Goal: Communication & Community: Answer question/provide support

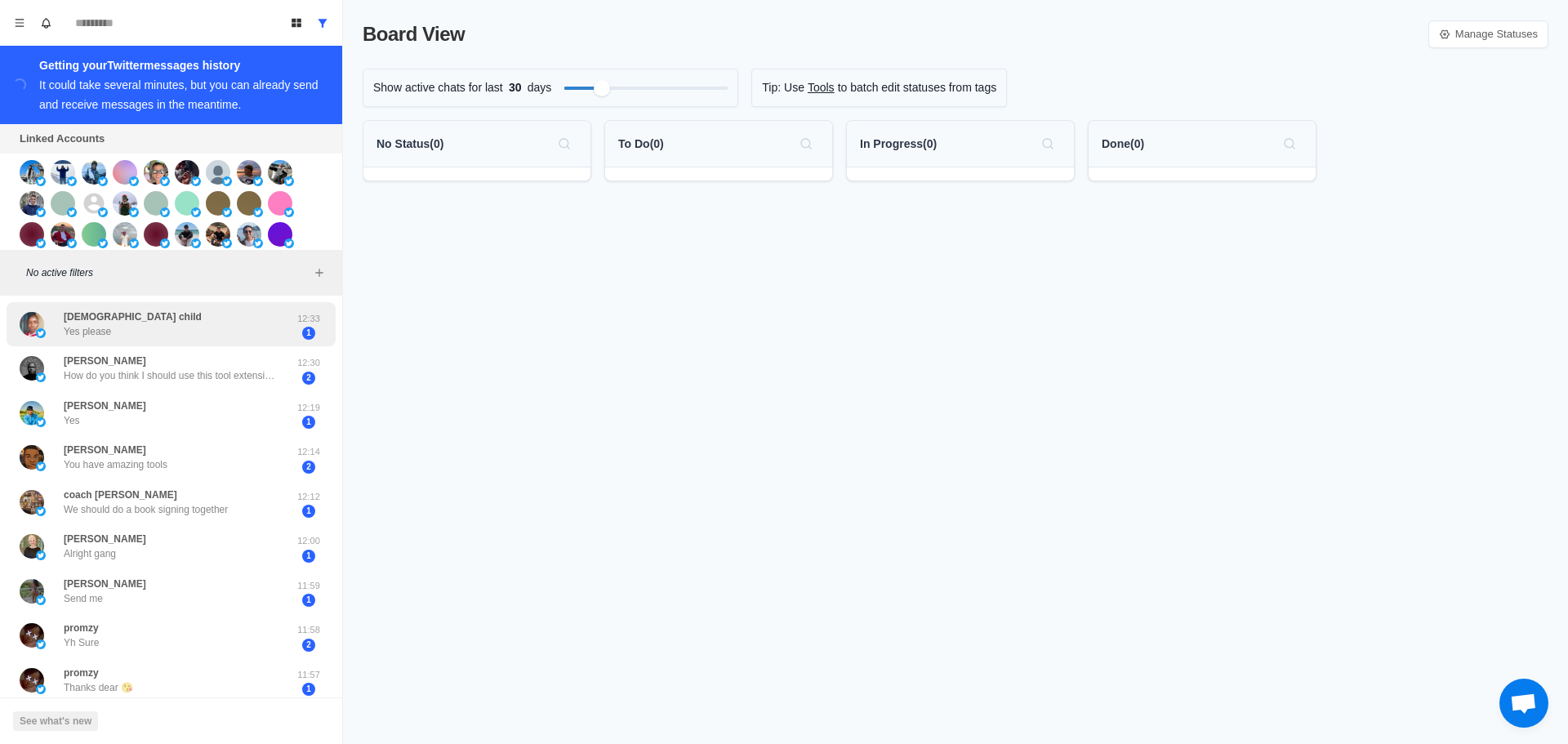
click at [240, 328] on div "[DEMOGRAPHIC_DATA] child Yes please" at bounding box center [153, 325] width 269 height 32
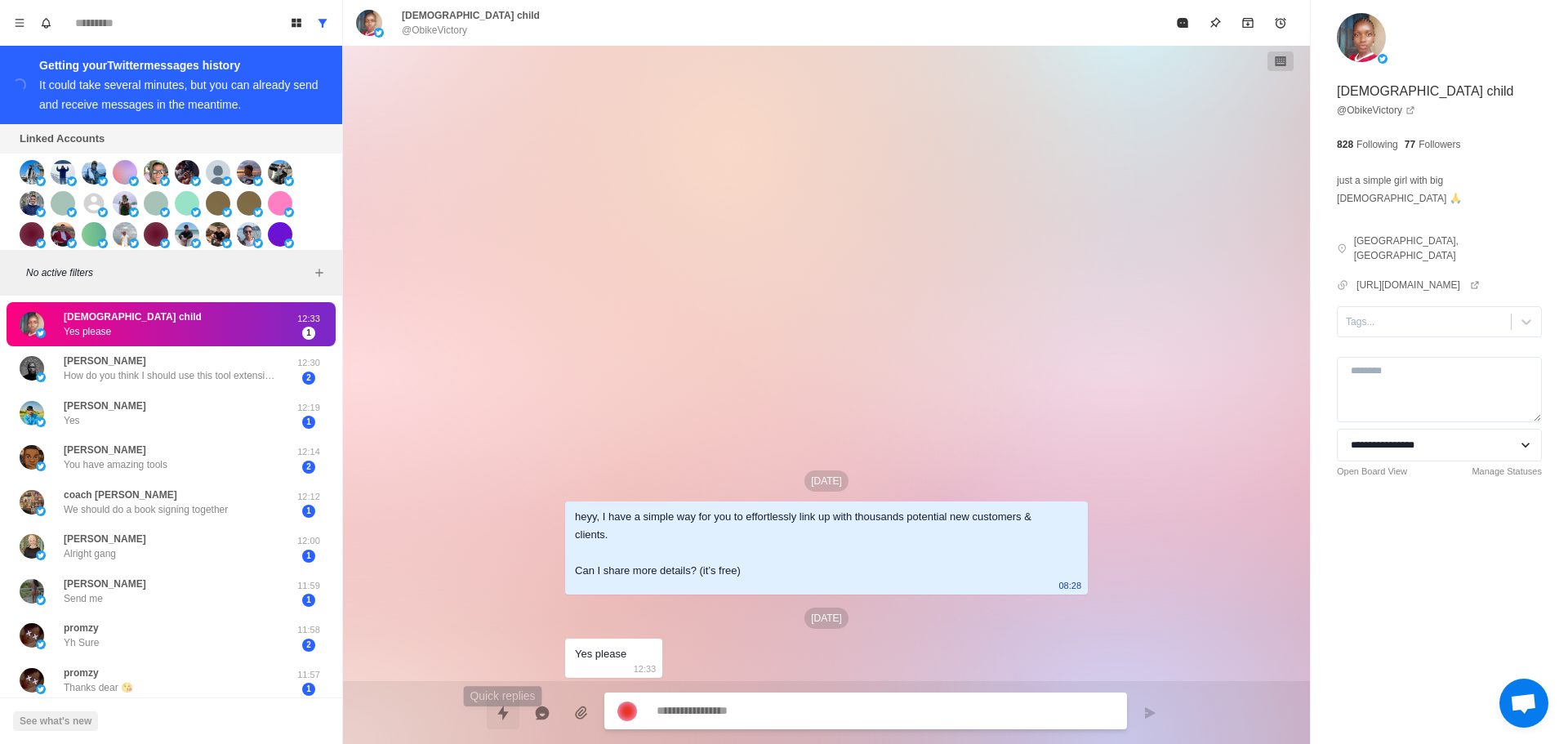
click at [513, 703] on button "Quick replies" at bounding box center [502, 713] width 32 height 32
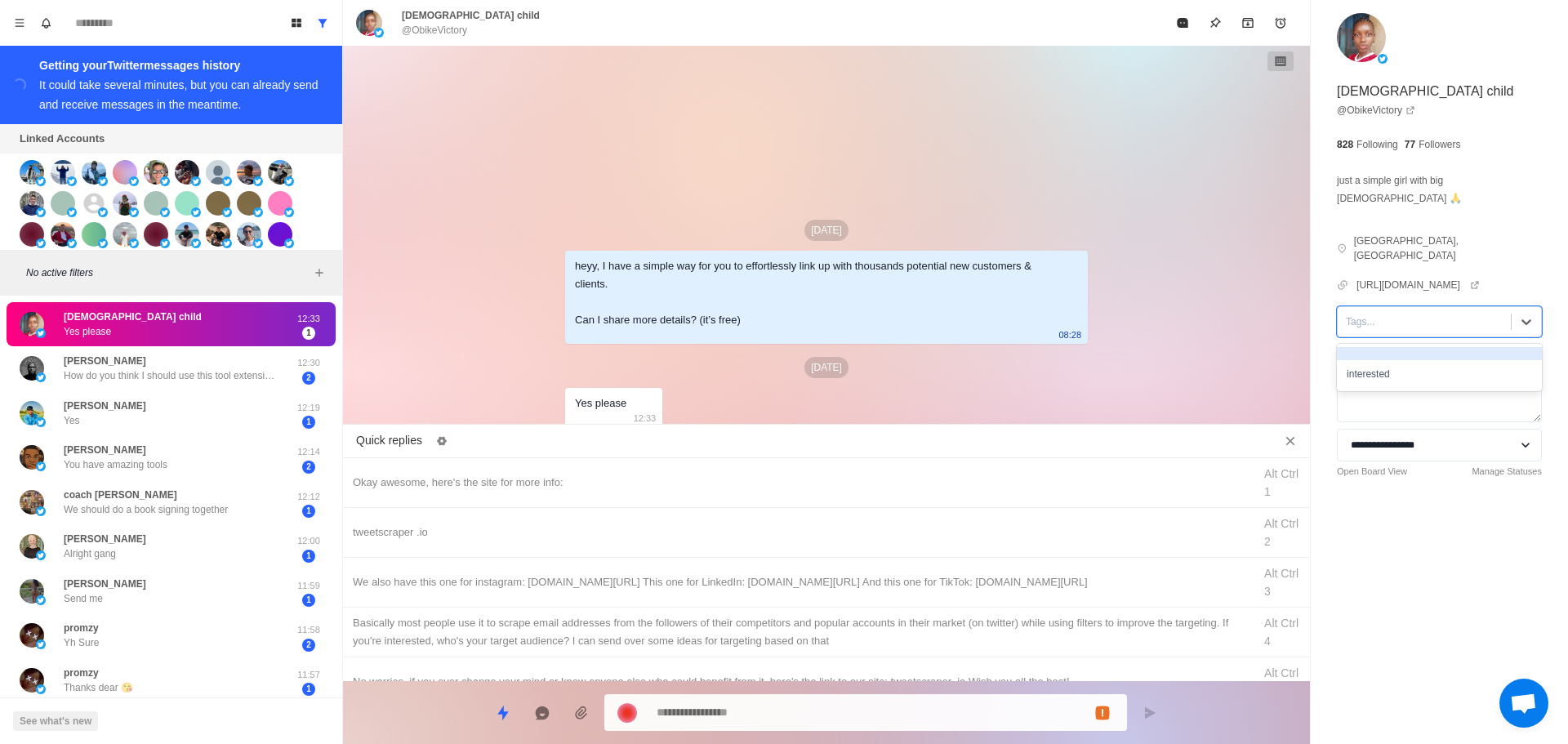
click at [1410, 310] on div "Tags..." at bounding box center [1424, 322] width 173 height 24
drag, startPoint x: 1415, startPoint y: 328, endPoint x: 867, endPoint y: 458, distance: 563.2
click at [1415, 344] on div "interested" at bounding box center [1440, 368] width 205 height 47
type textarea "*"
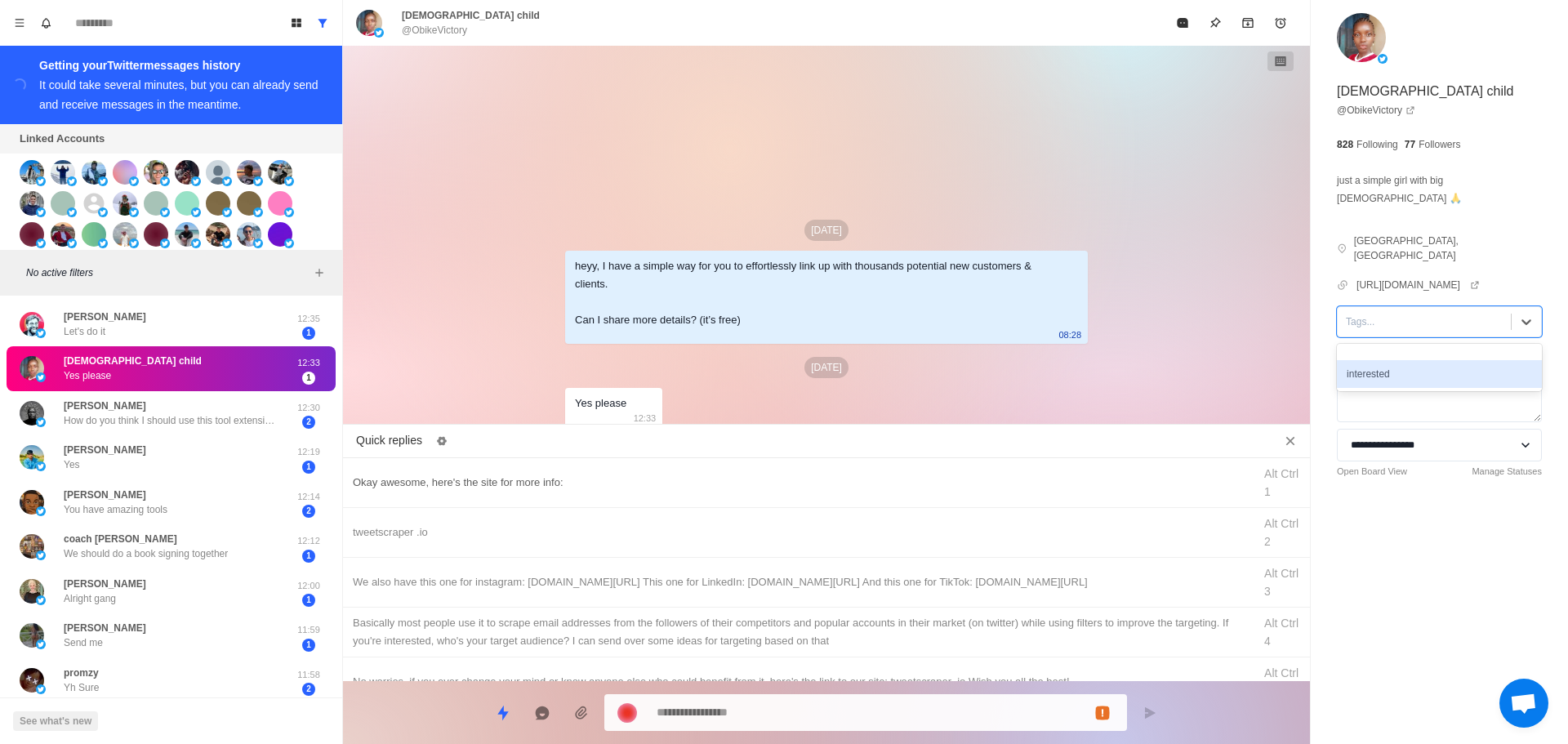
click at [636, 474] on div "Okay awesome, here's the site for more info:" at bounding box center [798, 483] width 891 height 18
type textarea "**********"
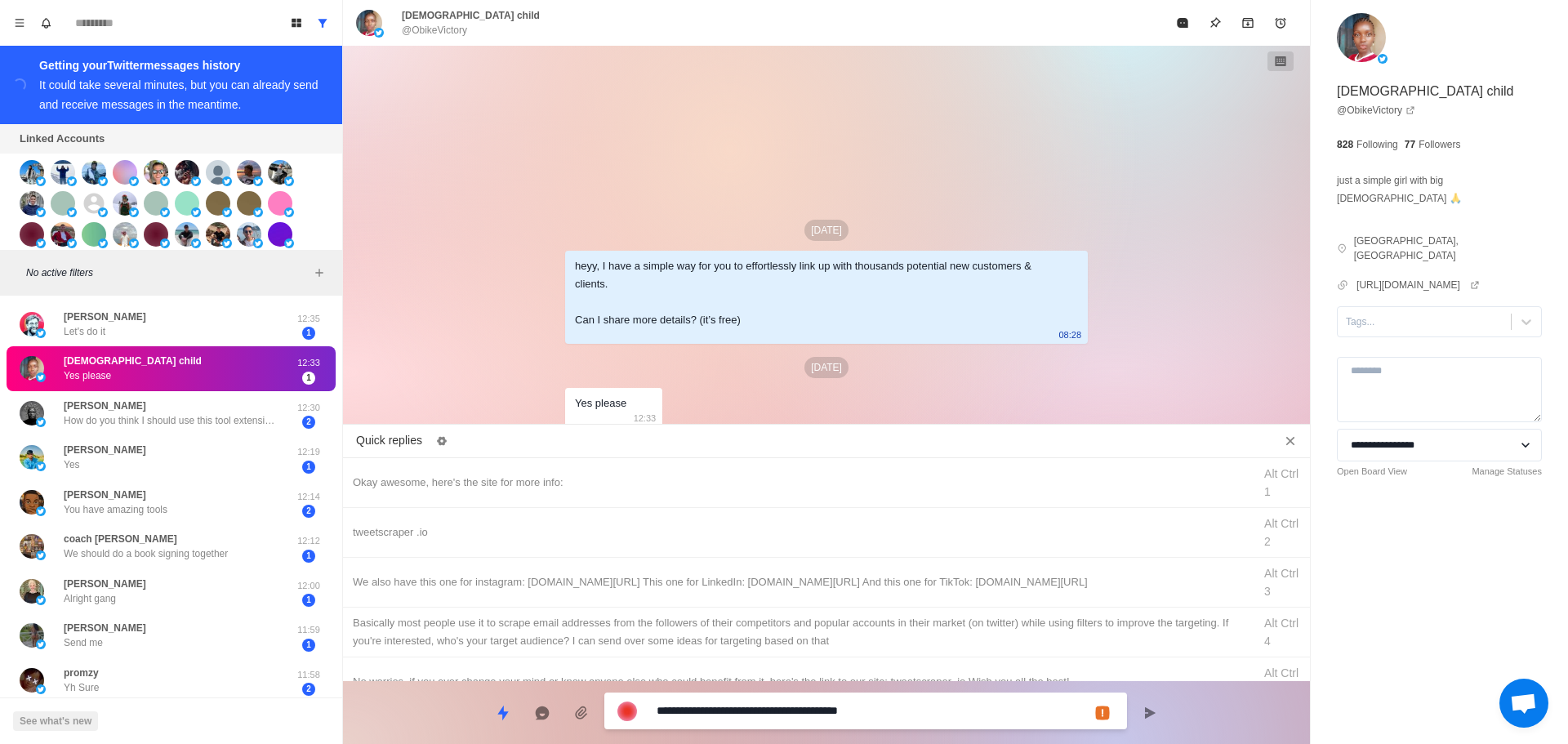
click at [765, 711] on textarea "**********" at bounding box center [886, 711] width 457 height 23
type textarea "*"
click at [807, 535] on div "tweetscraper .io" at bounding box center [798, 533] width 891 height 18
type textarea "**********"
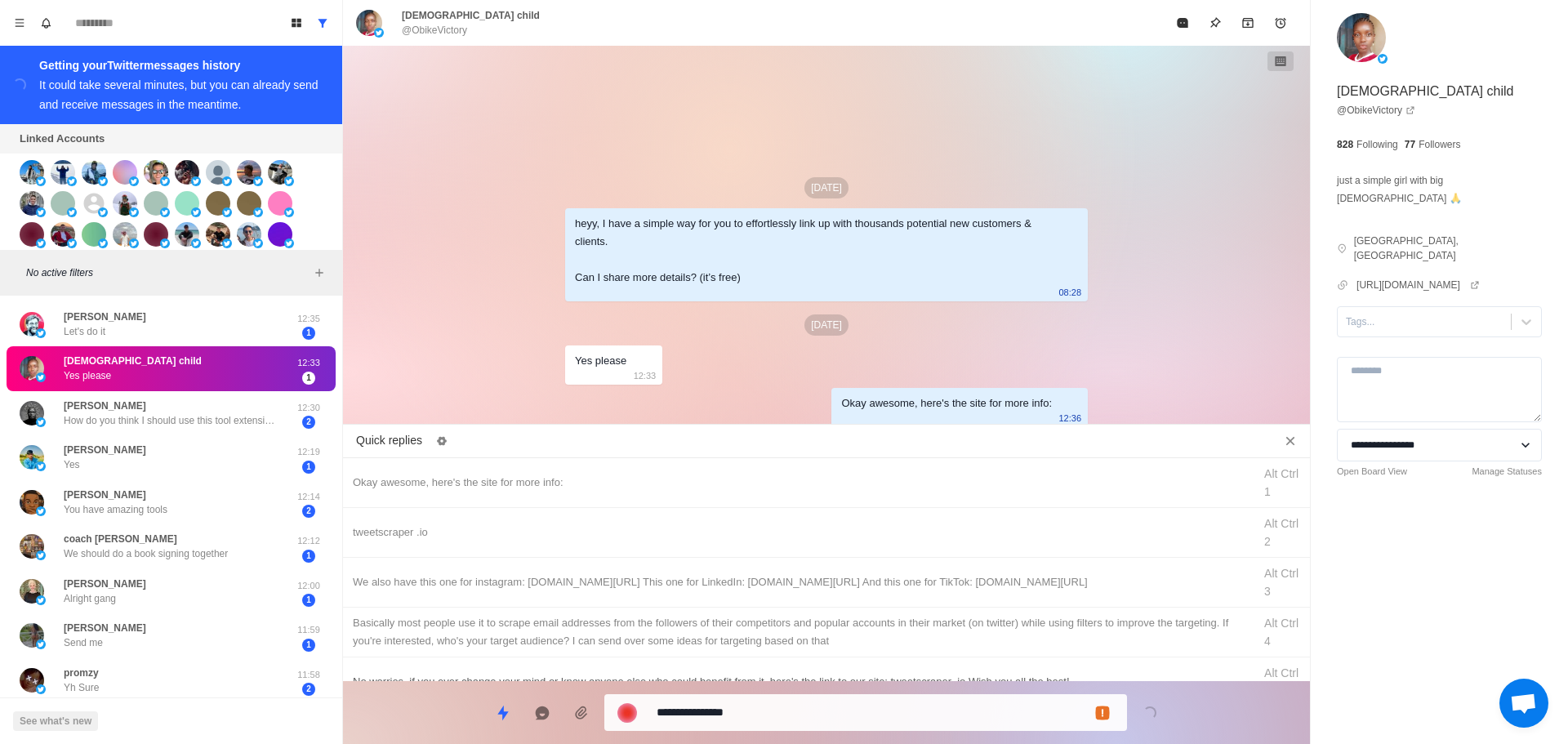
click at [822, 713] on textarea "**********" at bounding box center [886, 713] width 457 height 23
type textarea "*"
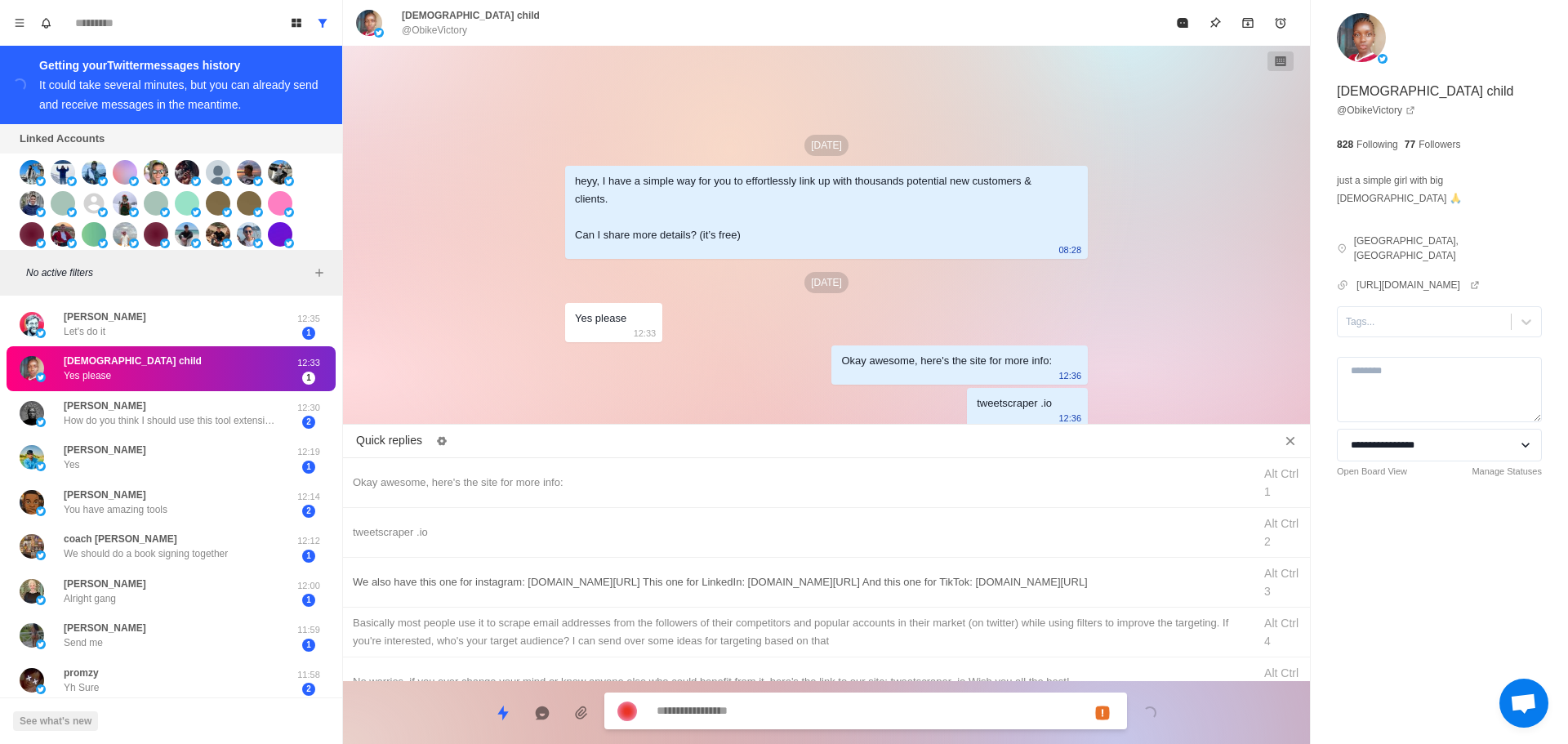
type textarea "*"
click at [895, 591] on div "We also have this one for instagram: [DOMAIN_NAME][URL] This one for LinkedIn: …" at bounding box center [826, 583] width 967 height 50
type textarea "**********"
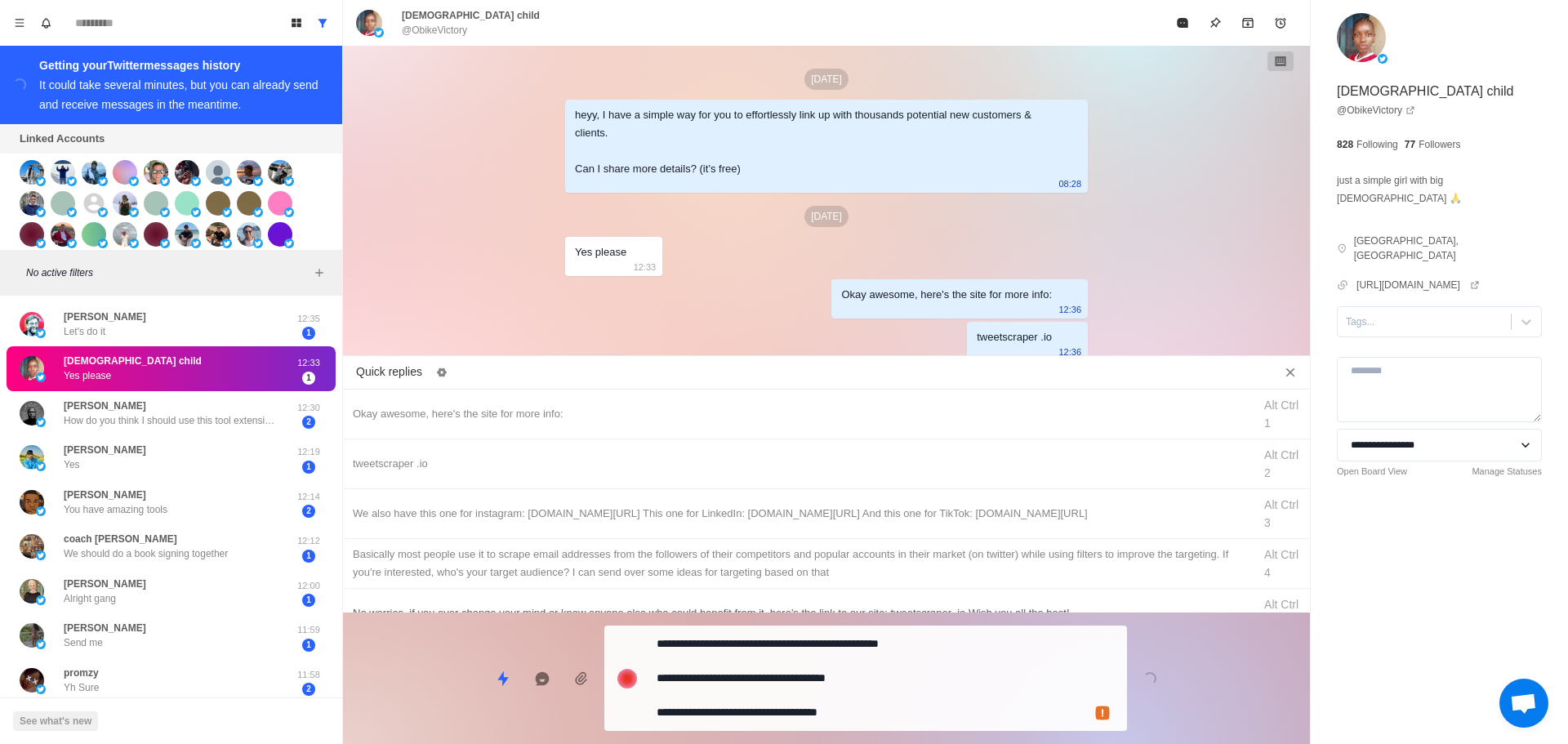
click at [868, 691] on div "**********" at bounding box center [826, 672] width 967 height 118
type textarea "*"
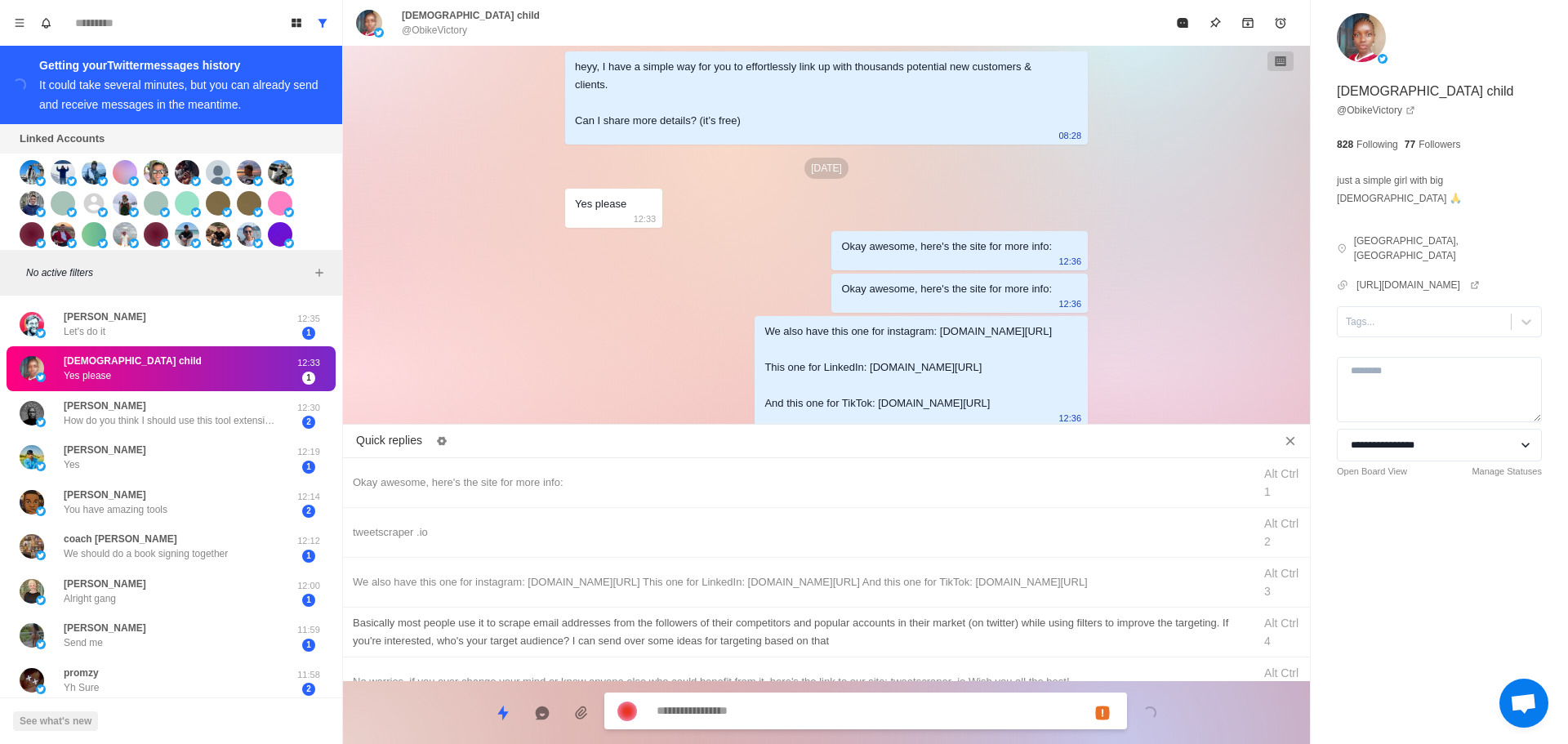
type textarea "*"
click at [917, 634] on div "Basically most people use it to scrape email addresses from the followers of th…" at bounding box center [798, 632] width 891 height 36
type textarea "**********"
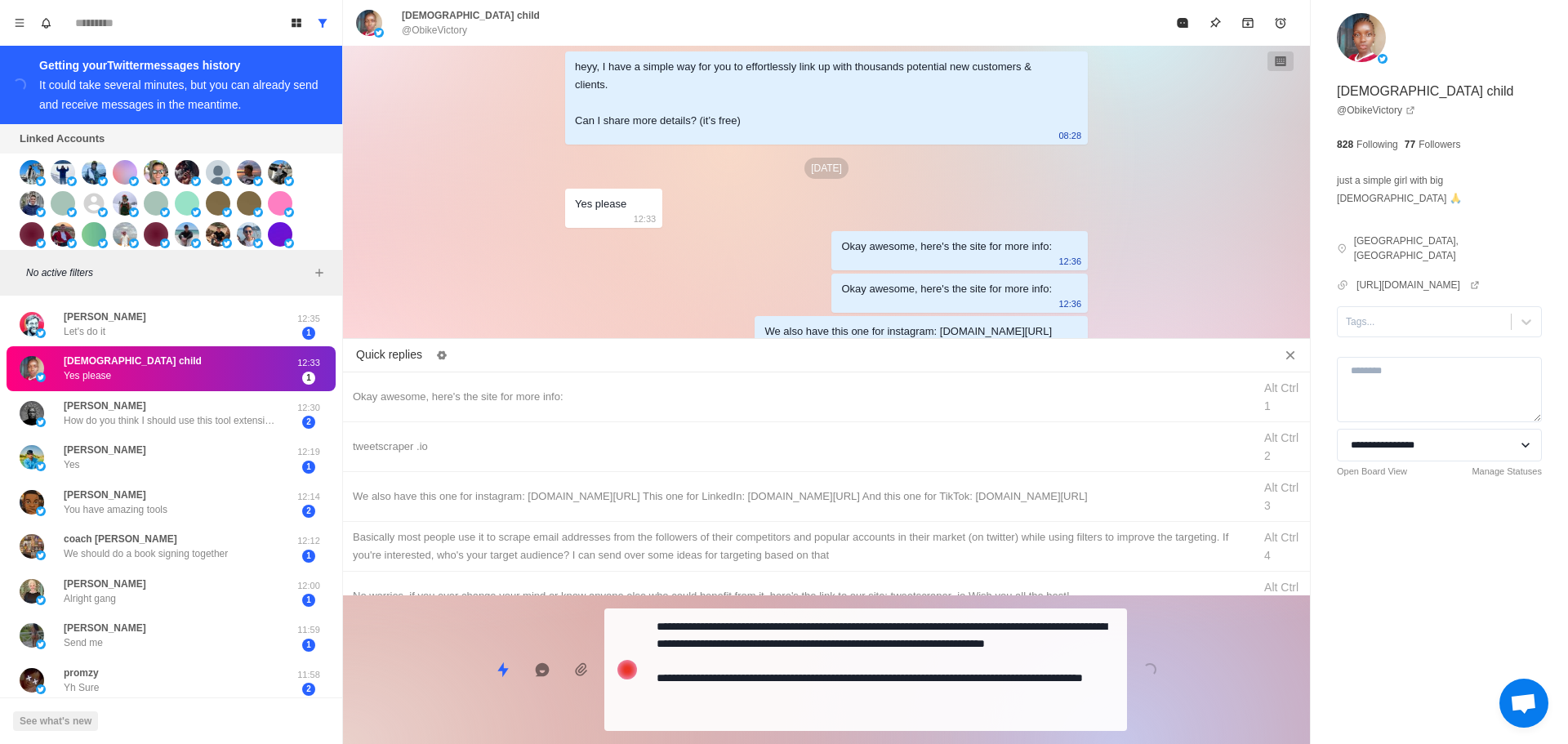
click at [911, 682] on div "**********" at bounding box center [826, 663] width 967 height 136
type textarea "*"
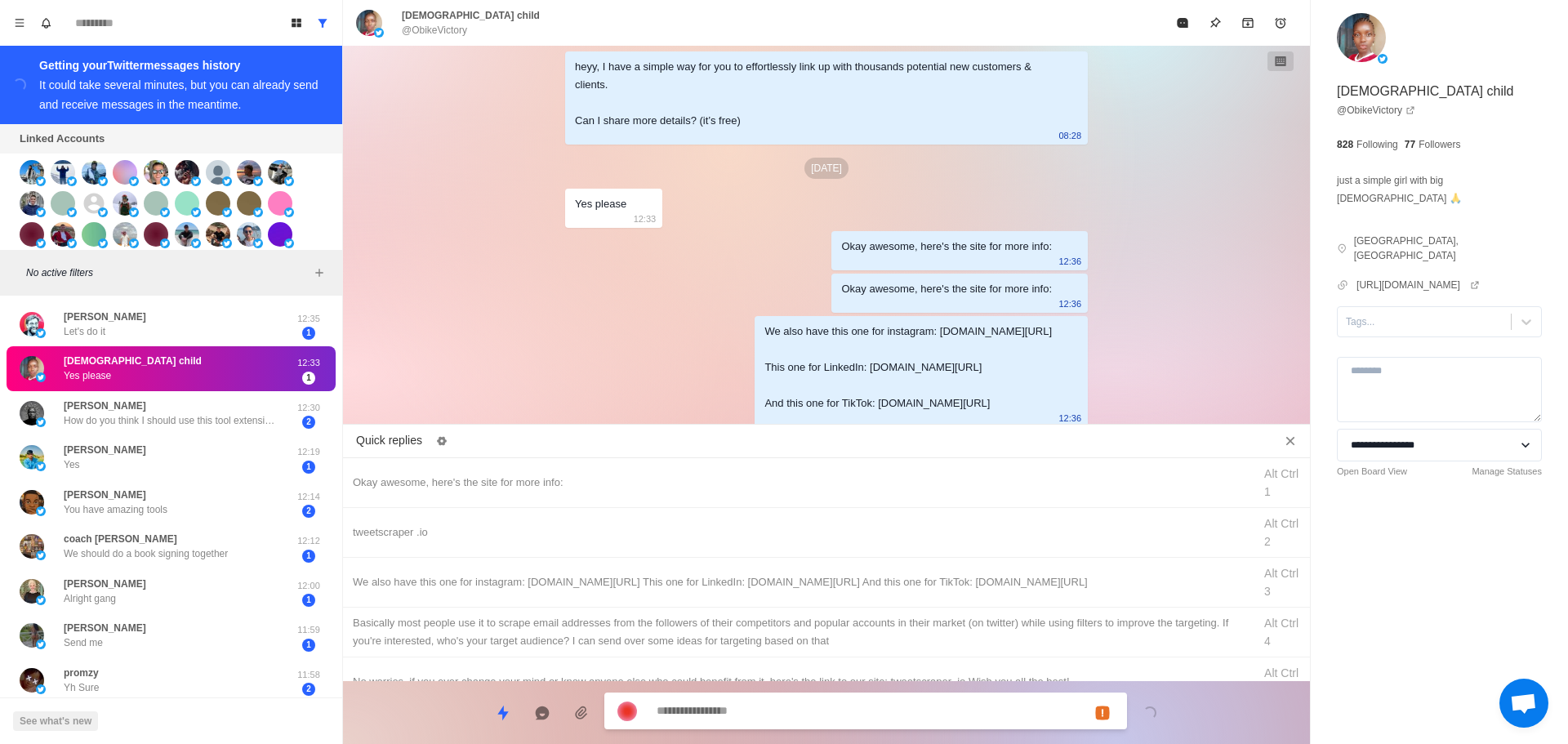
scroll to position [162, 0]
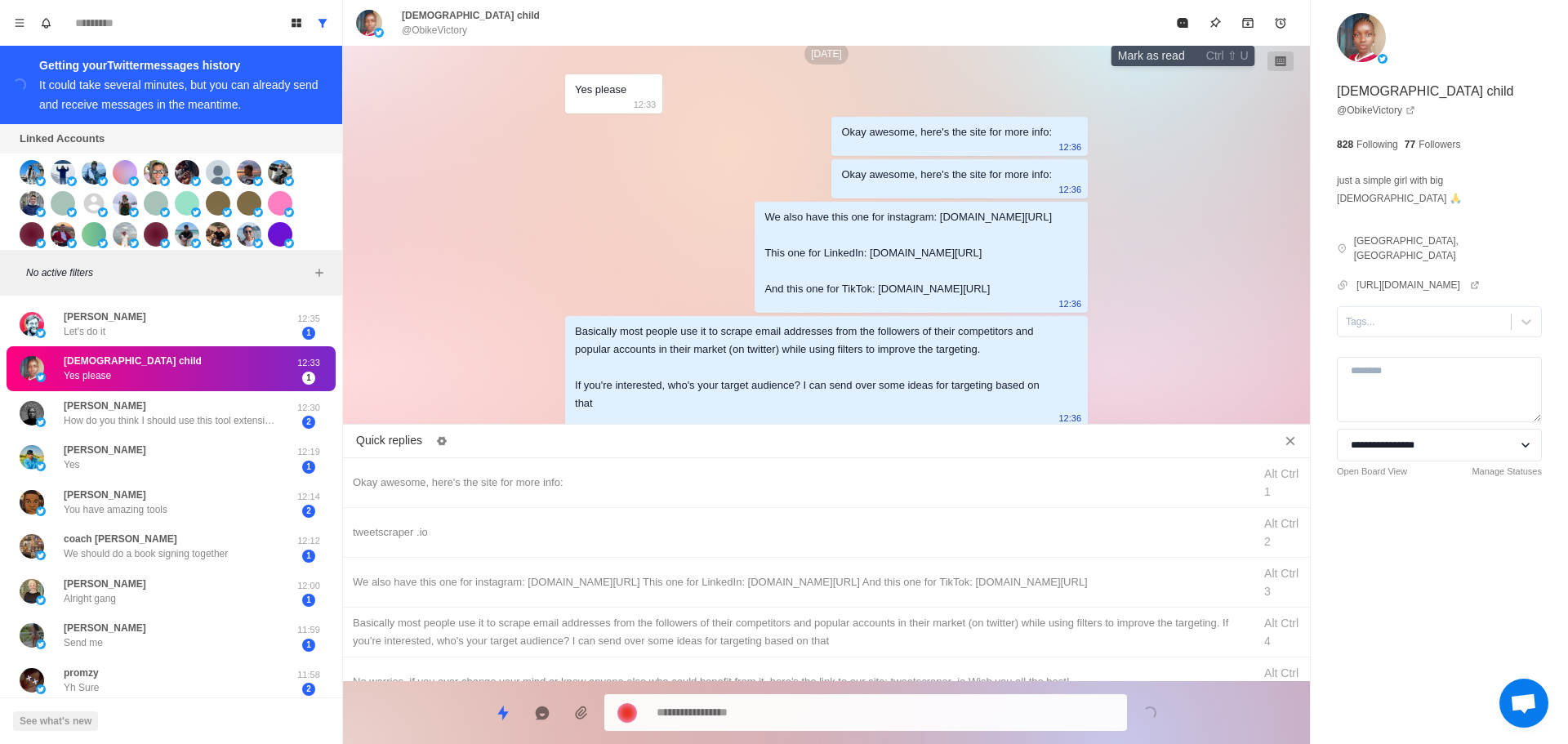
drag, startPoint x: 1177, startPoint y: 23, endPoint x: 1296, endPoint y: 257, distance: 262.5
click at [1178, 27] on icon "Mark as read" at bounding box center [1182, 22] width 13 height 13
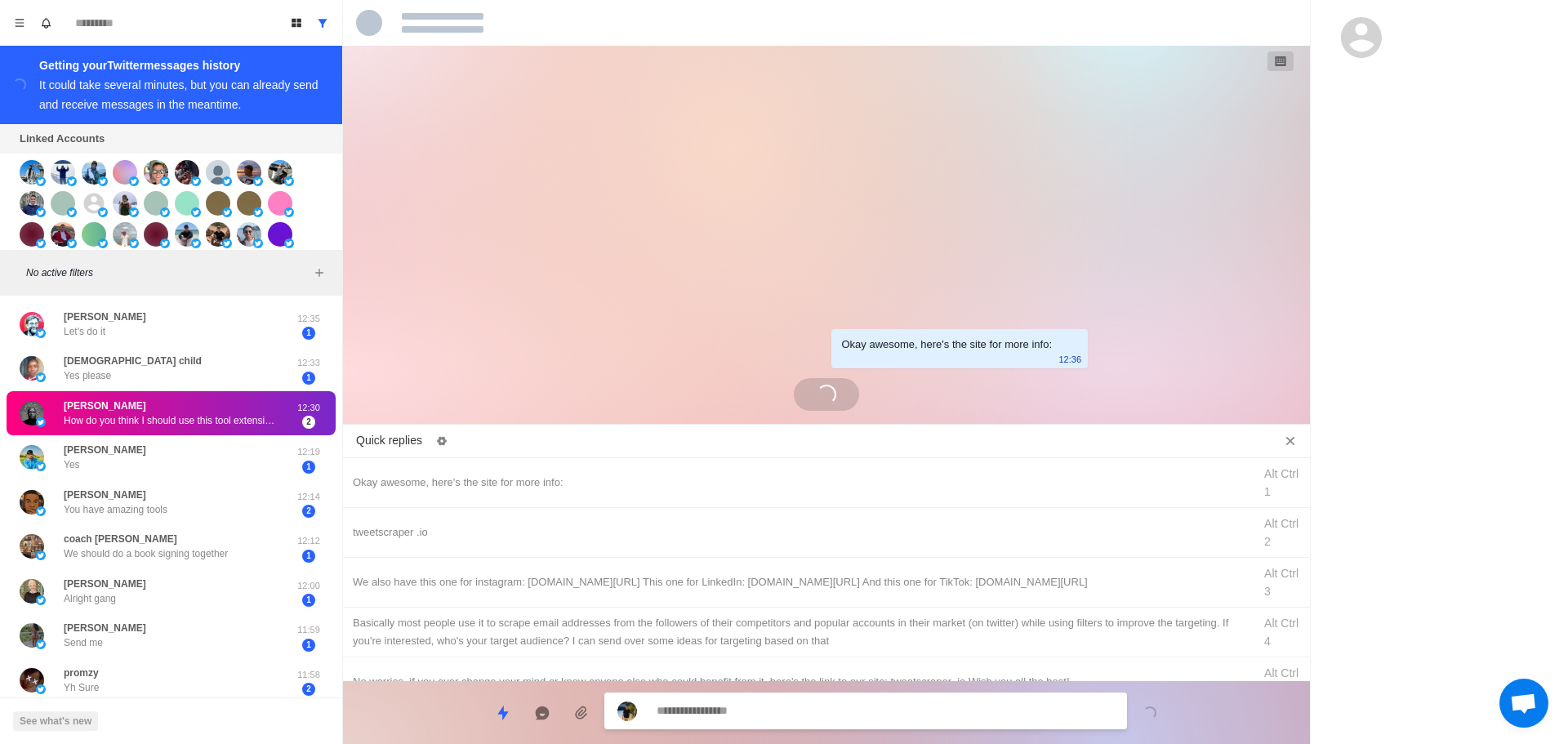
scroll to position [308, 0]
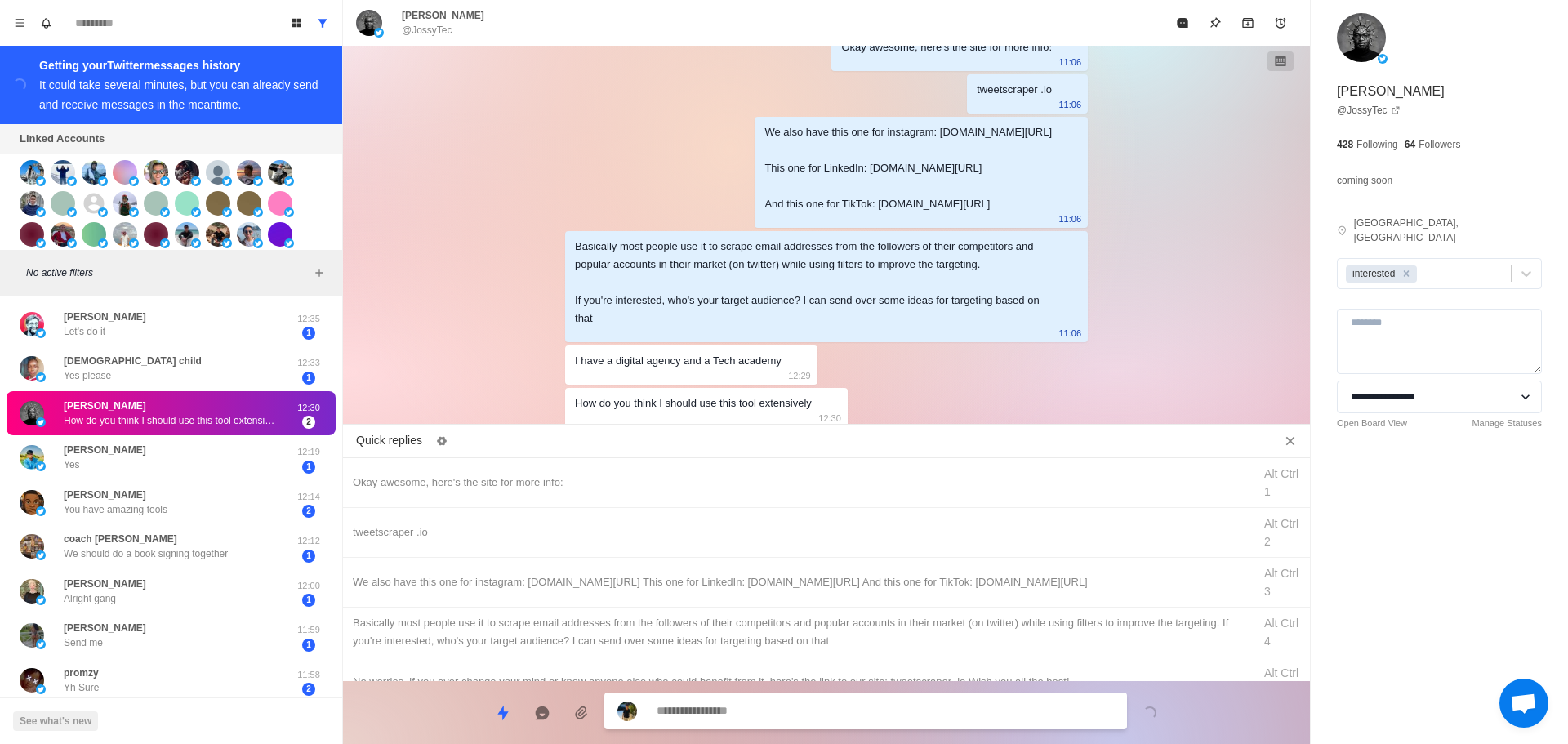
click at [795, 714] on textarea at bounding box center [886, 711] width 457 height 23
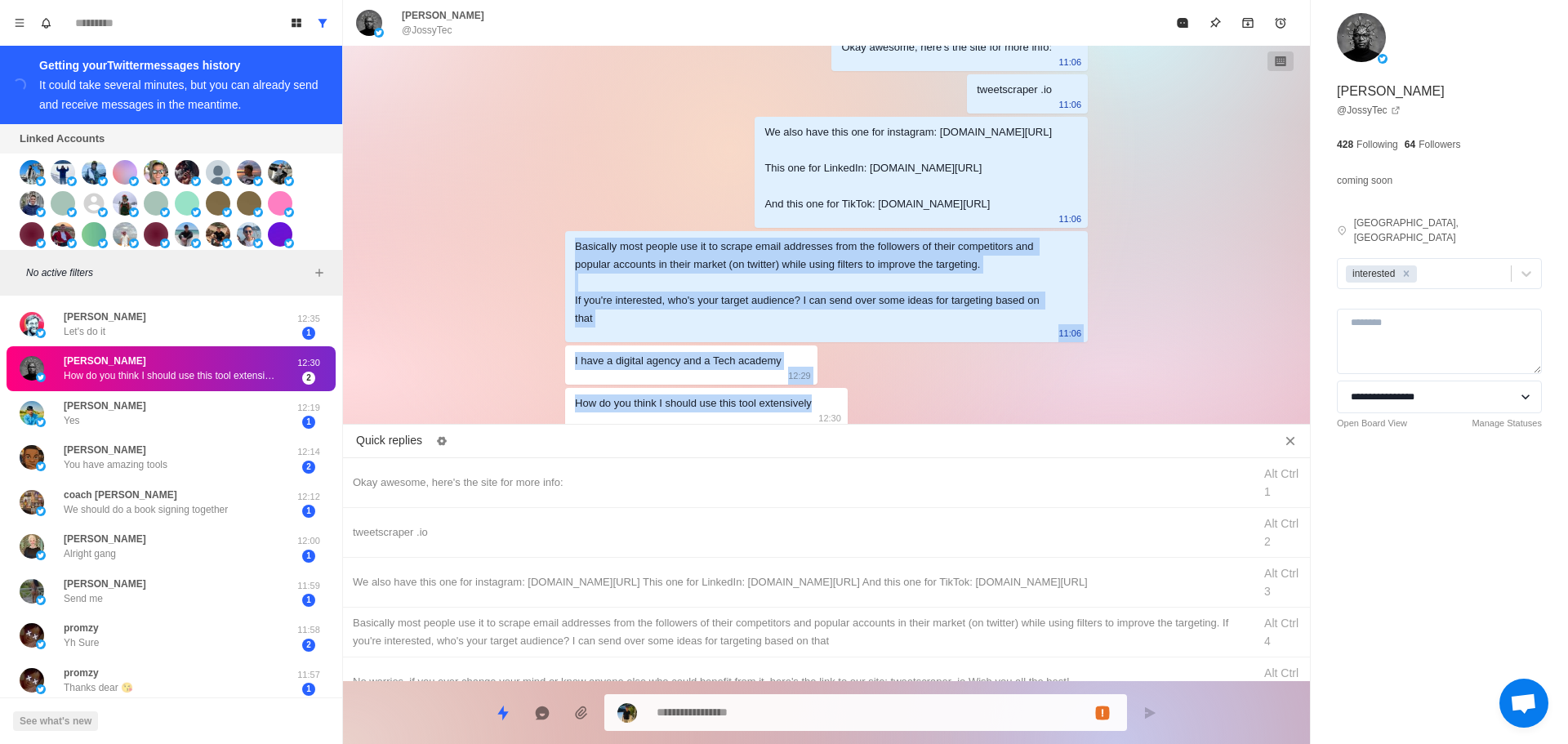
drag, startPoint x: 817, startPoint y: 407, endPoint x: 474, endPoint y: 235, distance: 383.7
click at [474, 235] on div "Okay awesome, here's the site for more info: 12:36 [DATE] hey, thinking this co…" at bounding box center [826, 239] width 967 height 385
copy div "Basically most people use it to scrape email addresses from the followers of th…"
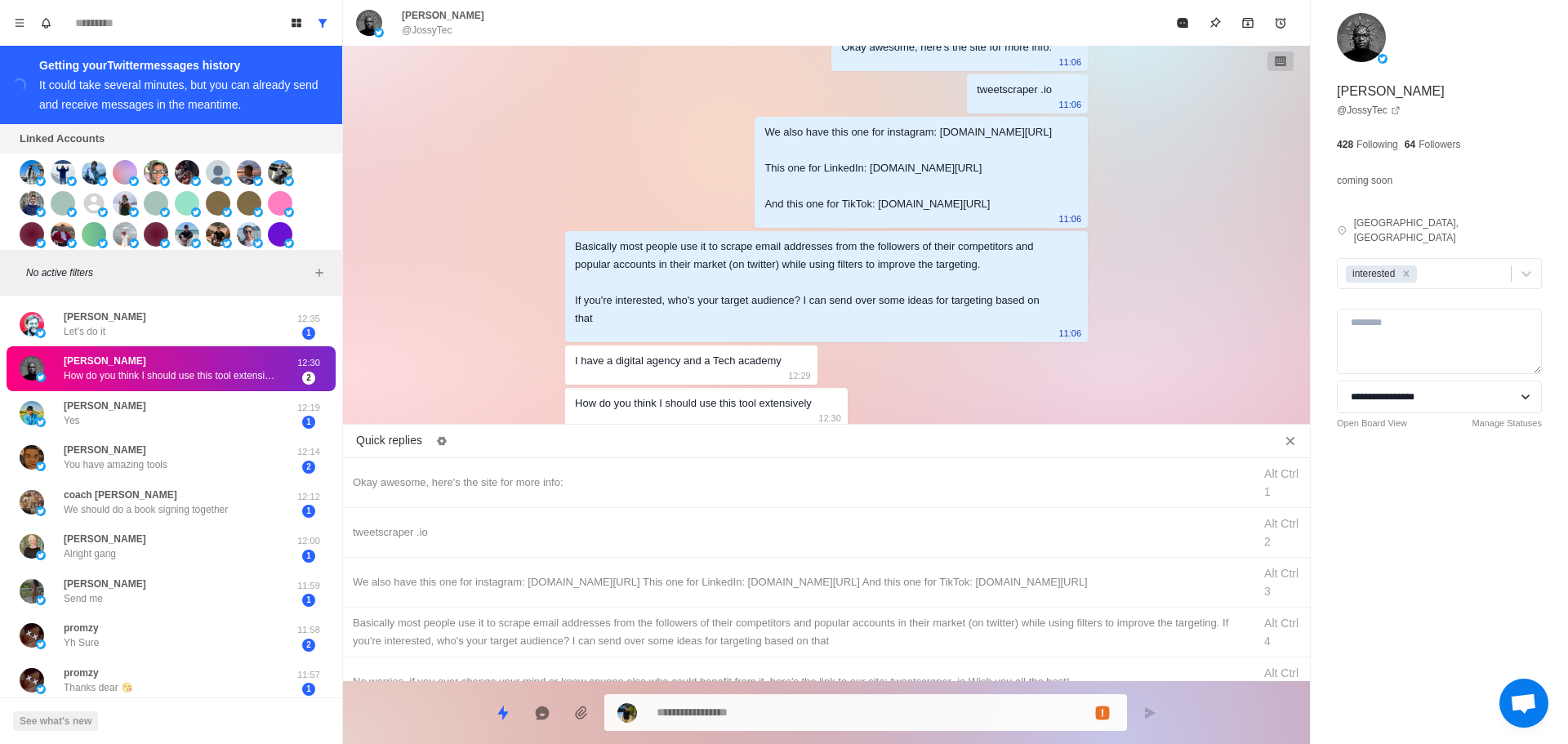
click at [749, 706] on textarea at bounding box center [886, 713] width 457 height 23
paste textarea "**********"
type textarea "*"
type textarea "**********"
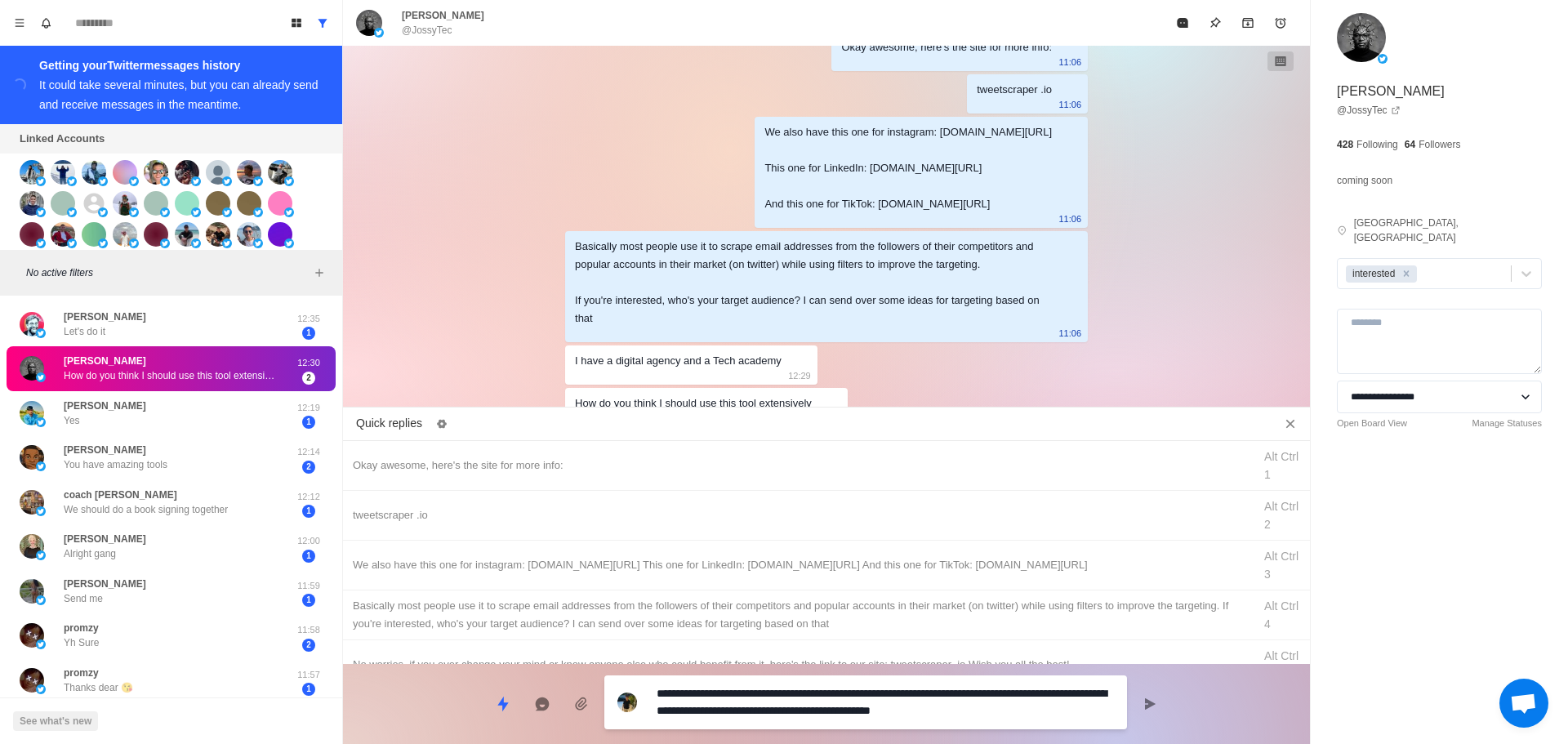
type textarea "*"
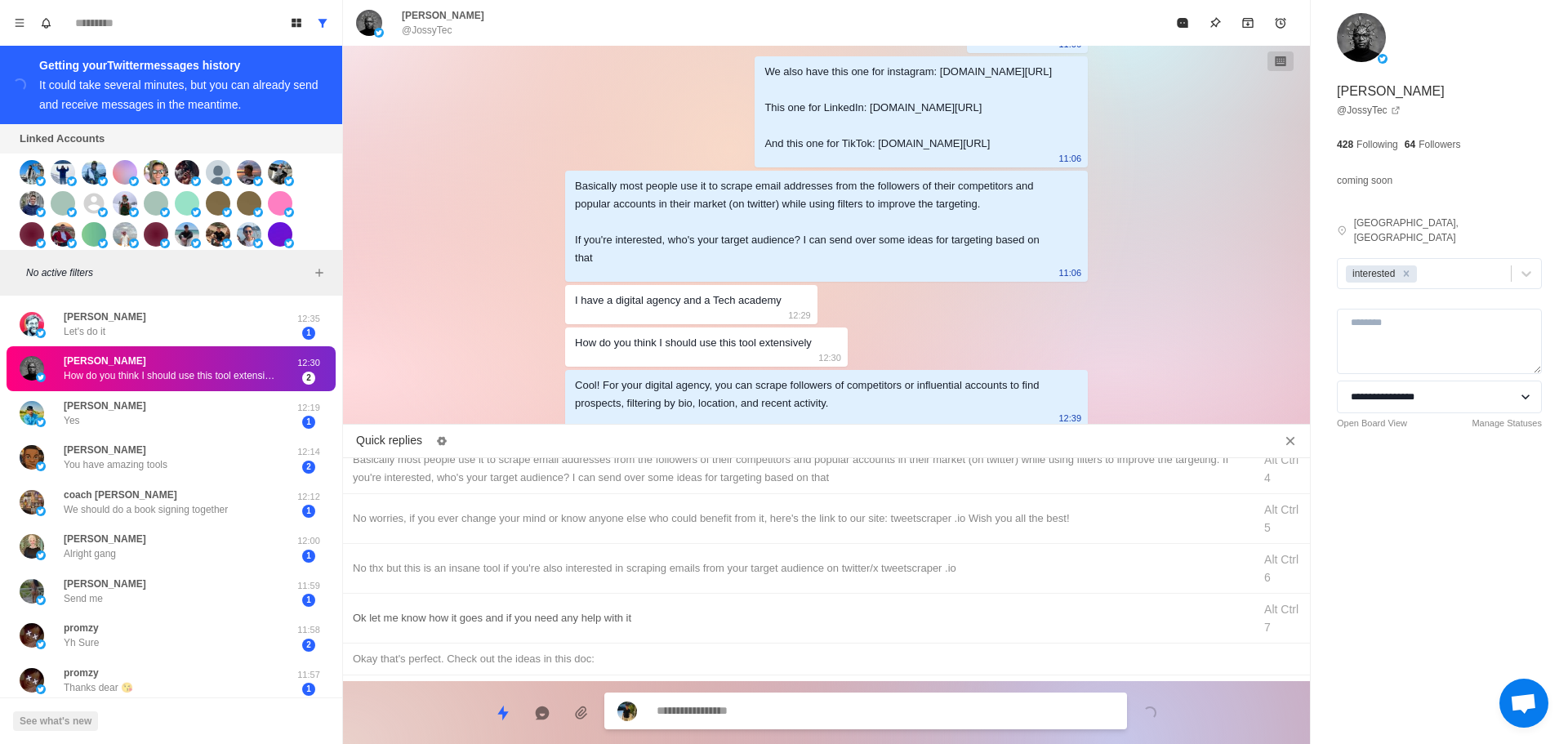
scroll to position [245, 0]
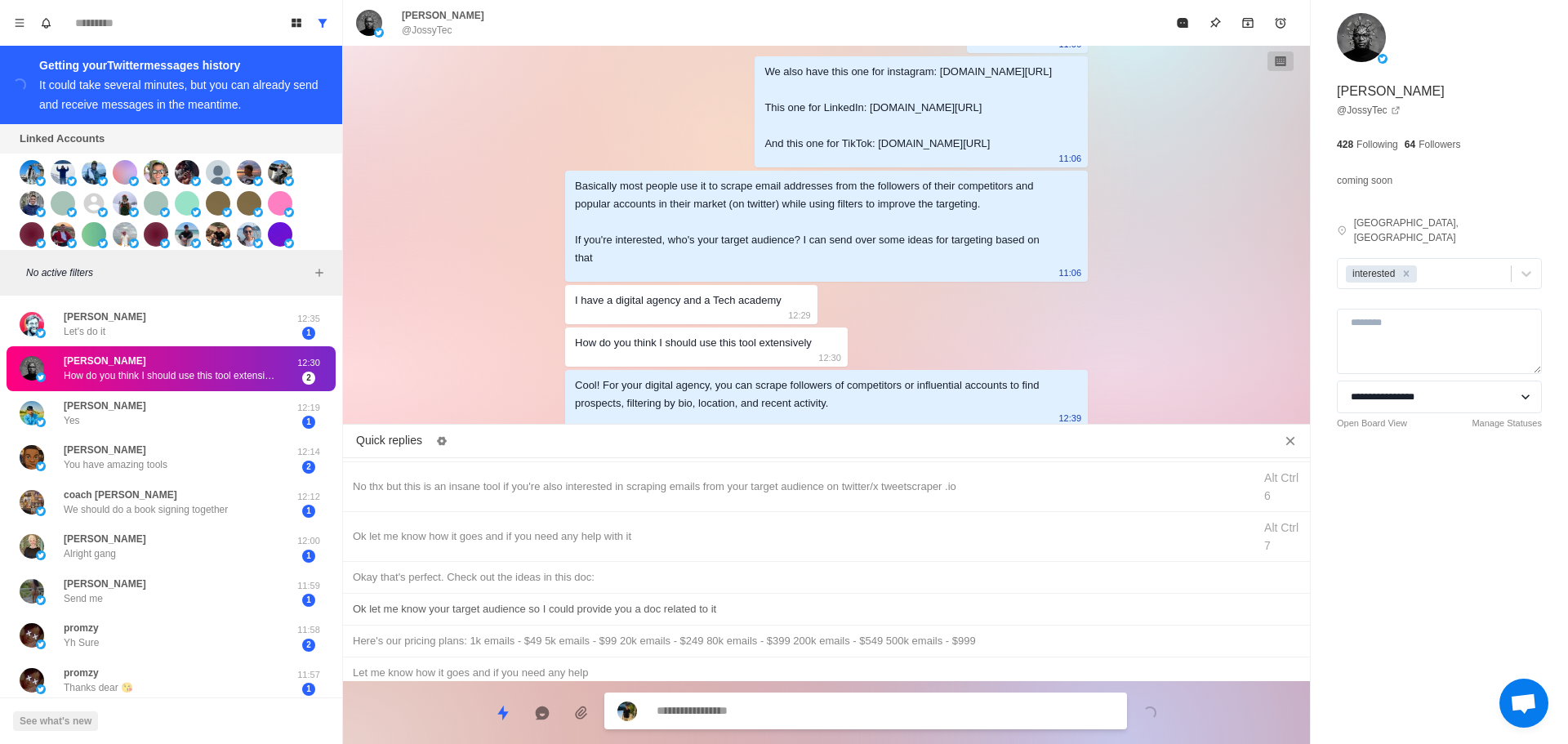
type textarea "*"
click at [604, 576] on div "Okay that's perfect. Check out the ideas in this doc:" at bounding box center [826, 578] width 947 height 18
type textarea "**********"
click at [734, 714] on textarea "**********" at bounding box center [886, 711] width 457 height 23
type textarea "*"
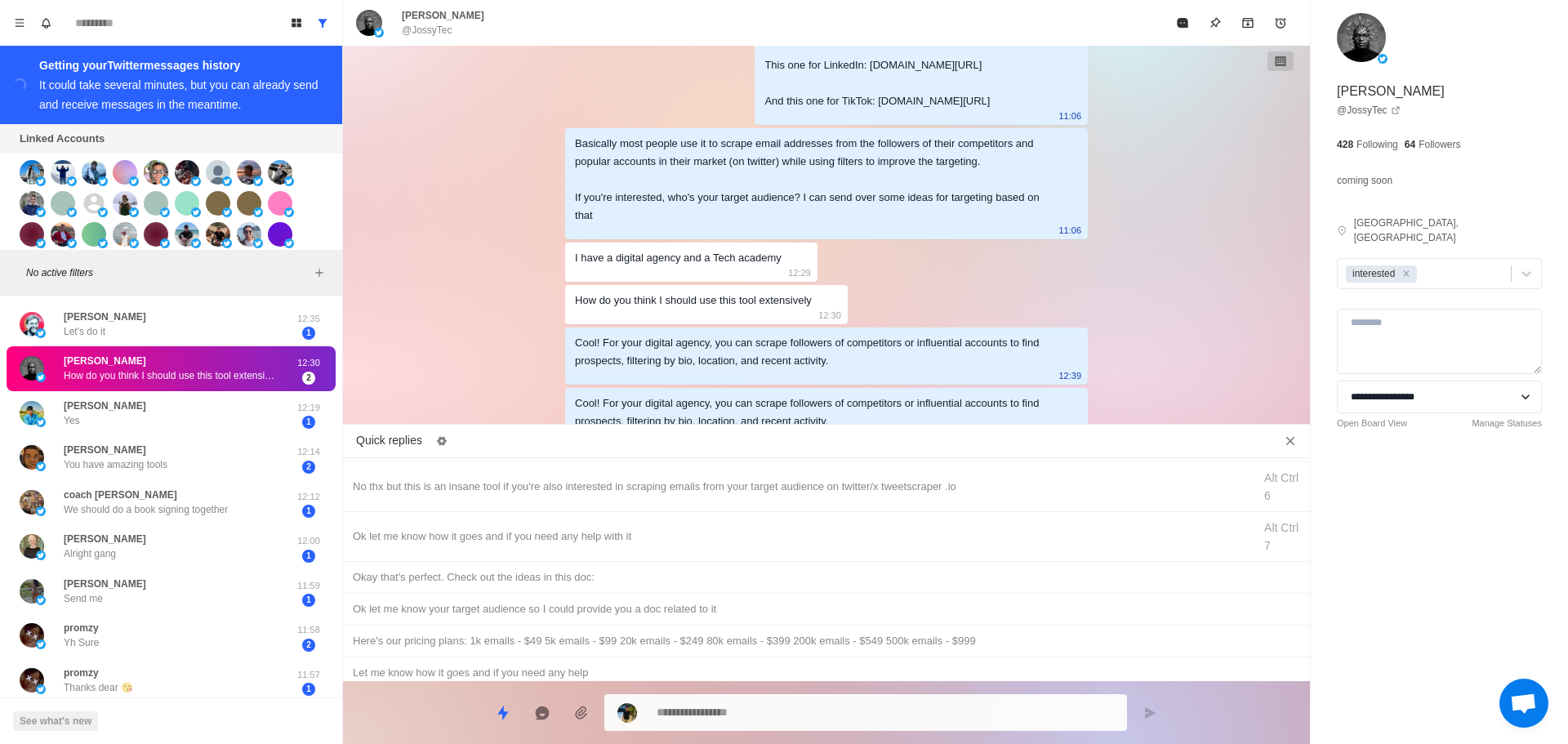
scroll to position [471, 0]
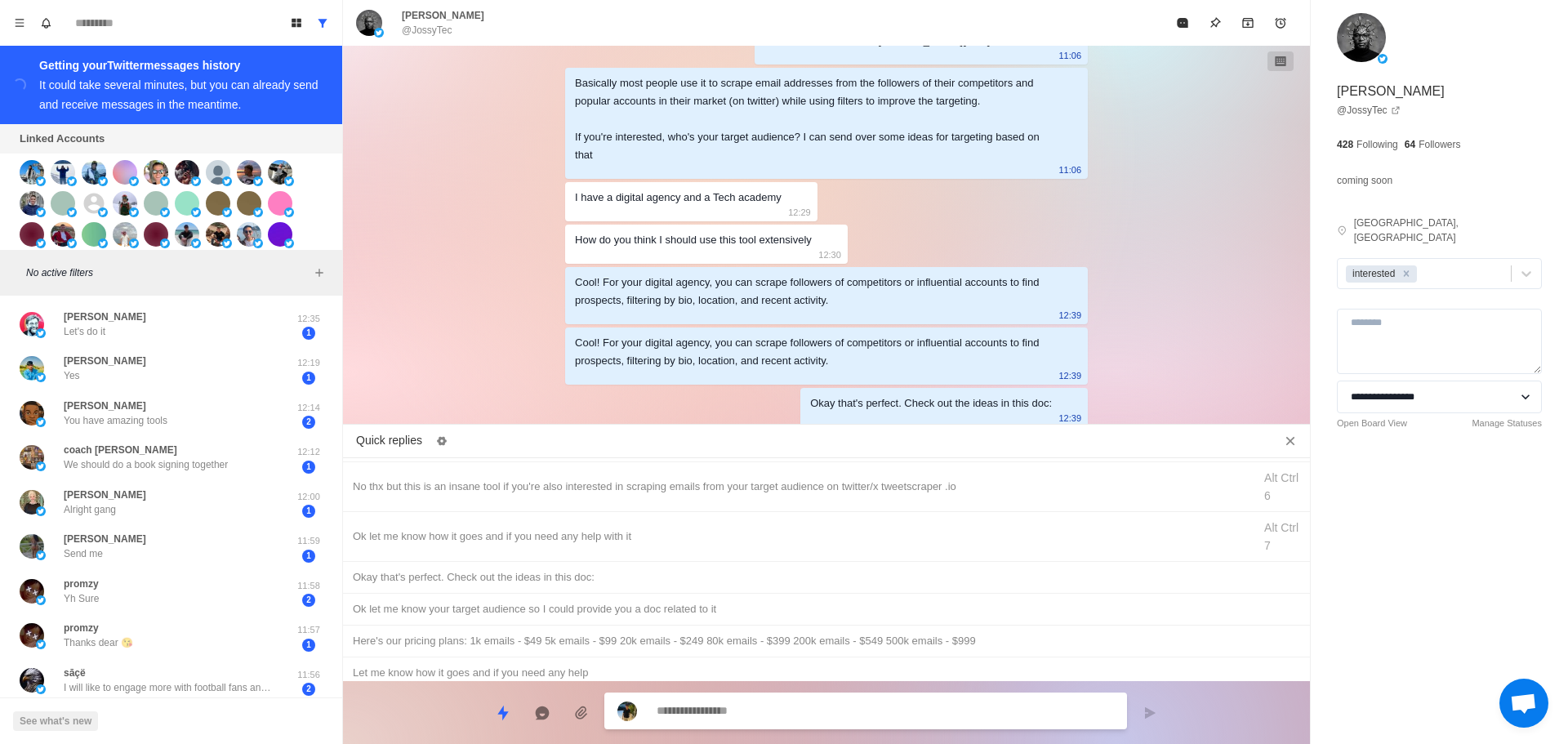
click at [778, 713] on textarea at bounding box center [886, 711] width 457 height 23
paste textarea "**********"
type textarea "*"
type textarea "**********"
type textarea "*"
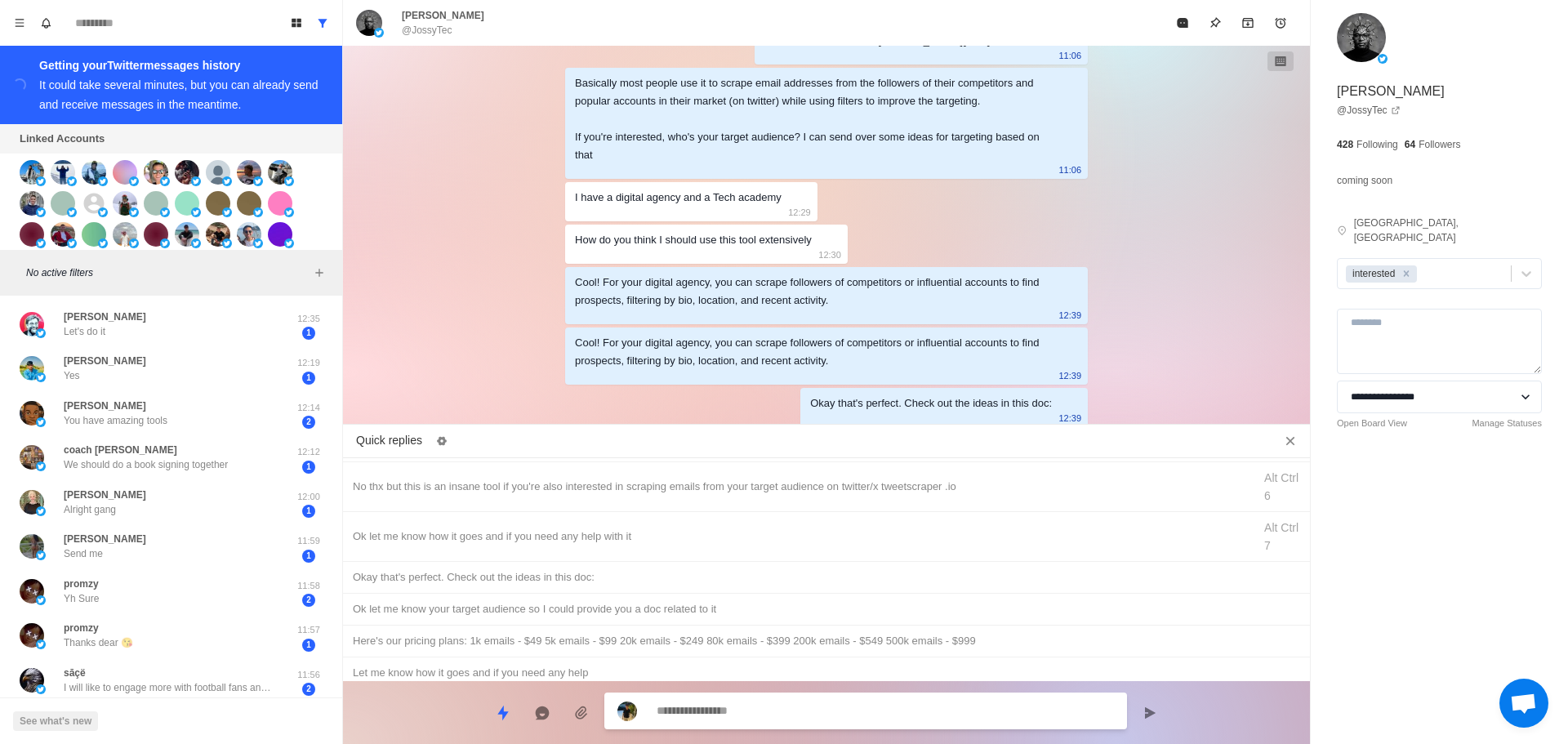
scroll to position [514, 0]
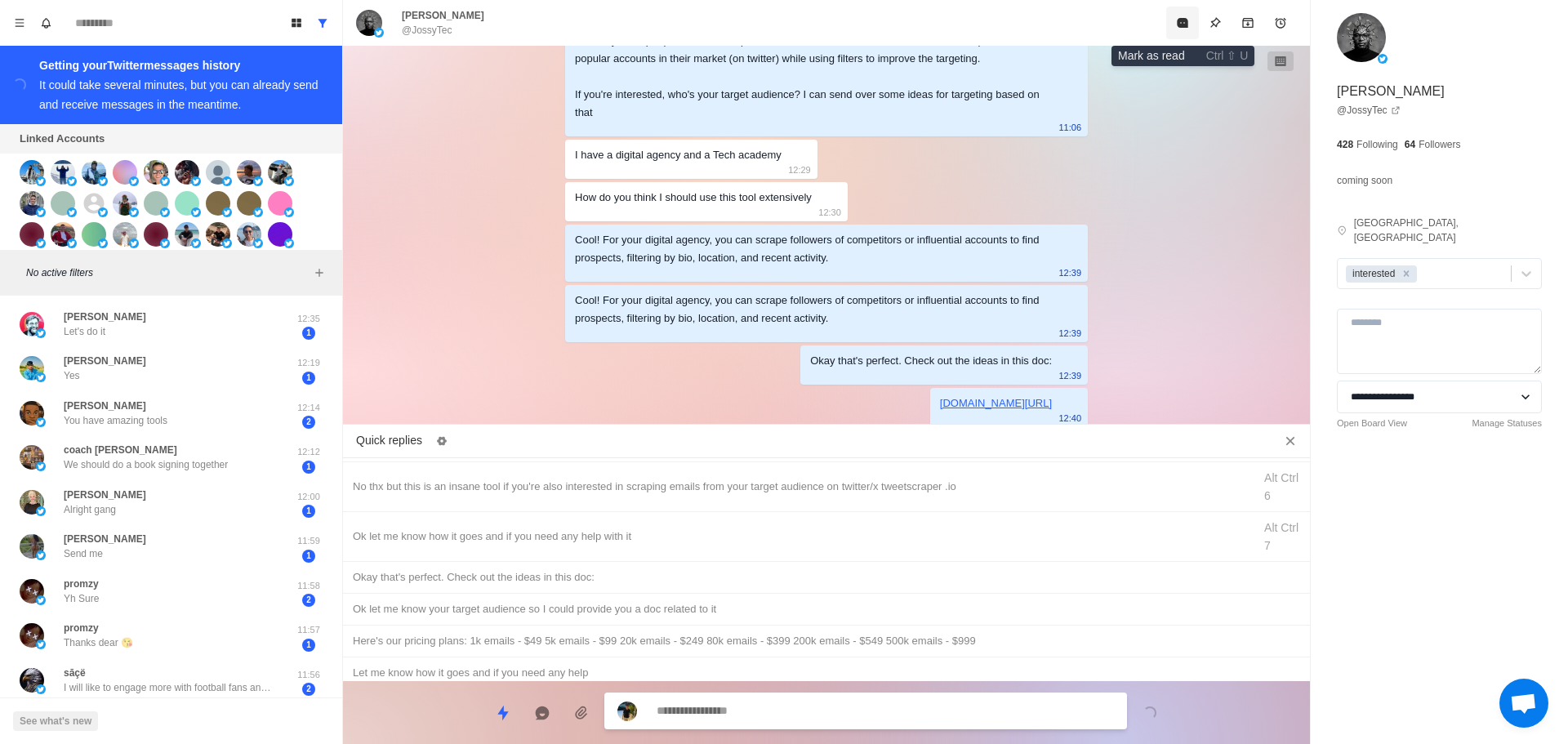
click at [1185, 27] on icon "Mark as read" at bounding box center [1182, 22] width 11 height 10
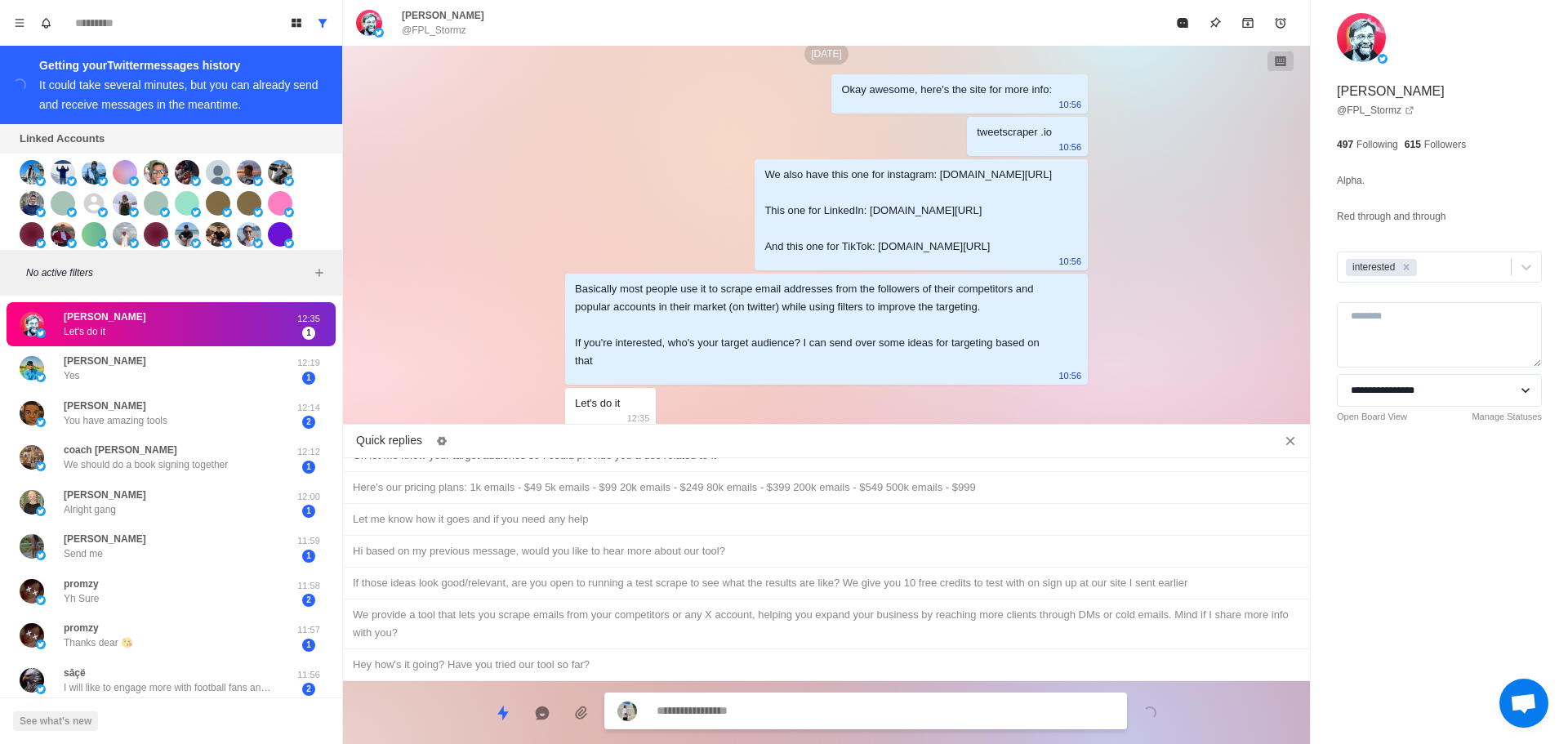
scroll to position [317, 0]
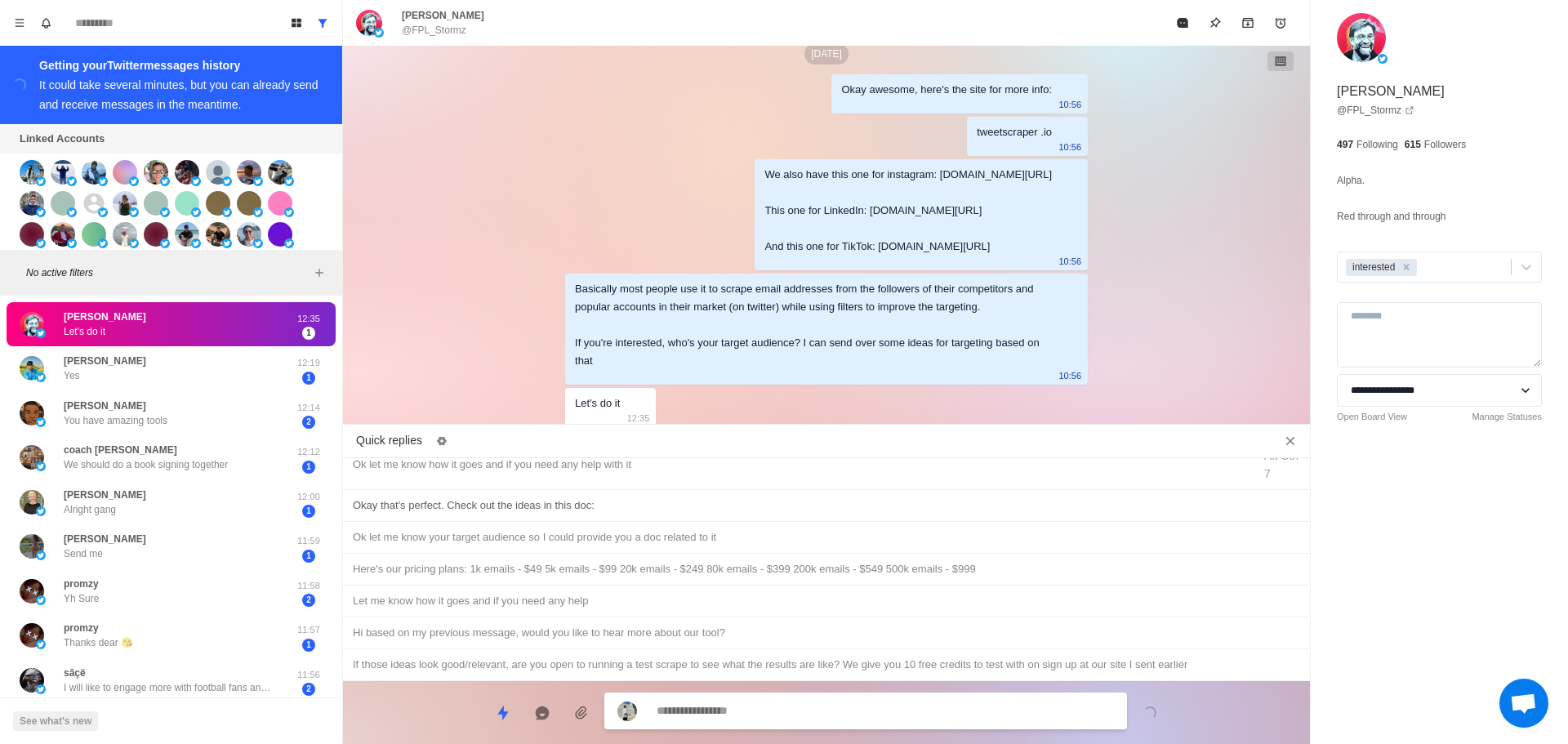
type textarea "*"
click at [609, 500] on div "Okay that's perfect. Check out the ideas in this doc:" at bounding box center [826, 505] width 947 height 18
type textarea "**********"
type textarea "*"
click at [622, 543] on div "Ok let me know your target audience so I could provide you a doc related to it" at bounding box center [826, 538] width 947 height 18
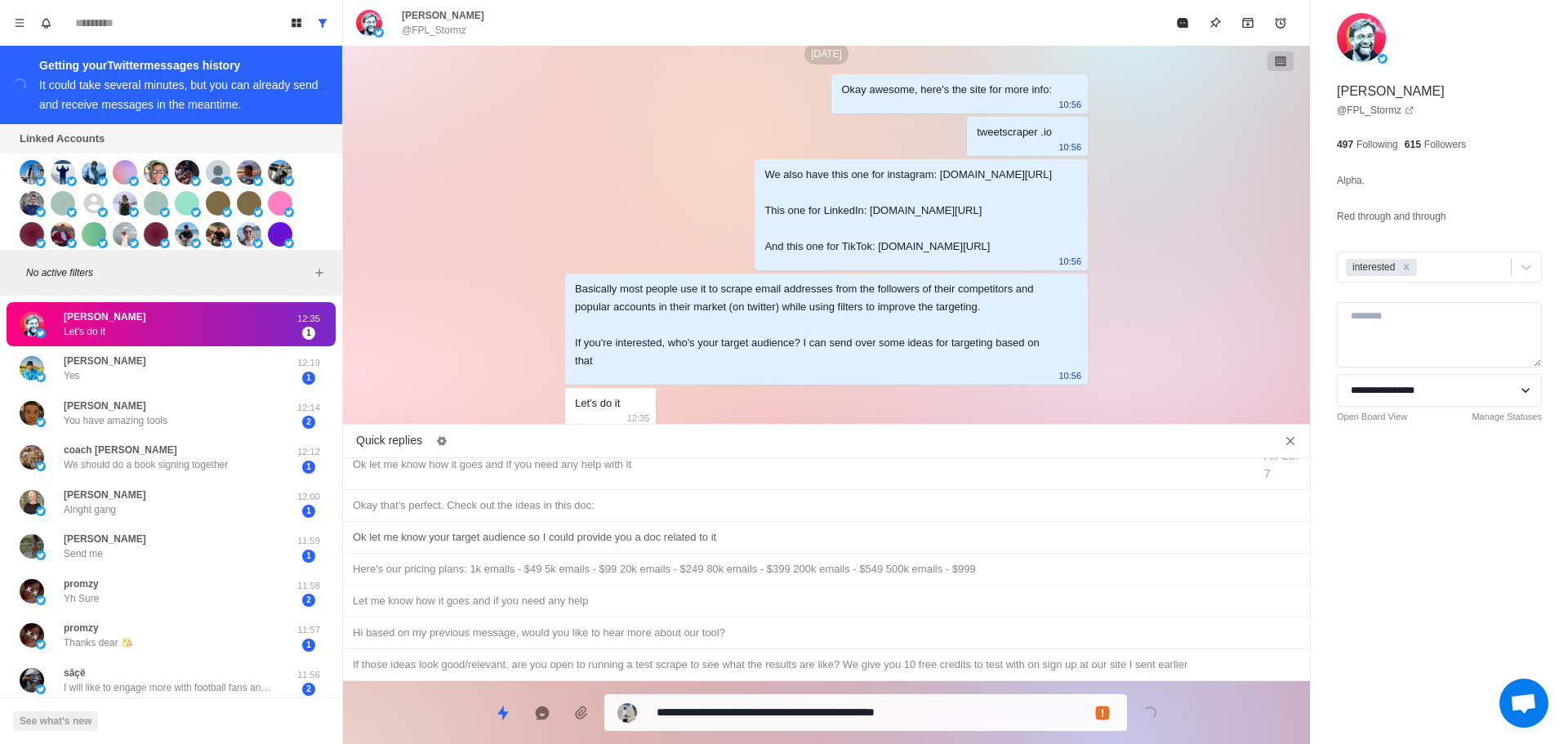
type textarea "**********"
click at [825, 714] on textarea "**********" at bounding box center [886, 713] width 457 height 23
type textarea "*"
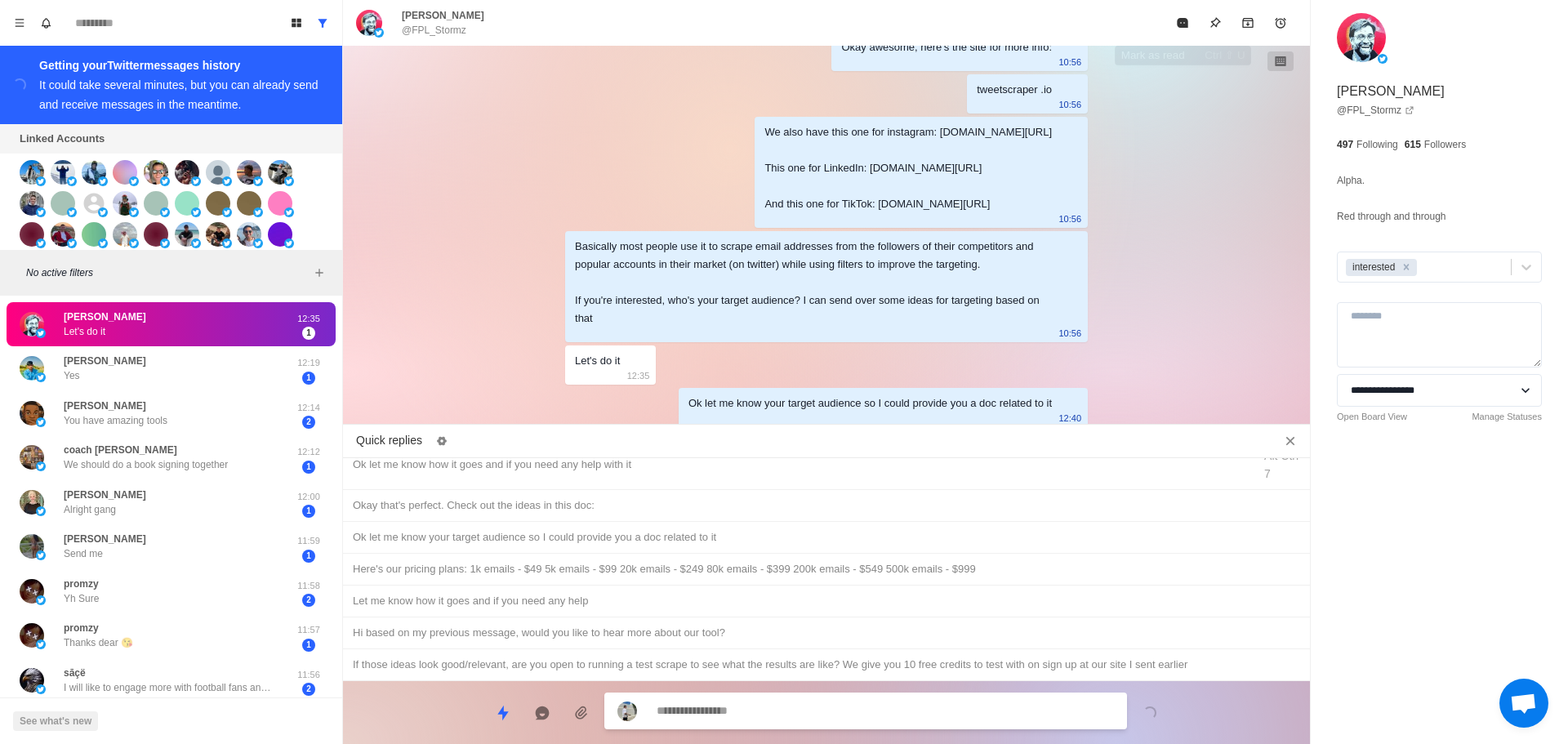
click at [1183, 21] on icon "Mark as read" at bounding box center [1182, 22] width 11 height 10
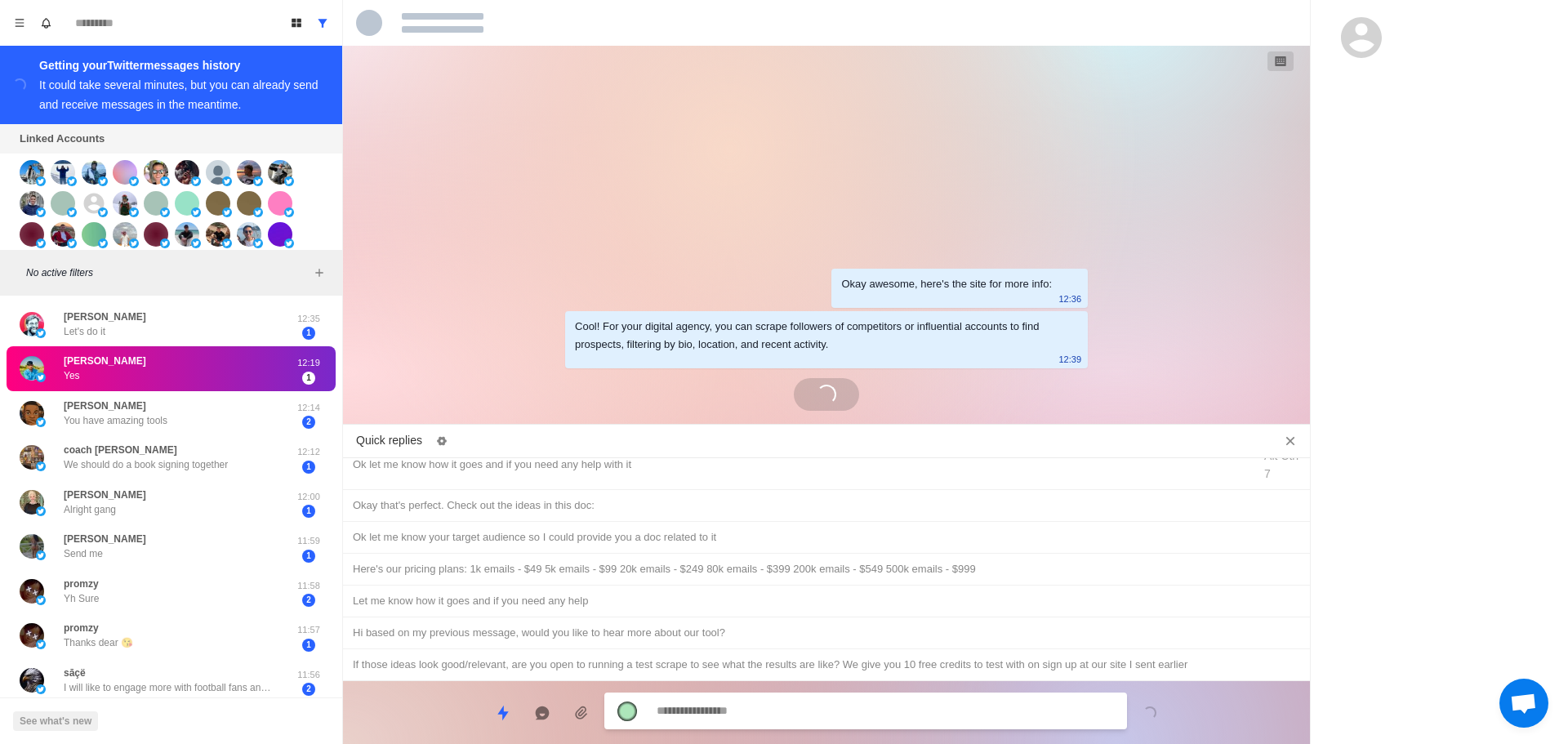
scroll to position [0, 0]
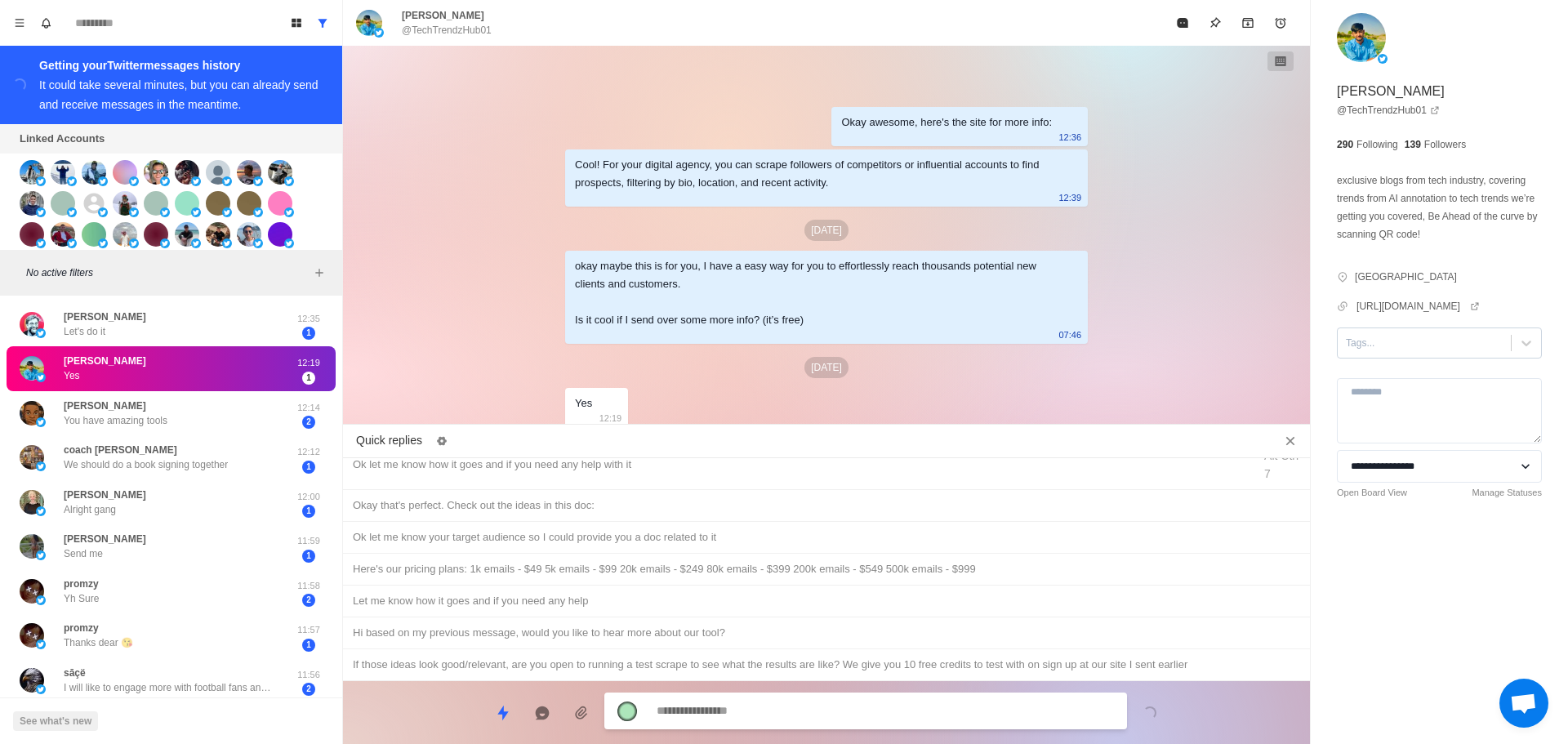
click at [1415, 335] on div at bounding box center [1424, 343] width 156 height 18
click at [1408, 390] on div "interested" at bounding box center [1440, 395] width 205 height 27
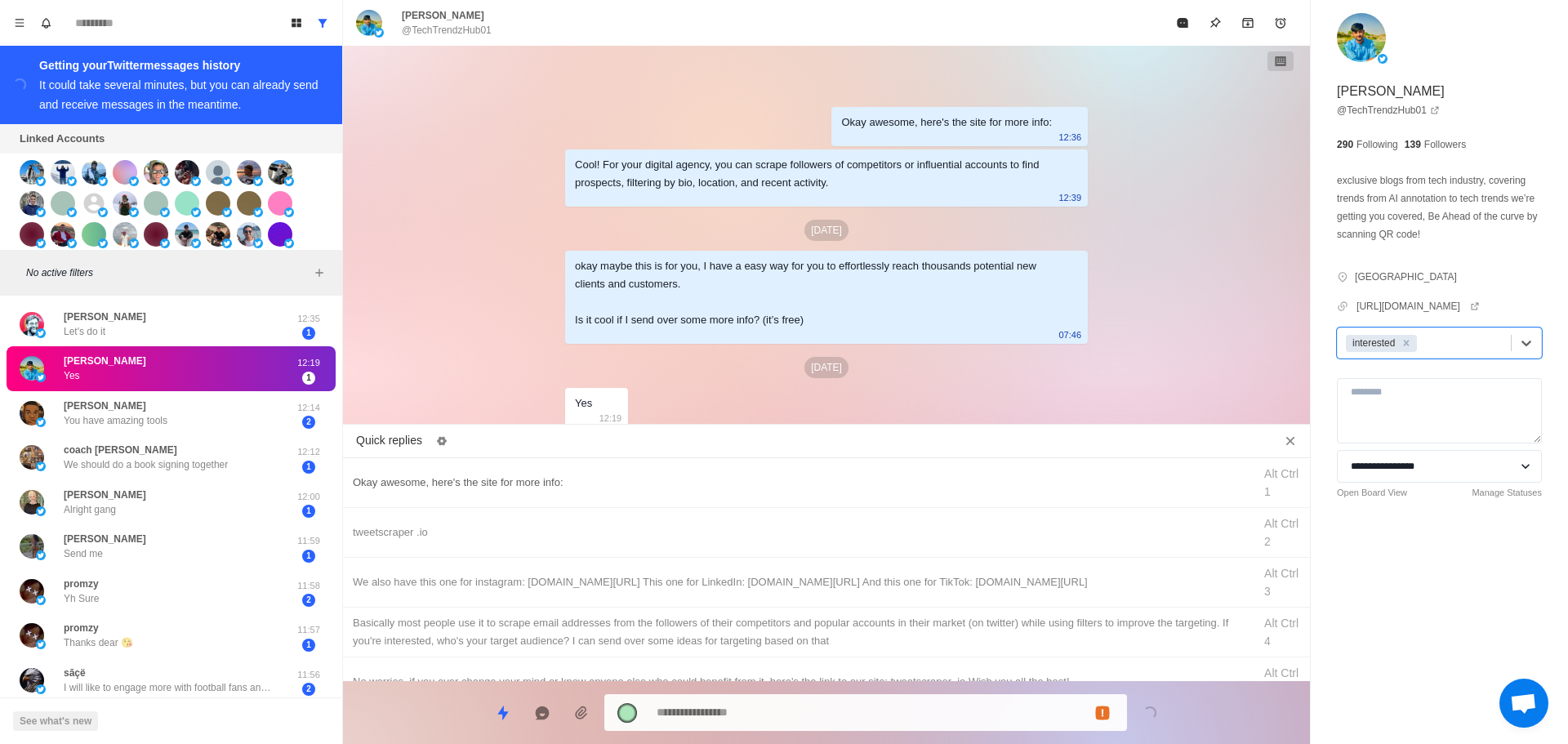
type textarea "*"
drag, startPoint x: 638, startPoint y: 458, endPoint x: 650, endPoint y: 479, distance: 24.2
click at [639, 459] on div "Okay awesome, here's the site for more info: Alt Ctrl 1" at bounding box center [826, 483] width 967 height 50
type textarea "**********"
drag, startPoint x: 832, startPoint y: 711, endPoint x: 839, endPoint y: 646, distance: 65.4
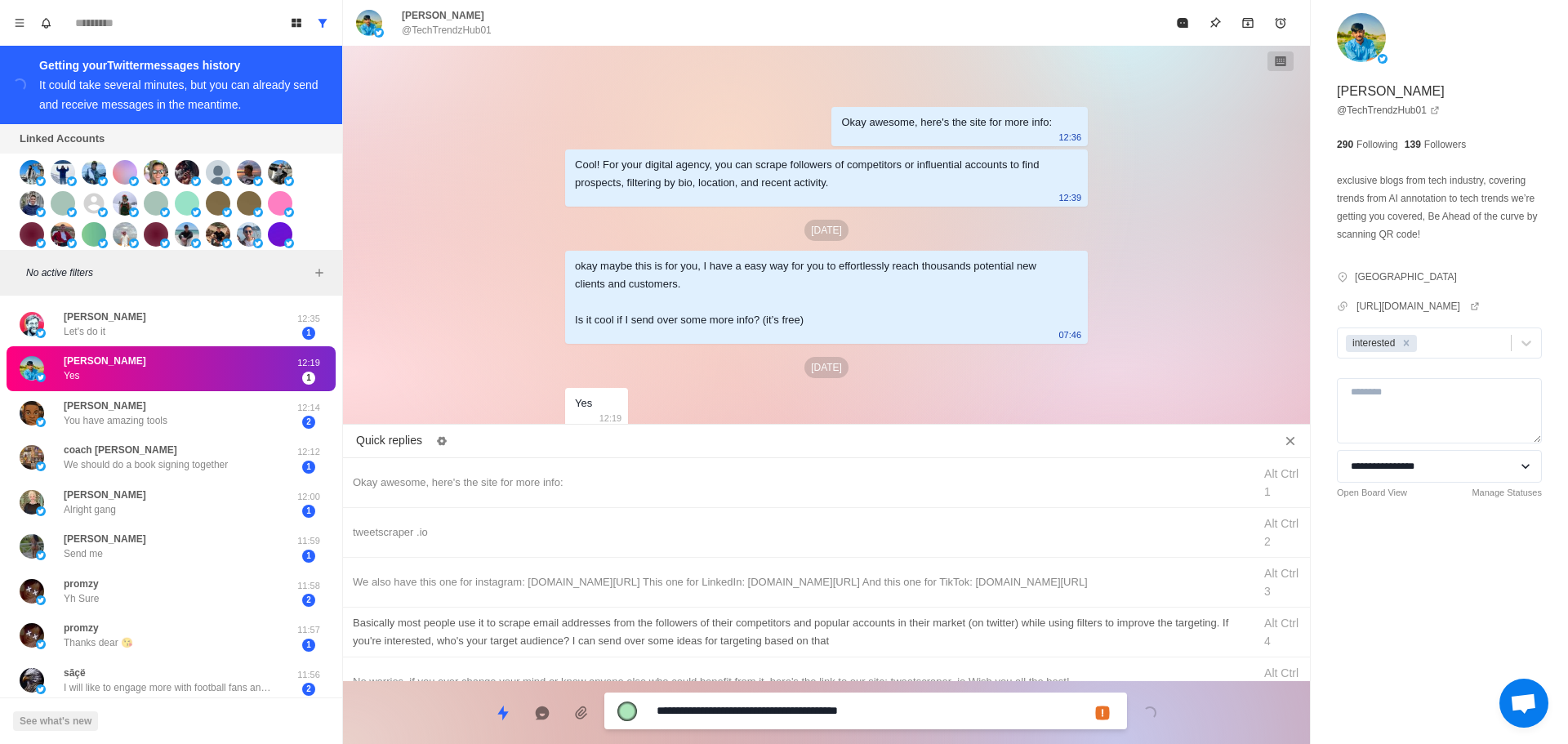
click at [833, 711] on textarea "**********" at bounding box center [886, 711] width 457 height 23
type textarea "*"
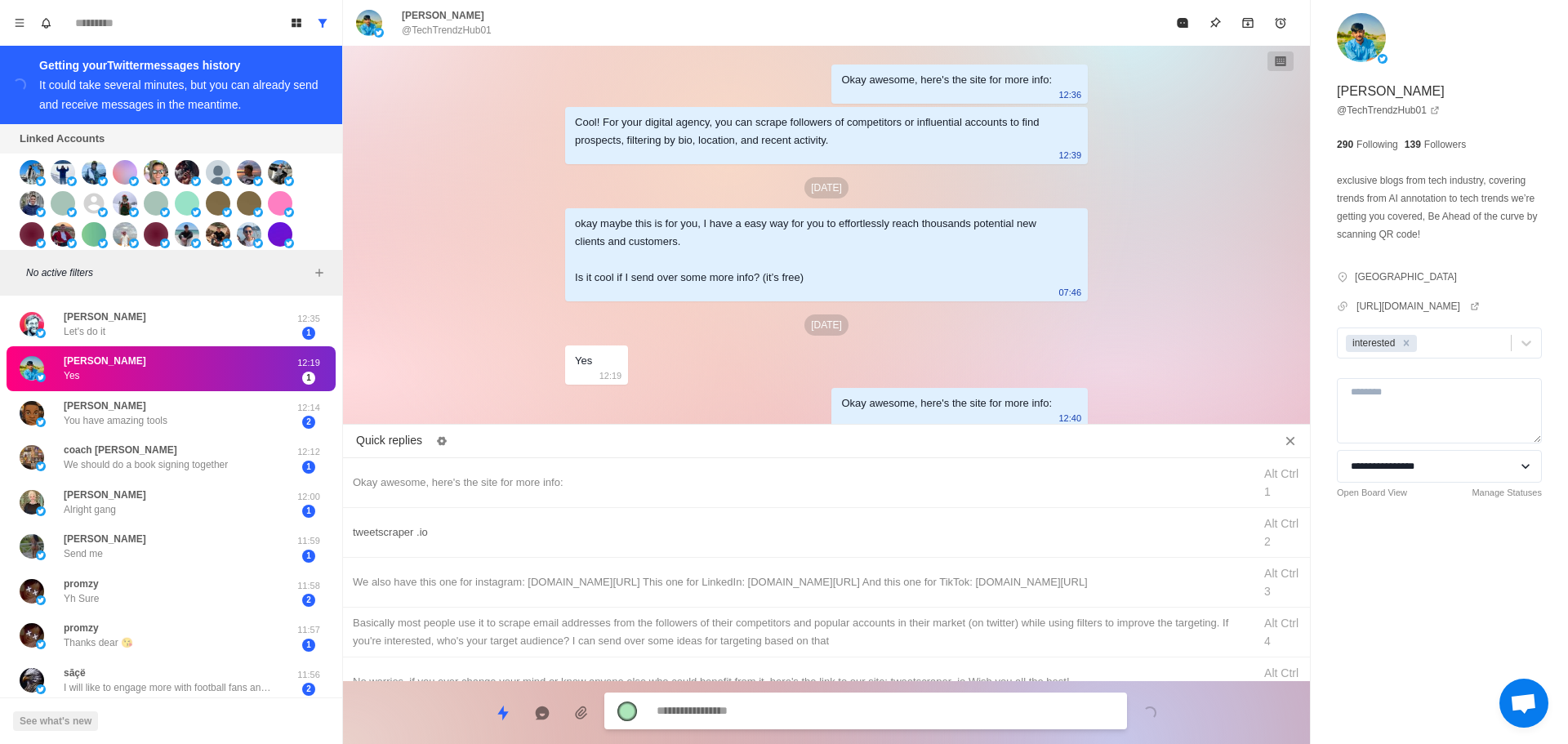
type textarea "*"
drag, startPoint x: 864, startPoint y: 543, endPoint x: 865, endPoint y: 560, distance: 17.0
click at [865, 554] on div "tweetscraper .io Alt Ctrl 2" at bounding box center [826, 533] width 967 height 50
type textarea "**********"
drag, startPoint x: 843, startPoint y: 711, endPoint x: 897, endPoint y: 622, distance: 104.1
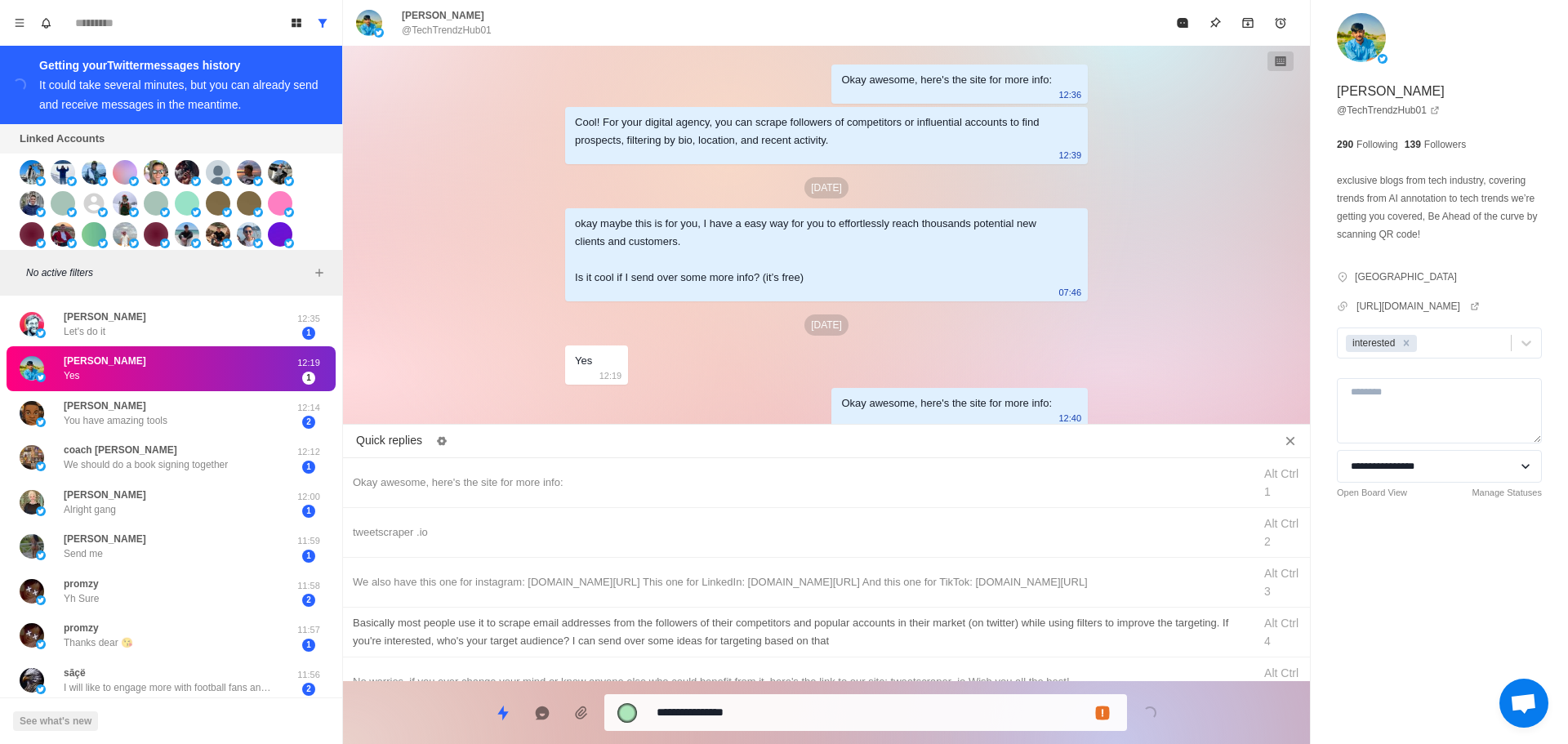
click at [845, 711] on textarea "**********" at bounding box center [886, 713] width 457 height 23
type textarea "*"
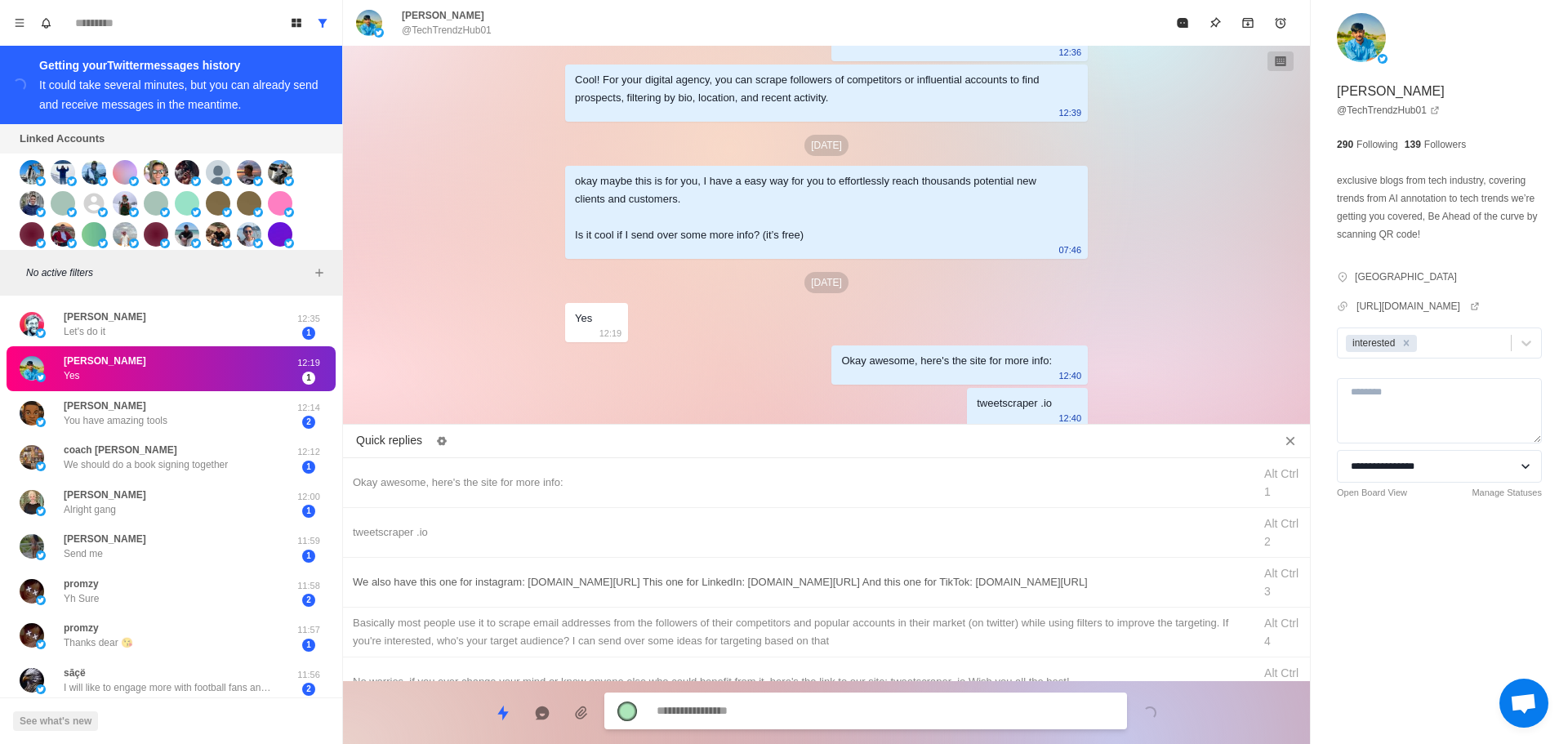
type textarea "*"
drag, startPoint x: 915, startPoint y: 561, endPoint x: 880, endPoint y: 683, distance: 126.9
click at [917, 566] on div "We also have this one for instagram: [DOMAIN_NAME][URL] This one for LinkedIn: …" at bounding box center [826, 583] width 967 height 50
type textarea "**********"
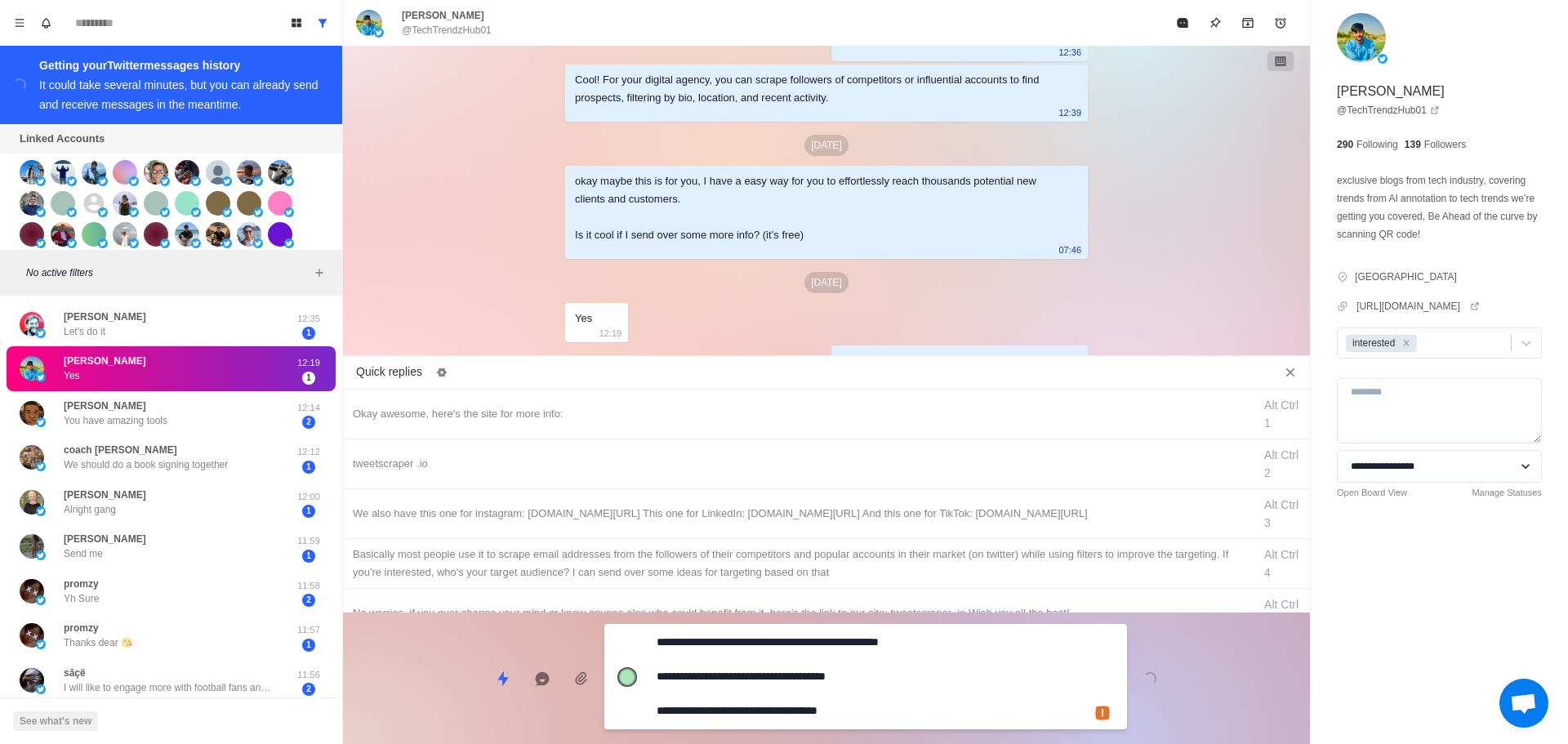
click at [877, 707] on textarea "**********" at bounding box center [886, 677] width 457 height 92
type textarea "*"
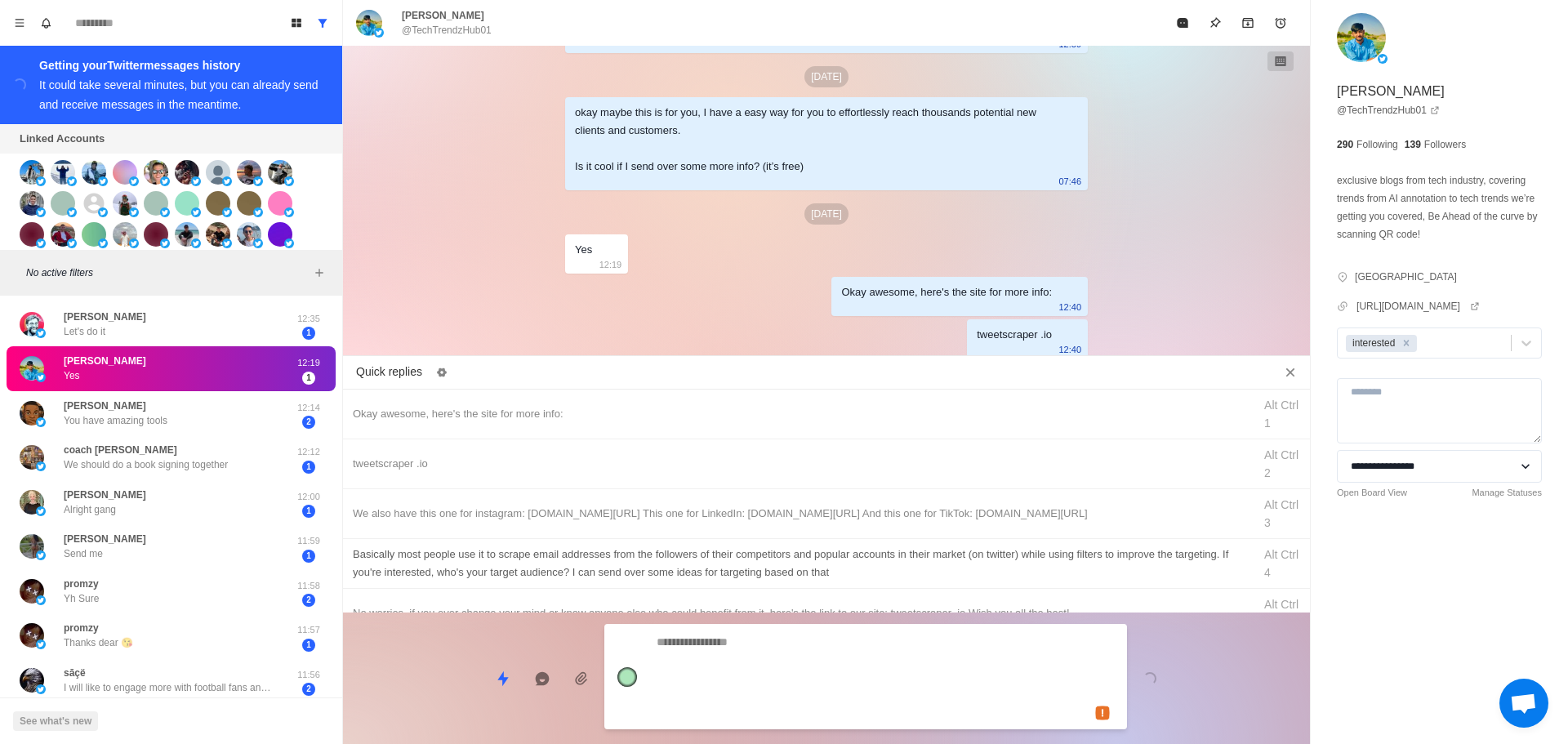
type textarea "*"
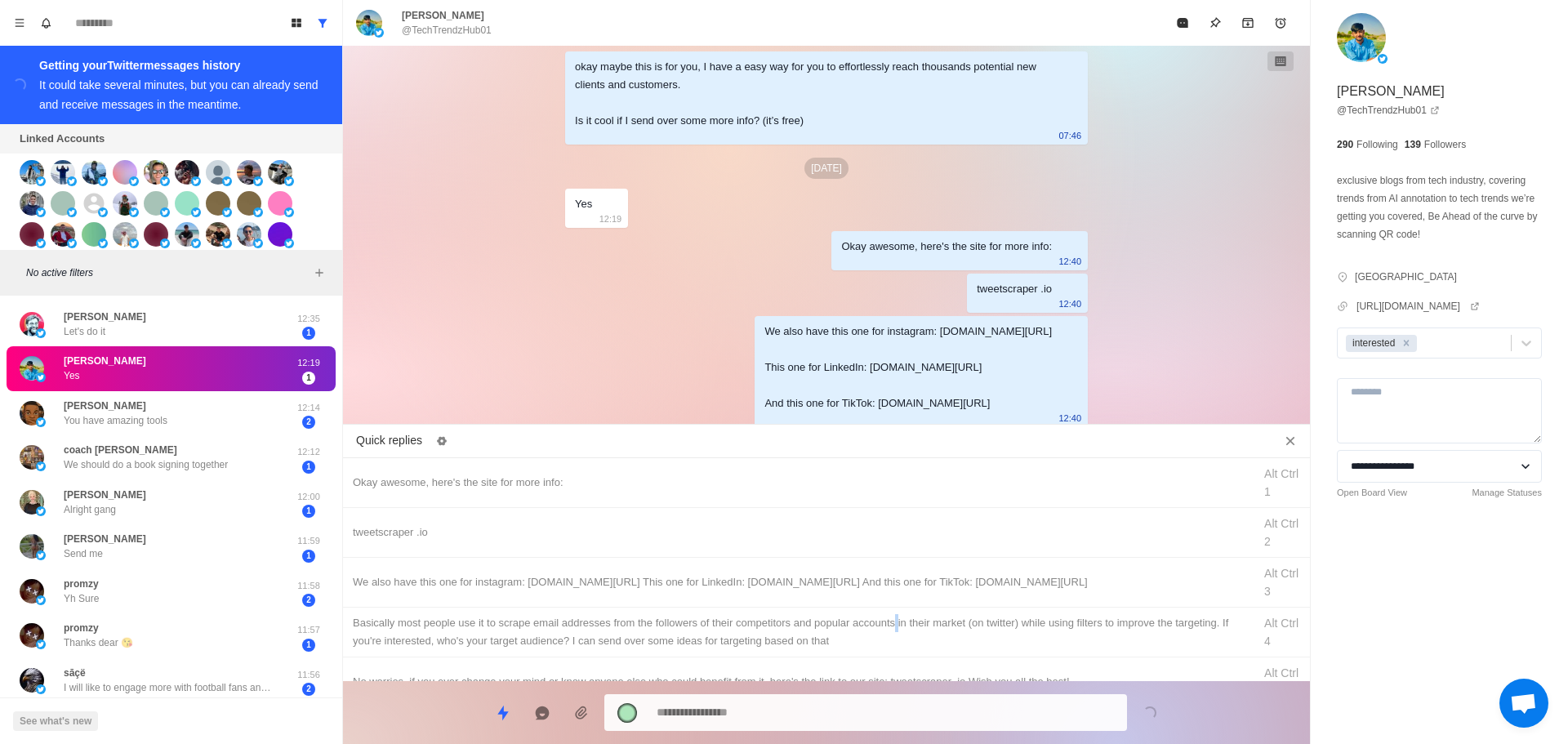
drag, startPoint x: 895, startPoint y: 621, endPoint x: 882, endPoint y: 711, distance: 90.9
click at [898, 627] on div "Basically most people use it to scrape email addresses from the followers of th…" at bounding box center [798, 632] width 891 height 36
type textarea "**********"
type textarea "*"
click at [882, 710] on textarea at bounding box center [886, 711] width 457 height 23
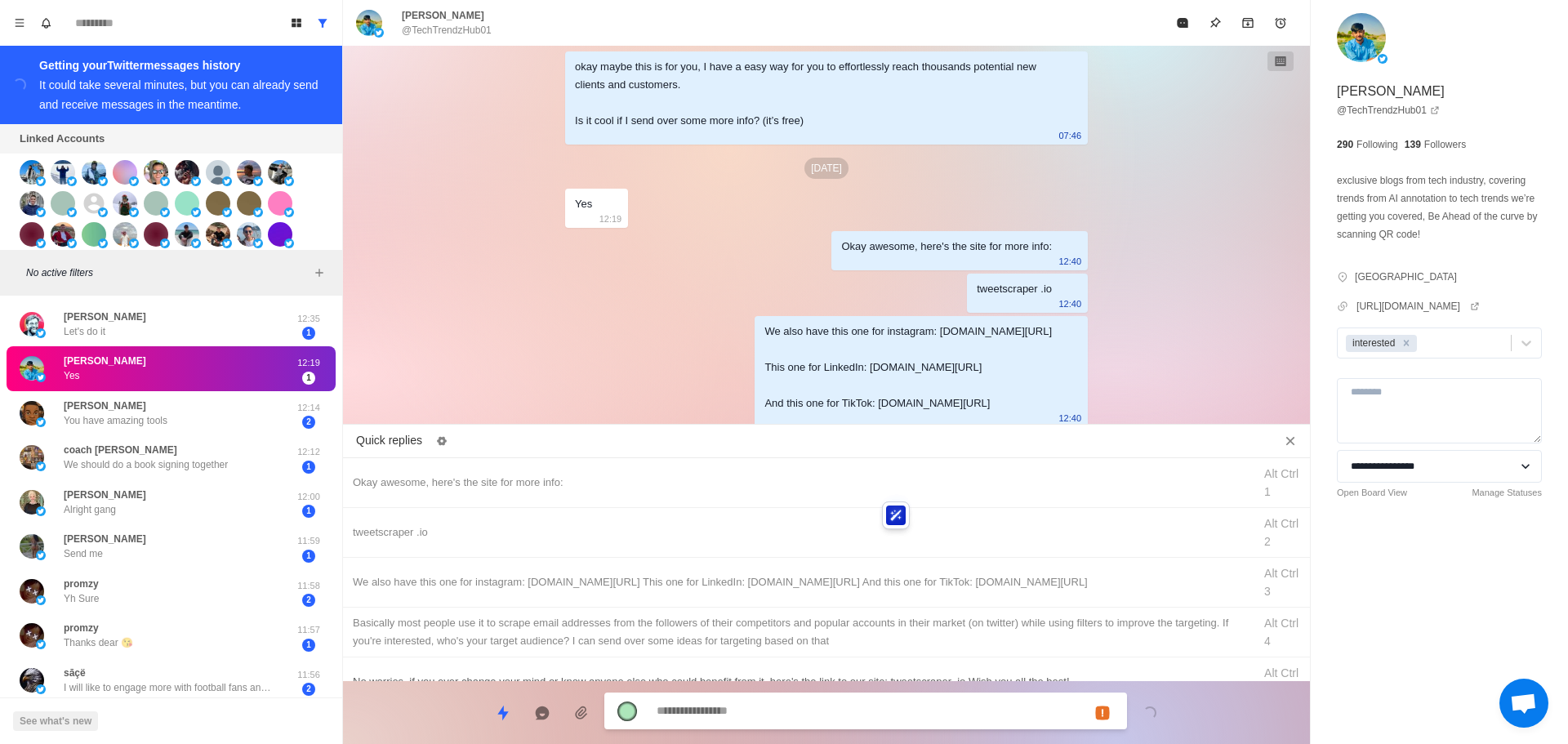
scroll to position [266, 0]
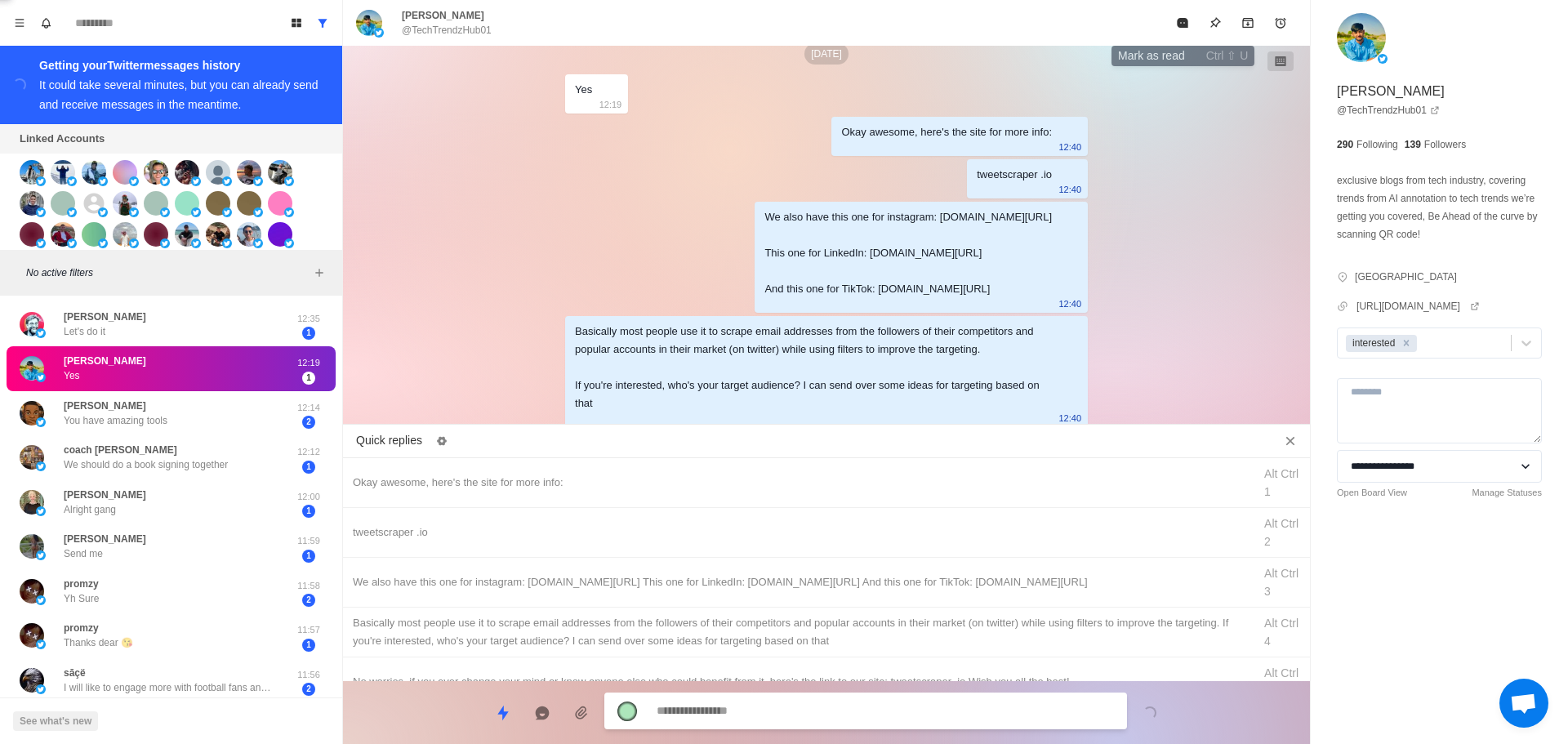
click at [1180, 22] on icon "Mark as read" at bounding box center [1182, 22] width 11 height 10
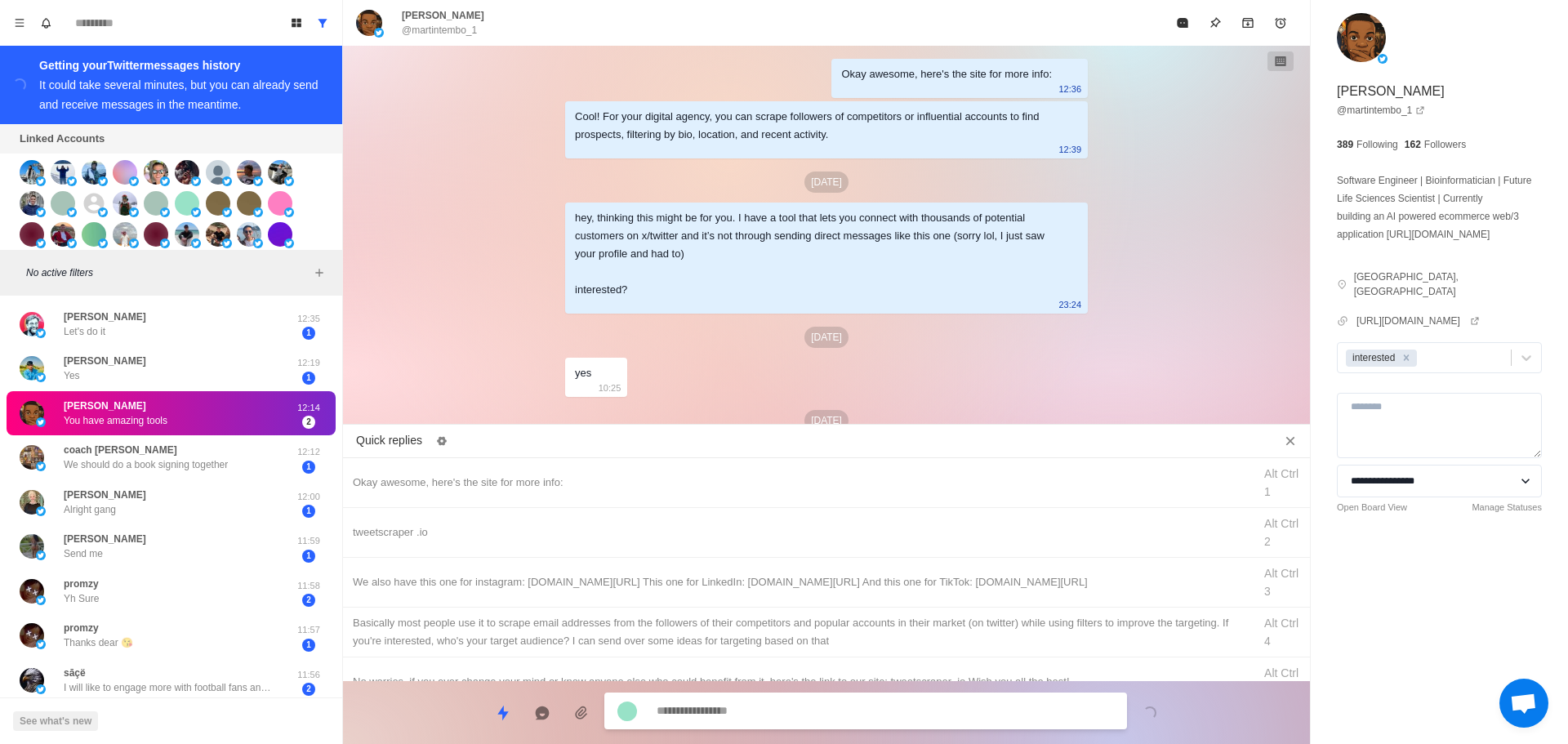
scroll to position [410, 0]
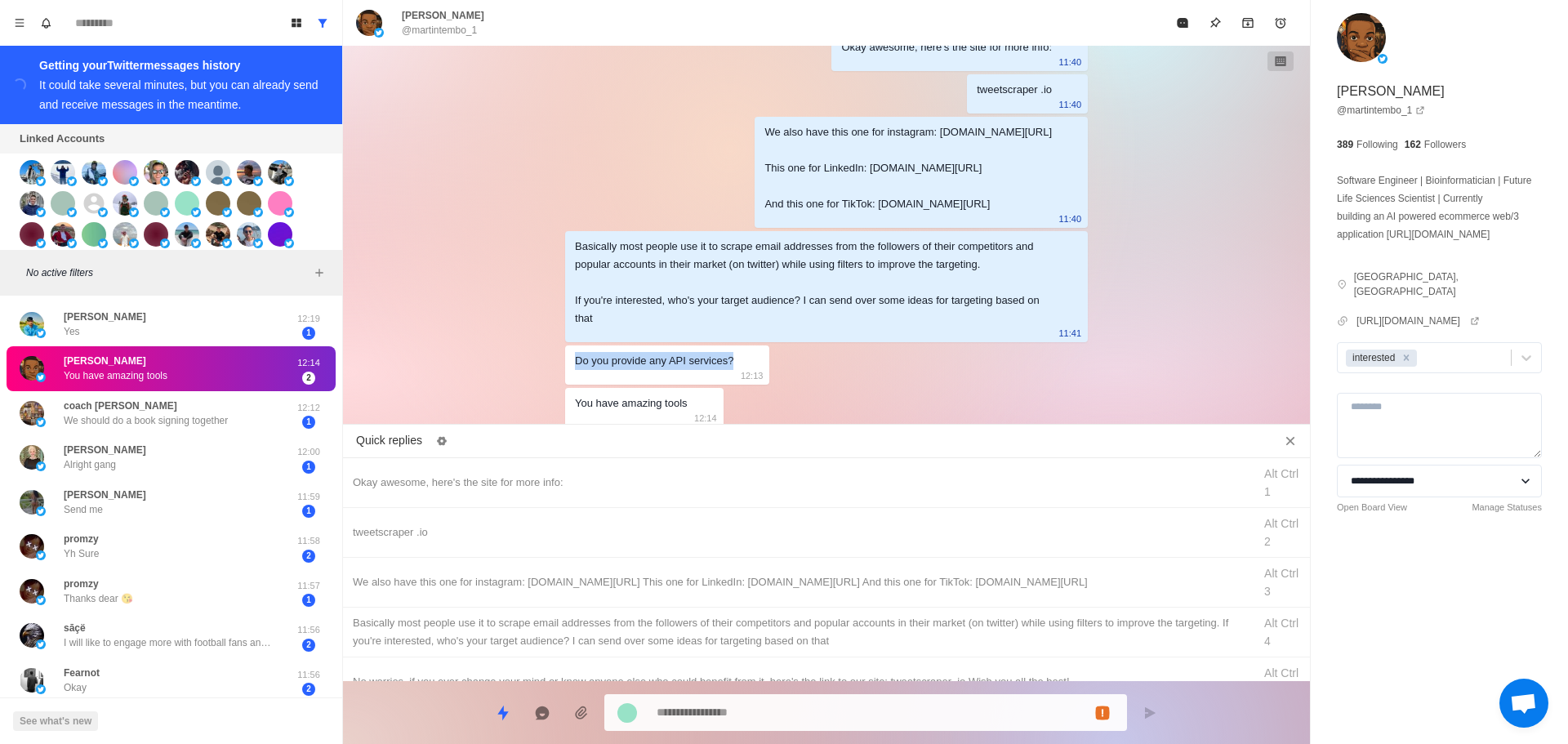
drag, startPoint x: 724, startPoint y: 365, endPoint x: 554, endPoint y: 372, distance: 170.1
click at [554, 372] on div "Okay awesome, here's the site for more info: 12:36 Cool! For your digital agenc…" at bounding box center [826, 239] width 967 height 385
copy div "Do you provide any API services?"
paste textarea "**********"
type textarea "*"
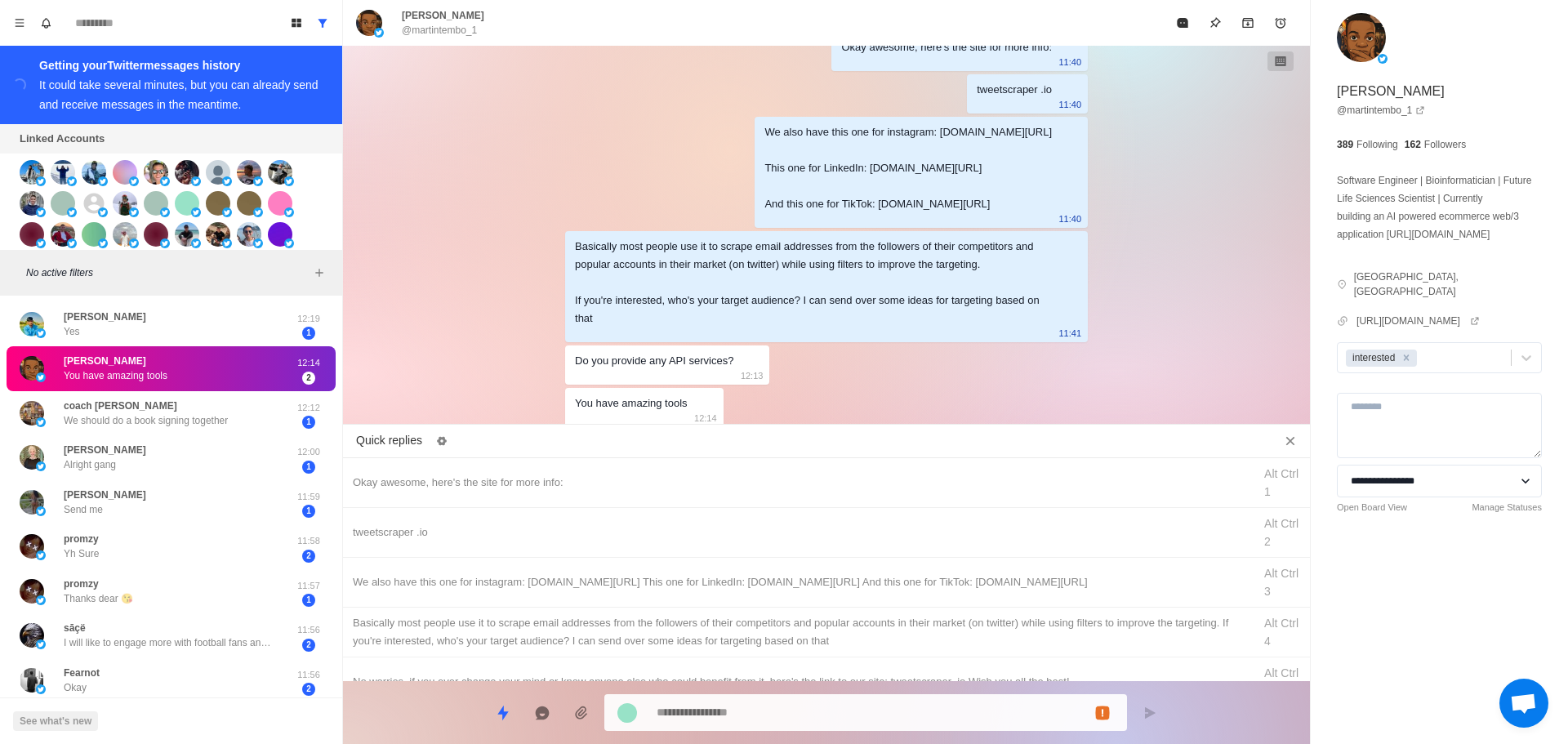
type textarea "**********"
click at [742, 717] on textarea "**********" at bounding box center [886, 713] width 457 height 23
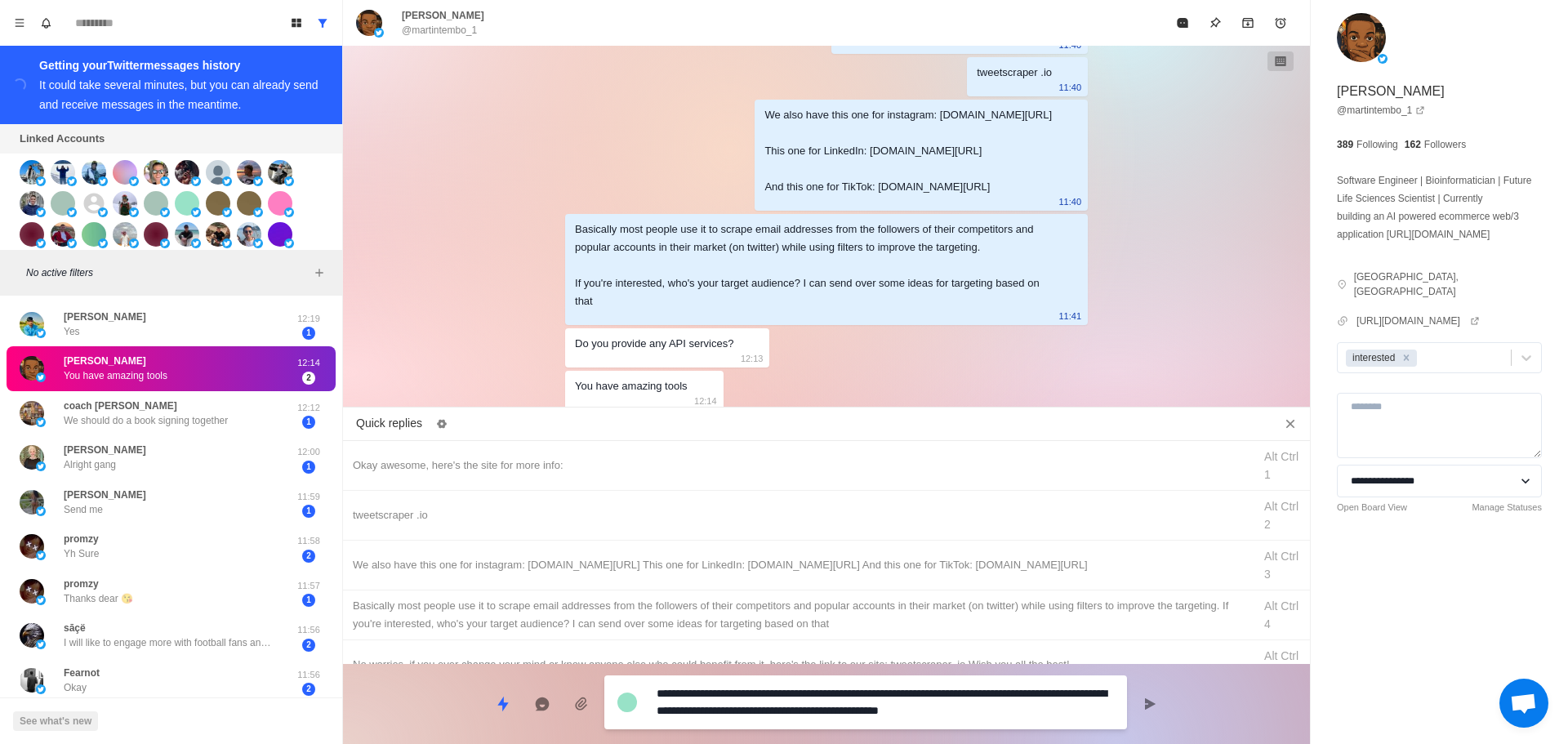
type textarea "*"
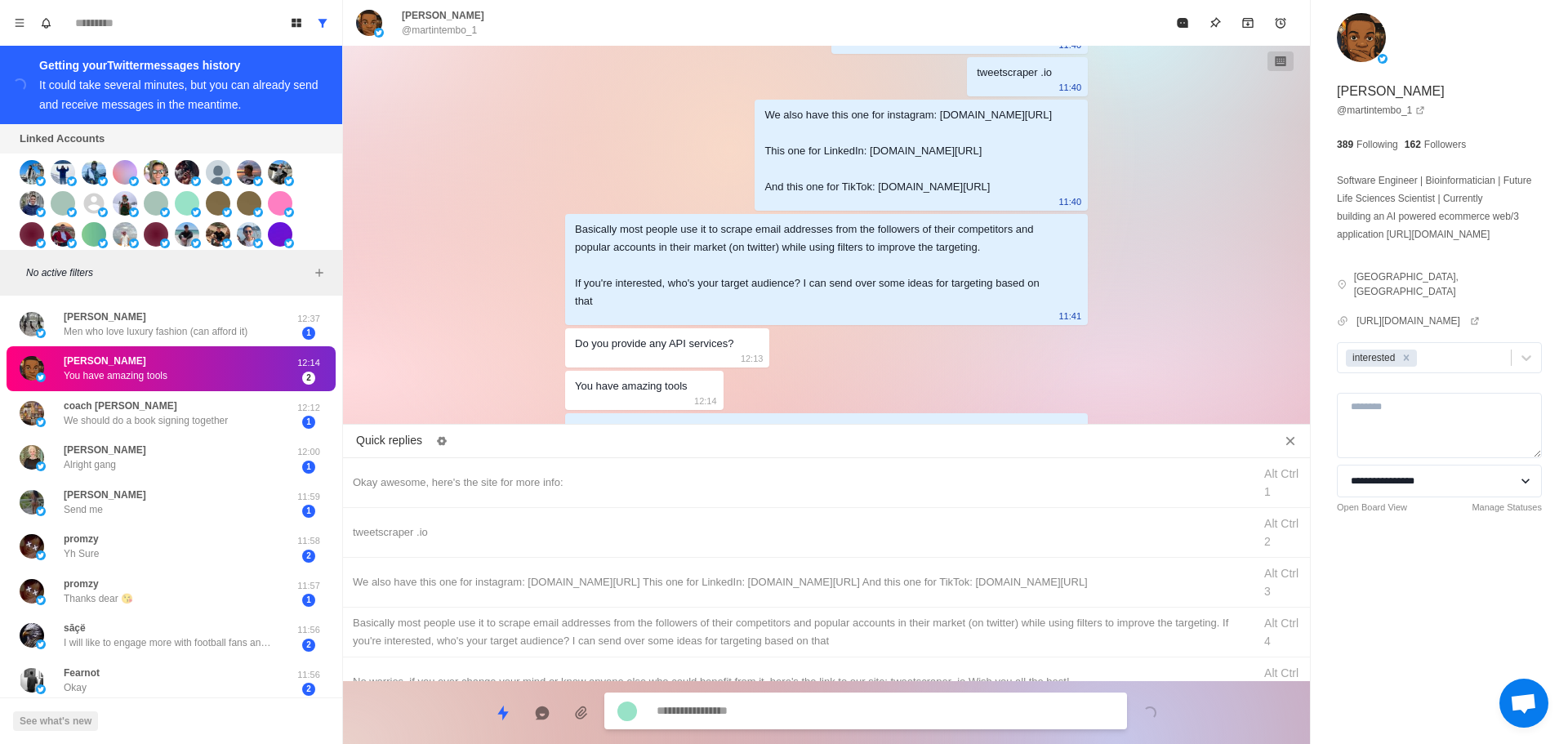
scroll to position [469, 0]
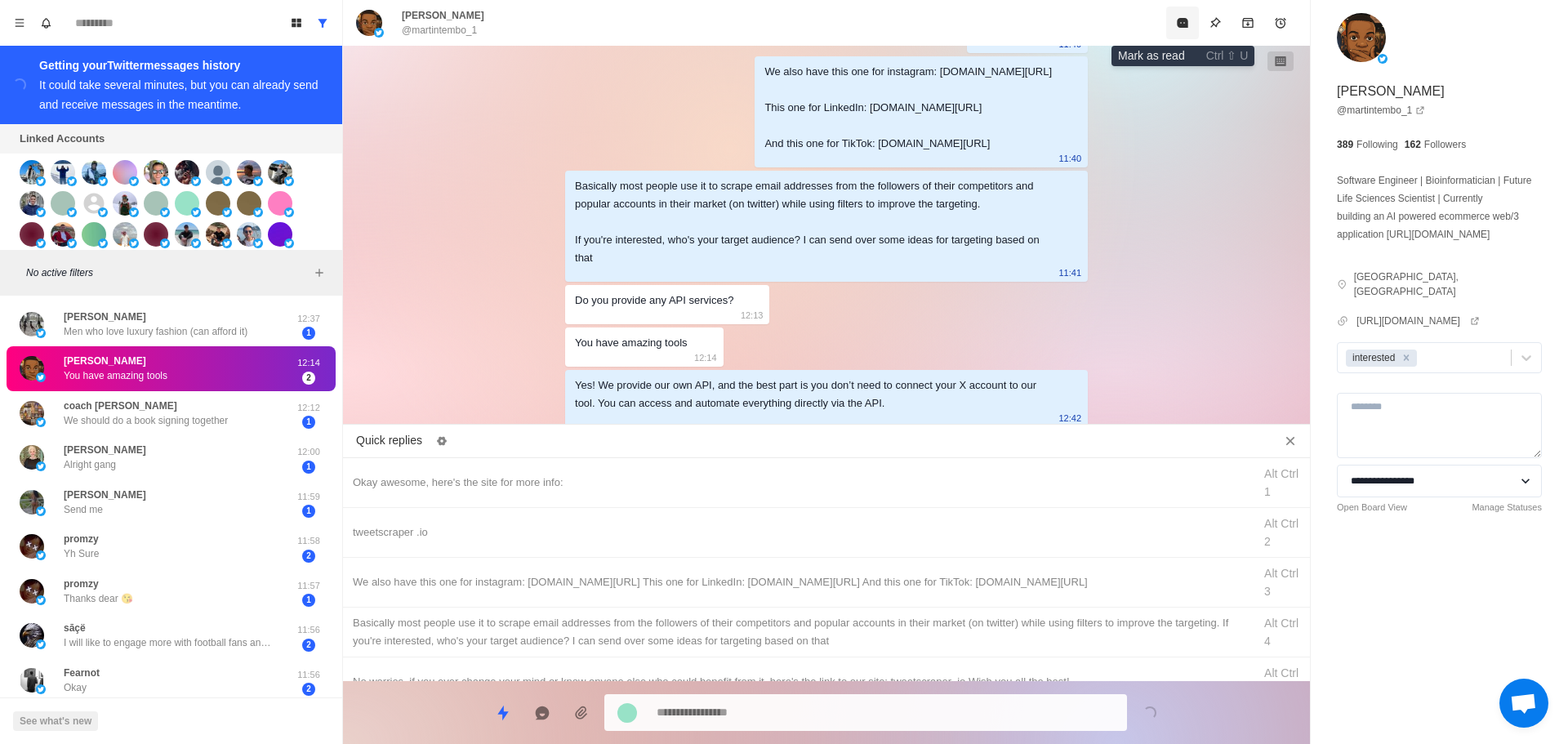
click at [1180, 13] on button "Mark as read" at bounding box center [1182, 22] width 32 height 32
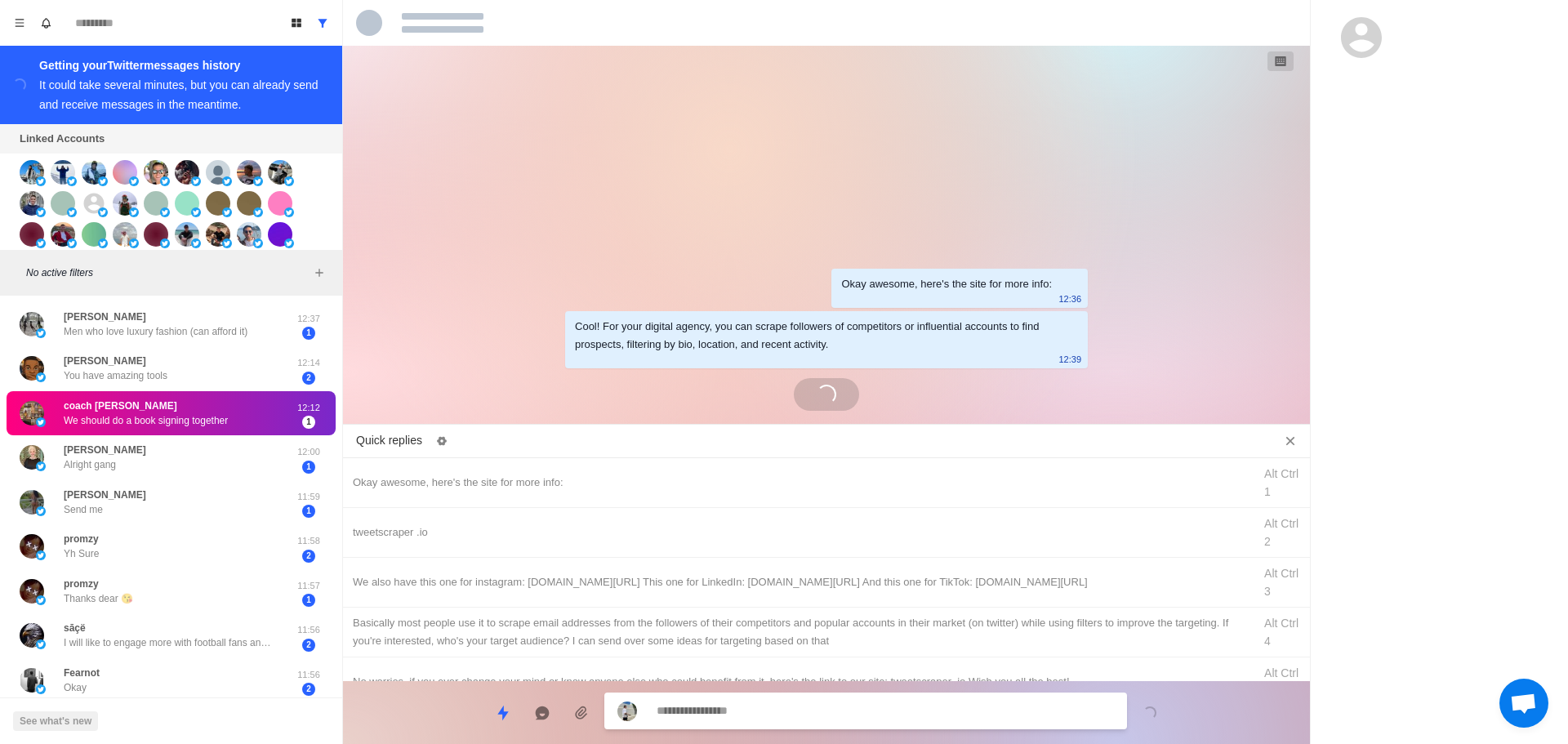
scroll to position [91, 0]
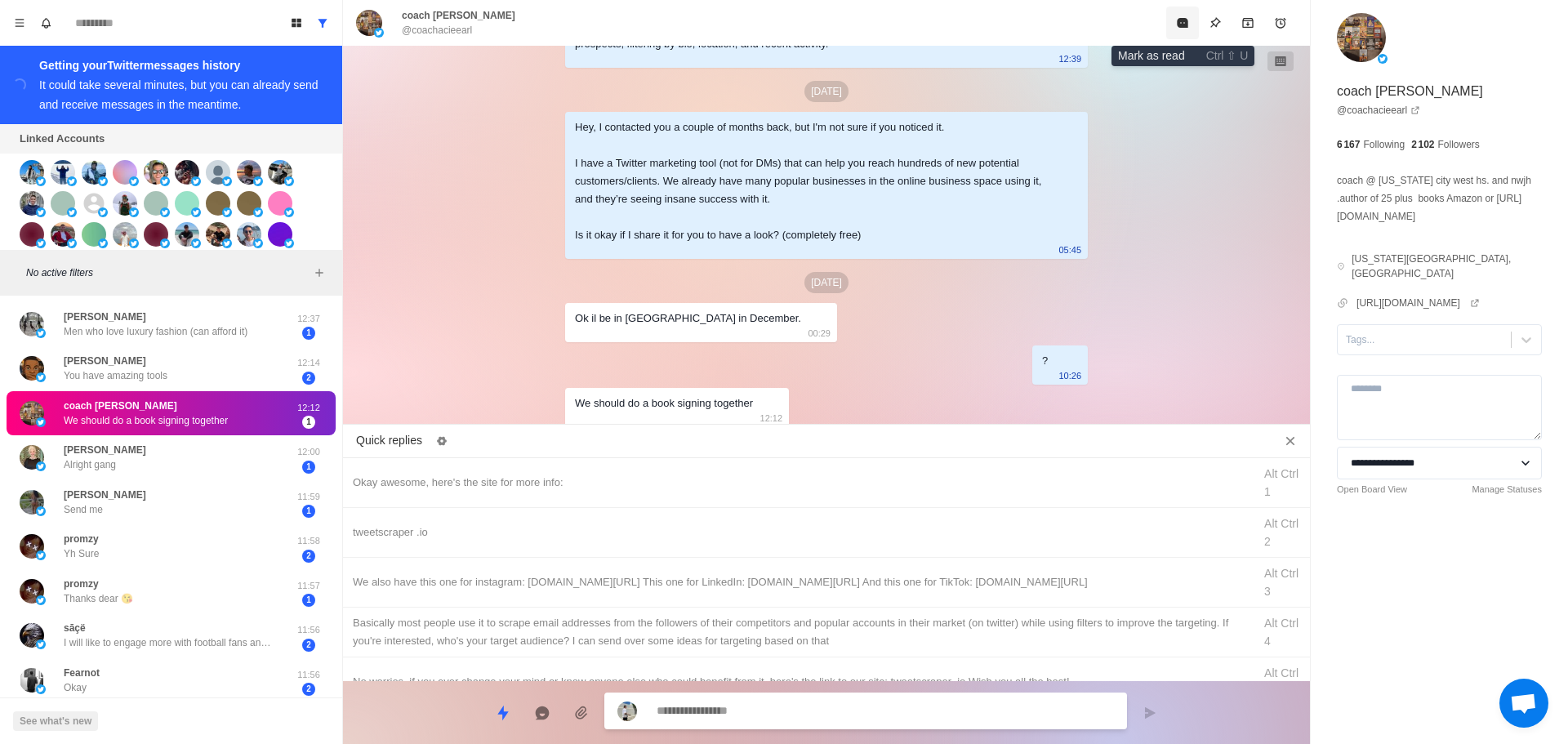
click at [1181, 20] on icon "Mark as read" at bounding box center [1182, 22] width 11 height 10
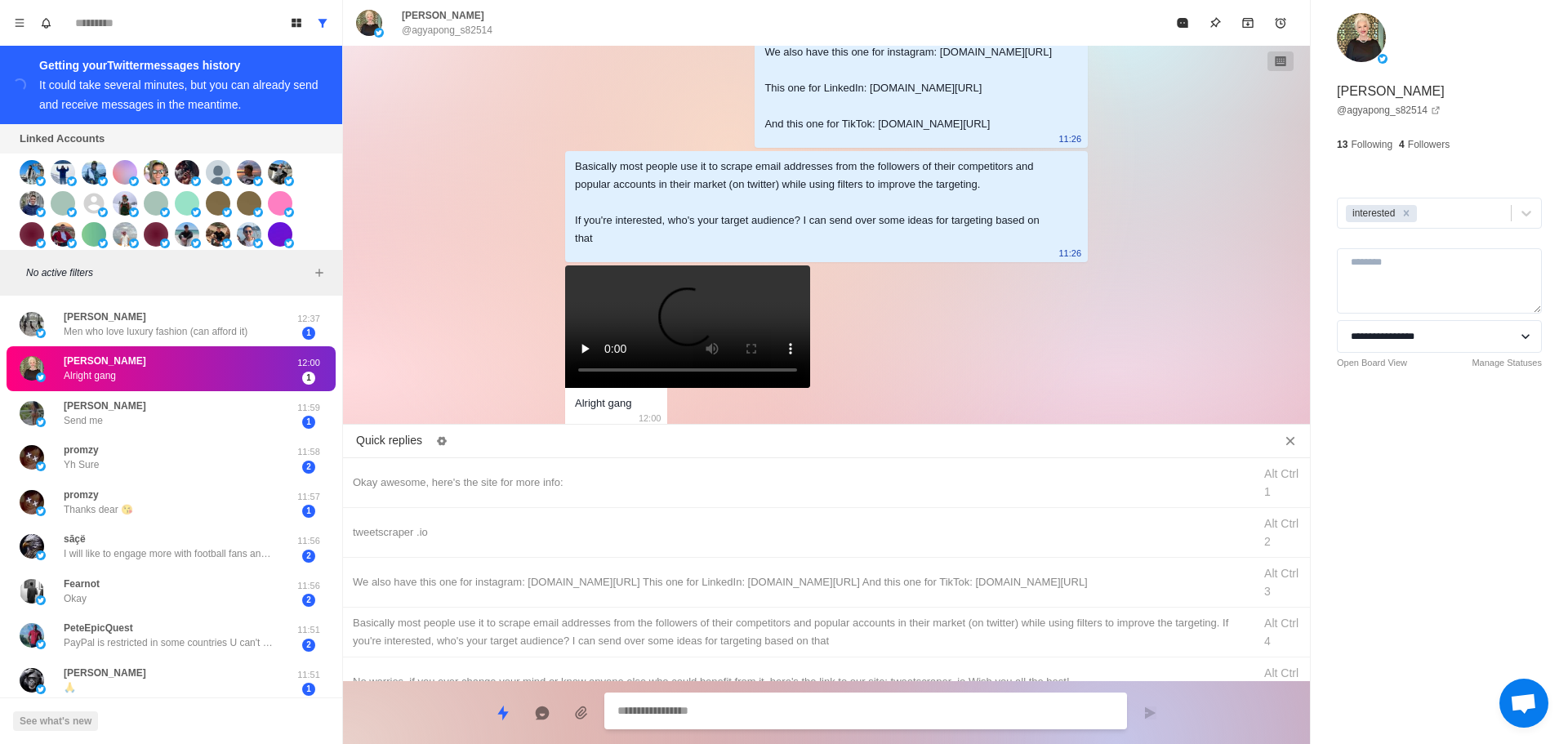
scroll to position [266, 0]
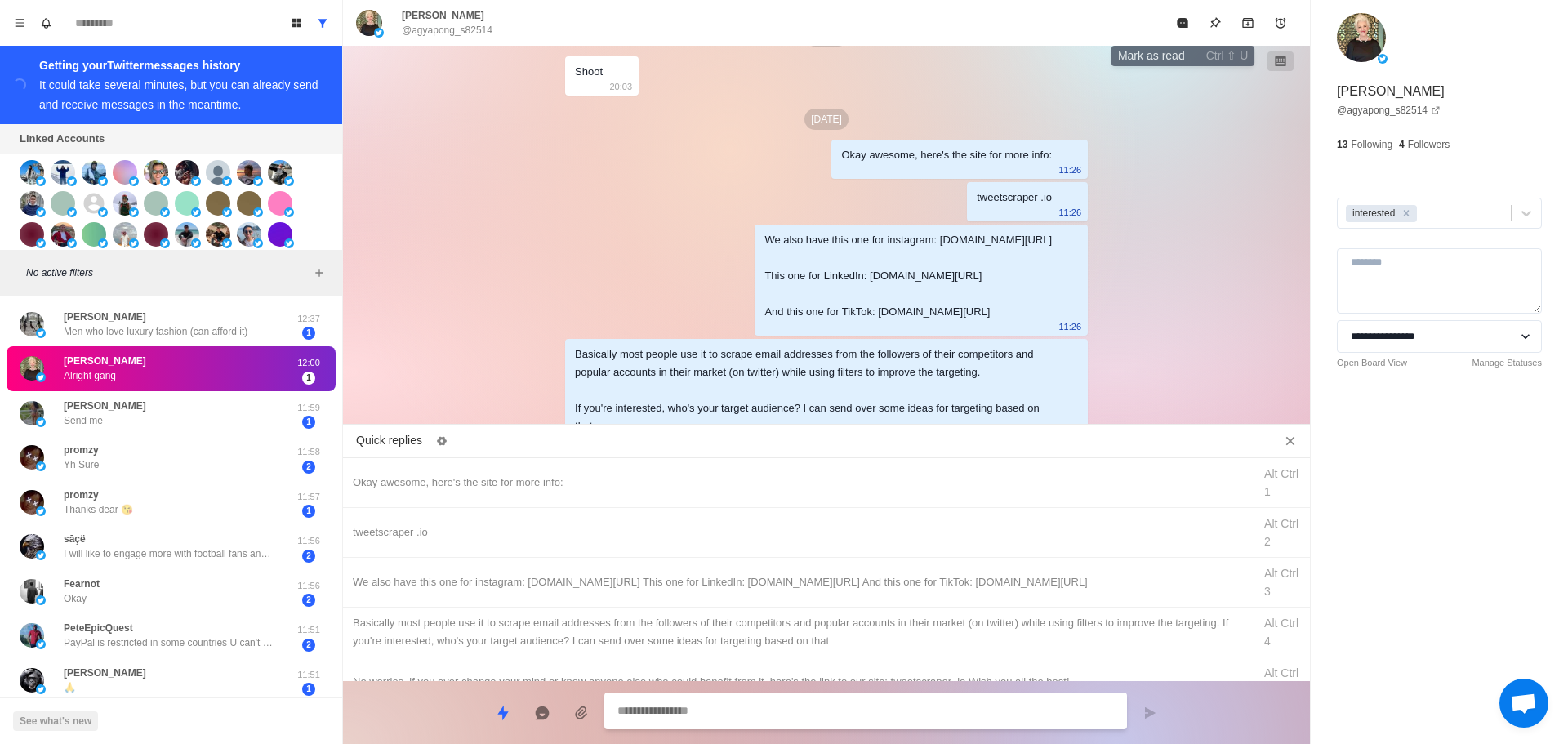
click at [1176, 22] on button "Mark as read" at bounding box center [1182, 22] width 32 height 32
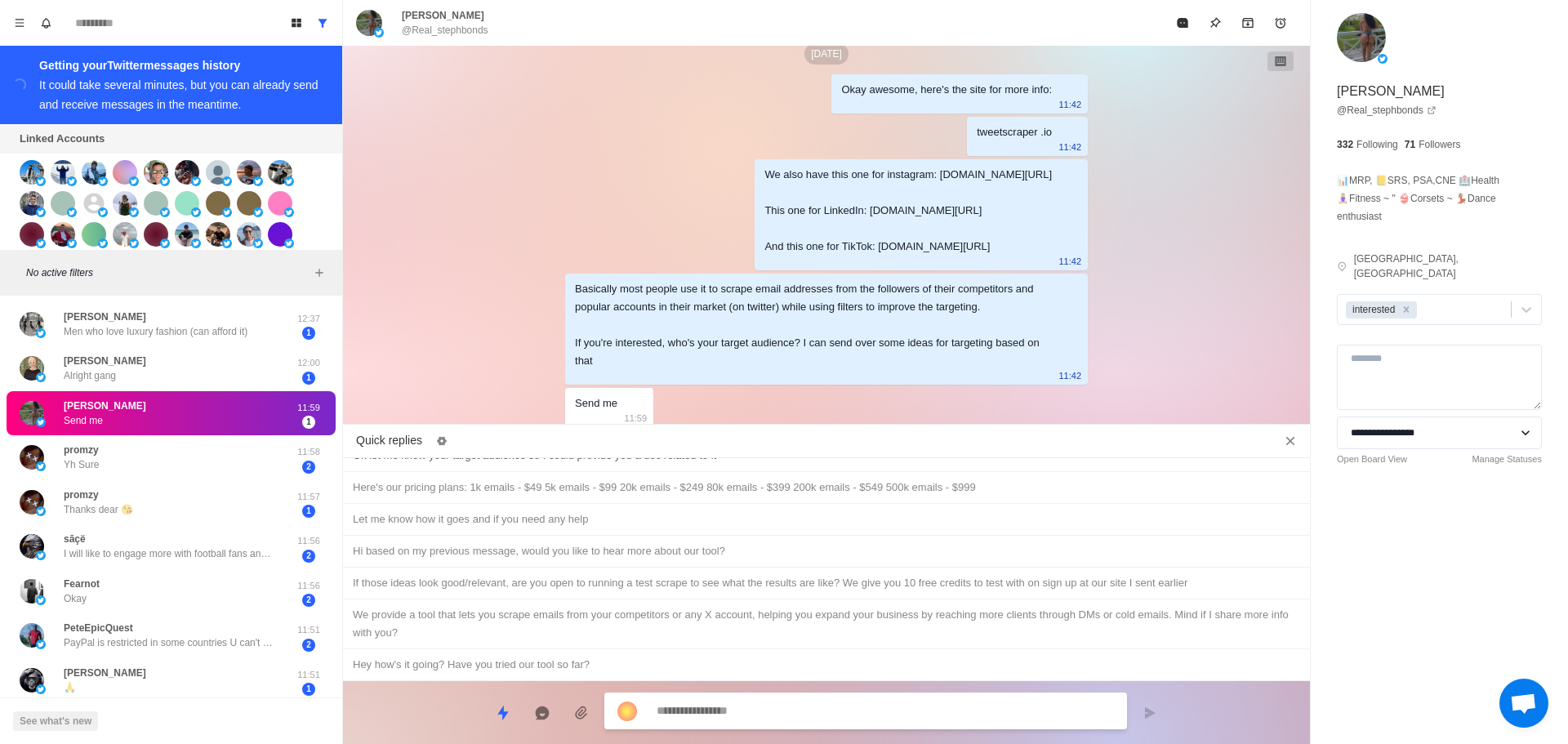
scroll to position [317, 0]
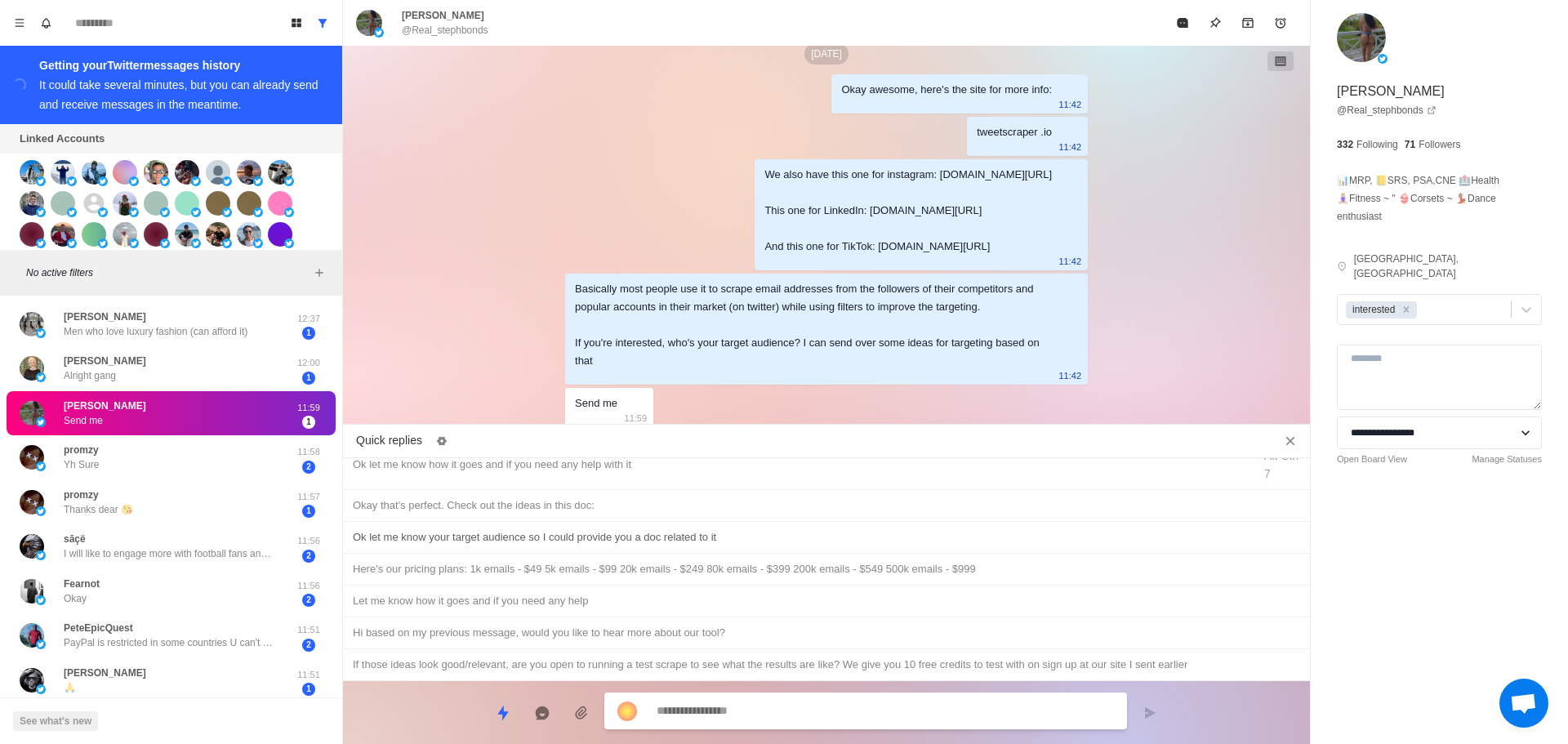
type textarea "*"
drag, startPoint x: 676, startPoint y: 533, endPoint x: 777, endPoint y: 674, distance: 173.4
click at [678, 535] on div "Ok let me know your target audience so I could provide you a doc related to it" at bounding box center [826, 538] width 947 height 18
type textarea "**********"
click at [796, 711] on textarea "**********" at bounding box center [886, 713] width 457 height 23
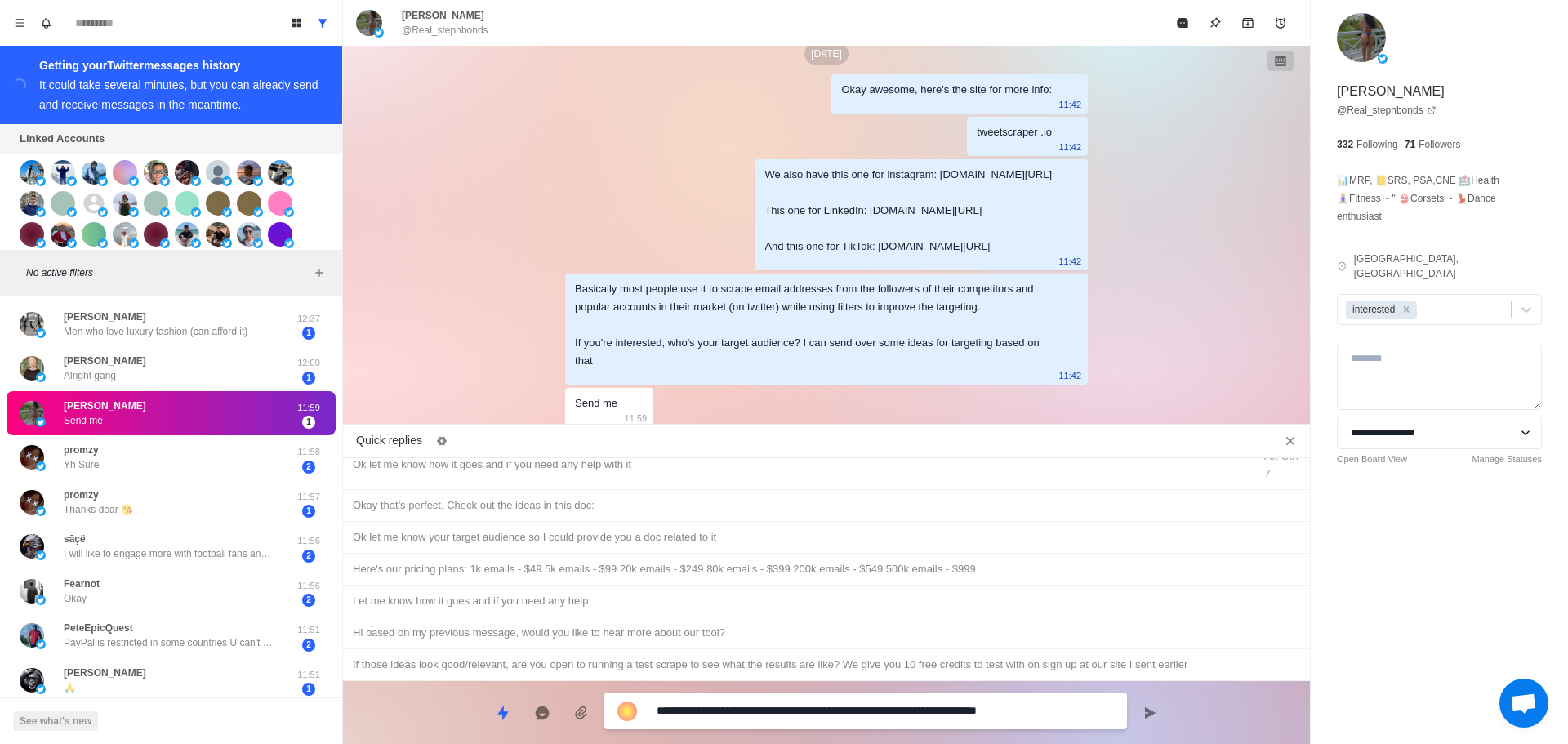
type textarea "*"
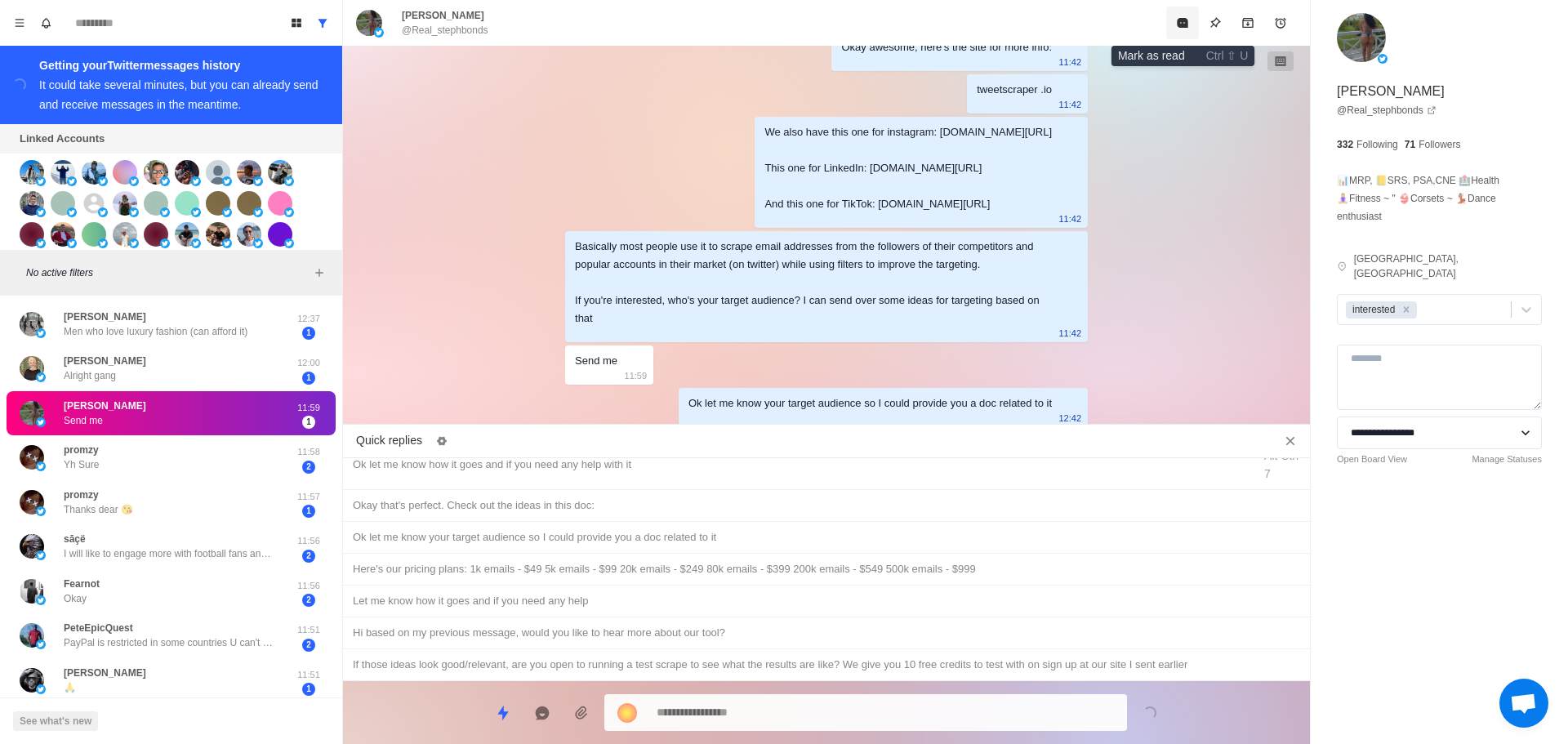
click at [1176, 11] on button "Mark as read" at bounding box center [1182, 22] width 32 height 32
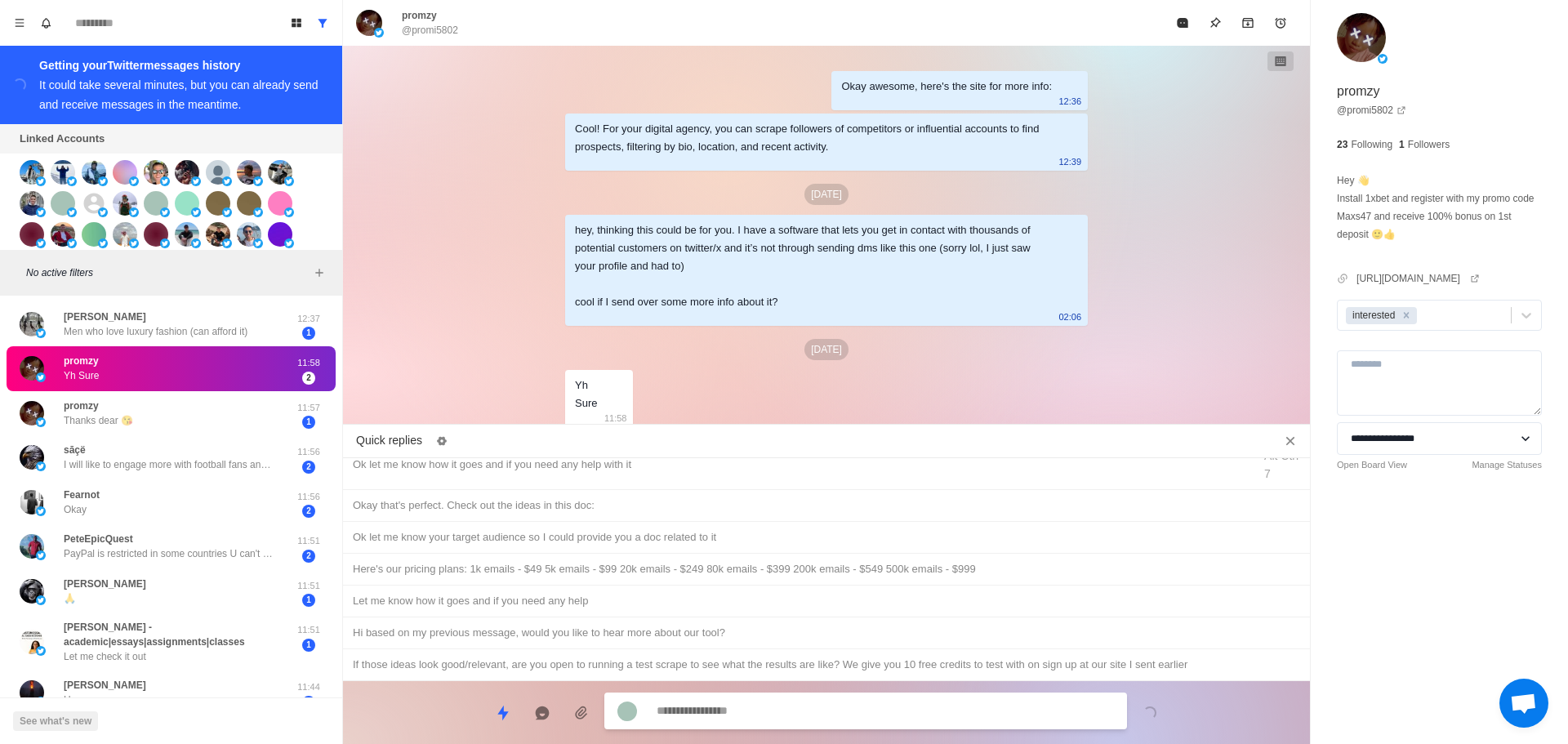
scroll to position [0, 0]
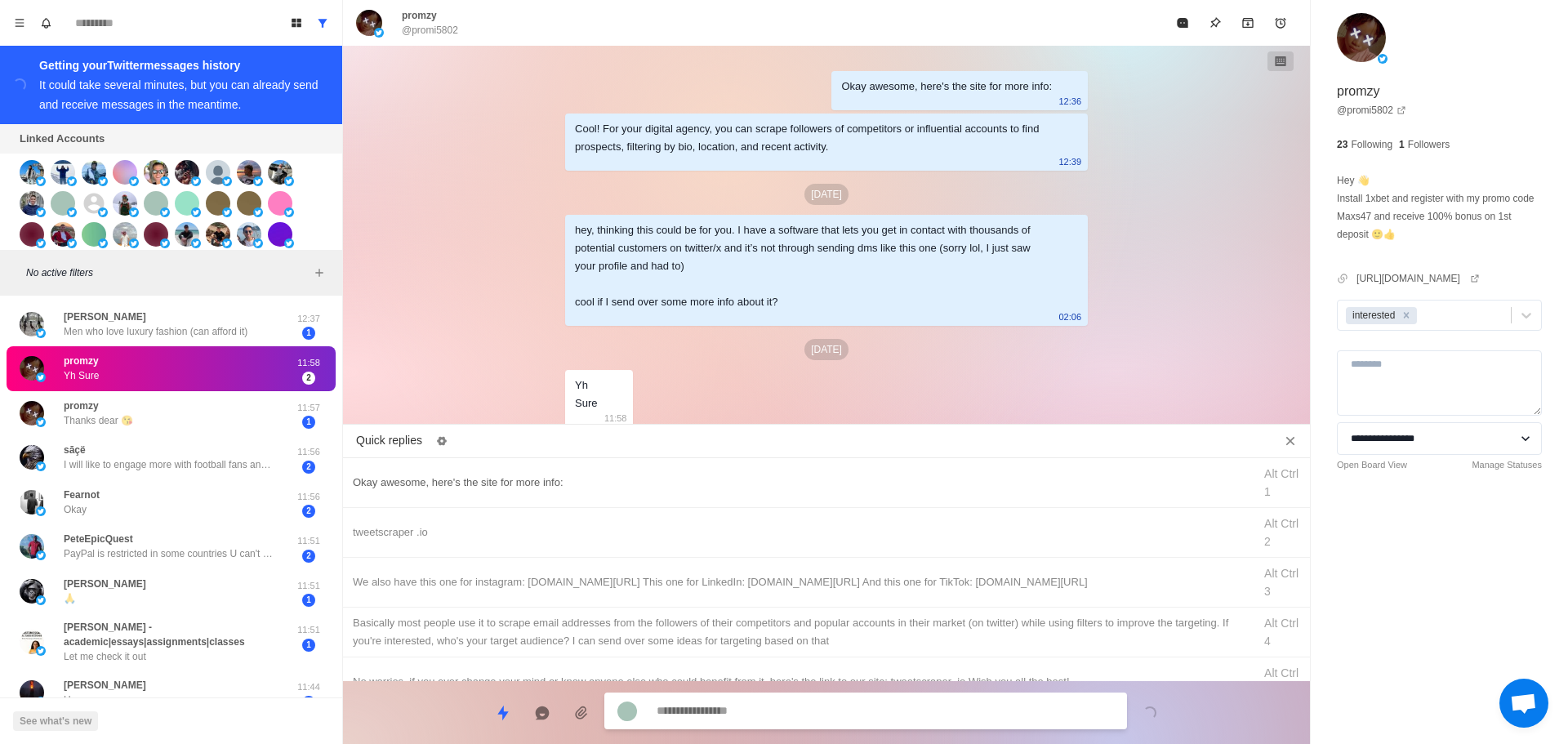
type textarea "*"
drag, startPoint x: 581, startPoint y: 480, endPoint x: 782, endPoint y: 743, distance: 331.0
click at [583, 482] on div "Okay awesome, here's the site for more info:" at bounding box center [798, 483] width 891 height 18
type textarea "**********"
click at [783, 719] on textarea "**********" at bounding box center [886, 711] width 457 height 23
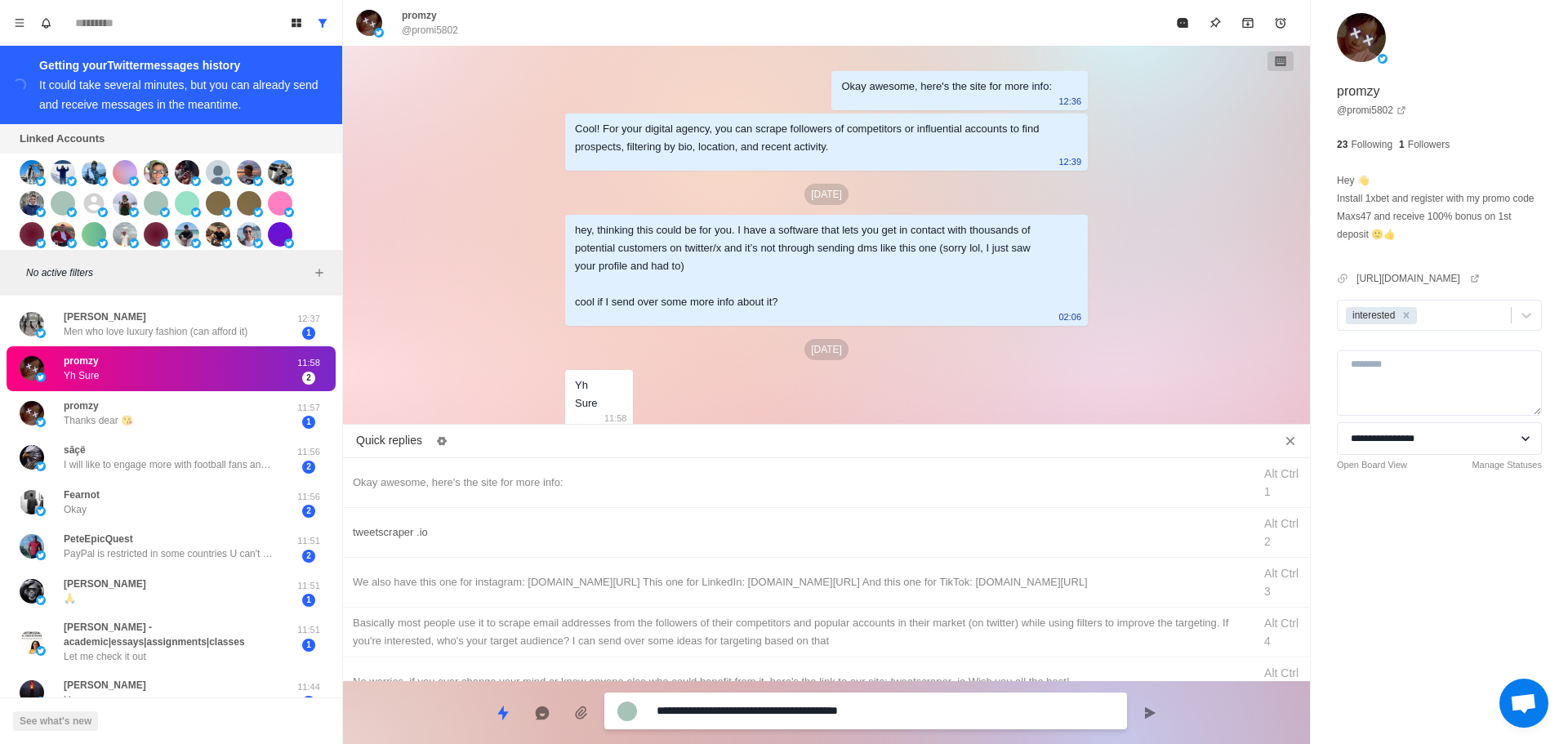
type textarea "*"
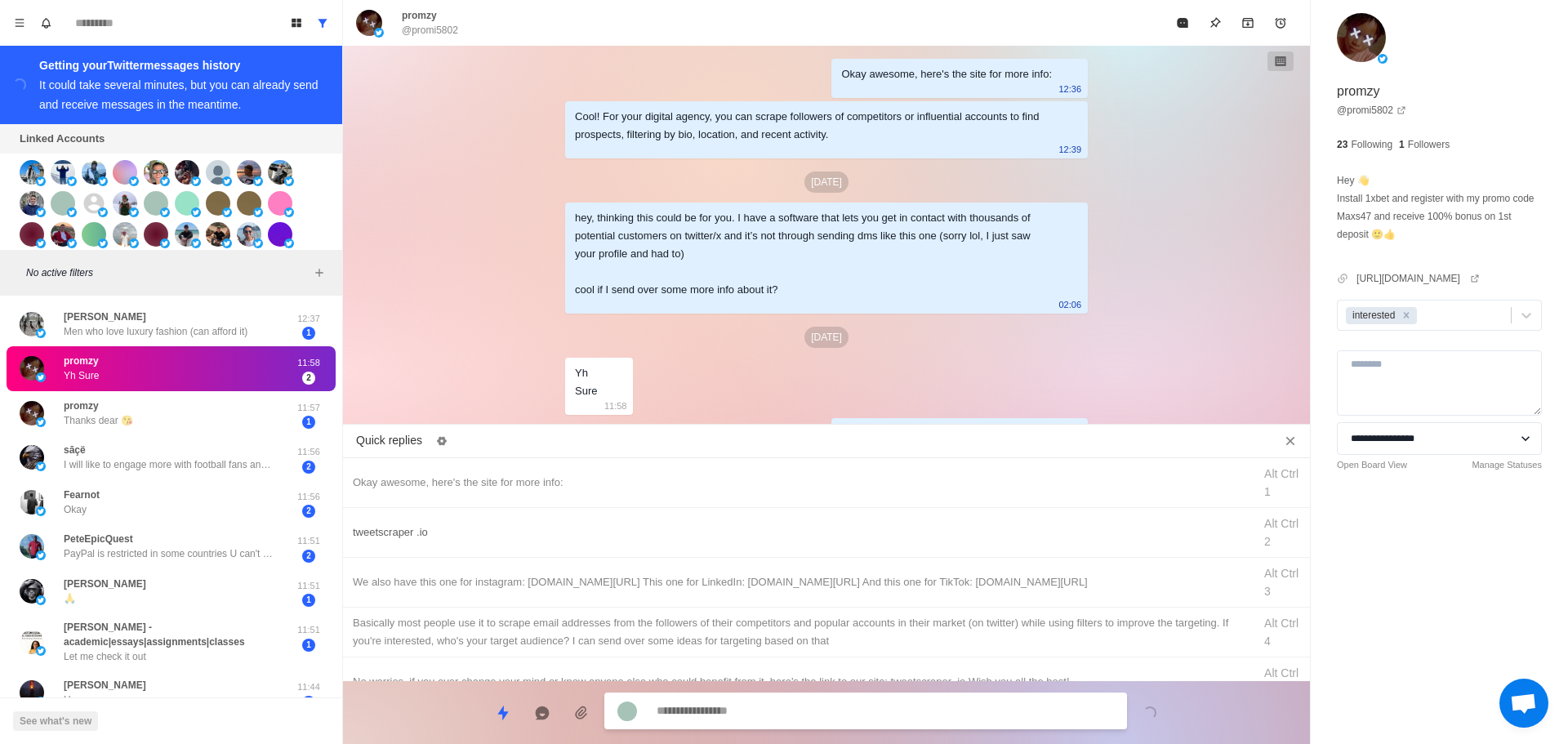
type textarea "*"
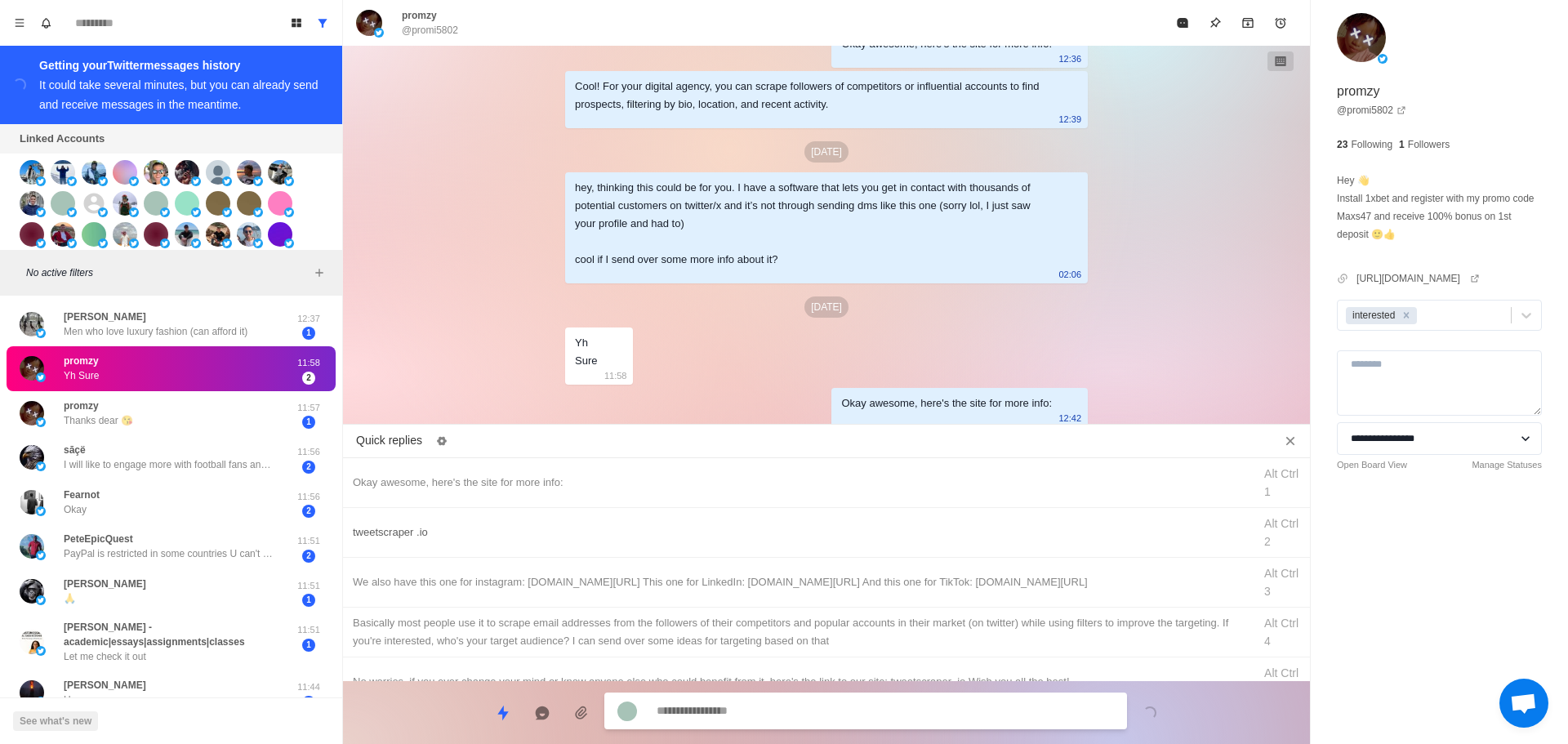
click at [748, 534] on div "tweetscraper .io" at bounding box center [798, 533] width 891 height 18
type textarea "**********"
click at [832, 708] on textarea "**********" at bounding box center [886, 711] width 457 height 23
type textarea "*"
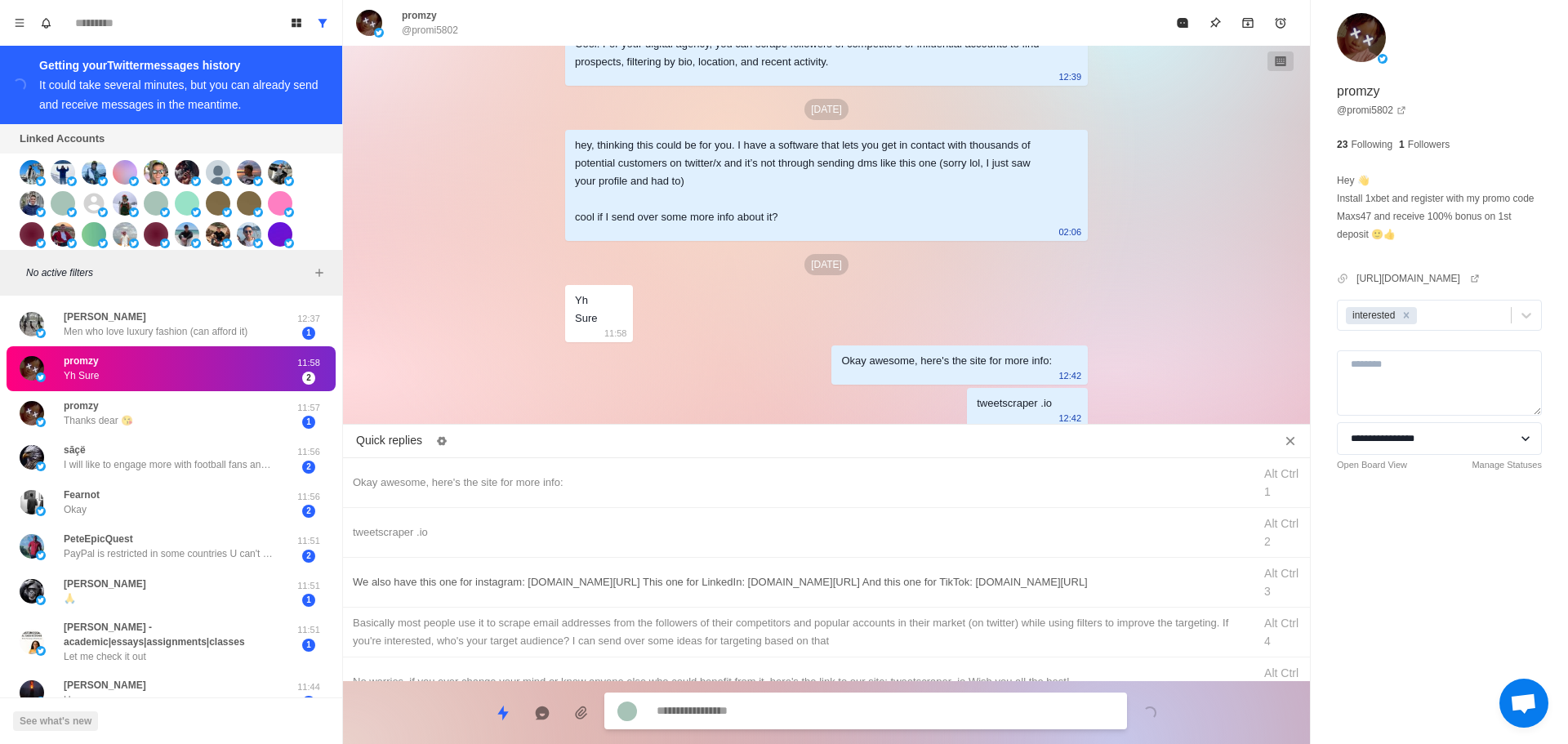
type textarea "*"
click at [867, 589] on div "We also have this one for instagram: [DOMAIN_NAME][URL] This one for LinkedIn: …" at bounding box center [798, 583] width 891 height 18
type textarea "**********"
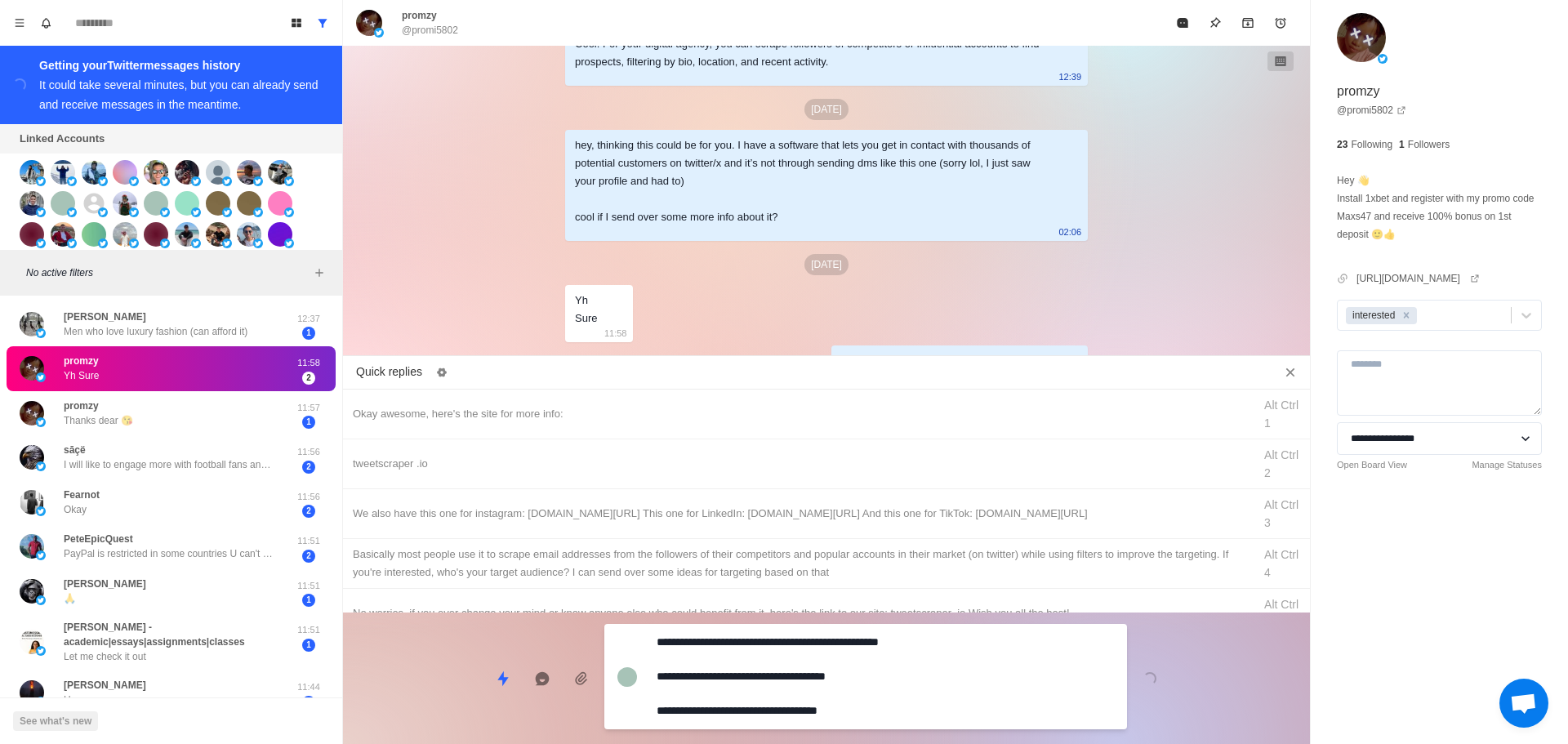
click at [857, 686] on div "**********" at bounding box center [826, 672] width 967 height 118
type textarea "*"
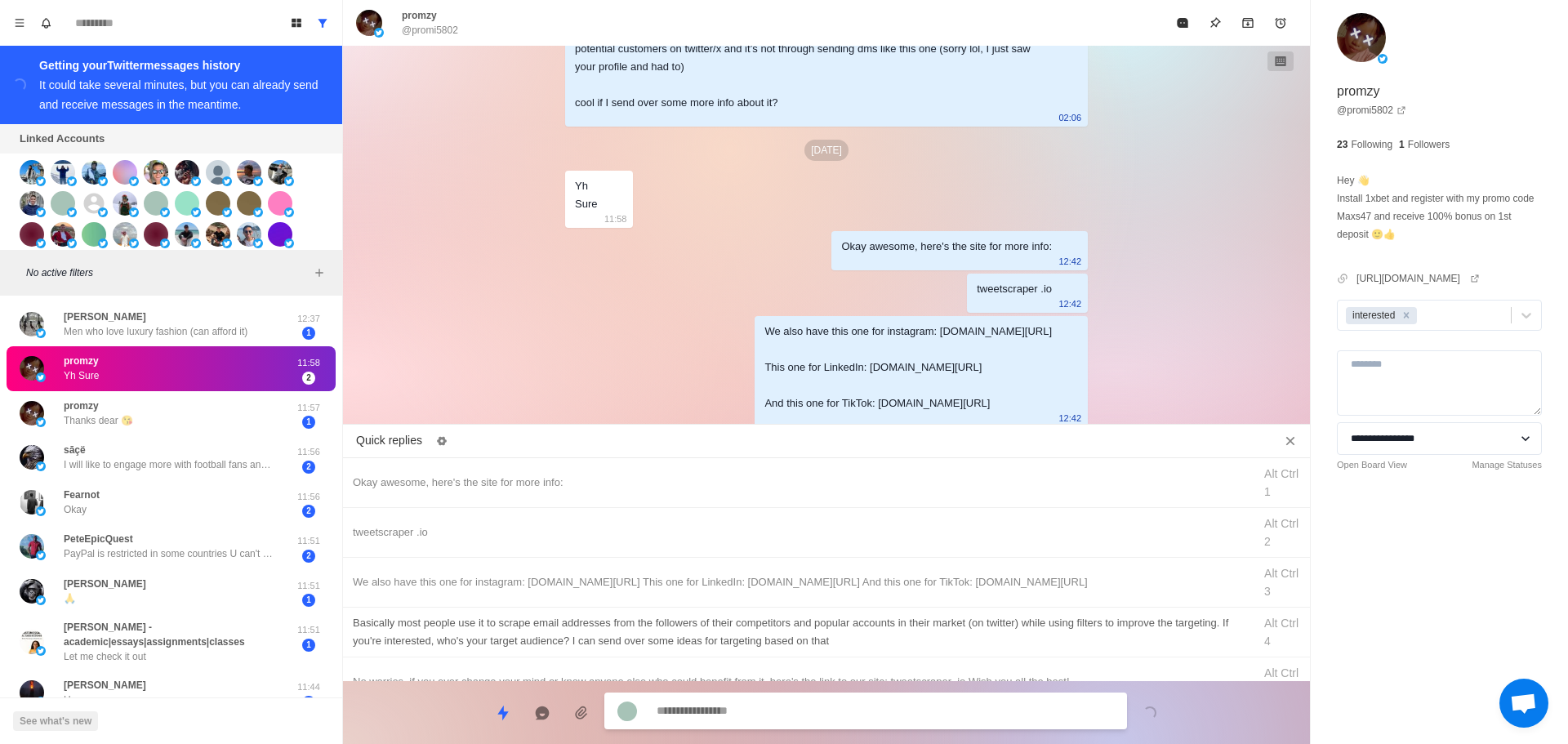
type textarea "*"
drag, startPoint x: 883, startPoint y: 640, endPoint x: 884, endPoint y: 698, distance: 58.0
click at [883, 644] on div "Basically most people use it to scrape email addresses from the followers of th…" at bounding box center [798, 632] width 891 height 36
type textarea "**********"
type textarea "*"
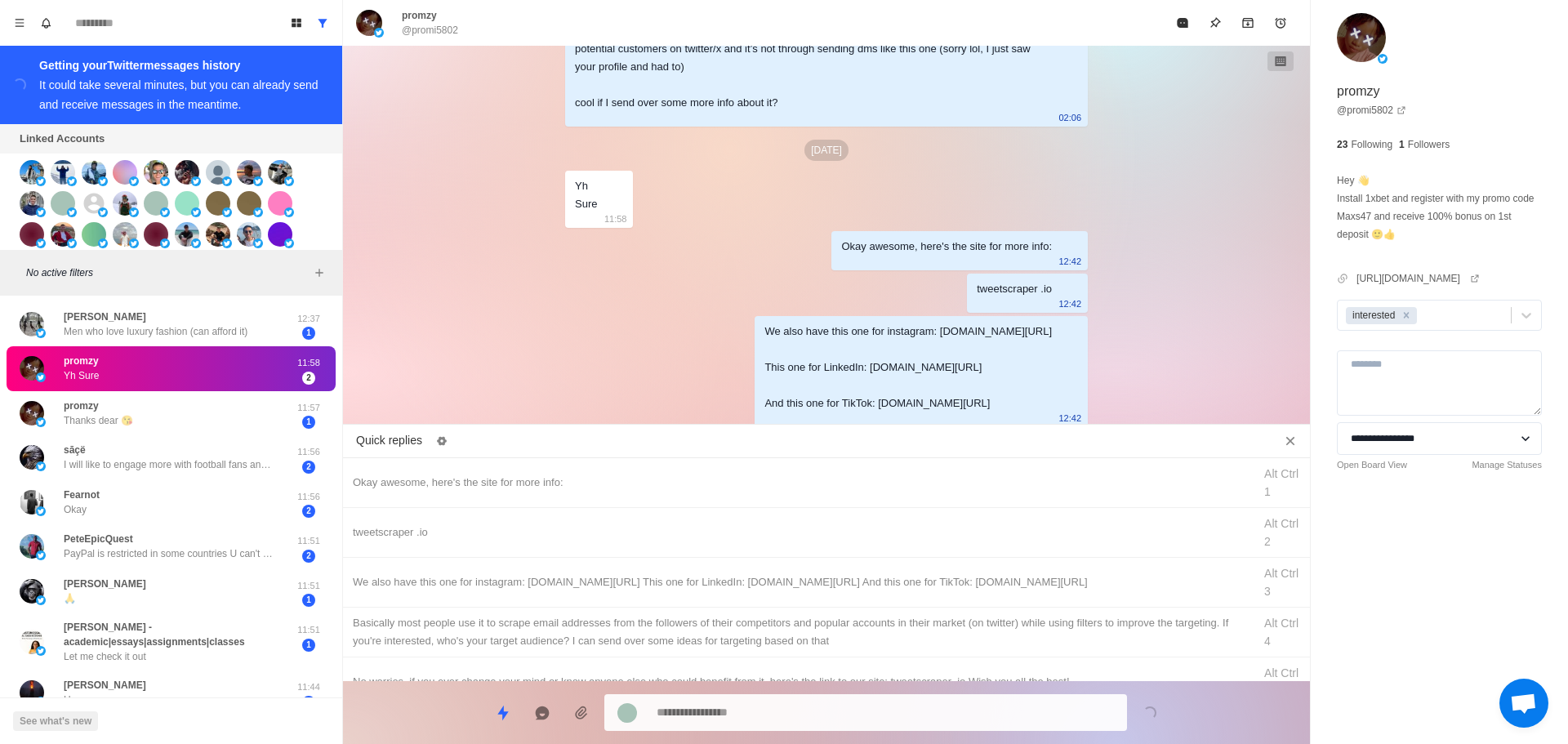
click at [884, 698] on div at bounding box center [865, 713] width 523 height 37
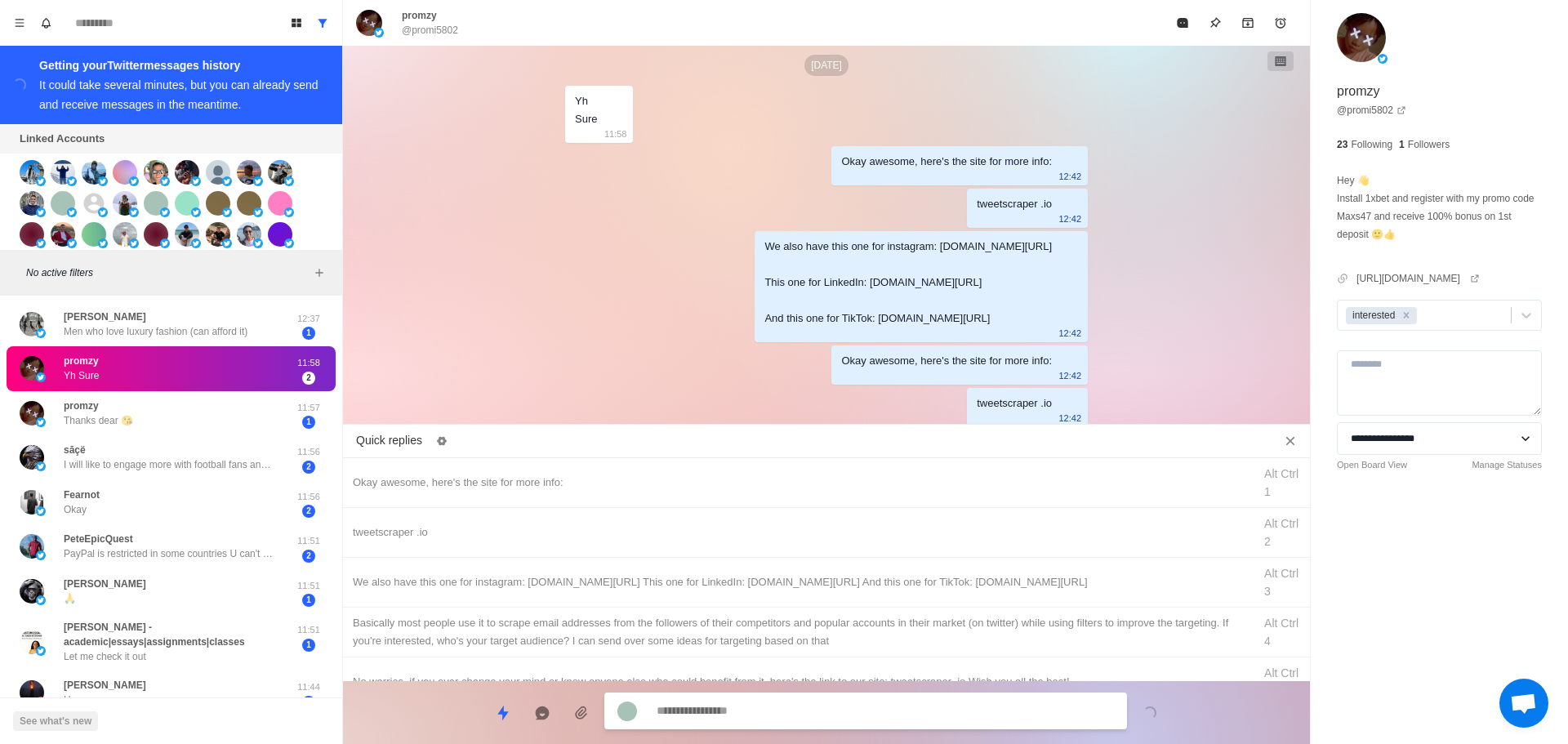
scroll to position [386, 0]
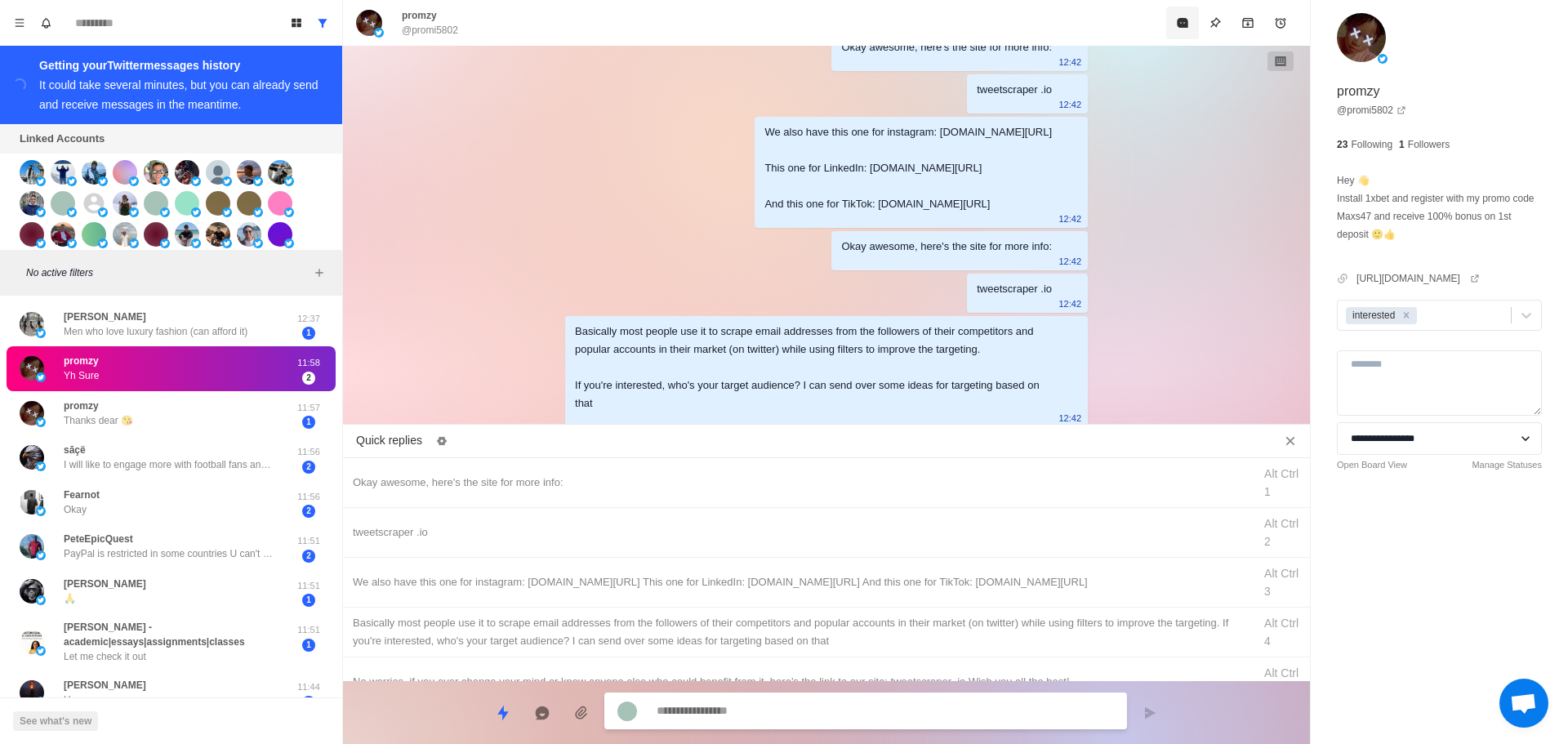
click at [1187, 28] on icon "Mark as read" at bounding box center [1182, 22] width 13 height 13
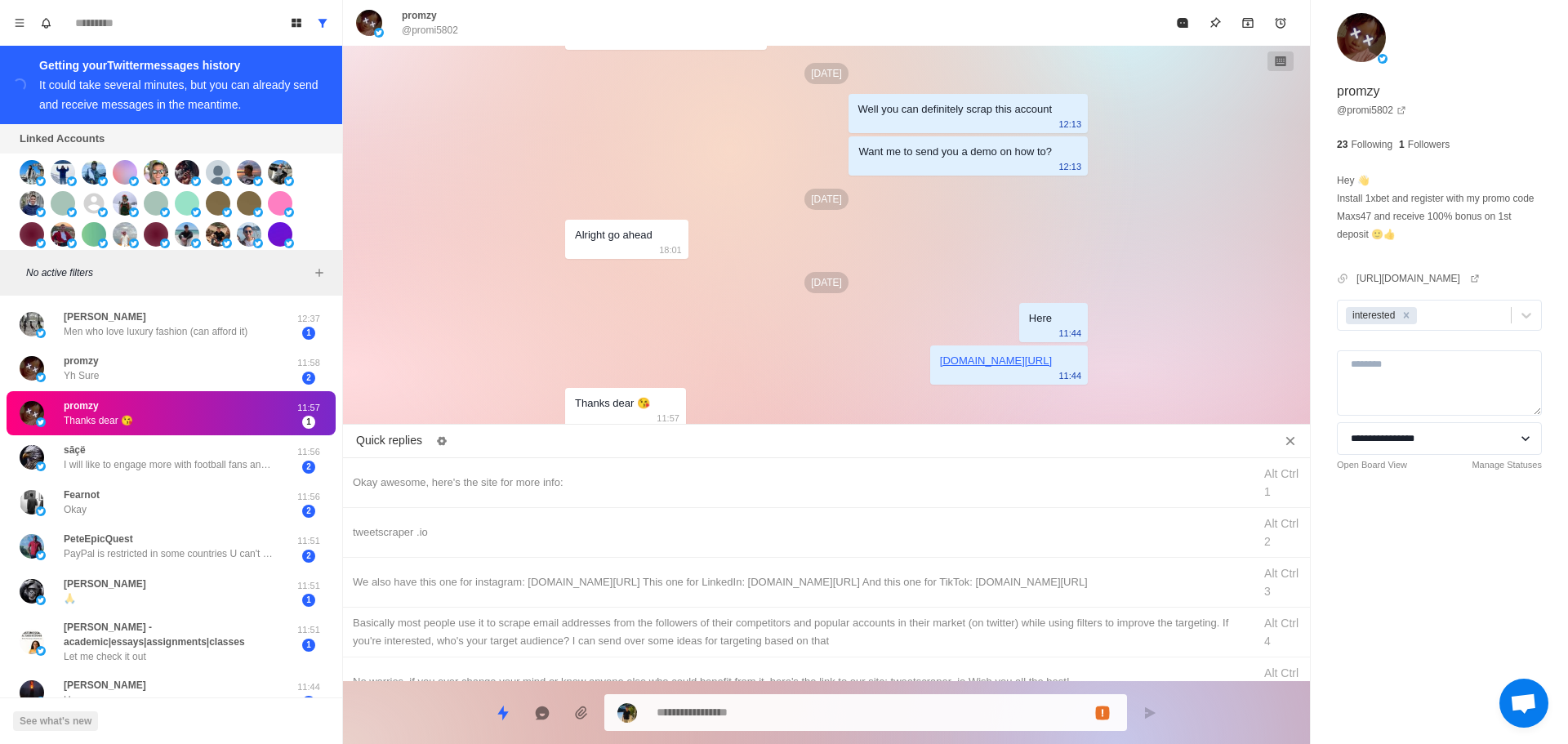
scroll to position [399, 0]
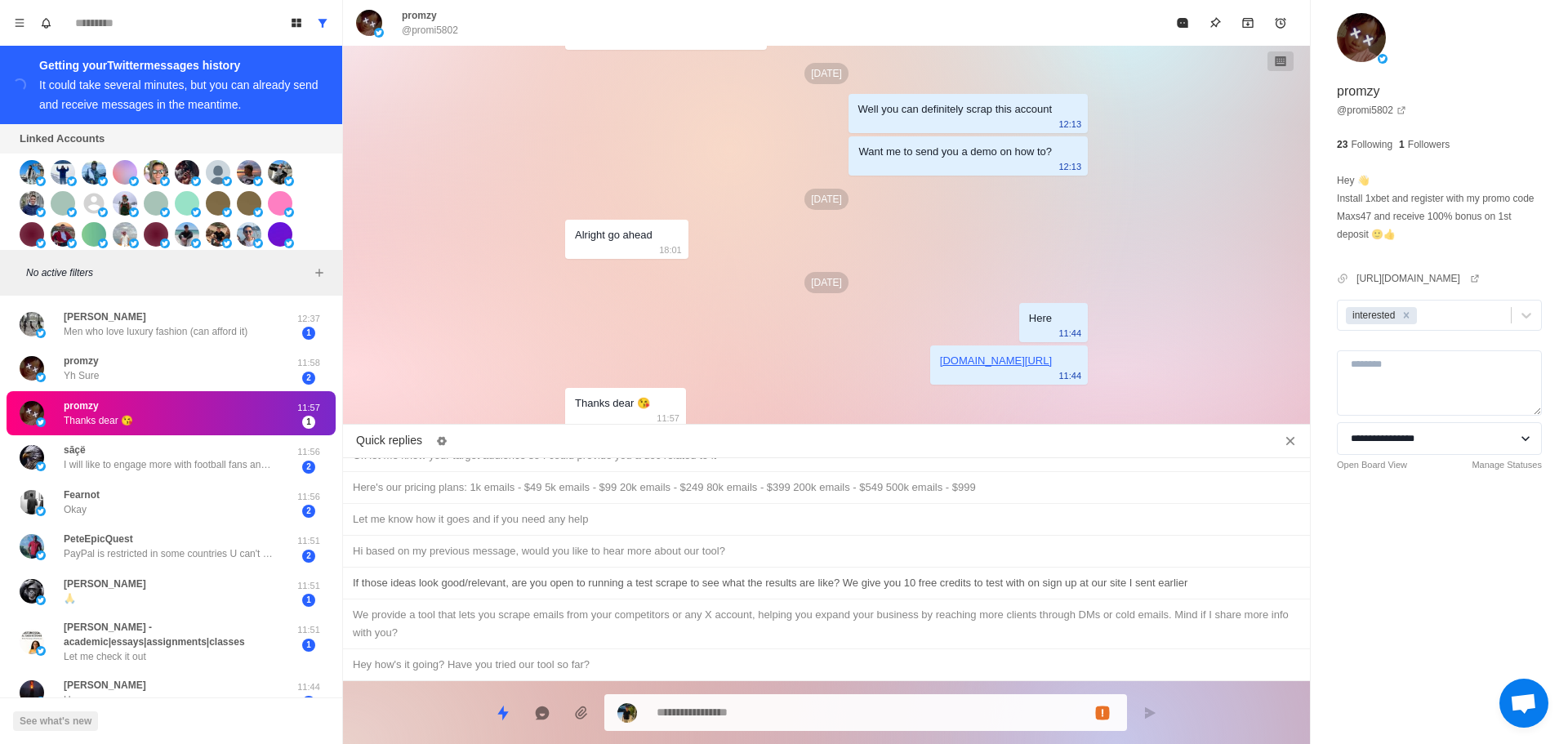
type textarea "*"
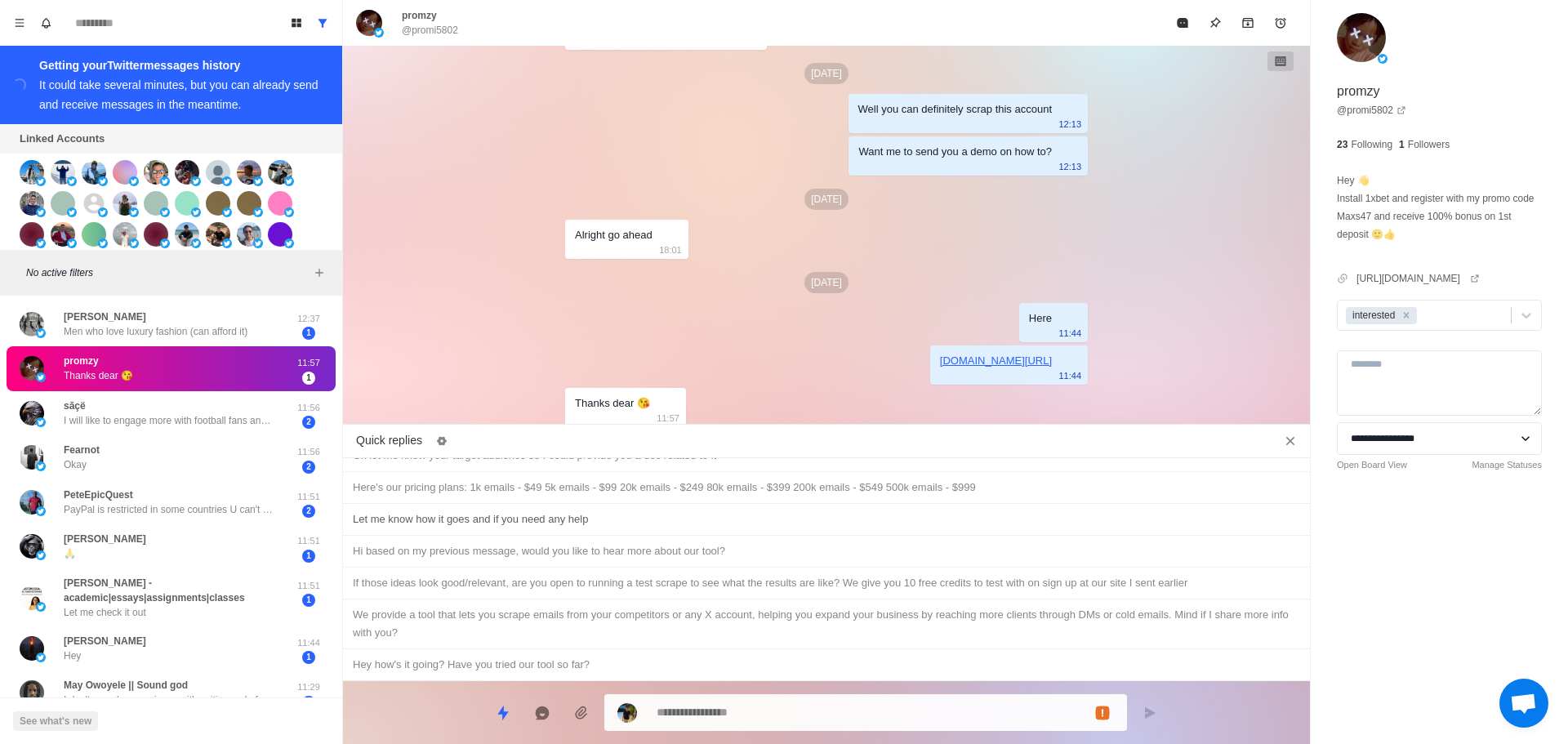
click at [589, 526] on div "Let me know how it goes and if you need any help" at bounding box center [826, 519] width 947 height 18
type textarea "**********"
drag, startPoint x: 783, startPoint y: 711, endPoint x: 813, endPoint y: 669, distance: 51.6
click at [783, 710] on textarea "**********" at bounding box center [886, 713] width 457 height 23
type textarea "*"
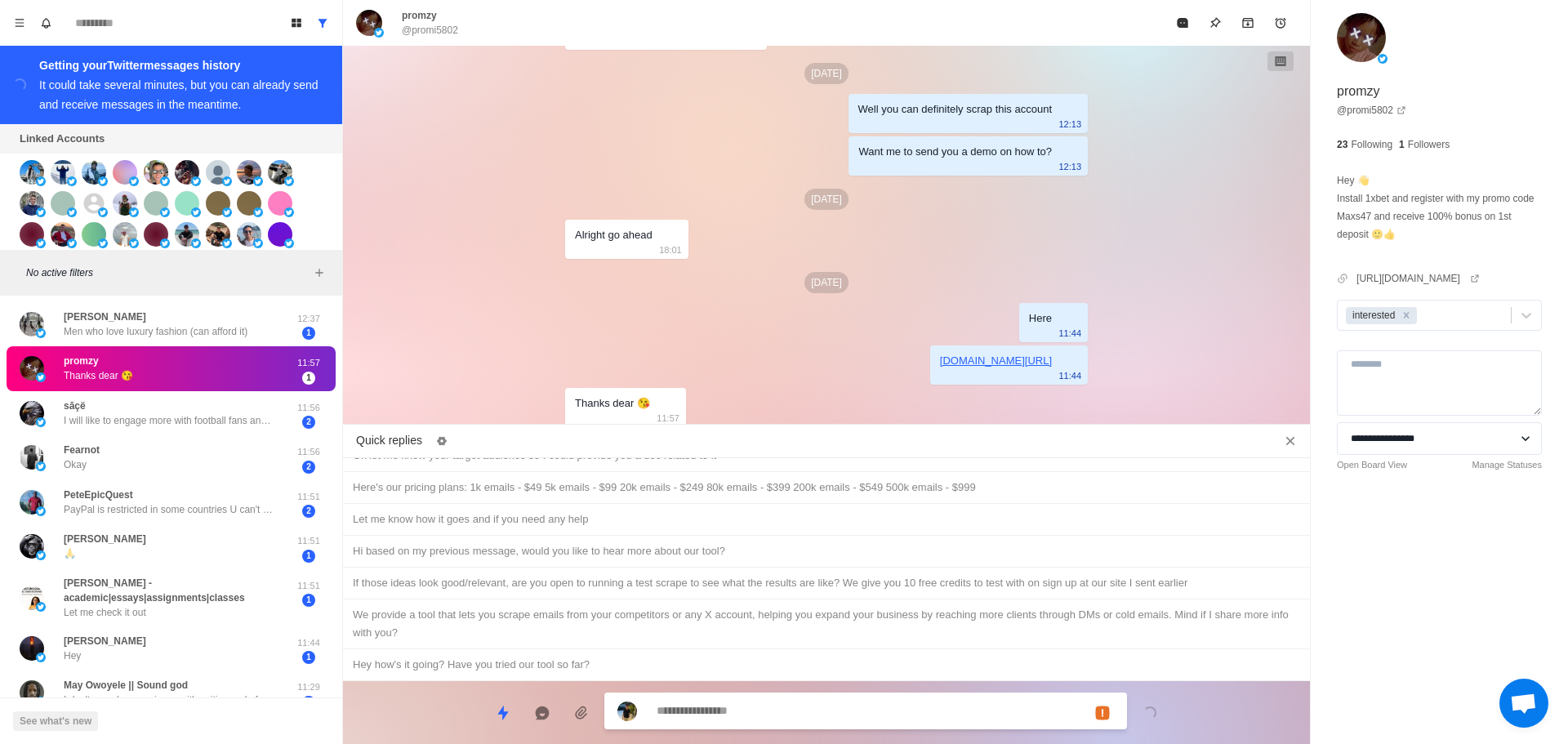
scroll to position [1326, 0]
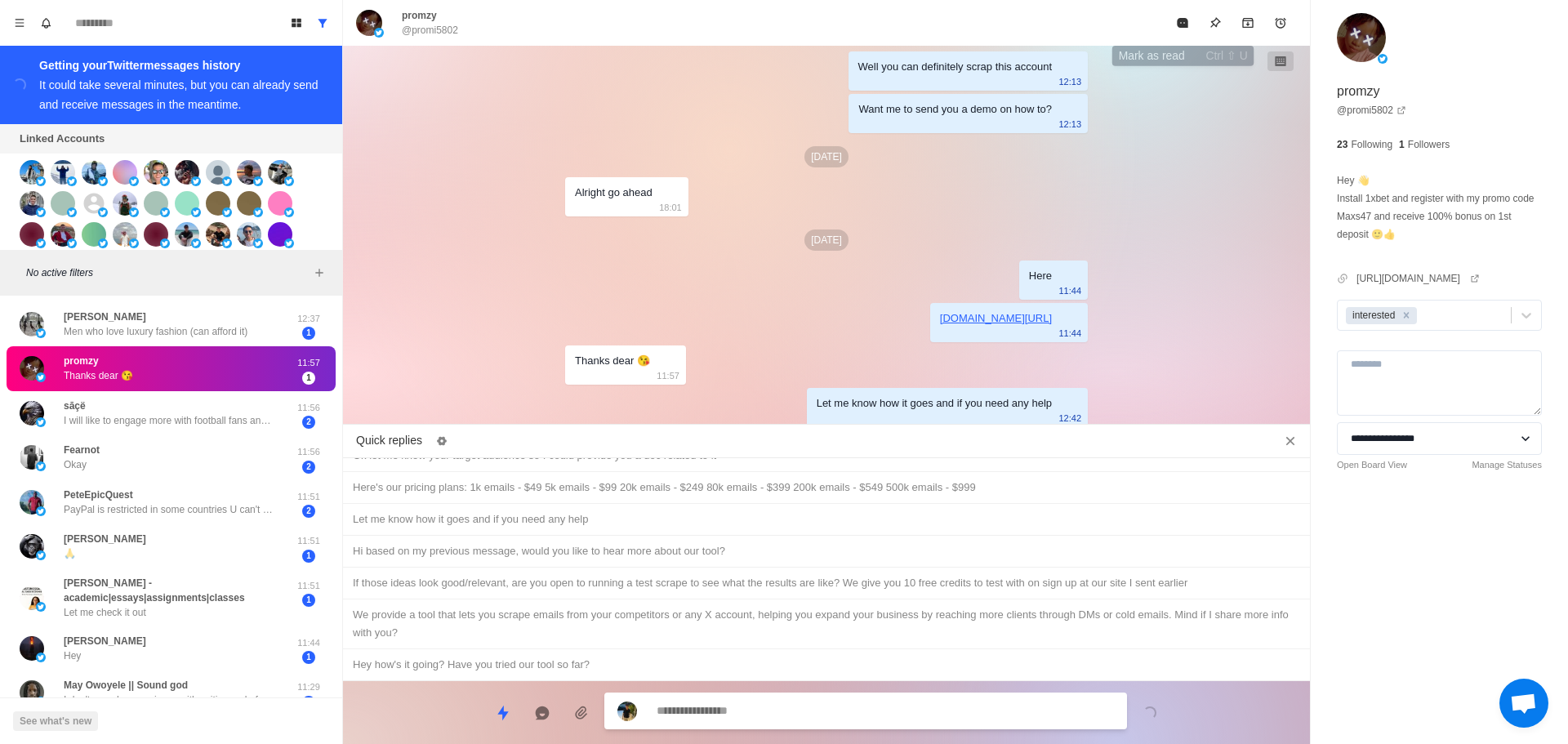
click at [1177, 28] on icon "Mark as read" at bounding box center [1182, 22] width 13 height 13
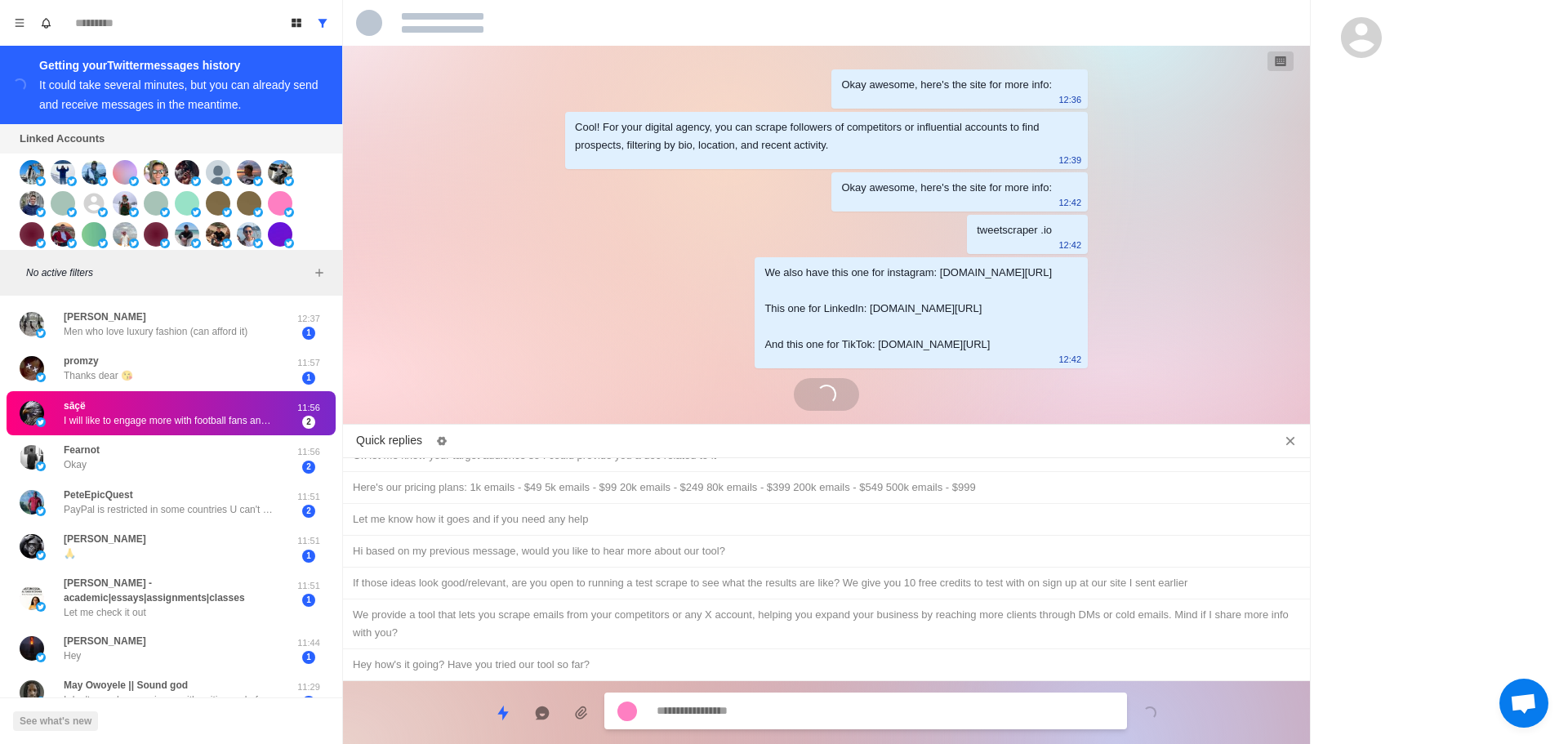
scroll to position [627, 0]
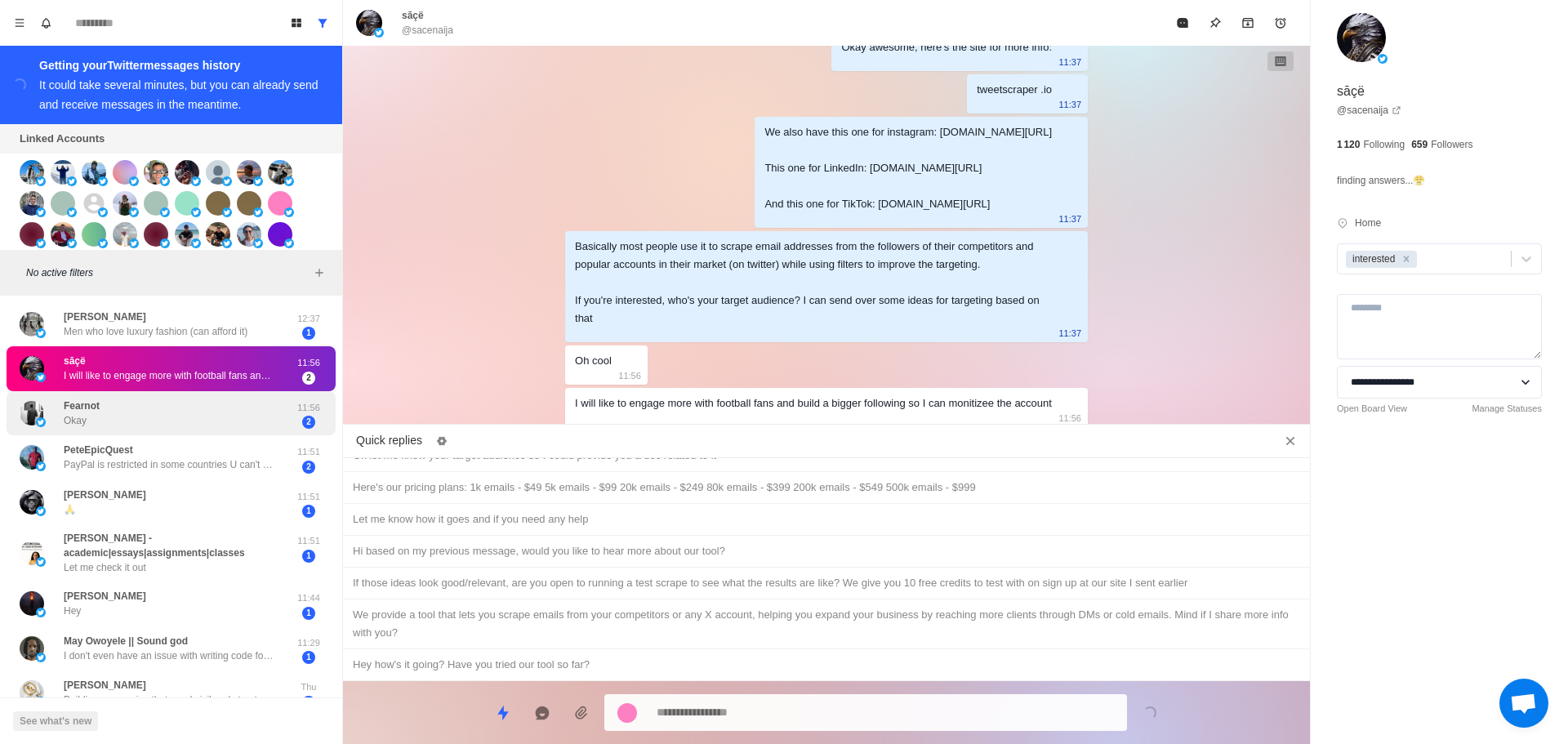
click at [190, 428] on div "[PERSON_NAME]" at bounding box center [153, 414] width 269 height 32
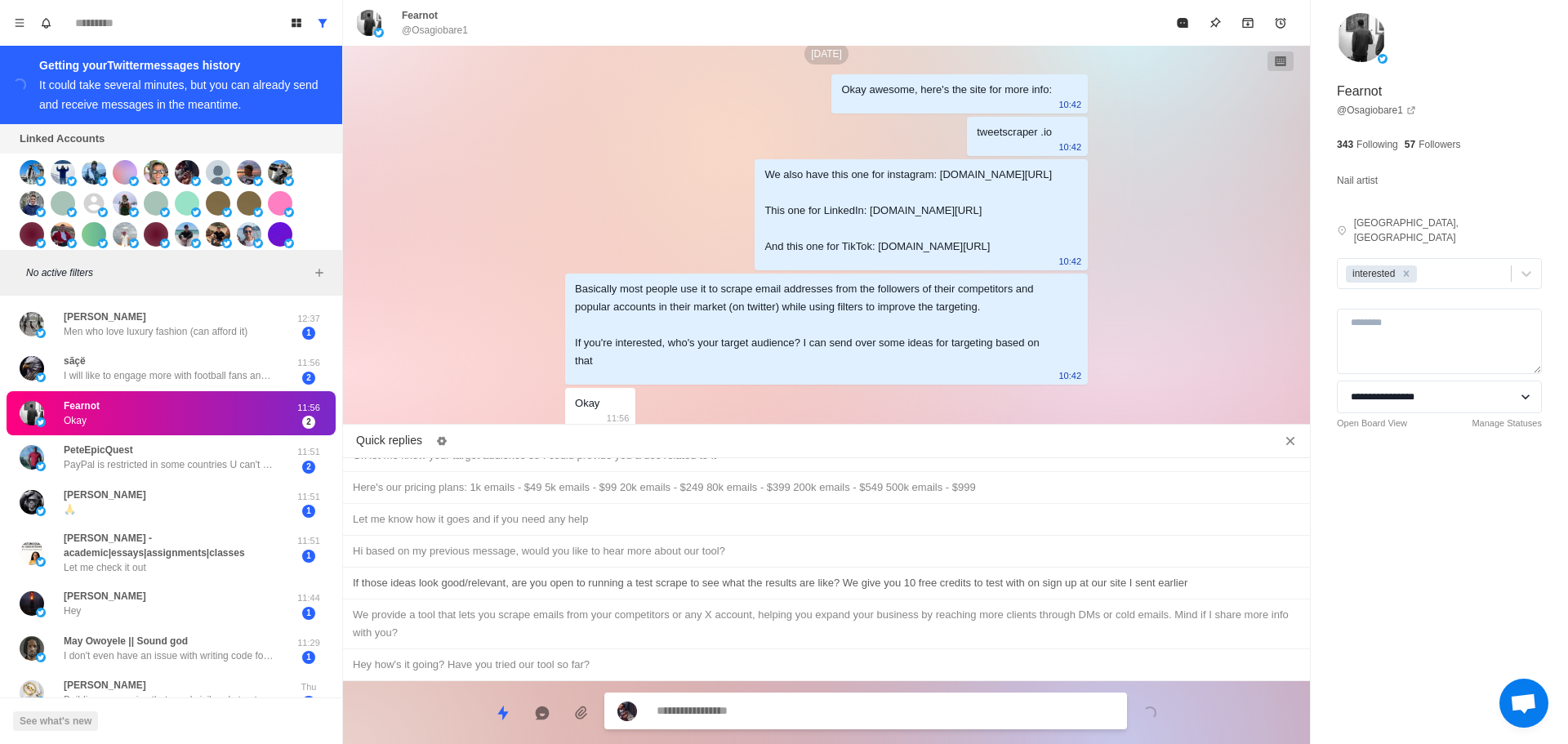
scroll to position [317, 0]
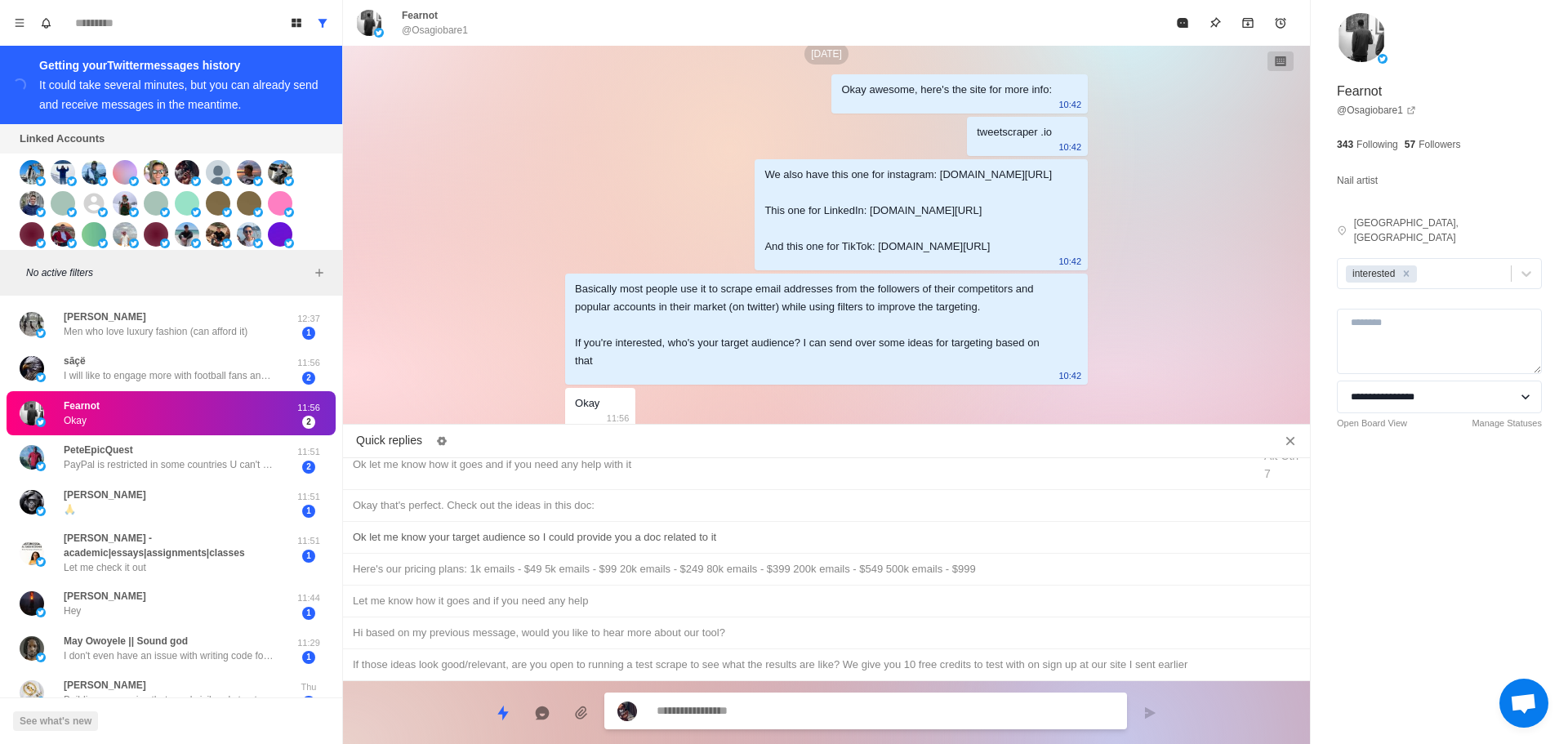
type textarea "*"
click at [716, 530] on div "Ok let me know your target audience so I could provide you a doc related to it" at bounding box center [826, 538] width 947 height 18
type textarea "**********"
click at [804, 716] on textarea "**********" at bounding box center [886, 713] width 457 height 23
type textarea "*"
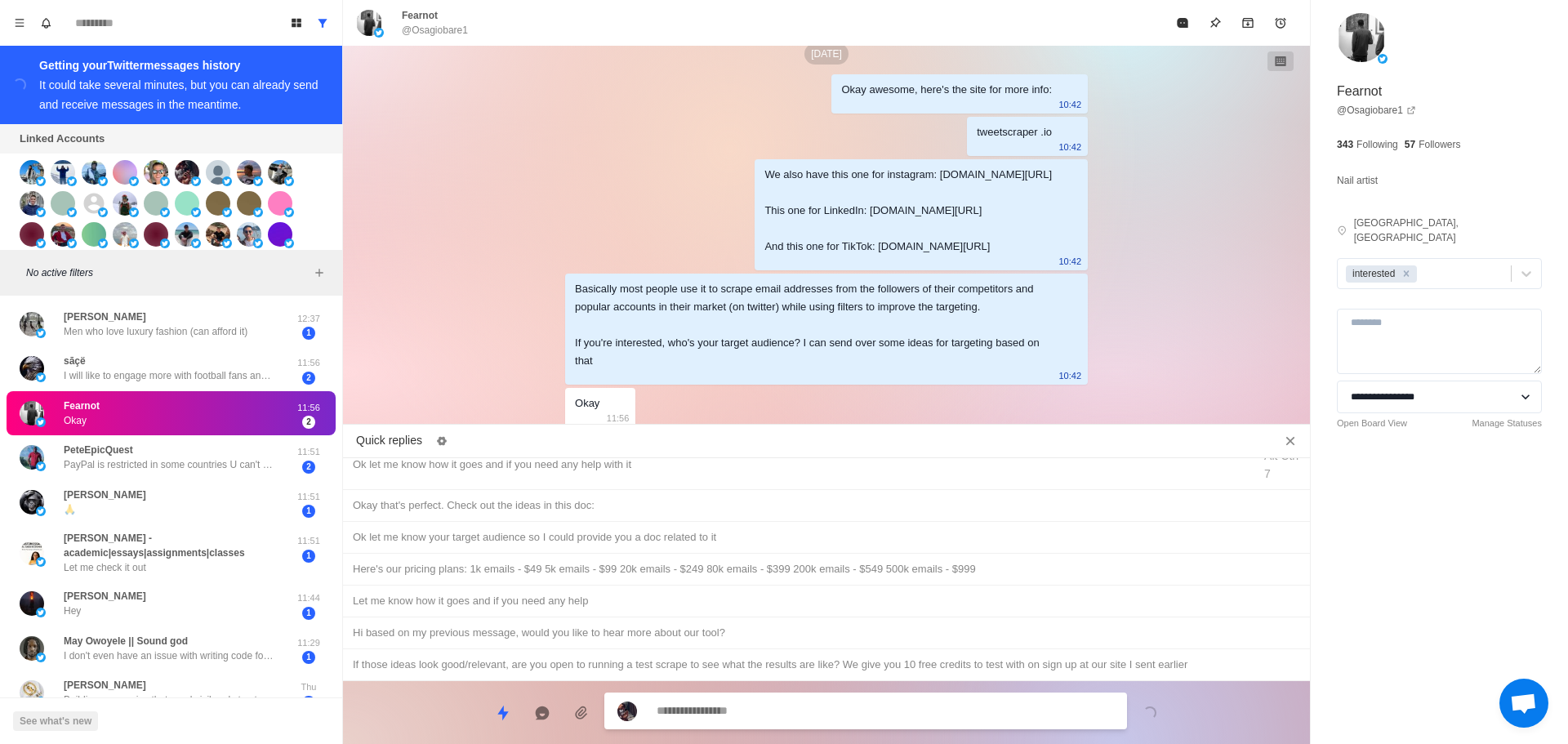
scroll to position [644, 0]
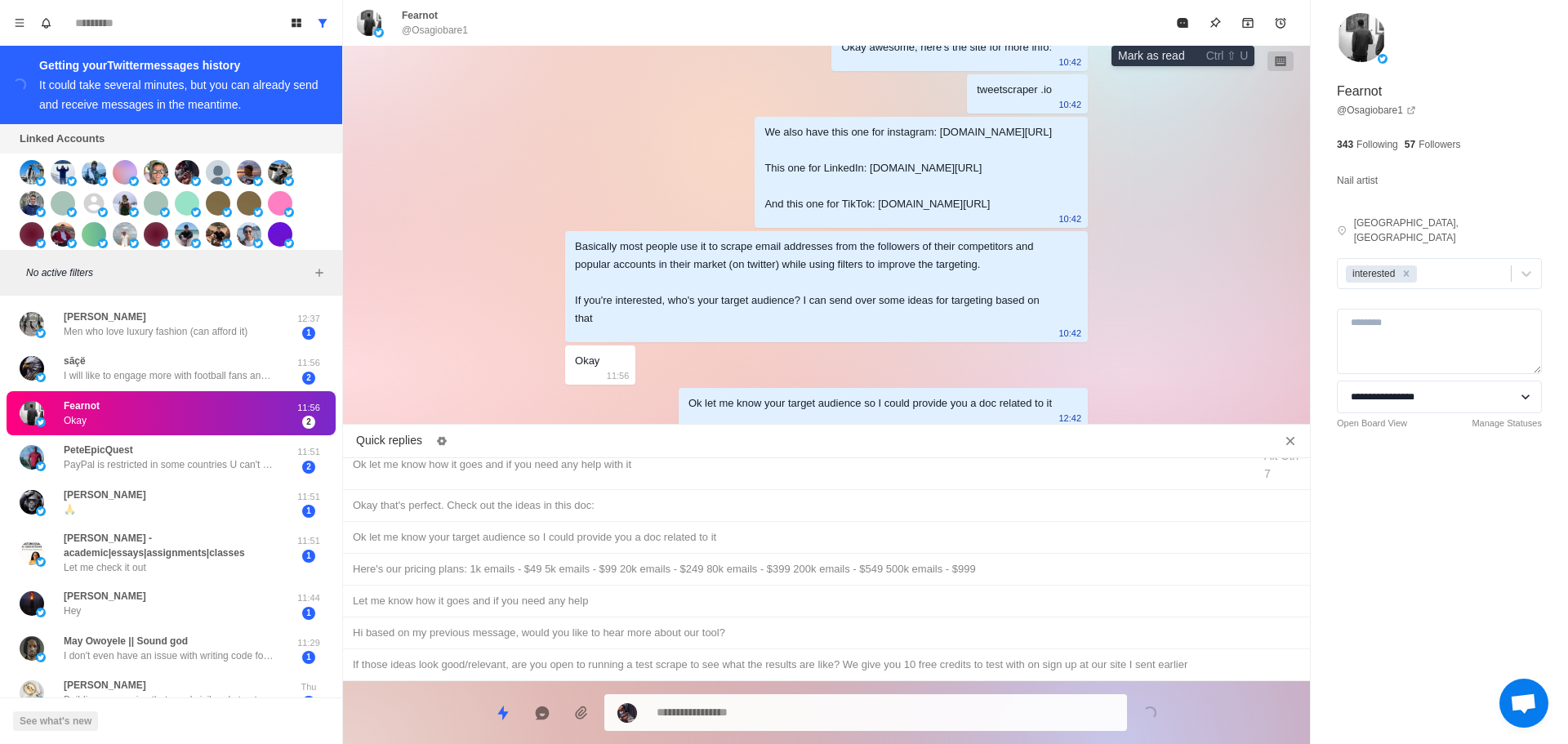
drag, startPoint x: 1190, startPoint y: 23, endPoint x: 1120, endPoint y: 168, distance: 161.0
click at [1189, 24] on icon "Mark as read" at bounding box center [1182, 22] width 13 height 13
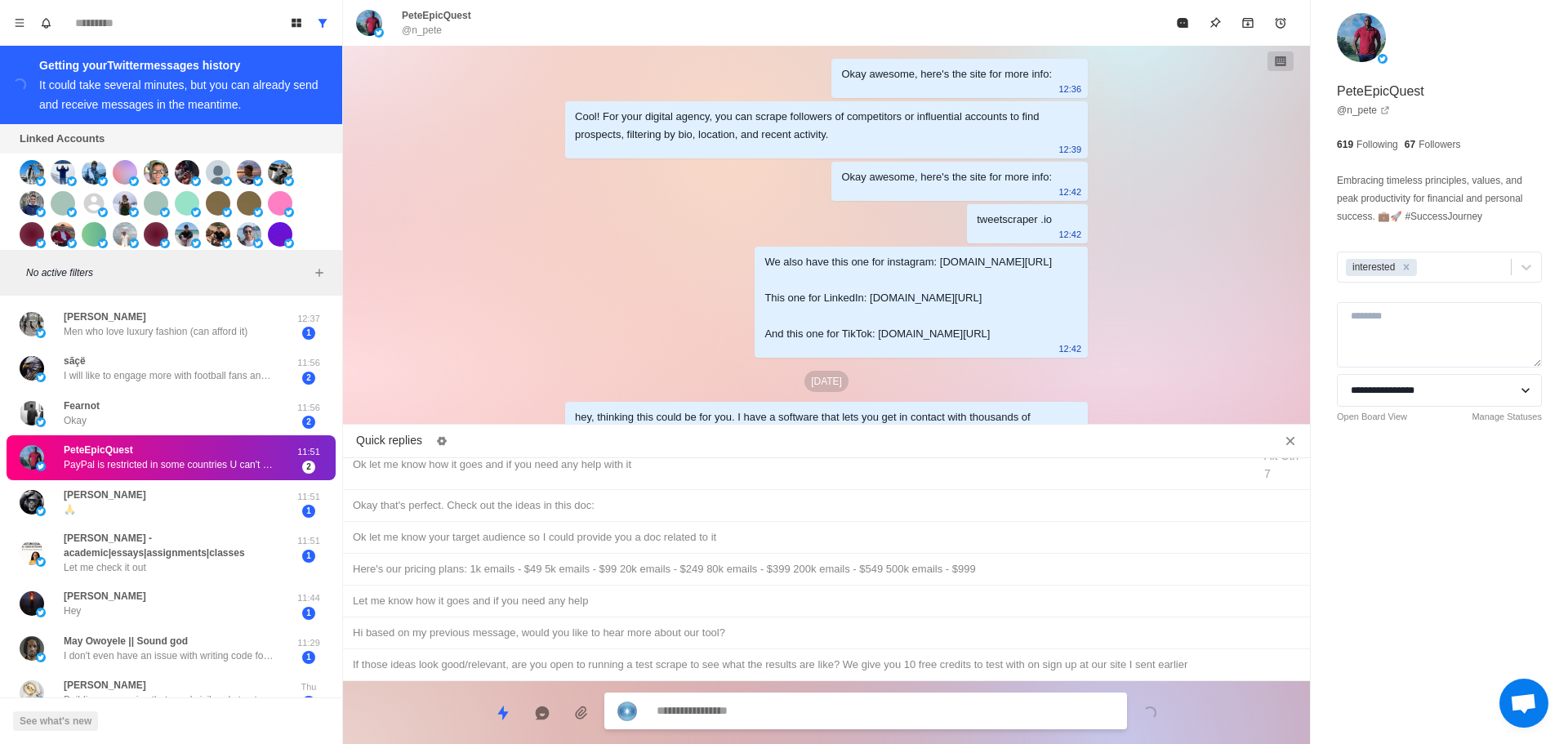
scroll to position [1179, 0]
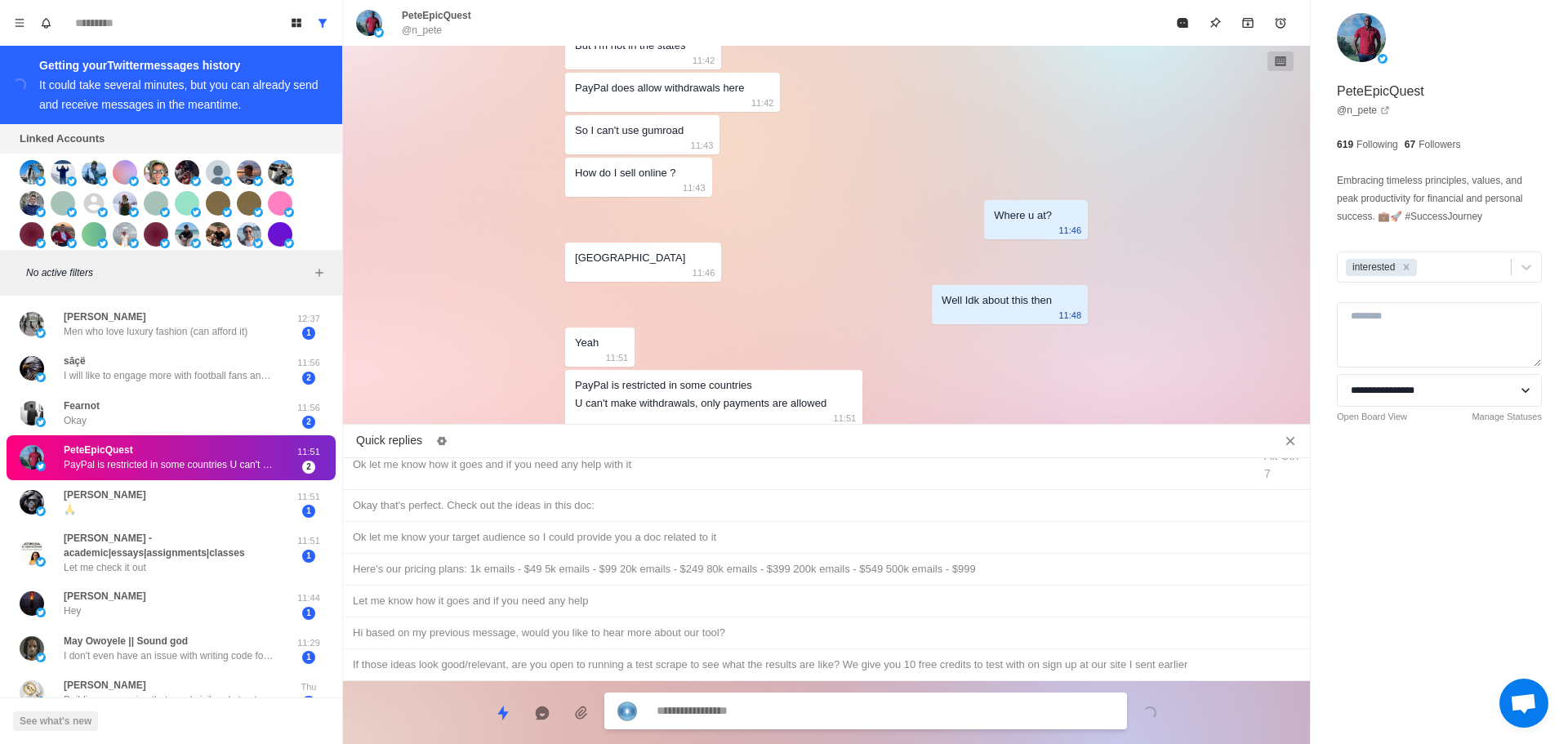
click at [817, 706] on textarea at bounding box center [886, 711] width 457 height 23
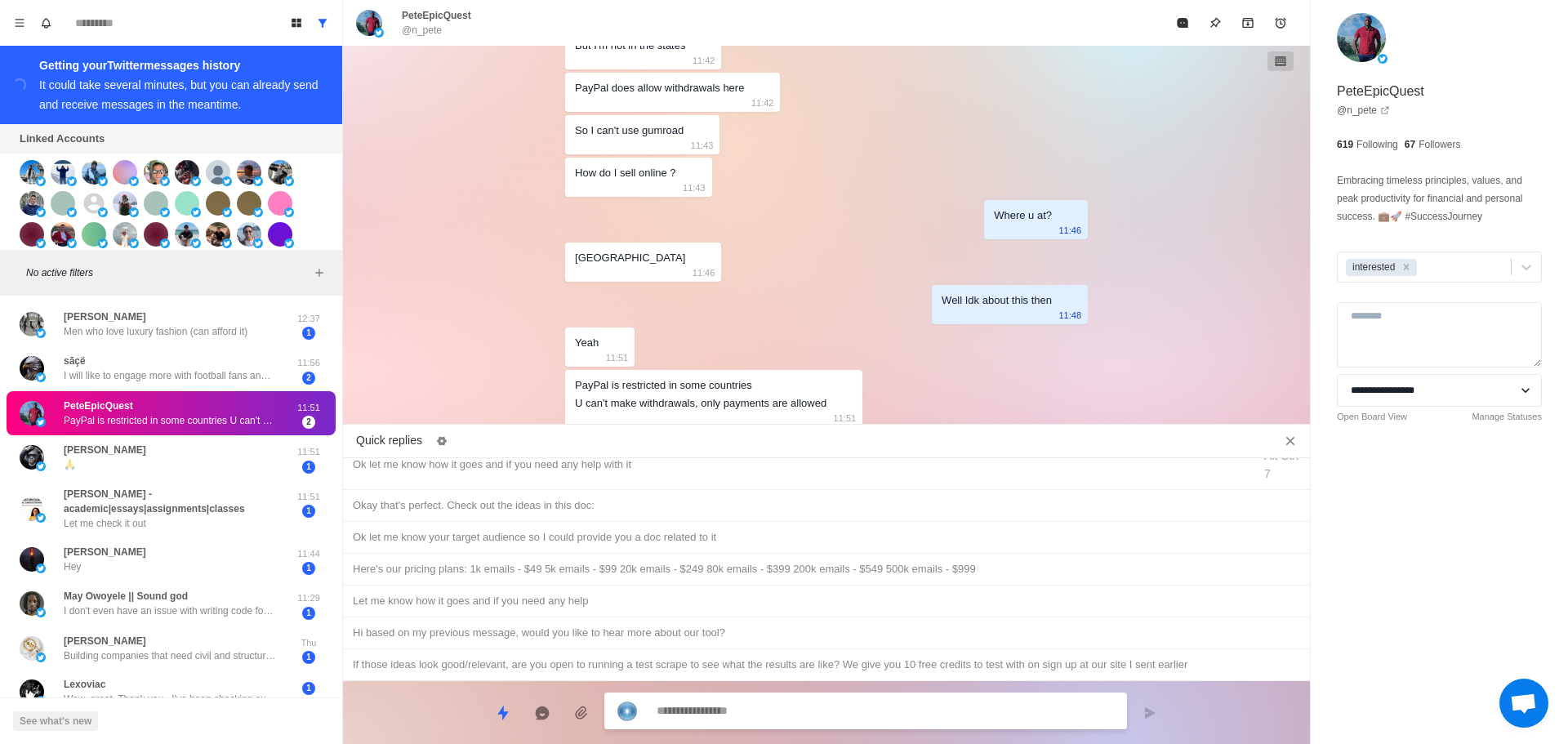
type textarea "*"
type textarea "**"
type textarea "*"
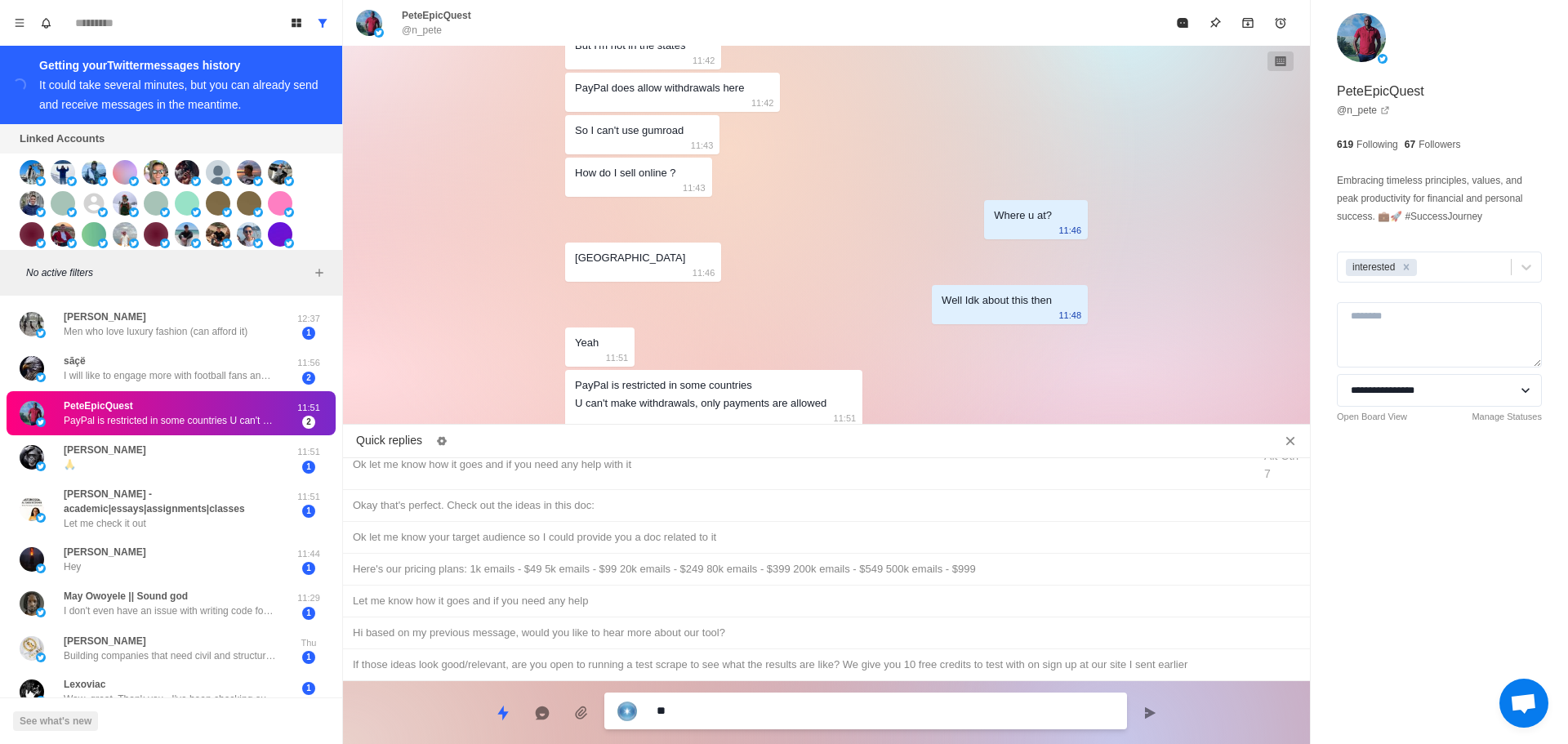
type textarea "***"
type textarea "*"
type textarea "****"
type textarea "*"
type textarea "****"
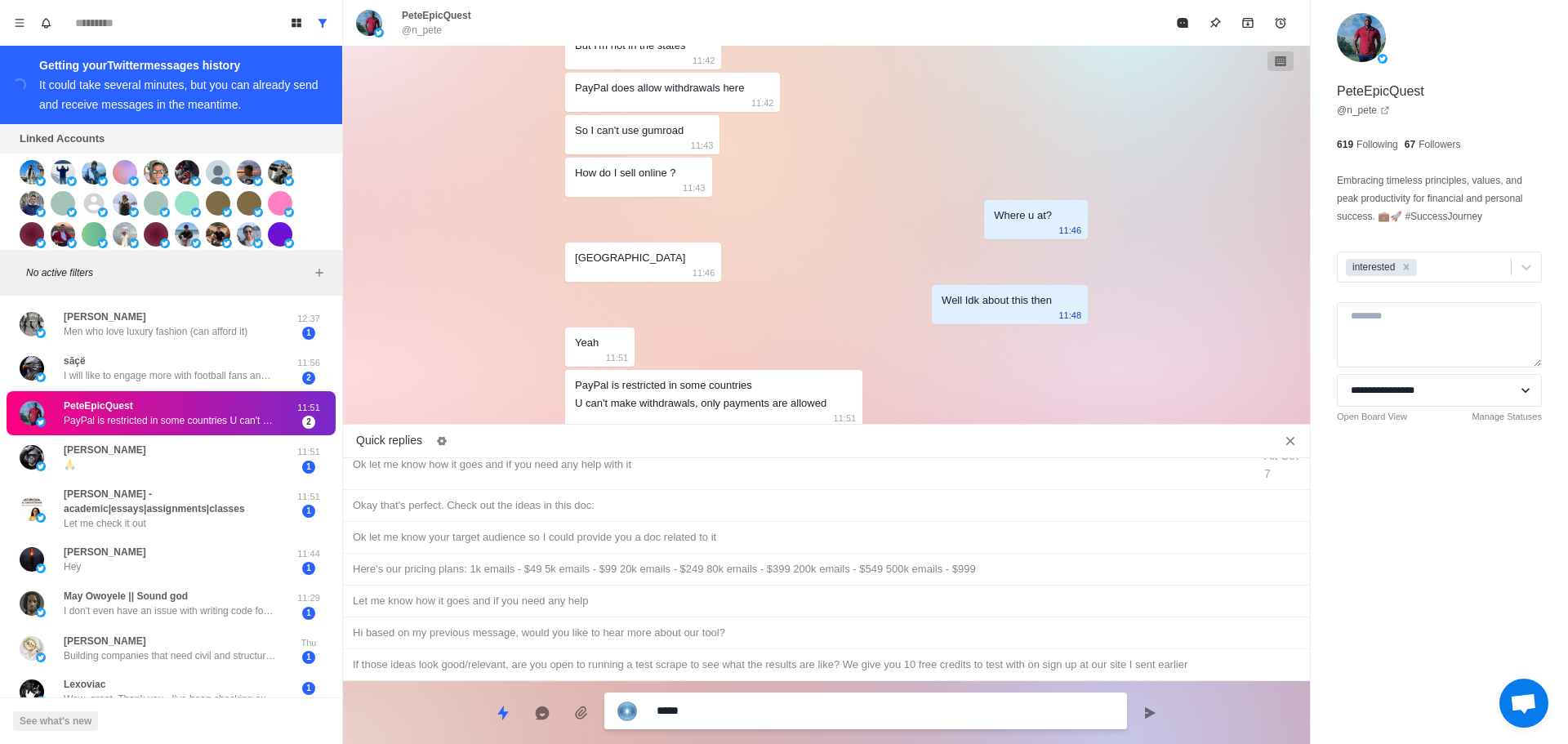
type textarea "*"
type textarea "******"
type textarea "*"
type textarea "*******"
type textarea "*"
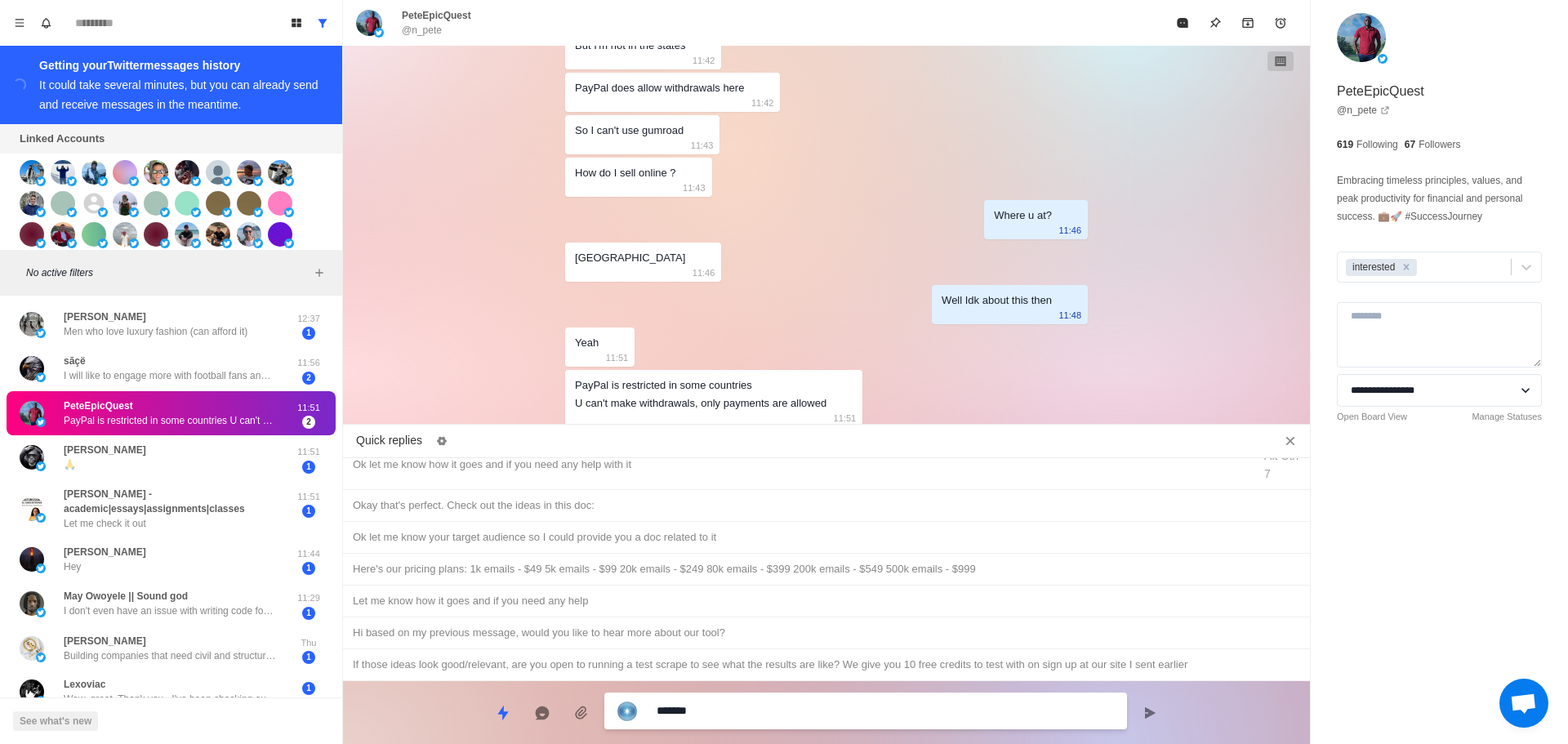
type textarea "*******"
type textarea "*"
type textarea "*********"
type textarea "*"
type textarea "**********"
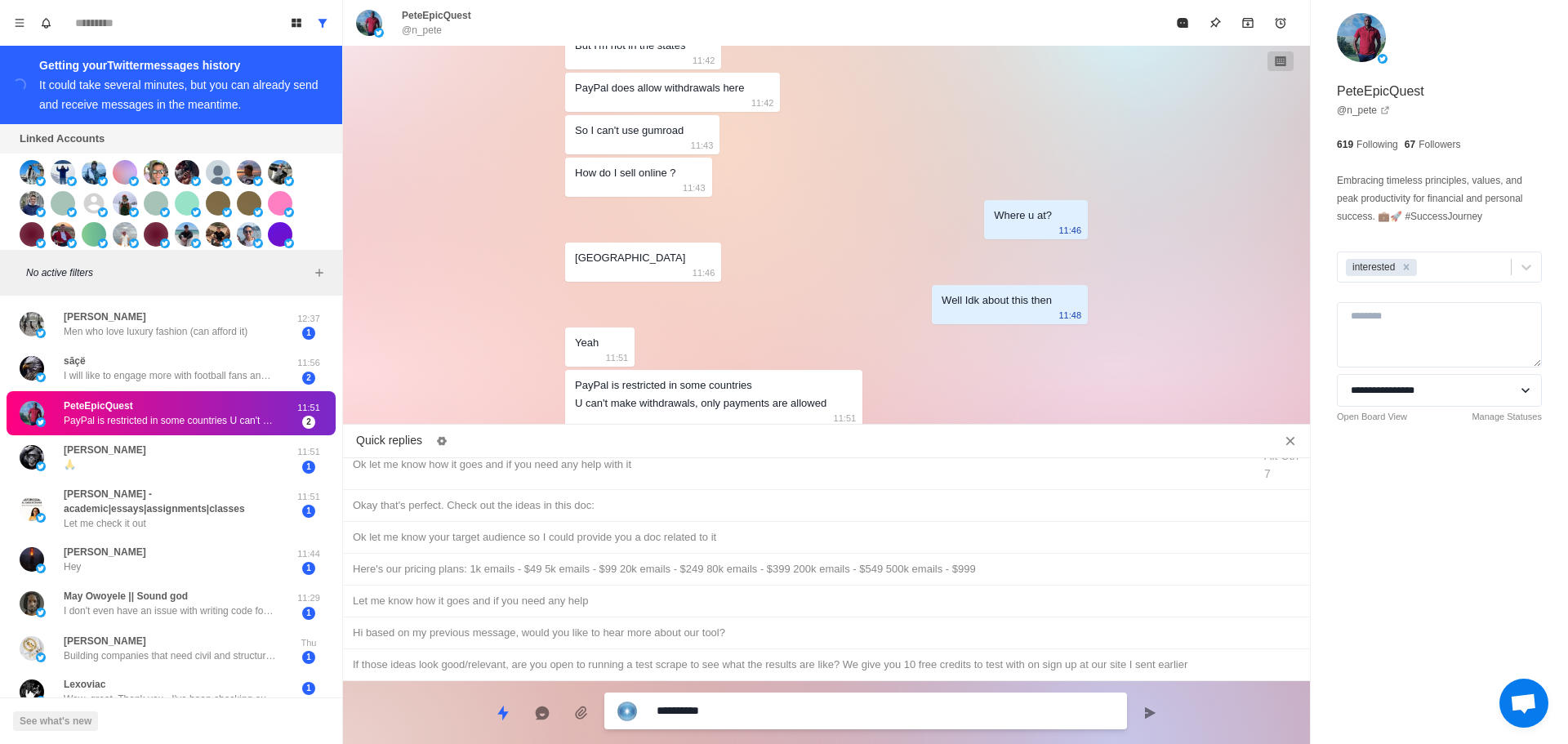
type textarea "*"
type textarea "**********"
type textarea "*"
type textarea "**********"
type textarea "*"
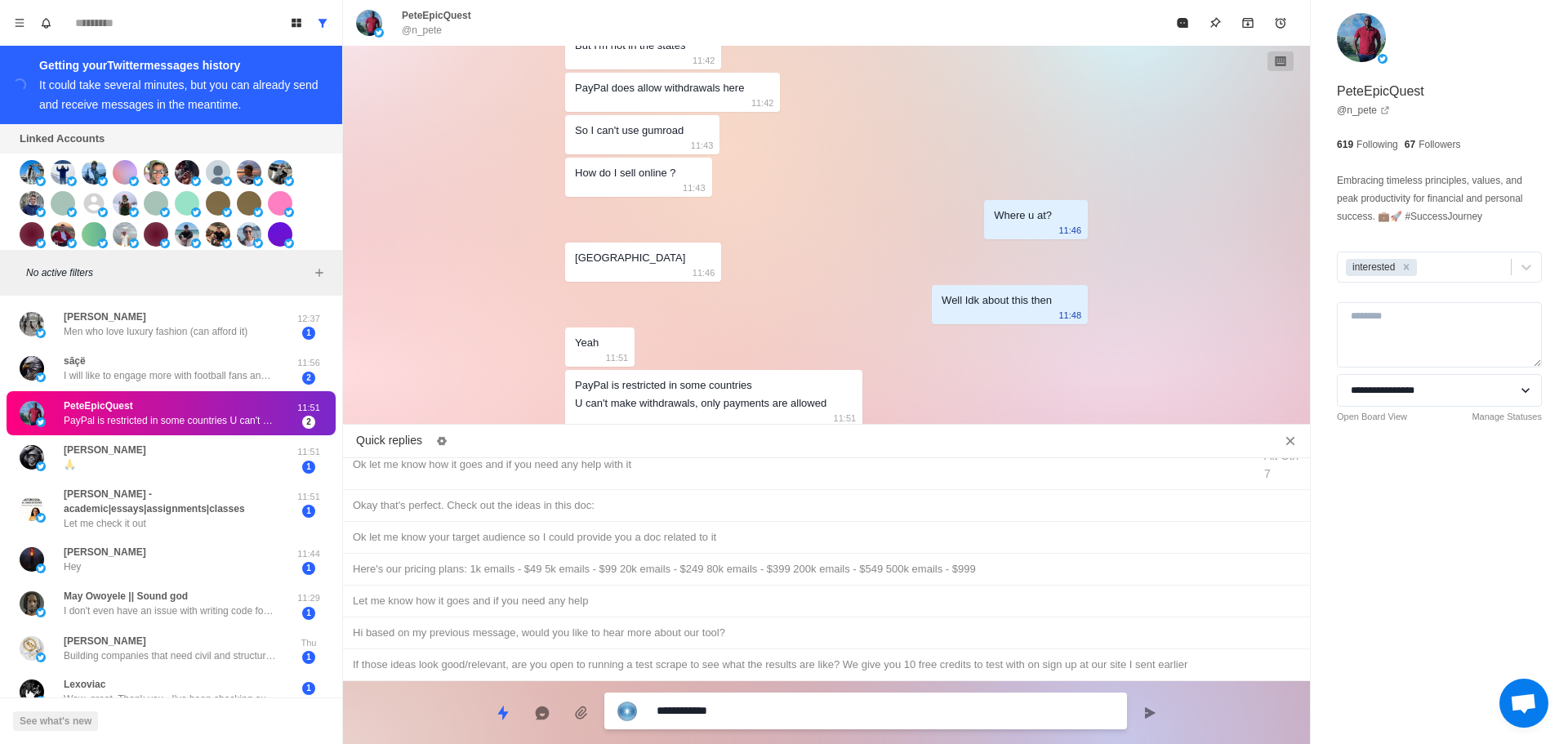
type textarea "**********"
type textarea "*"
type textarea "**********"
type textarea "*"
type textarea "**********"
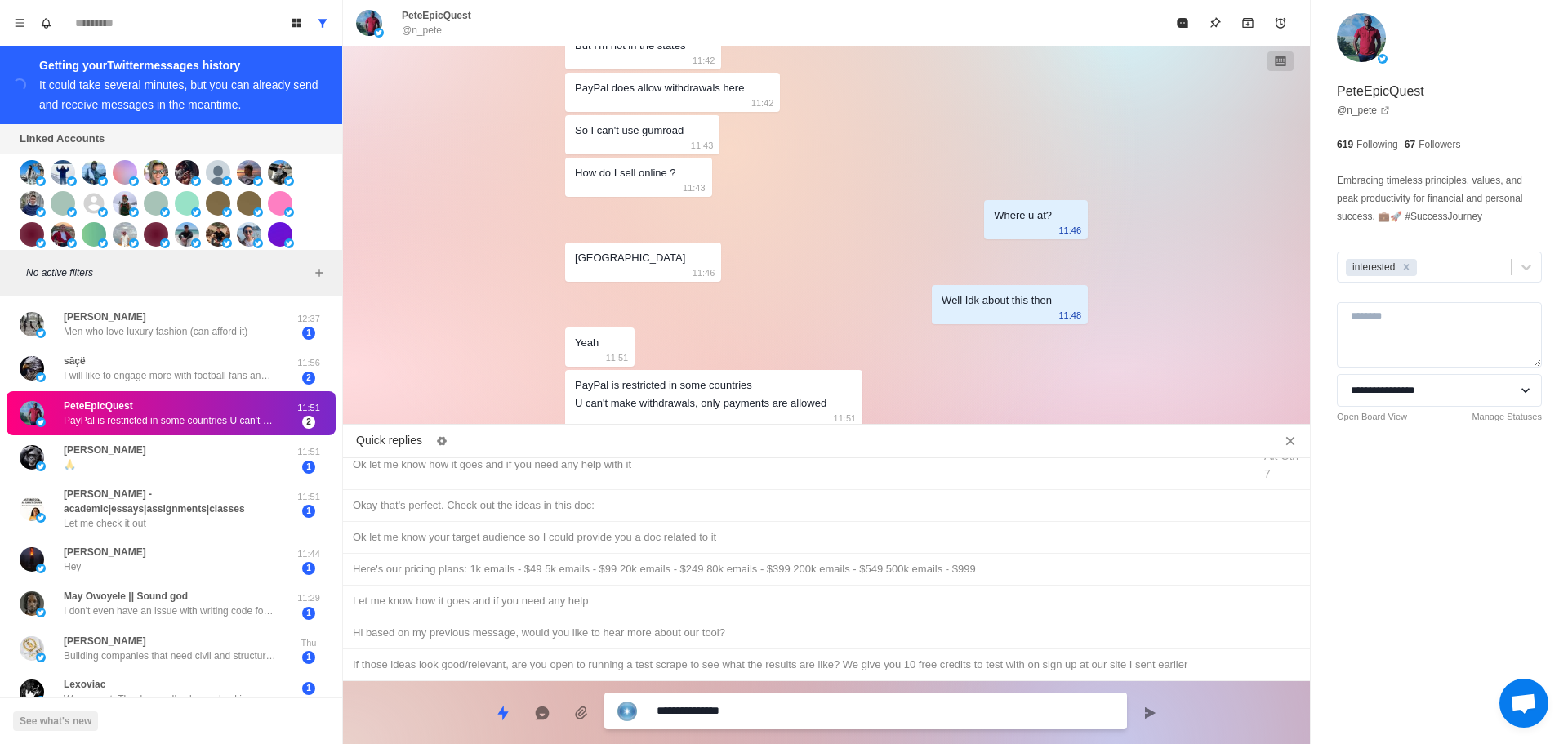
type textarea "*"
type textarea "**********"
type textarea "*"
type textarea "**********"
type textarea "*"
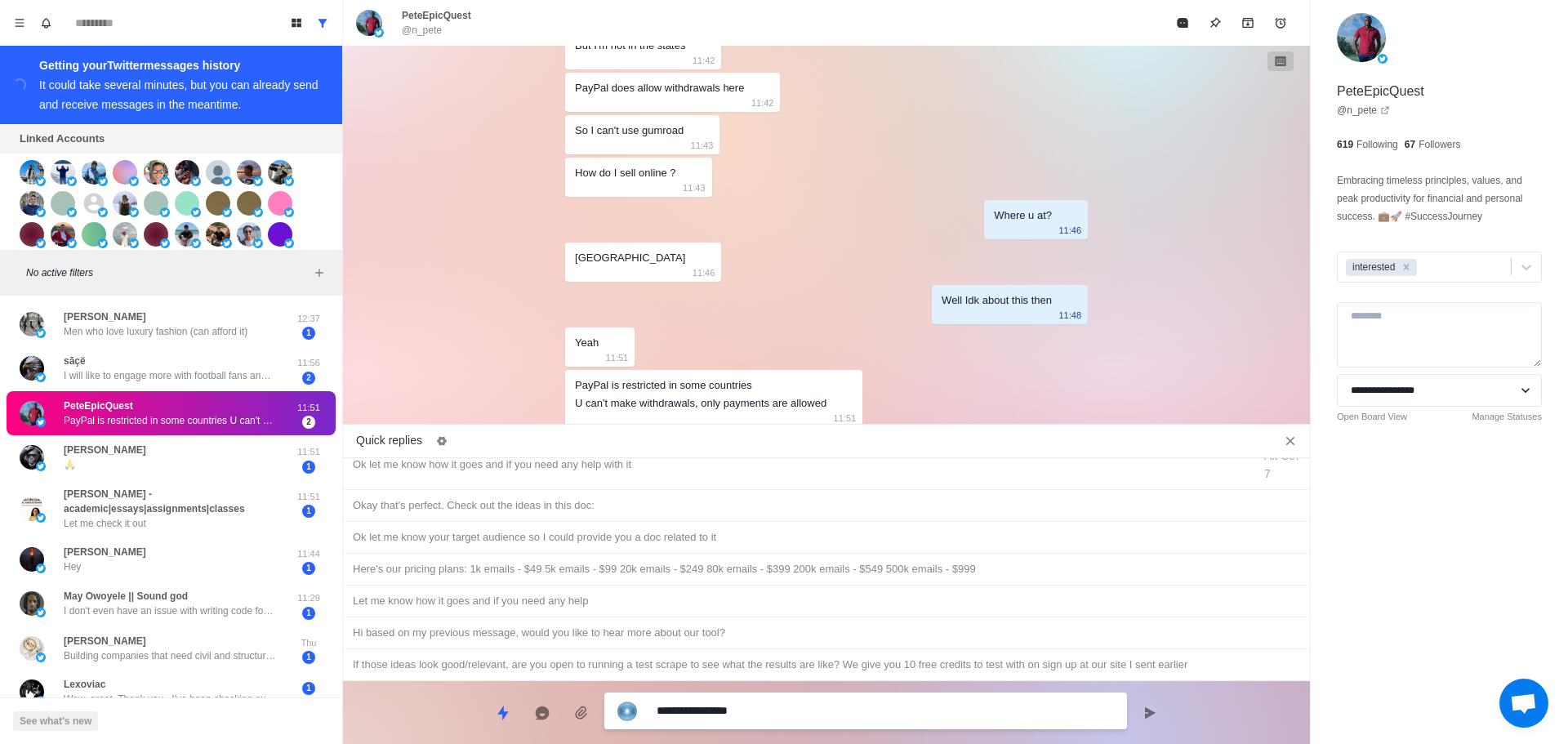
type textarea "**********"
type textarea "*"
type textarea "**********"
type textarea "*"
type textarea "**********"
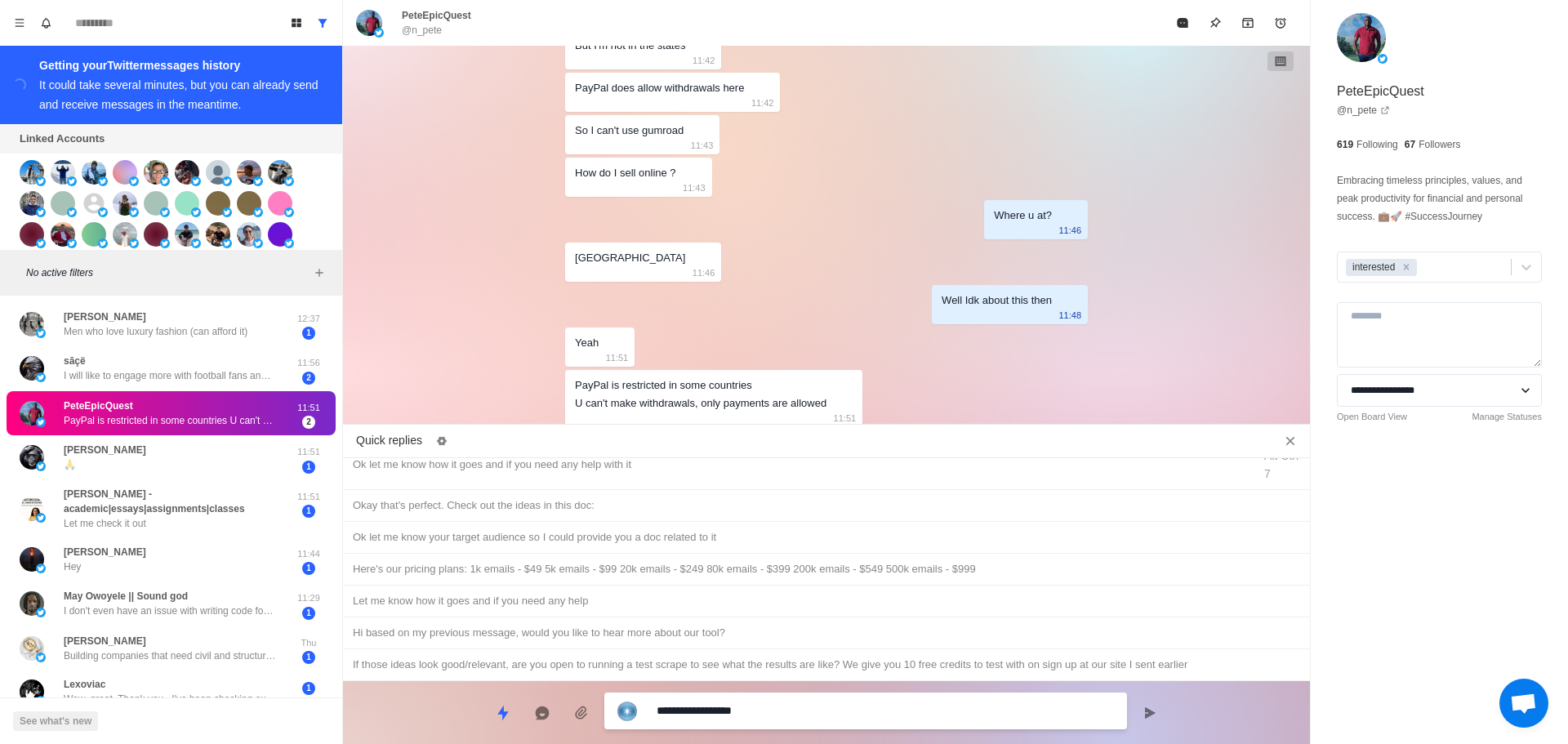
type textarea "*"
type textarea "**********"
type textarea "*"
type textarea "**********"
type textarea "*"
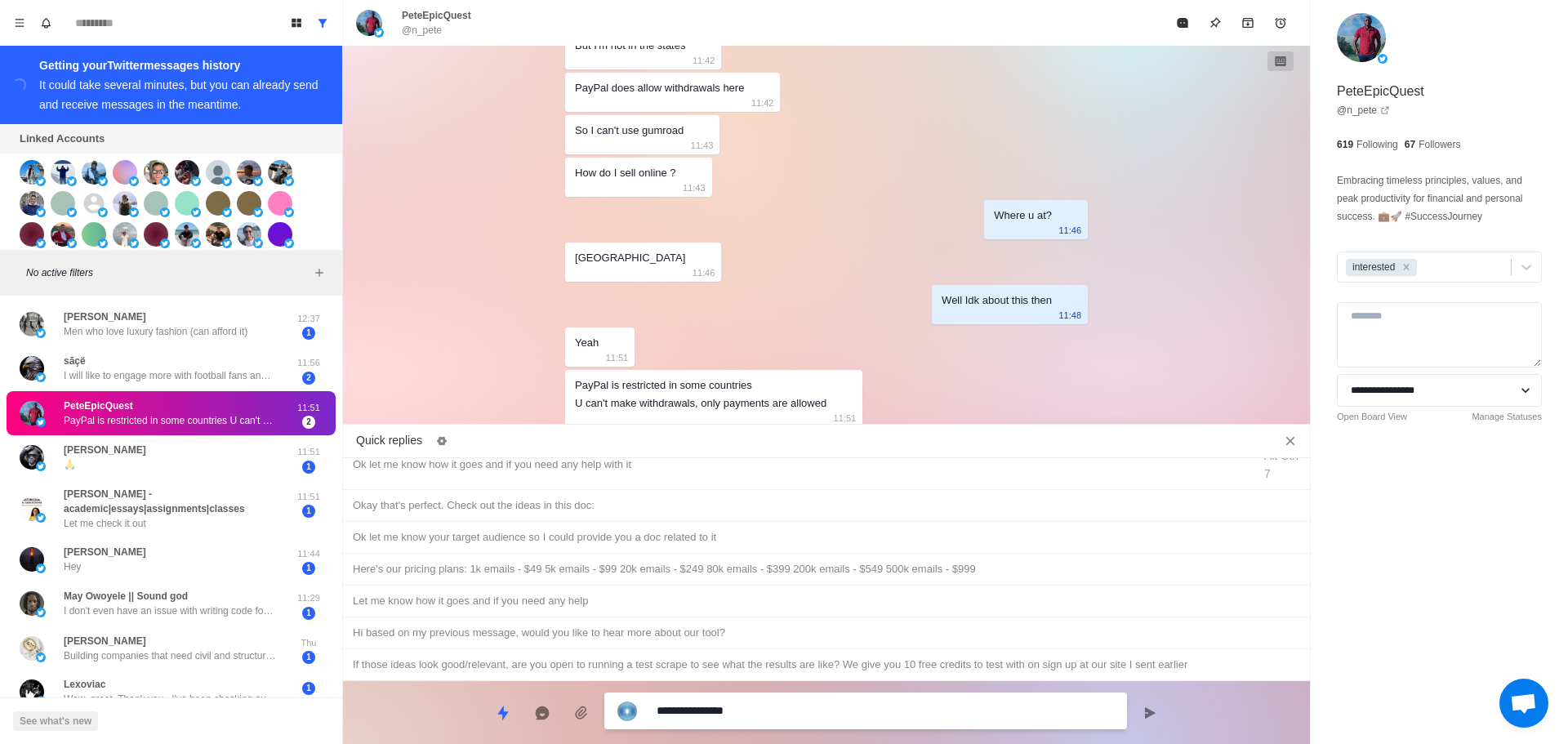
type textarea "**********"
type textarea "*"
type textarea "**********"
type textarea "*"
type textarea "**********"
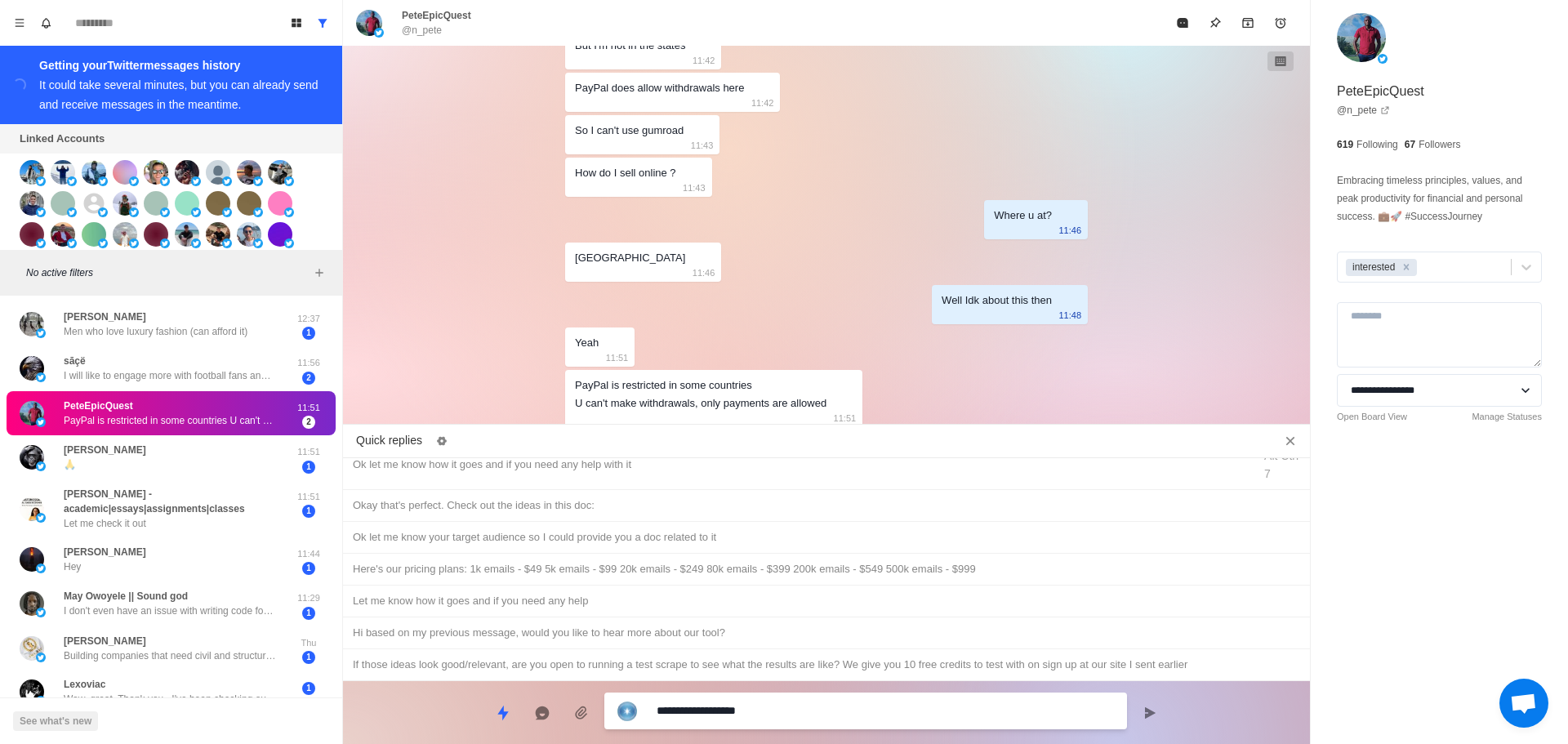
type textarea "*"
type textarea "**********"
type textarea "*"
type textarea "**********"
type textarea "*"
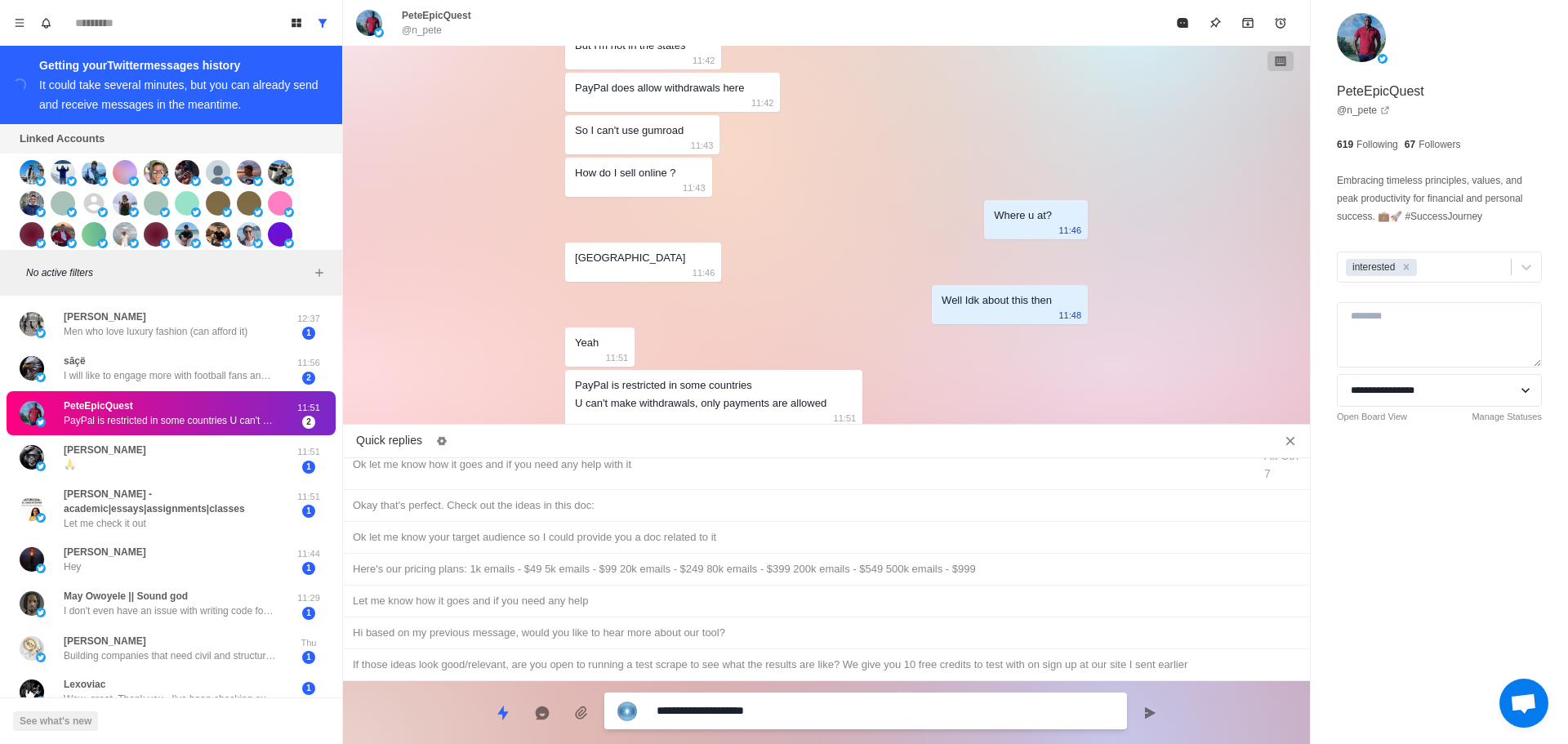
type textarea "**********"
type textarea "*"
type textarea "**********"
type textarea "*"
type textarea "**********"
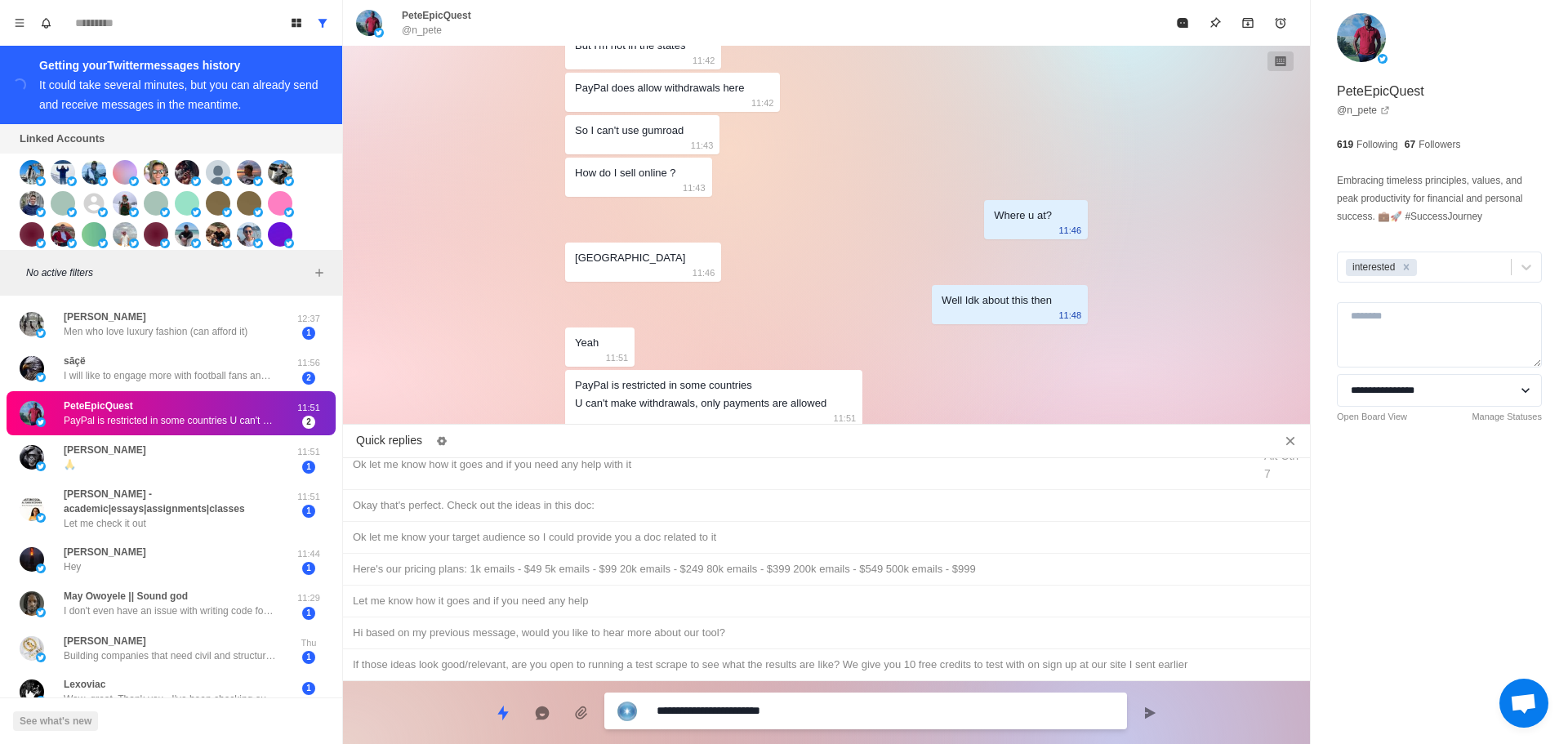
type textarea "*"
type textarea "**********"
type textarea "*"
type textarea "**********"
type textarea "*"
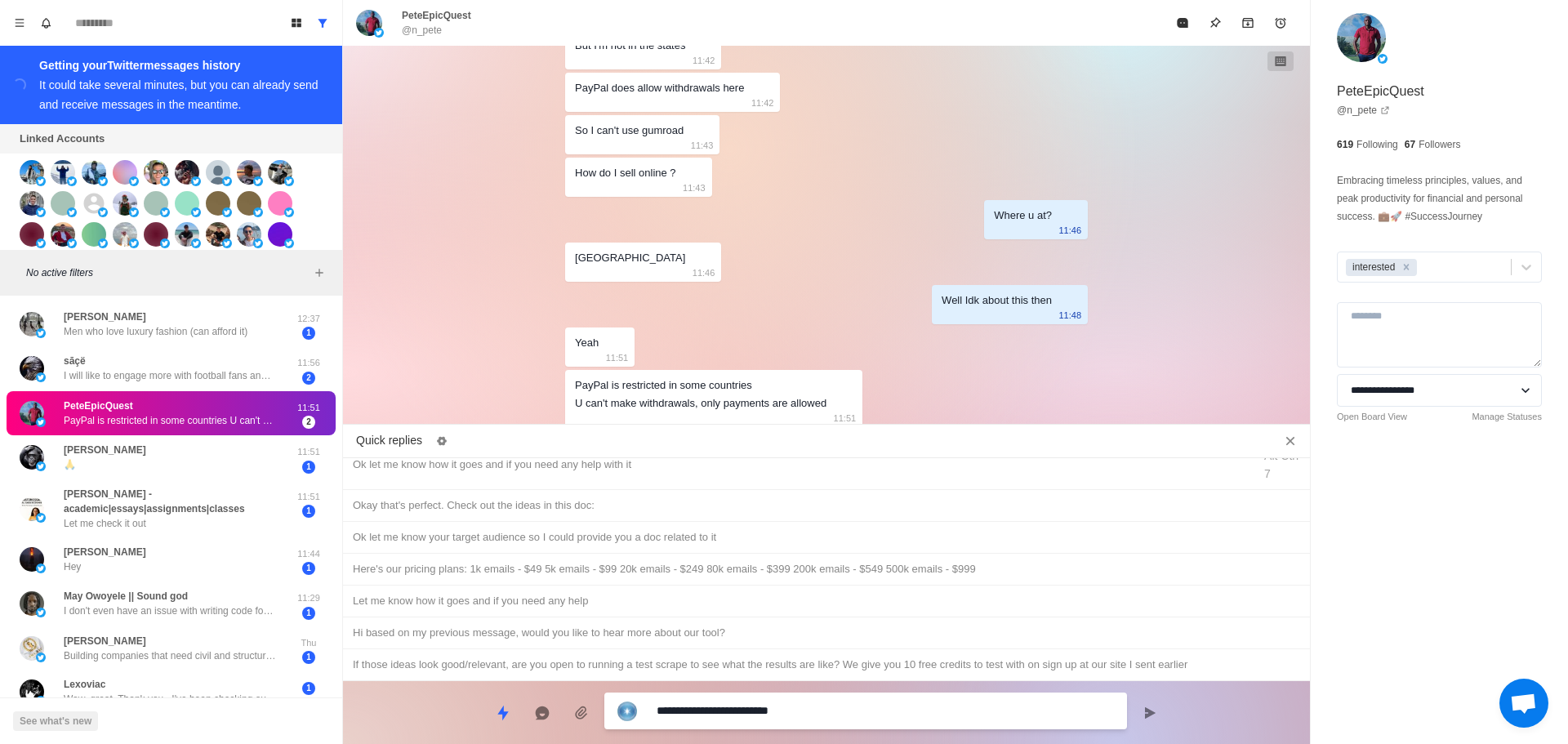
type textarea "**********"
type textarea "*"
type textarea "**********"
type textarea "*"
type textarea "**********"
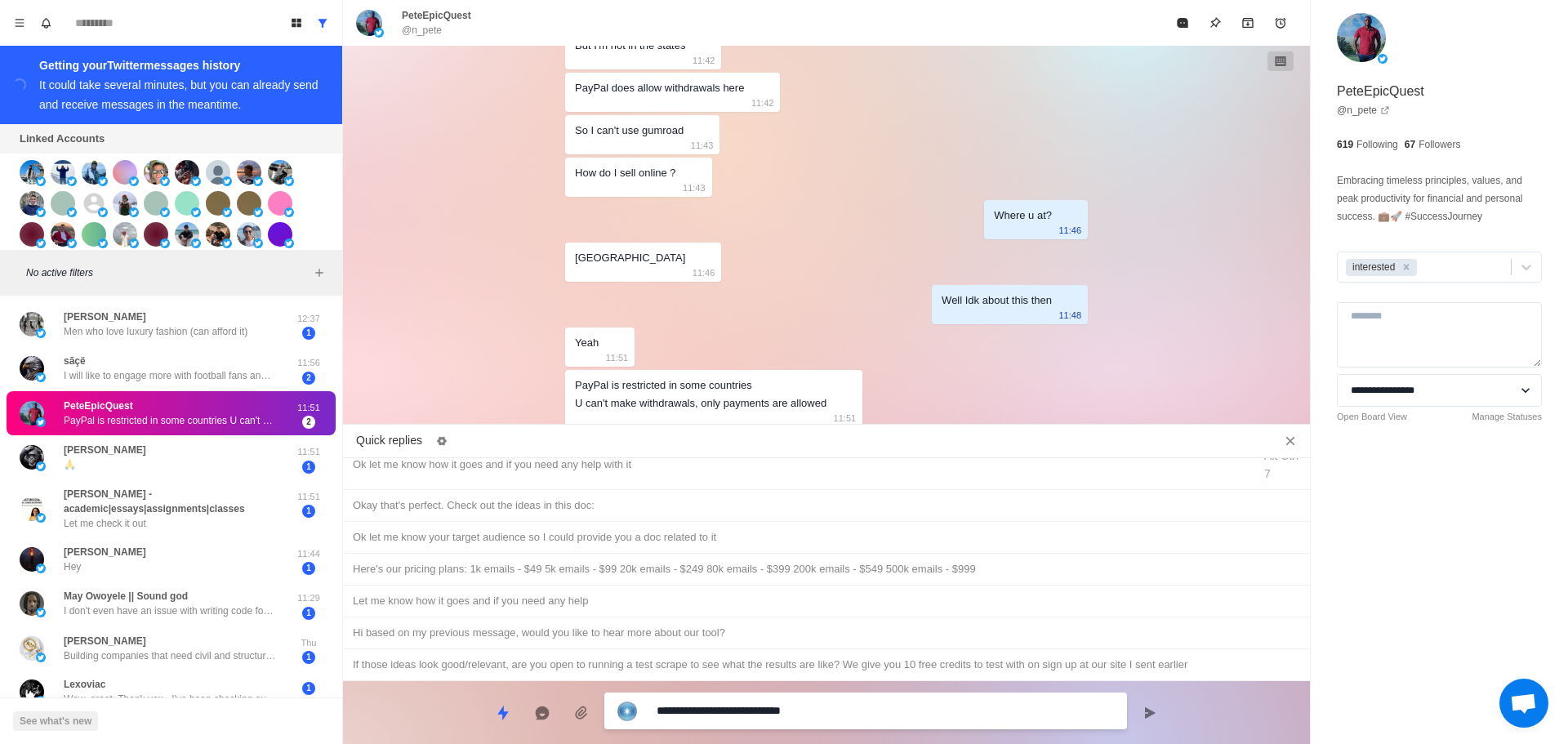
type textarea "*"
type textarea "**********"
type textarea "*"
type textarea "**********"
type textarea "*"
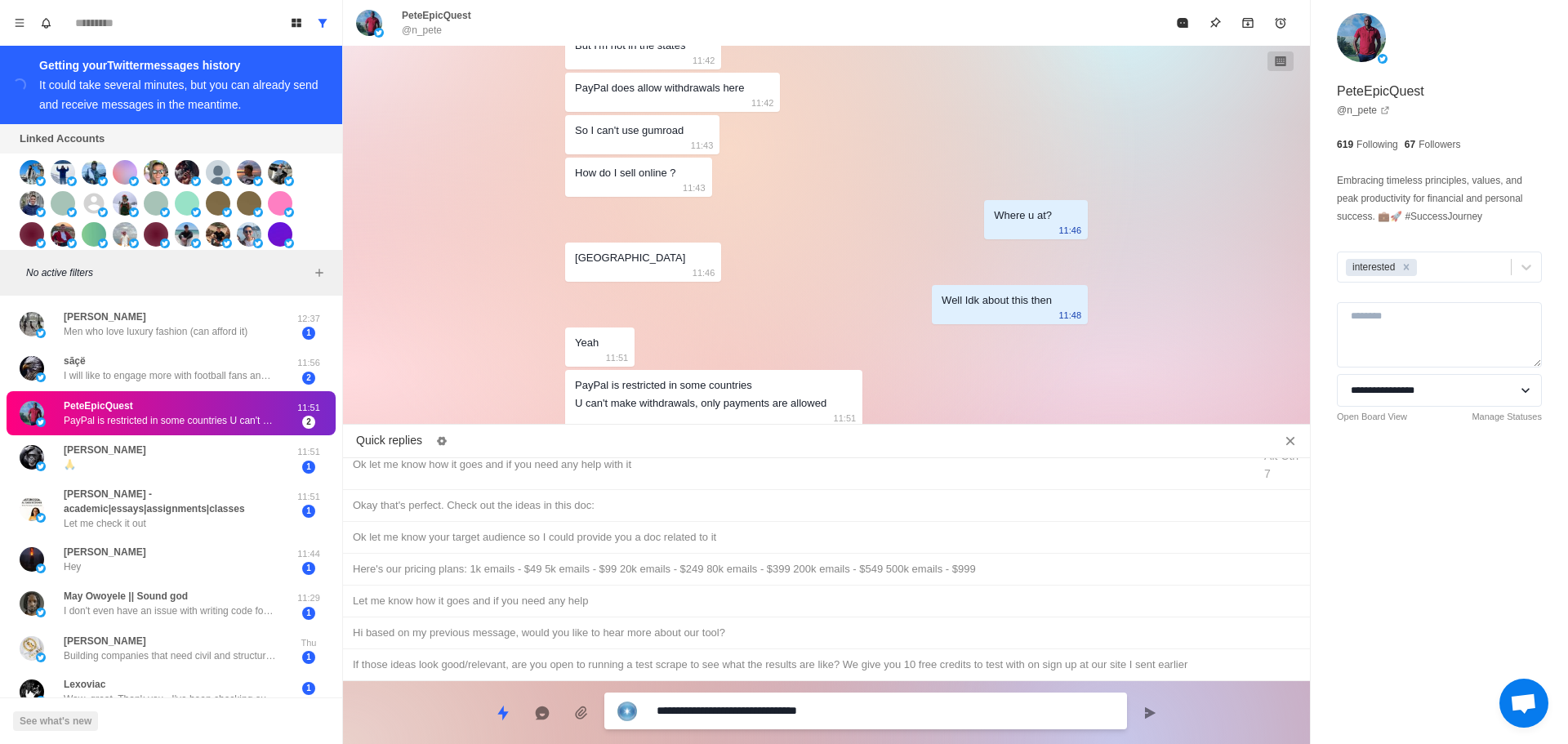
type textarea "**********"
type textarea "*"
type textarea "**********"
type textarea "*"
type textarea "**********"
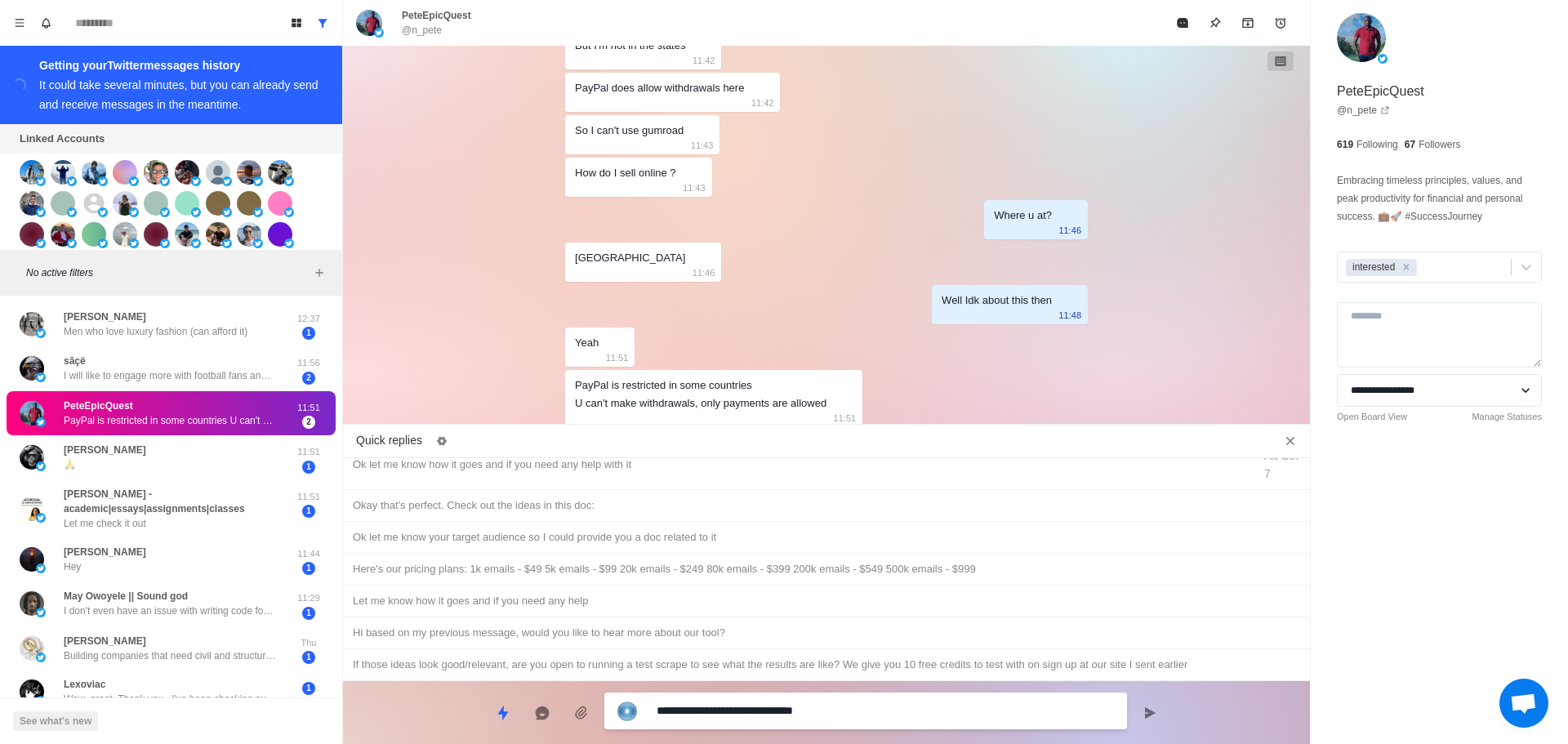
type textarea "*"
type textarea "**********"
type textarea "*"
type textarea "**********"
type textarea "*"
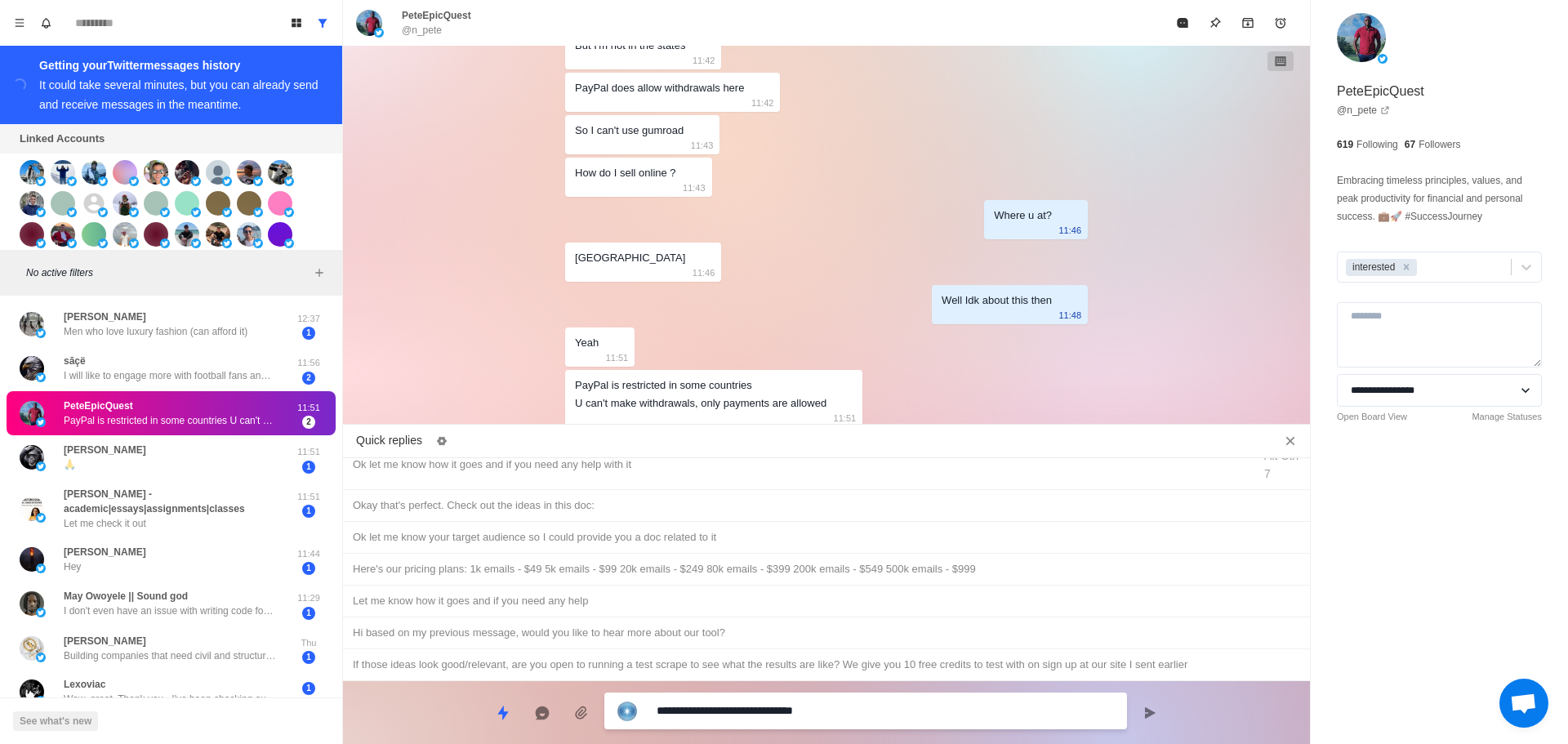
type textarea "**********"
type textarea "*"
type textarea "**********"
type textarea "*"
type textarea "**********"
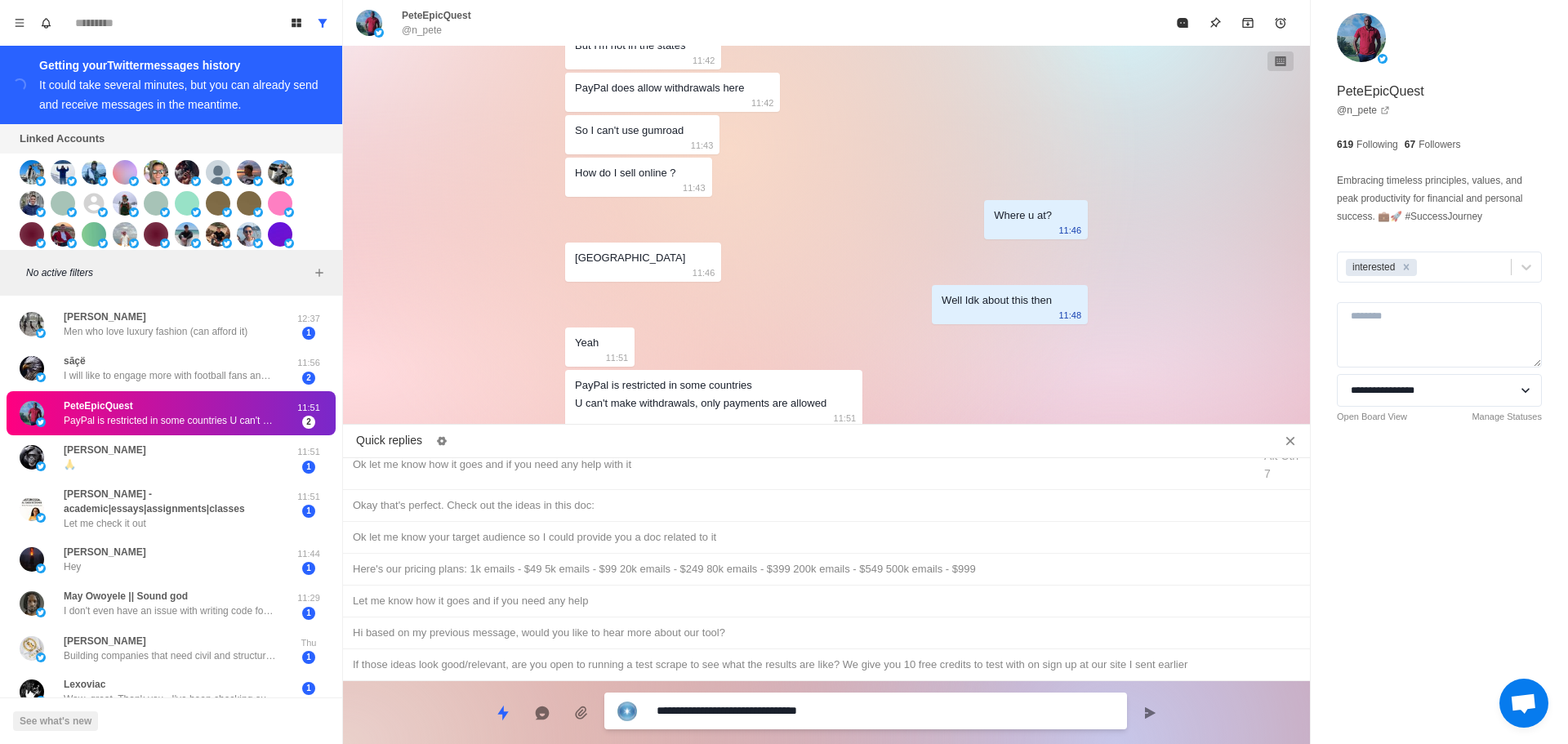
type textarea "*"
type textarea "**********"
type textarea "*"
type textarea "**********"
type textarea "*"
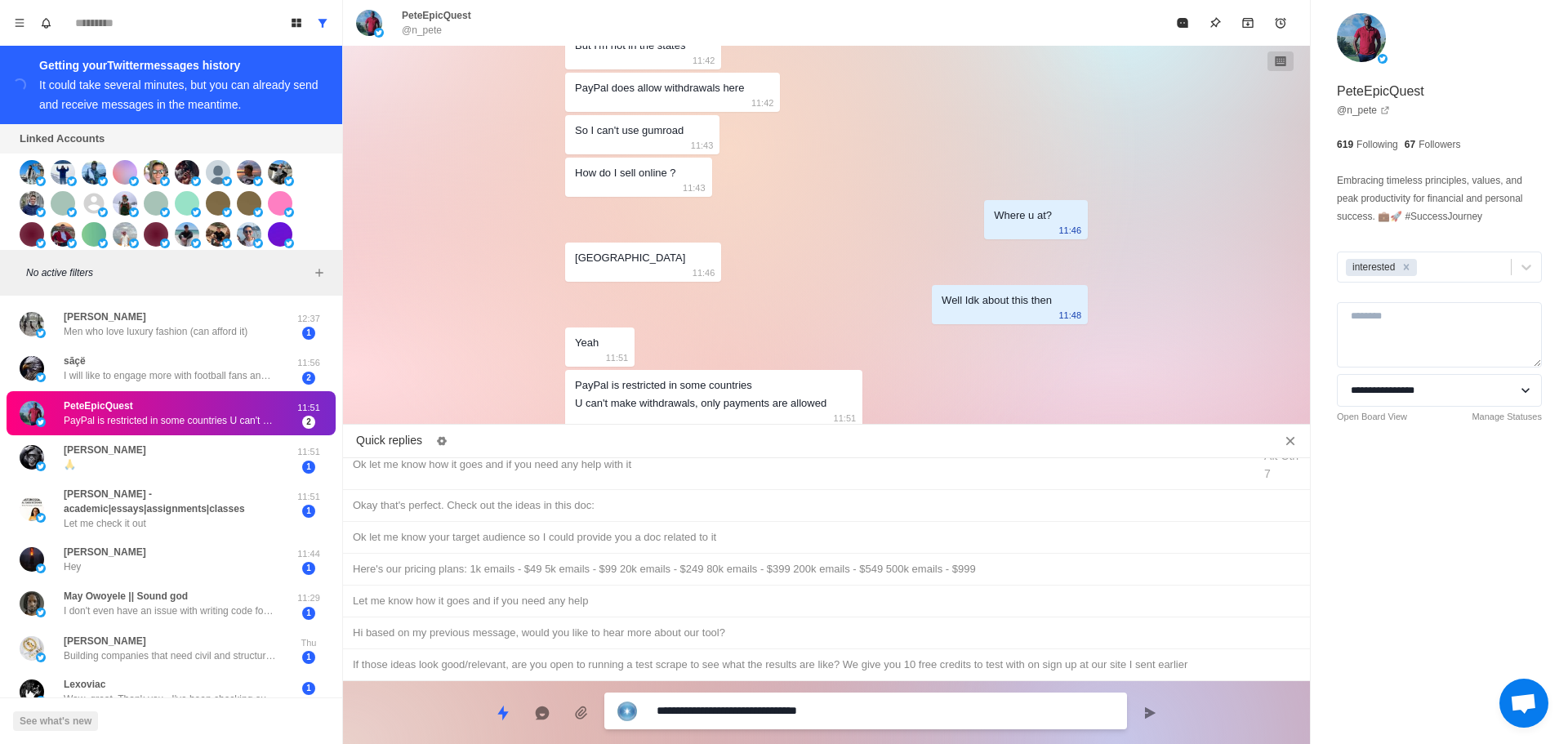
type textarea "**********"
type textarea "*"
type textarea "**********"
type textarea "*"
type textarea "**********"
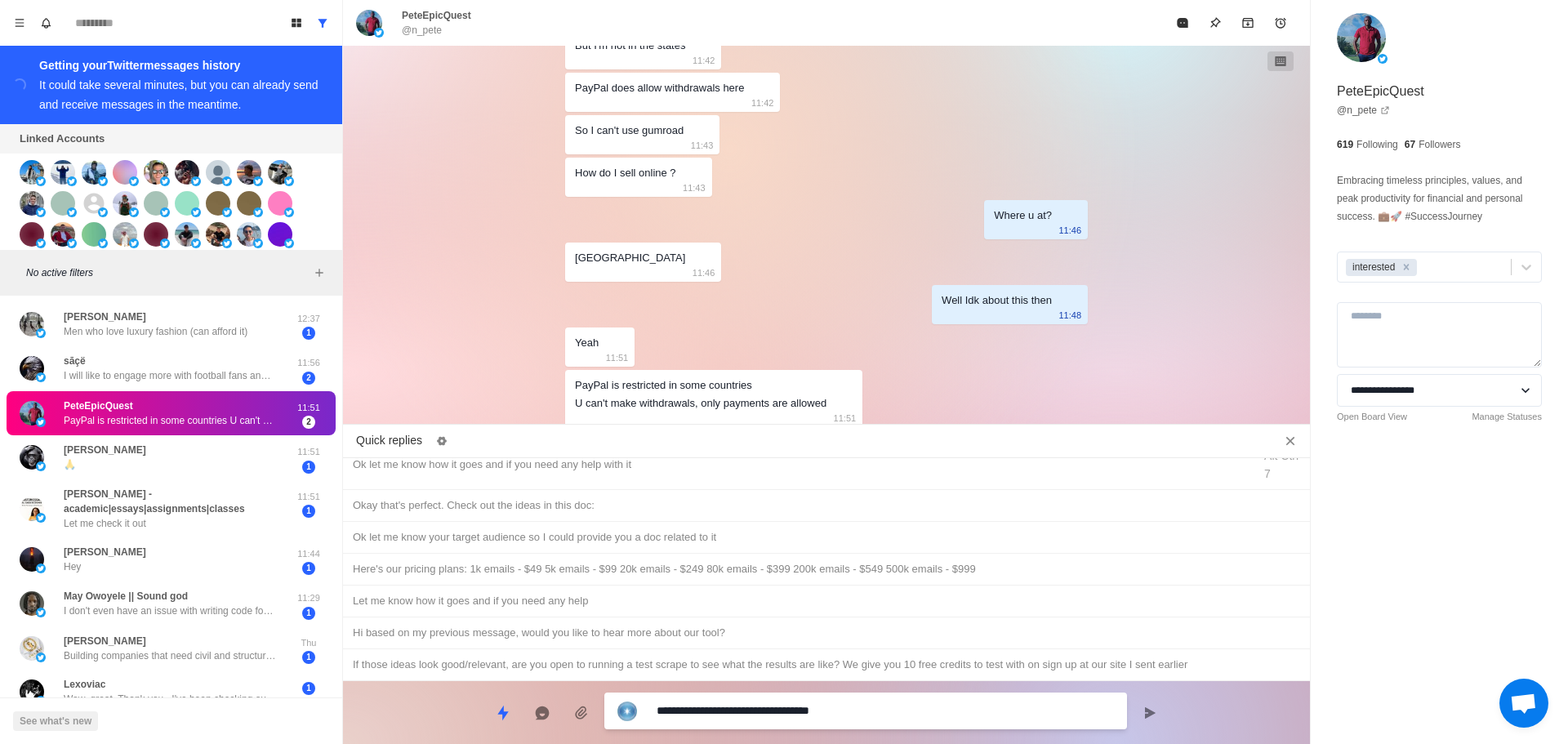
type textarea "*"
type textarea "**********"
type textarea "*"
type textarea "**********"
type textarea "*"
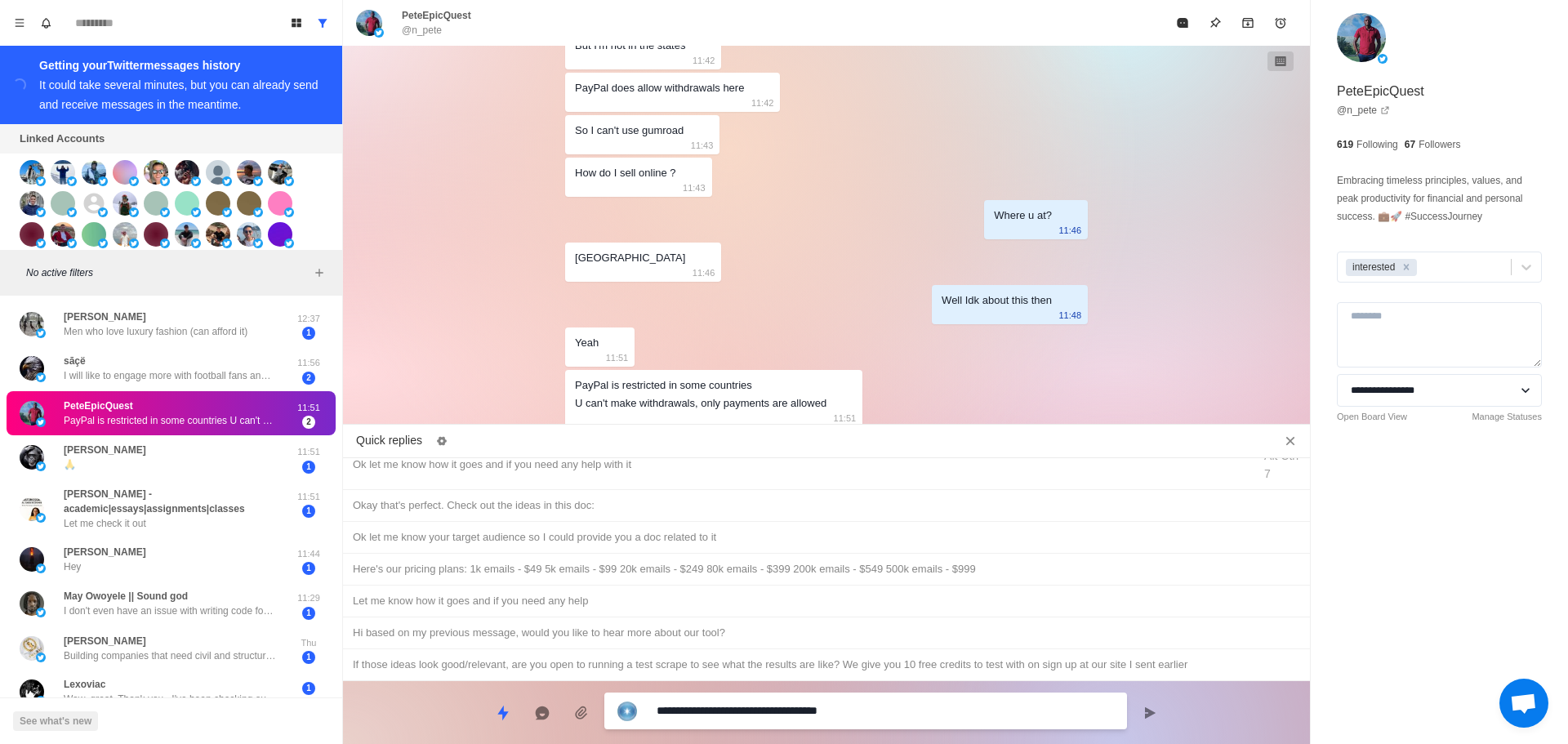
type textarea "**********"
type textarea "*"
type textarea "**********"
type textarea "*"
type textarea "**********"
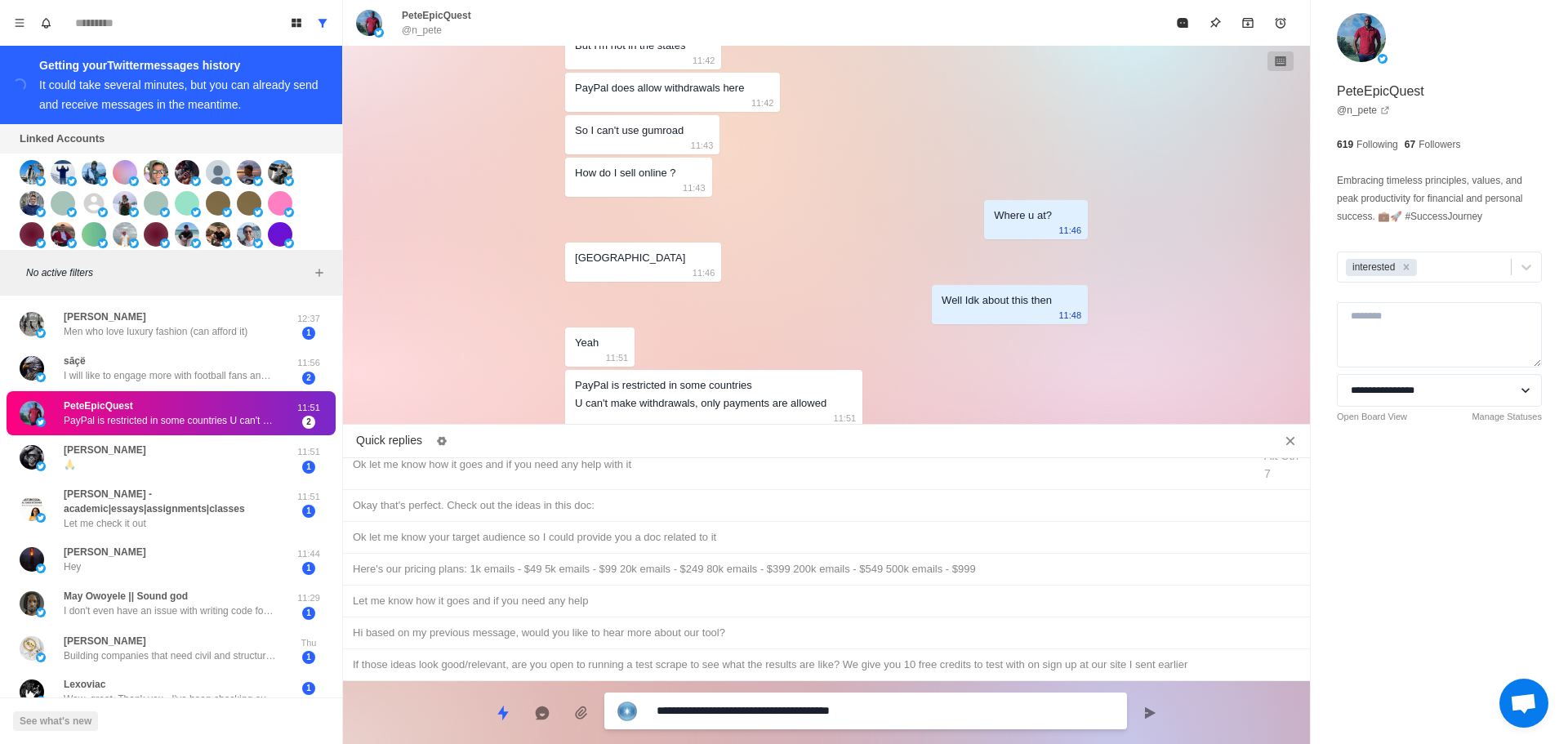
type textarea "*"
type textarea "**********"
type textarea "*"
type textarea "**********"
type textarea "*"
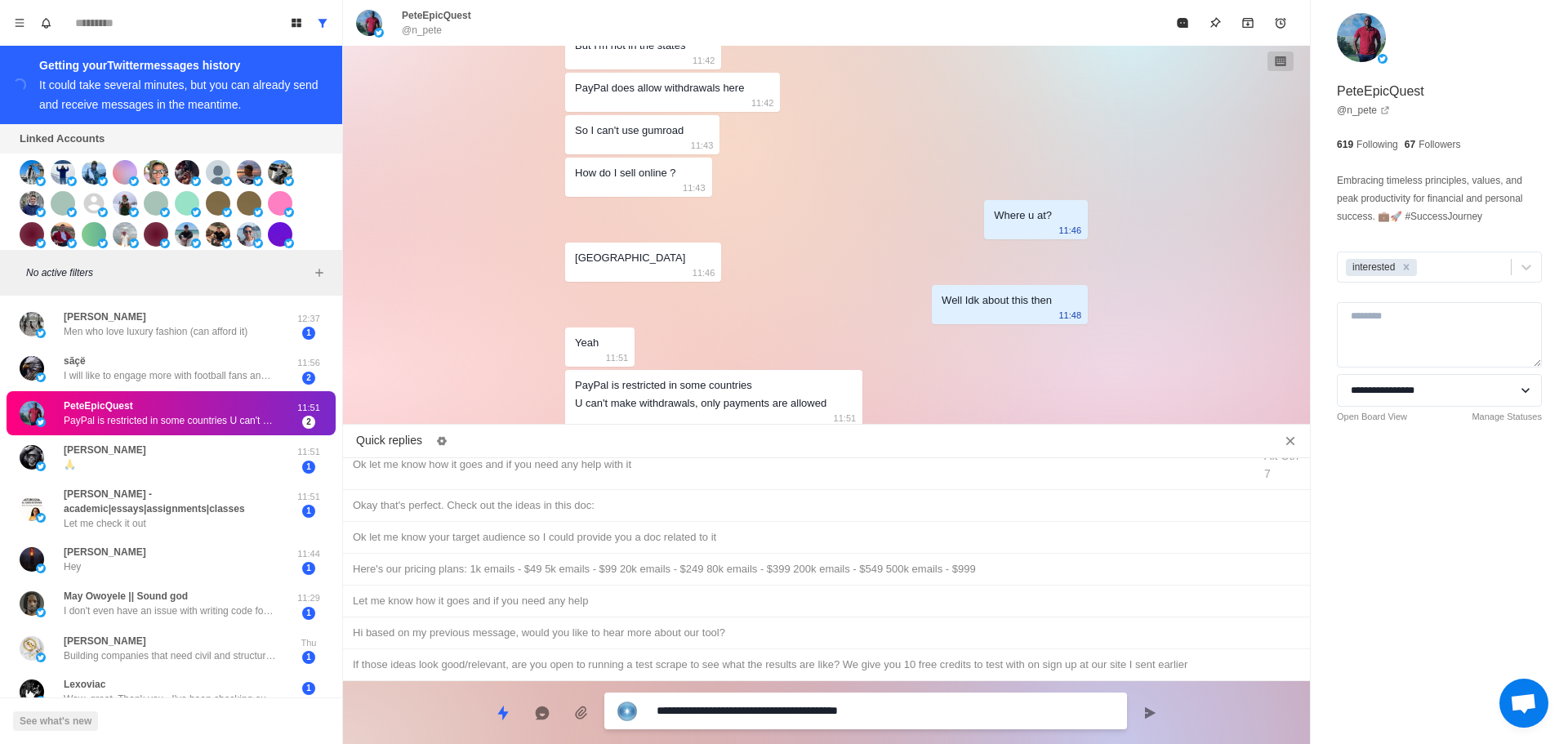
type textarea "**********"
type textarea "*"
type textarea "**********"
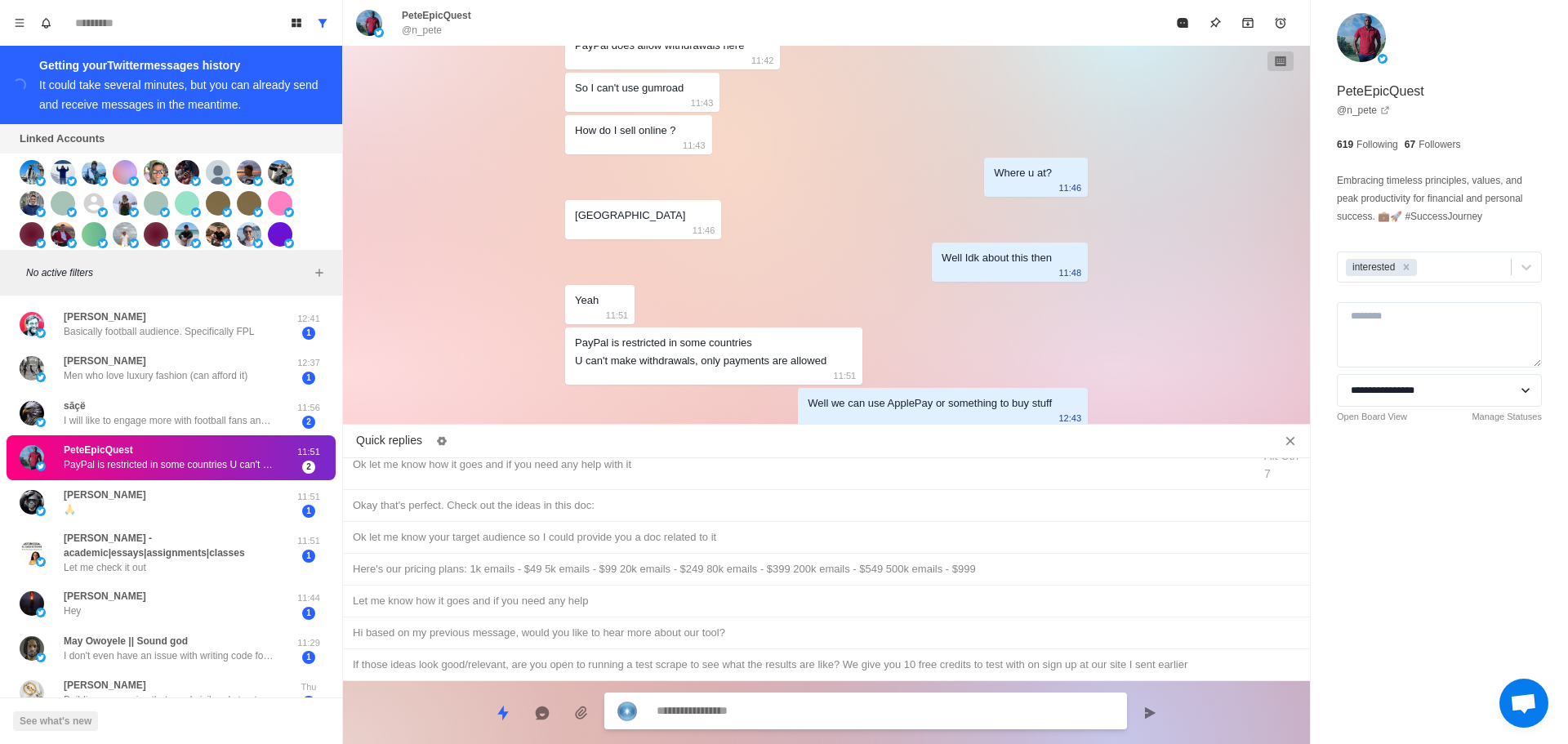
scroll to position [1264, 0]
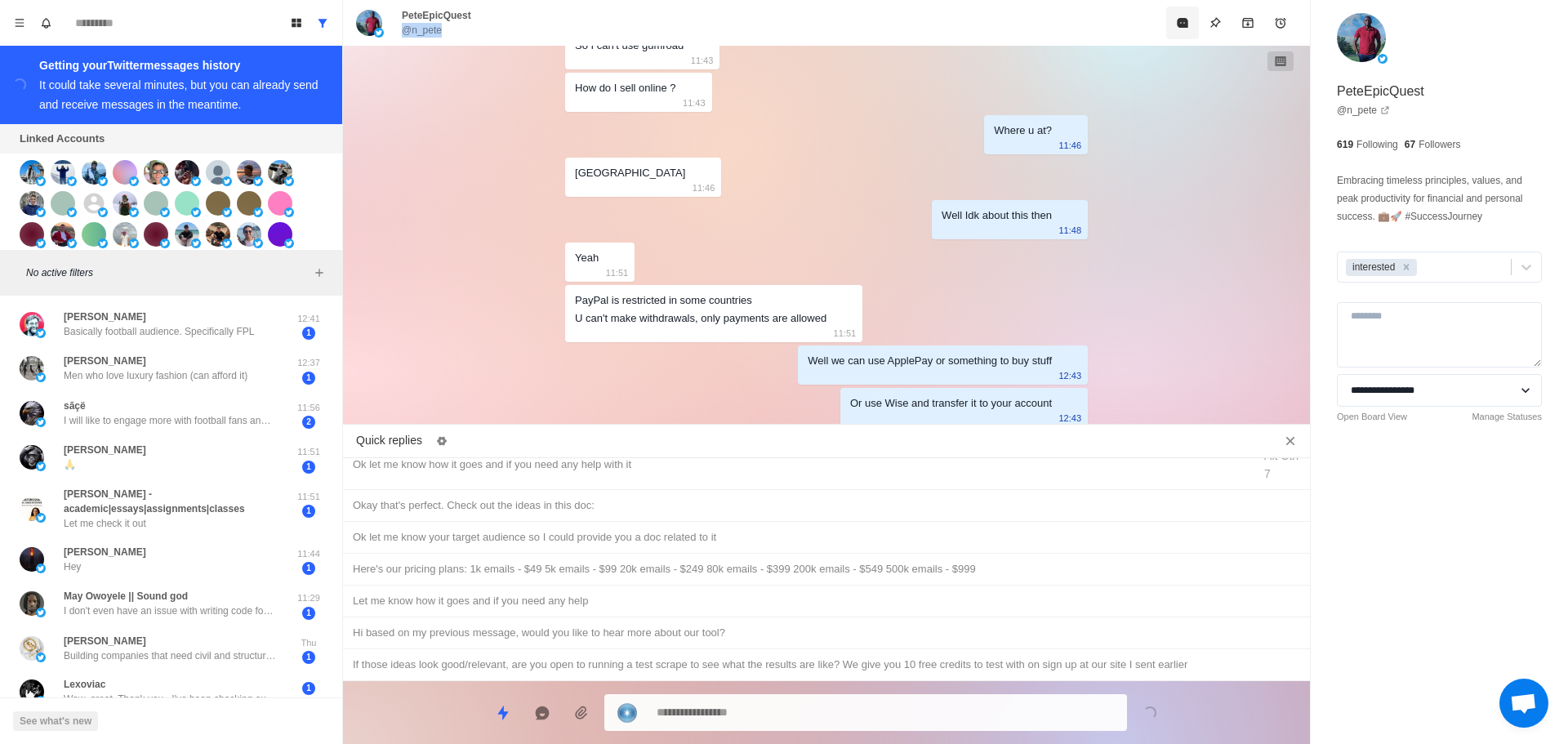
click at [1166, 29] on div "PeteEpicQuest @n_pete" at bounding box center [826, 22] width 967 height 46
click at [206, 420] on p "I will like to engage more with football fans and build a bigger following so I…" at bounding box center [169, 420] width 212 height 15
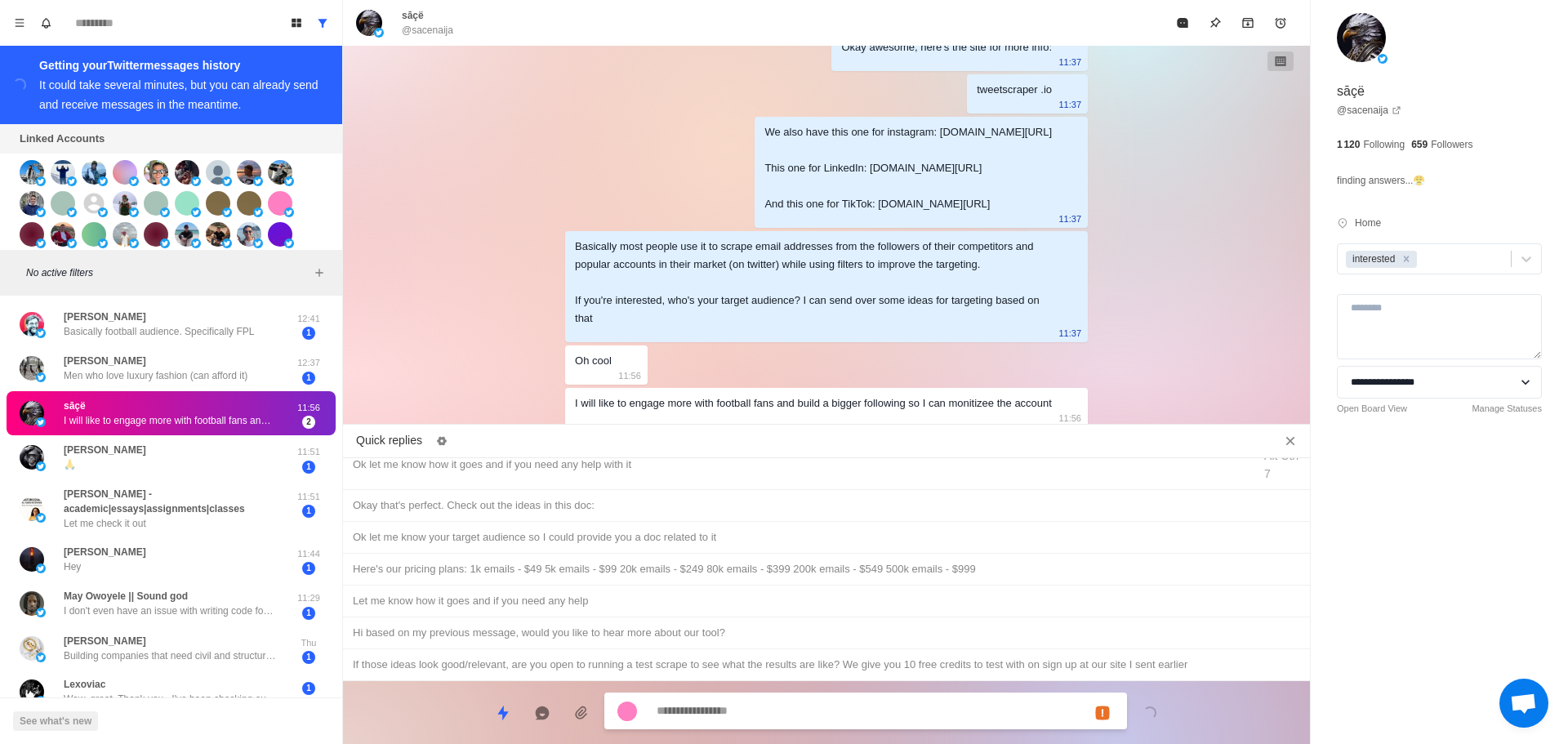
scroll to position [627, 0]
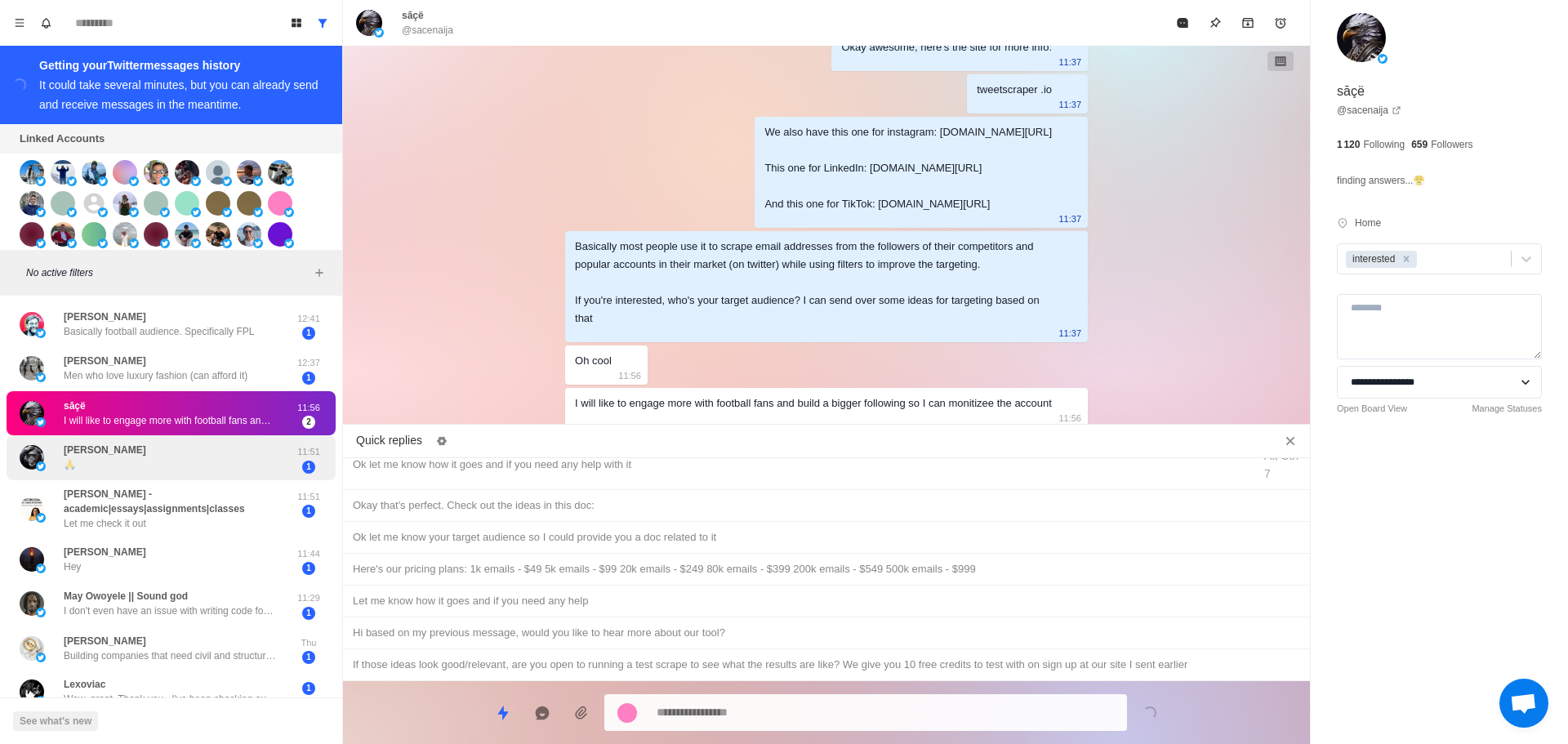
click at [172, 459] on div "[PERSON_NAME] 🙏" at bounding box center [153, 458] width 269 height 32
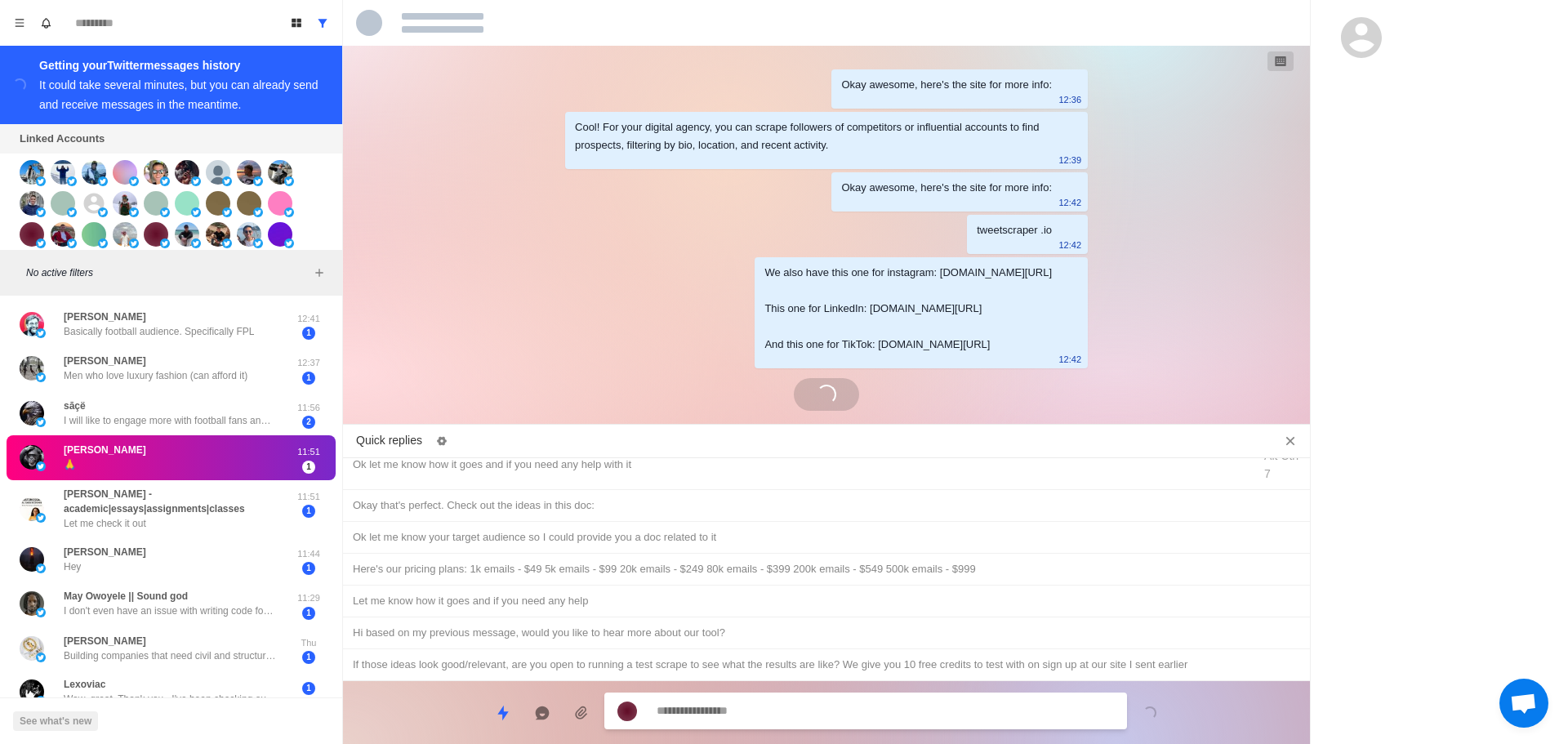
scroll to position [308, 0]
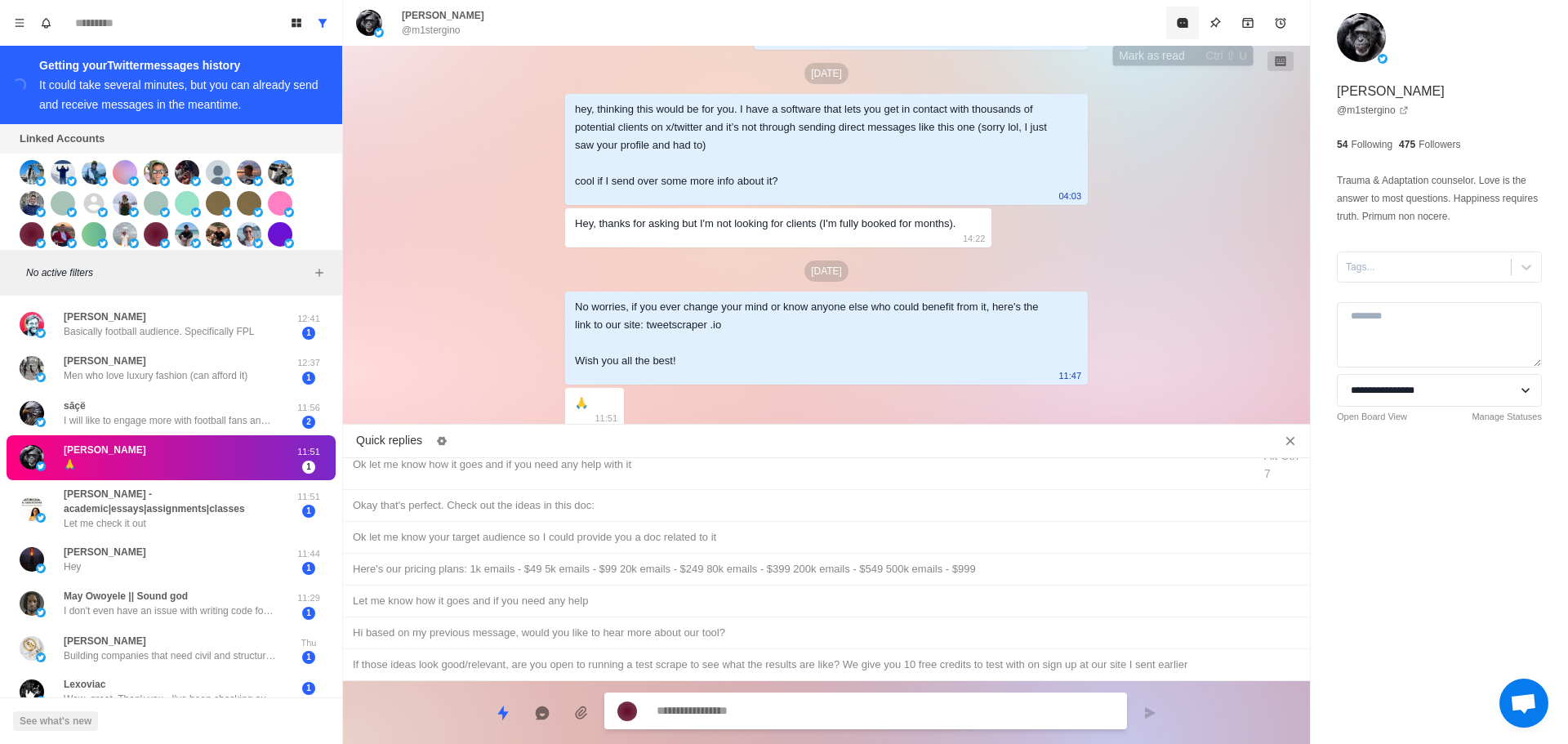
click at [1182, 34] on button "Mark as read" at bounding box center [1182, 22] width 32 height 32
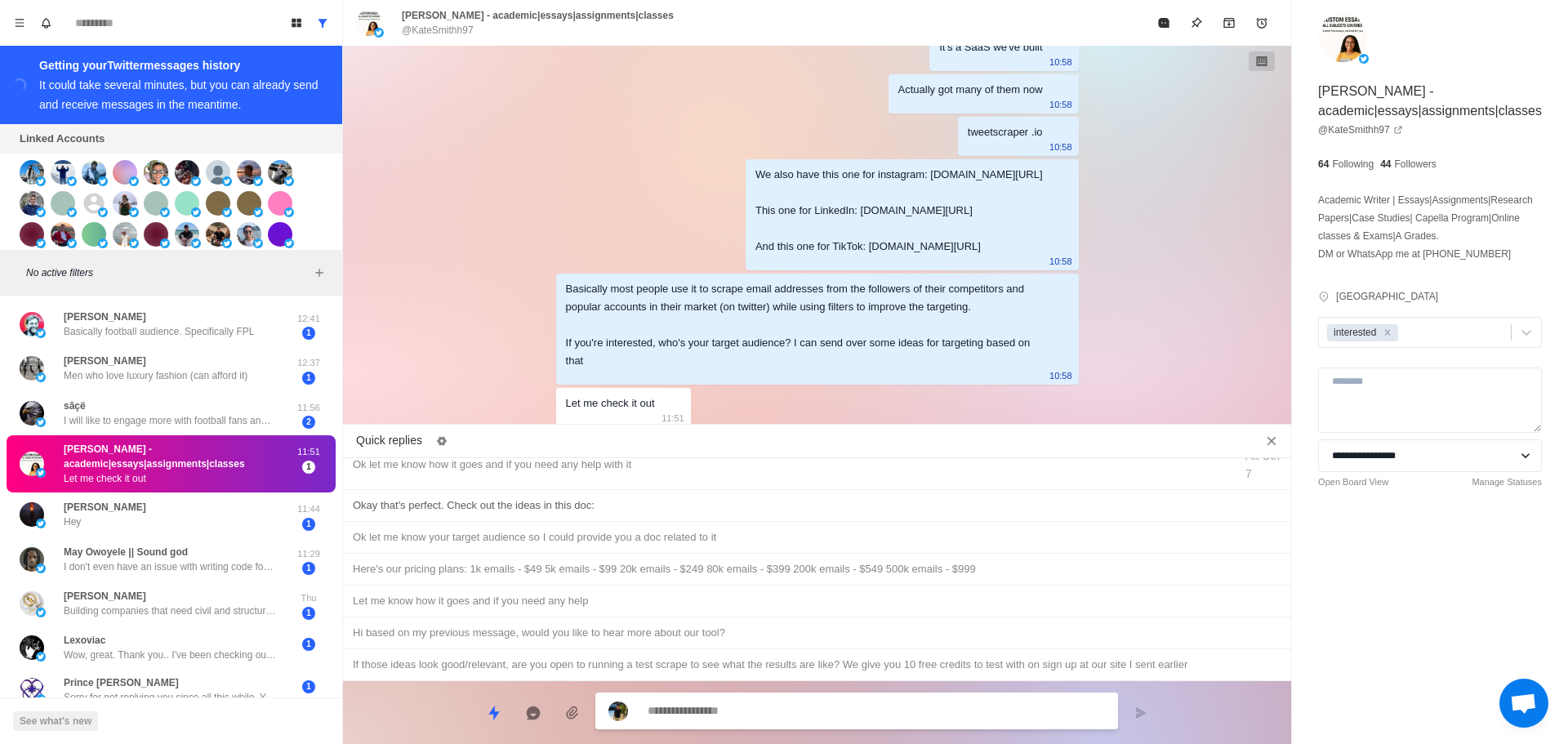
scroll to position [153, 0]
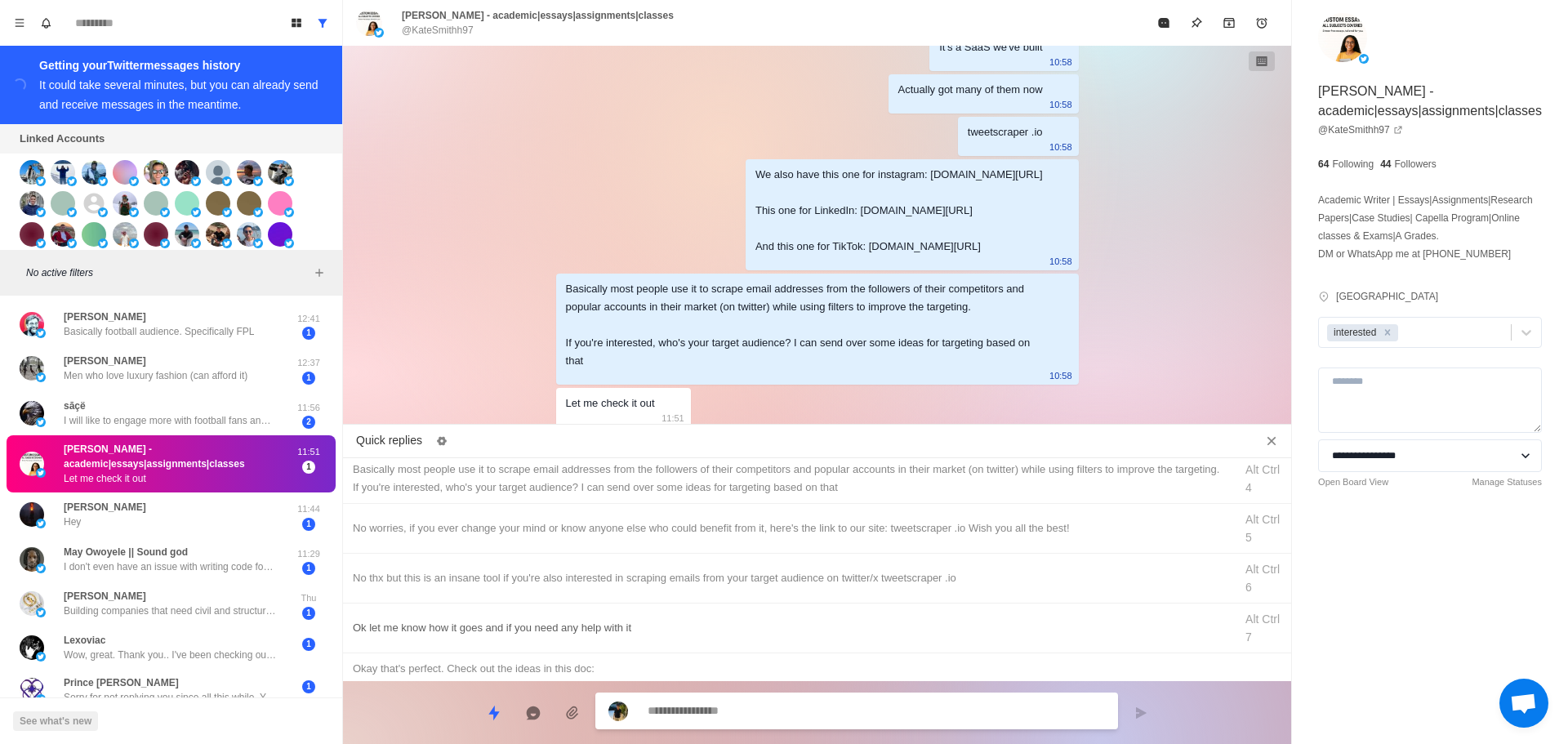
click at [584, 625] on div "Ok let me know how it goes and if you need any help with it" at bounding box center [789, 628] width 872 height 18
click at [733, 713] on textarea "**********" at bounding box center [877, 711] width 457 height 23
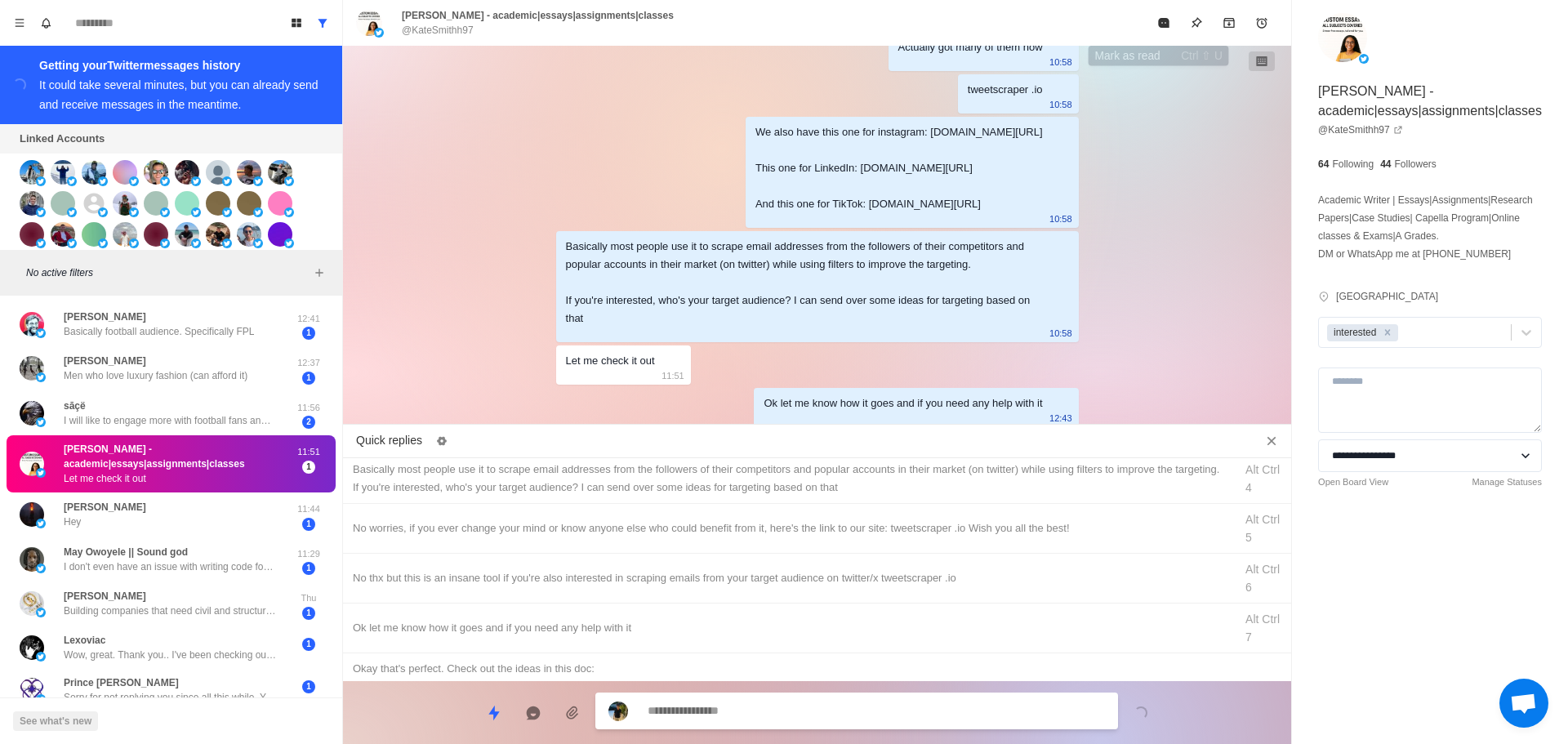
click at [1148, 23] on button "Mark as read" at bounding box center [1163, 22] width 32 height 32
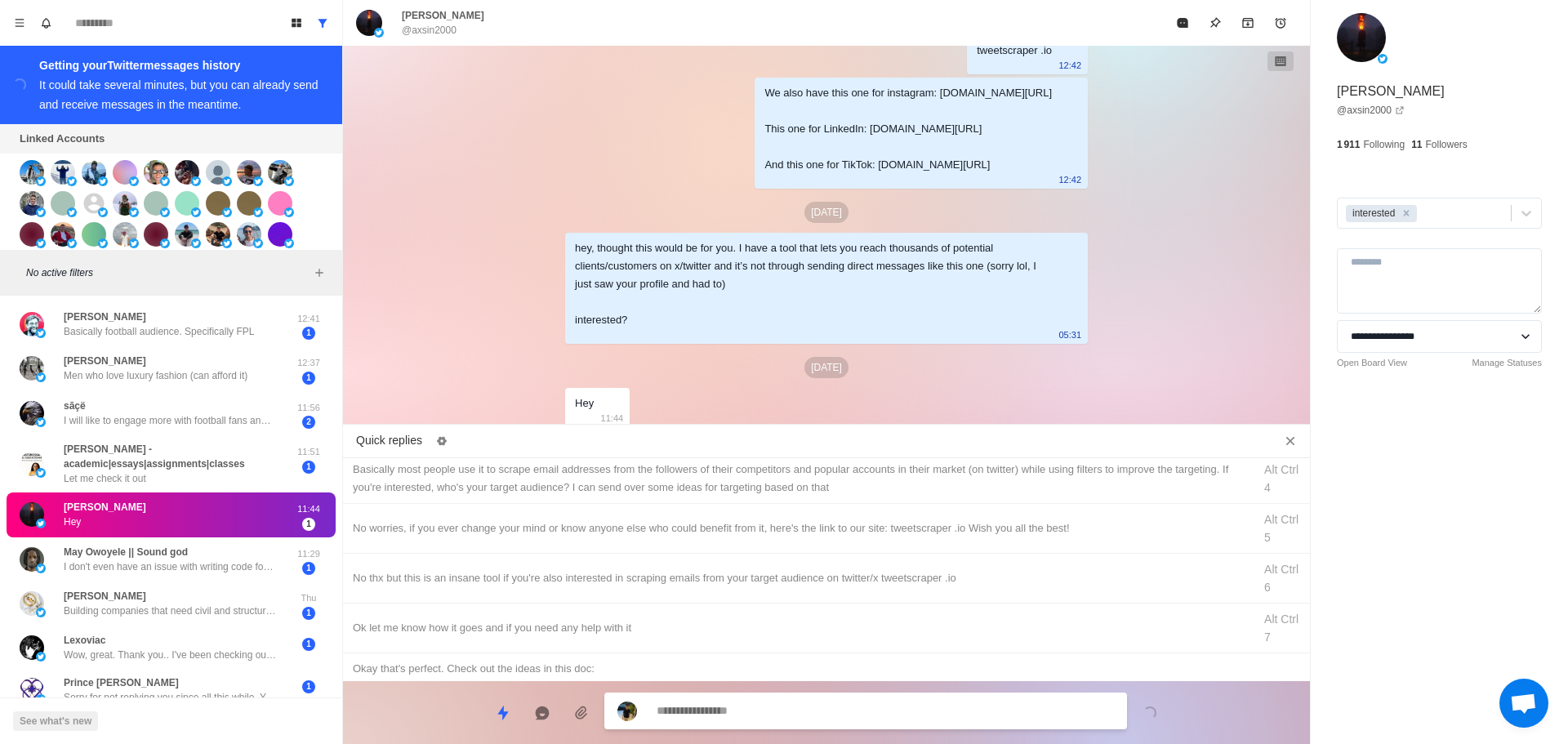
scroll to position [0, 0]
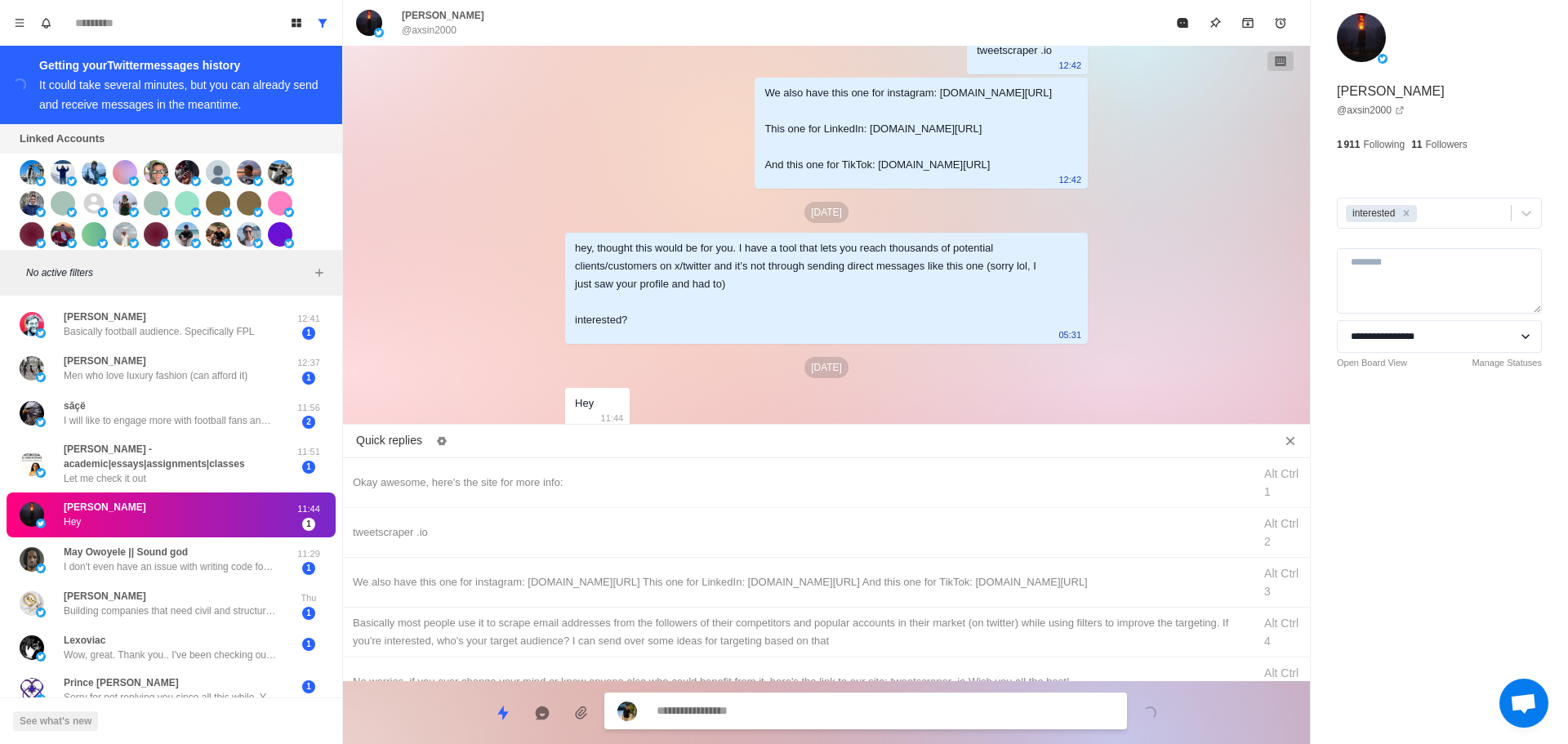
drag, startPoint x: 621, startPoint y: 474, endPoint x: 694, endPoint y: 697, distance: 234.6
click at [623, 476] on div "Okay awesome, here's the site for more info:" at bounding box center [798, 483] width 891 height 18
drag, startPoint x: 735, startPoint y: 717, endPoint x: 506, endPoint y: 717, distance: 229.0
click at [504, 712] on div "**********" at bounding box center [826, 706] width 967 height 50
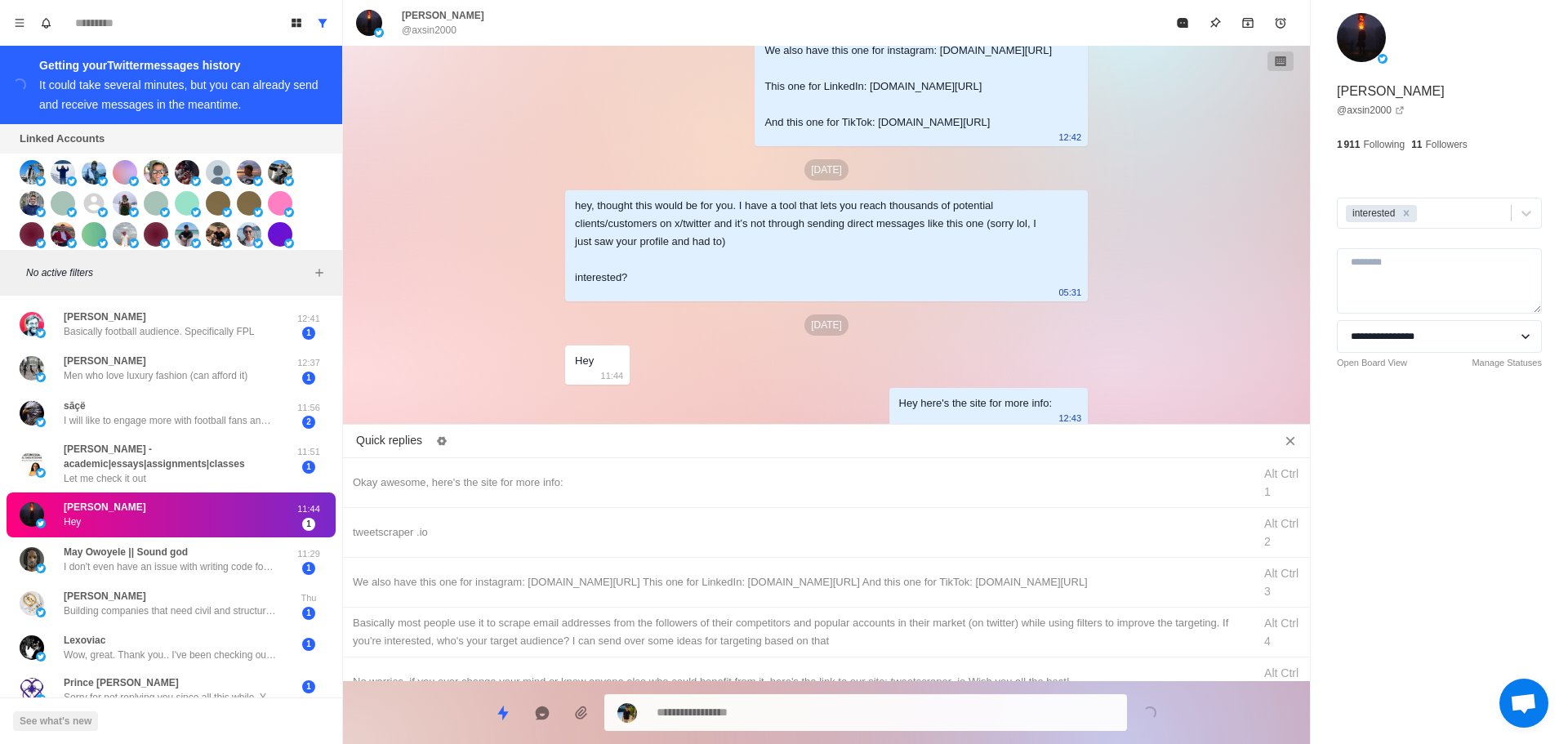
drag, startPoint x: 663, startPoint y: 540, endPoint x: 743, endPoint y: 741, distance: 216.3
click at [665, 543] on div "tweetscraper .io Alt Ctrl 2" at bounding box center [826, 533] width 967 height 50
click at [758, 713] on textarea "**********" at bounding box center [886, 713] width 457 height 23
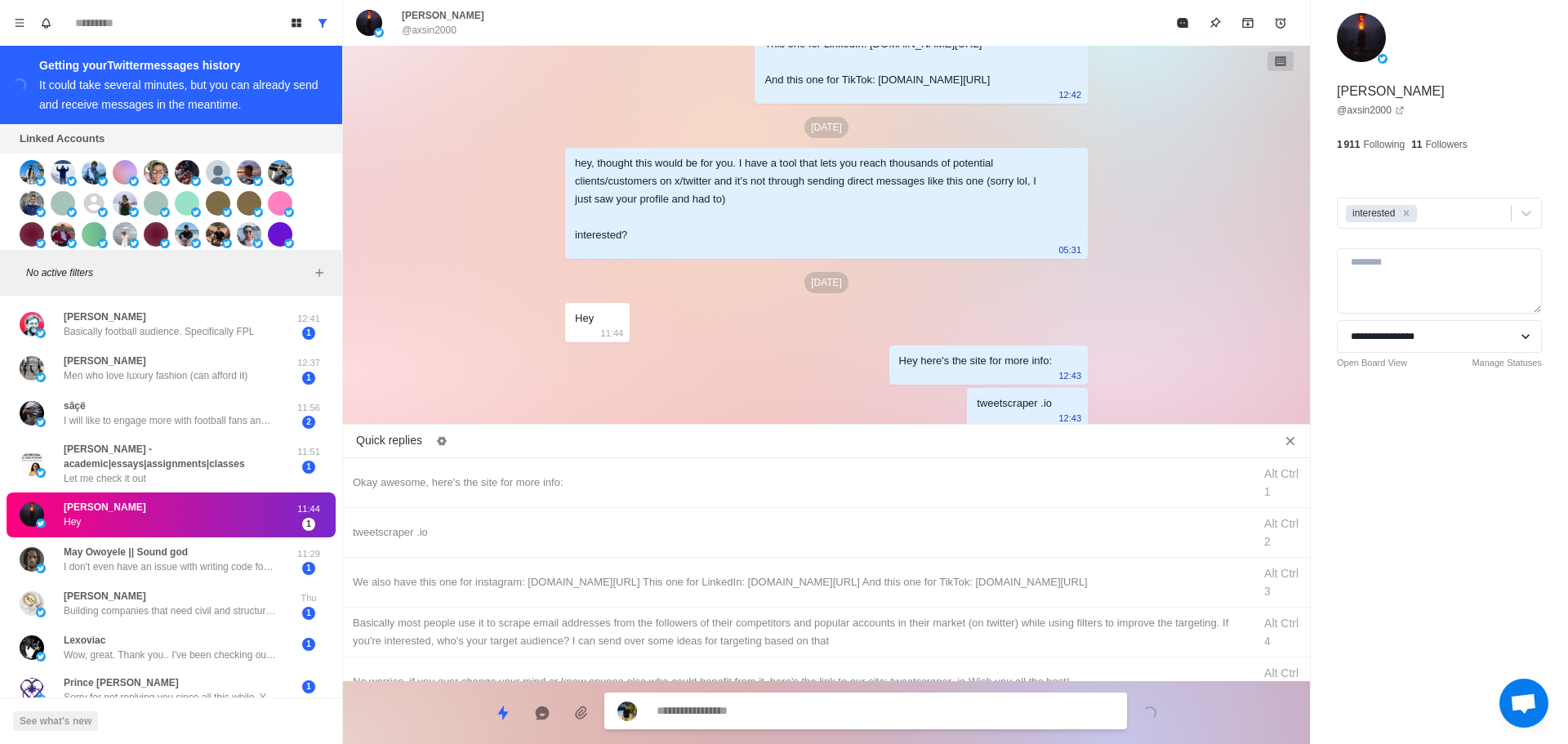
drag, startPoint x: 811, startPoint y: 590, endPoint x: 794, endPoint y: 663, distance: 75.0
click at [811, 602] on div "We also have this one for instagram: [DOMAIN_NAME][URL] This one for LinkedIn: …" at bounding box center [826, 583] width 967 height 50
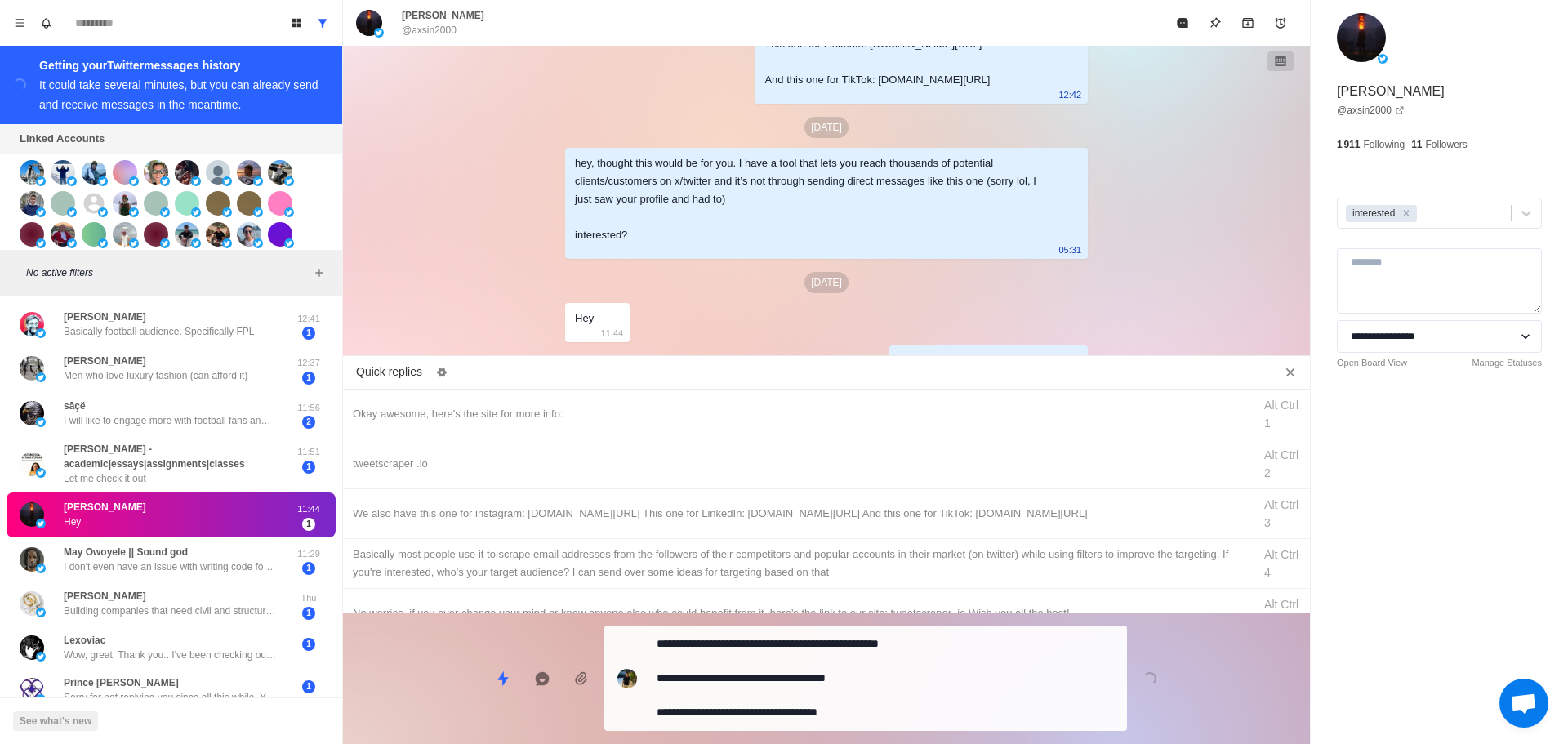
click at [788, 694] on div "**********" at bounding box center [865, 678] width 523 height 106
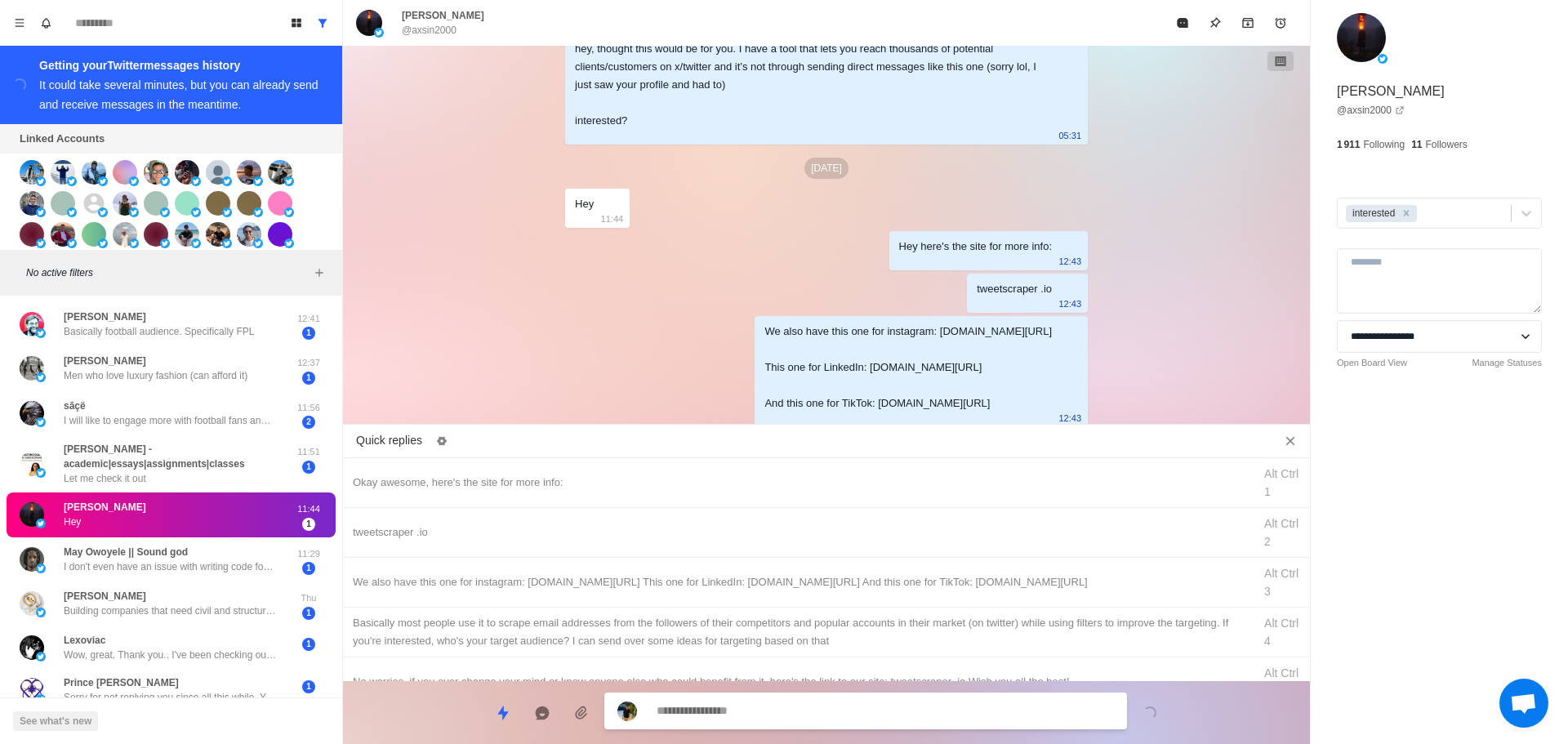
drag, startPoint x: 836, startPoint y: 624, endPoint x: 828, endPoint y: 639, distance: 17.0
click at [834, 627] on div "Basically most people use it to scrape email addresses from the followers of th…" at bounding box center [798, 632] width 891 height 36
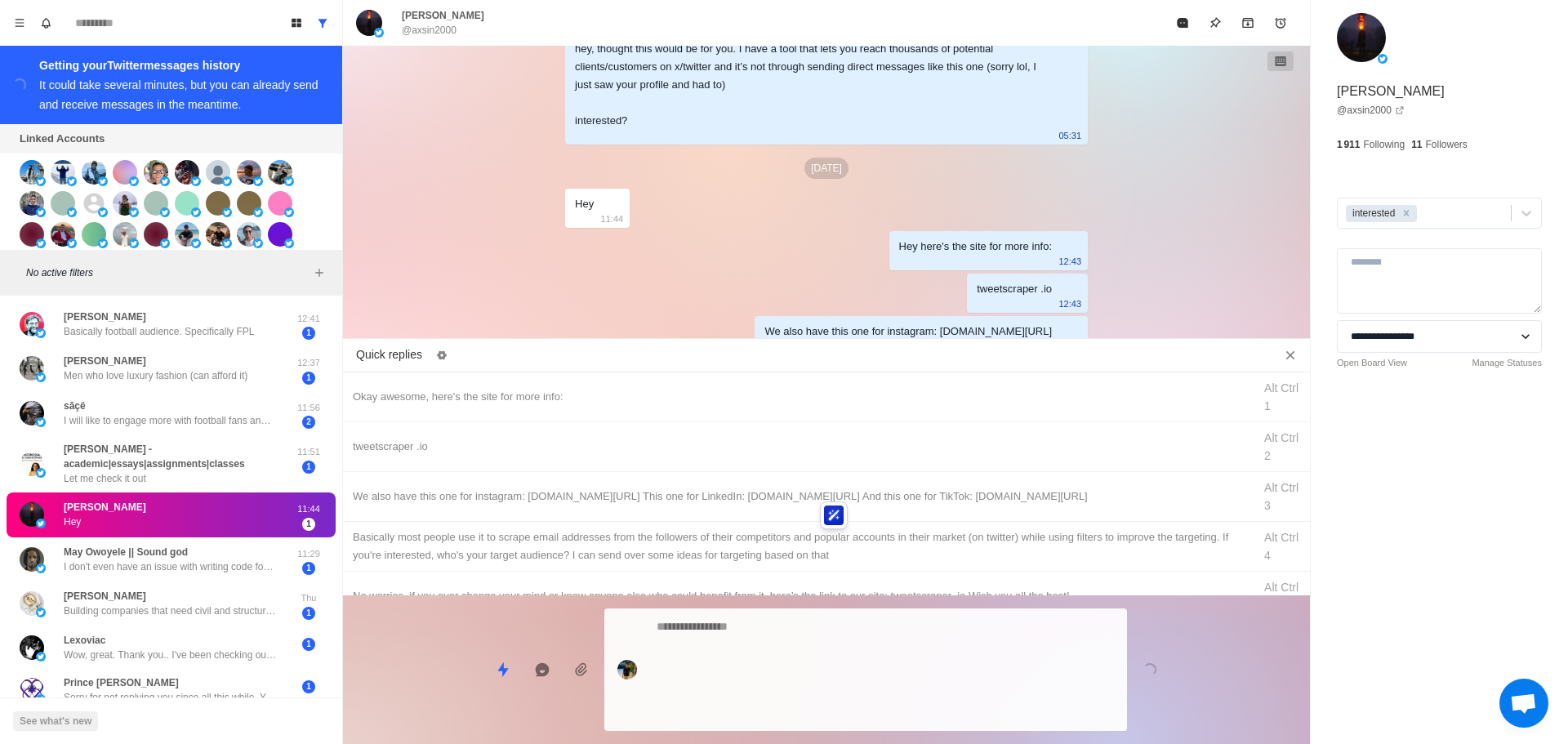
click at [808, 697] on div at bounding box center [865, 670] width 523 height 122
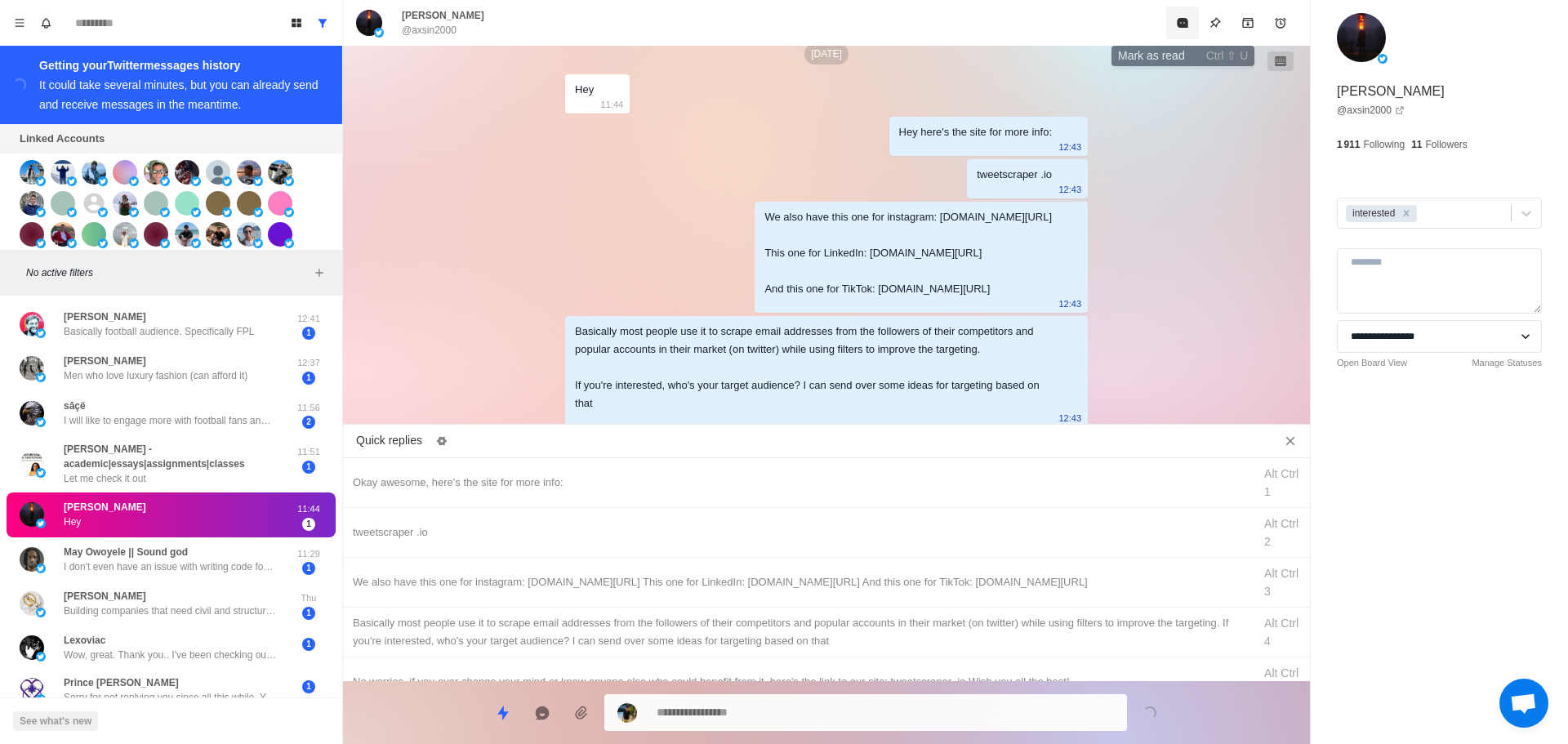
click at [1180, 35] on button "Mark as read" at bounding box center [1182, 22] width 32 height 32
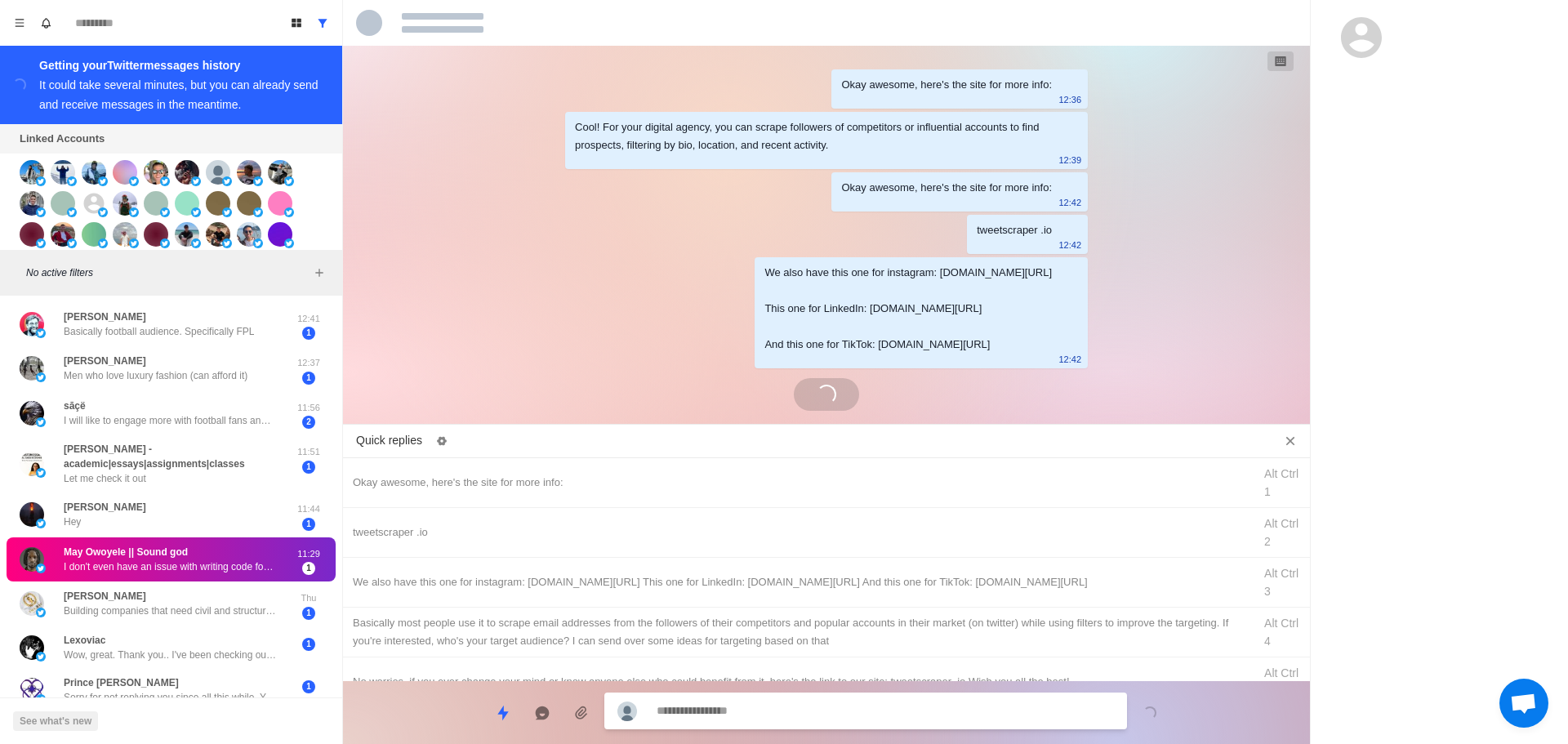
scroll to position [1250, 0]
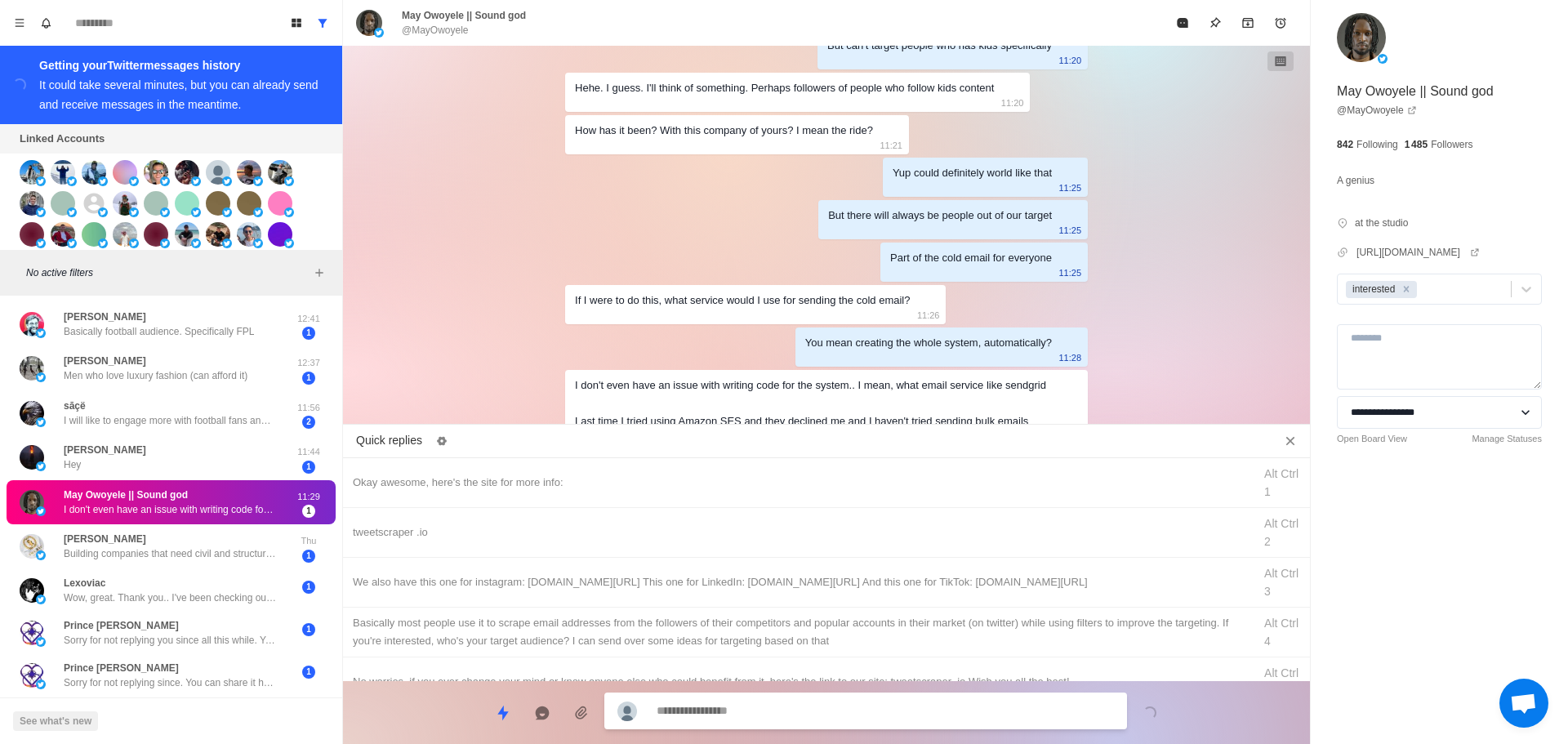
click at [812, 716] on textarea at bounding box center [886, 711] width 457 height 23
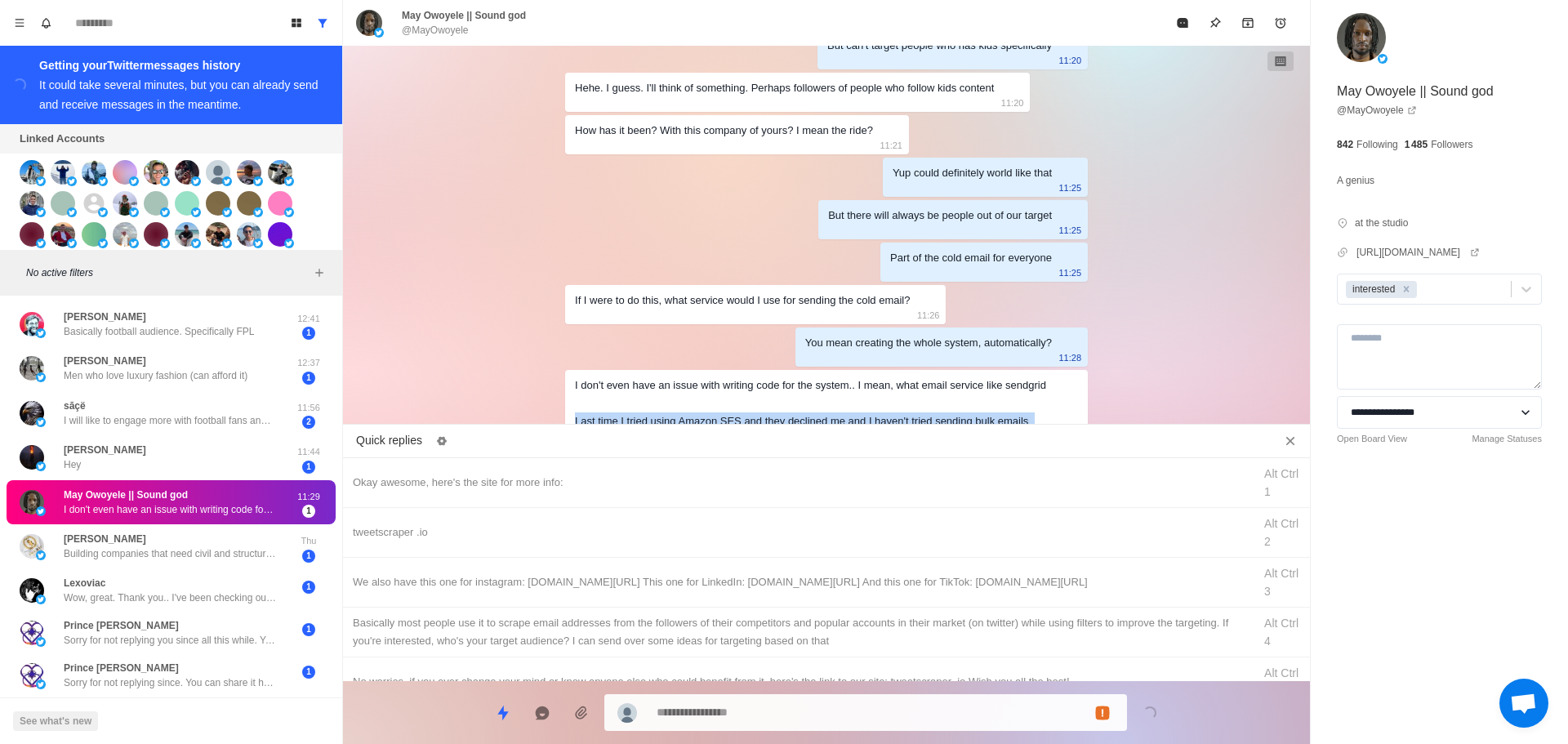
drag, startPoint x: 596, startPoint y: 405, endPoint x: 563, endPoint y: 390, distance: 36.2
click at [565, 390] on div "I don't even have an issue with writing code for the system.. I mean, what emai…" at bounding box center [826, 416] width 523 height 93
copy div "Last time I tried using Amazon SES and they declined me and I haven't tried sen…"
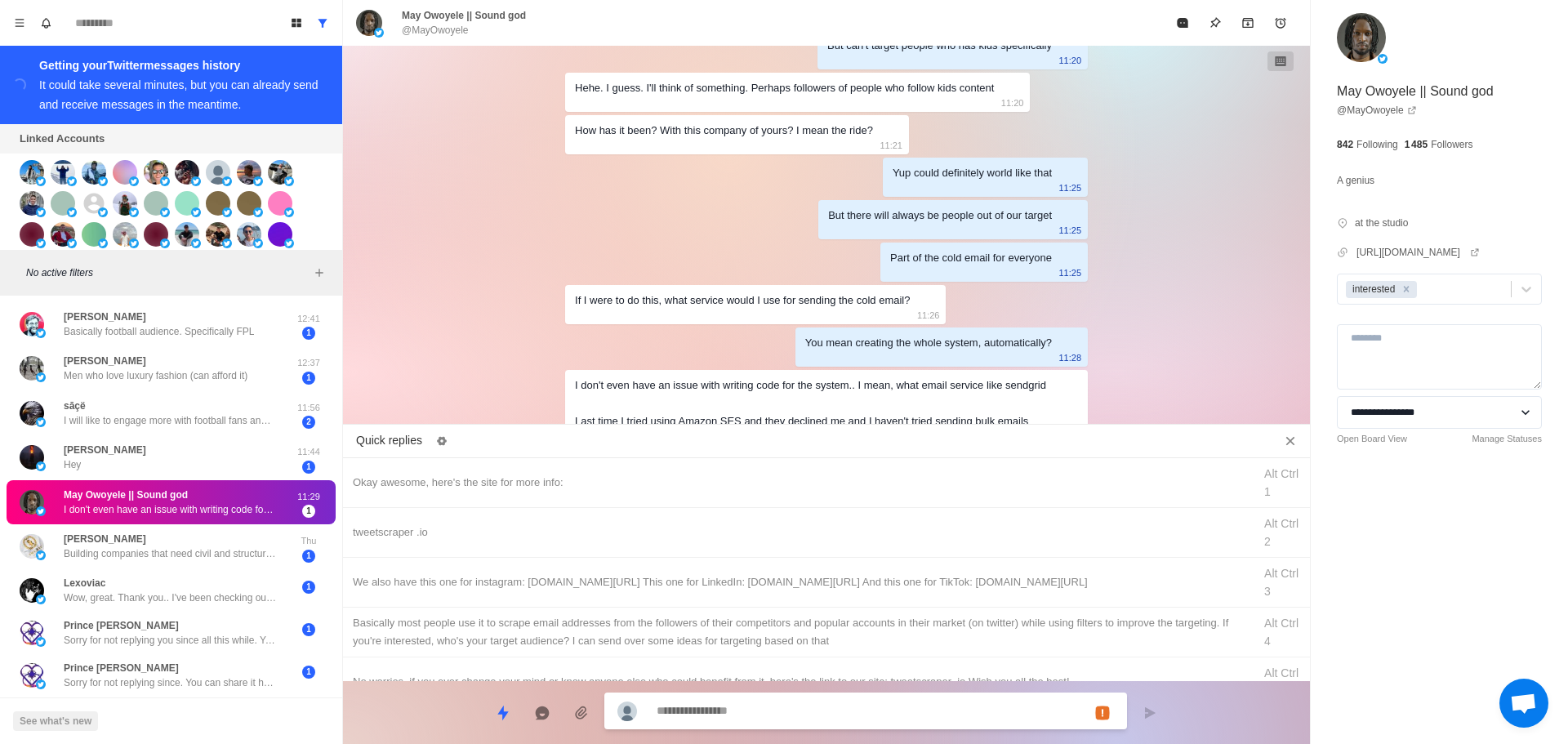
click at [805, 721] on textarea at bounding box center [886, 711] width 457 height 23
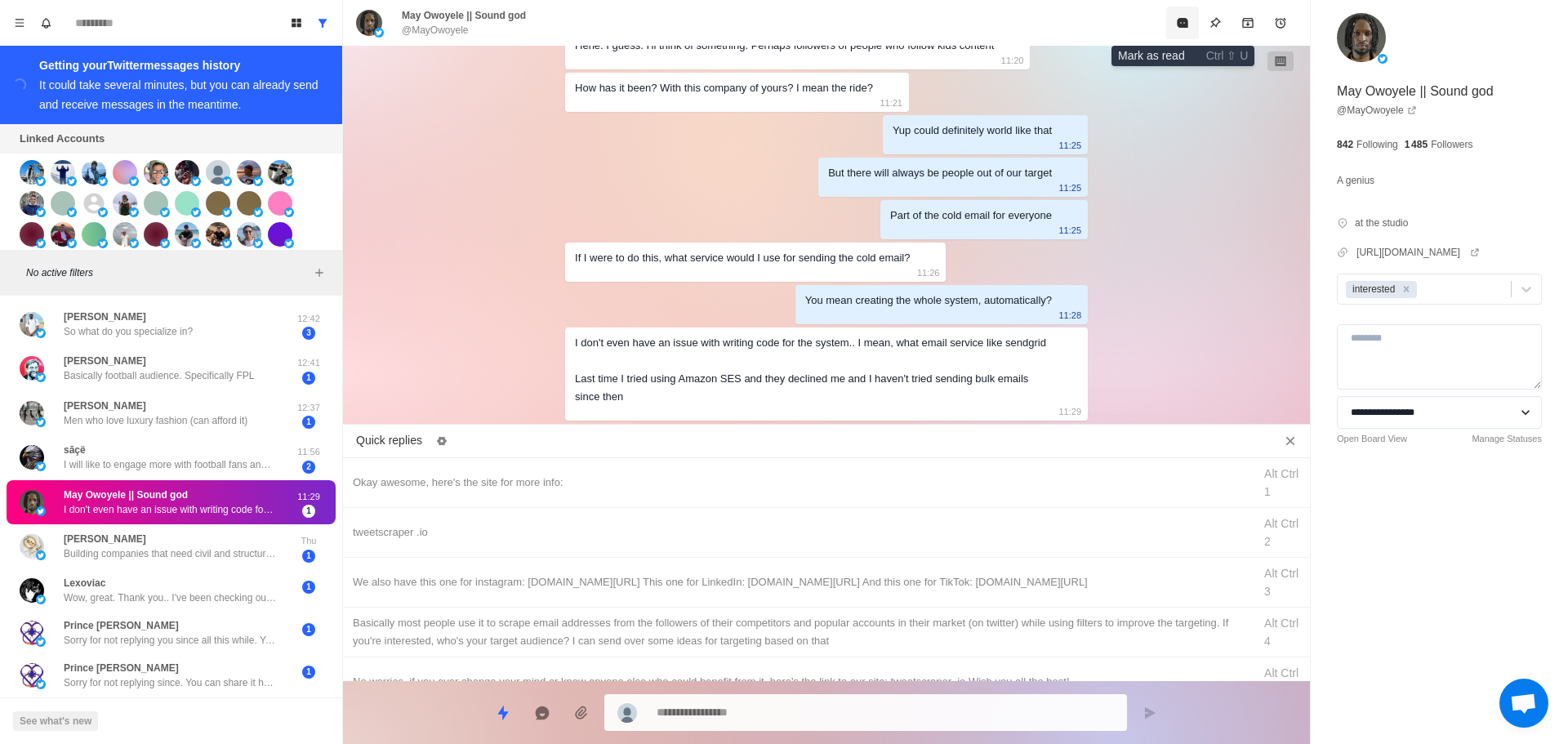
click at [1177, 27] on icon "Mark as read" at bounding box center [1182, 22] width 13 height 13
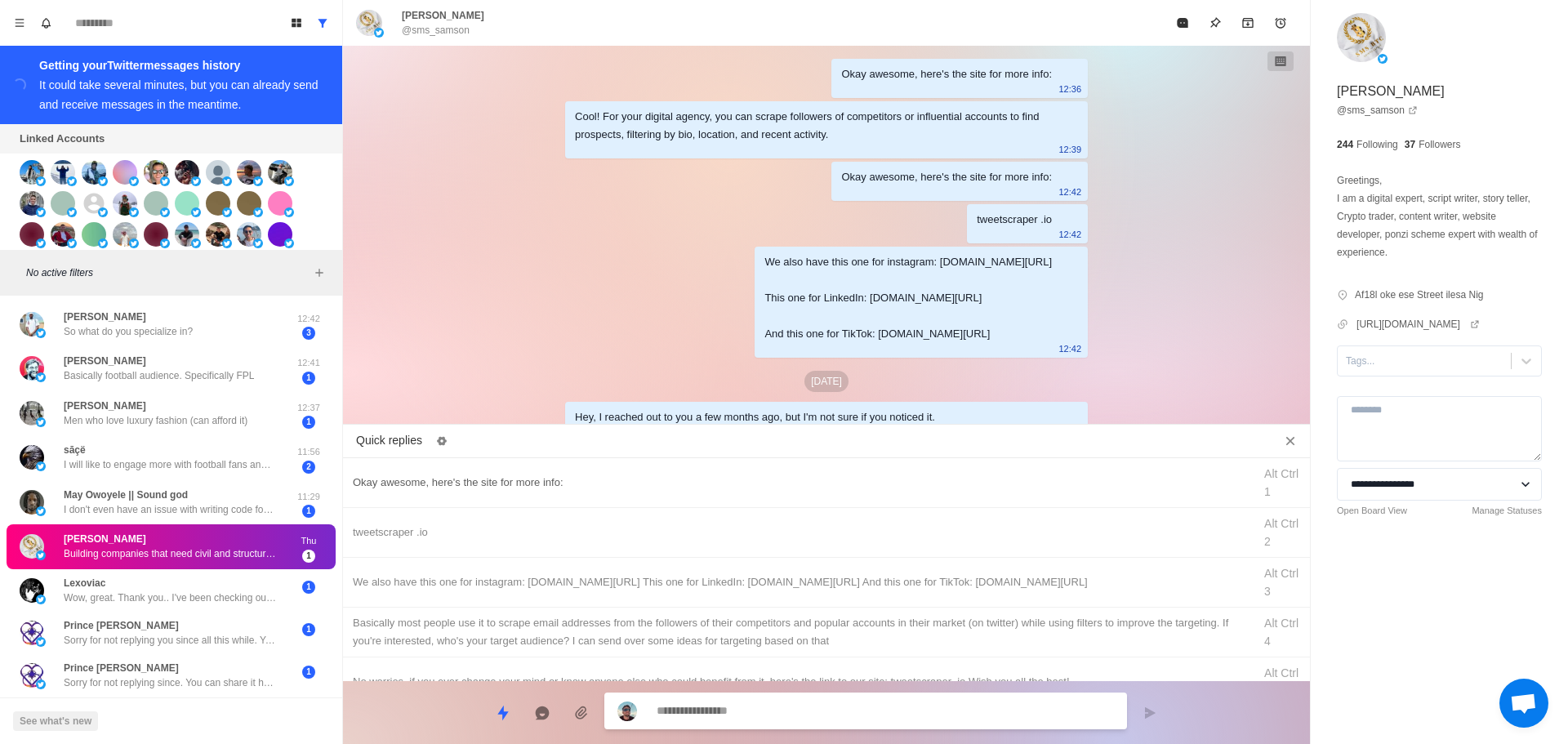
scroll to position [561, 0]
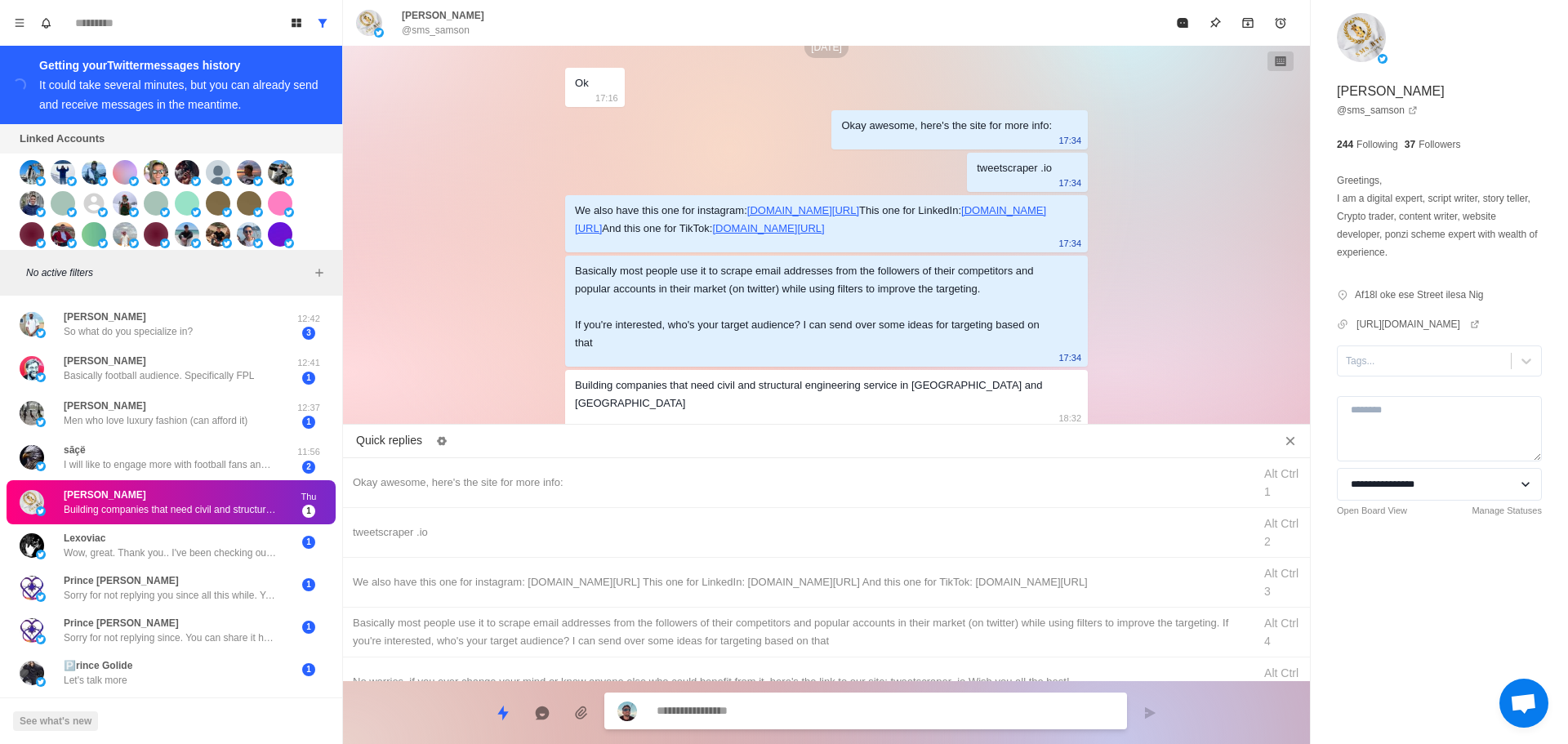
click at [212, 544] on div "Lexoviac Wow, great. Thank you.. I've been checking out the platform." at bounding box center [169, 546] width 212 height 29
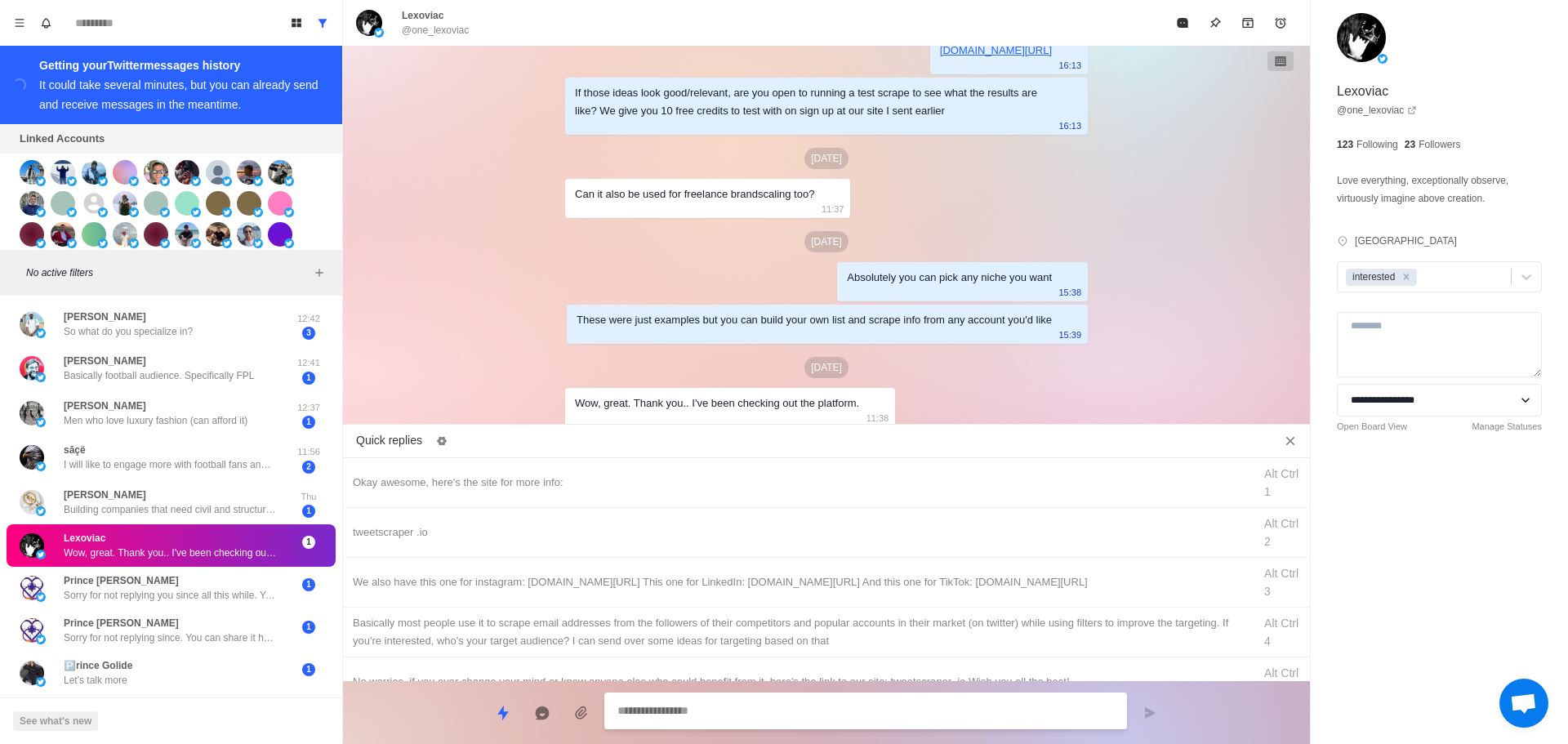
scroll to position [399, 0]
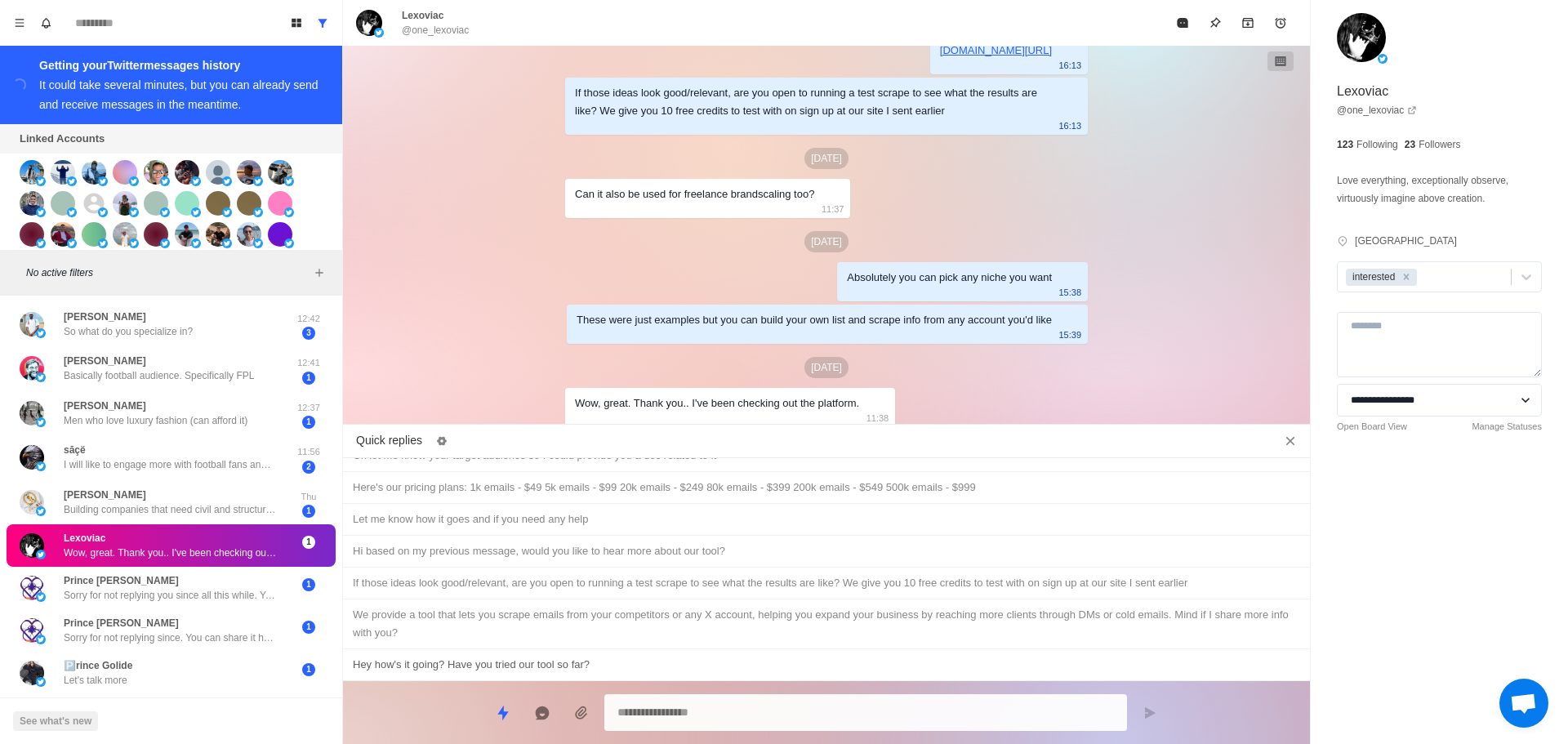
drag, startPoint x: 551, startPoint y: 673, endPoint x: 719, endPoint y: 726, distance: 176.2
click at [552, 672] on div "Hey how's it going? Have you tried our tool so far?" at bounding box center [826, 665] width 947 height 18
click at [817, 717] on textarea "**********" at bounding box center [866, 713] width 497 height 23
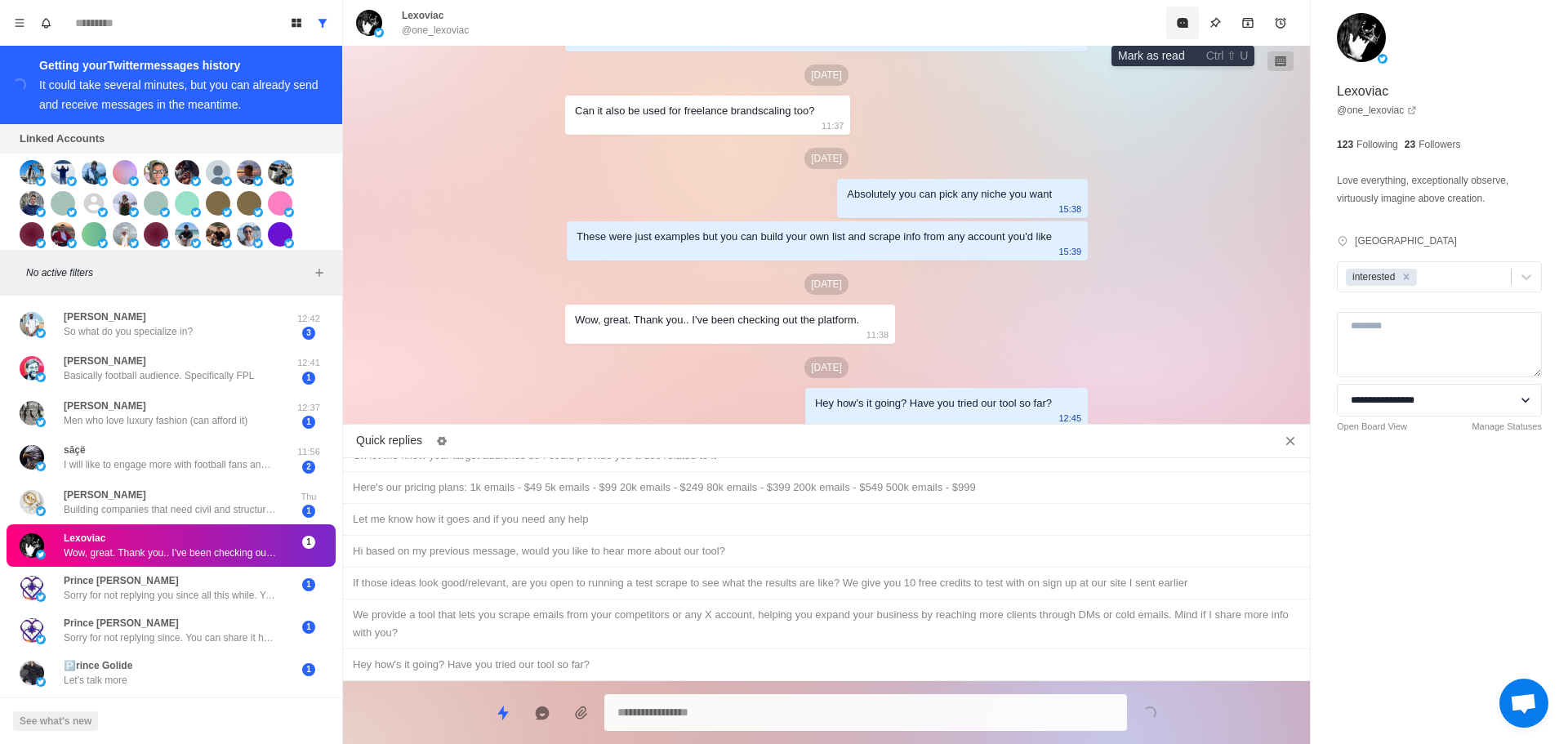
click at [1185, 22] on icon "Mark as read" at bounding box center [1182, 22] width 13 height 13
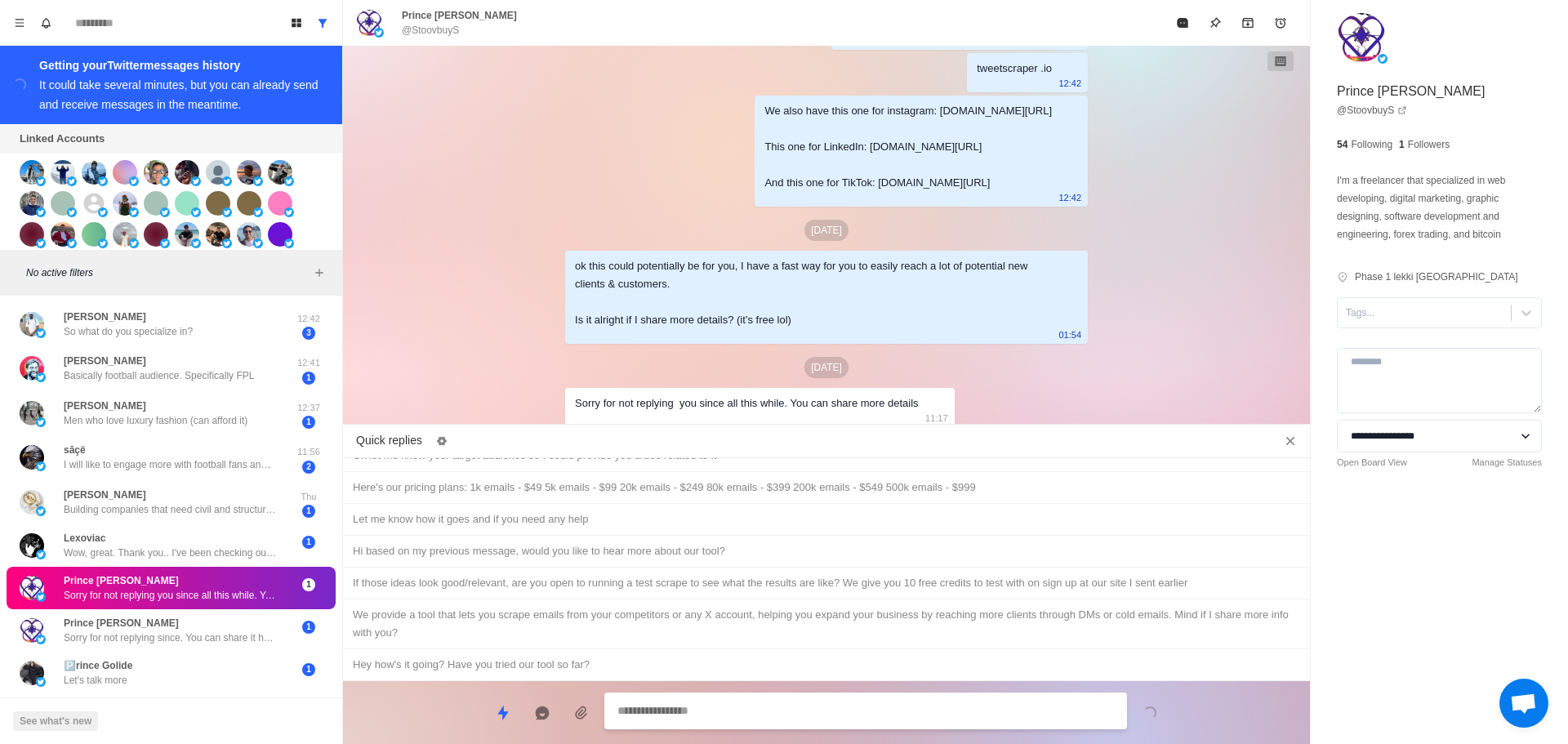
scroll to position [0, 0]
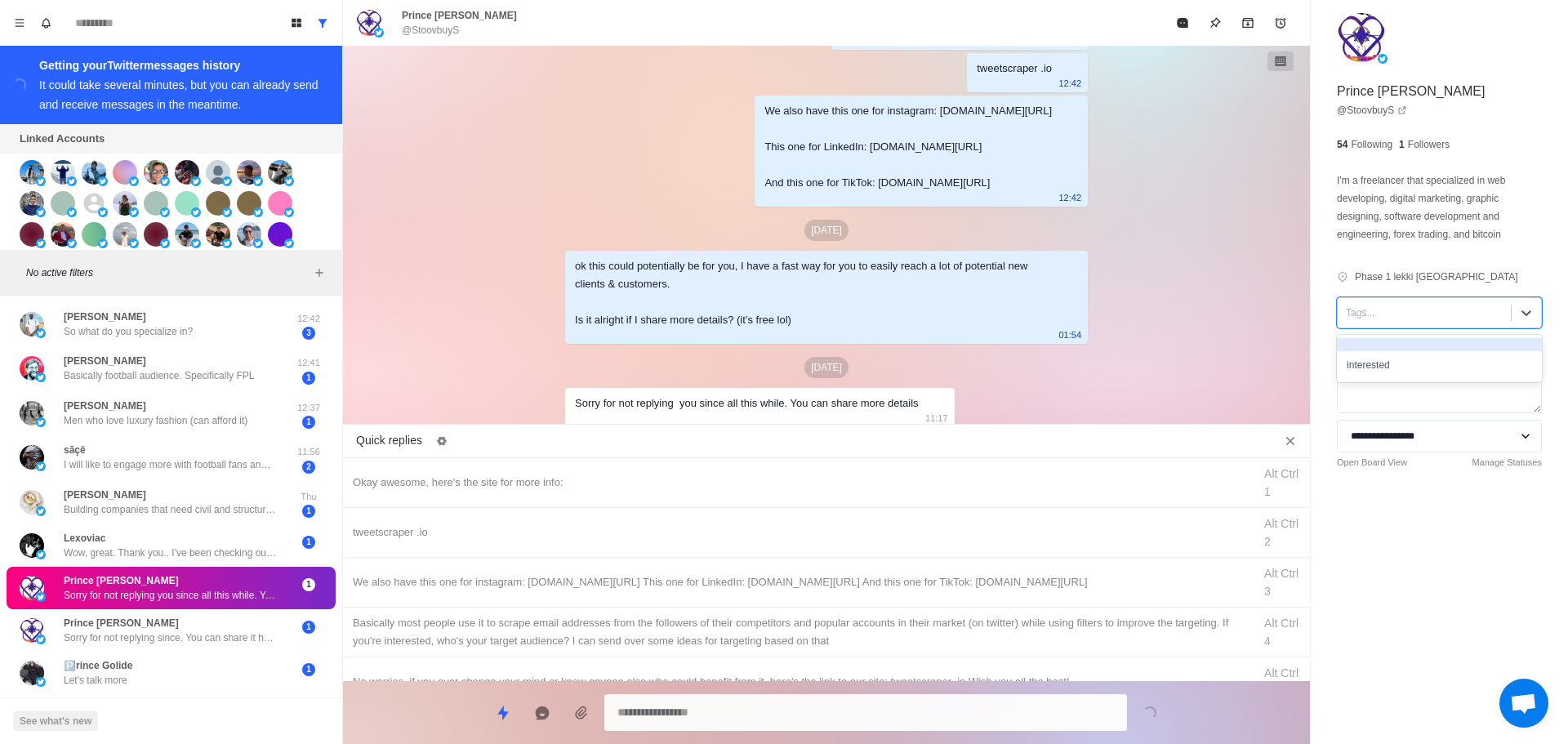
click at [1385, 307] on div at bounding box center [1424, 313] width 156 height 18
click at [1398, 361] on div "interested" at bounding box center [1440, 365] width 205 height 27
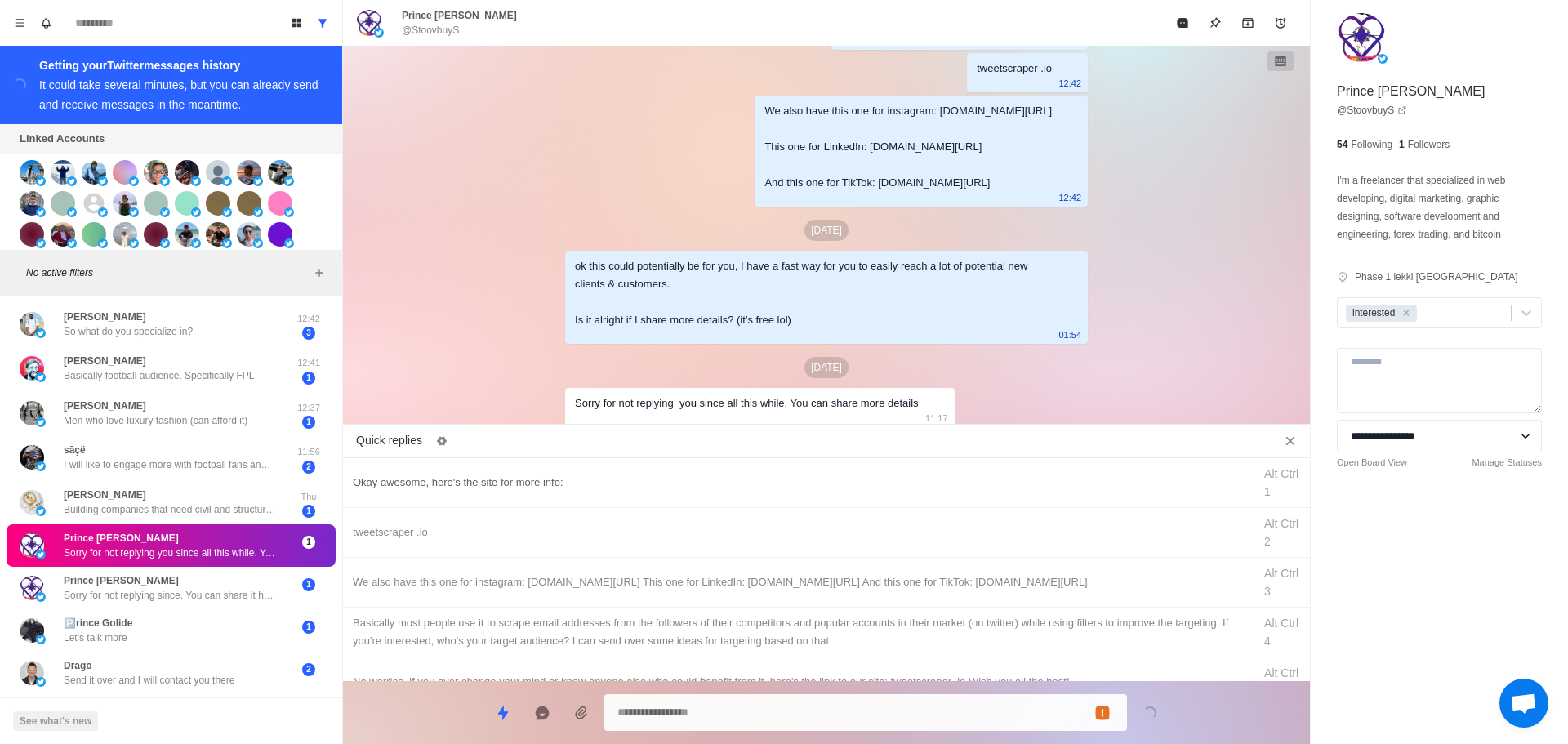
click at [628, 495] on div "Okay awesome, here's the site for more info: Alt Ctrl 1" at bounding box center [826, 483] width 967 height 50
click at [769, 715] on textarea "**********" at bounding box center [866, 711] width 497 height 23
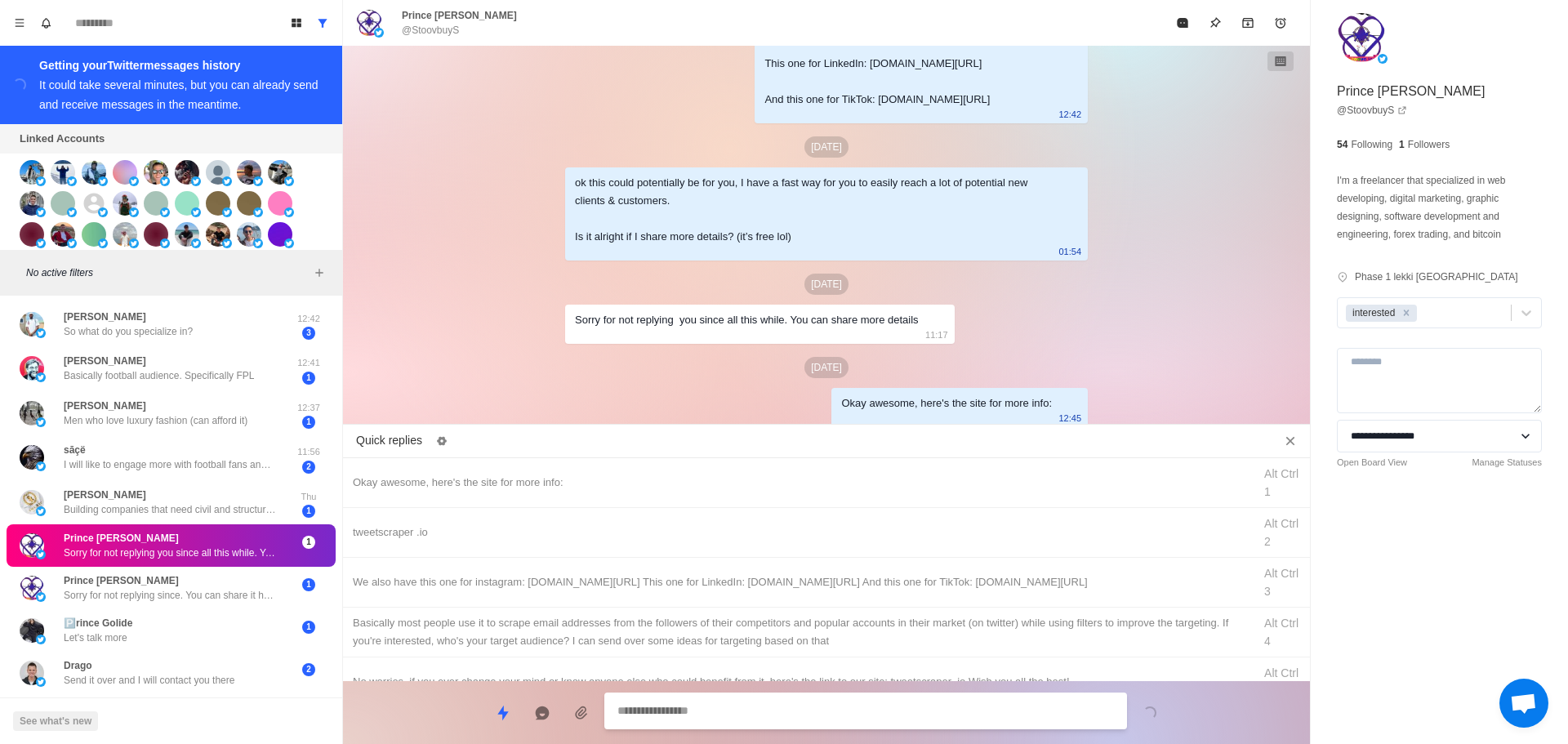
drag, startPoint x: 833, startPoint y: 526, endPoint x: 829, endPoint y: 723, distance: 197.0
click at [835, 534] on div "tweetscraper .io" at bounding box center [798, 533] width 891 height 18
click at [829, 719] on textarea "**********" at bounding box center [866, 711] width 497 height 23
drag, startPoint x: 830, startPoint y: 716, endPoint x: 871, endPoint y: 612, distance: 111.8
click at [830, 715] on textarea "**********" at bounding box center [866, 711] width 497 height 23
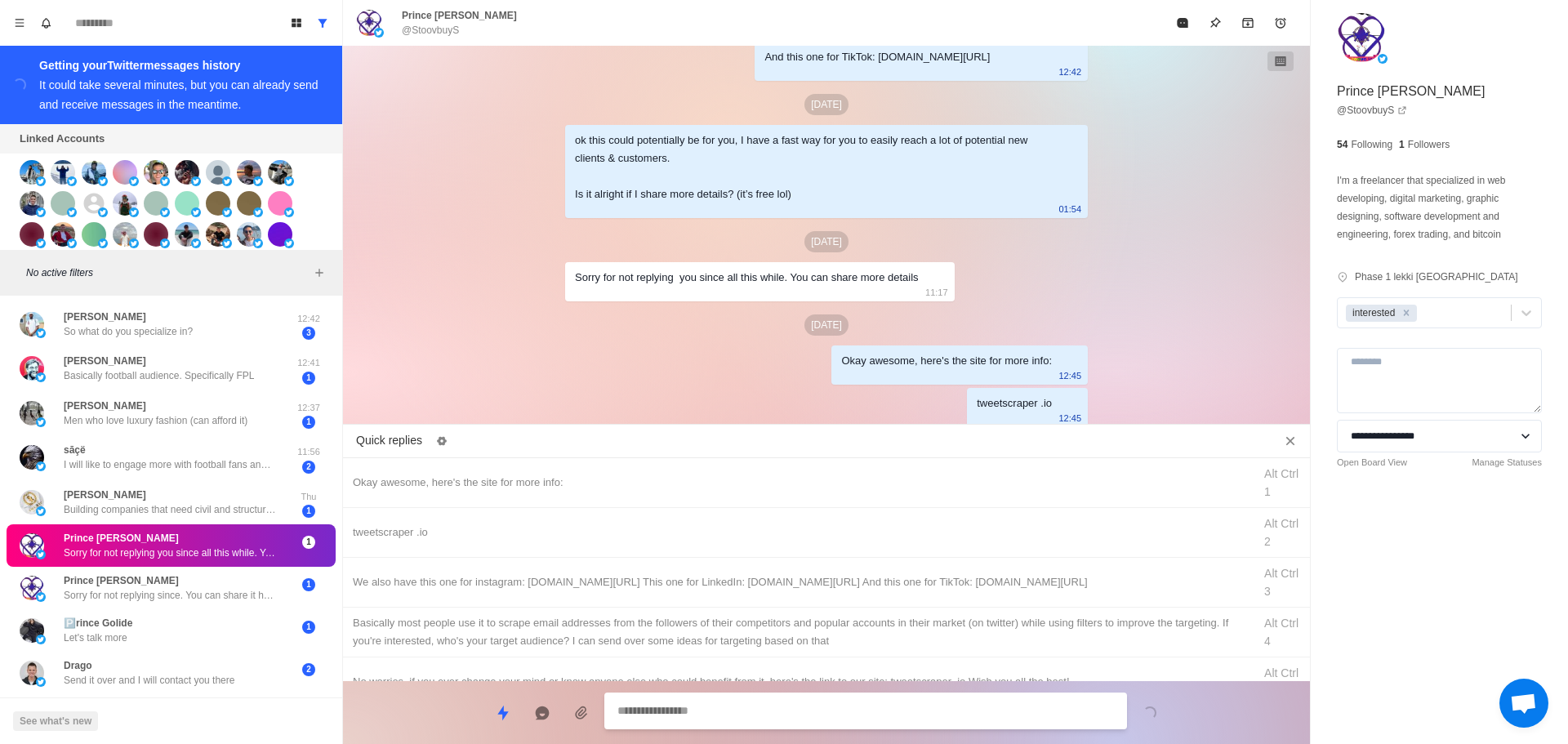
click at [887, 587] on div "We also have this one for instagram: [DOMAIN_NAME][URL] This one for LinkedIn: …" at bounding box center [798, 583] width 891 height 18
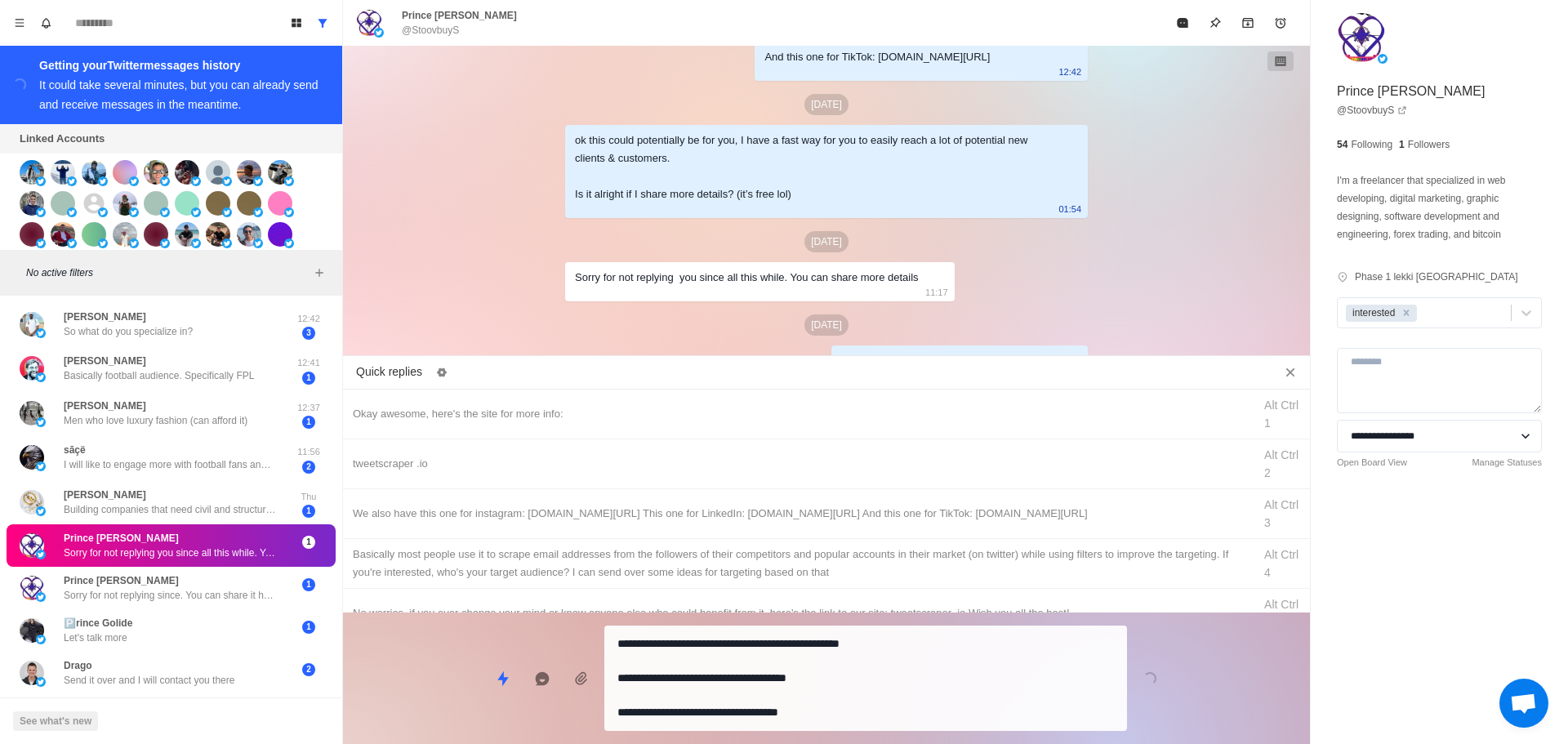
click at [854, 702] on textarea "**********" at bounding box center [866, 678] width 497 height 92
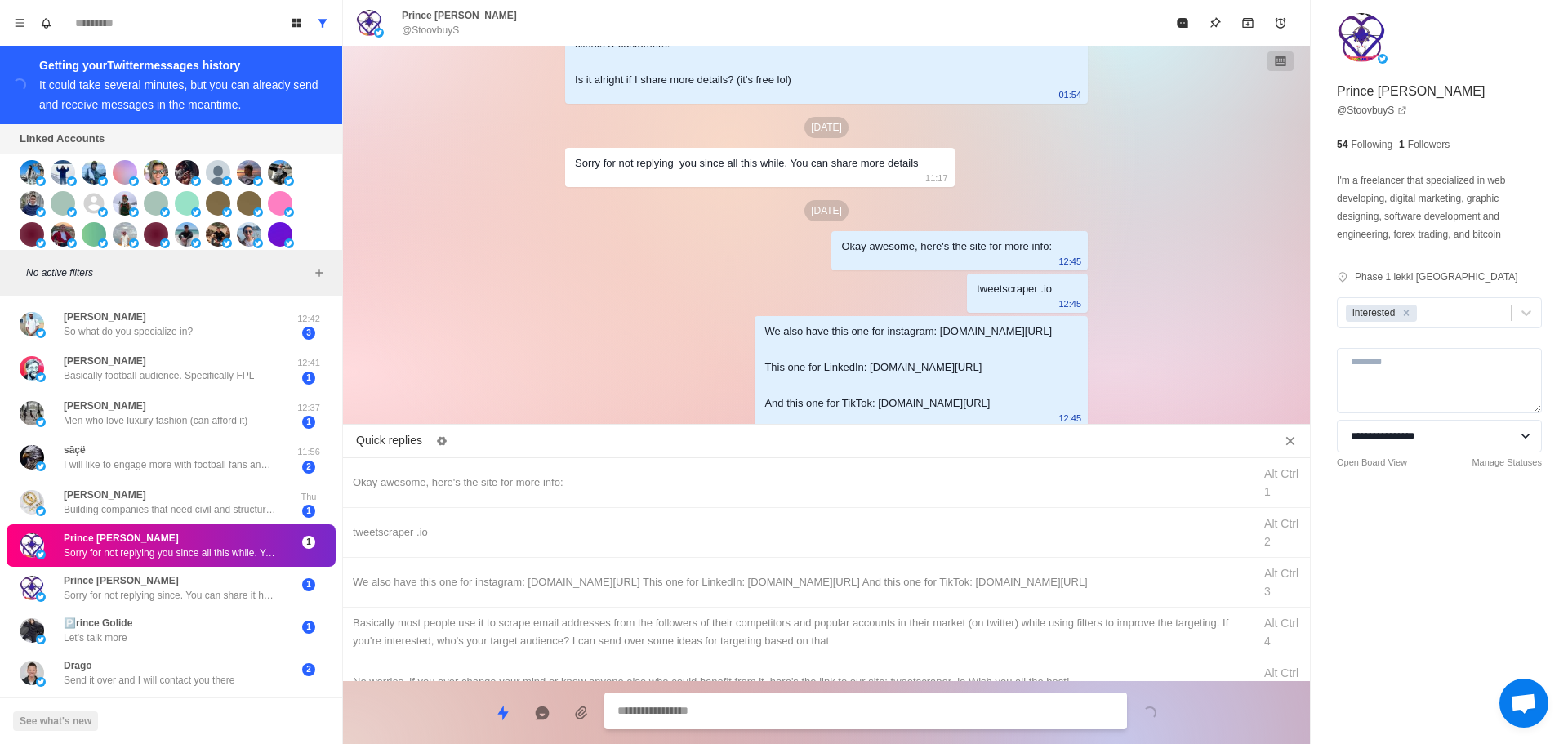
drag, startPoint x: 903, startPoint y: 629, endPoint x: 870, endPoint y: 705, distance: 82.9
click at [902, 634] on div "Basically most people use it to scrape email addresses from the followers of th…" at bounding box center [798, 632] width 891 height 36
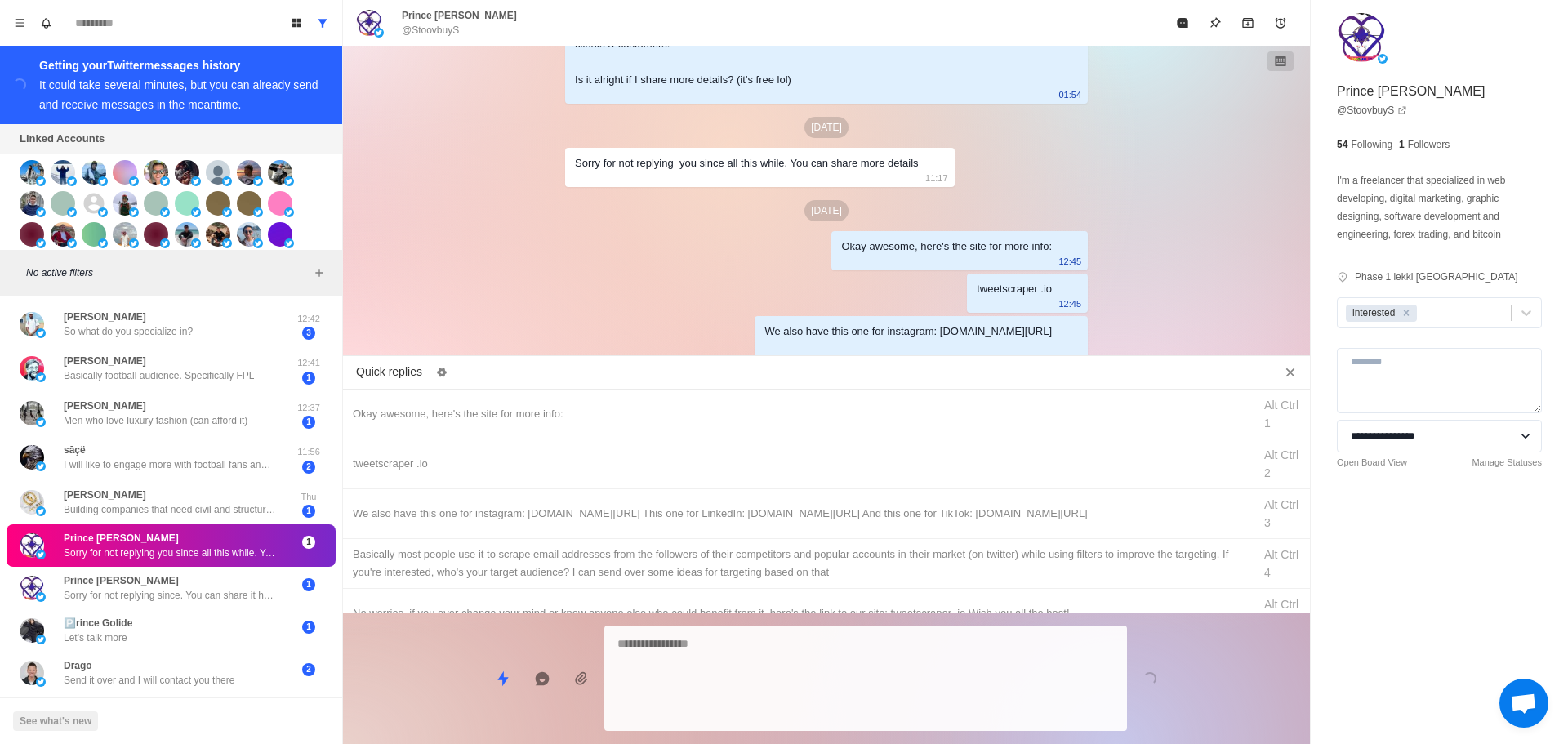
click at [869, 706] on textarea at bounding box center [866, 678] width 497 height 92
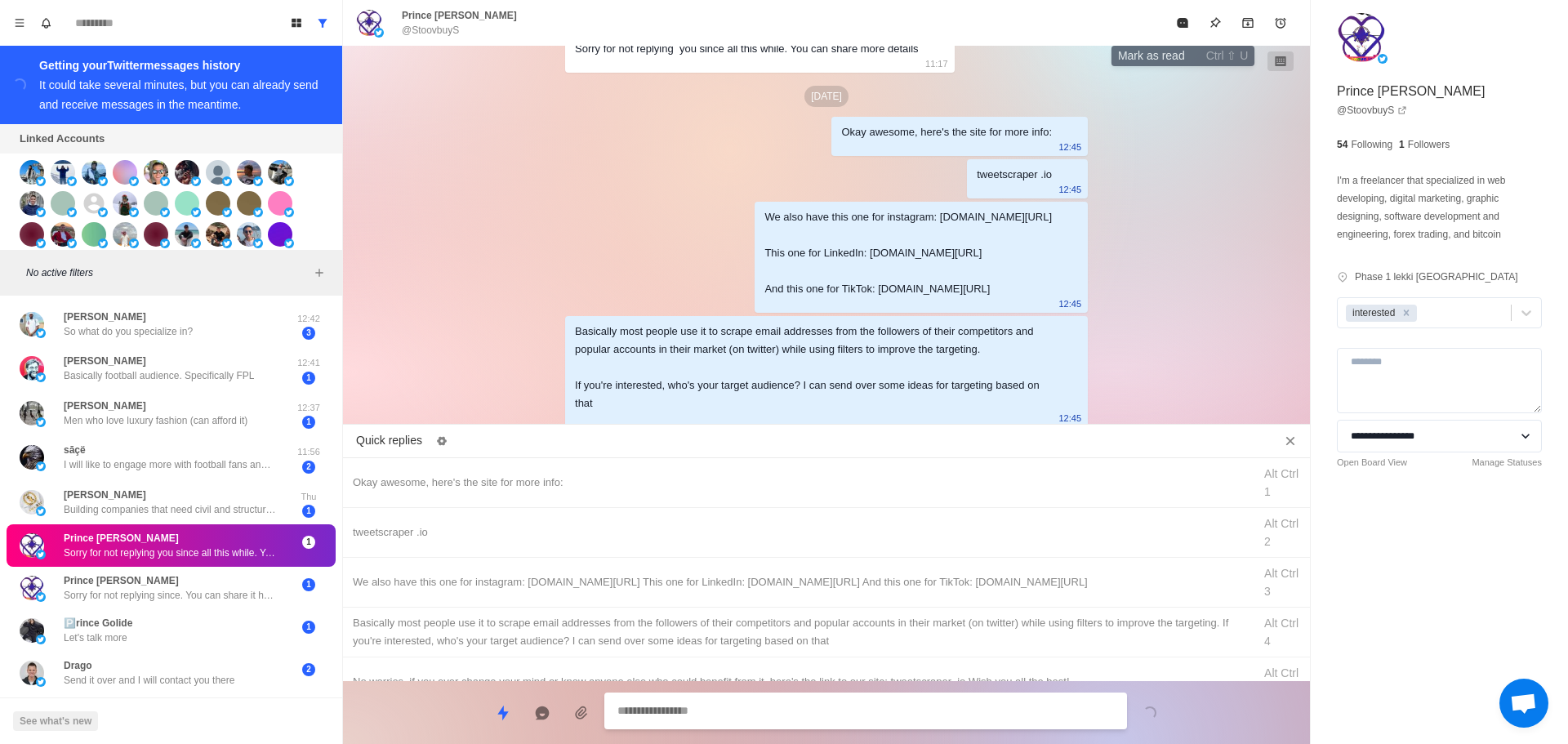
drag, startPoint x: 1188, startPoint y: 27, endPoint x: 1174, endPoint y: 55, distance: 31.3
click at [1186, 28] on icon "Mark as read" at bounding box center [1182, 22] width 13 height 13
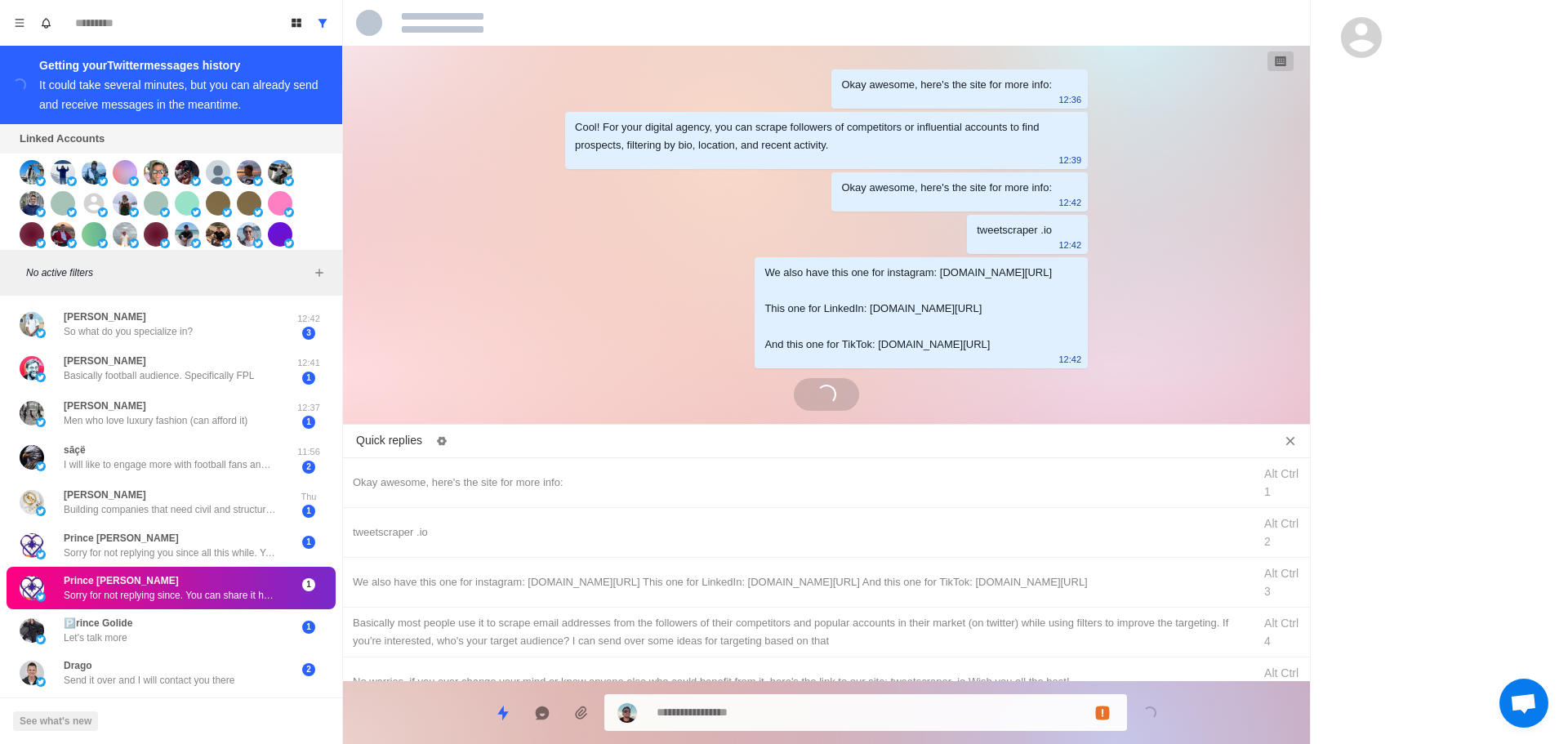
scroll to position [205, 0]
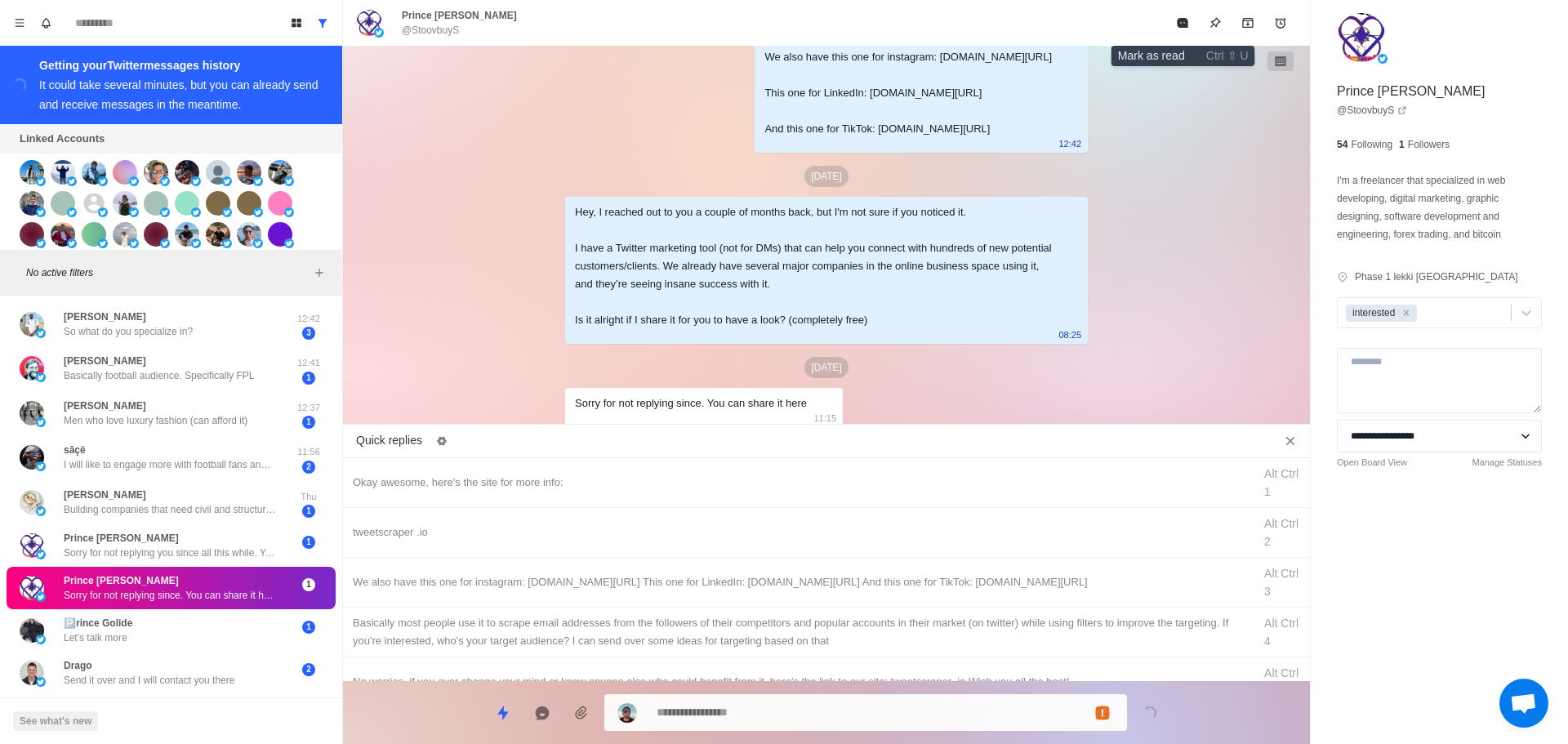
click at [1187, 26] on icon "Mark as read" at bounding box center [1182, 22] width 11 height 10
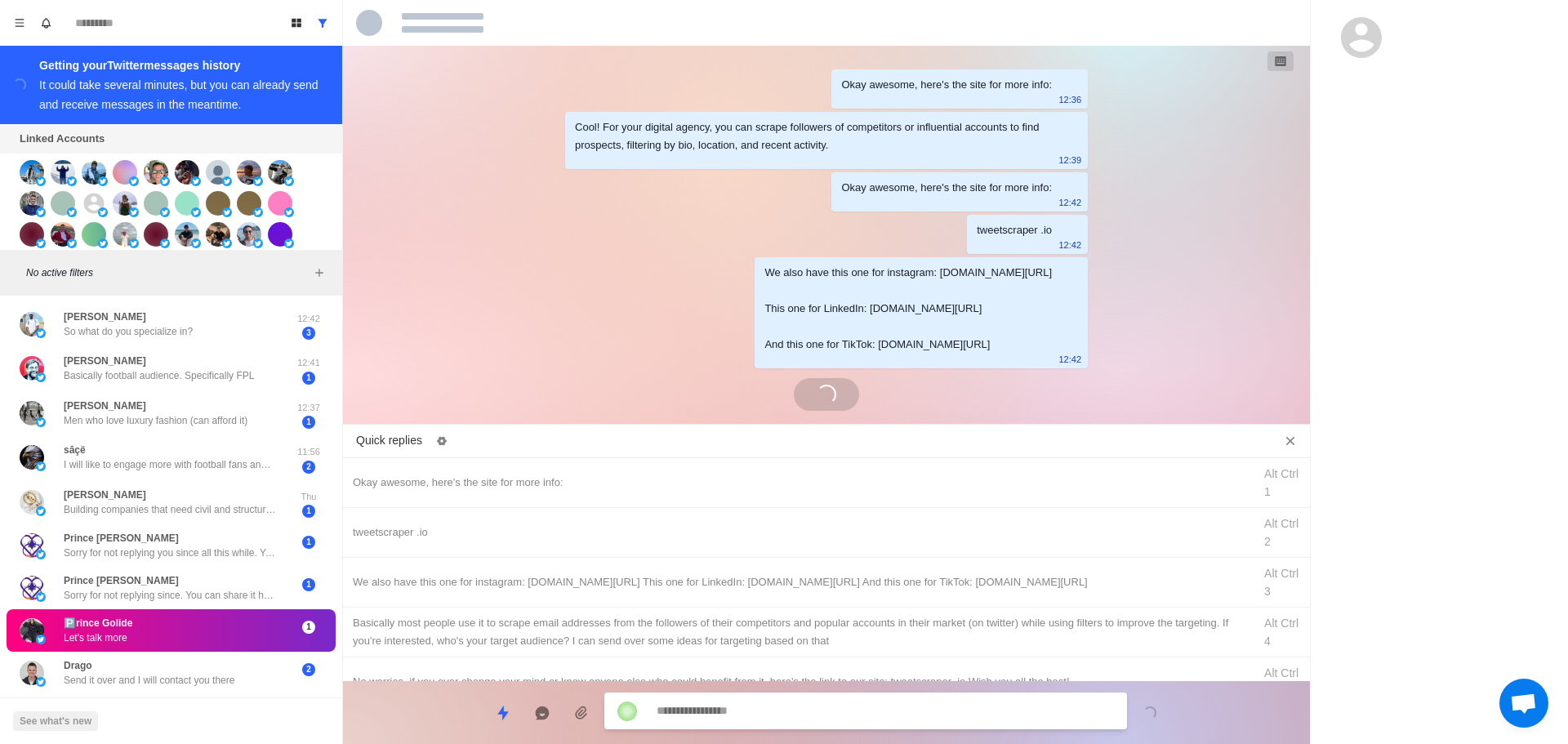
scroll to position [169, 0]
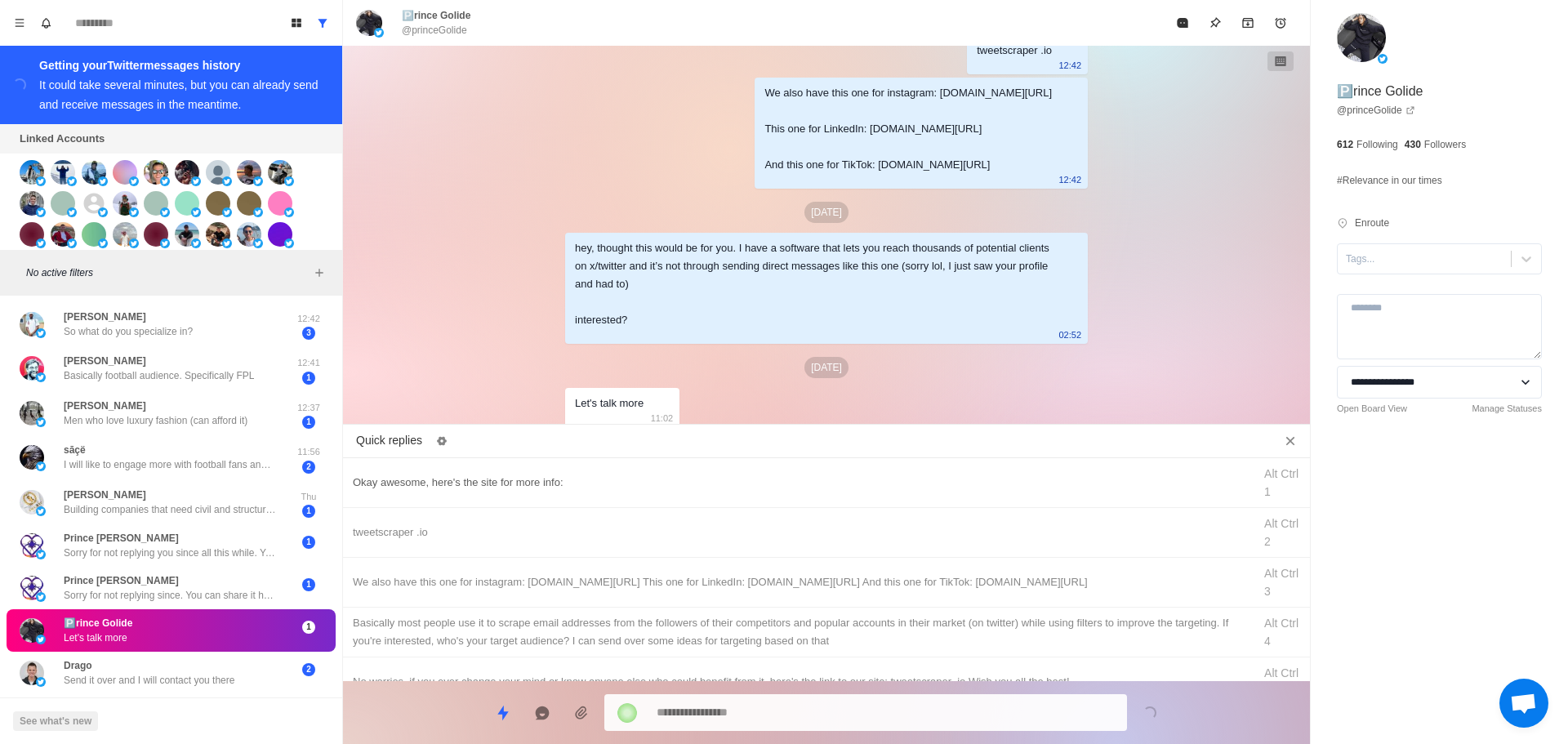
click at [672, 480] on div "Okay awesome, here's the site for more info:" at bounding box center [798, 483] width 891 height 18
drag, startPoint x: 655, startPoint y: 721, endPoint x: 436, endPoint y: 673, distance: 224.2
click at [327, 738] on div "Board View Tools Archived Chats Mark many as read Keyboard shortcuts Team Setti…" at bounding box center [784, 372] width 1568 height 744
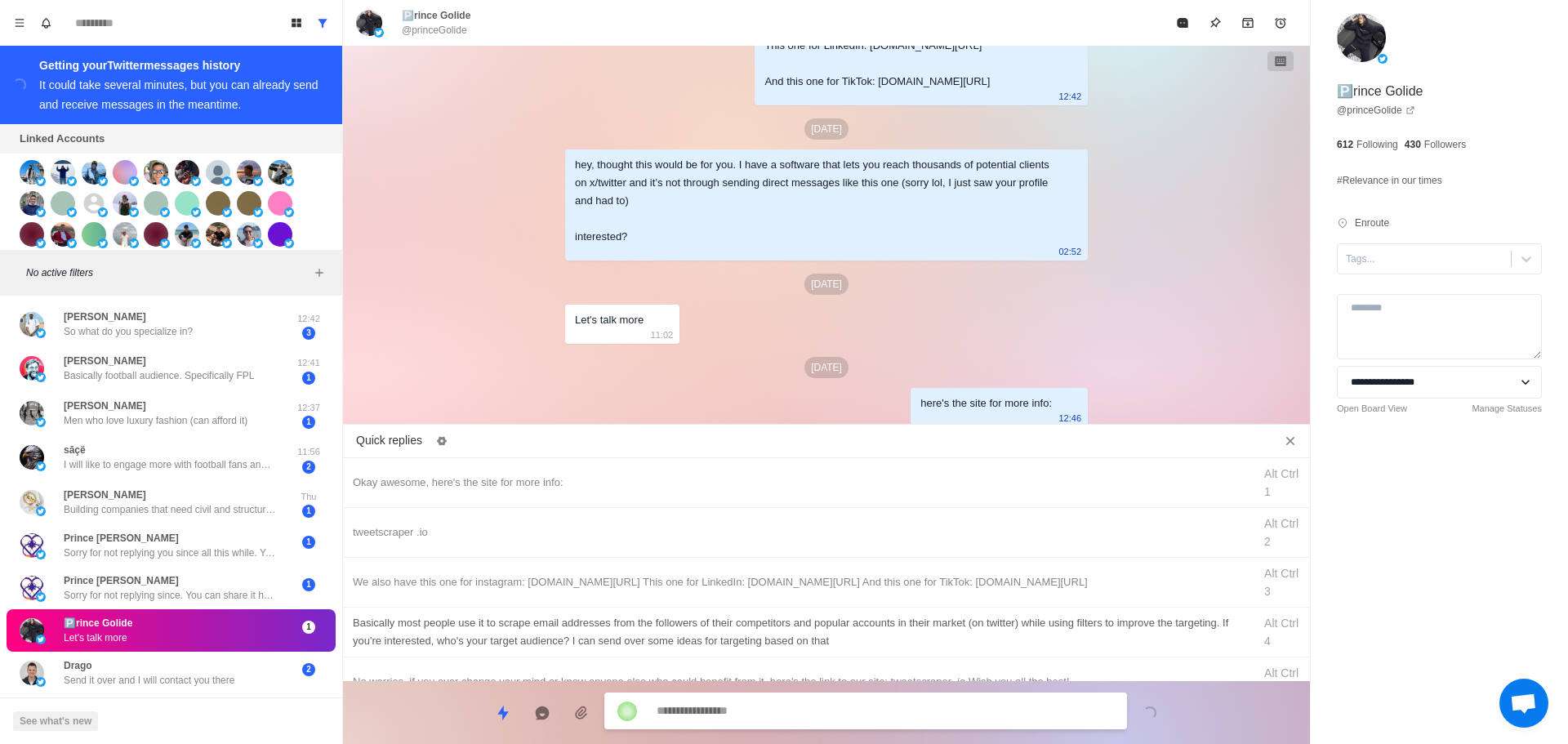
drag, startPoint x: 455, startPoint y: 534, endPoint x: 632, endPoint y: 625, distance: 199.0
click at [457, 536] on div "tweetscraper .io" at bounding box center [798, 533] width 891 height 18
drag, startPoint x: 742, startPoint y: 722, endPoint x: 761, endPoint y: 677, distance: 48.8
click at [743, 721] on textarea "**********" at bounding box center [886, 713] width 457 height 23
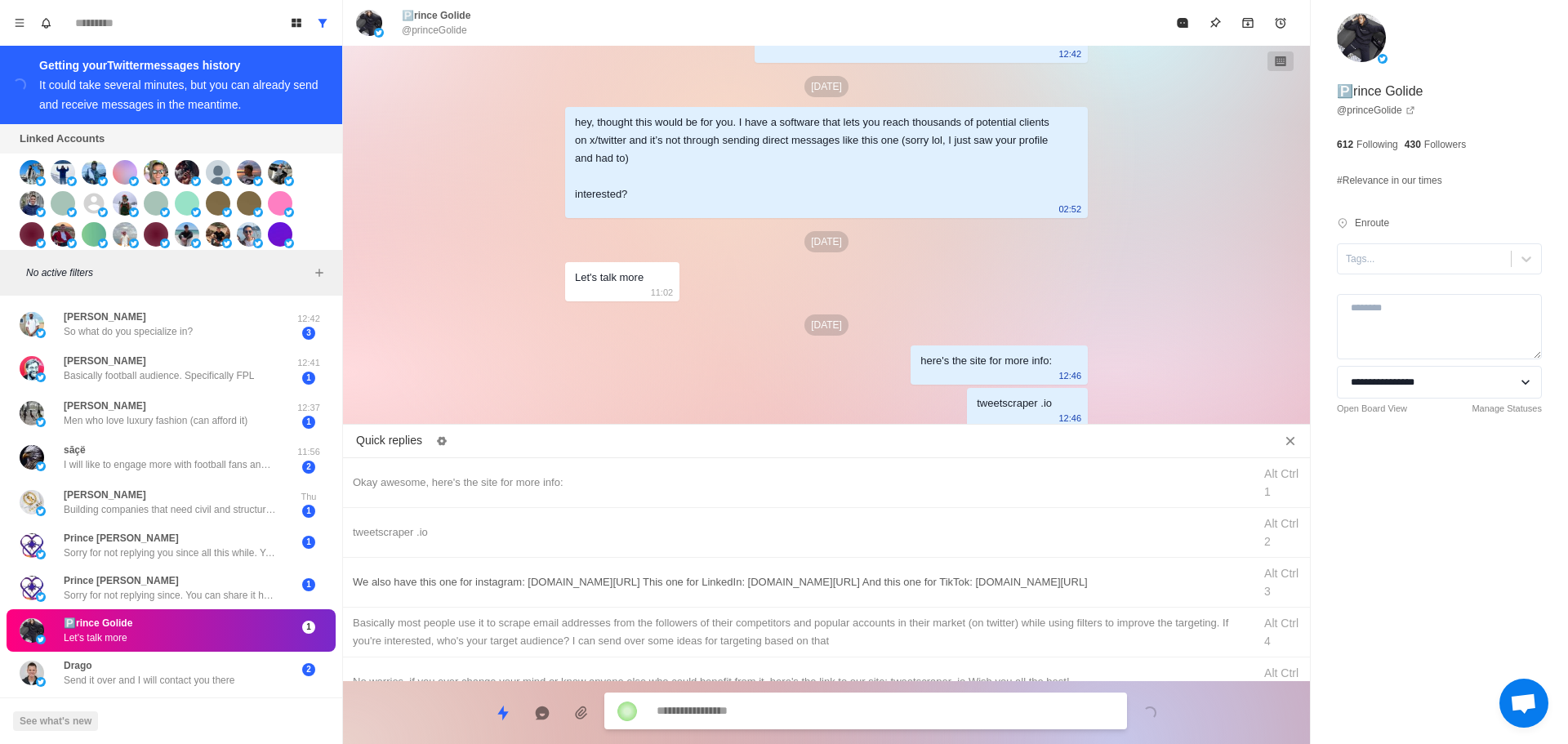
drag, startPoint x: 807, startPoint y: 586, endPoint x: 805, endPoint y: 697, distance: 111.0
click at [808, 588] on div "We also have this one for instagram: [DOMAIN_NAME][URL] This one for LinkedIn: …" at bounding box center [798, 583] width 891 height 18
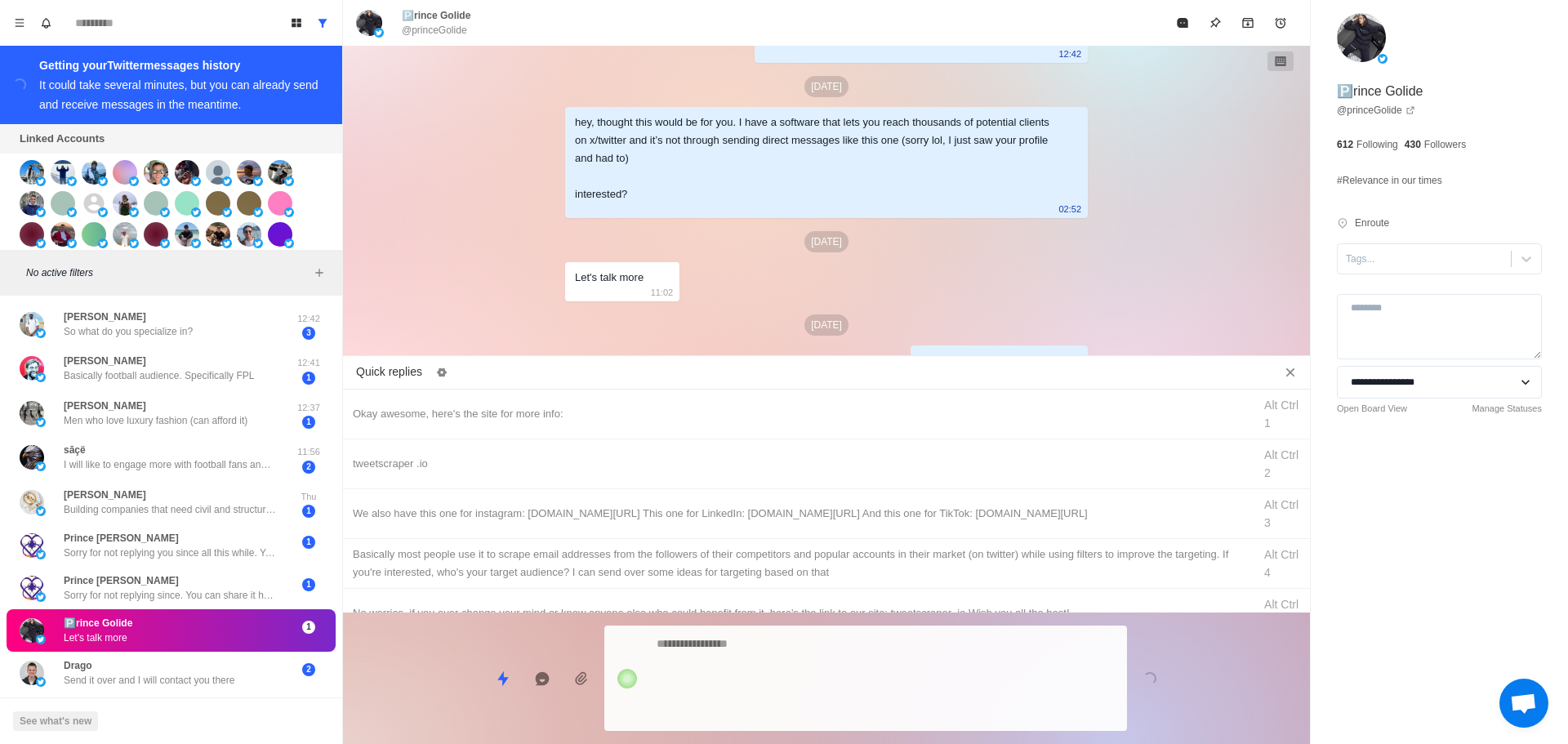
click at [807, 711] on textarea at bounding box center [886, 678] width 457 height 92
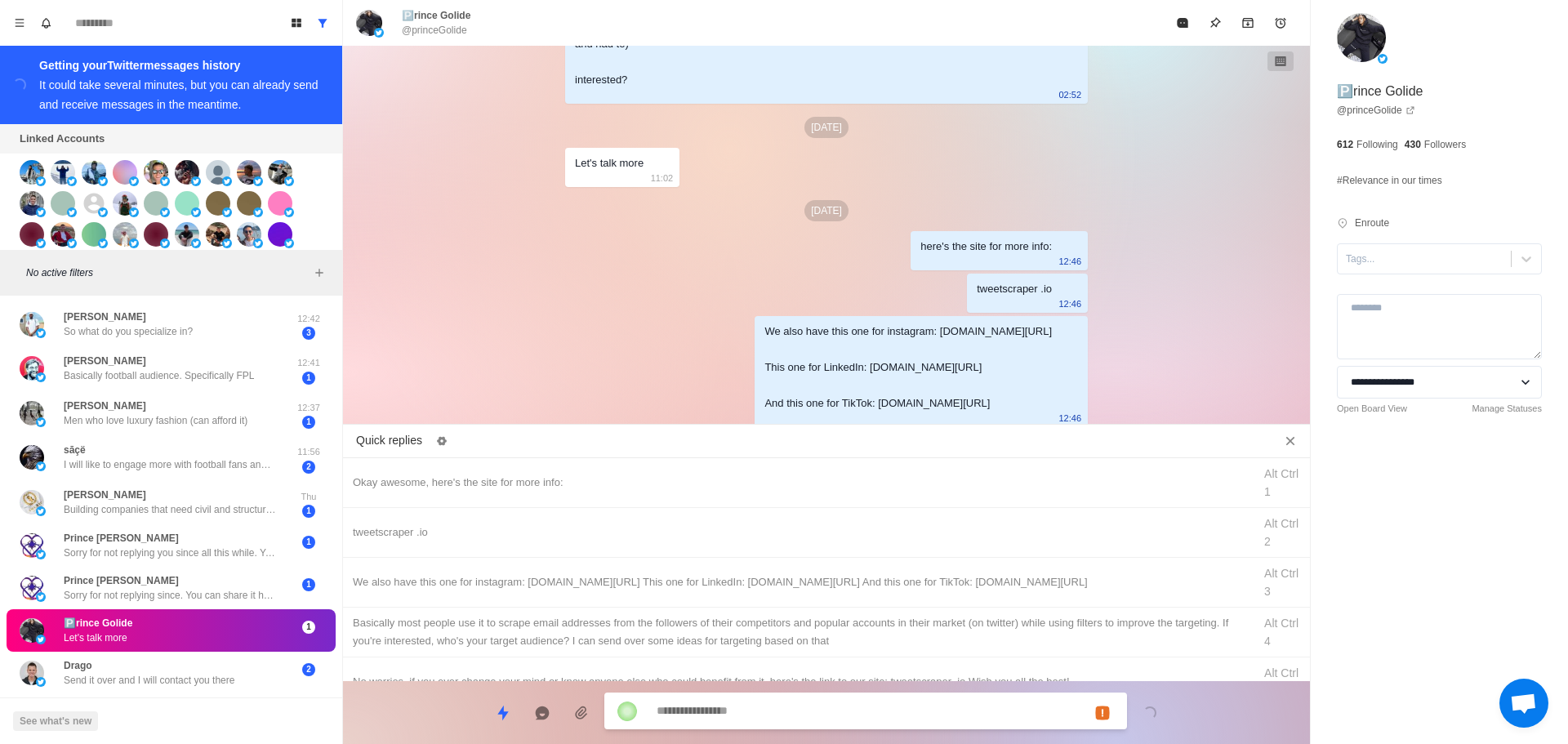
click at [844, 638] on div "Basically most people use it to scrape email addresses from the followers of th…" at bounding box center [798, 632] width 891 height 36
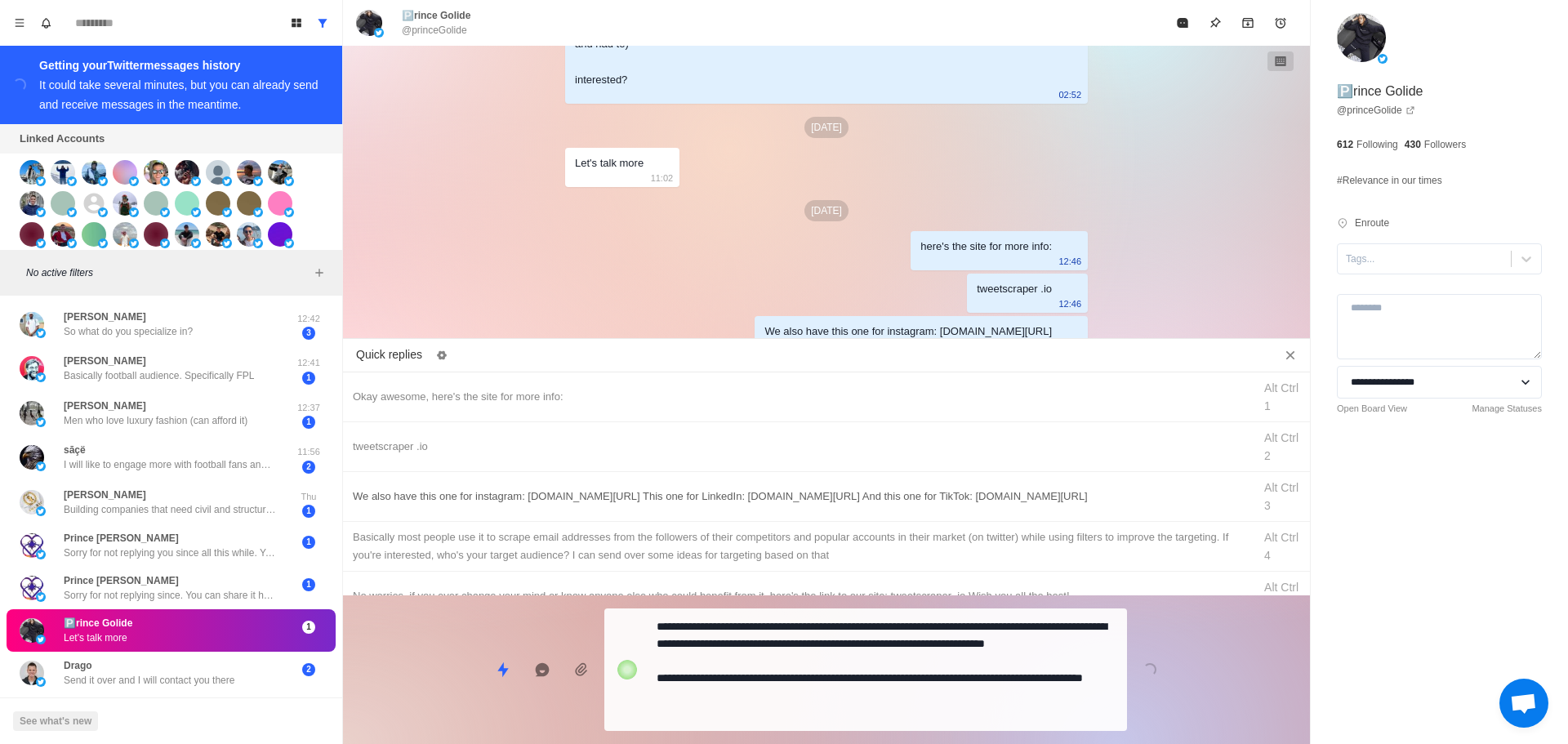
drag, startPoint x: 844, startPoint y: 690, endPoint x: 932, endPoint y: 508, distance: 202.2
click at [843, 685] on textarea "**********" at bounding box center [886, 670] width 457 height 109
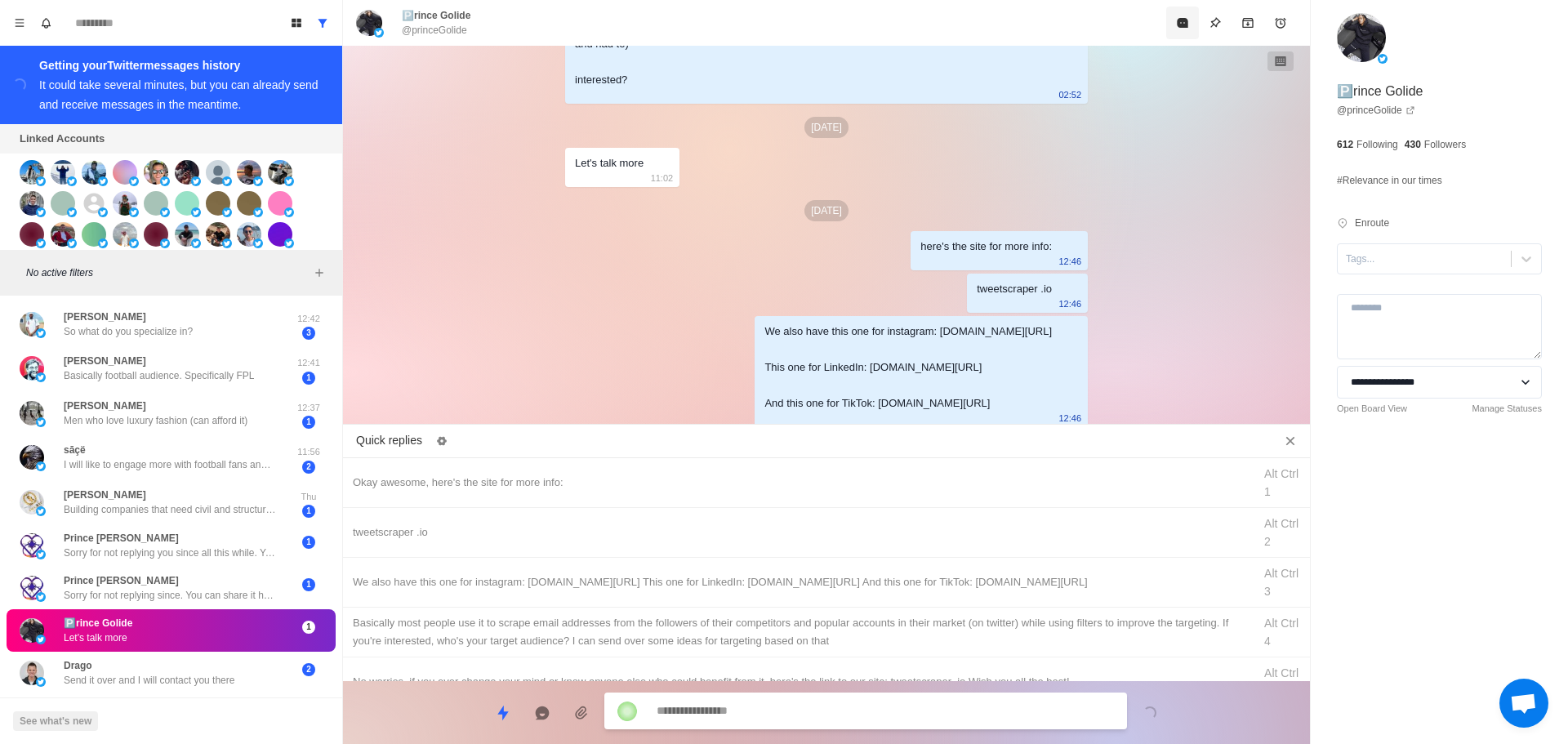
scroll to position [524, 0]
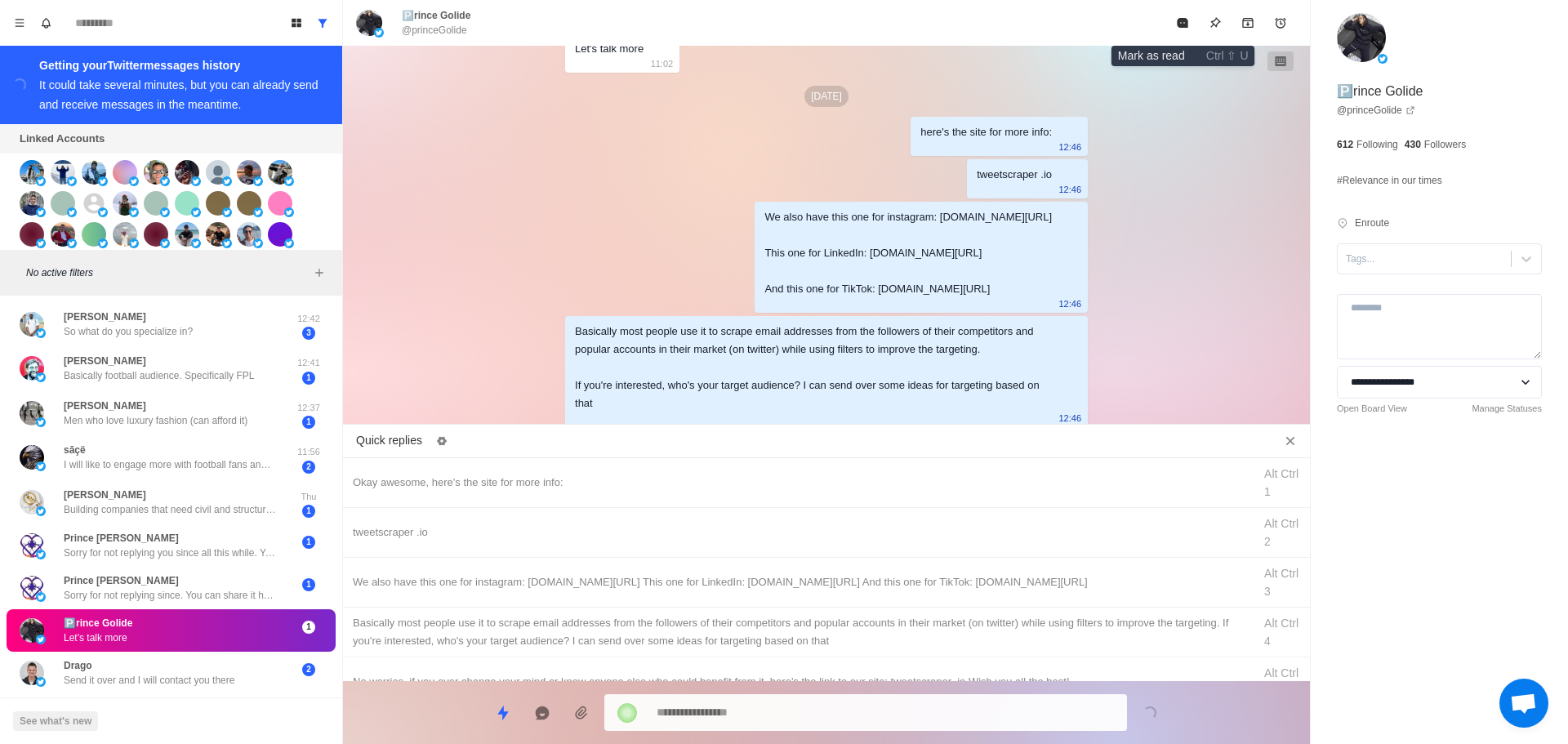
drag, startPoint x: 1181, startPoint y: 34, endPoint x: 1119, endPoint y: 260, distance: 234.4
click at [1181, 37] on button "Mark as read" at bounding box center [1182, 22] width 32 height 32
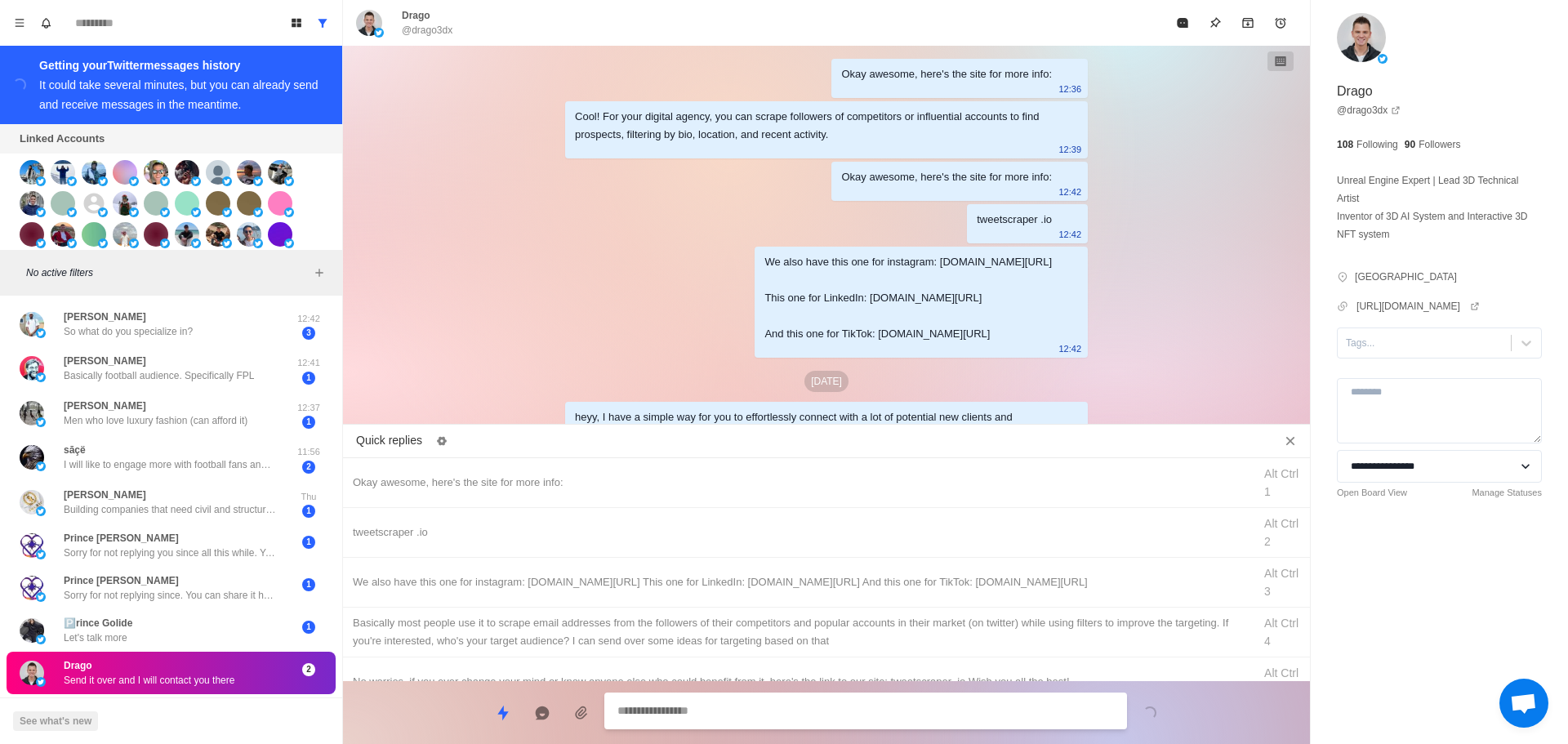
scroll to position [591, 0]
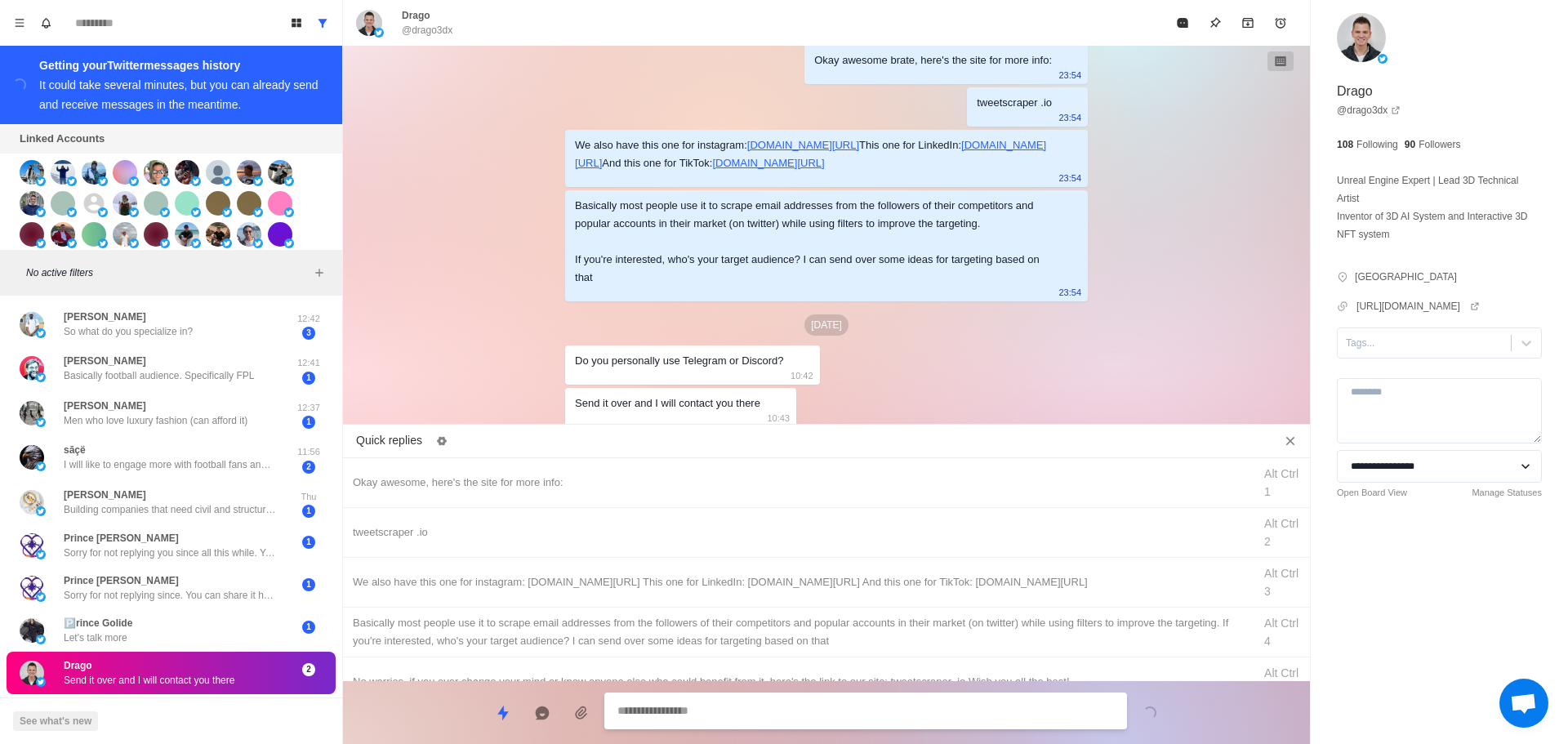
click at [872, 709] on textarea at bounding box center [866, 711] width 497 height 23
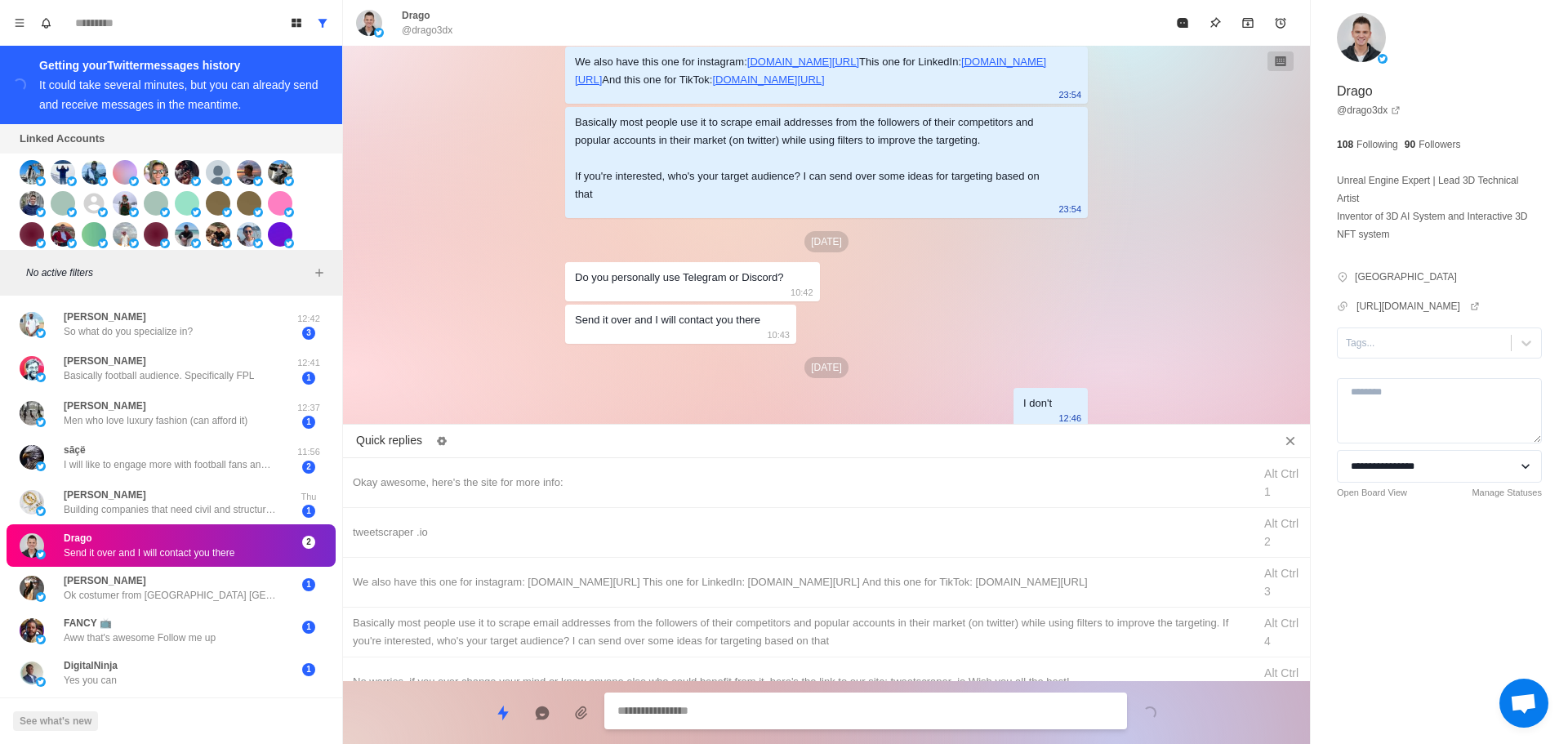
scroll to position [717, 0]
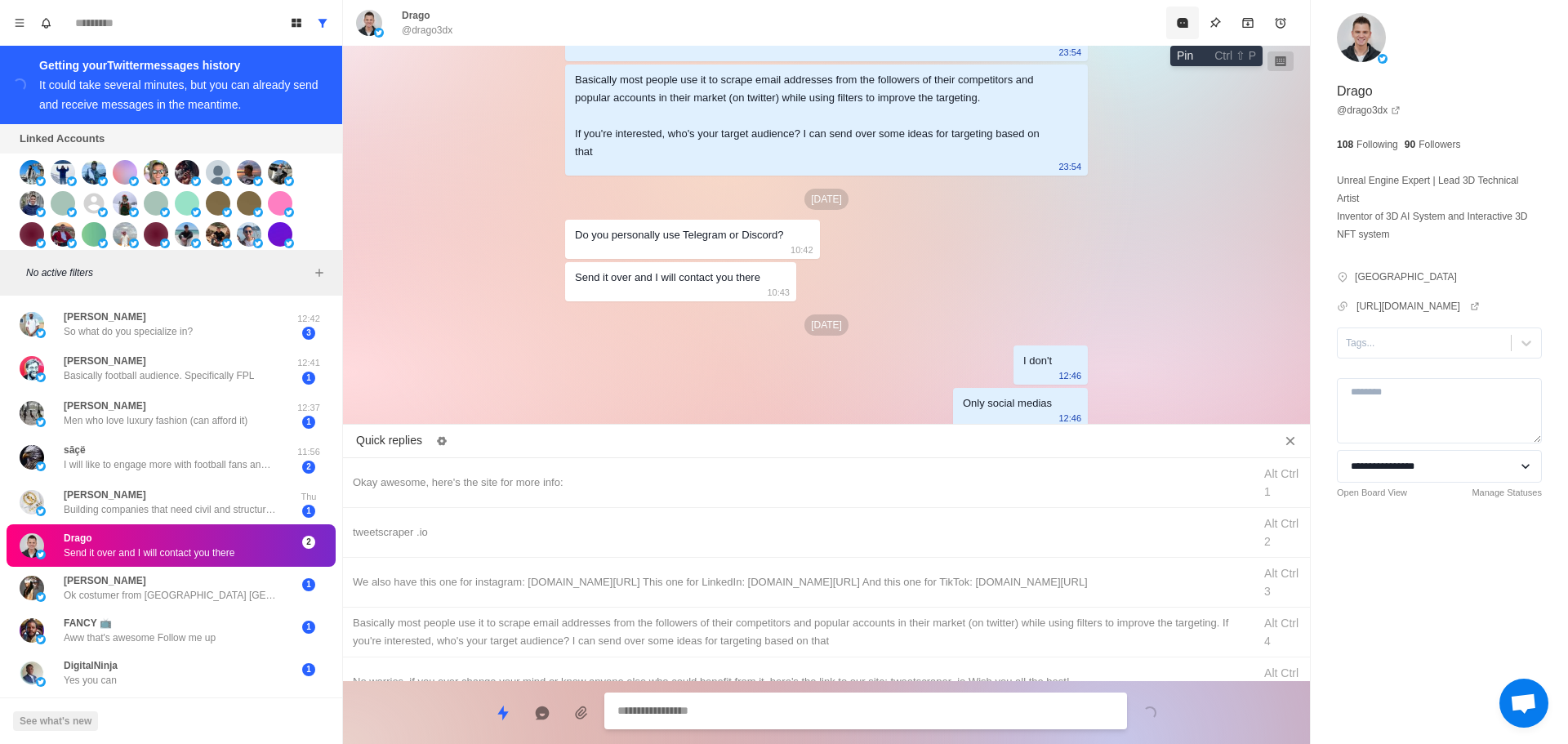
click at [1182, 22] on icon "Mark as read" at bounding box center [1182, 22] width 11 height 10
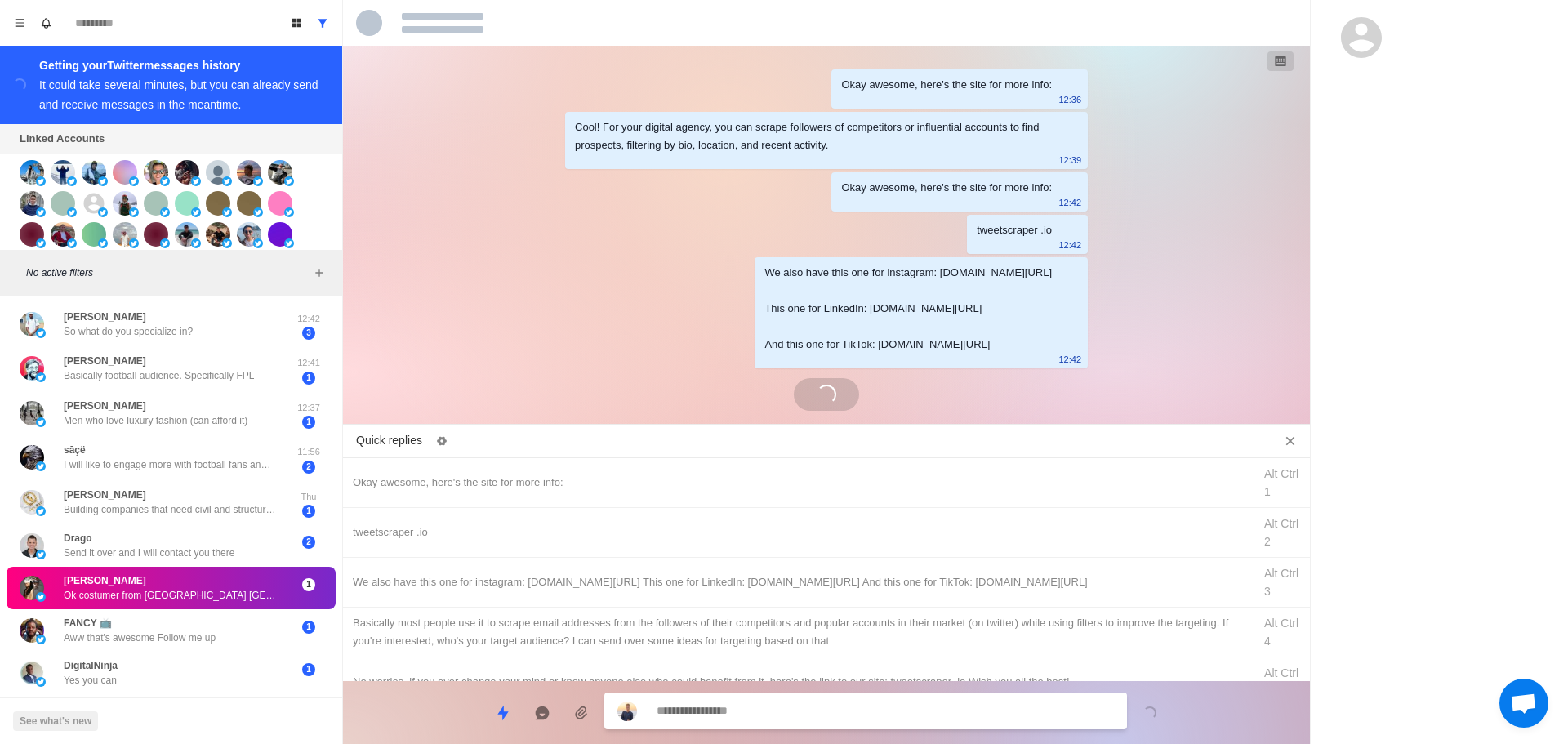
scroll to position [810, 0]
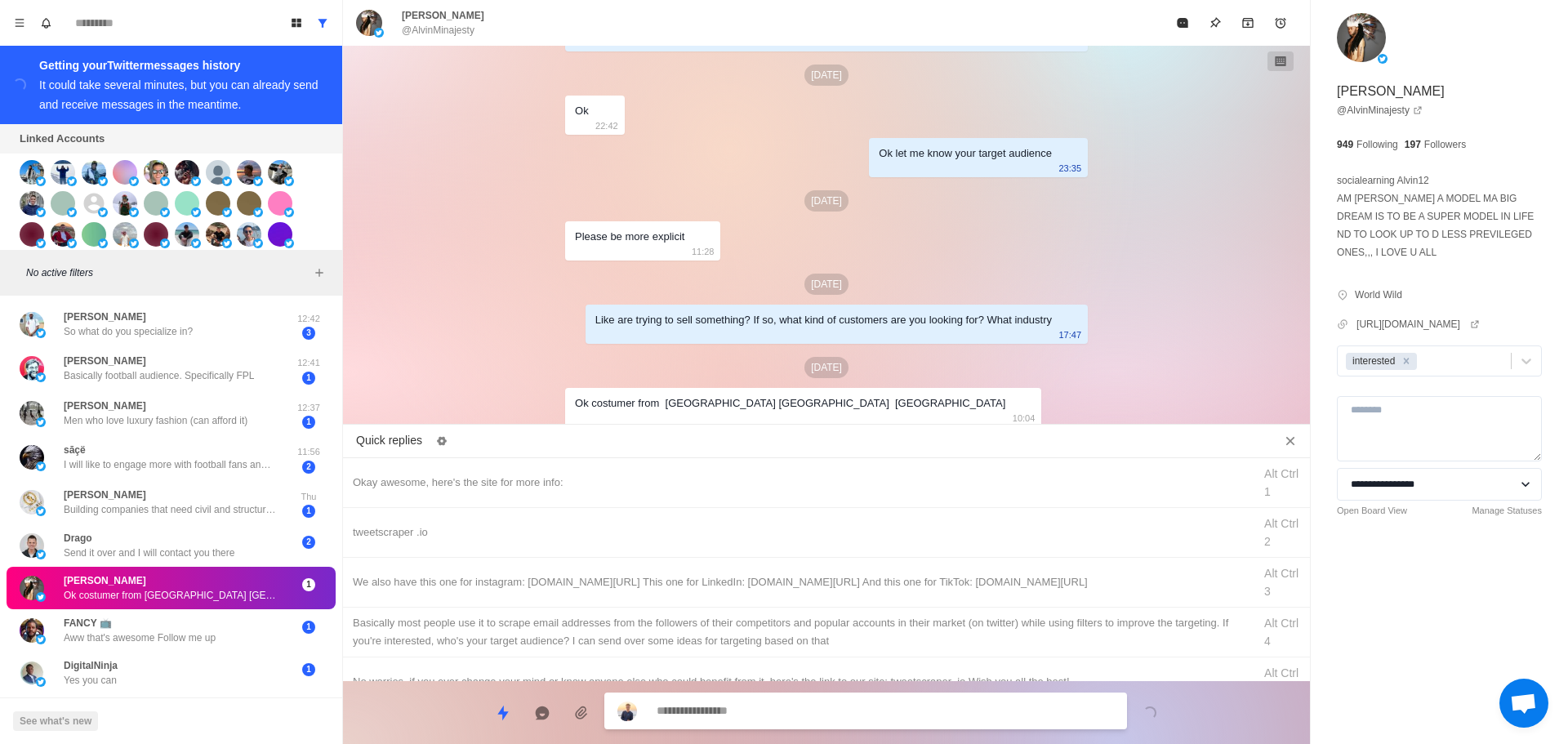
click at [799, 704] on textarea at bounding box center [886, 711] width 457 height 23
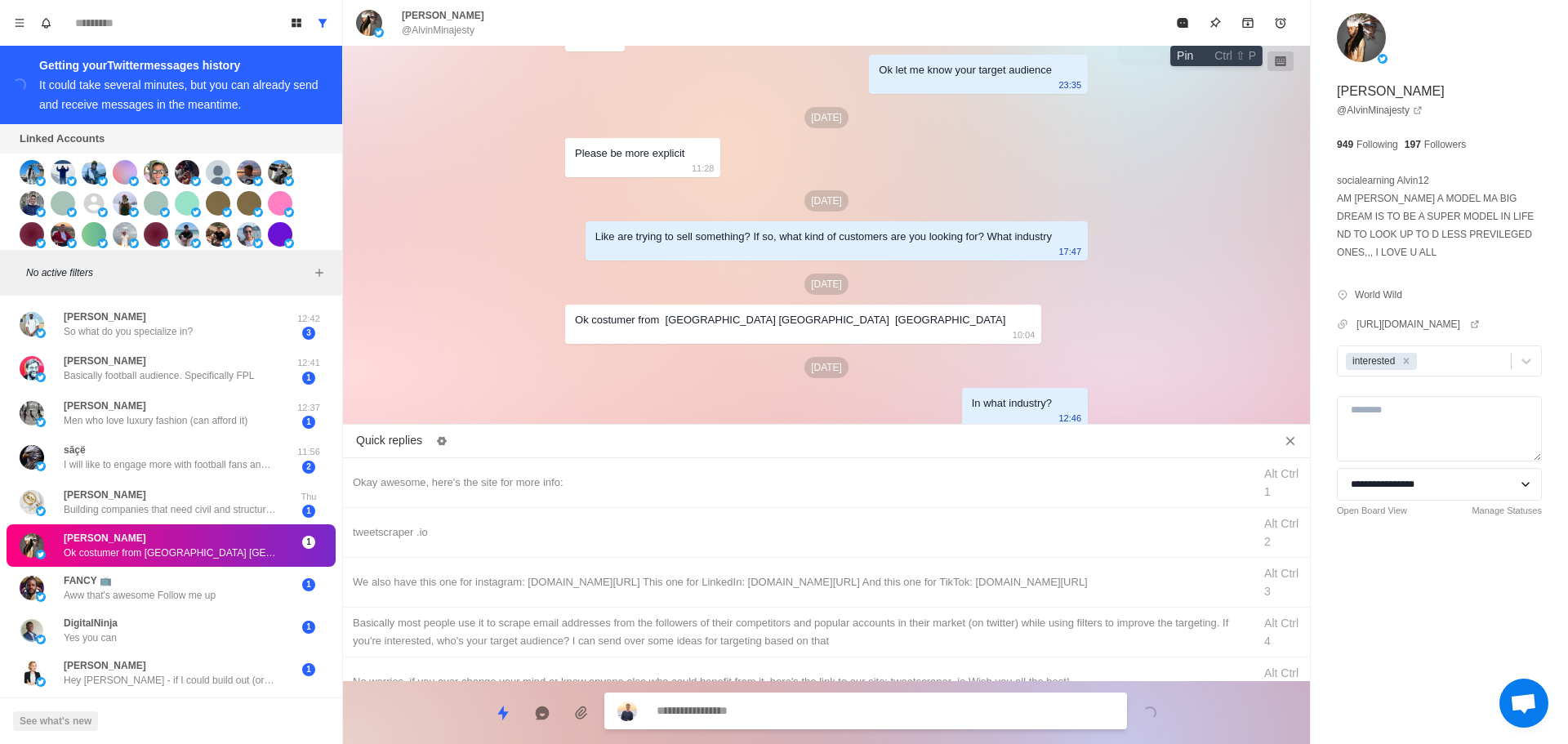
click at [1166, 29] on button "Mark as read" at bounding box center [1182, 22] width 32 height 32
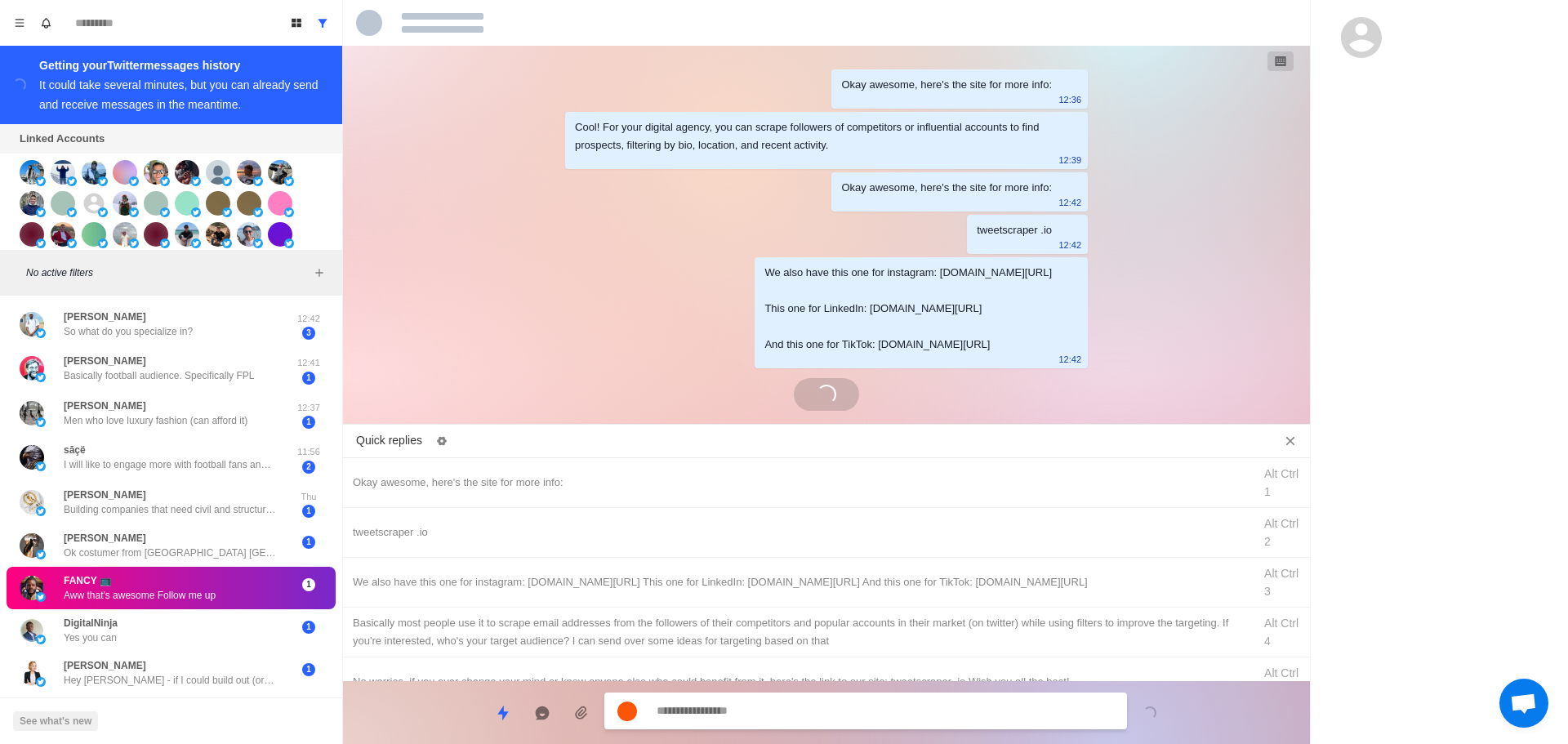
scroll to position [0, 0]
click at [1178, 22] on div at bounding box center [826, 22] width 967 height 46
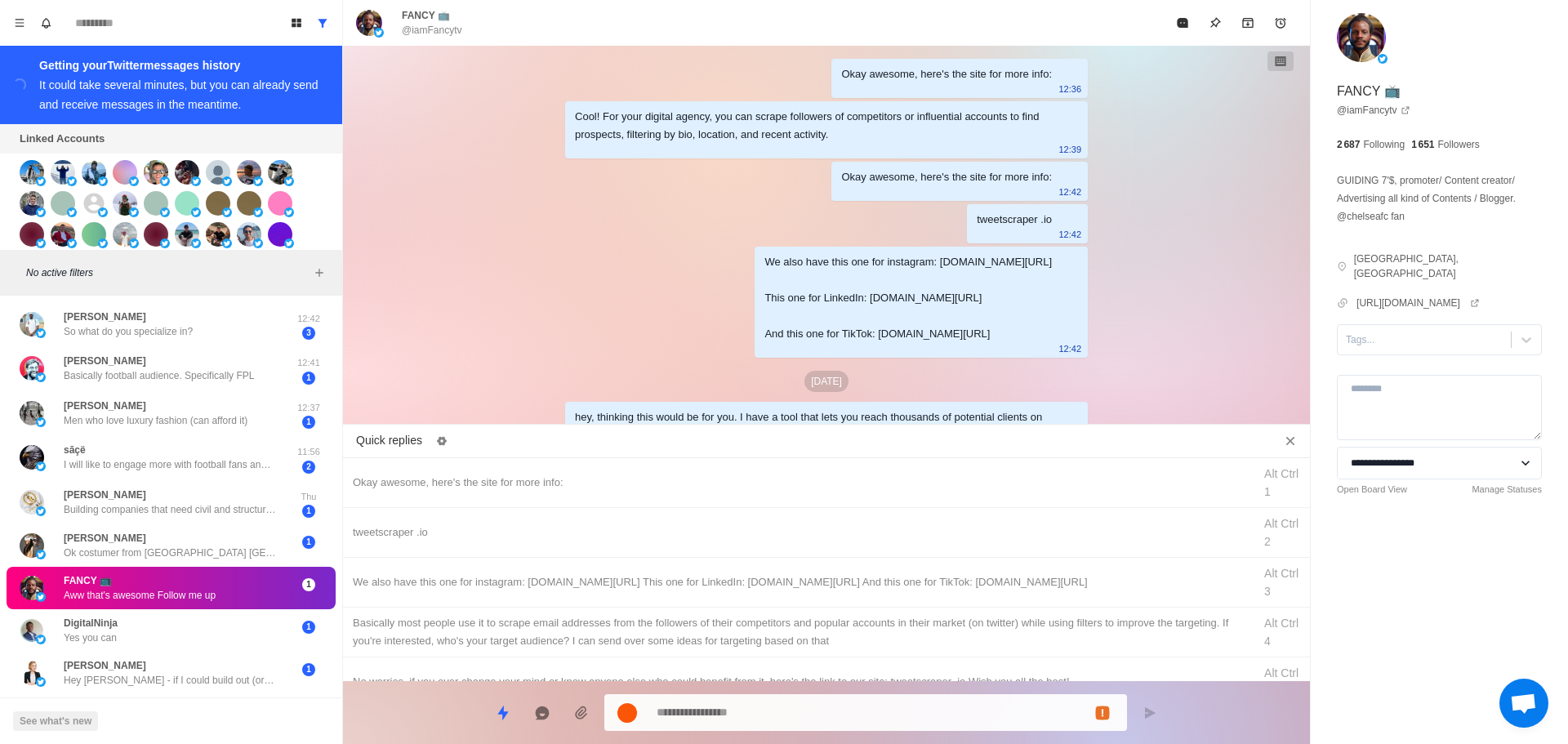
scroll to position [147, 0]
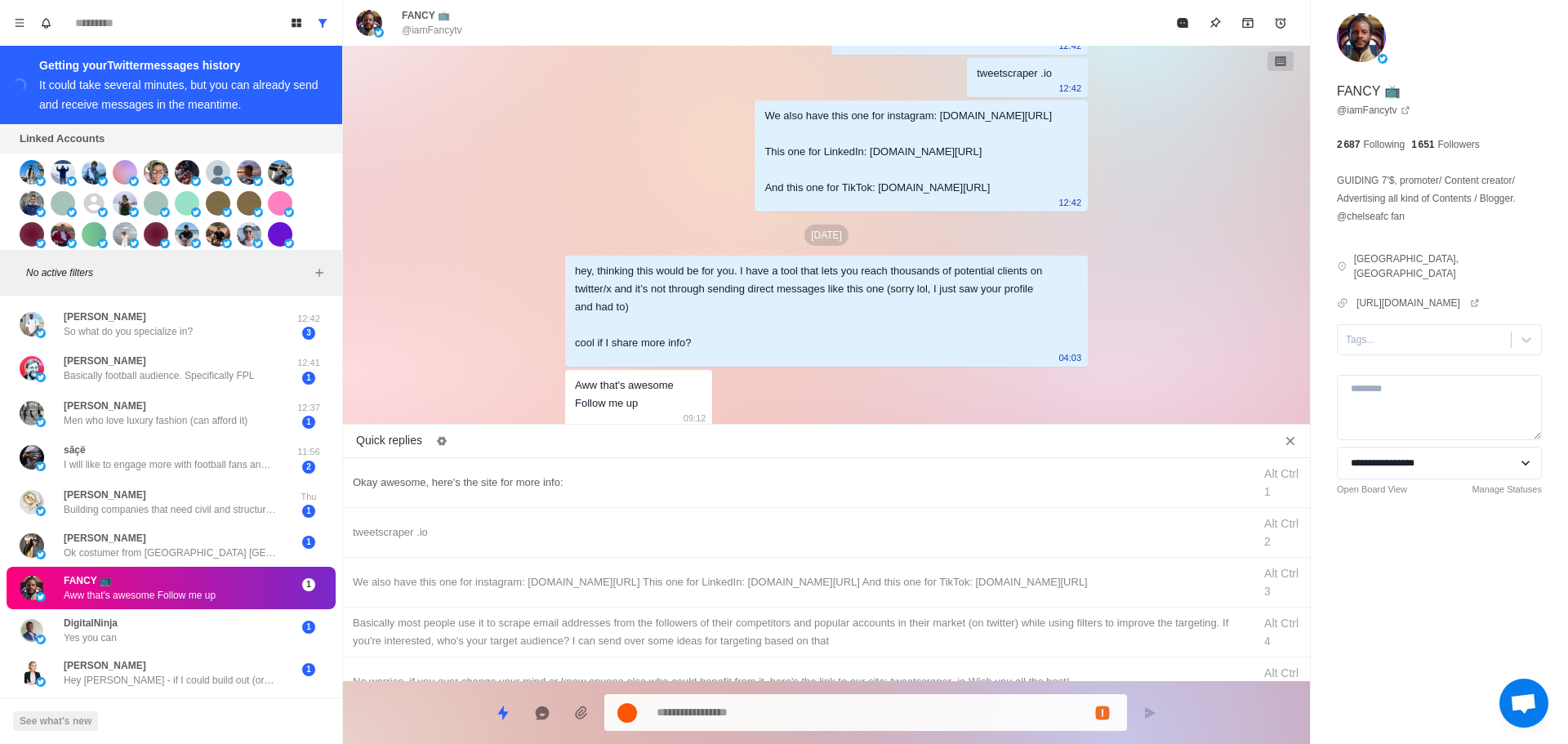
click at [687, 476] on div "Okay awesome, here's the site for more info:" at bounding box center [798, 483] width 891 height 18
drag, startPoint x: 742, startPoint y: 713, endPoint x: 429, endPoint y: 707, distance: 313.1
click at [417, 714] on div "**********" at bounding box center [826, 706] width 967 height 50
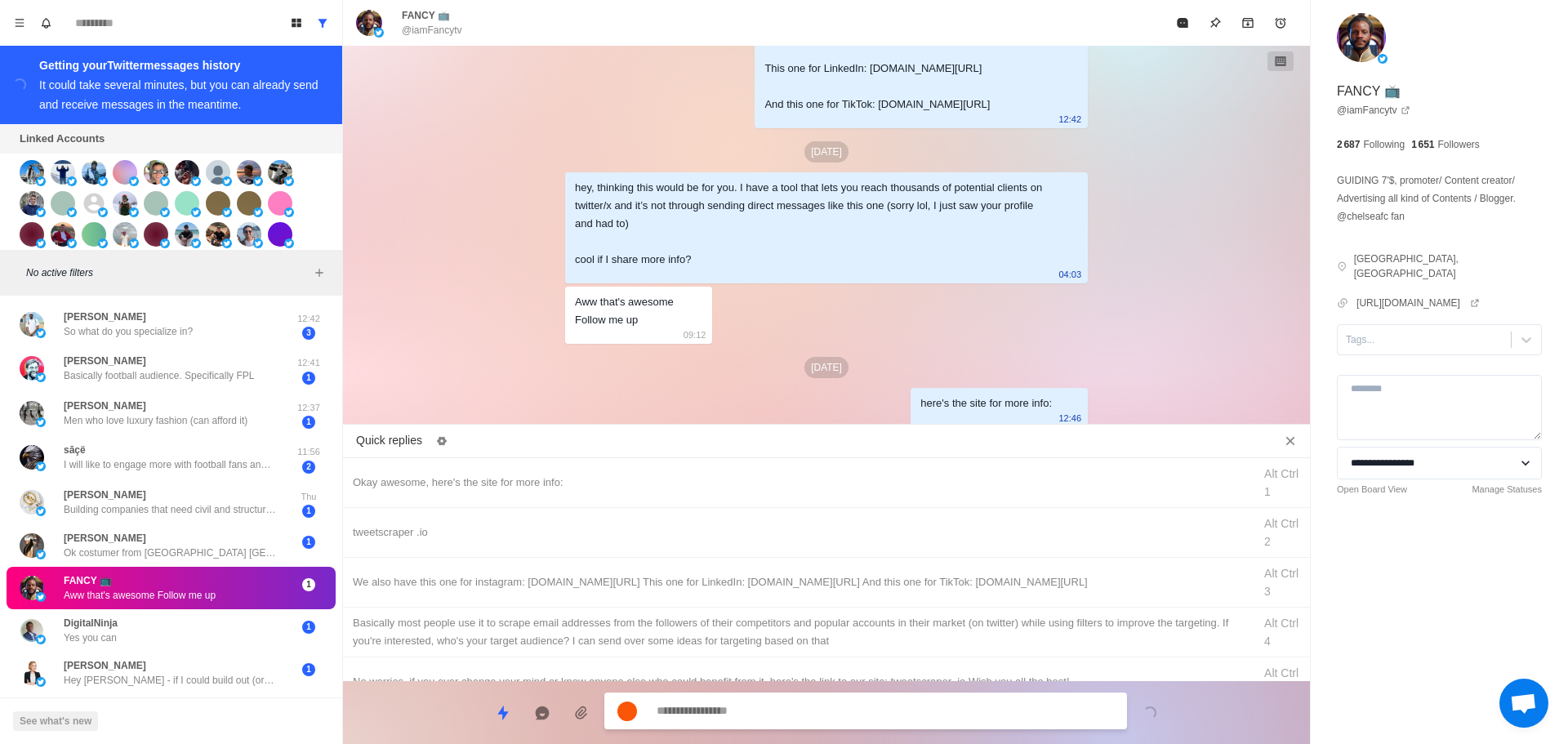
drag, startPoint x: 509, startPoint y: 534, endPoint x: 756, endPoint y: 731, distance: 315.9
click at [510, 535] on div "tweetscraper .io" at bounding box center [798, 533] width 891 height 18
click at [758, 719] on textarea "**********" at bounding box center [886, 711] width 457 height 23
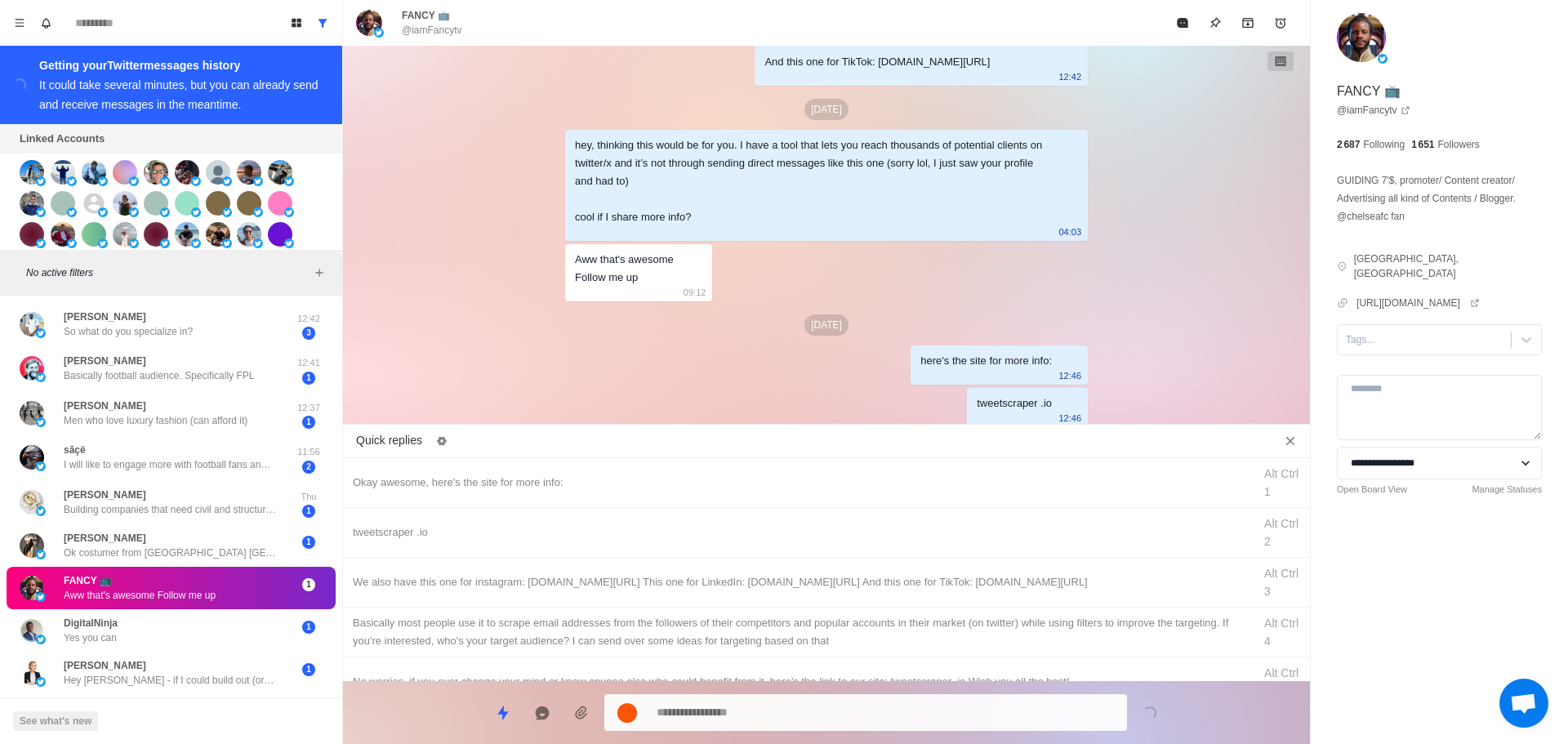
drag, startPoint x: 806, startPoint y: 589, endPoint x: 803, endPoint y: 629, distance: 40.1
click at [806, 597] on div "We also have this one for instagram: [DOMAIN_NAME][URL] This one for LinkedIn: …" at bounding box center [826, 583] width 967 height 50
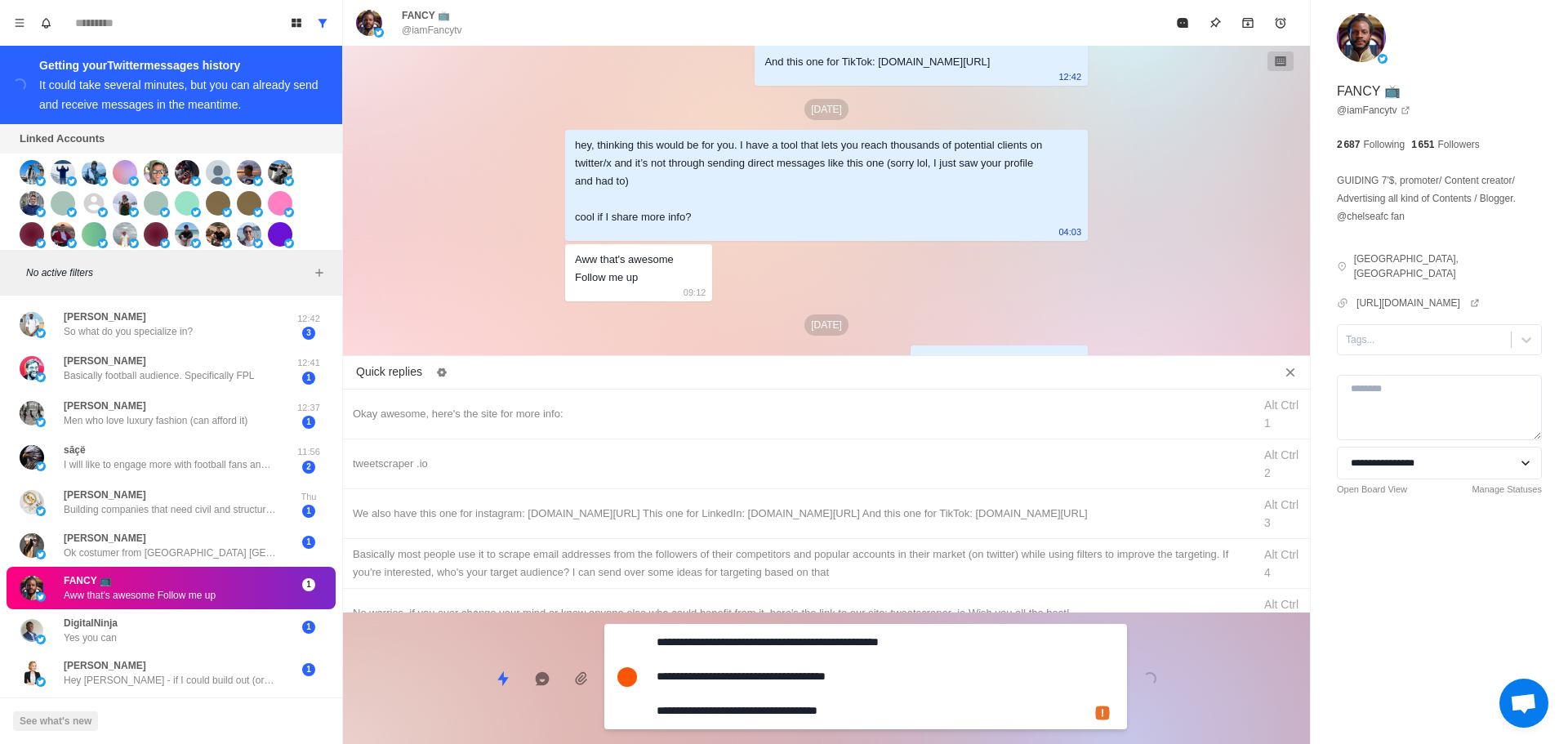
click at [795, 710] on textarea "**********" at bounding box center [886, 677] width 457 height 92
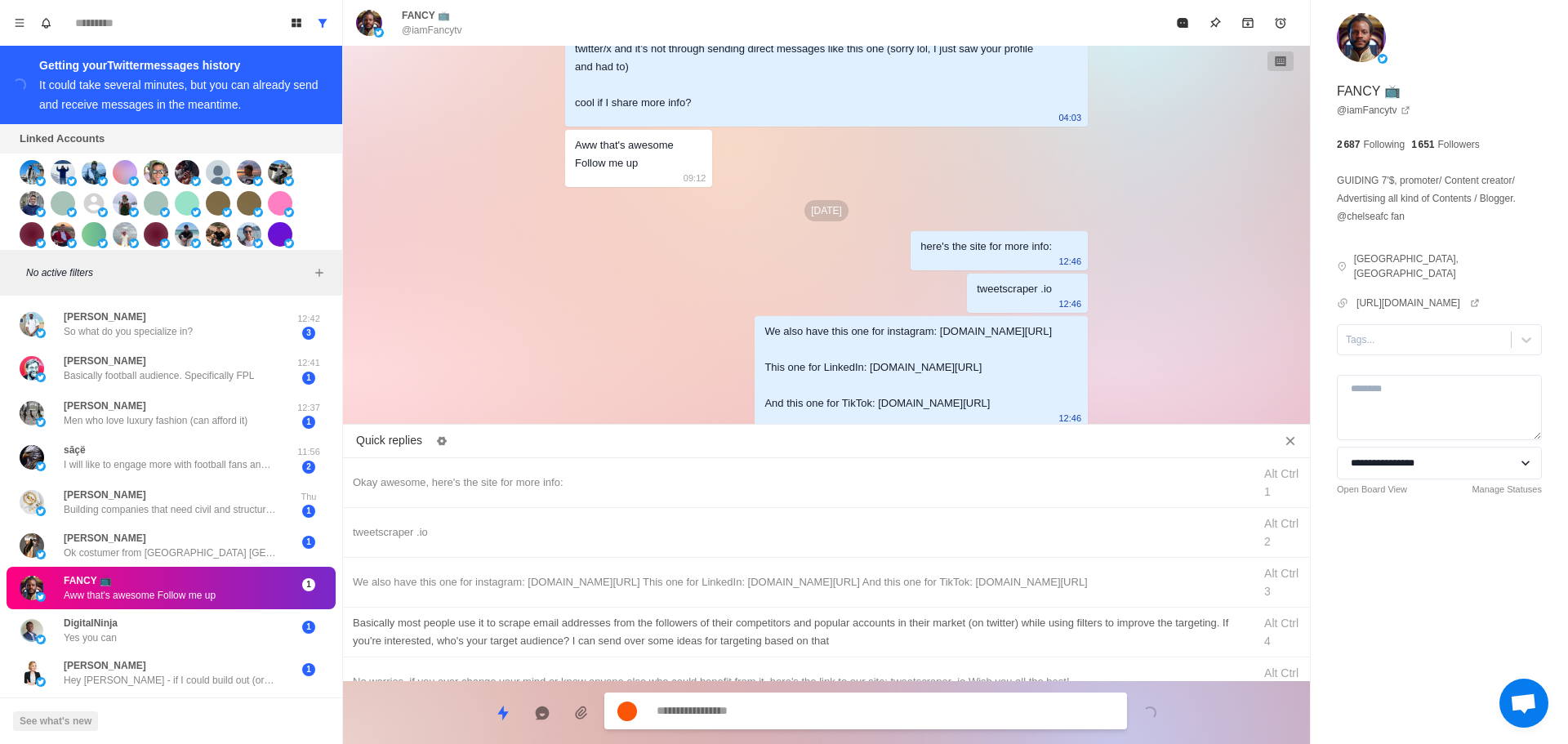
click at [828, 643] on div "Basically most people use it to scrape email addresses from the followers of th…" at bounding box center [798, 632] width 891 height 36
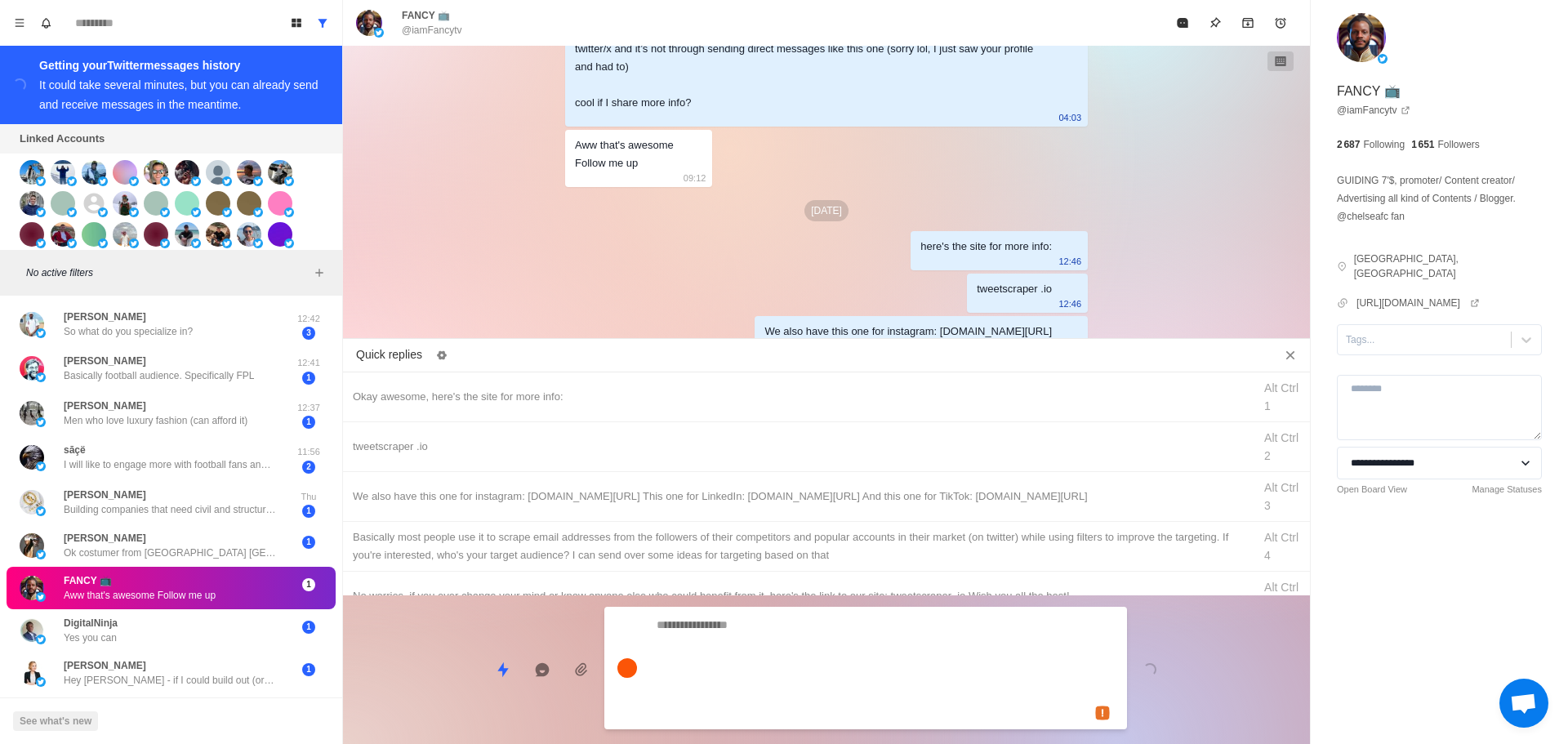
click at [820, 692] on div "Loading..." at bounding box center [826, 663] width 967 height 136
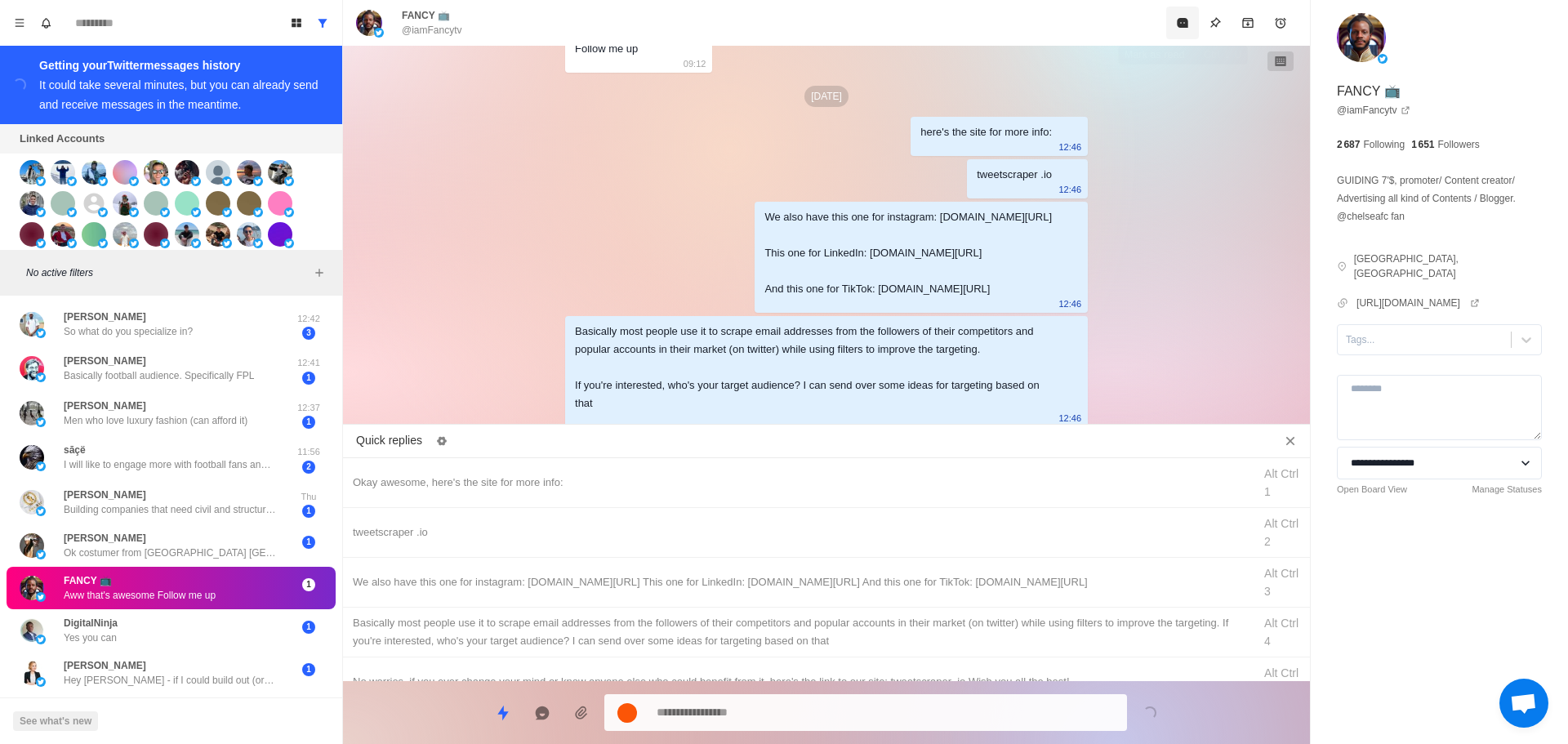
drag, startPoint x: 1168, startPoint y: 19, endPoint x: 1177, endPoint y: 23, distance: 9.8
click at [1177, 23] on div "FANCY 📺 @iamFancytv" at bounding box center [826, 22] width 967 height 46
click at [1177, 23] on icon "Mark as read" at bounding box center [1182, 22] width 13 height 13
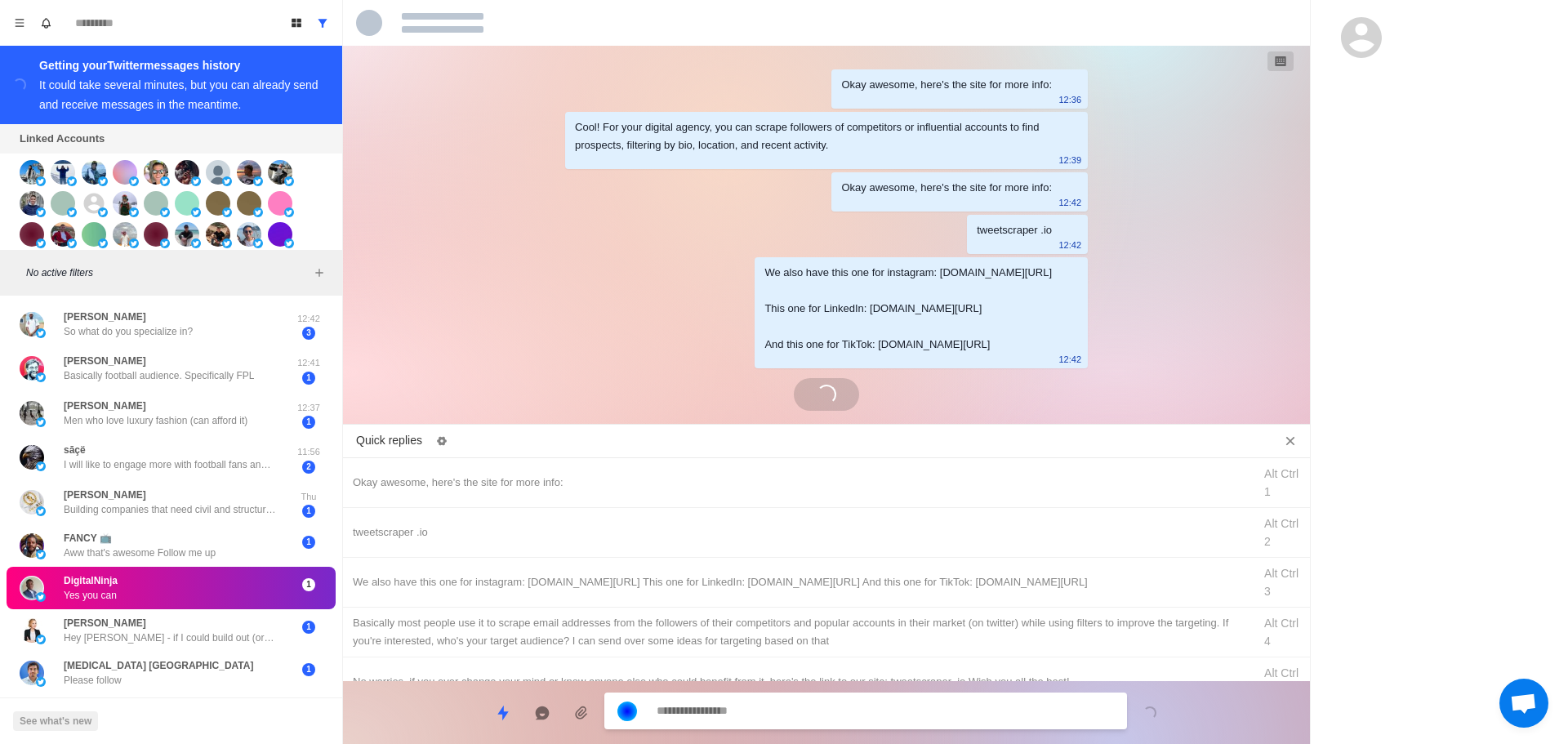
scroll to position [169, 0]
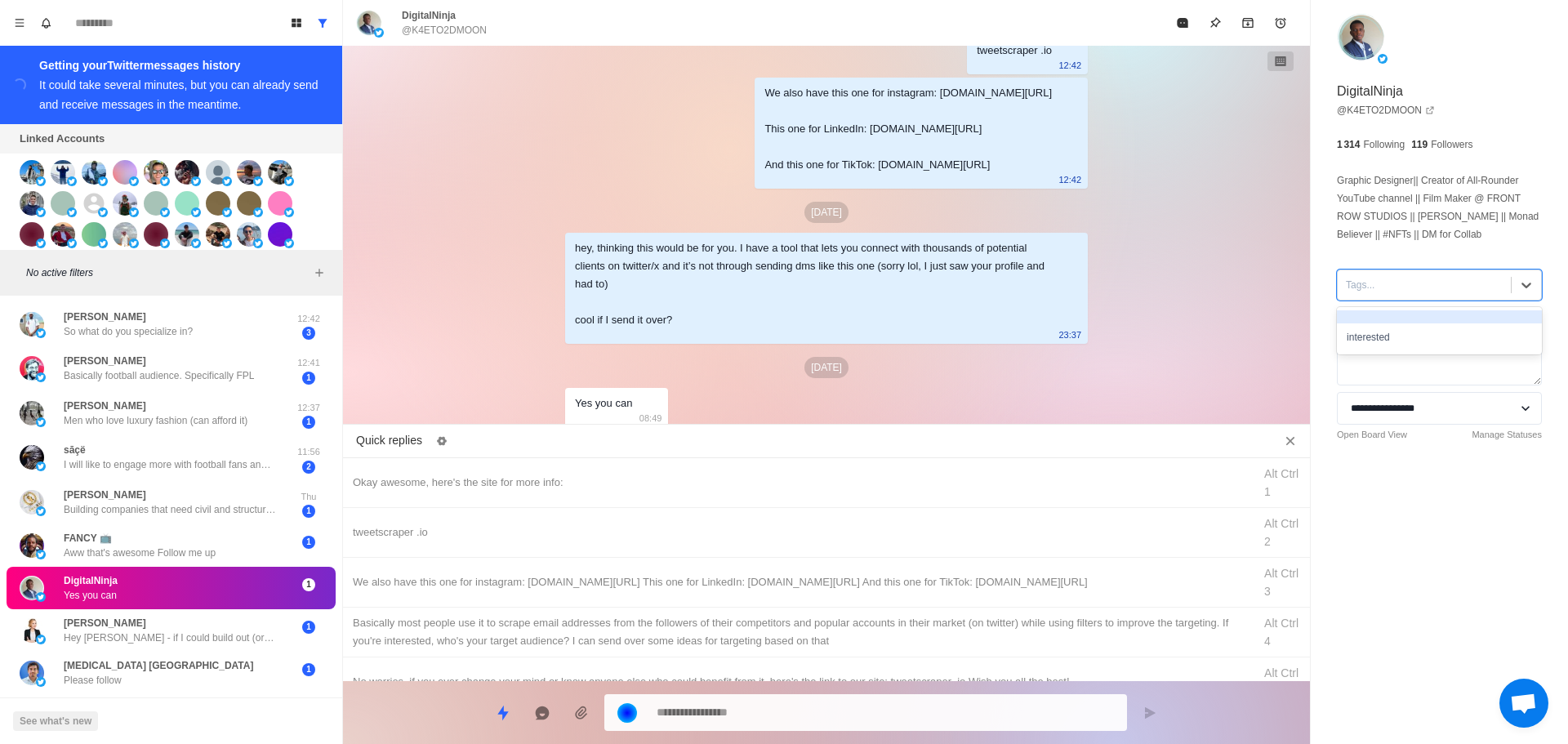
click at [1395, 291] on div at bounding box center [1424, 284] width 156 height 18
drag, startPoint x: 1398, startPoint y: 324, endPoint x: 1275, endPoint y: 366, distance: 130.0
click at [1398, 325] on div "interested" at bounding box center [1440, 337] width 205 height 27
drag, startPoint x: 675, startPoint y: 484, endPoint x: 735, endPoint y: 651, distance: 177.5
click at [674, 484] on div "Okay awesome, here's the site for more info:" at bounding box center [798, 483] width 891 height 18
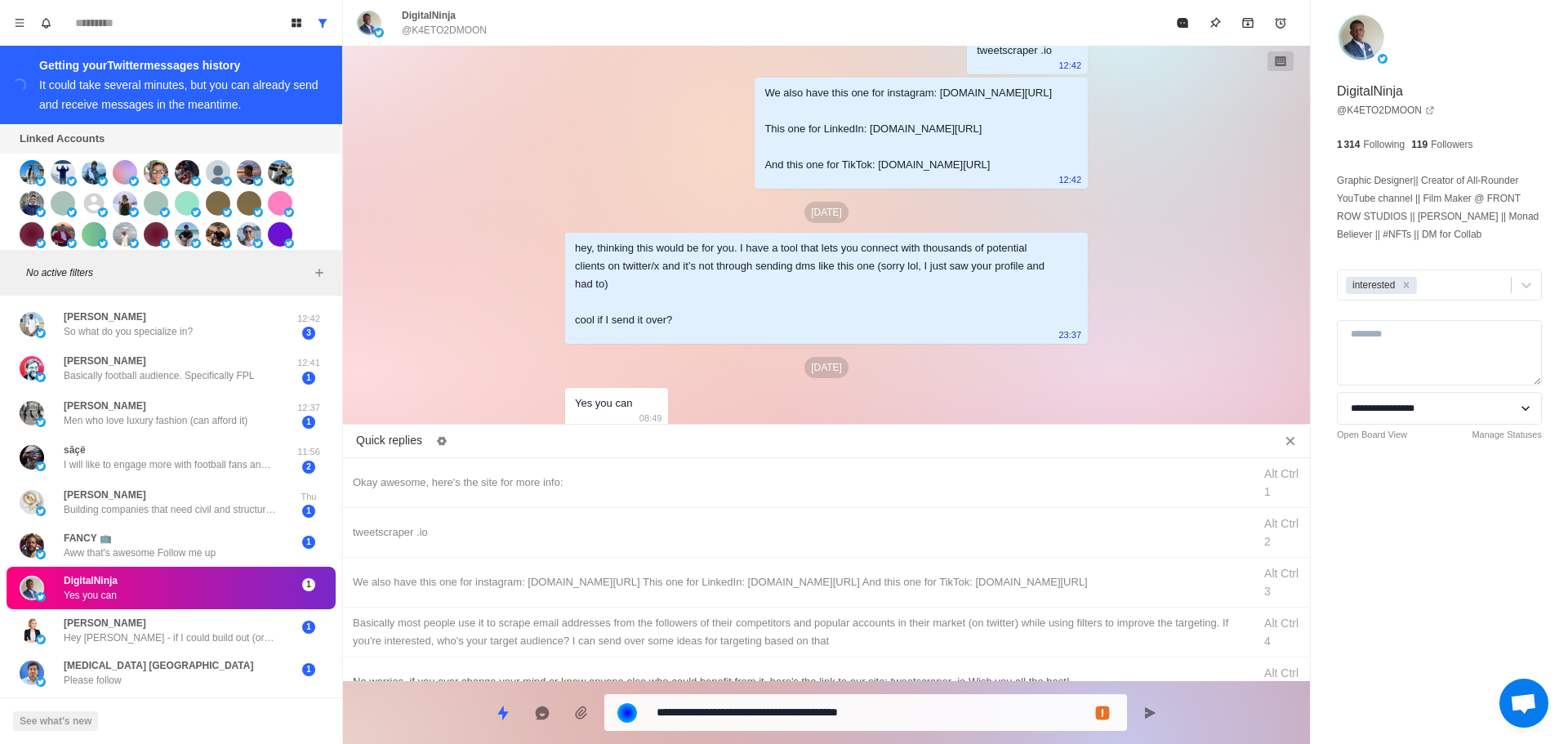
drag, startPoint x: 770, startPoint y: 713, endPoint x: 781, endPoint y: 657, distance: 57.1
click at [768, 713] on textarea "**********" at bounding box center [886, 713] width 457 height 23
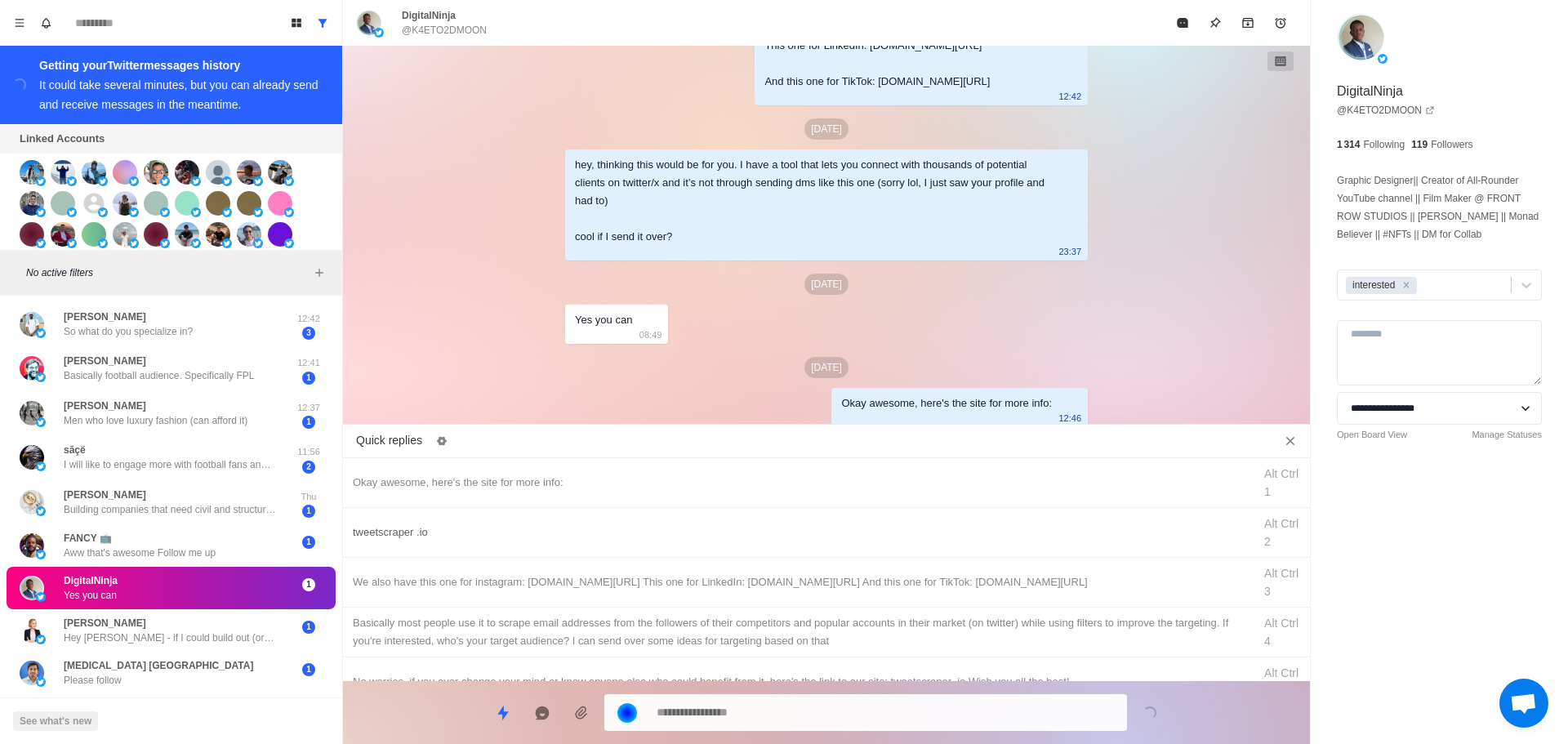
drag, startPoint x: 828, startPoint y: 538, endPoint x: 818, endPoint y: 690, distance: 152.3
click at [828, 541] on div "tweetscraper .io" at bounding box center [798, 533] width 891 height 18
drag, startPoint x: 821, startPoint y: 717, endPoint x: 862, endPoint y: 589, distance: 134.4
click at [820, 709] on textarea "**********" at bounding box center [886, 713] width 457 height 23
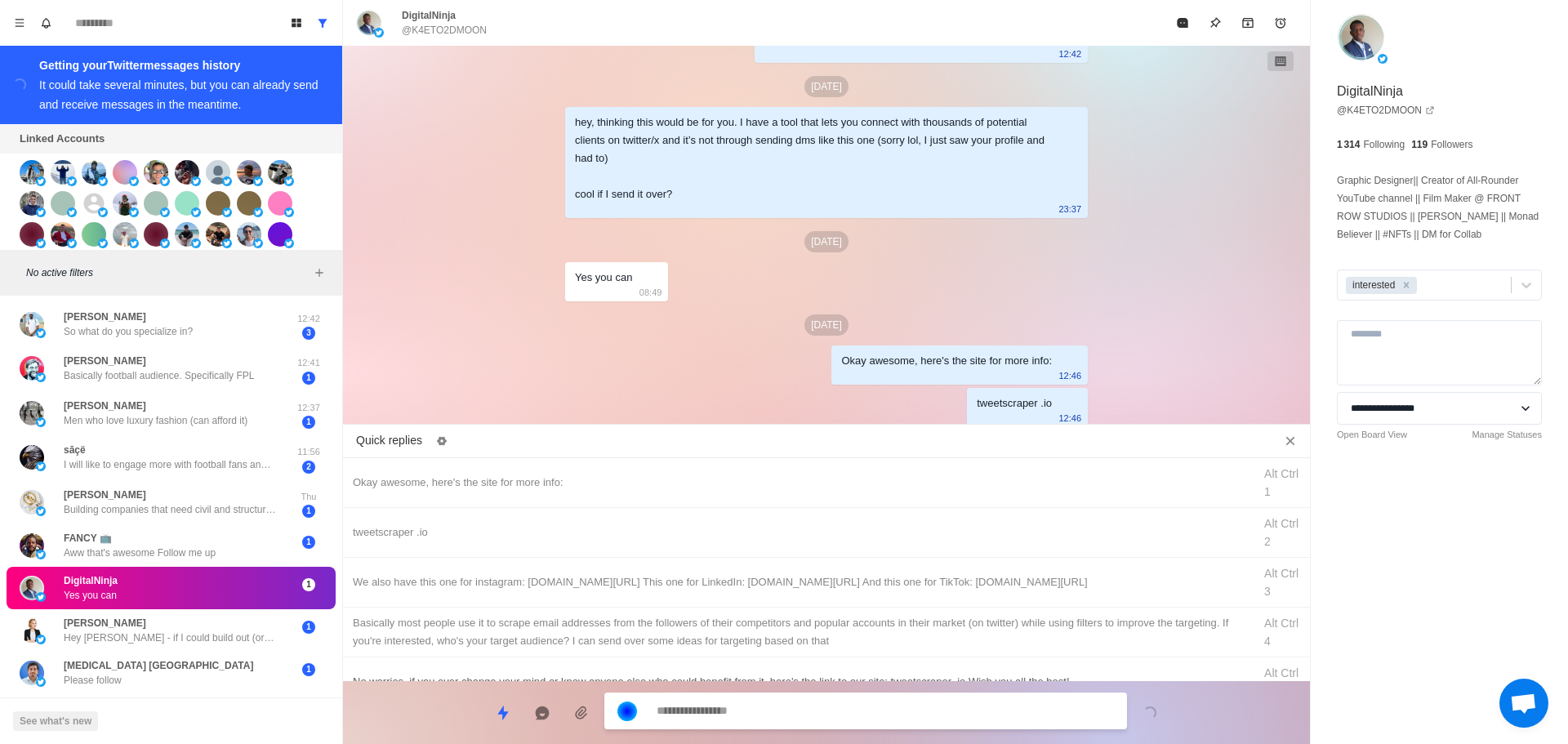
click at [867, 587] on div "We also have this one for instagram: [DOMAIN_NAME][URL] This one for LinkedIn: …" at bounding box center [798, 583] width 891 height 18
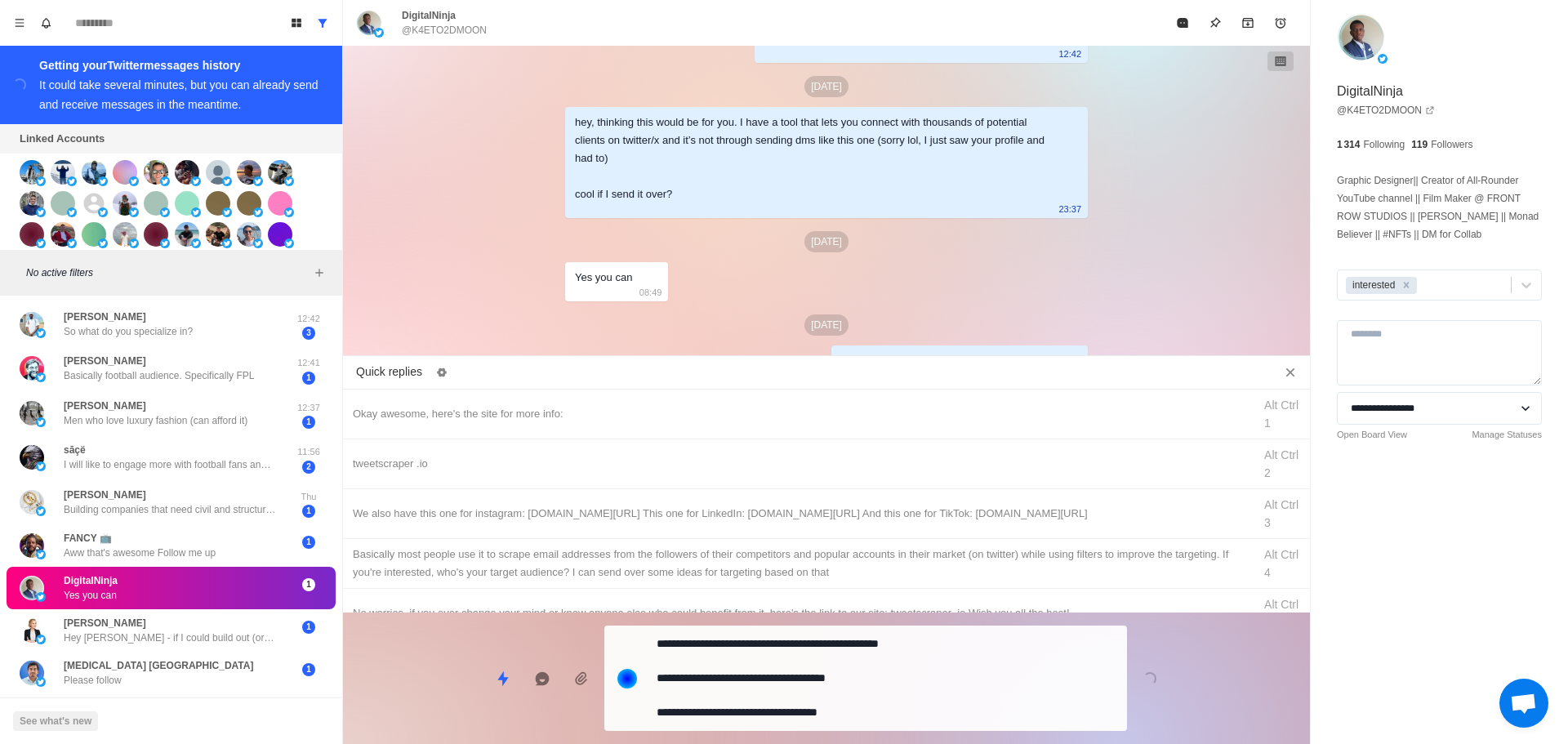
click at [848, 686] on textarea "**********" at bounding box center [886, 678] width 457 height 92
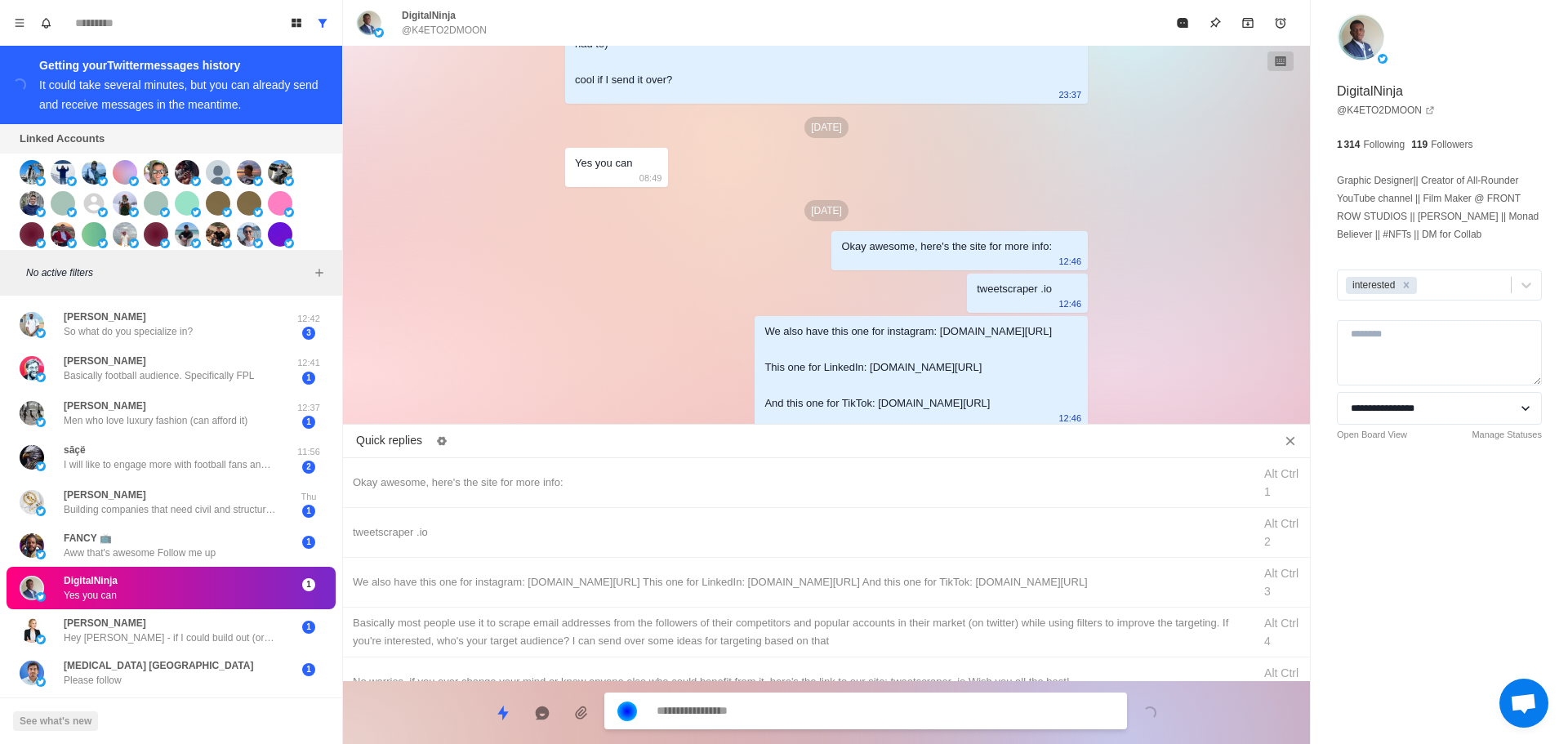
drag, startPoint x: 885, startPoint y: 622, endPoint x: 872, endPoint y: 698, distance: 77.1
click at [886, 624] on div "Basically most people use it to scrape email addresses from the followers of th…" at bounding box center [798, 632] width 891 height 36
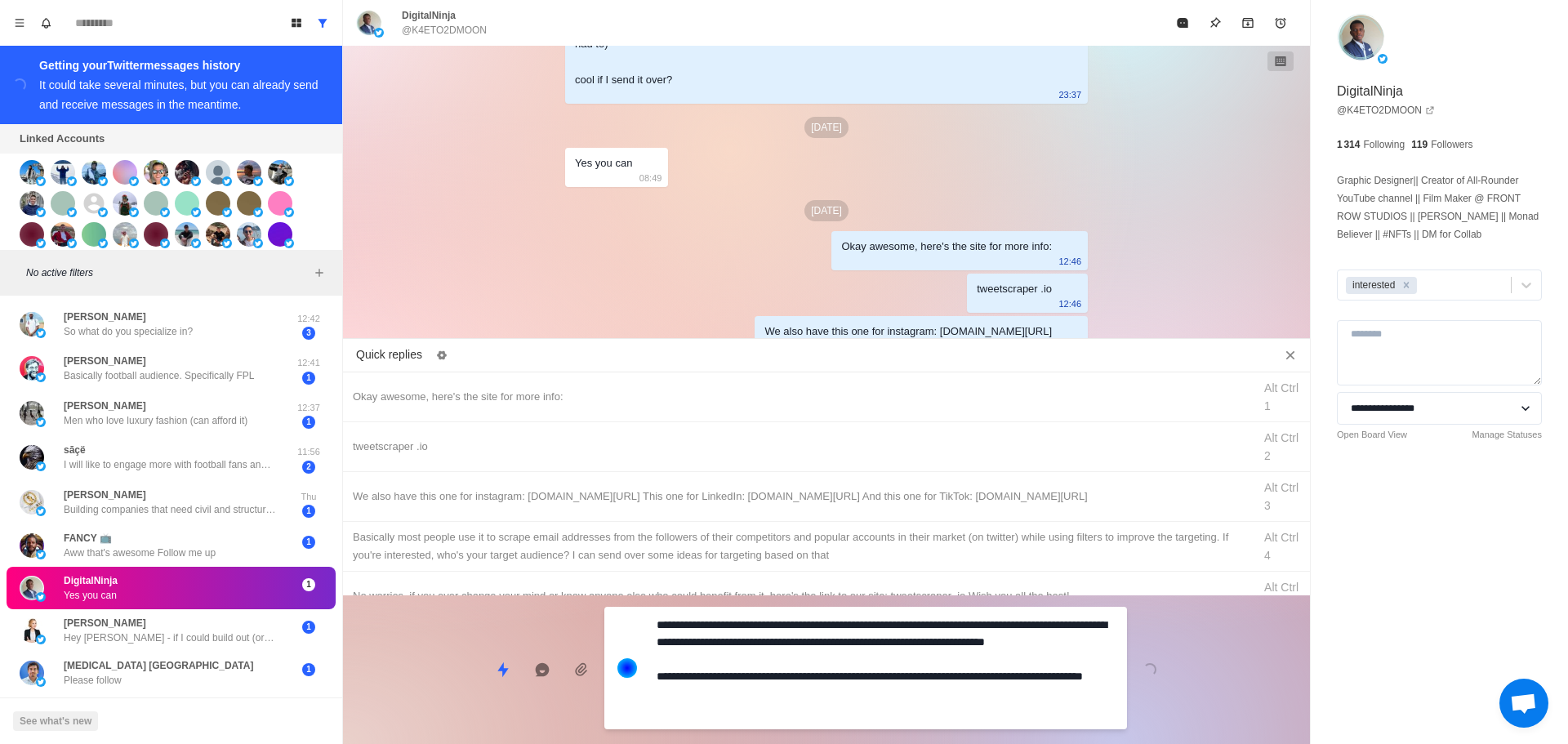
click at [872, 698] on textarea "**********" at bounding box center [886, 669] width 457 height 109
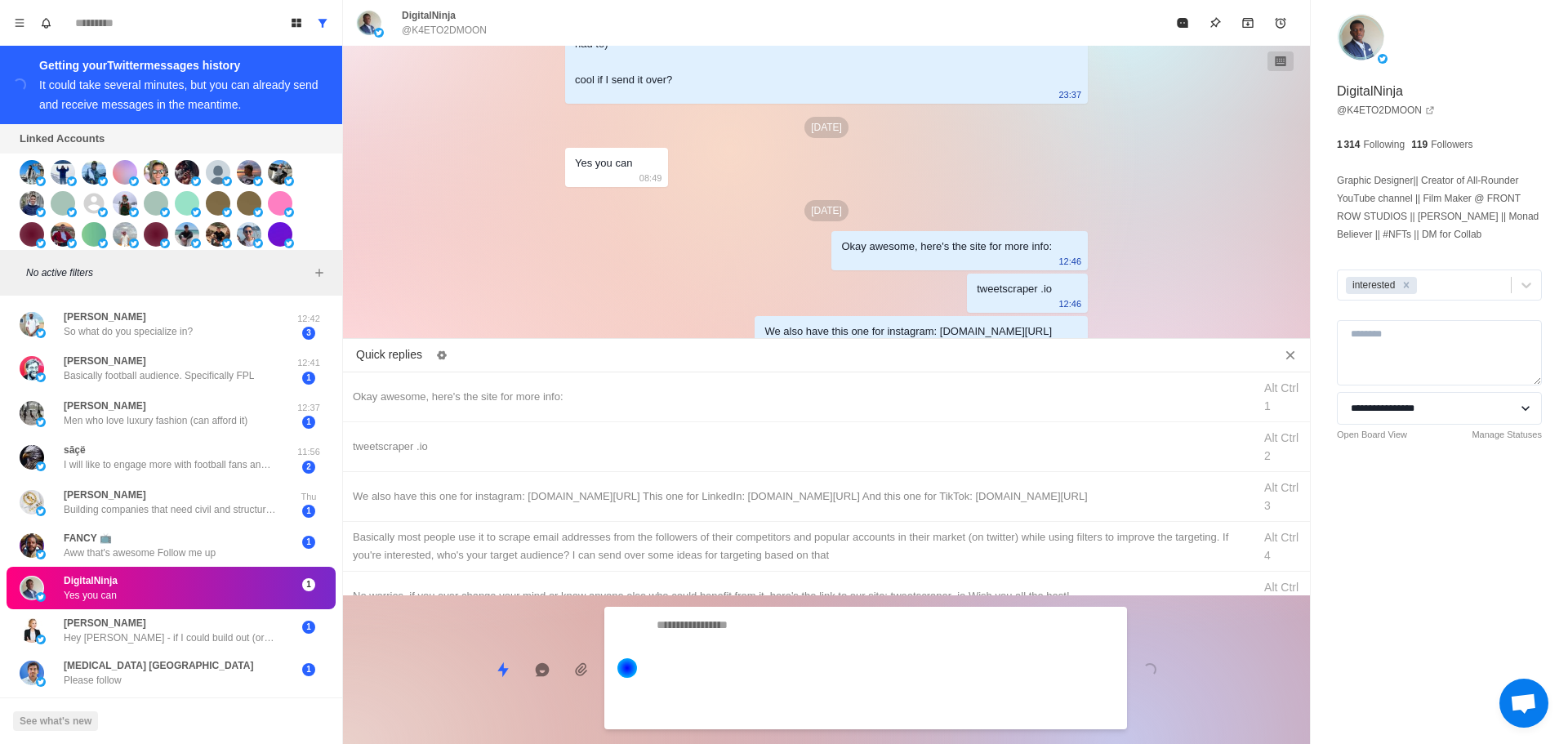
scroll to position [524, 0]
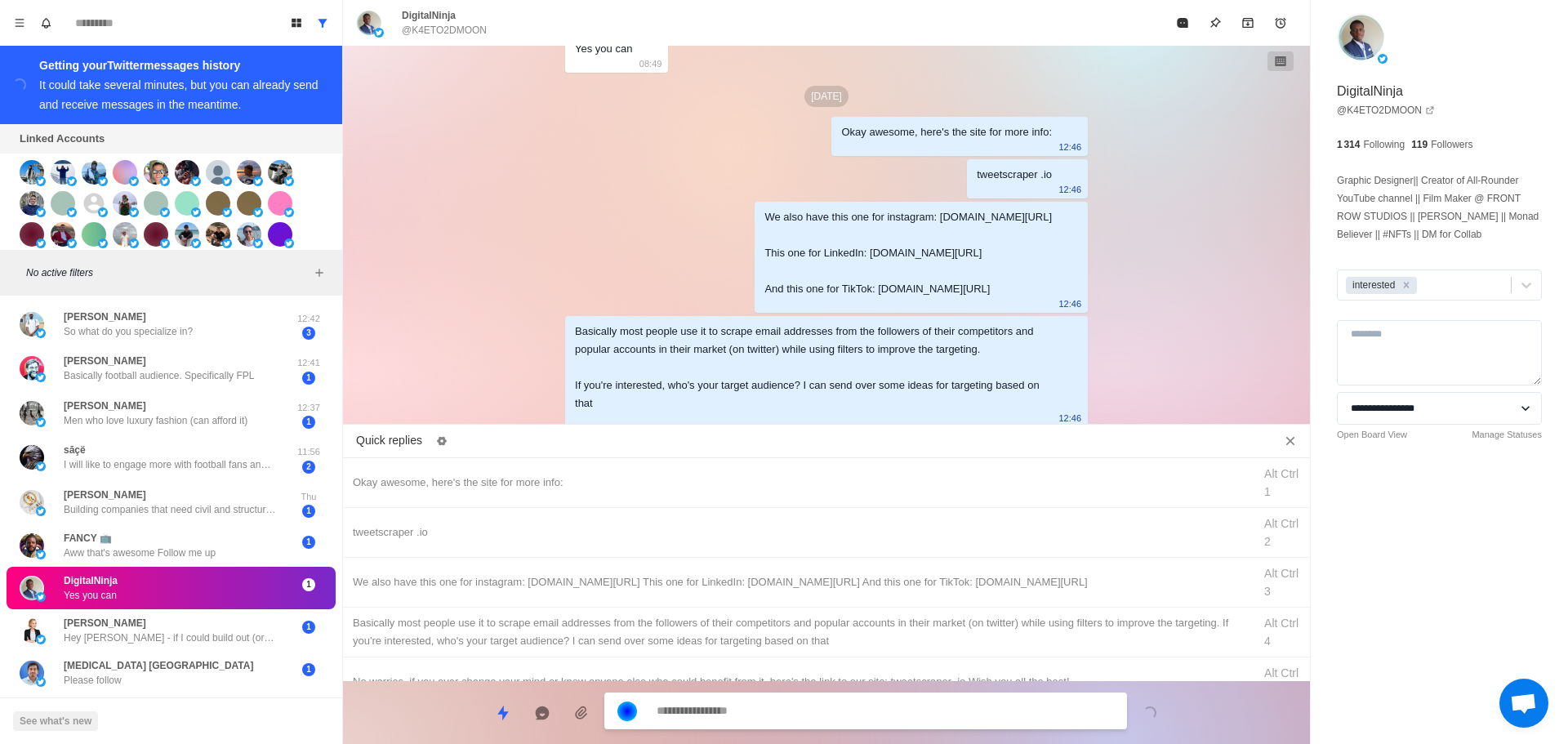
drag, startPoint x: 1176, startPoint y: 21, endPoint x: 1101, endPoint y: 221, distance: 213.6
click at [1176, 22] on icon "Mark as read" at bounding box center [1182, 22] width 13 height 13
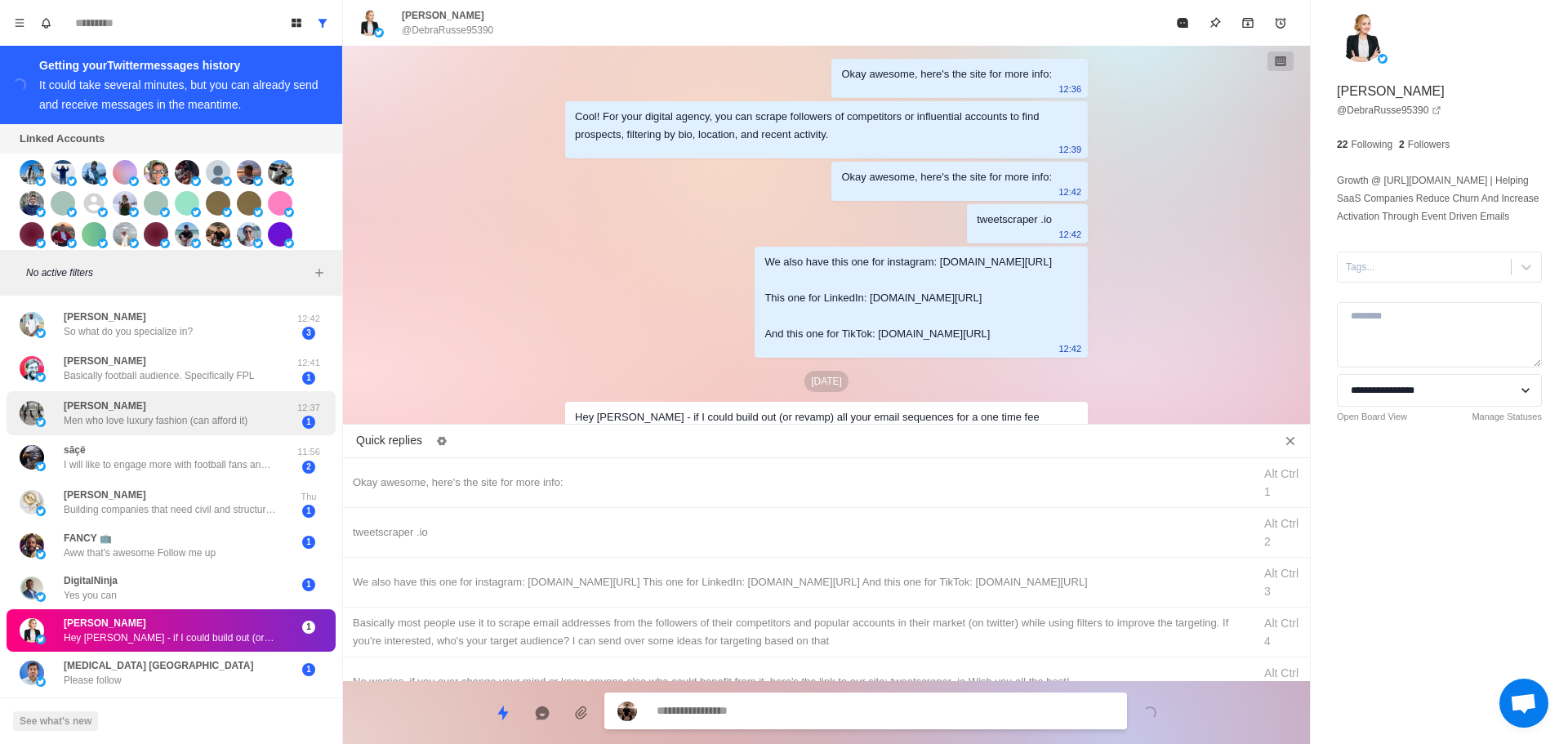
scroll to position [67, 0]
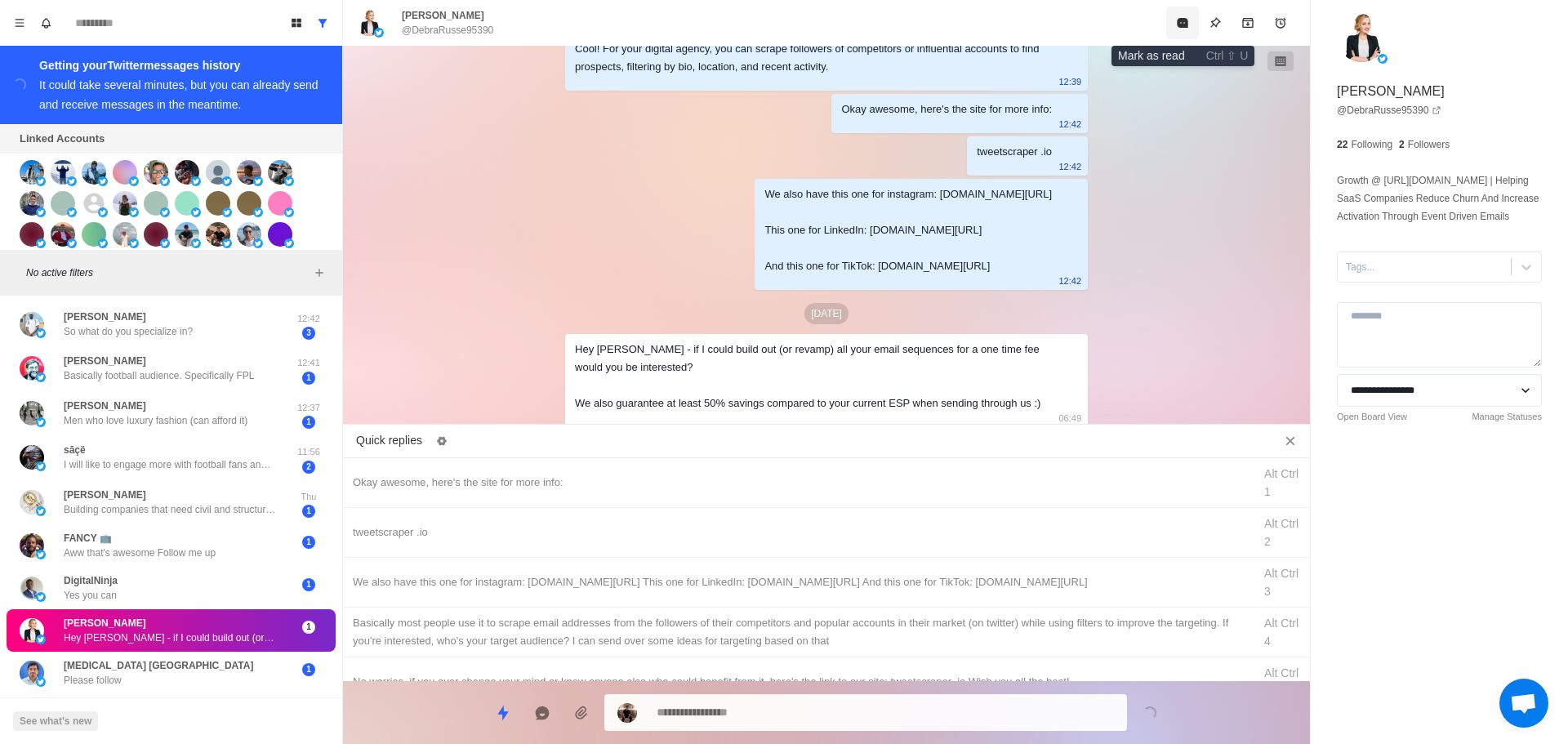
click at [1170, 22] on button "Mark as read" at bounding box center [1182, 22] width 32 height 32
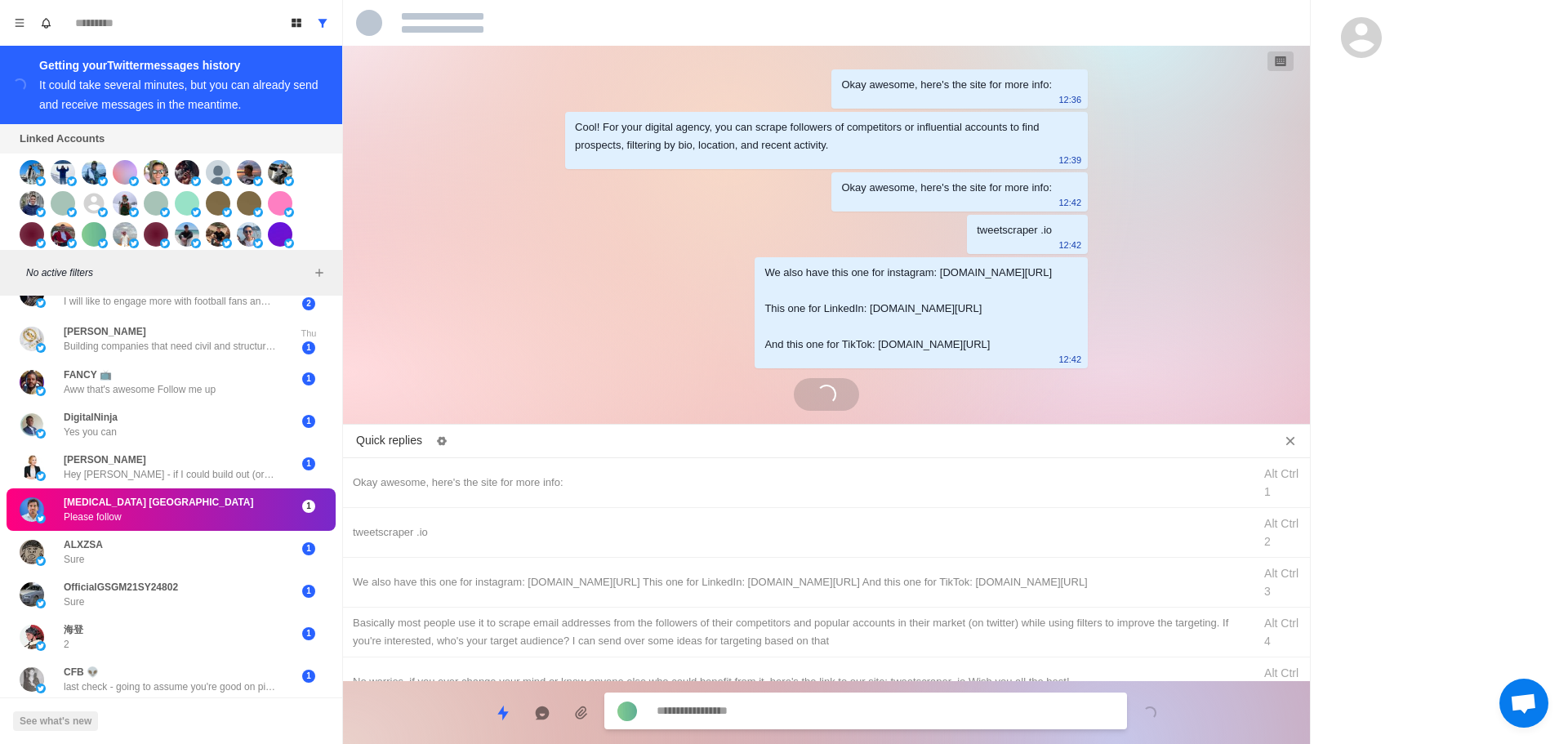
scroll to position [169, 0]
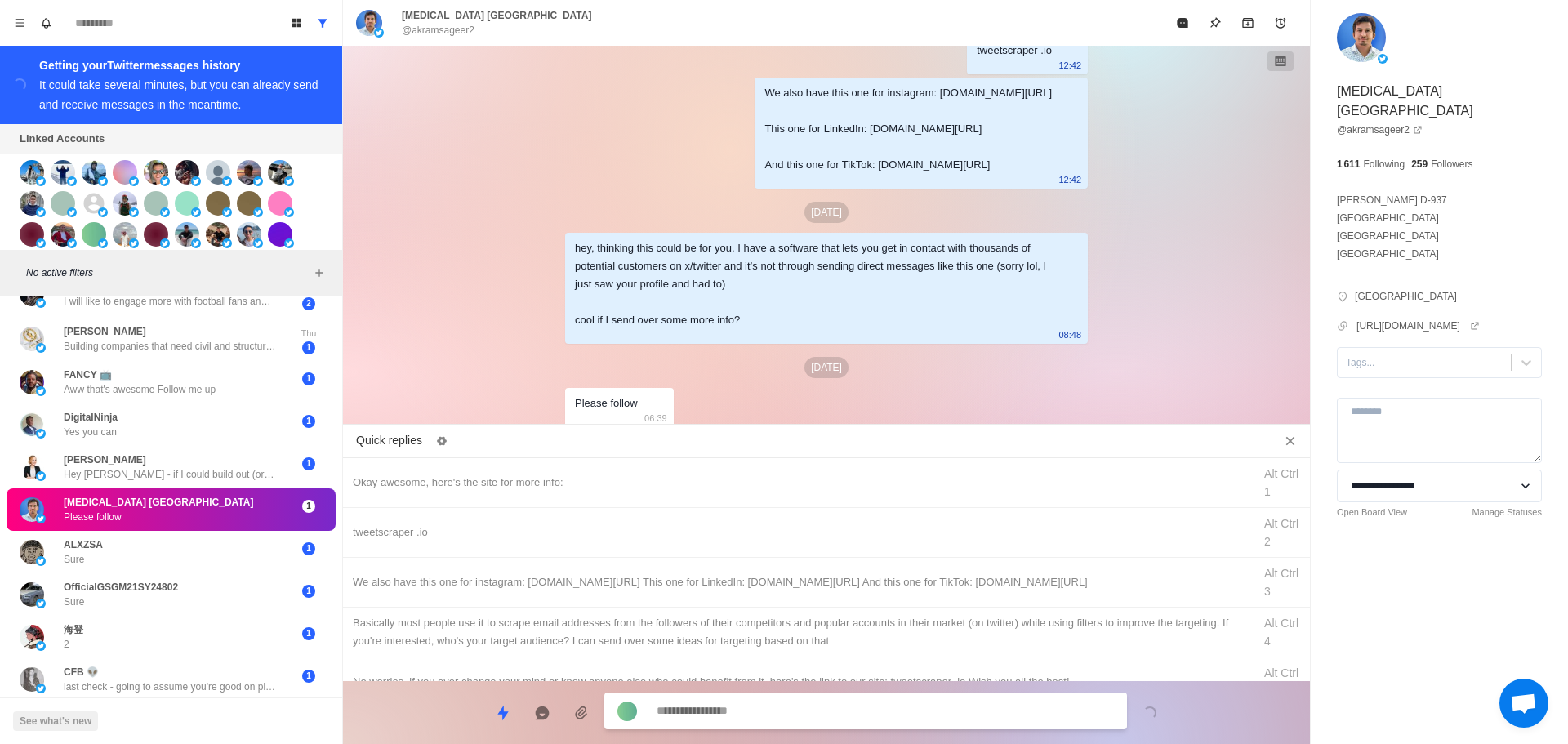
click at [920, 715] on textarea at bounding box center [886, 711] width 457 height 23
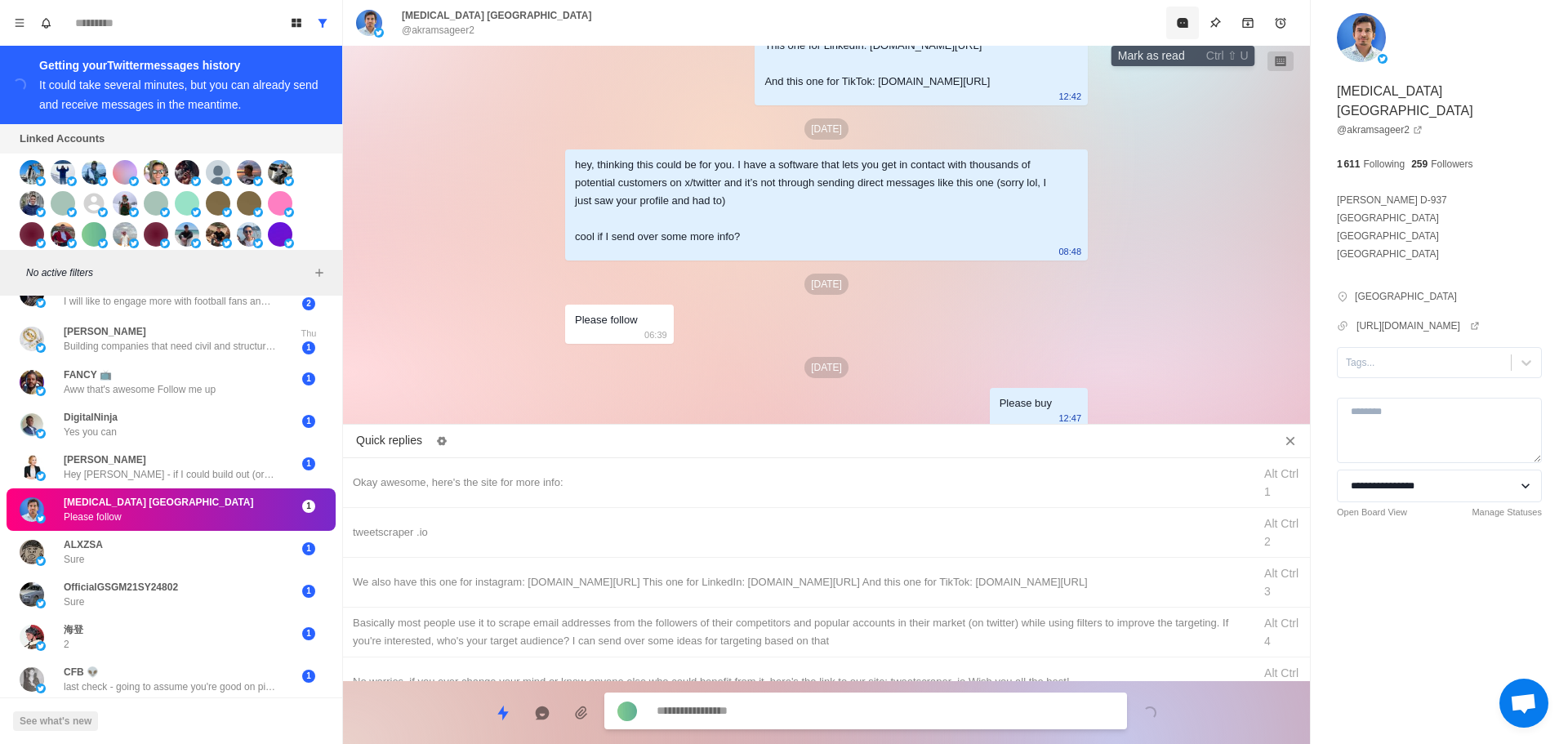
click at [1178, 13] on button "Mark as read" at bounding box center [1182, 22] width 32 height 32
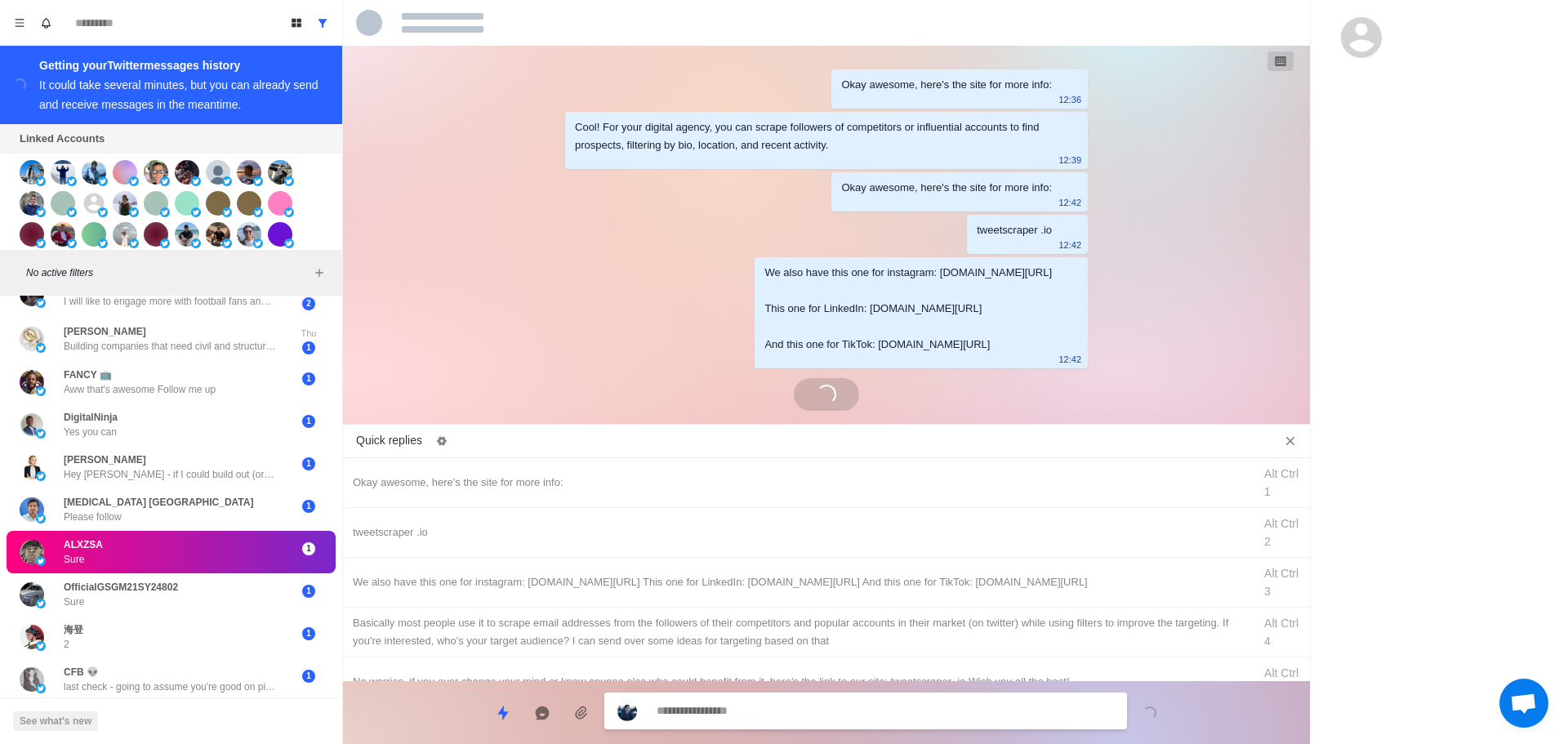
scroll to position [152, 0]
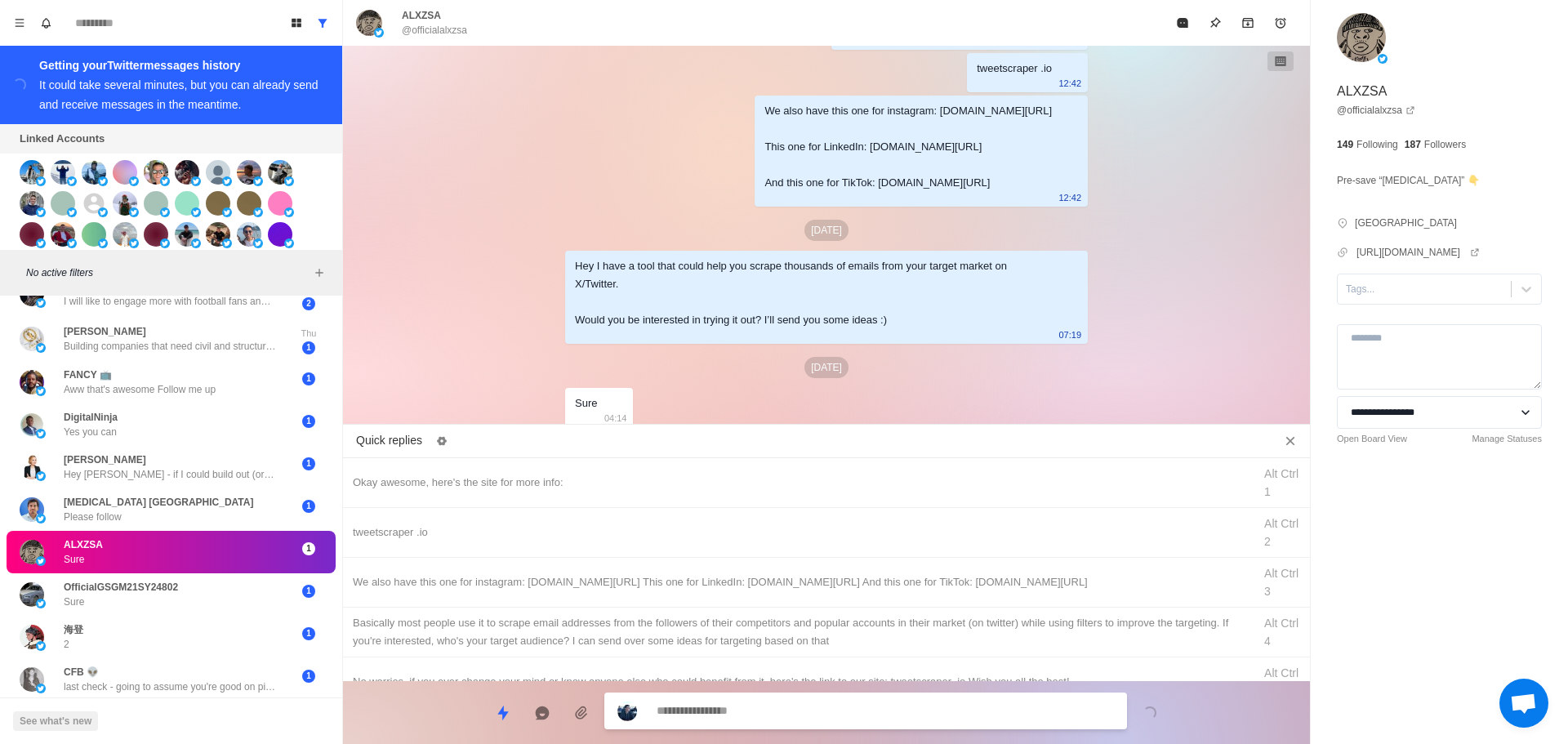
click at [1384, 319] on div "**********" at bounding box center [1439, 259] width 257 height 518
drag, startPoint x: 1395, startPoint y: 310, endPoint x: 1399, endPoint y: 322, distance: 12.6
click at [1395, 298] on div at bounding box center [1424, 289] width 156 height 18
click at [1400, 350] on div "interested" at bounding box center [1440, 341] width 205 height 27
drag, startPoint x: 585, startPoint y: 483, endPoint x: 691, endPoint y: 627, distance: 178.8
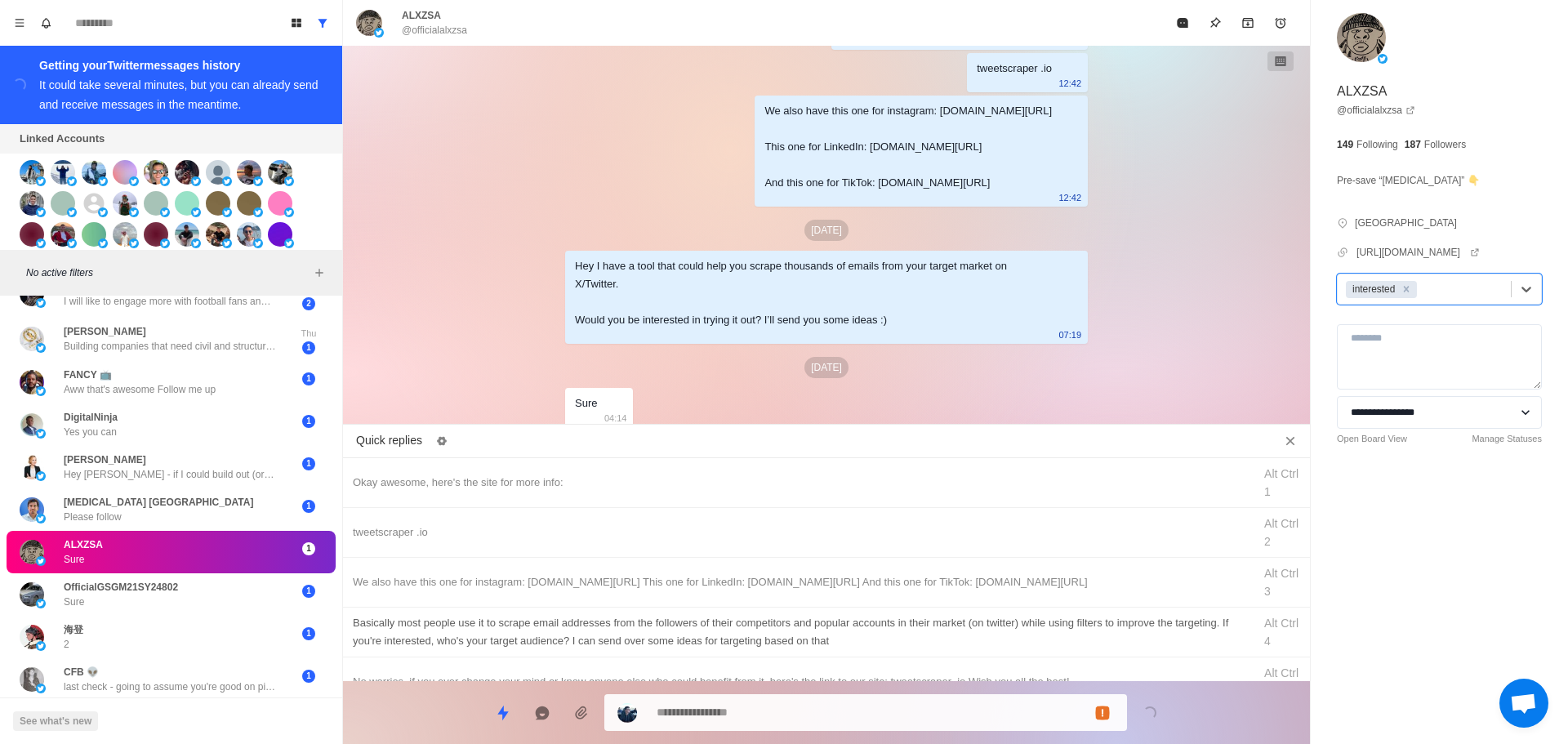
click at [588, 483] on div "Okay awesome, here's the site for more info:" at bounding box center [798, 483] width 891 height 18
click at [741, 721] on textarea "**********" at bounding box center [886, 711] width 457 height 23
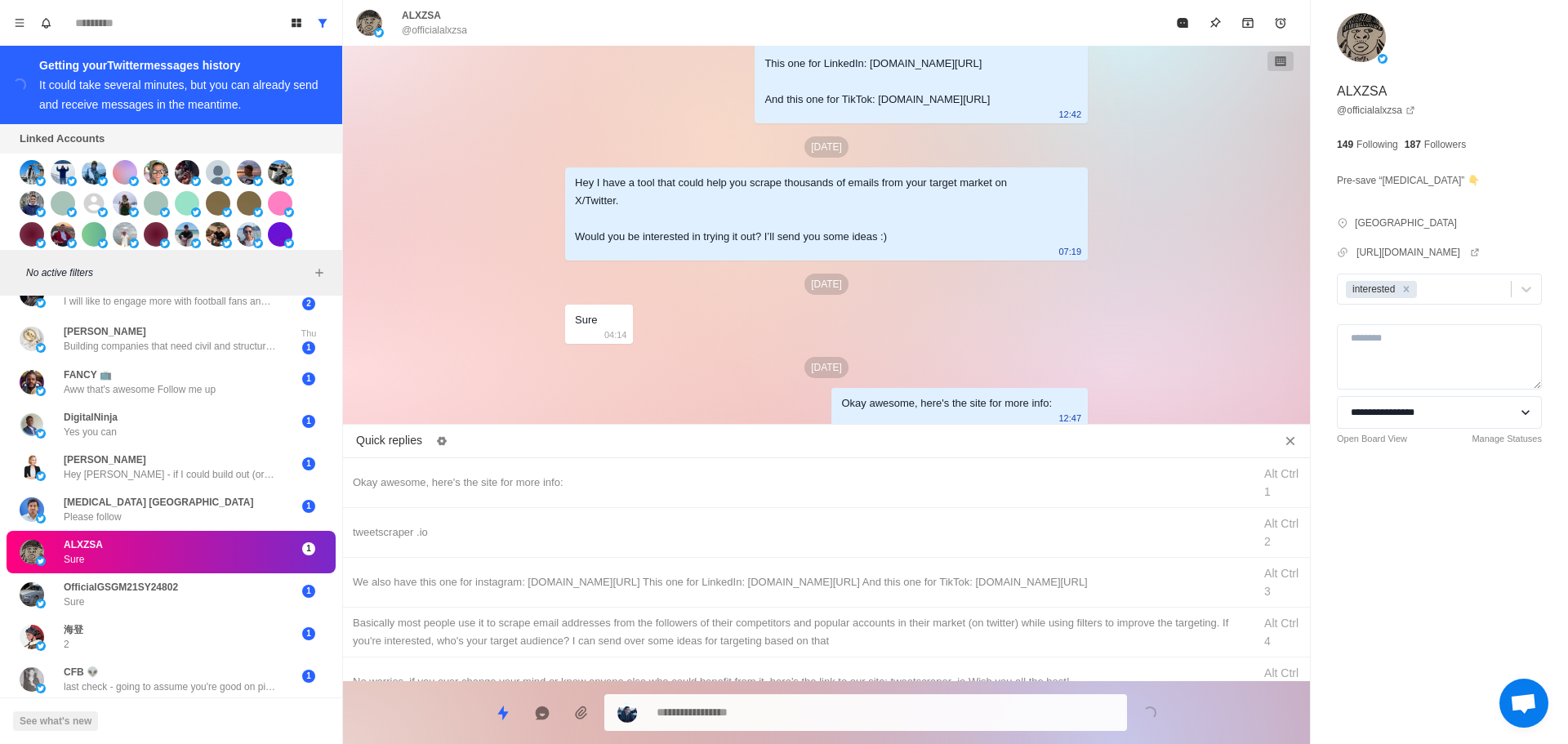
drag, startPoint x: 826, startPoint y: 537, endPoint x: 823, endPoint y: 725, distance: 188.0
click at [826, 545] on div "tweetscraper .io Alt Ctrl 2" at bounding box center [826, 533] width 967 height 50
click at [828, 713] on textarea "**********" at bounding box center [886, 713] width 457 height 23
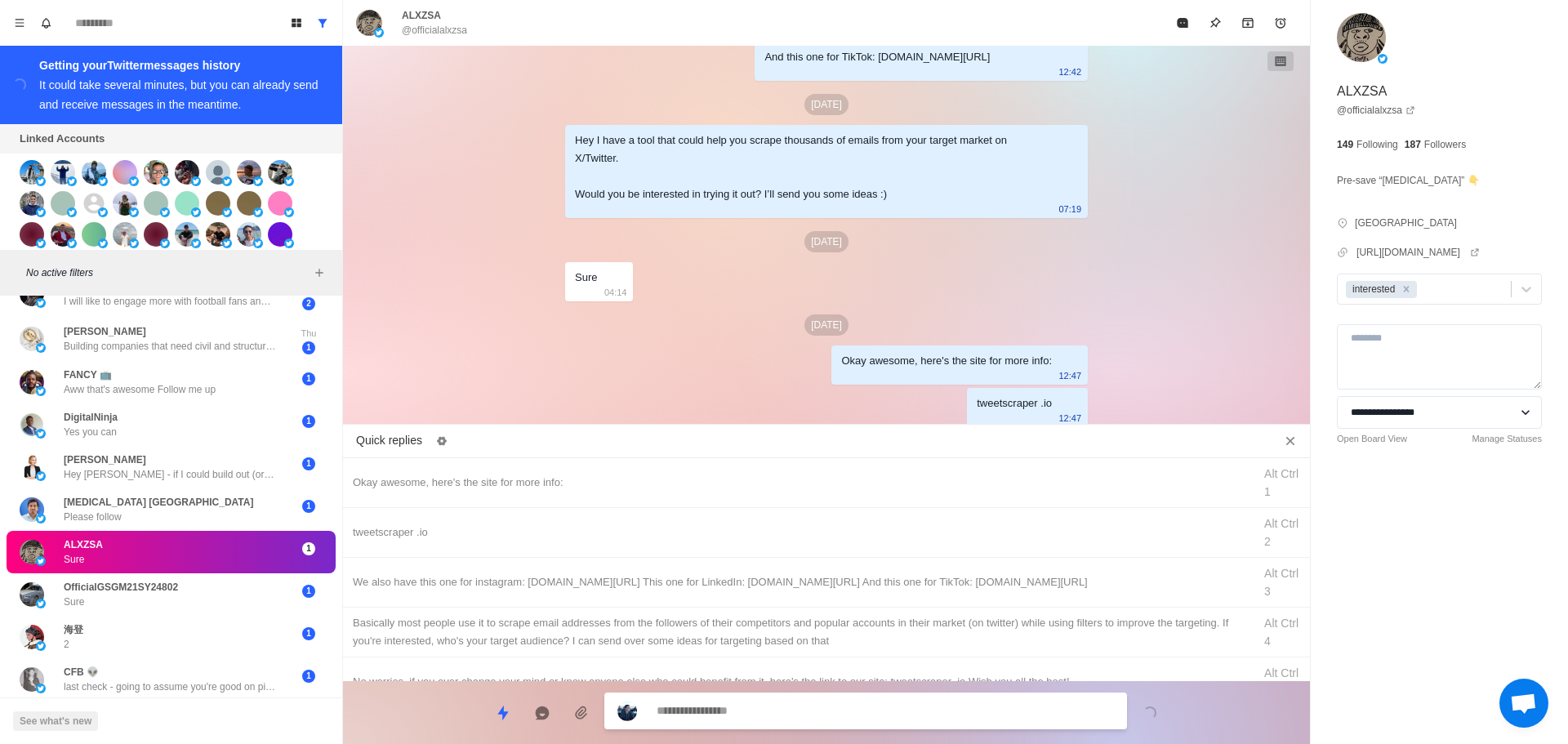
drag, startPoint x: 907, startPoint y: 574, endPoint x: 888, endPoint y: 659, distance: 87.1
click at [907, 579] on div "We also have this one for instagram: [DOMAIN_NAME][URL] This one for LinkedIn: …" at bounding box center [798, 583] width 891 height 18
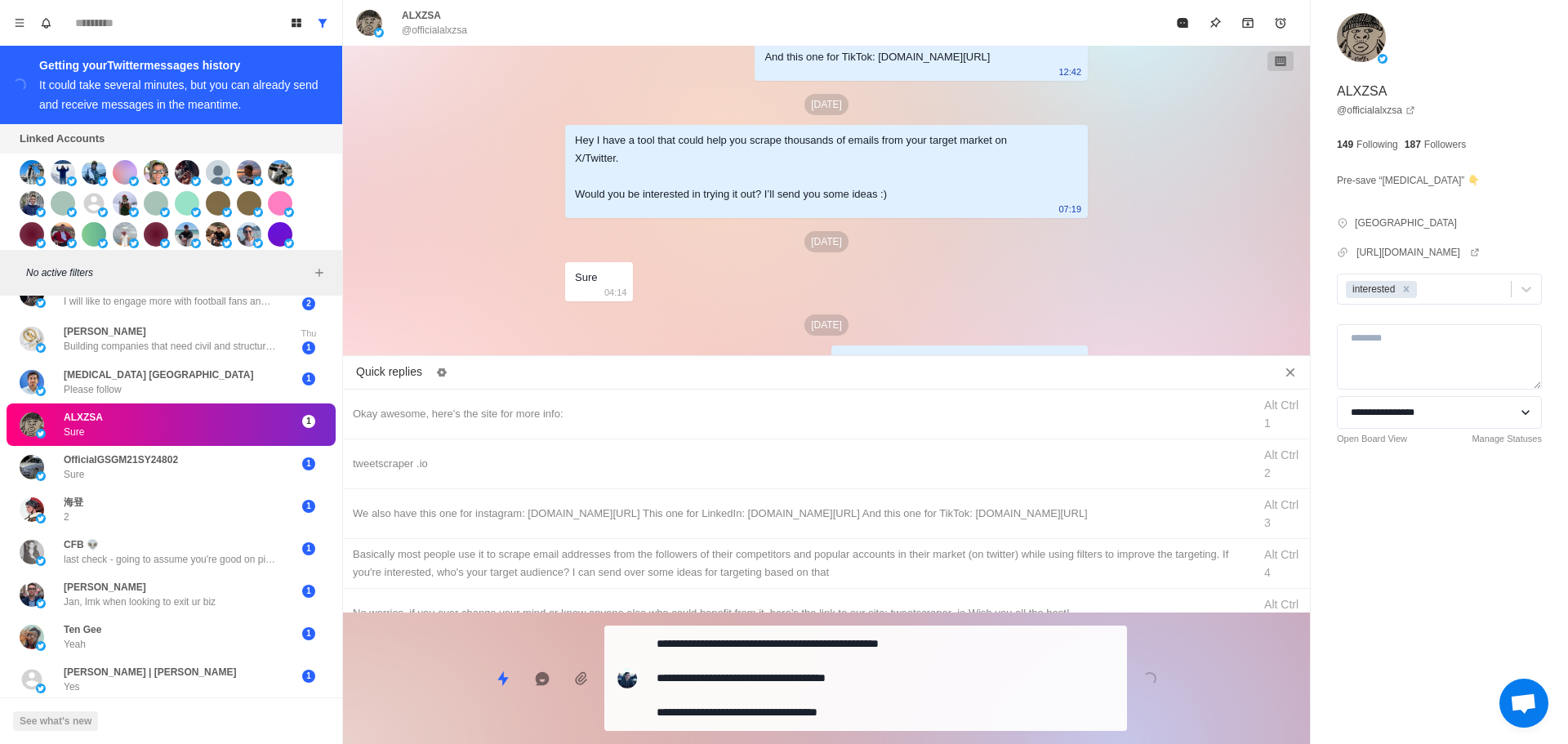
click at [885, 696] on div "**********" at bounding box center [865, 678] width 523 height 106
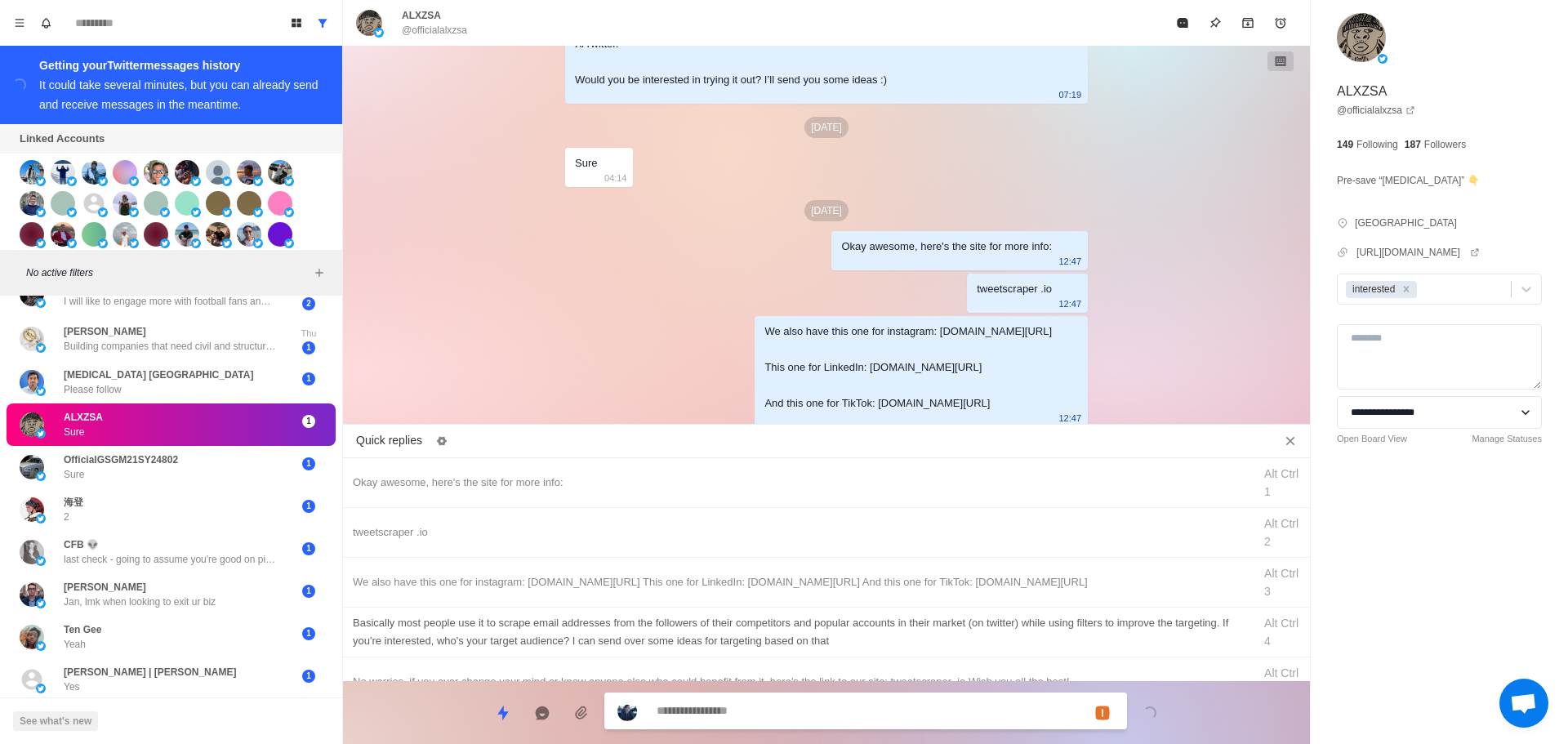
drag, startPoint x: 927, startPoint y: 626, endPoint x: 896, endPoint y: 692, distance: 72.9
click at [927, 628] on div "Basically most people use it to scrape email addresses from the followers of th…" at bounding box center [798, 632] width 891 height 36
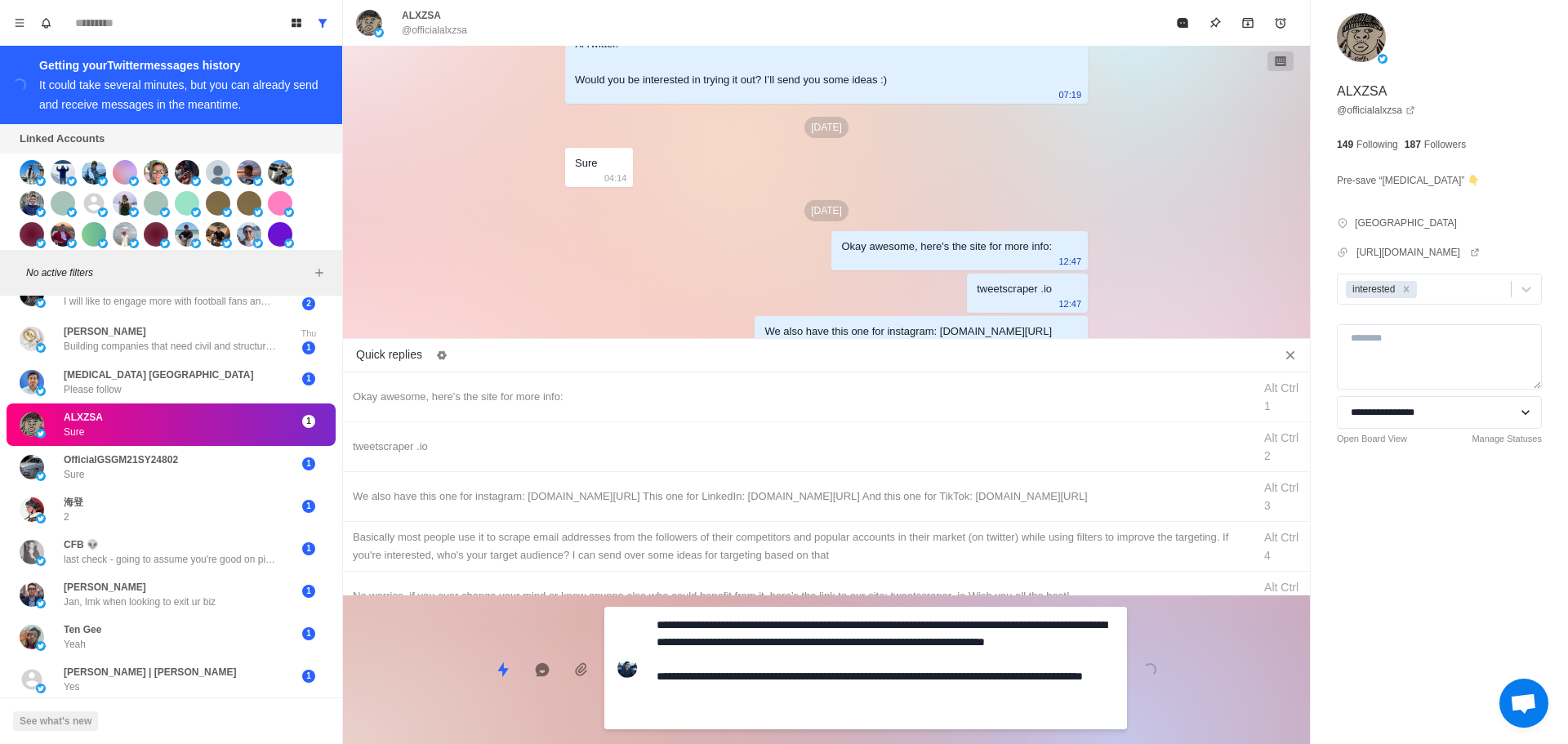
click at [896, 692] on div "**********" at bounding box center [826, 663] width 967 height 136
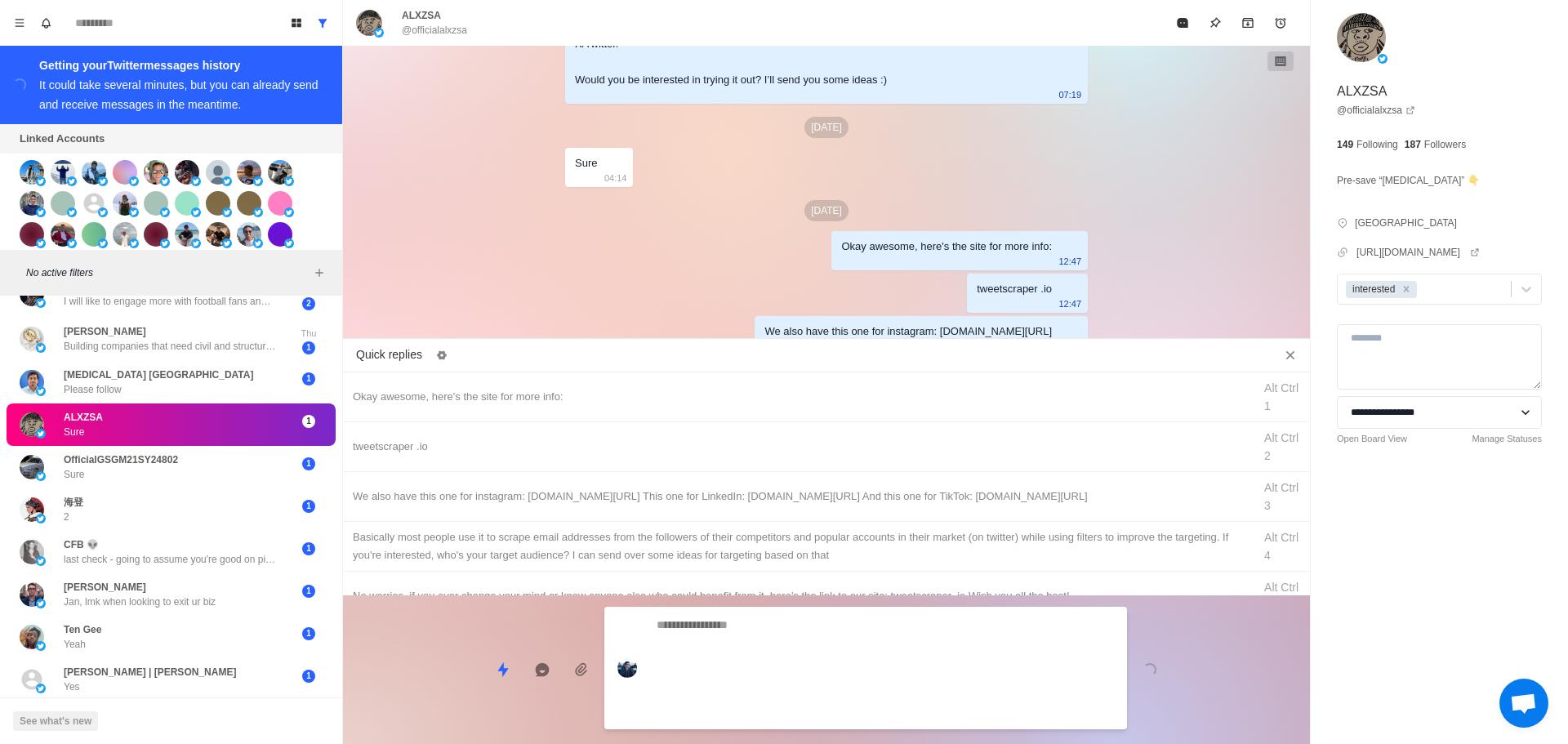
scroll to position [505, 0]
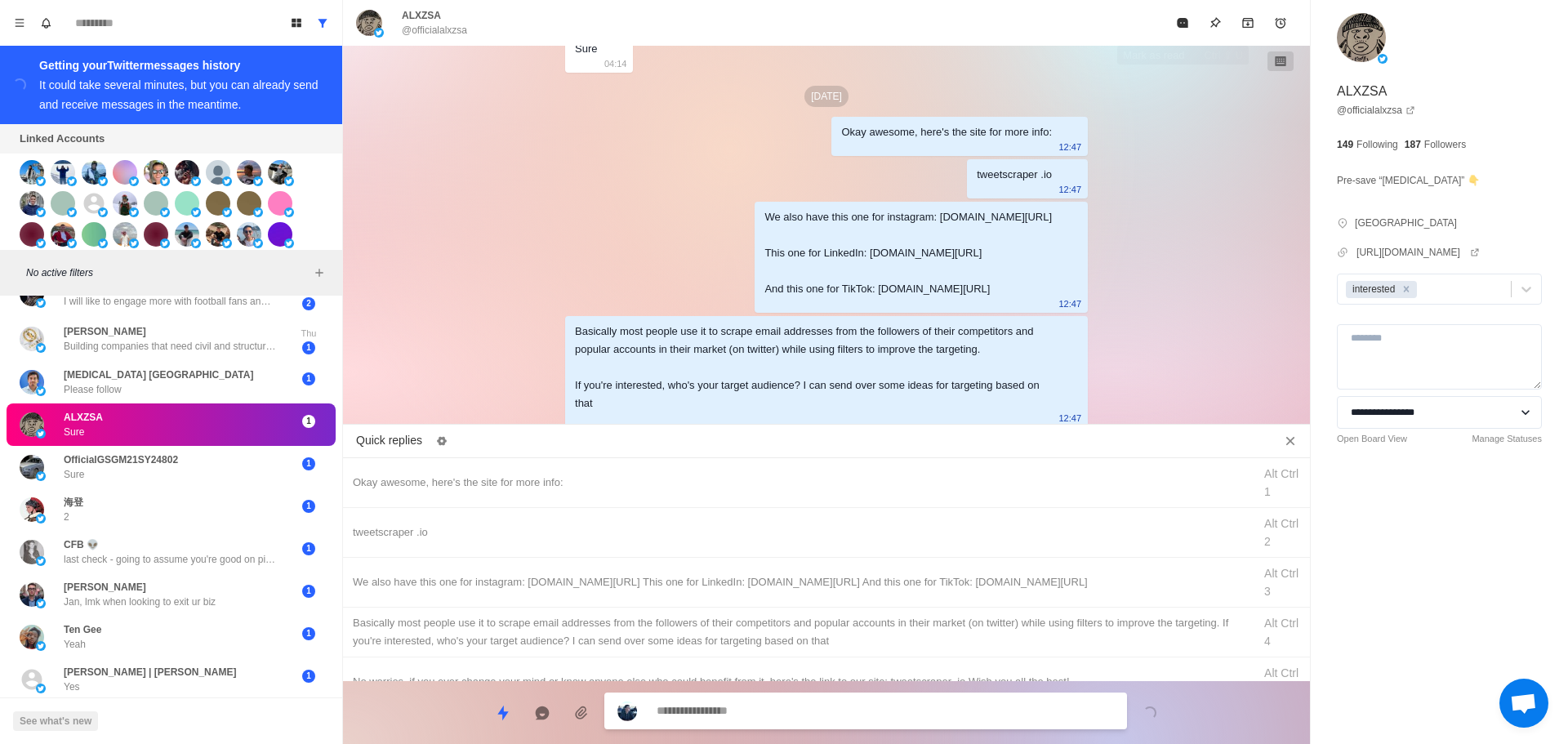
drag, startPoint x: 1196, startPoint y: 15, endPoint x: 1151, endPoint y: 120, distance: 114.2
click at [1196, 20] on button "Mark as read" at bounding box center [1182, 22] width 32 height 32
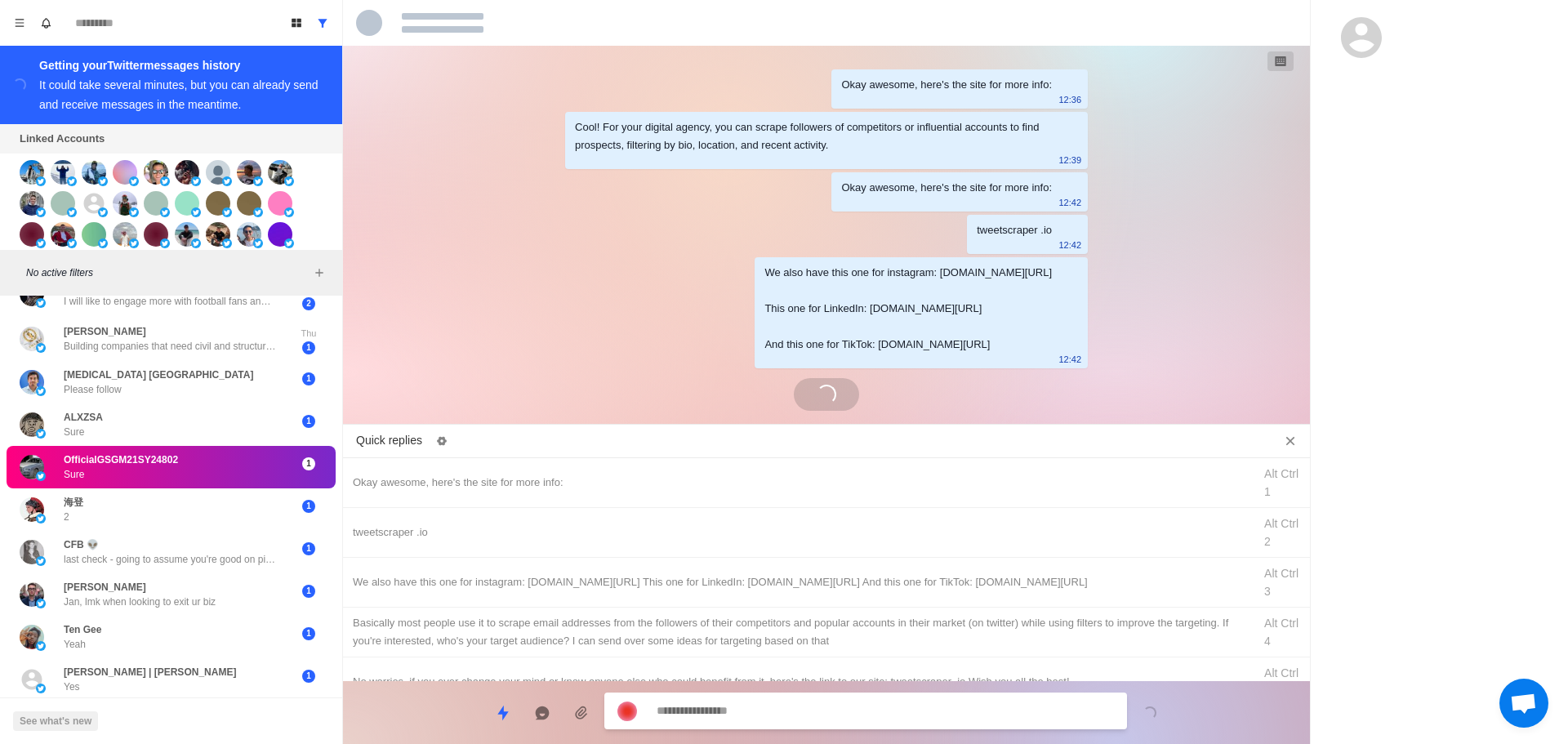
scroll to position [169, 0]
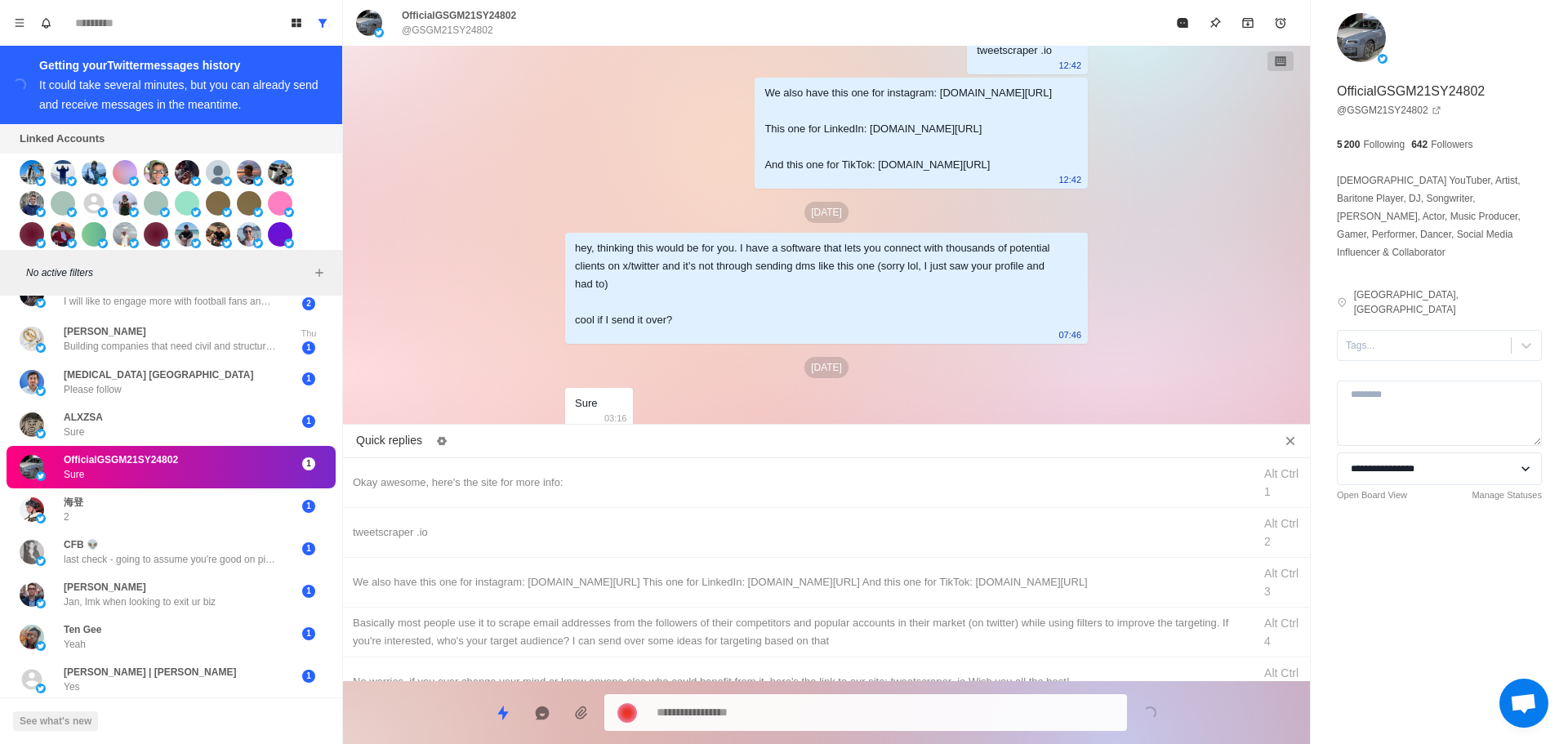
click at [1399, 330] on div "**********" at bounding box center [1439, 286] width 257 height 574
click at [1405, 336] on div at bounding box center [1424, 345] width 156 height 18
drag, startPoint x: 1402, startPoint y: 361, endPoint x: 801, endPoint y: 474, distance: 611.5
click at [1402, 384] on div "interested" at bounding box center [1440, 398] width 205 height 27
drag, startPoint x: 798, startPoint y: 472, endPoint x: 812, endPoint y: 698, distance: 226.4
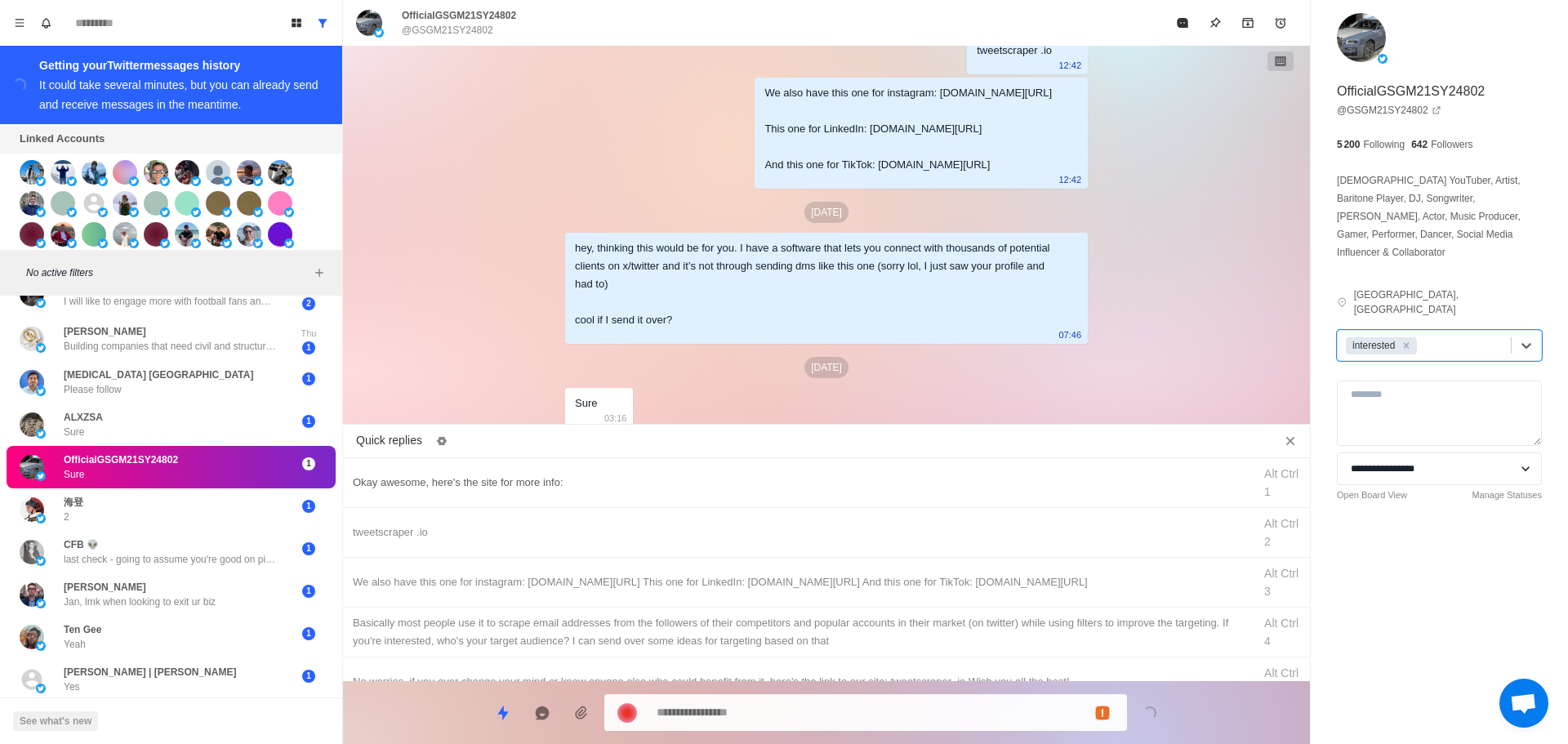
click at [798, 473] on div "Okay awesome, here's the site for more info: Alt Ctrl 1" at bounding box center [826, 483] width 967 height 50
click at [819, 703] on textarea "**********" at bounding box center [886, 711] width 457 height 23
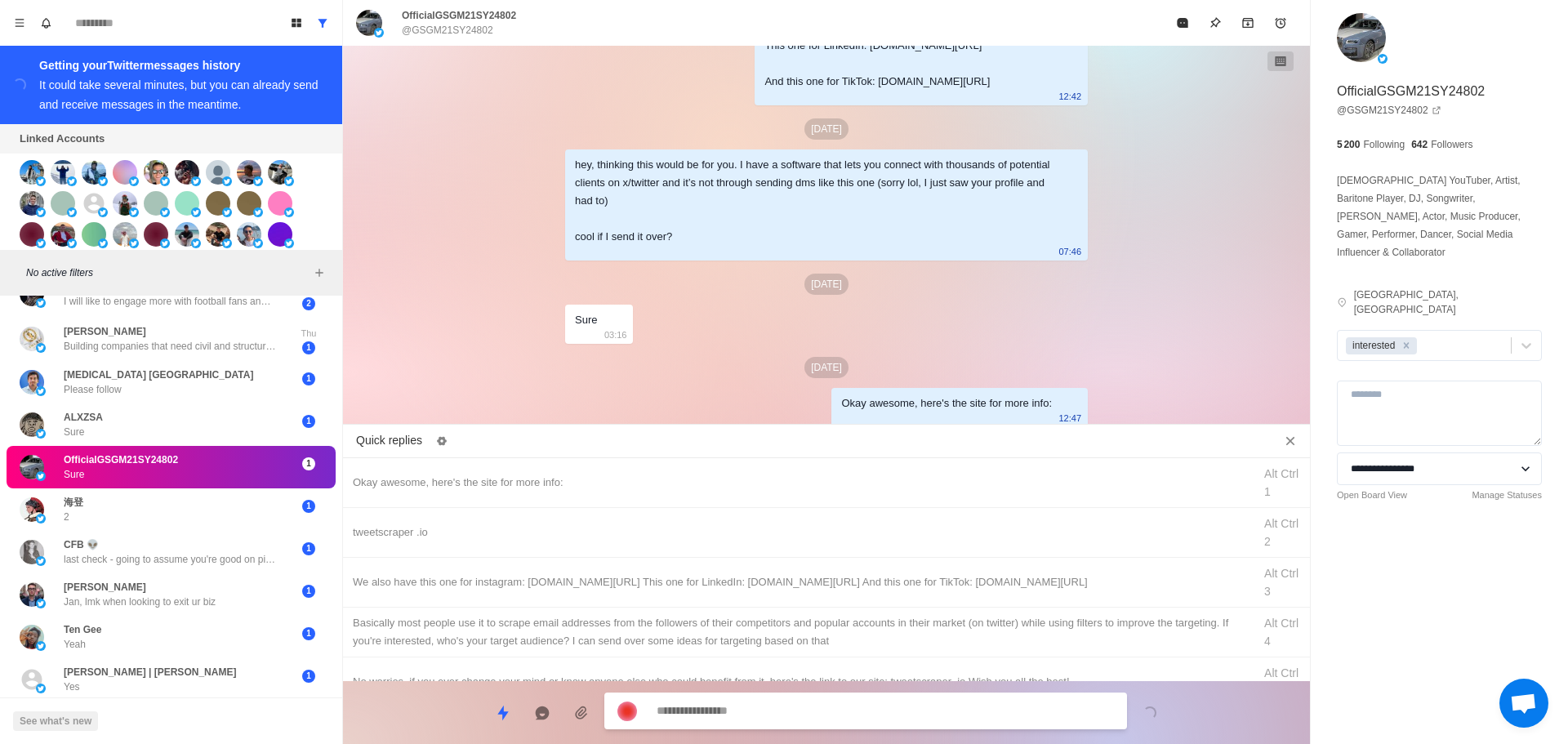
drag, startPoint x: 922, startPoint y: 539, endPoint x: 887, endPoint y: 718, distance: 182.4
click at [922, 545] on div "tweetscraper .io Alt Ctrl 2" at bounding box center [826, 533] width 967 height 50
click at [889, 711] on textarea "**********" at bounding box center [886, 713] width 457 height 23
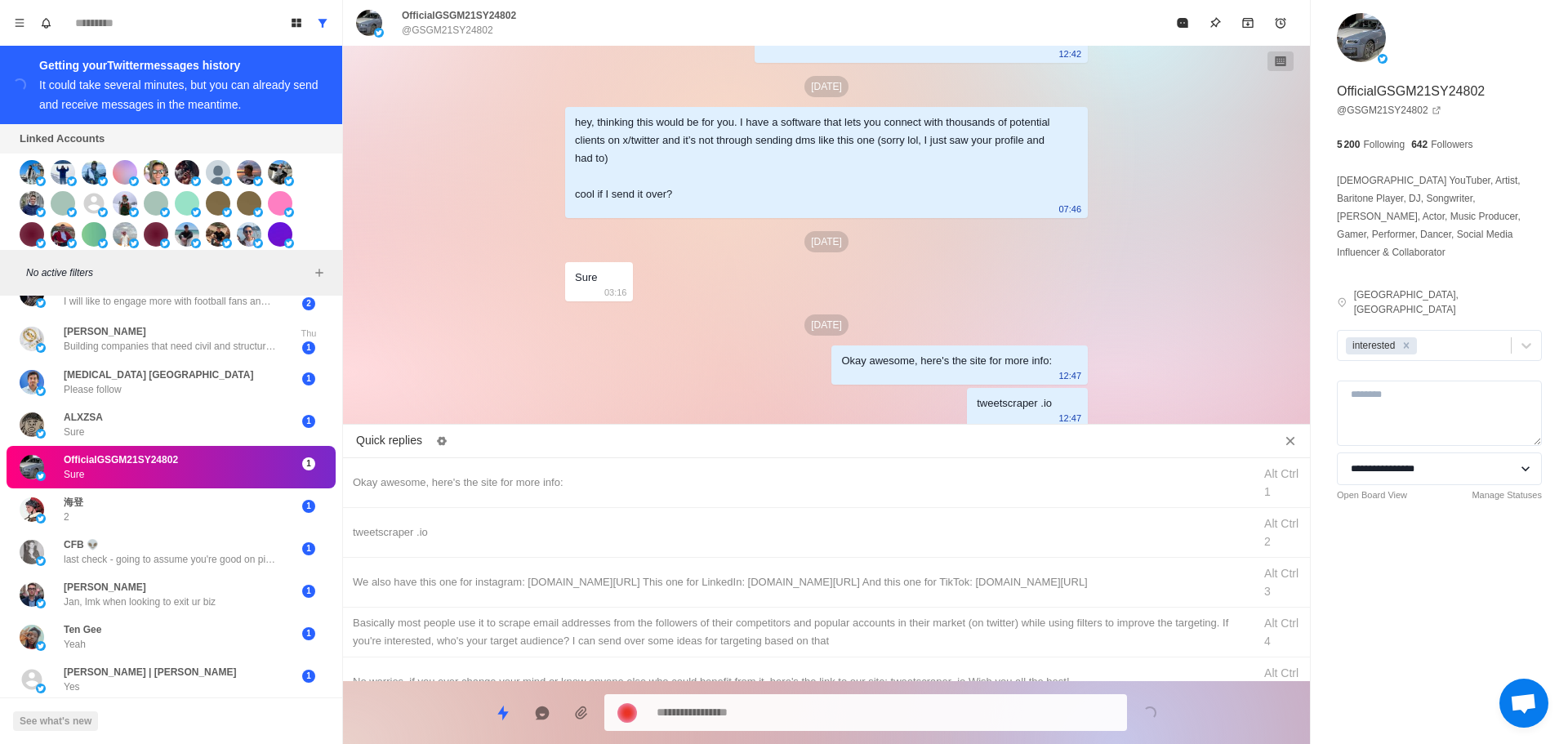
drag, startPoint x: 953, startPoint y: 583, endPoint x: 940, endPoint y: 624, distance: 43.0
click at [952, 589] on div "We also have this one for instagram: [DOMAIN_NAME][URL] This one for LinkedIn: …" at bounding box center [798, 583] width 891 height 18
click at [917, 688] on div "**********" at bounding box center [826, 706] width 967 height 50
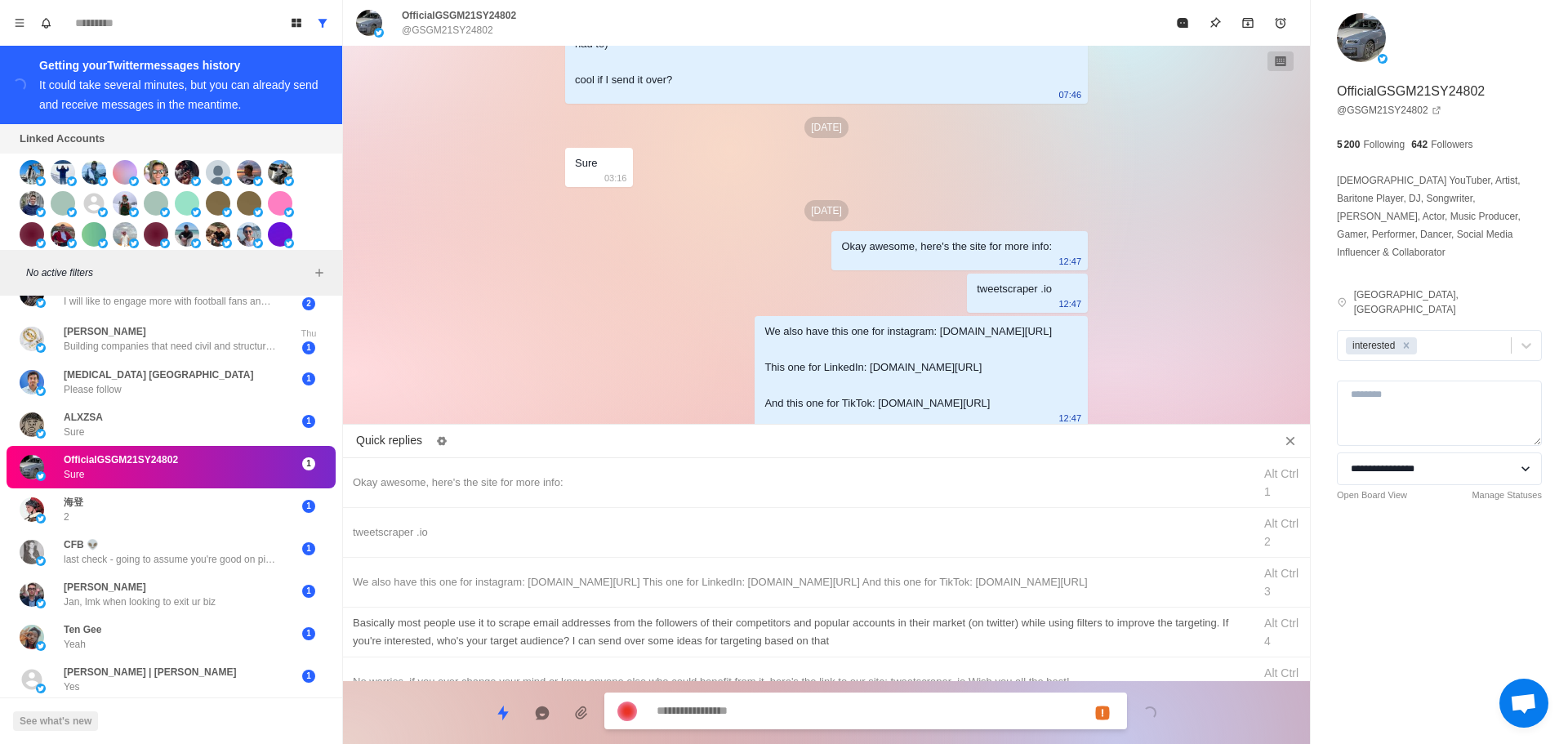
click at [965, 618] on div "Basically most people use it to scrape email addresses from the followers of th…" at bounding box center [798, 632] width 891 height 36
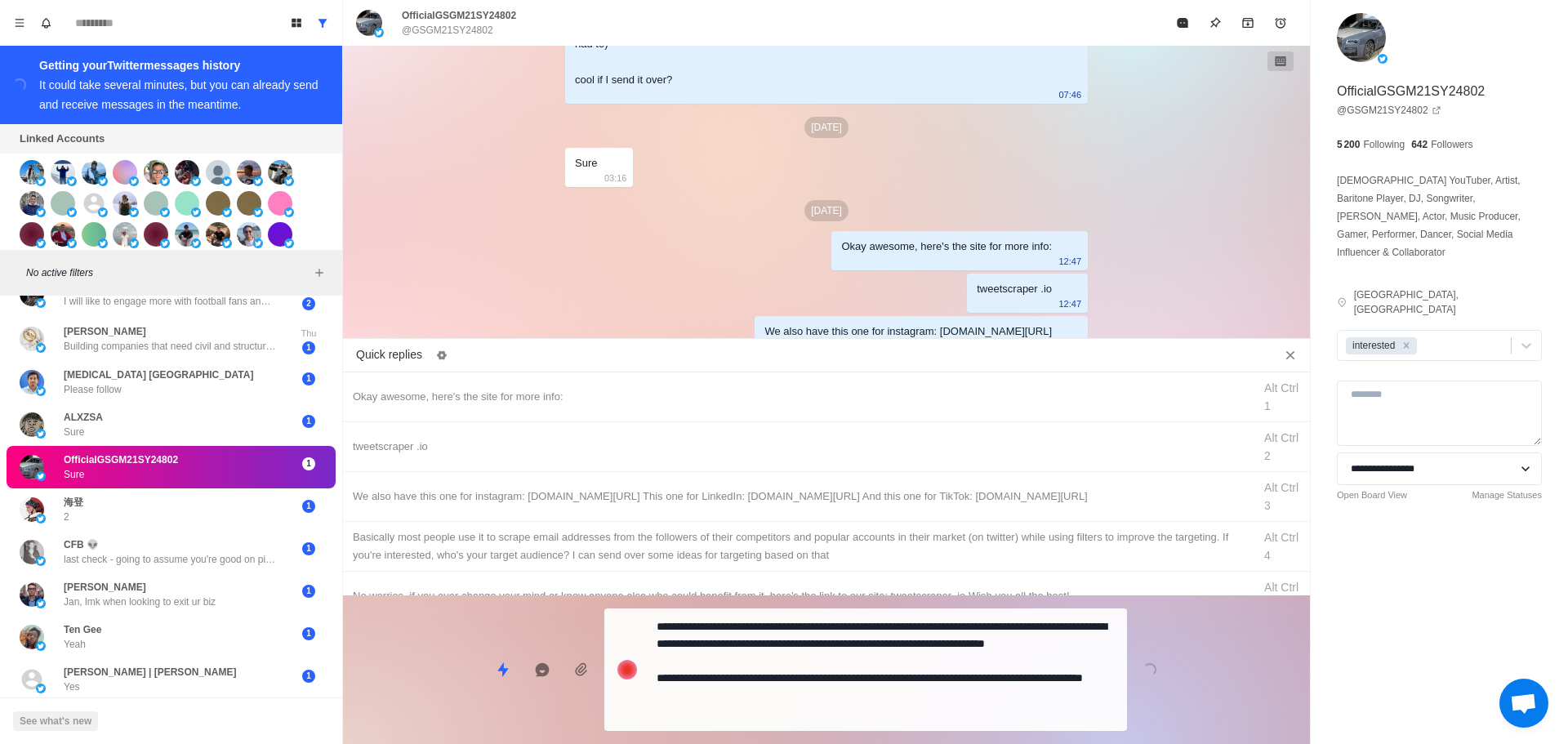
click at [945, 678] on div "Quick replies Okay awesome, here's the site for more info: Alt Ctrl 1 tweetscra…" at bounding box center [826, 545] width 967 height 400
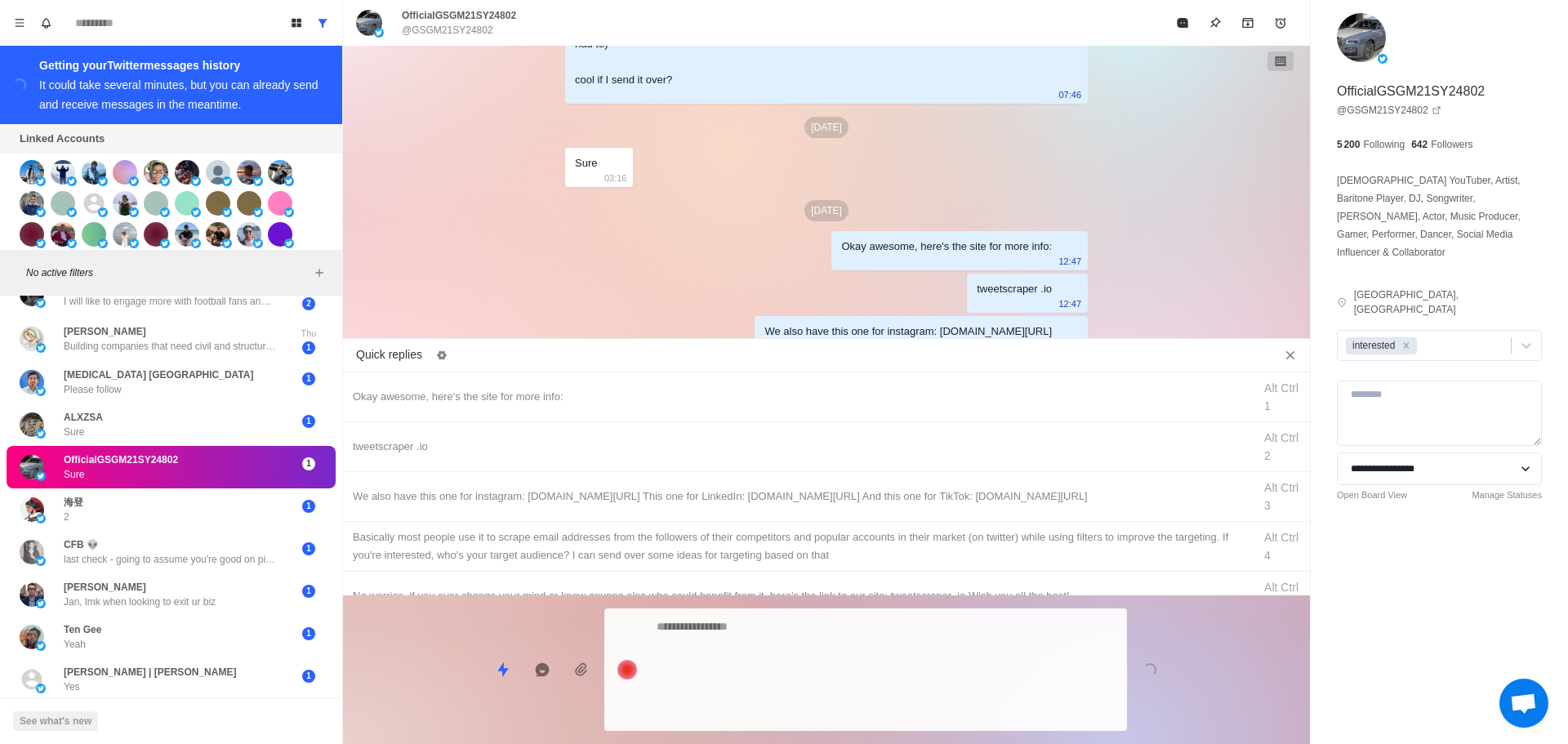
scroll to position [524, 0]
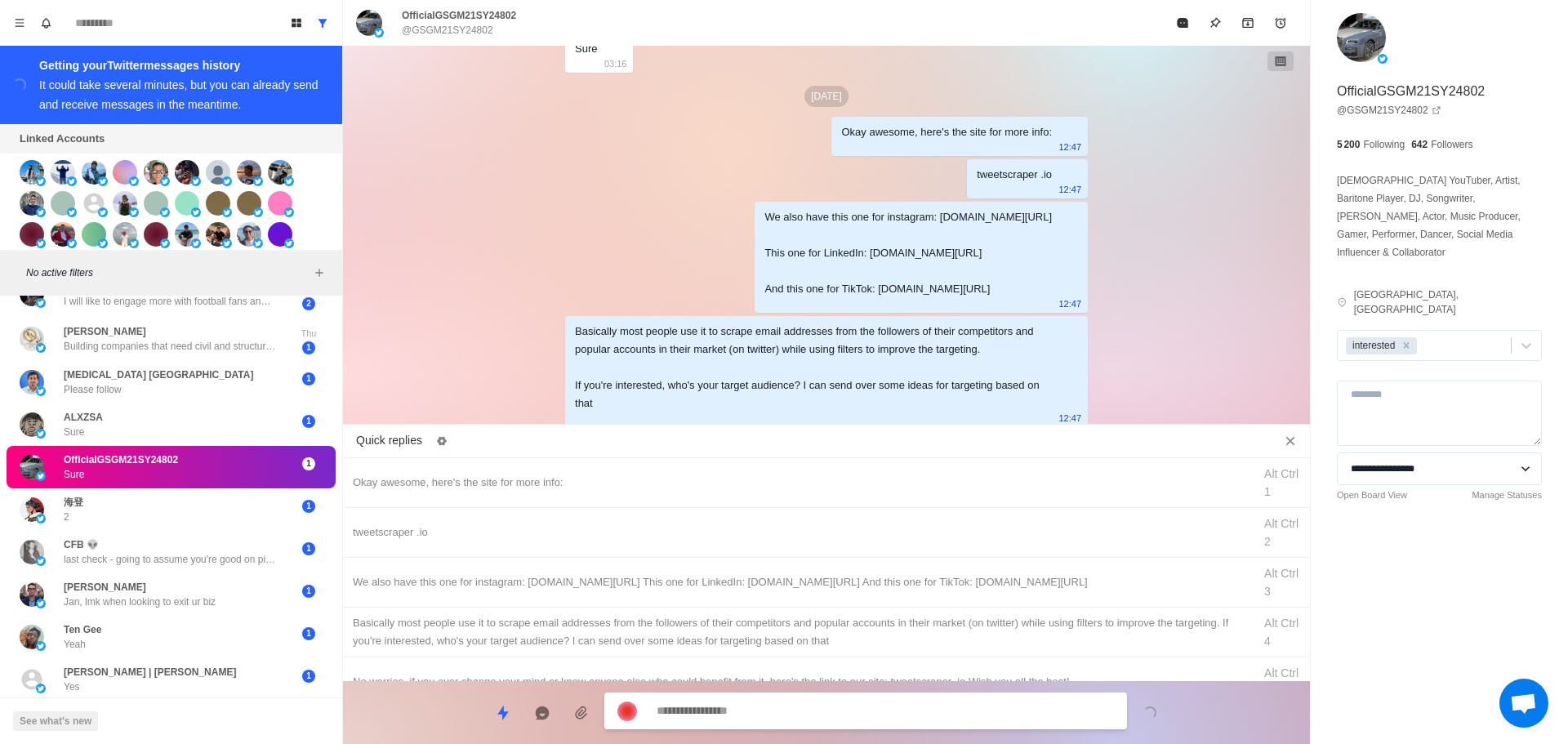
drag, startPoint x: 1179, startPoint y: 30, endPoint x: 1088, endPoint y: 360, distance: 342.3
click at [1176, 37] on button "Mark as read" at bounding box center [1182, 22] width 32 height 32
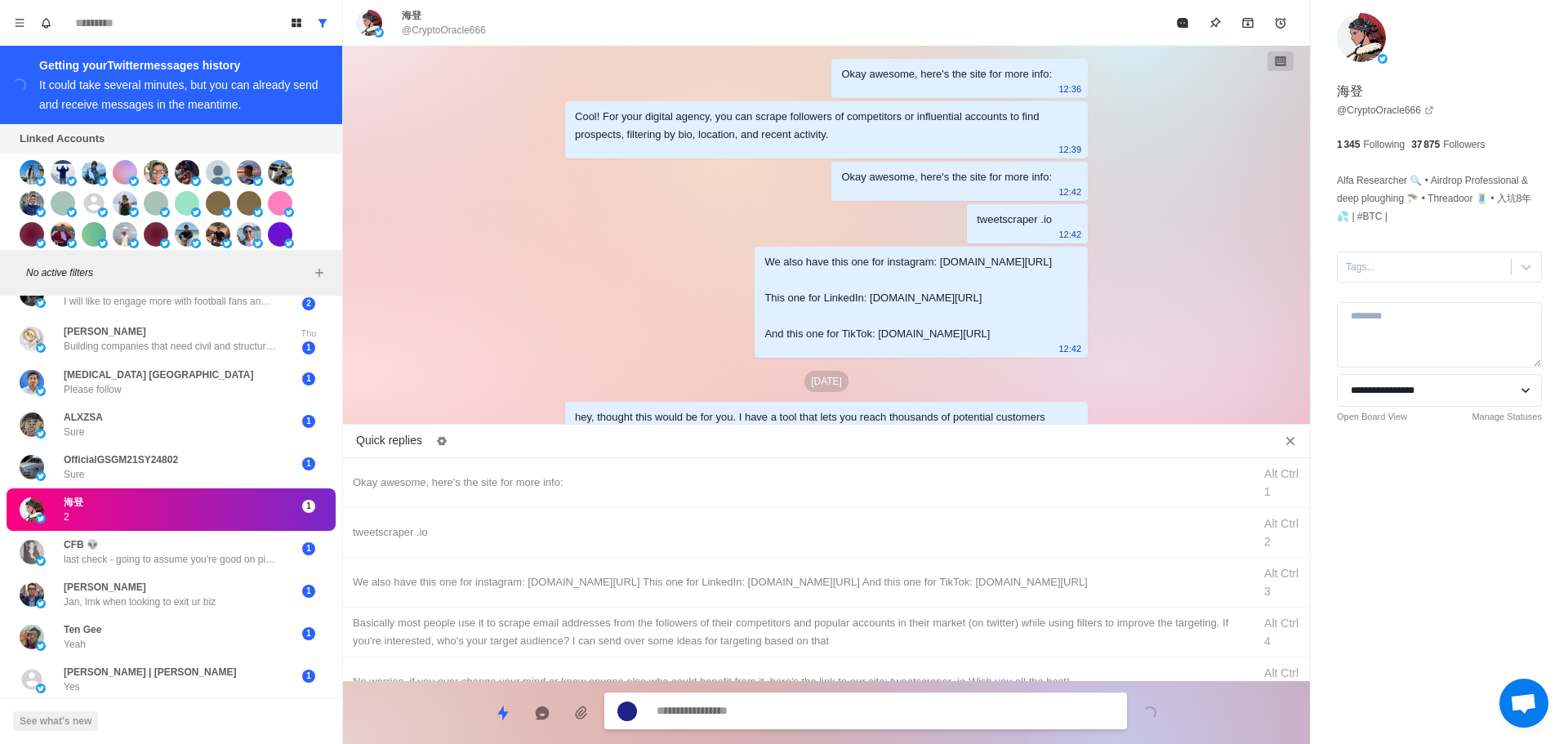
scroll to position [169, 0]
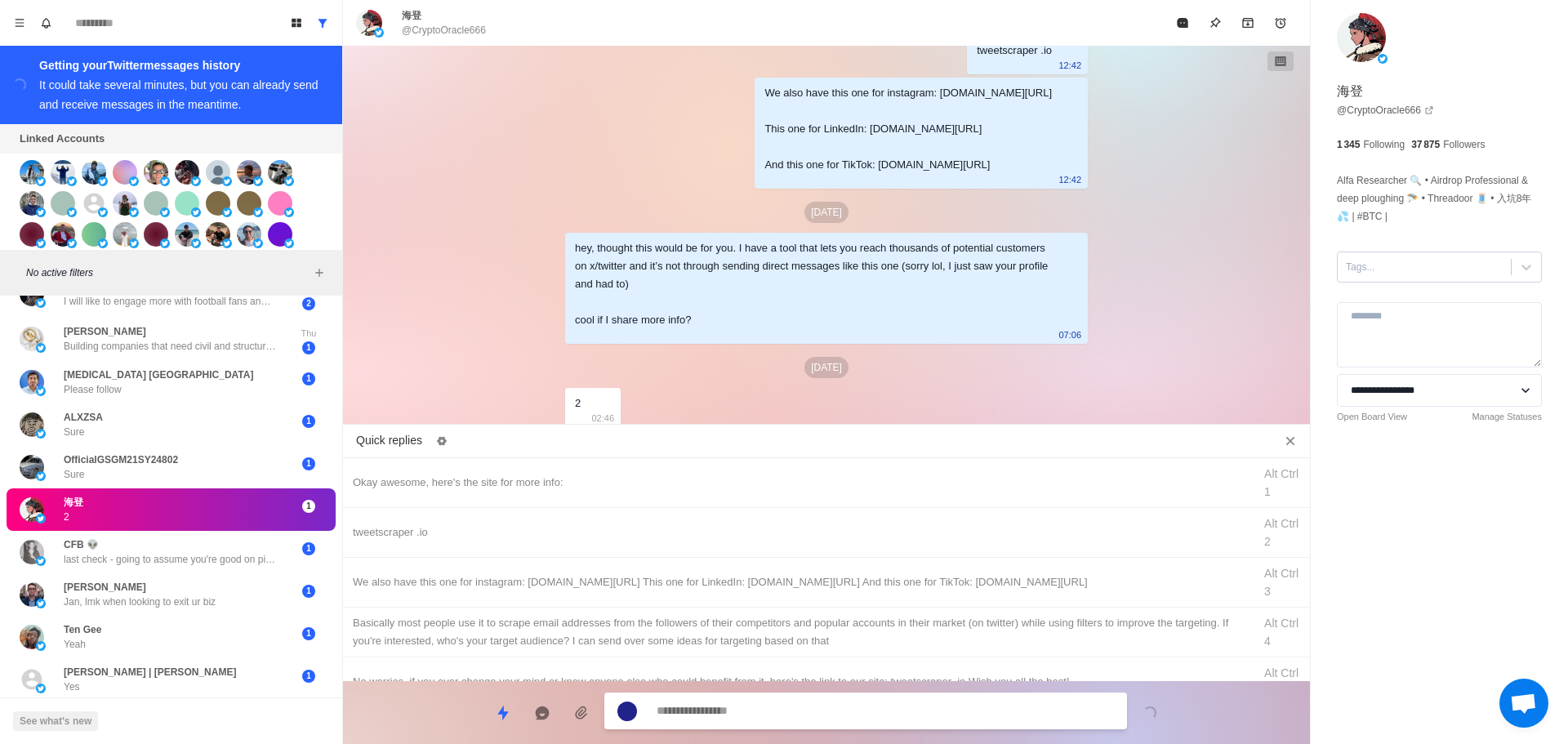
click at [1400, 275] on div at bounding box center [1424, 267] width 156 height 18
click at [1408, 307] on div "interested" at bounding box center [1440, 320] width 205 height 27
click at [710, 462] on div "Okay awesome, here's the site for more info: Alt Ctrl 1" at bounding box center [826, 483] width 967 height 50
click at [789, 712] on textarea "**********" at bounding box center [886, 713] width 457 height 23
drag, startPoint x: 738, startPoint y: 716, endPoint x: 279, endPoint y: 723, distance: 459.1
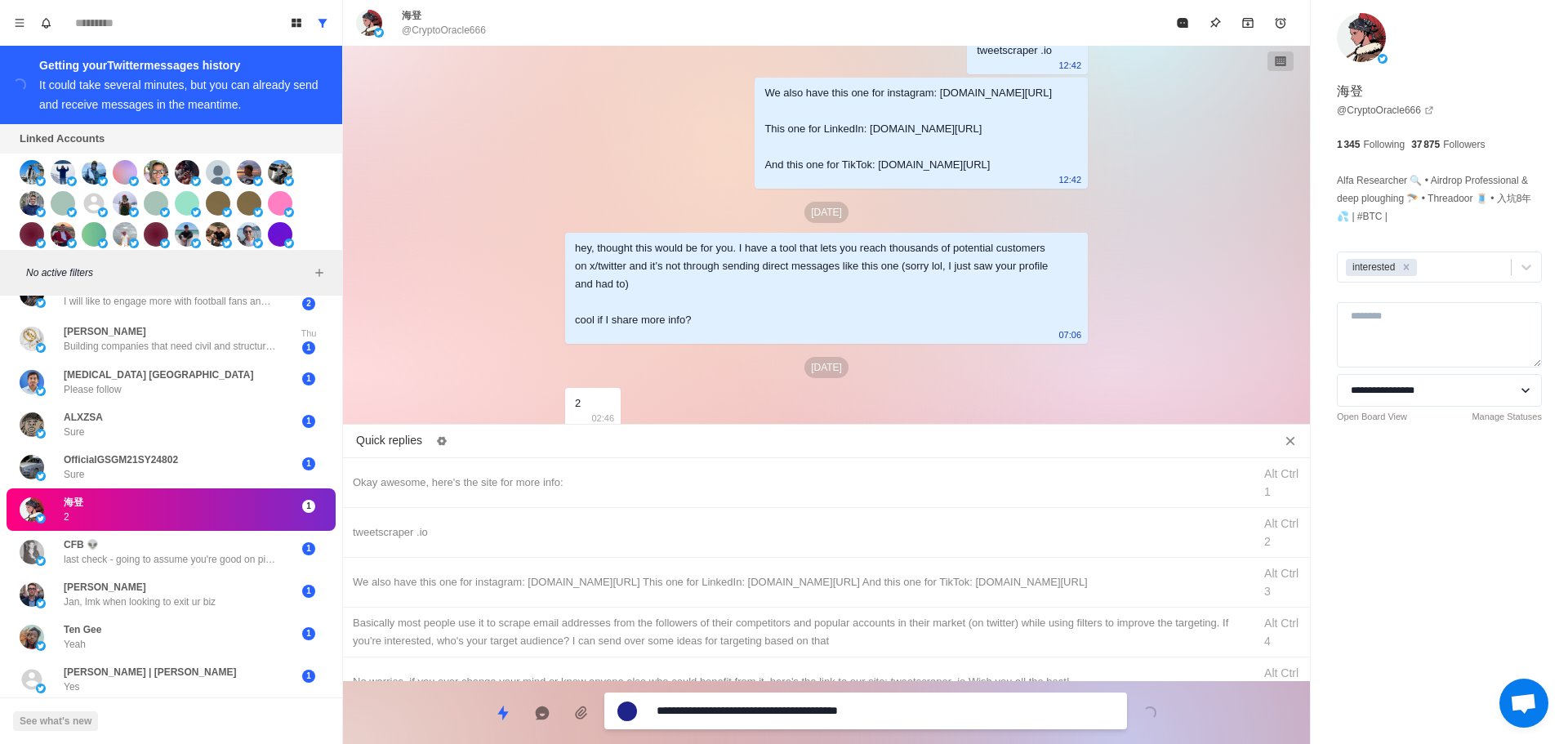
click at [226, 743] on div "Board View Tools Archived Chats Mark many as read Keyboard shortcuts Team Setti…" at bounding box center [784, 372] width 1568 height 744
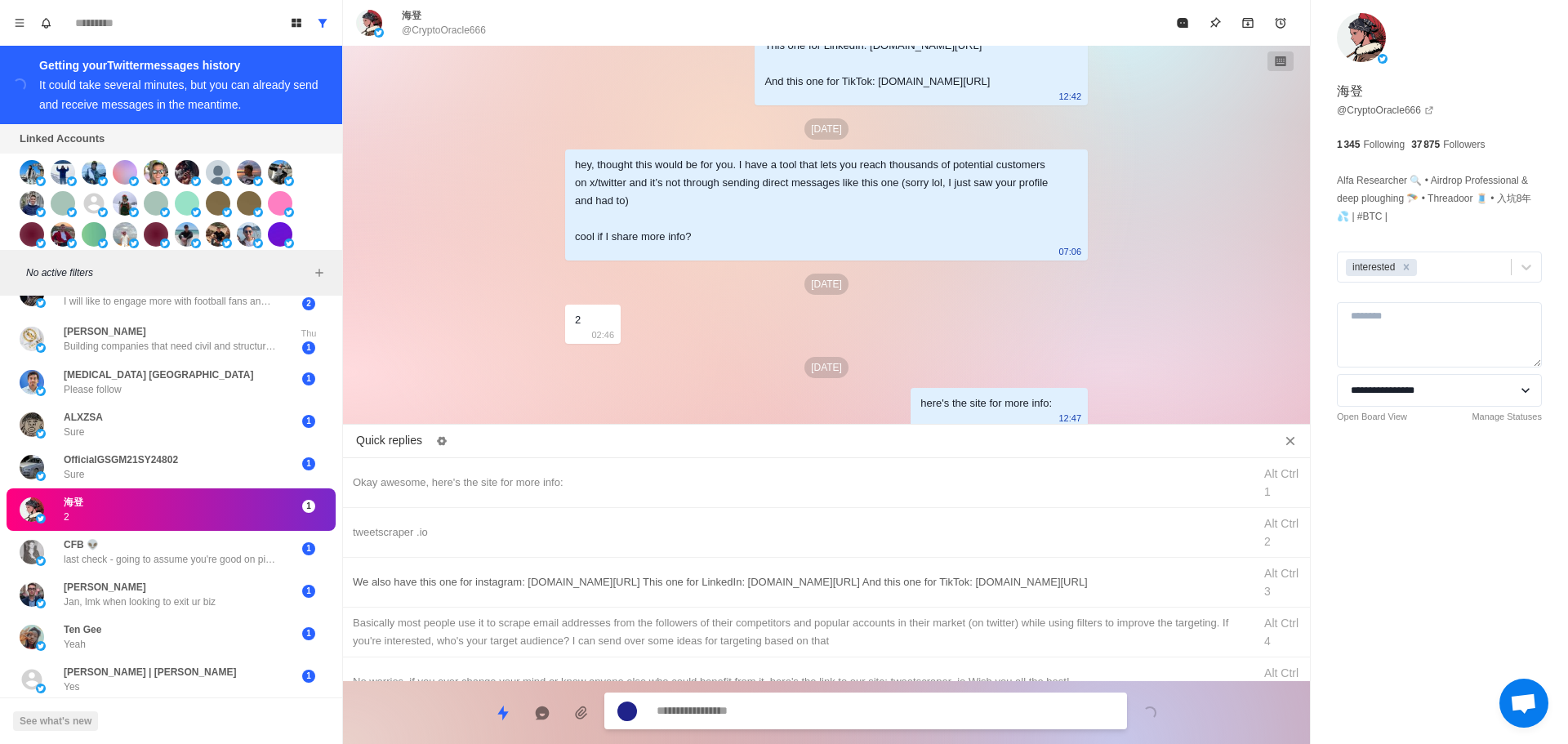
drag, startPoint x: 489, startPoint y: 519, endPoint x: 567, endPoint y: 591, distance: 106.2
click at [495, 529] on div "tweetscraper .io Alt Ctrl 2" at bounding box center [826, 533] width 967 height 50
drag, startPoint x: 725, startPoint y: 713, endPoint x: 751, endPoint y: 638, distance: 79.4
click at [726, 713] on textarea "**********" at bounding box center [886, 713] width 457 height 23
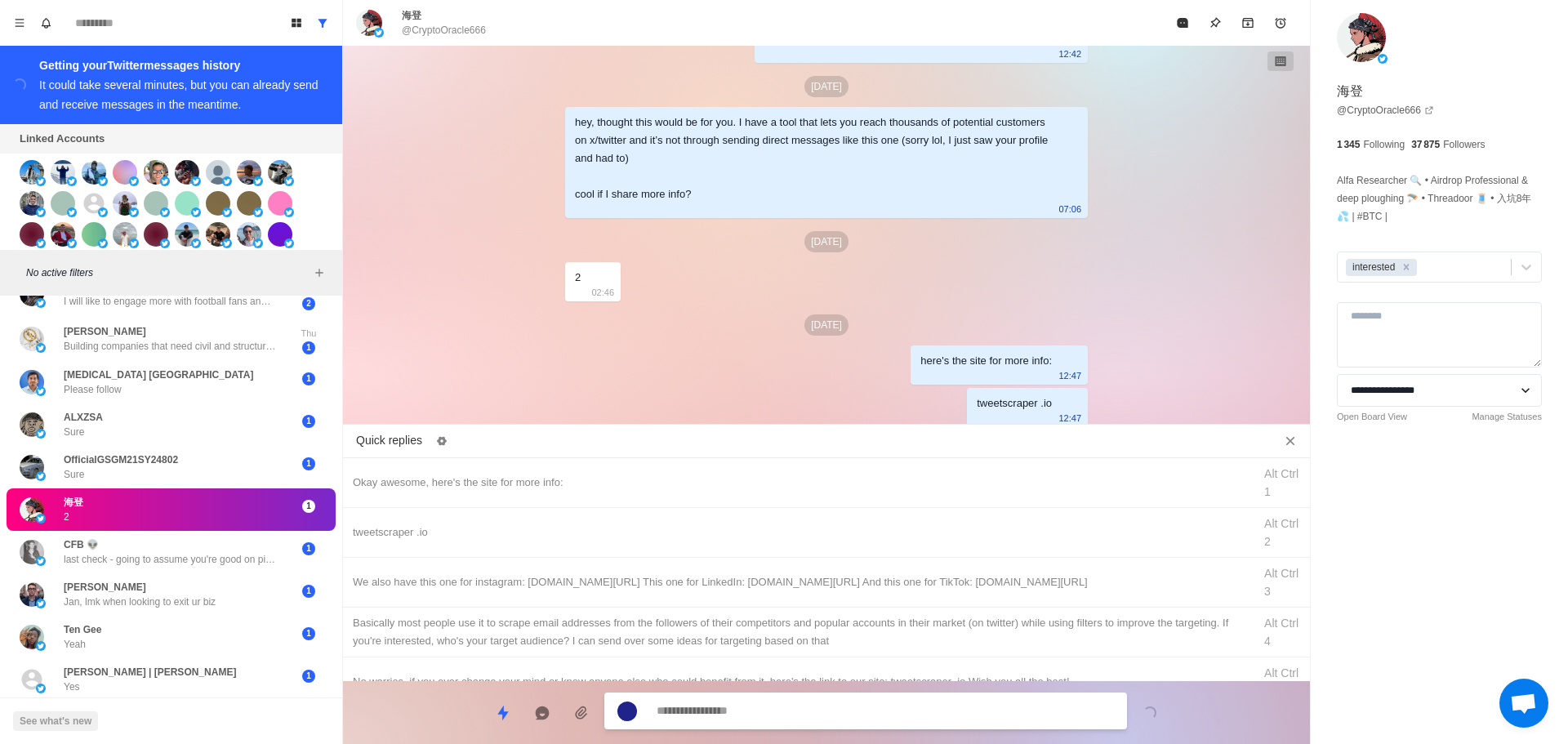
drag, startPoint x: 778, startPoint y: 577, endPoint x: 795, endPoint y: 687, distance: 111.3
click at [779, 581] on div "We also have this one for instagram: [DOMAIN_NAME][URL] This one for LinkedIn: …" at bounding box center [798, 583] width 891 height 18
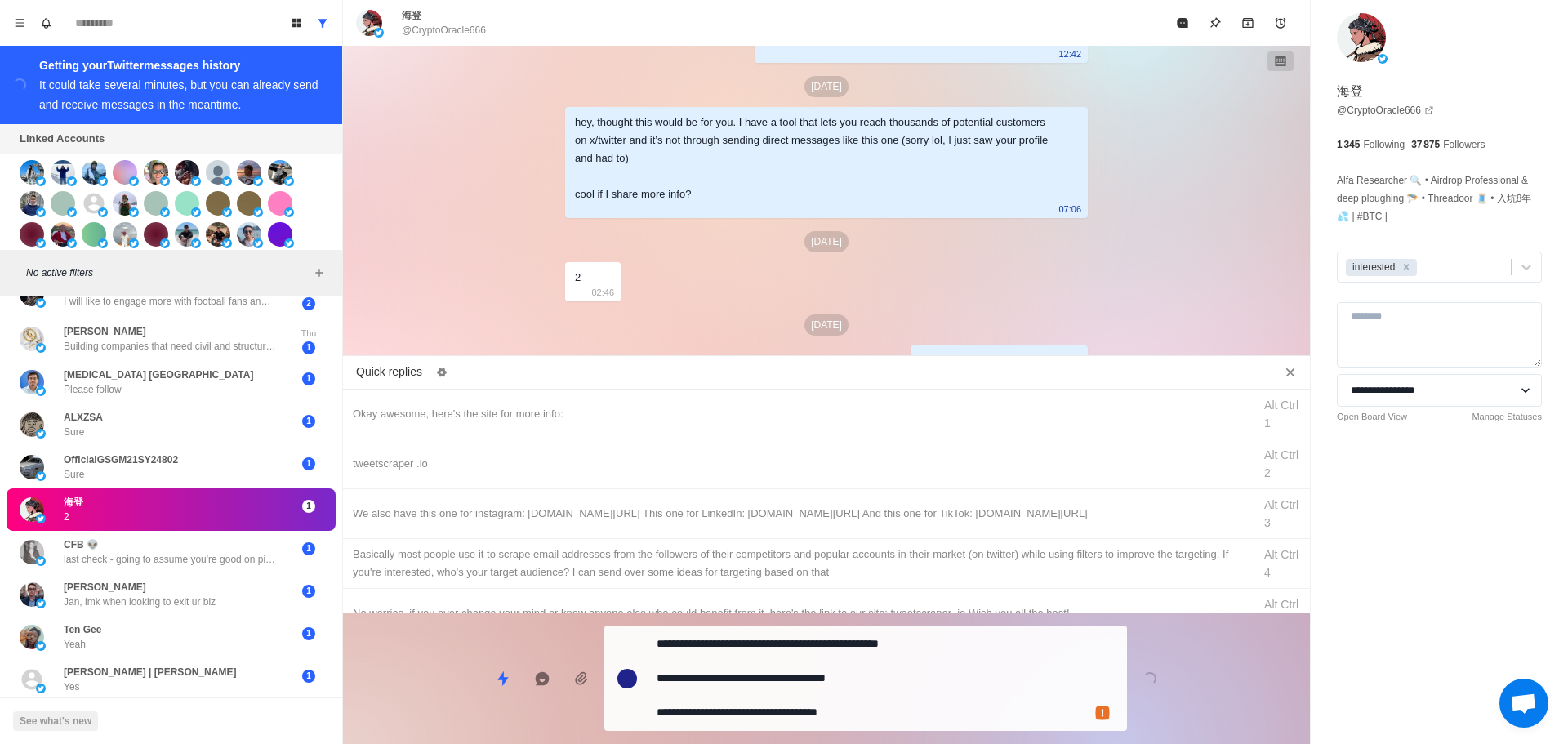
click at [795, 687] on div "**********" at bounding box center [826, 672] width 967 height 118
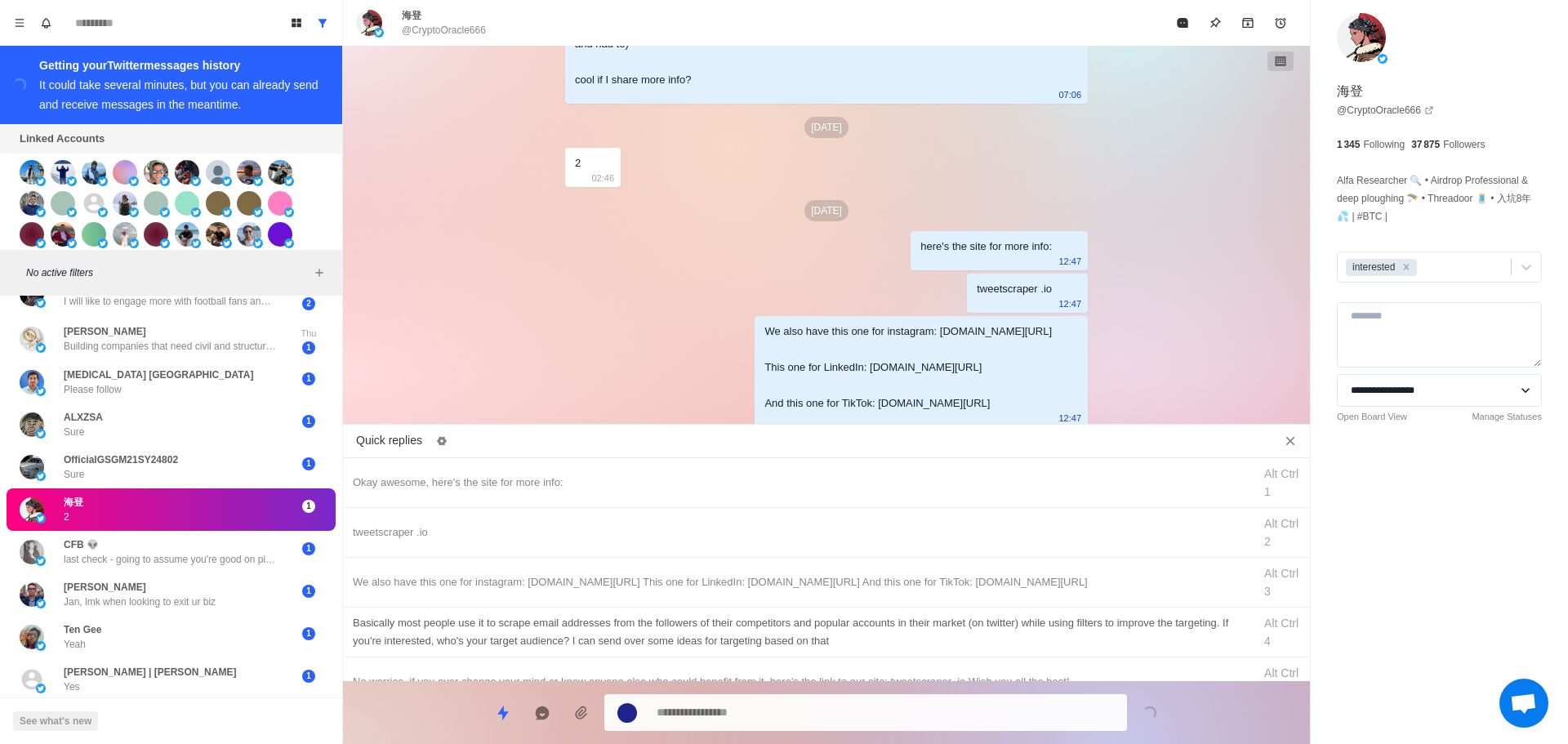
click at [833, 629] on div "Basically most people use it to scrape email addresses from the followers of th…" at bounding box center [798, 632] width 891 height 36
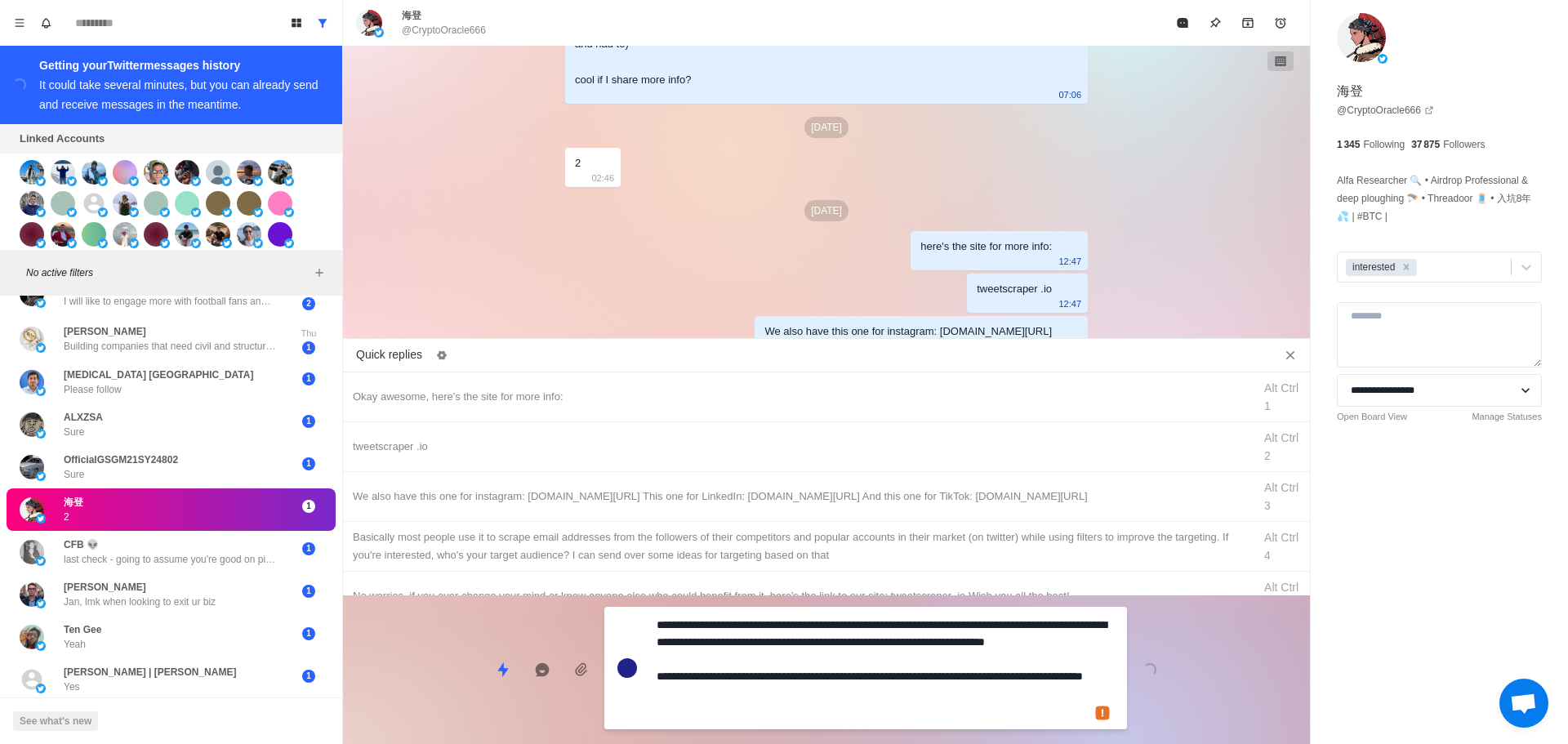
click at [822, 675] on div "Quick replies Okay awesome, here's the site for more info: Alt Ctrl 1 tweetscra…" at bounding box center [826, 545] width 967 height 400
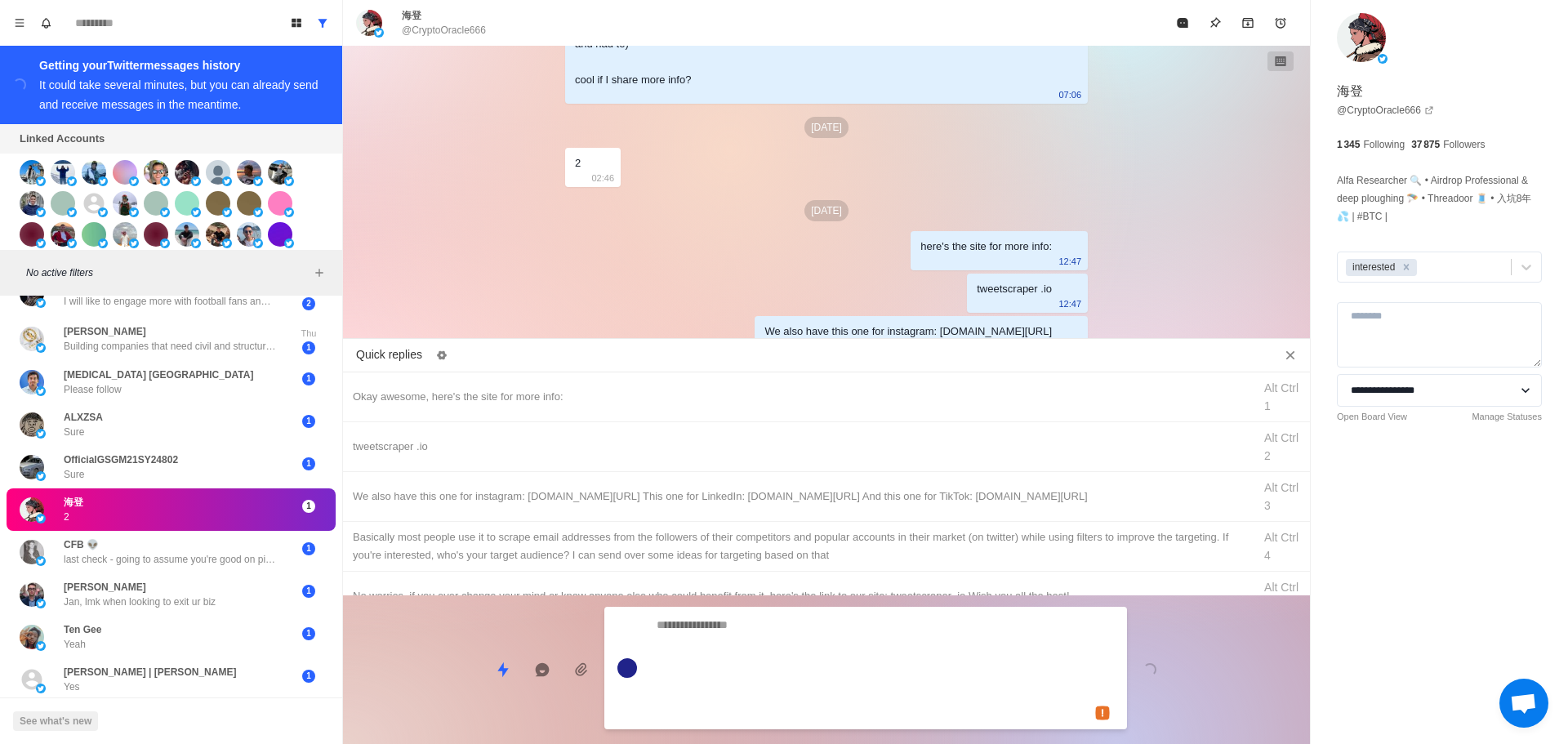
scroll to position [524, 0]
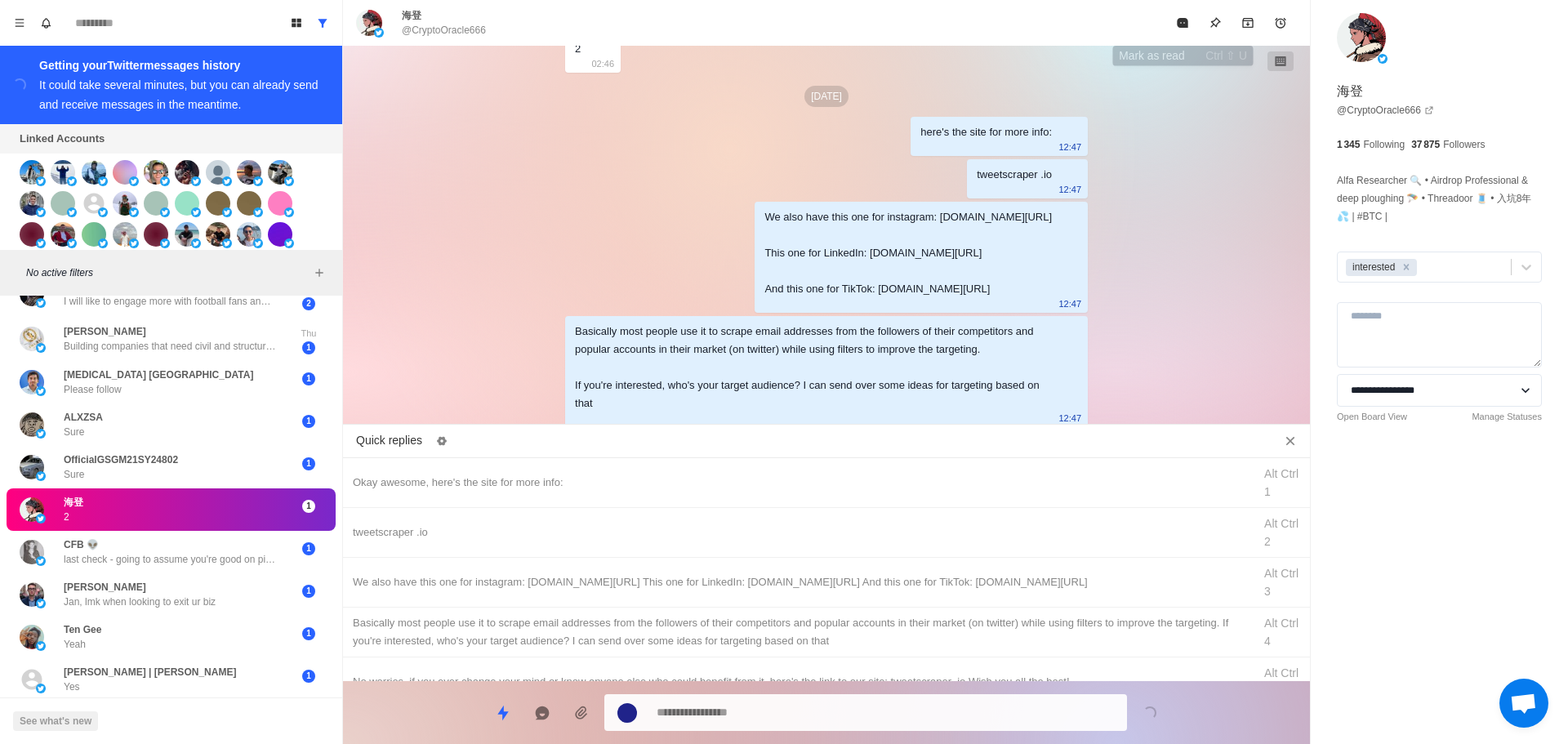
drag, startPoint x: 1184, startPoint y: 25, endPoint x: 1125, endPoint y: 215, distance: 198.9
click at [1184, 27] on icon "Mark as read" at bounding box center [1182, 22] width 11 height 10
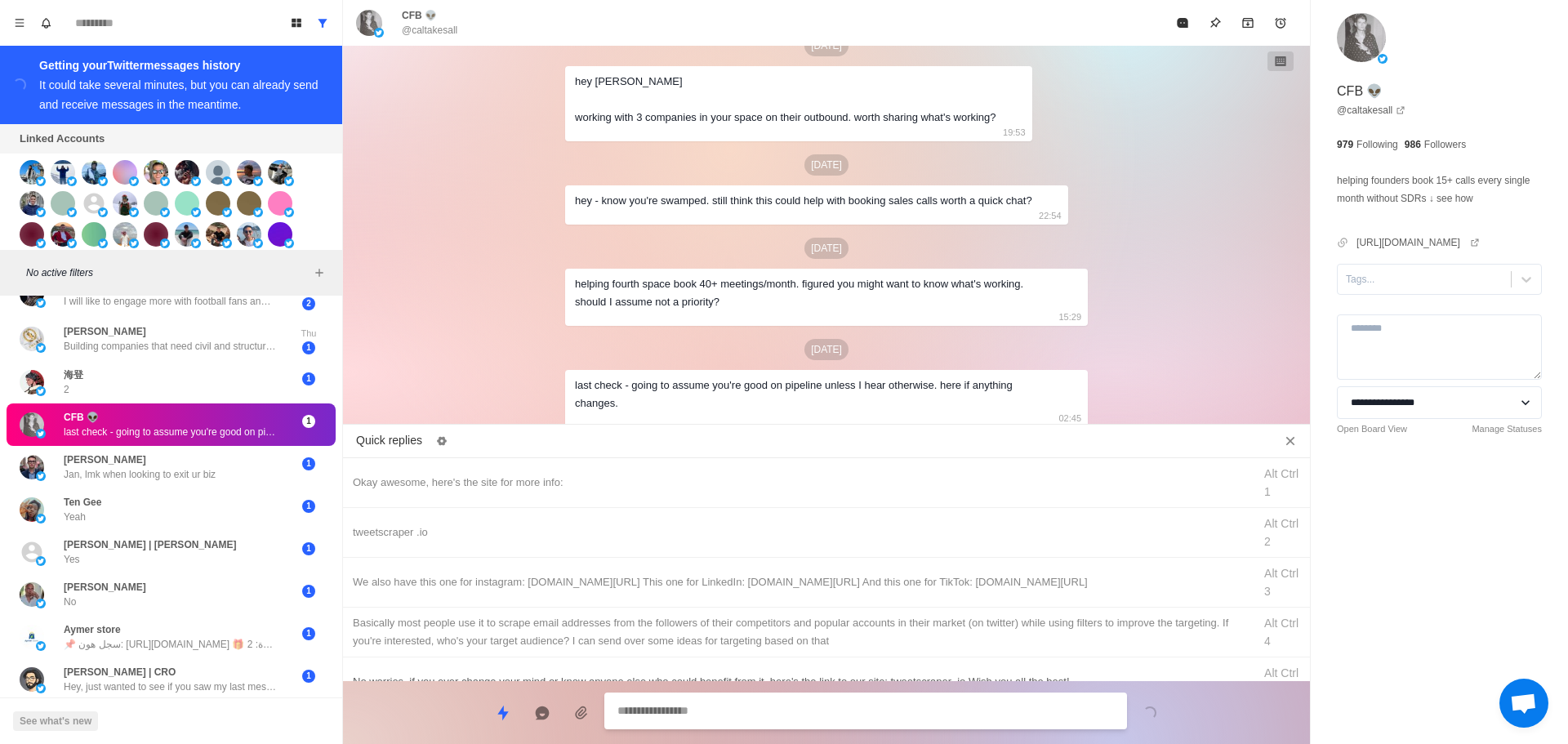
scroll to position [0, 0]
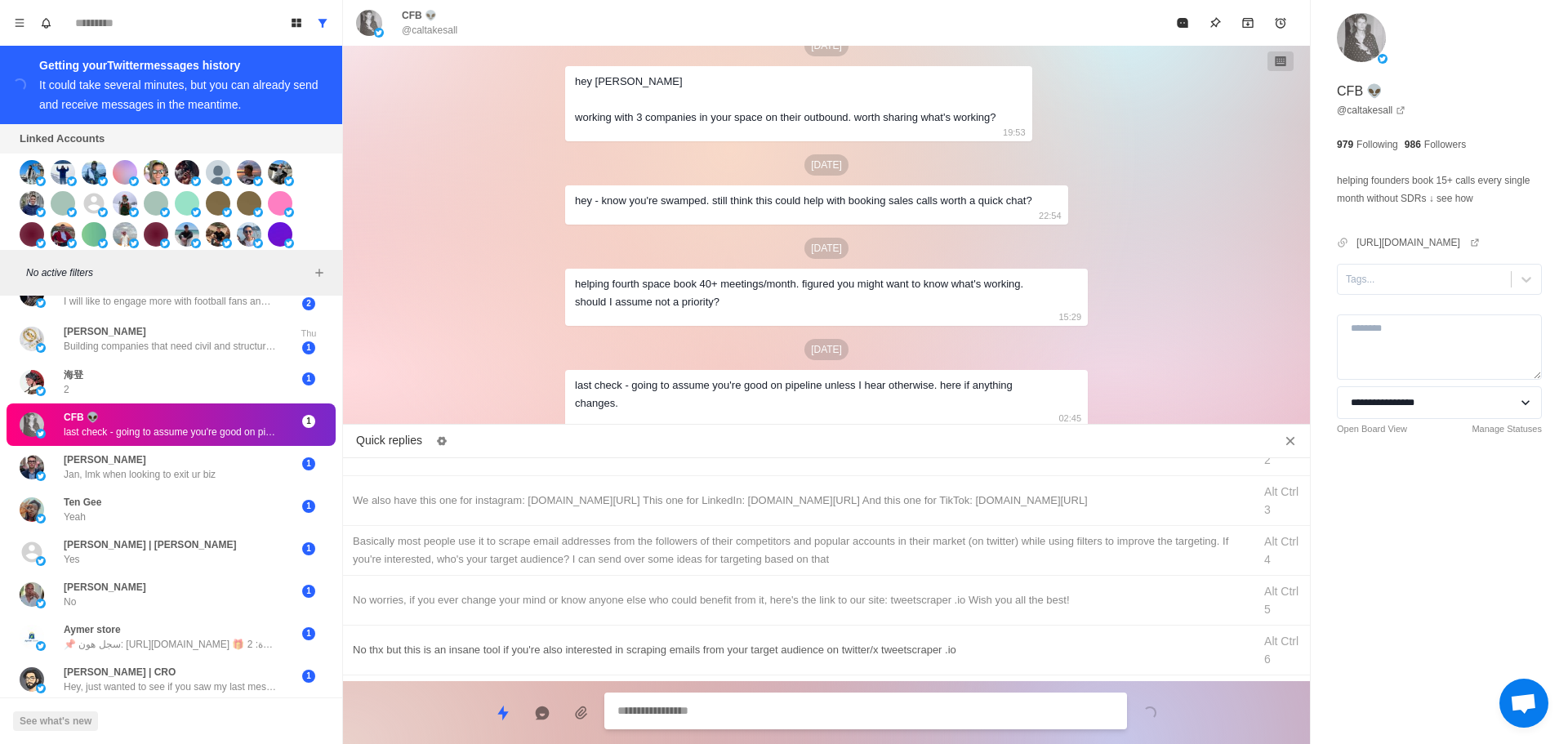
click at [555, 644] on div "No thx but this is an insane tool if you're also interested in scraping emails …" at bounding box center [798, 650] width 891 height 18
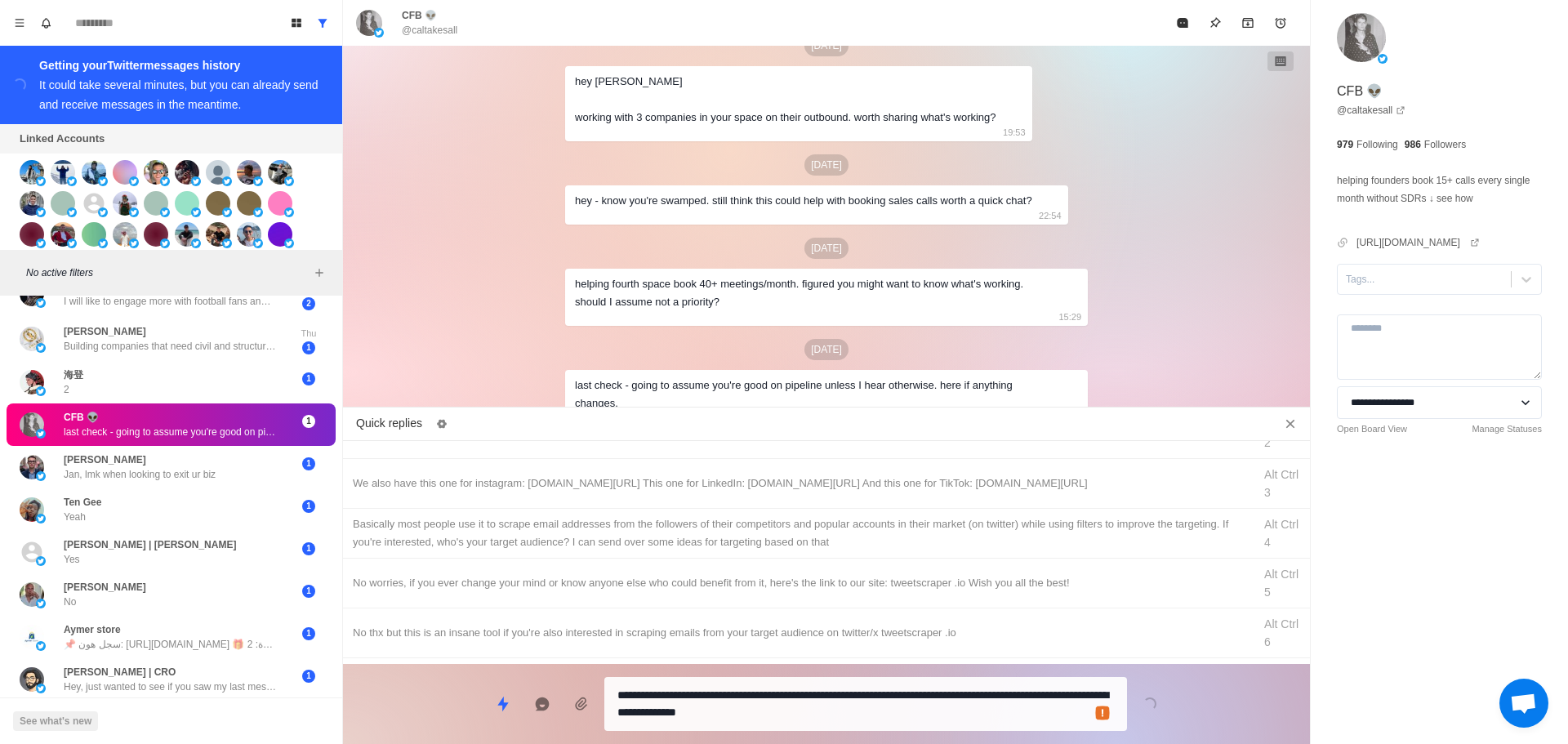
click at [699, 702] on textarea "**********" at bounding box center [866, 704] width 497 height 41
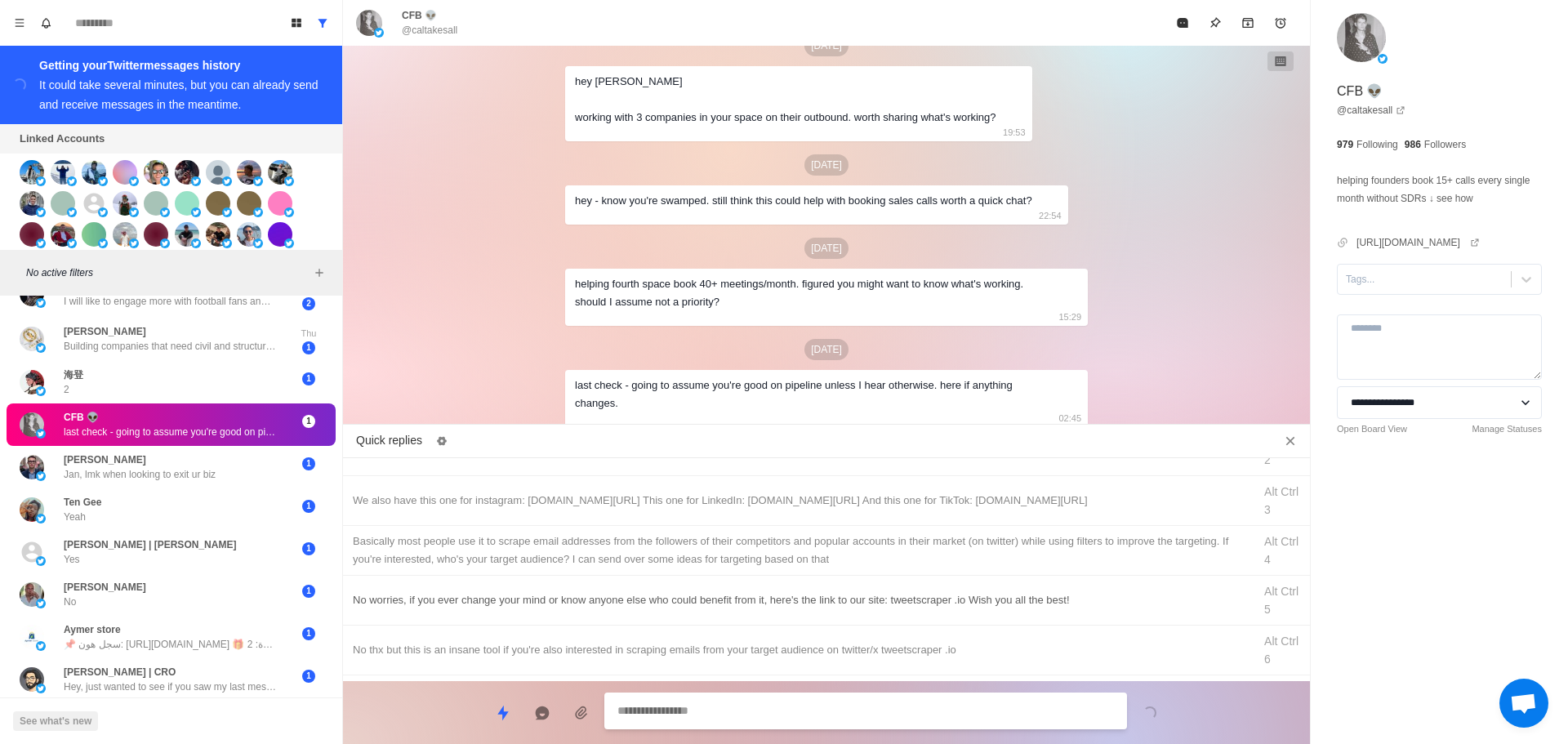
scroll to position [437, 0]
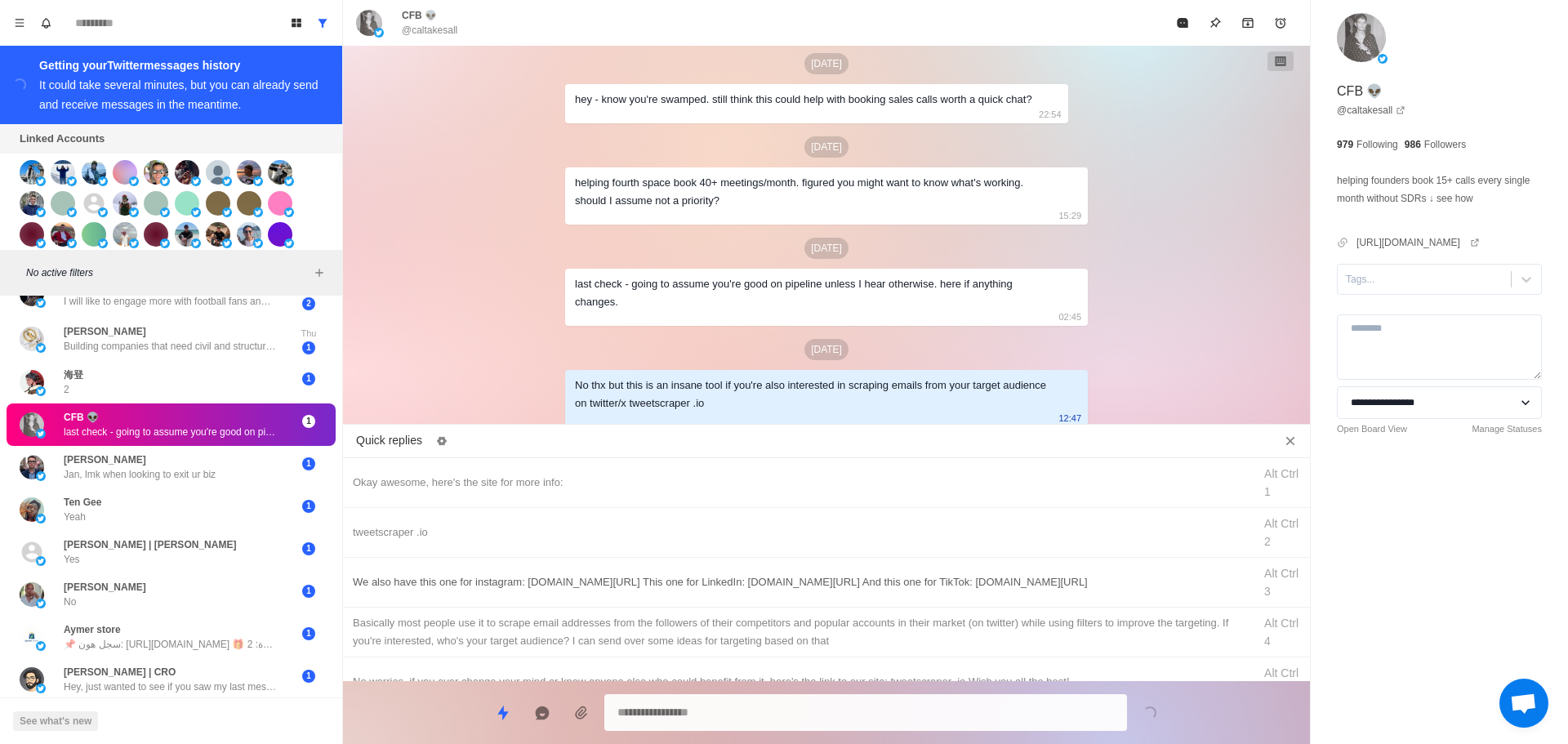
click at [738, 579] on div "We also have this one for instagram: [DOMAIN_NAME][URL] This one for LinkedIn: …" at bounding box center [798, 583] width 891 height 18
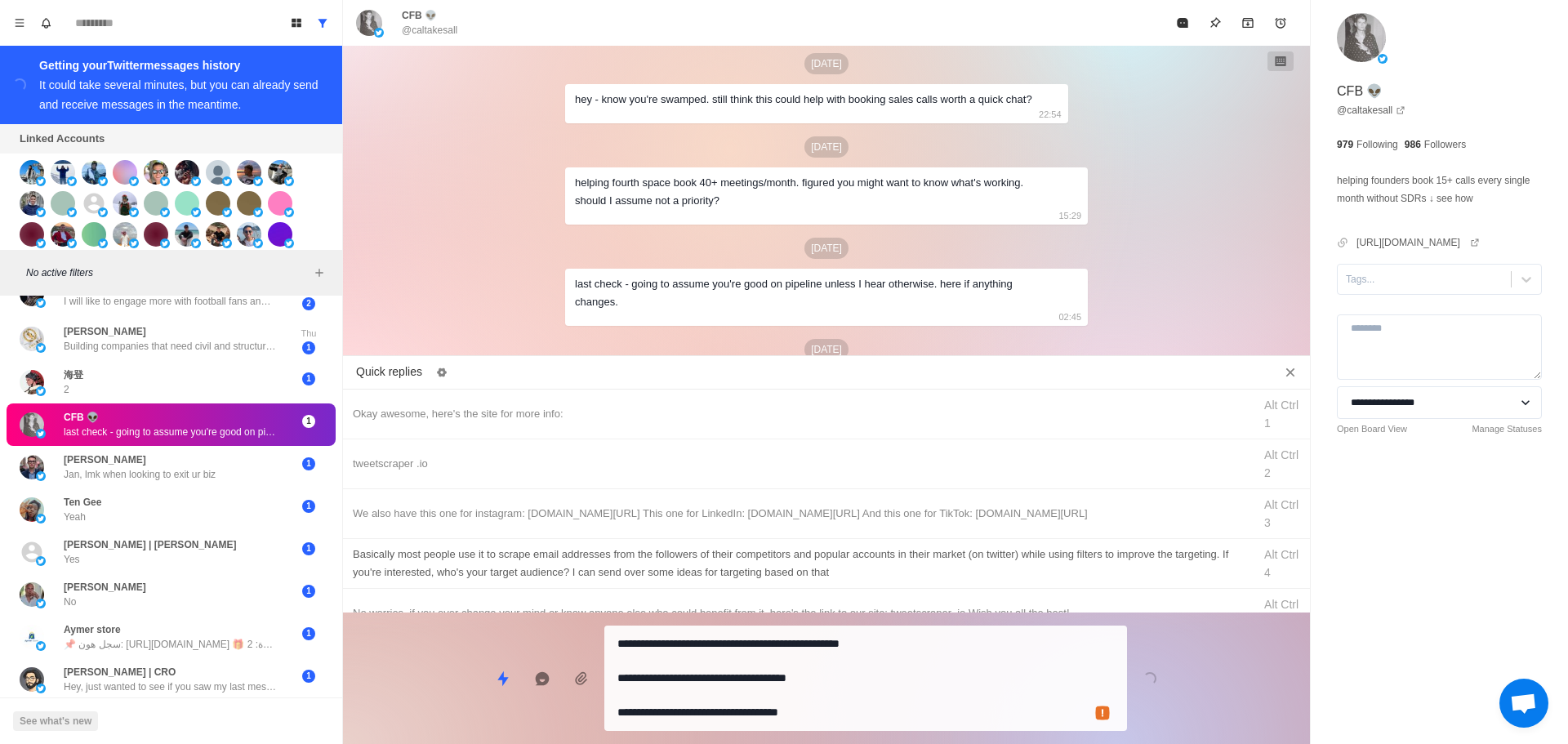
drag, startPoint x: 854, startPoint y: 683, endPoint x: 887, endPoint y: 643, distance: 51.9
click at [855, 683] on textarea "**********" at bounding box center [866, 678] width 497 height 92
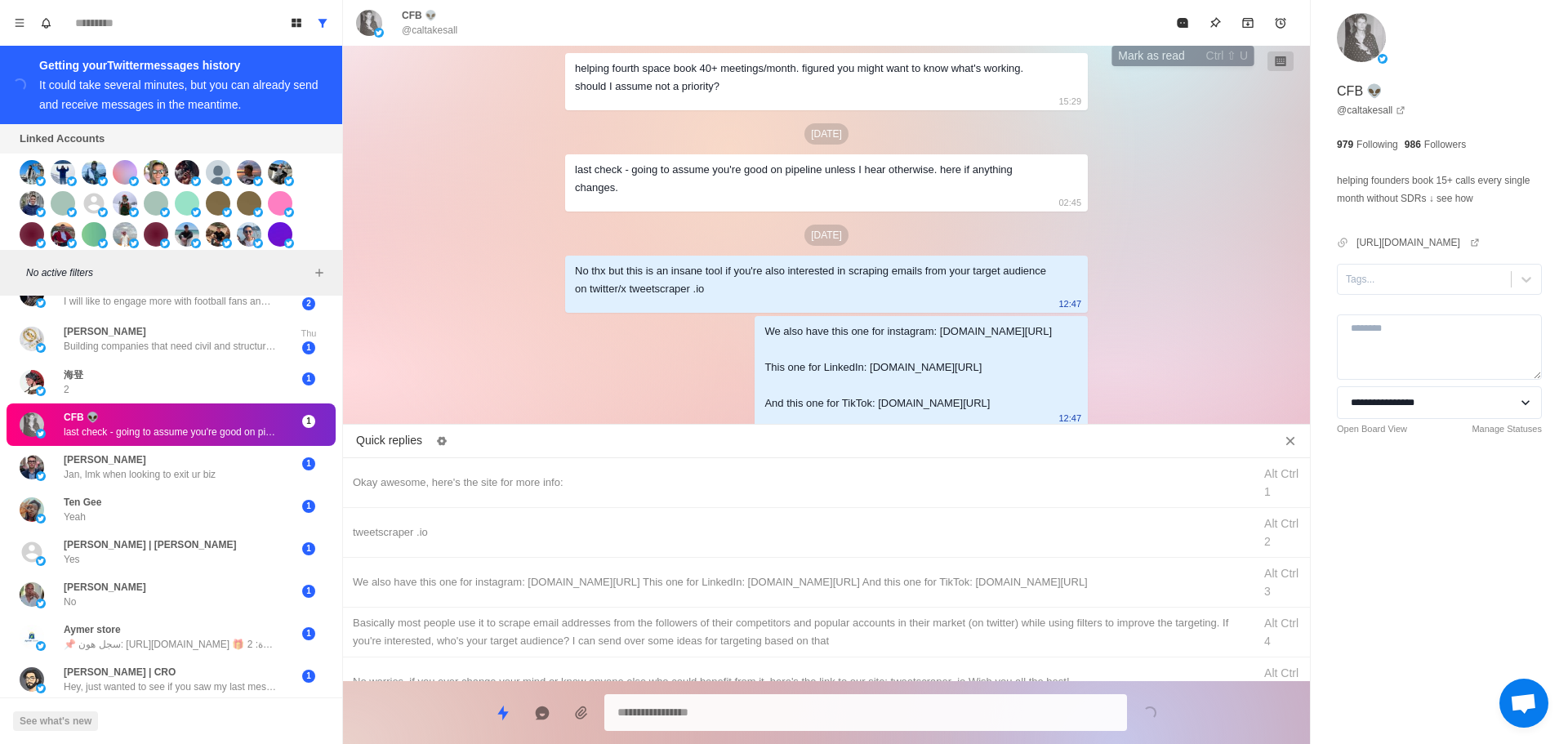
drag, startPoint x: 1194, startPoint y: 27, endPoint x: 1165, endPoint y: 115, distance: 92.7
click at [1193, 27] on button "Mark as read" at bounding box center [1182, 22] width 32 height 32
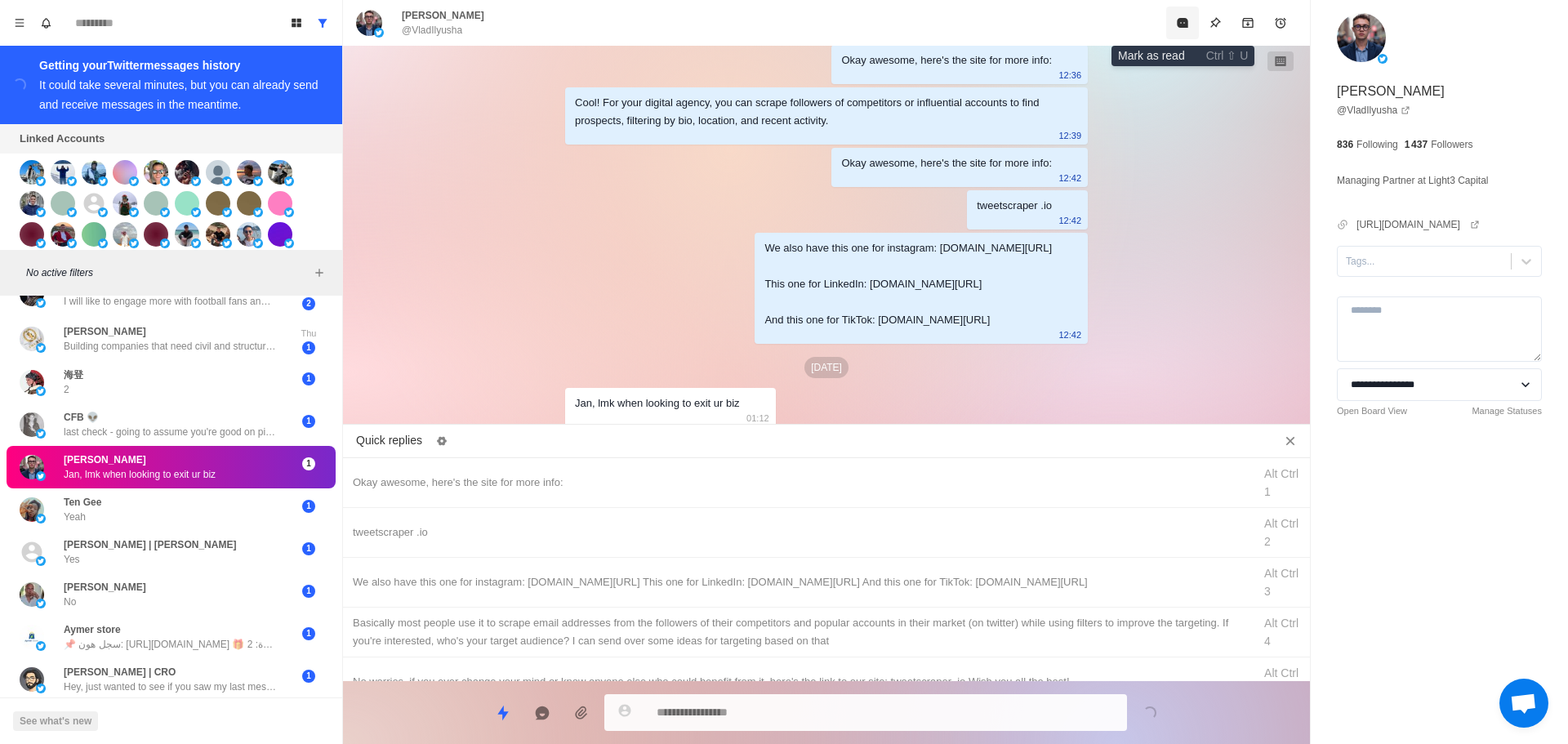
click at [1180, 18] on icon "Mark as read" at bounding box center [1182, 22] width 13 height 13
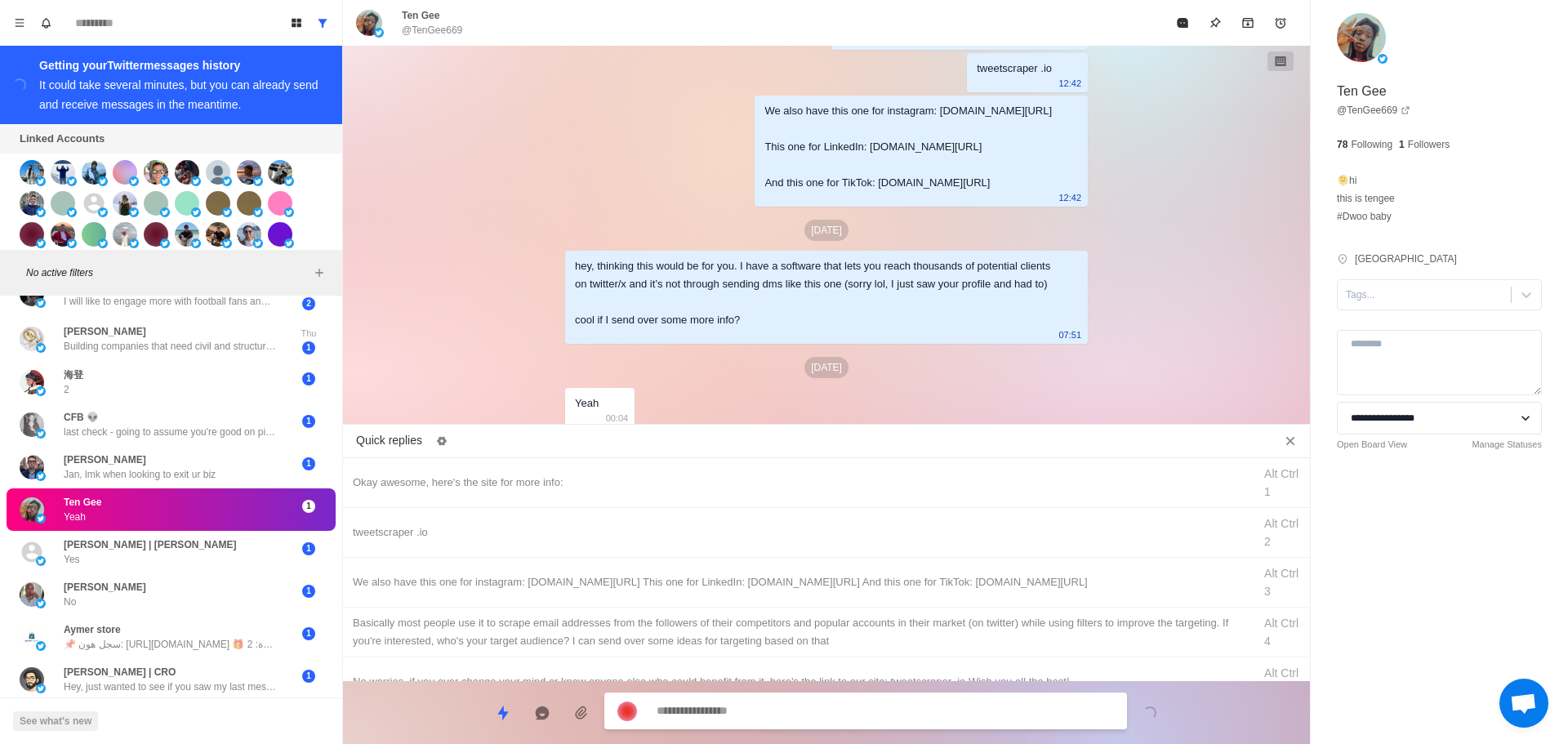
click at [1393, 304] on div "Tags..." at bounding box center [1424, 294] width 173 height 24
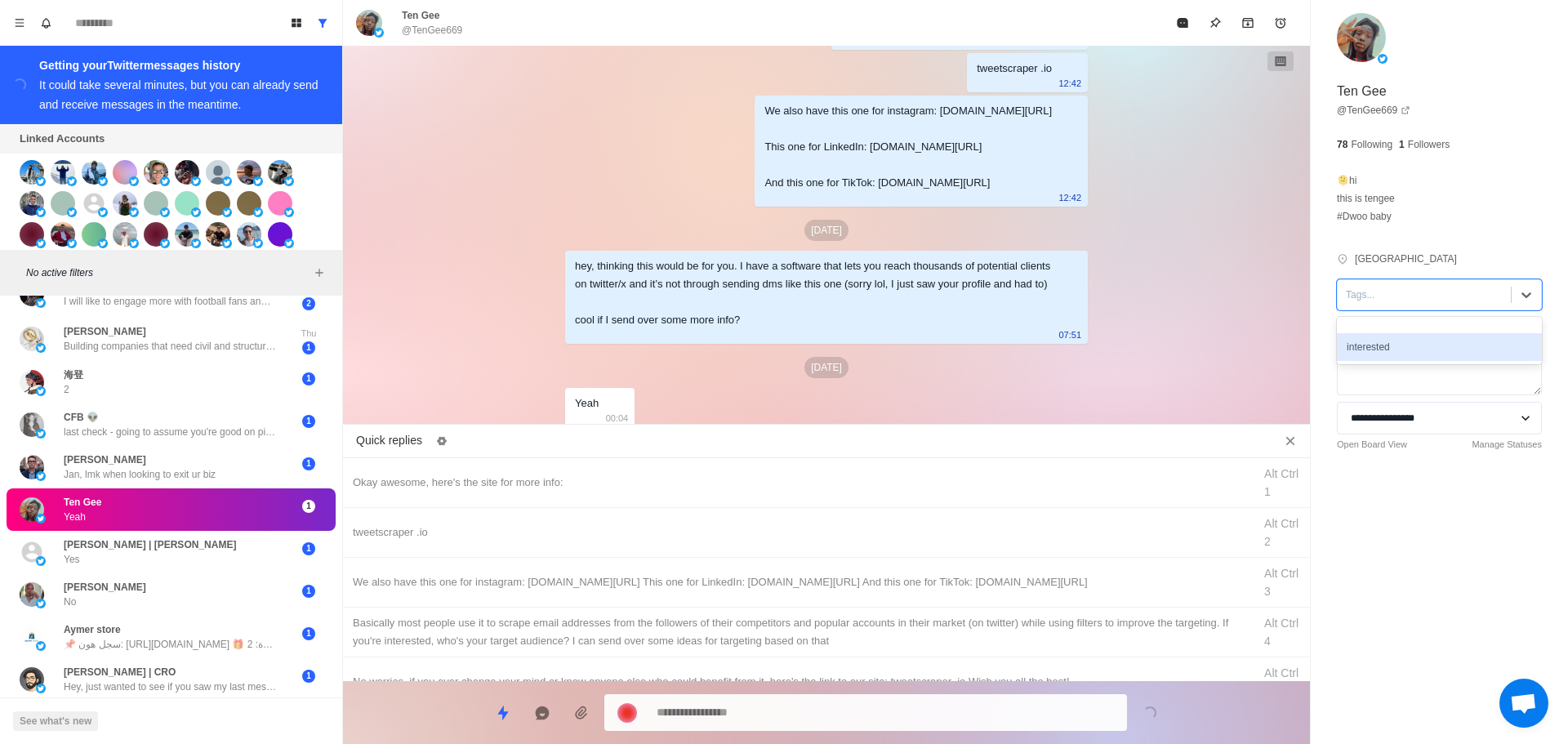
click at [1410, 355] on div "interested" at bounding box center [1440, 347] width 205 height 27
click at [831, 474] on div "Okay awesome, here's the site for more info:" at bounding box center [798, 483] width 891 height 18
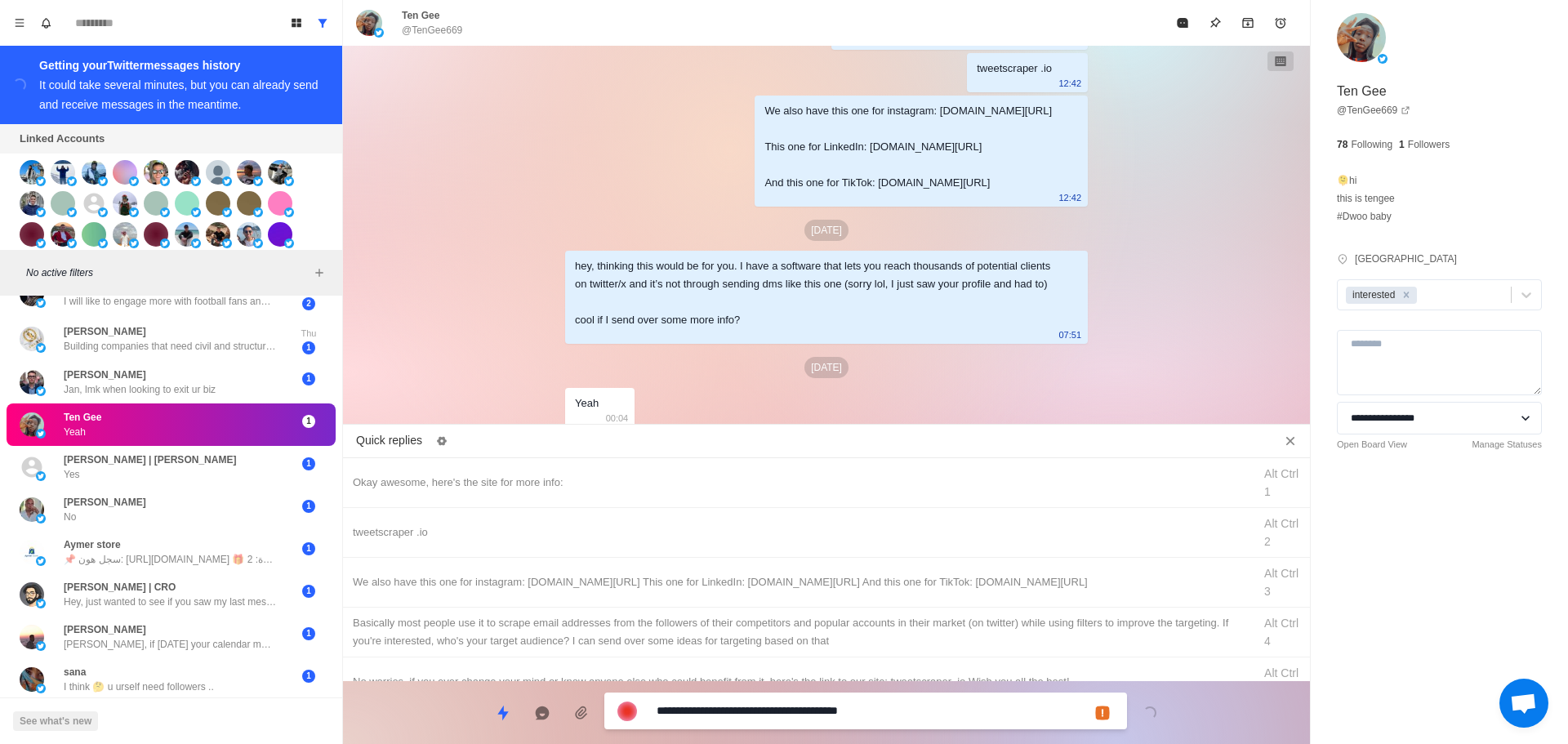
click at [801, 716] on textarea "**********" at bounding box center [886, 711] width 457 height 23
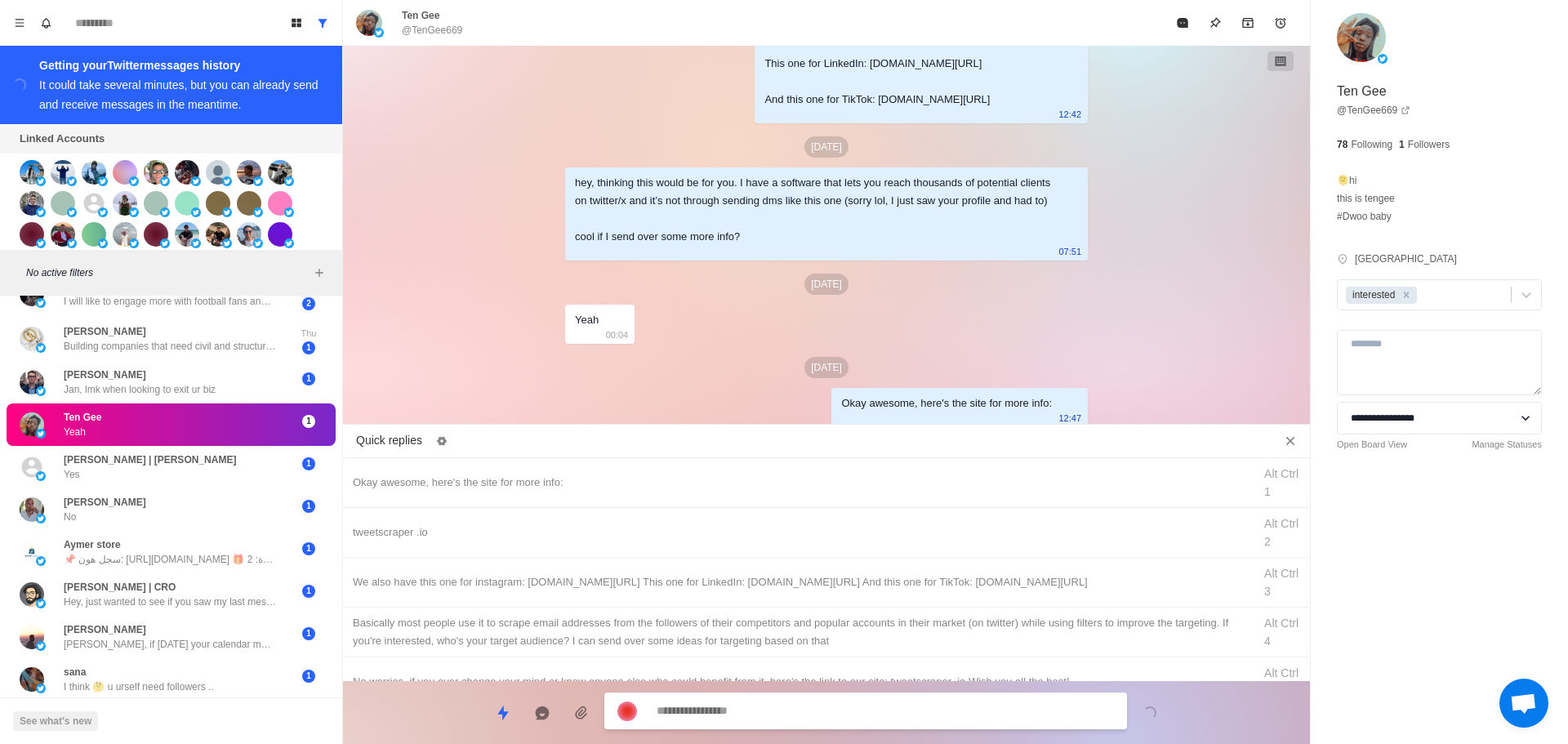
drag, startPoint x: 881, startPoint y: 530, endPoint x: 848, endPoint y: 703, distance: 176.1
click at [881, 534] on div "tweetscraper .io" at bounding box center [798, 533] width 891 height 18
click at [845, 712] on textarea "**********" at bounding box center [886, 713] width 457 height 23
click at [897, 589] on div "We also have this one for instagram: [DOMAIN_NAME][URL] This one for LinkedIn: …" at bounding box center [798, 583] width 891 height 18
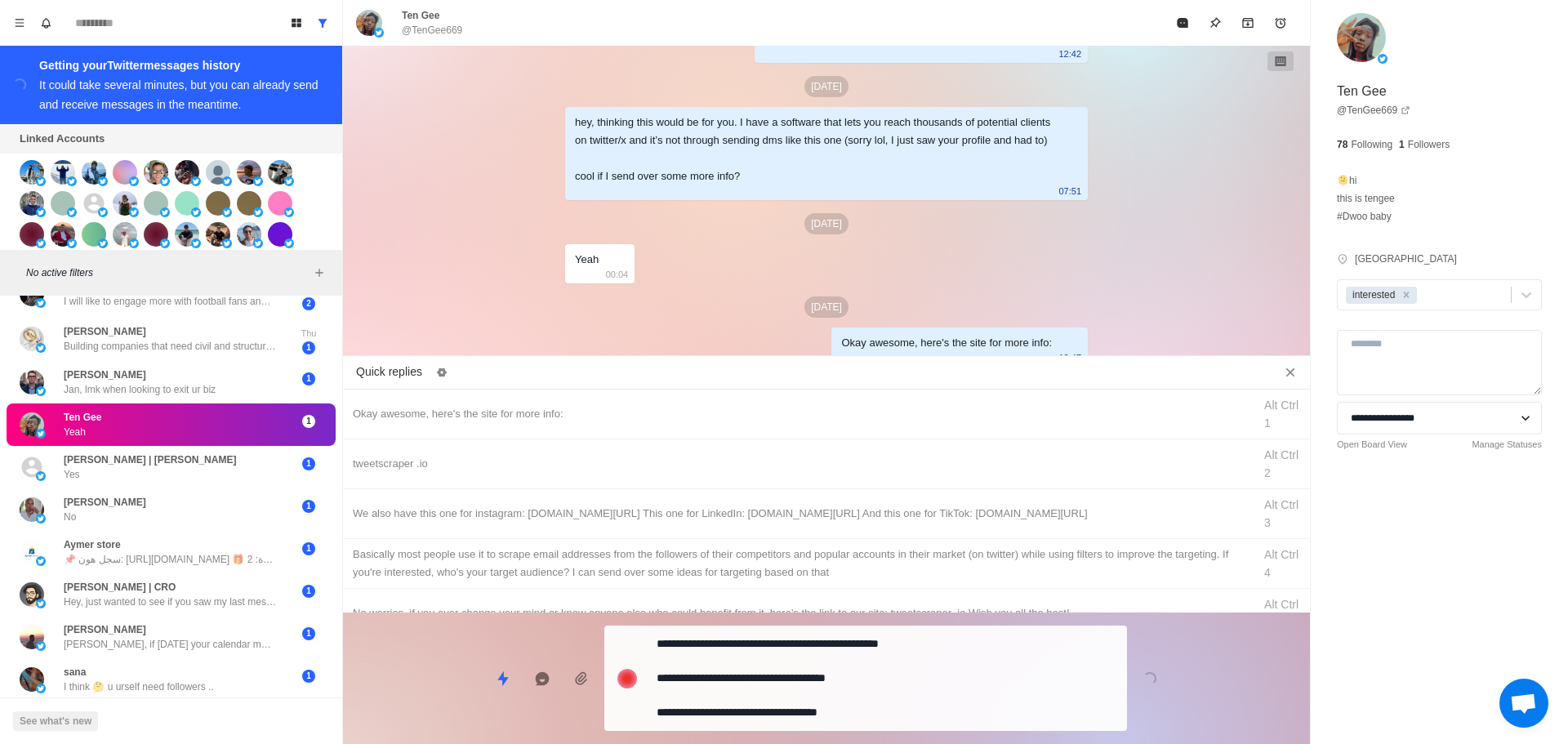
click at [877, 693] on div "**********" at bounding box center [865, 678] width 523 height 106
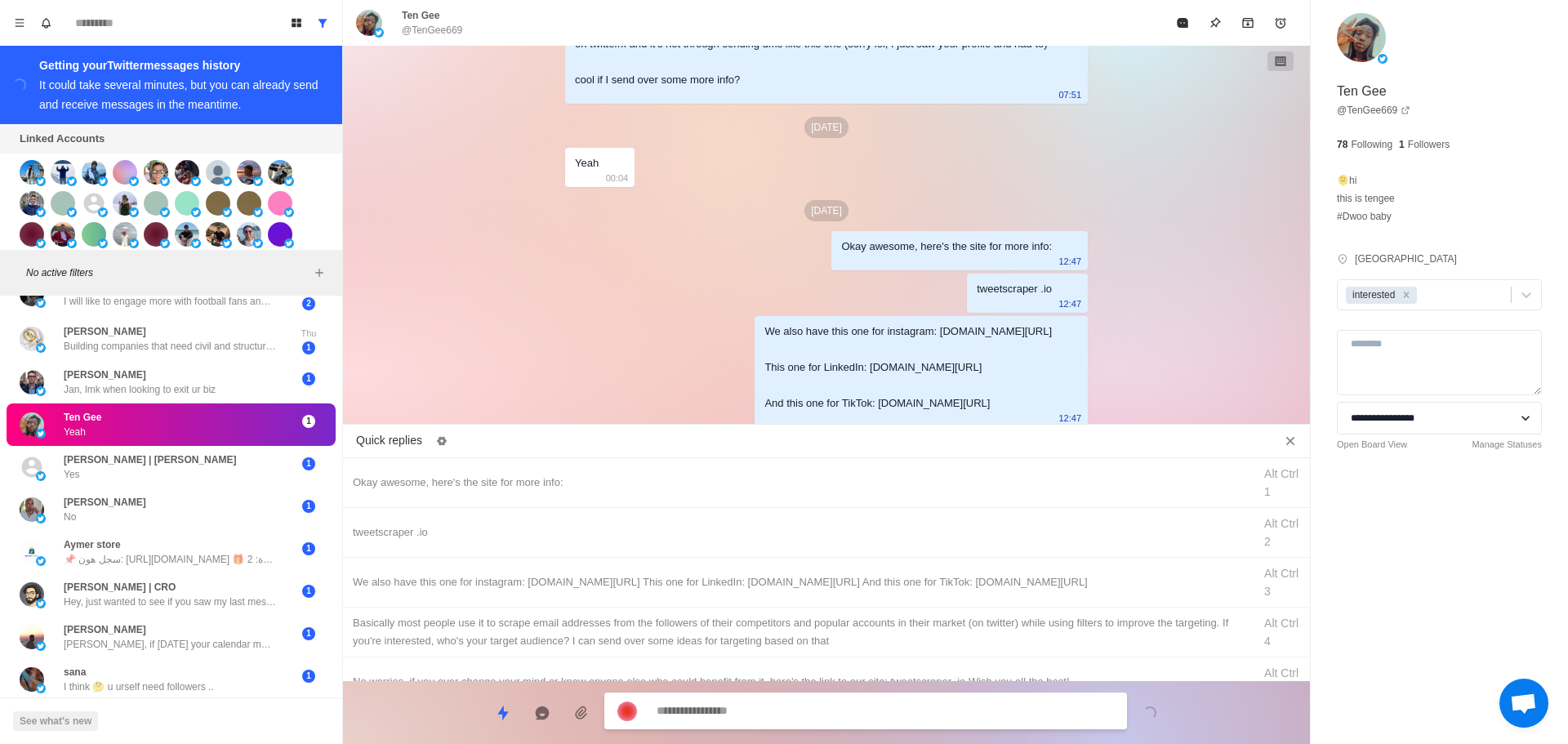
drag
click at [925, 626] on div "Basically most people use it to scrape email addresses from the followers of th…" at bounding box center [798, 632] width 891 height 36
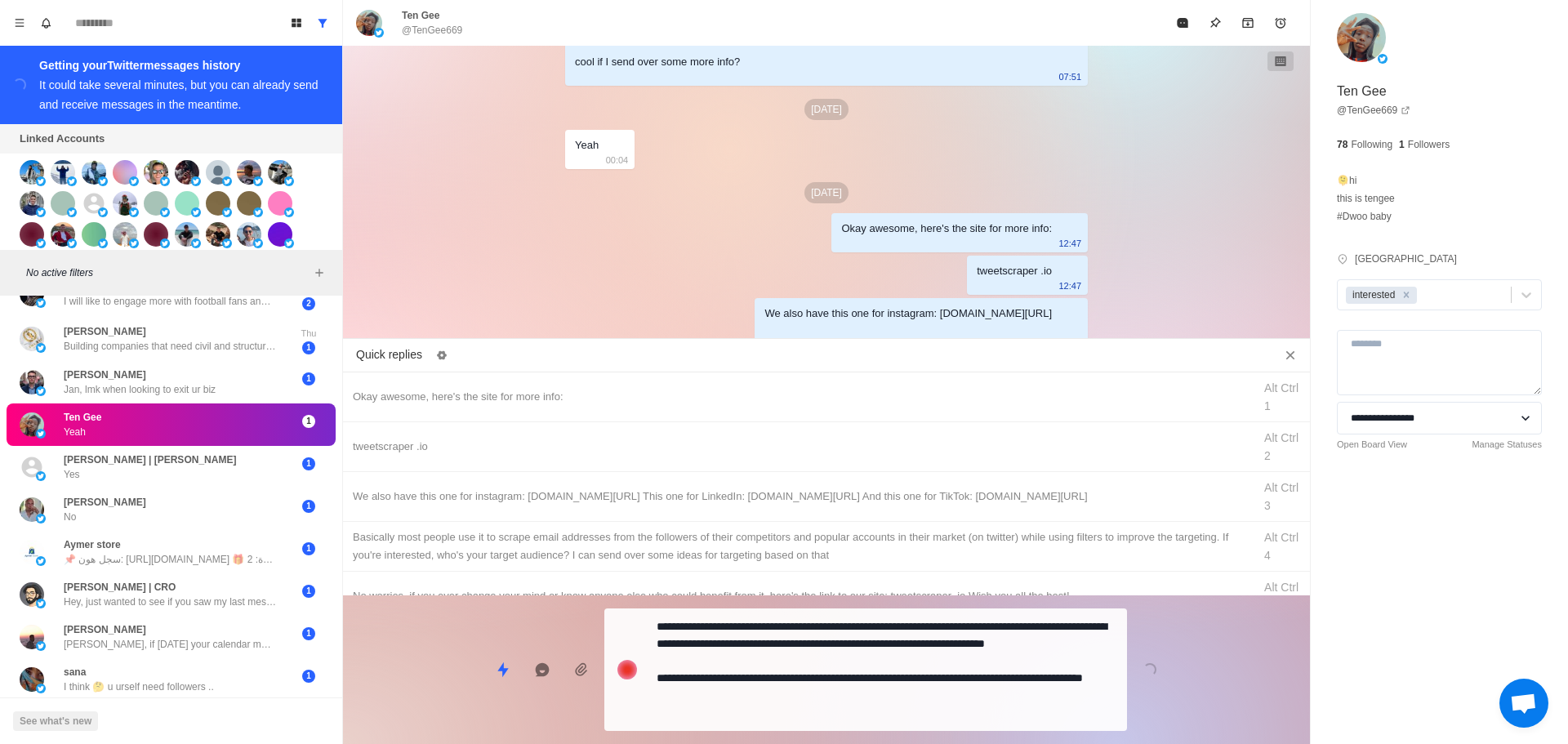
click at [897, 691] on div "**********" at bounding box center [826, 663] width 967 height 136
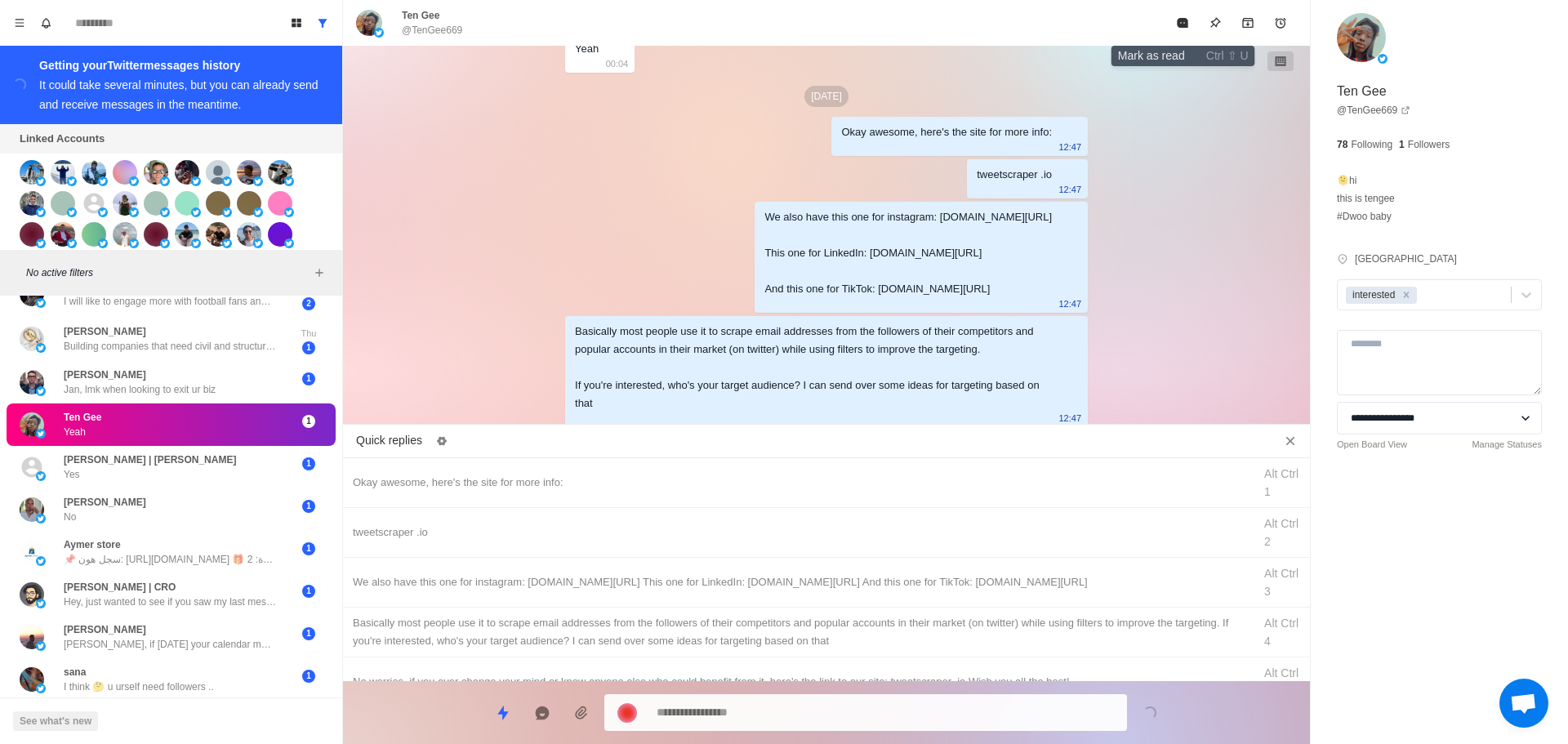
click at [1180, 33] on button "Mark as read" at bounding box center [1182, 22] width 32 height 32
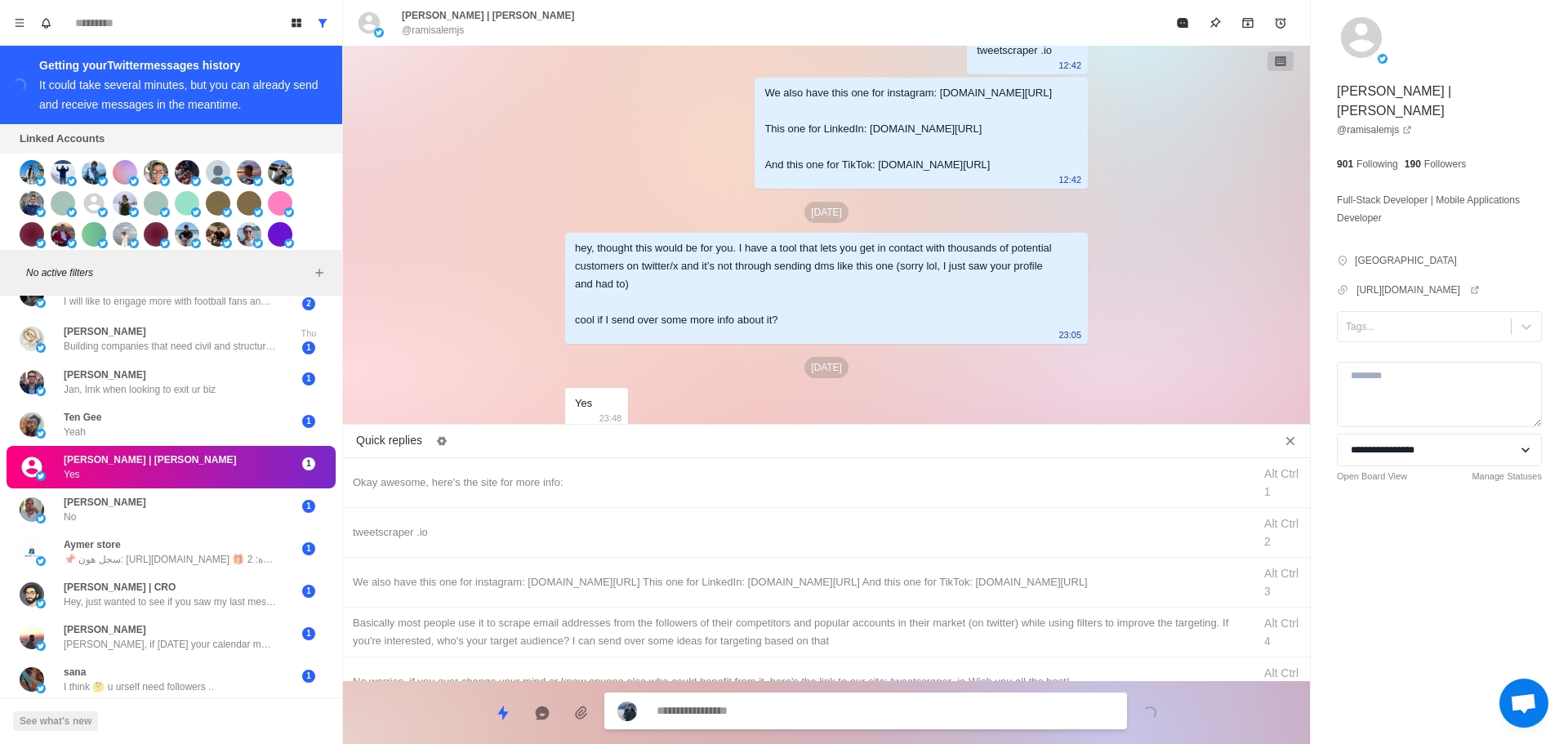
click at [1409, 318] on div at bounding box center [1424, 327] width 156 height 18
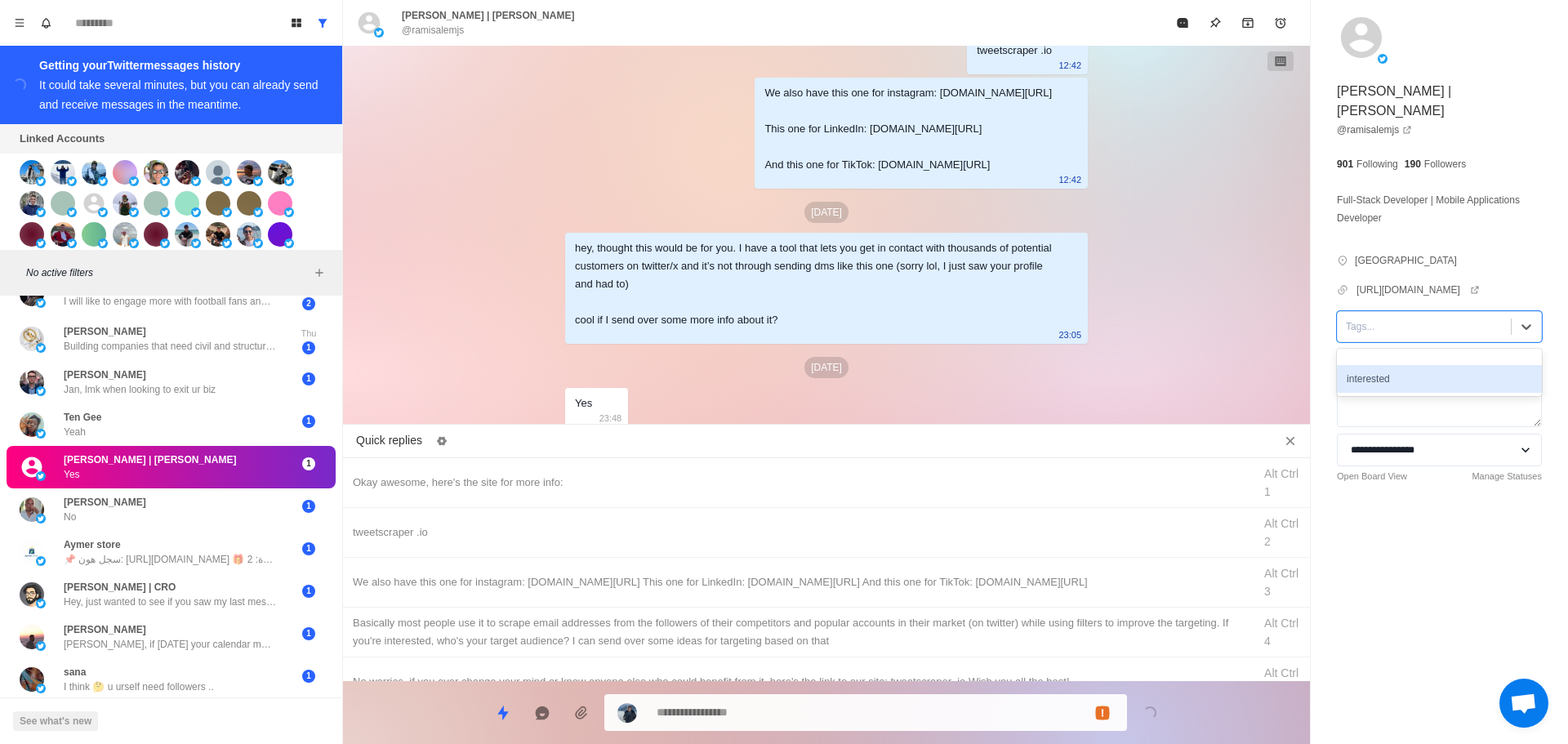
click at [1409, 366] on div "interested" at bounding box center [1440, 379] width 205 height 27
click at [884, 483] on div "Okay awesome, here's the site for more info:" at bounding box center [798, 483] width 891 height 18
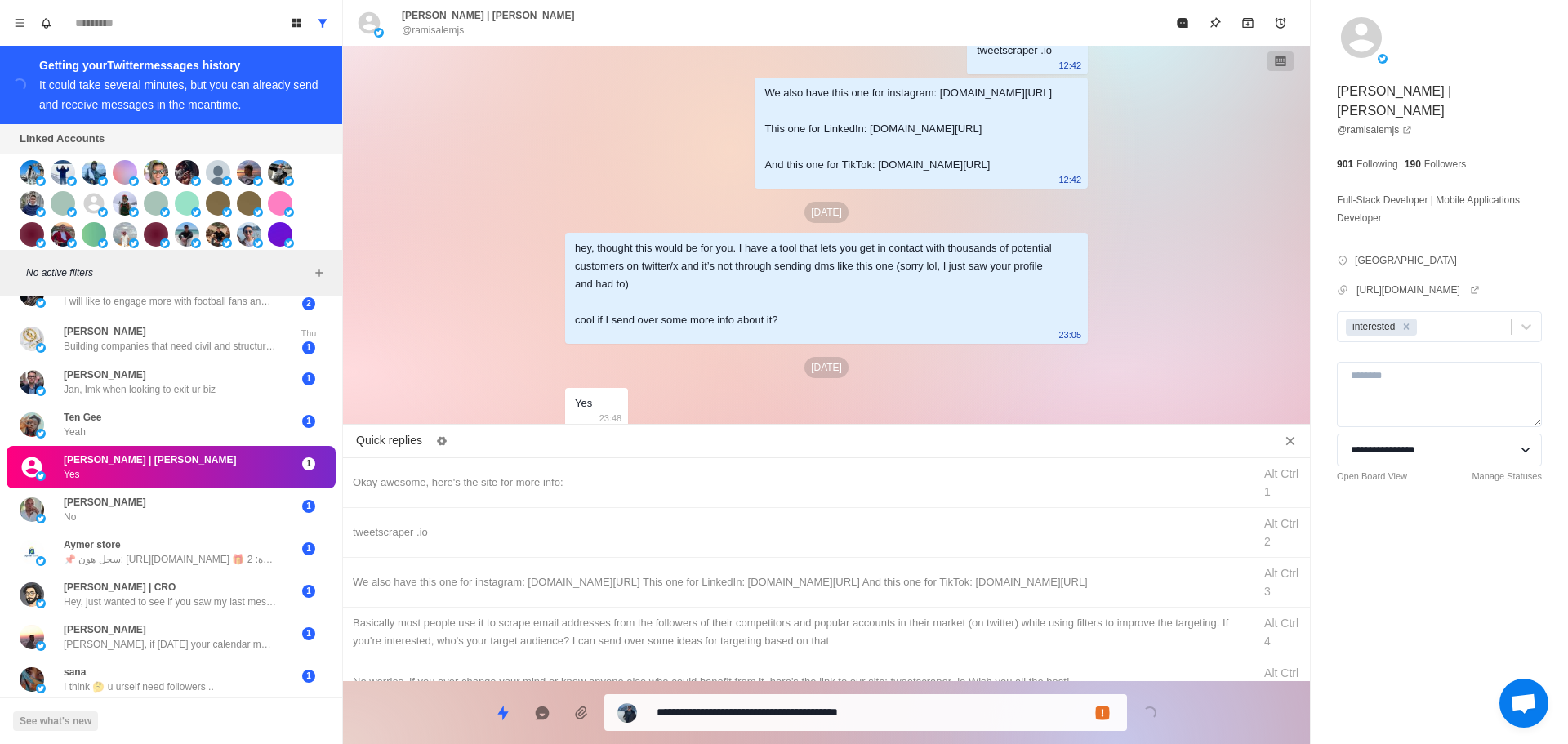
click at [849, 709] on textarea "**********" at bounding box center [886, 713] width 457 height 23
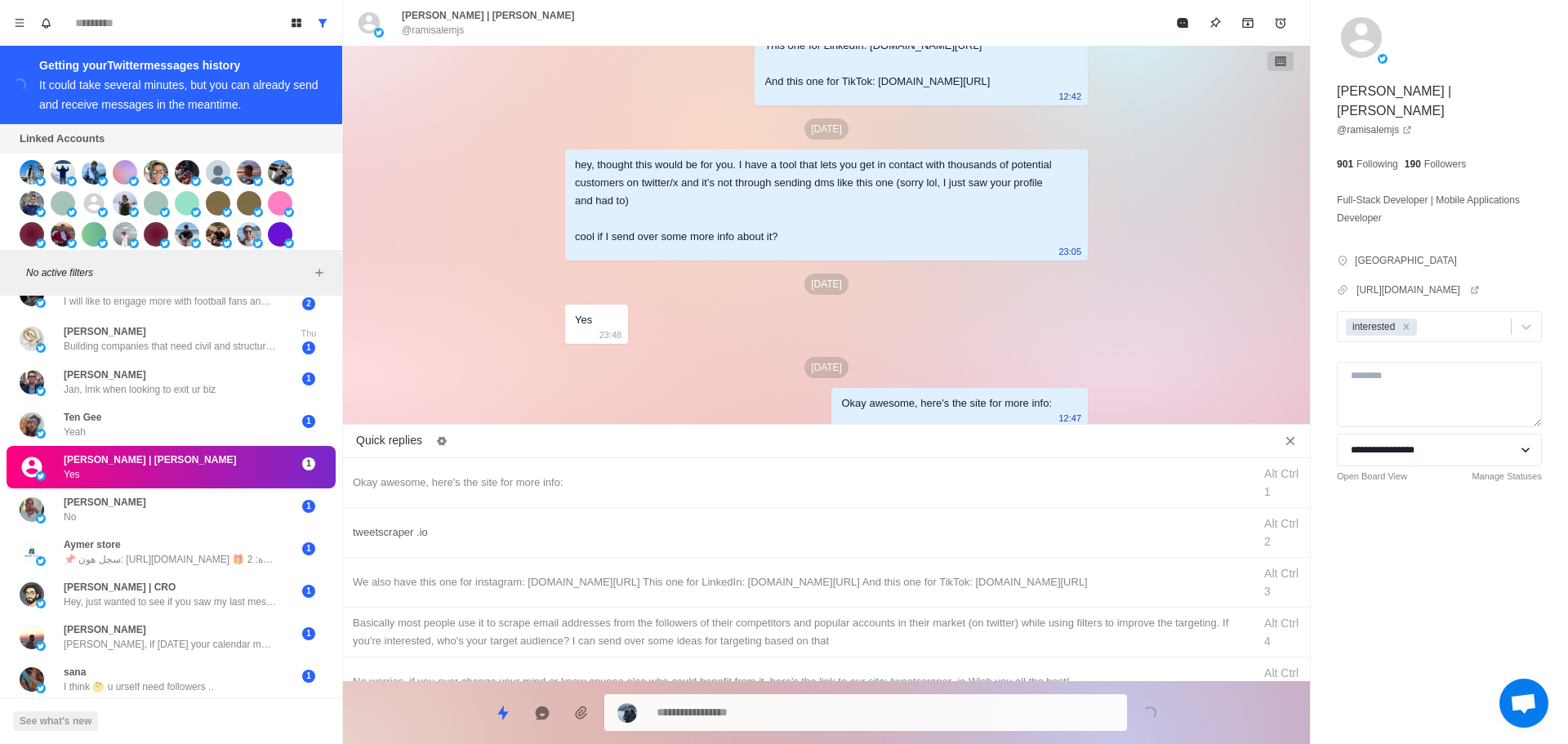
click at [905, 547] on div "tweetscraper .io Alt Ctrl 2" at bounding box center [826, 533] width 967 height 50
click at [886, 700] on button "Close" at bounding box center [893, 708] width 20 height 20
click at [884, 698] on button "Close" at bounding box center [893, 708] width 20 height 20
click at [933, 703] on textarea "**********" at bounding box center [886, 713] width 457 height 23
click at [981, 587] on div "We also have this one for instagram: [DOMAIN_NAME][URL] This one for LinkedIn: …" at bounding box center [798, 583] width 891 height 18
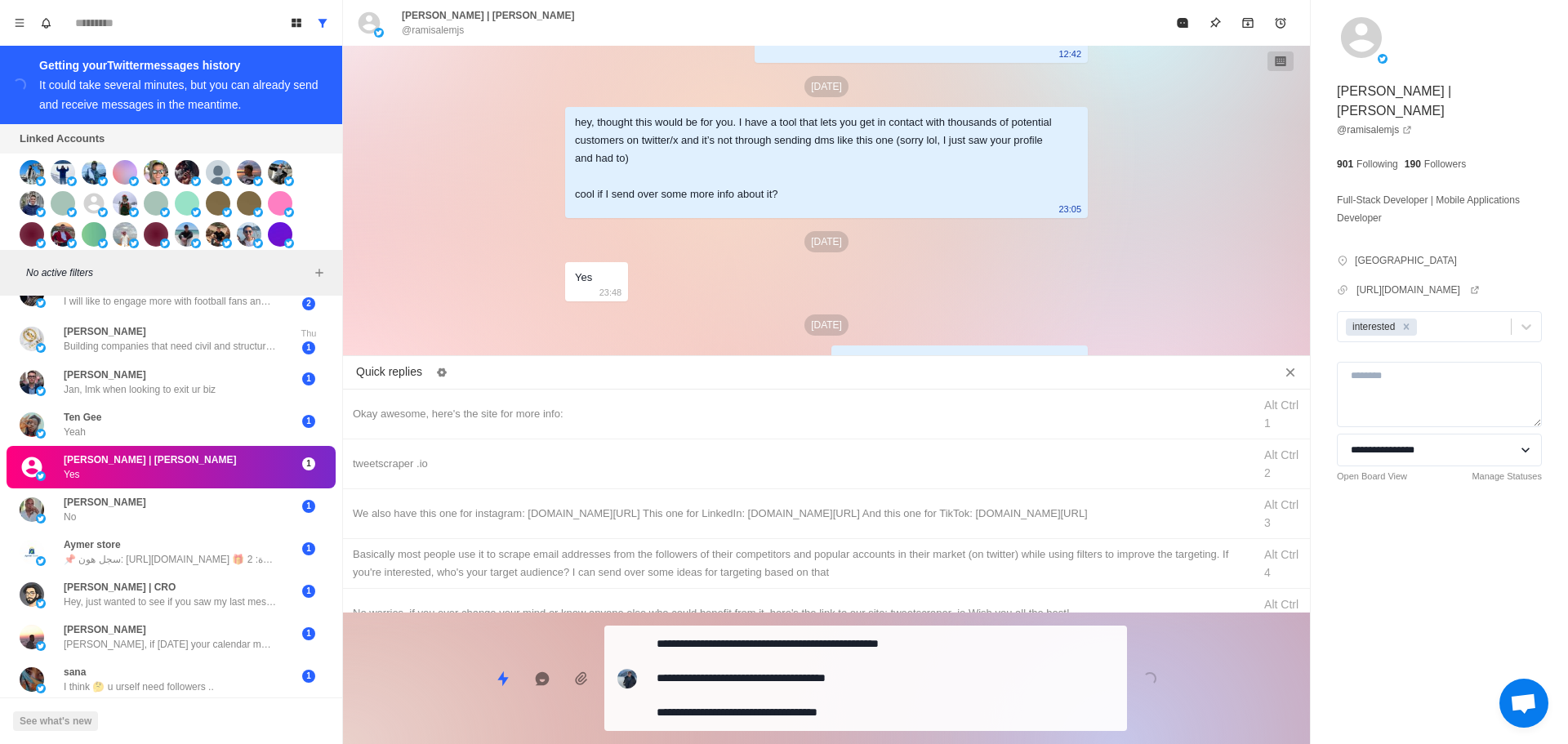
click at [953, 701] on textarea "**********" at bounding box center [886, 678] width 457 height 92
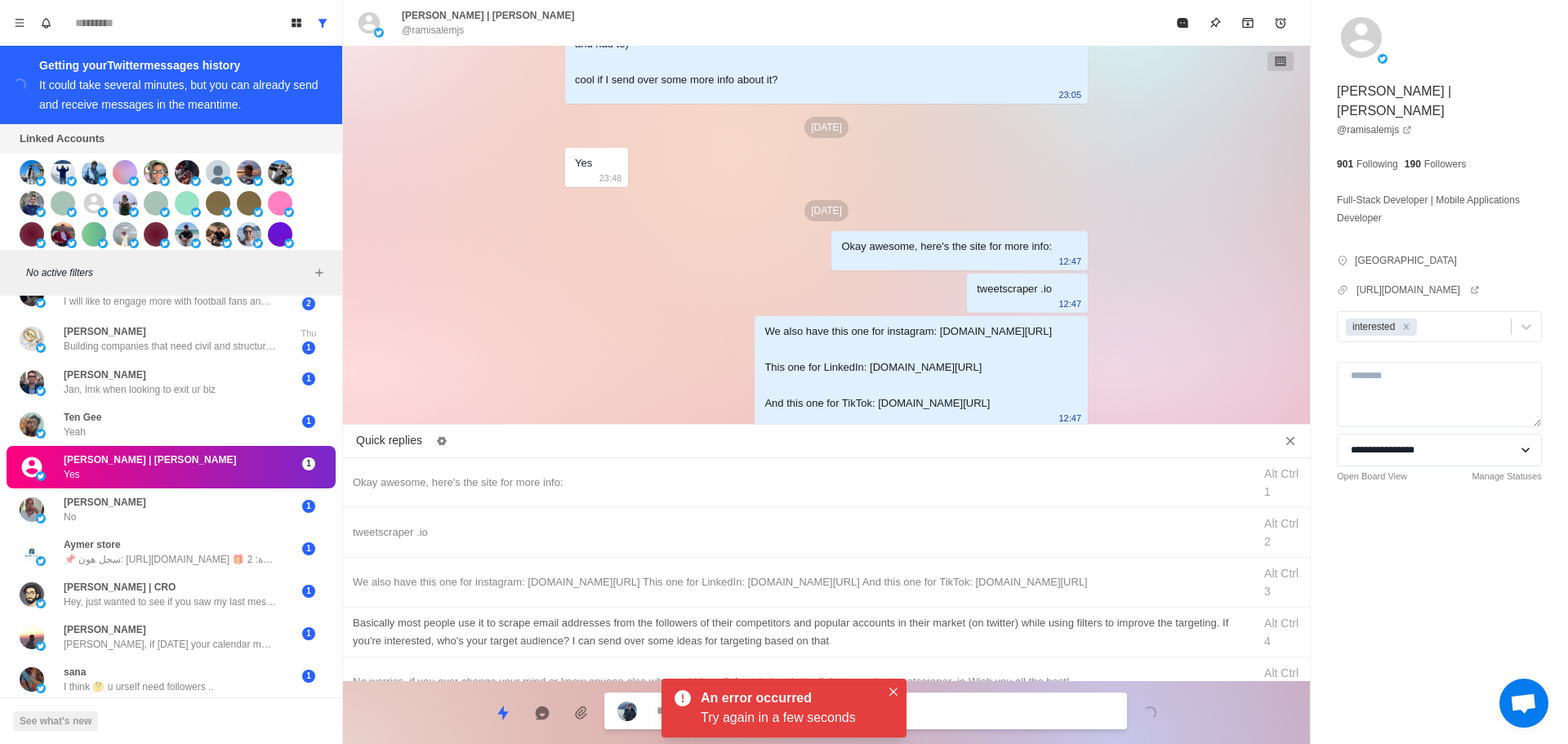
click at [1023, 625] on div "Basically most people use it to scrape email addresses from the followers of th…" at bounding box center [798, 632] width 891 height 36
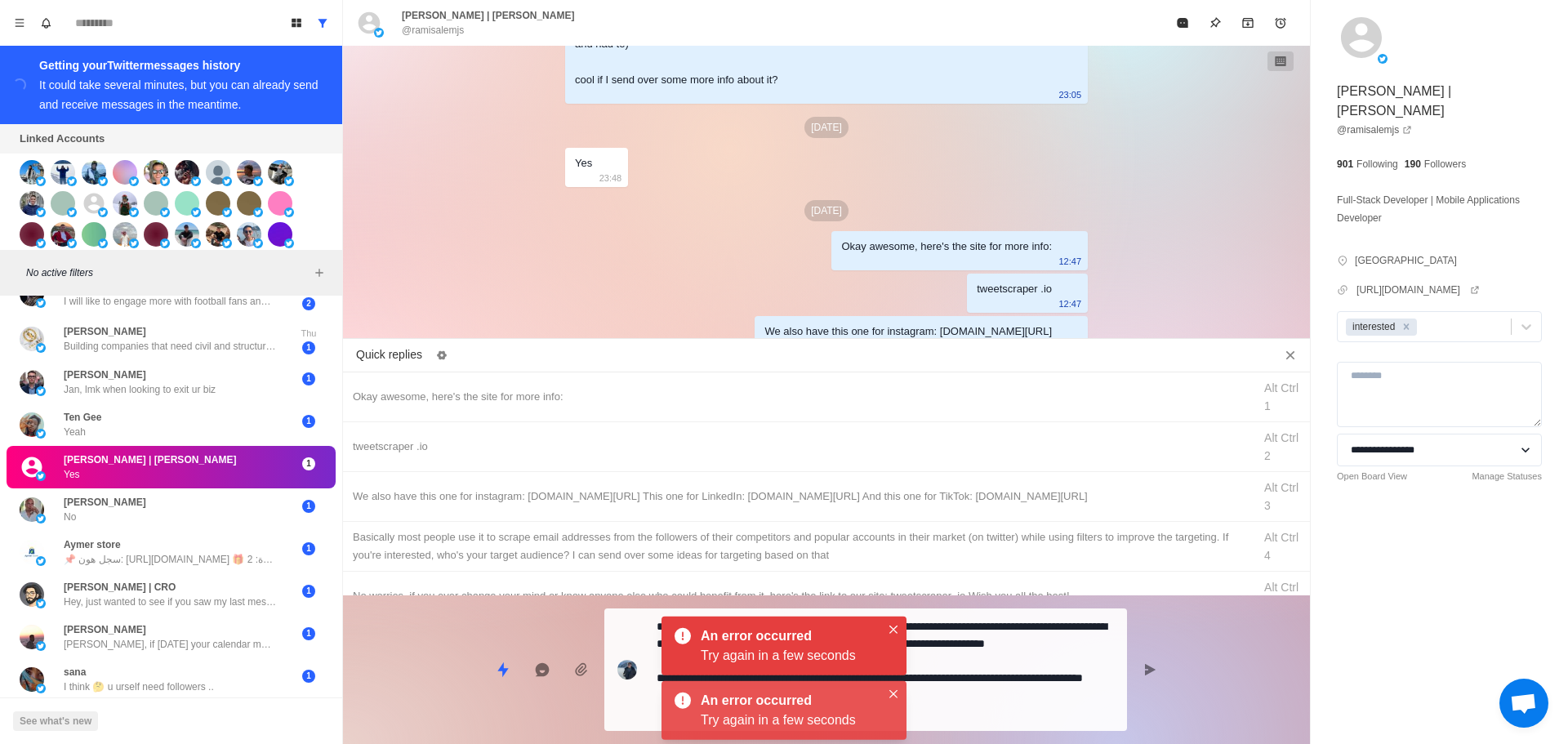
click at [988, 691] on textarea "**********" at bounding box center [886, 670] width 457 height 109
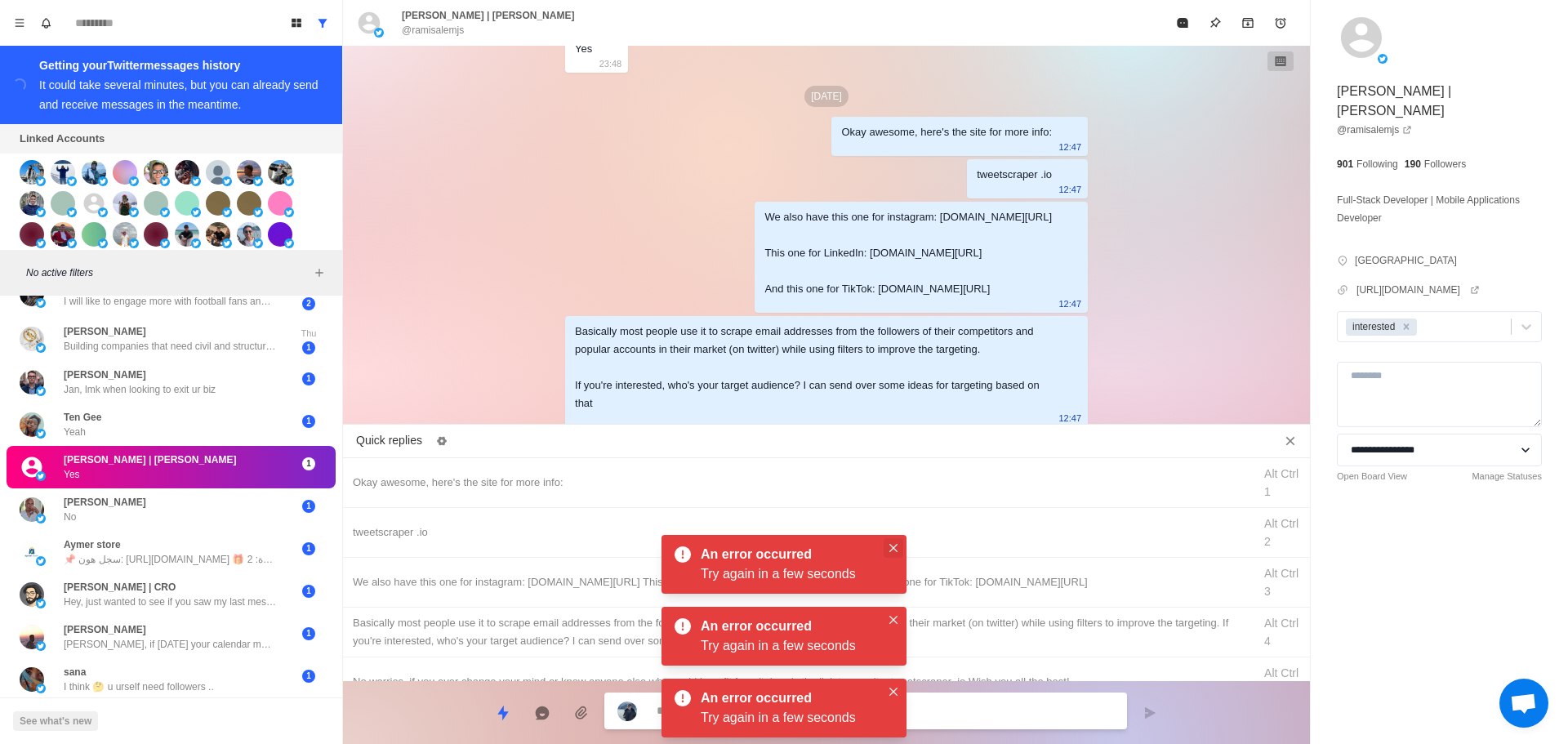
click at [897, 554] on button "Close" at bounding box center [893, 548] width 20 height 20
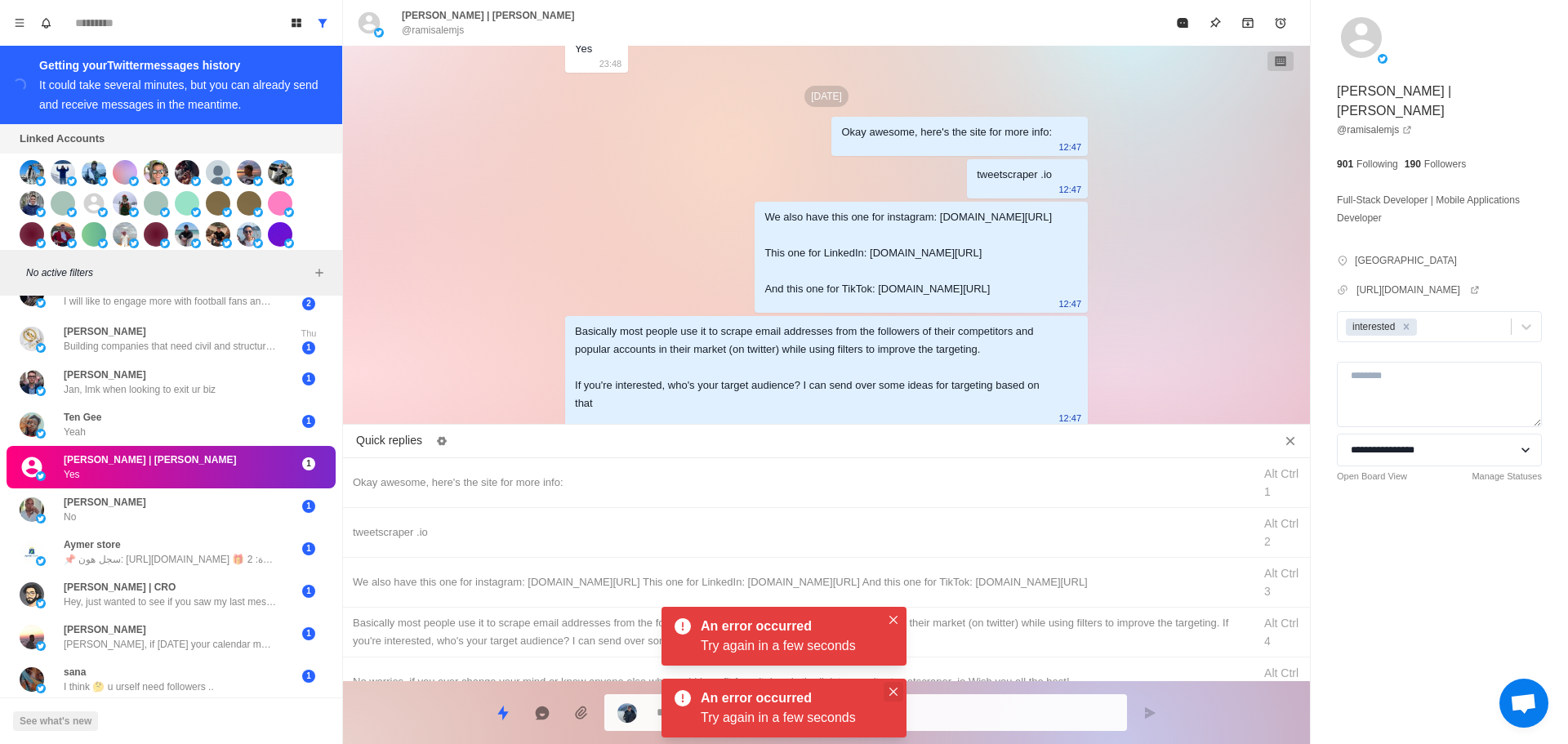
click at [899, 615] on button "Close" at bounding box center [893, 620] width 20 height 20
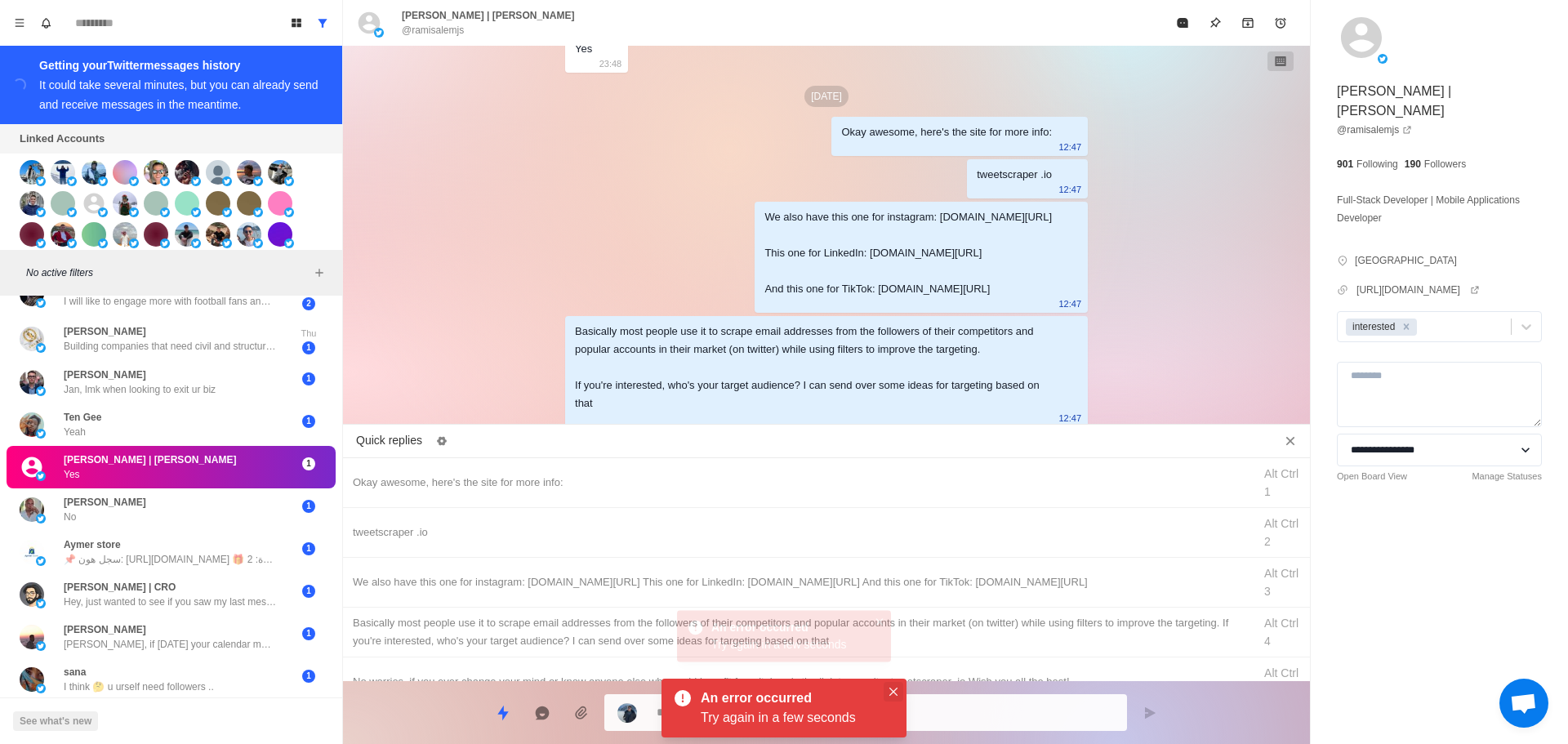
click at [897, 694] on button "Close" at bounding box center [893, 692] width 20 height 20
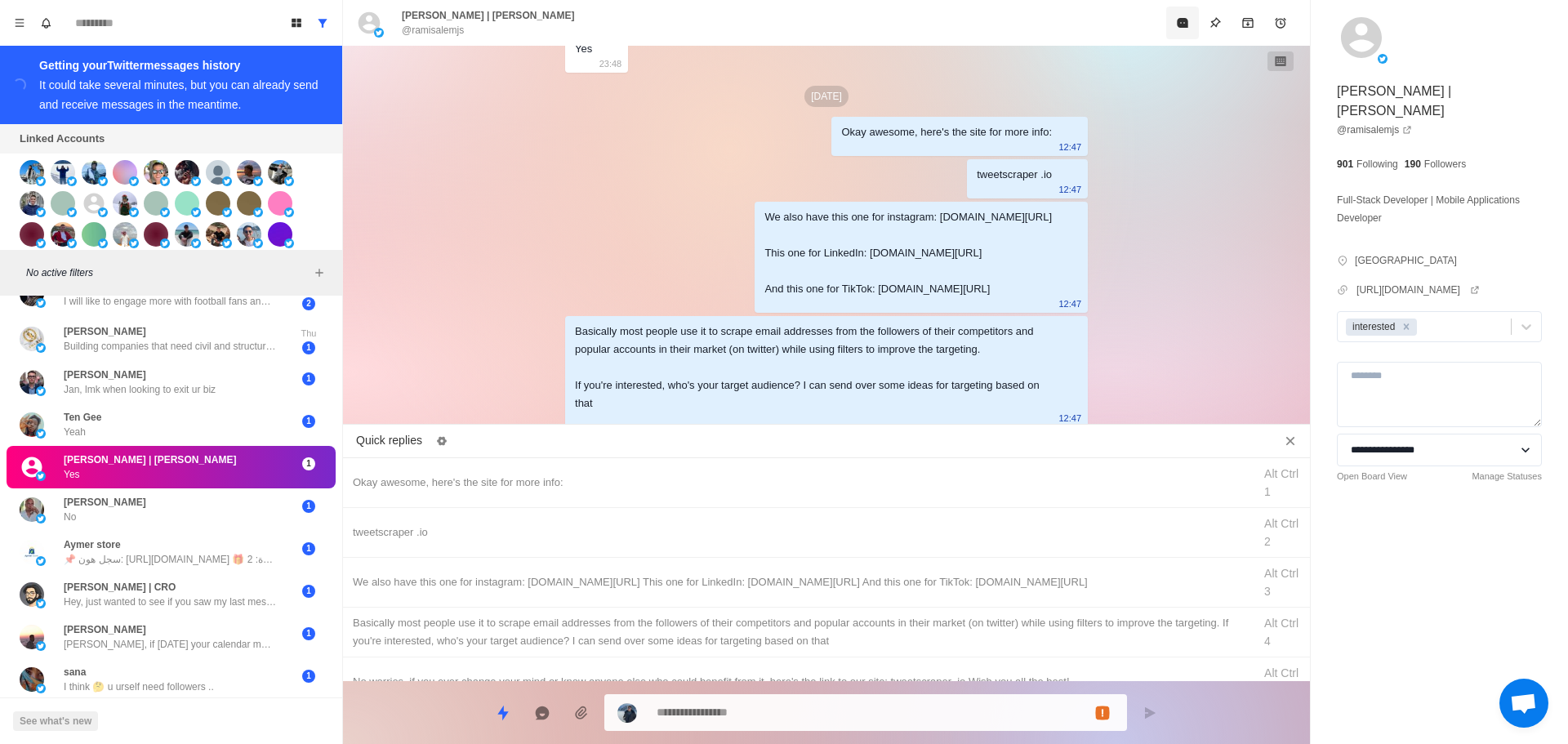
click at [1183, 30] on button "Mark as read" at bounding box center [1182, 22] width 32 height 32
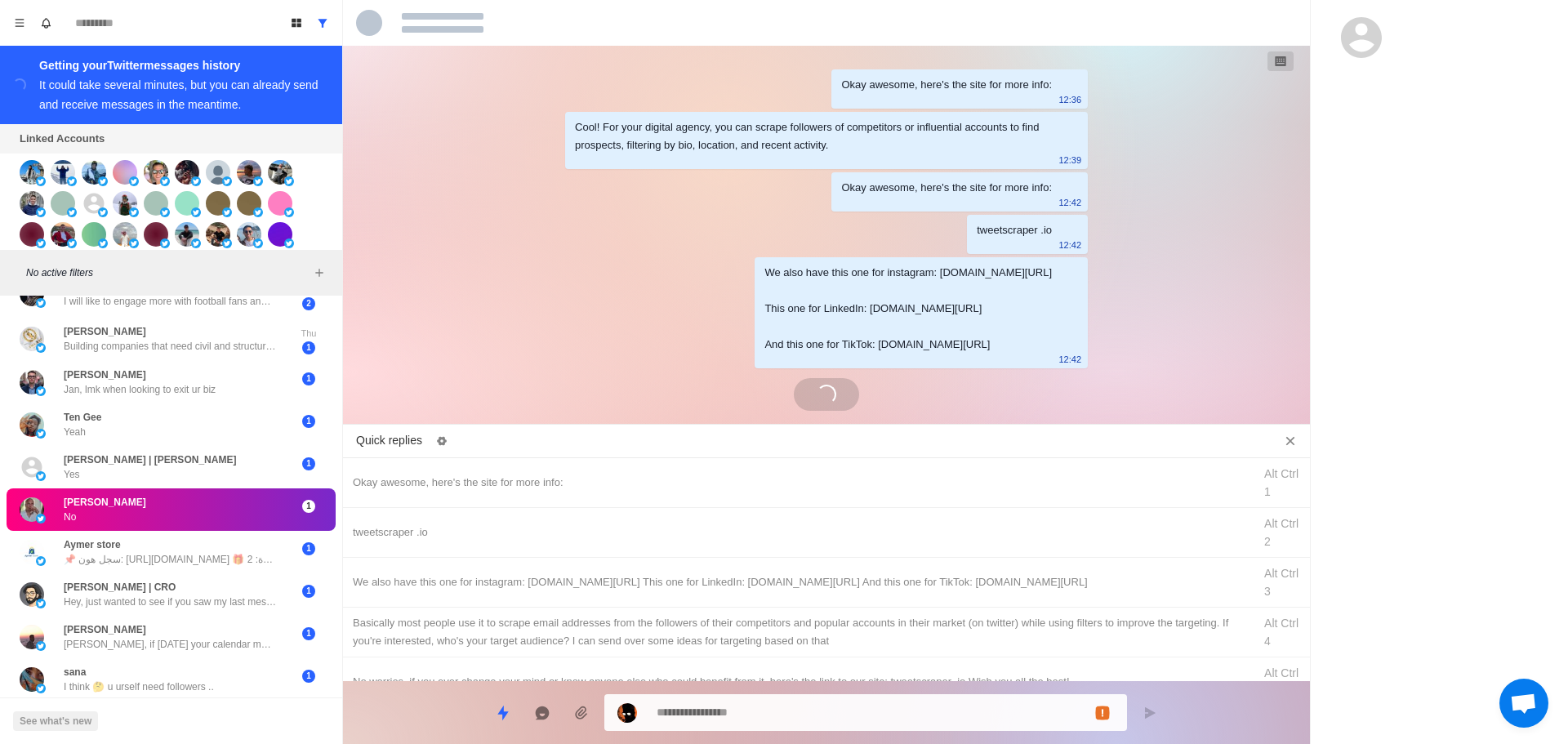
click at [1178, 19] on div at bounding box center [826, 22] width 967 height 46
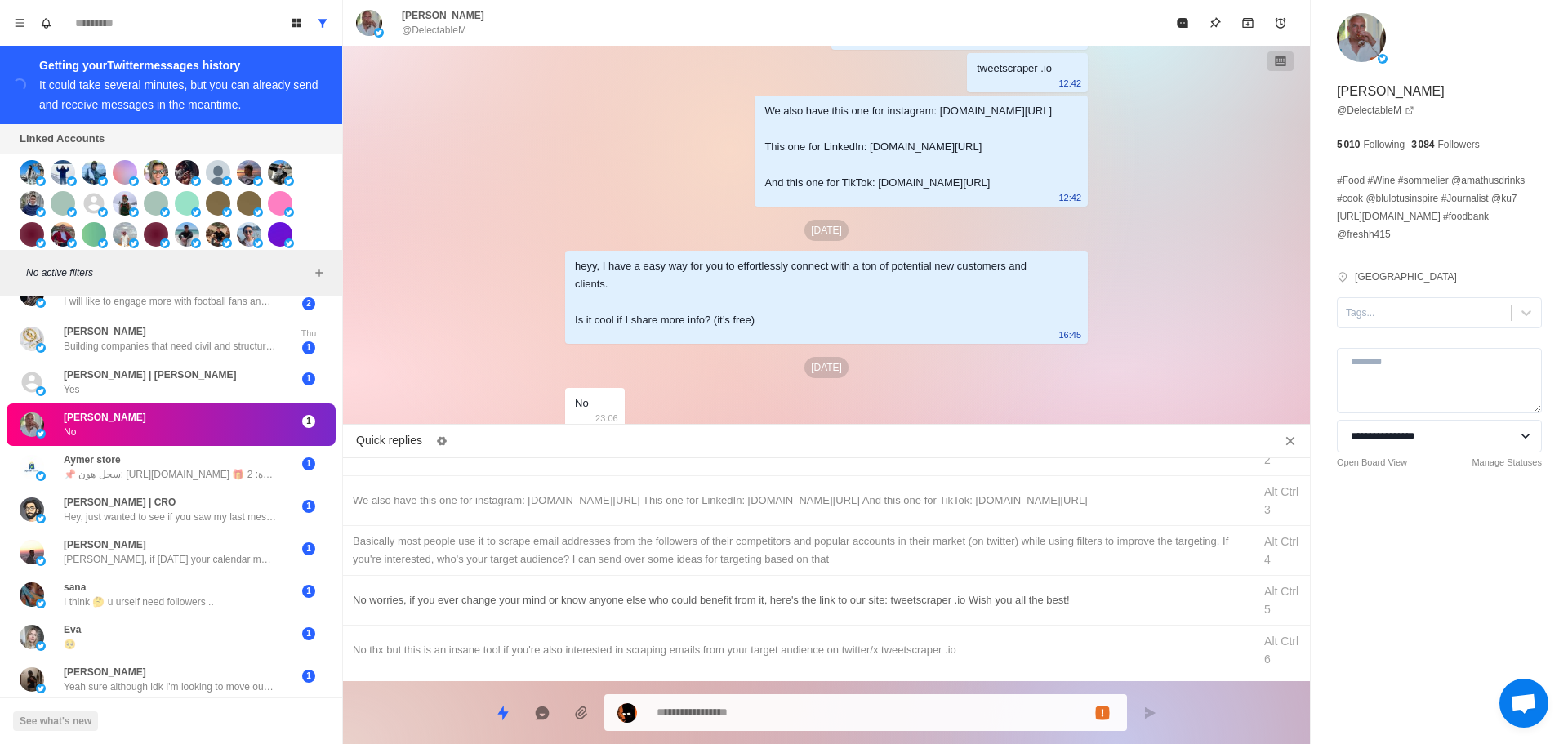
click at [630, 609] on div "No worries, if you ever change your mind or know anyone else who could benefit …" at bounding box center [826, 600] width 967 height 50
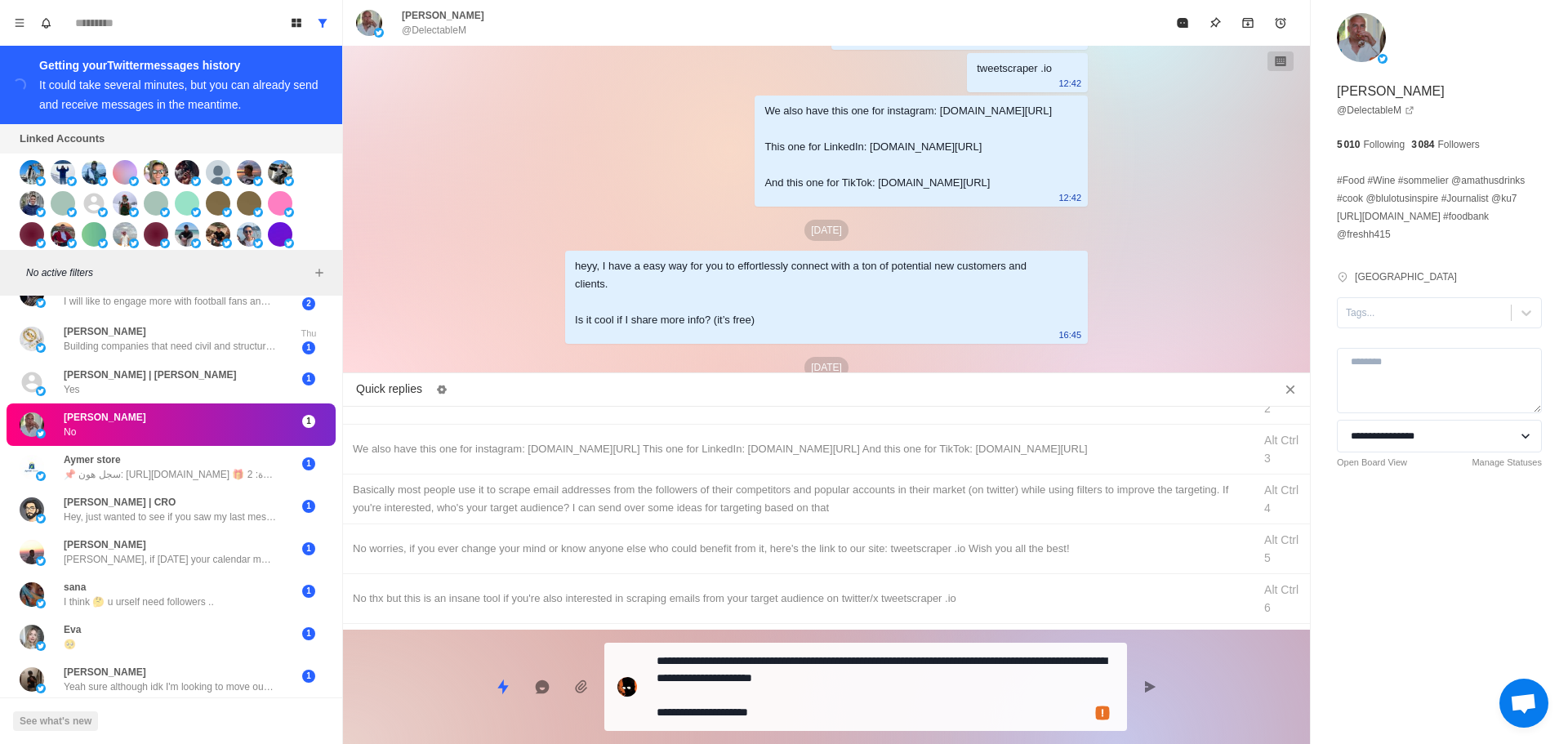
click at [736, 693] on textarea "**********" at bounding box center [886, 686] width 457 height 75
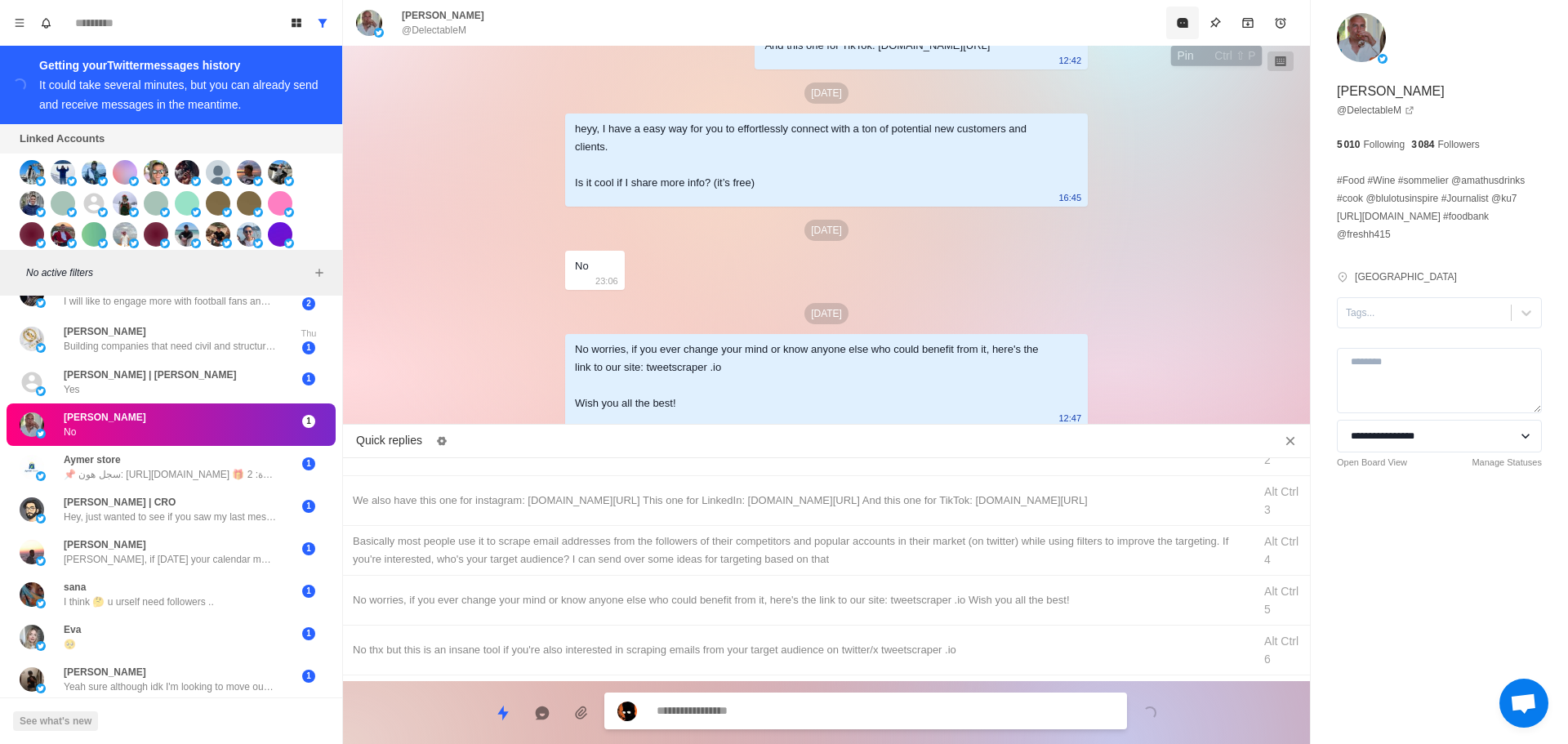
click at [1181, 19] on icon "Mark as read" at bounding box center [1182, 22] width 11 height 10
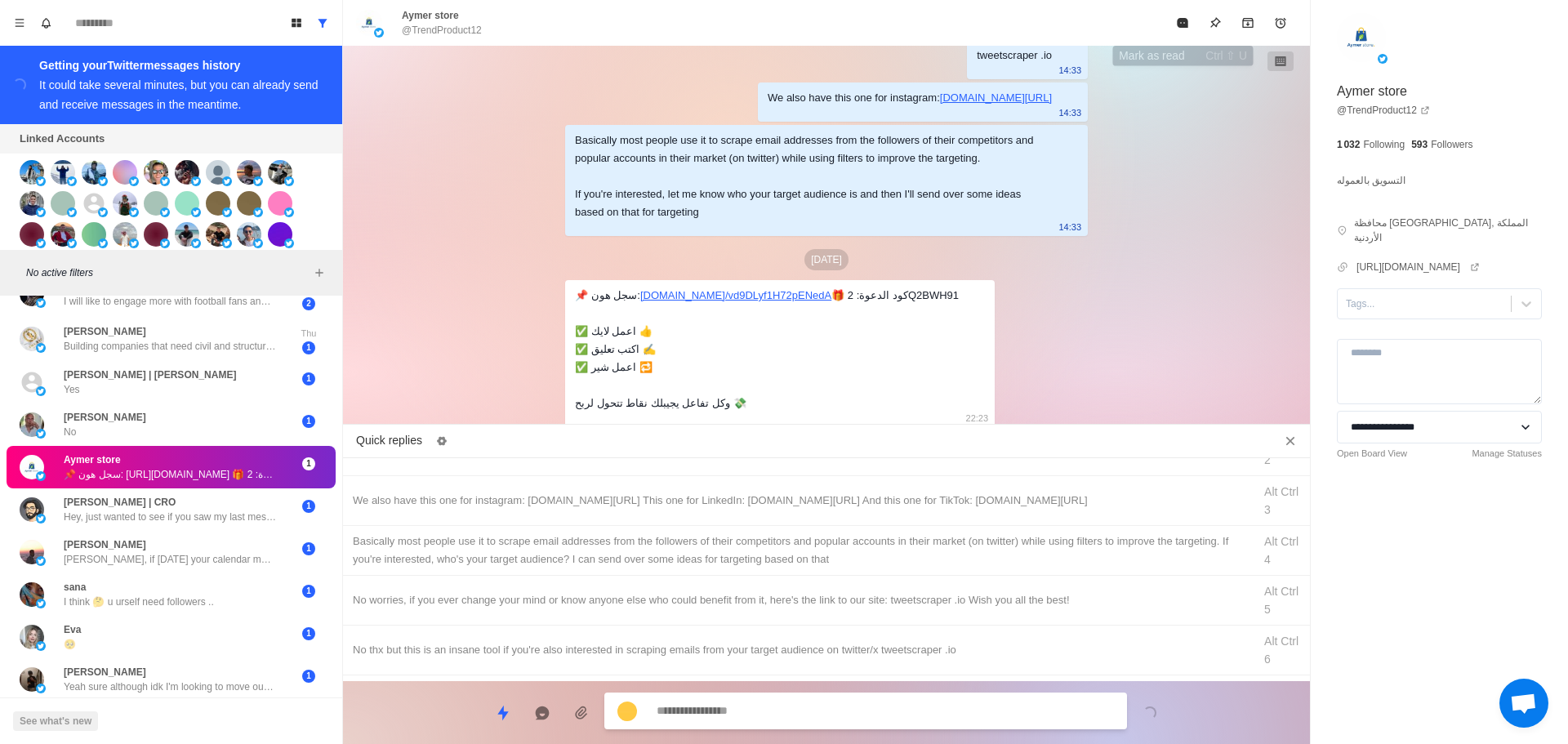
click at [1178, 24] on icon "Mark as read" at bounding box center [1182, 22] width 11 height 10
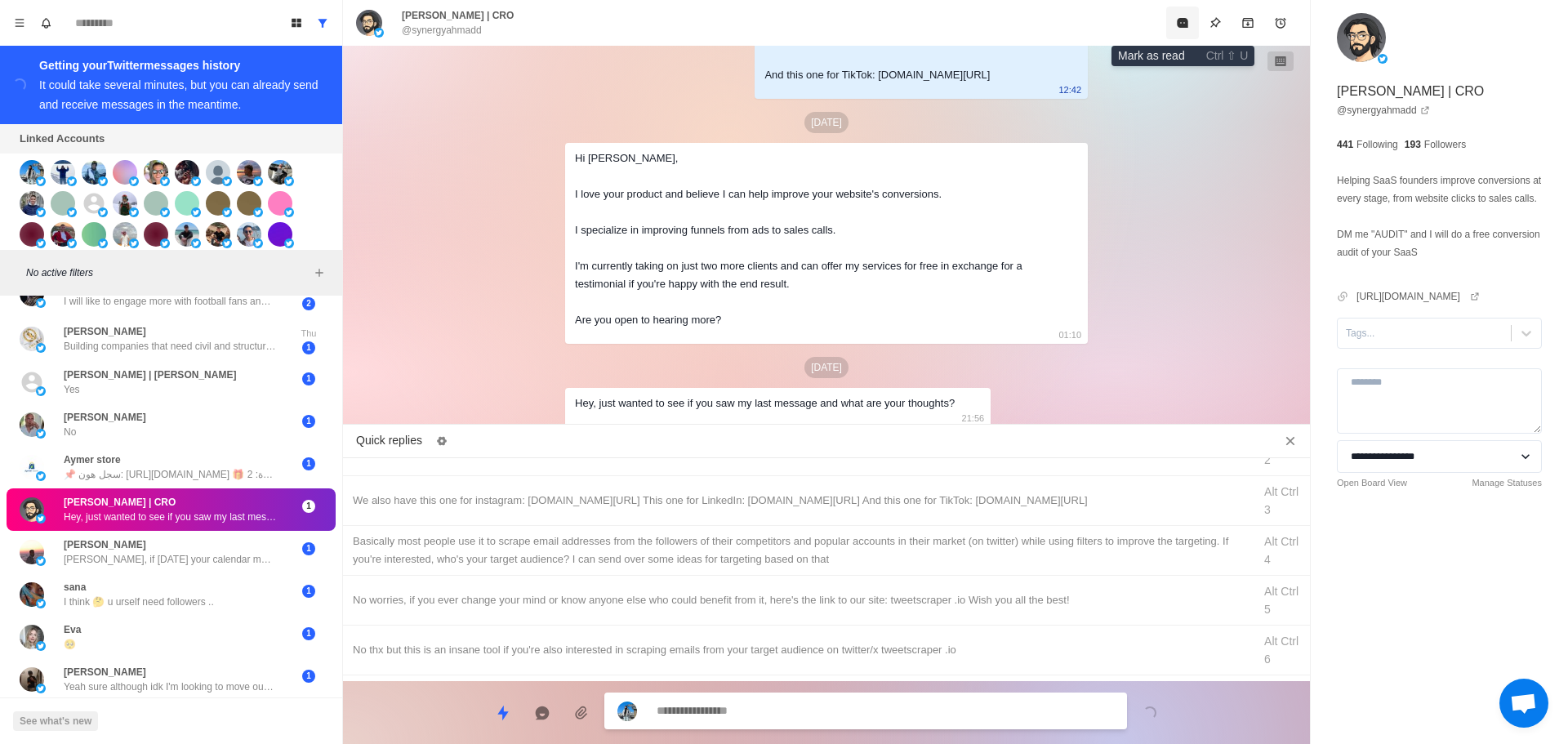
click at [1179, 22] on icon "Mark as read" at bounding box center [1182, 22] width 11 height 10
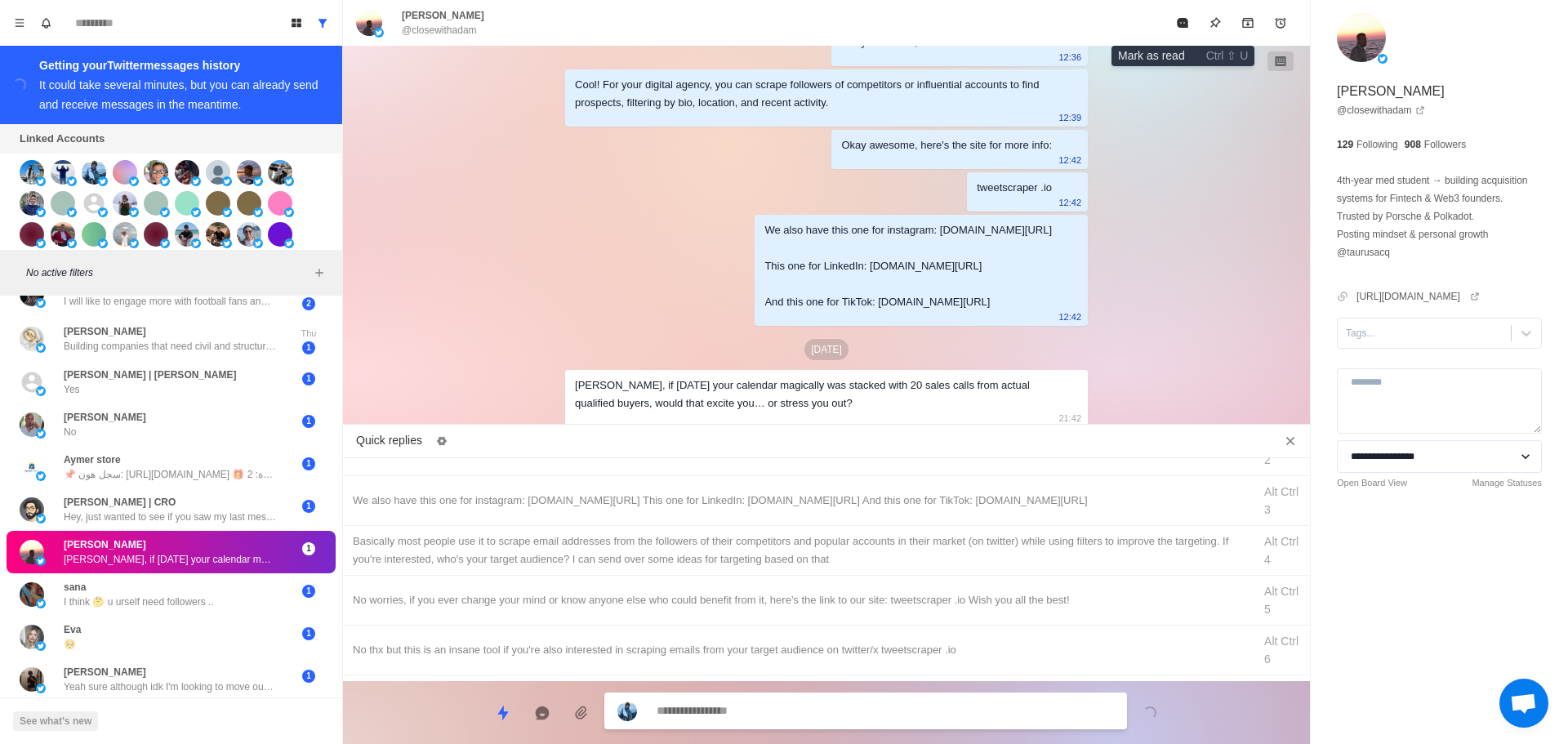
click at [1179, 22] on icon "Mark as read" at bounding box center [1182, 22] width 11 height 10
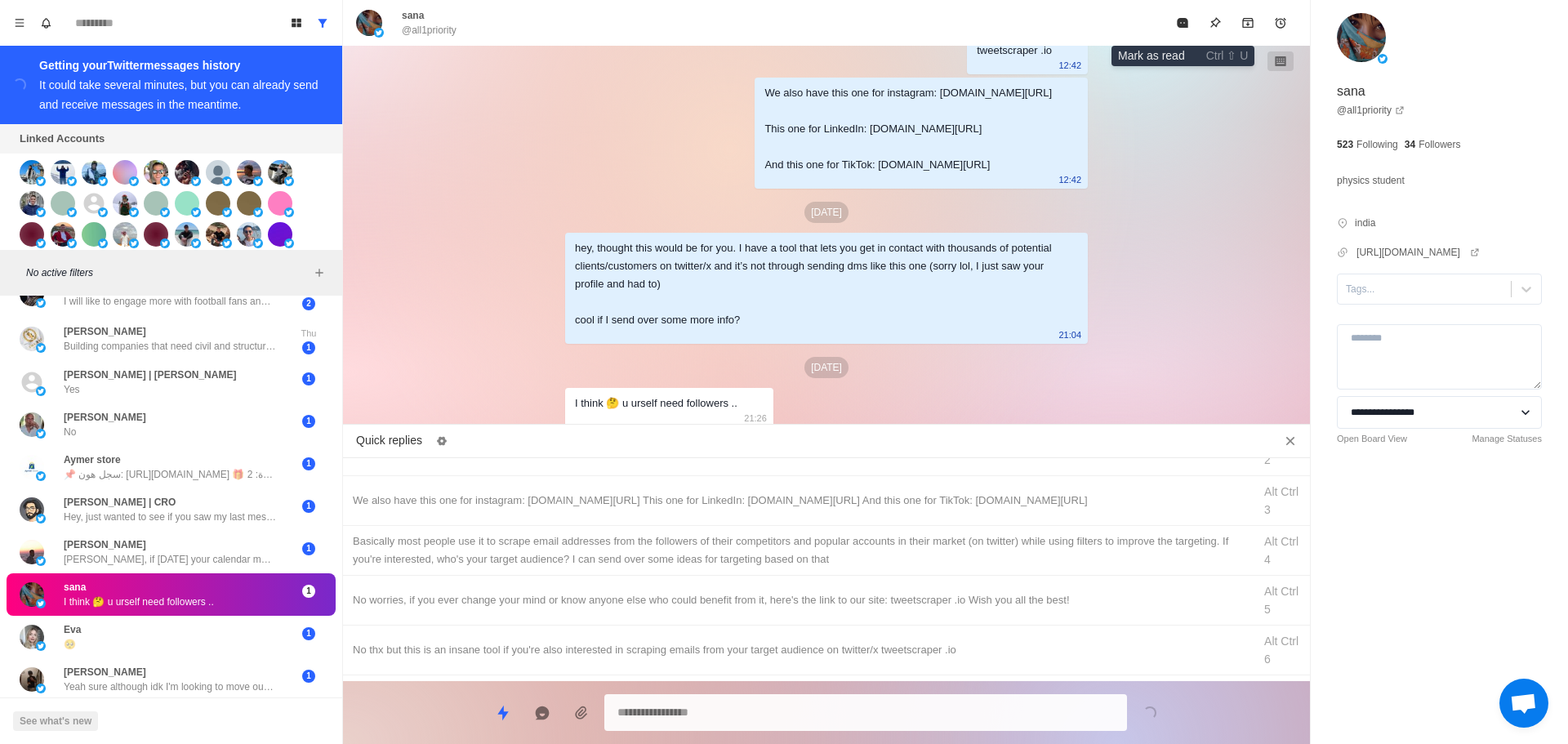
click at [1179, 22] on icon "Mark as read" at bounding box center [1182, 22] width 11 height 10
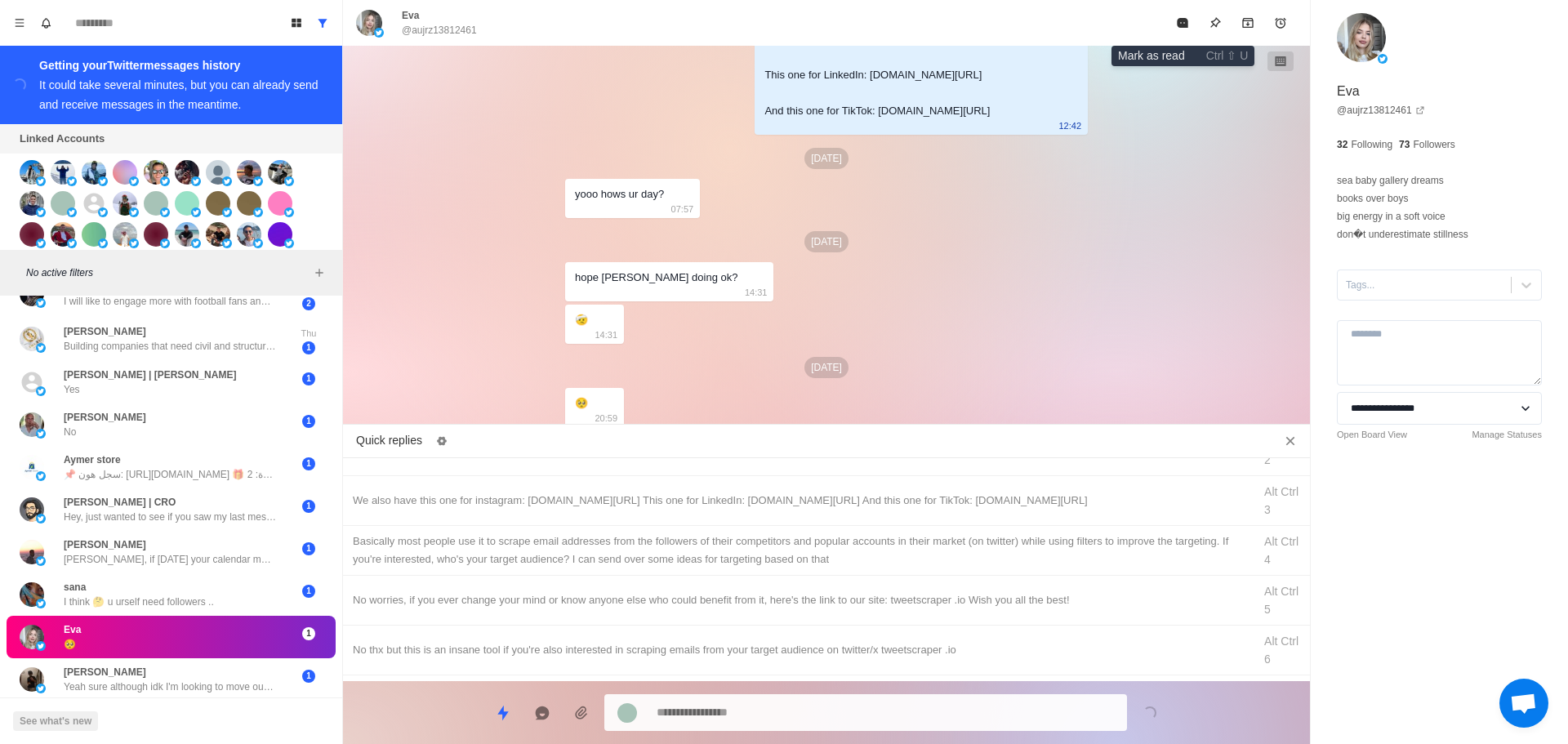
click at [1179, 22] on icon "Mark as read" at bounding box center [1182, 22] width 11 height 10
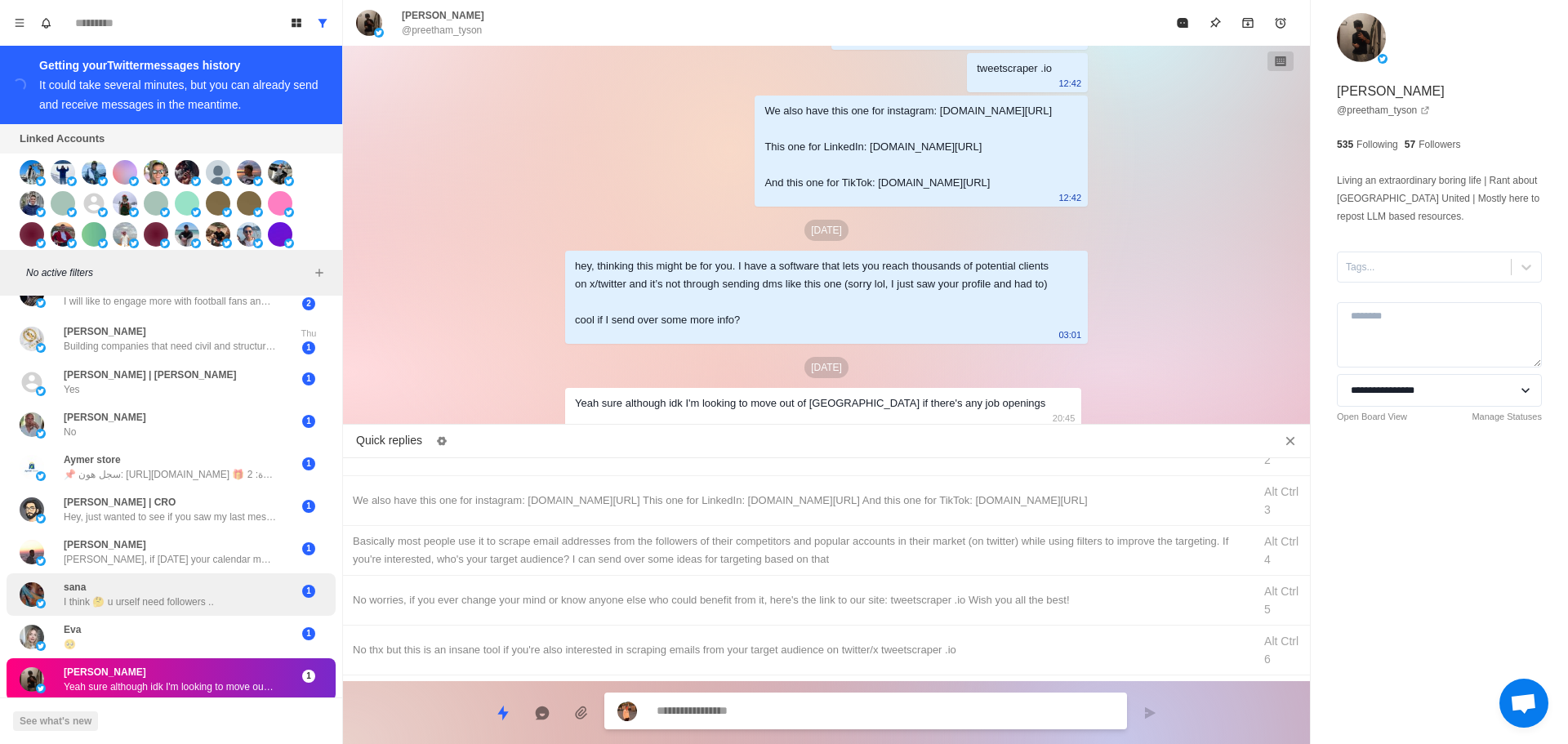
click at [209, 591] on div "sana I think 🤔 u urself need followers .." at bounding box center [139, 594] width 151 height 29
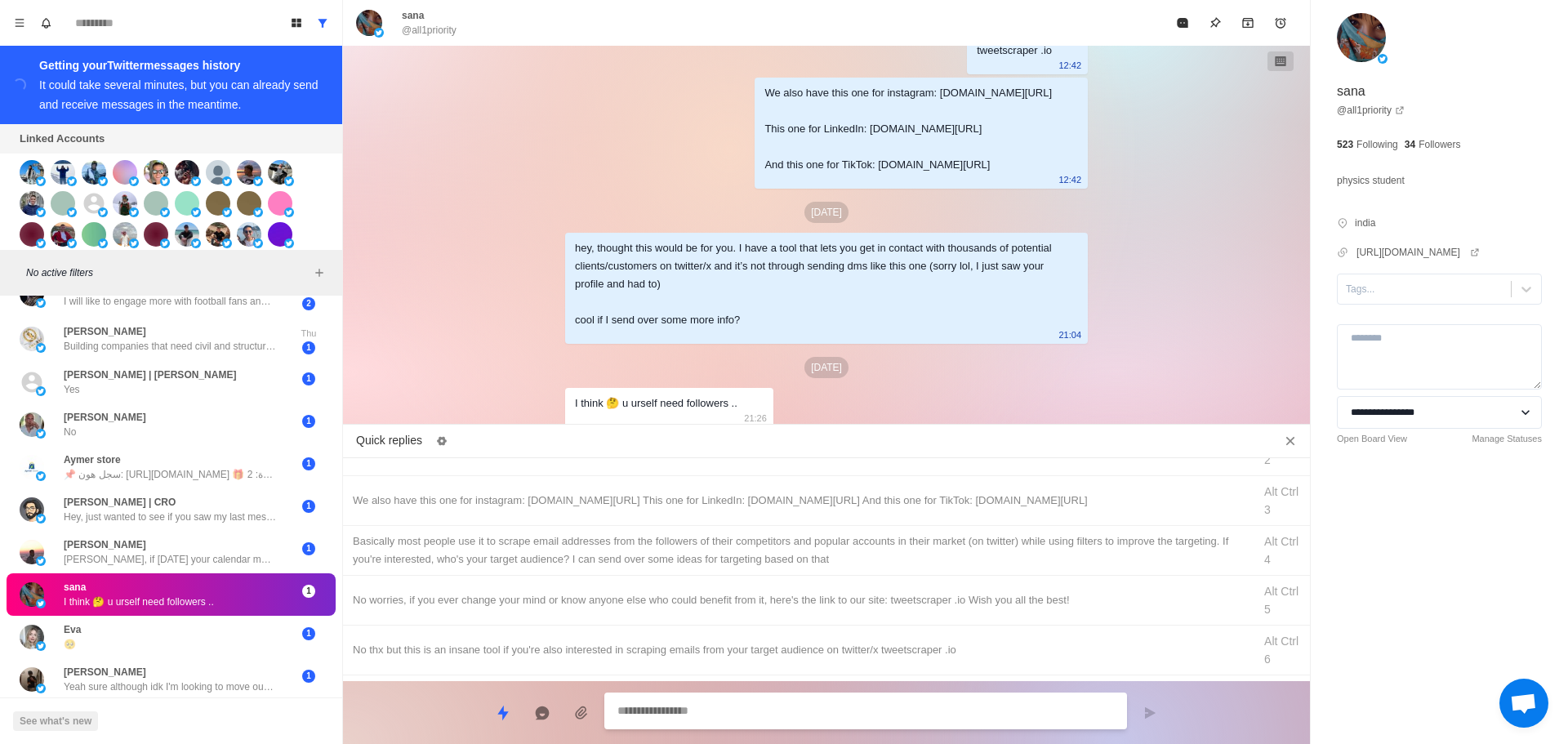
click at [785, 713] on textarea at bounding box center [866, 711] width 497 height 23
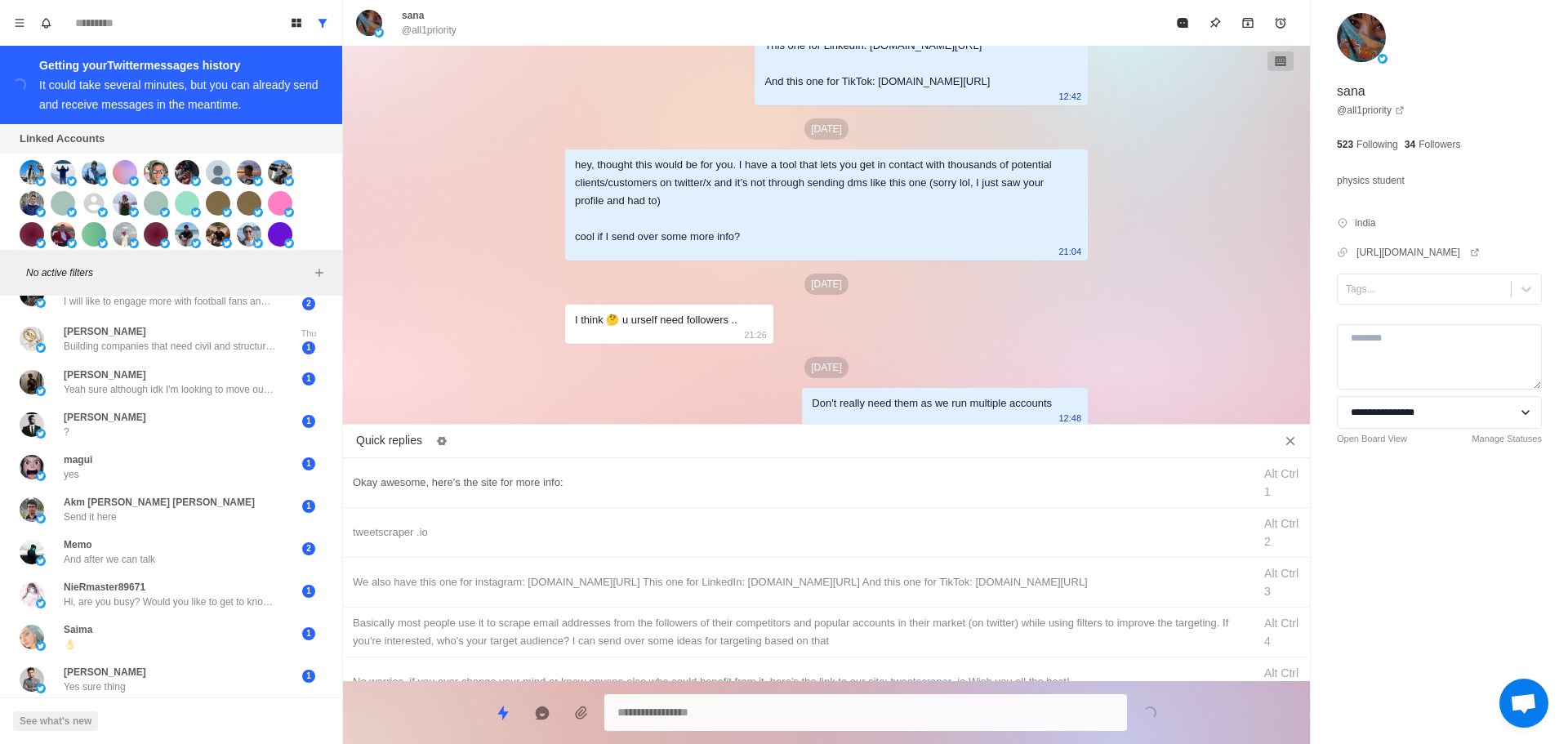
click at [636, 482] on div "Okay awesome, here's the site for more info:" at bounding box center [798, 483] width 891 height 18
drag, startPoint x: 701, startPoint y: 718, endPoint x: 328, endPoint y: 733, distance: 373.3
click at [335, 732] on div "Board View Tools Archived Chats Mark many as read Keyboard shortcuts Team Setti…" at bounding box center [784, 372] width 1568 height 744
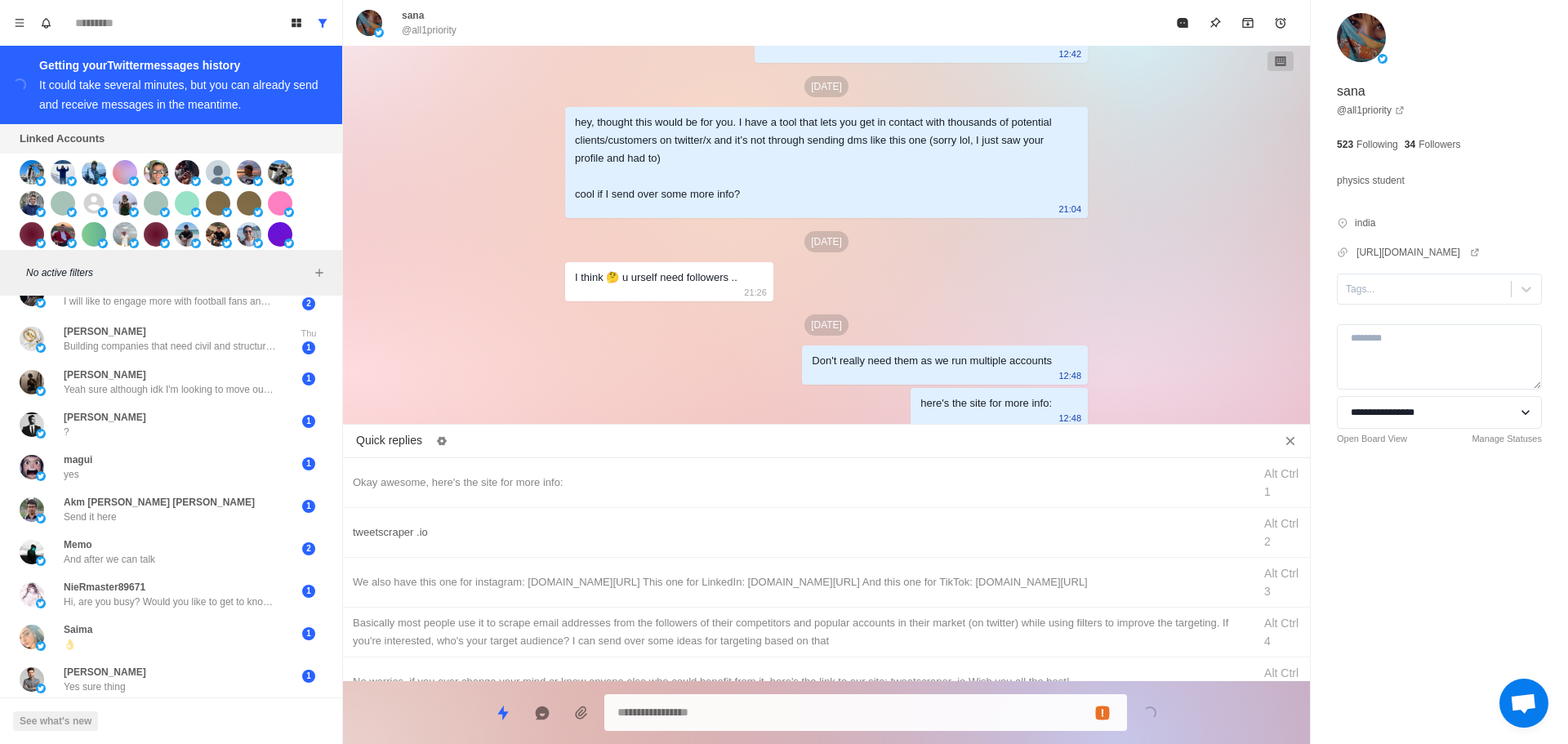
click at [534, 534] on div "tweetscraper .io" at bounding box center [798, 533] width 891 height 18
click at [732, 722] on textarea "**********" at bounding box center [866, 711] width 497 height 23
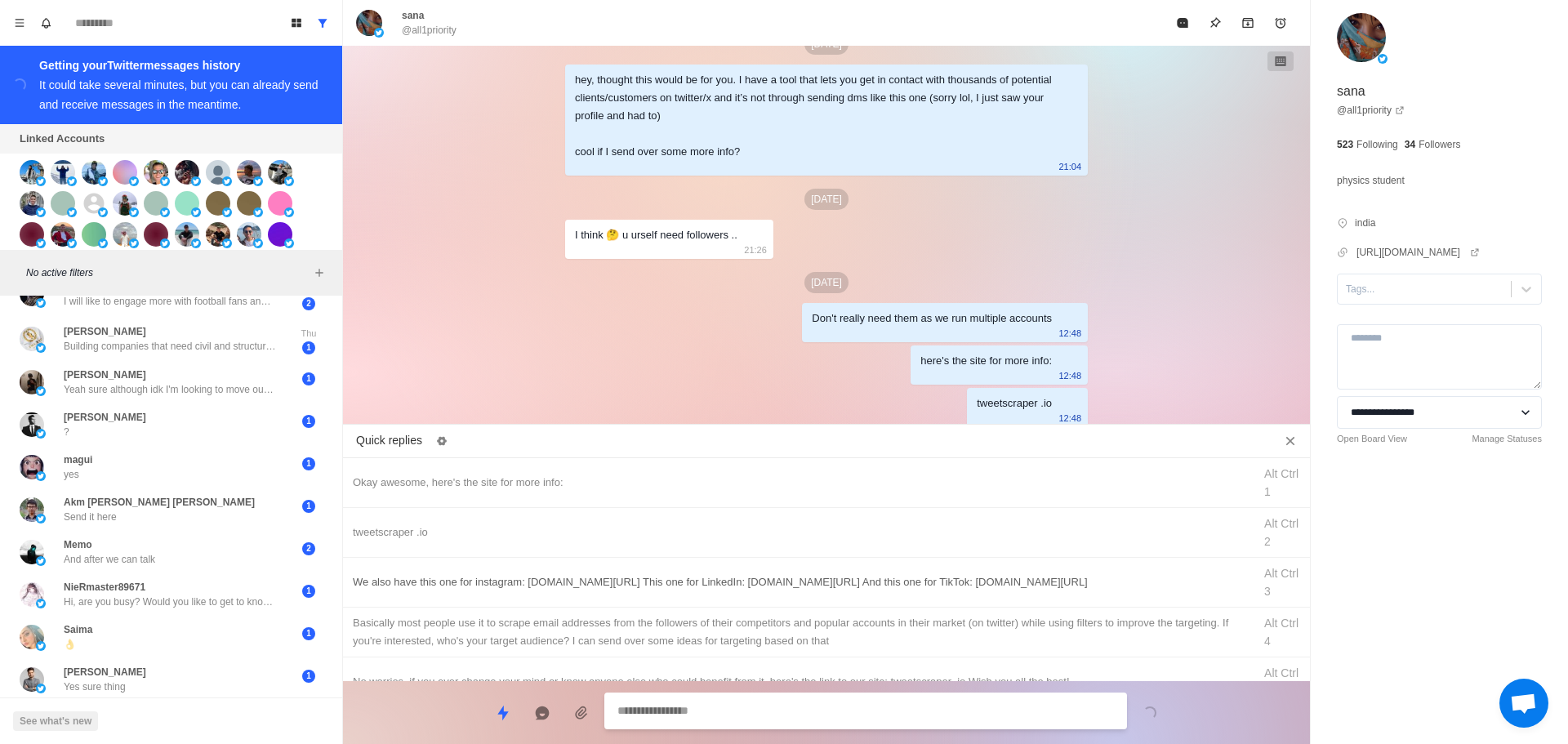
click at [794, 588] on div "We also have this one for instagram: [DOMAIN_NAME][URL] This one for LinkedIn: …" at bounding box center [798, 583] width 891 height 18
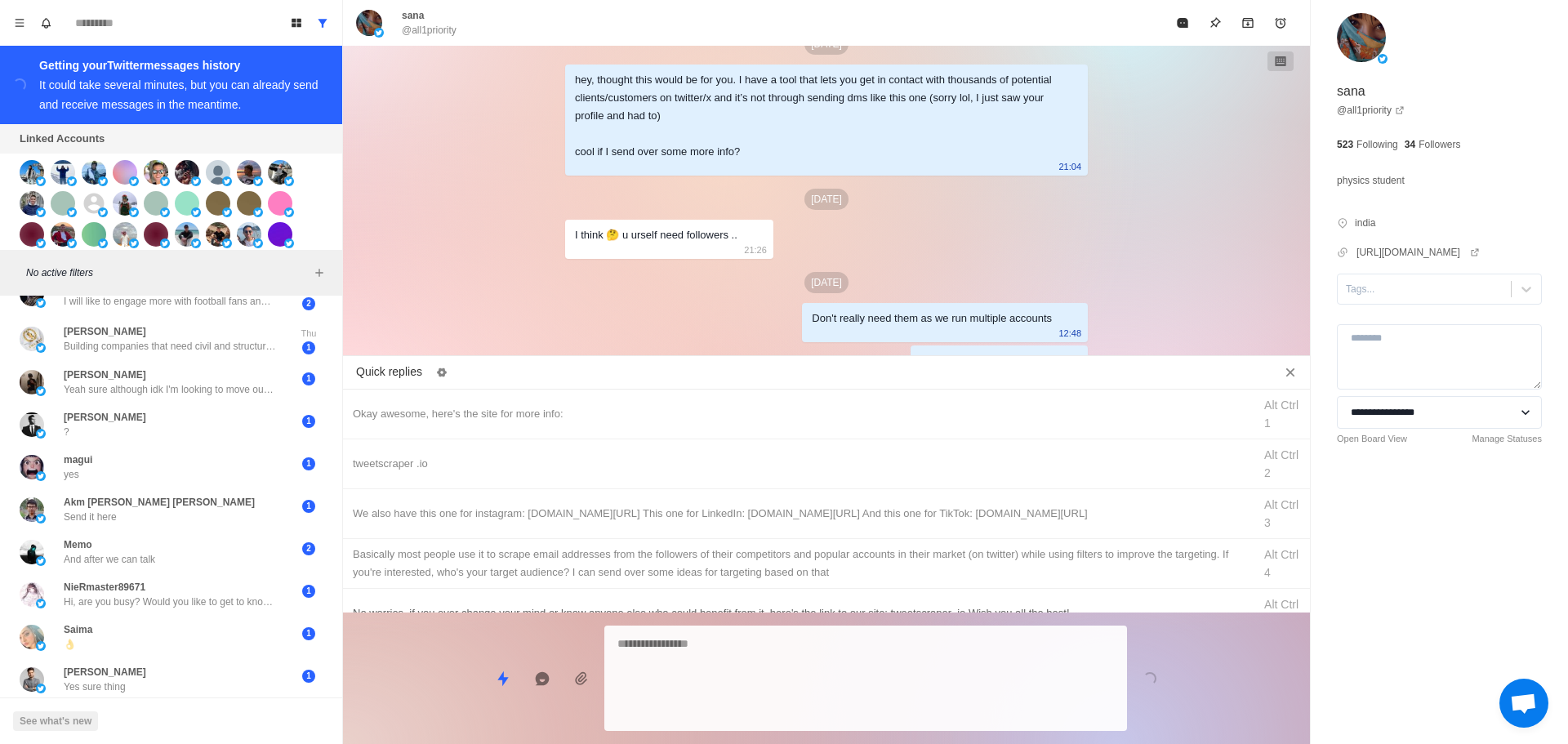
click at [780, 702] on textarea at bounding box center [866, 678] width 497 height 92
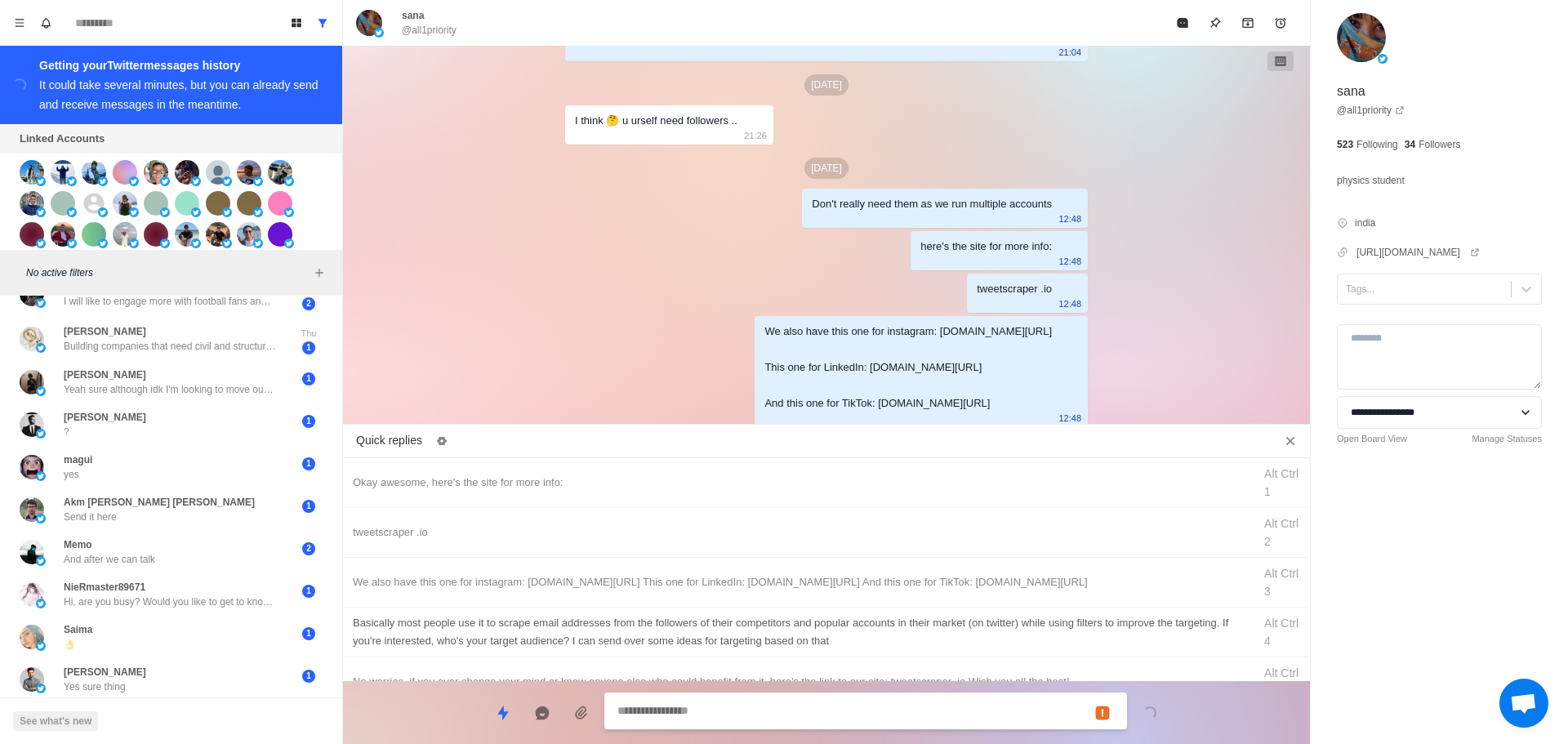
click at [810, 629] on div "Basically most people use it to scrape email addresses from the followers of th…" at bounding box center [798, 632] width 891 height 36
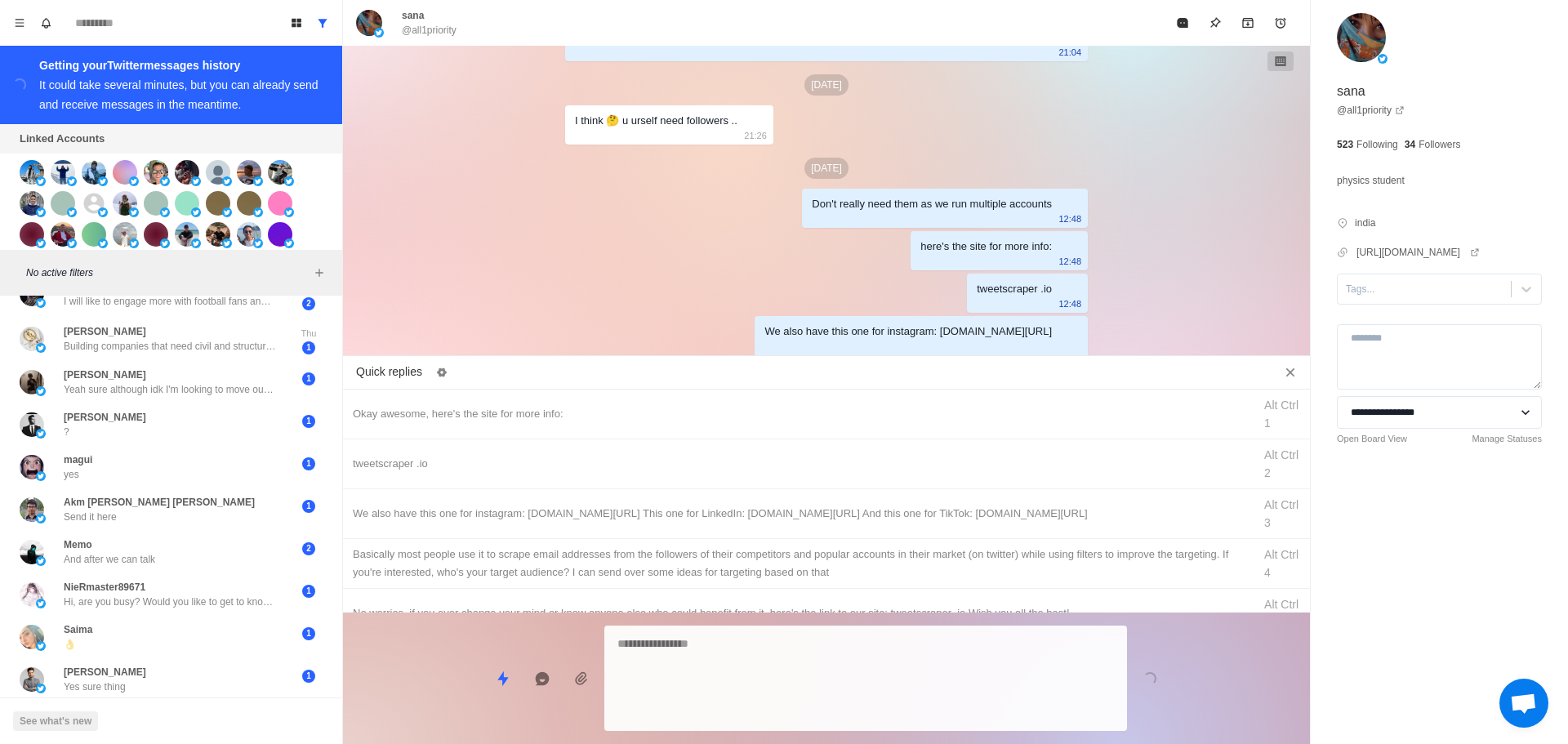
click at [800, 711] on textarea at bounding box center [866, 678] width 497 height 92
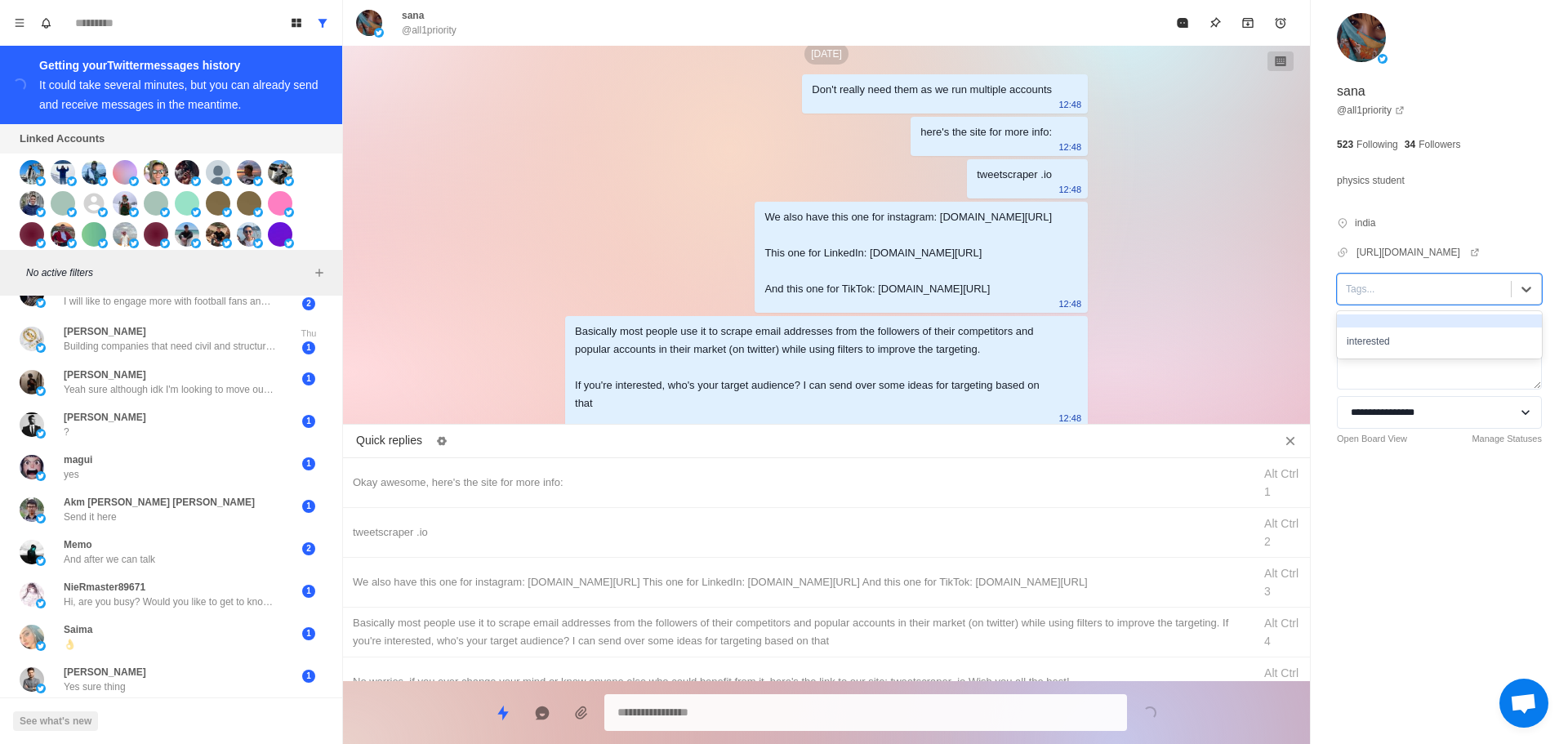
click at [1435, 298] on div at bounding box center [1424, 289] width 156 height 18
click at [1441, 355] on div "interested" at bounding box center [1440, 341] width 205 height 27
click at [1190, 19] on icon "Mark as read" at bounding box center [1182, 22] width 13 height 13
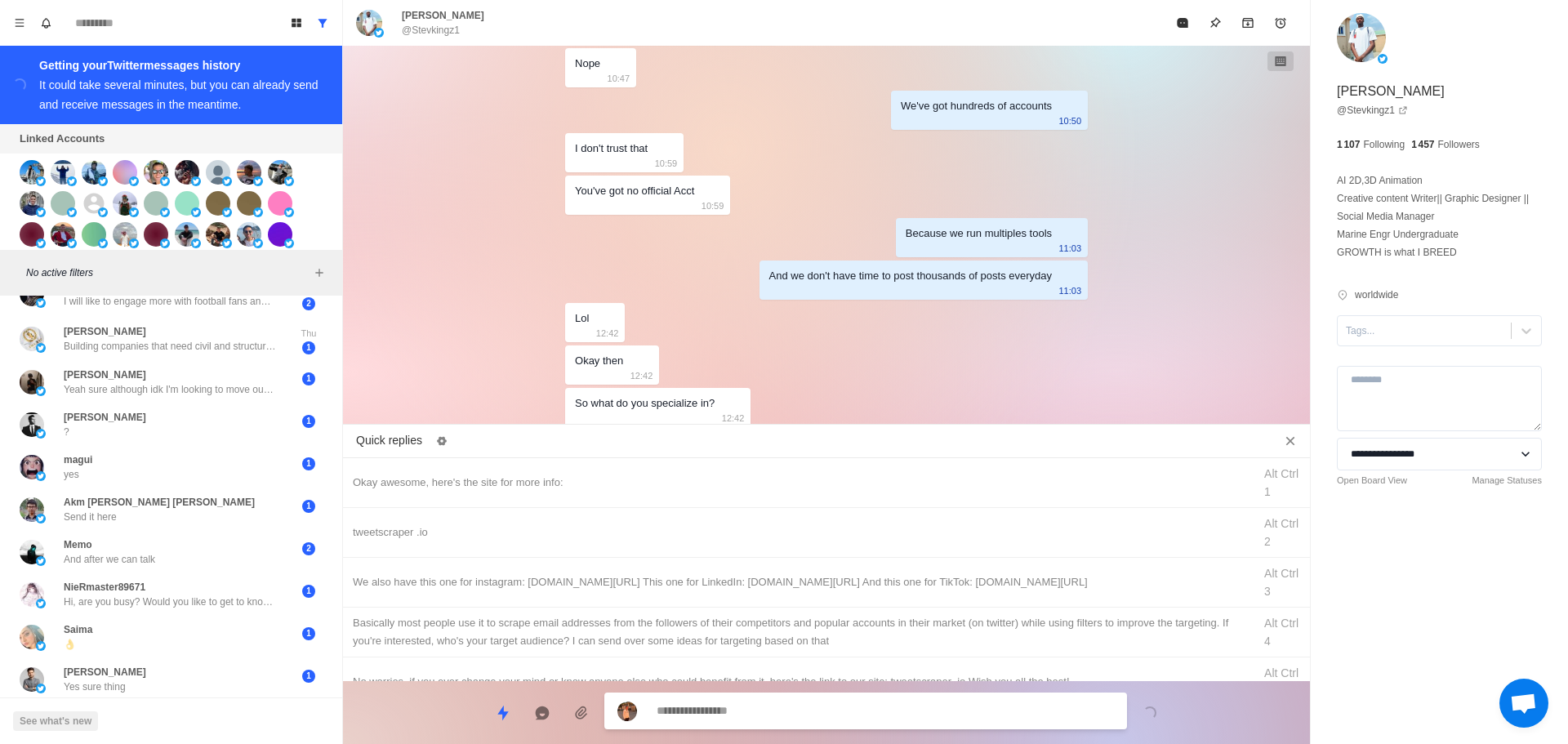
click at [804, 716] on textarea at bounding box center [886, 711] width 457 height 23
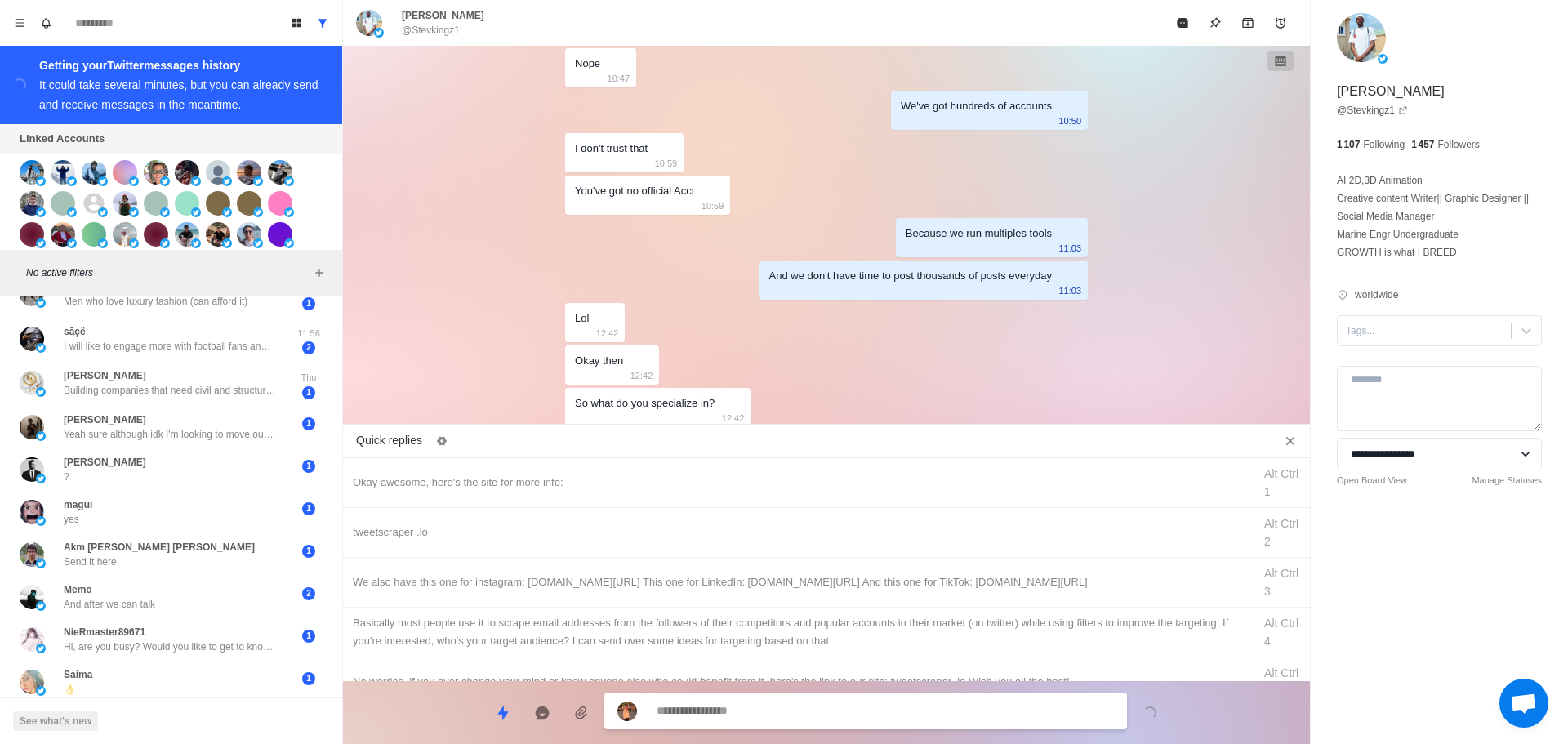
scroll to position [207, 0]
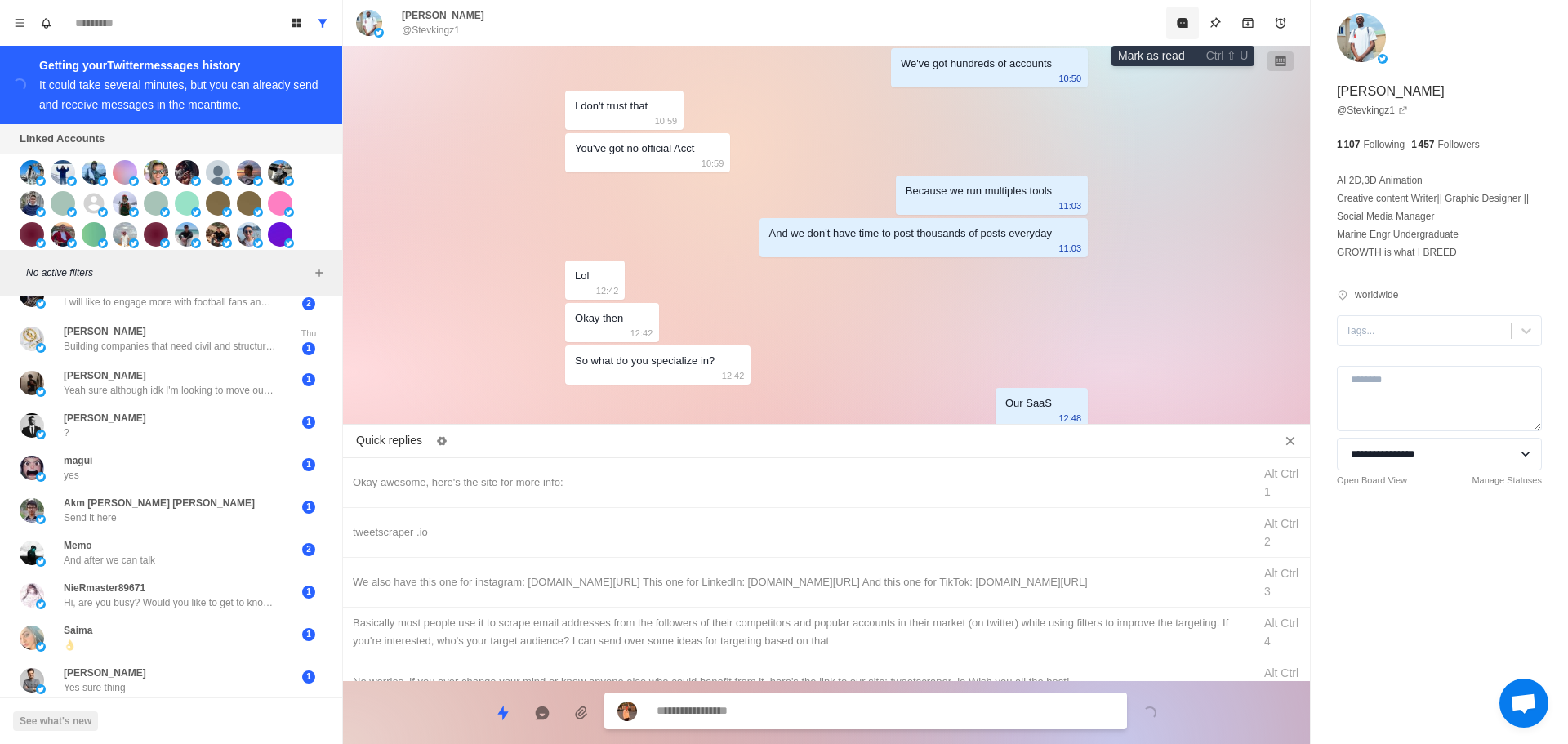
drag, startPoint x: 1185, startPoint y: 13, endPoint x: 499, endPoint y: 306, distance: 746.0
click at [1185, 13] on button "Mark as read" at bounding box center [1182, 22] width 32 height 32
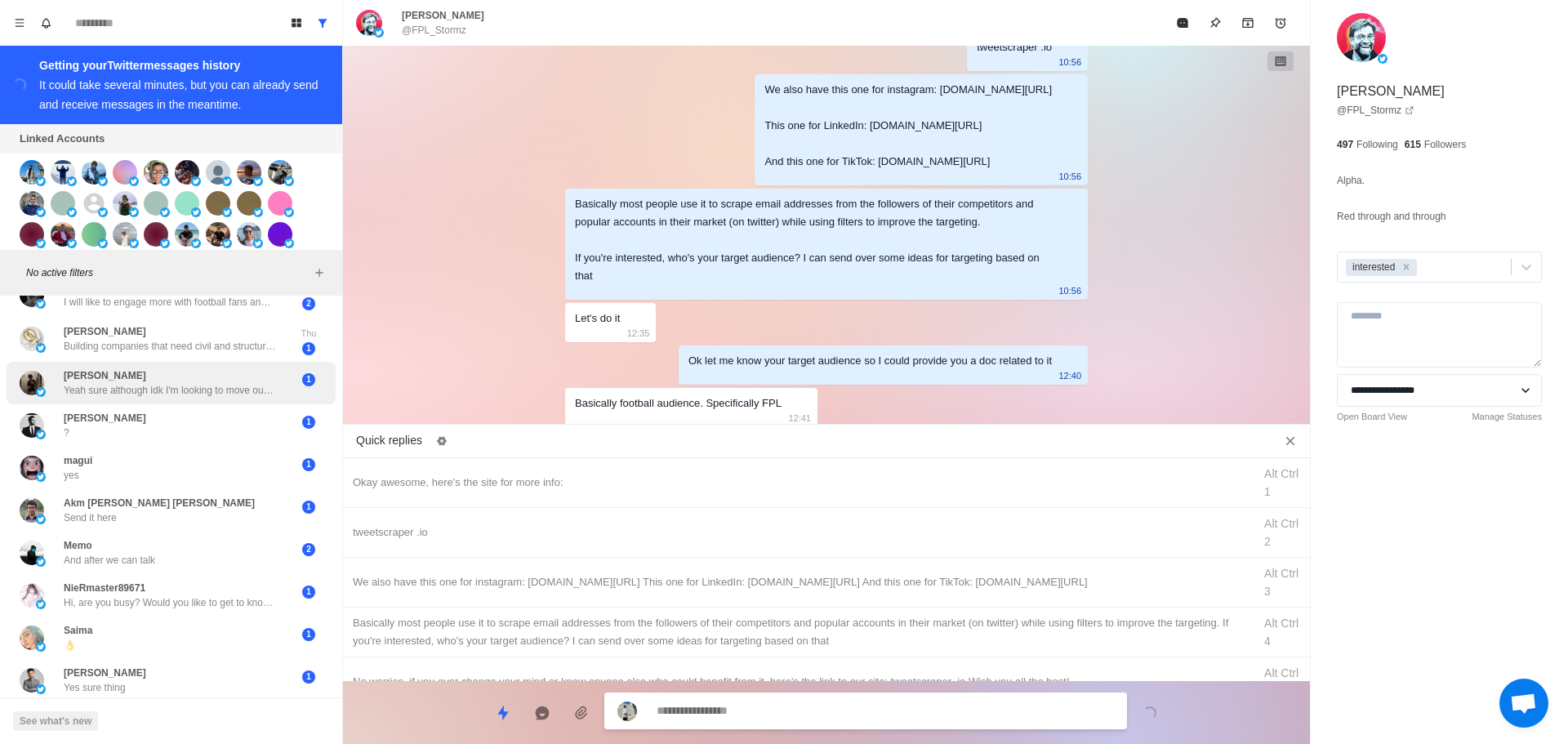
click at [215, 389] on p "Yeah sure although idk I'm looking to move out of [GEOGRAPHIC_DATA] if there's …" at bounding box center [169, 390] width 212 height 15
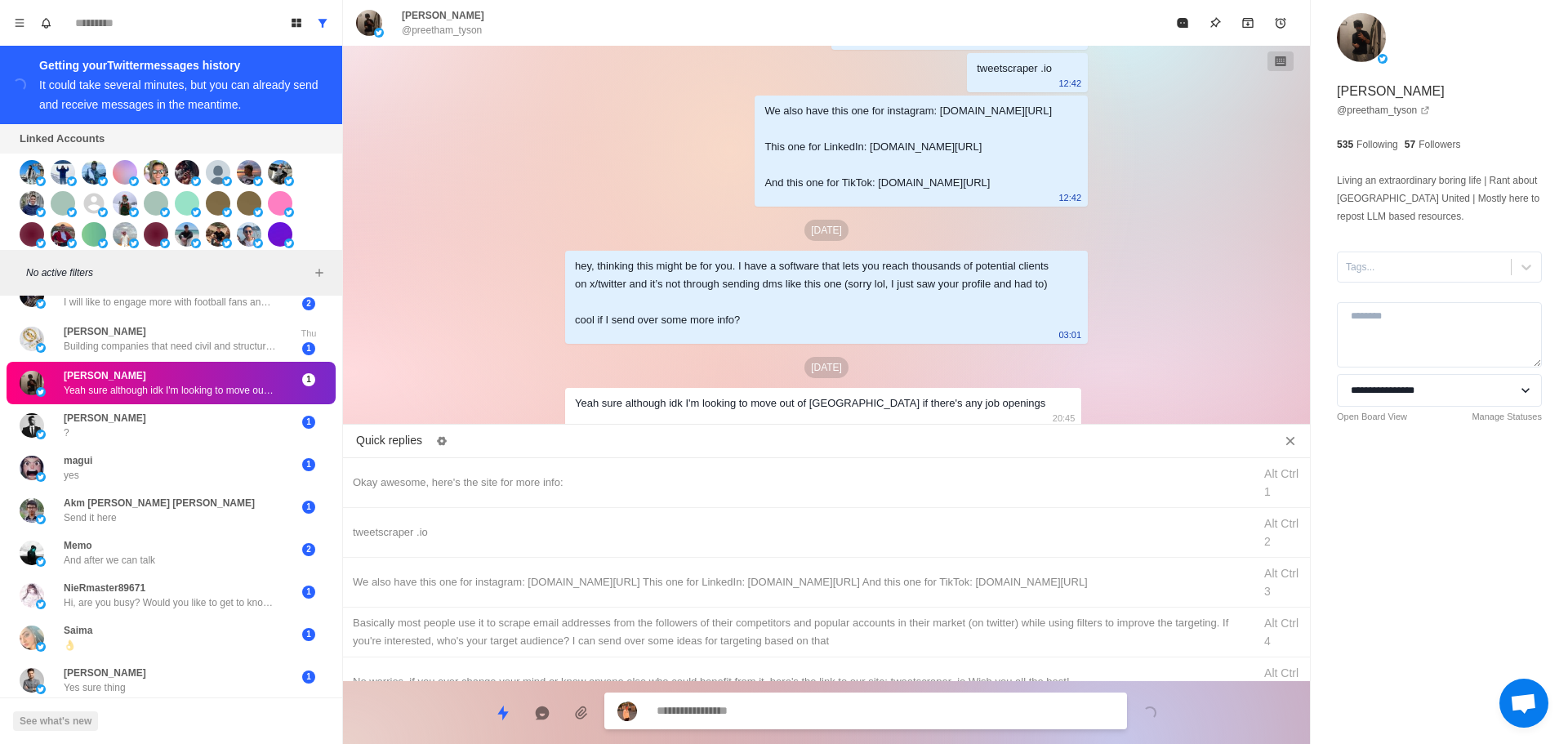
scroll to position [163, 0]
click at [1181, 13] on button "Mark as read" at bounding box center [1182, 22] width 32 height 32
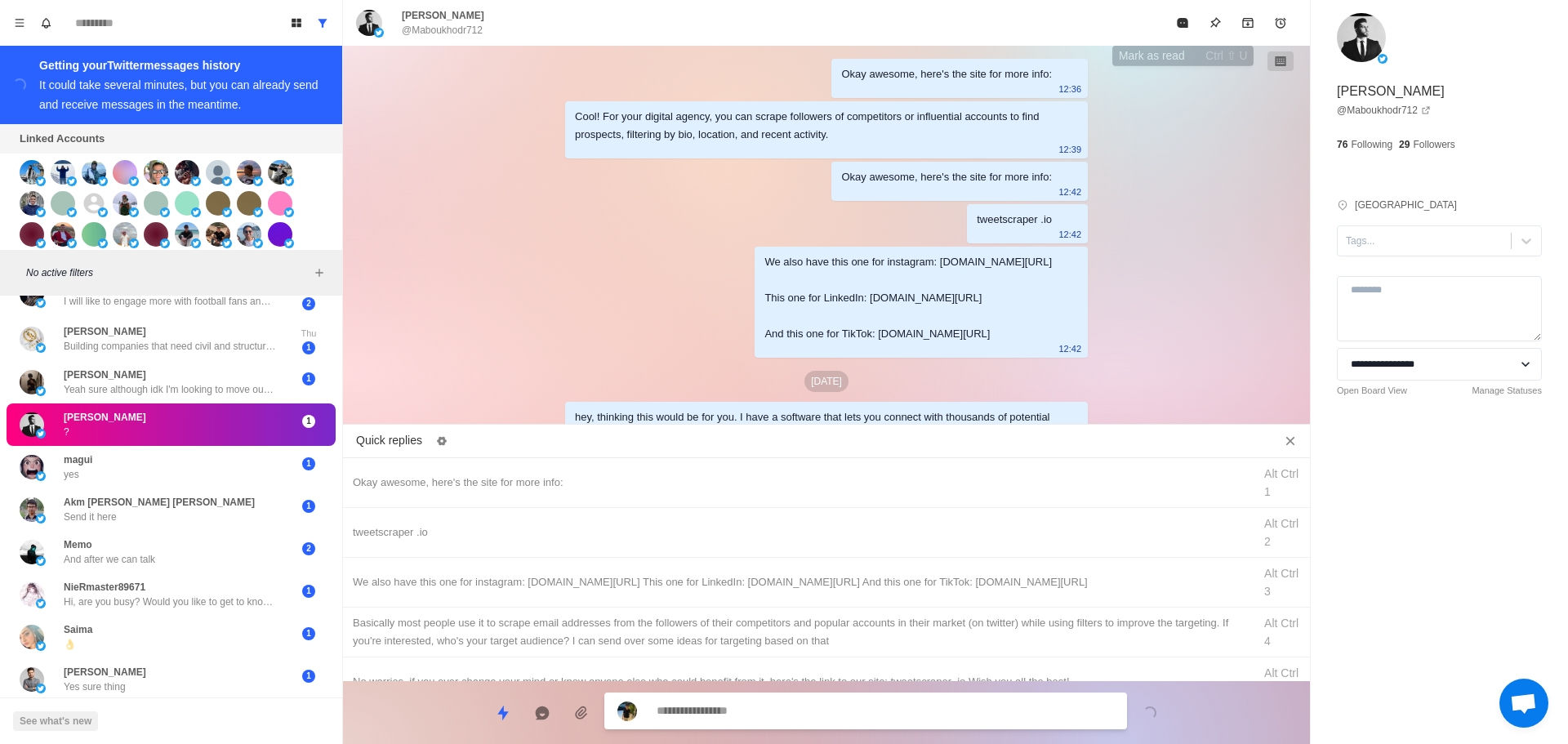
scroll to position [169, 0]
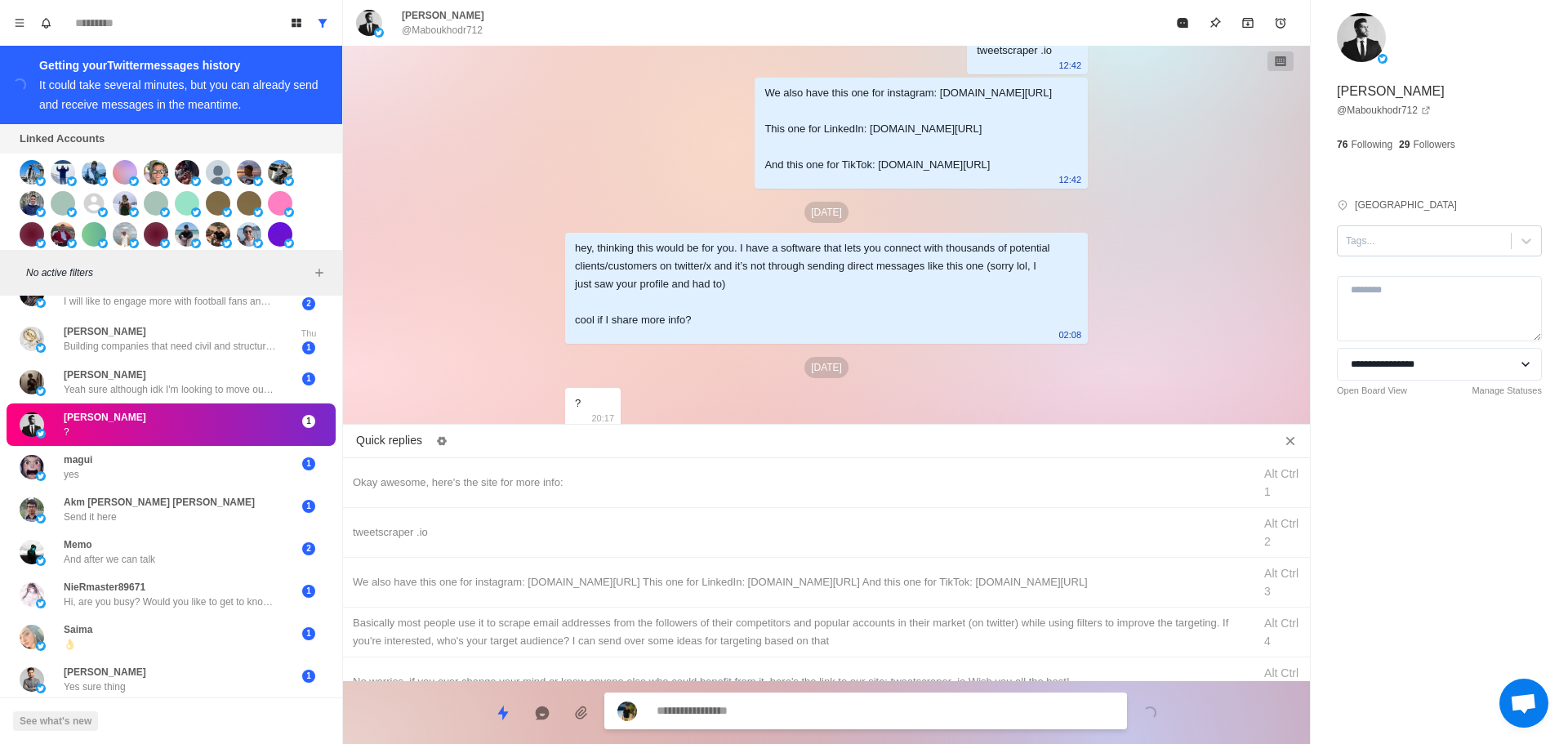
click at [1385, 253] on div "Tags..." at bounding box center [1440, 241] width 205 height 31
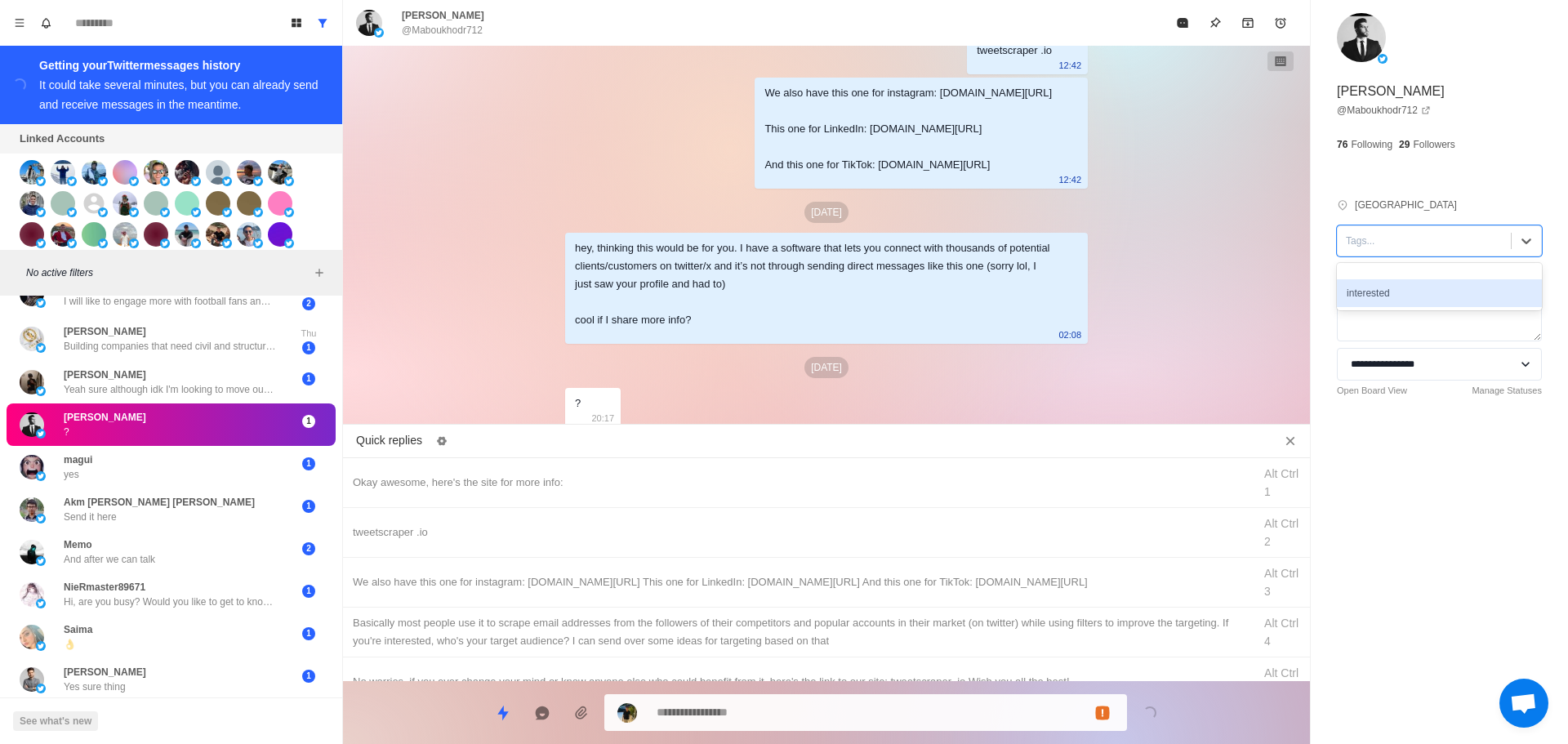
click at [1384, 294] on div "interested" at bounding box center [1440, 293] width 205 height 27
click at [658, 474] on div "Okay awesome, here's the site for more info:" at bounding box center [798, 483] width 891 height 18
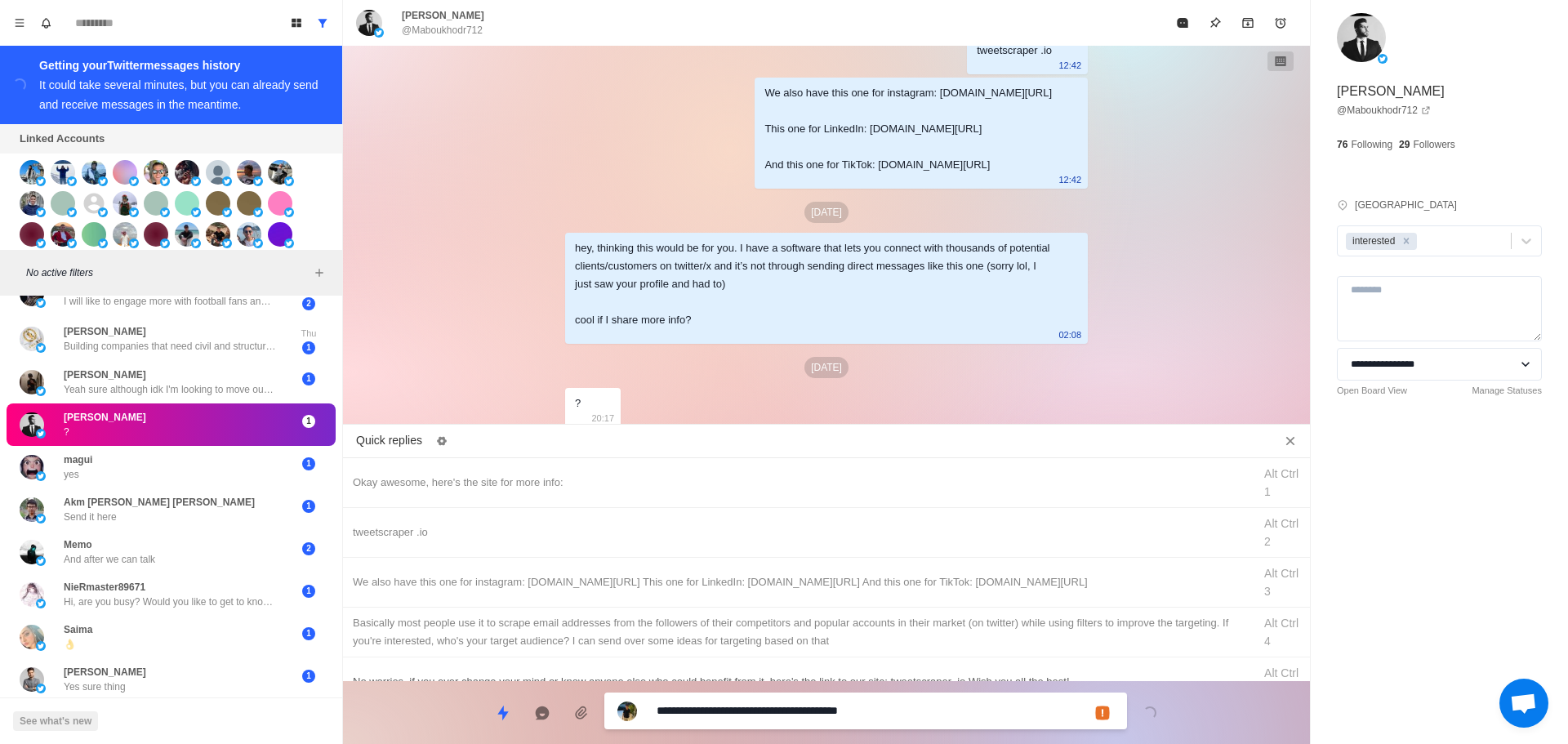
drag, startPoint x: 743, startPoint y: 718, endPoint x: 355, endPoint y: 678, distance: 390.1
click at [251, 716] on div "Board View Tools Archived Chats Mark many as read Keyboard shortcuts Team Setti…" at bounding box center [784, 372] width 1568 height 744
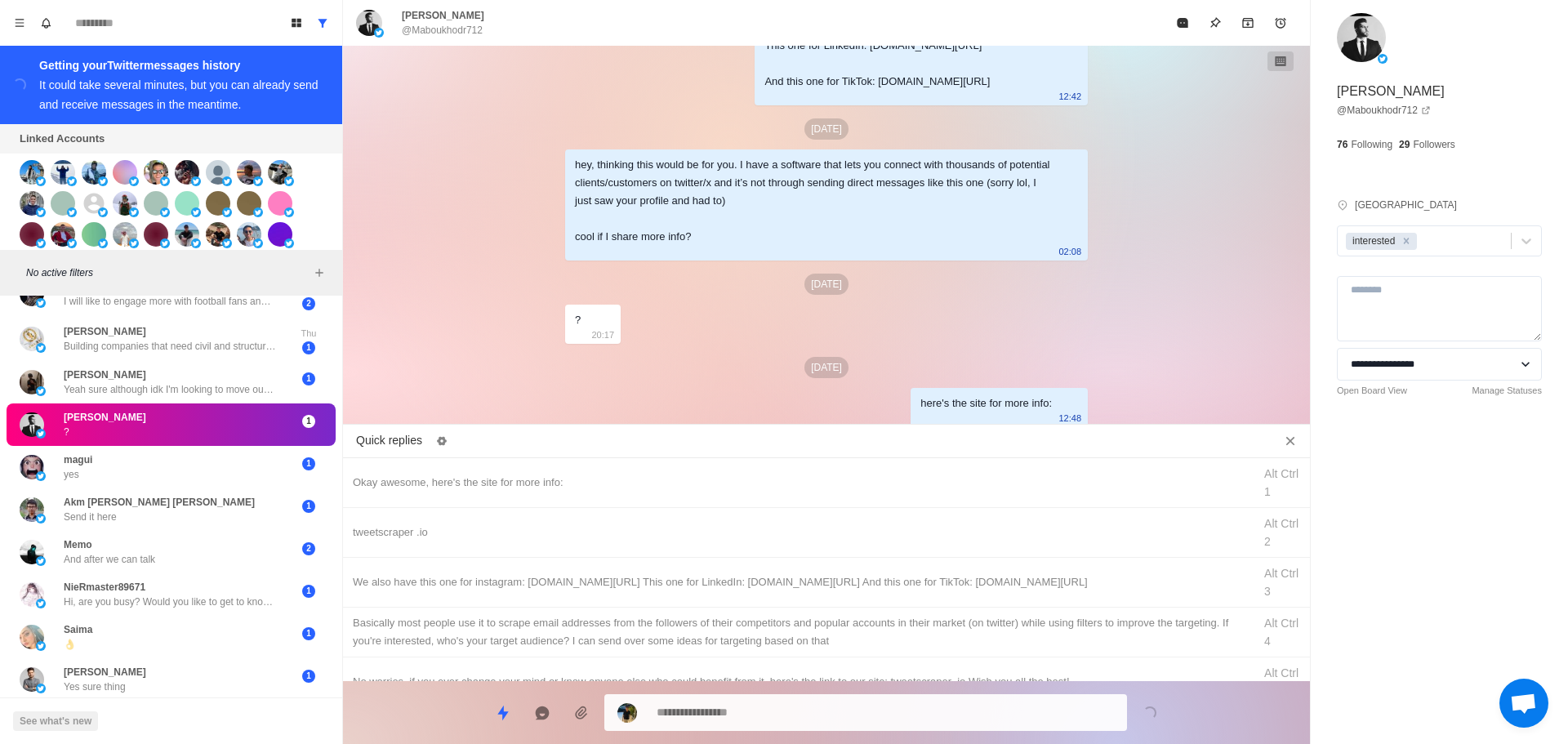
drag, startPoint x: 459, startPoint y: 523, endPoint x: 735, endPoint y: 685, distance: 320.0
click at [469, 531] on div "tweetscraper .io" at bounding box center [798, 533] width 891 height 18
click at [771, 719] on textarea "**********" at bounding box center [886, 713] width 457 height 23
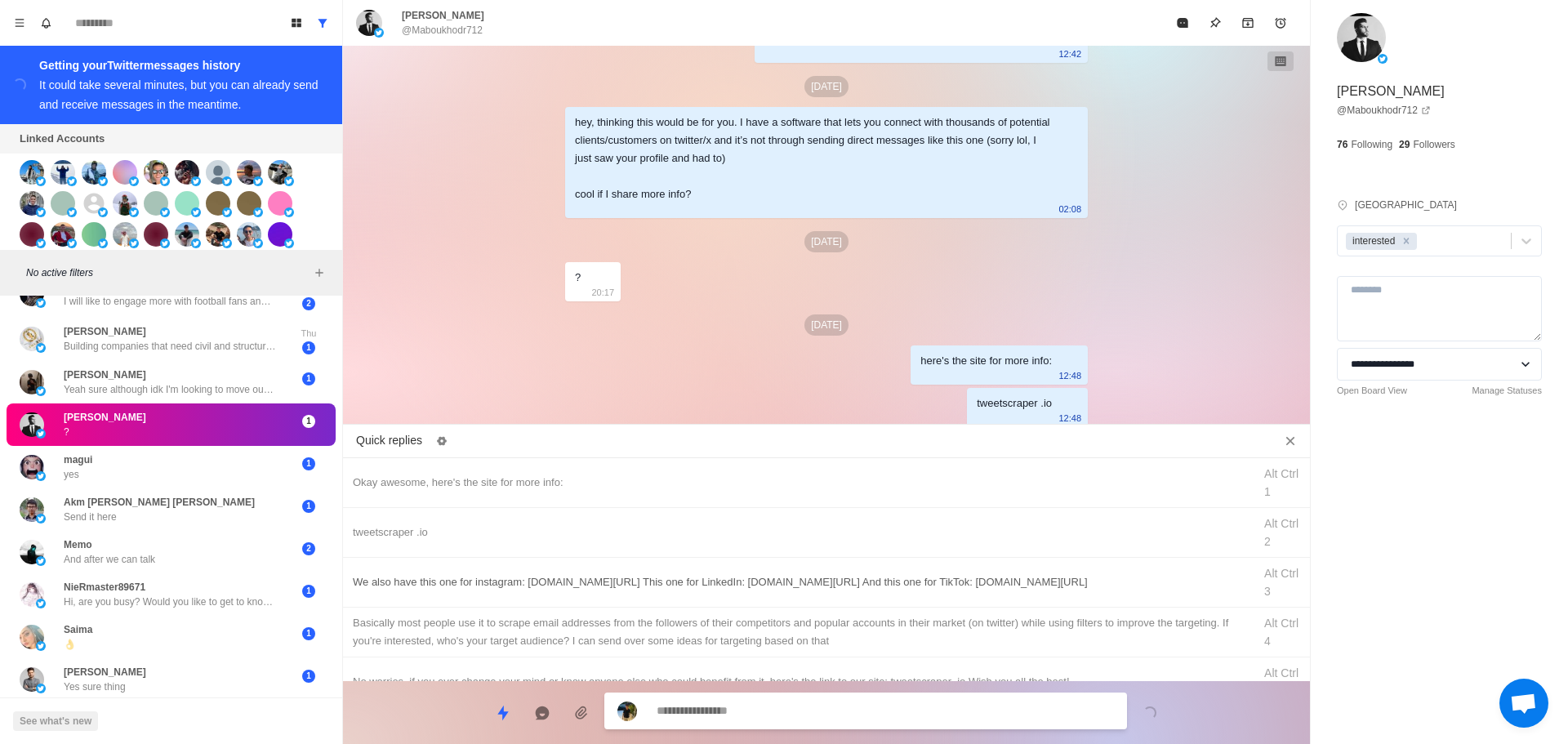
click at [800, 581] on div "We also have this one for instagram: [DOMAIN_NAME][URL] This one for LinkedIn: …" at bounding box center [798, 583] width 891 height 18
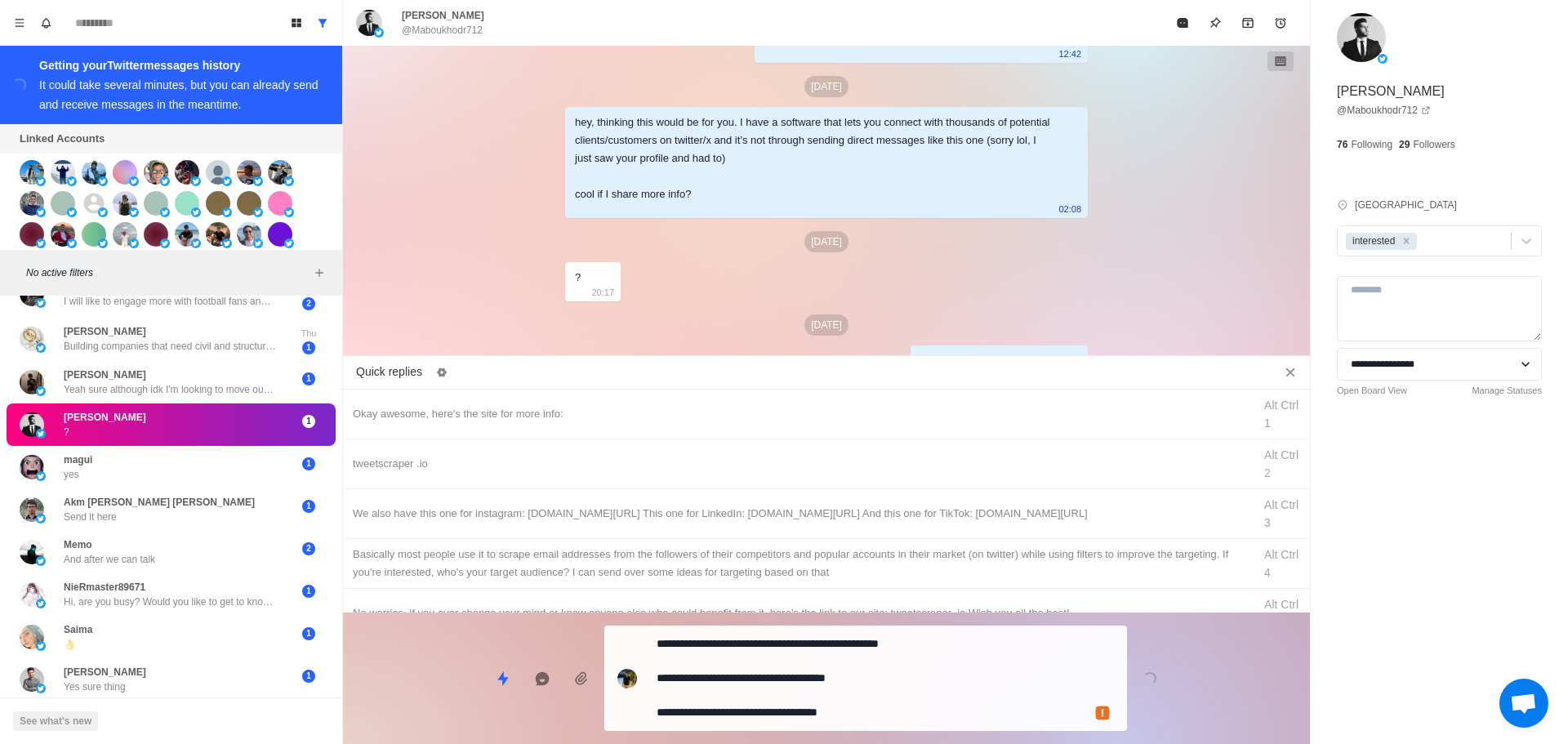
drag, startPoint x: 808, startPoint y: 697, endPoint x: 815, endPoint y: 681, distance: 17.5
click at [809, 697] on textarea "**********" at bounding box center [886, 678] width 457 height 92
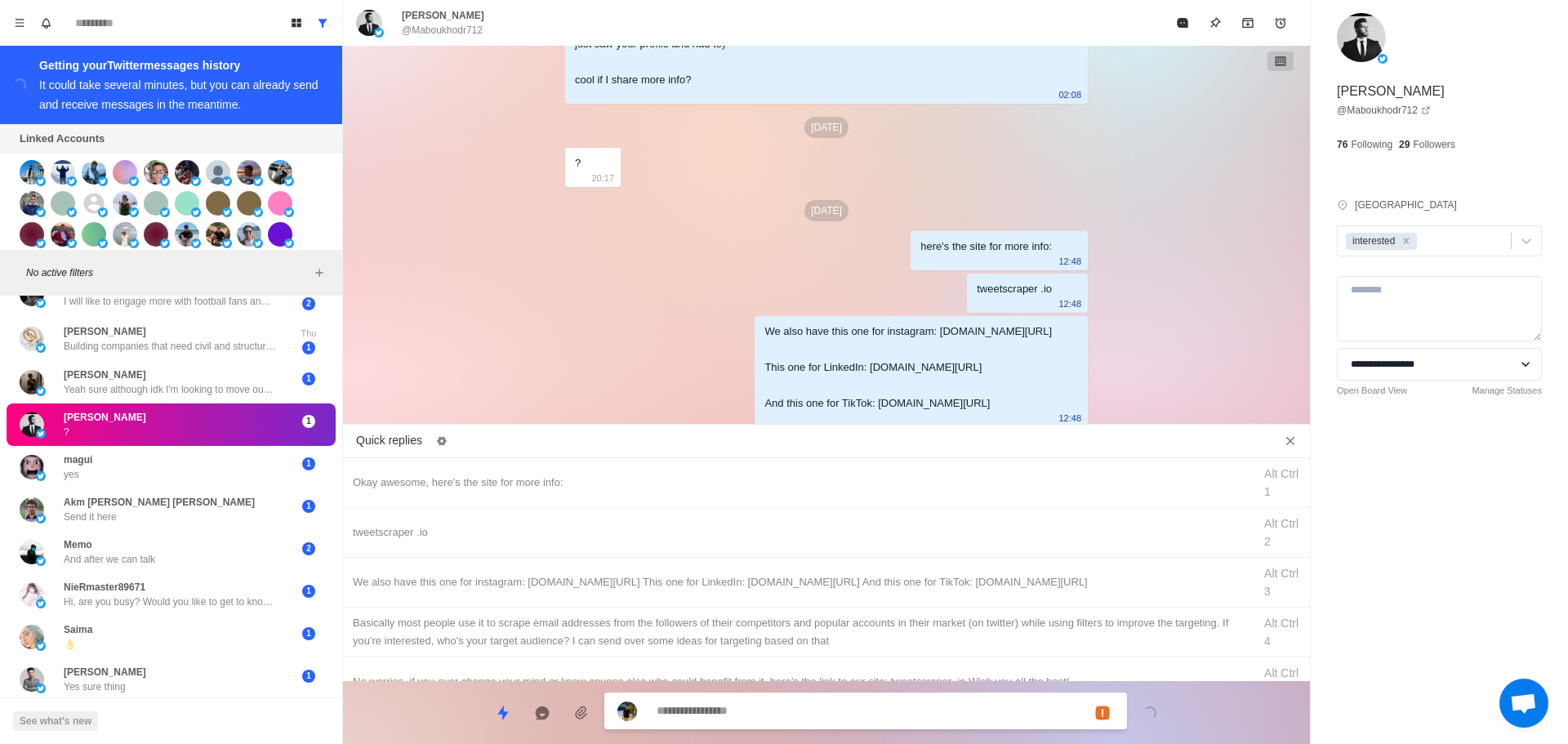
click at [843, 634] on div "Basically most people use it to scrape email addresses from the followers of th…" at bounding box center [798, 632] width 891 height 36
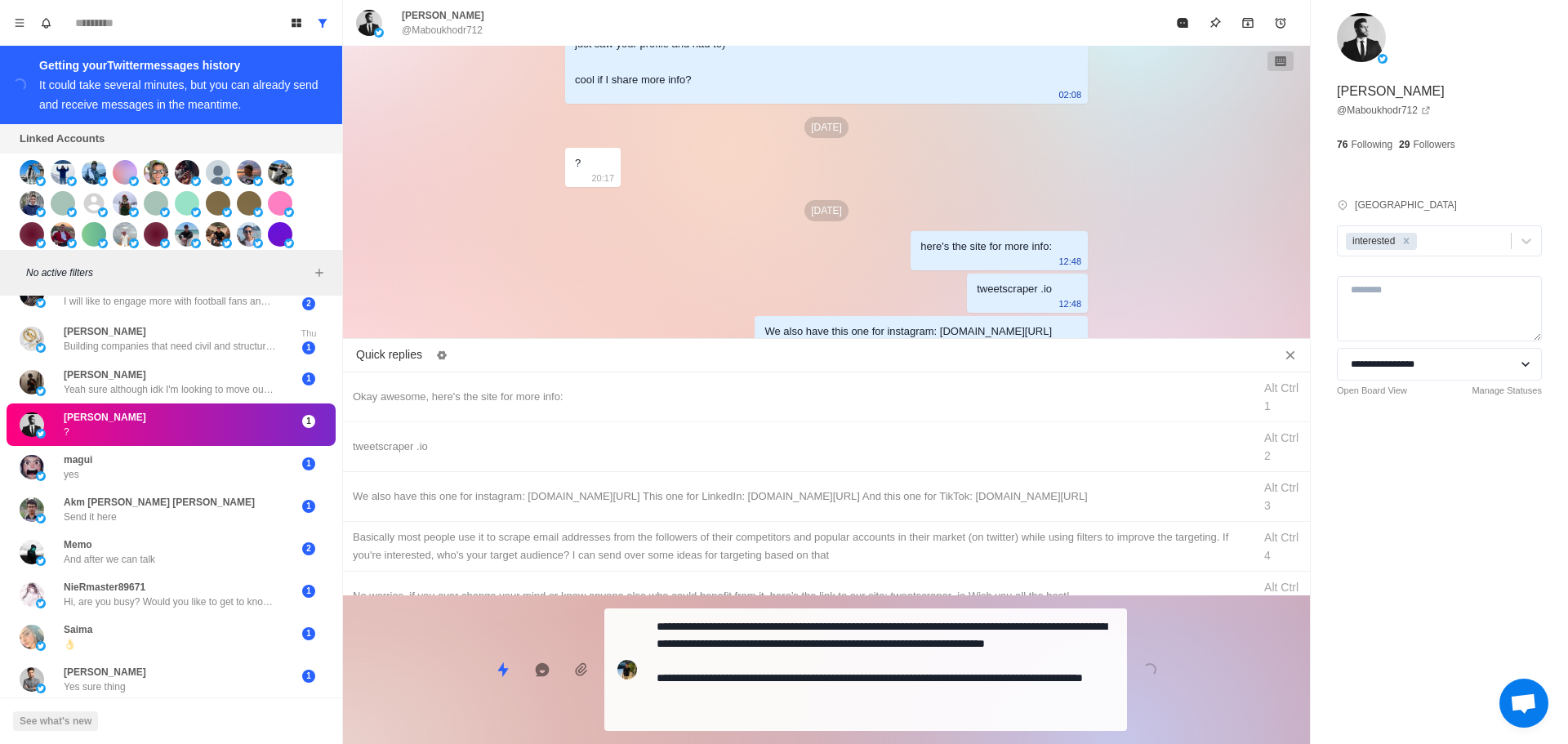
click at [833, 685] on div "**********" at bounding box center [826, 663] width 967 height 136
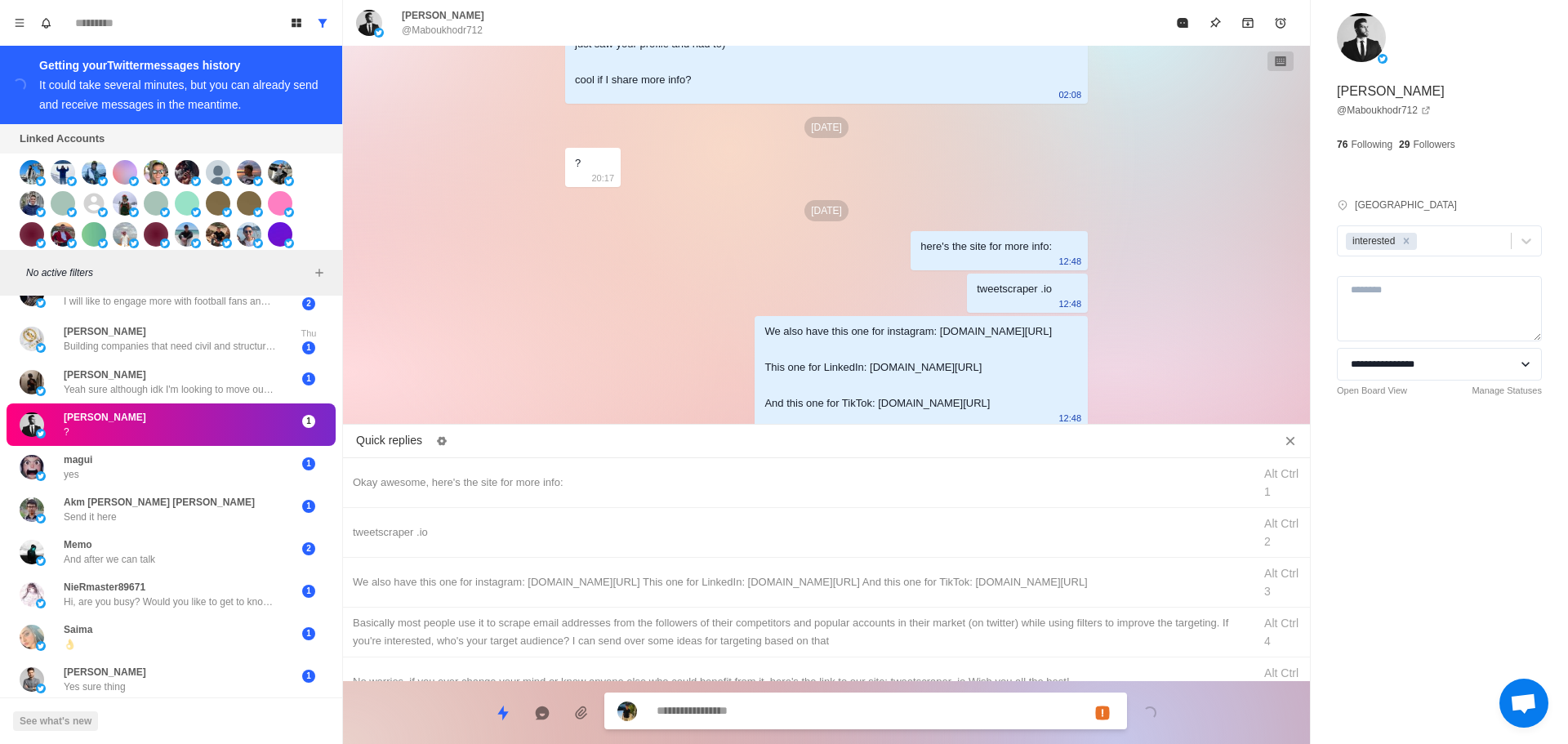
scroll to position [524, 0]
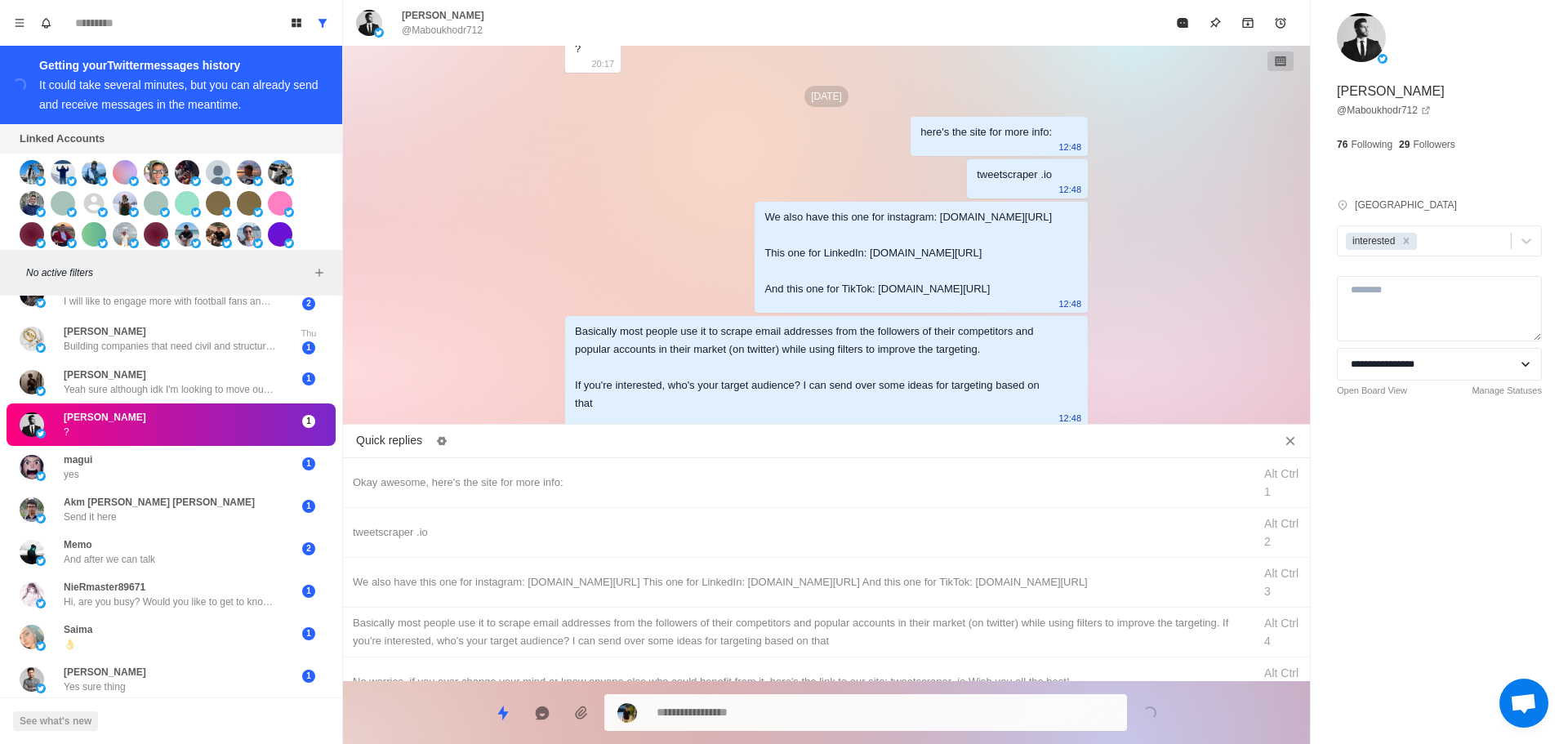
click at [1187, 6] on div "[PERSON_NAME] @Maboukhodr712" at bounding box center [826, 22] width 967 height 46
click at [1183, 22] on icon "Mark as read" at bounding box center [1182, 22] width 11 height 10
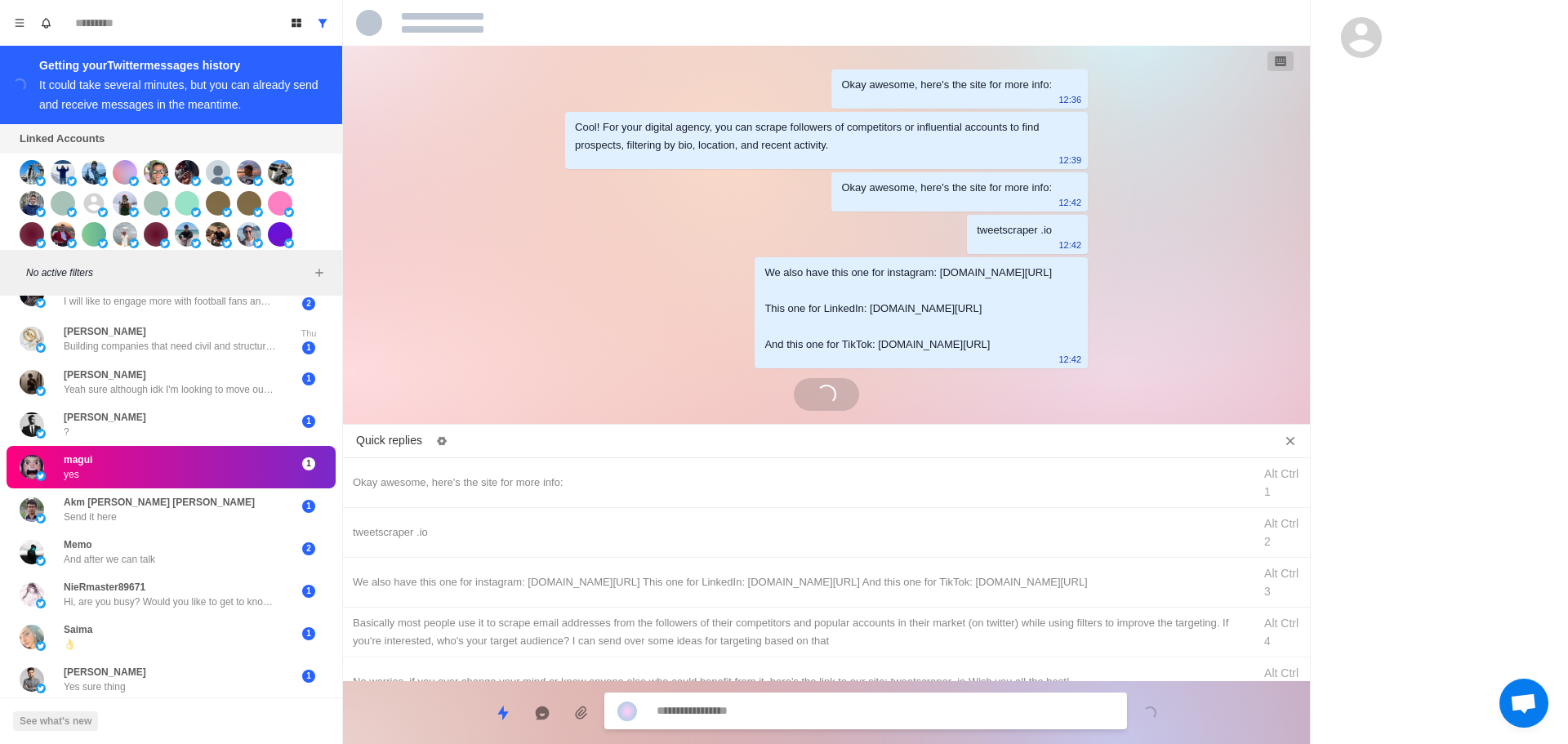
scroll to position [110, 0]
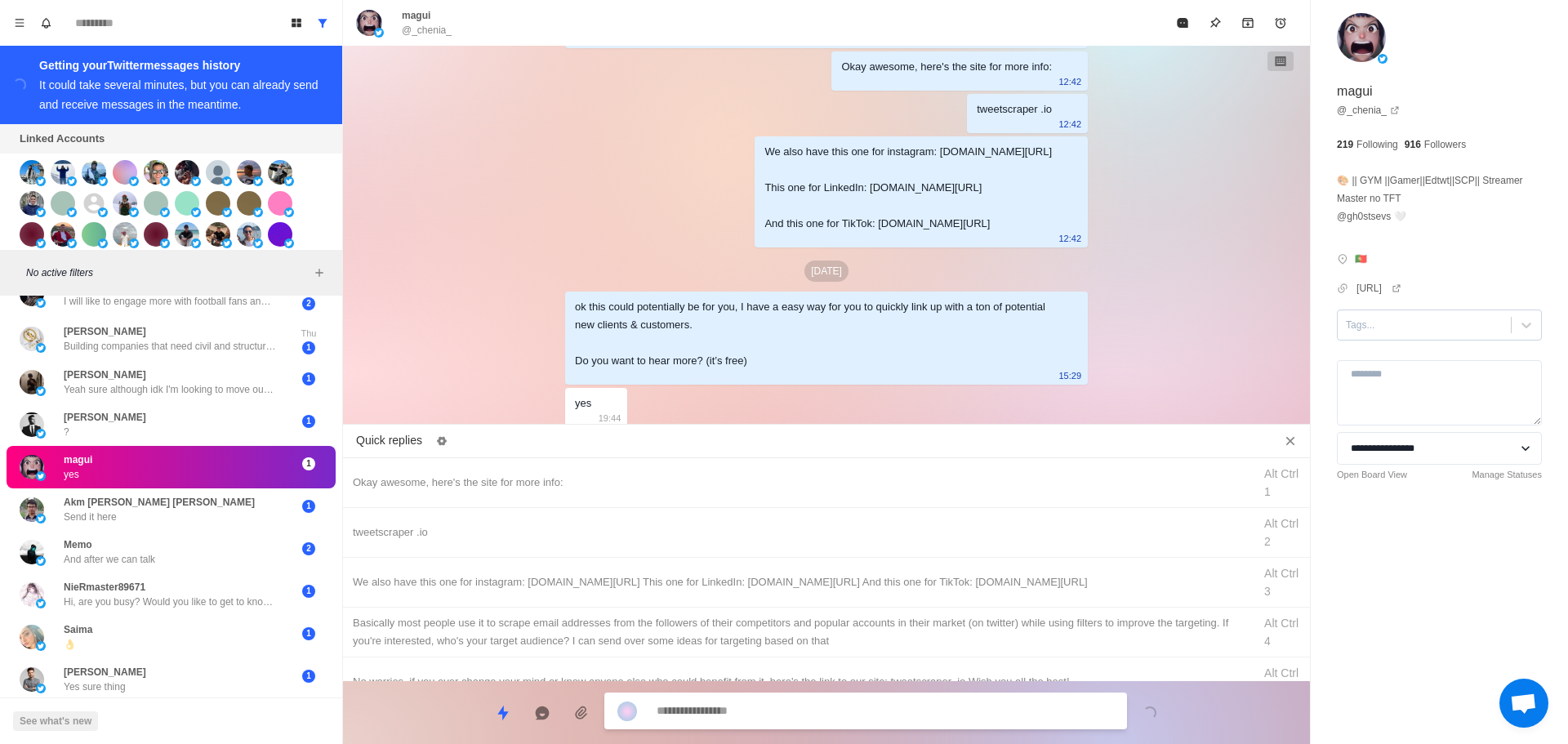
drag, startPoint x: 1394, startPoint y: 312, endPoint x: 1400, endPoint y: 325, distance: 14.3
click at [1394, 313] on div "Tags..." at bounding box center [1440, 326] width 205 height 31
click at [1393, 380] on div "interested" at bounding box center [1440, 377] width 205 height 27
click at [633, 491] on div "Okay awesome, here's the site for more info:" at bounding box center [798, 483] width 891 height 18
click at [805, 713] on textarea "**********" at bounding box center [886, 713] width 457 height 23
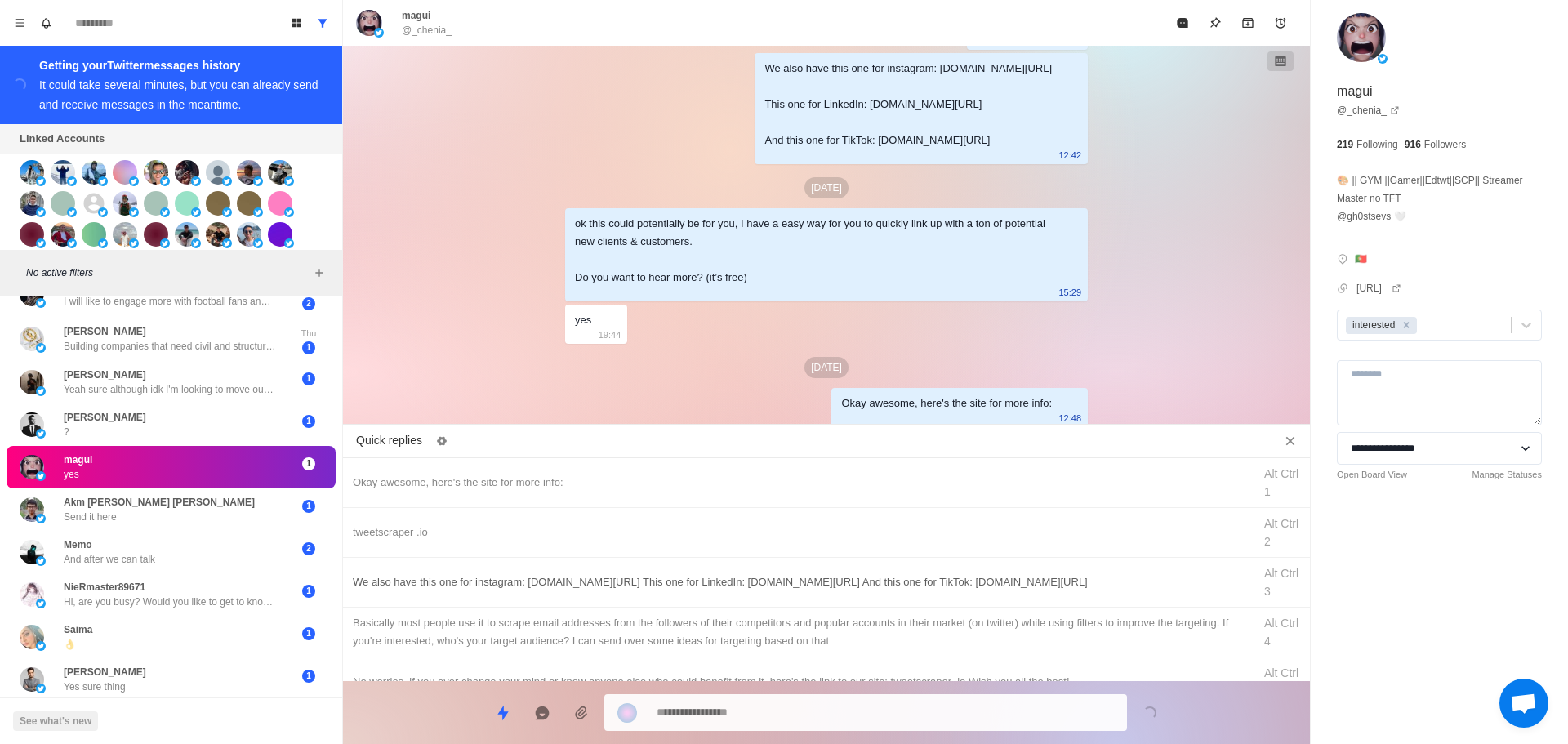
drag, startPoint x: 797, startPoint y: 524, endPoint x: 810, endPoint y: 584, distance: 61.4
click at [798, 526] on div "tweetscraper .io Alt Ctrl 2" at bounding box center [826, 533] width 967 height 50
click at [822, 706] on textarea "**********" at bounding box center [886, 713] width 457 height 23
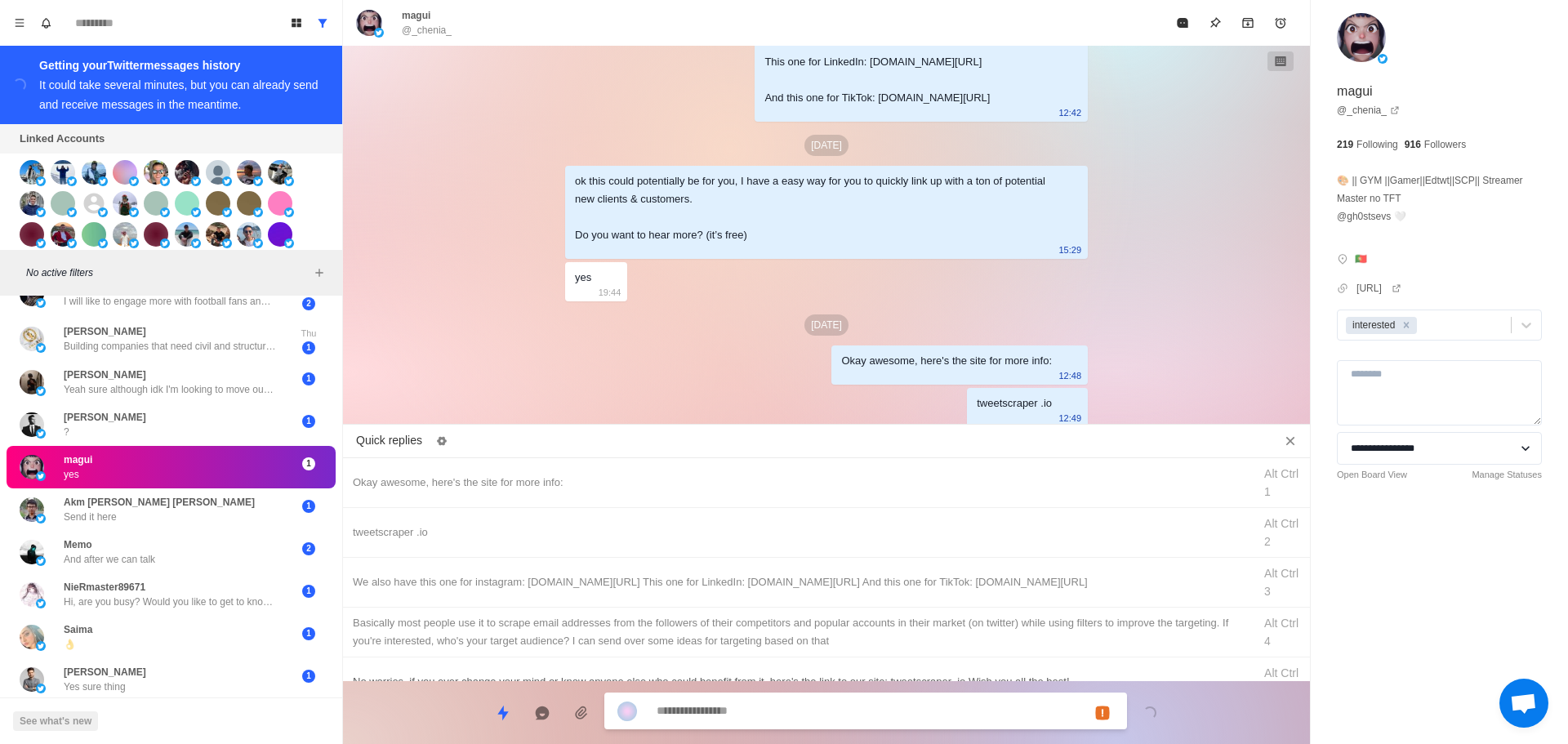
drag, startPoint x: 888, startPoint y: 579, endPoint x: 881, endPoint y: 611, distance: 32.8
click at [888, 579] on div "We also have this one for instagram: [DOMAIN_NAME][URL] This one for LinkedIn: …" at bounding box center [798, 583] width 891 height 18
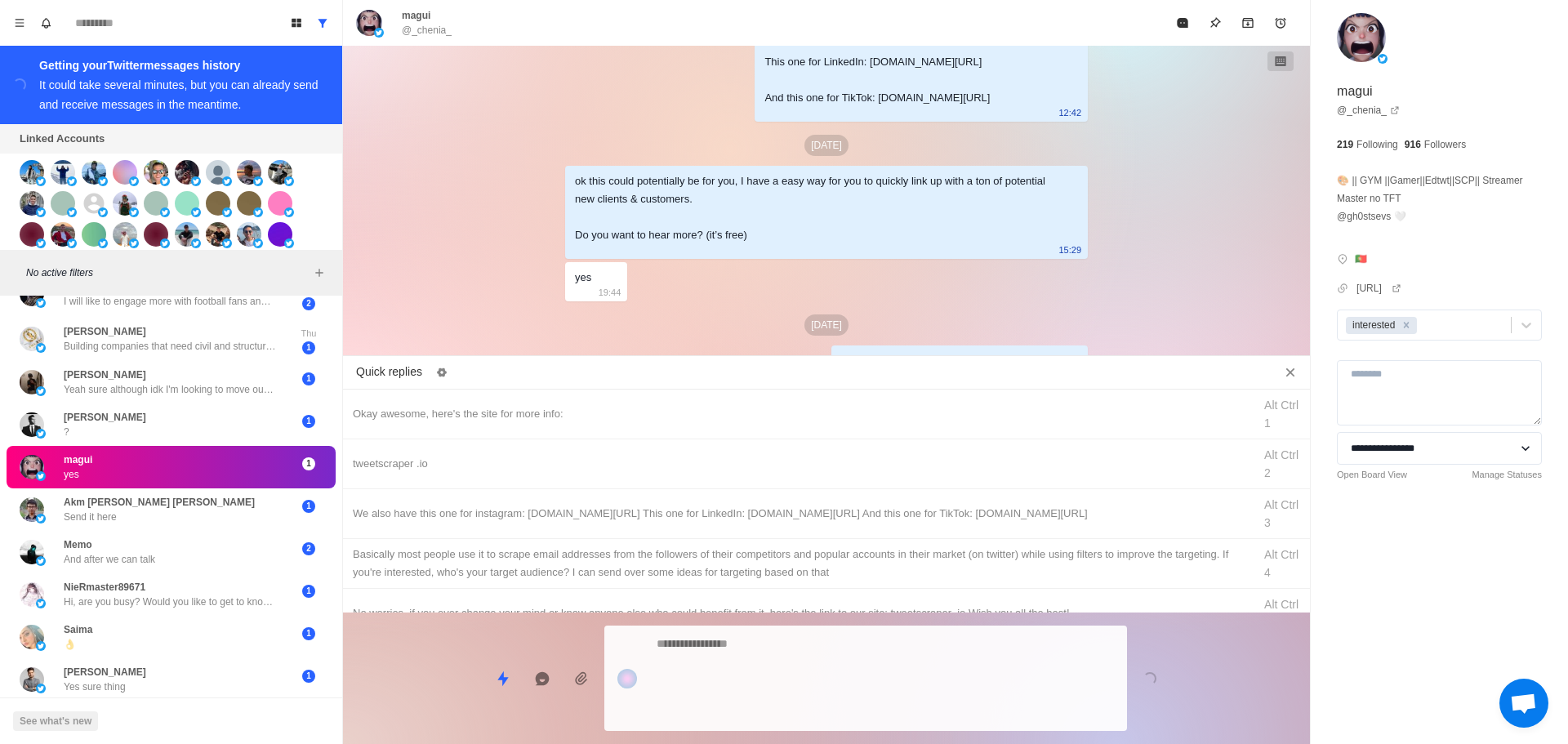
click at [862, 705] on textarea at bounding box center [886, 678] width 457 height 92
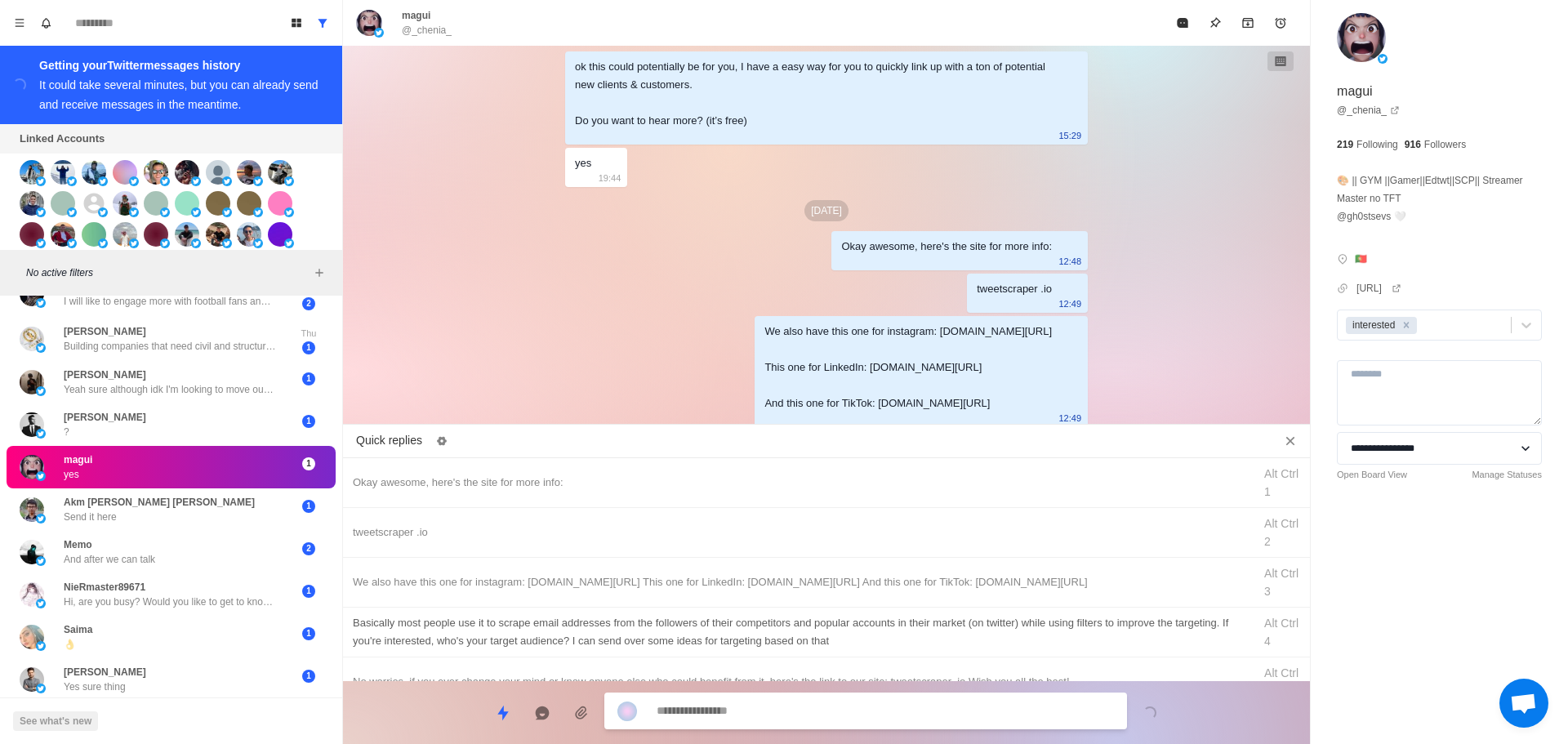
click at [901, 633] on div "Basically most people use it to scrape email addresses from the followers of th…" at bounding box center [798, 632] width 891 height 36
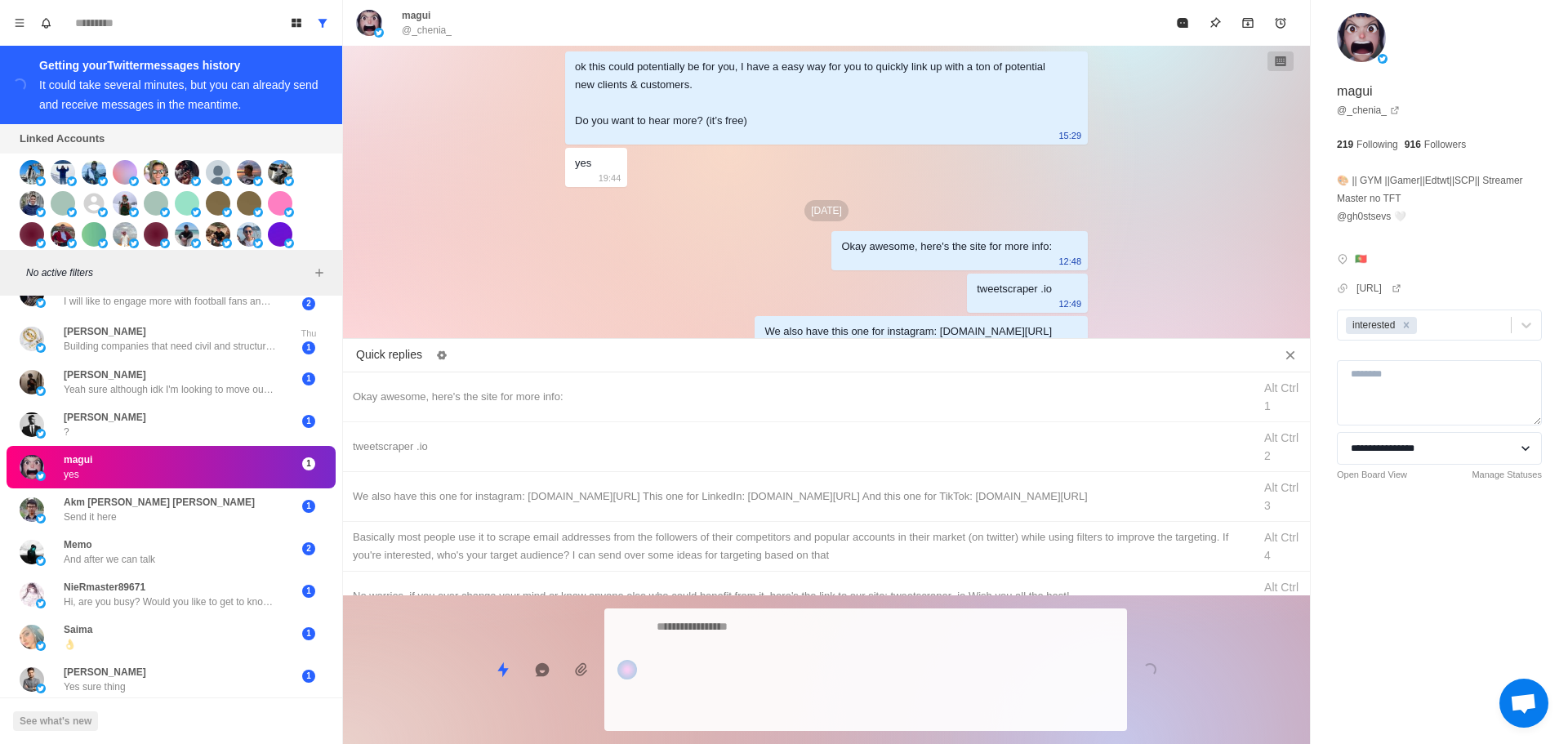
drag, startPoint x: 879, startPoint y: 688, endPoint x: 1163, endPoint y: 281, distance: 496.3
click at [878, 688] on div "Loading..." at bounding box center [826, 663] width 967 height 136
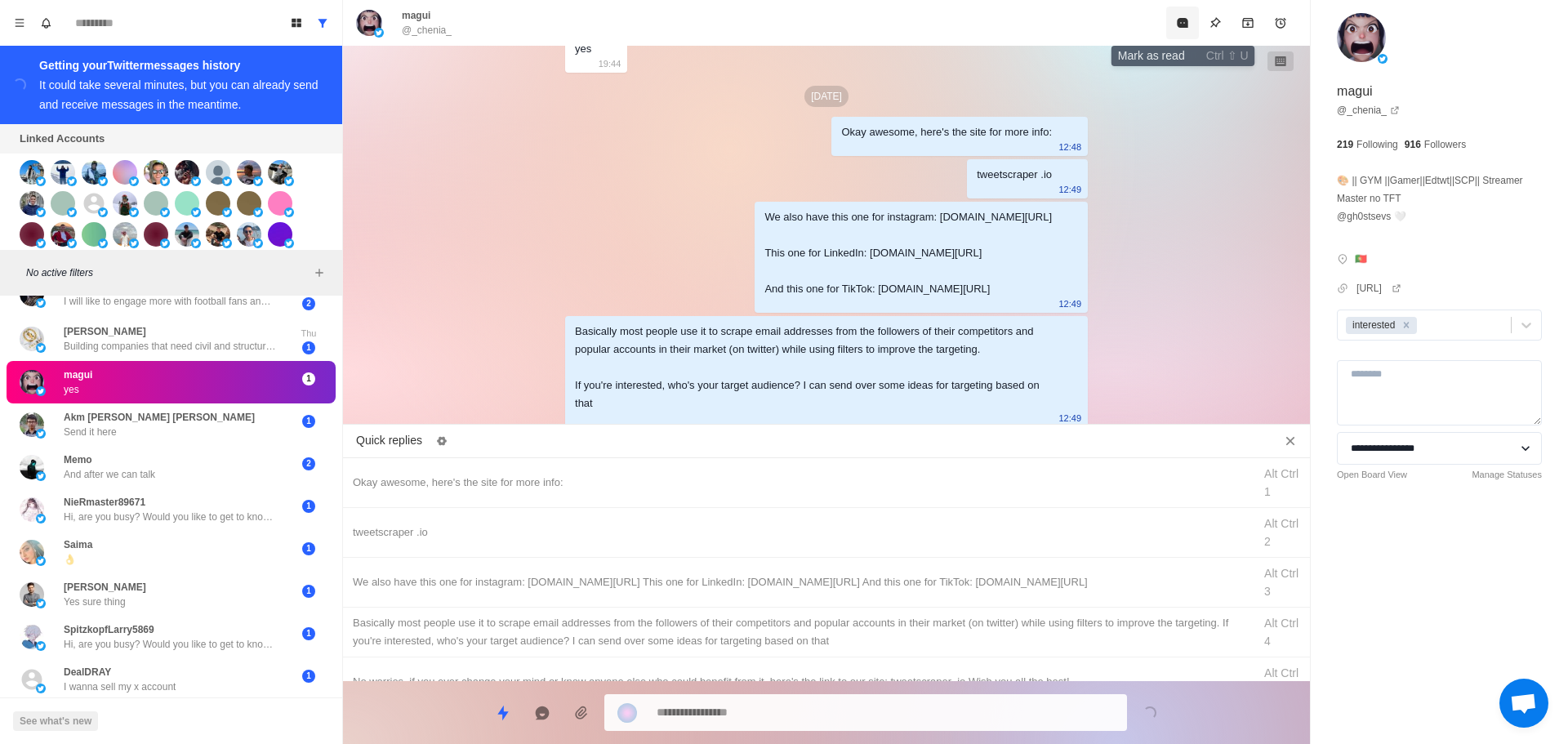
drag, startPoint x: 1188, startPoint y: 32, endPoint x: 1178, endPoint y: 30, distance: 10.2
click at [1178, 30] on button "Mark as read" at bounding box center [1182, 22] width 32 height 32
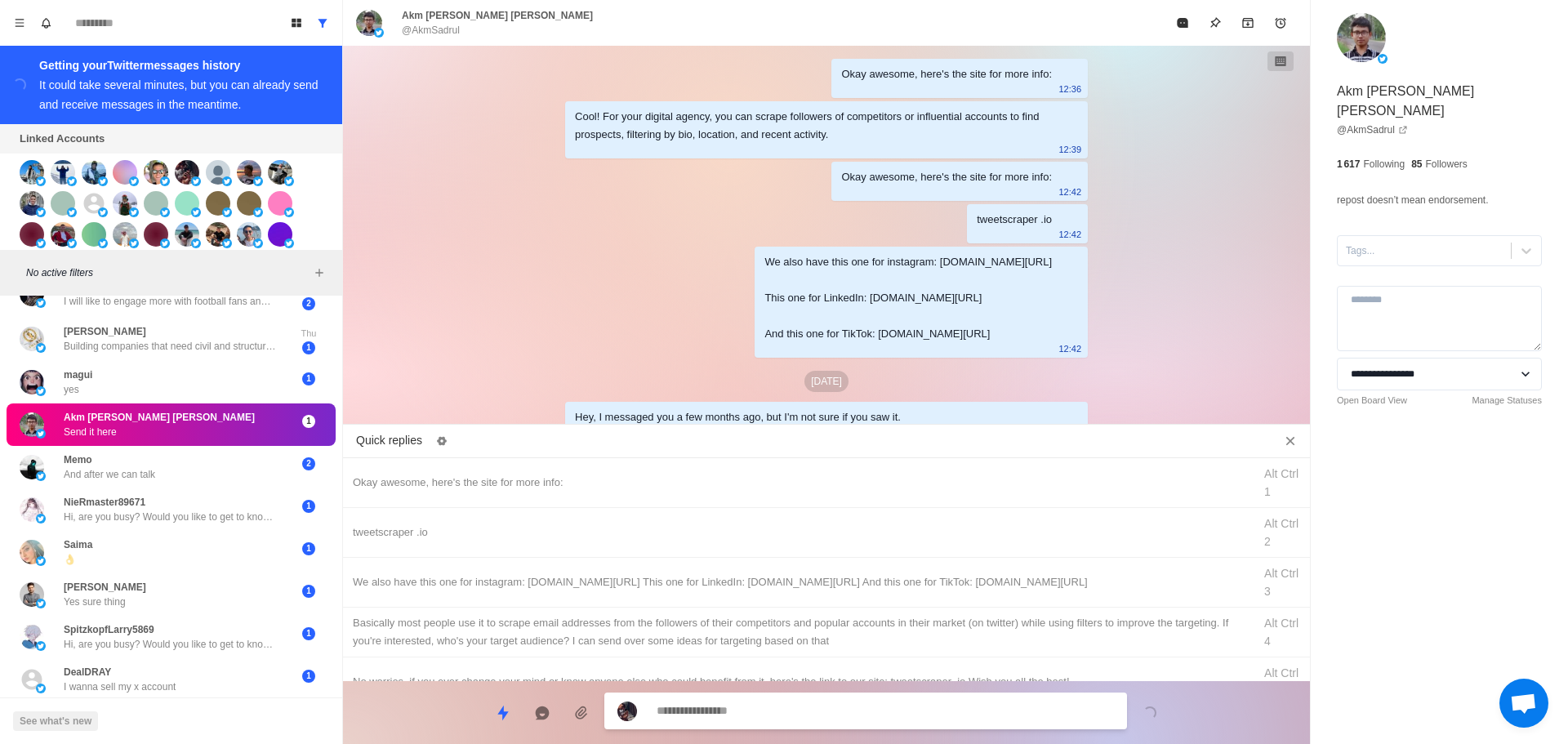
scroll to position [205, 0]
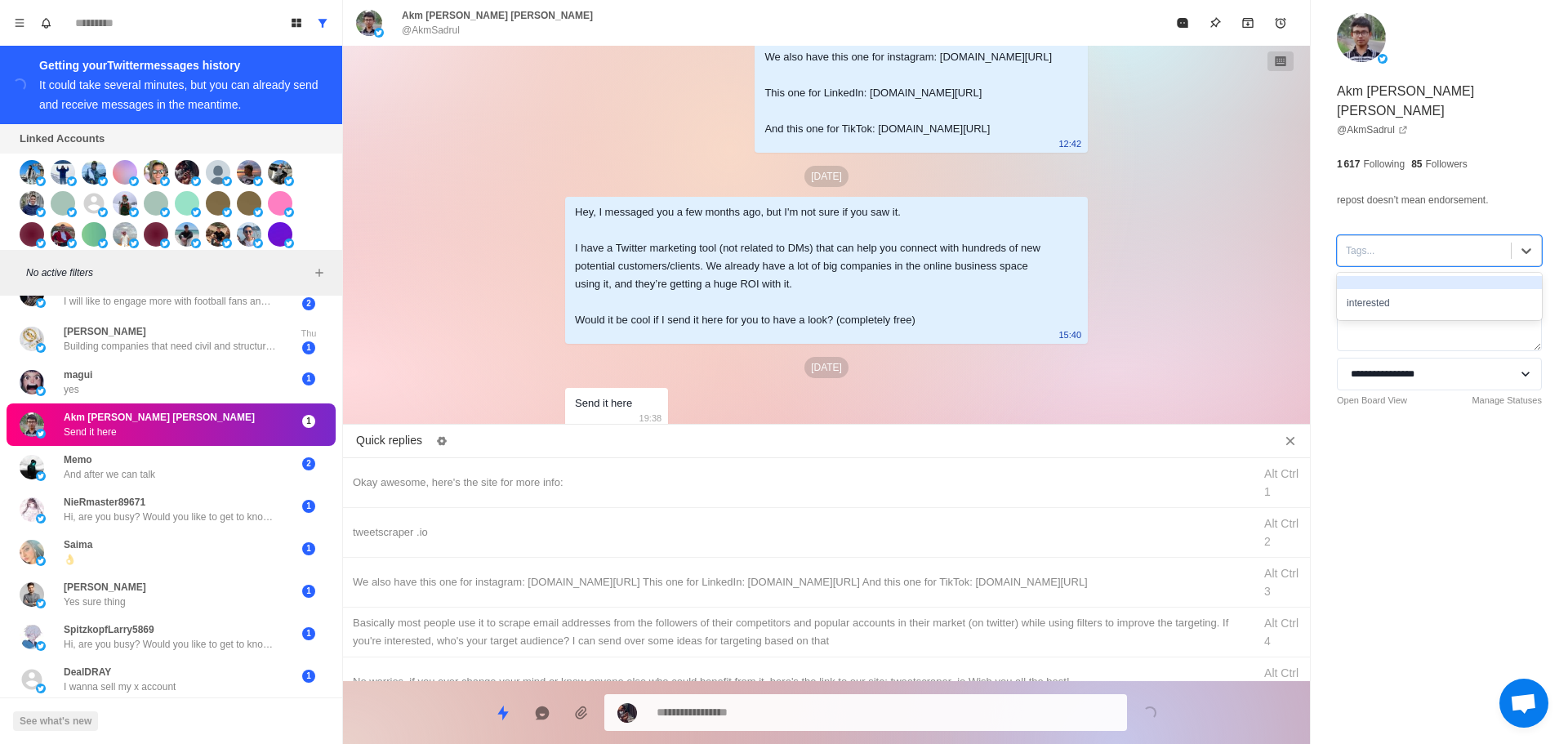
click at [1414, 241] on div "Tags..." at bounding box center [1424, 250] width 173 height 24
click at [1414, 289] on div "interested" at bounding box center [1440, 303] width 205 height 27
click at [649, 484] on div "Okay awesome, here's the site for more info:" at bounding box center [798, 483] width 891 height 18
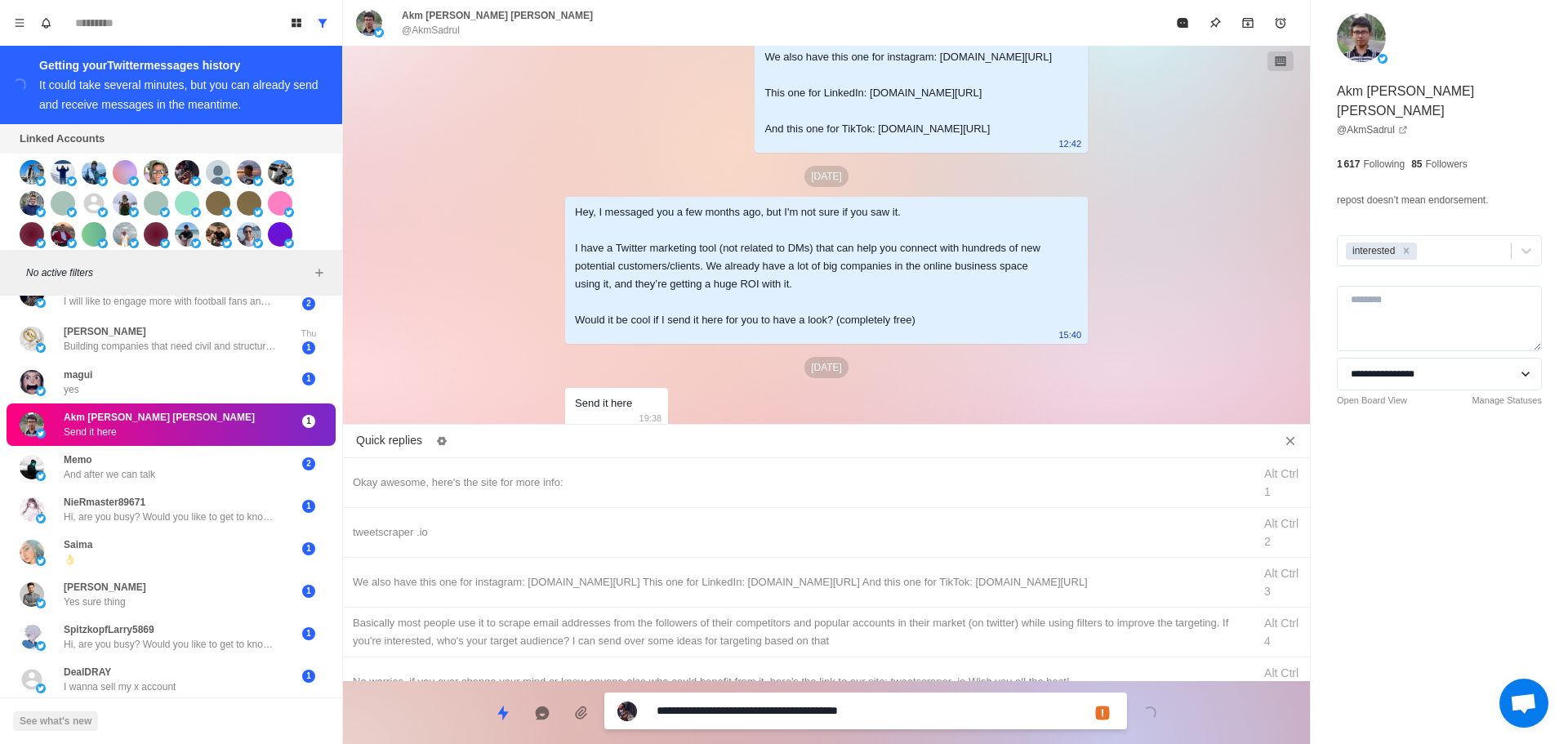
click at [738, 718] on textarea "**********" at bounding box center [886, 711] width 457 height 23
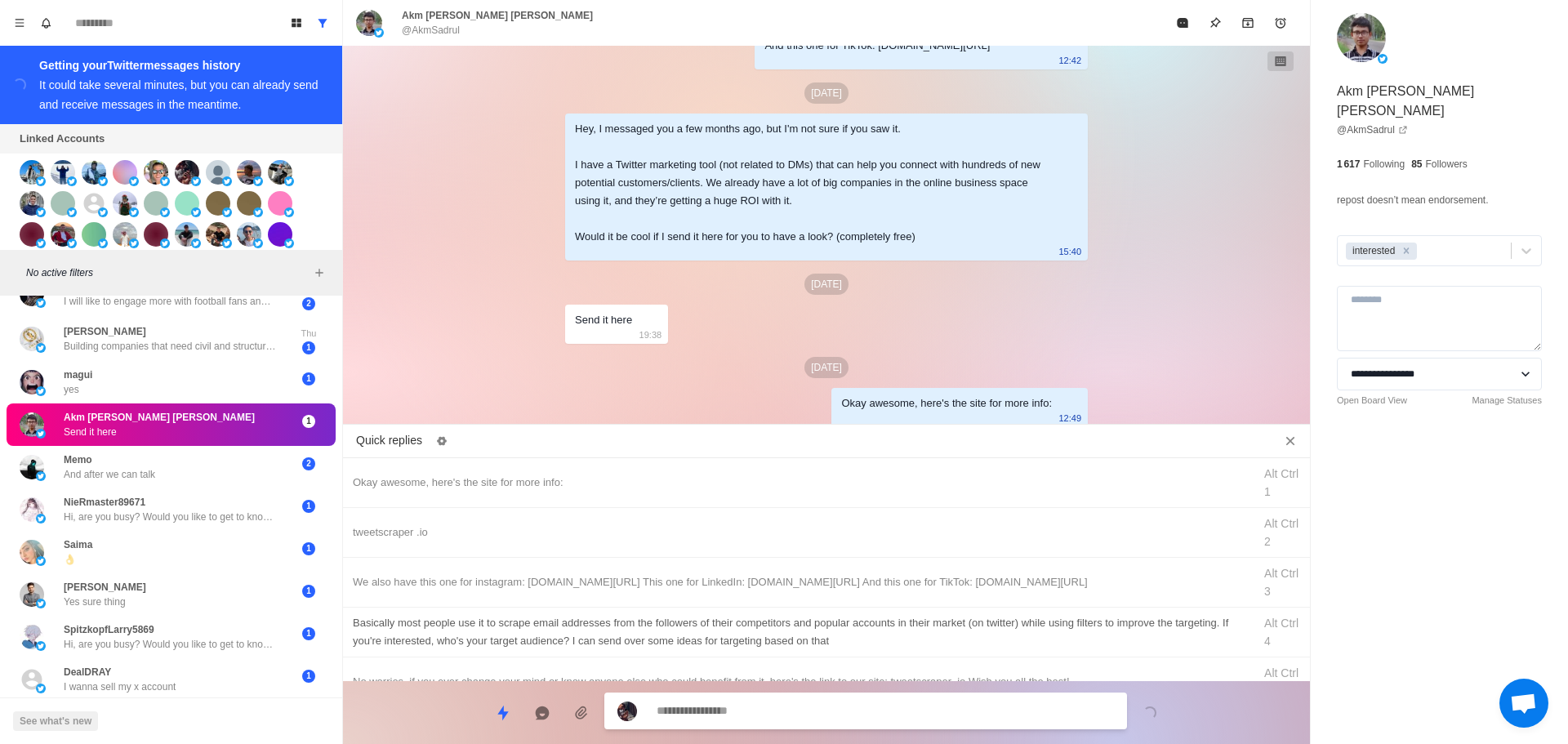
drag, startPoint x: 762, startPoint y: 534, endPoint x: 761, endPoint y: 651, distance: 117.0
click at [762, 535] on div "tweetscraper .io" at bounding box center [798, 533] width 891 height 18
click at [767, 711] on textarea "**********" at bounding box center [886, 713] width 457 height 23
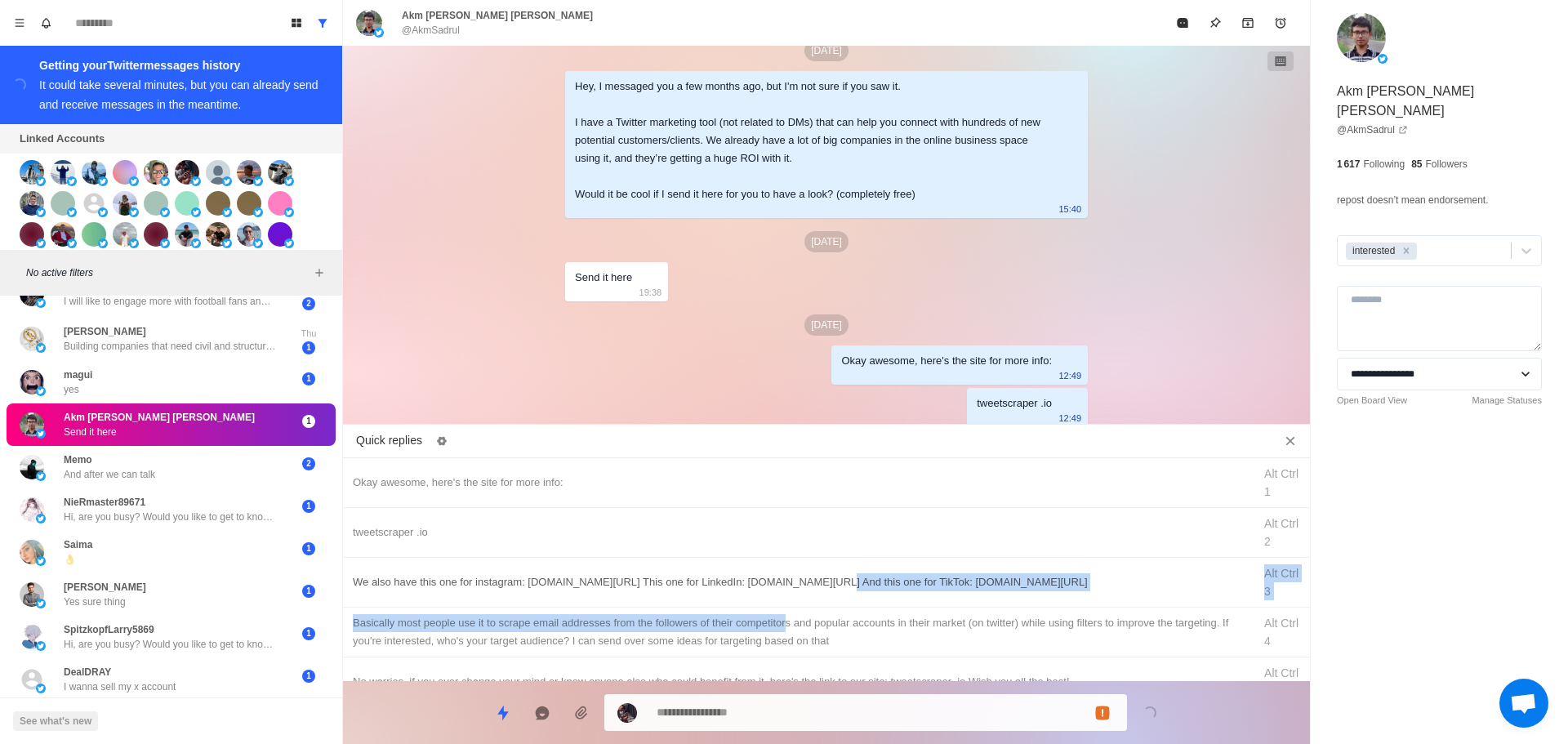
drag, startPoint x: 783, startPoint y: 609, endPoint x: 798, endPoint y: 586, distance: 27.5
click at [794, 582] on div "Okay awesome, here's the site for more info: Alt Ctrl 1 tweetscraper .io Alt Ct…" at bounding box center [826, 570] width 967 height 223
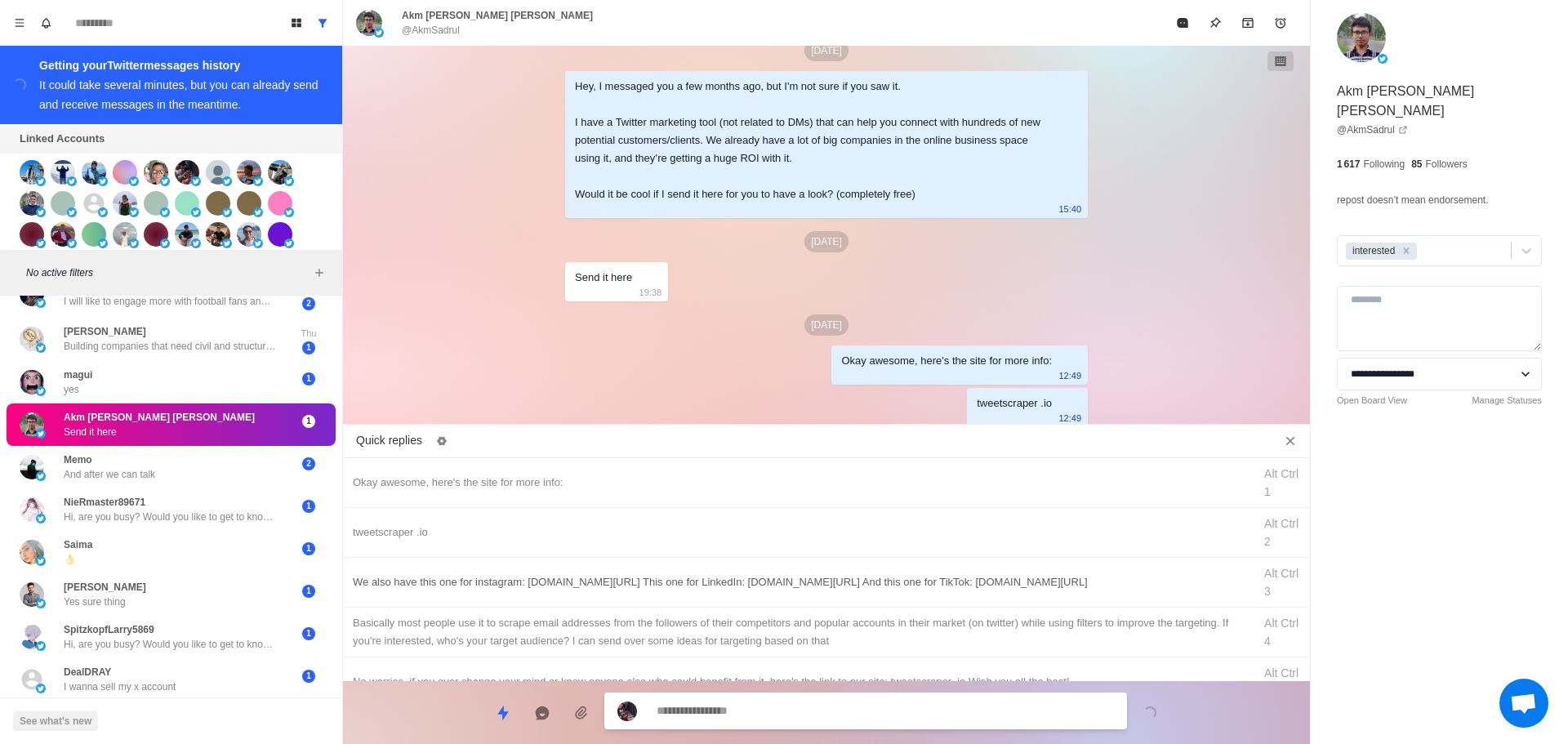
drag, startPoint x: 809, startPoint y: 709, endPoint x: 834, endPoint y: 594, distance: 117.7
click at [834, 594] on div "Quick replies Okay awesome, here's the site for more info: Alt Ctrl 1 tweetscra…" at bounding box center [826, 587] width 967 height 314
click at [835, 594] on div "We also have this one for instagram: [DOMAIN_NAME][URL] This one for LinkedIn: …" at bounding box center [826, 583] width 967 height 50
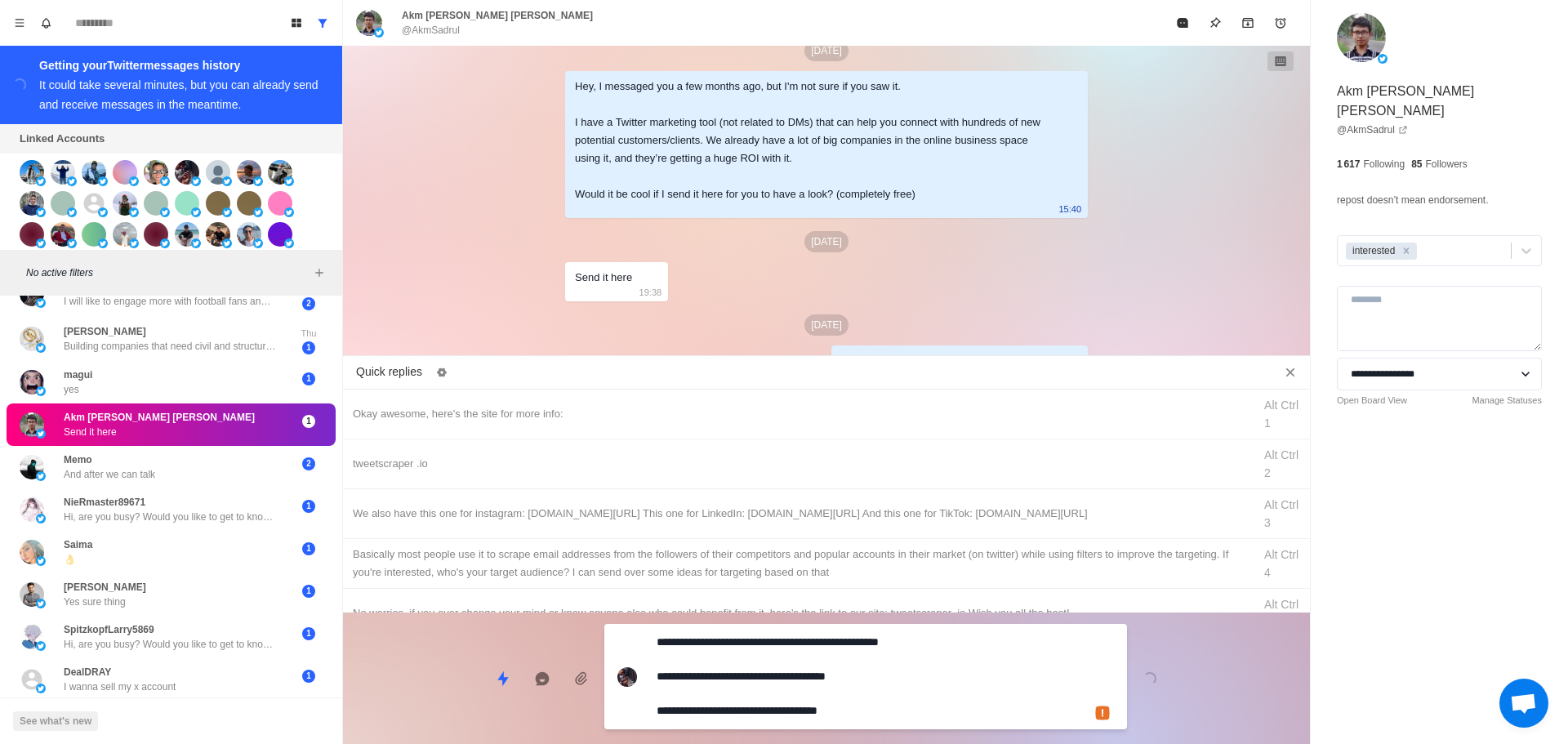
click at [830, 708] on textarea "**********" at bounding box center [886, 677] width 457 height 92
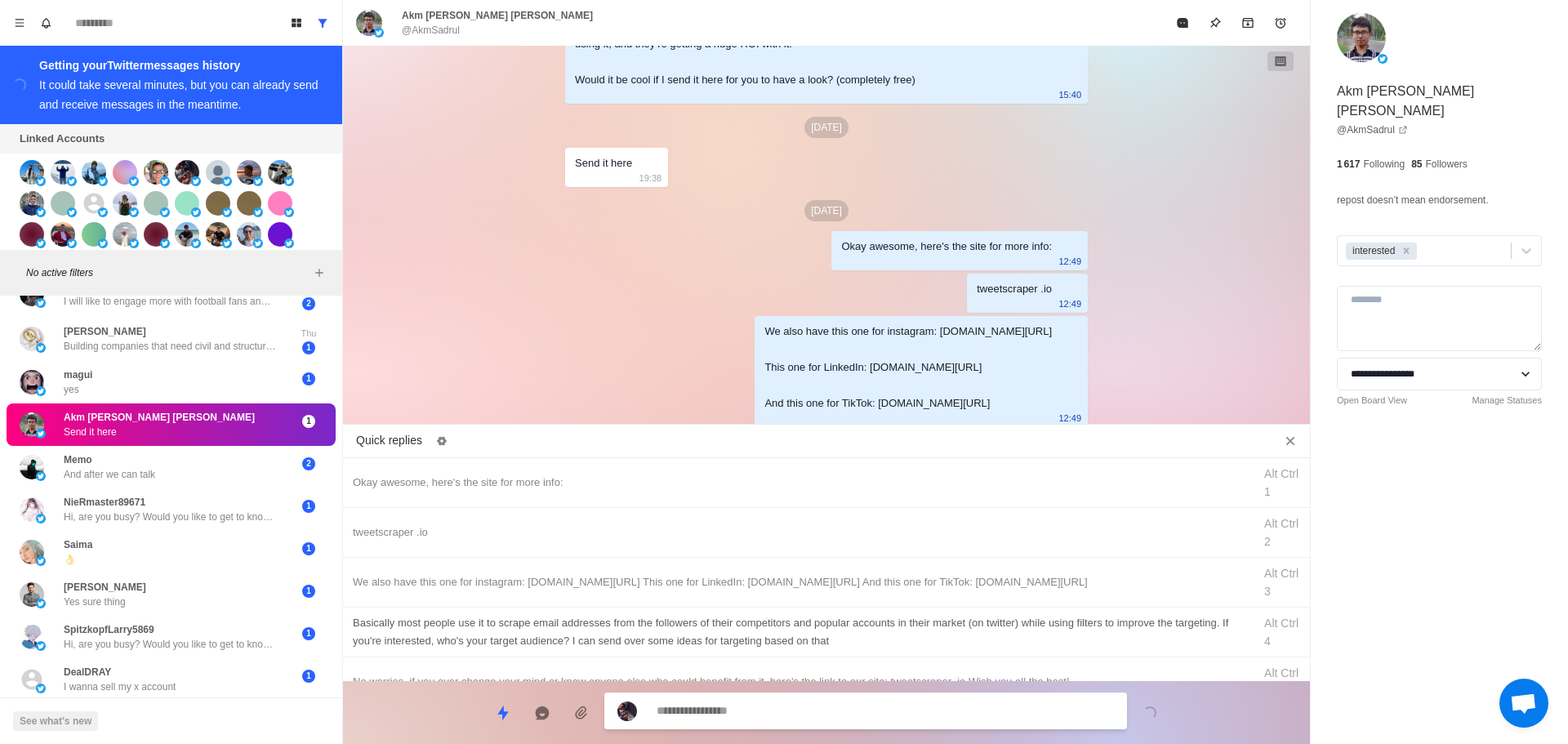
click at [865, 638] on div "Basically most people use it to scrape email addresses from the followers of th…" at bounding box center [798, 632] width 891 height 36
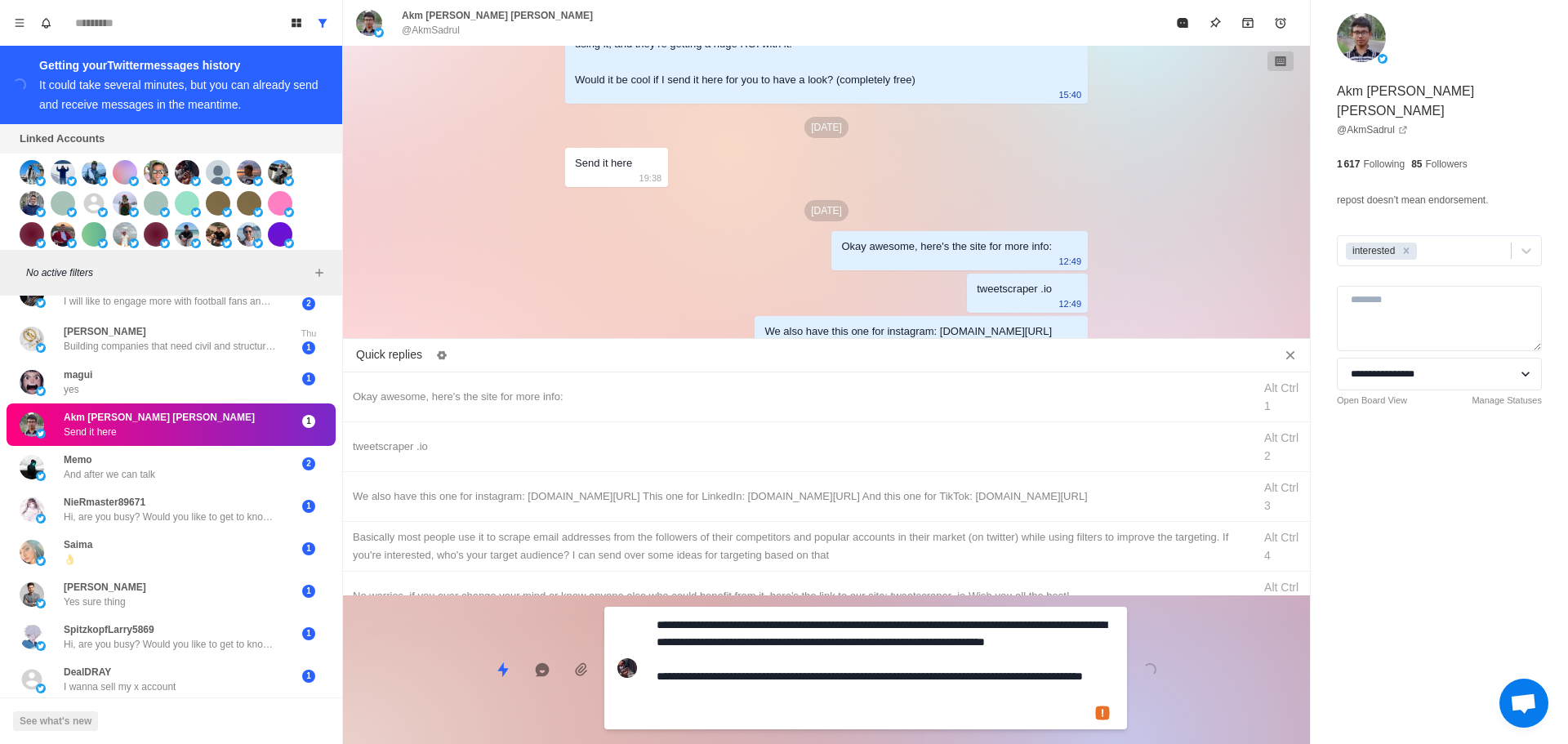
click at [845, 694] on div "**********" at bounding box center [865, 668] width 523 height 122
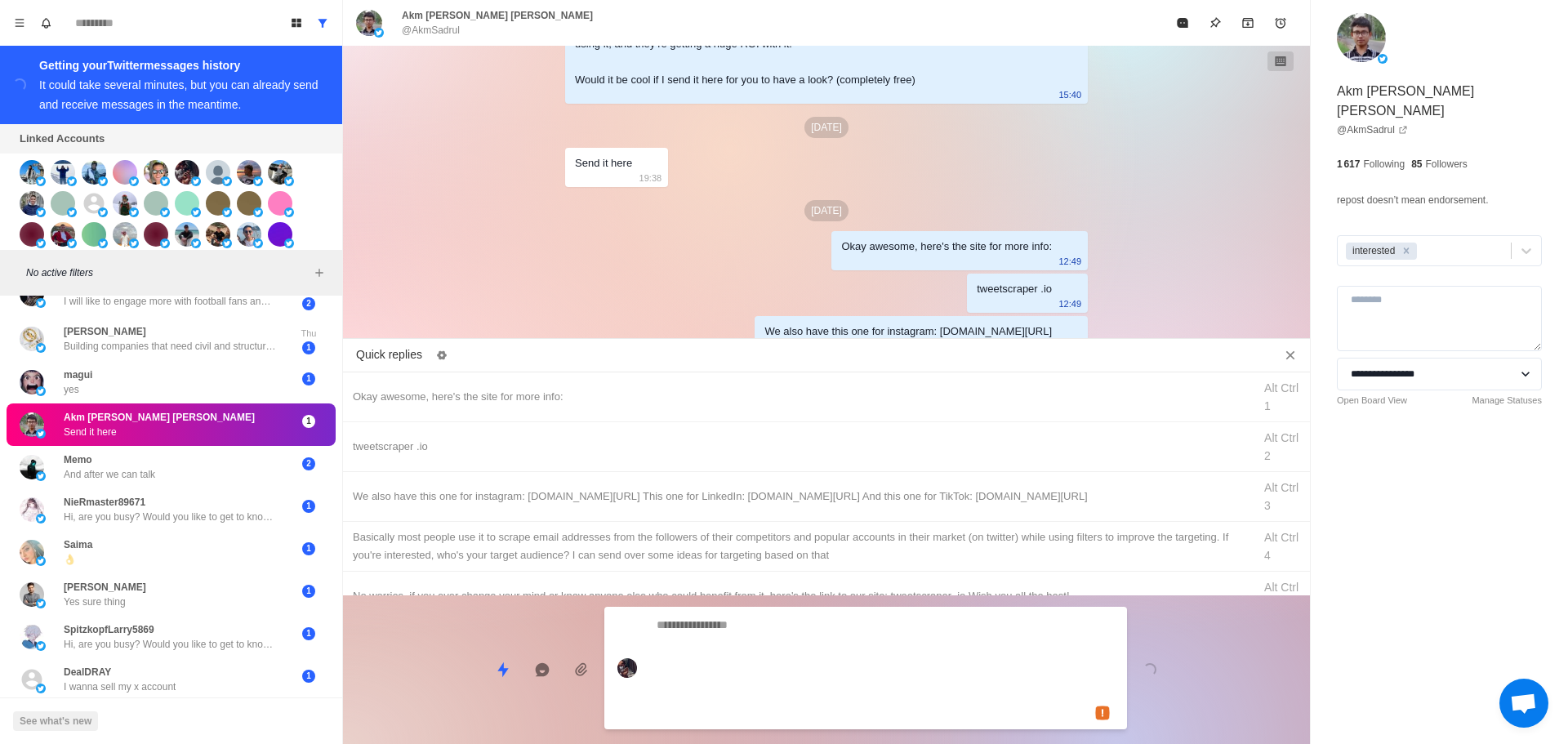
scroll to position [559, 0]
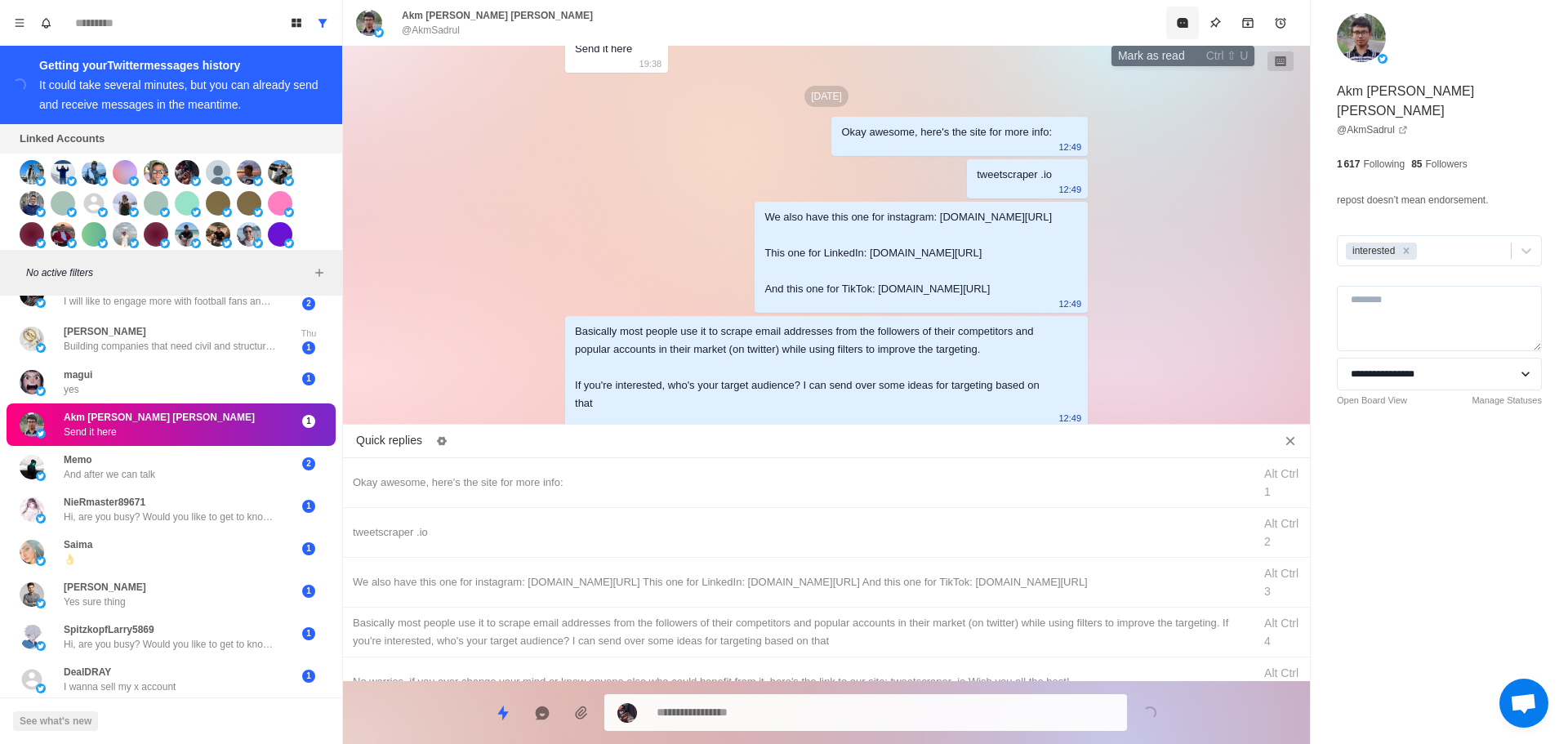
click at [1172, 26] on button "Mark as read" at bounding box center [1182, 22] width 32 height 32
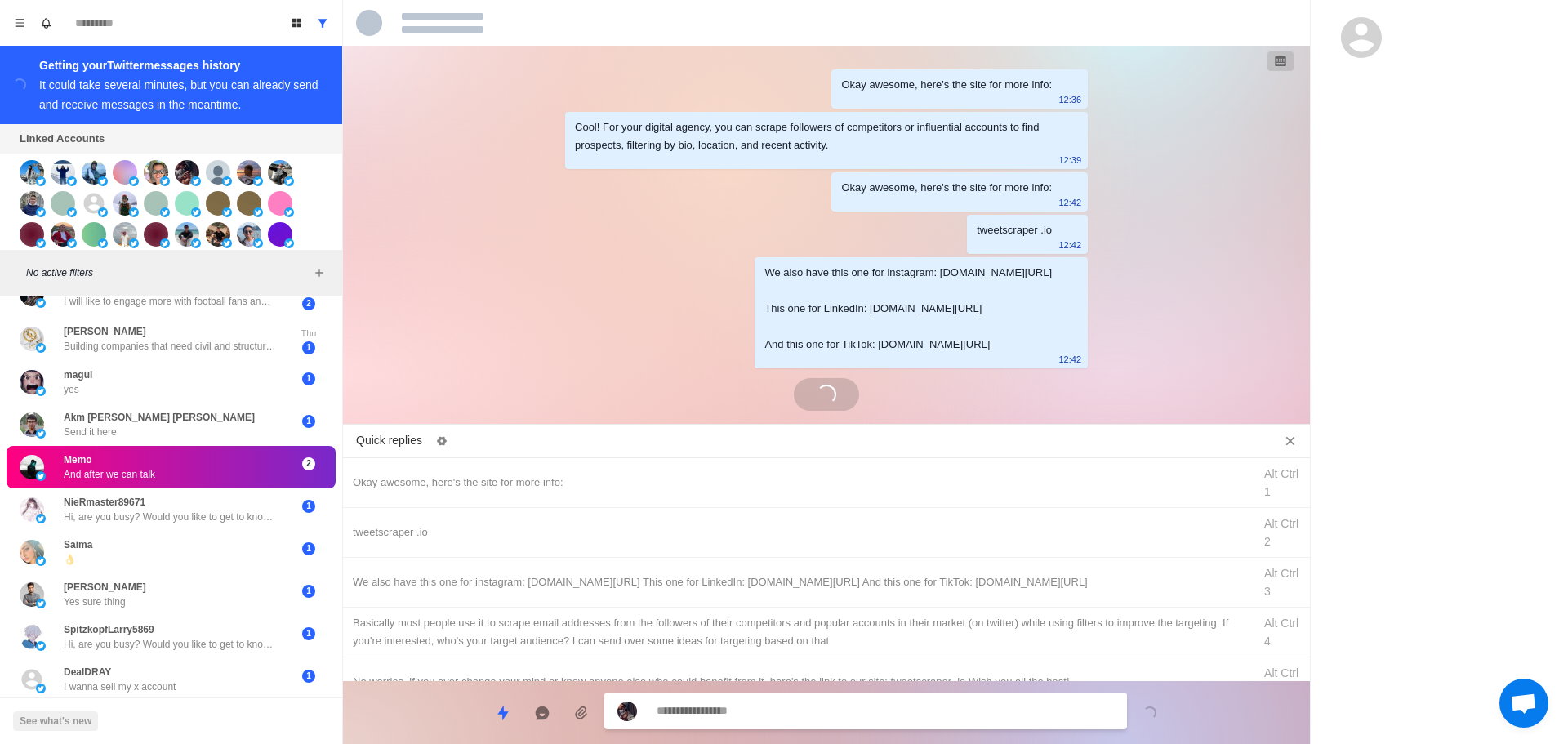
scroll to position [247, 0]
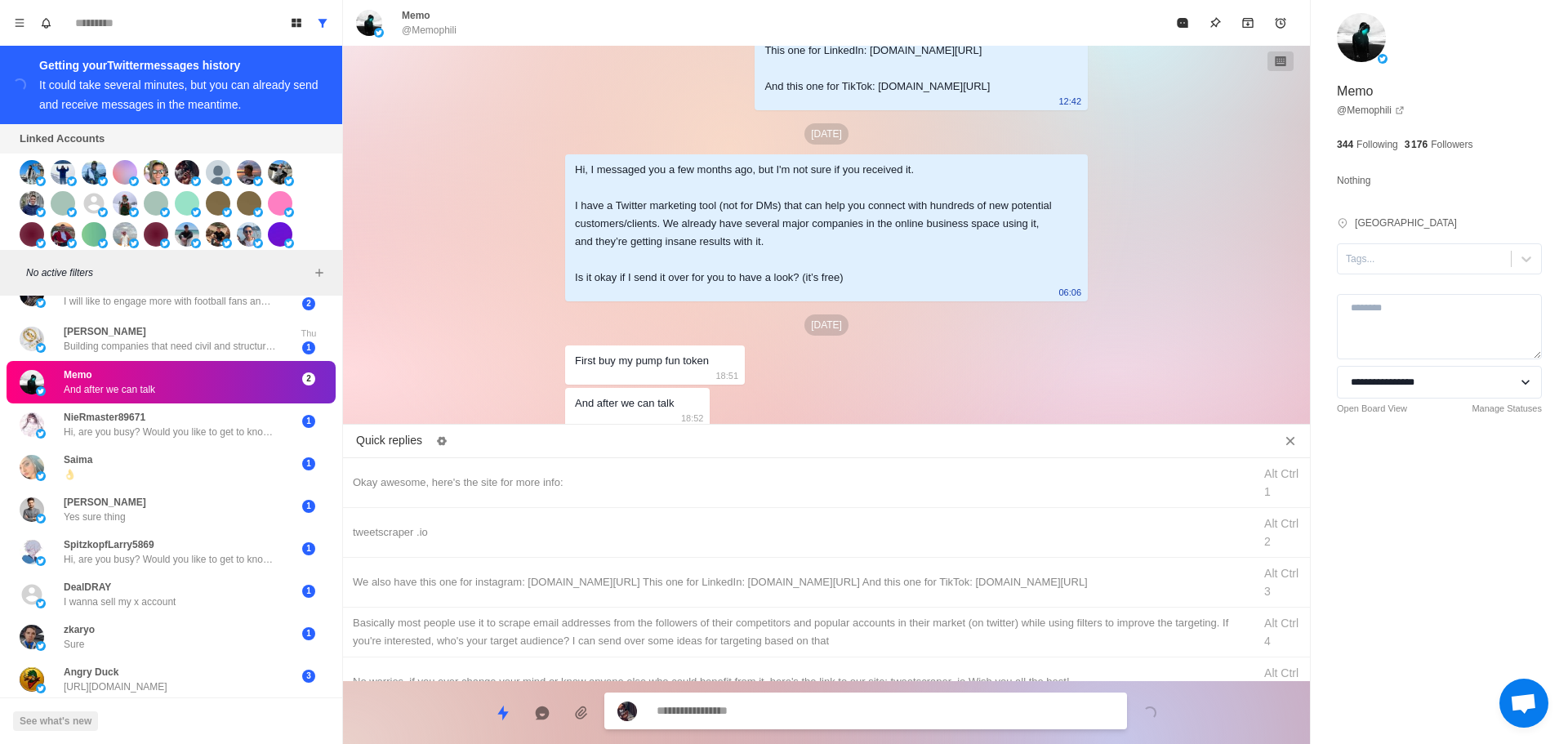
click at [867, 716] on textarea at bounding box center [886, 711] width 457 height 23
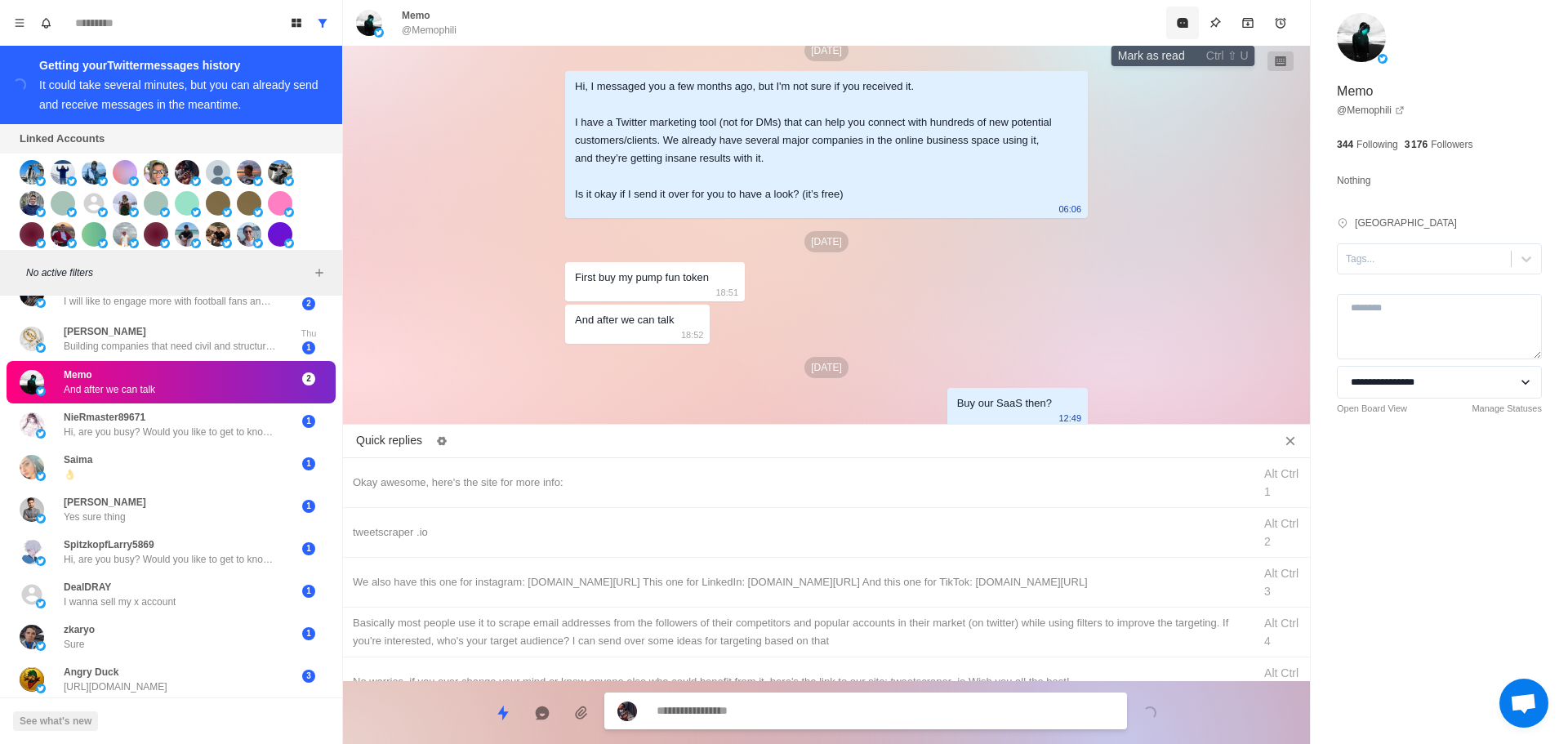
click at [1190, 26] on icon "Mark as read" at bounding box center [1182, 22] width 13 height 13
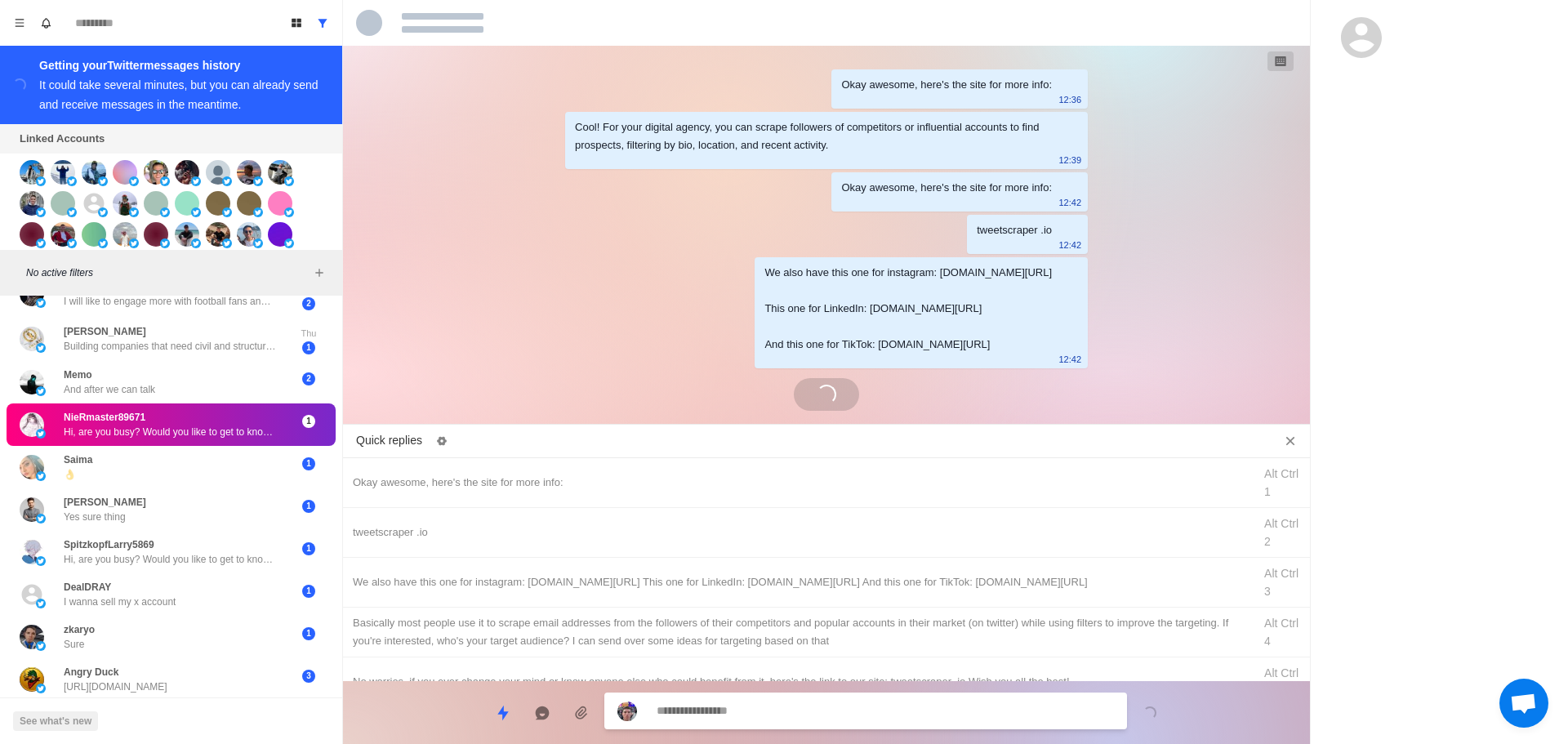
scroll to position [14, 0]
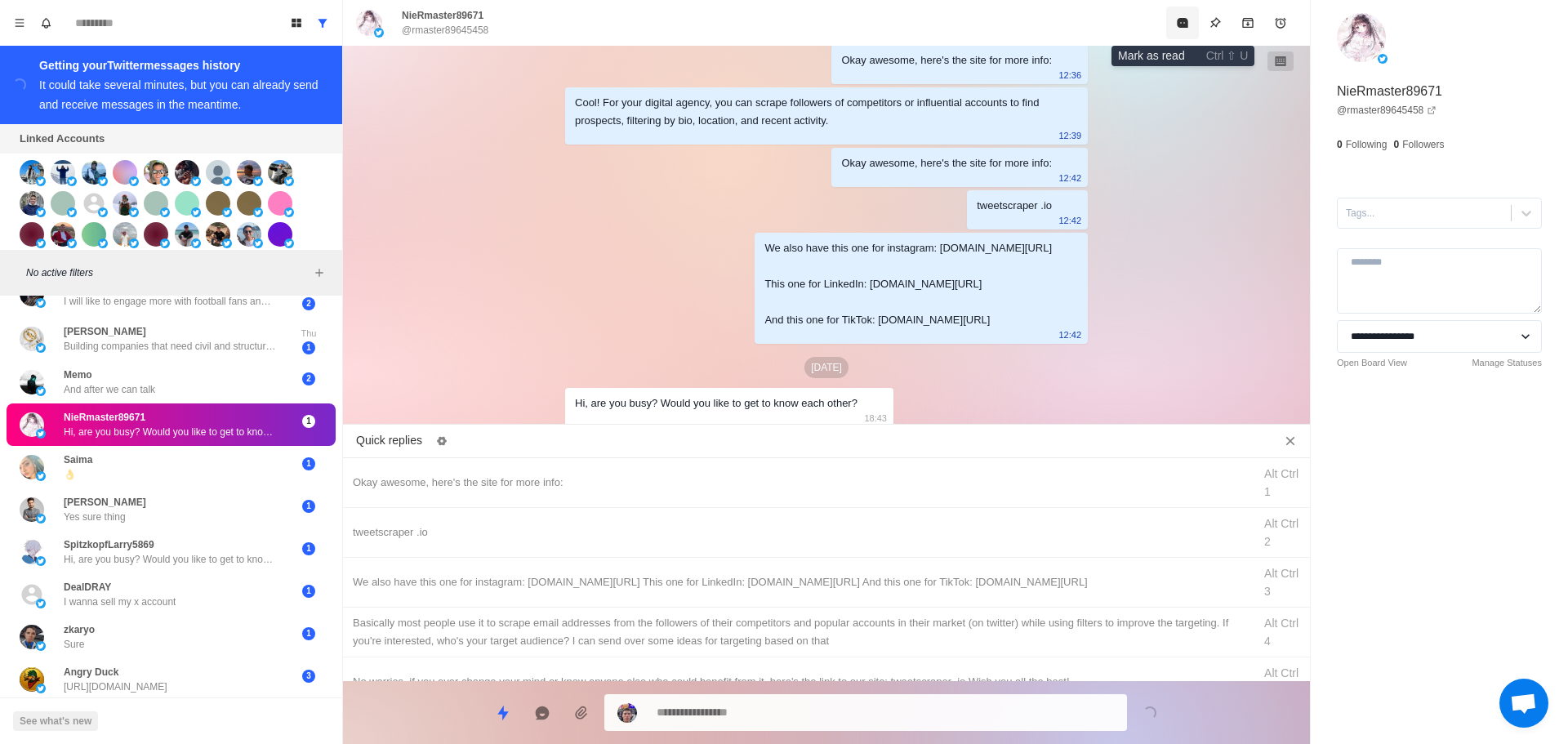
click at [1184, 18] on icon "Mark as read" at bounding box center [1182, 22] width 13 height 13
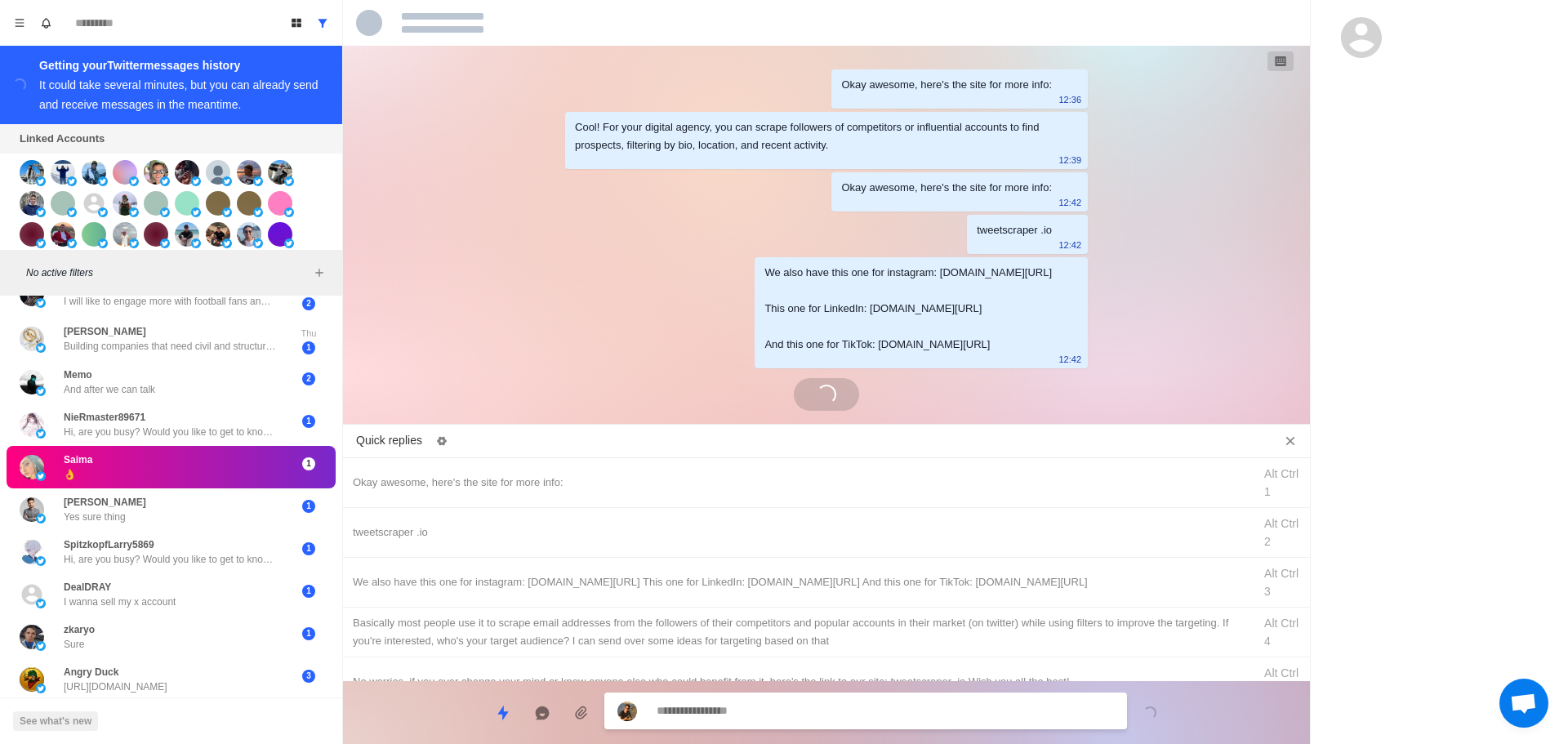
scroll to position [169, 0]
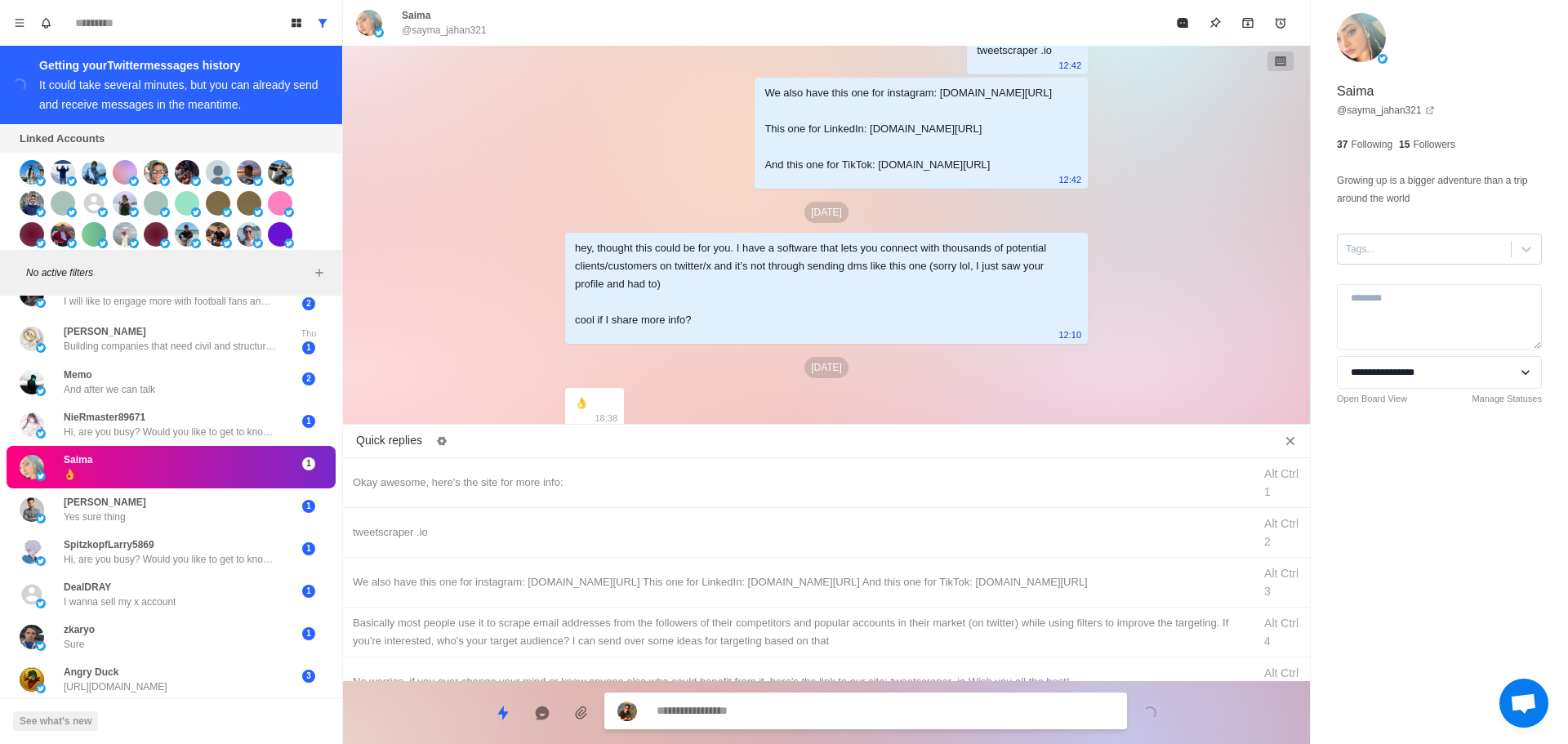
click at [1379, 251] on div at bounding box center [1424, 249] width 156 height 18
click at [1389, 301] on div "interested" at bounding box center [1440, 301] width 205 height 27
click at [670, 500] on div "Okay awesome, here's the site for more info: Alt Ctrl 1" at bounding box center [826, 483] width 967 height 50
click at [707, 485] on div "Okay awesome, here's the site for more info:" at bounding box center [798, 483] width 891 height 18
drag, startPoint x: 771, startPoint y: 719, endPoint x: 798, endPoint y: 638, distance: 85.4
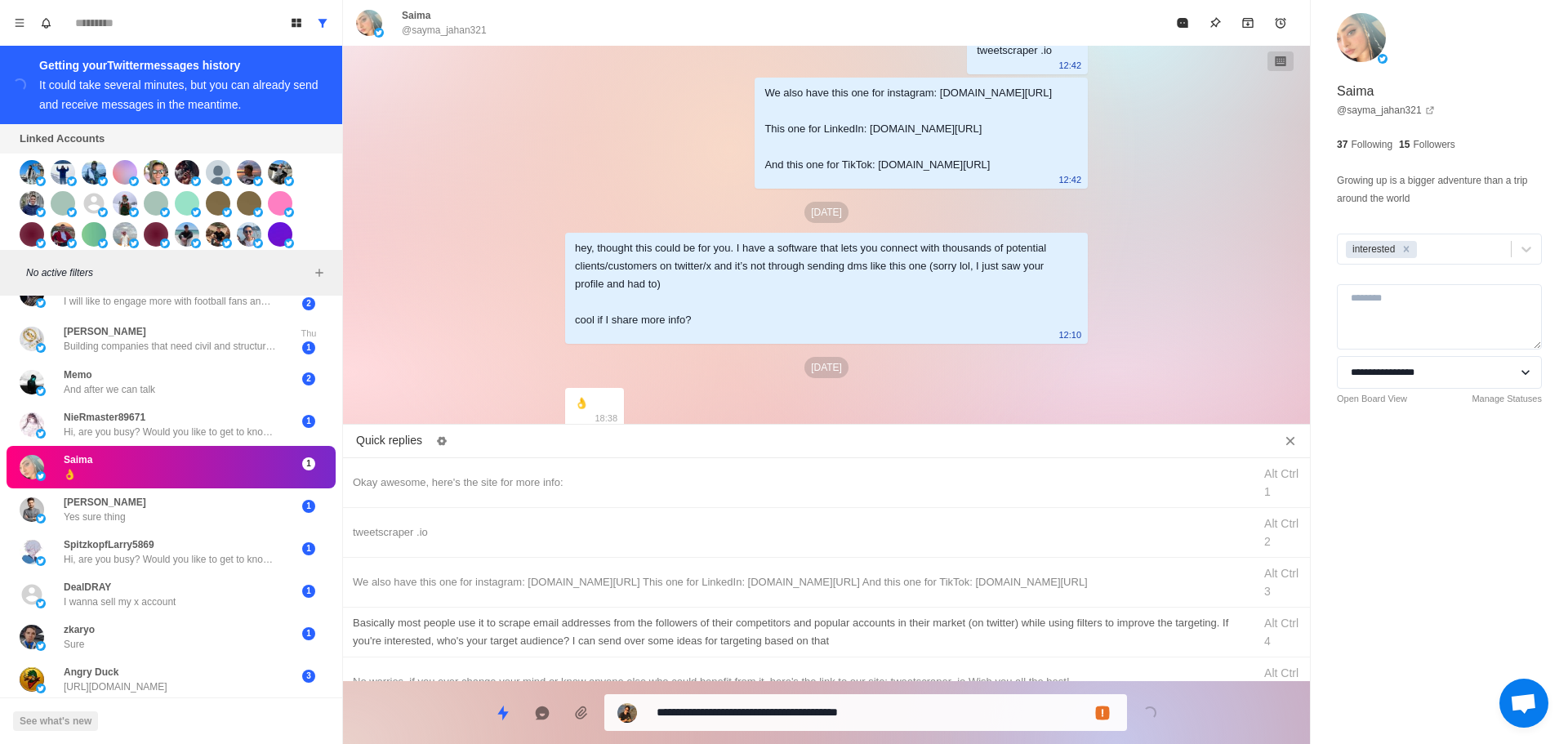
click at [771, 718] on textarea "**********" at bounding box center [886, 713] width 457 height 23
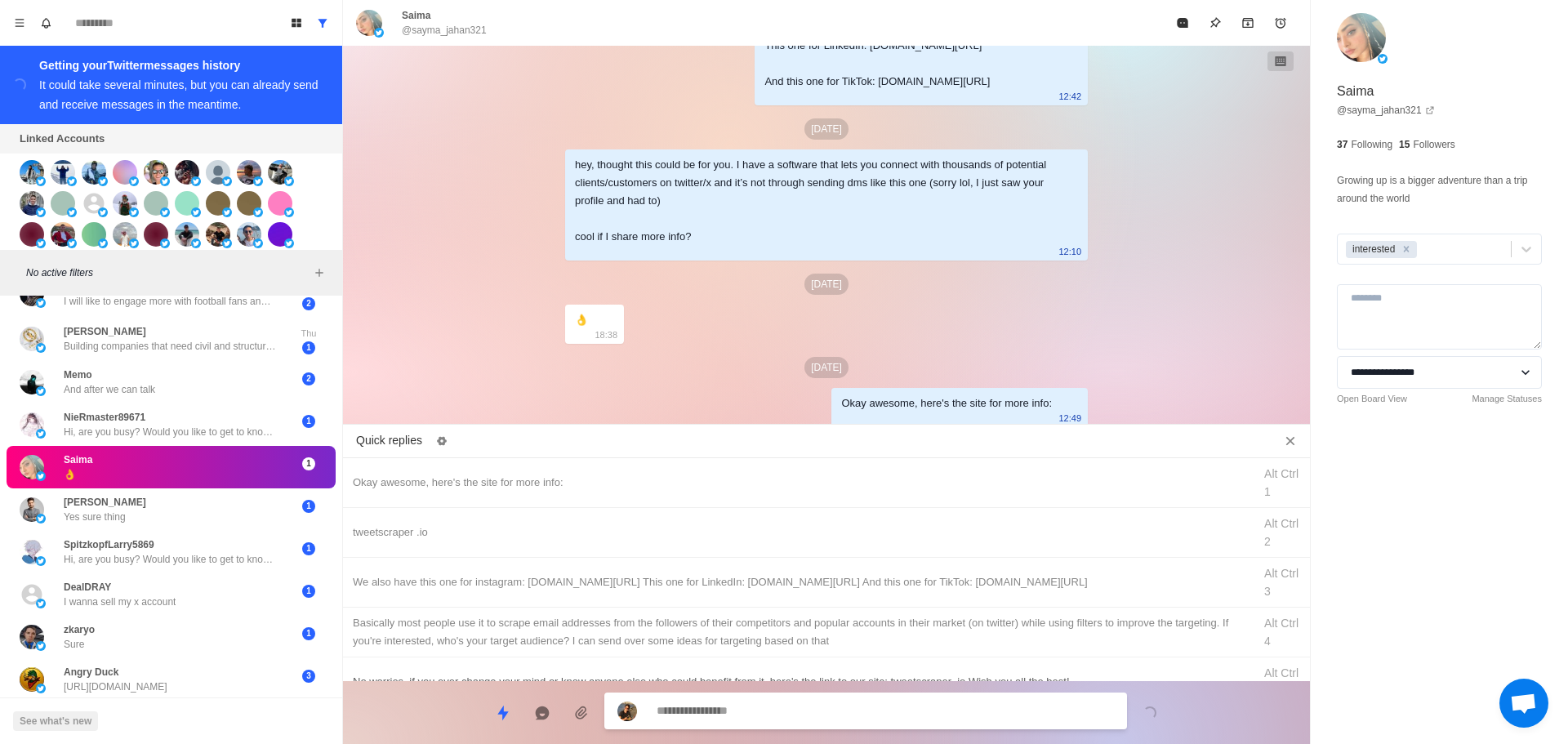
drag, startPoint x: 840, startPoint y: 540, endPoint x: 836, endPoint y: 662, distance: 122.1
click at [840, 543] on div "tweetscraper .io Alt Ctrl 2" at bounding box center [826, 533] width 967 height 50
drag, startPoint x: 826, startPoint y: 692, endPoint x: 830, endPoint y: 707, distance: 15.5
click at [826, 693] on div "**********" at bounding box center [826, 706] width 967 height 50
click at [830, 707] on textarea "**********" at bounding box center [886, 713] width 457 height 23
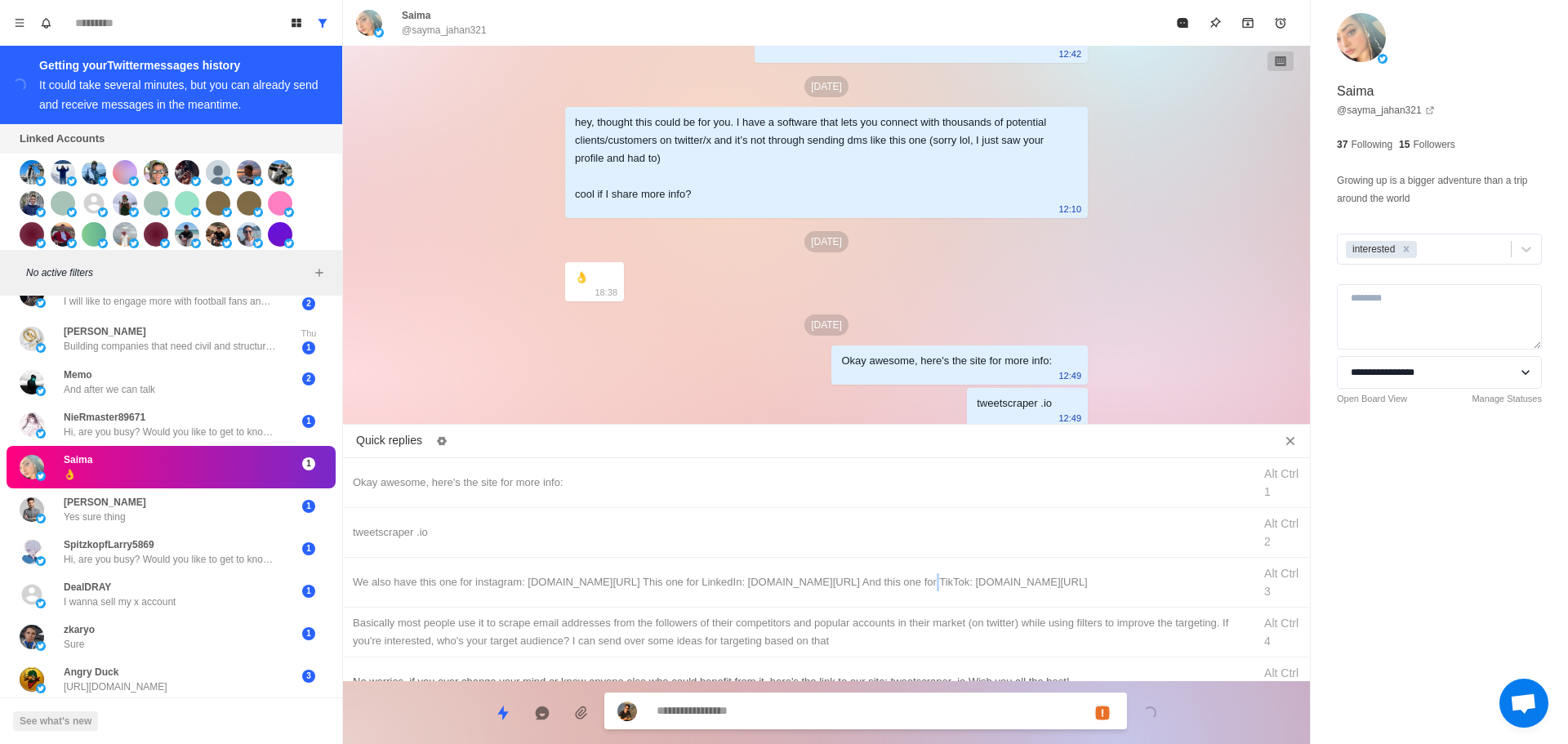
click at [881, 594] on div "We also have this one for instagram: [DOMAIN_NAME][URL] This one for LinkedIn: …" at bounding box center [826, 583] width 967 height 50
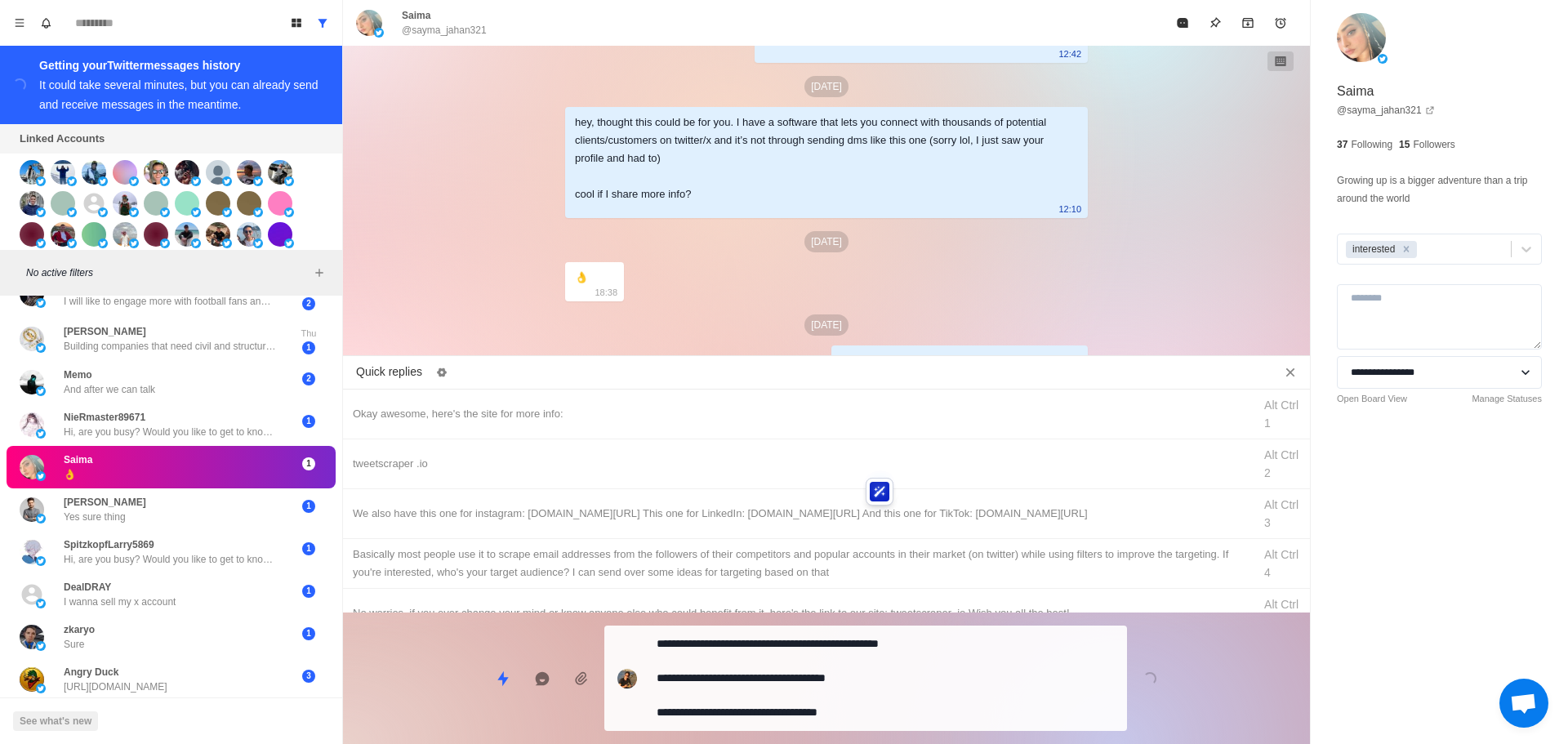
click at [851, 687] on div "**********" at bounding box center [826, 672] width 967 height 118
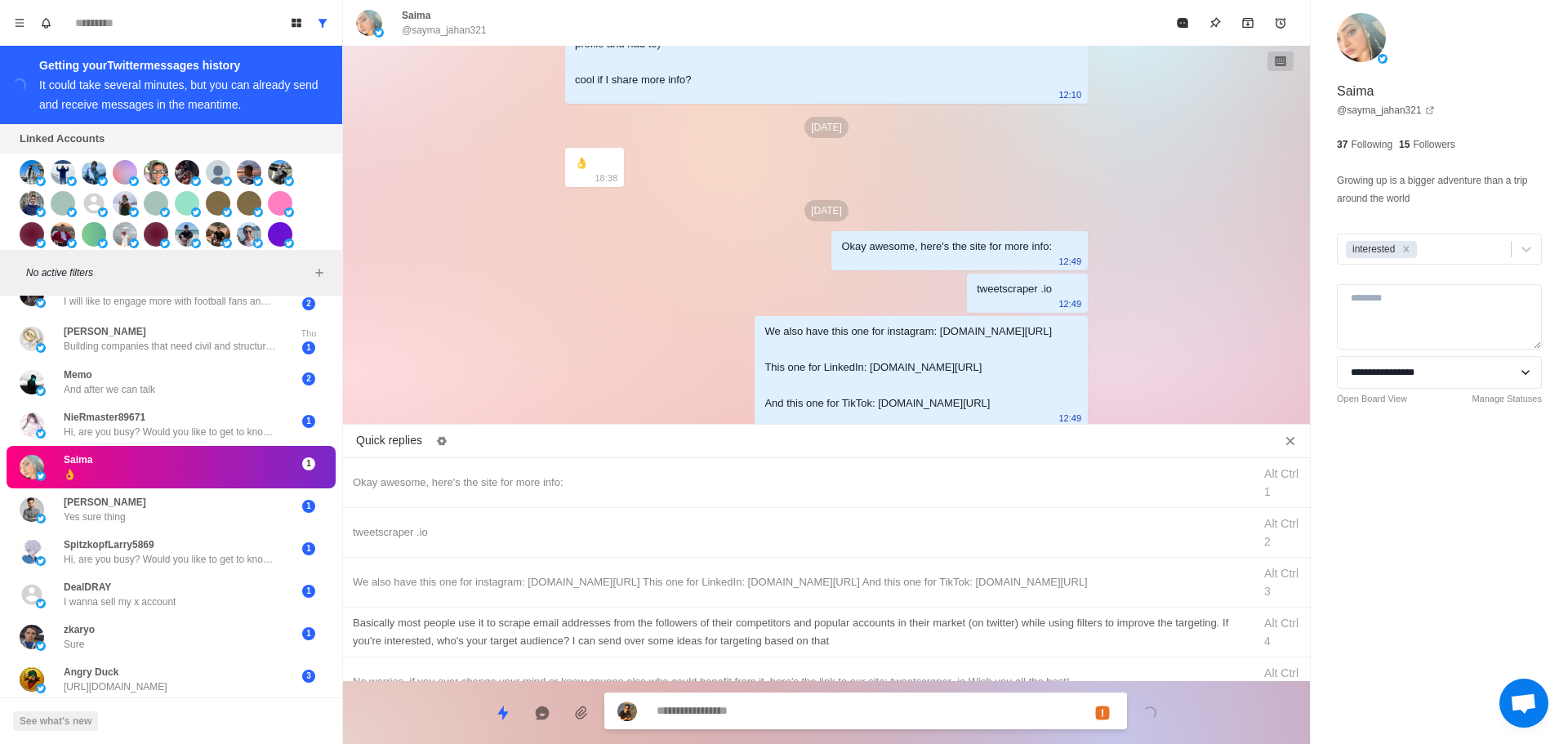
click at [889, 631] on div "Basically most people use it to scrape email addresses from the followers of th…" at bounding box center [798, 632] width 891 height 36
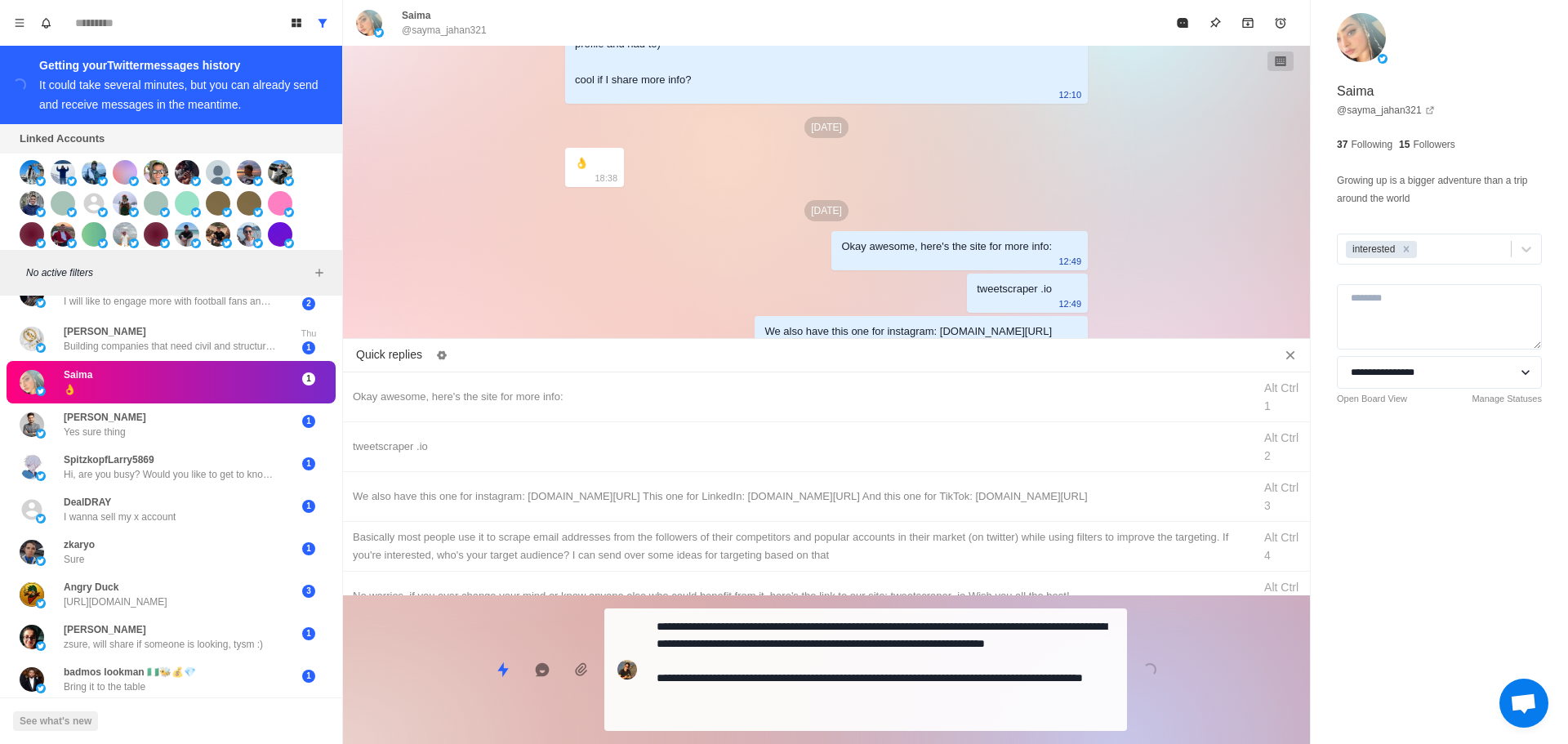
click at [859, 698] on div "**********" at bounding box center [865, 670] width 523 height 122
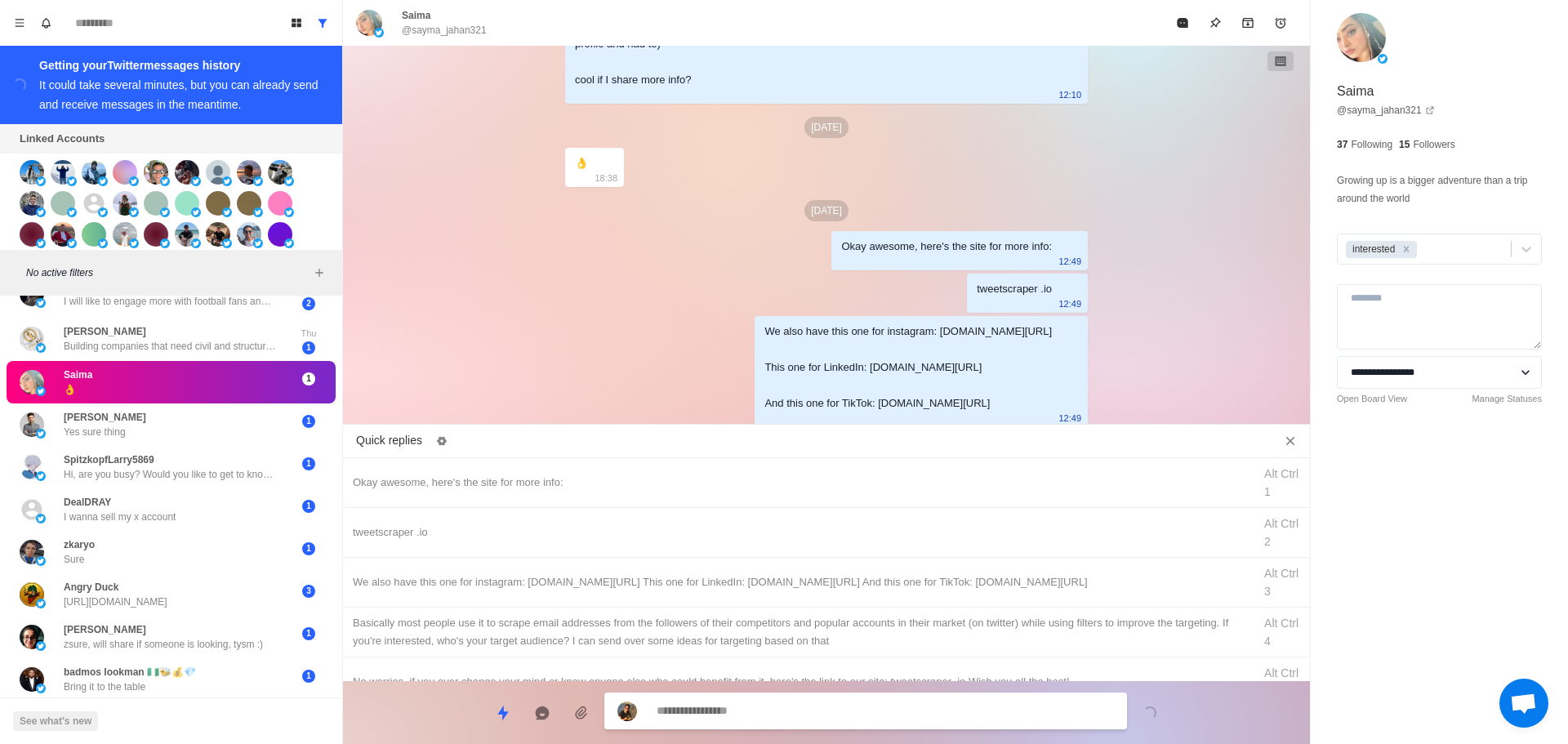
scroll to position [524, 0]
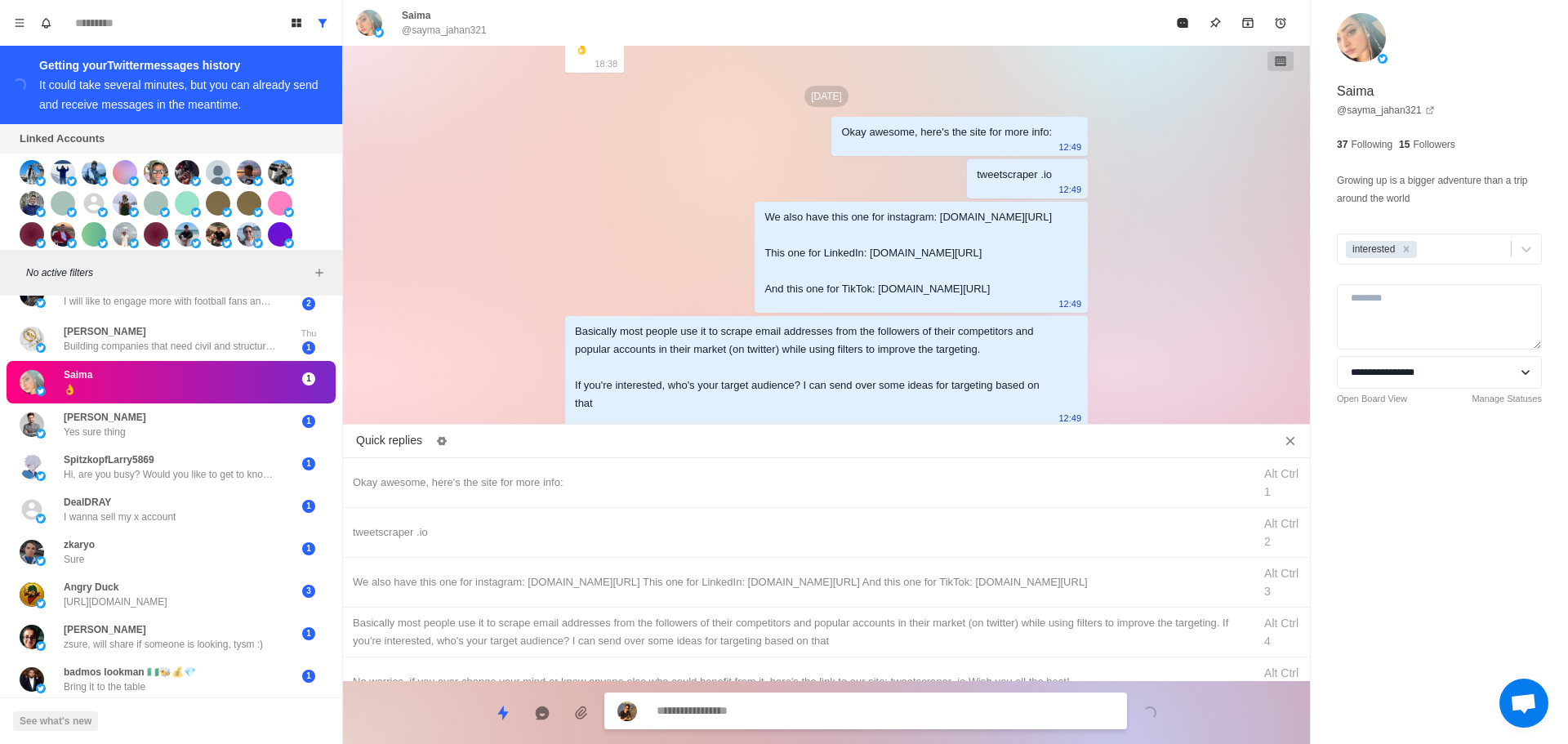
drag, startPoint x: 1193, startPoint y: 11, endPoint x: 1180, endPoint y: 127, distance: 116.7
click at [1193, 13] on button "Mark as read" at bounding box center [1182, 22] width 32 height 32
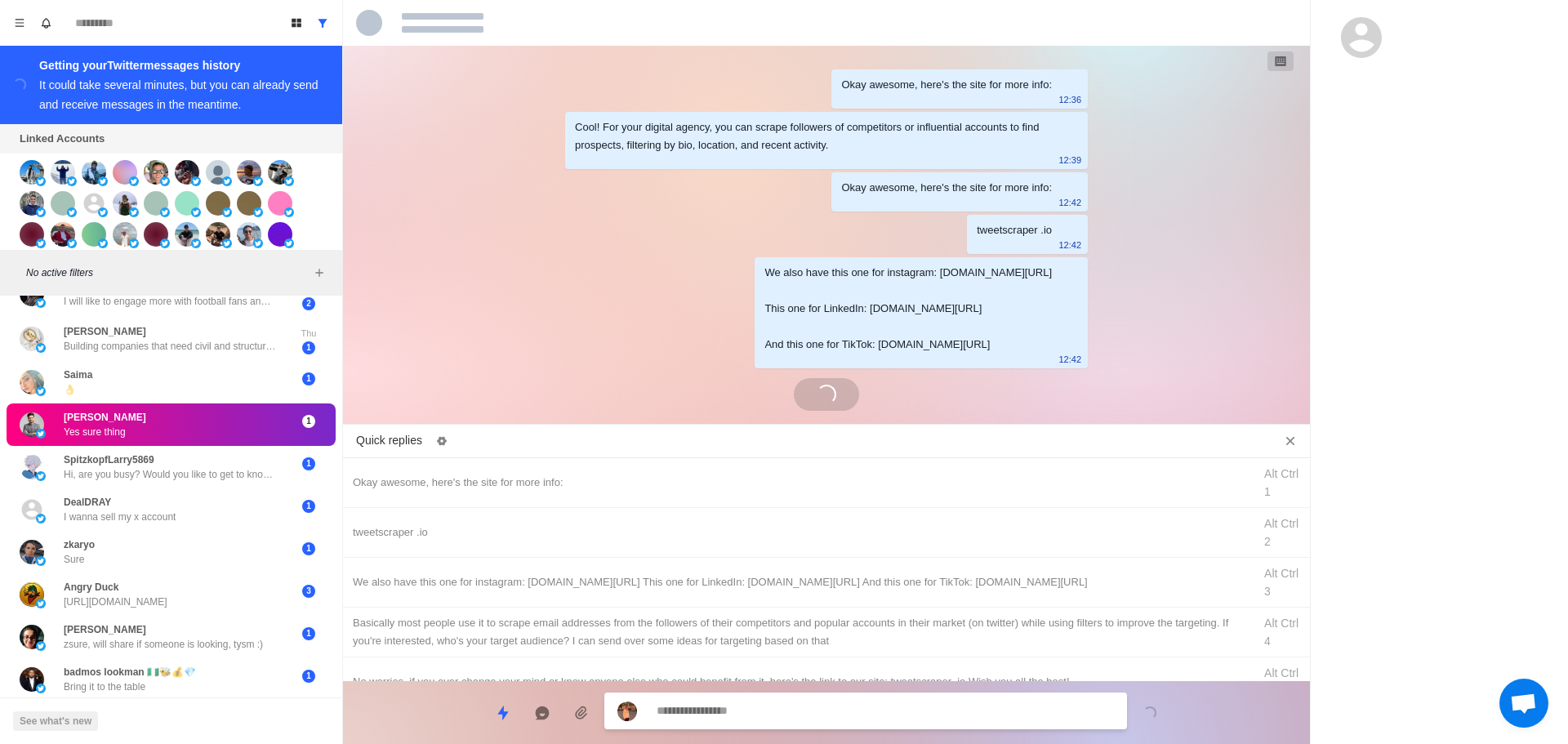
scroll to position [169, 0]
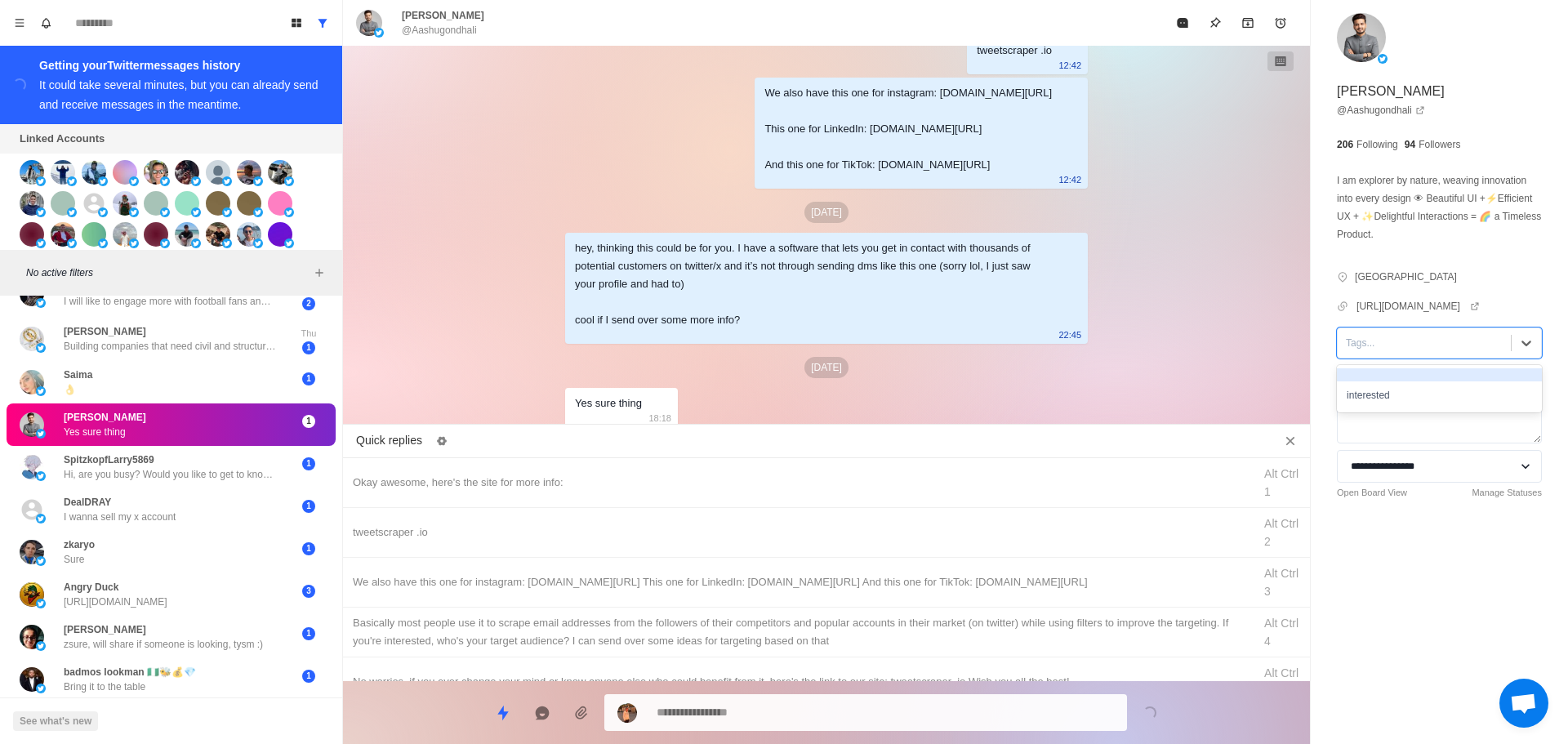
drag, startPoint x: 1387, startPoint y: 351, endPoint x: 1396, endPoint y: 412, distance: 61.7
click at [1389, 353] on div "Tags..." at bounding box center [1424, 342] width 173 height 24
click at [1394, 405] on div "interested" at bounding box center [1440, 389] width 205 height 47
drag, startPoint x: 1392, startPoint y: 397, endPoint x: 1046, endPoint y: 452, distance: 350.3
click at [1391, 397] on div "interested" at bounding box center [1440, 395] width 205 height 27
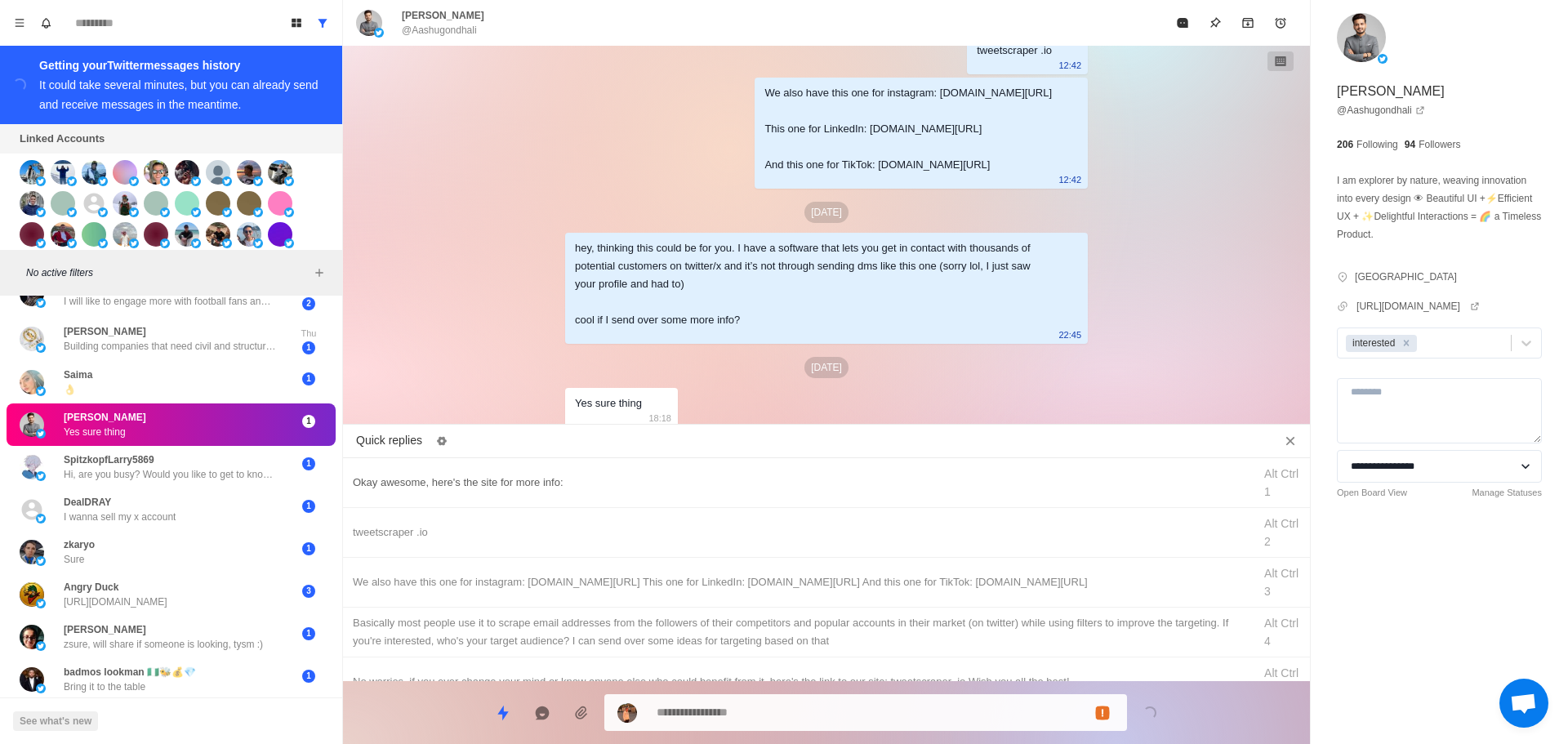
click at [830, 494] on div "Okay awesome, here's the site for more info: Alt Ctrl 1" at bounding box center [826, 483] width 967 height 50
click at [806, 714] on textarea "**********" at bounding box center [886, 713] width 457 height 23
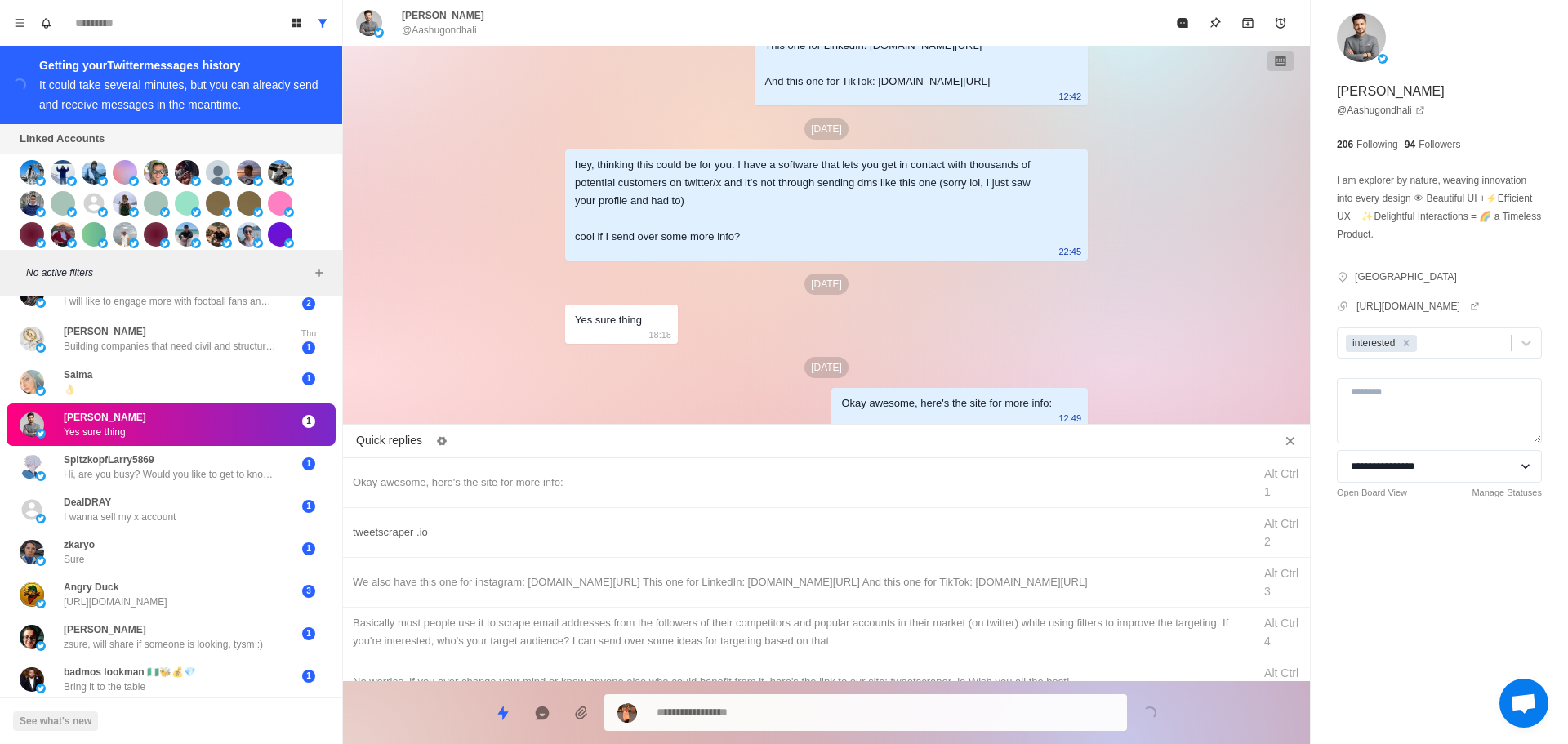
click at [886, 551] on div "tweetscraper .io Alt Ctrl 2" at bounding box center [826, 533] width 967 height 50
click at [838, 715] on textarea "**********" at bounding box center [886, 713] width 457 height 23
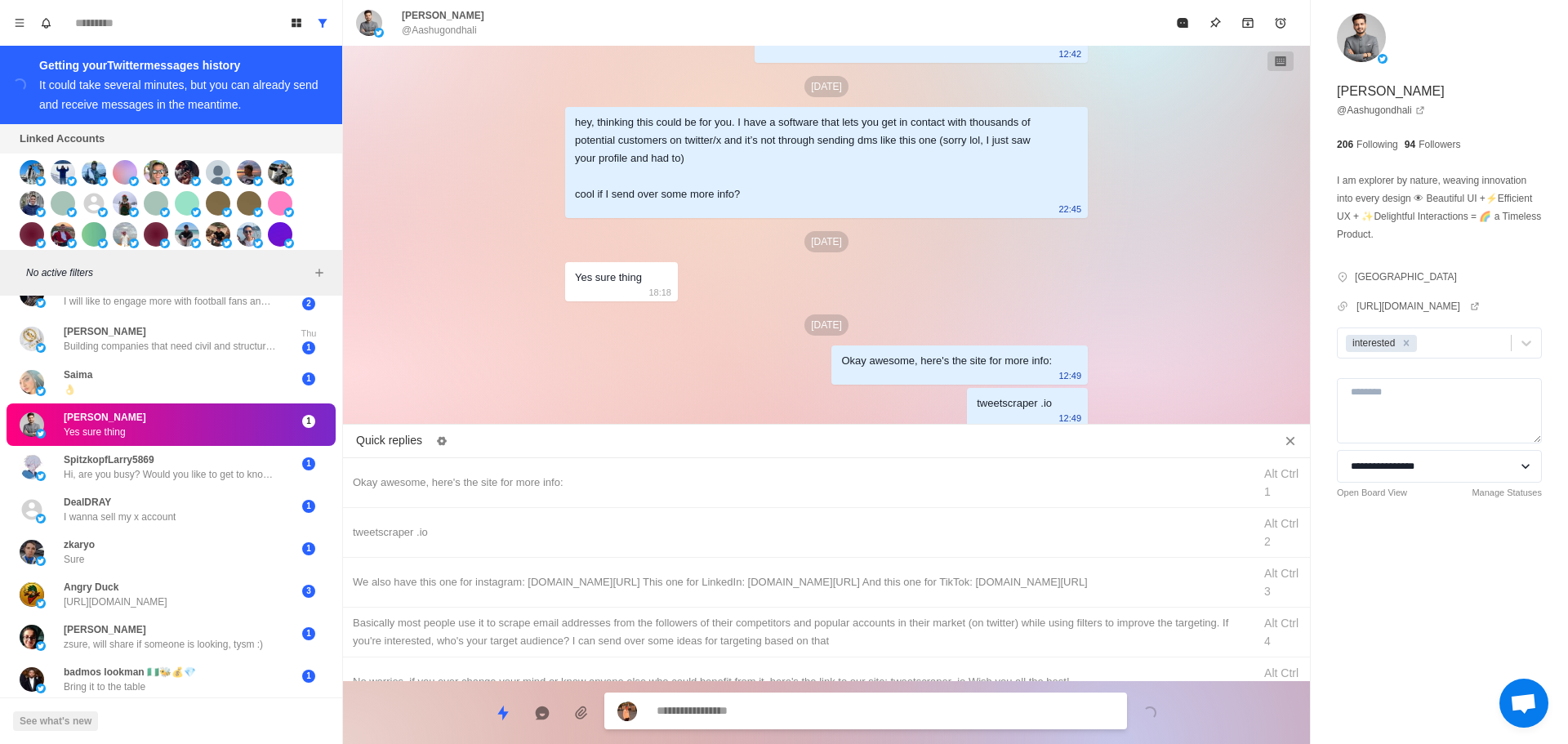
drag, startPoint x: 914, startPoint y: 580, endPoint x: 895, endPoint y: 695, distance: 116.6
click at [914, 581] on div "We also have this one for instagram: [DOMAIN_NAME][URL] This one for LinkedIn: …" at bounding box center [798, 583] width 891 height 18
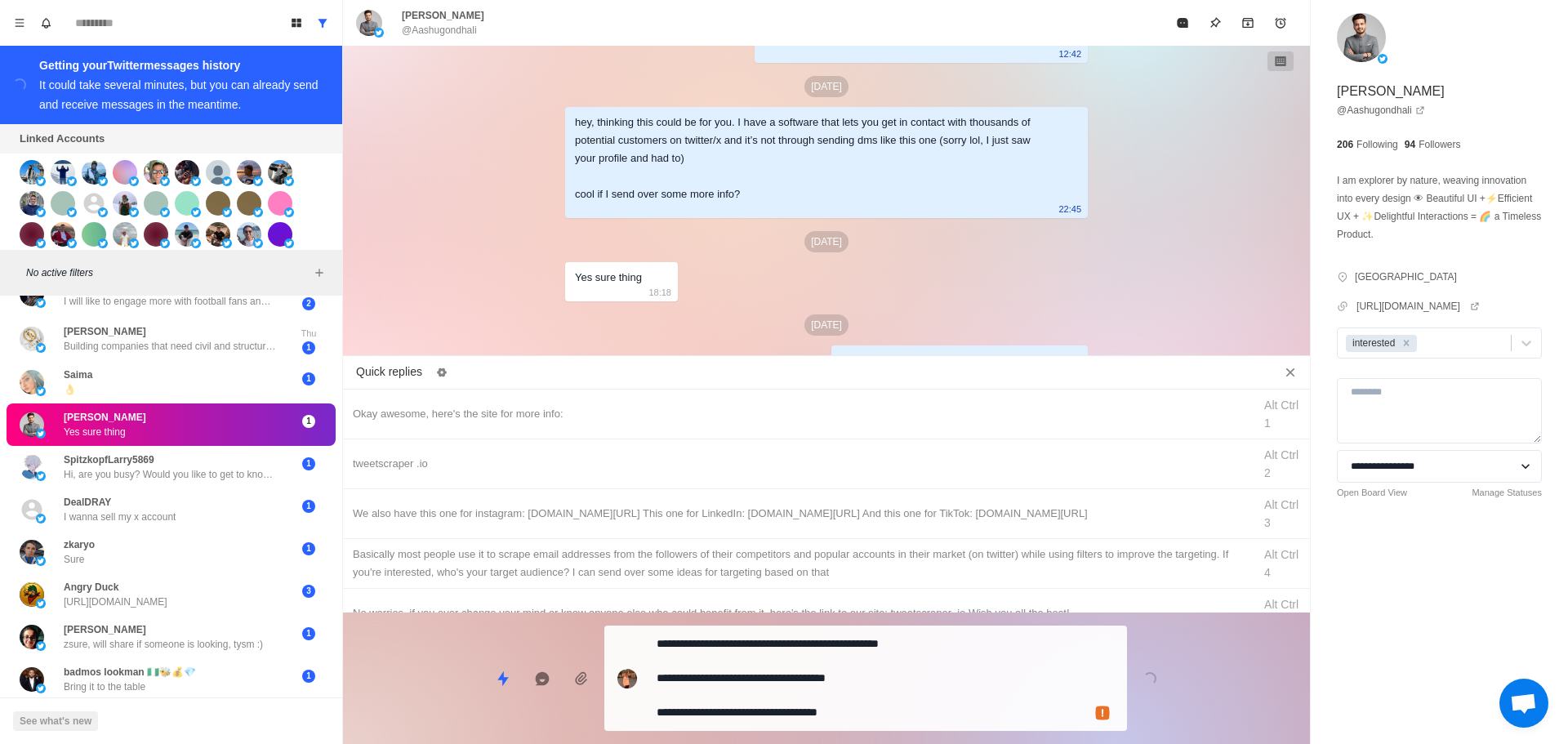
click at [894, 696] on div "**********" at bounding box center [865, 678] width 523 height 106
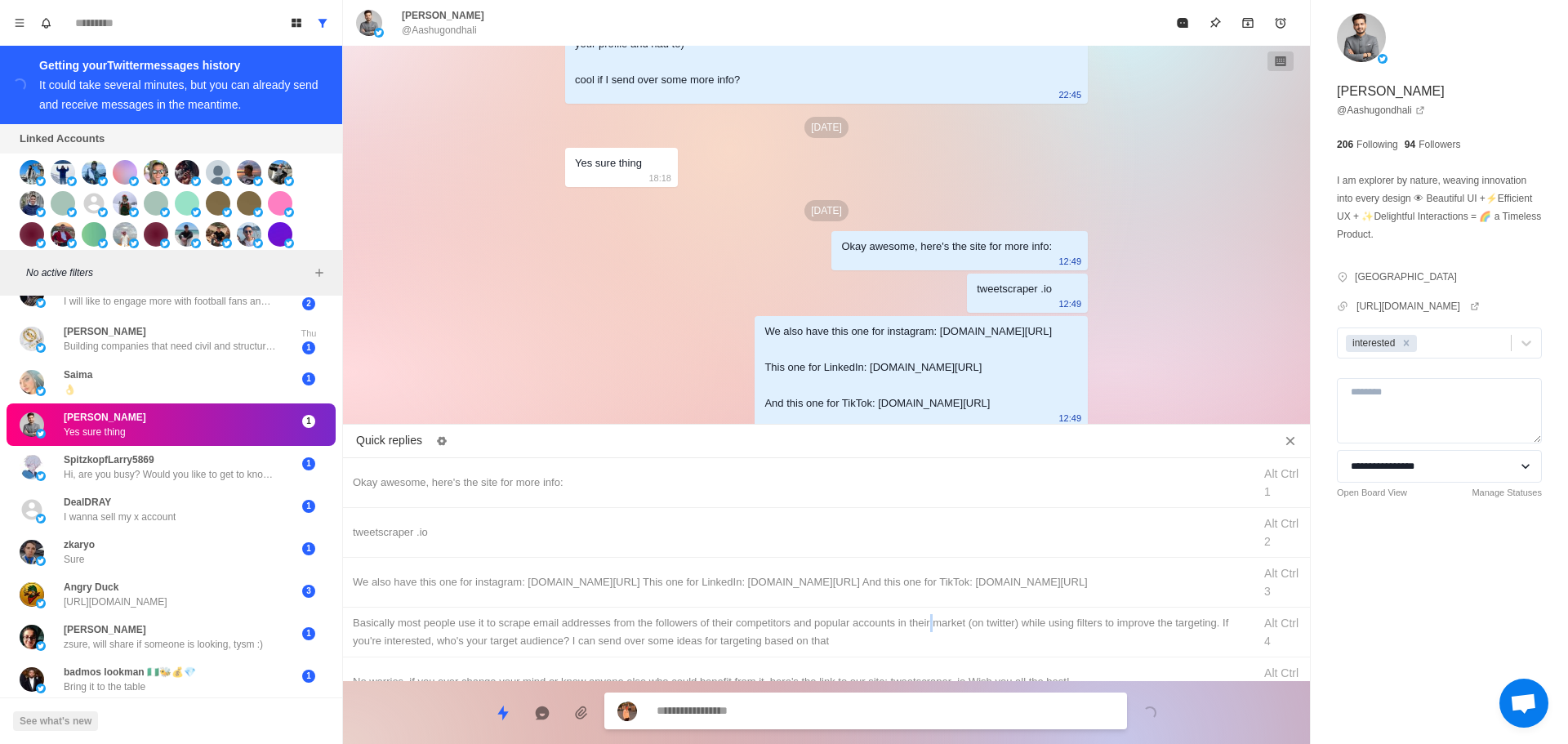
drag, startPoint x: 932, startPoint y: 630, endPoint x: 905, endPoint y: 683, distance: 59.5
click at [932, 629] on div "Basically most people use it to scrape email addresses from the followers of th…" at bounding box center [798, 632] width 891 height 36
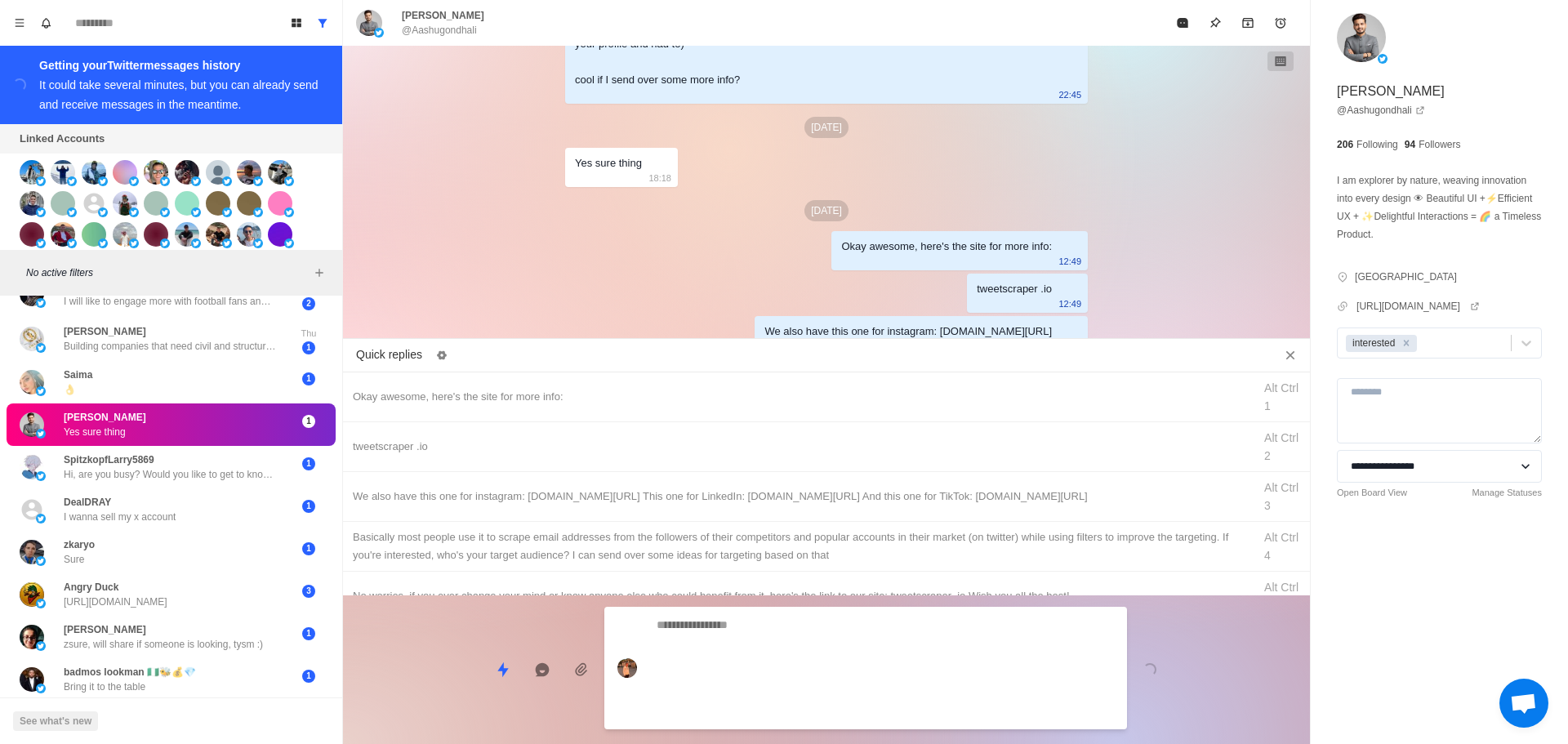
click at [900, 694] on div at bounding box center [865, 668] width 523 height 122
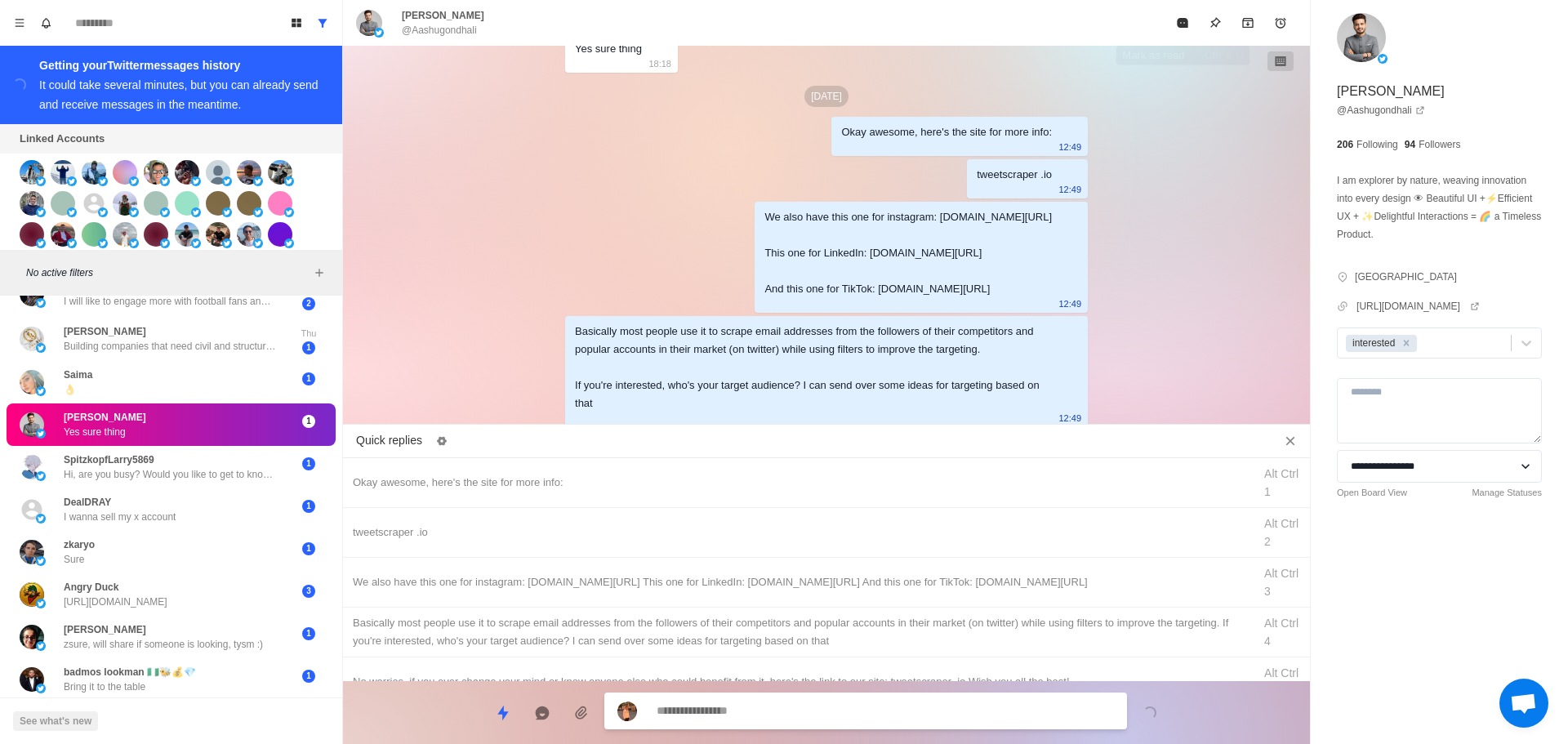
click at [1174, 24] on button "Mark as read" at bounding box center [1182, 22] width 32 height 32
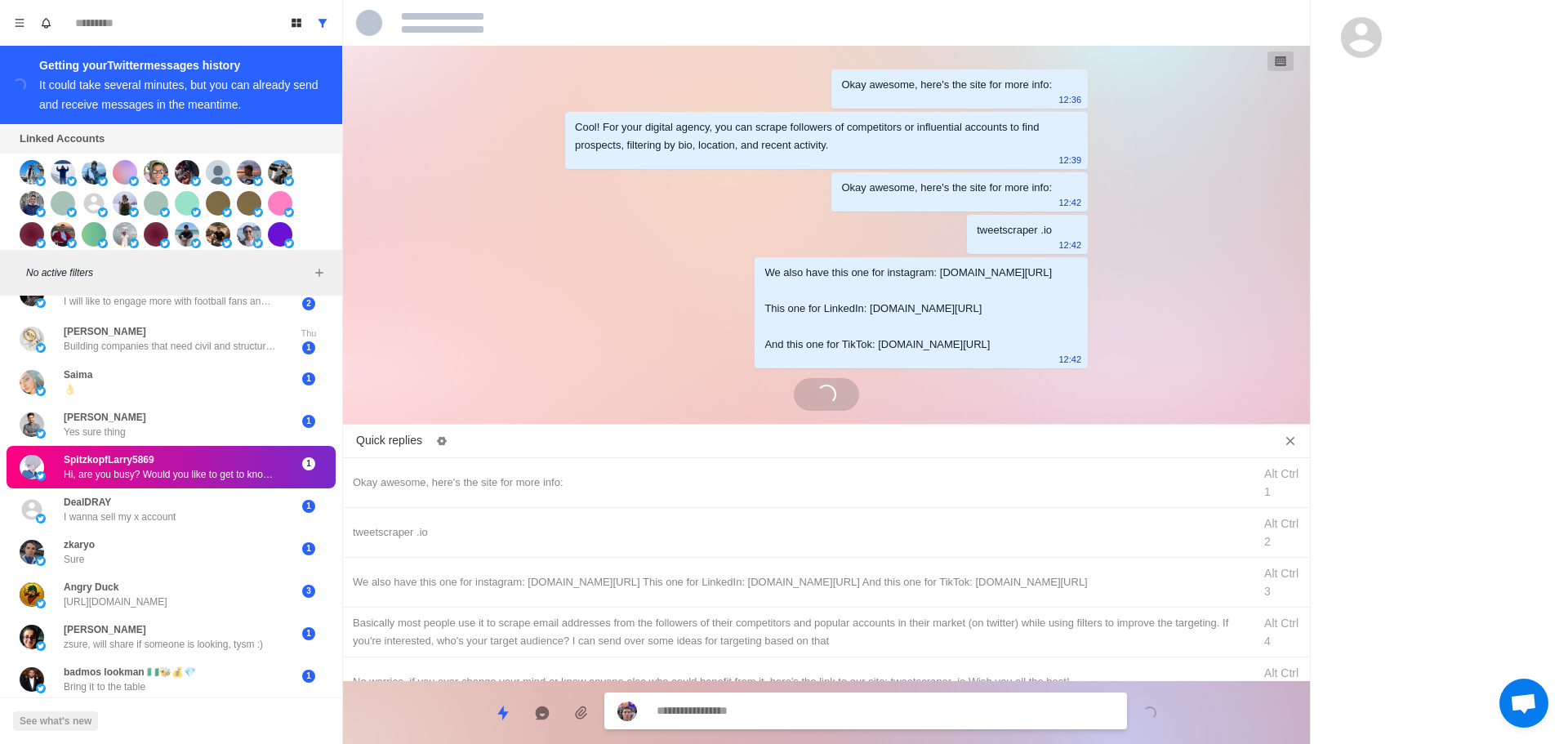
scroll to position [14, 0]
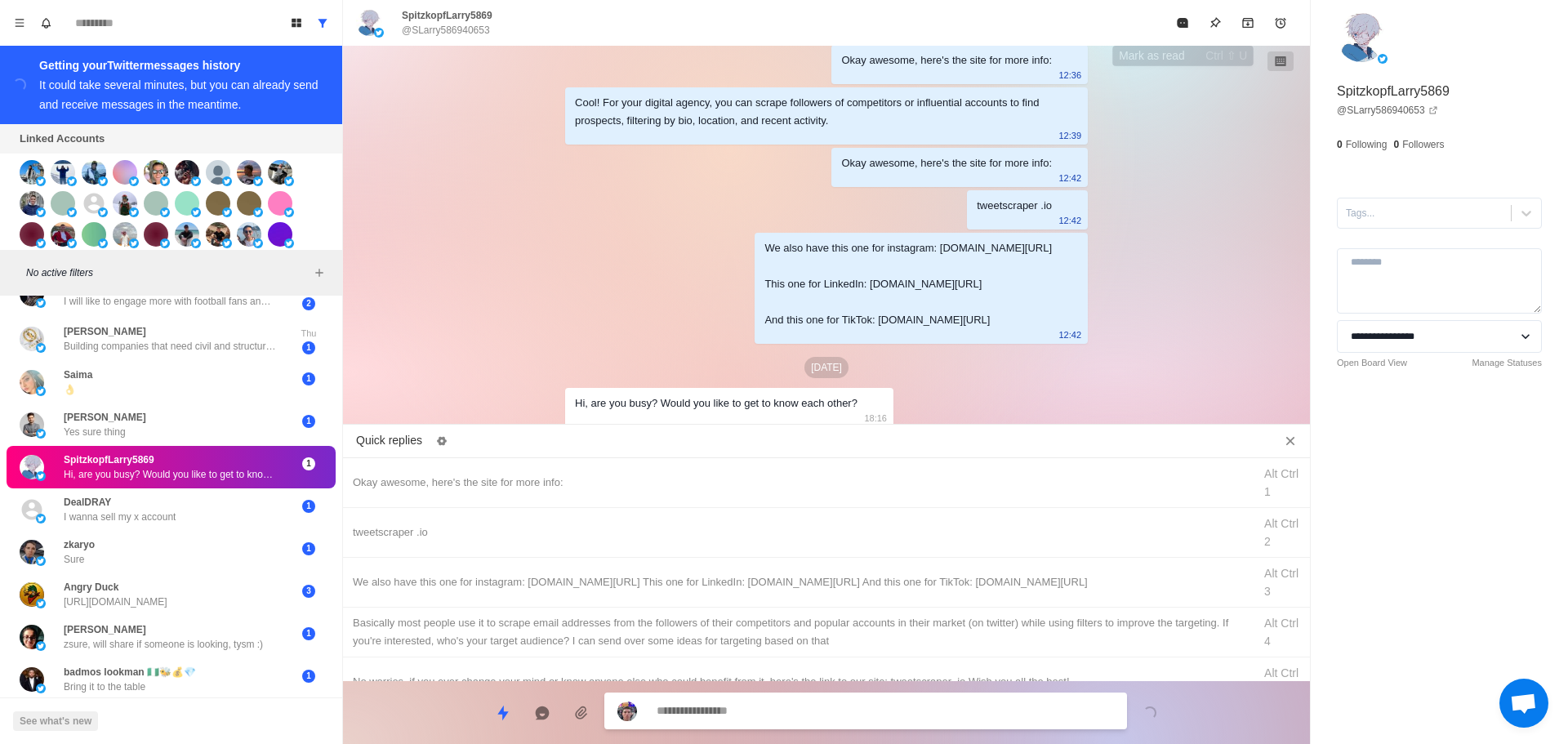
click at [1184, 13] on button "Mark as read" at bounding box center [1182, 22] width 32 height 32
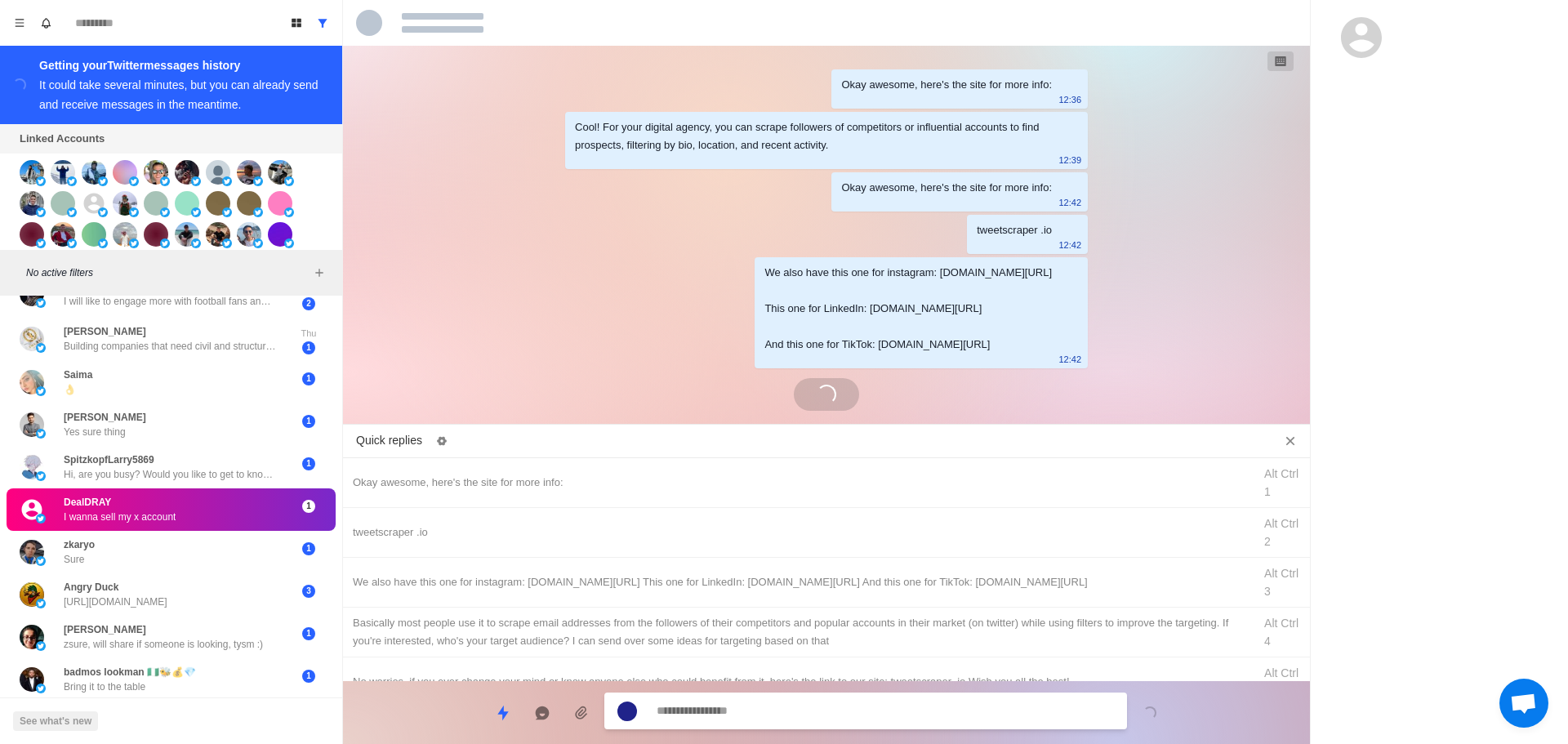
scroll to position [128, 0]
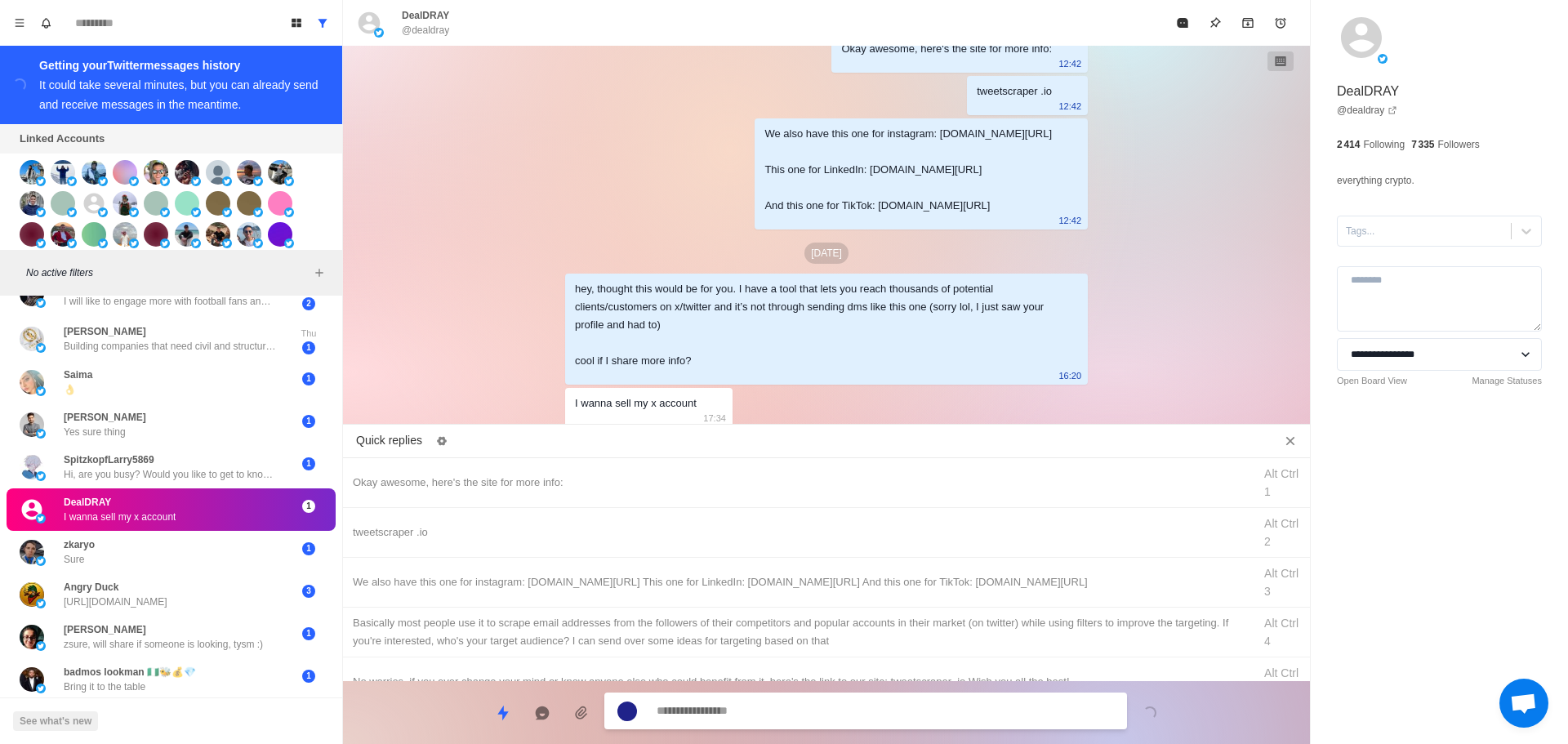
click at [872, 709] on textarea at bounding box center [886, 711] width 457 height 23
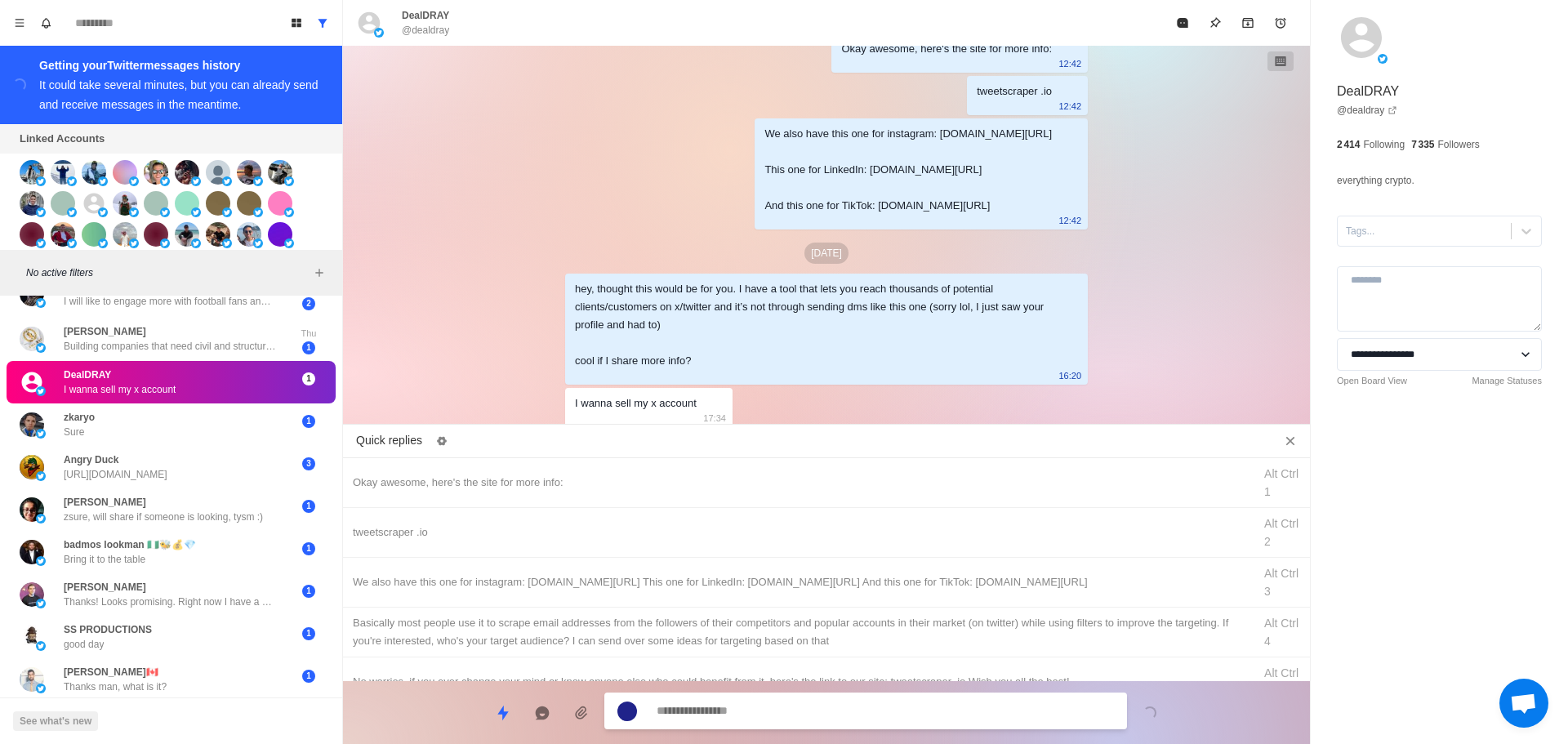
scroll to position [211, 0]
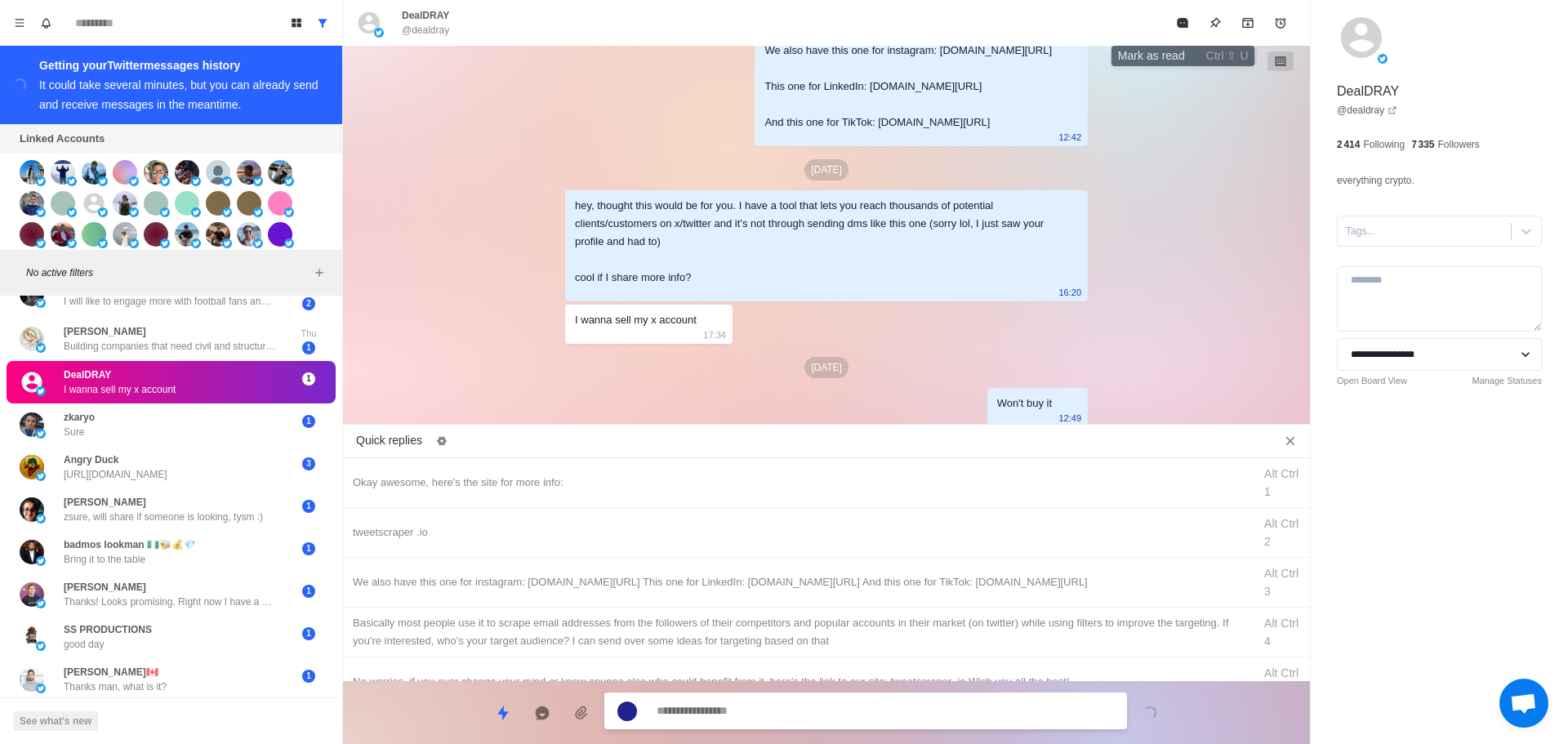
click at [1176, 26] on icon "Mark as read" at bounding box center [1182, 22] width 13 height 13
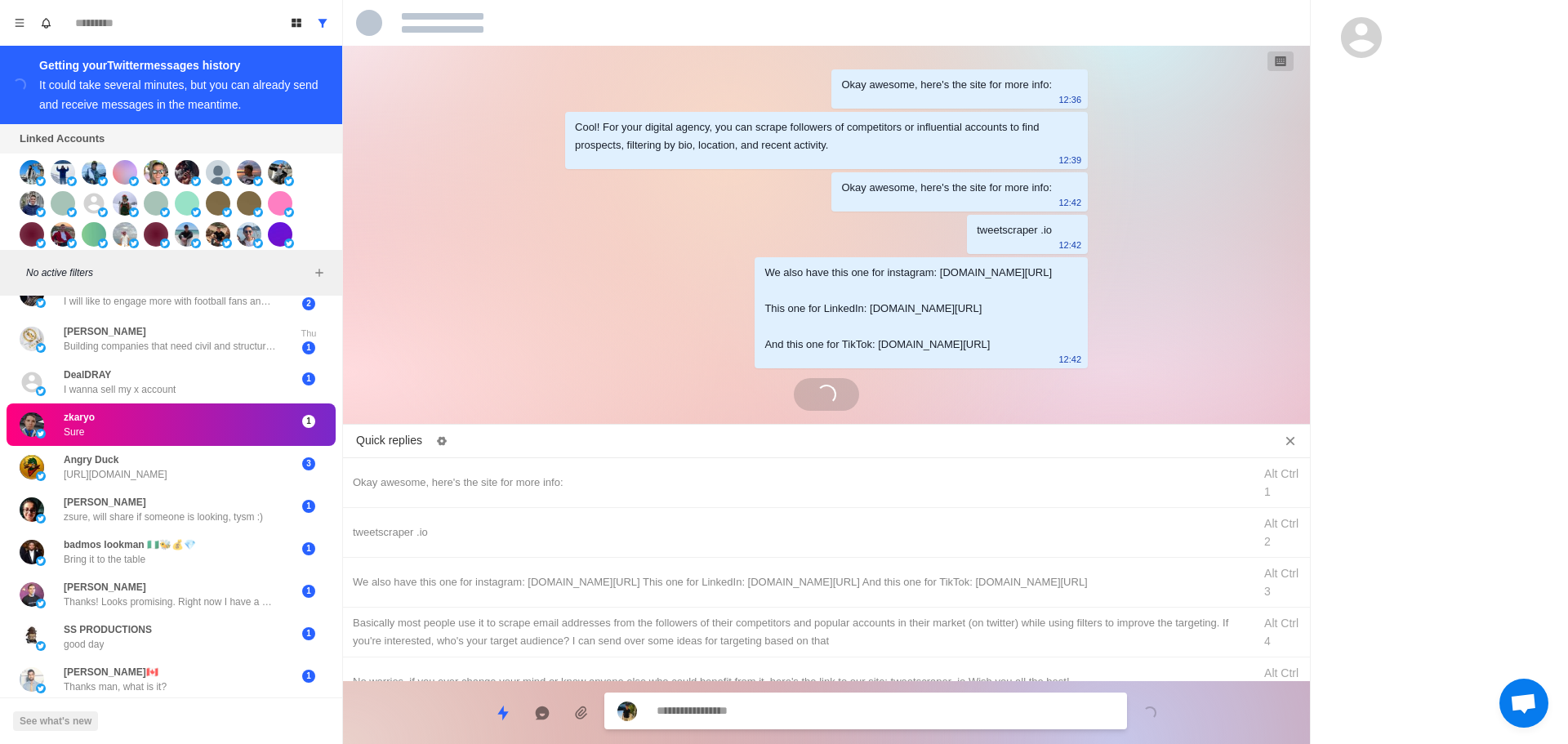
scroll to position [169, 0]
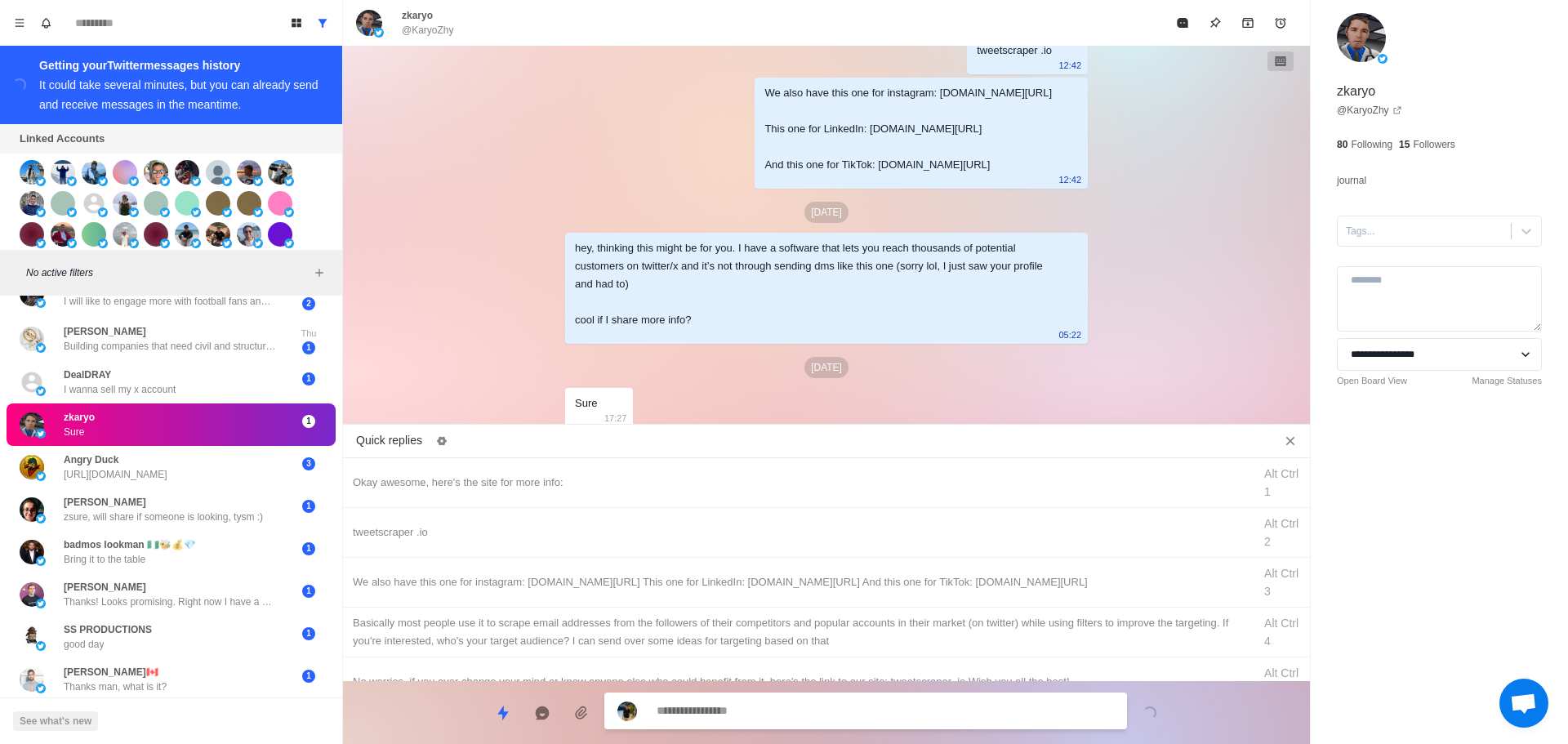
drag, startPoint x: 1388, startPoint y: 228, endPoint x: 1392, endPoint y: 250, distance: 22.4
click at [1389, 231] on div at bounding box center [1424, 231] width 156 height 18
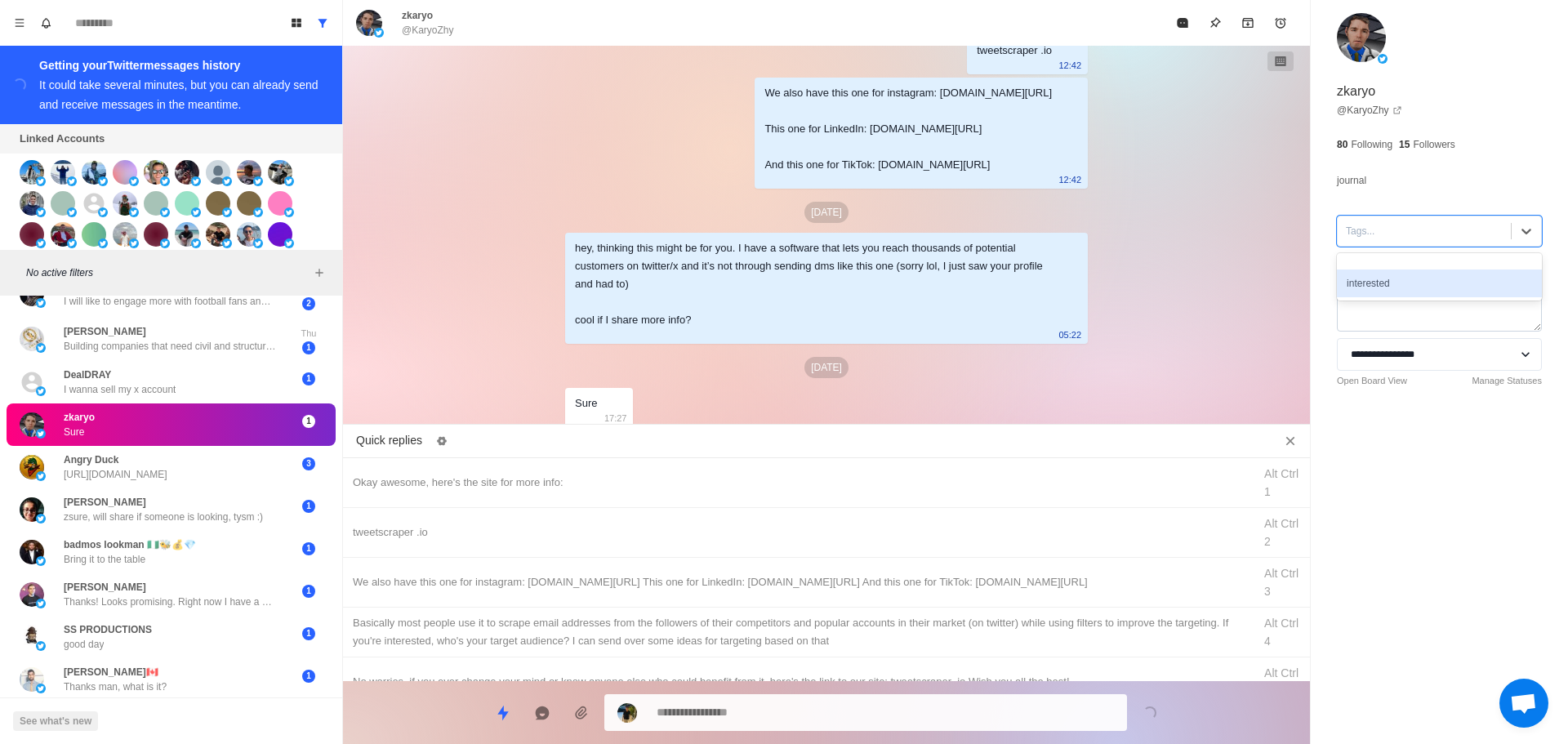
click at [1399, 276] on div "interested" at bounding box center [1440, 284] width 205 height 27
drag, startPoint x: 684, startPoint y: 493, endPoint x: 767, endPoint y: 569, distance: 112.5
click at [687, 492] on div "Okay awesome, here's the site for more info: Alt Ctrl 1" at bounding box center [826, 483] width 967 height 50
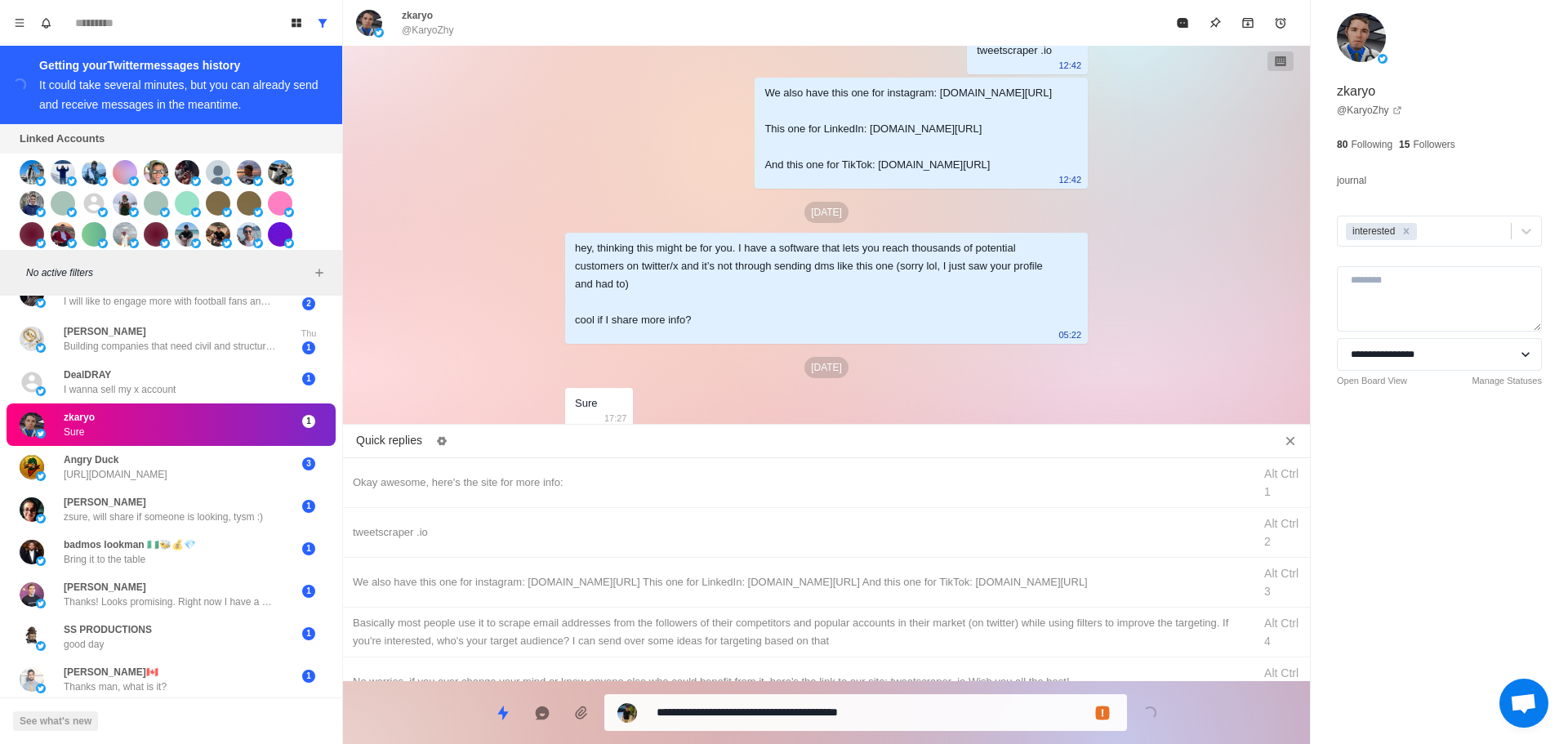
drag, startPoint x: 822, startPoint y: 697, endPoint x: 832, endPoint y: 720, distance: 25.1
click at [826, 704] on div "**********" at bounding box center [865, 713] width 523 height 37
click at [832, 720] on textarea "**********" at bounding box center [886, 713] width 457 height 23
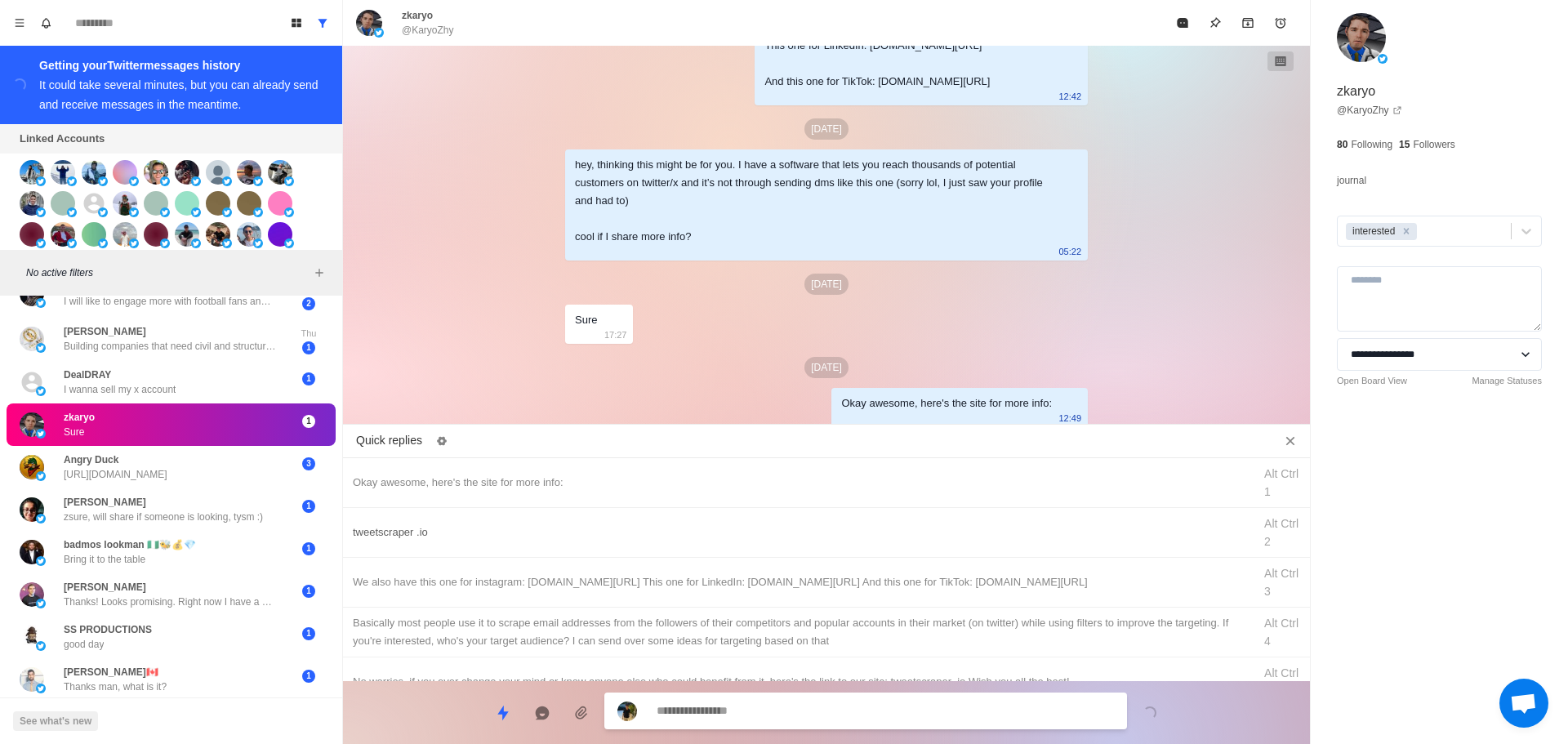
click at [910, 540] on div "tweetscraper .io" at bounding box center [798, 533] width 891 height 18
click at [873, 696] on div "**********" at bounding box center [865, 713] width 523 height 37
click at [934, 591] on div "We also have this one for instagram: [DOMAIN_NAME][URL] This one for LinkedIn: …" at bounding box center [798, 583] width 891 height 18
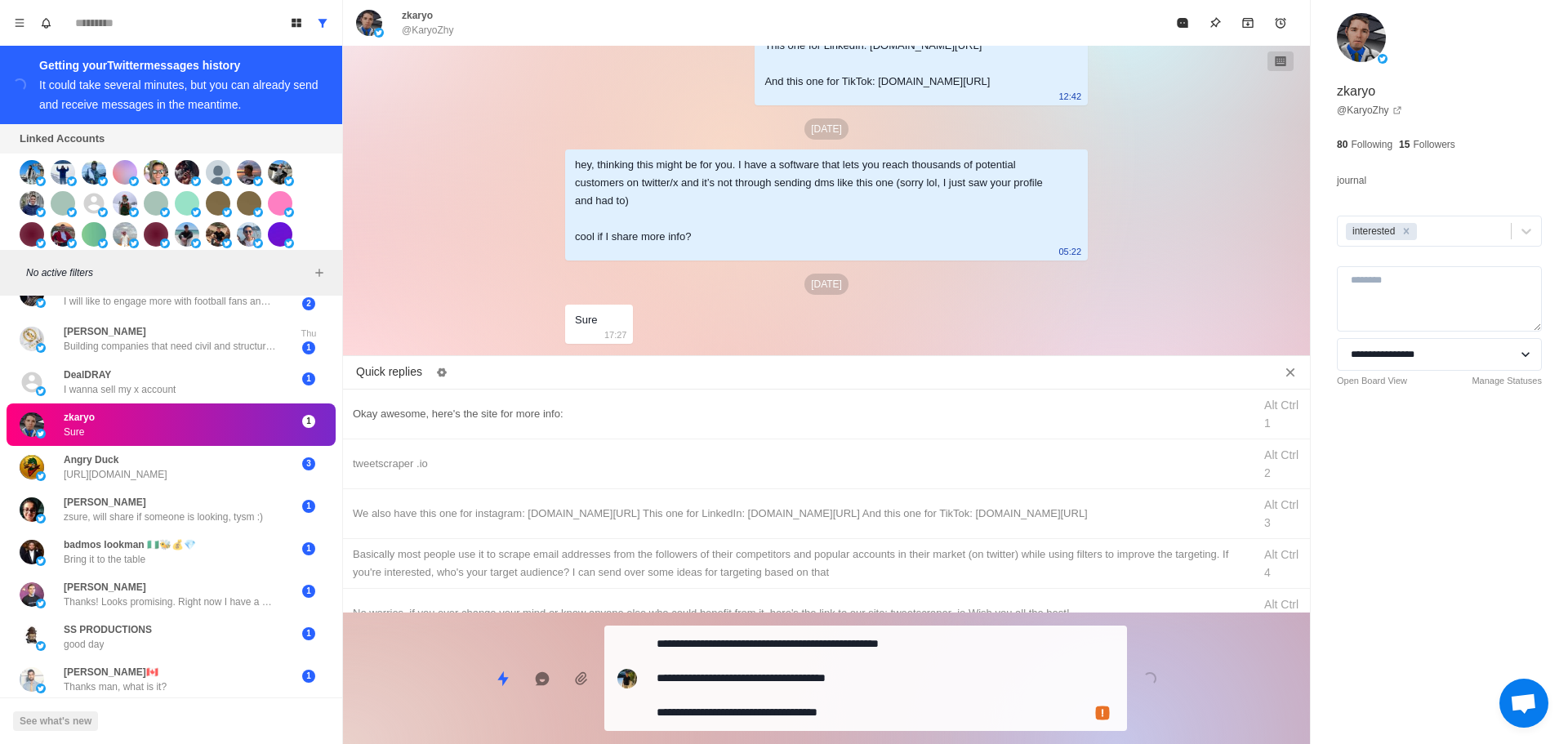
click at [905, 457] on div "tweetscraper .io Alt Ctrl 2" at bounding box center [826, 464] width 967 height 50
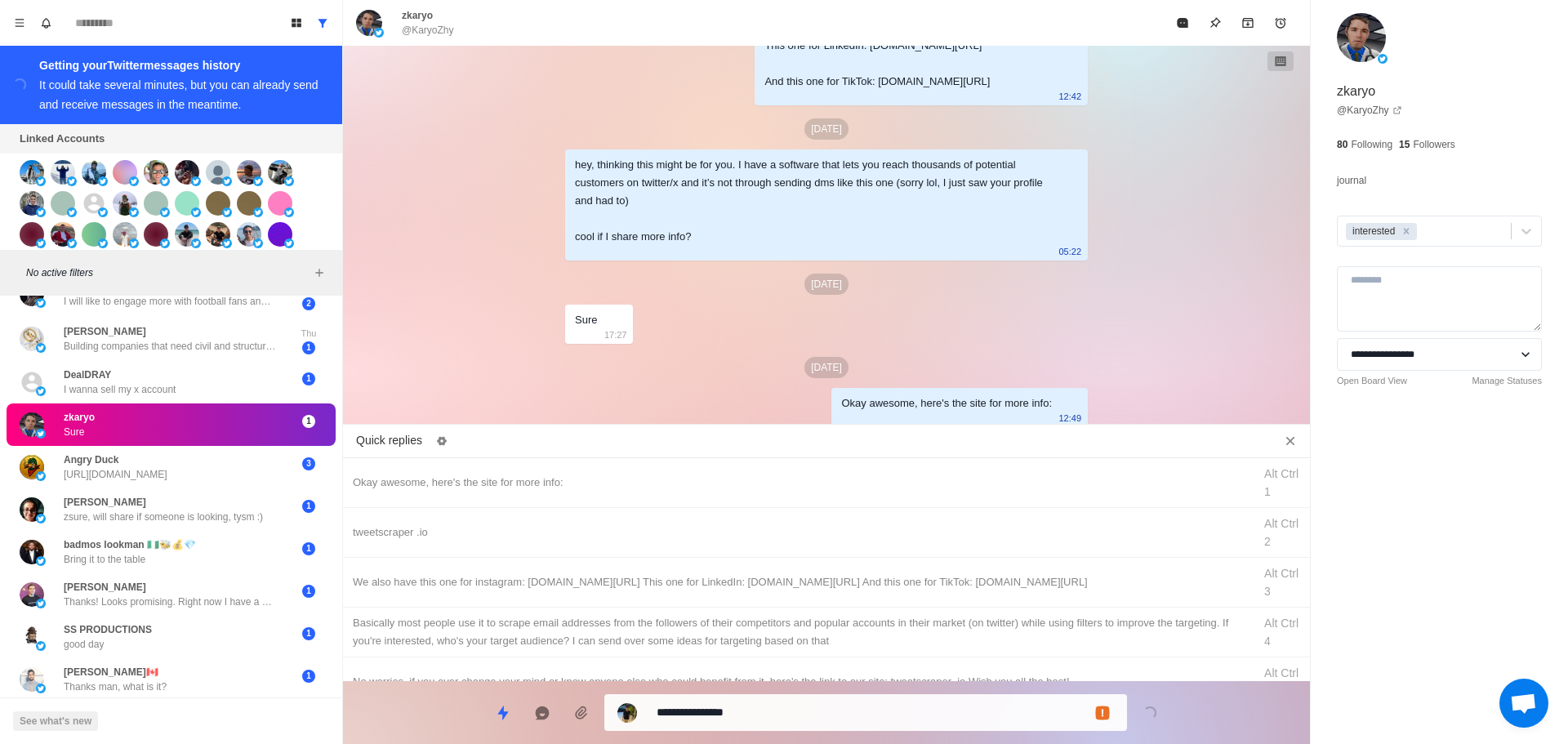
click at [890, 703] on textarea "**********" at bounding box center [886, 713] width 457 height 23
click at [894, 714] on textarea "**********" at bounding box center [886, 711] width 457 height 23
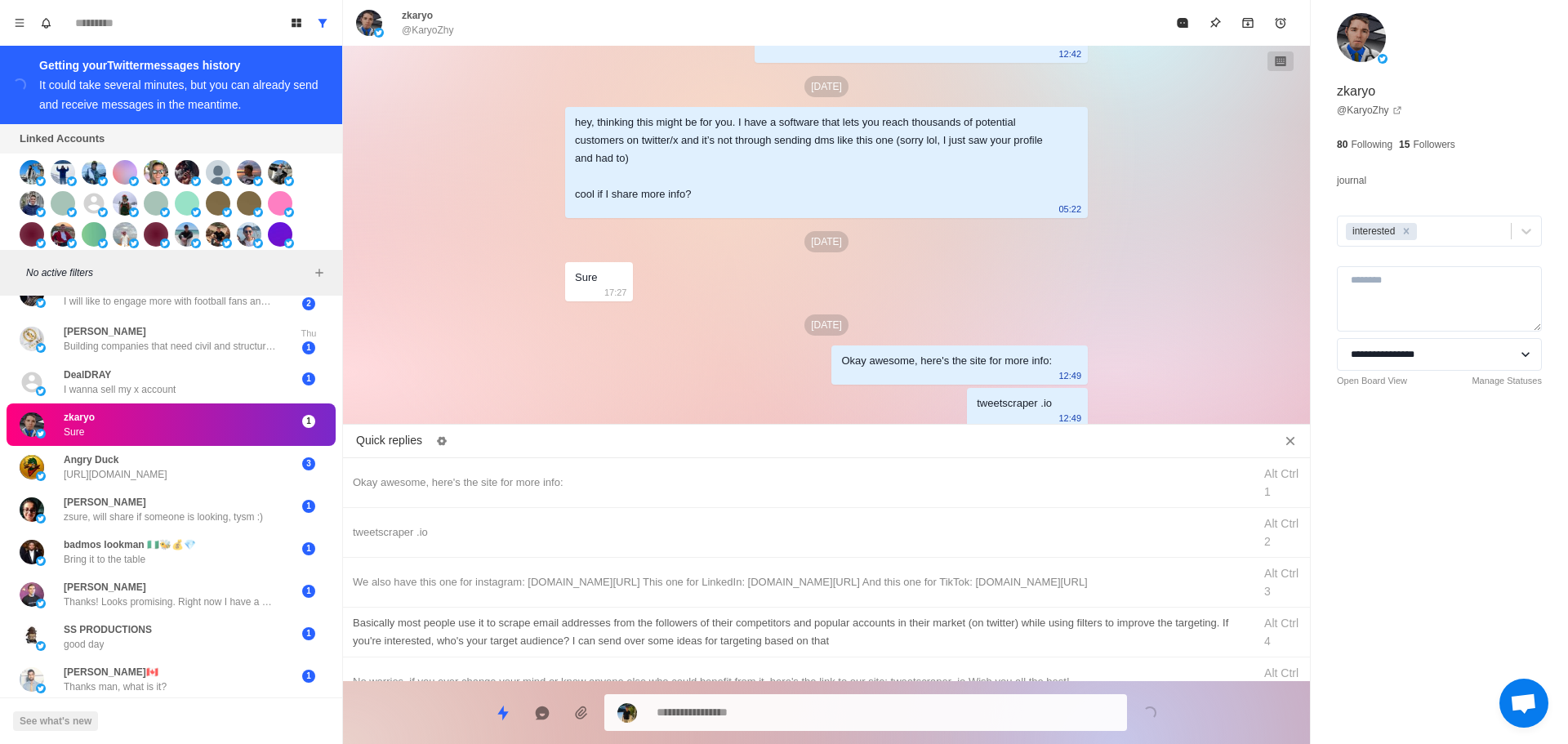
drag, startPoint x: 969, startPoint y: 576, endPoint x: 967, endPoint y: 586, distance: 10.2
click at [969, 580] on div "We also have this one for instagram: [DOMAIN_NAME][URL] This one for LinkedIn: …" at bounding box center [798, 583] width 891 height 18
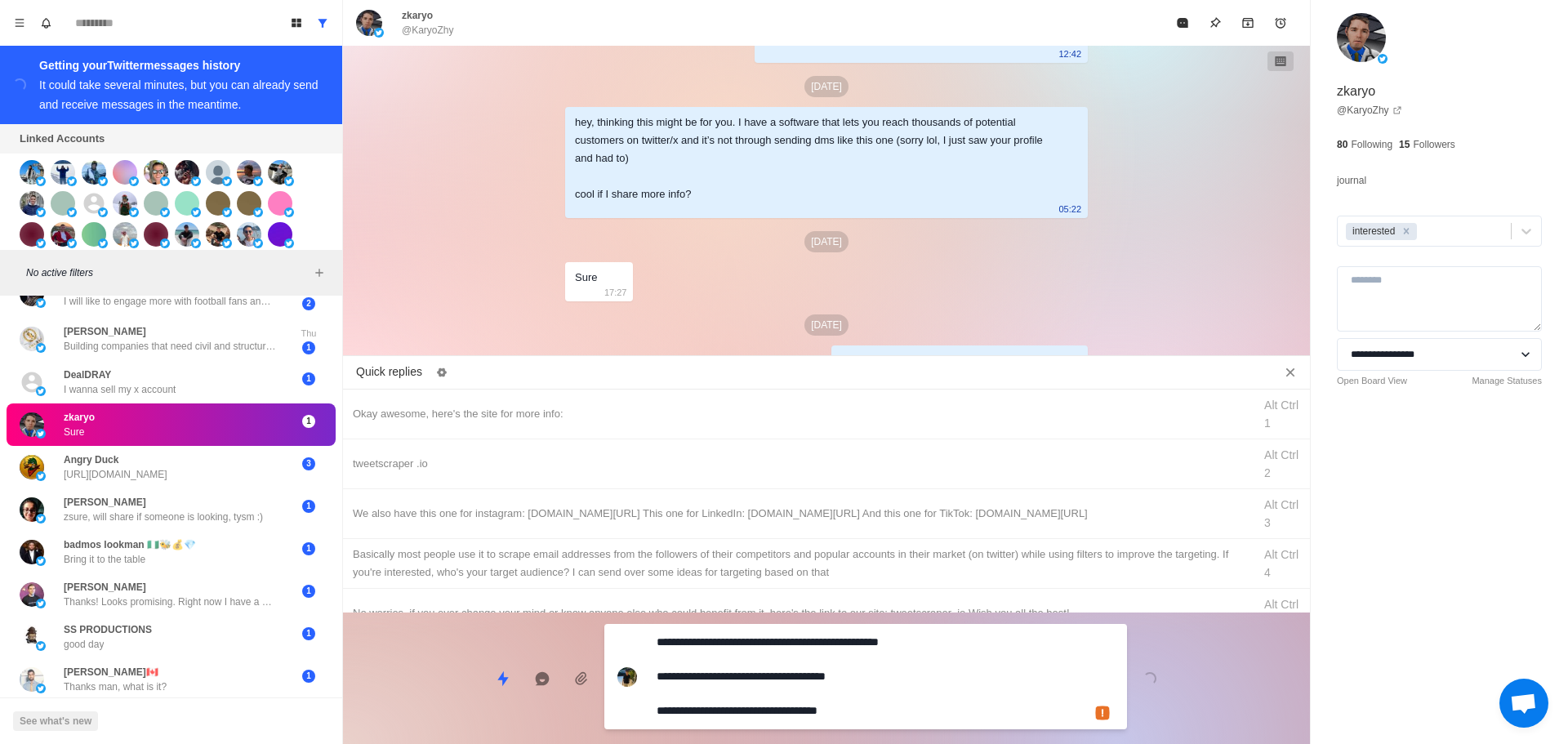
click at [917, 696] on textarea "**********" at bounding box center [886, 677] width 457 height 92
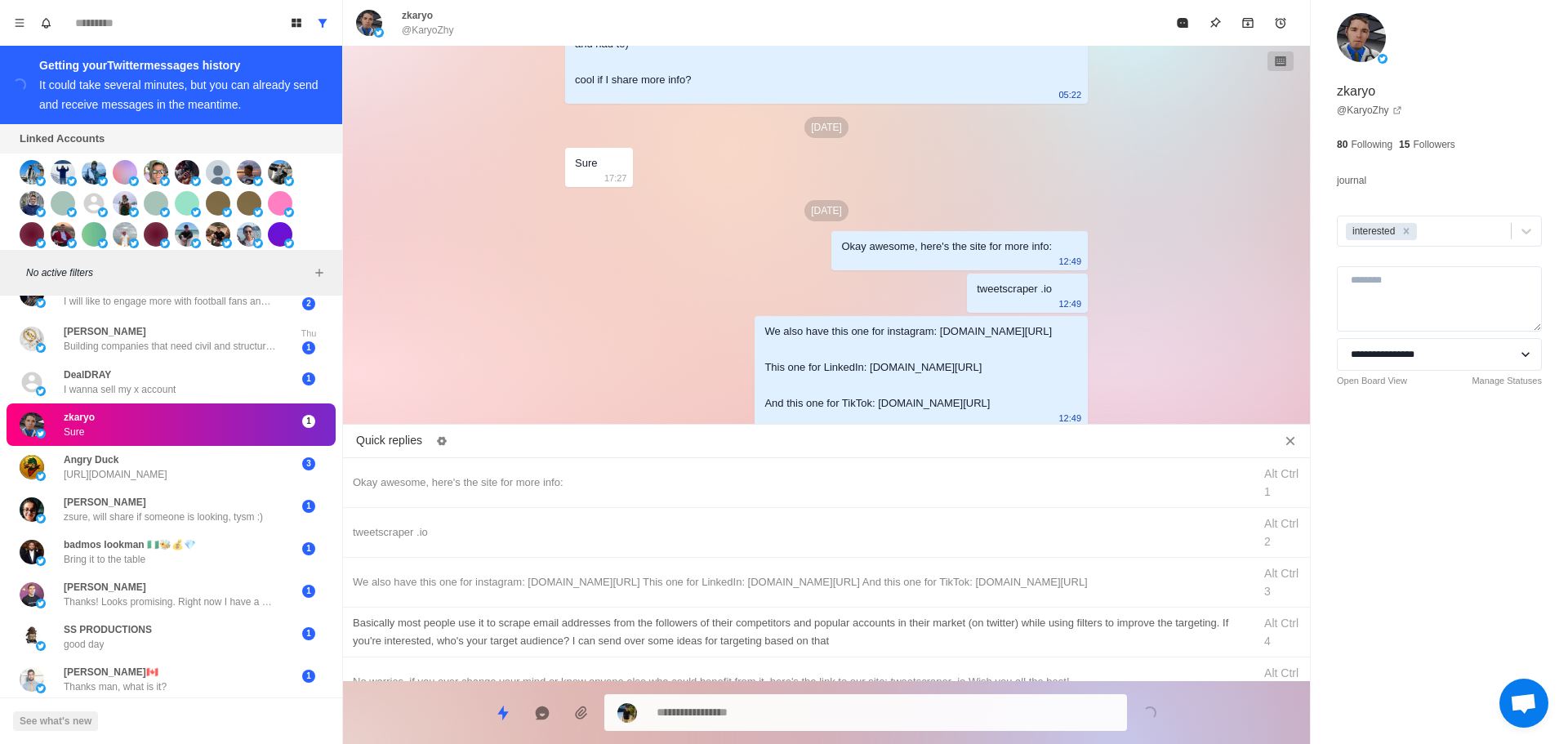
click at [988, 615] on div "Basically most people use it to scrape email addresses from the followers of th…" at bounding box center [798, 632] width 891 height 36
drag, startPoint x: 933, startPoint y: 697, endPoint x: 940, endPoint y: 684, distance: 14.8
click at [934, 701] on textarea "**********" at bounding box center [886, 713] width 457 height 23
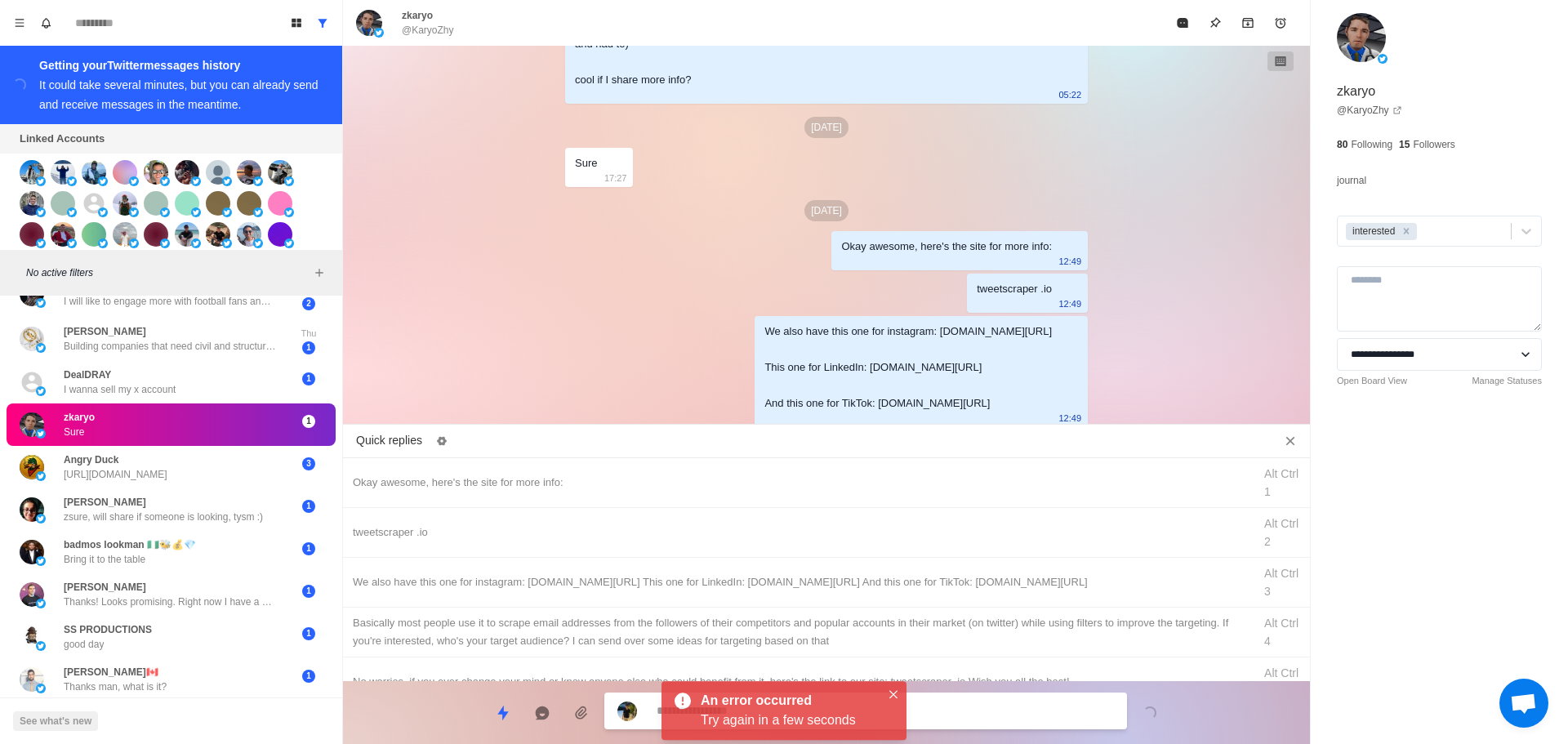
scroll to position [524, 0]
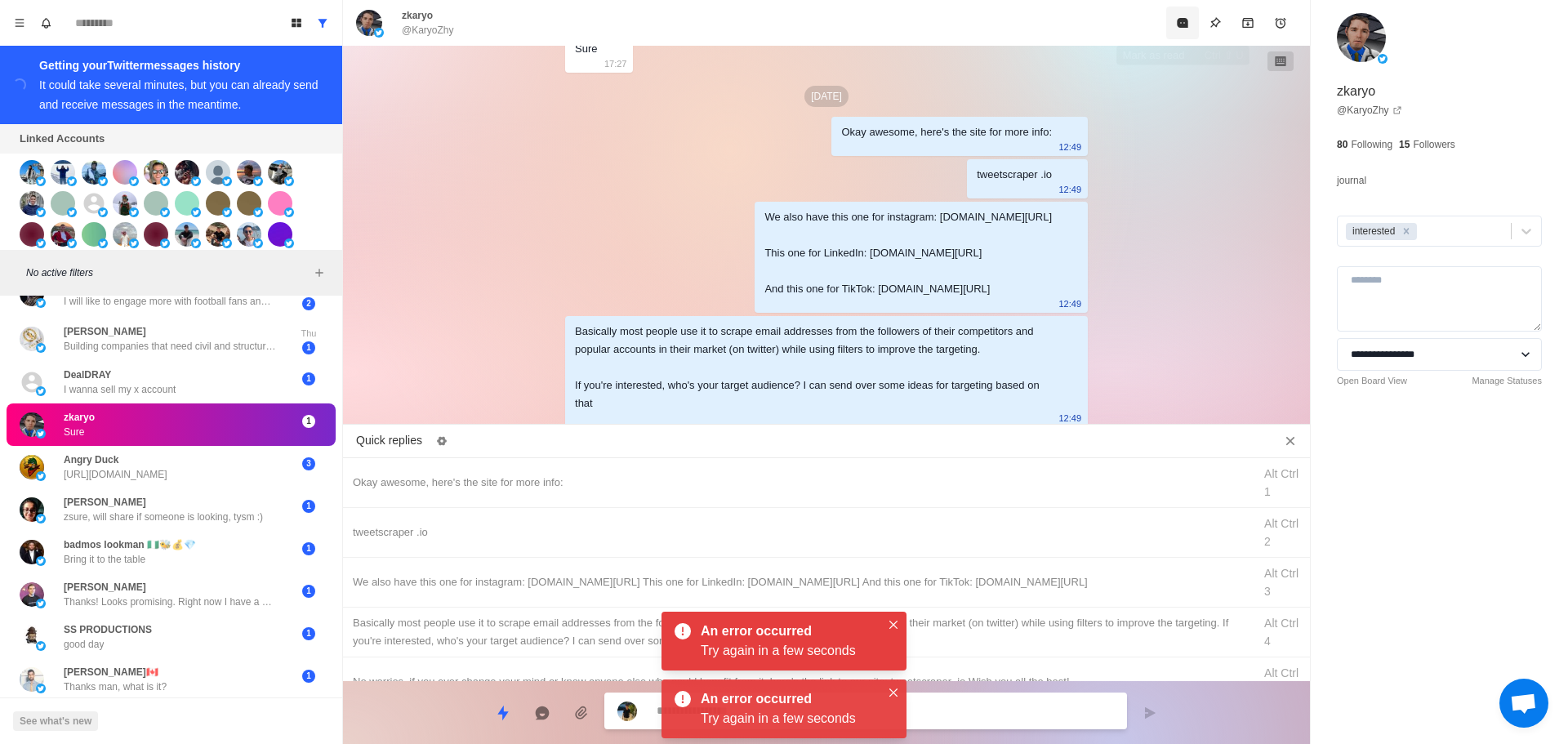
click at [1185, 10] on button "Mark as read" at bounding box center [1182, 22] width 32 height 32
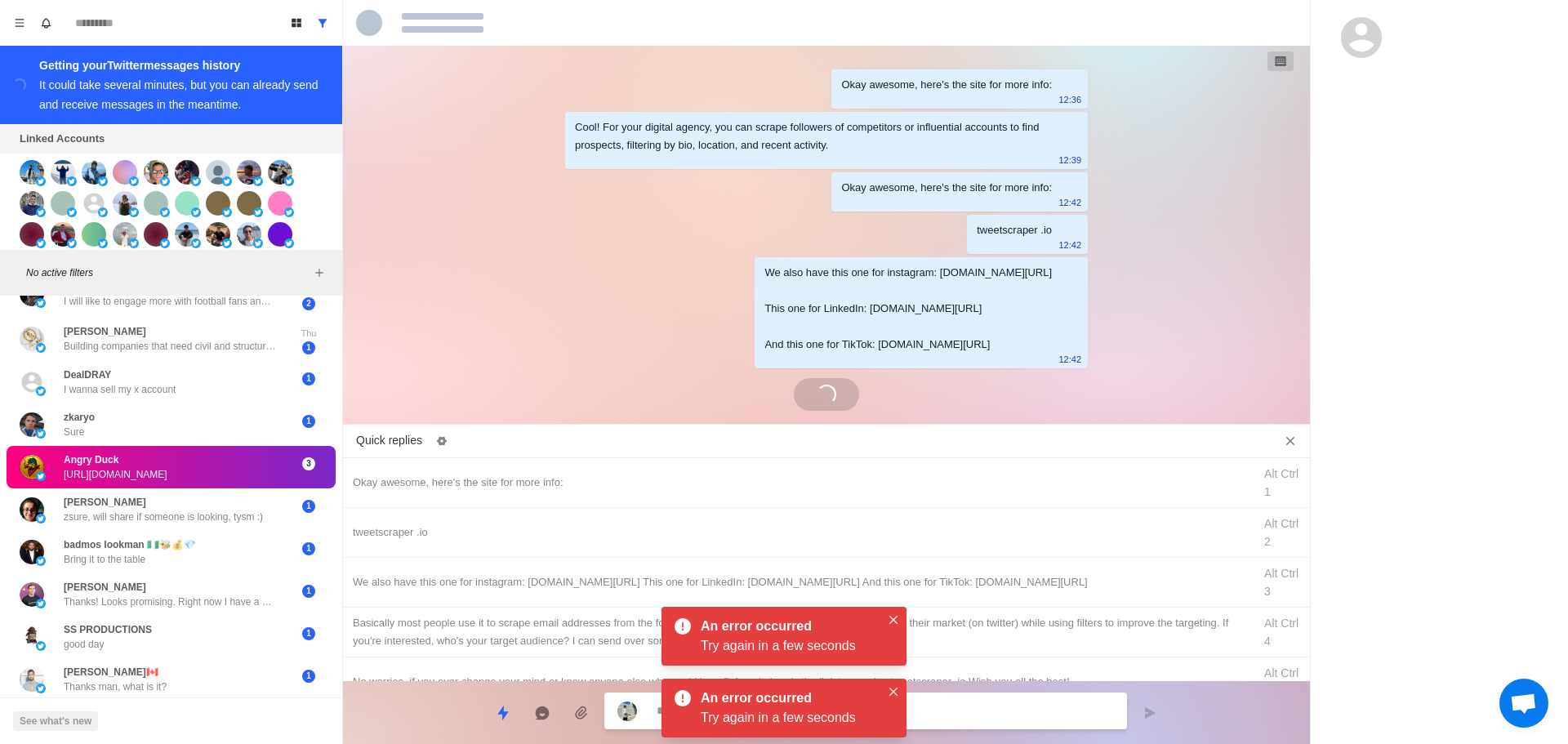
scroll to position [0, 0]
click at [889, 616] on button "Close" at bounding box center [893, 620] width 20 height 20
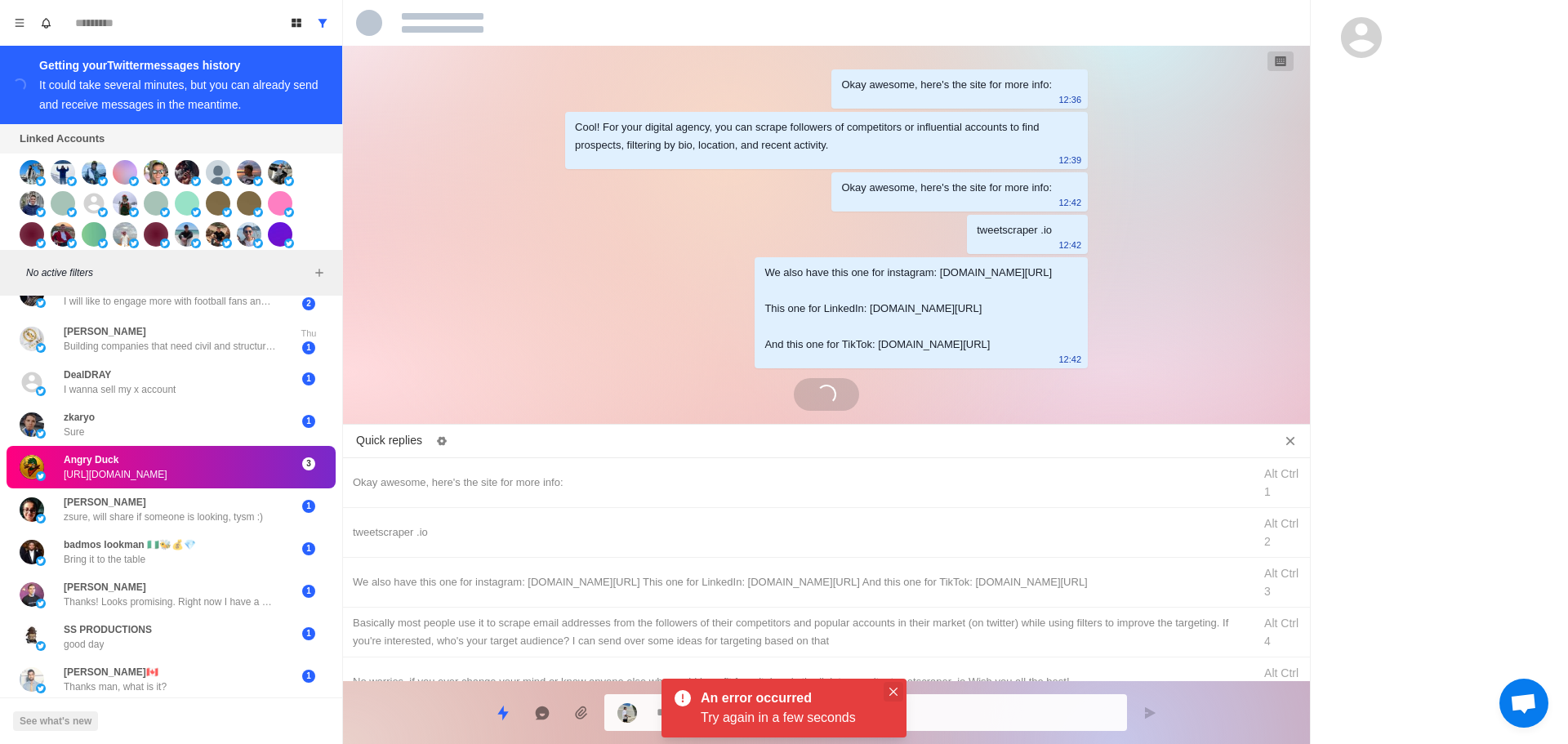
drag, startPoint x: 895, startPoint y: 680, endPoint x: 893, endPoint y: 693, distance: 13.2
click at [895, 683] on div "An error occurred Try again in a few seconds" at bounding box center [784, 708] width 245 height 59
click at [893, 693] on icon "Close" at bounding box center [893, 692] width 8 height 8
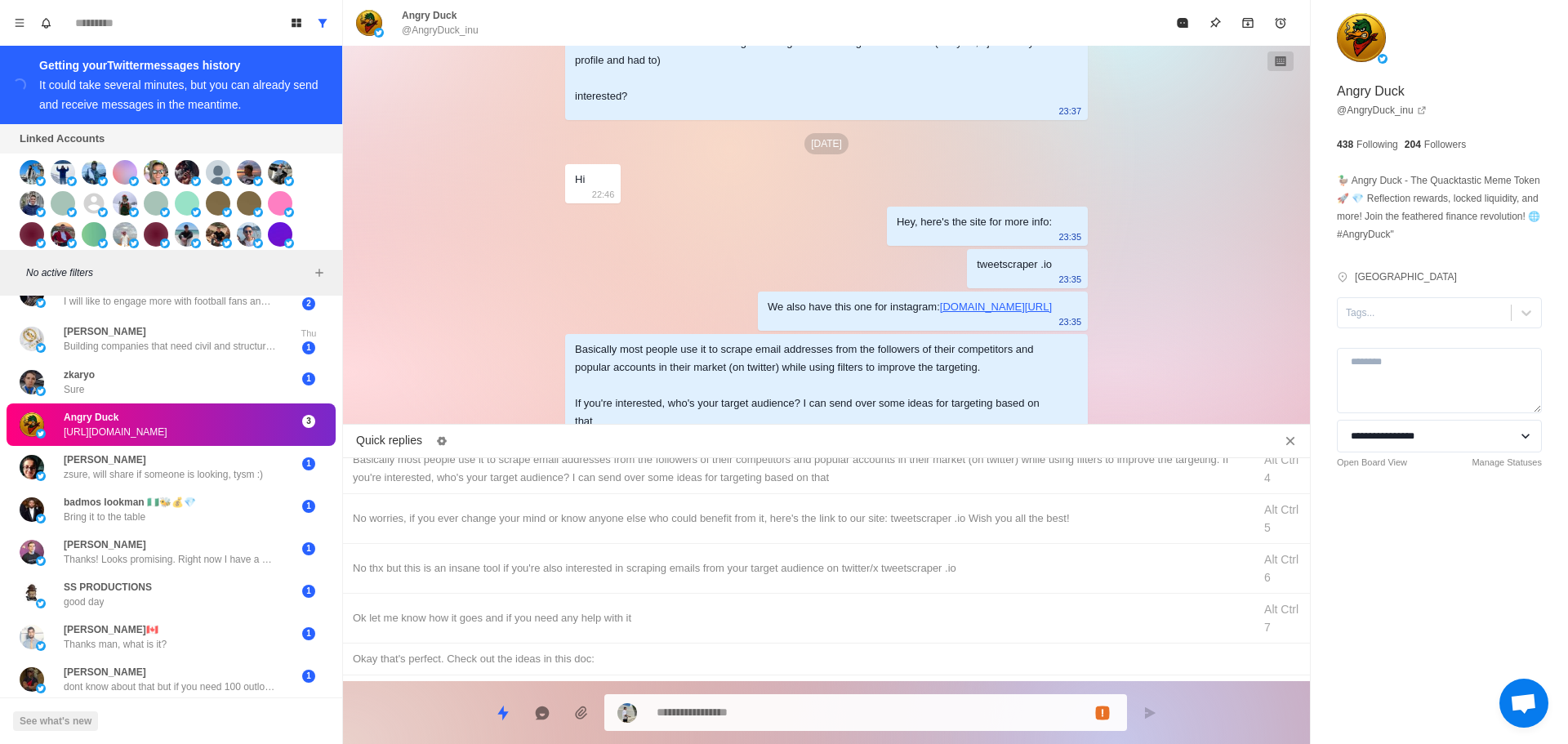
scroll to position [311, 0]
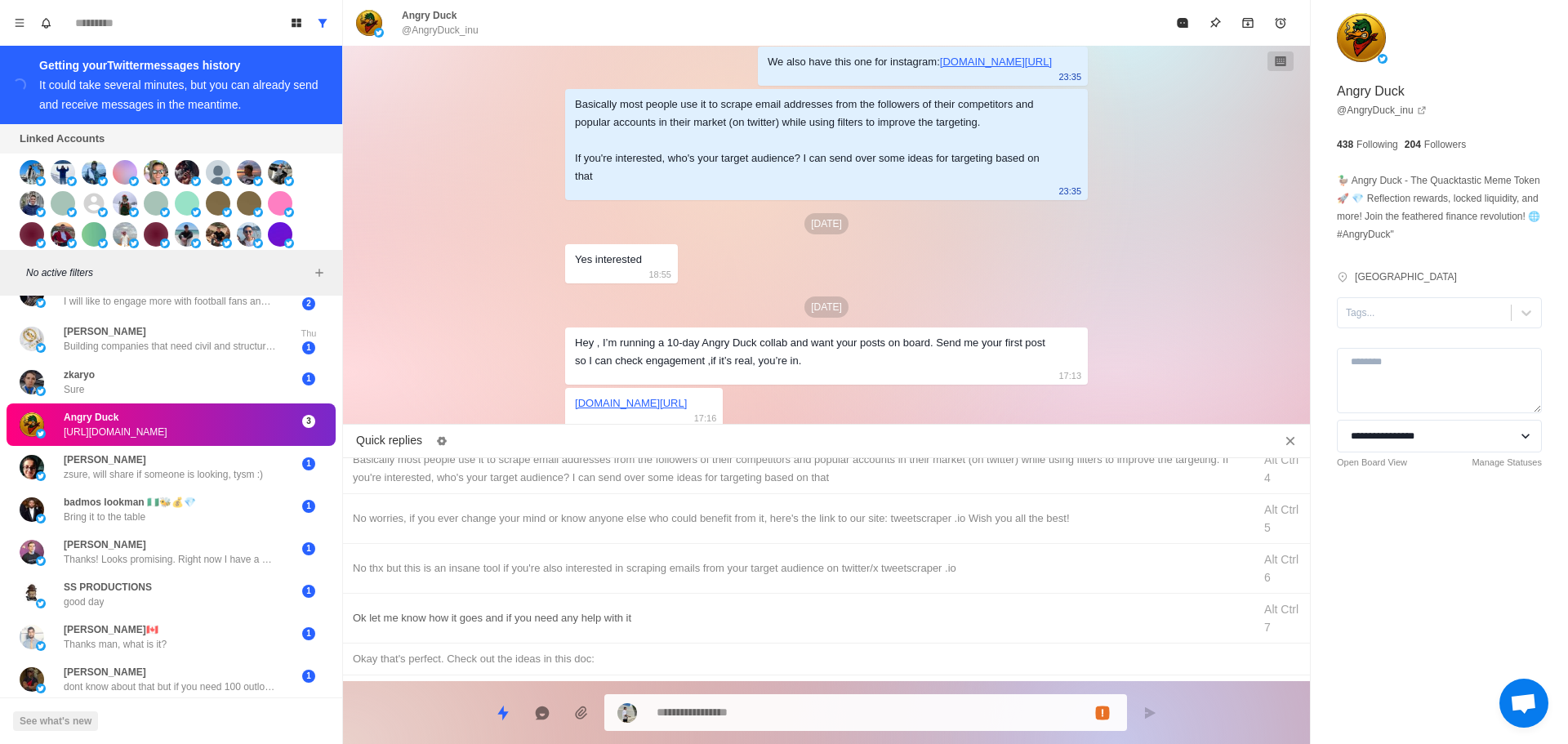
click at [619, 614] on div "Ok let me know how it goes and if you need any help with it" at bounding box center [798, 618] width 891 height 18
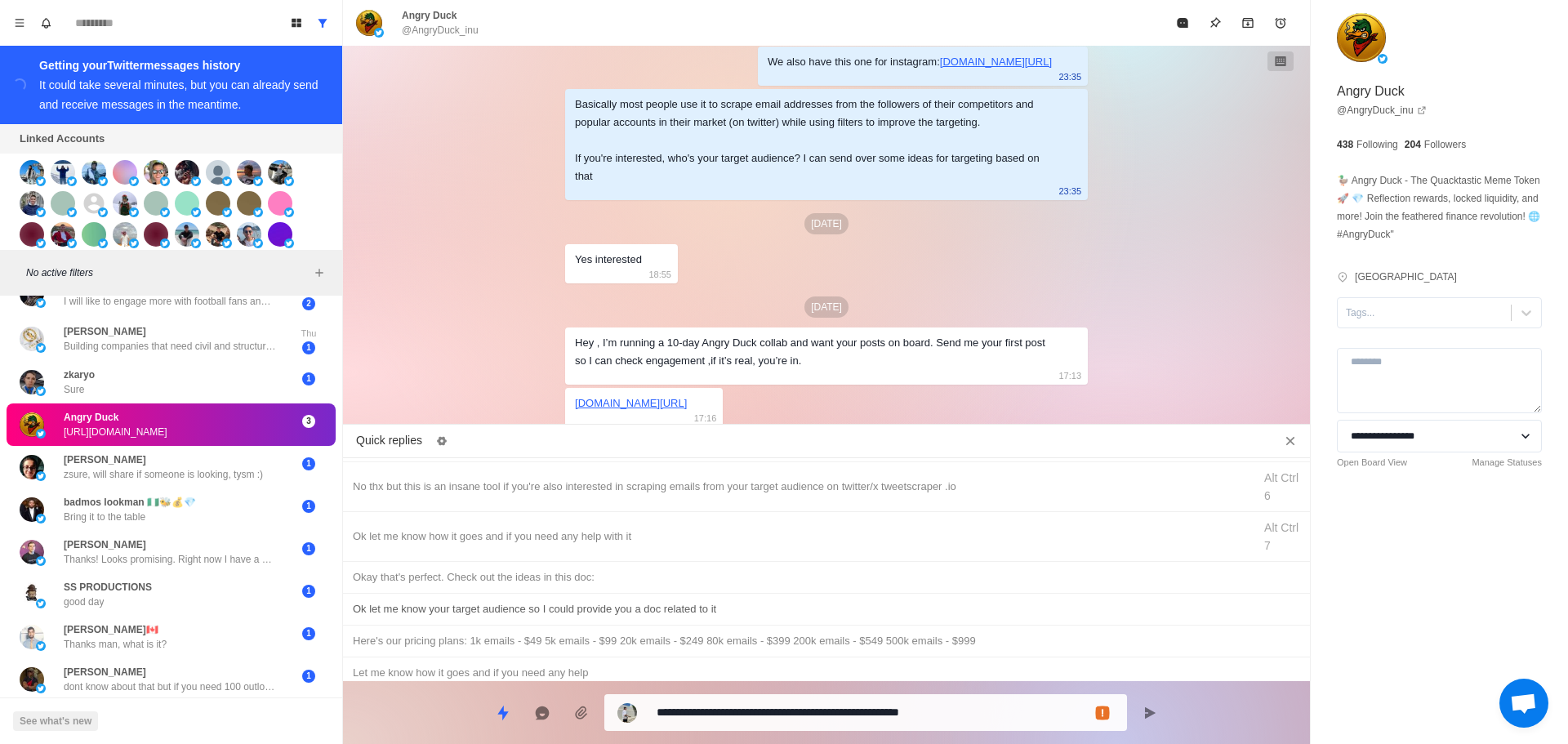
click at [660, 607] on div "Ok let me know your target audience so I could provide you a doc related to it" at bounding box center [826, 609] width 947 height 18
click at [741, 713] on textarea "**********" at bounding box center [886, 713] width 457 height 23
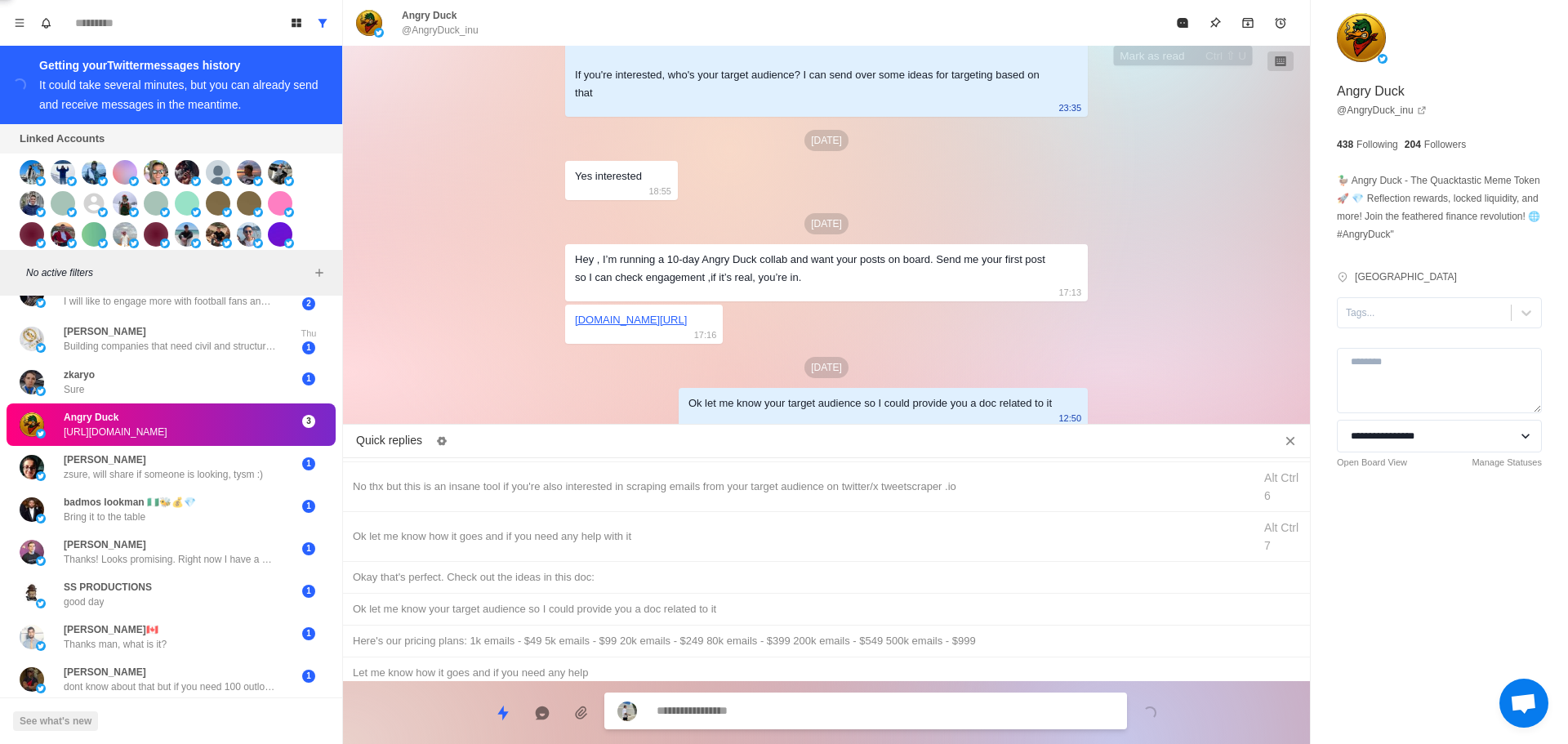
drag, startPoint x: 1191, startPoint y: 29, endPoint x: 1120, endPoint y: 134, distance: 126.8
click at [1190, 31] on button "Mark as read" at bounding box center [1182, 22] width 32 height 32
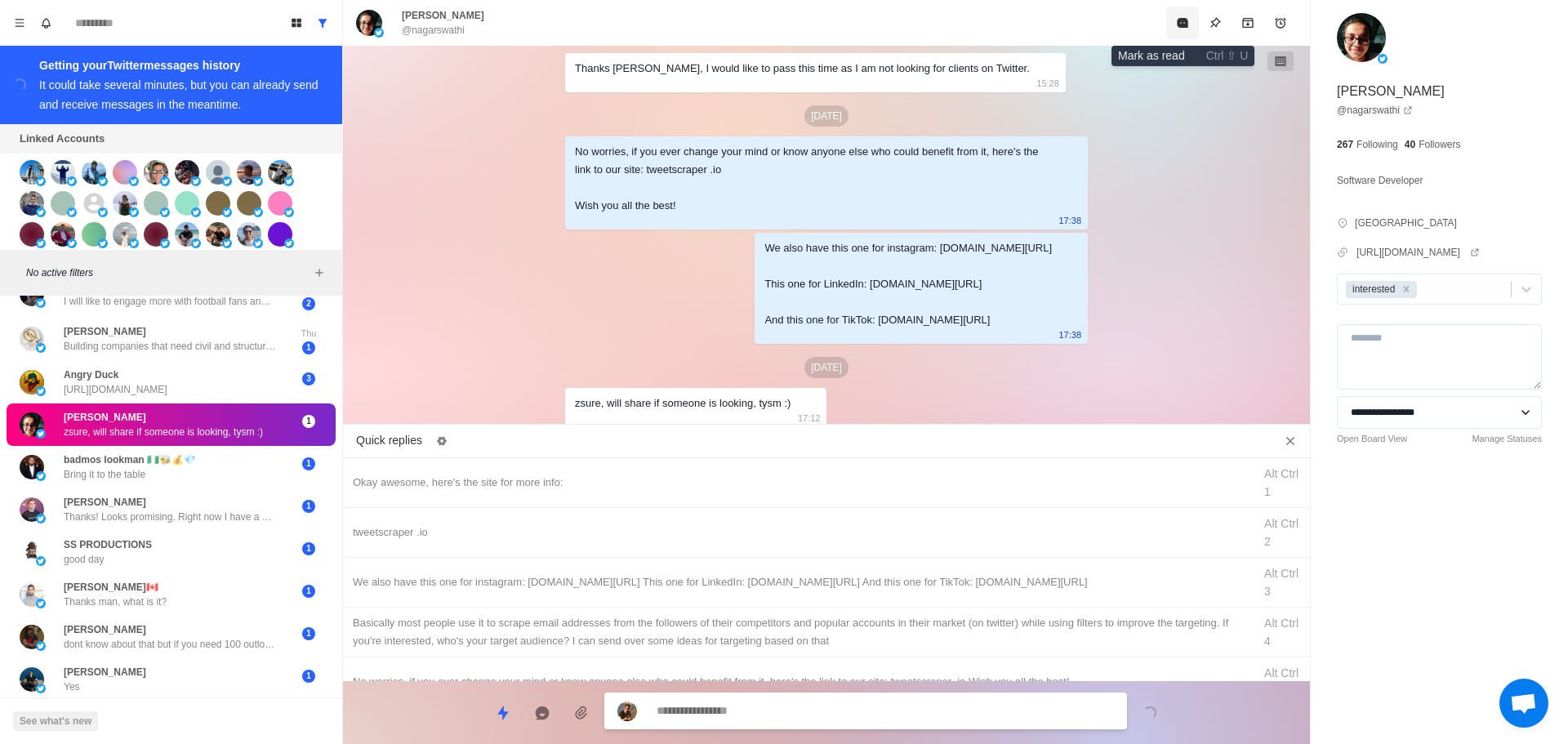
click at [1178, 21] on icon "Mark as read" at bounding box center [1182, 22] width 11 height 10
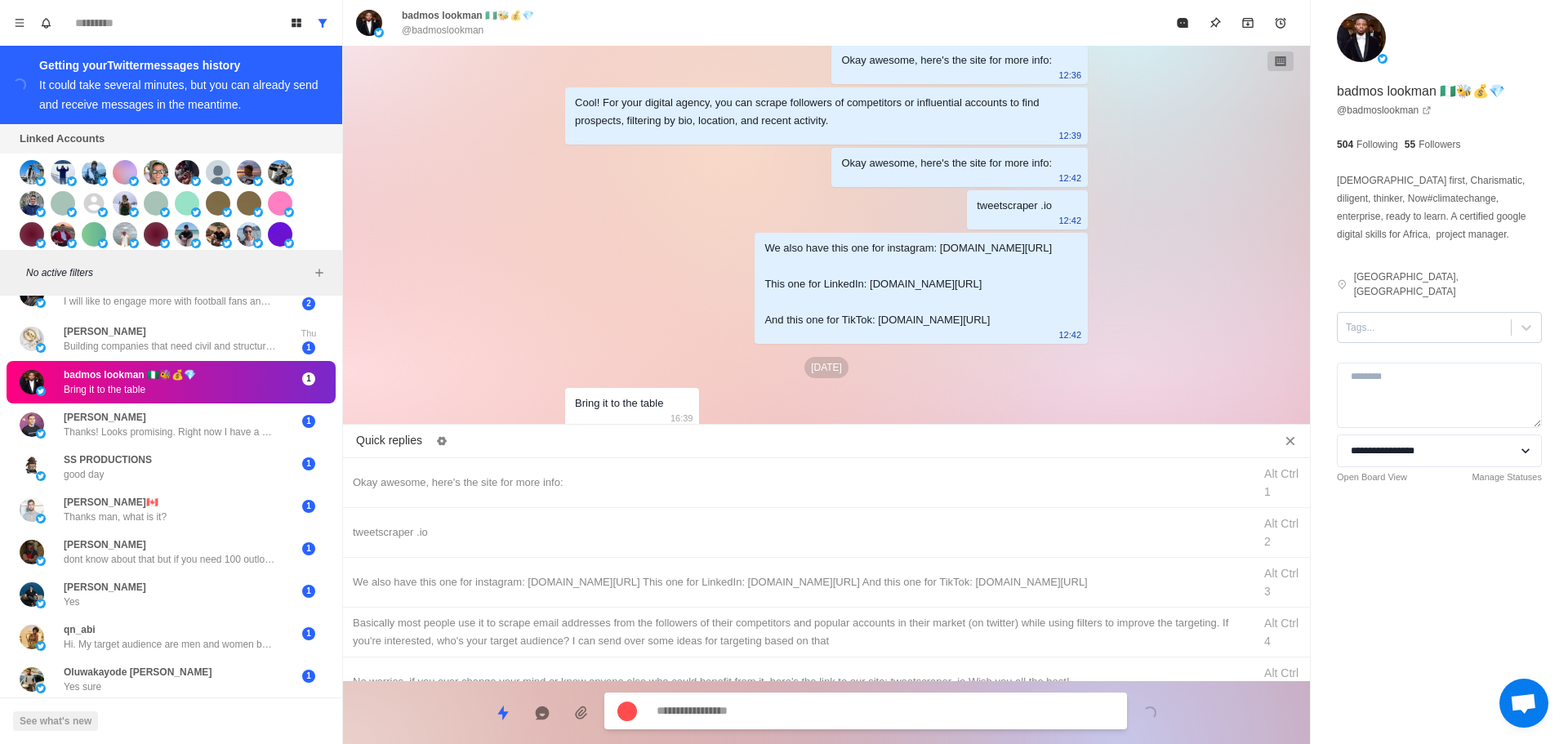
click at [1419, 320] on div at bounding box center [1424, 328] width 156 height 18
click at [1426, 366] on div "interested" at bounding box center [1440, 379] width 205 height 27
click at [711, 477] on div "Okay awesome, here's the site for more info:" at bounding box center [798, 483] width 891 height 18
click at [776, 714] on textarea "**********" at bounding box center [886, 711] width 457 height 23
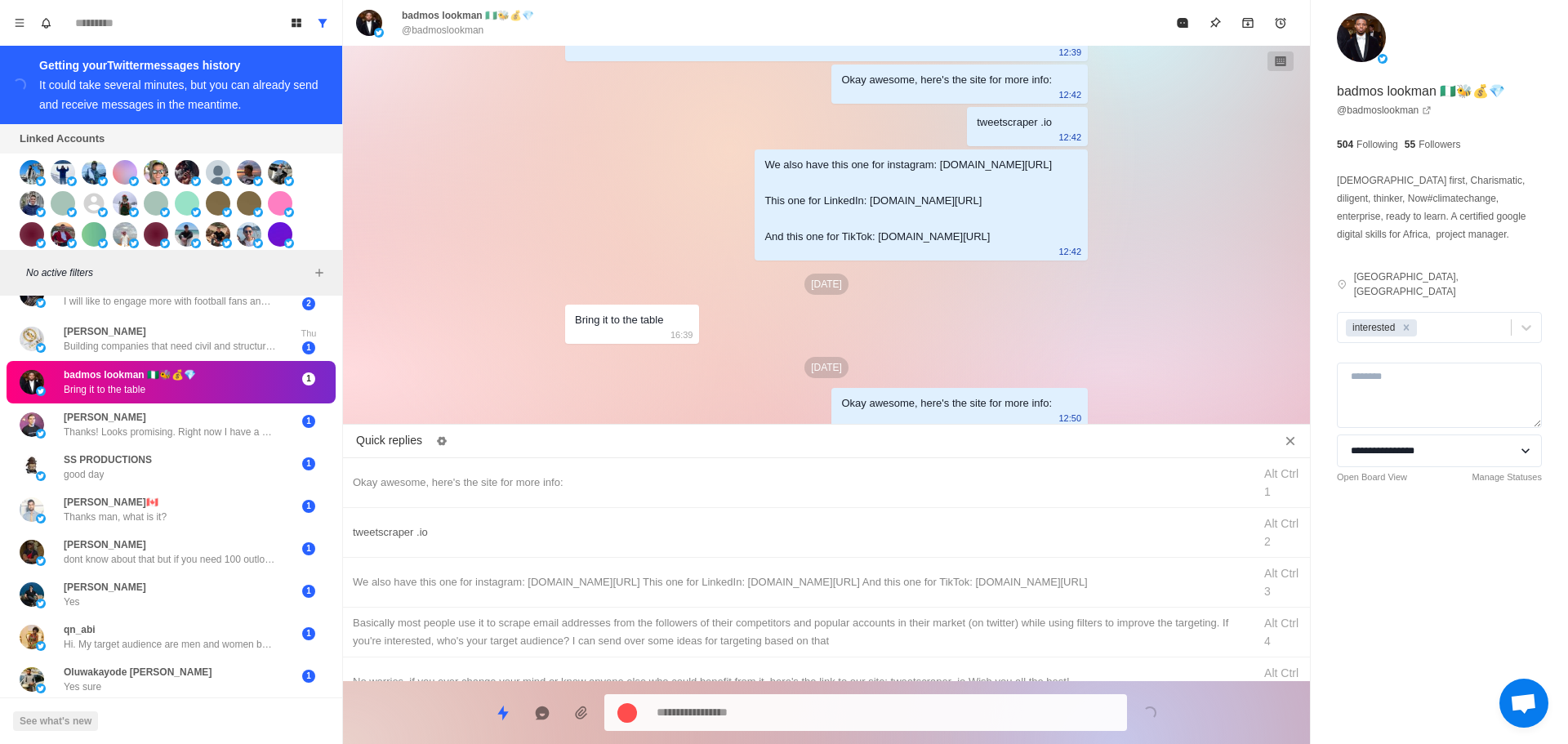
drag, startPoint x: 843, startPoint y: 539, endPoint x: 829, endPoint y: 729, distance: 190.5
click at [845, 545] on div "tweetscraper .io Alt Ctrl 2" at bounding box center [826, 533] width 967 height 50
click at [833, 720] on textarea "**********" at bounding box center [886, 713] width 457 height 23
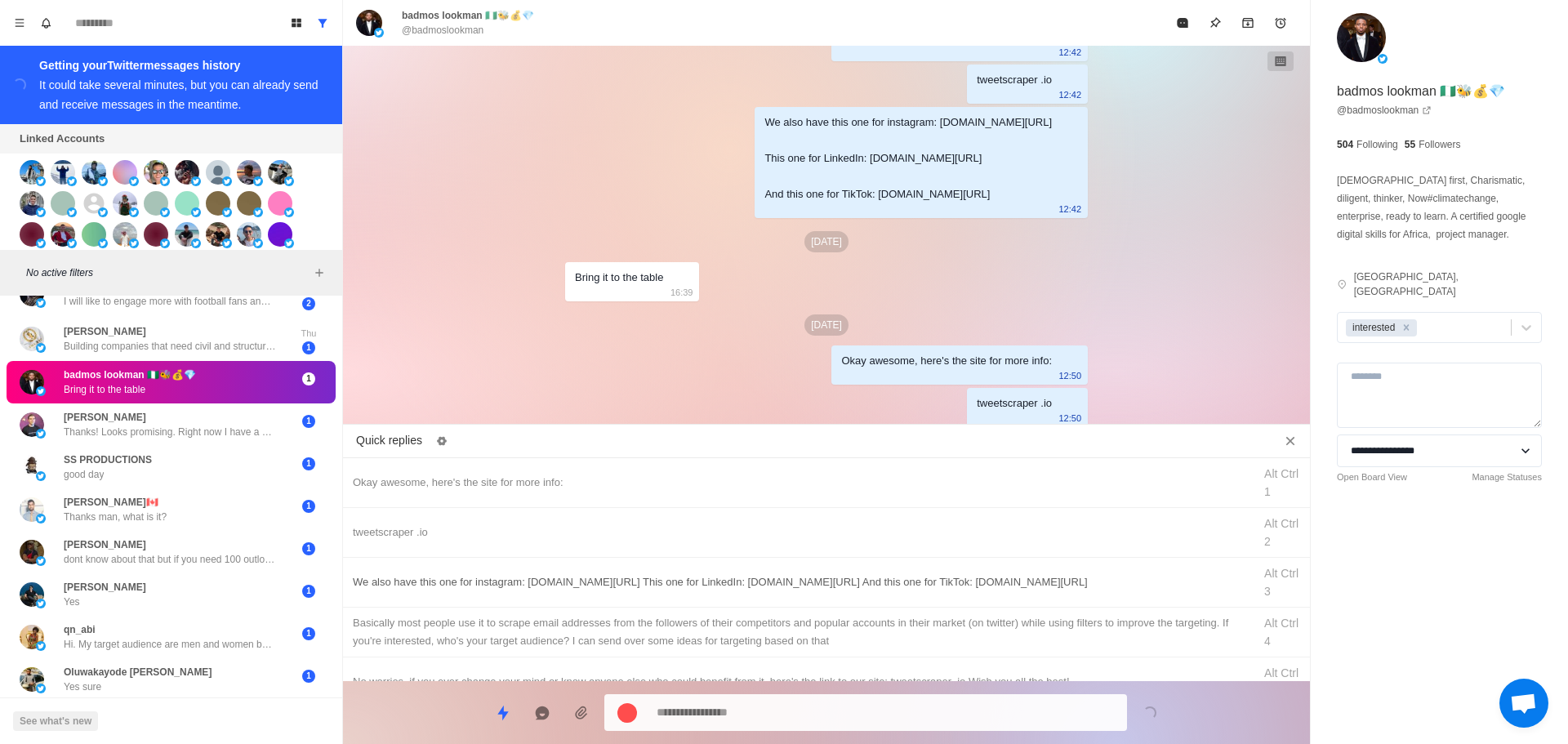
click at [881, 599] on div "We also have this one for instagram: [DOMAIN_NAME][URL] This one for LinkedIn: …" at bounding box center [826, 583] width 967 height 50
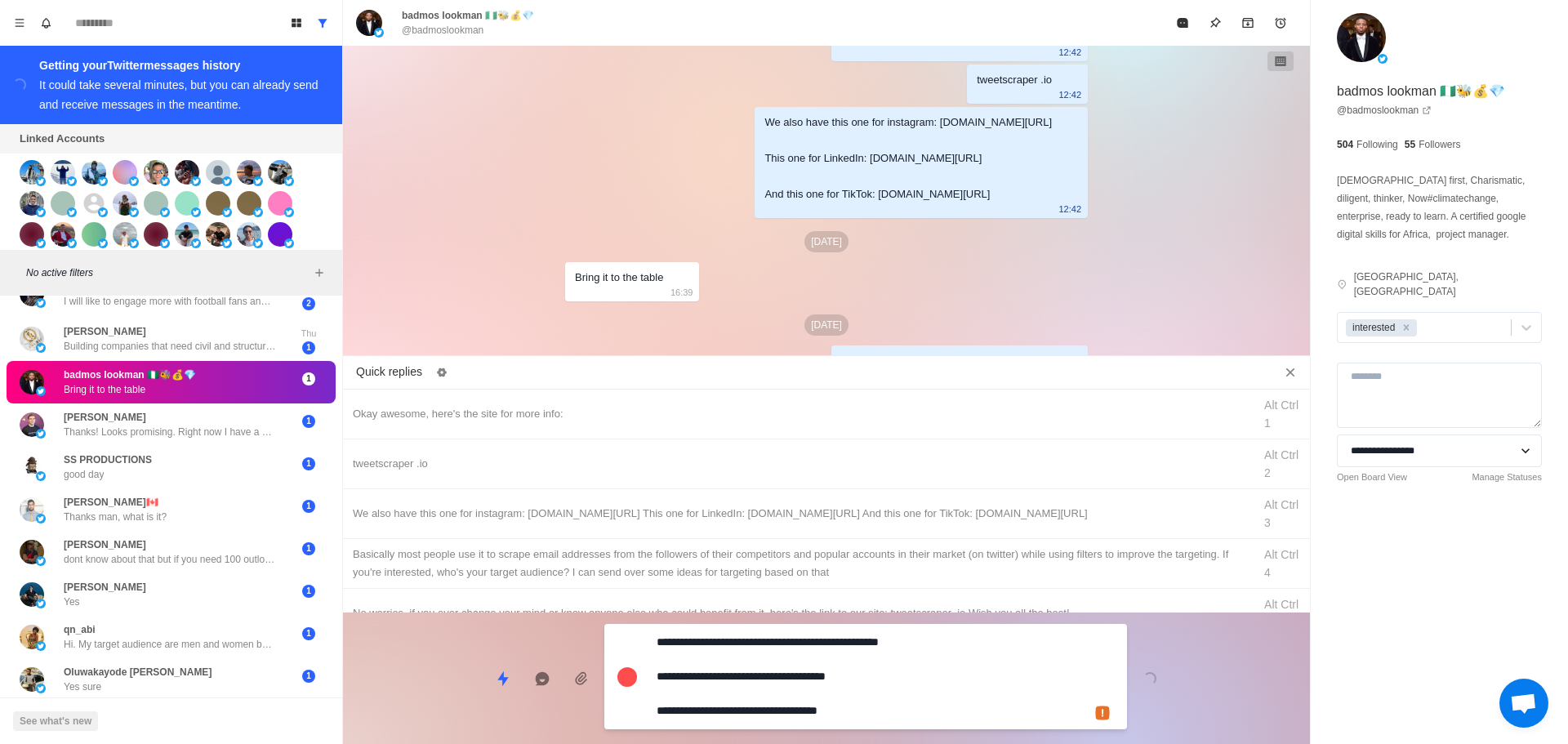
click at [854, 711] on textarea "**********" at bounding box center [886, 677] width 457 height 92
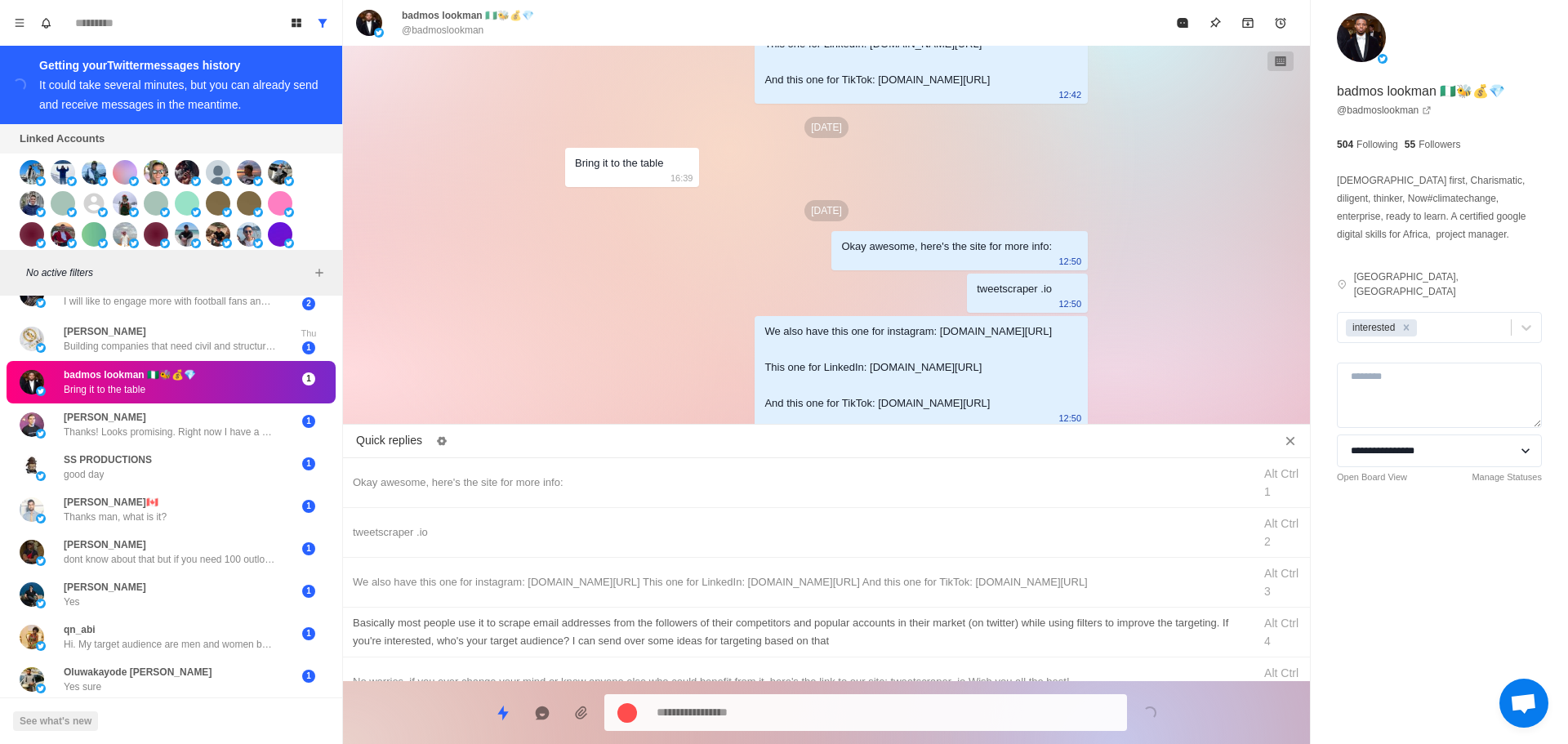
click at [890, 627] on div "Basically most people use it to scrape email addresses from the followers of th…" at bounding box center [798, 632] width 891 height 36
click at [877, 701] on textarea "**********" at bounding box center [886, 713] width 457 height 23
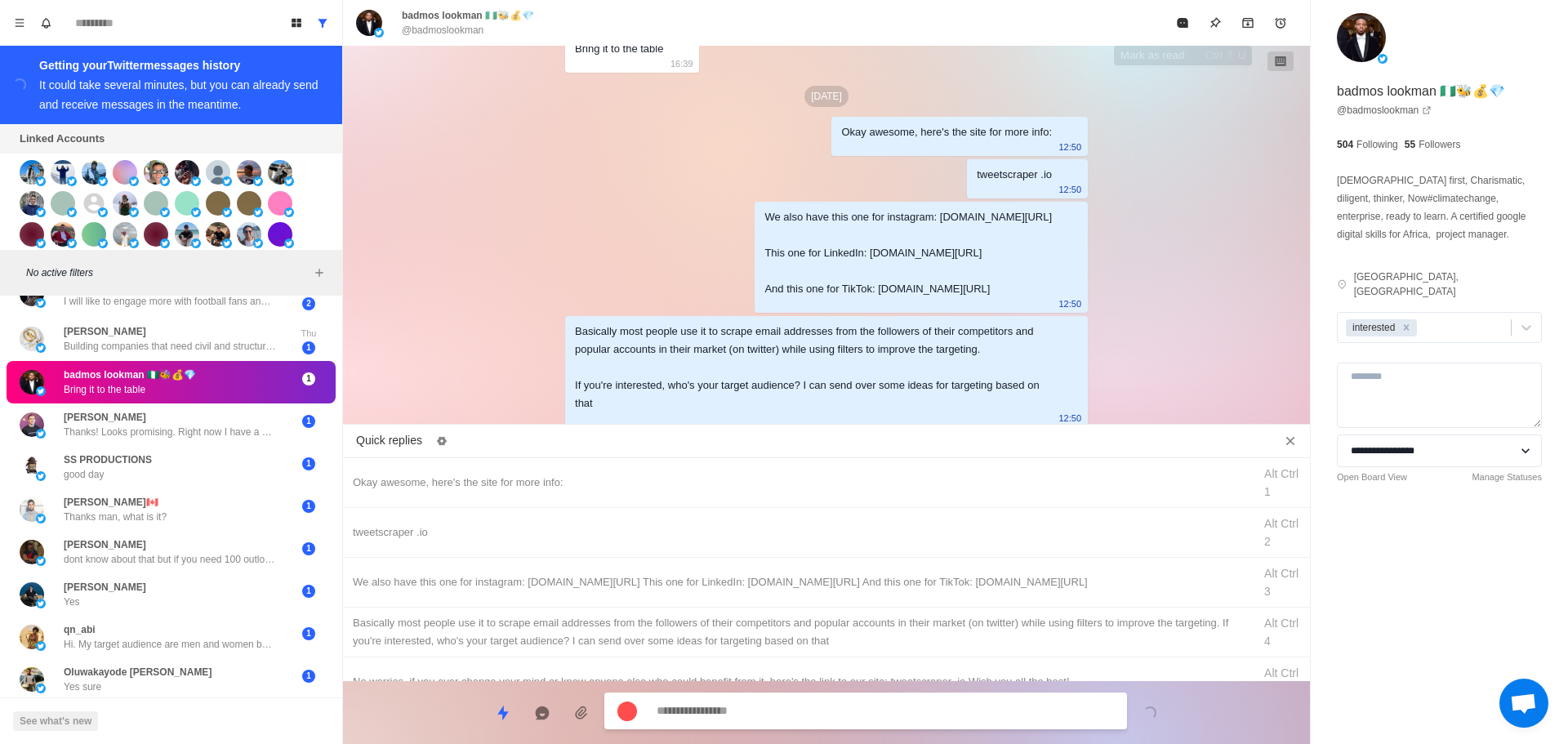
click at [1186, 20] on icon "Mark as read" at bounding box center [1182, 22] width 11 height 10
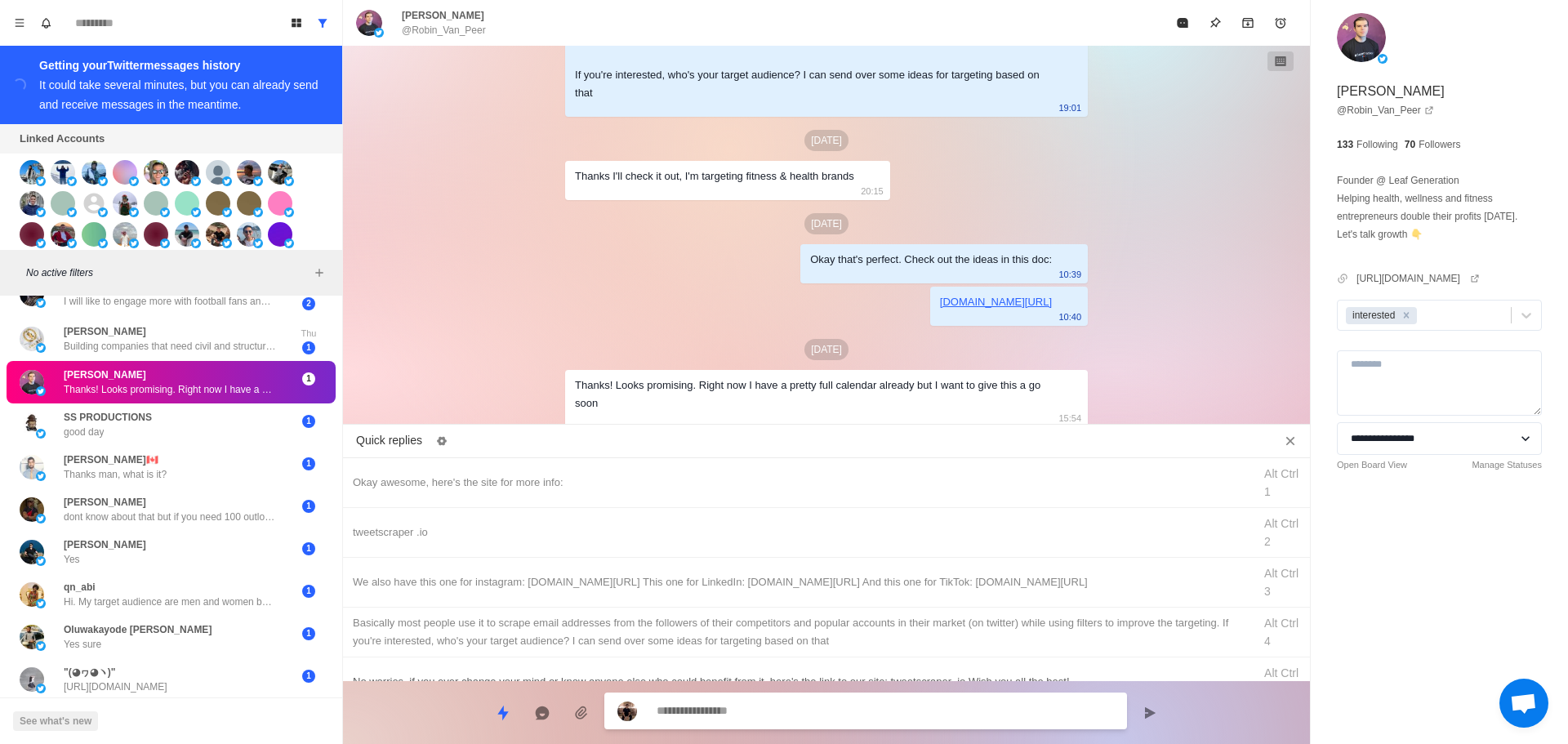
scroll to position [882, 0]
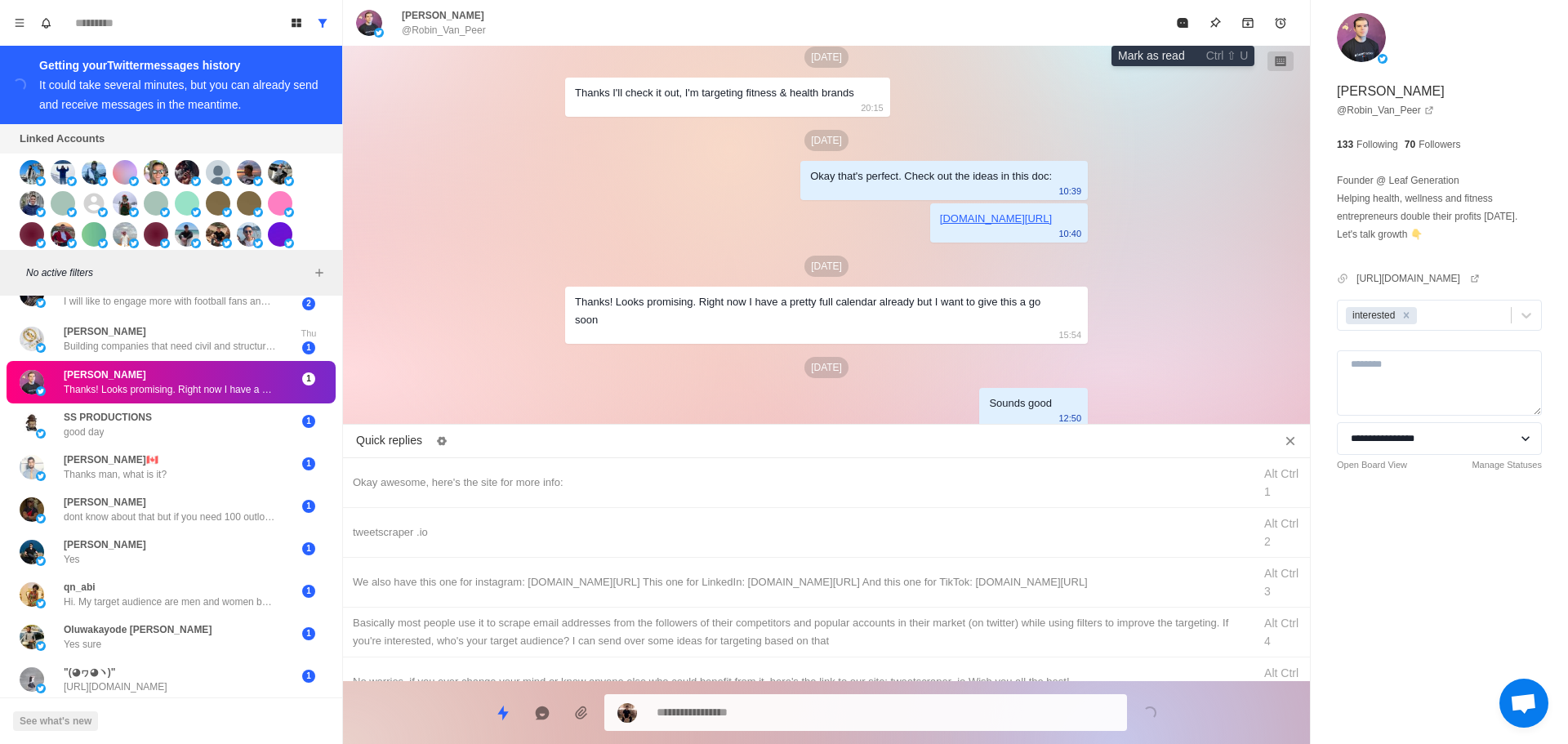
click at [1183, 32] on button "Mark as read" at bounding box center [1182, 22] width 32 height 32
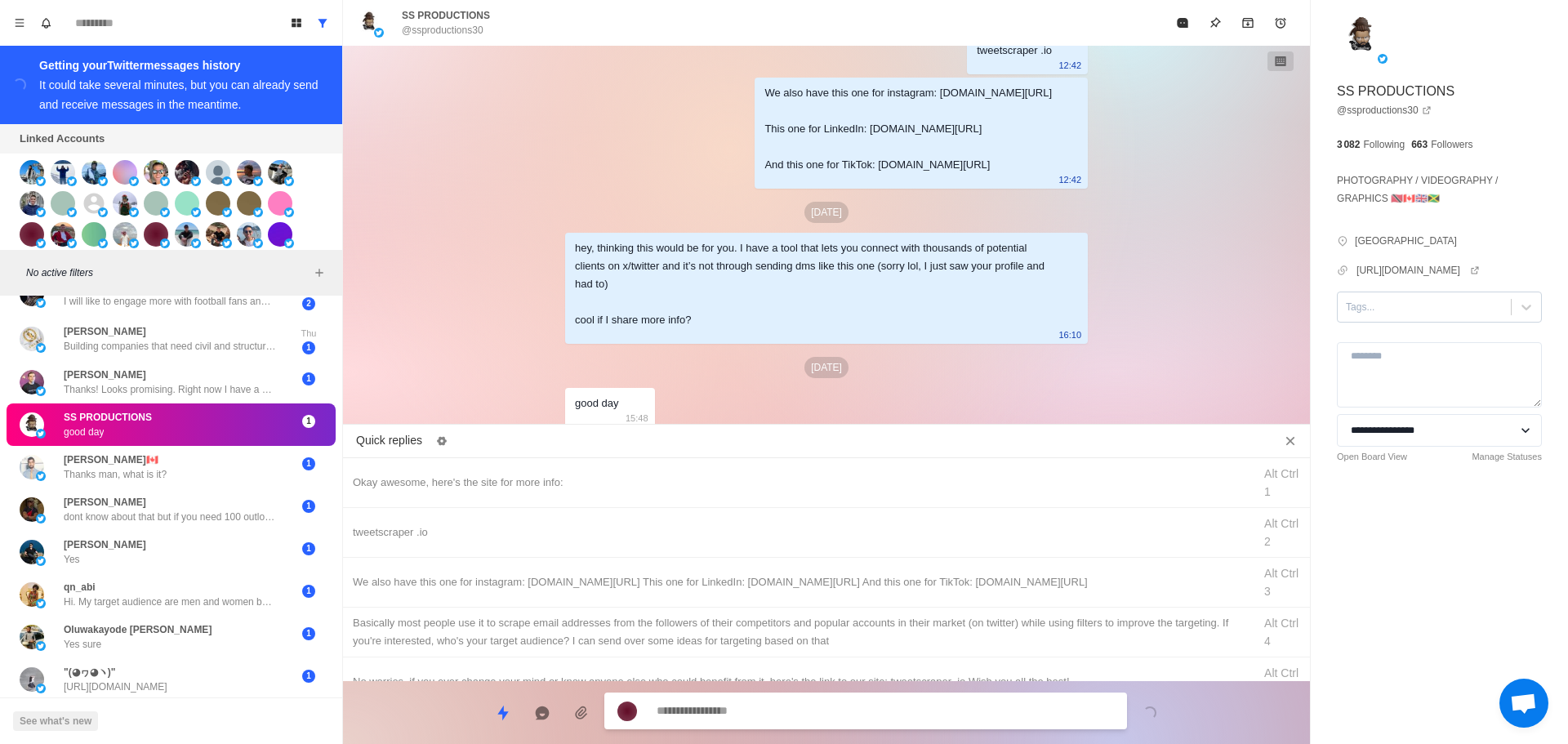
click at [1391, 316] on div at bounding box center [1424, 307] width 156 height 18
drag, startPoint x: 1394, startPoint y: 374, endPoint x: 1354, endPoint y: 381, distance: 40.6
click at [1392, 373] on div "interested" at bounding box center [1440, 359] width 205 height 27
click at [569, 487] on div "Okay awesome, here's the site for more info:" at bounding box center [798, 483] width 891 height 18
drag, startPoint x: 733, startPoint y: 715, endPoint x: 350, endPoint y: 698, distance: 383.4
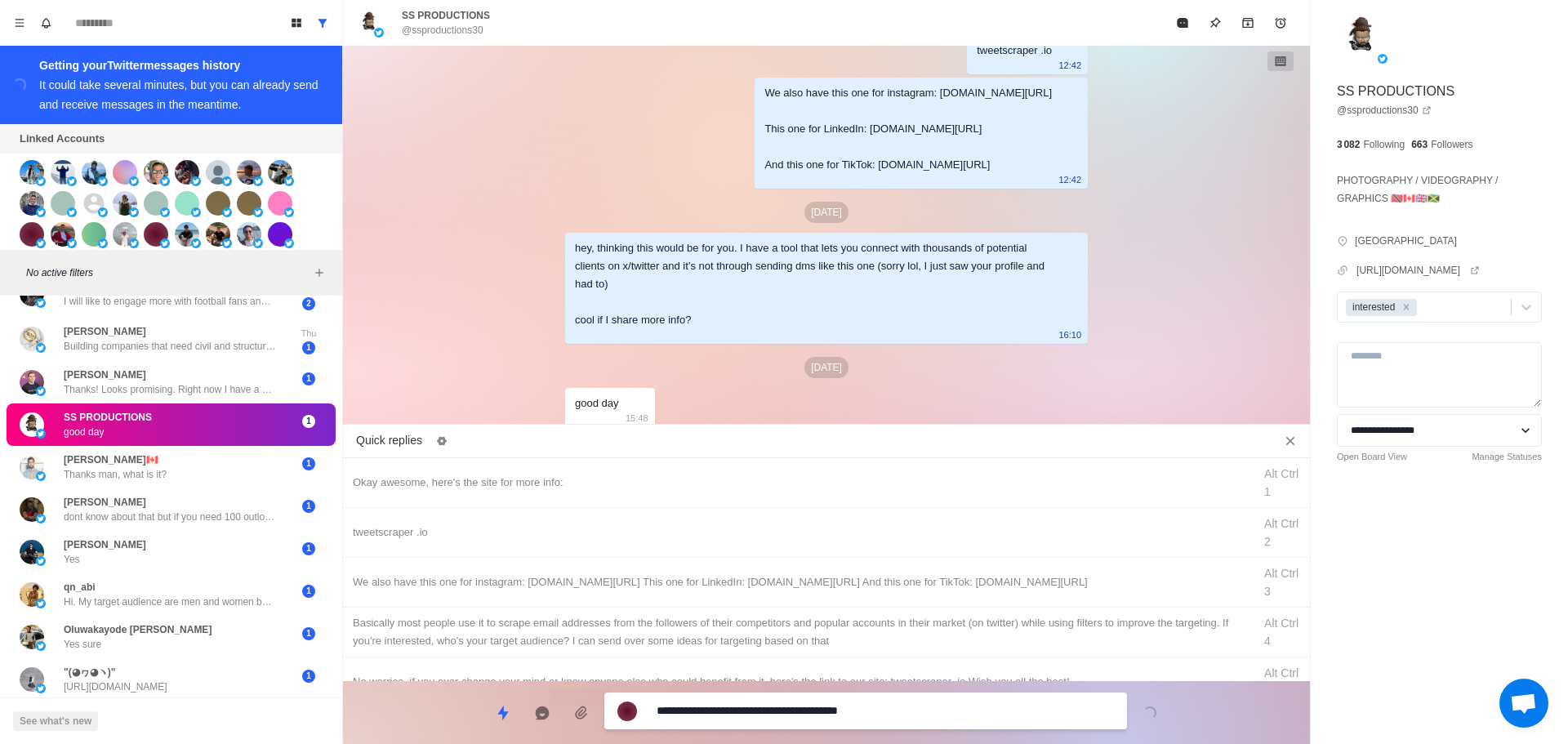
click at [350, 698] on div "**********" at bounding box center [826, 706] width 967 height 50
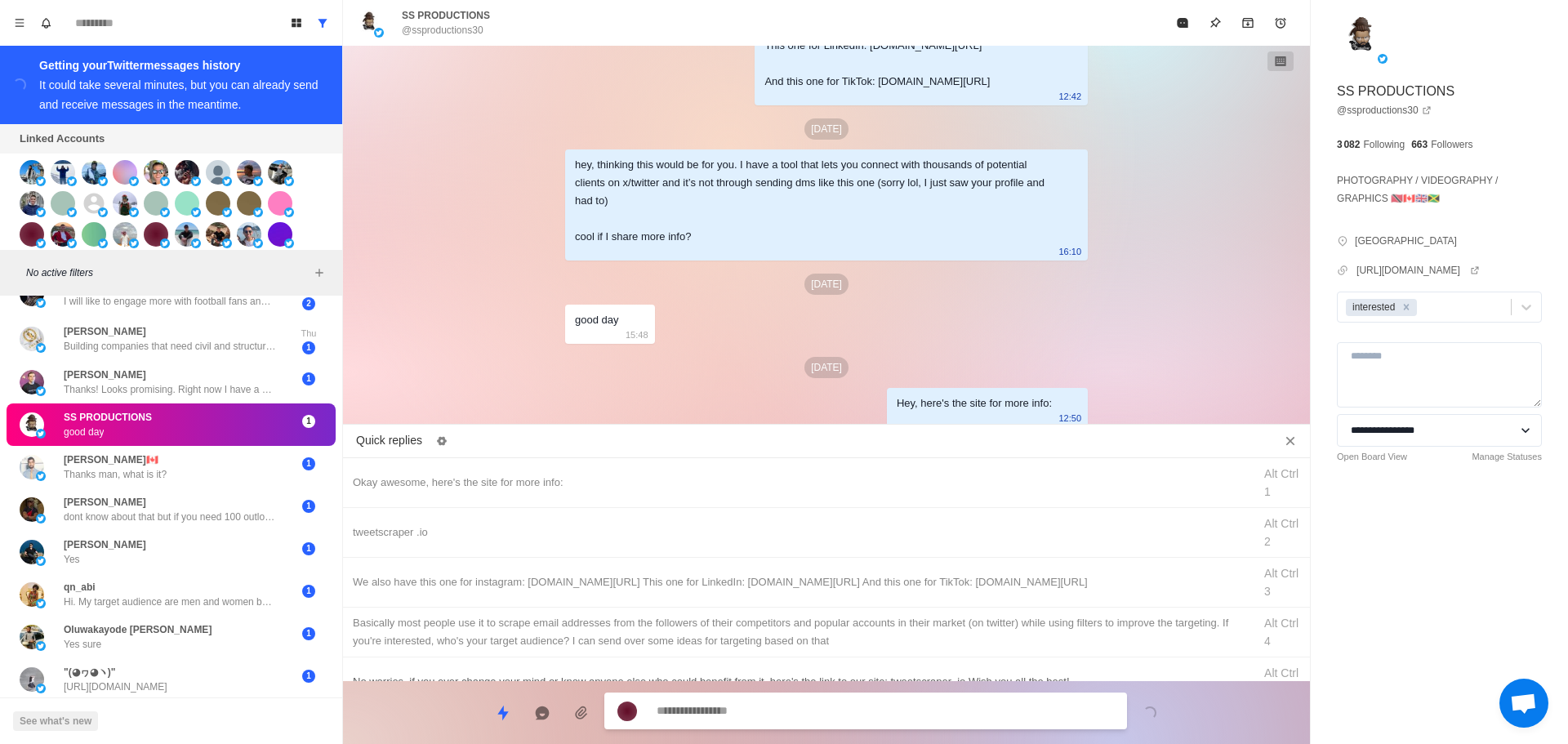
drag, startPoint x: 708, startPoint y: 530, endPoint x: 773, endPoint y: 659, distance: 144.5
click at [709, 530] on div "tweetscraper .io" at bounding box center [798, 533] width 891 height 18
click at [773, 708] on textarea "**********" at bounding box center [886, 711] width 457 height 23
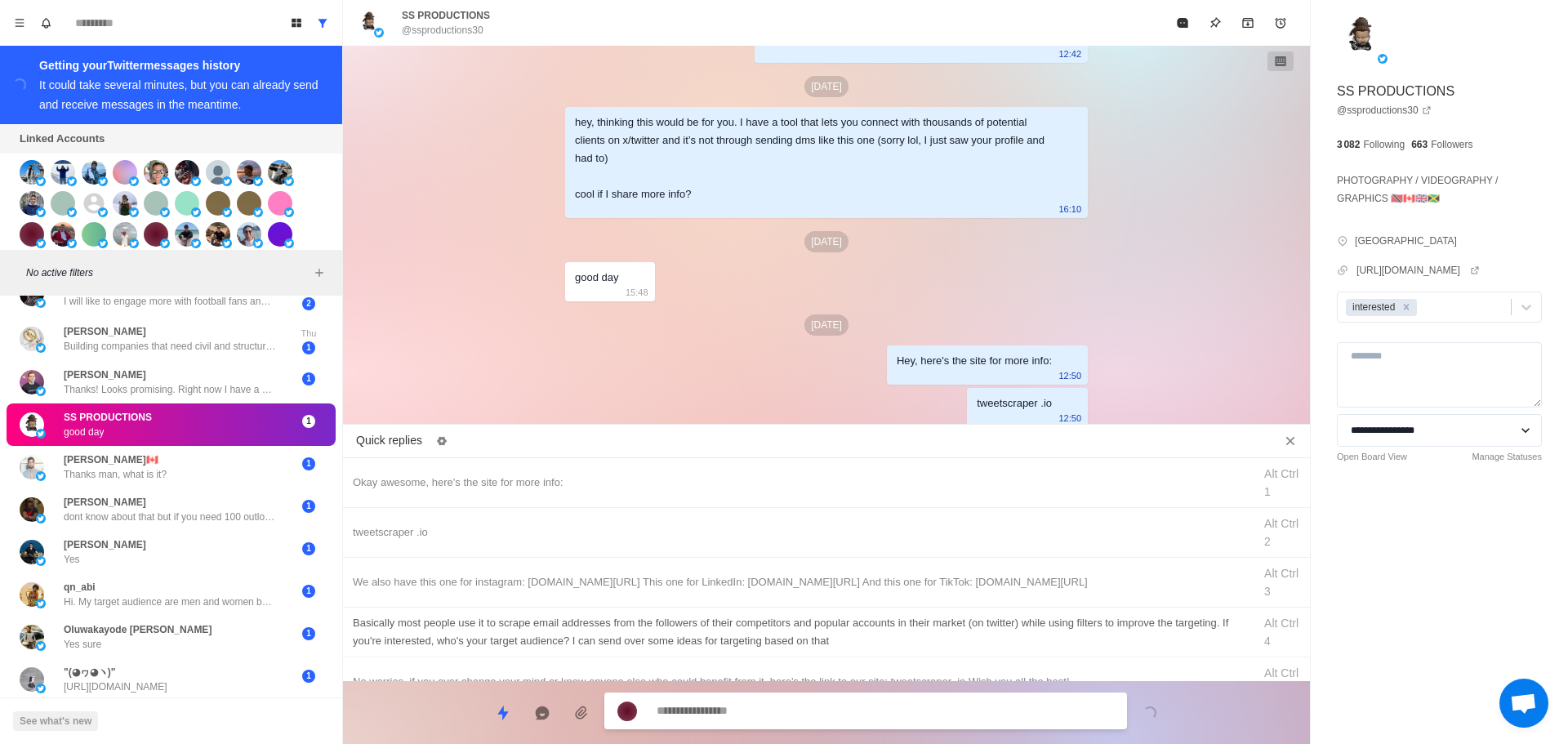
click at [828, 584] on div "We also have this one for instagram: [DOMAIN_NAME][URL] This one for LinkedIn: …" at bounding box center [798, 583] width 891 height 18
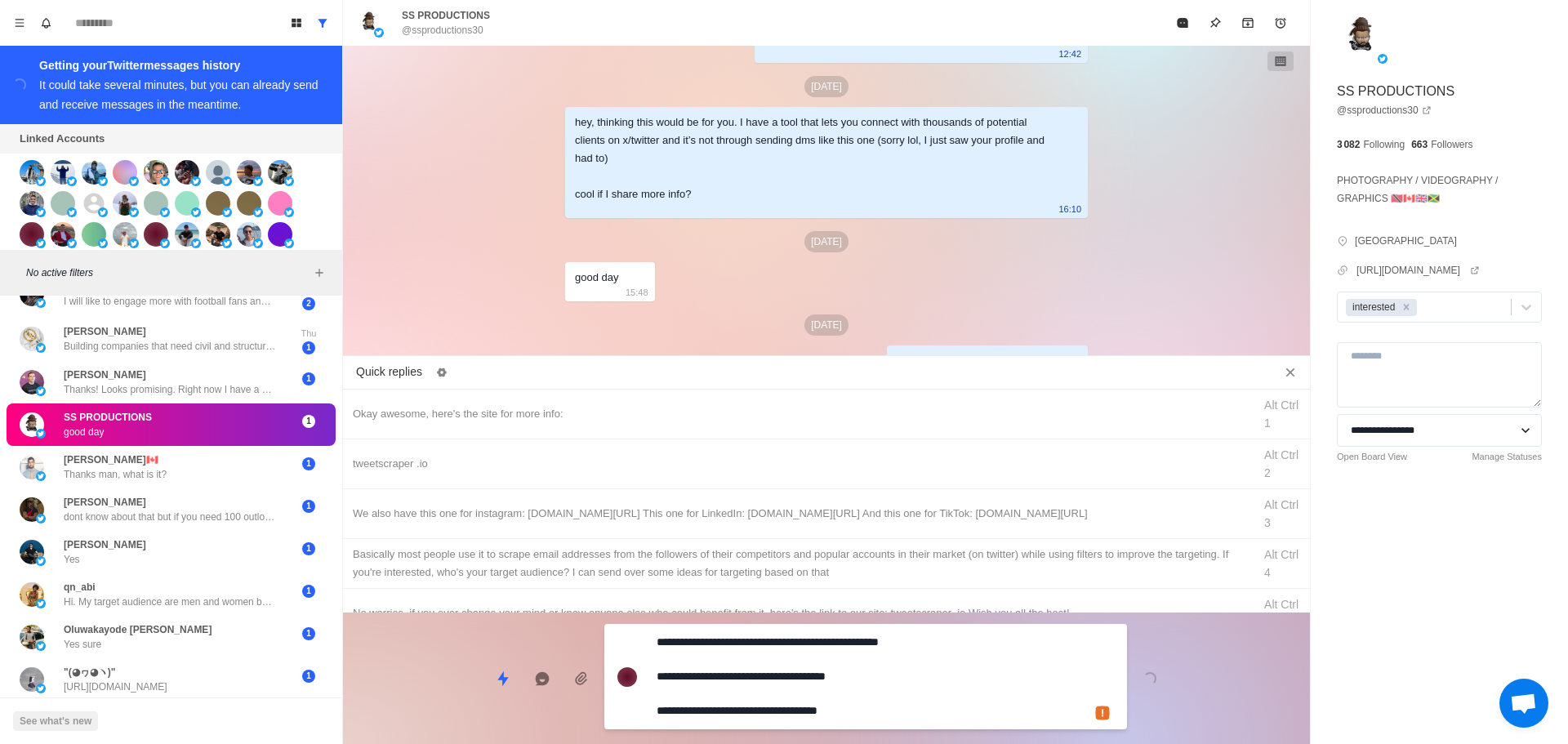
click at [795, 688] on div "**********" at bounding box center [826, 672] width 967 height 118
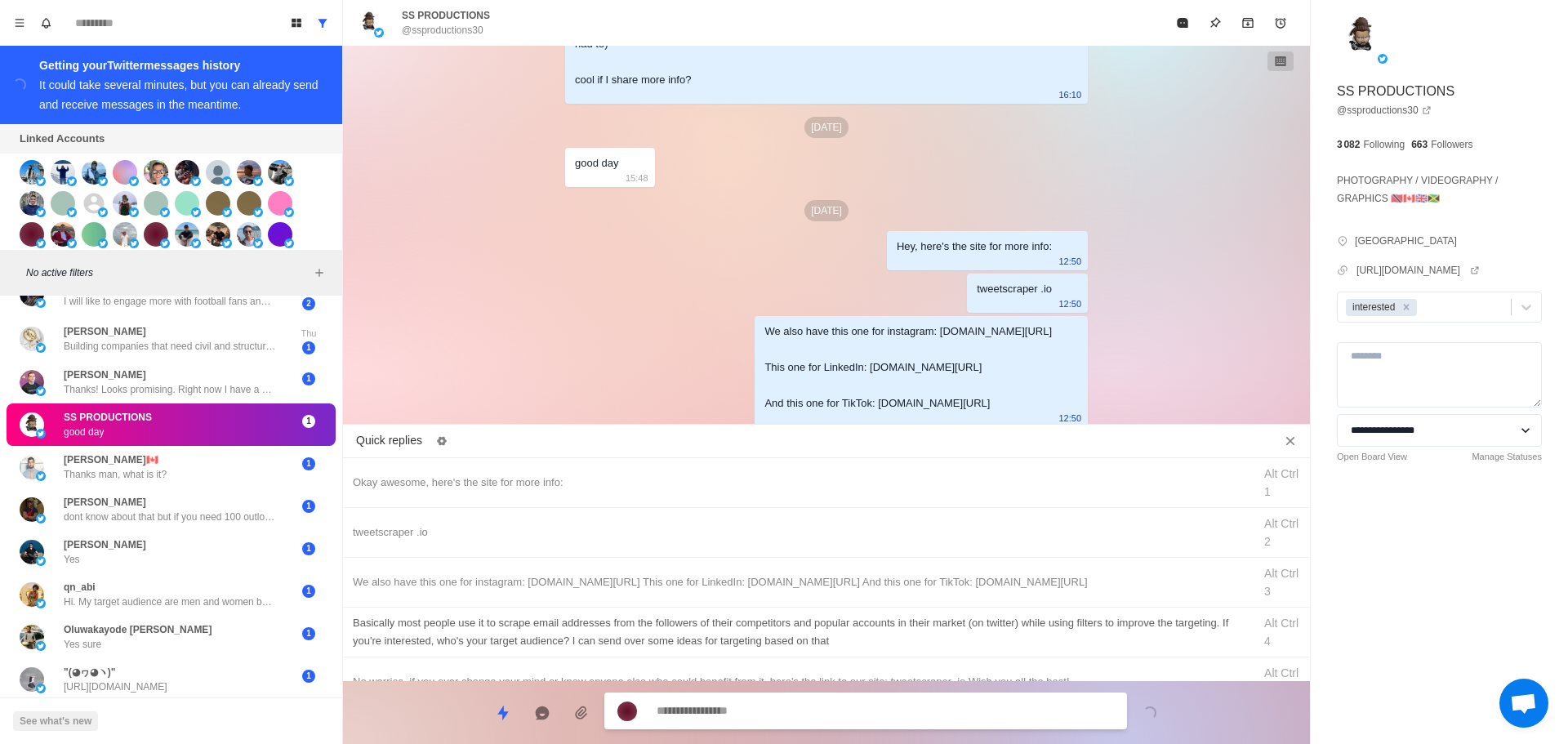
click at [835, 642] on div "Basically most people use it to scrape email addresses from the followers of th…" at bounding box center [798, 632] width 891 height 36
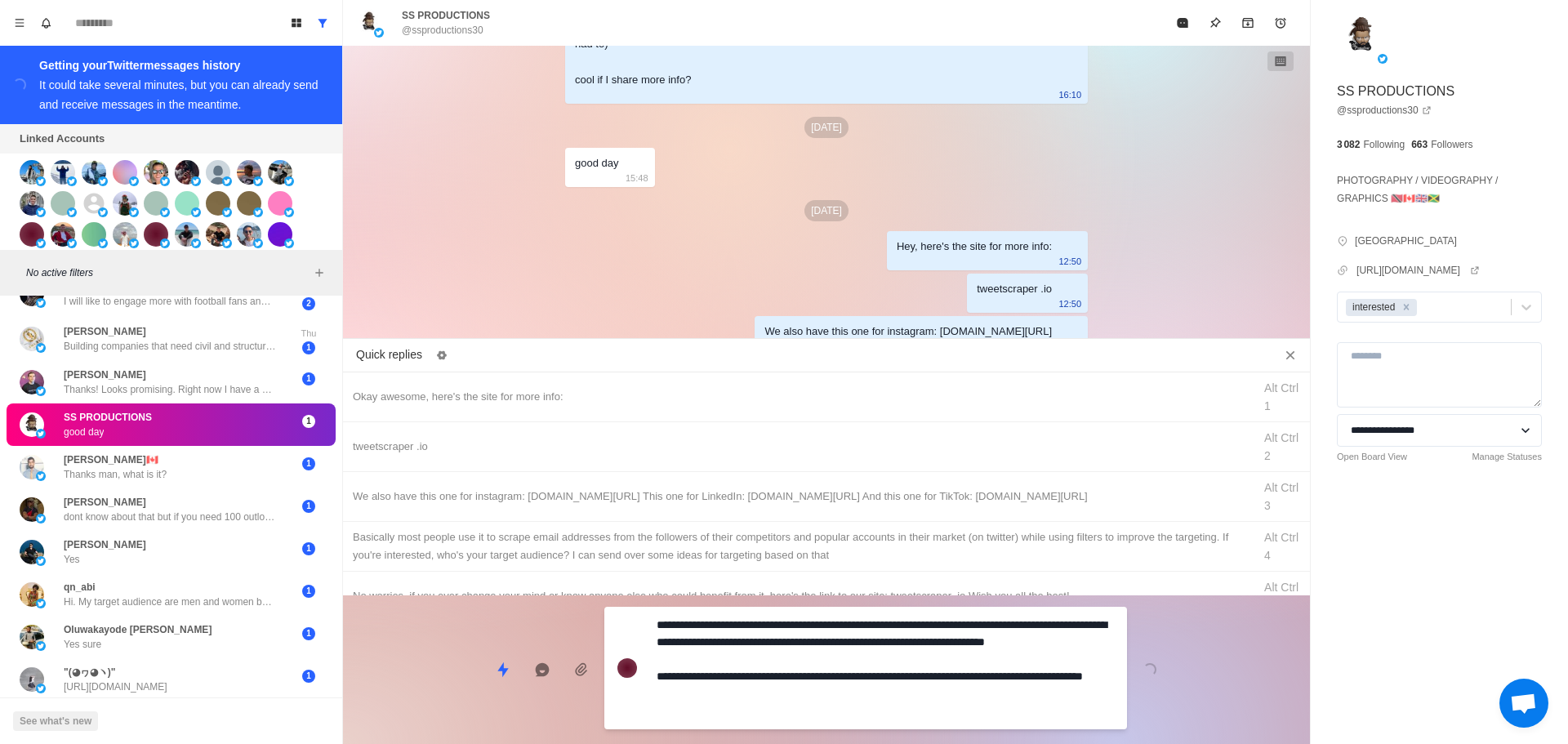
click at [814, 687] on div "**********" at bounding box center [826, 663] width 967 height 136
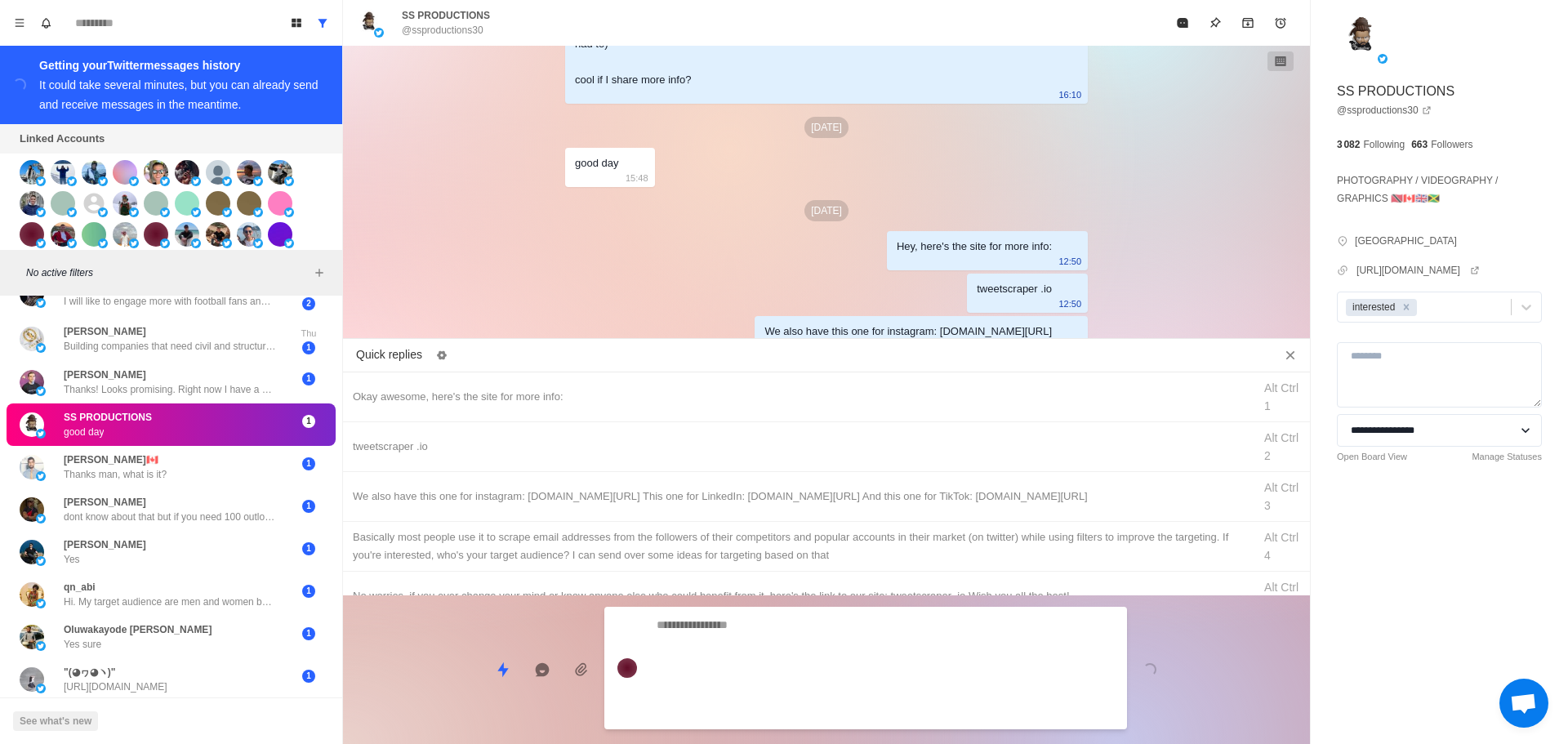
scroll to position [524, 0]
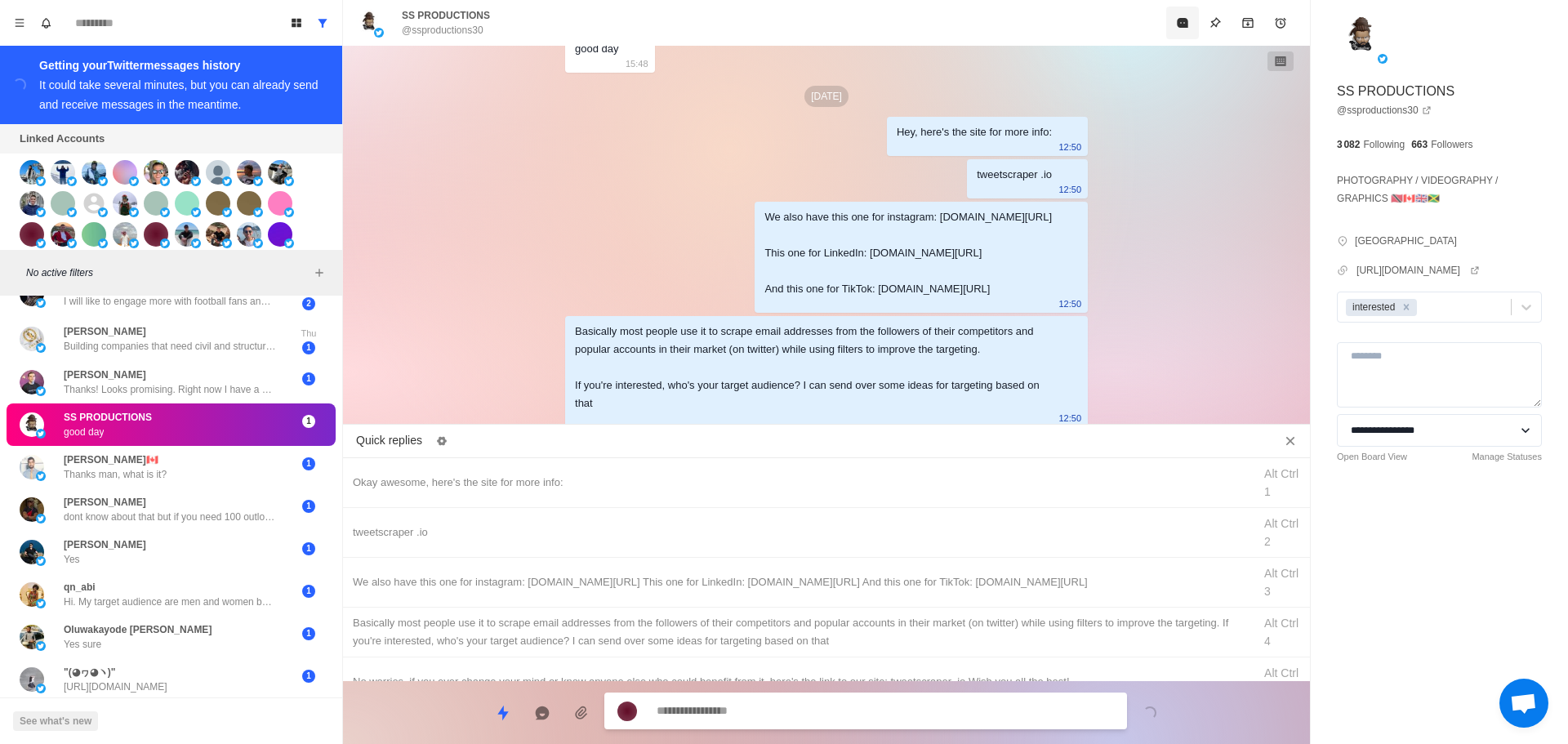
click at [1184, 35] on button "Mark as read" at bounding box center [1182, 22] width 32 height 32
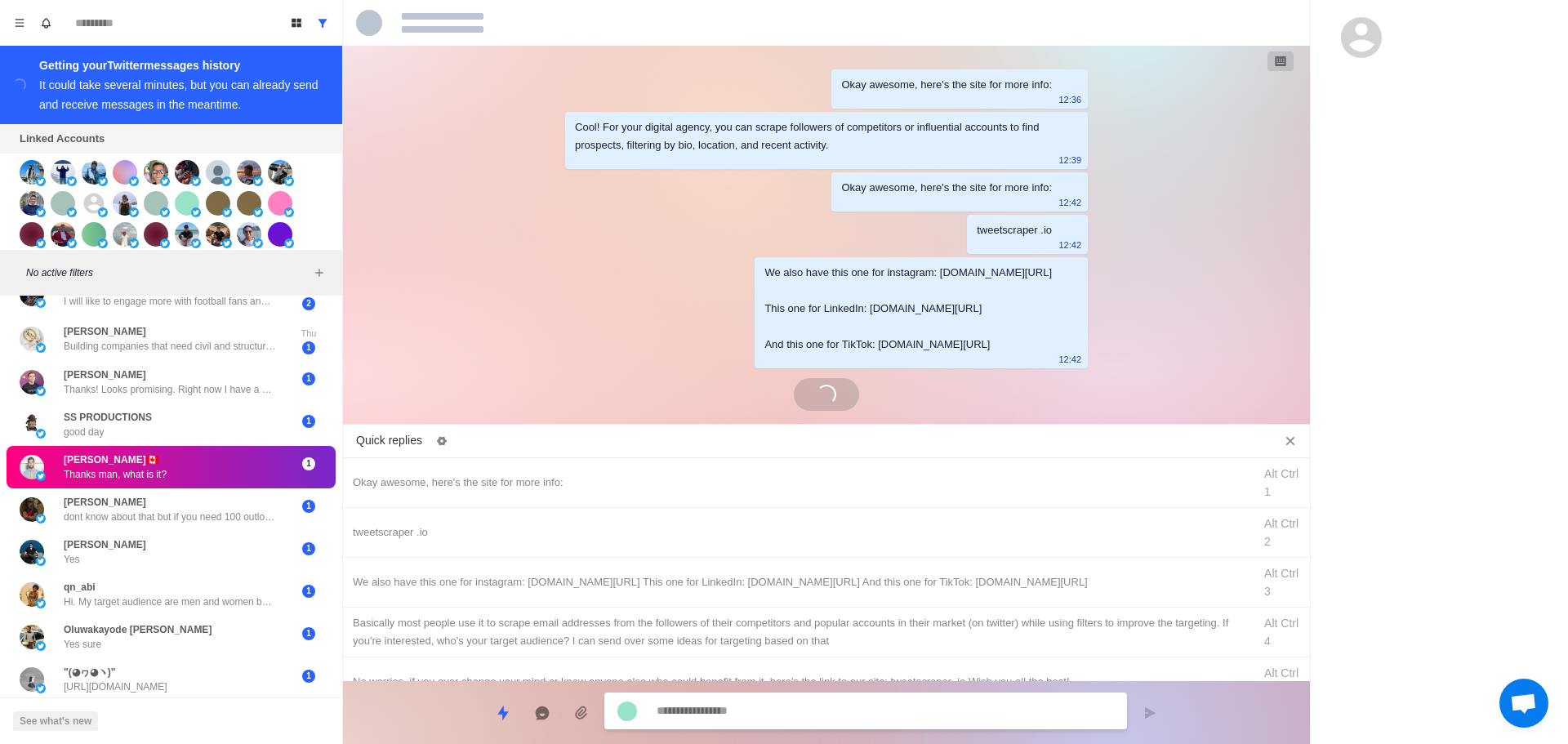
scroll to position [128, 0]
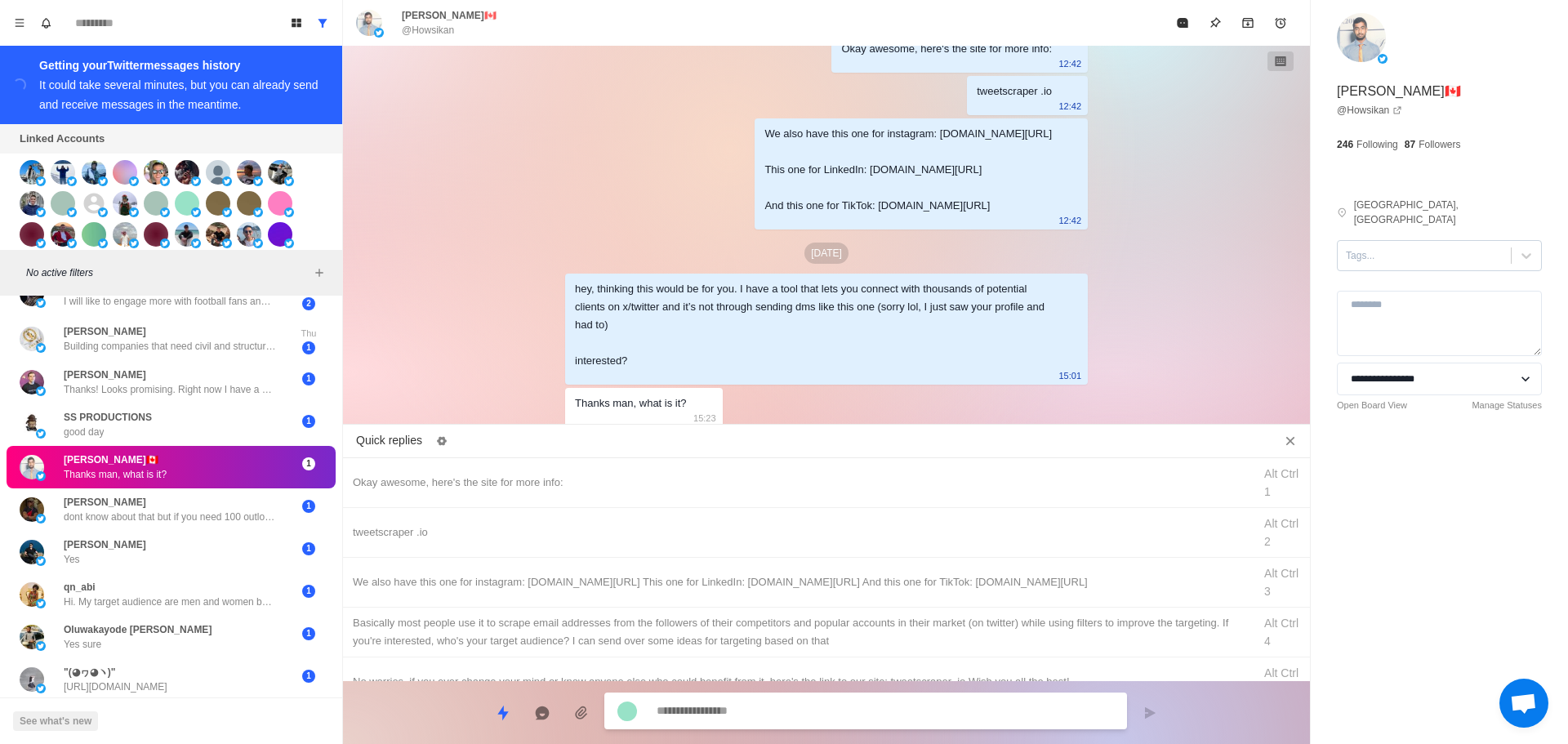
click at [1399, 246] on div at bounding box center [1424, 255] width 156 height 18
click at [1392, 294] on div "interested" at bounding box center [1440, 308] width 205 height 27
drag, startPoint x: 580, startPoint y: 474, endPoint x: 777, endPoint y: 684, distance: 287.9
click at [581, 474] on div "Okay awesome, here's the site for more info:" at bounding box center [798, 483] width 891 height 18
click at [793, 700] on div "**********" at bounding box center [865, 713] width 523 height 37
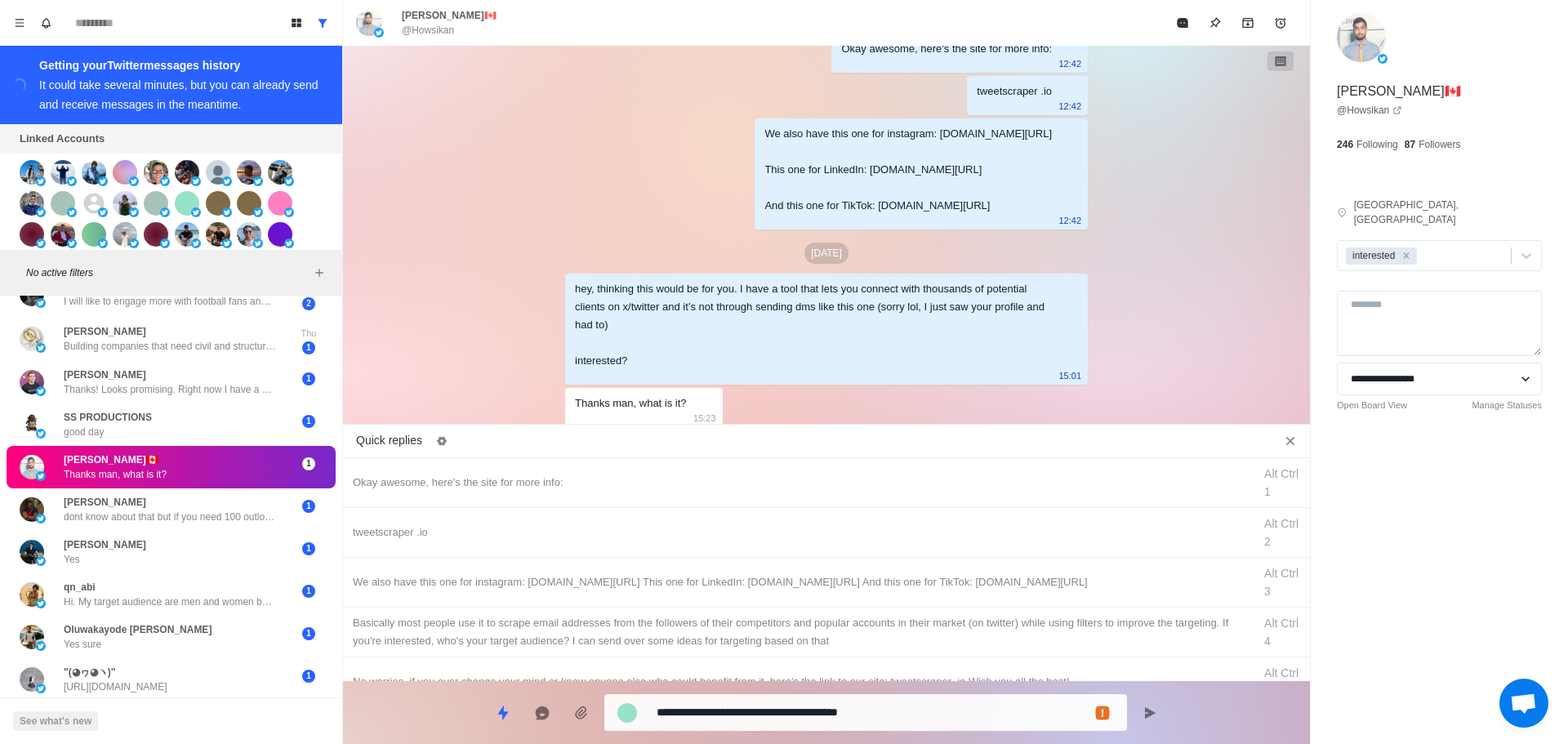
click at [798, 708] on textarea "**********" at bounding box center [886, 713] width 457 height 23
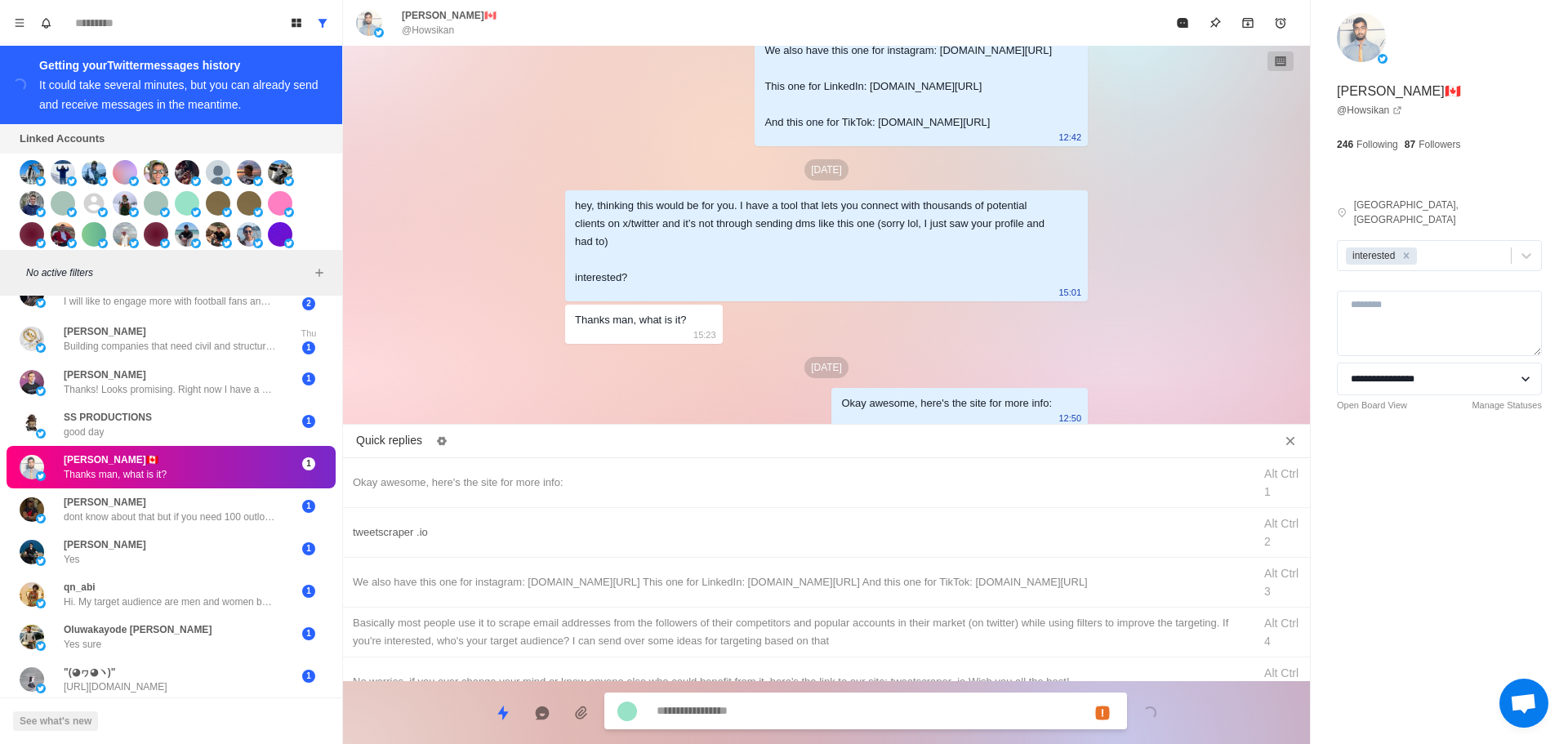
drag, startPoint x: 866, startPoint y: 532, endPoint x: 864, endPoint y: 540, distance: 8.2
click at [866, 534] on div "tweetscraper .io" at bounding box center [798, 533] width 891 height 18
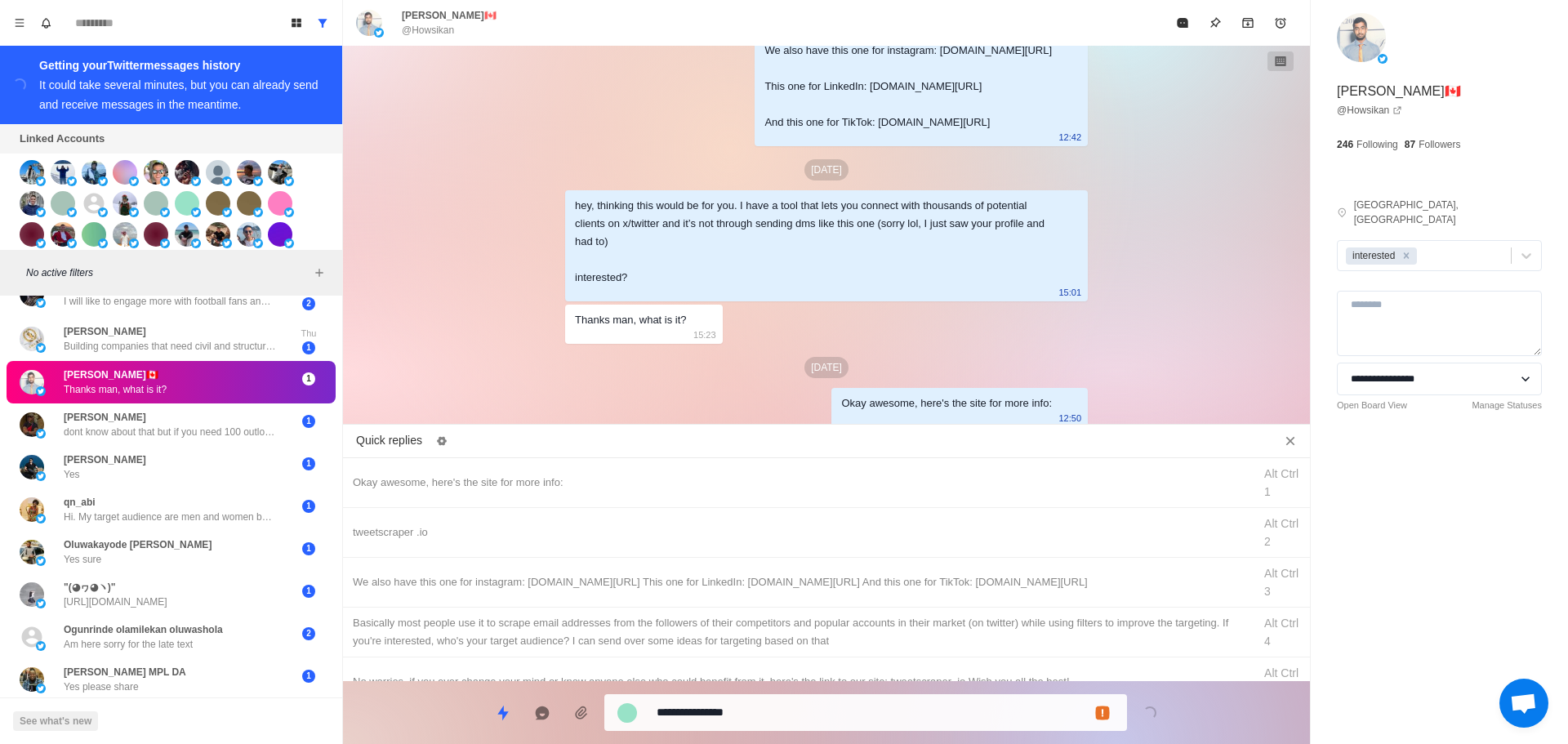
click at [828, 695] on div "**********" at bounding box center [865, 713] width 523 height 37
click at [833, 714] on textarea "**********" at bounding box center [886, 713] width 457 height 23
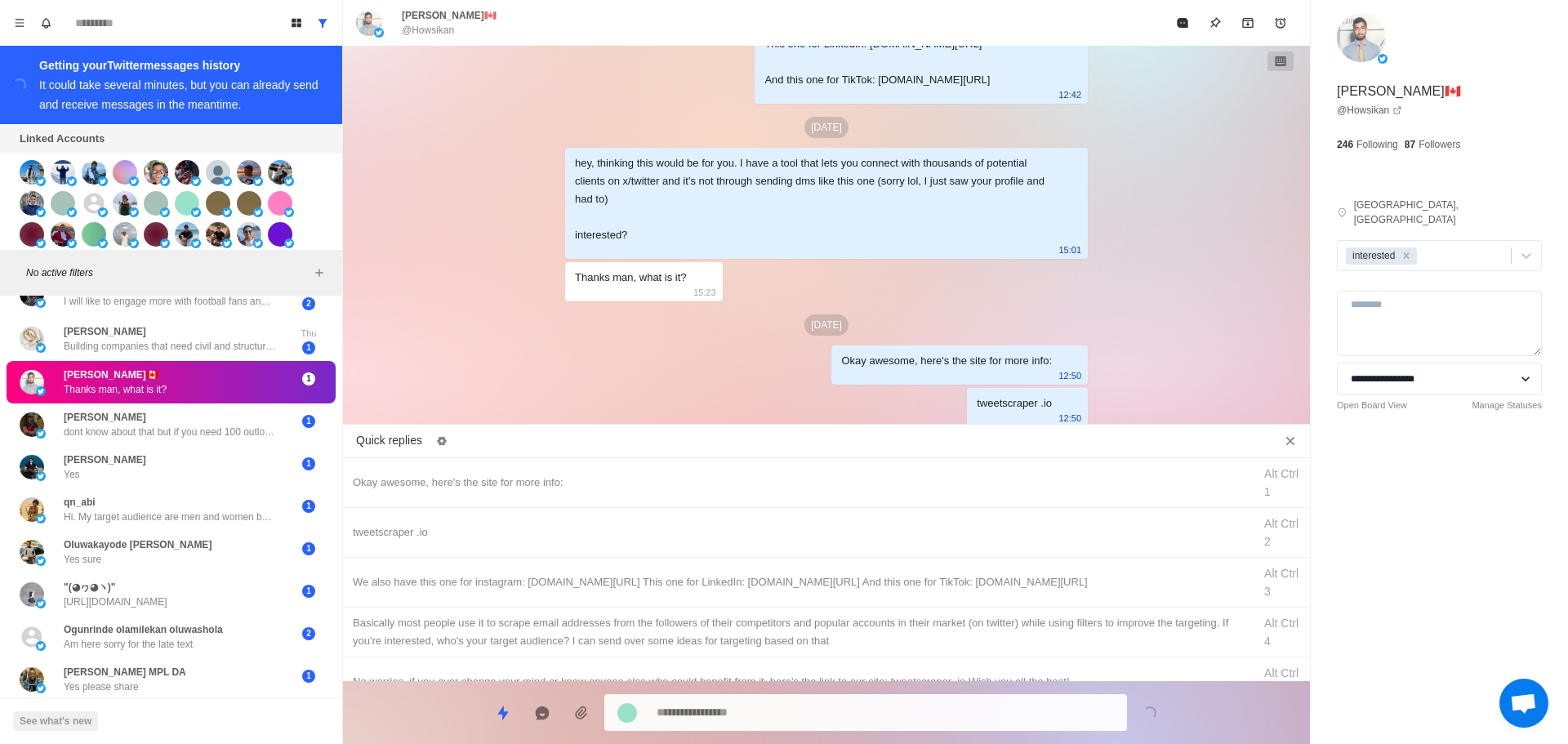
drag, startPoint x: 897, startPoint y: 582, endPoint x: 862, endPoint y: 678, distance: 102.2
click at [897, 582] on div "We also have this one for instagram: [DOMAIN_NAME][URL] This one for LinkedIn: …" at bounding box center [798, 583] width 891 height 18
click at [858, 710] on textarea "**********" at bounding box center [886, 713] width 457 height 23
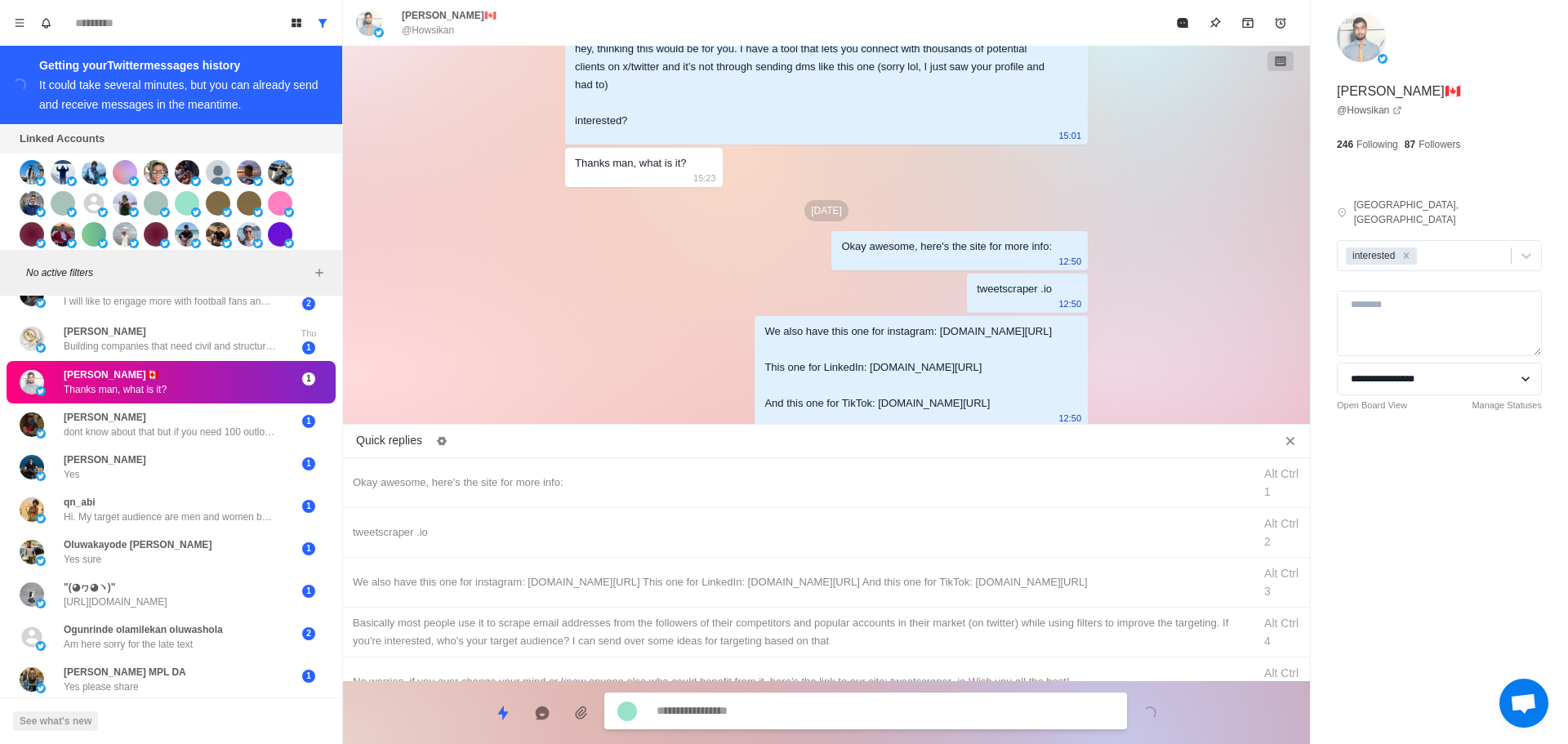
click at [903, 620] on div "Basically most people use it to scrape email addresses from the followers of th…" at bounding box center [798, 632] width 891 height 36
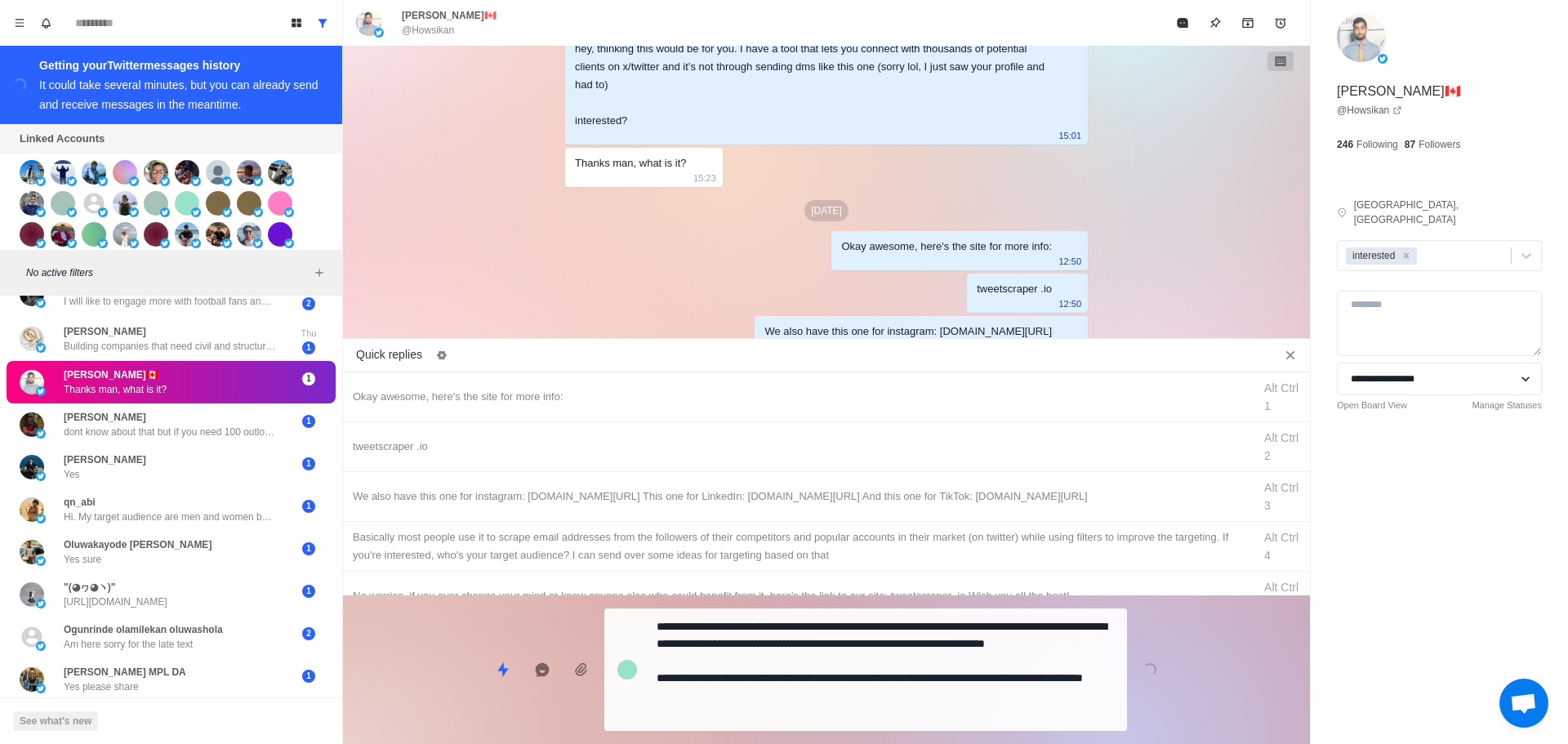
click at [877, 686] on div "**********" at bounding box center [826, 663] width 967 height 136
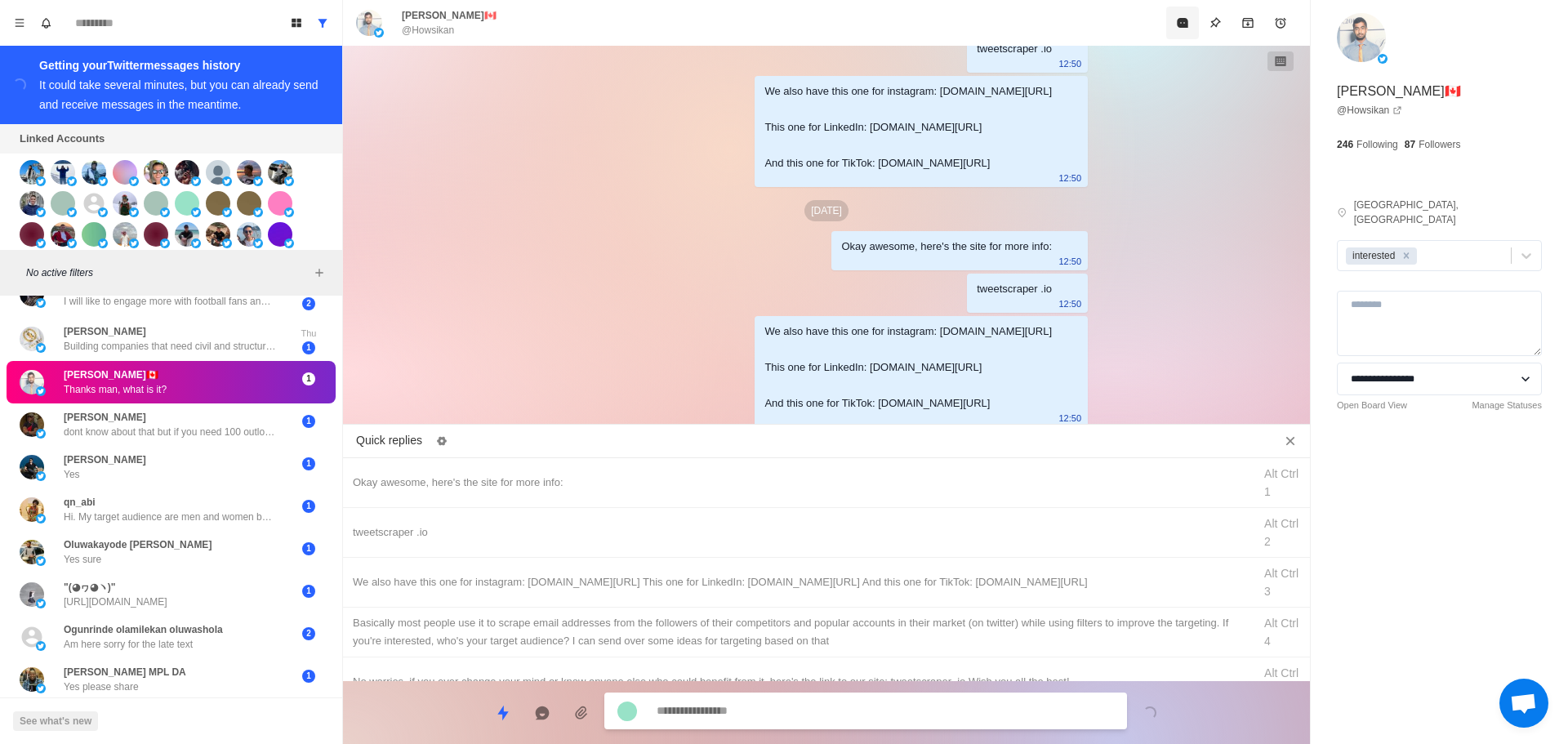
click at [1173, 31] on button "Mark as read" at bounding box center [1182, 22] width 32 height 32
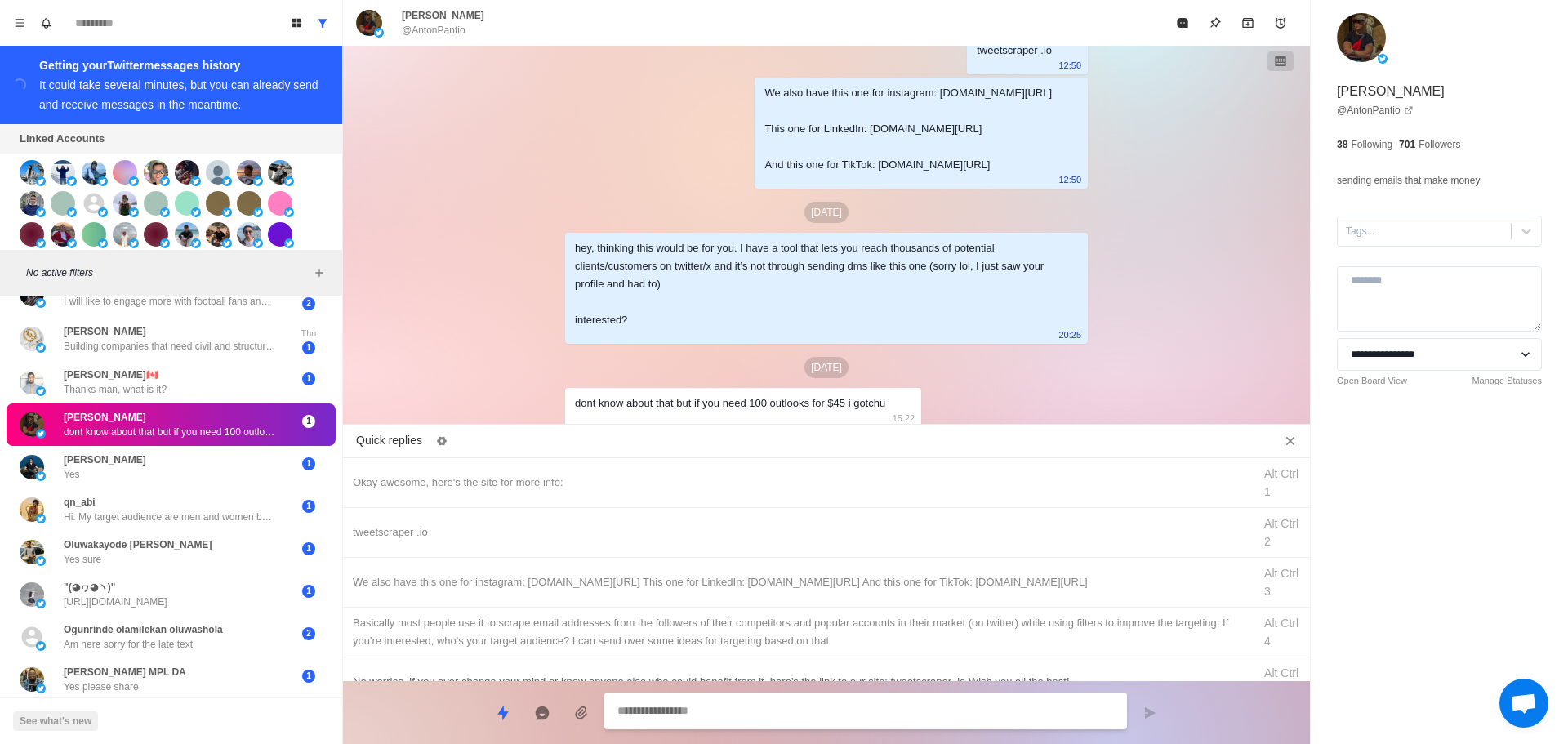
scroll to position [82, 0]
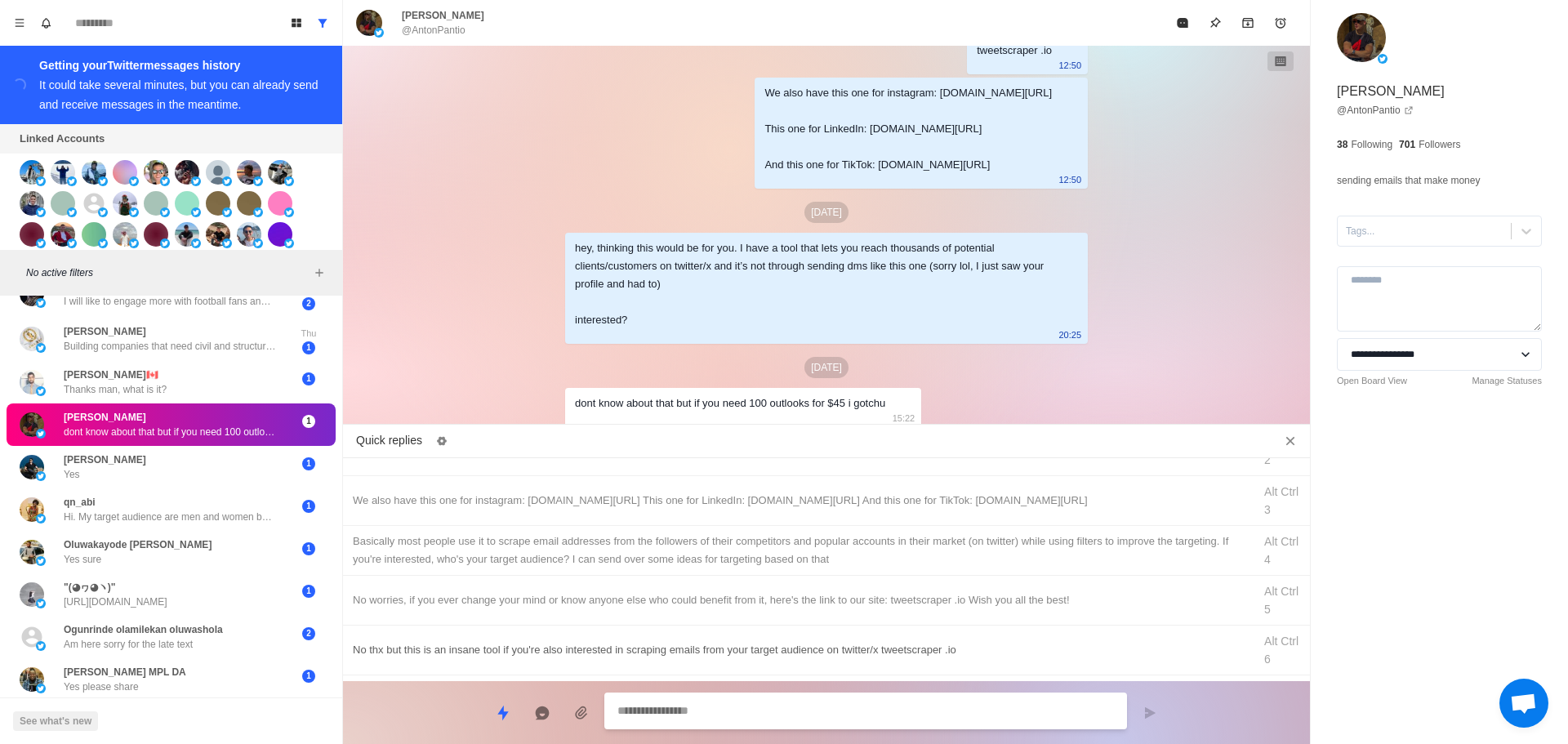
click at [507, 647] on div "No thx but this is an insane tool if you're also interested in scraping emails …" at bounding box center [798, 650] width 891 height 18
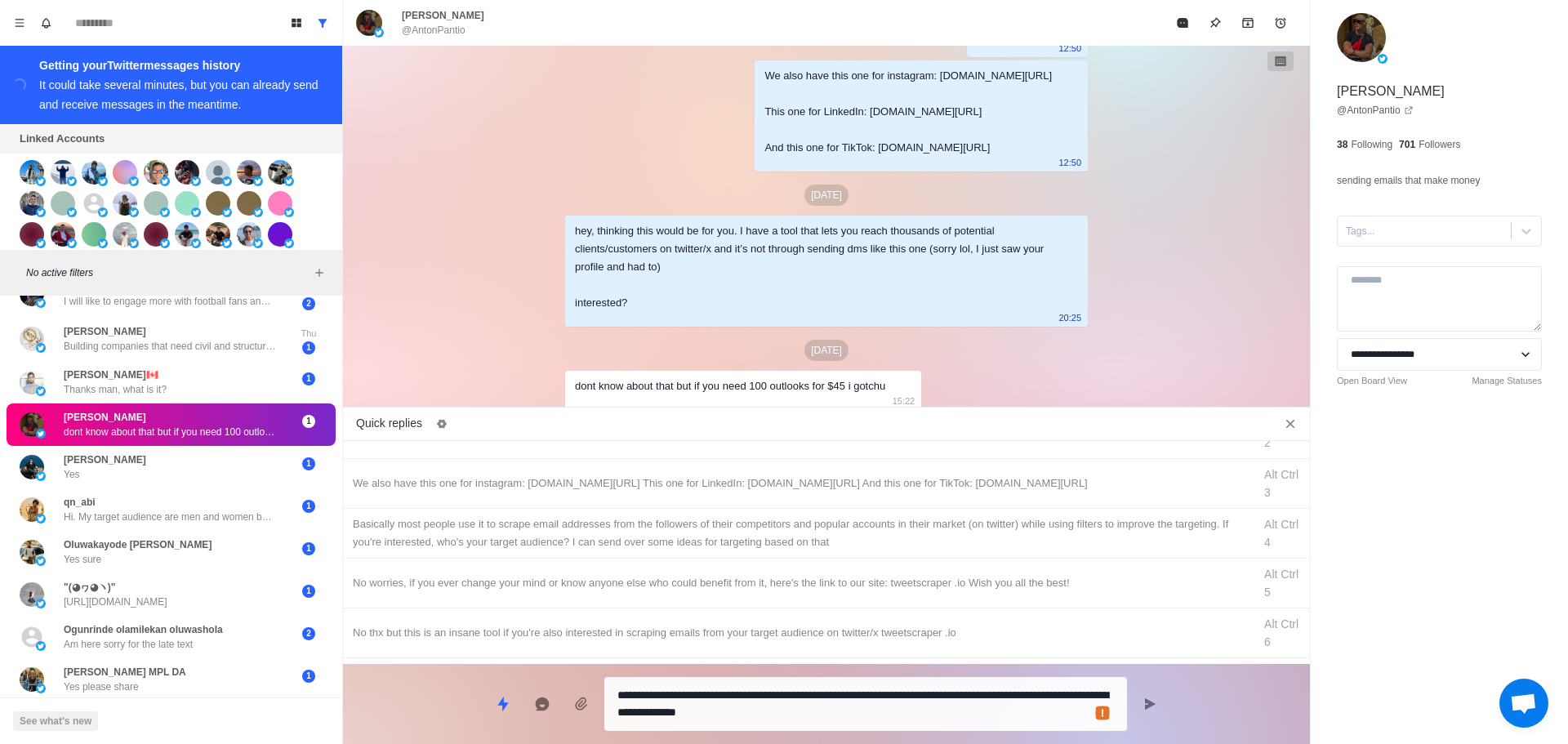
click at [757, 714] on textarea "**********" at bounding box center [866, 704] width 497 height 41
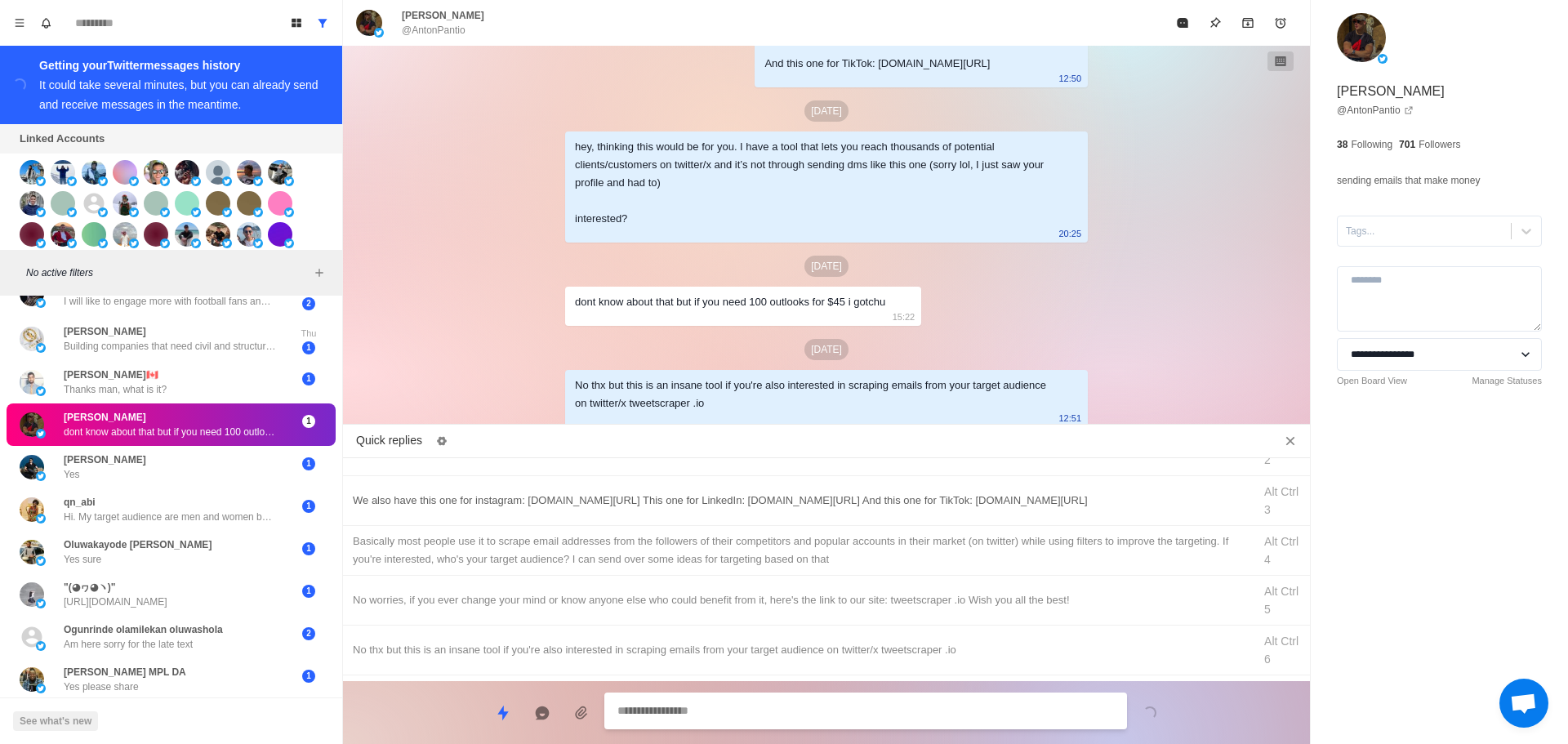
scroll to position [0, 0]
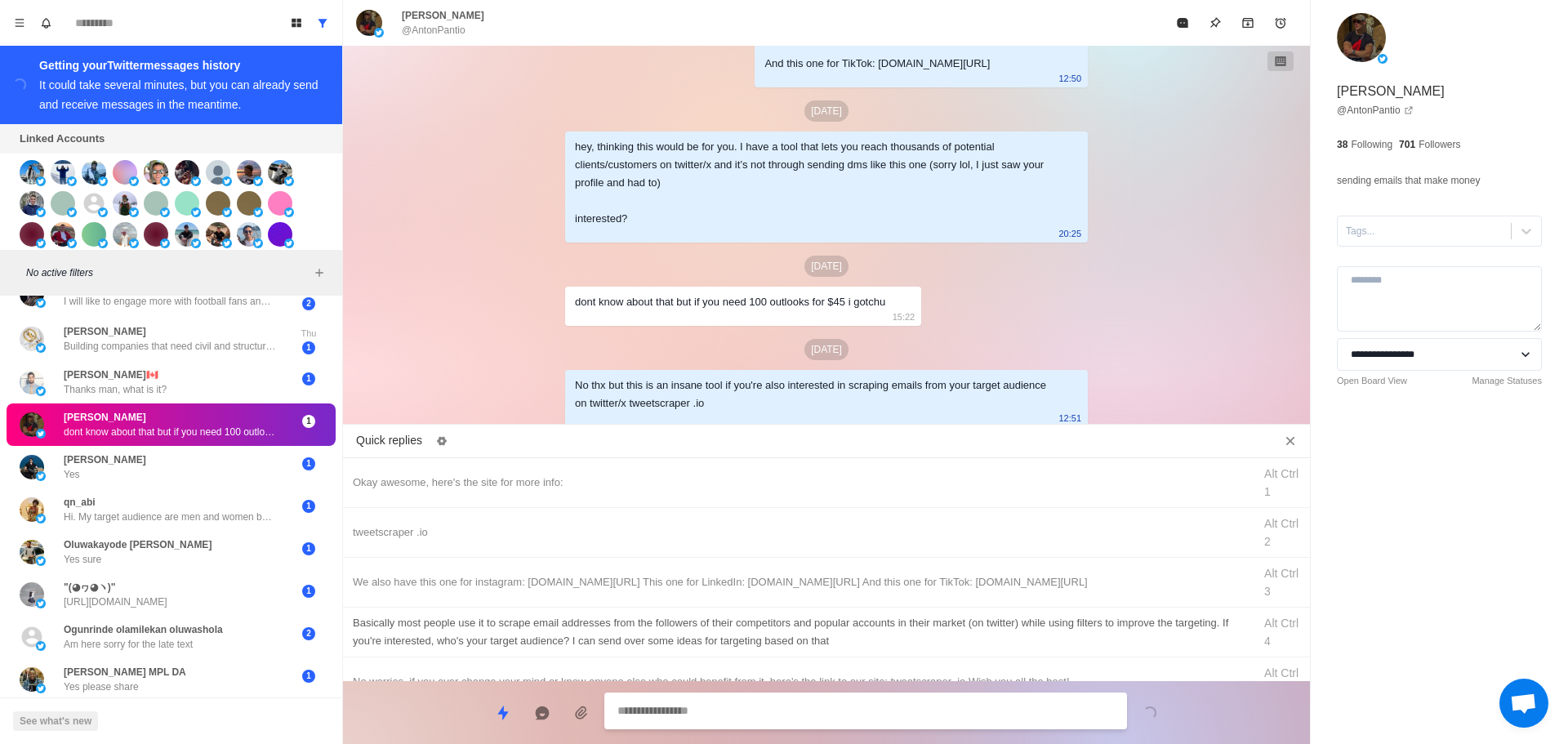
click at [766, 576] on div "We also have this one for instagram: [DOMAIN_NAME][URL] This one for LinkedIn: …" at bounding box center [798, 583] width 891 height 18
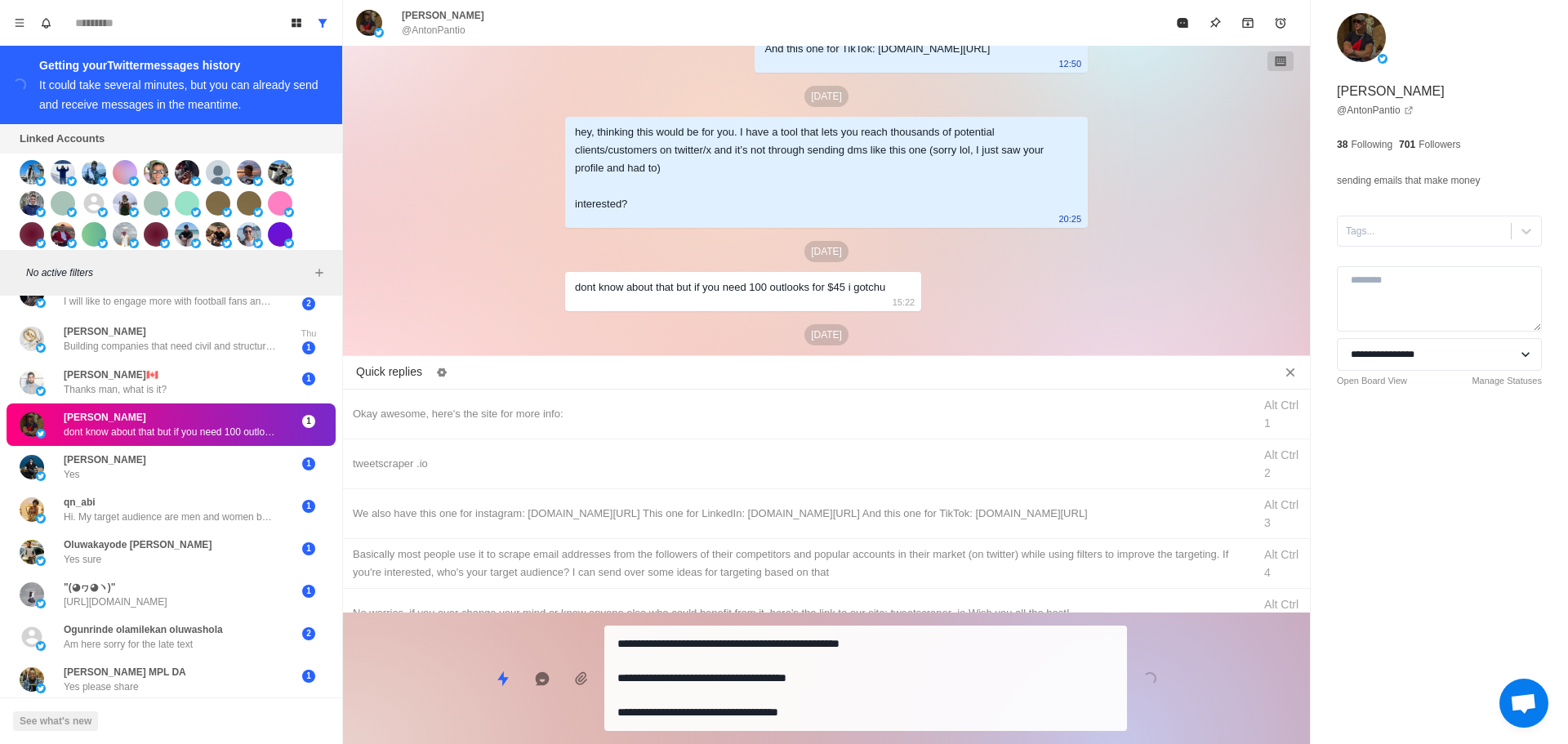
click at [815, 690] on textarea "**********" at bounding box center [866, 678] width 497 height 92
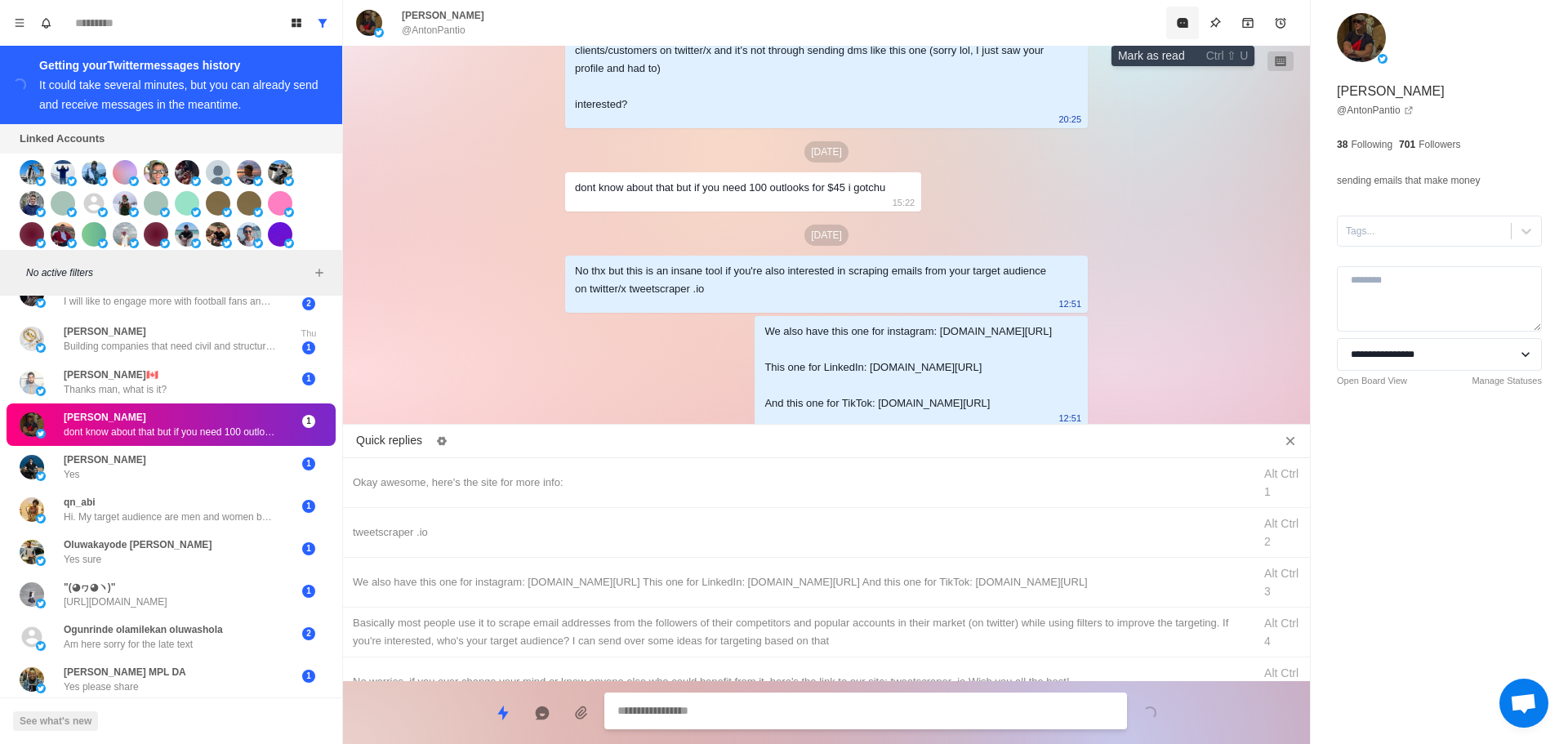
click at [1183, 23] on icon "Mark as read" at bounding box center [1182, 22] width 11 height 10
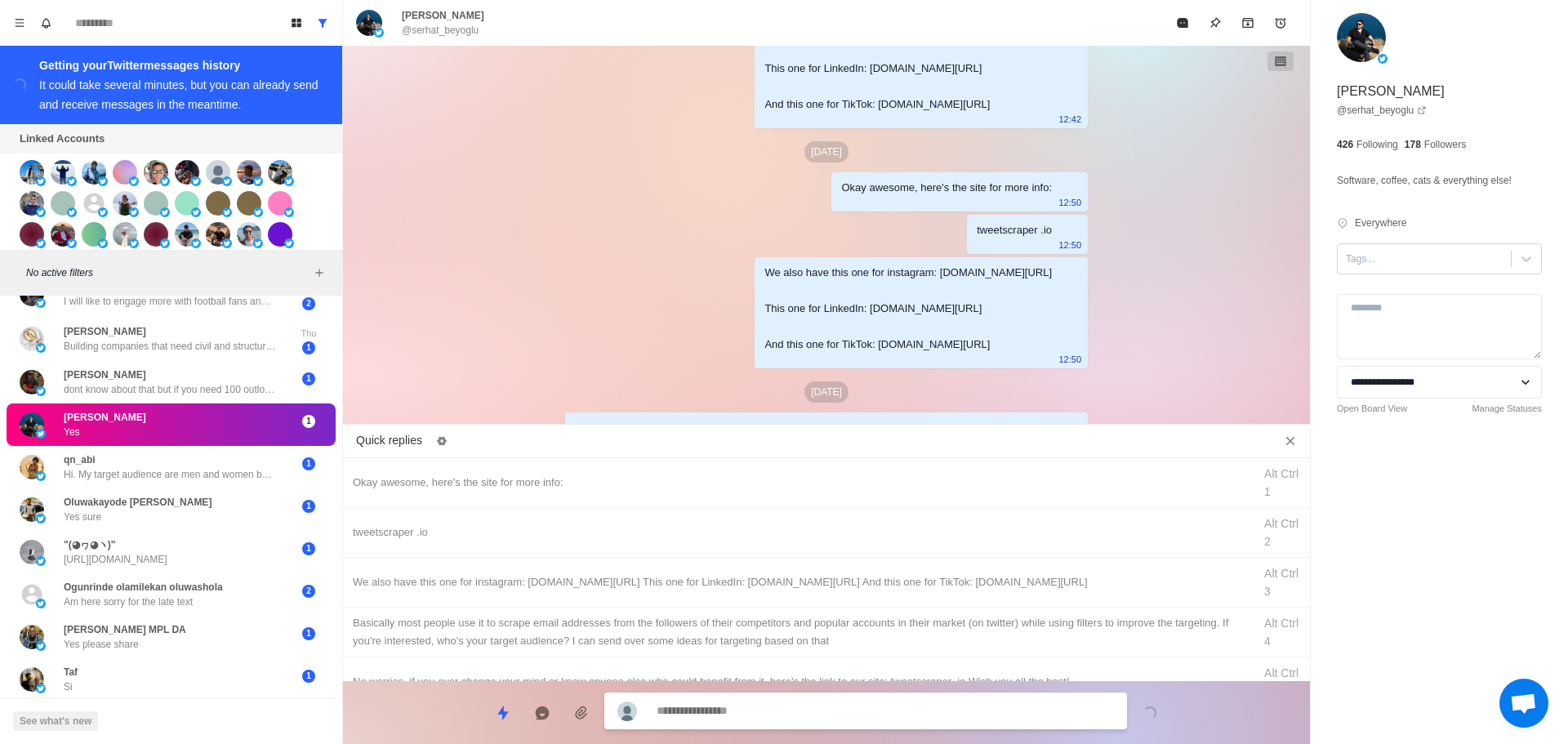
scroll to position [410, 0]
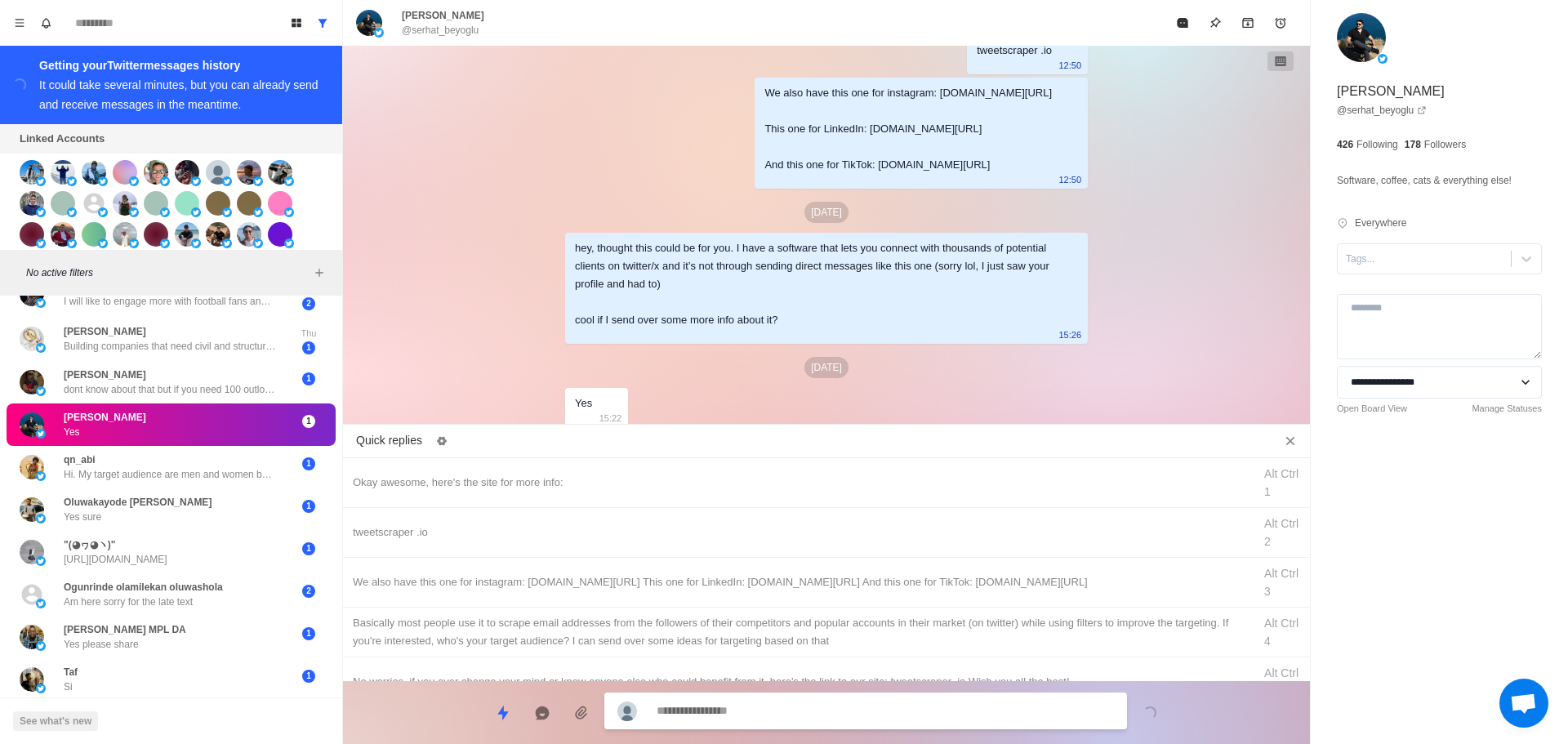
drag, startPoint x: 1410, startPoint y: 270, endPoint x: 1414, endPoint y: 281, distance: 11.7
click at [1410, 270] on div "Tags..." at bounding box center [1424, 258] width 173 height 24
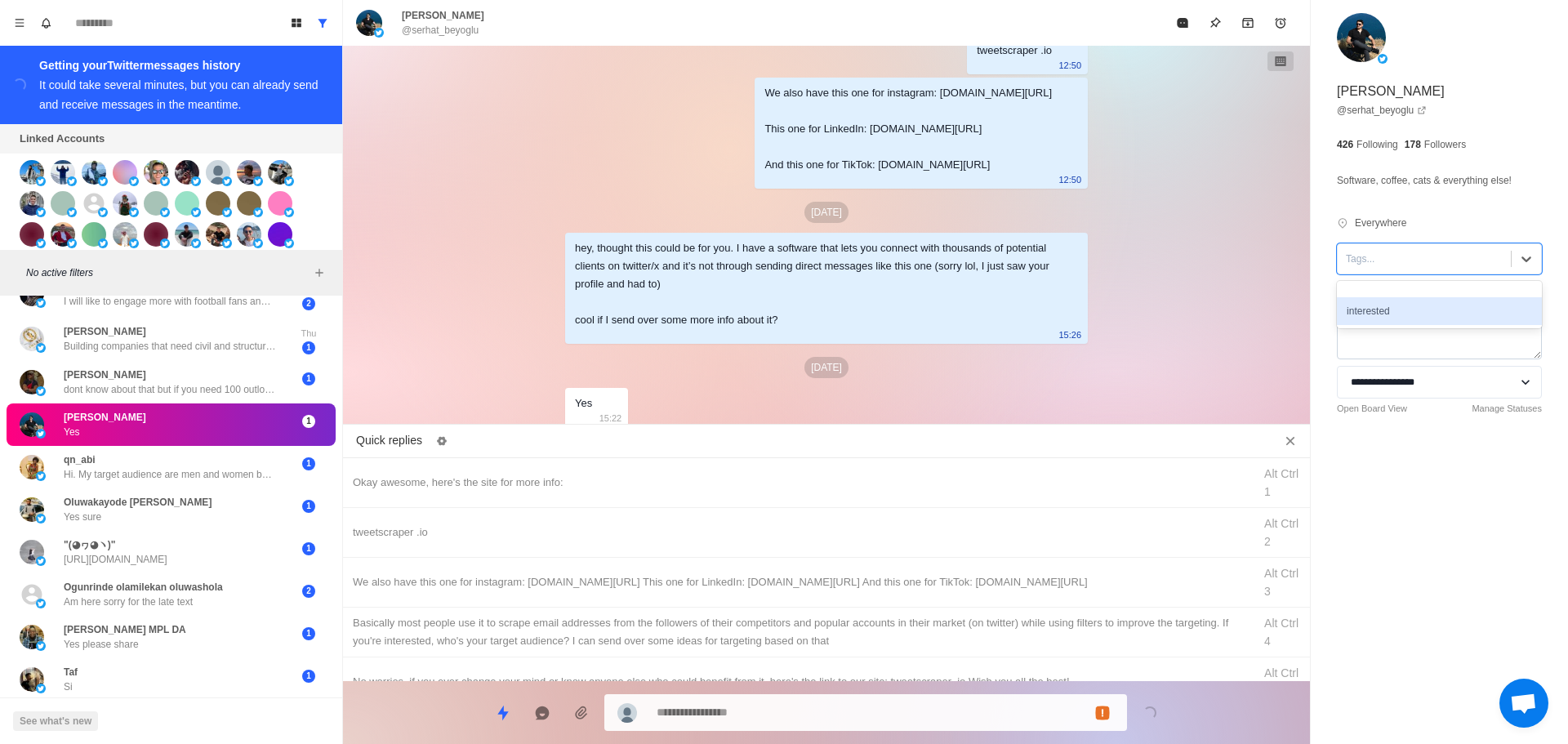
click at [1415, 313] on div "interested" at bounding box center [1440, 311] width 205 height 27
click at [674, 480] on div "Okay awesome, here's the site for more info:" at bounding box center [798, 483] width 891 height 18
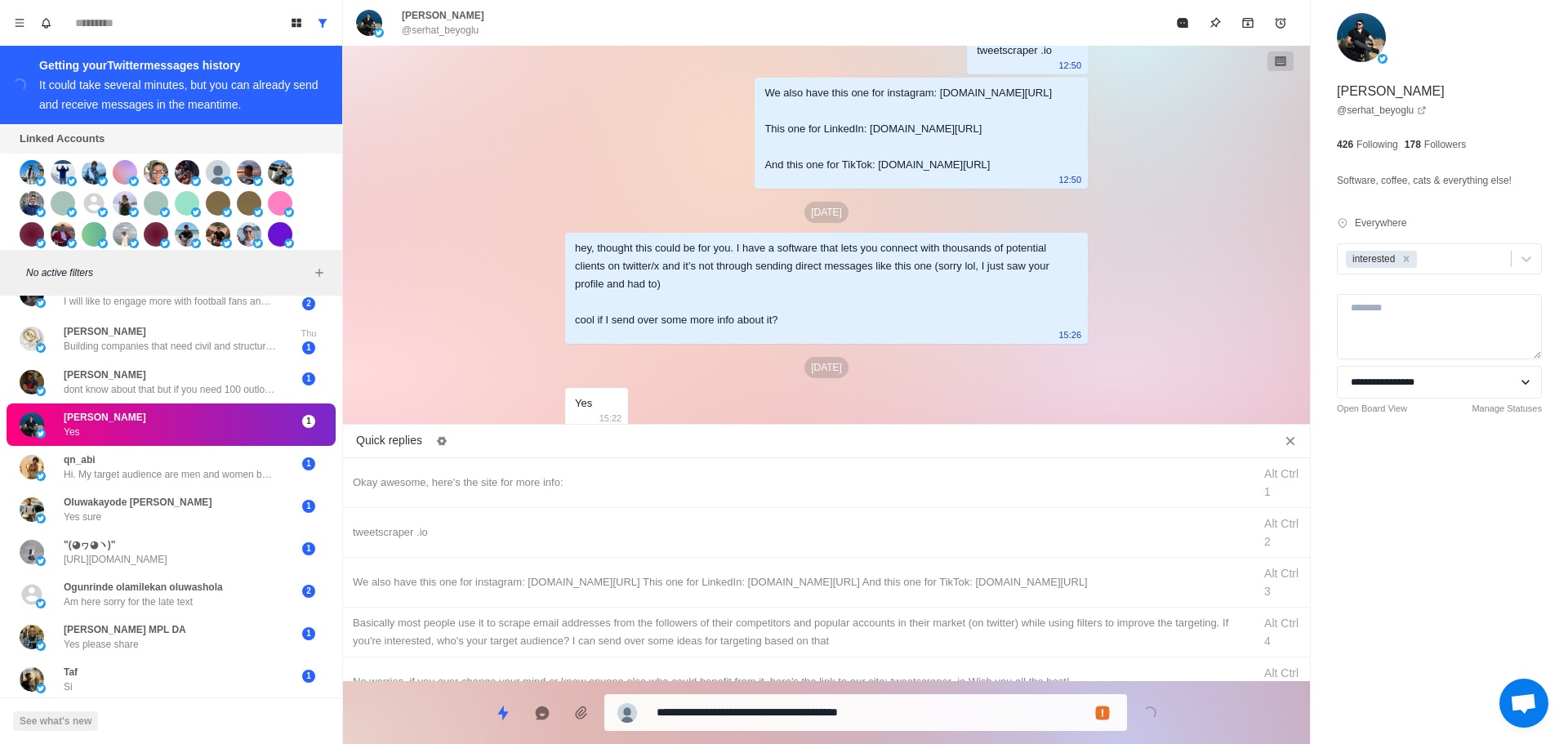
click at [755, 714] on textarea "**********" at bounding box center [886, 713] width 457 height 23
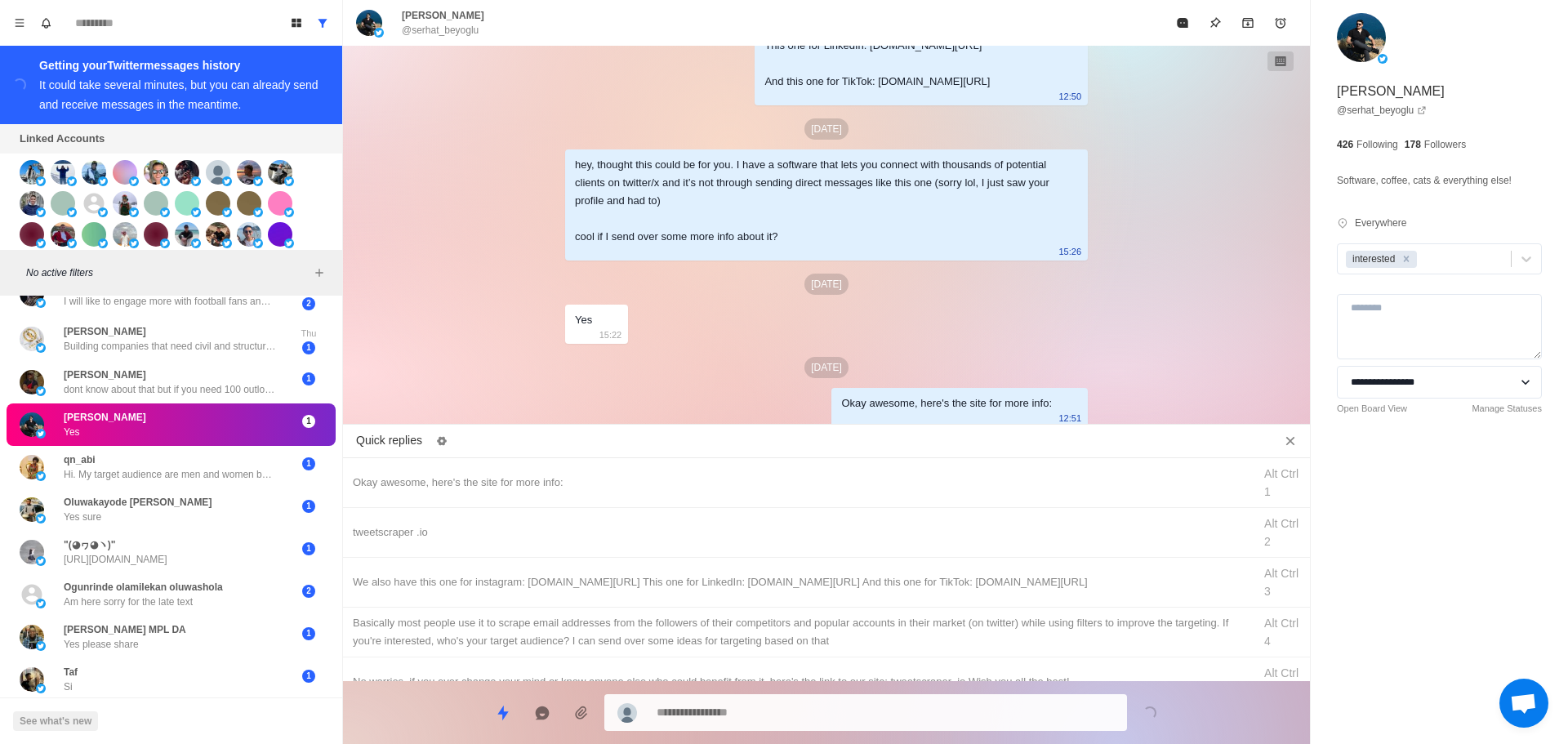
drag, startPoint x: 870, startPoint y: 525, endPoint x: 836, endPoint y: 691, distance: 169.4
click at [872, 535] on div "tweetscraper .io" at bounding box center [798, 533] width 891 height 18
click at [829, 708] on textarea "**********" at bounding box center [886, 711] width 457 height 23
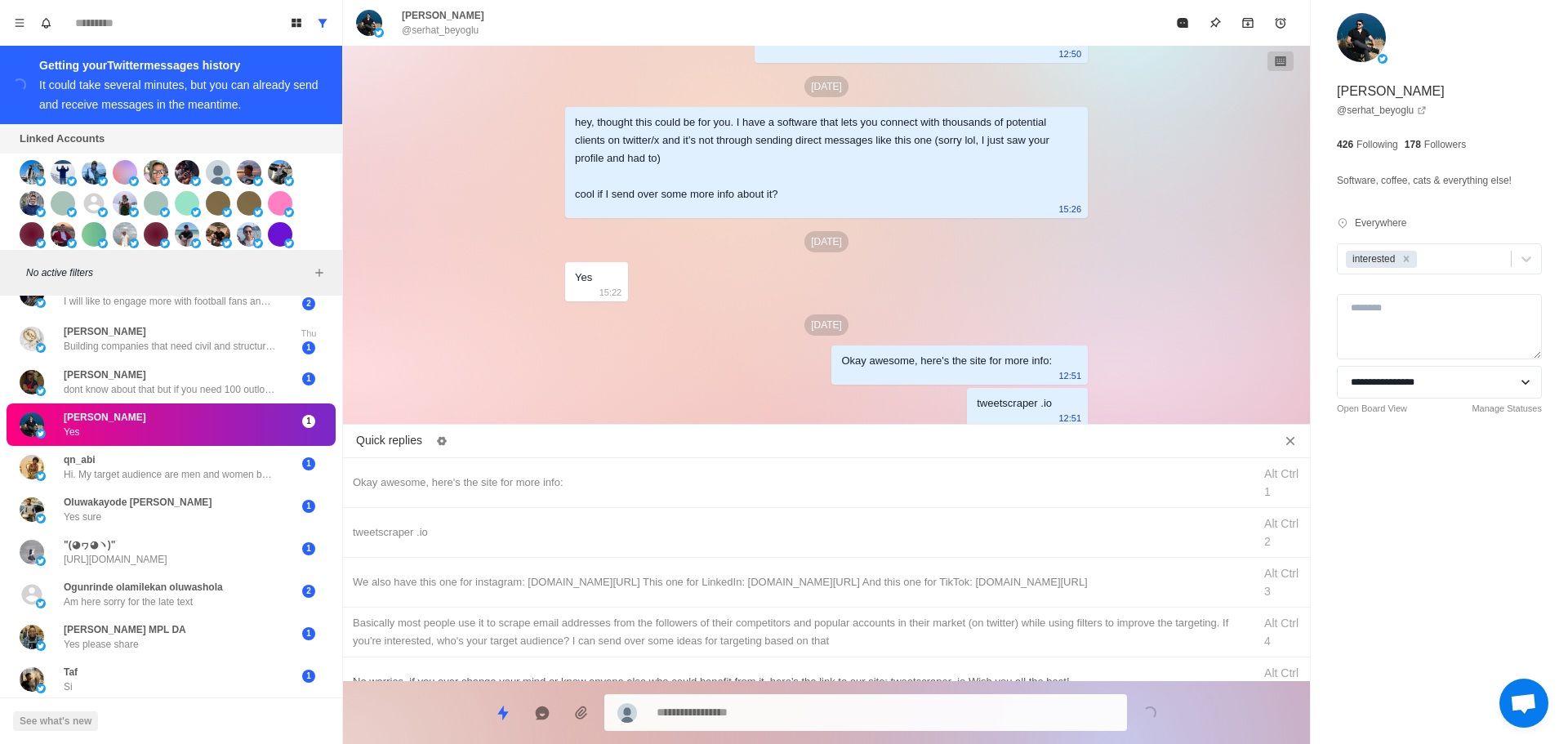
drag, startPoint x: 886, startPoint y: 582, endPoint x: 886, endPoint y: 605, distance: 23.0
click at [886, 589] on div "We also have this one for instagram: [DOMAIN_NAME][URL] This one for LinkedIn: …" at bounding box center [798, 583] width 891 height 18
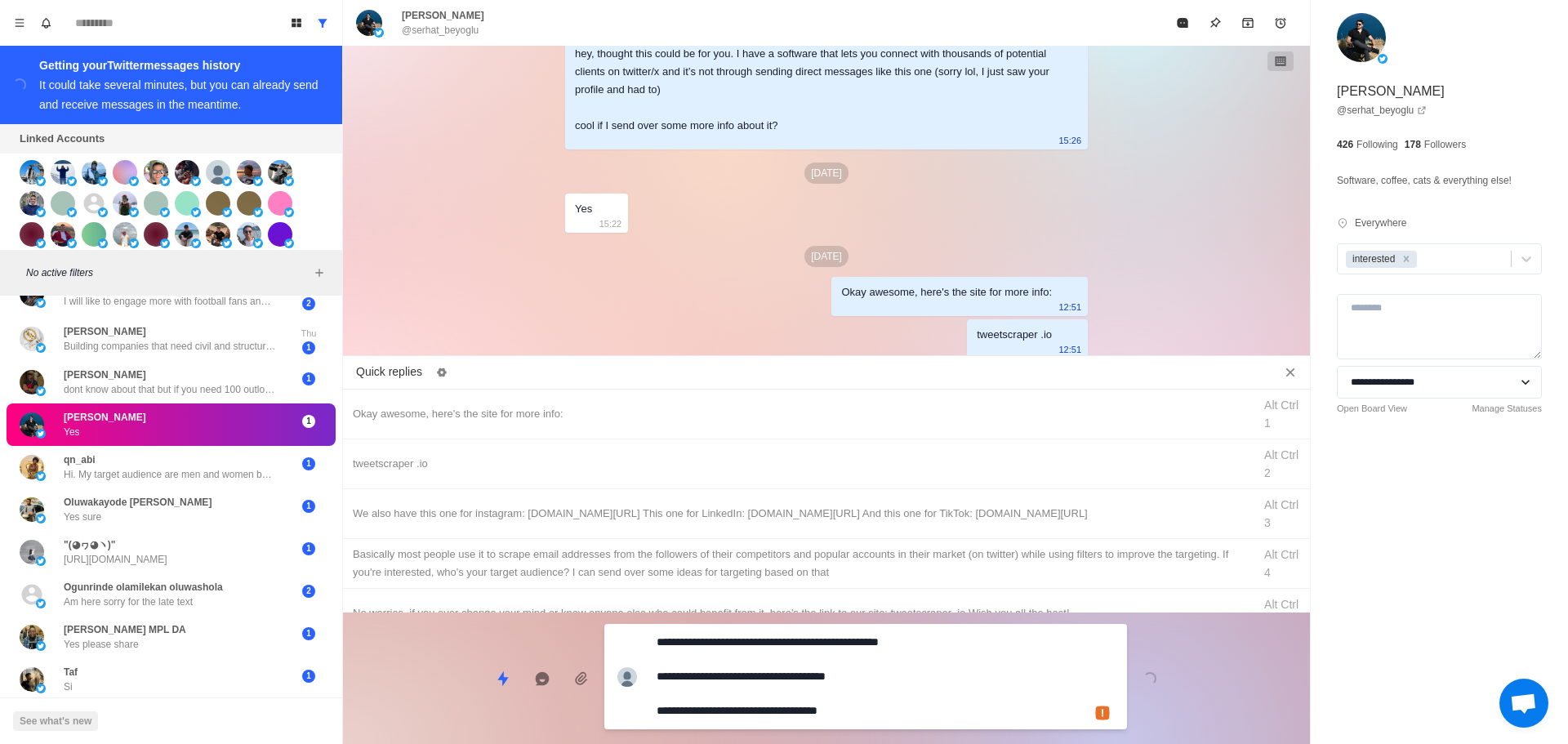
drag, startPoint x: 857, startPoint y: 706, endPoint x: 905, endPoint y: 629, distance: 90.7
click at [858, 706] on textarea "**********" at bounding box center [886, 677] width 457 height 92
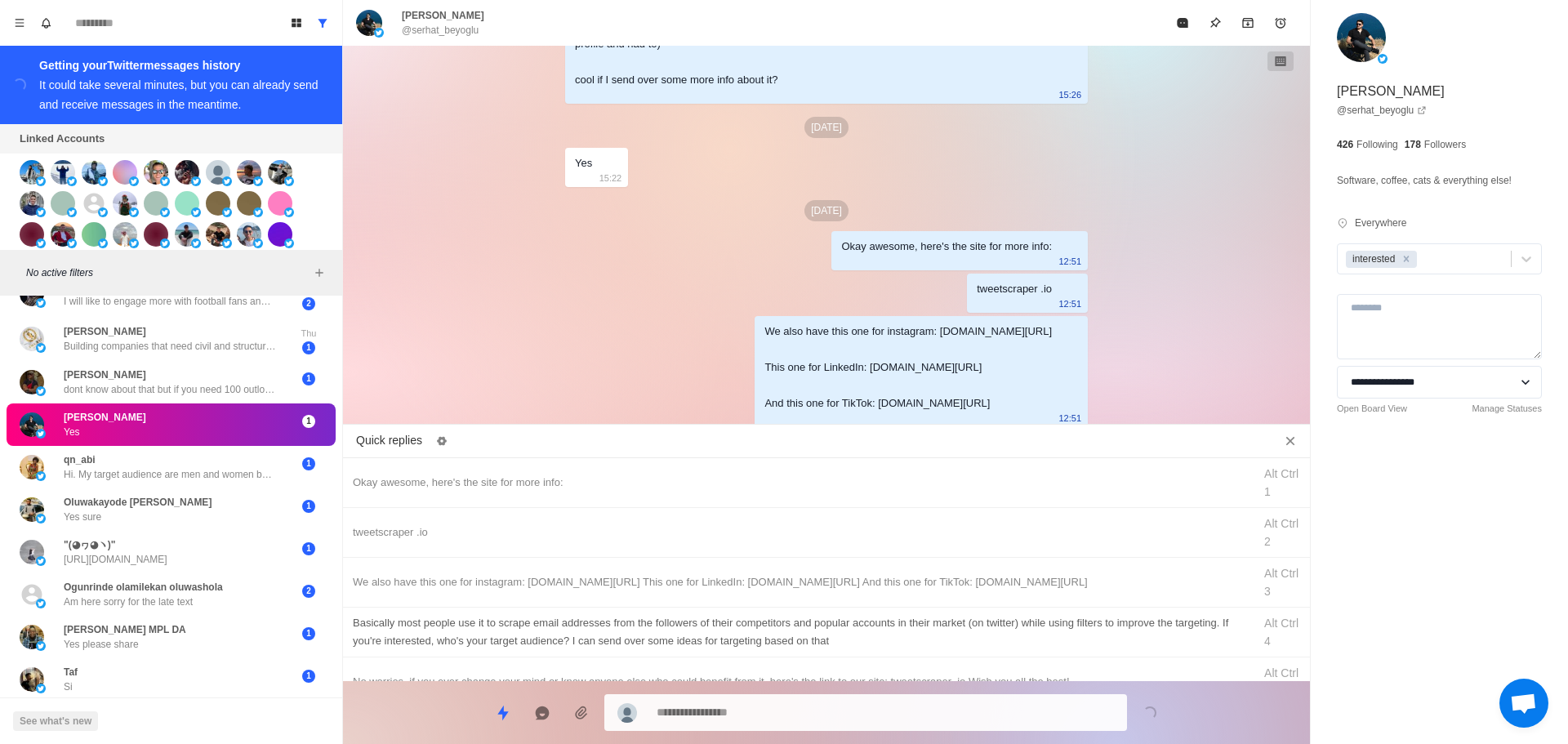
click at [905, 628] on div "Basically most people use it to scrape email addresses from the followers of th…" at bounding box center [798, 632] width 891 height 36
click at [876, 705] on textarea "**********" at bounding box center [886, 713] width 457 height 23
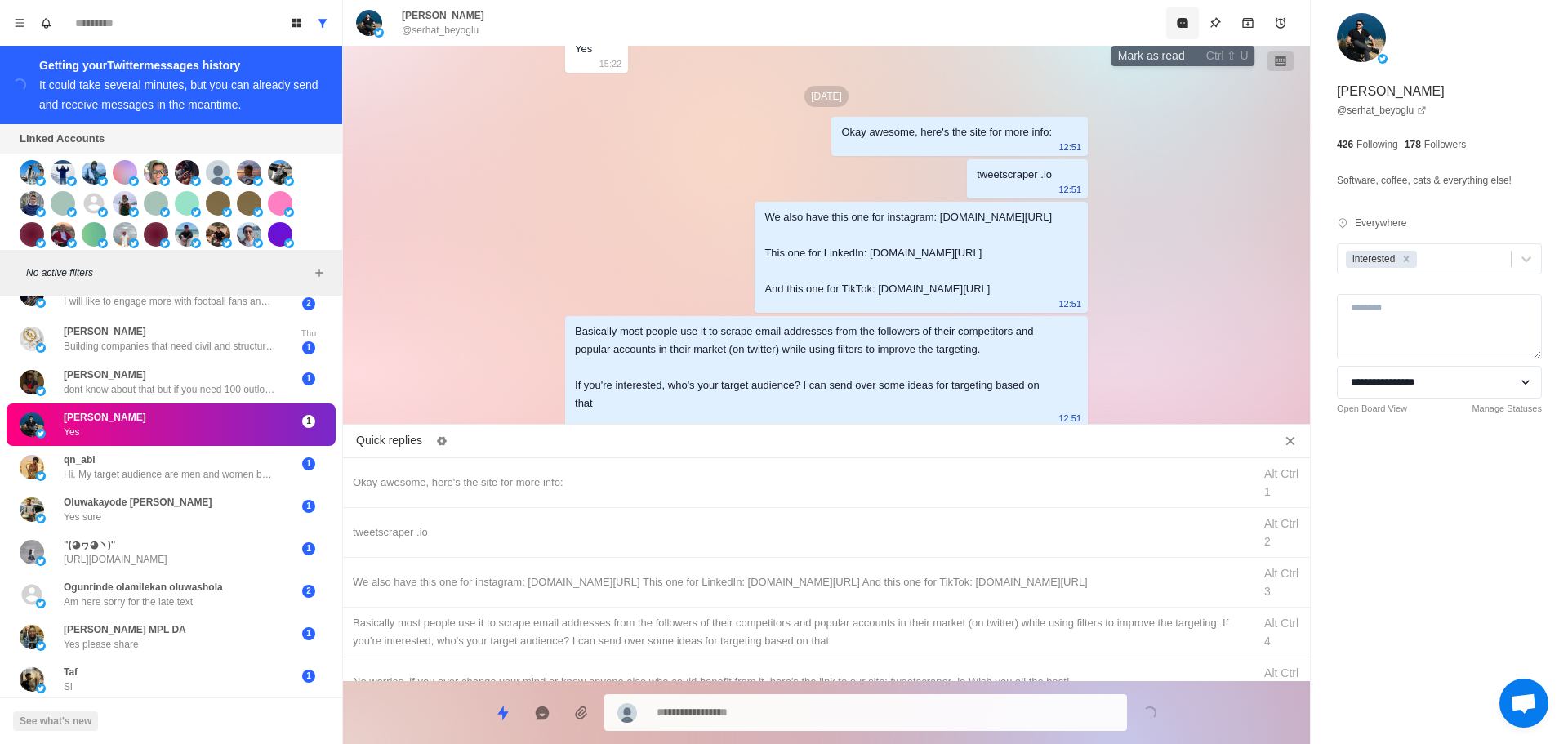
click at [1178, 22] on icon "Mark as read" at bounding box center [1182, 22] width 11 height 10
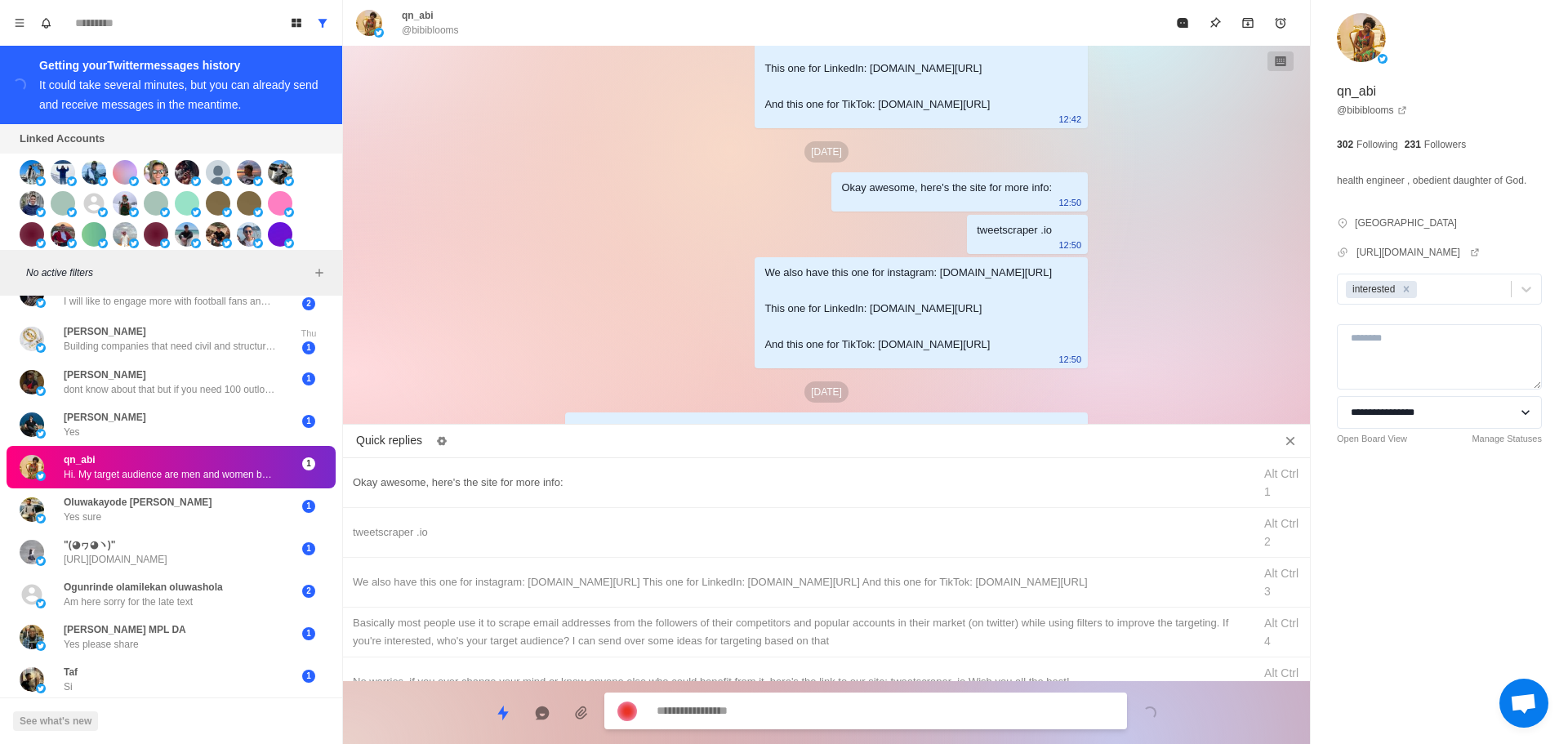
scroll to position [811, 0]
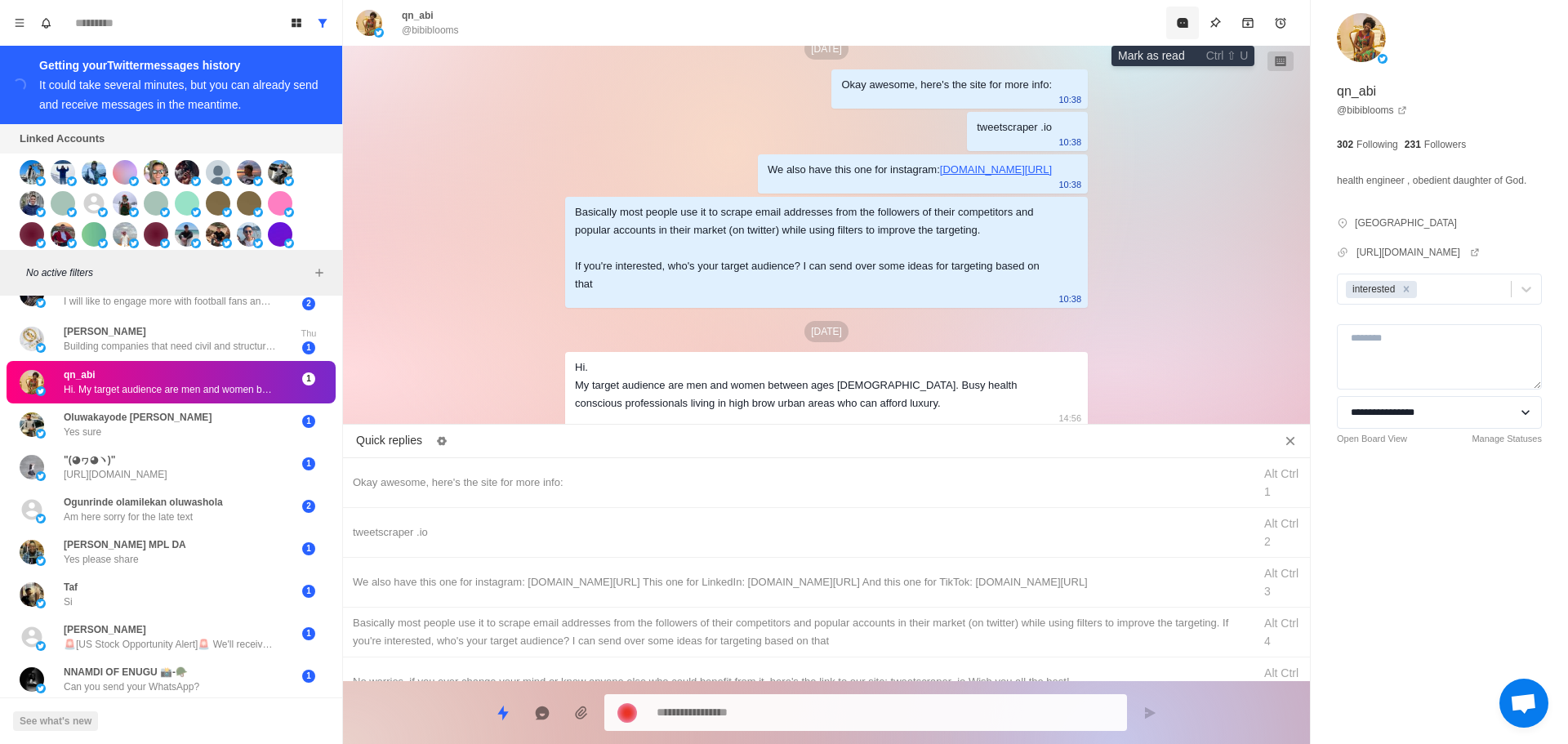
click at [1176, 25] on icon "Mark as read" at bounding box center [1182, 22] width 13 height 13
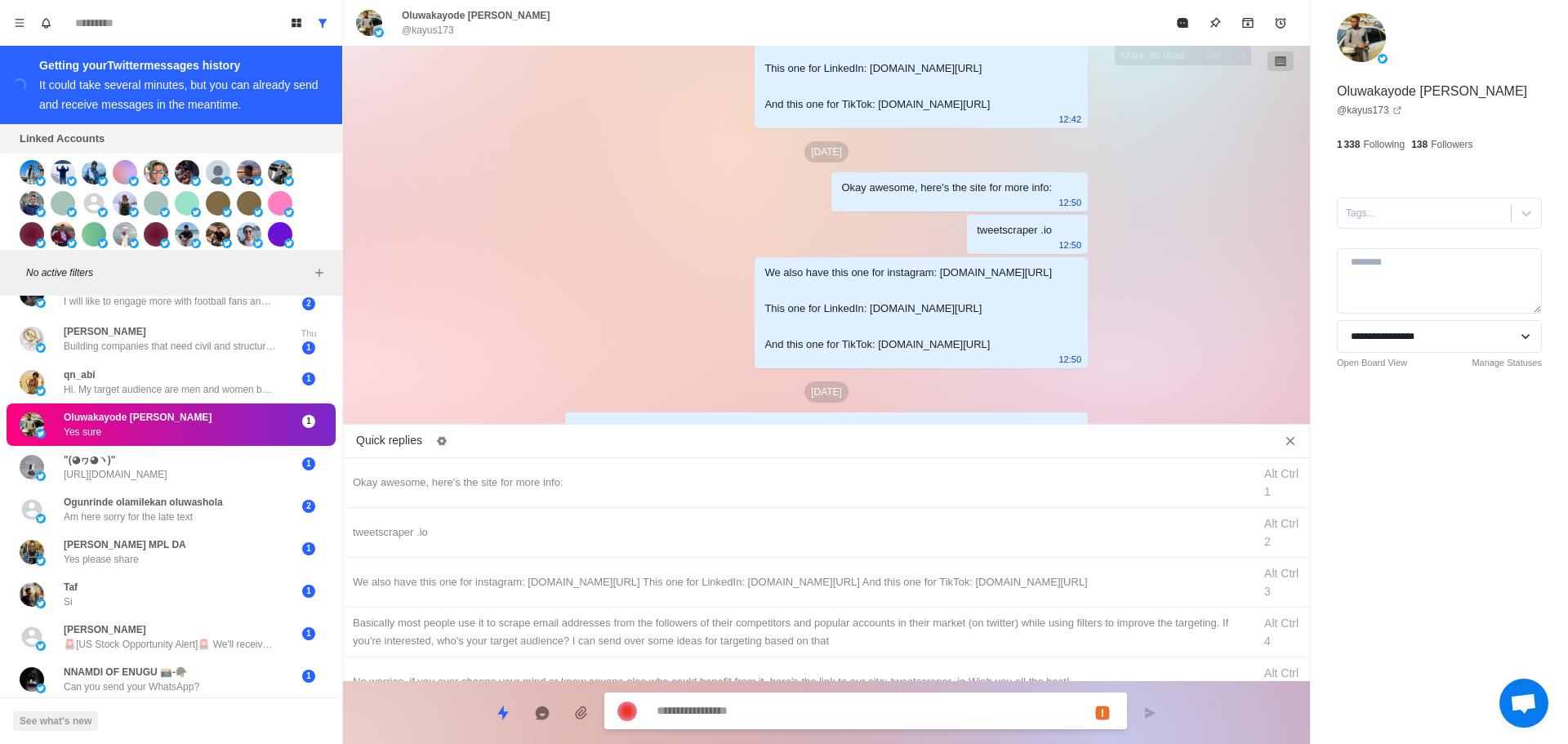
scroll to position [369, 0]
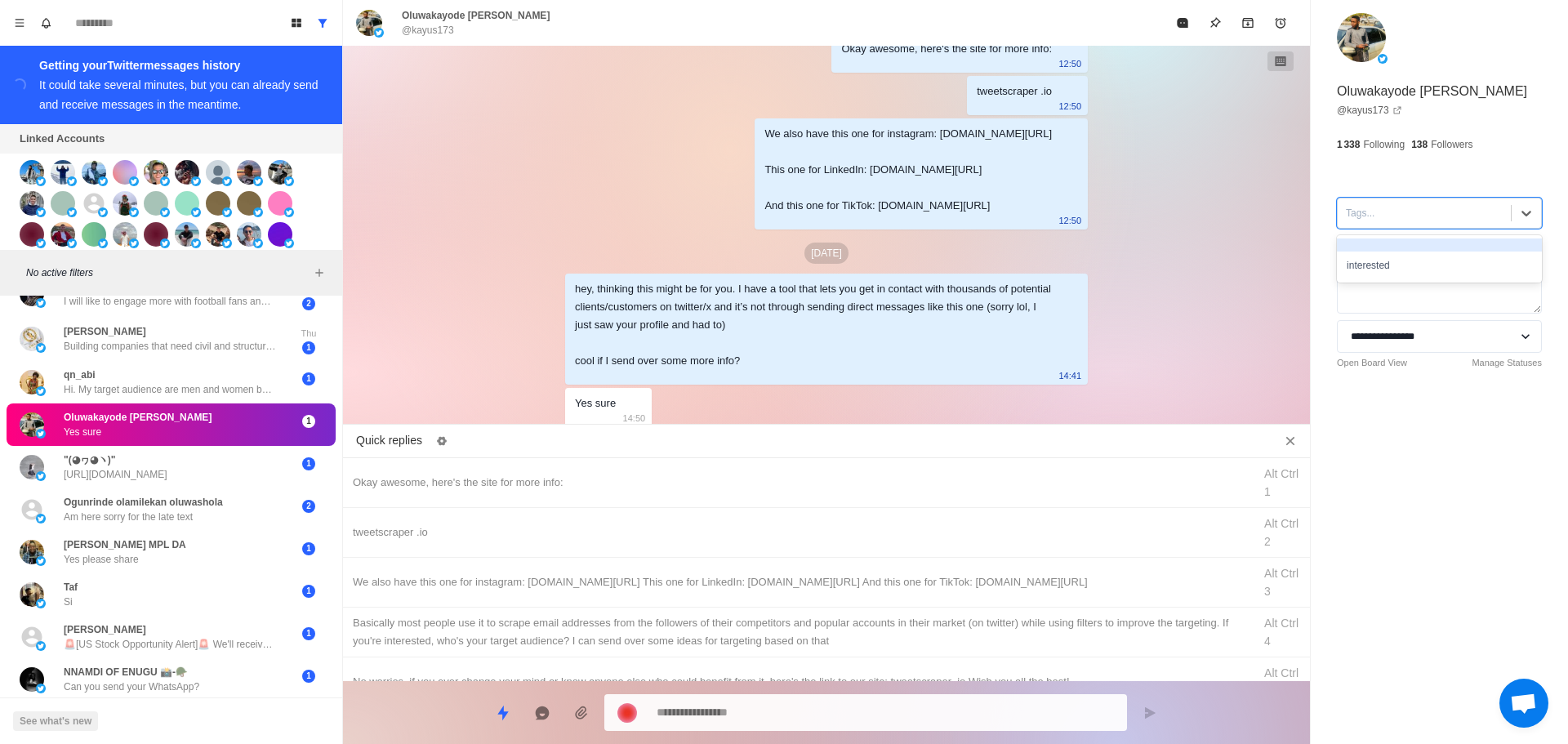
click at [1397, 215] on div at bounding box center [1424, 213] width 156 height 18
click at [1417, 261] on div "interested" at bounding box center [1440, 265] width 205 height 27
click at [667, 469] on div "Okay awesome, here's the site for more info: Alt Ctrl 1" at bounding box center [826, 483] width 967 height 50
click at [810, 720] on textarea "**********" at bounding box center [886, 713] width 457 height 23
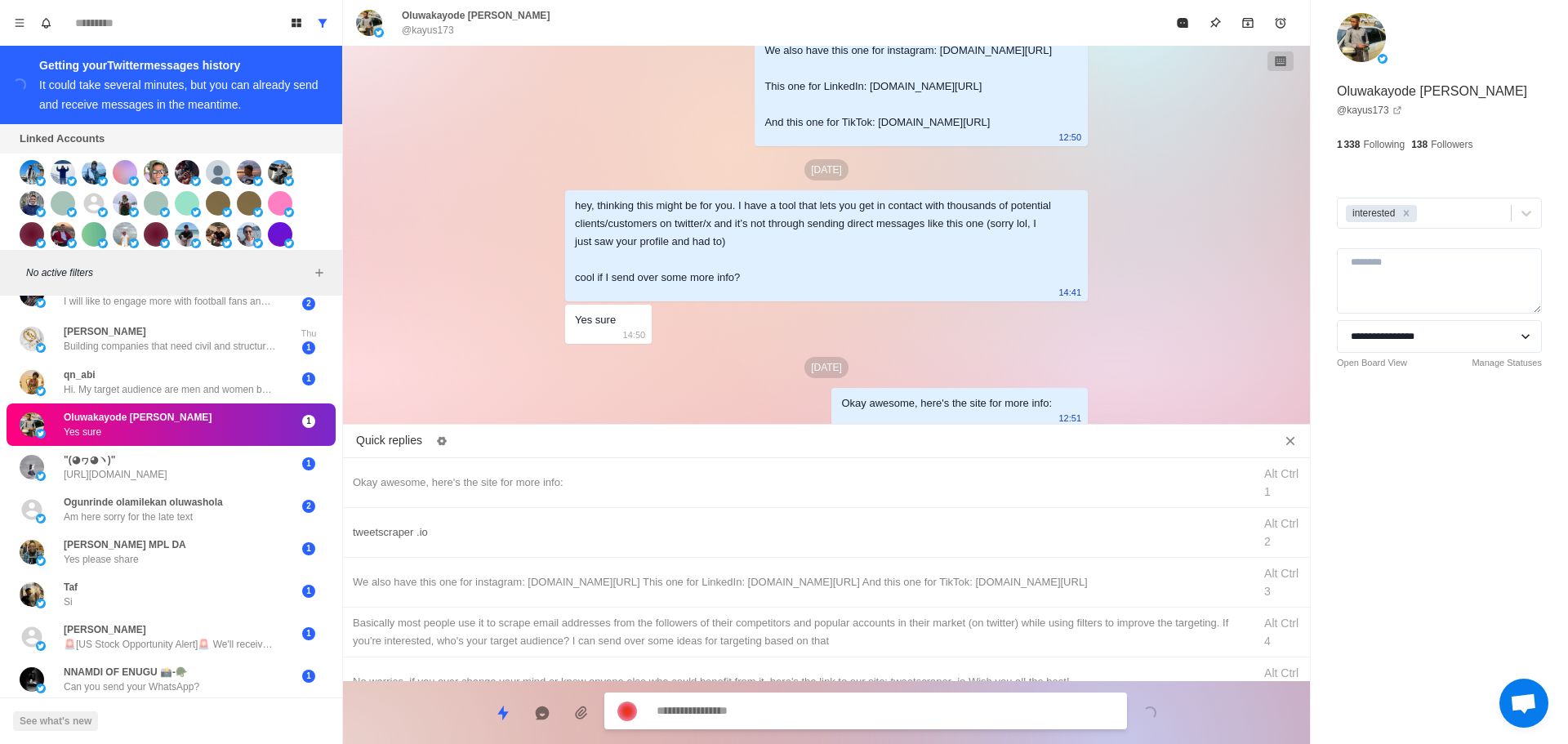
click at [707, 536] on div "tweetscraper .io" at bounding box center [798, 533] width 891 height 18
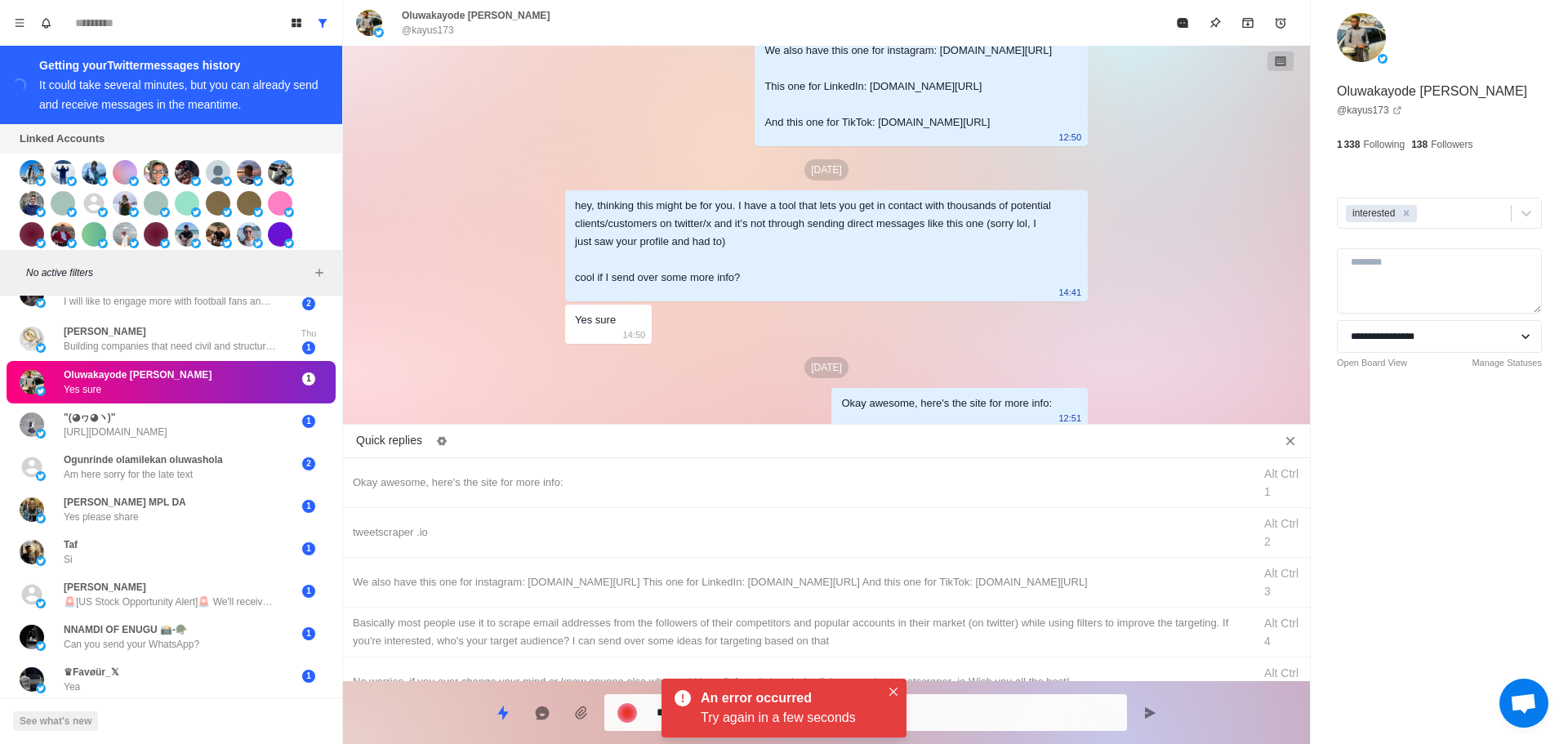
click at [771, 709] on div "An error occurred Try again in a few seconds" at bounding box center [791, 708] width 180 height 39
click at [896, 676] on div "No worries, if you ever change your mind or know anyone else who could benefit …" at bounding box center [798, 682] width 891 height 18
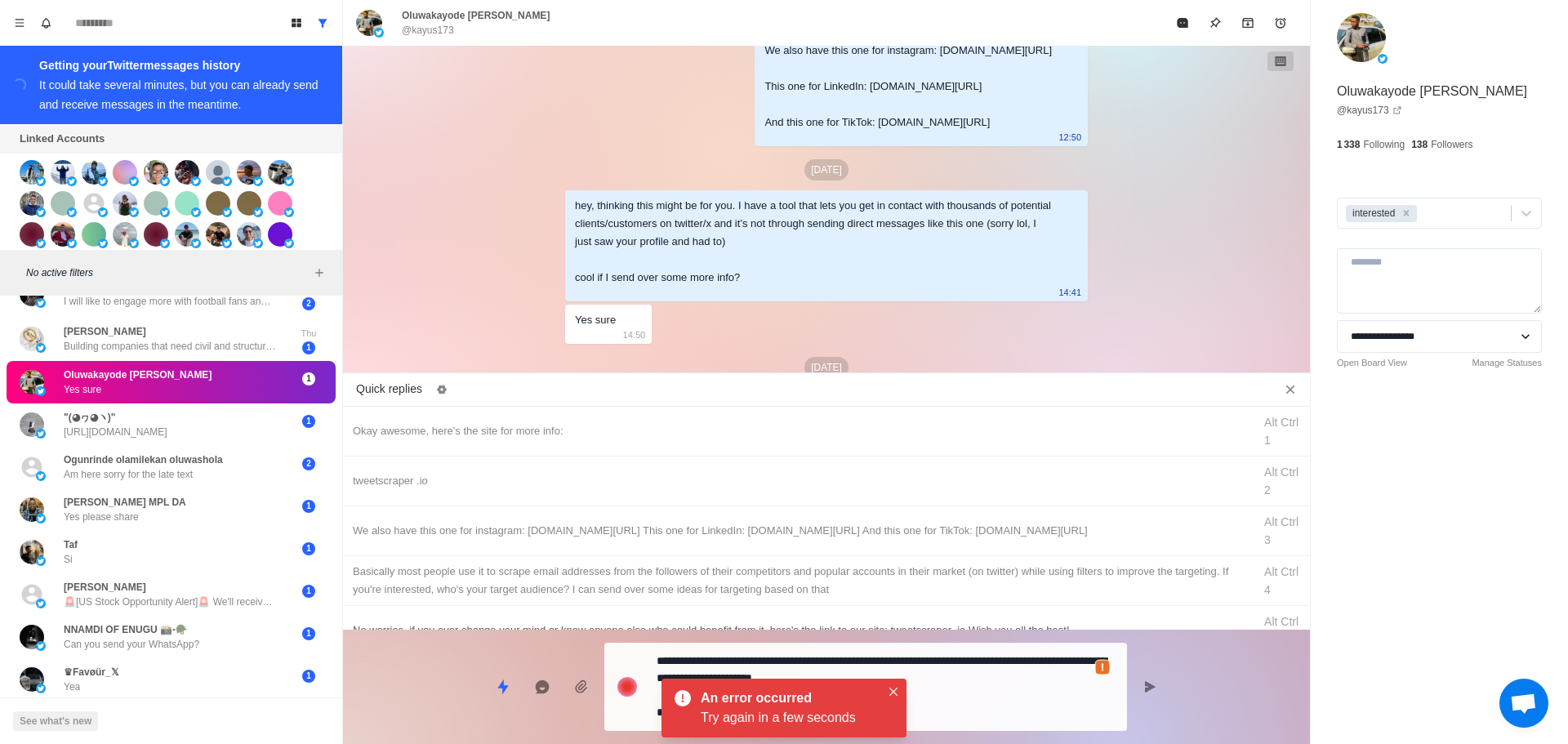
scroll to position [503, 0]
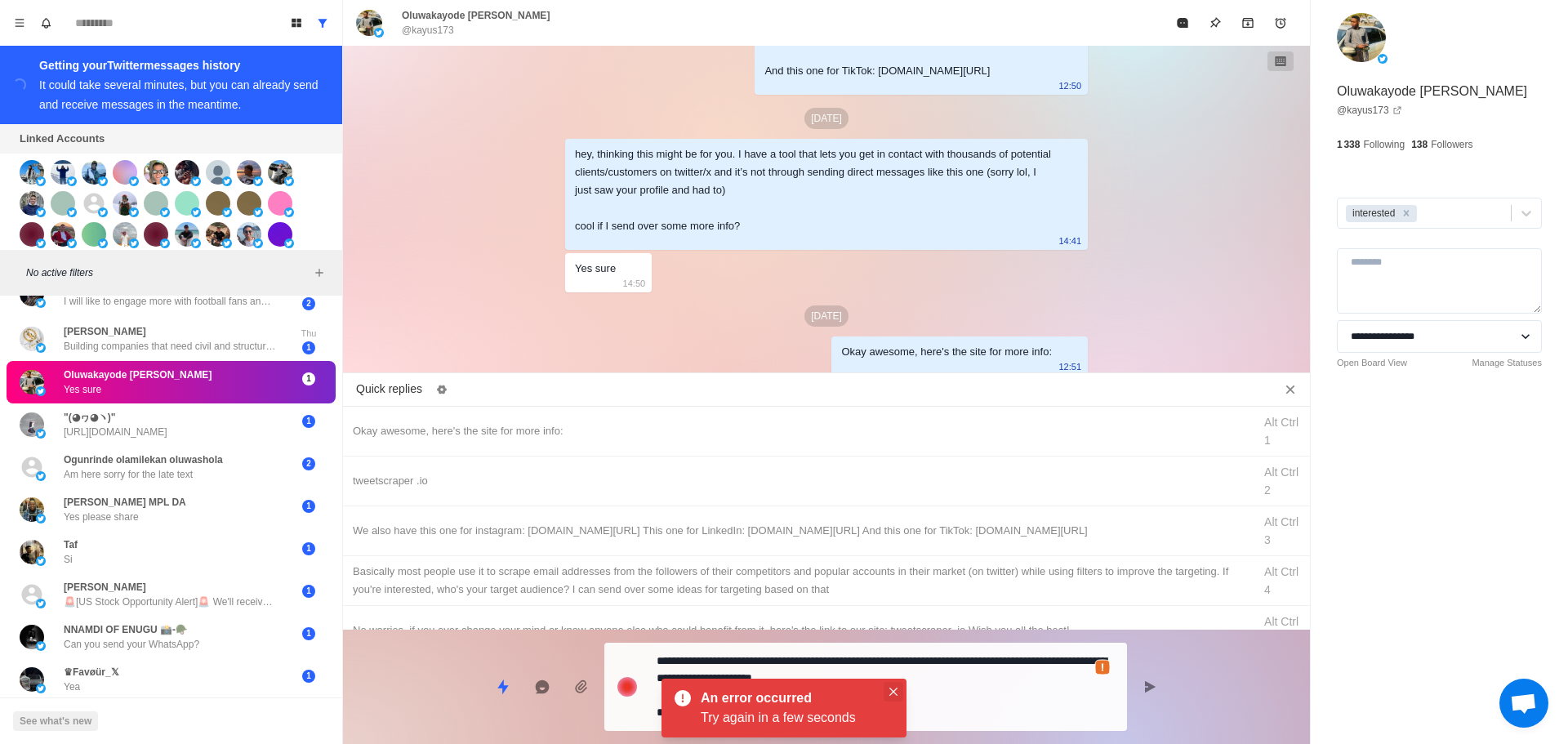
click at [894, 691] on icon "Close" at bounding box center [893, 692] width 8 height 8
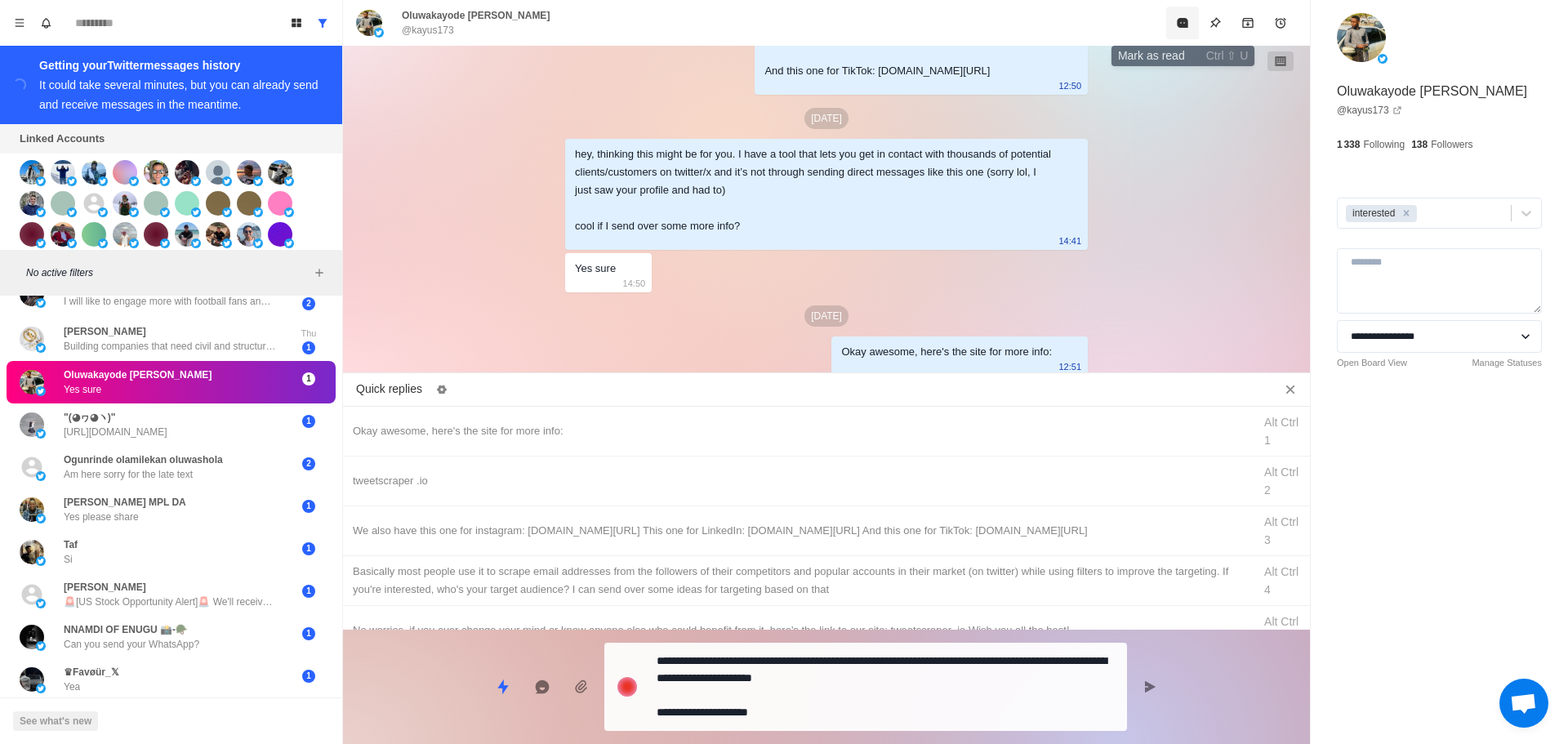
click at [1185, 22] on icon "Mark as read" at bounding box center [1182, 22] width 11 height 10
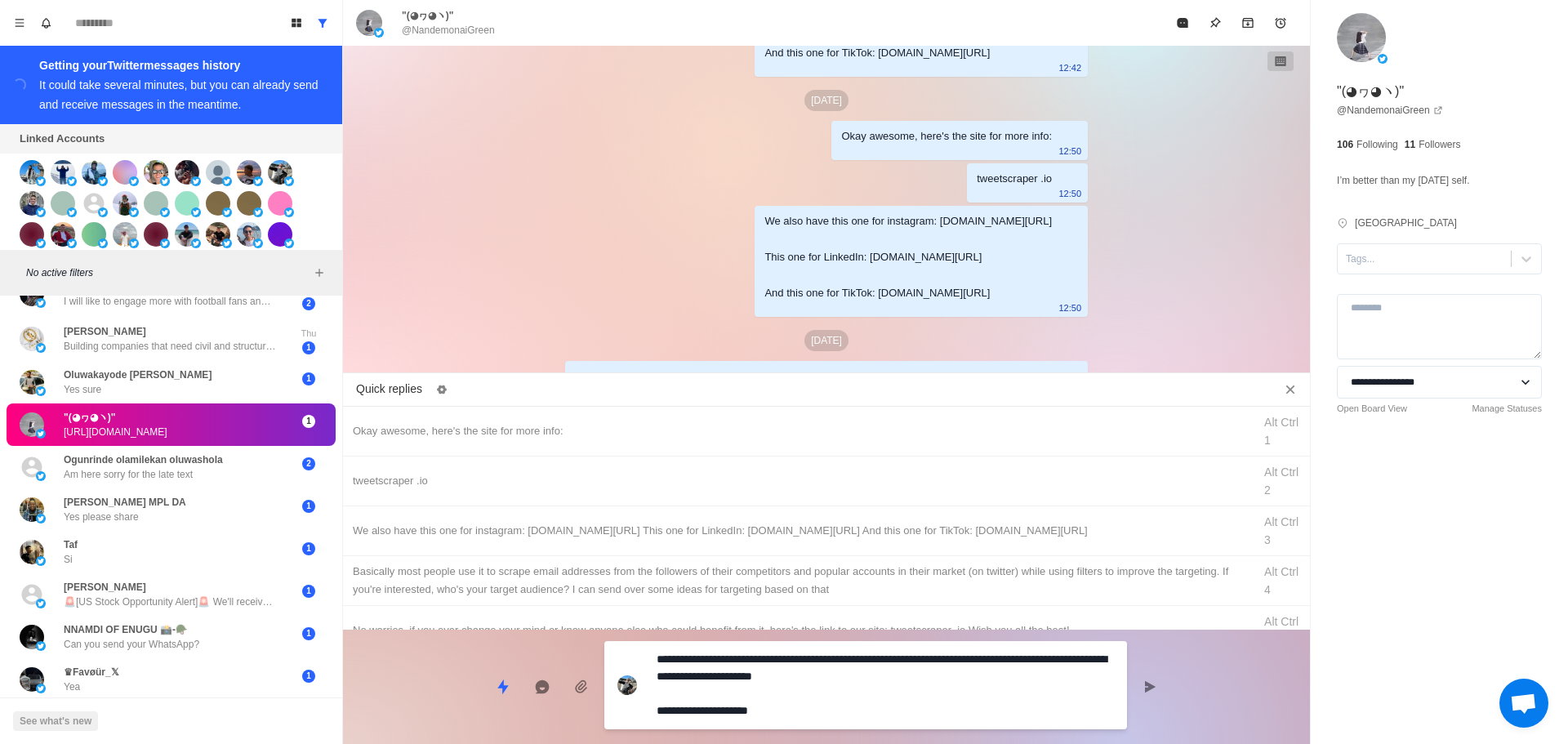
scroll to position [664, 0]
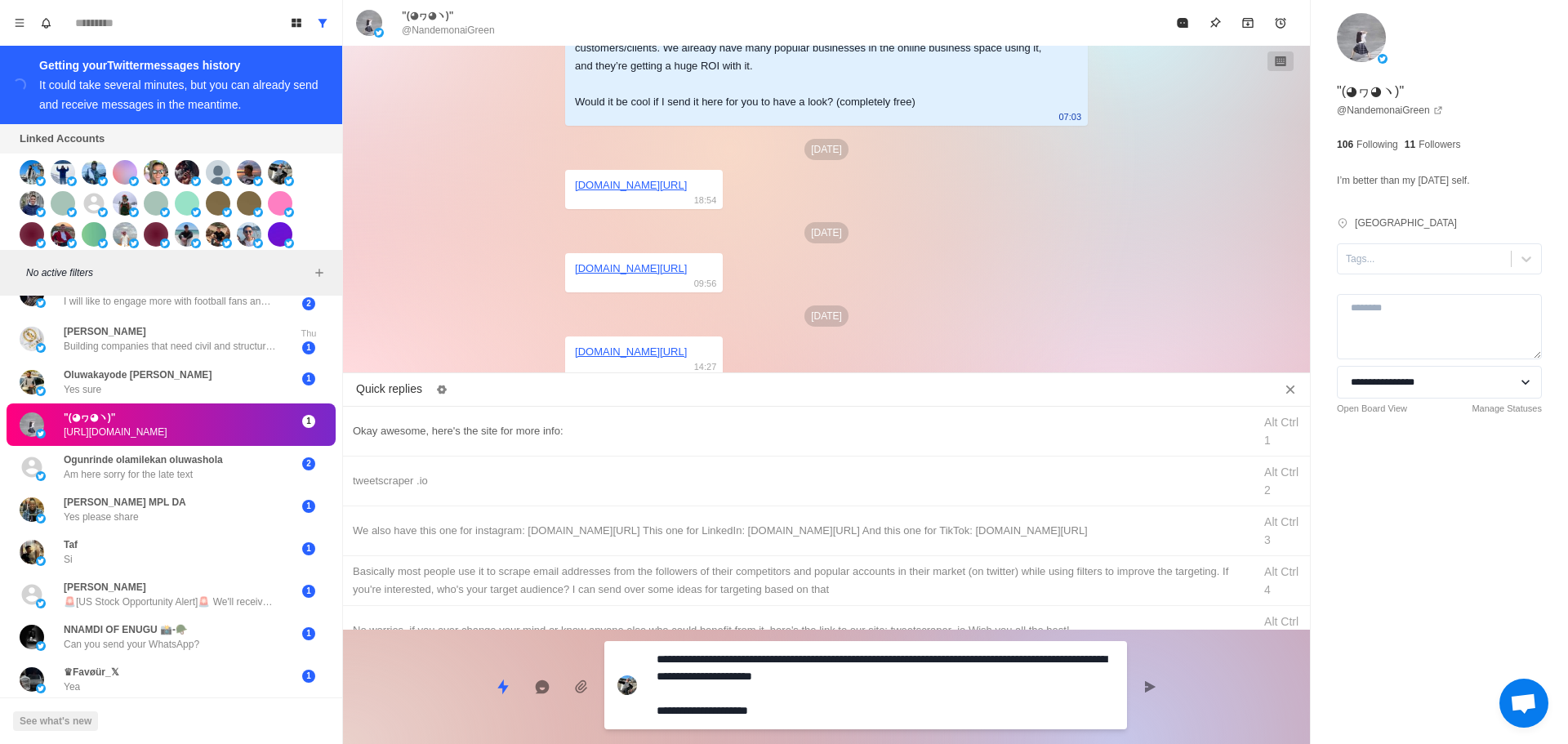
drag, startPoint x: 904, startPoint y: 707, endPoint x: 386, endPoint y: 506, distance: 555.6
click at [370, 525] on div "Quick replies Okay awesome, here's the site for more info: Alt Ctrl 1 tweetscra…" at bounding box center [826, 562] width 967 height 366
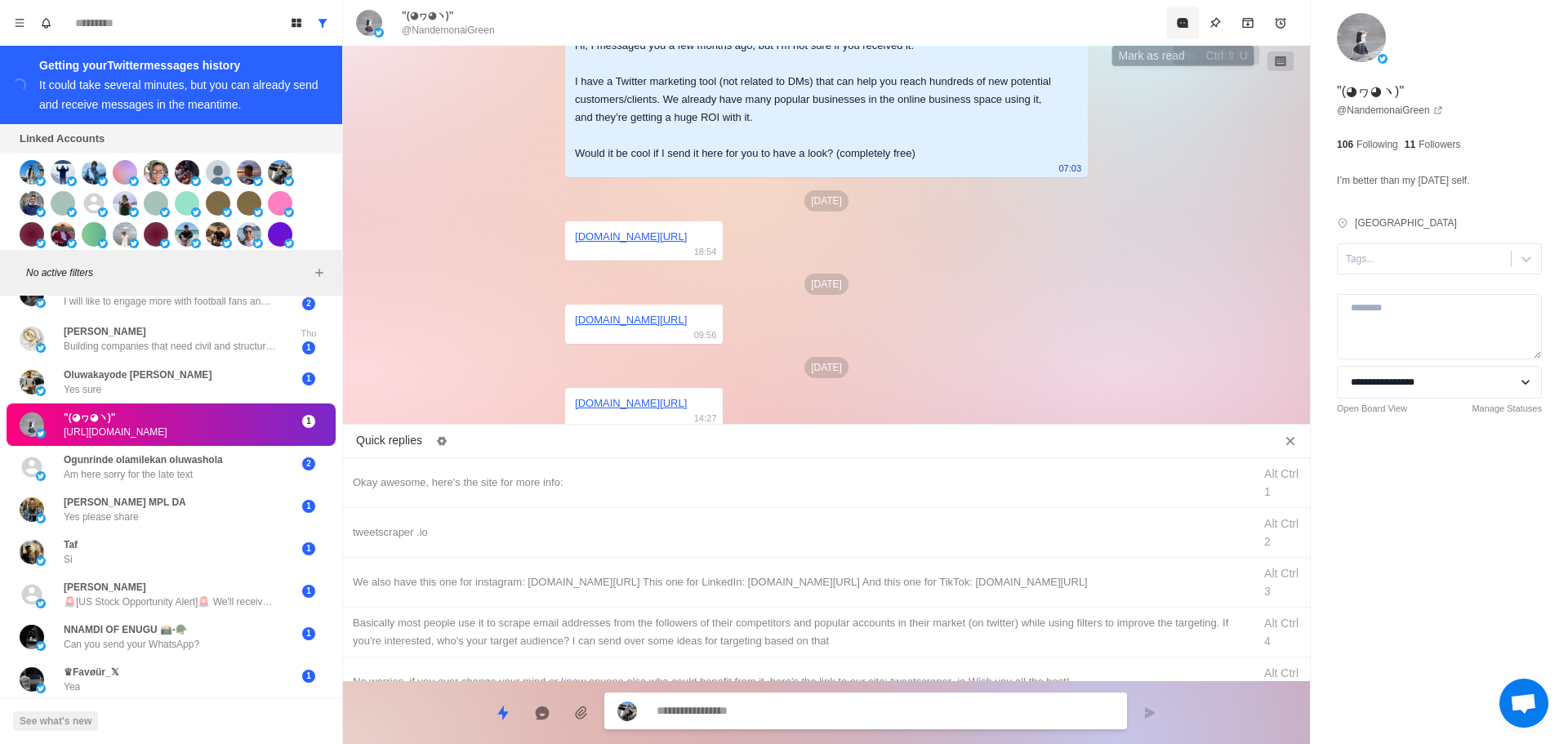
click at [1177, 27] on icon "Mark as read" at bounding box center [1182, 22] width 13 height 13
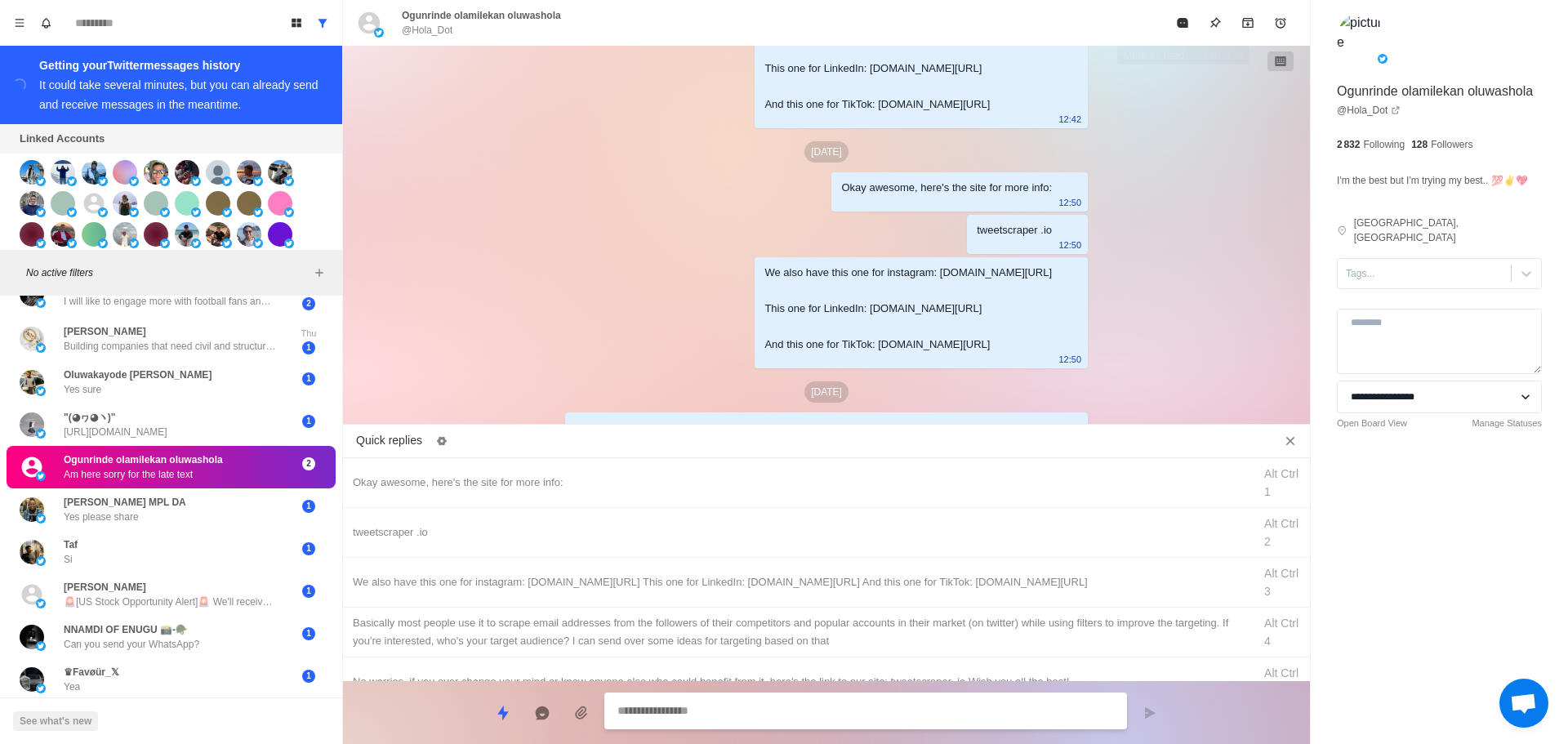
scroll to position [416, 0]
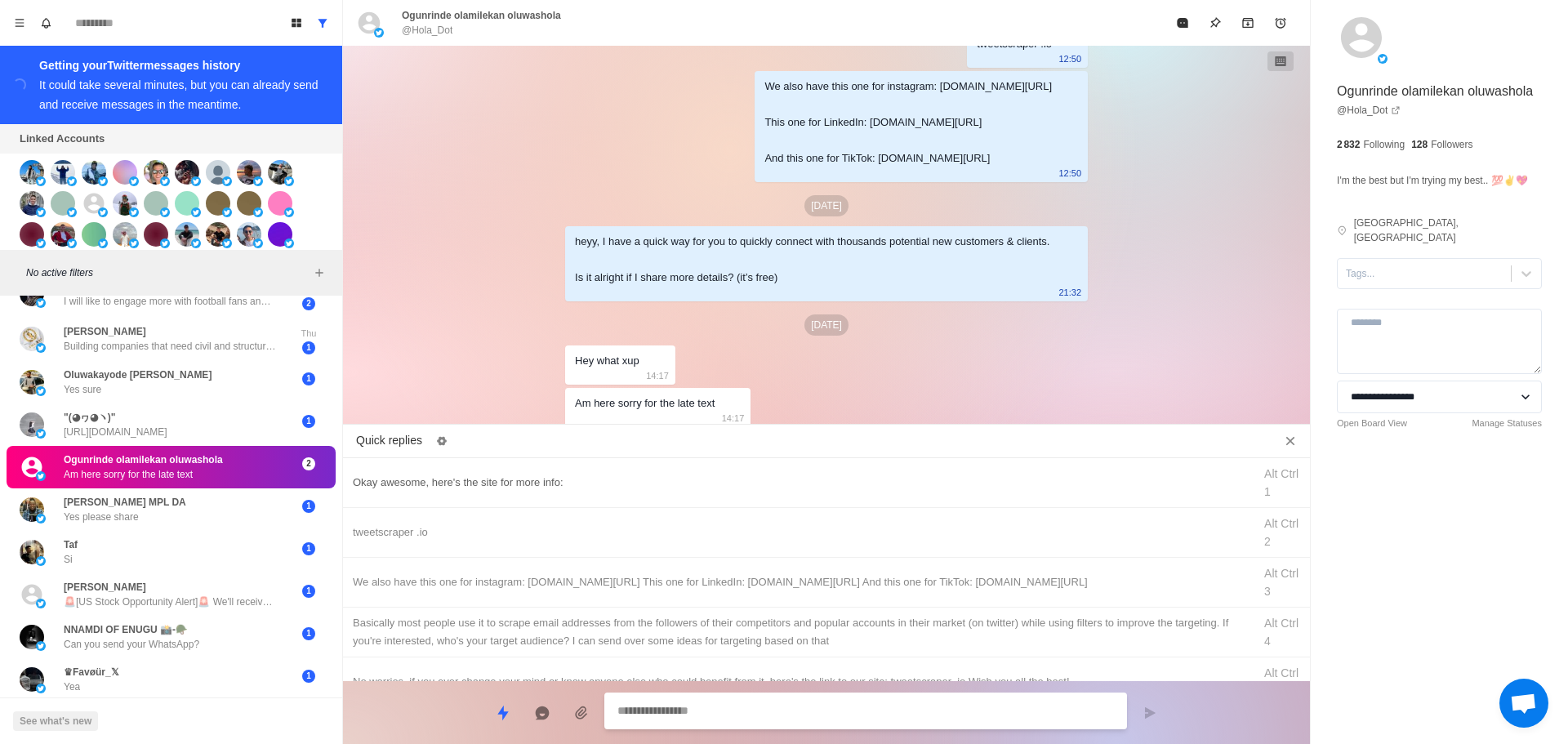
click at [703, 485] on div "Okay awesome, here's the site for more info:" at bounding box center [798, 483] width 891 height 18
click at [847, 717] on textarea "**********" at bounding box center [866, 713] width 497 height 23
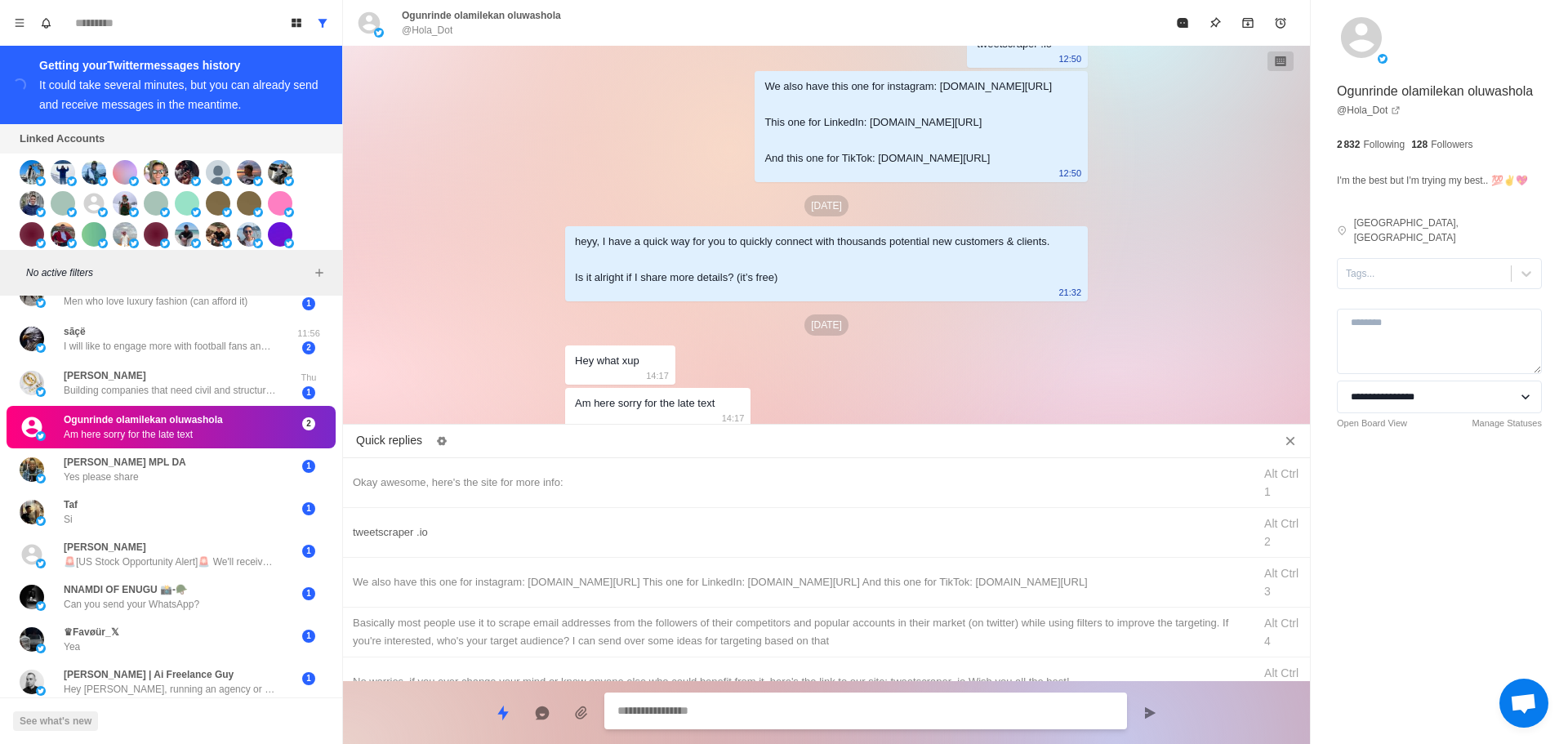
scroll to position [207, 0]
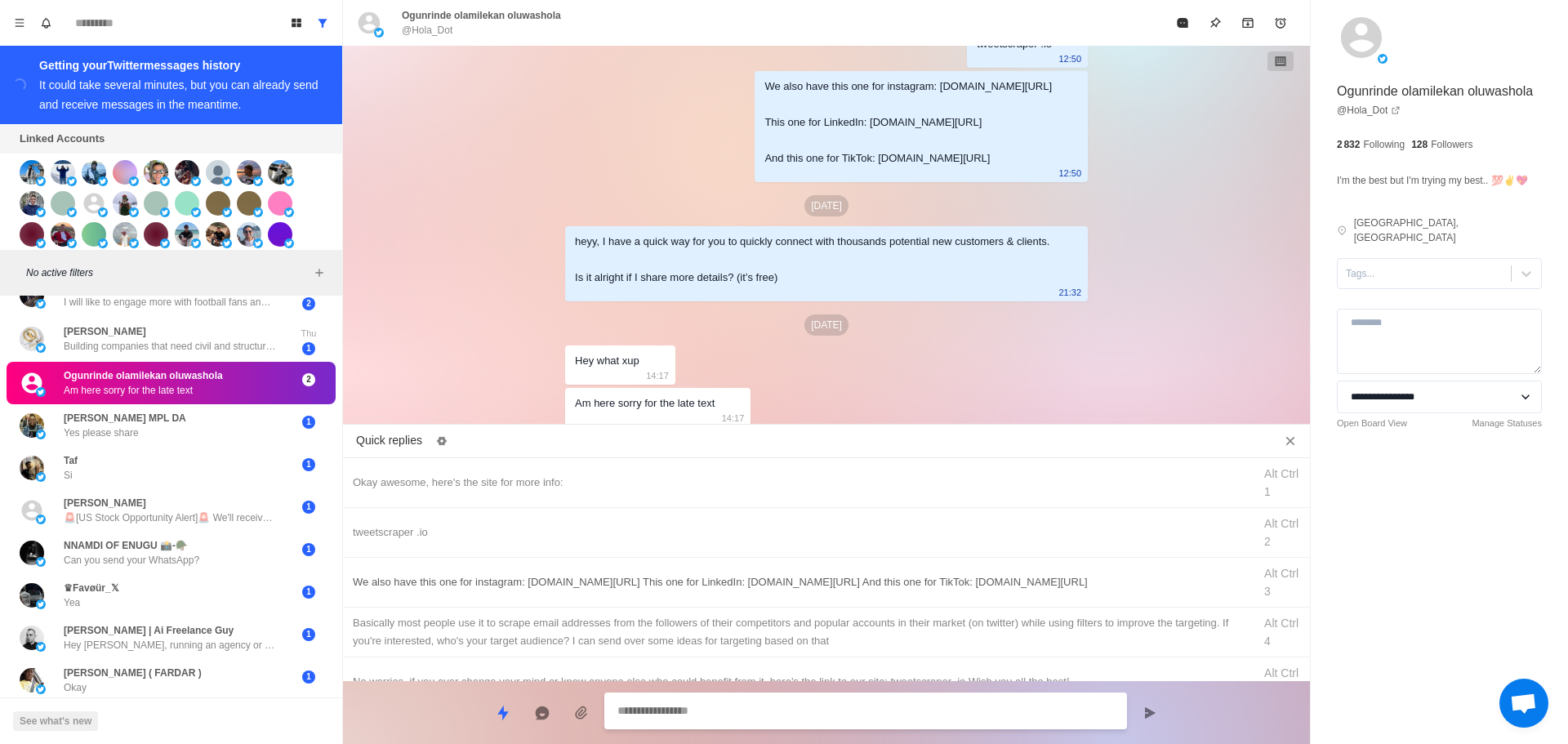
click at [703, 547] on div "tweetscraper .io Alt Ctrl 2" at bounding box center [826, 533] width 967 height 50
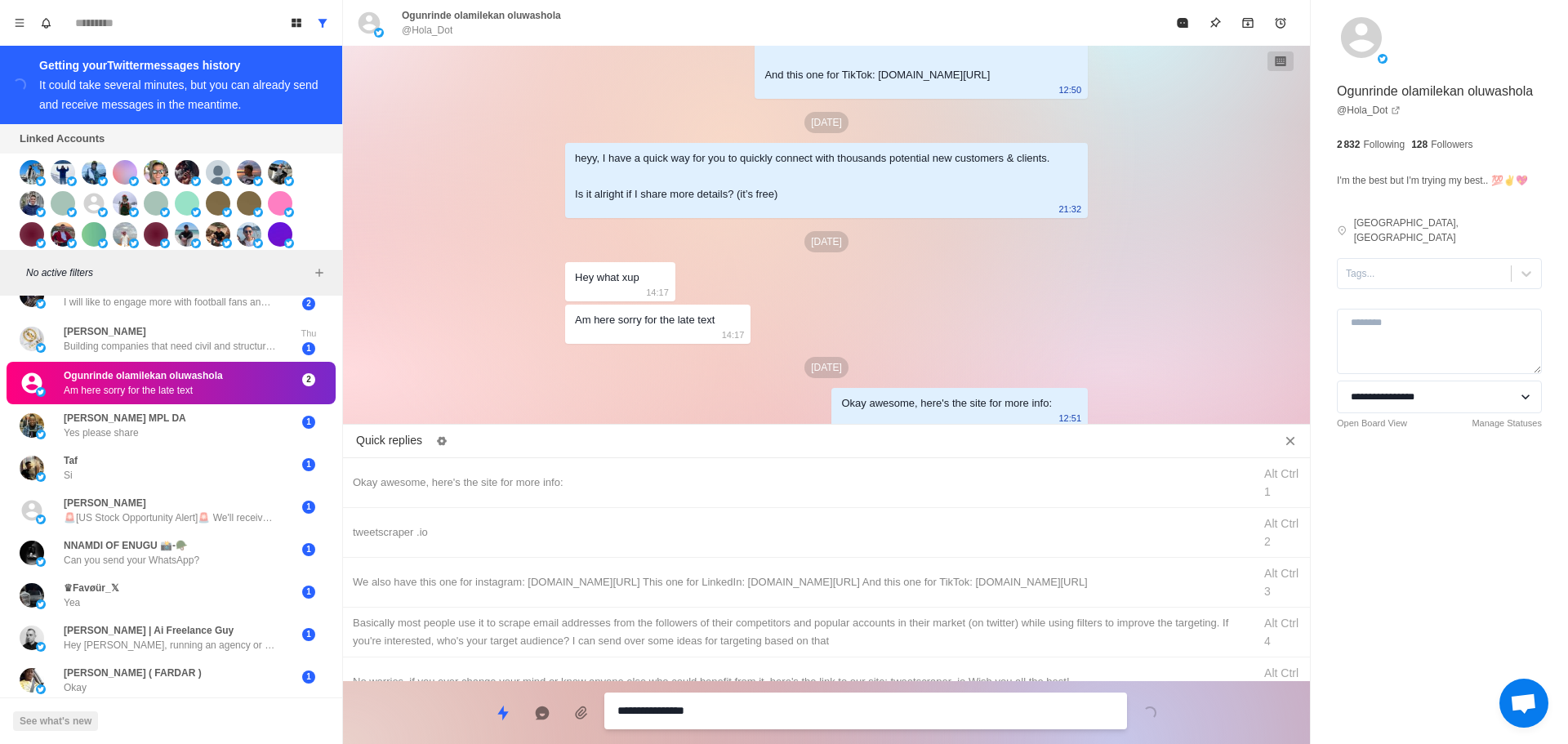
click at [786, 708] on textarea "**********" at bounding box center [866, 711] width 497 height 23
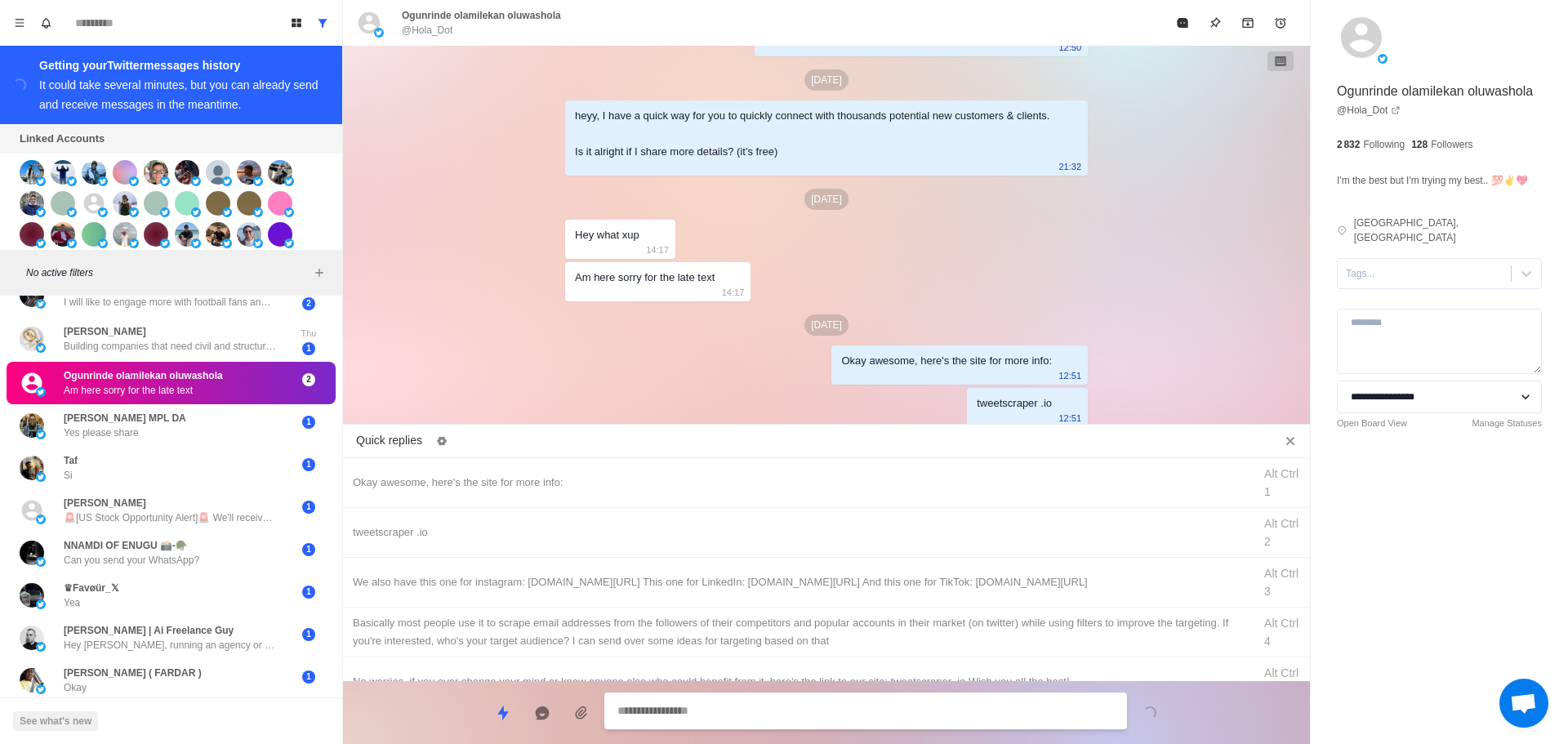
drag, startPoint x: 849, startPoint y: 589, endPoint x: 850, endPoint y: 613, distance: 24.0
click at [849, 590] on div "We also have this one for instagram: [DOMAIN_NAME][URL] This one for LinkedIn: …" at bounding box center [798, 583] width 891 height 18
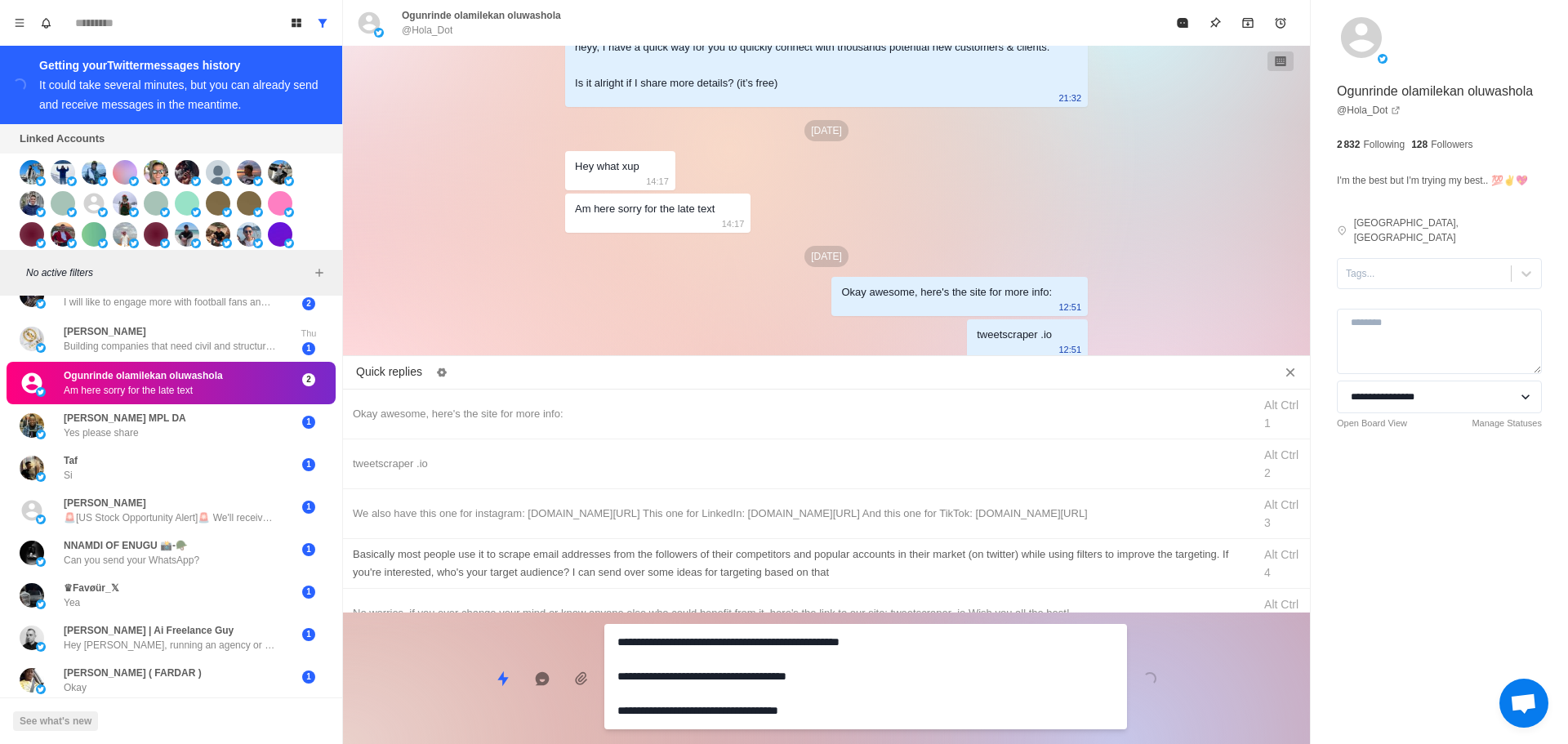
drag, startPoint x: 833, startPoint y: 709, endPoint x: 886, endPoint y: 647, distance: 81.6
click at [835, 708] on textarea "**********" at bounding box center [866, 677] width 497 height 92
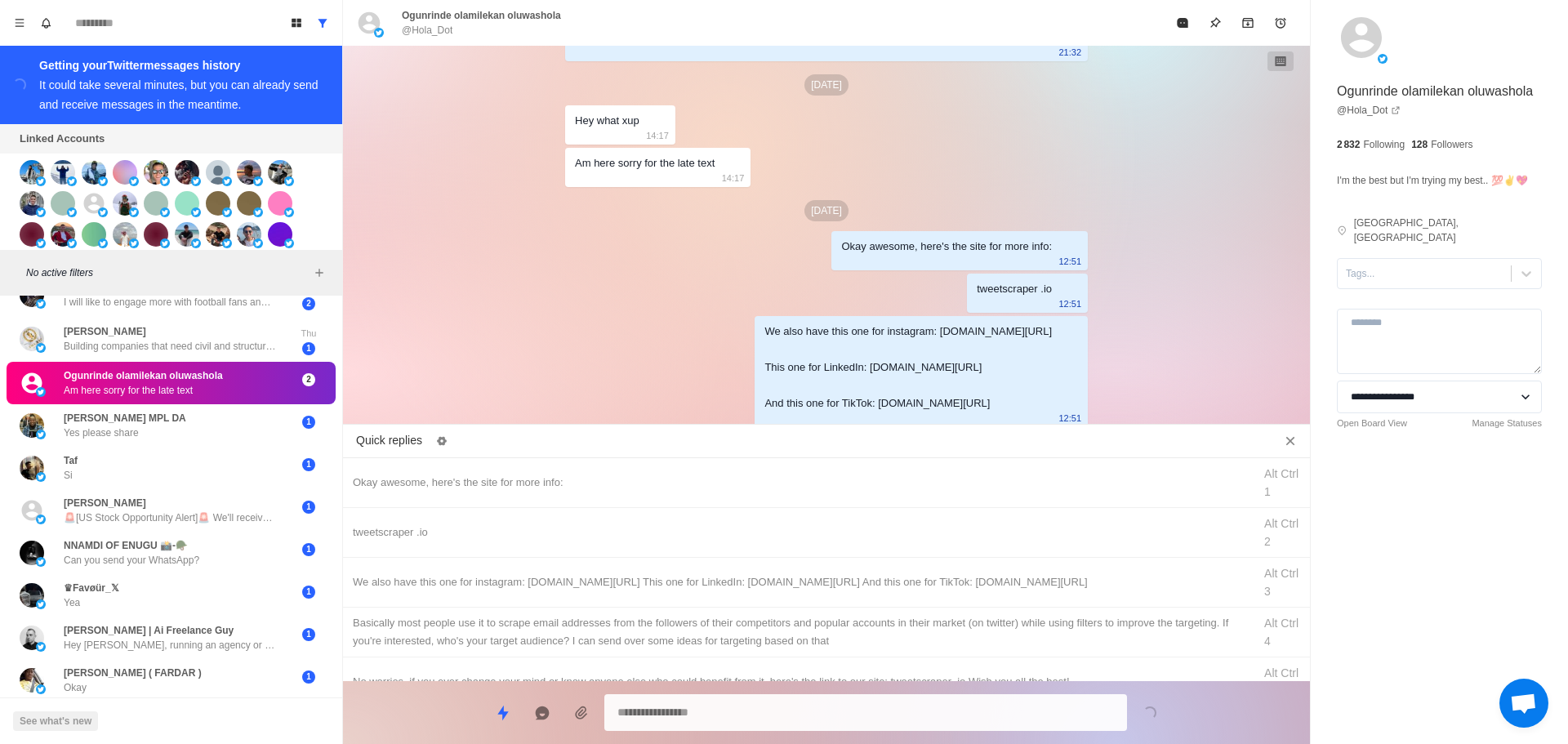
click at [893, 638] on div "Basically most people use it to scrape email addresses from the followers of th…" at bounding box center [798, 632] width 891 height 36
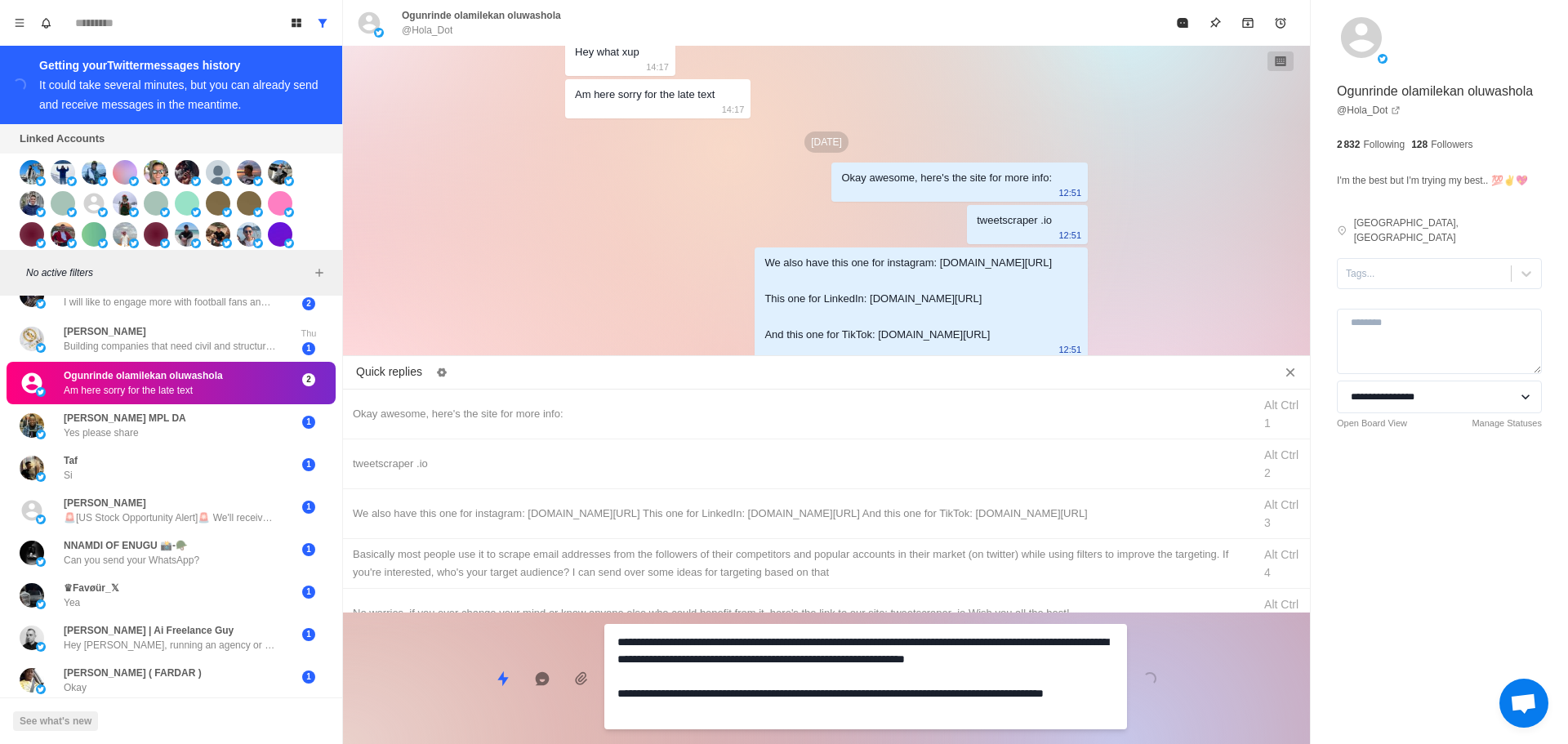
click at [864, 697] on div "**********" at bounding box center [865, 677] width 523 height 106
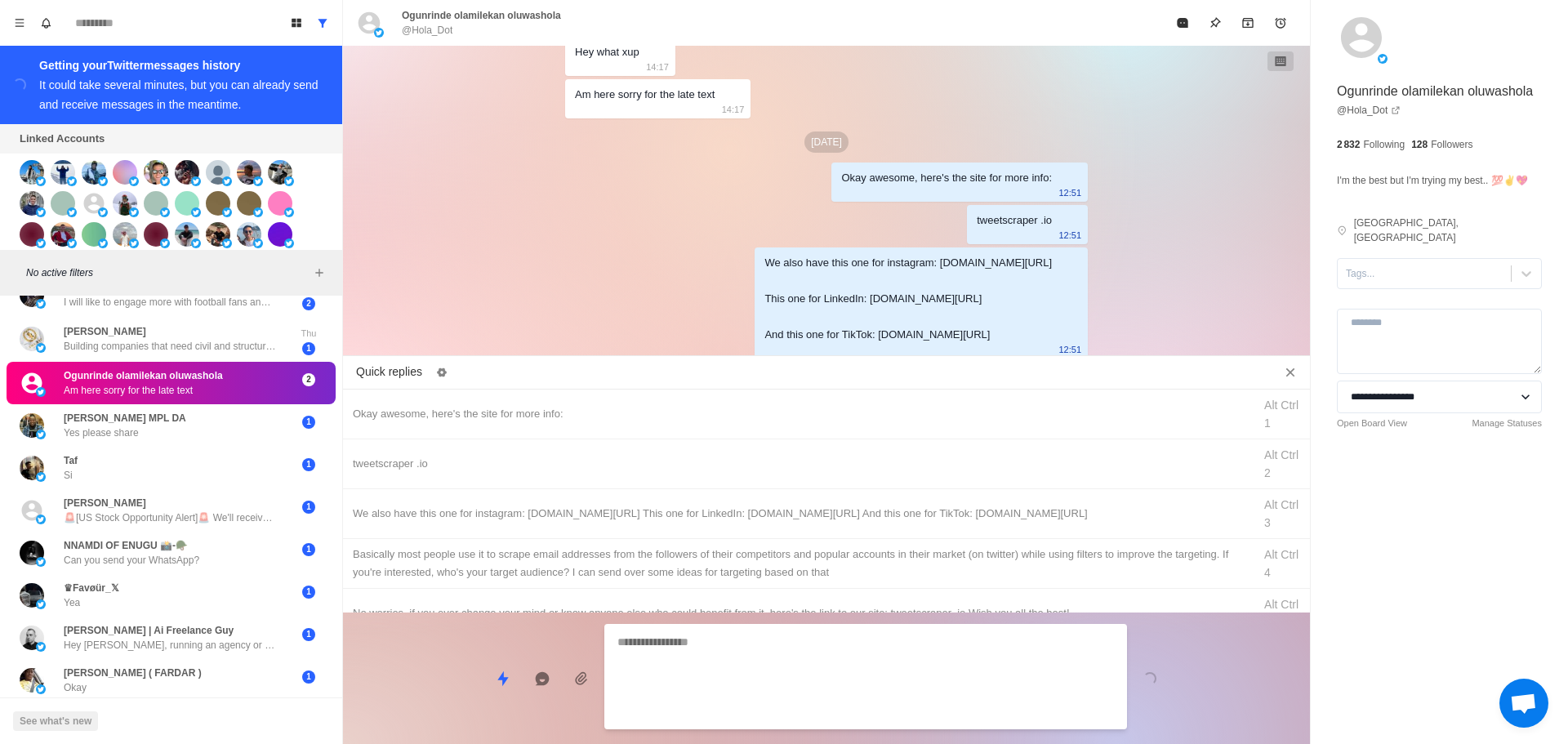
scroll to position [770, 0]
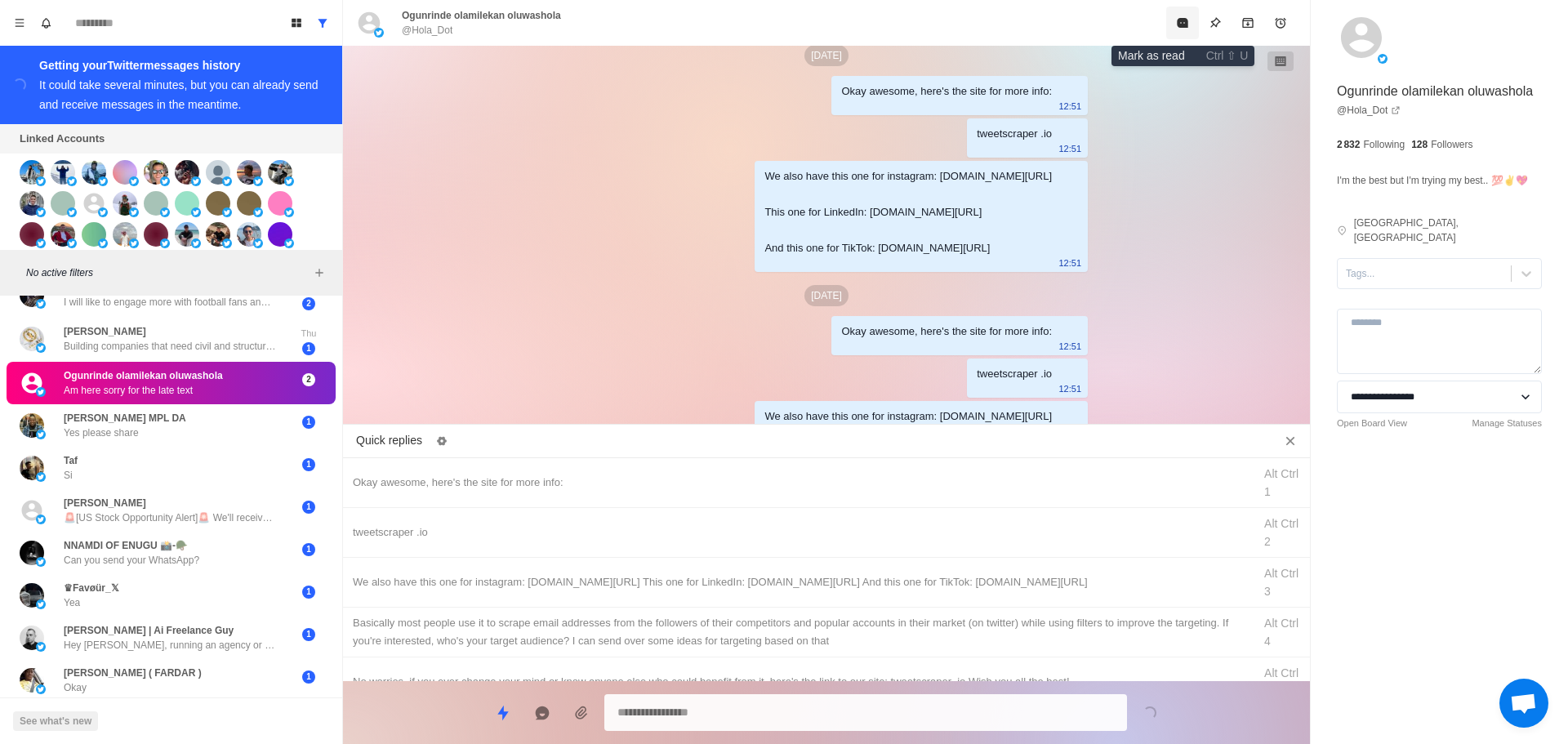
click at [1181, 29] on button "Mark as read" at bounding box center [1182, 22] width 32 height 32
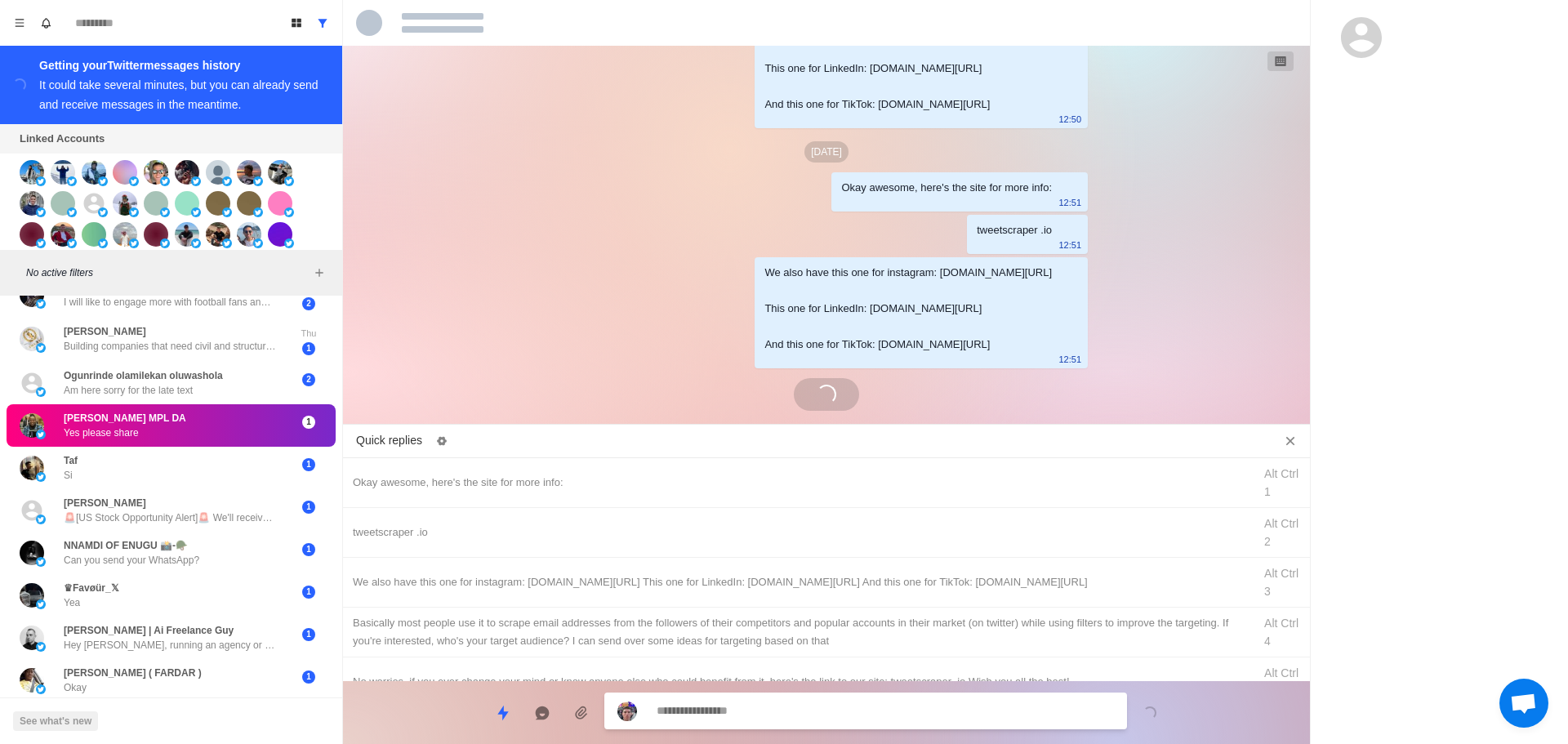
scroll to position [614, 0]
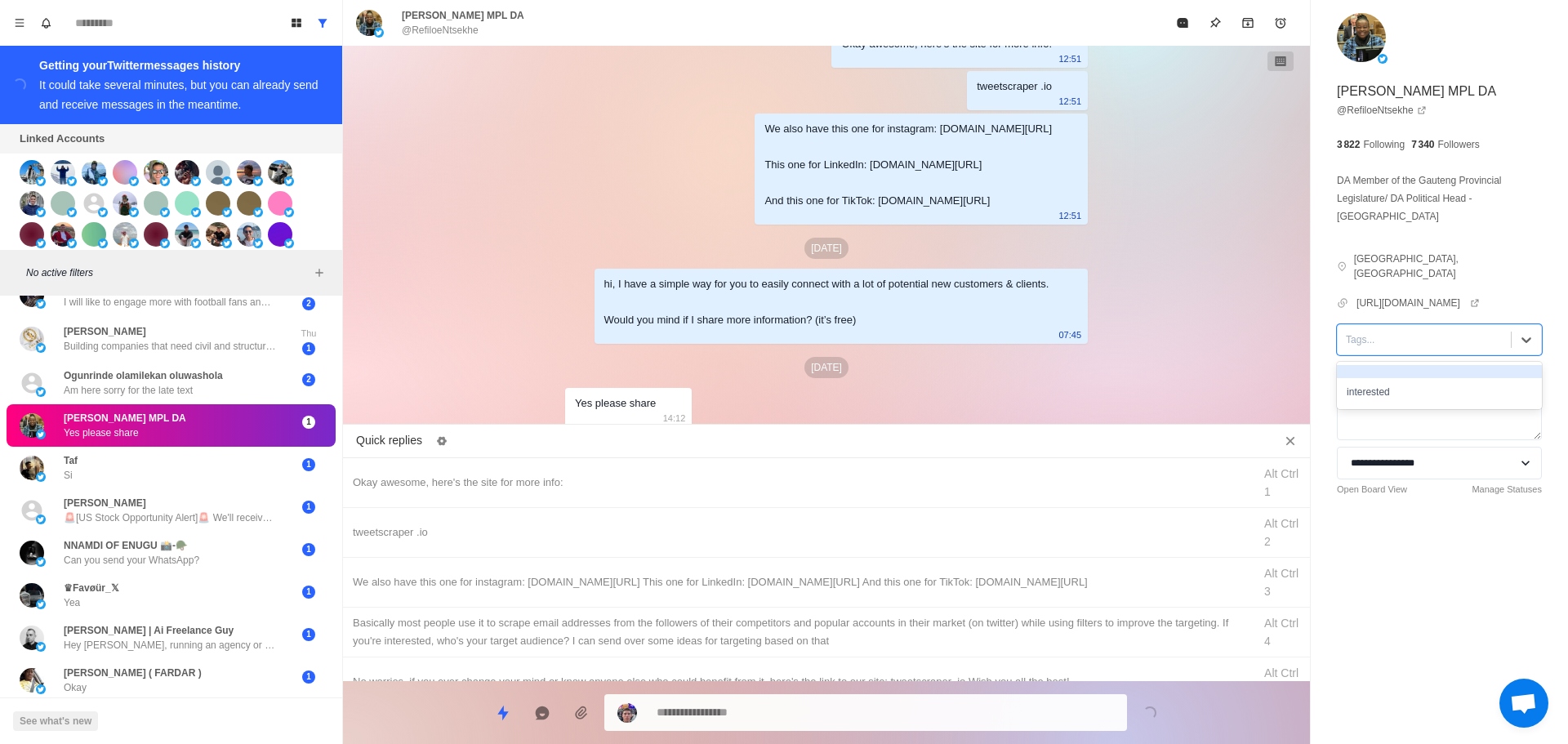
drag, startPoint x: 1423, startPoint y: 313, endPoint x: 1417, endPoint y: 345, distance: 32.6
click at [1422, 328] on div "Tags..." at bounding box center [1424, 339] width 173 height 24
drag, startPoint x: 1417, startPoint y: 345, endPoint x: 1411, endPoint y: 361, distance: 17.1
click at [1416, 345] on div "**********" at bounding box center [1439, 284] width 257 height 569
drag, startPoint x: 1399, startPoint y: 328, endPoint x: 1401, endPoint y: 343, distance: 15.1
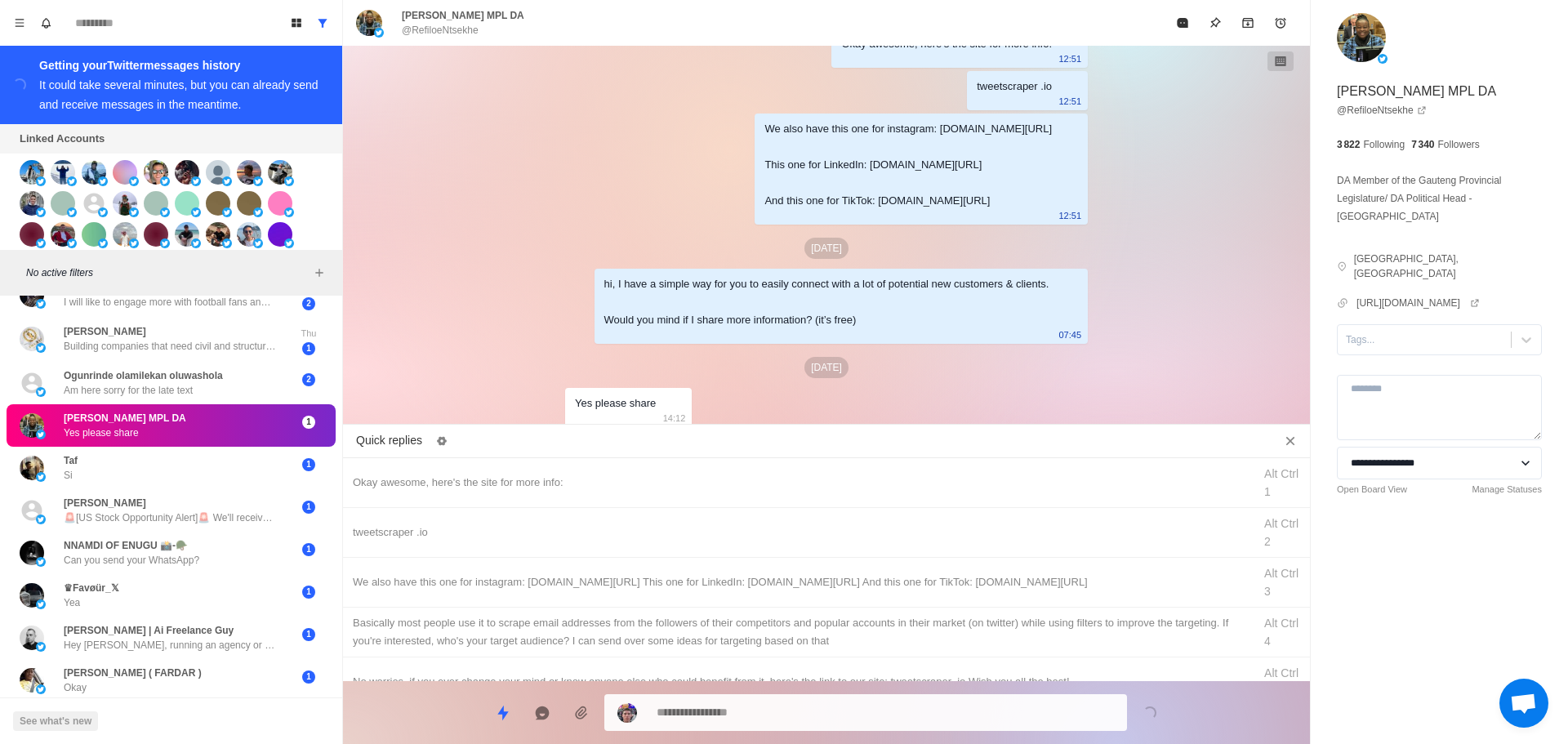
click at [1399, 331] on div at bounding box center [1424, 339] width 156 height 18
click at [1396, 380] on div "interested" at bounding box center [1440, 392] width 205 height 27
click at [762, 474] on div "Okay awesome, here's the site for more info:" at bounding box center [798, 483] width 891 height 18
click at [778, 717] on textarea "**********" at bounding box center [886, 713] width 457 height 23
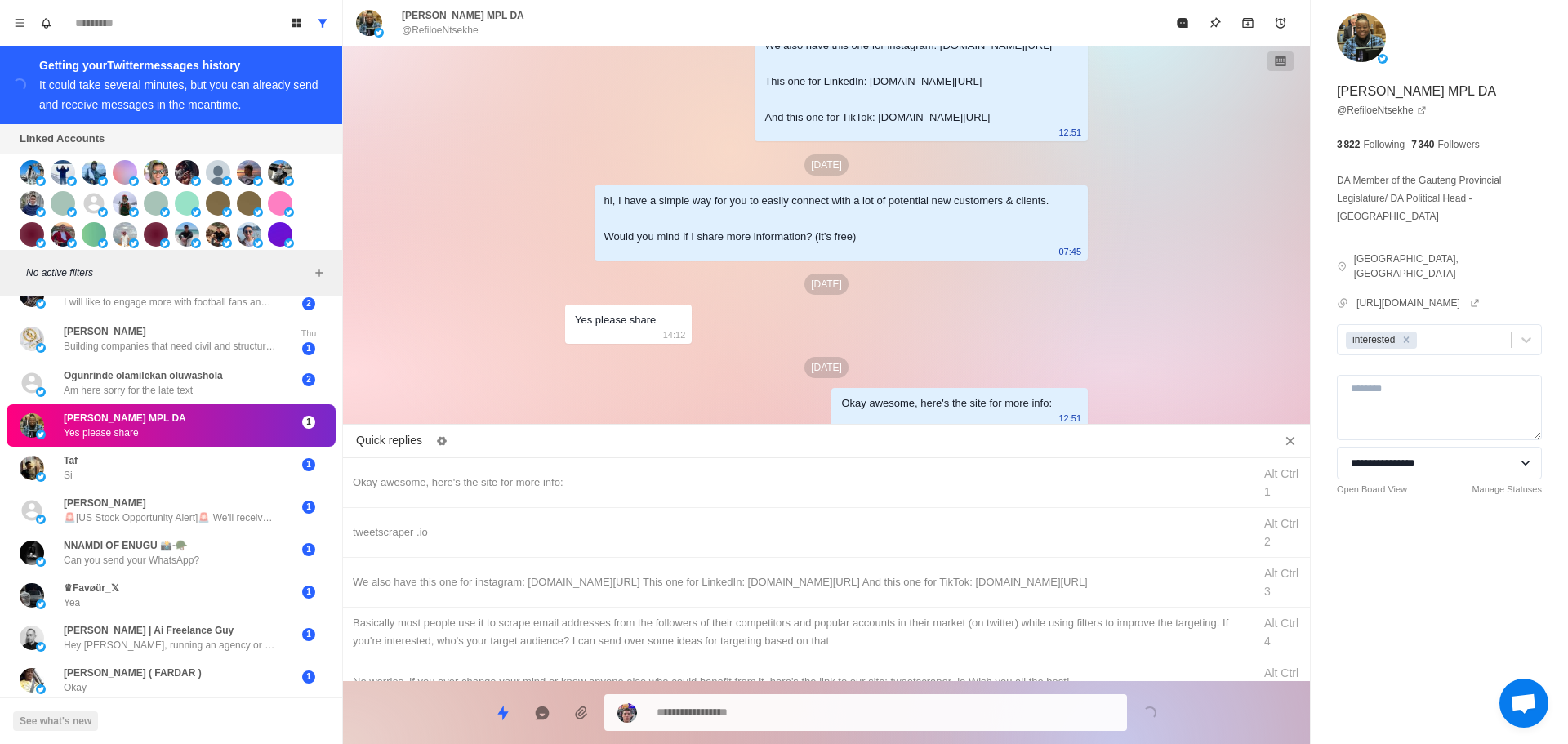
drag, startPoint x: 809, startPoint y: 534, endPoint x: 814, endPoint y: 735, distance: 201.1
click at [811, 541] on div "tweetscraper .io" at bounding box center [798, 533] width 891 height 18
click at [829, 704] on textarea "**********" at bounding box center [886, 711] width 457 height 23
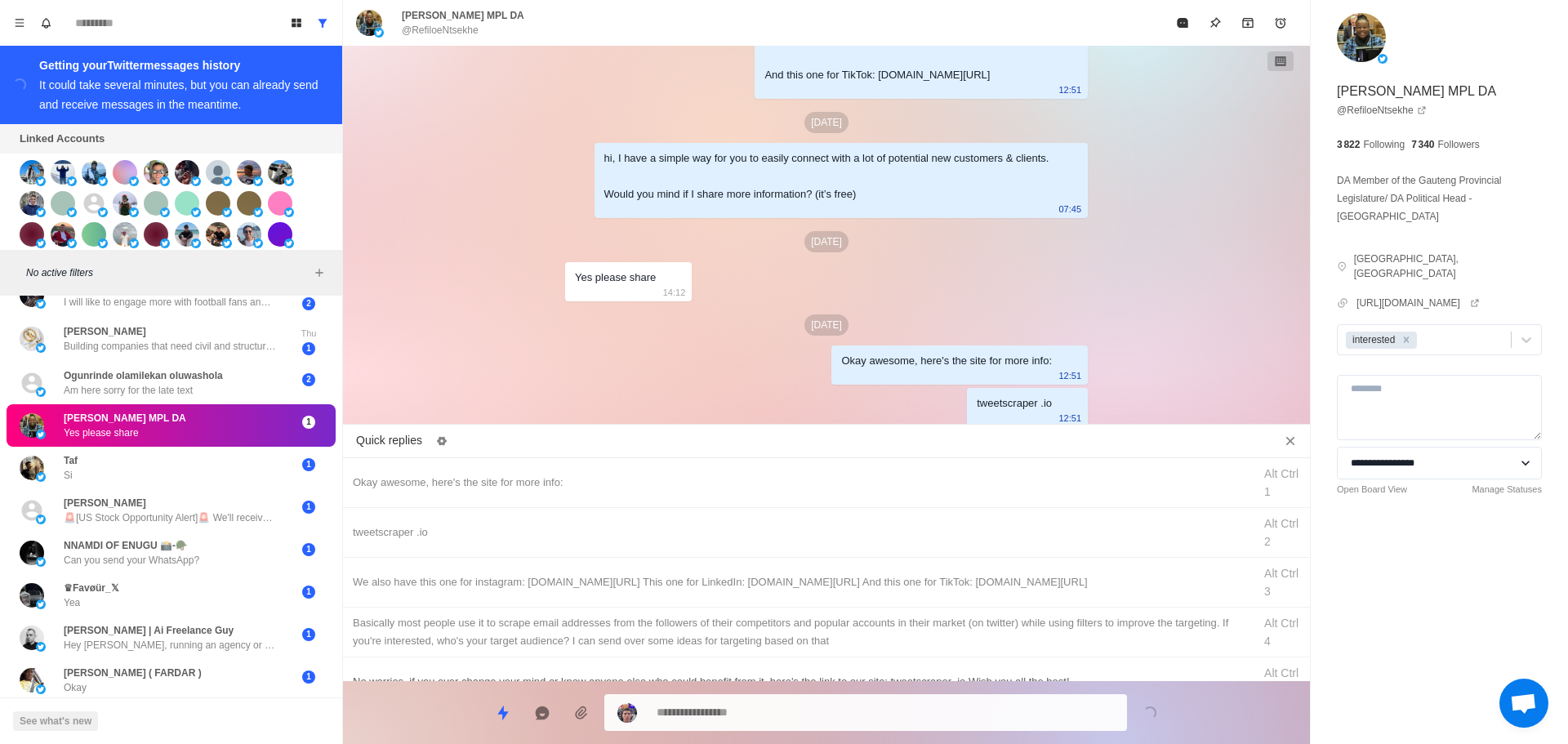
drag, startPoint x: 873, startPoint y: 573, endPoint x: 874, endPoint y: 594, distance: 21.0
click at [873, 576] on div "We also have this one for instagram: [DOMAIN_NAME][URL] This one for LinkedIn: …" at bounding box center [798, 583] width 891 height 18
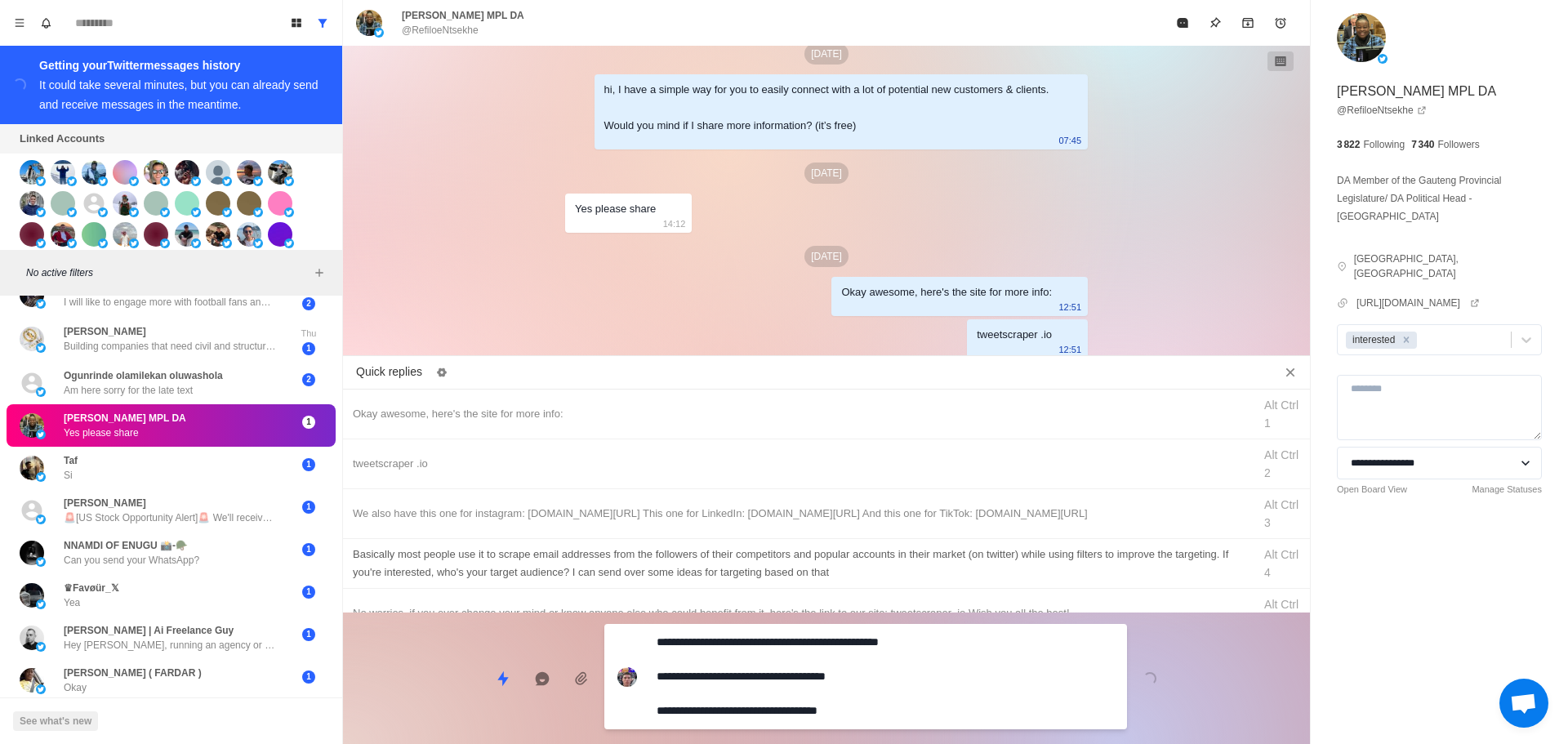
drag, startPoint x: 859, startPoint y: 684, endPoint x: 893, endPoint y: 618, distance: 74.2
click at [859, 683] on div "**********" at bounding box center [826, 672] width 967 height 118
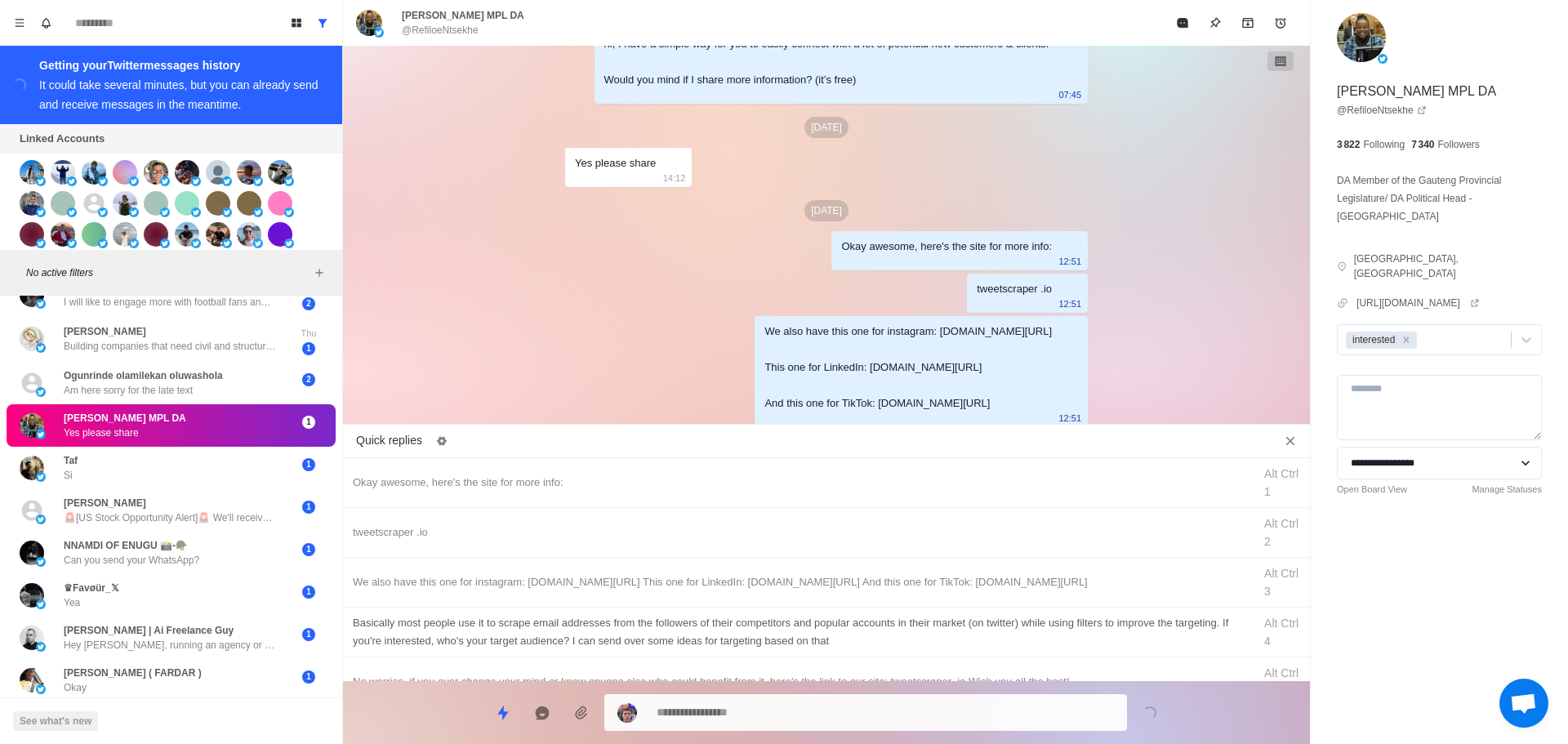
drag, startPoint x: 893, startPoint y: 618, endPoint x: 868, endPoint y: 701, distance: 86.7
click at [893, 619] on div "Basically most people use it to scrape email addresses from the followers of th…" at bounding box center [798, 632] width 891 height 36
click at [868, 701] on textarea "**********" at bounding box center [886, 713] width 457 height 23
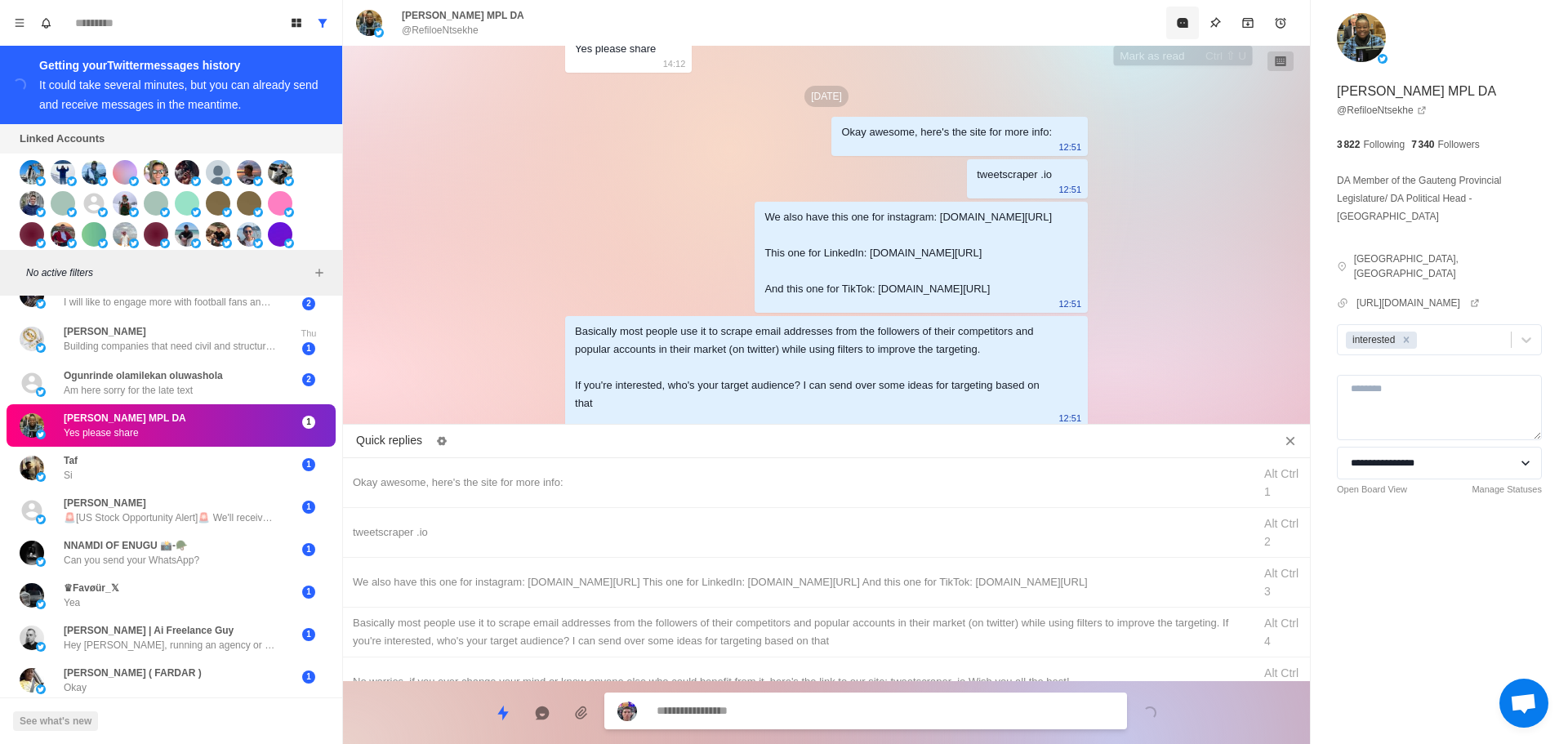
click at [1175, 35] on button "Mark as read" at bounding box center [1182, 22] width 32 height 32
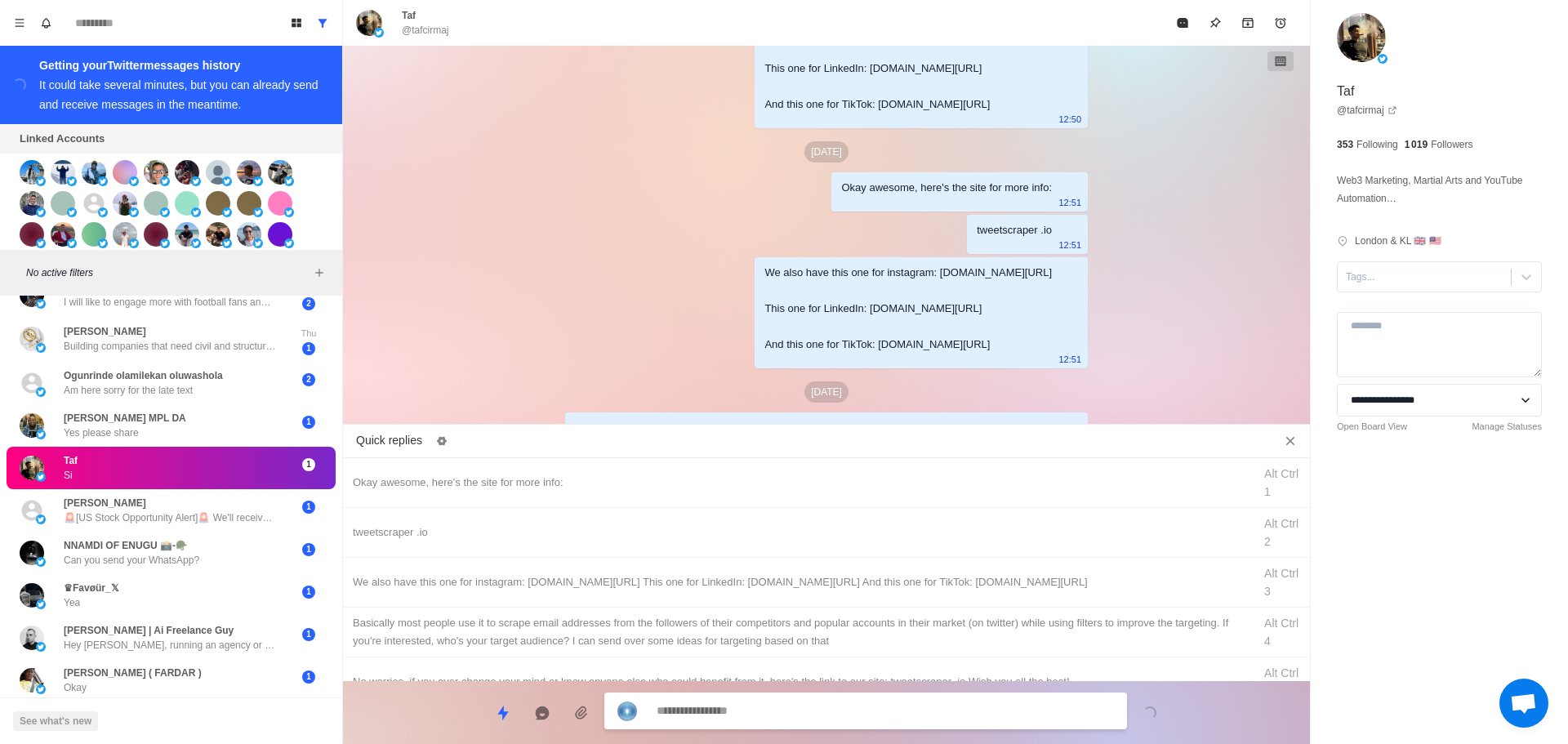
scroll to position [649, 0]
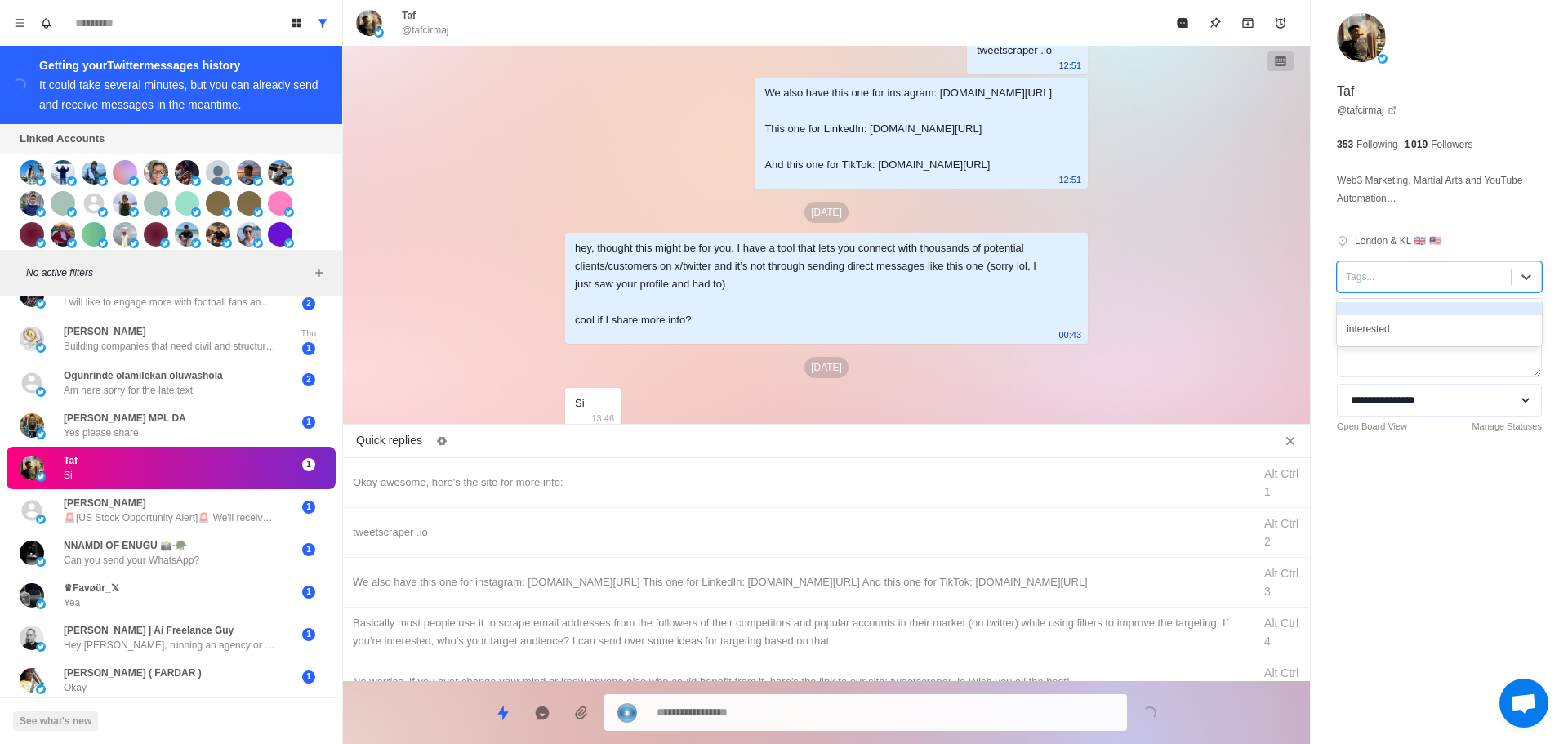
drag, startPoint x: 1398, startPoint y: 284, endPoint x: 1397, endPoint y: 335, distance: 51.0
click at [1398, 285] on div at bounding box center [1424, 277] width 156 height 18
click at [1397, 340] on div "interested" at bounding box center [1440, 329] width 205 height 27
click at [685, 487] on div "Okay awesome, here's the site for more info:" at bounding box center [798, 483] width 891 height 18
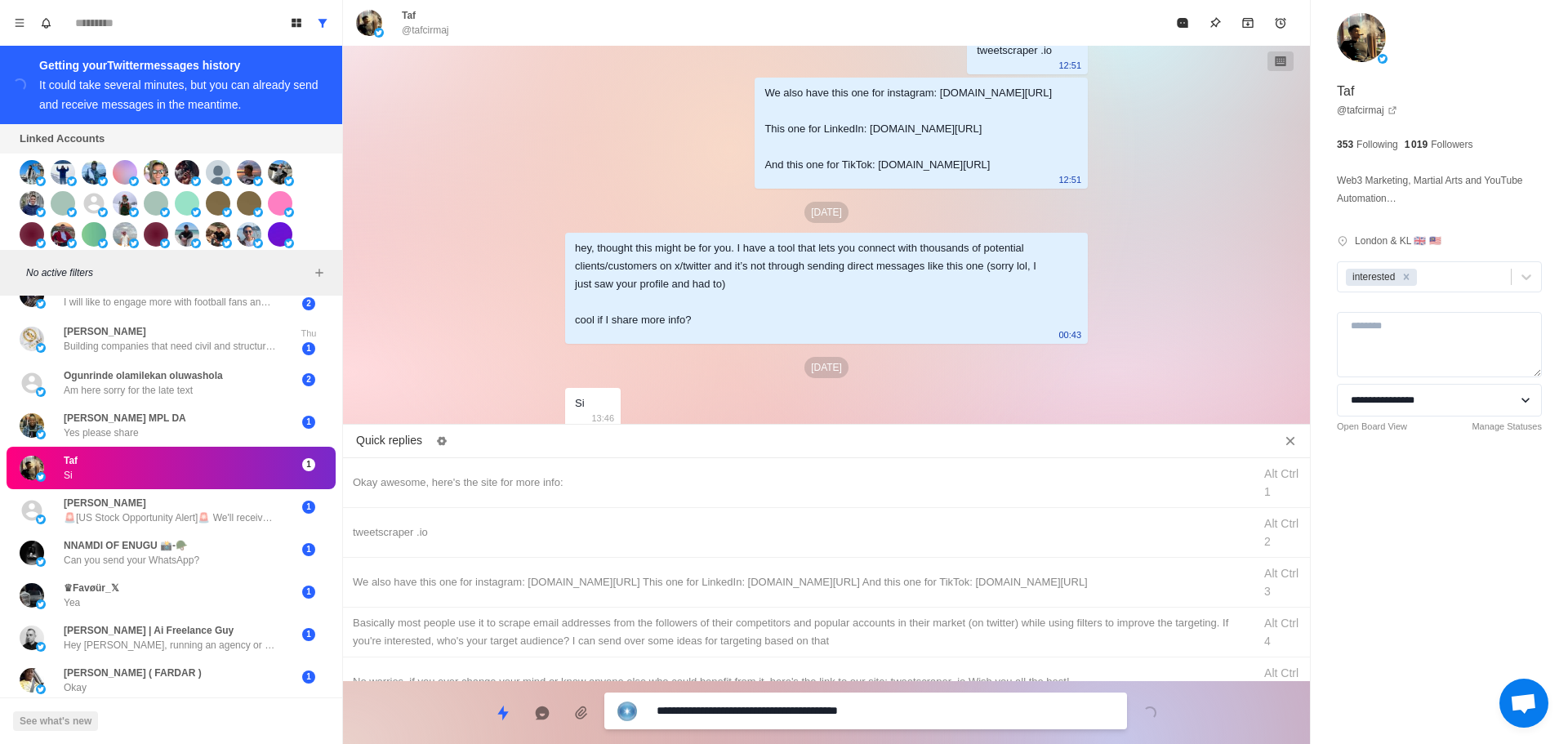
click at [798, 707] on textarea "**********" at bounding box center [886, 711] width 457 height 23
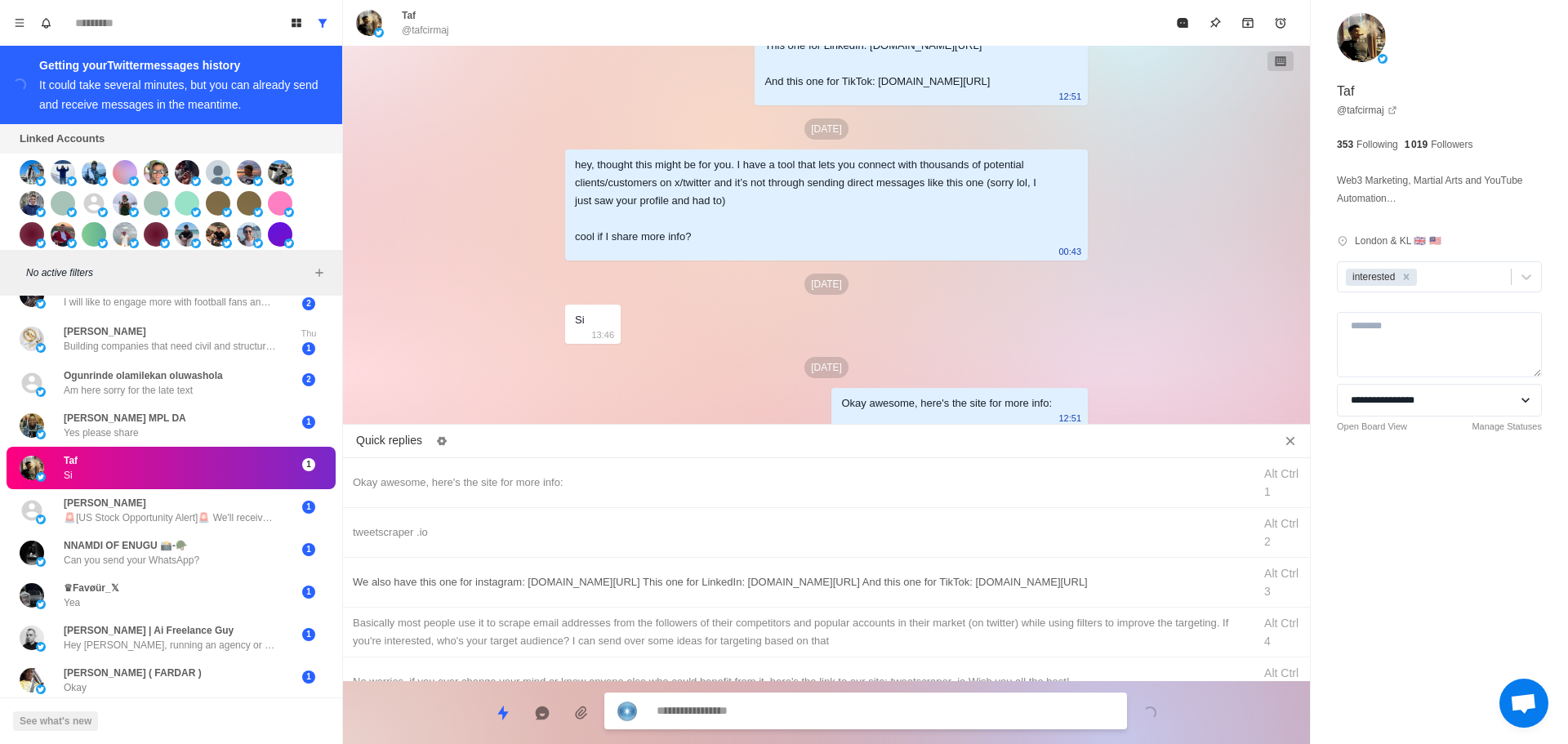
click at [854, 536] on div "tweetscraper .io" at bounding box center [798, 533] width 891 height 18
click at [829, 714] on textarea "**********" at bounding box center [886, 711] width 457 height 23
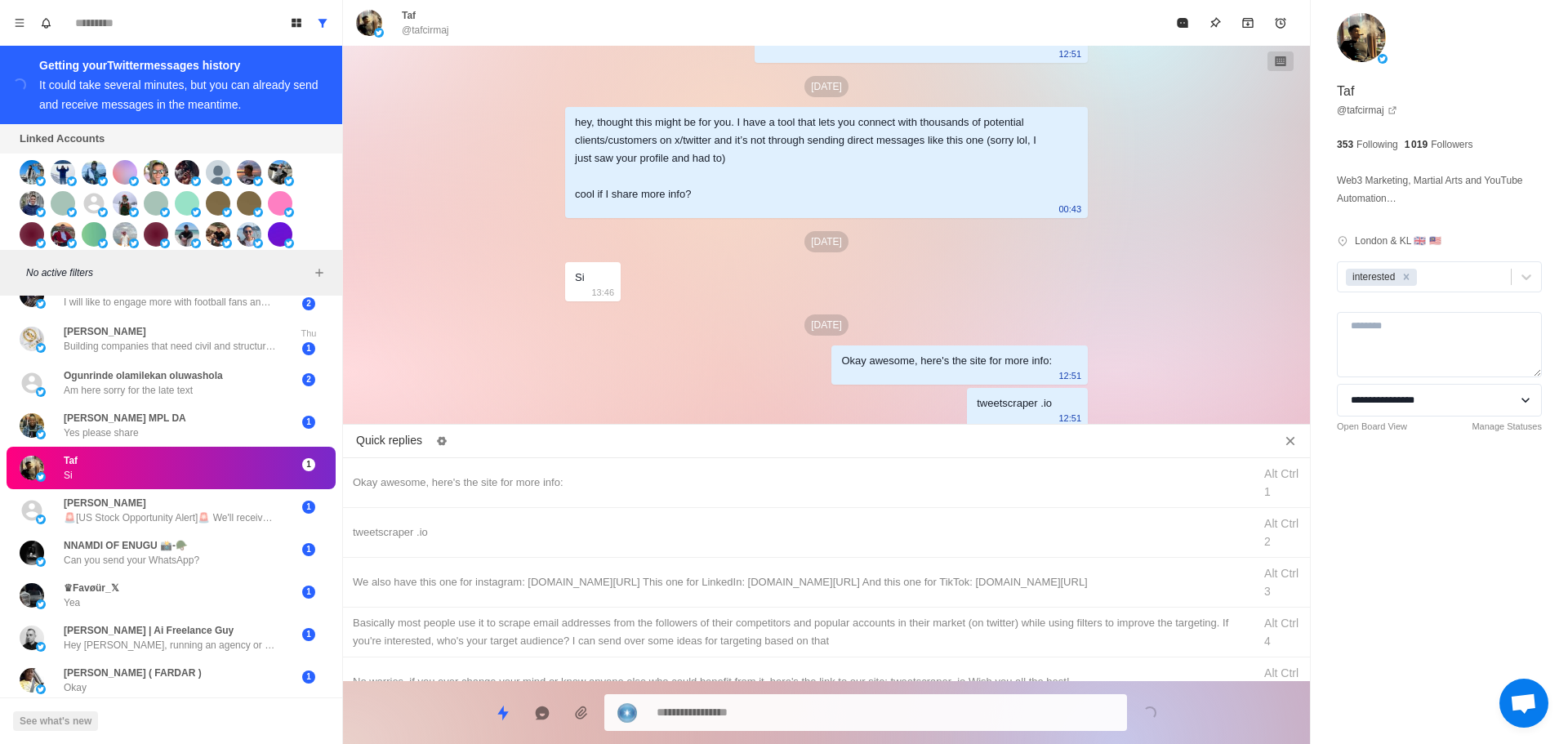
drag, startPoint x: 887, startPoint y: 584, endPoint x: 852, endPoint y: 695, distance: 116.4
click at [887, 589] on div "We also have this one for instagram: [DOMAIN_NAME][URL] This one for LinkedIn: …" at bounding box center [798, 583] width 891 height 18
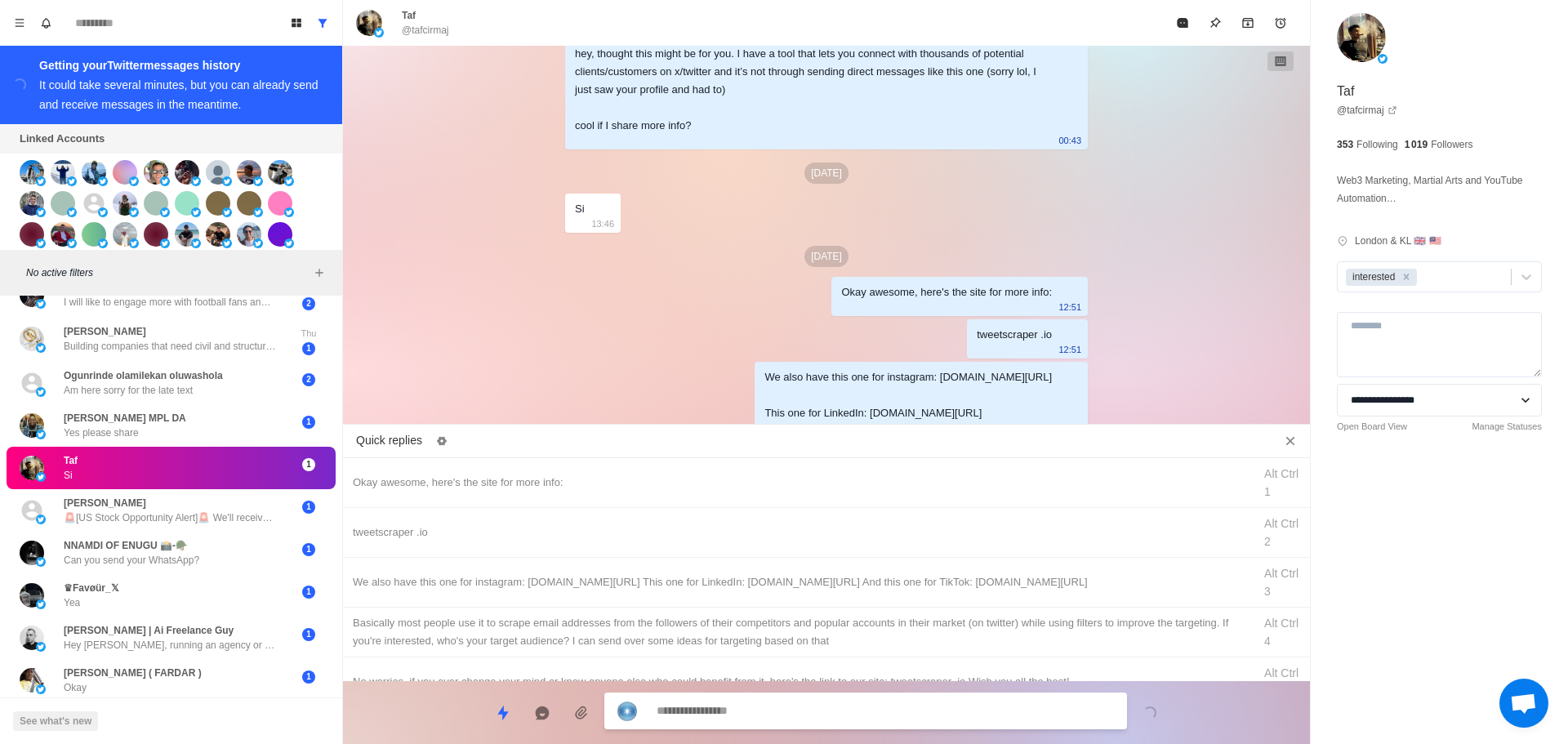
click at [852, 695] on div at bounding box center [865, 712] width 523 height 37
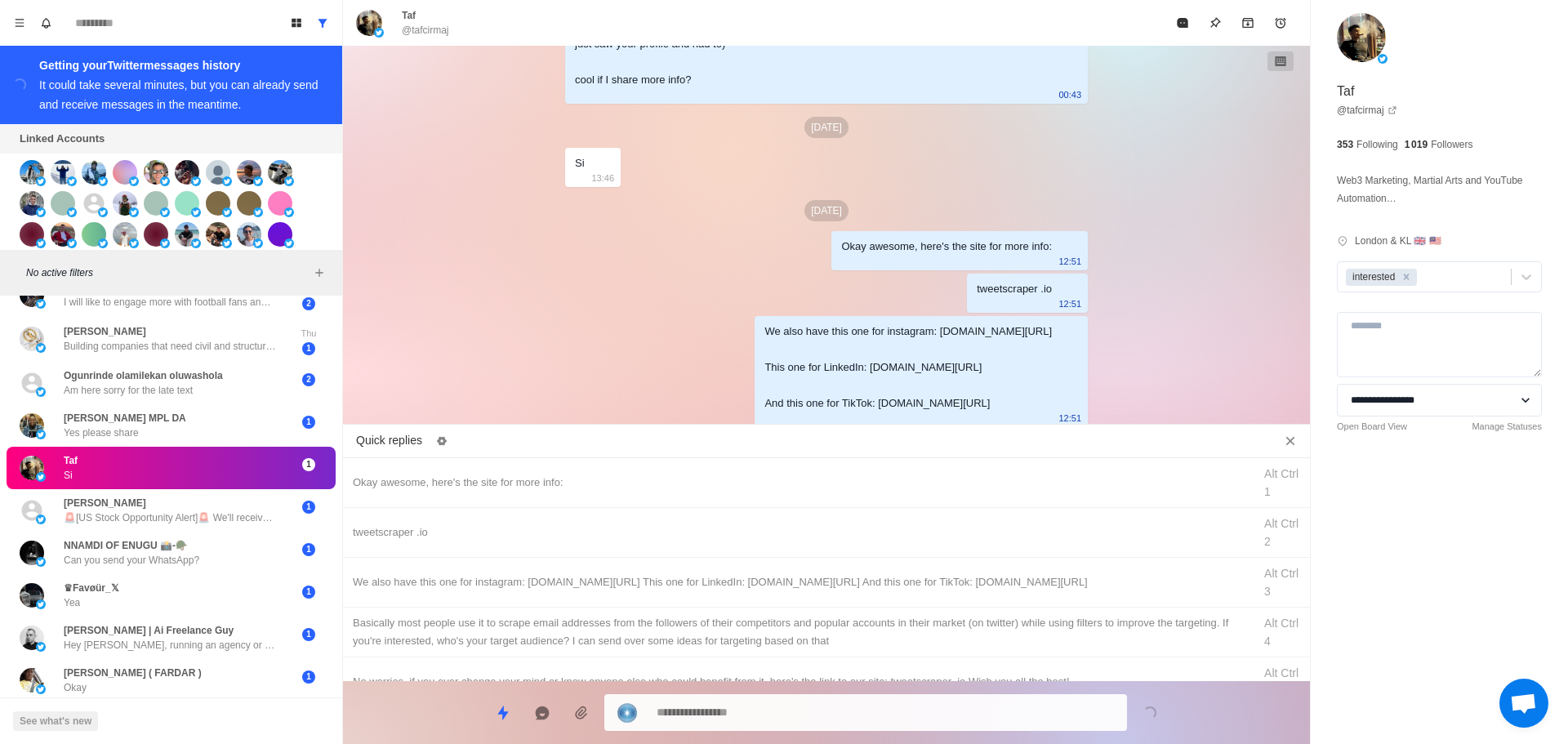
drag, startPoint x: 903, startPoint y: 624, endPoint x: 890, endPoint y: 690, distance: 67.3
click at [904, 628] on div "Basically most people use it to scrape email addresses from the followers of th…" at bounding box center [798, 632] width 891 height 36
click at [890, 690] on div "**********" at bounding box center [826, 706] width 967 height 50
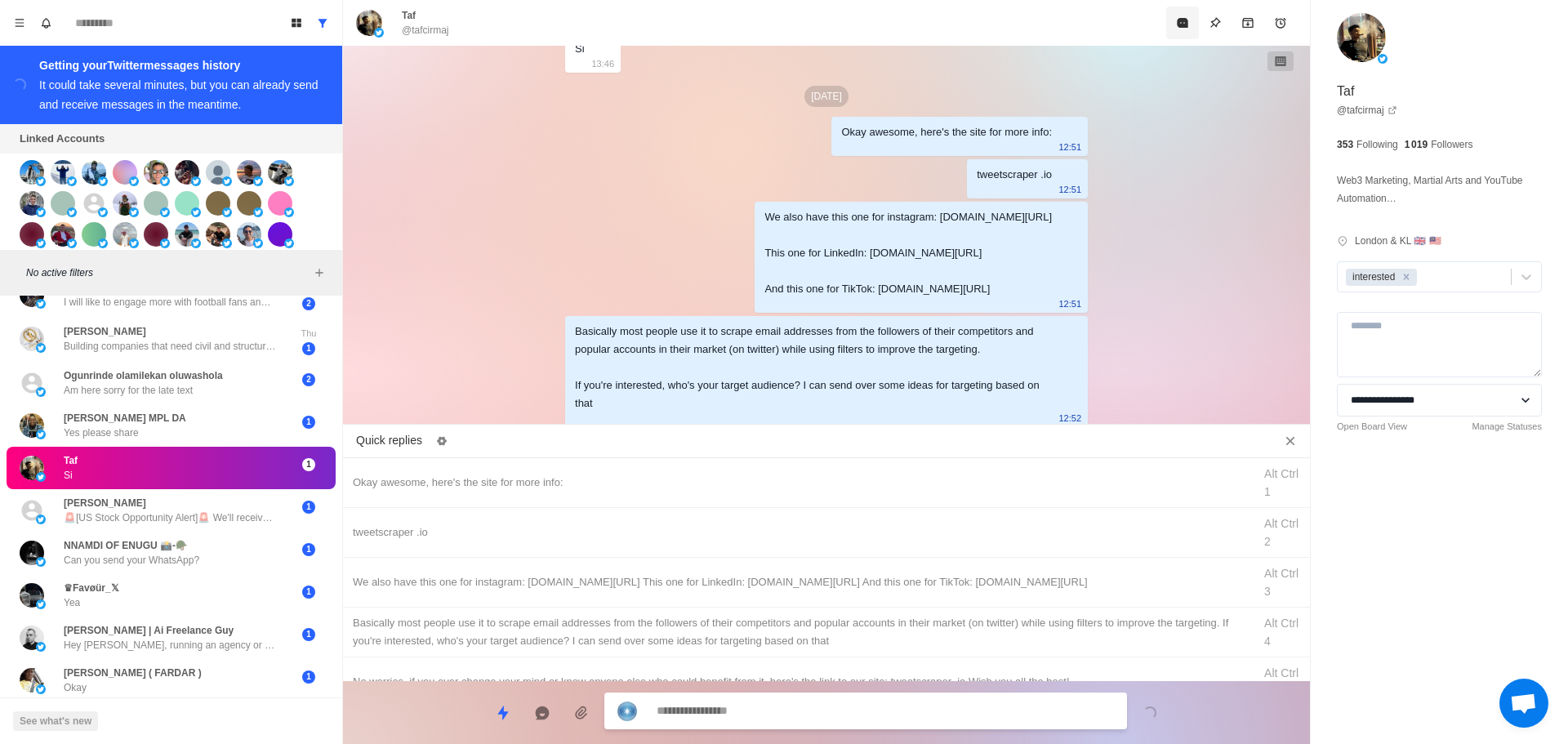
click at [1169, 22] on button "Mark as read" at bounding box center [1182, 22] width 32 height 32
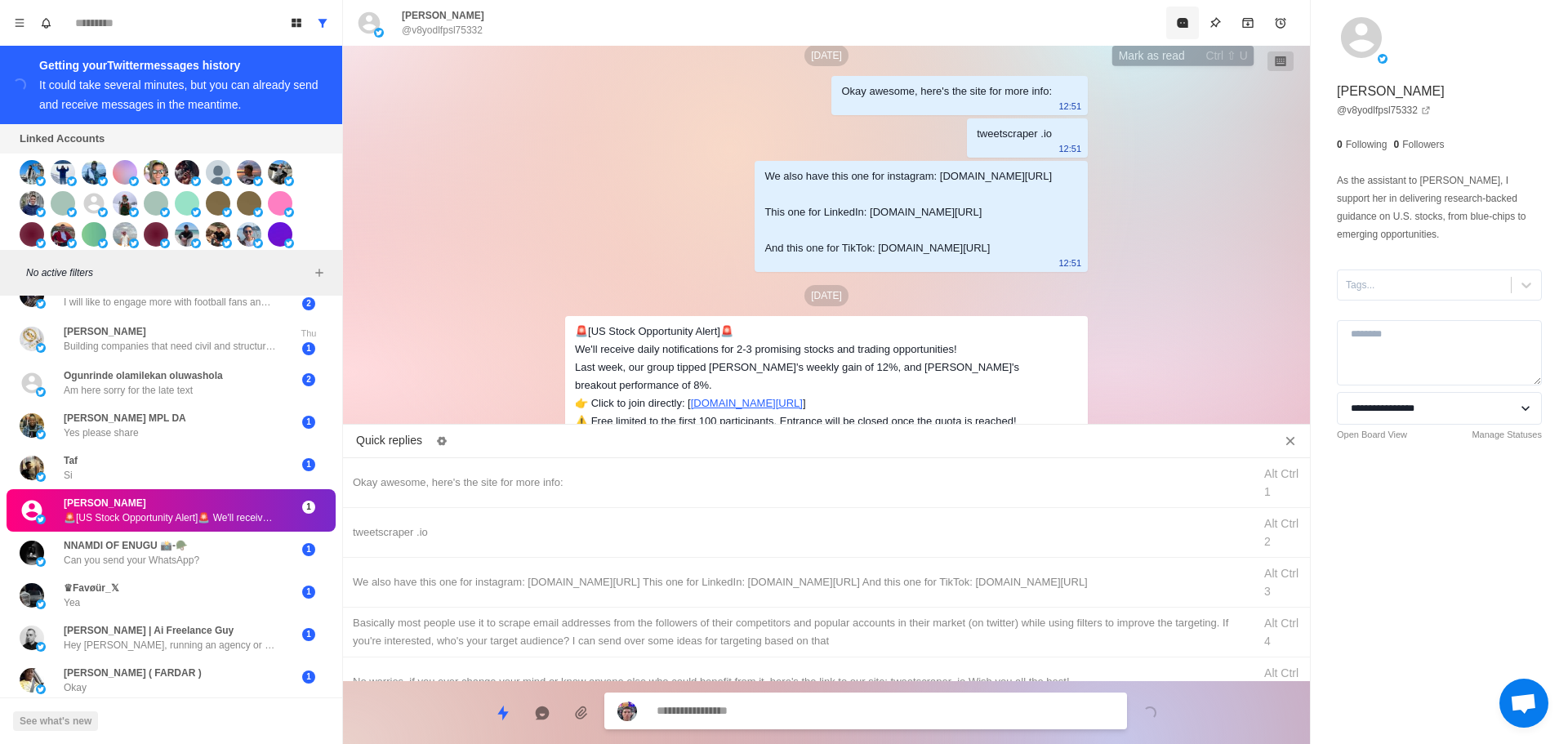
click at [1188, 30] on button "Mark as read" at bounding box center [1182, 22] width 32 height 32
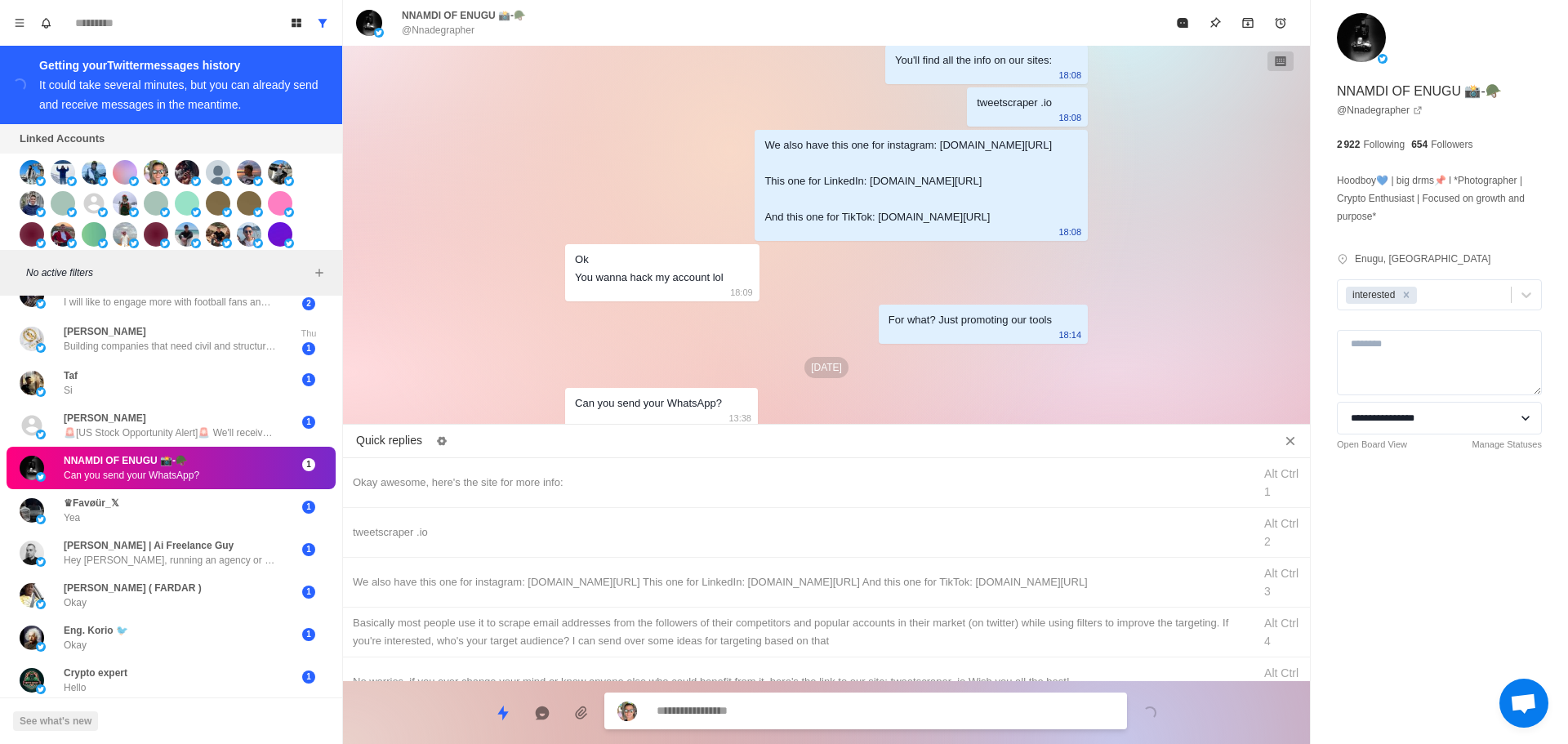
scroll to position [1503, 0]
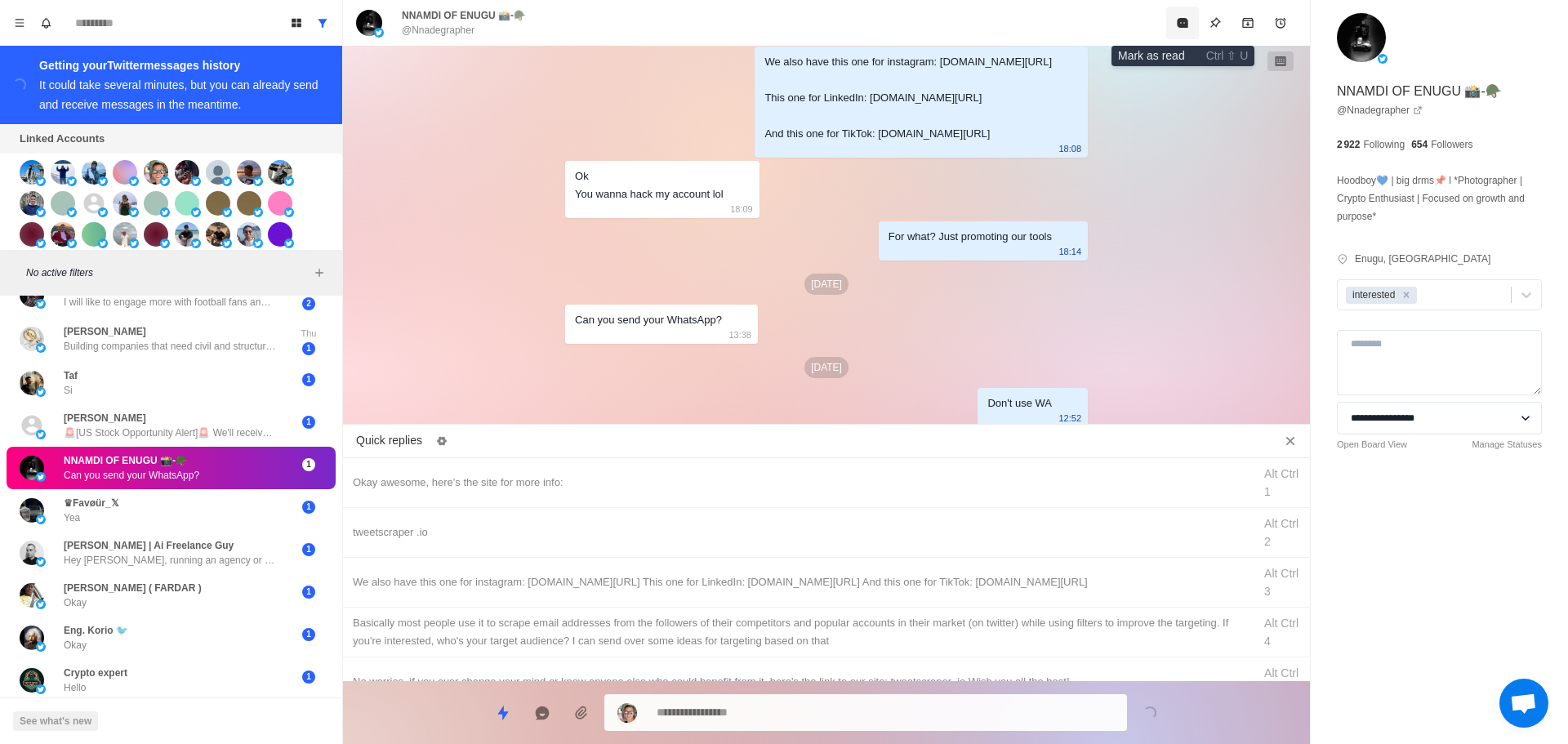
click at [1182, 22] on icon "Mark as read" at bounding box center [1182, 22] width 11 height 10
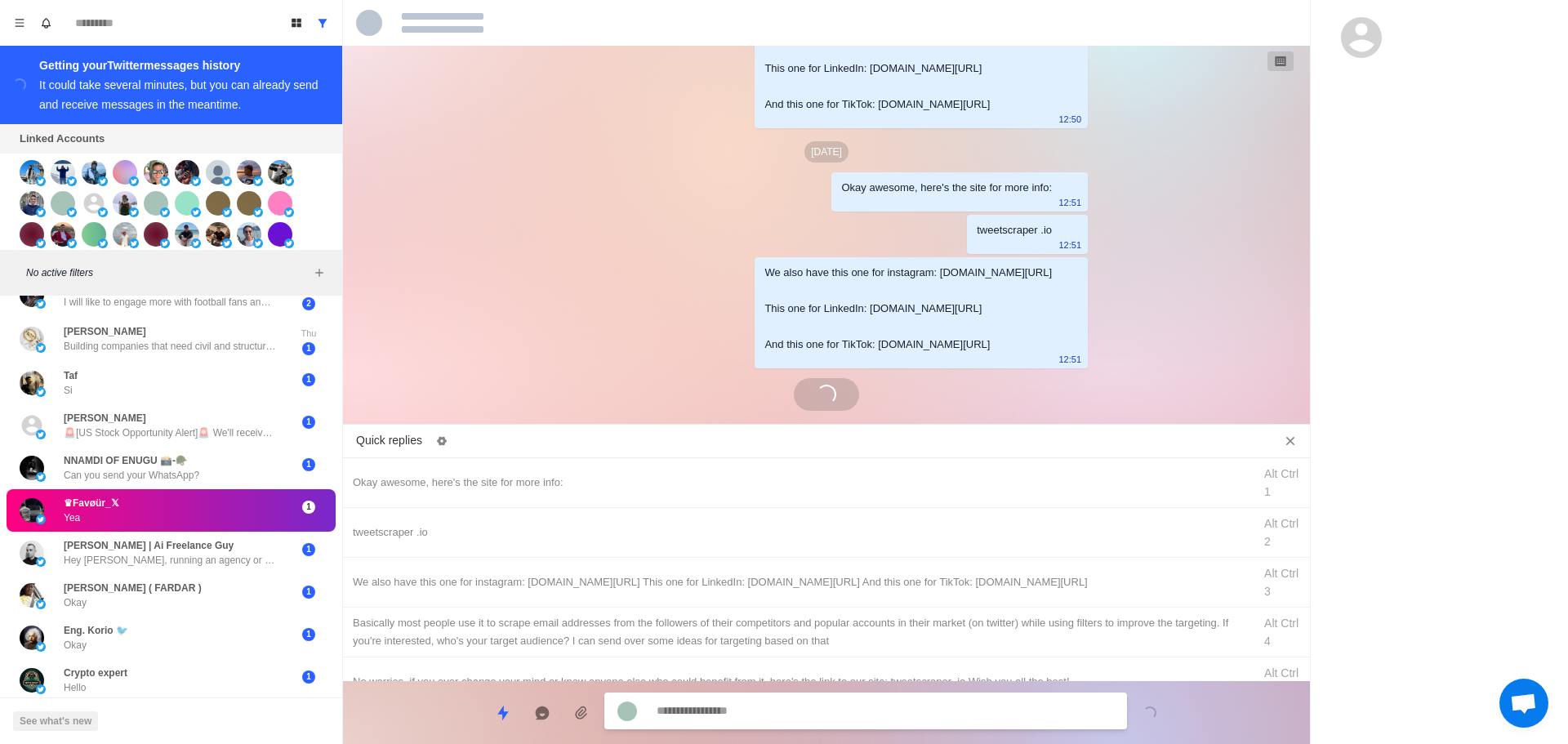
scroll to position [649, 0]
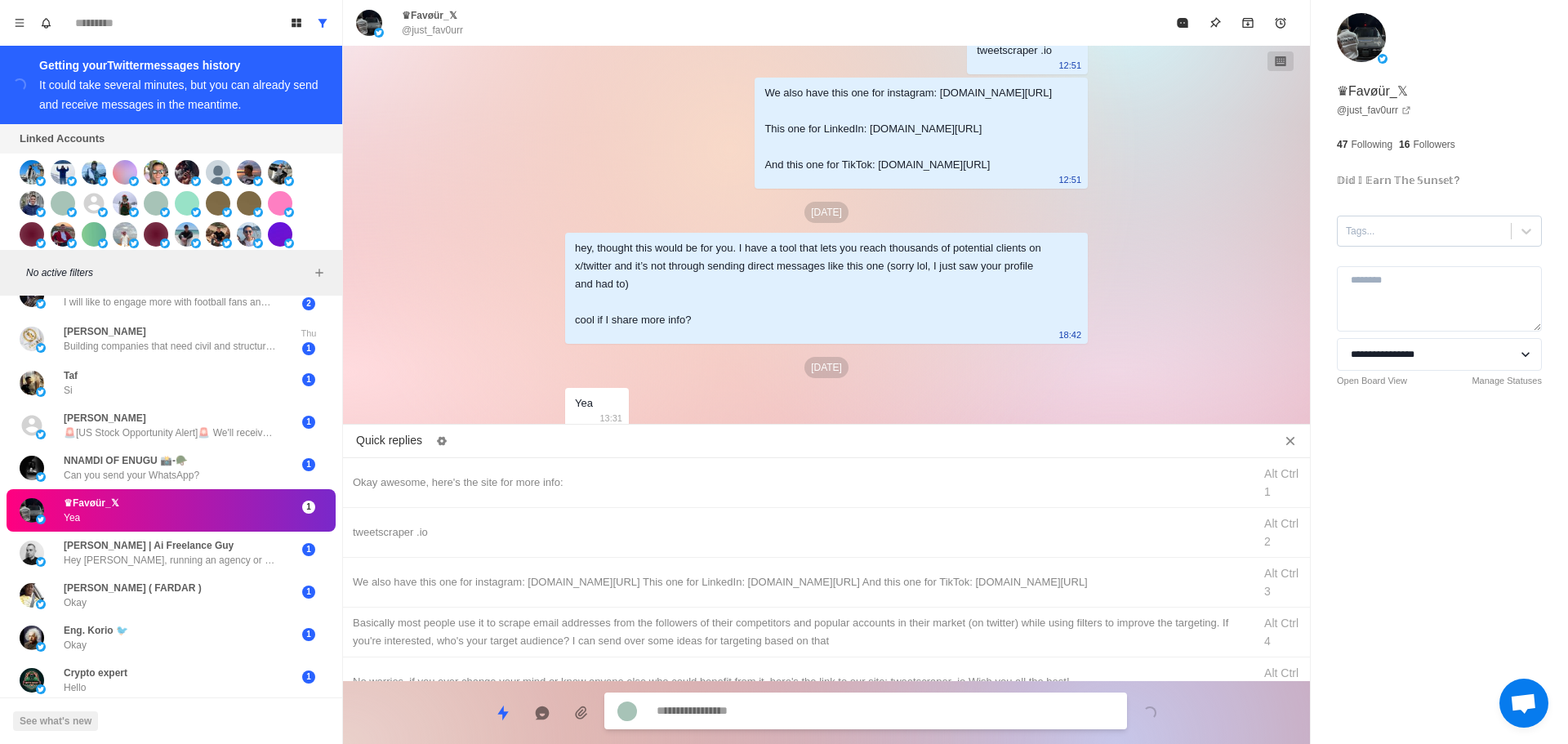
click at [1414, 238] on div at bounding box center [1424, 231] width 156 height 18
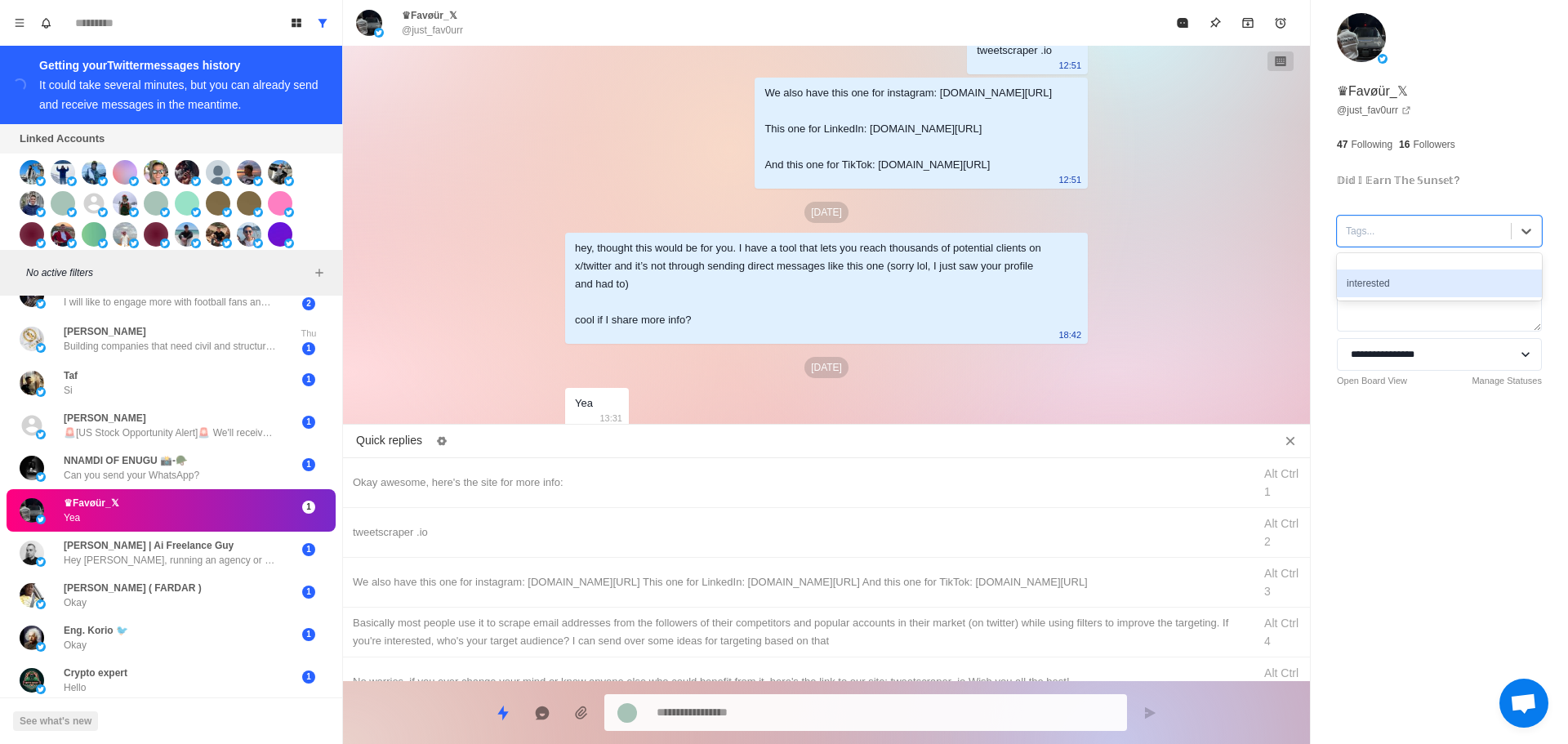
click at [1413, 276] on div "interested" at bounding box center [1440, 284] width 205 height 27
click at [757, 485] on div "Okay awesome, here's the site for more info:" at bounding box center [798, 483] width 891 height 18
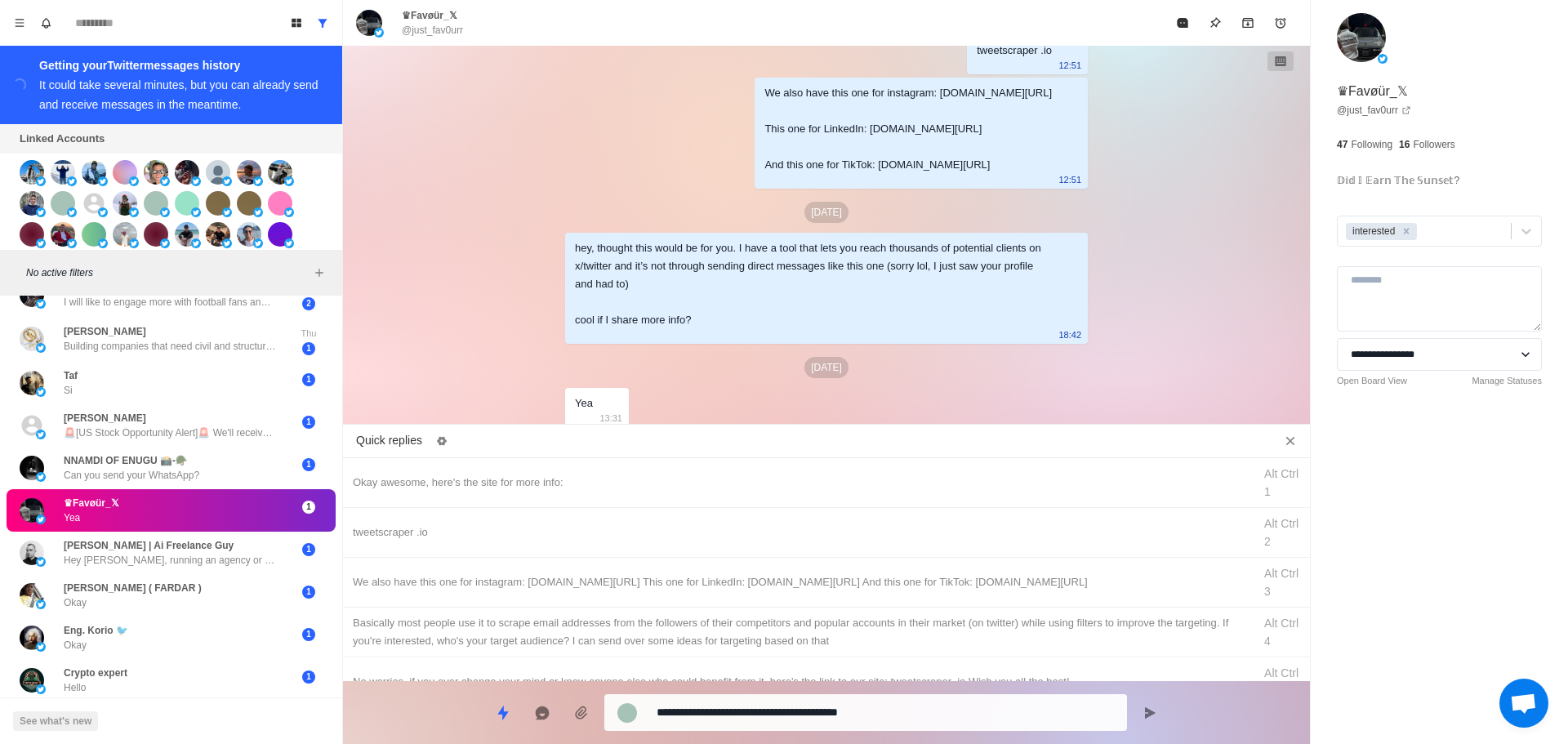
click at [816, 717] on textarea "**********" at bounding box center [886, 713] width 457 height 23
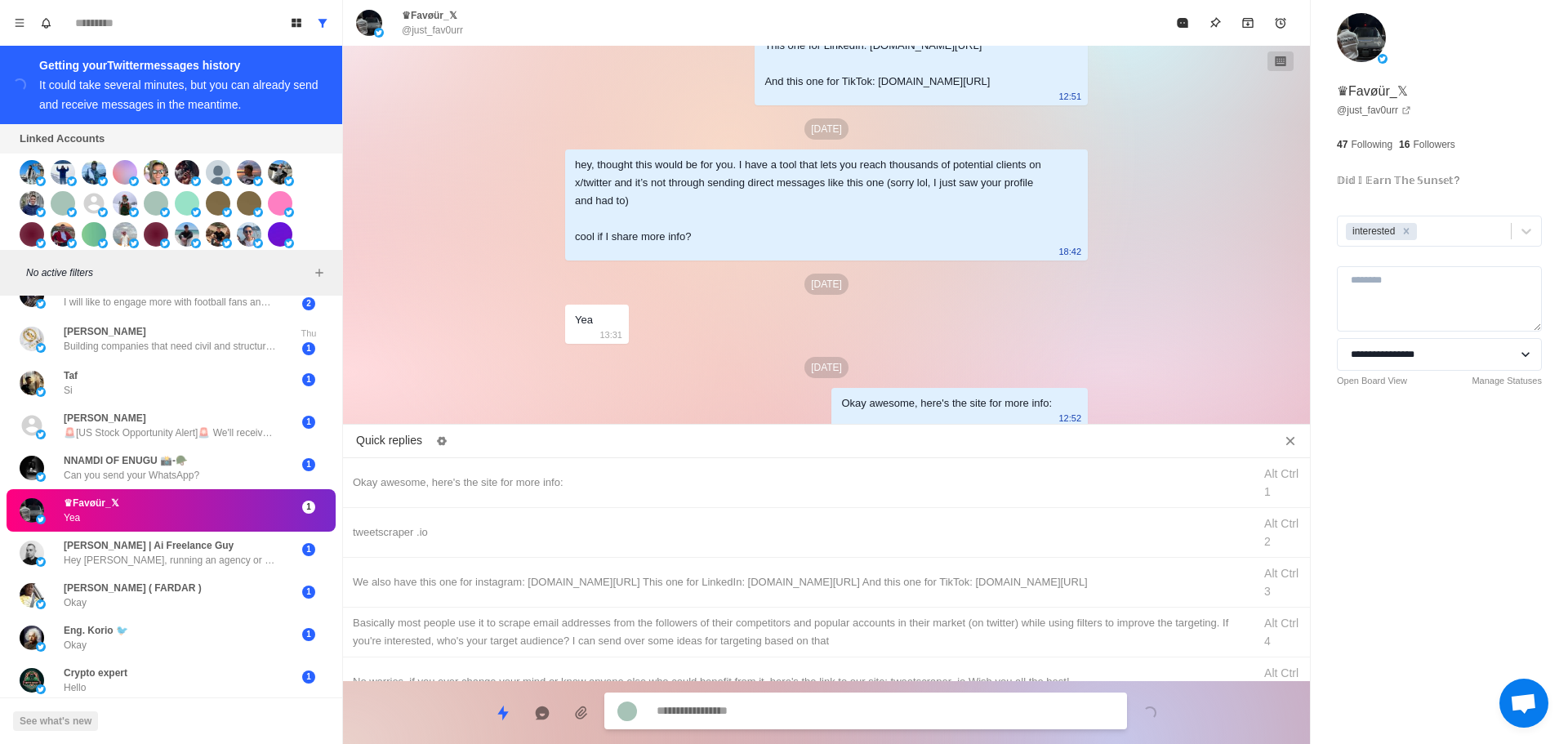
drag, startPoint x: 860, startPoint y: 543, endPoint x: 827, endPoint y: 703, distance: 163.4
click at [860, 545] on div "tweetscraper .io Alt Ctrl 2" at bounding box center [826, 533] width 967 height 50
click at [827, 720] on textarea "**********" at bounding box center [886, 711] width 457 height 23
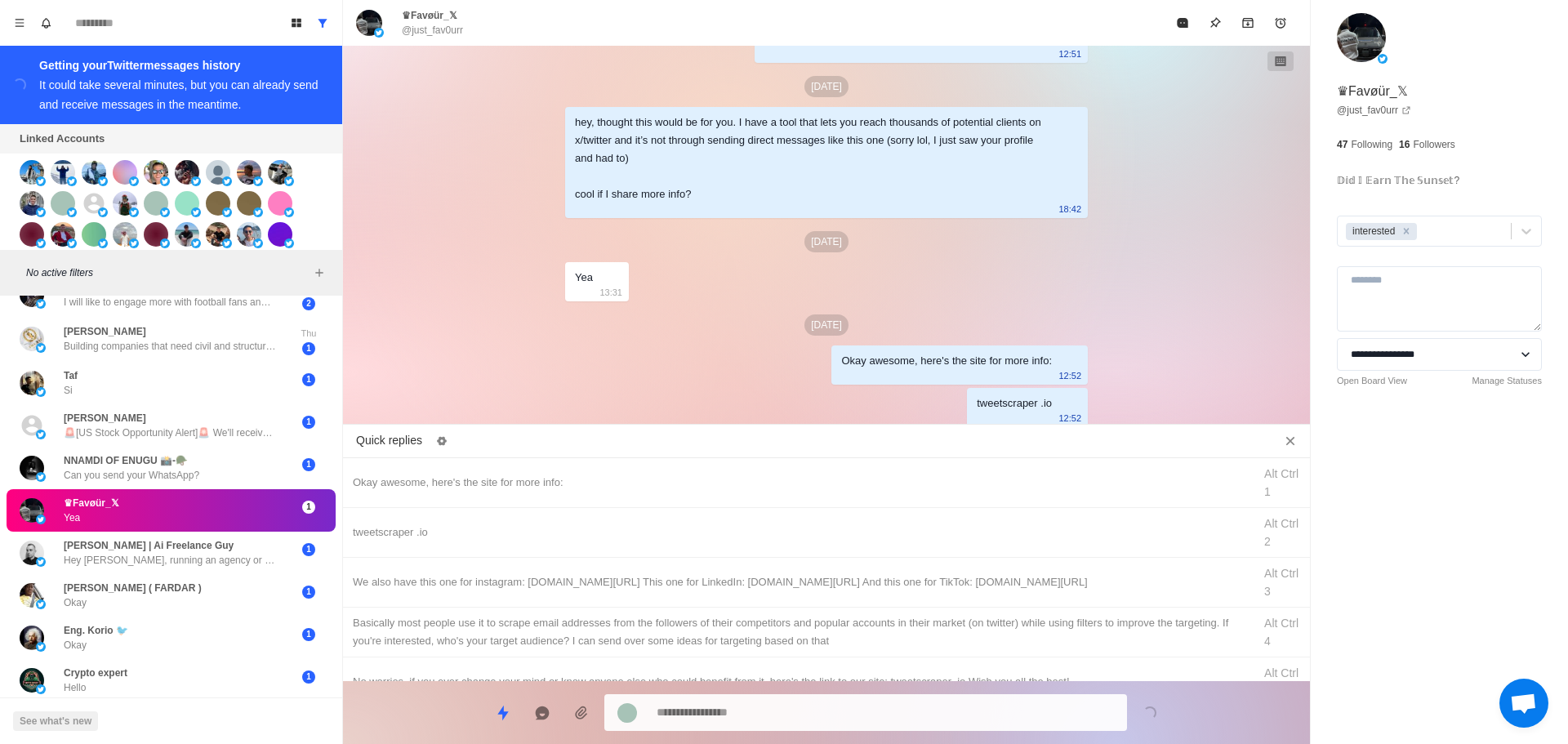
drag, startPoint x: 880, startPoint y: 602, endPoint x: 857, endPoint y: 701, distance: 101.6
click at [880, 604] on div "We also have this one for instagram: [DOMAIN_NAME][URL] This one for LinkedIn: …" at bounding box center [826, 583] width 967 height 50
click at [857, 701] on textarea "**********" at bounding box center [886, 713] width 457 height 23
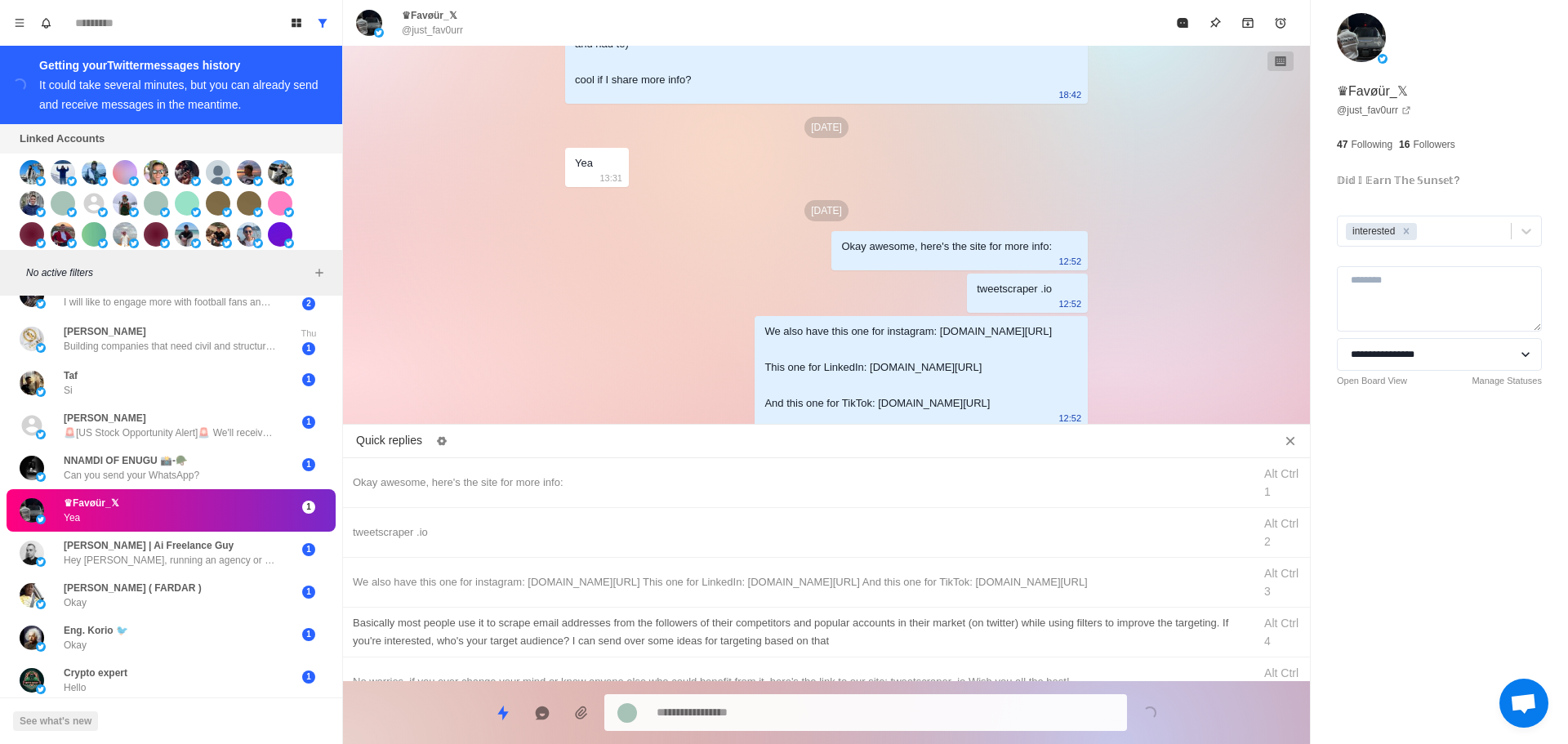
drag, startPoint x: 902, startPoint y: 629, endPoint x: 880, endPoint y: 680, distance: 55.5
click at [902, 630] on div "Basically most people use it to scrape email addresses from the followers of th…" at bounding box center [798, 632] width 891 height 36
click at [875, 691] on div "**********" at bounding box center [826, 706] width 967 height 50
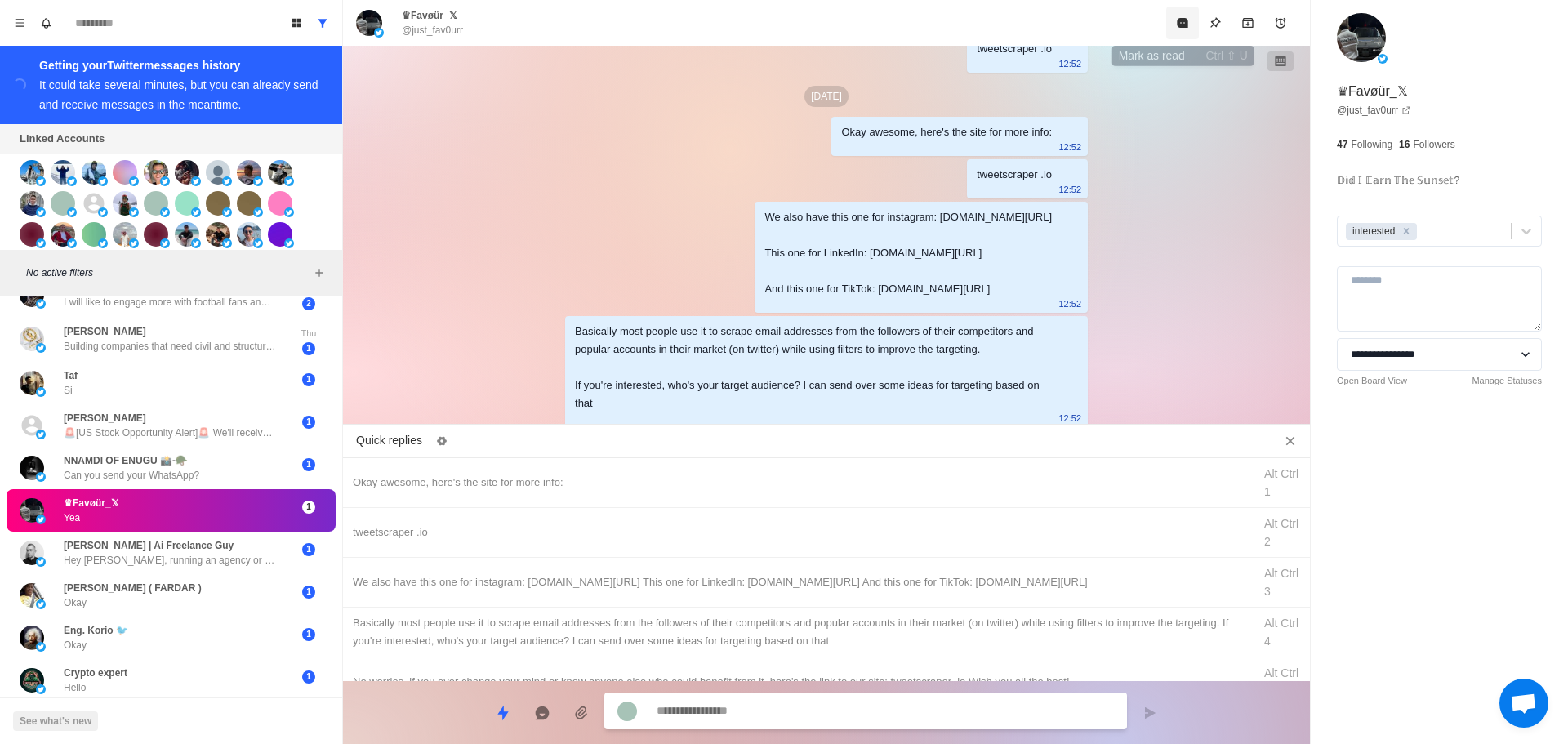
click at [1191, 27] on button "Mark as read" at bounding box center [1182, 22] width 32 height 32
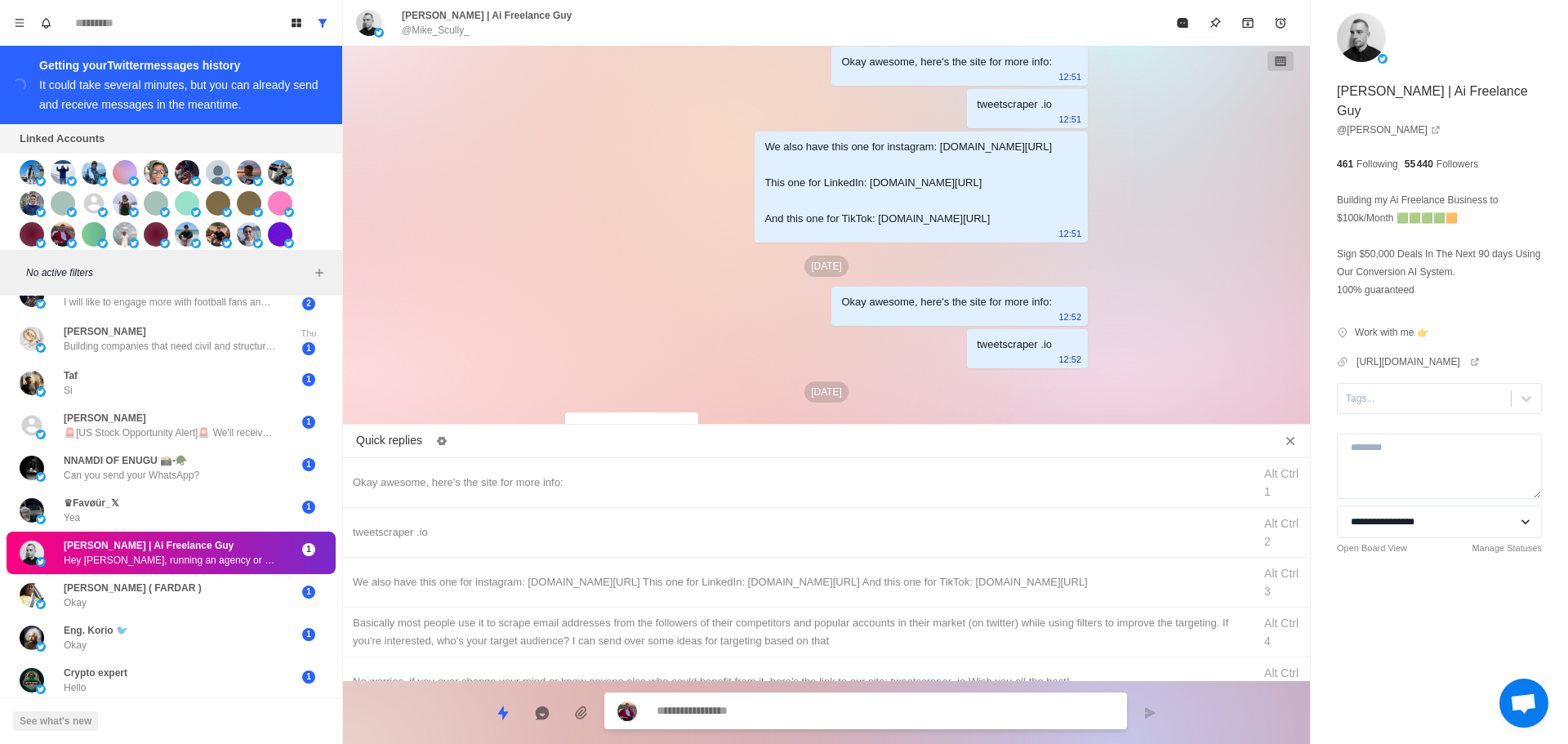
scroll to position [932, 0]
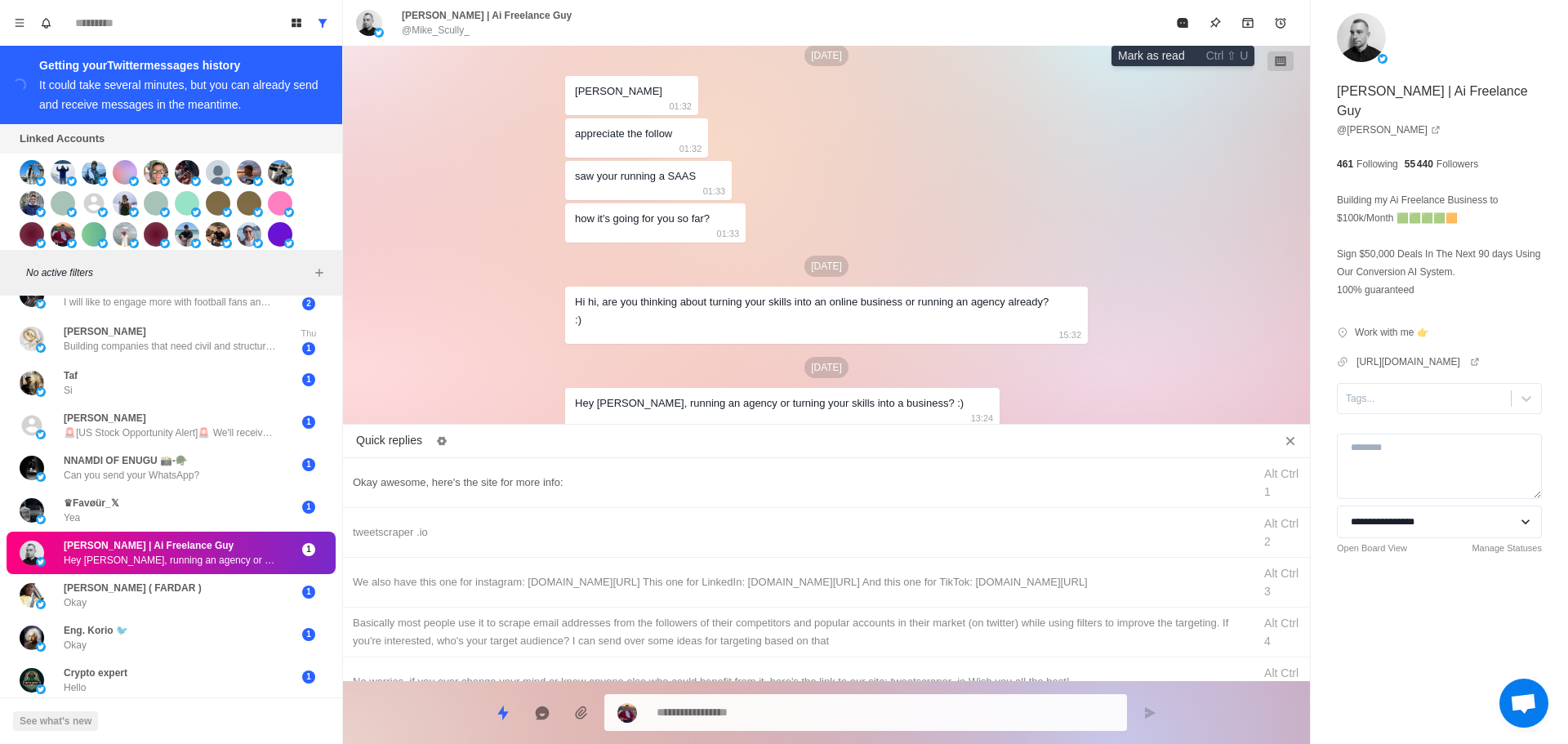
drag, startPoint x: 1180, startPoint y: 22, endPoint x: 934, endPoint y: 468, distance: 509.3
click at [960, 446] on div "[PERSON_NAME] | Ai Freelance Guy @[PERSON_NAME] awesome, here's the site for mo…" at bounding box center [826, 372] width 967 height 744
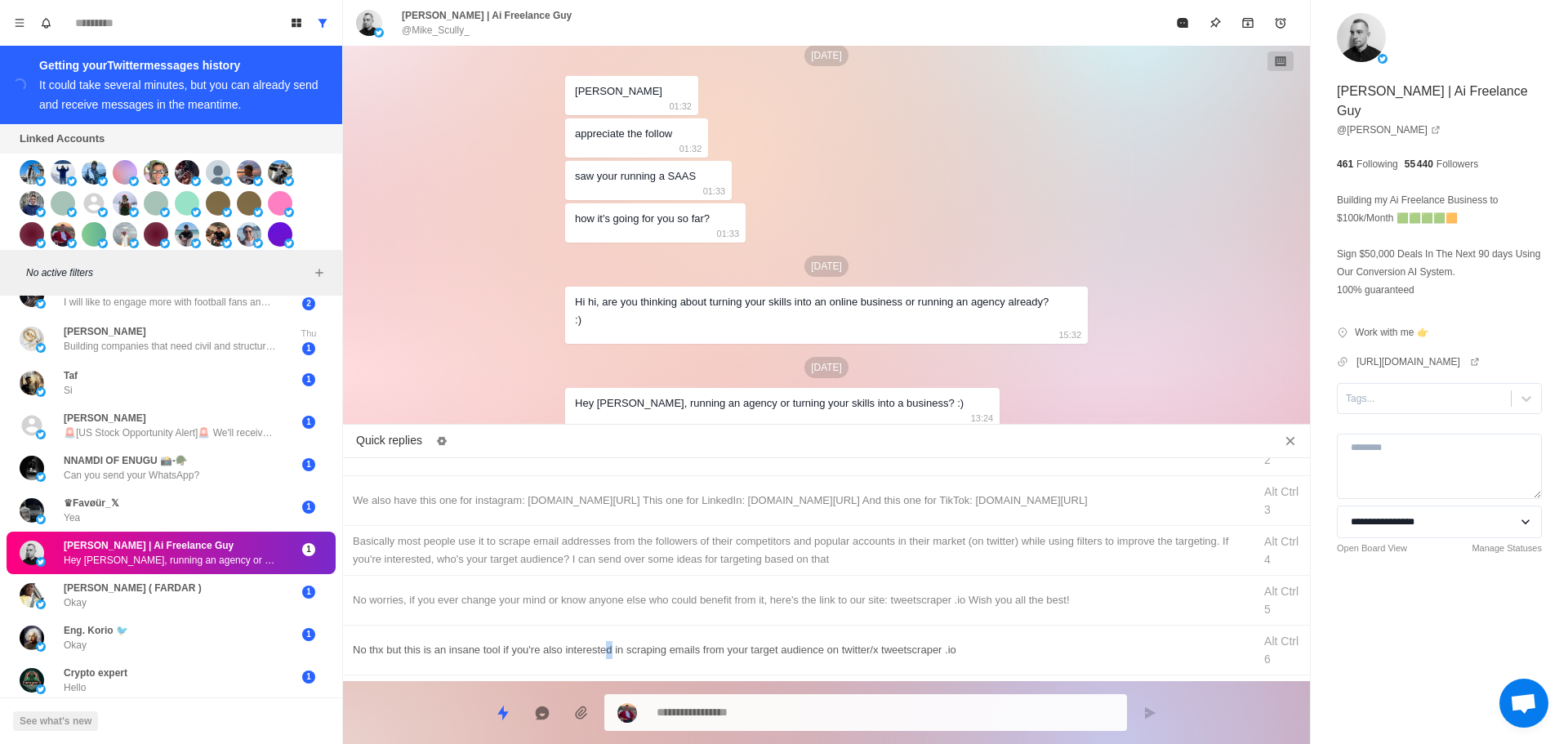
drag, startPoint x: 610, startPoint y: 649, endPoint x: 747, endPoint y: 707, distance: 148.8
click at [612, 650] on div "No thx but this is an insane tool if you're also interested in scraping emails …" at bounding box center [798, 650] width 891 height 18
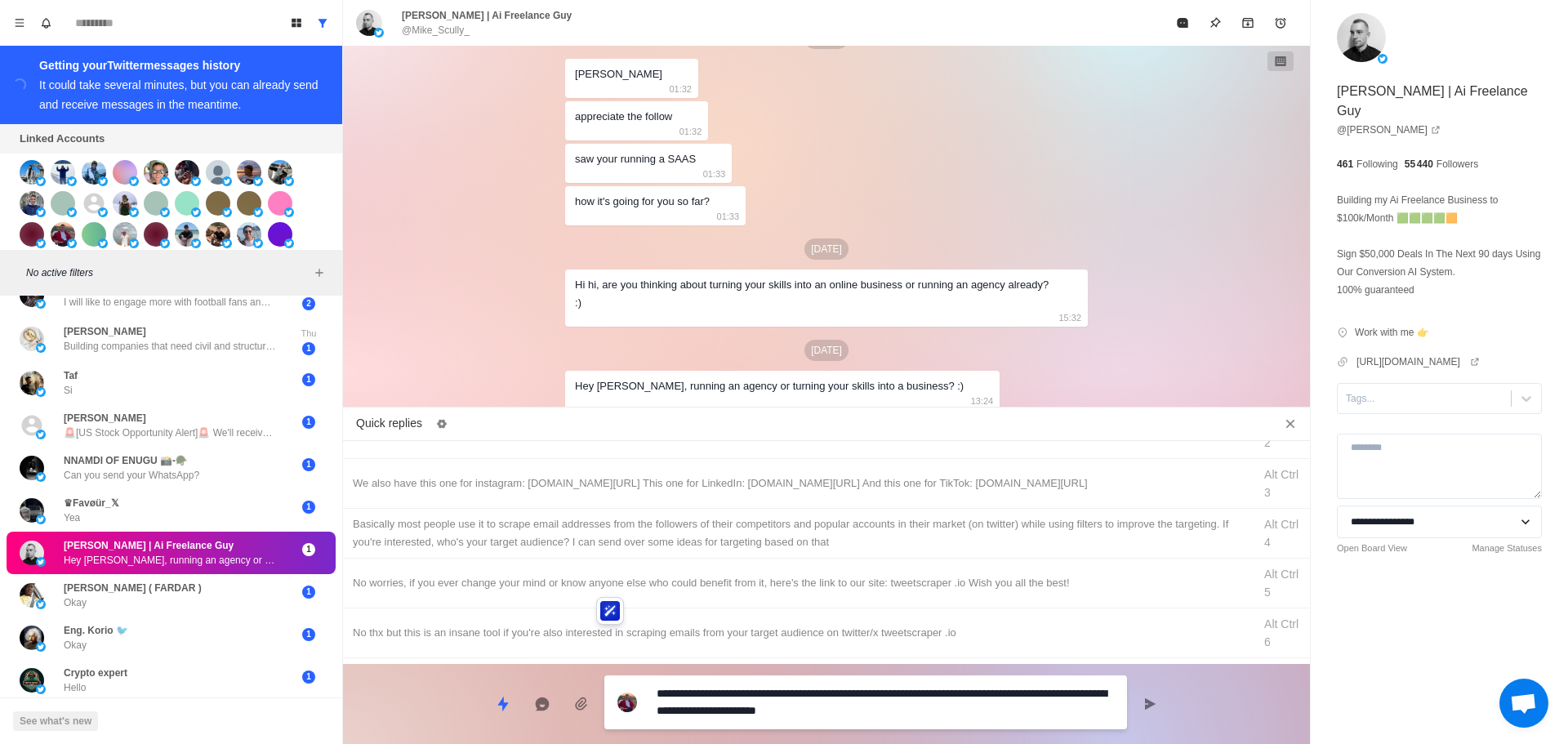
click at [753, 705] on textarea "**********" at bounding box center [886, 703] width 457 height 41
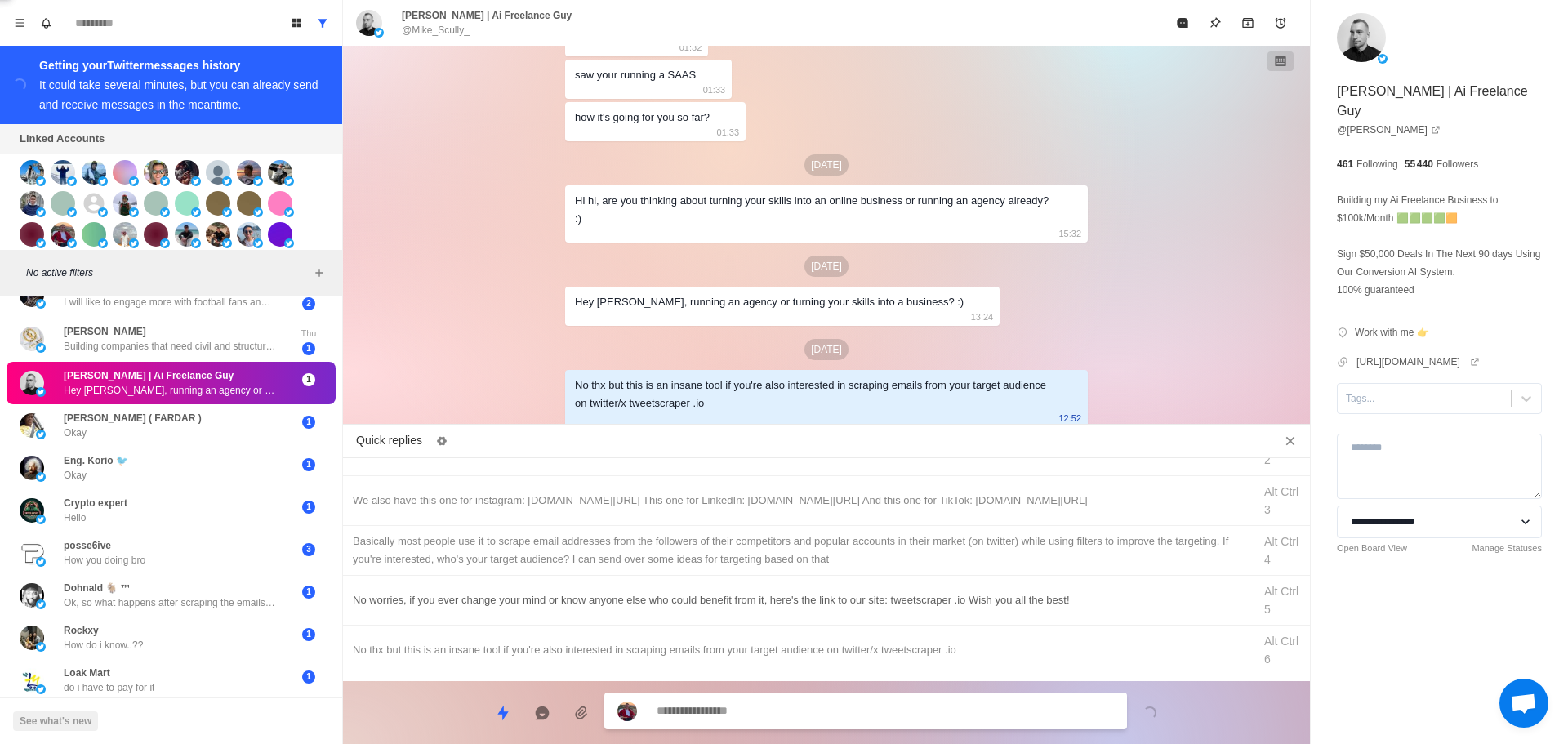
scroll to position [0, 0]
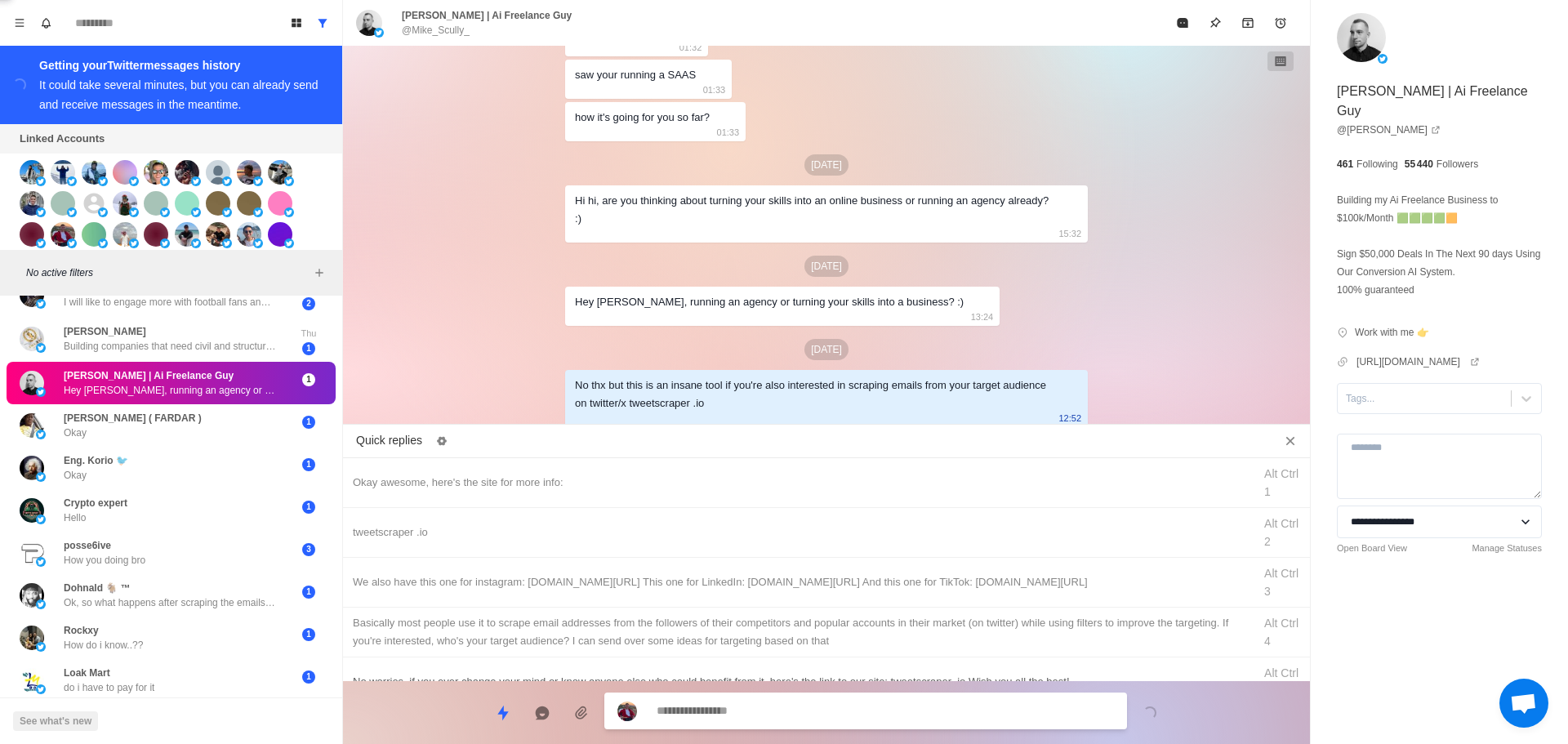
click at [808, 588] on div "We also have this one for instagram: [DOMAIN_NAME][URL] This one for LinkedIn: …" at bounding box center [798, 583] width 891 height 18
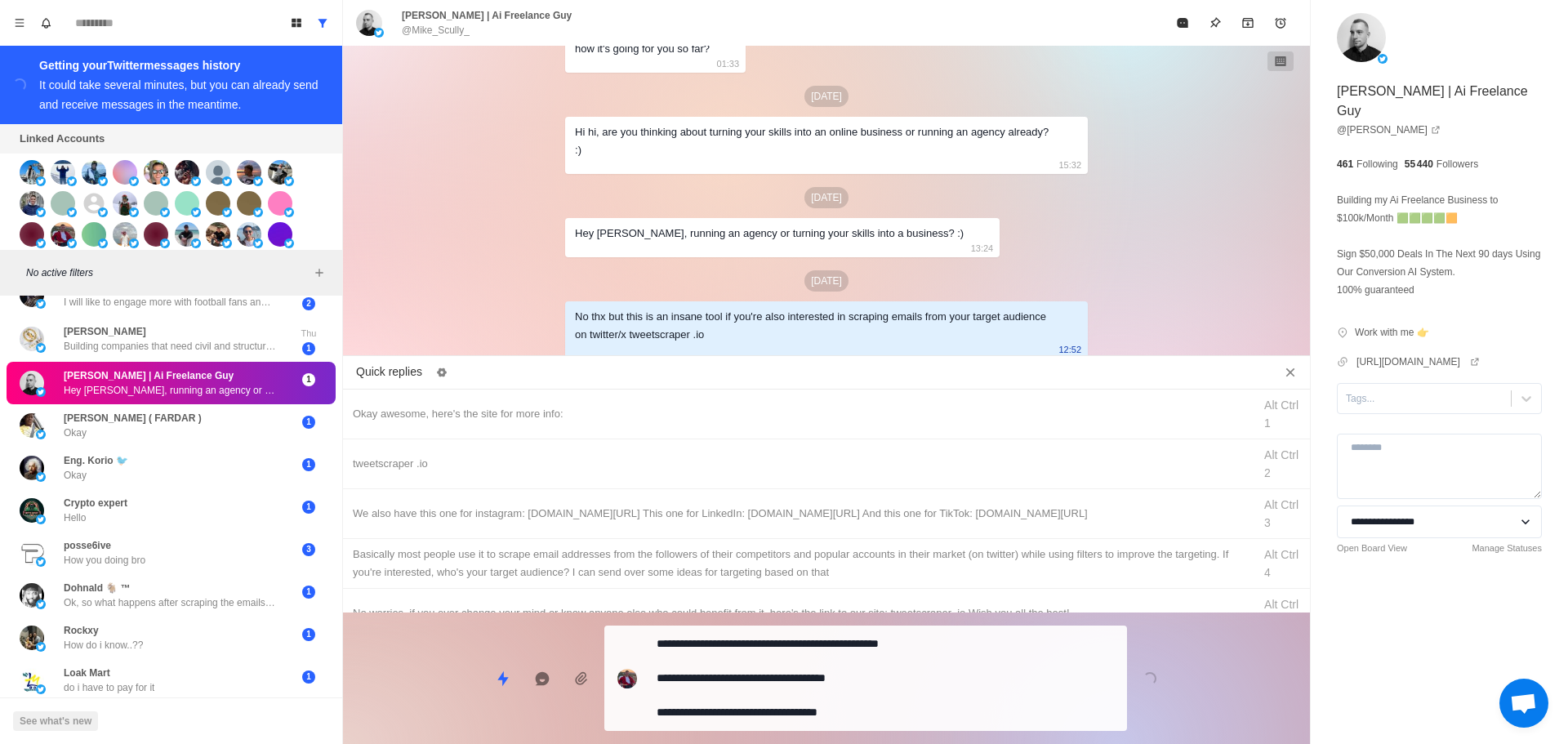
click at [845, 690] on textarea "**********" at bounding box center [886, 678] width 457 height 92
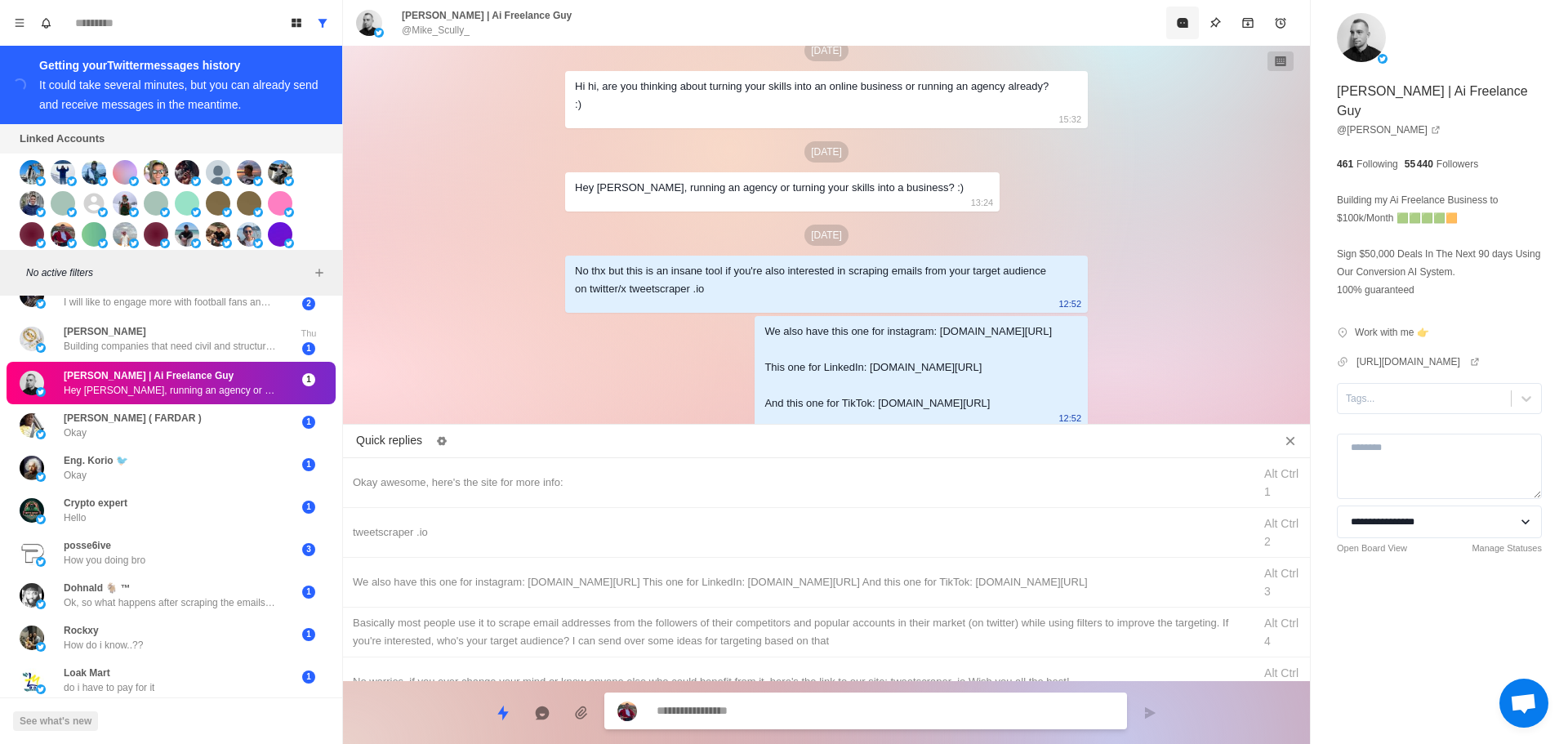
click at [1179, 30] on button "Mark as read" at bounding box center [1182, 22] width 32 height 32
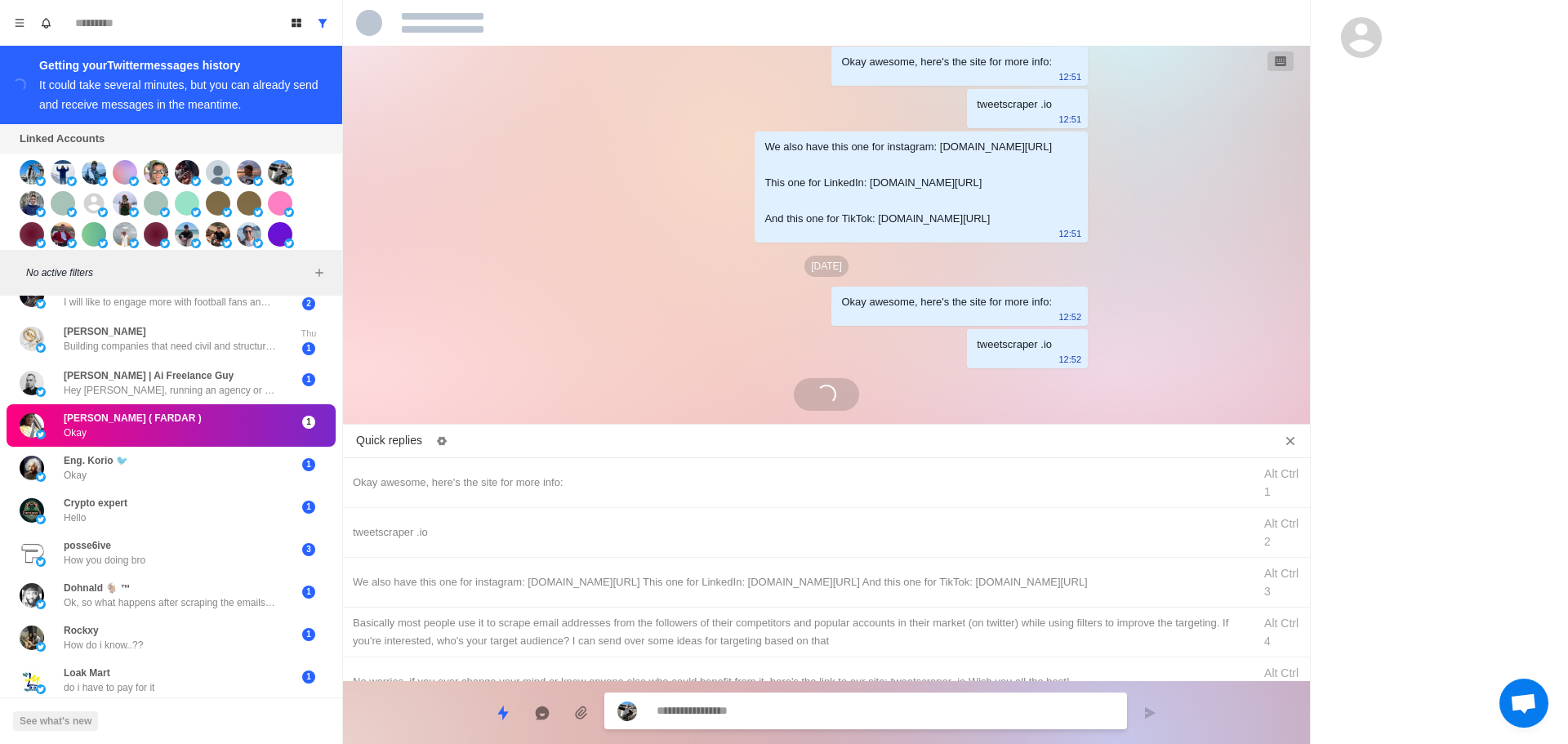
scroll to position [811, 0]
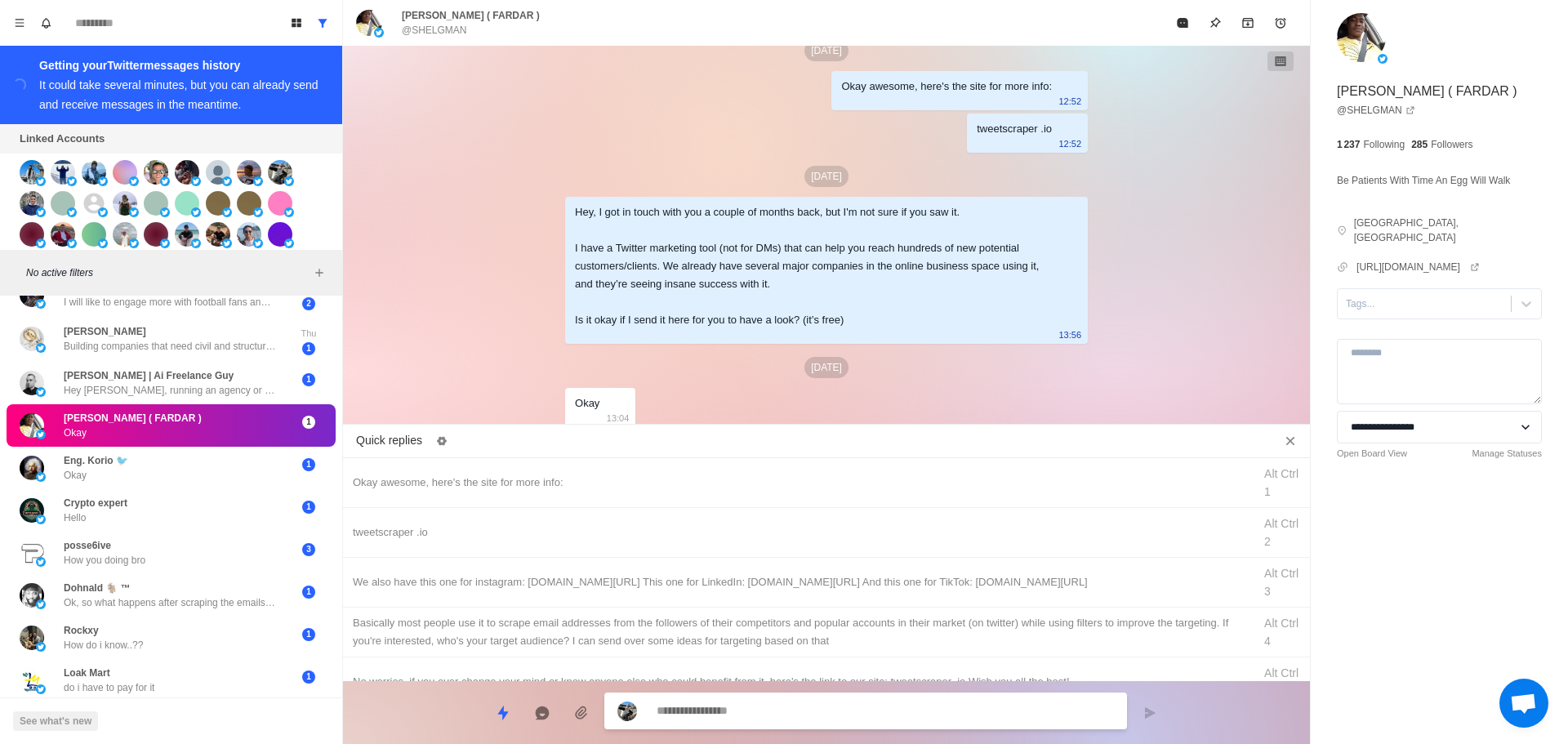
drag, startPoint x: 1399, startPoint y: 292, endPoint x: 1403, endPoint y: 308, distance: 16.5
click at [1400, 295] on div at bounding box center [1424, 304] width 156 height 18
click at [1394, 348] on div "interested" at bounding box center [1440, 356] width 205 height 27
click at [776, 480] on div "Okay awesome, here's the site for more info:" at bounding box center [798, 483] width 891 height 18
click at [760, 706] on textarea "**********" at bounding box center [886, 713] width 457 height 23
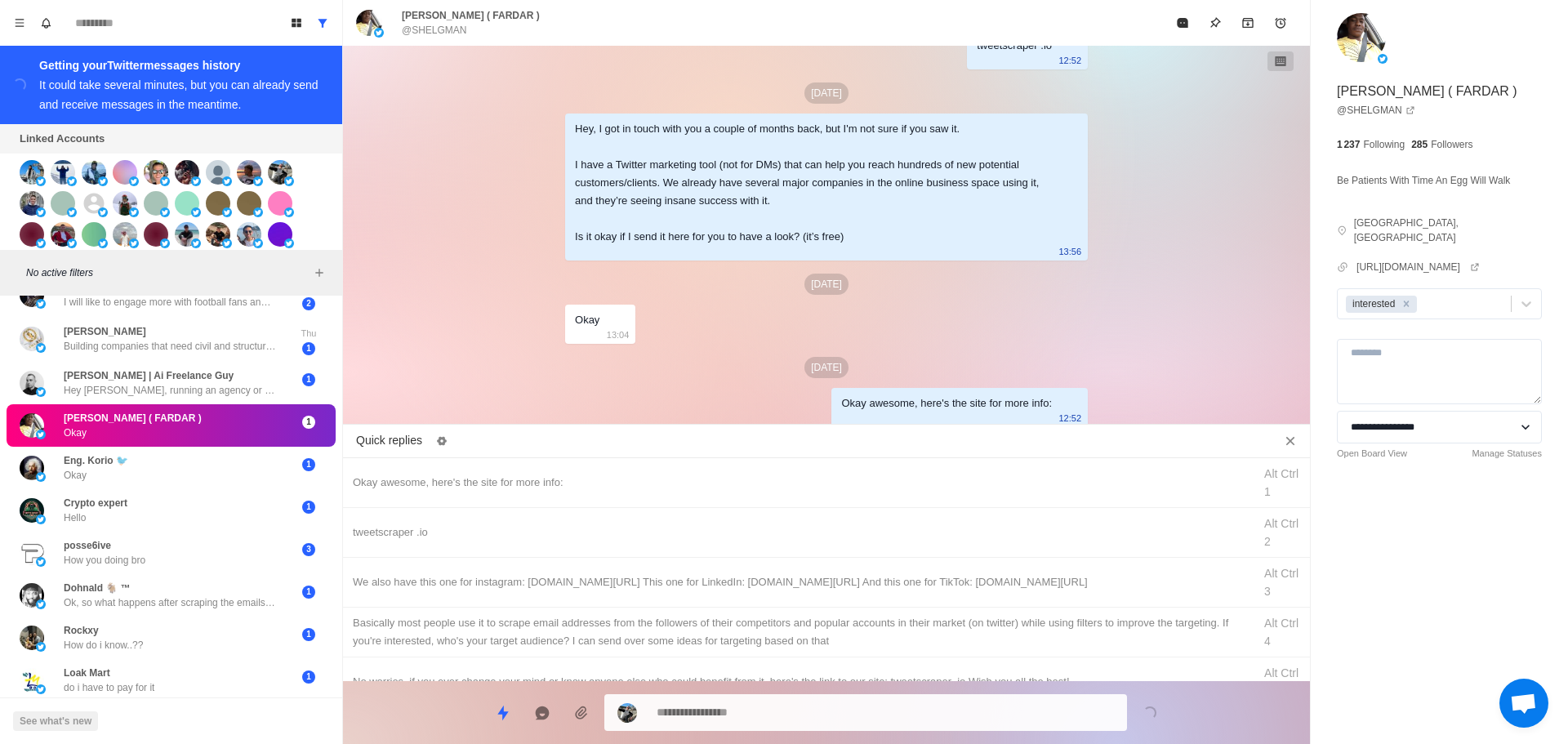
drag, startPoint x: 746, startPoint y: 537, endPoint x: 749, endPoint y: 730, distance: 193.0
click at [747, 539] on div "tweetscraper .io Alt Ctrl 2" at bounding box center [826, 533] width 967 height 50
click at [758, 708] on textarea "**********" at bounding box center [886, 711] width 457 height 23
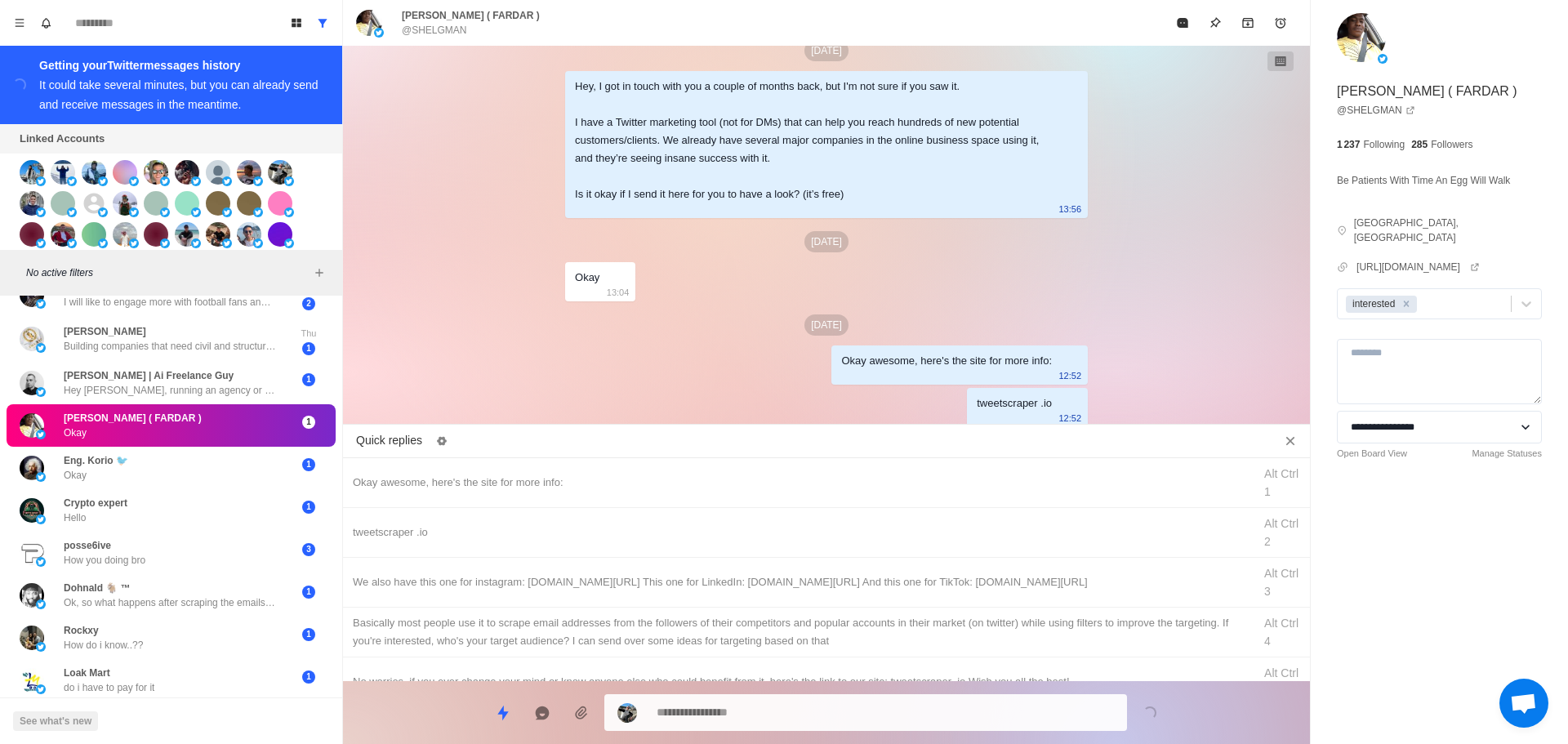
drag, startPoint x: 797, startPoint y: 573, endPoint x: 790, endPoint y: 704, distance: 131.2
click at [800, 584] on div "We also have this one for instagram: [DOMAIN_NAME][URL] This one for LinkedIn: …" at bounding box center [798, 583] width 891 height 18
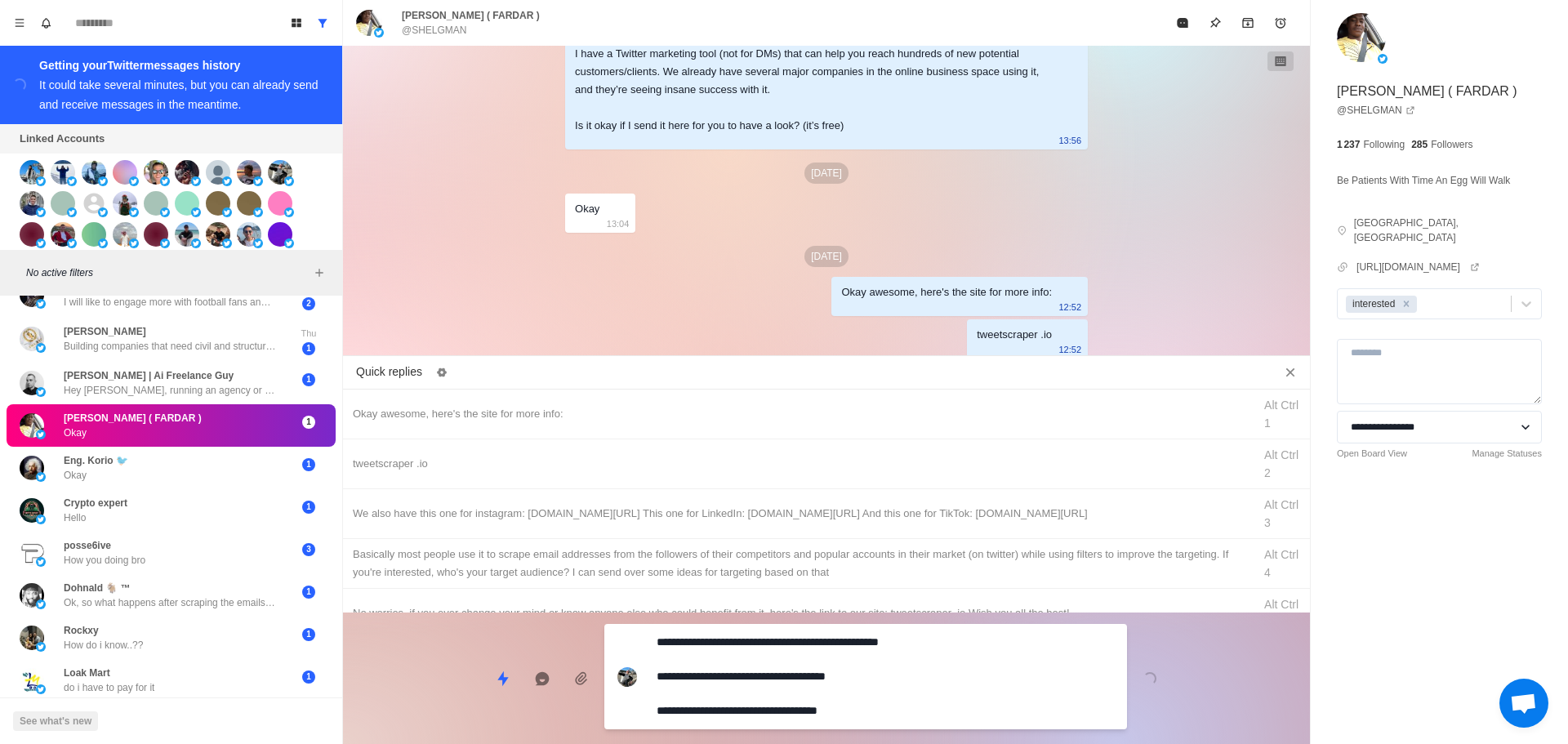
click at [792, 704] on textarea "**********" at bounding box center [886, 677] width 457 height 92
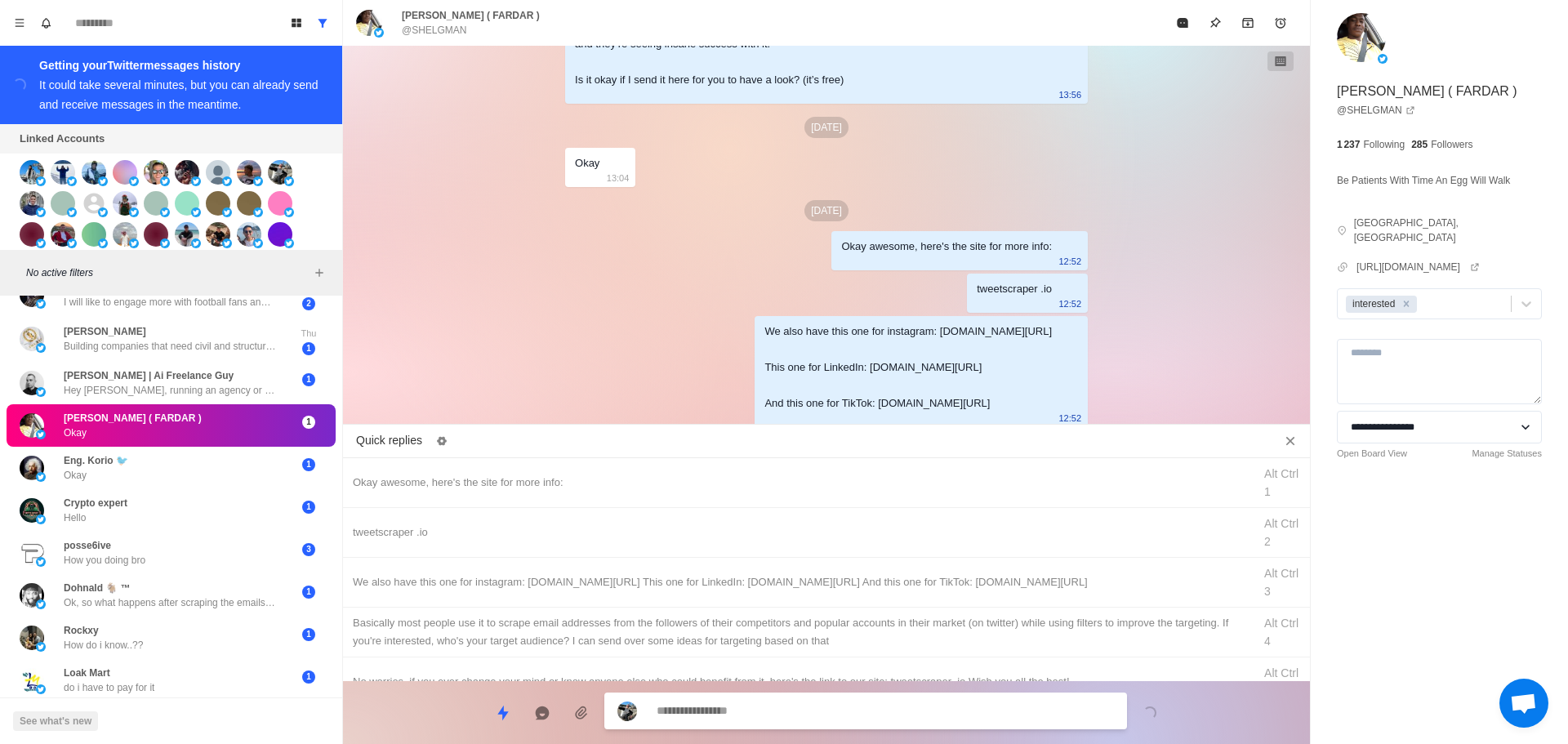
click at [834, 629] on div "Basically most people use it to scrape email addresses from the followers of th…" at bounding box center [798, 632] width 891 height 36
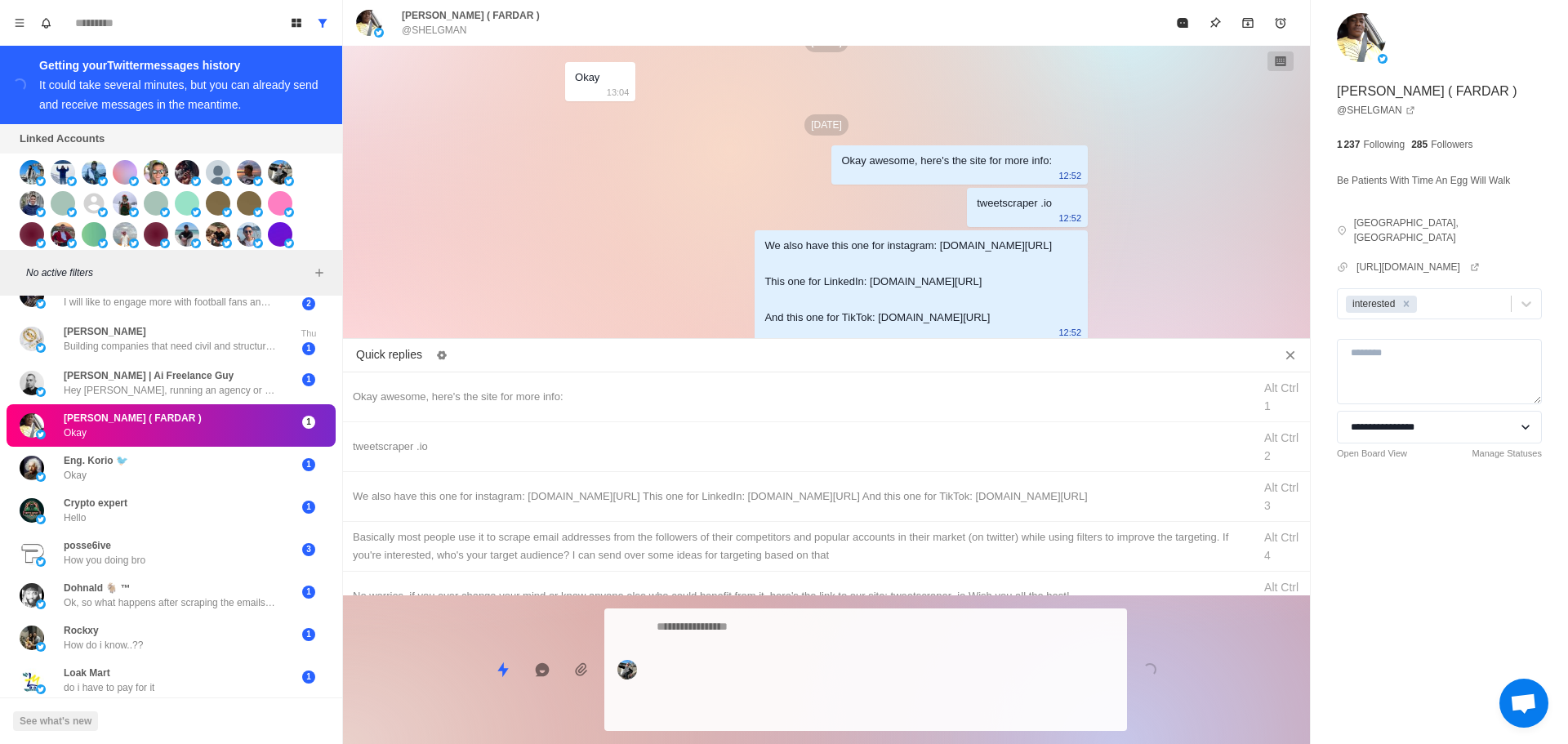
click at [825, 708] on textarea at bounding box center [886, 670] width 457 height 109
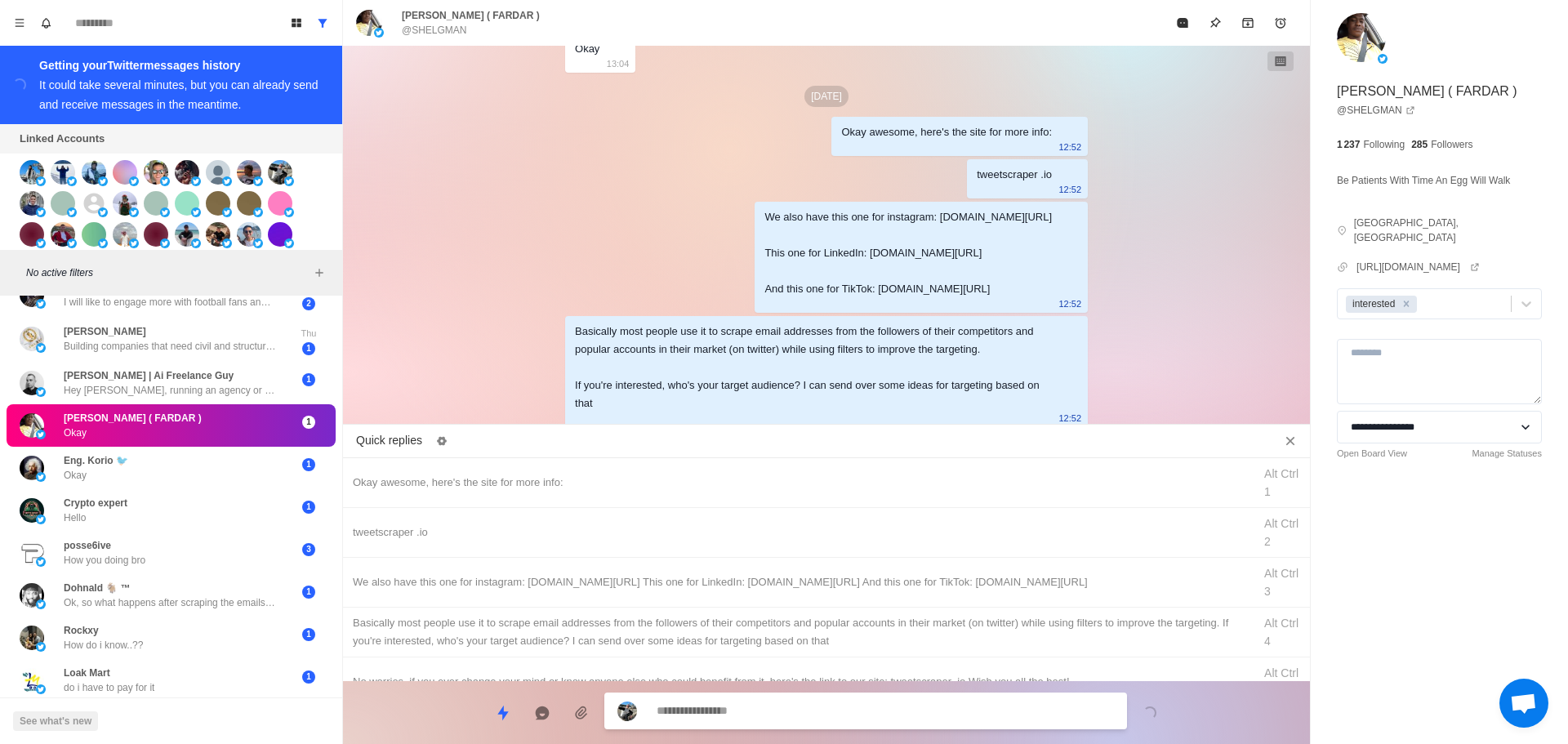
click at [1188, 32] on button "Mark as read" at bounding box center [1182, 22] width 32 height 32
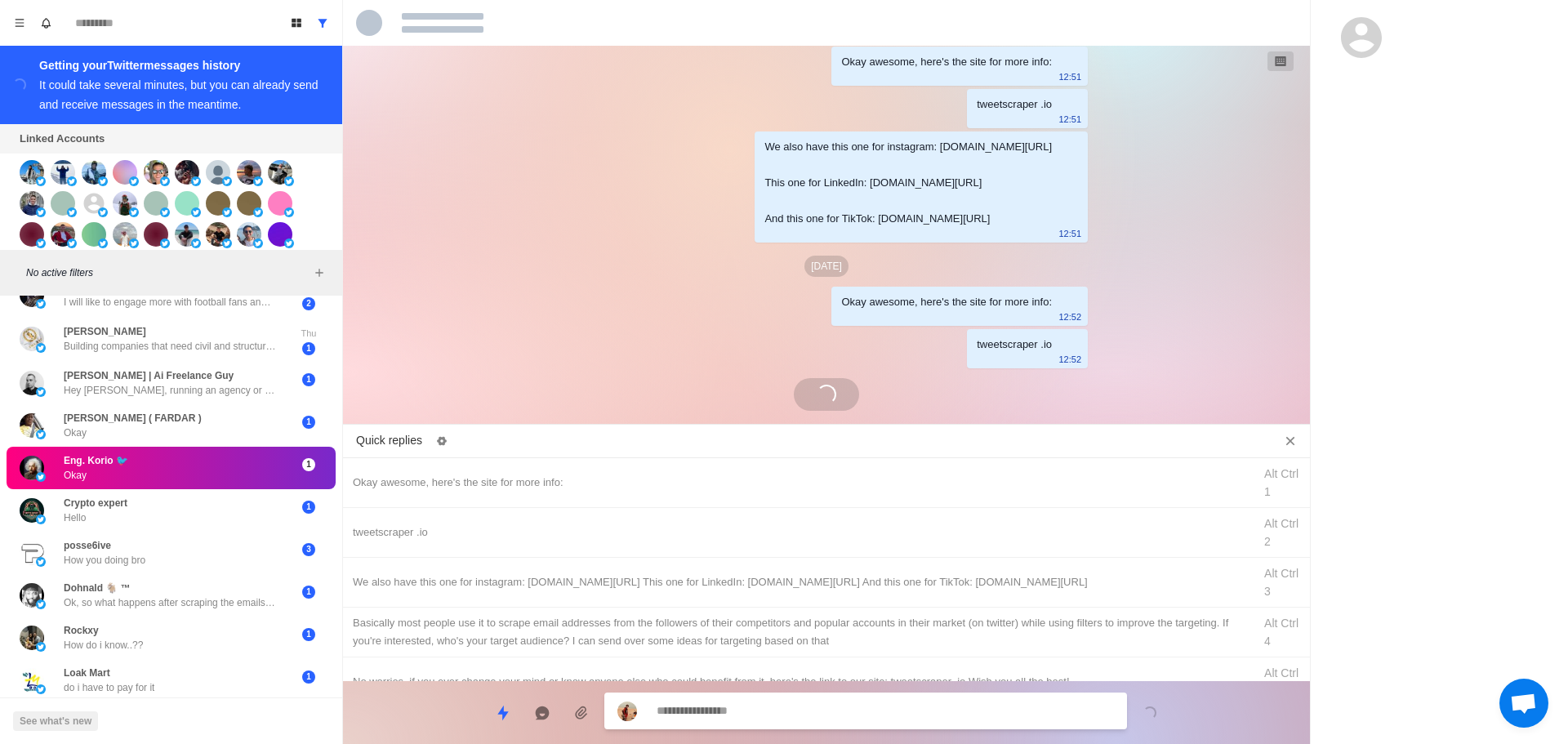
scroll to position [775, 0]
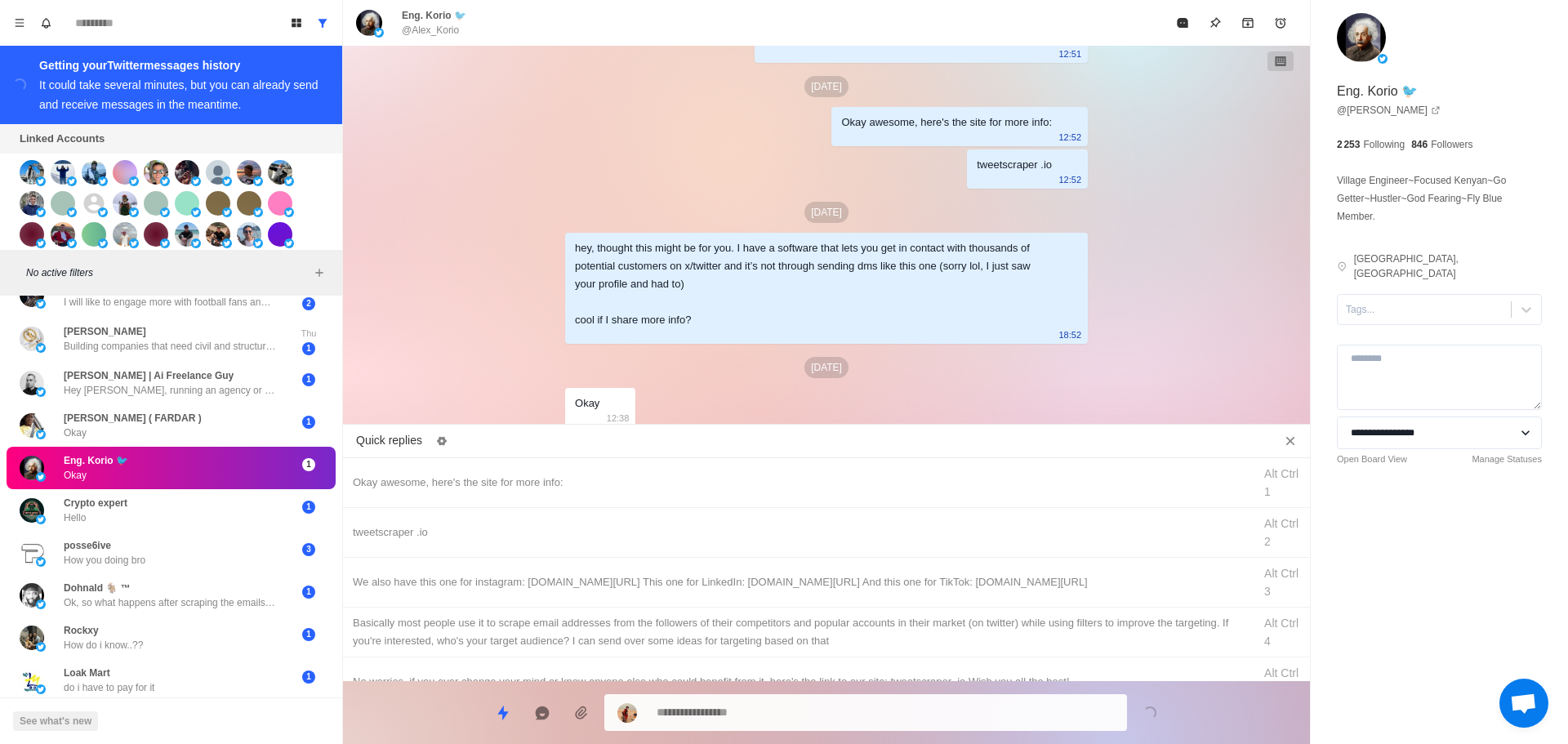
click at [1408, 278] on div "**********" at bounding box center [1439, 269] width 257 height 539
click at [1414, 301] on div at bounding box center [1424, 310] width 156 height 18
click at [1384, 361] on div "interested" at bounding box center [1440, 355] width 205 height 47
drag, startPoint x: 1367, startPoint y: 349, endPoint x: 881, endPoint y: 449, distance: 496.2
click at [1367, 348] on div "interested" at bounding box center [1440, 362] width 205 height 27
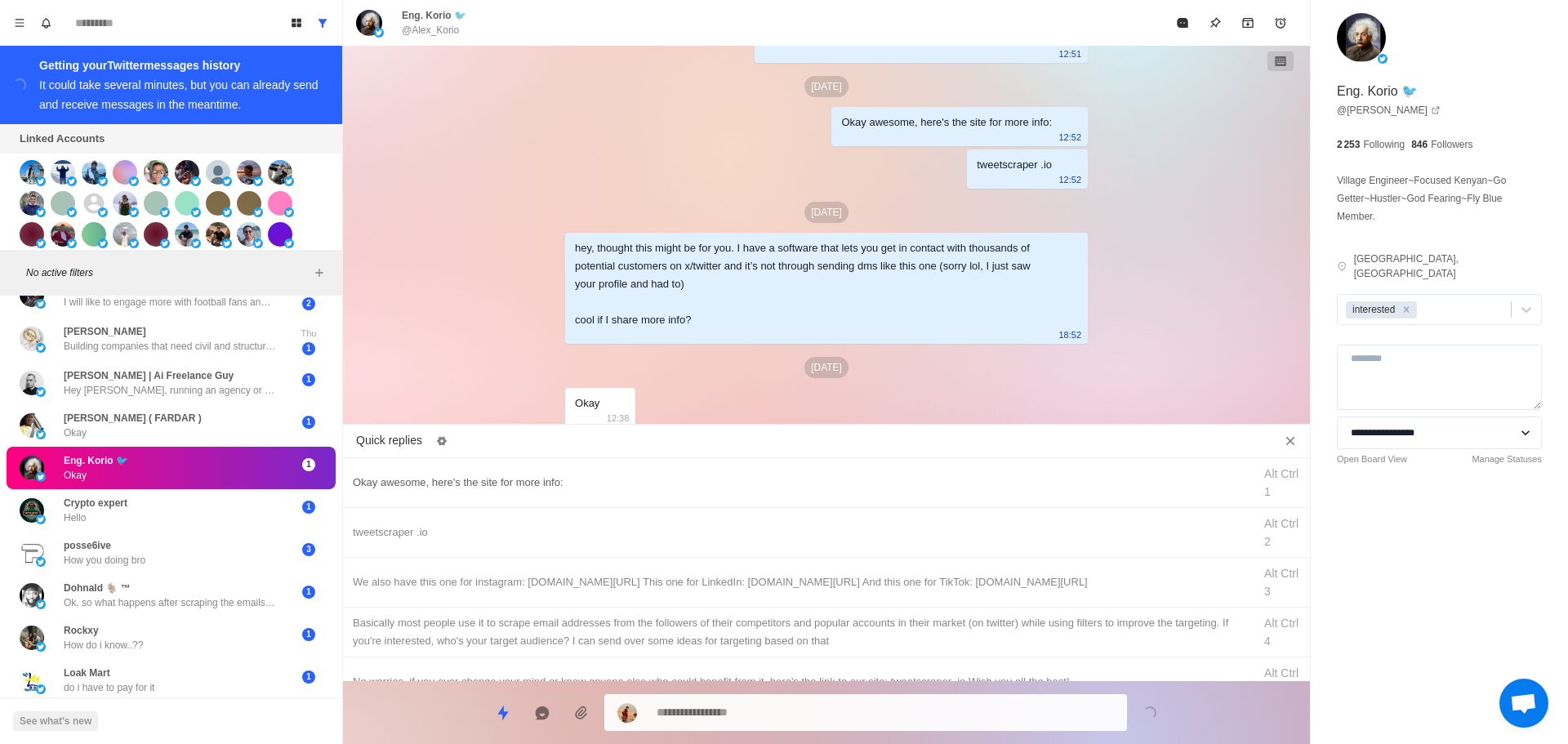
click at [665, 474] on div "Okay awesome, here's the site for more info:" at bounding box center [798, 483] width 891 height 18
click at [840, 706] on textarea "**********" at bounding box center [886, 713] width 457 height 23
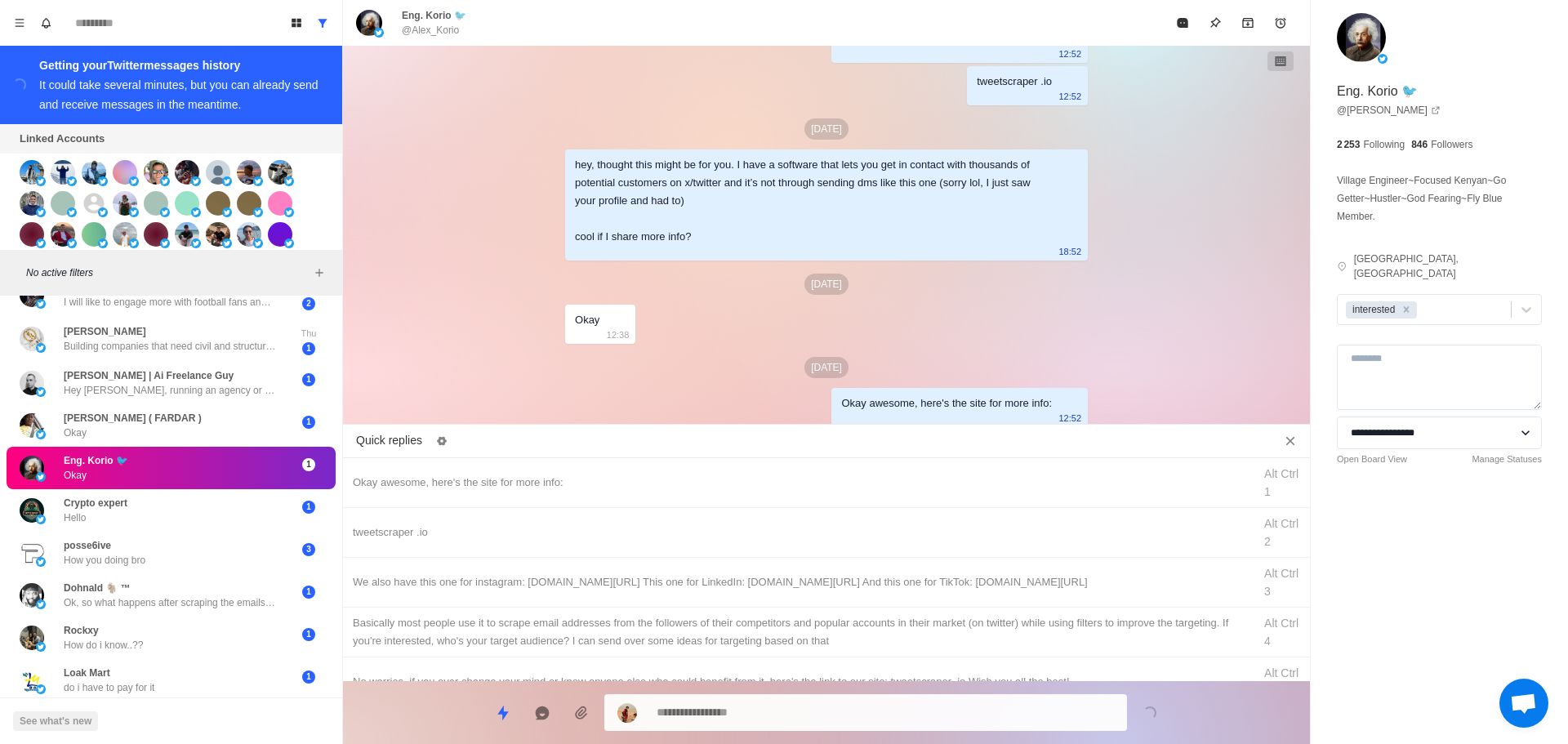
drag, startPoint x: 874, startPoint y: 535, endPoint x: 859, endPoint y: 707, distance: 172.7
click at [875, 545] on div "tweetscraper .io Alt Ctrl 2" at bounding box center [826, 533] width 967 height 50
click at [860, 707] on textarea "**********" at bounding box center [886, 713] width 457 height 23
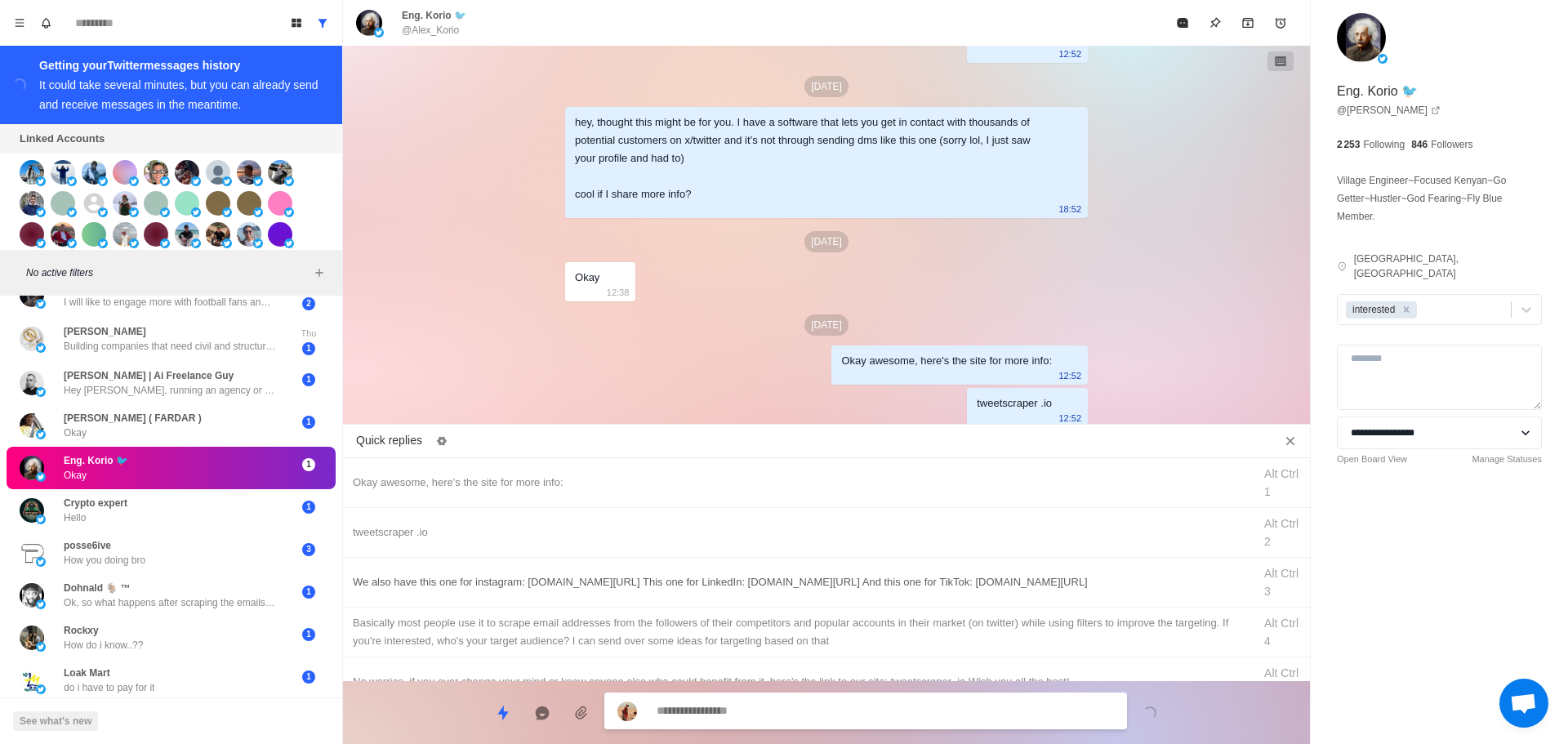
click at [922, 571] on div "We also have this one for instagram: [DOMAIN_NAME][URL] This one for LinkedIn: …" at bounding box center [826, 583] width 967 height 50
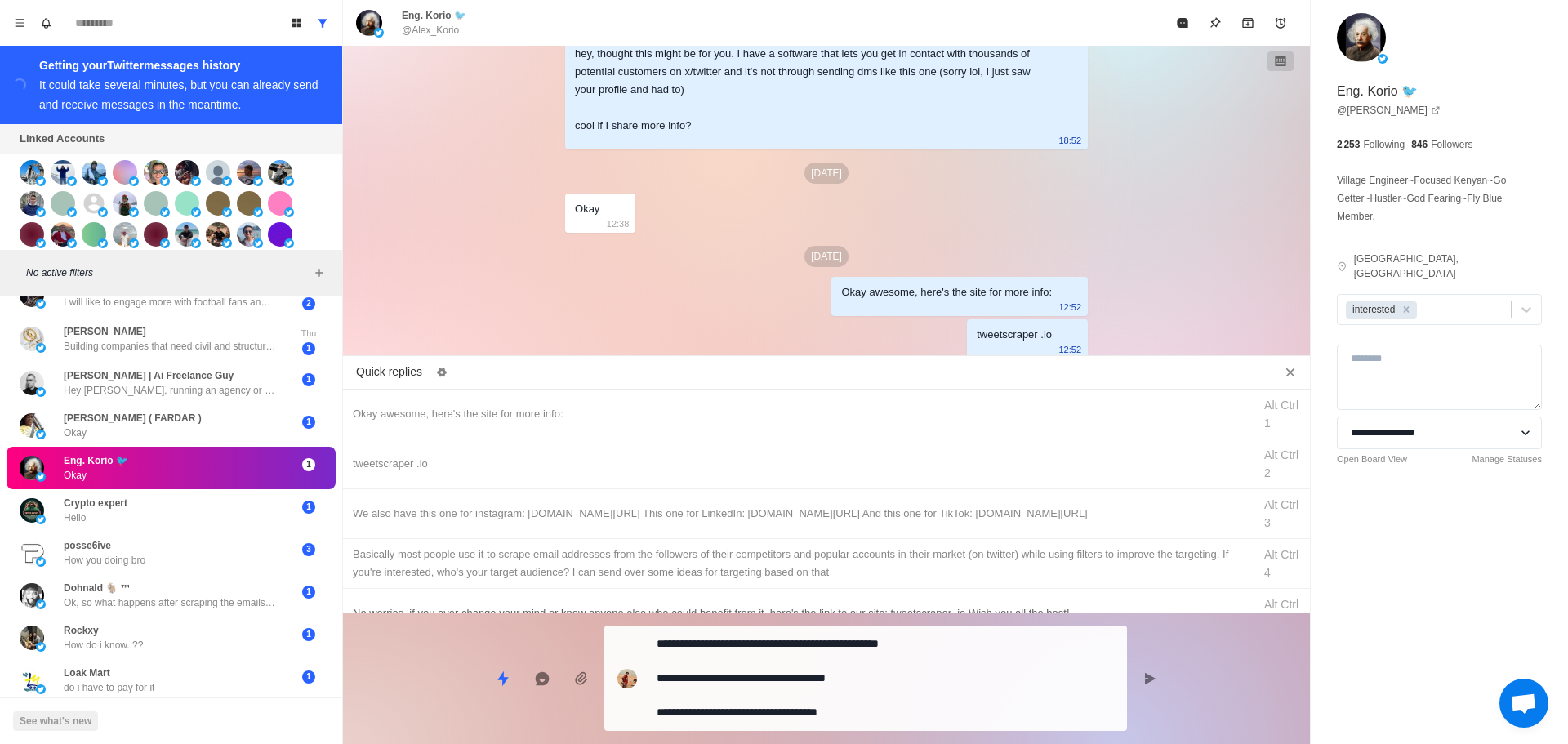
click at [896, 683] on div "**********" at bounding box center [826, 672] width 967 height 118
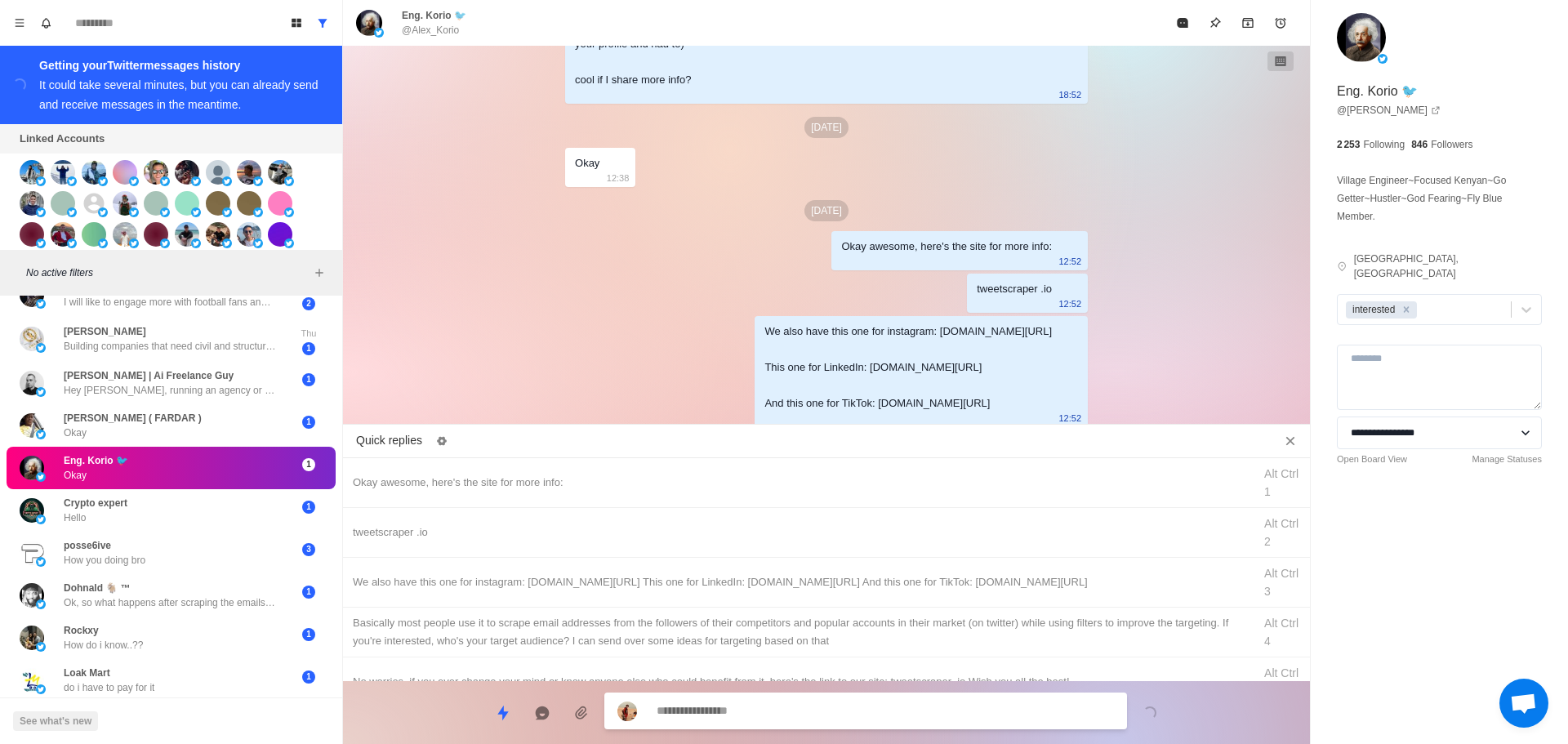
drag, startPoint x: 928, startPoint y: 632, endPoint x: 901, endPoint y: 694, distance: 67.6
click at [928, 637] on div "Basically most people use it to scrape email addresses from the followers of th…" at bounding box center [798, 632] width 891 height 36
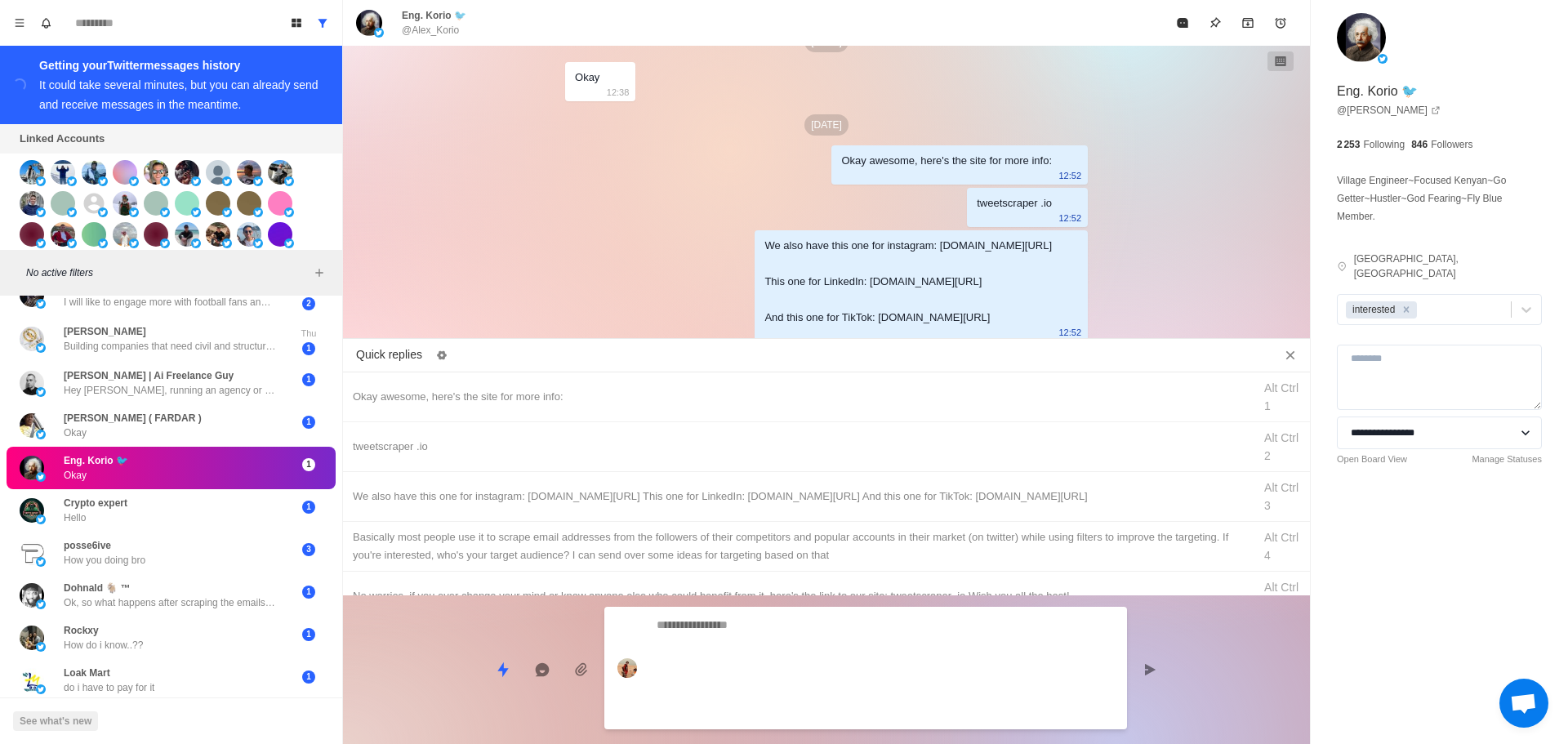
click at [901, 694] on div at bounding box center [865, 668] width 523 height 122
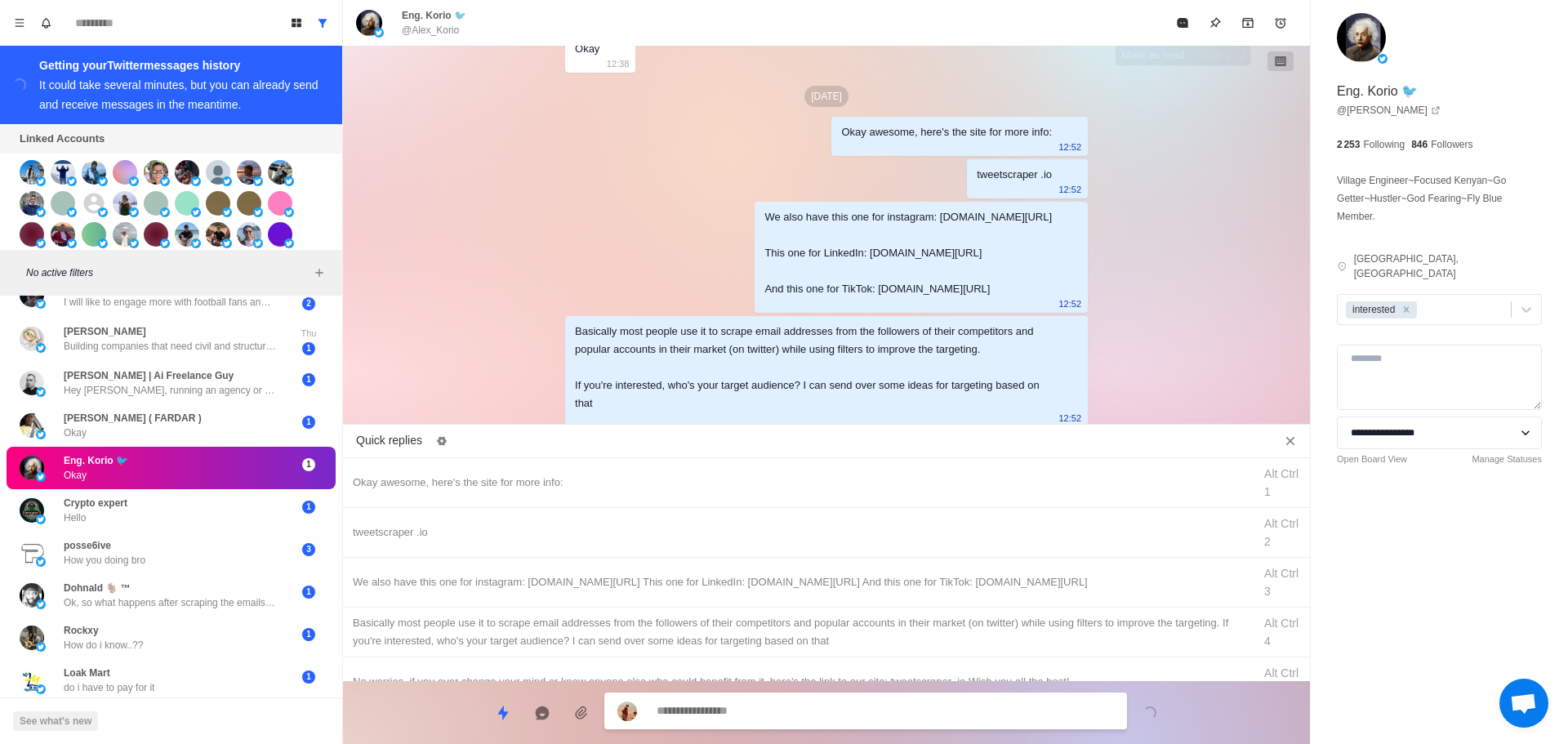
drag, startPoint x: 1185, startPoint y: 12, endPoint x: 1154, endPoint y: 239, distance: 229.1
click at [1185, 18] on button "Mark as read" at bounding box center [1182, 22] width 32 height 32
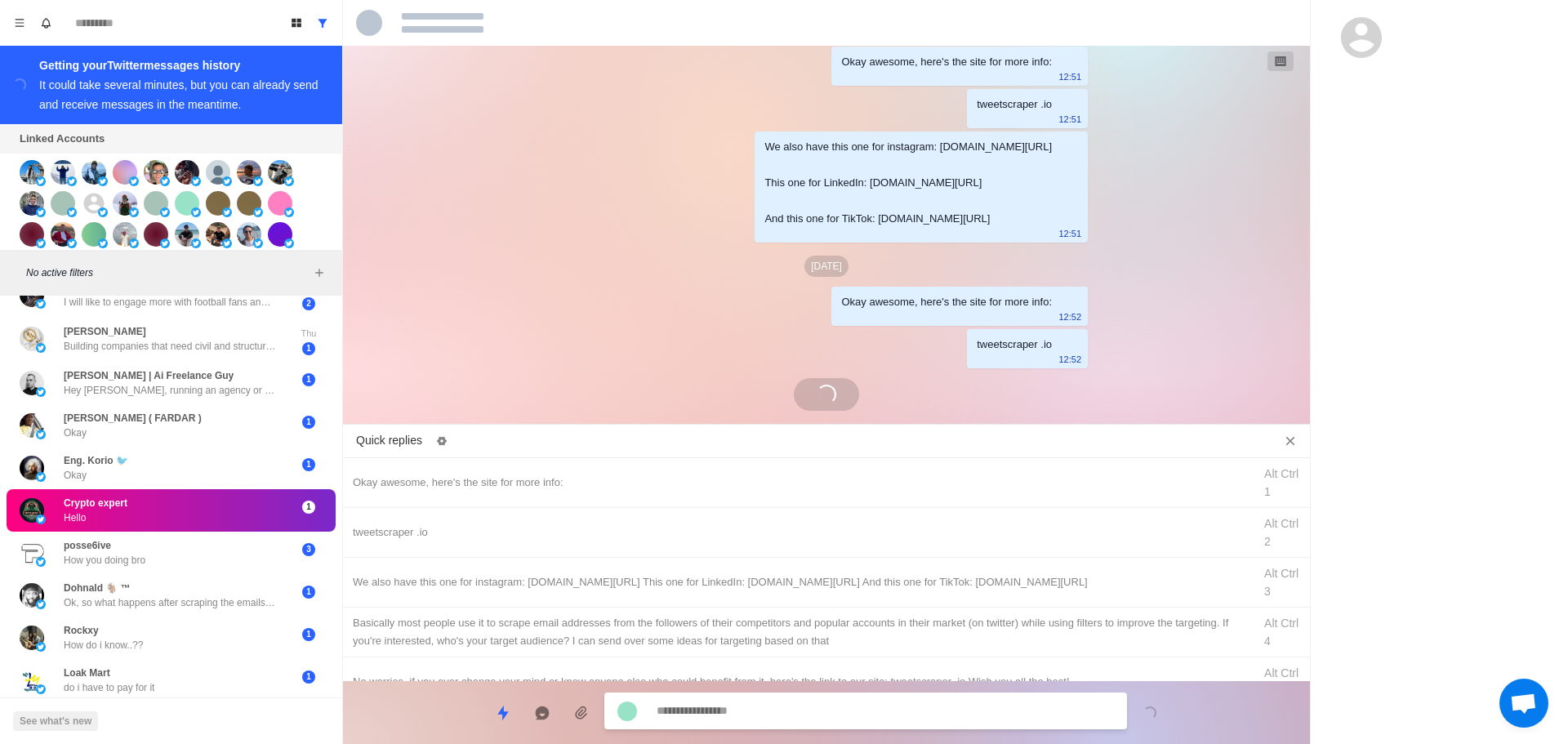
scroll to position [595, 0]
click at [764, 708] on textarea at bounding box center [886, 711] width 457 height 23
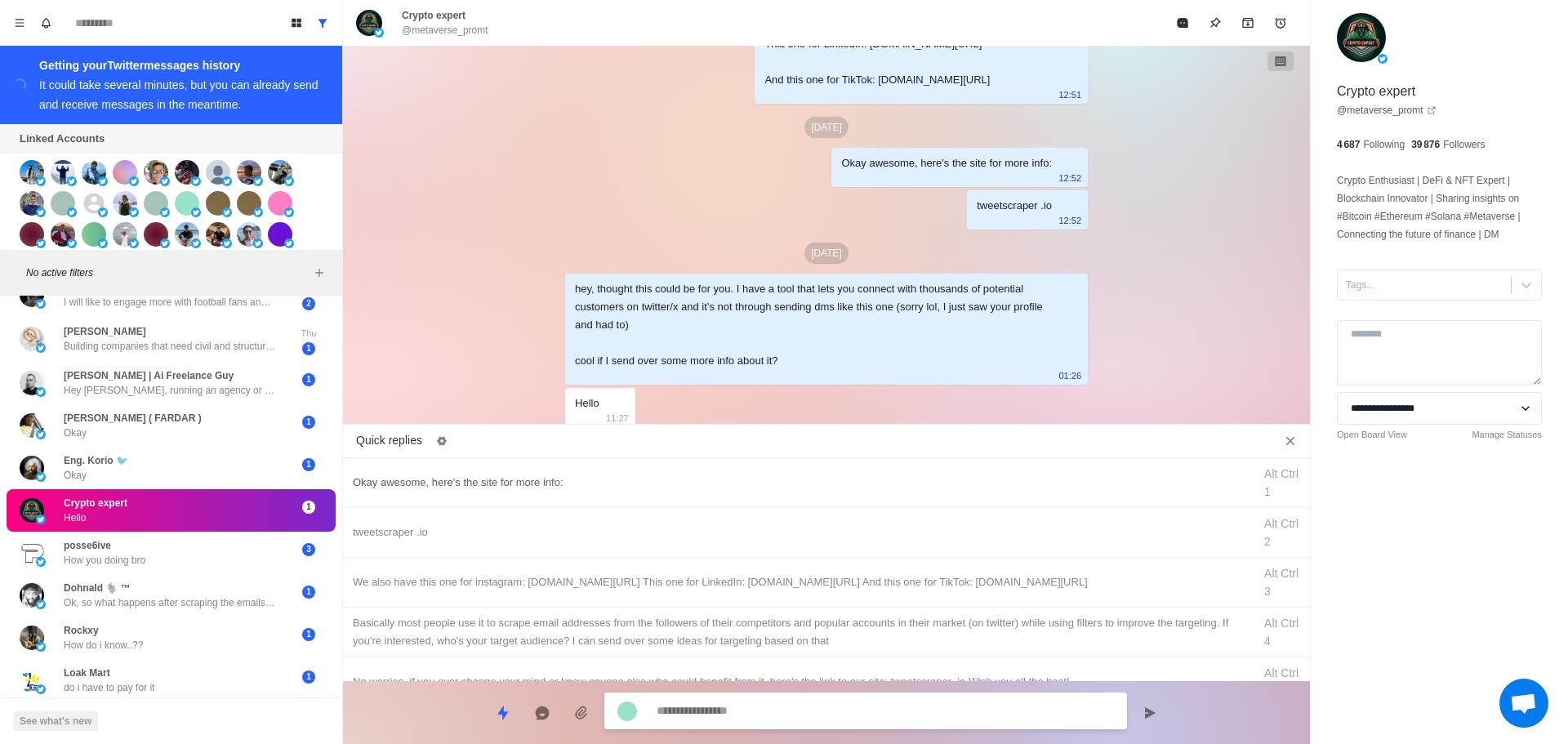
scroll to position [817, 0]
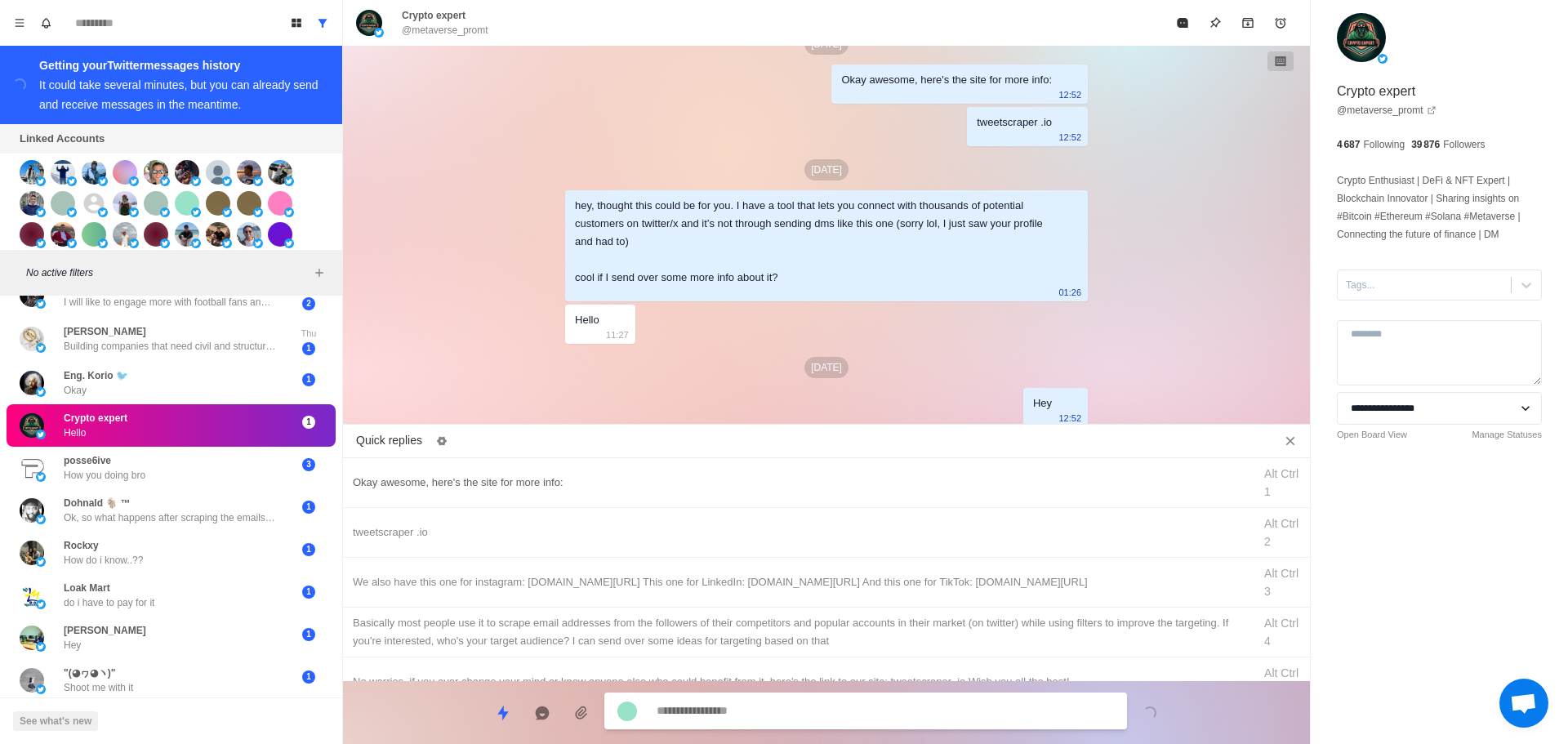
click at [572, 484] on div "Okay awesome, here's the site for more info:" at bounding box center [798, 483] width 891 height 18
drag, startPoint x: 738, startPoint y: 713, endPoint x: 224, endPoint y: 703, distance: 514.1
click at [247, 717] on div "Board View Tools Archived Chats Mark many as read Keyboard shortcuts Team Setti…" at bounding box center [784, 372] width 1568 height 744
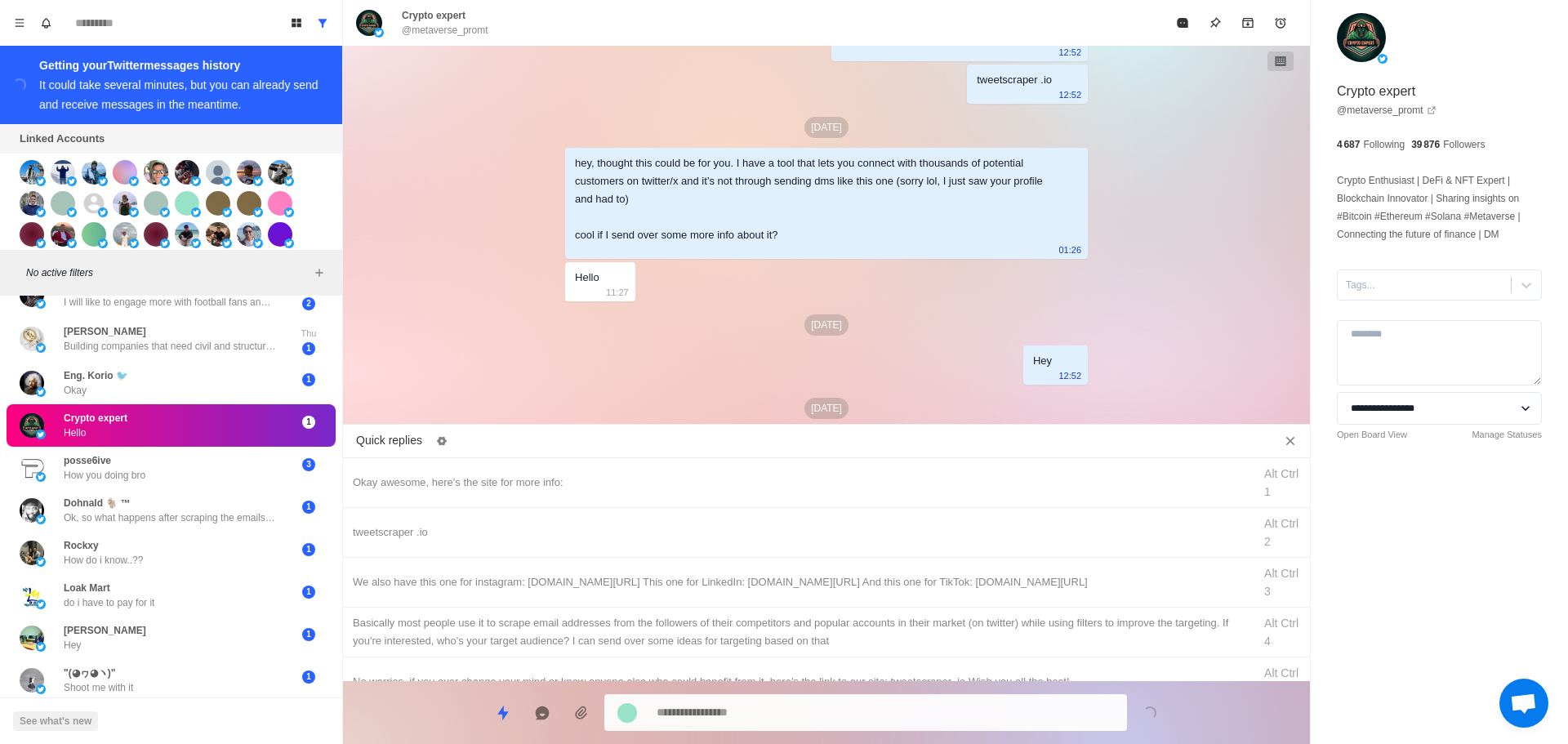
drag, startPoint x: 496, startPoint y: 530, endPoint x: 723, endPoint y: 715, distance: 292.8
click at [514, 550] on div "tweetscraper .io Alt Ctrl 2" at bounding box center [826, 533] width 967 height 50
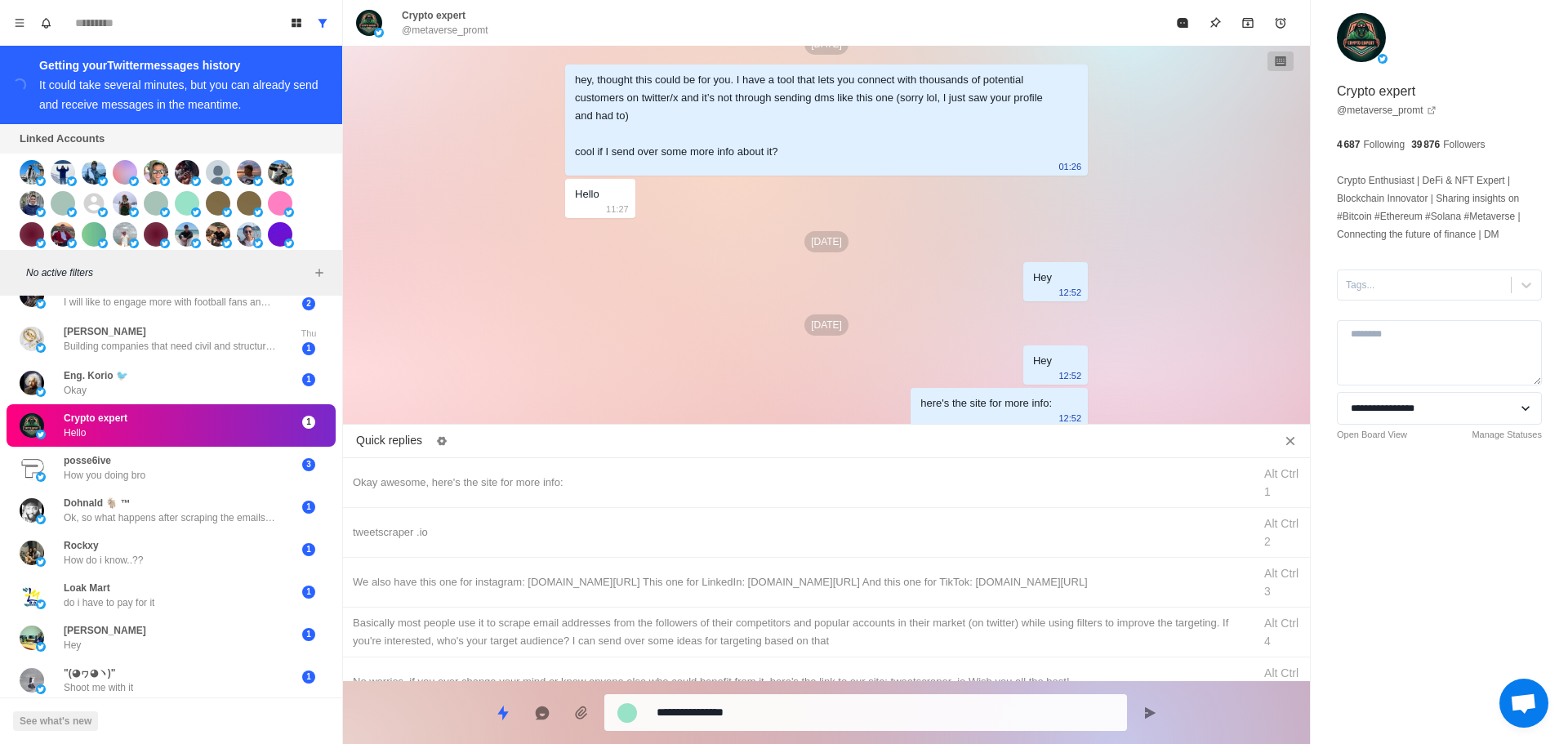
click at [736, 698] on div "**********" at bounding box center [865, 713] width 523 height 37
drag, startPoint x: 755, startPoint y: 718, endPoint x: 796, endPoint y: 656, distance: 74.3
click at [756, 713] on textarea "**********" at bounding box center [886, 713] width 457 height 23
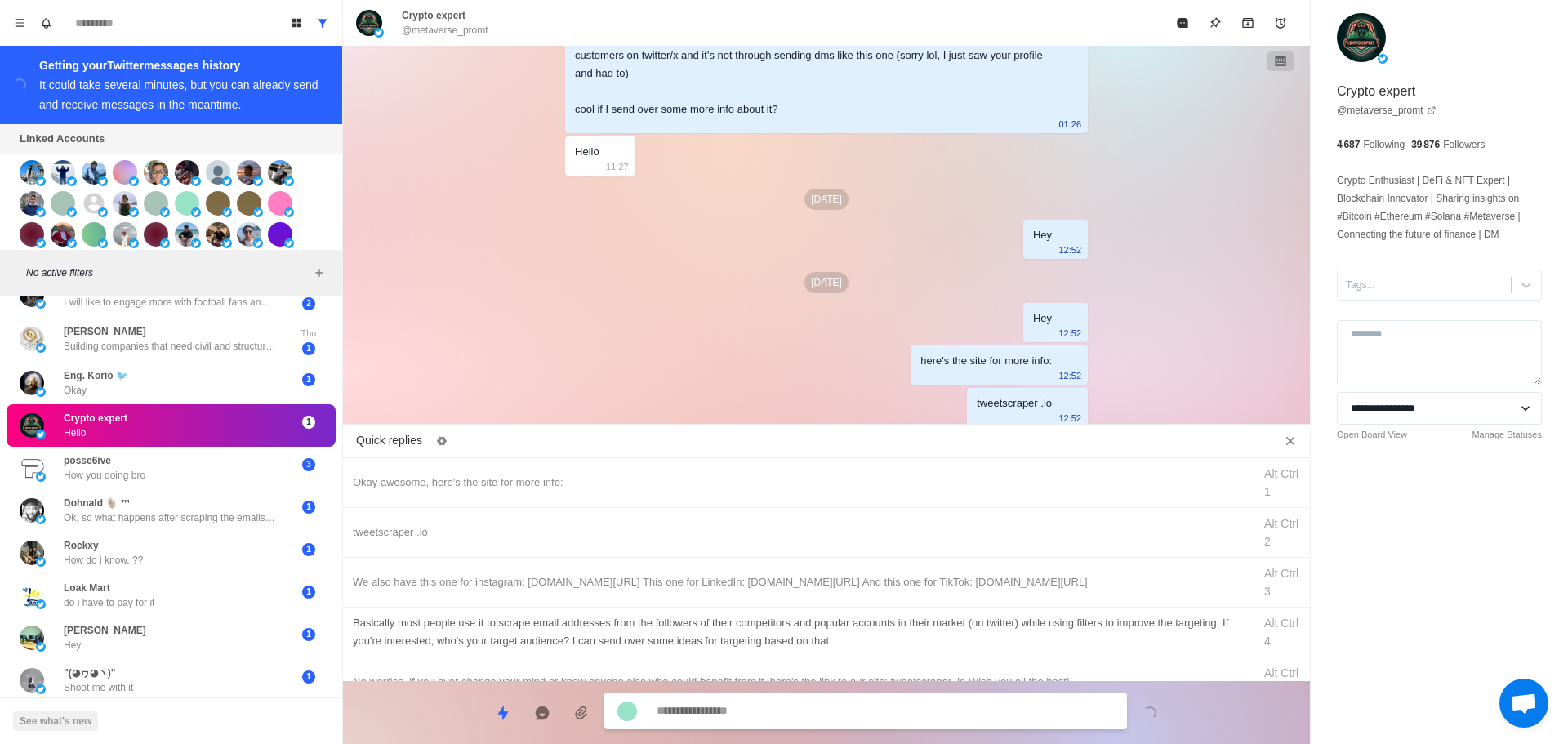
click at [845, 583] on div "We also have this one for instagram: [DOMAIN_NAME][URL] This one for LinkedIn: …" at bounding box center [798, 583] width 891 height 18
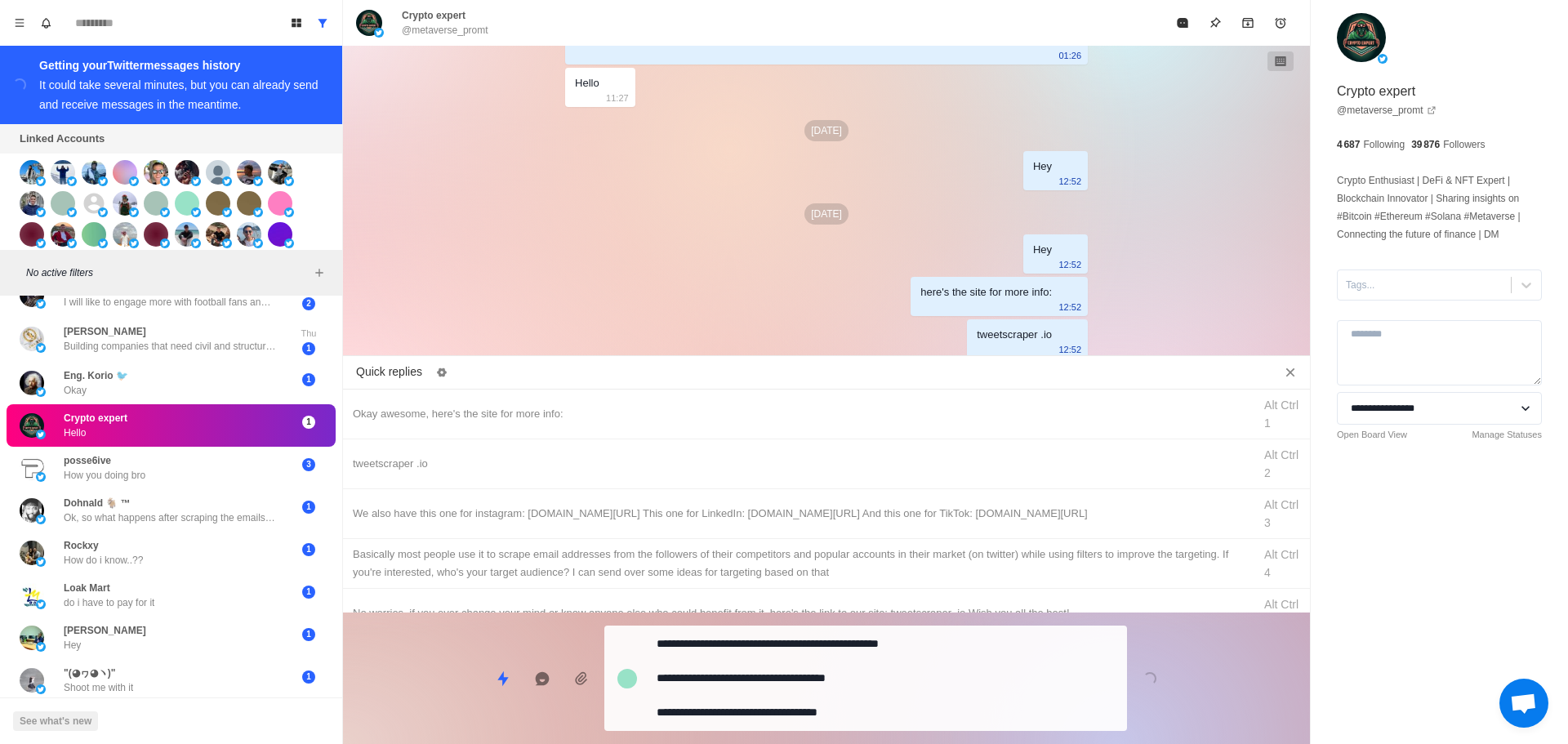
click at [821, 698] on div "**********" at bounding box center [865, 678] width 523 height 106
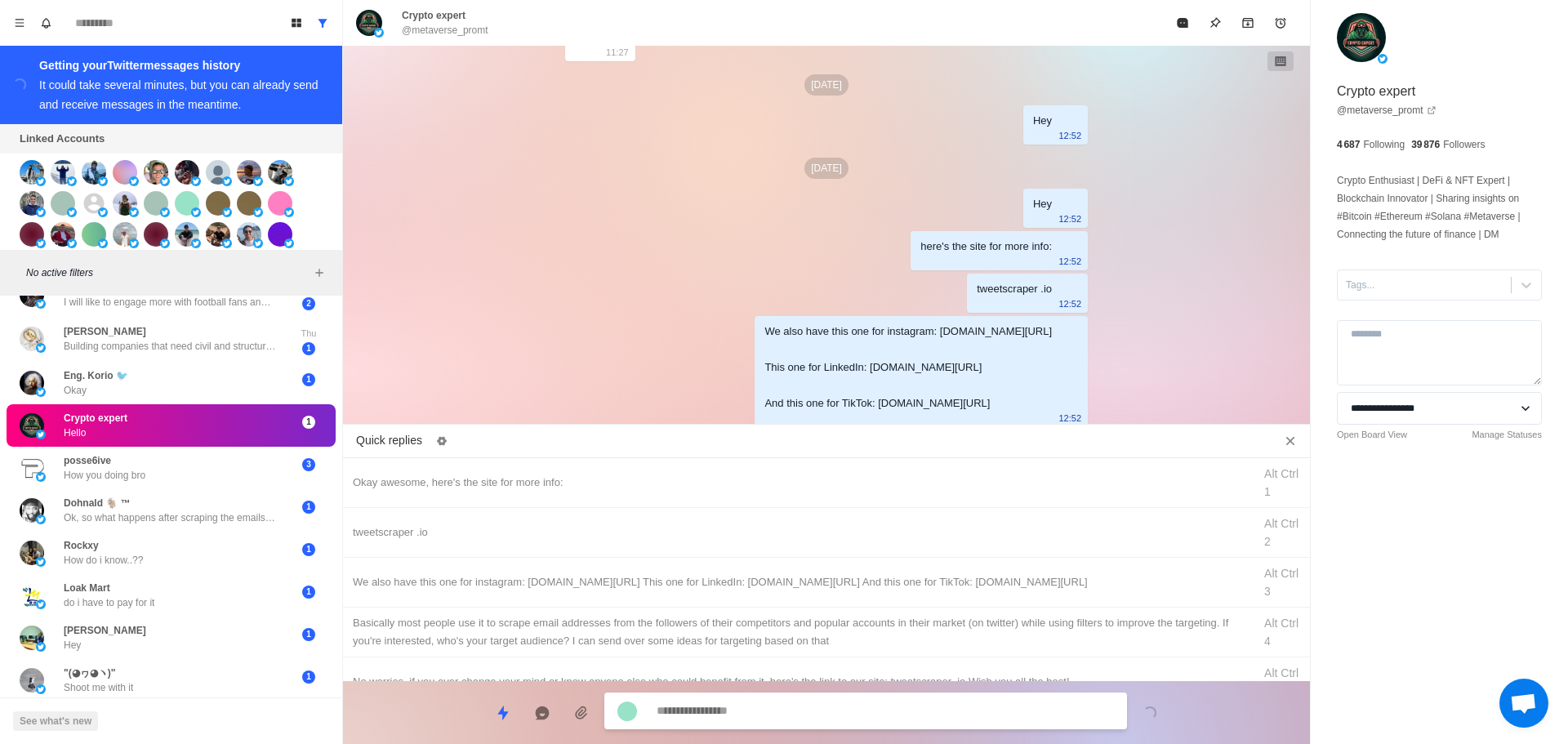
click at [873, 627] on div "Basically most people use it to scrape email addresses from the followers of th…" at bounding box center [798, 632] width 891 height 36
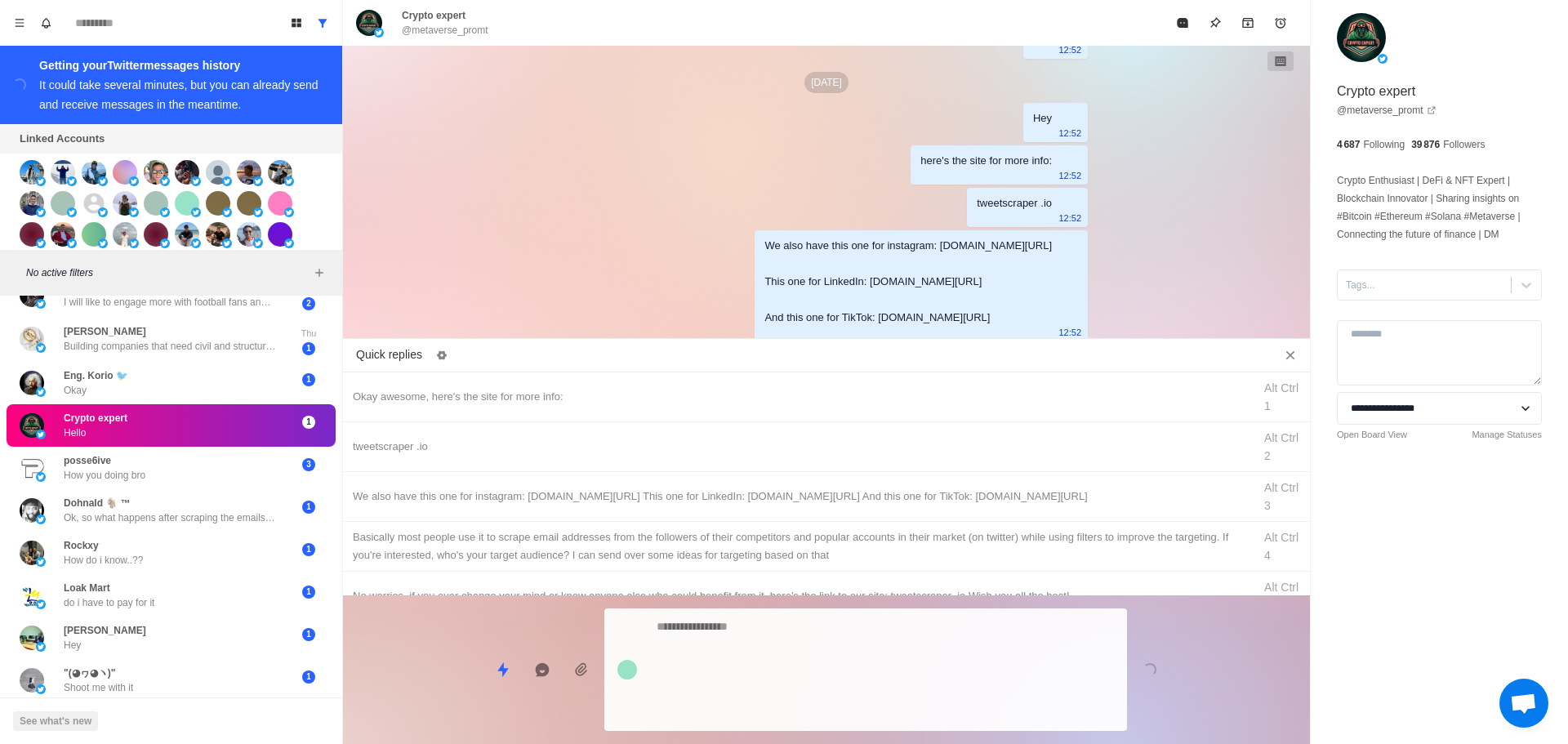
click at [858, 685] on div "Loading..." at bounding box center [826, 663] width 967 height 136
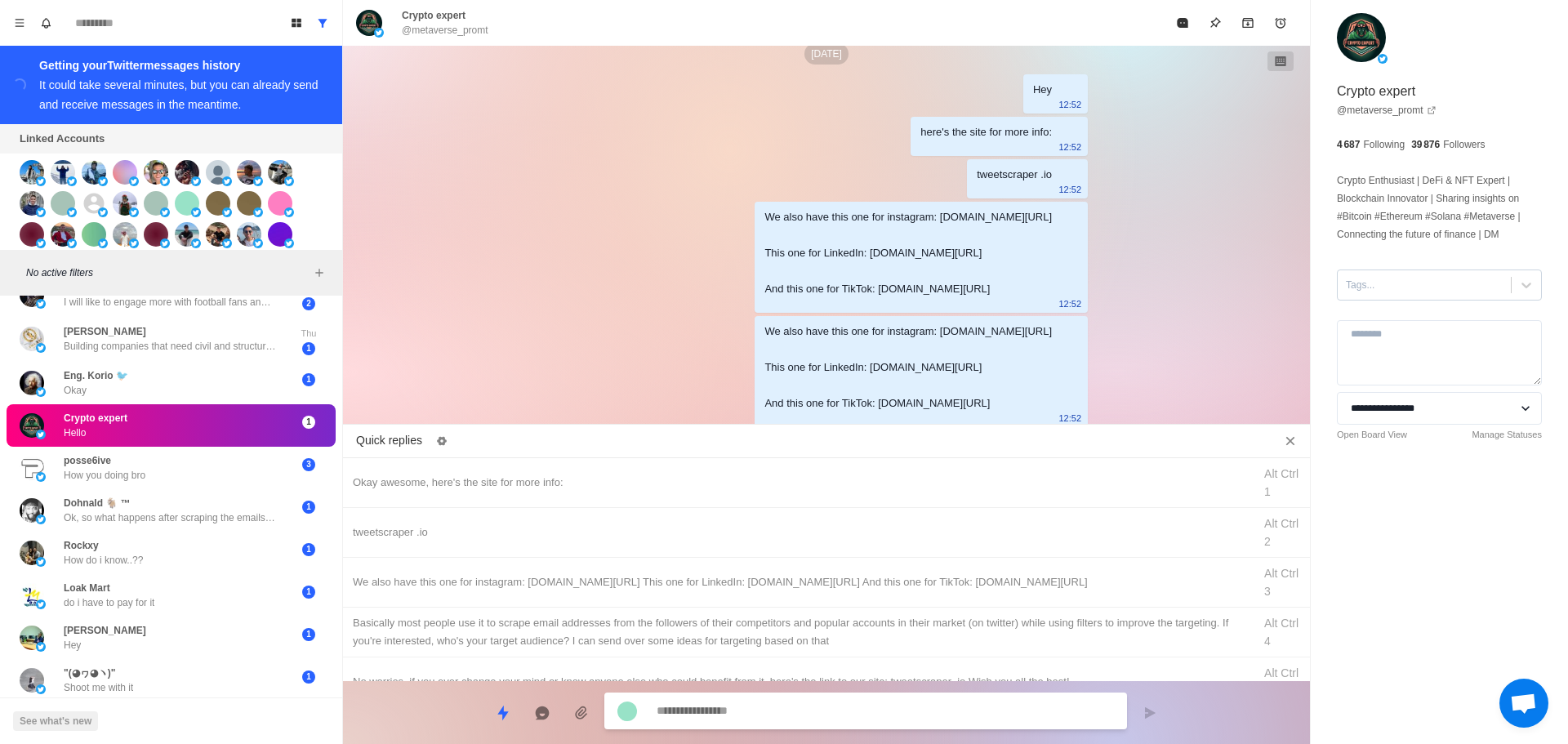
scroll to position [1330, 0]
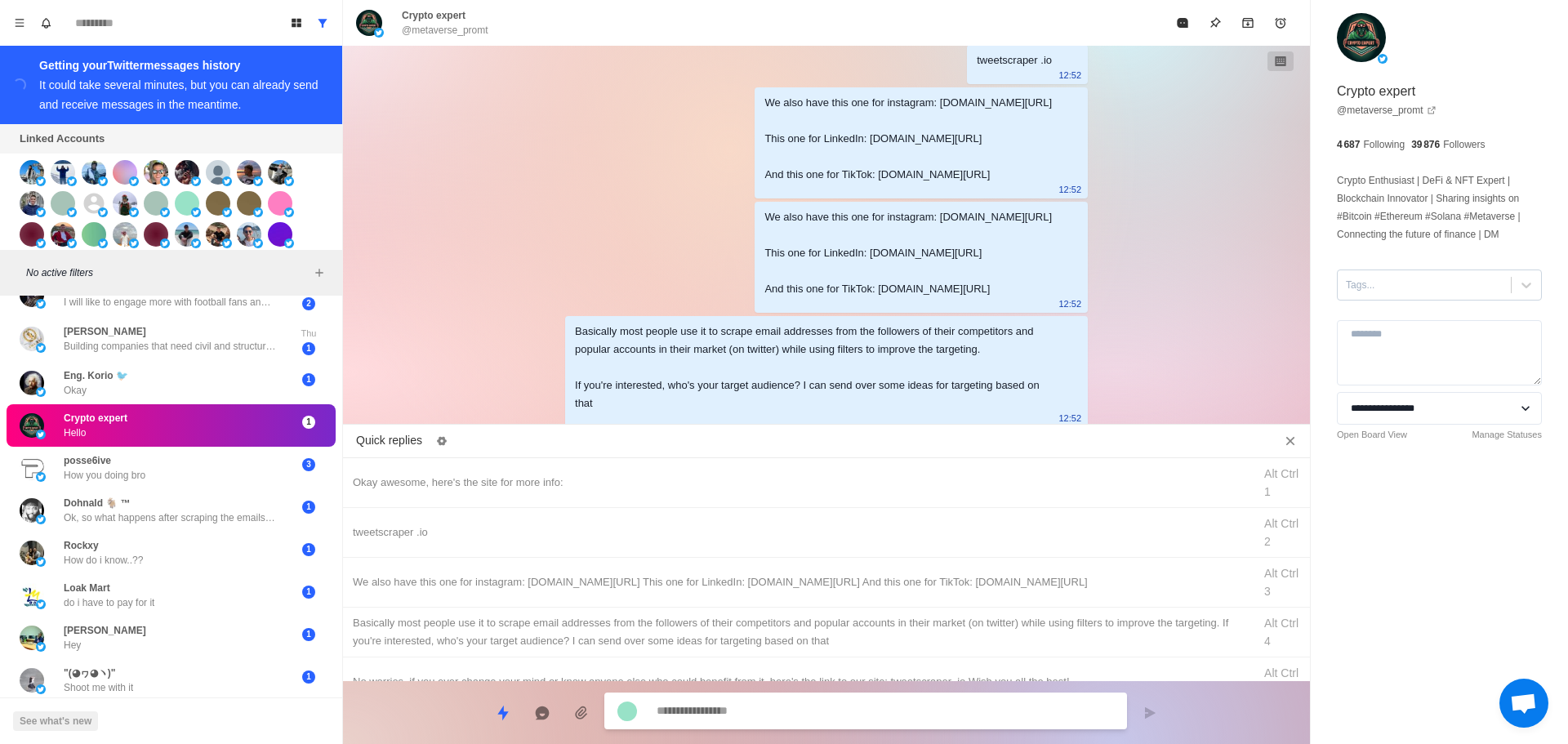
drag, startPoint x: 1389, startPoint y: 285, endPoint x: 1399, endPoint y: 304, distance: 21.5
click at [1389, 286] on div at bounding box center [1424, 284] width 156 height 18
click at [1414, 339] on div "interested" at bounding box center [1440, 337] width 205 height 27
click at [1182, 34] on button "Mark as read" at bounding box center [1182, 22] width 32 height 32
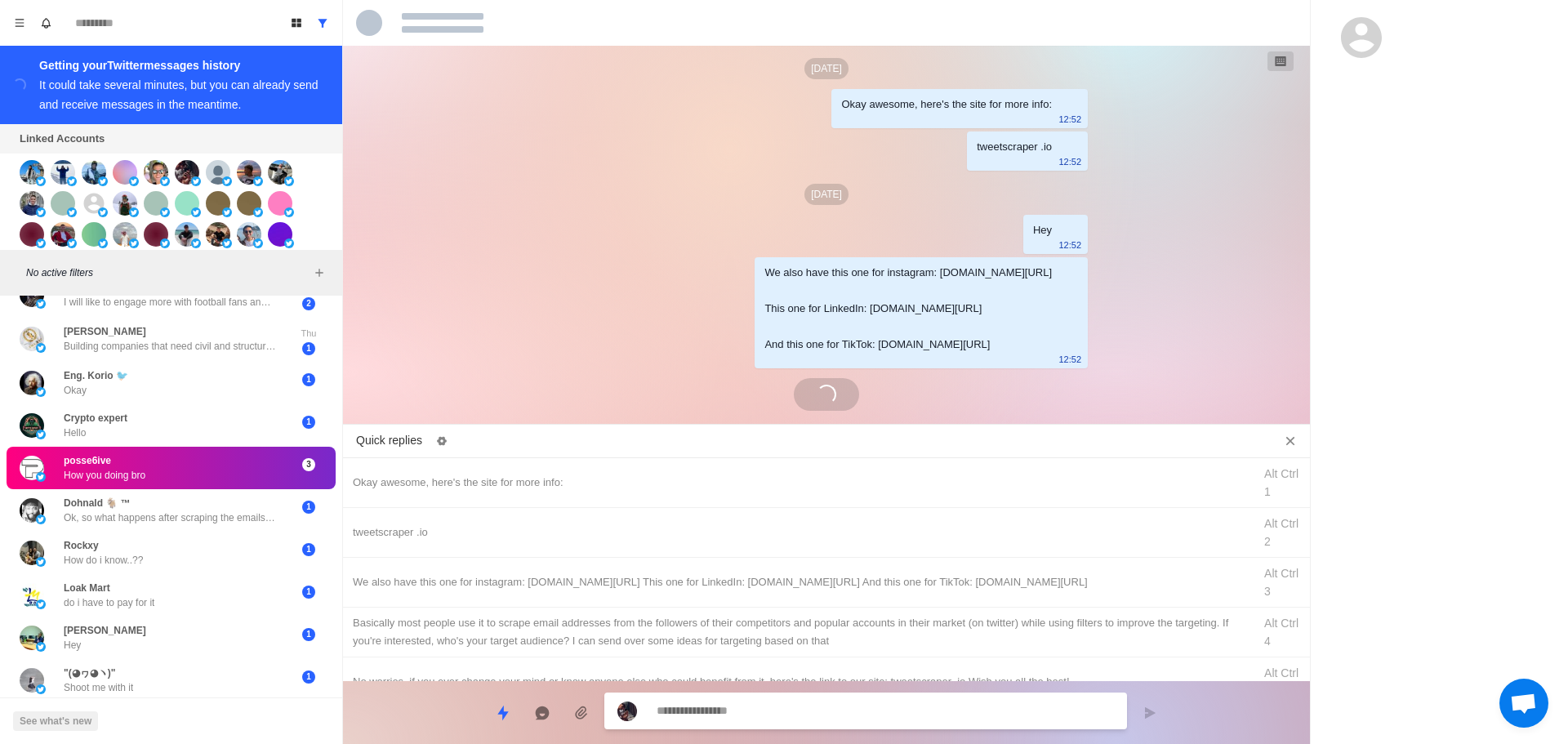
scroll to position [3436, 0]
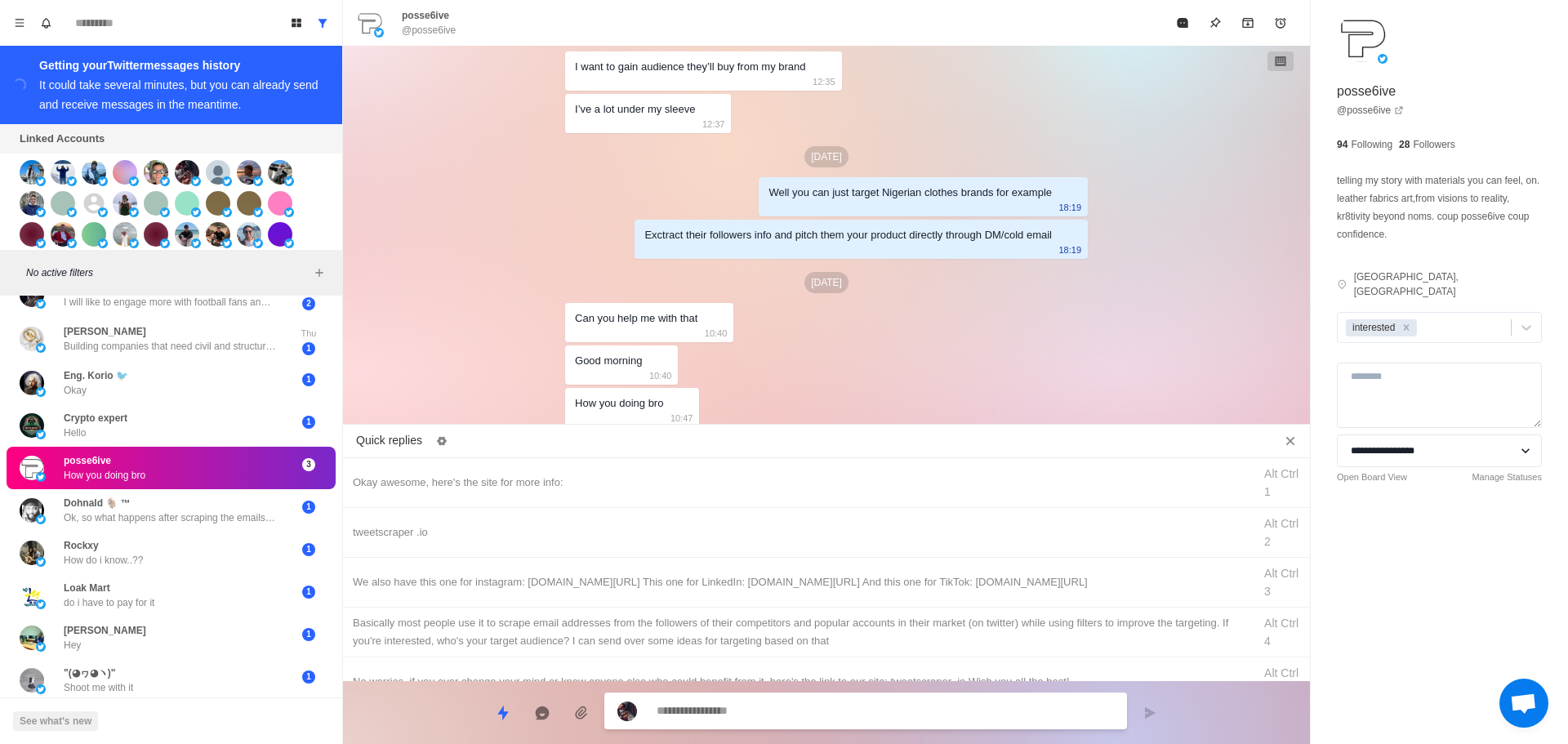
click at [741, 709] on textarea at bounding box center [886, 711] width 457 height 23
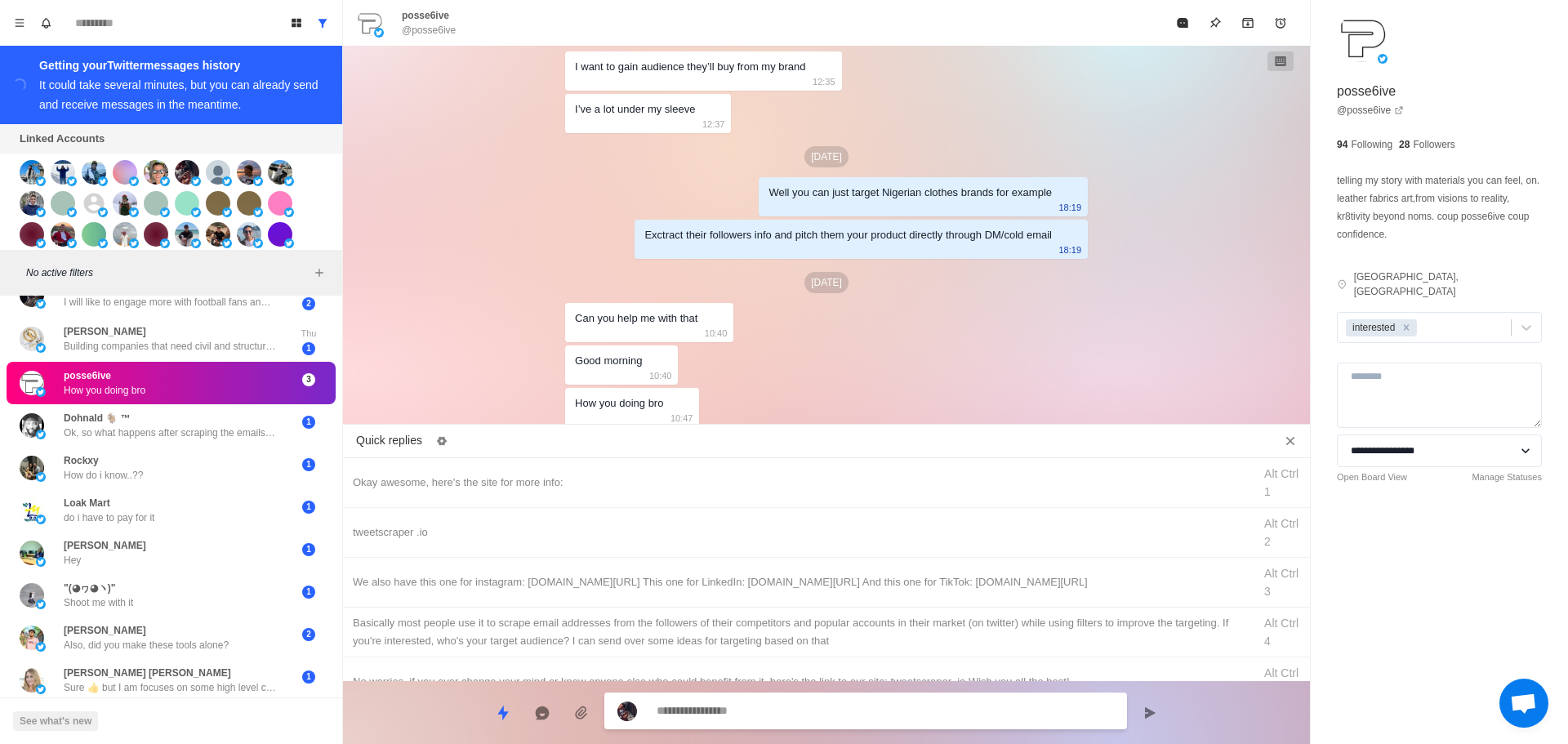
scroll to position [3519, 0]
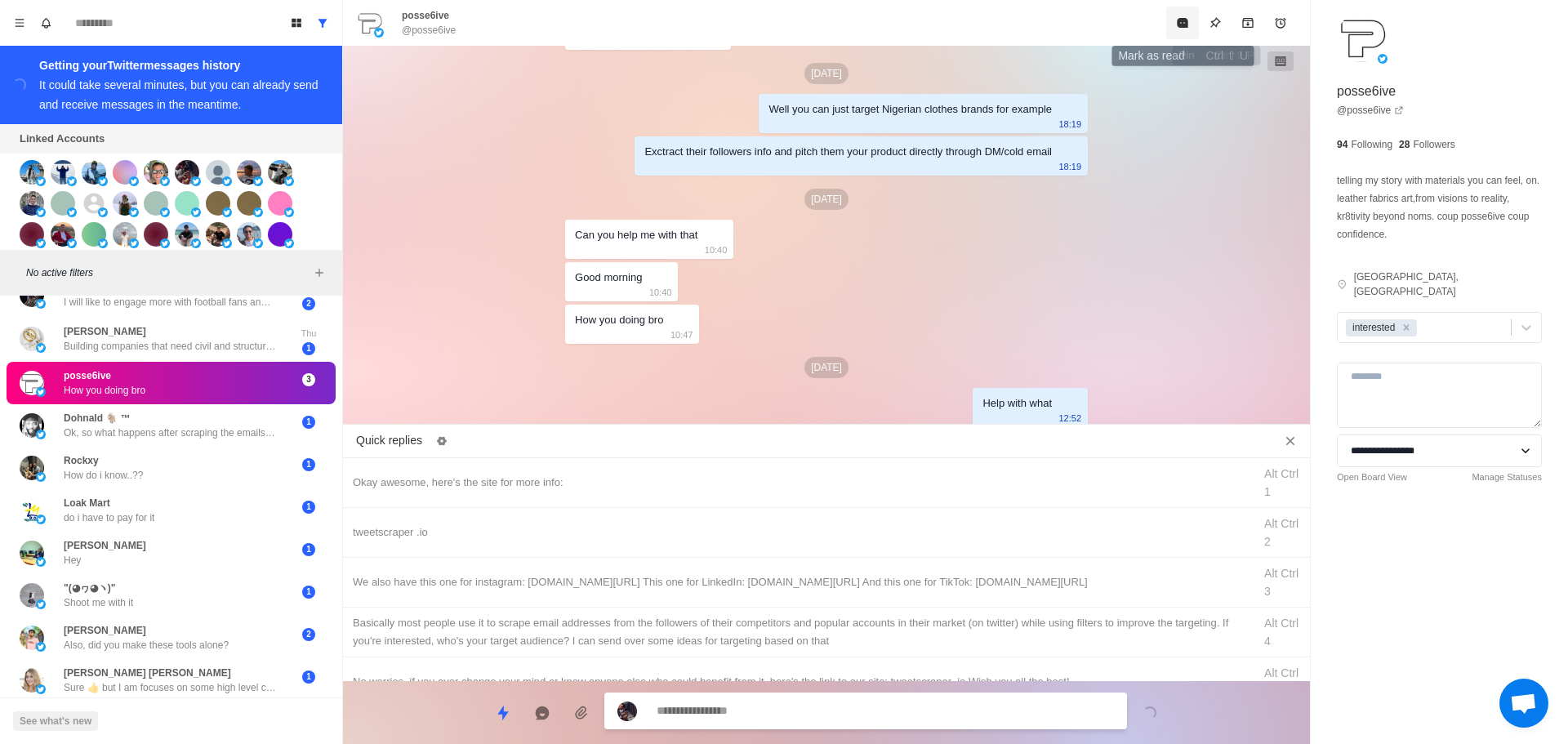
click at [1172, 27] on button "Mark as read" at bounding box center [1182, 22] width 32 height 32
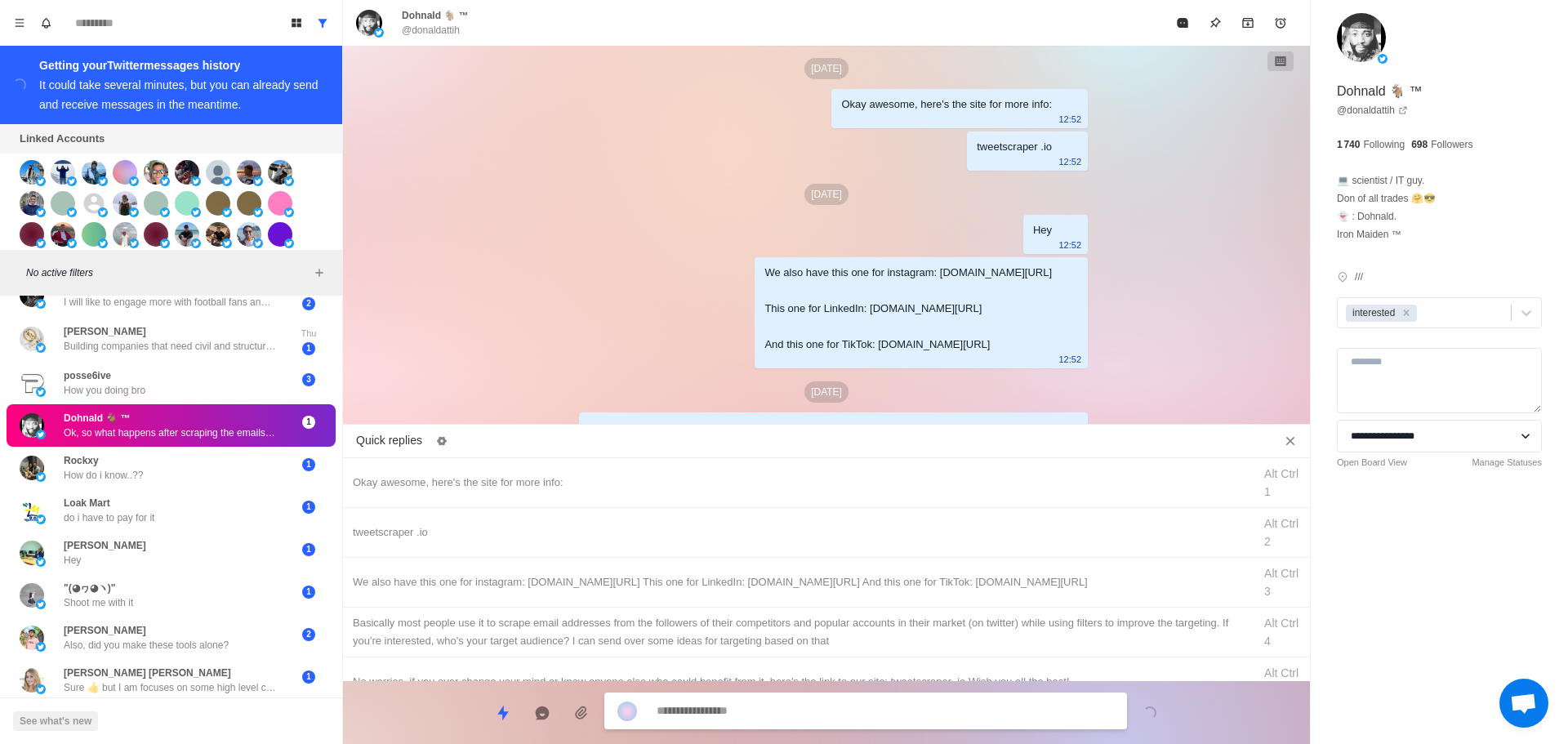
scroll to position [1564, 0]
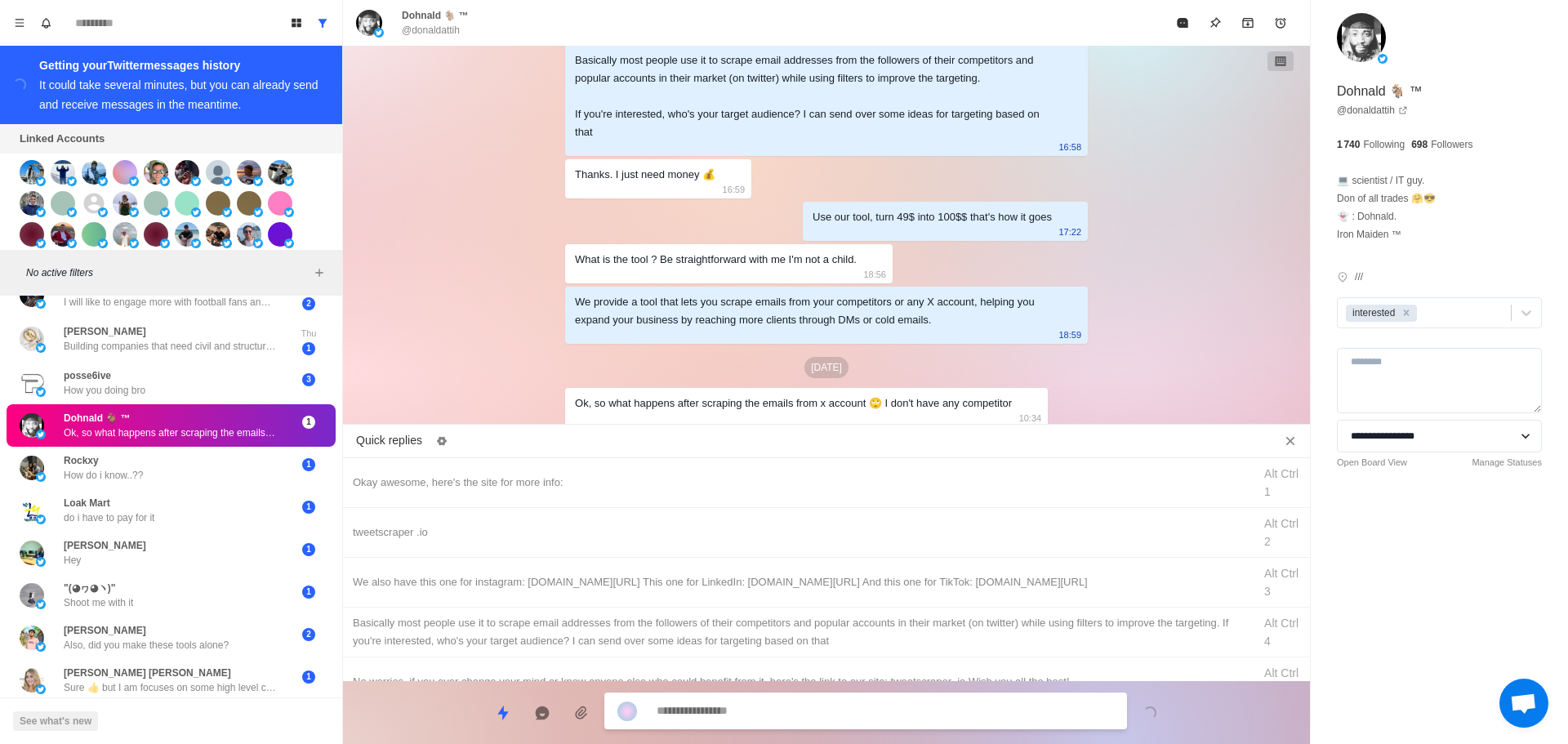
click at [820, 691] on div "Loading..." at bounding box center [826, 706] width 967 height 50
click at [799, 705] on textarea at bounding box center [886, 711] width 457 height 23
click at [798, 705] on textarea at bounding box center [886, 711] width 457 height 23
click at [795, 706] on textarea at bounding box center [886, 711] width 457 height 23
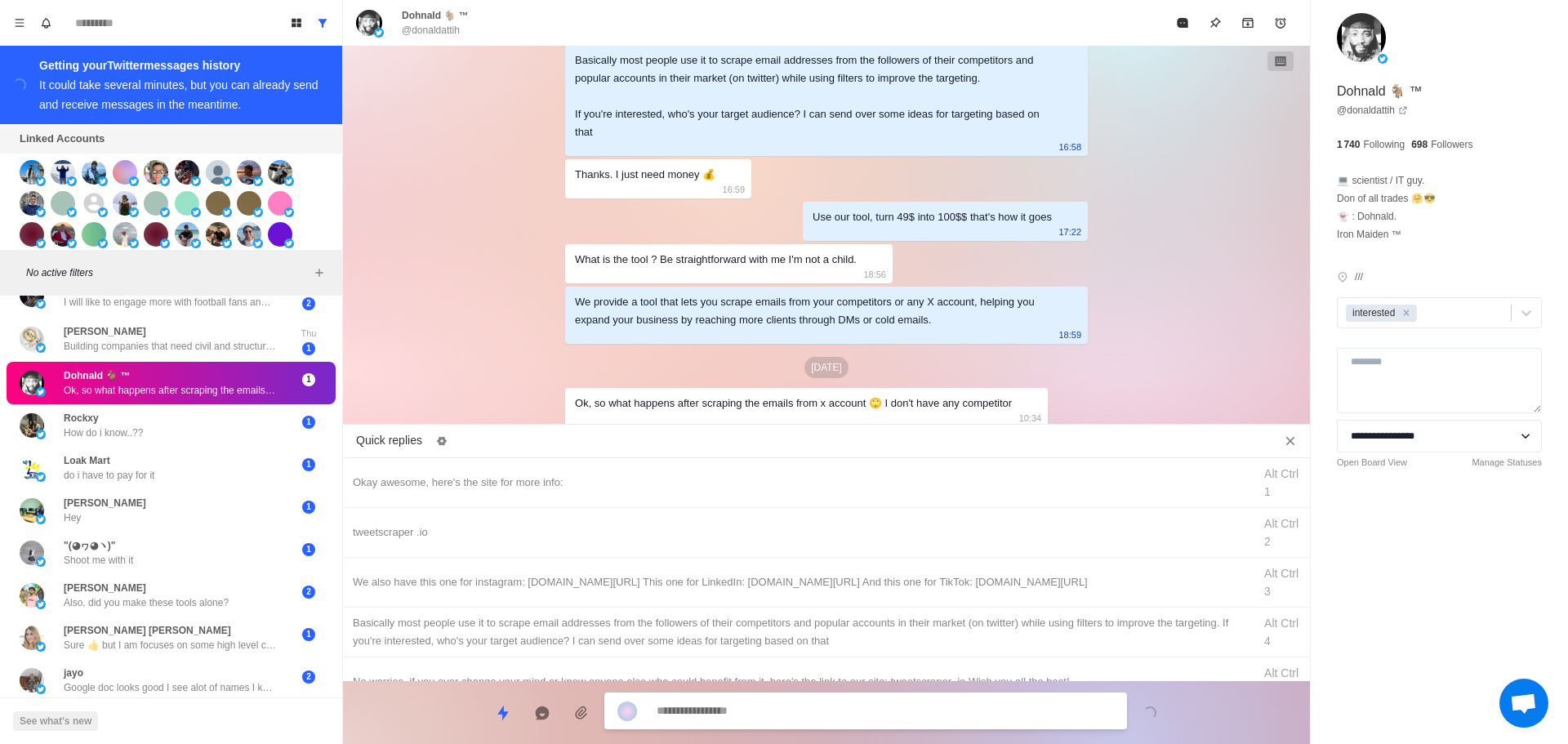
scroll to position [1647, 0]
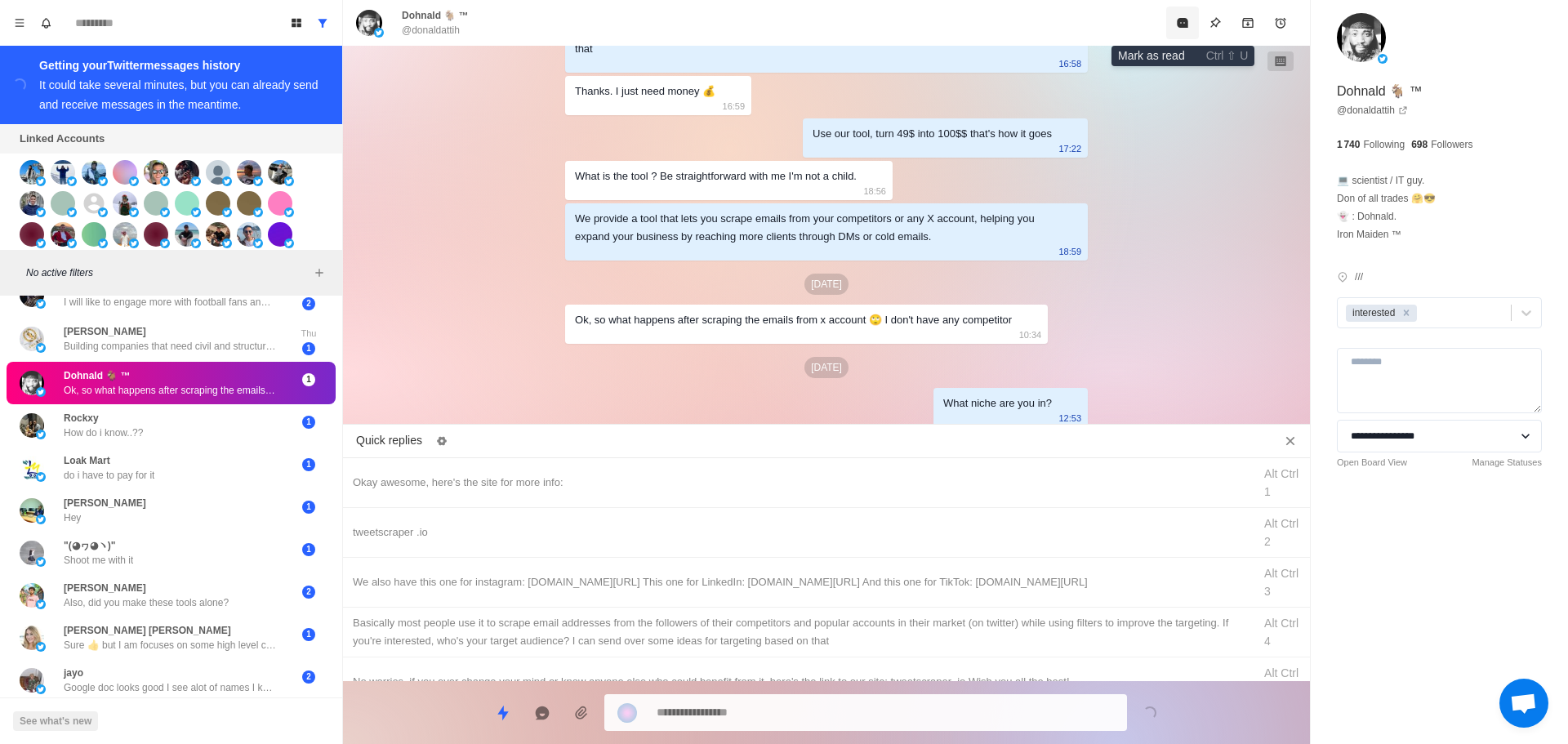
click at [1186, 25] on icon "Mark as read" at bounding box center [1182, 22] width 11 height 10
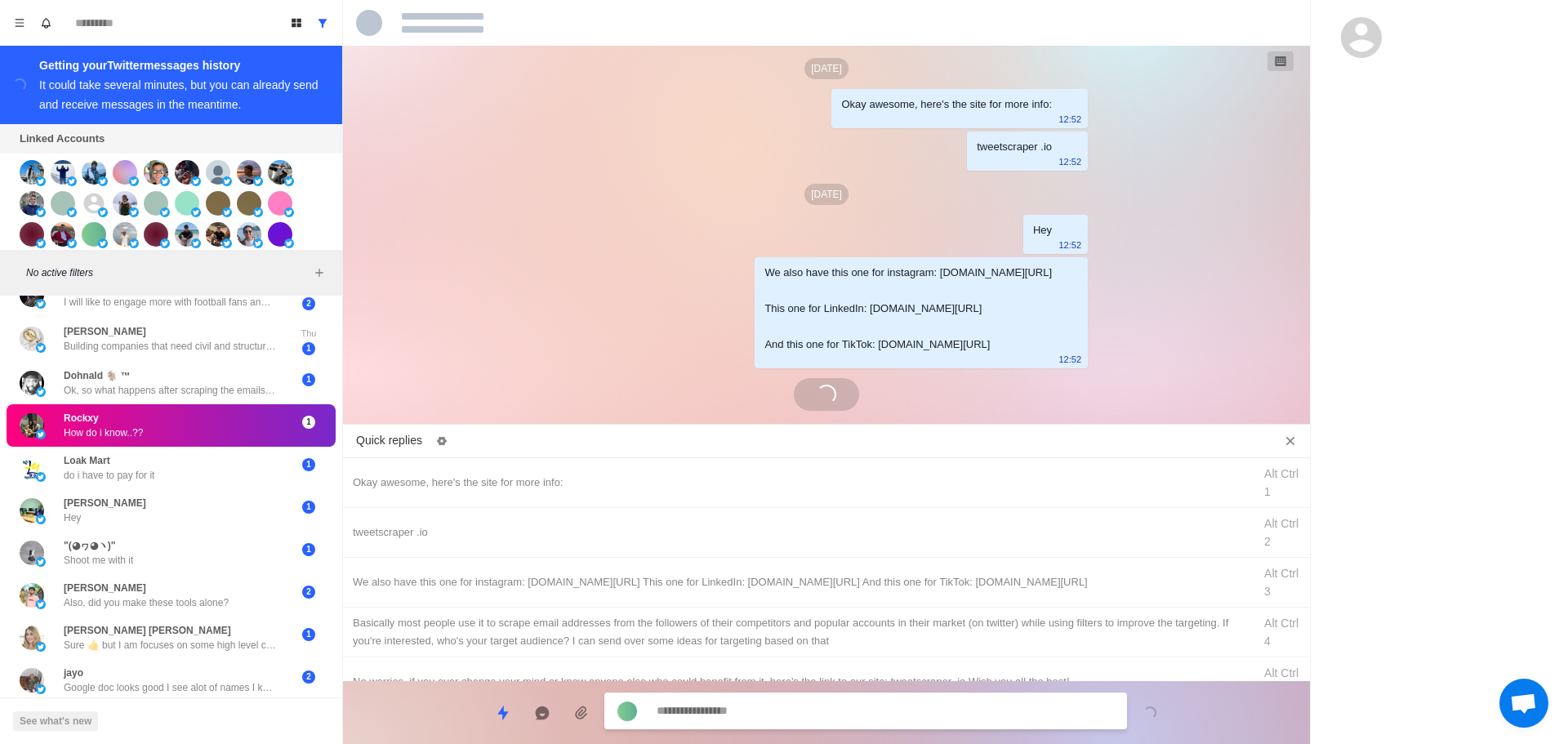
scroll to position [1411, 0]
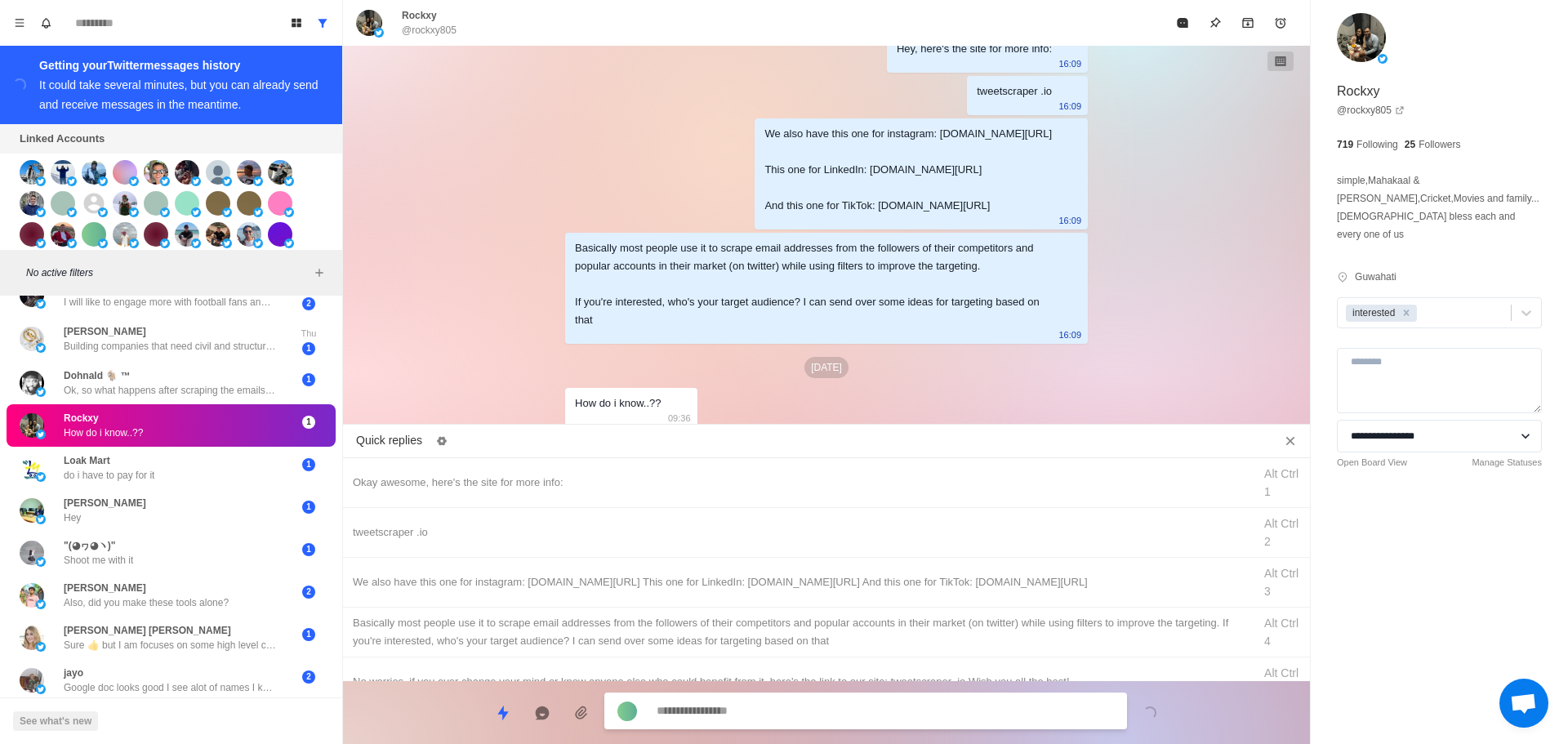
click at [723, 713] on textarea at bounding box center [886, 711] width 457 height 23
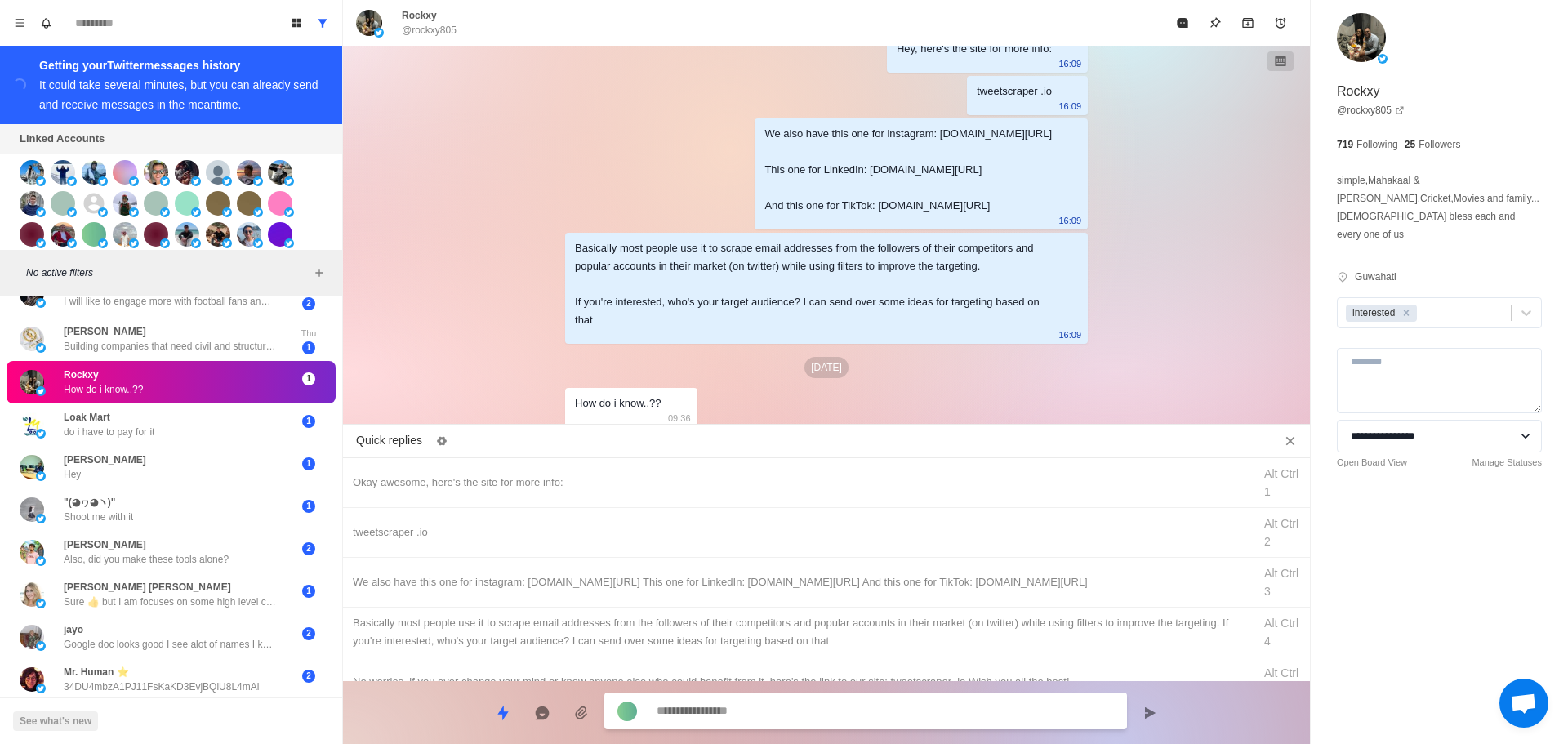
scroll to position [1494, 0]
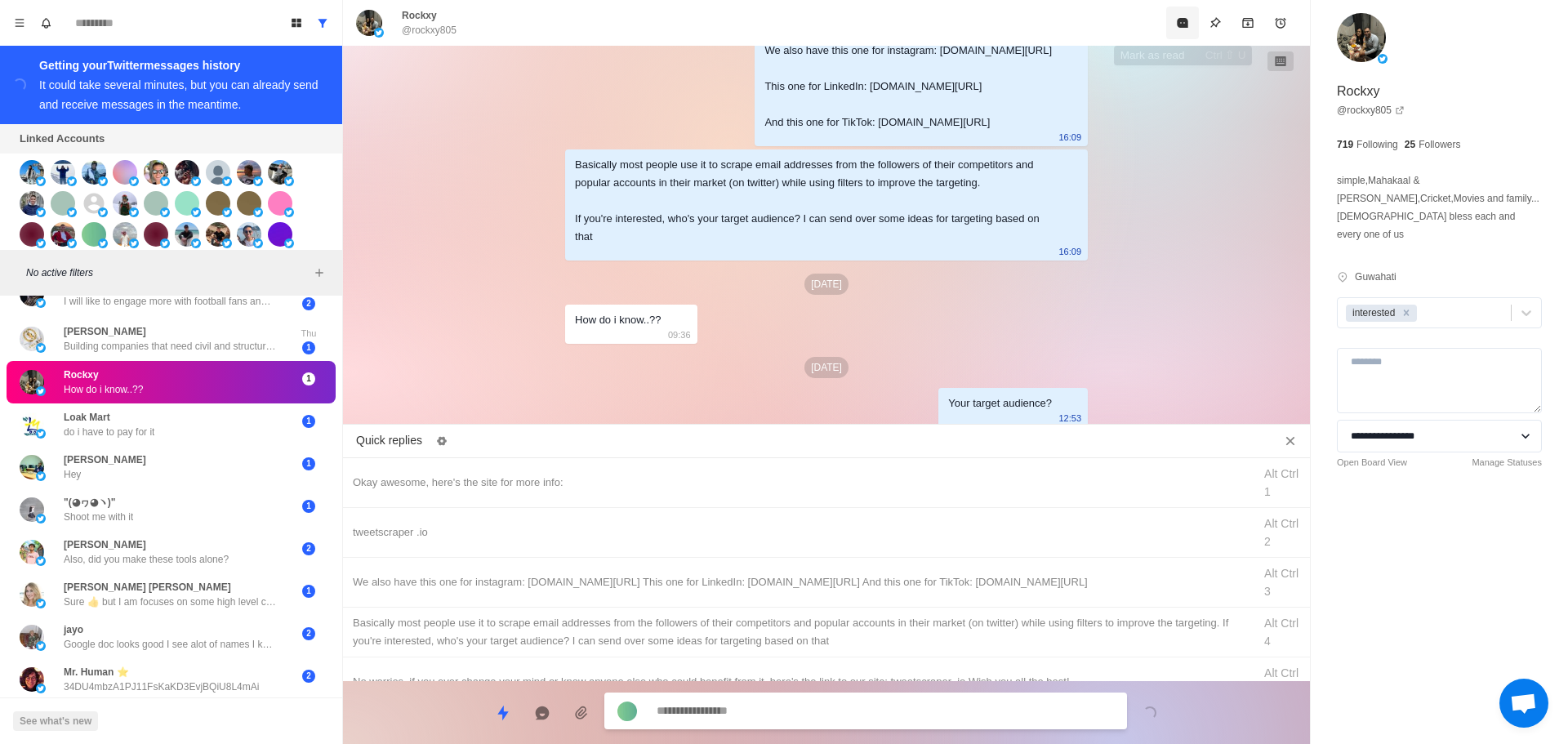
click at [1195, 24] on button "Mark as read" at bounding box center [1182, 22] width 32 height 32
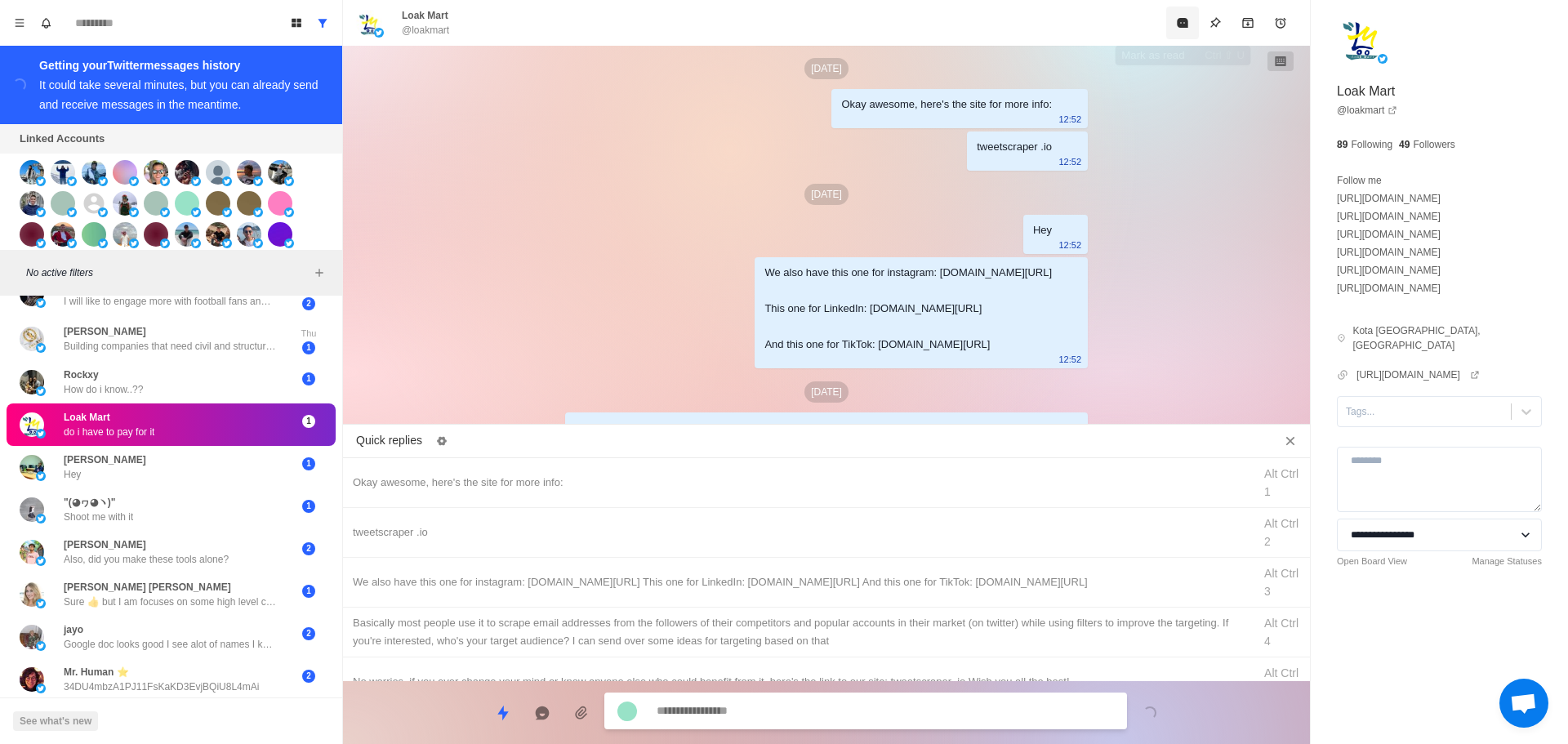
scroll to position [973, 0]
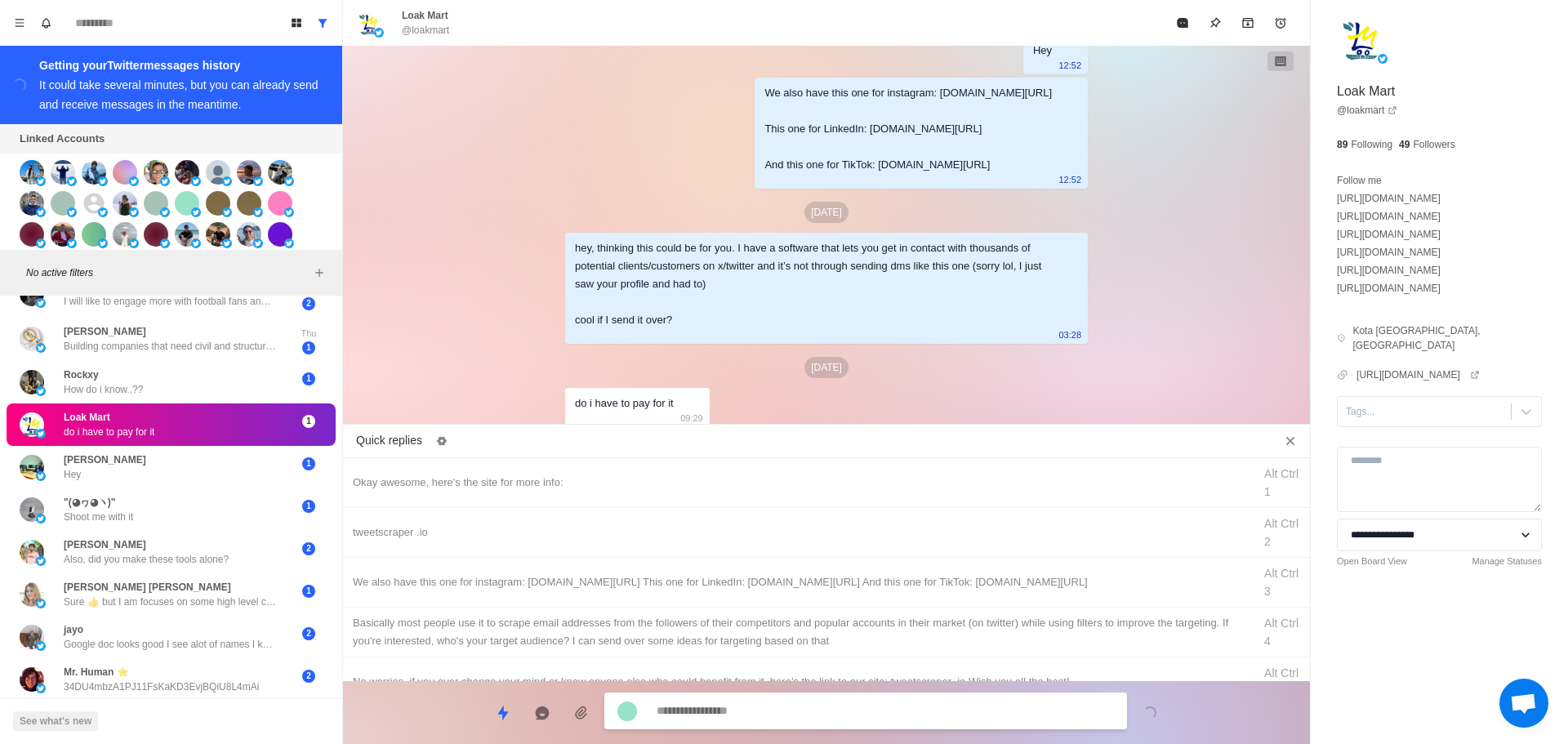
click at [782, 718] on textarea at bounding box center [886, 711] width 457 height 23
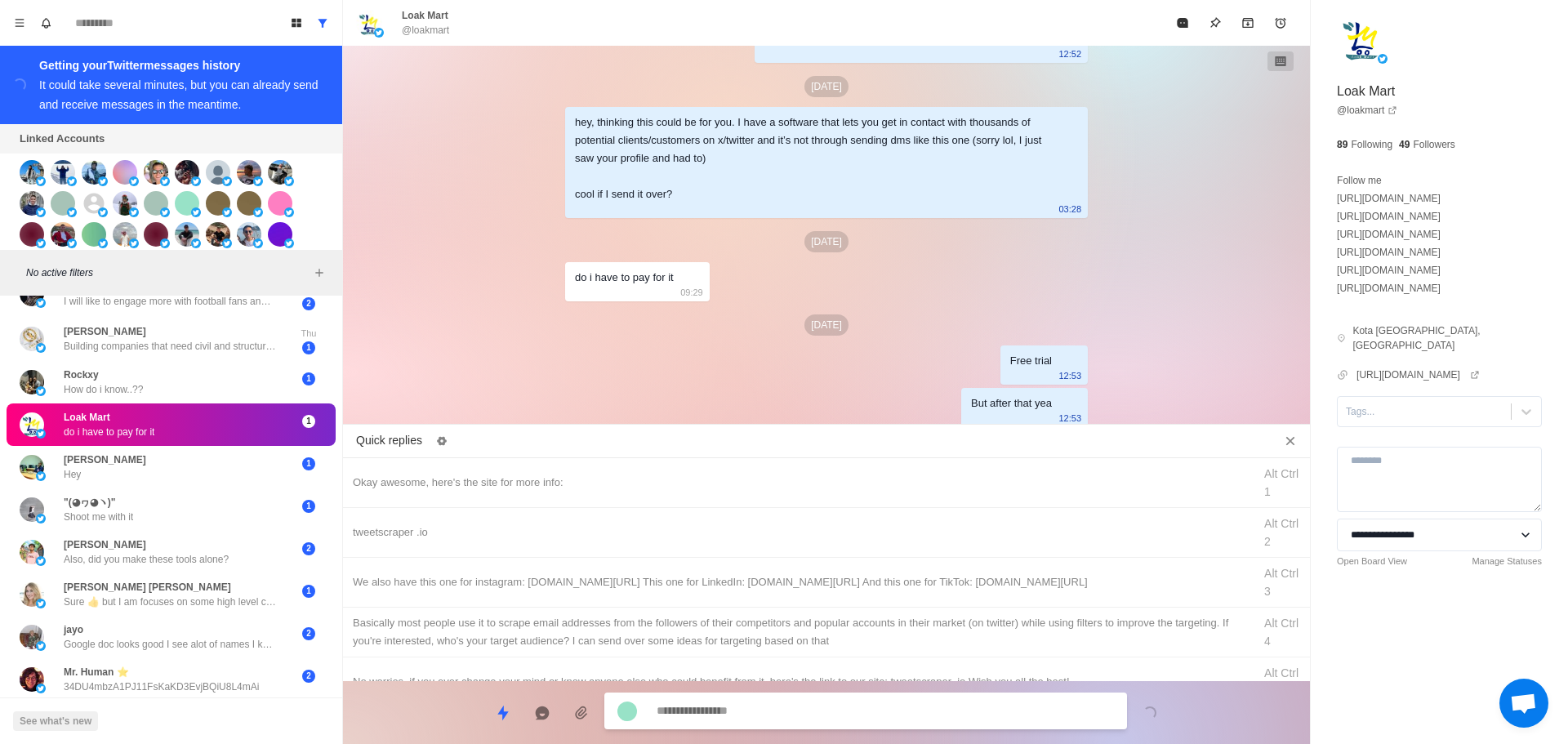
scroll to position [1141, 0]
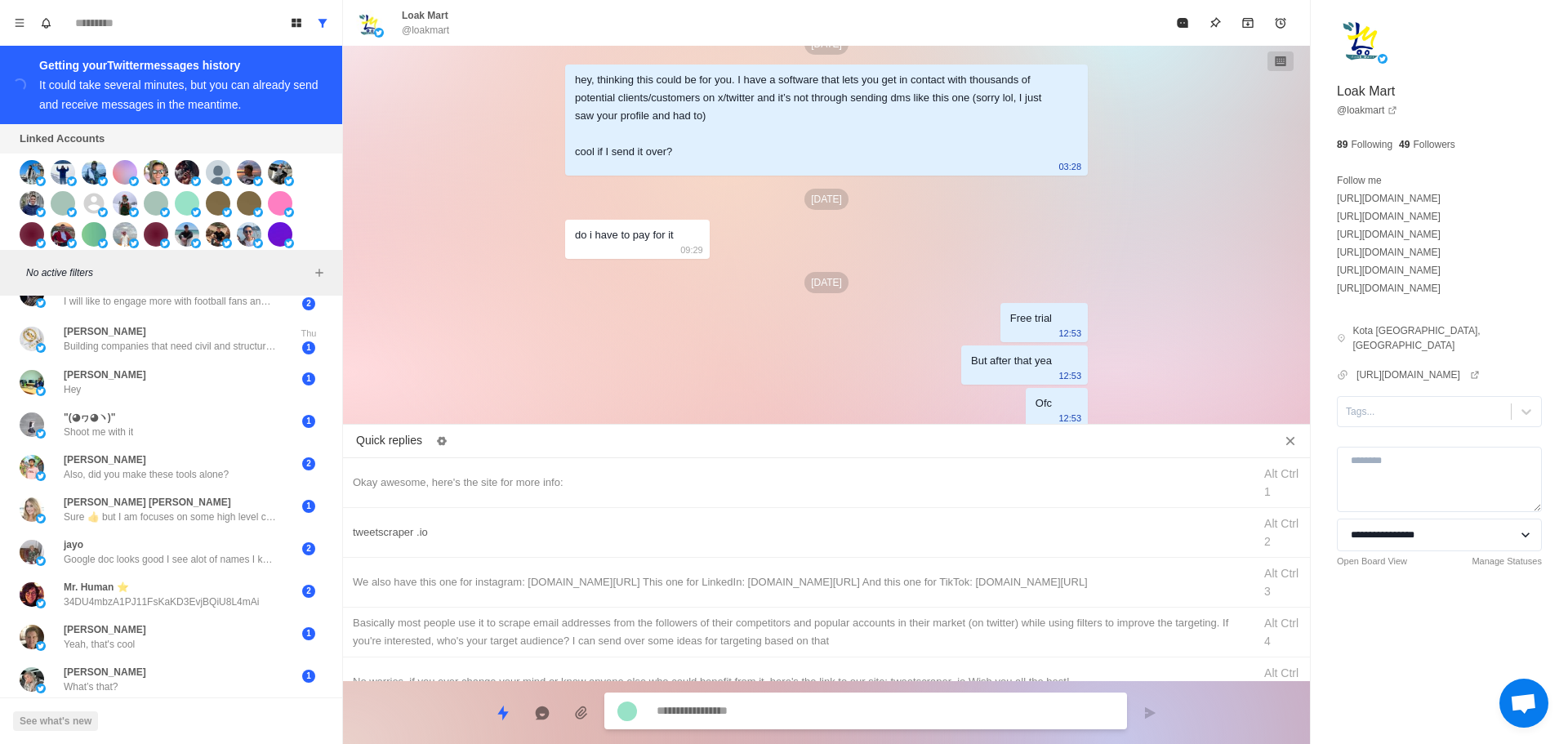
click at [599, 491] on div "Okay awesome, here's the site for more info:" at bounding box center [798, 483] width 891 height 18
drag, startPoint x: 740, startPoint y: 712, endPoint x: 340, endPoint y: 686, distance: 400.8
click at [368, 708] on div "**********" at bounding box center [826, 706] width 967 height 50
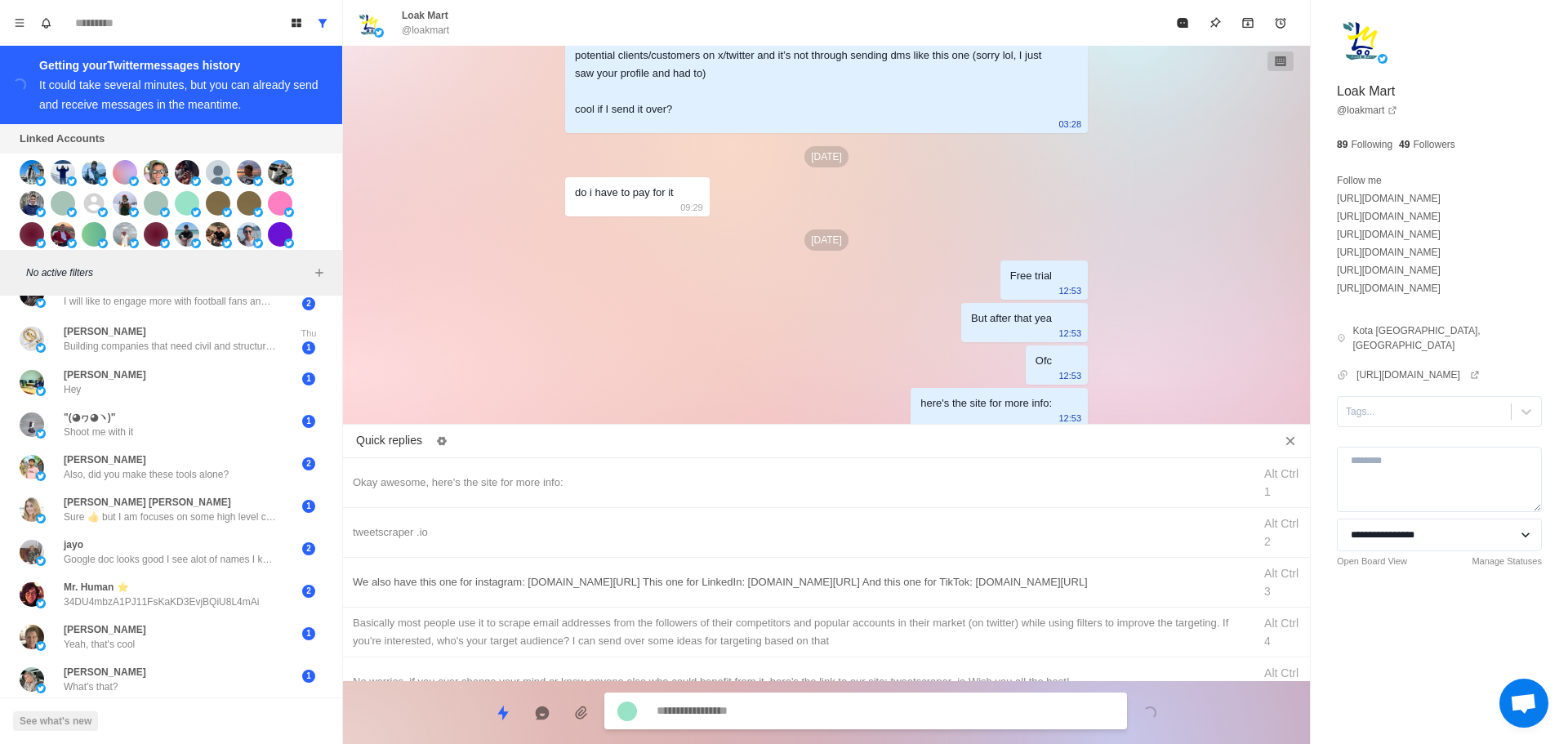
drag, startPoint x: 527, startPoint y: 524, endPoint x: 560, endPoint y: 579, distance: 64.1
click at [530, 532] on div "tweetscraper .io" at bounding box center [798, 533] width 891 height 18
click at [733, 713] on textarea "**********" at bounding box center [886, 711] width 457 height 23
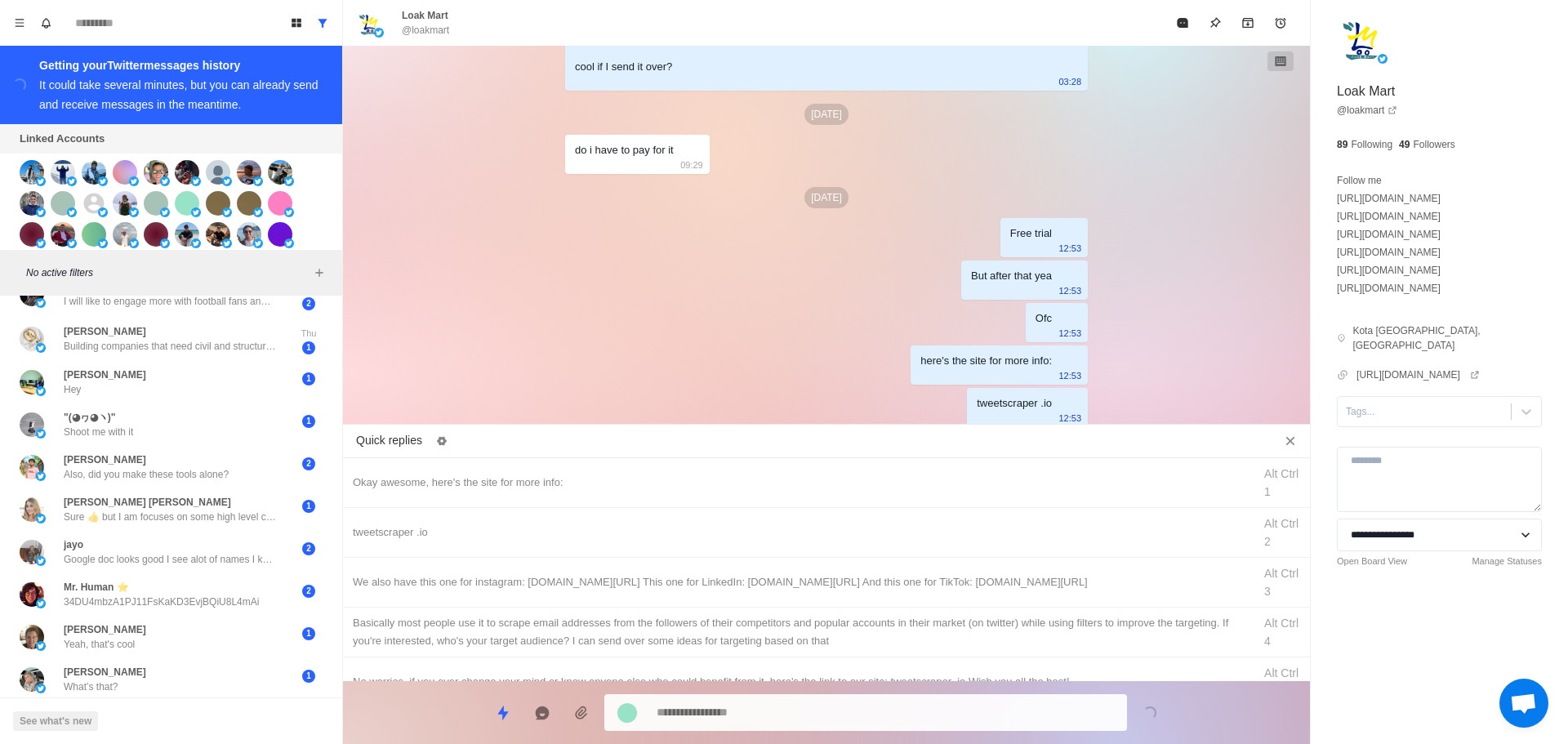
drag, startPoint x: 801, startPoint y: 588, endPoint x: 790, endPoint y: 688, distance: 100.6
click at [801, 589] on div "We also have this one for instagram: [DOMAIN_NAME][URL] This one for LinkedIn: …" at bounding box center [798, 583] width 891 height 18
click at [792, 688] on div "**********" at bounding box center [826, 706] width 967 height 50
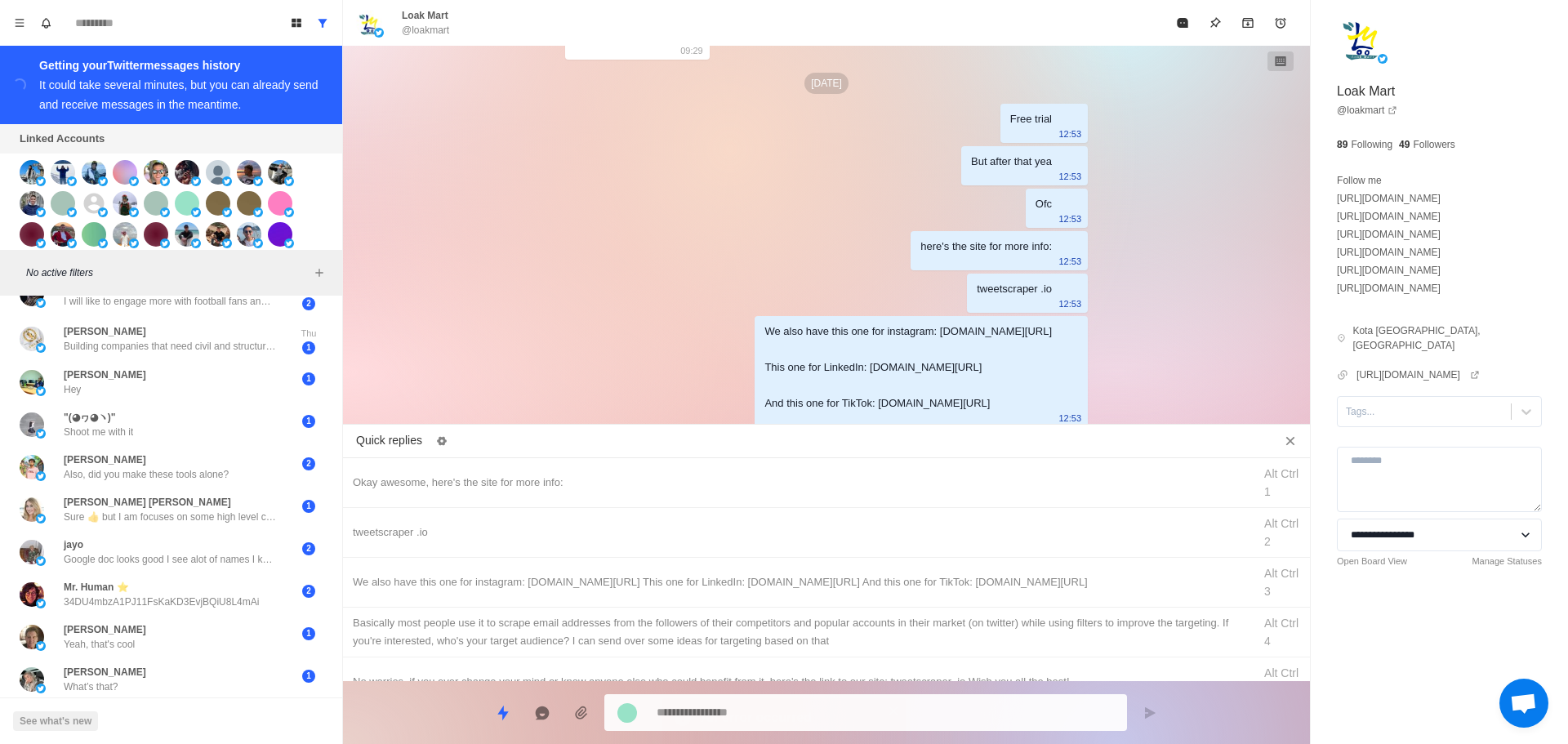
drag, startPoint x: 846, startPoint y: 630, endPoint x: 831, endPoint y: 666, distance: 39.0
click at [846, 632] on div "Basically most people use it to scrape email addresses from the followers of th…" at bounding box center [798, 632] width 891 height 36
click at [822, 698] on div "An error occurred Try again in a few seconds" at bounding box center [784, 727] width 245 height 59
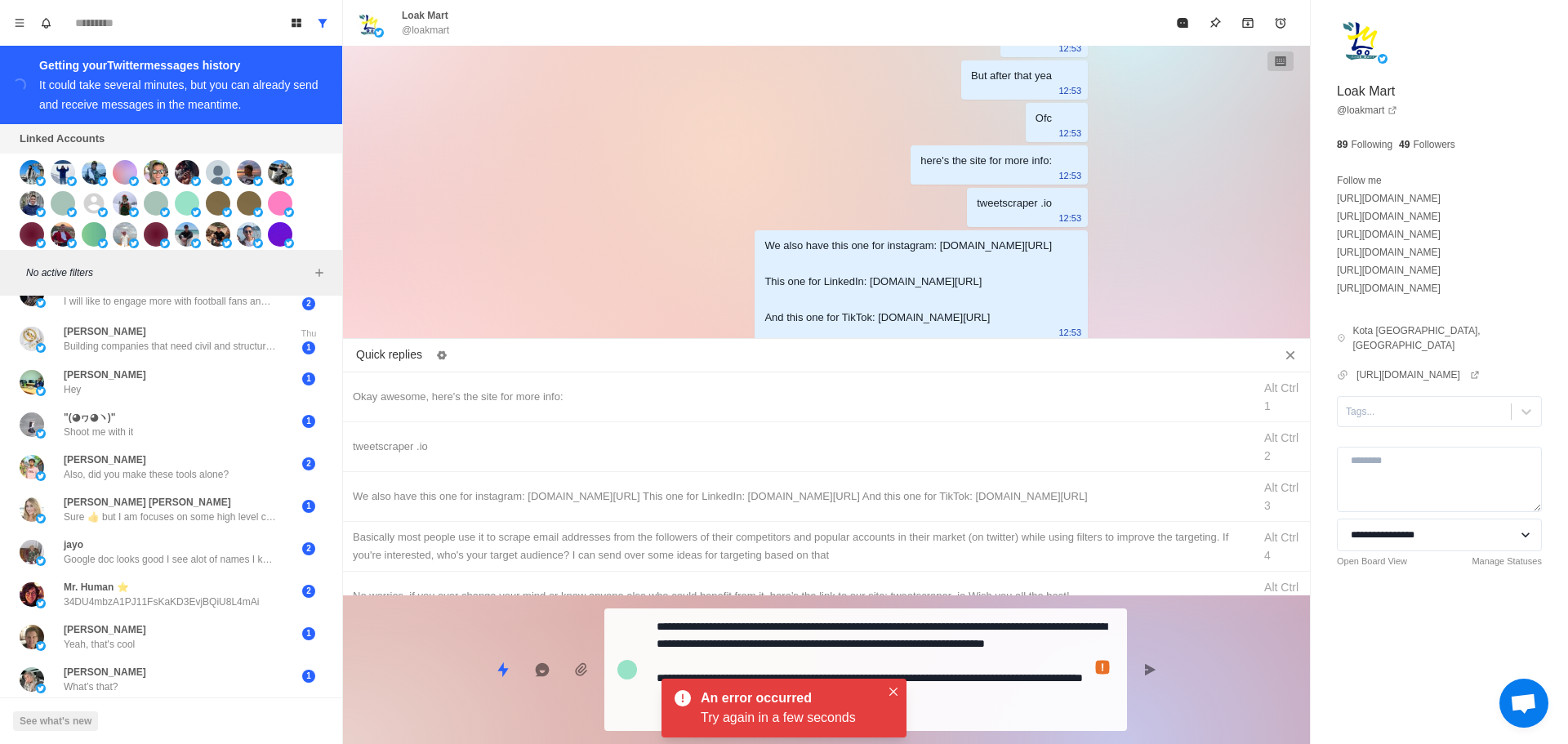
click at [1015, 708] on textarea "**********" at bounding box center [886, 670] width 457 height 109
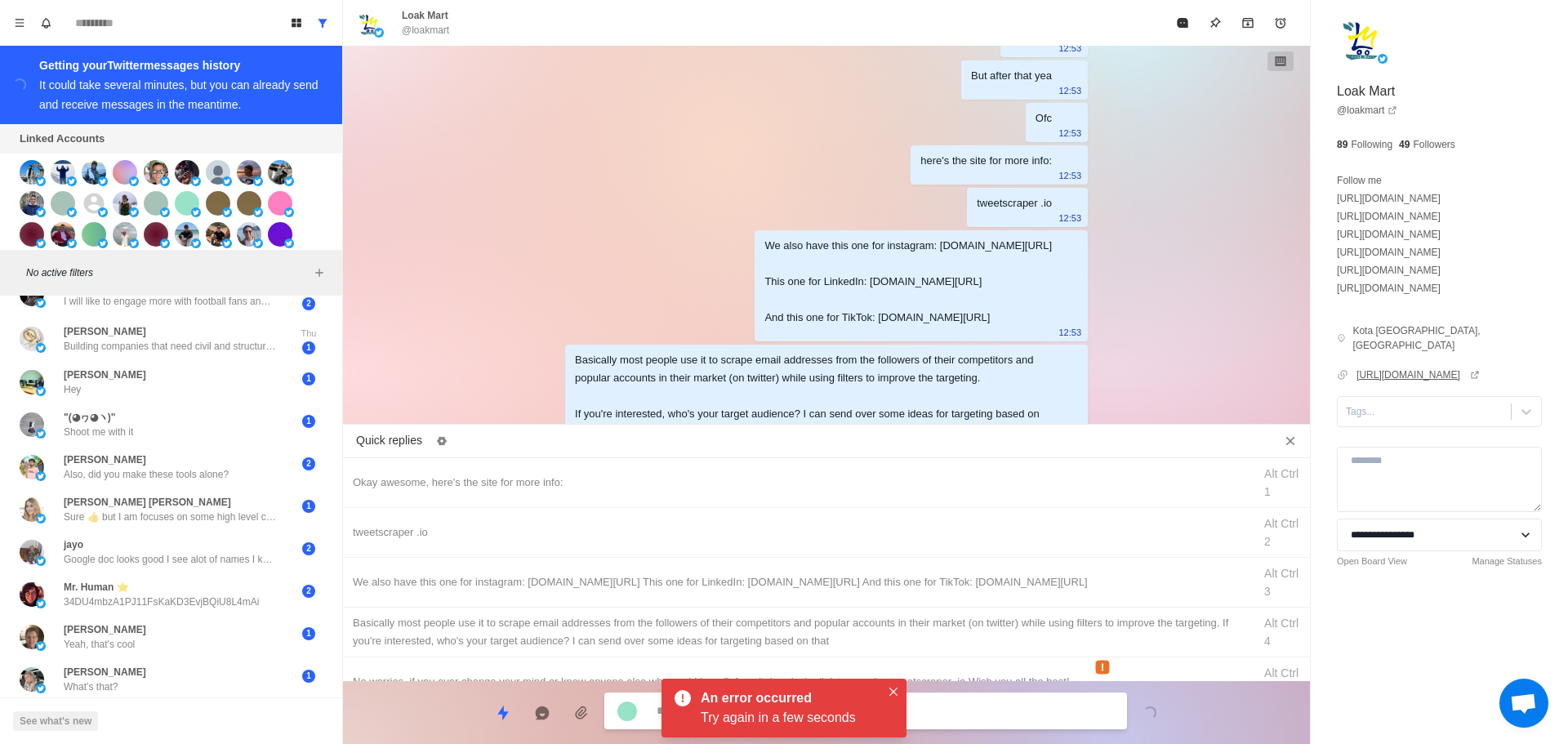
scroll to position [1455, 0]
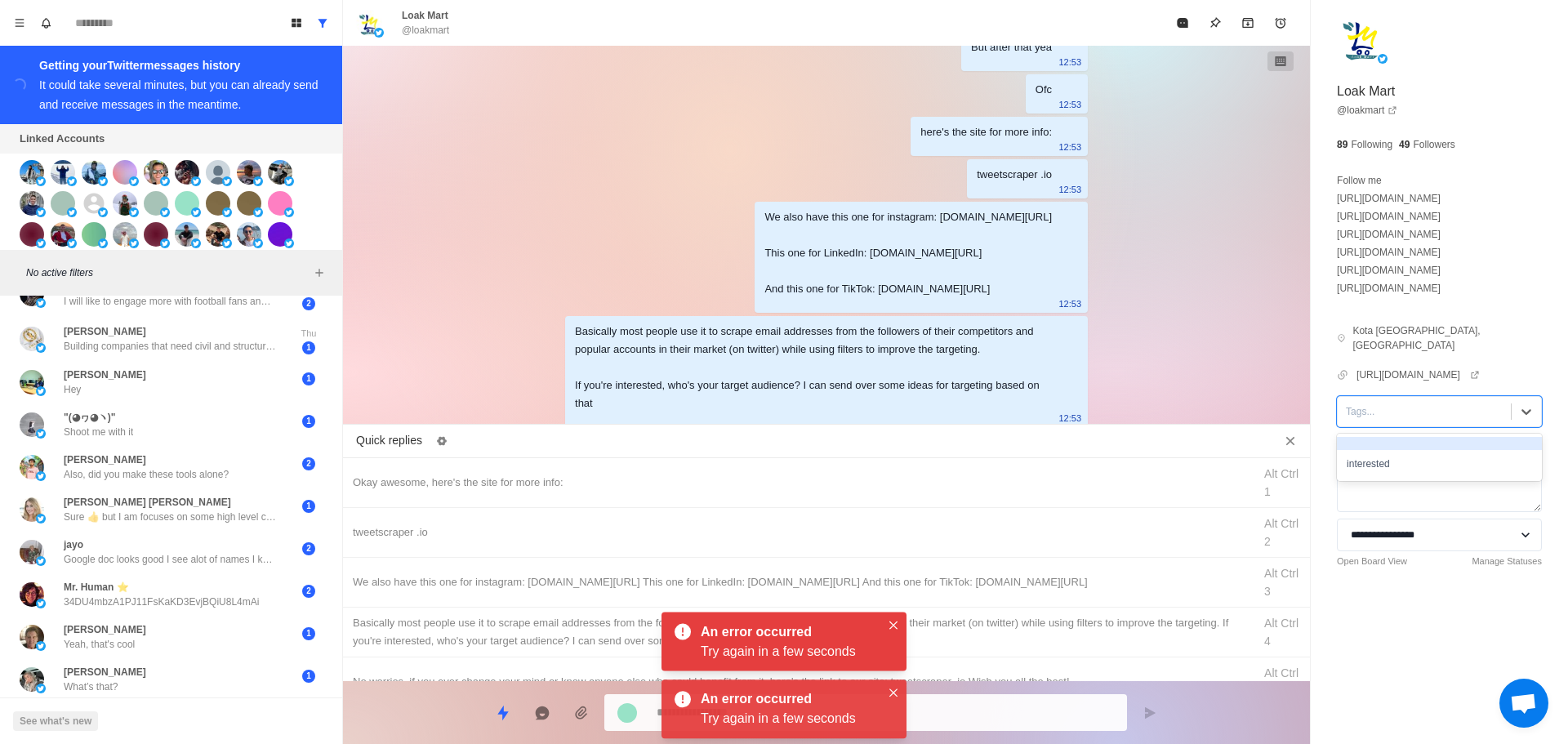
drag, startPoint x: 1398, startPoint y: 395, endPoint x: 1406, endPoint y: 434, distance: 39.8
click at [1398, 403] on div at bounding box center [1424, 412] width 156 height 18
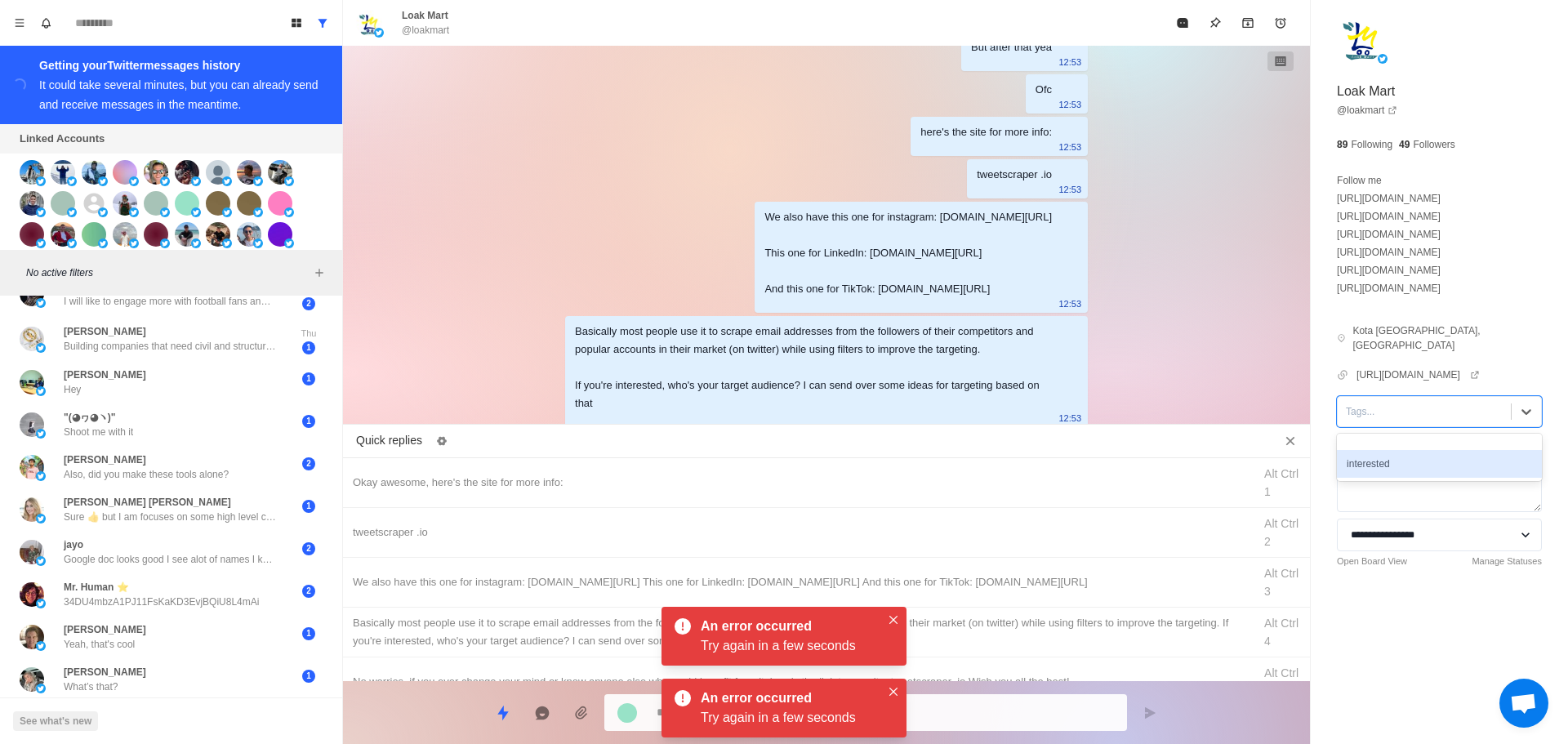
drag, startPoint x: 1407, startPoint y: 434, endPoint x: 1418, endPoint y: 447, distance: 17.0
click at [1418, 447] on div "interested" at bounding box center [1440, 458] width 205 height 47
click at [1418, 450] on div "interested" at bounding box center [1440, 463] width 205 height 27
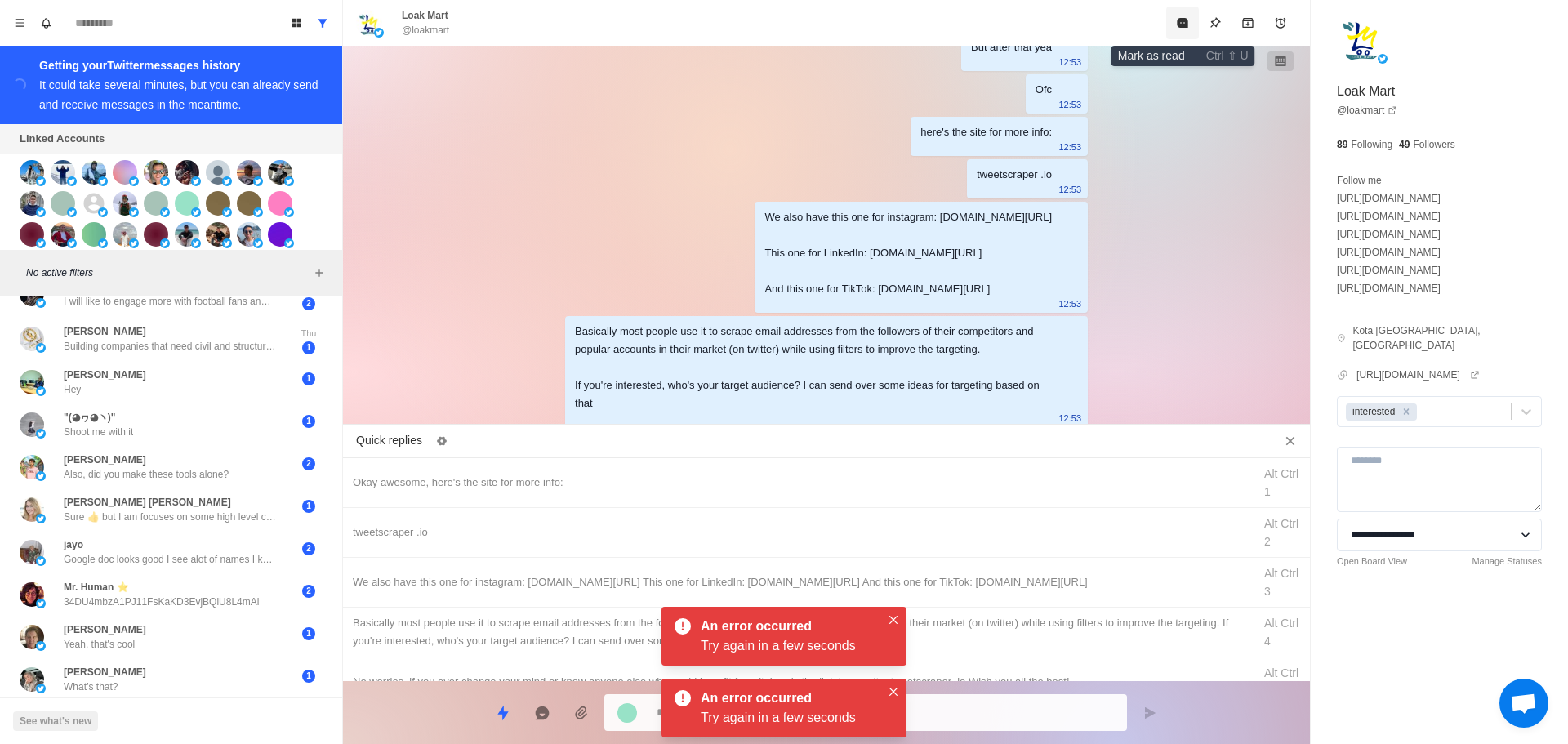
click at [1182, 26] on icon "Mark as read" at bounding box center [1182, 22] width 11 height 10
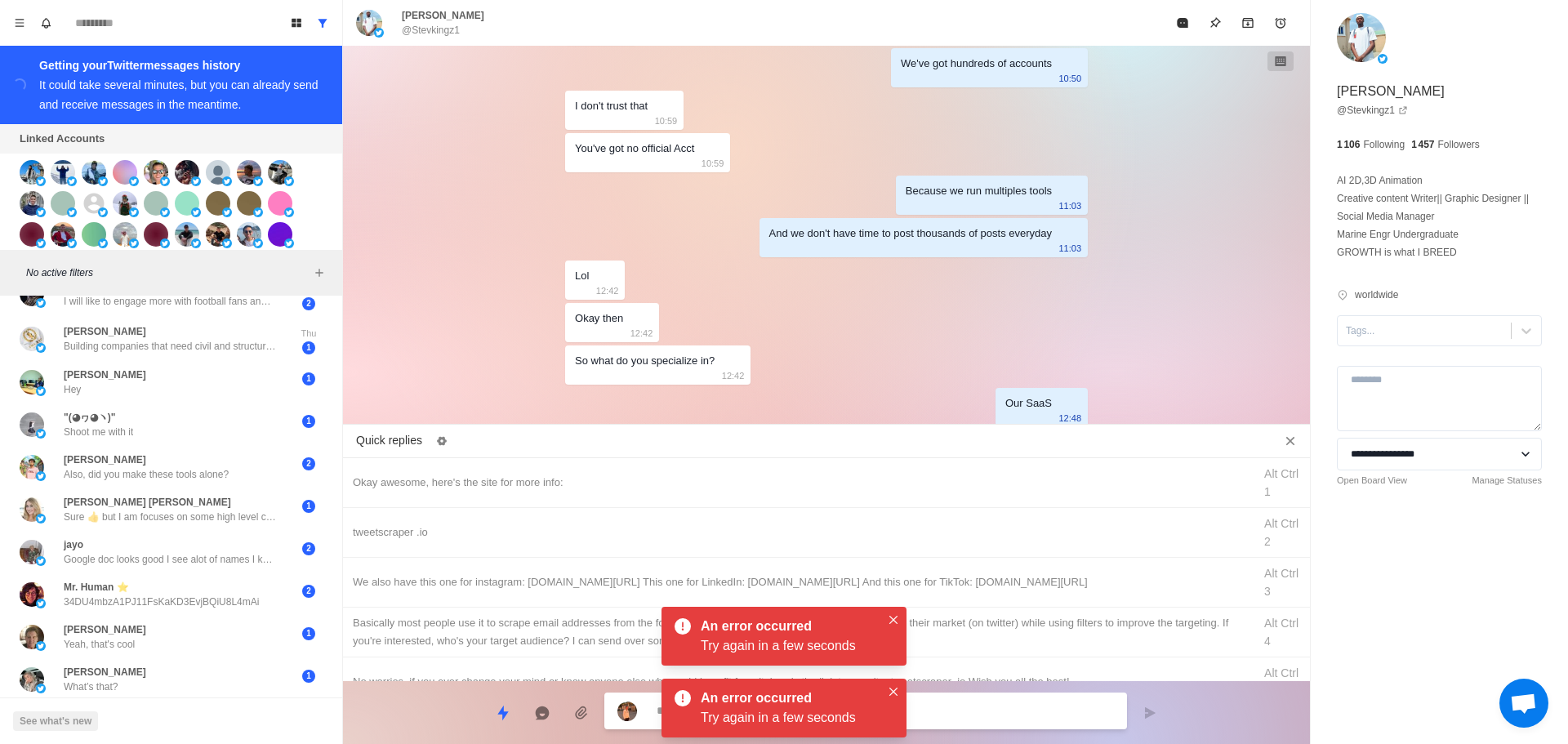
scroll to position [2241, 0]
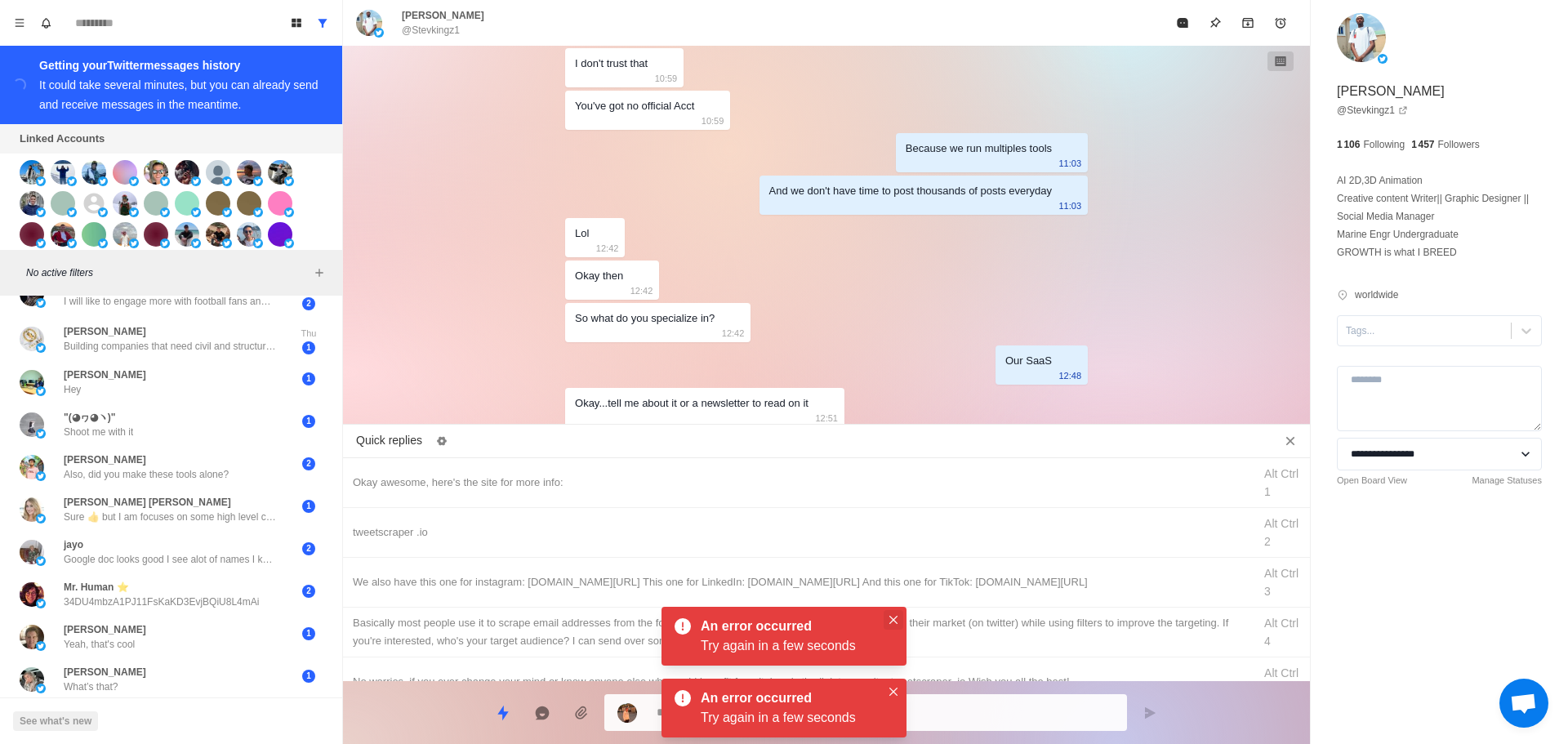
drag, startPoint x: 893, startPoint y: 615, endPoint x: 895, endPoint y: 674, distance: 59.0
click at [893, 616] on button "Close" at bounding box center [893, 620] width 20 height 20
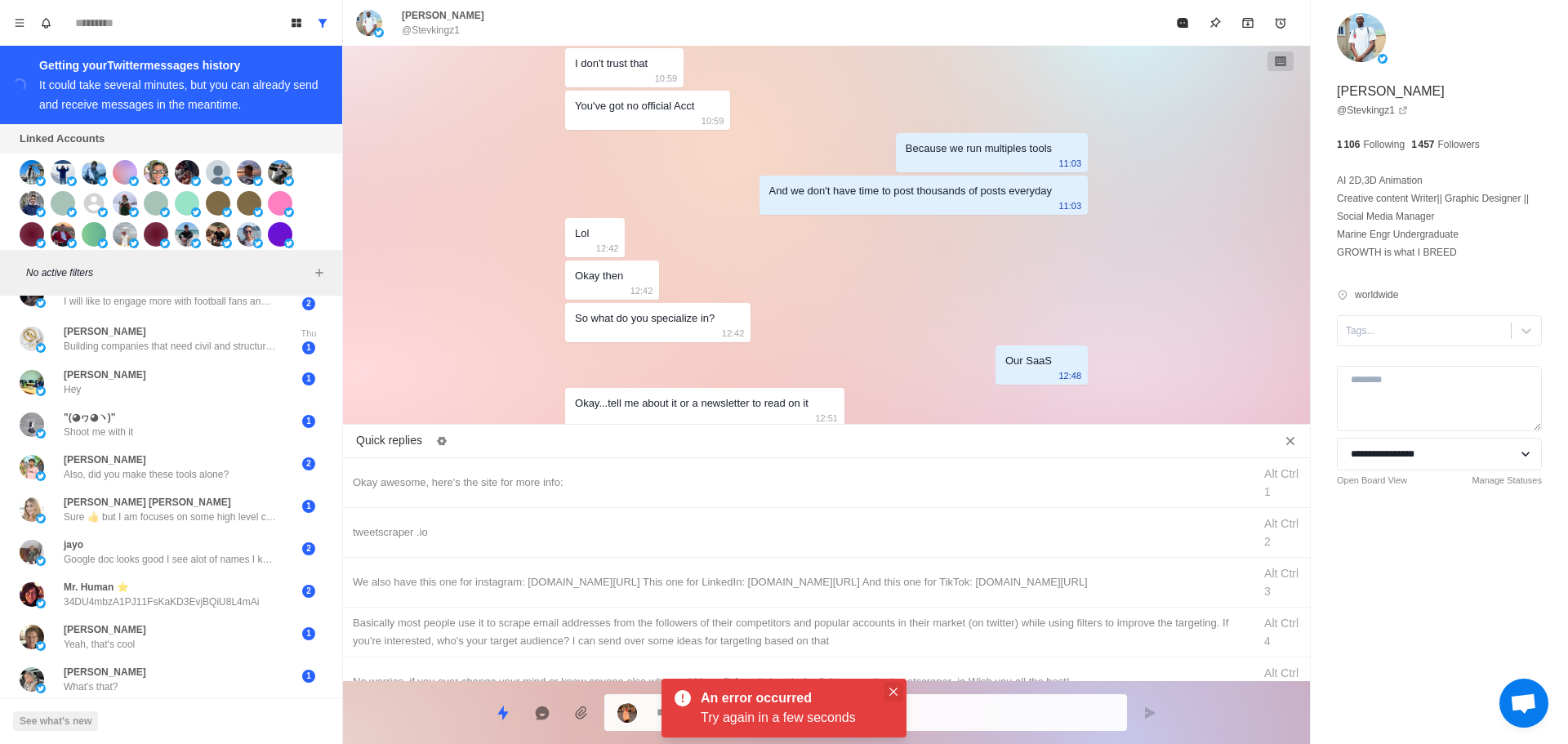
click at [893, 689] on icon "Close" at bounding box center [893, 692] width 8 height 8
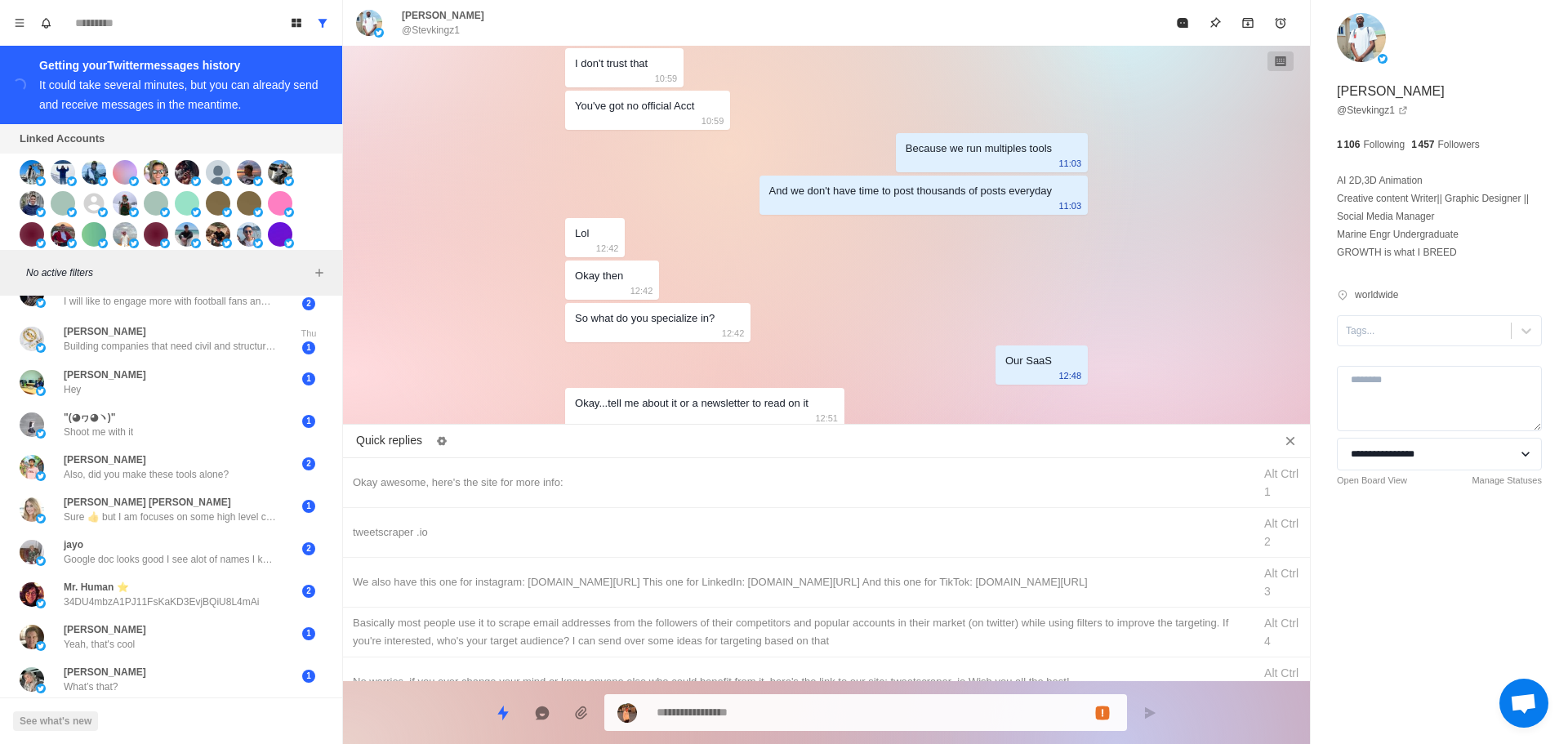
click at [842, 719] on textarea at bounding box center [886, 713] width 457 height 23
click at [835, 718] on textarea at bounding box center [886, 711] width 457 height 23
click at [575, 529] on div "tweetscraper .io" at bounding box center [798, 533] width 891 height 18
click at [754, 715] on textarea "**********" at bounding box center [886, 713] width 457 height 23
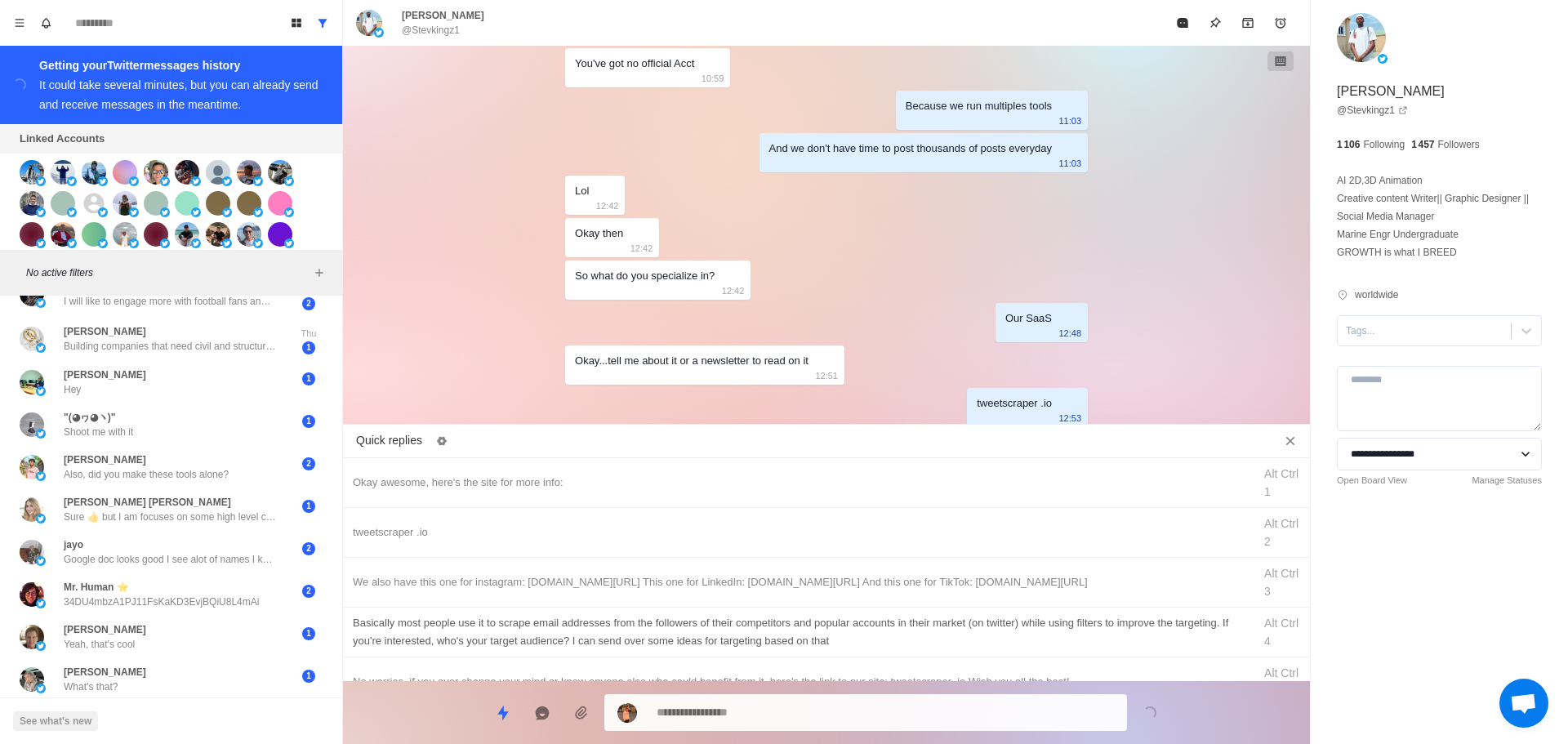
click at [824, 579] on div "We also have this one for instagram: [DOMAIN_NAME][URL] This one for LinkedIn: …" at bounding box center [798, 583] width 891 height 18
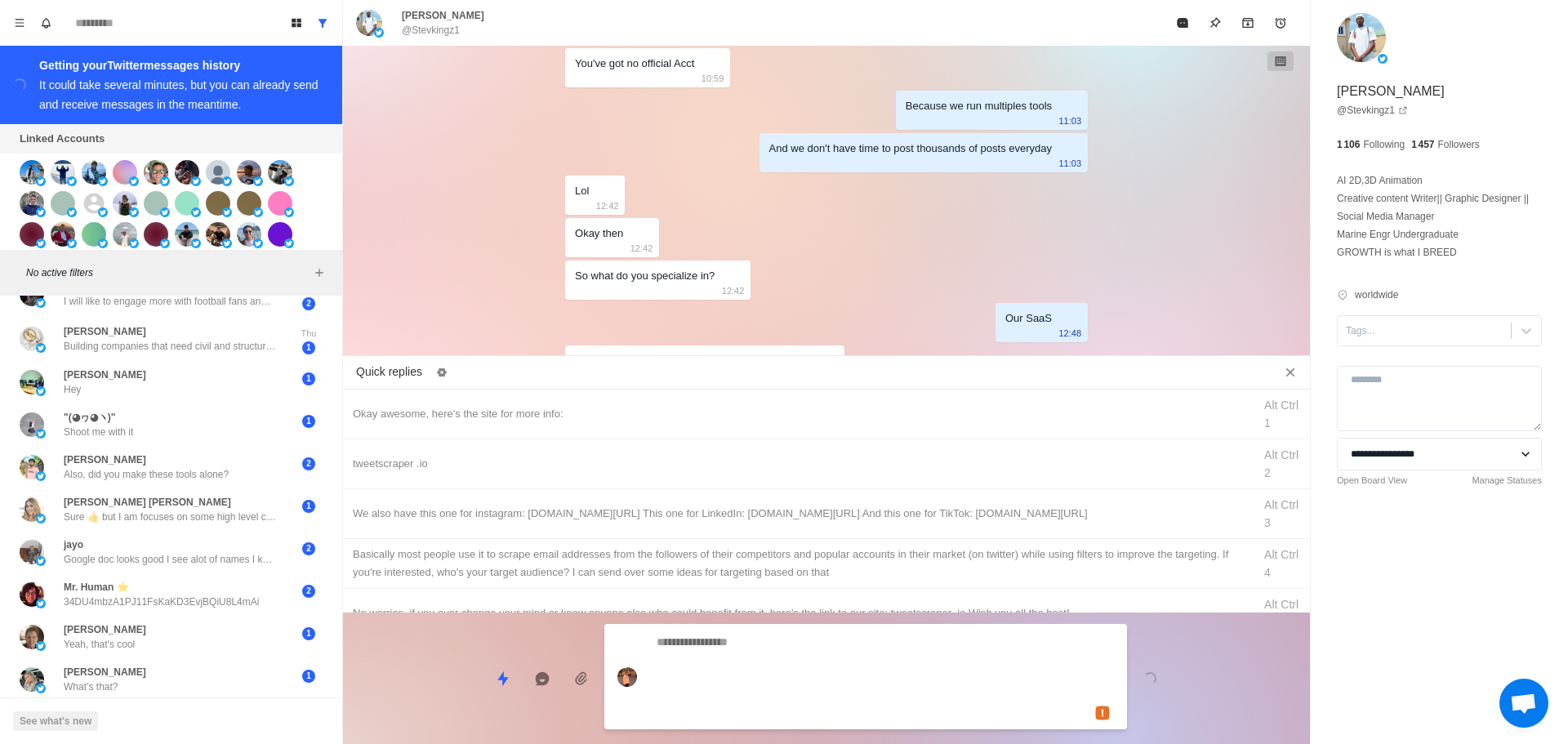
click at [796, 683] on div "Loading..." at bounding box center [826, 672] width 967 height 118
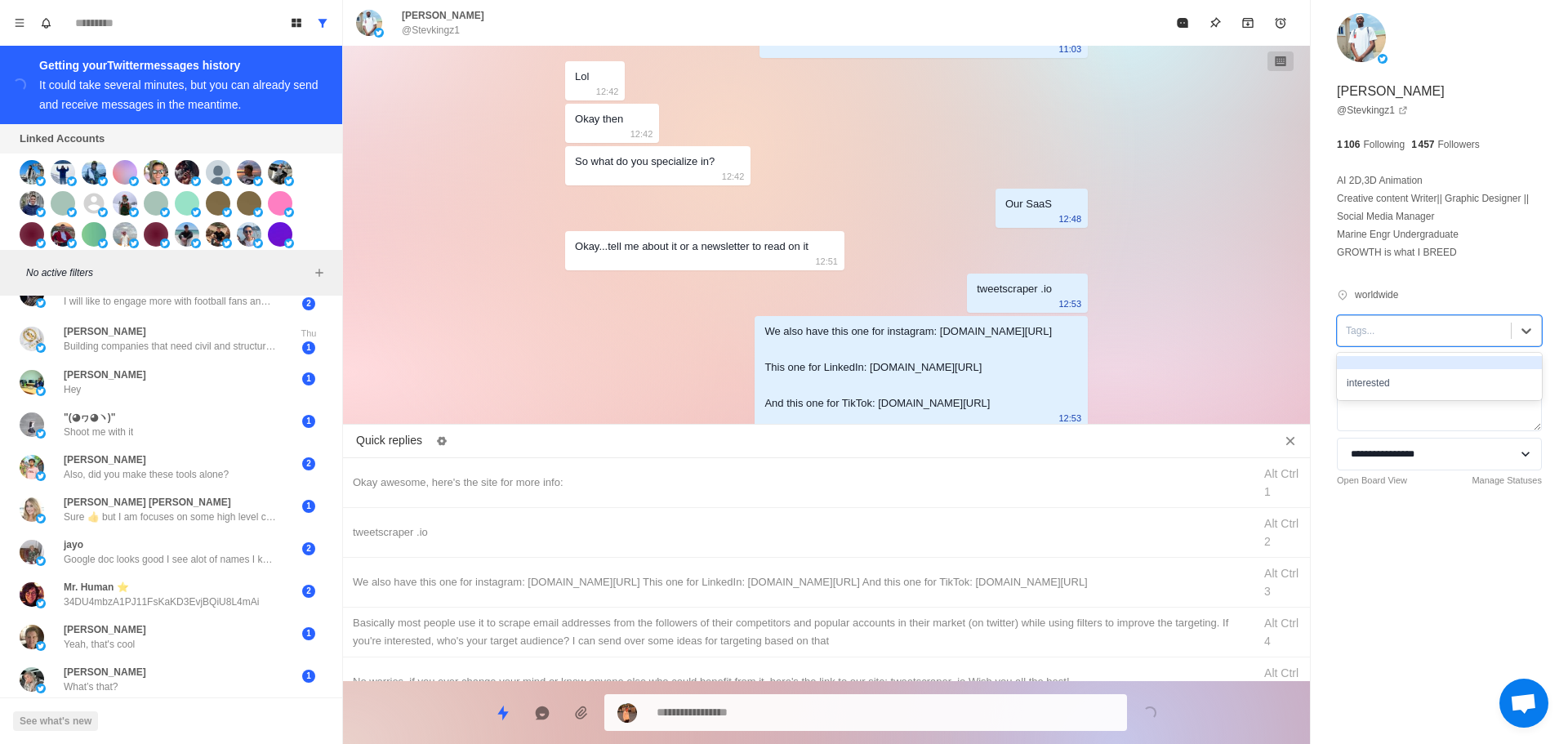
click at [1410, 336] on div at bounding box center [1424, 330] width 156 height 18
drag, startPoint x: 1410, startPoint y: 386, endPoint x: 1213, endPoint y: 193, distance: 275.8
click at [1404, 383] on div "interested" at bounding box center [1440, 383] width 205 height 27
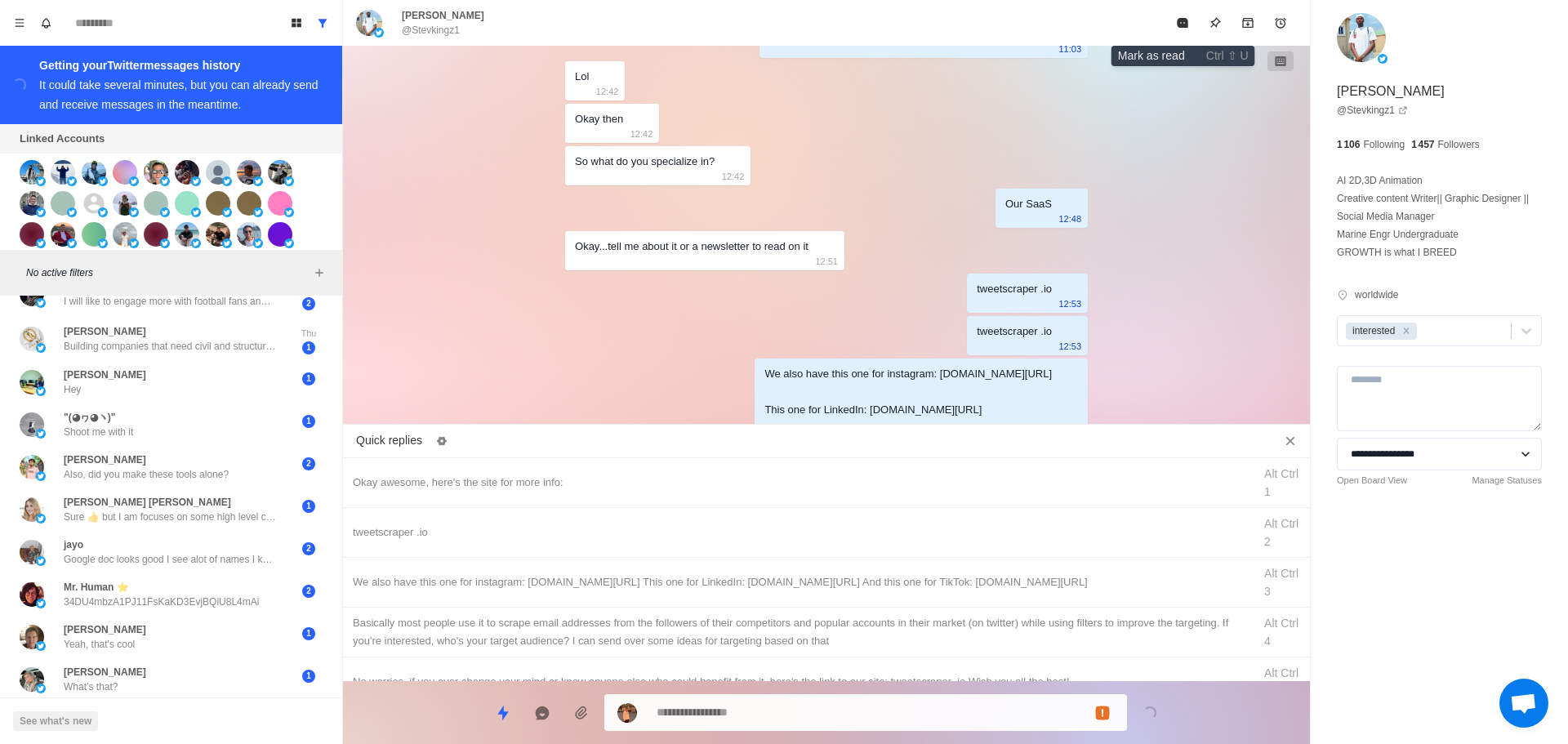
drag, startPoint x: 1178, startPoint y: 20, endPoint x: 504, endPoint y: 324, distance: 739.4
click at [1177, 23] on icon "Mark as read" at bounding box center [1182, 22] width 13 height 13
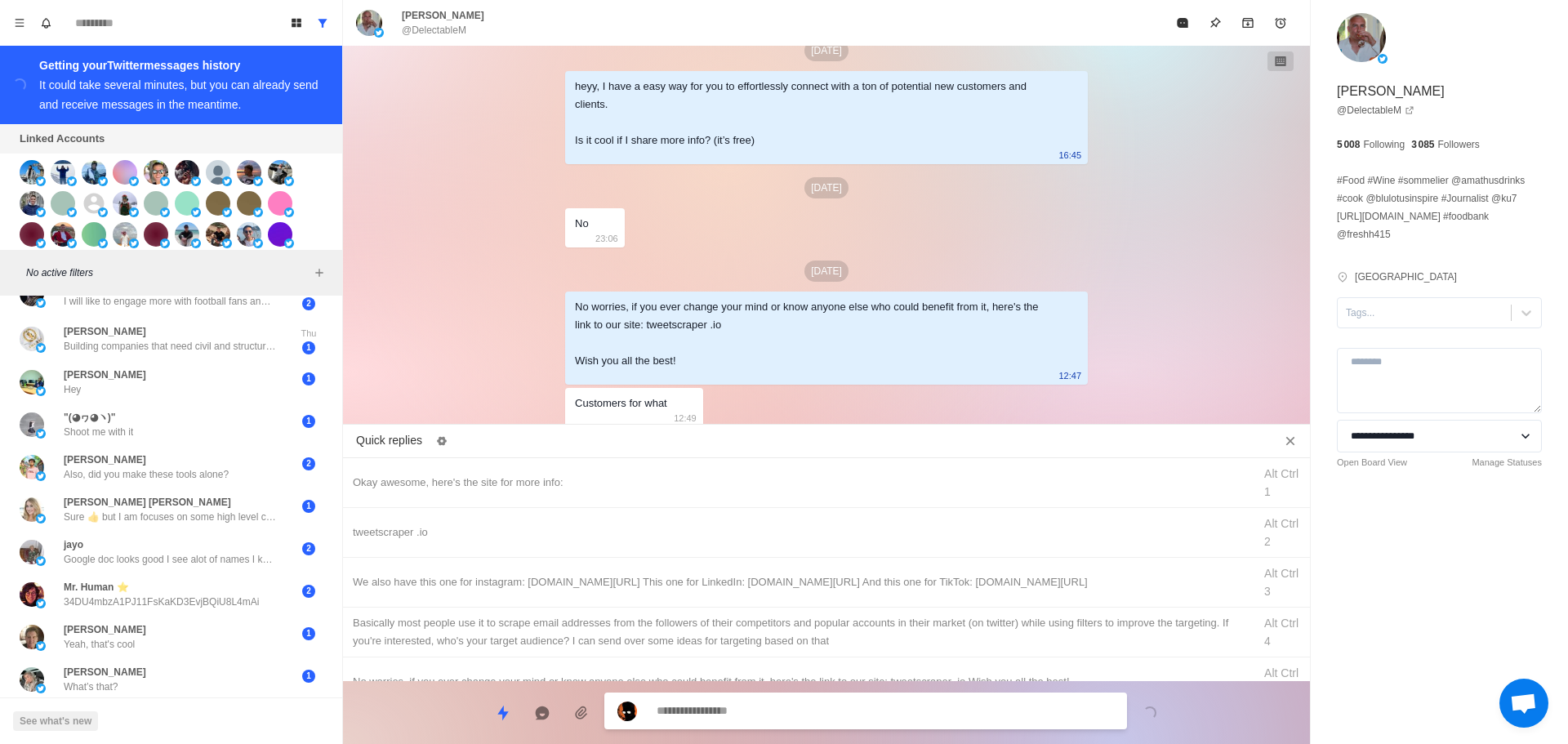
scroll to position [0, 0]
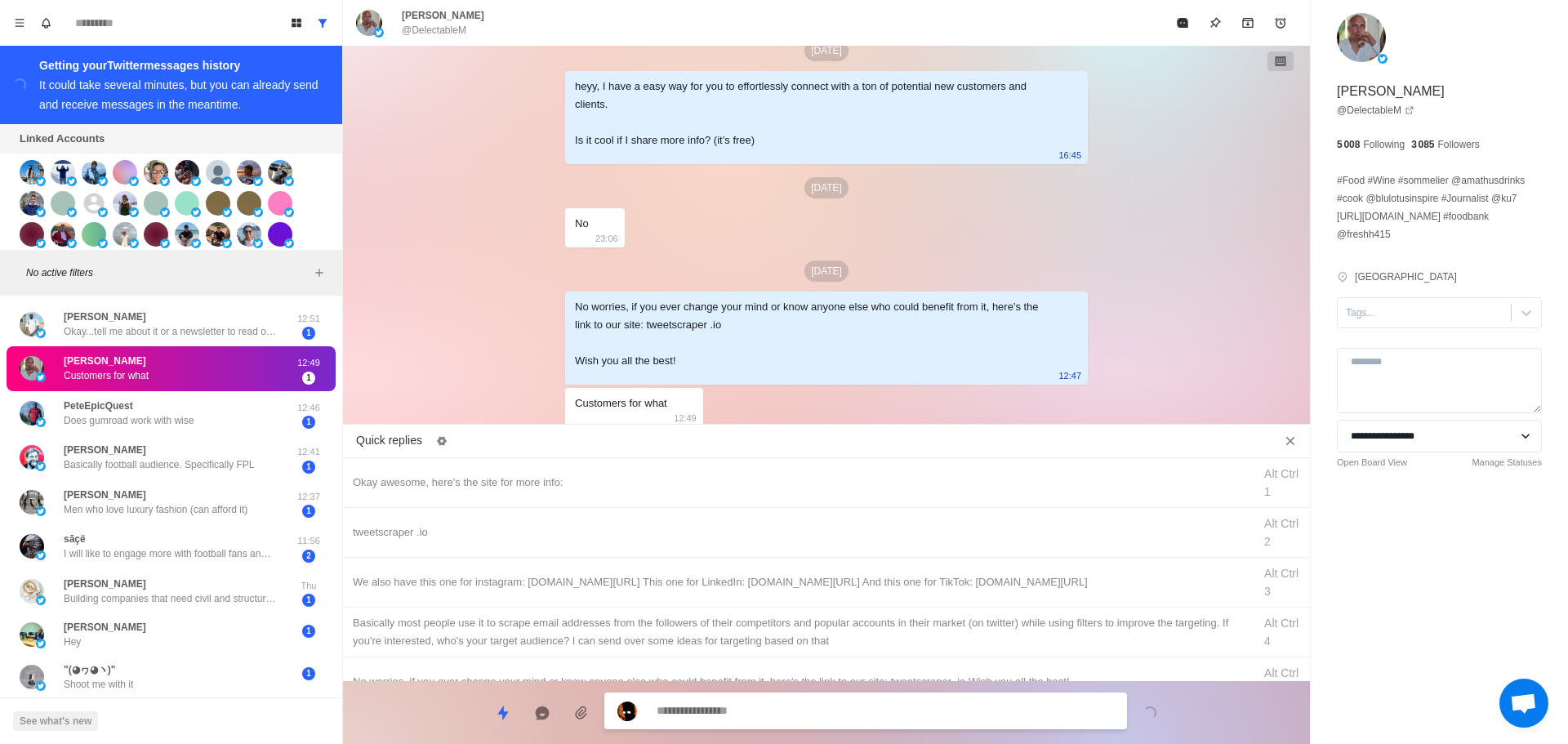
click at [748, 706] on textarea at bounding box center [886, 711] width 457 height 23
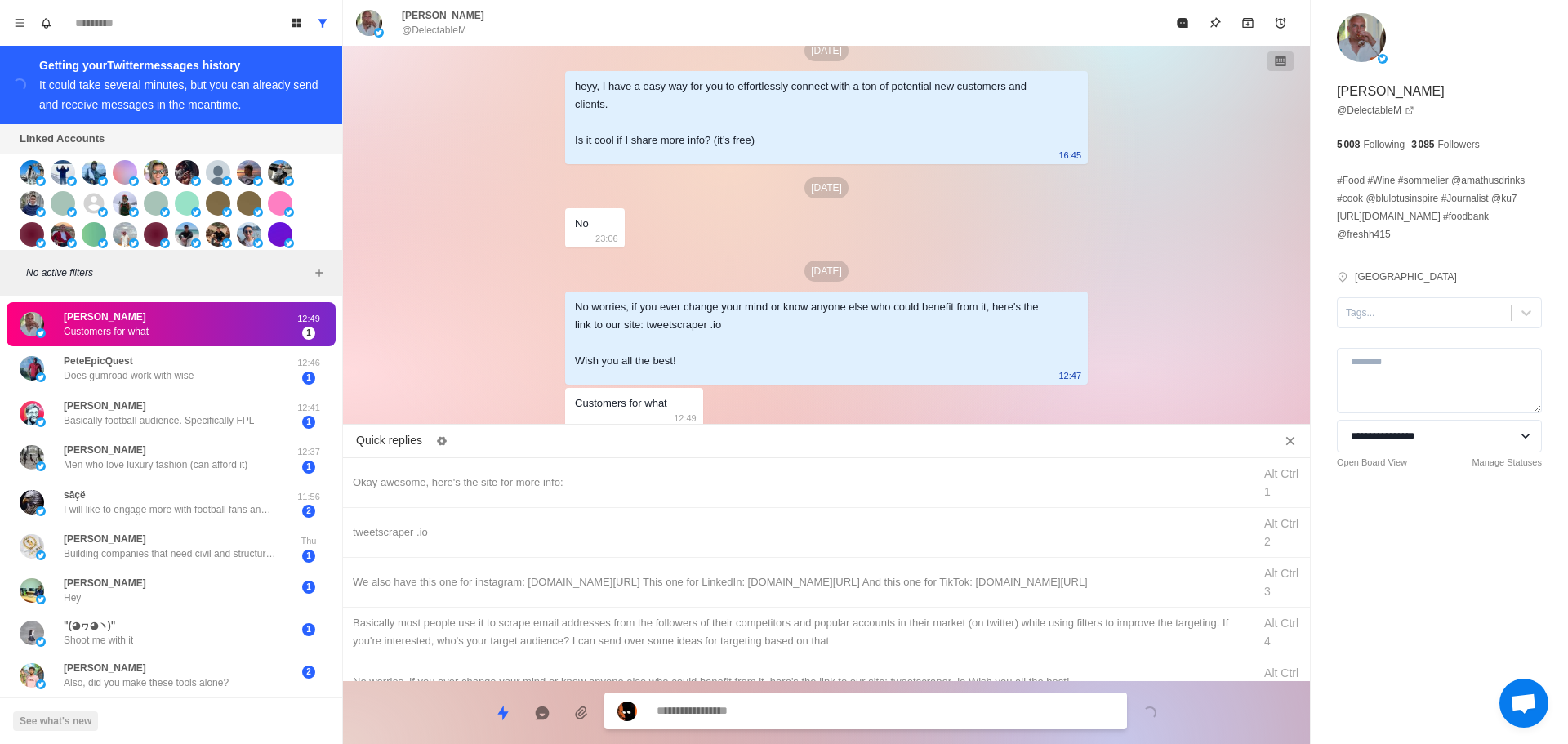
scroll to position [1335, 0]
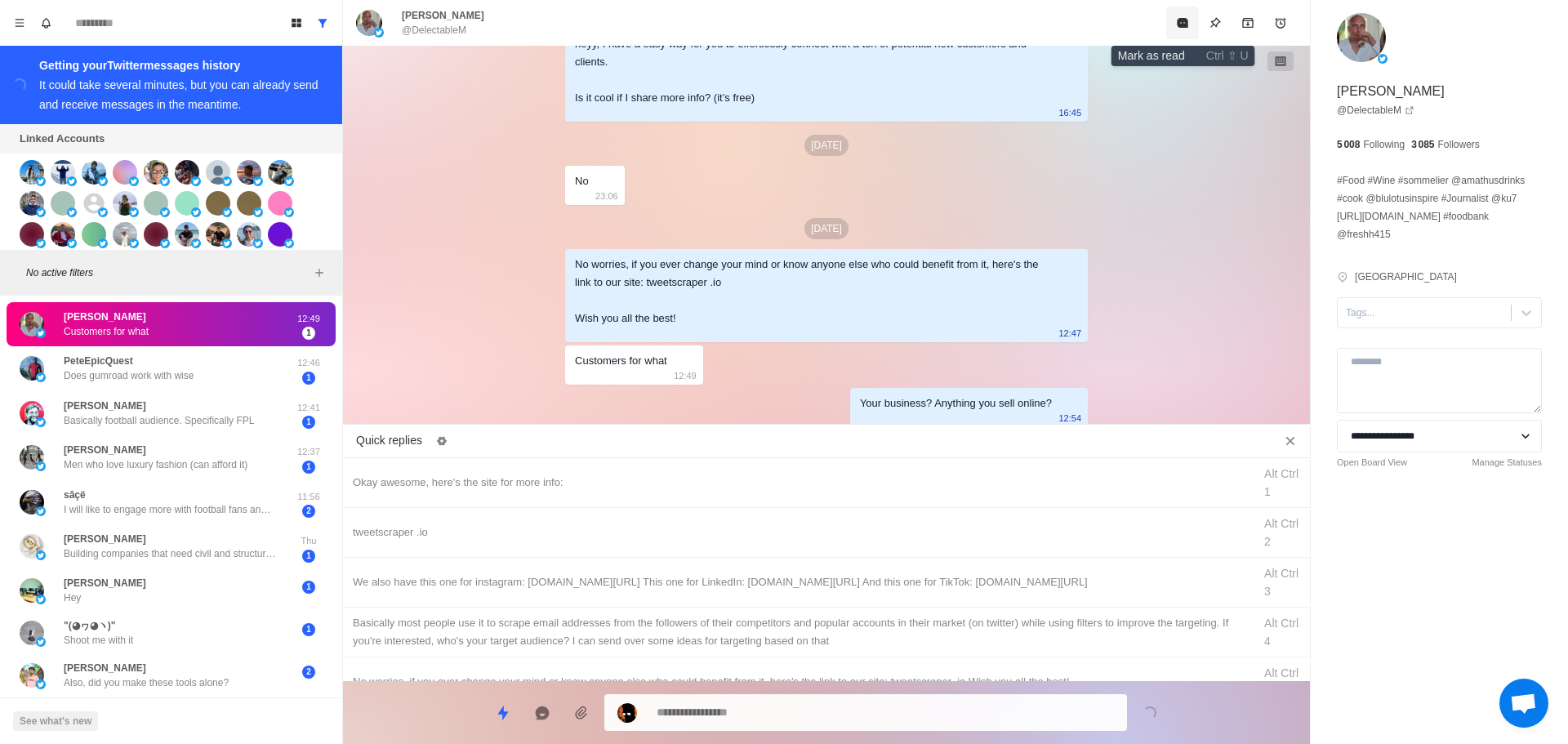
click at [1174, 27] on button "Mark as read" at bounding box center [1182, 22] width 32 height 32
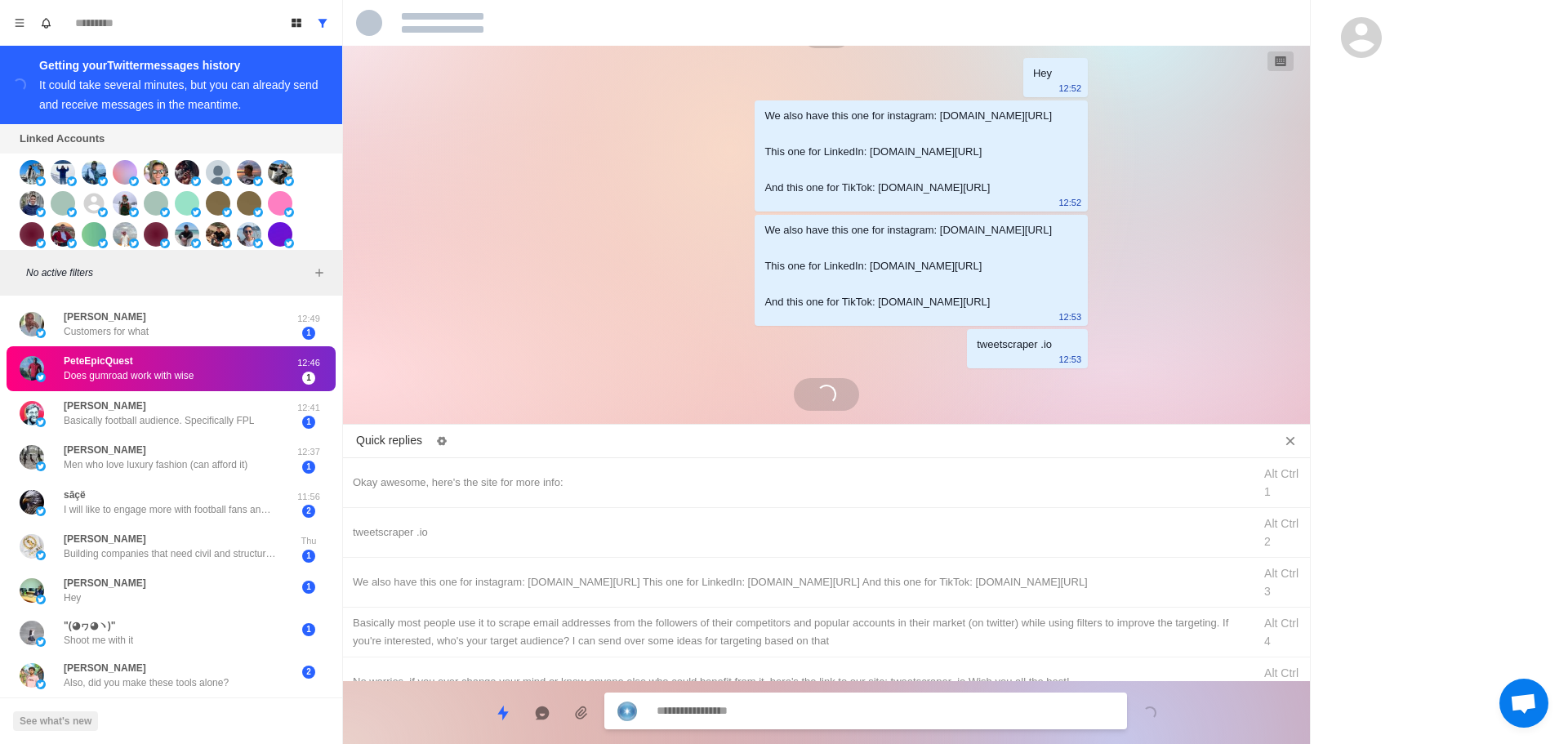
scroll to position [2267, 0]
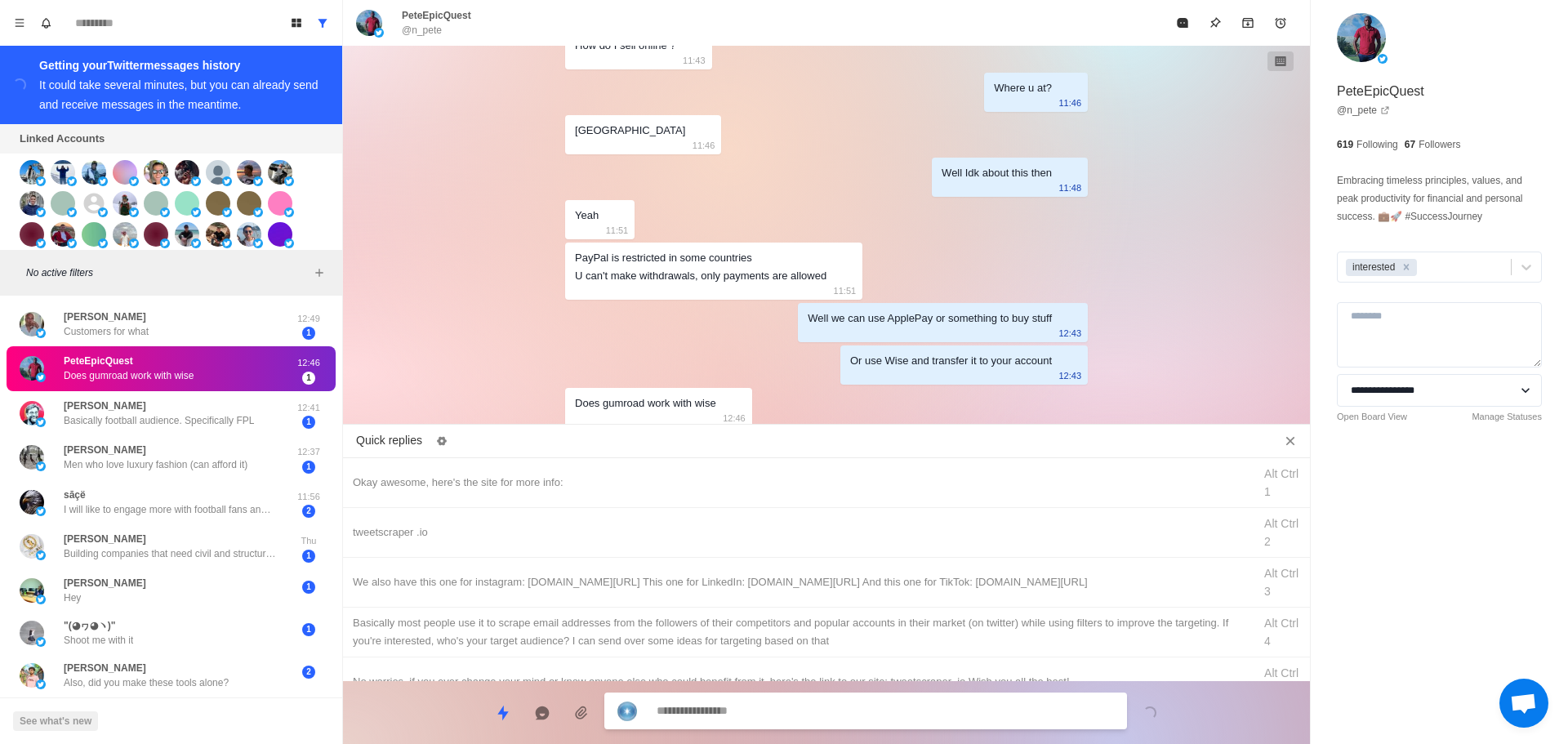
click at [804, 698] on div at bounding box center [865, 712] width 523 height 37
click at [792, 707] on textarea at bounding box center [886, 711] width 457 height 23
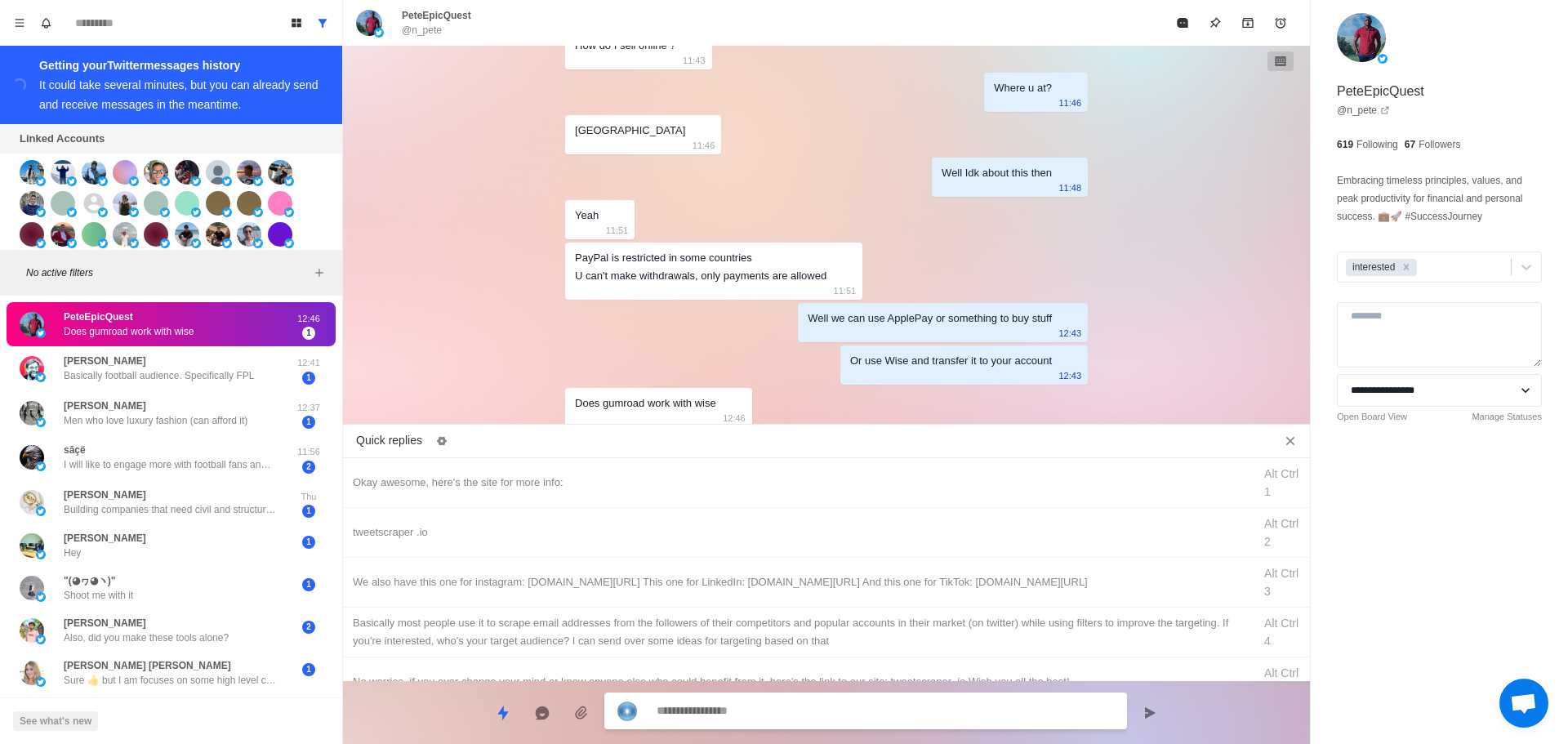
scroll to position [2309, 0]
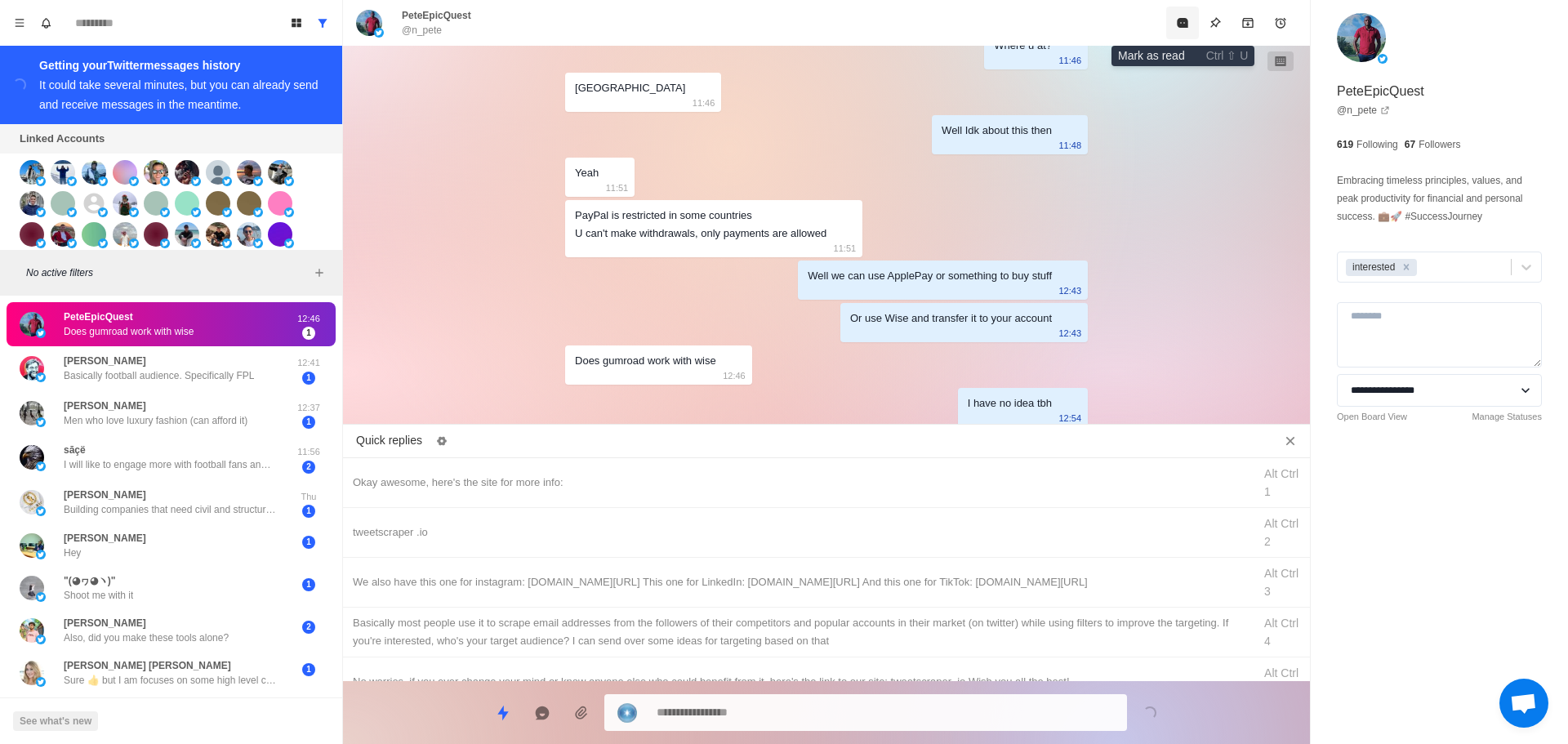
click at [1174, 14] on button "Mark as read" at bounding box center [1182, 22] width 32 height 32
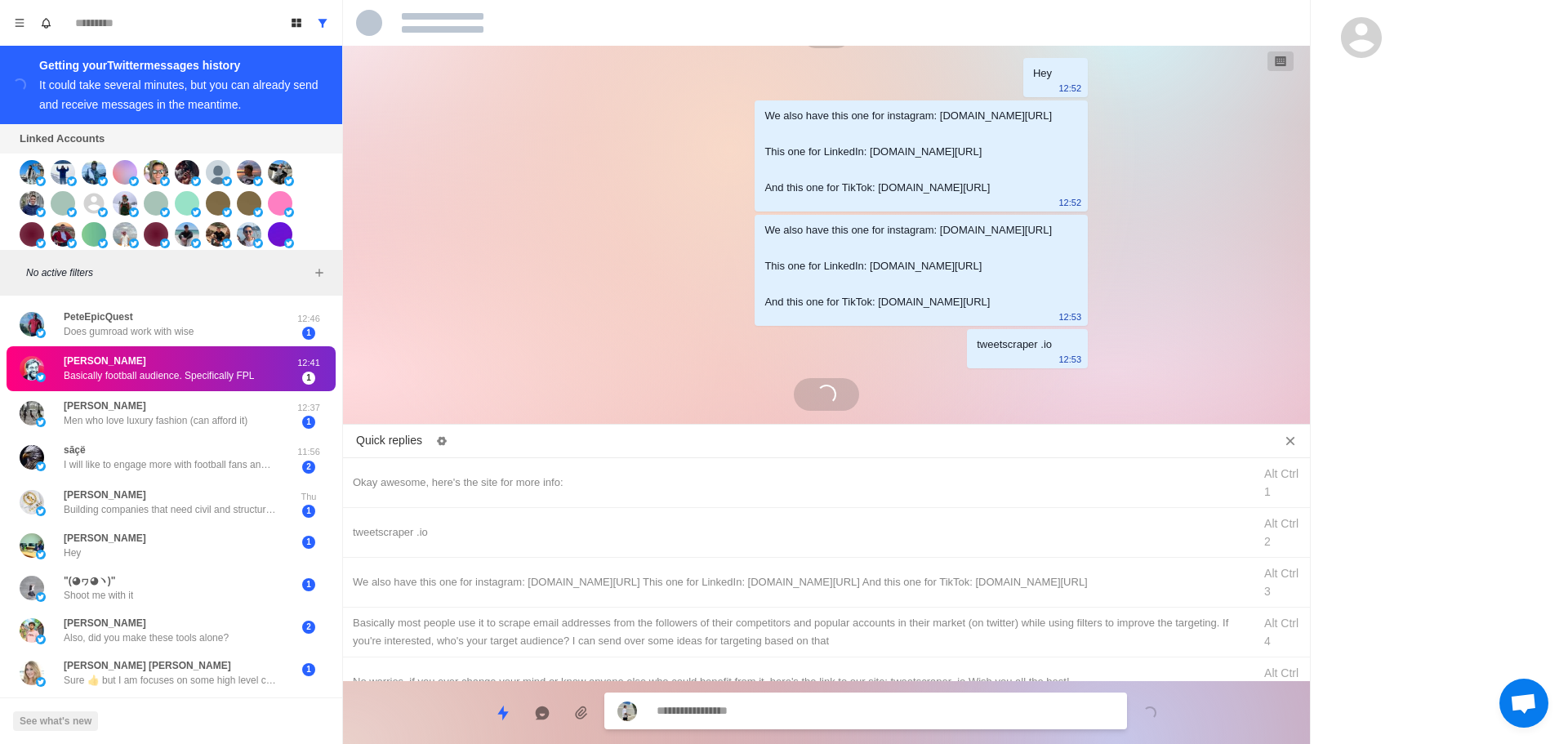
scroll to position [1612, 0]
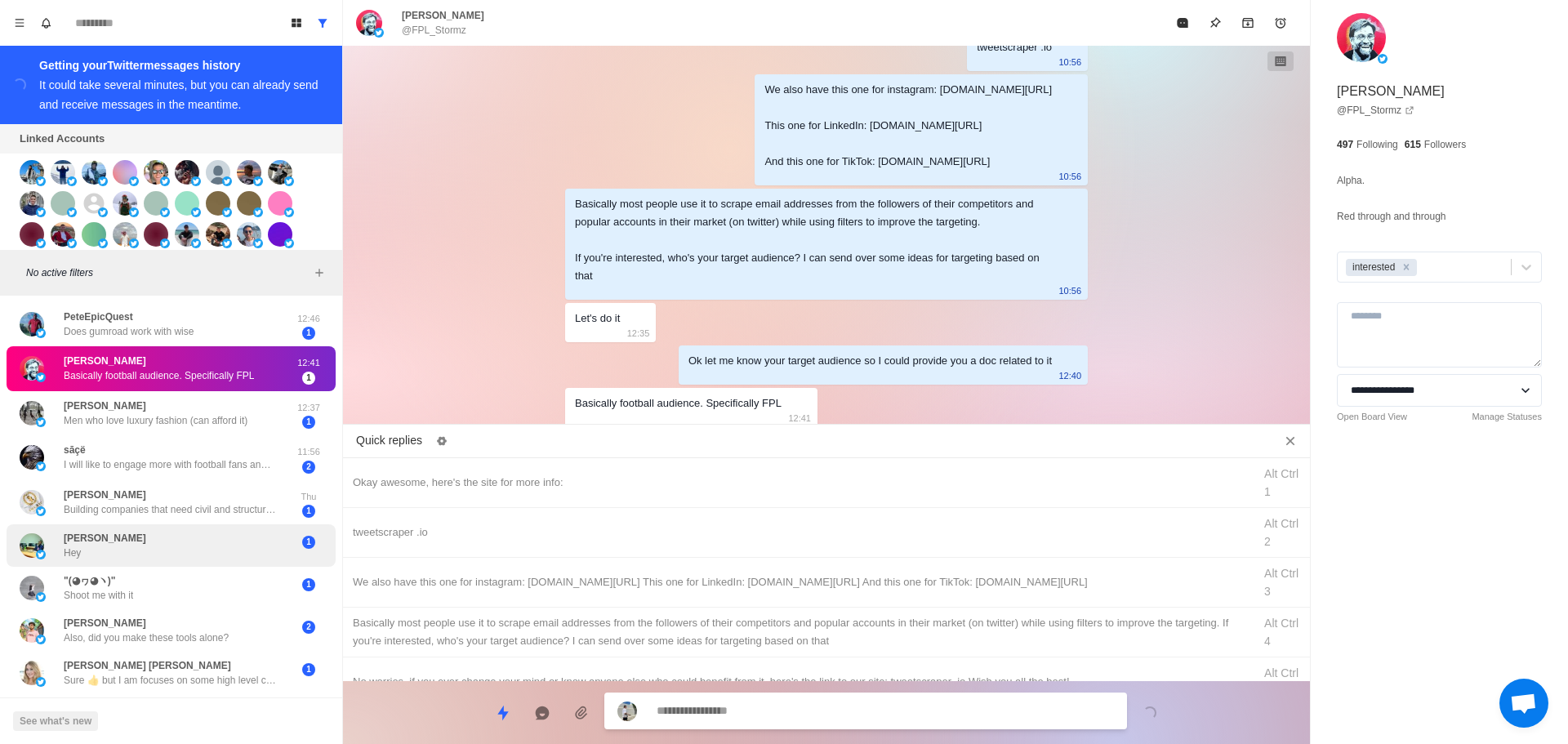
click at [183, 539] on div "[PERSON_NAME] Hey" at bounding box center [153, 546] width 269 height 29
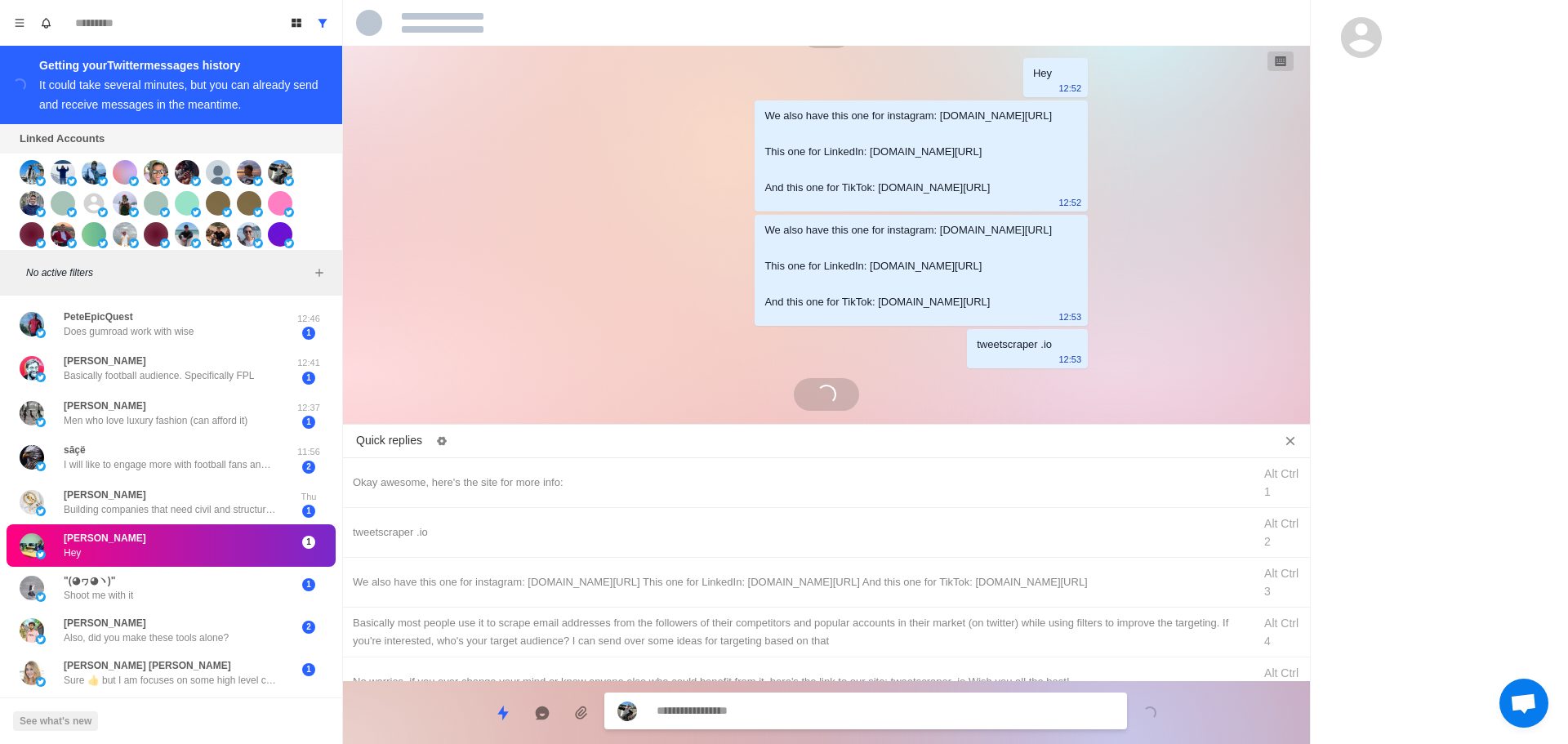
scroll to position [1130, 0]
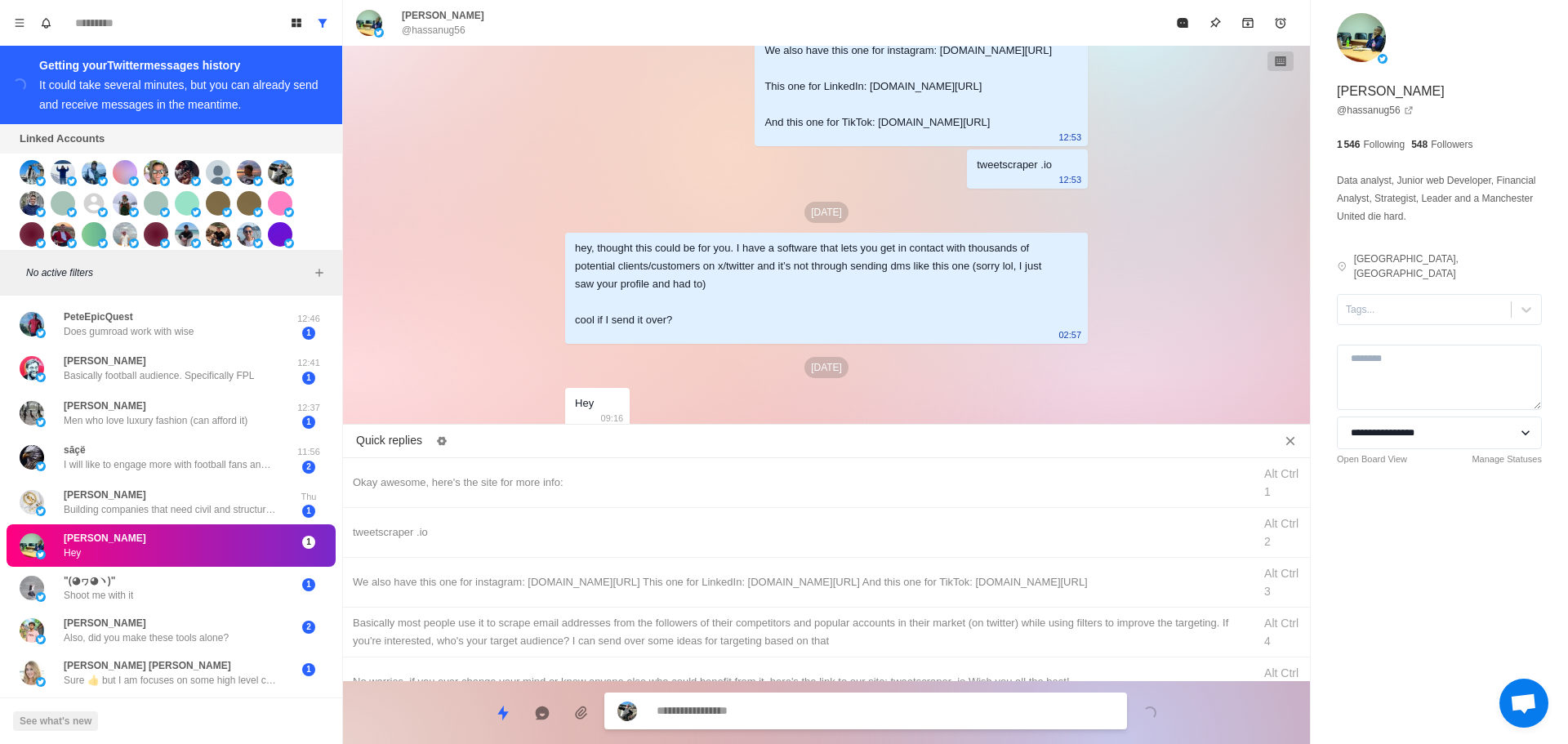
drag, startPoint x: 1404, startPoint y: 295, endPoint x: 1414, endPoint y: 313, distance: 20.6
click at [1408, 303] on div at bounding box center [1424, 310] width 156 height 18
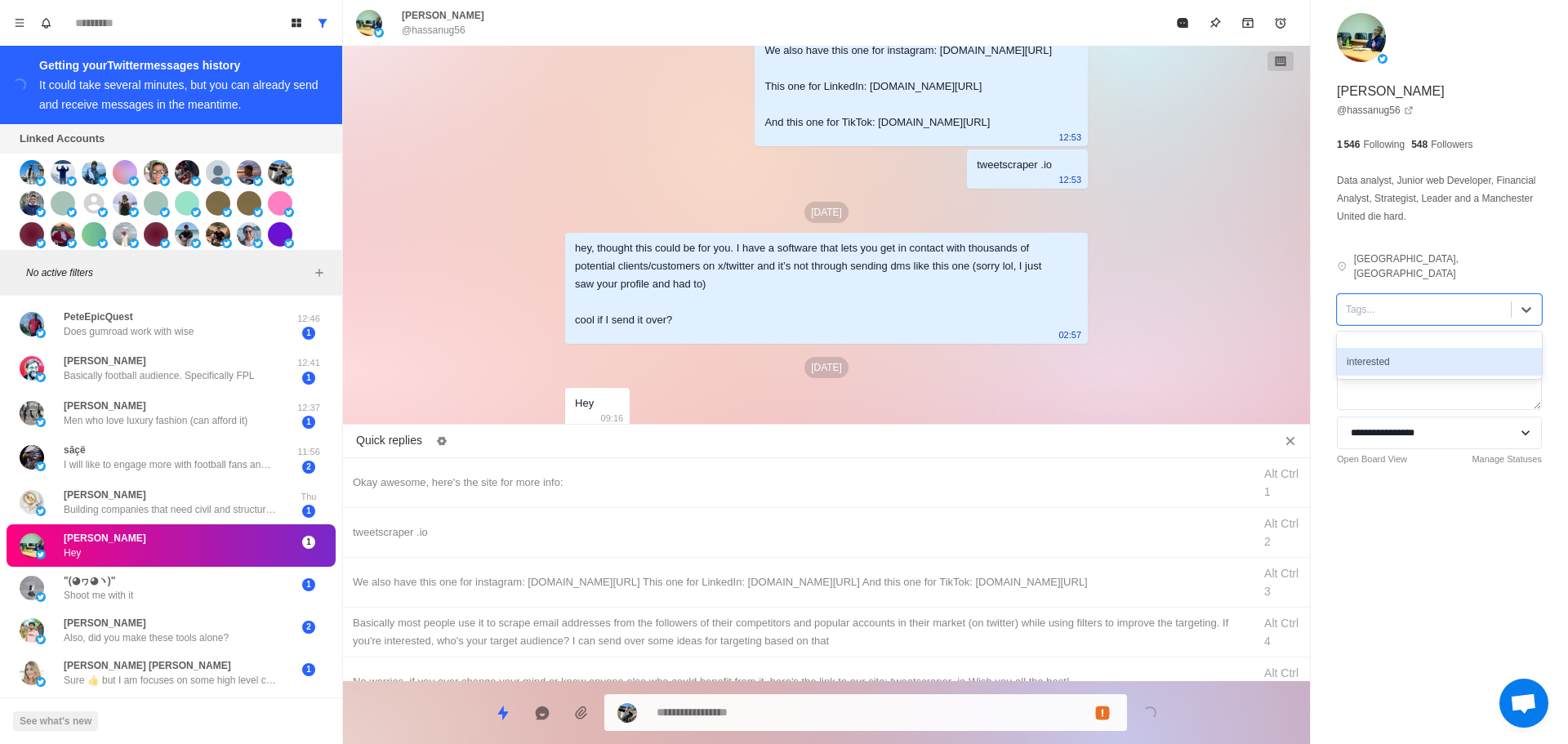
click at [1430, 348] on div "interested" at bounding box center [1440, 362] width 205 height 27
click at [630, 478] on div "Okay awesome, here's the site for more info:" at bounding box center [798, 483] width 891 height 18
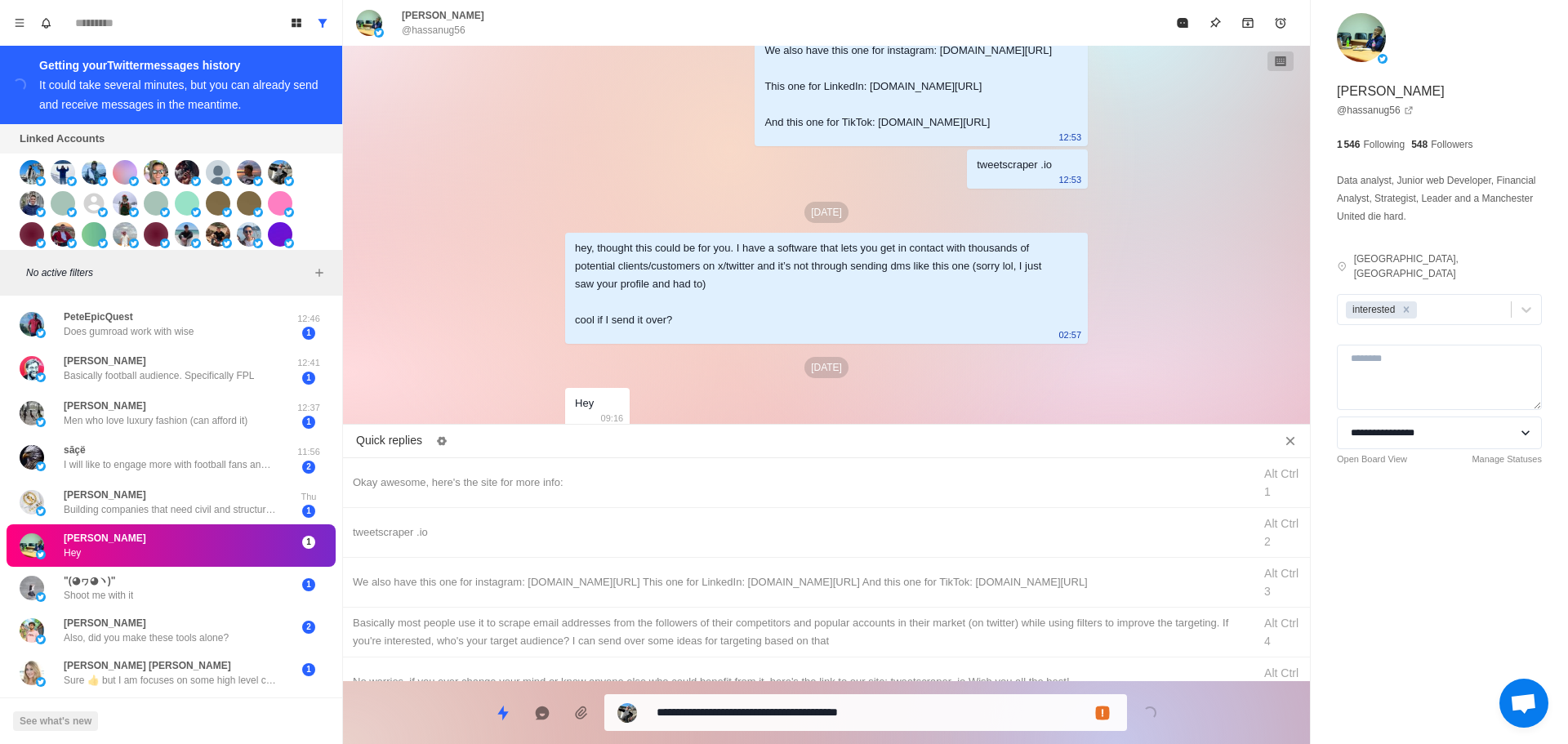
drag, startPoint x: 735, startPoint y: 709, endPoint x: 273, endPoint y: 731, distance: 462.5
click at [274, 738] on div "Board View Tools Archived Chats Mark many as read Keyboard shortcuts Team Setti…" at bounding box center [784, 372] width 1568 height 744
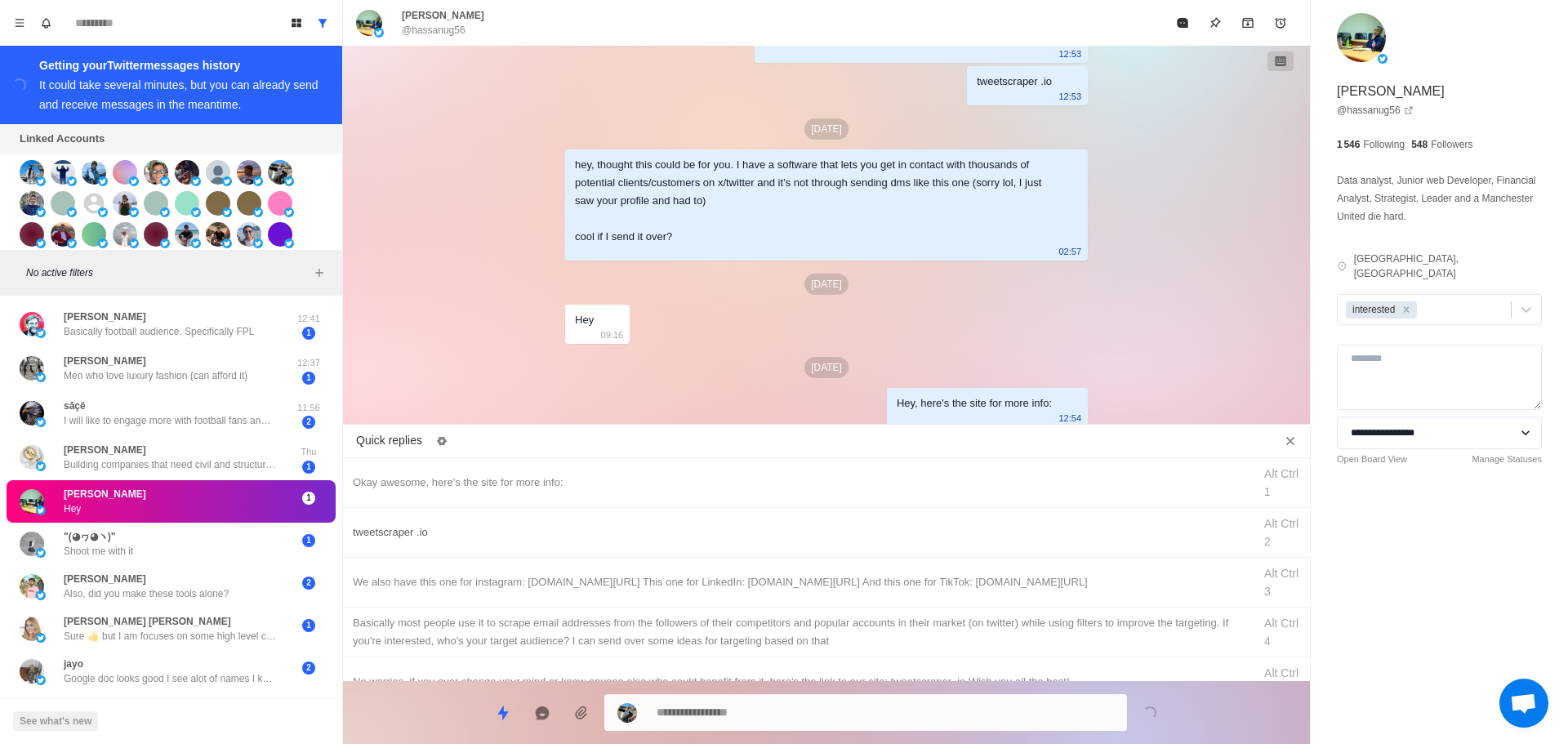
drag, startPoint x: 658, startPoint y: 536, endPoint x: 788, endPoint y: 727, distance: 231.0
click at [658, 538] on div "tweetscraper .io" at bounding box center [798, 533] width 891 height 18
drag, startPoint x: 785, startPoint y: 717, endPoint x: 809, endPoint y: 624, distance: 96.0
click at [785, 716] on textarea "**********" at bounding box center [886, 713] width 457 height 23
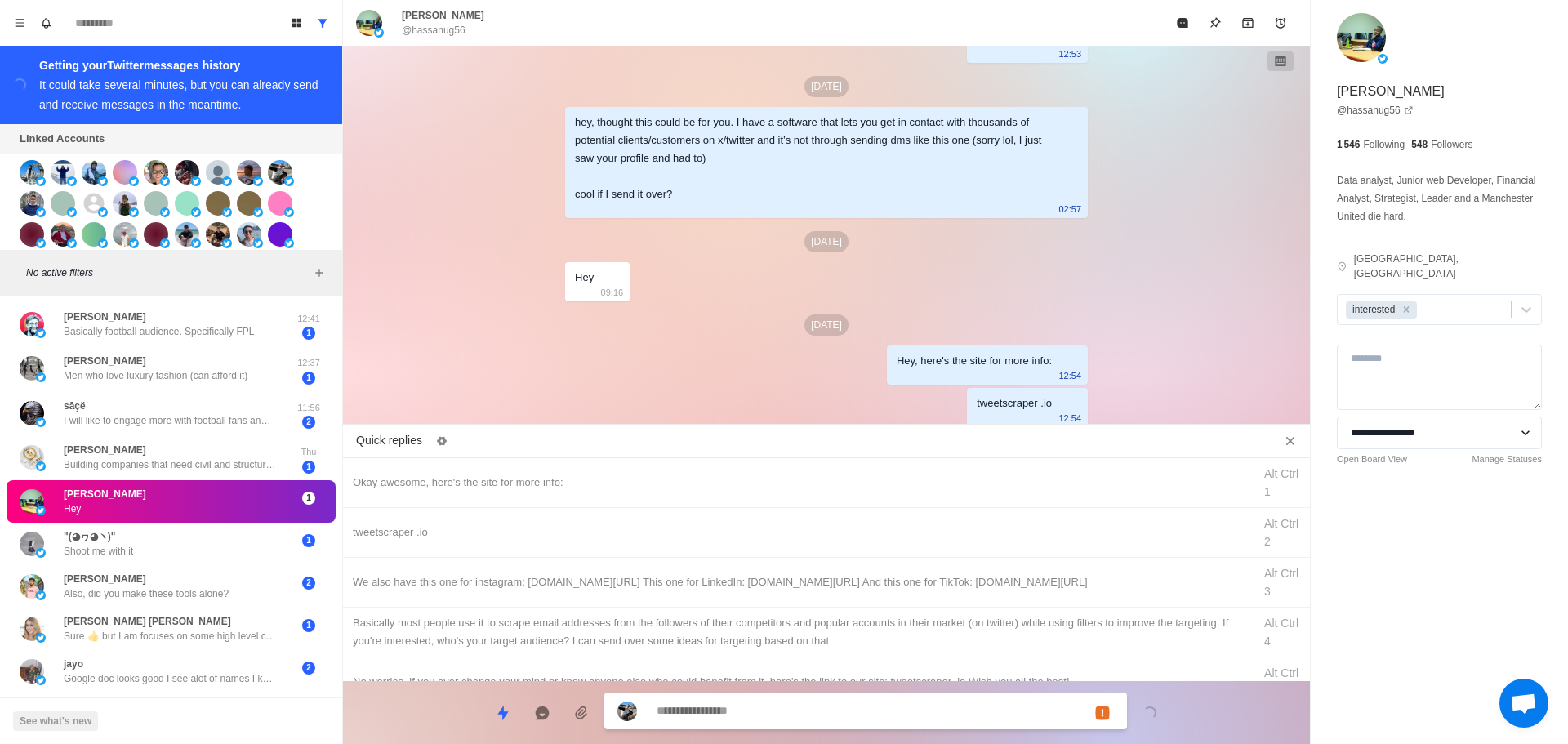
drag, startPoint x: 830, startPoint y: 582, endPoint x: 823, endPoint y: 629, distance: 47.5
click at [830, 584] on div "We also have this one for instagram: [DOMAIN_NAME][URL] This one for LinkedIn: …" at bounding box center [798, 583] width 891 height 18
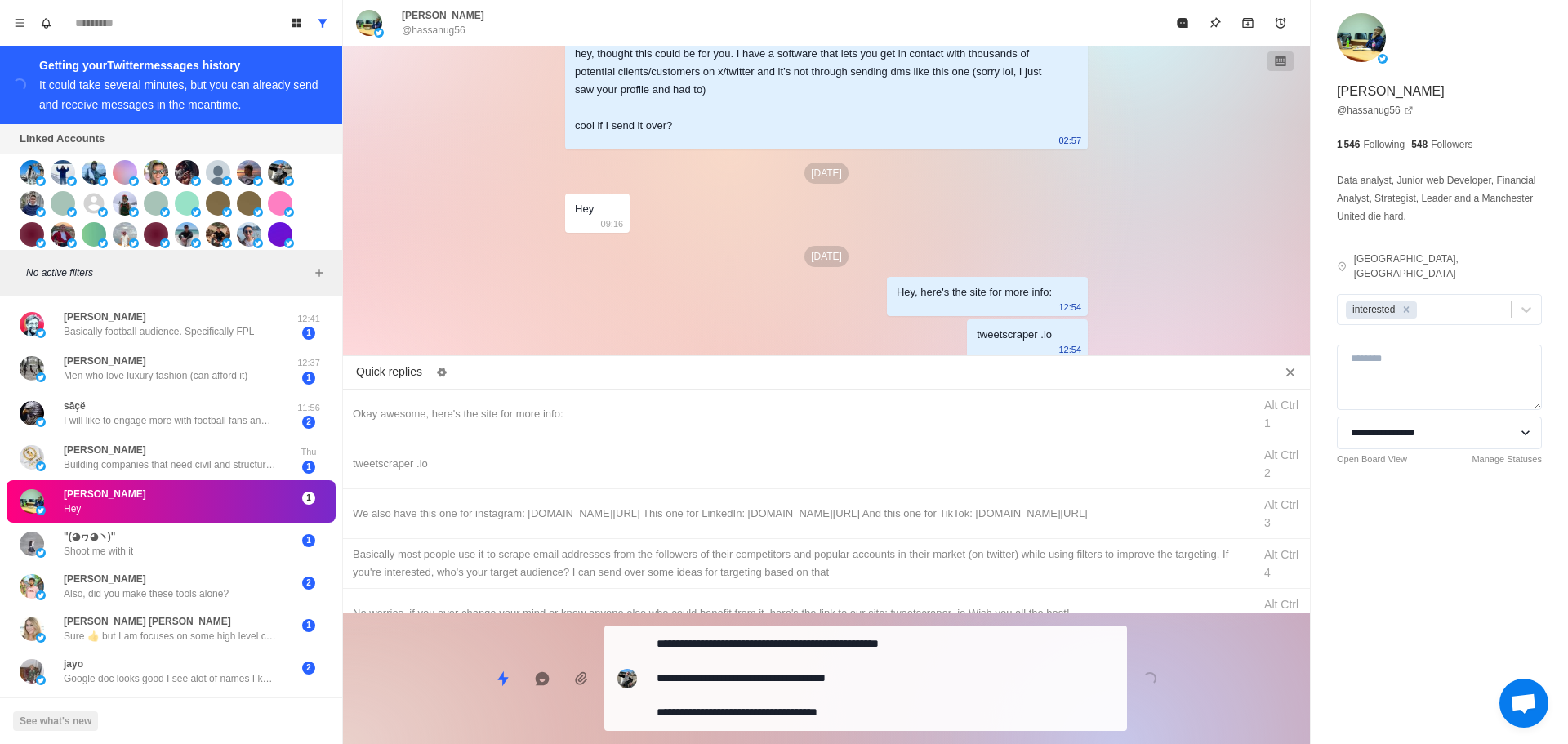
click at [812, 678] on textarea "**********" at bounding box center [886, 678] width 457 height 92
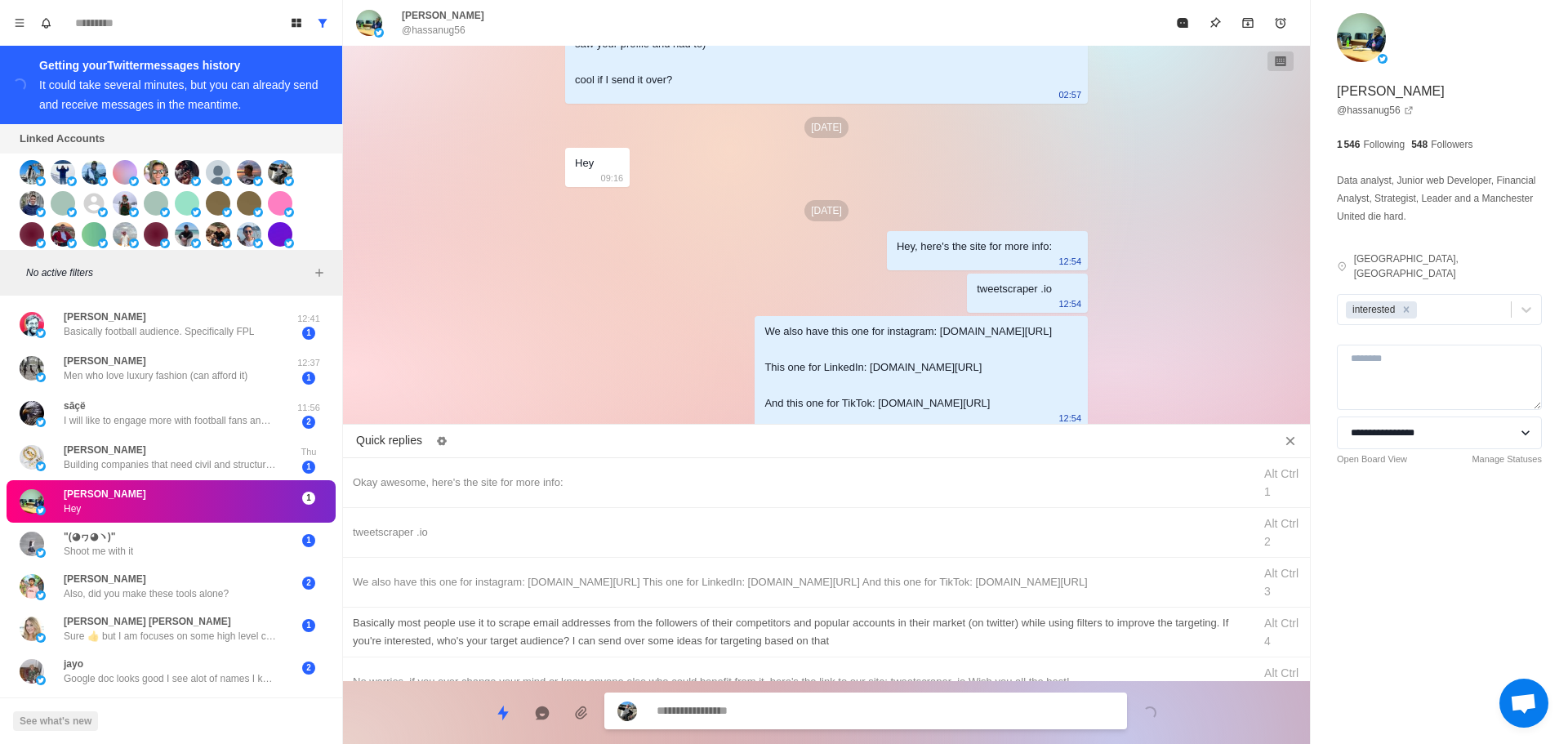
click at [855, 613] on div "Basically most people use it to scrape email addresses from the followers of th…" at bounding box center [826, 633] width 967 height 50
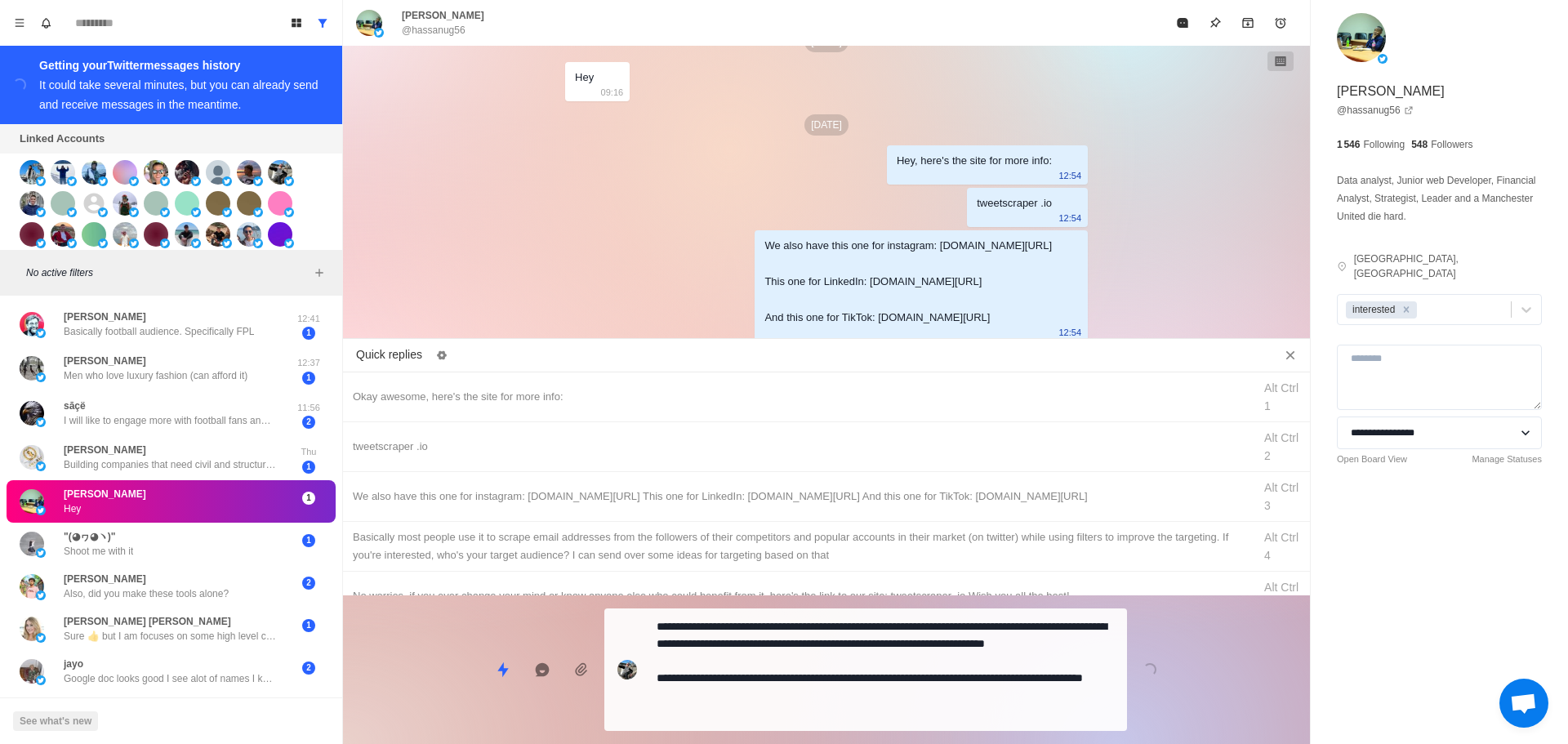
click at [832, 678] on div "Quick replies Okay awesome, here's the site for more info: Alt Ctrl 1 tweetscra…" at bounding box center [826, 545] width 967 height 400
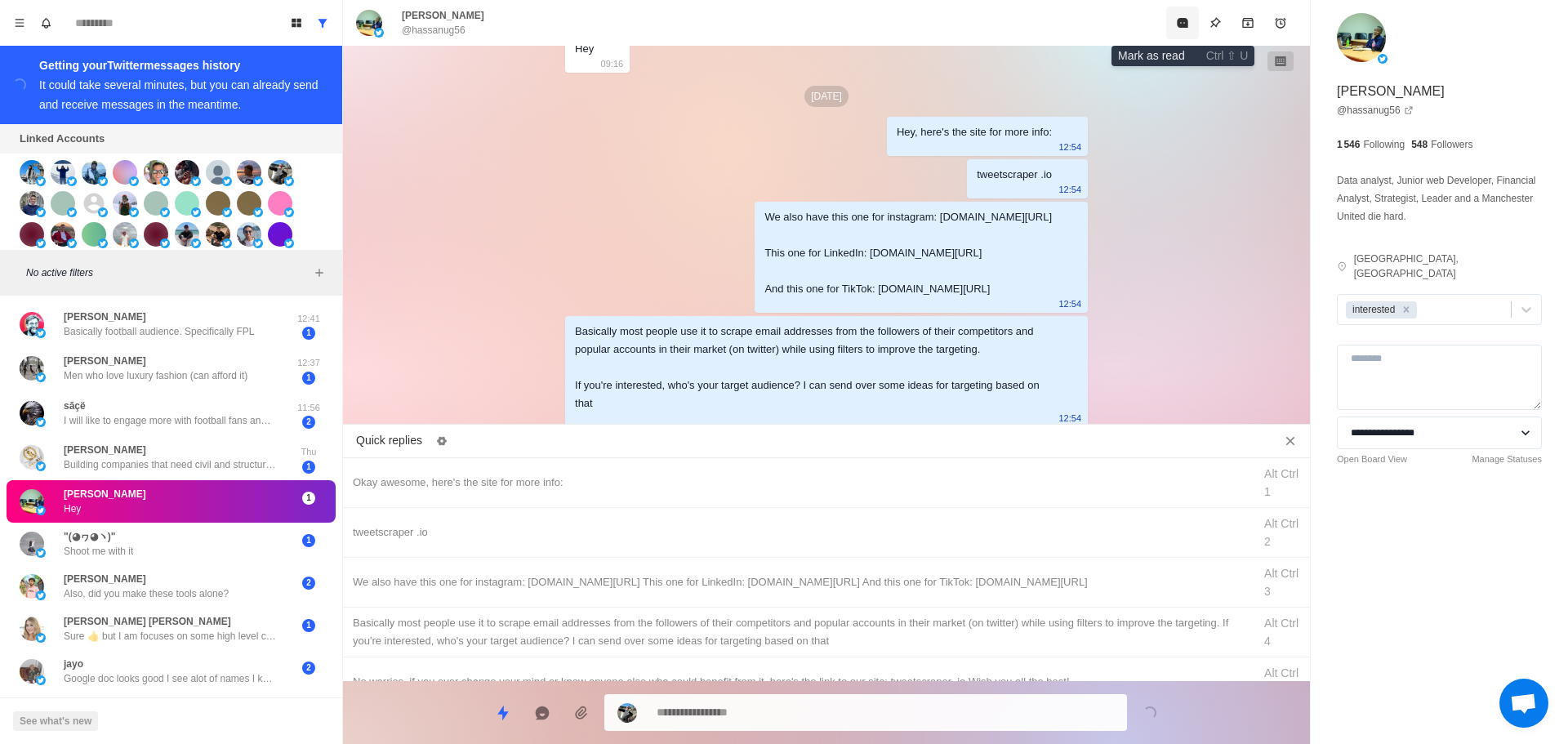
click at [1189, 29] on button "Mark as read" at bounding box center [1182, 22] width 32 height 32
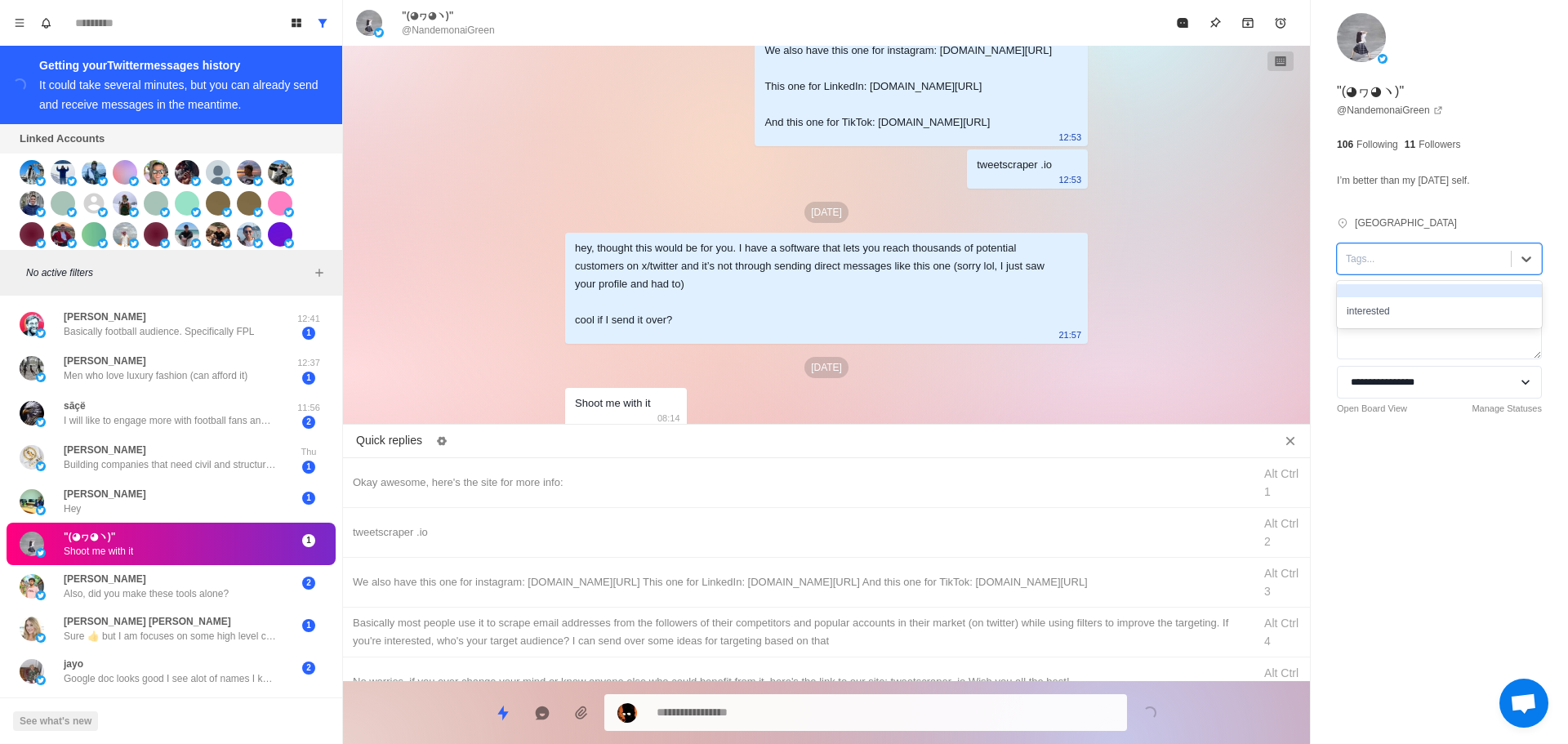
click at [1429, 263] on div at bounding box center [1424, 259] width 156 height 18
drag, startPoint x: 1414, startPoint y: 296, endPoint x: 1417, endPoint y: 309, distance: 13.3
click at [1417, 309] on div "interested" at bounding box center [1440, 304] width 205 height 47
click at [1417, 309] on div "interested" at bounding box center [1440, 311] width 205 height 27
click at [716, 469] on div "Okay awesome, here's the site for more info: Alt Ctrl 1" at bounding box center [826, 483] width 967 height 50
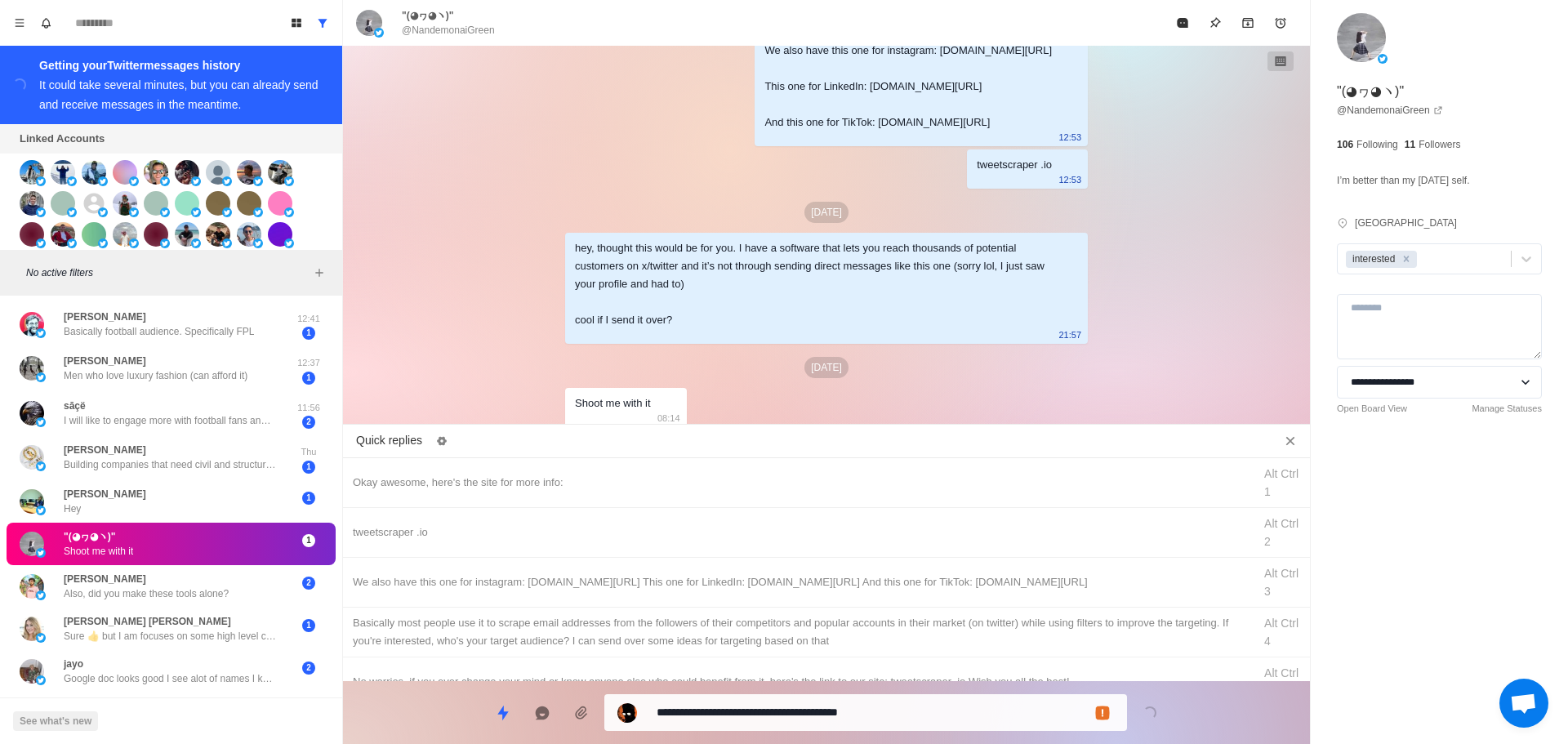
click at [760, 719] on textarea "**********" at bounding box center [886, 713] width 457 height 23
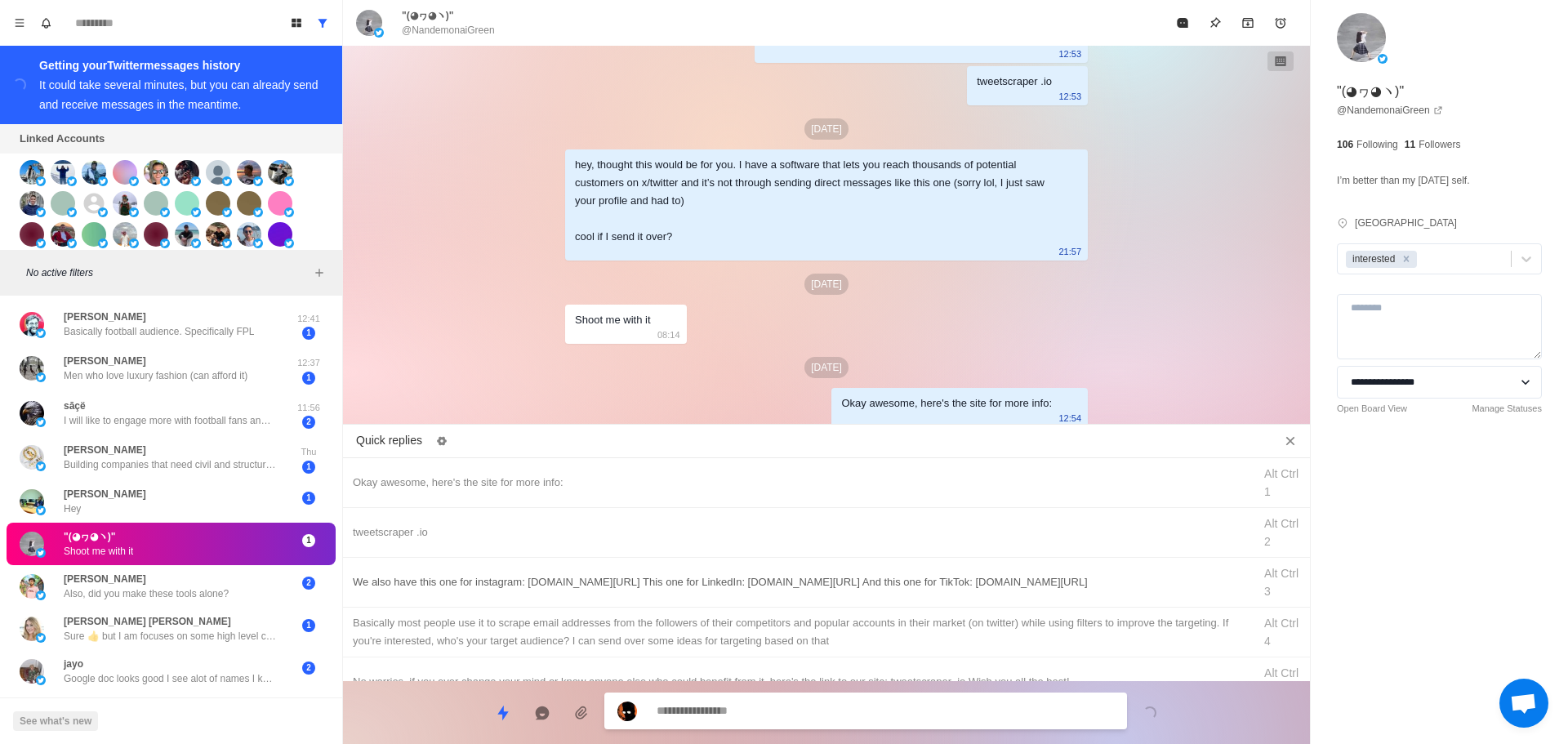
drag, startPoint x: 857, startPoint y: 515, endPoint x: 847, endPoint y: 596, distance: 81.6
click at [862, 529] on div "tweetscraper .io Alt Ctrl 2" at bounding box center [826, 533] width 967 height 50
click at [846, 708] on textarea "**********" at bounding box center [886, 713] width 457 height 23
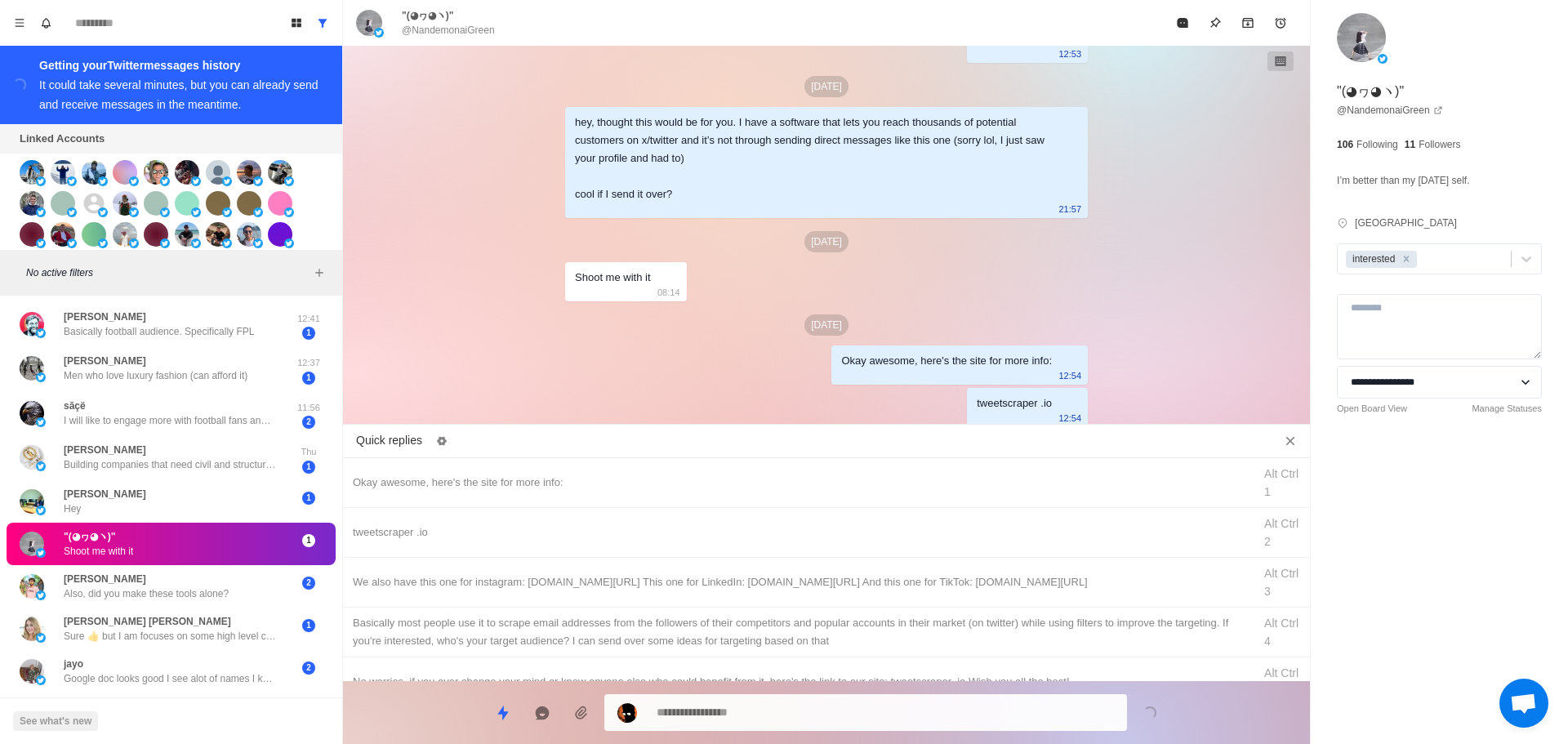
drag, startPoint x: 934, startPoint y: 575, endPoint x: 892, endPoint y: 695, distance: 127.1
click at [934, 579] on div "We also have this one for instagram: [DOMAIN_NAME][URL] This one for LinkedIn: …" at bounding box center [798, 583] width 891 height 18
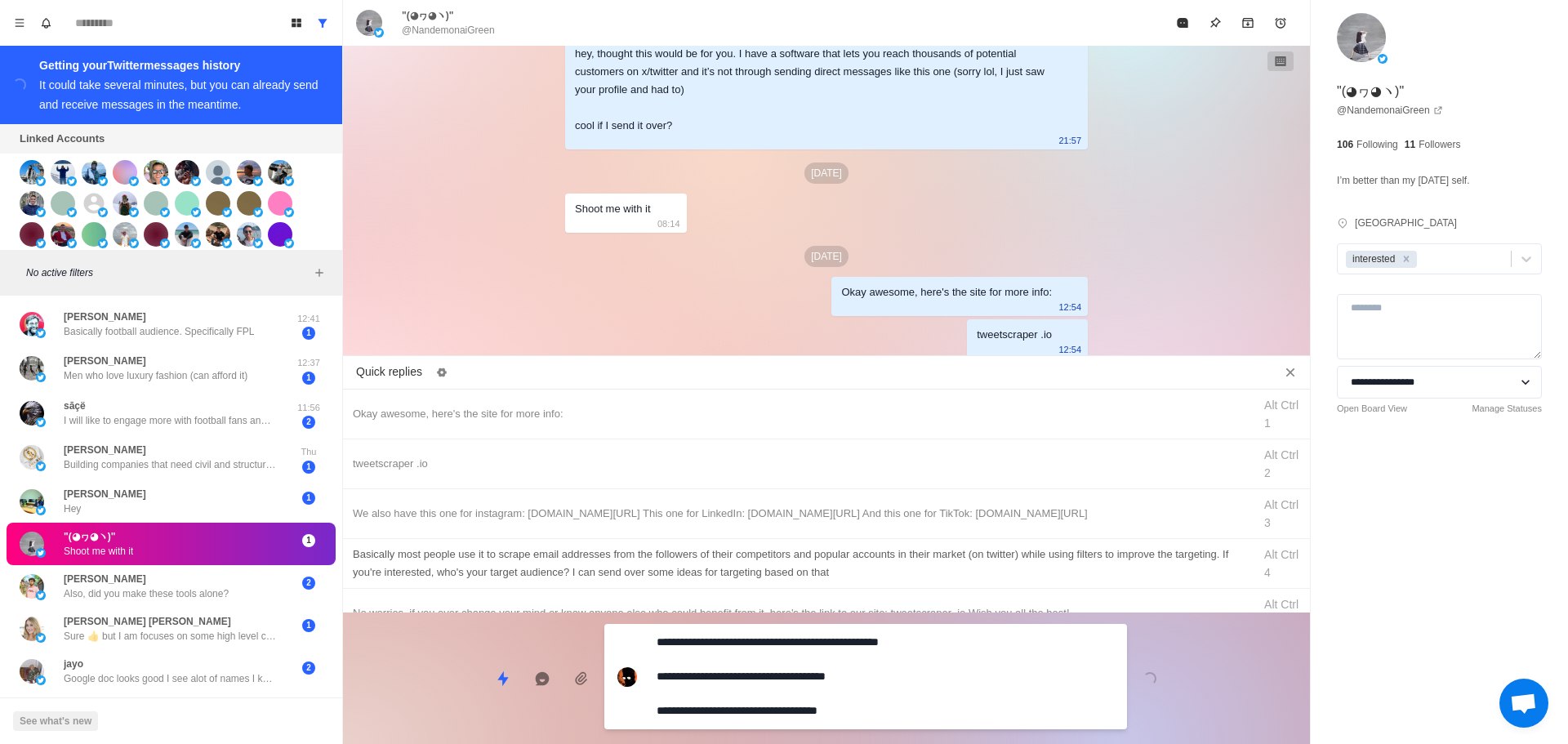
drag, startPoint x: 893, startPoint y: 698, endPoint x: 924, endPoint y: 655, distance: 53.0
click at [893, 697] on div "**********" at bounding box center [865, 677] width 523 height 106
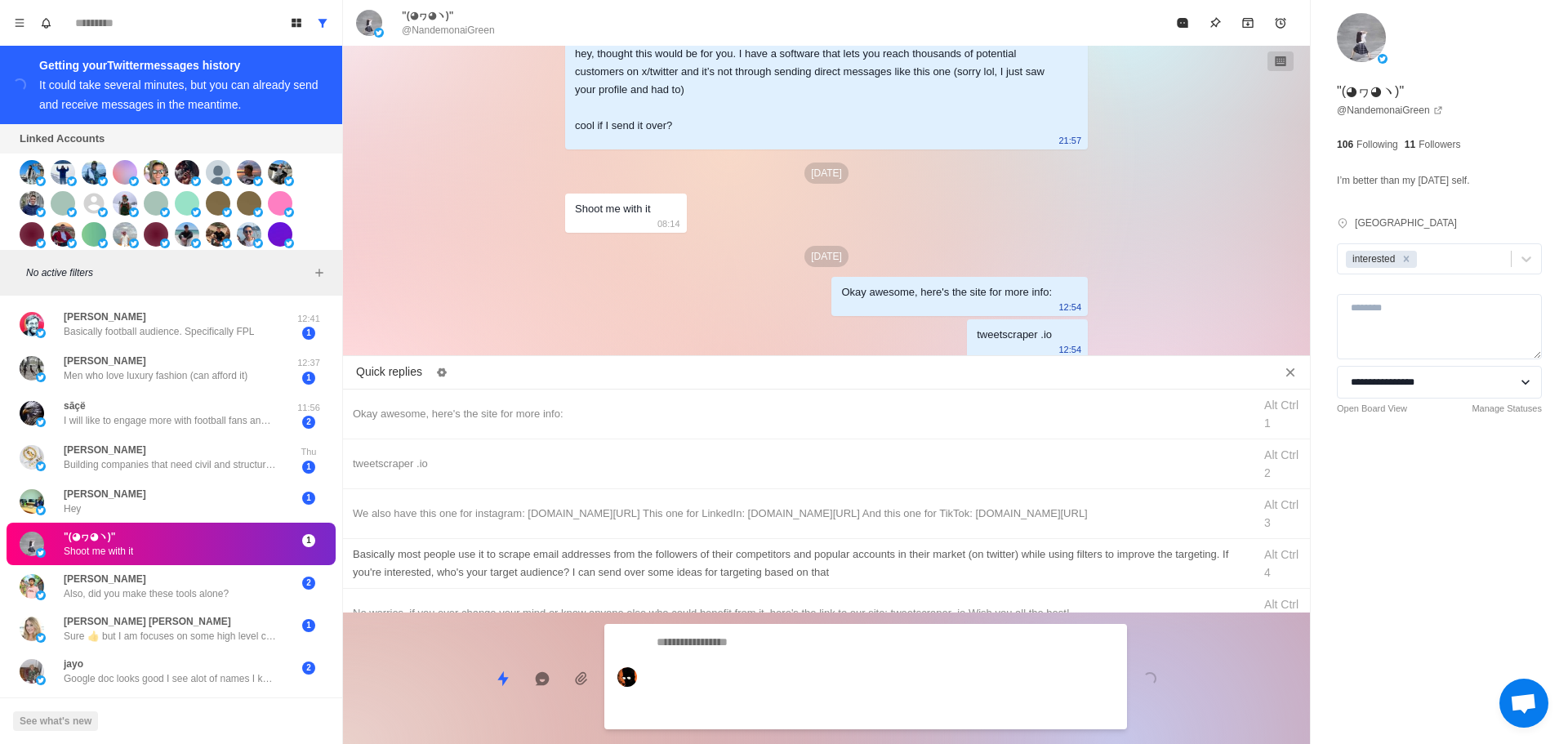
click at [940, 582] on div "Basically most people use it to scrape email addresses from the followers of th…" at bounding box center [798, 563] width 891 height 36
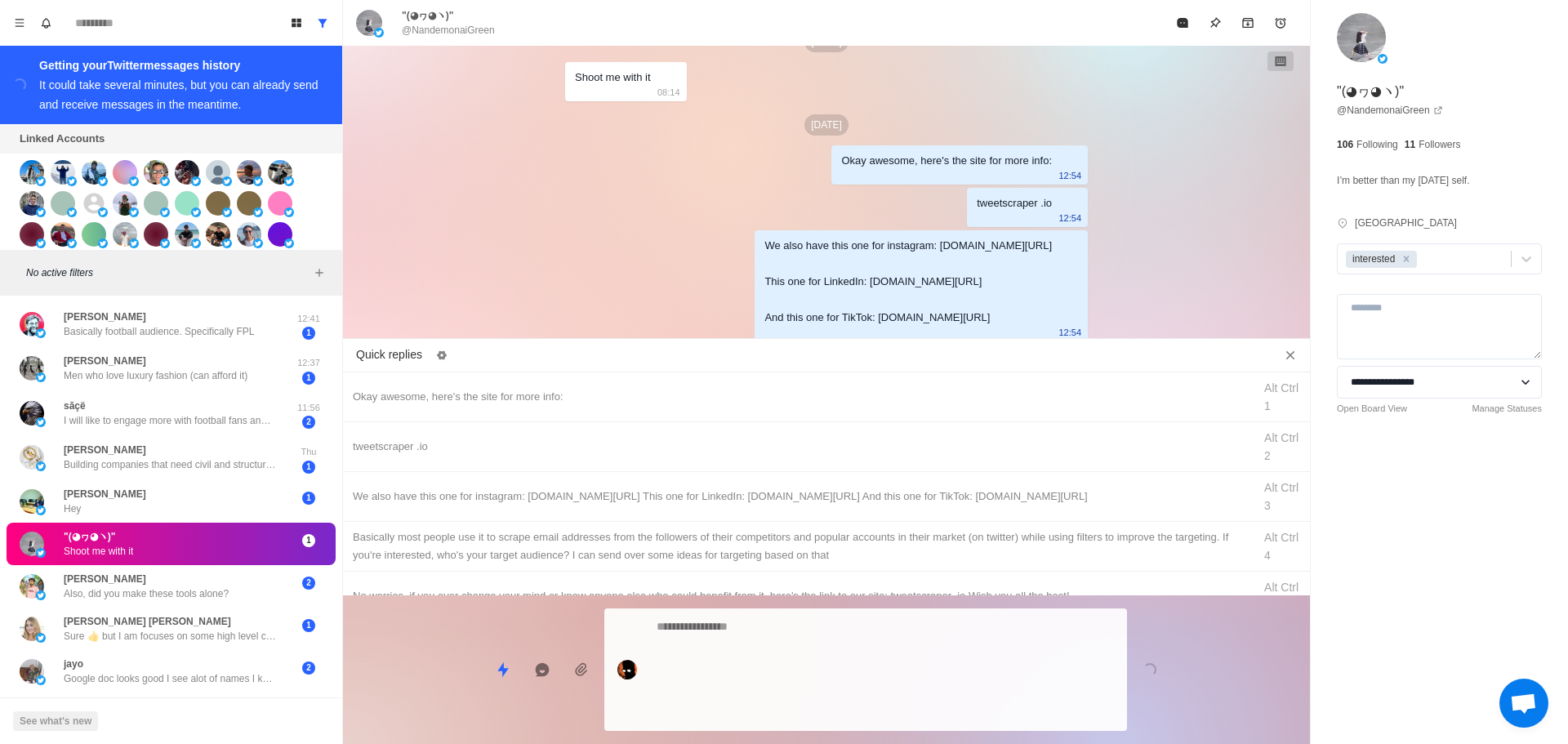
click at [905, 687] on div "Loading..." at bounding box center [826, 663] width 967 height 136
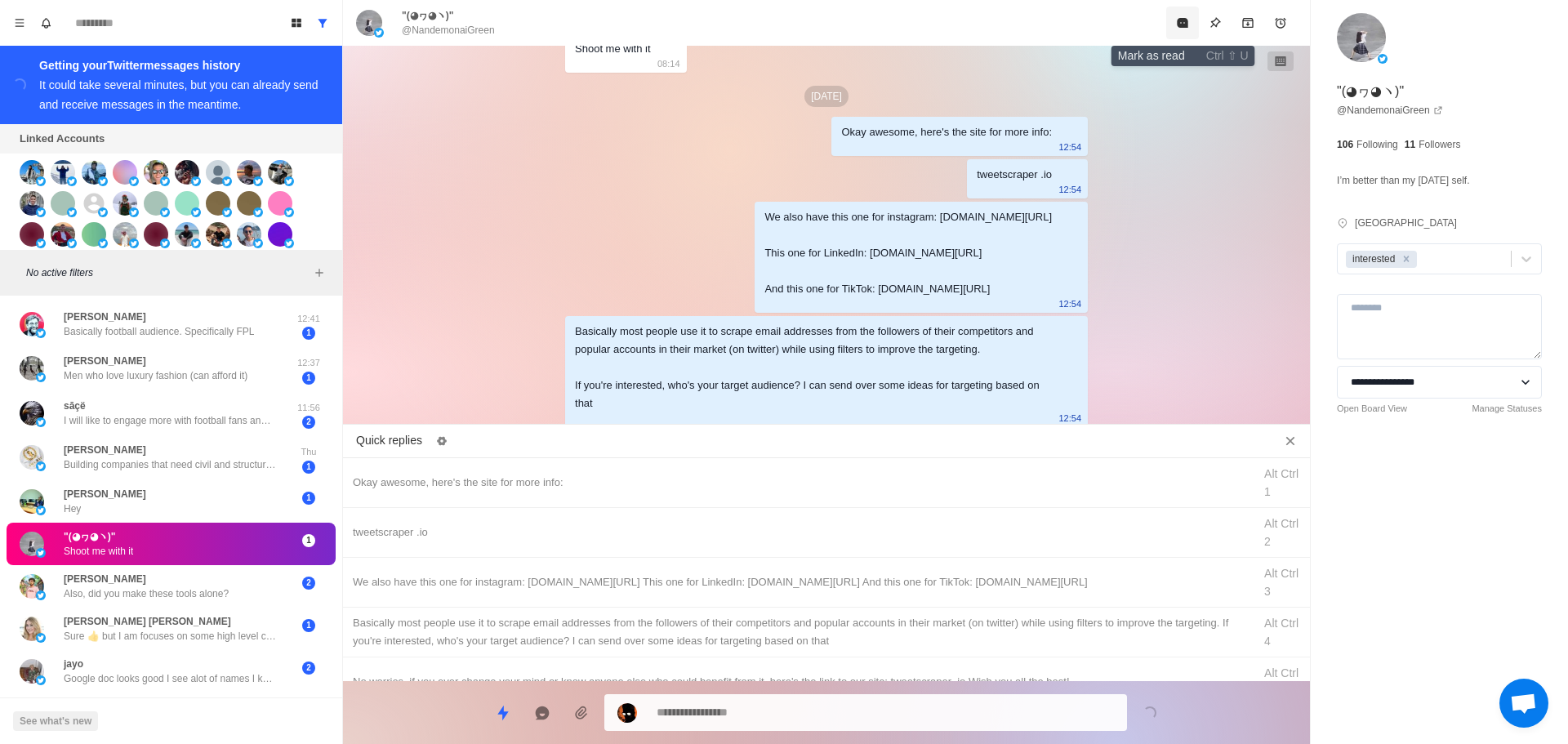
click at [1181, 35] on button "Mark as read" at bounding box center [1182, 22] width 32 height 32
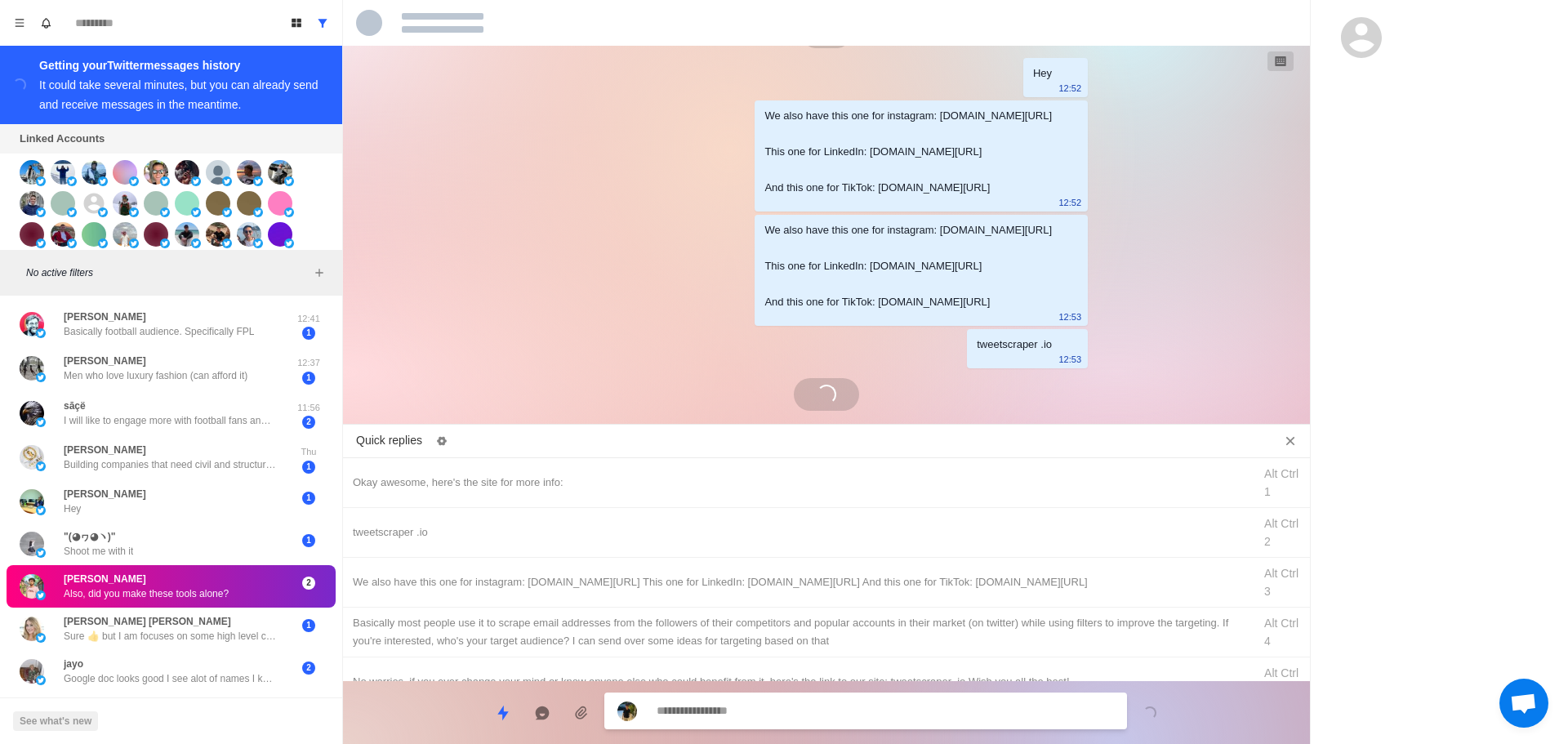
scroll to position [1652, 0]
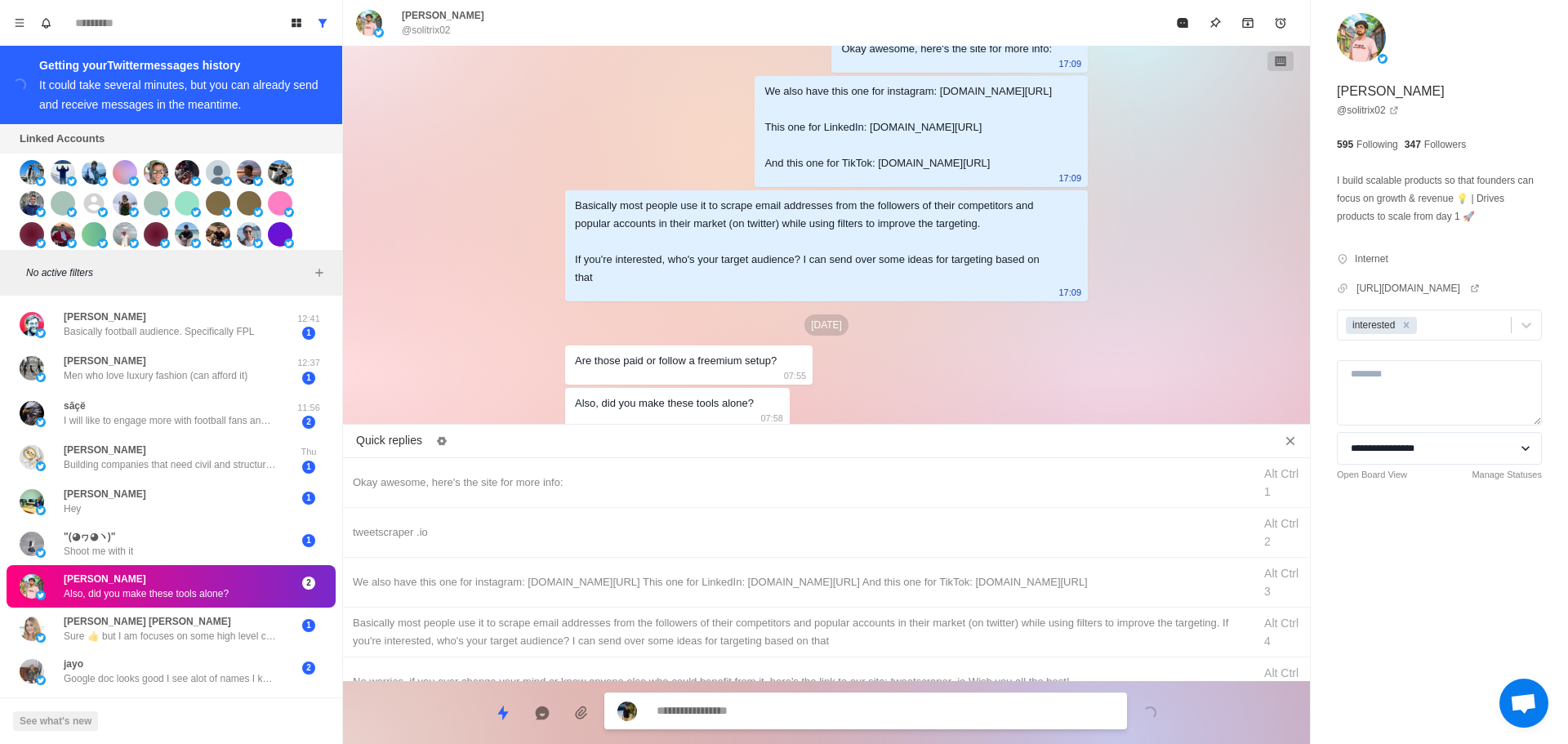
click at [843, 712] on textarea at bounding box center [886, 711] width 457 height 23
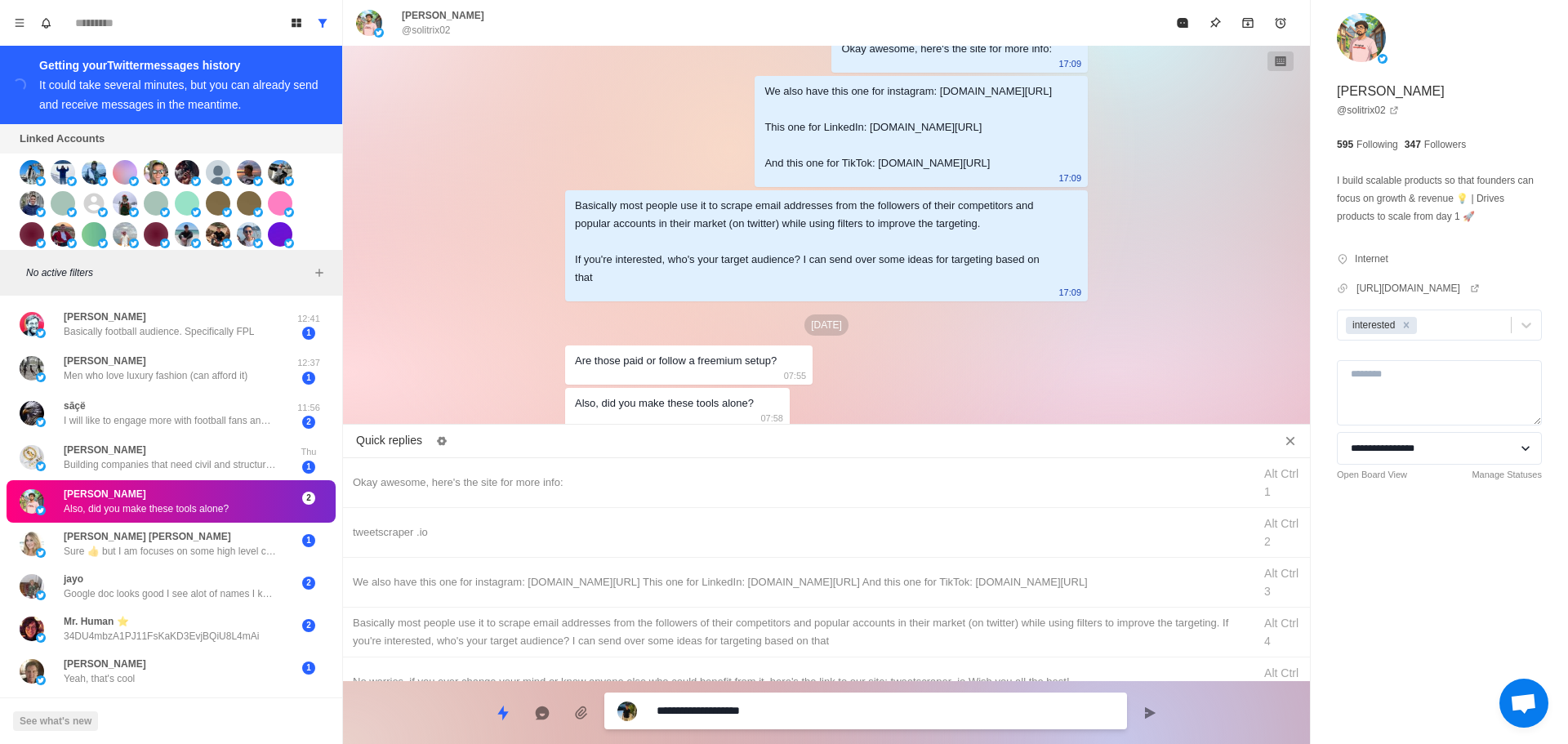
drag, startPoint x: 843, startPoint y: 712, endPoint x: 411, endPoint y: 703, distance: 432.1
click at [411, 703] on div "**********" at bounding box center [826, 706] width 967 height 50
drag, startPoint x: 783, startPoint y: 357, endPoint x: 467, endPoint y: 366, distance: 316.1
click at [467, 366] on div "Okay awesome, here's the site for more info: 12:36 Cool! For your digital agenc…" at bounding box center [826, 239] width 967 height 385
copy div "Are those paid or follow a freemium setup?"
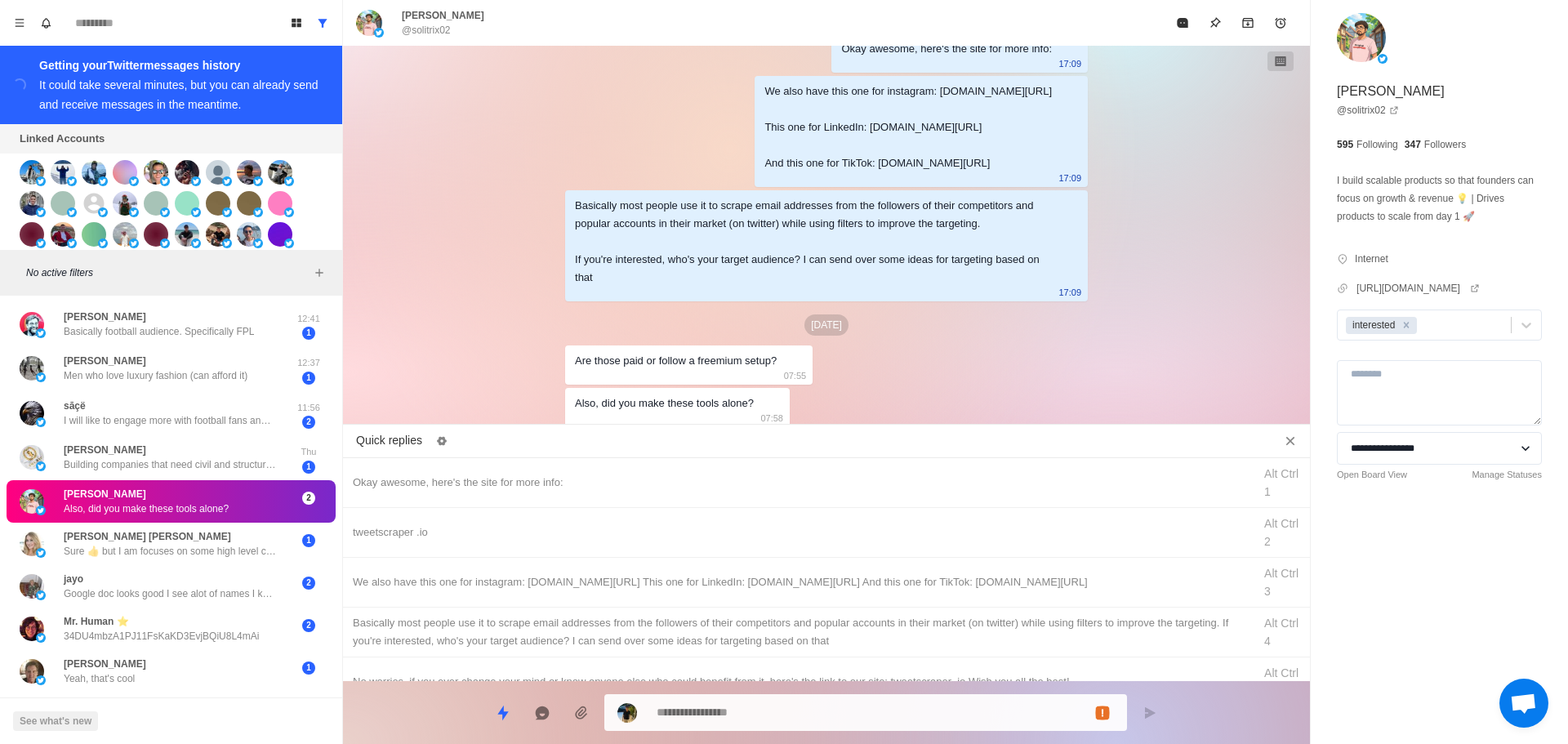
click at [723, 723] on textarea at bounding box center [886, 713] width 457 height 23
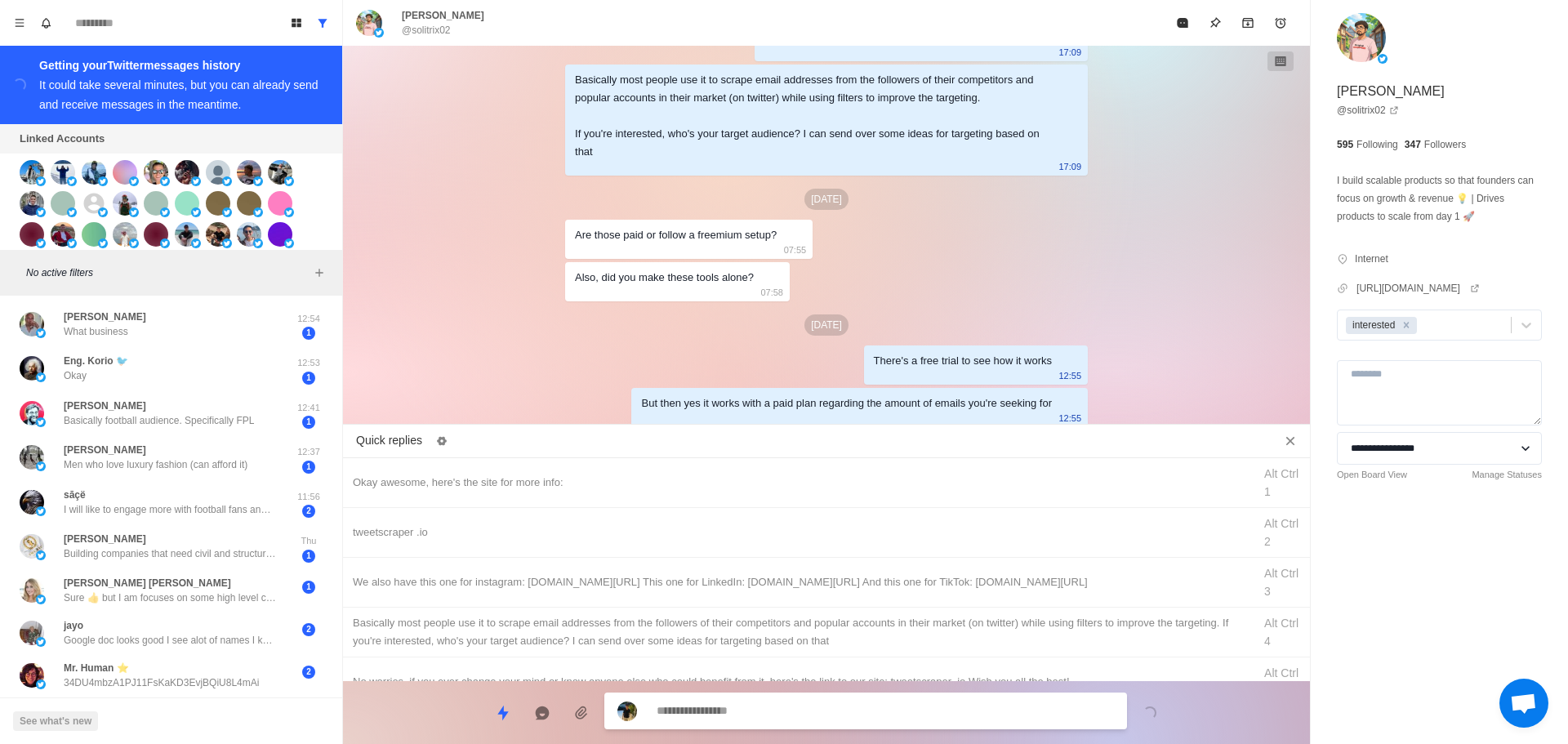
scroll to position [399, 0]
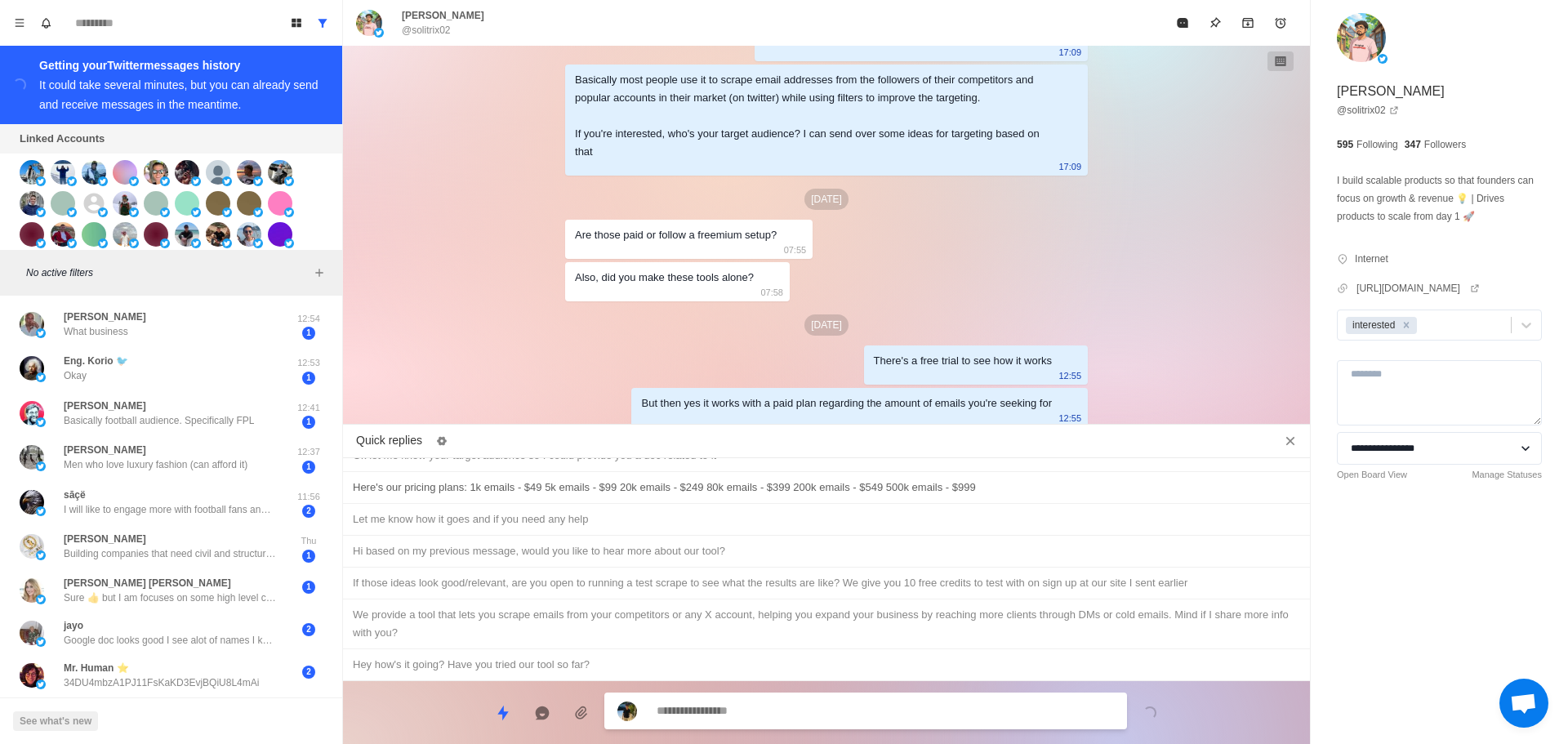
click at [719, 497] on div "Here's our pricing plans: 1k emails - $49 5k emails - $99 20k emails - $249 80k…" at bounding box center [826, 488] width 967 height 32
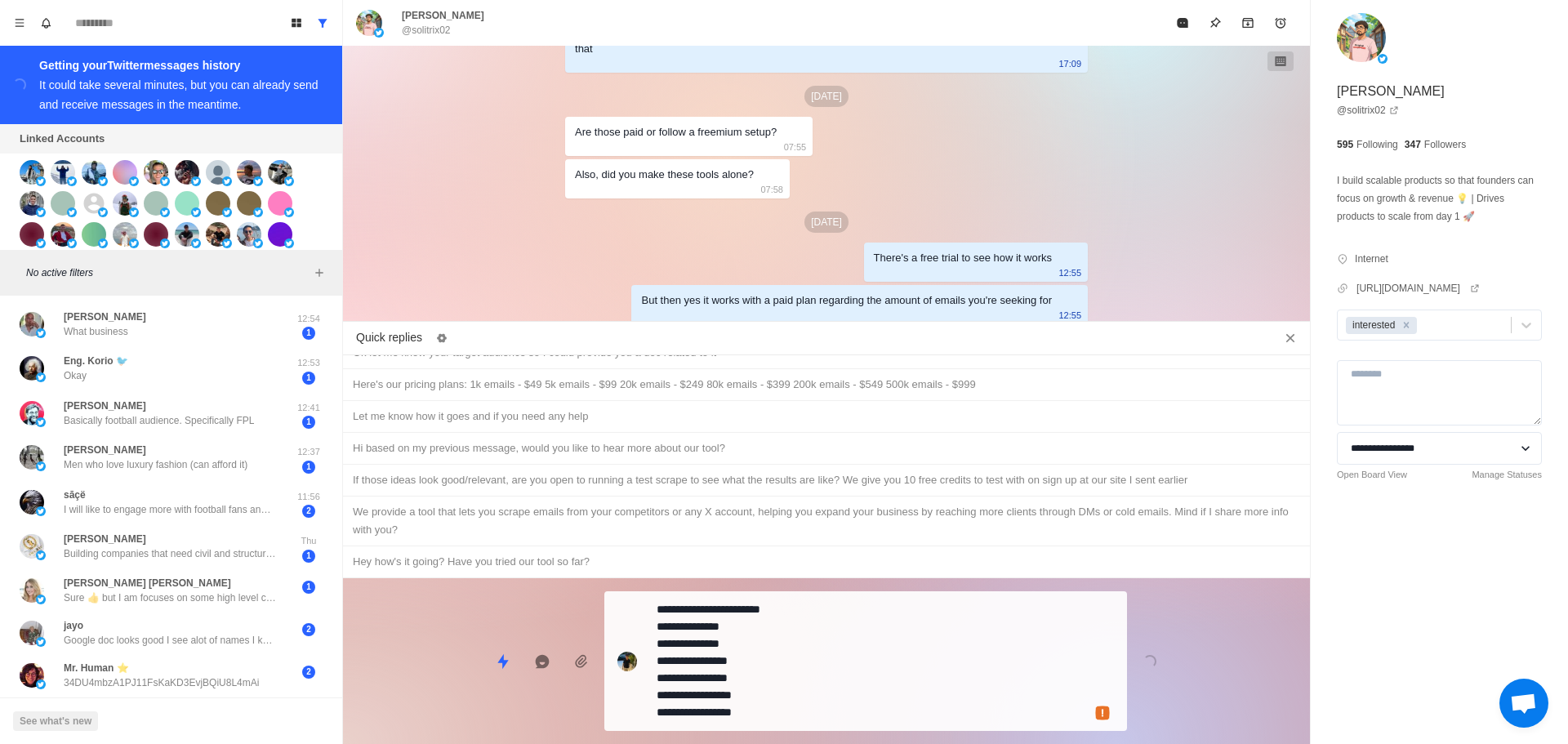
click at [806, 712] on textarea "**********" at bounding box center [886, 662] width 457 height 127
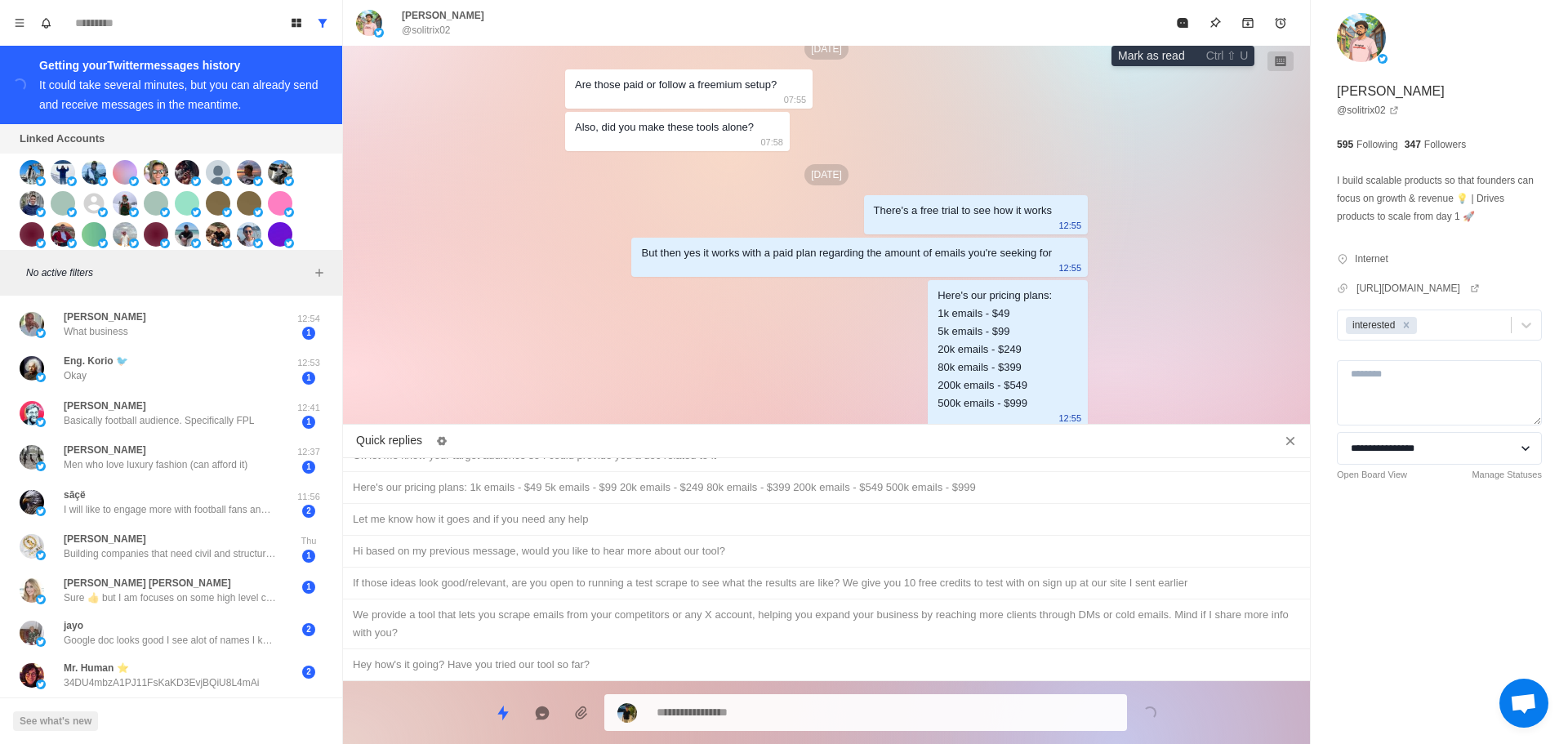
drag, startPoint x: 1178, startPoint y: 22, endPoint x: 952, endPoint y: 242, distance: 315.4
click at [1176, 22] on icon "Mark as read" at bounding box center [1182, 22] width 13 height 13
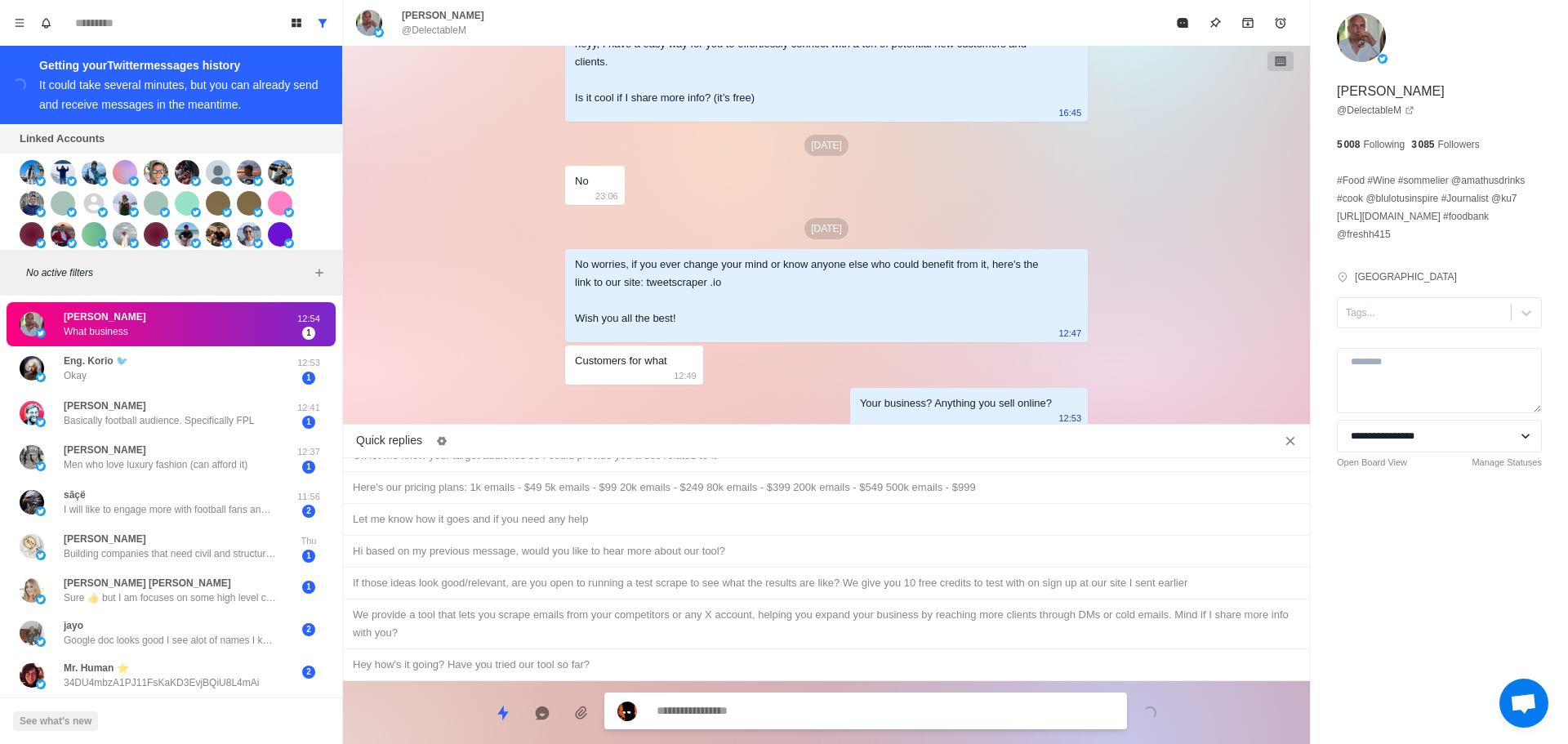
scroll to position [1419, 0]
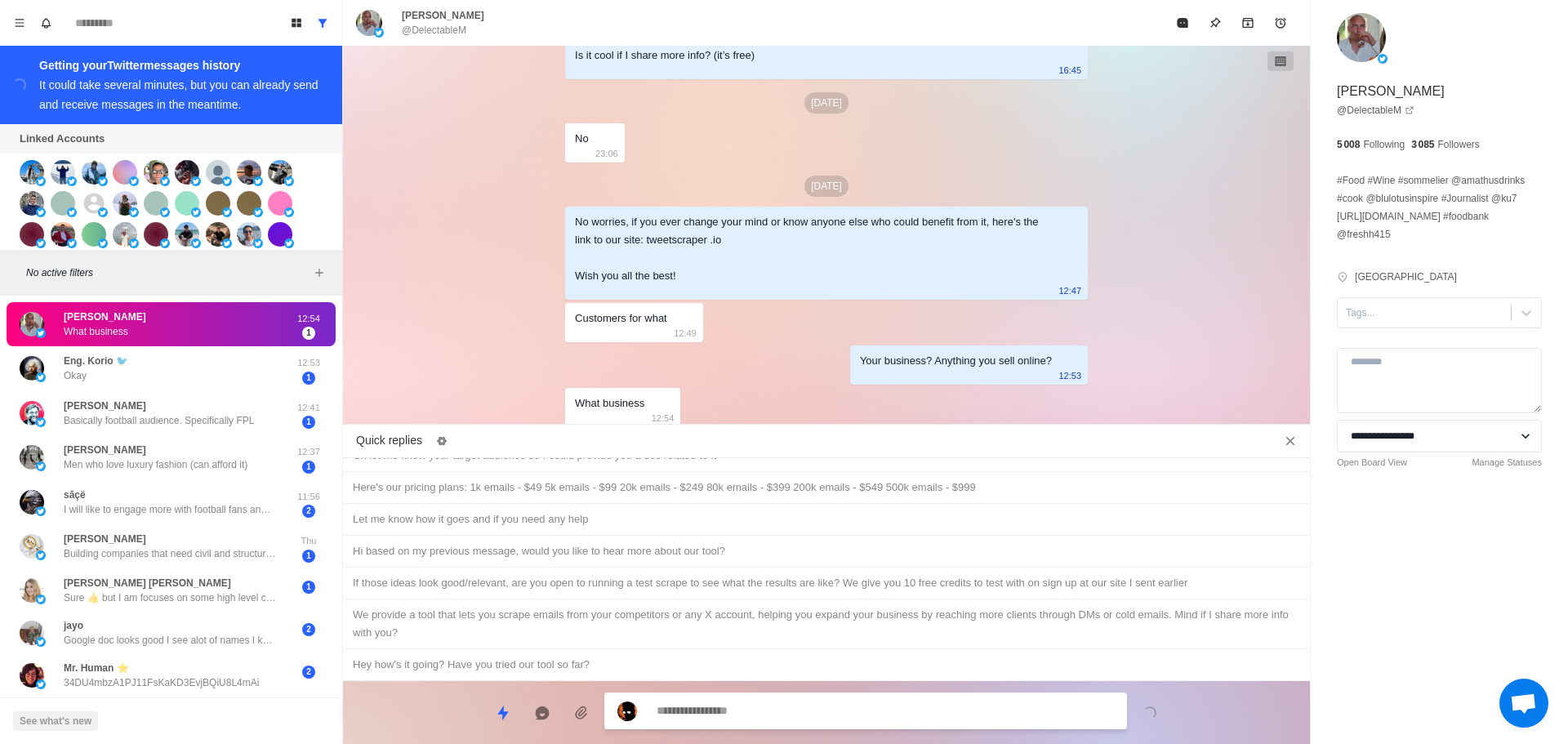
click at [813, 703] on textarea at bounding box center [886, 711] width 457 height 23
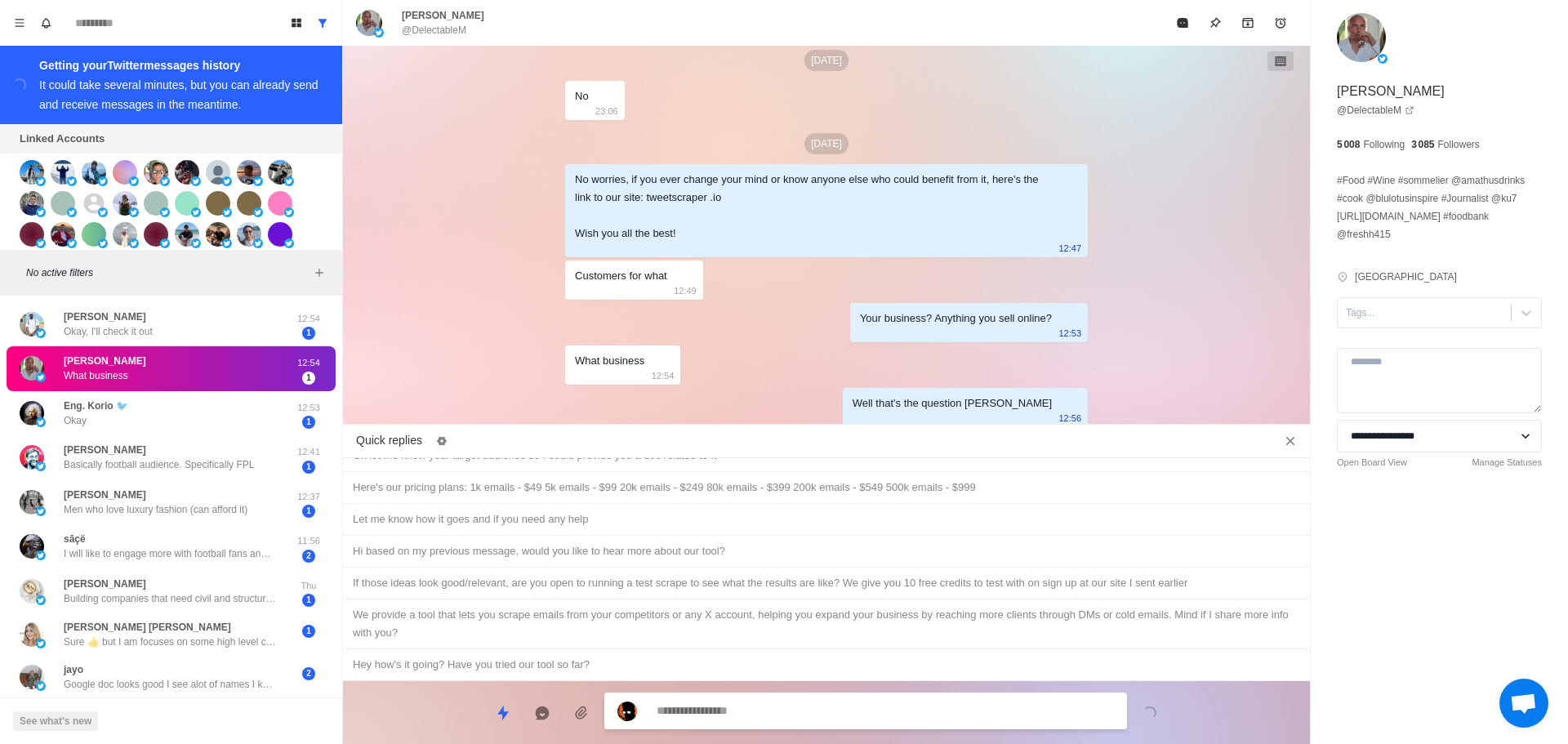
scroll to position [1504, 0]
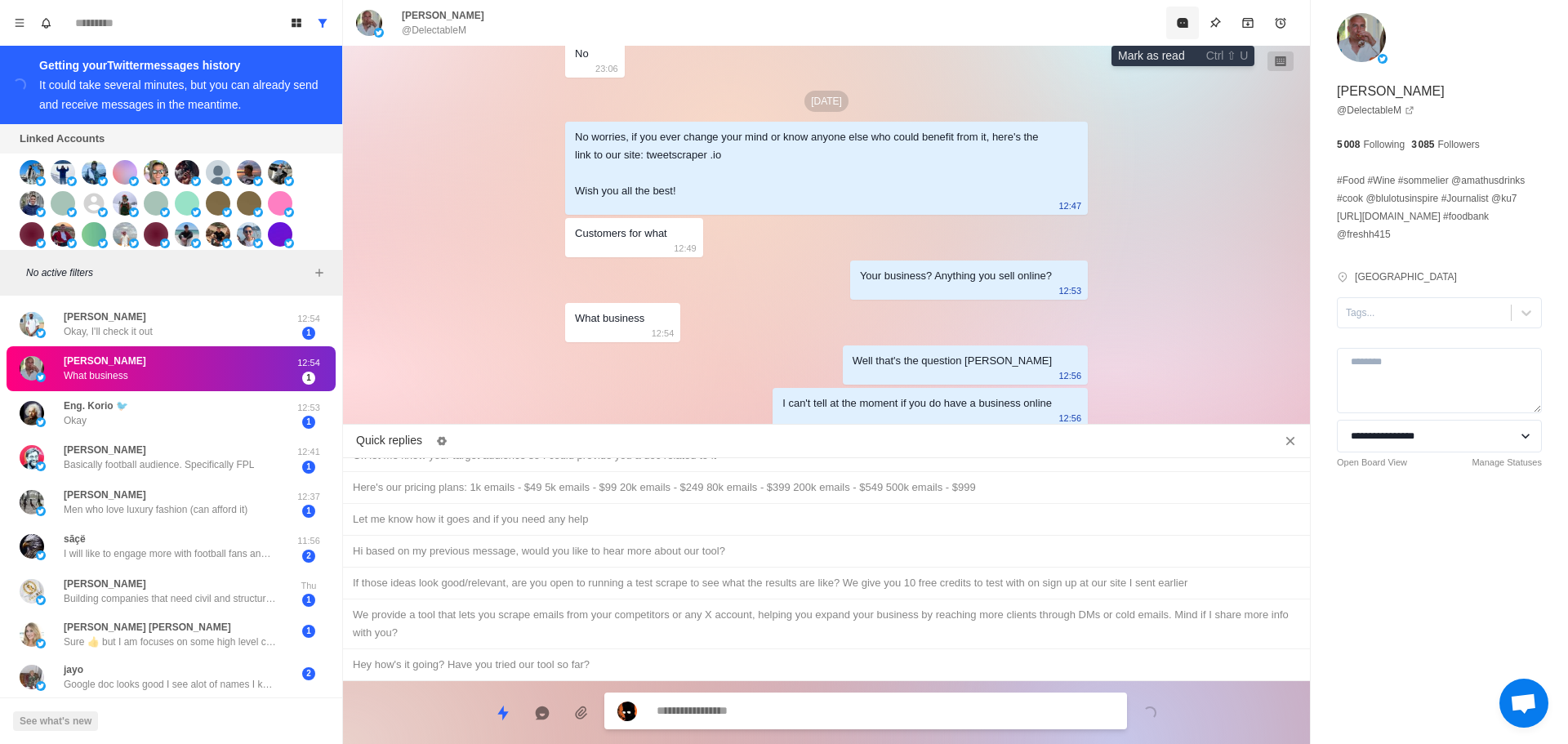
click at [1184, 22] on icon "Mark as read" at bounding box center [1182, 22] width 11 height 10
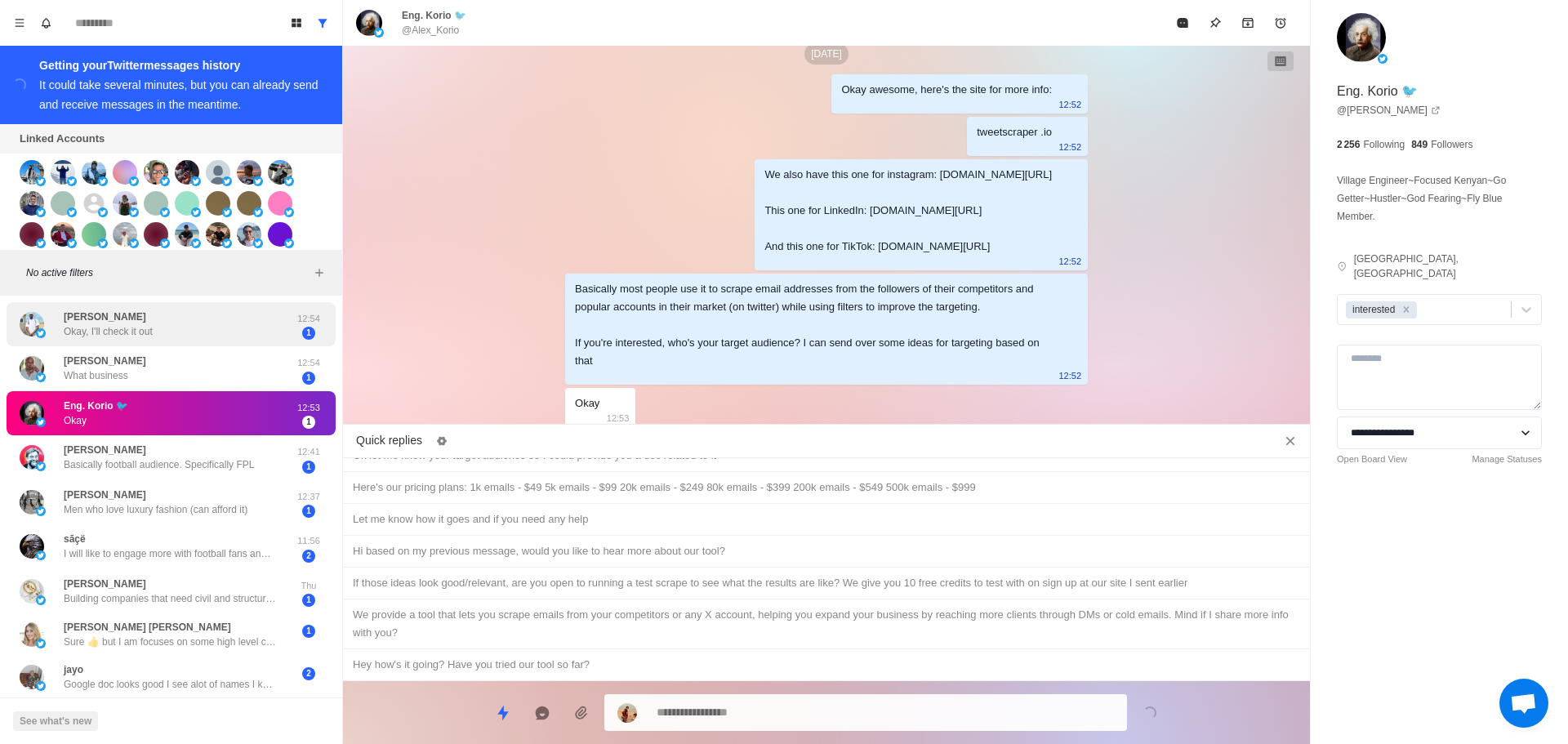
click at [196, 343] on div "[PERSON_NAME], I'll check it out 12:54 1" at bounding box center [171, 325] width 329 height 45
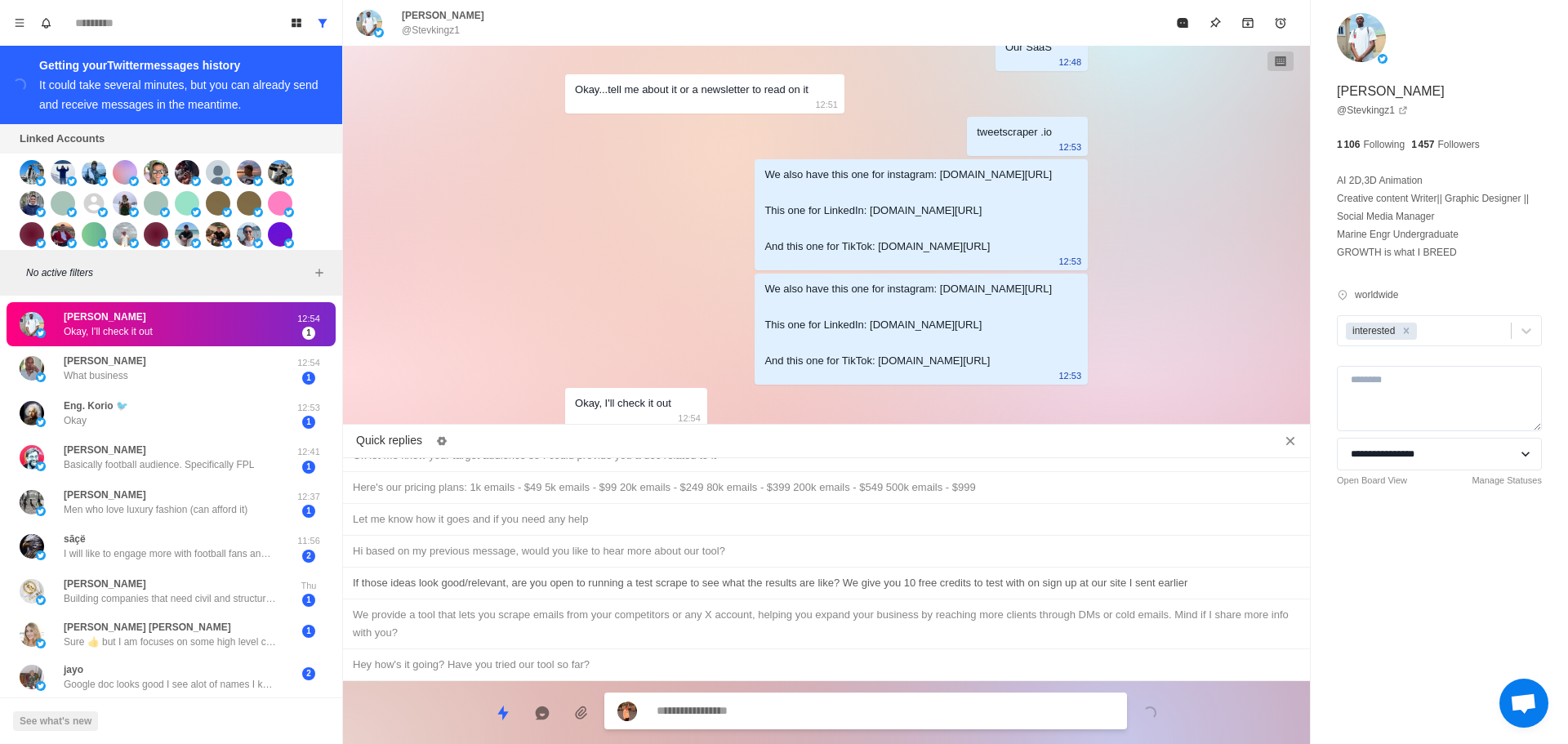
drag, startPoint x: 603, startPoint y: 515, endPoint x: 668, endPoint y: 589, distance: 98.5
click at [604, 515] on div "Let me know how it goes and if you need any help" at bounding box center [826, 519] width 947 height 18
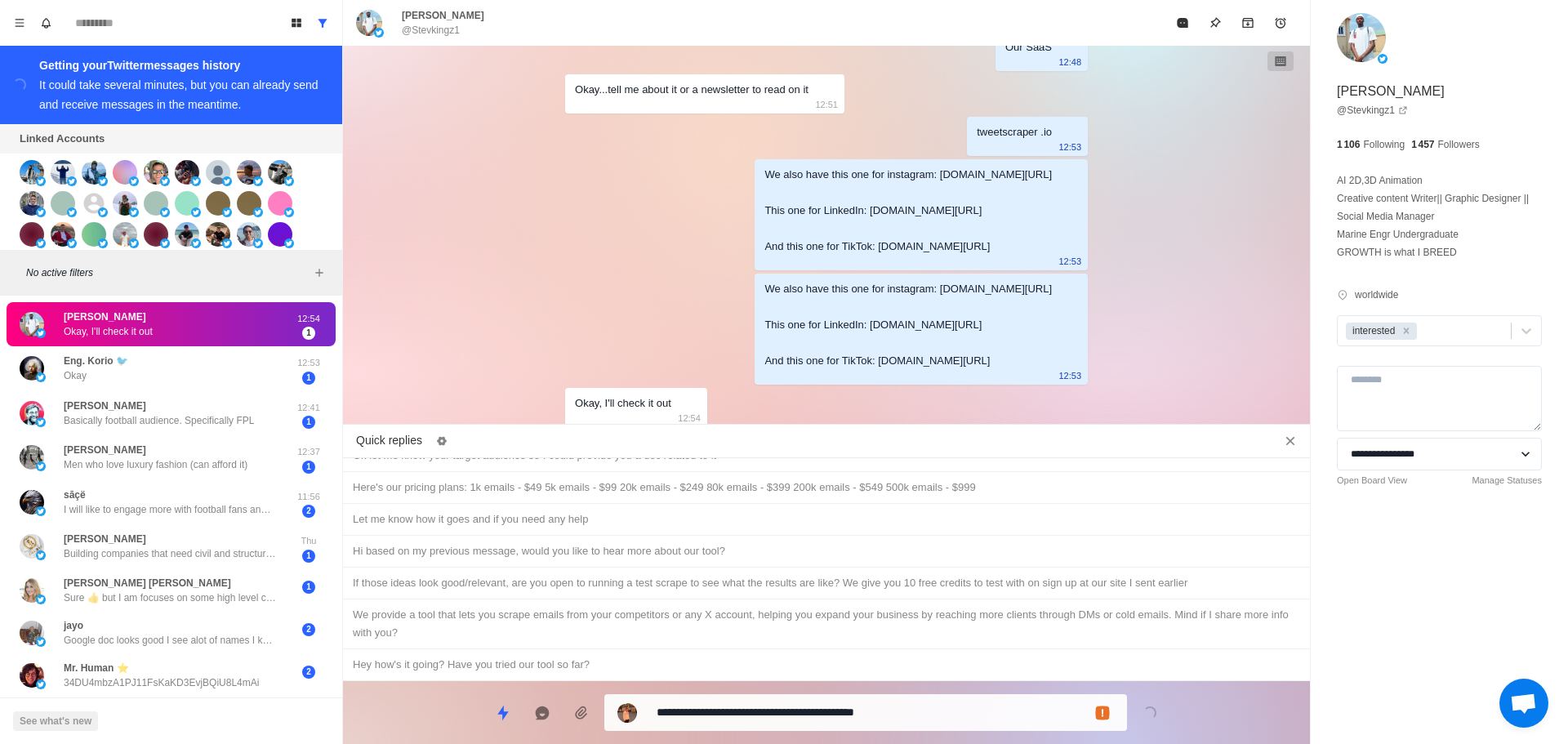
click at [822, 712] on textarea "**********" at bounding box center [886, 713] width 457 height 23
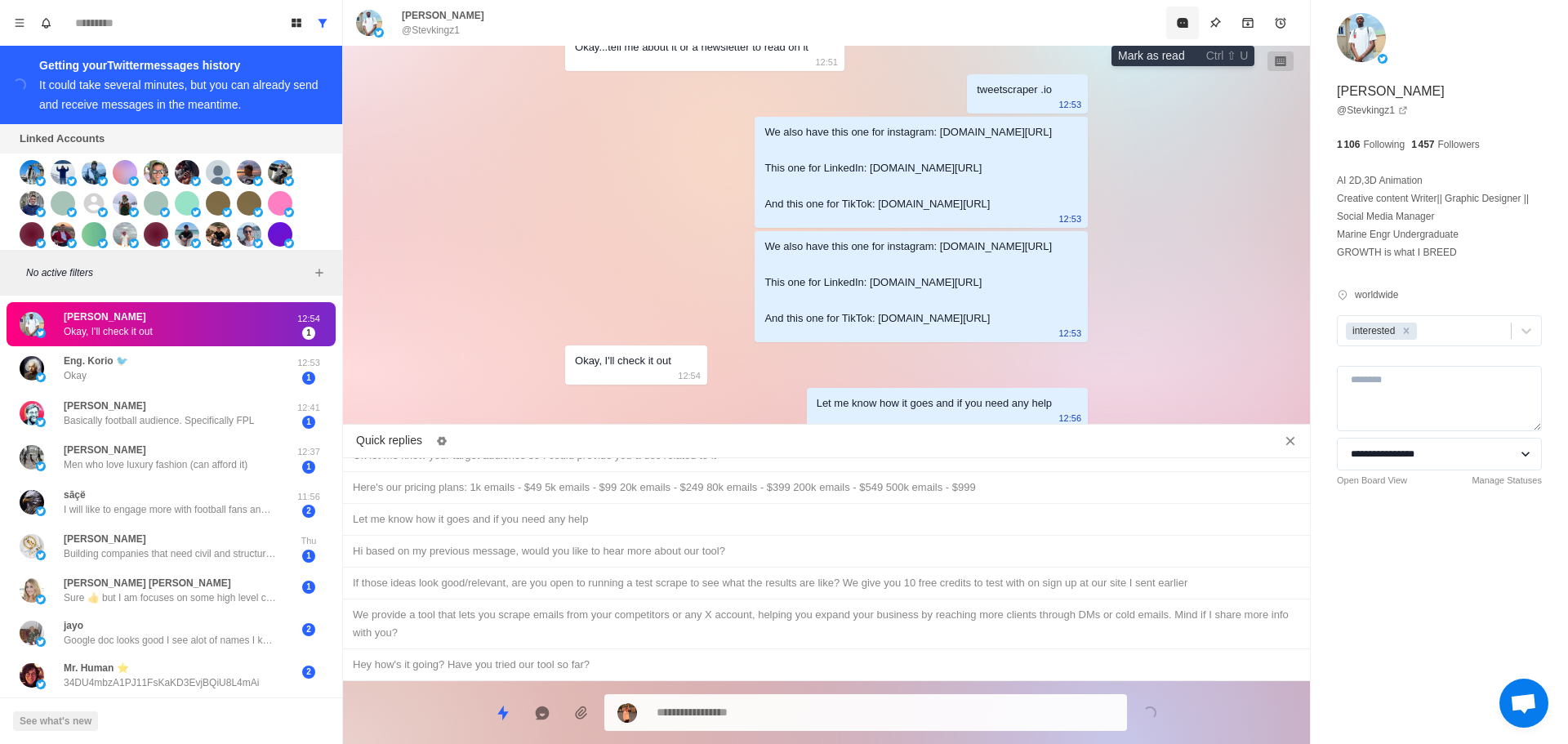
click at [1184, 22] on icon "Mark as read" at bounding box center [1182, 22] width 11 height 10
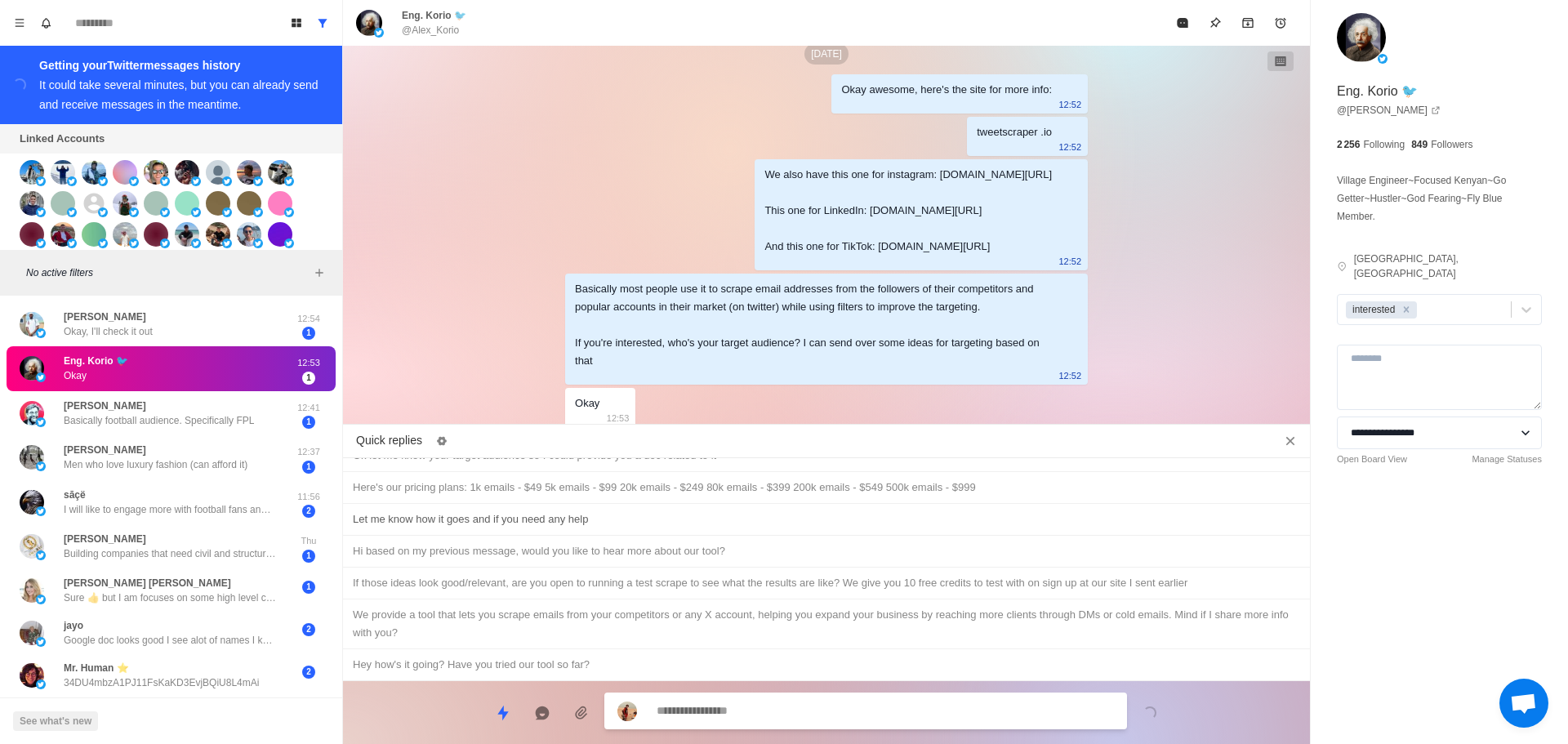
scroll to position [317, 0]
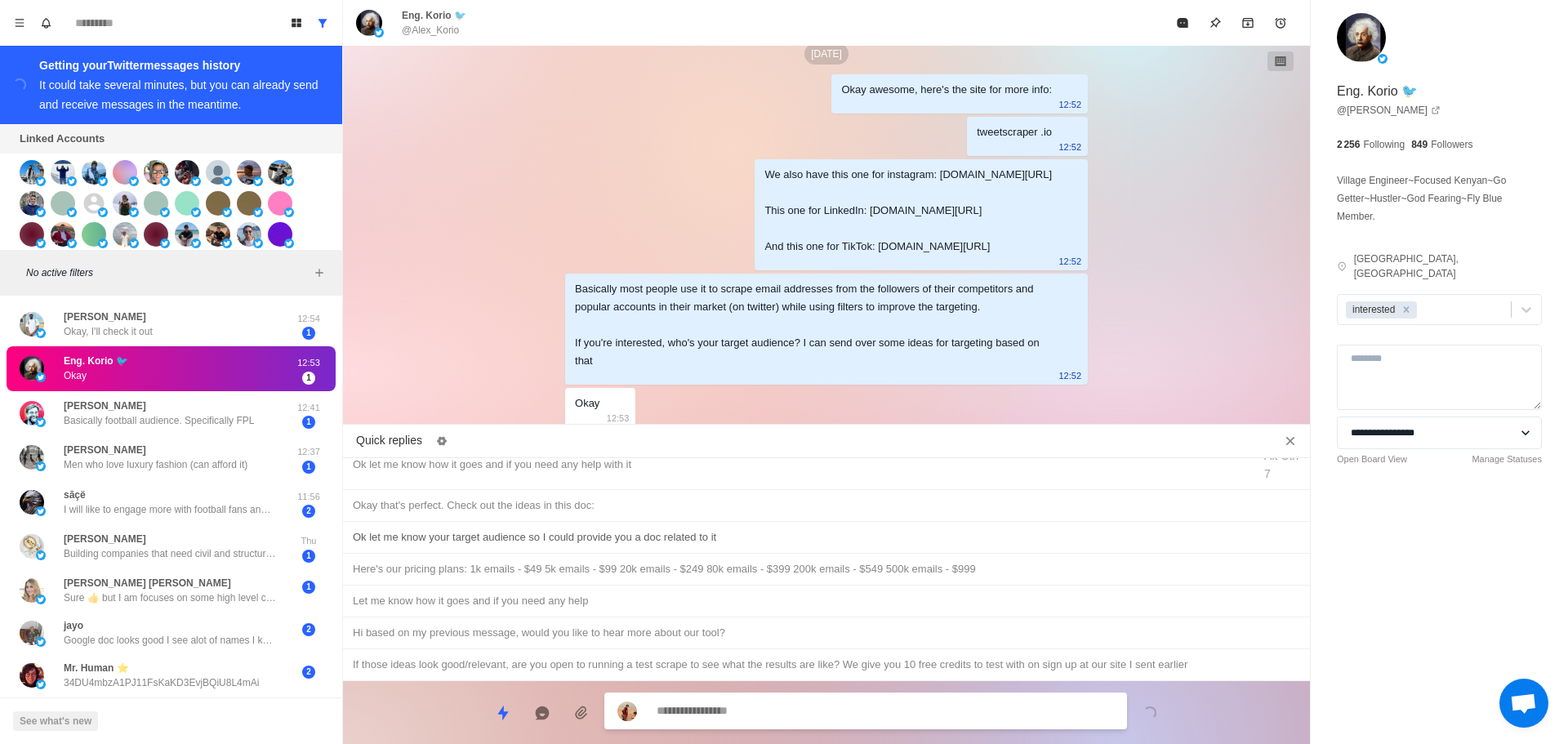
click at [713, 540] on div "Ok let me know your target audience so I could provide you a doc related to it" at bounding box center [826, 538] width 947 height 18
click at [778, 699] on div "**********" at bounding box center [865, 713] width 523 height 37
click at [792, 707] on textarea "**********" at bounding box center [886, 711] width 457 height 23
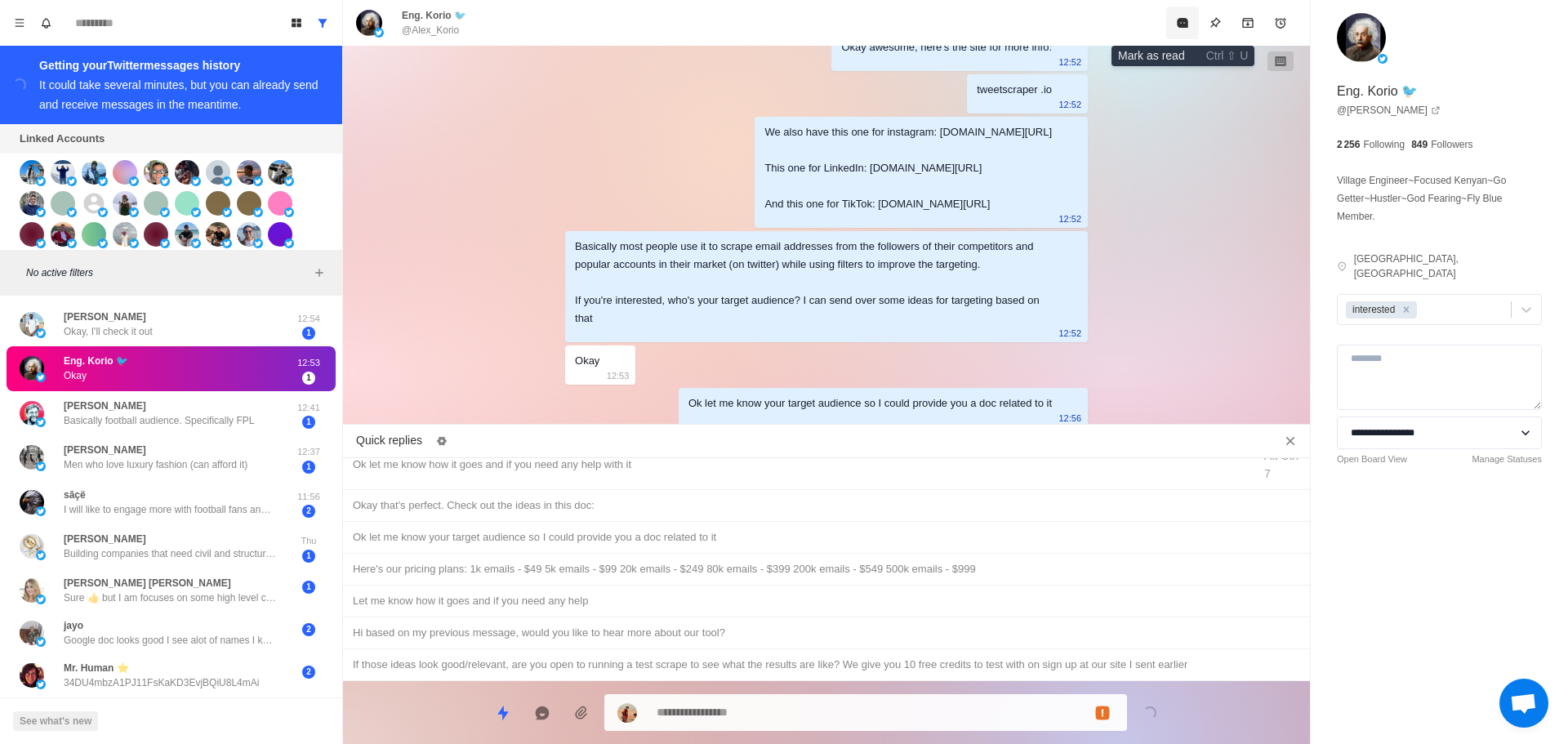
click at [1184, 24] on icon "Mark as read" at bounding box center [1182, 22] width 11 height 10
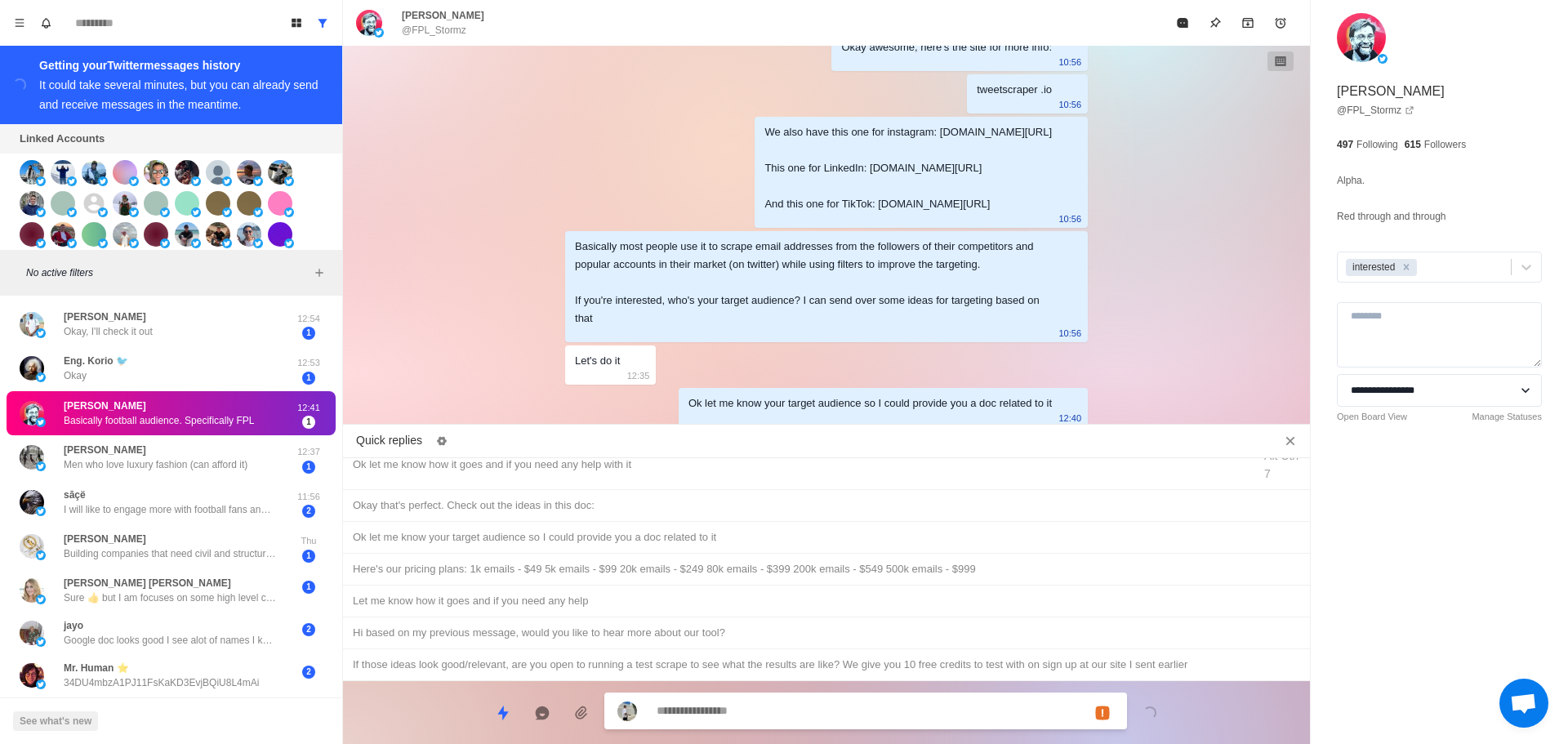
scroll to position [1769, 0]
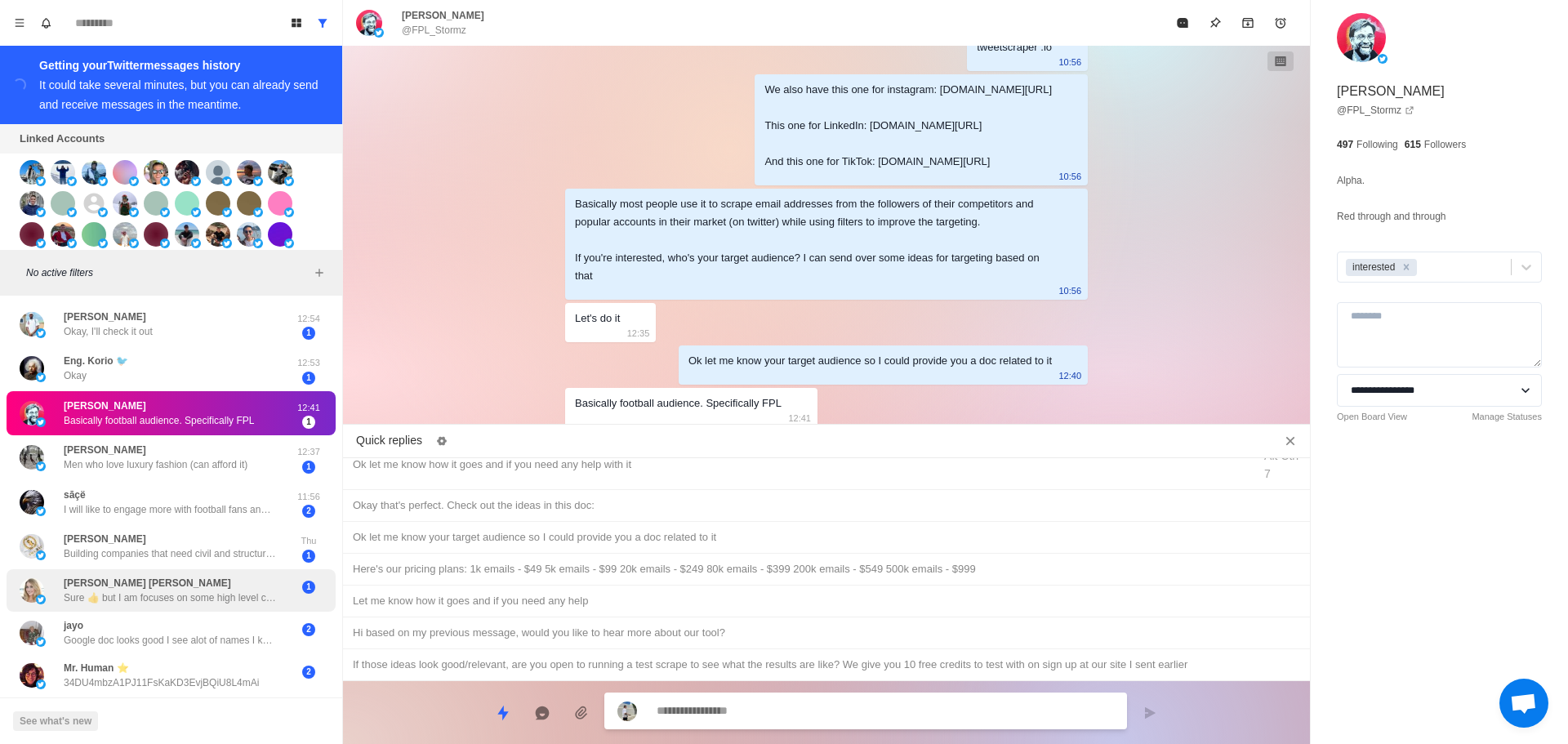
click at [211, 591] on div "[PERSON_NAME] [PERSON_NAME] Sure 👍 but I am focuses on some high level clients …" at bounding box center [169, 591] width 212 height 29
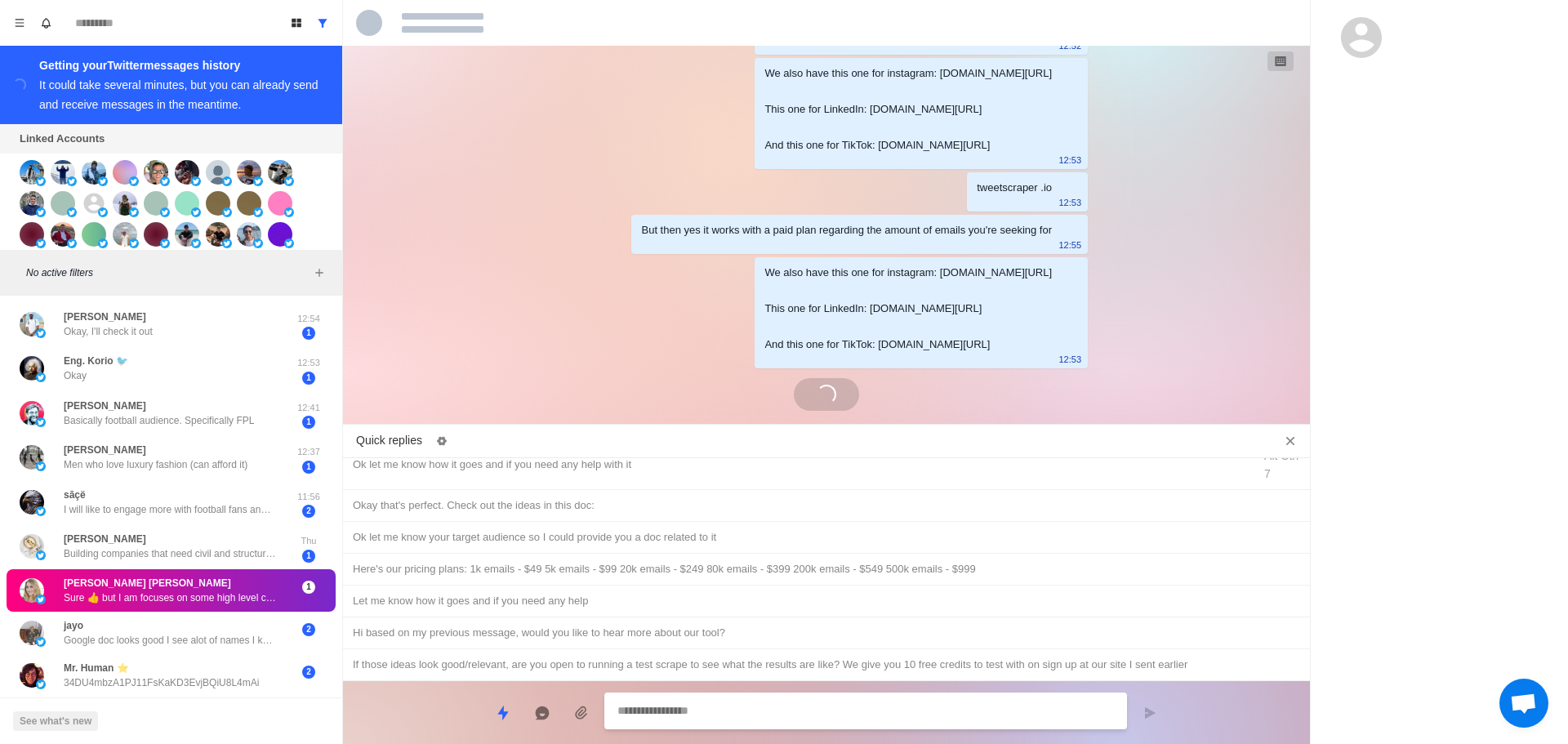
scroll to position [1269, 0]
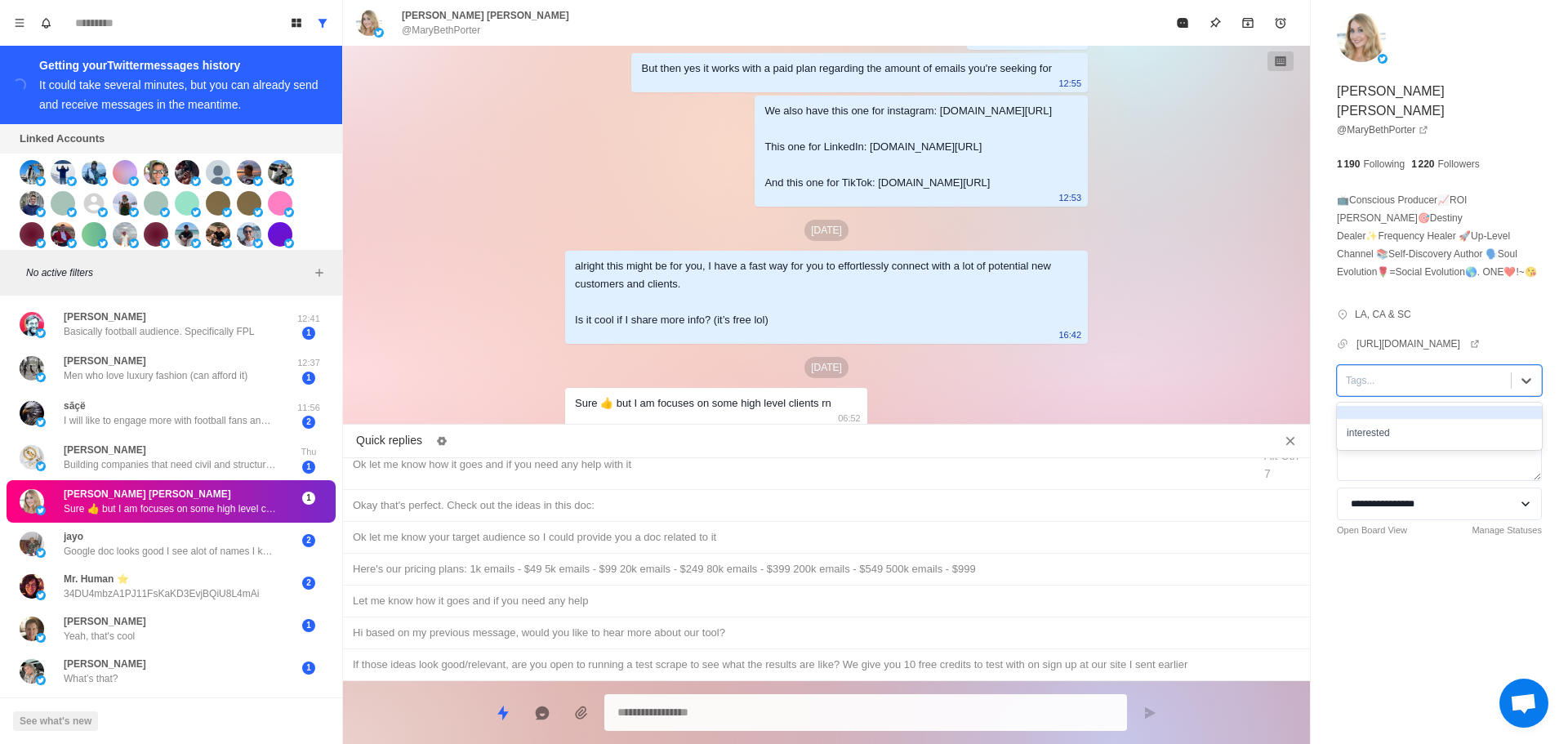
click at [1404, 372] on div at bounding box center [1424, 380] width 156 height 18
click at [1394, 436] on div "interested" at bounding box center [1440, 433] width 205 height 27
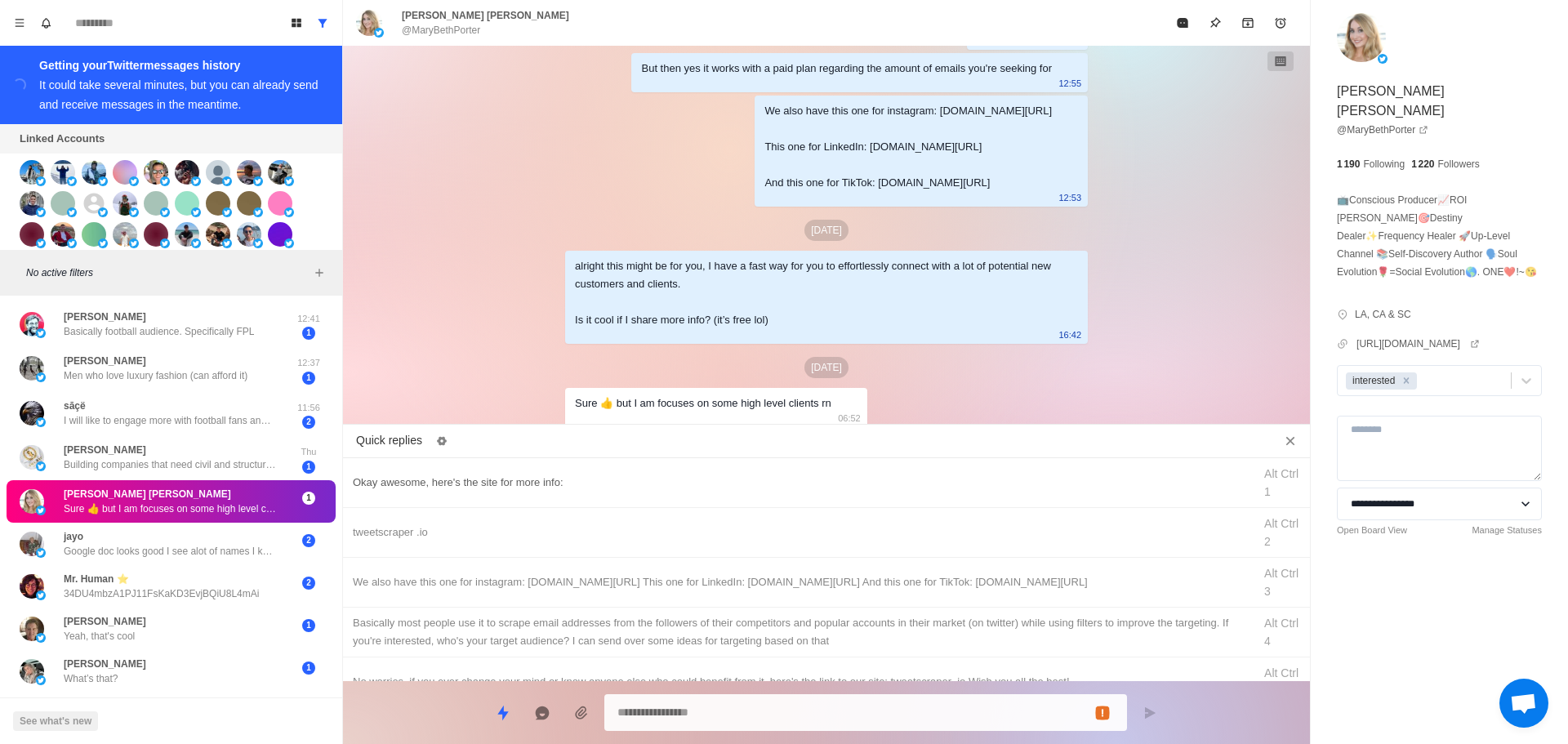
click at [711, 480] on div "Okay awesome, here's the site for more info:" at bounding box center [798, 483] width 891 height 18
click at [805, 716] on textarea "**********" at bounding box center [866, 713] width 497 height 23
click at [590, 531] on div "tweetscraper .io" at bounding box center [798, 533] width 891 height 18
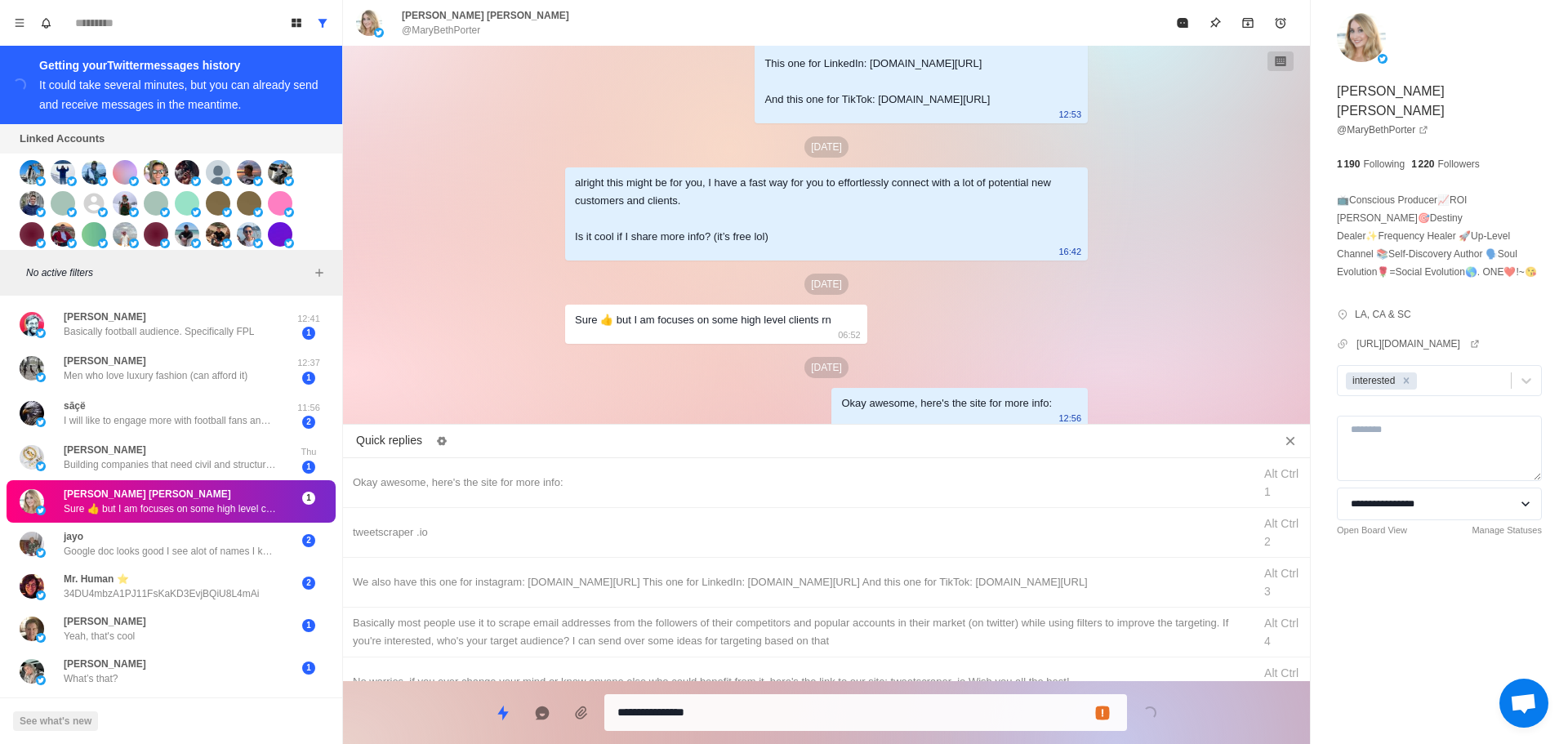
click at [783, 717] on textarea "**********" at bounding box center [866, 713] width 497 height 23
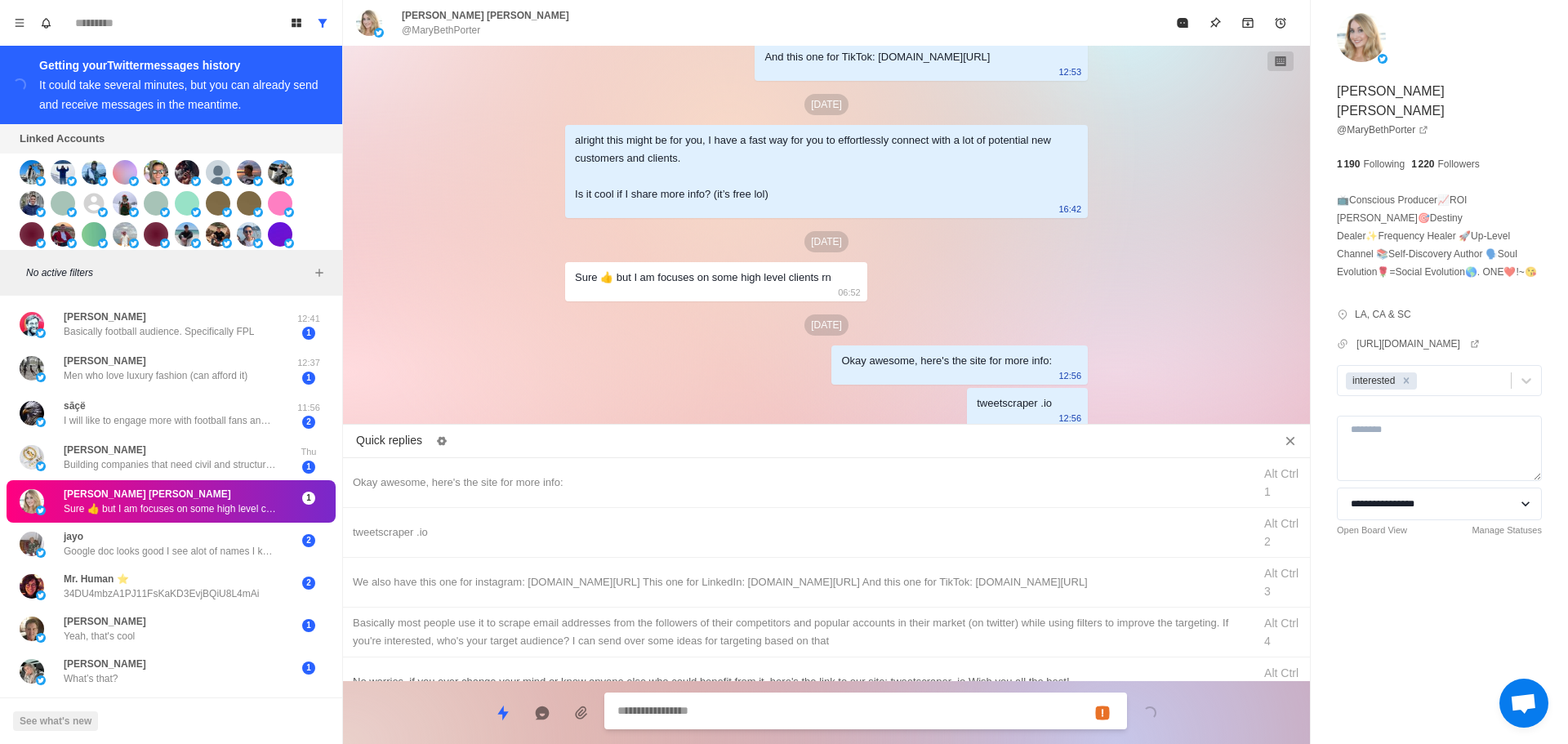
click at [833, 588] on div "We also have this one for instagram: [DOMAIN_NAME][URL] This one for LinkedIn: …" at bounding box center [798, 583] width 891 height 18
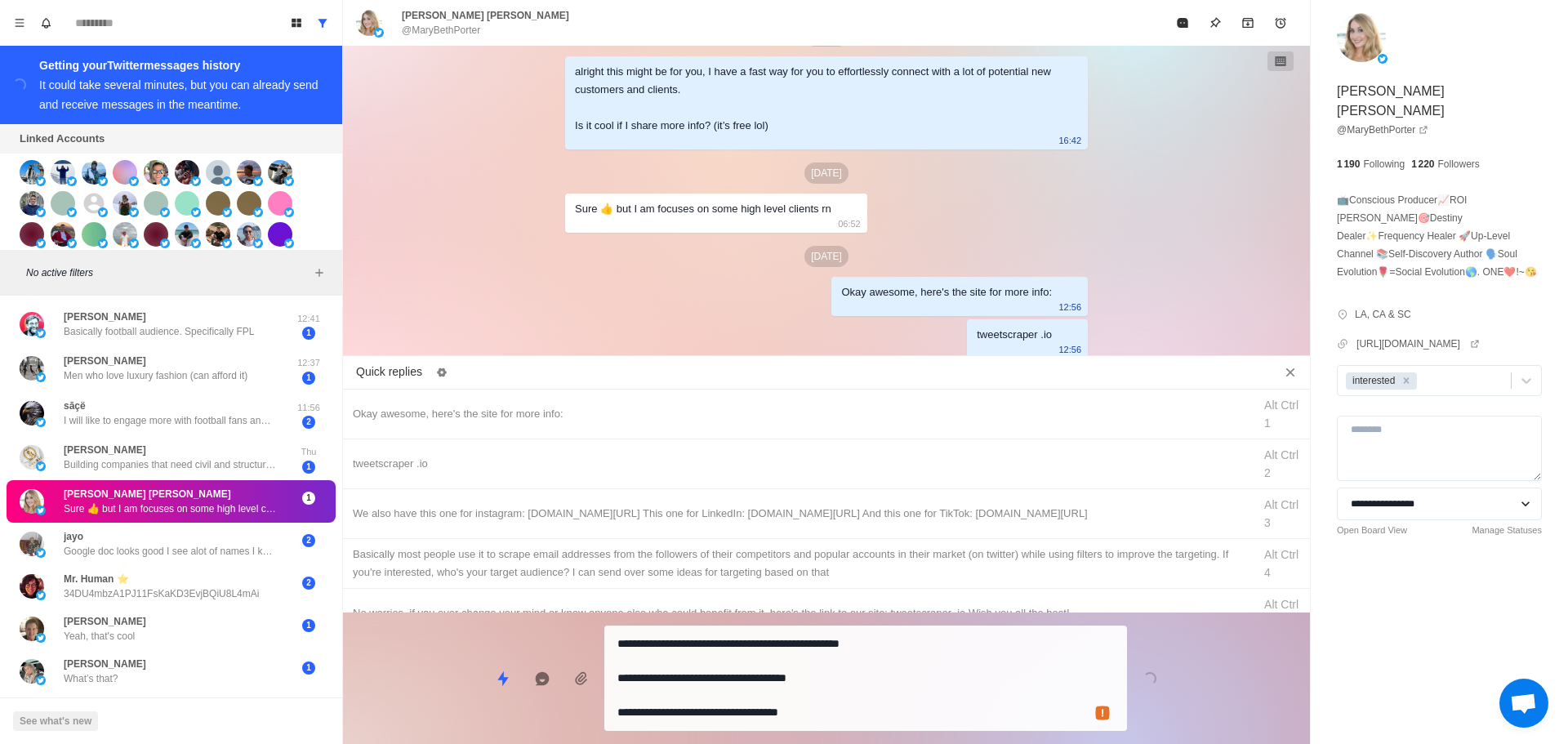
drag, startPoint x: 822, startPoint y: 715, endPoint x: 821, endPoint y: 703, distance: 12.0
click at [822, 714] on textarea "**********" at bounding box center [866, 678] width 497 height 92
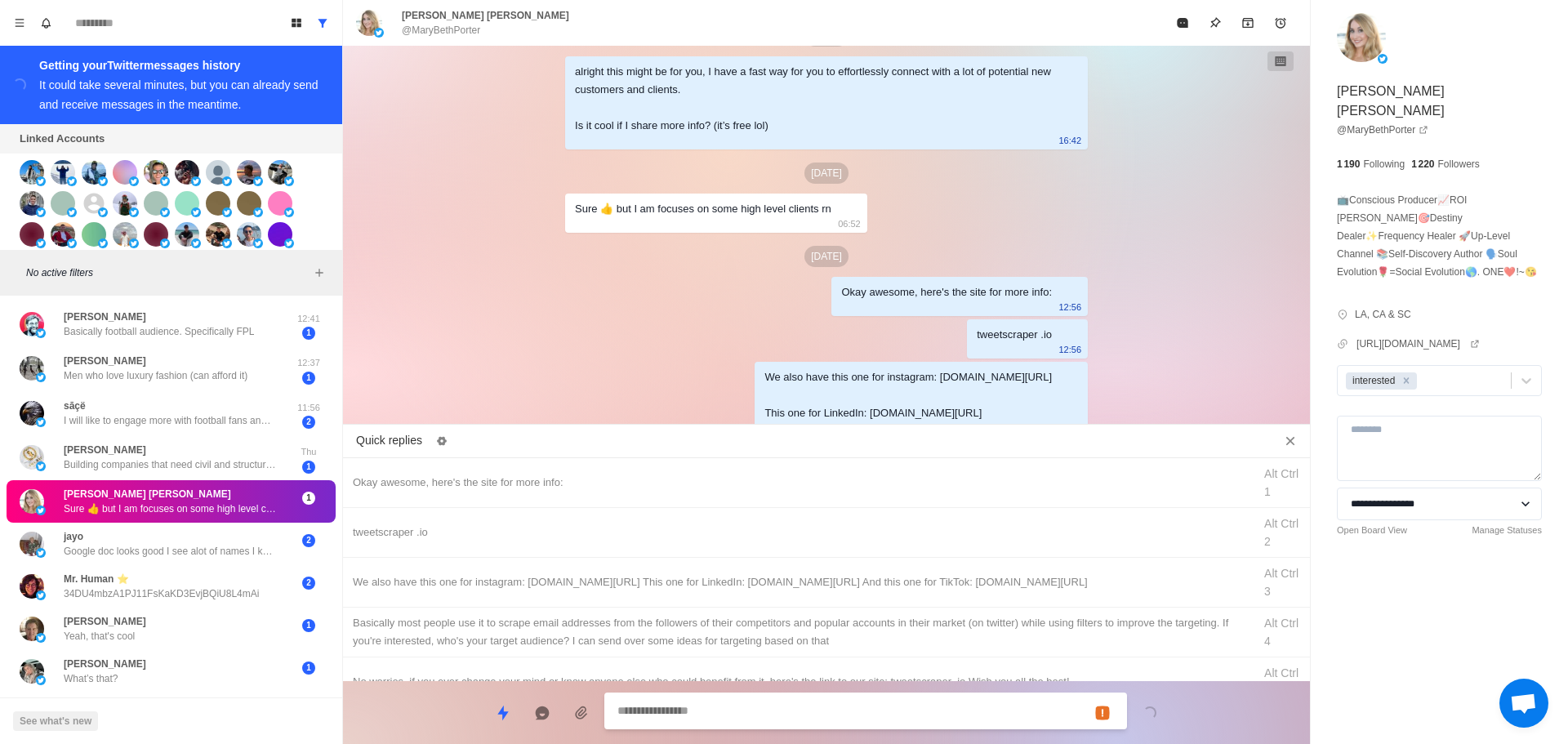
scroll to position [1509, 0]
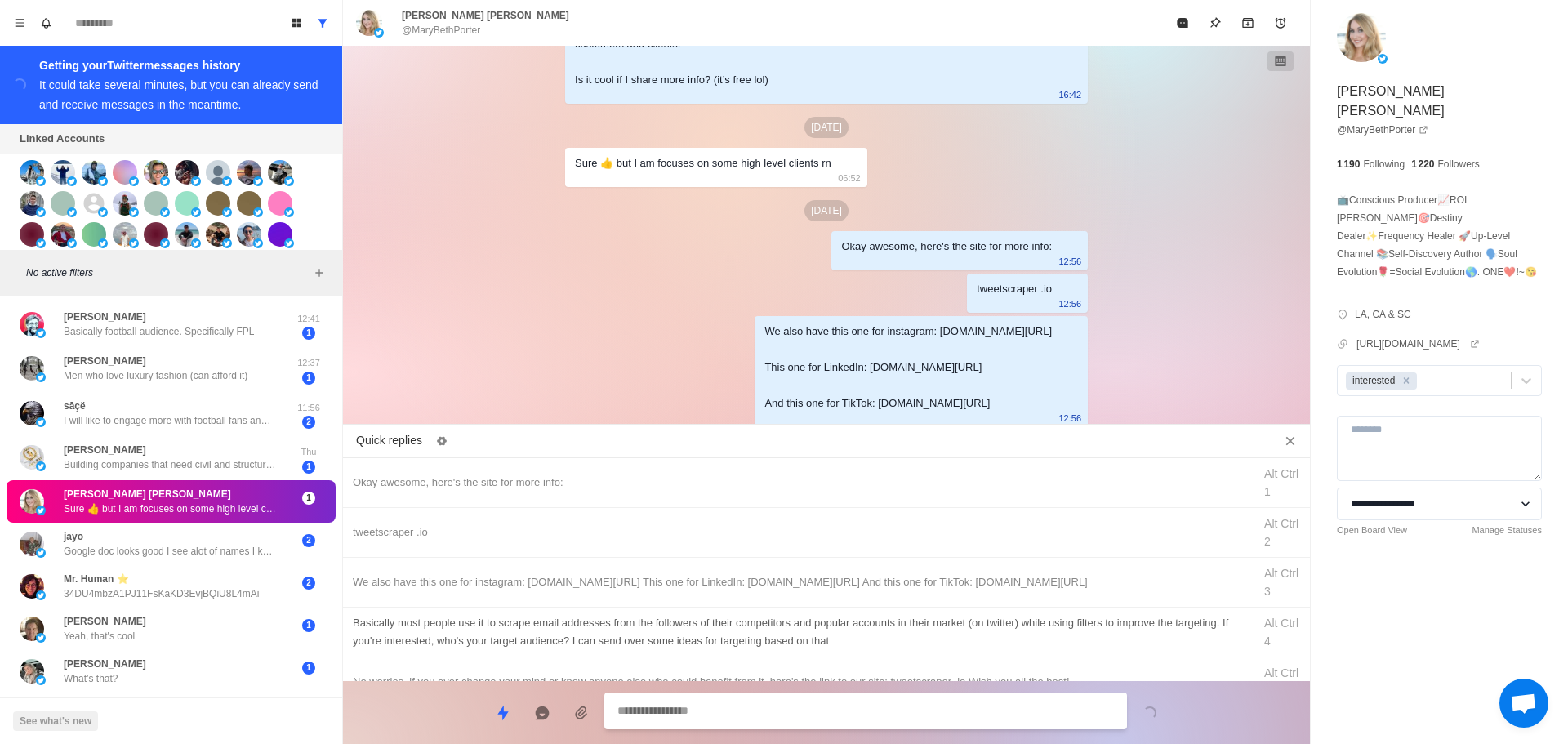
click at [864, 634] on div "Basically most people use it to scrape email addresses from the followers of th…" at bounding box center [798, 632] width 891 height 36
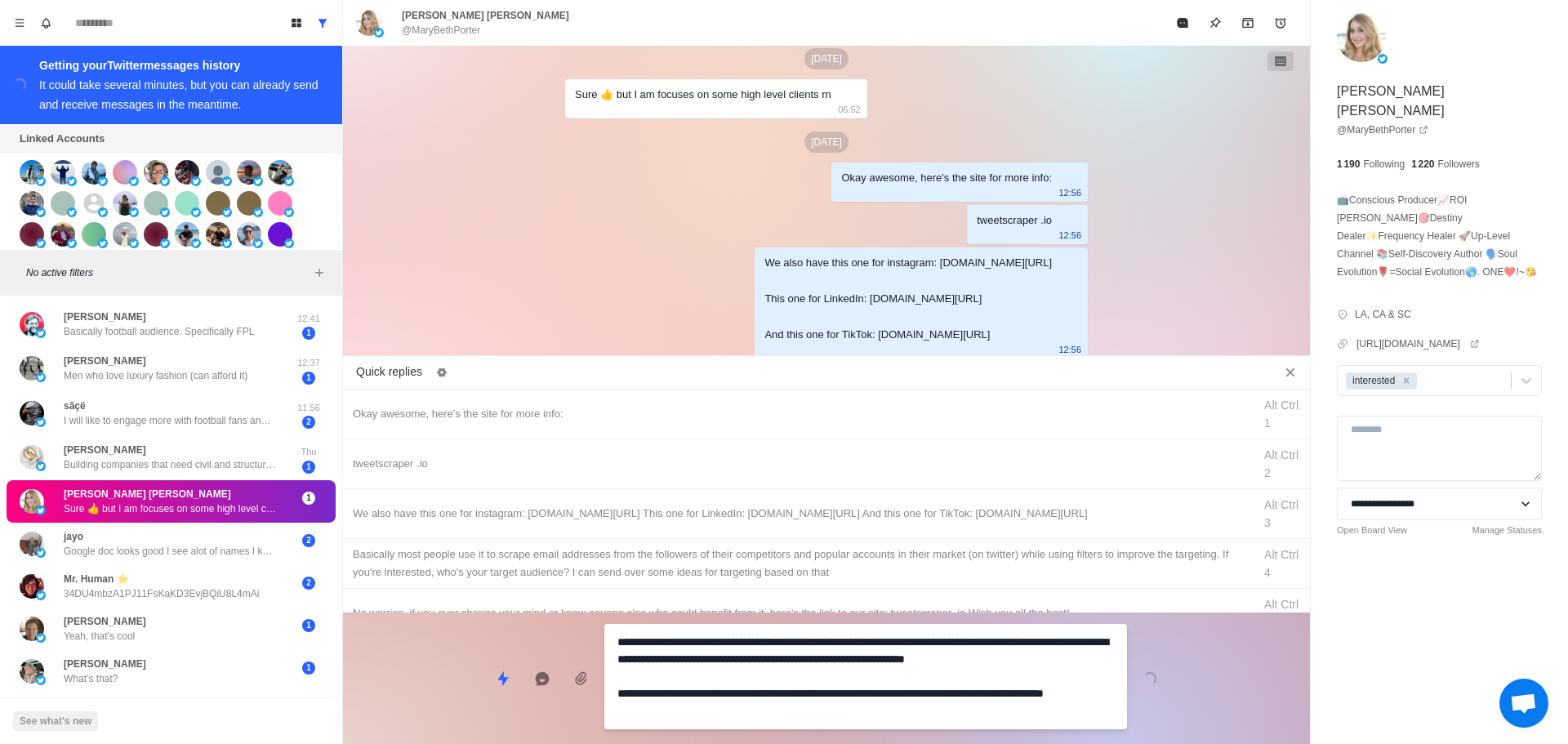
drag, startPoint x: 656, startPoint y: 719, endPoint x: 616, endPoint y: 698, distance: 45.2
click at [616, 698] on div "**********" at bounding box center [865, 677] width 523 height 106
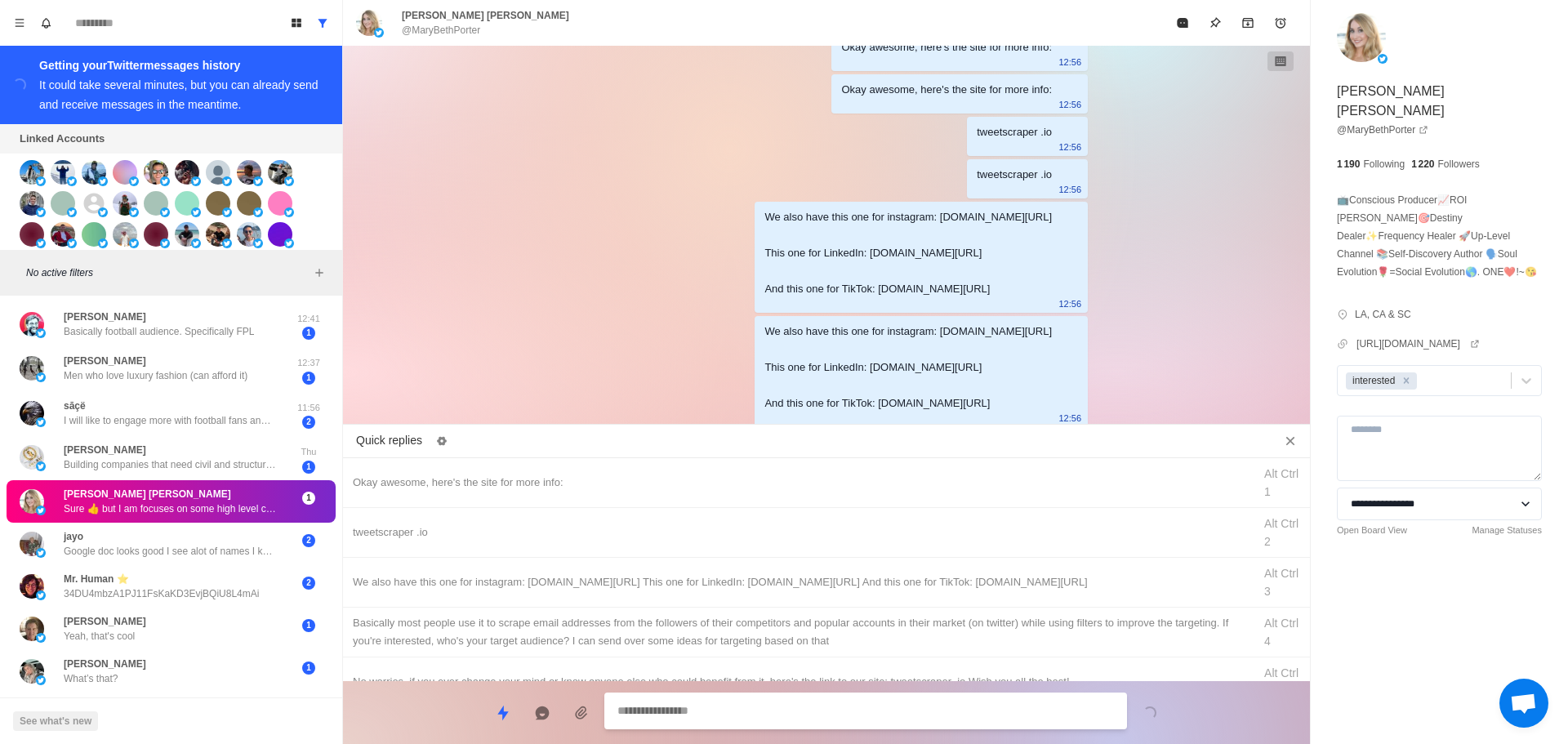
scroll to position [1876, 0]
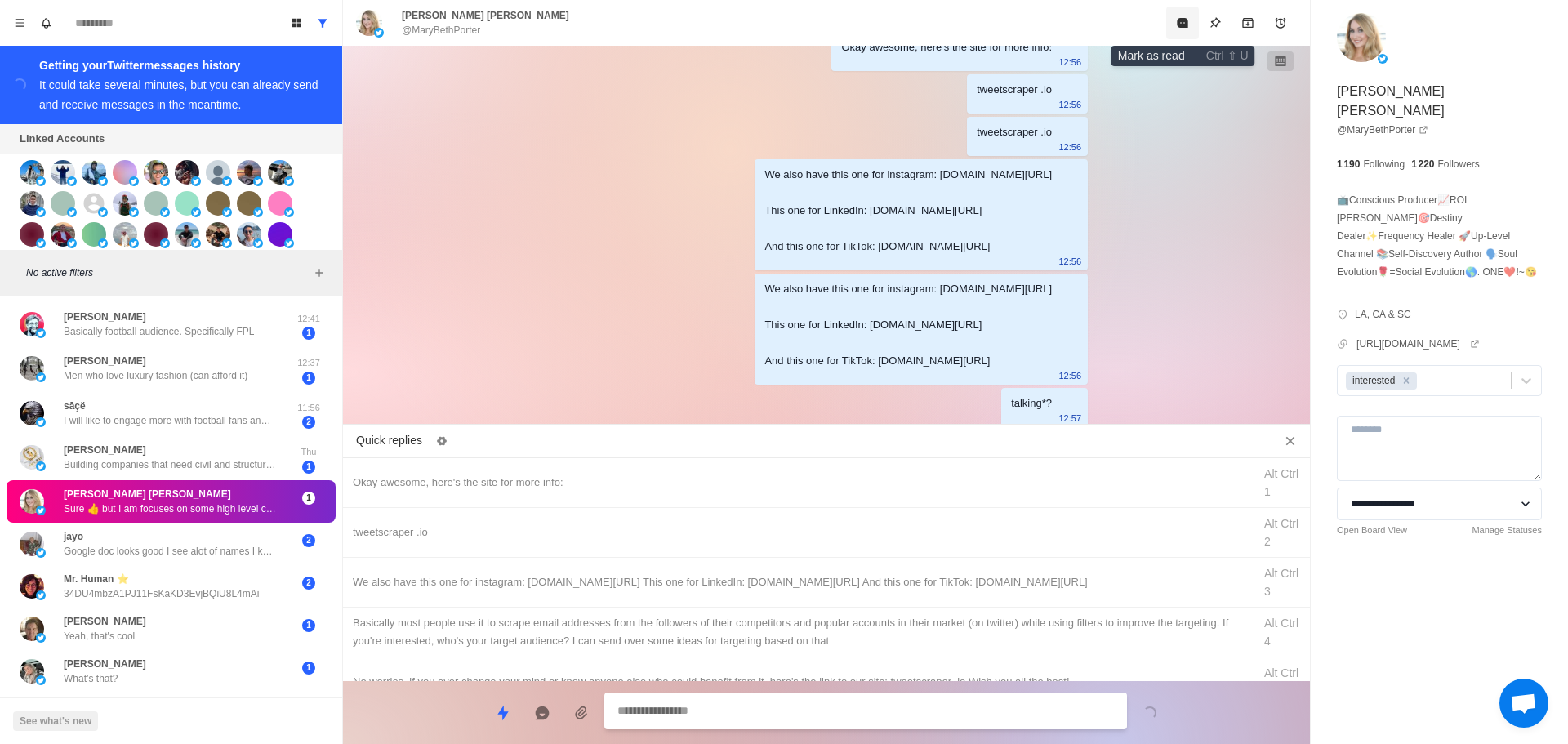
click at [1180, 13] on button "Mark as read" at bounding box center [1182, 22] width 32 height 32
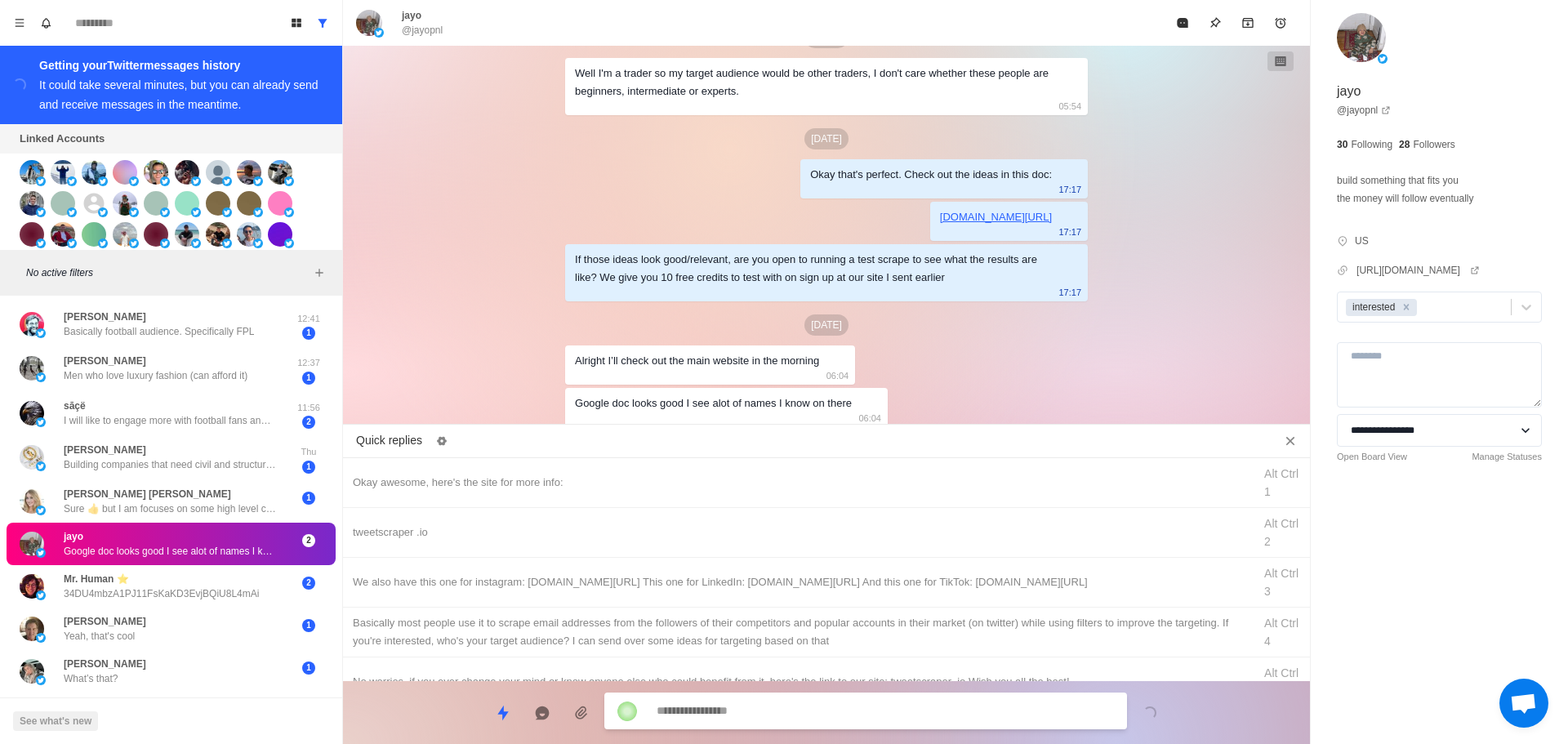
scroll to position [399, 0]
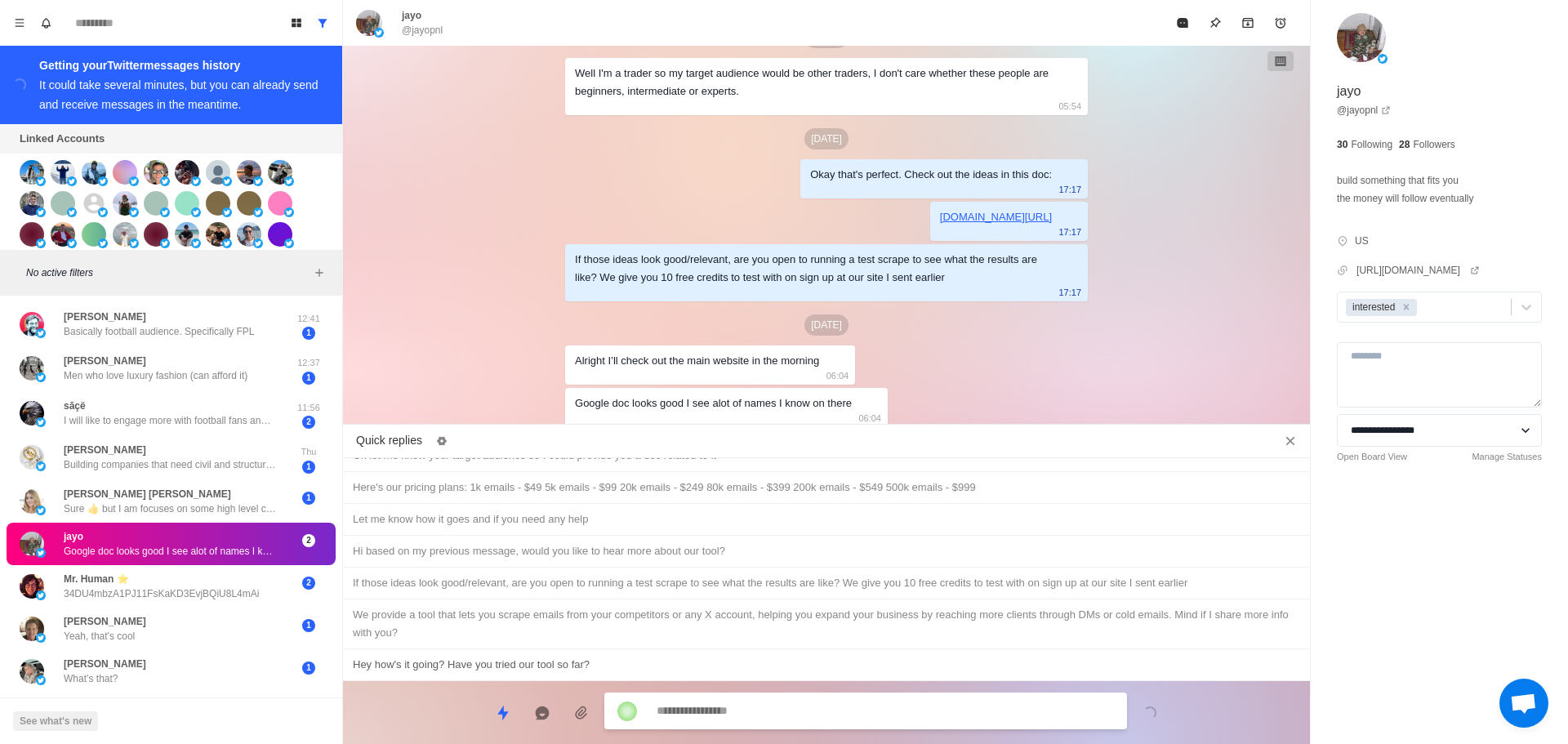
click at [593, 677] on div "Hey how's it going? Have you tried our tool so far?" at bounding box center [826, 665] width 967 height 32
click at [758, 713] on textarea "**********" at bounding box center [886, 713] width 457 height 23
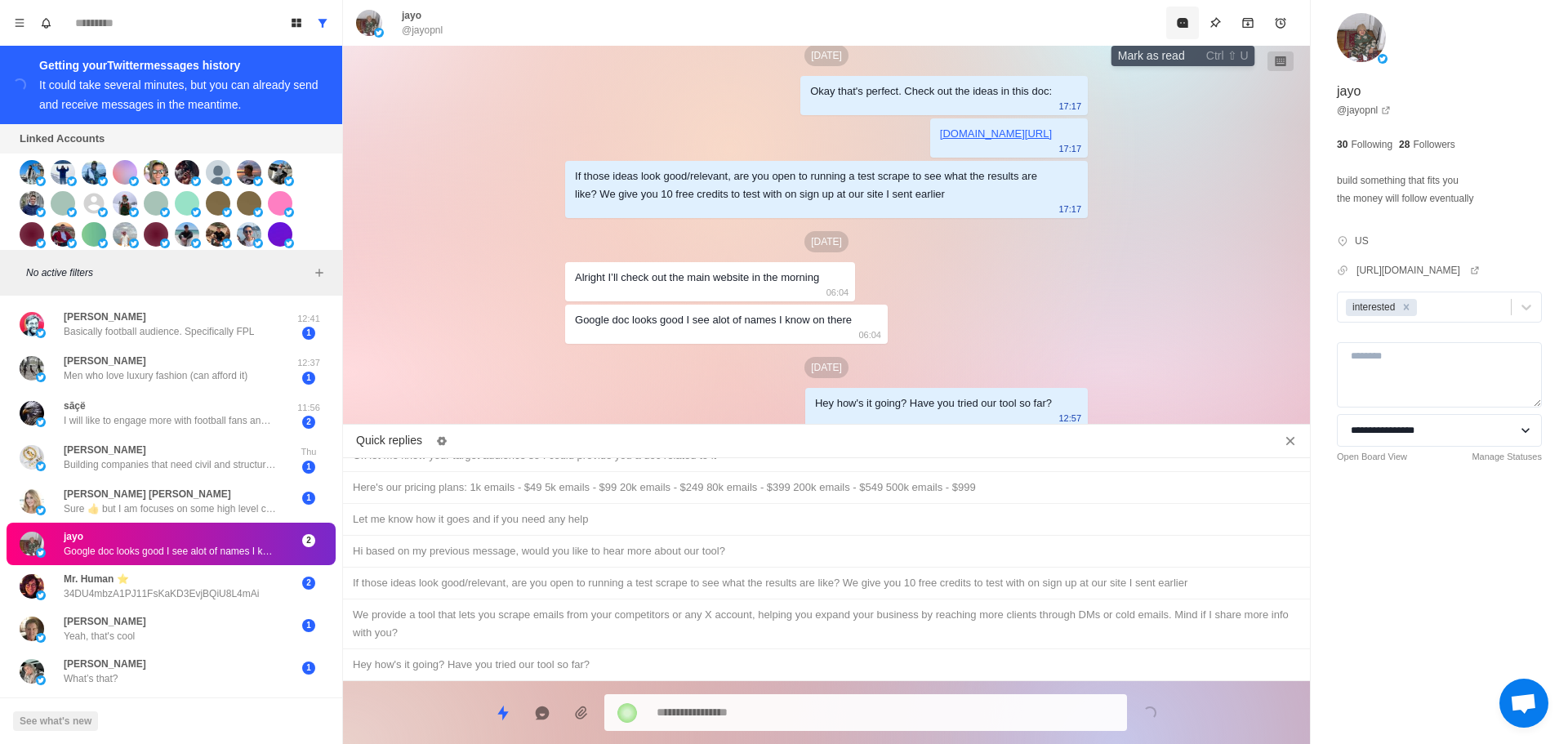
click at [1182, 21] on icon "Mark as read" at bounding box center [1182, 22] width 11 height 10
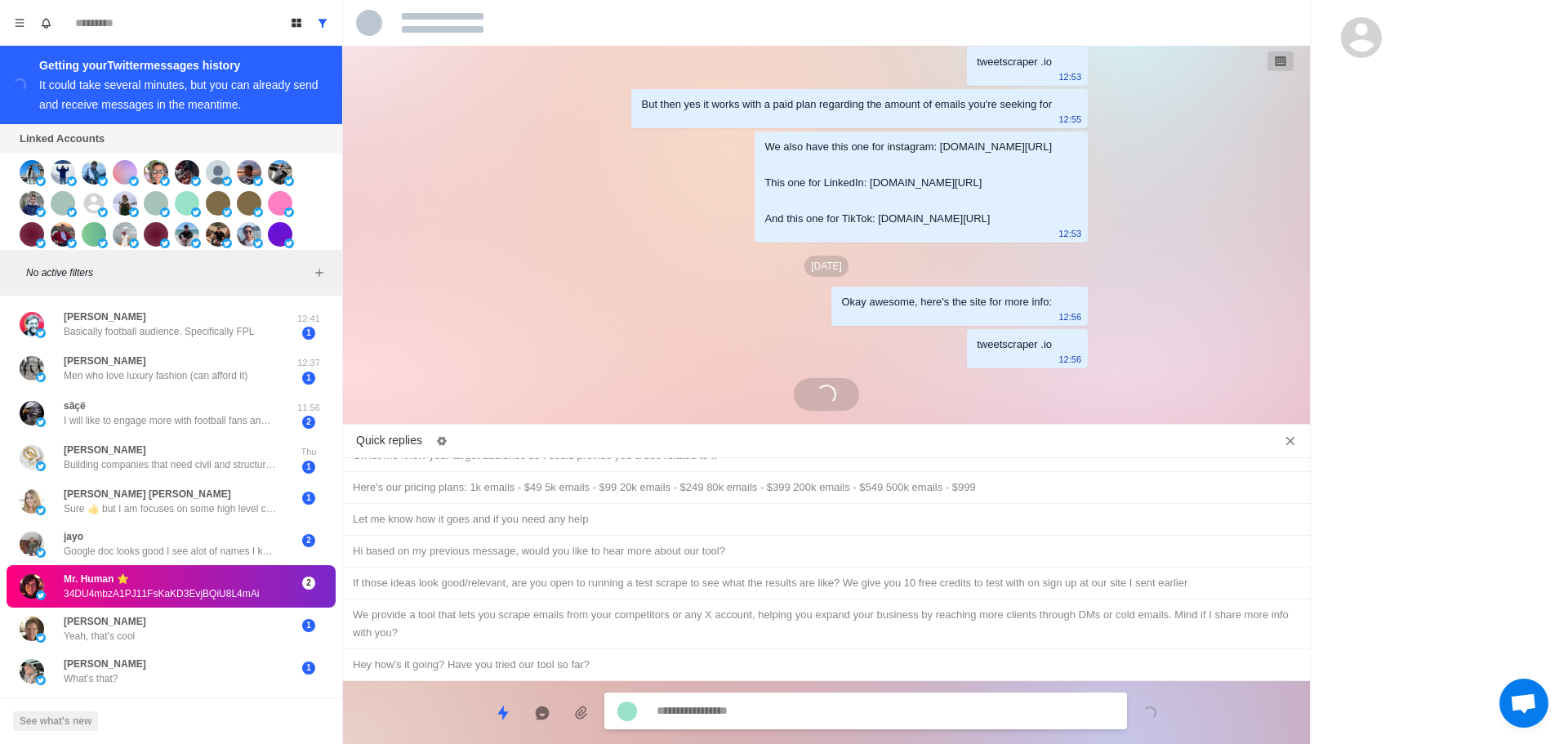
scroll to position [1455, 0]
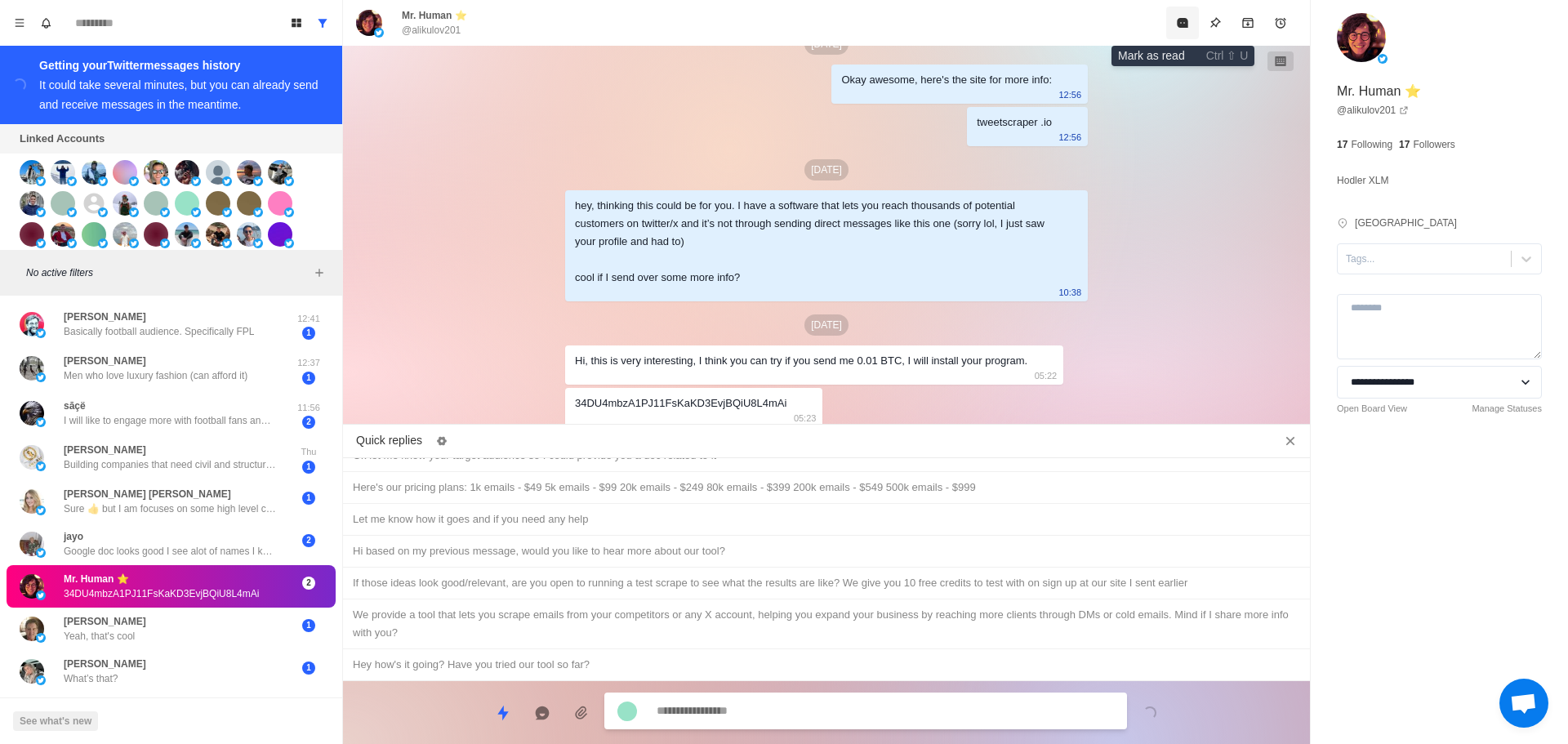
click at [1173, 28] on button "Mark as read" at bounding box center [1182, 22] width 32 height 32
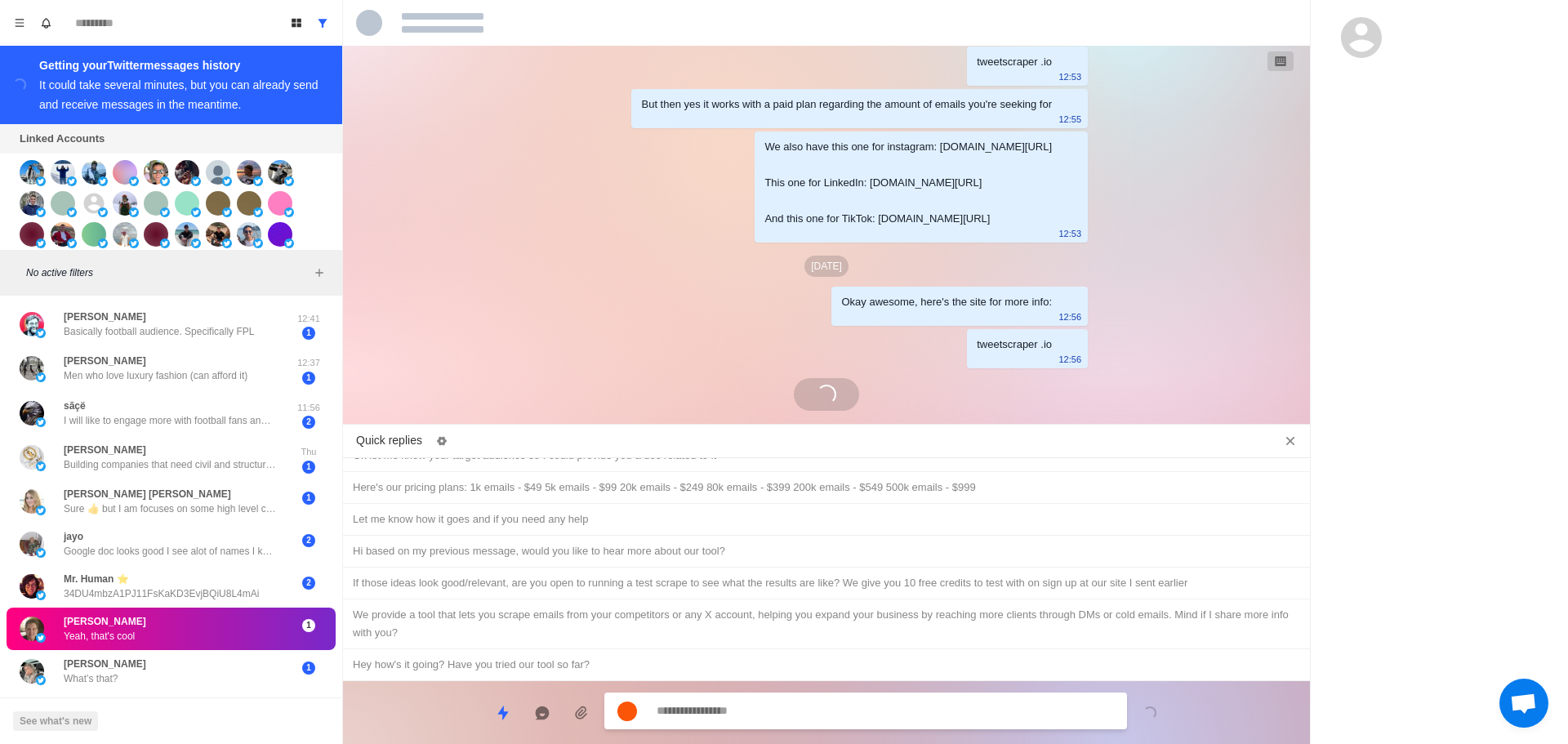
scroll to position [1413, 0]
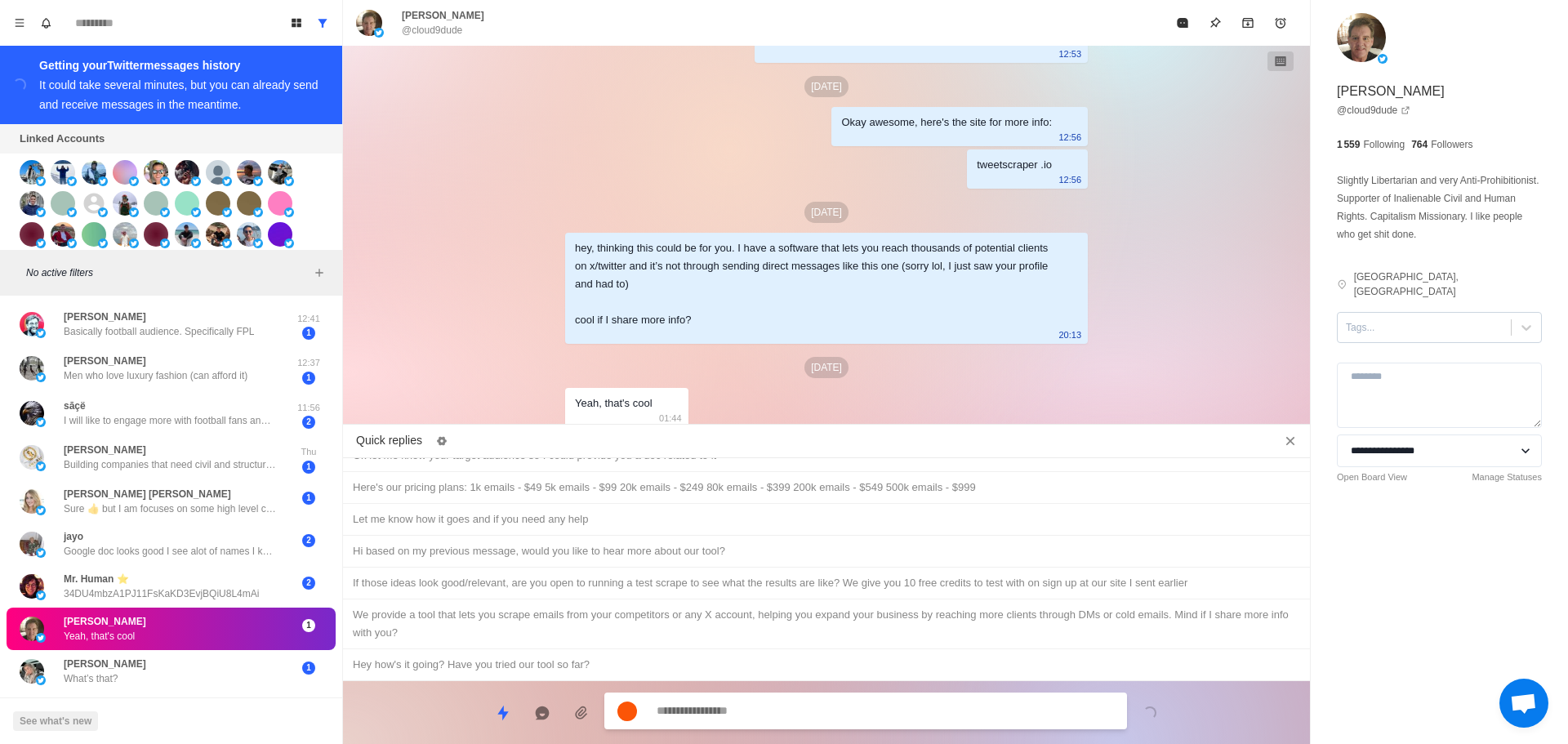
click at [1436, 319] on div at bounding box center [1424, 328] width 156 height 18
drag, startPoint x: 1404, startPoint y: 366, endPoint x: 716, endPoint y: 464, distance: 694.9
click at [1404, 366] on div "interested" at bounding box center [1440, 379] width 205 height 27
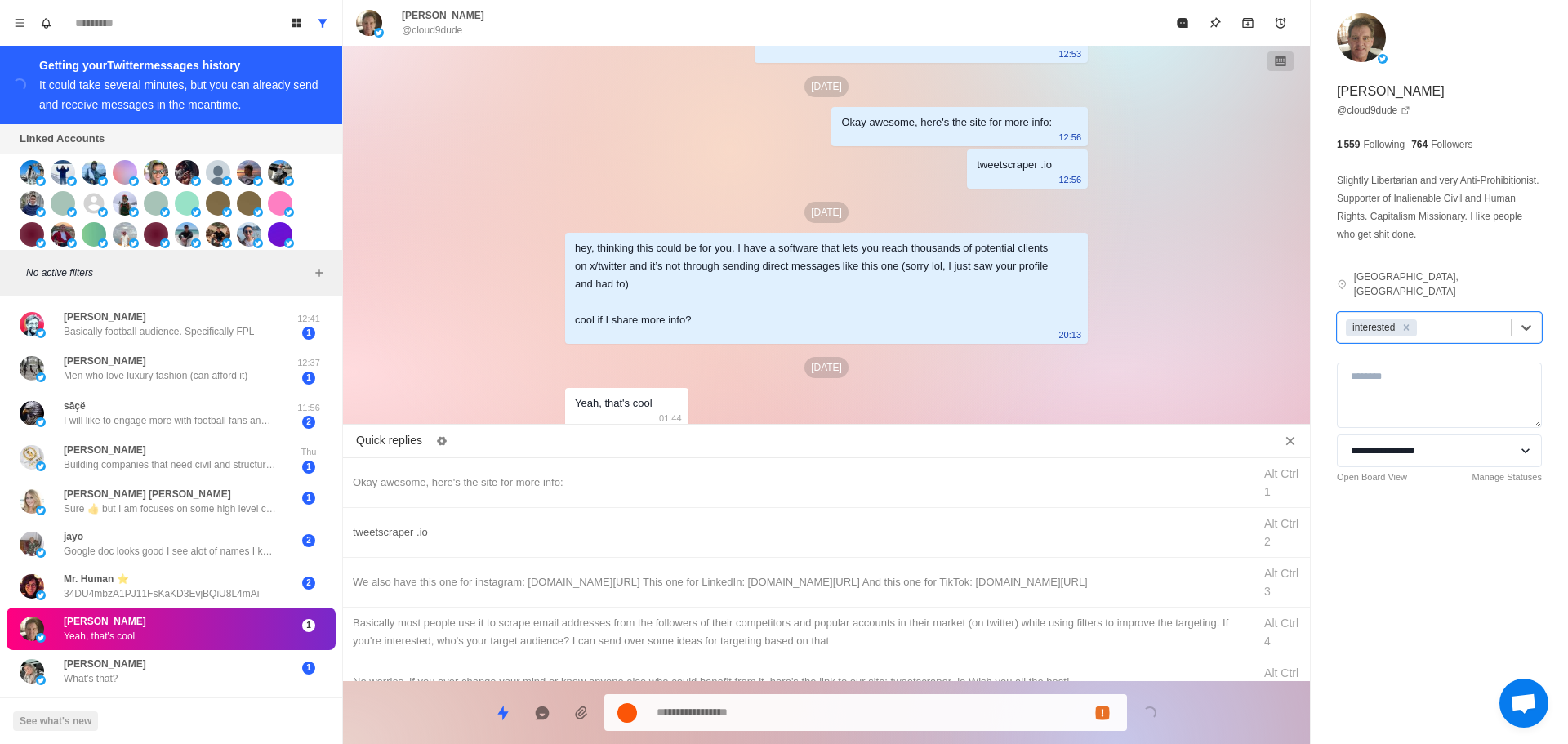
drag, startPoint x: 674, startPoint y: 463, endPoint x: 699, endPoint y: 519, distance: 61.3
click at [675, 463] on div "Okay awesome, here's the site for more info: Alt Ctrl 1" at bounding box center [826, 483] width 967 height 50
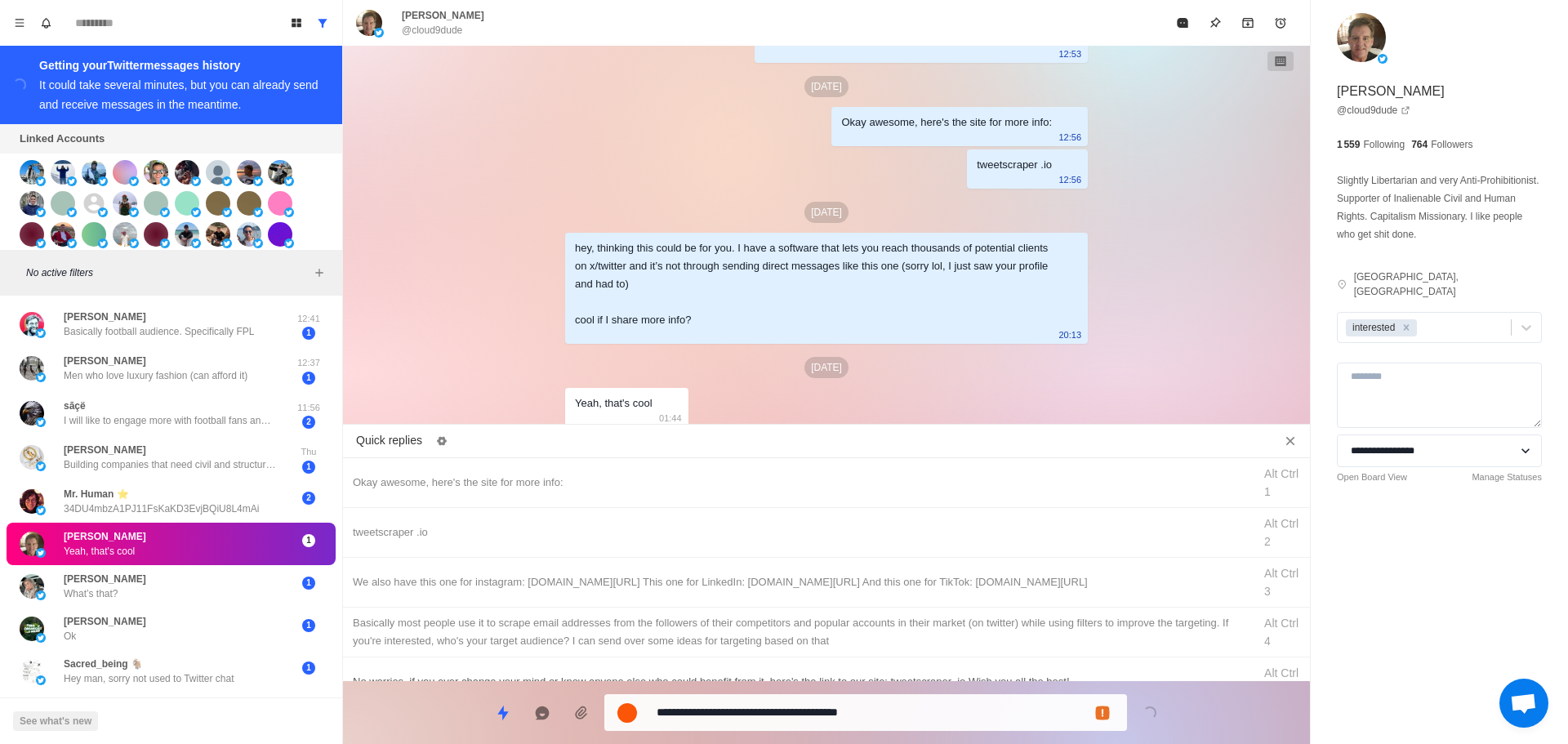
click at [797, 710] on textarea "**********" at bounding box center [886, 713] width 457 height 23
drag, startPoint x: 603, startPoint y: 523, endPoint x: 694, endPoint y: 641, distance: 149.0
click at [603, 524] on div "tweetscraper .io" at bounding box center [798, 533] width 891 height 18
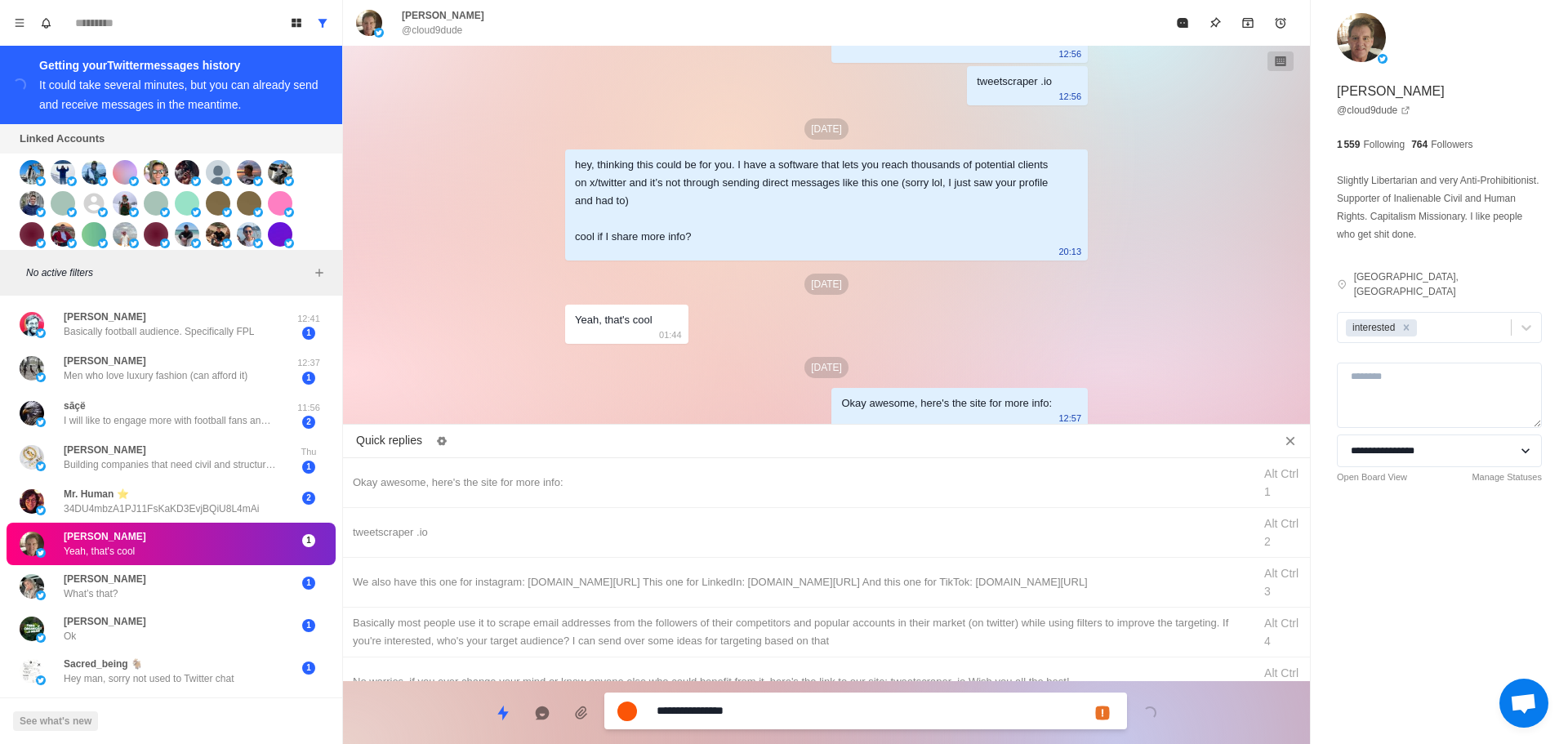
click at [733, 704] on textarea "**********" at bounding box center [886, 711] width 457 height 23
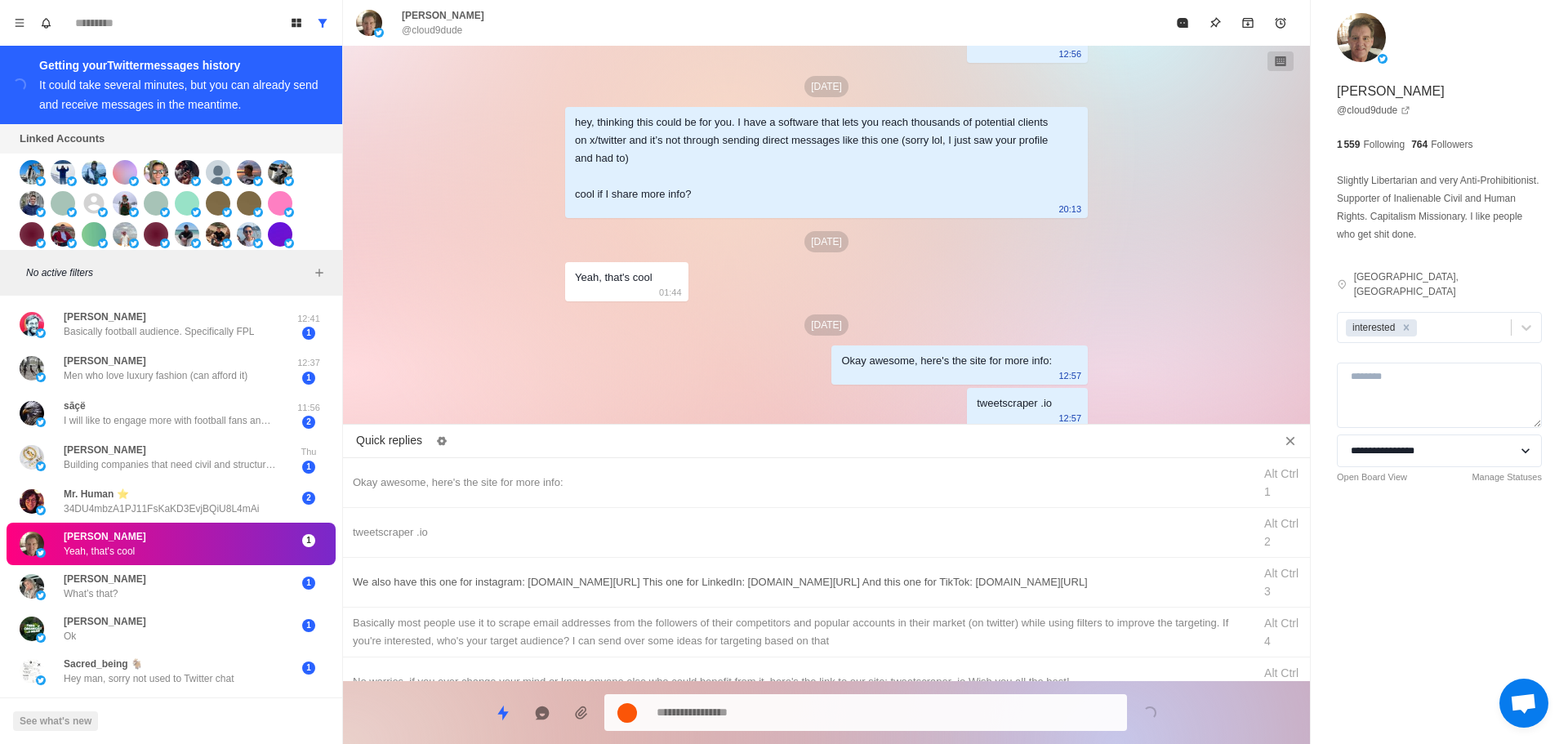
click at [767, 599] on div "We also have this one for instagram: [DOMAIN_NAME][URL] This one for LinkedIn: …" at bounding box center [826, 583] width 967 height 50
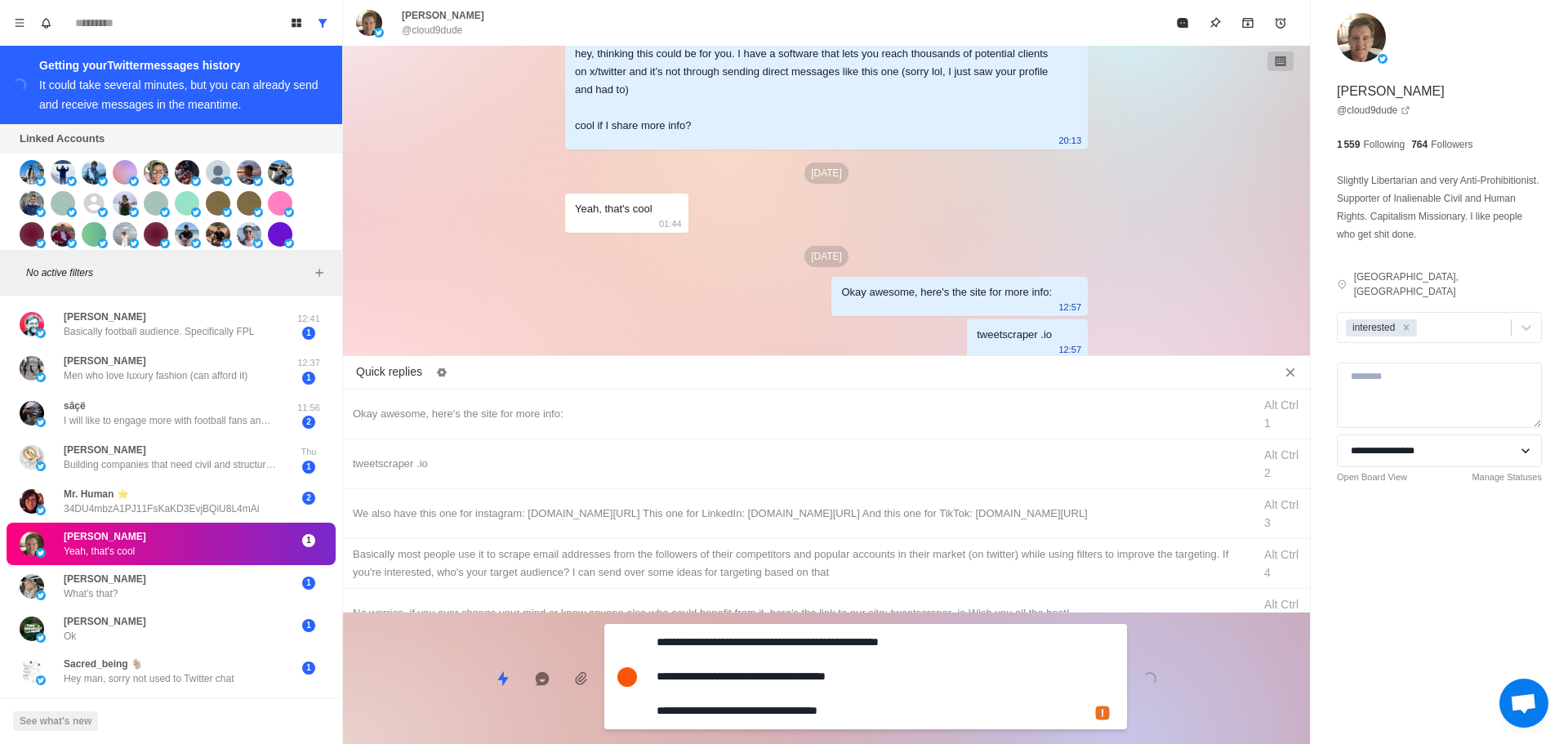
click at [768, 689] on div "**********" at bounding box center [826, 672] width 967 height 118
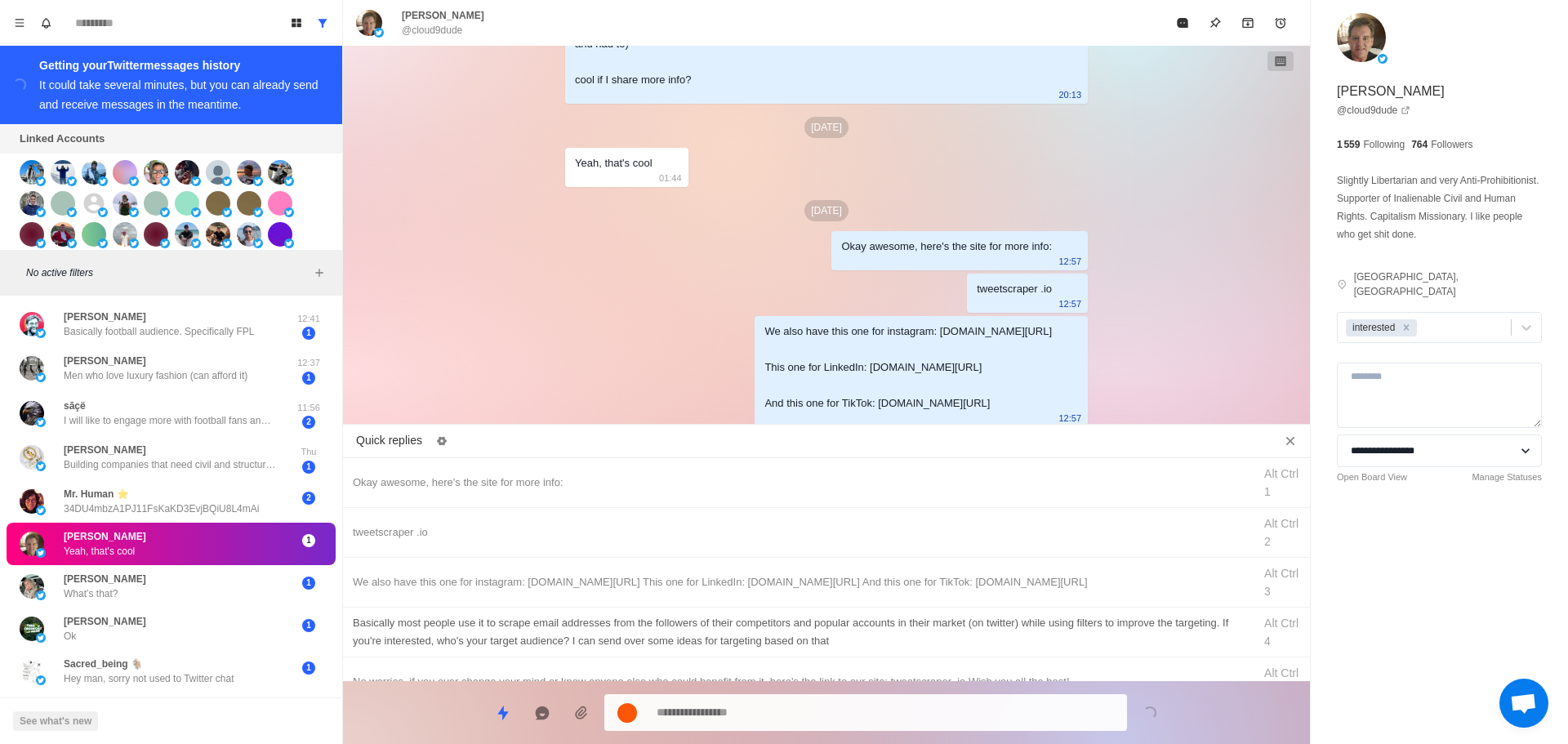
click at [802, 627] on div "Basically most people use it to scrape email addresses from the followers of th…" at bounding box center [798, 632] width 891 height 36
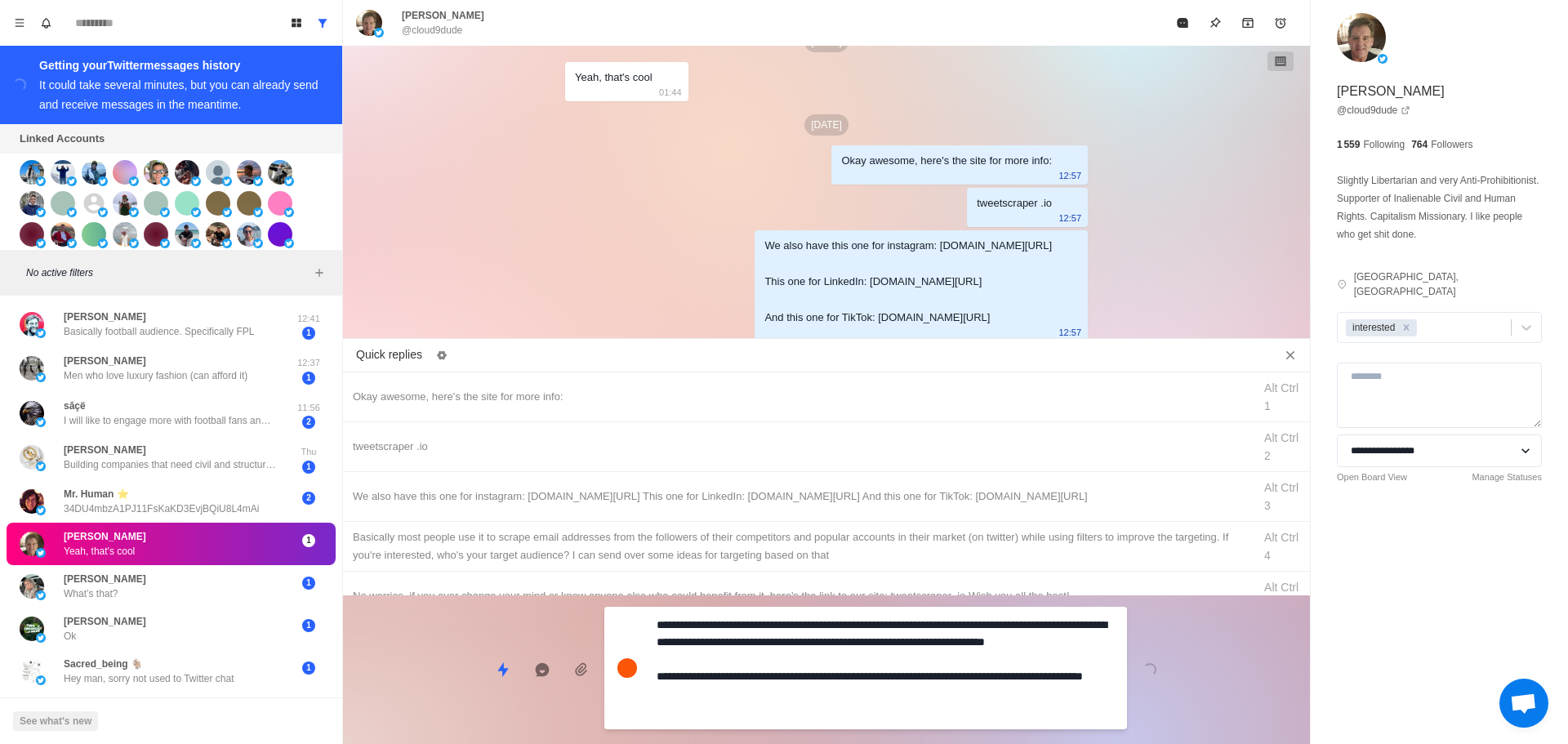
click at [791, 696] on div "**********" at bounding box center [865, 668] width 523 height 122
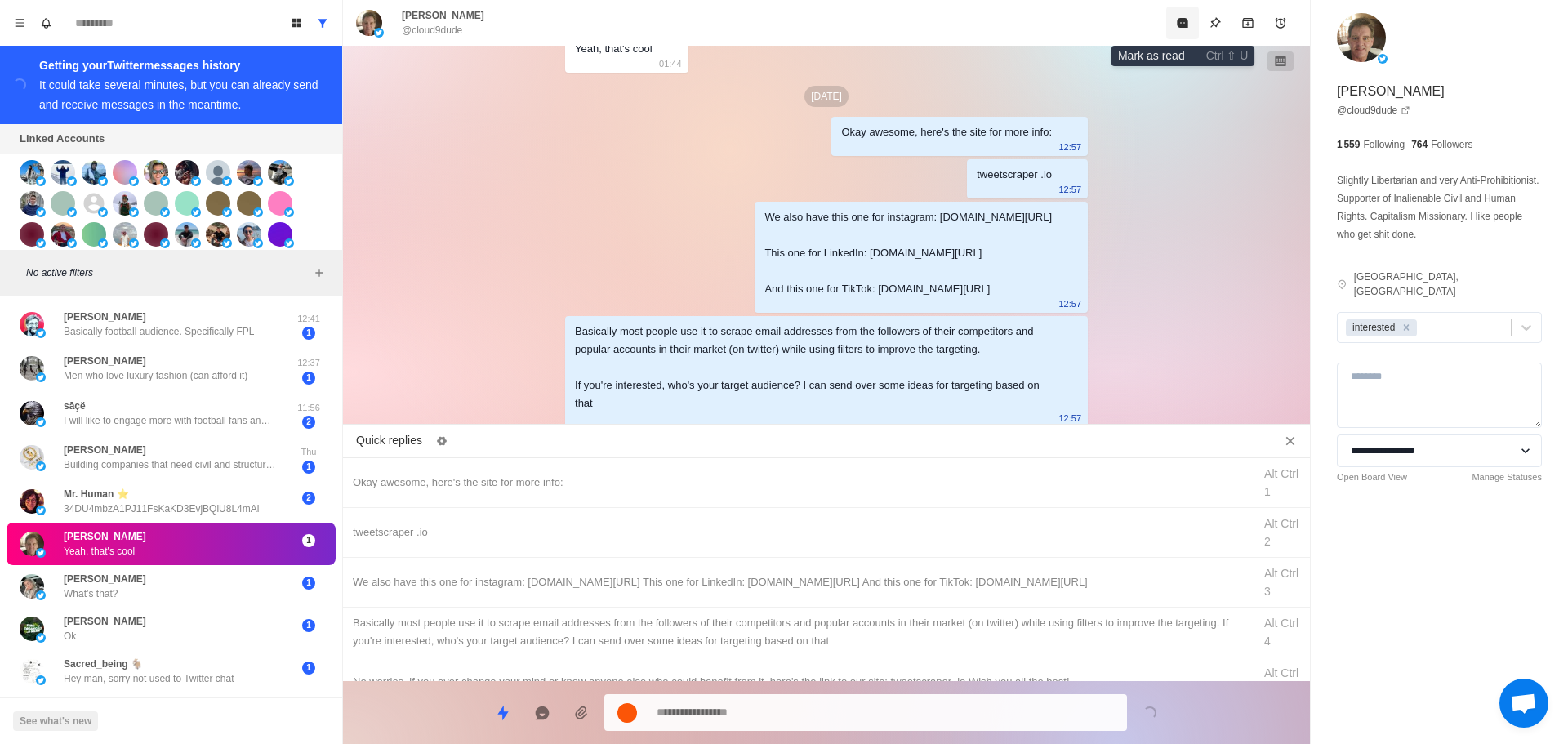
click at [1180, 24] on icon "Mark as read" at bounding box center [1182, 22] width 11 height 10
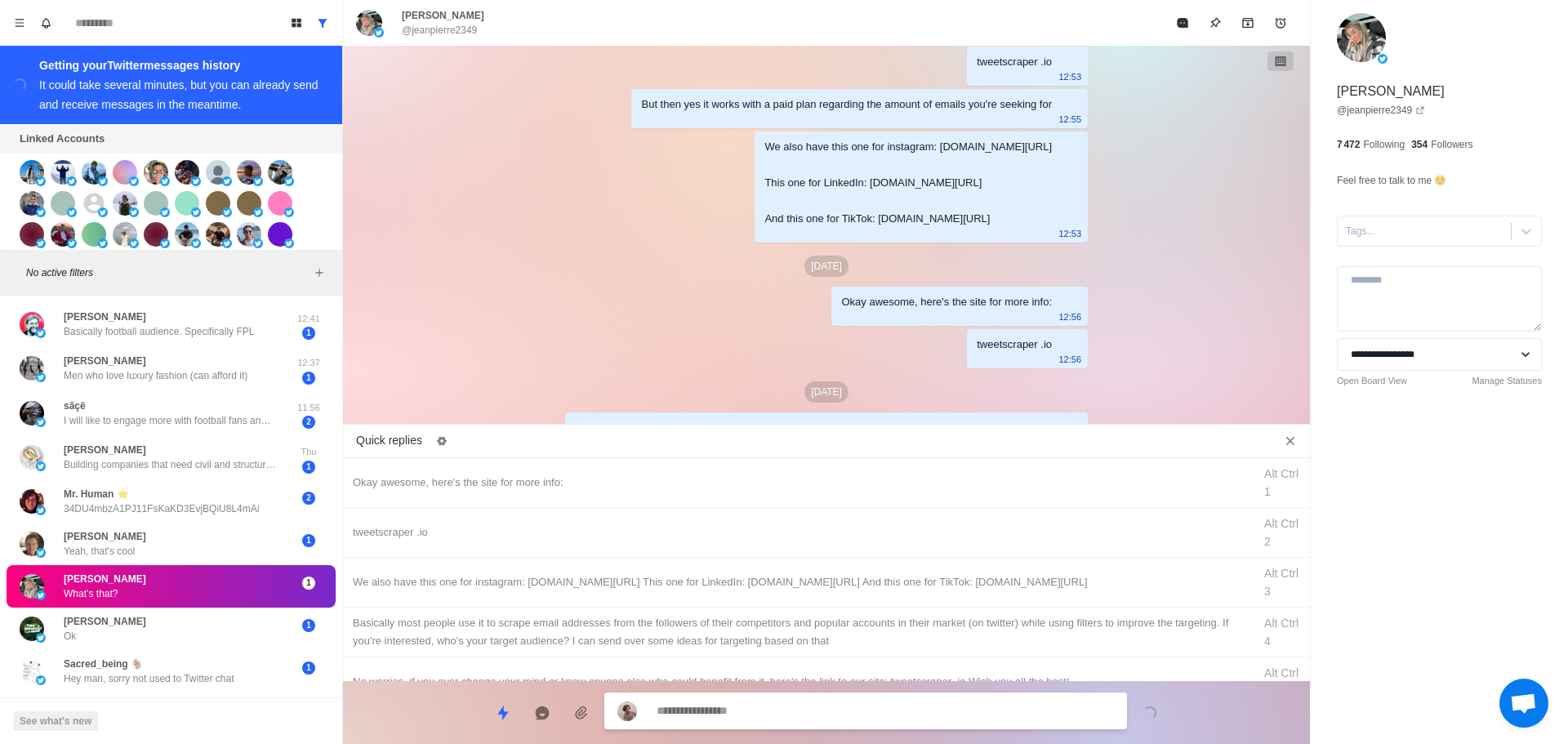
scroll to position [1413, 0]
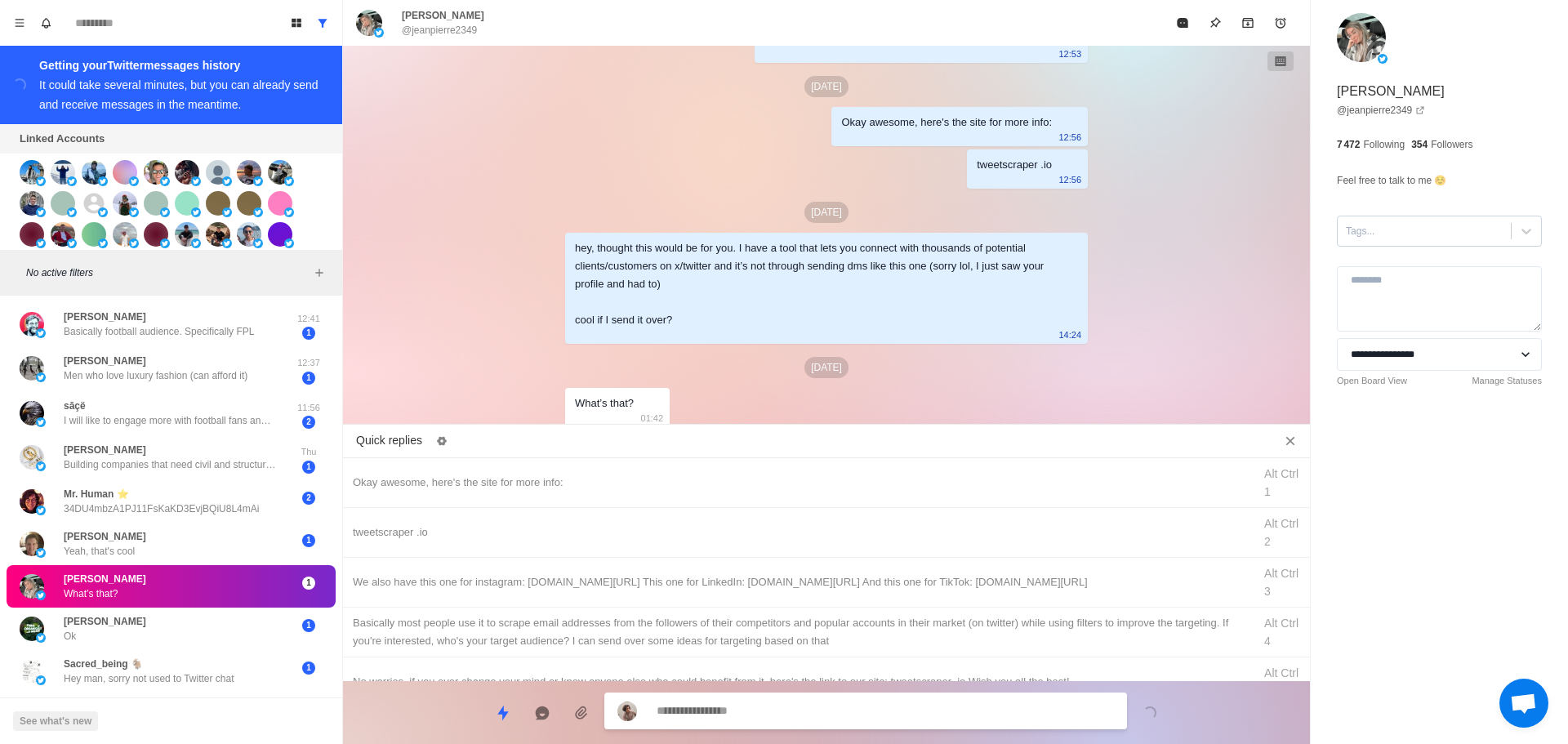
click at [1398, 238] on div at bounding box center [1424, 231] width 156 height 18
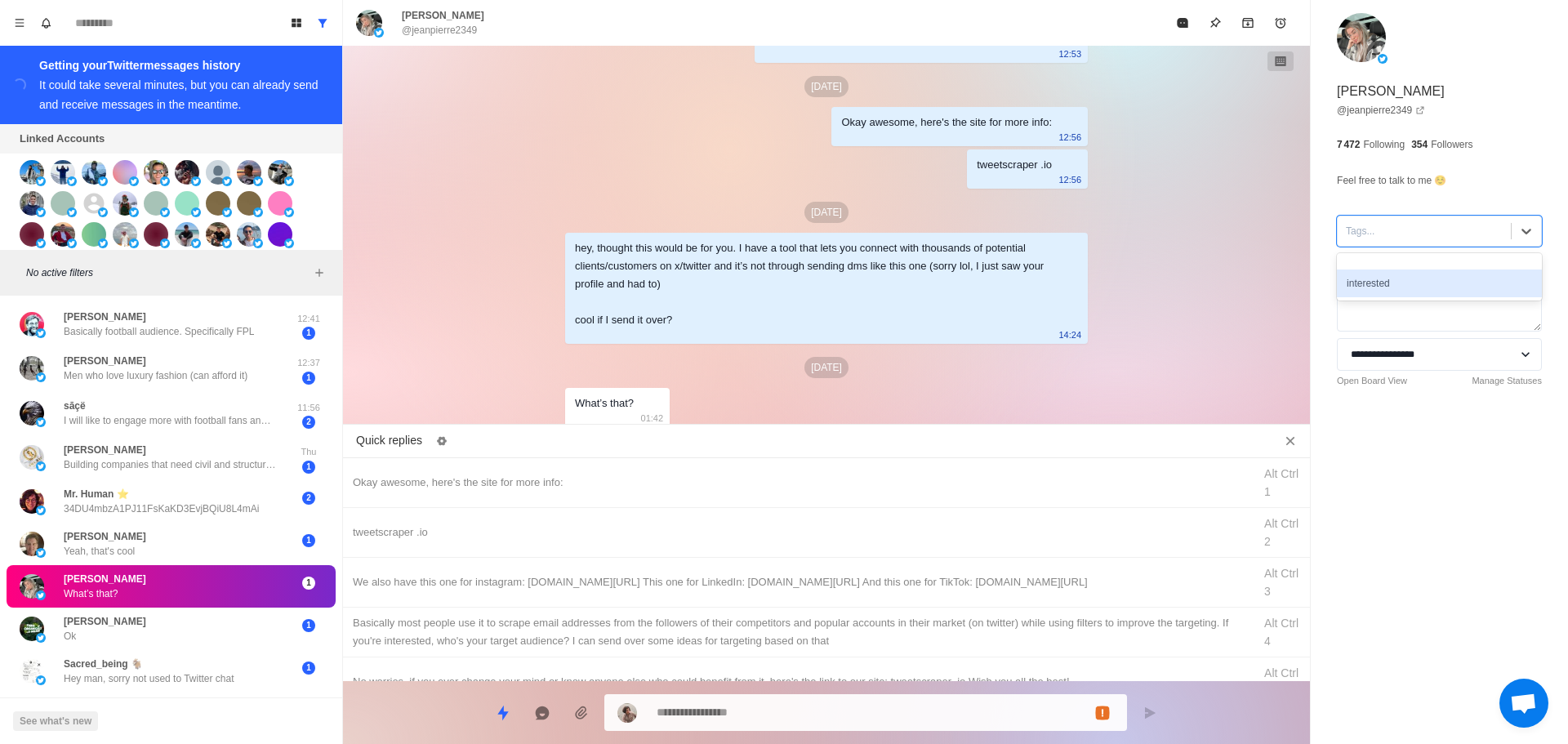
click at [1402, 275] on div "interested" at bounding box center [1440, 284] width 205 height 27
click at [591, 476] on div "Okay awesome, here's the site for more info:" at bounding box center [798, 483] width 891 height 18
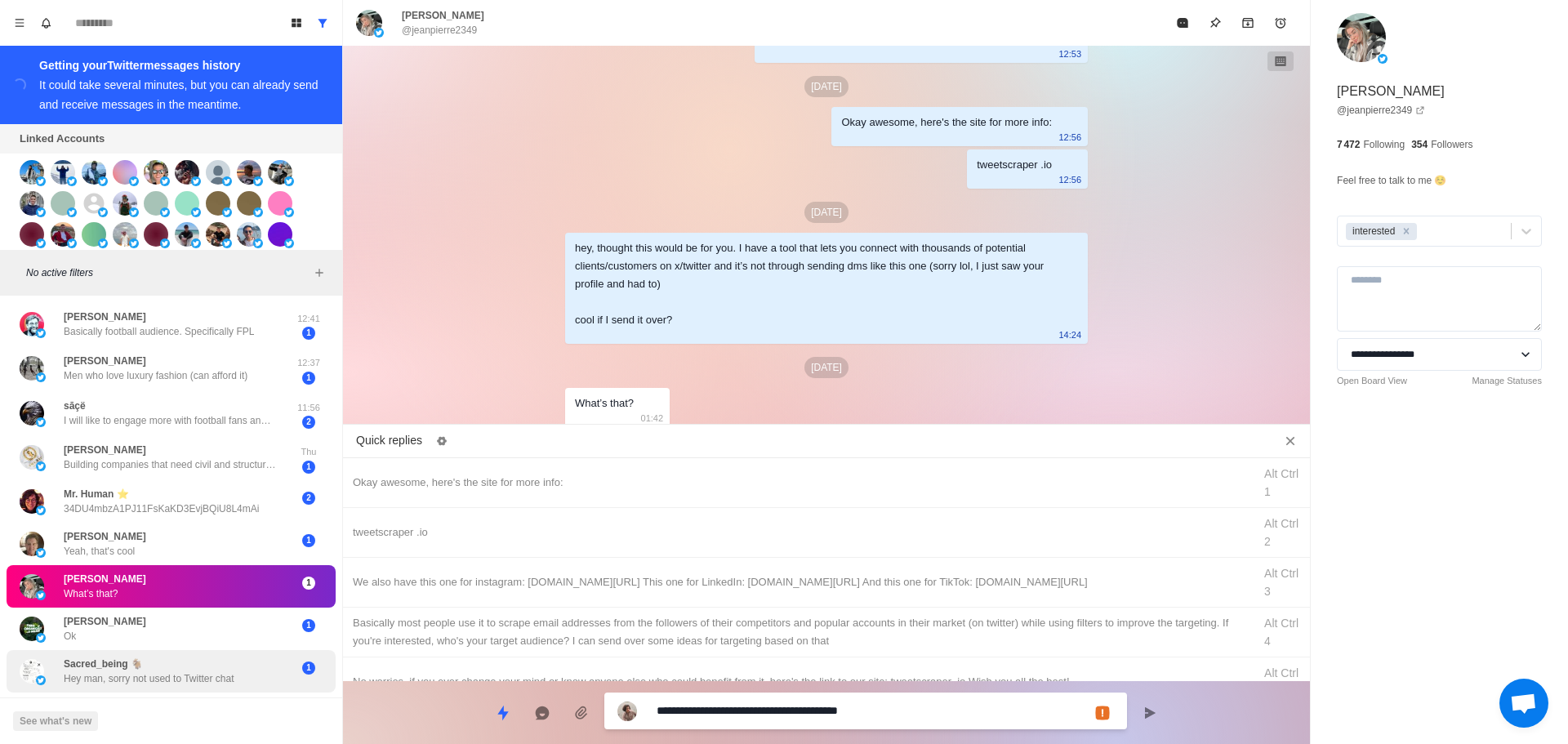
drag, startPoint x: 739, startPoint y: 713, endPoint x: 294, endPoint y: 668, distance: 447.3
click at [273, 678] on div "Board View Tools Archived Chats Mark many as read Keyboard shortcuts Team Setti…" at bounding box center [784, 372] width 1568 height 744
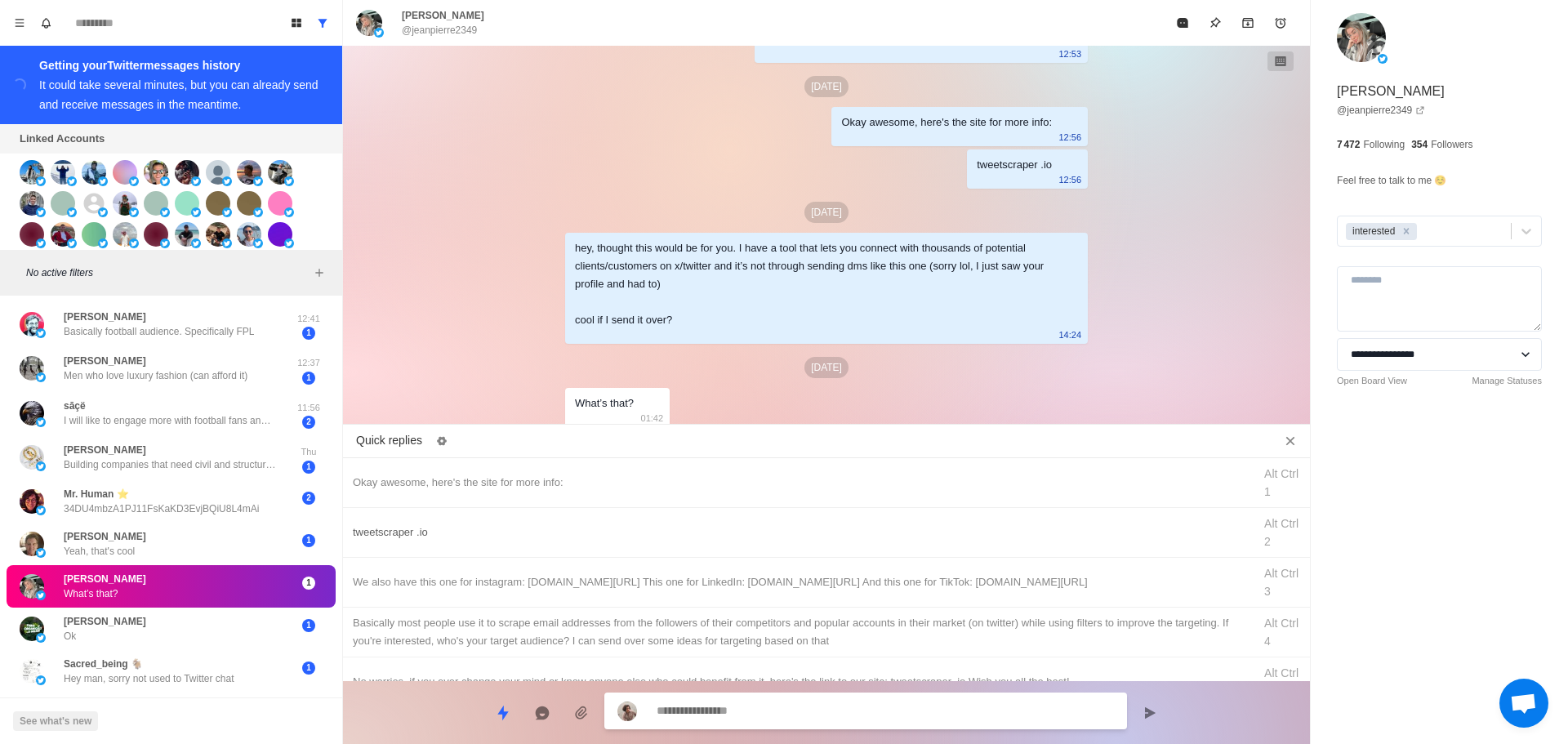
scroll to position [1496, 0]
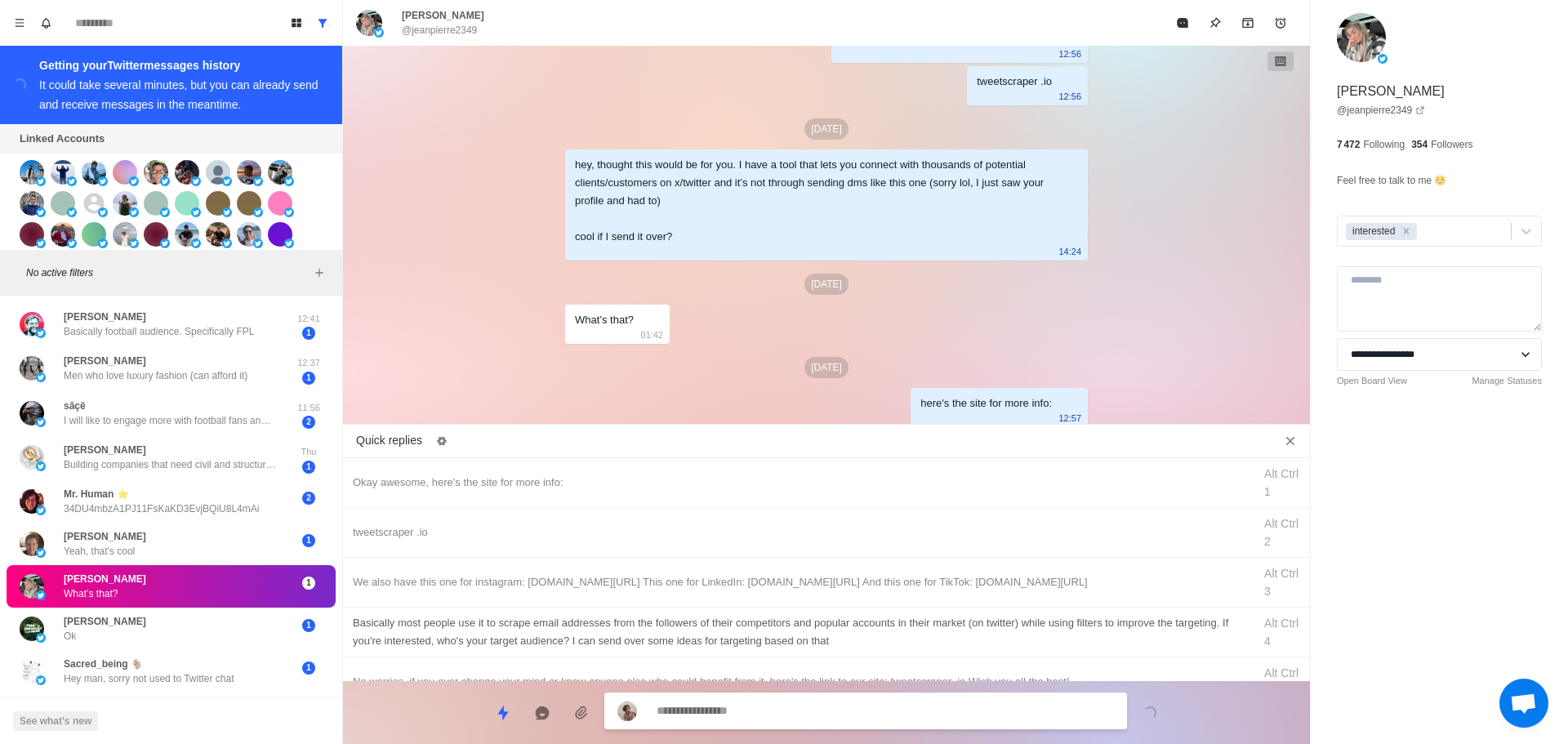
drag, startPoint x: 530, startPoint y: 533, endPoint x: 667, endPoint y: 613, distance: 158.6
click at [534, 537] on div "tweetscraper .io" at bounding box center [798, 533] width 891 height 18
click at [767, 700] on div "**********" at bounding box center [865, 713] width 523 height 37
click at [771, 716] on textarea "**********" at bounding box center [886, 713] width 457 height 23
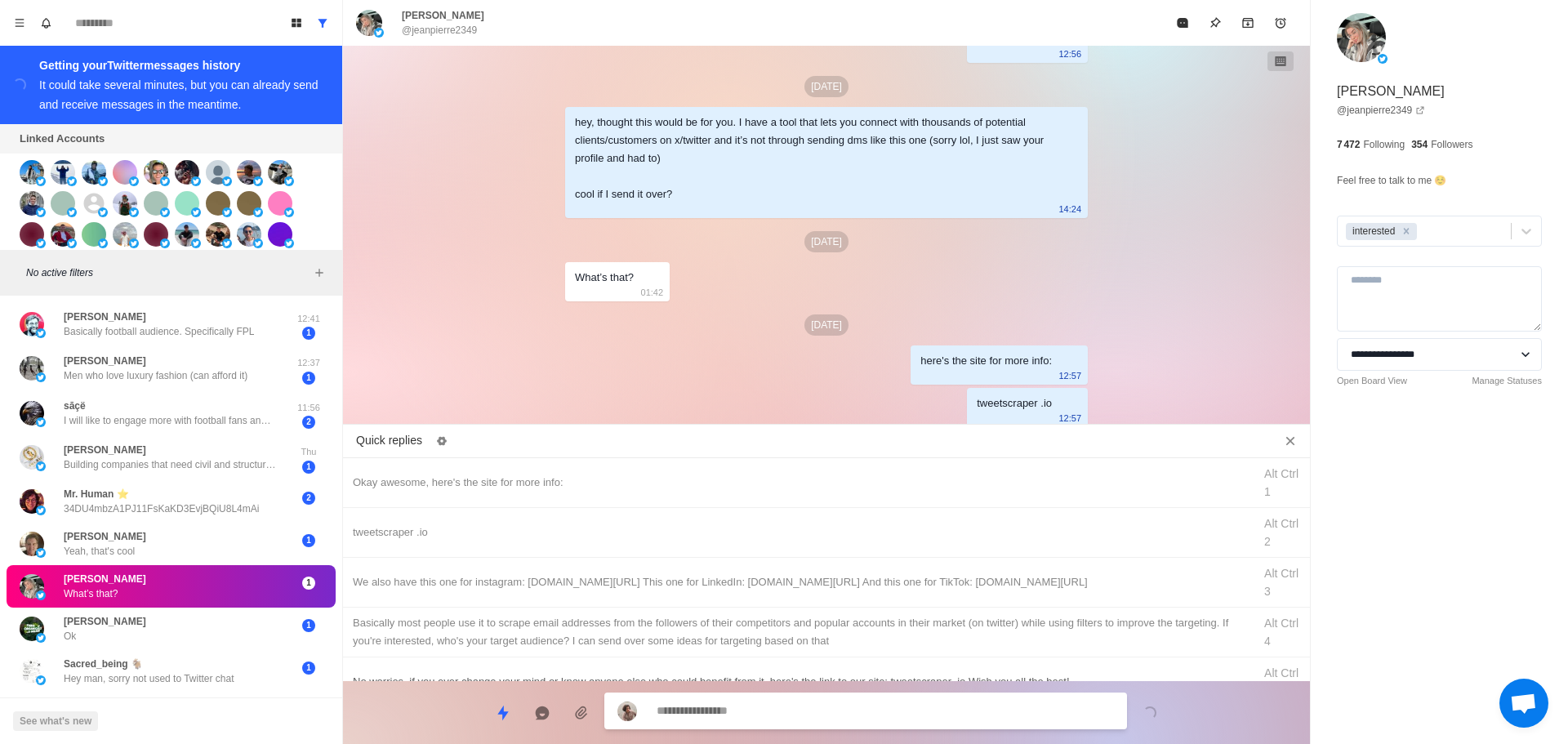
drag, startPoint x: 808, startPoint y: 587, endPoint x: 811, endPoint y: 598, distance: 11.4
click at [810, 589] on div "We also have this one for instagram: [DOMAIN_NAME][URL] This one for LinkedIn: …" at bounding box center [798, 583] width 891 height 18
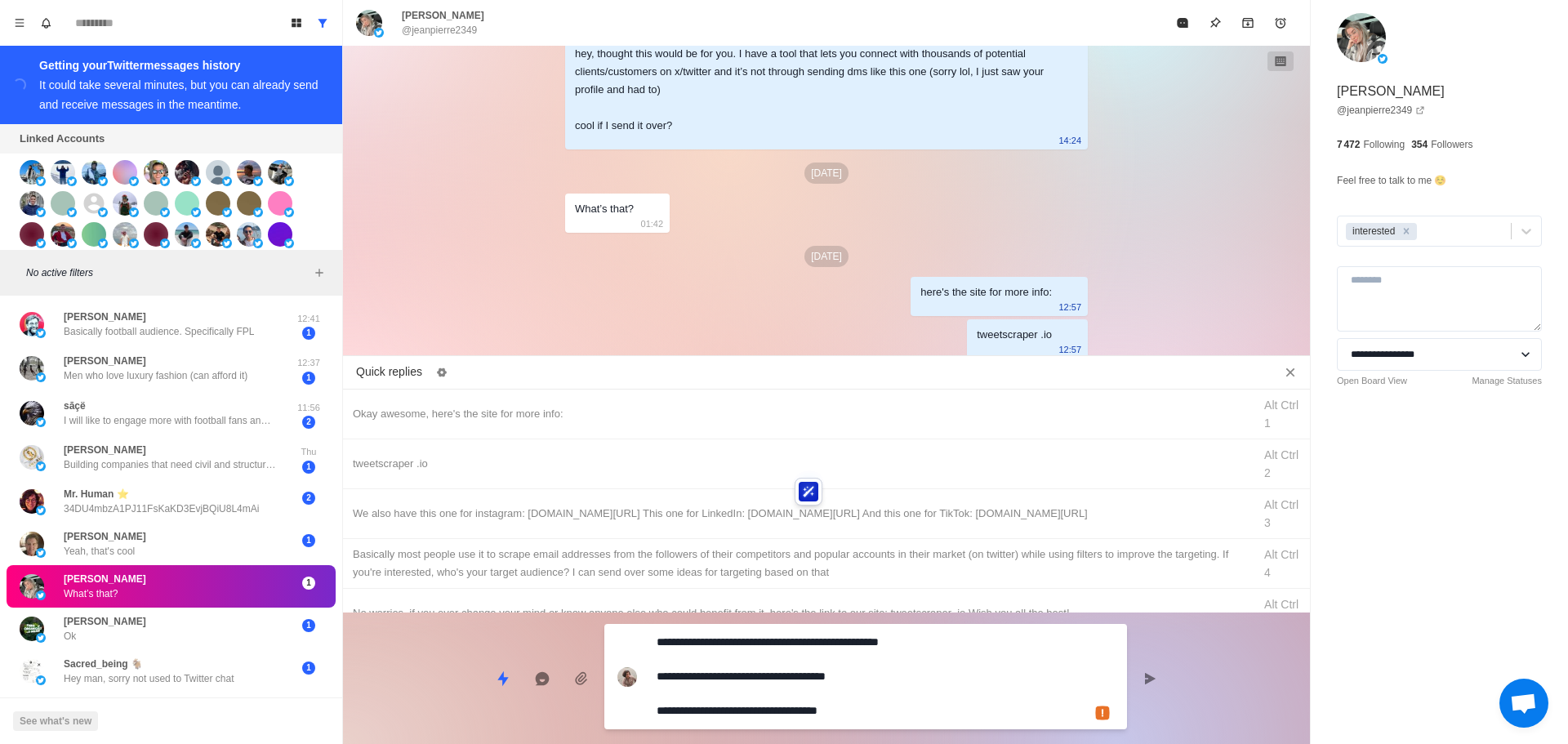
click at [783, 707] on textarea "**********" at bounding box center [886, 677] width 457 height 92
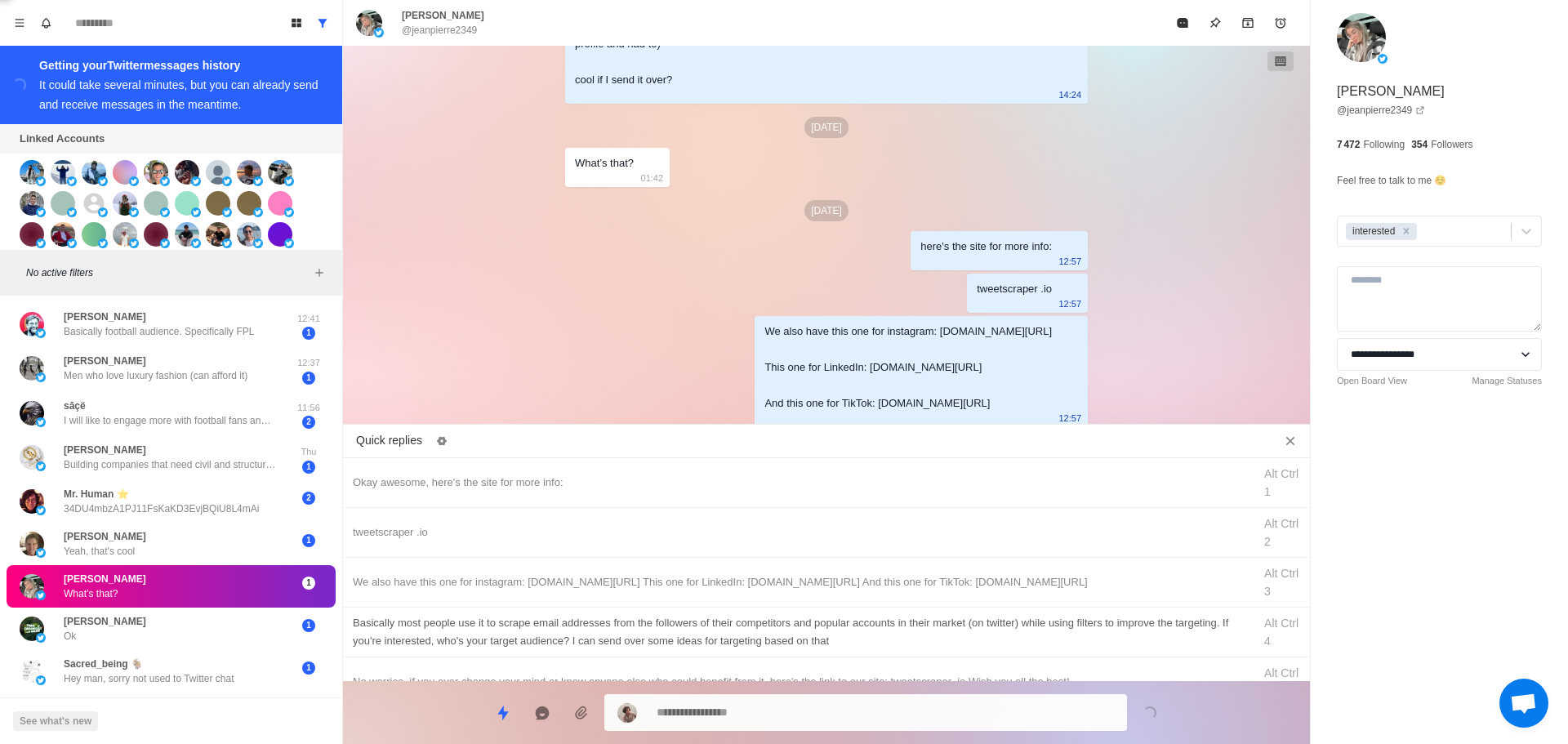
drag, startPoint x: 816, startPoint y: 642, endPoint x: 807, endPoint y: 677, distance: 36.1
click at [816, 643] on div "Basically most people use it to scrape email addresses from the followers of th…" at bounding box center [798, 632] width 891 height 36
click at [800, 698] on div "**********" at bounding box center [865, 713] width 523 height 37
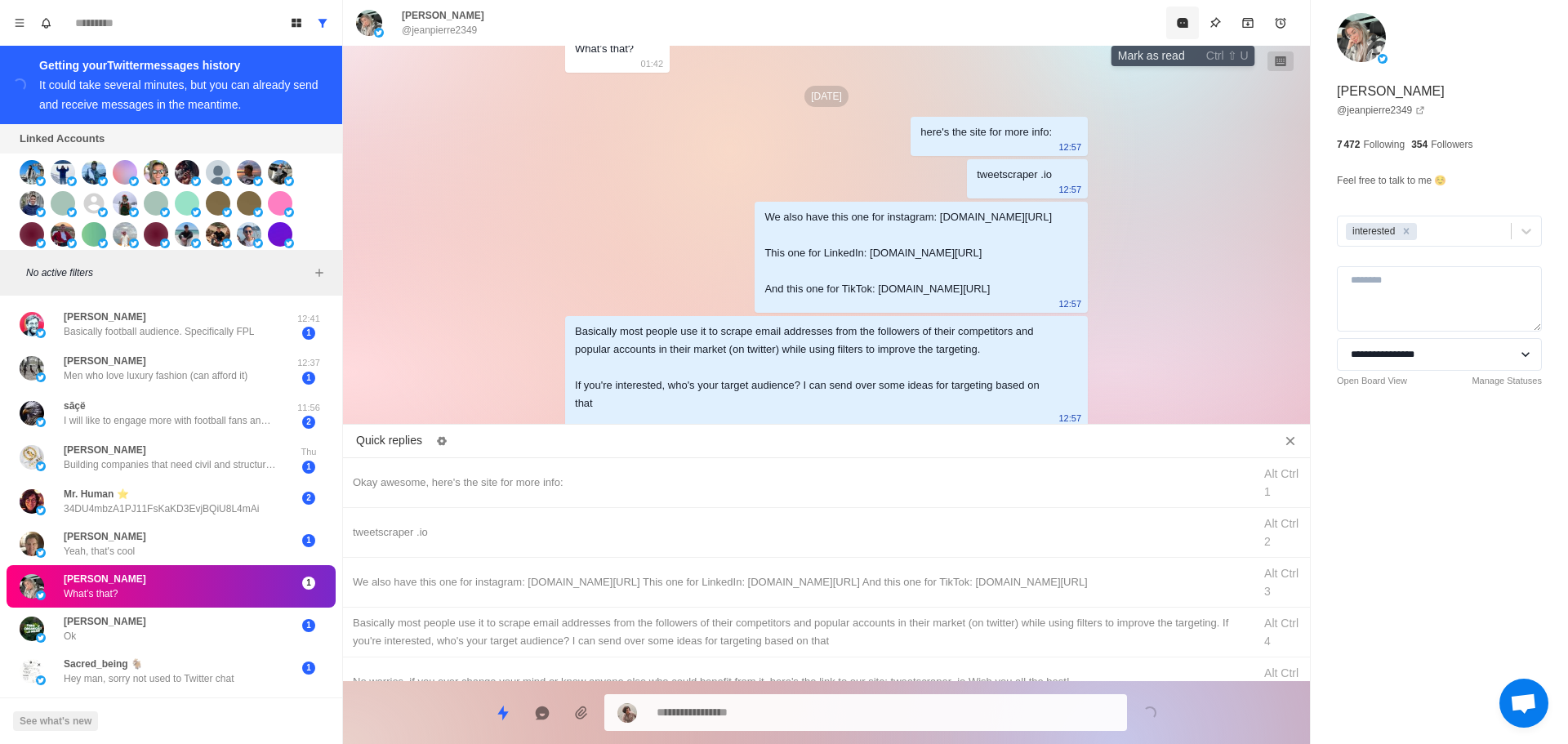
click at [1176, 16] on button "Mark as read" at bounding box center [1182, 22] width 32 height 32
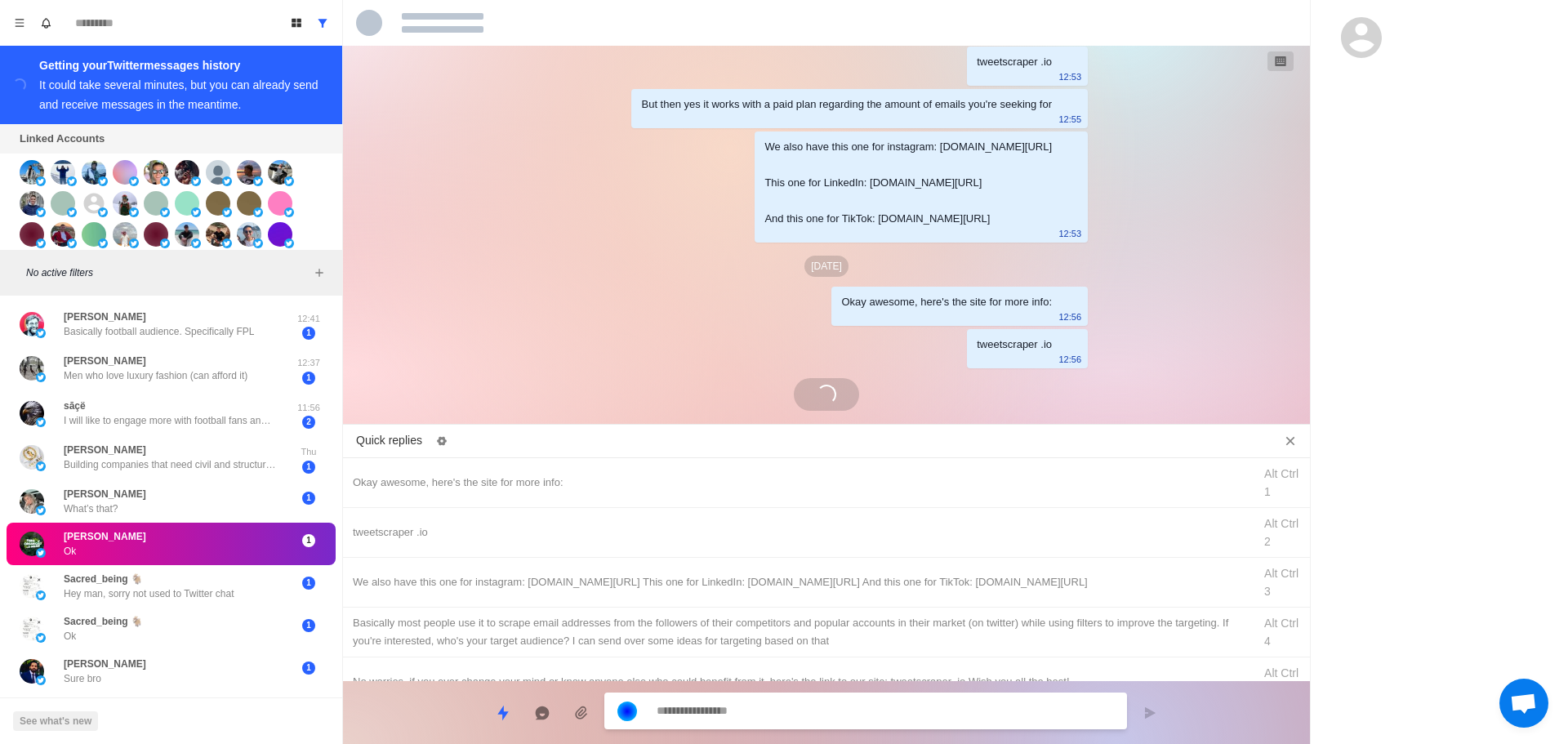
scroll to position [1413, 0]
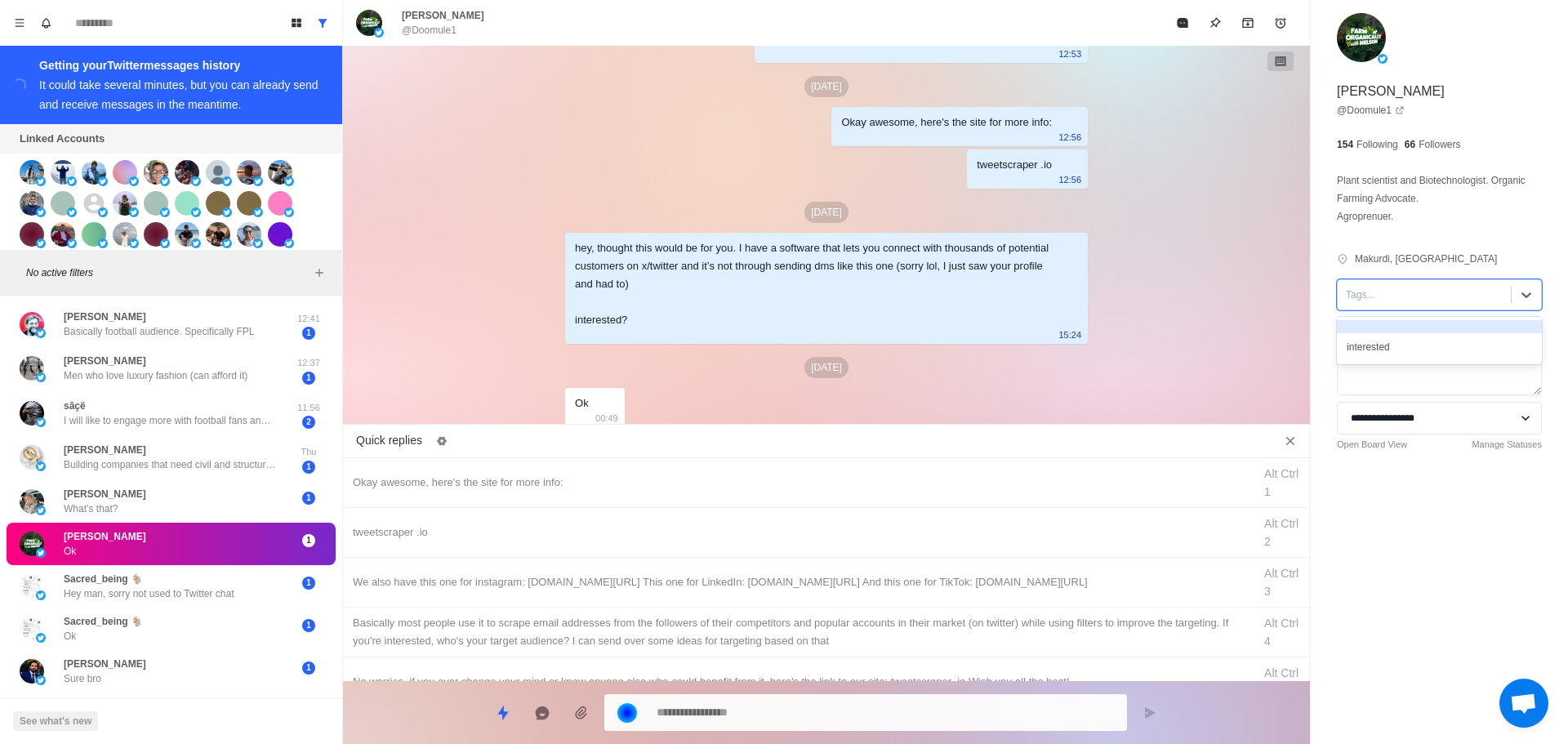
click at [1398, 306] on div "Tags..." at bounding box center [1424, 294] width 173 height 24
click at [1382, 361] on div "interested" at bounding box center [1440, 347] width 205 height 27
click at [681, 485] on div "Okay awesome, here's the site for more info:" at bounding box center [798, 483] width 891 height 18
click at [760, 719] on textarea "**********" at bounding box center [886, 713] width 457 height 23
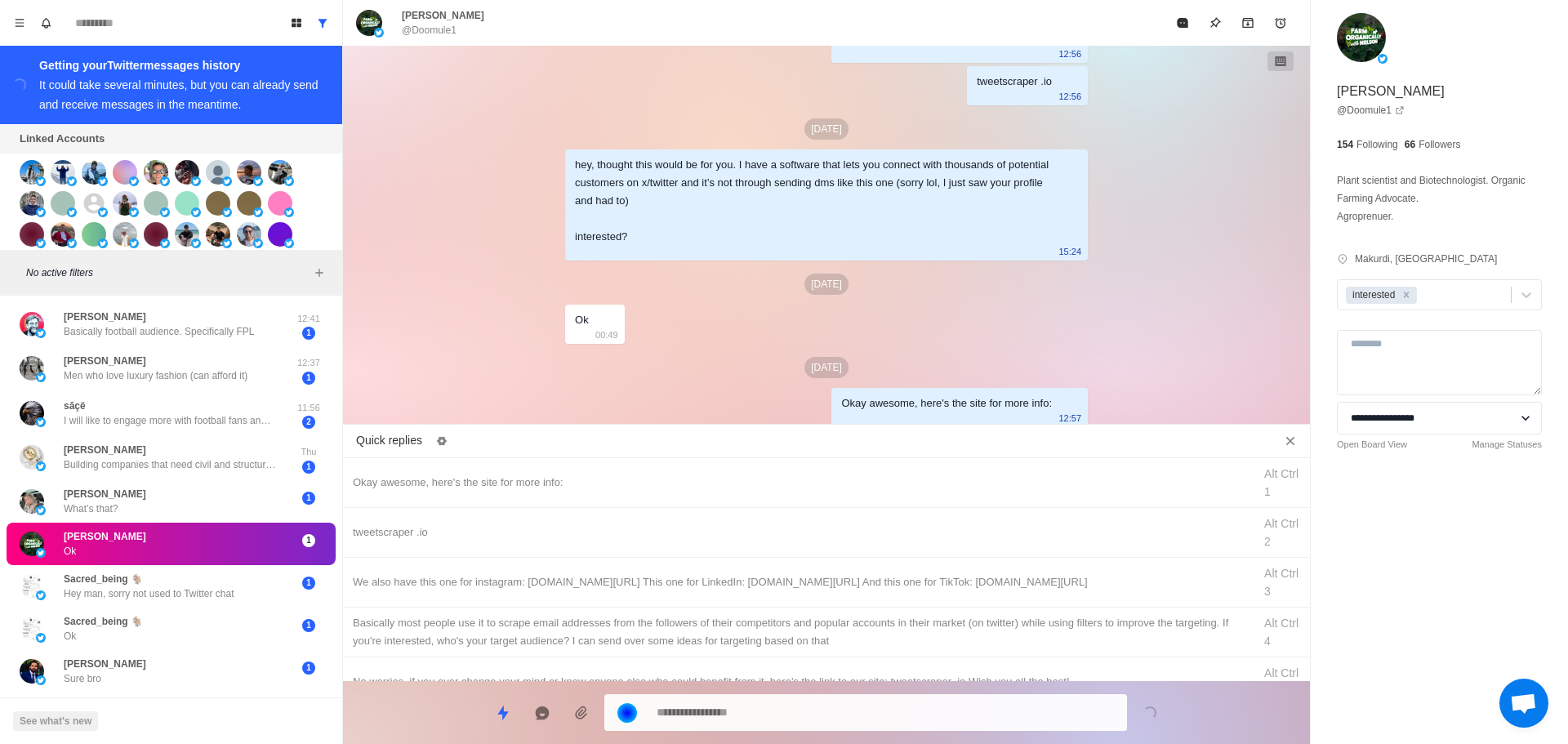
drag, startPoint x: 804, startPoint y: 525, endPoint x: 798, endPoint y: 703, distance: 178.1
click at [804, 527] on div "tweetscraper .io" at bounding box center [798, 533] width 891 height 18
click at [798, 703] on textarea "**********" at bounding box center [886, 713] width 457 height 23
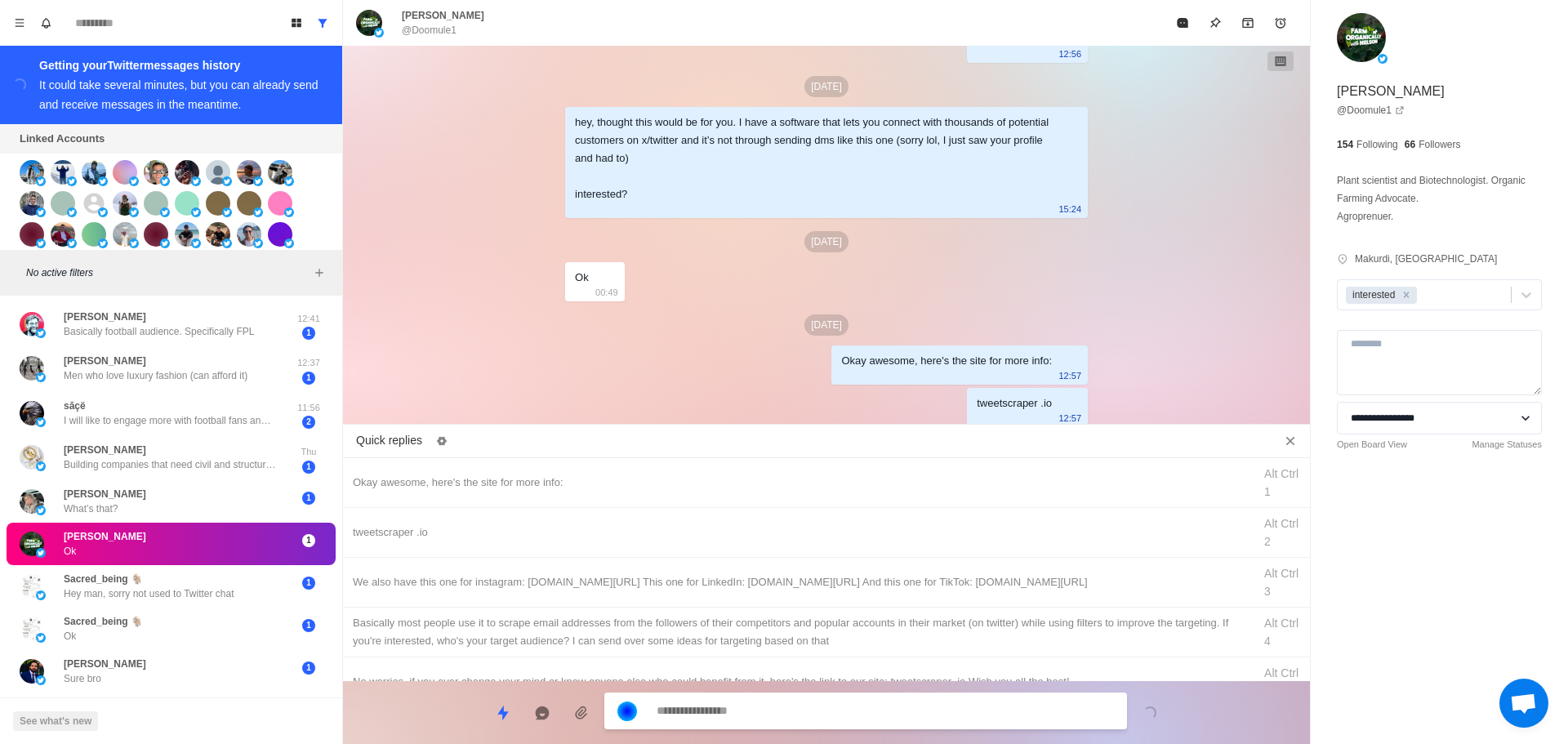
drag, startPoint x: 846, startPoint y: 567, endPoint x: 828, endPoint y: 635, distance: 70.3
click at [847, 572] on div "We also have this one for instagram: [DOMAIN_NAME][URL] This one for LinkedIn: …" at bounding box center [826, 583] width 967 height 50
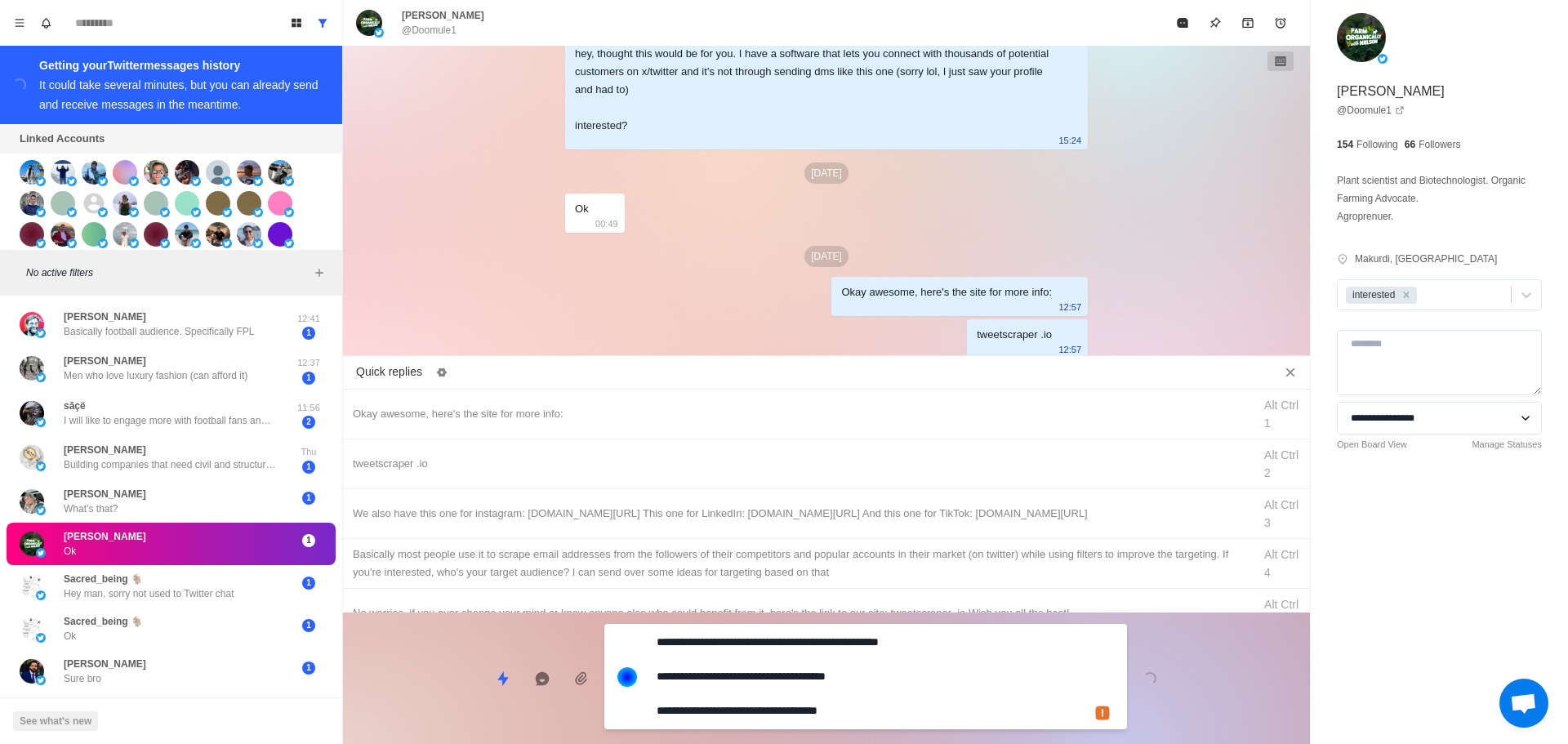
drag, startPoint x: 810, startPoint y: 703, endPoint x: 842, endPoint y: 630, distance: 79.7
click at [810, 702] on textarea "**********" at bounding box center [886, 677] width 457 height 92
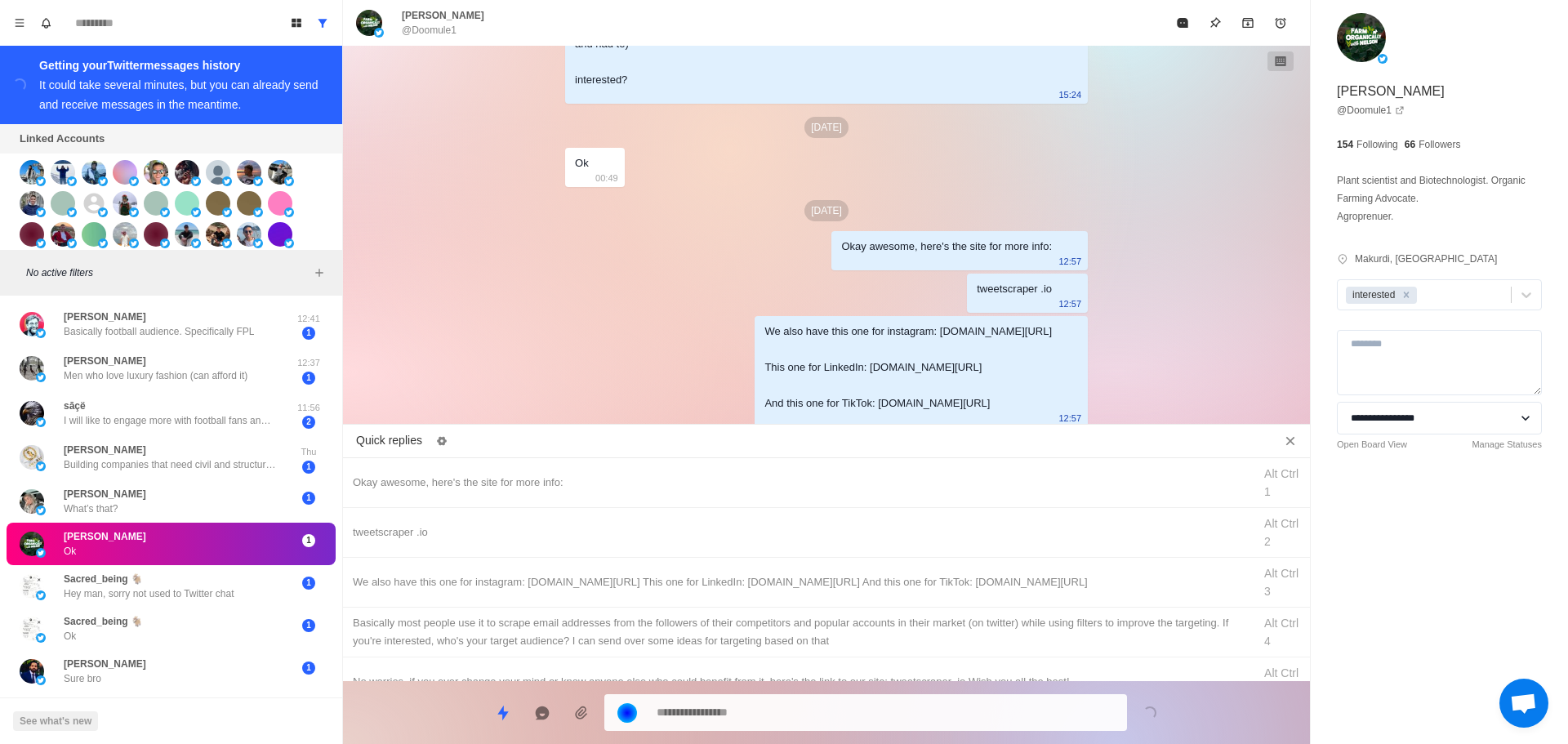
drag, startPoint x: 842, startPoint y: 630, endPoint x: 822, endPoint y: 683, distance: 56.6
click at [842, 632] on div "Basically most people use it to scrape email addresses from the followers of th…" at bounding box center [798, 632] width 891 height 36
click at [817, 708] on textarea "**********" at bounding box center [886, 713] width 457 height 23
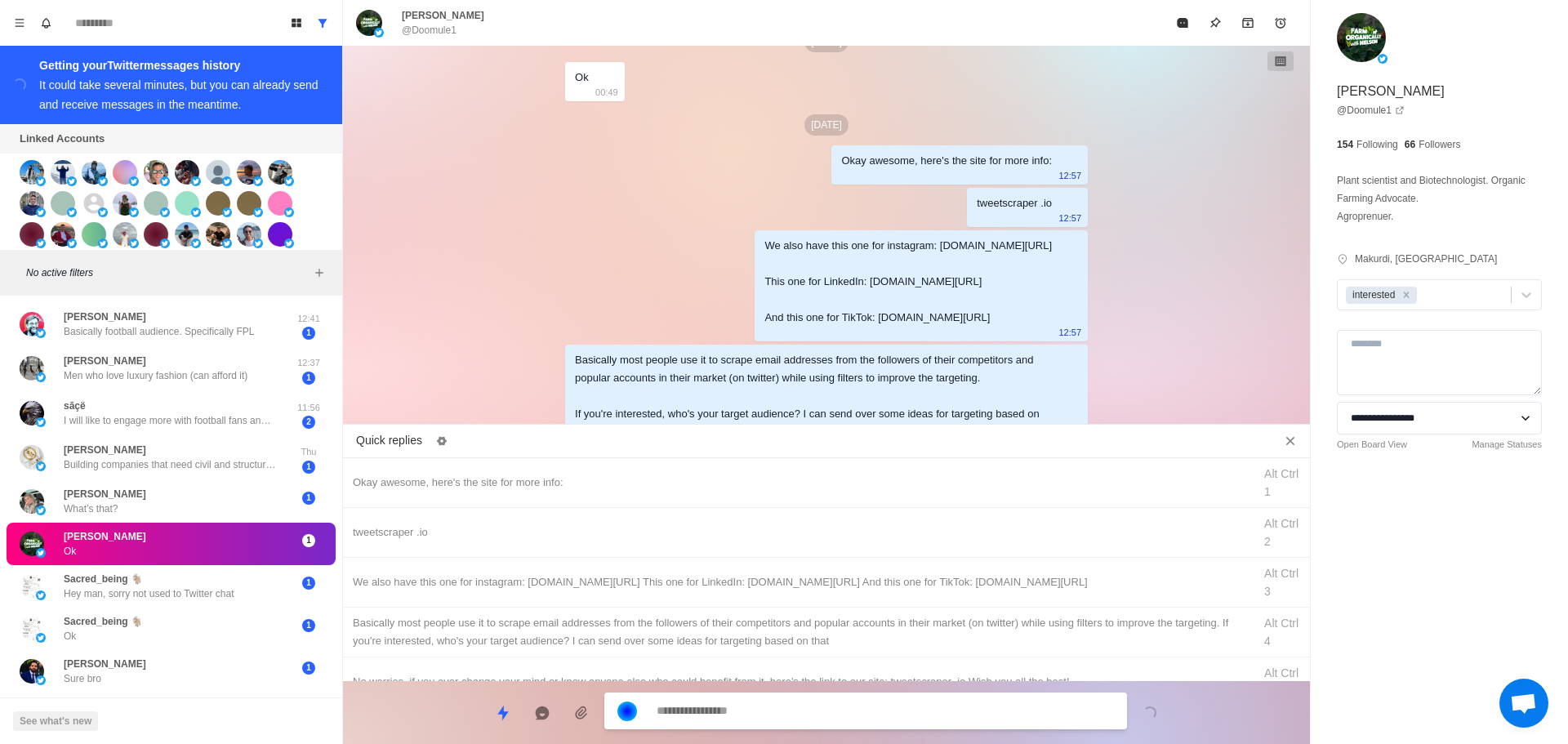
scroll to position [1767, 0]
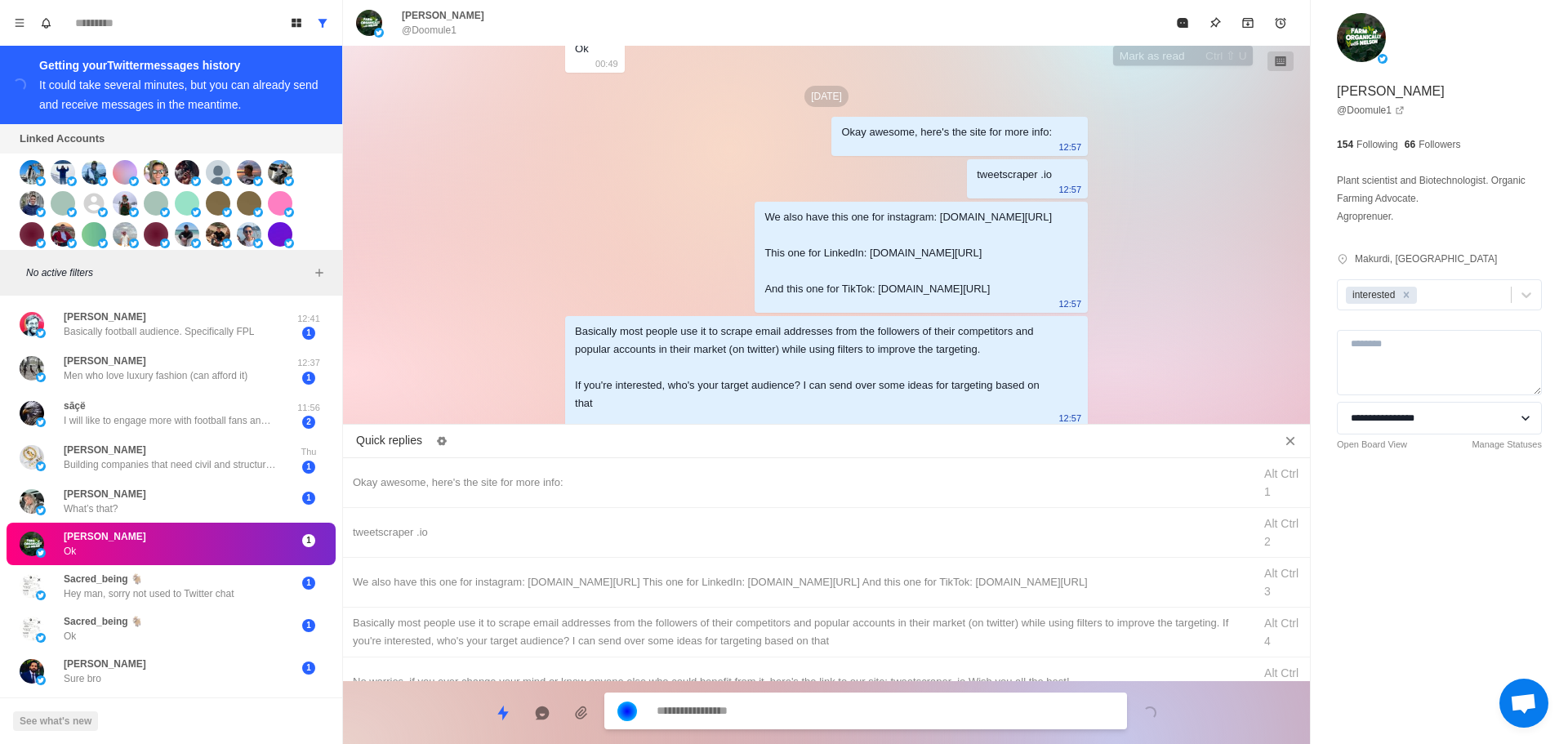
click at [1171, 39] on div "[PERSON_NAME] @Doomule1" at bounding box center [826, 22] width 967 height 46
drag, startPoint x: 1176, startPoint y: 27, endPoint x: 1163, endPoint y: 306, distance: 279.3
click at [1175, 29] on button "Mark as read" at bounding box center [1182, 22] width 32 height 32
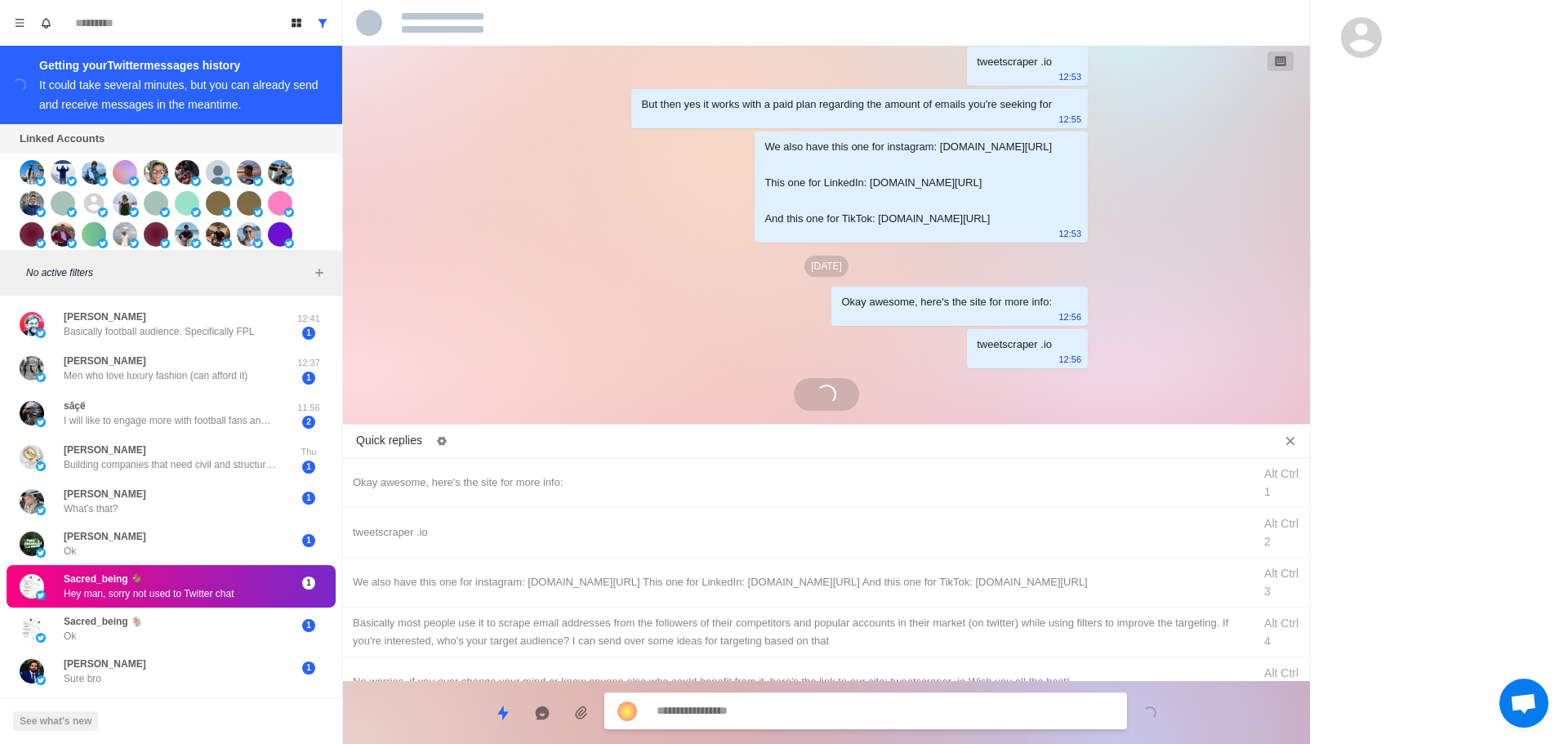
scroll to position [2032, 0]
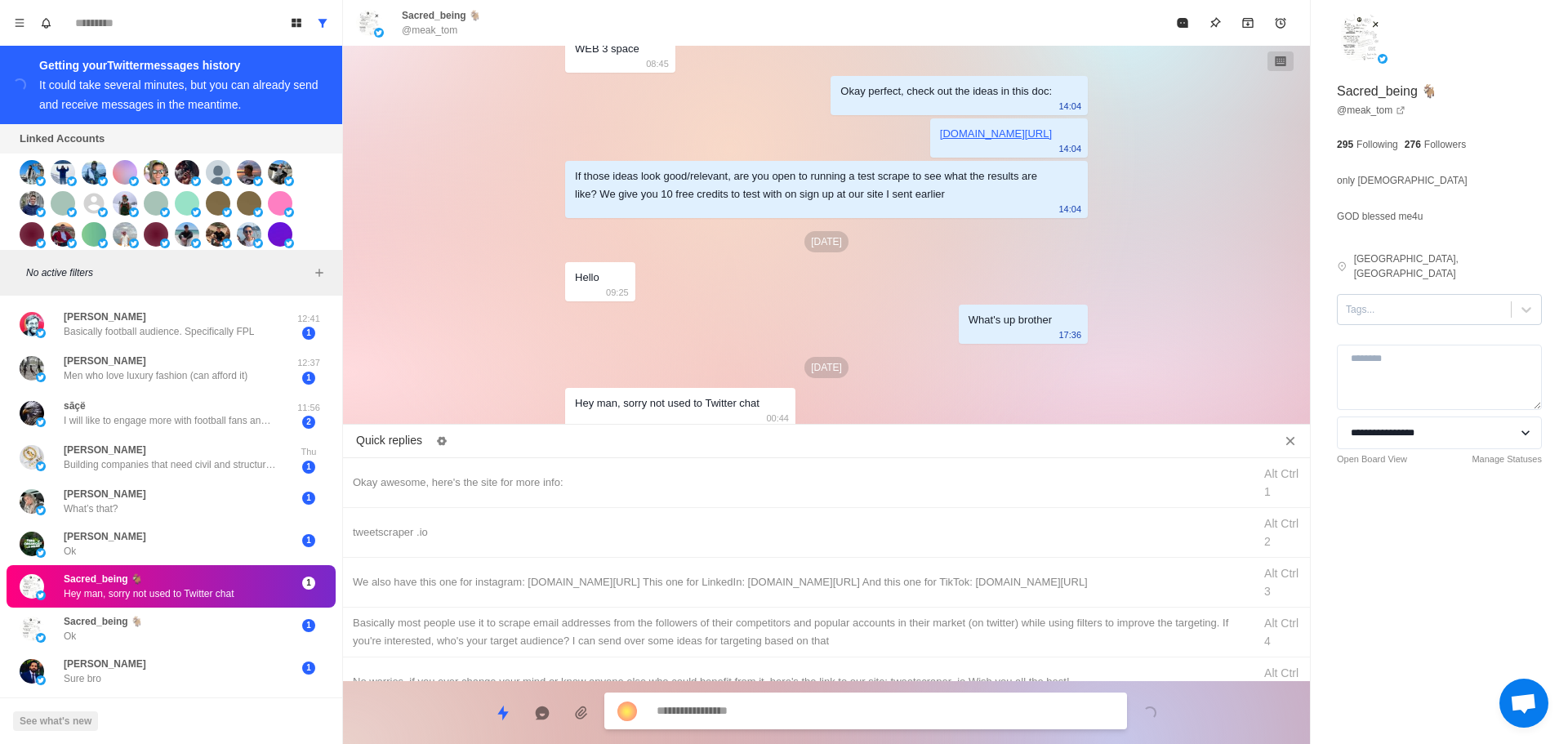
click at [1370, 301] on div at bounding box center [1424, 310] width 156 height 18
click at [1391, 348] on div "interested" at bounding box center [1440, 362] width 205 height 27
click at [643, 492] on div "Okay awesome, here's the site for more info: Alt Ctrl 1" at bounding box center [826, 483] width 967 height 50
drag, startPoint x: 734, startPoint y: 713, endPoint x: 181, endPoint y: 774, distance: 556.4
click at [181, 743] on html "Board View Tools Archived Chats Mark many as read Keyboard shortcuts Team Setti…" at bounding box center [784, 380] width 1568 height 761
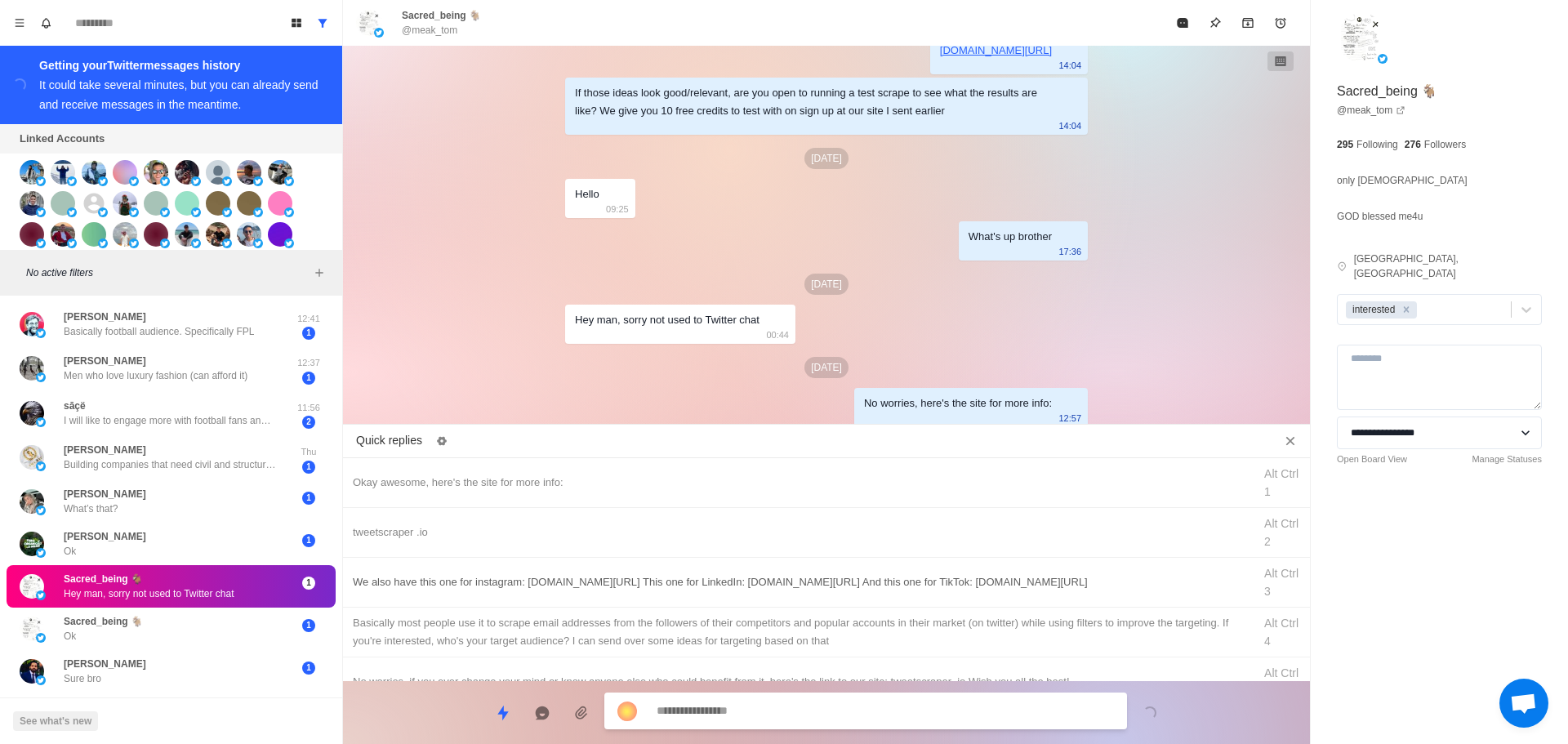
click at [602, 545] on div "tweetscraper .io Alt Ctrl 2" at bounding box center [826, 533] width 967 height 50
click at [730, 716] on textarea "**********" at bounding box center [886, 713] width 457 height 23
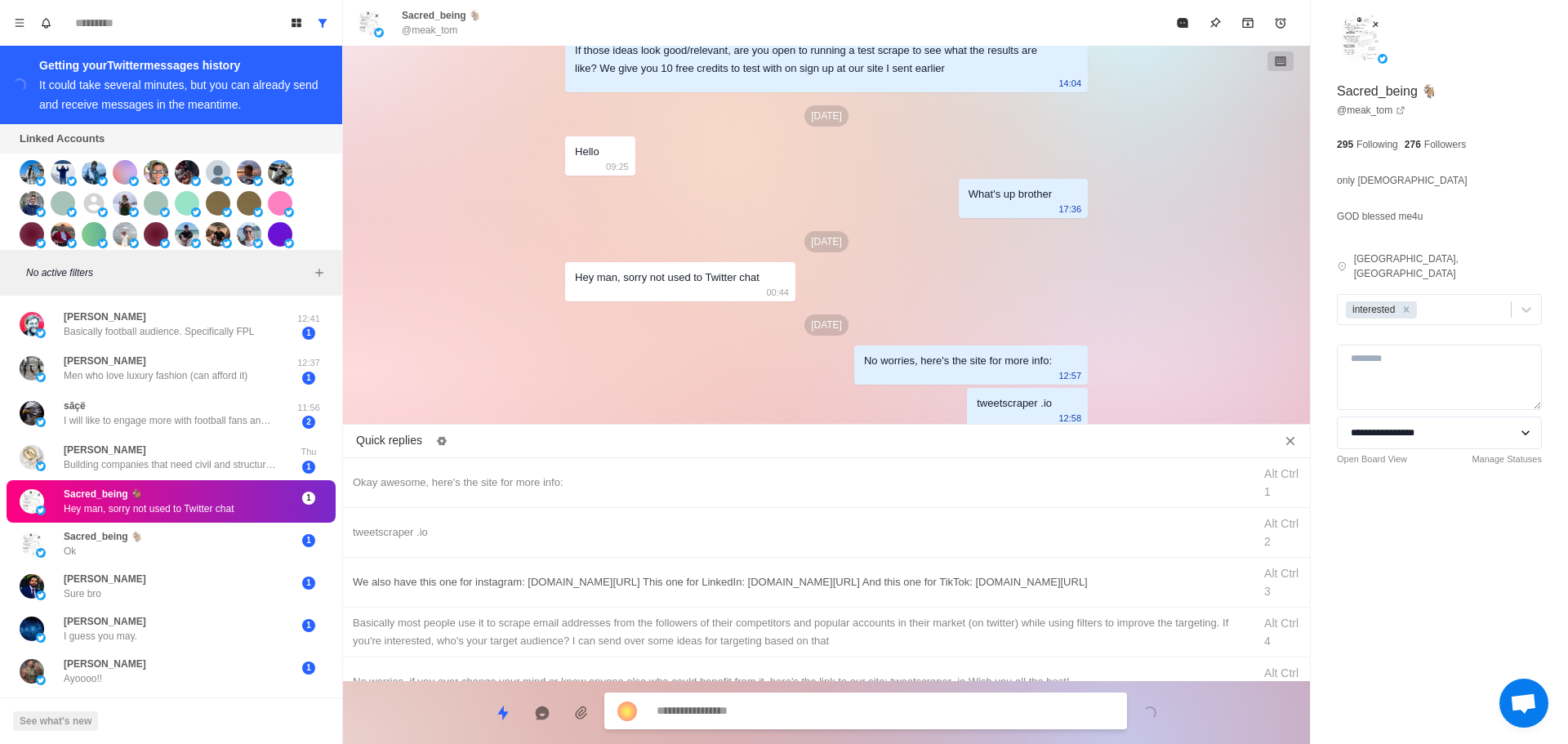
drag, startPoint x: 778, startPoint y: 615, endPoint x: 788, endPoint y: 597, distance: 20.6
click at [785, 602] on div "Okay awesome, here's the site for more info: Alt Ctrl 1 tweetscraper .io Alt Ct…" at bounding box center [826, 570] width 967 height 223
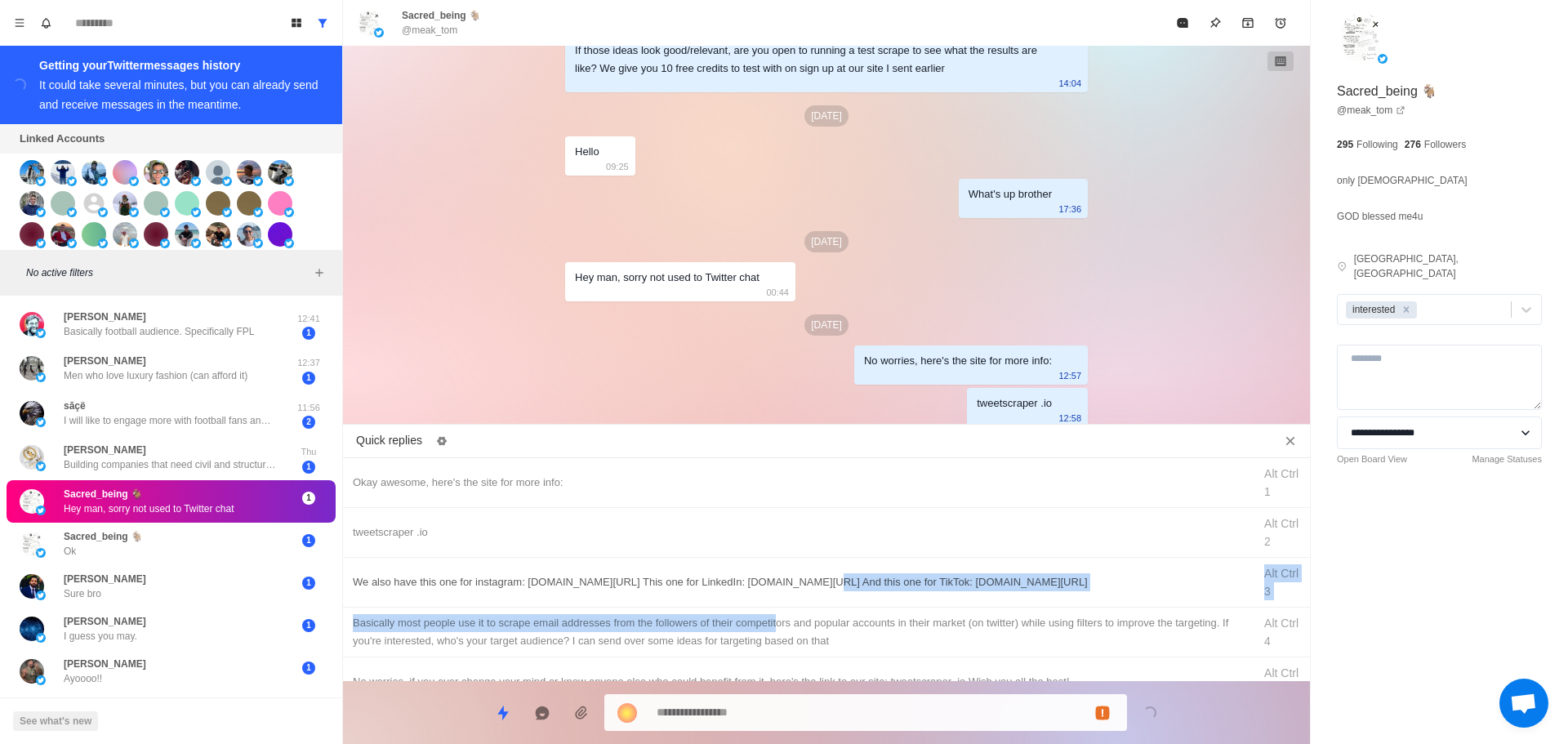
click at [788, 597] on div "We also have this one for instagram: [DOMAIN_NAME][URL] This one for LinkedIn: …" at bounding box center [826, 583] width 967 height 50
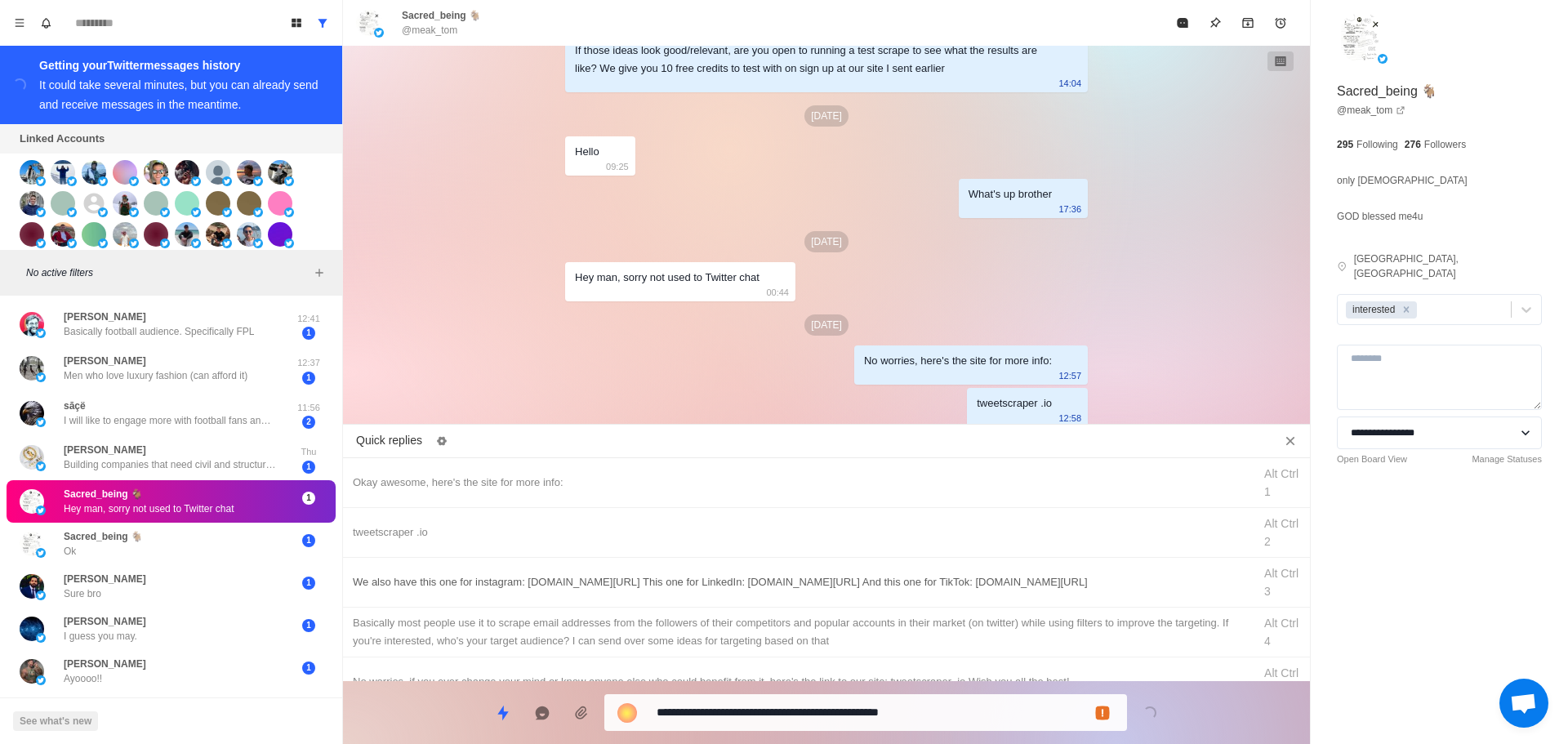
scroll to position [2226, 0]
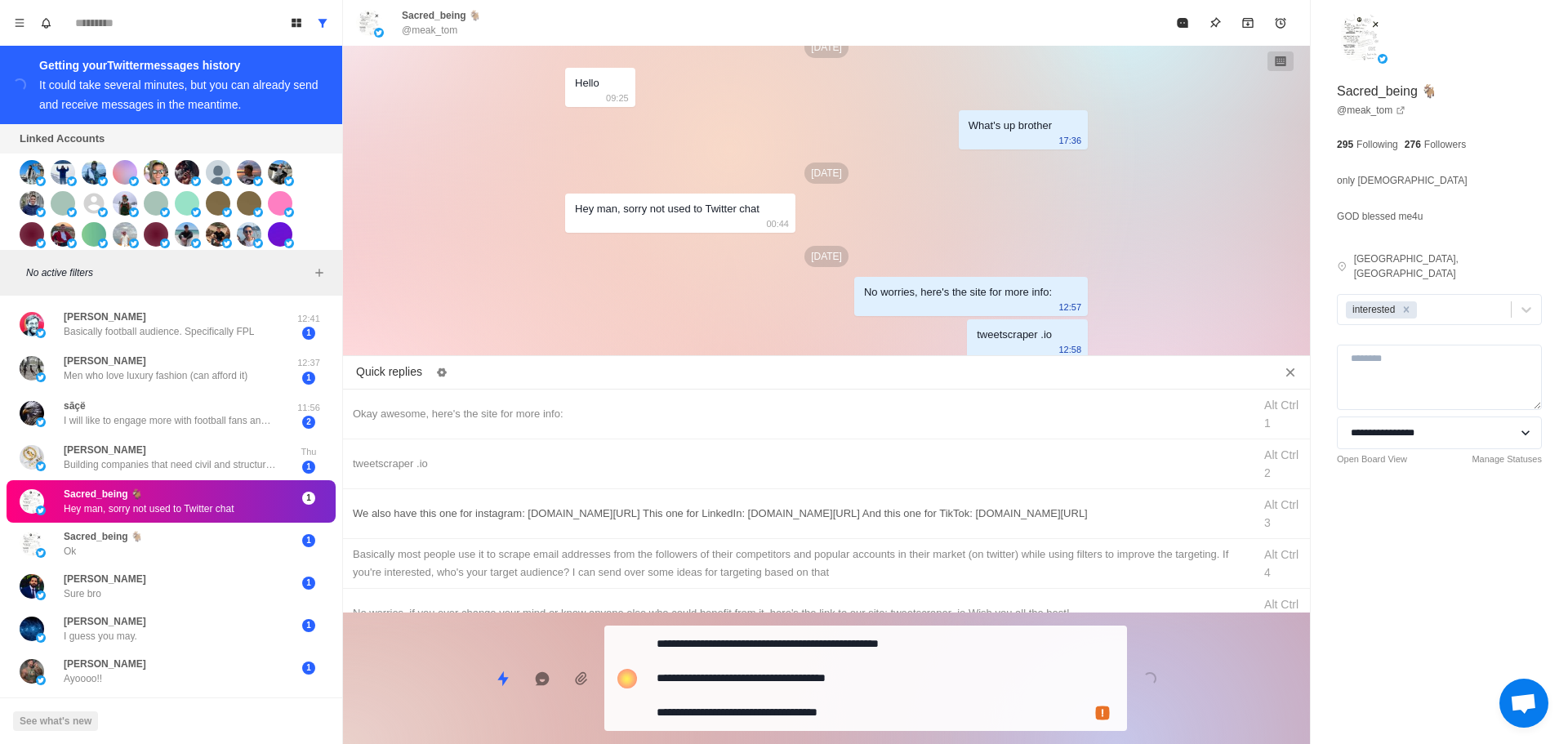
drag, startPoint x: 801, startPoint y: 525, endPoint x: 807, endPoint y: 616, distance: 91.2
click at [801, 526] on div "We also have this one for instagram: [DOMAIN_NAME][URL] This one for LinkedIn: …" at bounding box center [826, 514] width 967 height 50
click at [816, 702] on textarea "**********" at bounding box center [886, 677] width 457 height 92
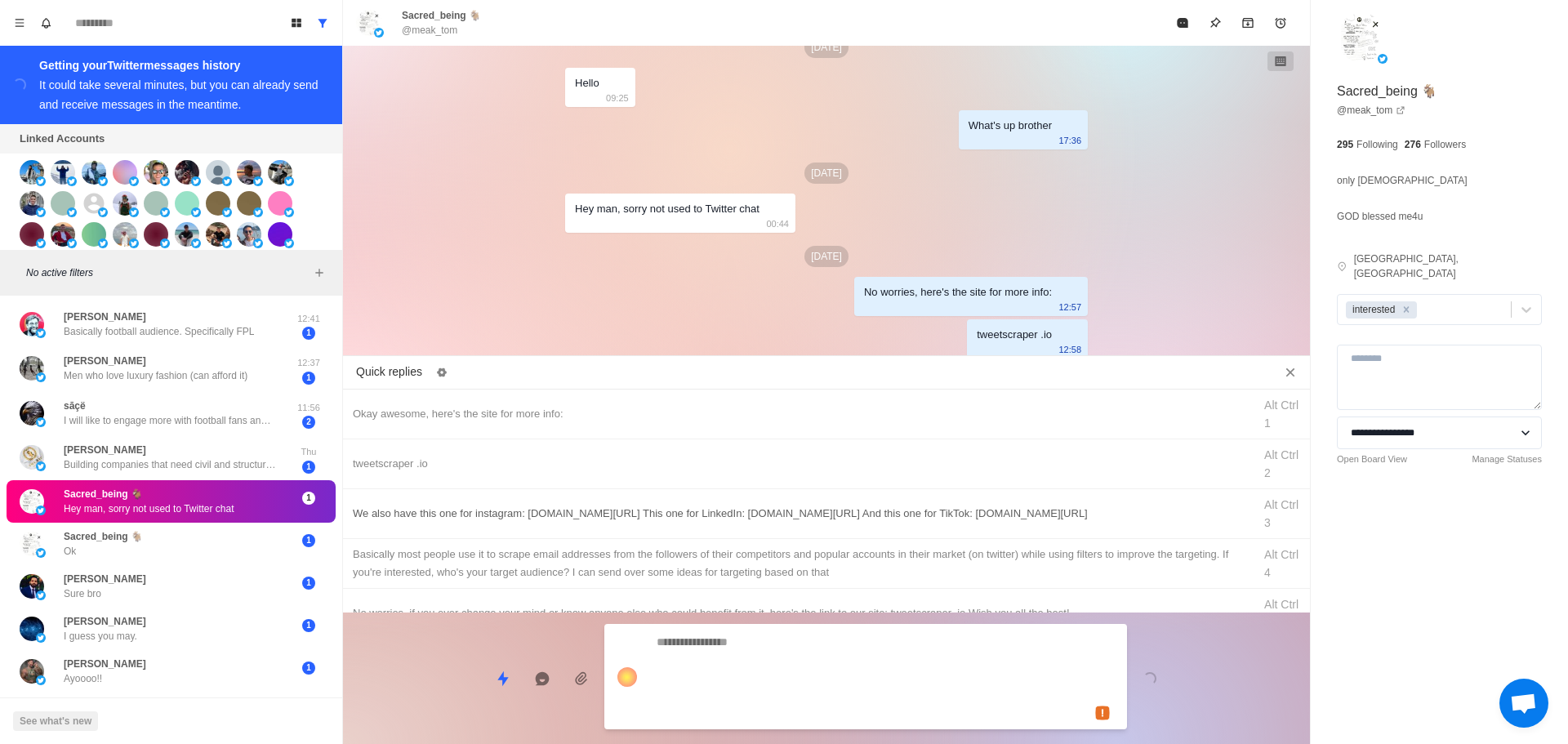
scroll to position [2272, 0]
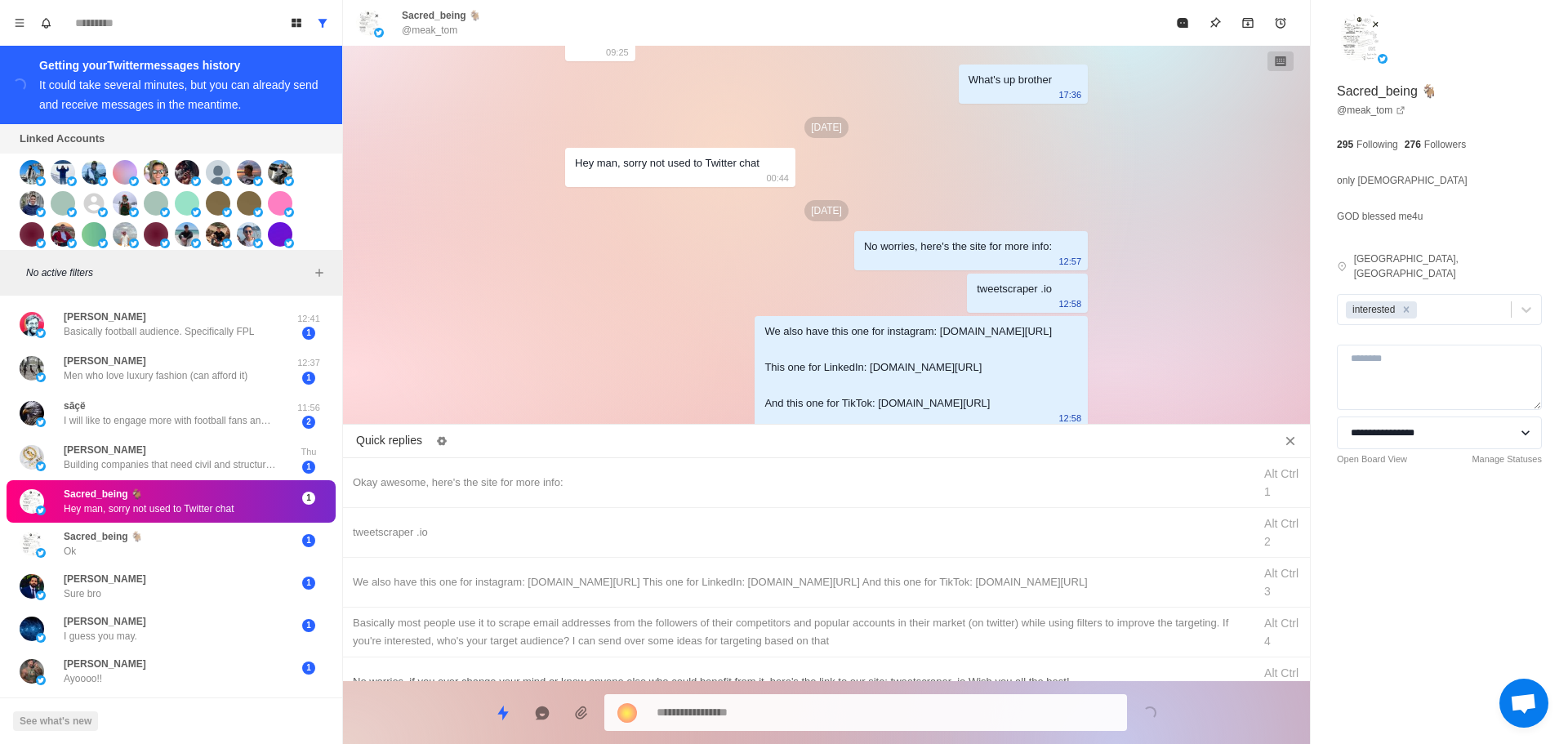
drag, startPoint x: 841, startPoint y: 590, endPoint x: 846, endPoint y: 604, distance: 14.9
click at [842, 591] on div "We also have this one for instagram: [DOMAIN_NAME][URL] This one for LinkedIn: …" at bounding box center [798, 583] width 891 height 18
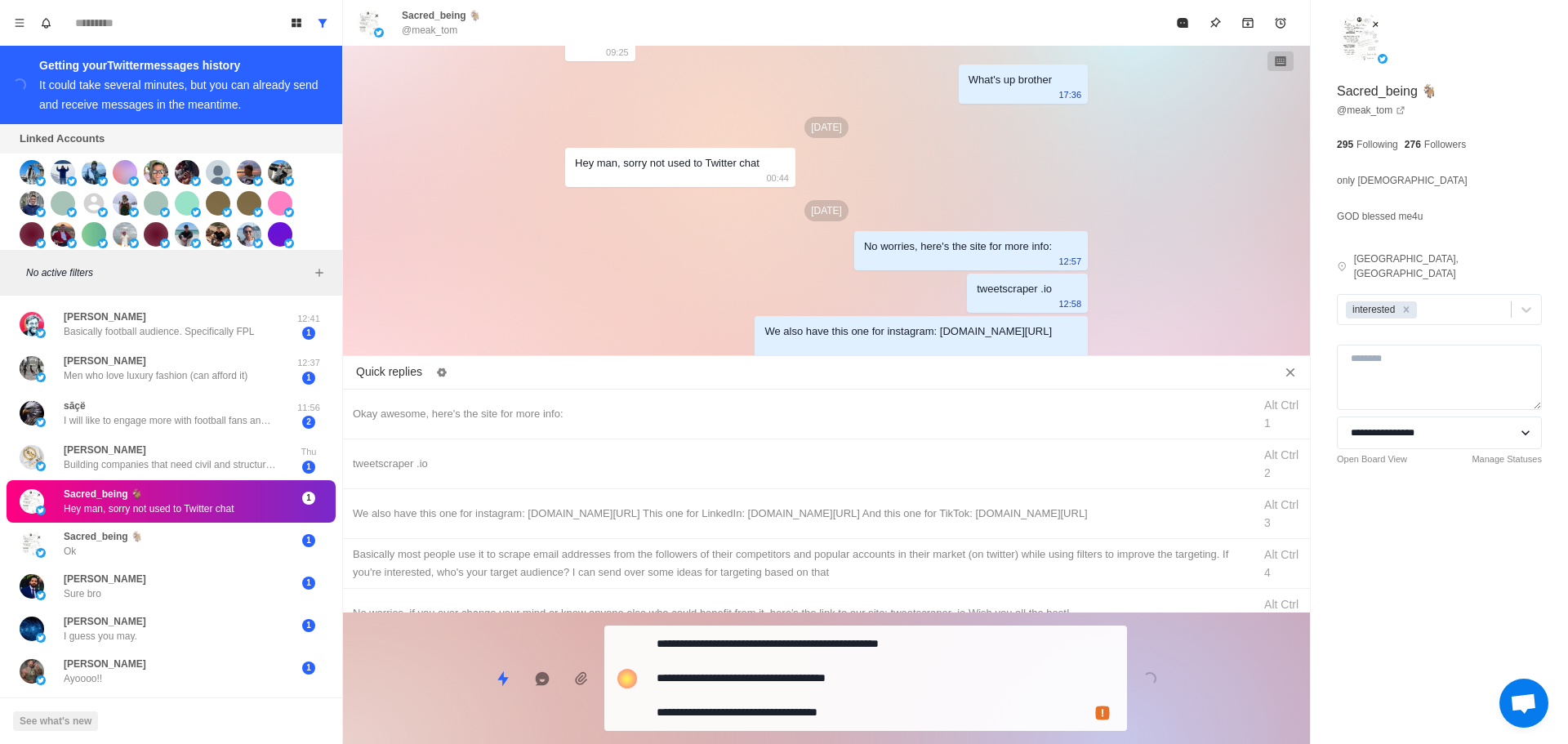
drag, startPoint x: 860, startPoint y: 574, endPoint x: 848, endPoint y: 681, distance: 107.7
click at [860, 577] on div "Basically most people use it to scrape email addresses from the followers of th…" at bounding box center [798, 563] width 891 height 36
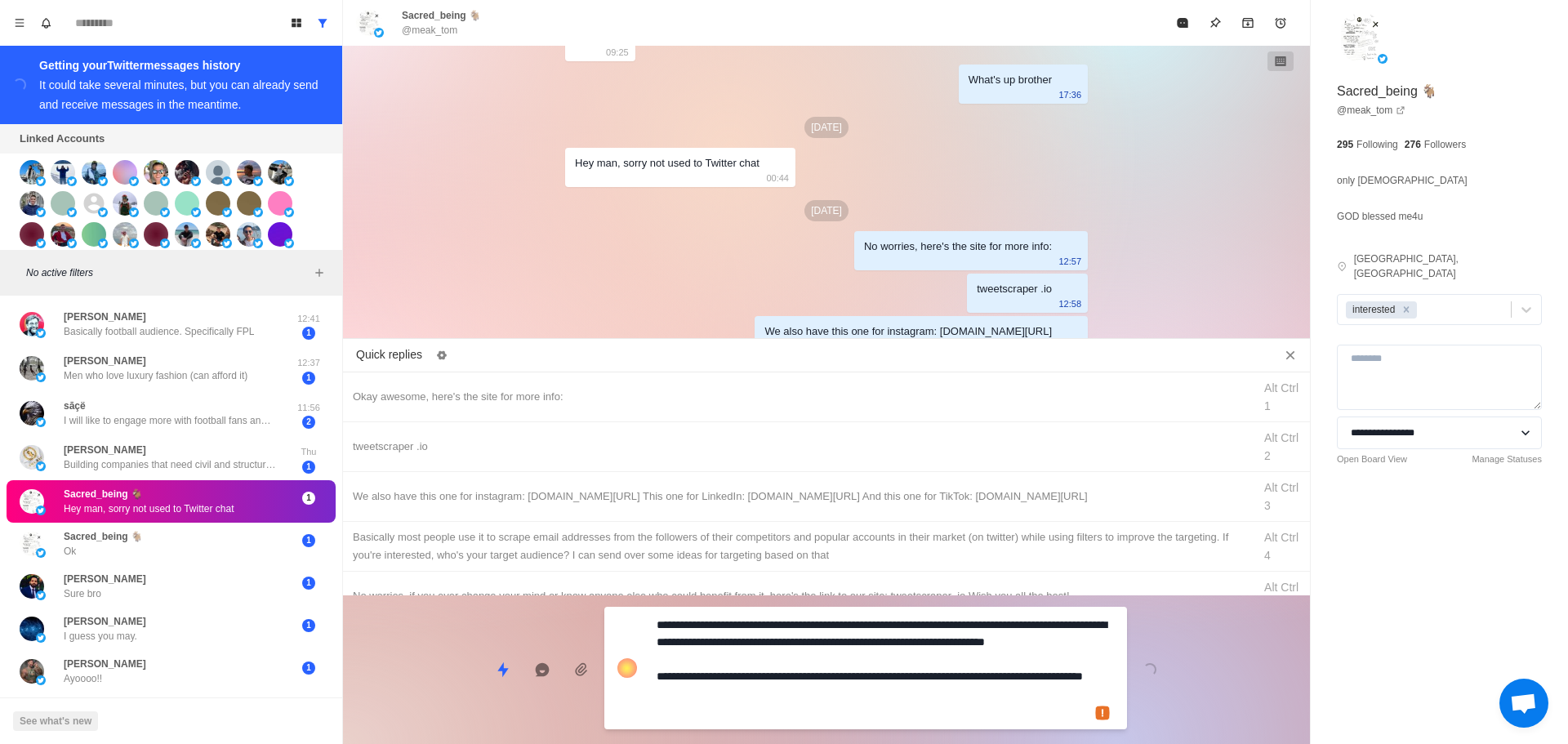
click at [848, 681] on div "**********" at bounding box center [826, 663] width 967 height 136
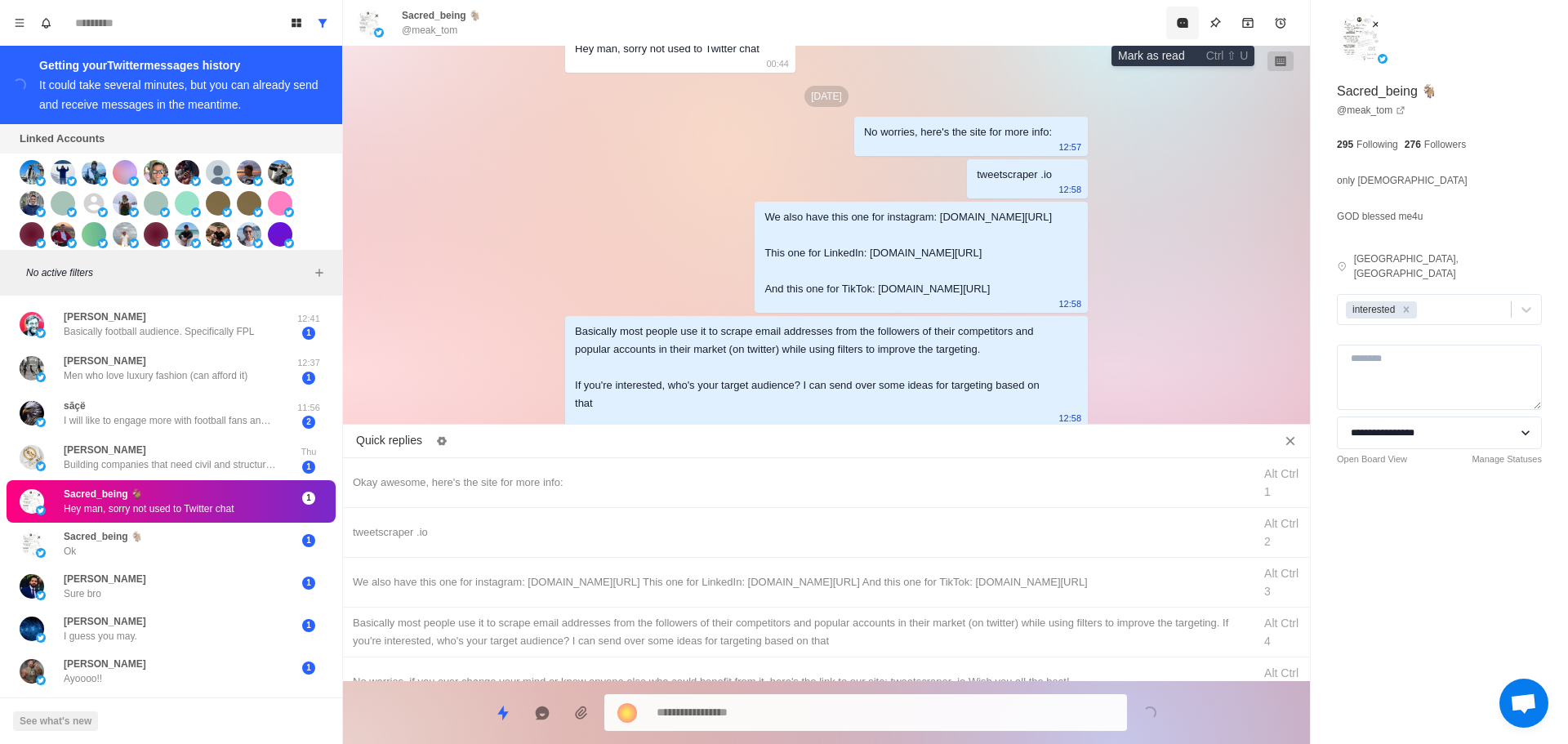
click at [1177, 22] on icon "Mark as read" at bounding box center [1182, 22] width 13 height 13
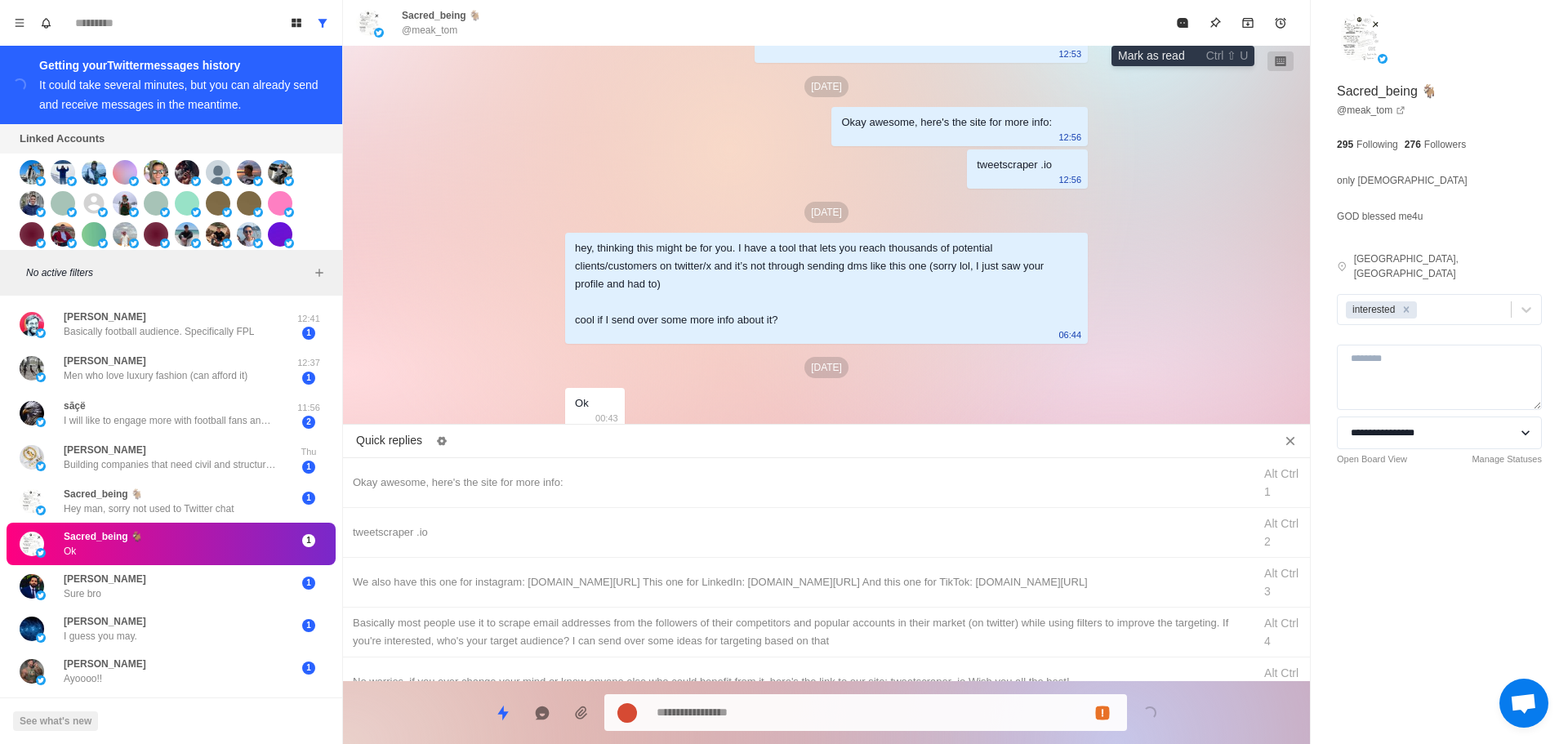
click at [1183, 25] on icon "Mark as read" at bounding box center [1182, 22] width 11 height 10
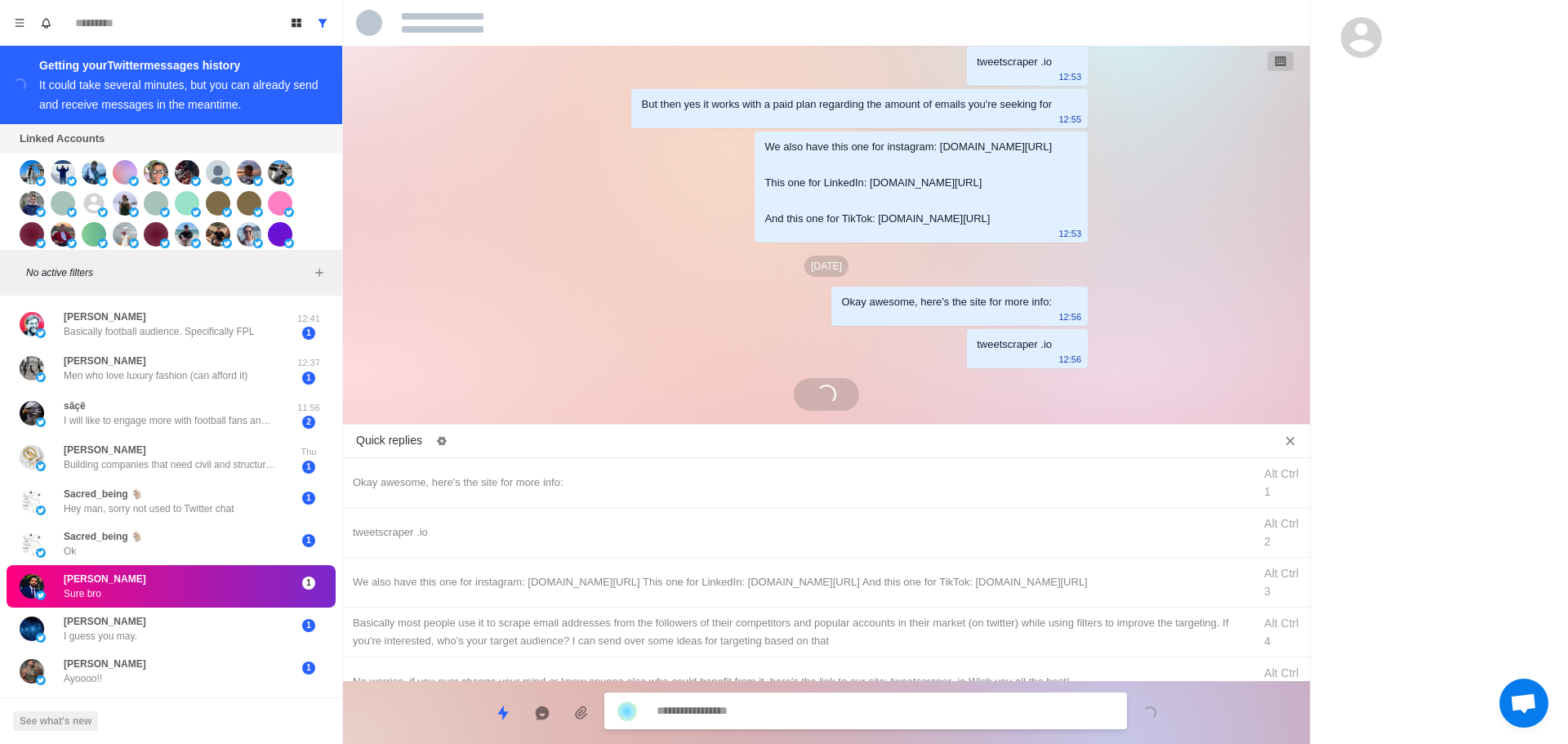
scroll to position [1413, 0]
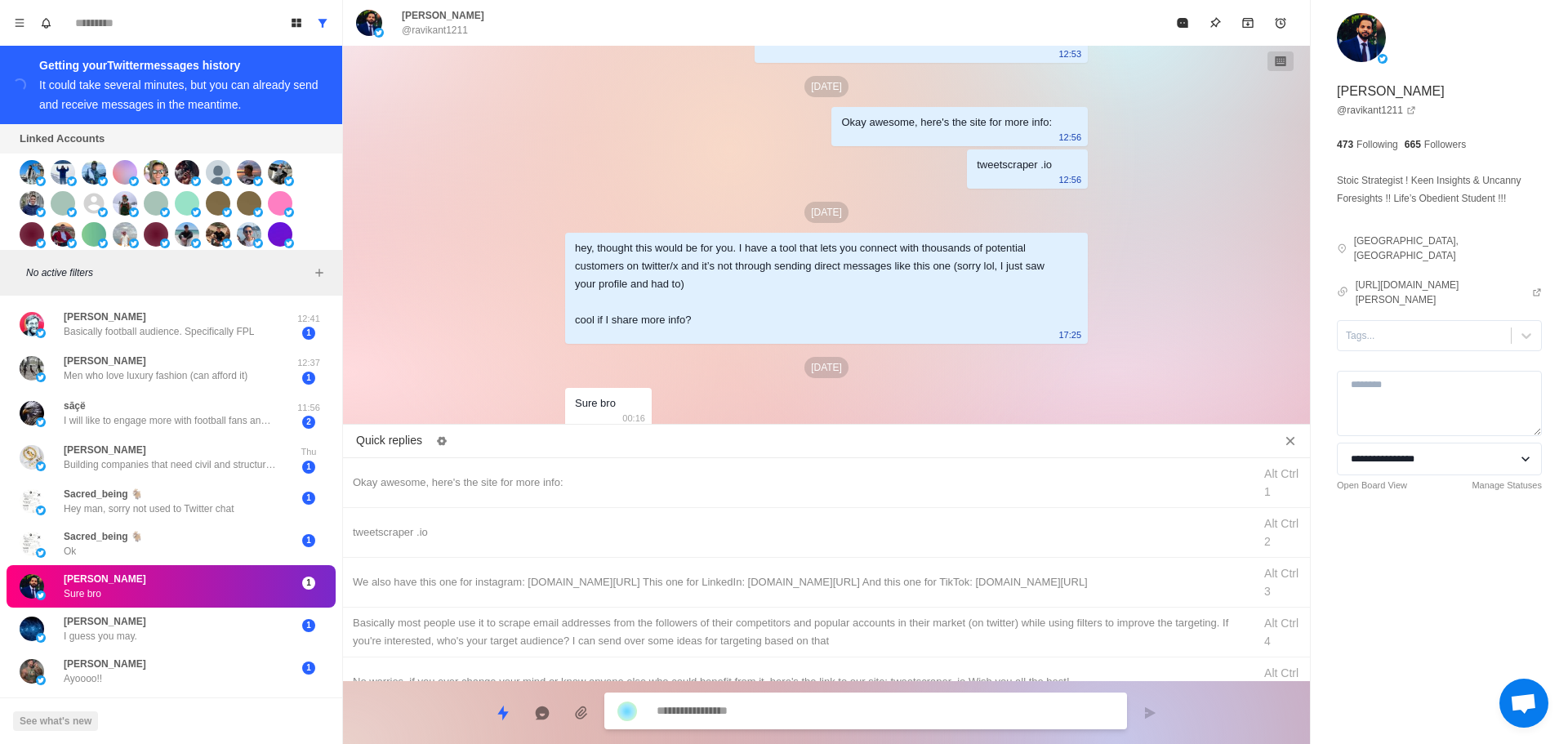
drag, startPoint x: 1399, startPoint y: 326, endPoint x: 1400, endPoint y: 342, distance: 16.0
click at [1399, 327] on div at bounding box center [1424, 335] width 156 height 18
click at [1404, 378] on div "interested" at bounding box center [1440, 388] width 205 height 27
click at [627, 480] on div "Okay awesome, here's the site for more info:" at bounding box center [798, 483] width 891 height 18
click at [742, 698] on div "**********" at bounding box center [865, 713] width 523 height 37
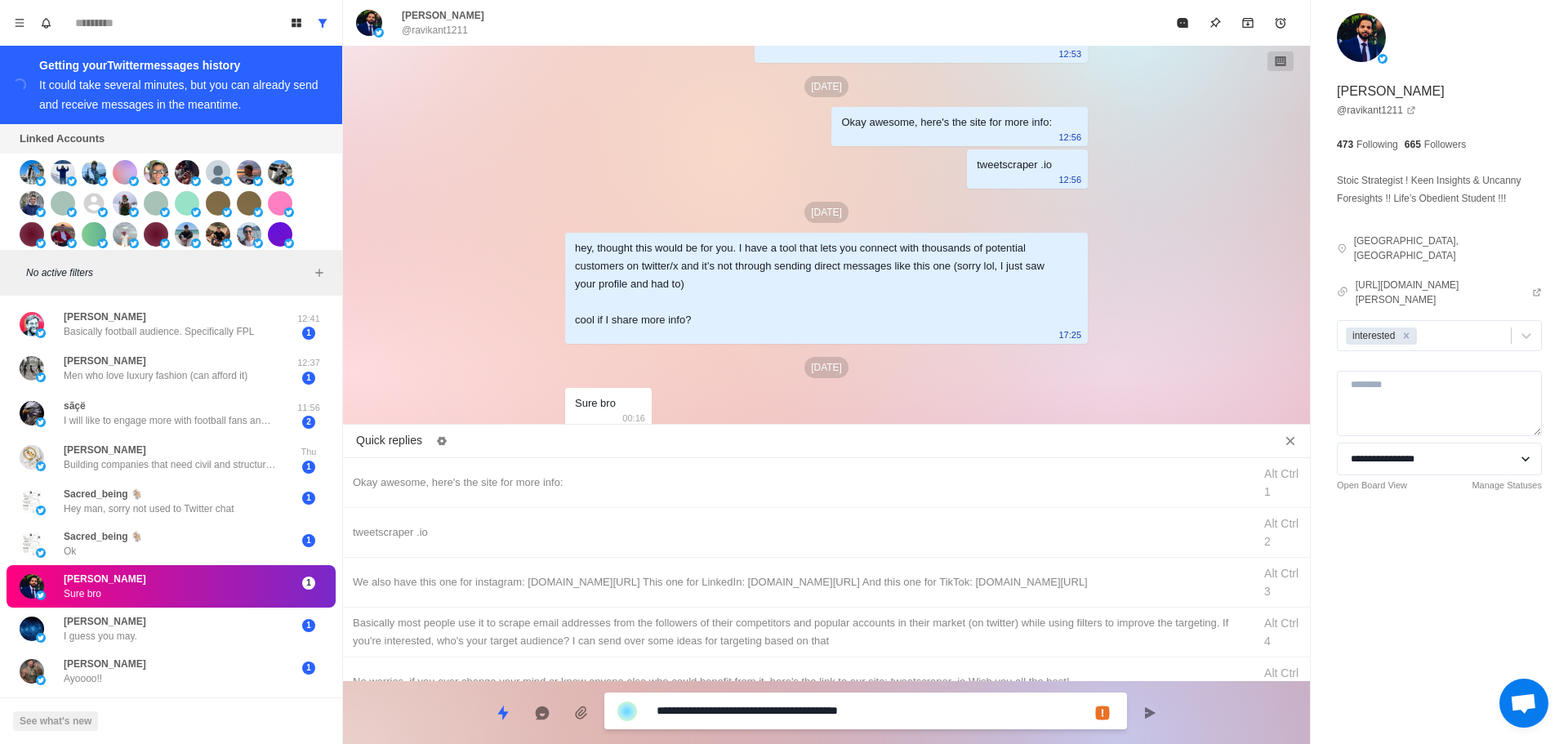
click at [751, 713] on textarea "**********" at bounding box center [886, 711] width 457 height 23
drag, startPoint x: 742, startPoint y: 522, endPoint x: 756, endPoint y: 573, distance: 52.9
click at [745, 529] on div "tweetscraper .io Alt Ctrl 2" at bounding box center [826, 533] width 967 height 50
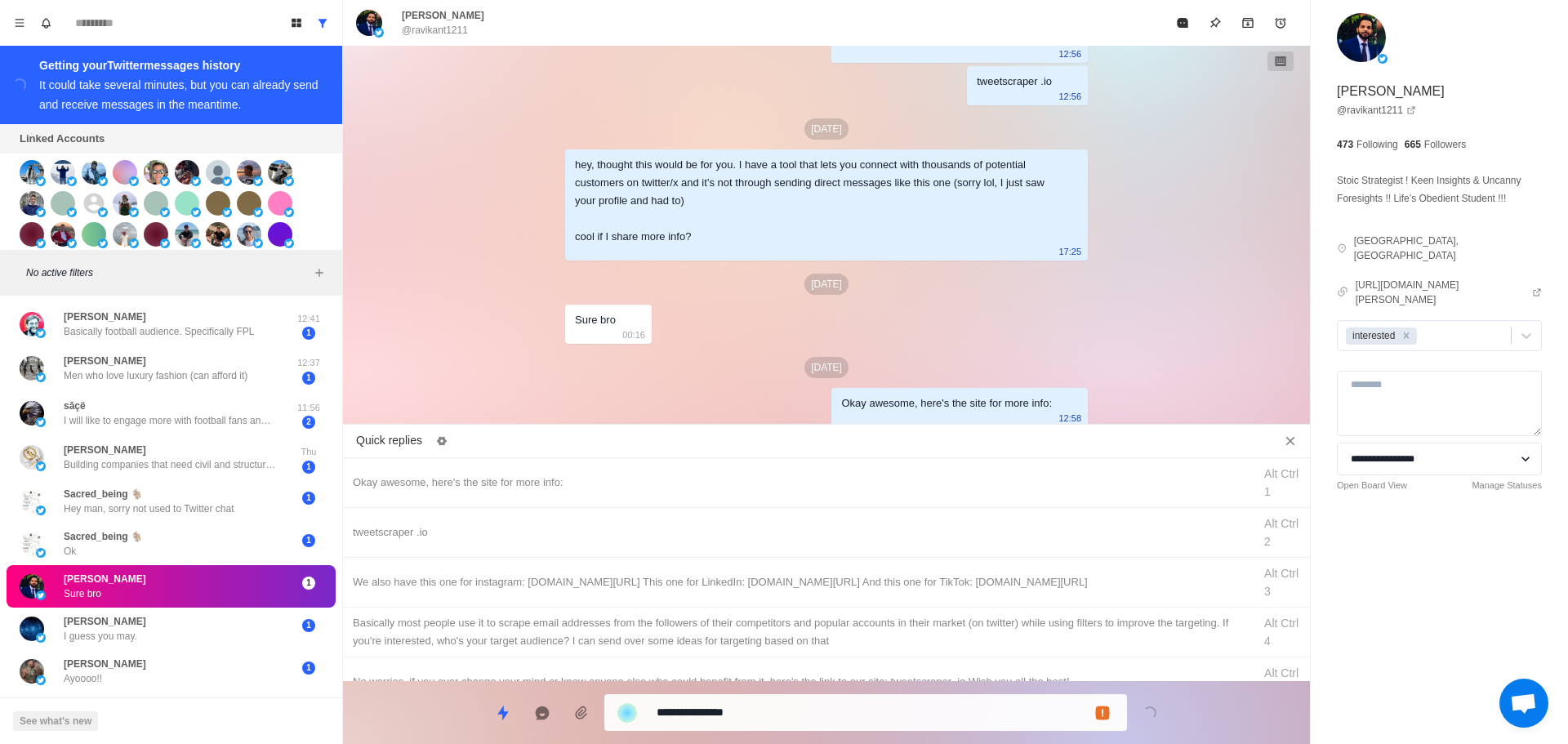
click at [765, 716] on textarea "**********" at bounding box center [886, 713] width 457 height 23
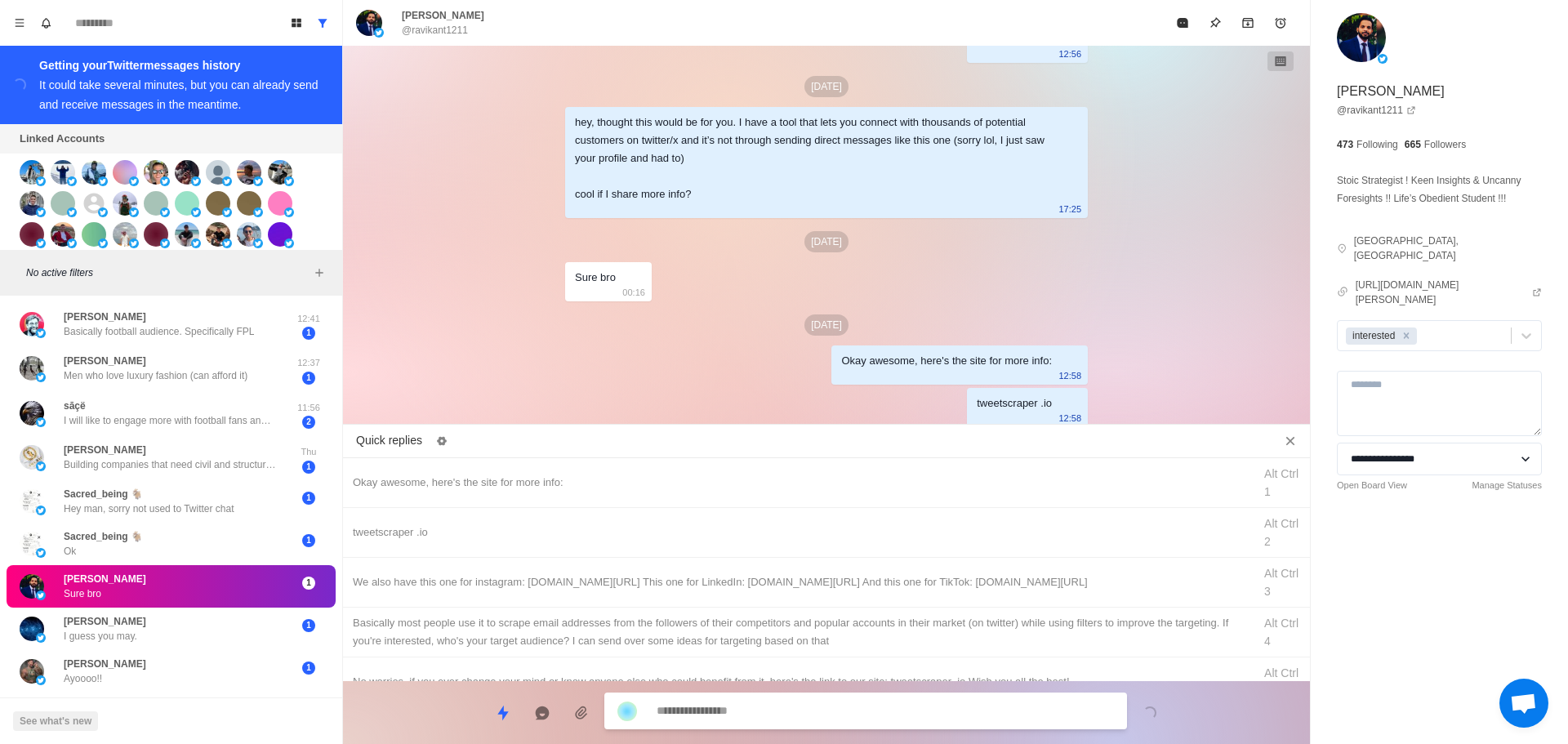
drag, startPoint x: 842, startPoint y: 572, endPoint x: 812, endPoint y: 704, distance: 135.4
click at [842, 573] on div "We also have this one for instagram: [DOMAIN_NAME][URL] This one for LinkedIn: …" at bounding box center [826, 583] width 967 height 50
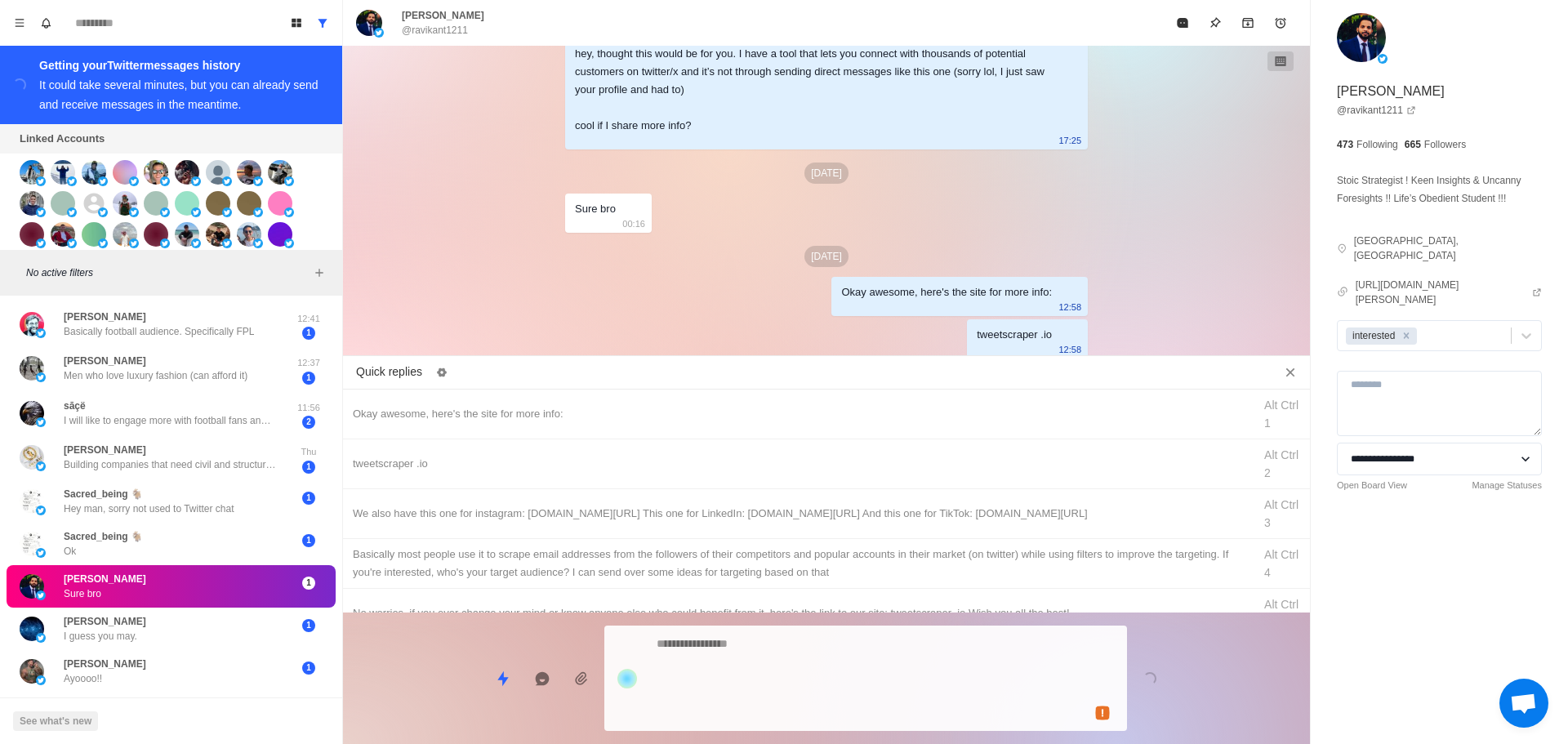
click at [812, 704] on textarea at bounding box center [886, 678] width 457 height 92
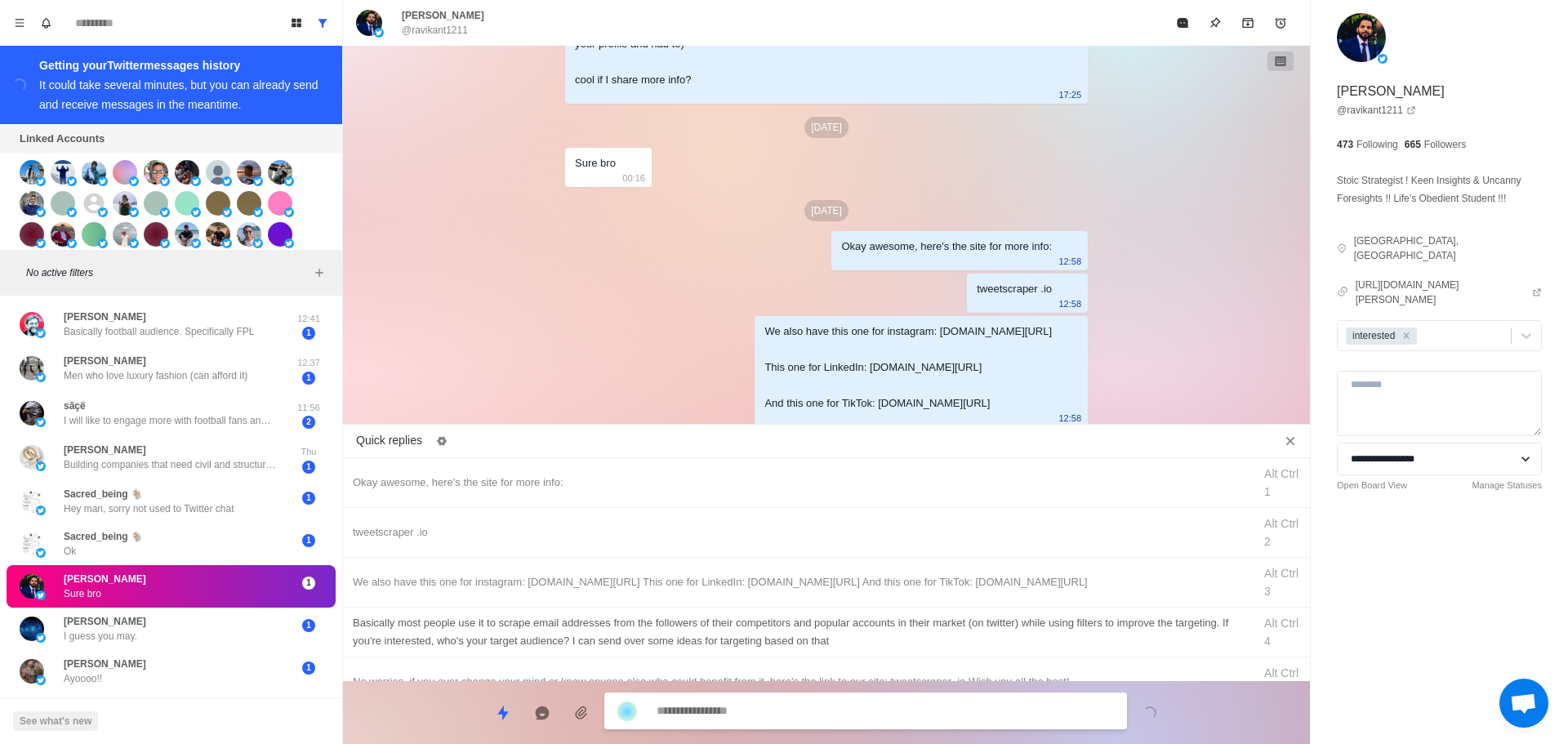
click at [849, 633] on div "Basically most people use it to scrape email addresses from the followers of th…" at bounding box center [798, 632] width 891 height 36
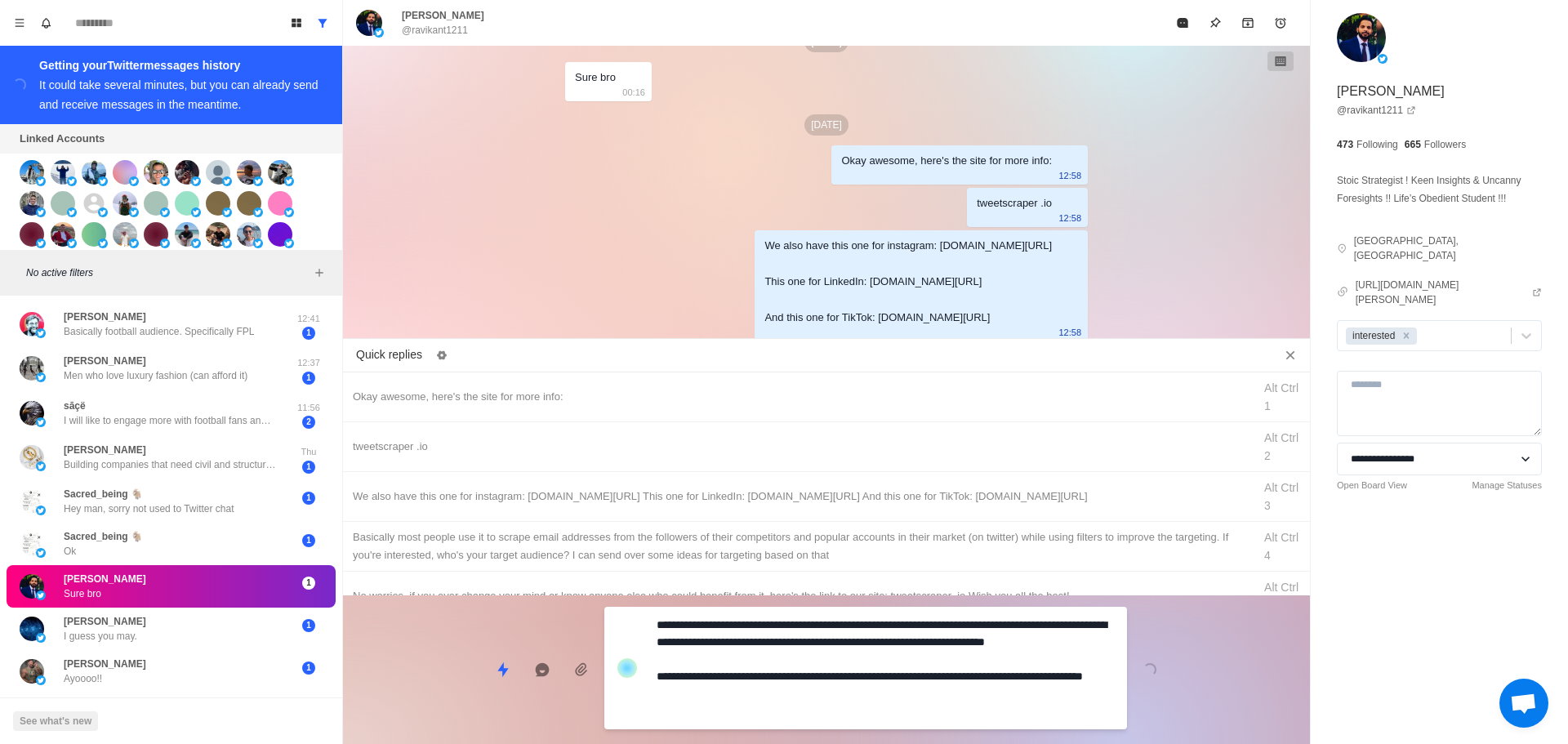
click at [827, 706] on textarea "**********" at bounding box center [886, 669] width 457 height 109
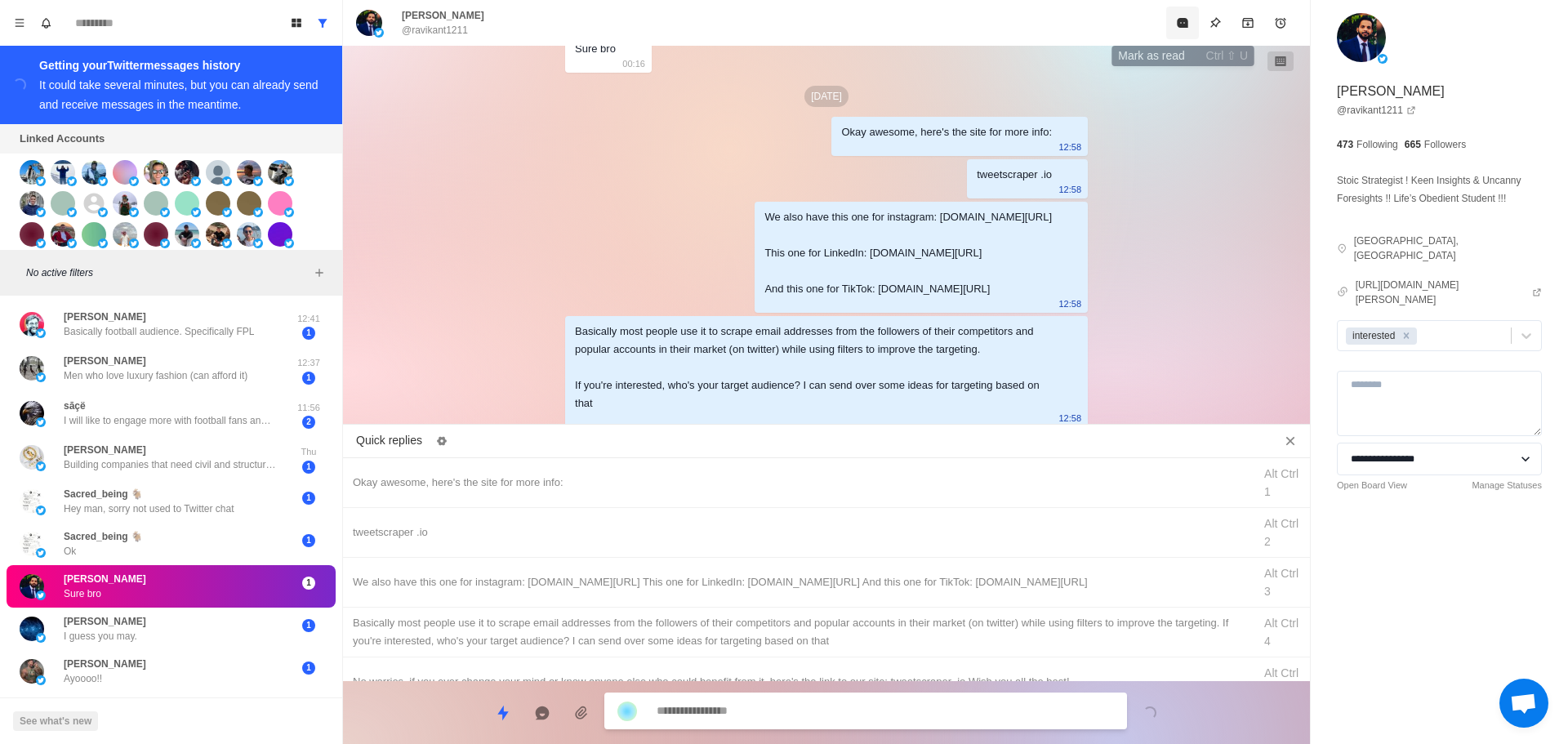
click at [1175, 14] on button "Mark as read" at bounding box center [1182, 22] width 32 height 32
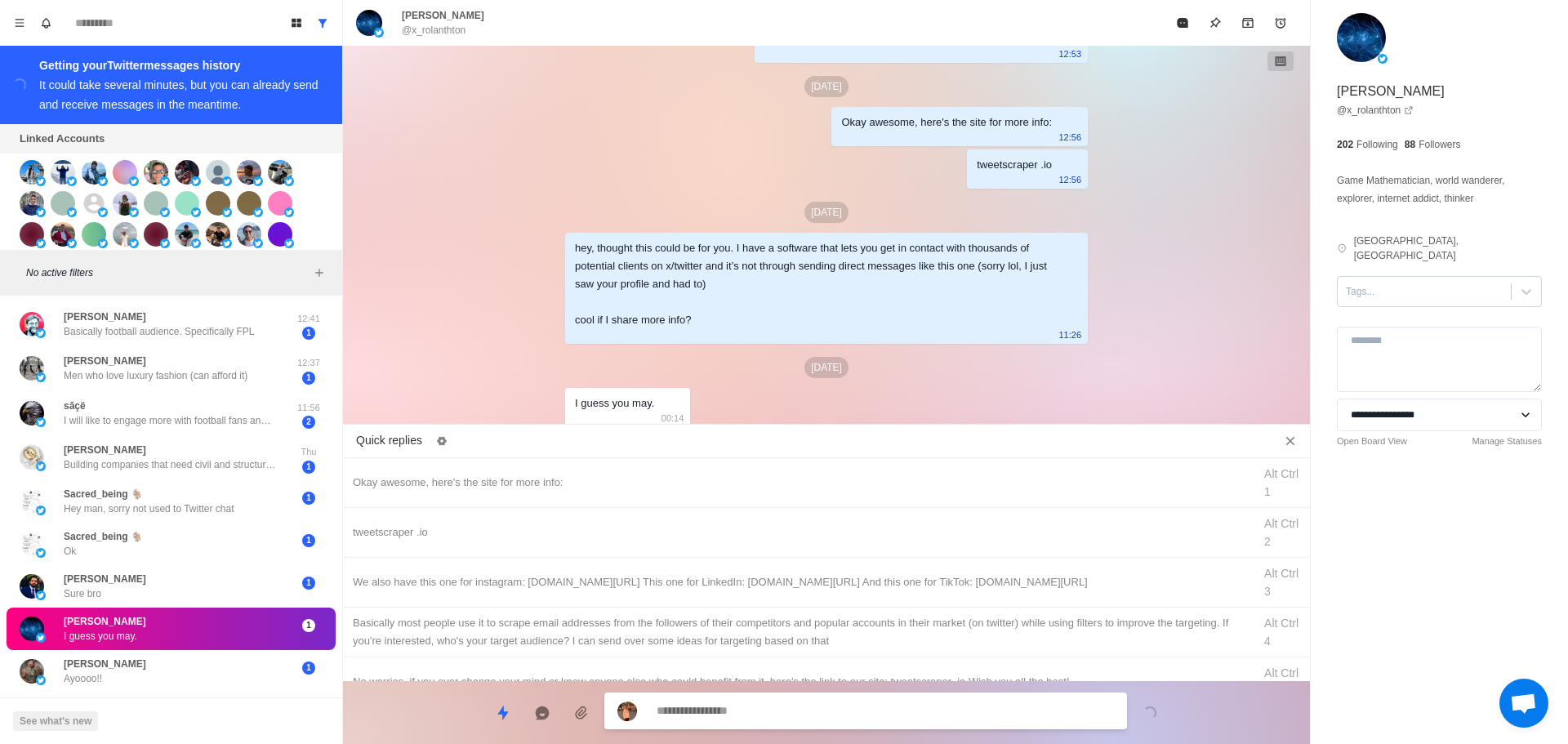
click at [1416, 288] on div "Tags..." at bounding box center [1440, 291] width 205 height 31
click at [1422, 330] on div "interested" at bounding box center [1440, 344] width 205 height 27
drag, startPoint x: 717, startPoint y: 469, endPoint x: 758, endPoint y: 684, distance: 218.9
click at [719, 473] on div "Okay awesome, here's the site for more info: Alt Ctrl 1" at bounding box center [826, 483] width 967 height 50
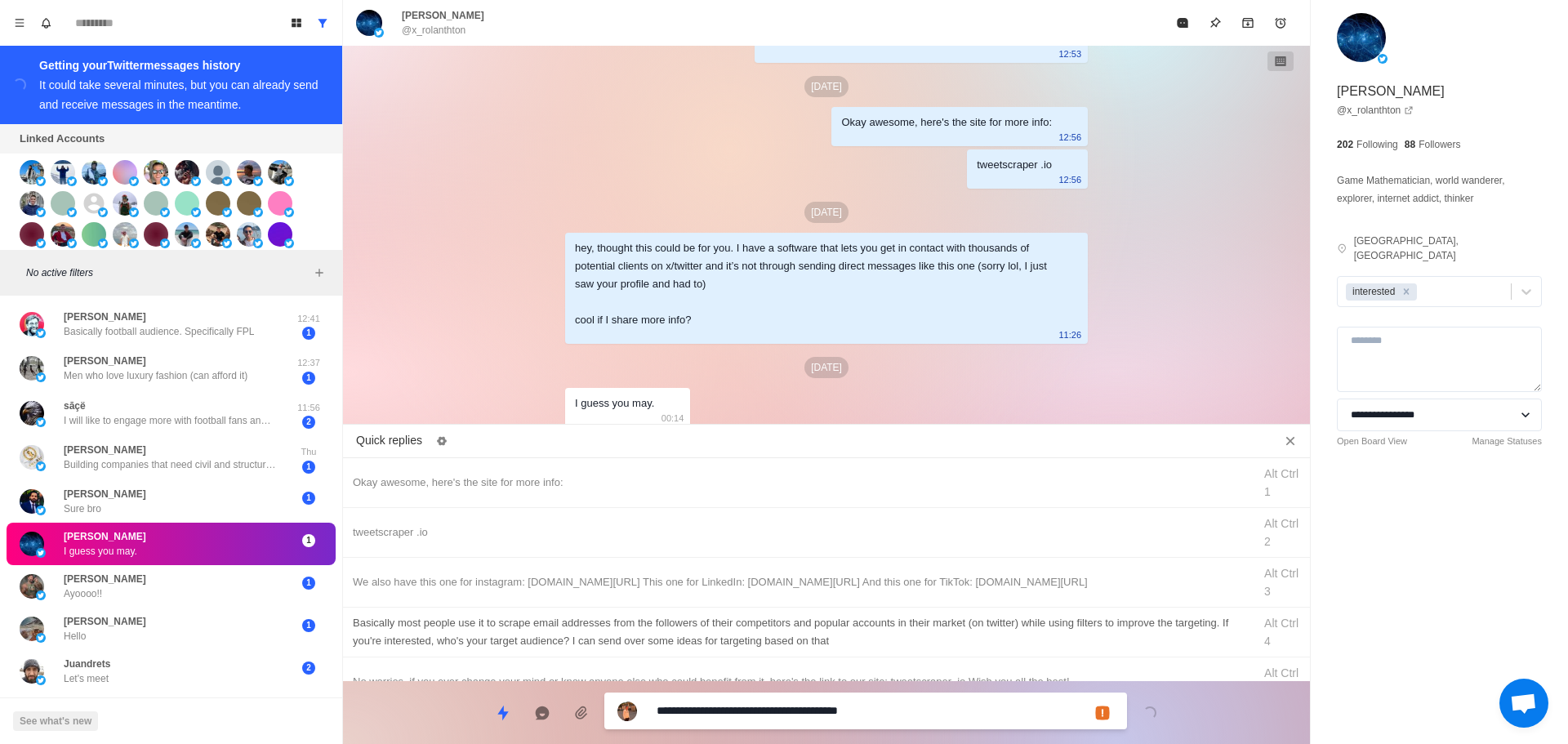
drag, startPoint x: 771, startPoint y: 713, endPoint x: 794, endPoint y: 645, distance: 71.8
click at [771, 713] on textarea "**********" at bounding box center [886, 711] width 457 height 23
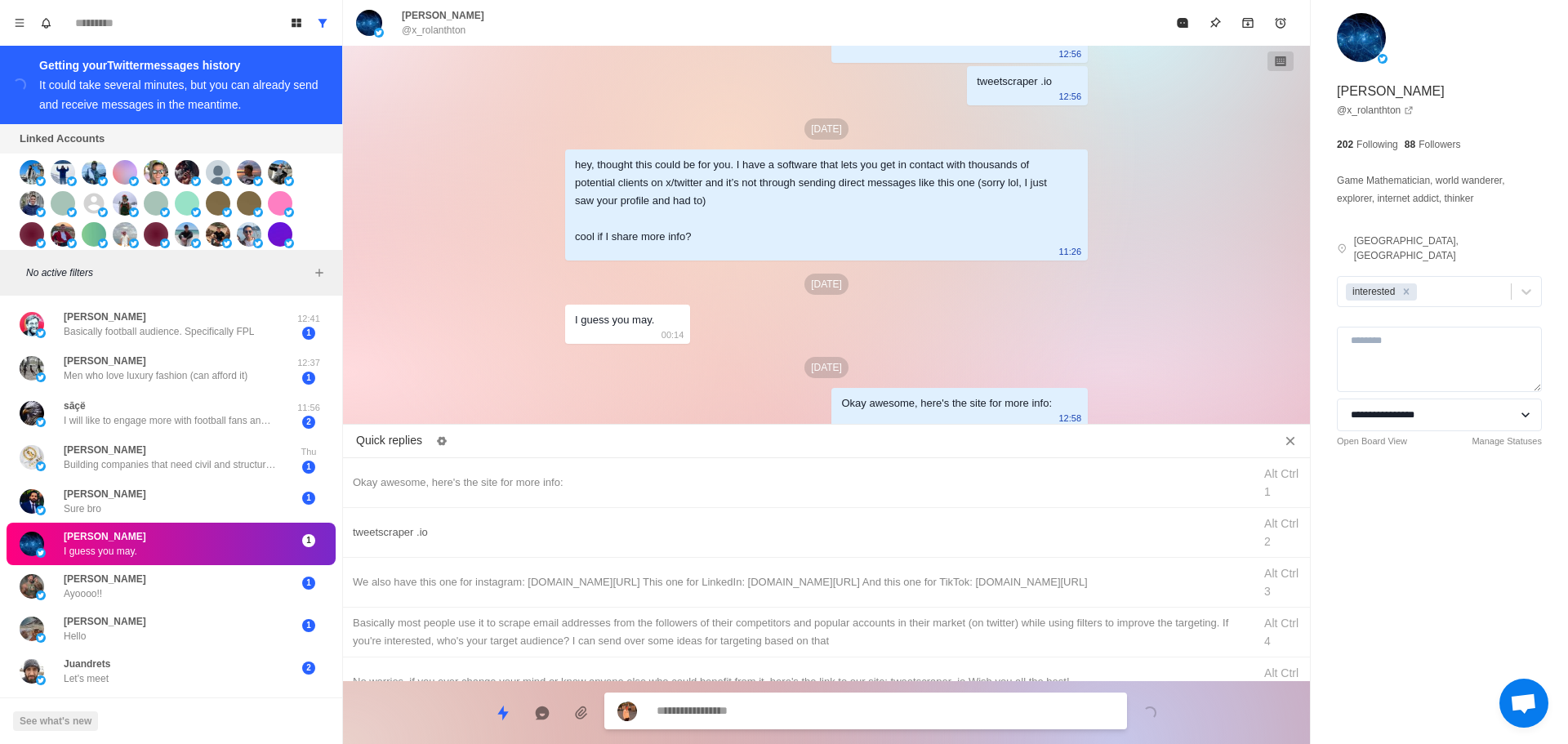
click at [839, 533] on div "tweetscraper .io" at bounding box center [798, 533] width 891 height 18
click at [815, 717] on textarea "**********" at bounding box center [886, 711] width 457 height 23
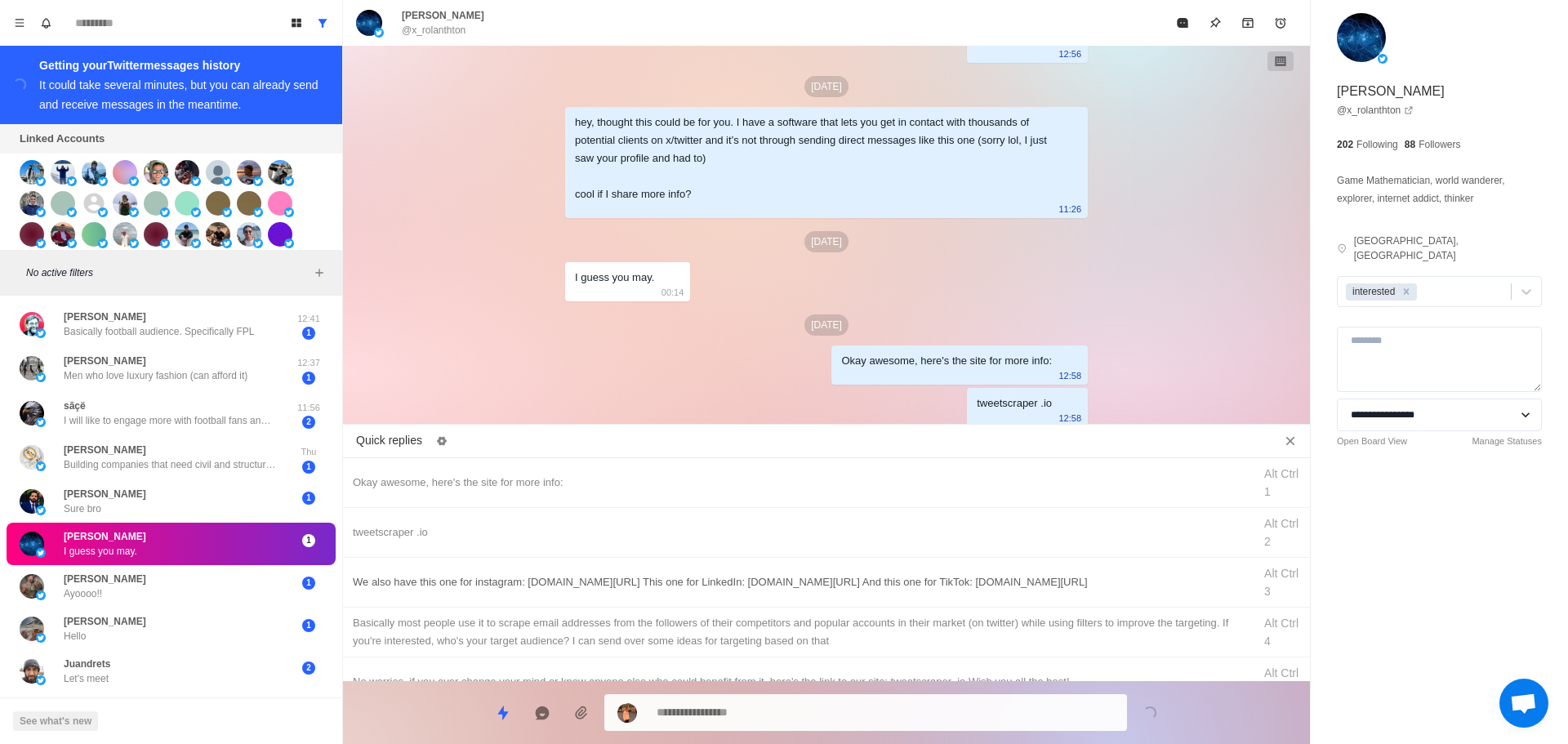
click at [866, 598] on div "We also have this one for instagram: [DOMAIN_NAME][URL] This one for LinkedIn: …" at bounding box center [826, 583] width 967 height 50
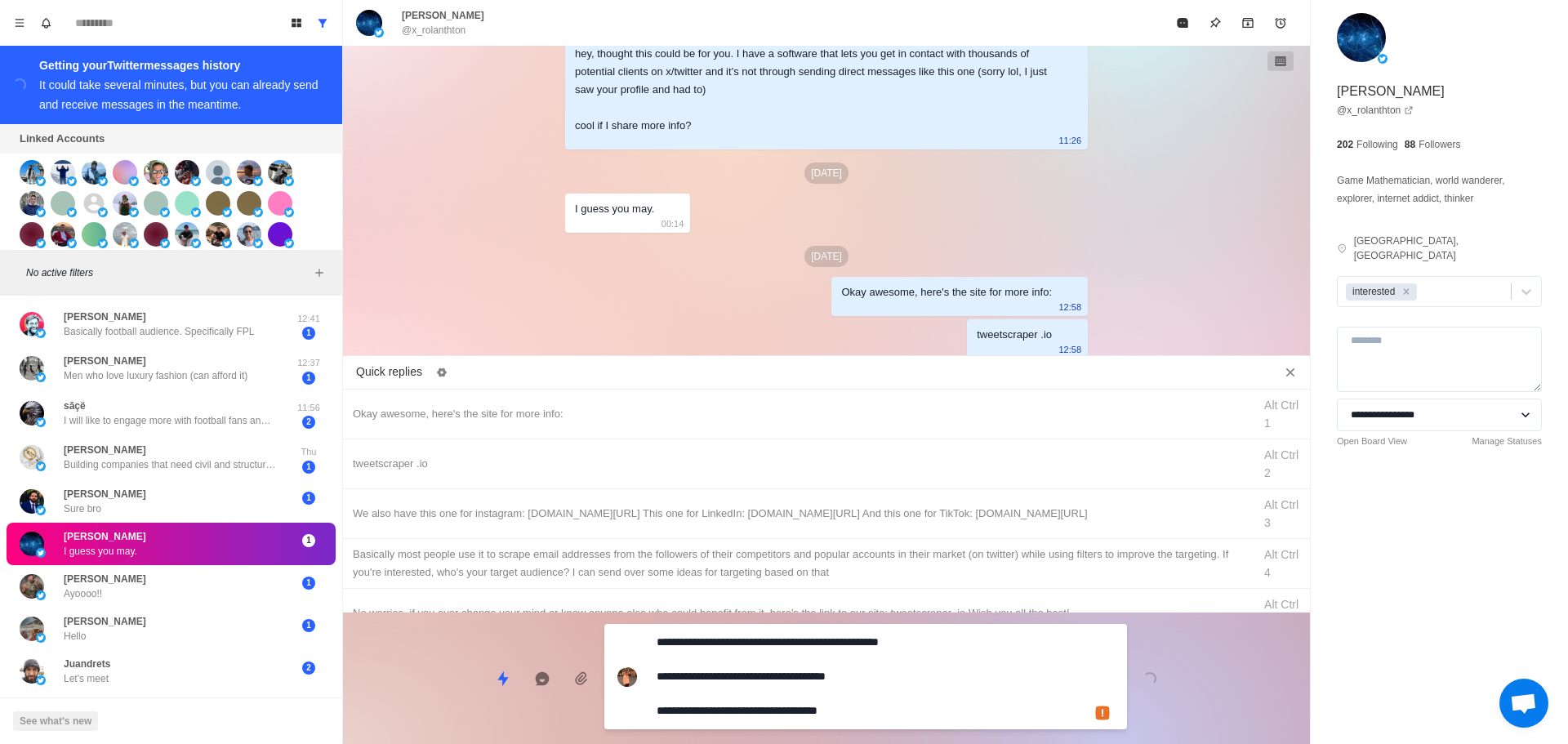
click at [839, 700] on textarea "**********" at bounding box center [886, 677] width 457 height 92
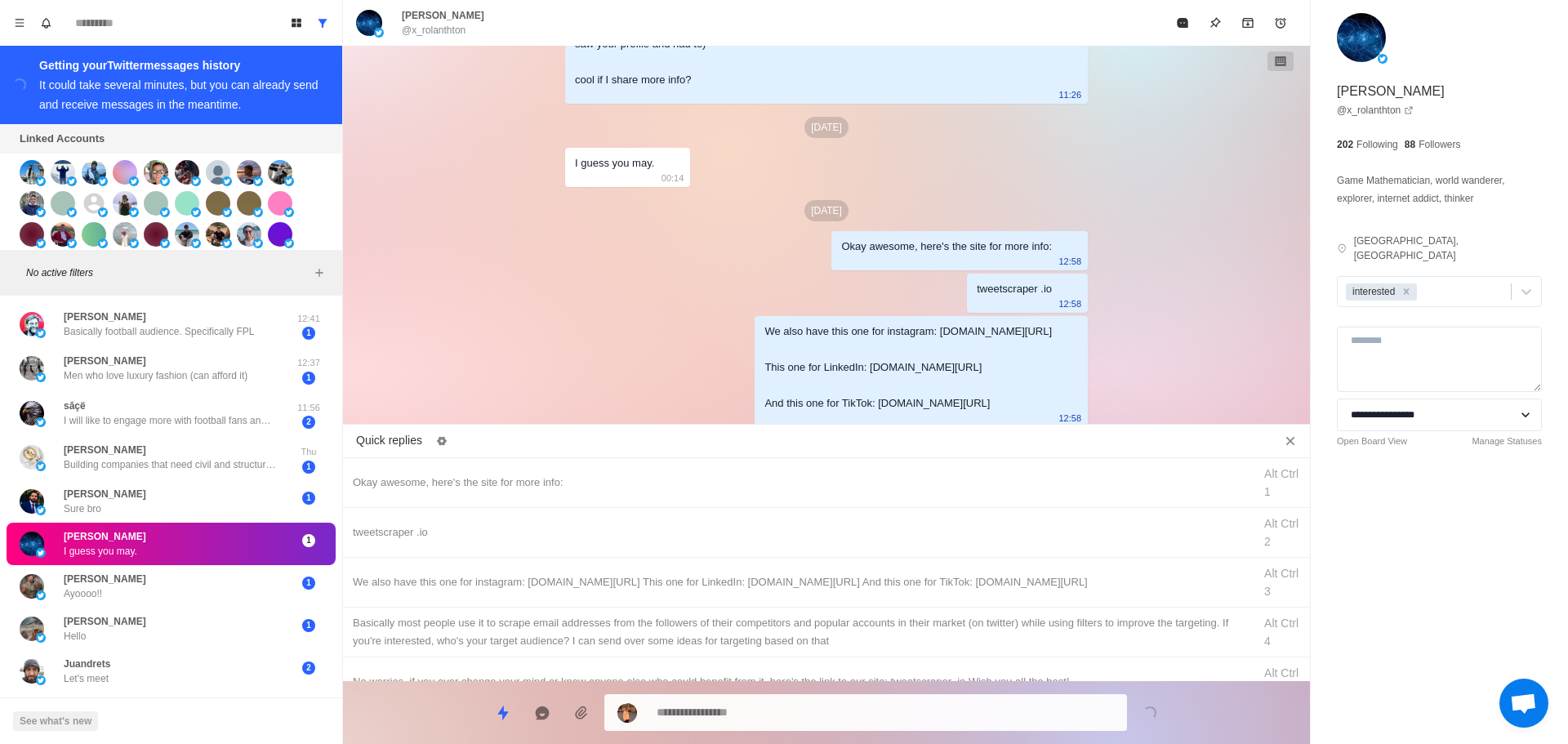
drag, startPoint x: 863, startPoint y: 643, endPoint x: 859, endPoint y: 658, distance: 15.5
click at [862, 647] on div "Basically most people use it to scrape email addresses from the followers of th…" at bounding box center [798, 632] width 891 height 36
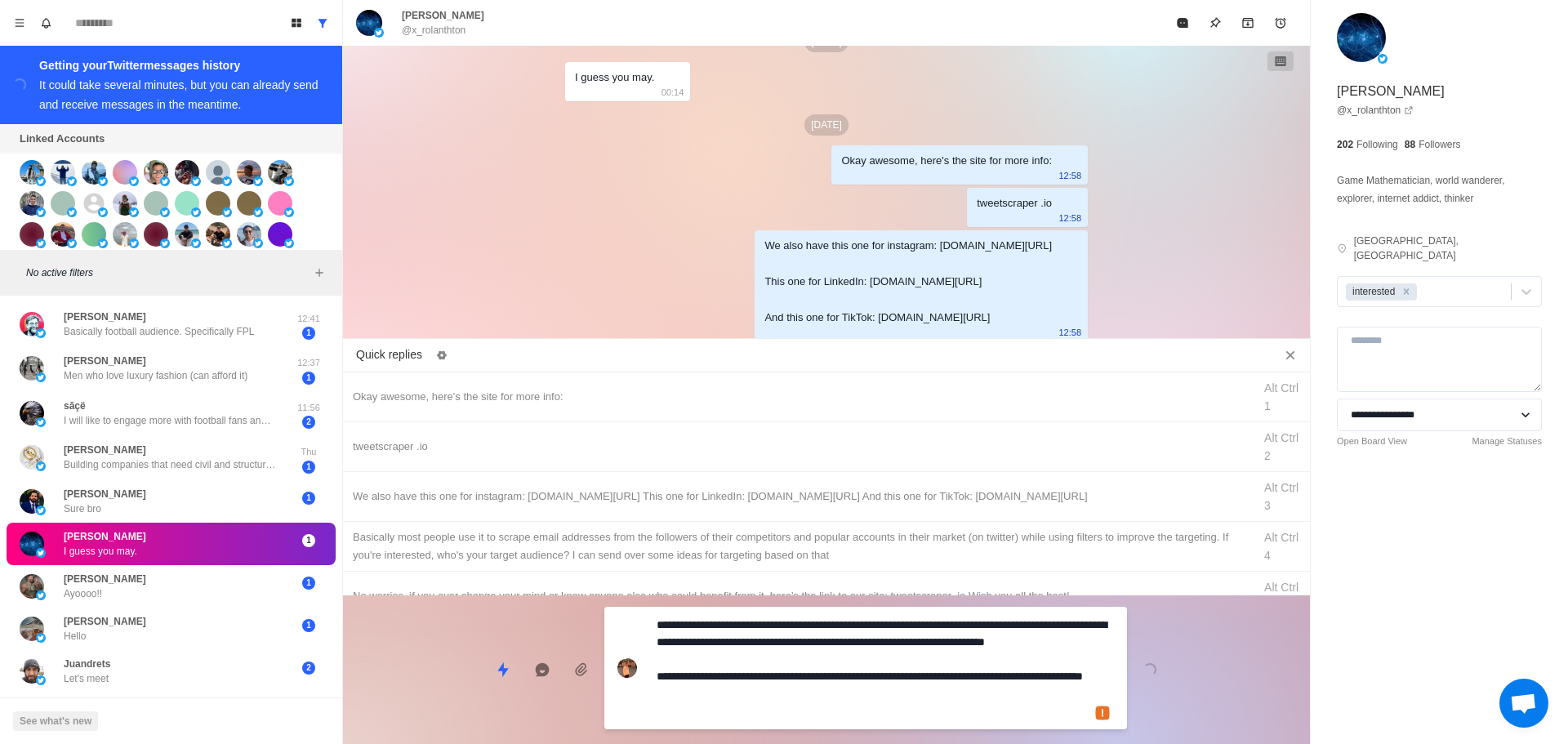
click at [840, 693] on div "**********" at bounding box center [865, 668] width 523 height 122
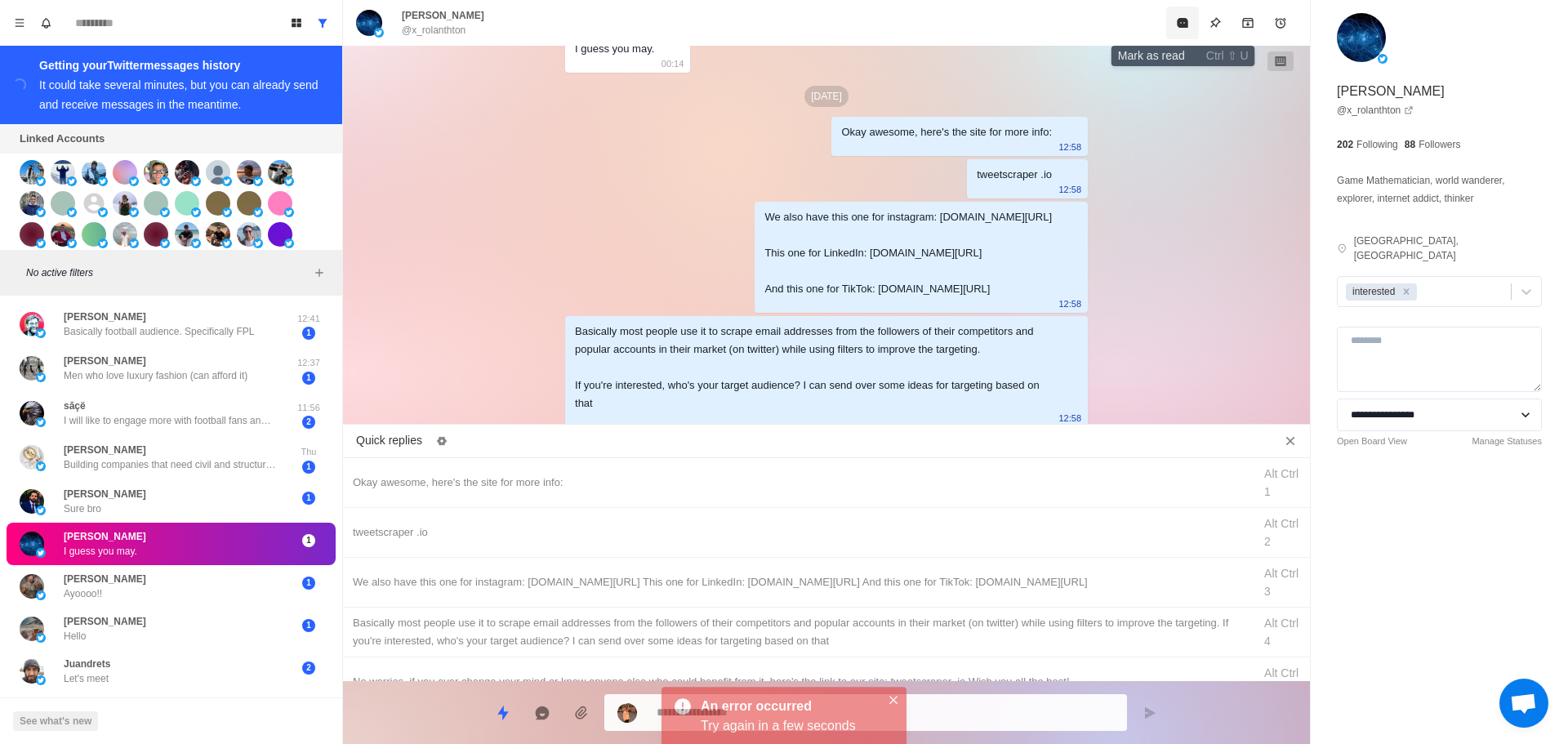
click at [1190, 25] on icon "Mark as read" at bounding box center [1182, 22] width 13 height 13
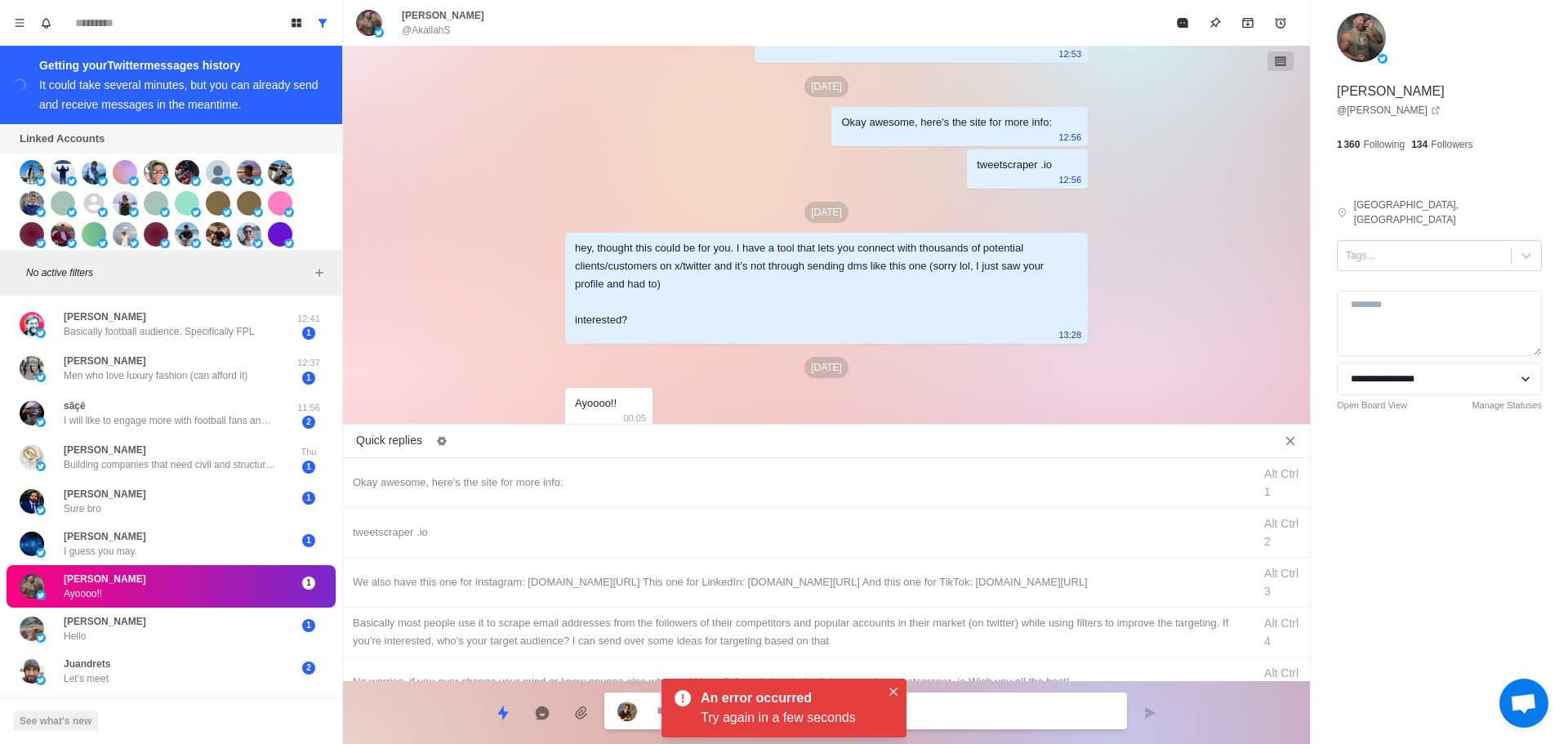
click at [1409, 252] on div "Tags..." at bounding box center [1424, 255] width 173 height 24
click at [1405, 294] on div "interested" at bounding box center [1440, 308] width 205 height 27
drag, startPoint x: 614, startPoint y: 479, endPoint x: 628, endPoint y: 500, distance: 25.2
click at [614, 480] on div "Okay awesome, here's the site for more info:" at bounding box center [798, 483] width 891 height 18
click at [892, 695] on icon "Close" at bounding box center [893, 692] width 8 height 8
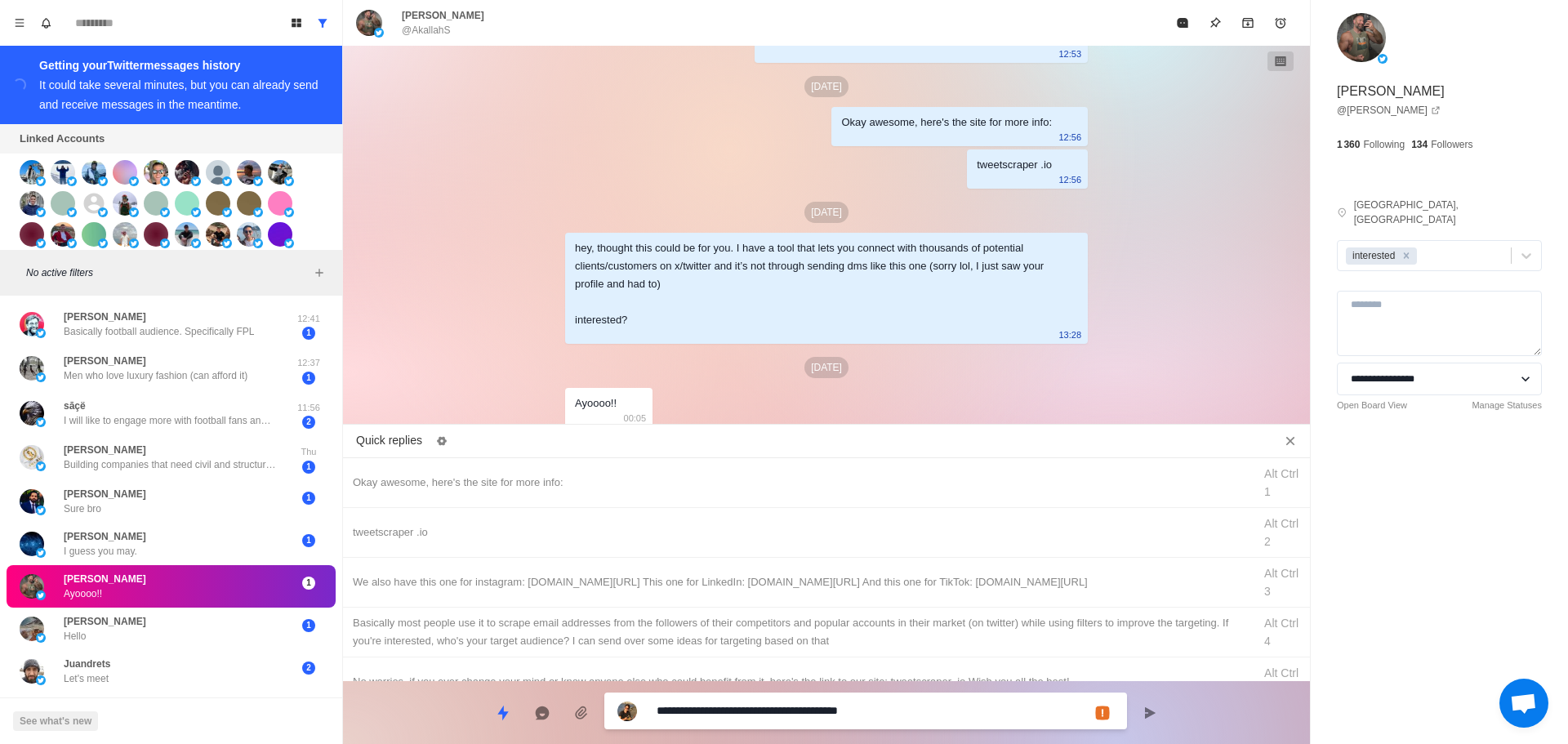
click at [893, 711] on textarea "**********" at bounding box center [886, 711] width 457 height 23
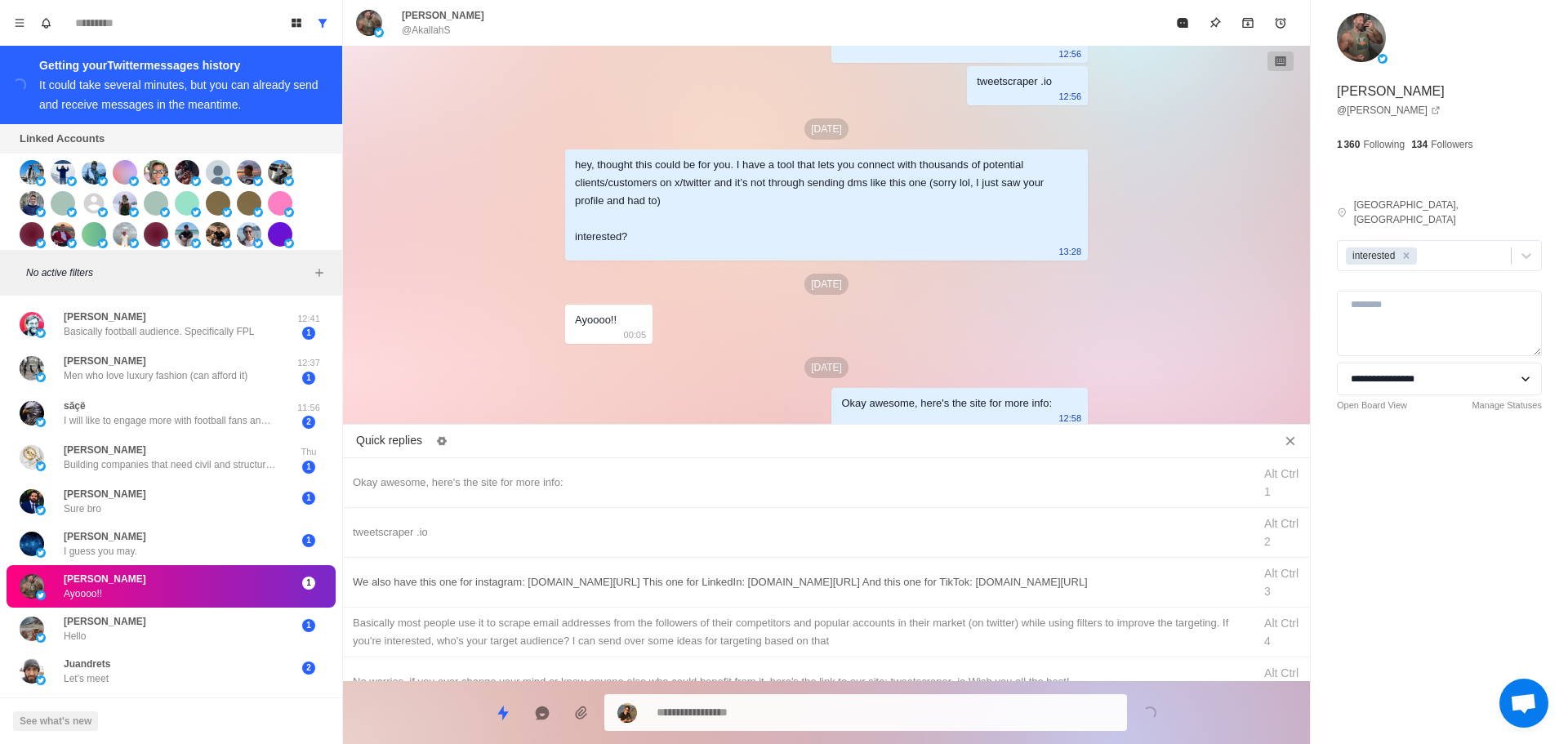
drag, startPoint x: 671, startPoint y: 524, endPoint x: 696, endPoint y: 558, distance: 42.2
click at [674, 531] on div "tweetscraper .io" at bounding box center [798, 533] width 891 height 18
click at [794, 724] on div "**********" at bounding box center [865, 713] width 523 height 37
click at [793, 713] on textarea "**********" at bounding box center [886, 711] width 457 height 23
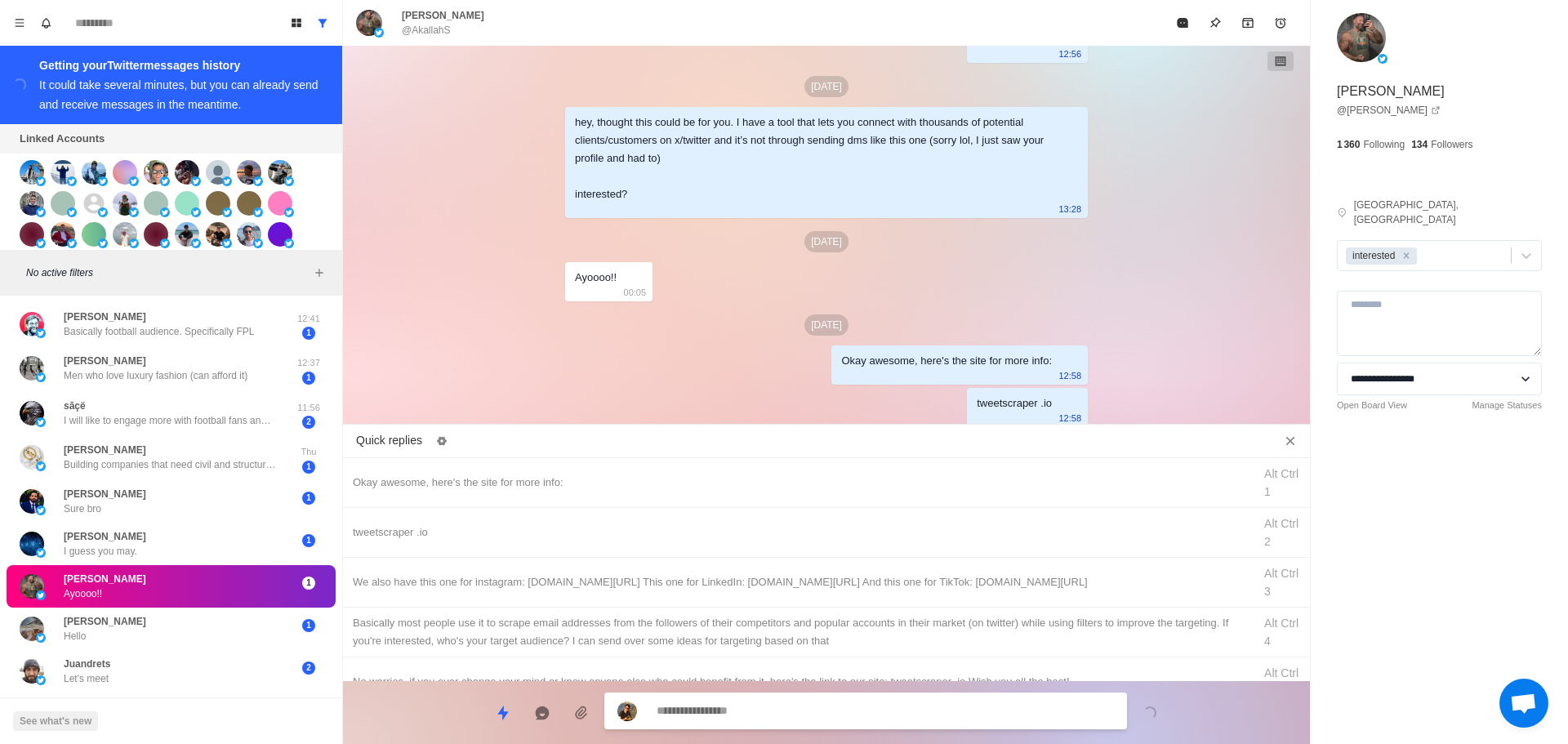
click at [822, 599] on div "We also have this one for instagram: [DOMAIN_NAME][URL] This one for LinkedIn: …" at bounding box center [826, 583] width 967 height 50
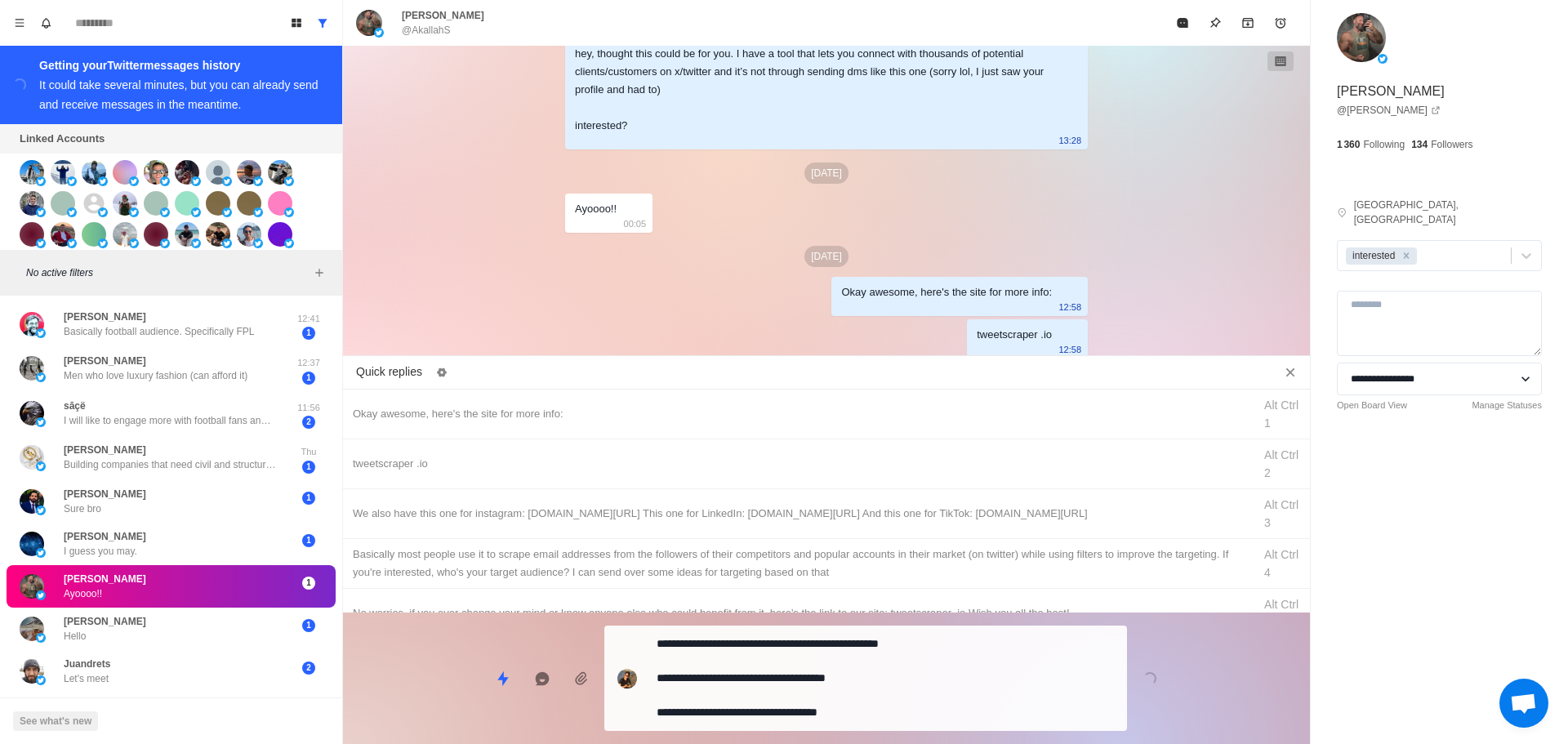
click at [812, 719] on textarea "**********" at bounding box center [886, 678] width 457 height 92
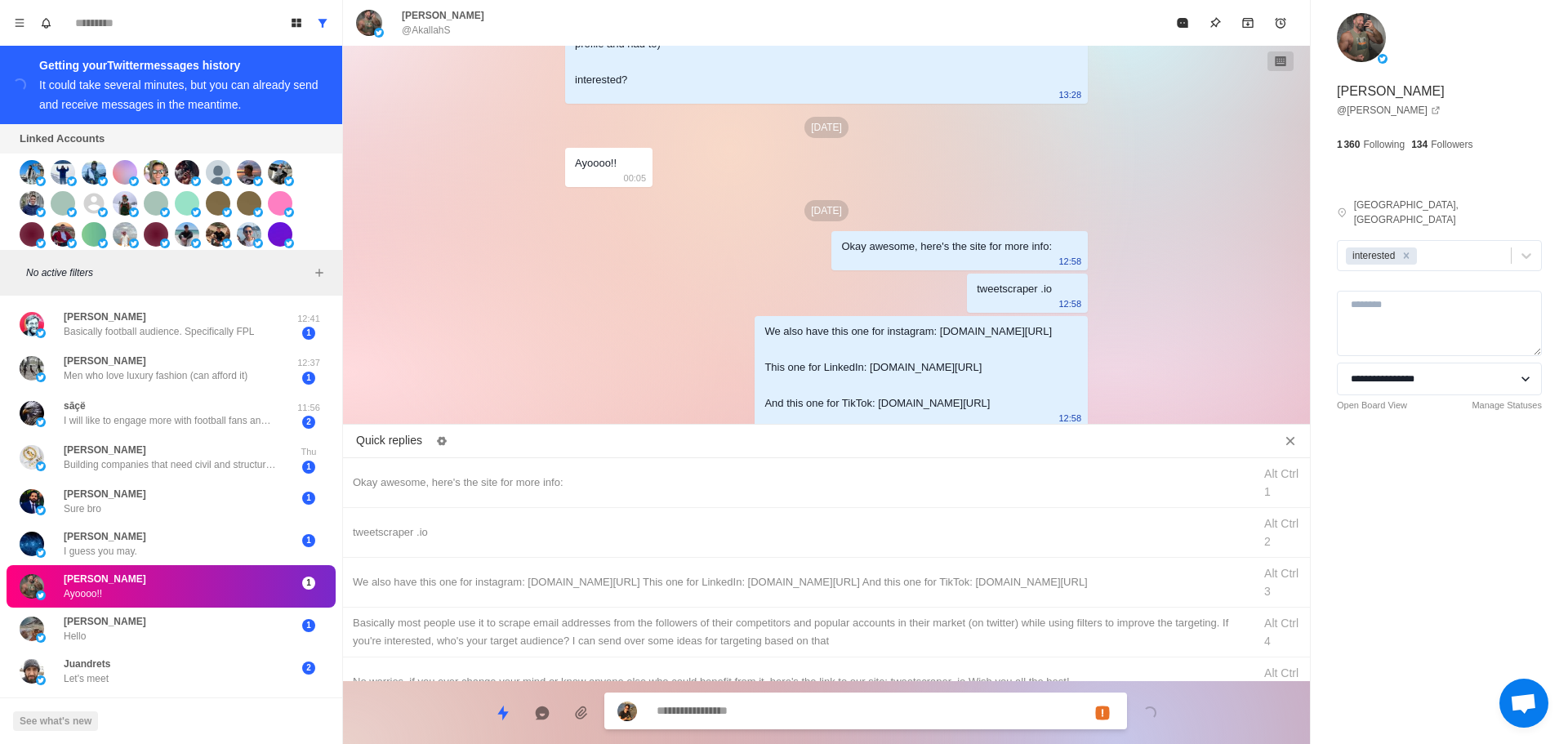
click at [852, 647] on div "Basically most people use it to scrape email addresses from the followers of th…" at bounding box center [798, 632] width 891 height 36
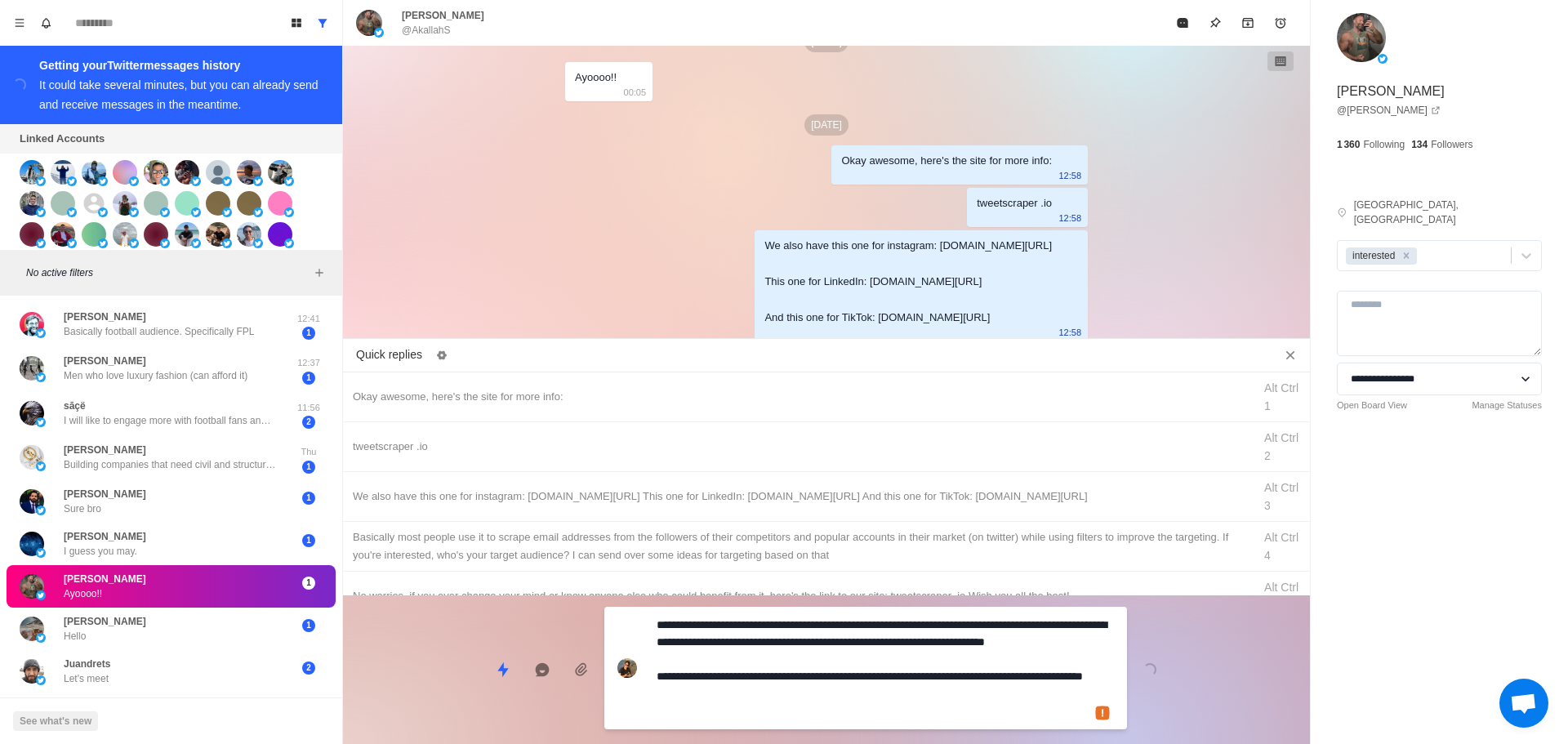
click at [827, 707] on textarea "**********" at bounding box center [886, 669] width 457 height 109
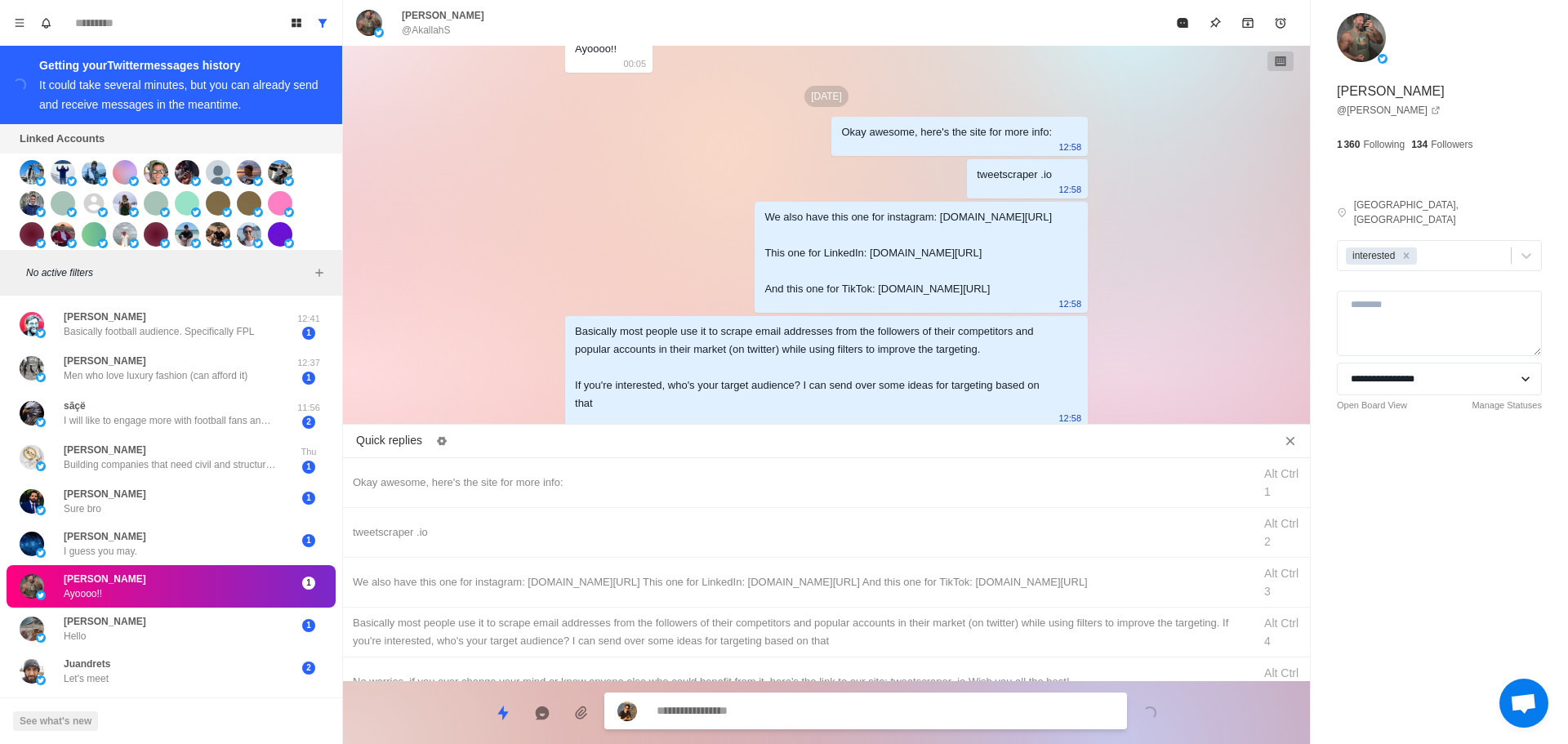
drag, startPoint x: 1162, startPoint y: 23, endPoint x: 1165, endPoint y: 34, distance: 11.4
click at [1165, 25] on div "[PERSON_NAME] @AkallahS" at bounding box center [761, 22] width 810 height 29
click at [1175, 37] on button "Mark as read" at bounding box center [1182, 22] width 32 height 32
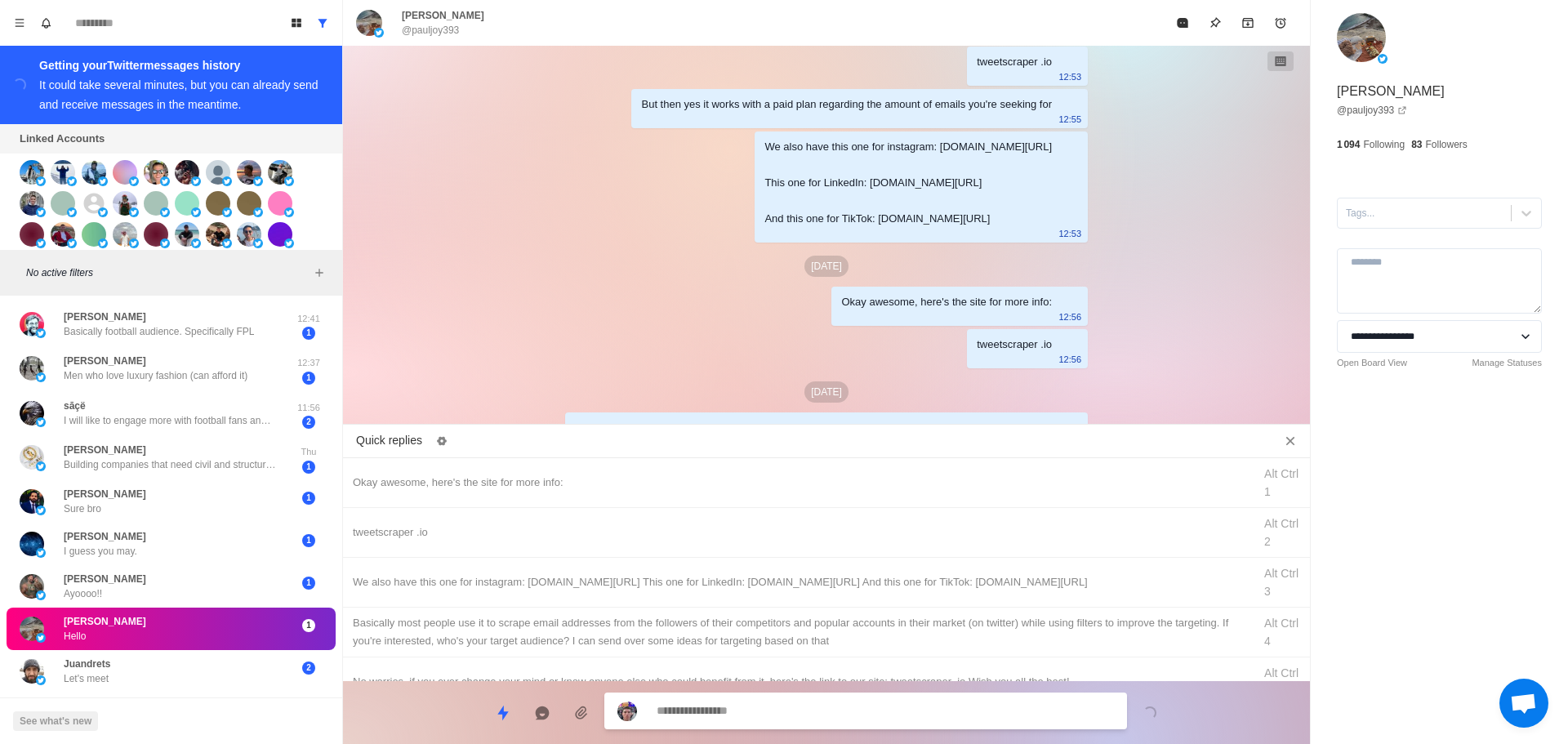
scroll to position [1394, 0]
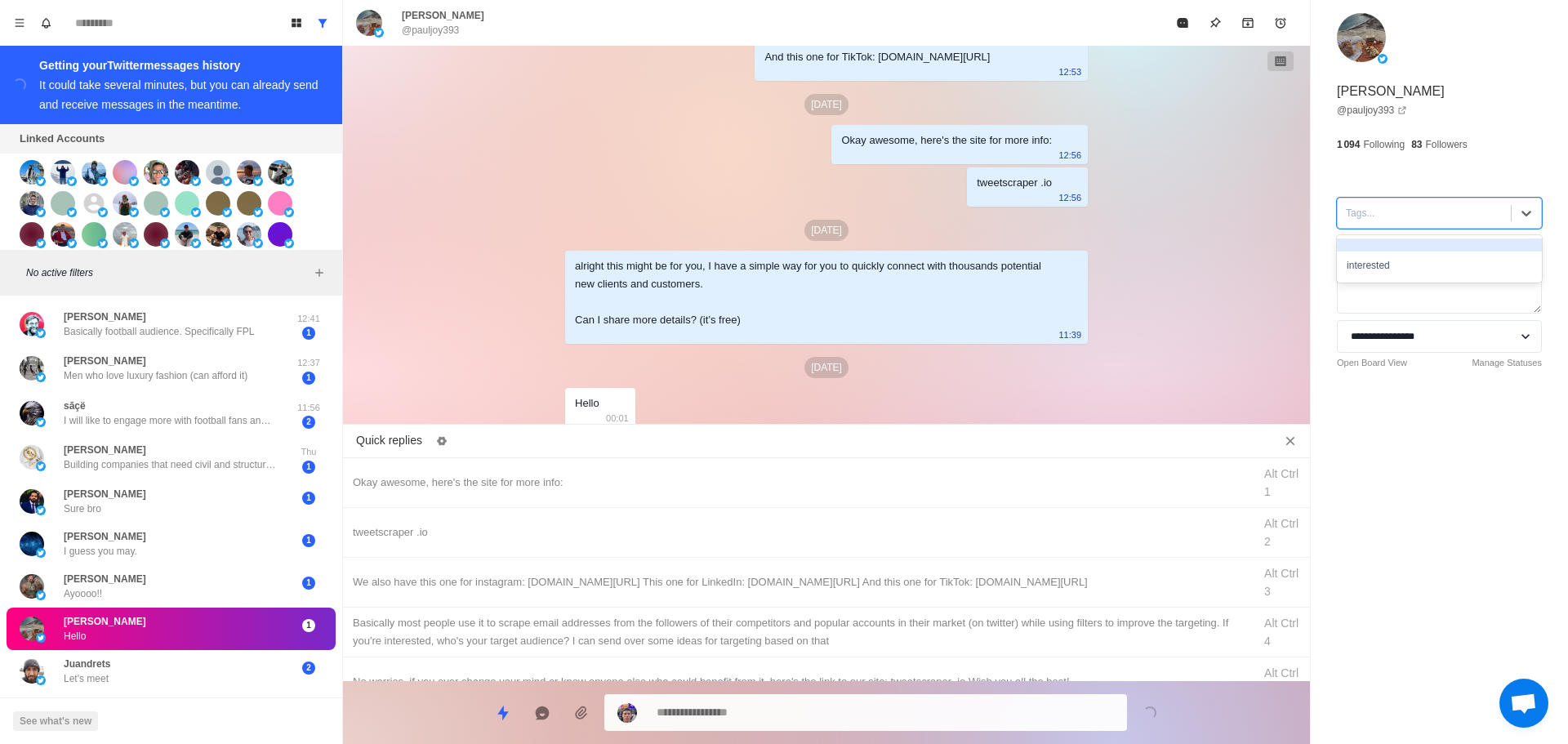
click at [1403, 226] on div "Tags..." at bounding box center [1440, 213] width 205 height 31
click at [1406, 273] on div "interested" at bounding box center [1440, 265] width 205 height 27
drag, startPoint x: 579, startPoint y: 482, endPoint x: 643, endPoint y: 545, distance: 89.8
click at [579, 482] on div "Okay awesome, here's the site for more info:" at bounding box center [798, 483] width 891 height 18
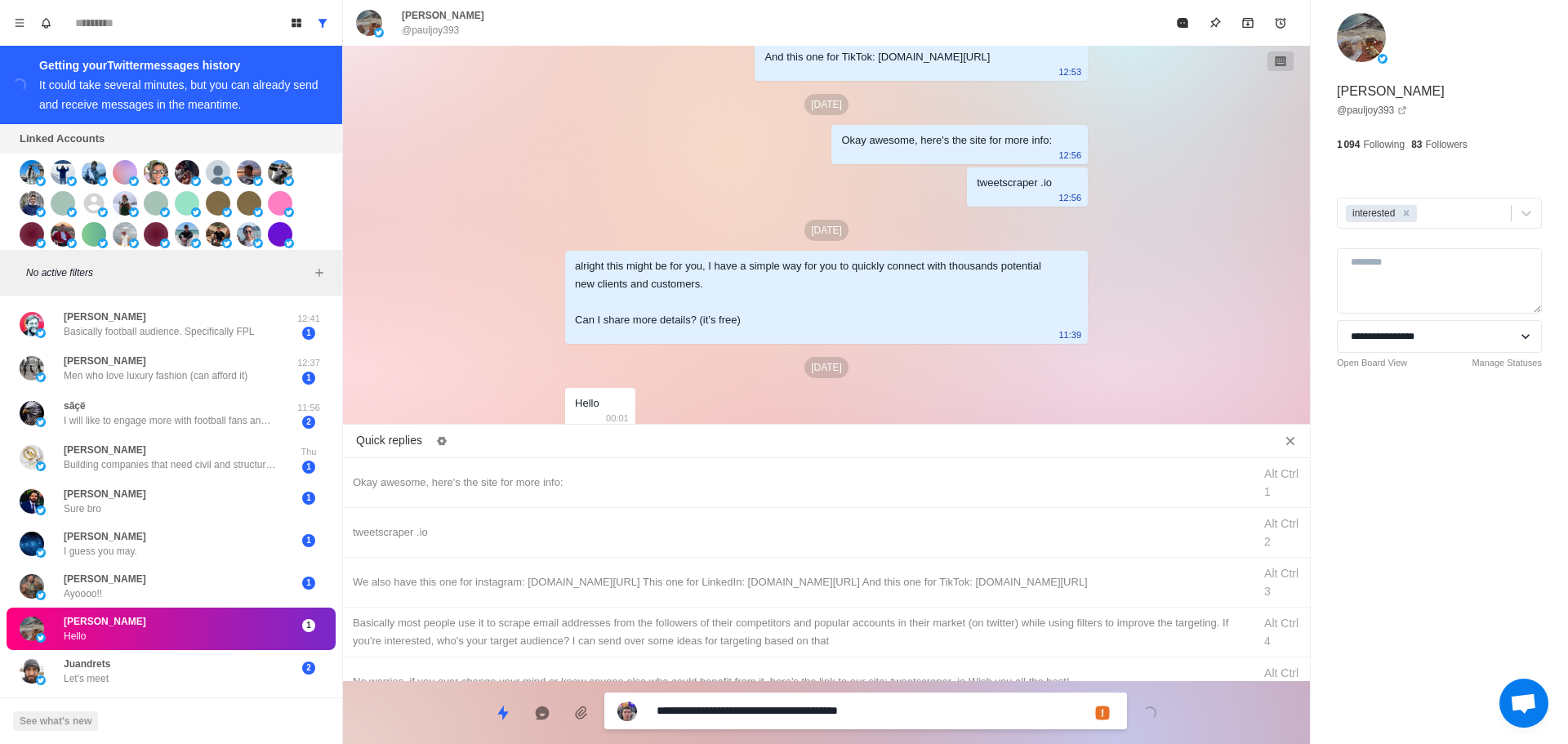
drag, startPoint x: 732, startPoint y: 712, endPoint x: 418, endPoint y: 719, distance: 314.1
click at [392, 726] on div "**********" at bounding box center [826, 706] width 967 height 50
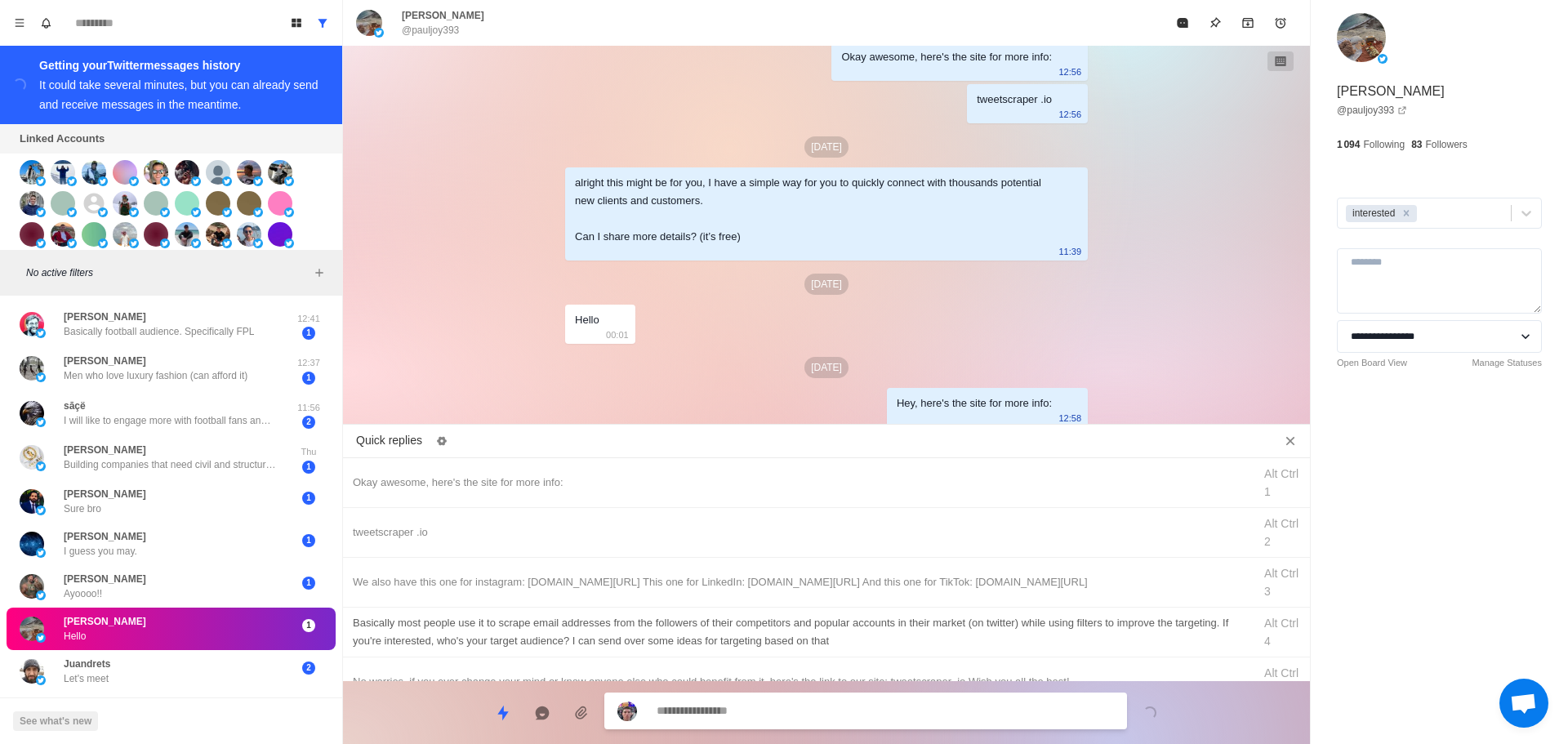
drag, startPoint x: 713, startPoint y: 551, endPoint x: 725, endPoint y: 654, distance: 103.7
click at [714, 551] on div "tweetscraper .io Alt Ctrl 2" at bounding box center [826, 533] width 967 height 50
drag, startPoint x: 739, startPoint y: 715, endPoint x: 762, endPoint y: 583, distance: 134.0
click at [739, 712] on textarea "**********" at bounding box center [886, 713] width 457 height 23
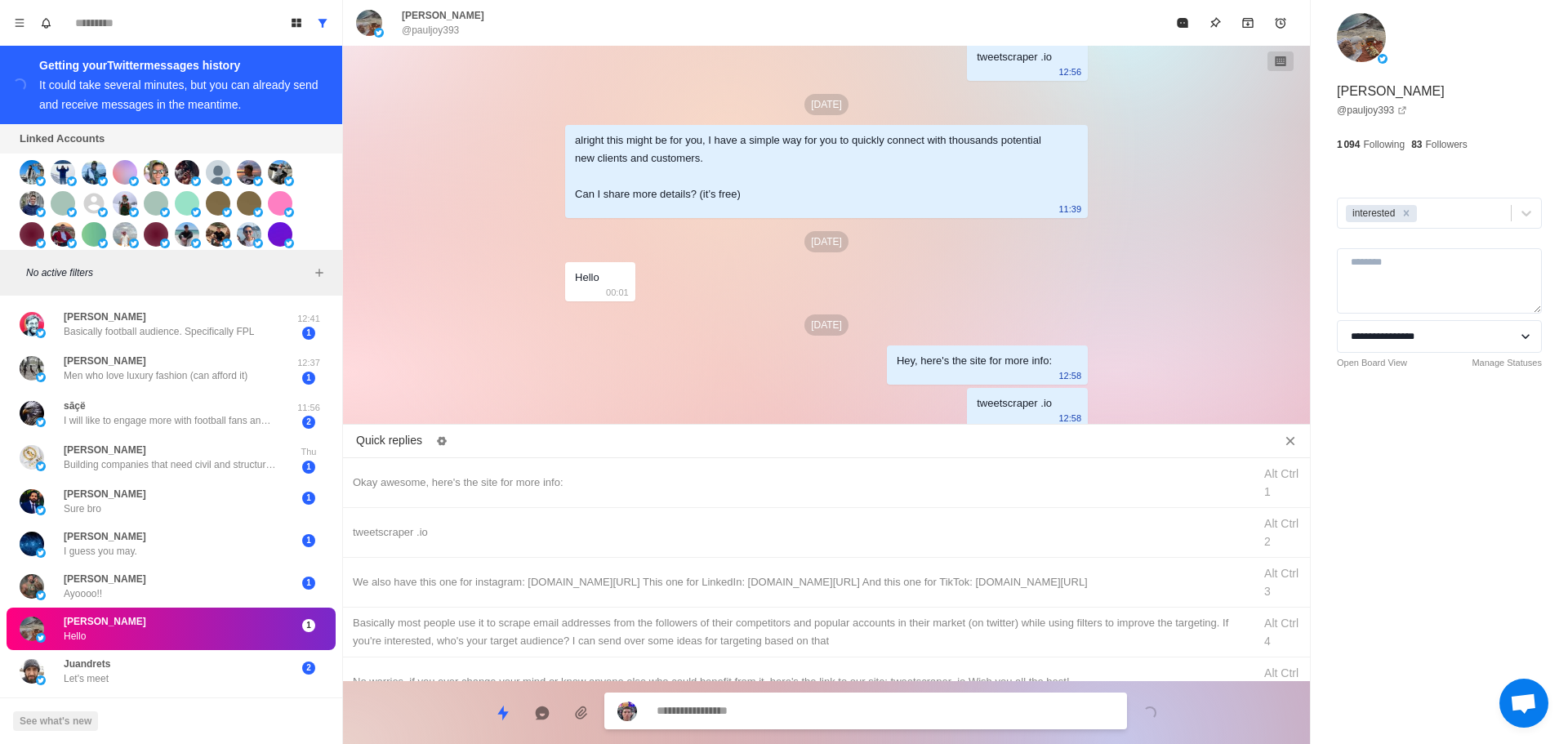
drag, startPoint x: 765, startPoint y: 574, endPoint x: 754, endPoint y: 689, distance: 115.5
click at [767, 586] on div "We also have this one for instagram: [DOMAIN_NAME][URL] This one for LinkedIn: …" at bounding box center [798, 583] width 891 height 18
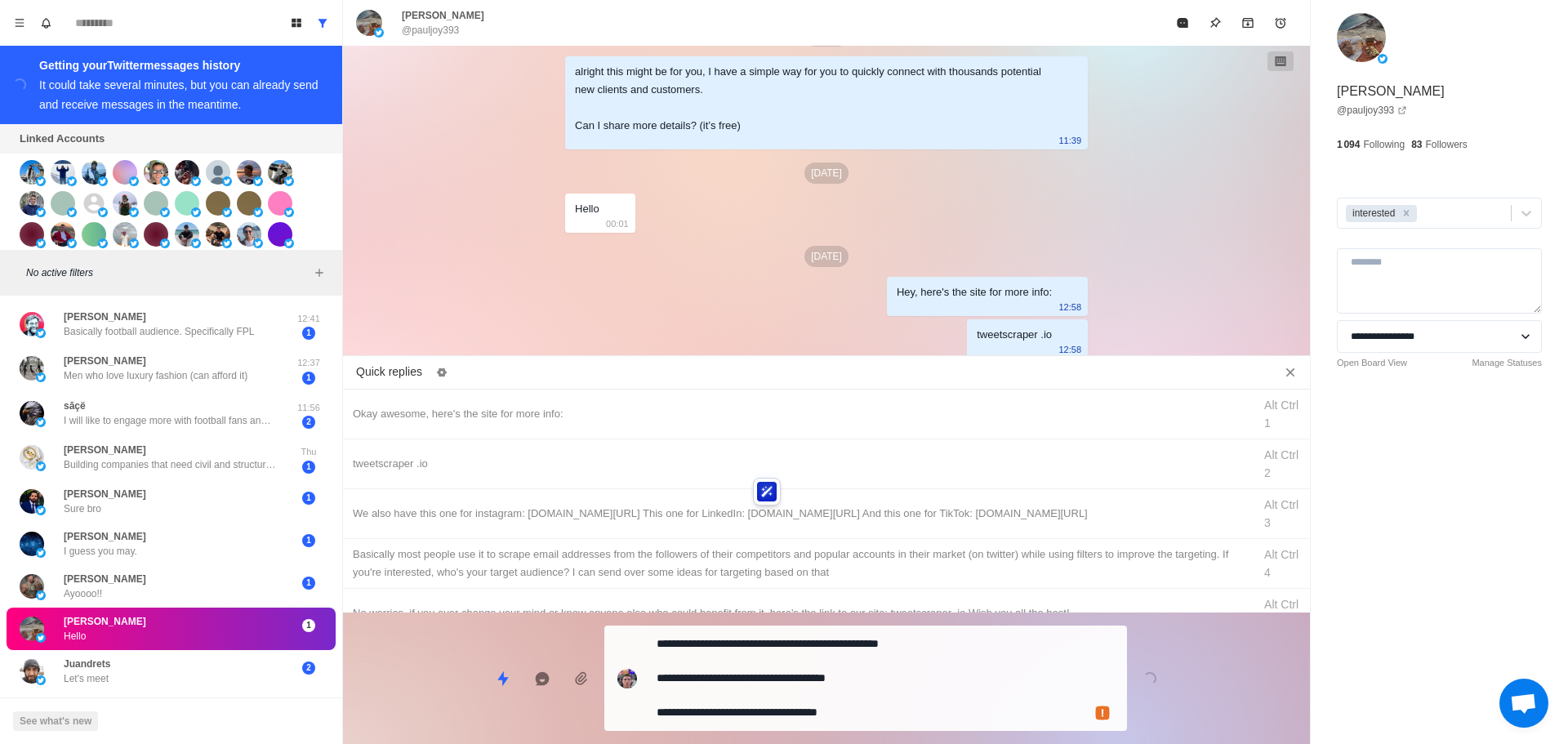
click at [753, 701] on textarea "**********" at bounding box center [886, 678] width 457 height 92
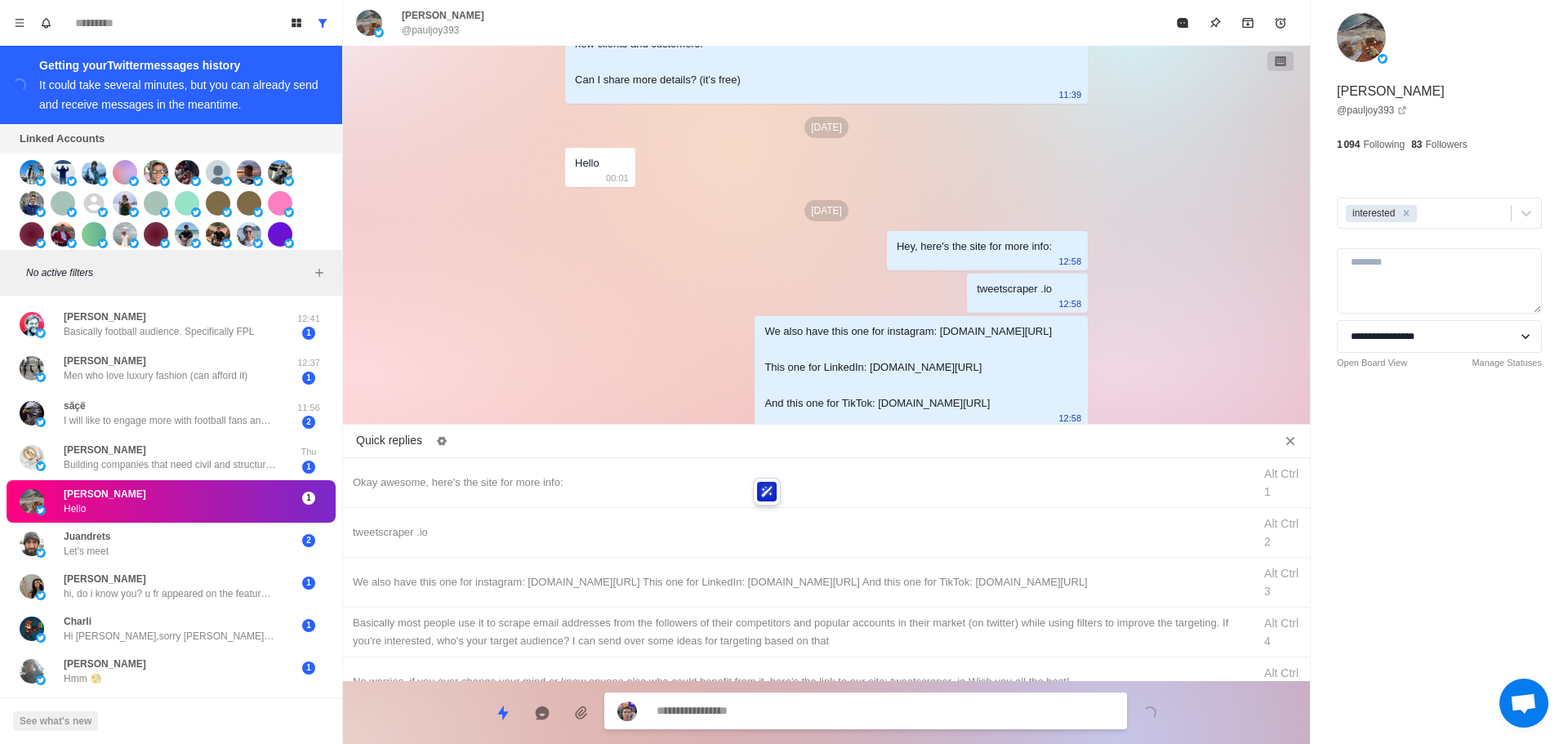
click at [802, 632] on div "Basically most people use it to scrape email addresses from the followers of th…" at bounding box center [798, 632] width 891 height 36
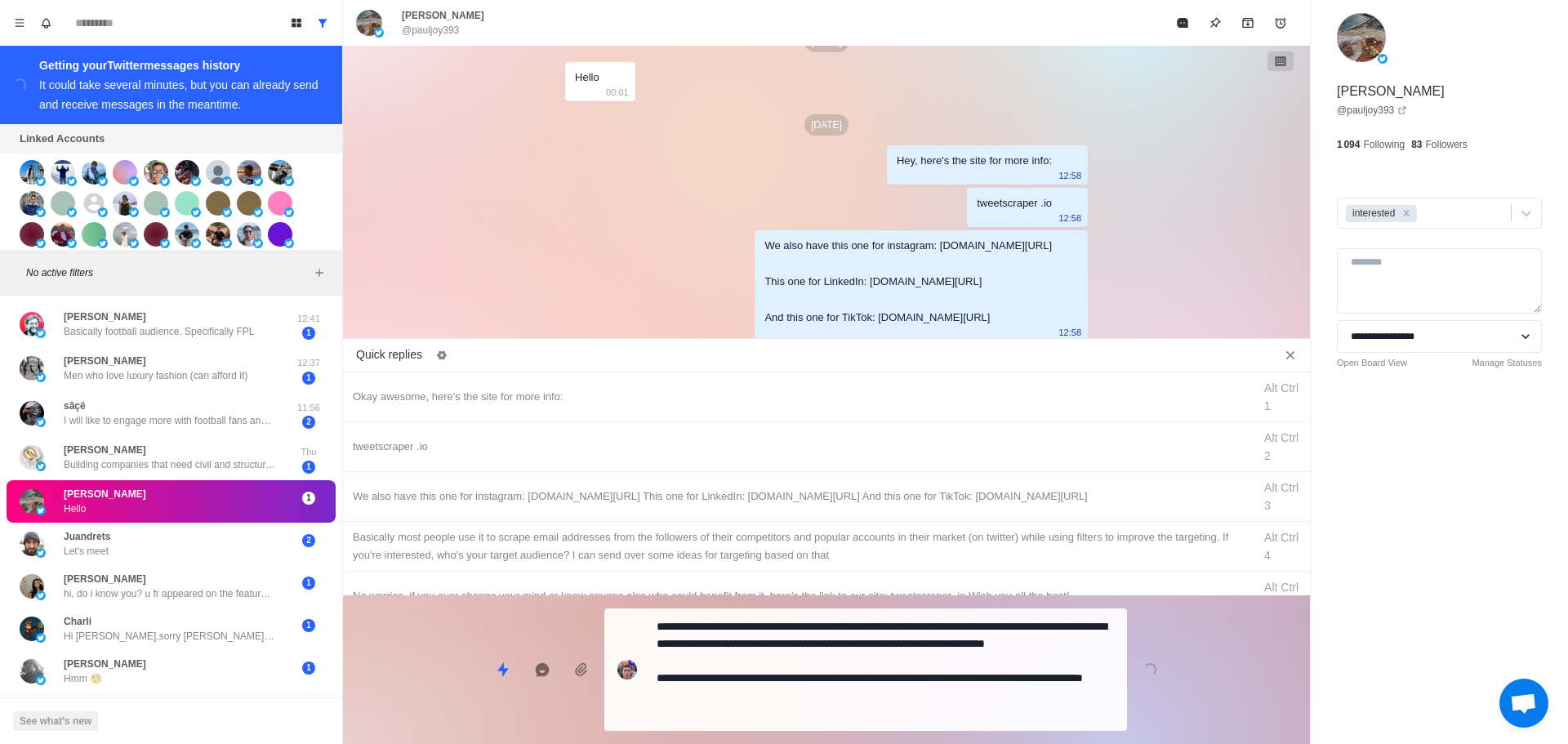
click at [786, 687] on textarea "**********" at bounding box center [886, 670] width 457 height 109
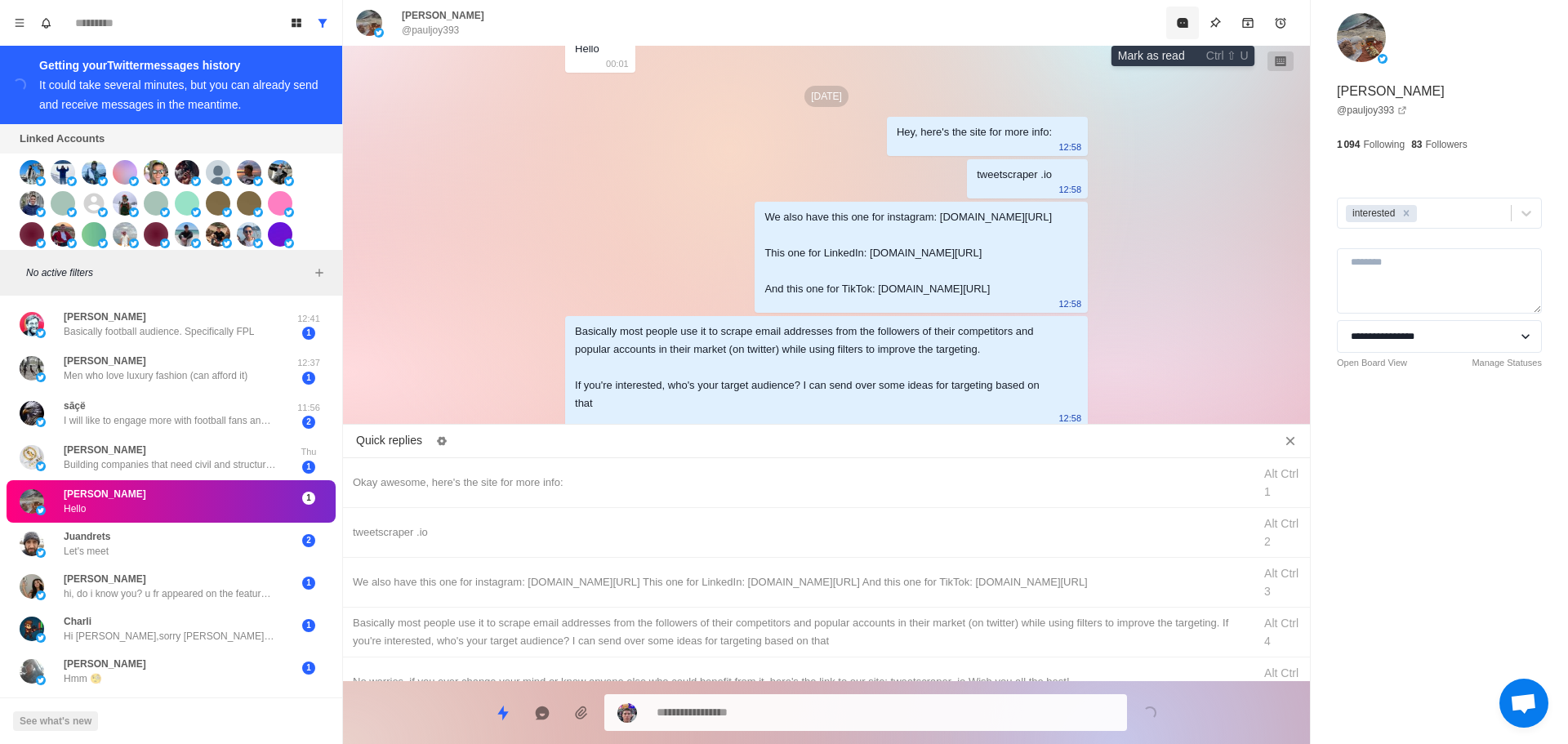
click at [1184, 18] on icon "Mark as read" at bounding box center [1182, 22] width 11 height 10
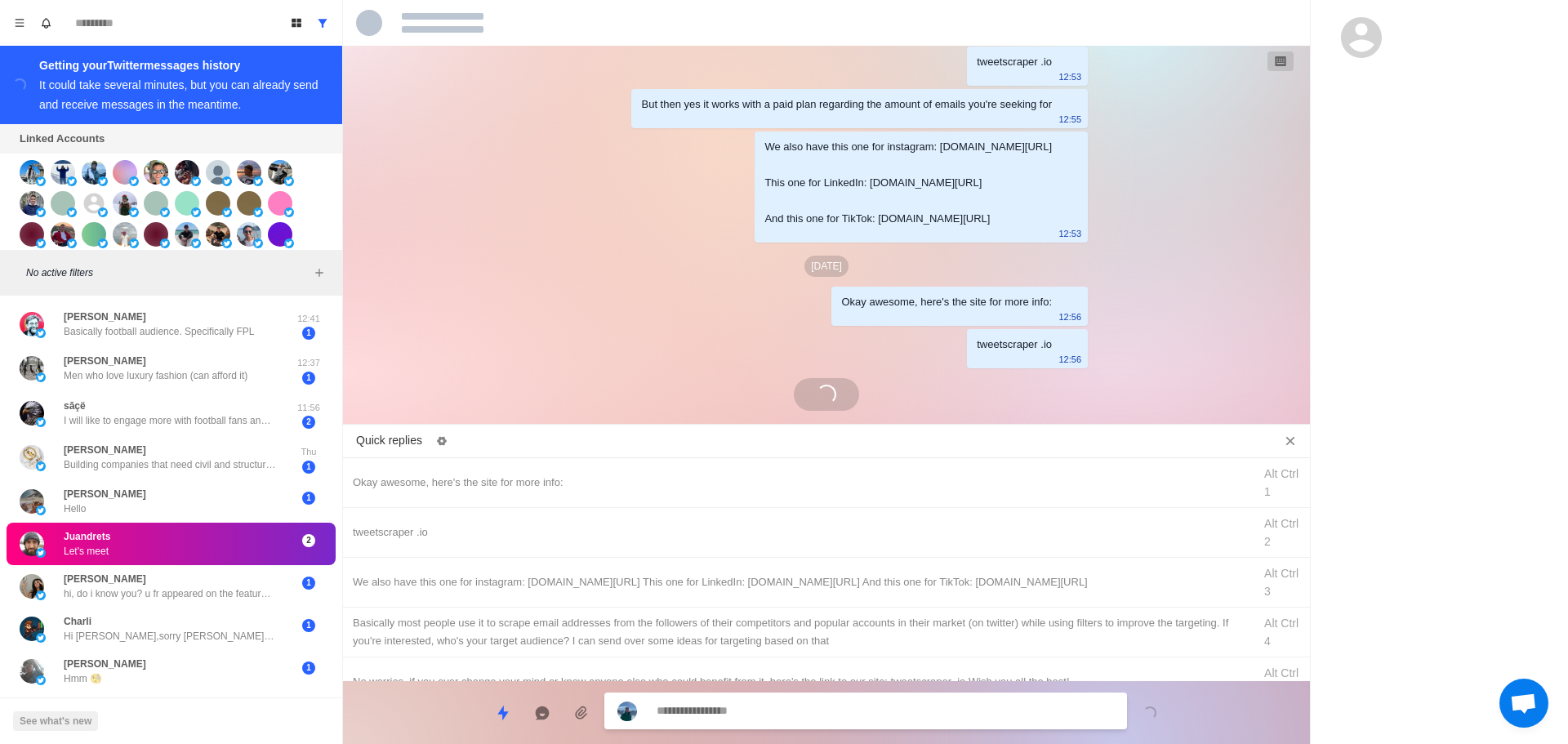
scroll to position [1455, 0]
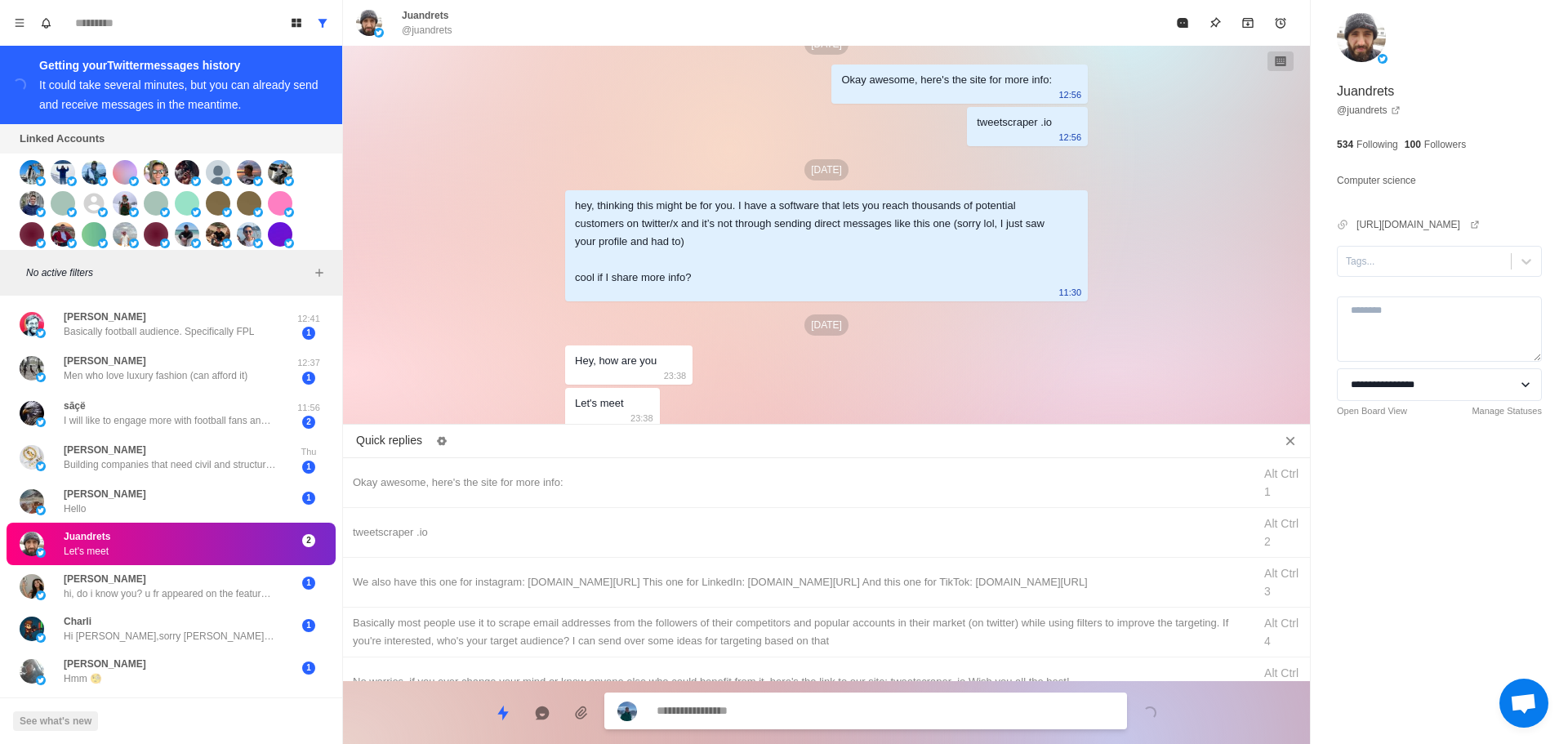
click at [770, 714] on textarea at bounding box center [886, 711] width 457 height 23
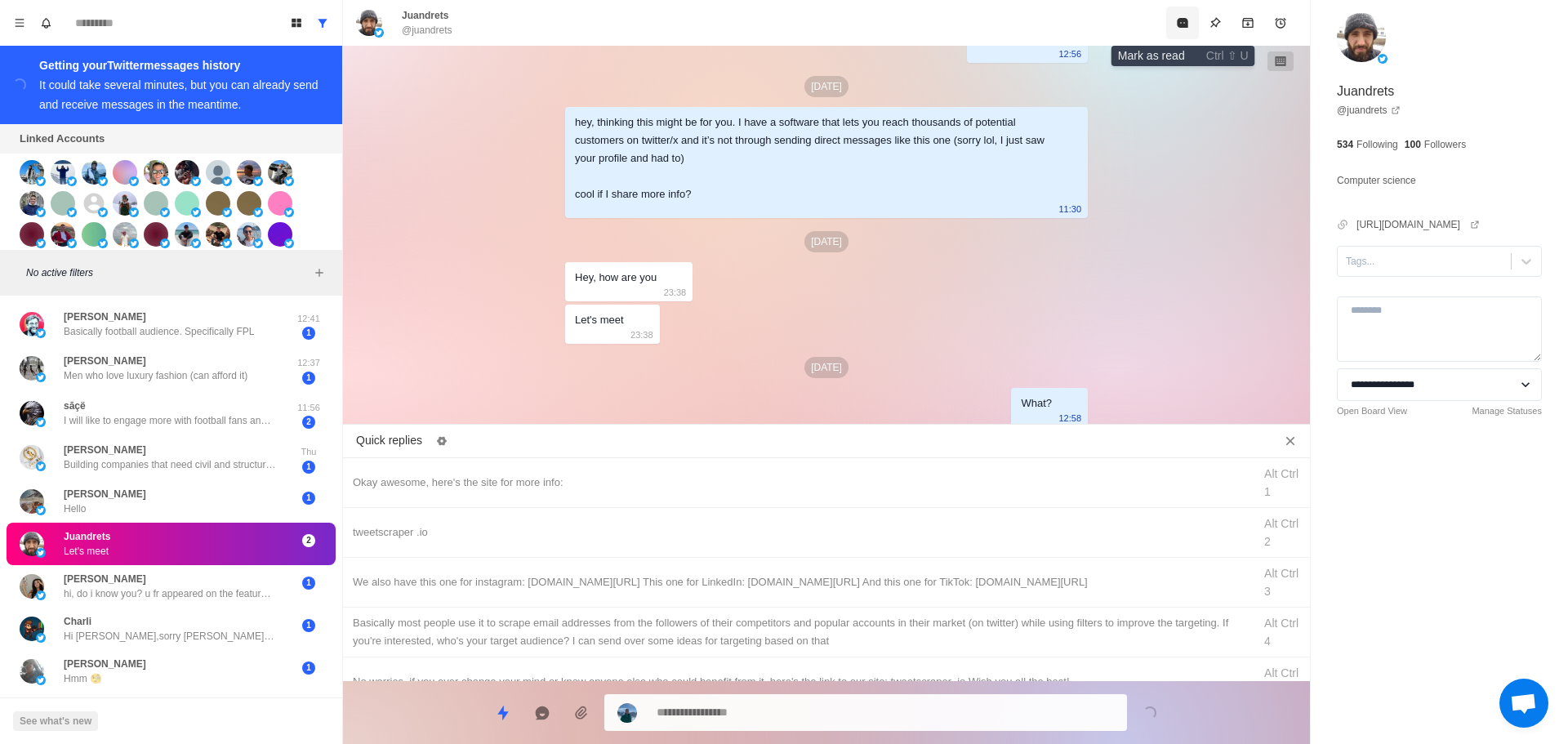
click at [1185, 31] on button "Mark as read" at bounding box center [1182, 22] width 32 height 32
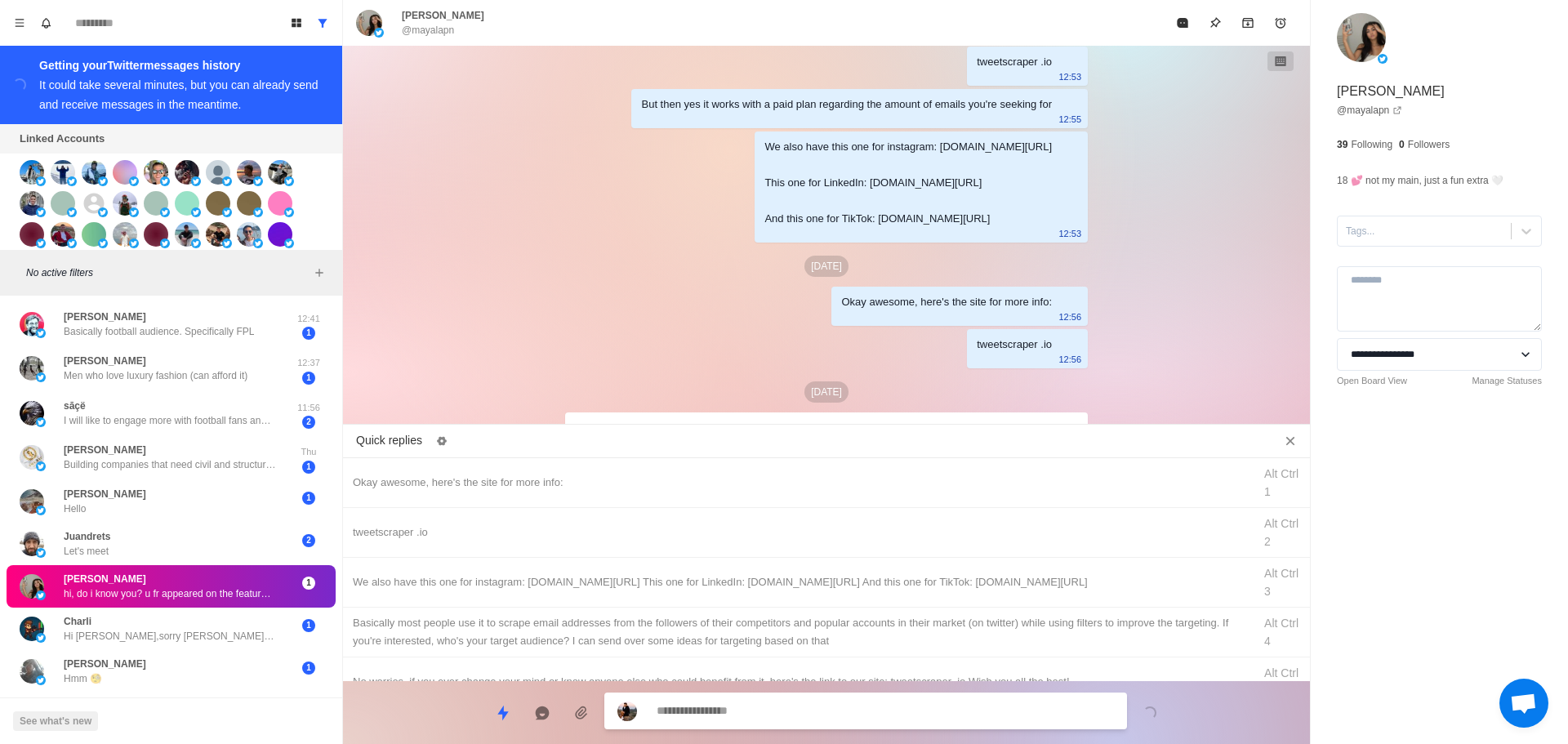
scroll to position [1275, 0]
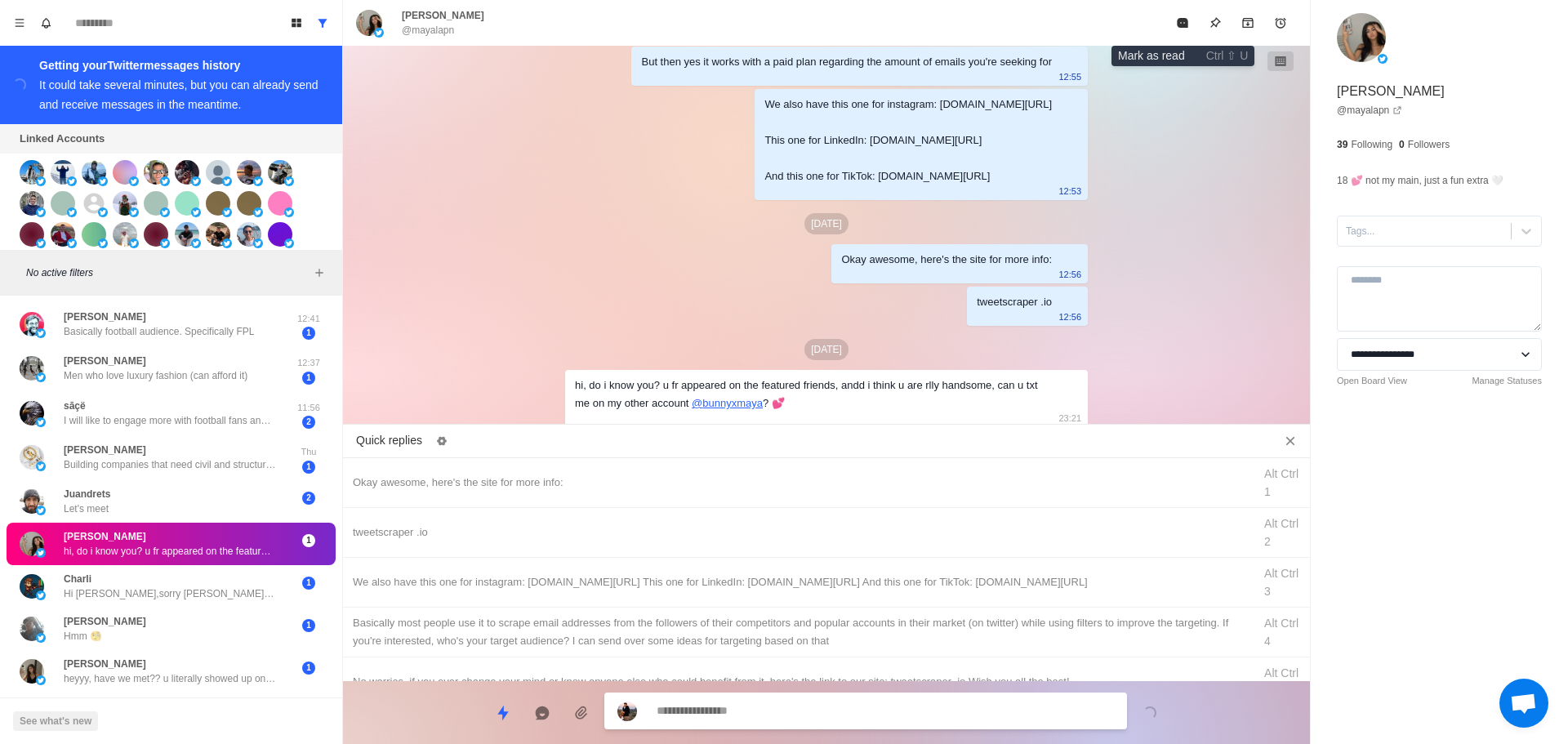
click at [1185, 31] on button "Mark as read" at bounding box center [1182, 22] width 32 height 32
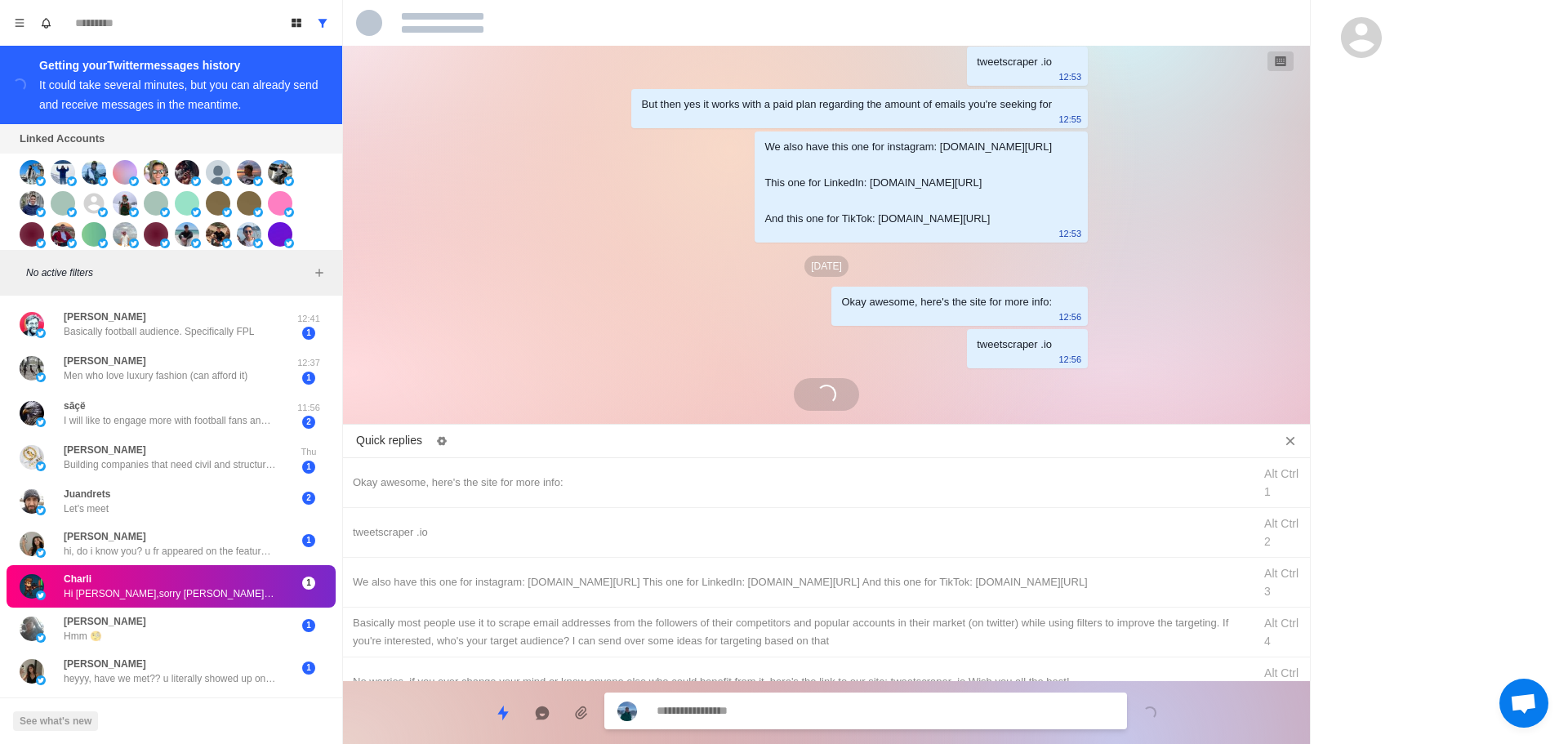
scroll to position [1641, 0]
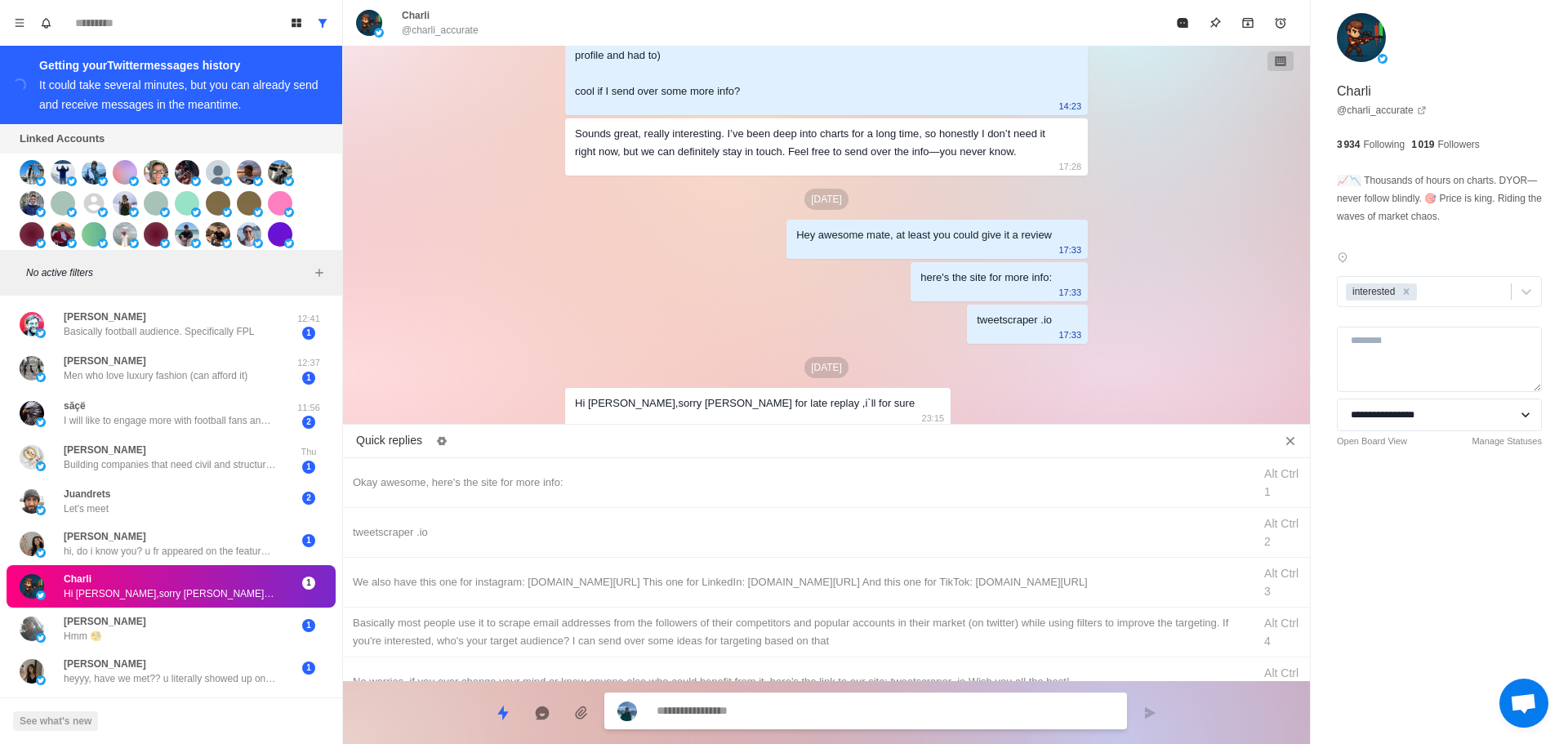
click at [744, 719] on textarea at bounding box center [886, 711] width 457 height 23
click at [684, 583] on div "We also have this one for instagram: [DOMAIN_NAME][URL] This one for LinkedIn: …" at bounding box center [798, 583] width 891 height 18
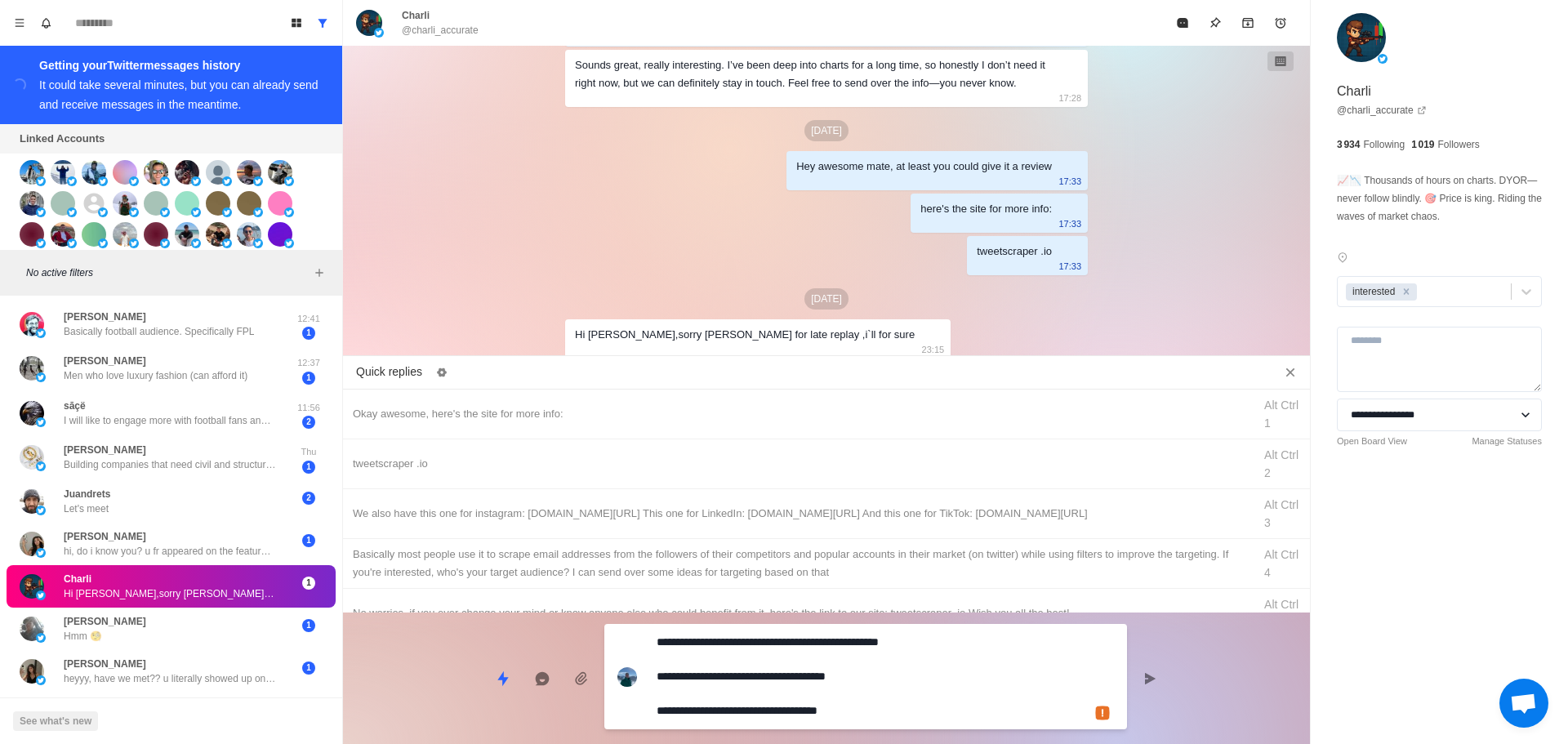
click at [773, 706] on textarea "**********" at bounding box center [886, 677] width 457 height 92
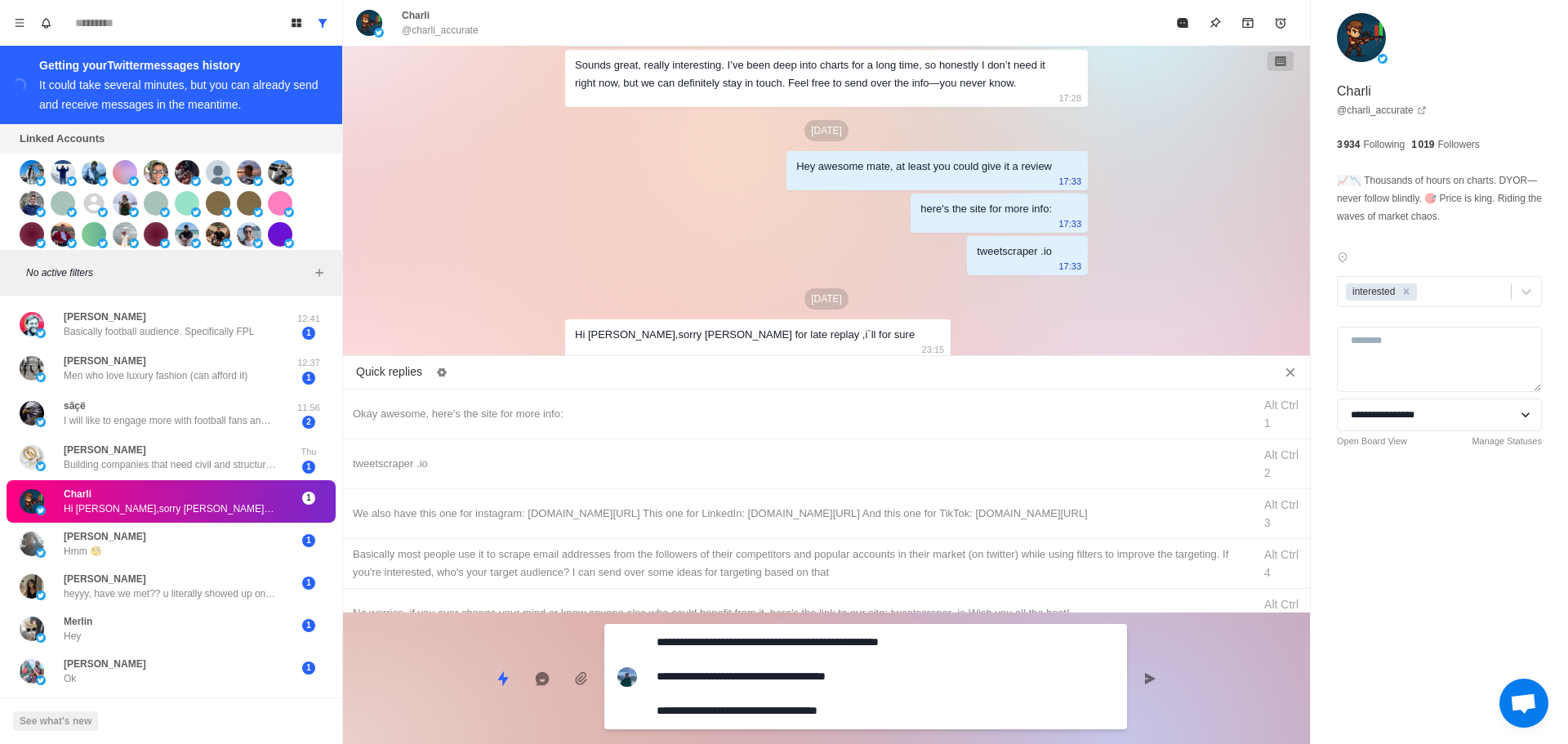
click at [876, 718] on textarea "**********" at bounding box center [886, 677] width 457 height 92
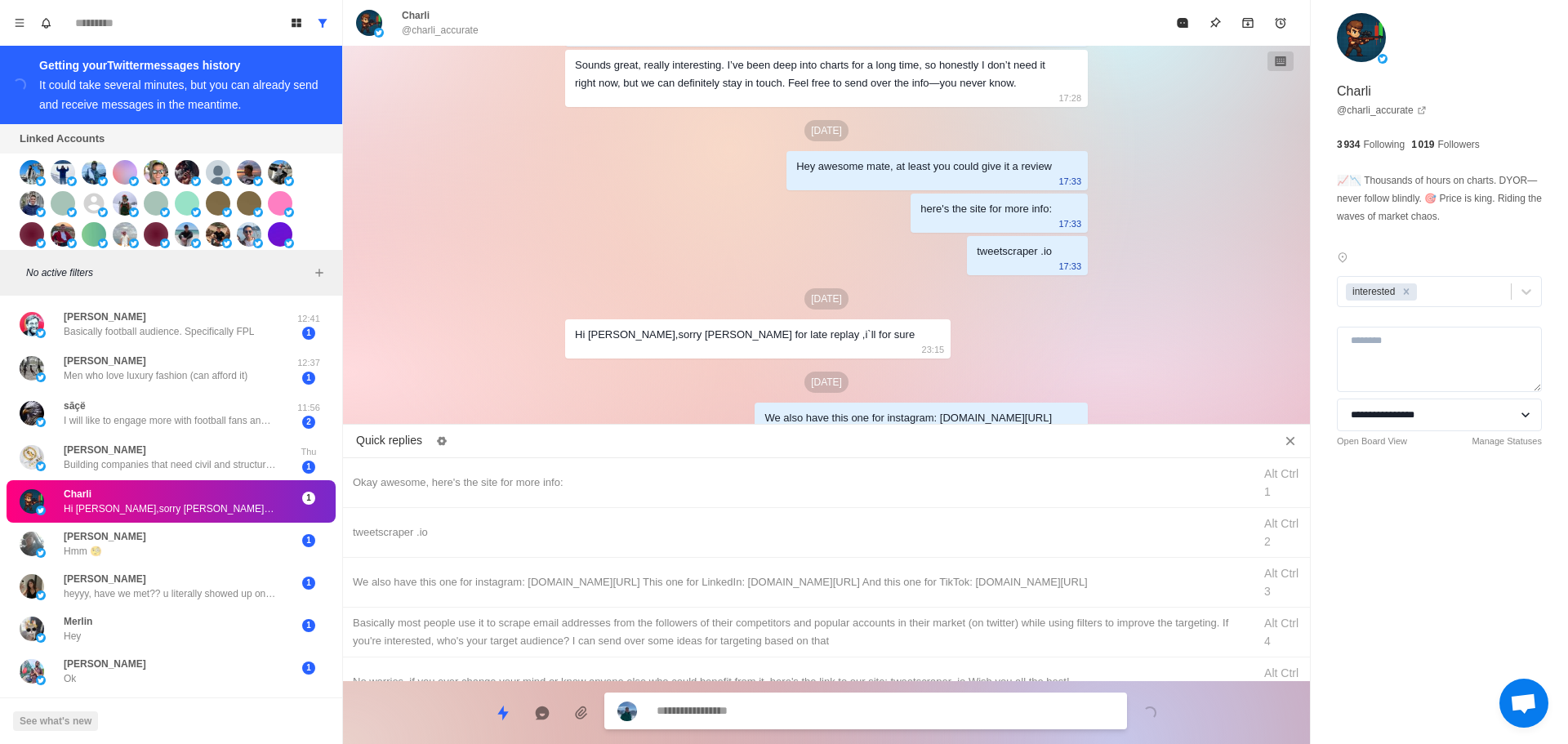
scroll to position [1797, 0]
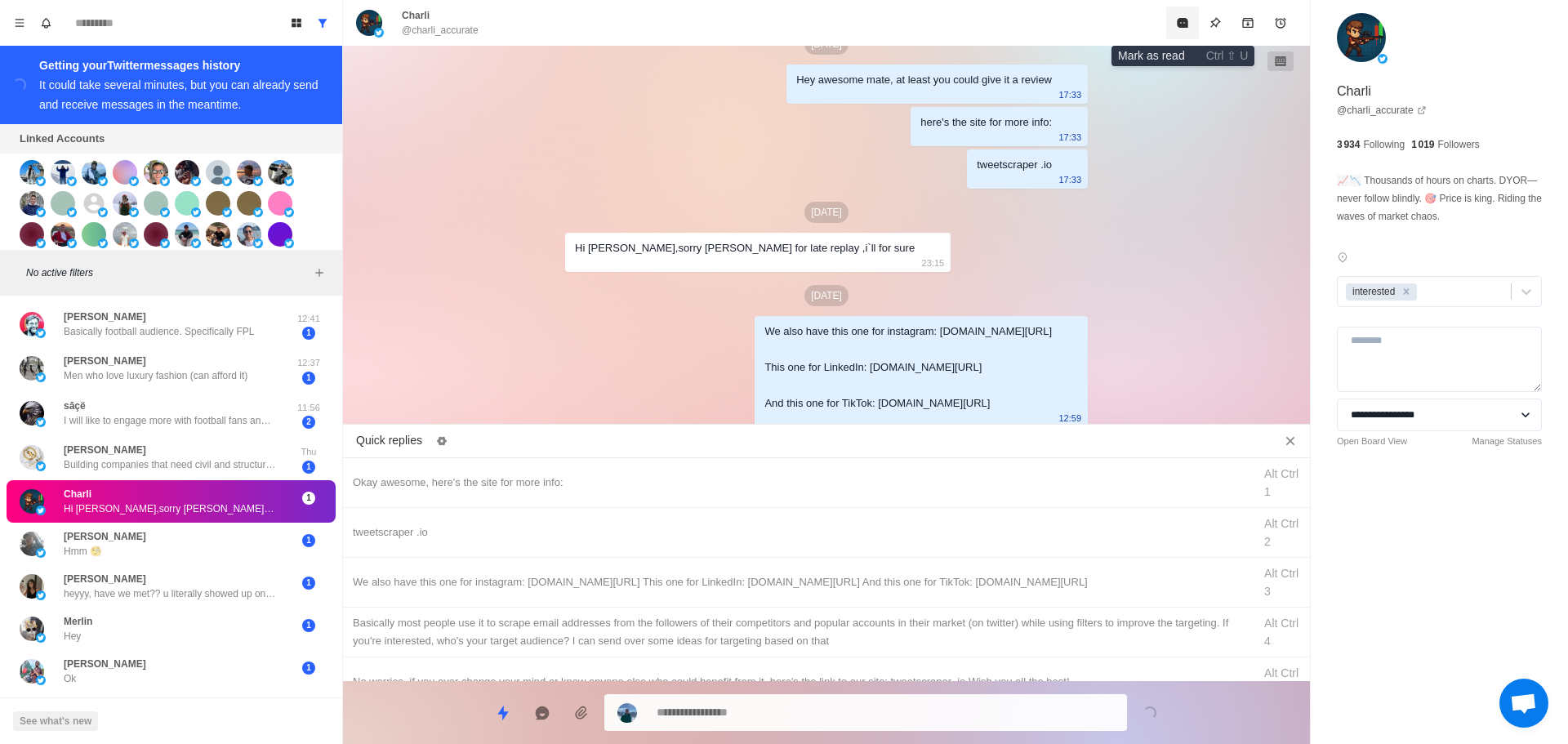
click at [1181, 25] on icon "Mark as read" at bounding box center [1182, 22] width 11 height 10
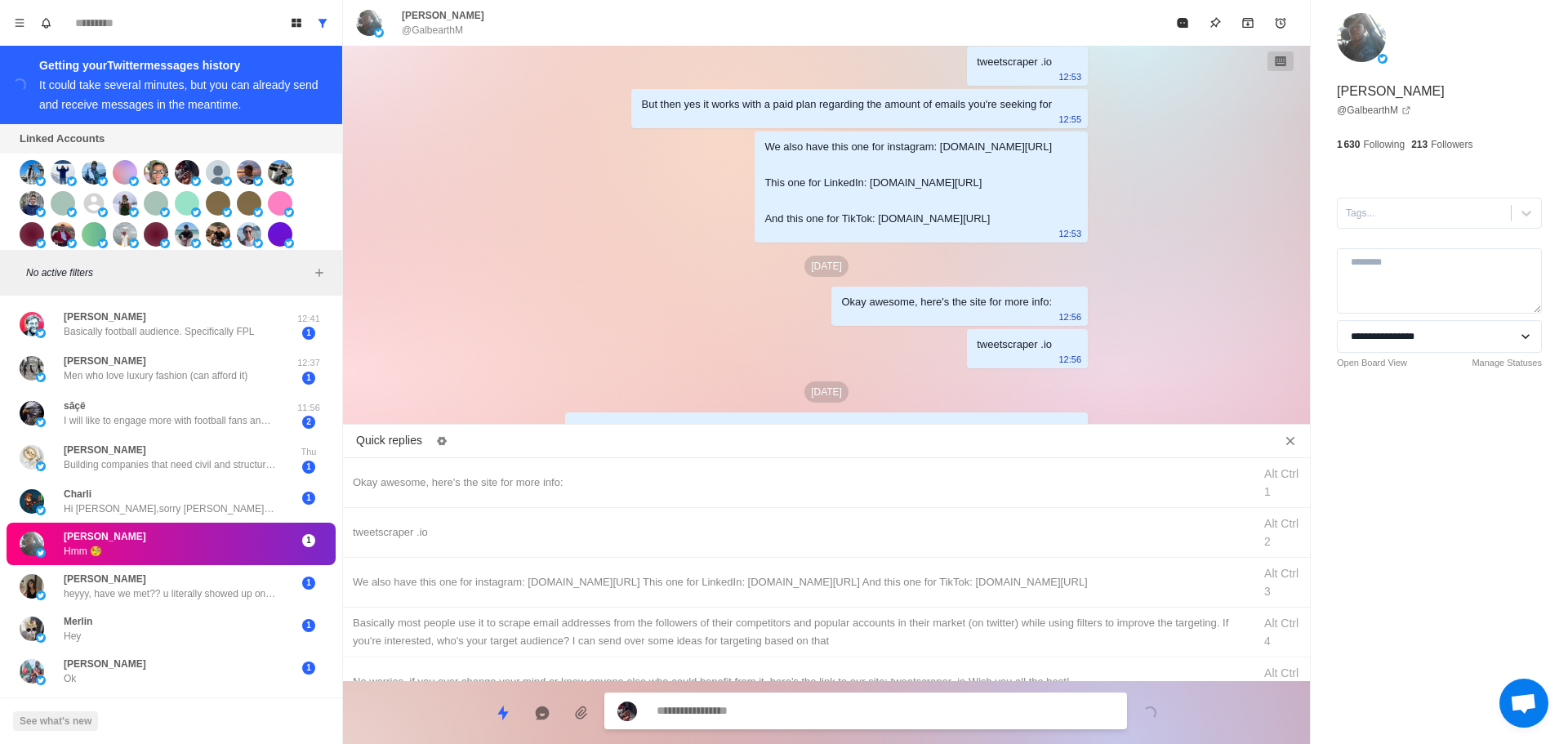
scroll to position [1372, 0]
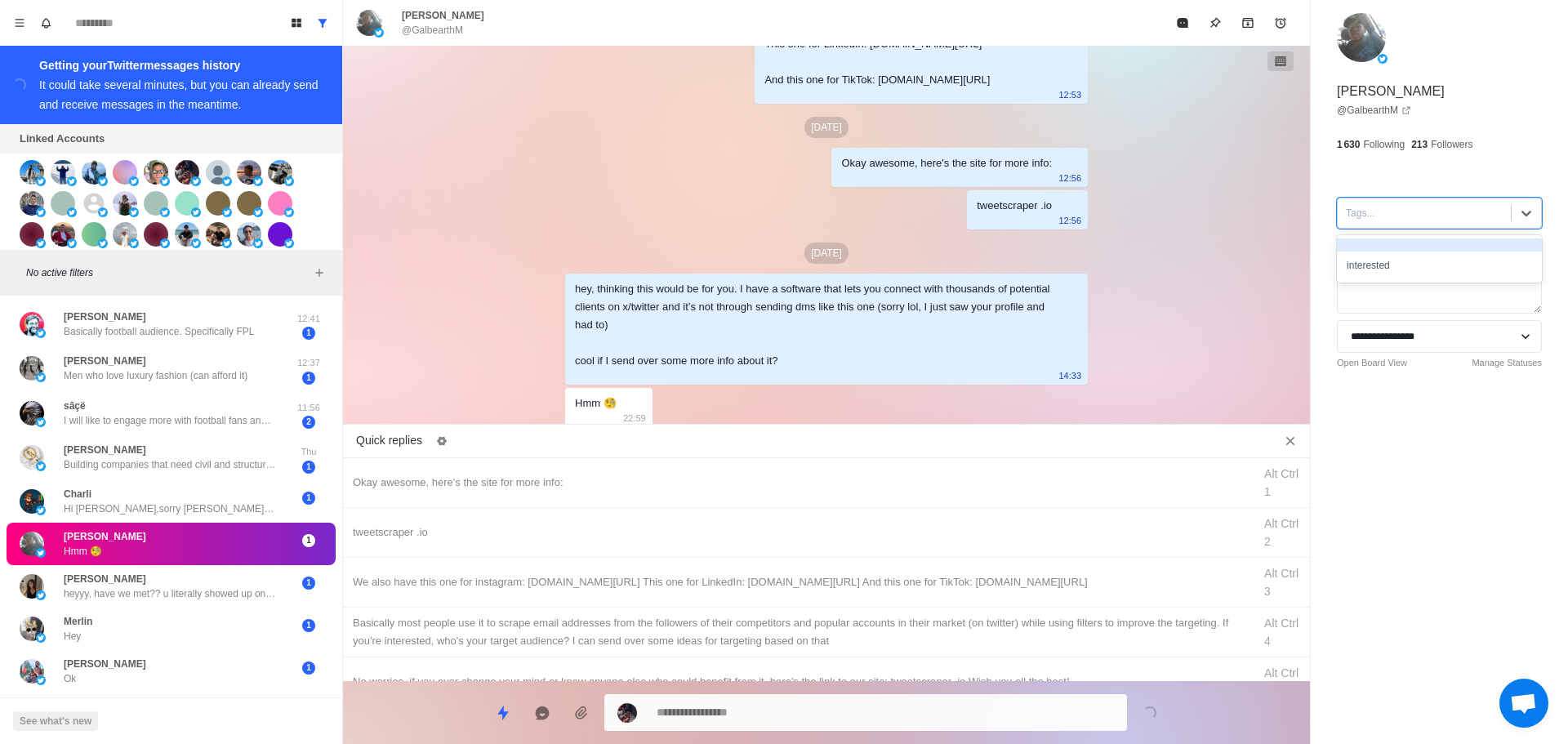
click at [1366, 223] on div "Tags..." at bounding box center [1424, 213] width 173 height 24
click at [1380, 271] on div "interested" at bounding box center [1440, 265] width 205 height 27
click at [594, 474] on div "Okay awesome, here's the site for more info:" at bounding box center [798, 483] width 891 height 18
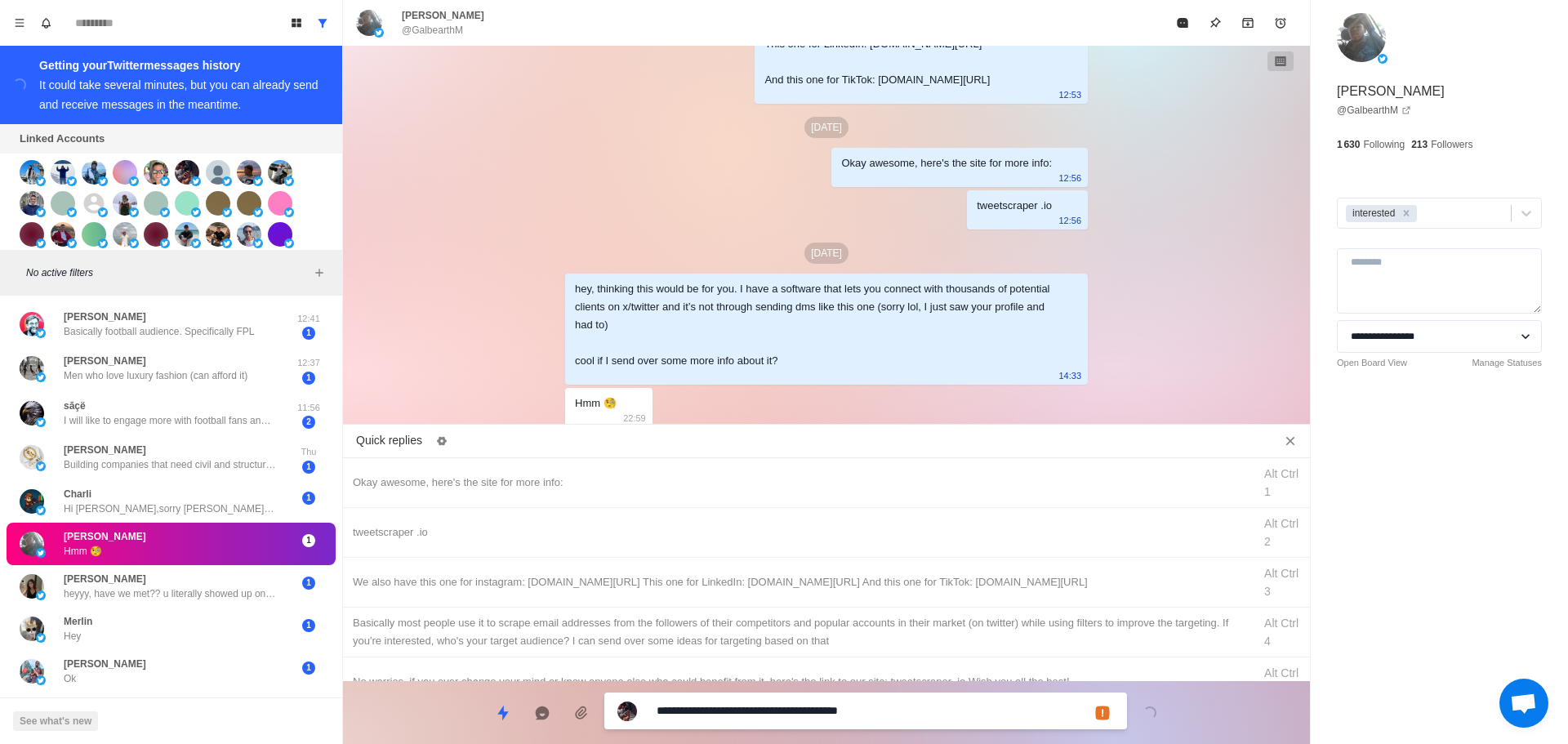
drag, startPoint x: 735, startPoint y: 713, endPoint x: 323, endPoint y: 734, distance: 412.5
click at [292, 743] on html "Board View Tools Archived Chats Mark many as read Keyboard shortcuts Team Setti…" at bounding box center [784, 372] width 1568 height 744
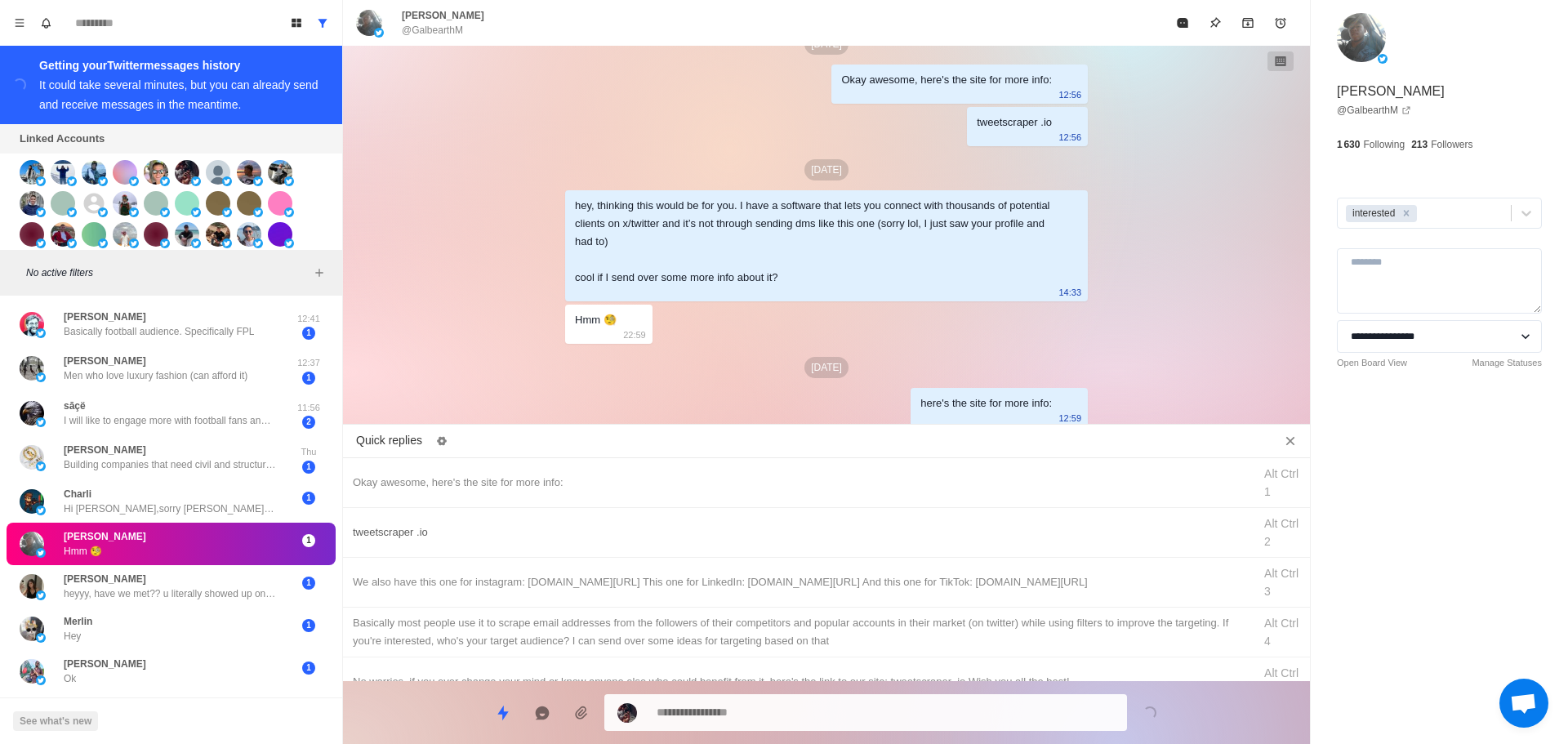
drag, startPoint x: 537, startPoint y: 529, endPoint x: 609, endPoint y: 614, distance: 111.4
click at [538, 529] on div "tweetscraper .io" at bounding box center [798, 533] width 891 height 18
click at [694, 710] on textarea "**********" at bounding box center [886, 713] width 457 height 23
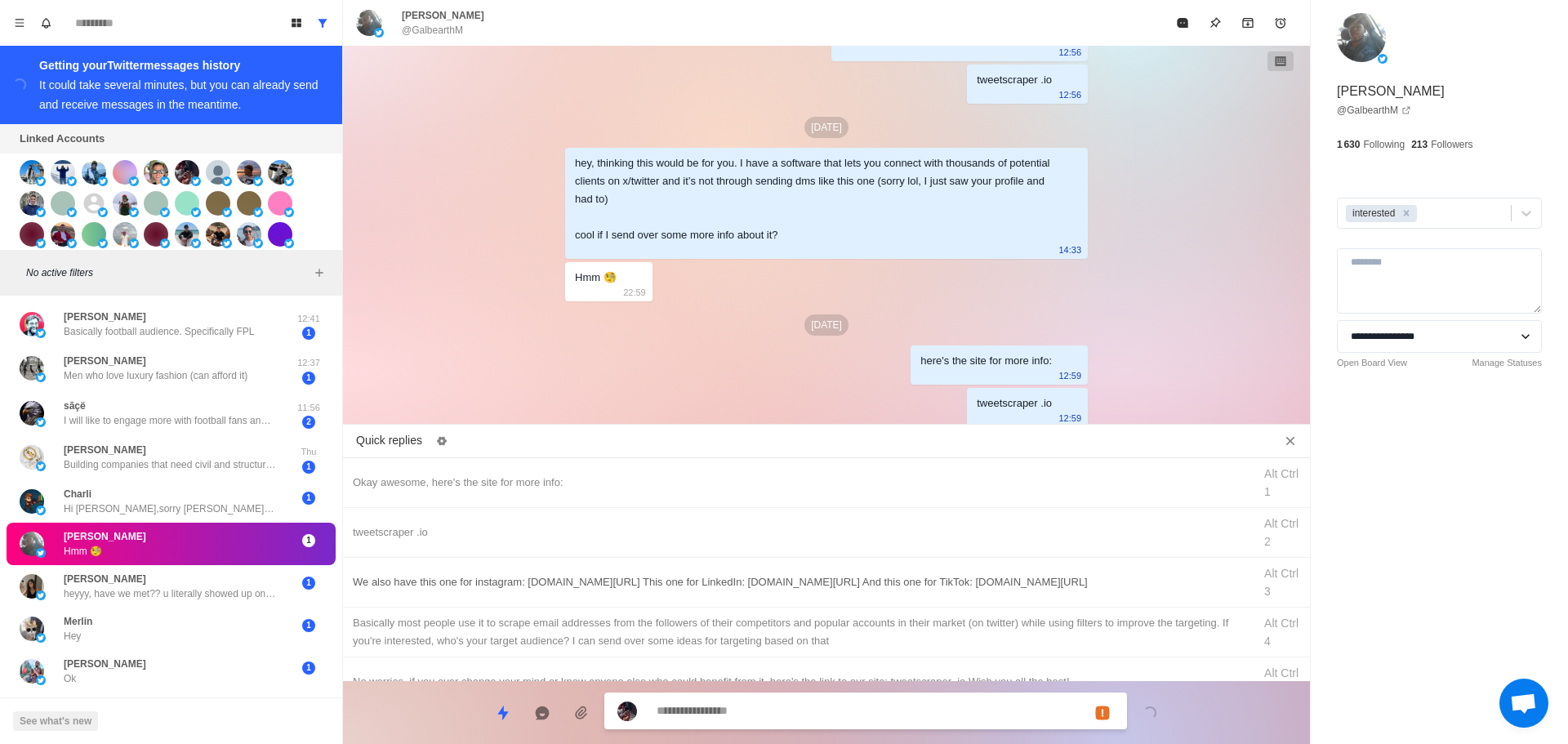
click at [745, 570] on div "We also have this one for instagram: [DOMAIN_NAME][URL] This one for LinkedIn: …" at bounding box center [826, 583] width 967 height 50
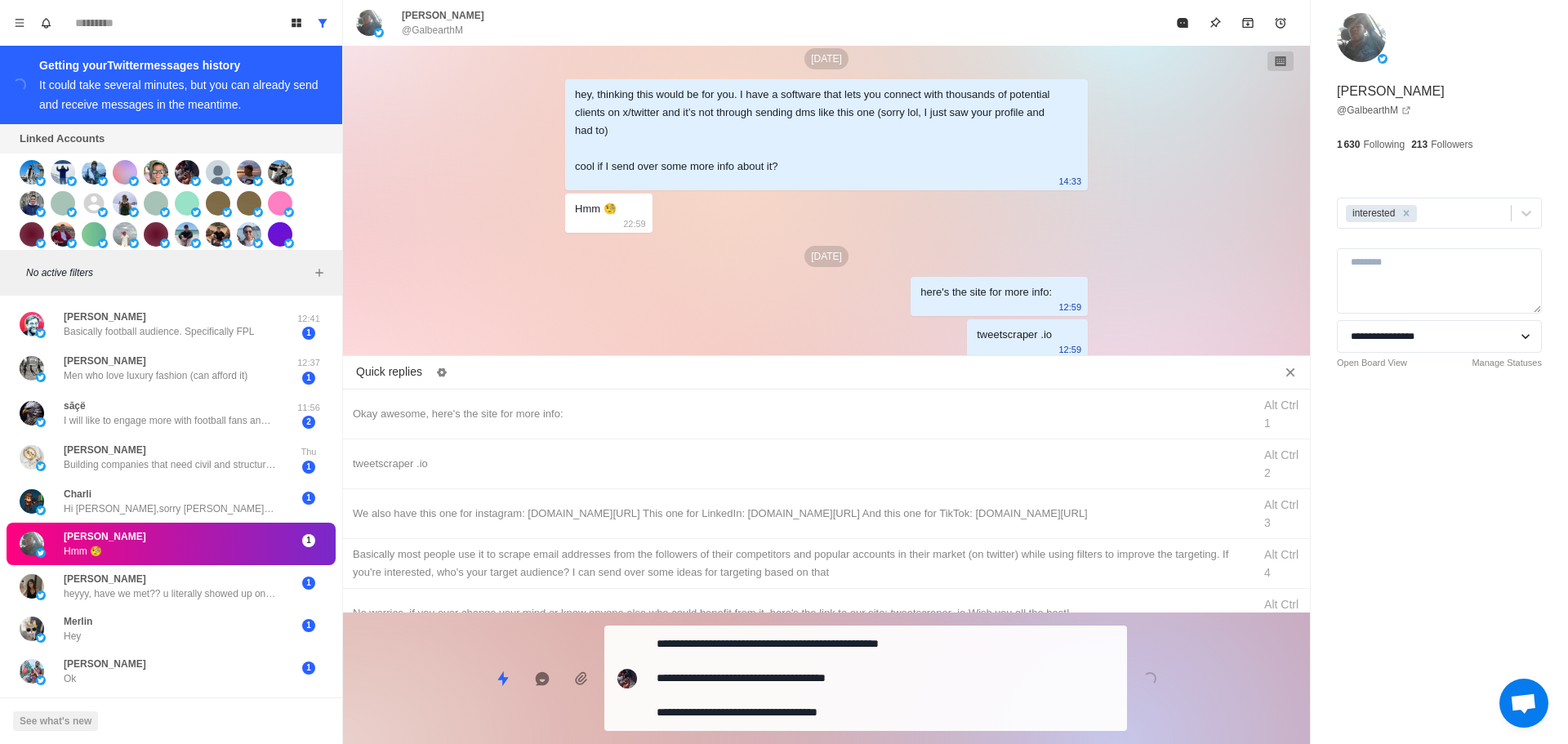
click at [743, 693] on div "**********" at bounding box center [865, 678] width 523 height 106
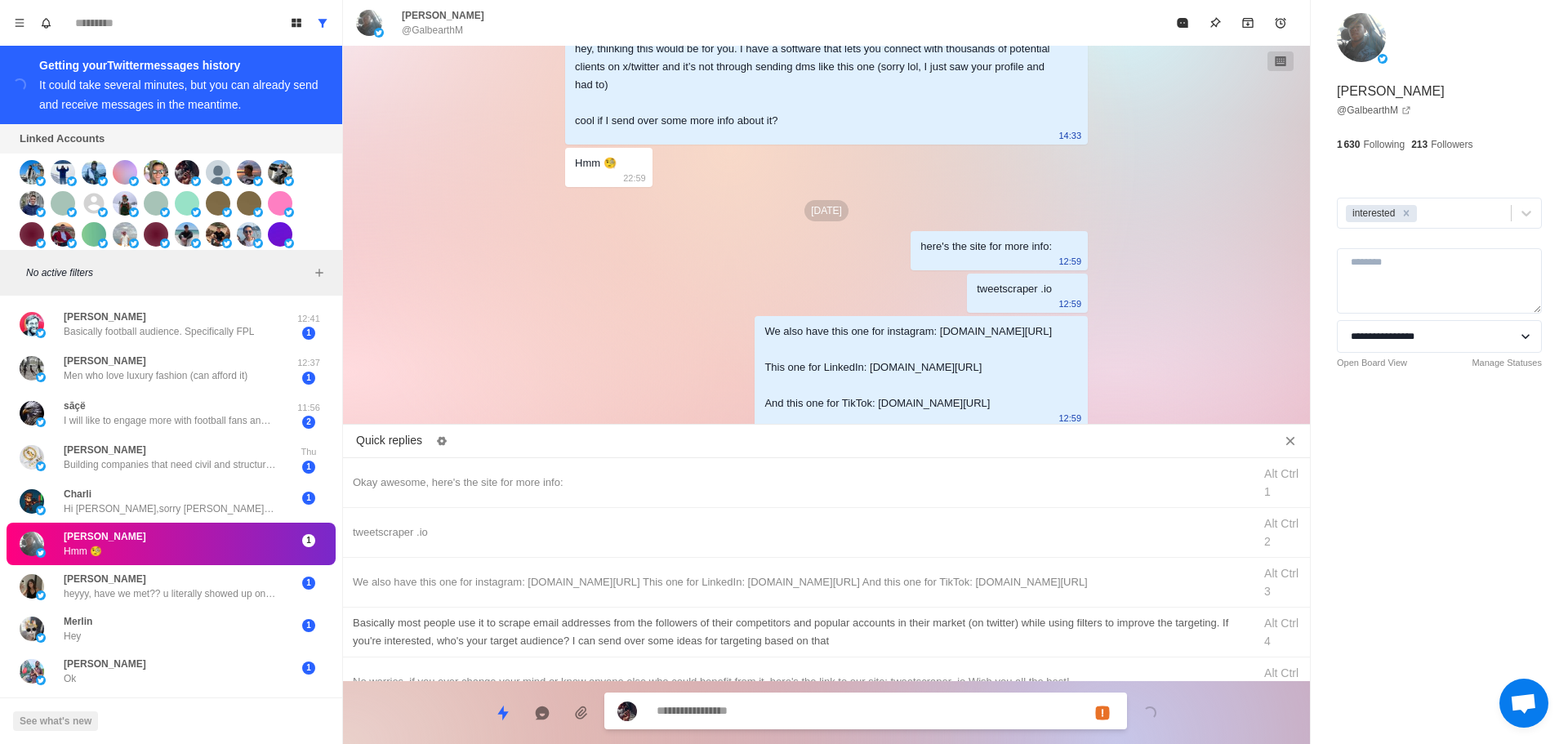
click at [765, 612] on div "Basically most people use it to scrape email addresses from the followers of th…" at bounding box center [826, 633] width 967 height 50
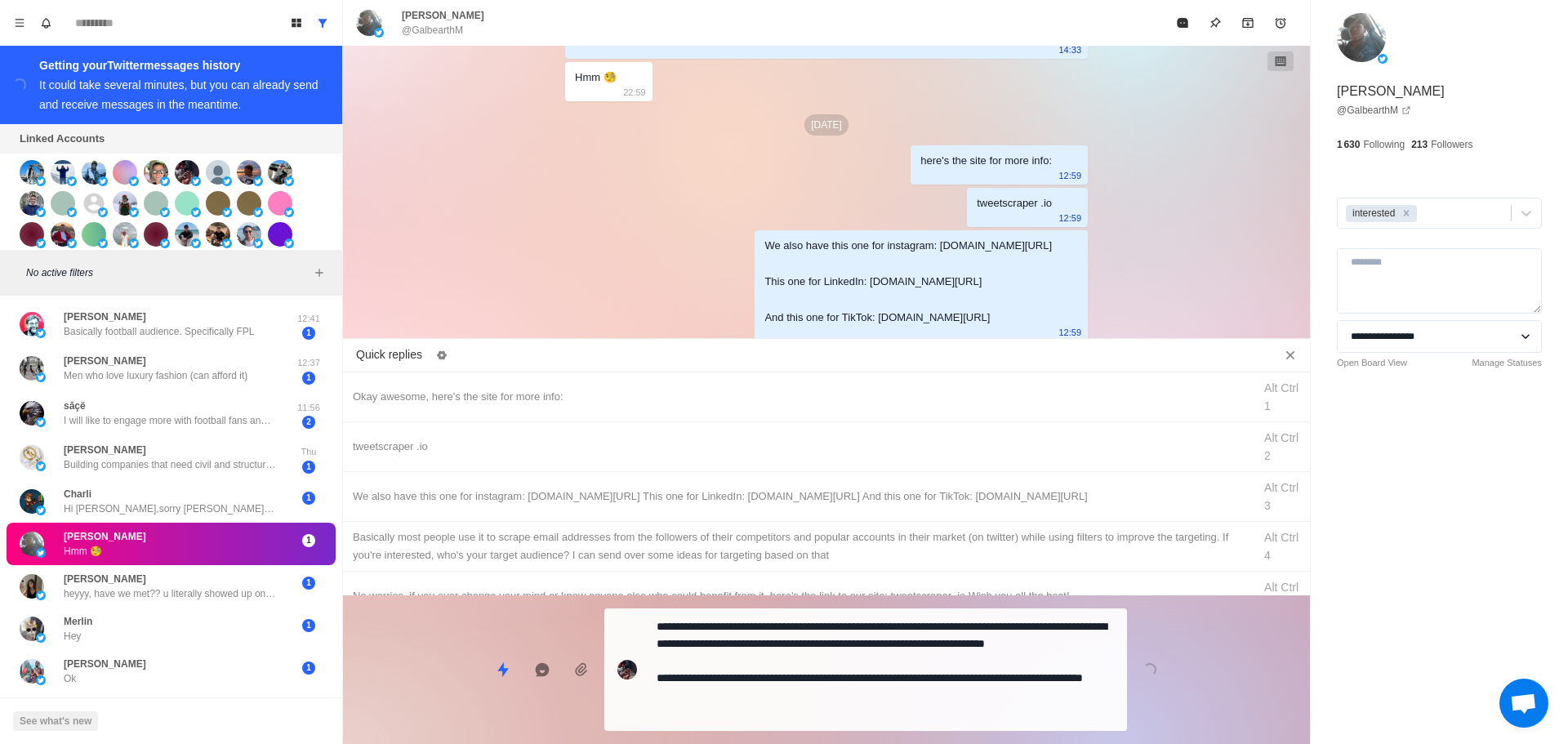
click at [748, 692] on div "**********" at bounding box center [826, 663] width 967 height 136
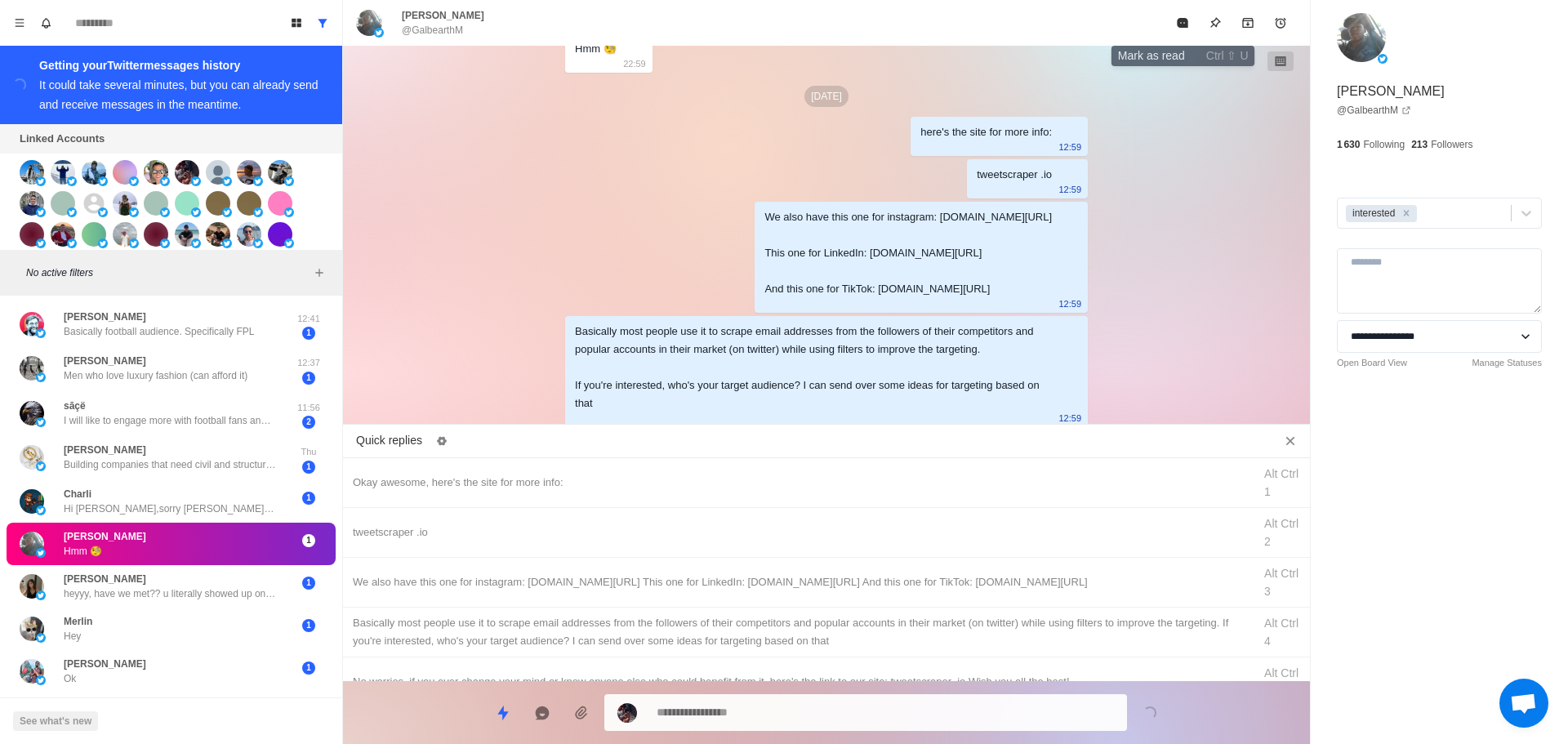
drag, startPoint x: 1185, startPoint y: 17, endPoint x: 1132, endPoint y: 200, distance: 190.5
click at [1184, 17] on icon "Mark as read" at bounding box center [1182, 22] width 13 height 13
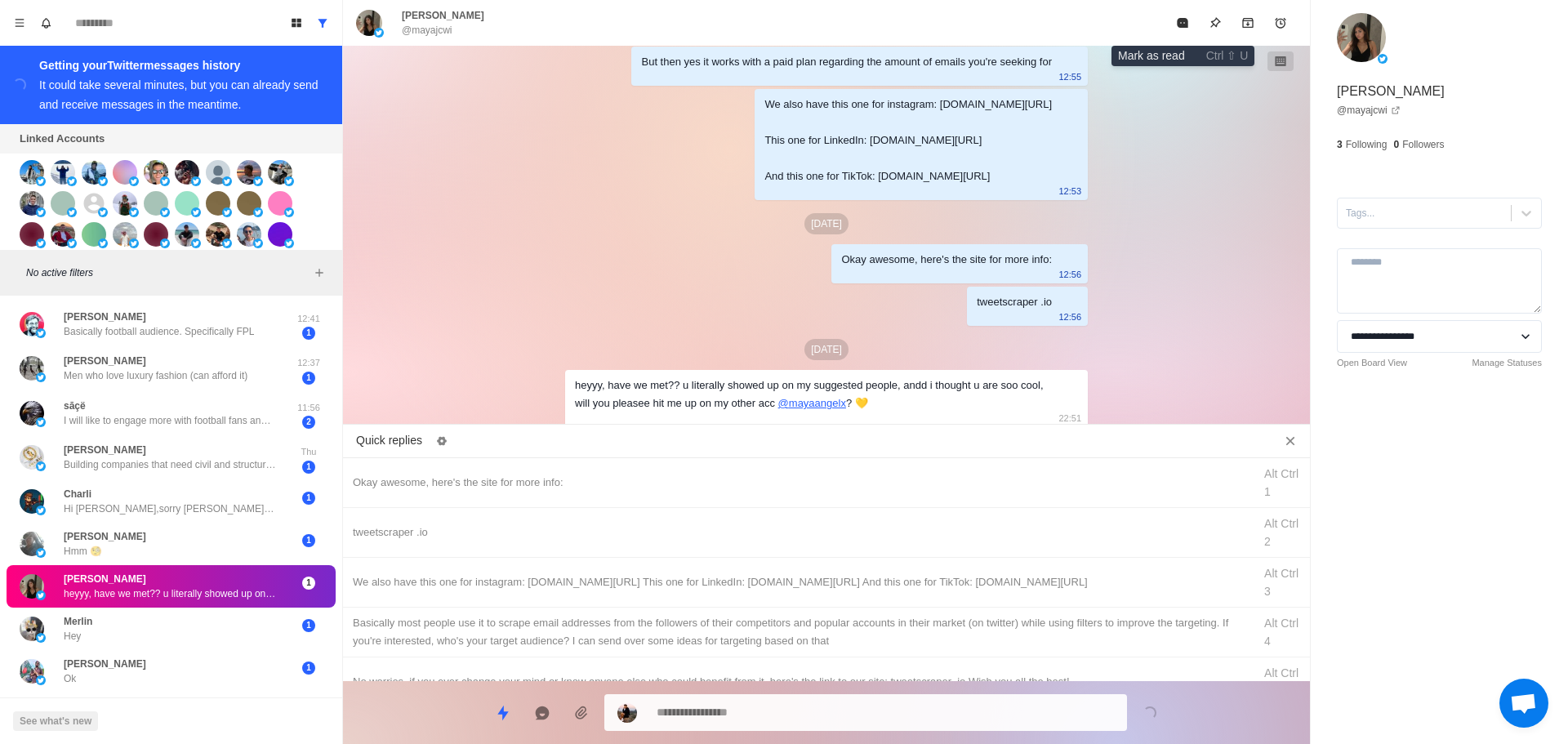
click at [1175, 22] on button "Mark as read" at bounding box center [1182, 22] width 32 height 32
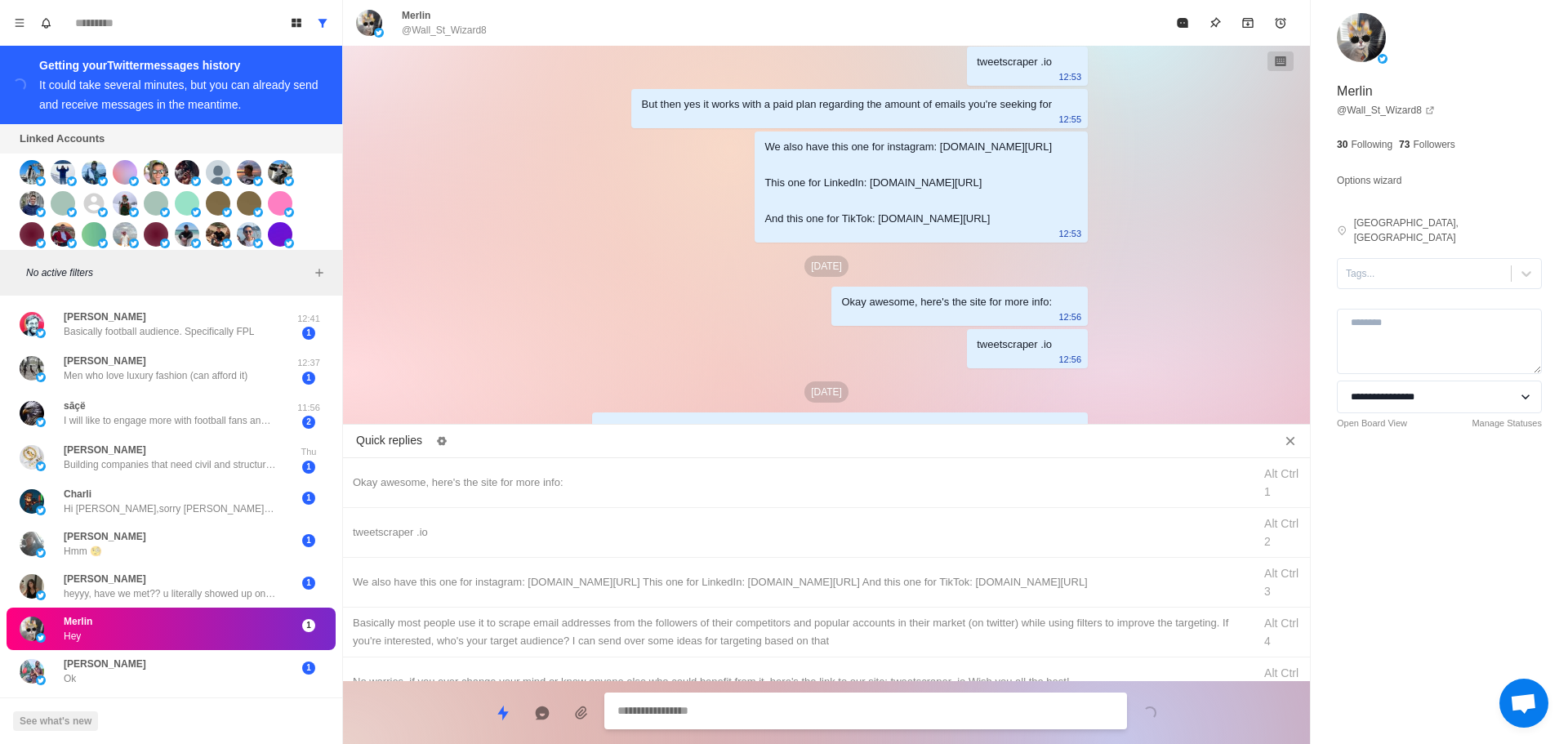
scroll to position [1377, 0]
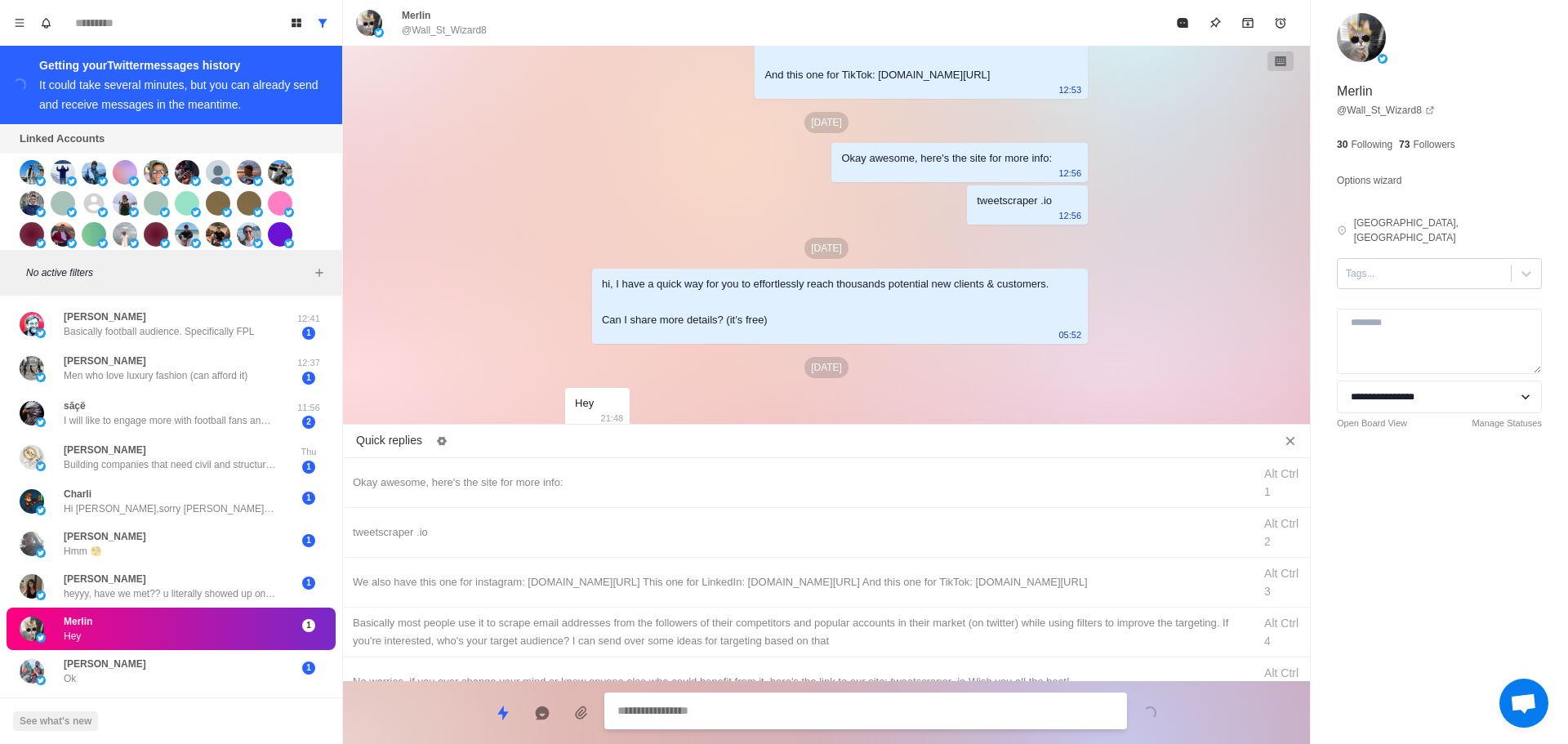
click at [1411, 265] on div at bounding box center [1424, 274] width 156 height 18
drag, startPoint x: 1403, startPoint y: 310, endPoint x: 905, endPoint y: 401, distance: 506.2
click at [1402, 312] on div "interested" at bounding box center [1440, 326] width 205 height 27
click at [632, 469] on div "Okay awesome, here's the site for more info: Alt Ctrl 1" at bounding box center [826, 483] width 967 height 50
drag, startPoint x: 693, startPoint y: 717, endPoint x: 453, endPoint y: 722, distance: 240.1
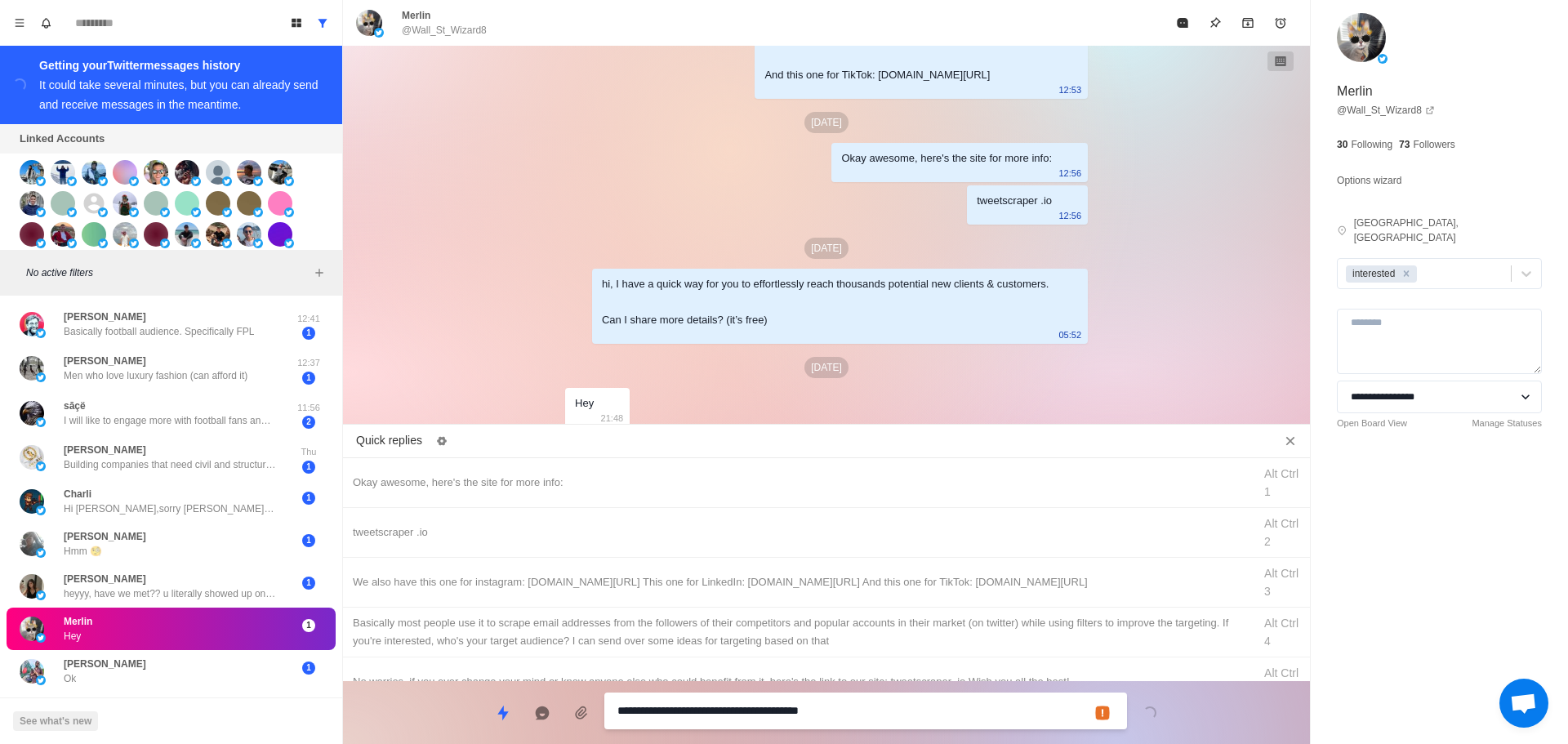
click at [433, 722] on div "**********" at bounding box center [826, 706] width 967 height 50
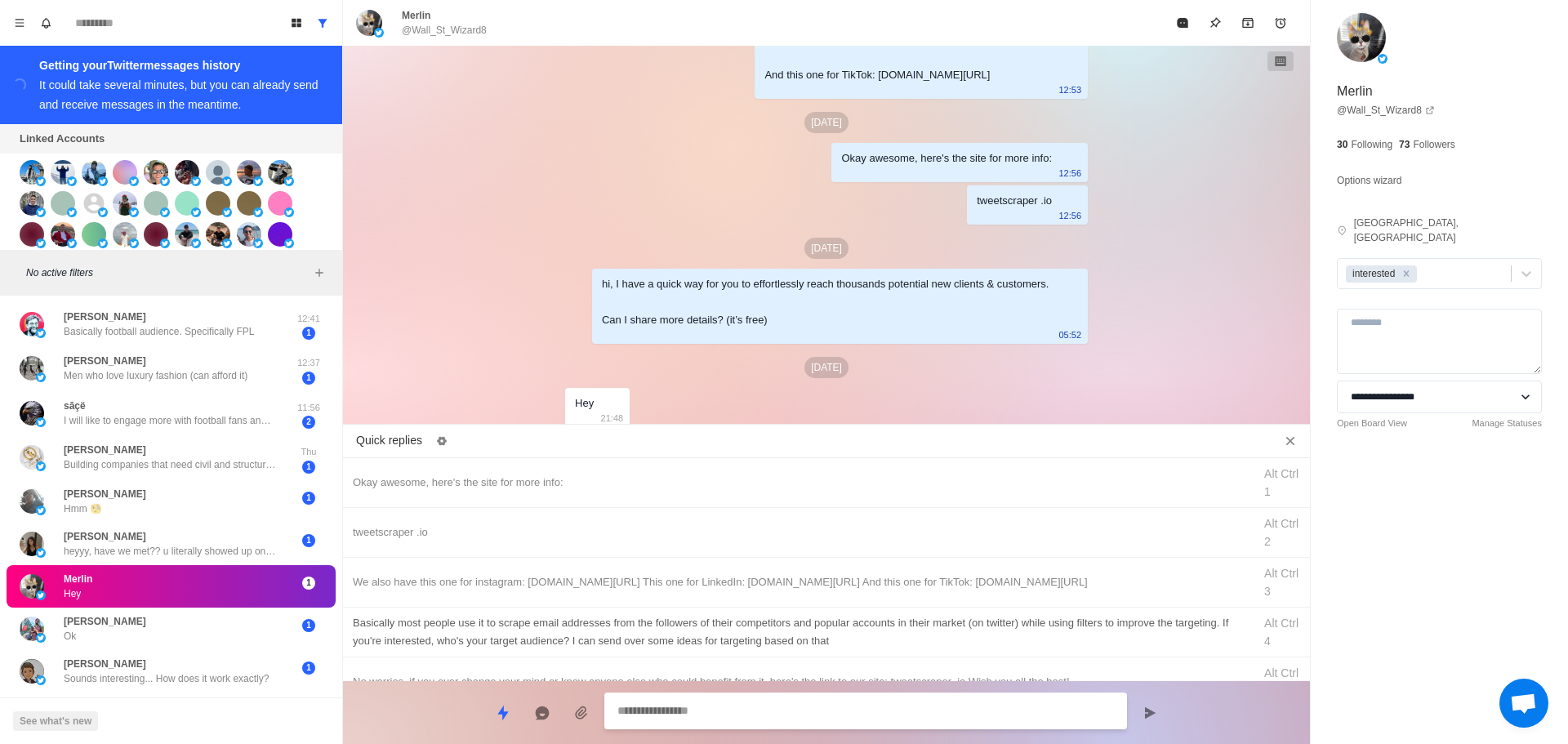
drag, startPoint x: 726, startPoint y: 524, endPoint x: 773, endPoint y: 637, distance: 122.4
click at [728, 530] on div "tweetscraper .io" at bounding box center [798, 533] width 891 height 18
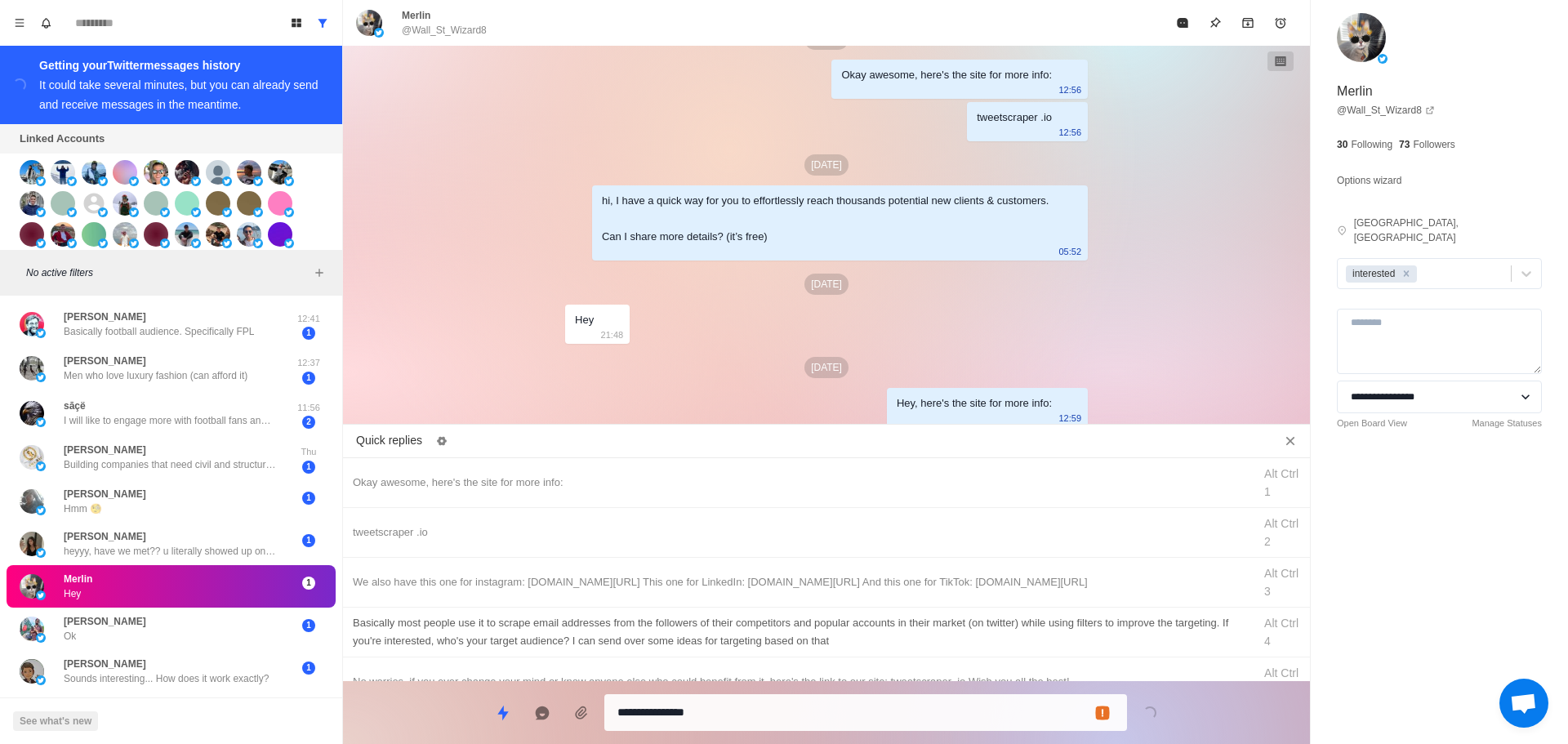
drag, startPoint x: 789, startPoint y: 711, endPoint x: 817, endPoint y: 614, distance: 101.0
click at [786, 708] on textarea "**********" at bounding box center [866, 713] width 497 height 23
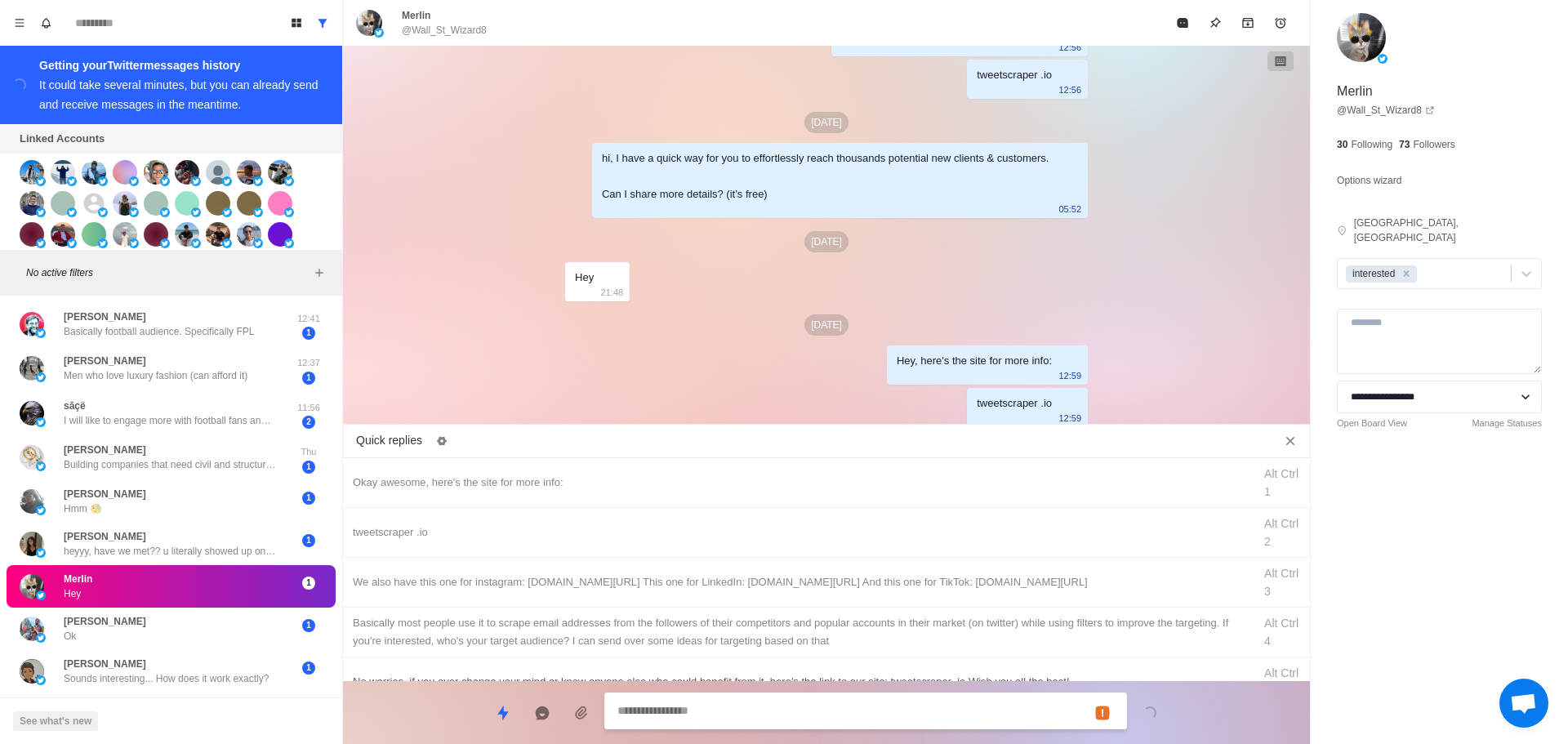
click at [831, 588] on div "We also have this one for instagram: [DOMAIN_NAME][URL] This one for LinkedIn: …" at bounding box center [798, 583] width 891 height 18
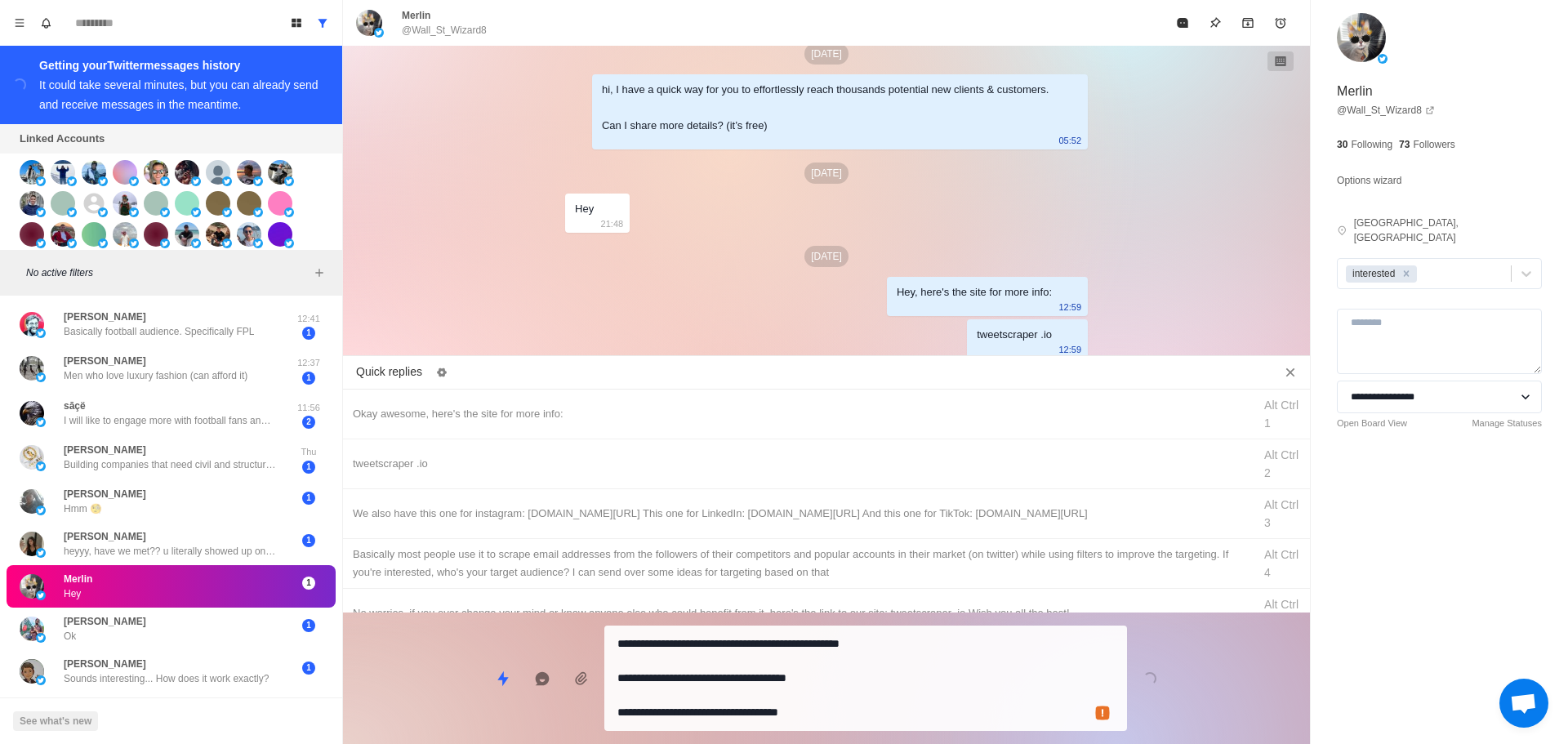
click at [810, 699] on textarea "**********" at bounding box center [866, 678] width 497 height 92
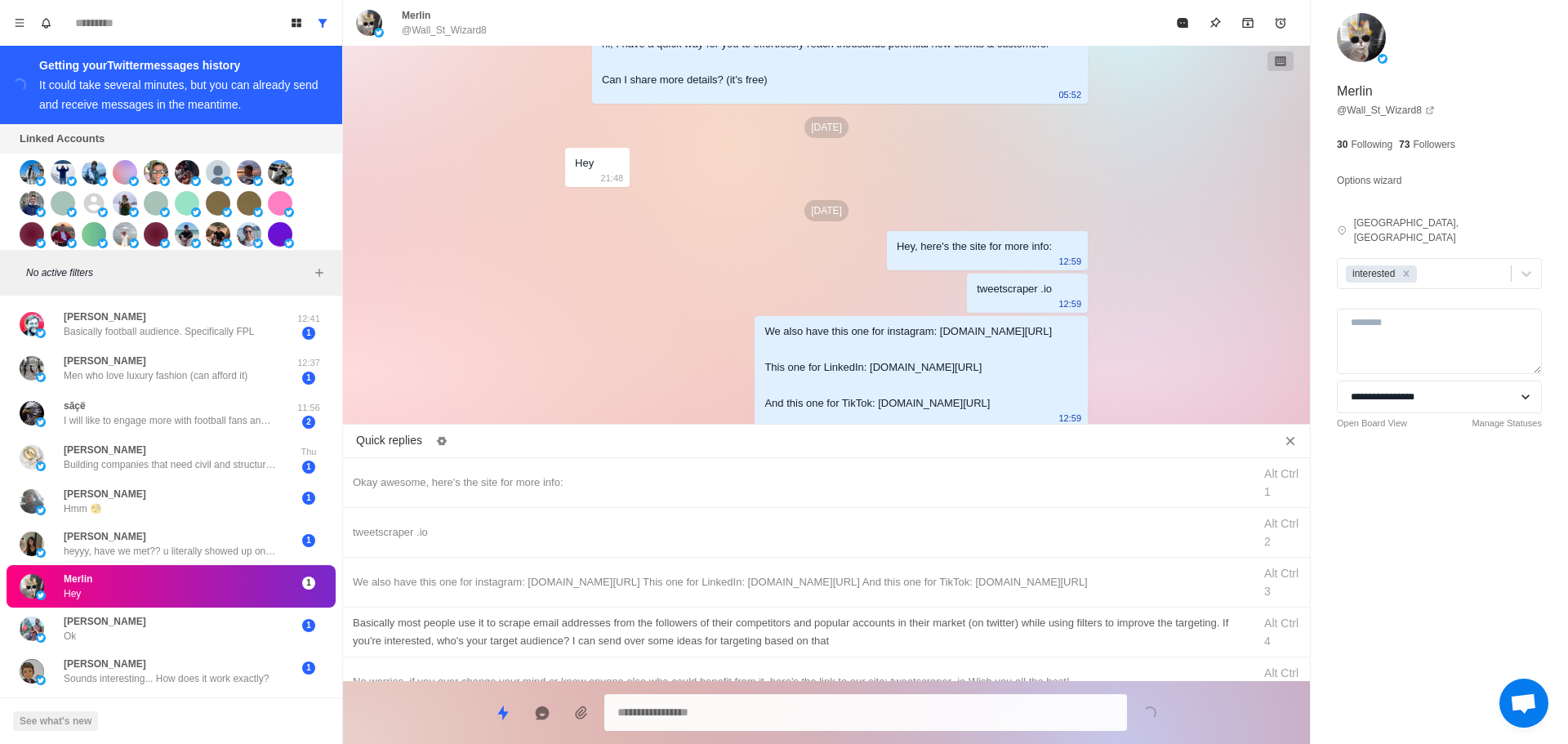
click at [851, 609] on div "Basically most people use it to scrape email addresses from the followers of th…" at bounding box center [826, 633] width 967 height 50
click at [827, 680] on div "Quick replies Okay awesome, here's the site for more info: Alt Ctrl 1 tweetscra…" at bounding box center [826, 587] width 967 height 314
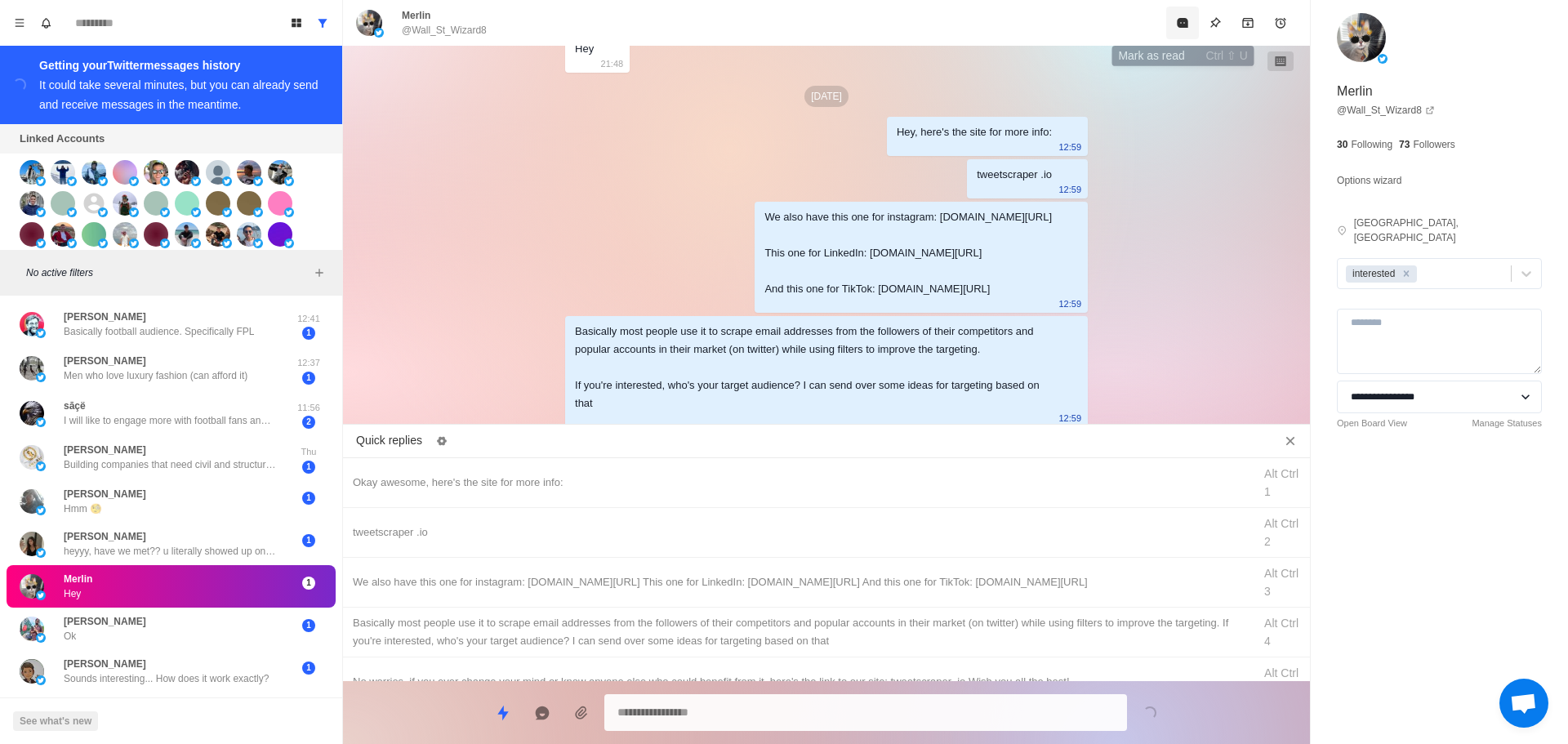
click at [1182, 21] on icon "Mark as read" at bounding box center [1182, 22] width 11 height 10
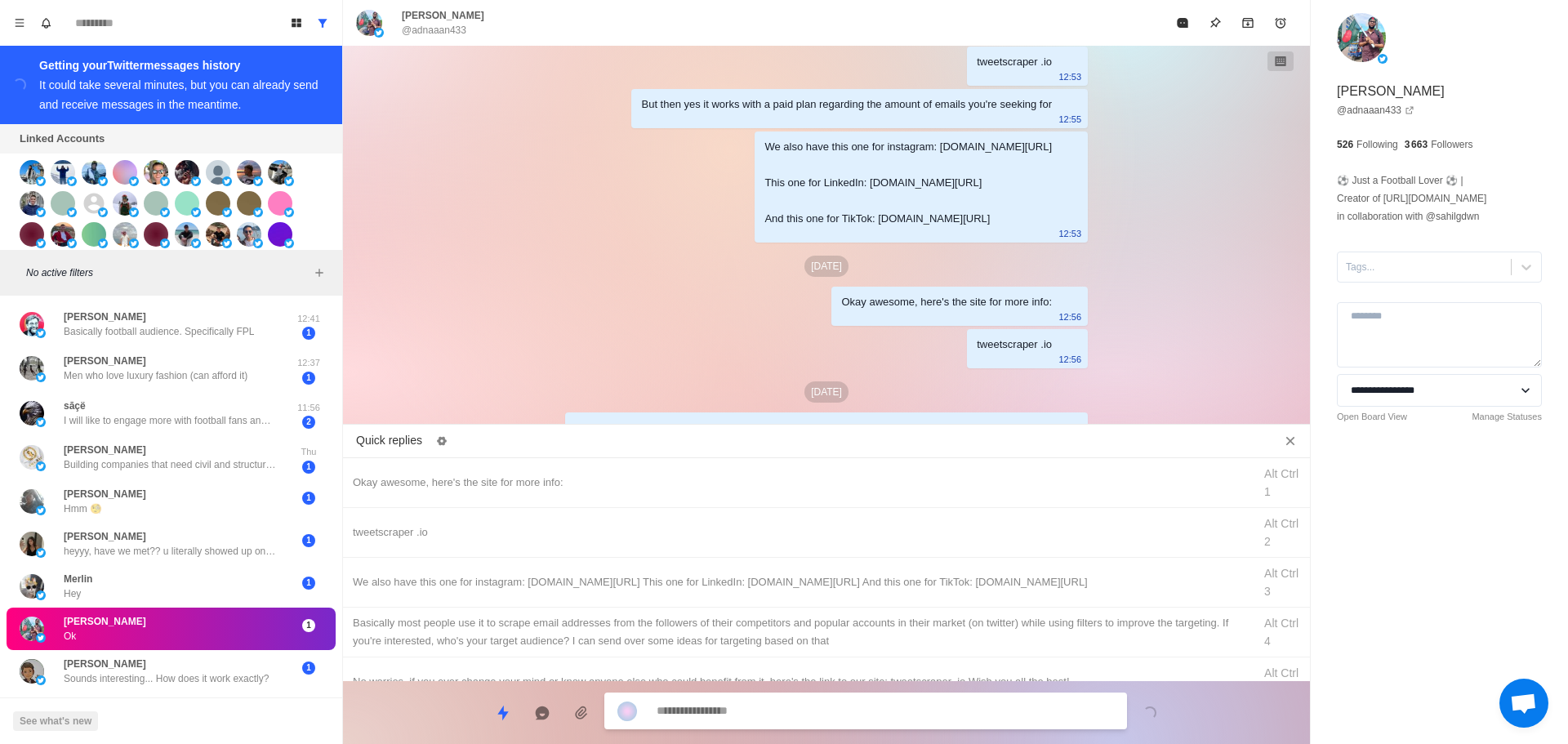
scroll to position [1354, 0]
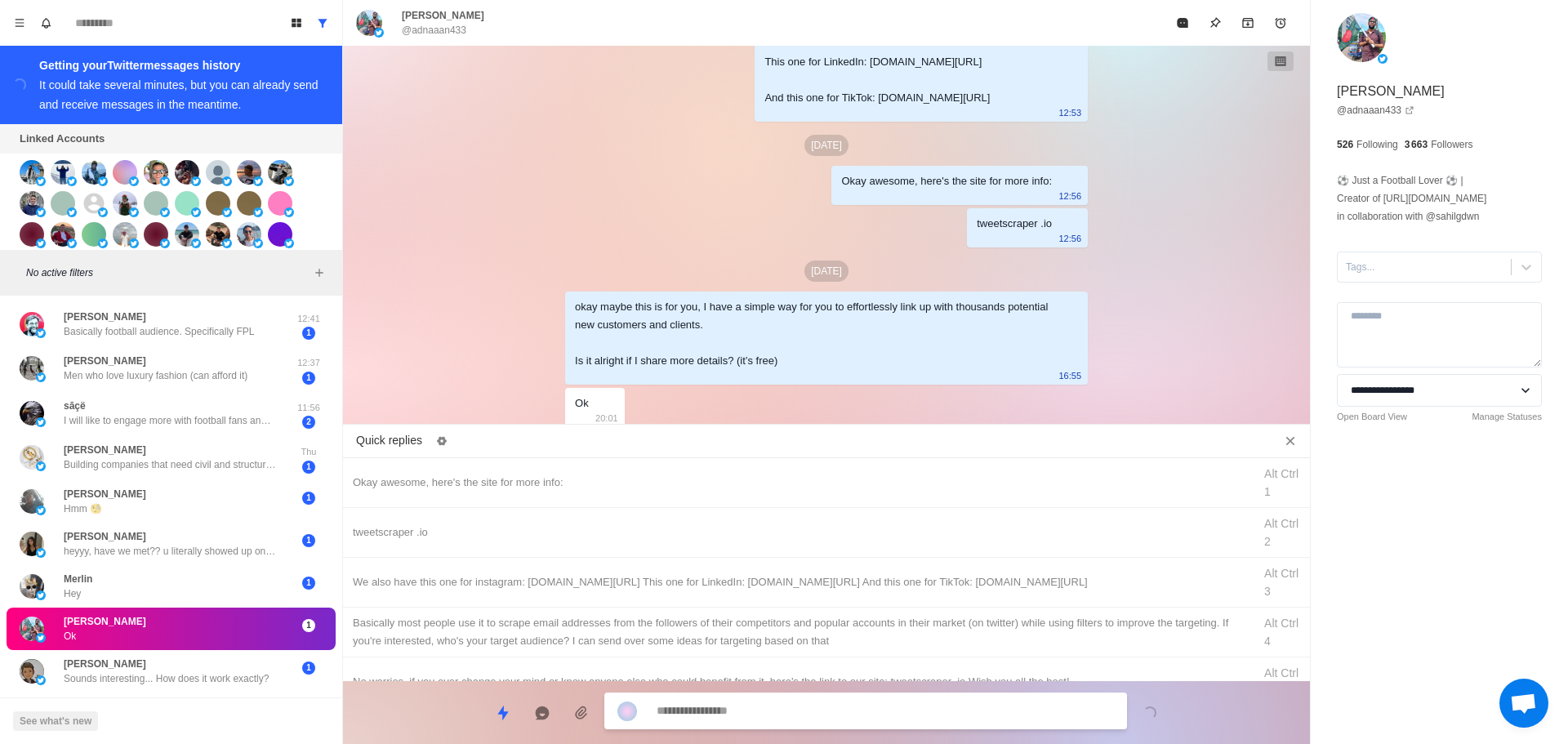
drag, startPoint x: 1367, startPoint y: 272, endPoint x: 1377, endPoint y: 286, distance: 17.2
click at [1368, 273] on div at bounding box center [1424, 267] width 156 height 18
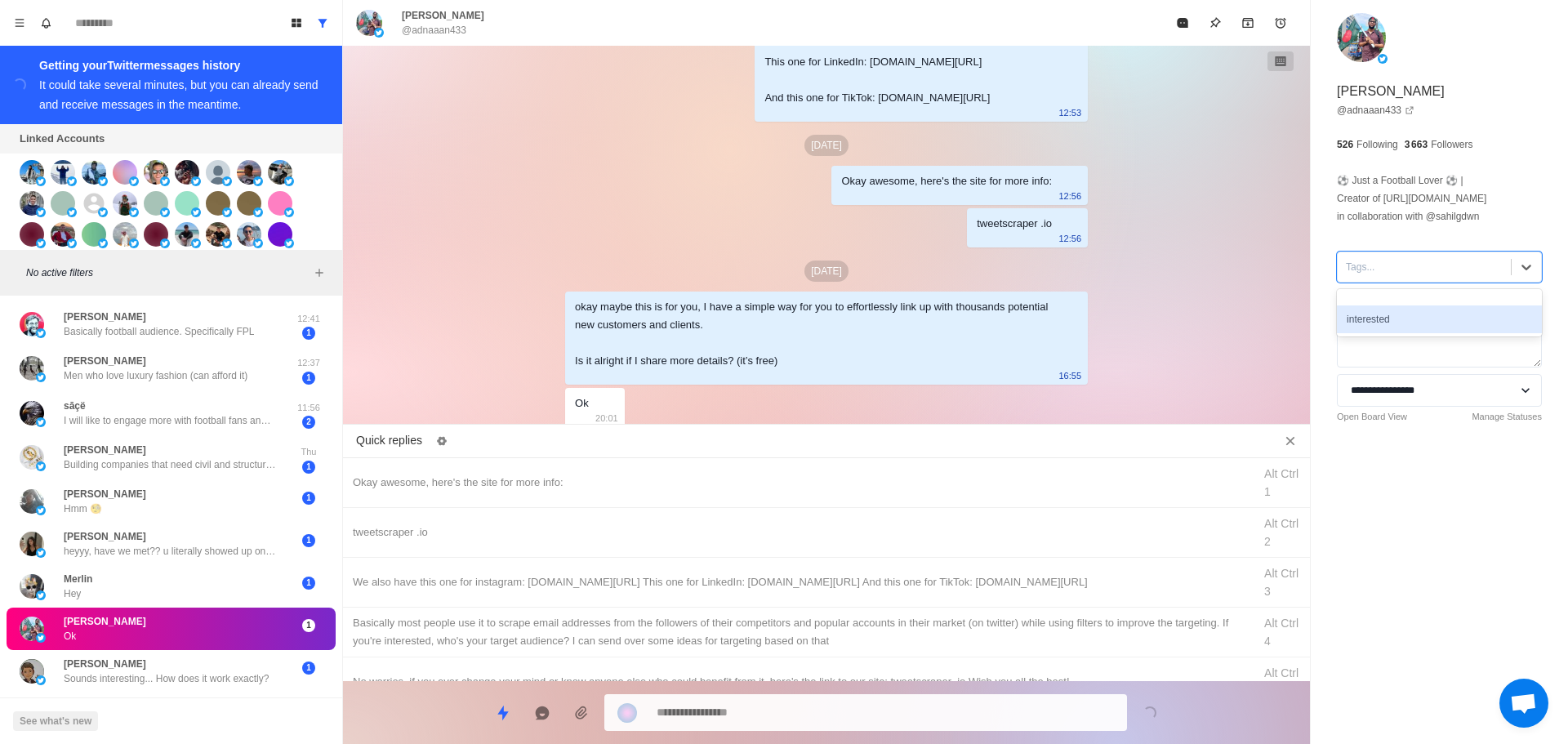
drag, startPoint x: 1392, startPoint y: 312, endPoint x: 1188, endPoint y: 364, distance: 210.5
click at [1393, 313] on div "interested" at bounding box center [1440, 320] width 205 height 27
click at [599, 464] on div "Okay awesome, here's the site for more info: Alt Ctrl 1" at bounding box center [826, 483] width 967 height 50
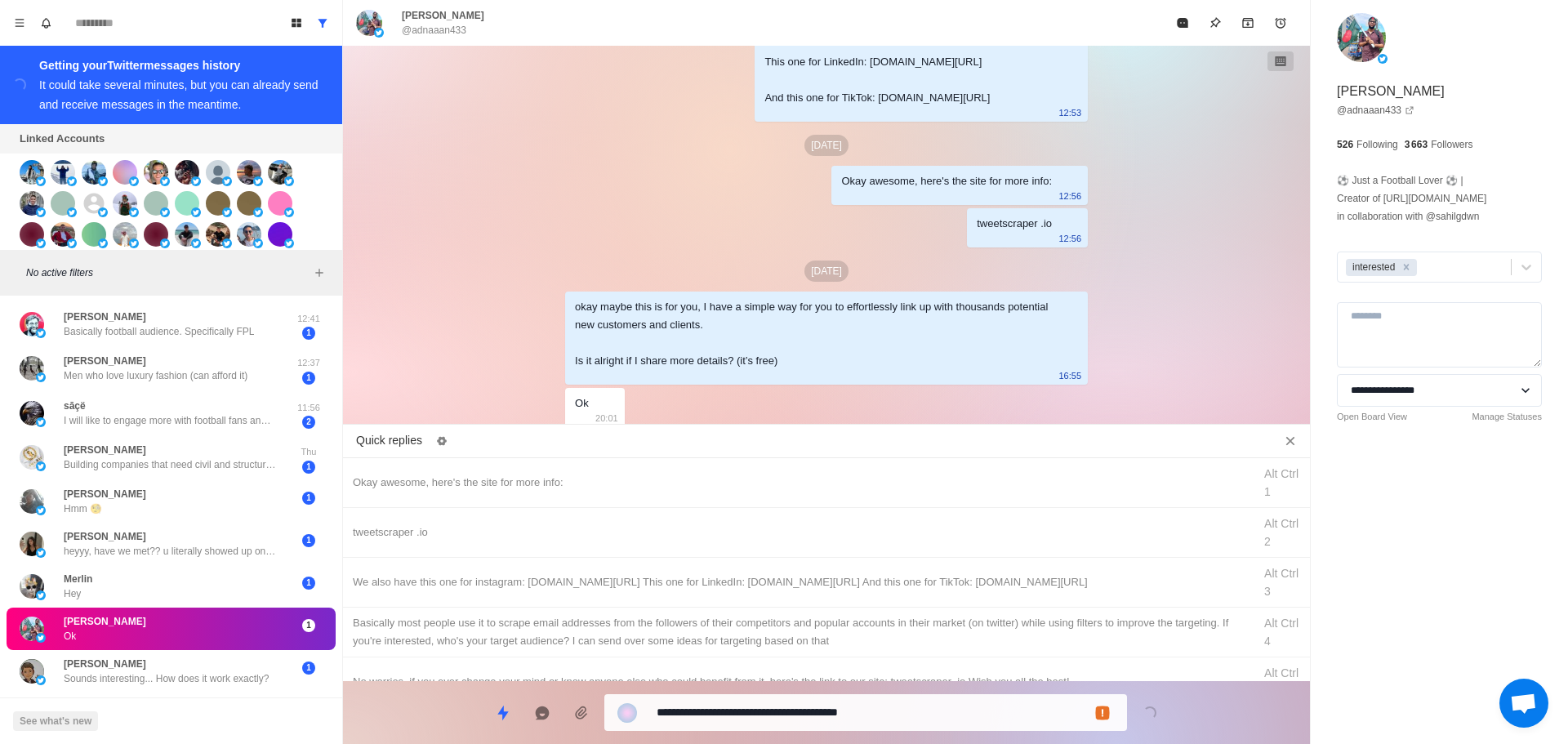
click at [747, 712] on textarea "**********" at bounding box center [886, 713] width 457 height 23
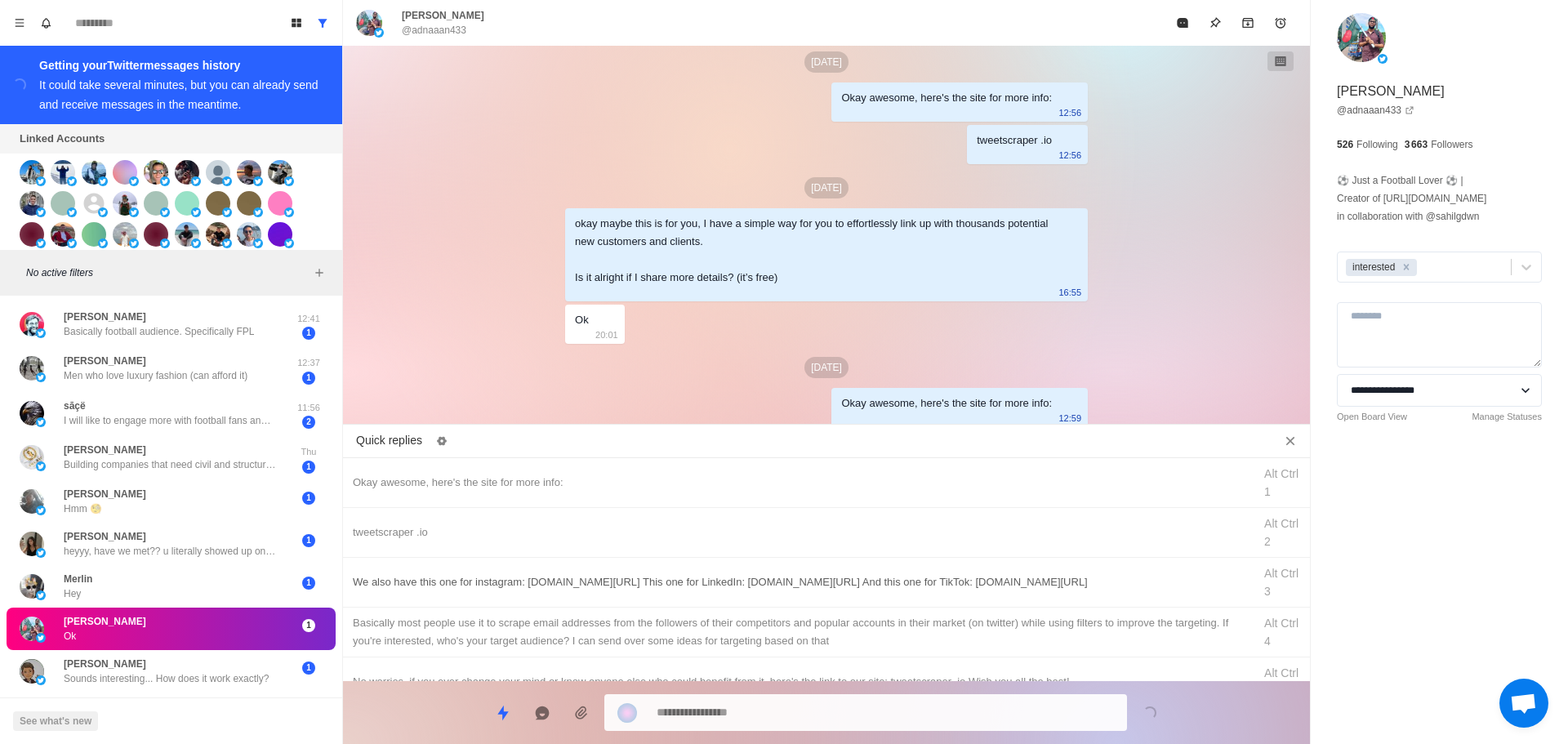
drag, startPoint x: 602, startPoint y: 527, endPoint x: 630, endPoint y: 574, distance: 54.7
click at [606, 528] on div "tweetscraper .io" at bounding box center [798, 533] width 891 height 18
click at [736, 705] on div "**********" at bounding box center [826, 706] width 967 height 50
click at [736, 706] on textarea "**********" at bounding box center [886, 713] width 457 height 23
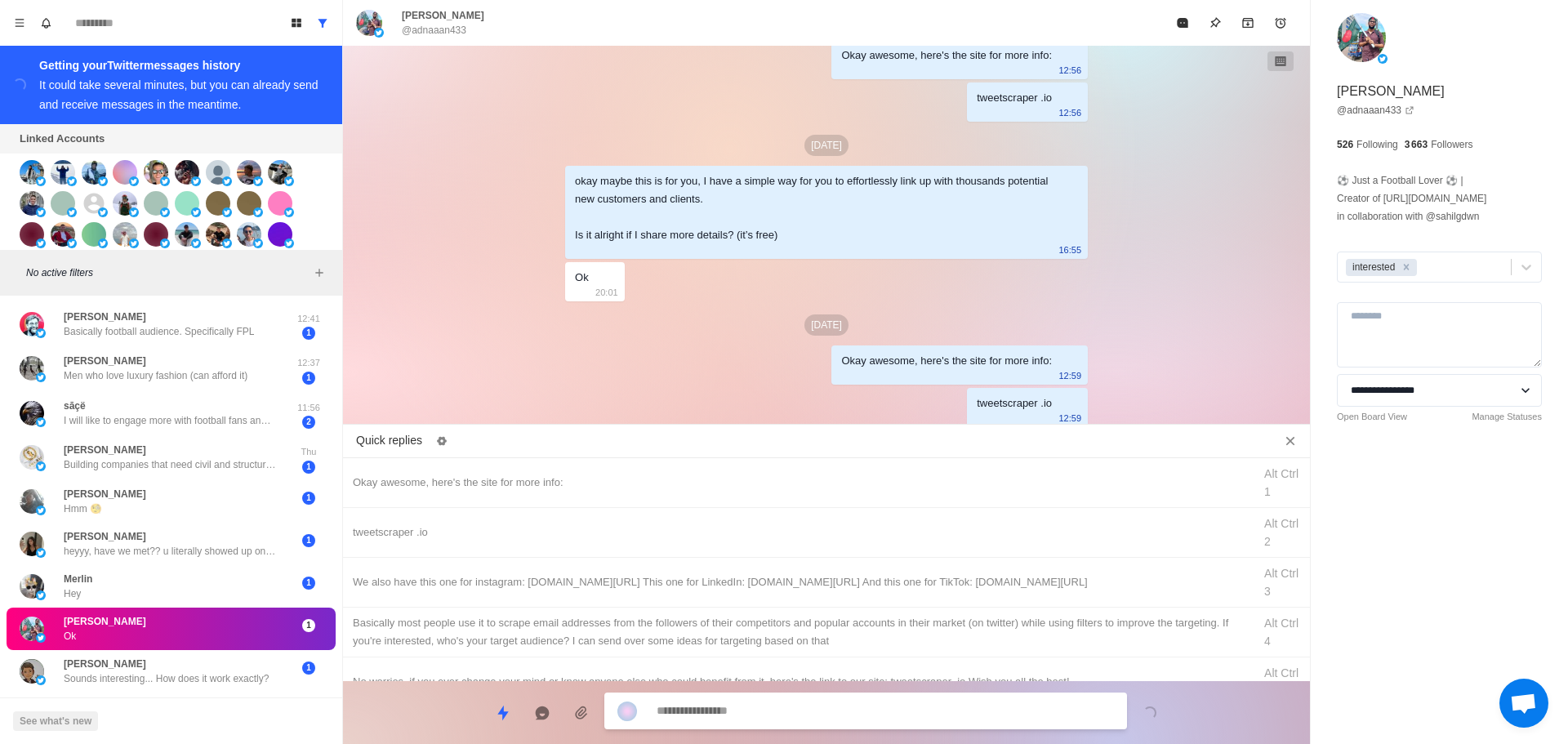
click at [796, 575] on div "We also have this one for instagram: [DOMAIN_NAME][URL] This one for LinkedIn: …" at bounding box center [798, 583] width 891 height 18
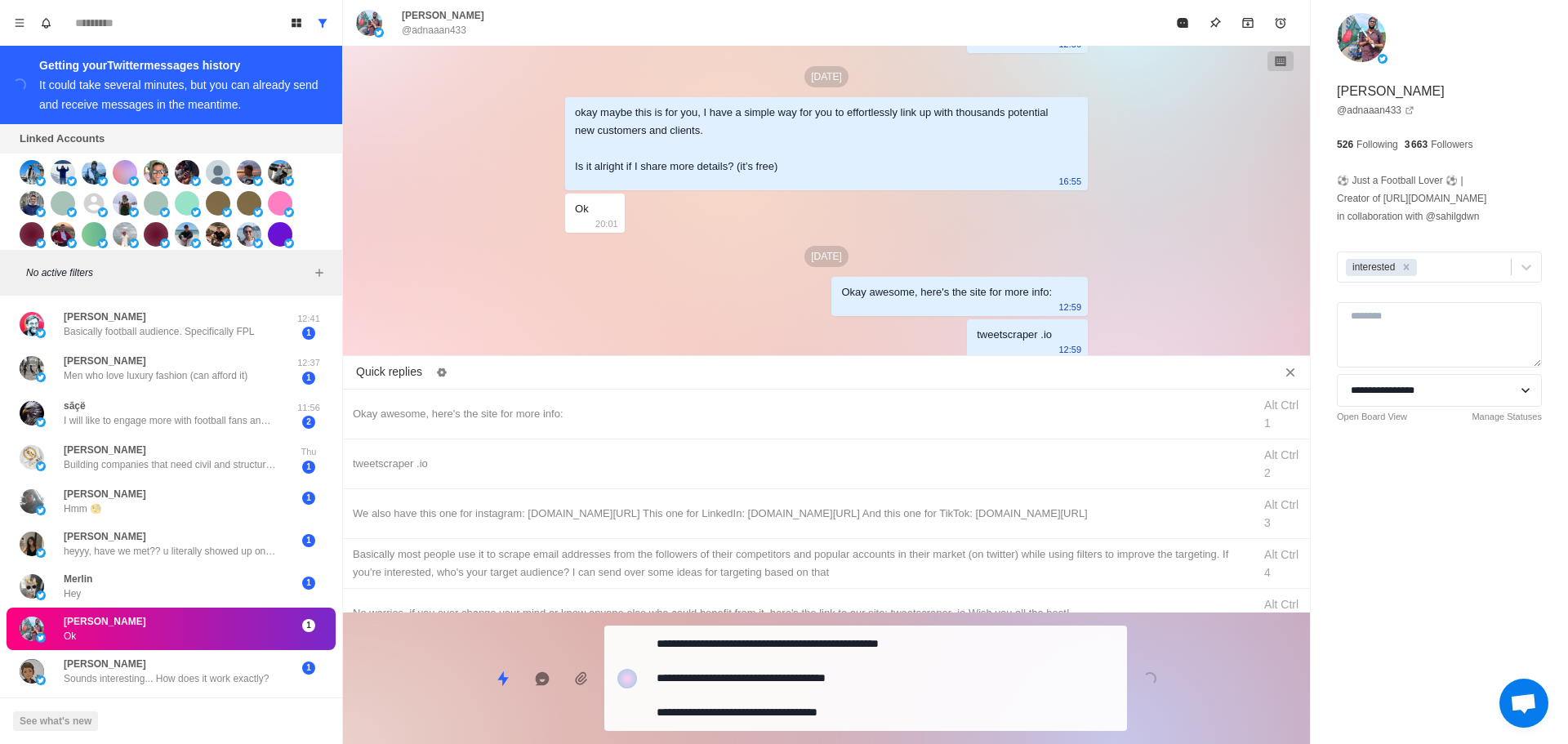
click at [788, 715] on textarea "**********" at bounding box center [886, 678] width 457 height 92
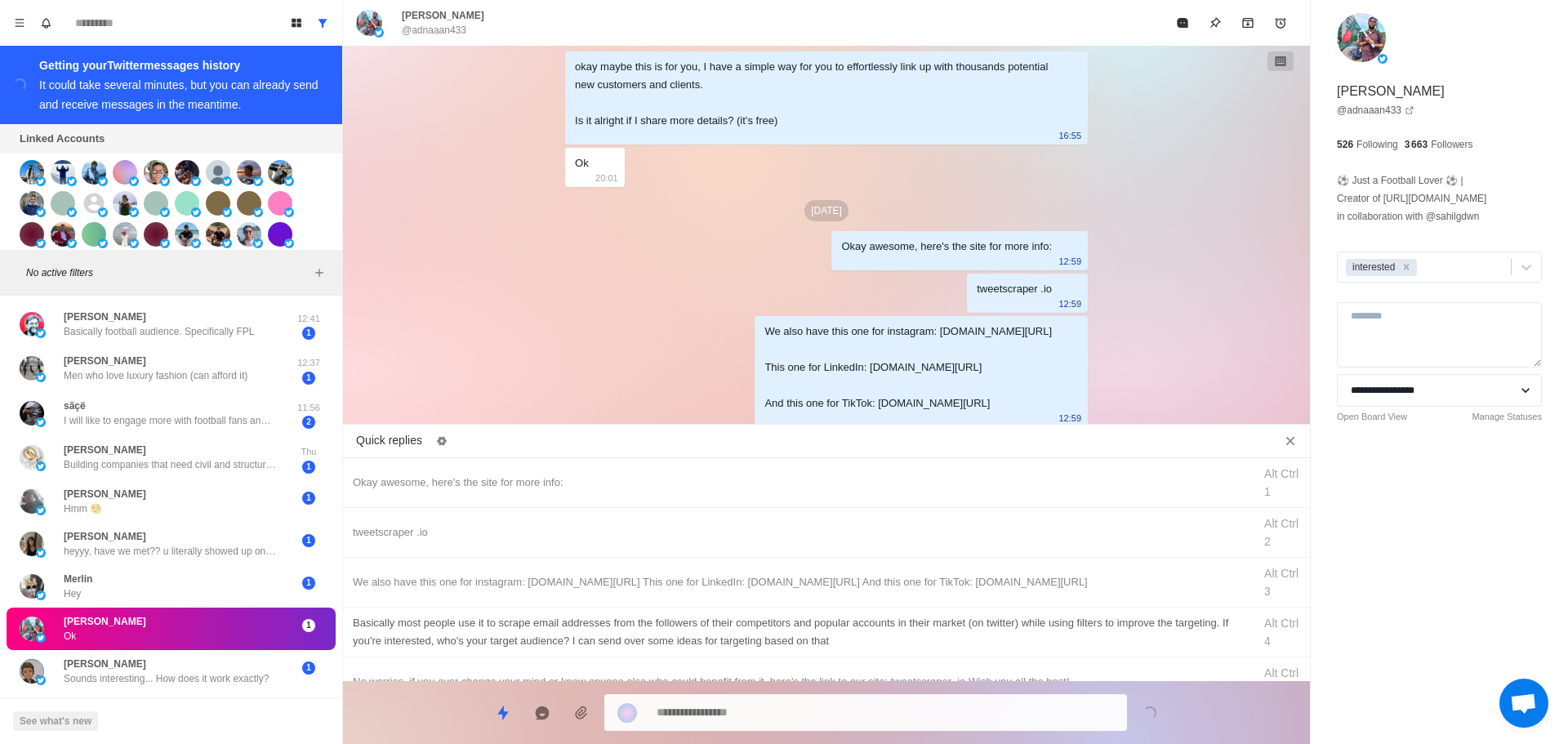
click at [821, 635] on div "Basically most people use it to scrape email addresses from the followers of th…" at bounding box center [798, 632] width 891 height 36
click at [807, 703] on textarea at bounding box center [886, 713] width 457 height 23
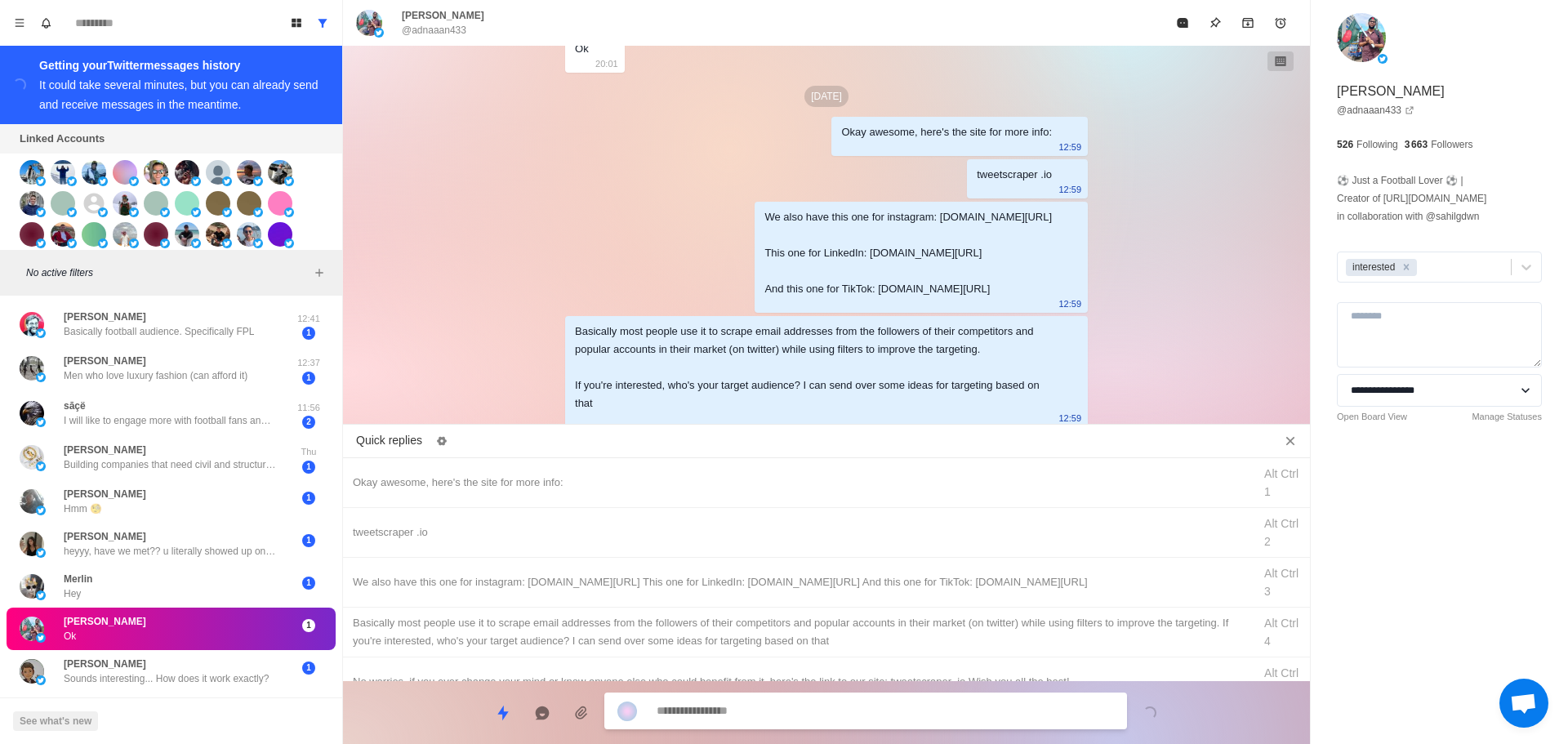
click at [1179, 32] on button "Mark as read" at bounding box center [1182, 22] width 32 height 32
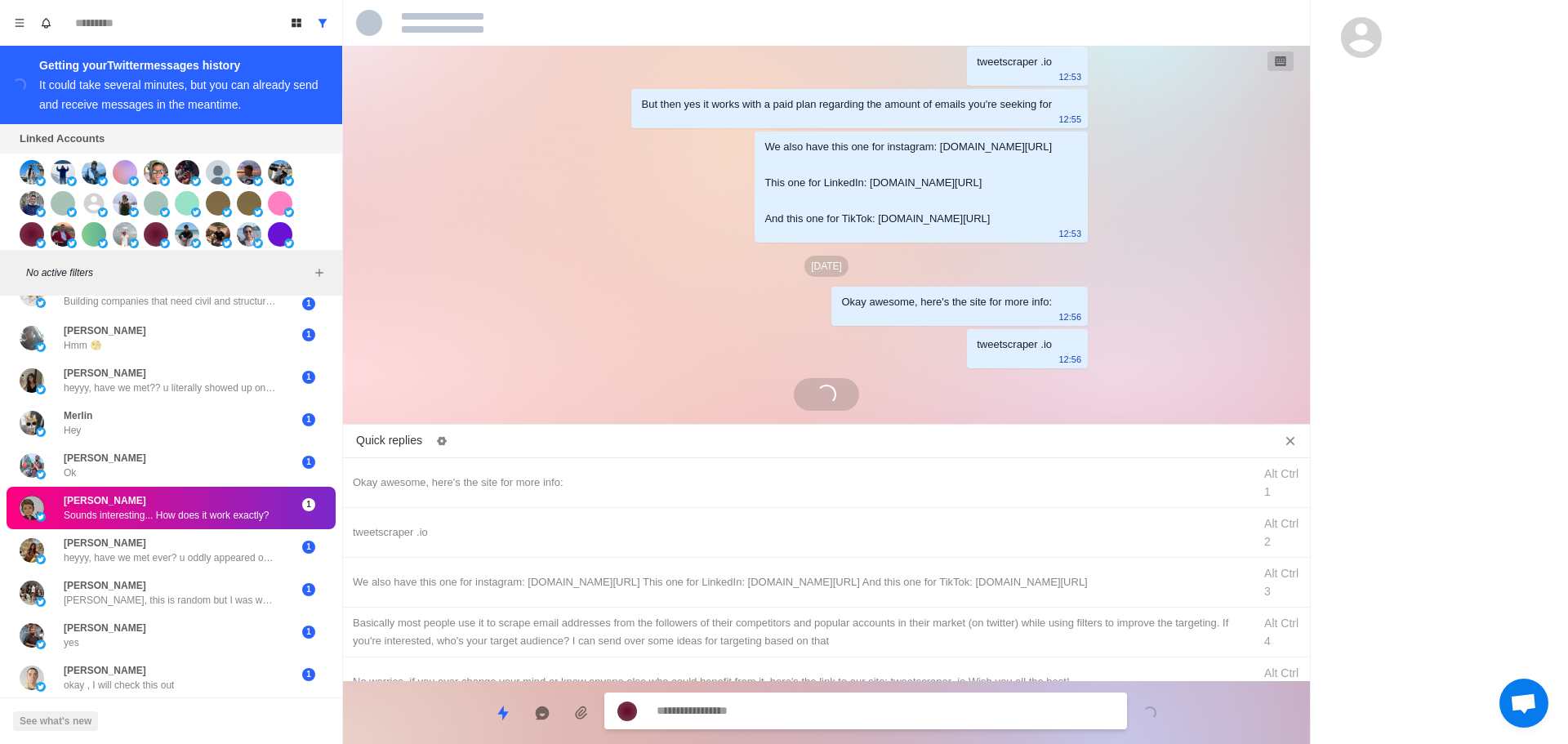
scroll to position [1372, 0]
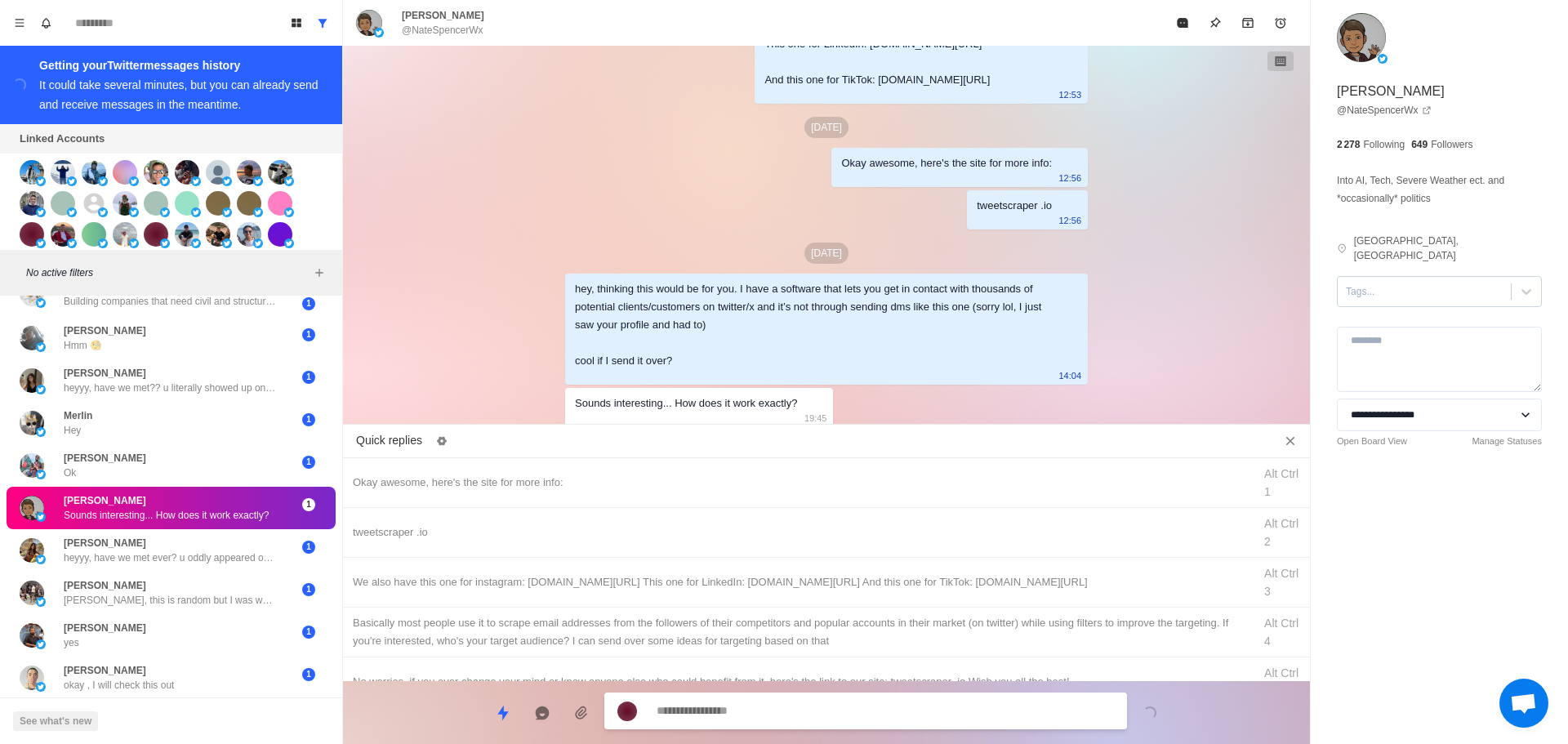
click at [1364, 283] on div at bounding box center [1424, 291] width 156 height 18
drag, startPoint x: 1397, startPoint y: 312, endPoint x: 1398, endPoint y: 333, distance: 21.0
click at [1398, 333] on div "interested" at bounding box center [1440, 337] width 205 height 47
click at [1398, 333] on div "interested" at bounding box center [1440, 344] width 205 height 27
drag, startPoint x: 610, startPoint y: 468, endPoint x: 638, endPoint y: 512, distance: 52.2
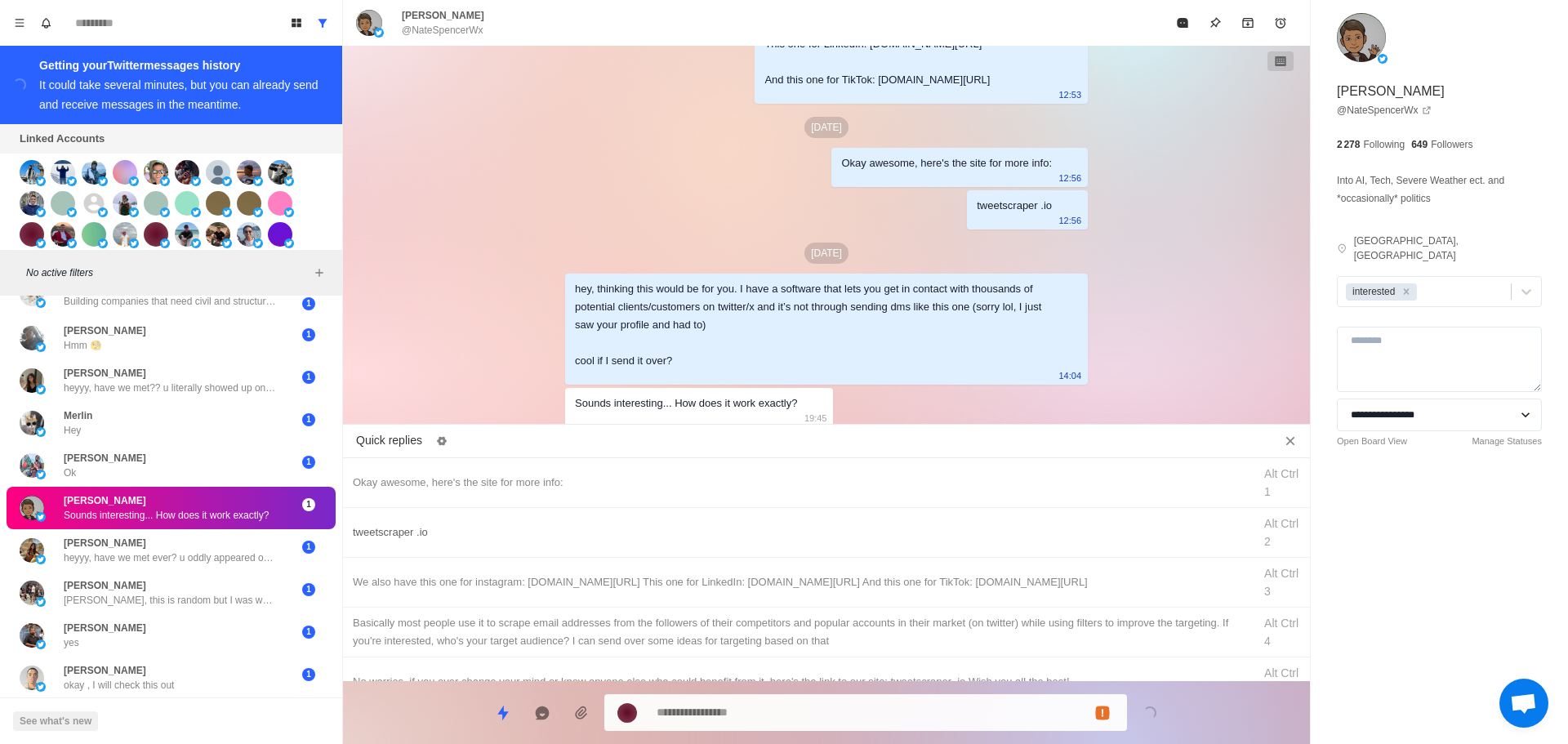
click at [616, 469] on div "Okay awesome, here's the site for more info: Alt Ctrl 1" at bounding box center [826, 483] width 967 height 50
click at [778, 715] on textarea "**********" at bounding box center [886, 713] width 457 height 23
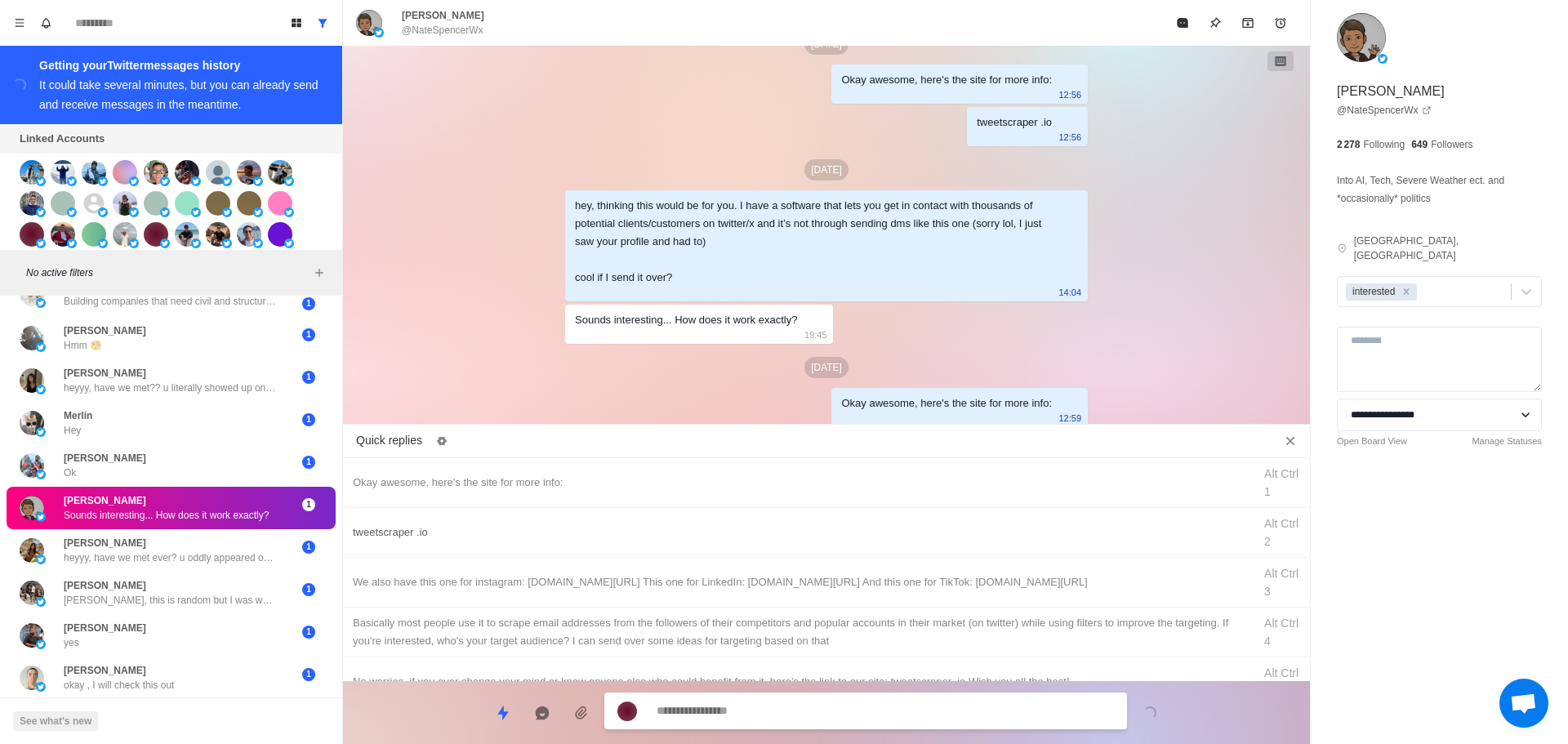
click at [604, 532] on div "tweetscraper .io" at bounding box center [798, 533] width 891 height 18
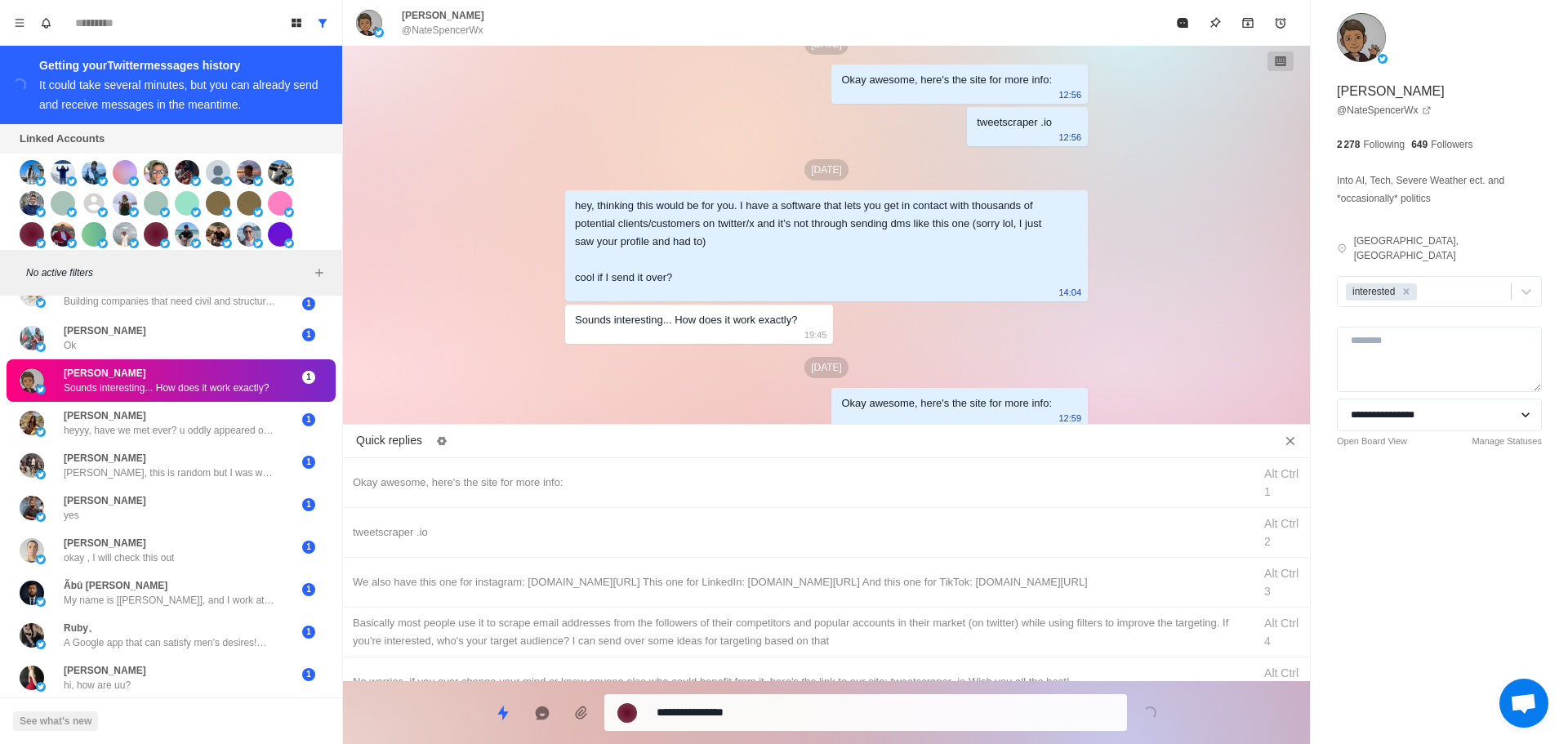
click at [802, 716] on textarea "**********" at bounding box center [886, 713] width 457 height 23
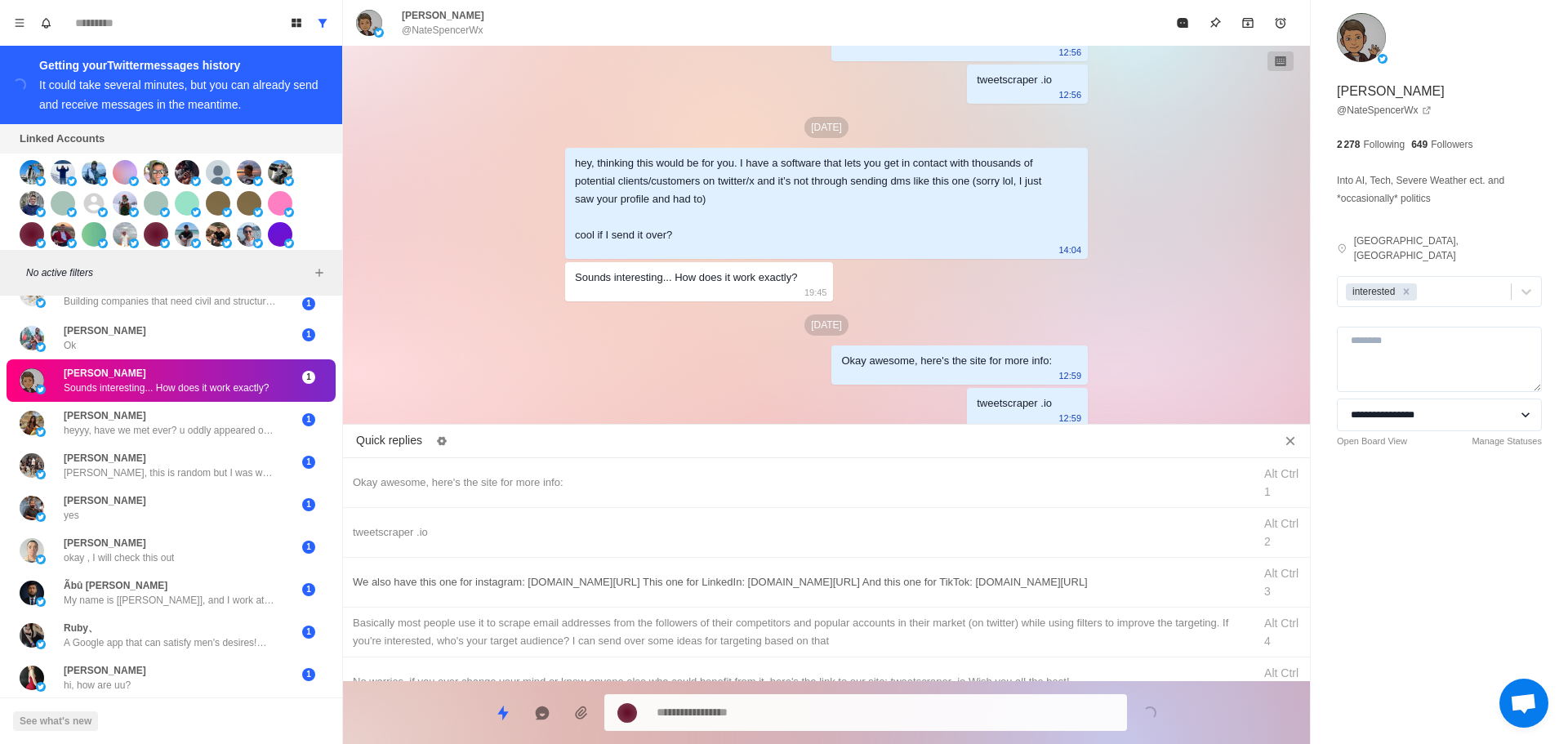
click at [807, 599] on div "We also have this one for instagram: [DOMAIN_NAME][URL] This one for LinkedIn: …" at bounding box center [826, 583] width 967 height 50
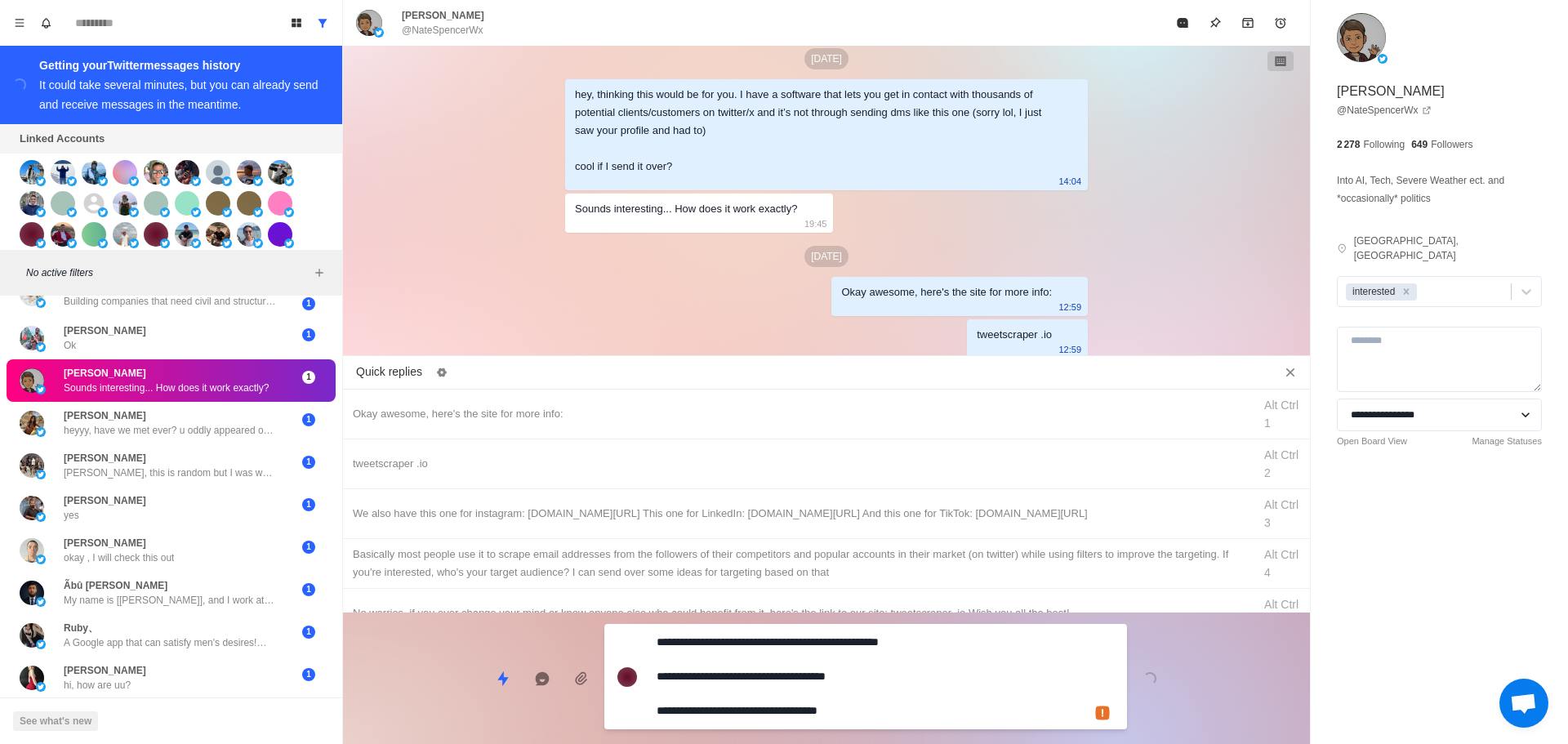
click at [817, 692] on textarea "**********" at bounding box center [886, 677] width 457 height 92
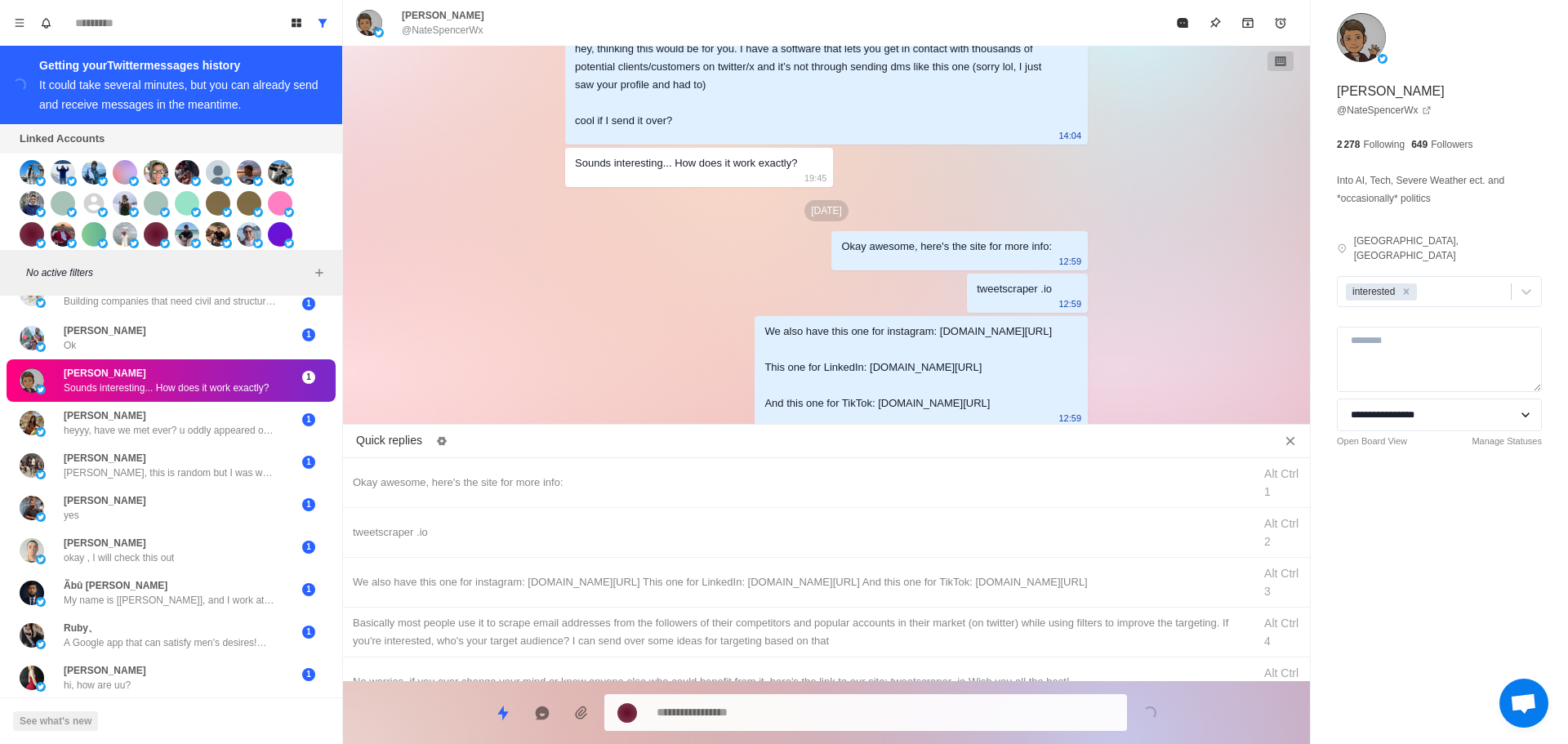
drag, startPoint x: 840, startPoint y: 628, endPoint x: 838, endPoint y: 691, distance: 63.0
click at [841, 628] on div "Basically most people use it to scrape email addresses from the followers of th…" at bounding box center [798, 632] width 891 height 36
click at [839, 694] on div "**********" at bounding box center [865, 713] width 523 height 37
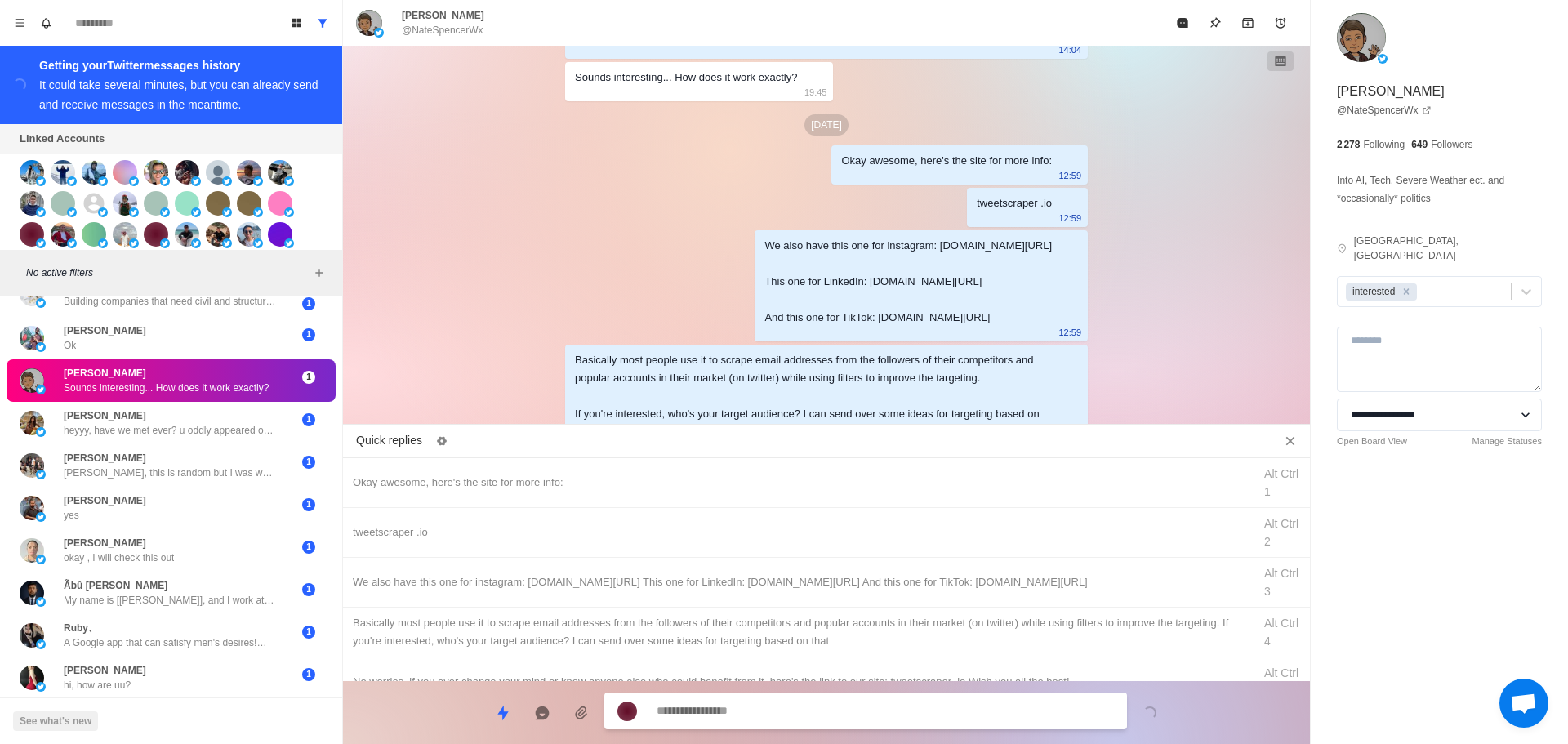
scroll to position [1727, 0]
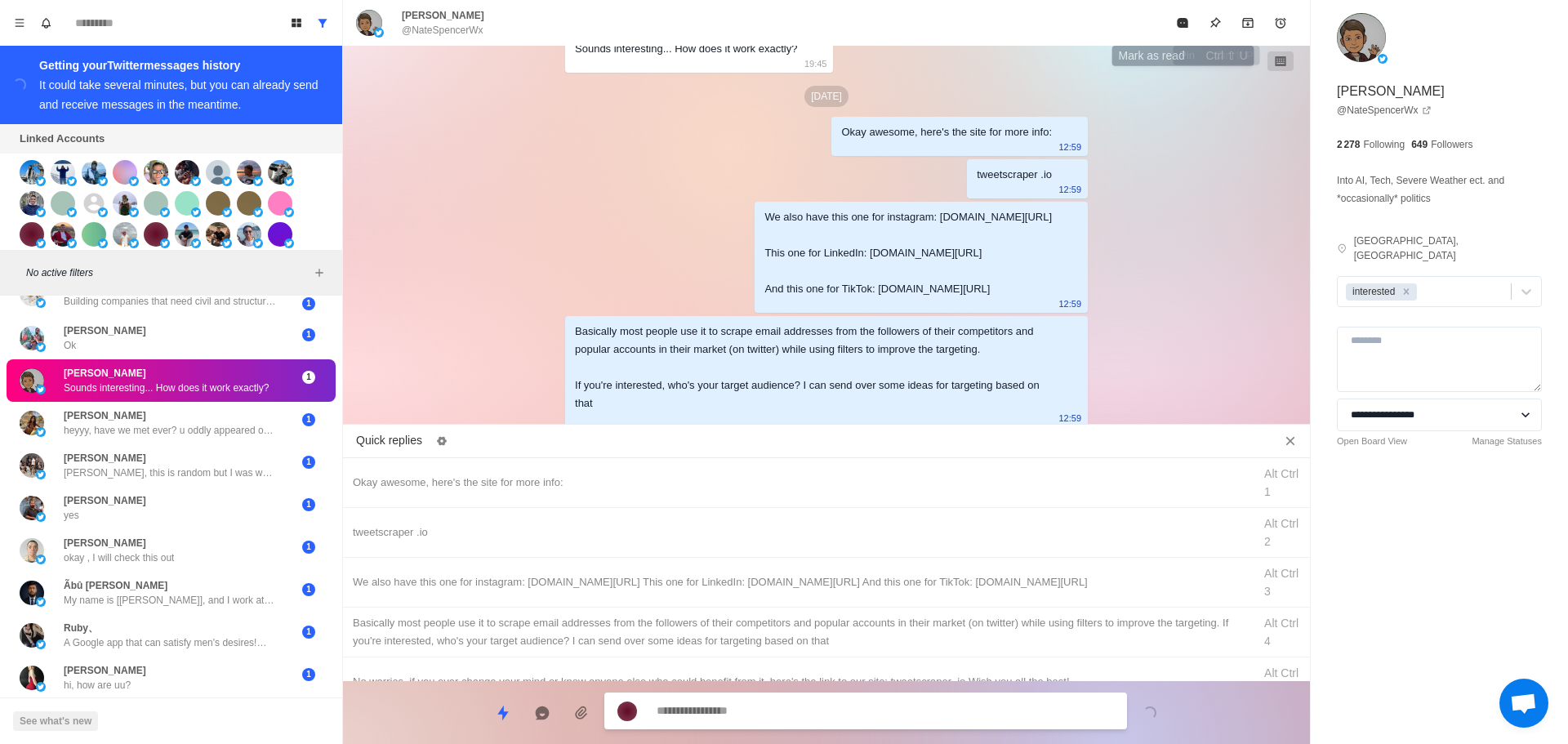
drag, startPoint x: 1187, startPoint y: 17, endPoint x: 1182, endPoint y: 122, distance: 105.1
click at [1186, 17] on button "Mark as read" at bounding box center [1182, 22] width 32 height 32
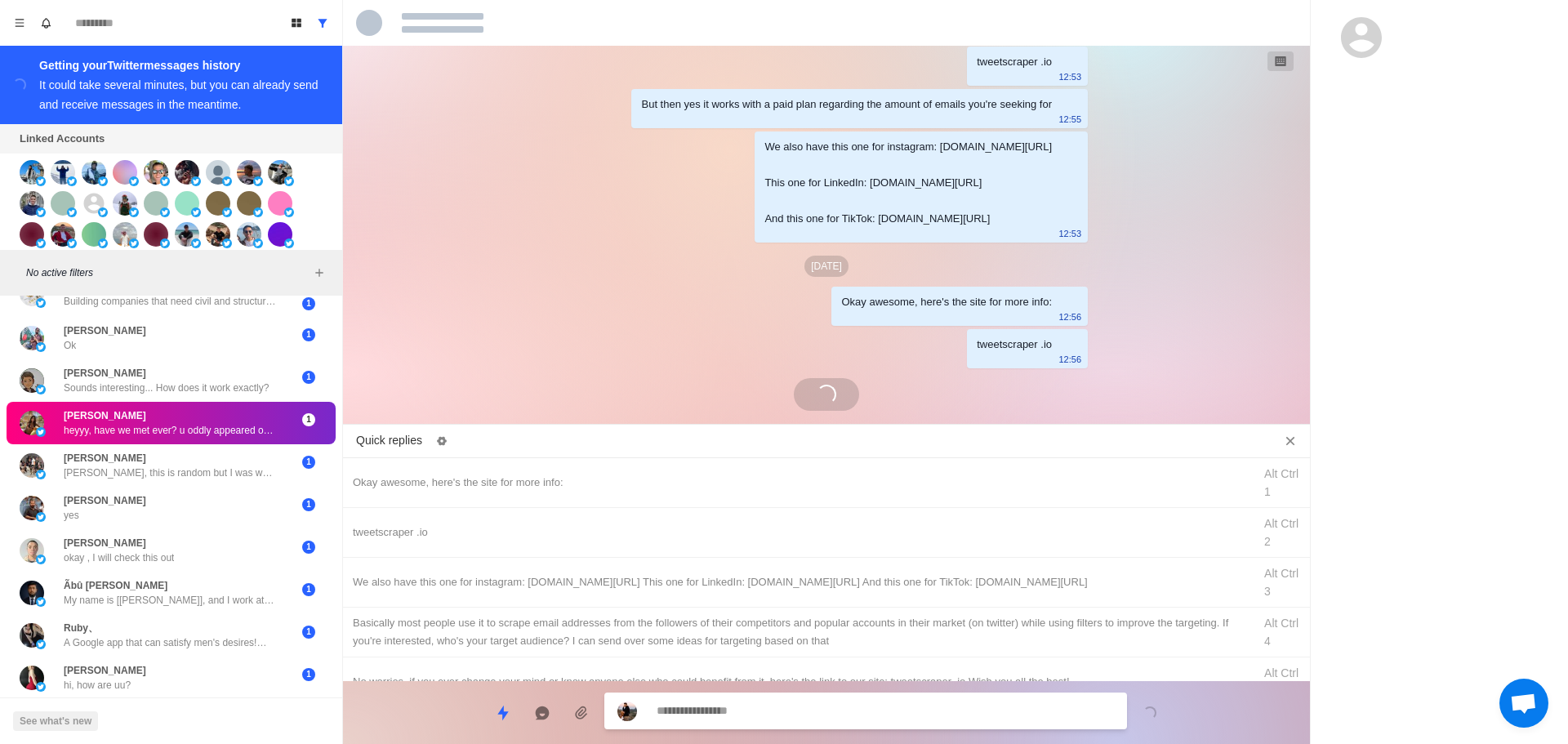
scroll to position [1233, 0]
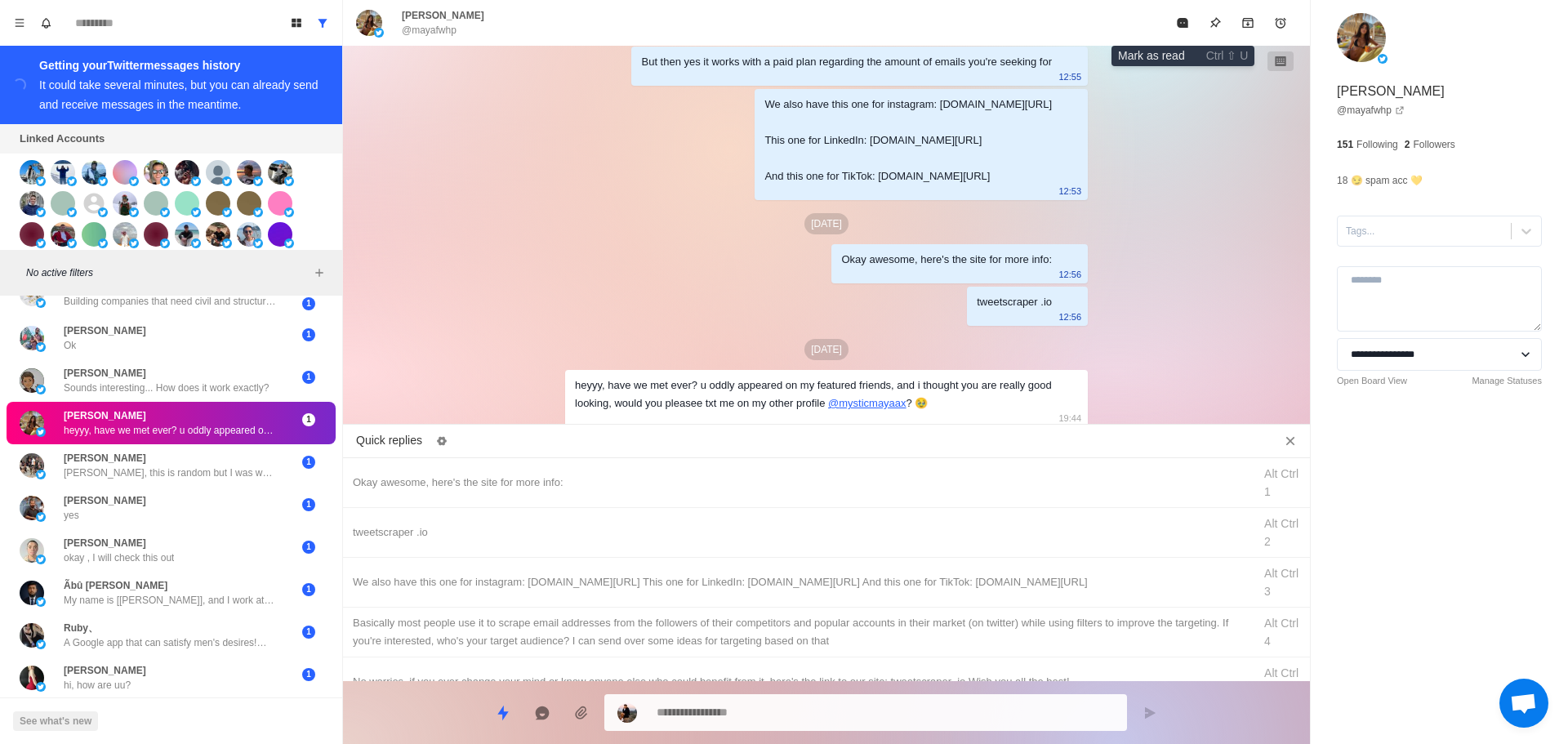
click at [1174, 23] on button "Mark as read" at bounding box center [1182, 22] width 32 height 32
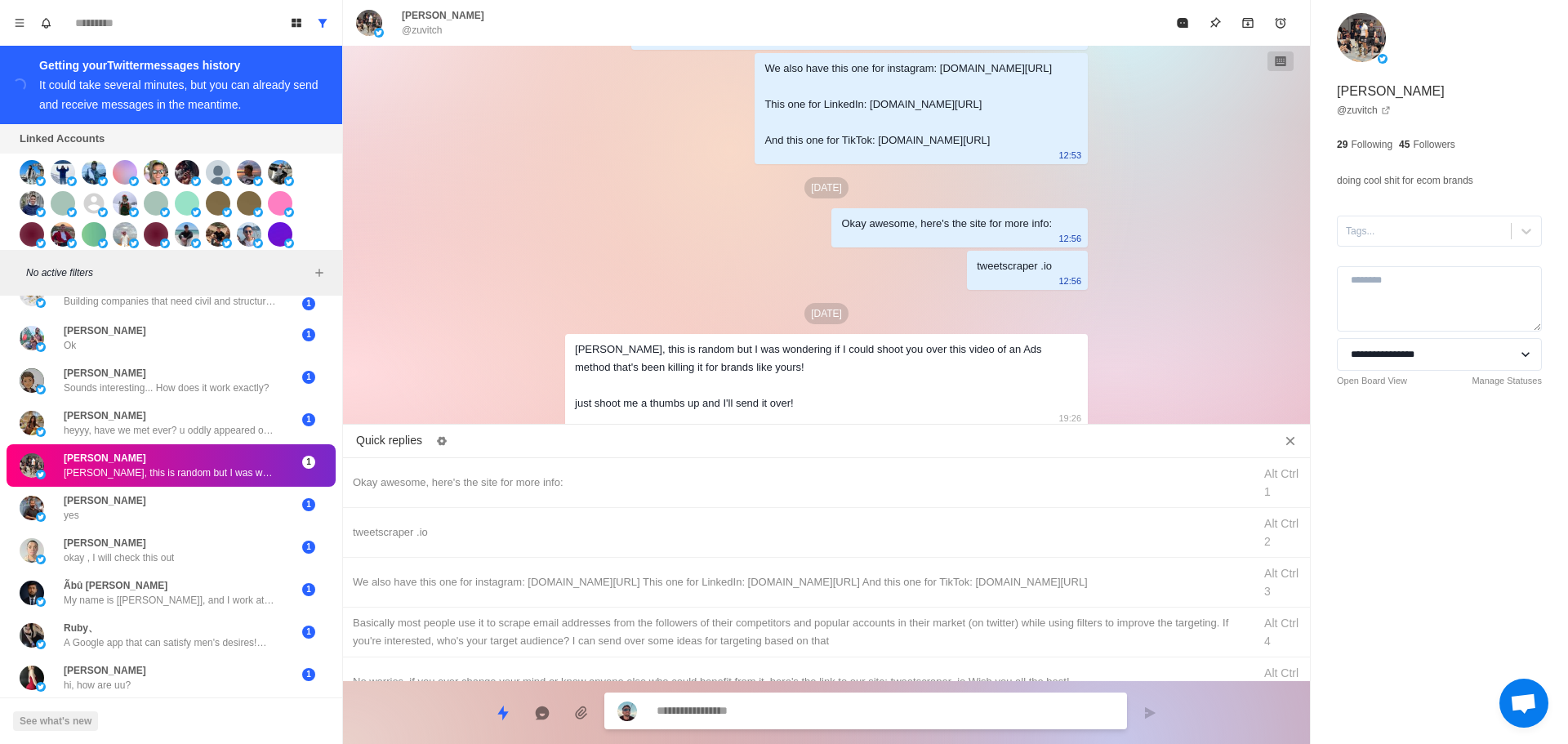
scroll to position [163, 0]
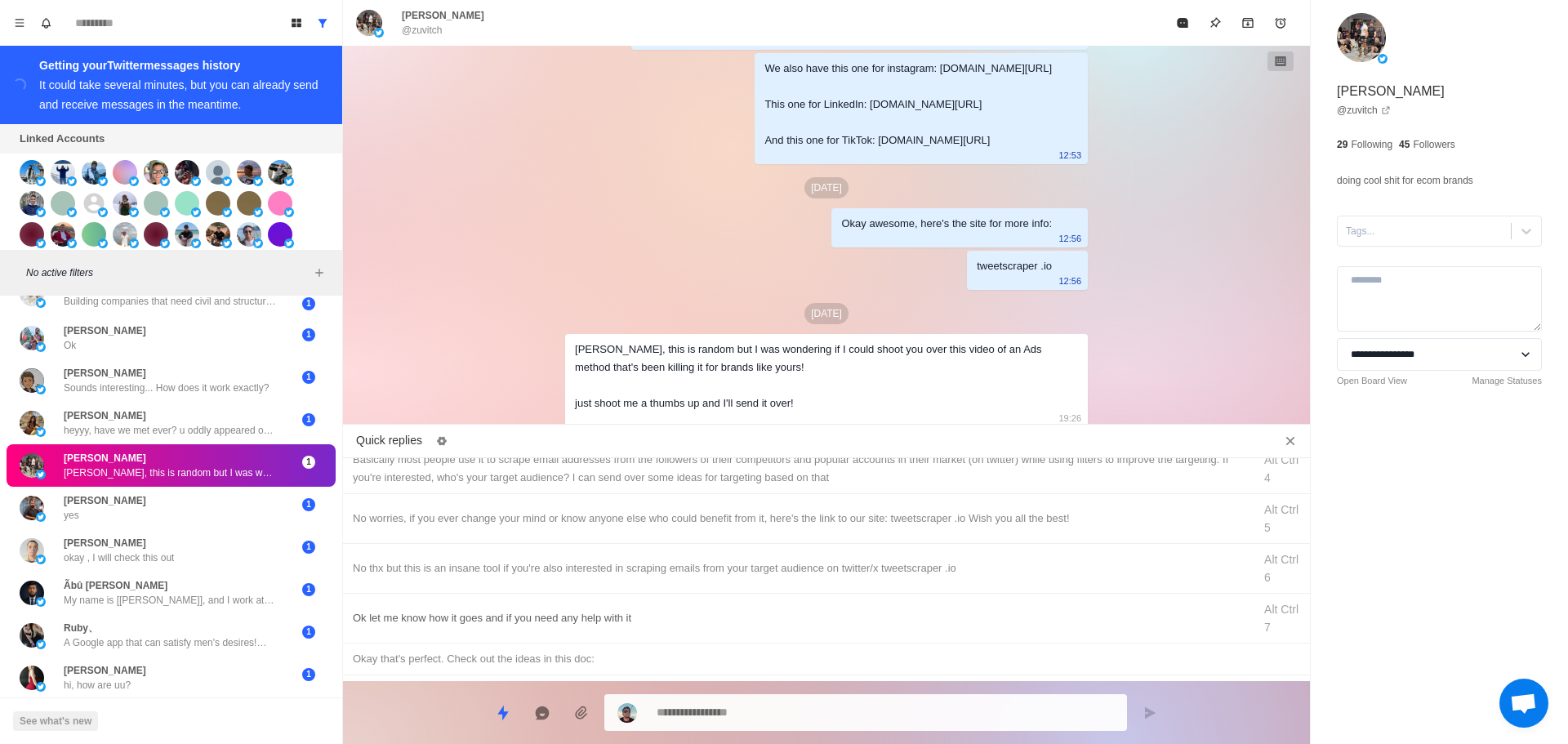
click at [509, 614] on div "Ok let me know how it goes and if you need any help with it" at bounding box center [798, 618] width 891 height 18
click at [544, 557] on div "No thx but this is an insane tool if you're also interested in scraping emails …" at bounding box center [826, 569] width 967 height 50
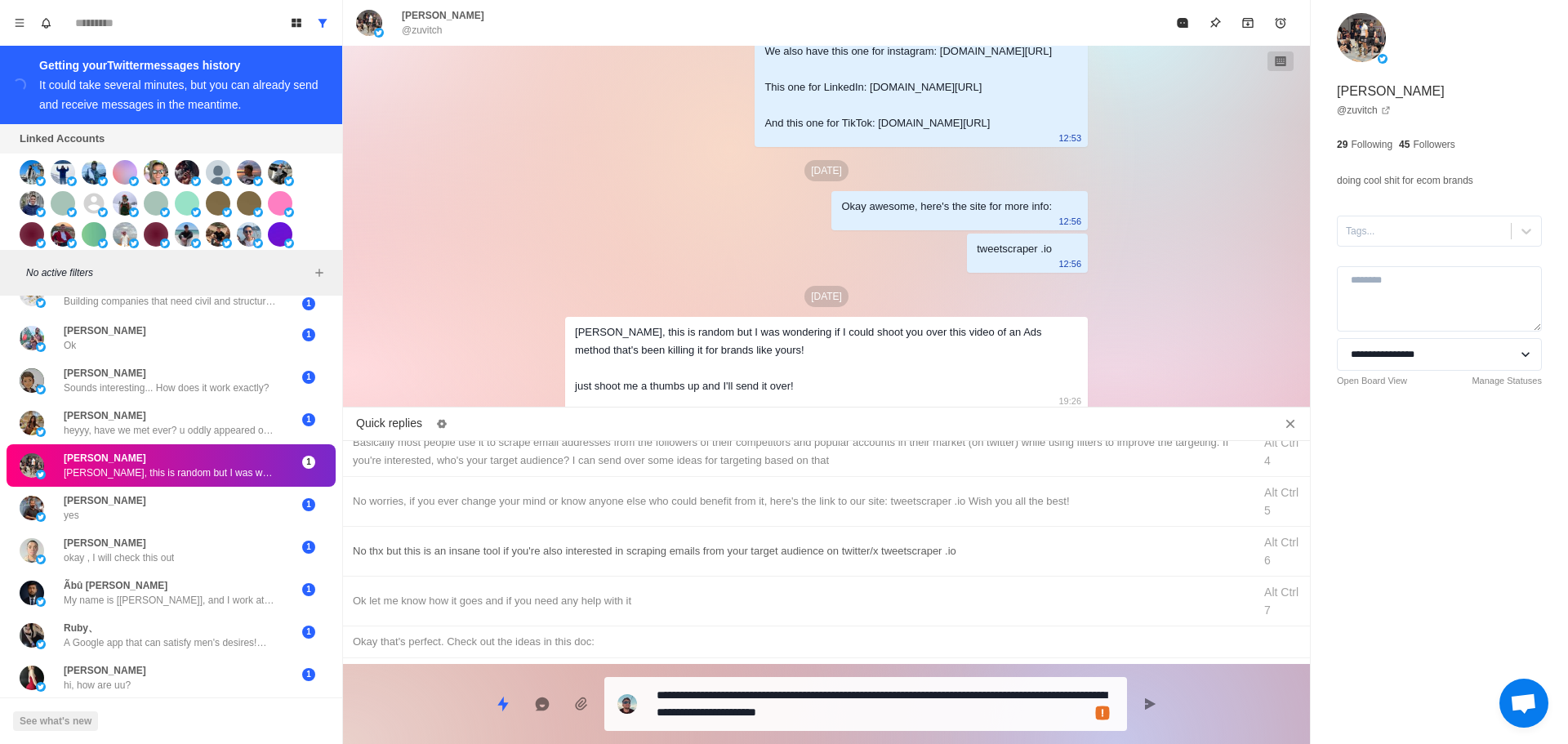
drag, startPoint x: 776, startPoint y: 715, endPoint x: 668, endPoint y: 588, distance: 166.7
click at [775, 715] on textarea "**********" at bounding box center [886, 704] width 457 height 41
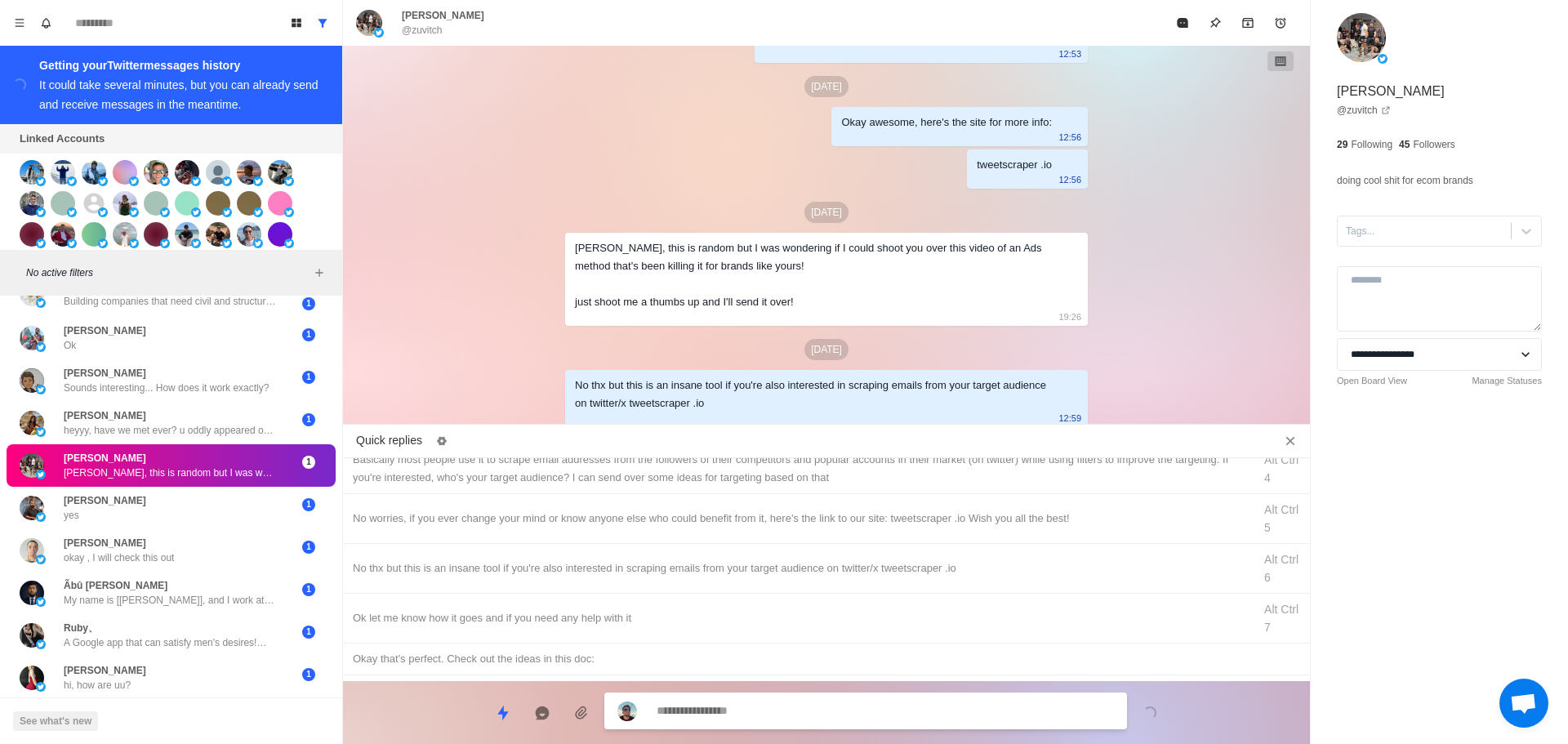
scroll to position [0, 0]
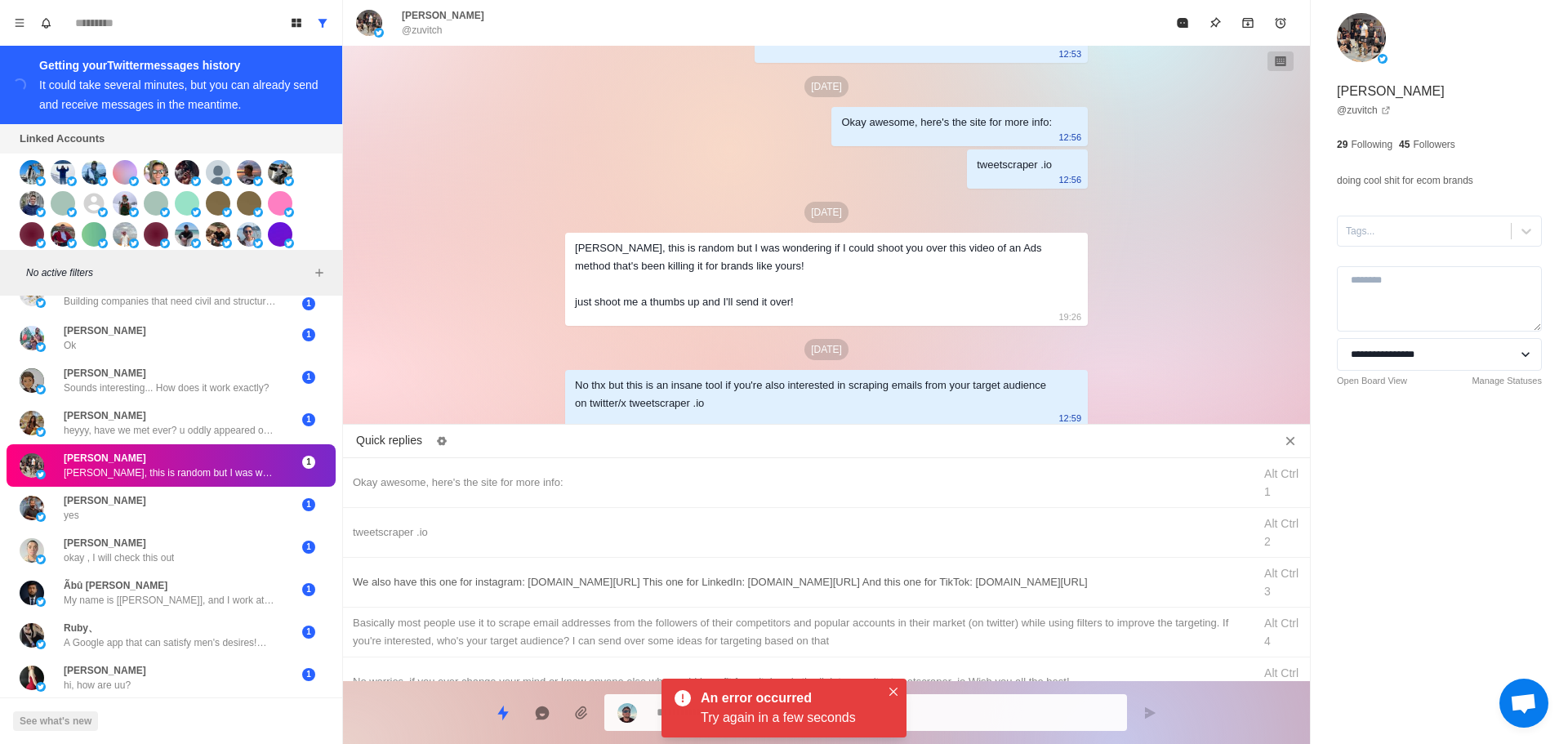
click at [674, 574] on div "We also have this one for instagram: [DOMAIN_NAME][URL] This one for LinkedIn: …" at bounding box center [798, 583] width 891 height 18
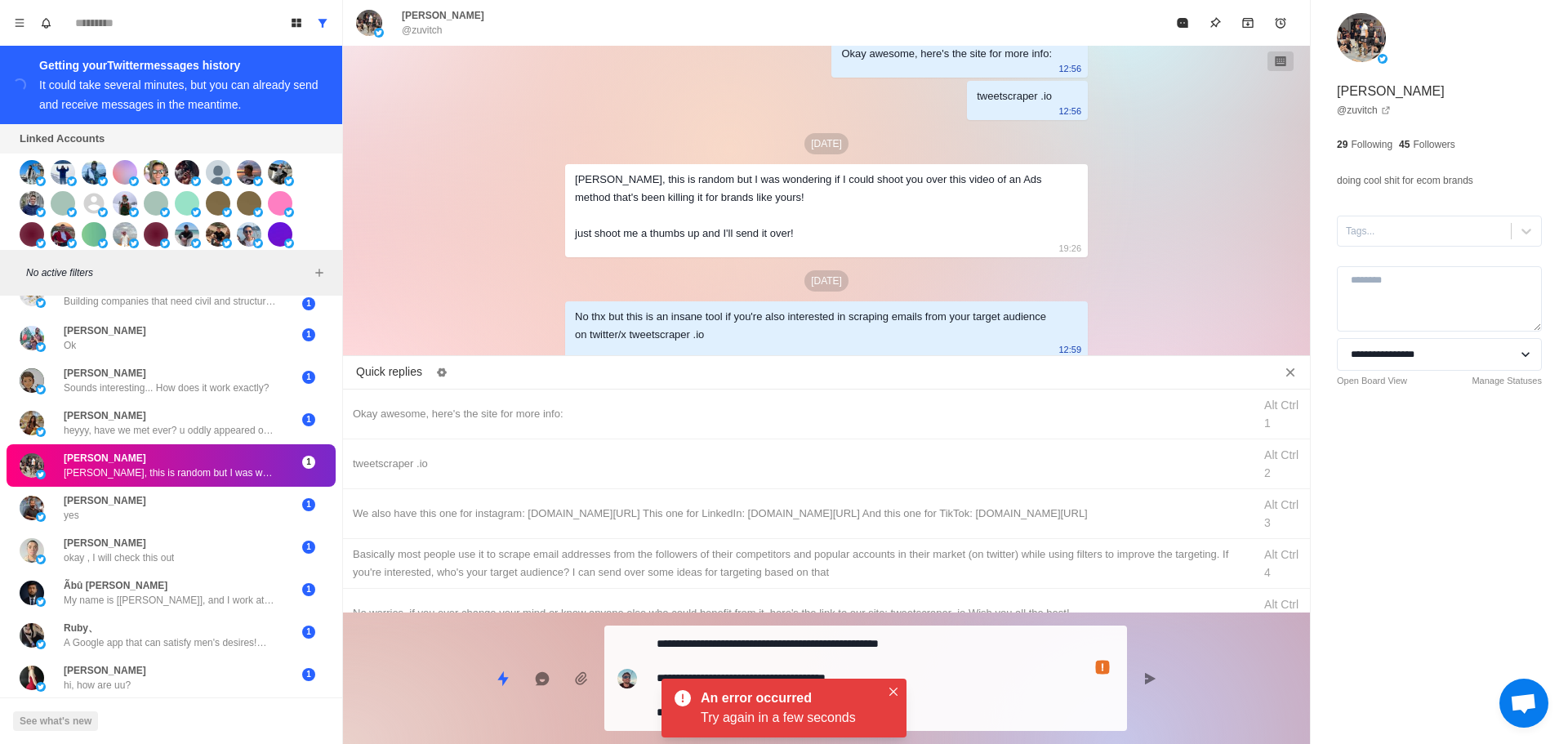
click at [965, 697] on textarea "**********" at bounding box center [886, 678] width 457 height 92
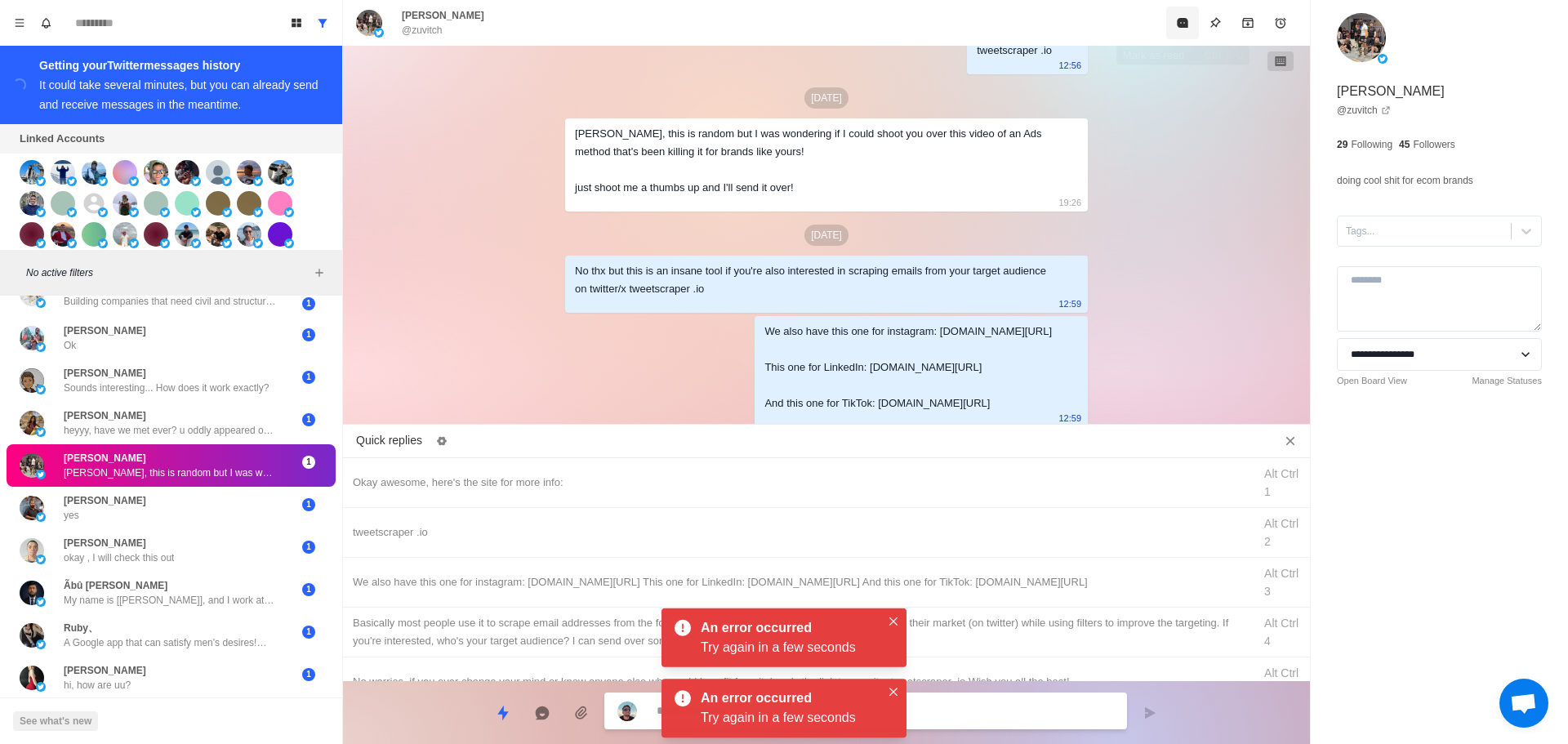
click at [1188, 22] on icon "Mark as read" at bounding box center [1182, 22] width 11 height 10
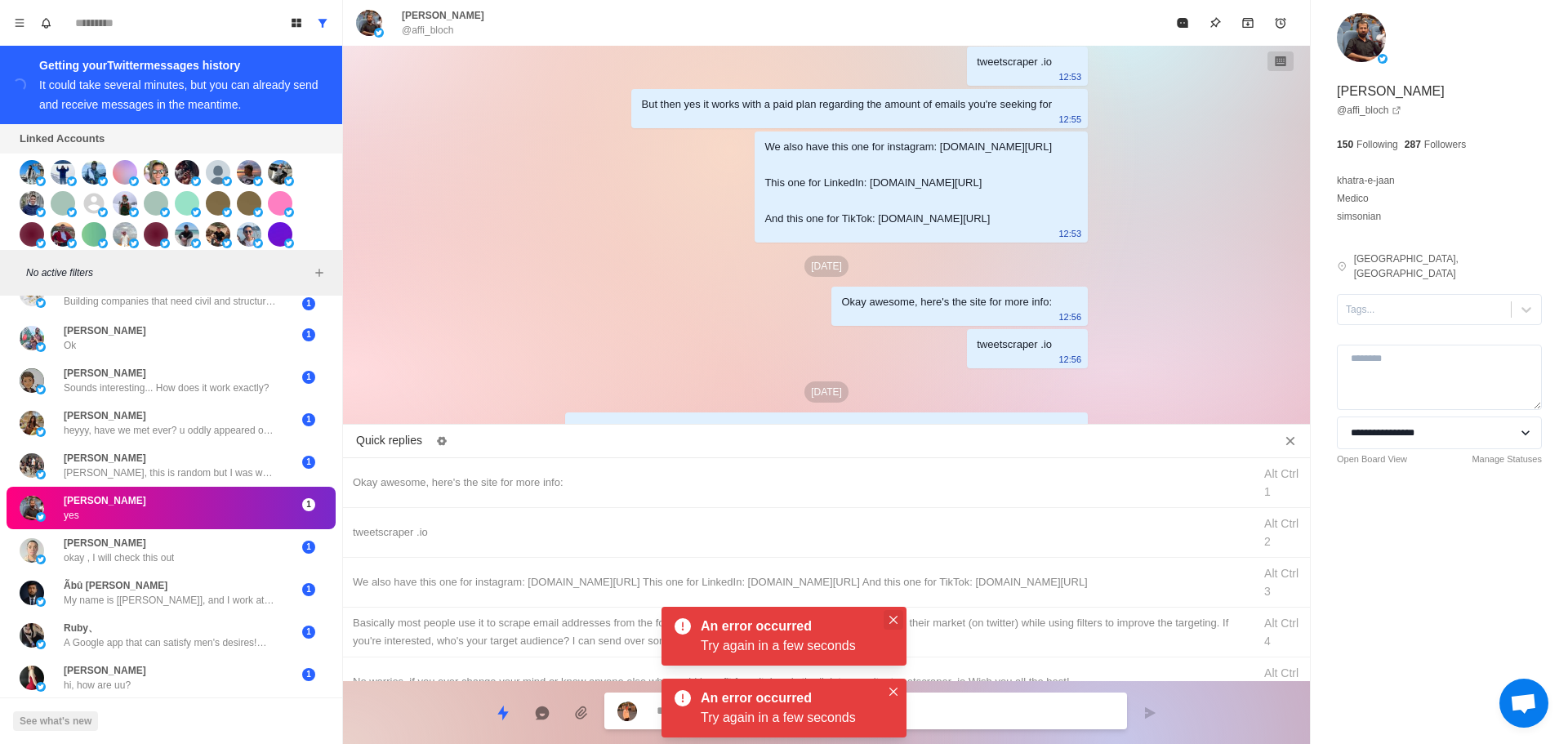
scroll to position [1394, 0]
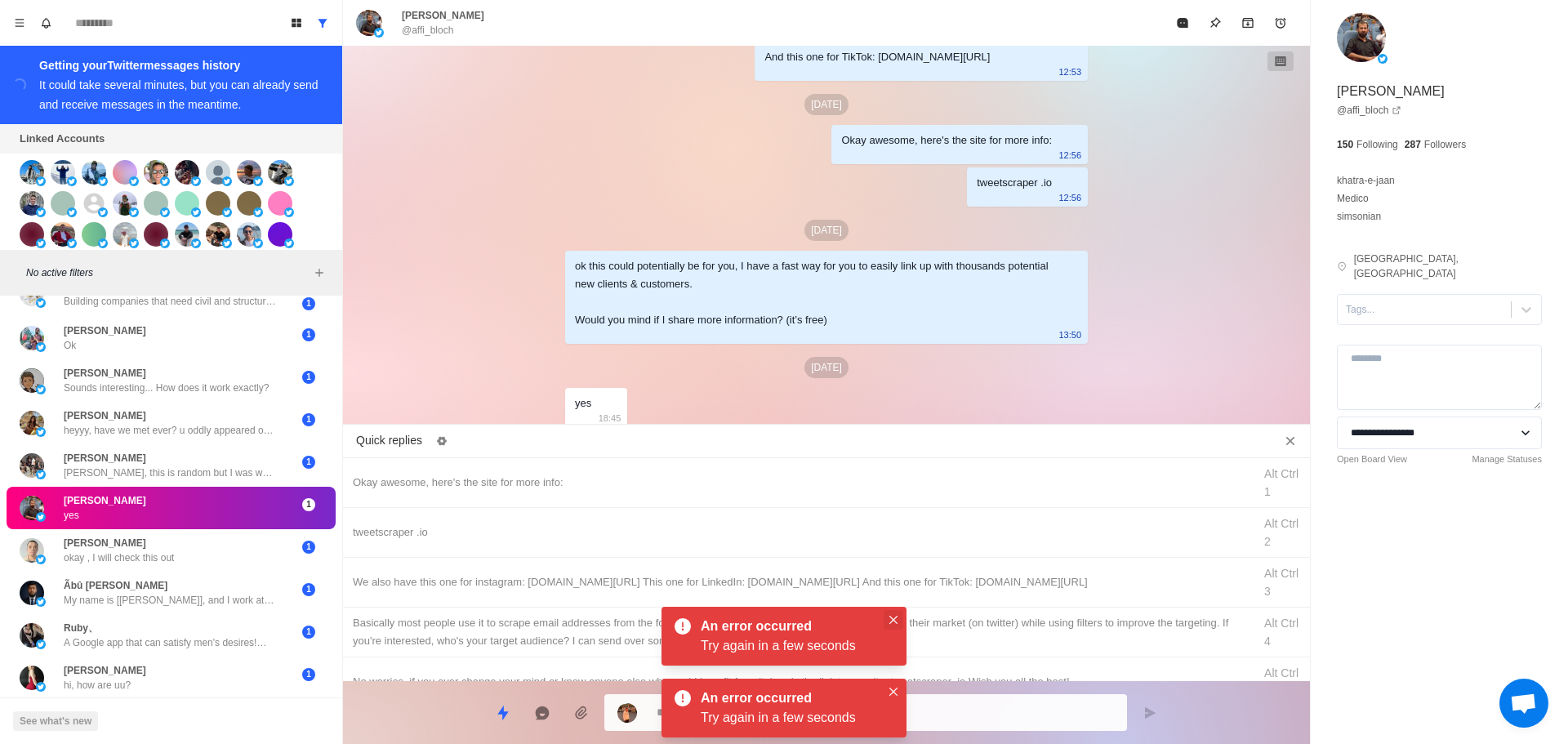
click at [893, 618] on icon "Close" at bounding box center [893, 620] width 8 height 8
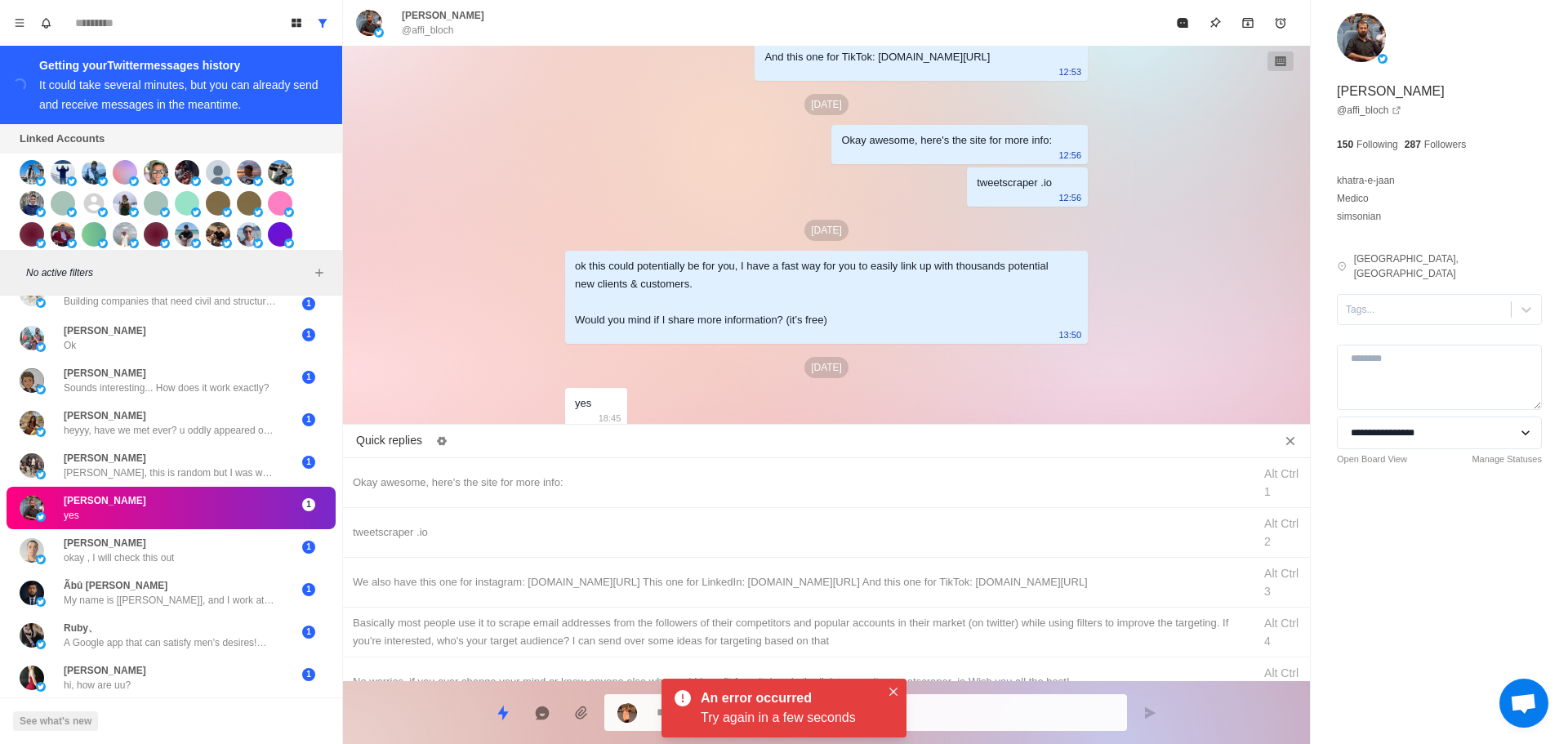
click at [903, 684] on div "An error occurred Try again in a few seconds" at bounding box center [784, 708] width 245 height 59
click at [1418, 301] on div at bounding box center [1424, 310] width 156 height 18
click at [1408, 348] on div "interested" at bounding box center [1440, 362] width 205 height 27
drag, startPoint x: 897, startPoint y: 688, endPoint x: 871, endPoint y: 670, distance: 31.6
click at [893, 688] on icon "Close" at bounding box center [893, 692] width 8 height 8
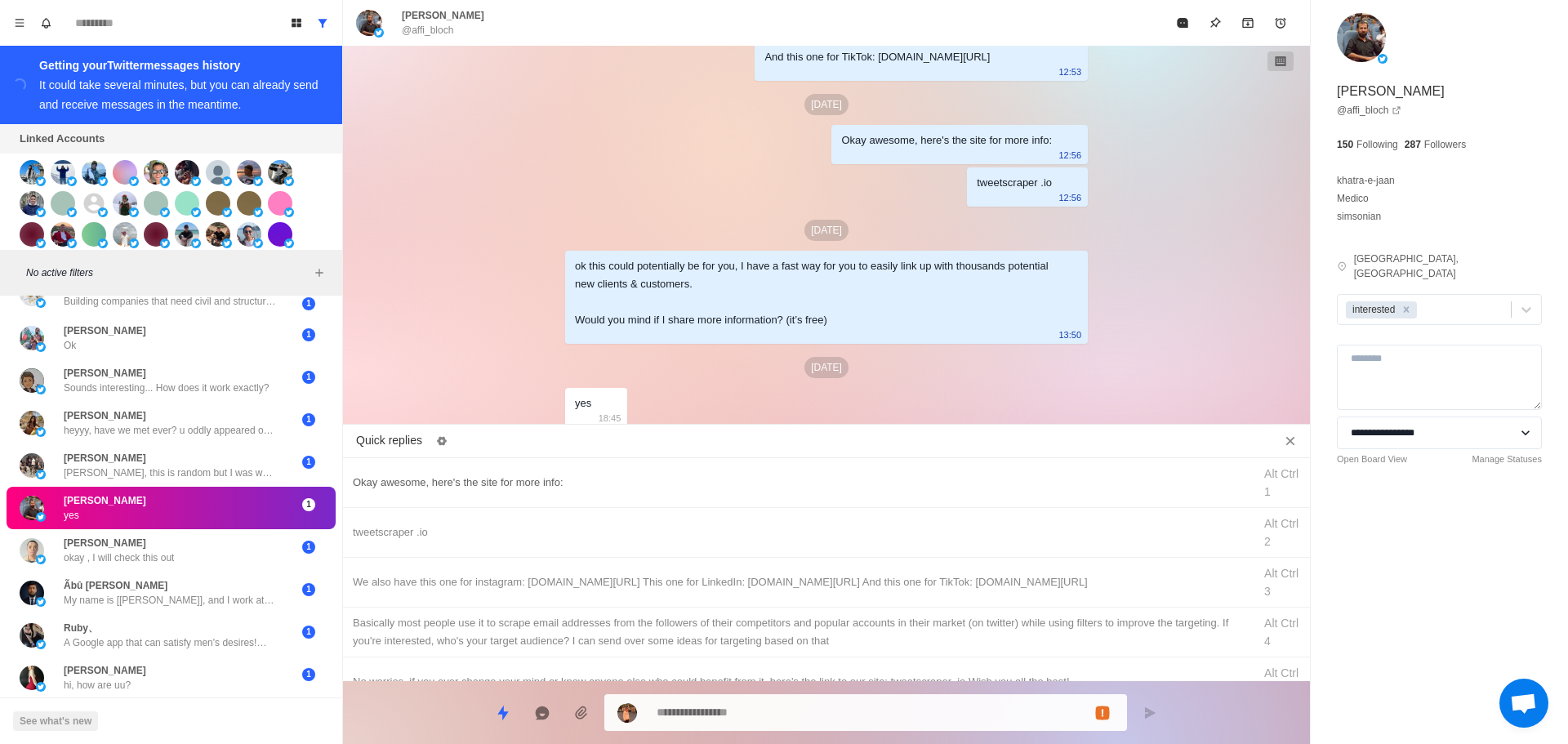
click at [793, 488] on div "Okay awesome, here's the site for more info:" at bounding box center [798, 483] width 891 height 18
click at [792, 722] on textarea "**********" at bounding box center [886, 713] width 457 height 23
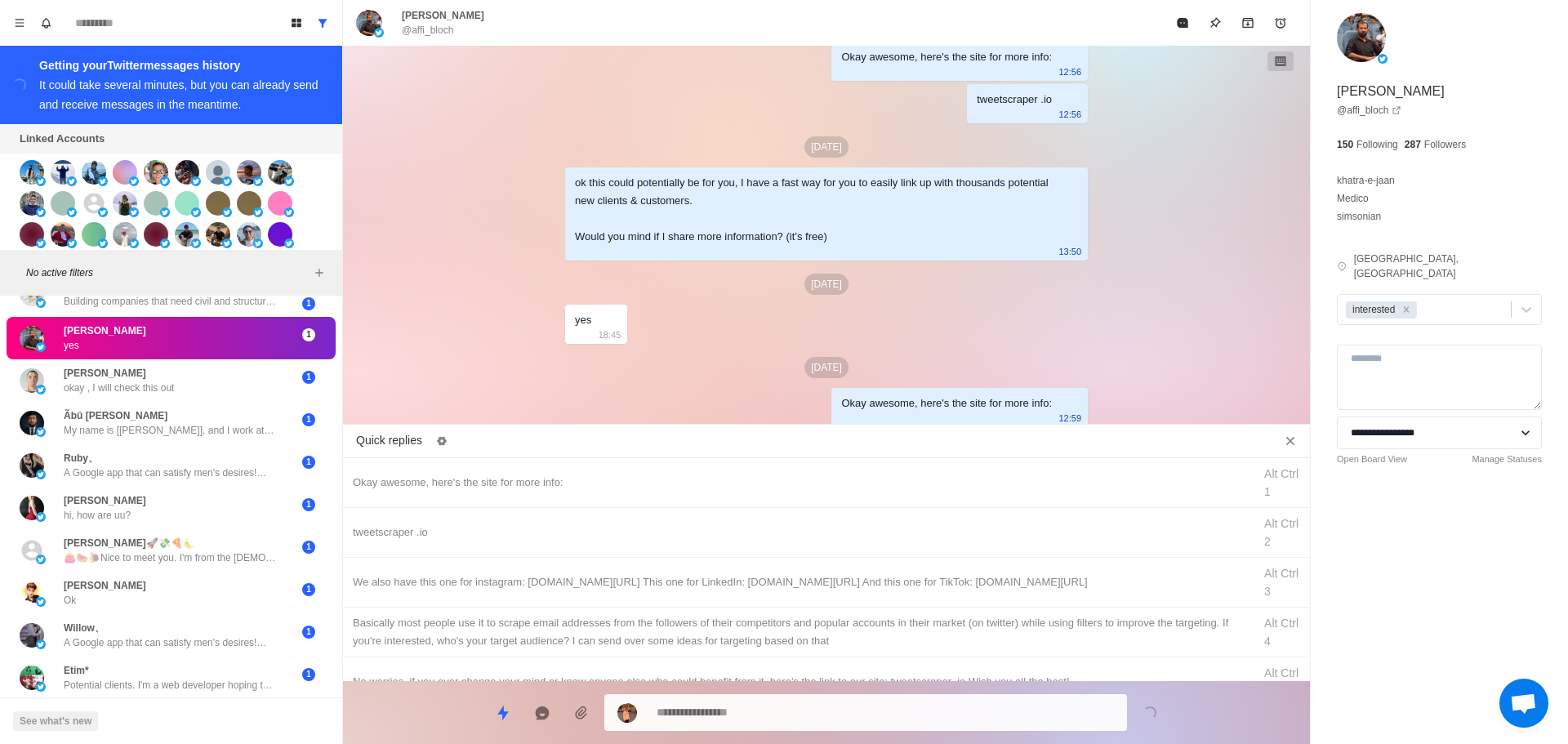
drag, startPoint x: 864, startPoint y: 529, endPoint x: 829, endPoint y: 719, distance: 193.2
click at [867, 539] on div "tweetscraper .io" at bounding box center [798, 533] width 891 height 18
drag, startPoint x: 831, startPoint y: 718, endPoint x: 896, endPoint y: 590, distance: 143.6
click at [831, 713] on textarea "**********" at bounding box center [886, 713] width 457 height 23
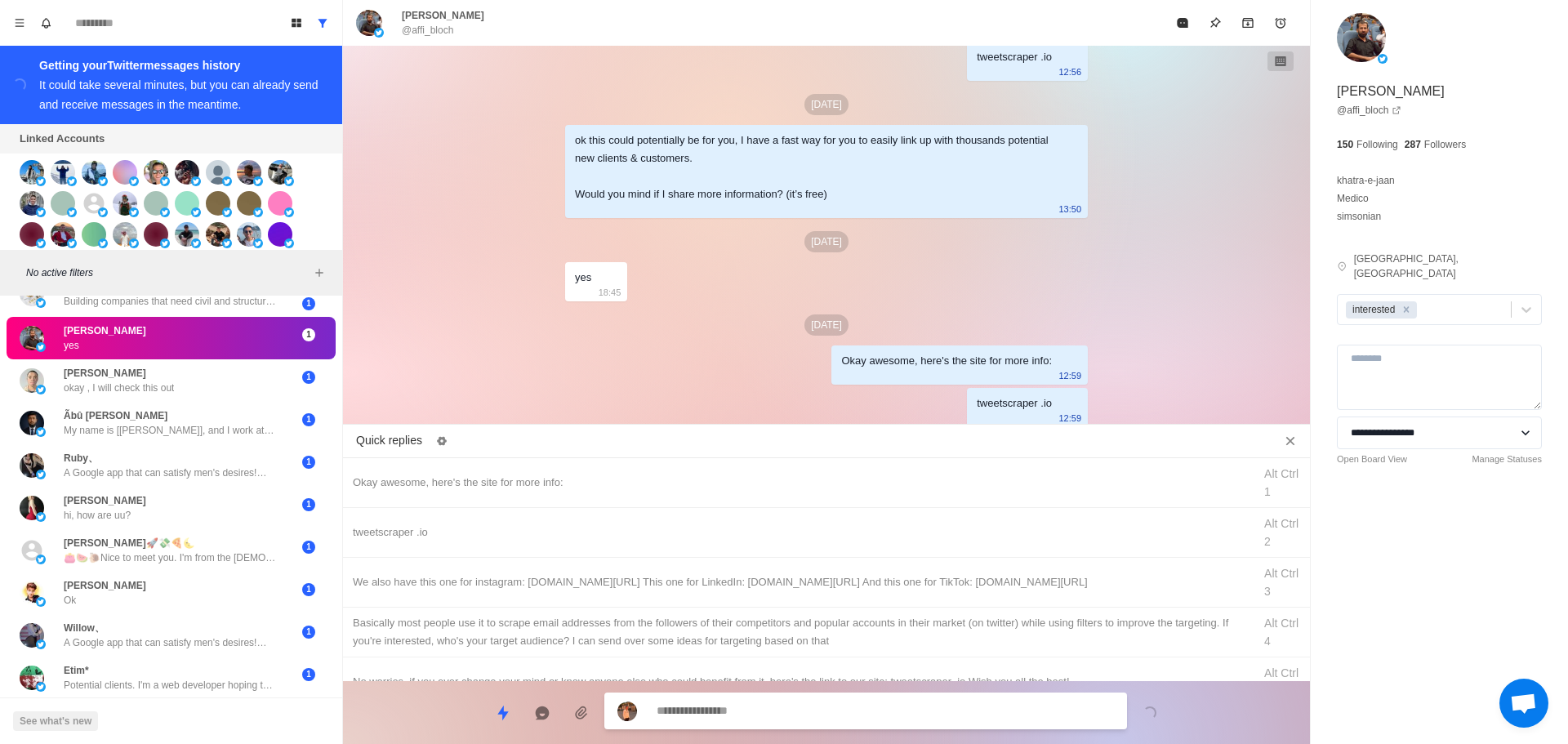
drag, startPoint x: 905, startPoint y: 569, endPoint x: 861, endPoint y: 712, distance: 149.6
click at [904, 575] on div "We also have this one for instagram: [DOMAIN_NAME][URL] This one for LinkedIn: …" at bounding box center [826, 583] width 967 height 50
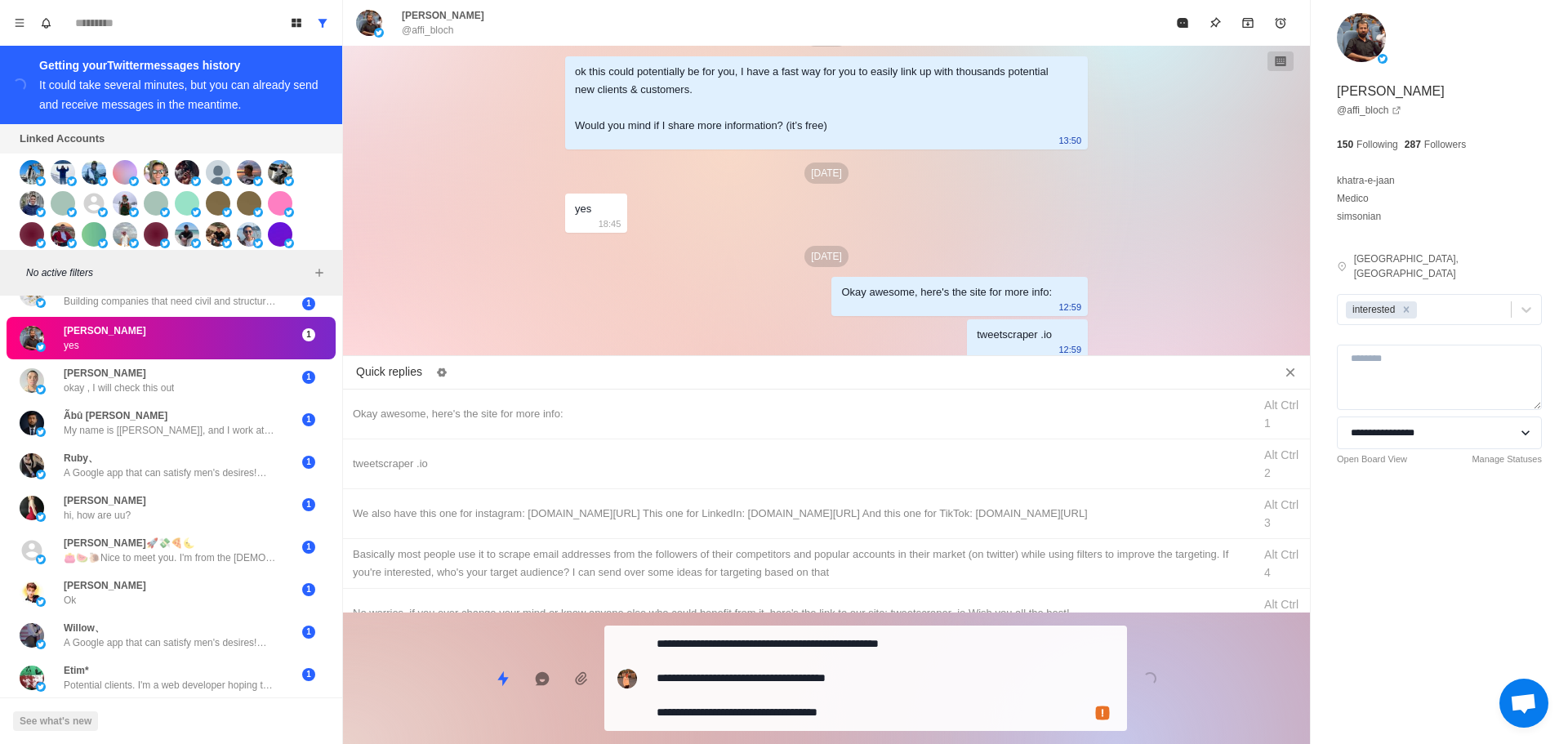
click at [863, 710] on textarea "**********" at bounding box center [886, 678] width 457 height 92
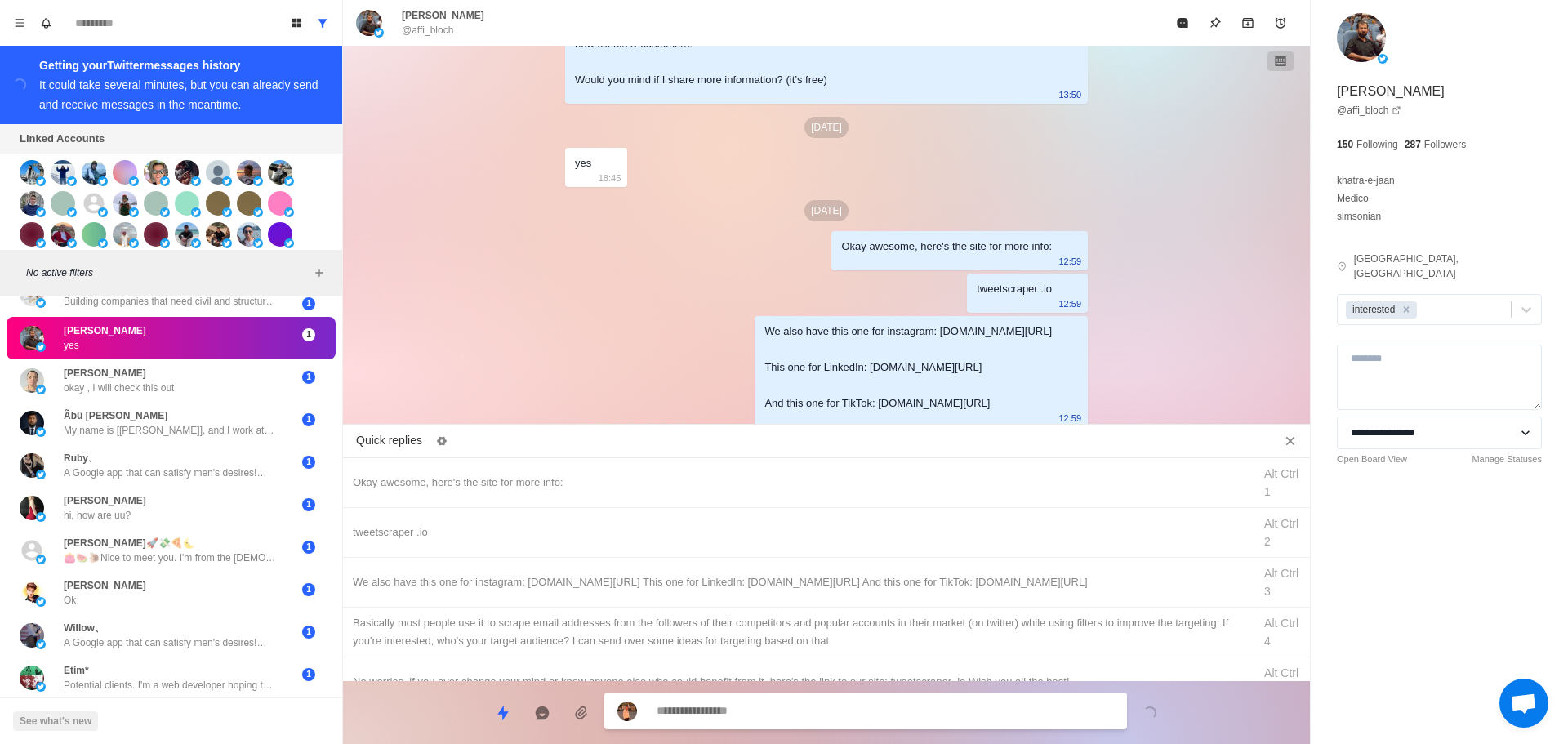
drag, startPoint x: 913, startPoint y: 621, endPoint x: 870, endPoint y: 713, distance: 101.6
click at [913, 628] on div "Basically most people use it to scrape email addresses from the followers of th…" at bounding box center [798, 632] width 891 height 36
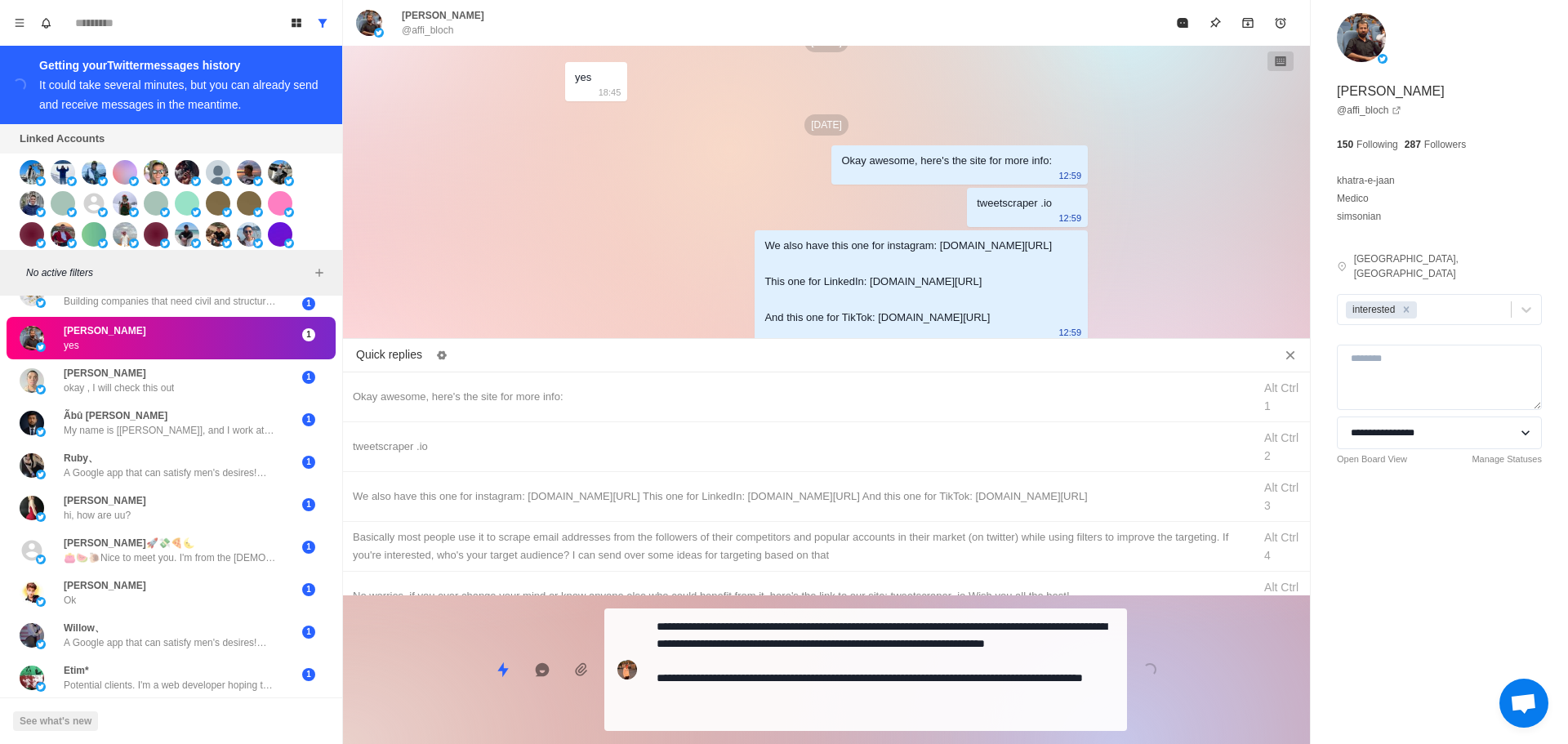
click at [870, 713] on textarea "**********" at bounding box center [886, 670] width 457 height 109
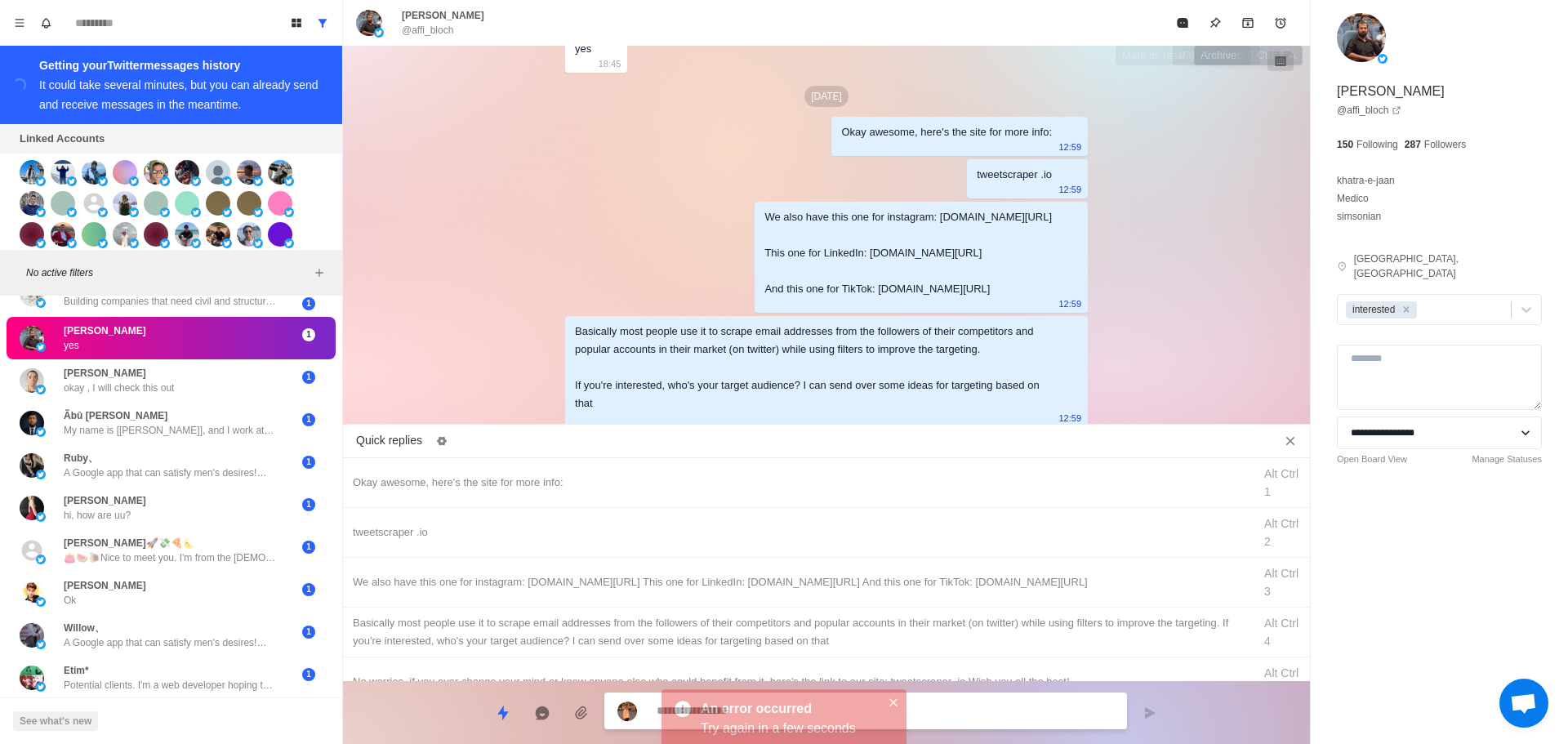
click at [1179, 22] on icon "Mark as read" at bounding box center [1182, 22] width 11 height 10
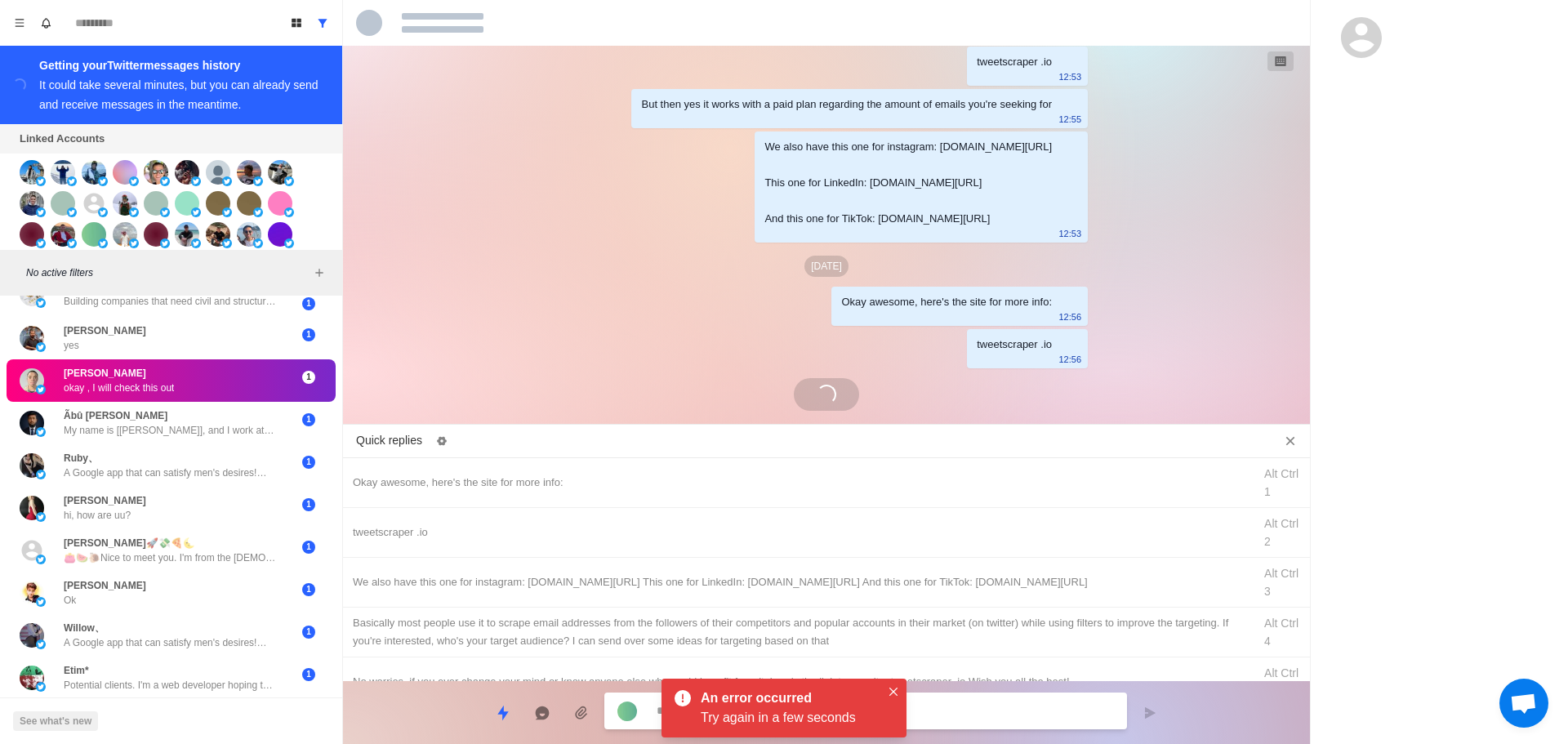
scroll to position [1865, 0]
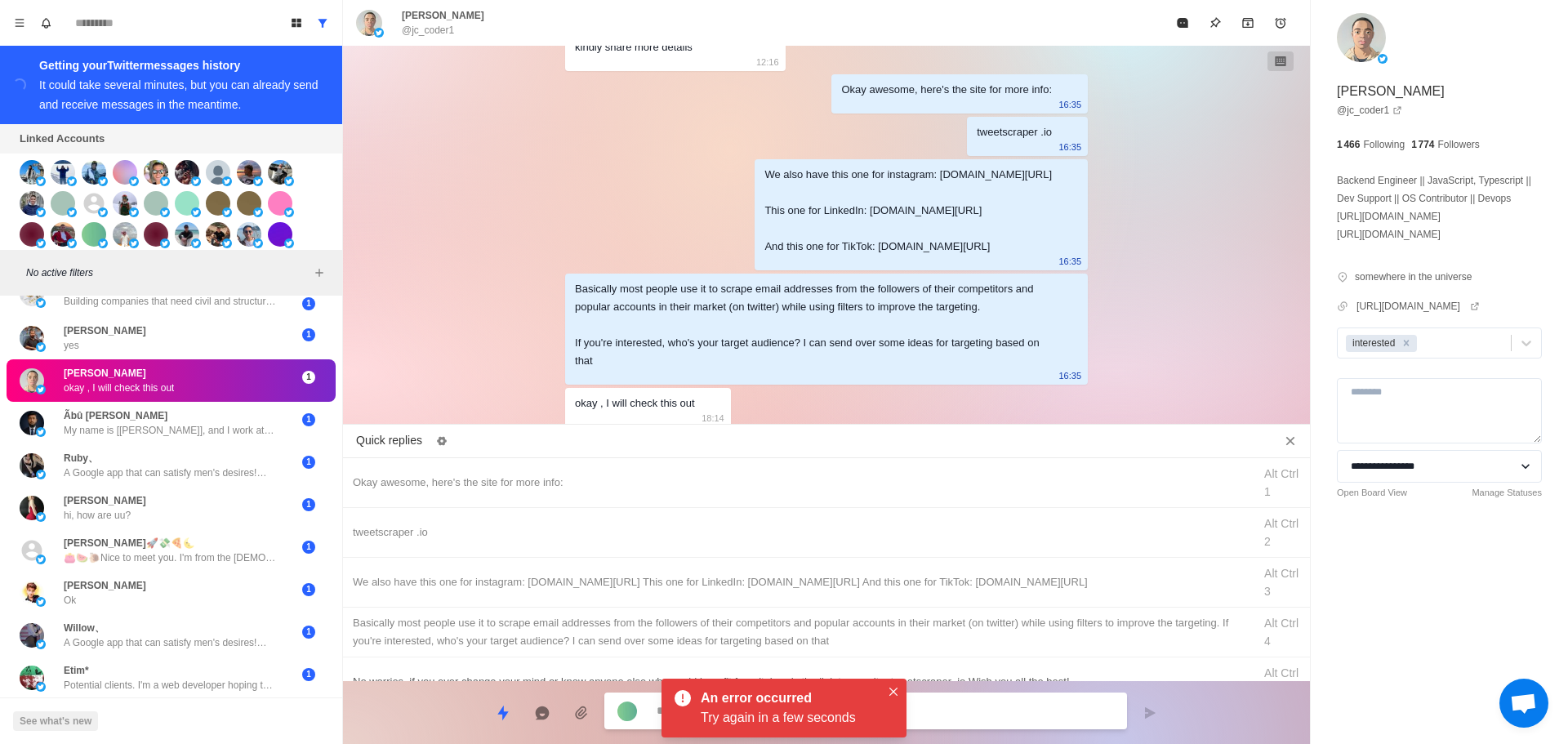
drag, startPoint x: 897, startPoint y: 691, endPoint x: 866, endPoint y: 673, distance: 35.8
click at [897, 690] on button "Close" at bounding box center [893, 692] width 20 height 20
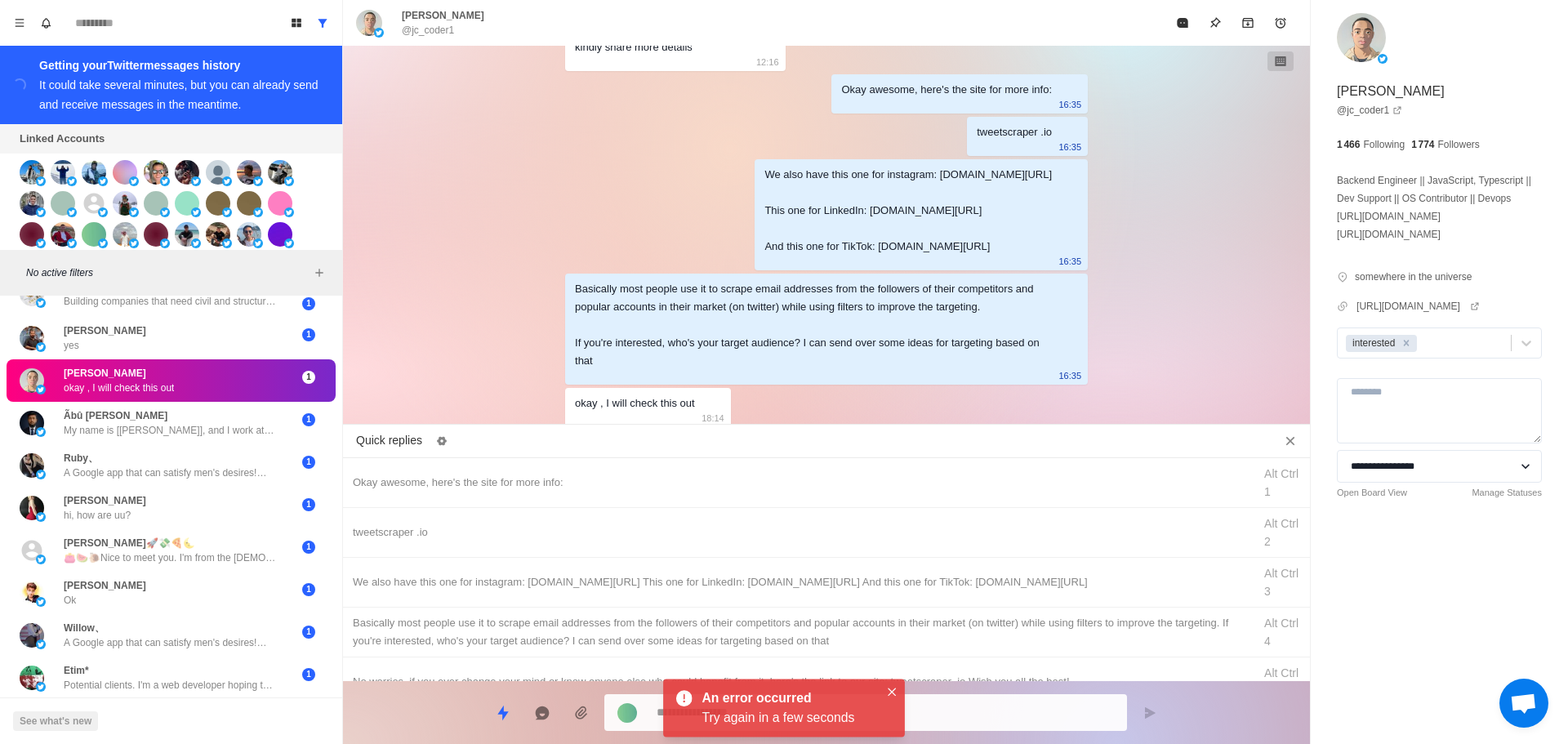
scroll to position [399, 0]
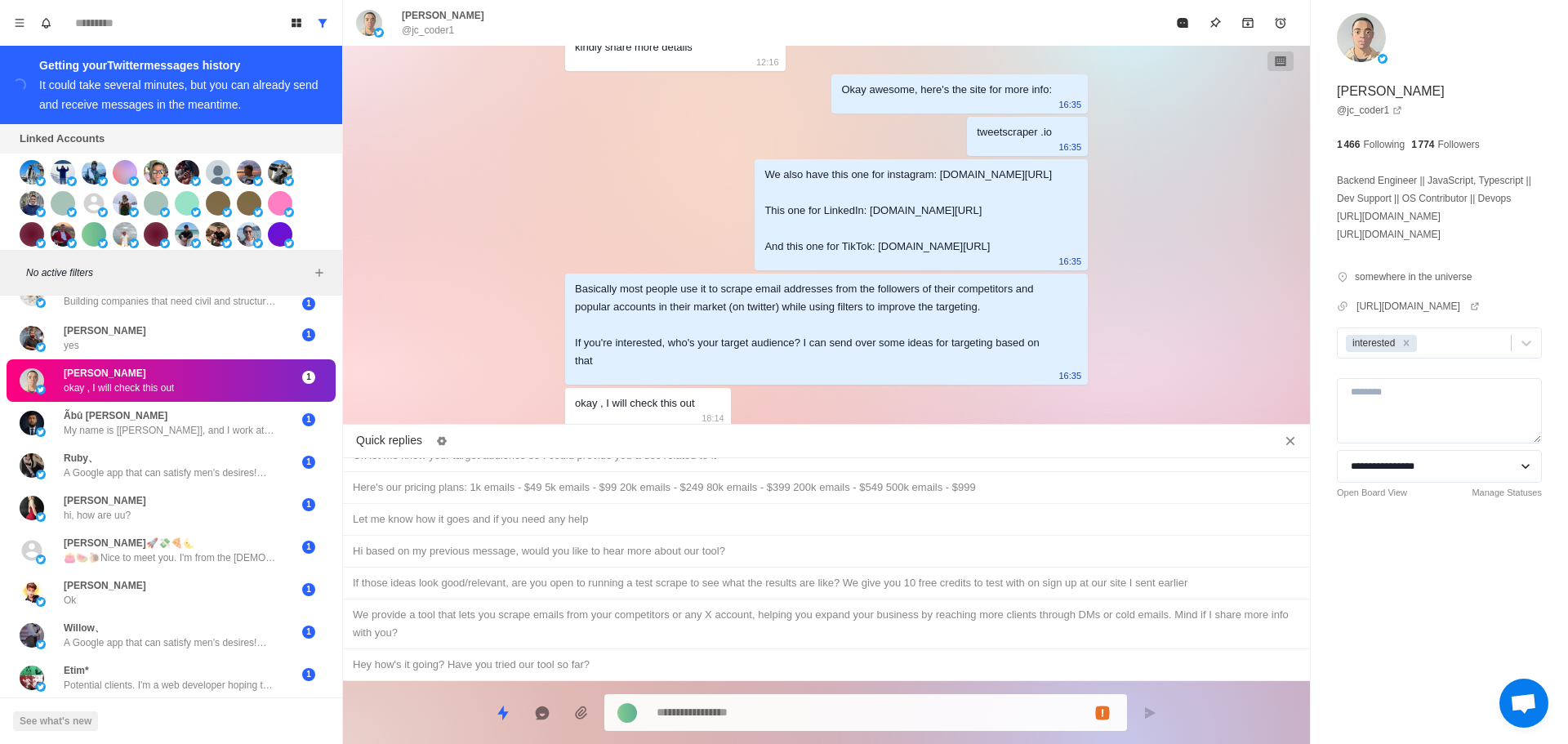
drag, startPoint x: 573, startPoint y: 660, endPoint x: 761, endPoint y: 688, distance: 190.1
click at [575, 663] on div "Hey how's it going? Have you tried our tool so far?" at bounding box center [826, 665] width 947 height 18
click at [817, 719] on textarea "**********" at bounding box center [886, 713] width 457 height 23
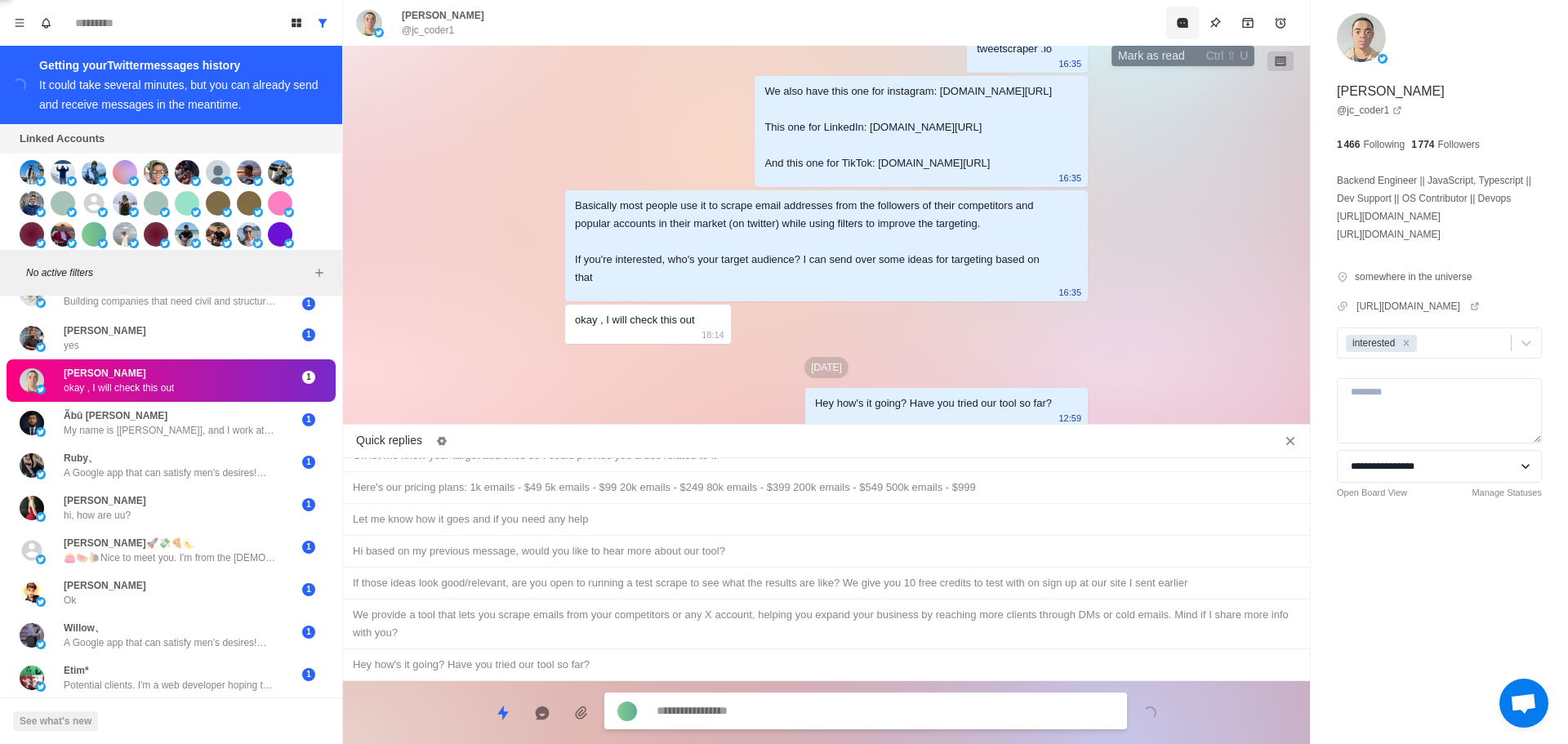
click at [1184, 33] on button "Mark as read" at bounding box center [1182, 22] width 32 height 32
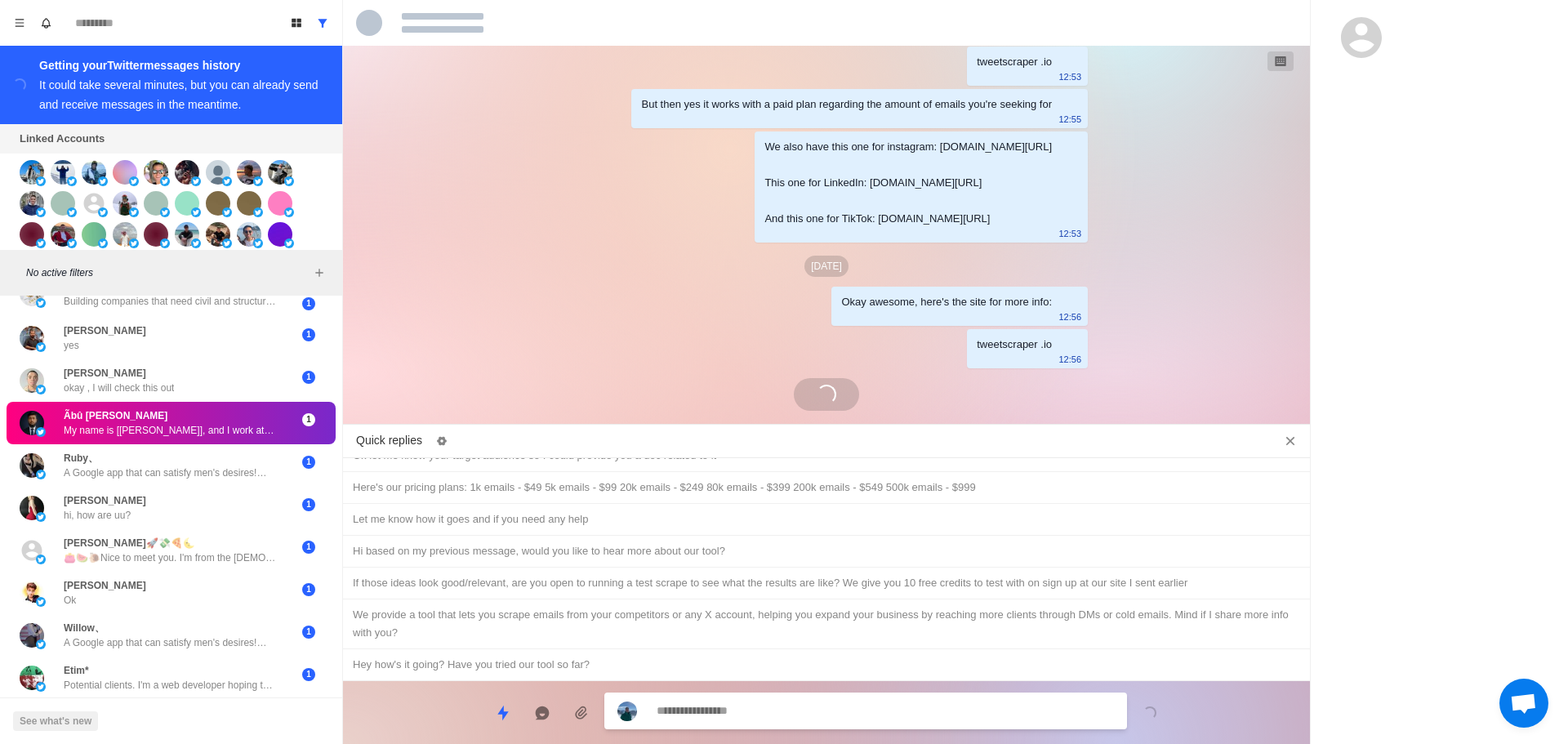
scroll to position [1233, 0]
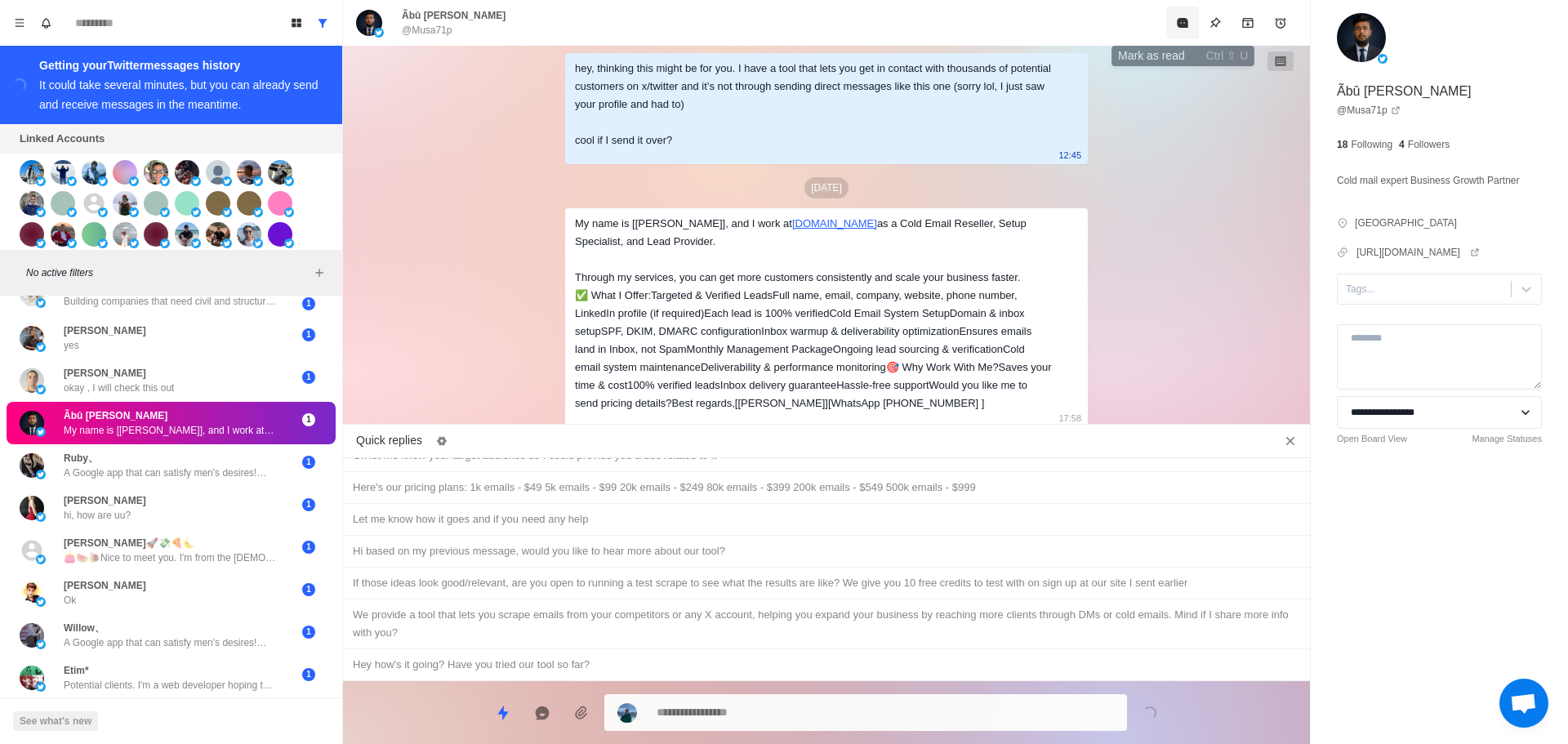
click at [1175, 25] on button "Mark as read" at bounding box center [1182, 22] width 32 height 32
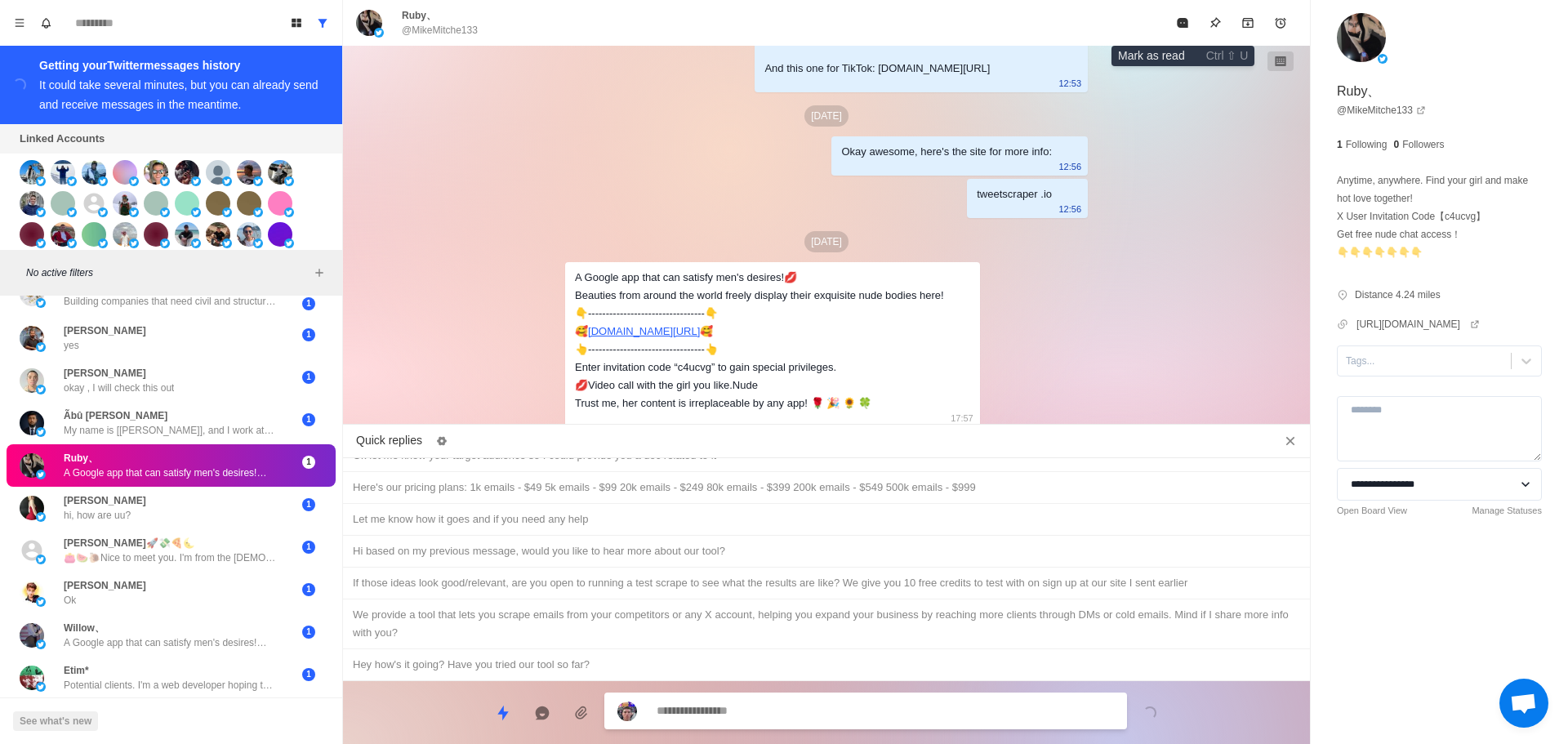
click
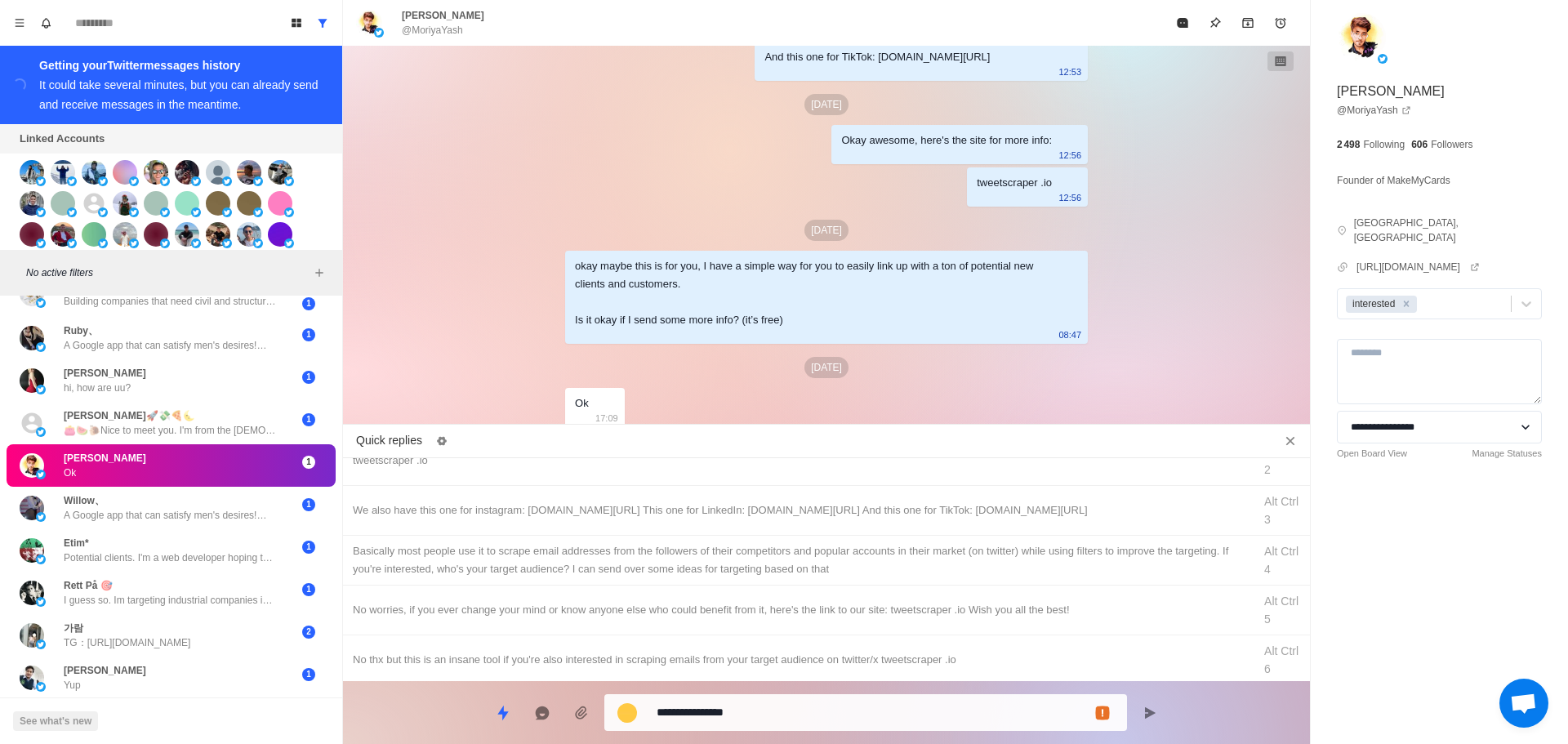
scroll to position [0, 0]
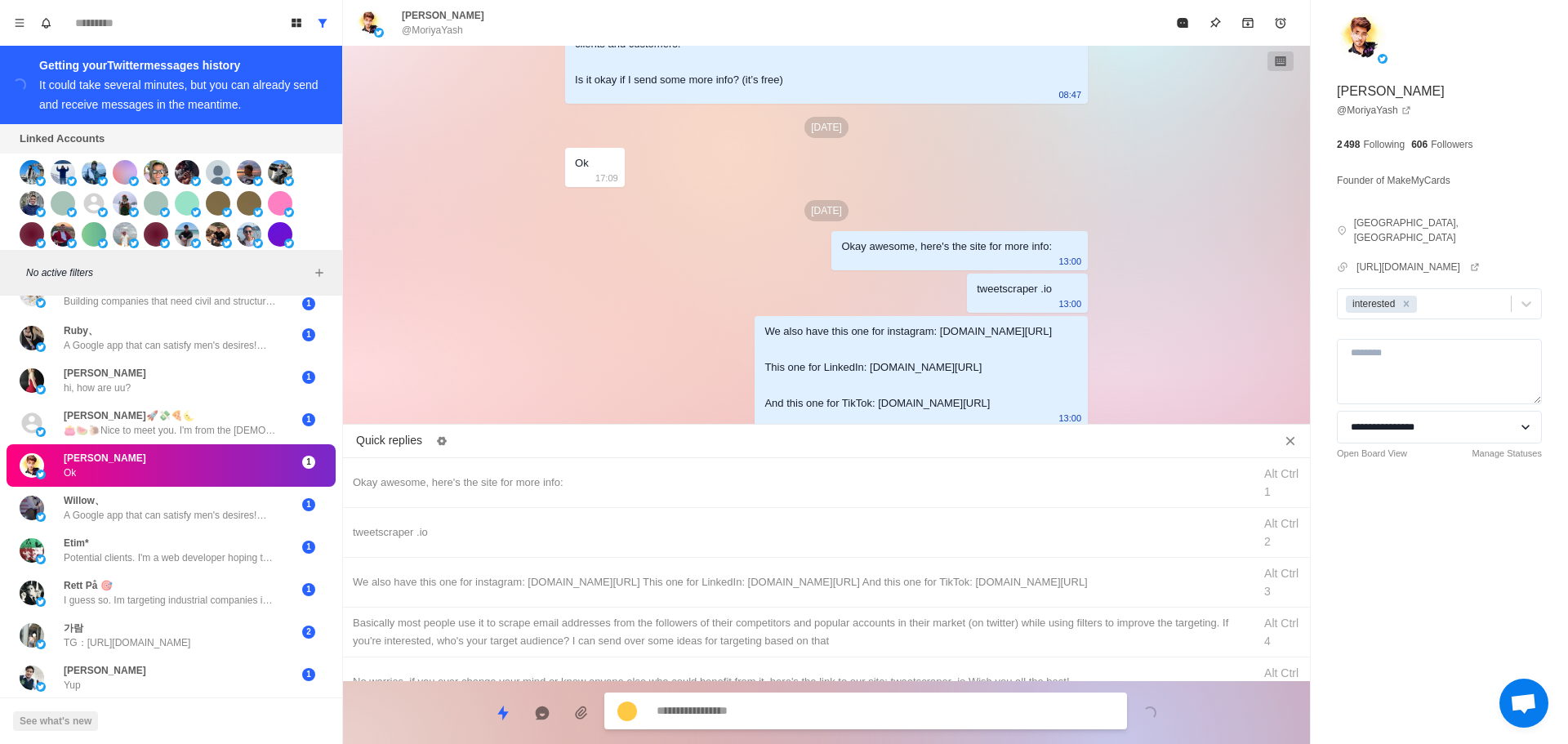
drag, startPoint x: 854, startPoint y: 619, endPoint x: 830, endPoint y: 696, distance: 80.7
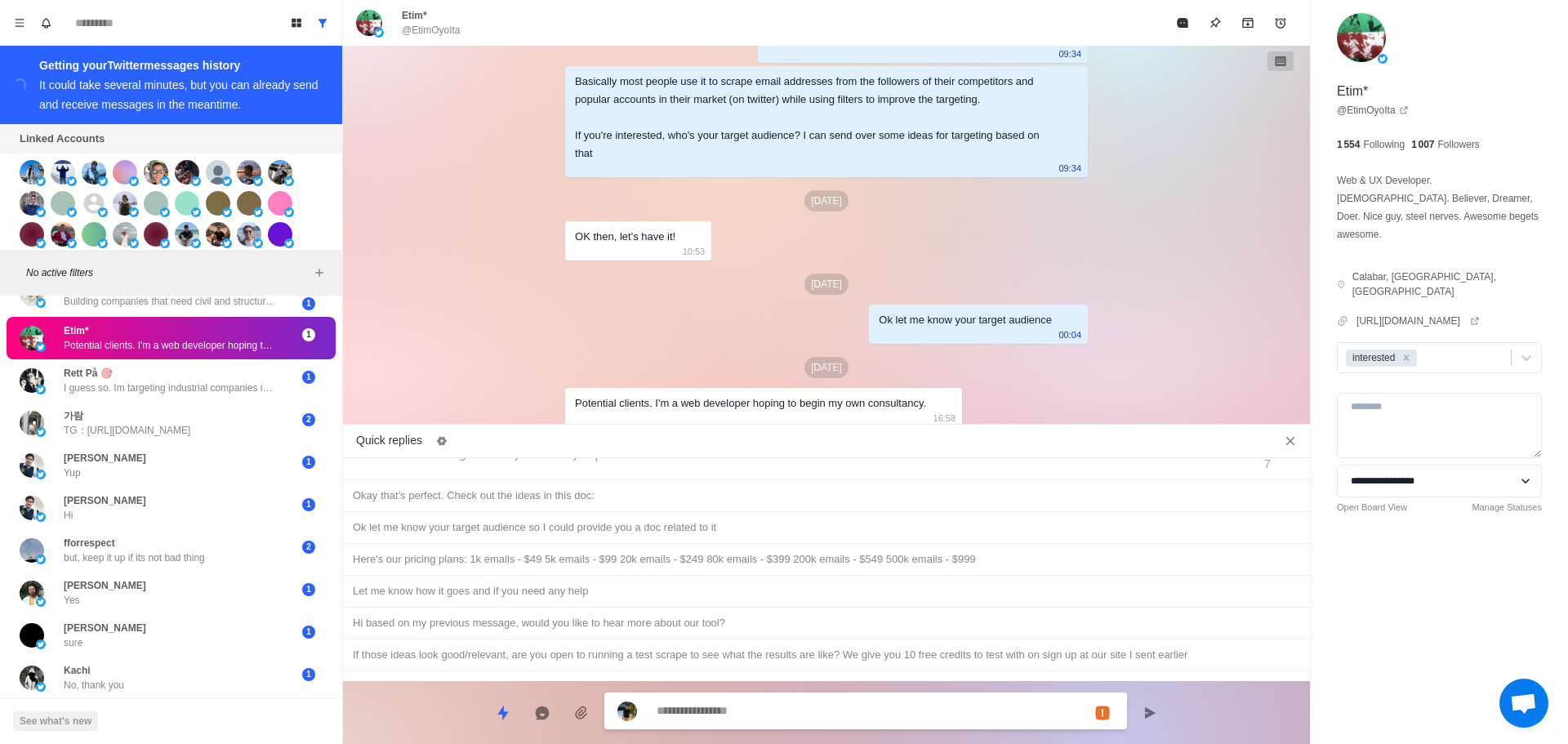
scroll to position [1986, 0]
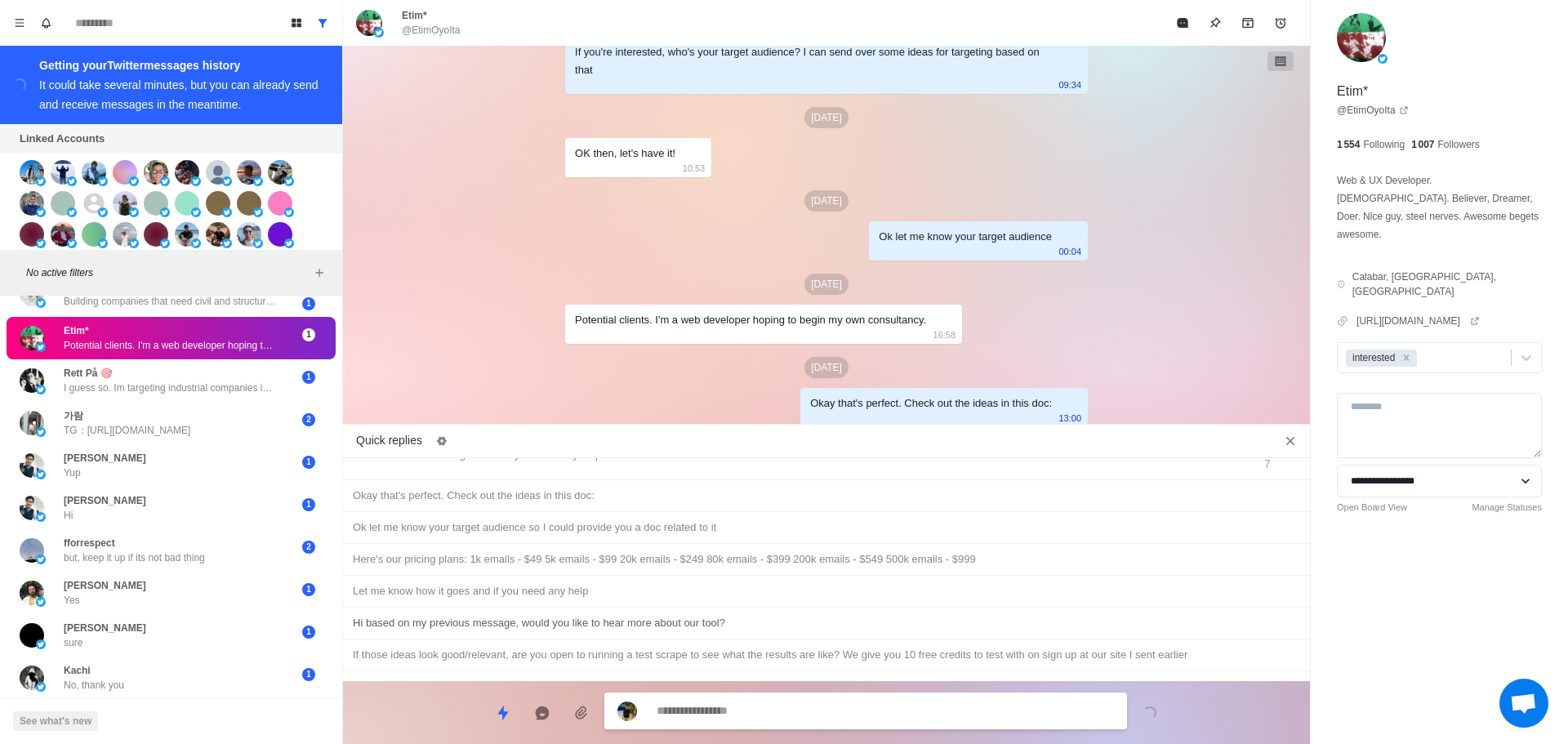
paste textarea "**********"
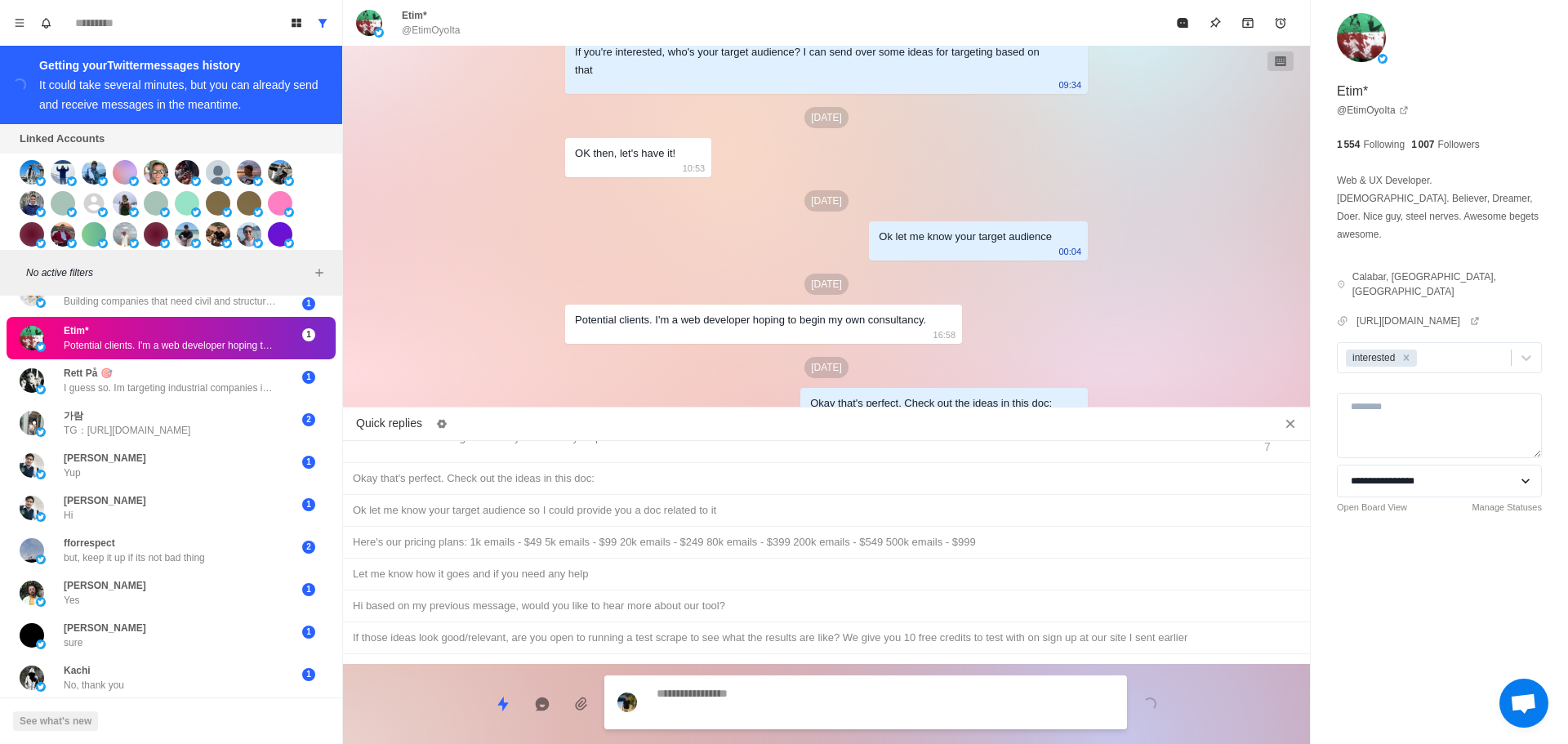
scroll to position [2029, 0]
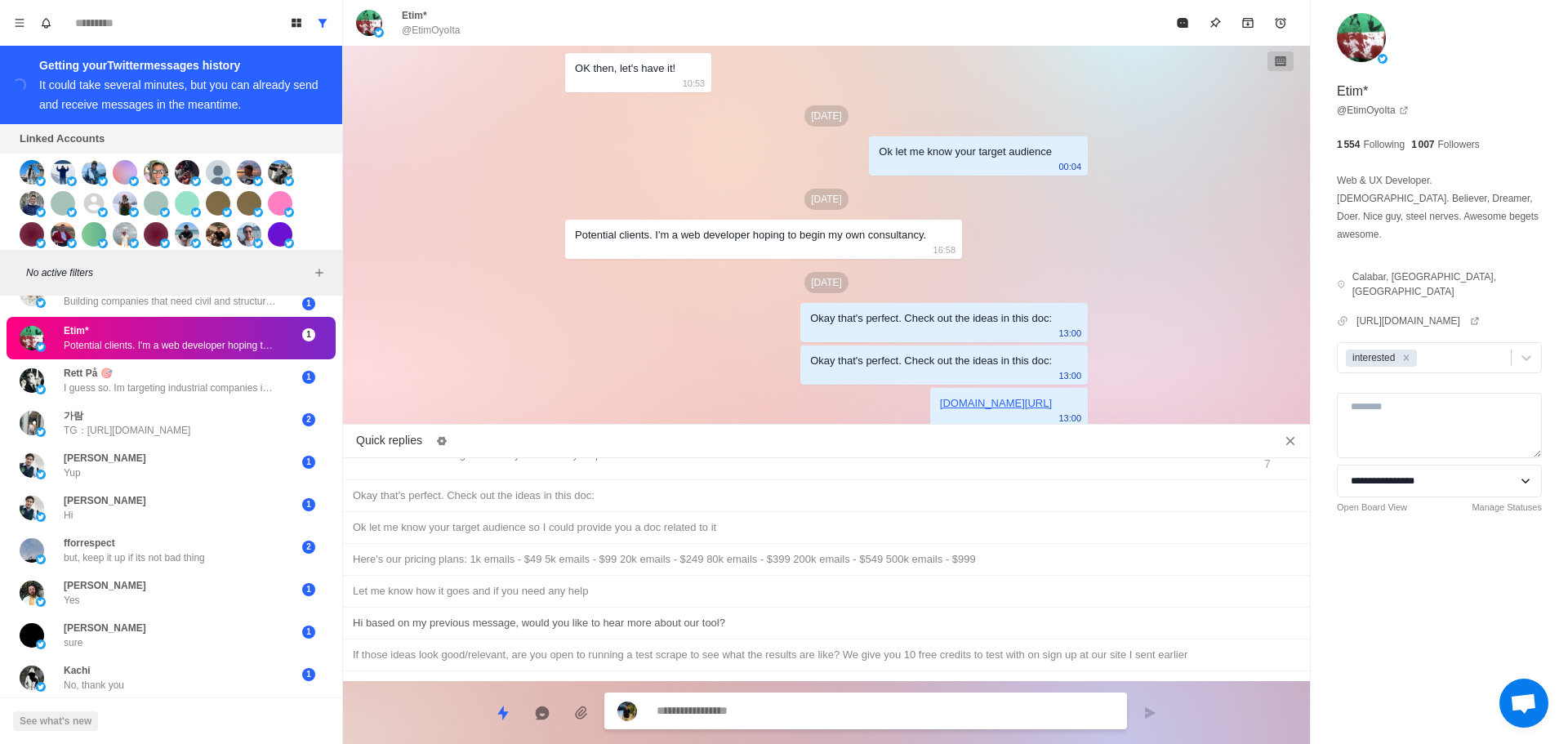
paste textarea "**********"
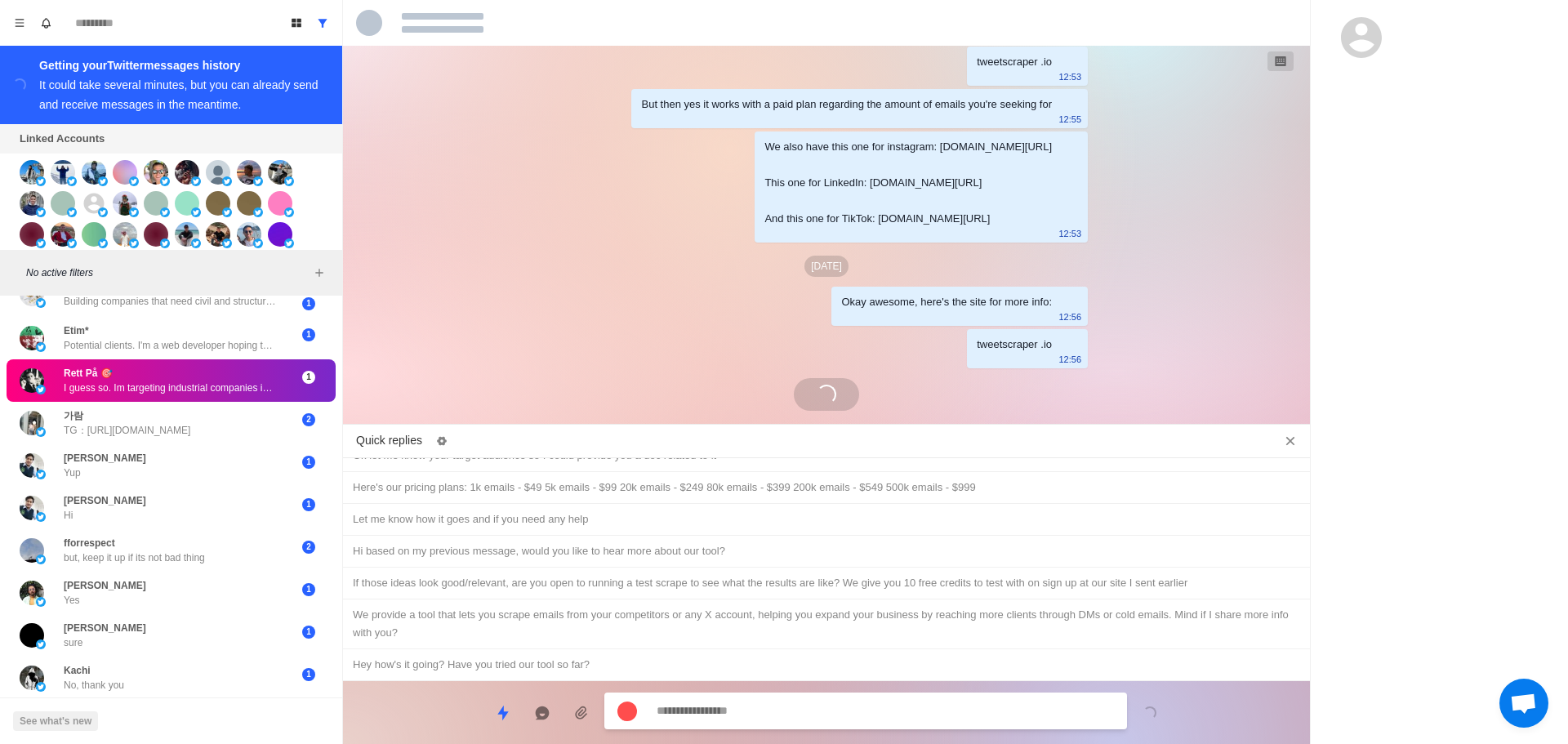
scroll to position [1457, 0]
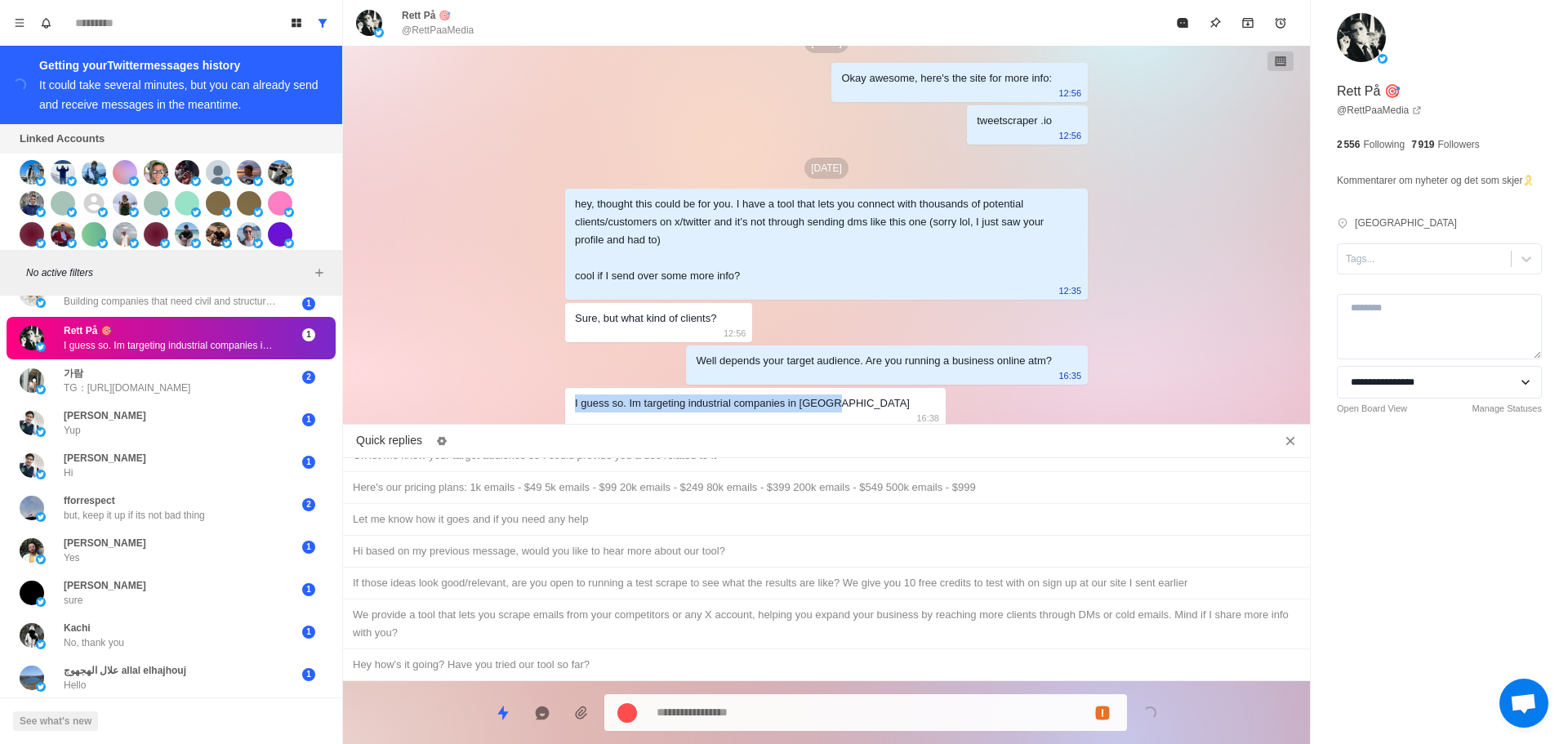
drag, startPoint x: 836, startPoint y: 405, endPoint x: 534, endPoint y: 419, distance: 302.3
copy div "I guess so. Im targeting industrial companies in [GEOGRAPHIC_DATA]"
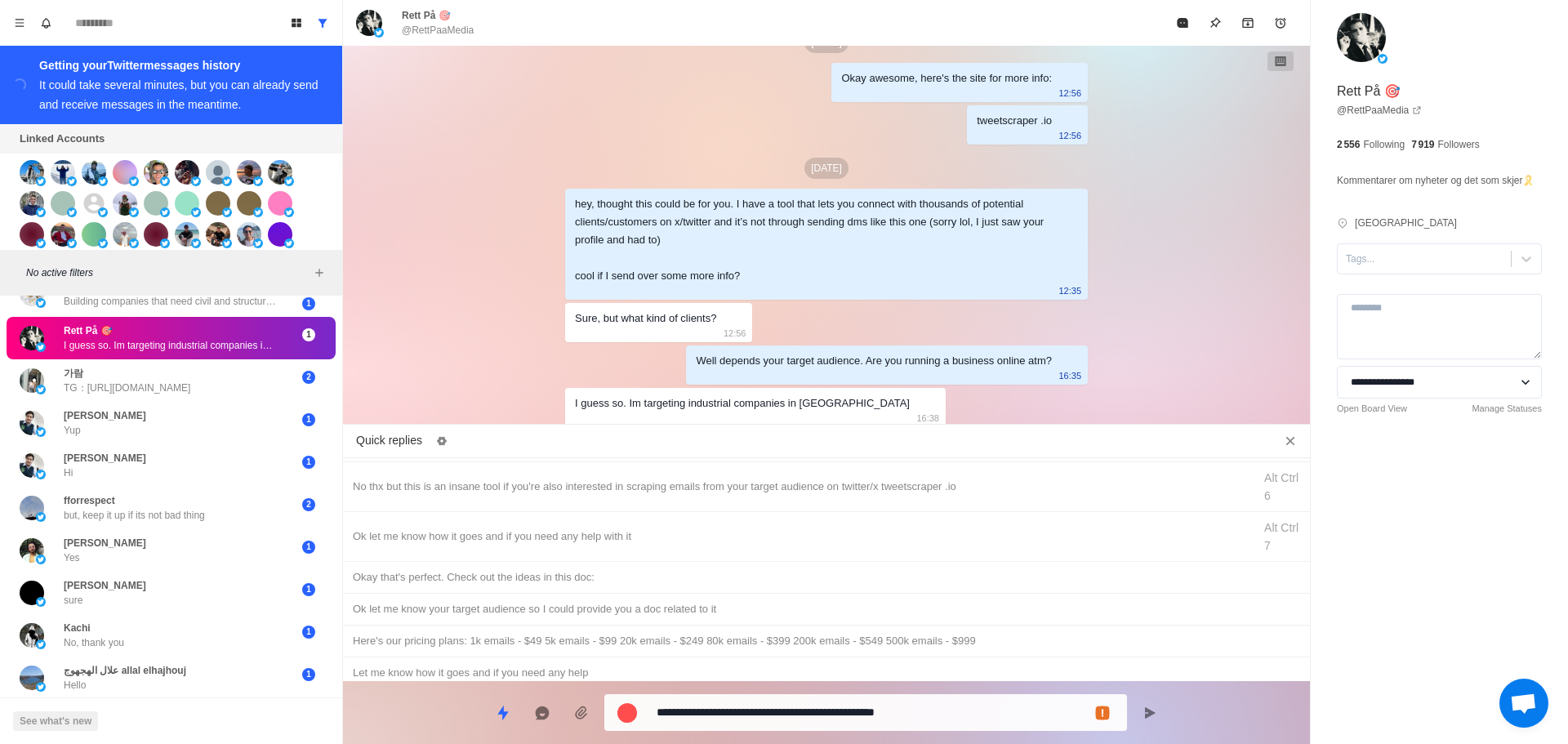
scroll to position [252, 0]
drag, startPoint x: 1387, startPoint y: 285, endPoint x: 1388, endPoint y: 295, distance: 10.0
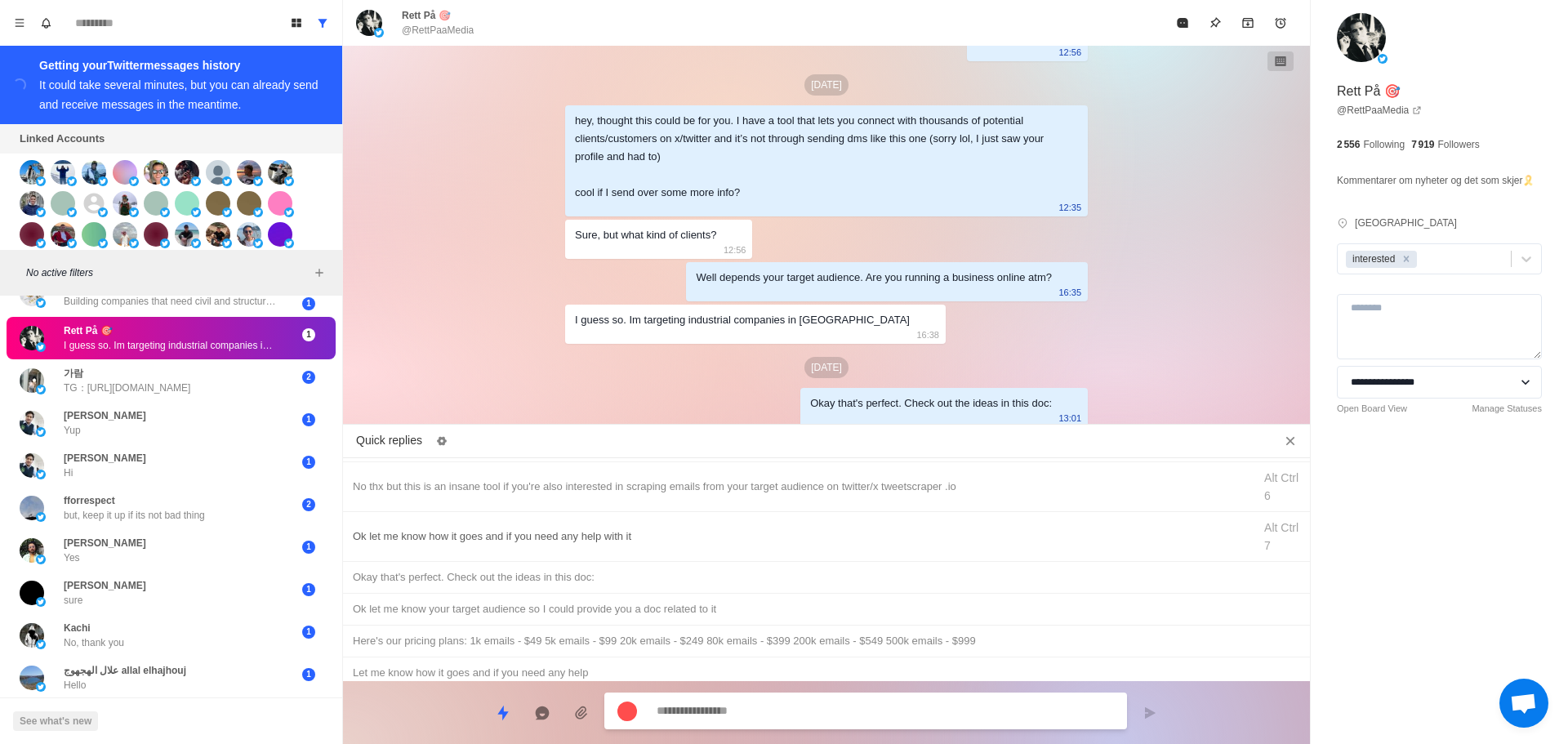
paste textarea "**********"
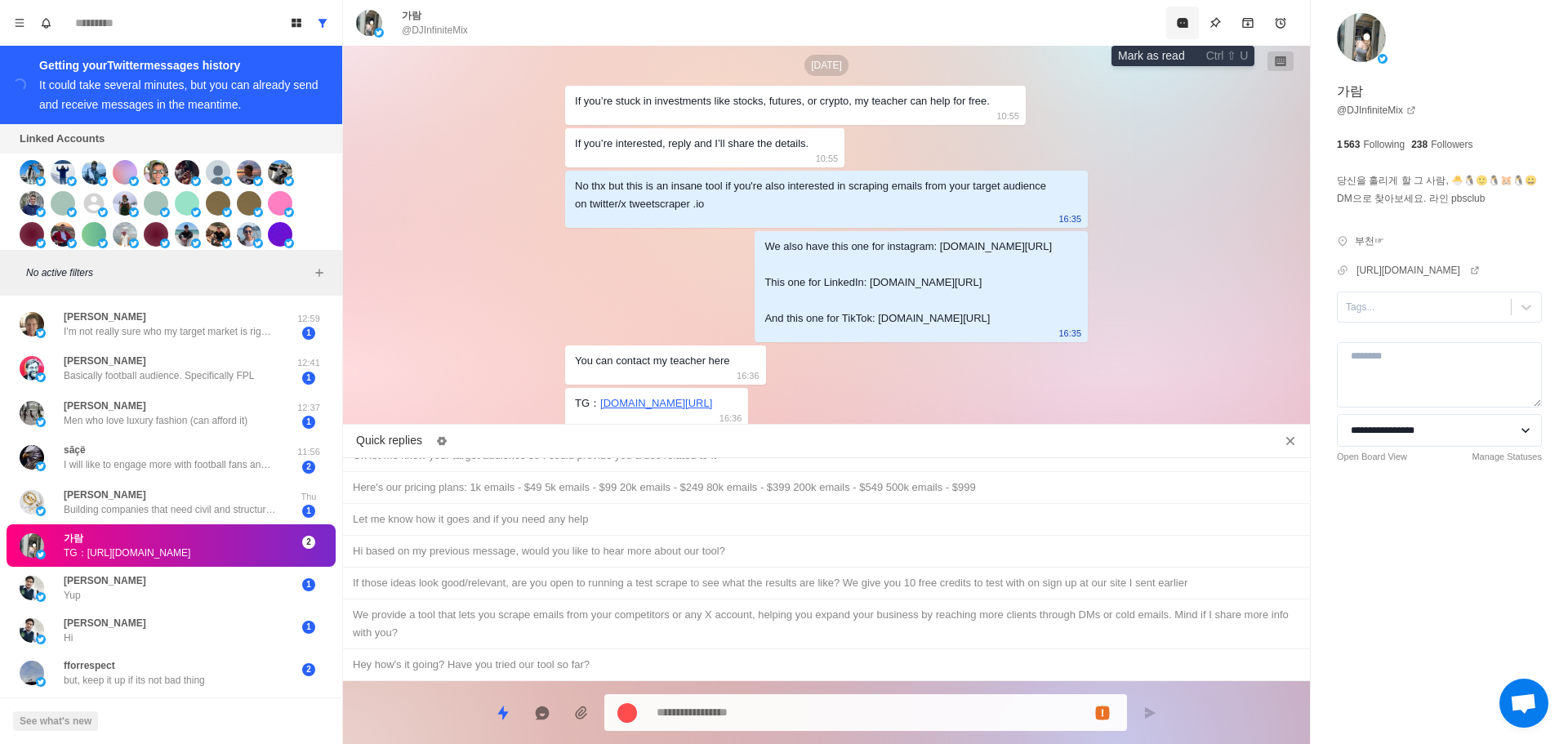
scroll to position [1413, 0]
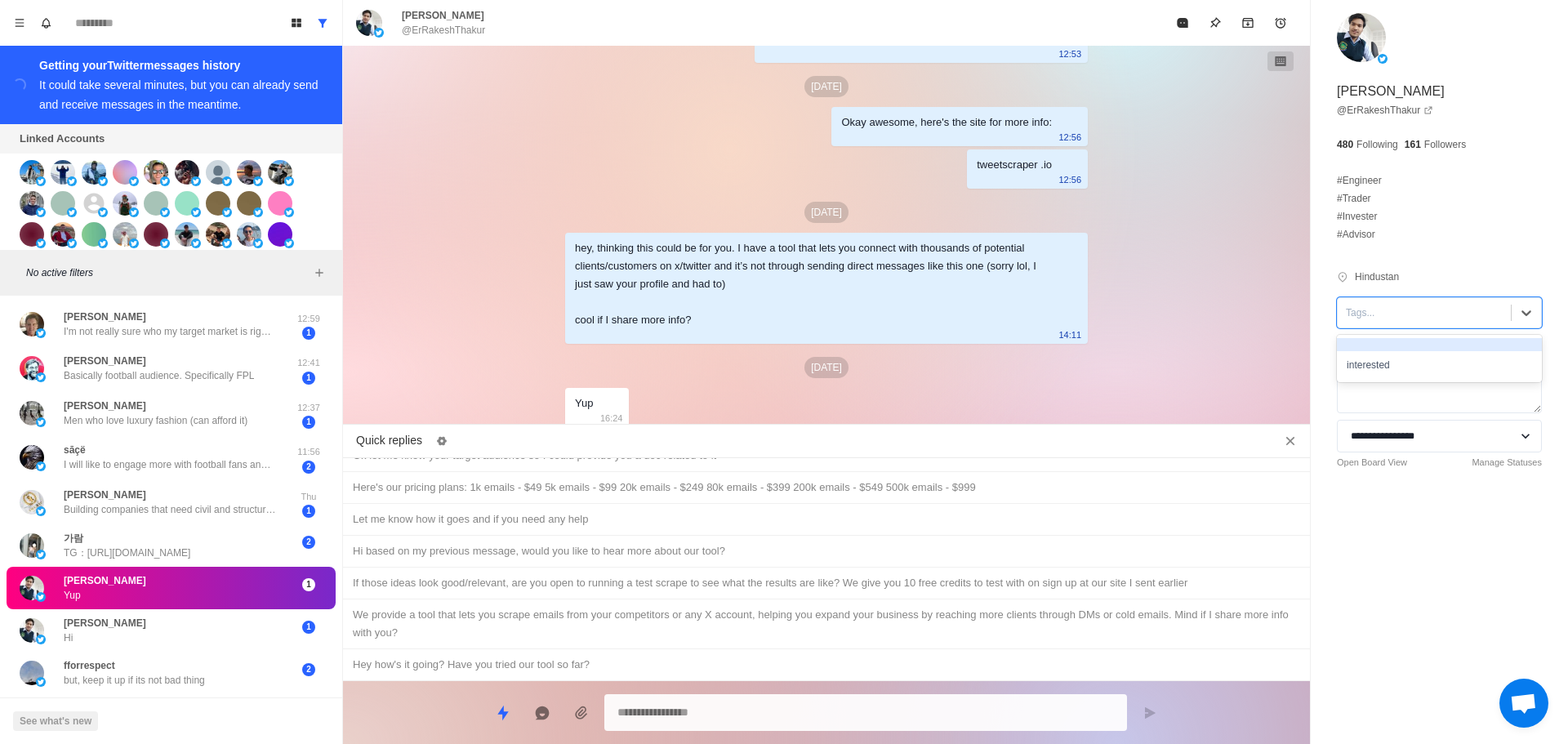
drag, startPoint x: 1391, startPoint y: 320, endPoint x: 1404, endPoint y: 350, distance: 32.7
drag, startPoint x: 1404, startPoint y: 350, endPoint x: 1411, endPoint y: 361, distance: 13.0
drag, startPoint x: 1411, startPoint y: 361, endPoint x: 618, endPoint y: 548, distance: 814.8
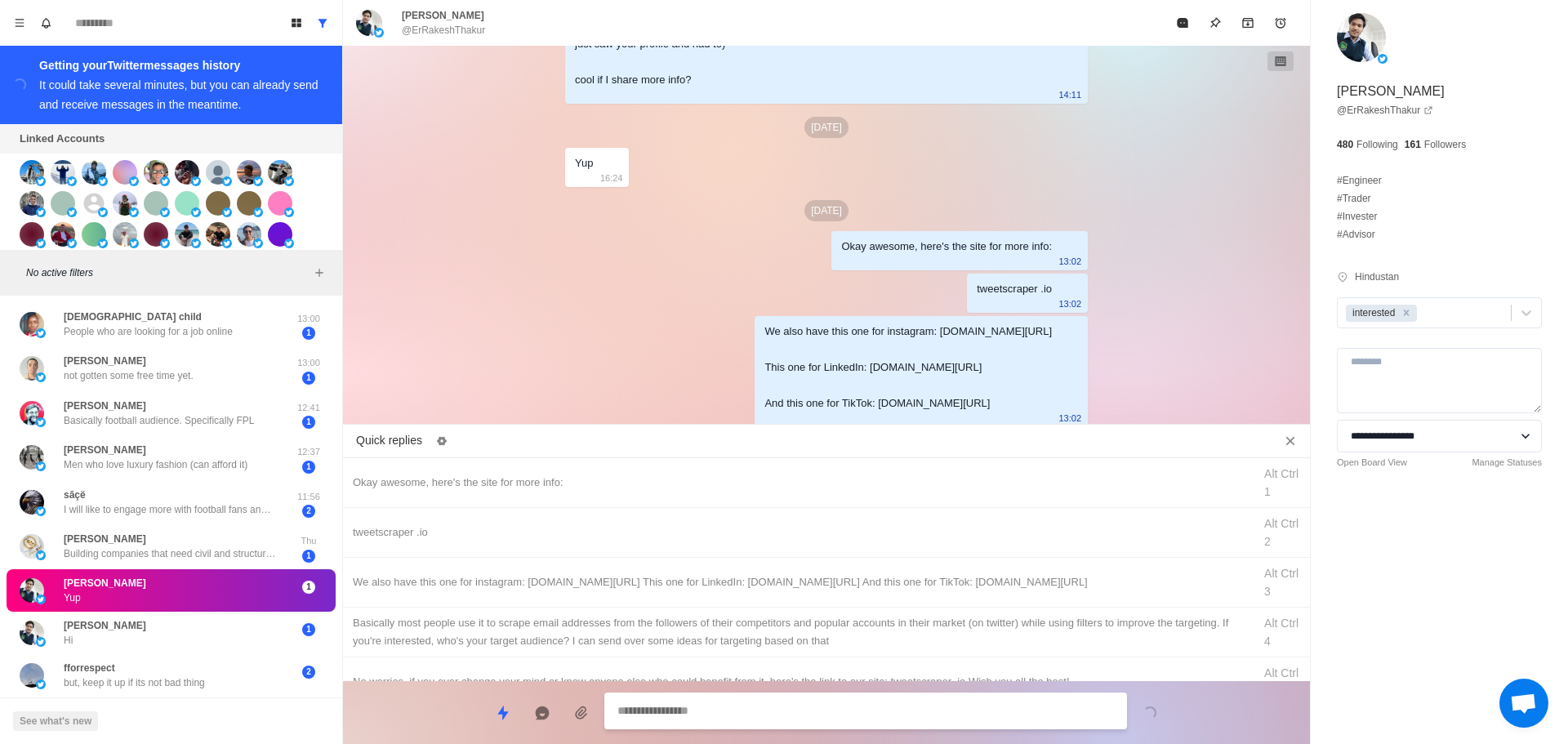
drag, startPoint x: 773, startPoint y: 641, endPoint x: 778, endPoint y: 670, distance: 29.4
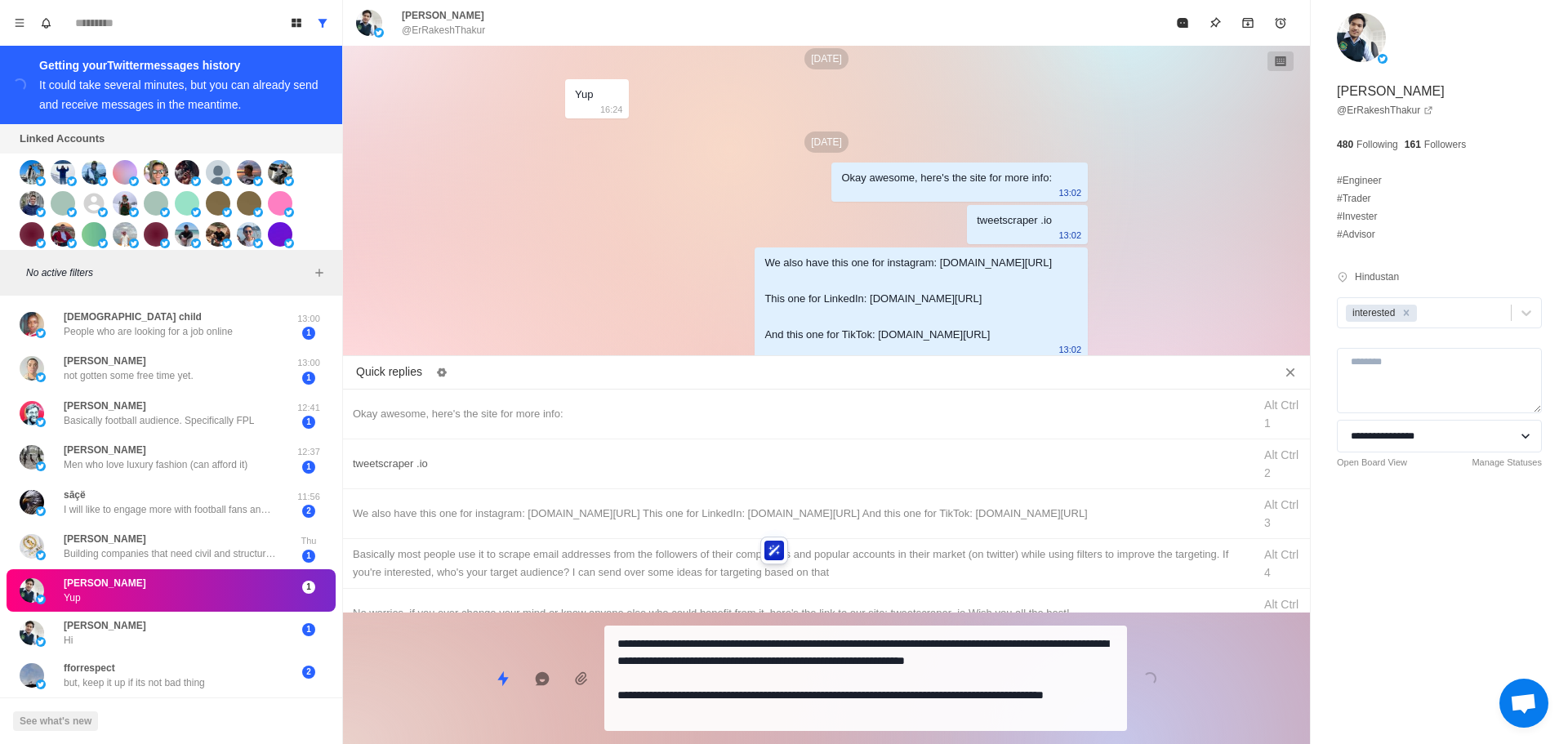
drag, startPoint x: 778, startPoint y: 690, endPoint x: 865, endPoint y: 549, distance: 165.7
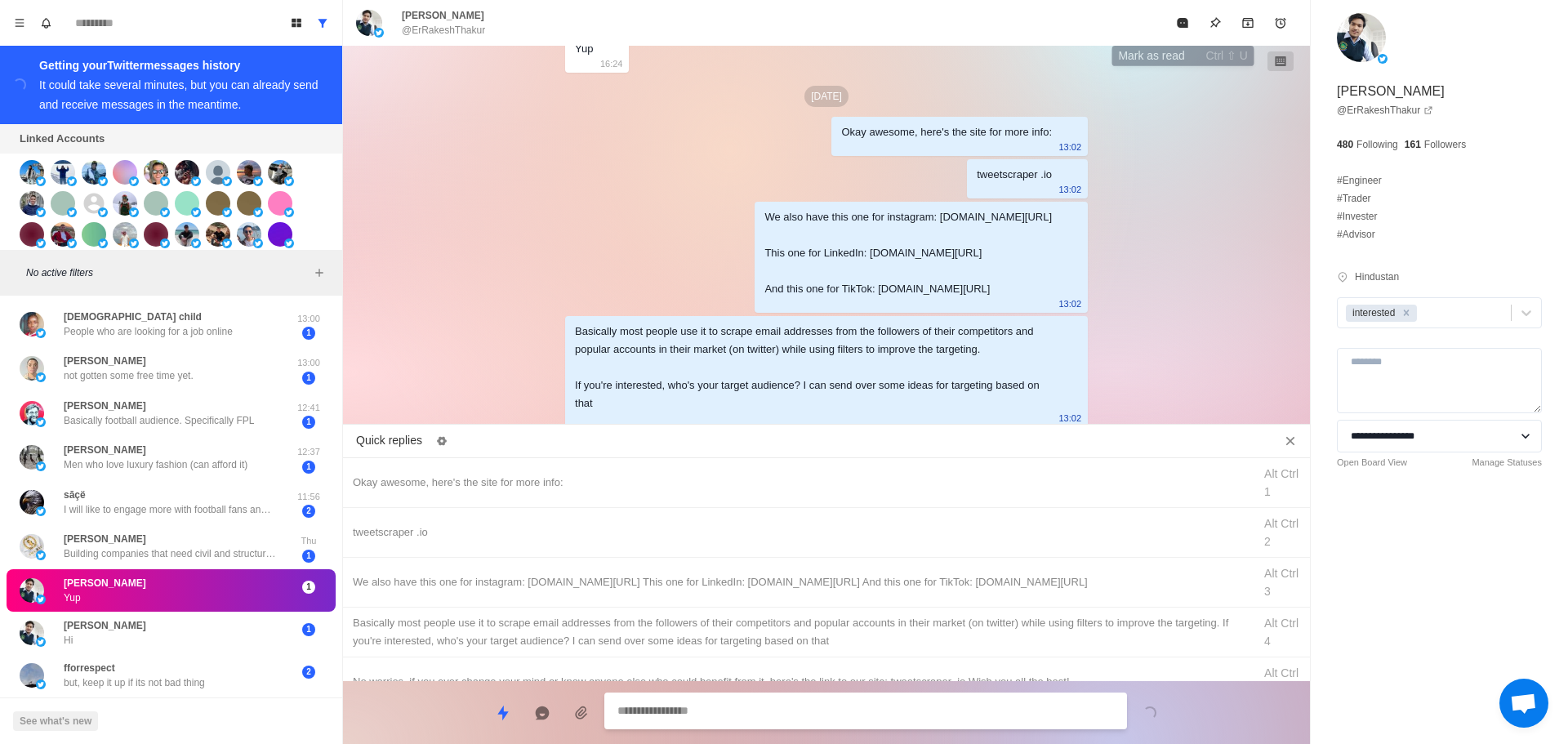
drag, startPoint x: 1194, startPoint y: 24, endPoint x: 997, endPoint y: 191, distance: 258.3
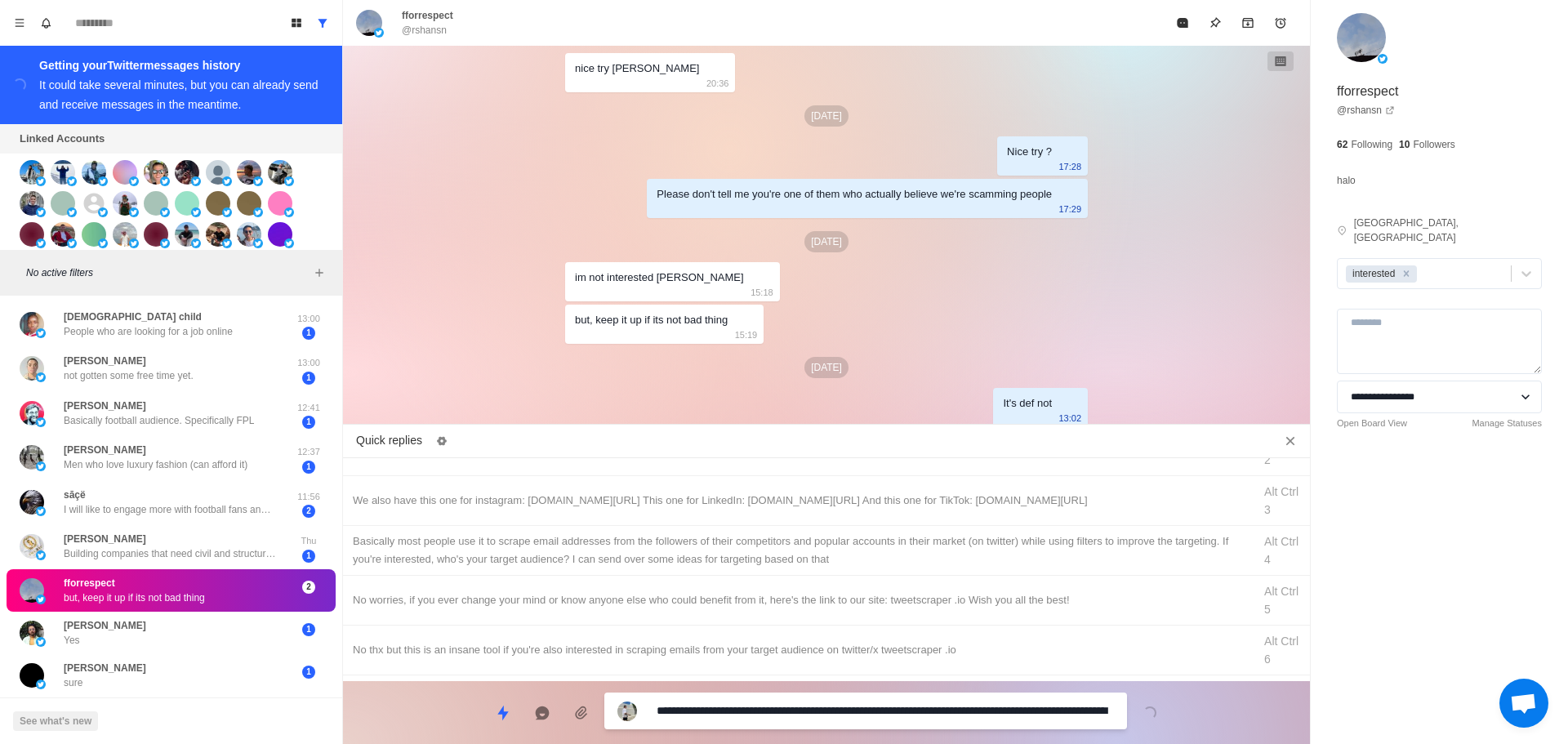
scroll to position [2131, 0]
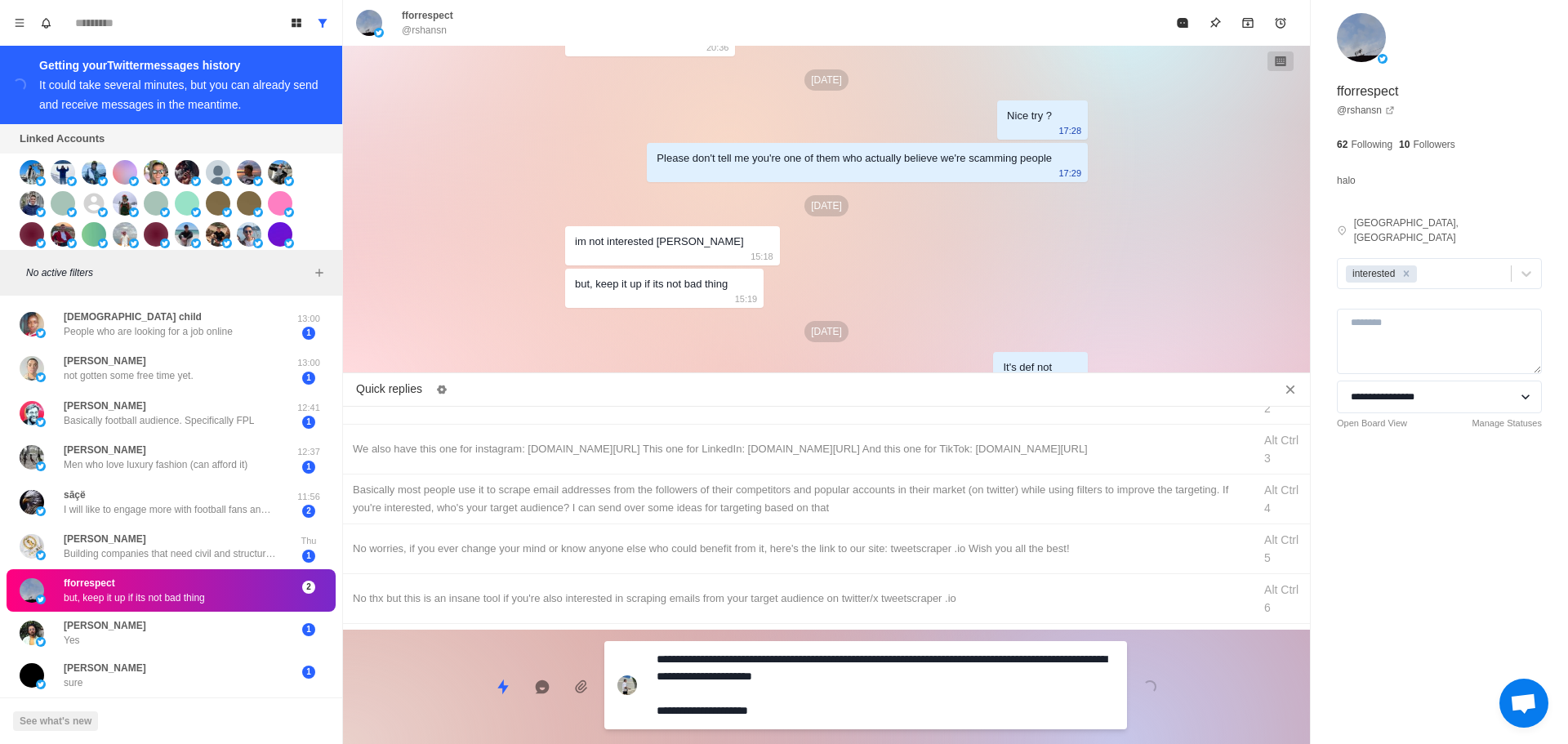
drag, startPoint x: 717, startPoint y: 666, endPoint x: 375, endPoint y: 641, distance: 342.9
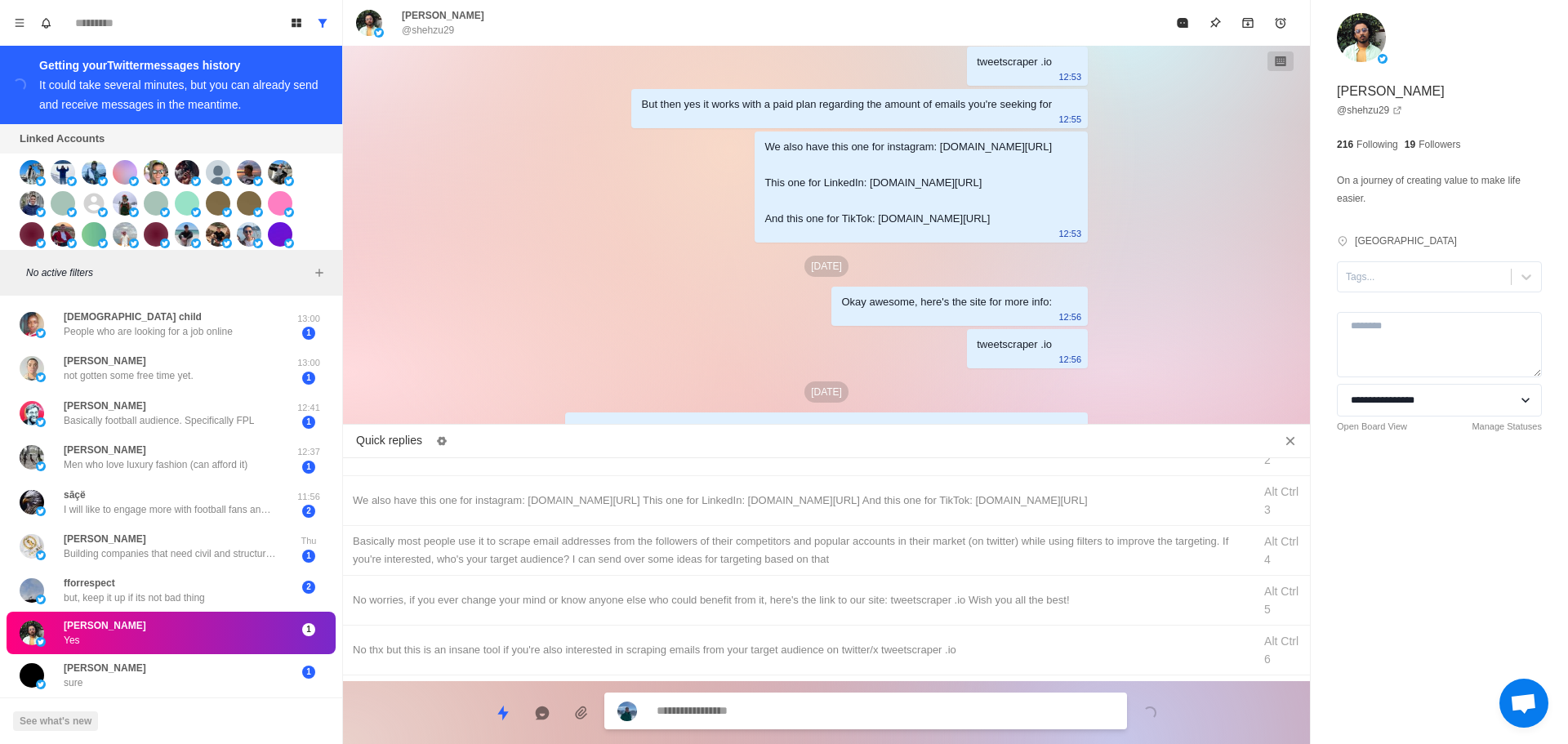
scroll to position [1413, 0]
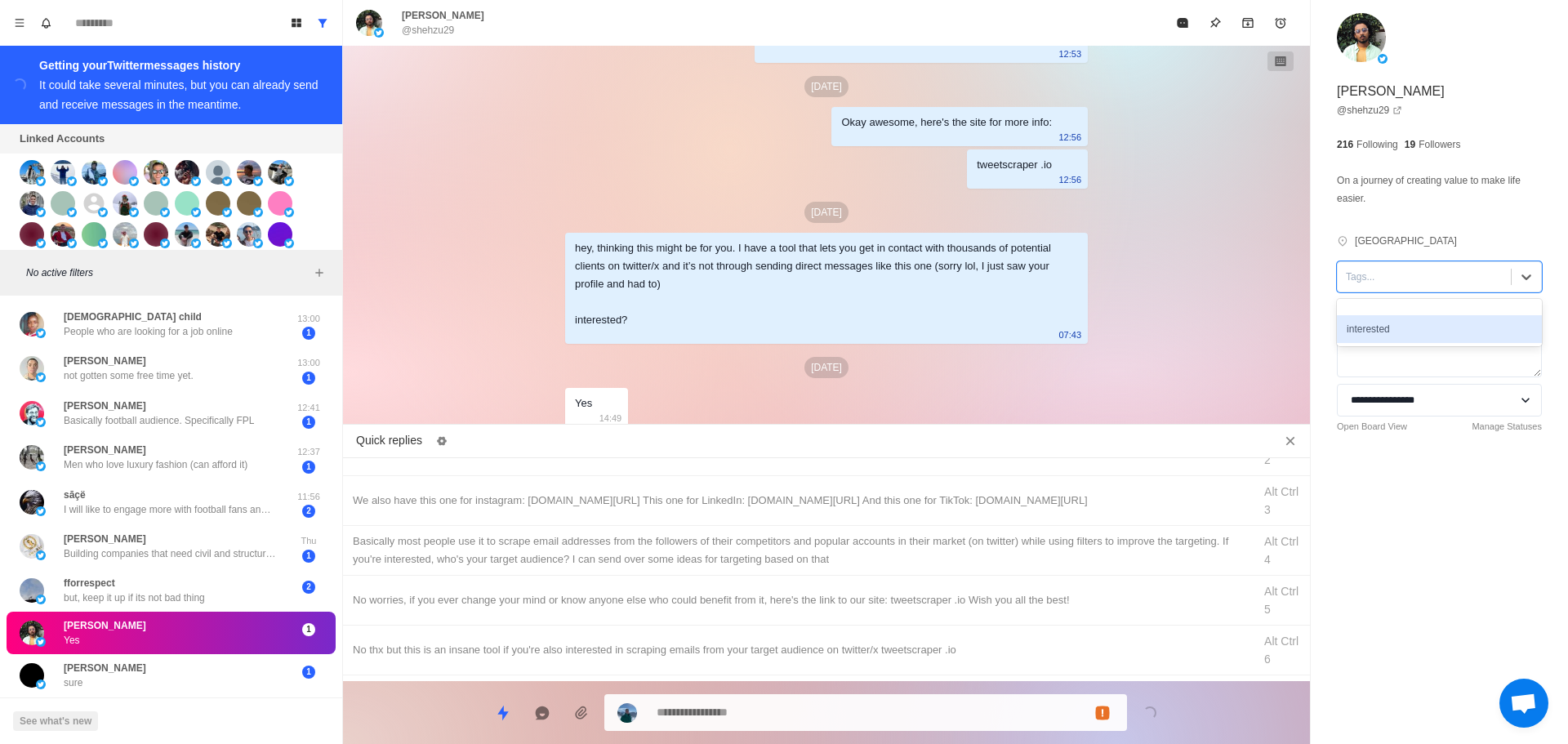
drag, startPoint x: 1388, startPoint y: 330, endPoint x: 571, endPoint y: 567, distance: 850.7
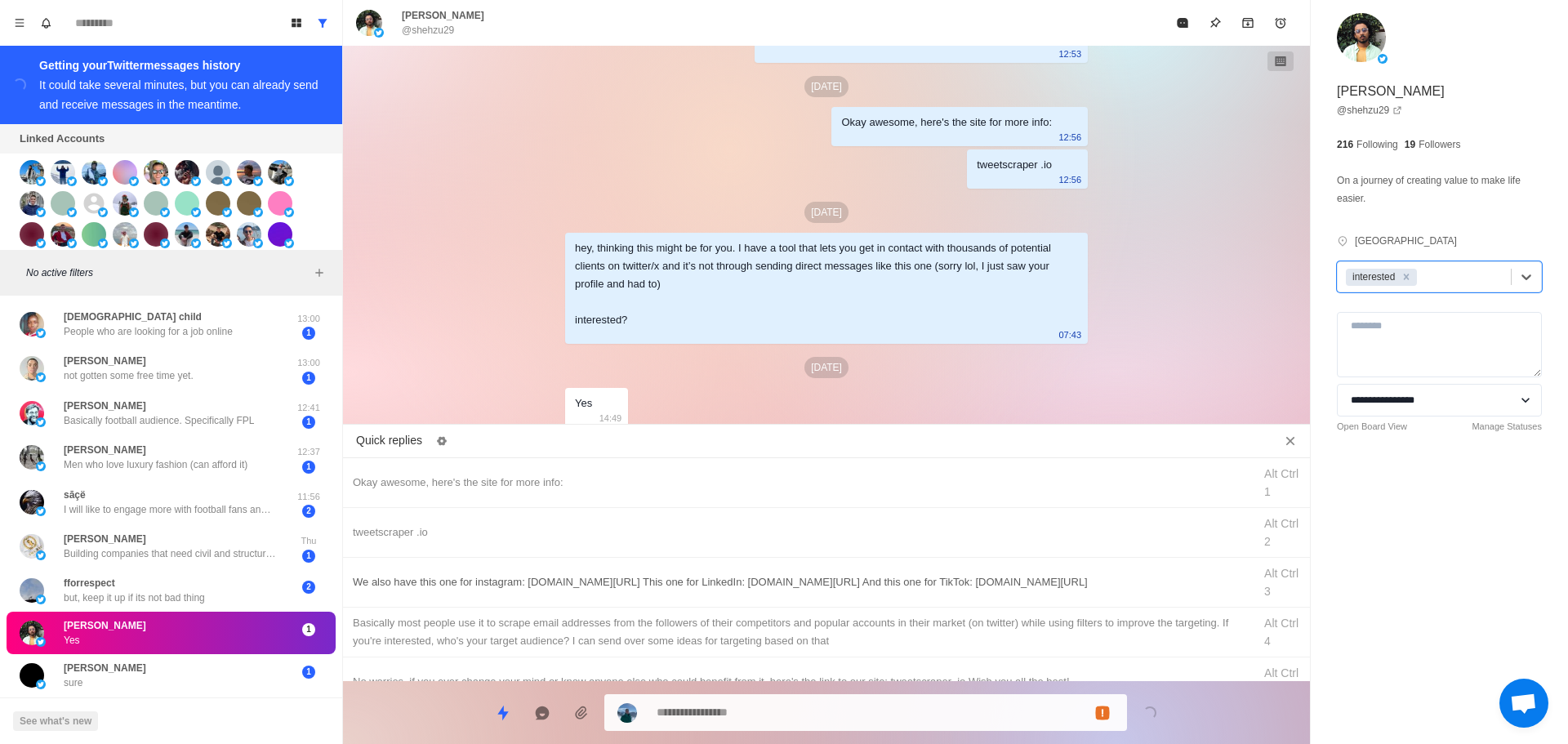
drag, startPoint x: 603, startPoint y: 484, endPoint x: 665, endPoint y: 572, distance: 107.6
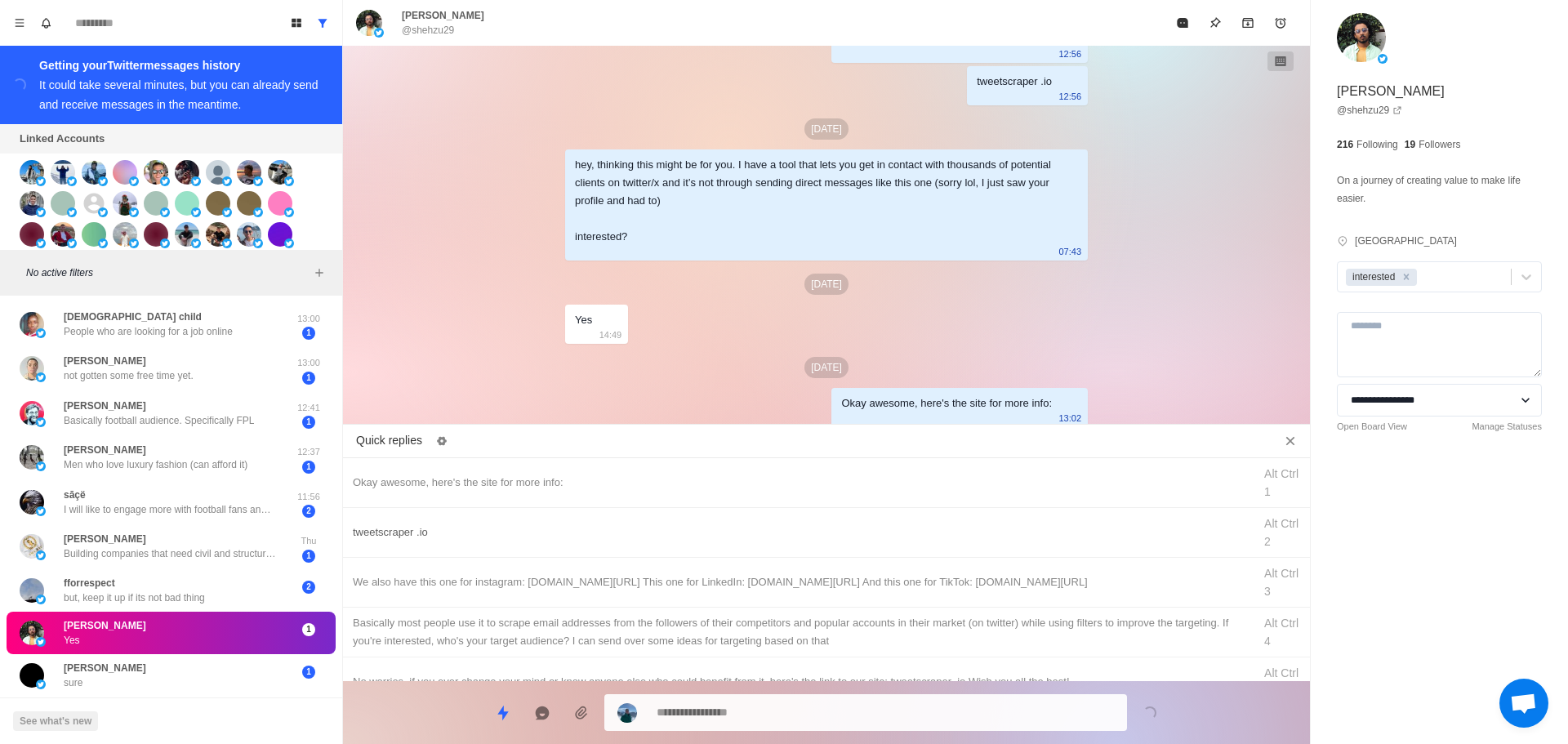
drag, startPoint x: 802, startPoint y: 532, endPoint x: 797, endPoint y: 699, distance: 167.1
drag, startPoint x: 799, startPoint y: 707, endPoint x: 822, endPoint y: 634, distance: 76.5
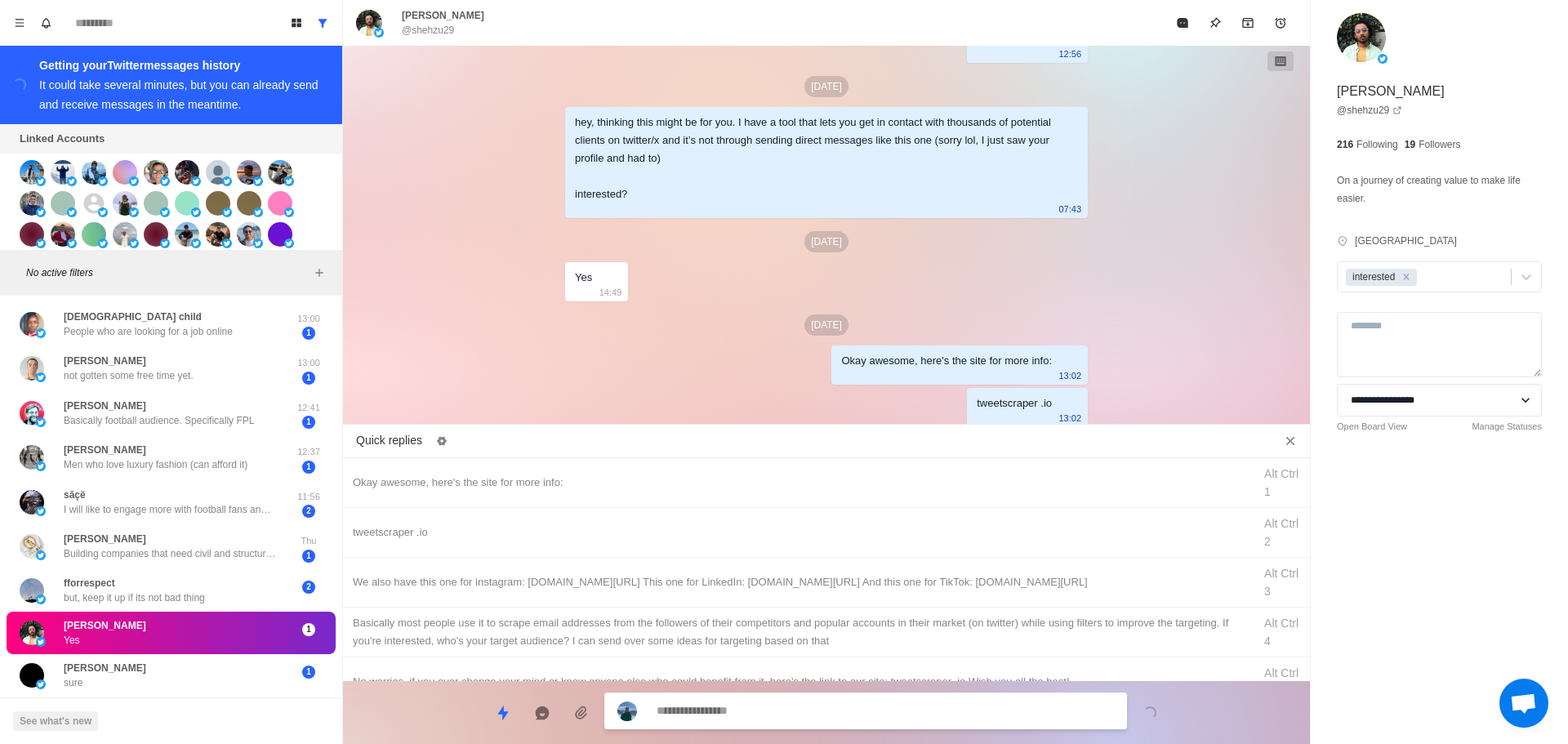
drag, startPoint x: 840, startPoint y: 588, endPoint x: 836, endPoint y: 613, distance: 25.3
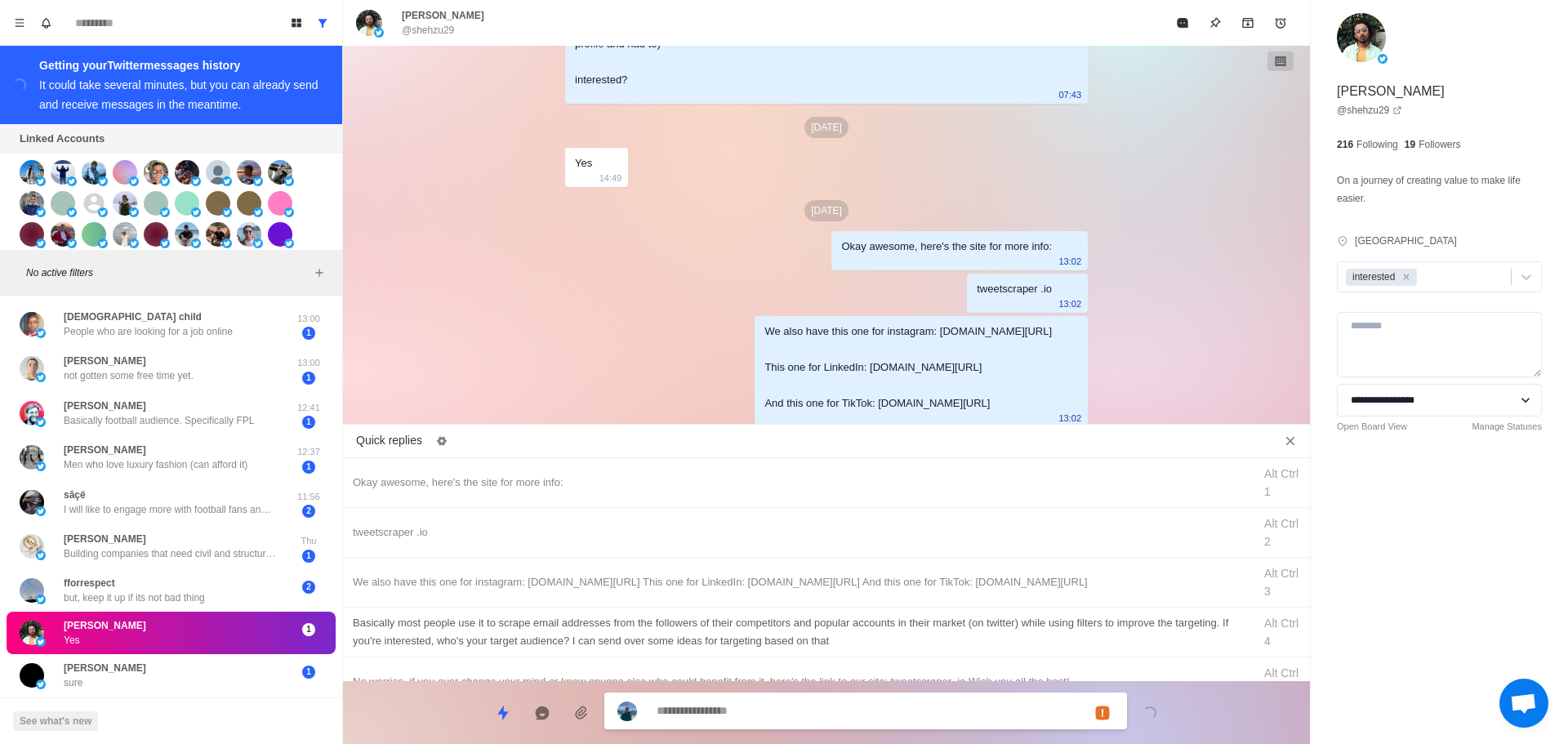
drag, startPoint x: 854, startPoint y: 623, endPoint x: 831, endPoint y: 683, distance: 64.3
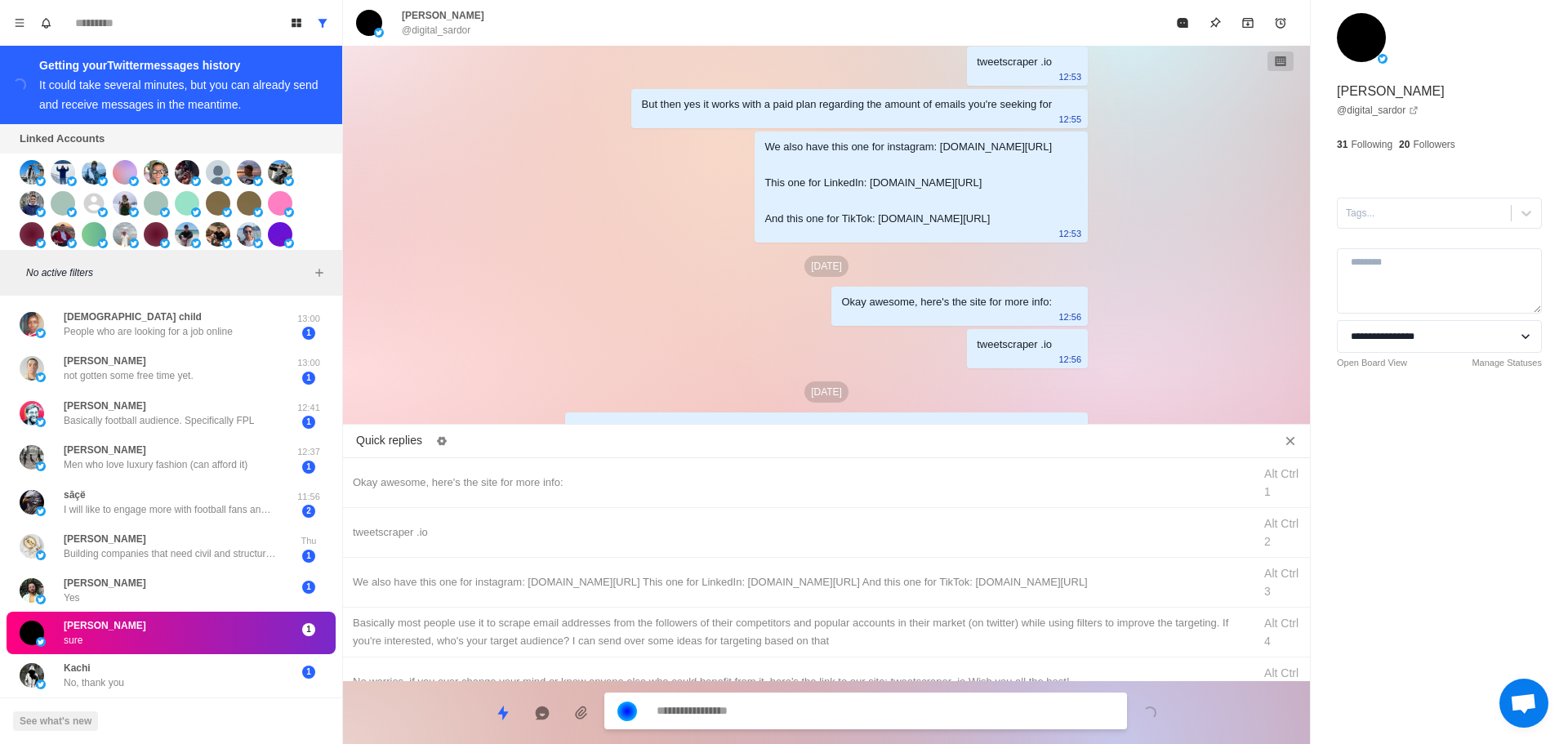
scroll to position [1413, 0]
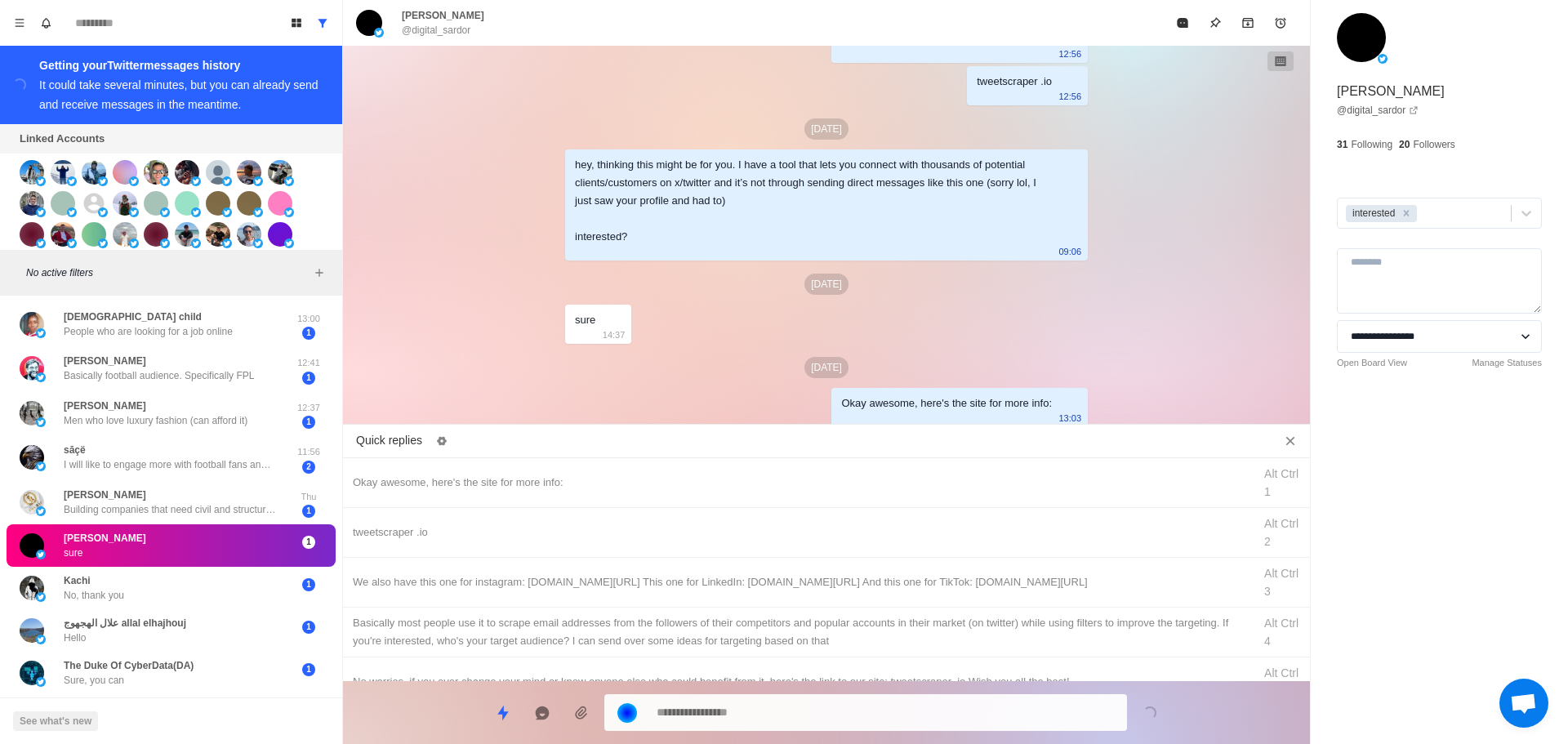
drag, startPoint x: 822, startPoint y: 521, endPoint x: 793, endPoint y: 705, distance: 186.3
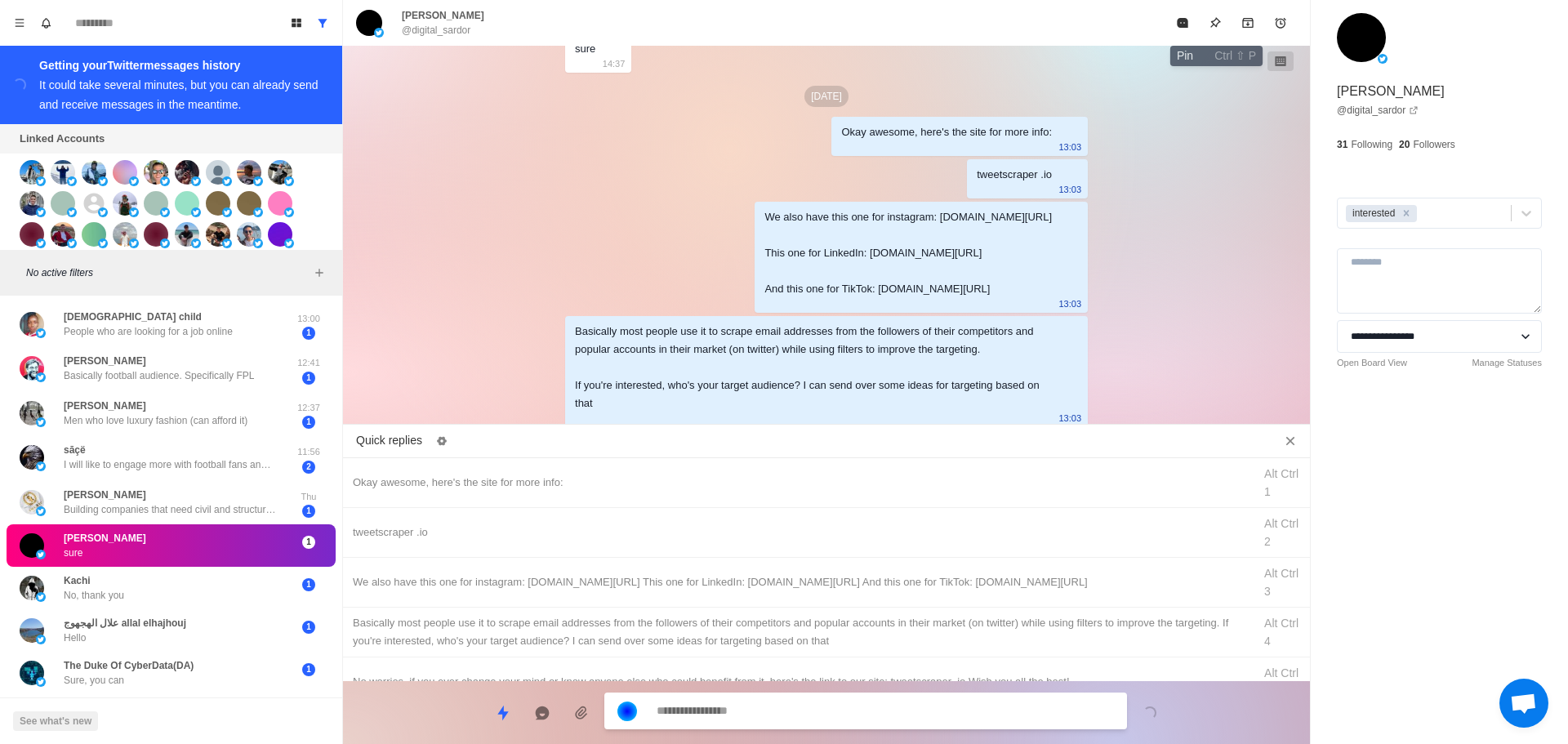
drag, startPoint x: 1186, startPoint y: 22, endPoint x: 970, endPoint y: 347, distance: 390.2
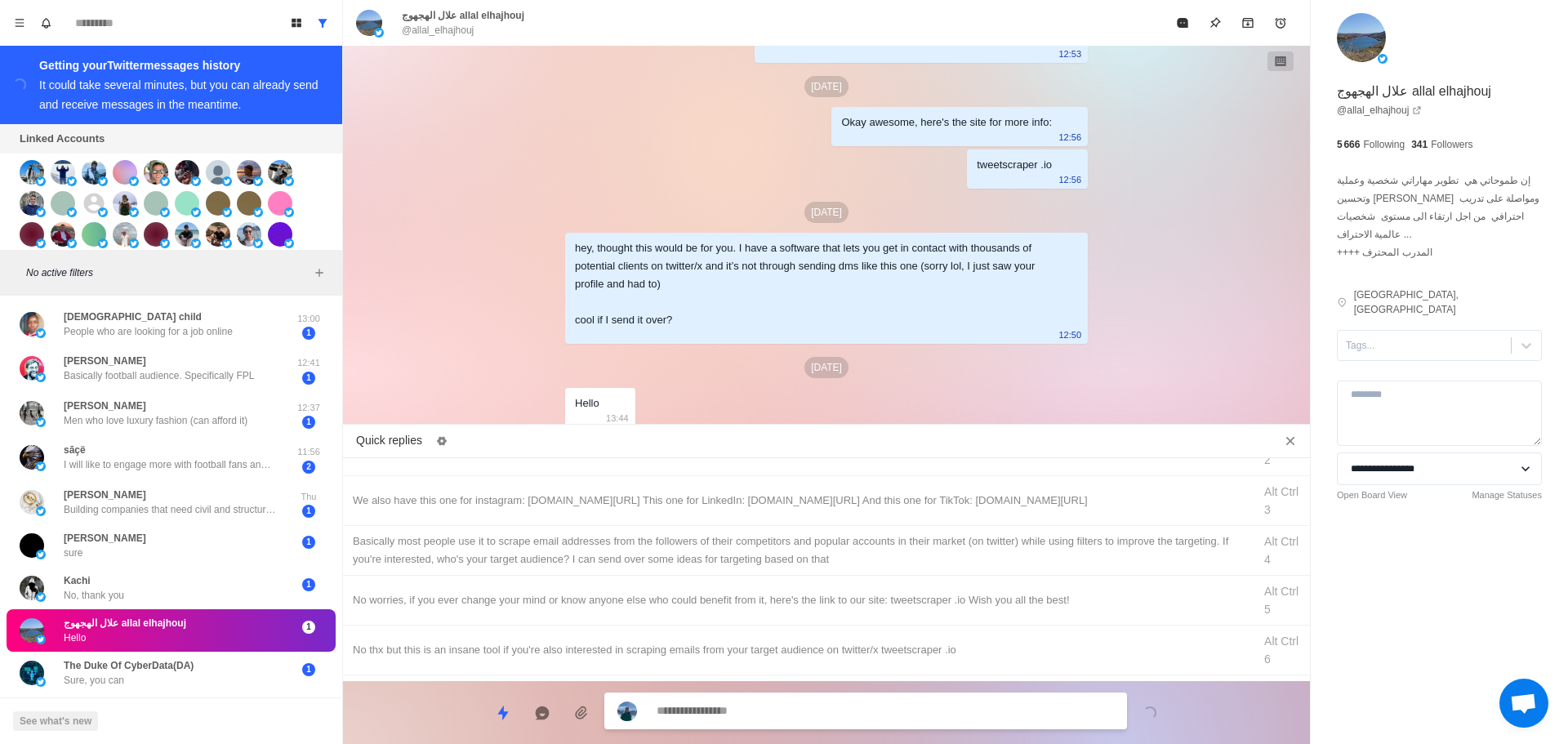
scroll to position [0, 0]
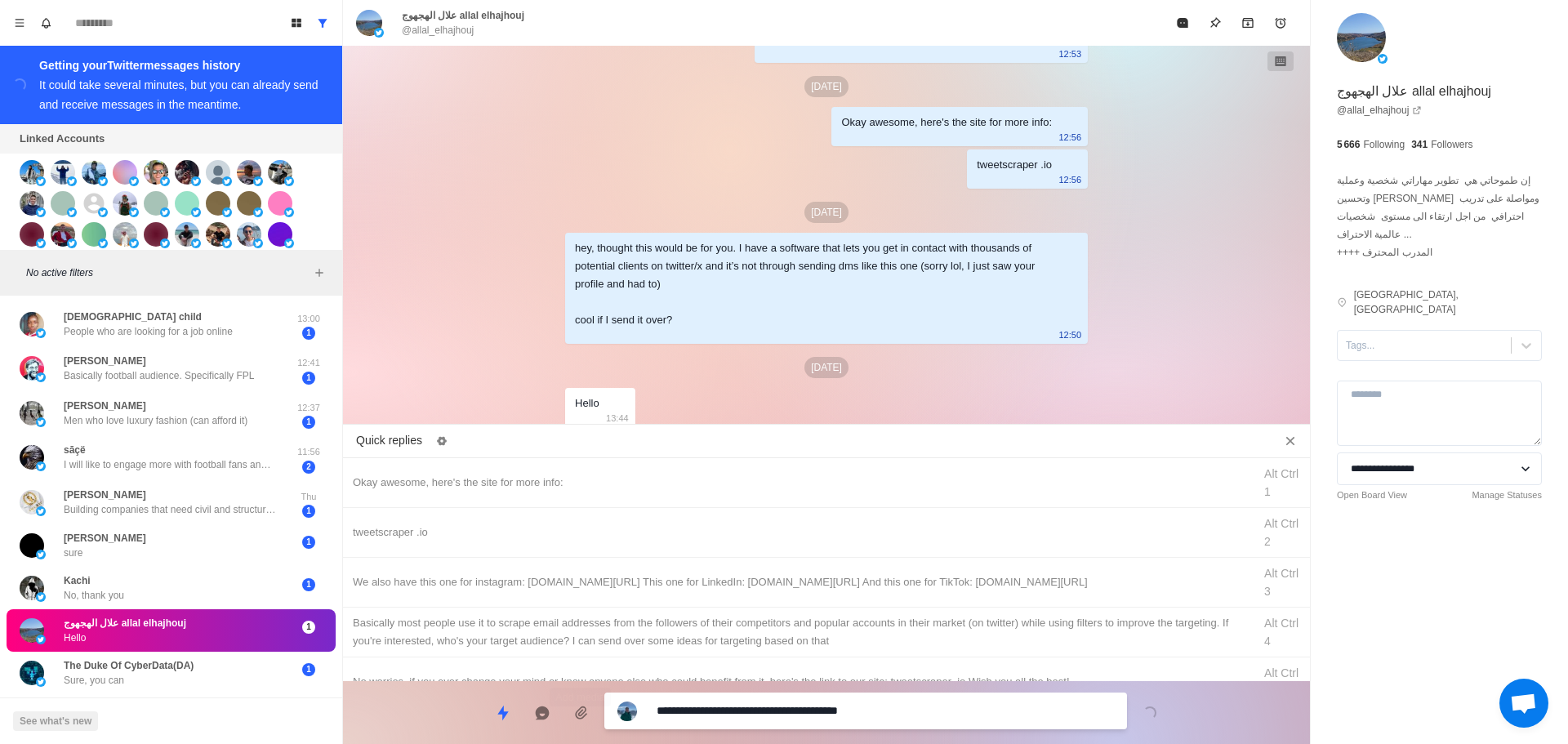
drag, startPoint x: 734, startPoint y: 715, endPoint x: 333, endPoint y: 708, distance: 401.1
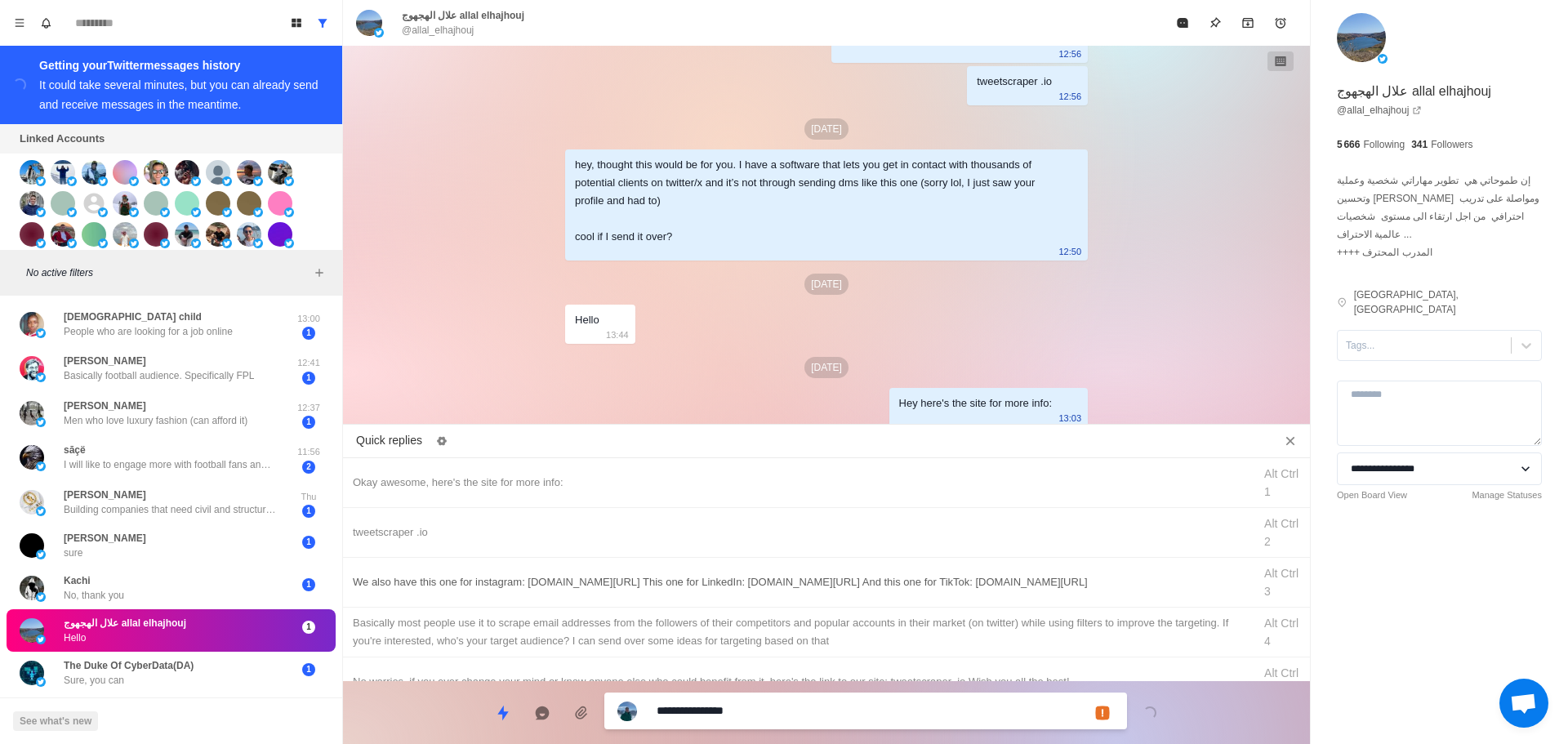
drag, startPoint x: 784, startPoint y: 713, endPoint x: 821, endPoint y: 602, distance: 117.0
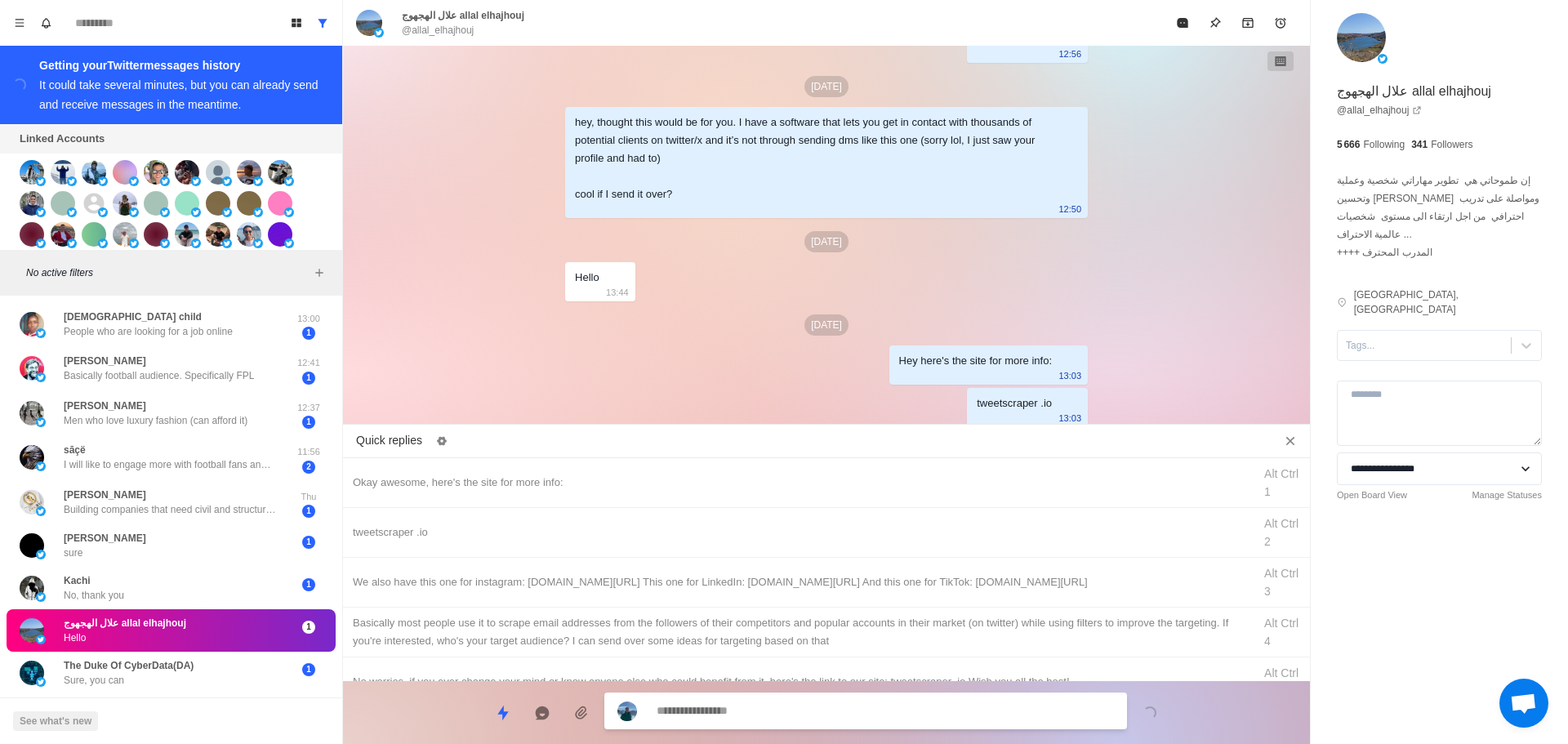
drag, startPoint x: 822, startPoint y: 601, endPoint x: 804, endPoint y: 669, distance: 70.3
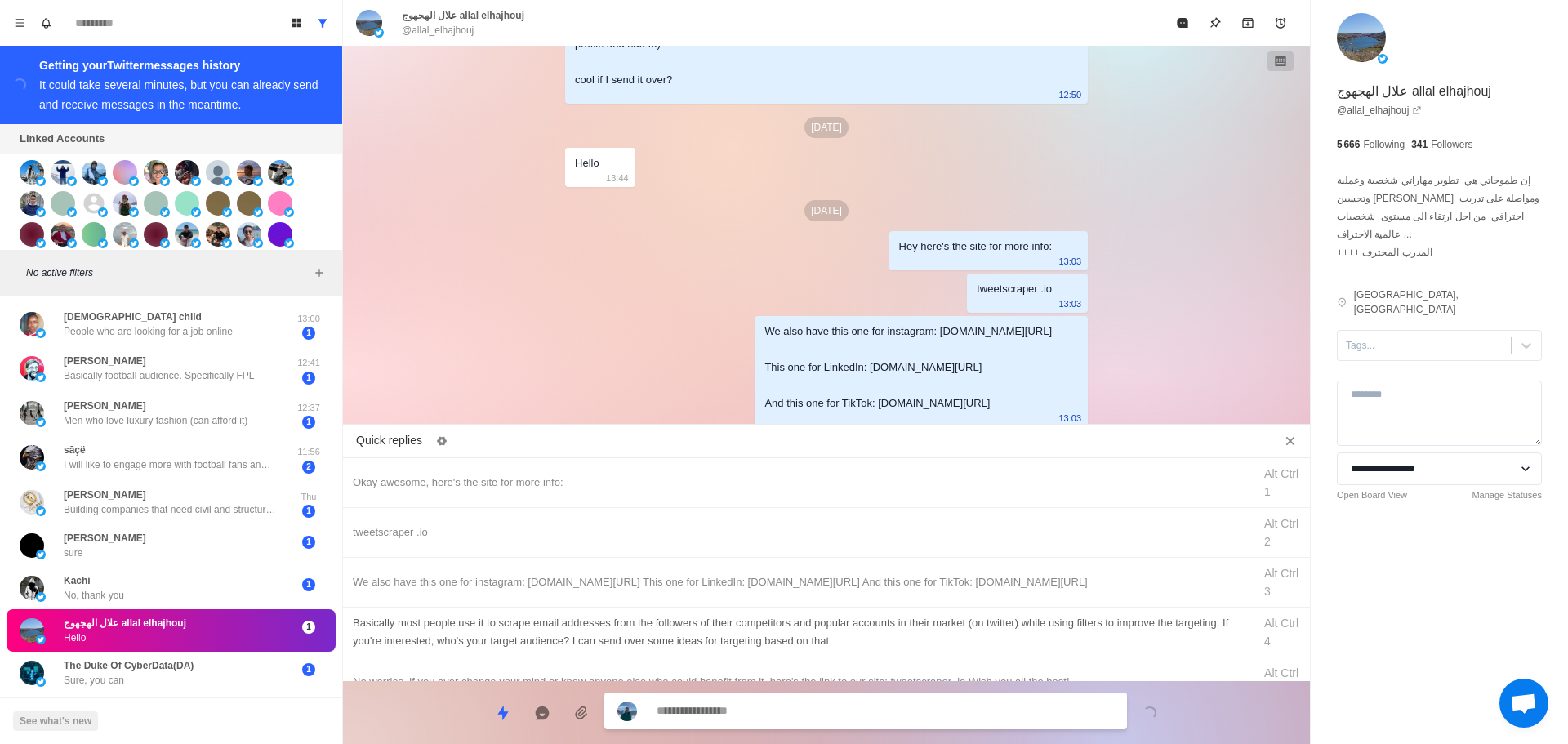
drag, startPoint x: 840, startPoint y: 643, endPoint x: 849, endPoint y: 697, distance: 54.7
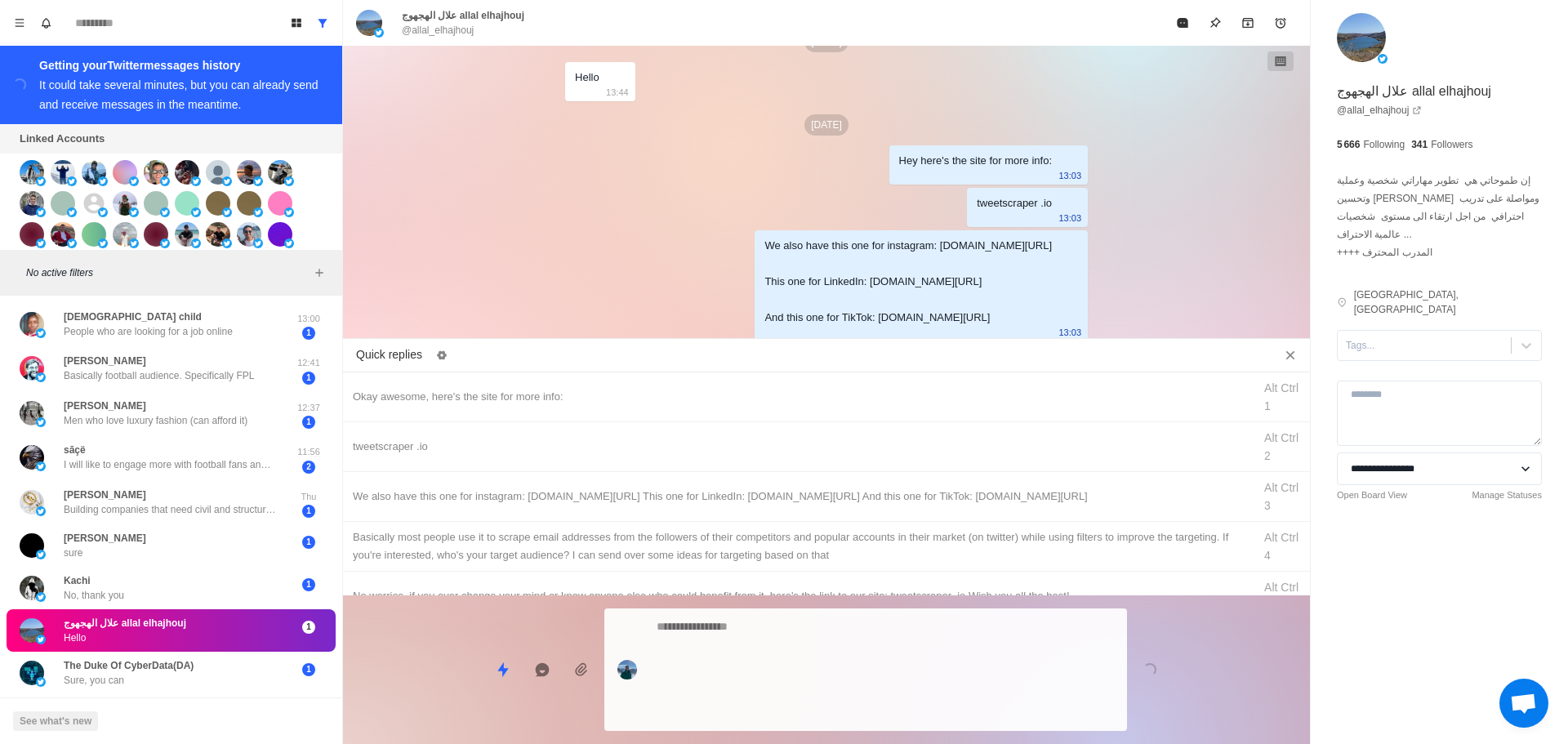
drag, startPoint x: 849, startPoint y: 698, endPoint x: 1223, endPoint y: 249, distance: 584.4
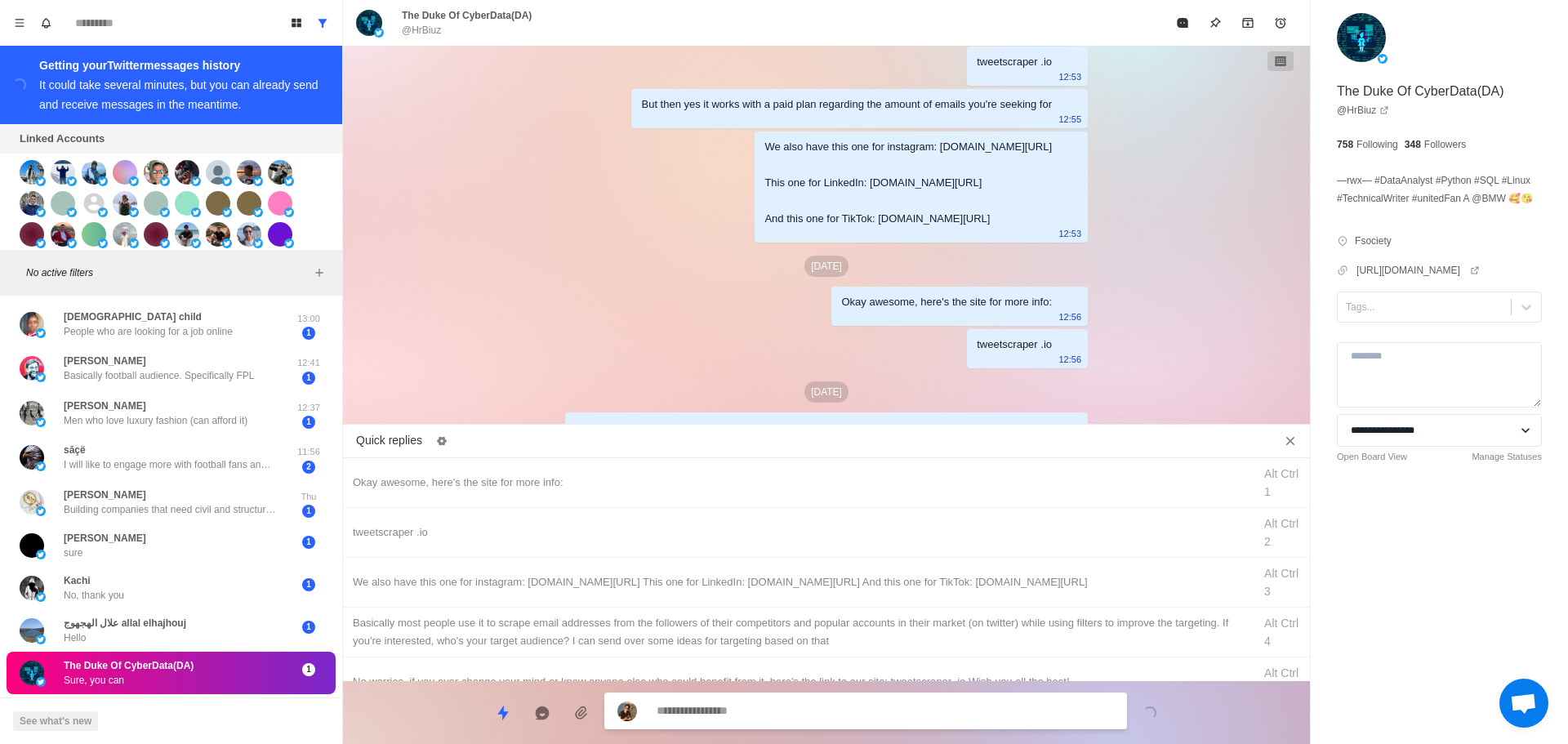
scroll to position [1413, 0]
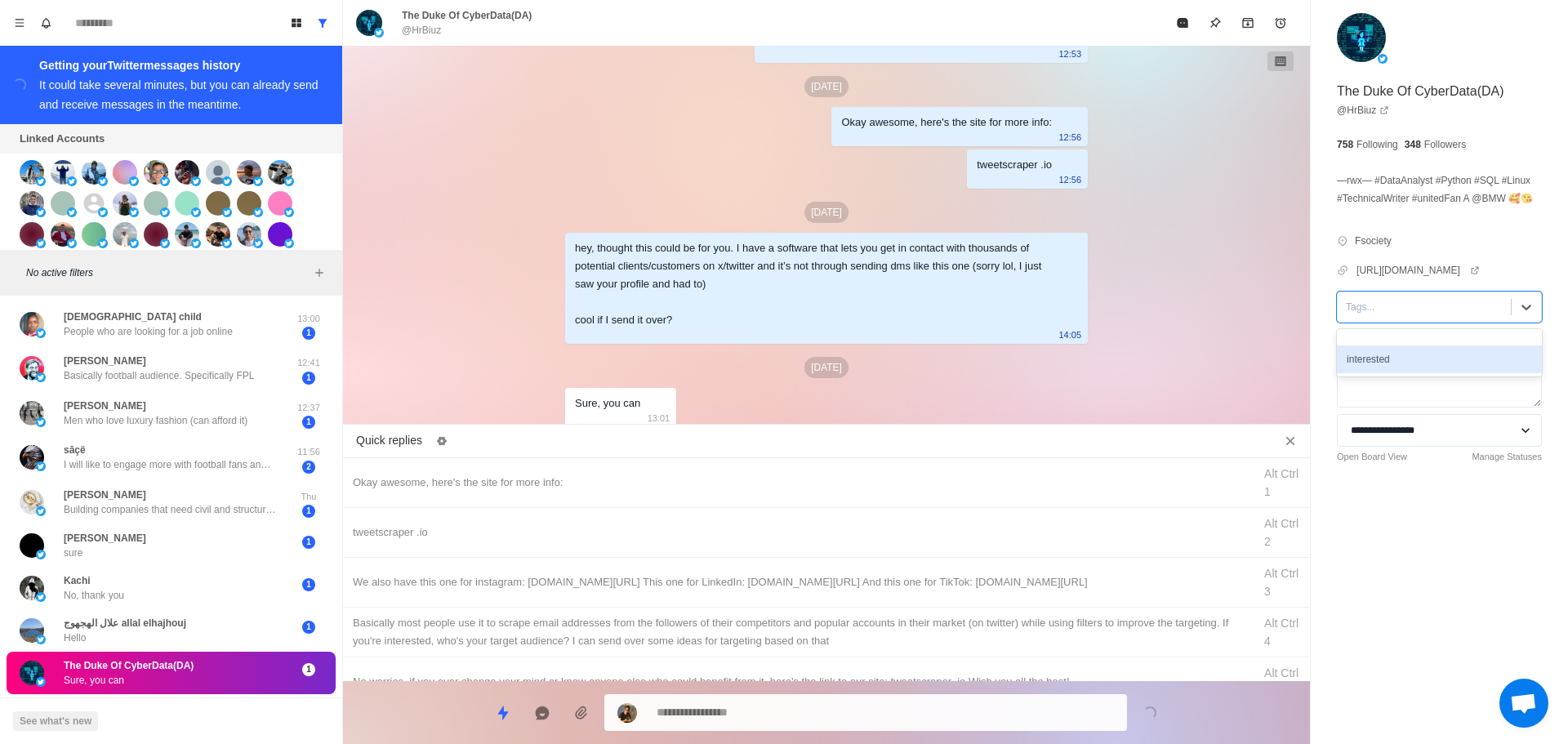
drag, startPoint x: 1400, startPoint y: 357, endPoint x: 632, endPoint y: 495, distance: 780.3
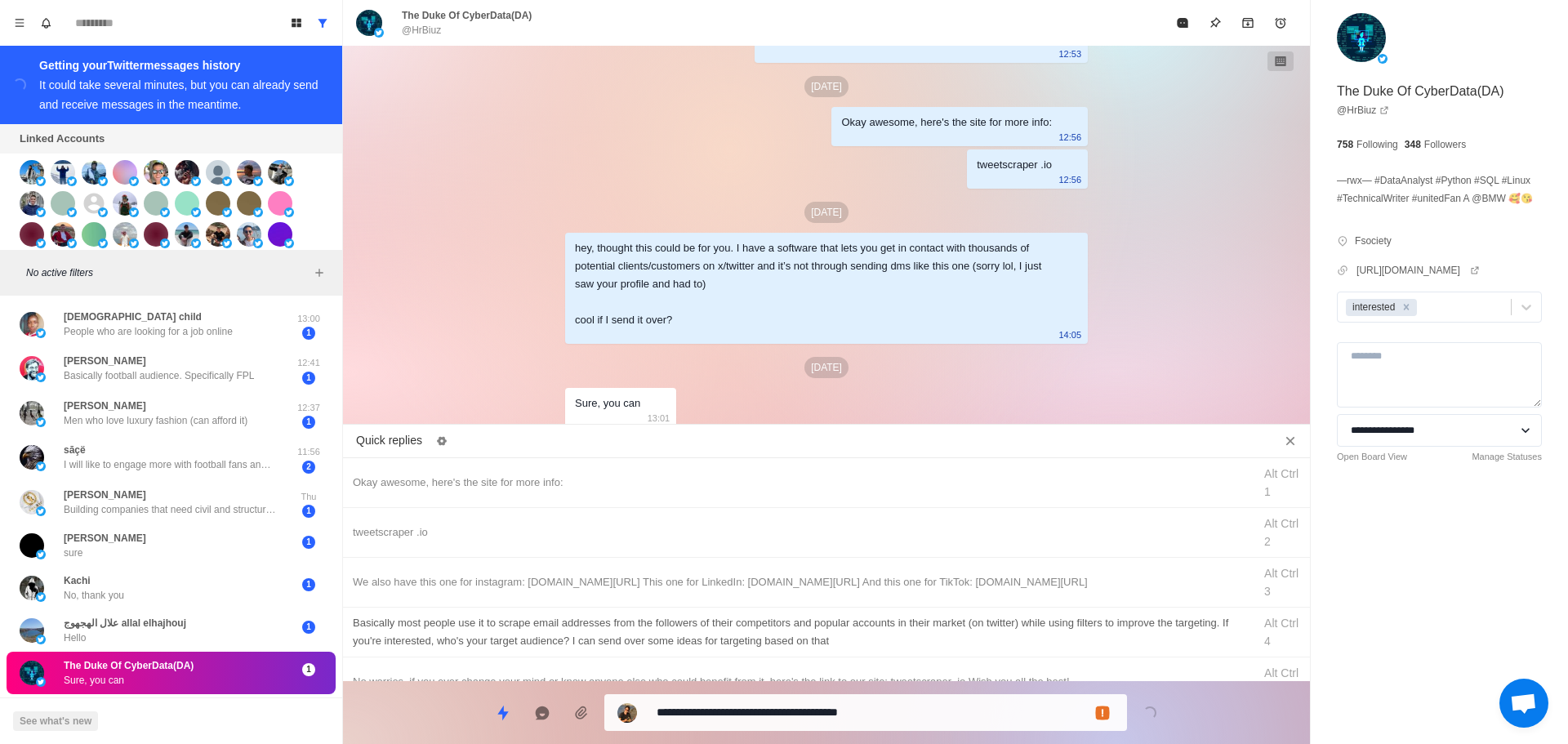
drag, startPoint x: 760, startPoint y: 708, endPoint x: 778, endPoint y: 609, distance: 100.6
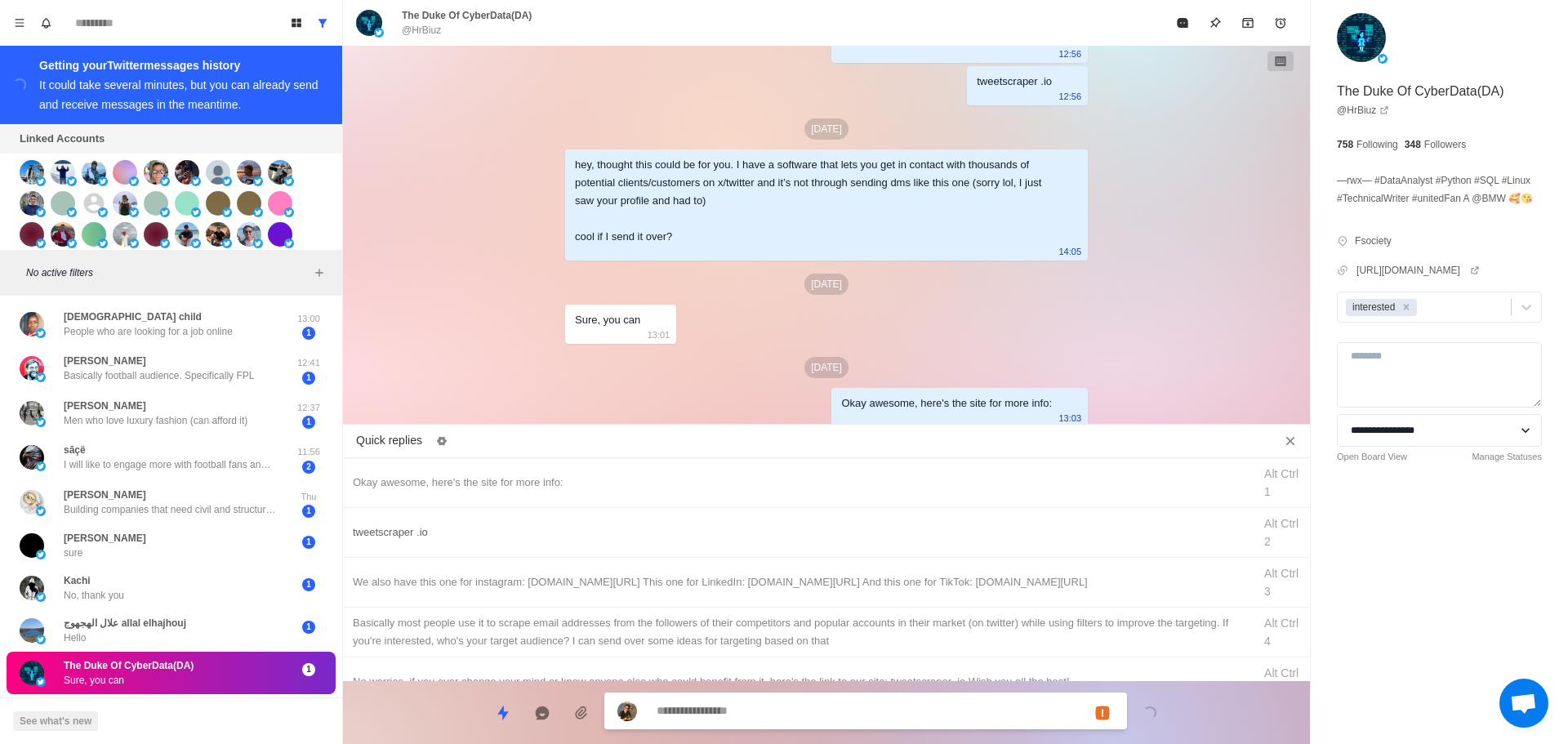
drag, startPoint x: 808, startPoint y: 526, endPoint x: 810, endPoint y: 537, distance: 11.2
drag, startPoint x: 805, startPoint y: 718, endPoint x: 838, endPoint y: 594, distance: 128.3
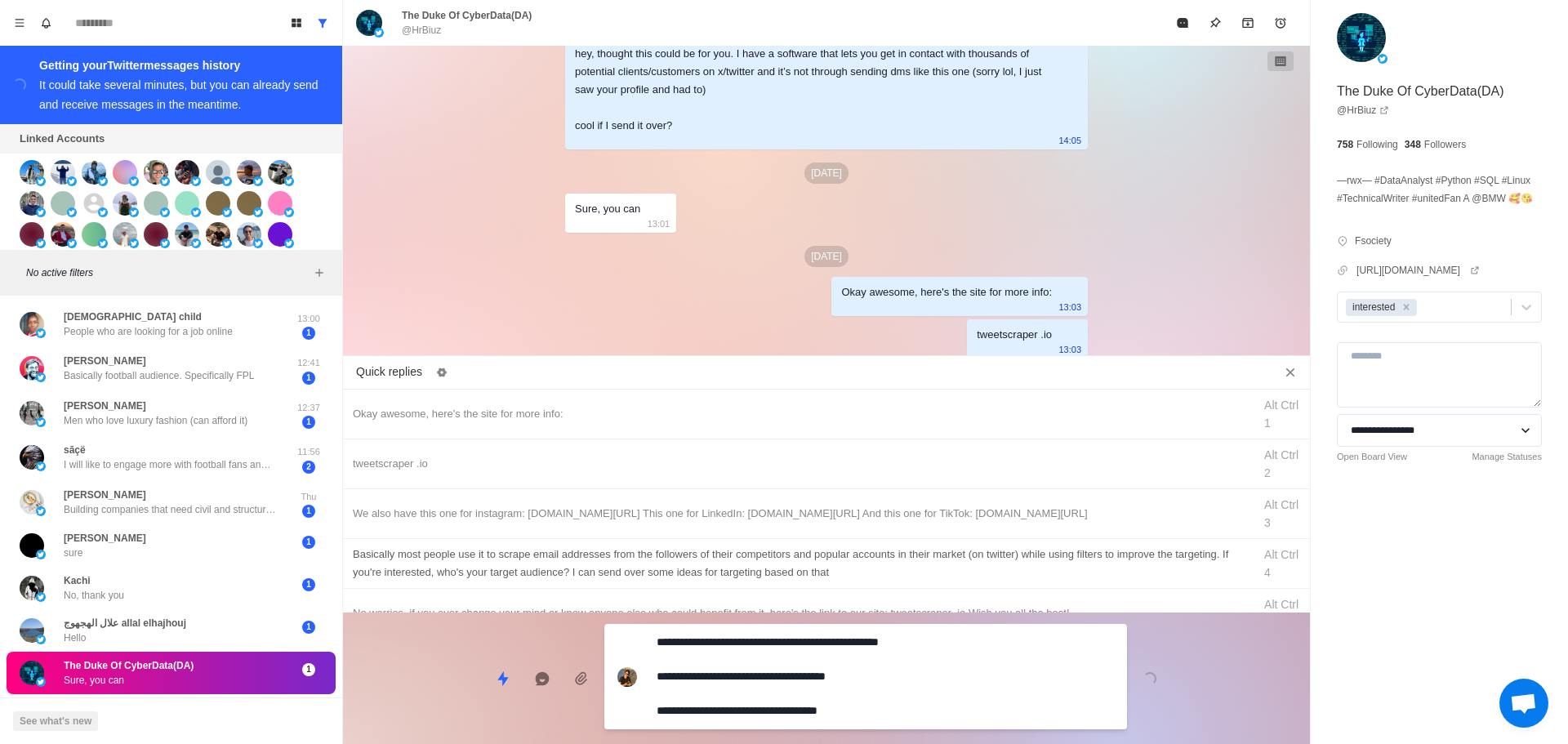
drag, startPoint x: 813, startPoint y: 712, endPoint x: 852, endPoint y: 633, distance: 88.1
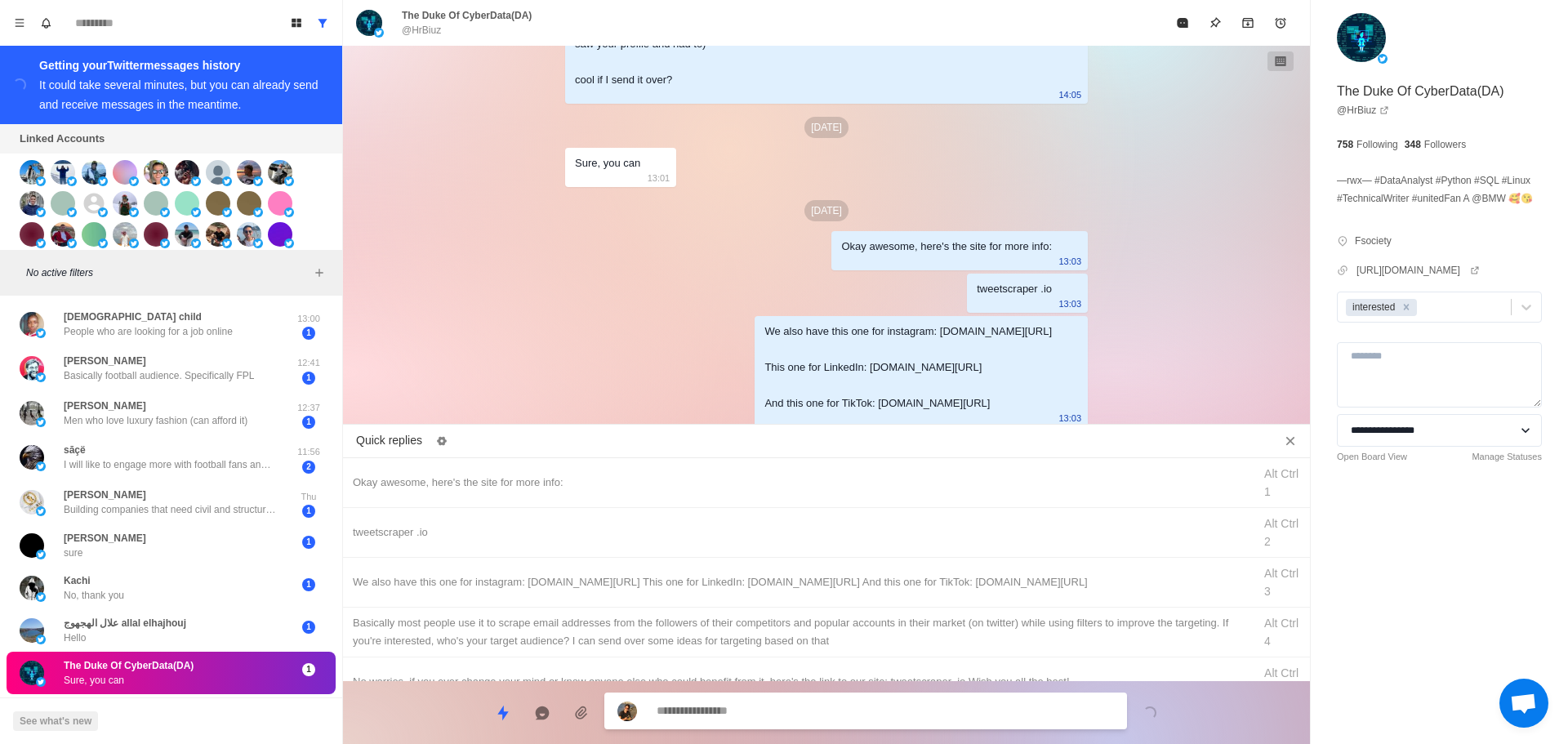
drag, startPoint x: 852, startPoint y: 632, endPoint x: 834, endPoint y: 712, distance: 82.0
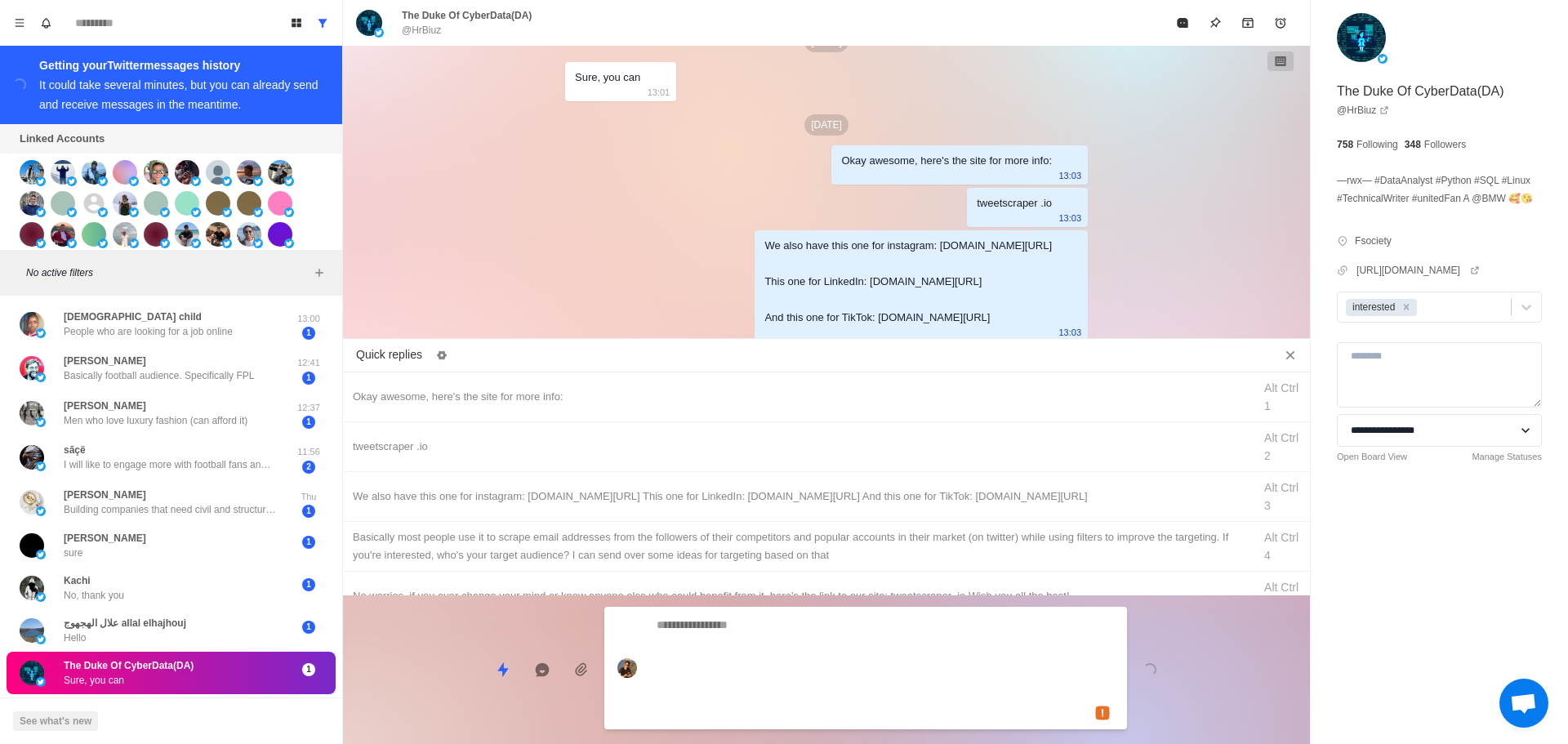
drag, startPoint x: 834, startPoint y: 712, endPoint x: 1146, endPoint y: 169, distance: 626.3
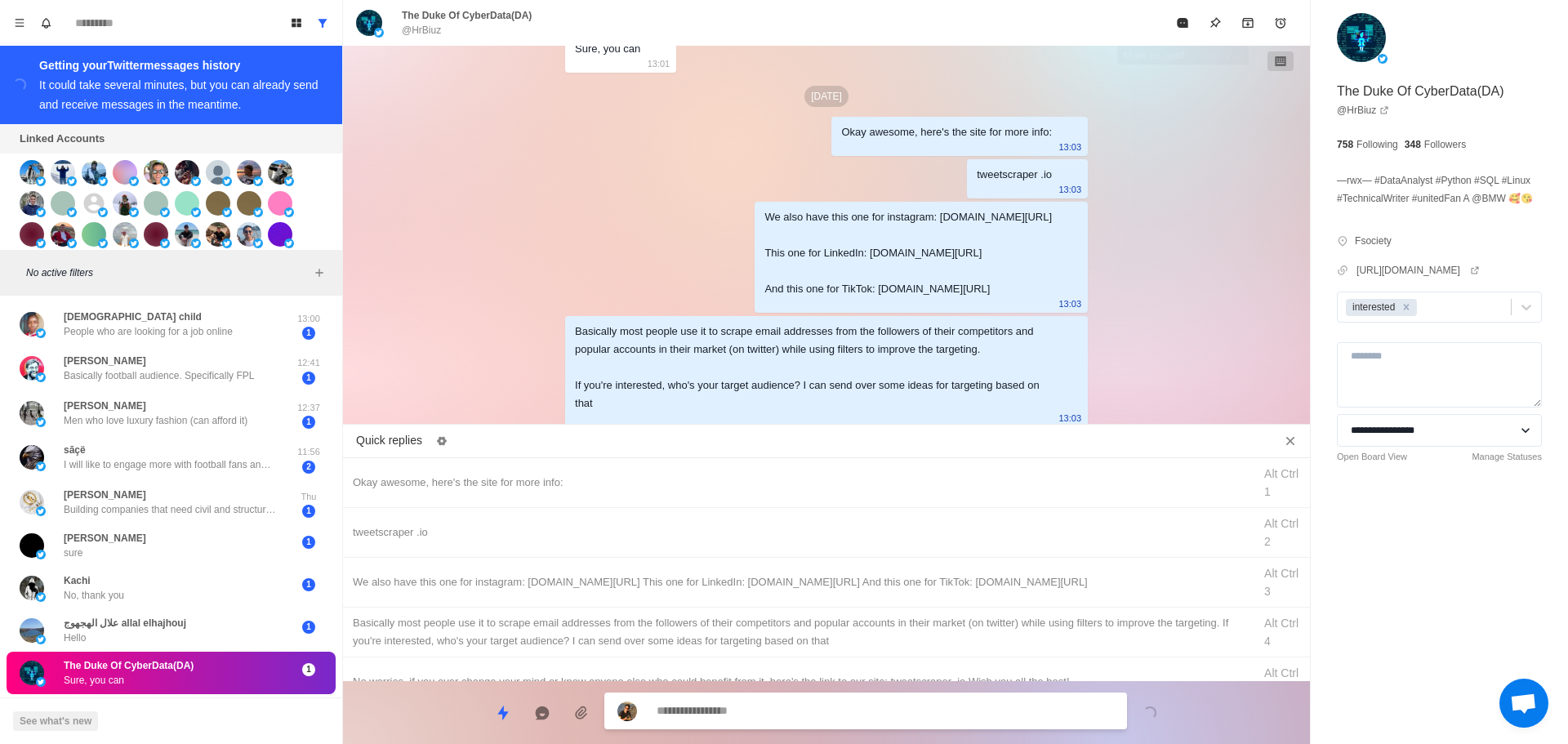
drag, startPoint x: 1190, startPoint y: 19, endPoint x: 567, endPoint y: 382, distance: 721.0
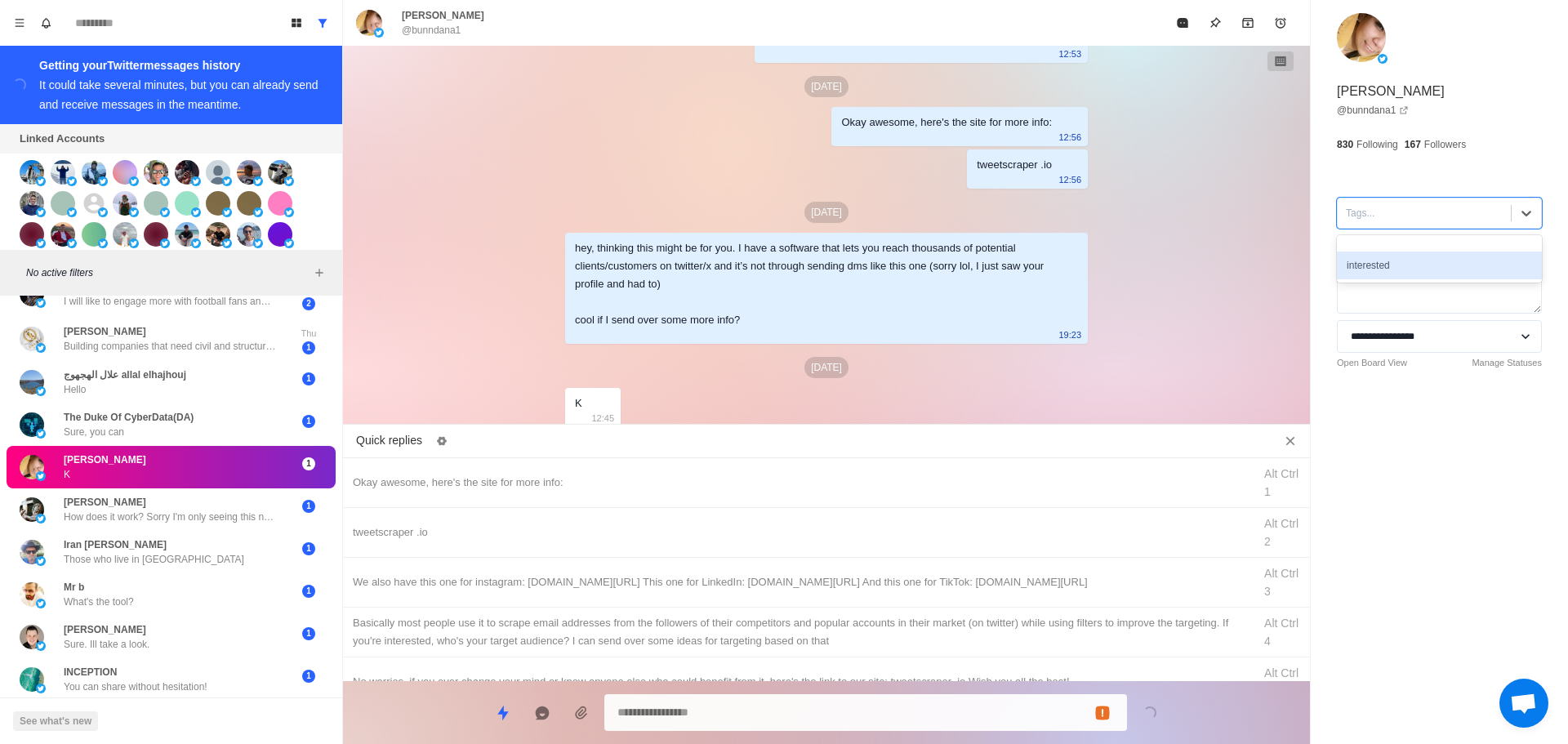
drag, startPoint x: 1401, startPoint y: 235, endPoint x: 1231, endPoint y: 307, distance: 184.6
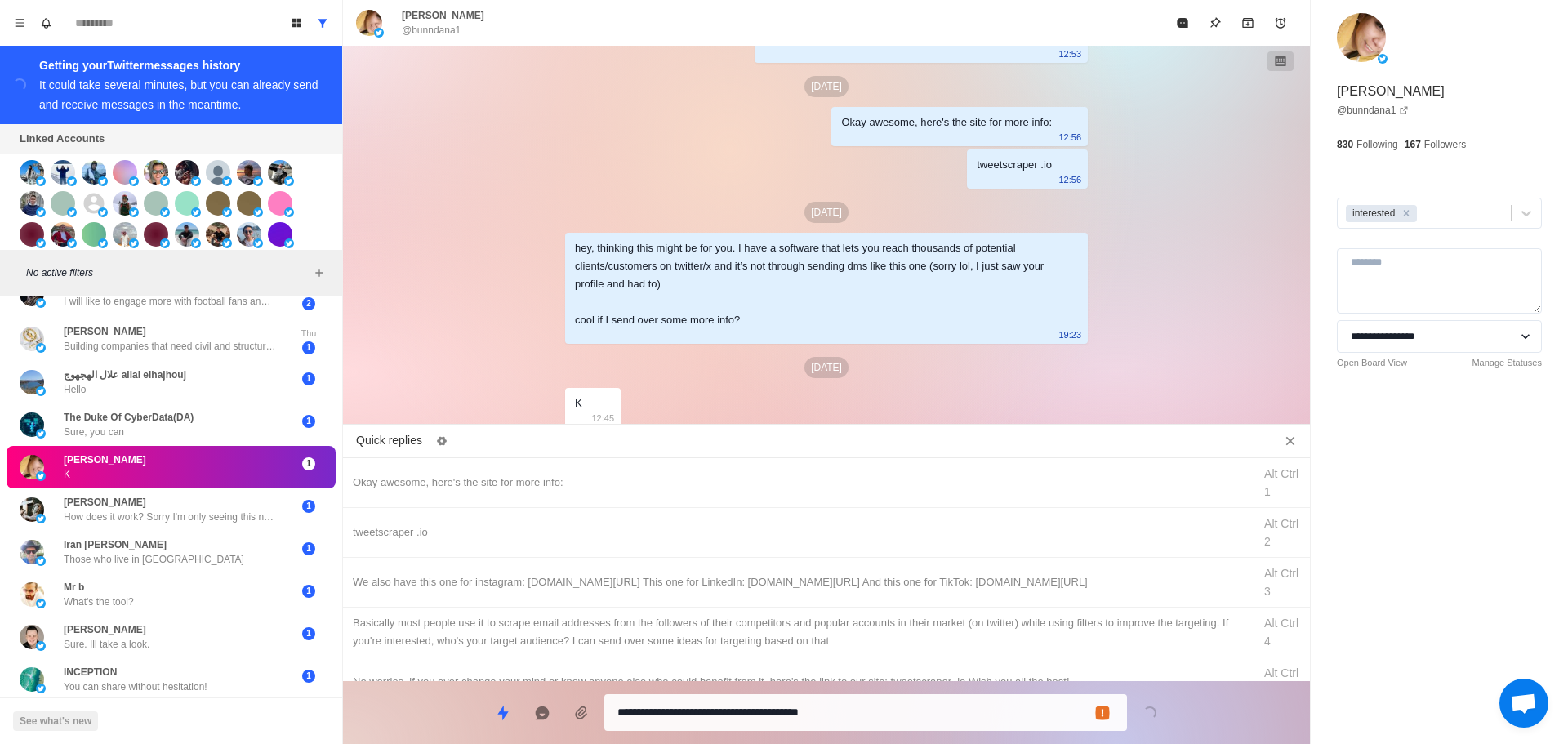
drag, startPoint x: 775, startPoint y: 708, endPoint x: 776, endPoint y: 700, distance: 8.1
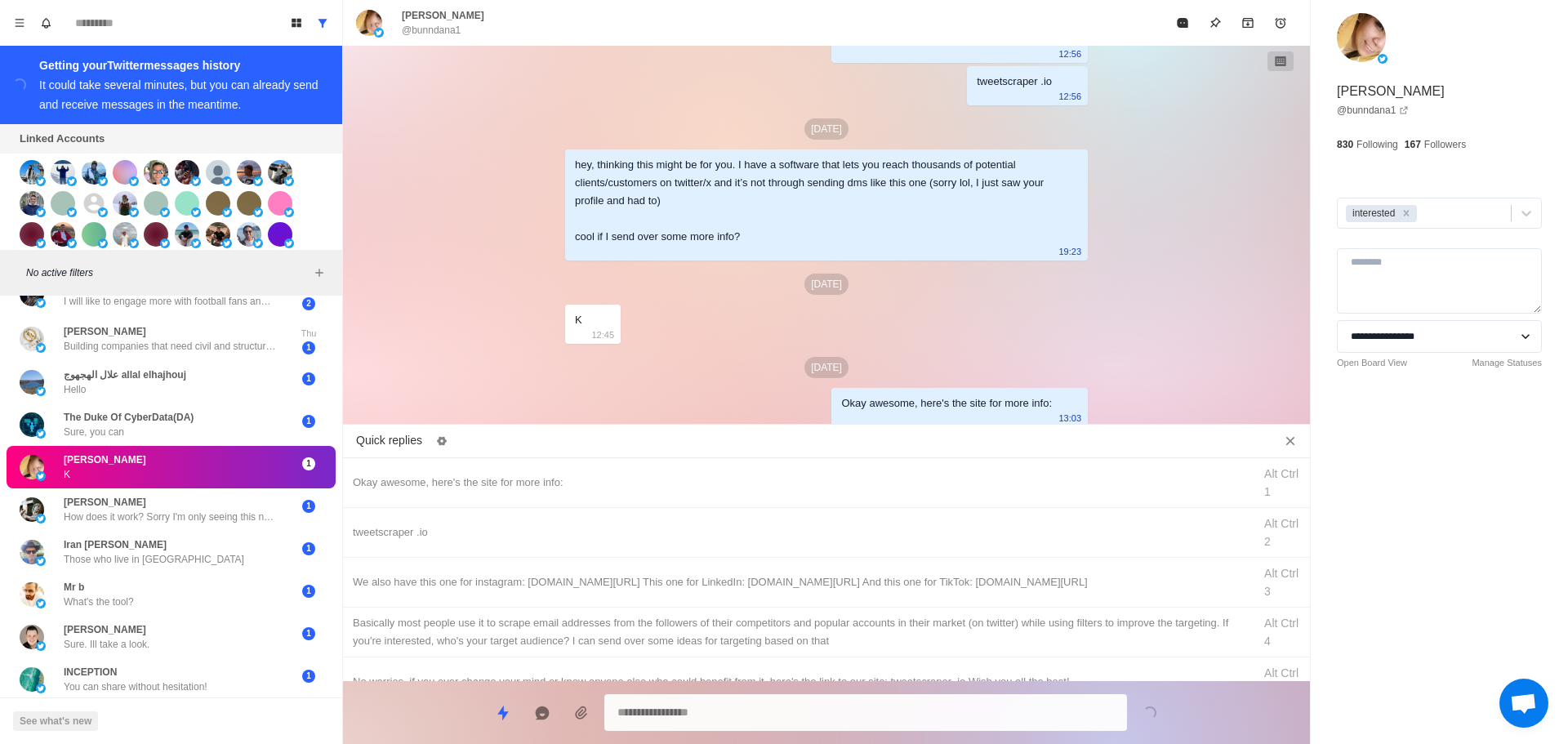
drag, startPoint x: 833, startPoint y: 517, endPoint x: 824, endPoint y: 706, distance: 189.2
drag, startPoint x: 826, startPoint y: 713, endPoint x: 883, endPoint y: 598, distance: 128.4
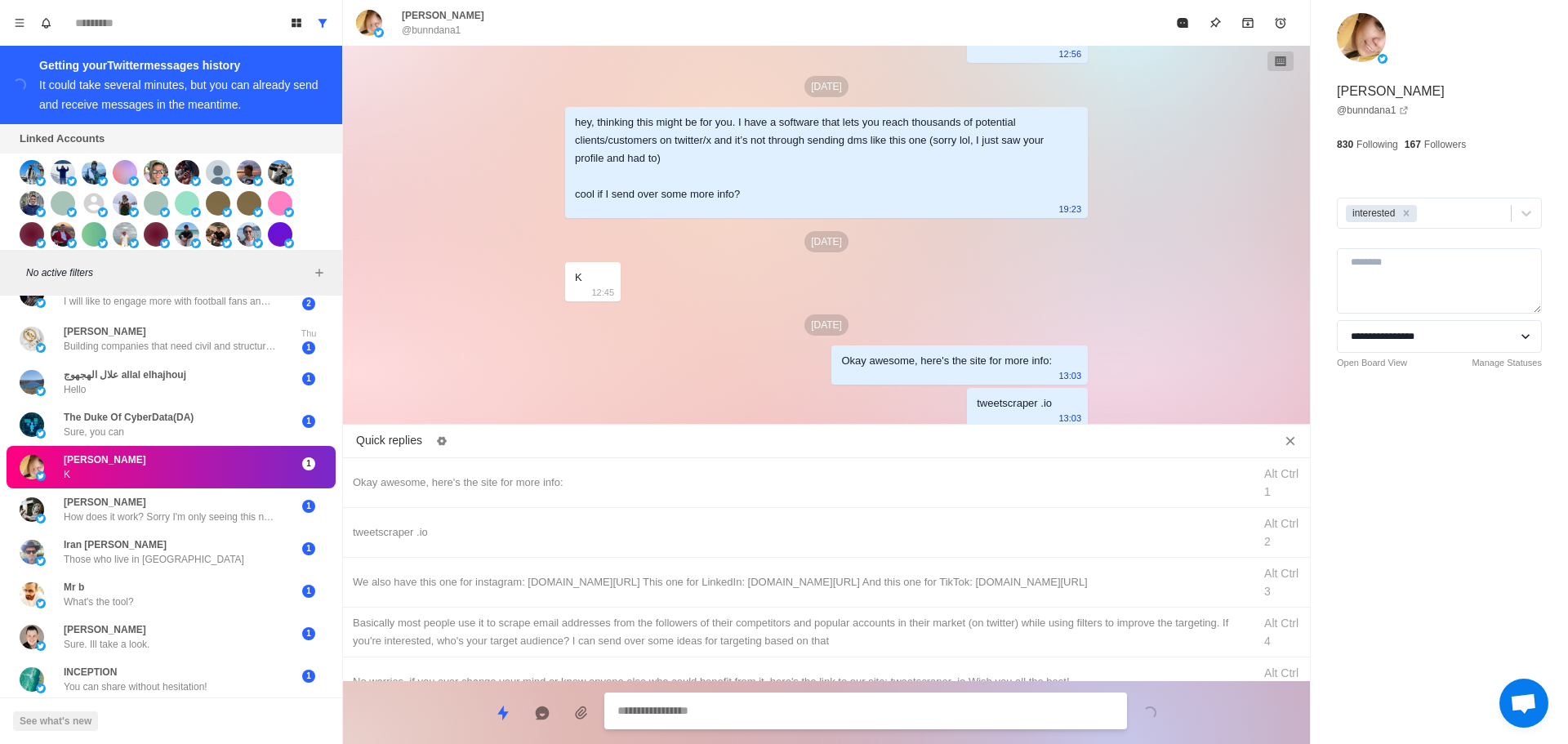
drag, startPoint x: 886, startPoint y: 588, endPoint x: 855, endPoint y: 703, distance: 119.1
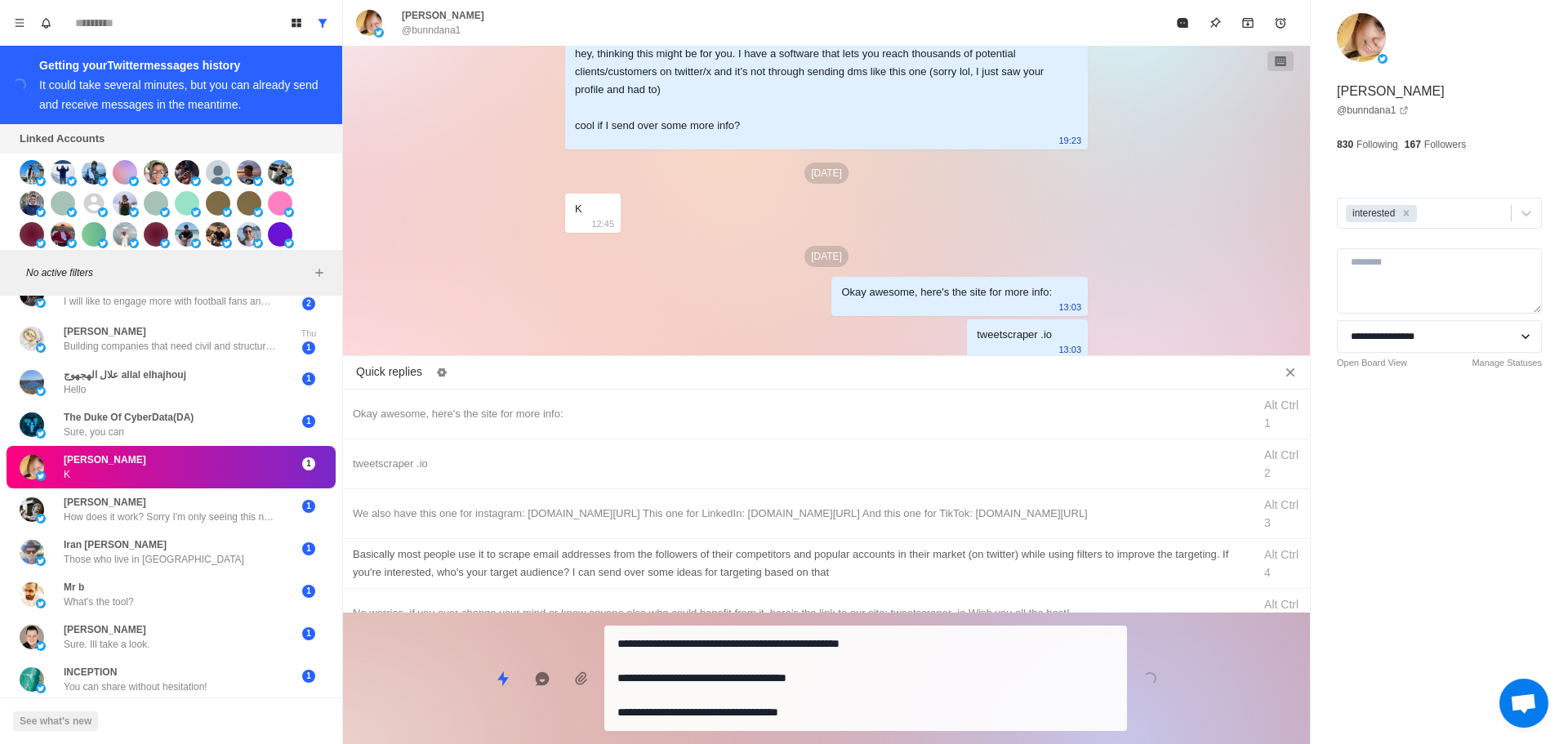
drag, startPoint x: 859, startPoint y: 707, endPoint x: 899, endPoint y: 639, distance: 78.9
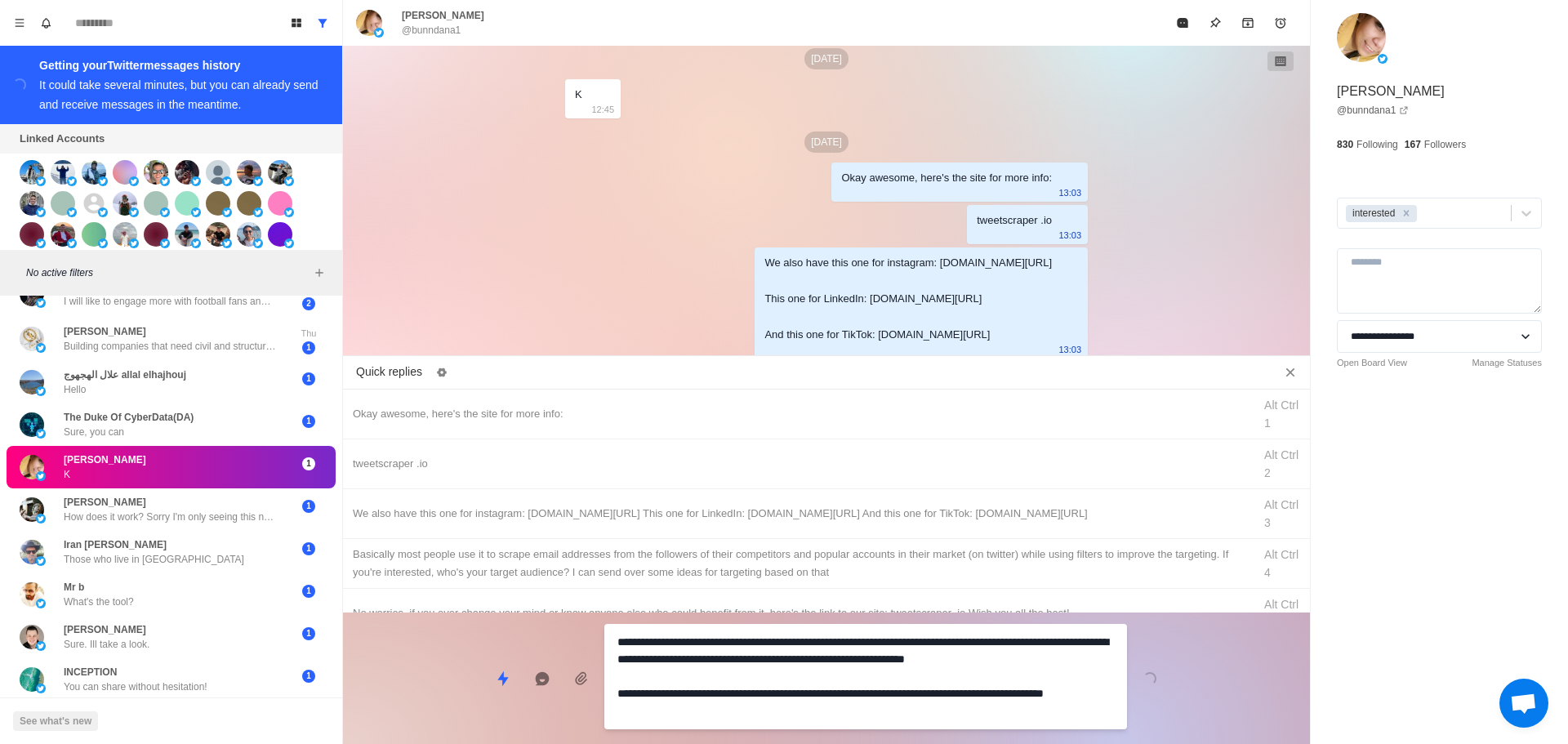
drag, startPoint x: 883, startPoint y: 692, endPoint x: 1068, endPoint y: 261, distance: 469.0
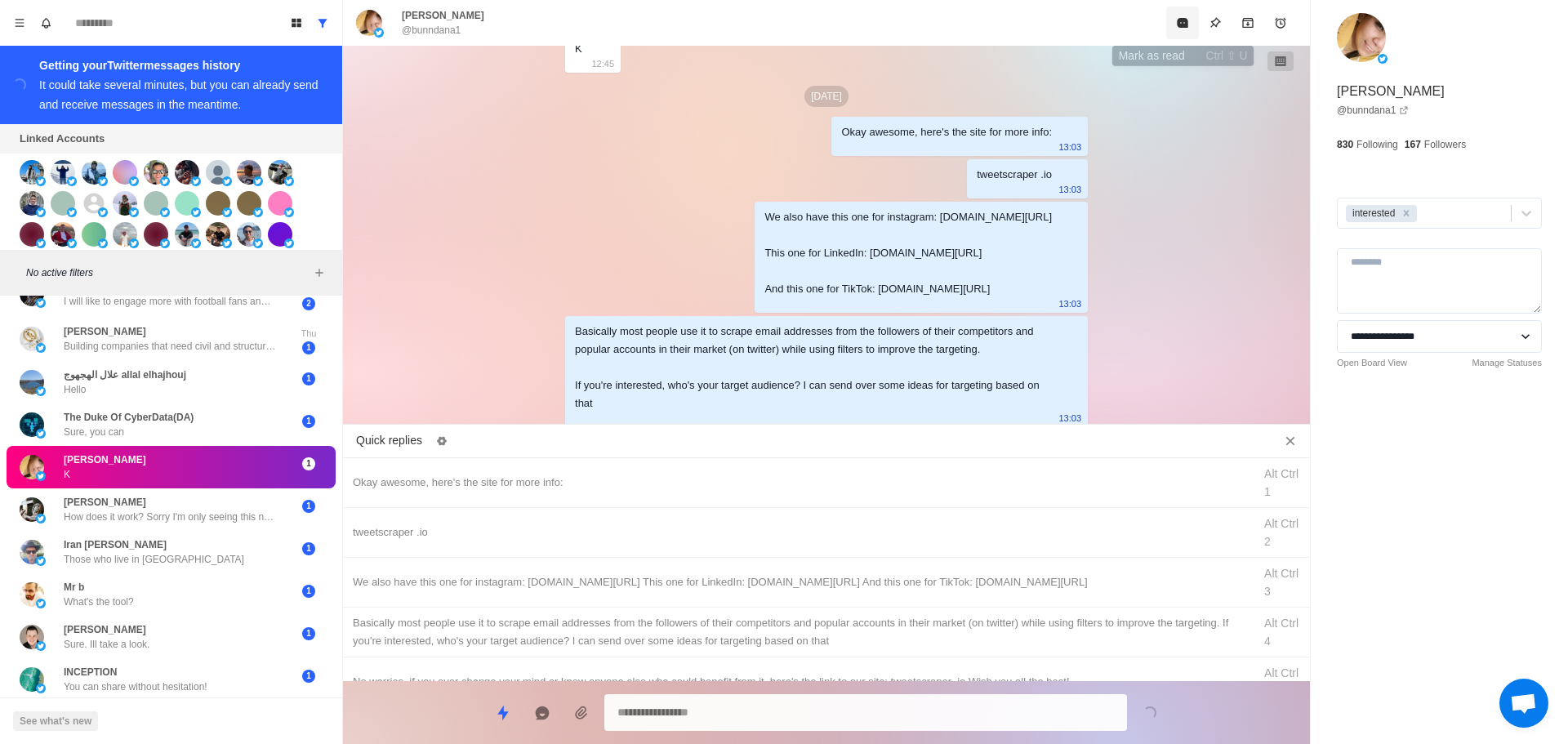
drag, startPoint x: 1181, startPoint y: 31, endPoint x: 626, endPoint y: 455, distance: 698.4
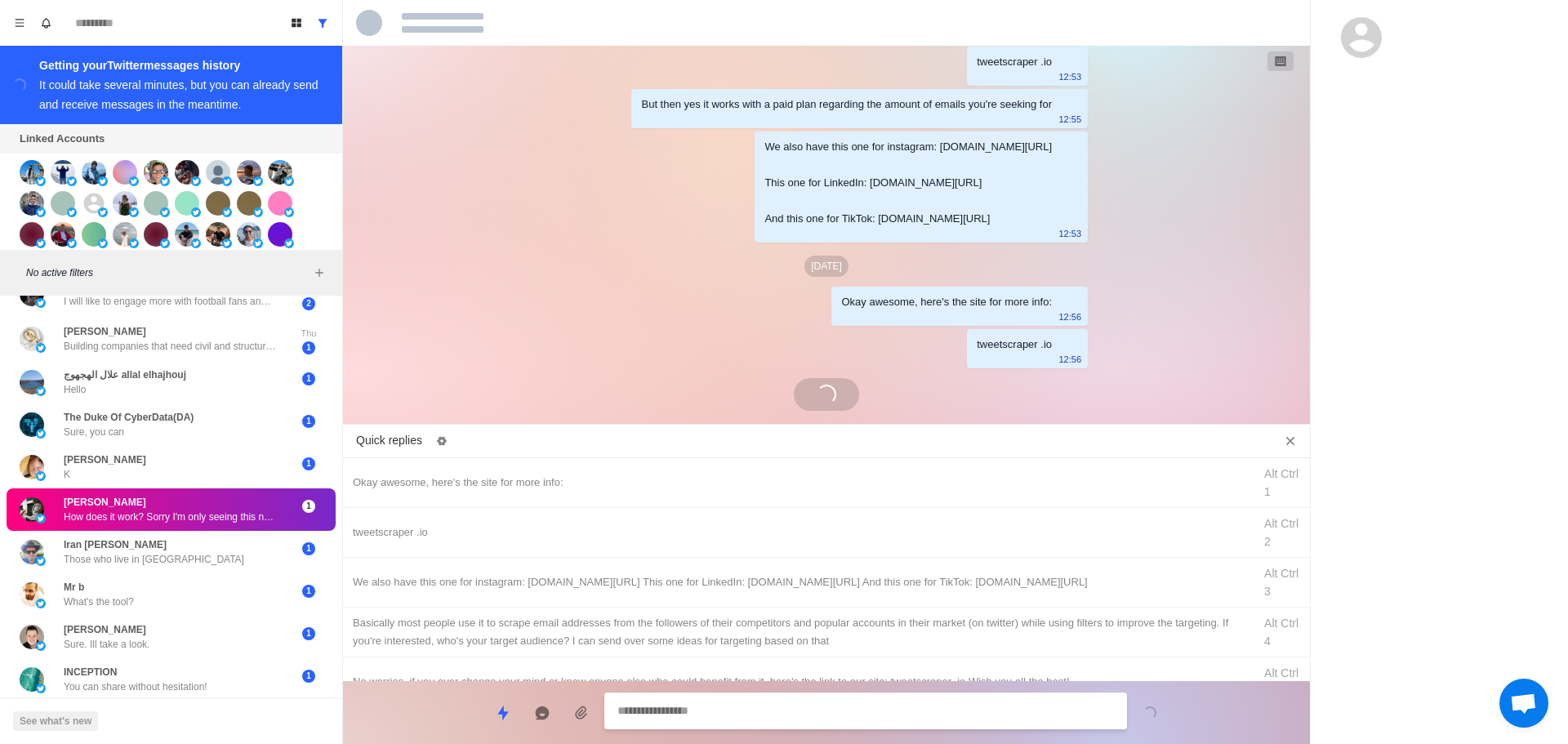
scroll to position [1449, 0]
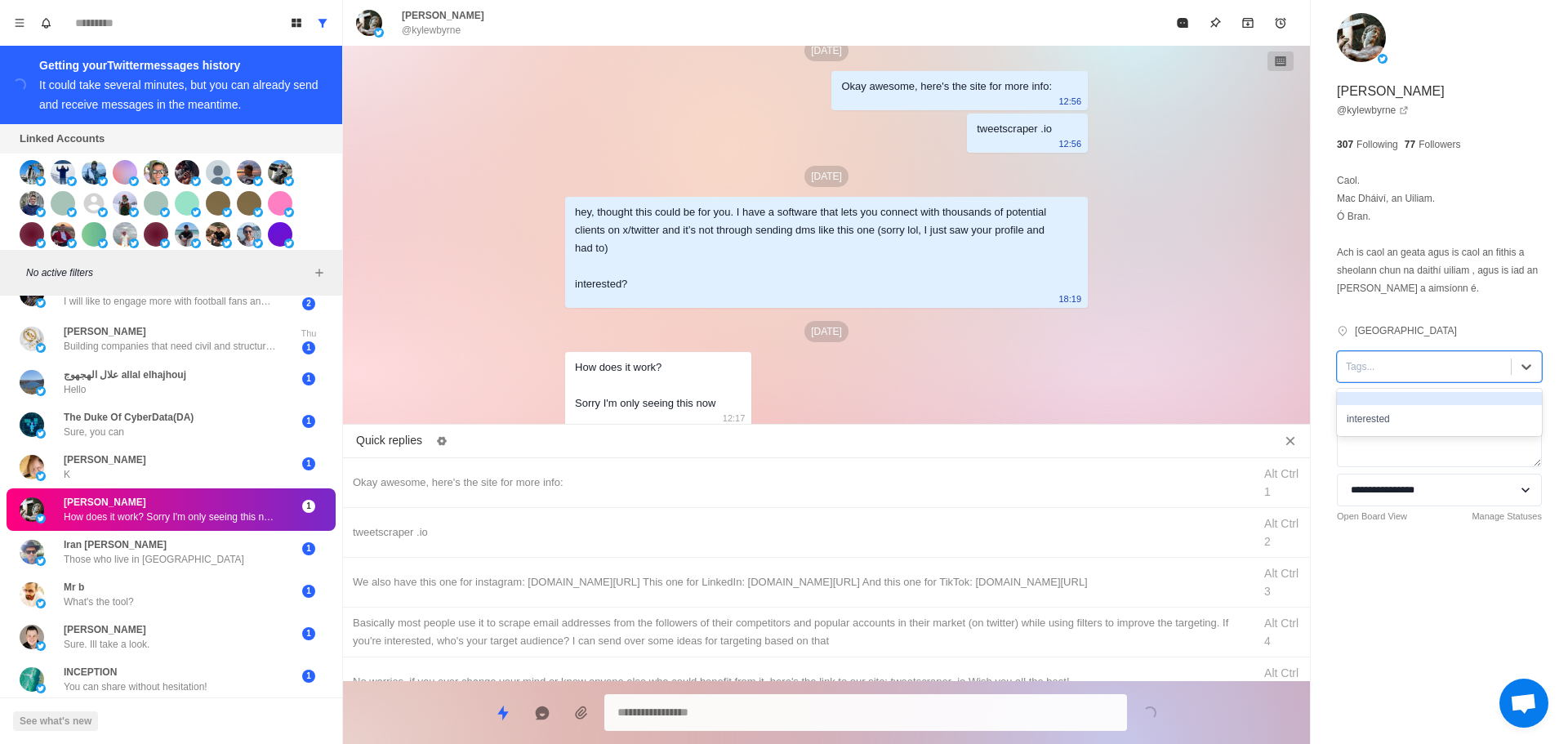
drag, startPoint x: 1404, startPoint y: 352, endPoint x: 1397, endPoint y: 380, distance: 28.9
drag, startPoint x: 1397, startPoint y: 380, endPoint x: 1392, endPoint y: 410, distance: 30.4
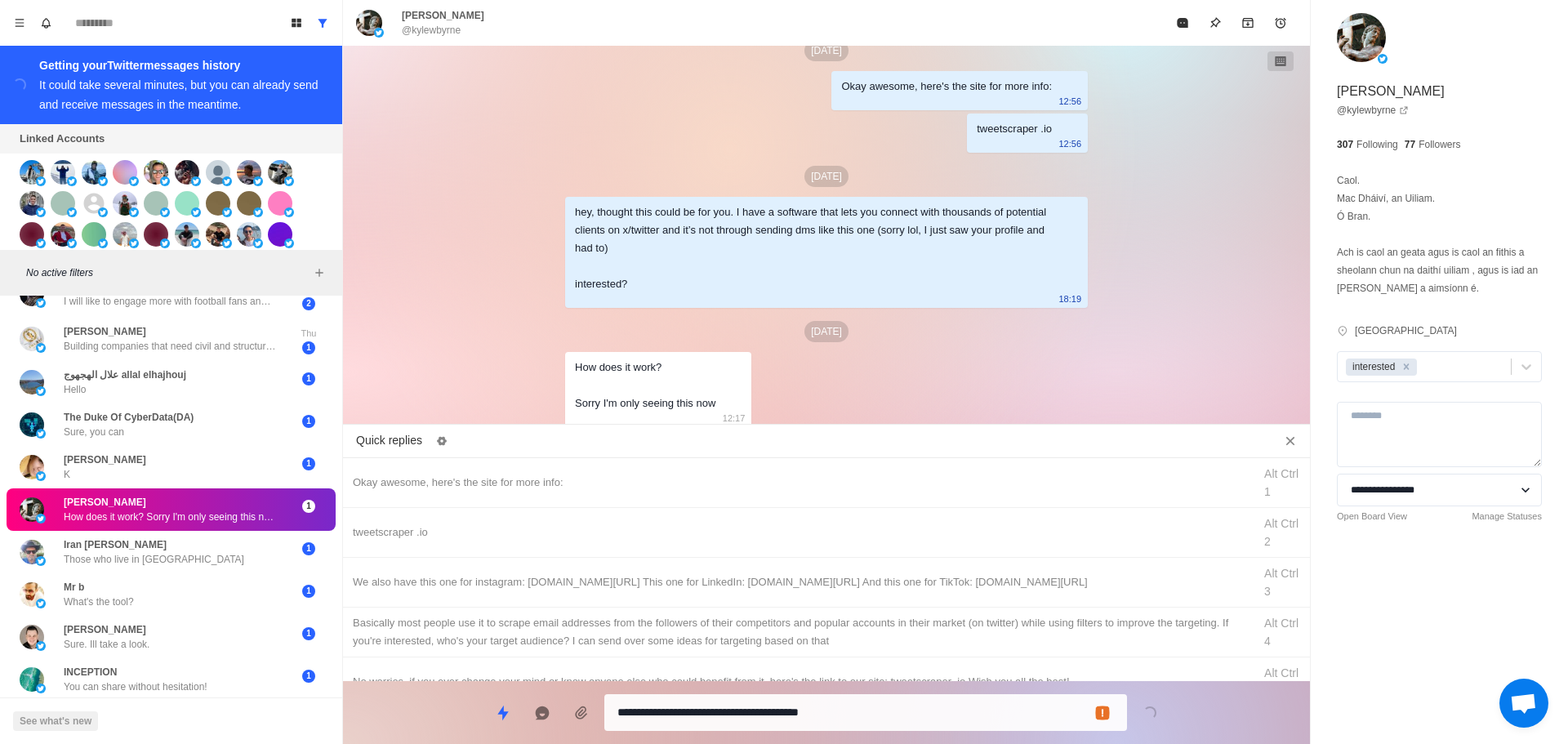
drag, startPoint x: 693, startPoint y: 712, endPoint x: 52, endPoint y: 733, distance: 641.3
drag, startPoint x: 571, startPoint y: 529, endPoint x: 577, endPoint y: 536, distance: 9.2
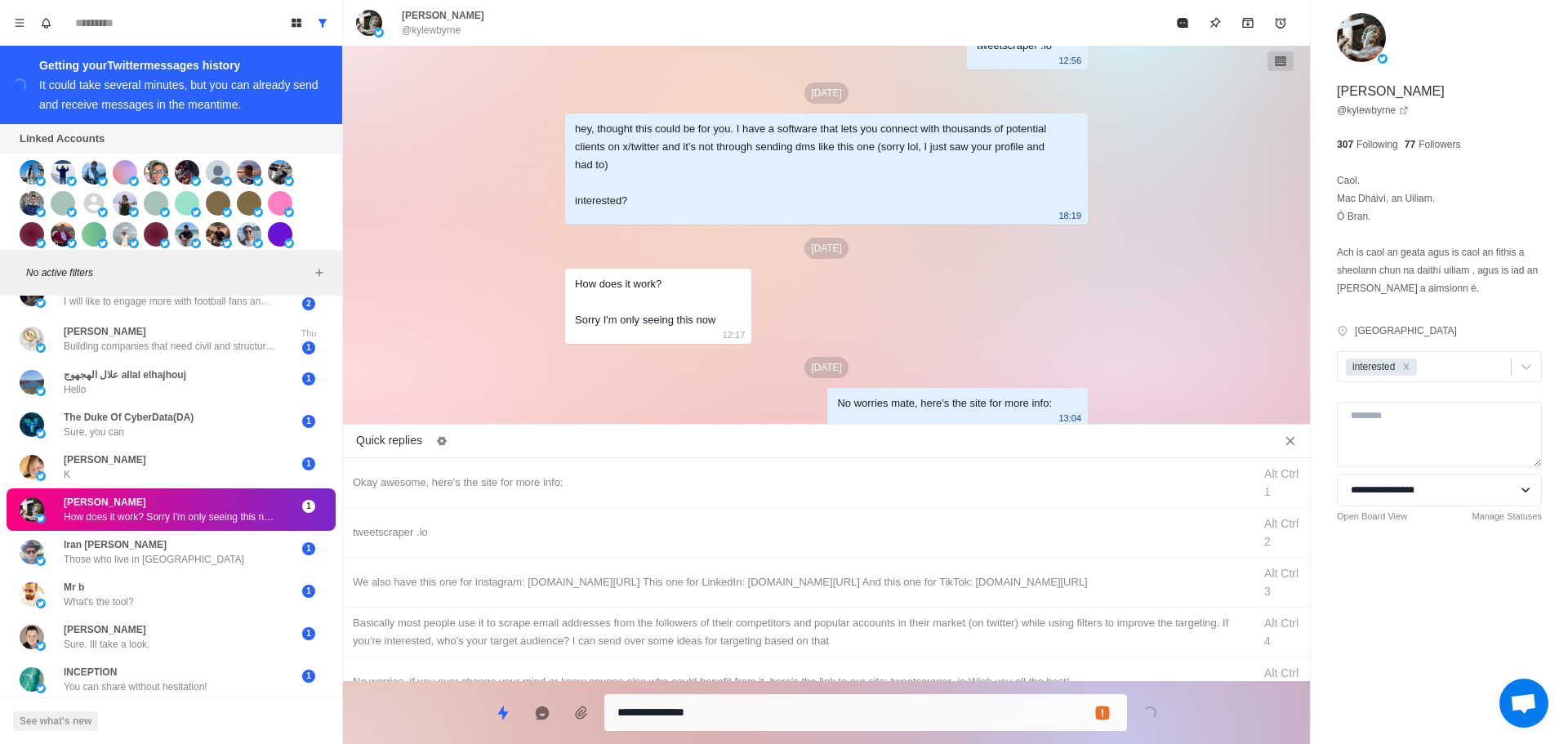
drag, startPoint x: 711, startPoint y: 723, endPoint x: 721, endPoint y: 688, distance: 36.4
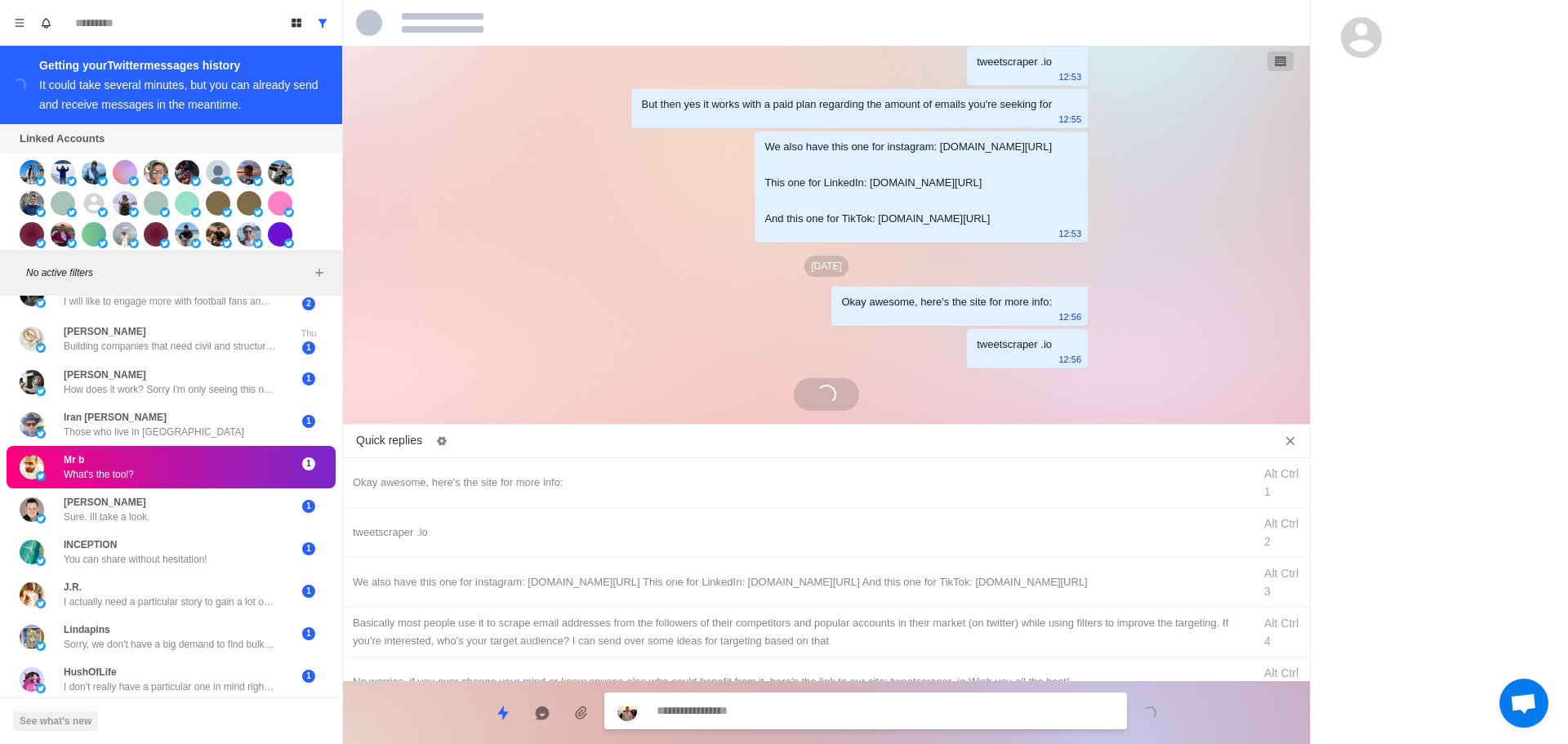
scroll to position [1413, 0]
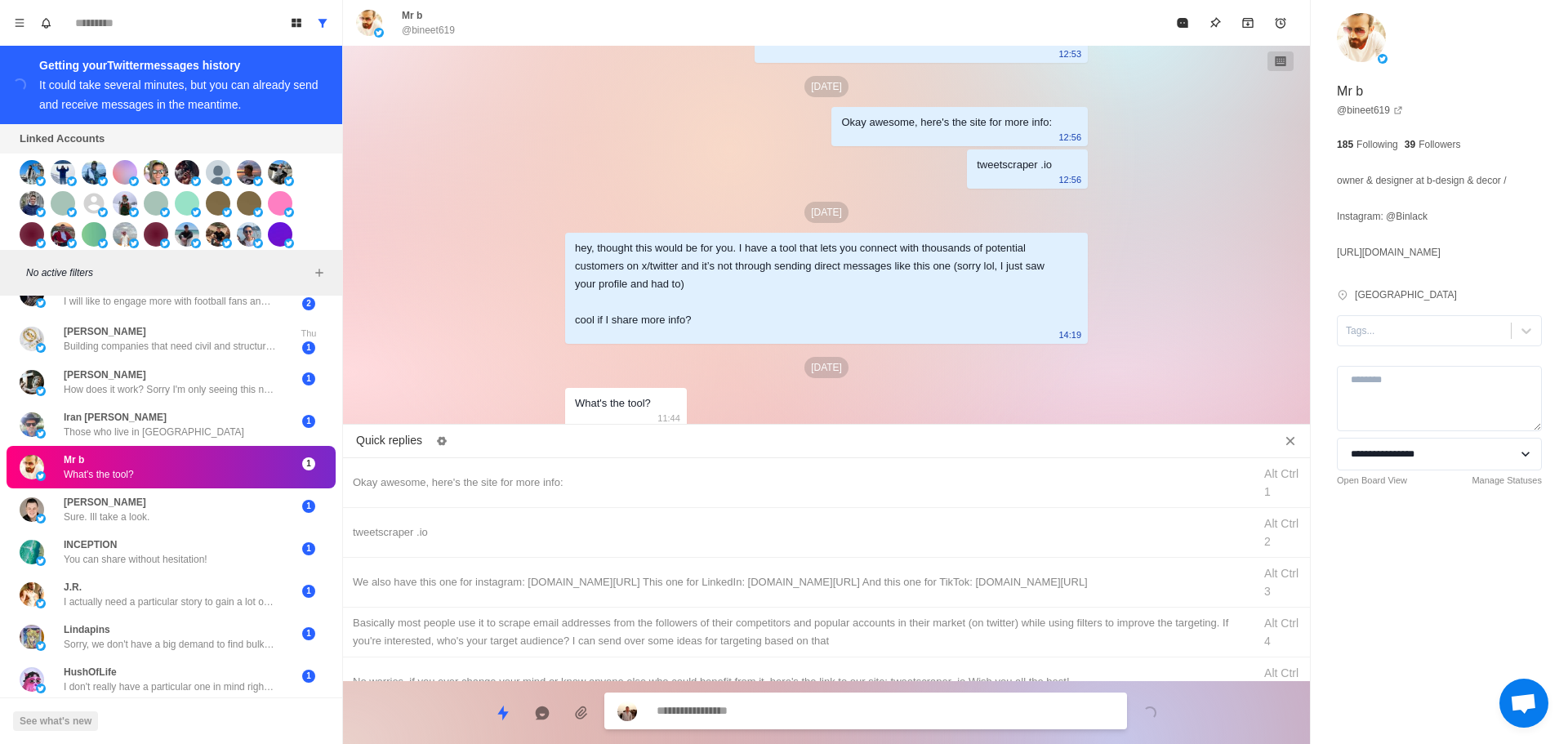
drag, startPoint x: 1403, startPoint y: 328, endPoint x: 1403, endPoint y: 350, distance: 22.0
drag, startPoint x: 1396, startPoint y: 384, endPoint x: 1334, endPoint y: 403, distance: 64.8
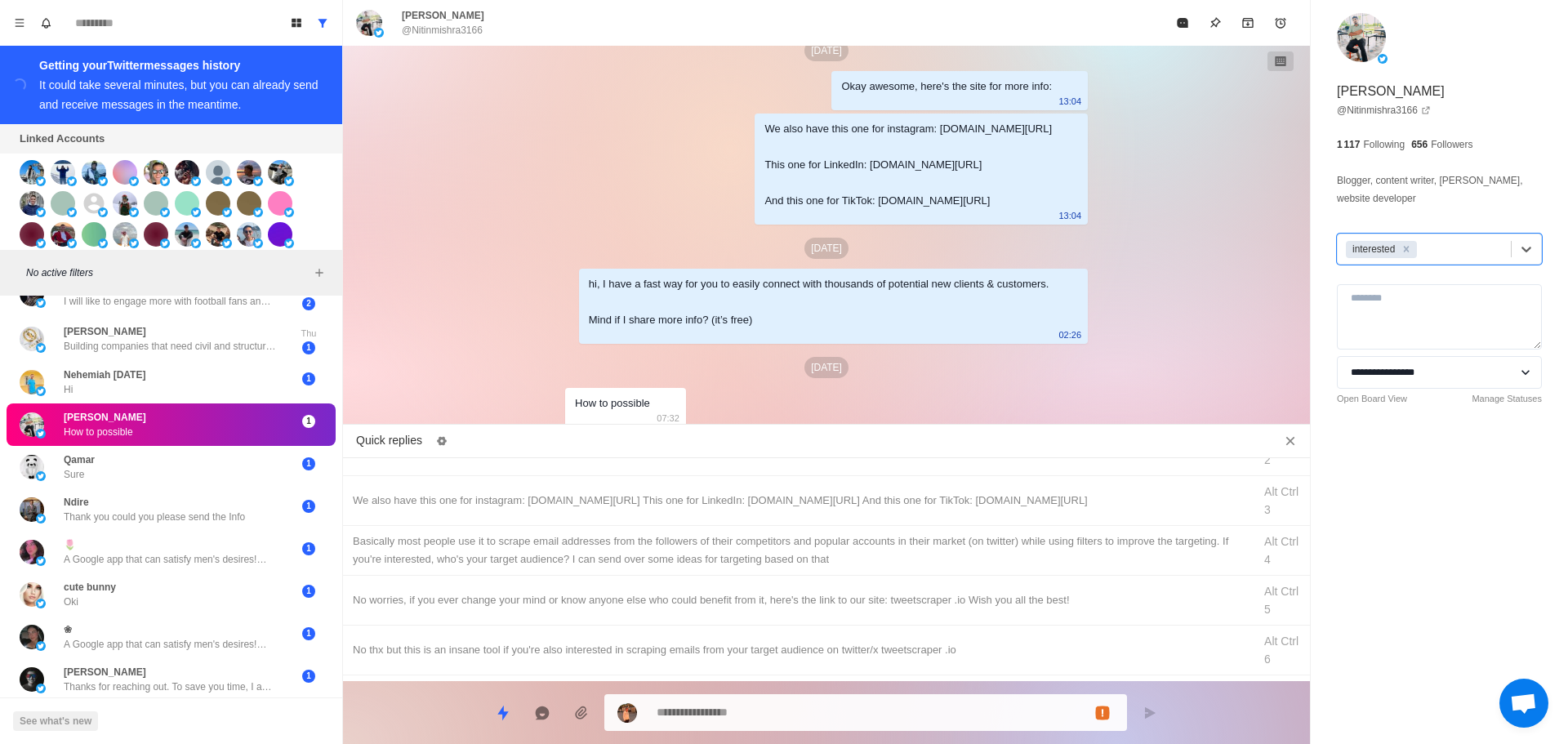
scroll to position [0, 0]
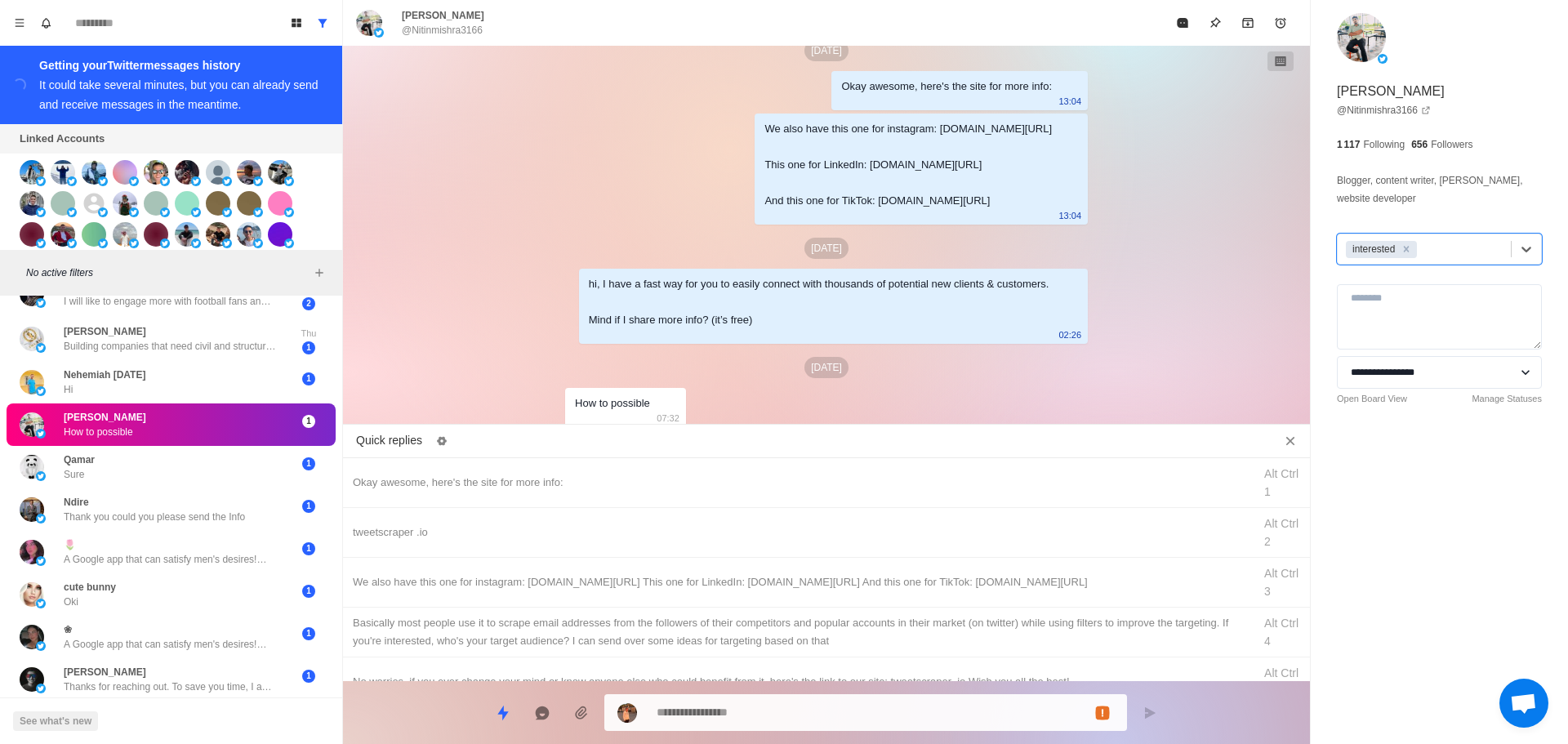
drag, startPoint x: 540, startPoint y: 485, endPoint x: 706, endPoint y: 694, distance: 266.9
drag, startPoint x: 738, startPoint y: 711, endPoint x: 334, endPoint y: 616, distance: 415.0
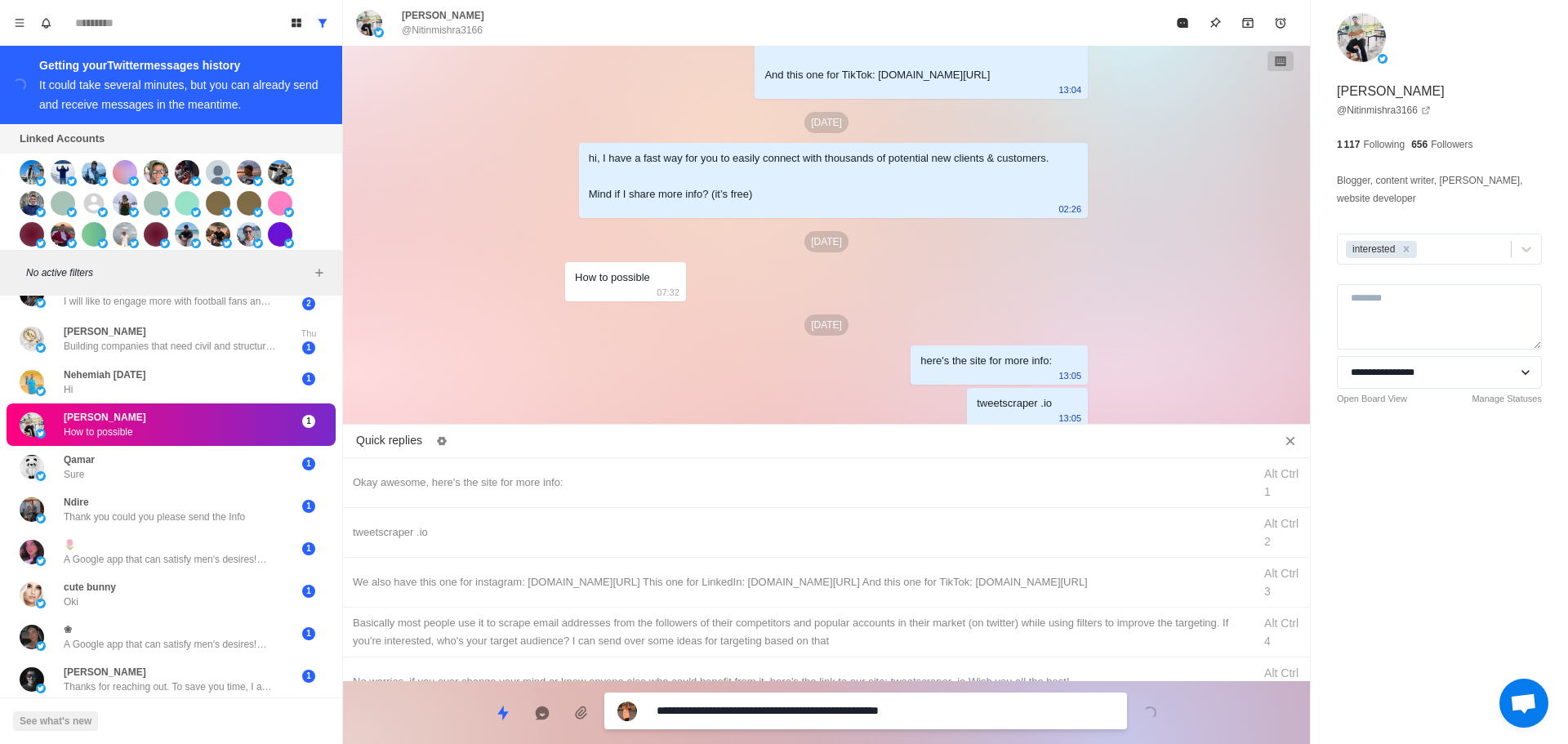
scroll to position [1769, 0]
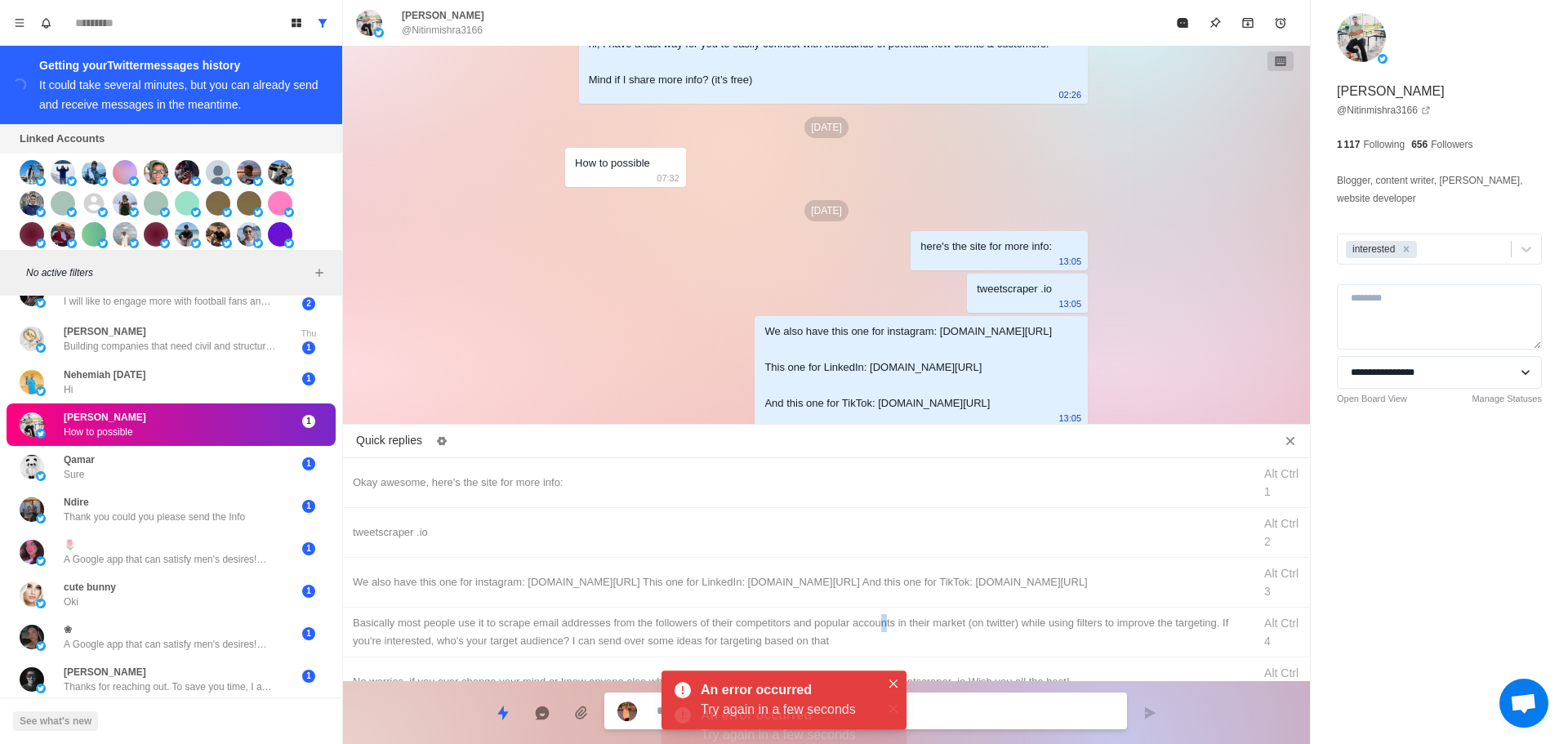
drag, startPoint x: 882, startPoint y: 624, endPoint x: 896, endPoint y: 661, distance: 39.6
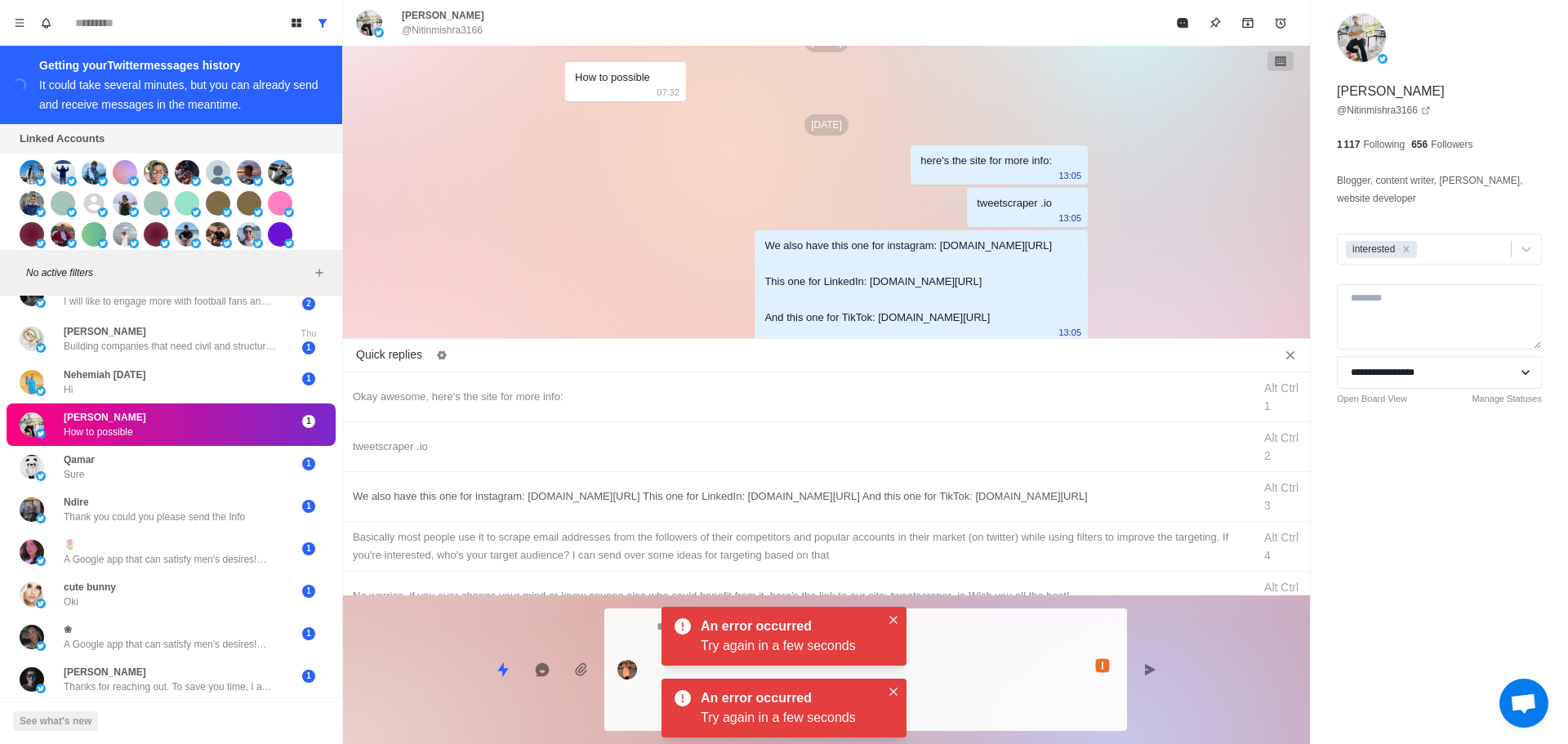
scroll to position [1929, 0]
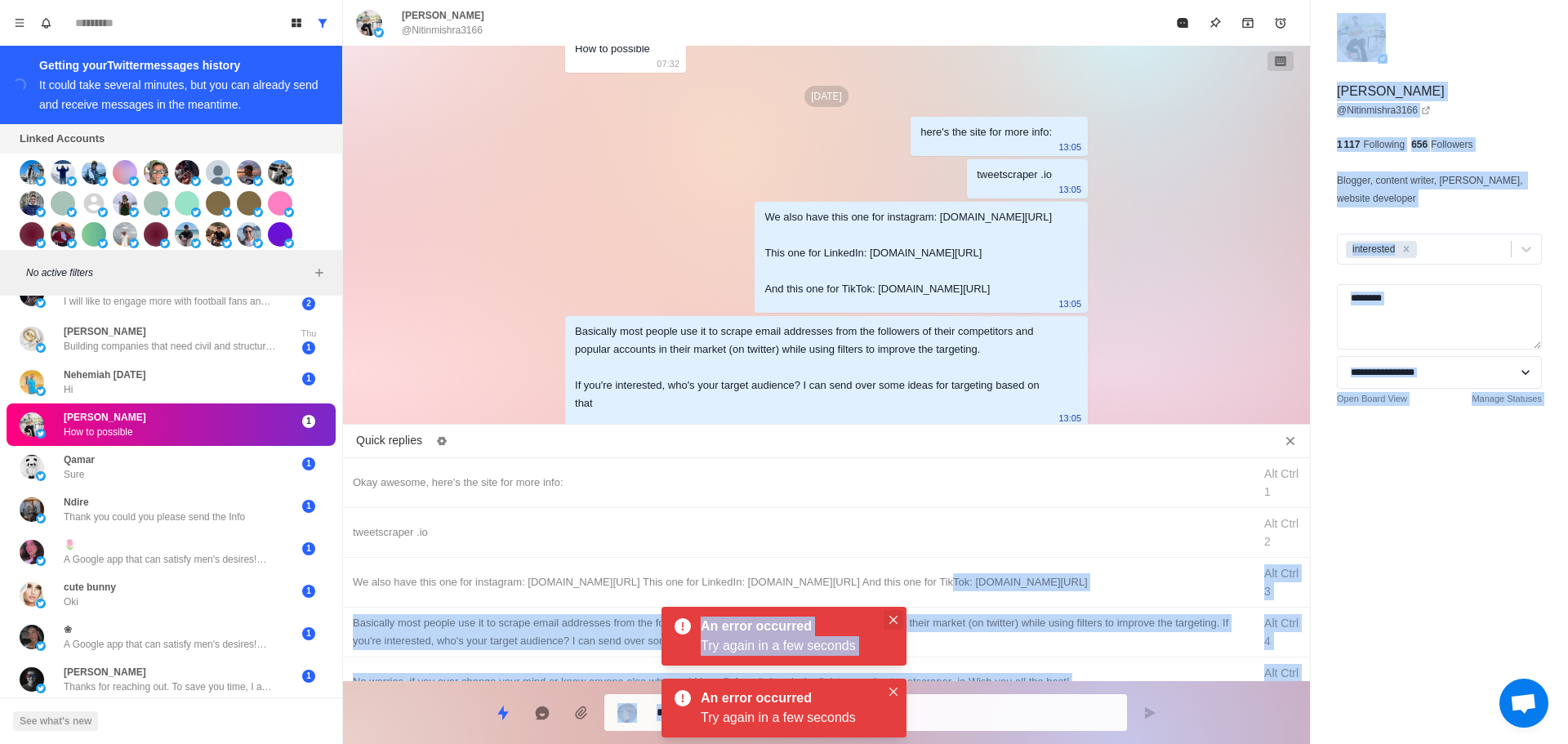
drag, startPoint x: 895, startPoint y: 565, endPoint x: 891, endPoint y: 619, distance: 54.1
drag, startPoint x: 893, startPoint y: 619, endPoint x: 882, endPoint y: 708, distance: 89.7
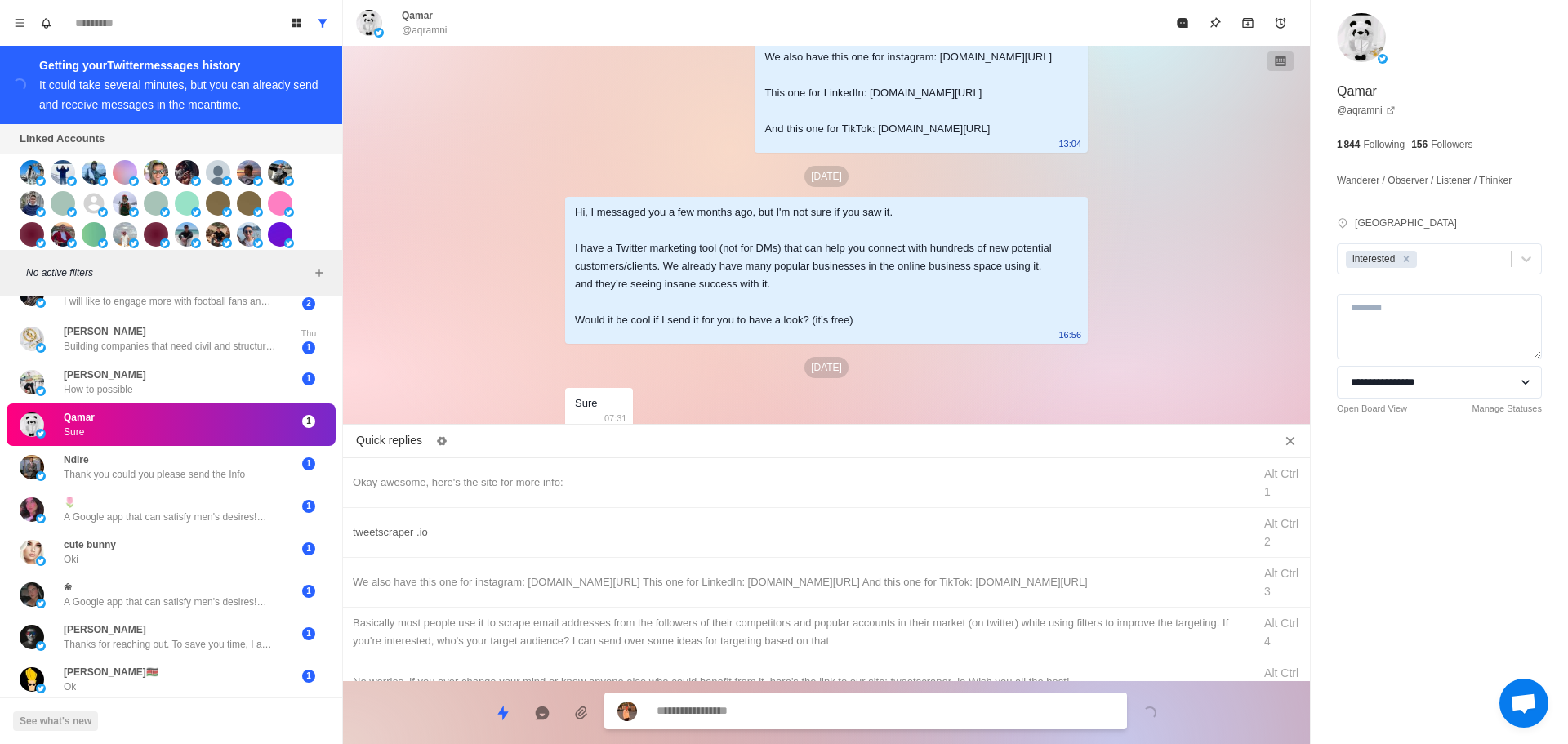
scroll to position [1729, 0]
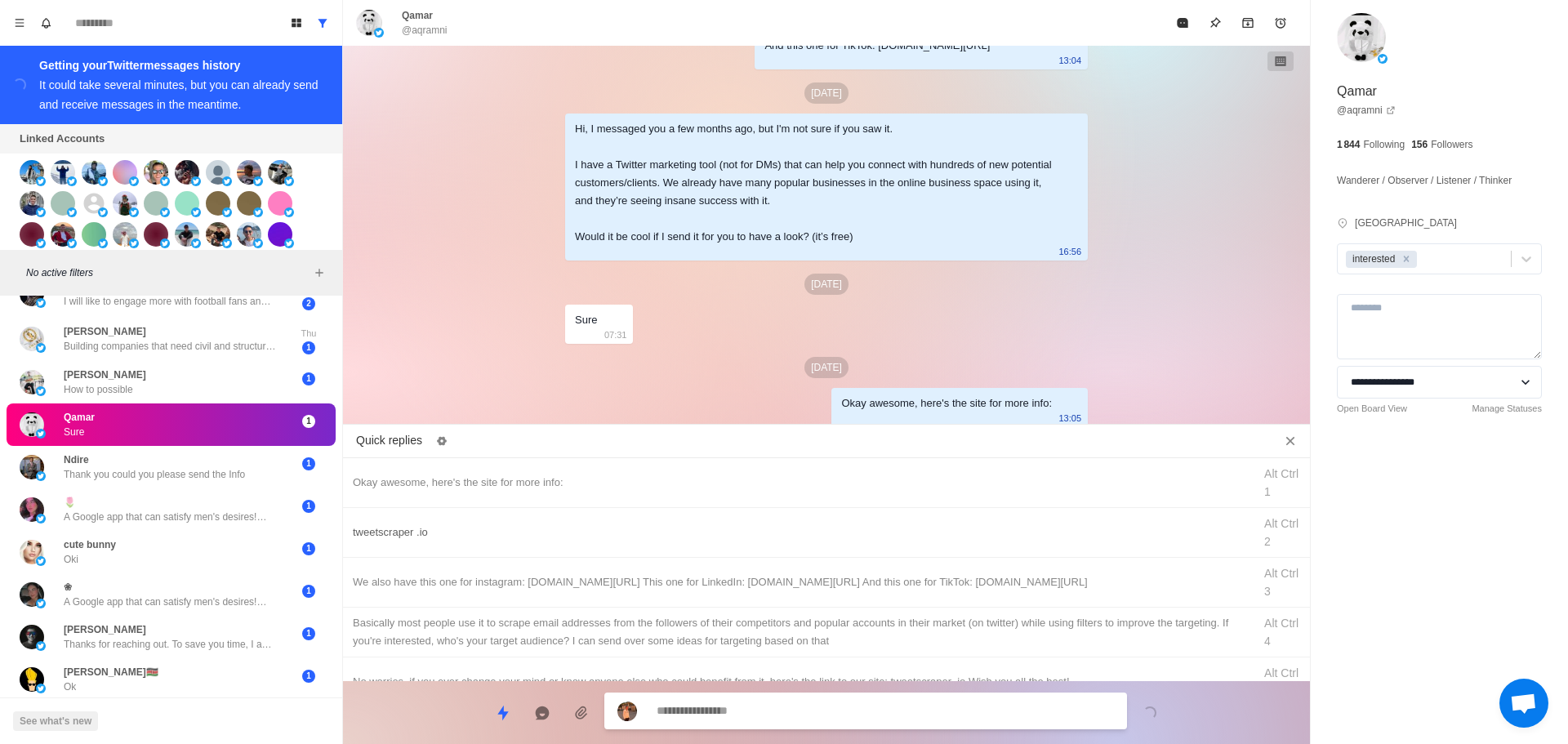
drag, startPoint x: 793, startPoint y: 531, endPoint x: 793, endPoint y: 540, distance: 9.0
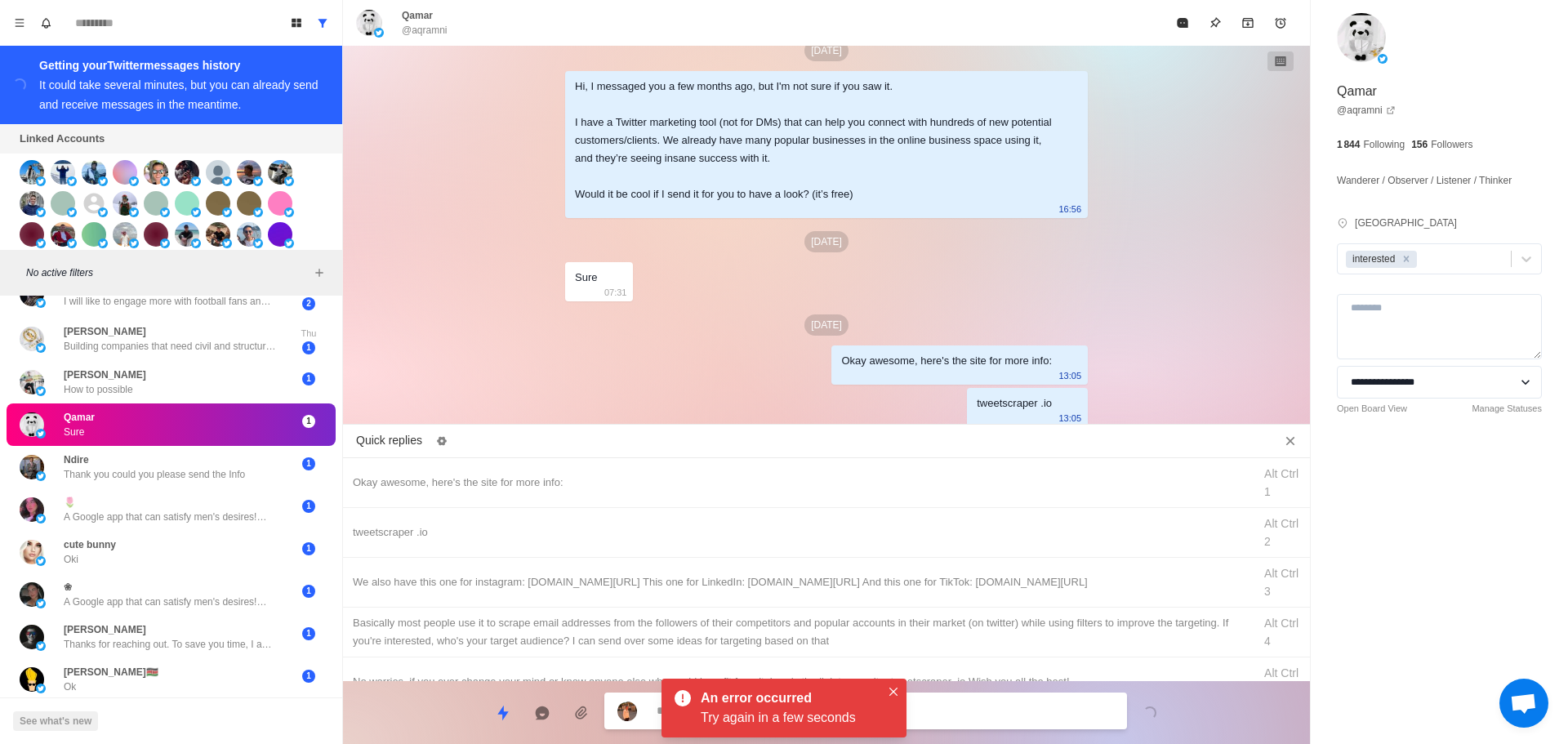
drag, startPoint x: 946, startPoint y: 589, endPoint x: 942, endPoint y: 629, distance: 40.2
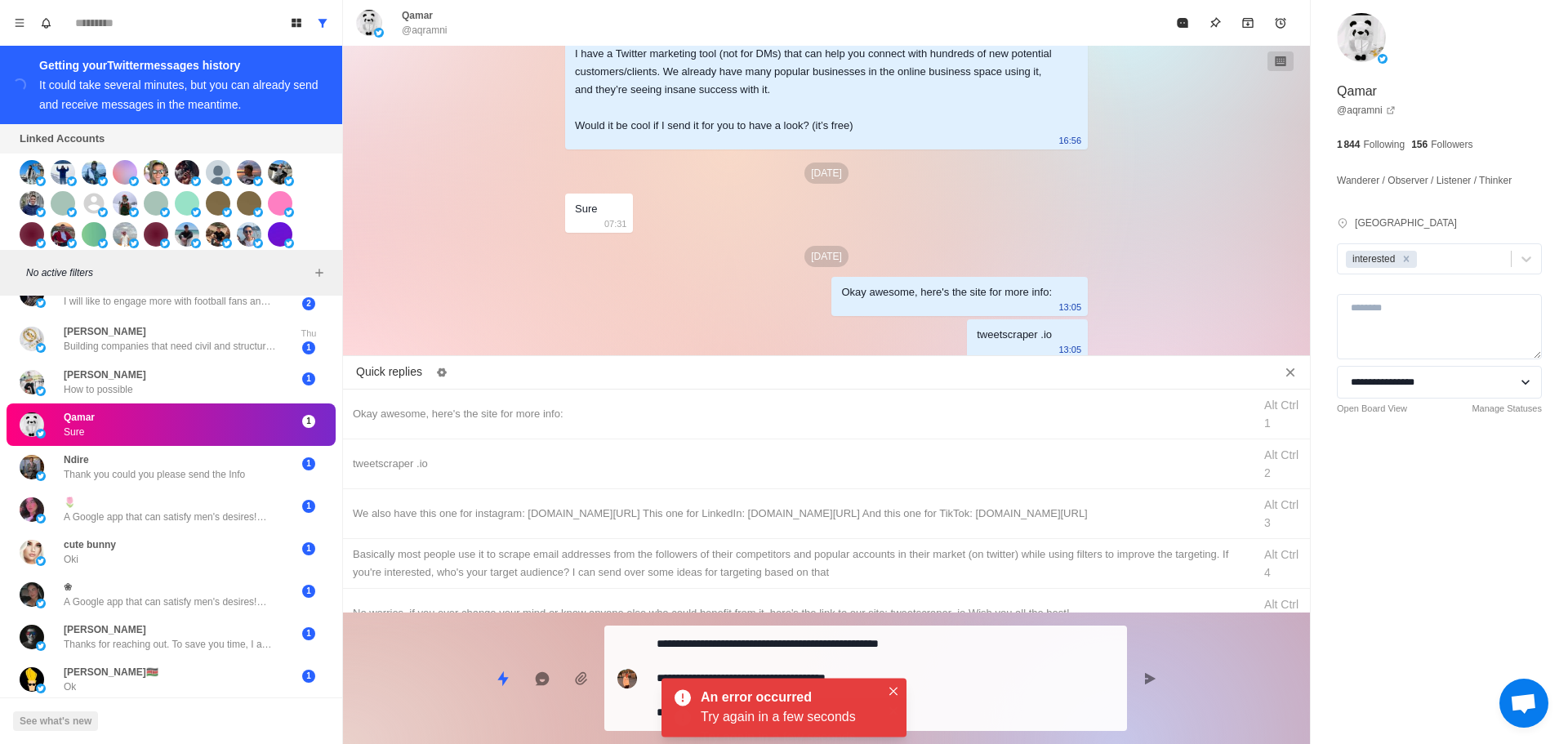
drag, startPoint x: 944, startPoint y: 696, endPoint x: 949, endPoint y: 688, distance: 9.4
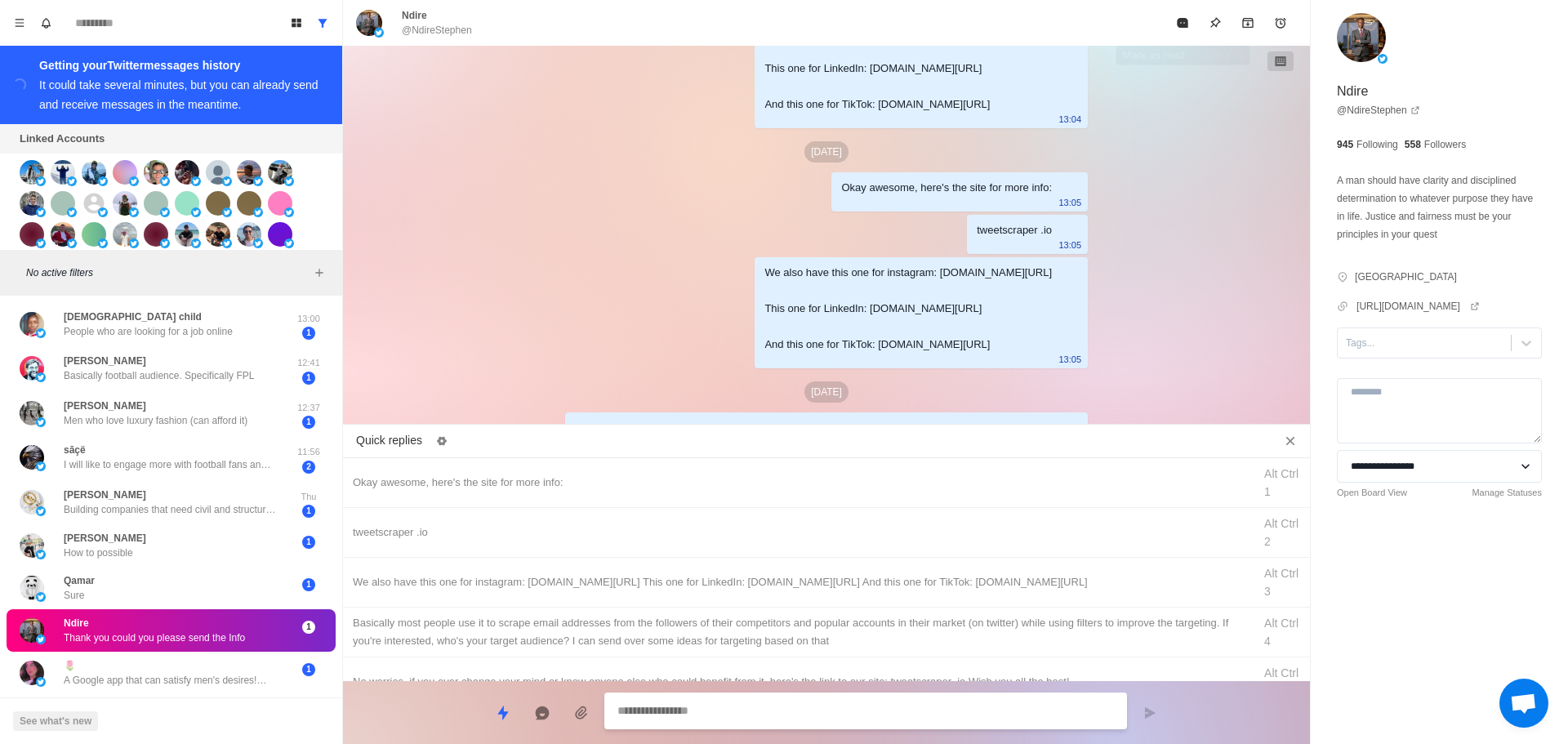
scroll to position [1851, 0]
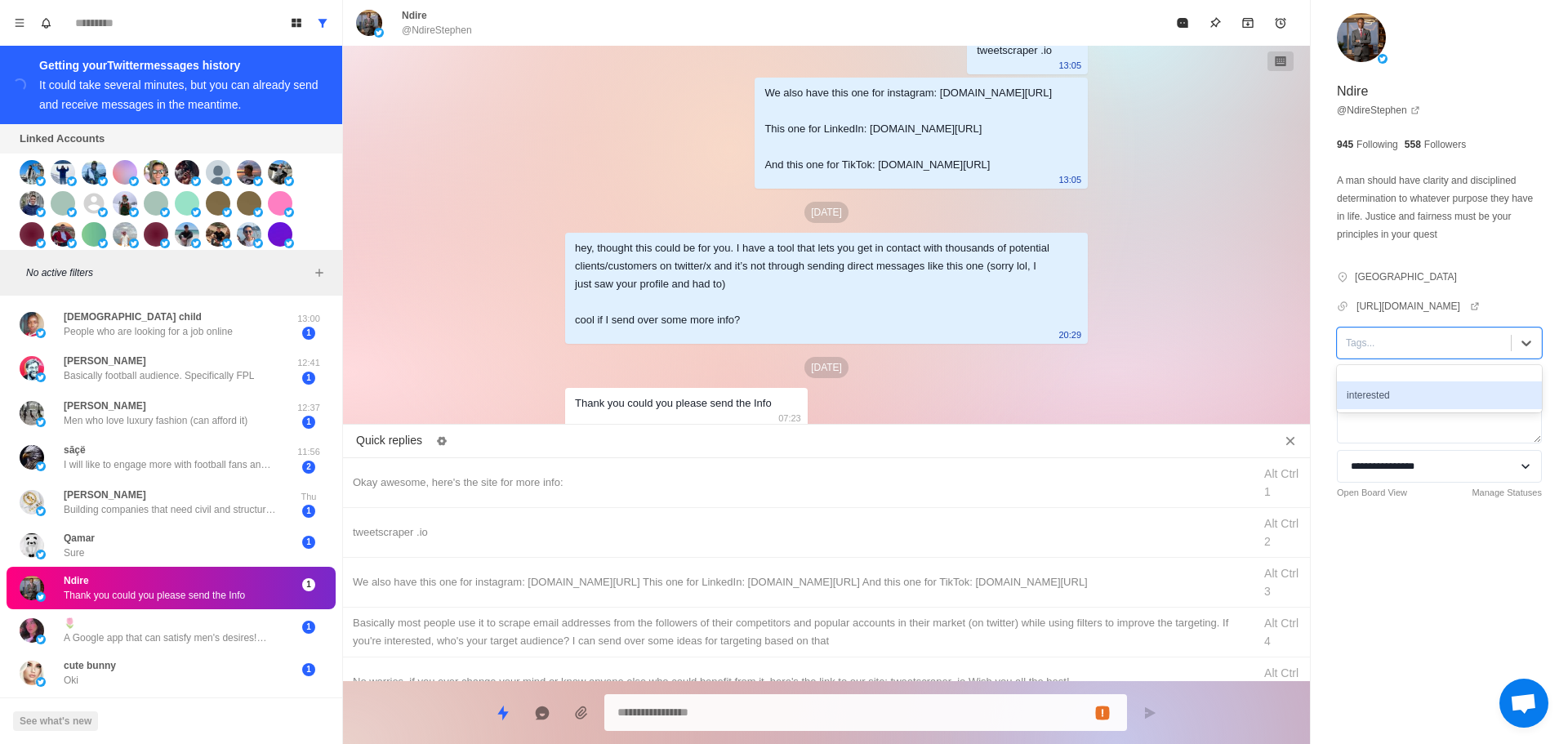
drag, startPoint x: 1408, startPoint y: 393, endPoint x: 1291, endPoint y: 424, distance: 121.0
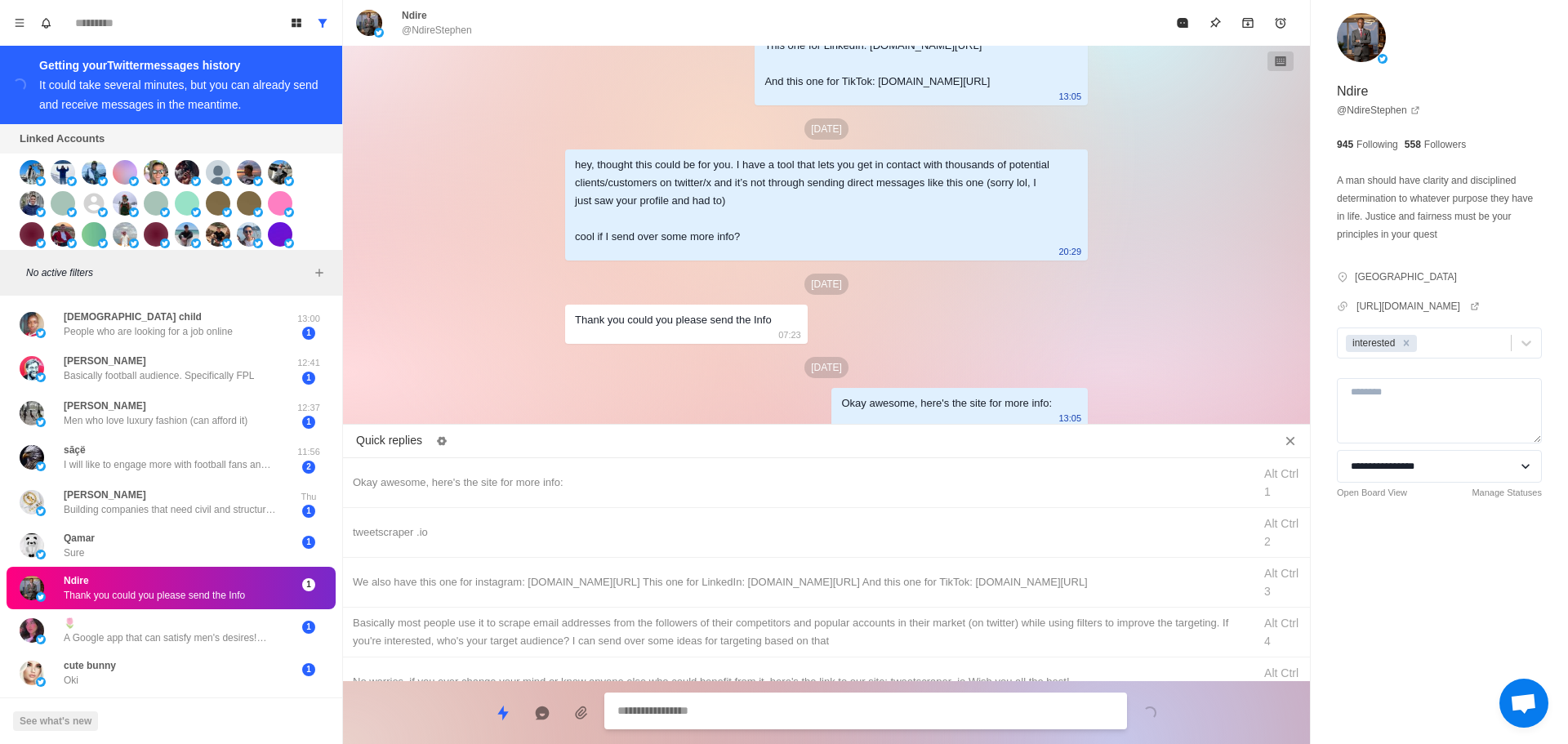
drag, startPoint x: 827, startPoint y: 527, endPoint x: 806, endPoint y: 693, distance: 167.3
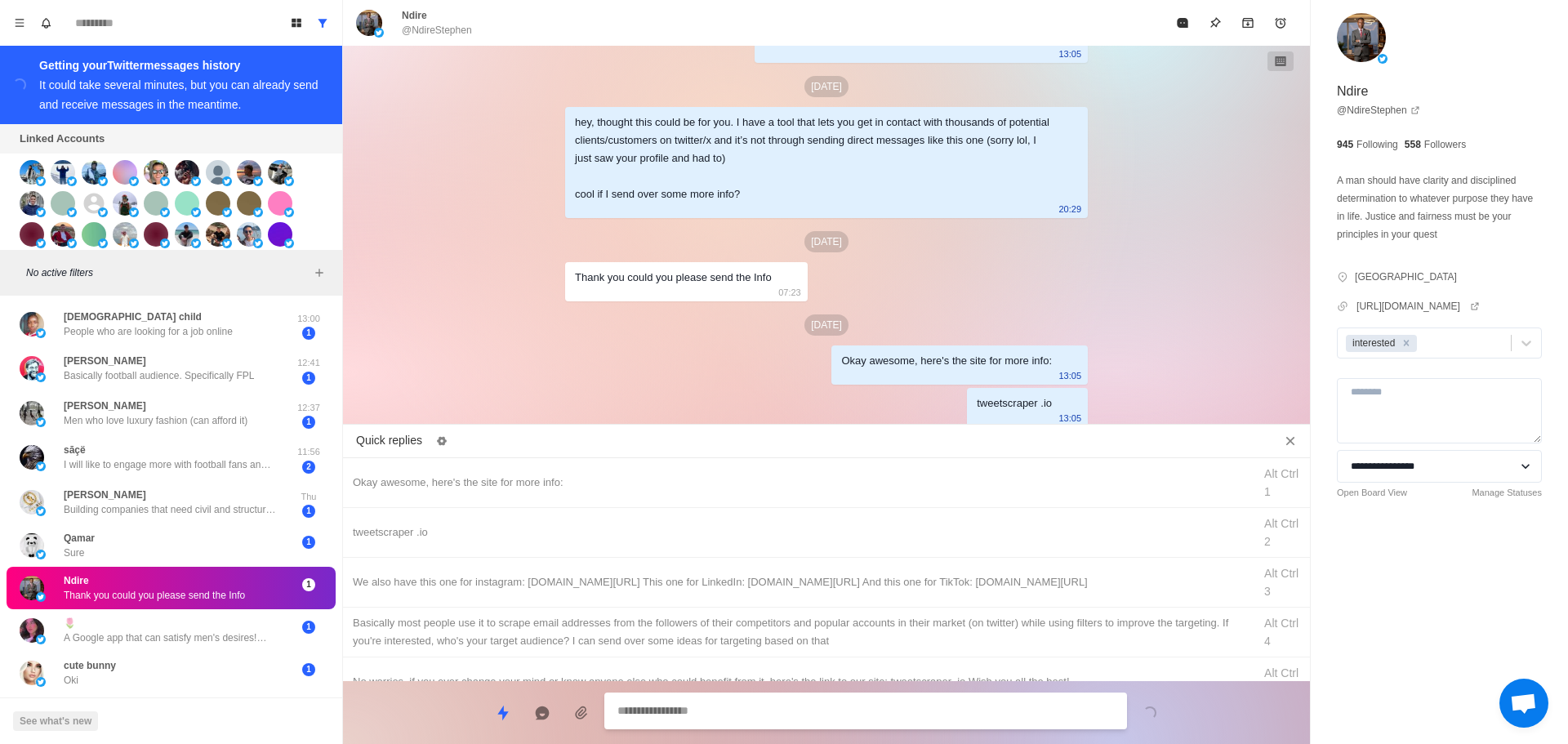
drag, startPoint x: 856, startPoint y: 585, endPoint x: 838, endPoint y: 689, distance: 105.5
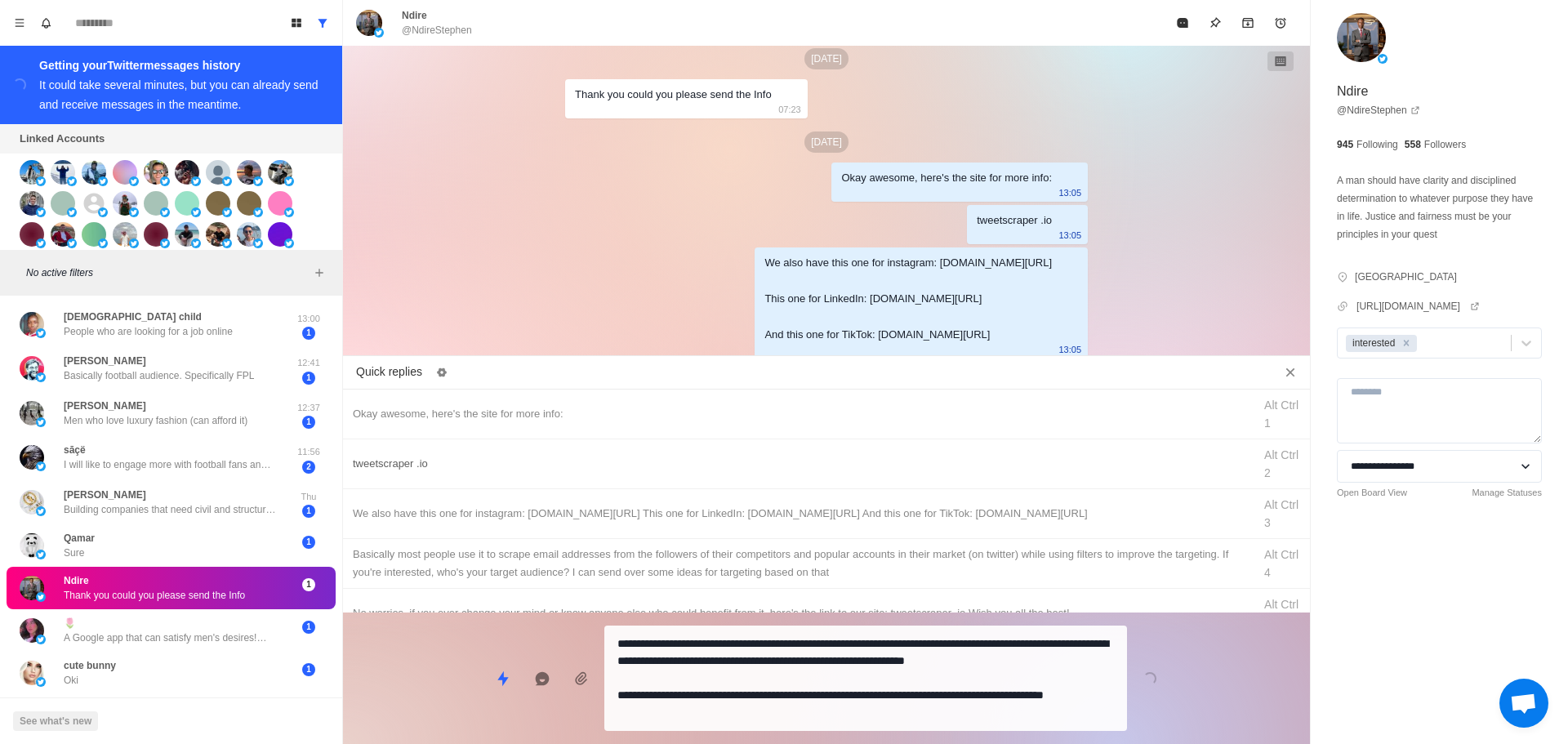
drag, startPoint x: 844, startPoint y: 702, endPoint x: 928, endPoint y: 514, distance: 205.9
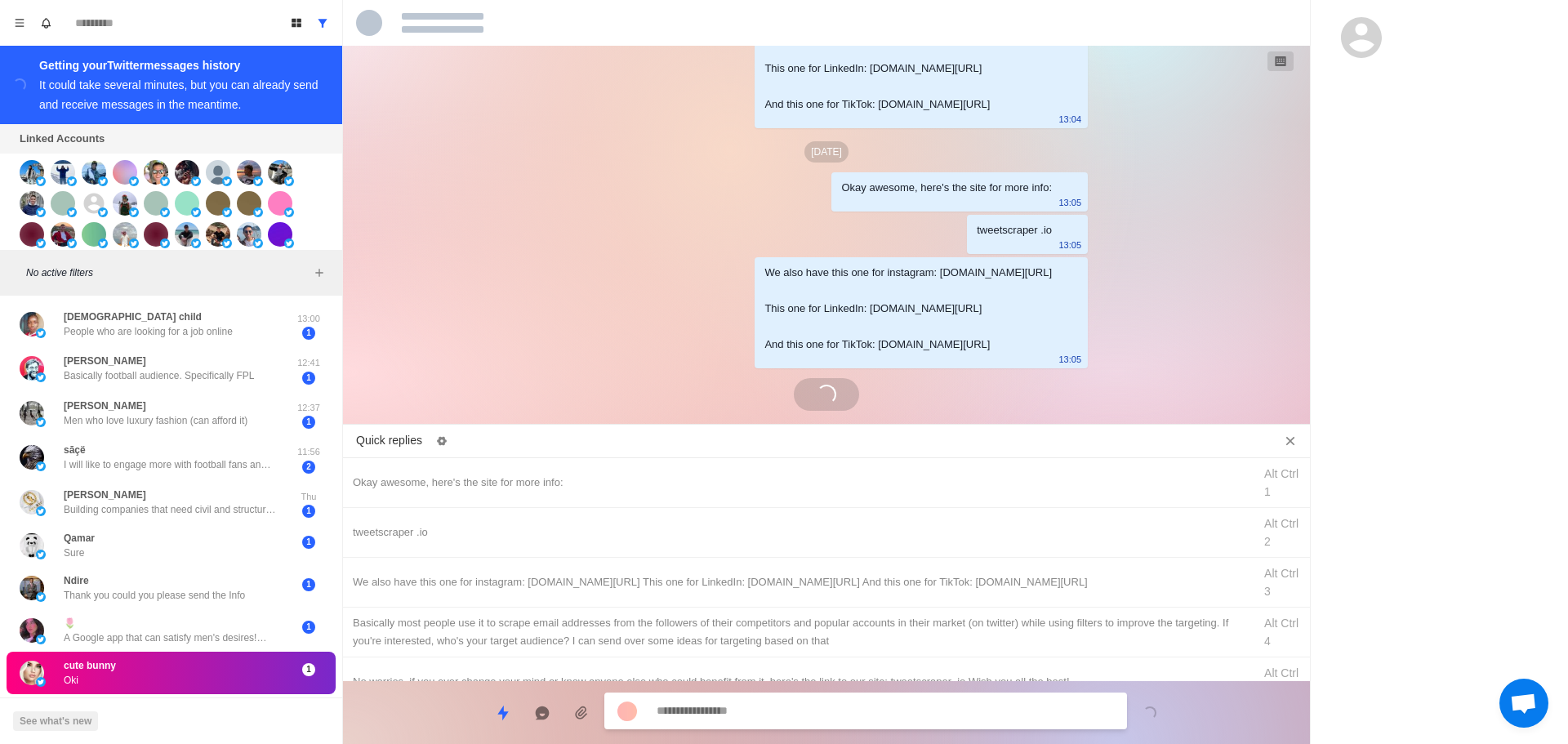
scroll to position [1810, 0]
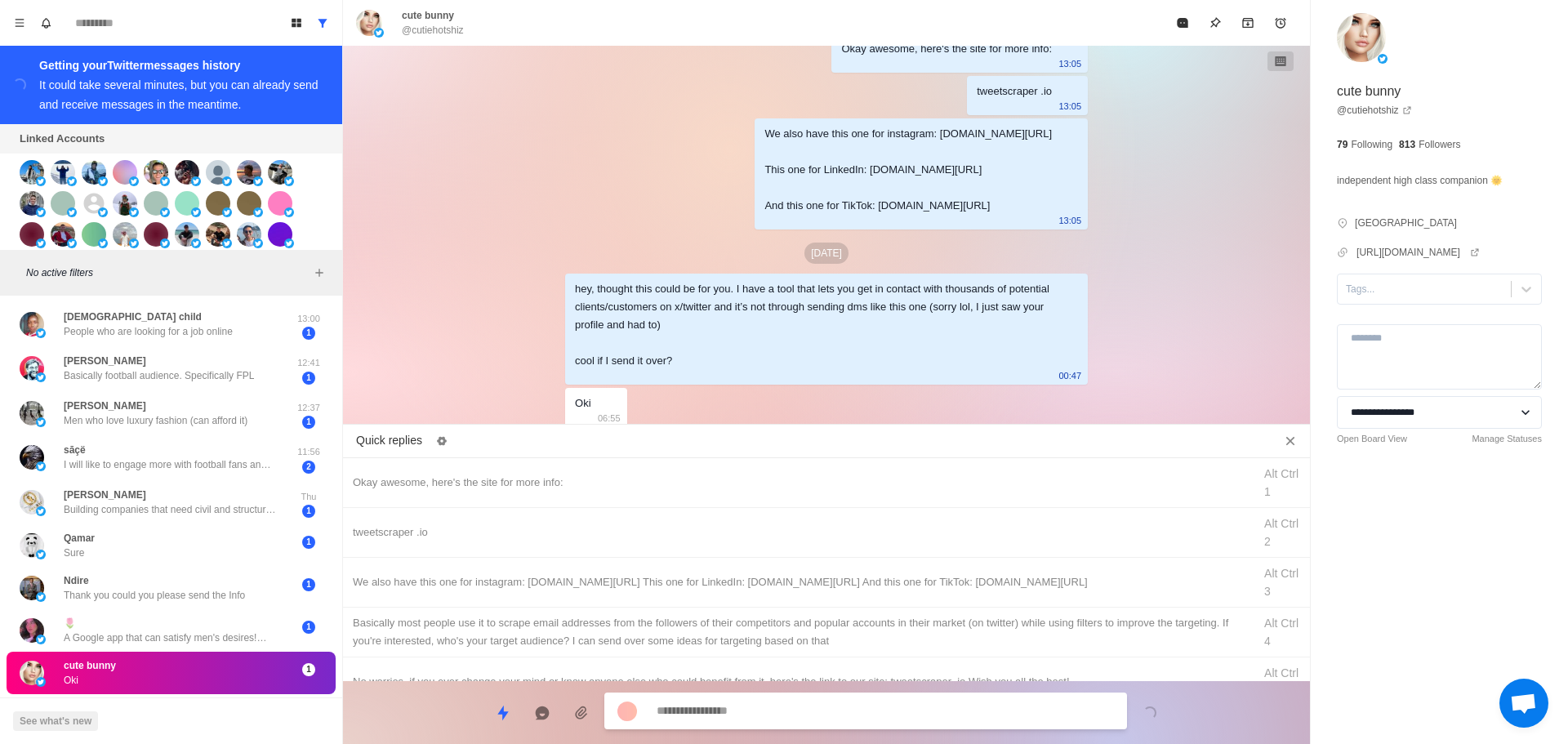
drag, startPoint x: 1393, startPoint y: 340, endPoint x: 1396, endPoint y: 352, distance: 12.4
drag, startPoint x: 678, startPoint y: 469, endPoint x: 705, endPoint y: 568, distance: 102.6
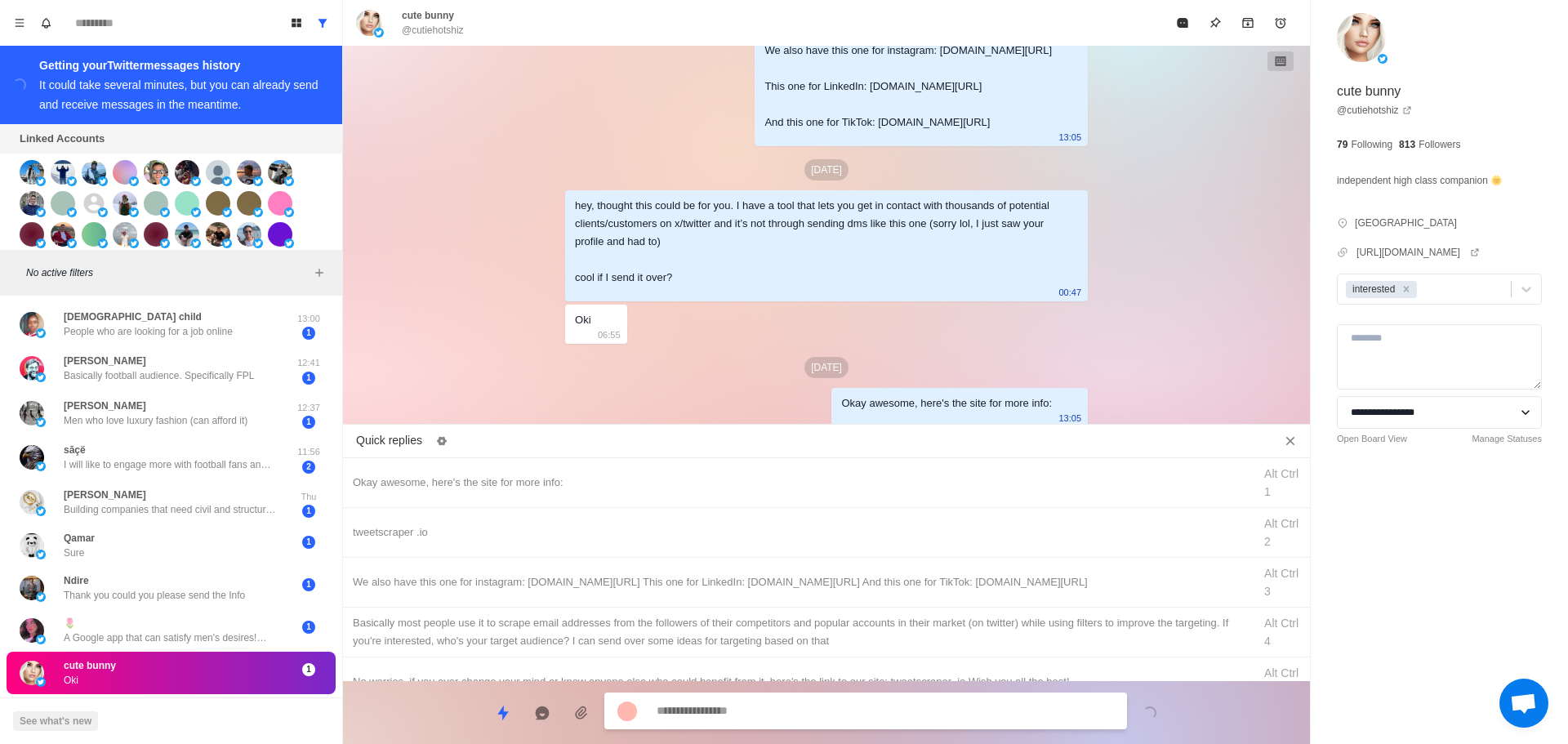
drag, startPoint x: 794, startPoint y: 534, endPoint x: 787, endPoint y: 698, distance: 164.1
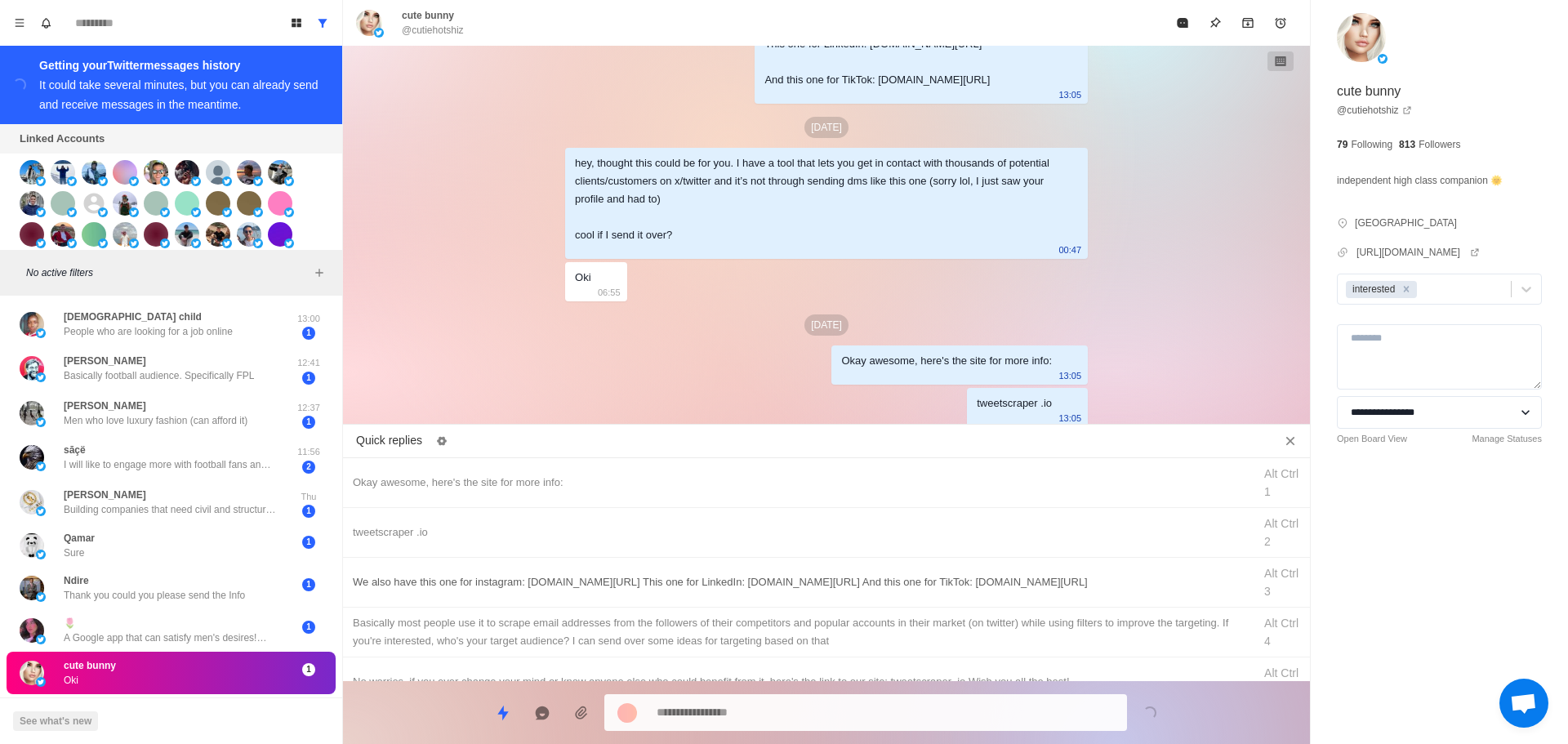
drag, startPoint x: 848, startPoint y: 582, endPoint x: 844, endPoint y: 599, distance: 17.5
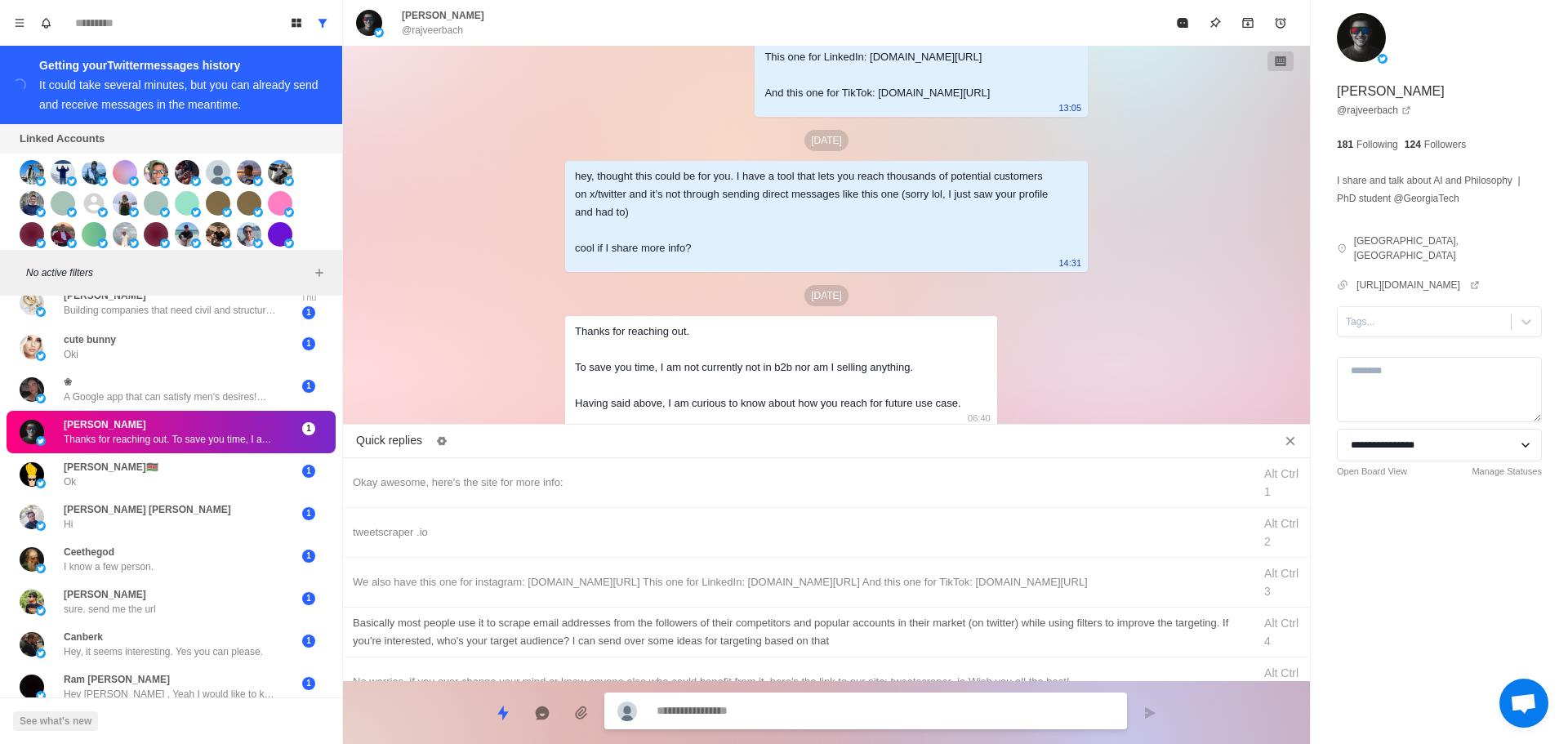
scroll to position [82, 0]
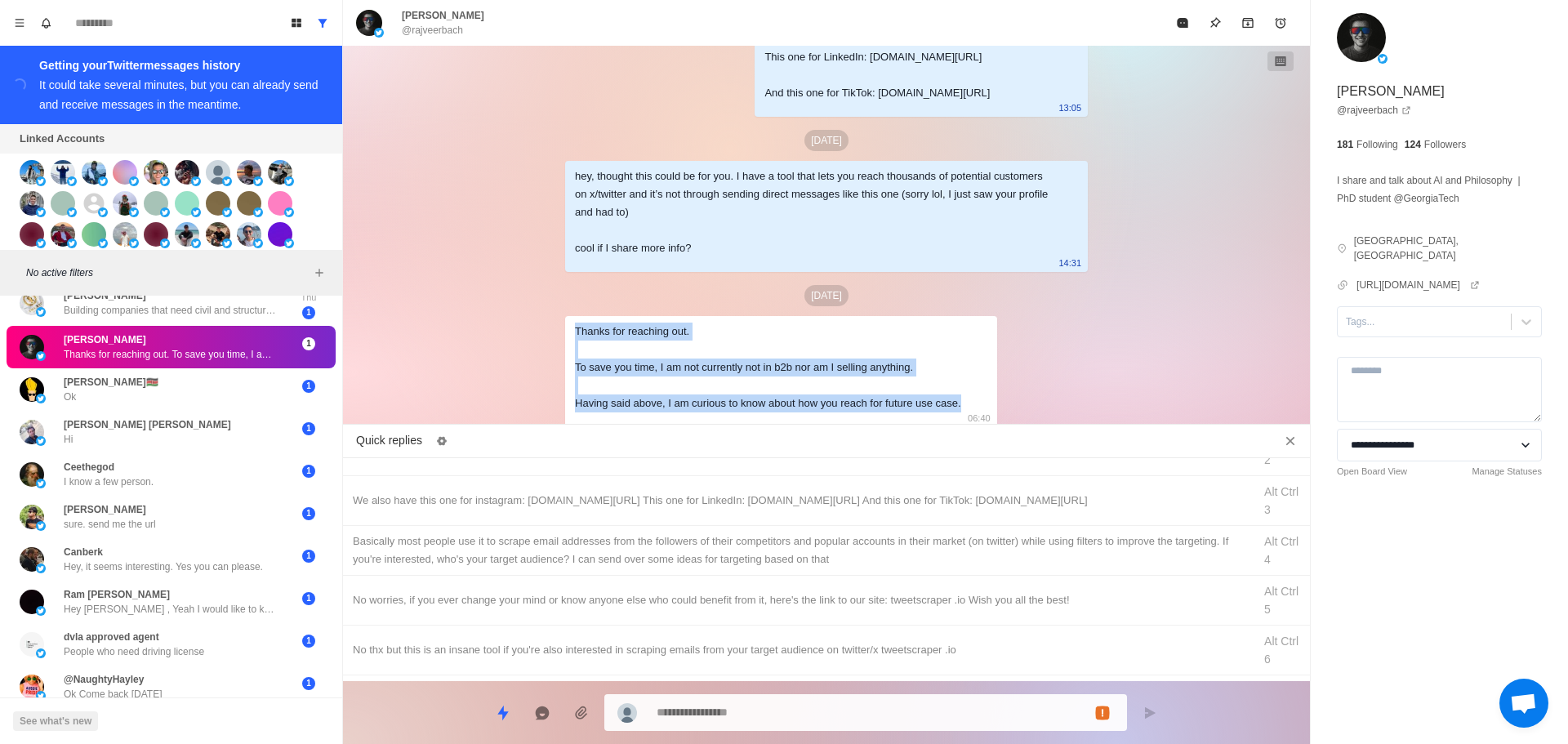
drag, startPoint x: 957, startPoint y: 405, endPoint x: 555, endPoint y: 329, distance: 409.1
copy div "Thanks for reaching out. To save you time, I am not currently not in b2b nor am…"
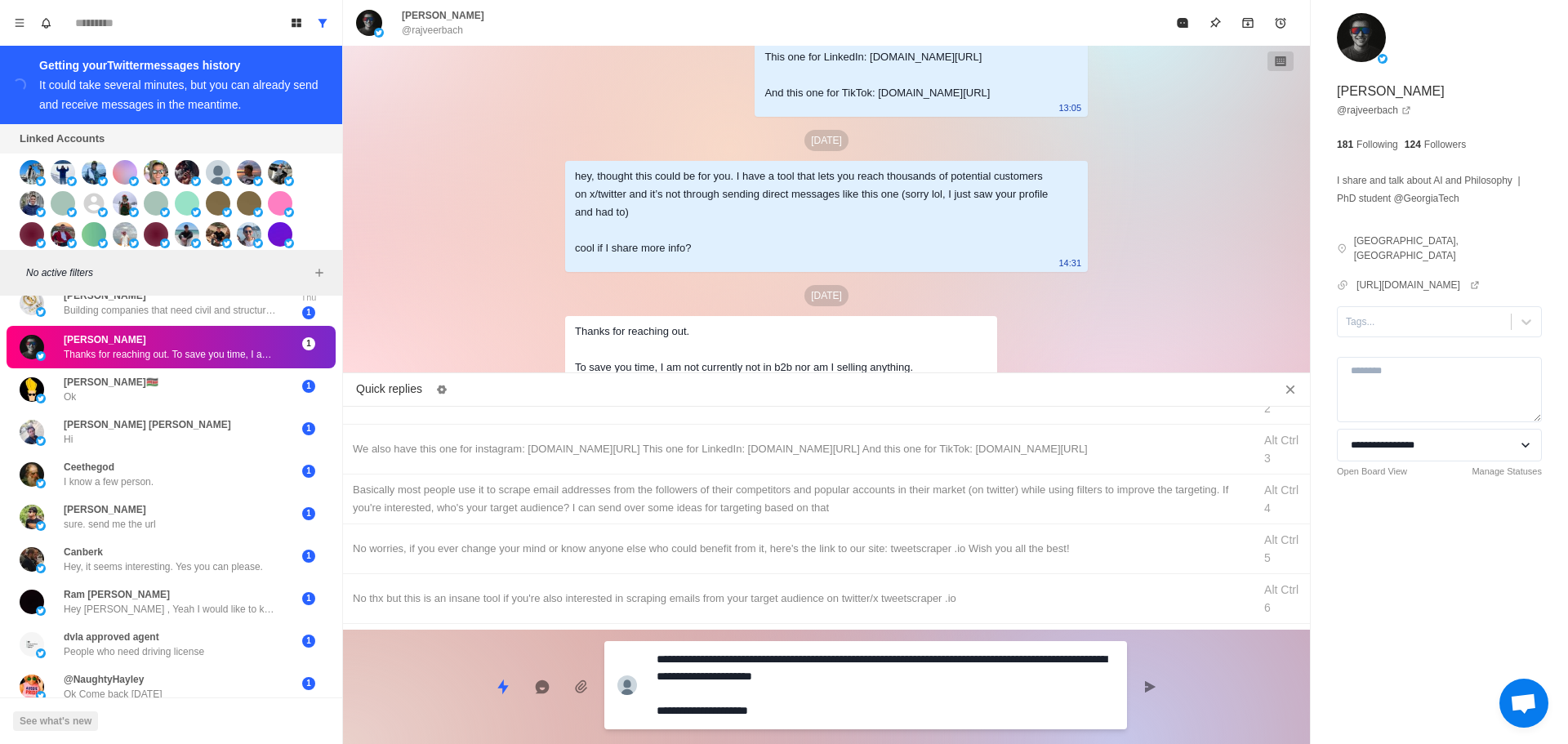
drag, startPoint x: 718, startPoint y: 664, endPoint x: 802, endPoint y: 738, distance: 111.9
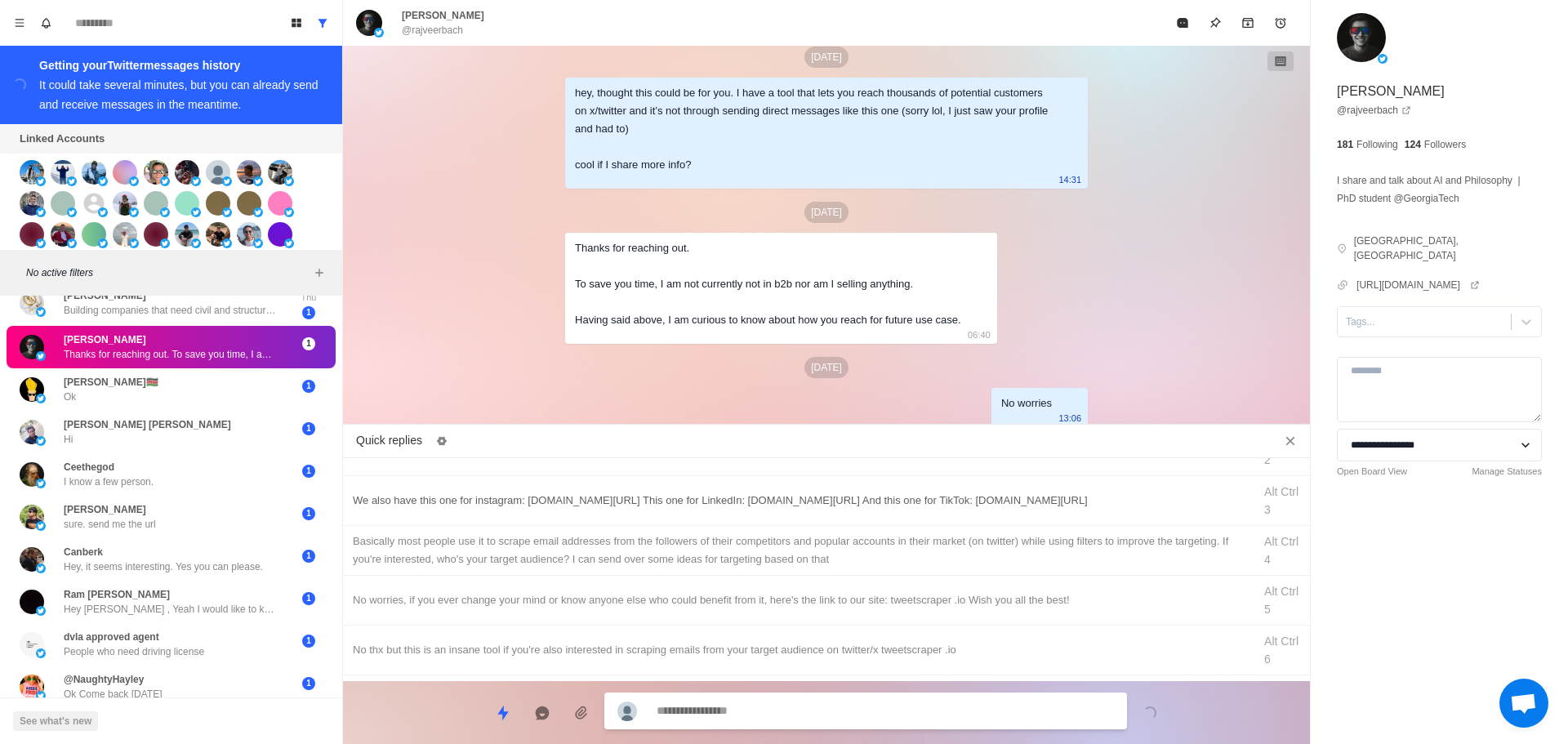
scroll to position [0, 0]
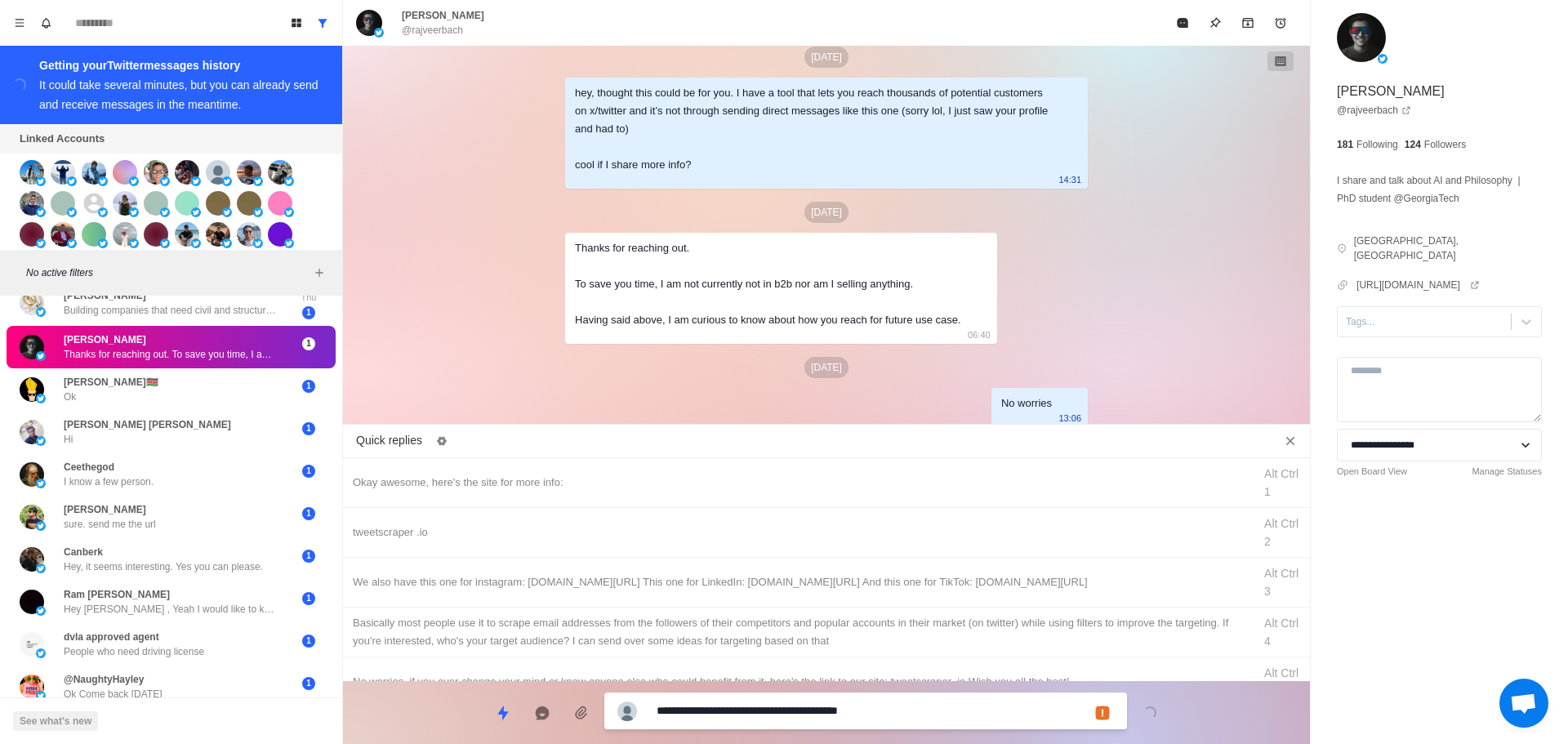
drag, startPoint x: 738, startPoint y: 714, endPoint x: 385, endPoint y: 682, distance: 354.4
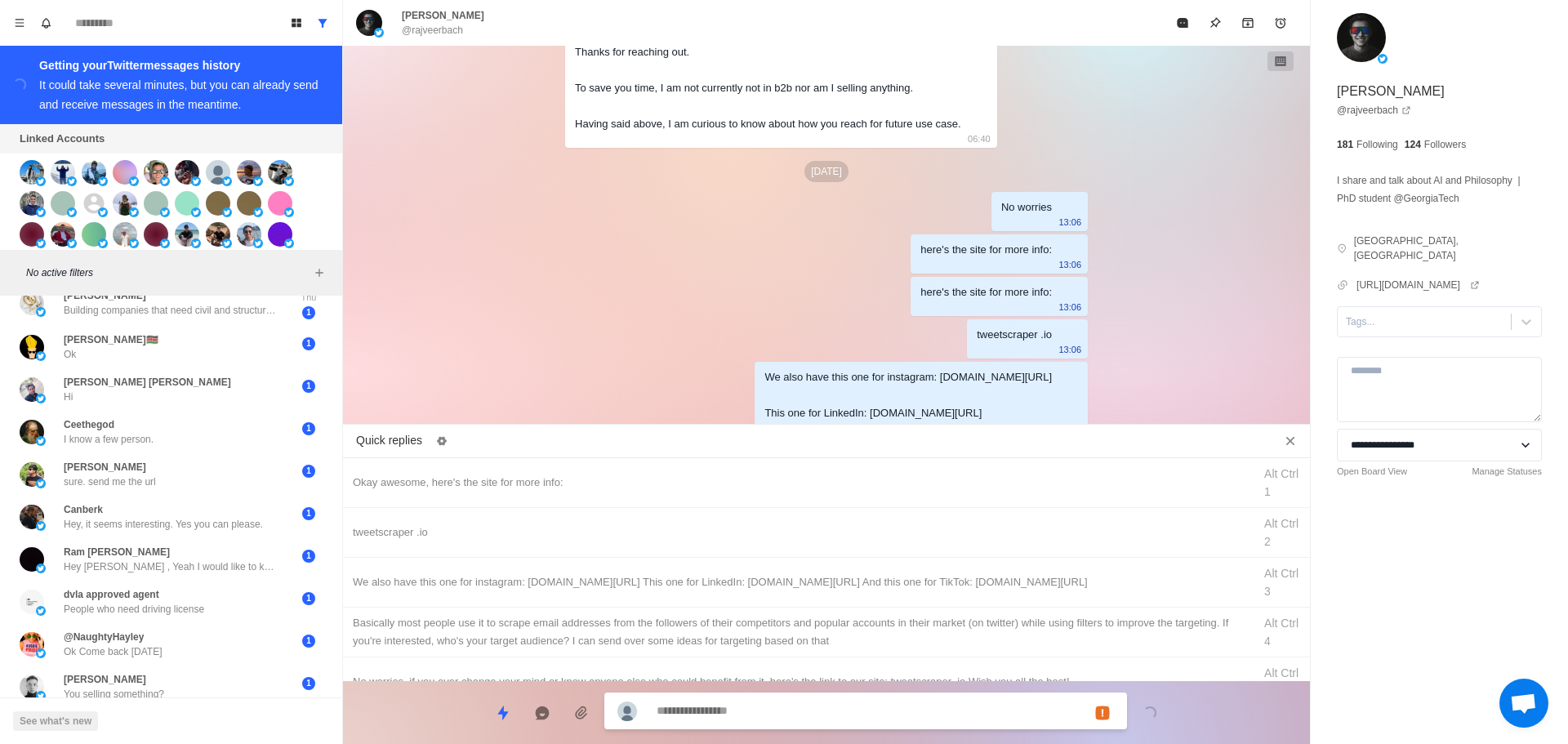
scroll to position [2487, 0]
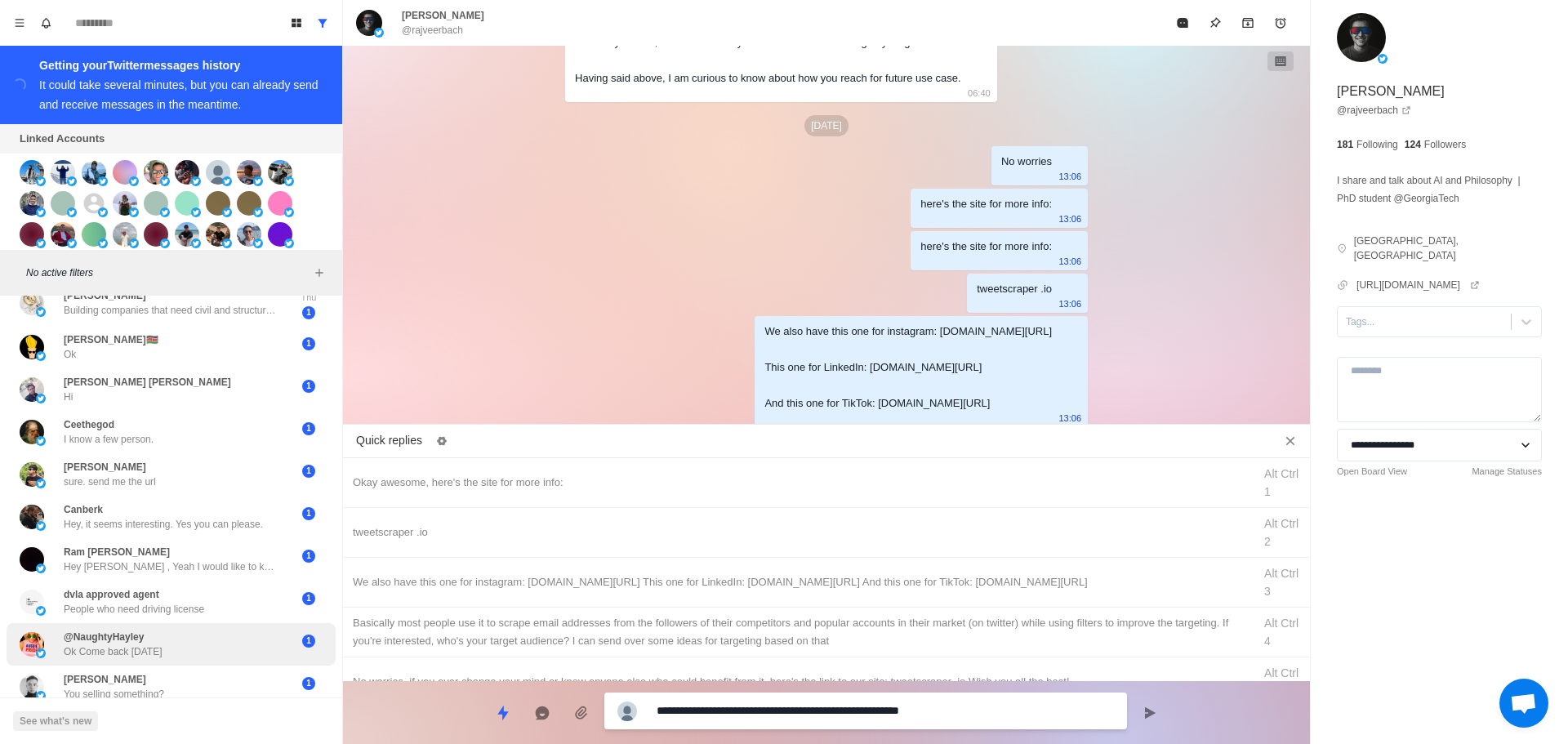
drag, startPoint x: 986, startPoint y: 712, endPoint x: 86, endPoint y: 664, distance: 901.3
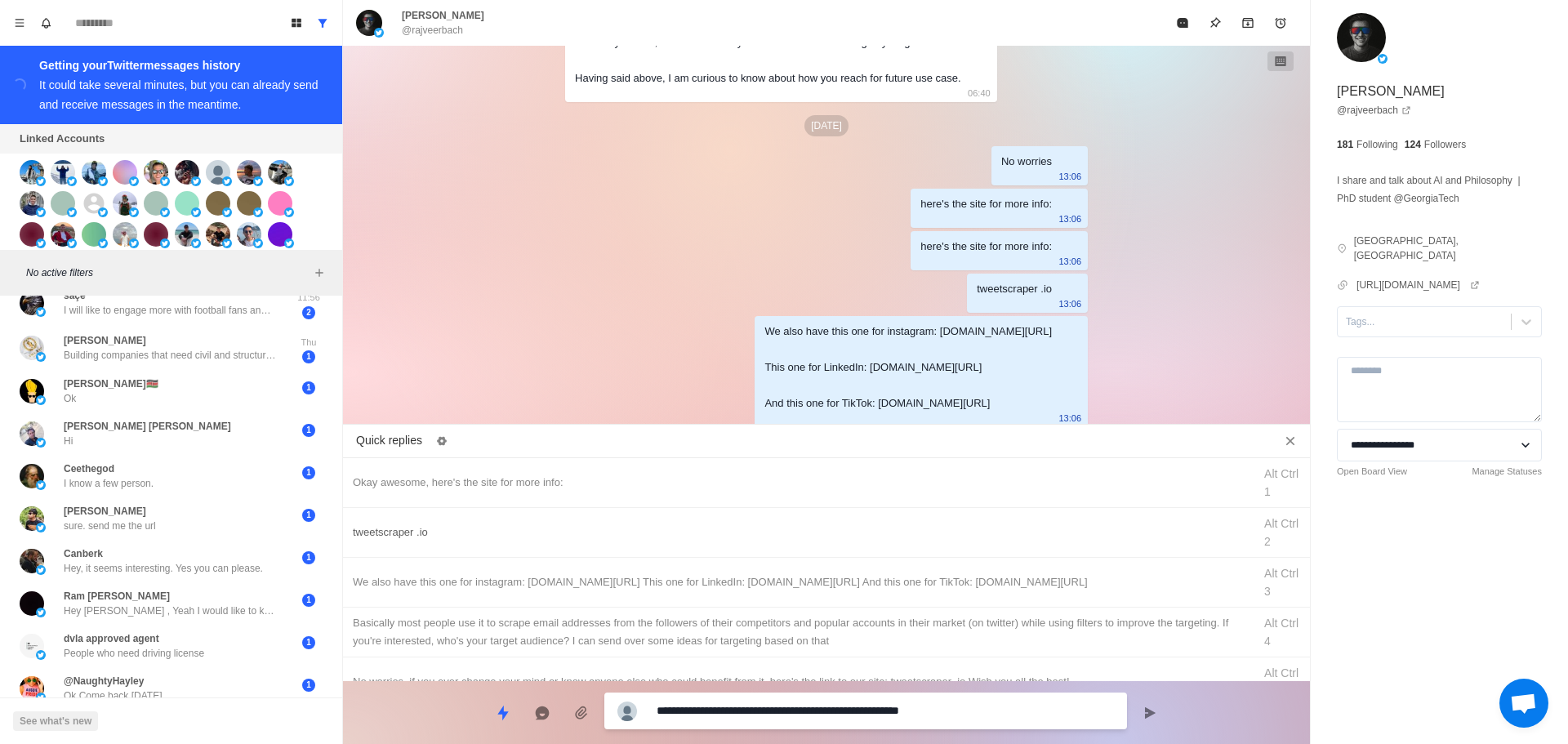
paste textarea "**********"
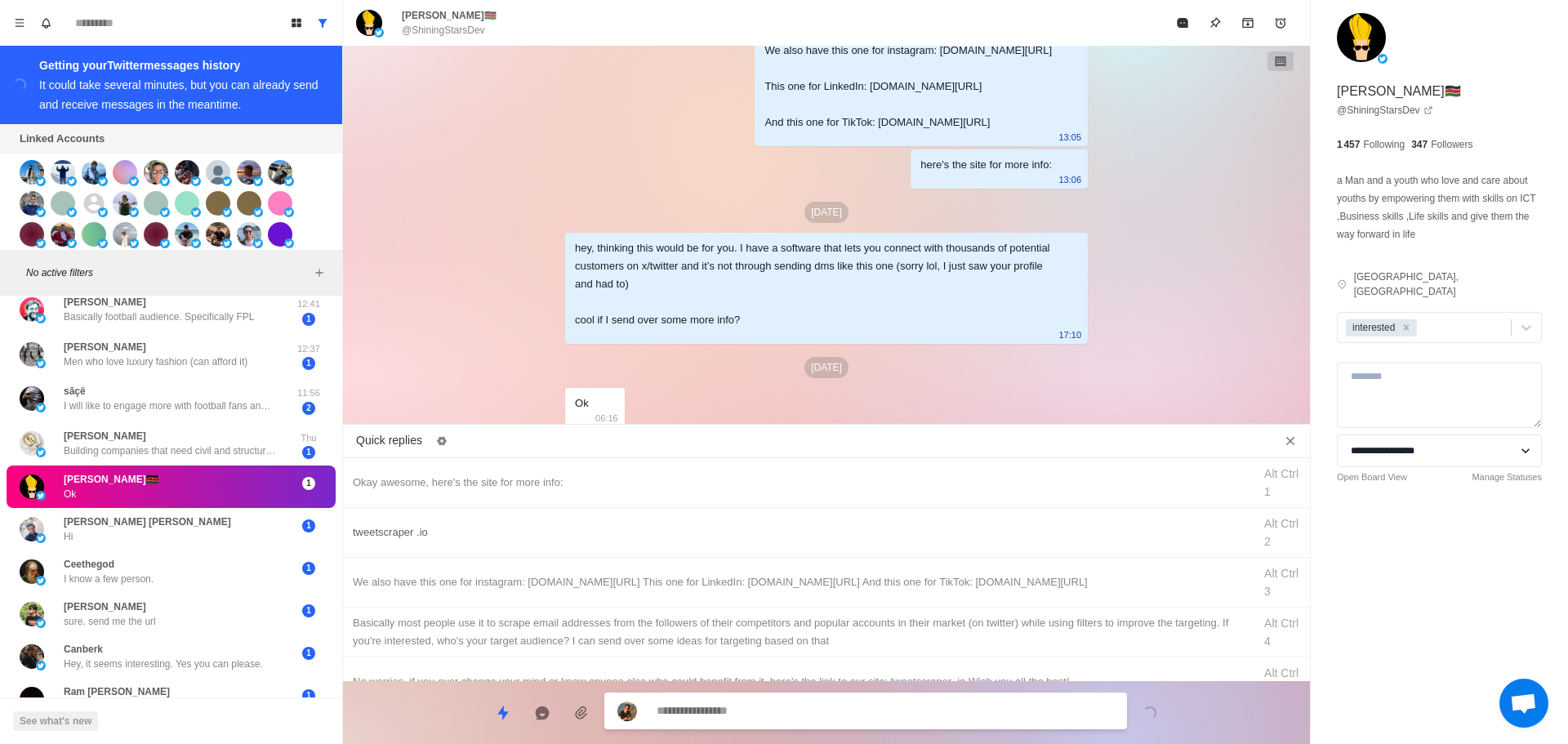
scroll to position [2216, 0]
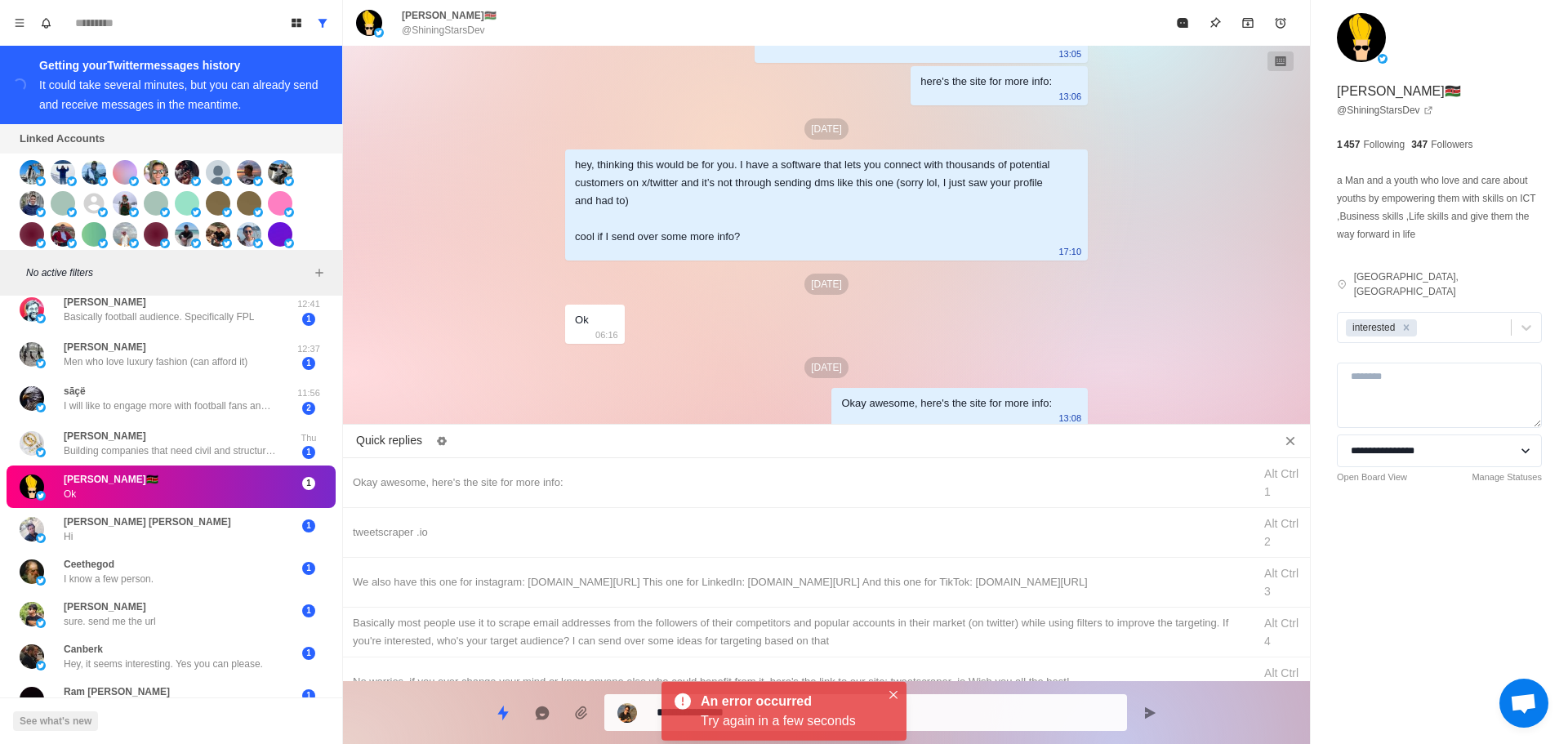
drag, startPoint x: 813, startPoint y: 693, endPoint x: 813, endPoint y: 713, distance: 20.0
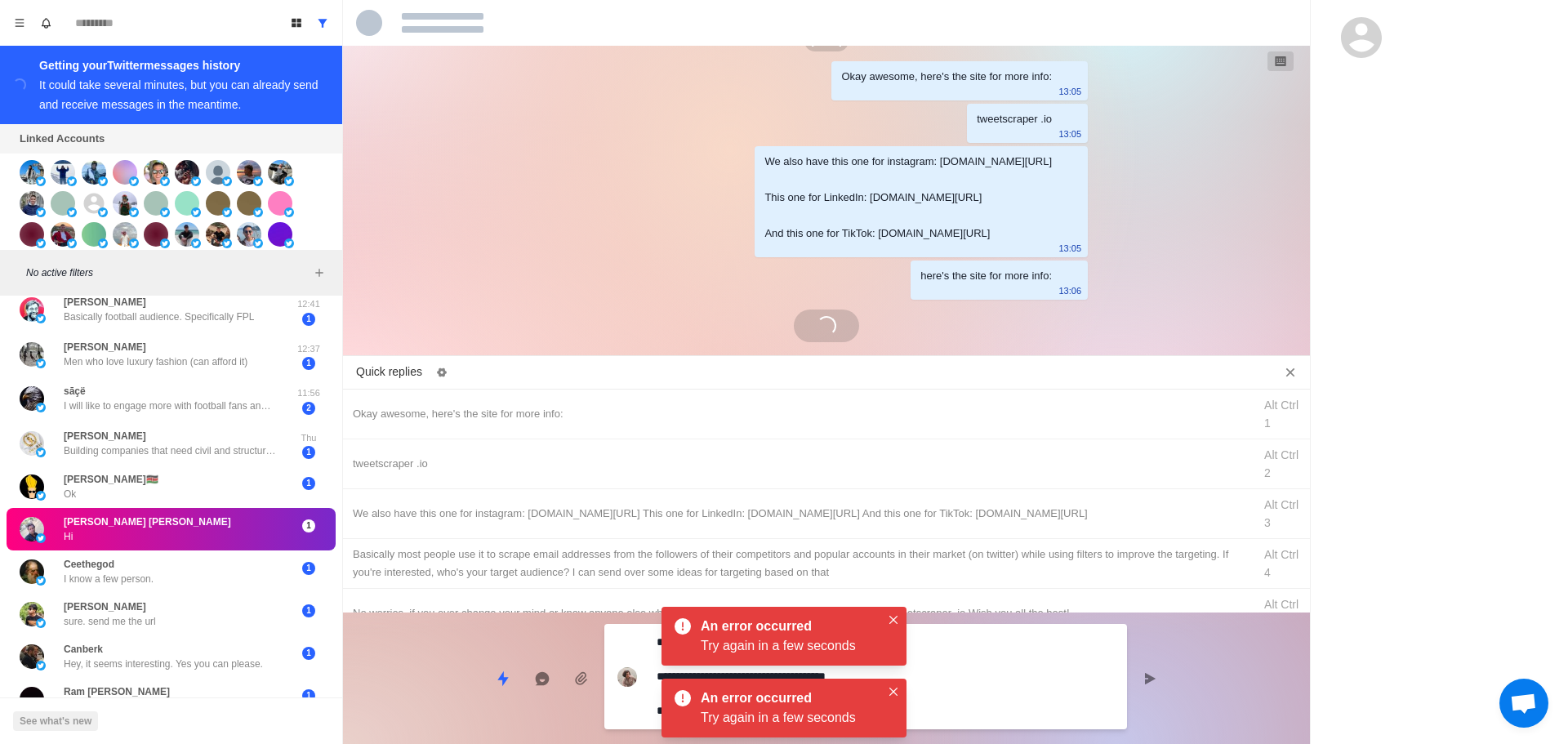
scroll to position [2202, 0]
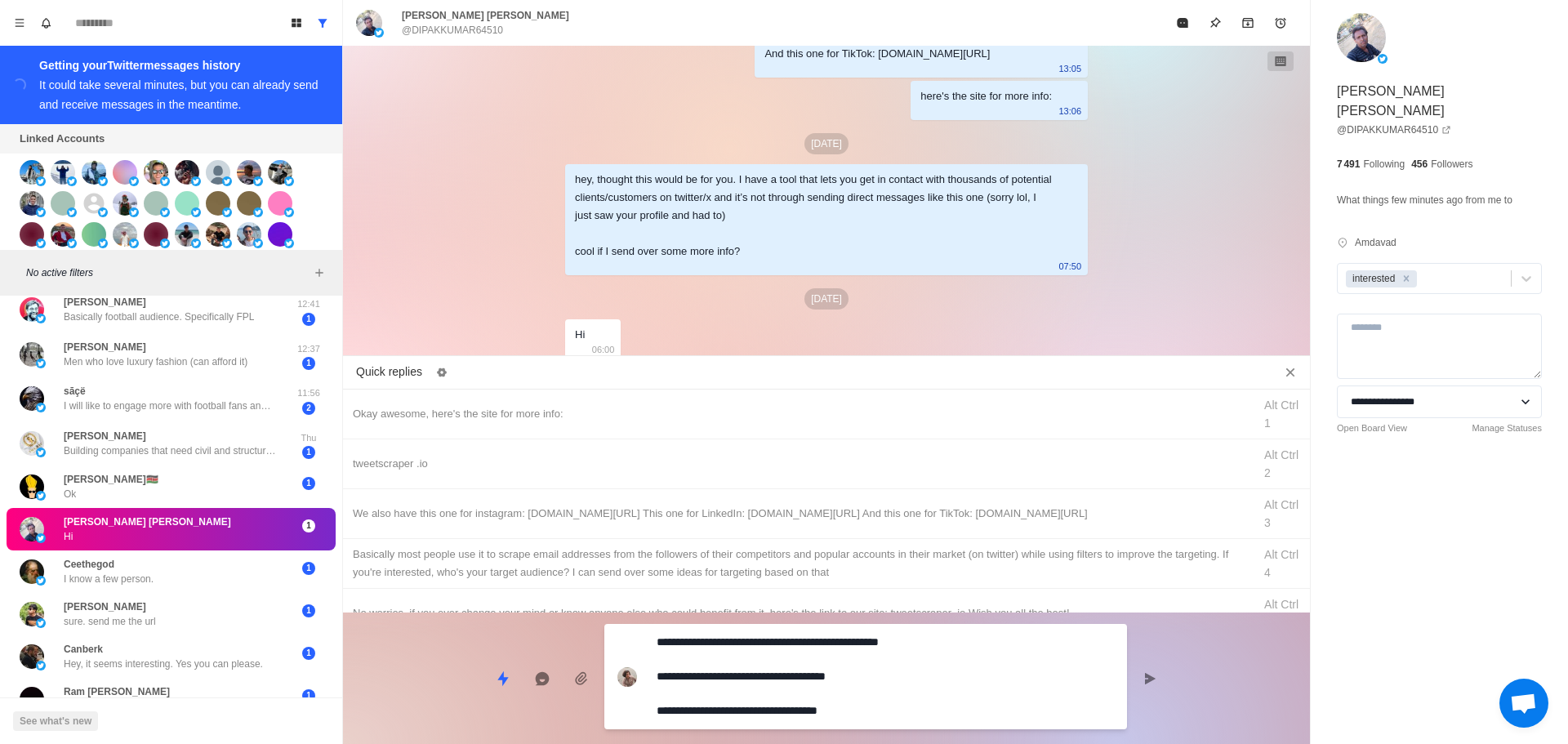
drag, startPoint x: 919, startPoint y: 697, endPoint x: 760, endPoint y: 669, distance: 161.4
drag, startPoint x: 886, startPoint y: 713, endPoint x: 412, endPoint y: 548, distance: 501.9
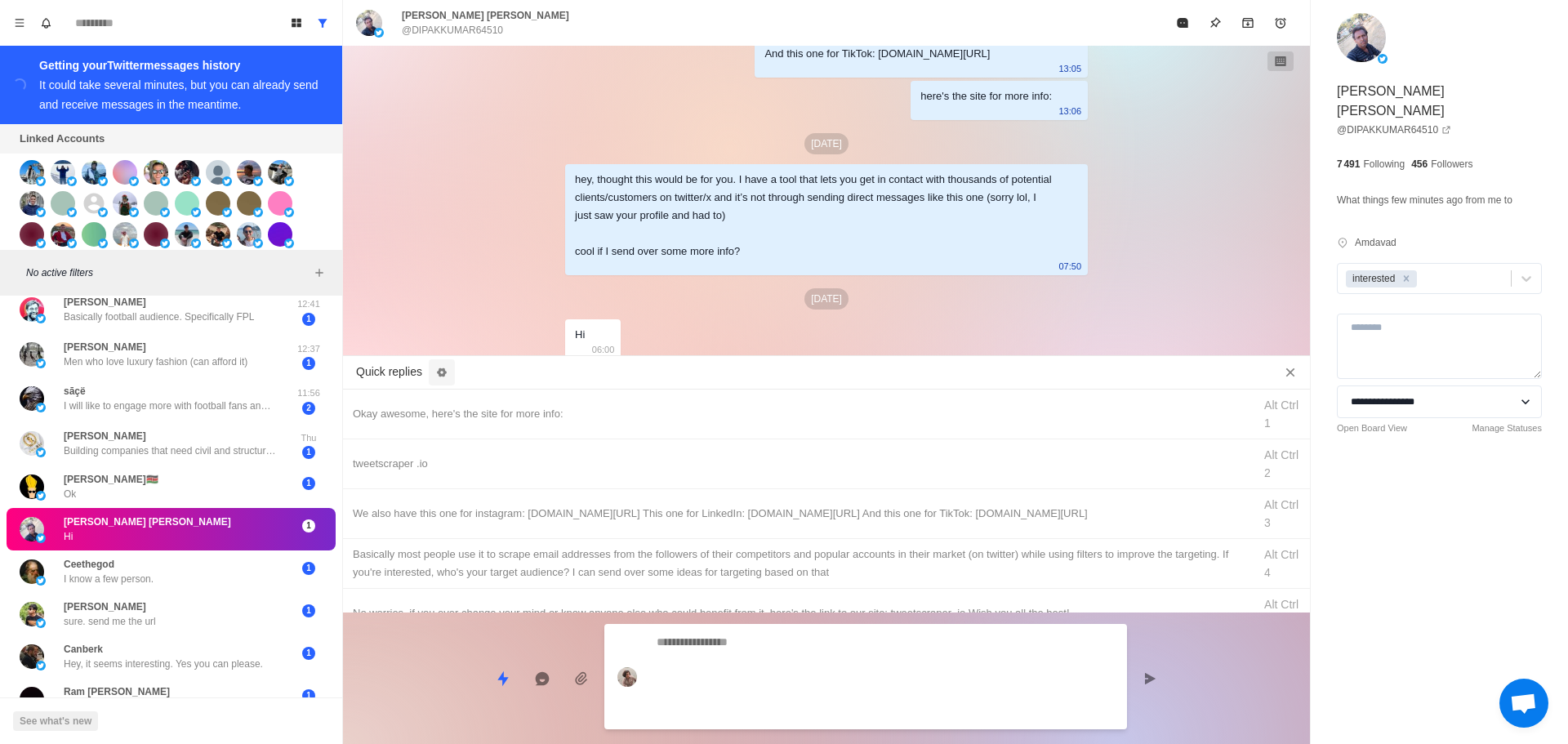
scroll to position [2133, 0]
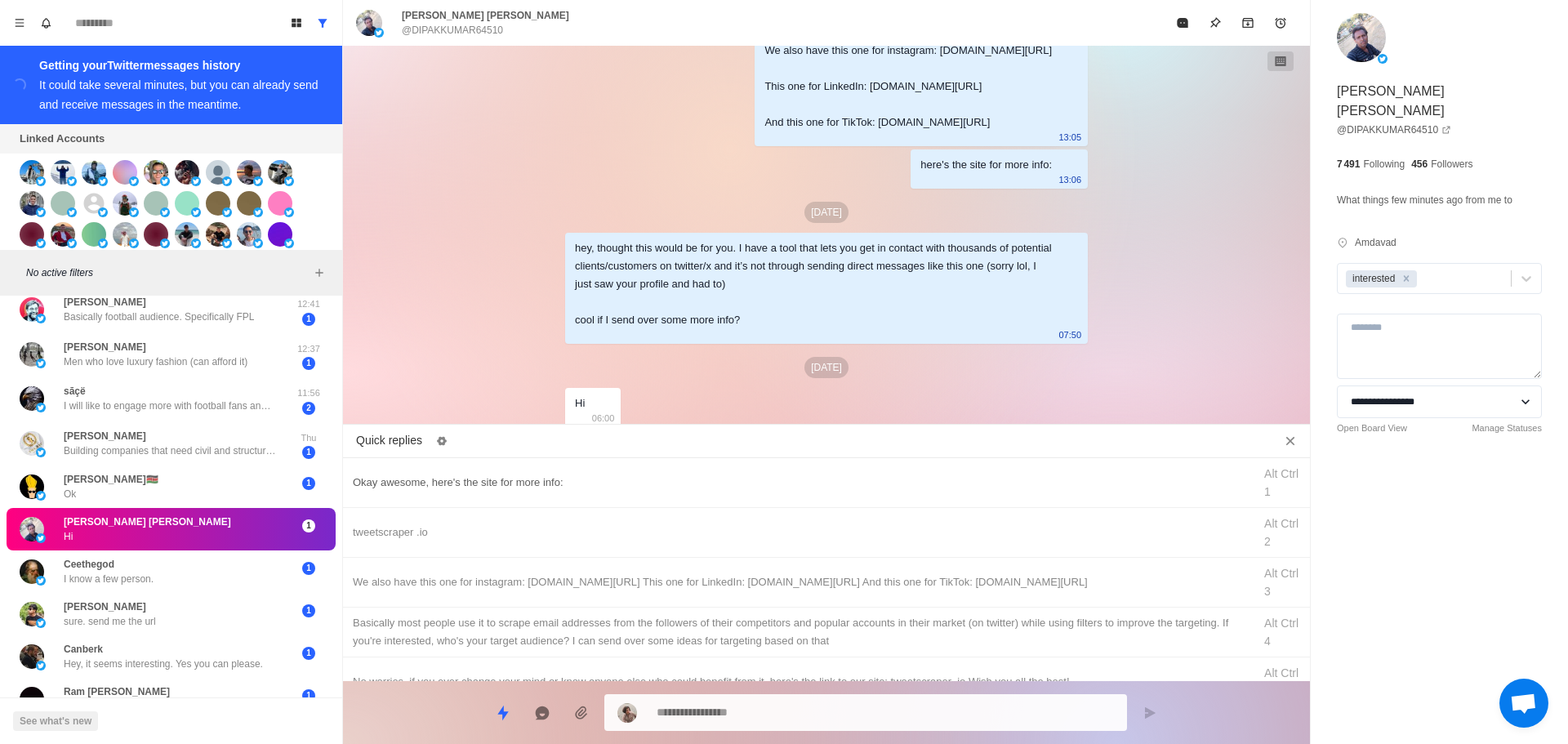
drag, startPoint x: 484, startPoint y: 482, endPoint x: 718, endPoint y: 665, distance: 297.1
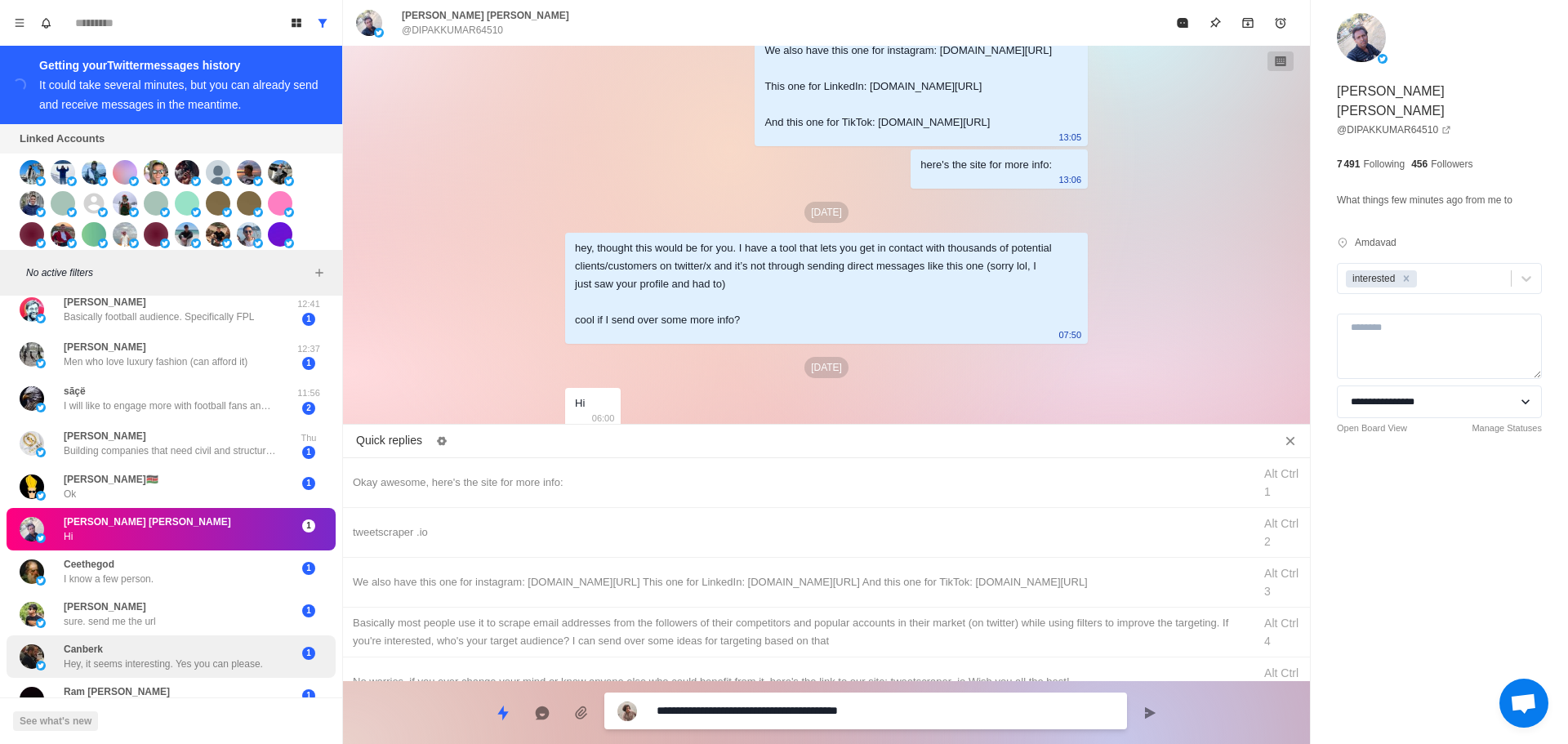
drag, startPoint x: 703, startPoint y: 708, endPoint x: 304, endPoint y: 668, distance: 401.0
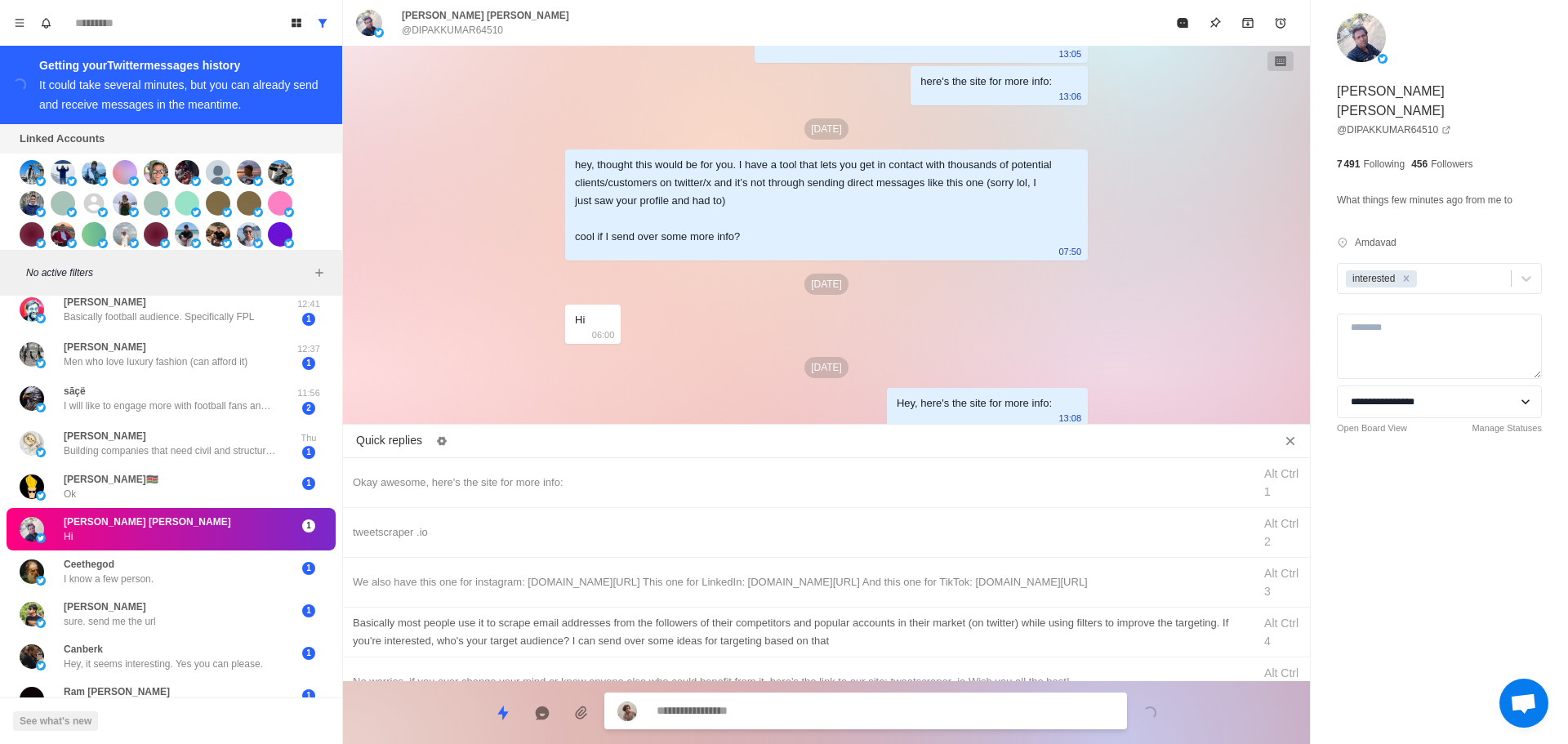
drag, startPoint x: 753, startPoint y: 537, endPoint x: 835, endPoint y: 649, distance: 138.8
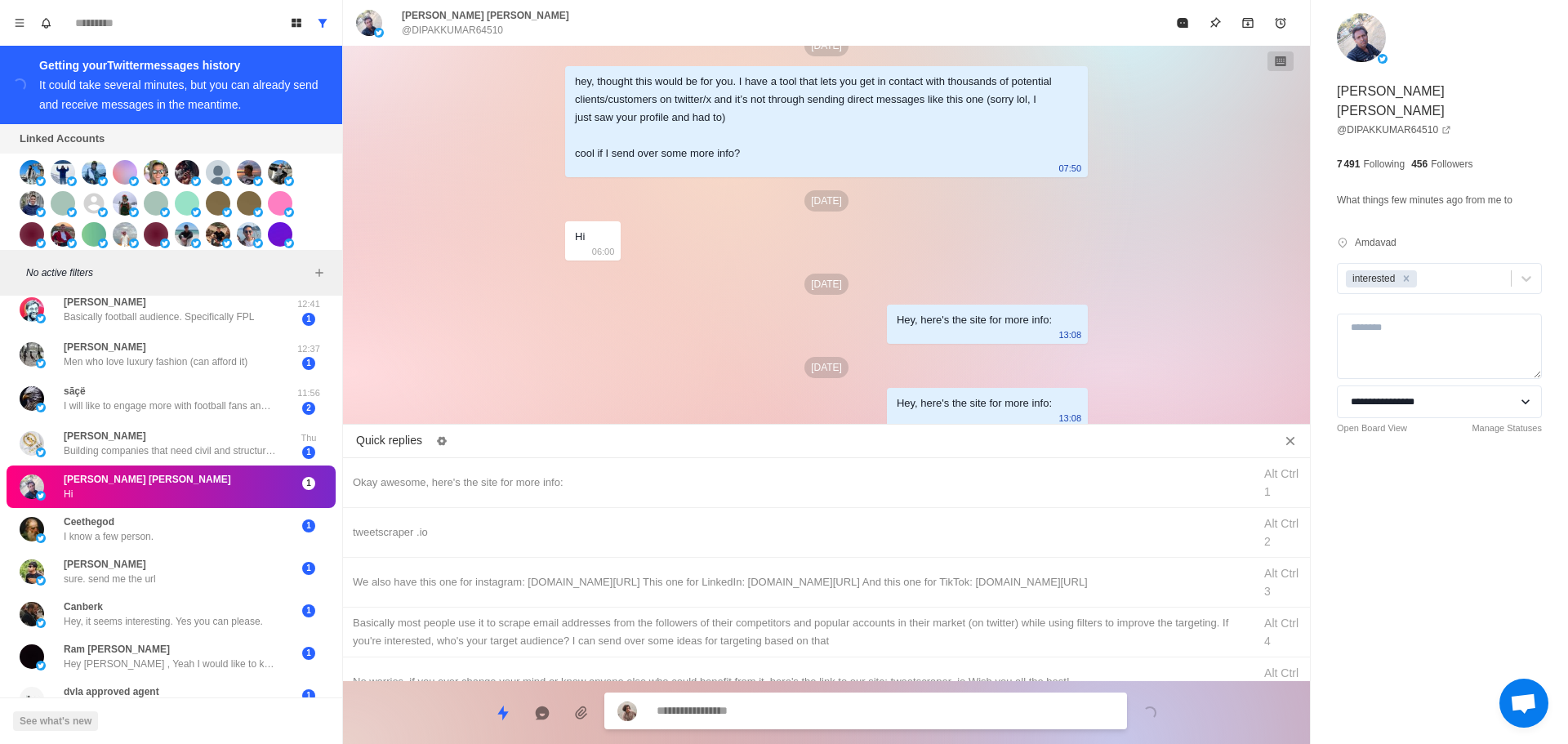
drag, startPoint x: 889, startPoint y: 584, endPoint x: 867, endPoint y: 704, distance: 122.0
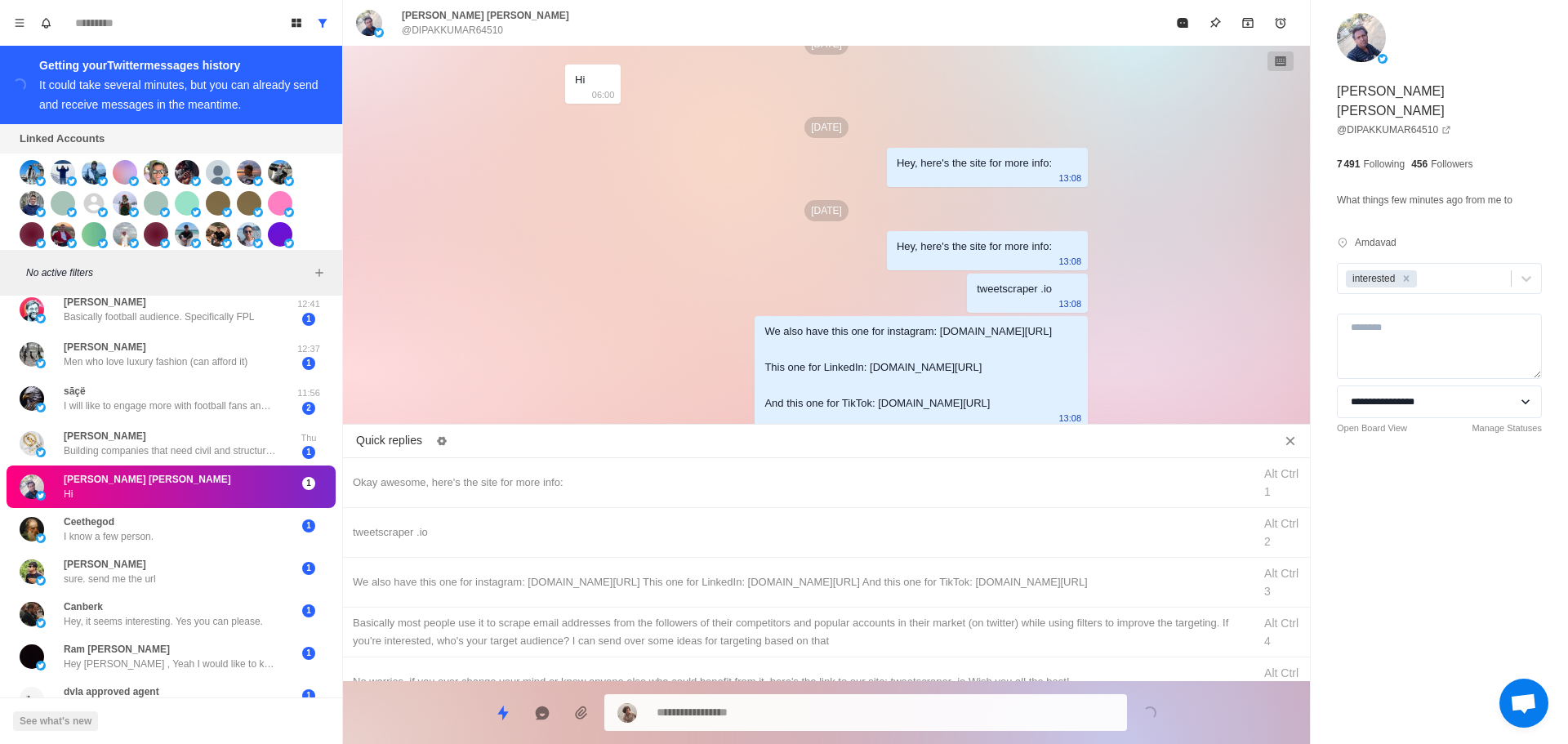
drag, startPoint x: 915, startPoint y: 620, endPoint x: 894, endPoint y: 708, distance: 90.5
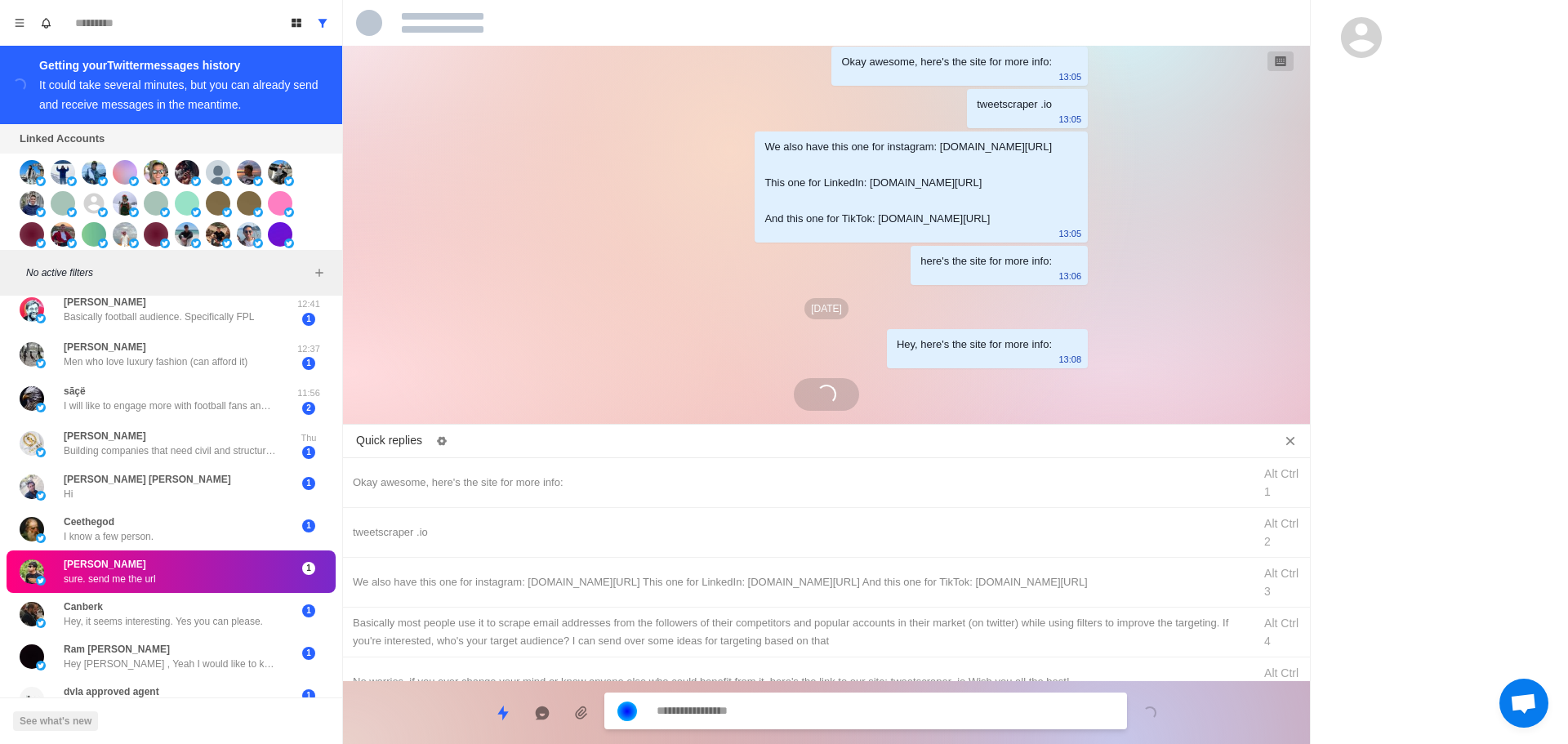
scroll to position [2216, 0]
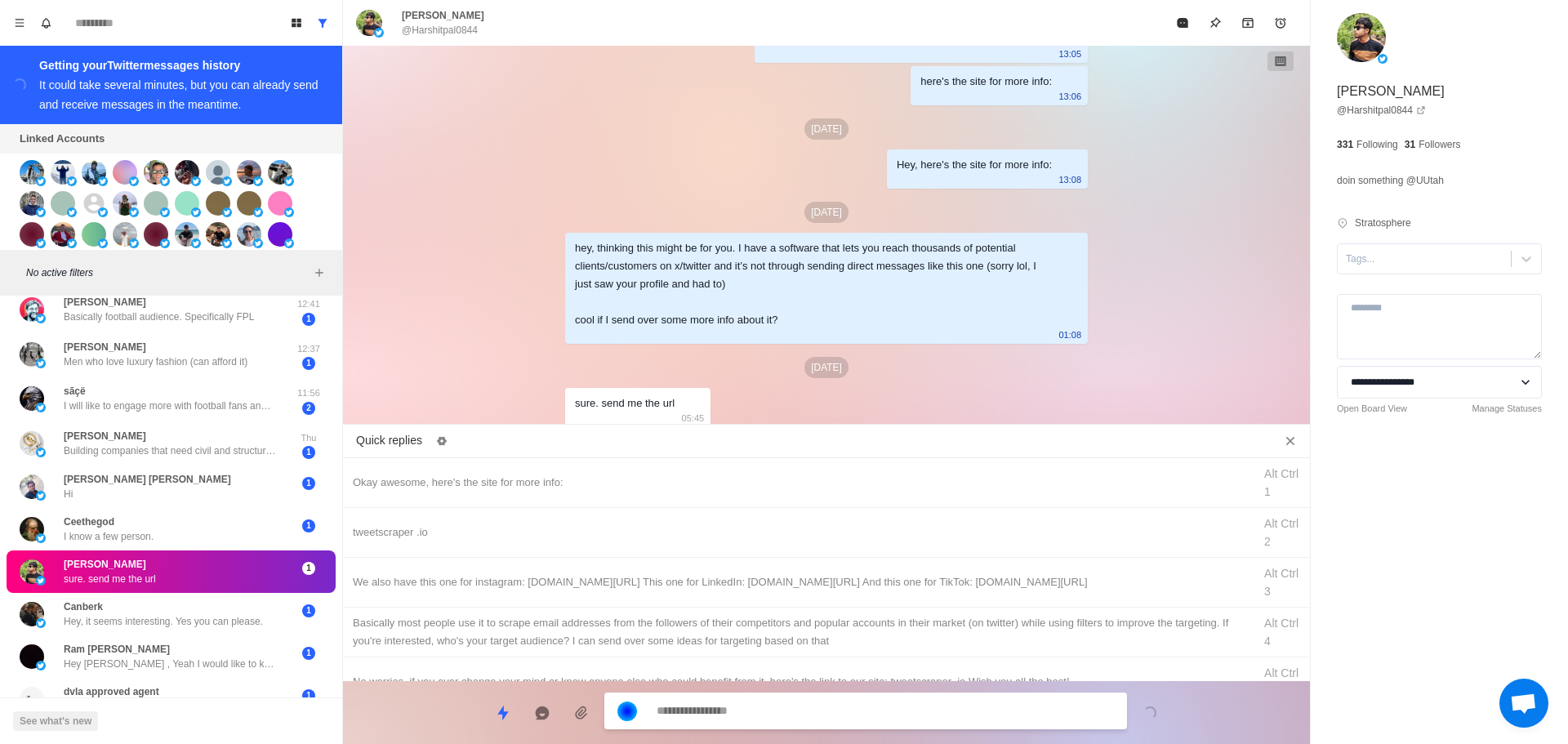
drag, startPoint x: 1394, startPoint y: 263, endPoint x: 1402, endPoint y: 280, distance: 18.8
drag, startPoint x: 1402, startPoint y: 280, endPoint x: 1039, endPoint y: 406, distance: 384.2
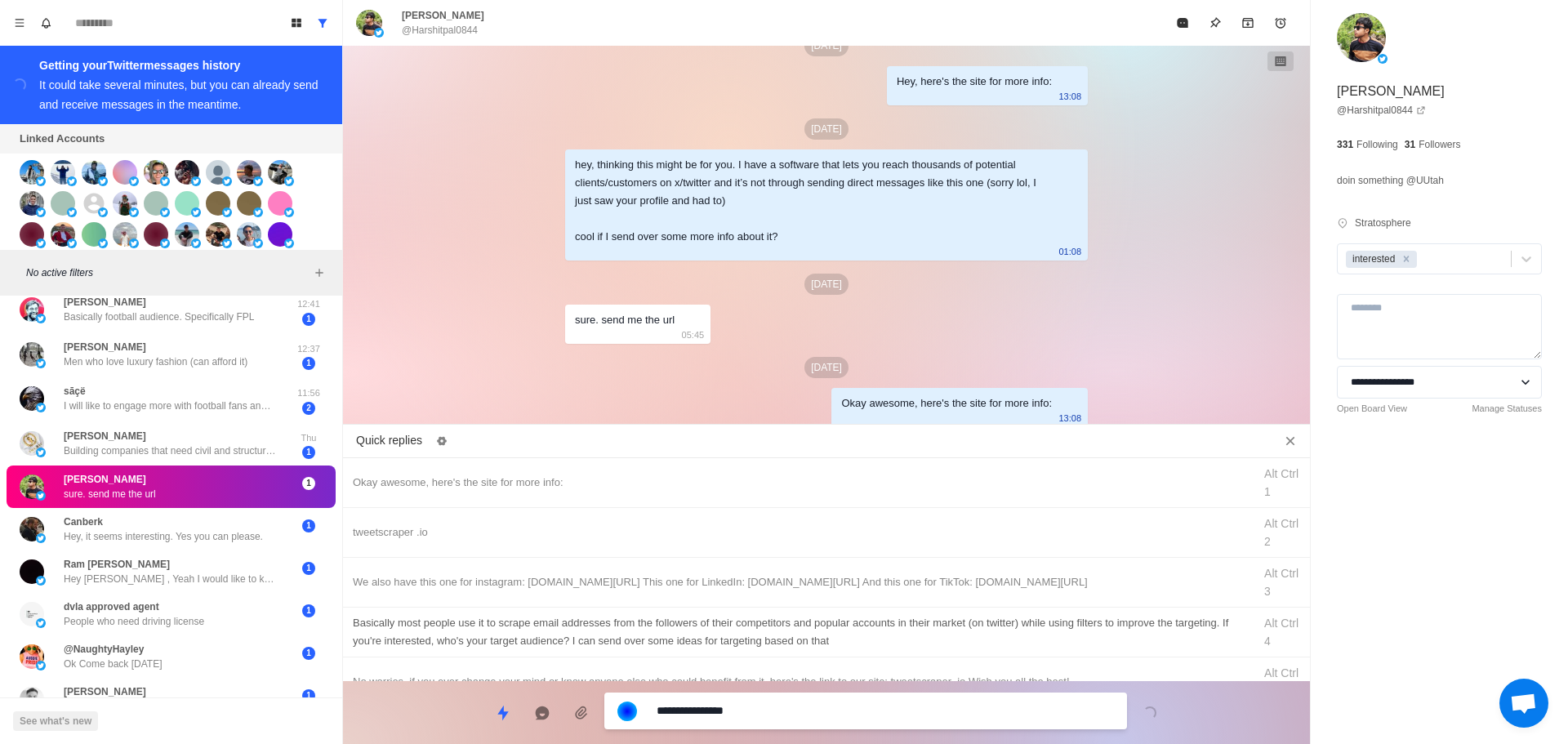
drag, startPoint x: 799, startPoint y: 712, endPoint x: 832, endPoint y: 627, distance: 91.2
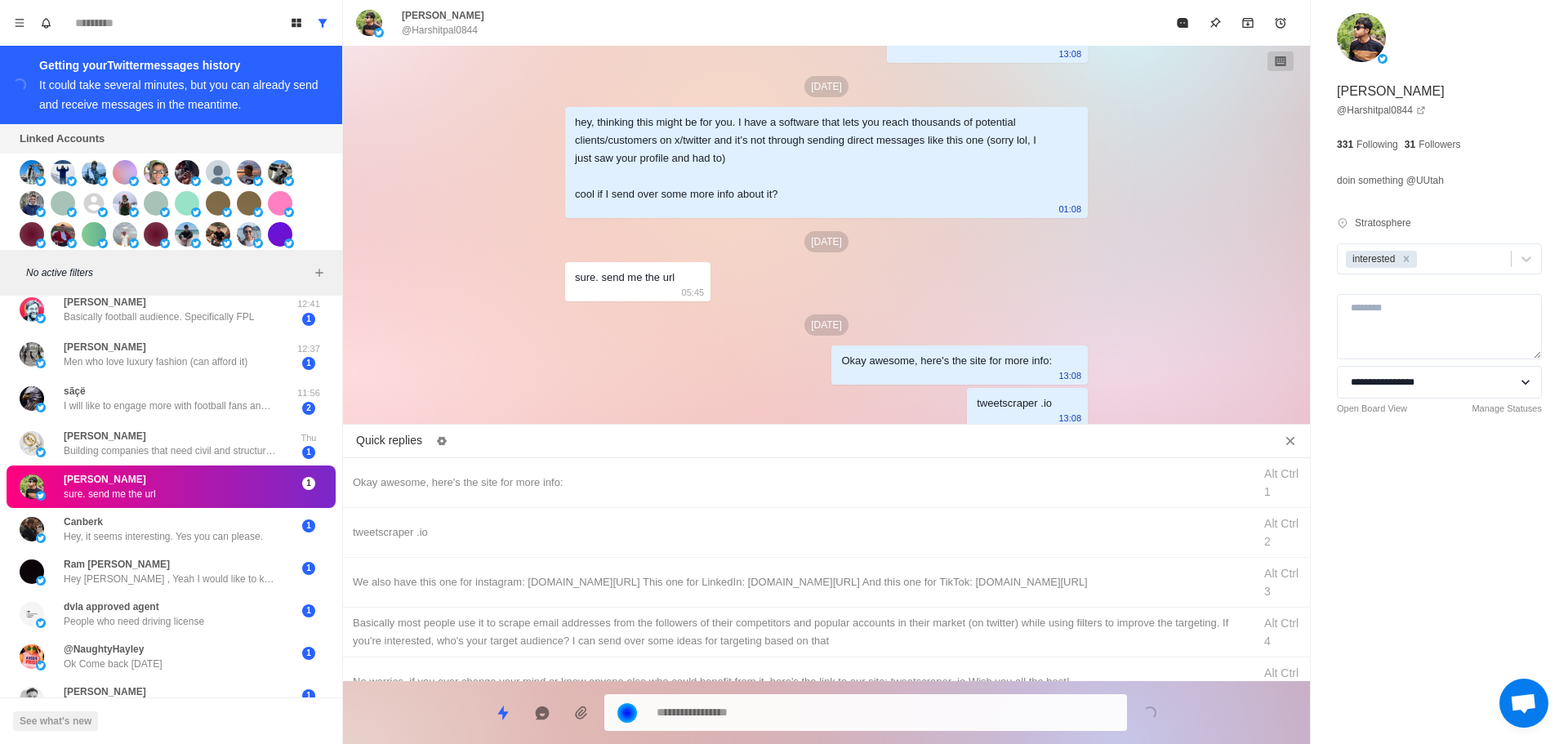
drag, startPoint x: 847, startPoint y: 588, endPoint x: 815, endPoint y: 689, distance: 105.9
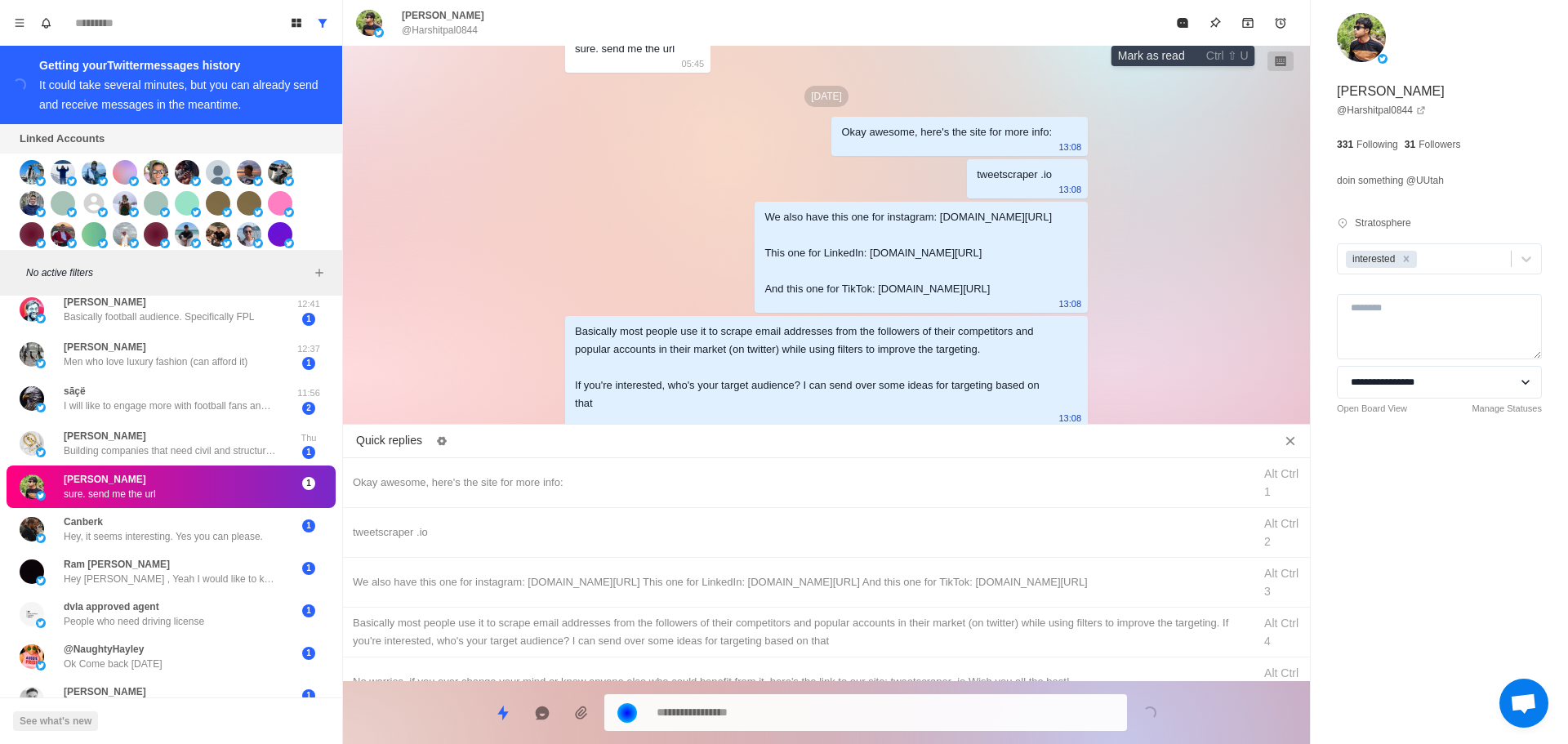
drag, startPoint x: 1185, startPoint y: 30, endPoint x: 1104, endPoint y: 316, distance: 297.2
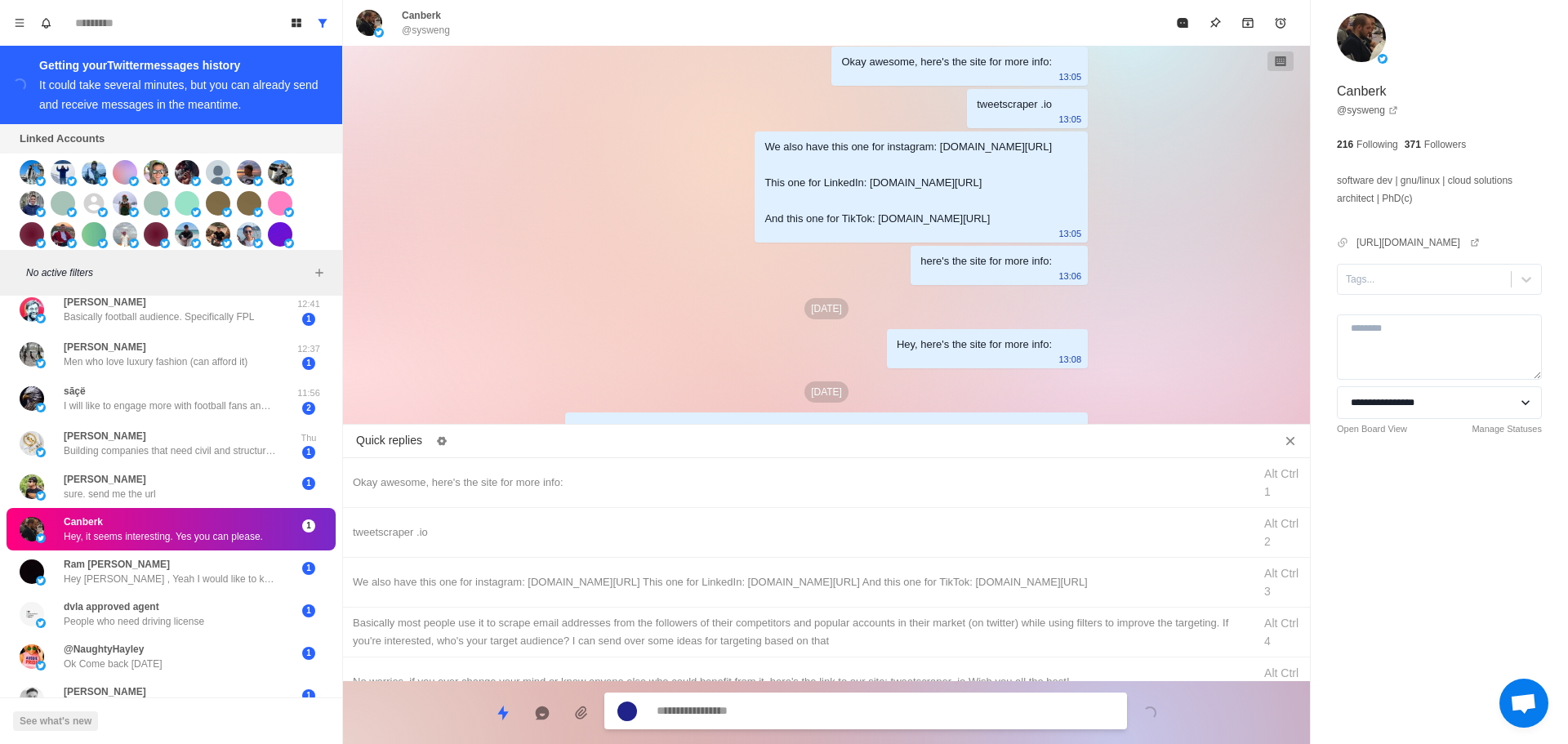
scroll to position [2175, 0]
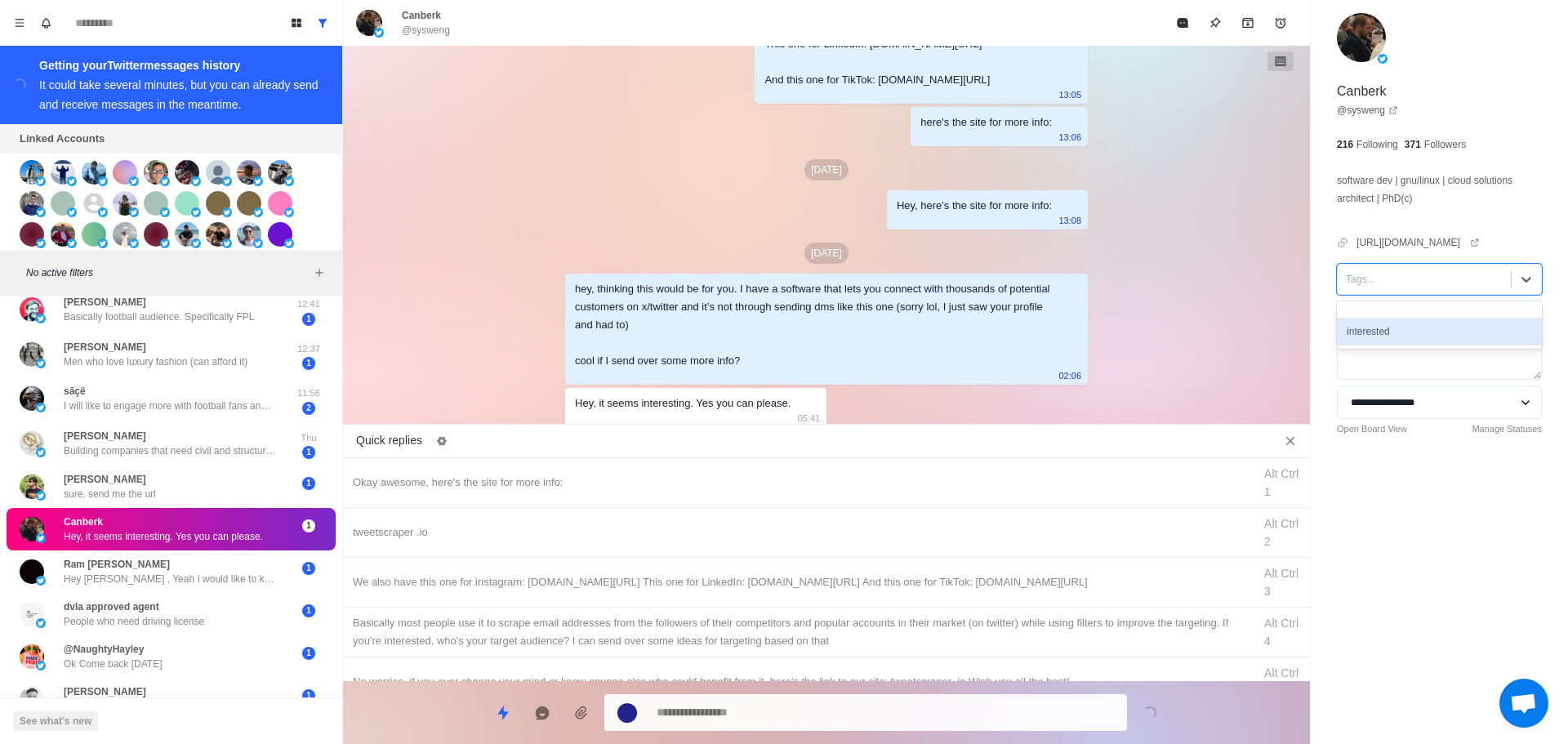
drag, startPoint x: 1387, startPoint y: 331, endPoint x: 752, endPoint y: 480, distance: 652.2
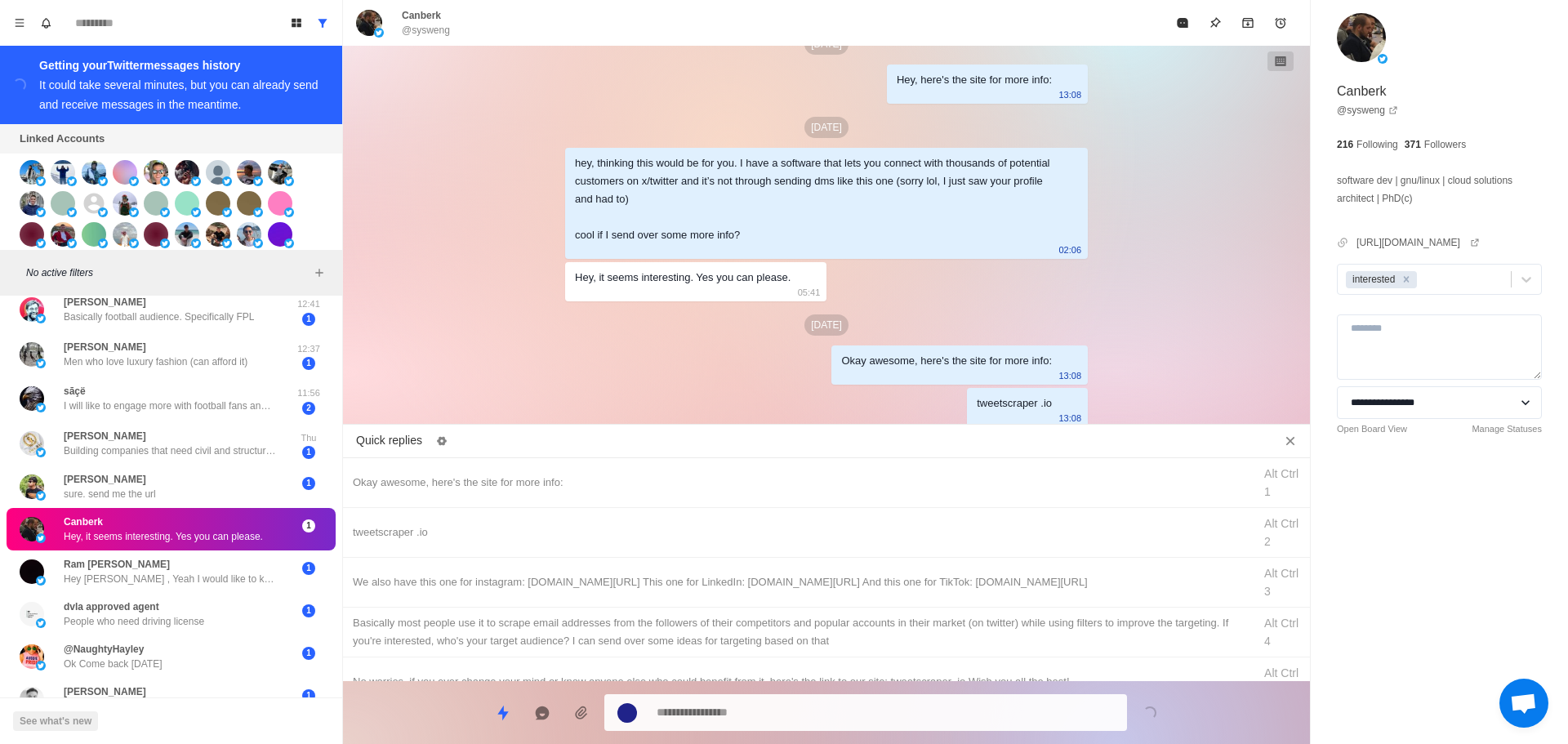
drag, startPoint x: 936, startPoint y: 567, endPoint x: 894, endPoint y: 692, distance: 131.9
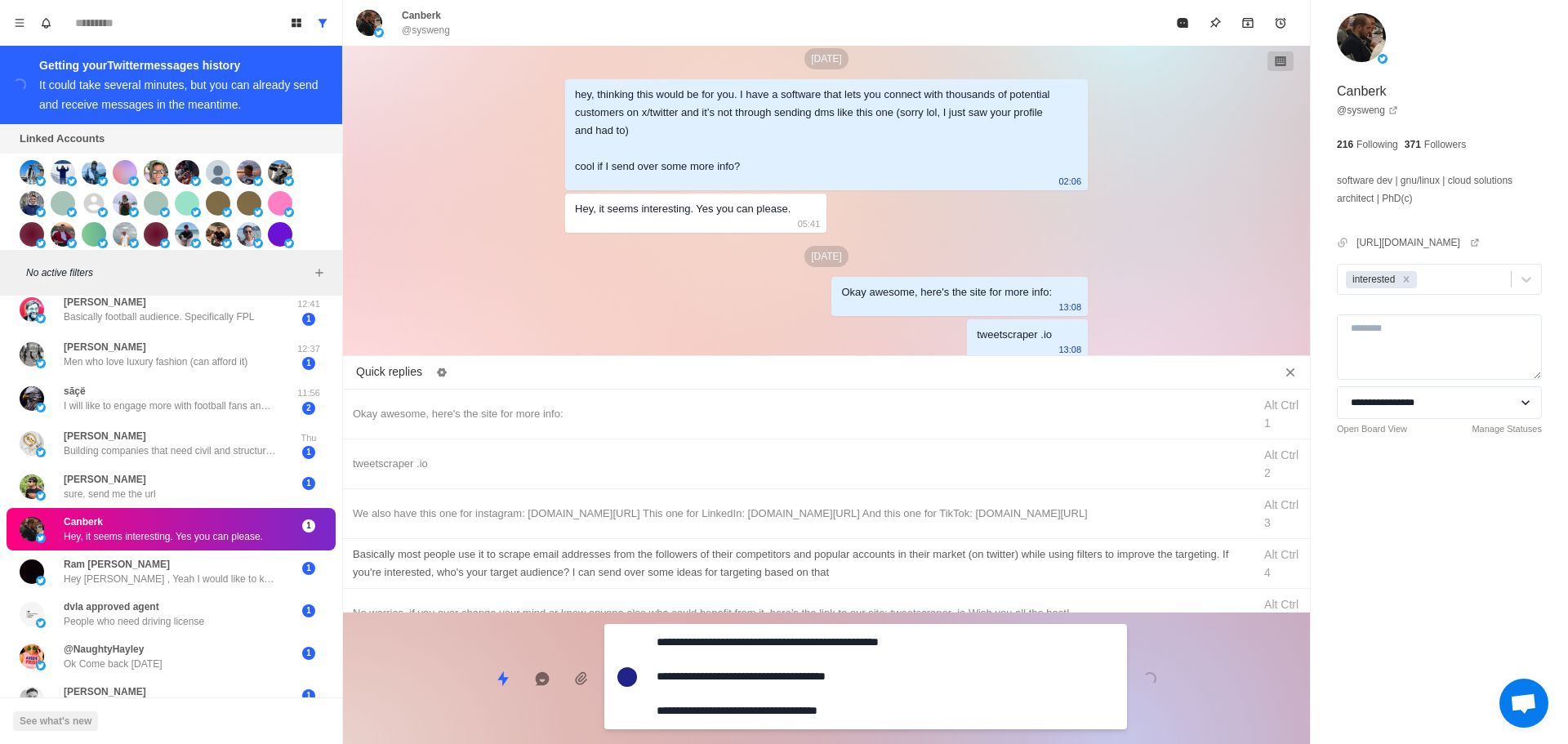
drag, startPoint x: 894, startPoint y: 692, endPoint x: 946, endPoint y: 615, distance: 92.9
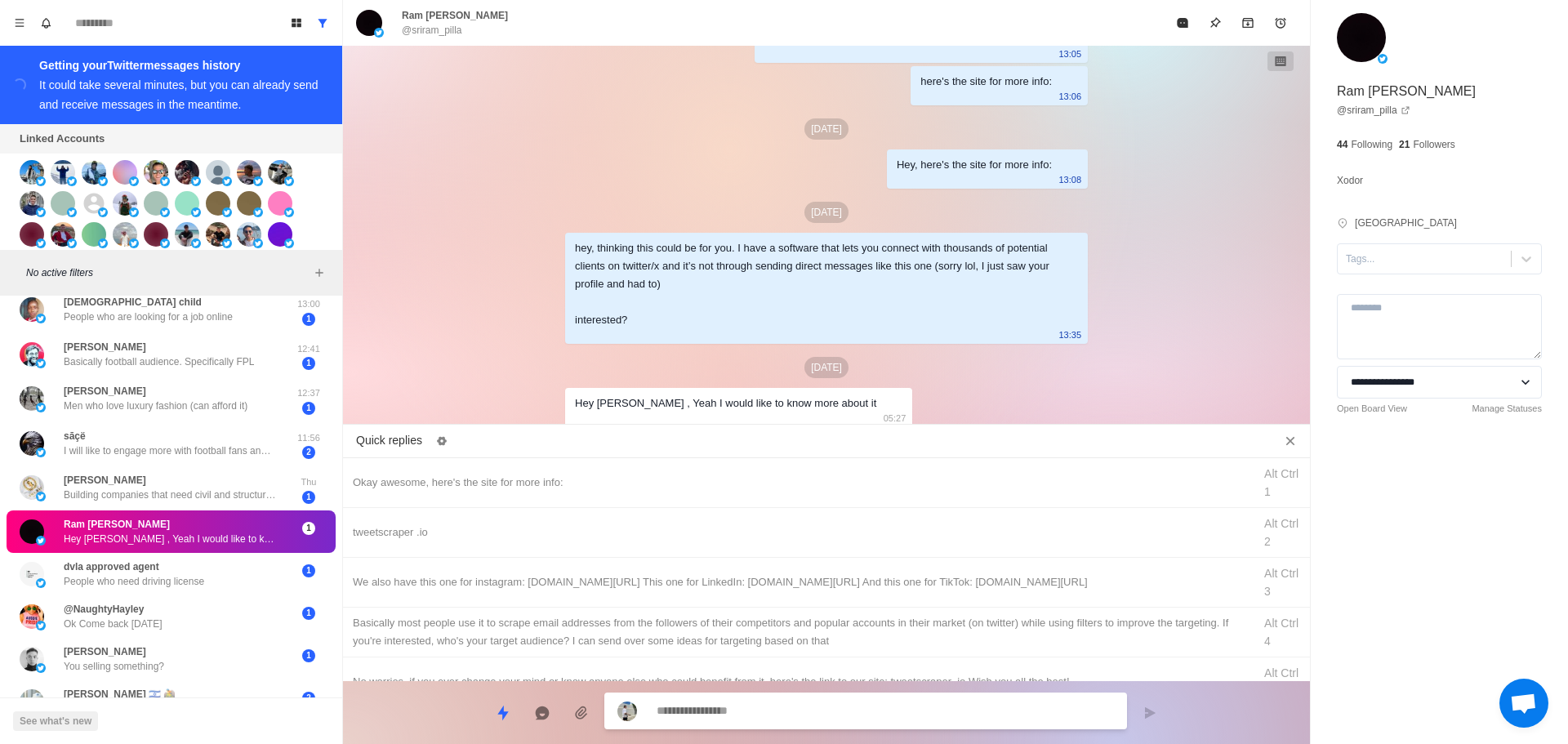
scroll to position [103, 0]
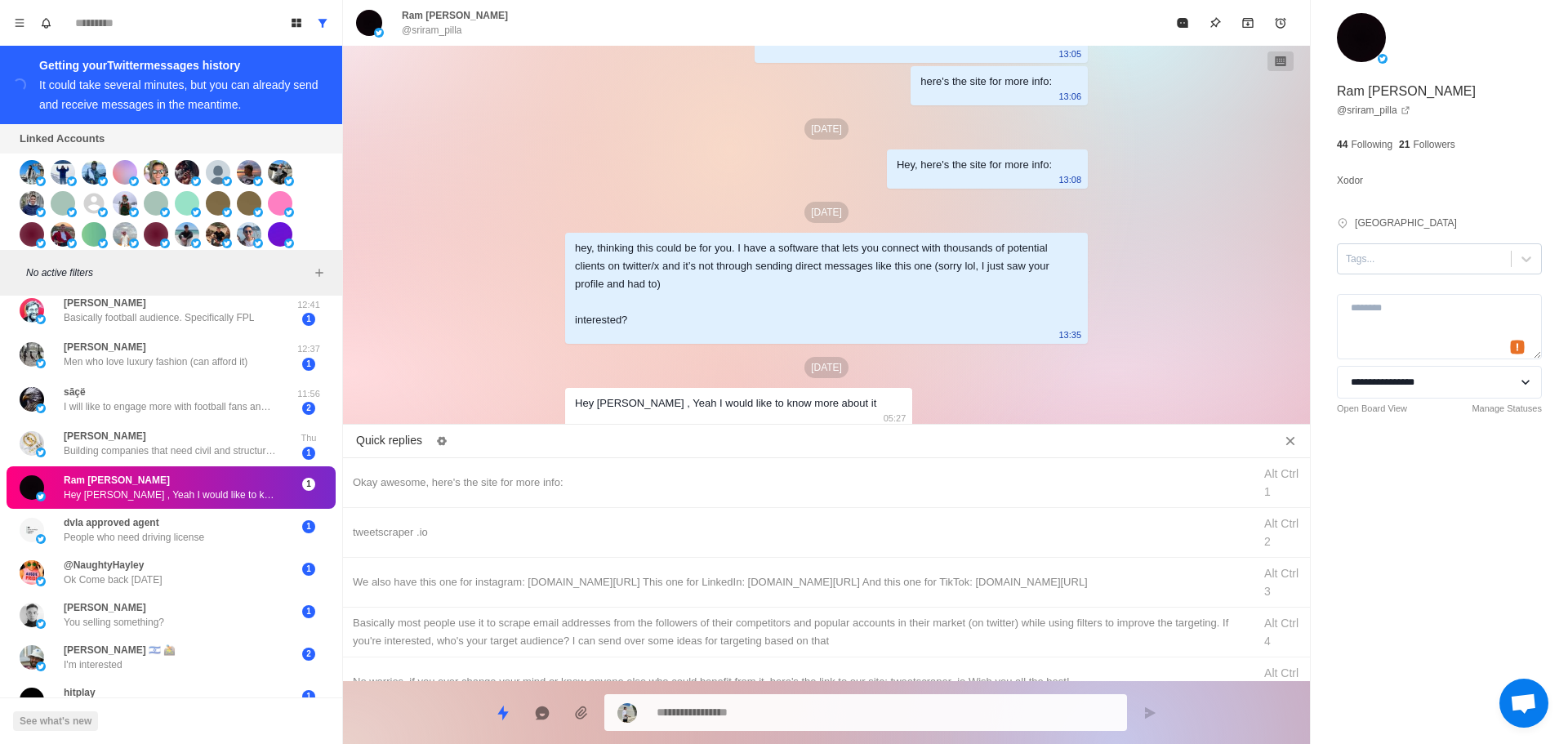
drag, startPoint x: 1404, startPoint y: 330, endPoint x: 1400, endPoint y: 249, distance: 81.1
drag, startPoint x: 1400, startPoint y: 251, endPoint x: 1403, endPoint y: 274, distance: 23.2
drag, startPoint x: 1405, startPoint y: 309, endPoint x: 466, endPoint y: 517, distance: 961.8
drag, startPoint x: 518, startPoint y: 488, endPoint x: 769, endPoint y: 683, distance: 317.8
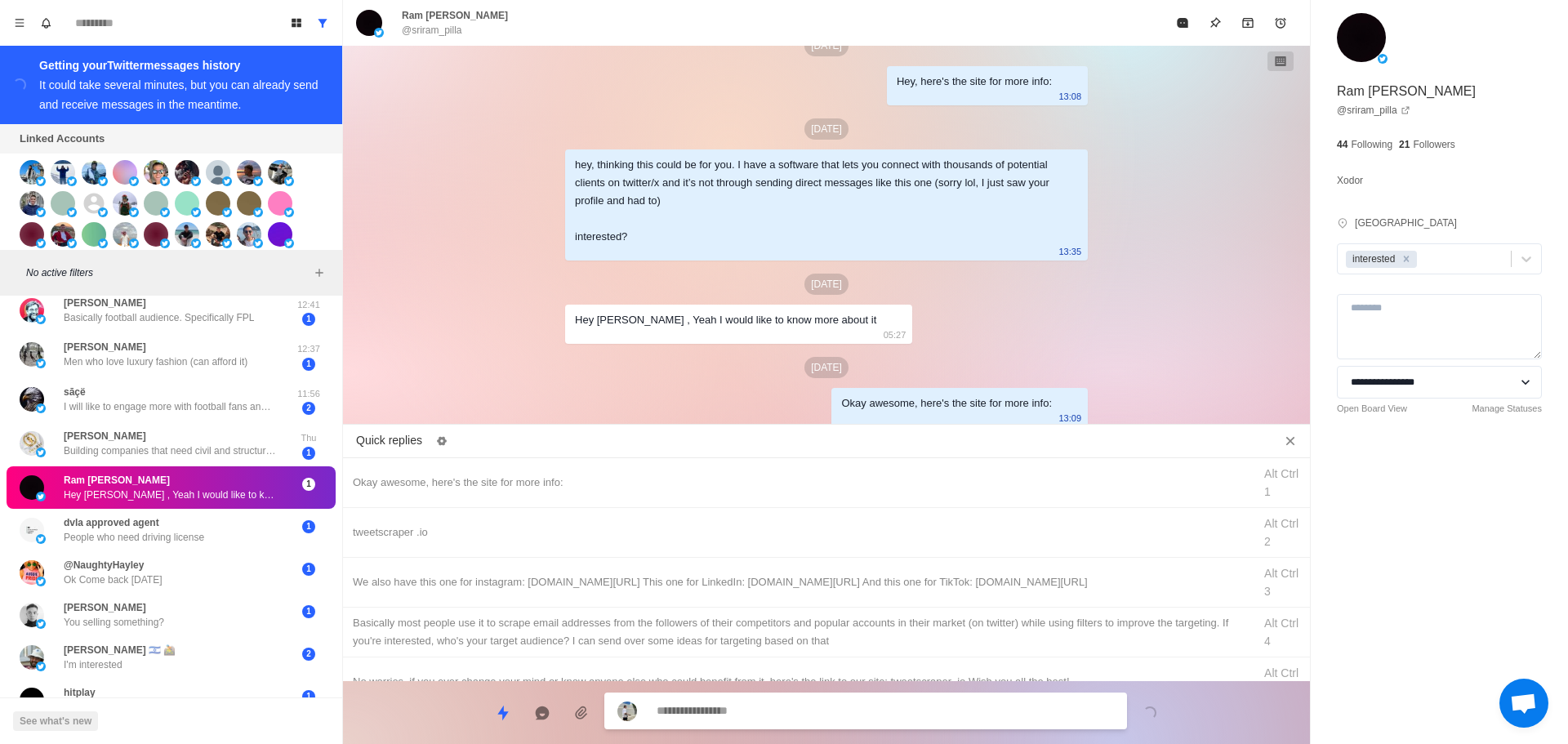
drag, startPoint x: 843, startPoint y: 519, endPoint x: 833, endPoint y: 689, distance: 170.3
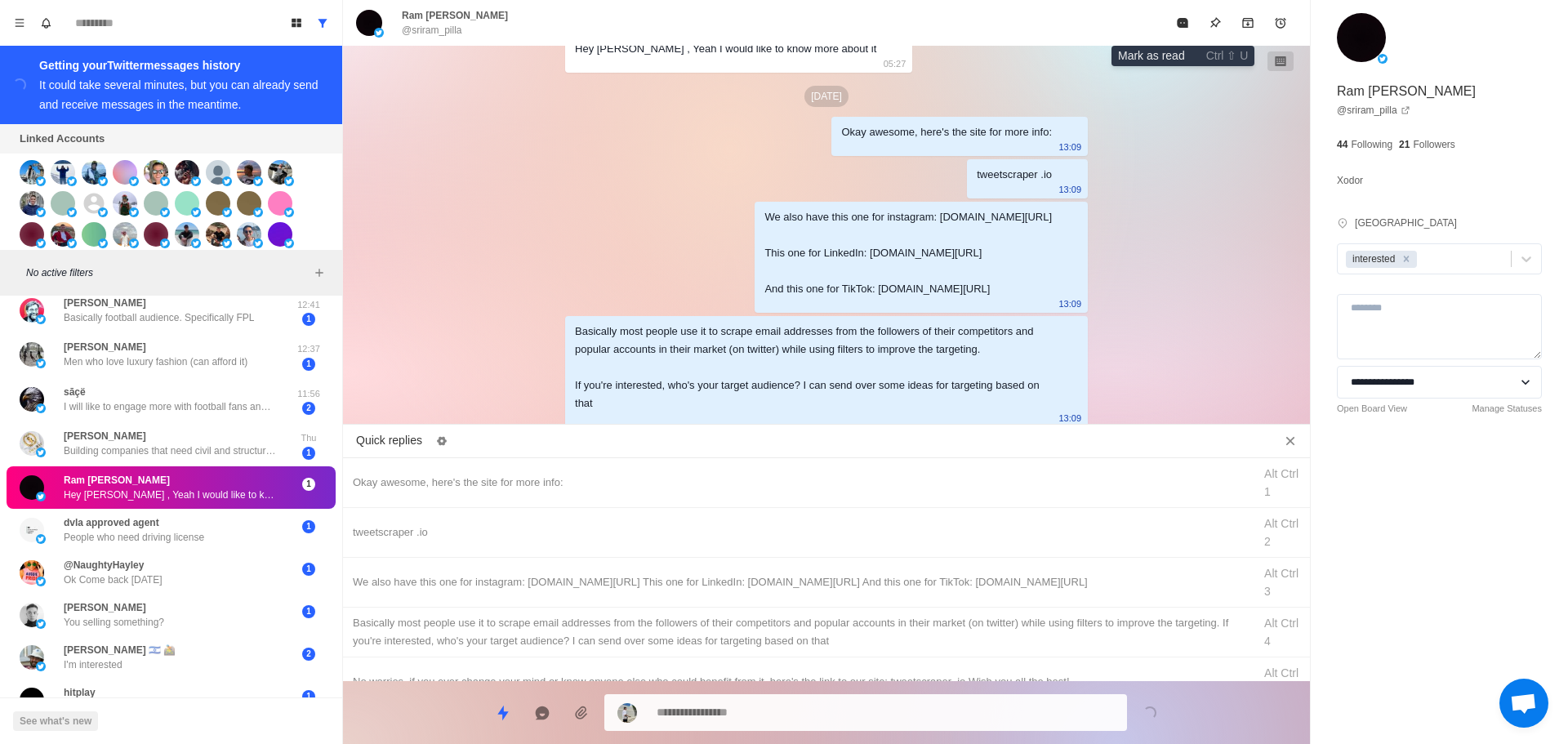
drag, startPoint x: 1195, startPoint y: 15, endPoint x: 1151, endPoint y: 122, distance: 115.7
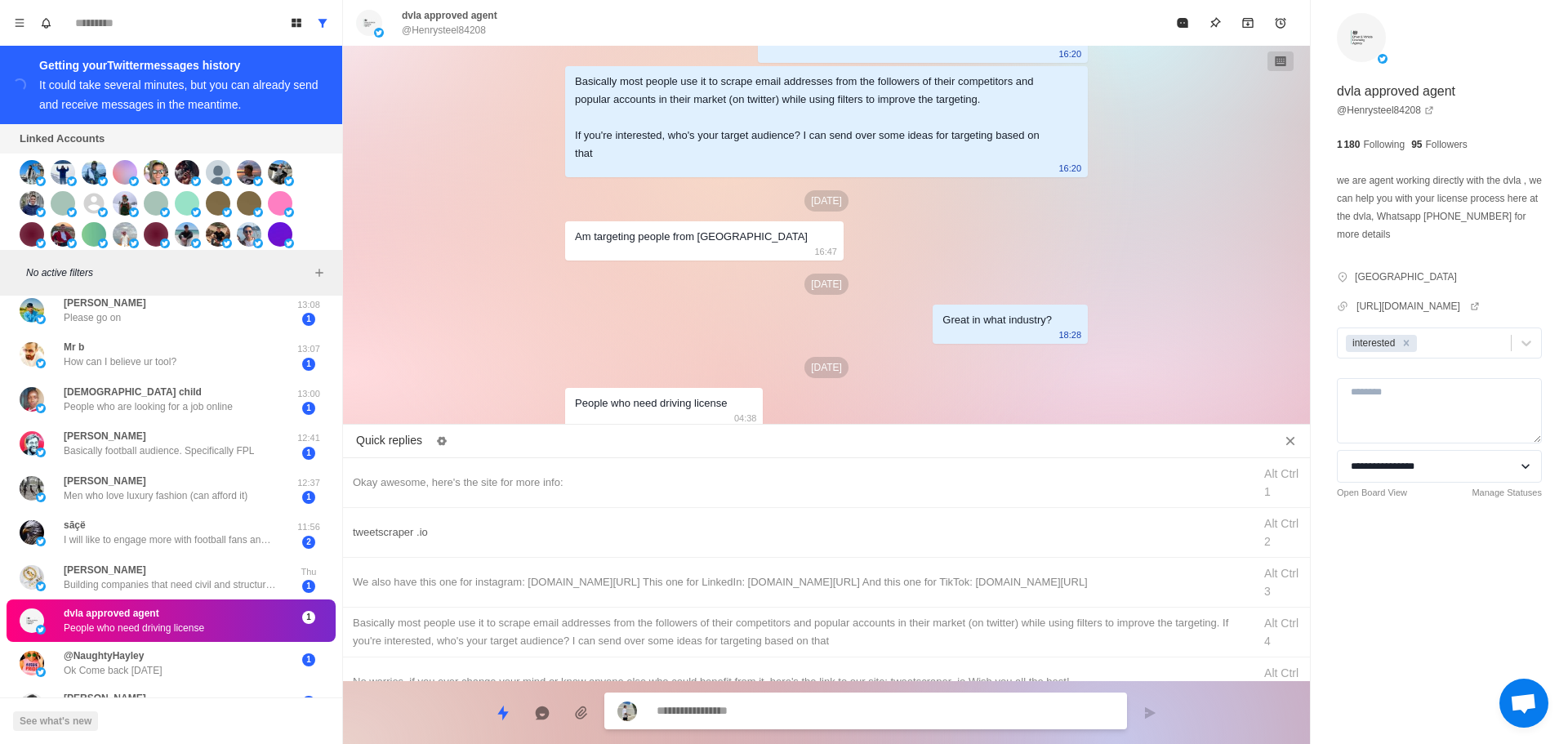
scroll to position [237, 0]
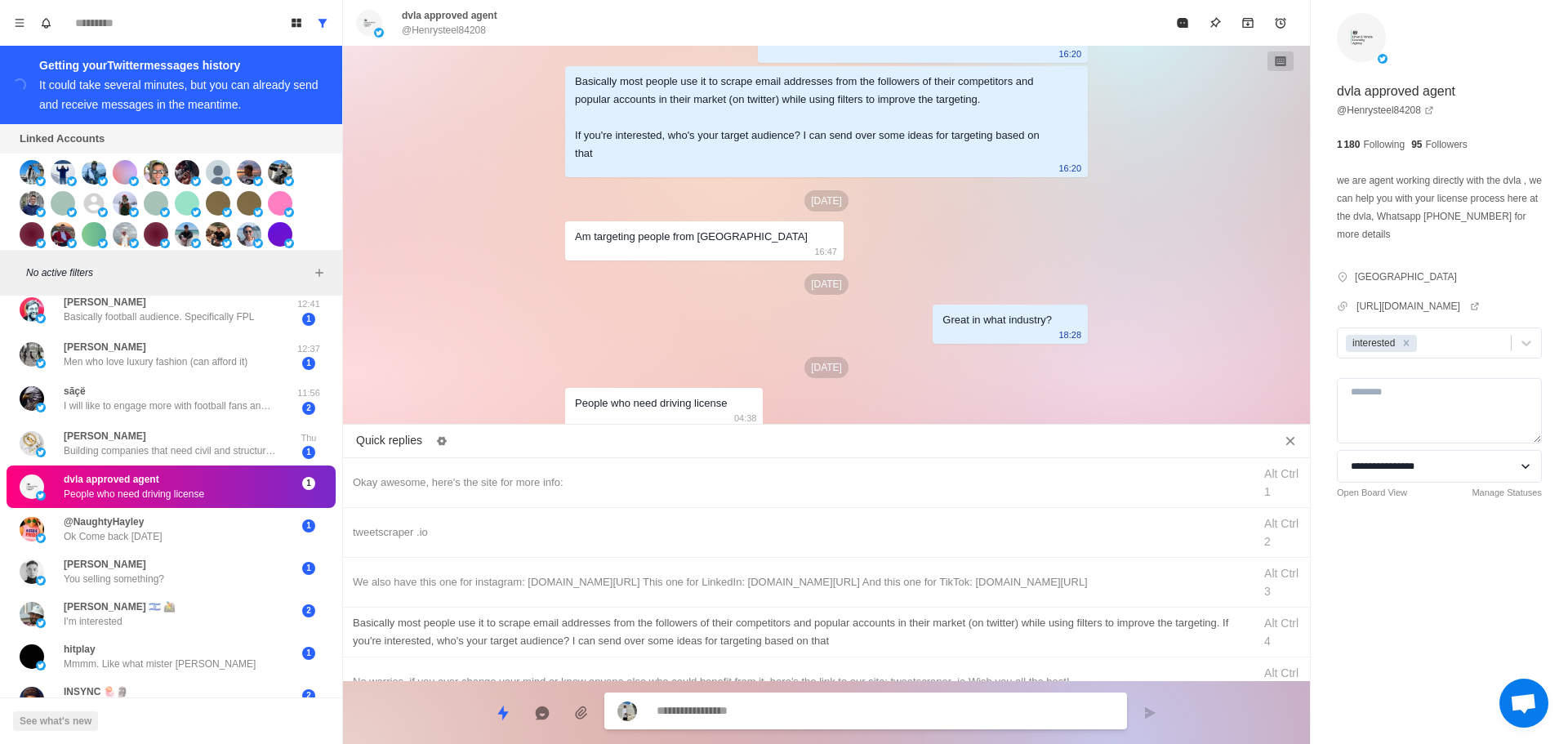
paste textarea "**********"
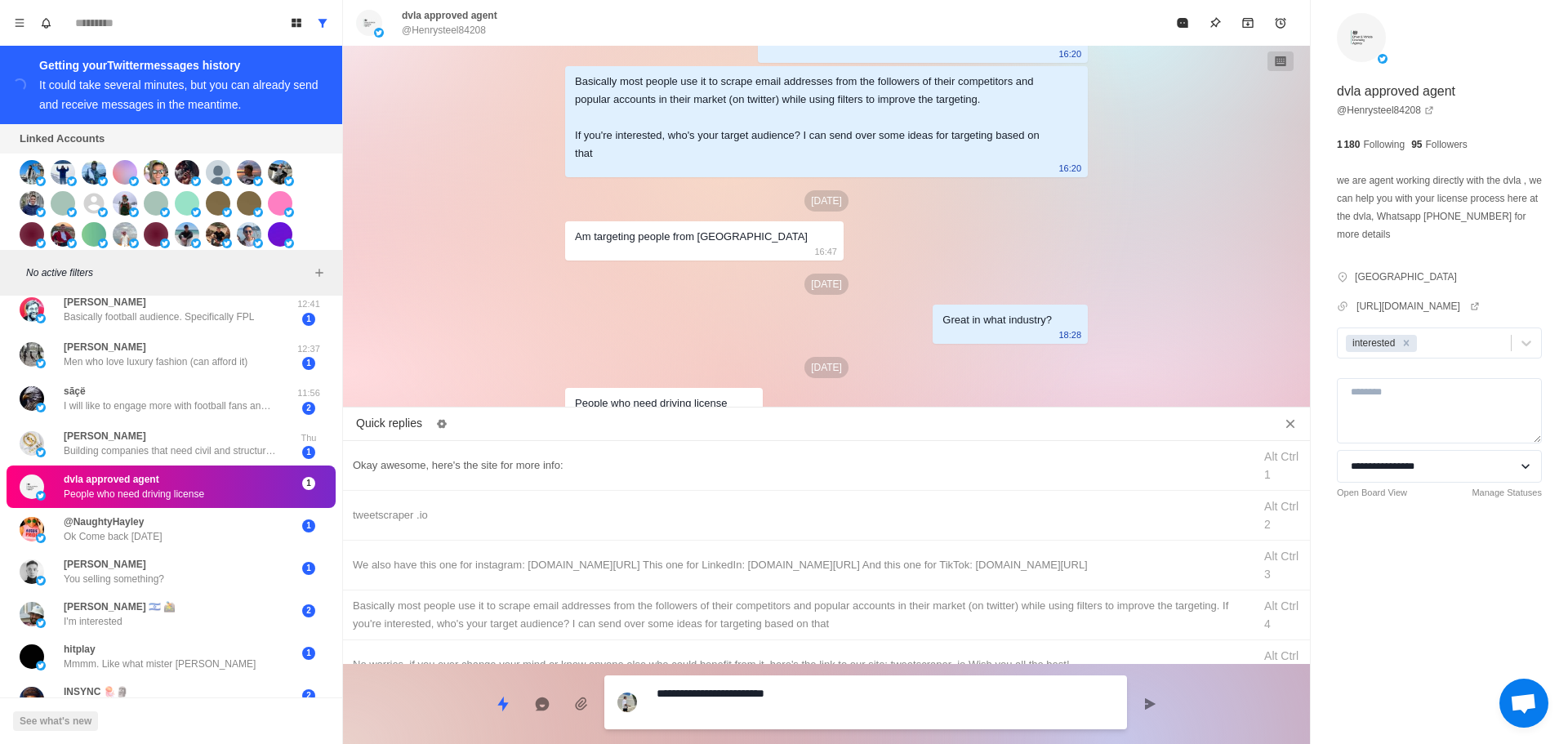
scroll to position [2851, 0]
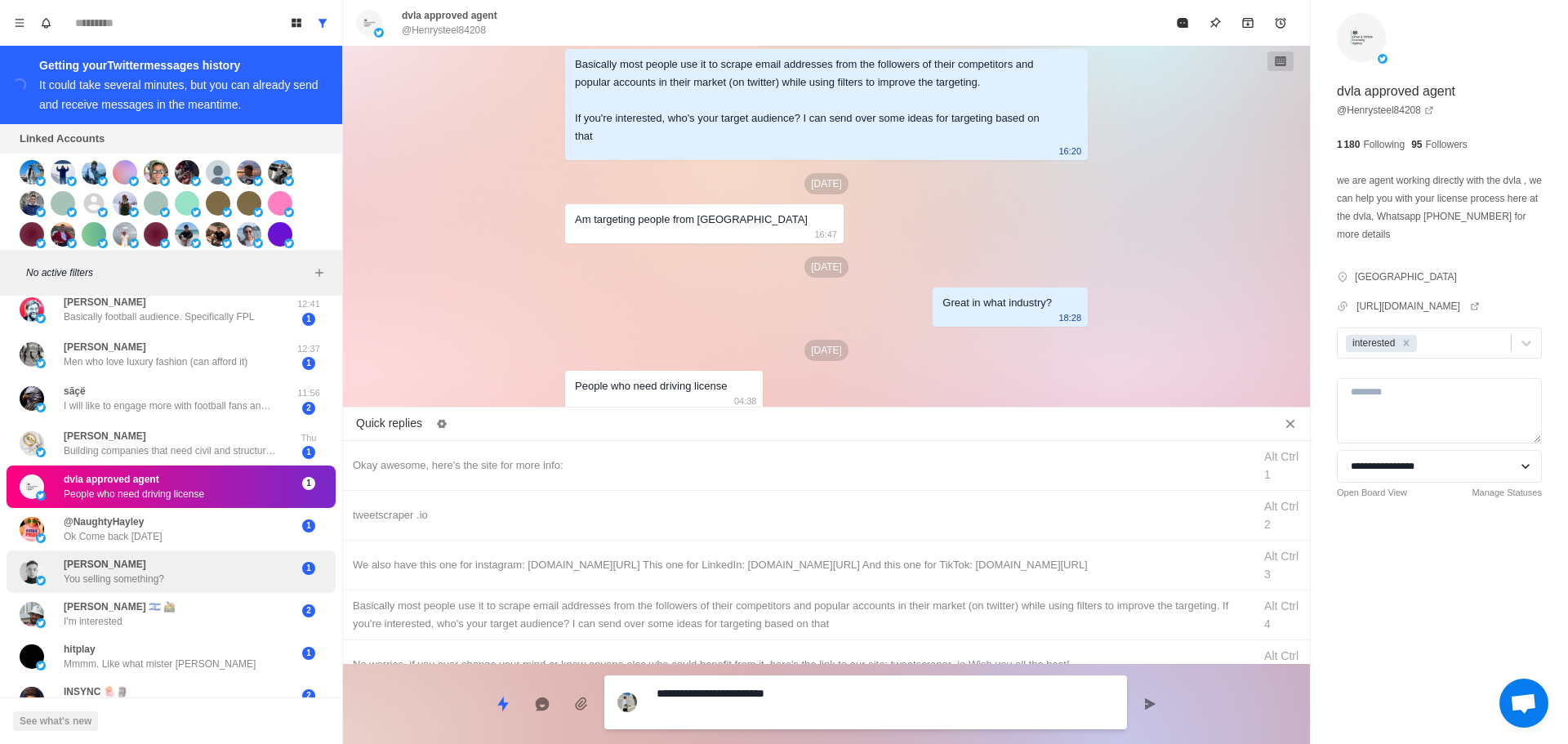
drag, startPoint x: 847, startPoint y: 702, endPoint x: 156, endPoint y: 584, distance: 701.0
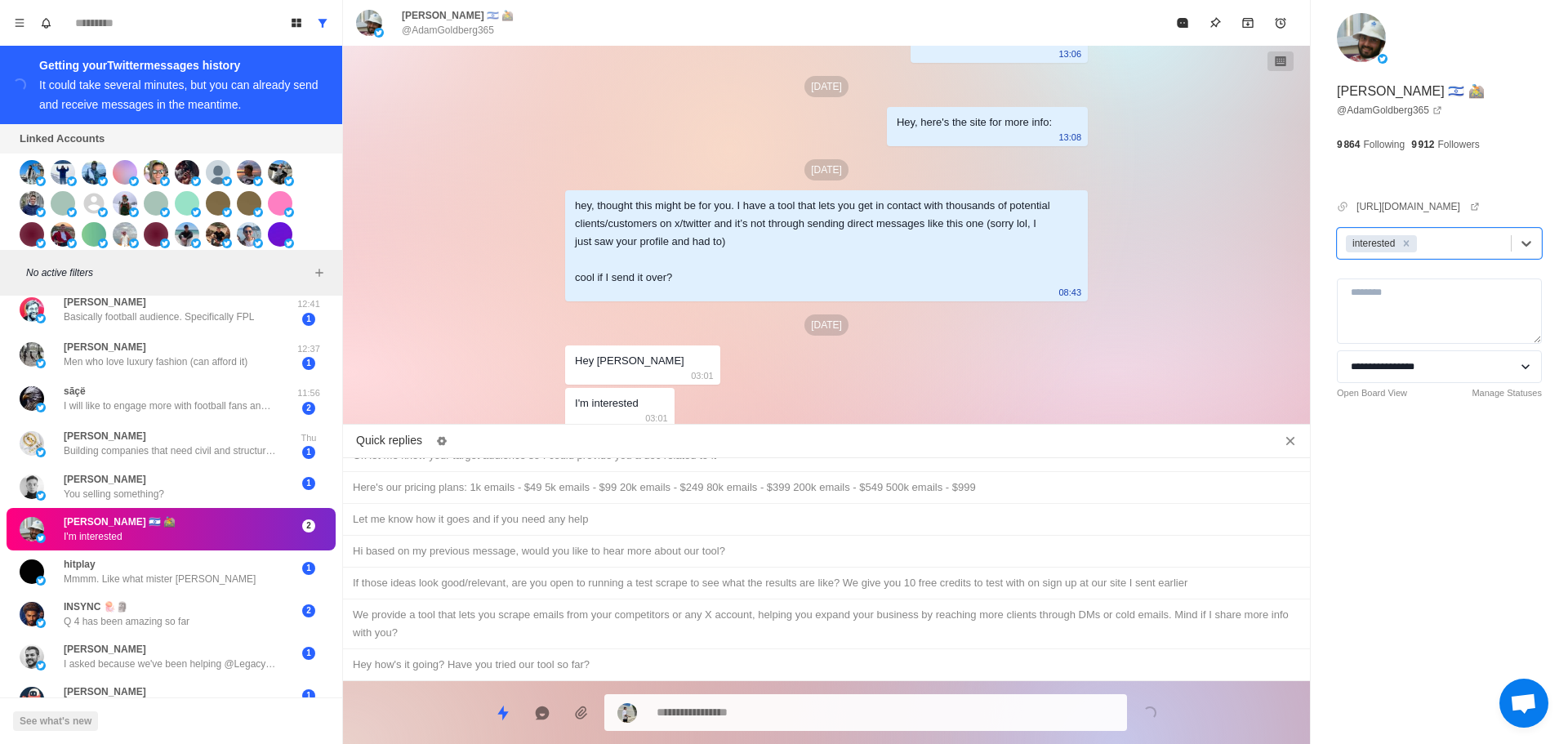
scroll to position [0, 0]
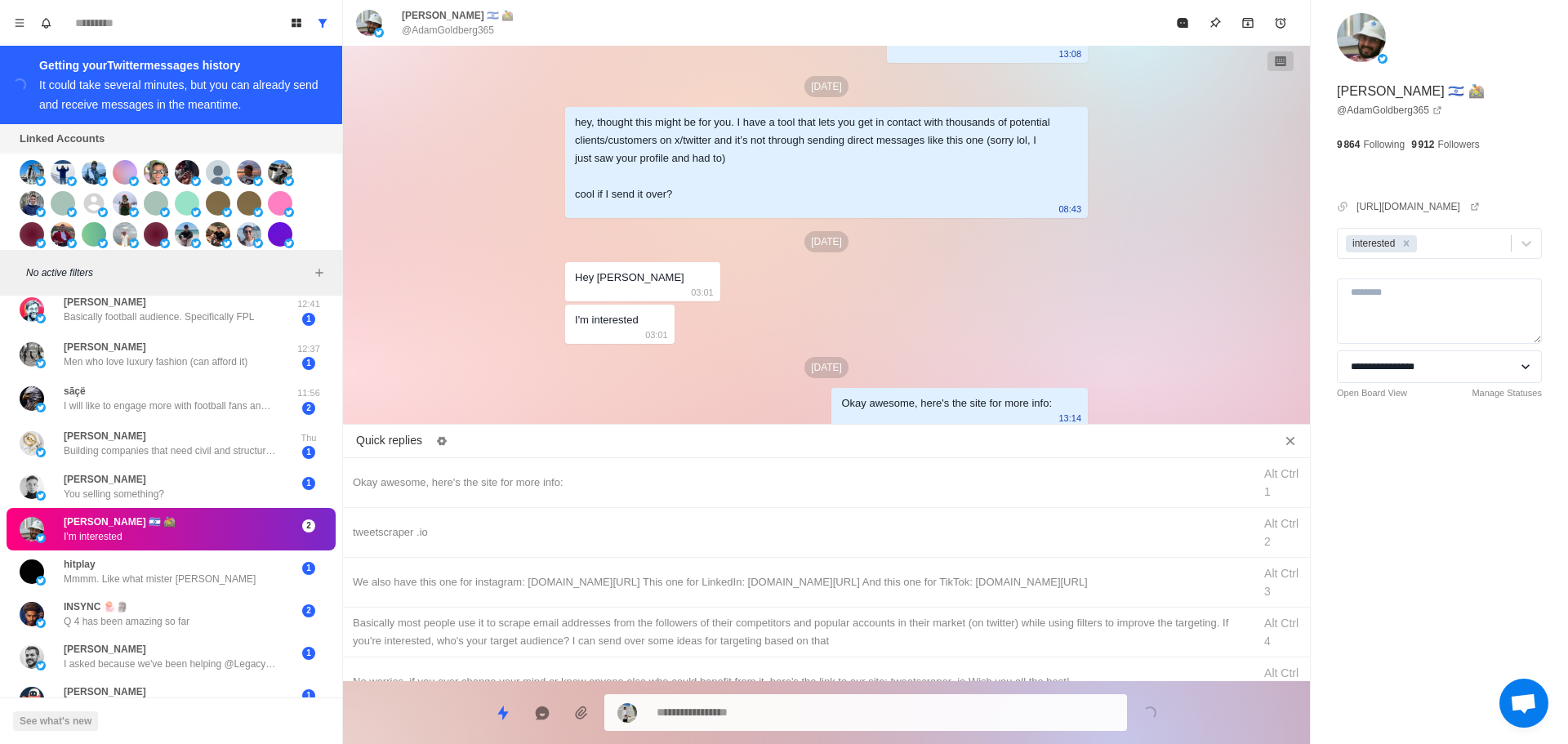
drag, startPoint x: 750, startPoint y: 540, endPoint x: 769, endPoint y: 723, distance: 184.0
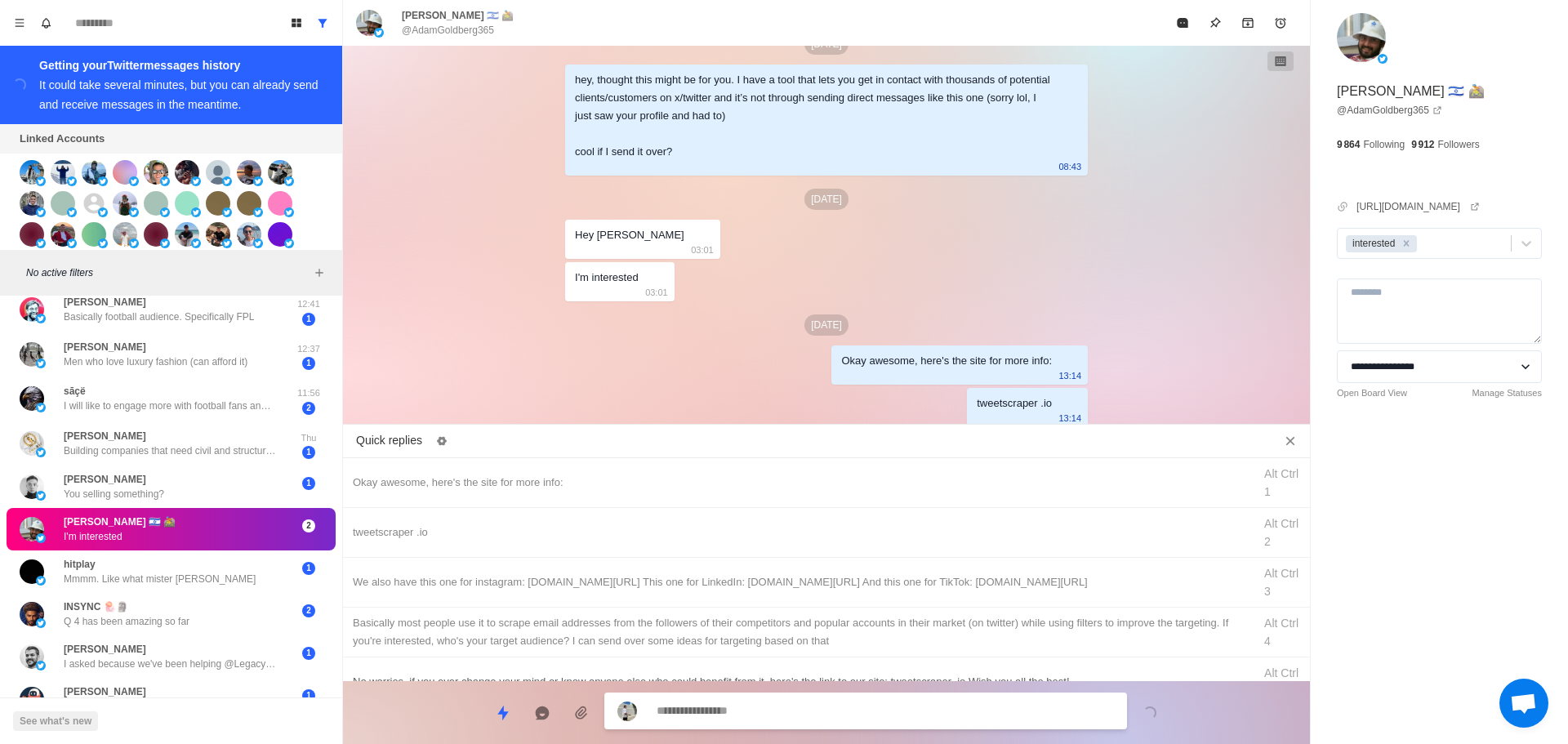
drag, startPoint x: 807, startPoint y: 591, endPoint x: 806, endPoint y: 599, distance: 8.1
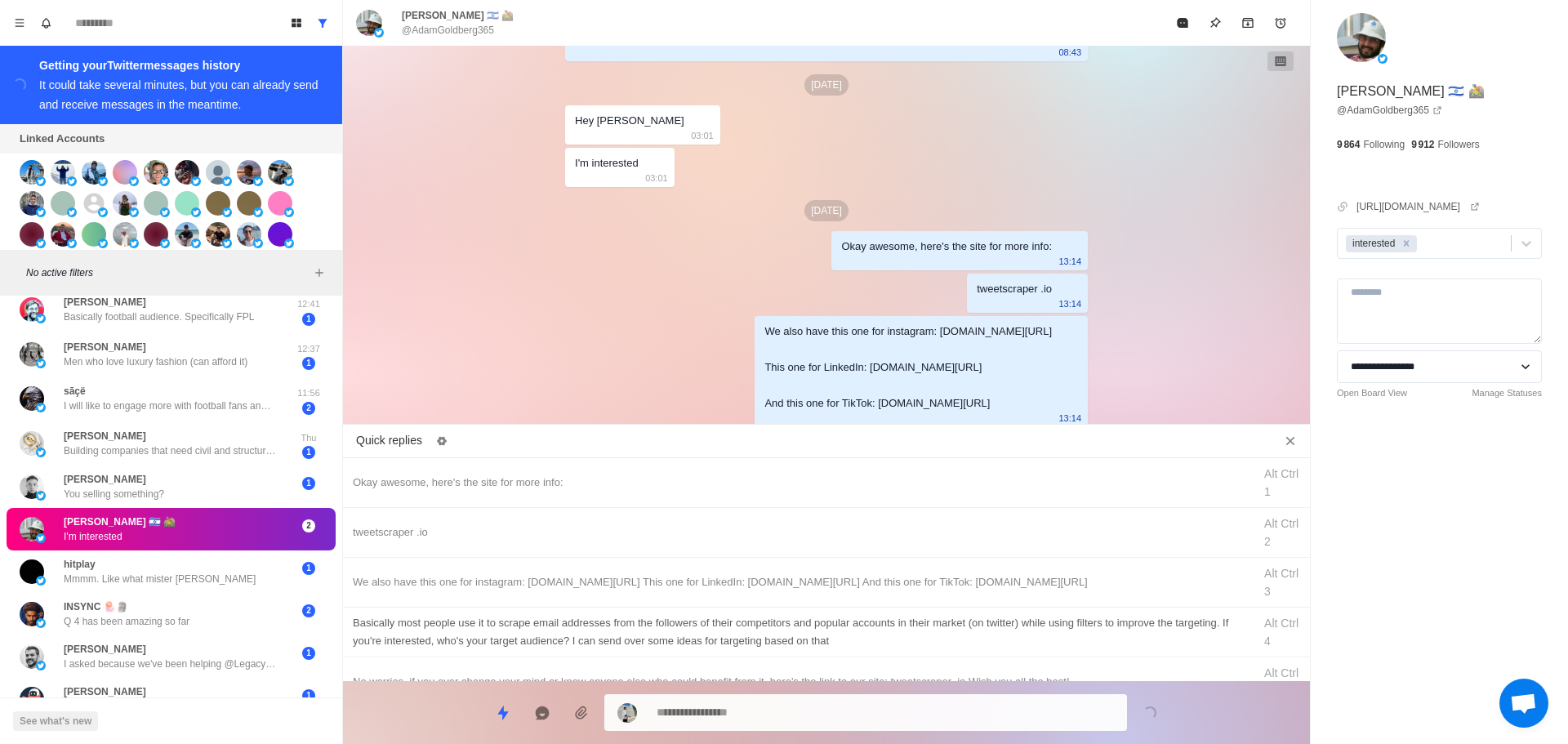
drag, startPoint x: 824, startPoint y: 641, endPoint x: 807, endPoint y: 701, distance: 62.4
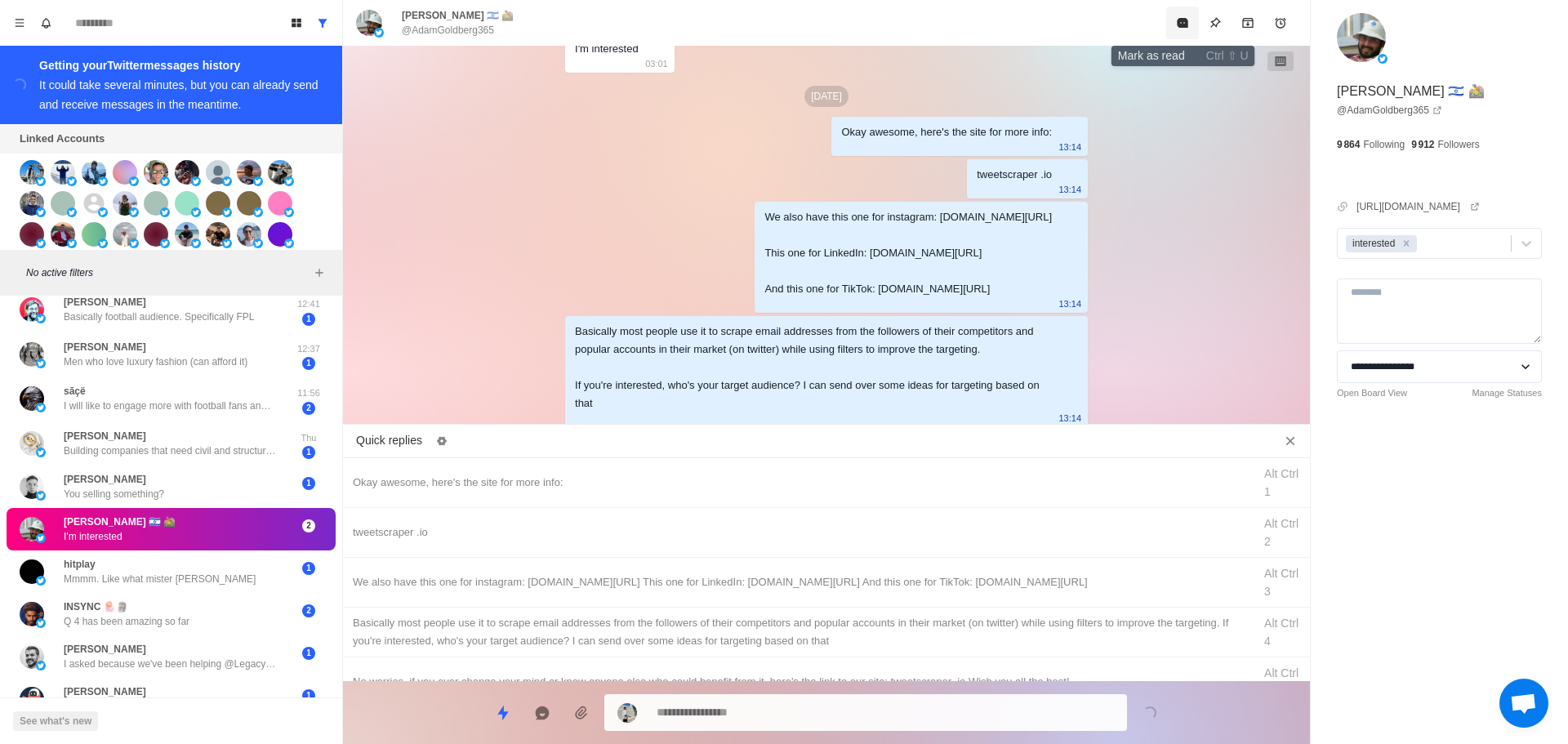
drag, startPoint x: 1186, startPoint y: 23, endPoint x: 1078, endPoint y: 231, distance: 234.4
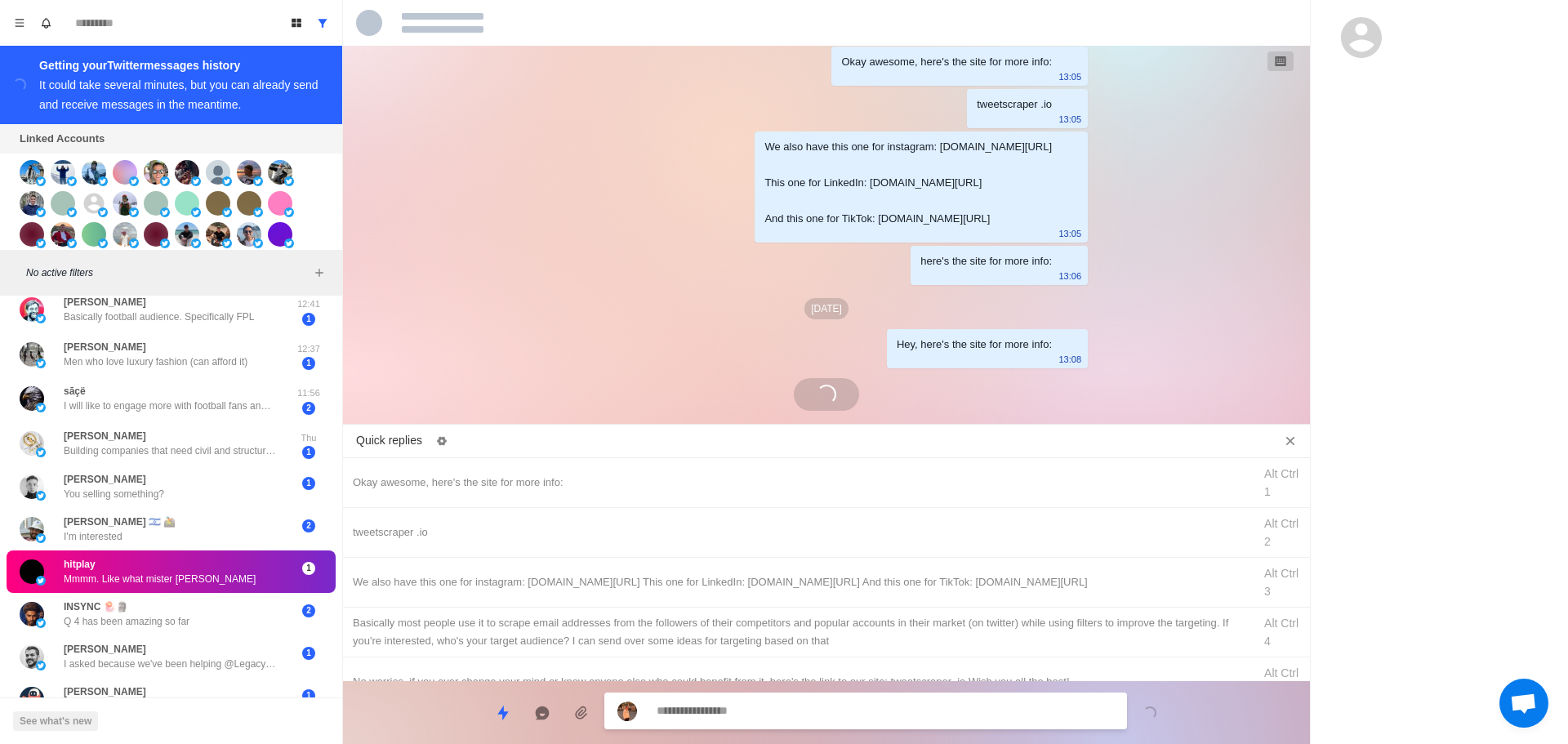
scroll to position [2199, 0]
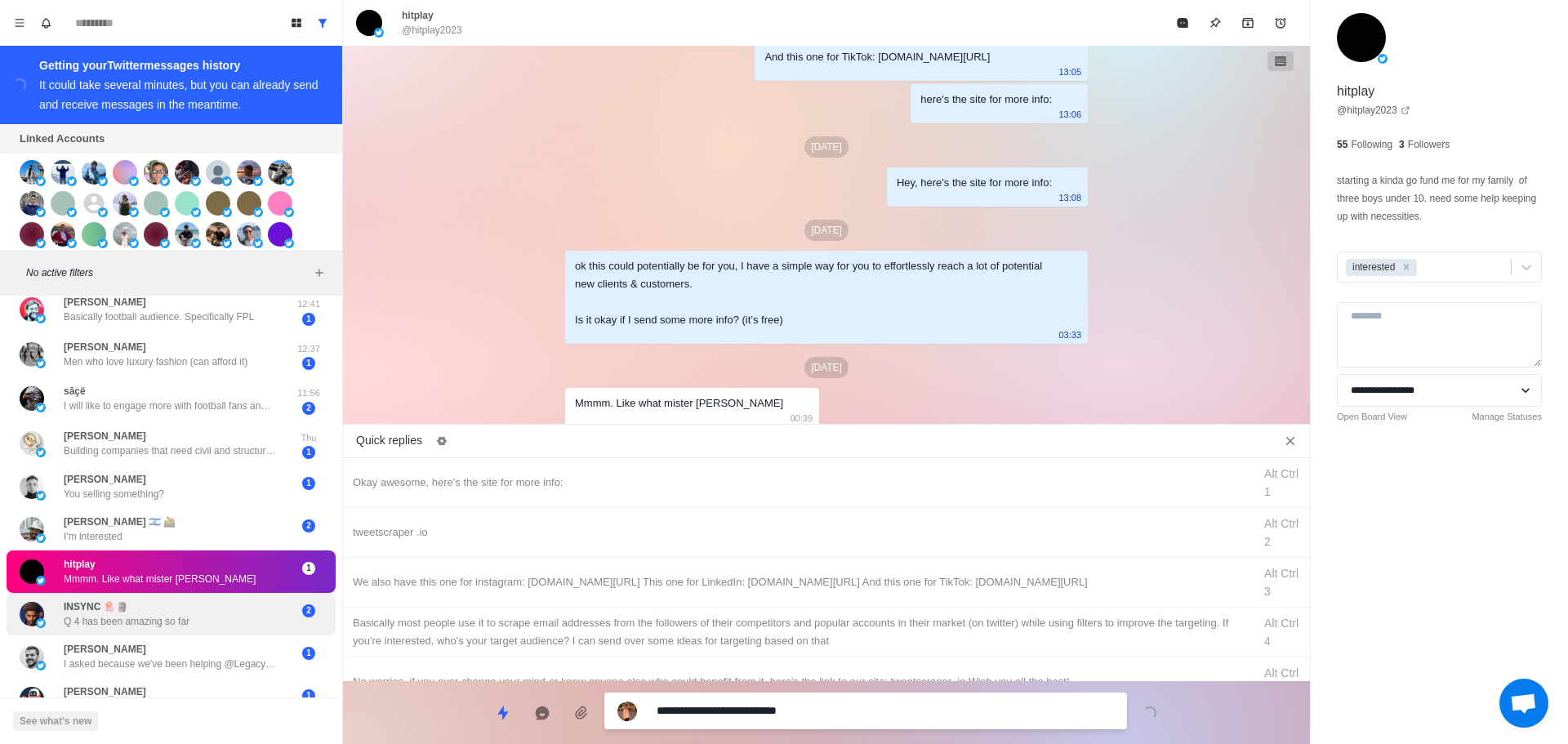
drag, startPoint x: 743, startPoint y: 717, endPoint x: 248, endPoint y: 629, distance: 502.8
drag, startPoint x: 546, startPoint y: 529, endPoint x: 558, endPoint y: 538, distance: 15.0
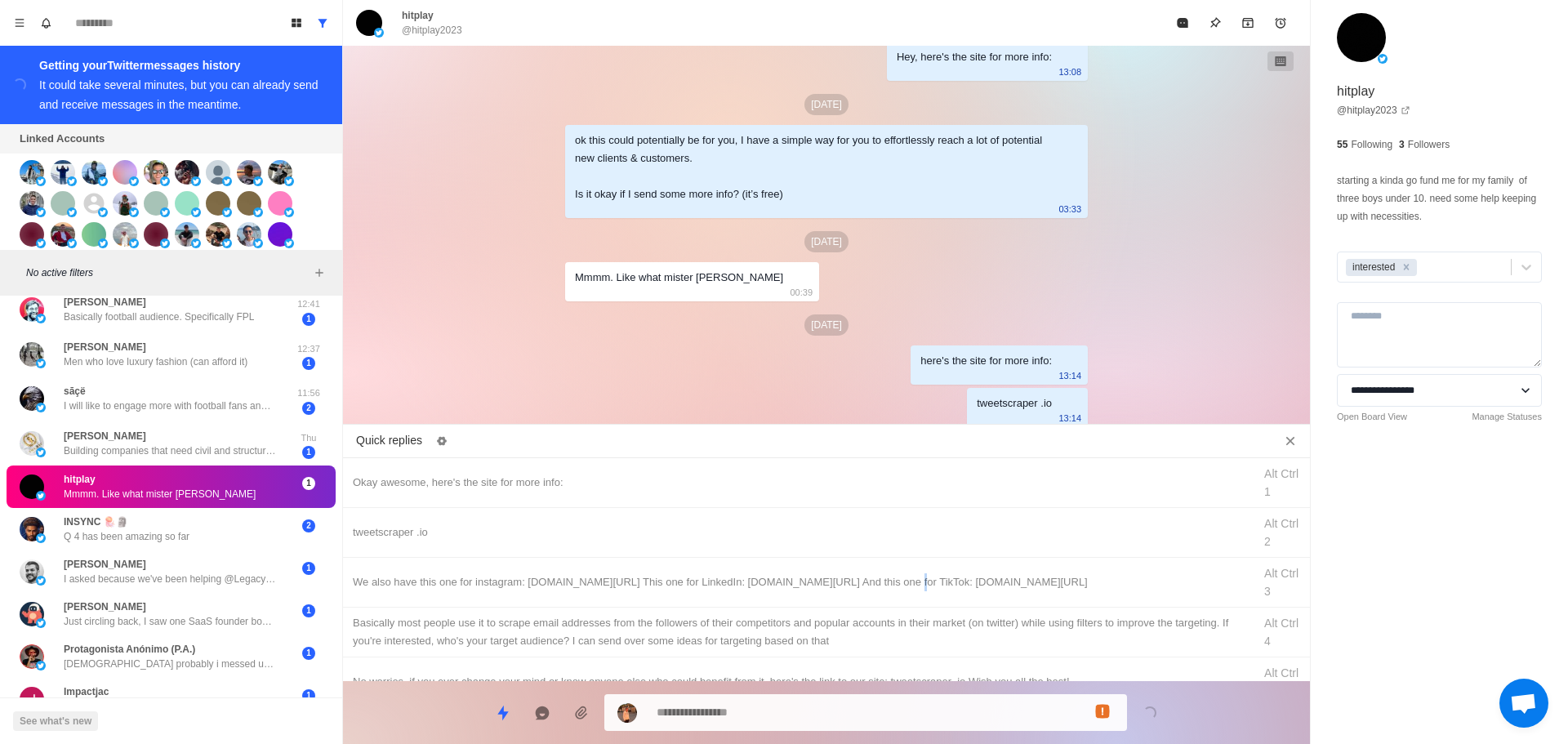
drag, startPoint x: 867, startPoint y: 575, endPoint x: 952, endPoint y: 696, distance: 147.9
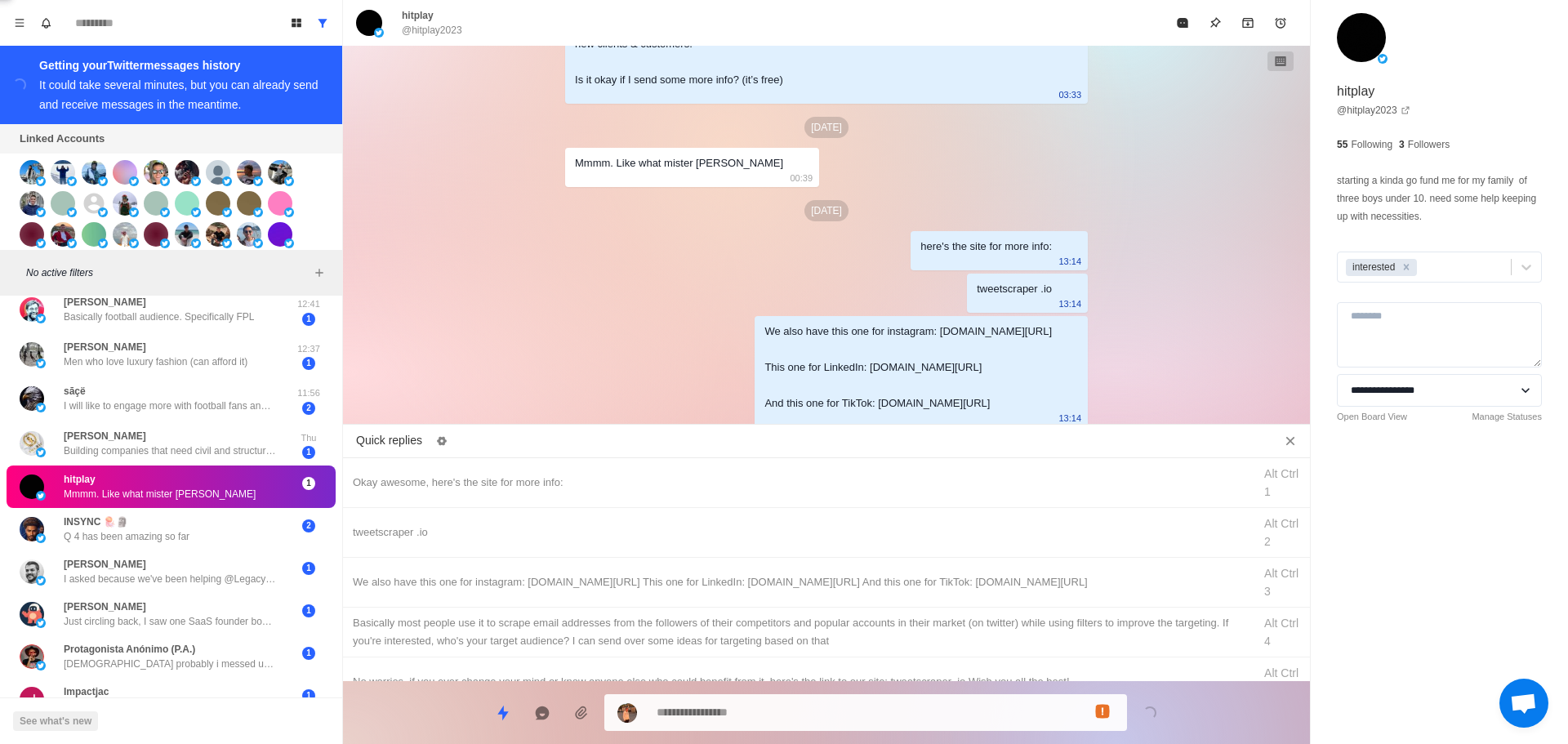
drag, startPoint x: 979, startPoint y: 633, endPoint x: 973, endPoint y: 686, distance: 53.3
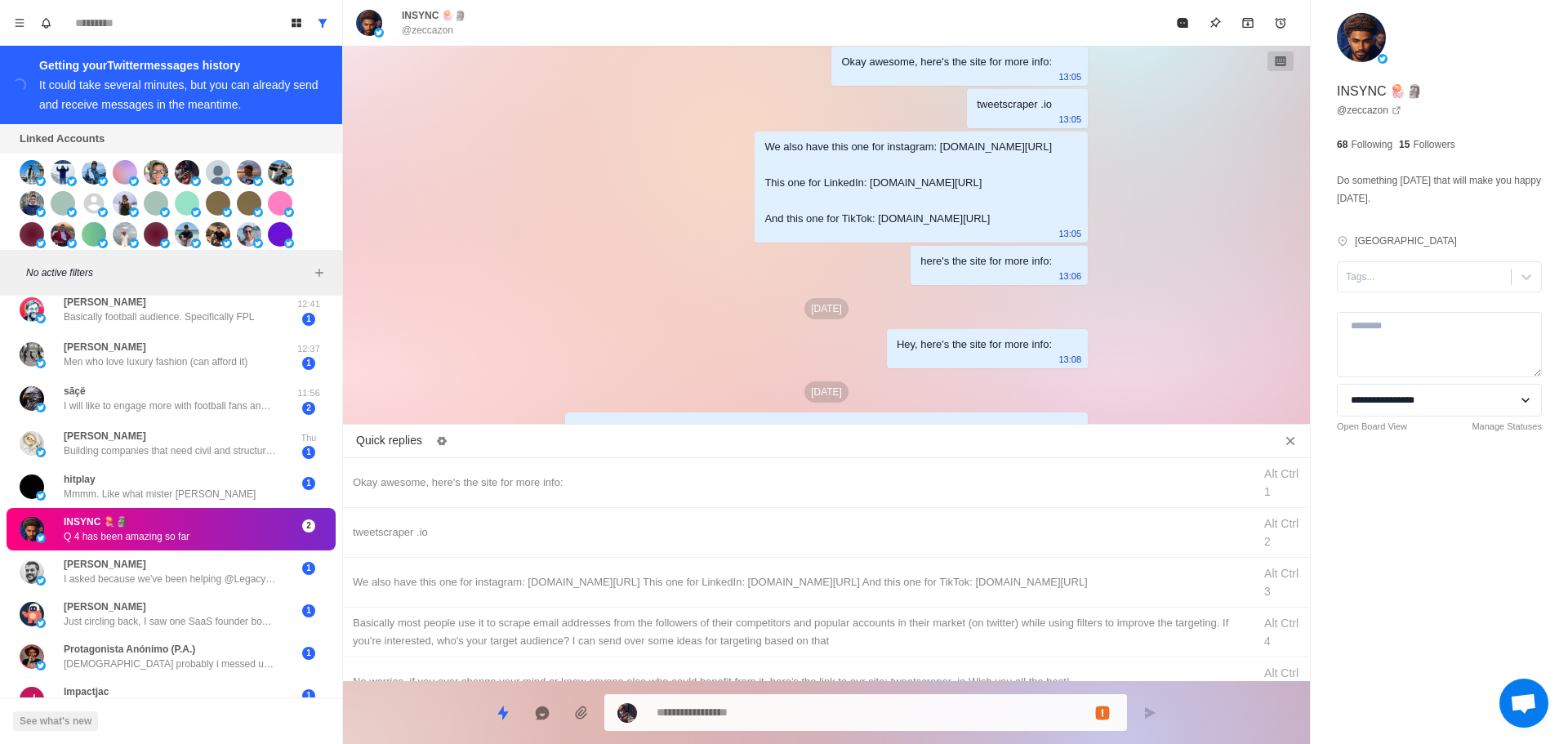
scroll to position [2295, 0]
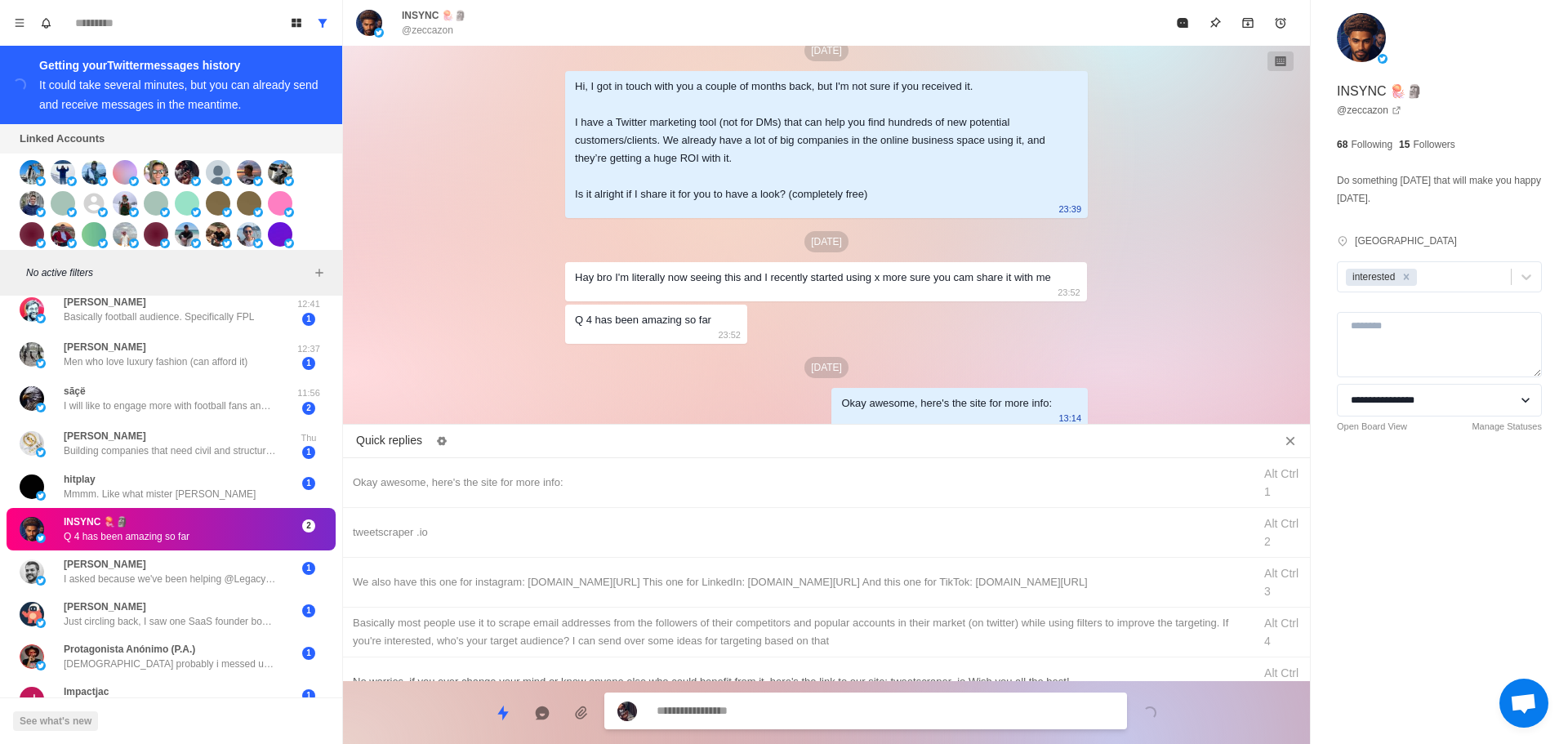
drag, startPoint x: 579, startPoint y: 522, endPoint x: 673, endPoint y: 663, distance: 169.5
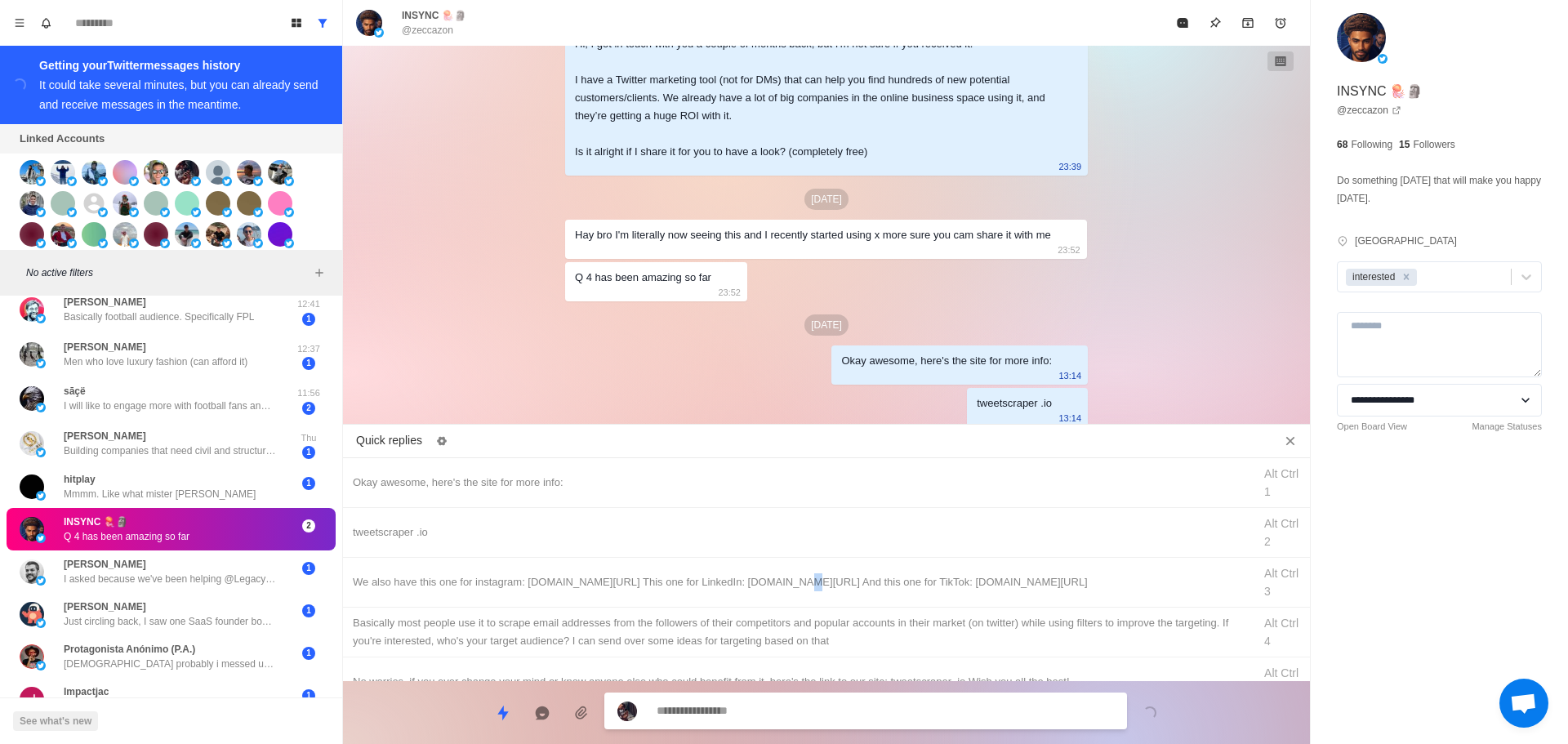
drag, startPoint x: 762, startPoint y: 573, endPoint x: 767, endPoint y: 696, distance: 123.1
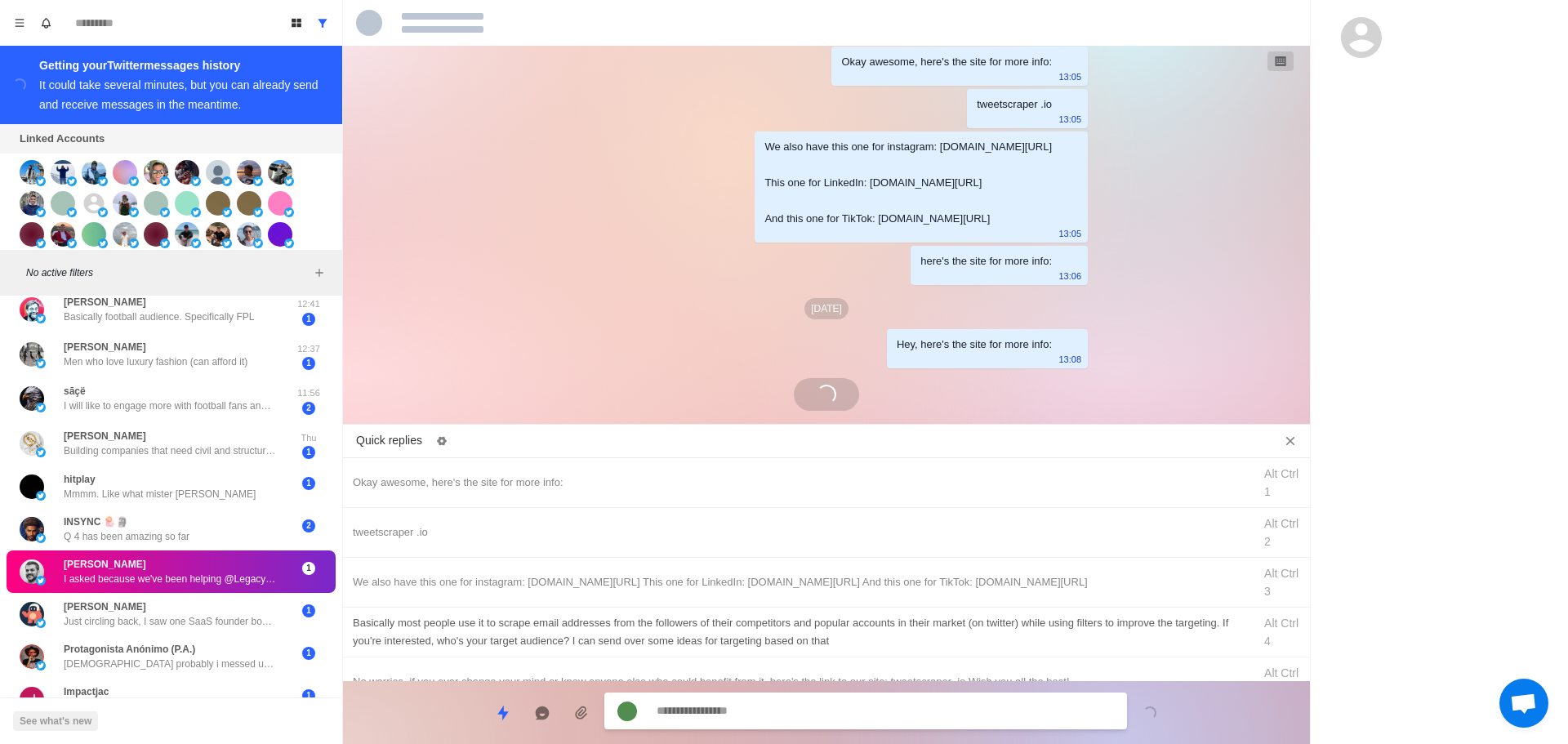
scroll to position [82, 0]
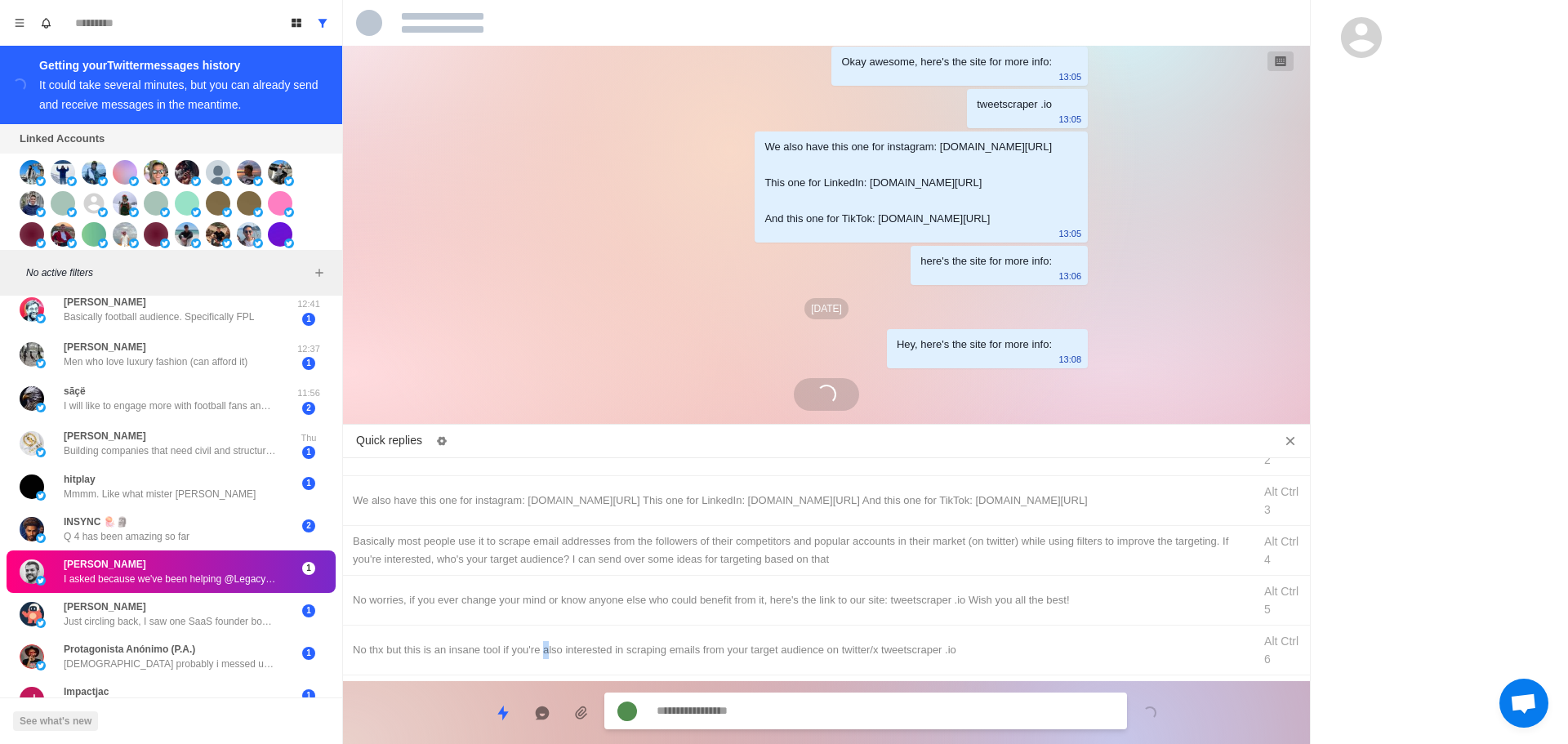
drag, startPoint x: 547, startPoint y: 644, endPoint x: 590, endPoint y: 664, distance: 47.4
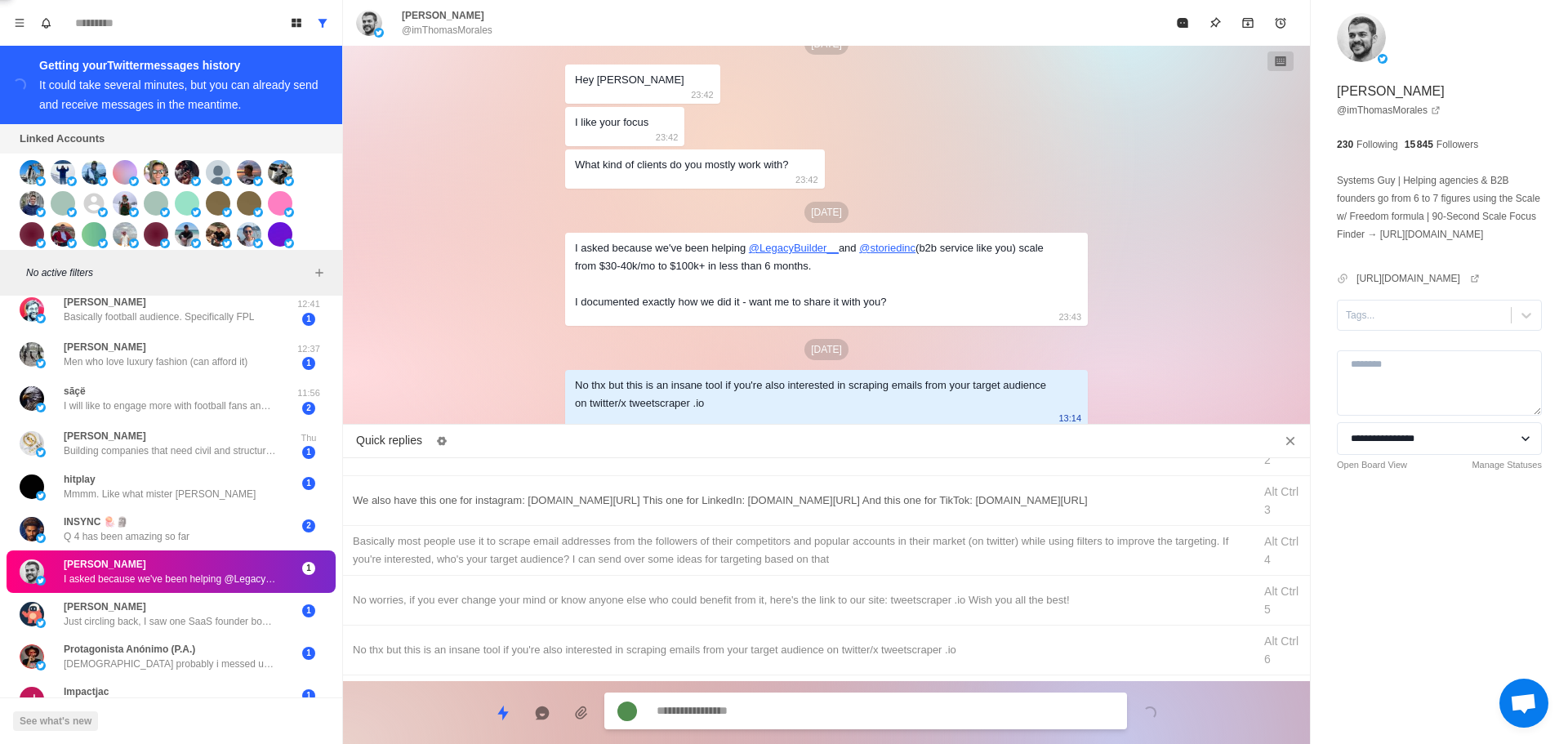
scroll to position [0, 0]
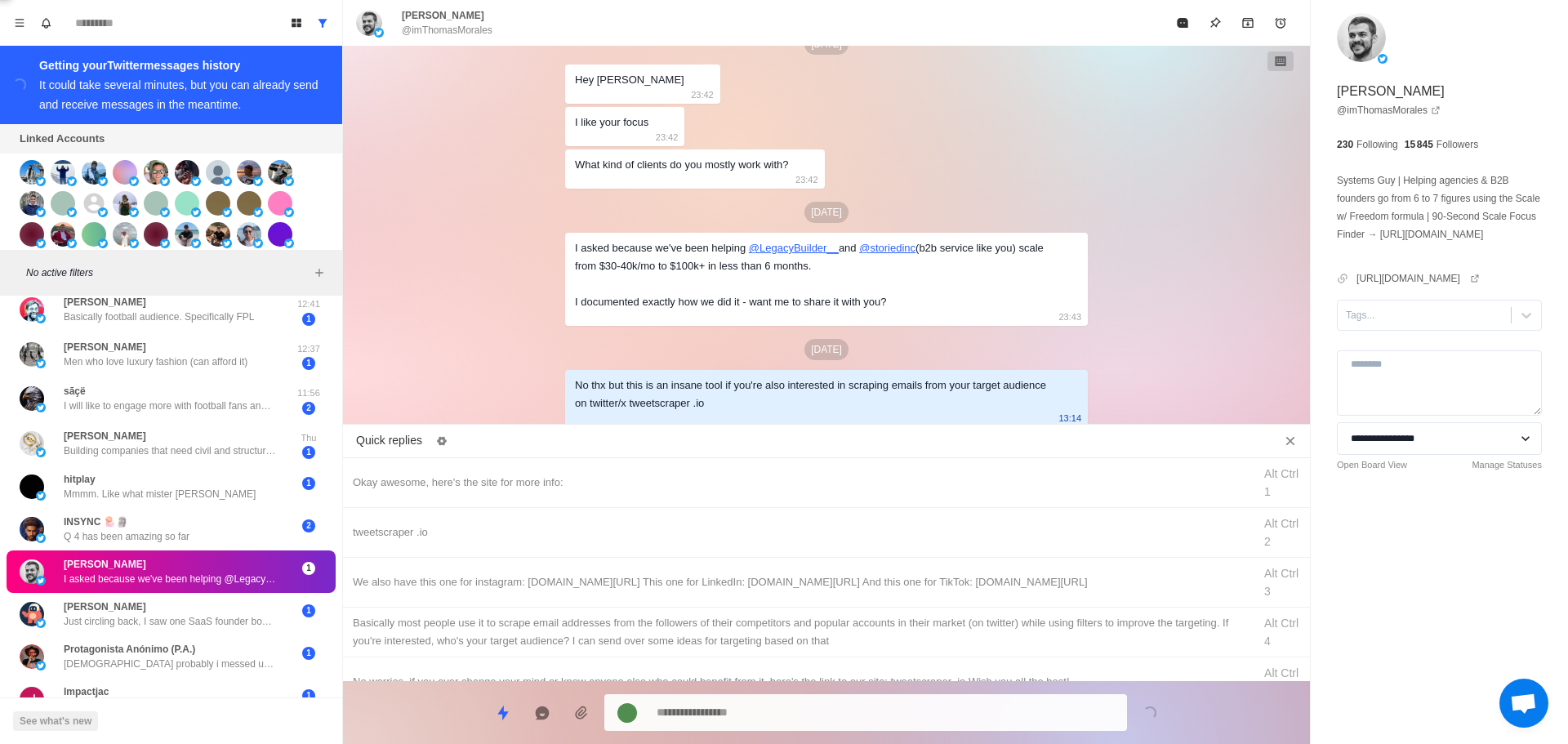
drag, startPoint x: 682, startPoint y: 570, endPoint x: 750, endPoint y: 683, distance: 131.9
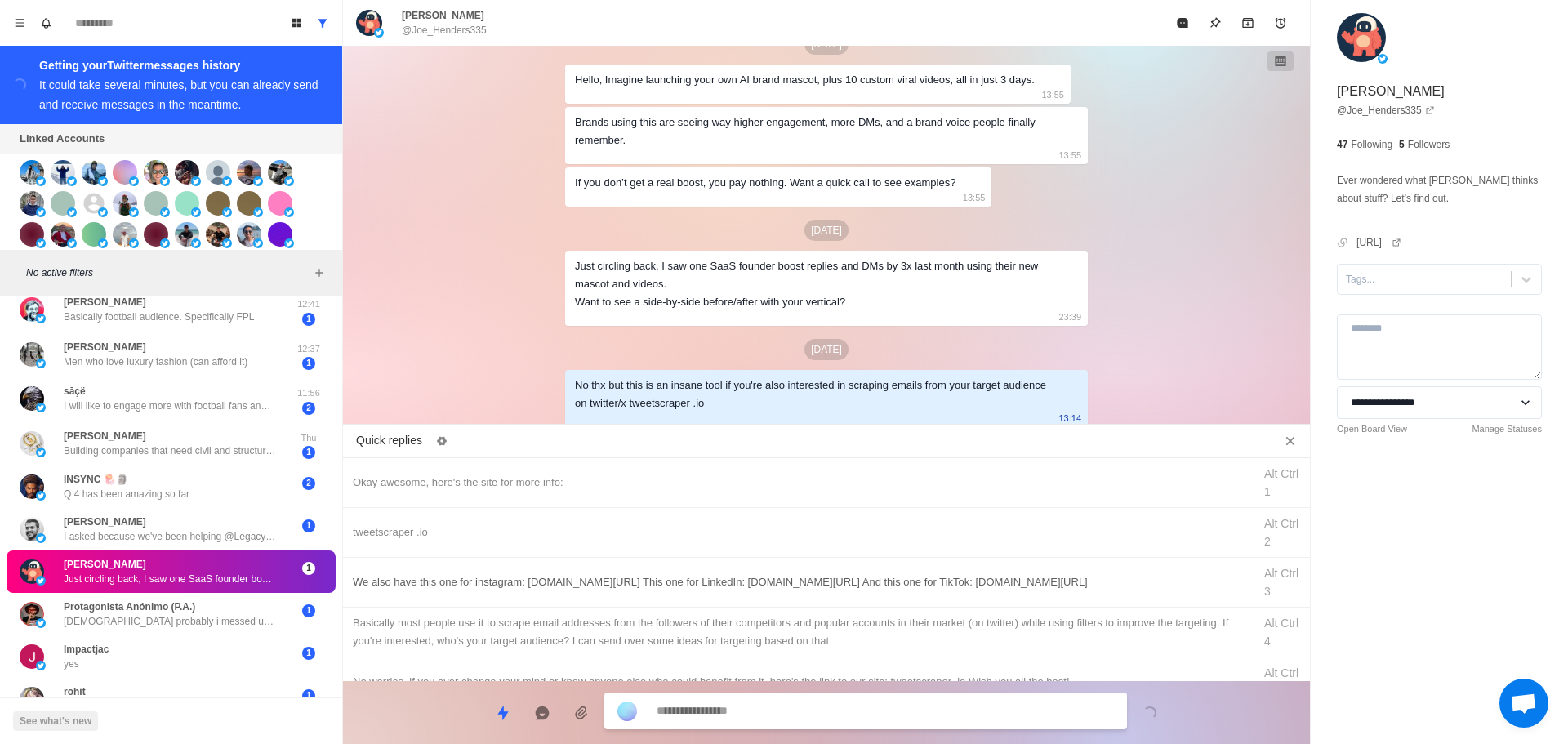
drag, startPoint x: 717, startPoint y: 578, endPoint x: 742, endPoint y: 622, distance: 50.6
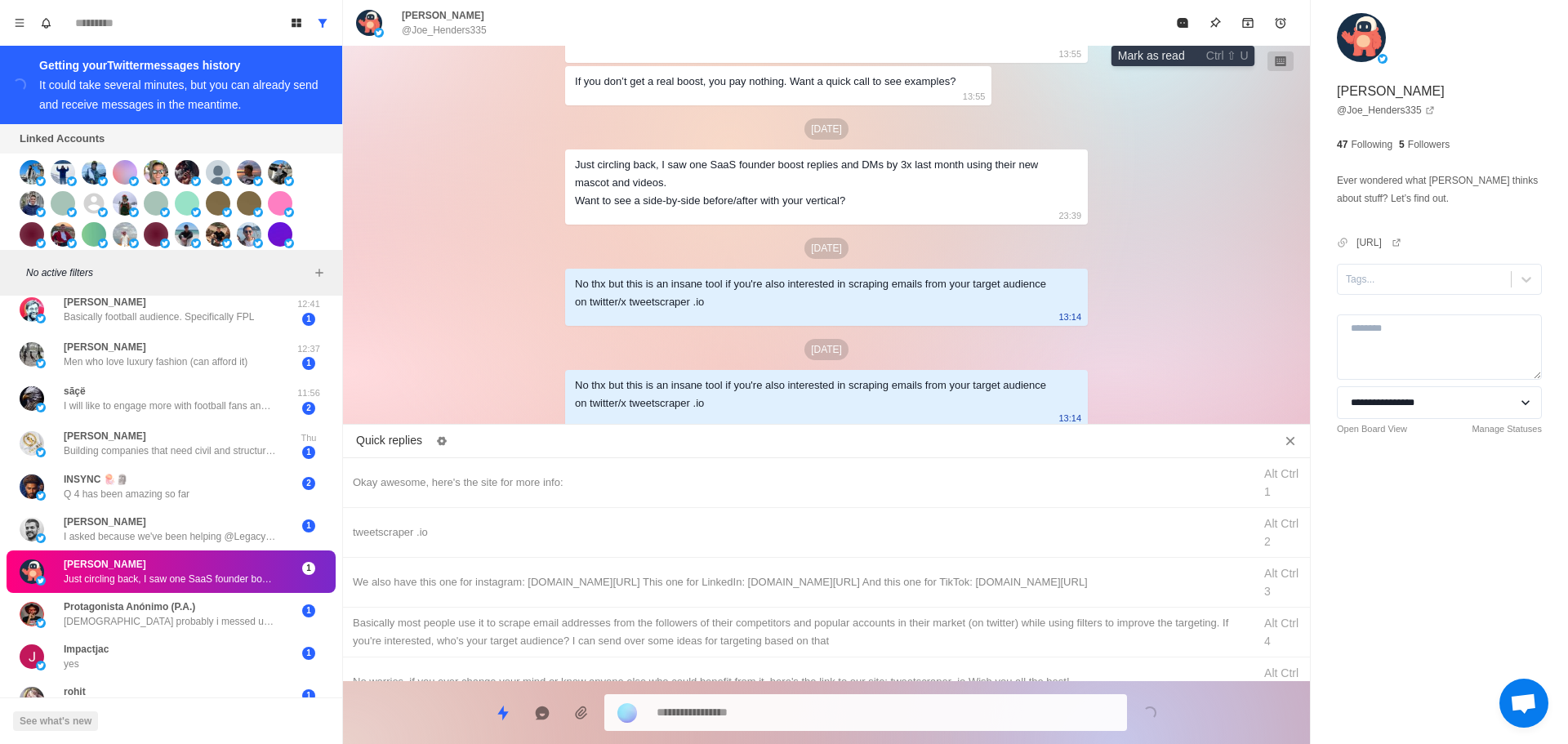
drag, startPoint x: 1180, startPoint y: 28, endPoint x: 1094, endPoint y: 222, distance: 212.2
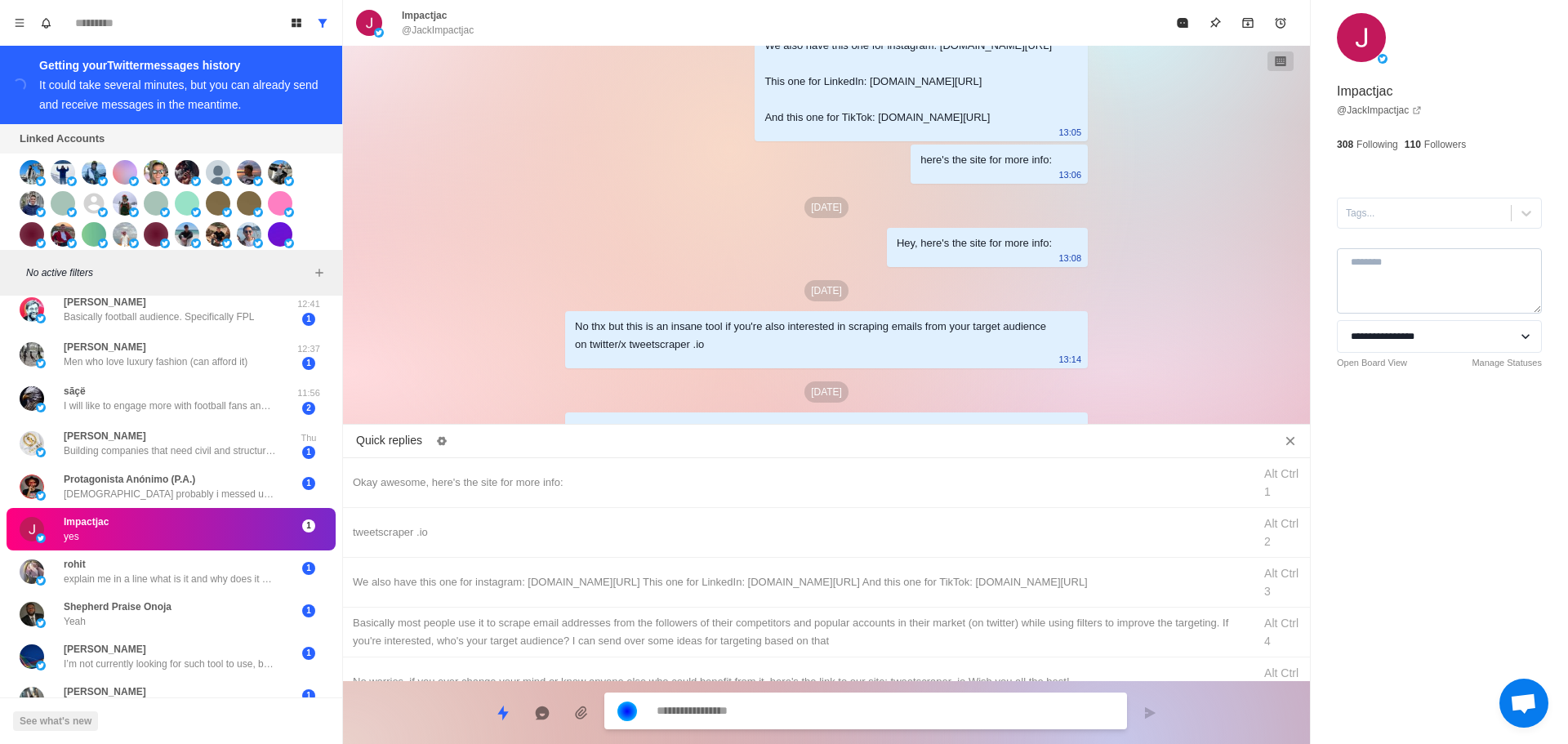
scroll to position [2299, 0]
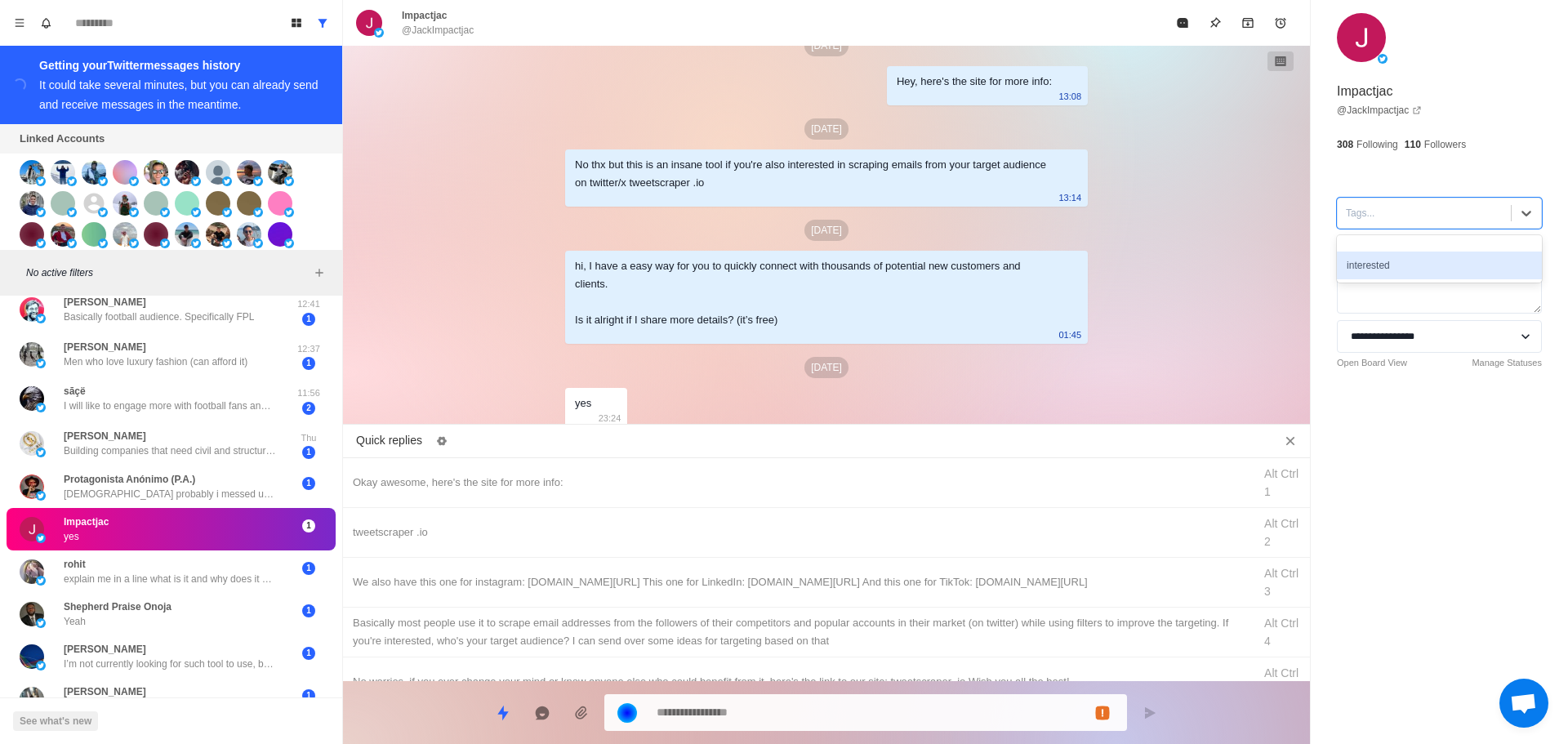
drag, startPoint x: 1399, startPoint y: 256, endPoint x: 1302, endPoint y: 295, distance: 104.5
drag, startPoint x: 695, startPoint y: 461, endPoint x: 697, endPoint y: 474, distance: 13.2
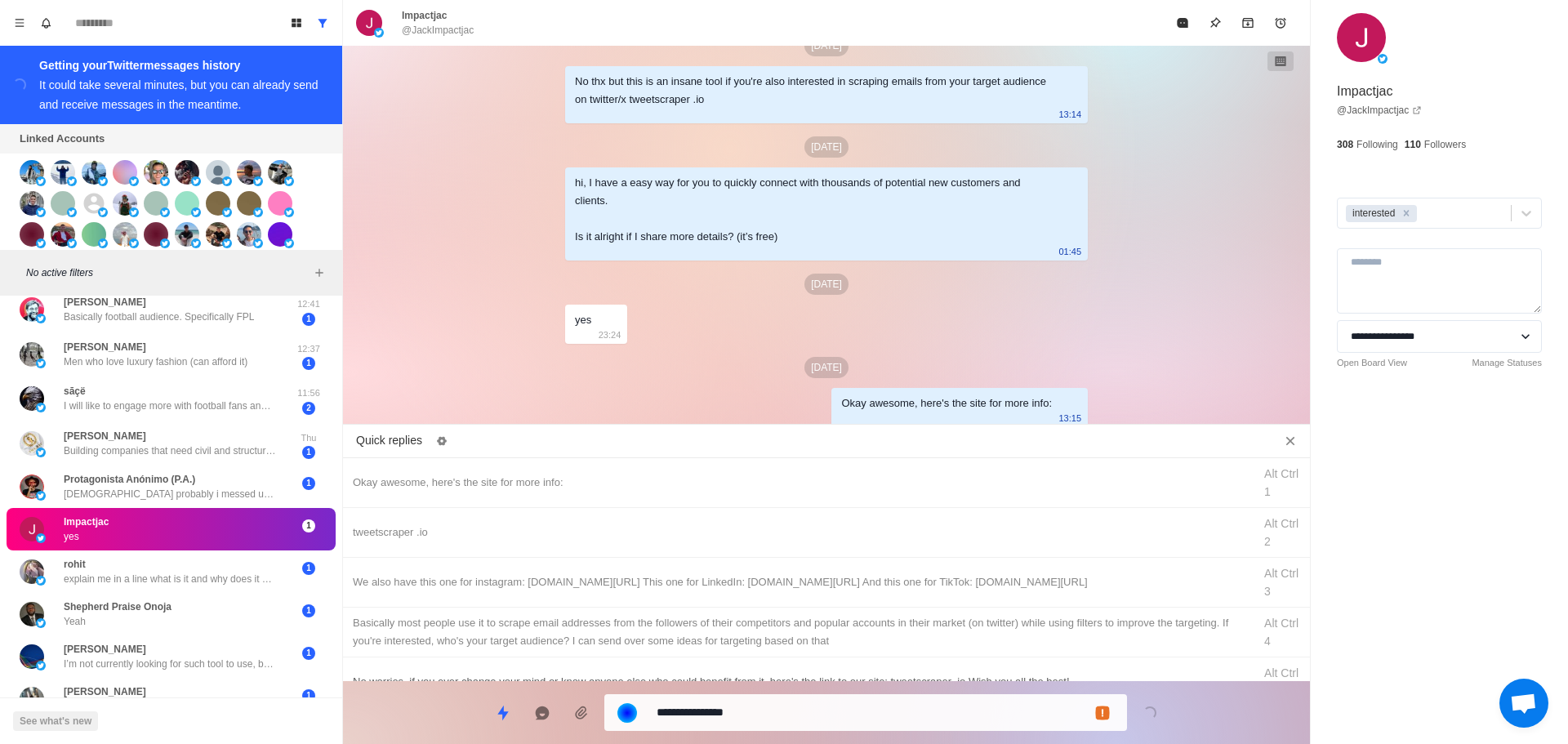
drag, startPoint x: 844, startPoint y: 715, endPoint x: 866, endPoint y: 664, distance: 55.5
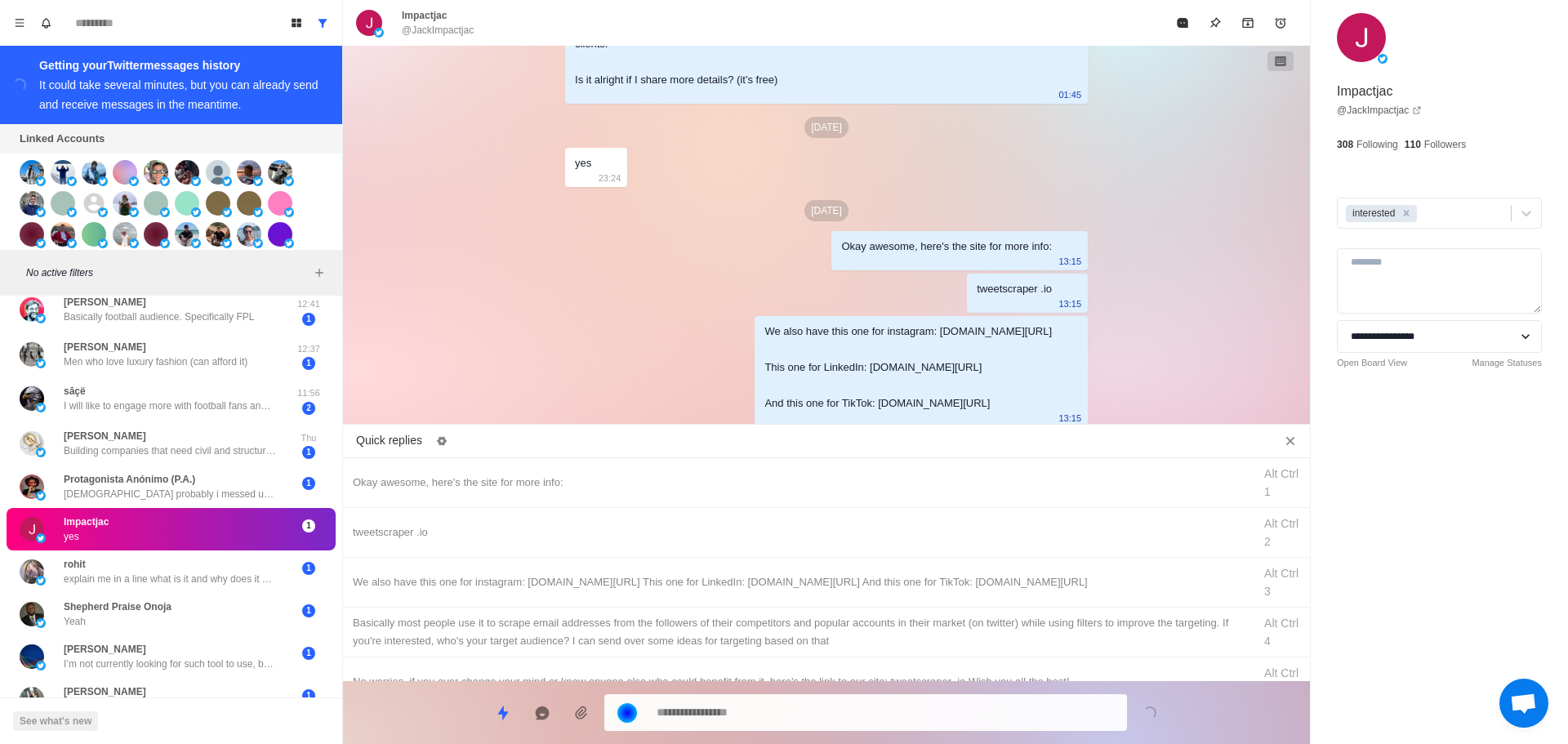
drag, startPoint x: 902, startPoint y: 620, endPoint x: 882, endPoint y: 686, distance: 69.0
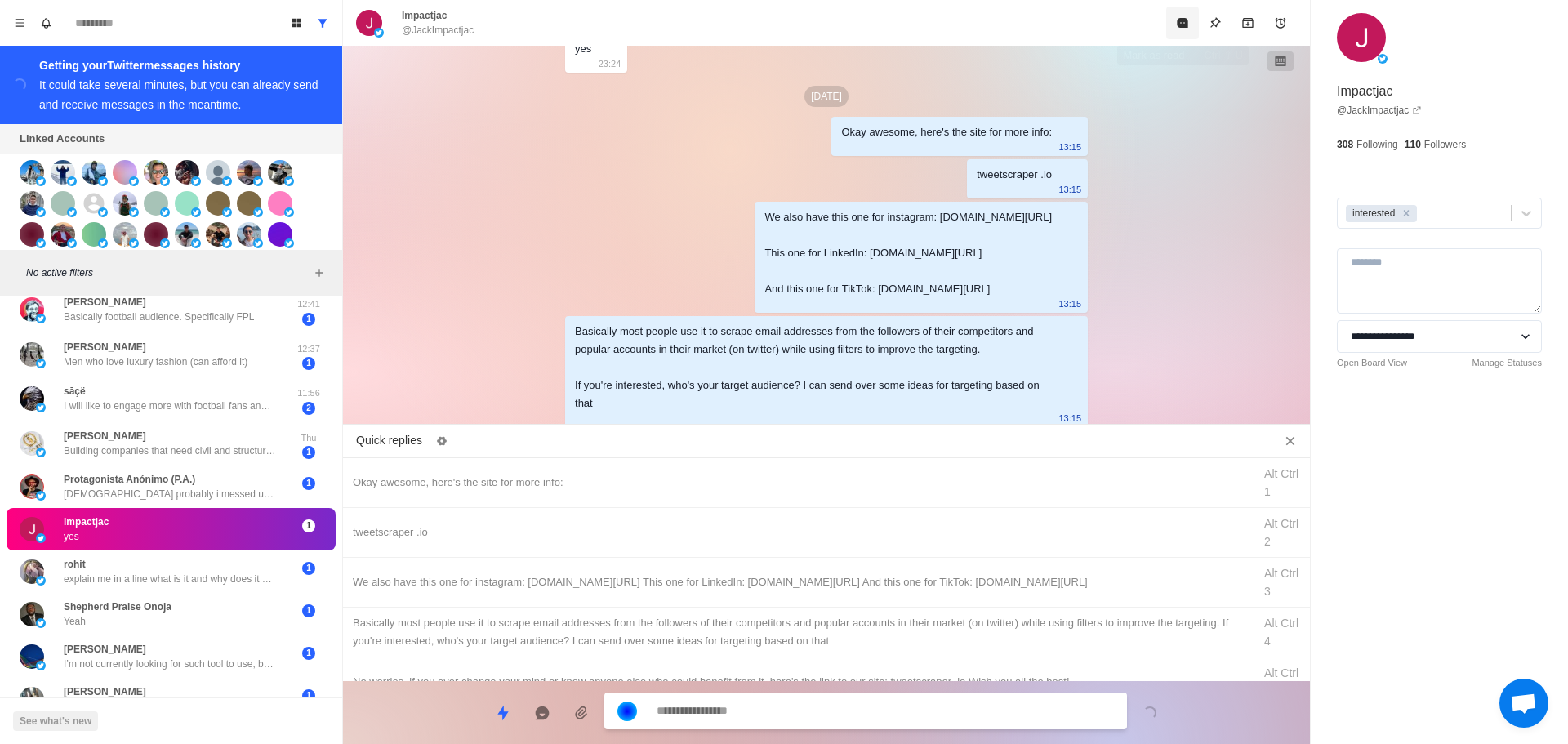
drag, startPoint x: 1174, startPoint y: 23, endPoint x: 1062, endPoint y: 248, distance: 251.3
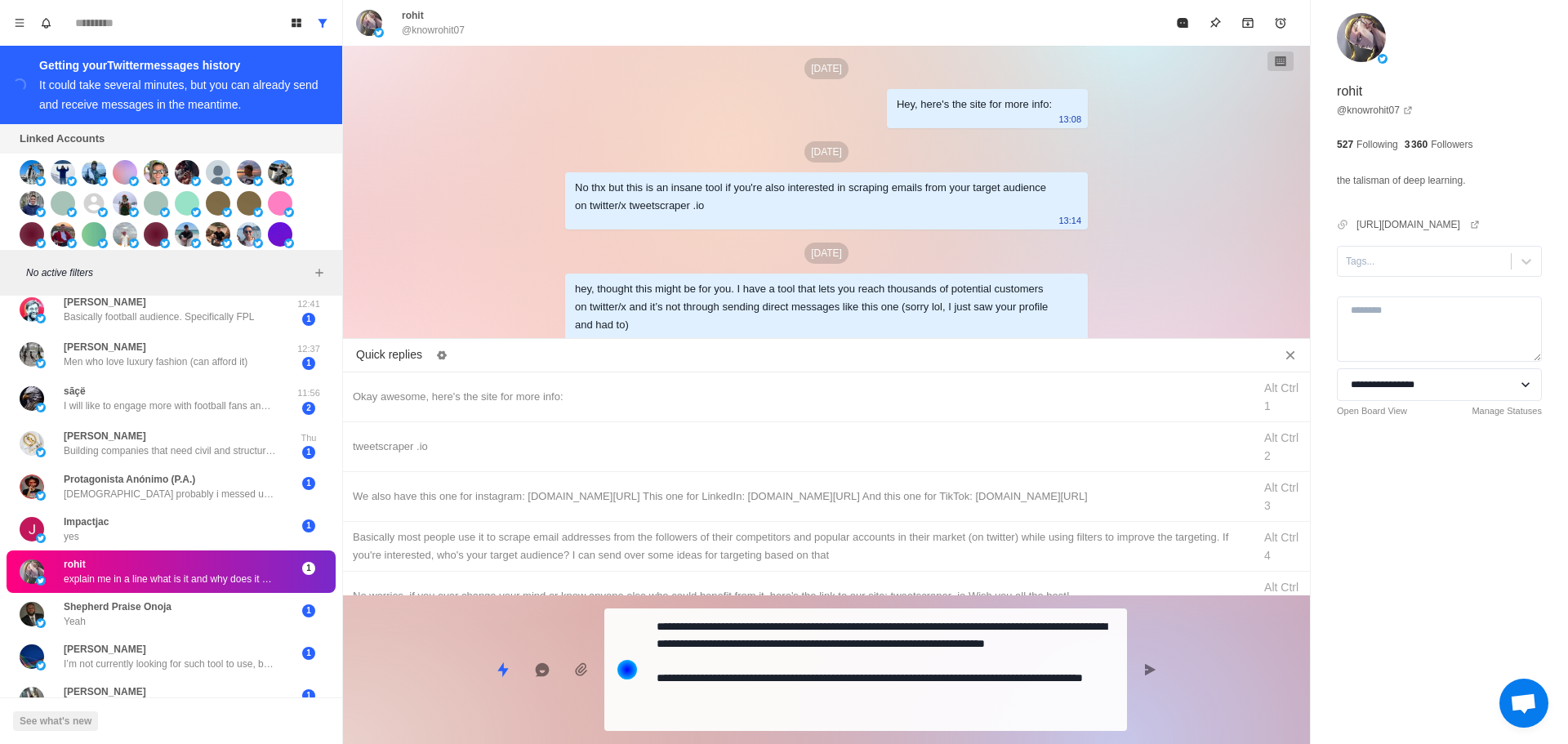
scroll to position [2363, 0]
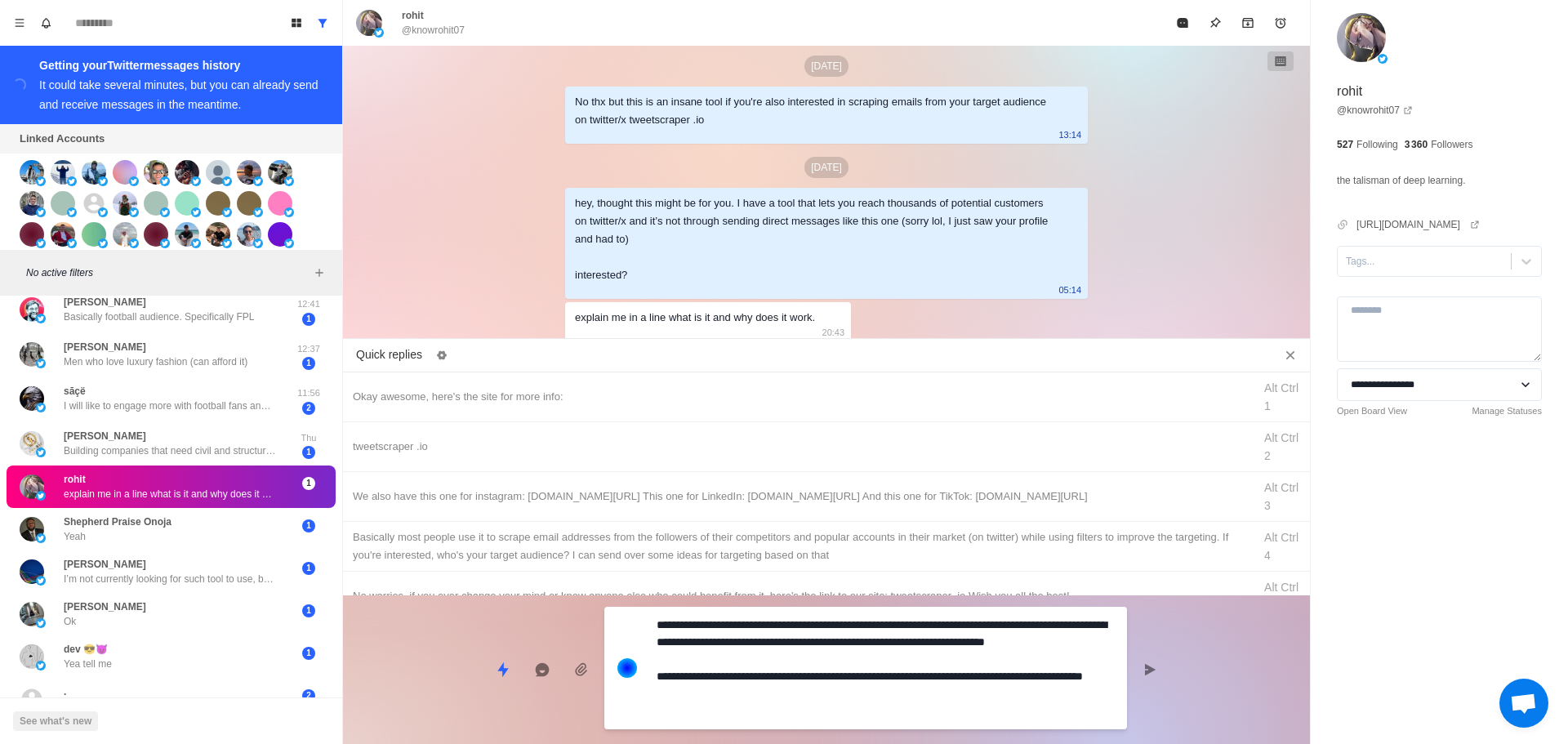
drag, startPoint x: 748, startPoint y: 715, endPoint x: 642, endPoint y: 681, distance: 111.3
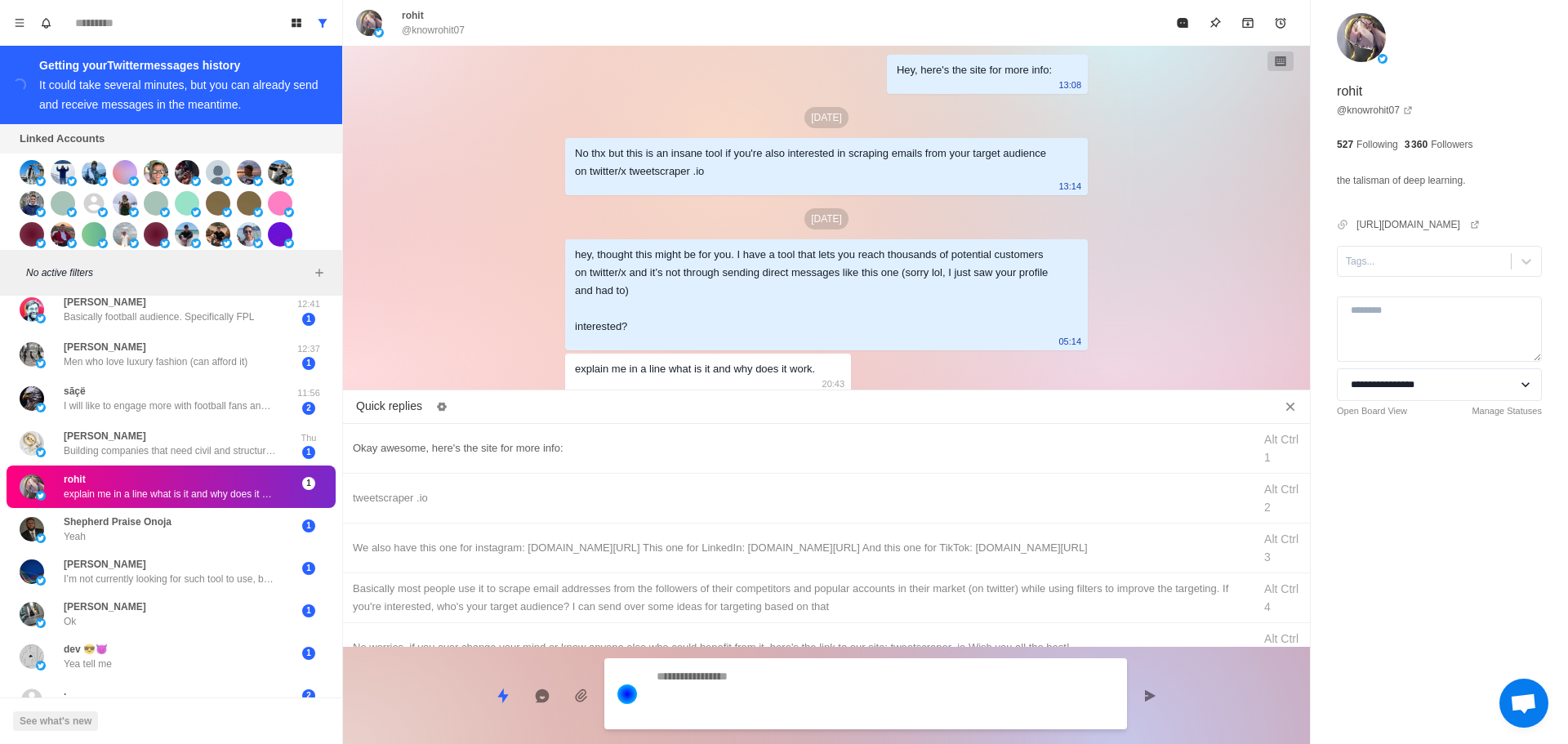
scroll to position [2379, 0]
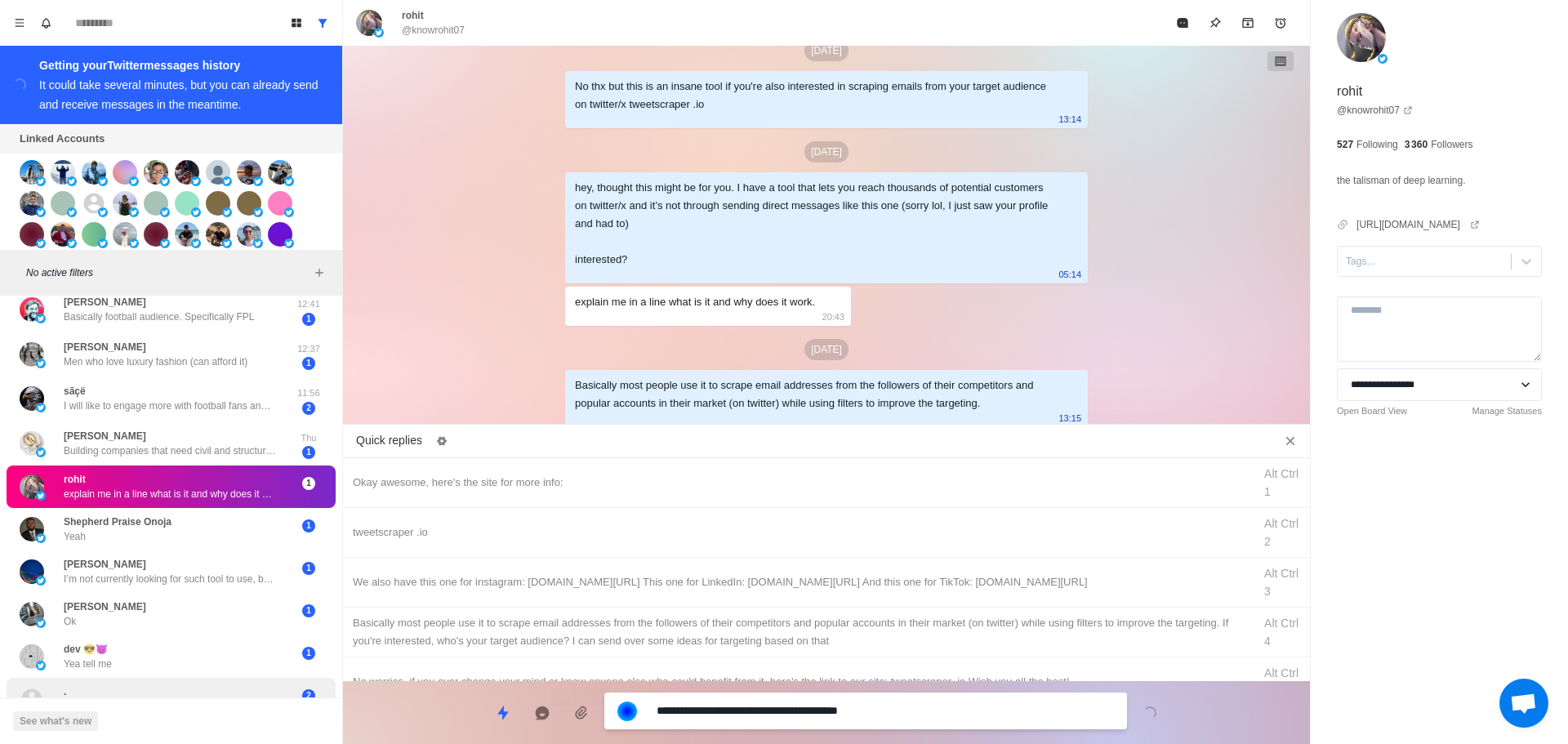
drag, startPoint x: 736, startPoint y: 709, endPoint x: 297, endPoint y: 691, distance: 439.4
drag, startPoint x: 474, startPoint y: 529, endPoint x: 547, endPoint y: 579, distance: 88.5
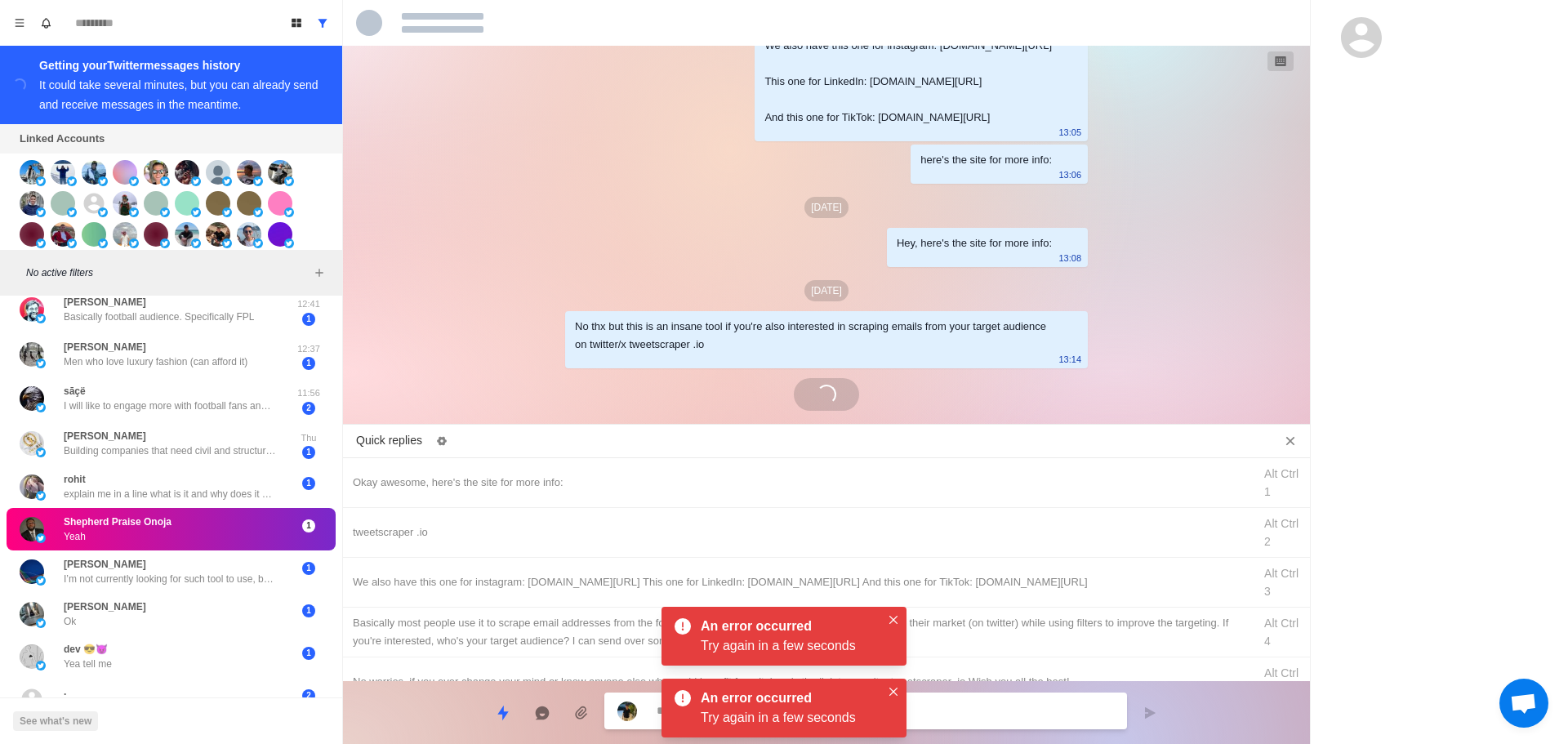
scroll to position [2318, 0]
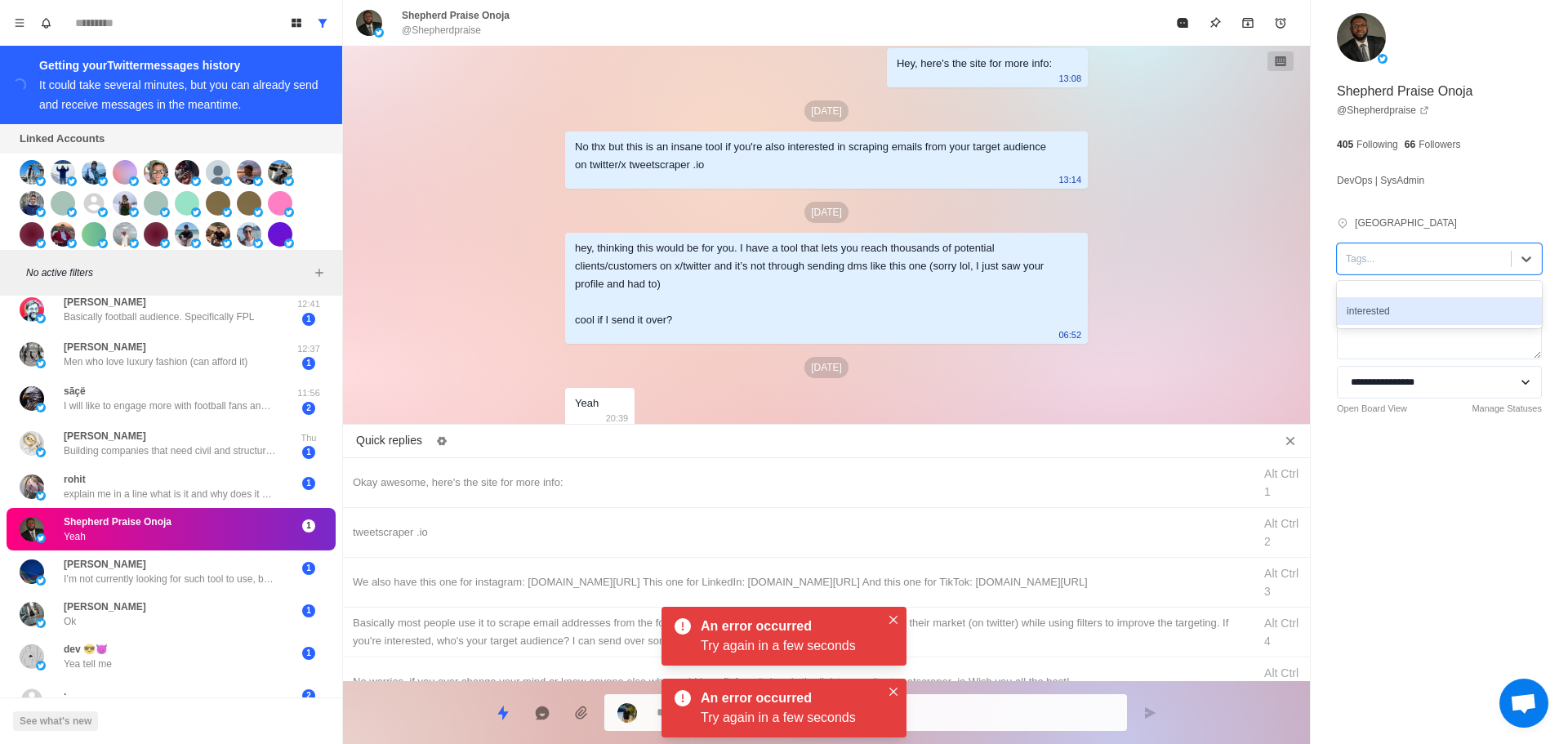
drag, startPoint x: 1404, startPoint y: 311, endPoint x: 503, endPoint y: 485, distance: 917.6
drag, startPoint x: 504, startPoint y: 485, endPoint x: 694, endPoint y: 572, distance: 209.0
drag, startPoint x: 897, startPoint y: 617, endPoint x: 890, endPoint y: 685, distance: 68.4
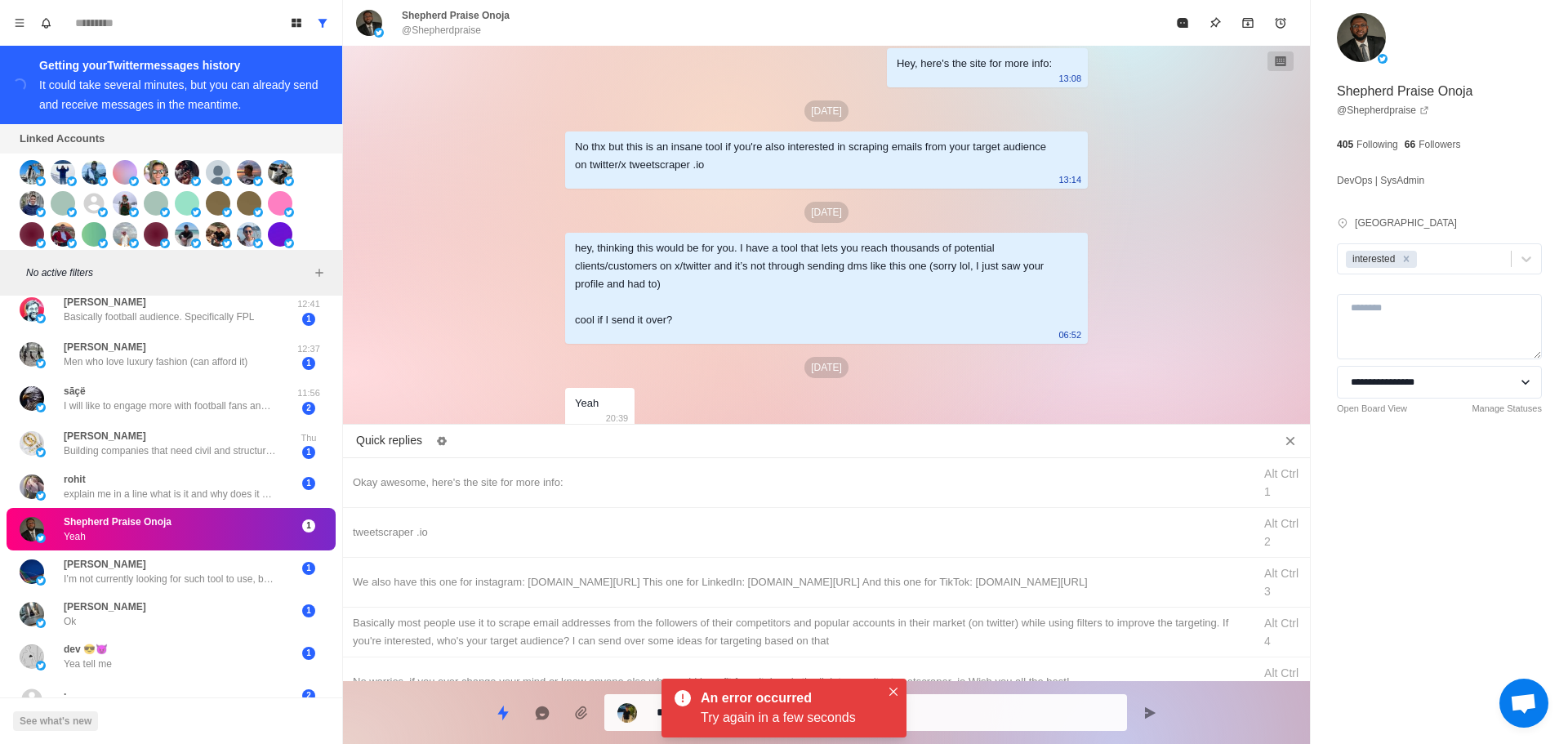
drag, startPoint x: 894, startPoint y: 686, endPoint x: 916, endPoint y: 718, distance: 38.8
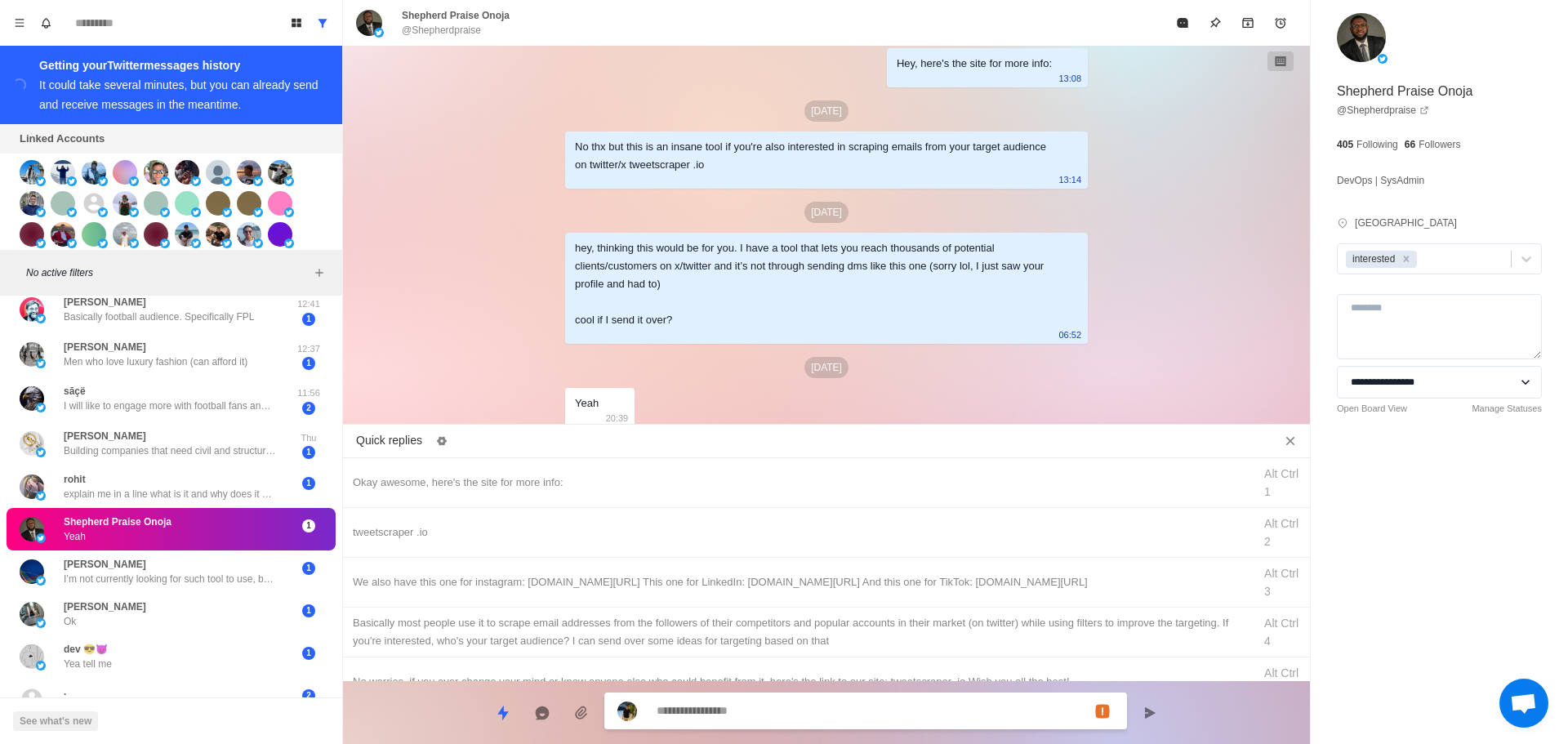
drag, startPoint x: 893, startPoint y: 534, endPoint x: 915, endPoint y: 703, distance: 170.4
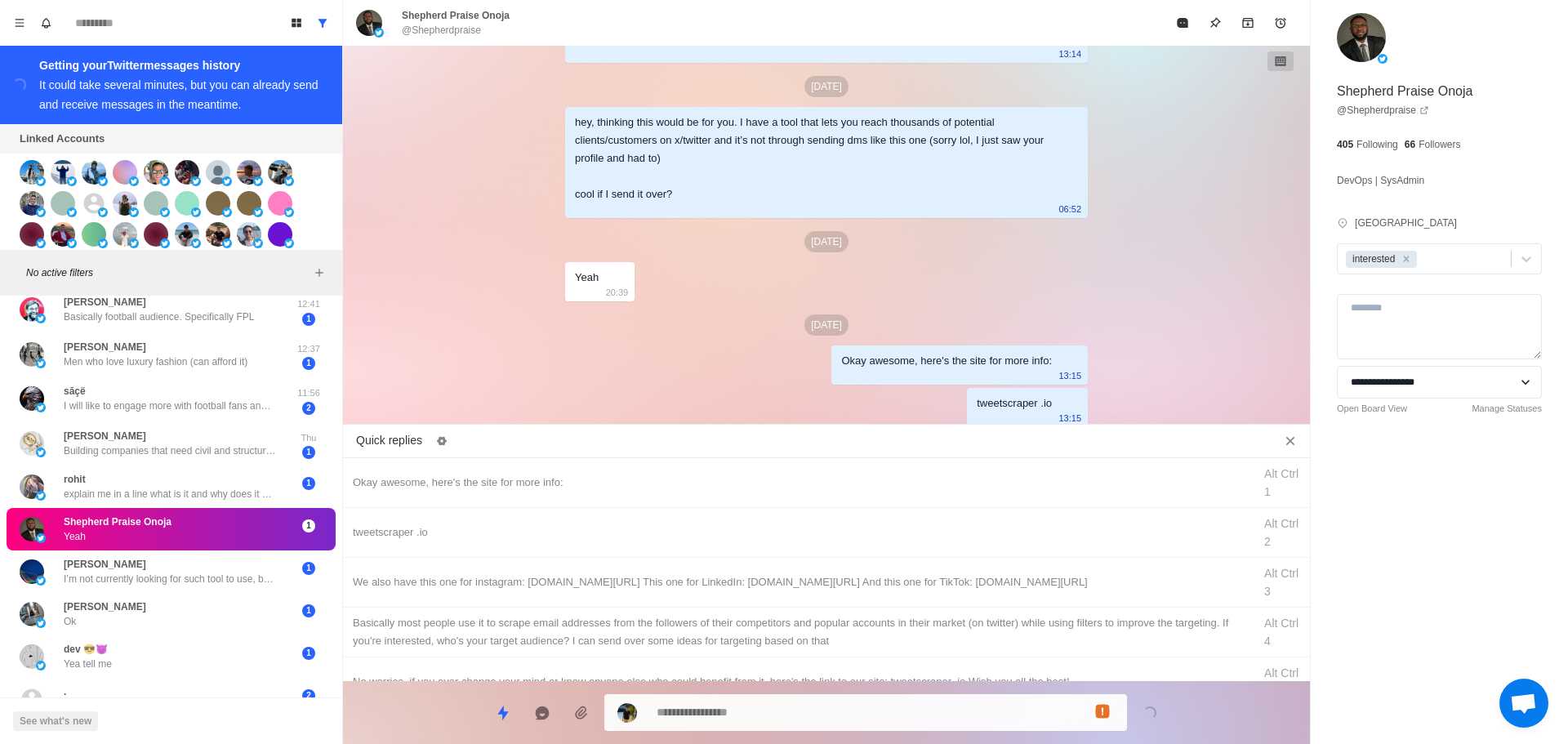
drag, startPoint x: 968, startPoint y: 584, endPoint x: 961, endPoint y: 624, distance: 40.6
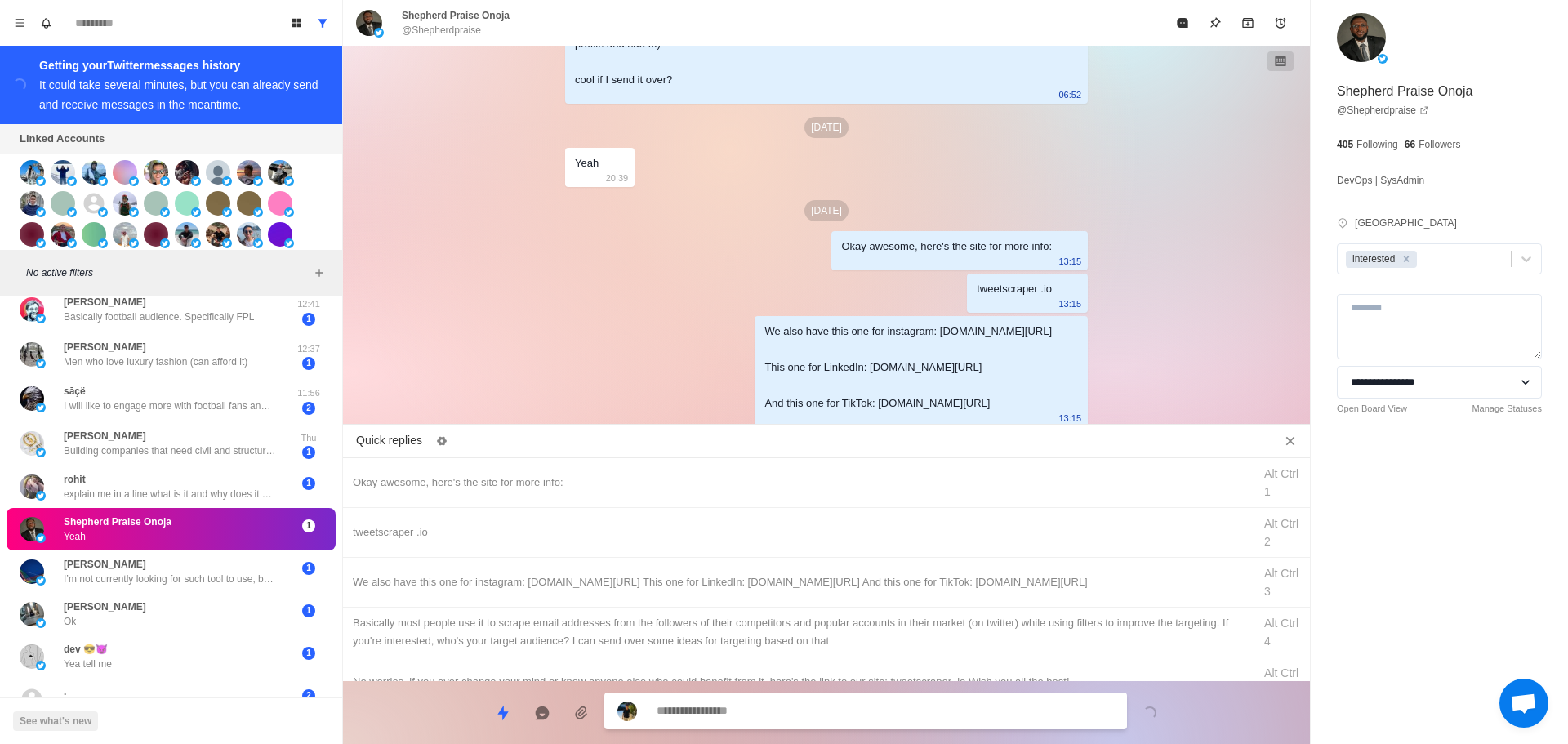
drag, startPoint x: 987, startPoint y: 639, endPoint x: 978, endPoint y: 666, distance: 28.5
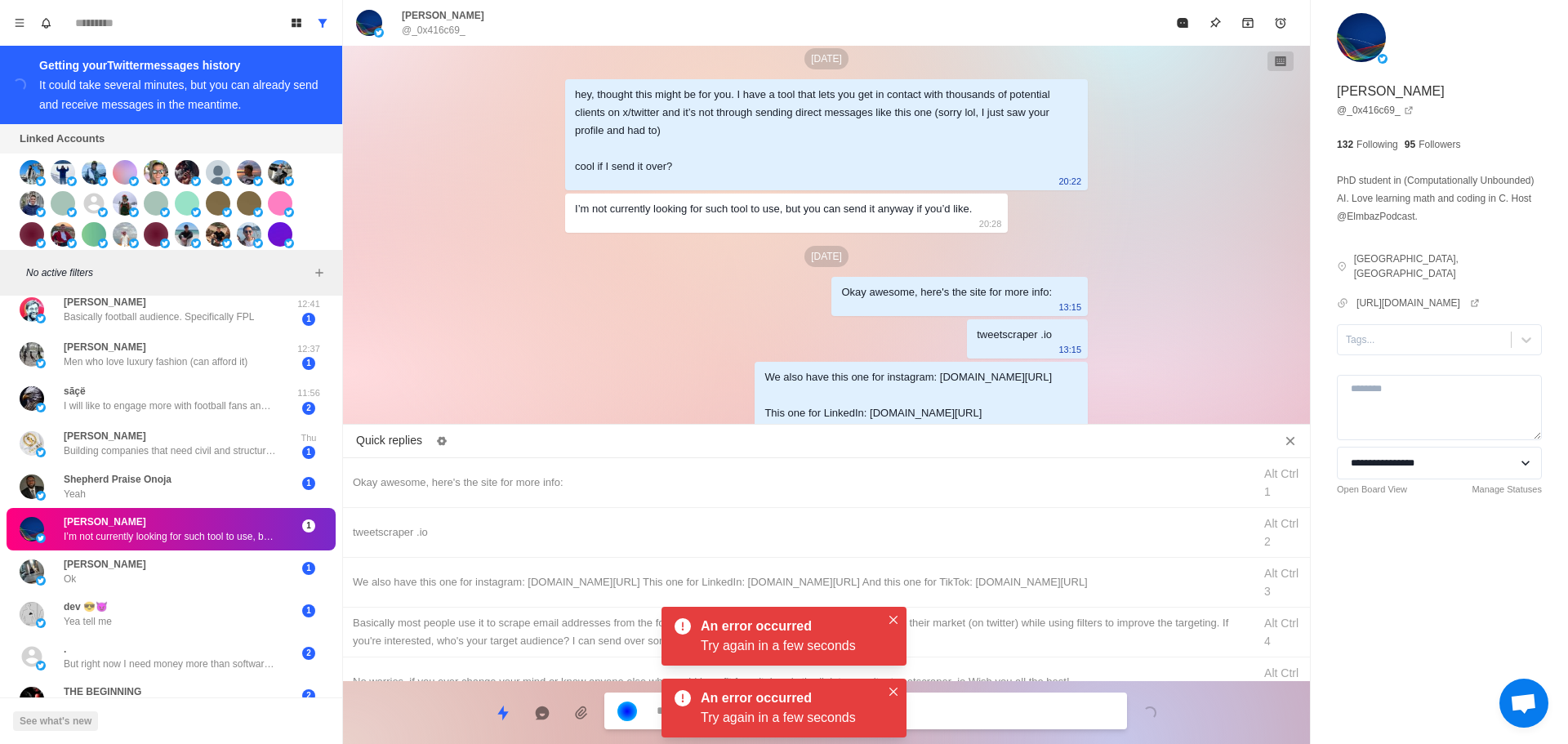
scroll to position [2517, 0]
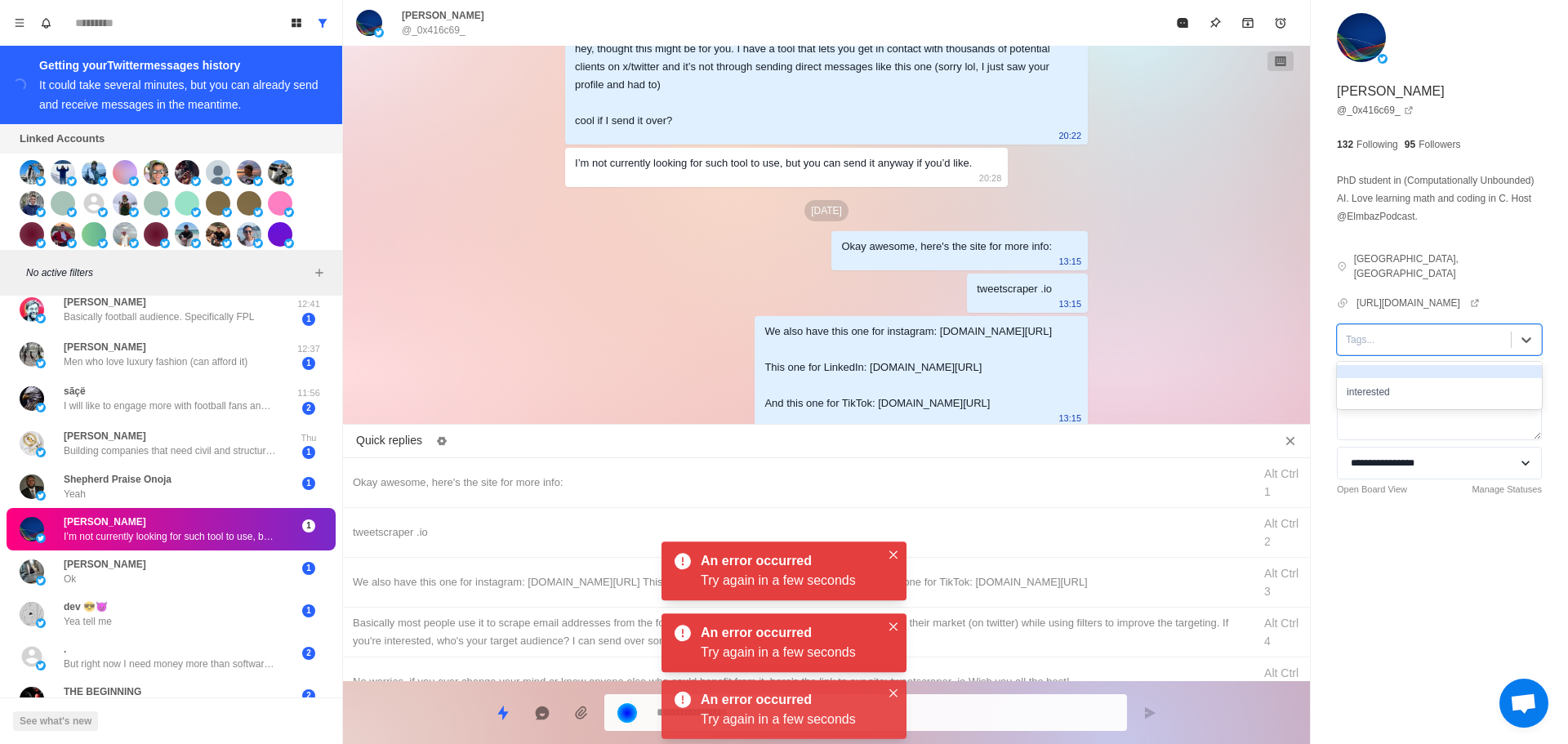
drag, startPoint x: 1412, startPoint y: 330, endPoint x: 1413, endPoint y: 366, distance: 36.0
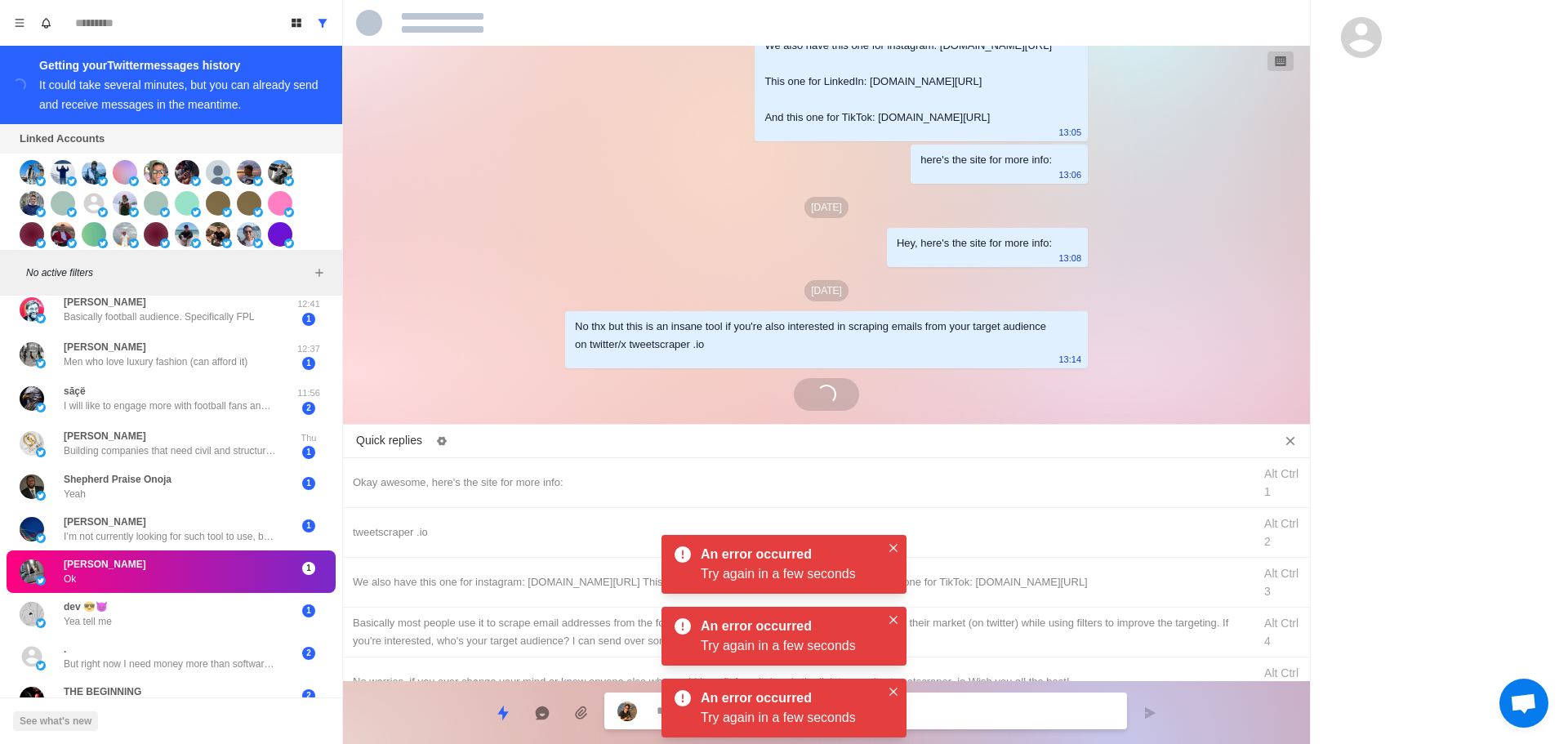
scroll to position [2318, 0]
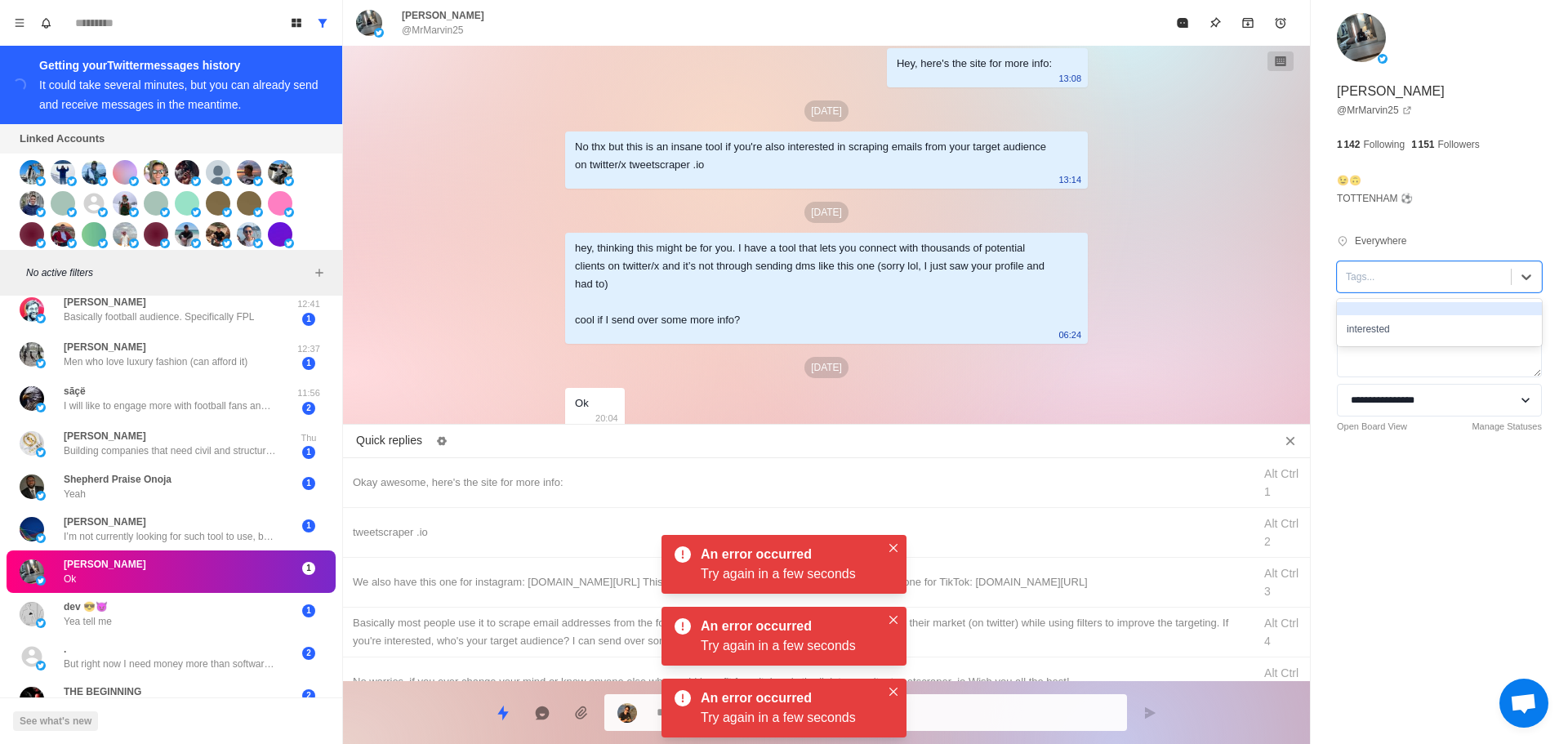
drag, startPoint x: 1394, startPoint y: 268, endPoint x: 1403, endPoint y: 321, distance: 53.8
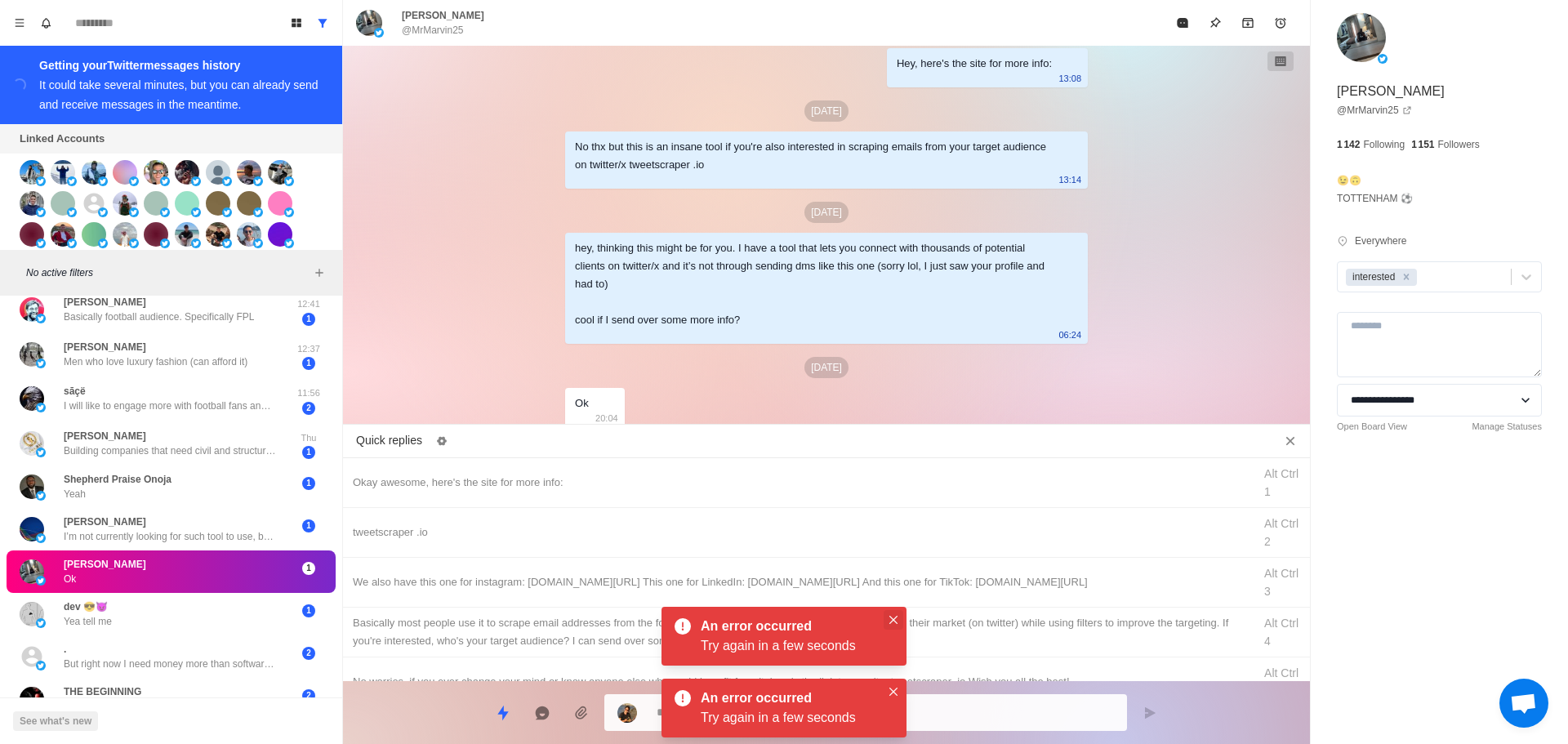
drag, startPoint x: 893, startPoint y: 624, endPoint x: 898, endPoint y: 636, distance: 13.0
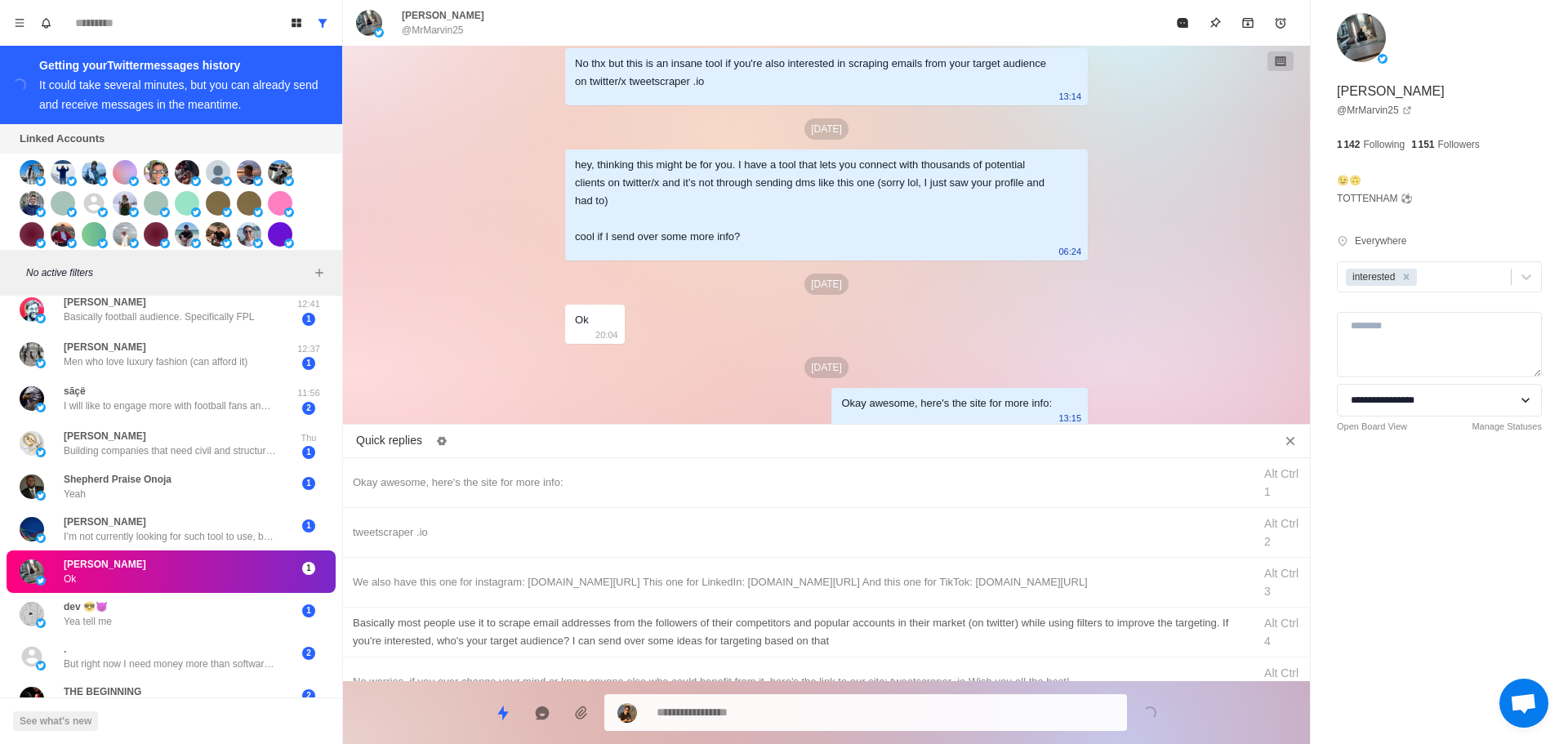
drag, startPoint x: 851, startPoint y: 535, endPoint x: 866, endPoint y: 624, distance: 90.3
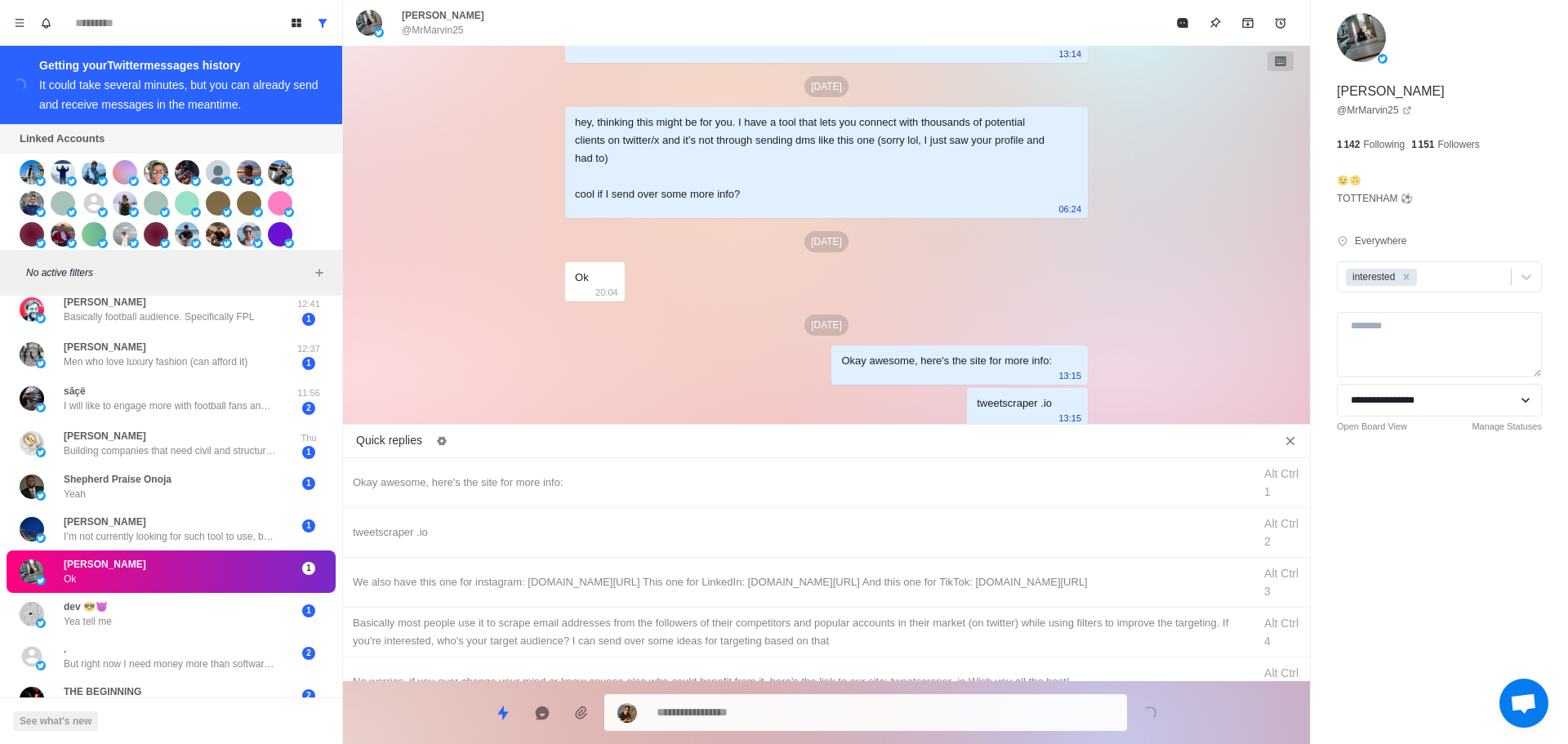
drag, startPoint x: 902, startPoint y: 580, endPoint x: 884, endPoint y: 699, distance: 120.4
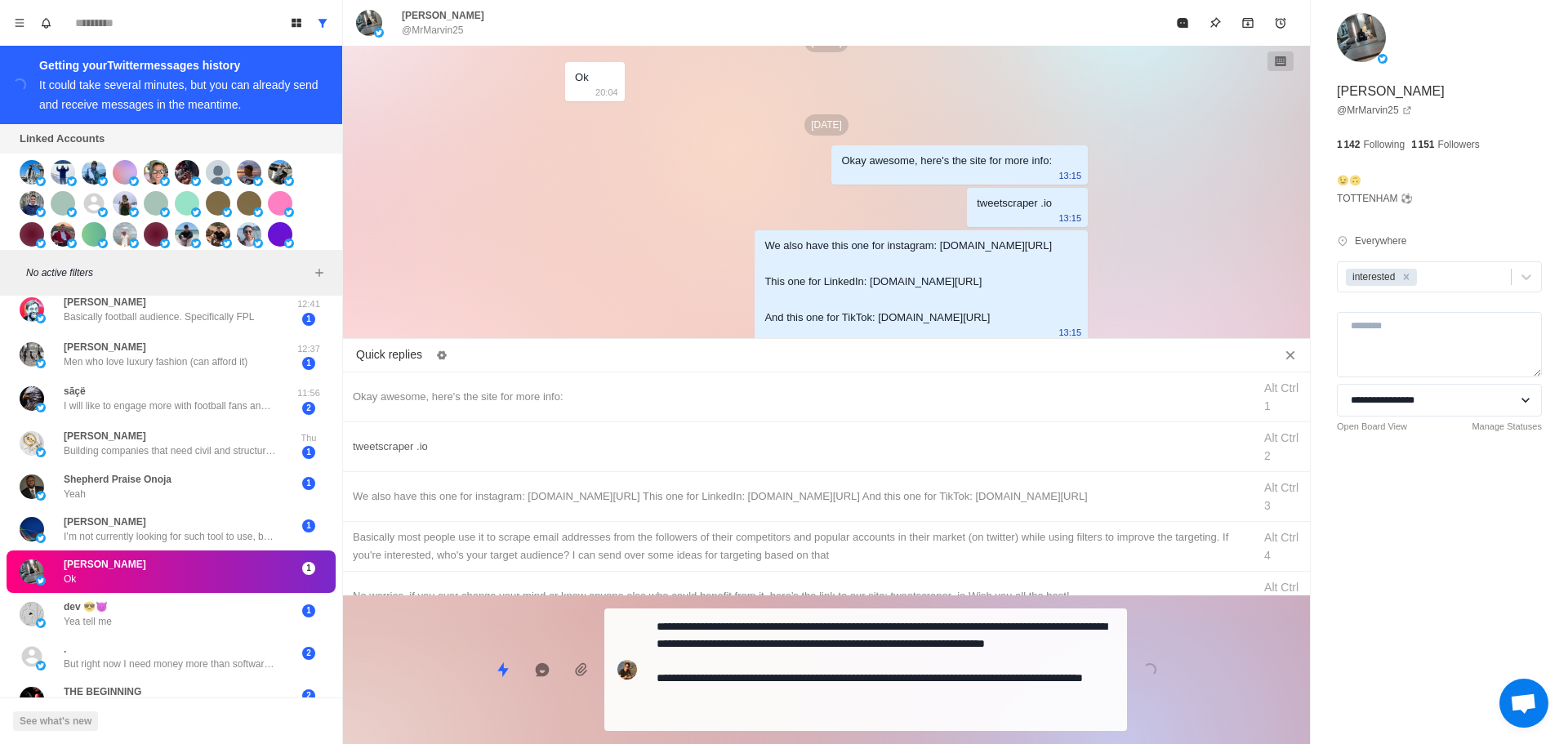
drag, startPoint x: 905, startPoint y: 692, endPoint x: 985, endPoint y: 548, distance: 164.7
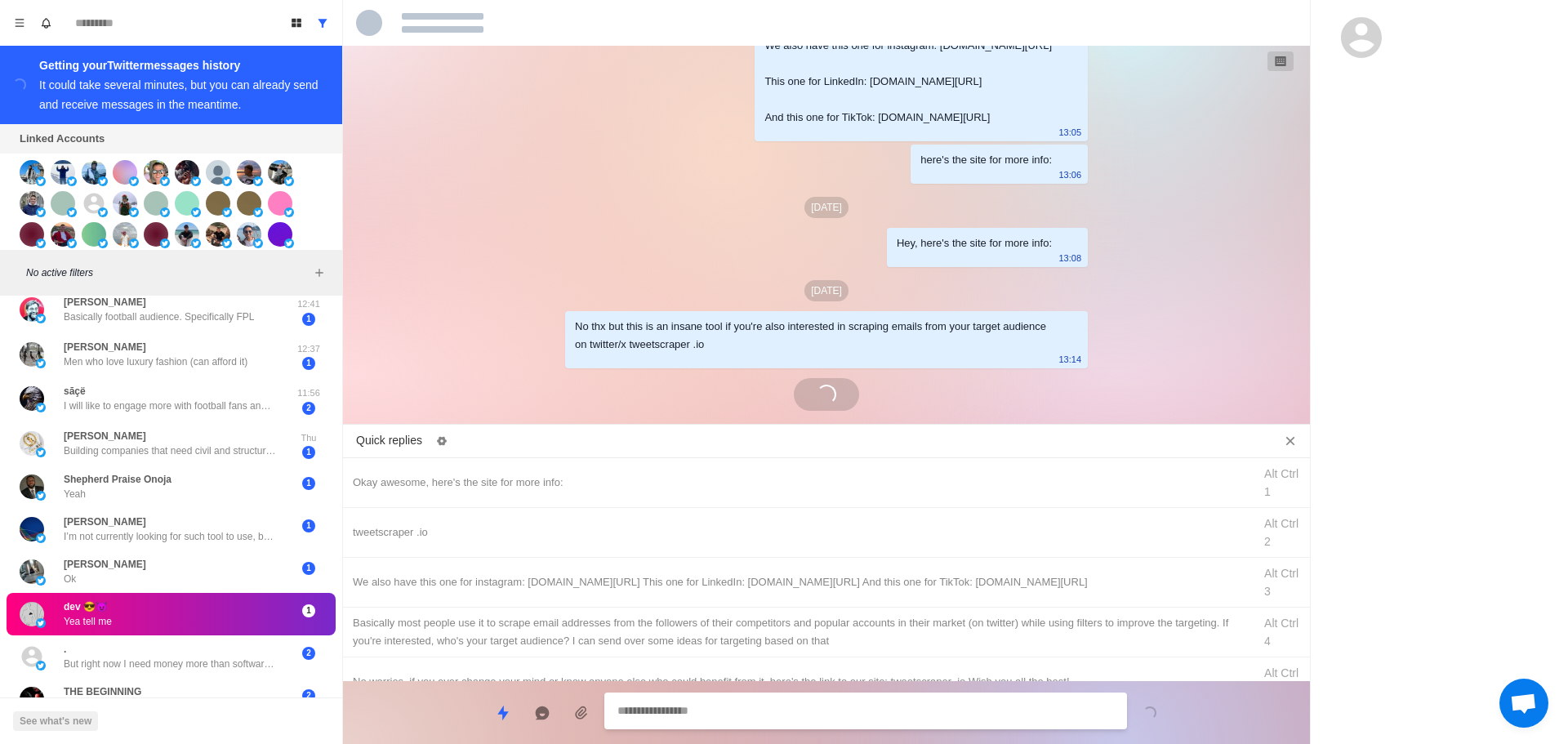
scroll to position [2277, 0]
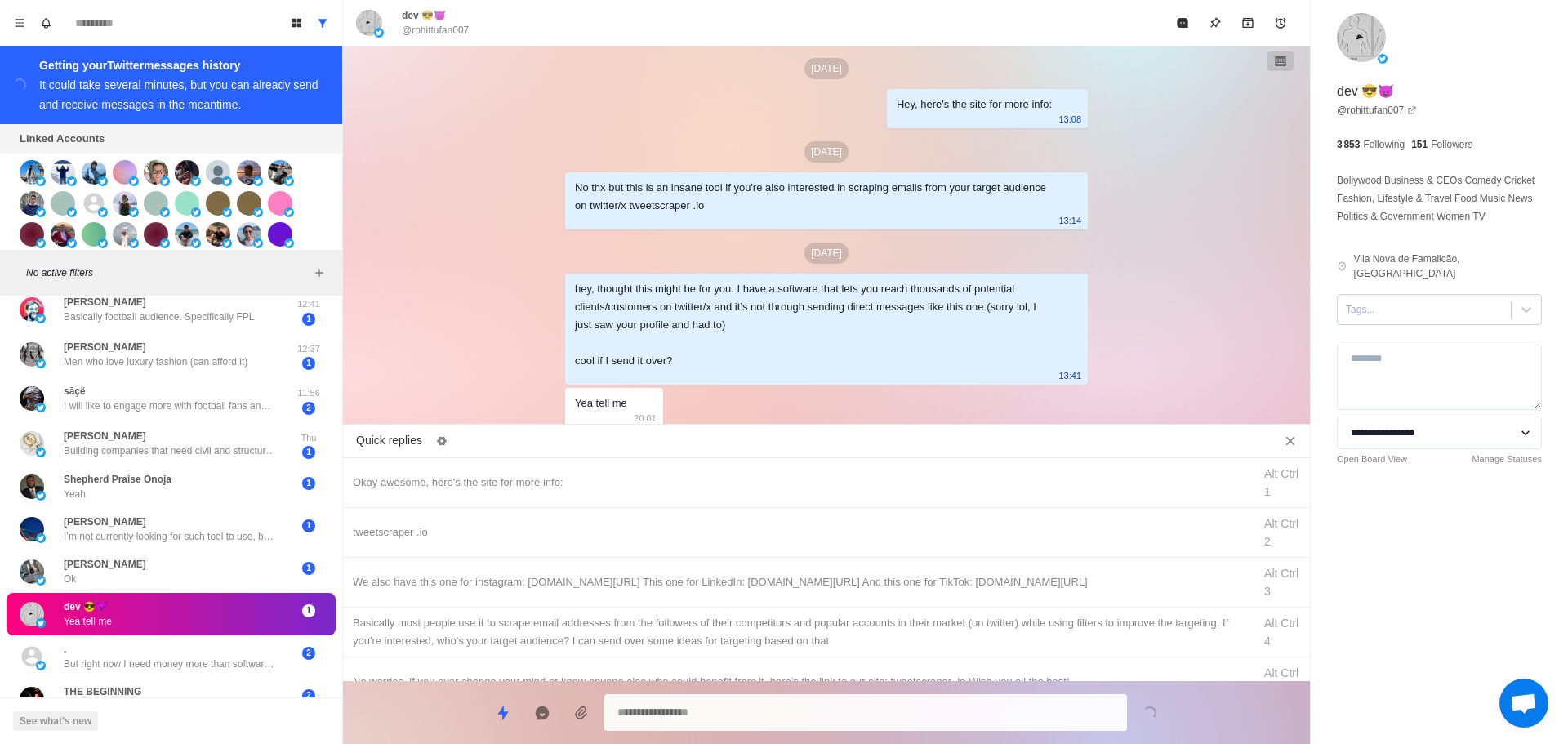
drag, startPoint x: 1387, startPoint y: 292, endPoint x: 1397, endPoint y: 316, distance: 26.0
drag, startPoint x: 1442, startPoint y: 340, endPoint x: 1264, endPoint y: 362, distance: 179.4
drag, startPoint x: 788, startPoint y: 529, endPoint x: 794, endPoint y: 559, distance: 30.6
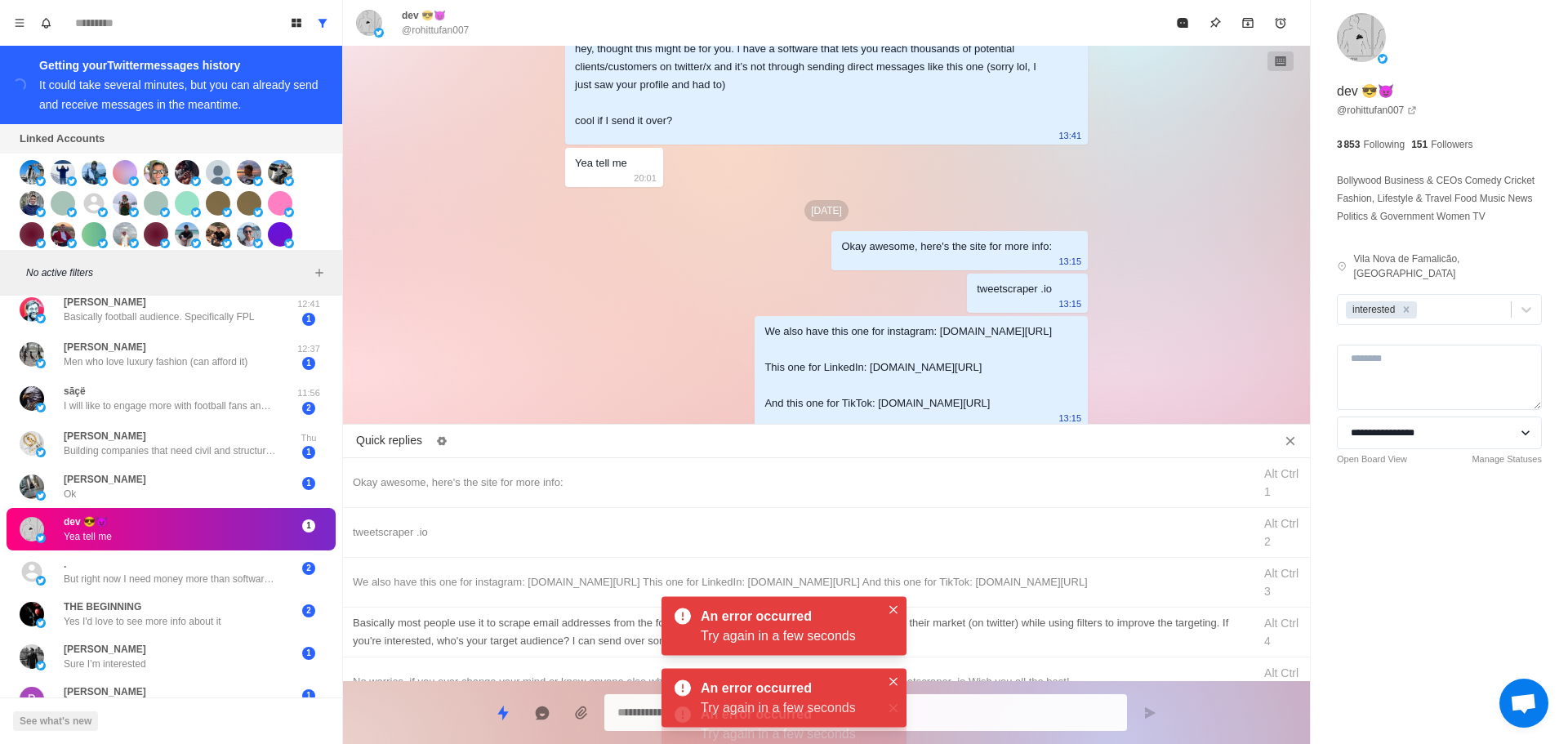
drag, startPoint x: 1009, startPoint y: 629, endPoint x: 993, endPoint y: 693, distance: 66.0
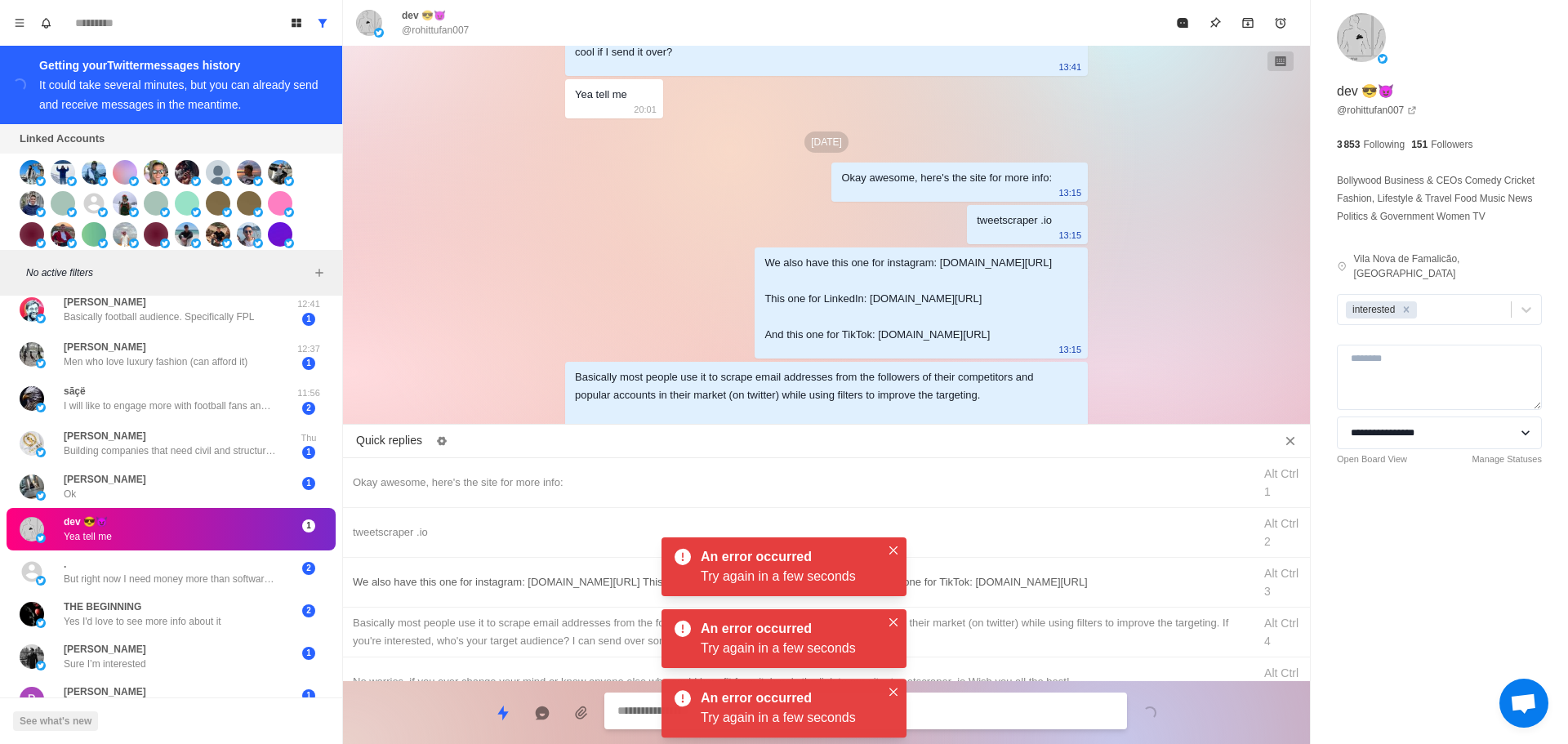
scroll to position [2632, 0]
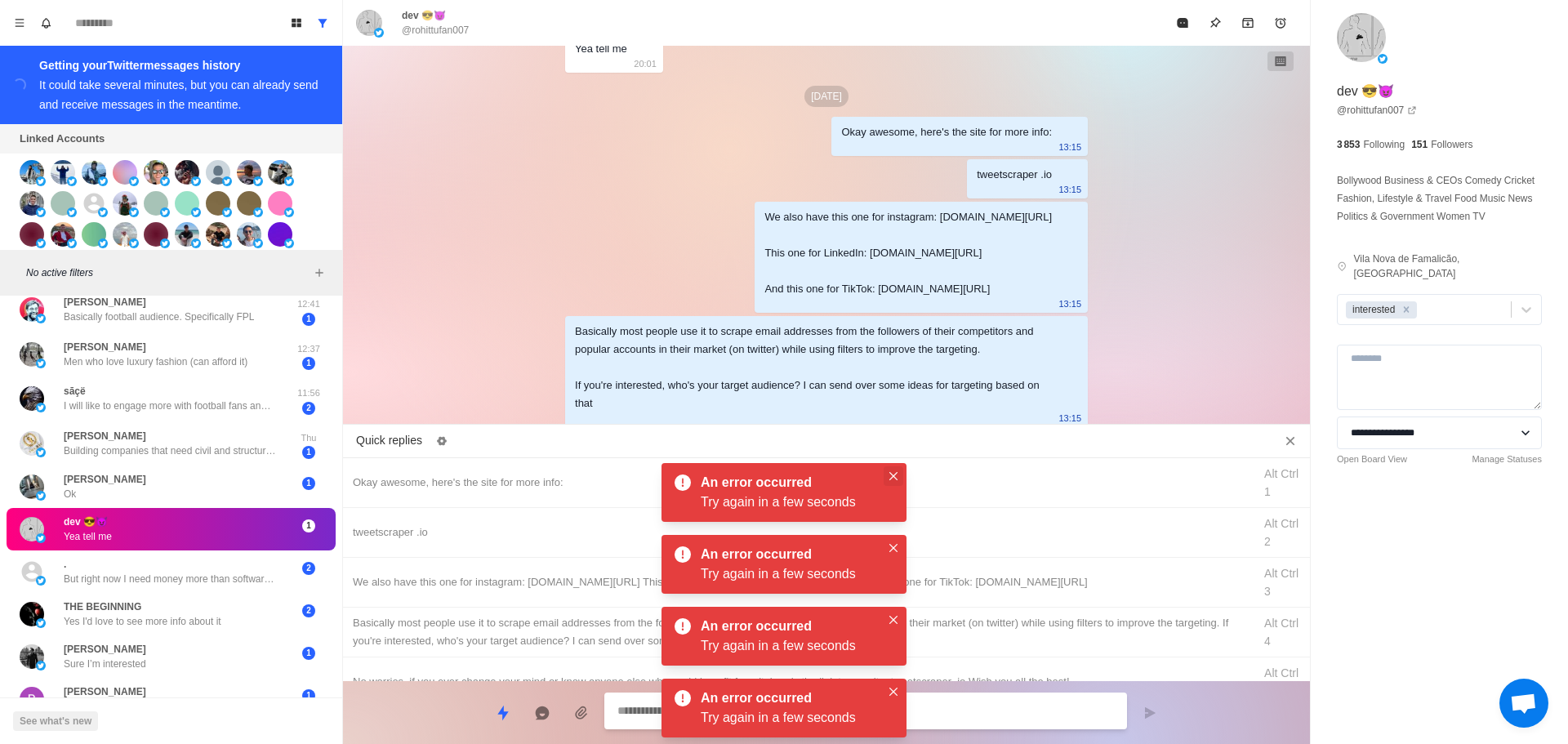
drag, startPoint x: 893, startPoint y: 478, endPoint x: 895, endPoint y: 541, distance: 63.0
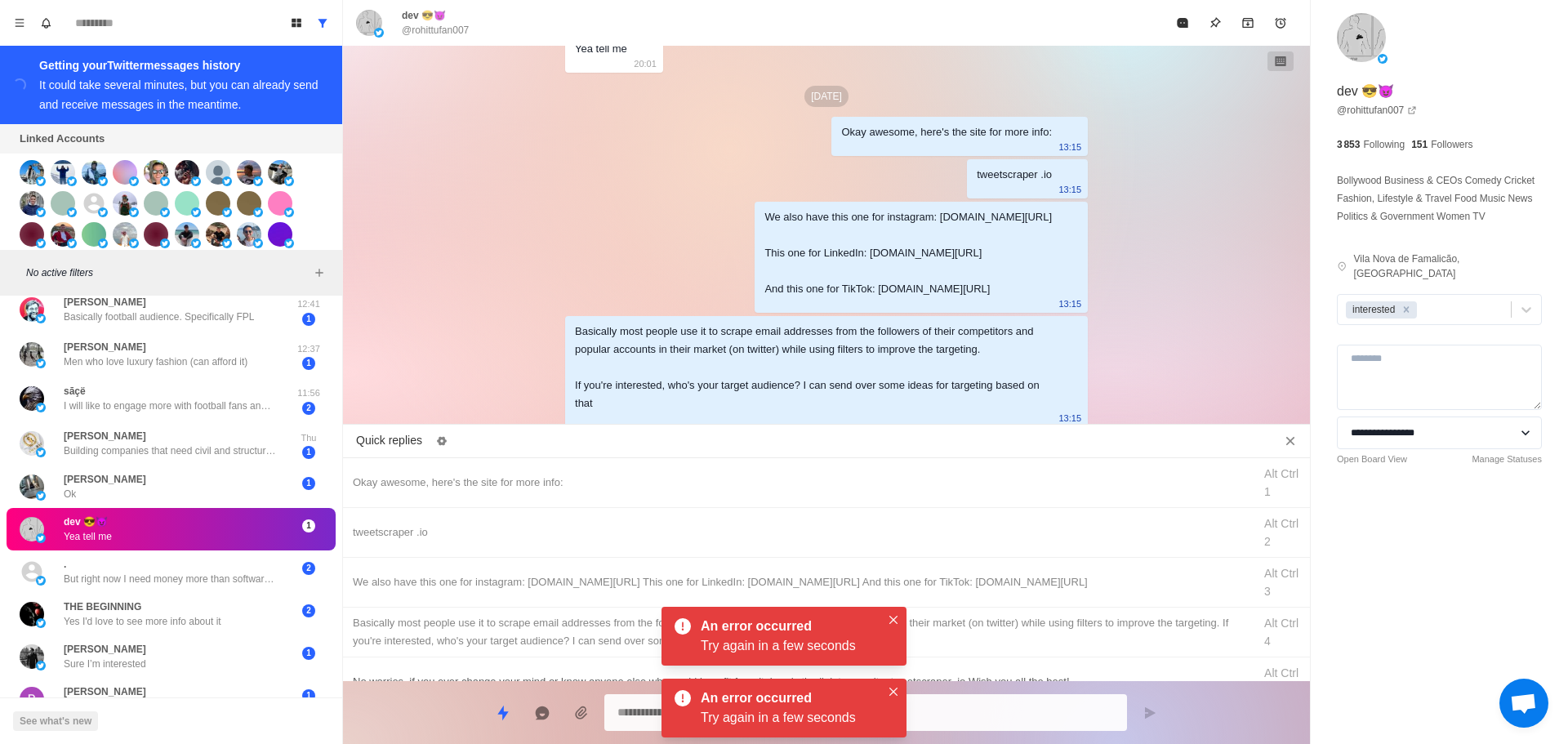
drag, startPoint x: 893, startPoint y: 614, endPoint x: 891, endPoint y: 669, distance: 55.0
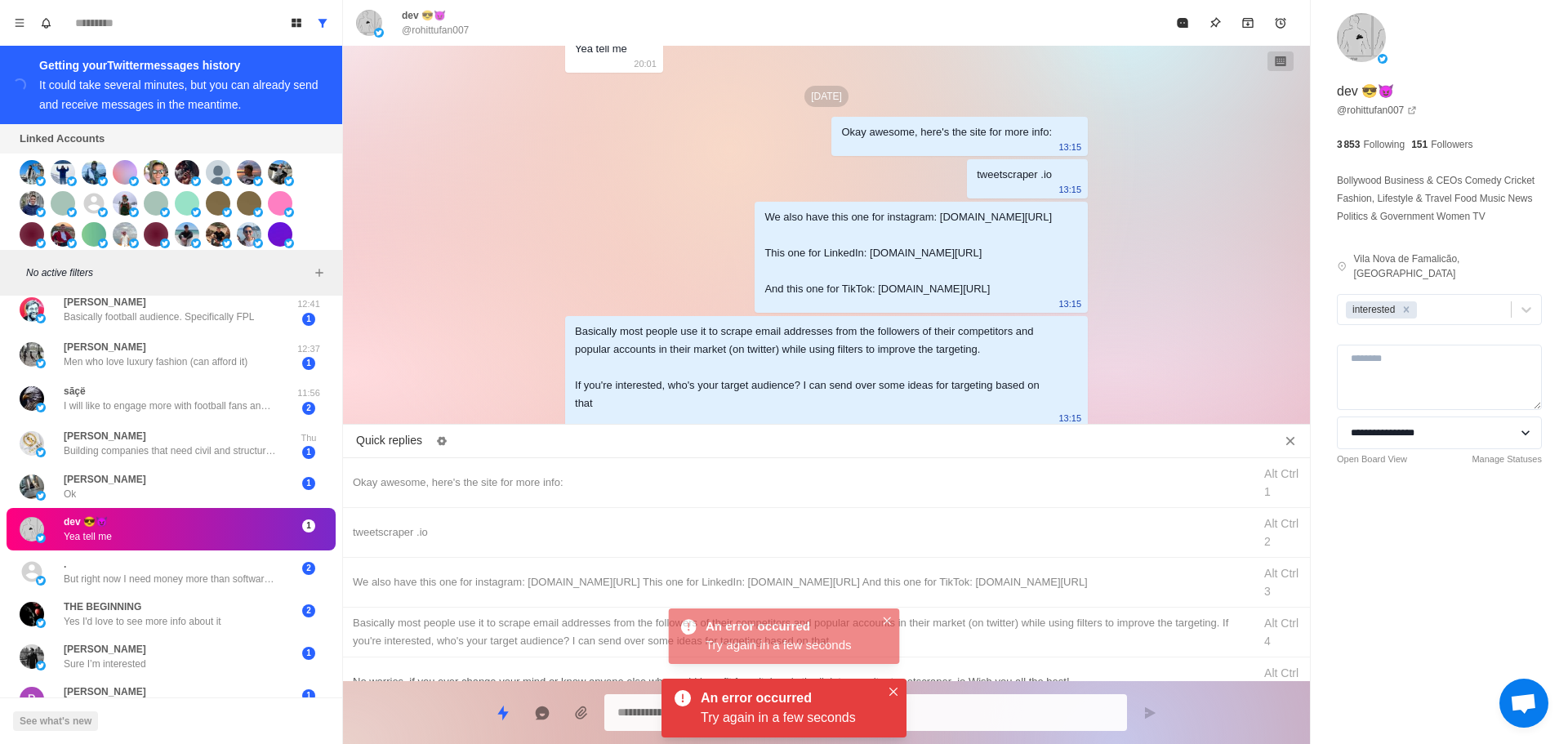
drag, startPoint x: 893, startPoint y: 687, endPoint x: 897, endPoint y: 676, distance: 11.7
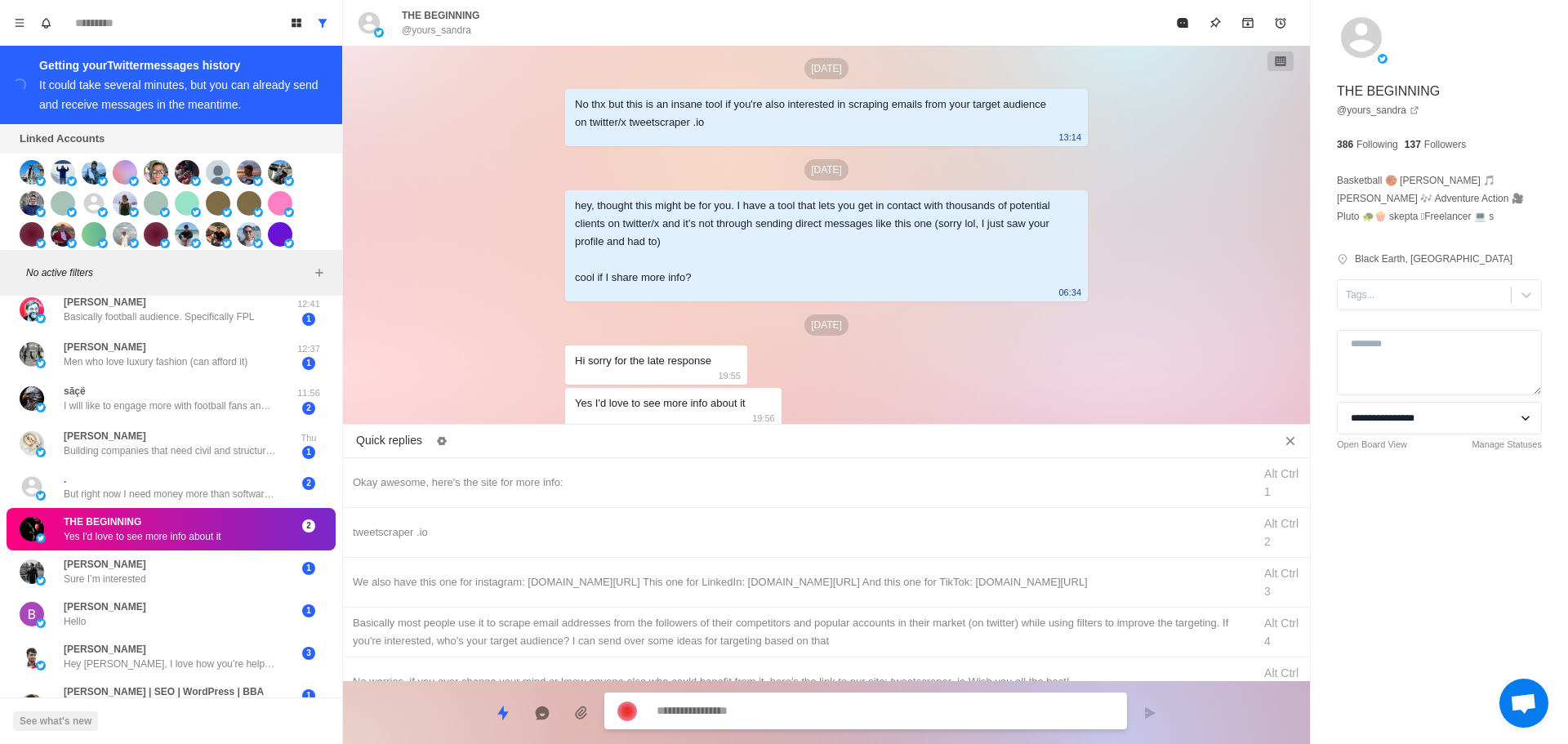
scroll to position [2360, 0]
drag, startPoint x: 1400, startPoint y: 300, endPoint x: 1398, endPoint y: 312, distance: 12.2
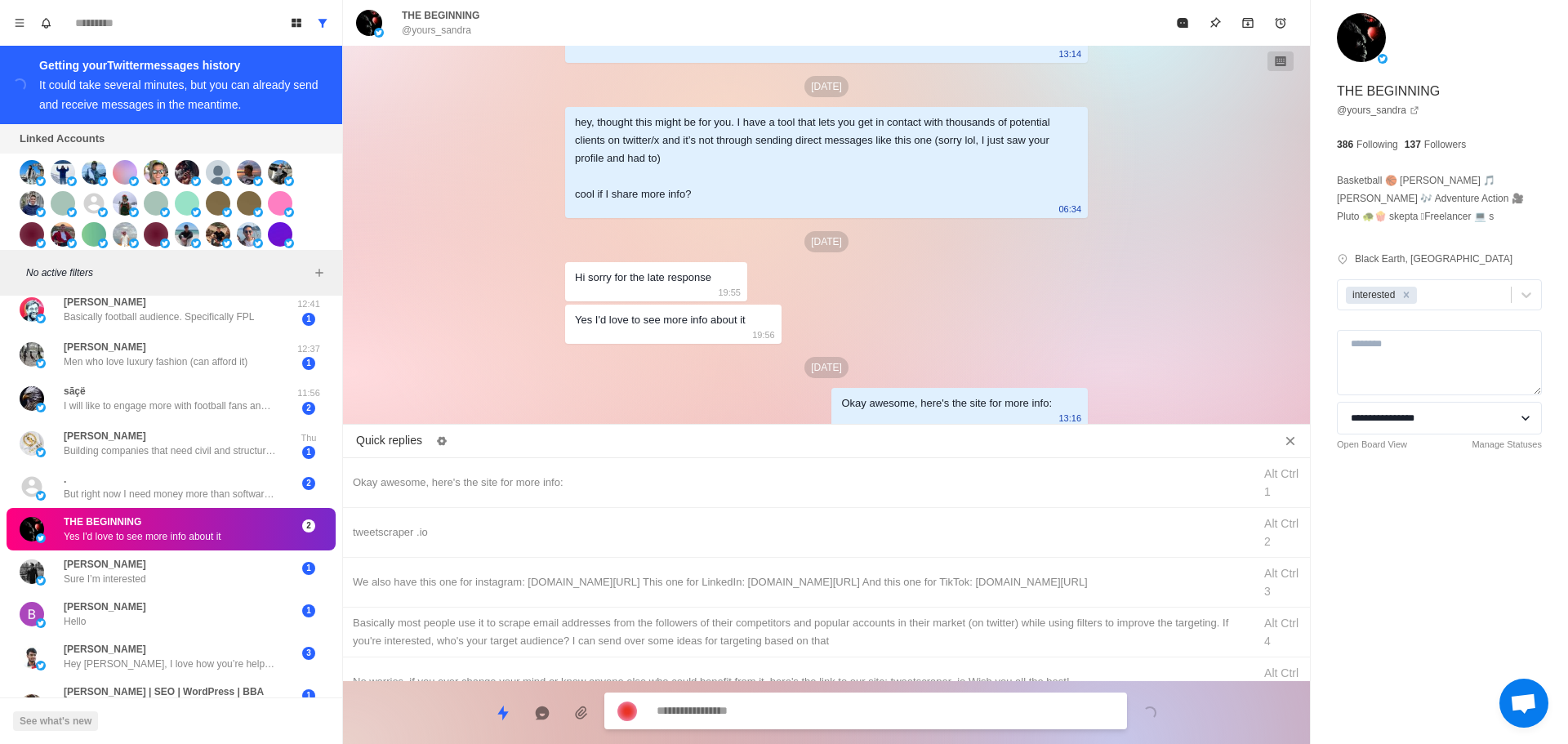
drag, startPoint x: 659, startPoint y: 531, endPoint x: 785, endPoint y: 743, distance: 246.6
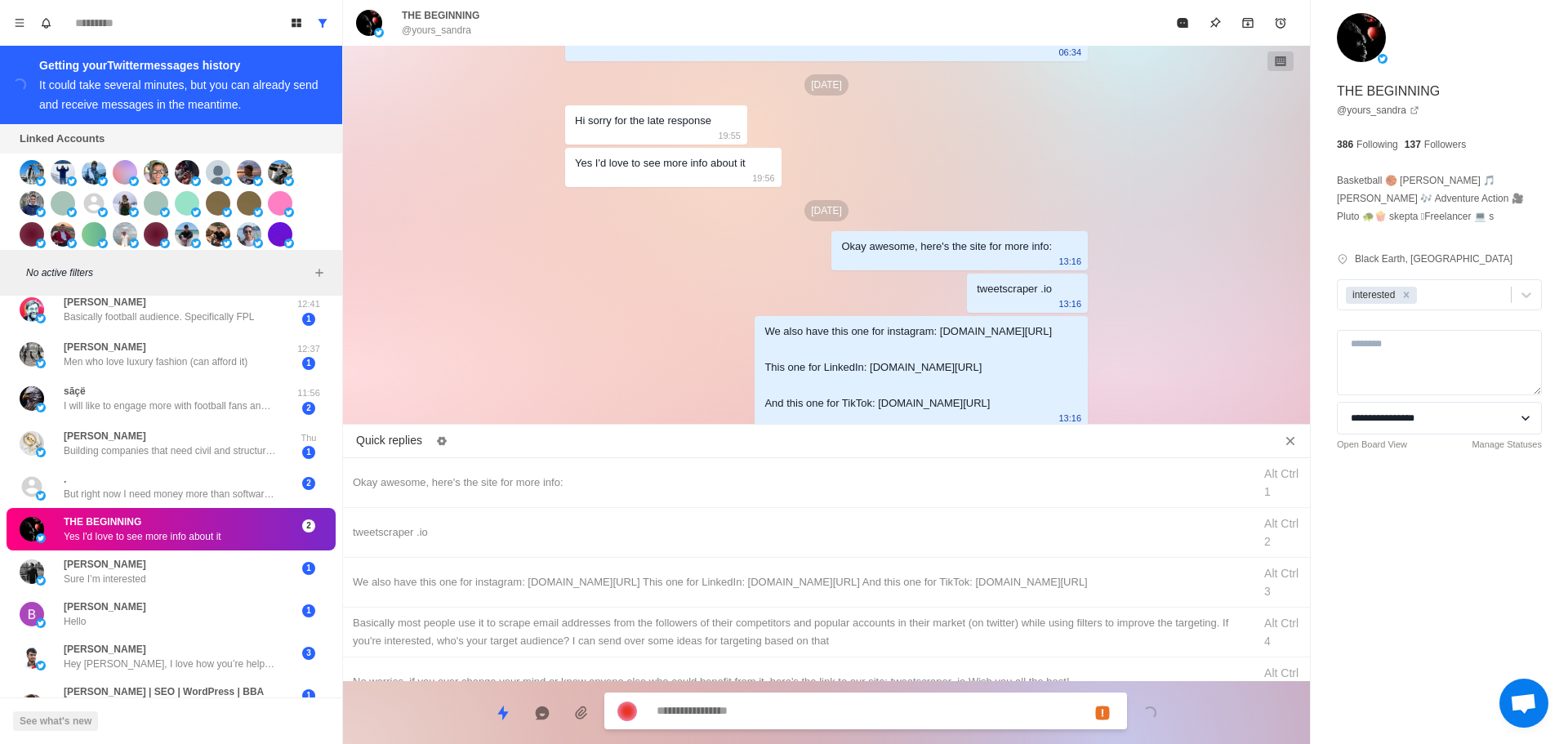
drag, startPoint x: 854, startPoint y: 633, endPoint x: 842, endPoint y: 690, distance: 58.2
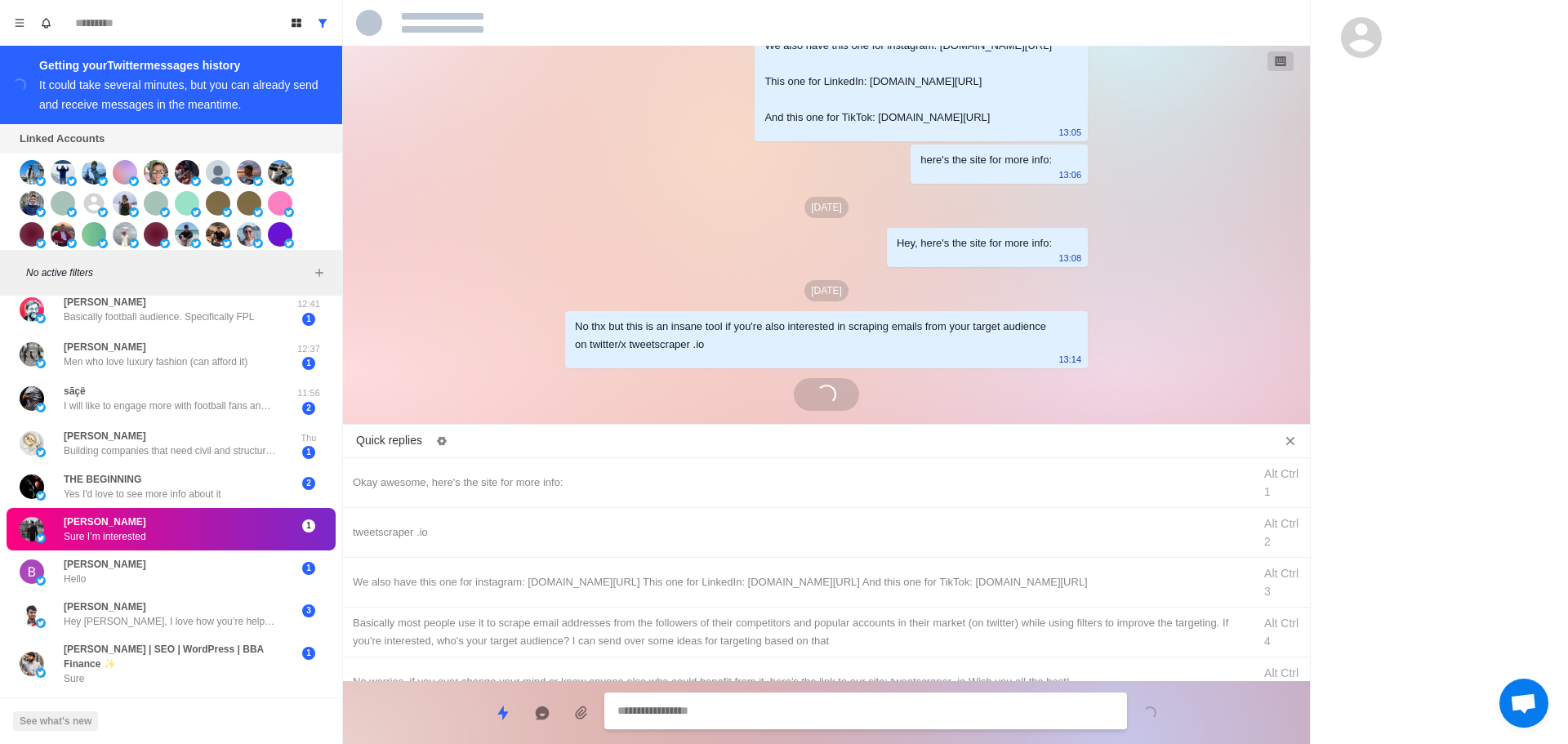
scroll to position [2277, 0]
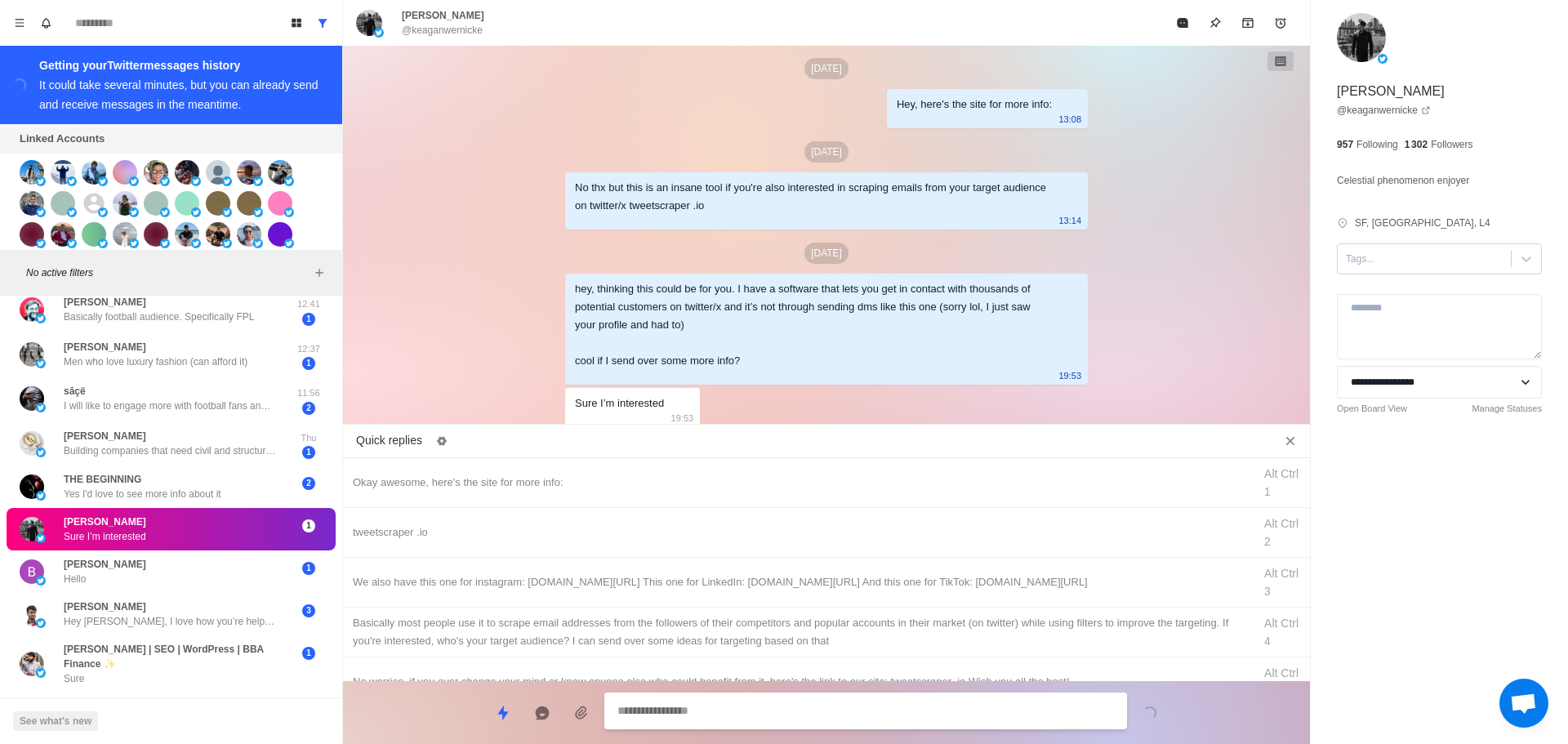
drag, startPoint x: 1443, startPoint y: 255, endPoint x: 1434, endPoint y: 271, distance: 18.4
drag, startPoint x: 773, startPoint y: 465, endPoint x: 749, endPoint y: 688, distance: 224.3
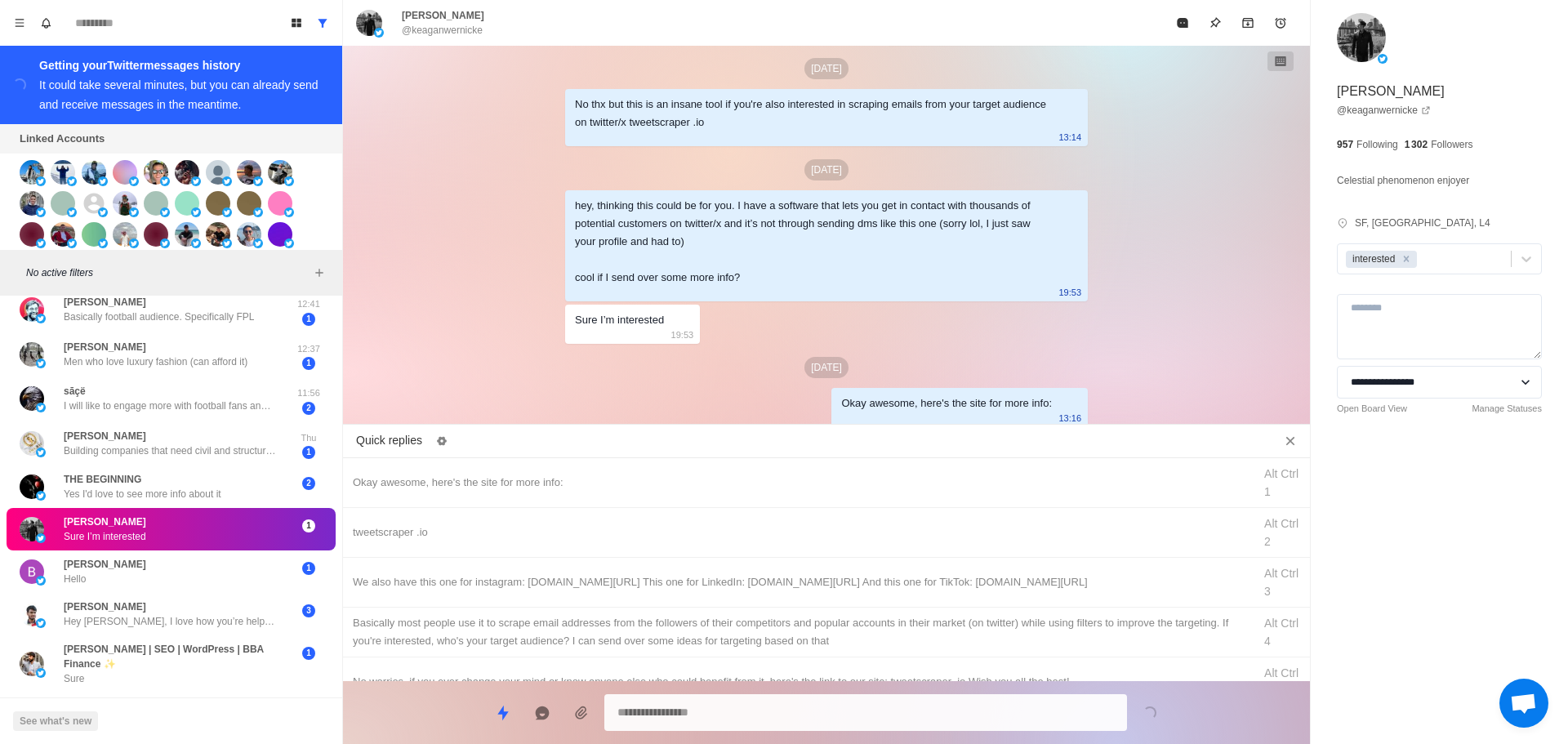
drag, startPoint x: 852, startPoint y: 524, endPoint x: 803, endPoint y: 738, distance: 219.5
drag, startPoint x: 805, startPoint y: 713, endPoint x: 884, endPoint y: 583, distance: 152.1
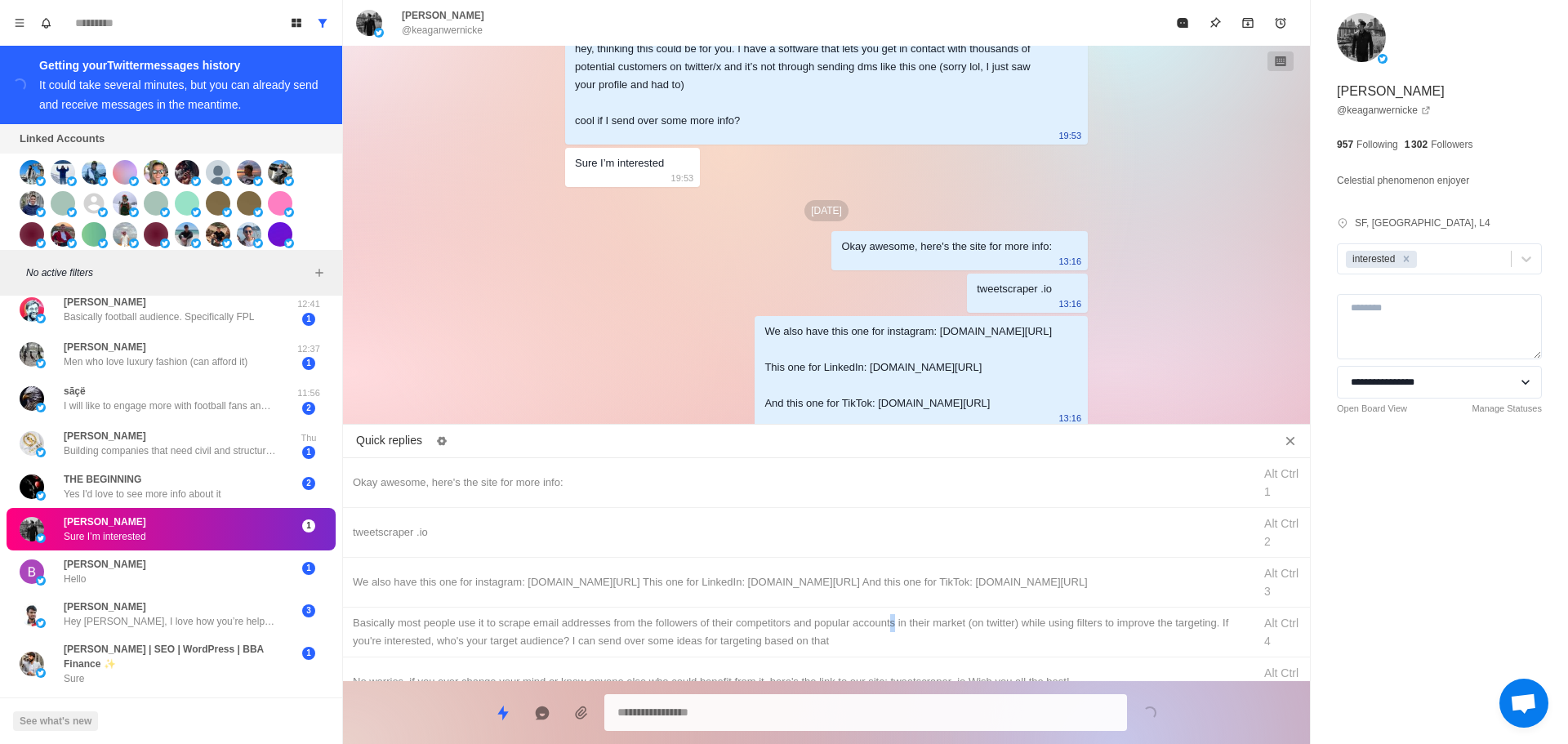
drag, startPoint x: 892, startPoint y: 614, endPoint x: 840, endPoint y: 704, distance: 103.9
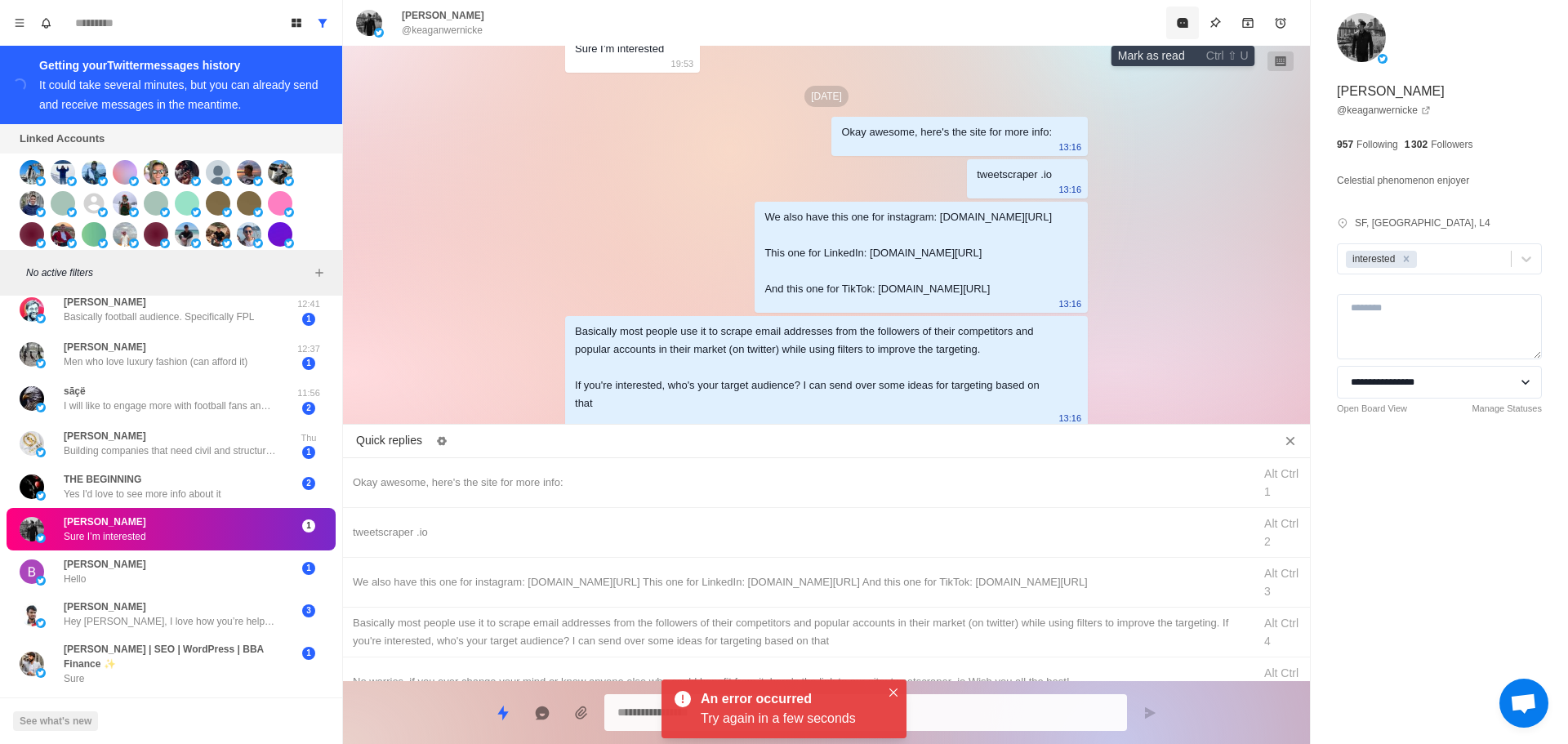
drag, startPoint x: 1190, startPoint y: 19, endPoint x: 1141, endPoint y: 302, distance: 287.2
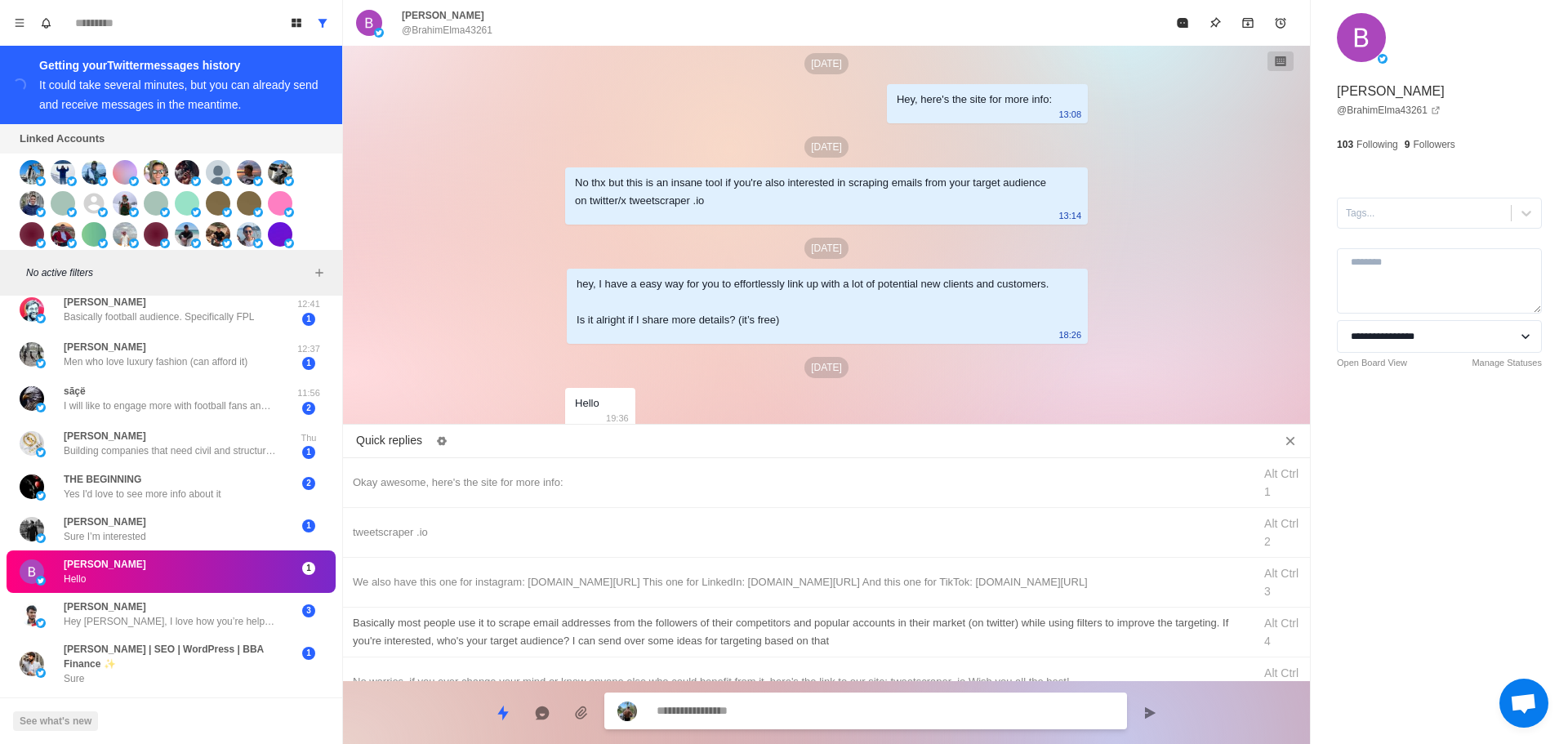
scroll to position [2365, 0]
drag, startPoint x: 693, startPoint y: 471, endPoint x: 734, endPoint y: 626, distance: 160.3
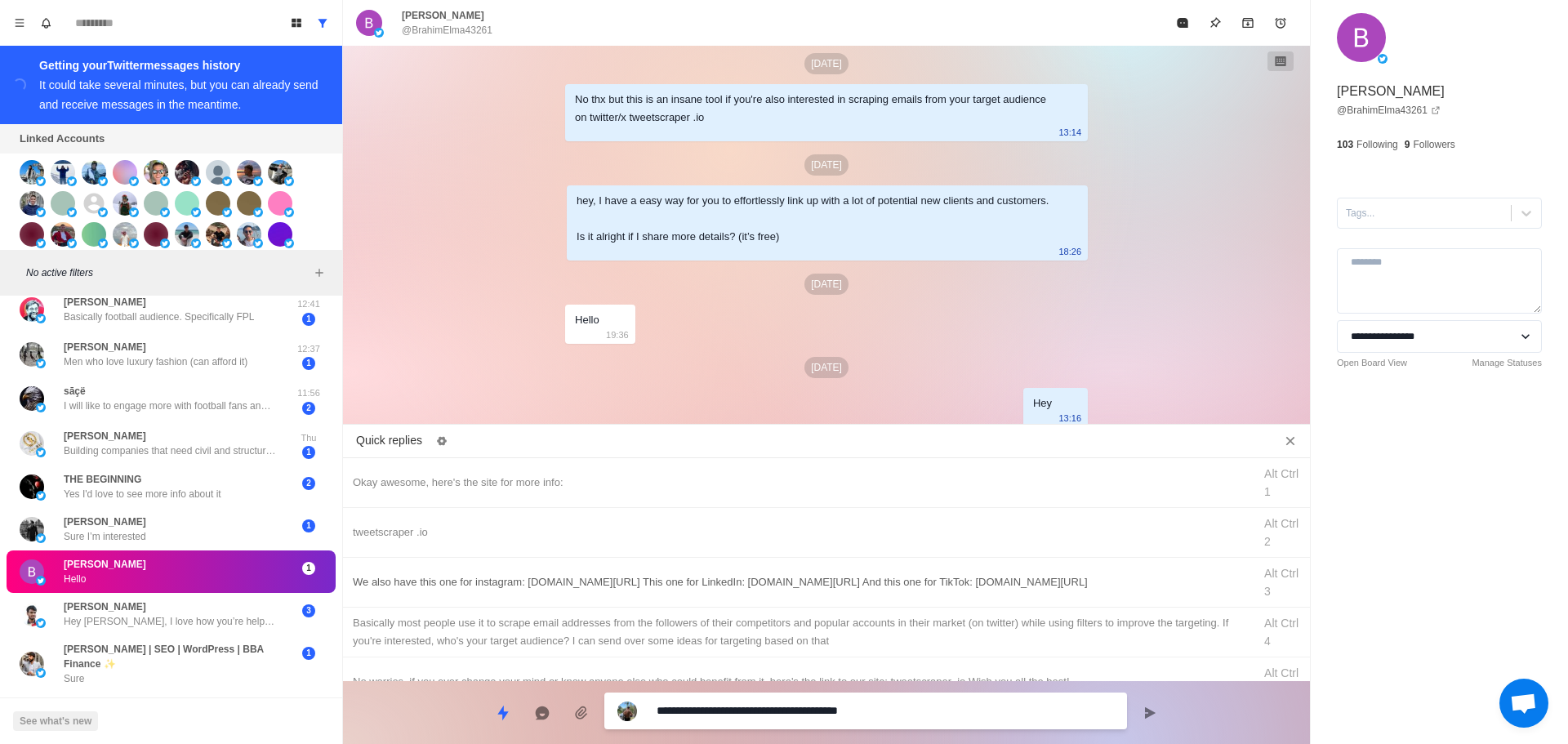
drag, startPoint x: 741, startPoint y: 715, endPoint x: 783, endPoint y: 605, distance: 117.7
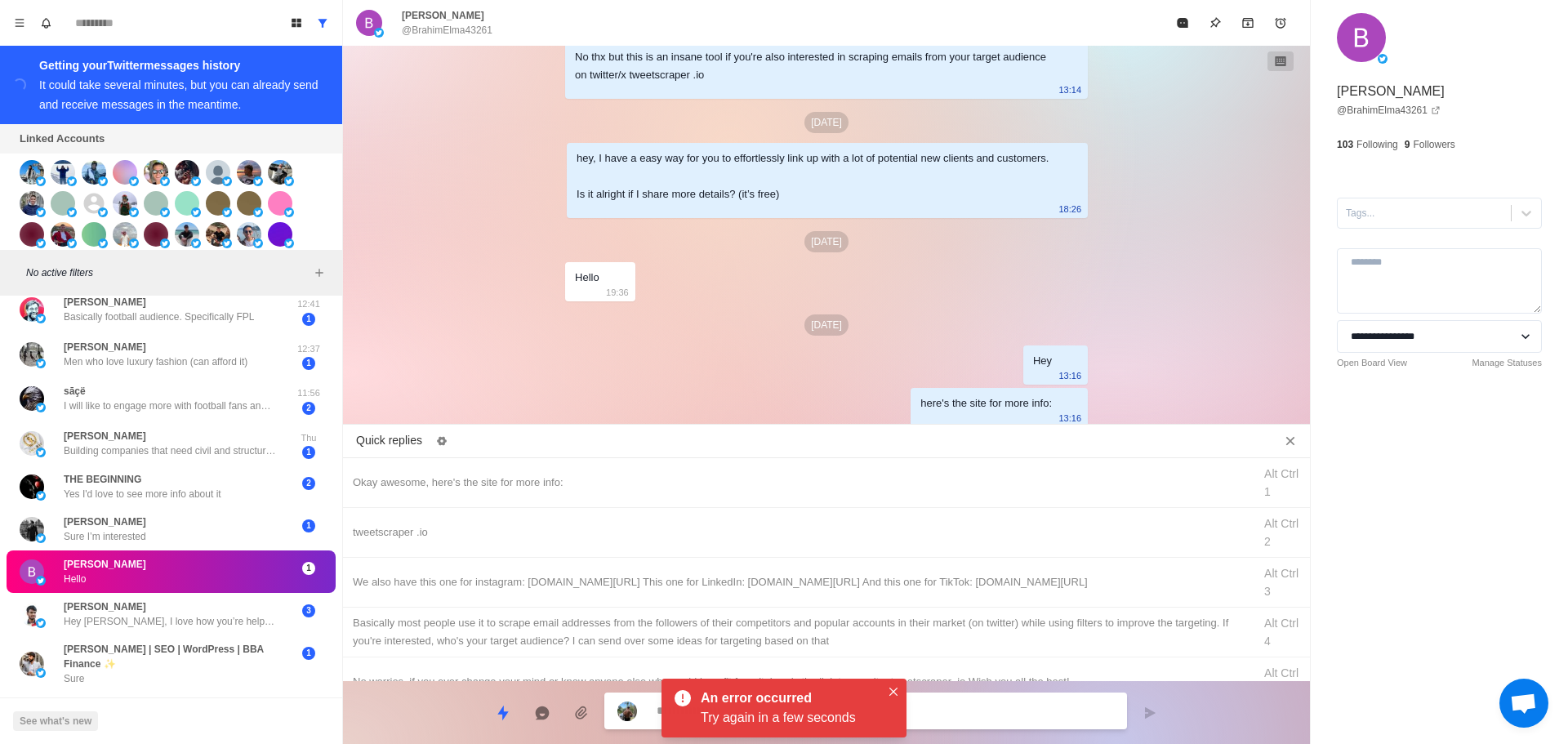
drag, startPoint x: 564, startPoint y: 525, endPoint x: 868, endPoint y: 689, distance: 345.4
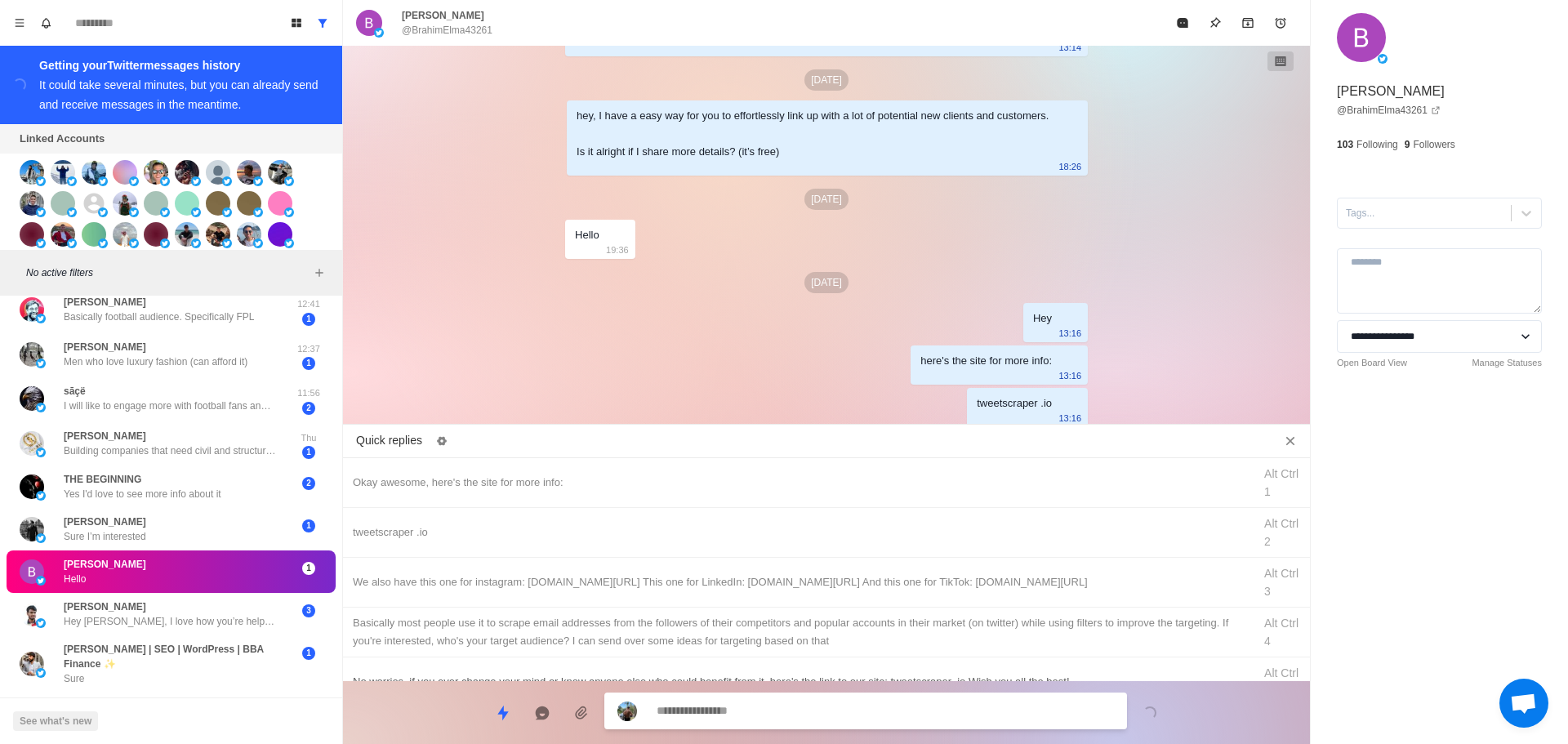
drag, startPoint x: 855, startPoint y: 588, endPoint x: 870, endPoint y: 610, distance: 26.6
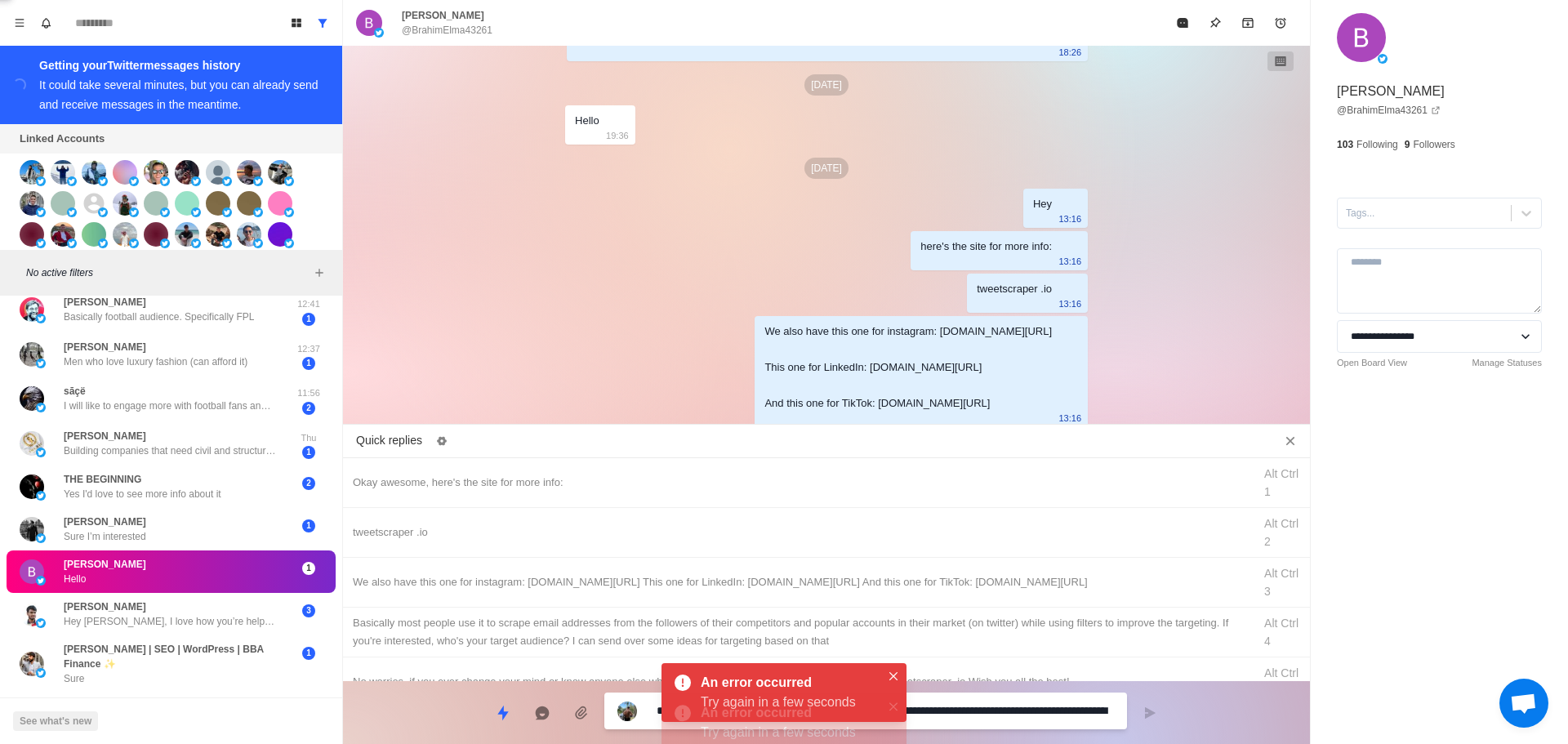
scroll to position [2650, 0]
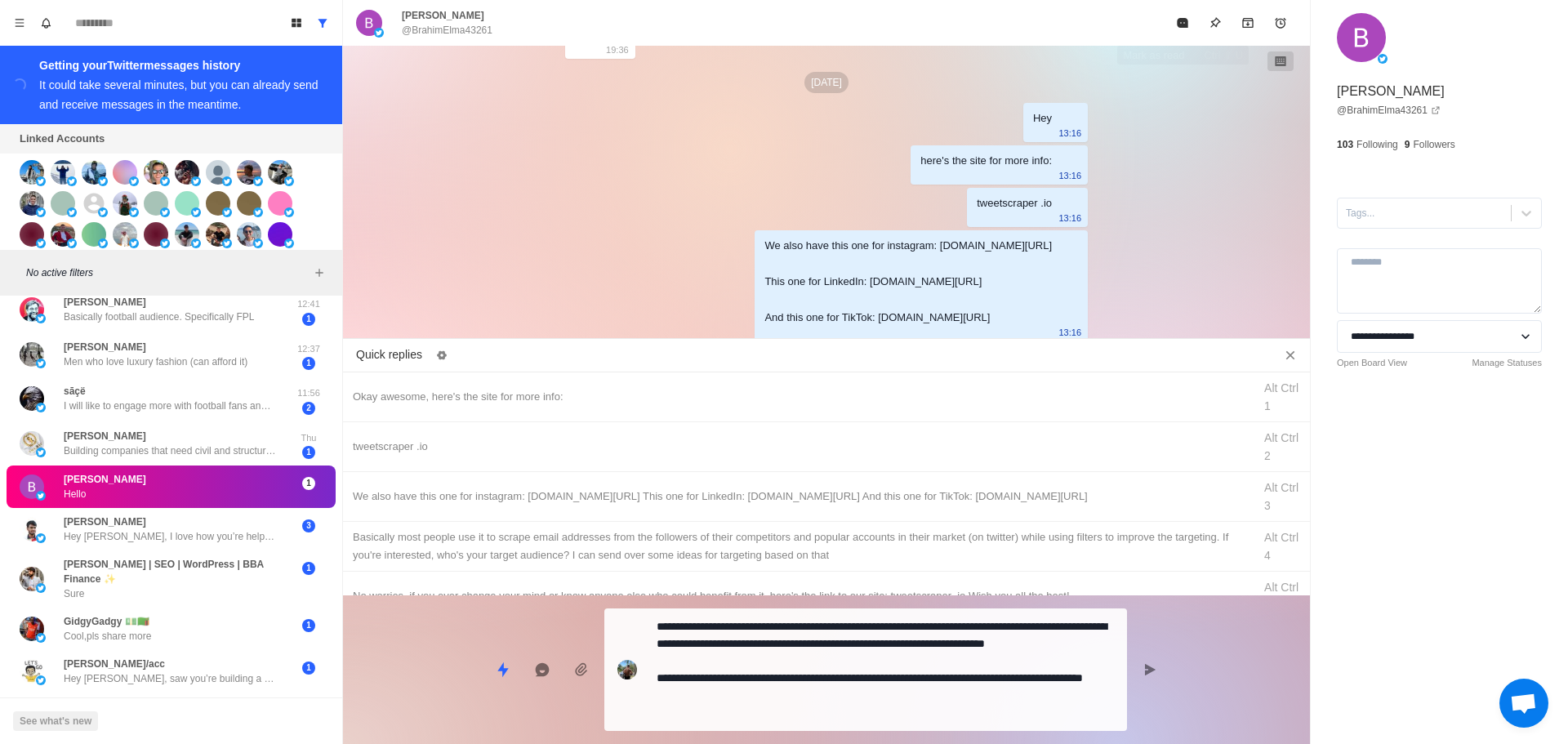
drag, startPoint x: 1185, startPoint y: 24, endPoint x: 1198, endPoint y: 209, distance: 185.5
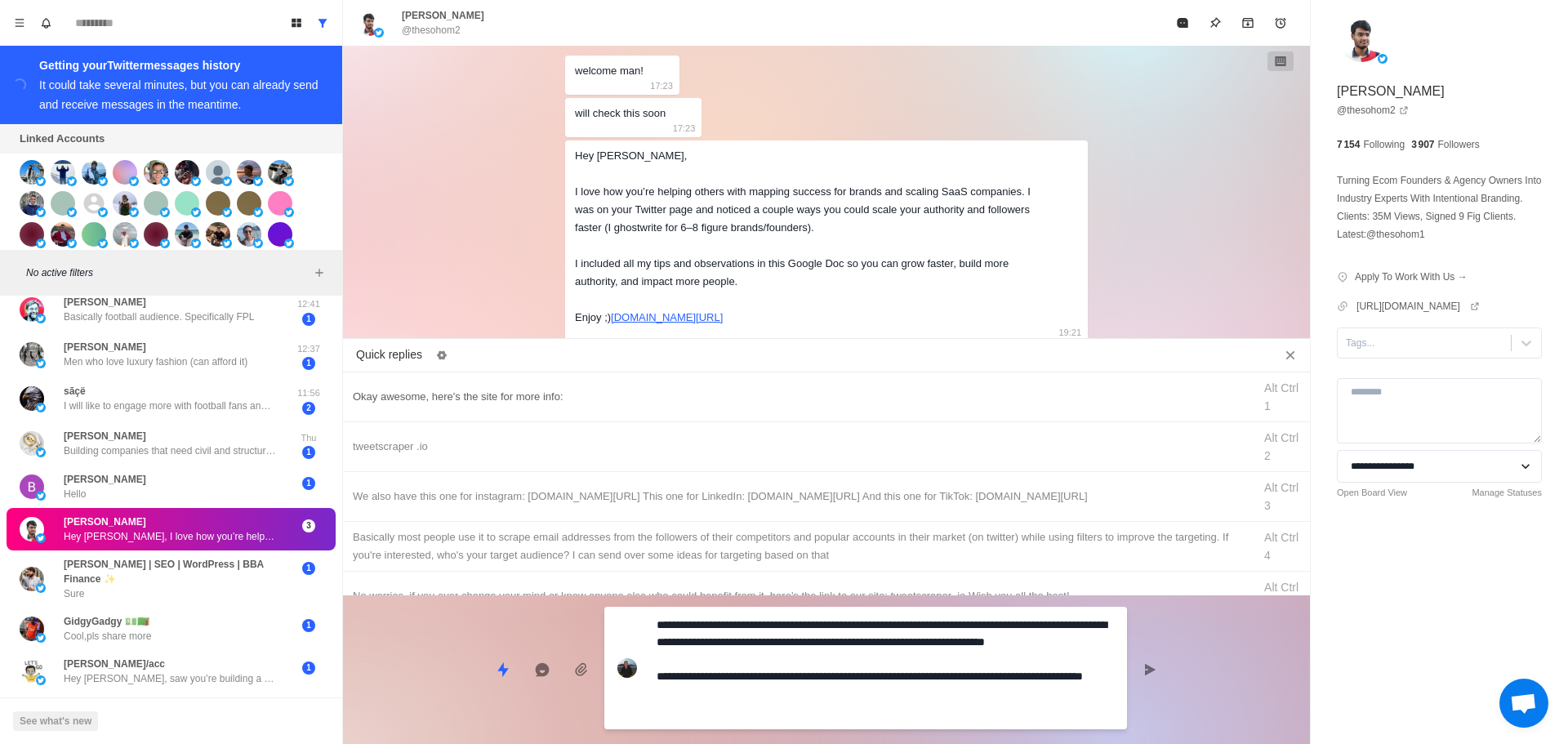
drag, startPoint x: 837, startPoint y: 682, endPoint x: 418, endPoint y: 476, distance: 466.9
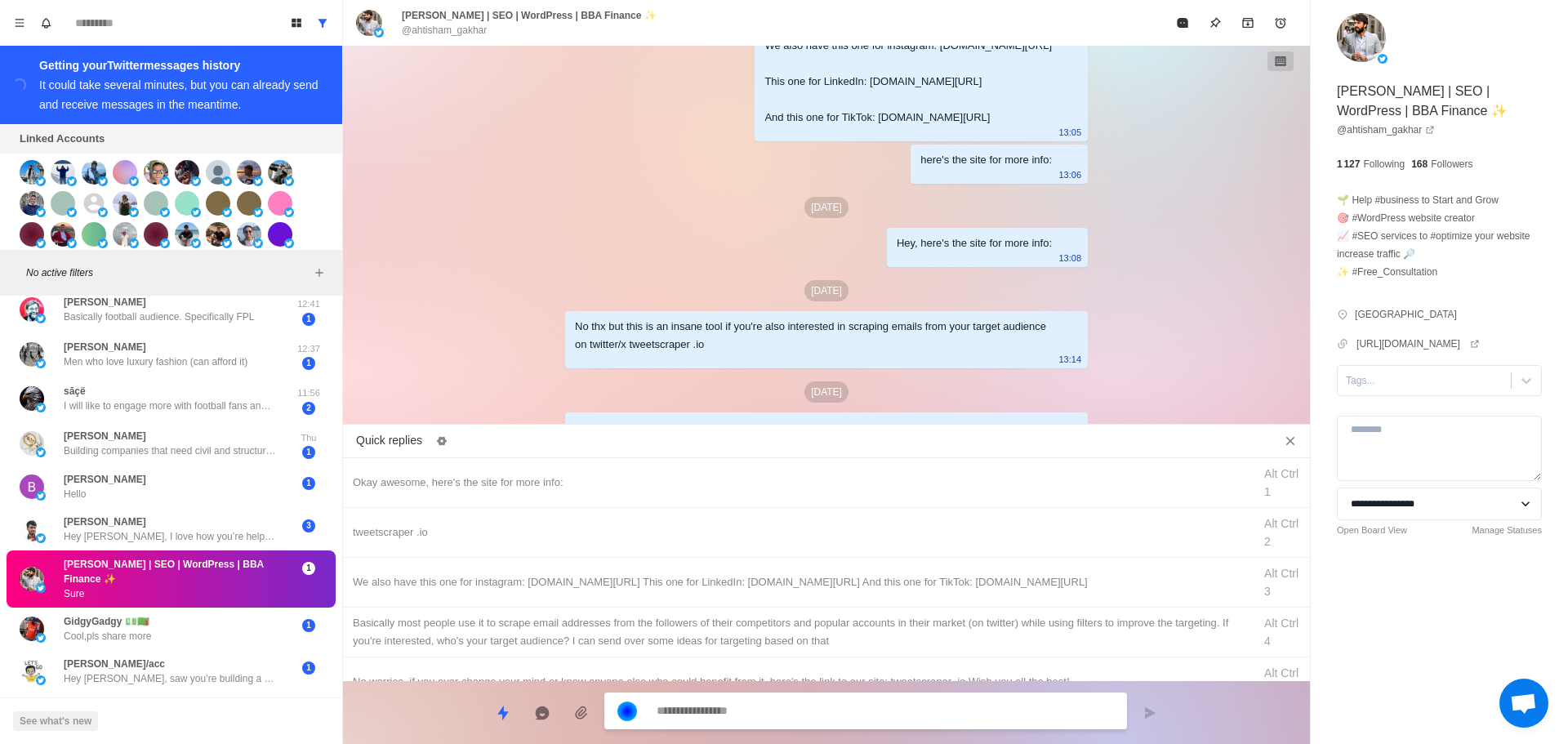
scroll to position [2318, 0]
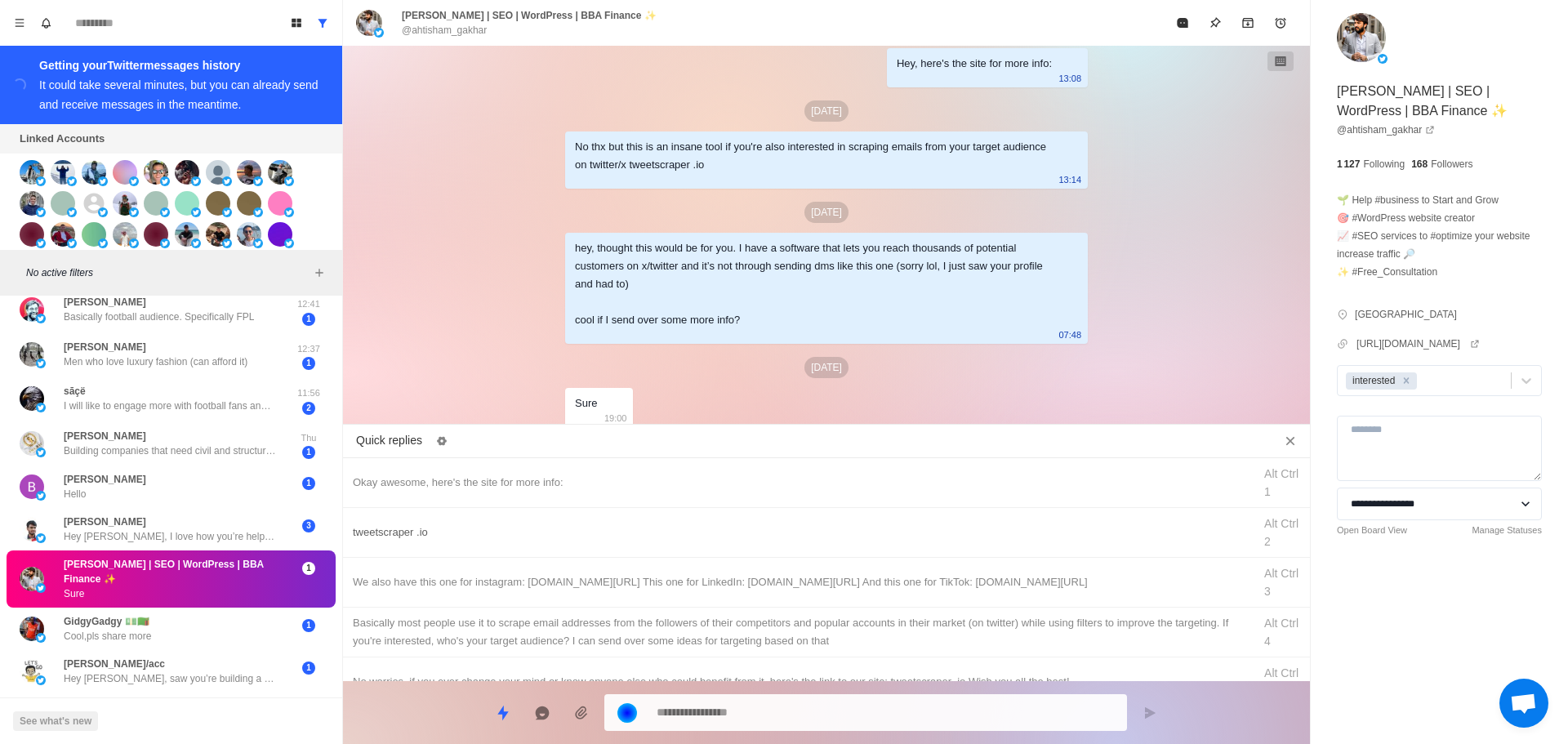
drag, startPoint x: 668, startPoint y: 483, endPoint x: 703, endPoint y: 540, distance: 66.9
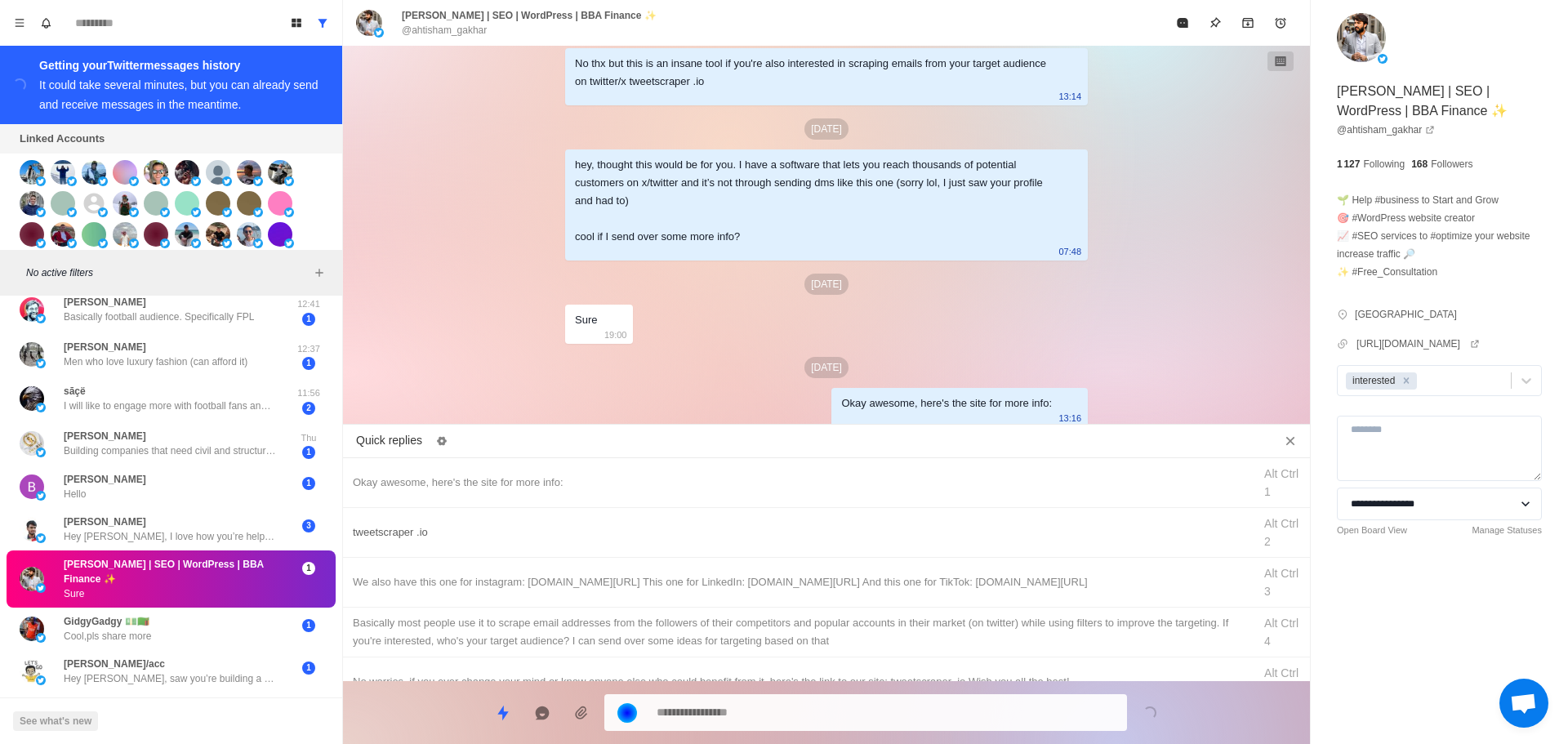
drag, startPoint x: 827, startPoint y: 530, endPoint x: 831, endPoint y: 561, distance: 31.3
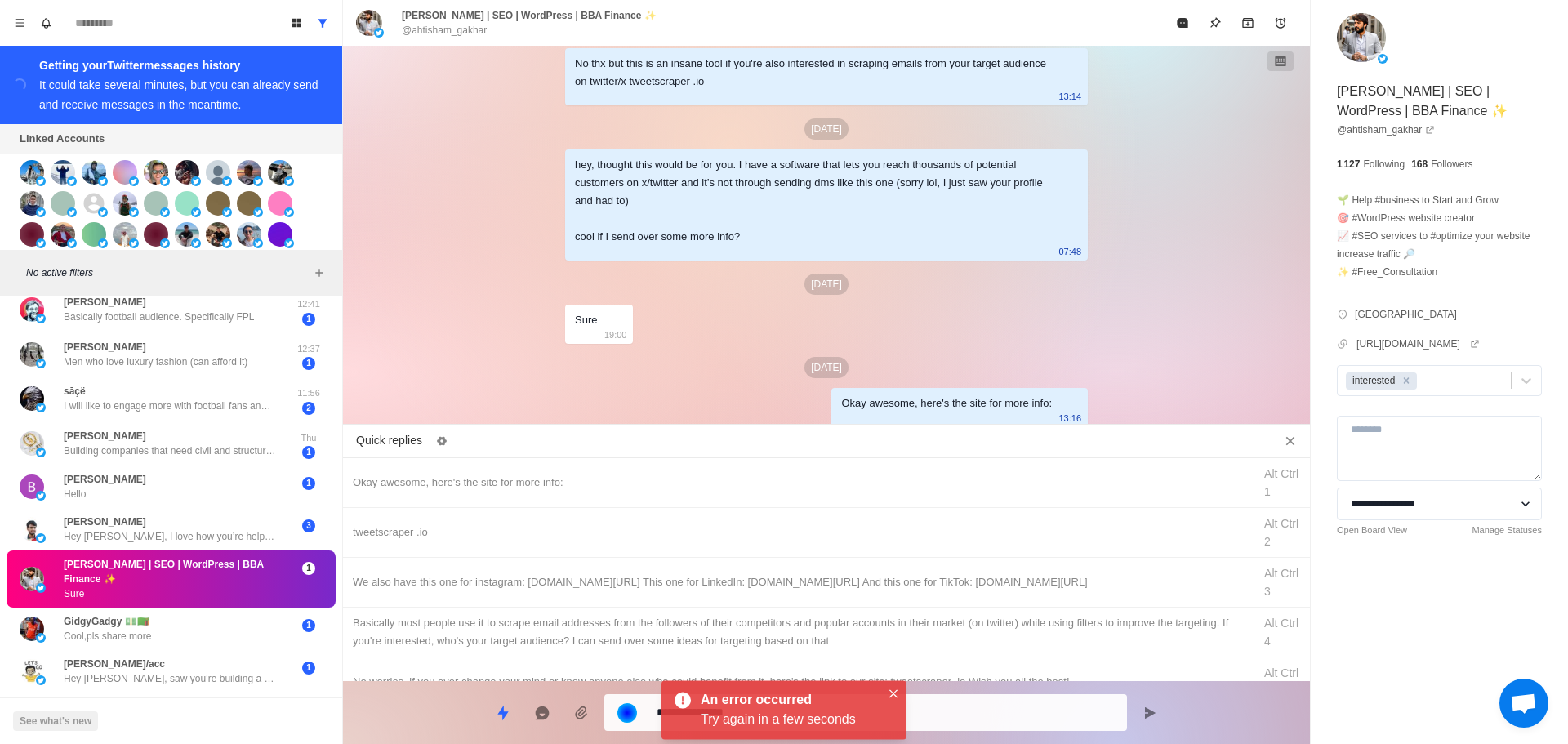
drag, startPoint x: 817, startPoint y: 684, endPoint x: 825, endPoint y: 709, distance: 26.2
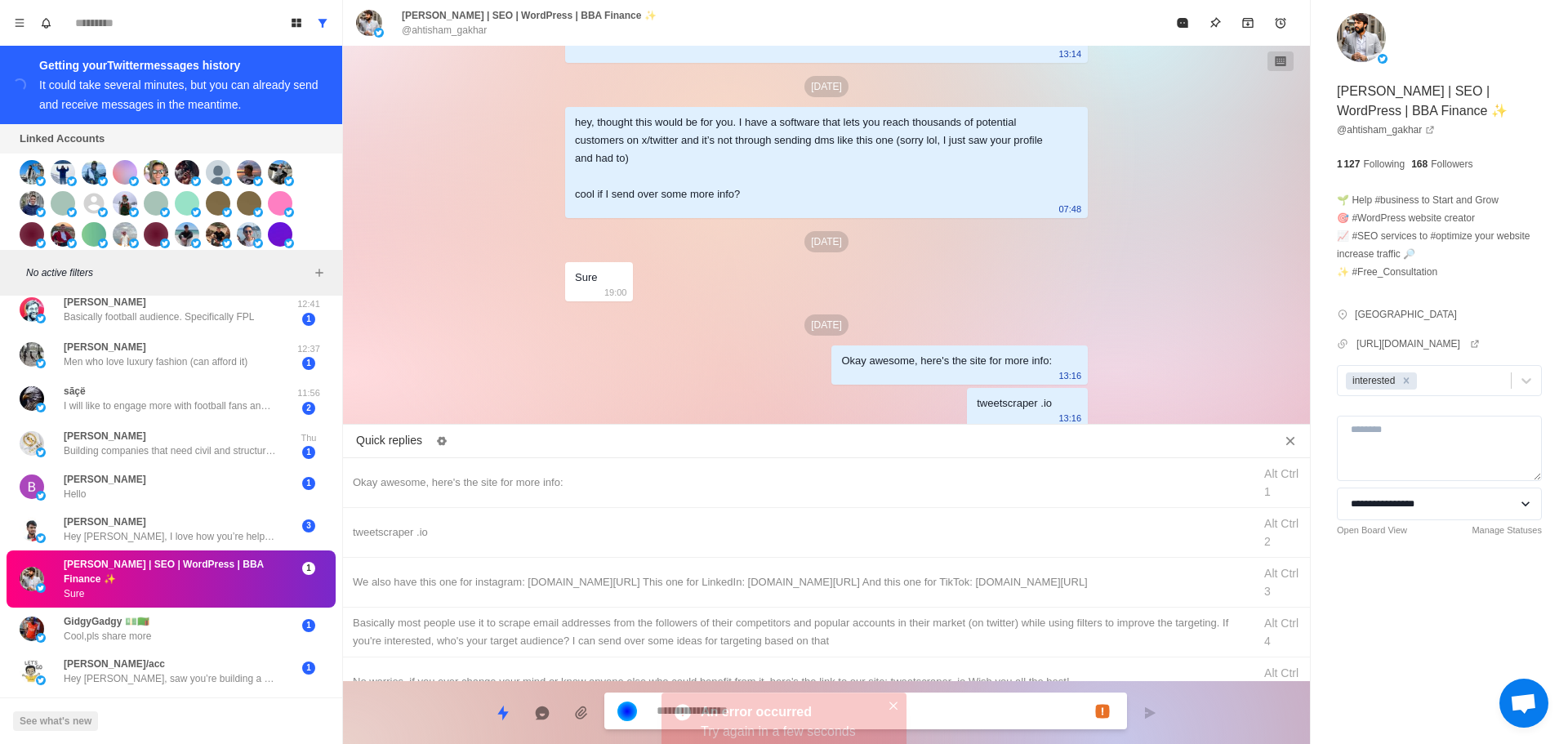
drag, startPoint x: 961, startPoint y: 571, endPoint x: 967, endPoint y: 703, distance: 132.1
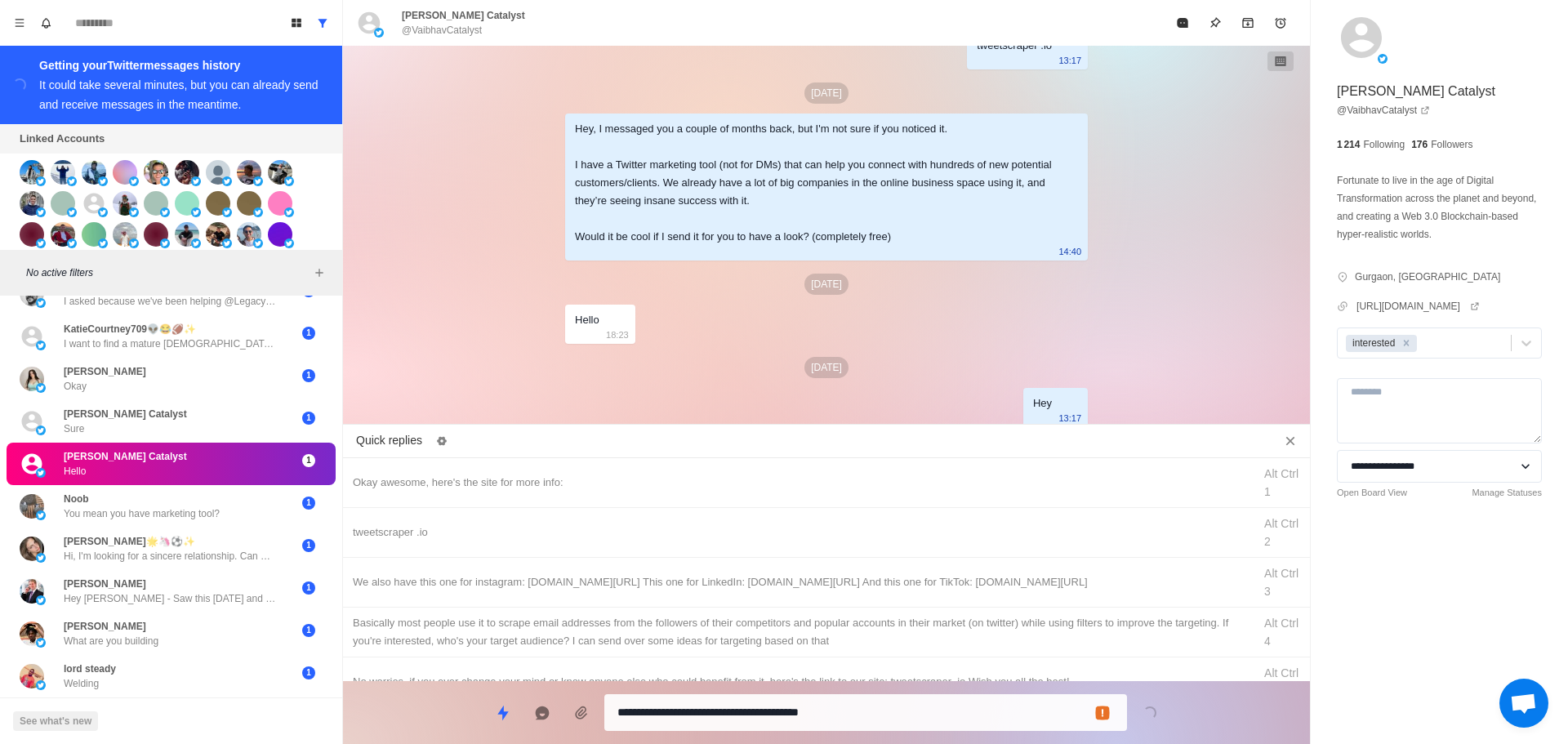
scroll to position [304, 0]
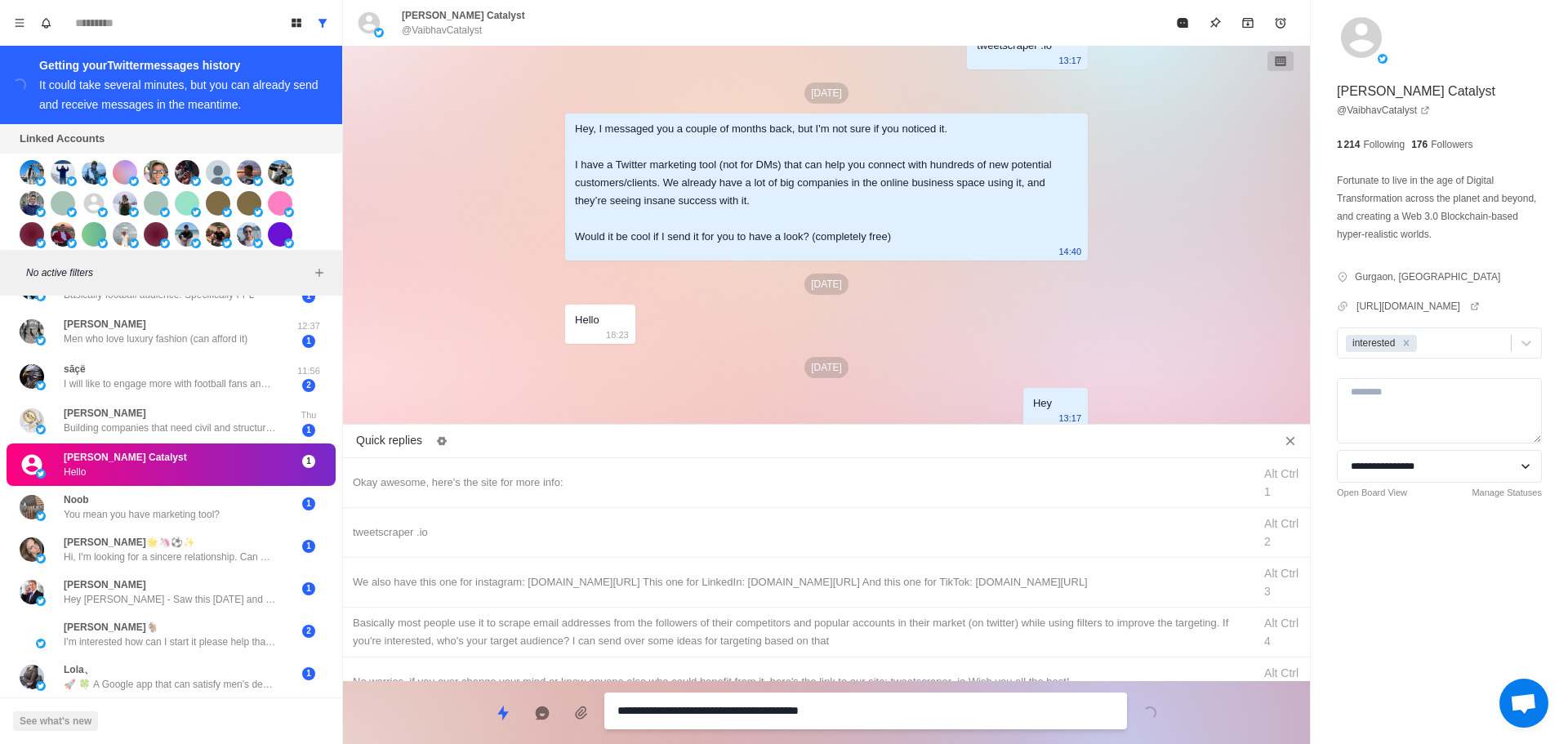
drag, startPoint x: 702, startPoint y: 719, endPoint x: 275, endPoint y: 710, distance: 427.1
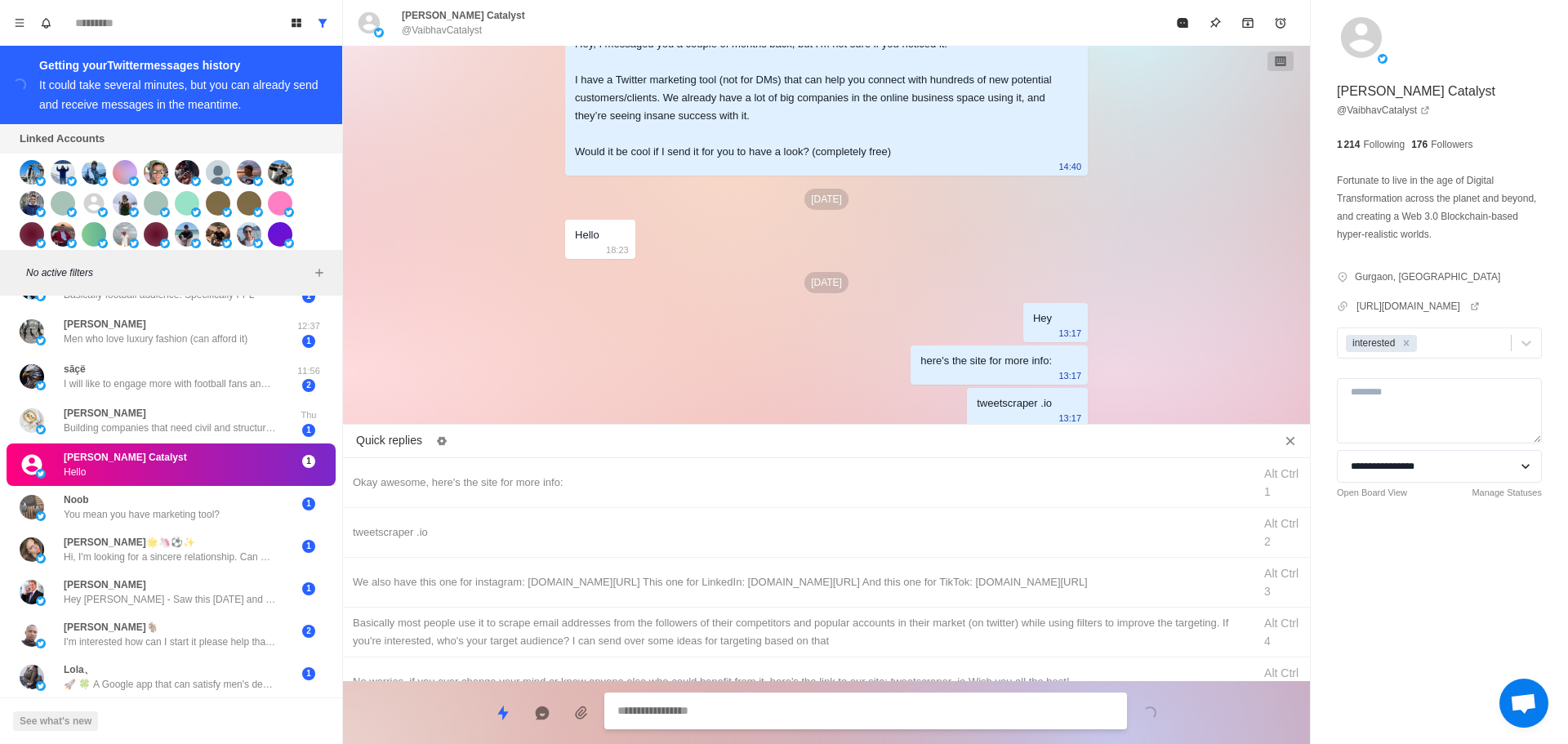
drag, startPoint x: 785, startPoint y: 582, endPoint x: 771, endPoint y: 703, distance: 121.8
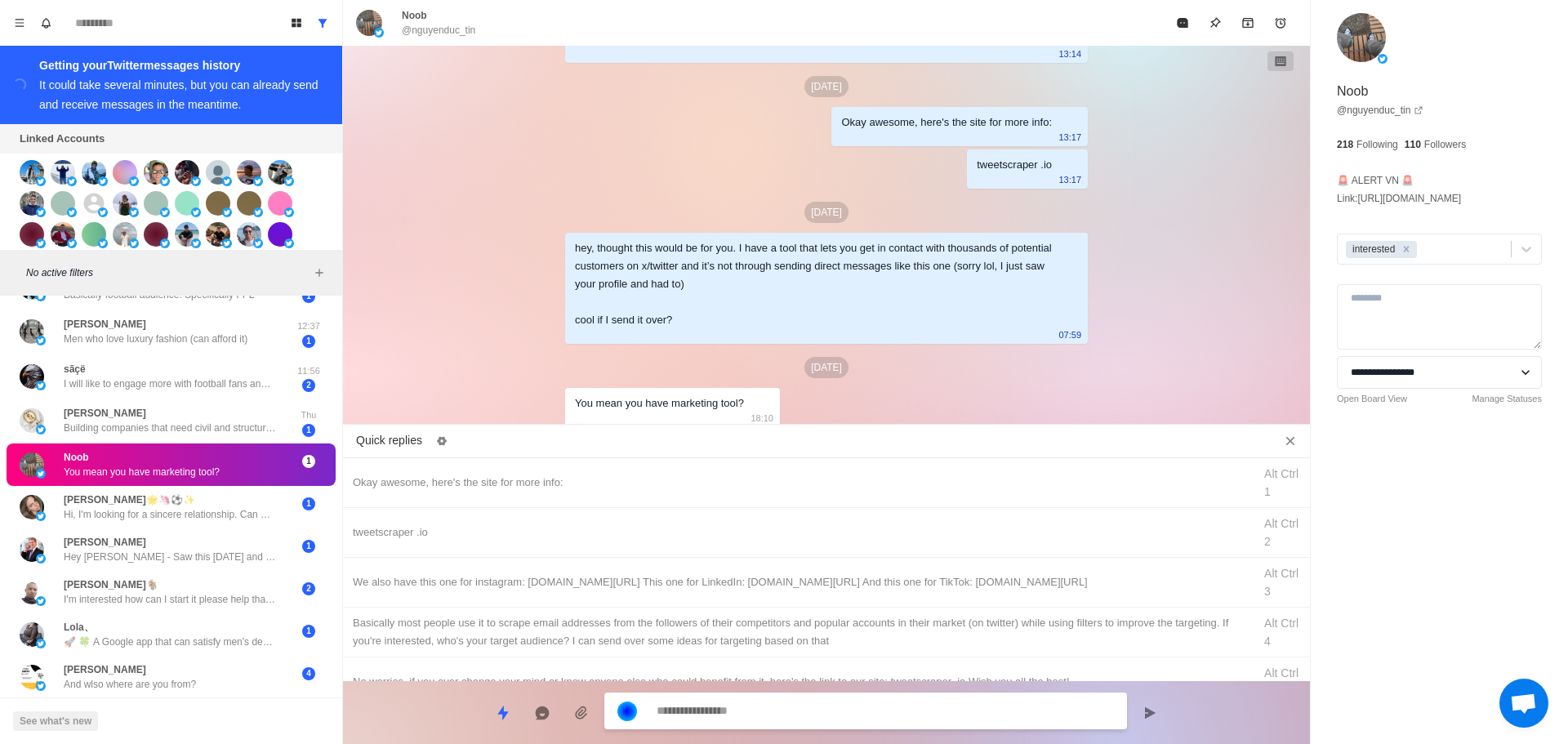
scroll to position [2527, 0]
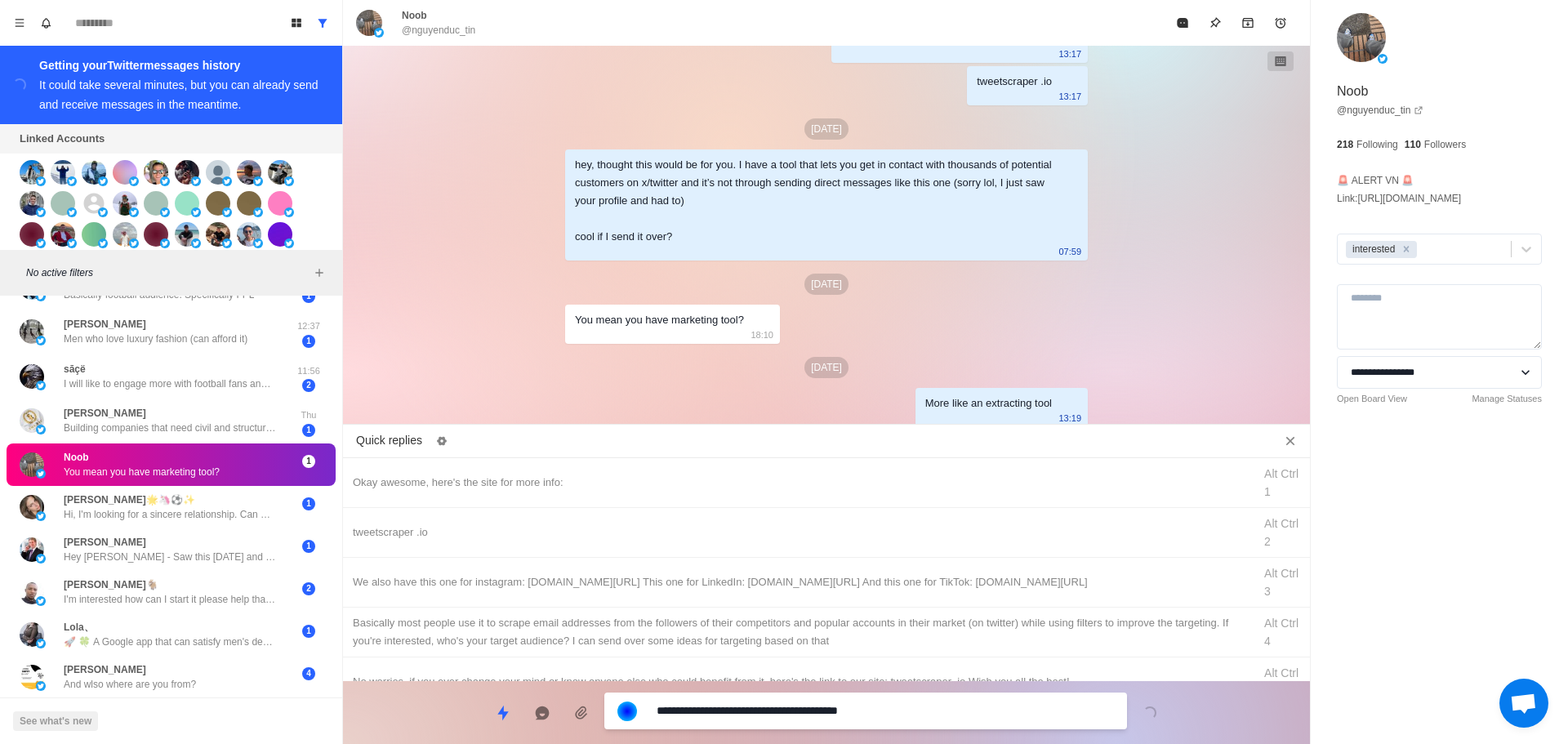
drag, startPoint x: 716, startPoint y: 716, endPoint x: 364, endPoint y: 682, distance: 353.6
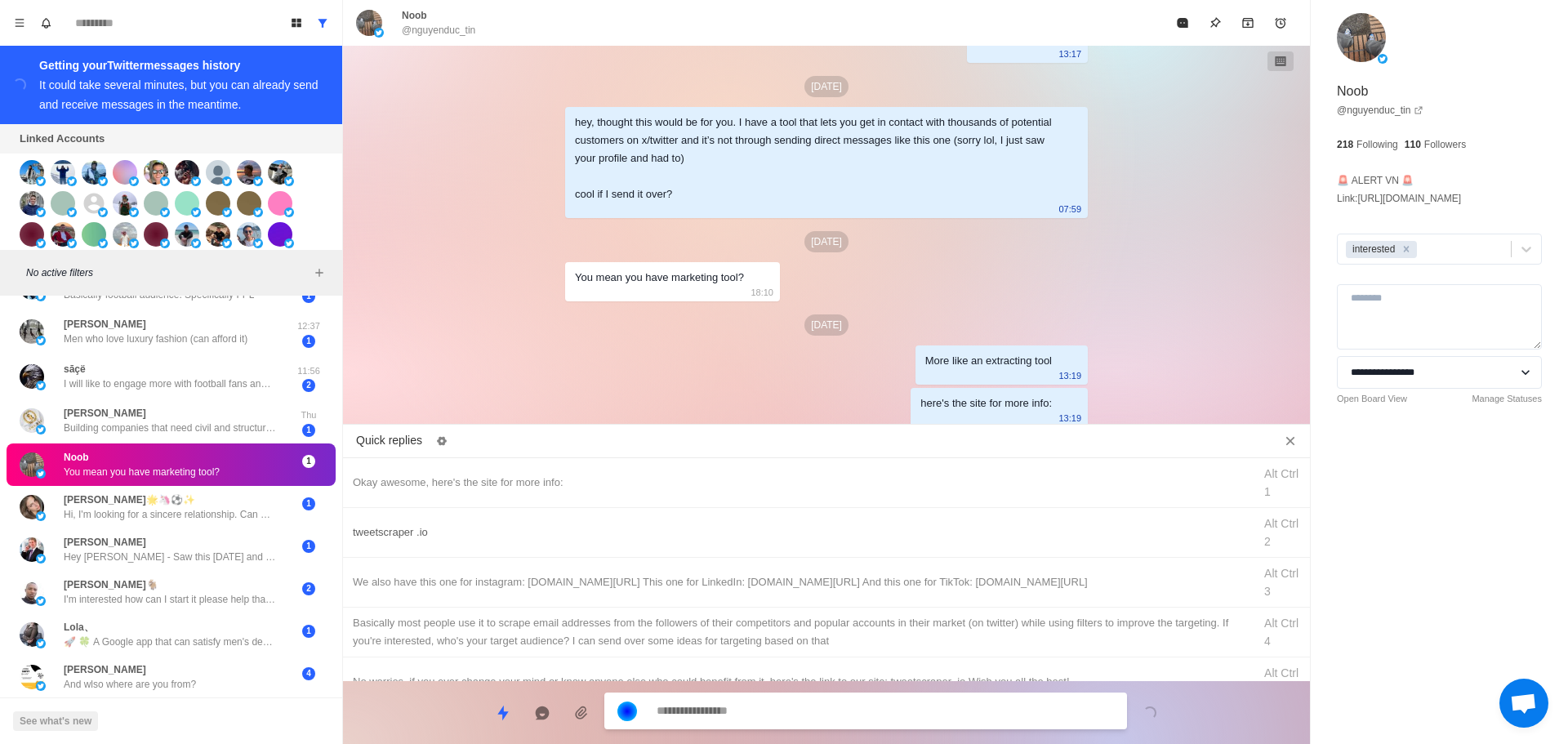
drag, startPoint x: 500, startPoint y: 525, endPoint x: 541, endPoint y: 567, distance: 58.7
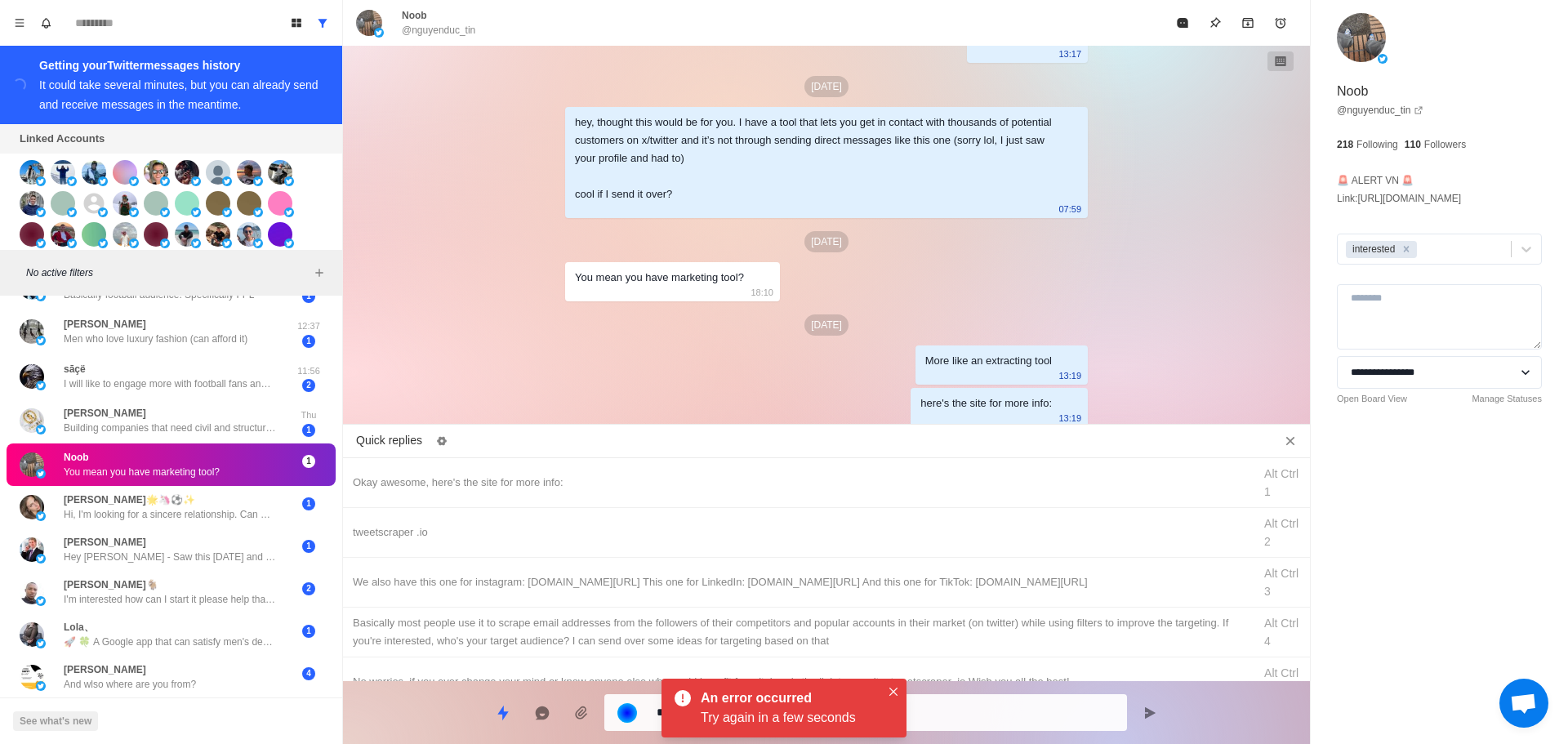
drag, startPoint x: 719, startPoint y: 722, endPoint x: 919, endPoint y: 710, distance: 200.4
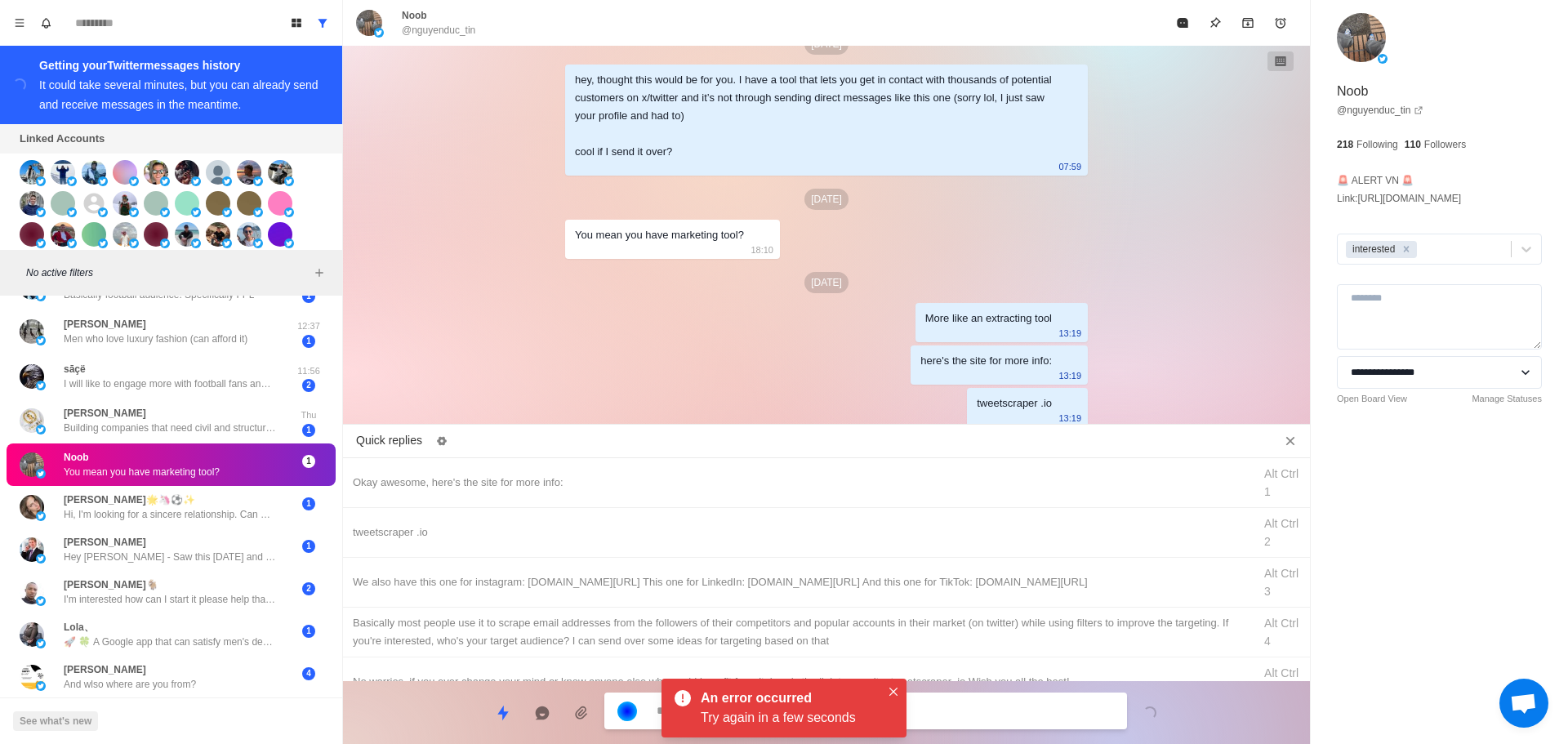
drag, startPoint x: 911, startPoint y: 577, endPoint x: 974, endPoint y: 695, distance: 133.8
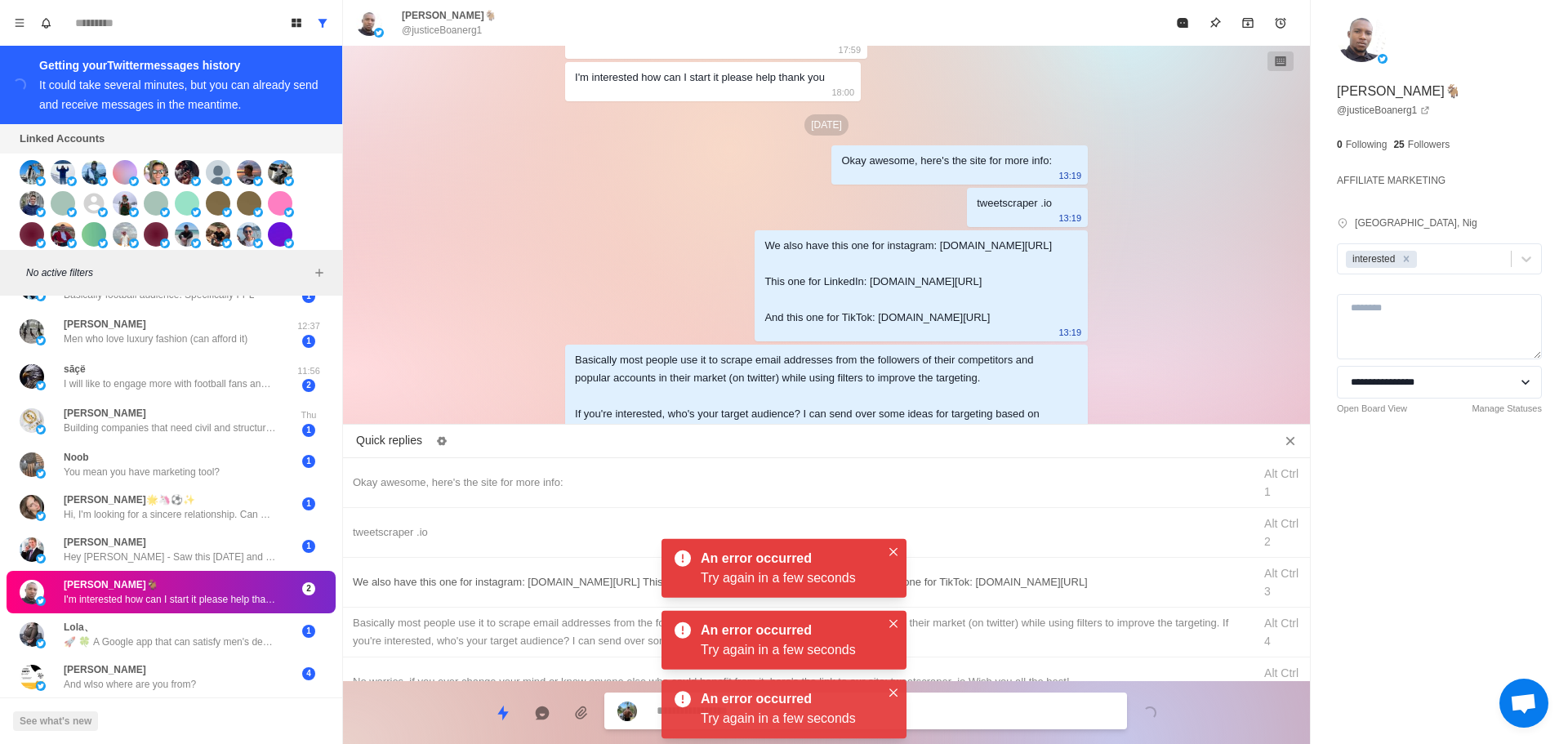
scroll to position [2823, 0]
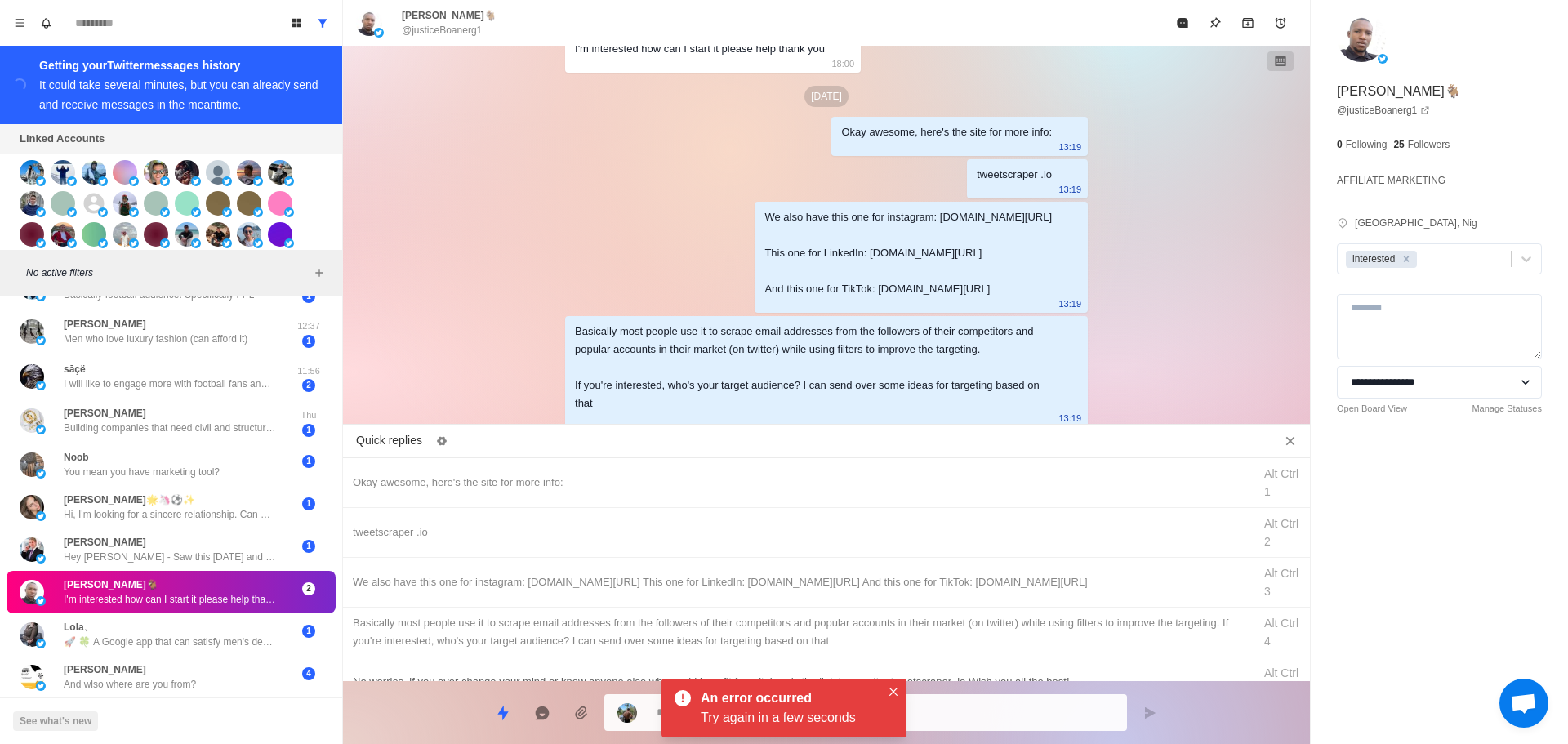
drag, startPoint x: 891, startPoint y: 695, endPoint x: 902, endPoint y: 667, distance: 30.1
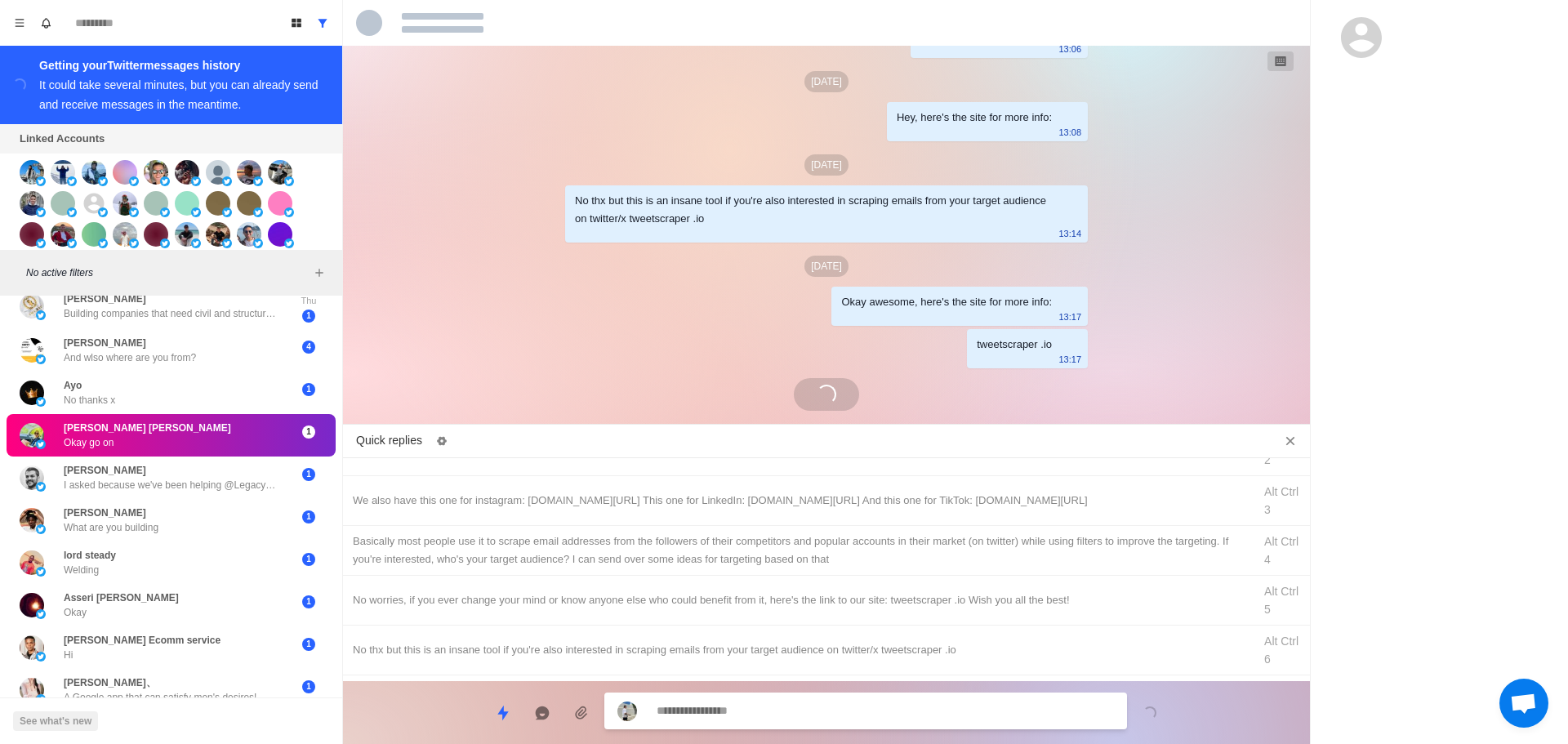
scroll to position [2443, 0]
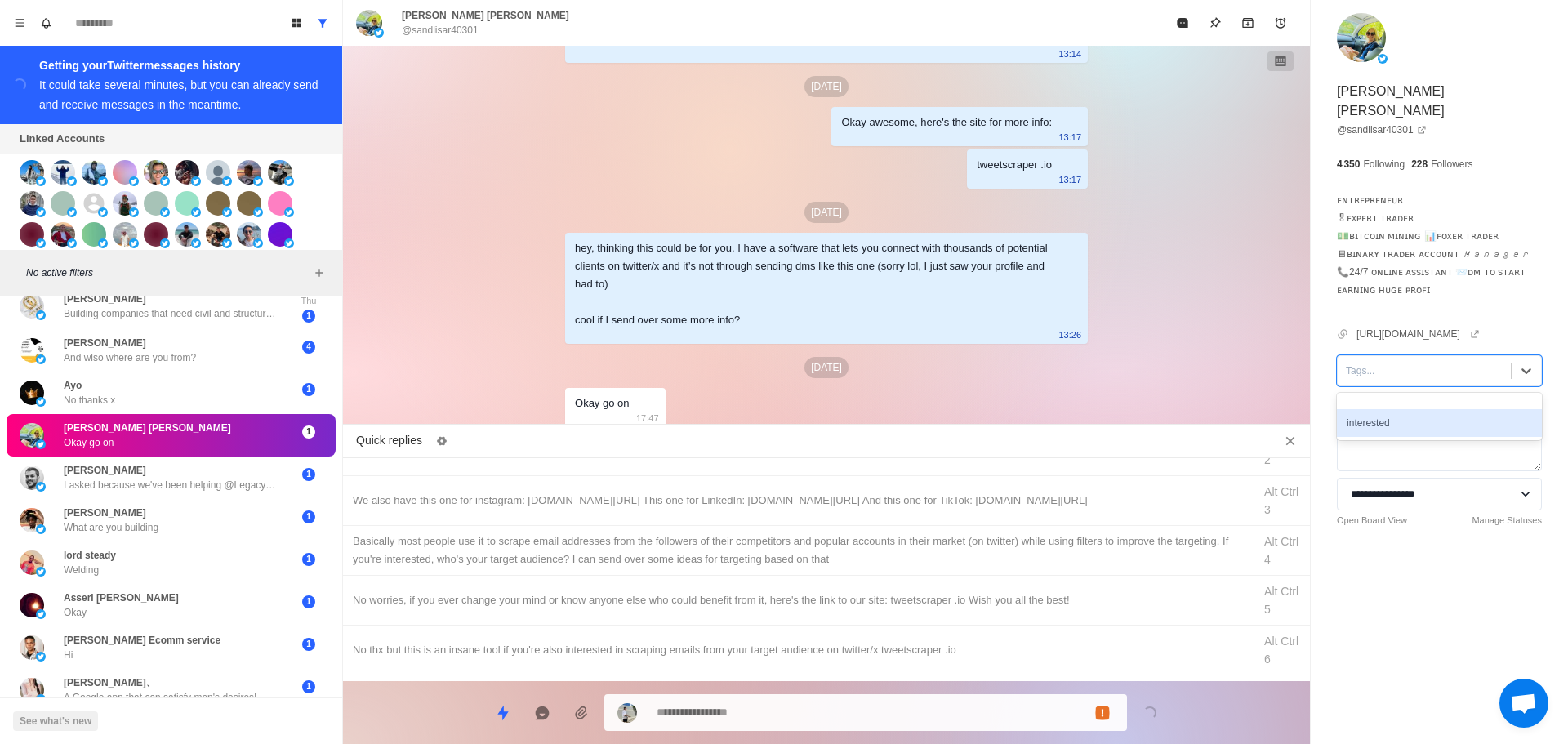
drag, startPoint x: 1396, startPoint y: 408, endPoint x: 1109, endPoint y: 454, distance: 290.7
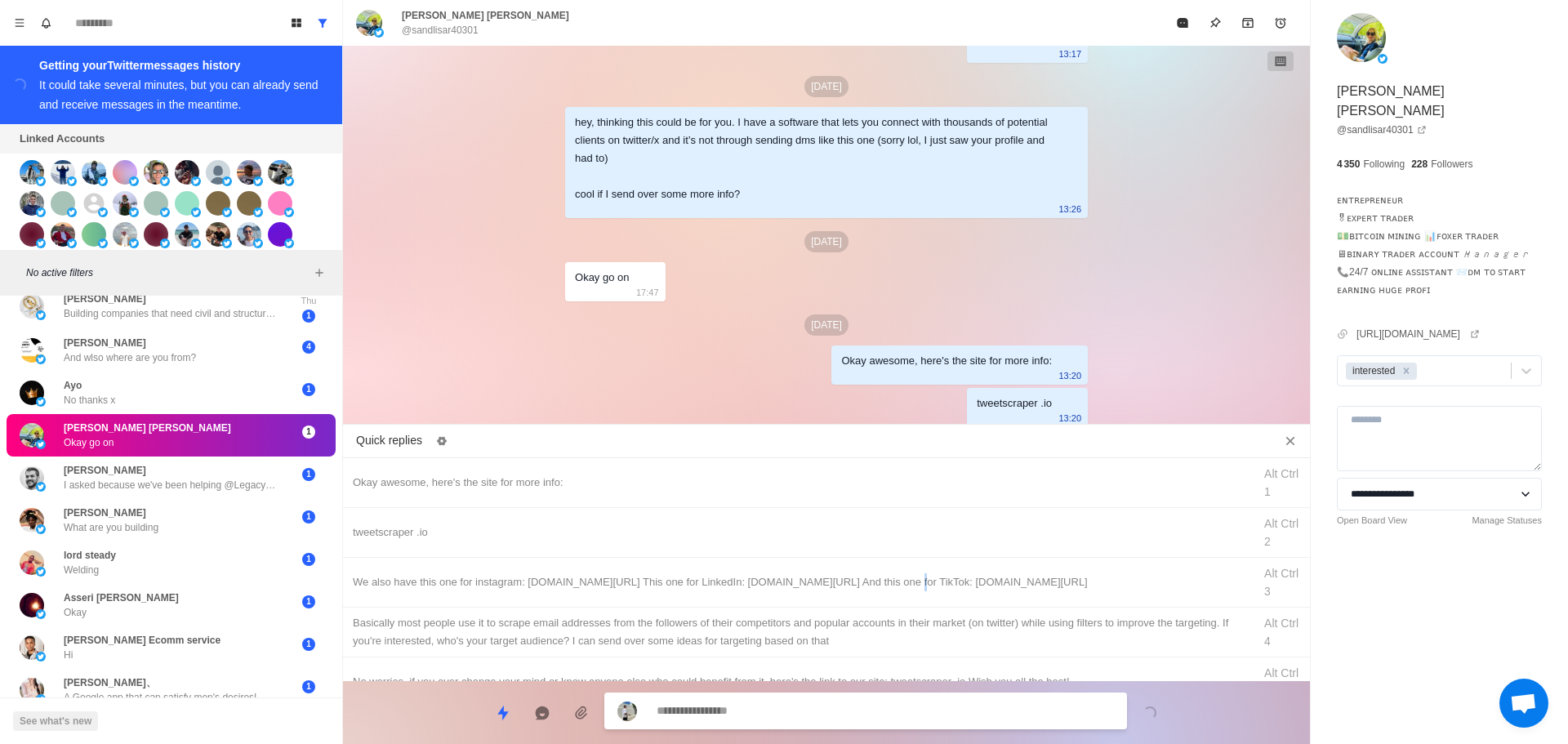
drag, startPoint x: 869, startPoint y: 586, endPoint x: 865, endPoint y: 631, distance: 45.2
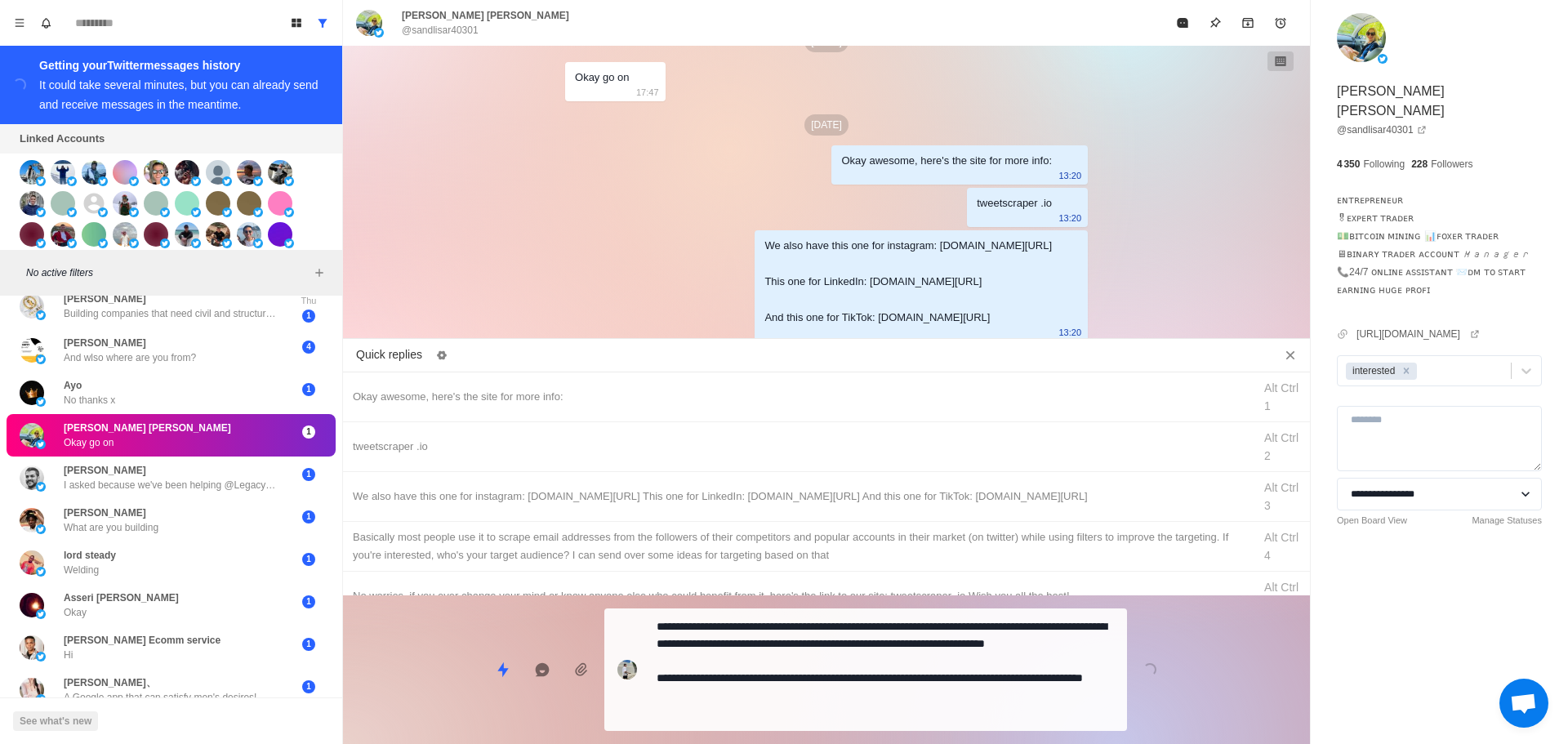
drag, startPoint x: 865, startPoint y: 698, endPoint x: 985, endPoint y: 450, distance: 275.5
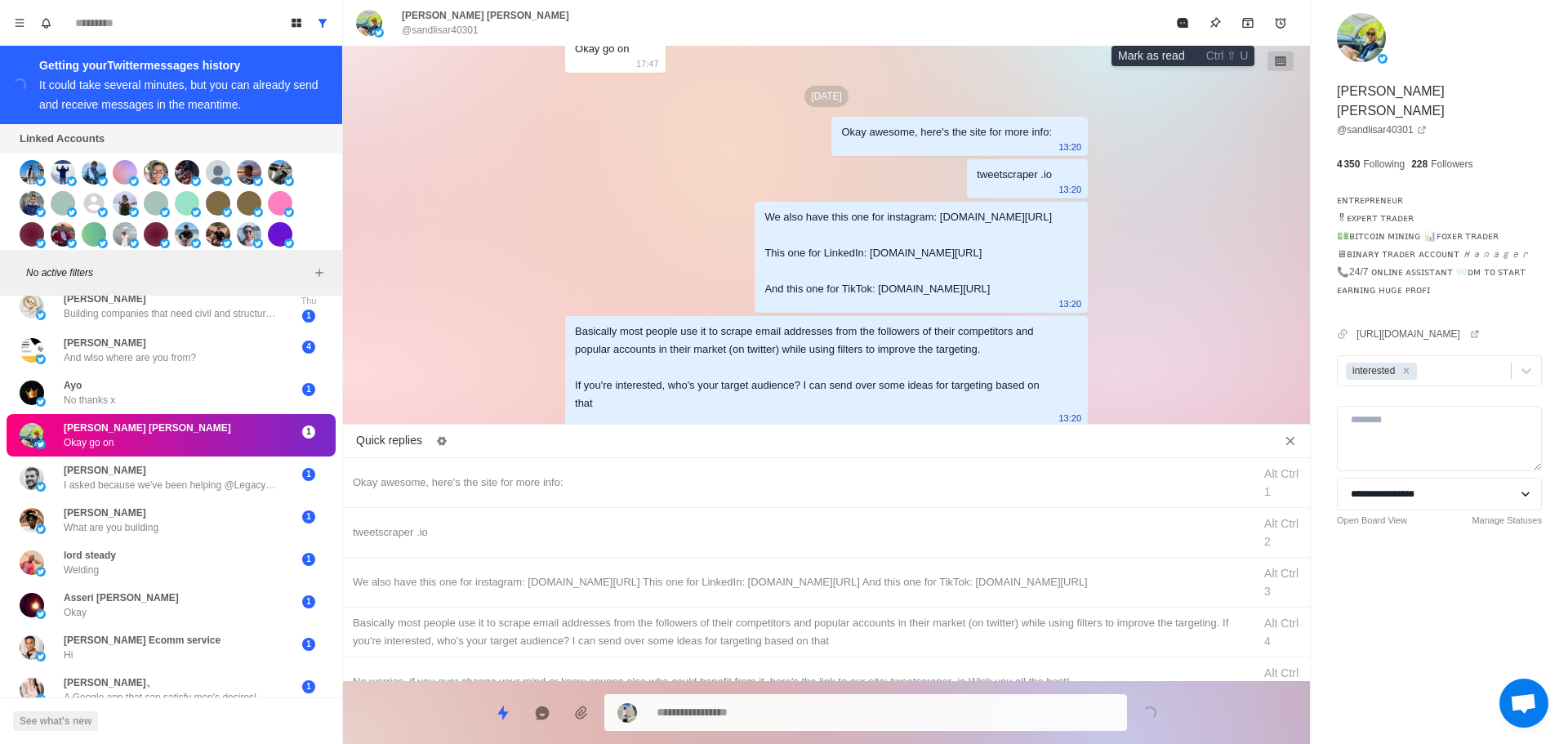
drag, startPoint x: 1191, startPoint y: 22, endPoint x: 1164, endPoint y: 57, distance: 44.2
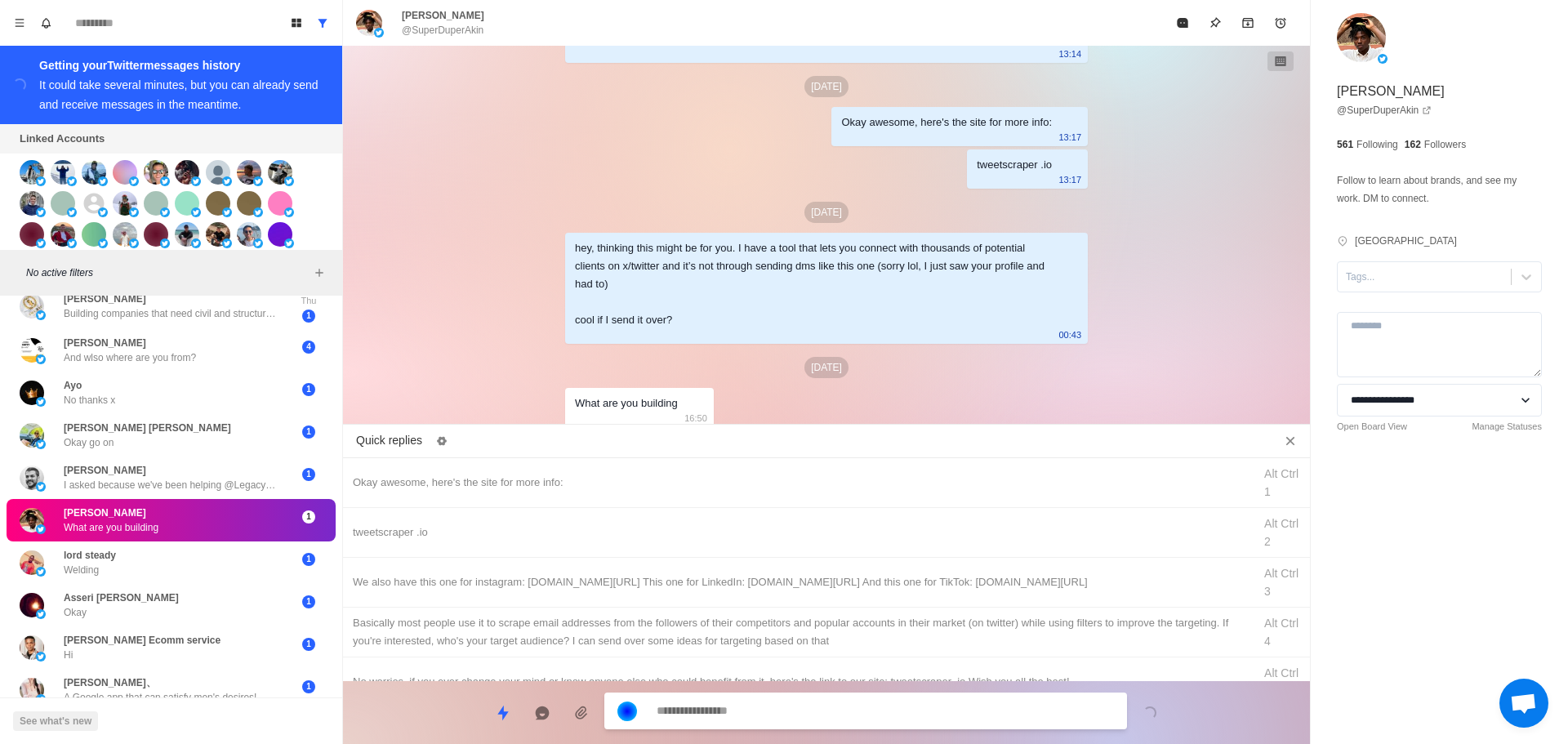
scroll to position [2527, 0]
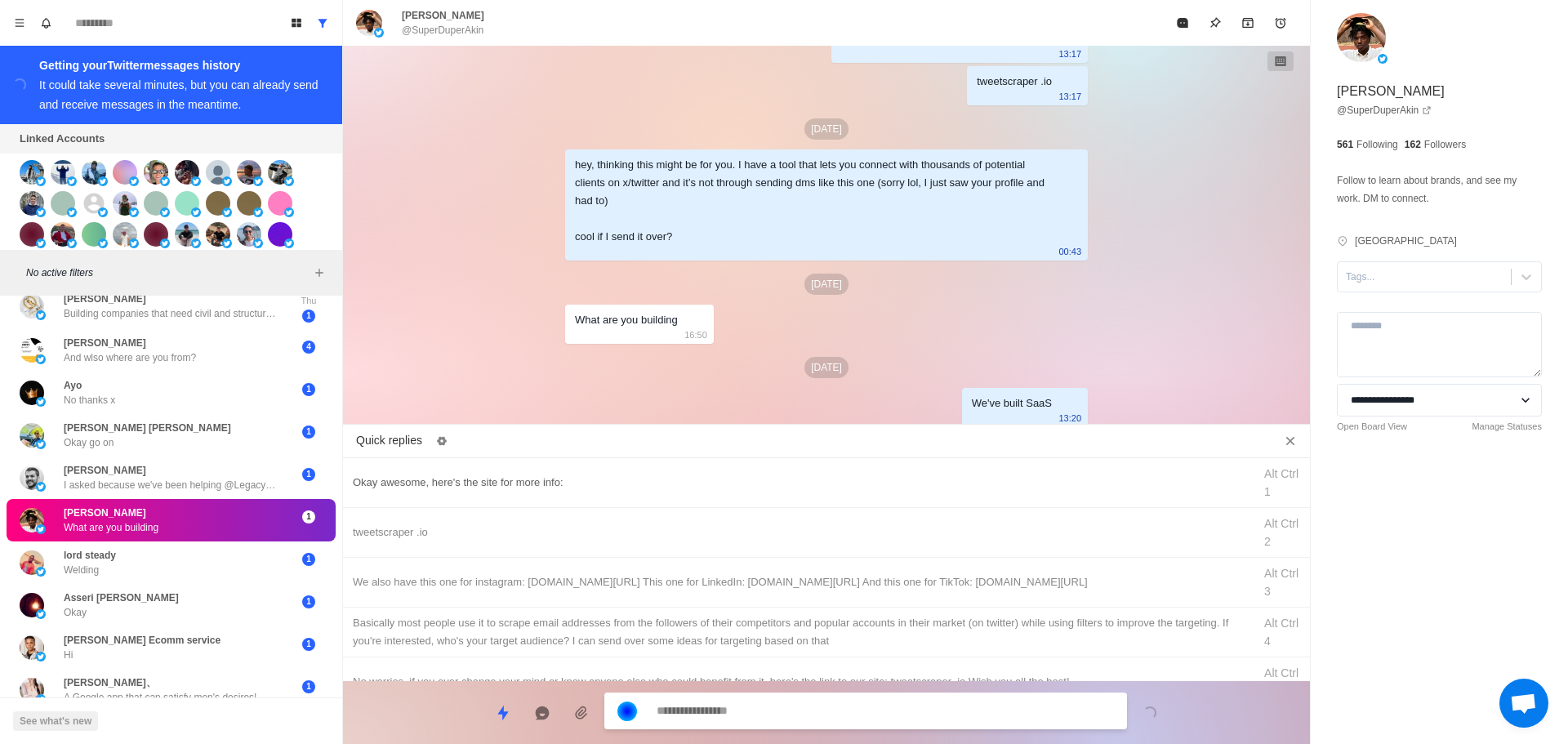
drag, startPoint x: 678, startPoint y: 463, endPoint x: 719, endPoint y: 689, distance: 229.7
drag, startPoint x: 735, startPoint y: 715, endPoint x: 265, endPoint y: 693, distance: 470.5
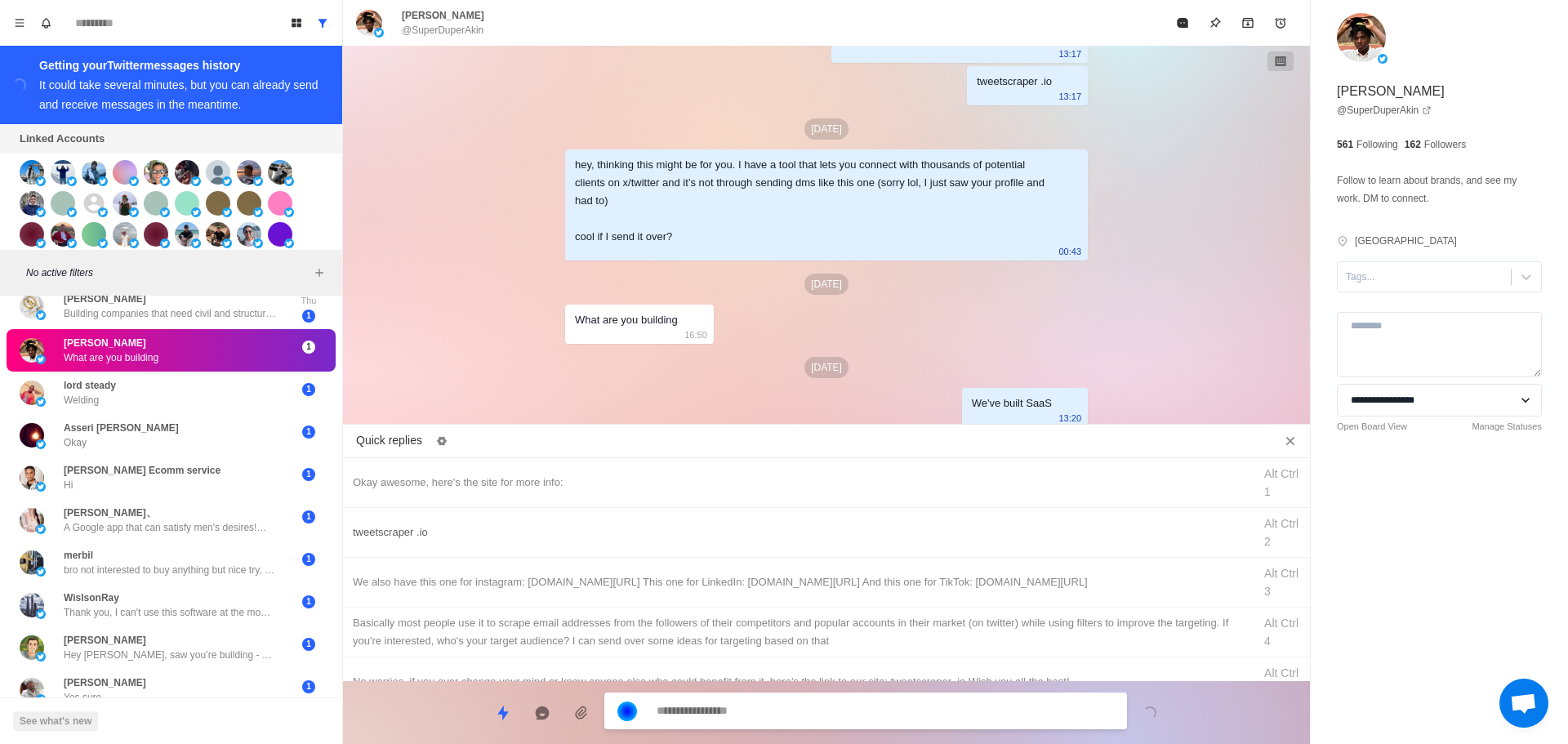
scroll to position [2569, 0]
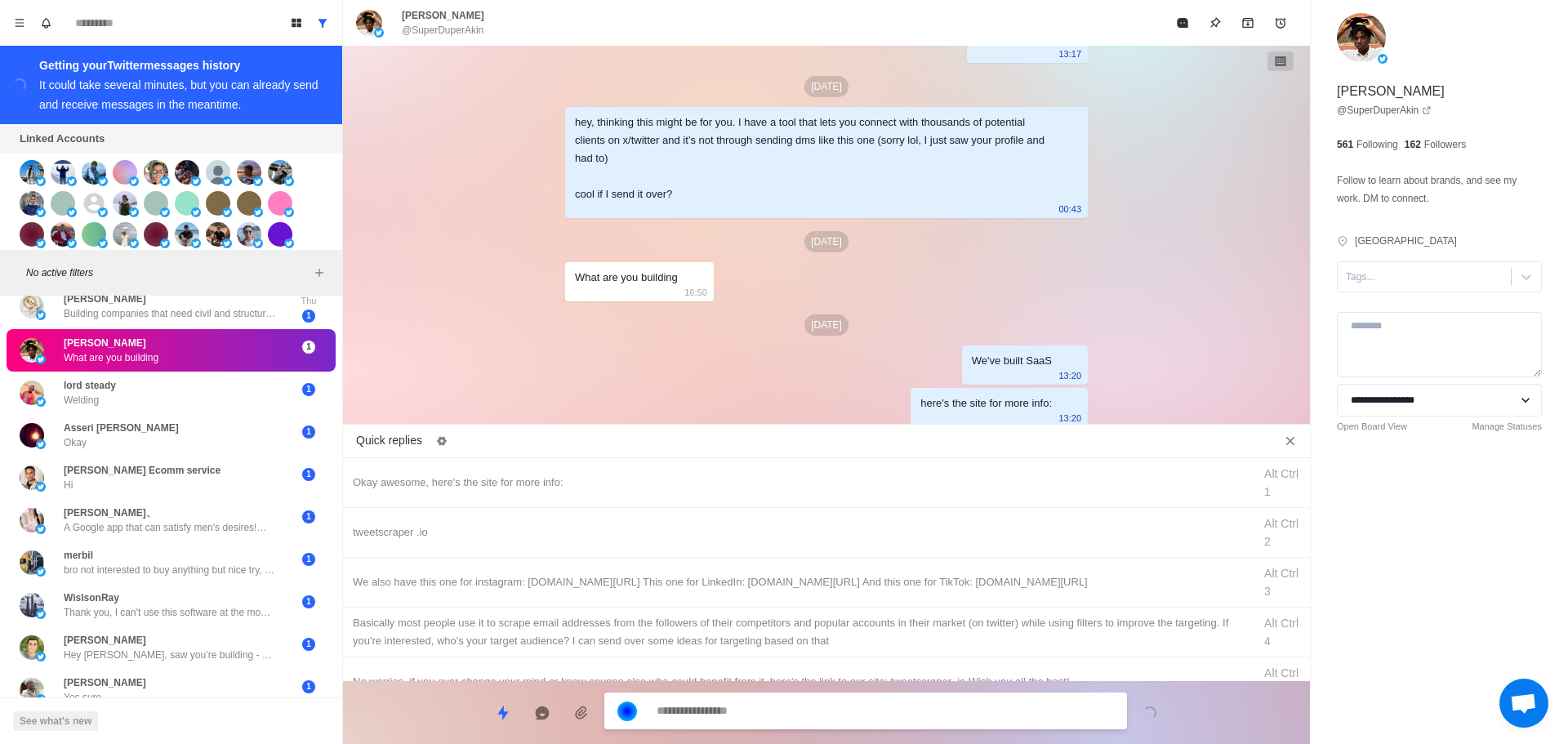
drag, startPoint x: 537, startPoint y: 524, endPoint x: 772, endPoint y: 688, distance: 286.6
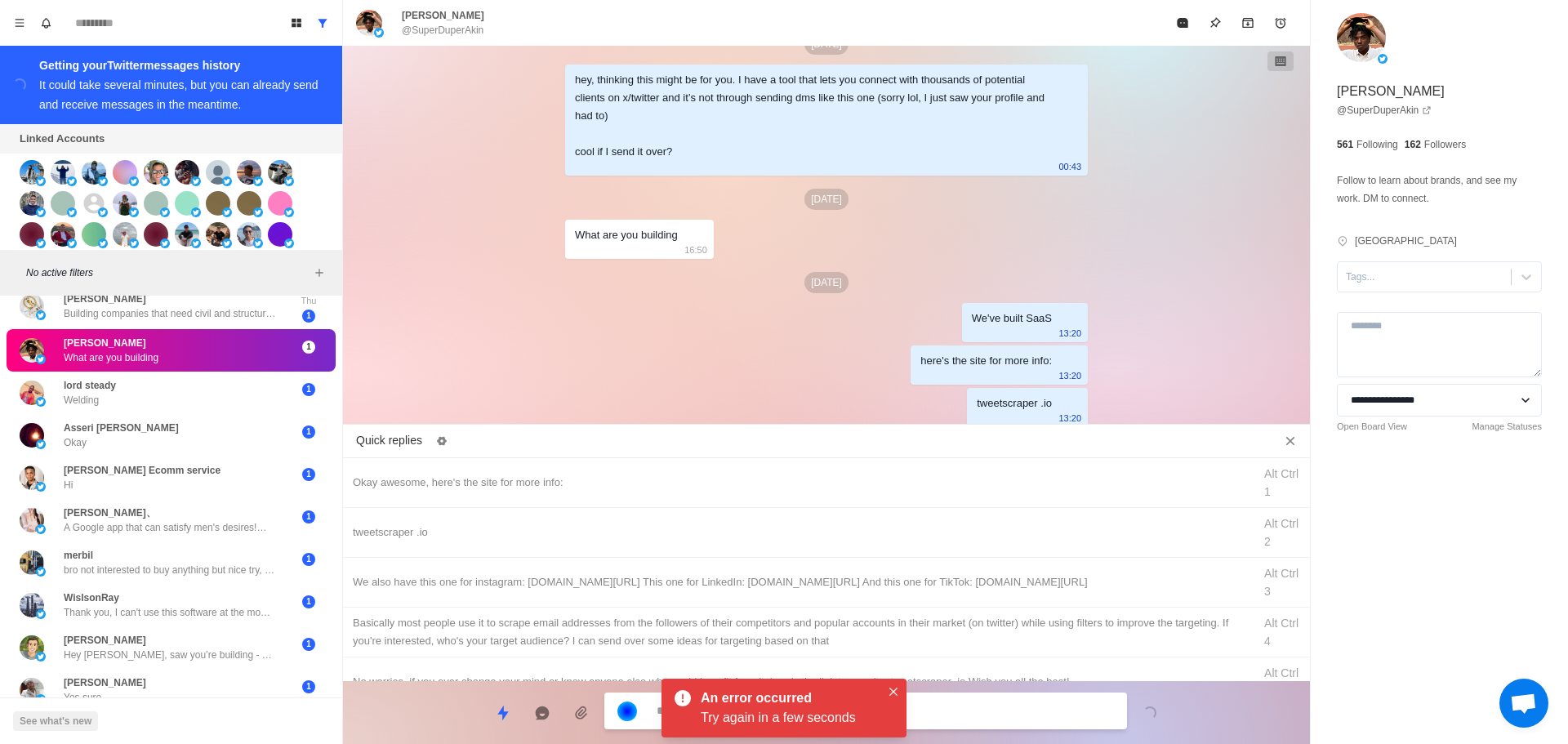
drag, startPoint x: 985, startPoint y: 579, endPoint x: 987, endPoint y: 697, distance: 118.0
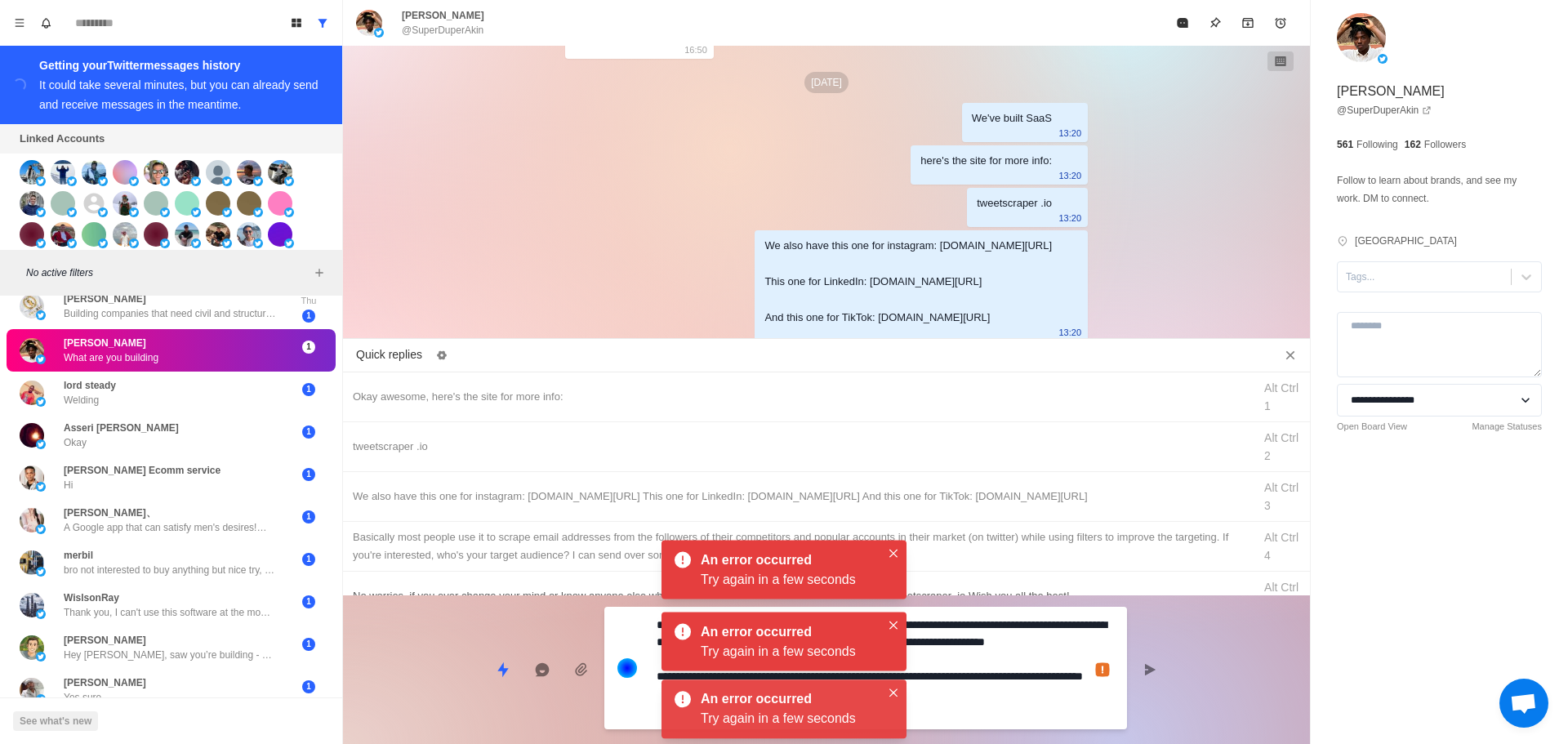
drag, startPoint x: 1001, startPoint y: 702, endPoint x: 980, endPoint y: 678, distance: 31.9
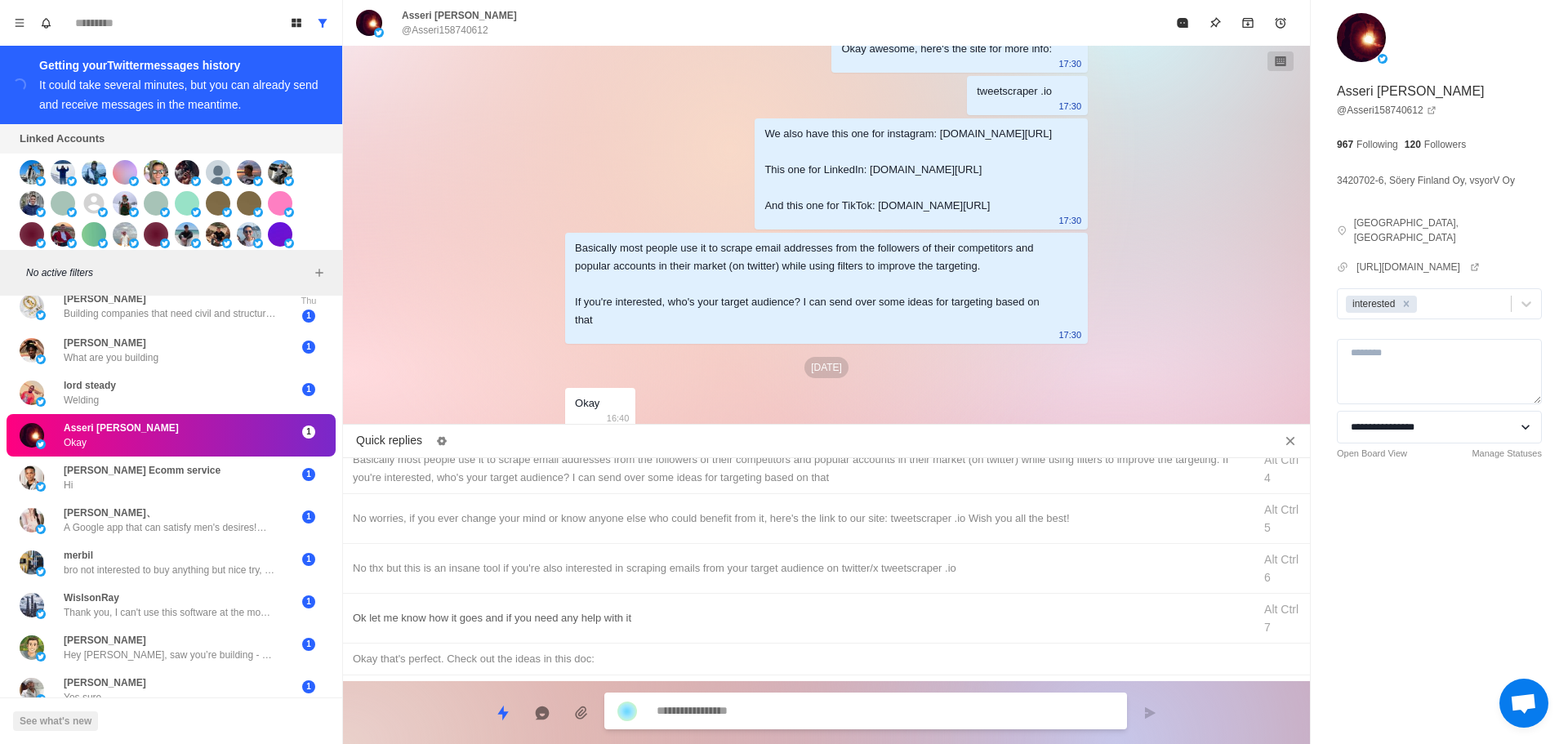
scroll to position [245, 0]
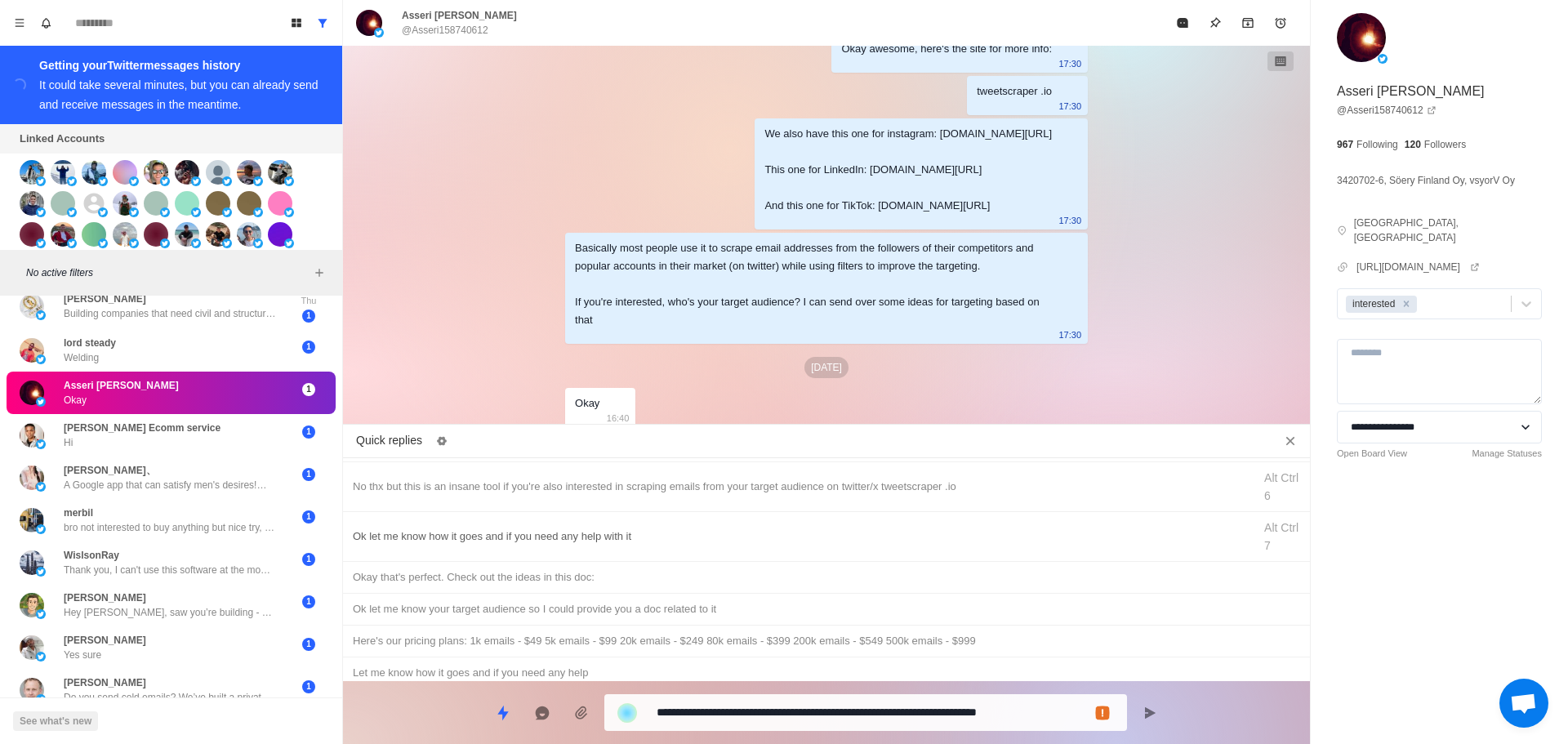
drag, startPoint x: 782, startPoint y: 710, endPoint x: 904, endPoint y: 538, distance: 210.9
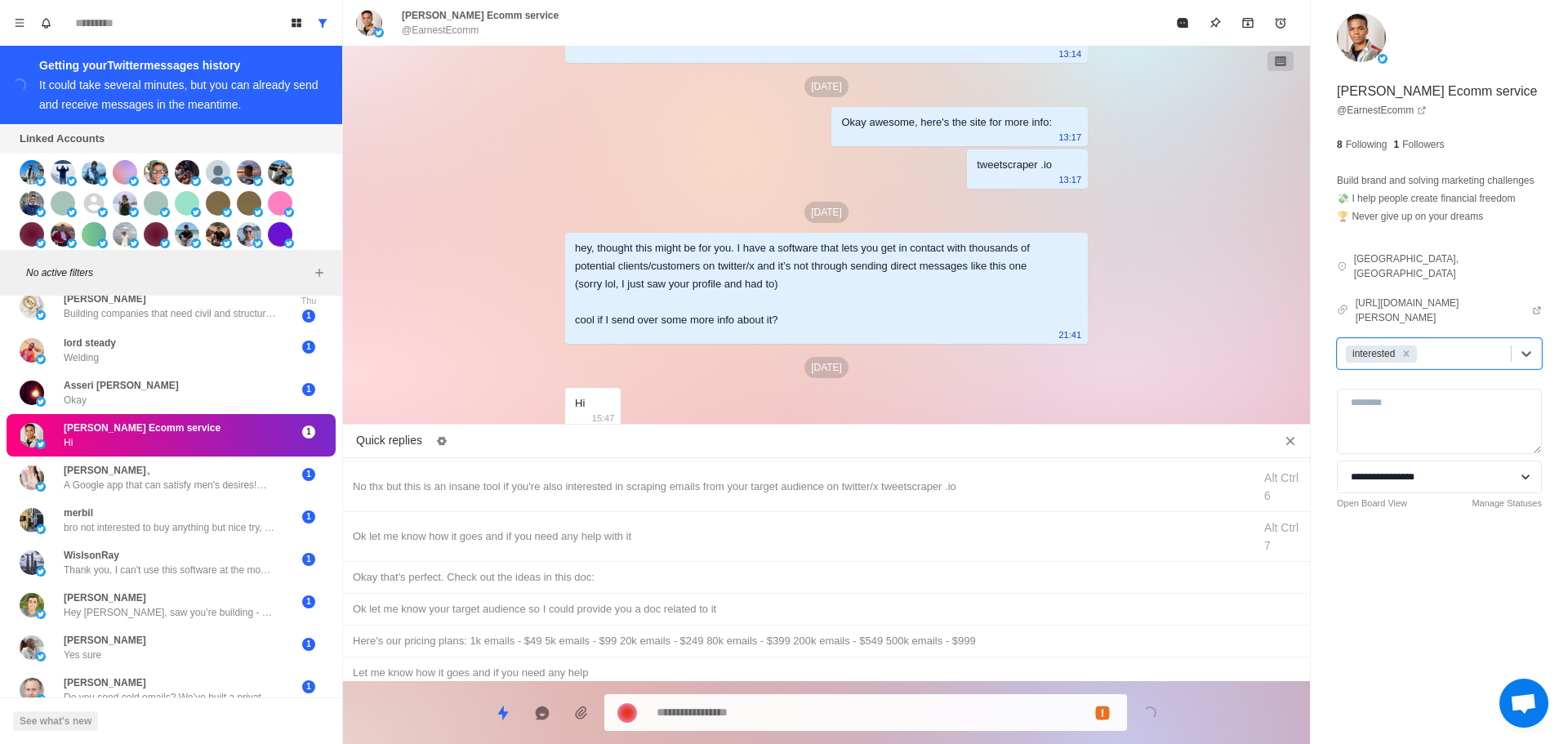
scroll to position [0, 0]
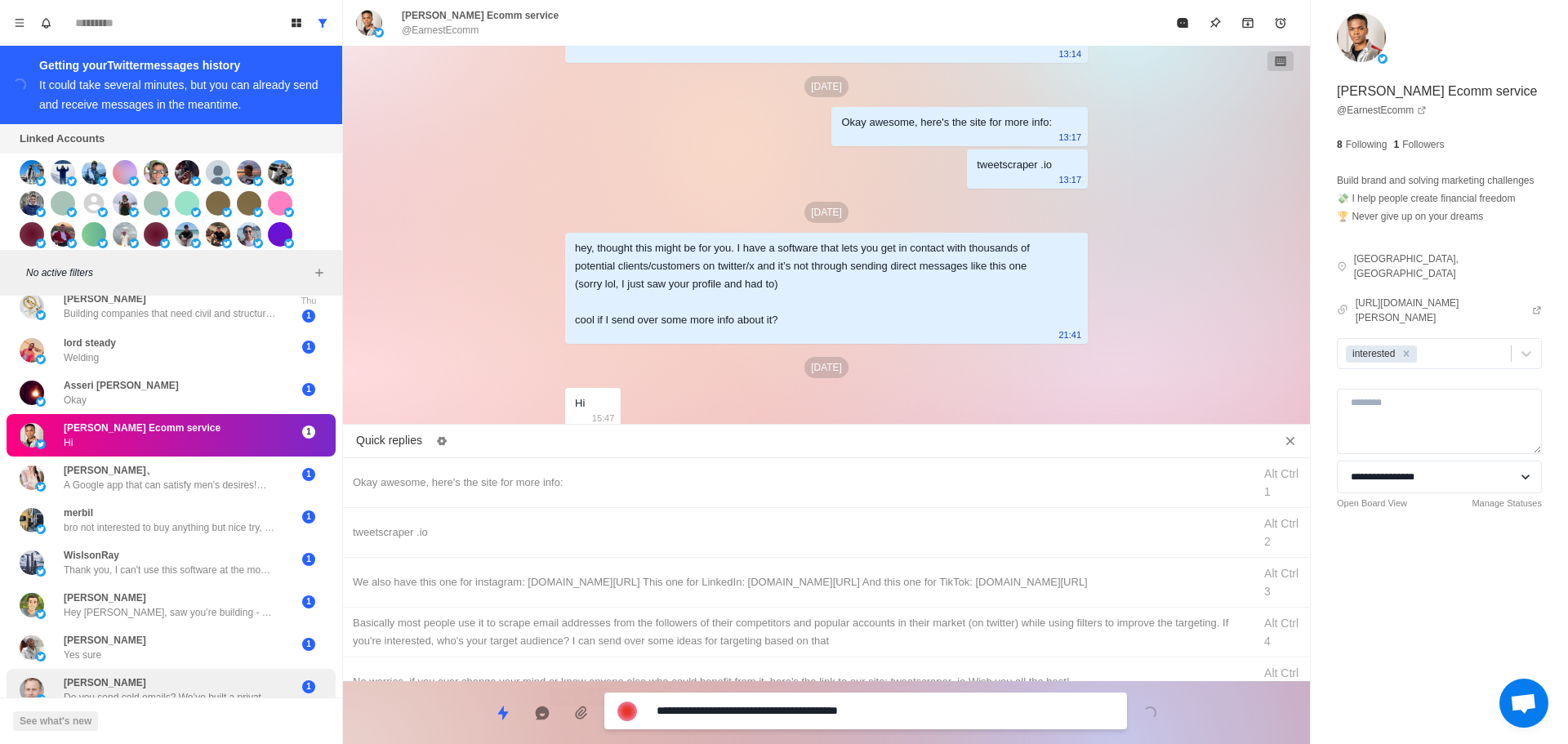
drag, startPoint x: 728, startPoint y: 714, endPoint x: 299, endPoint y: 680, distance: 430.3
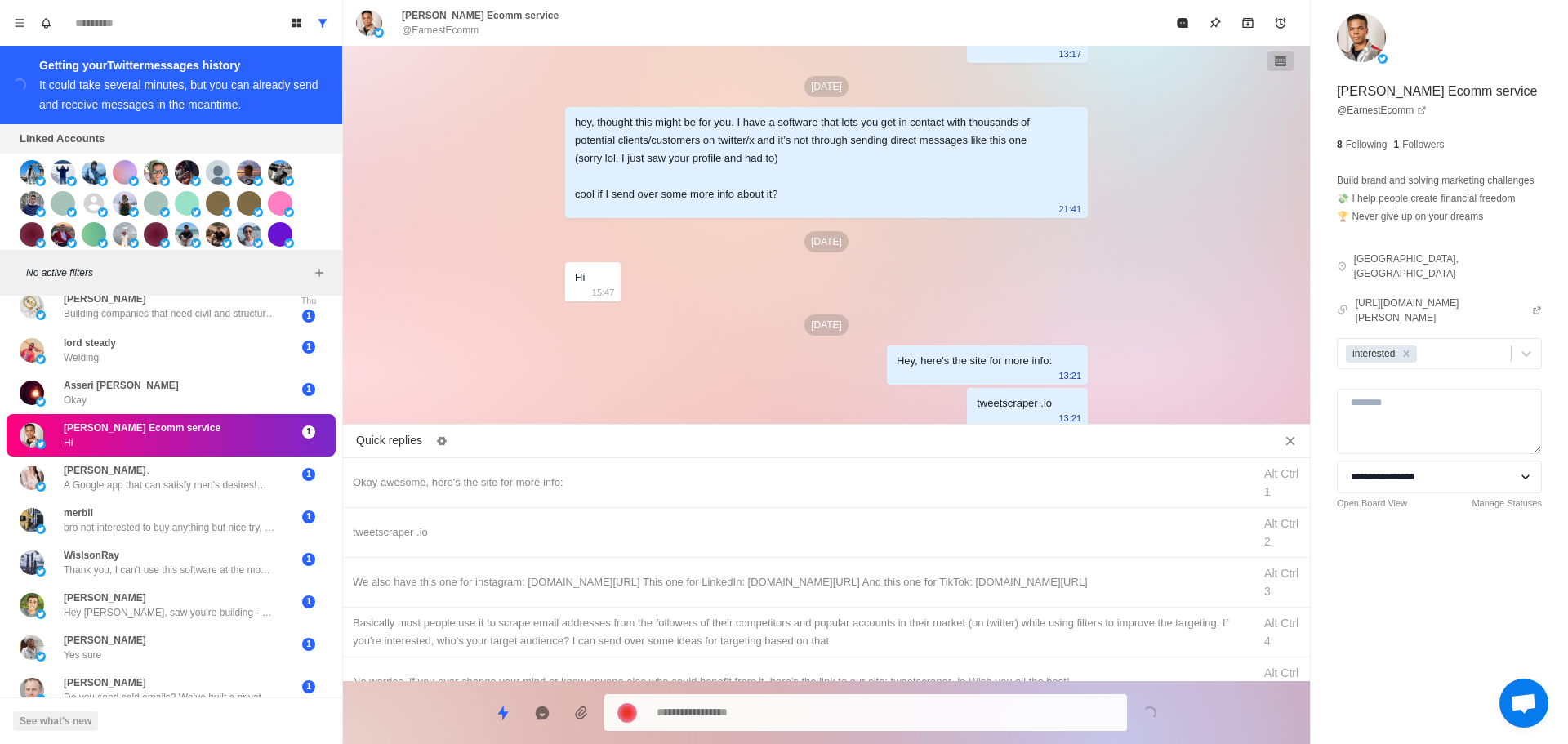
drag, startPoint x: 848, startPoint y: 579, endPoint x: 833, endPoint y: 699, distance: 120.9
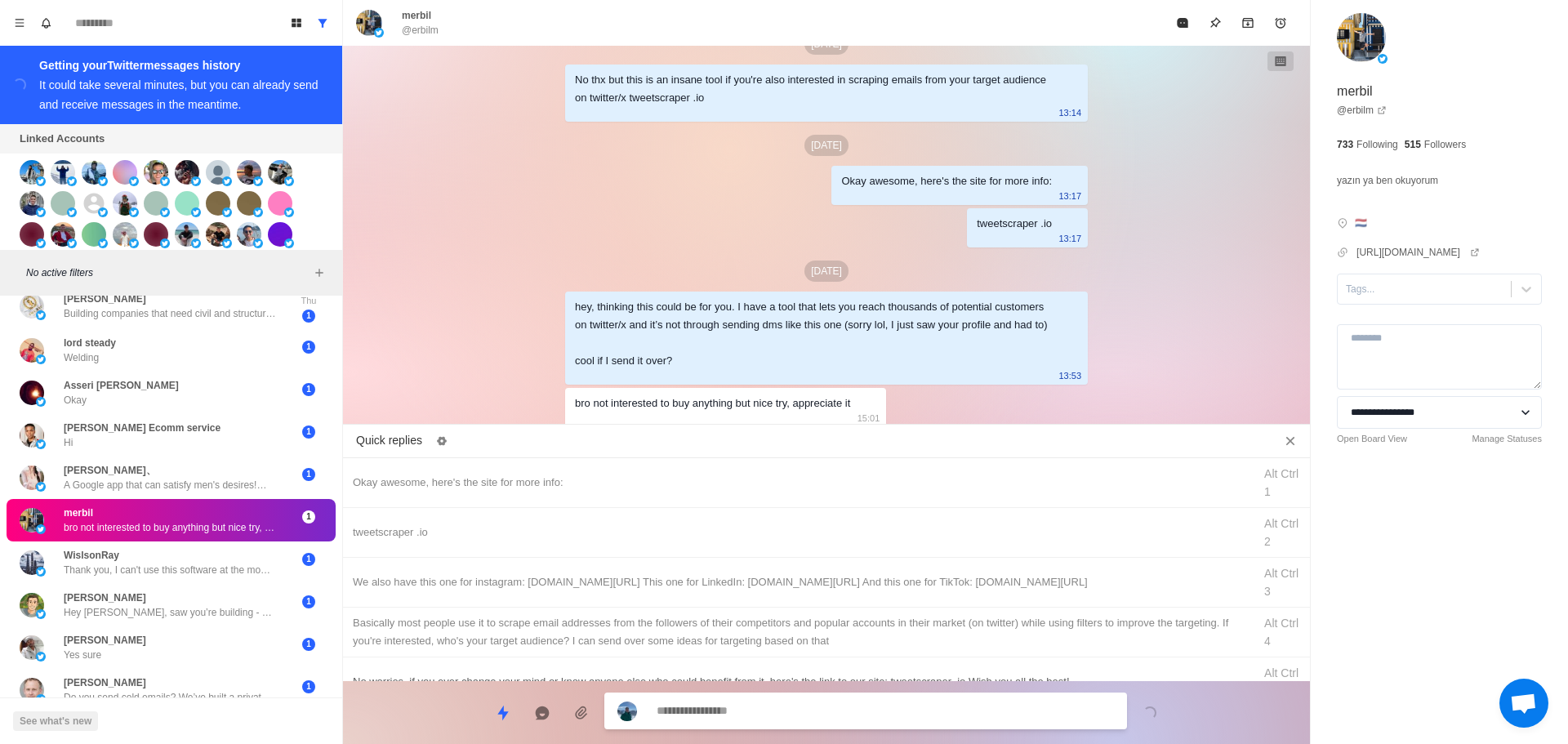
scroll to position [82, 0]
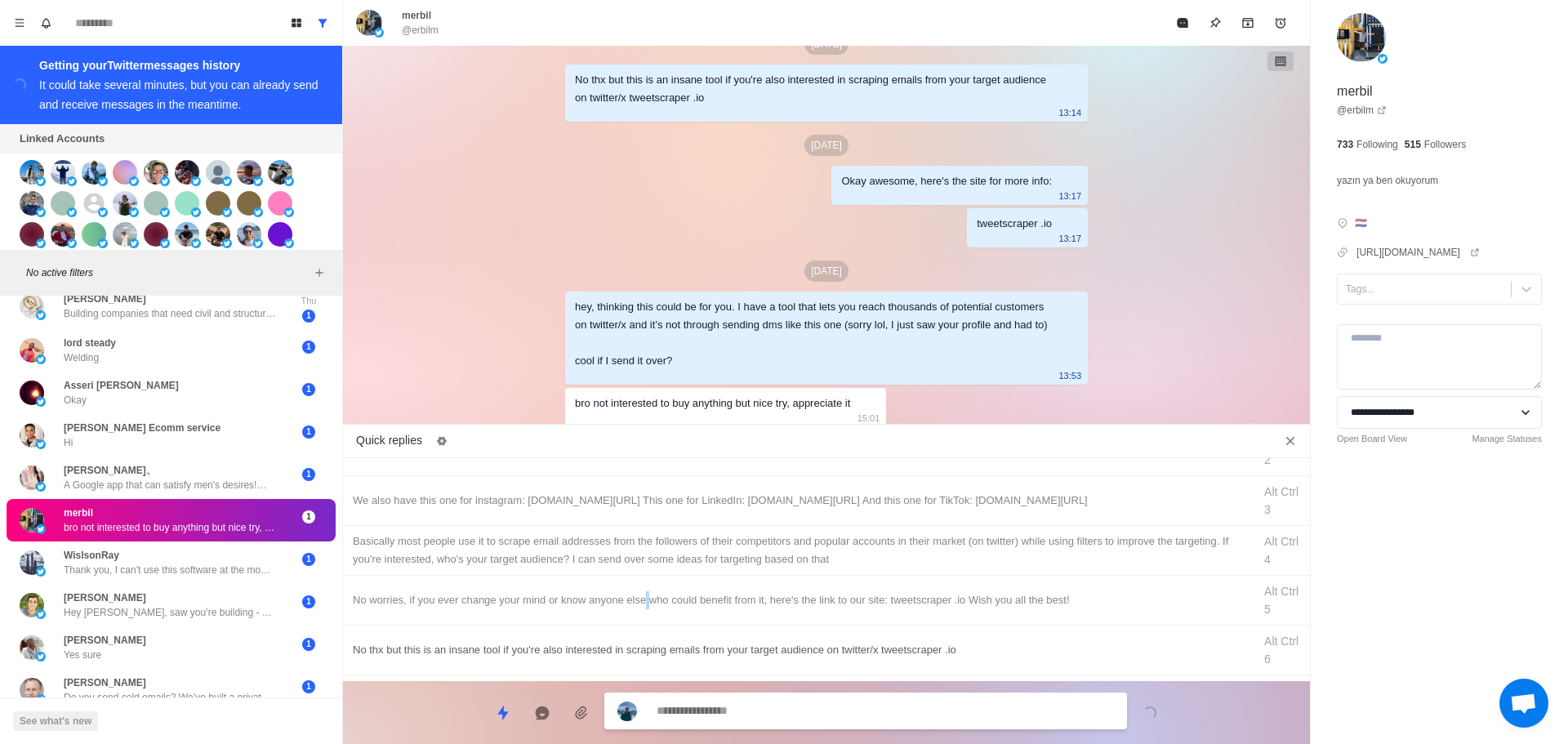
drag, startPoint x: 647, startPoint y: 591, endPoint x: 661, endPoint y: 604, distance: 19.1
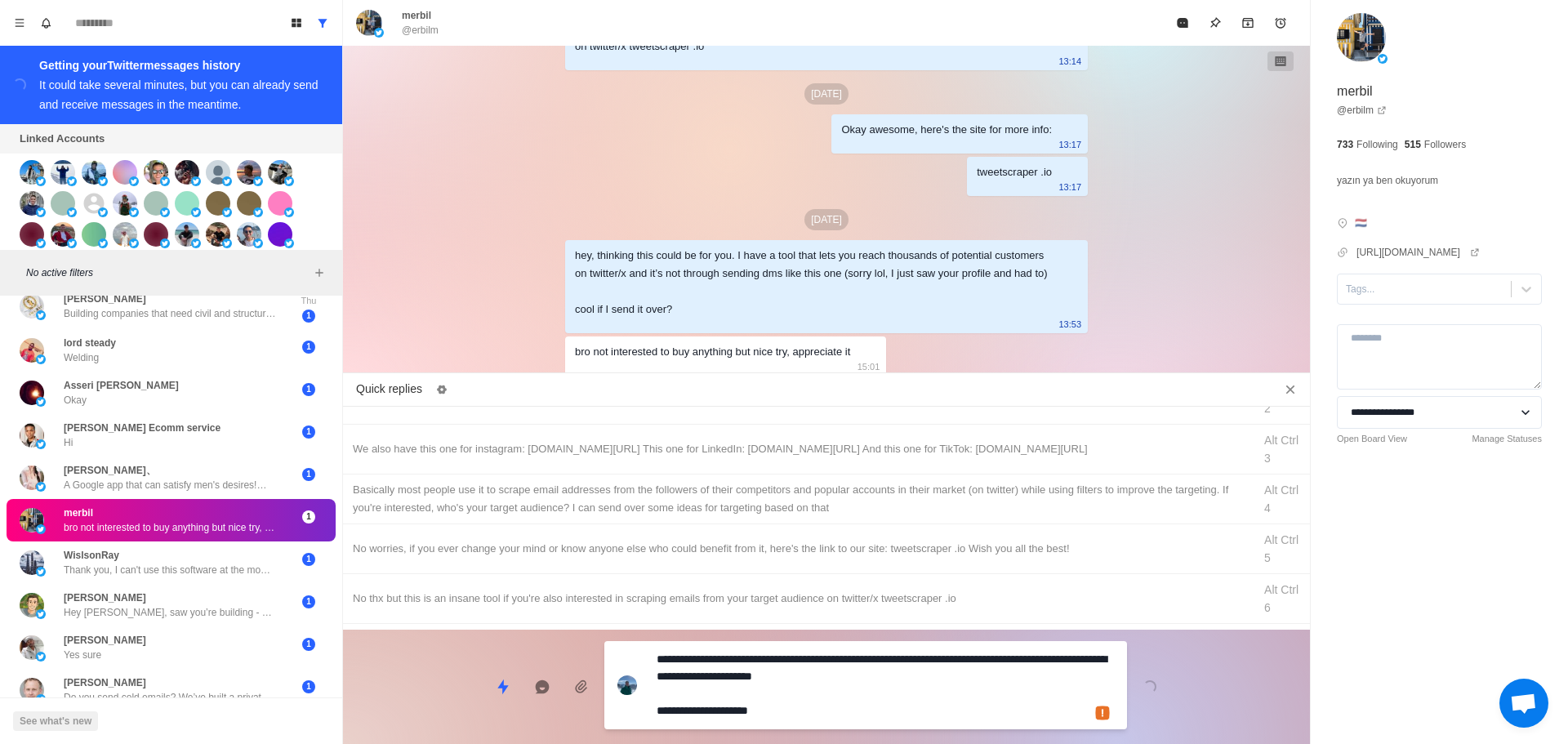
drag, startPoint x: 749, startPoint y: 713, endPoint x: 934, endPoint y: 427, distance: 340.6
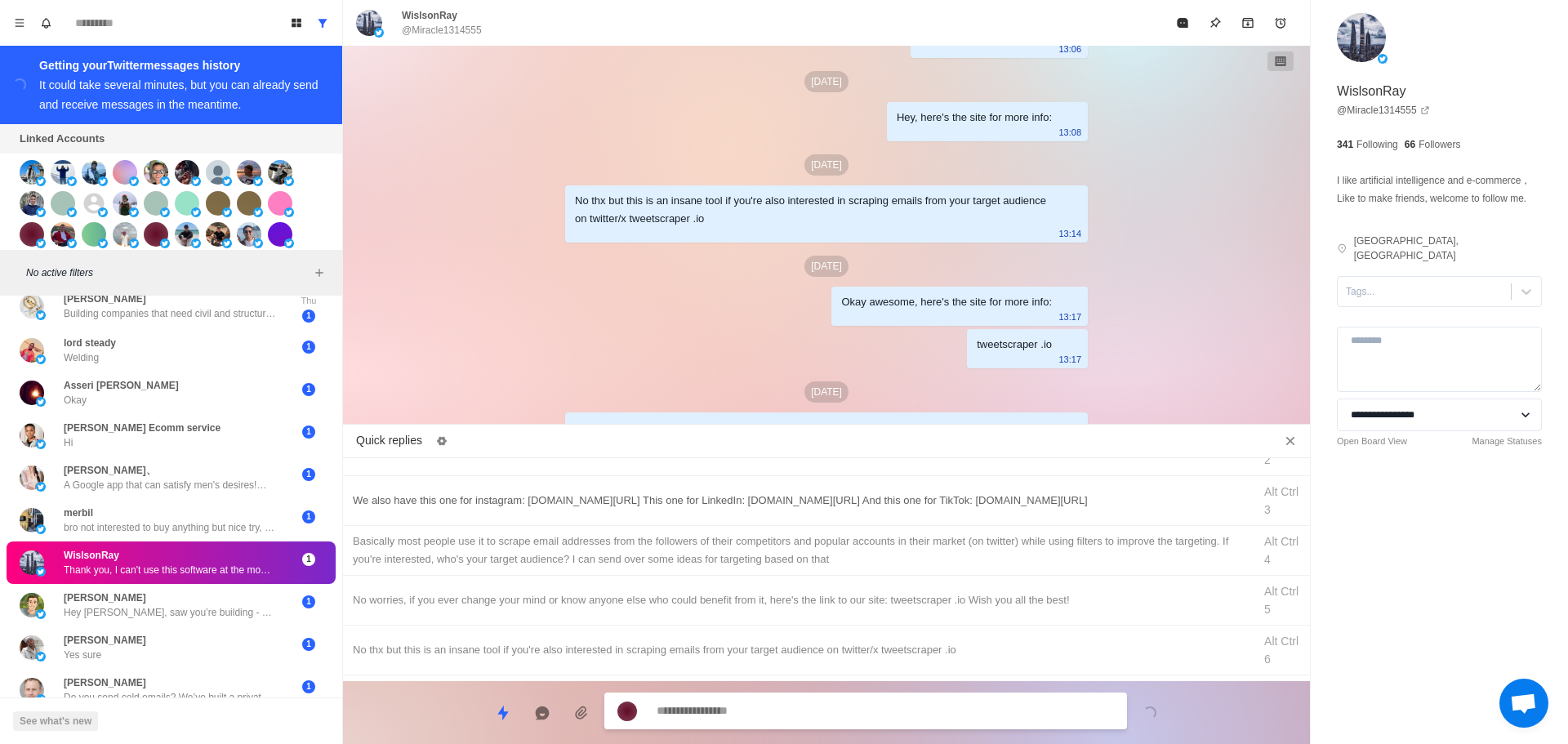
scroll to position [2443, 0]
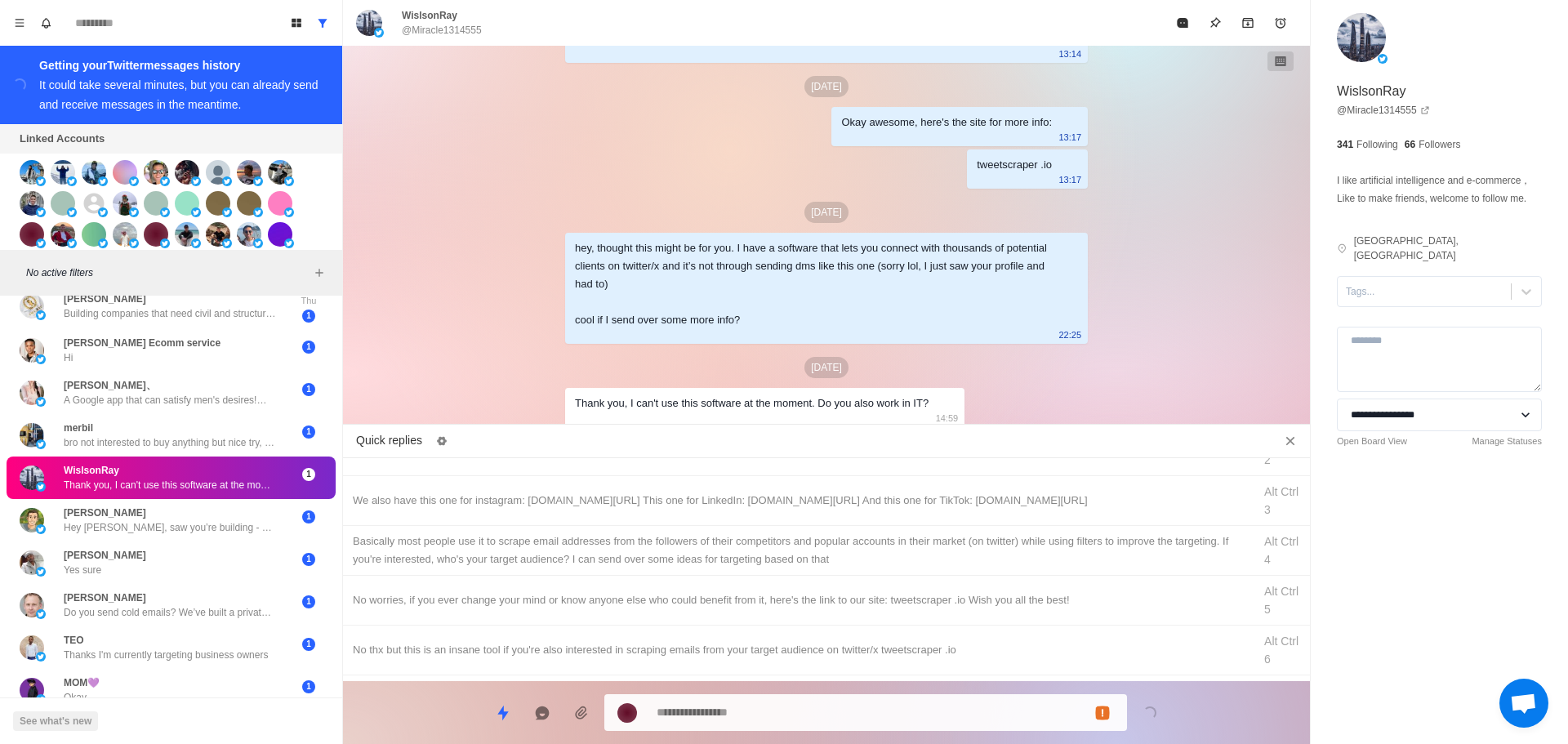
drag, startPoint x: 925, startPoint y: 405, endPoint x: 921, endPoint y: 415, distance: 10.8
drag, startPoint x: 921, startPoint y: 406, endPoint x: 813, endPoint y: 407, distance: 108.0
copy div "Do you also work in IT?"
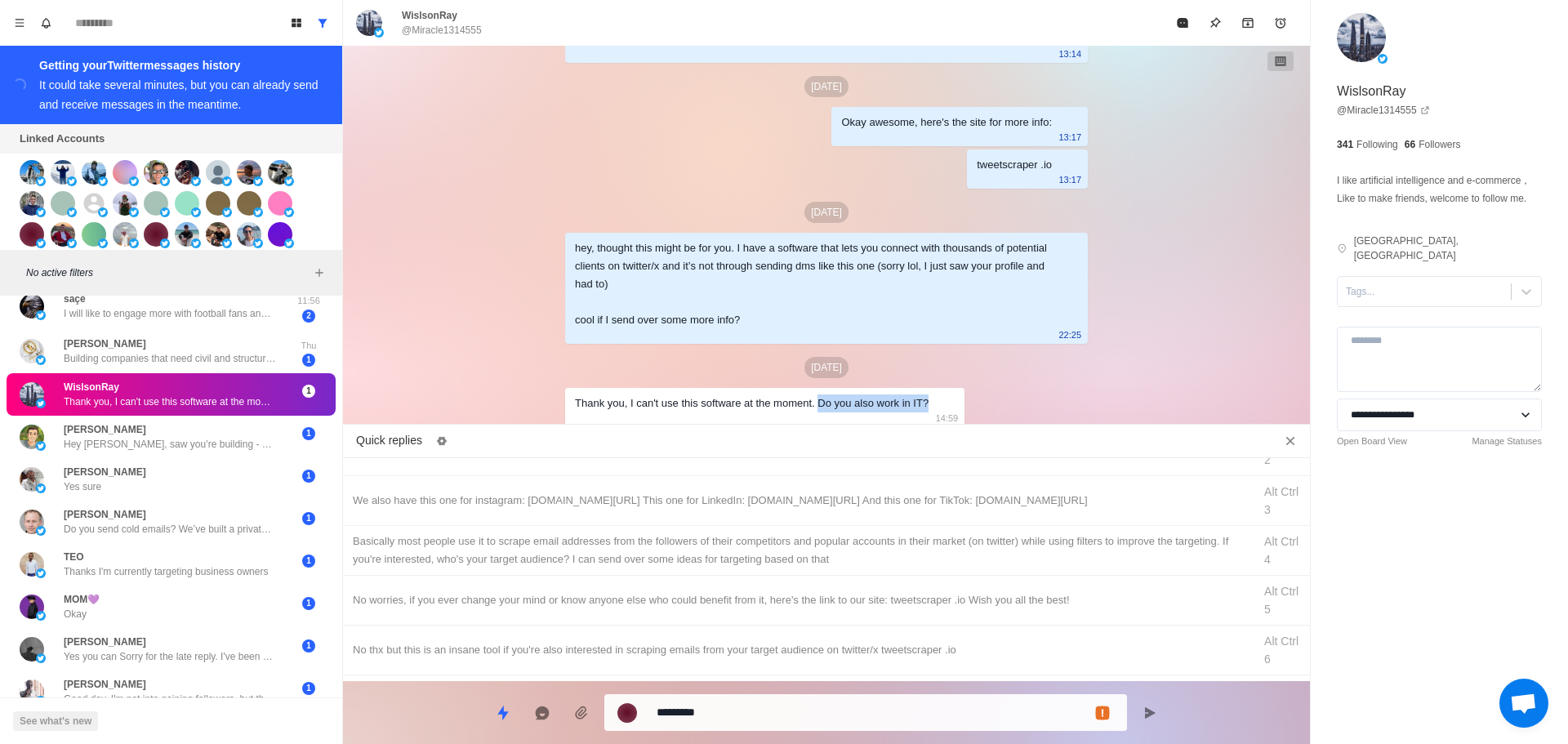
scroll to position [462, 0]
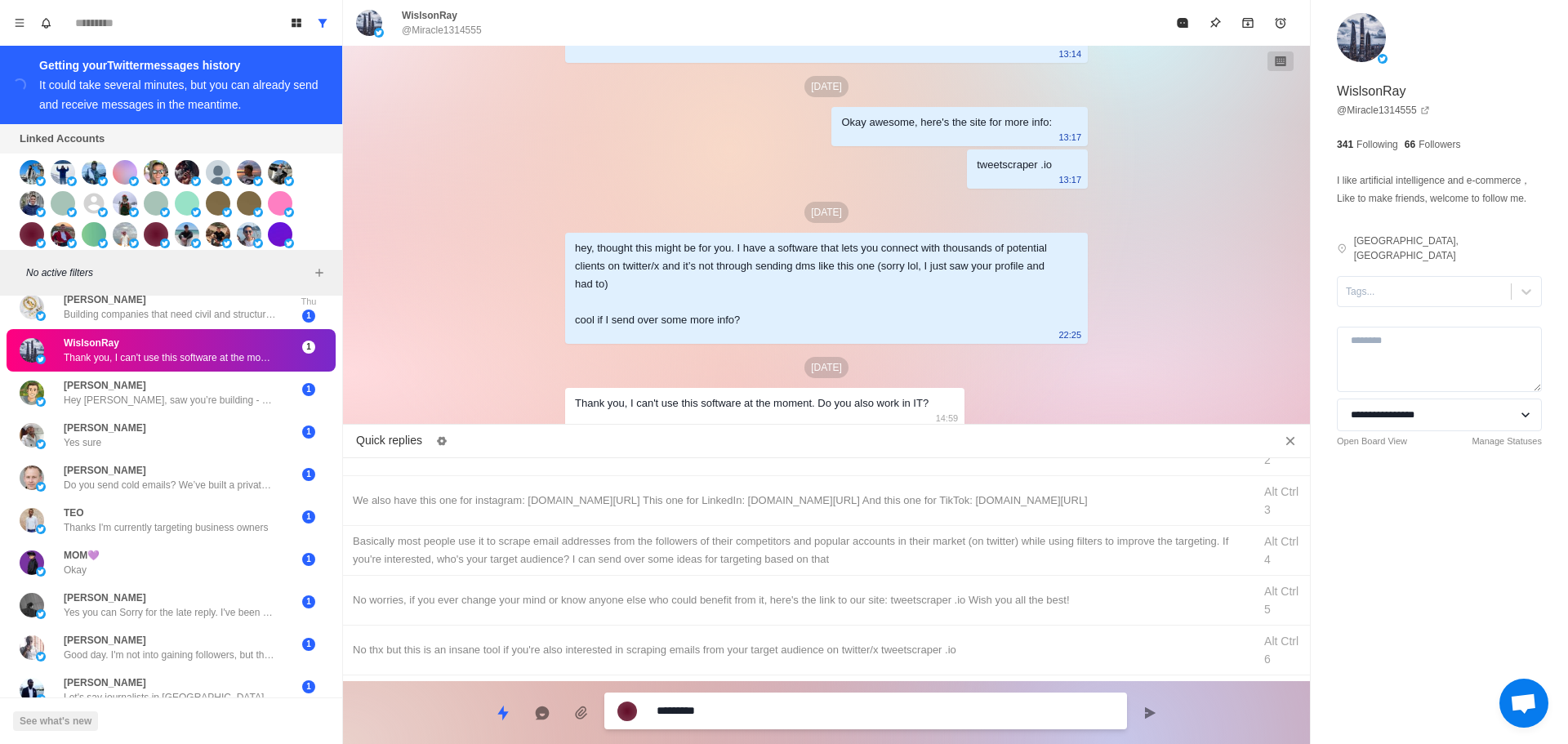
drag, startPoint x: 742, startPoint y: 719, endPoint x: 296, endPoint y: 698, distance: 446.5
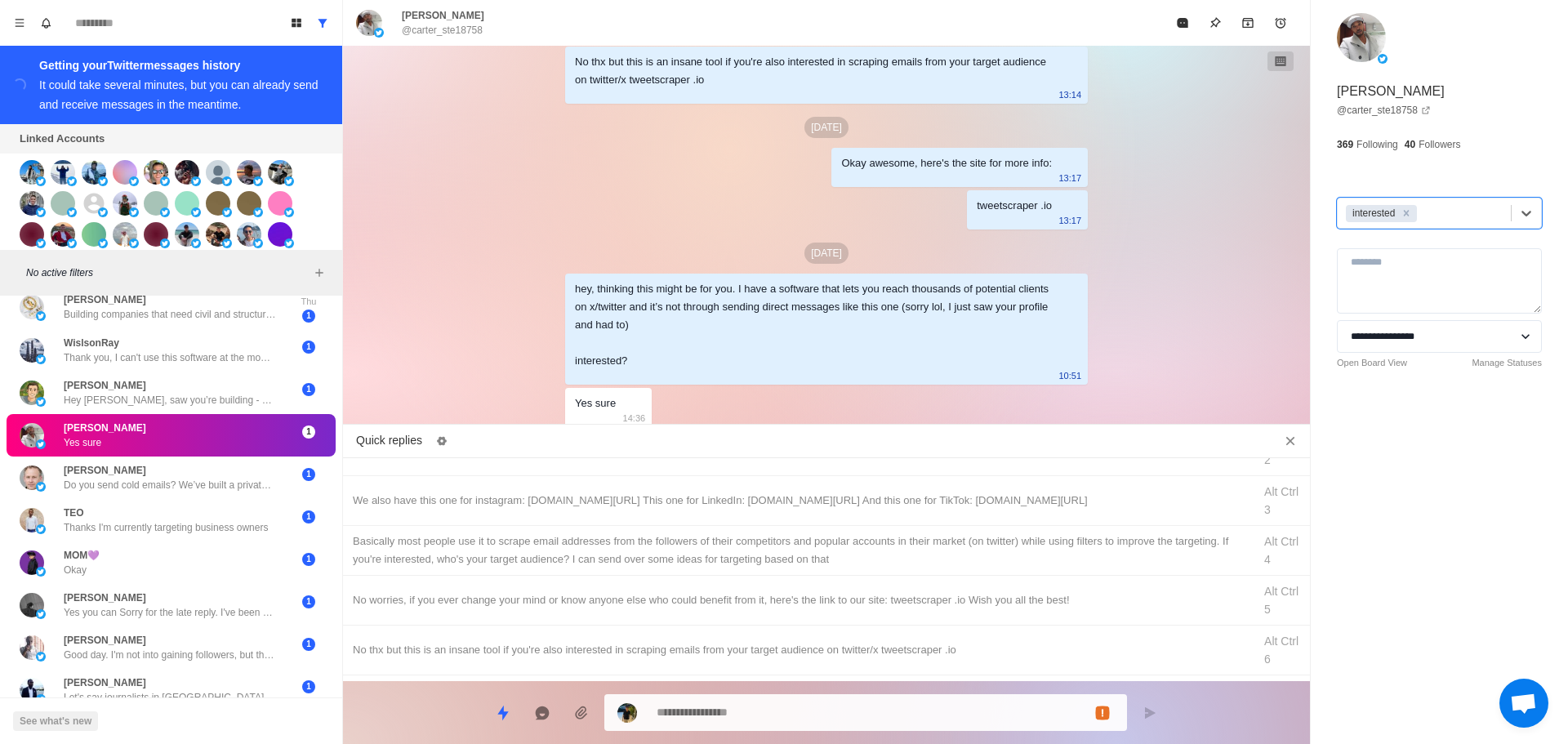
scroll to position [0, 0]
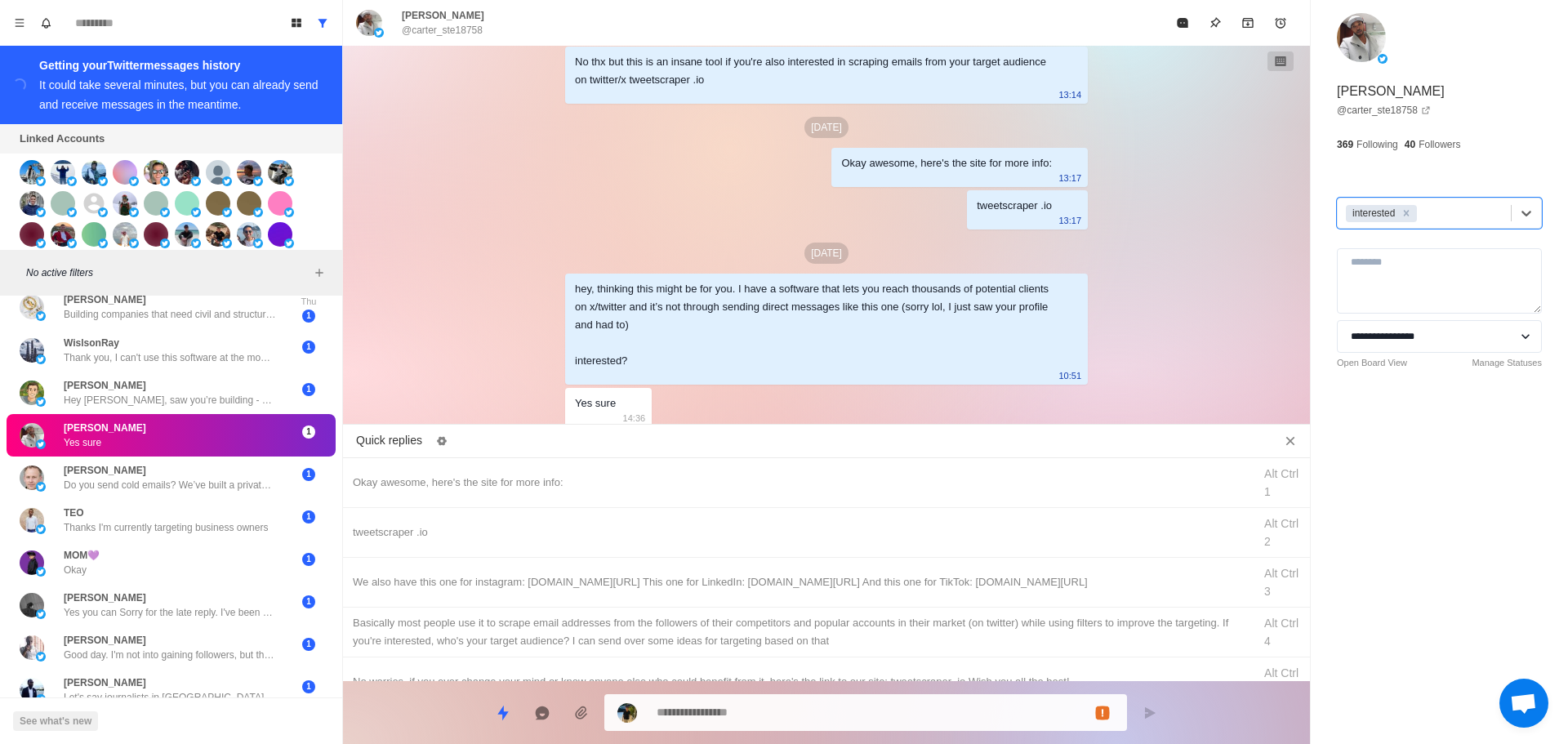
drag, startPoint x: 622, startPoint y: 466, endPoint x: 755, endPoint y: 719, distance: 285.8
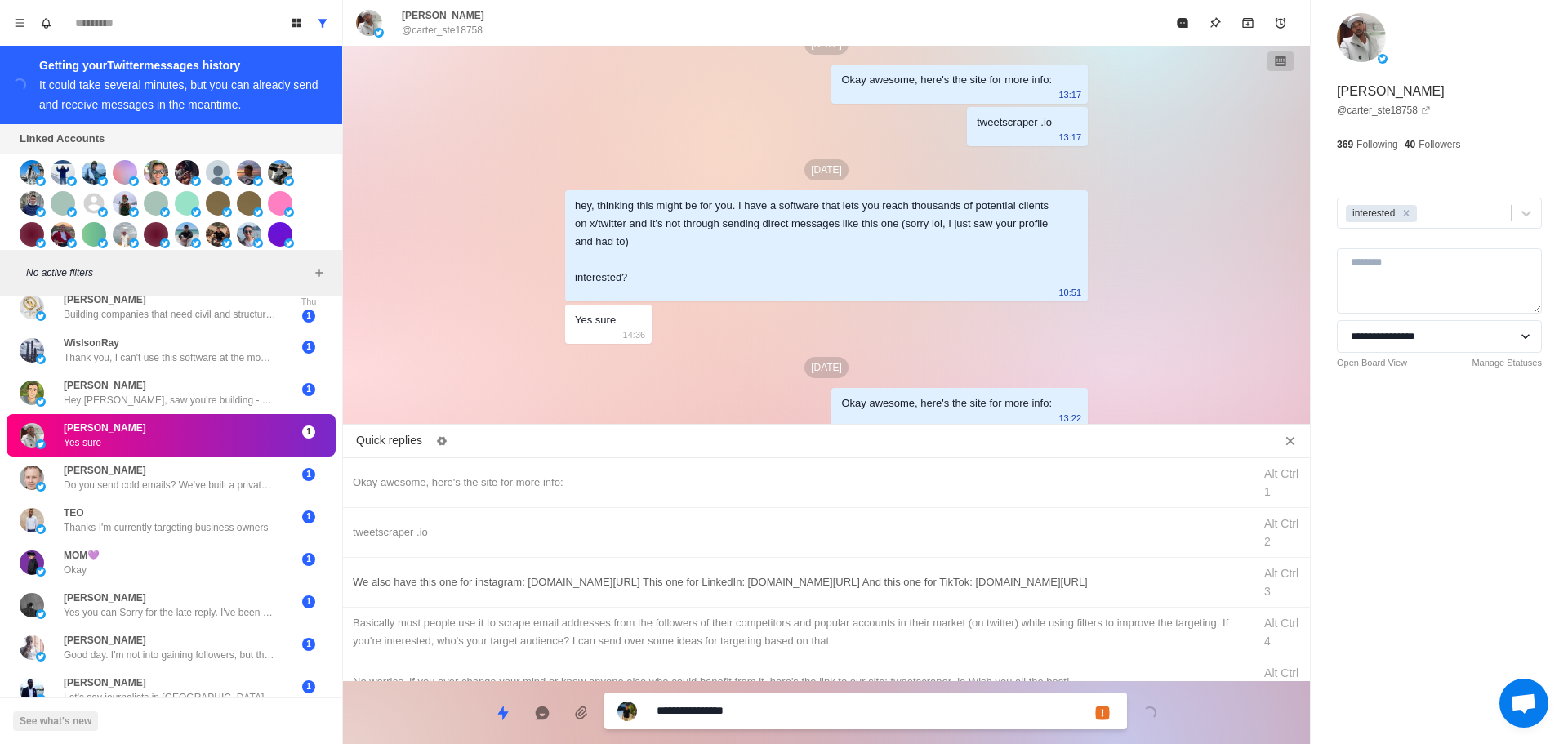
drag, startPoint x: 821, startPoint y: 711, endPoint x: 860, endPoint y: 589, distance: 128.1
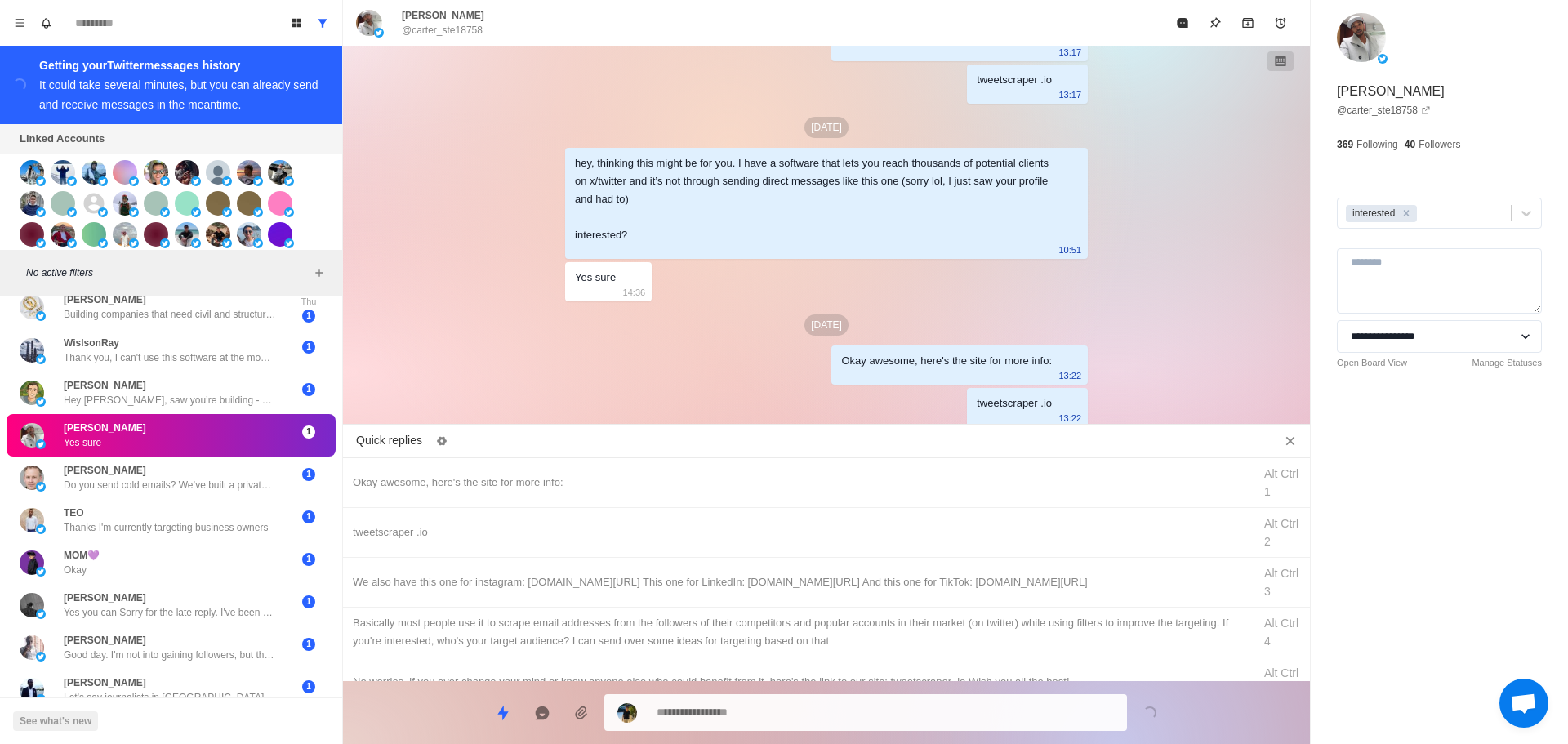
drag, startPoint x: 861, startPoint y: 587, endPoint x: 856, endPoint y: 632, distance: 45.3
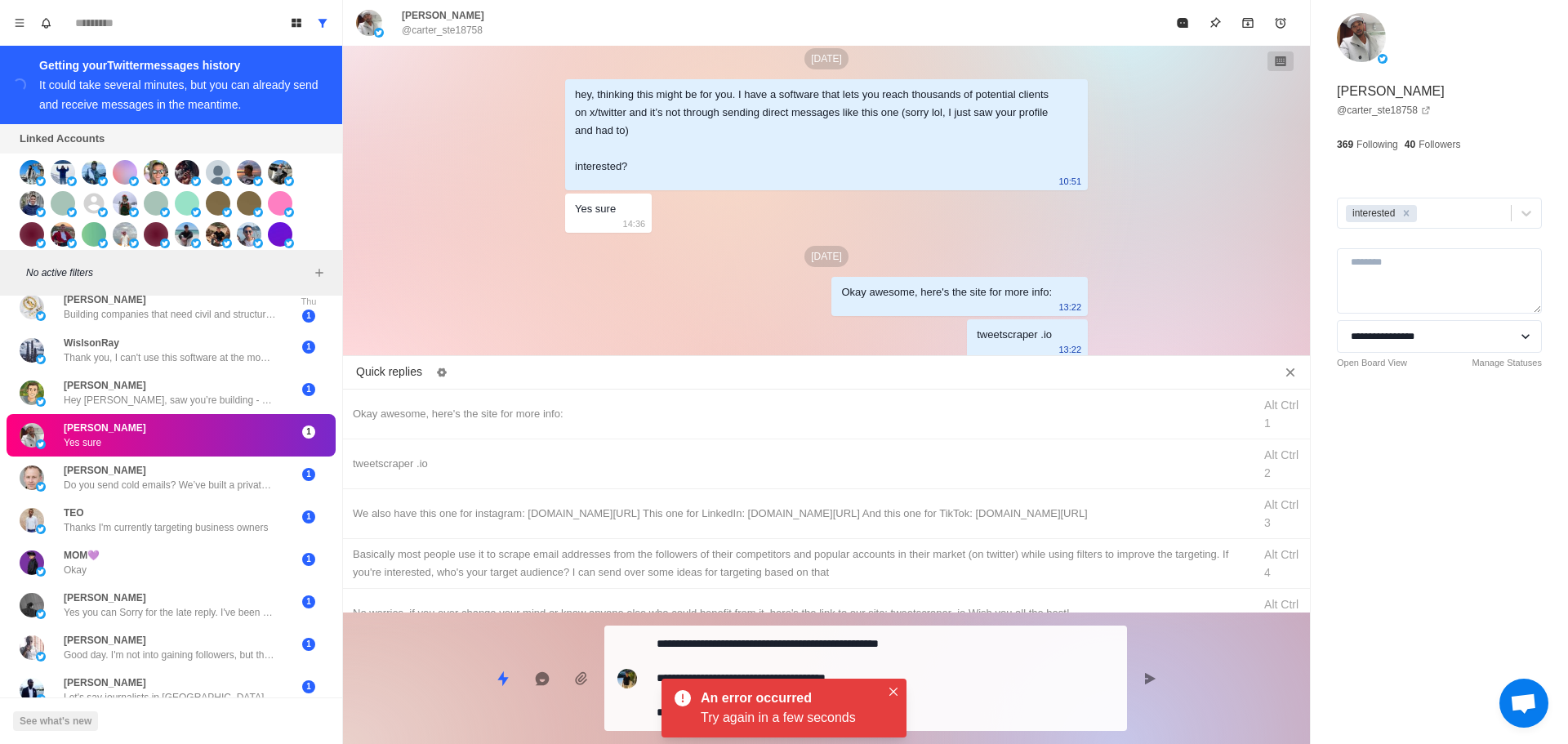
drag, startPoint x: 878, startPoint y: 625, endPoint x: 885, endPoint y: 655, distance: 30.8
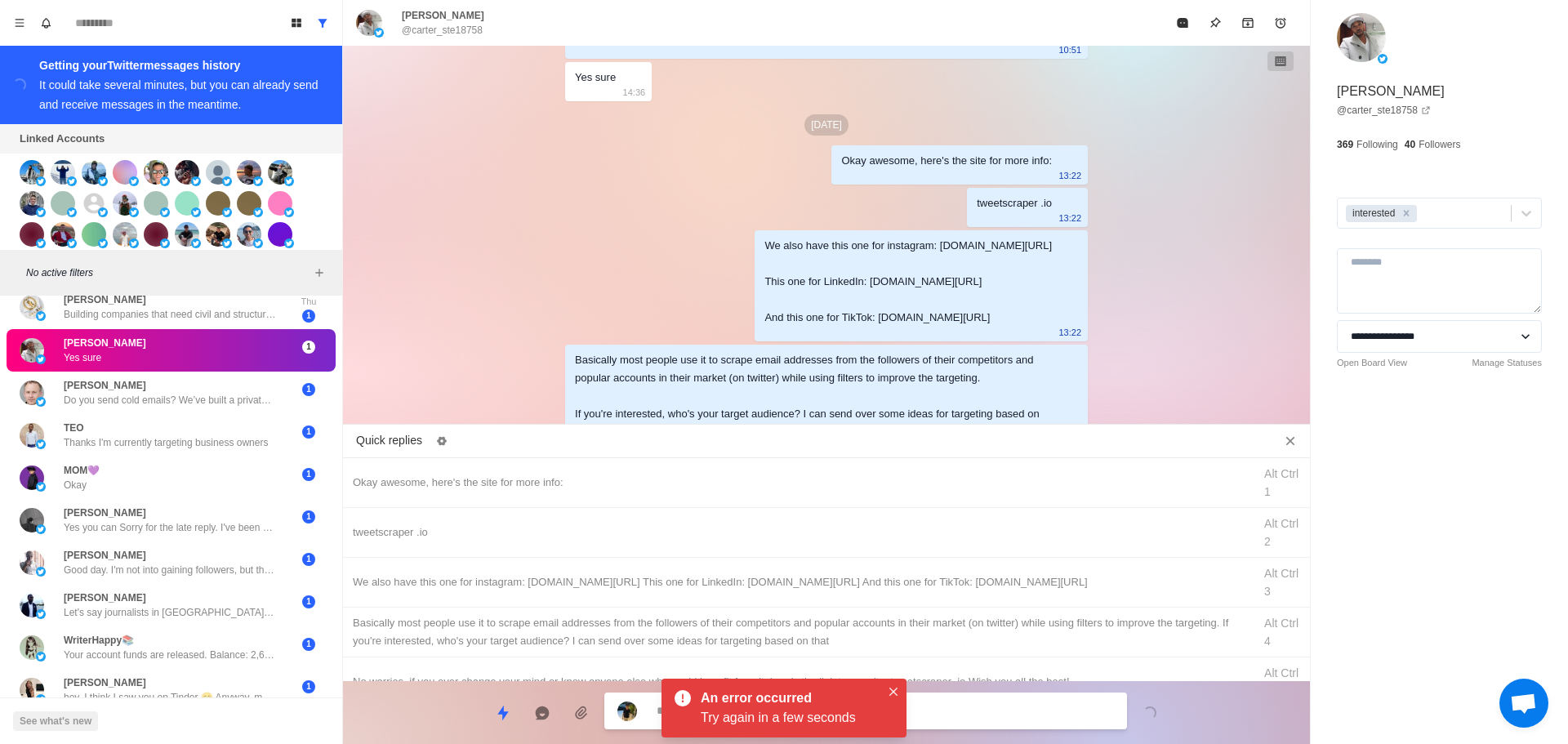
scroll to position [2757, 0]
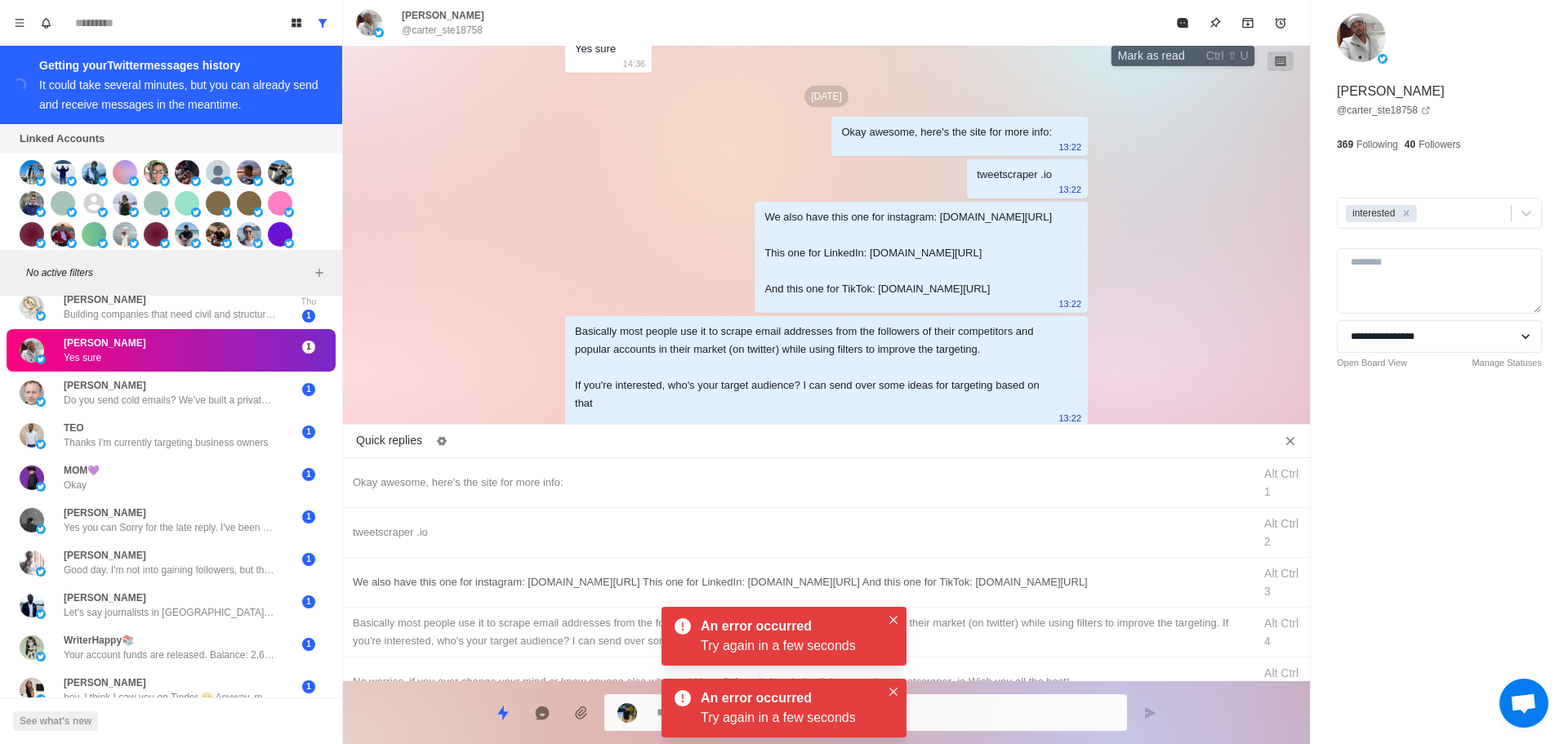
drag, startPoint x: 1175, startPoint y: 17, endPoint x: 959, endPoint y: 559, distance: 583.5
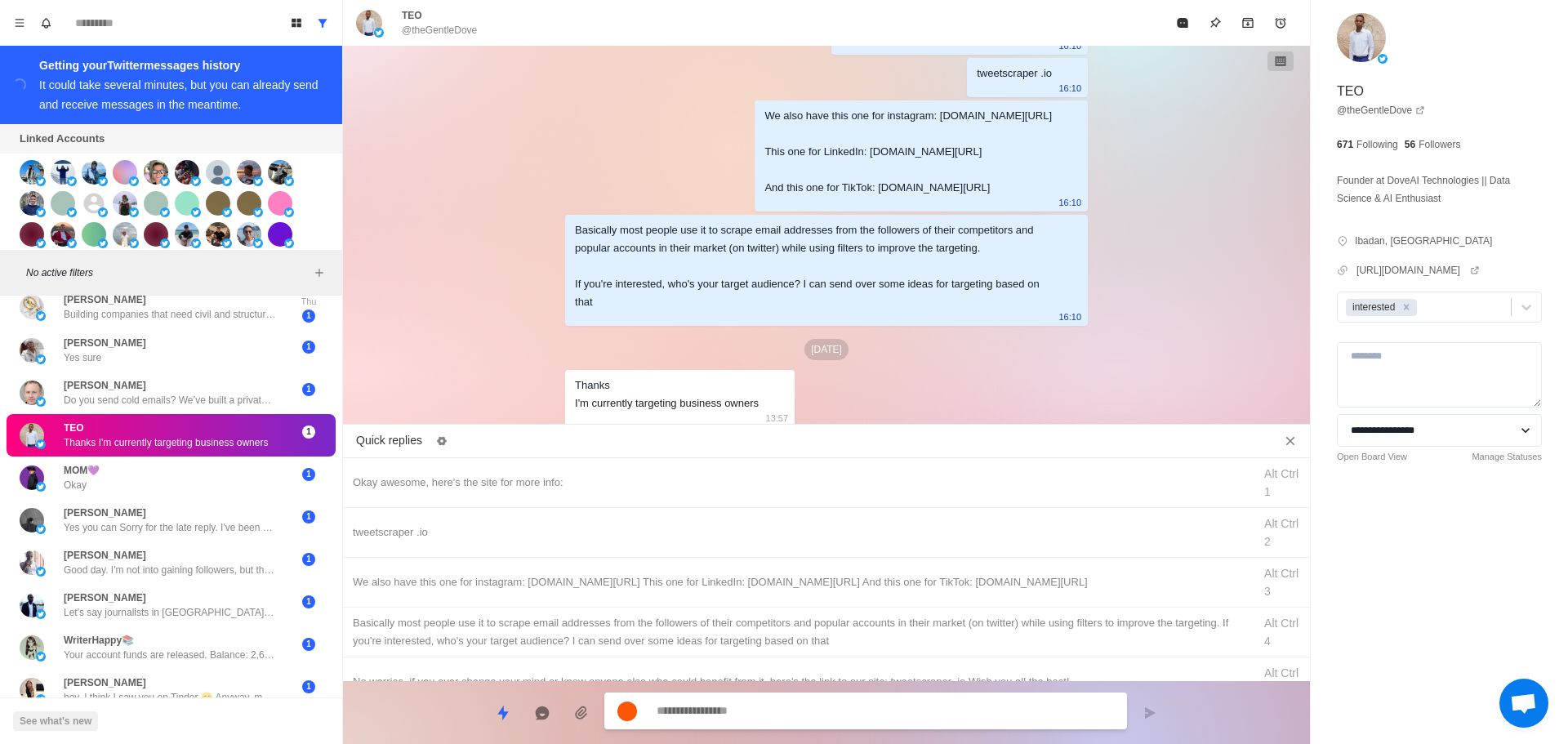
scroll to position [245, 0]
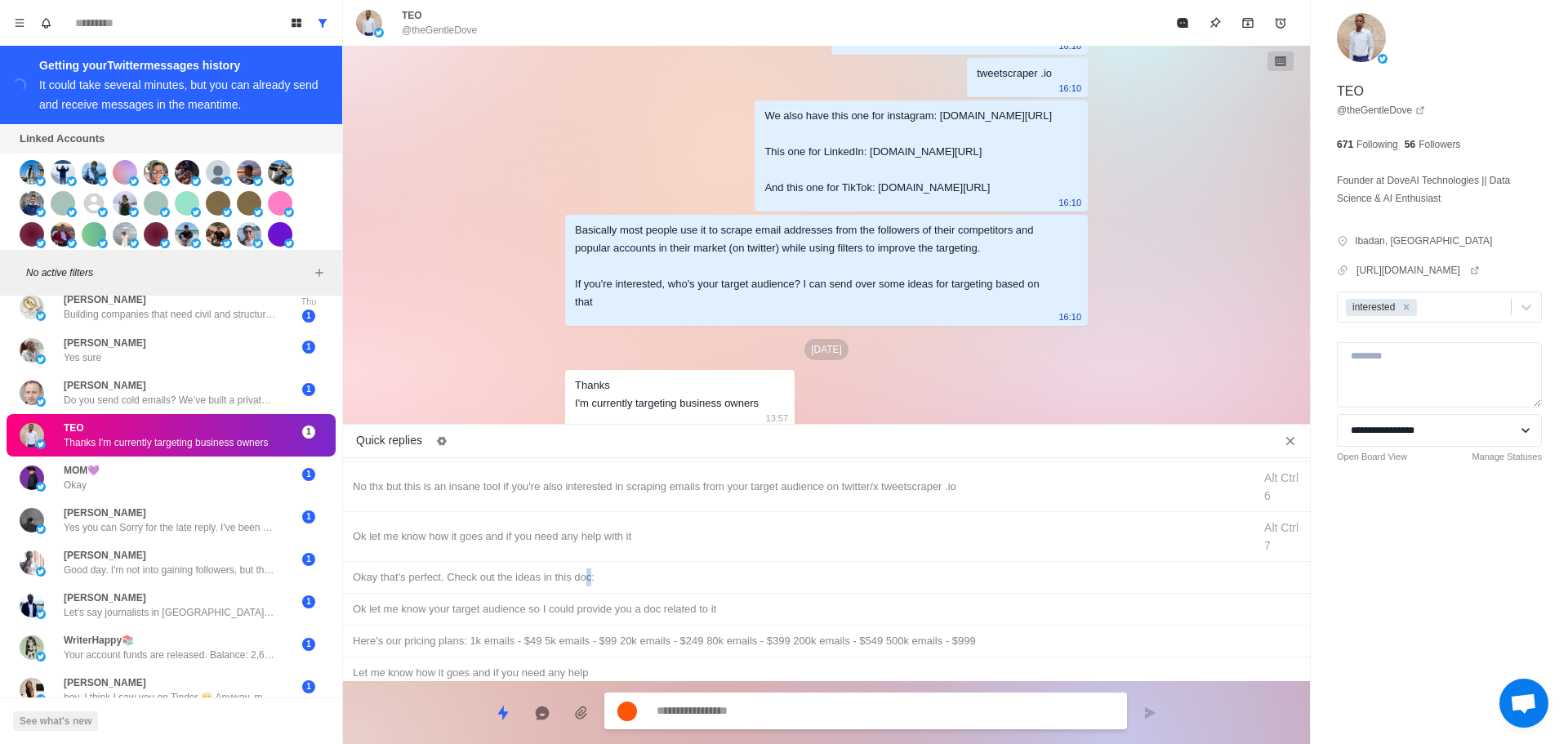
drag, startPoint x: 588, startPoint y: 574, endPoint x: 707, endPoint y: 693, distance: 168.3
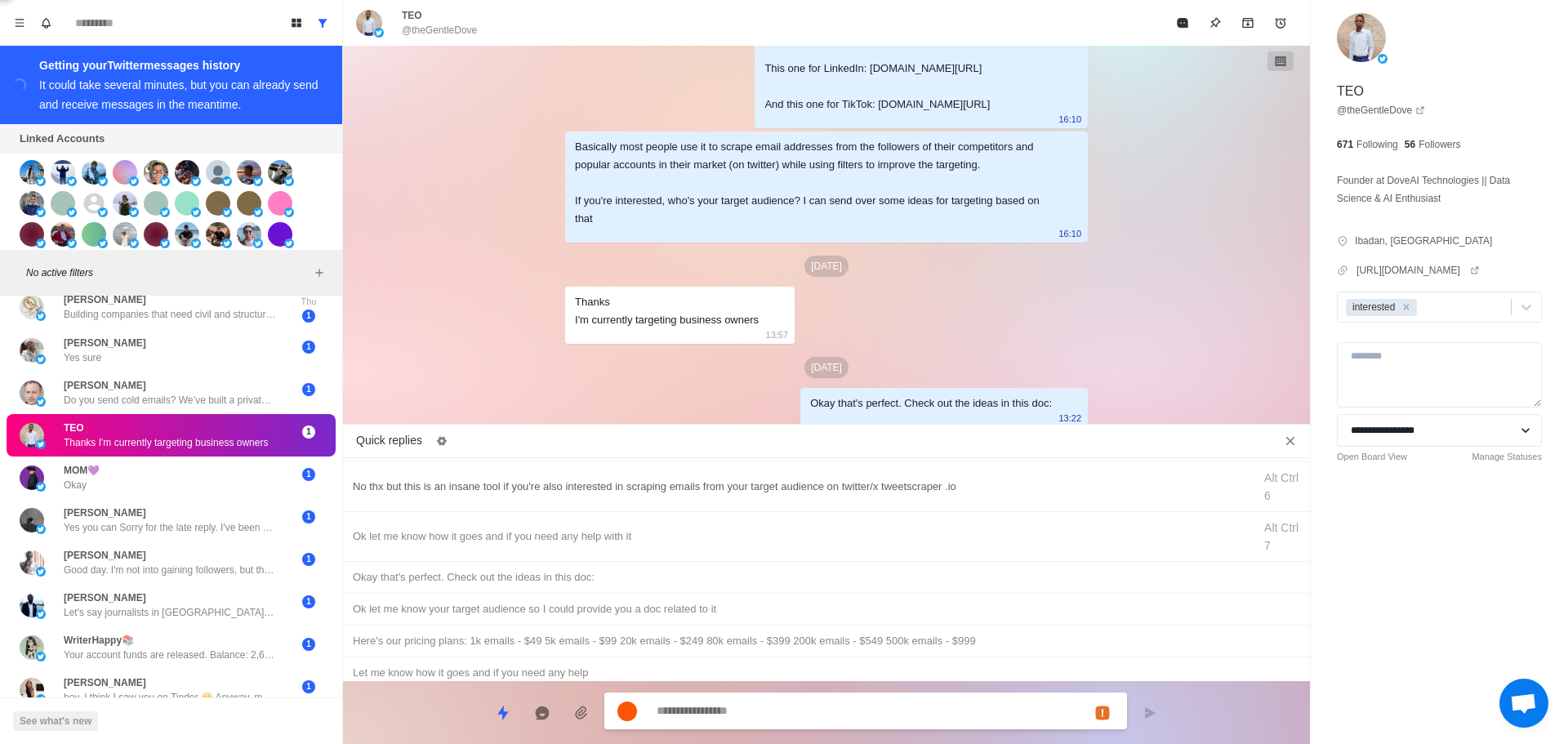
paste textarea "**********"
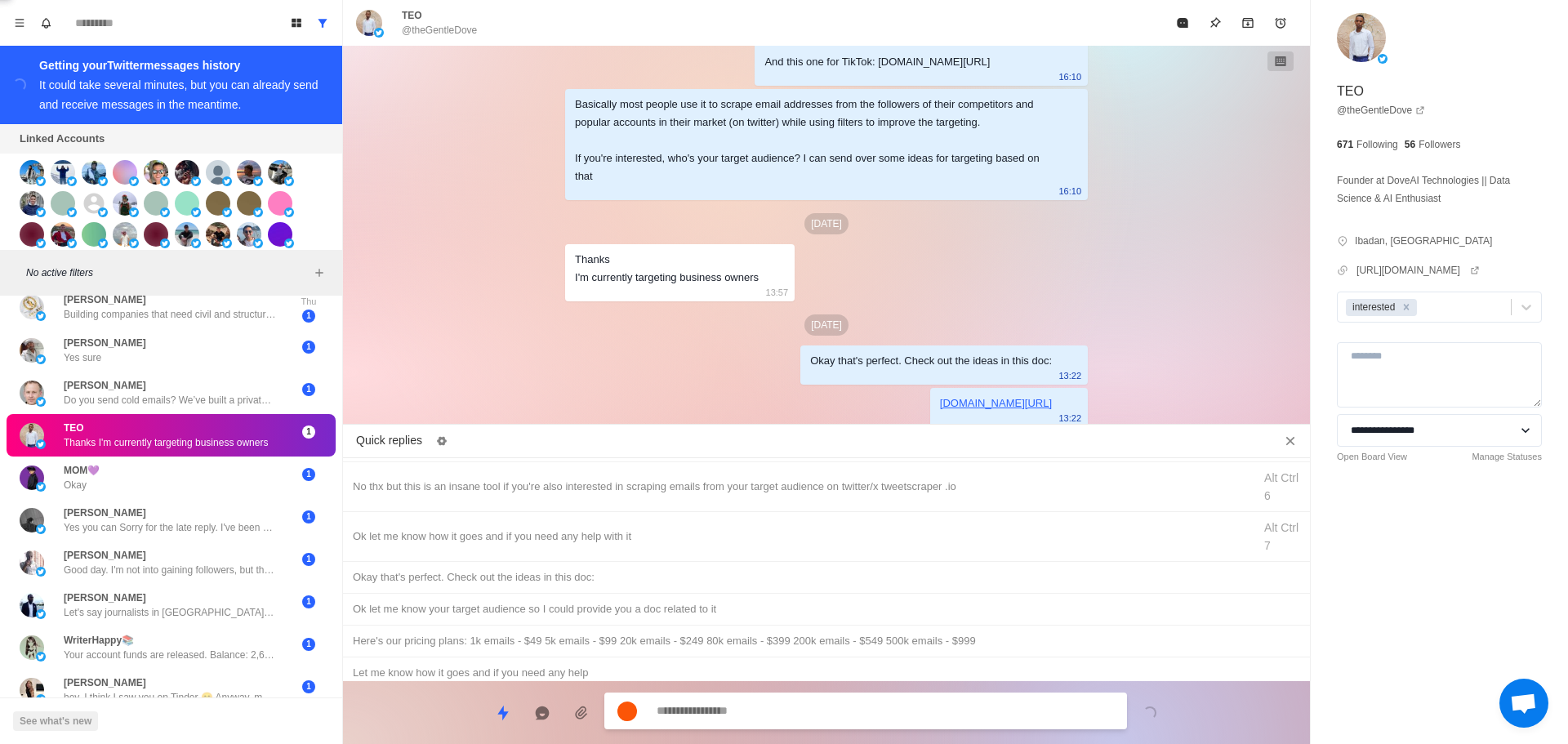
scroll to position [399, 0]
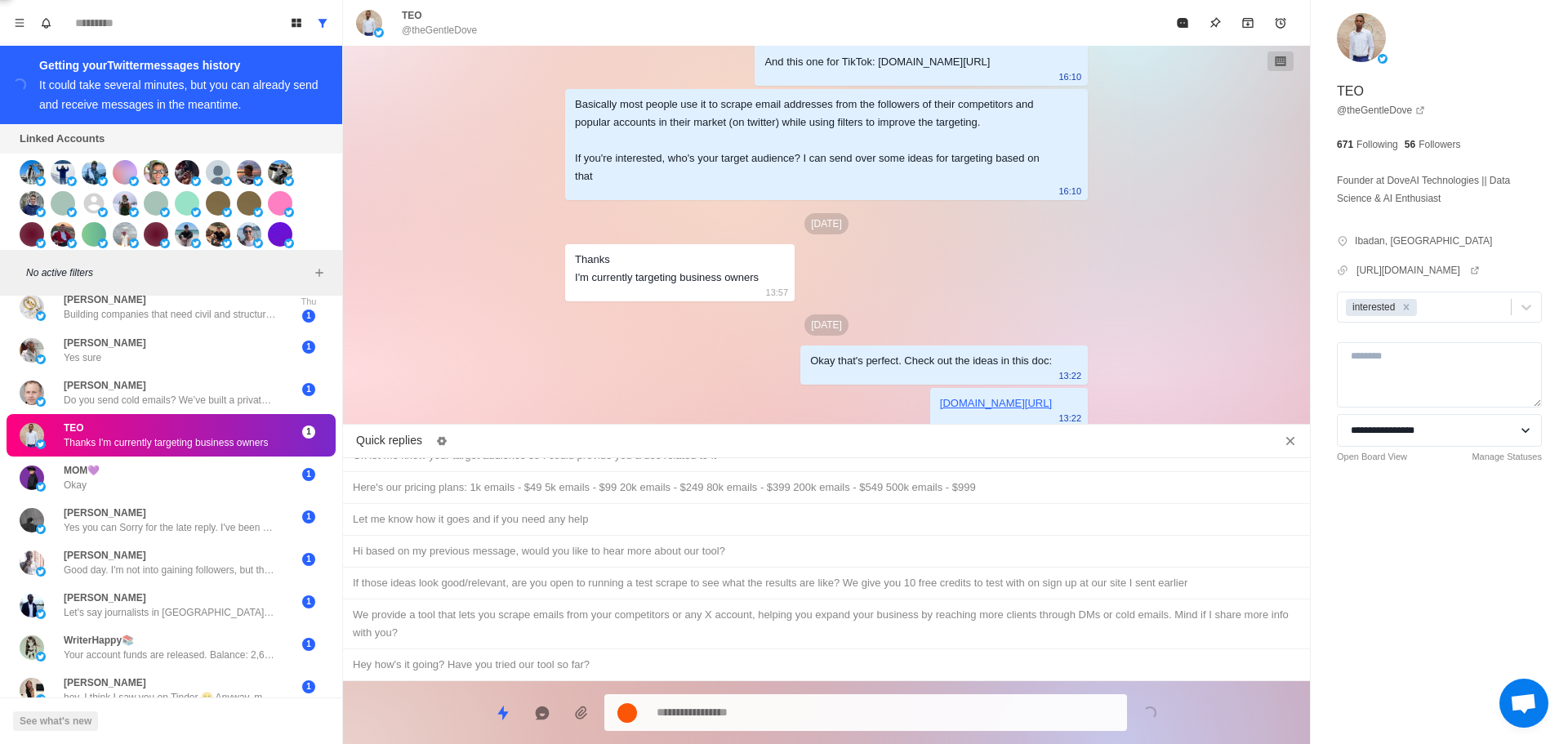
drag, startPoint x: 693, startPoint y: 581, endPoint x: 800, endPoint y: 717, distance: 173.0
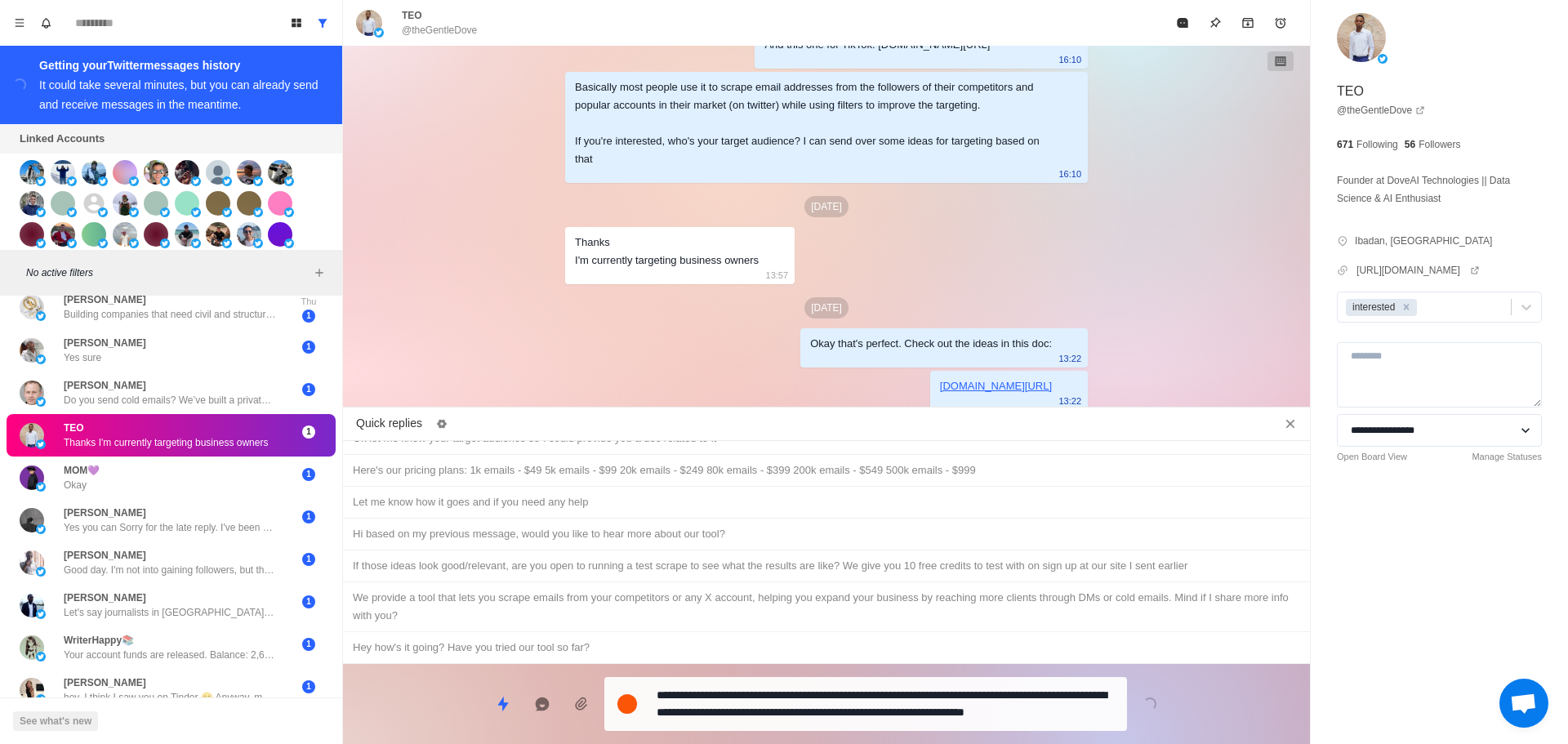
drag, startPoint x: 802, startPoint y: 719, endPoint x: 1091, endPoint y: 325, distance: 488.6
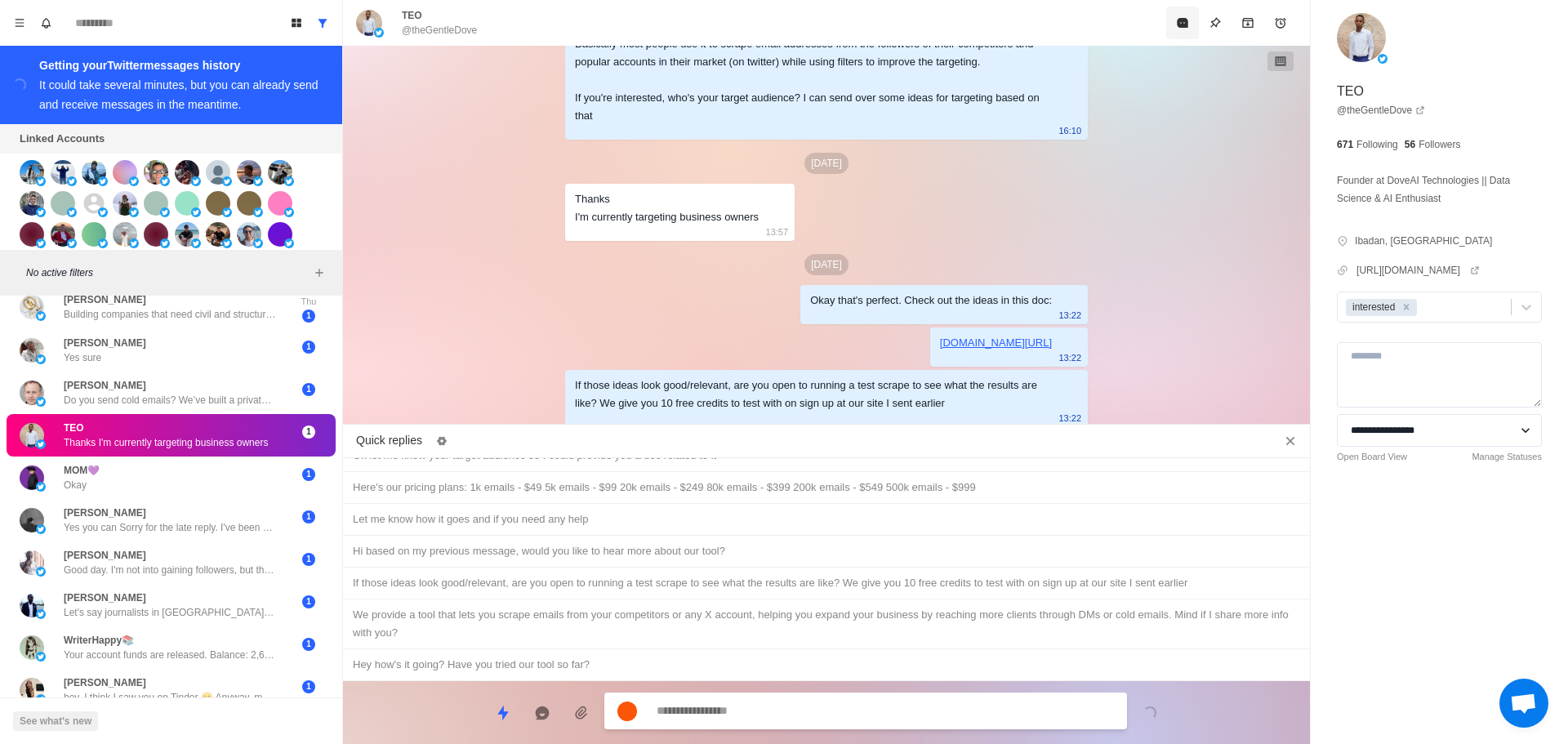
drag, startPoint x: 1185, startPoint y: 28, endPoint x: 1067, endPoint y: 460, distance: 447.8
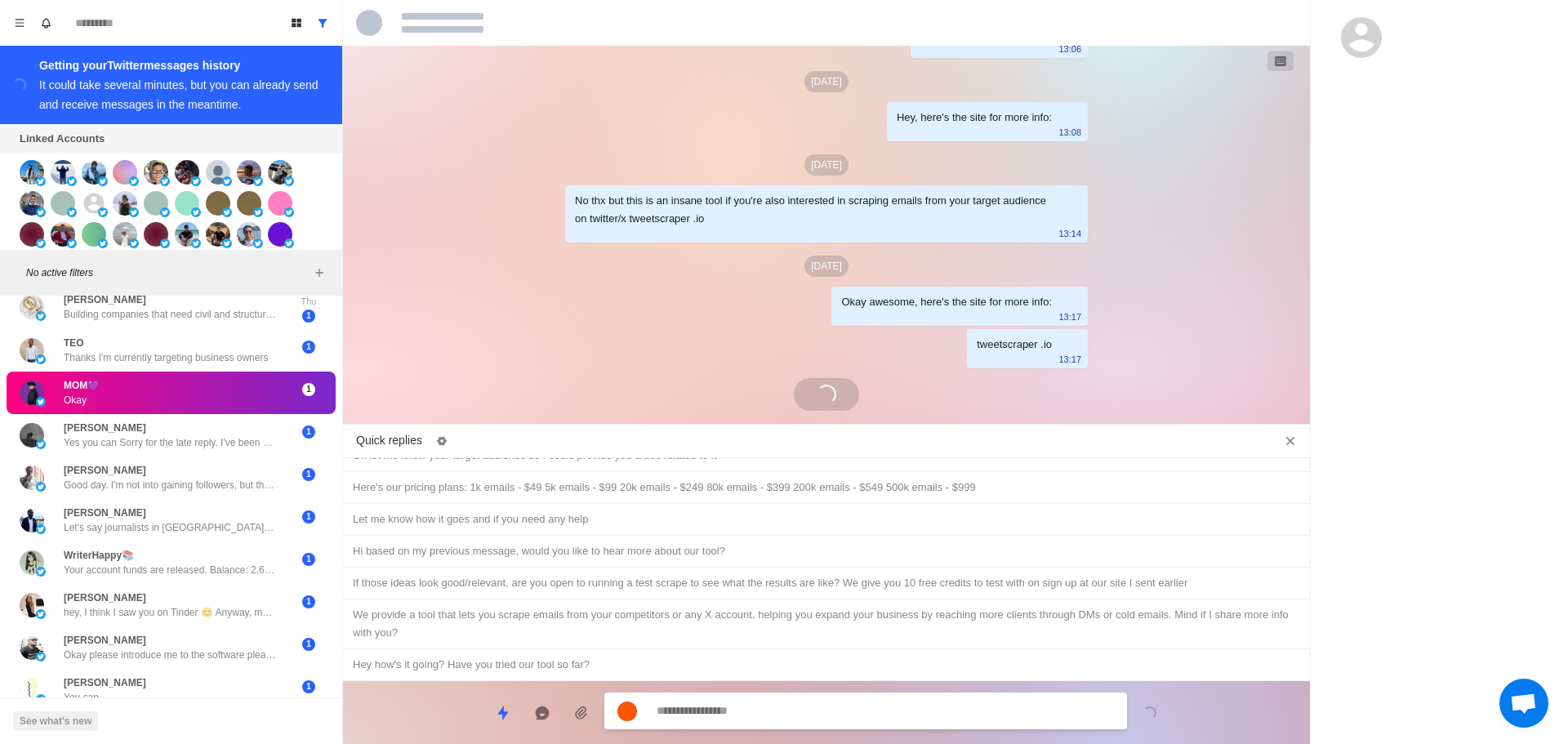
scroll to position [2443, 0]
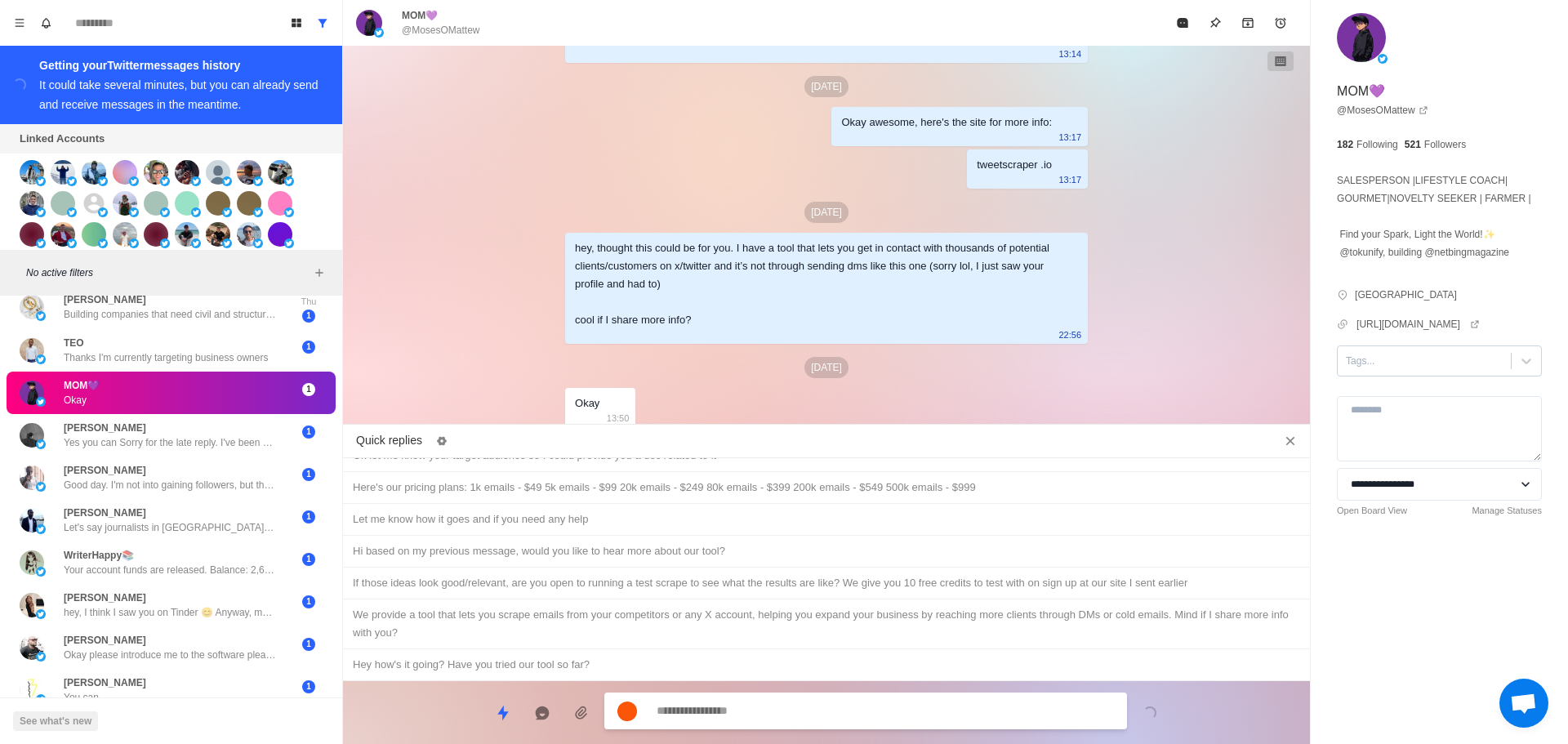
drag, startPoint x: 1401, startPoint y: 347, endPoint x: 1407, endPoint y: 372, distance: 25.7
drag, startPoint x: 1408, startPoint y: 361, endPoint x: 1404, endPoint y: 414, distance: 53.2
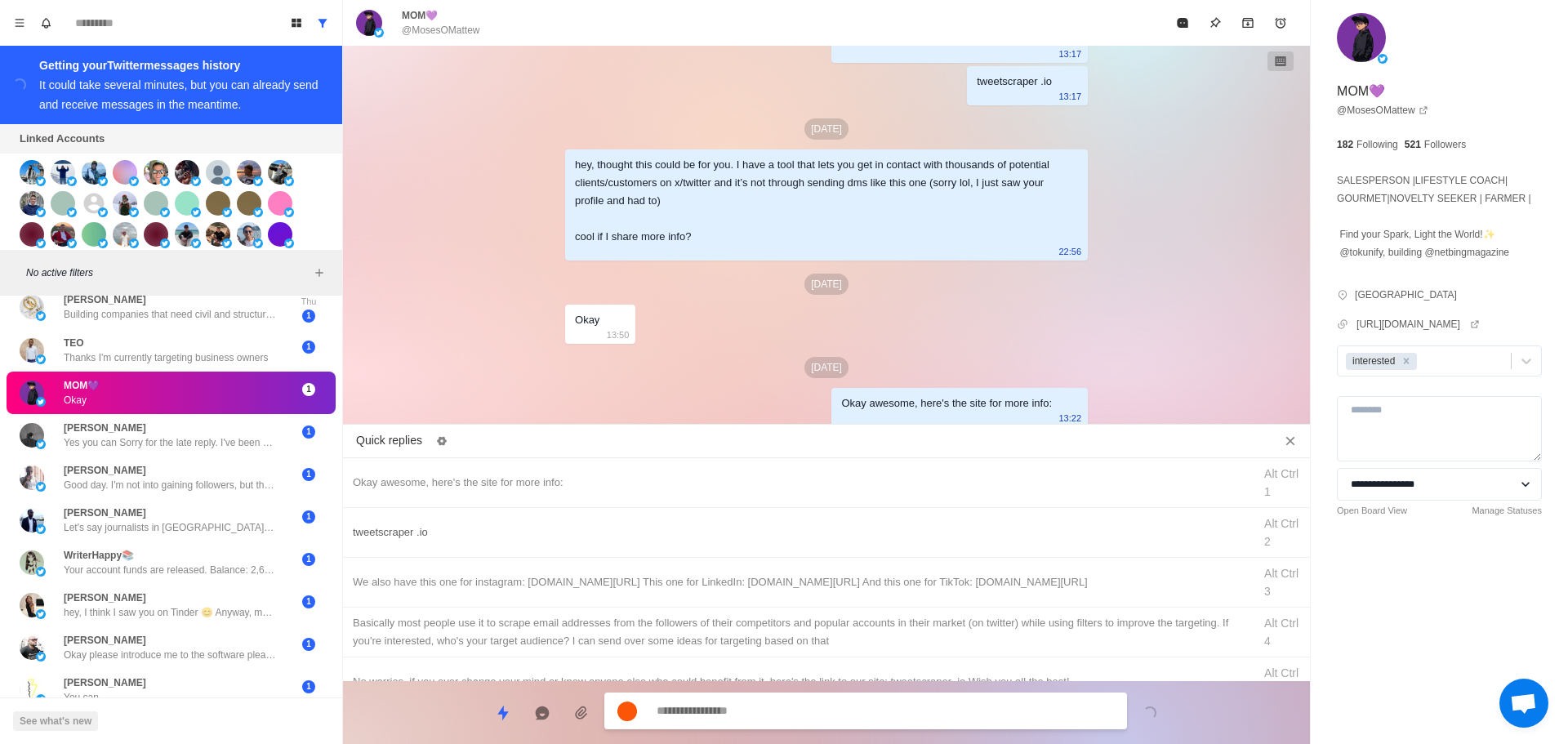
drag, startPoint x: 828, startPoint y: 543, endPoint x: 812, endPoint y: 669, distance: 127.0
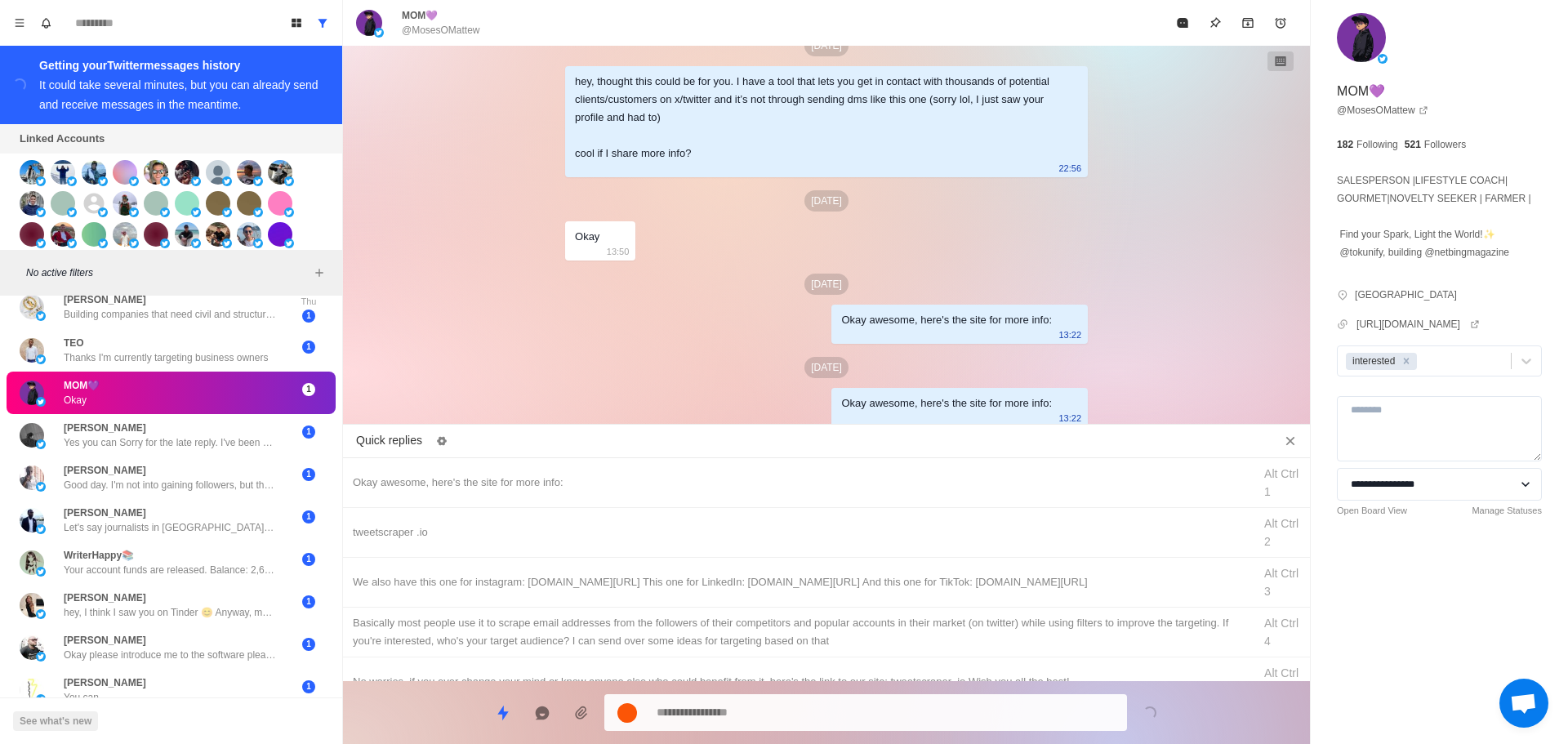
drag, startPoint x: 882, startPoint y: 584, endPoint x: 862, endPoint y: 651, distance: 69.9
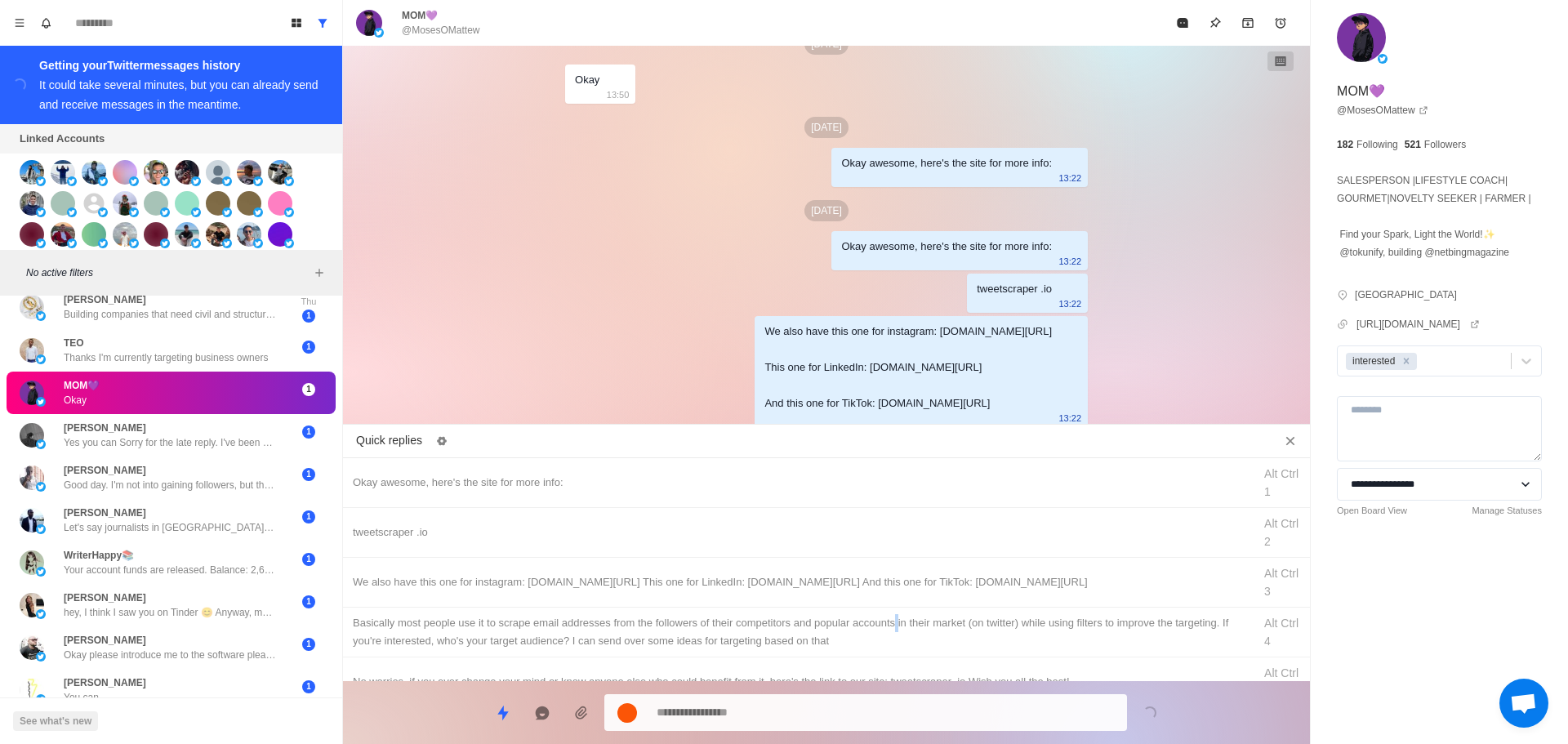
drag, startPoint x: 895, startPoint y: 626, endPoint x: 874, endPoint y: 696, distance: 73.1
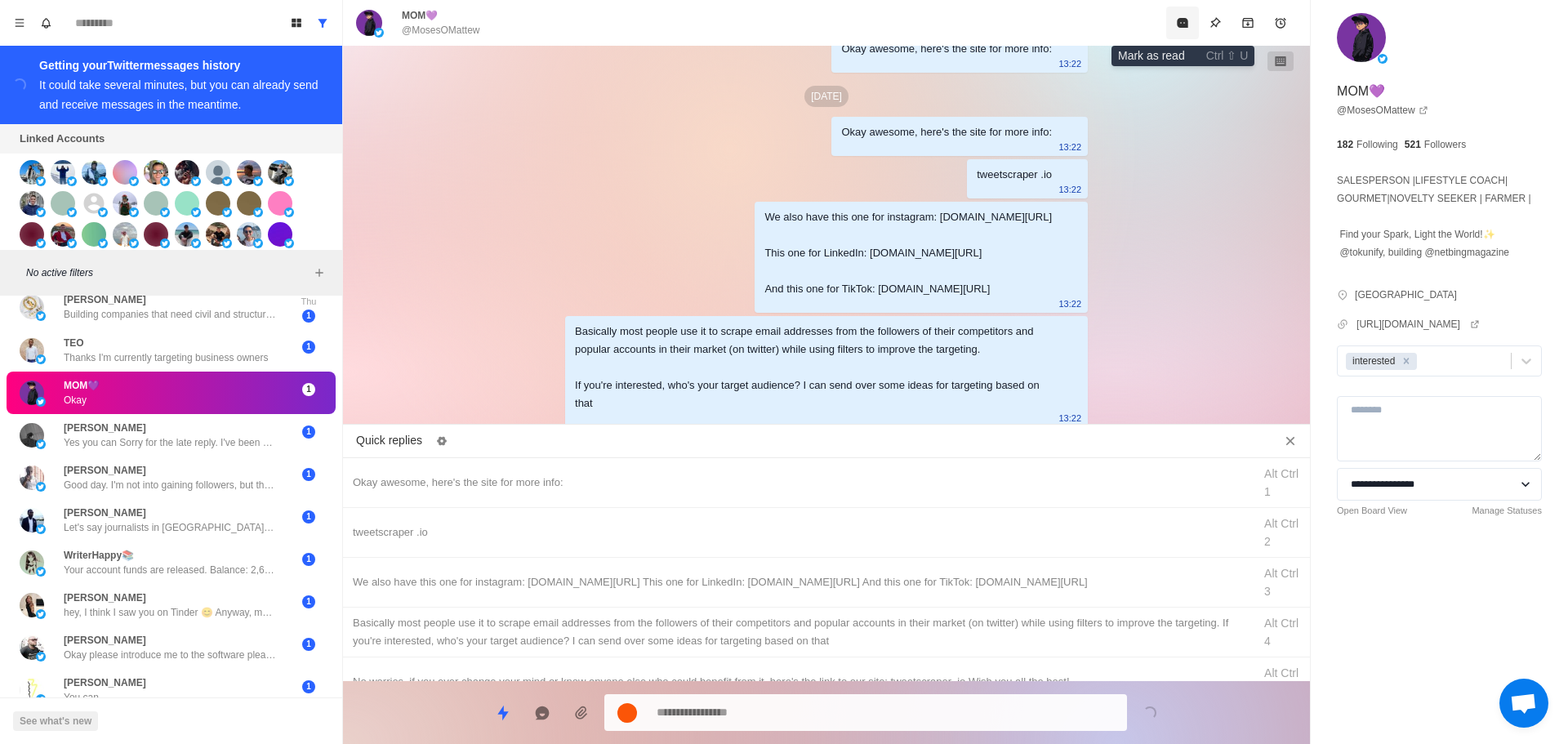
drag, startPoint x: 1191, startPoint y: 21, endPoint x: 1052, endPoint y: 221, distance: 243.6
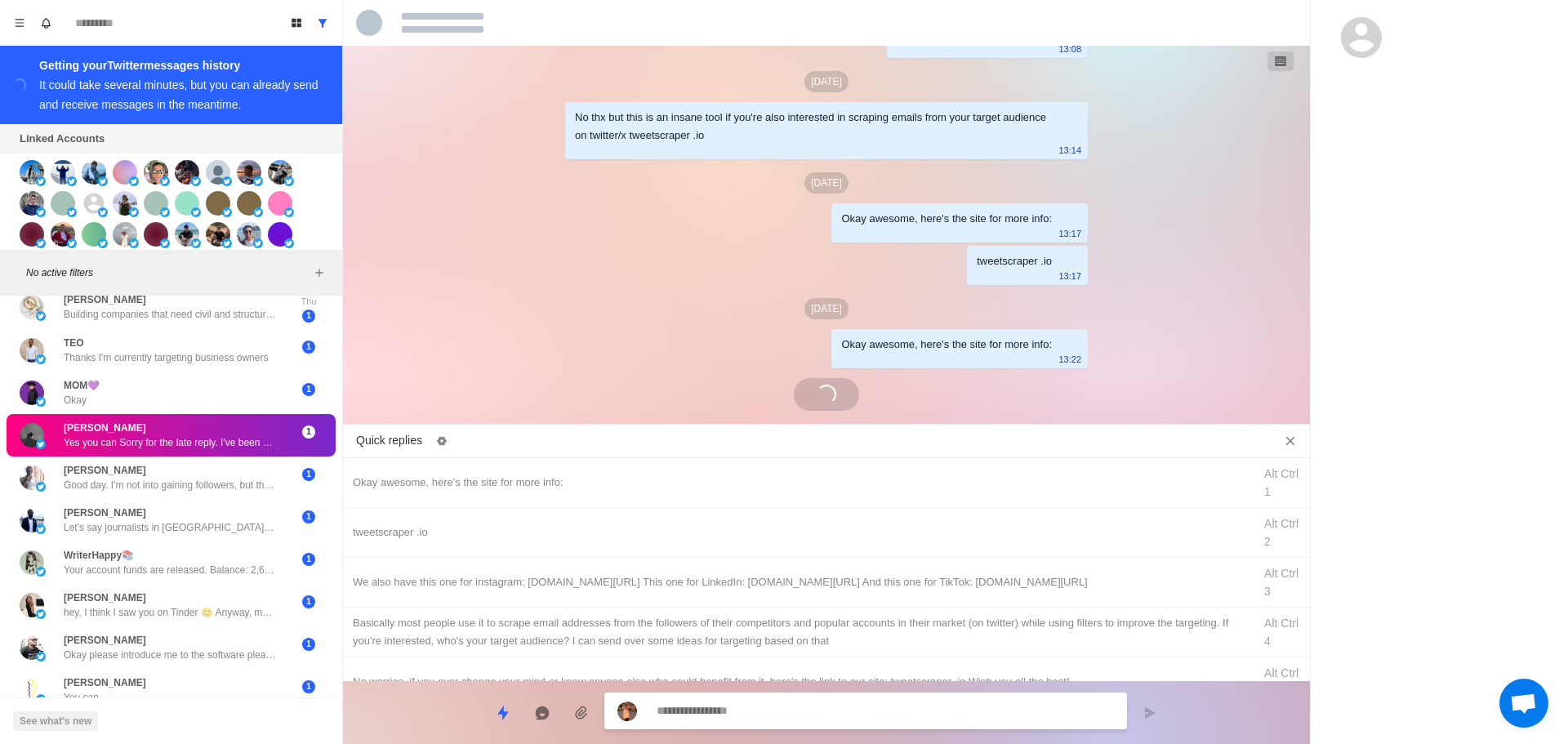
scroll to position [2617, 0]
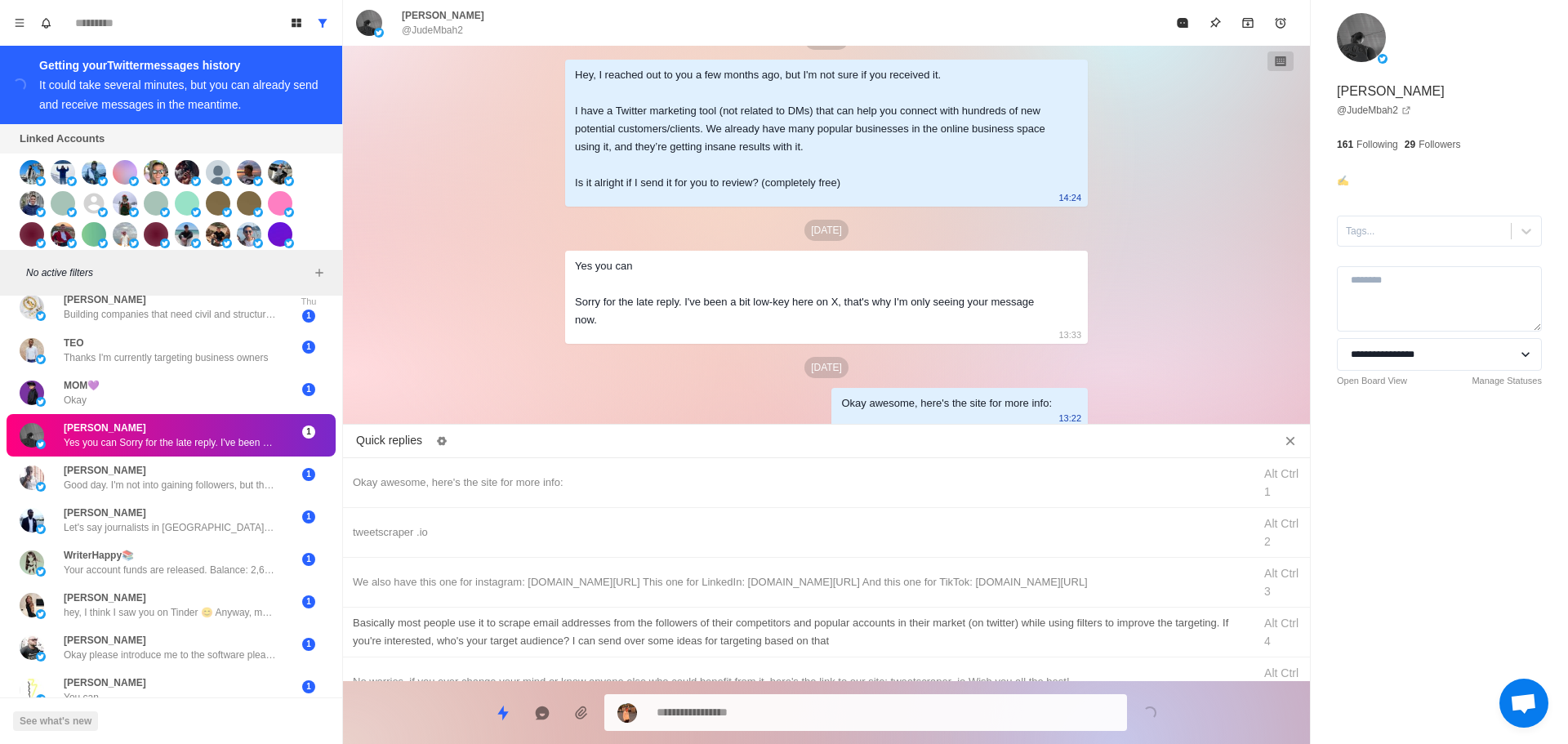
drag, startPoint x: 581, startPoint y: 531, endPoint x: 645, endPoint y: 611, distance: 102.4
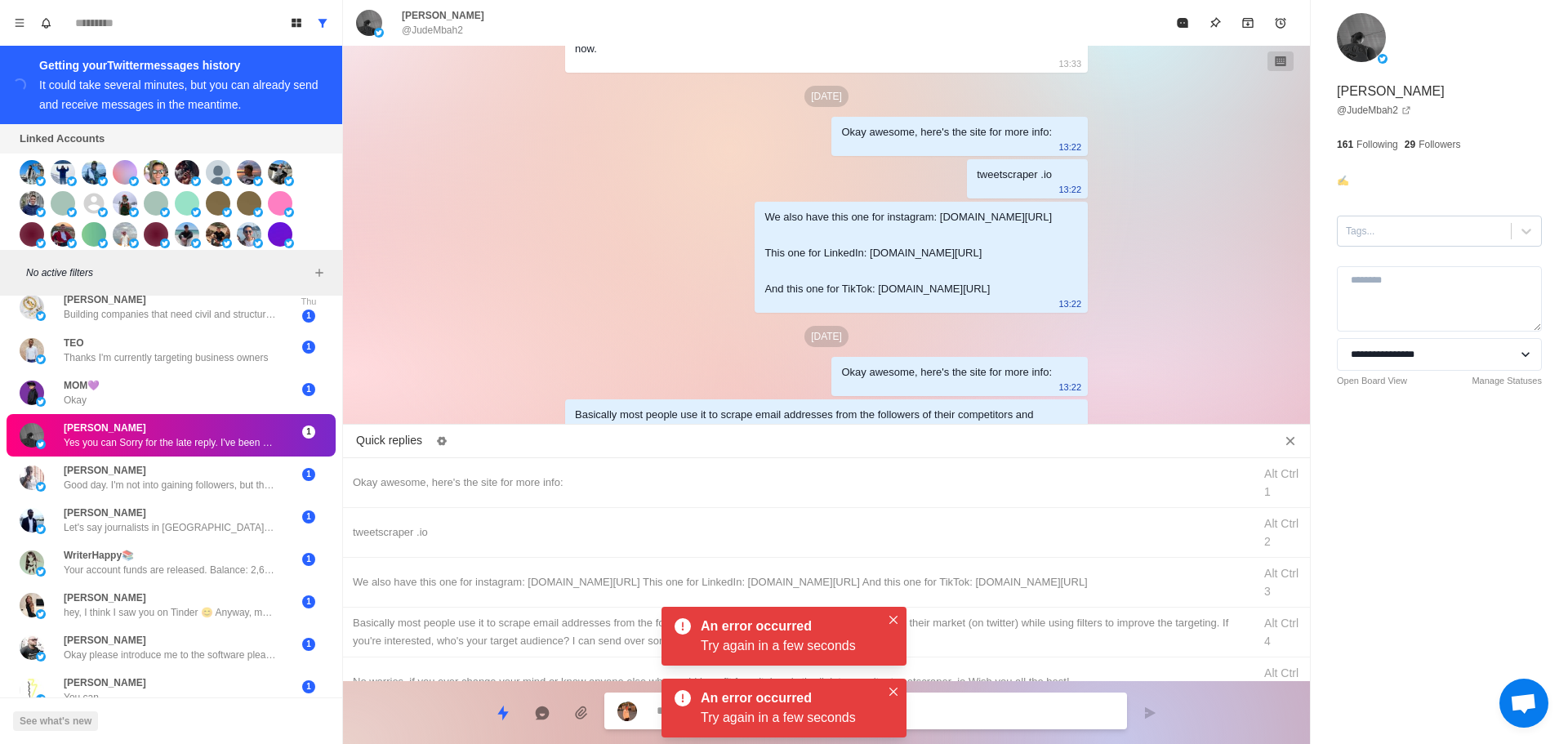
scroll to position [3054, 0]
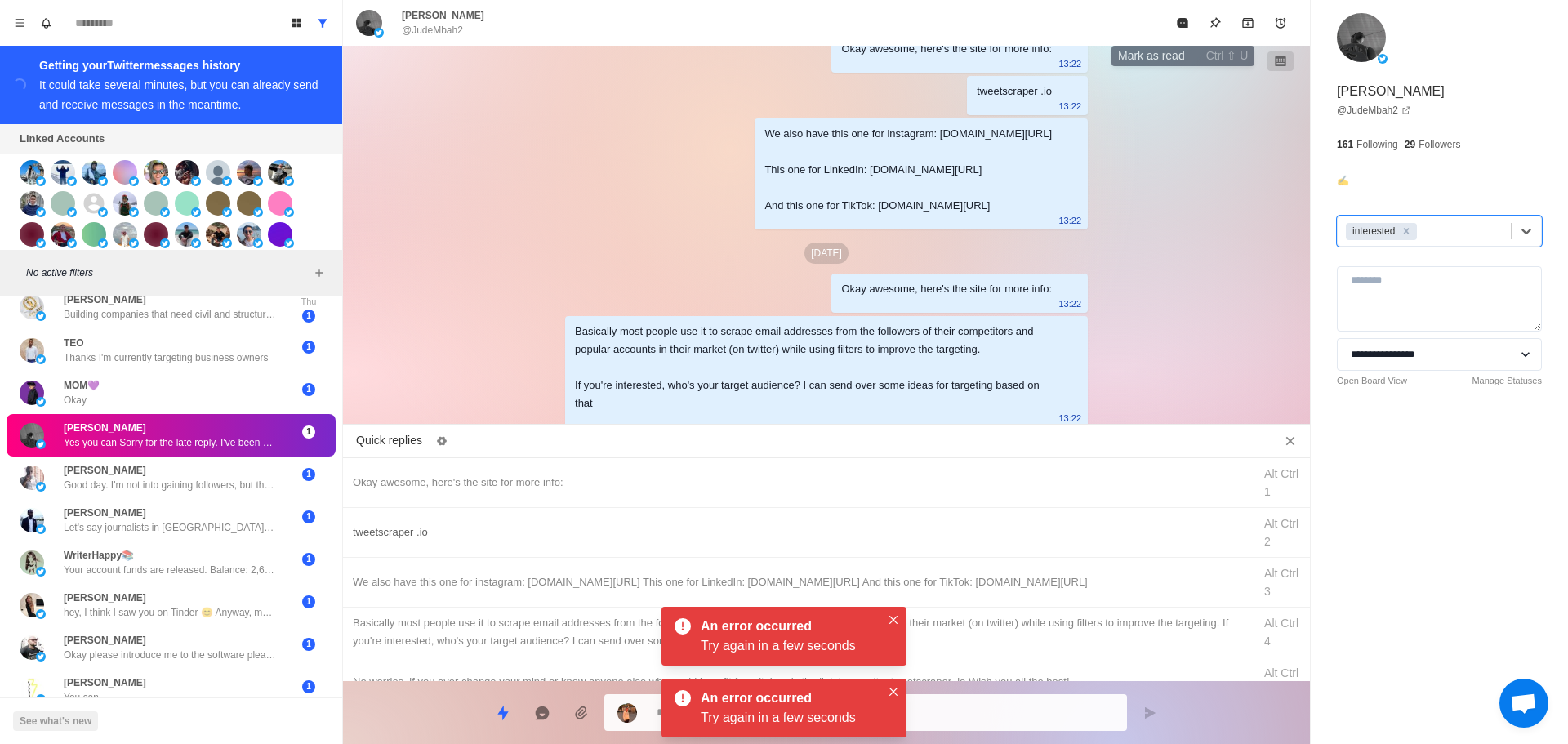
drag, startPoint x: 1185, startPoint y: 19, endPoint x: 879, endPoint y: 521, distance: 587.9
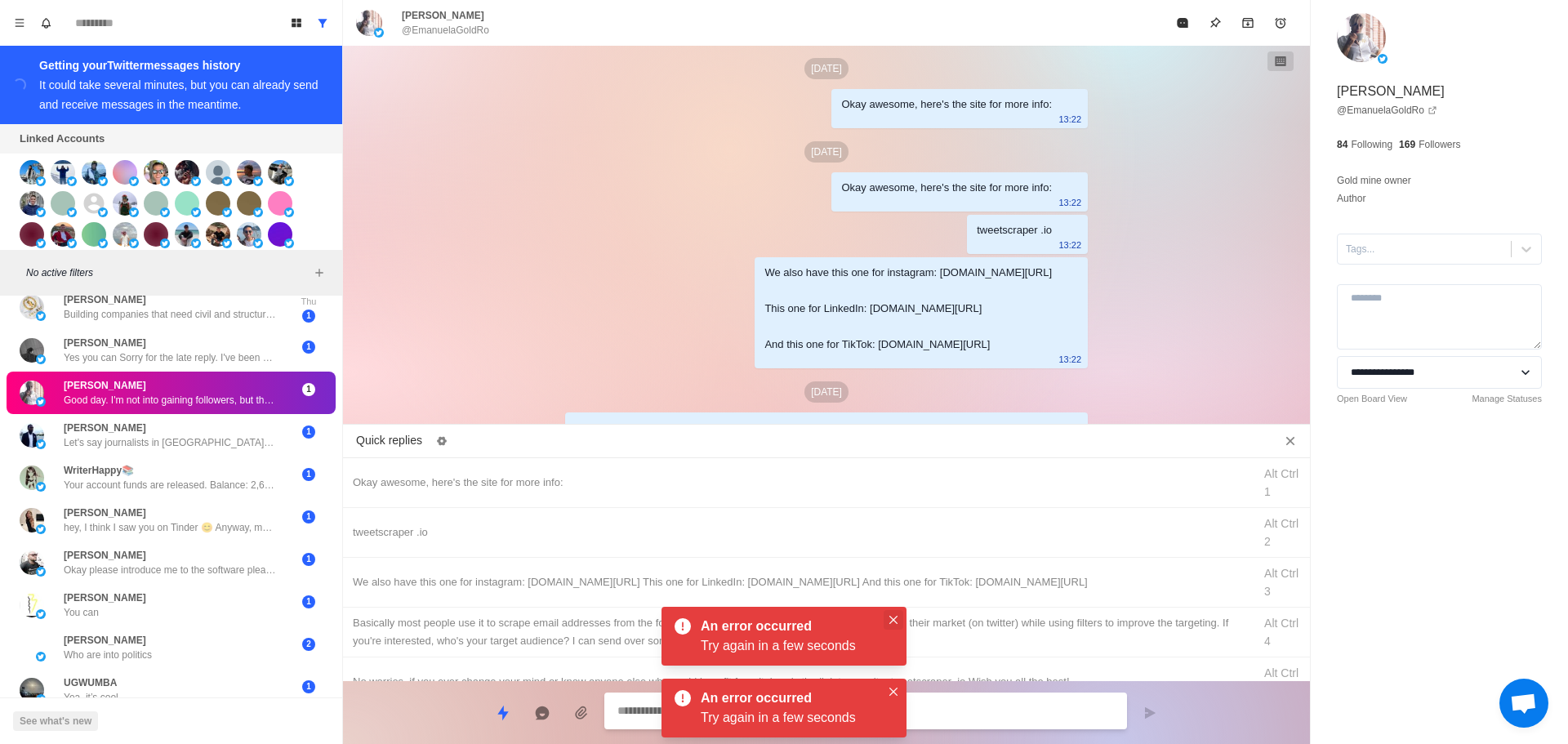
scroll to position [2767, 0]
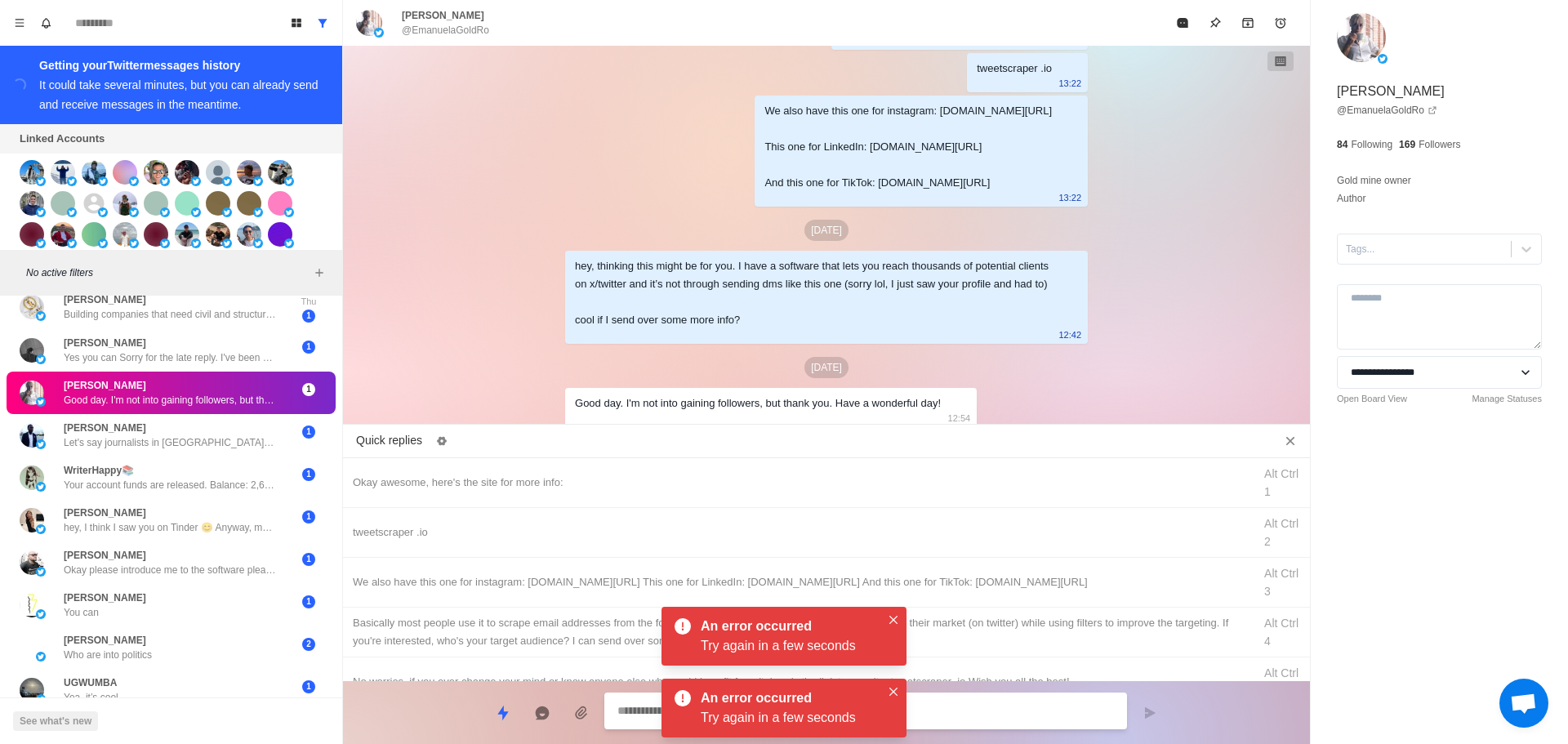
drag, startPoint x: 889, startPoint y: 616, endPoint x: 893, endPoint y: 636, distance: 20.4
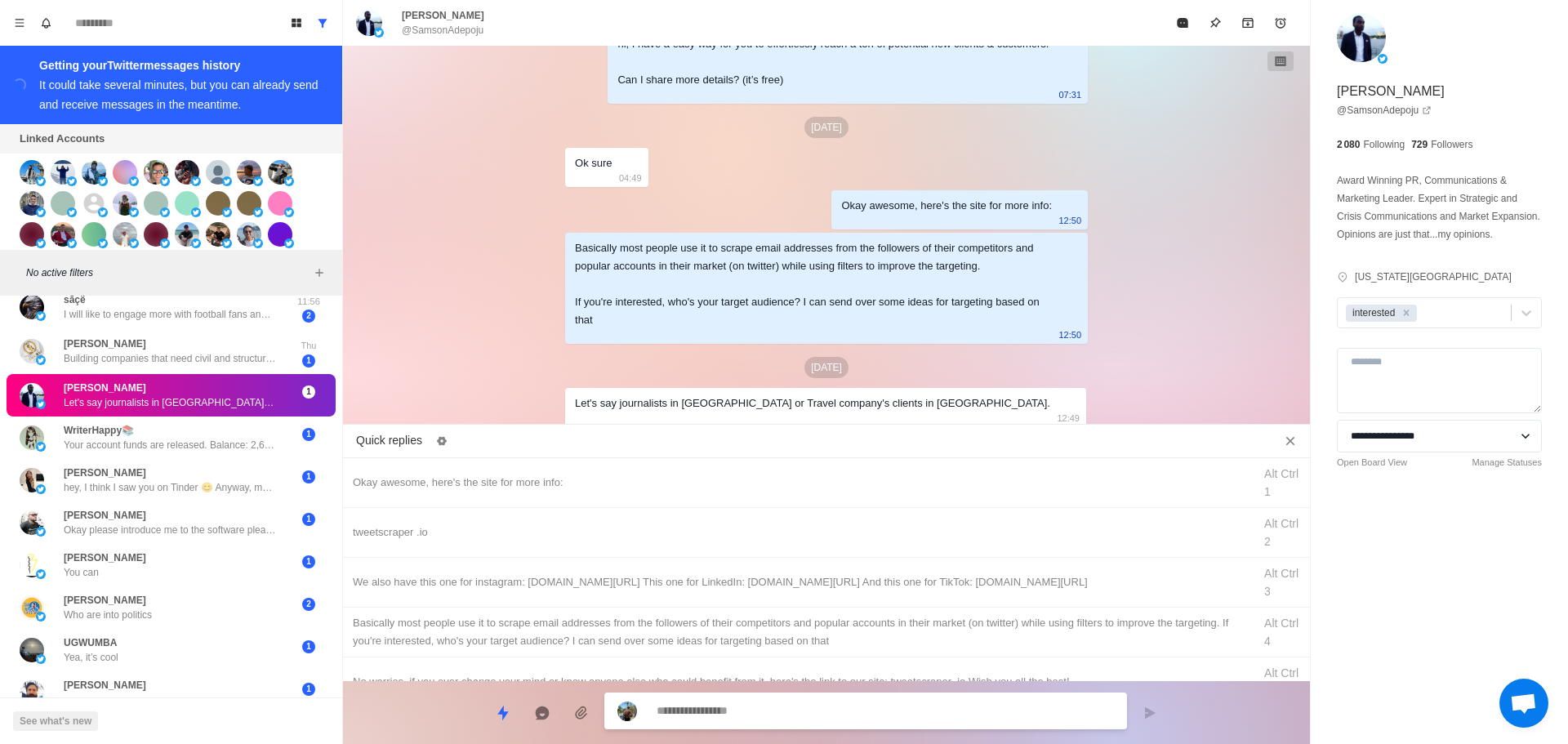
scroll to position [507, 0]
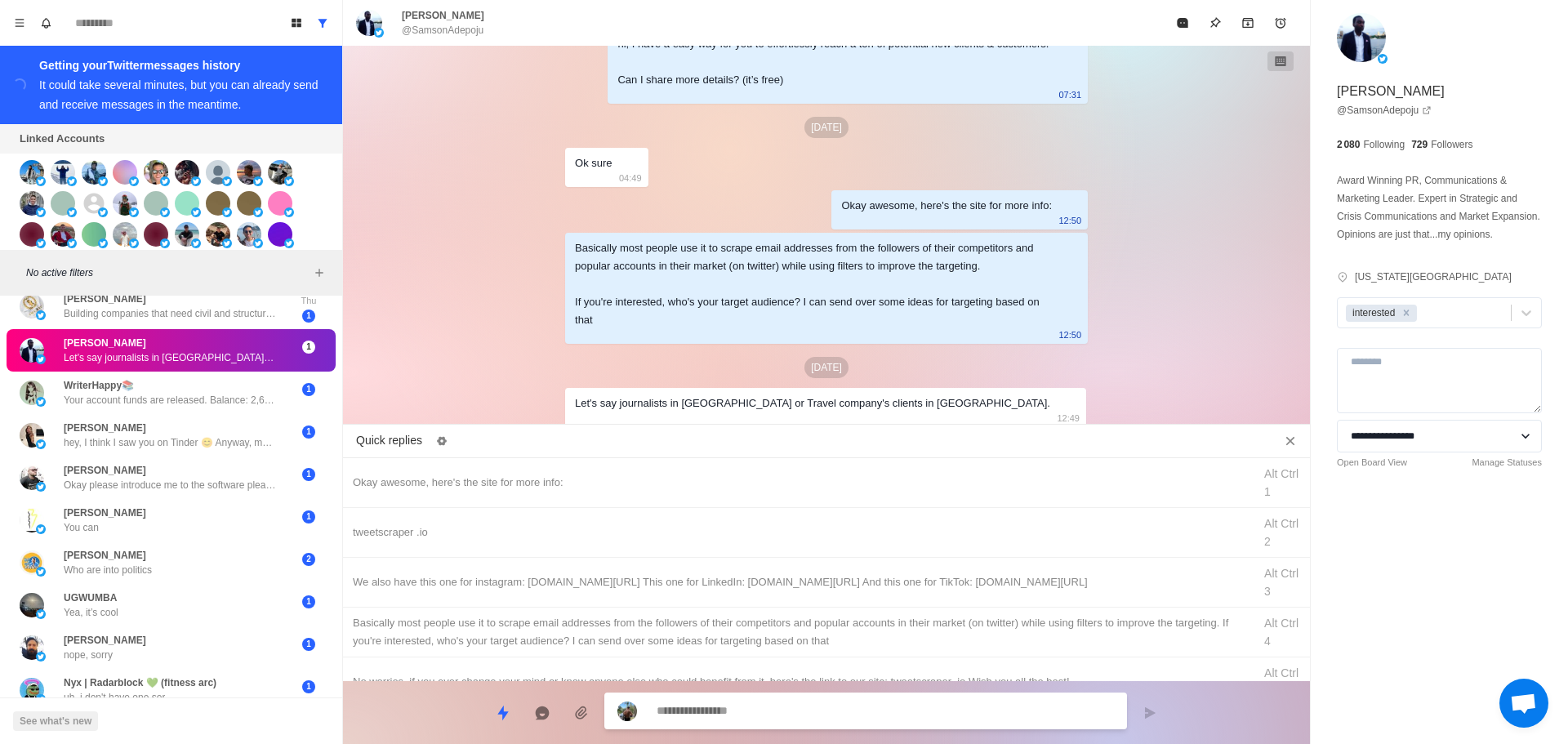
paste textarea "**********"
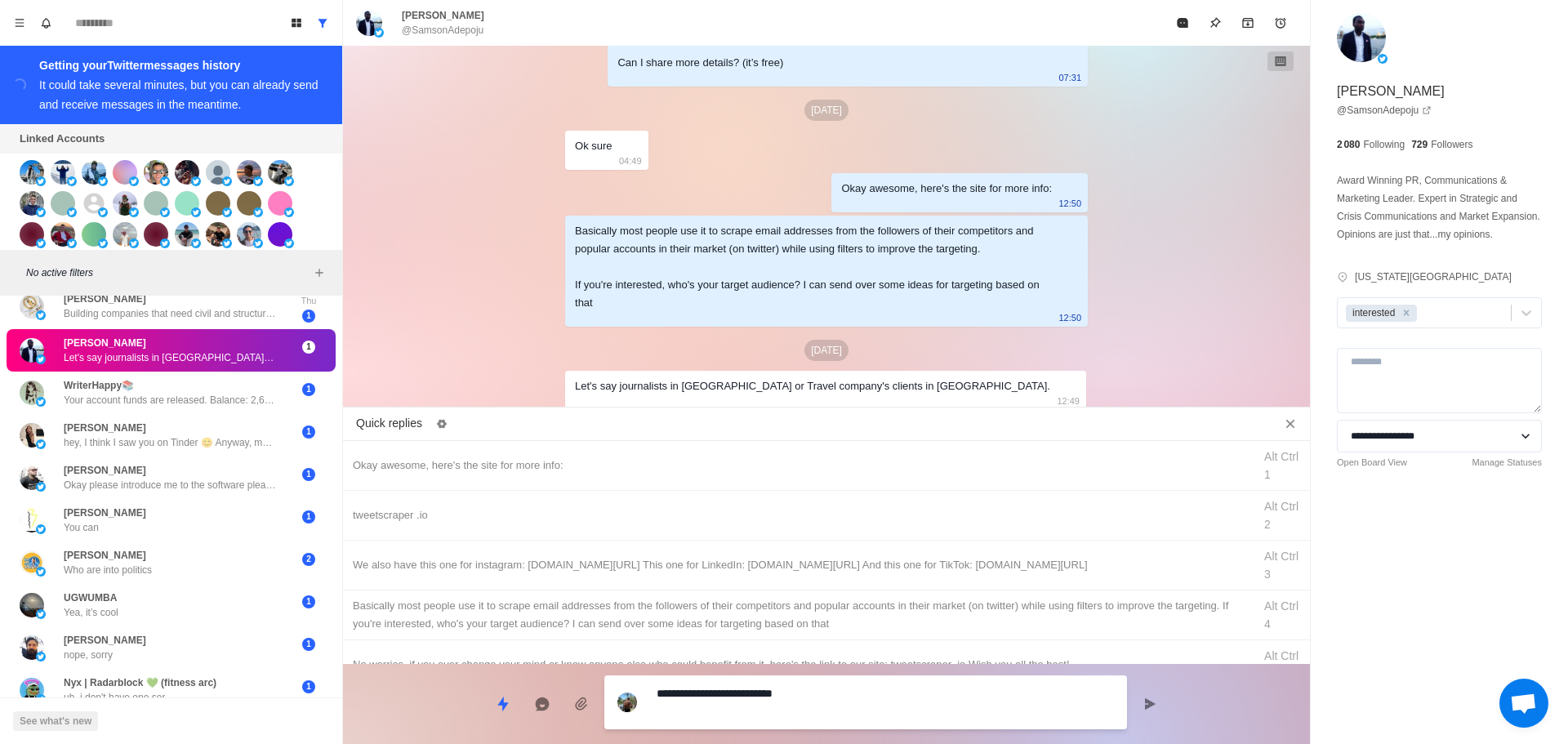
paste textarea "**********"
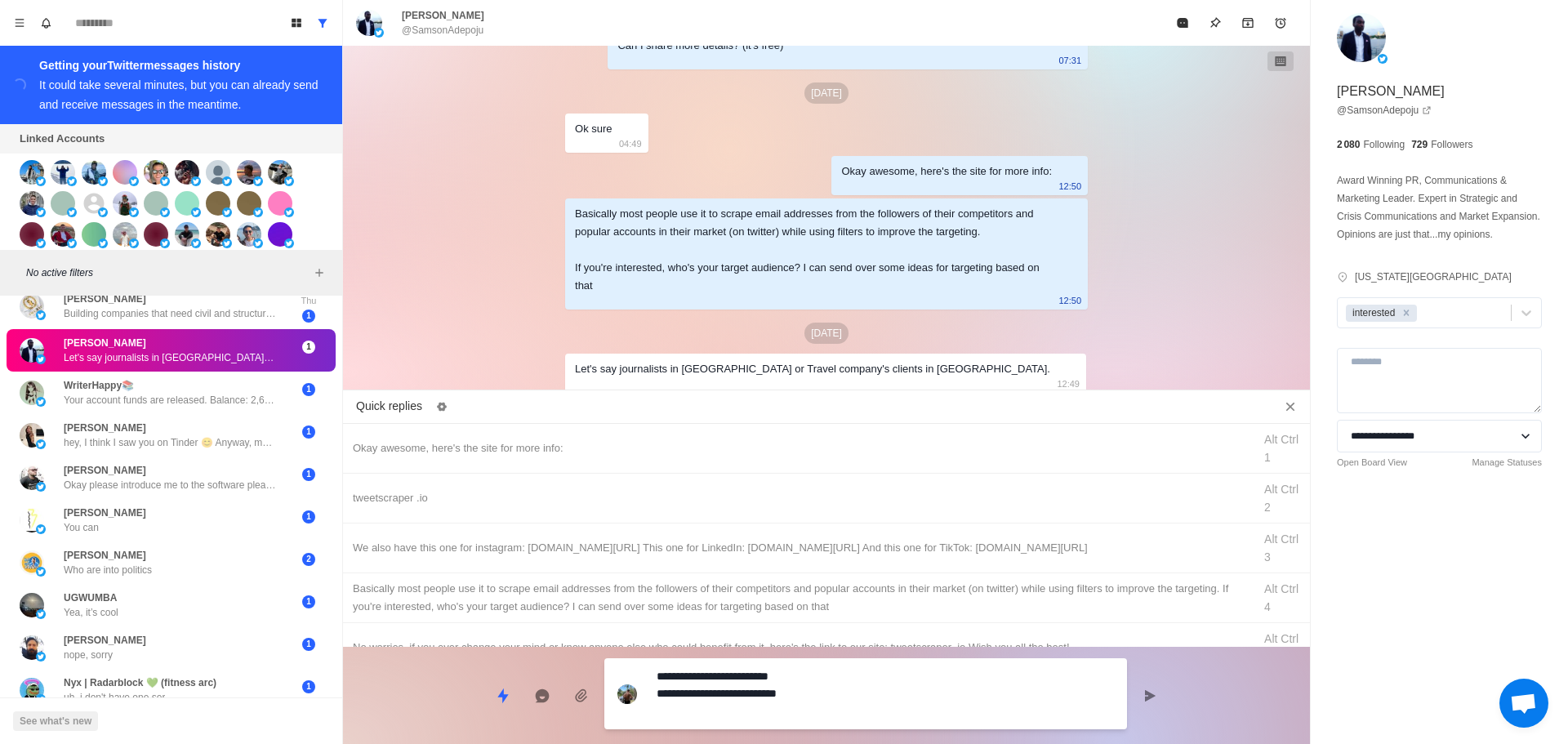
paste textarea "**********"
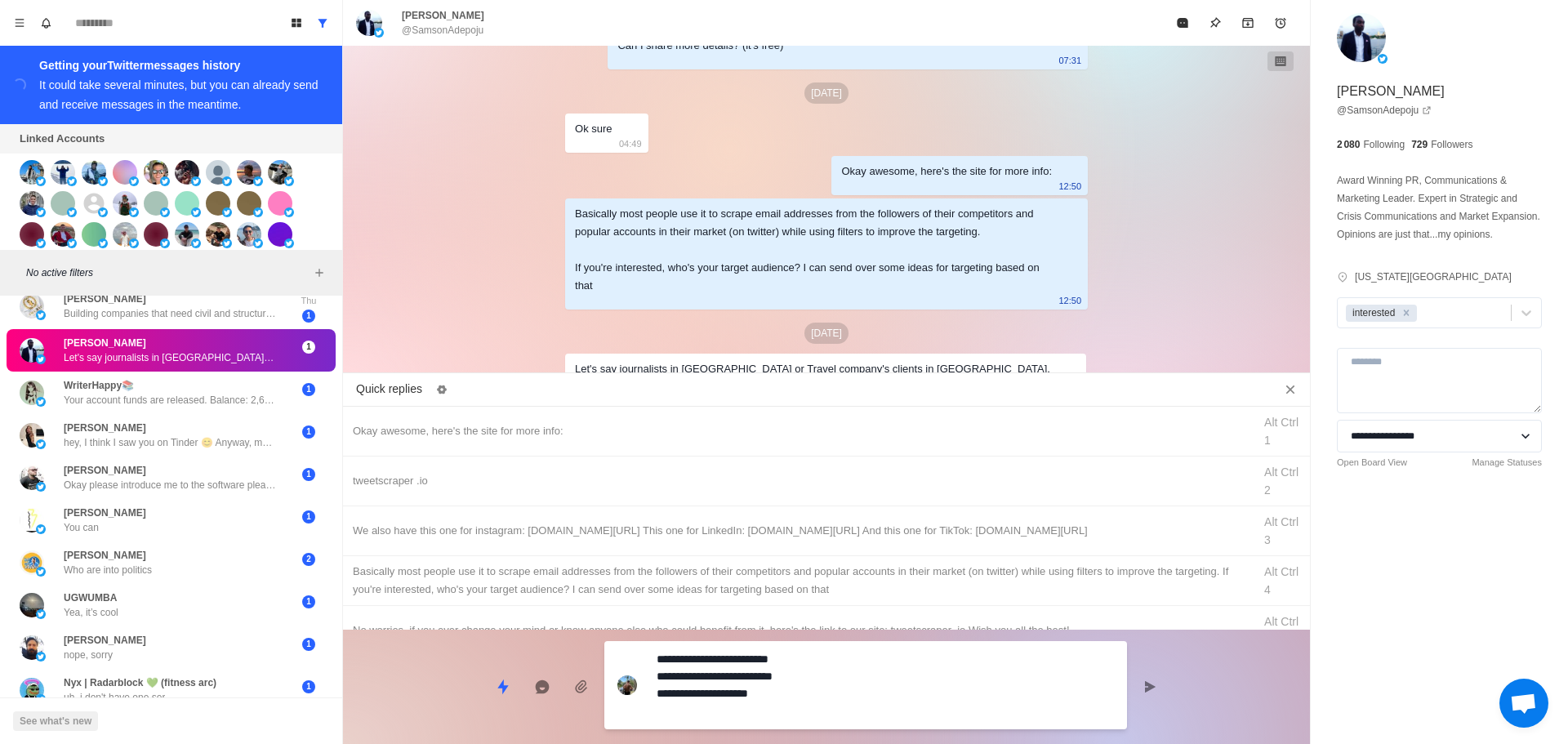
scroll to position [3023, 0]
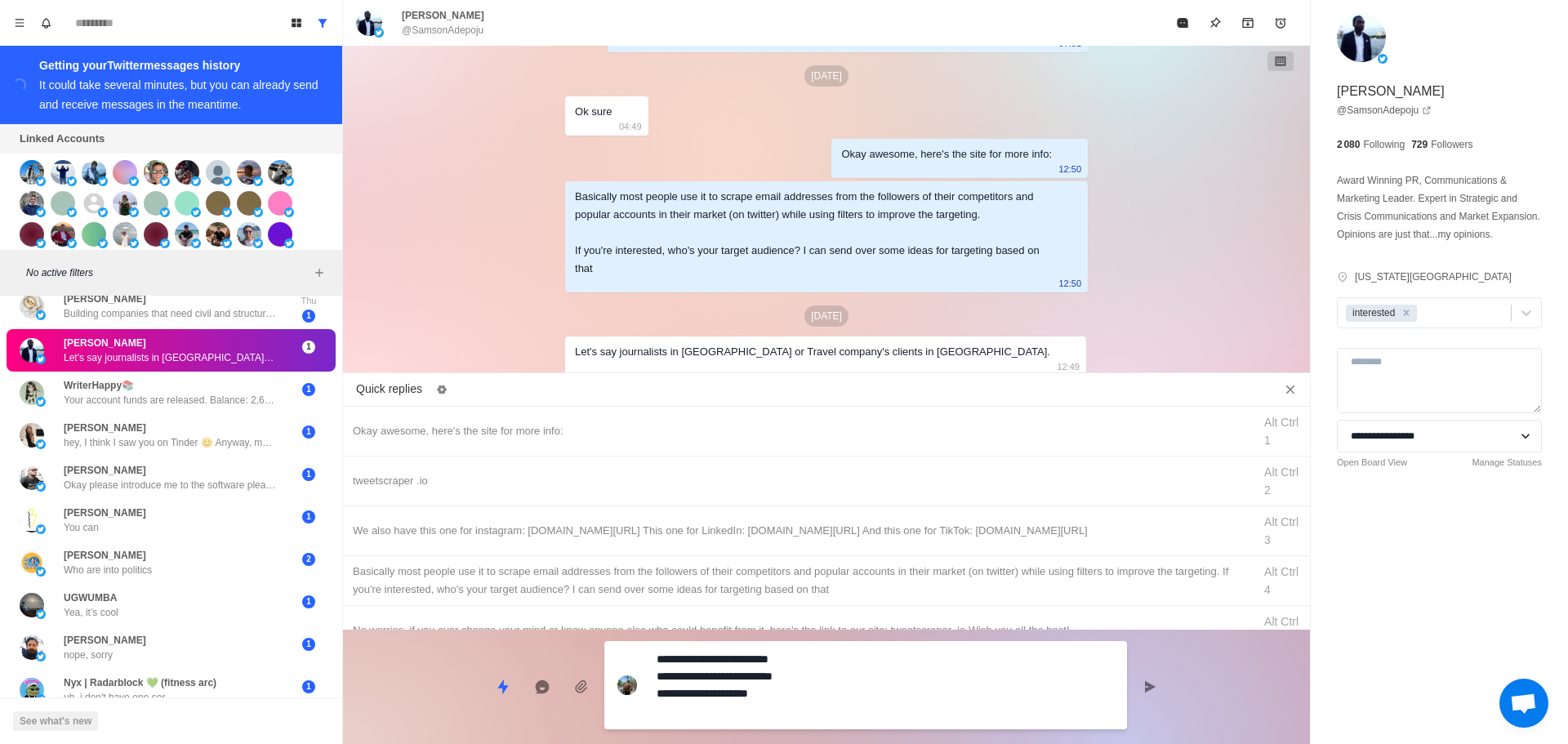
paste textarea "**********"
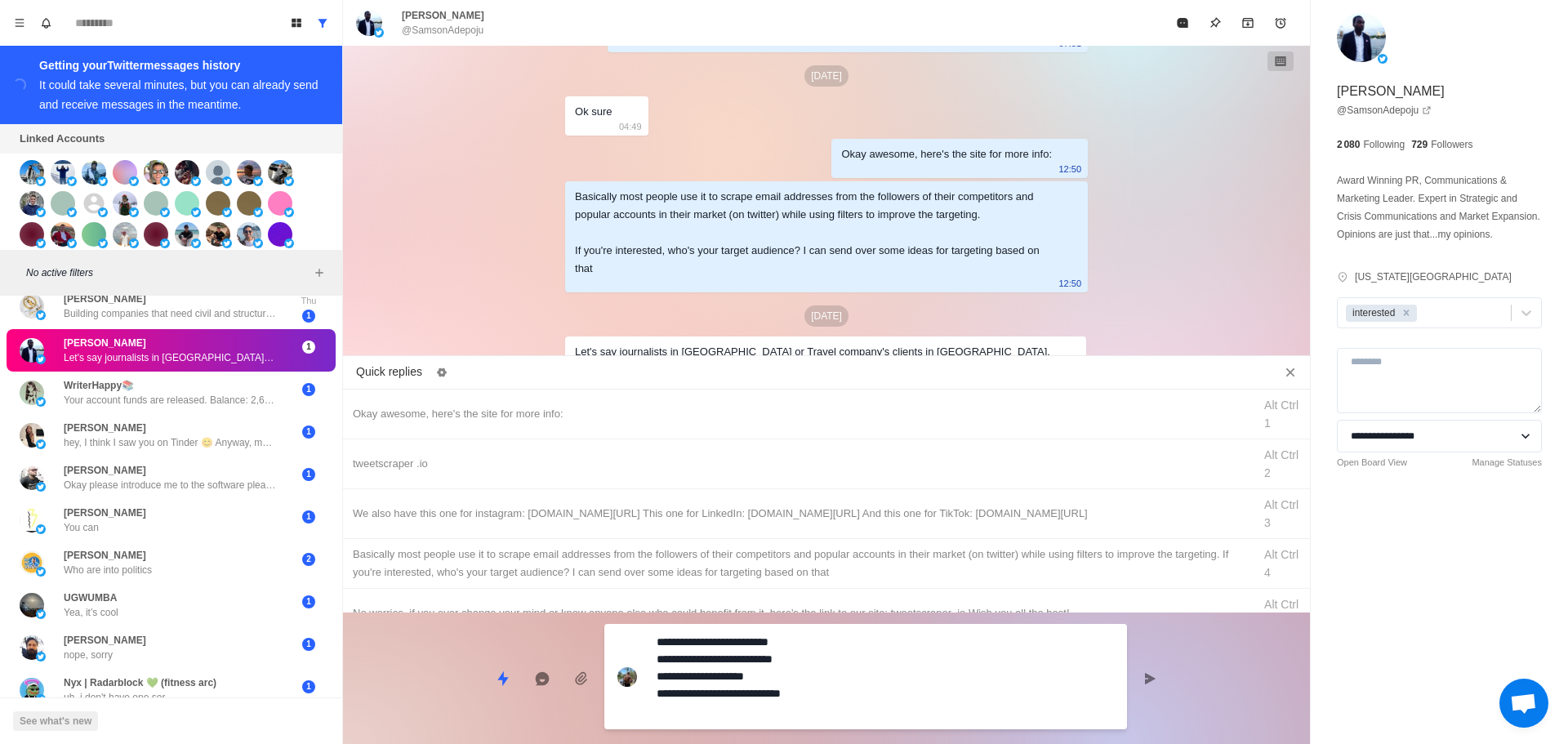
scroll to position [3040, 0]
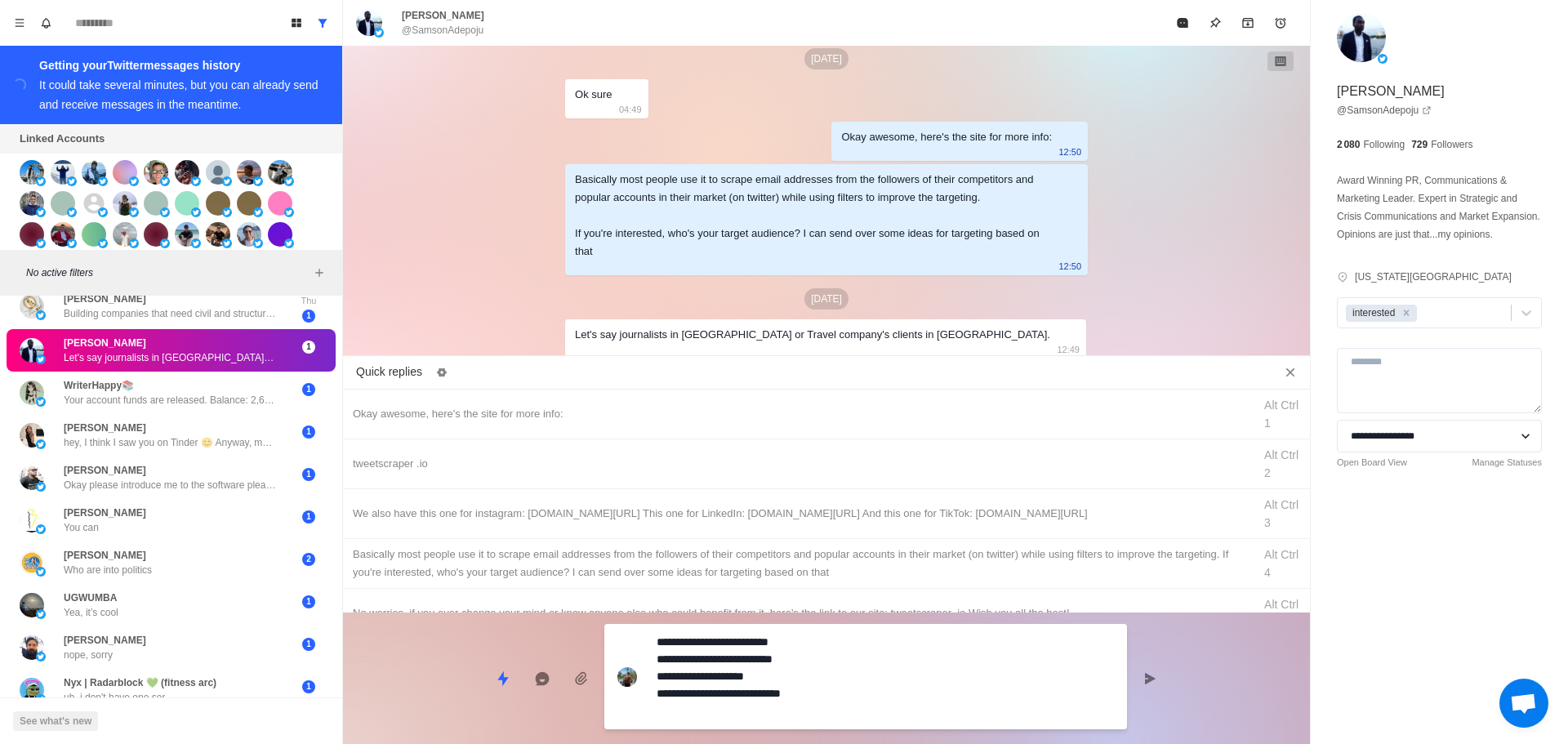
paste textarea "**********"
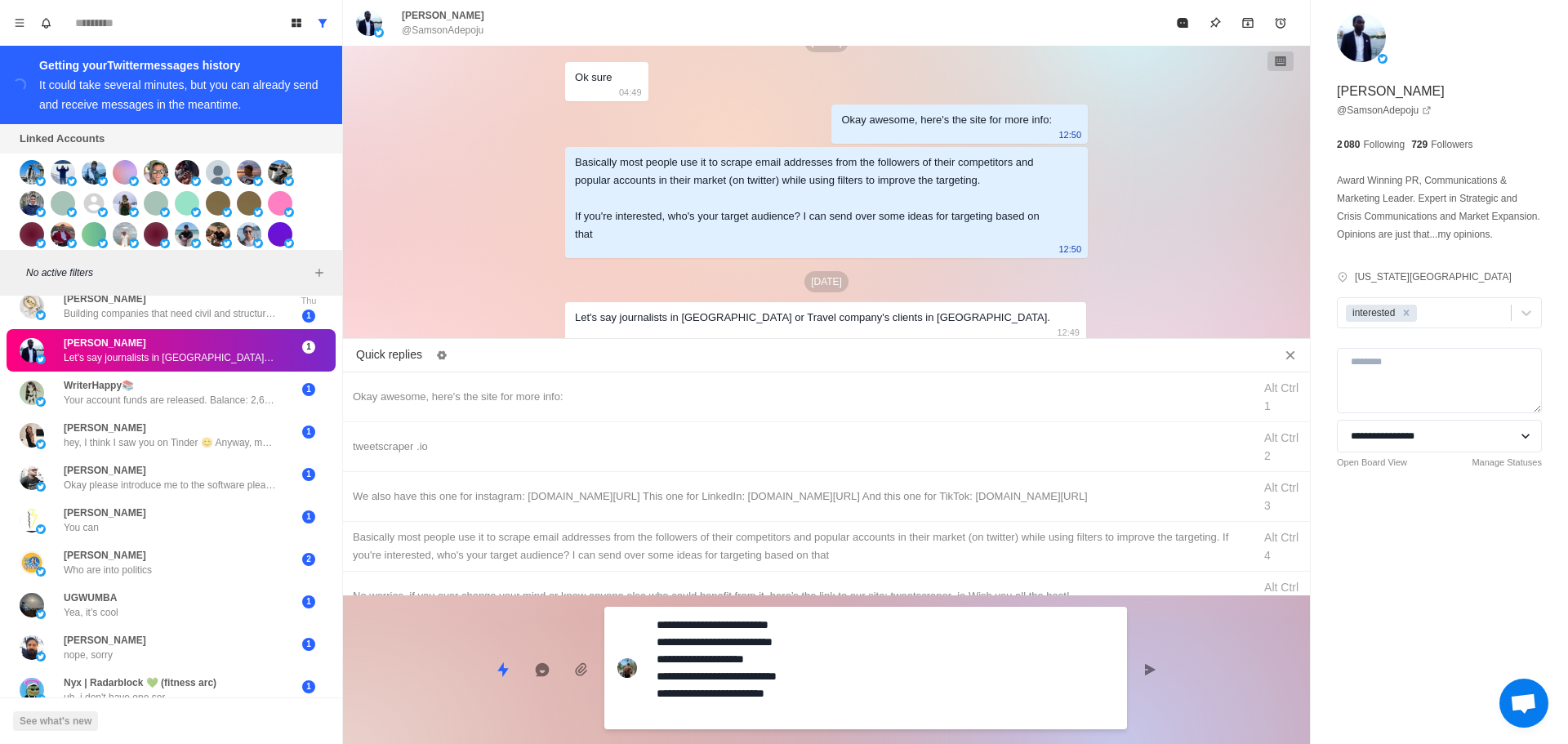
paste textarea "**********"
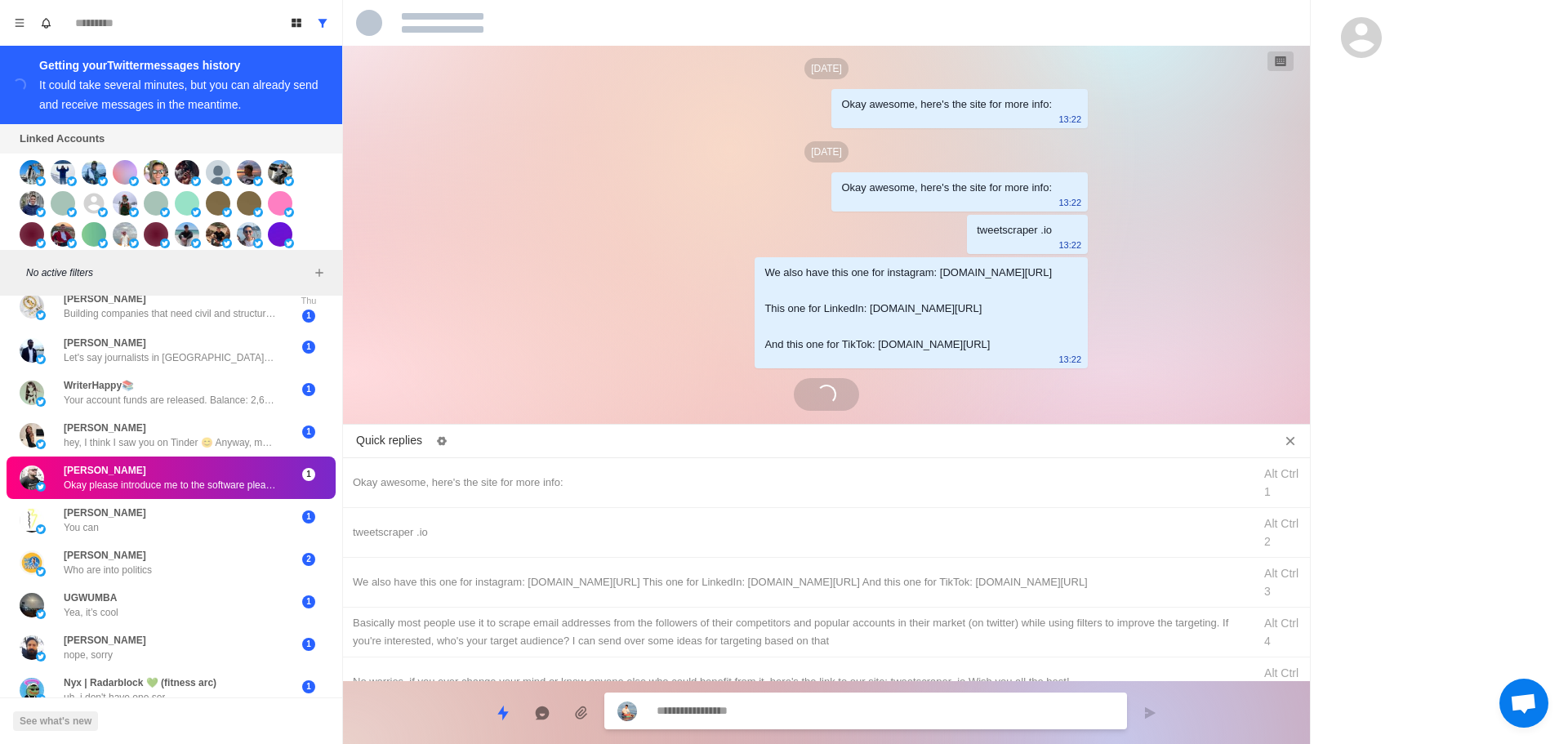
scroll to position [2767, 0]
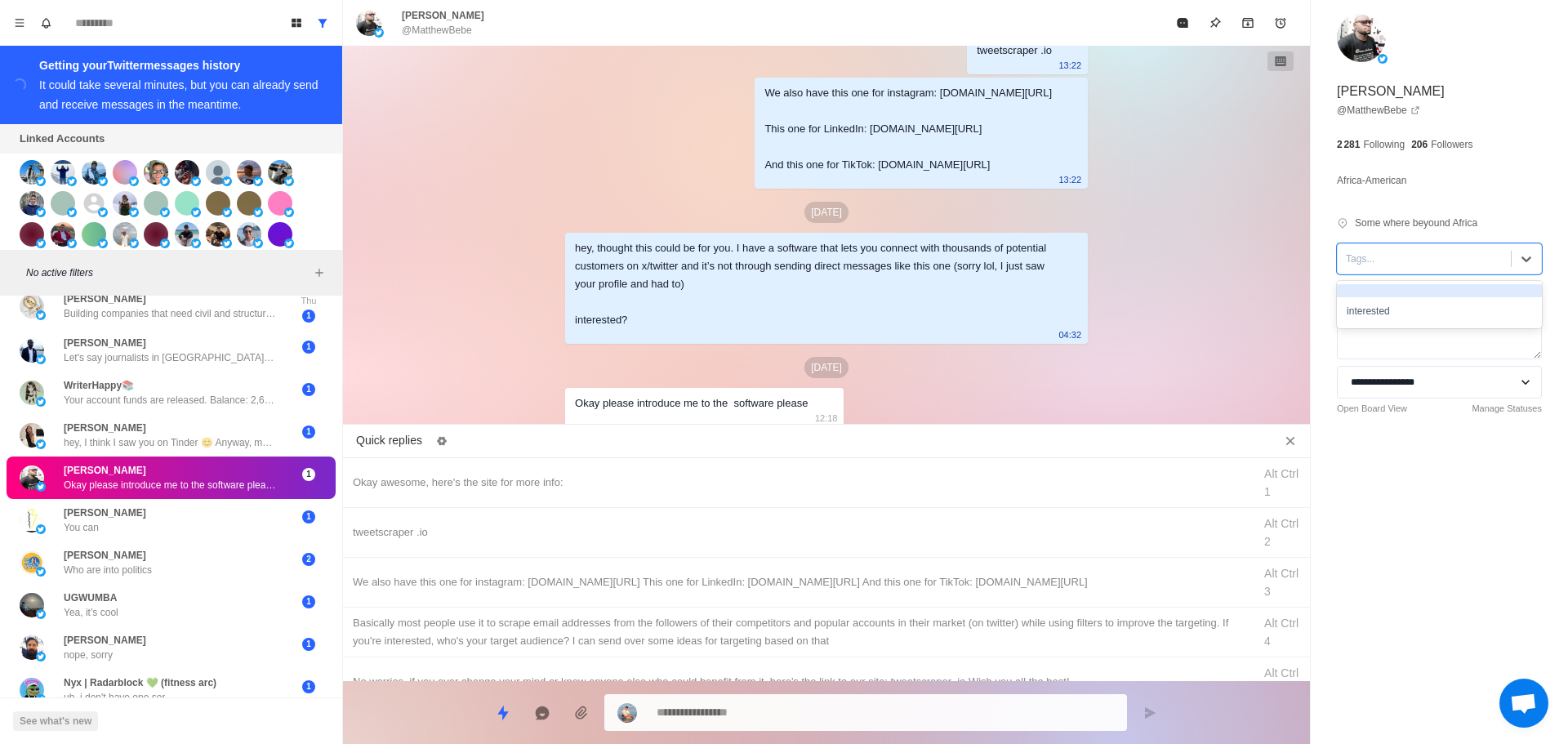
drag, startPoint x: 1404, startPoint y: 267, endPoint x: 1406, endPoint y: 309, distance: 42.0
drag, startPoint x: 617, startPoint y: 483, endPoint x: 797, endPoint y: 743, distance: 316.2
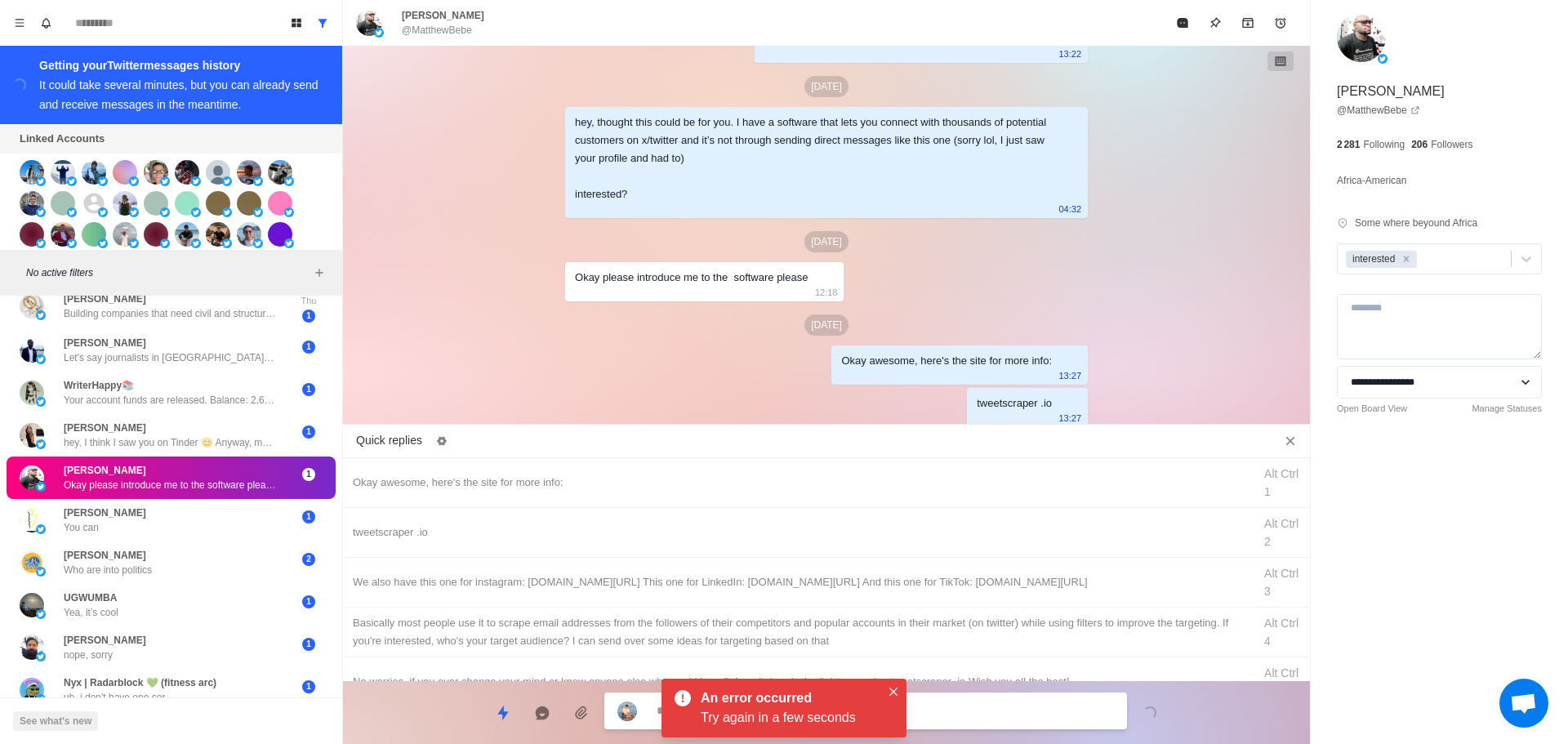
drag, startPoint x: 964, startPoint y: 569, endPoint x: 968, endPoint y: 708, distance: 139.1
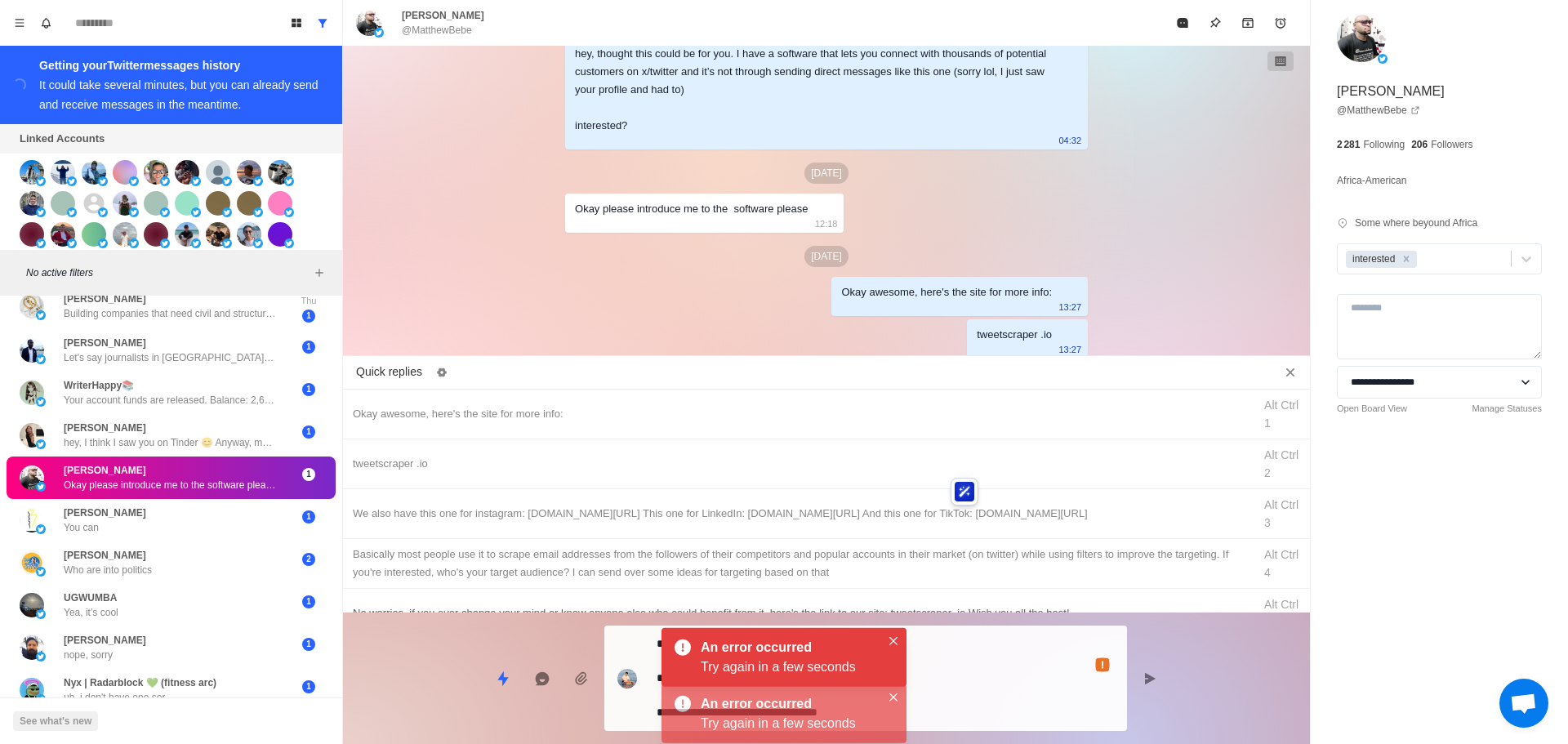
drag, startPoint x: 974, startPoint y: 703, endPoint x: 995, endPoint y: 678, distance: 32.6
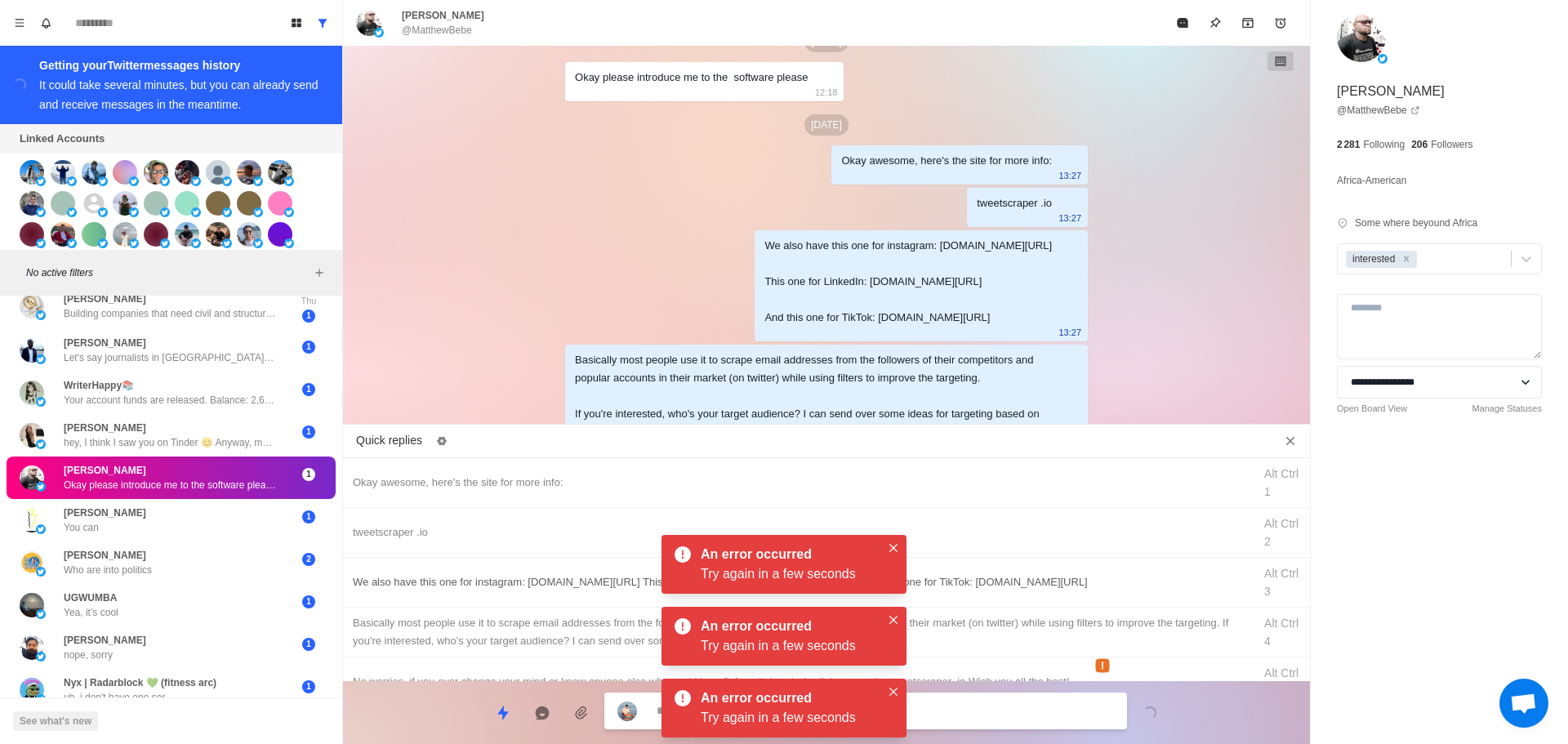
scroll to position [3122, 0]
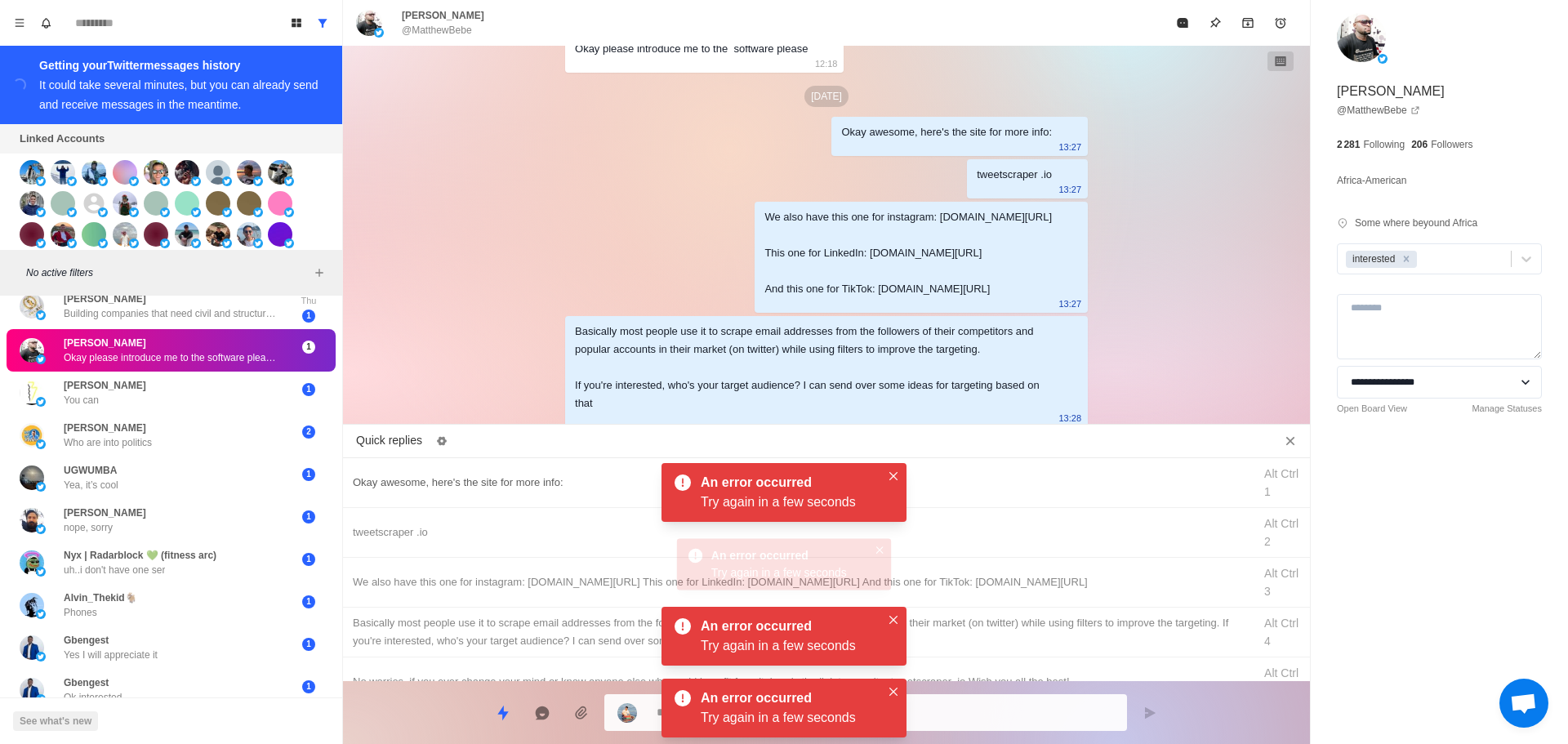
drag, startPoint x: 893, startPoint y: 479, endPoint x: 901, endPoint y: 490, distance: 13.6
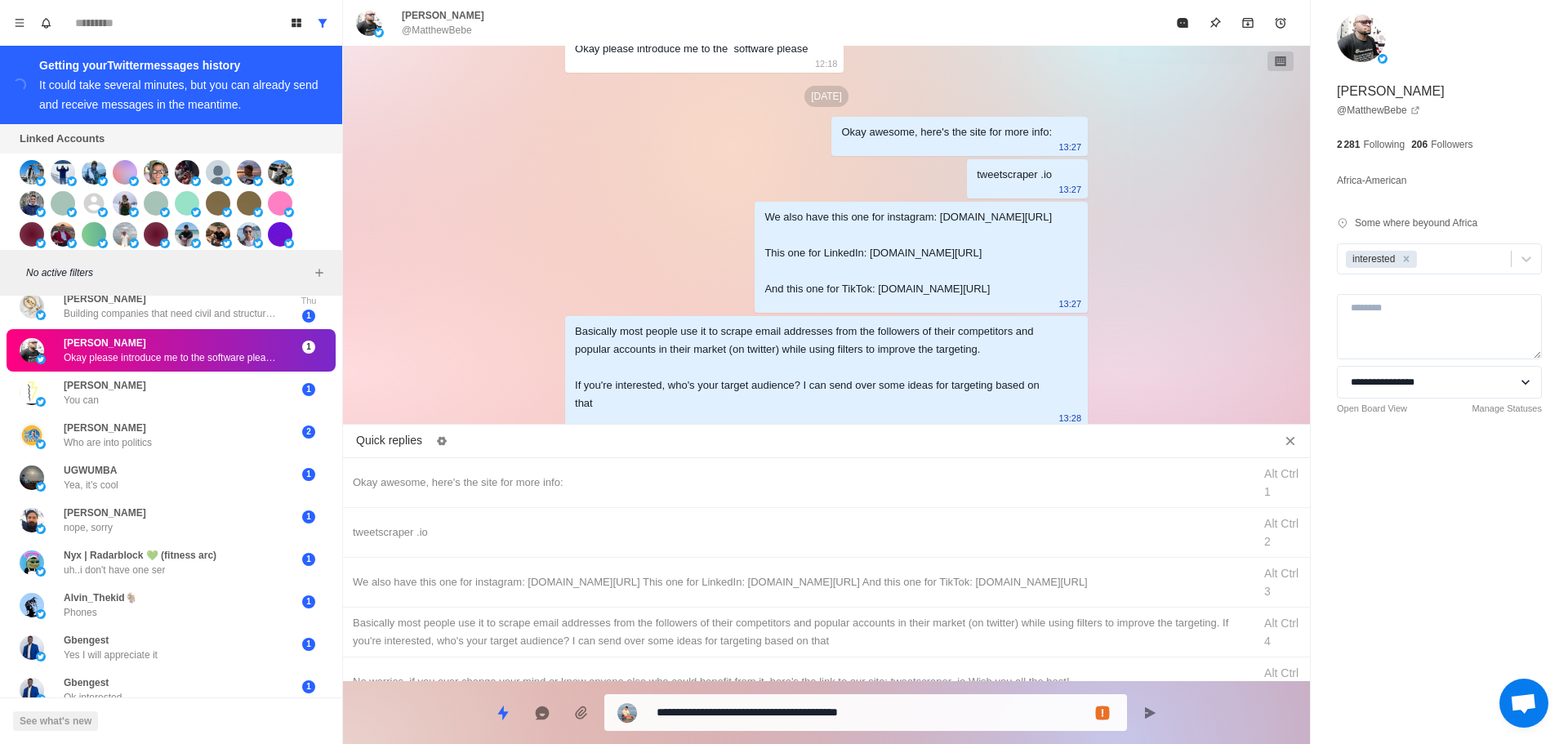
drag, startPoint x: 1176, startPoint y: 26, endPoint x: 872, endPoint y: 379, distance: 465.9
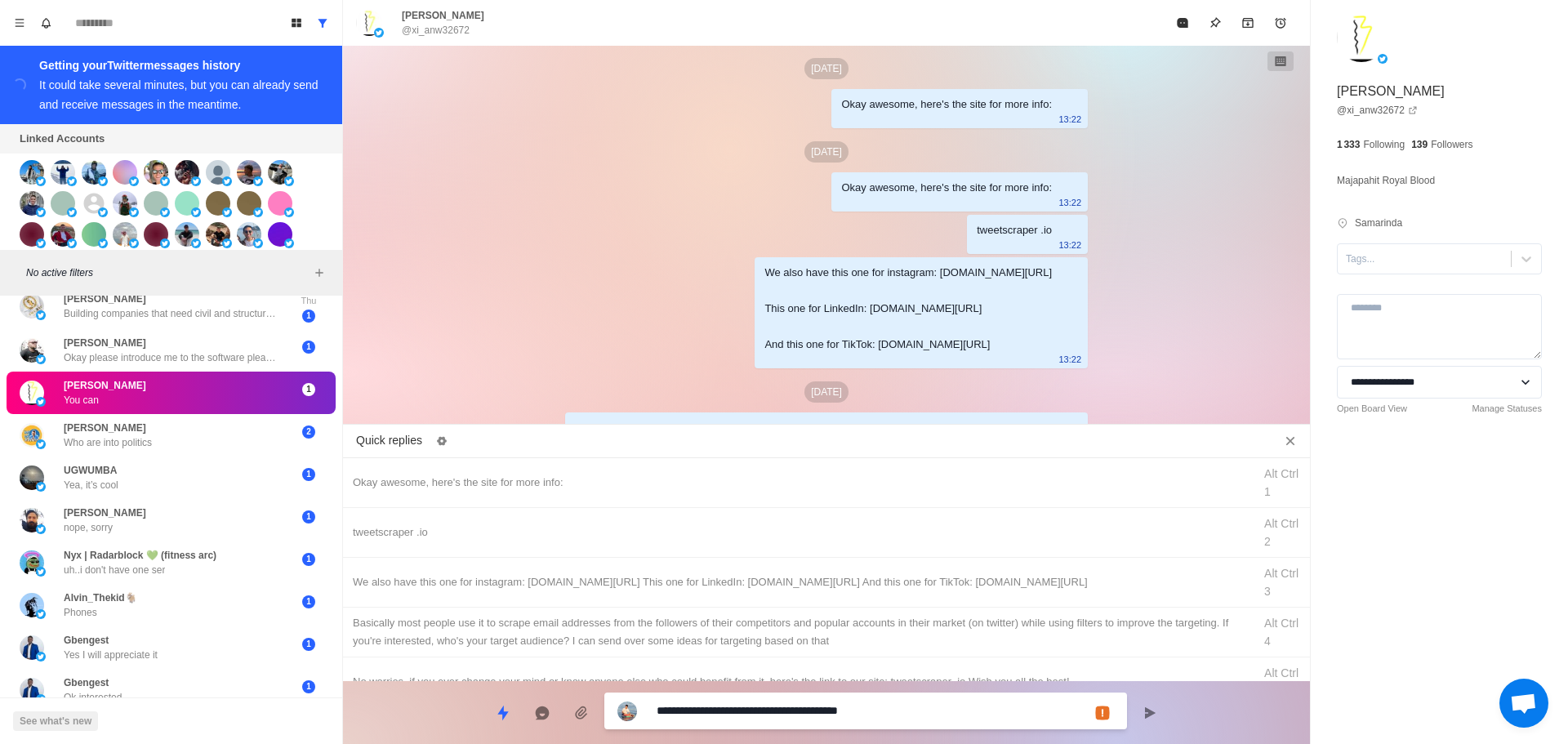
scroll to position [2767, 0]
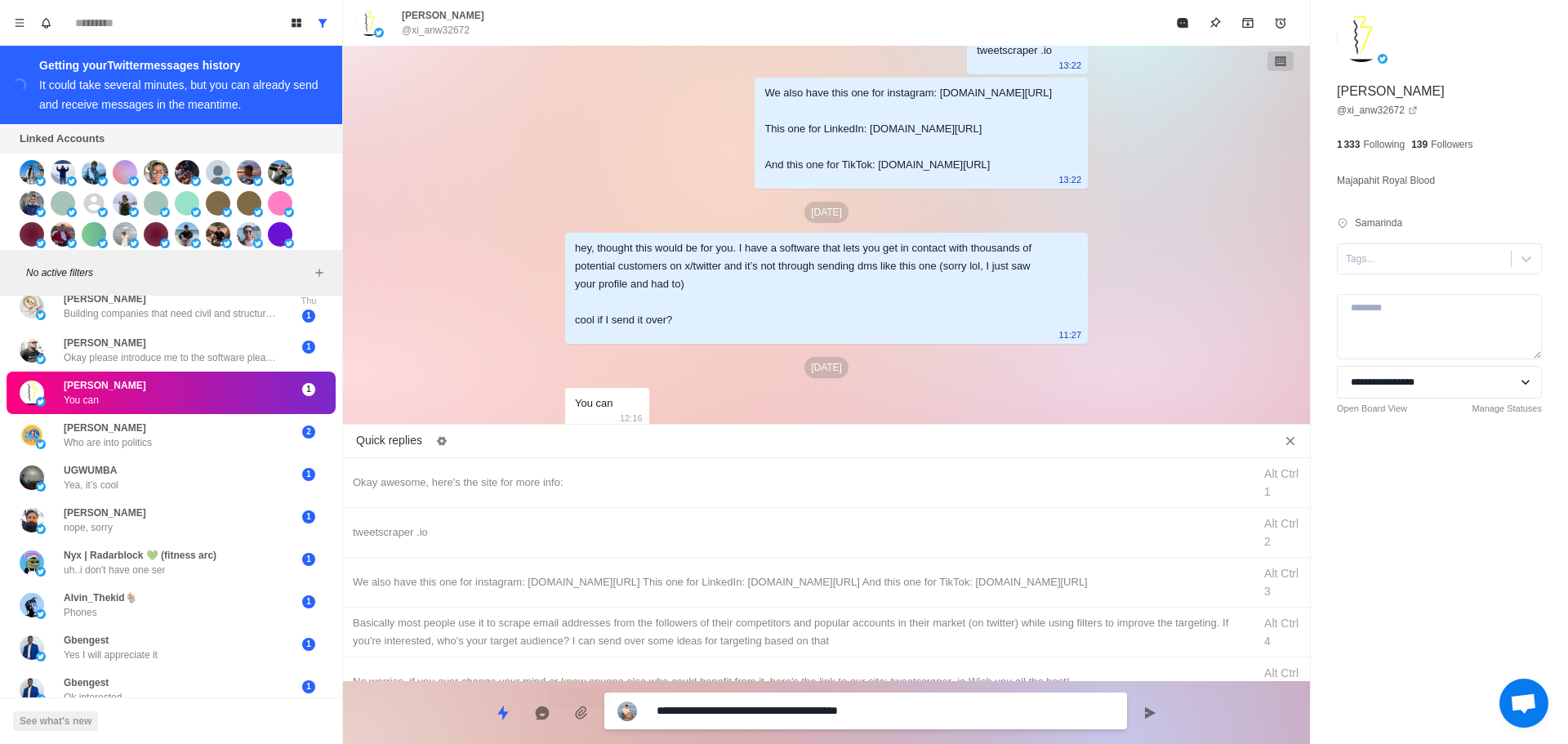
drag, startPoint x: 948, startPoint y: 713, endPoint x: 193, endPoint y: 732, distance: 755.2
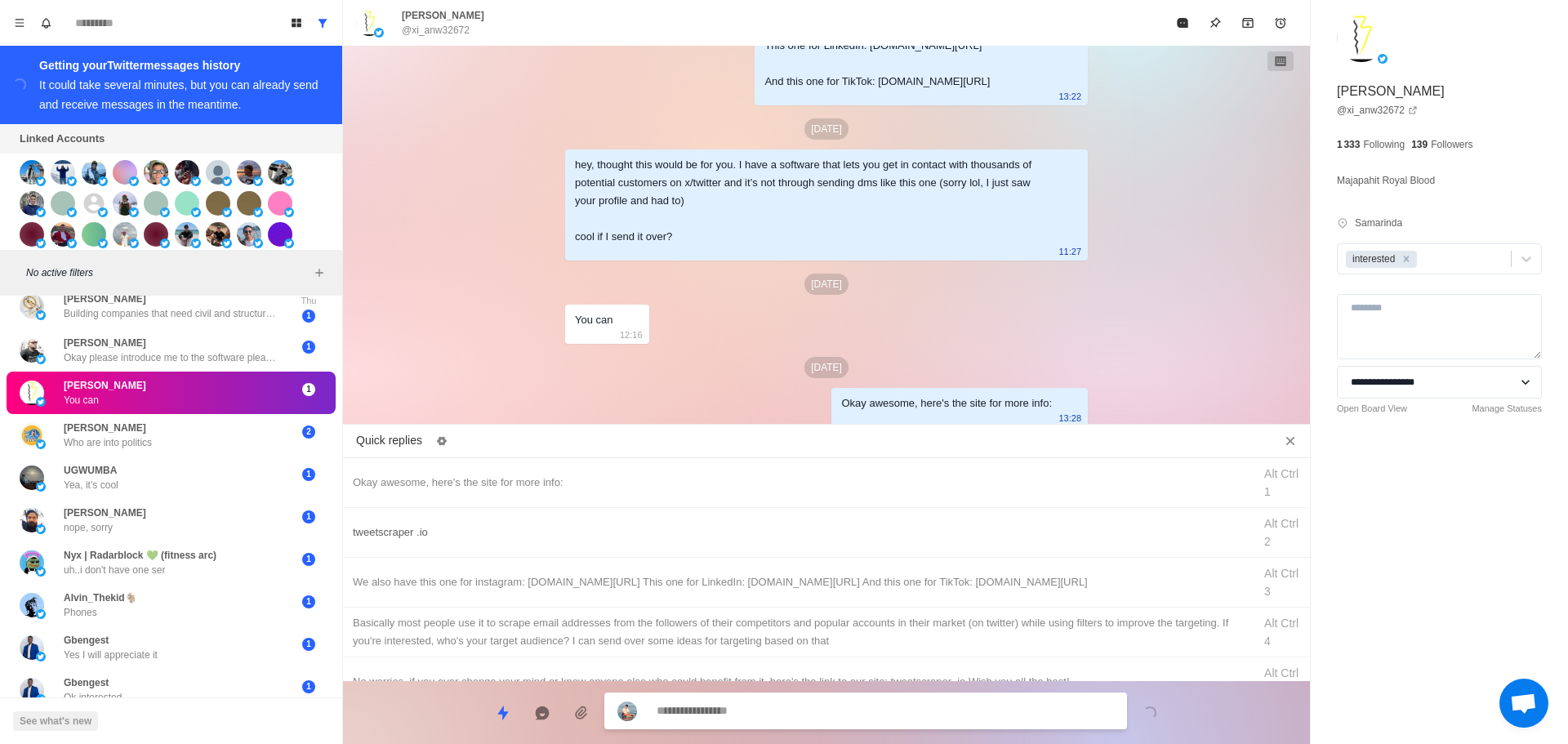
drag, startPoint x: 832, startPoint y: 535, endPoint x: 834, endPoint y: 545, distance: 10.2
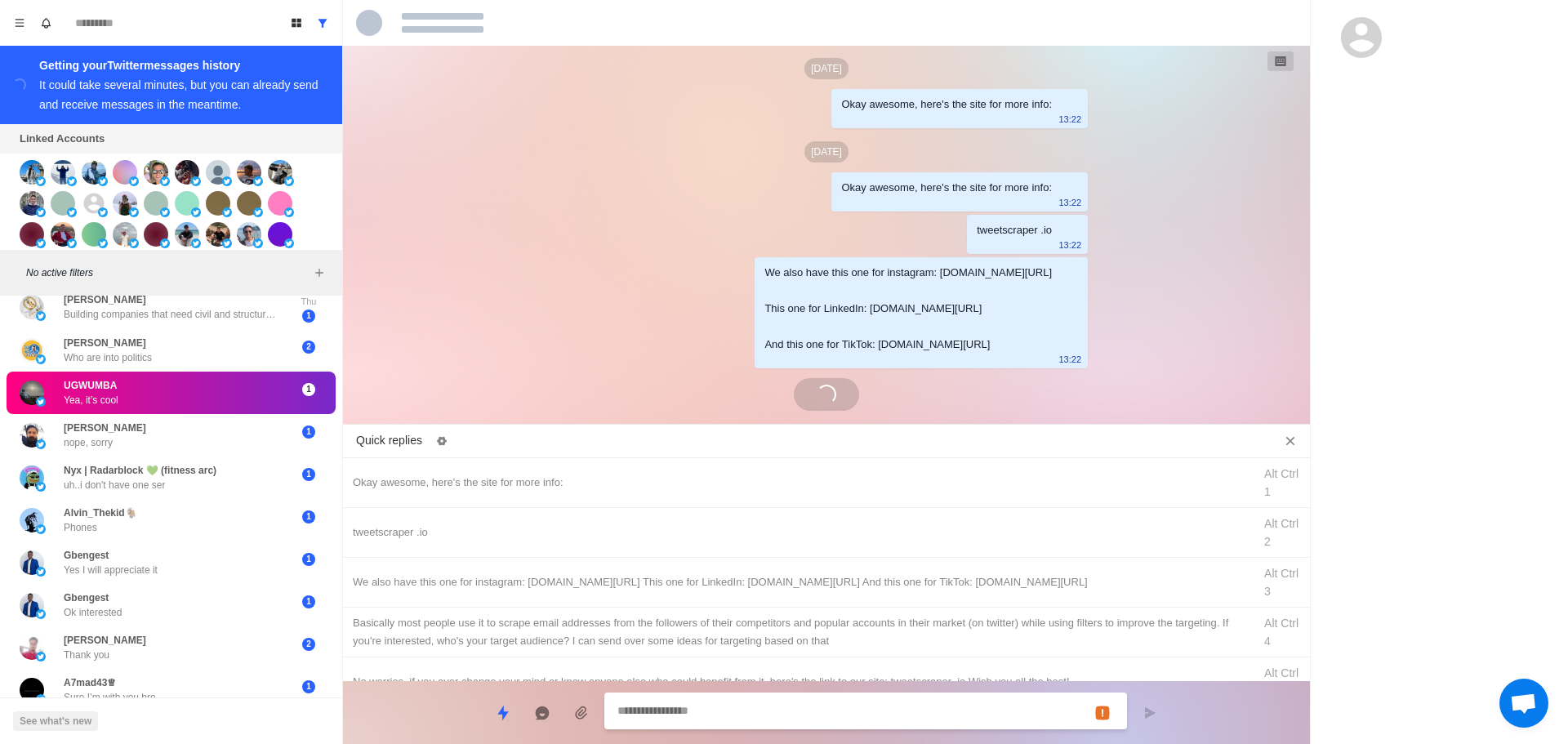
scroll to position [2726, 0]
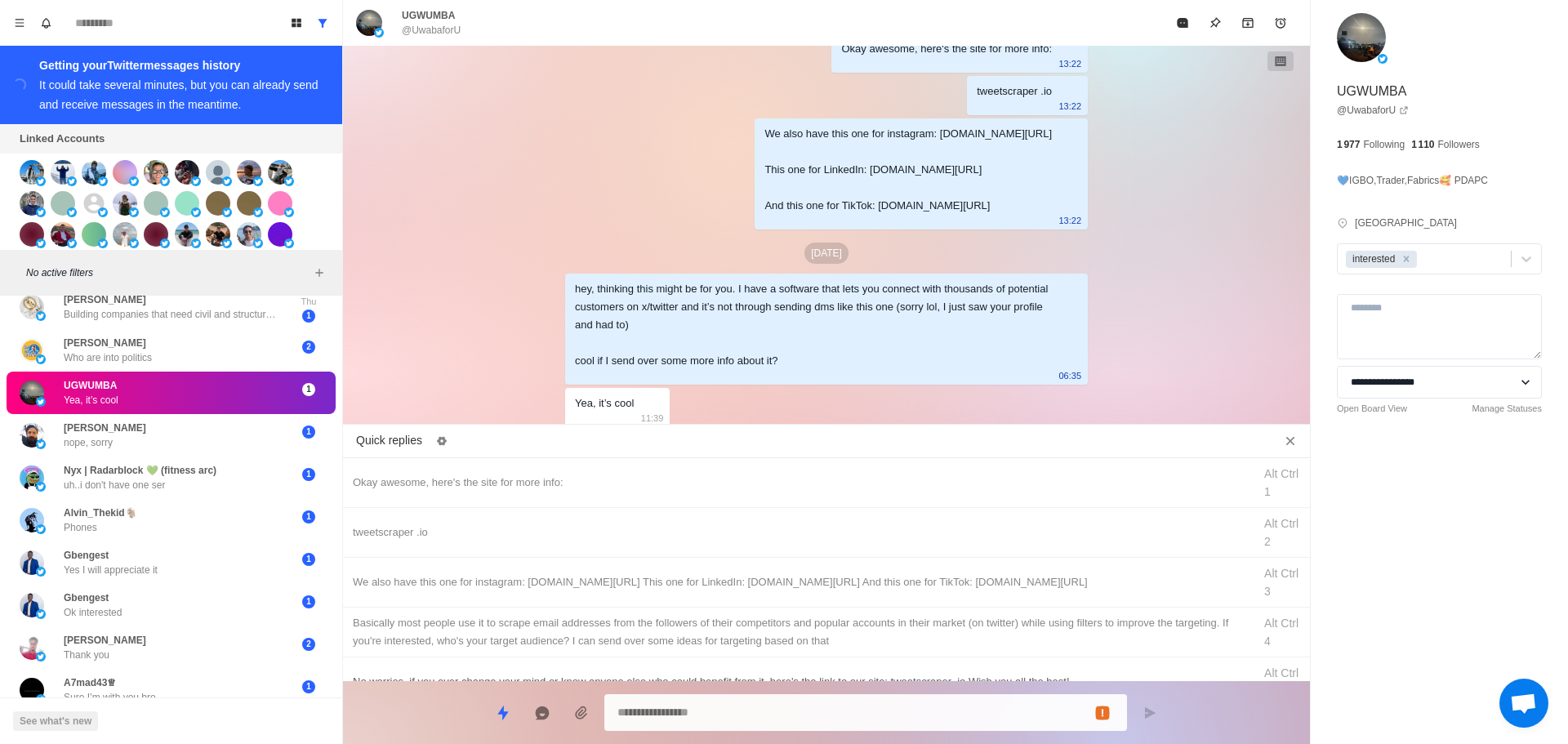
drag, startPoint x: 697, startPoint y: 480, endPoint x: 797, endPoint y: 673, distance: 217.4
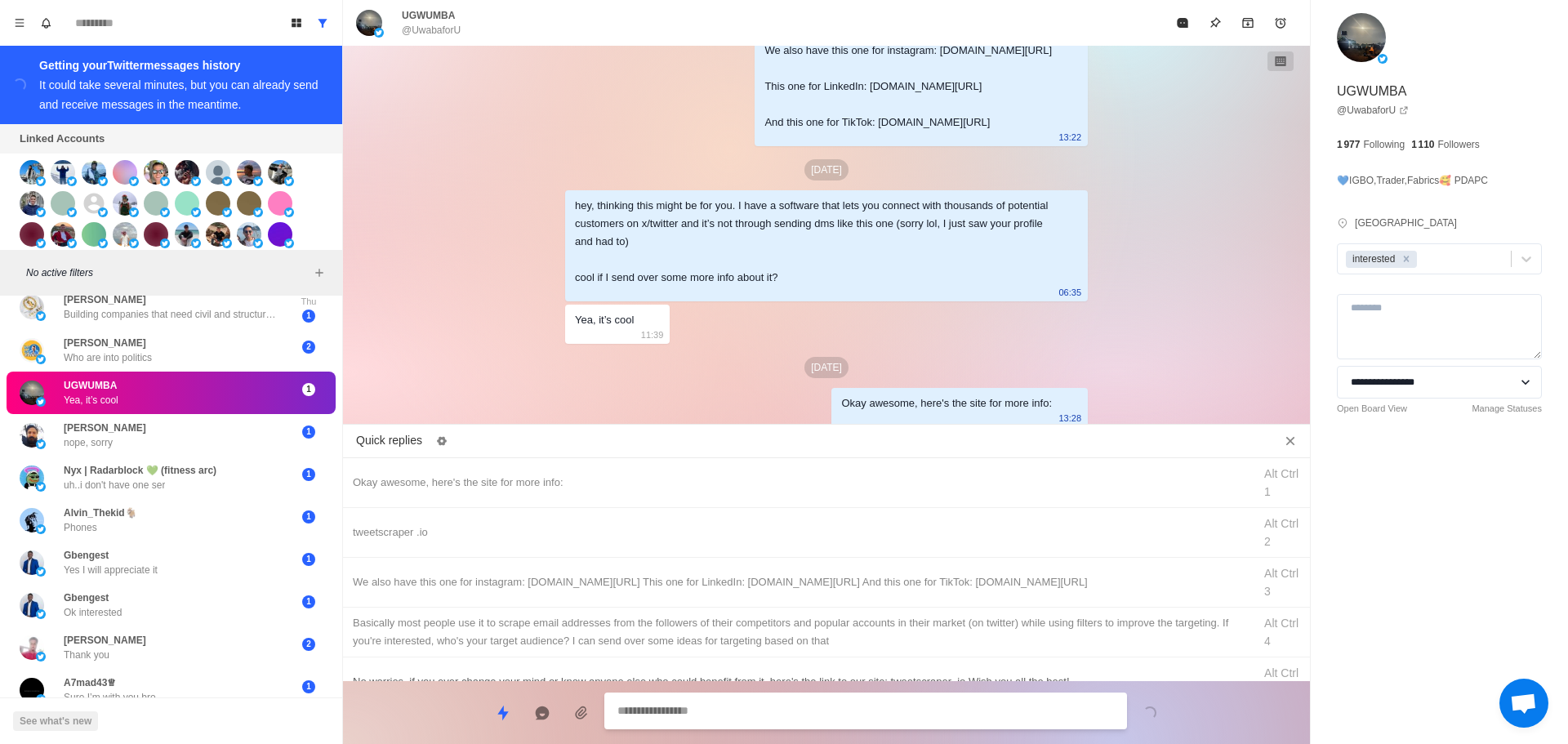
drag, startPoint x: 895, startPoint y: 529, endPoint x: 851, endPoint y: 667, distance: 144.8
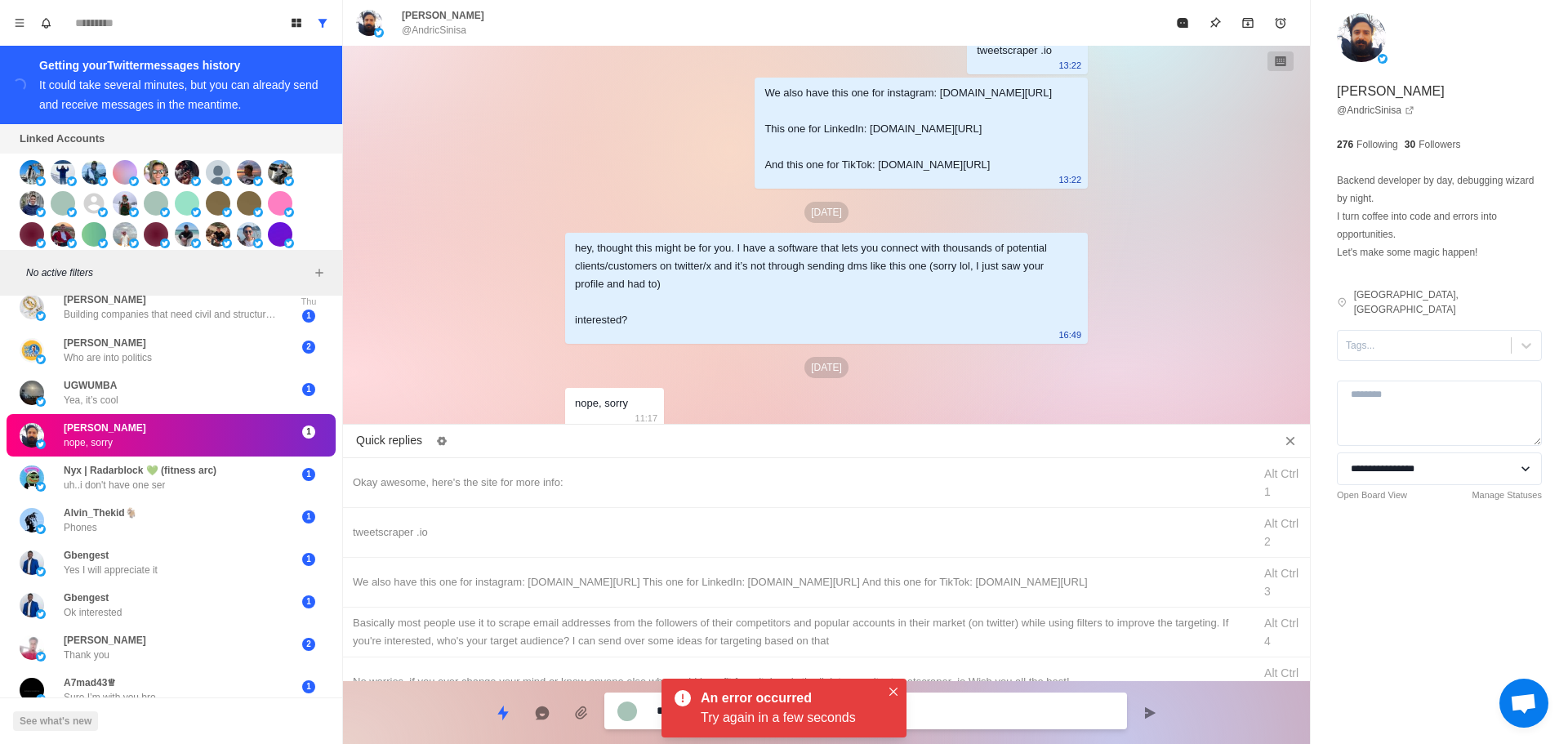
scroll to position [82, 0]
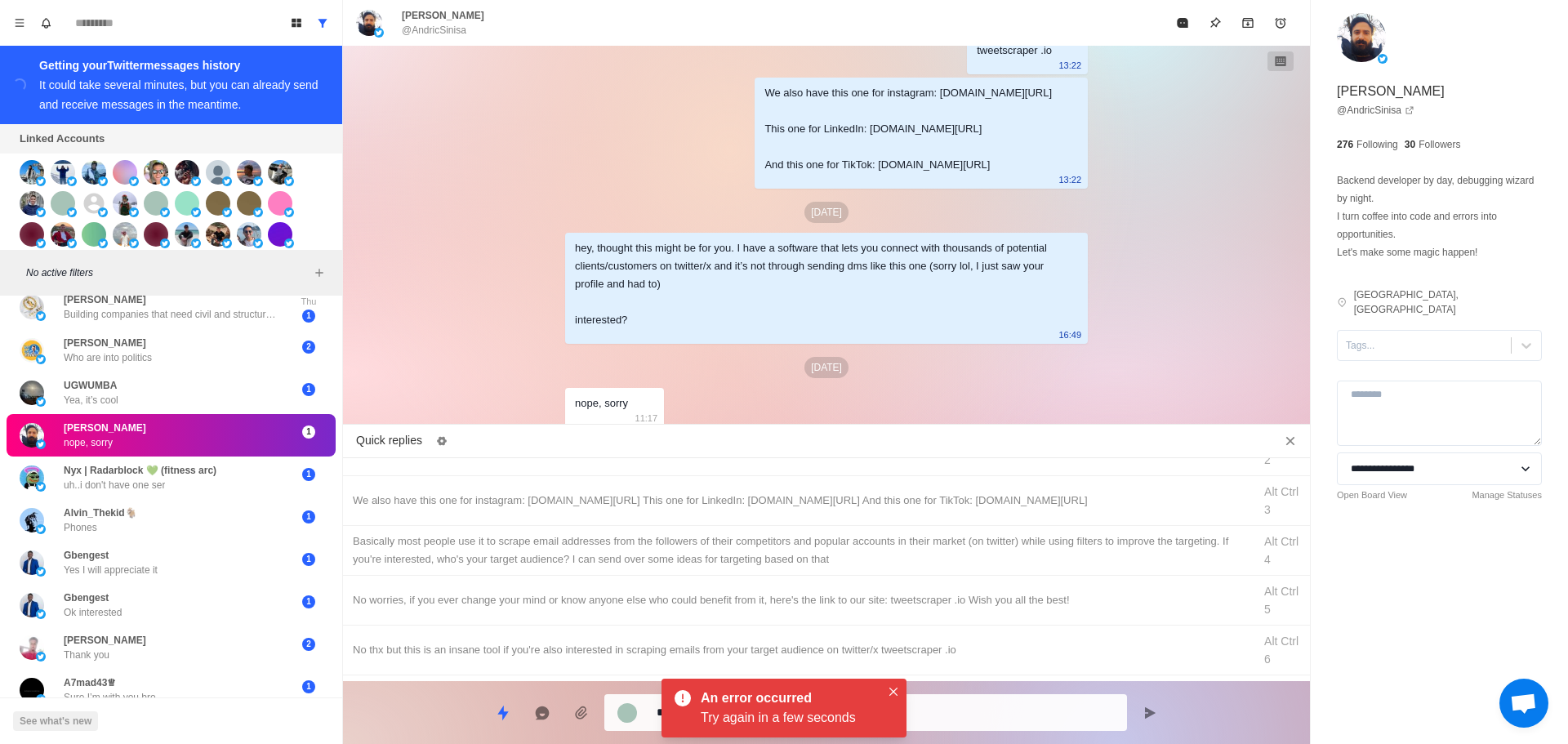
drag, startPoint x: 544, startPoint y: 607, endPoint x: 906, endPoint y: 689, distance: 371.2
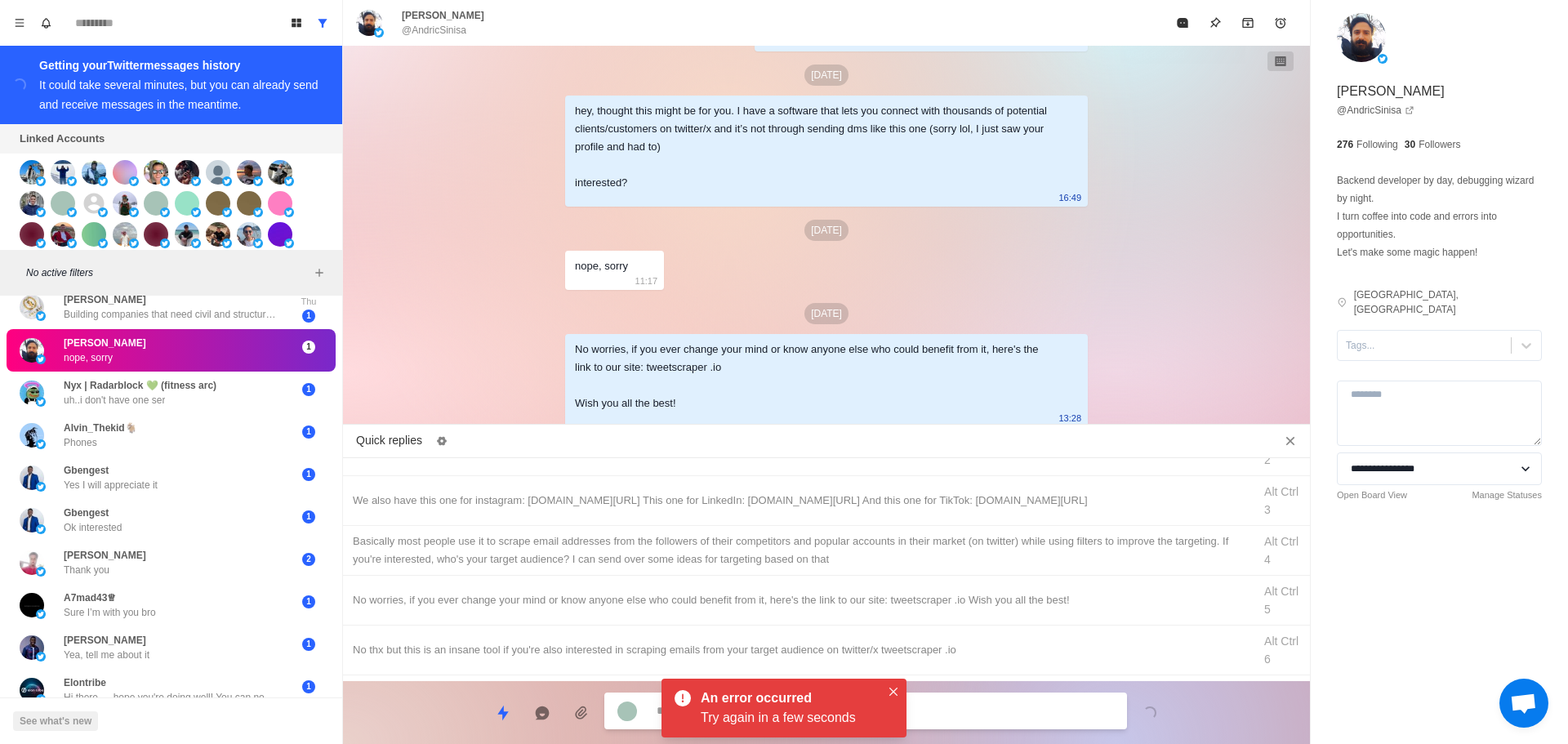
drag, startPoint x: 1183, startPoint y: 25, endPoint x: 1019, endPoint y: 398, distance: 407.5
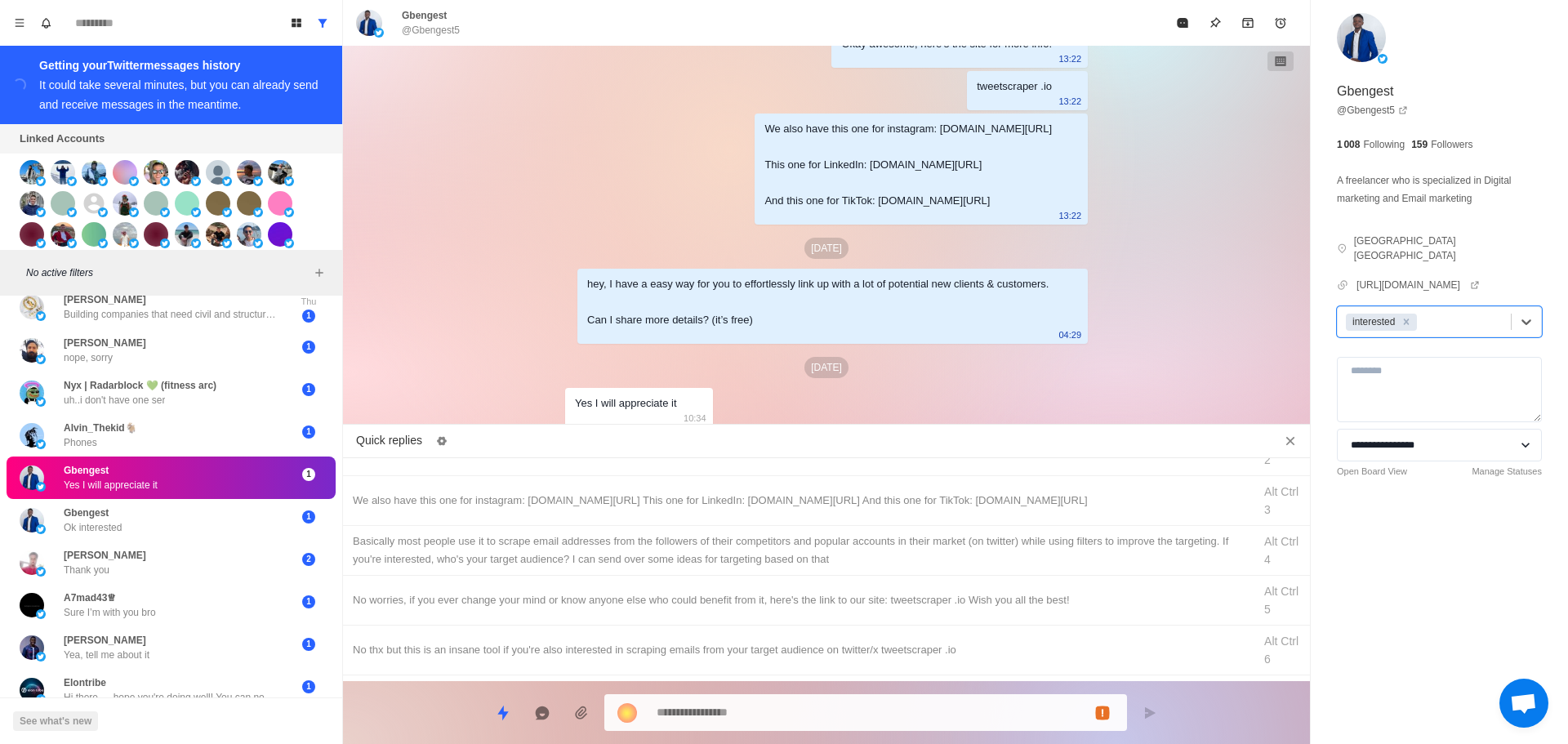
scroll to position [0, 0]
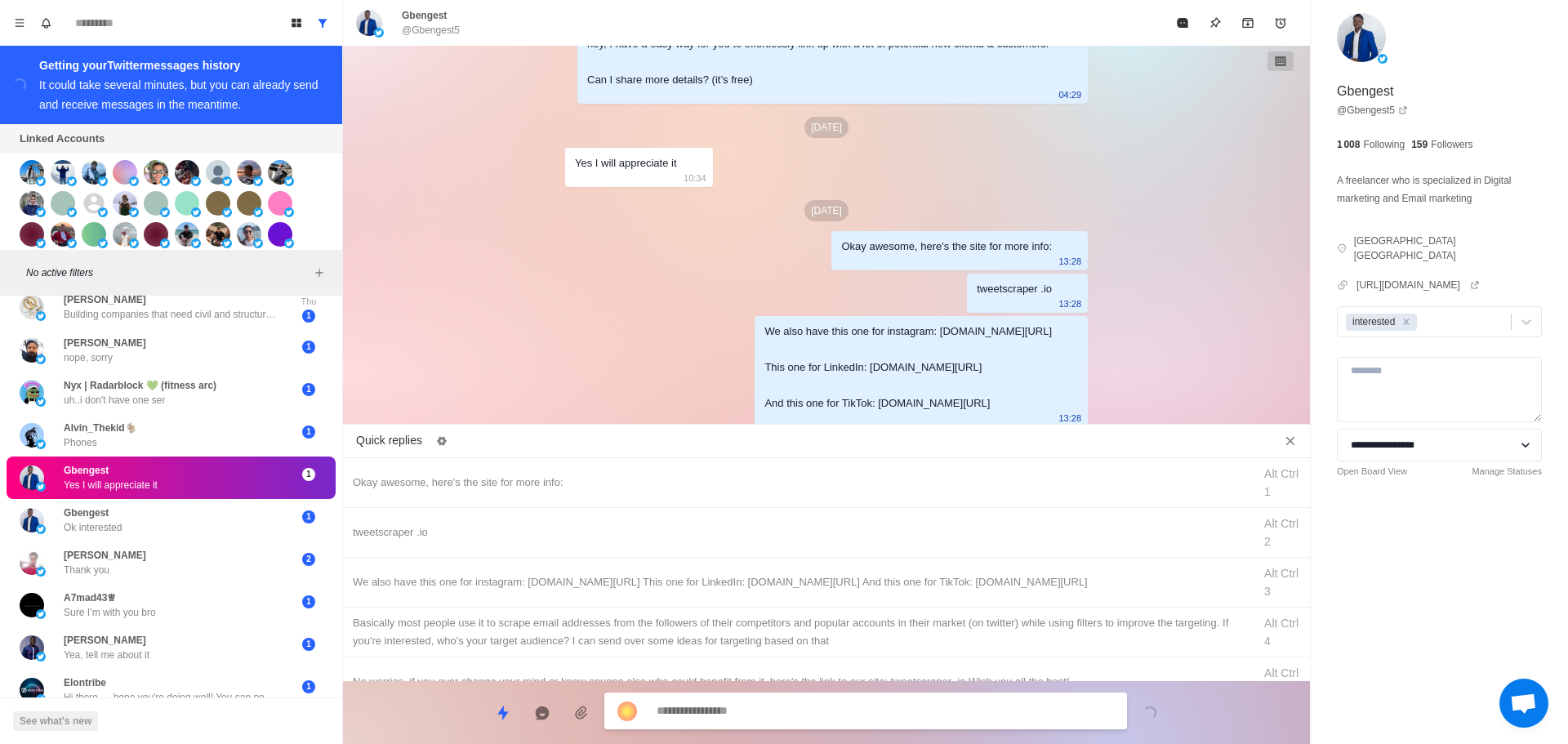
drag, startPoint x: 988, startPoint y: 619, endPoint x: 963, endPoint y: 685, distance: 70.6
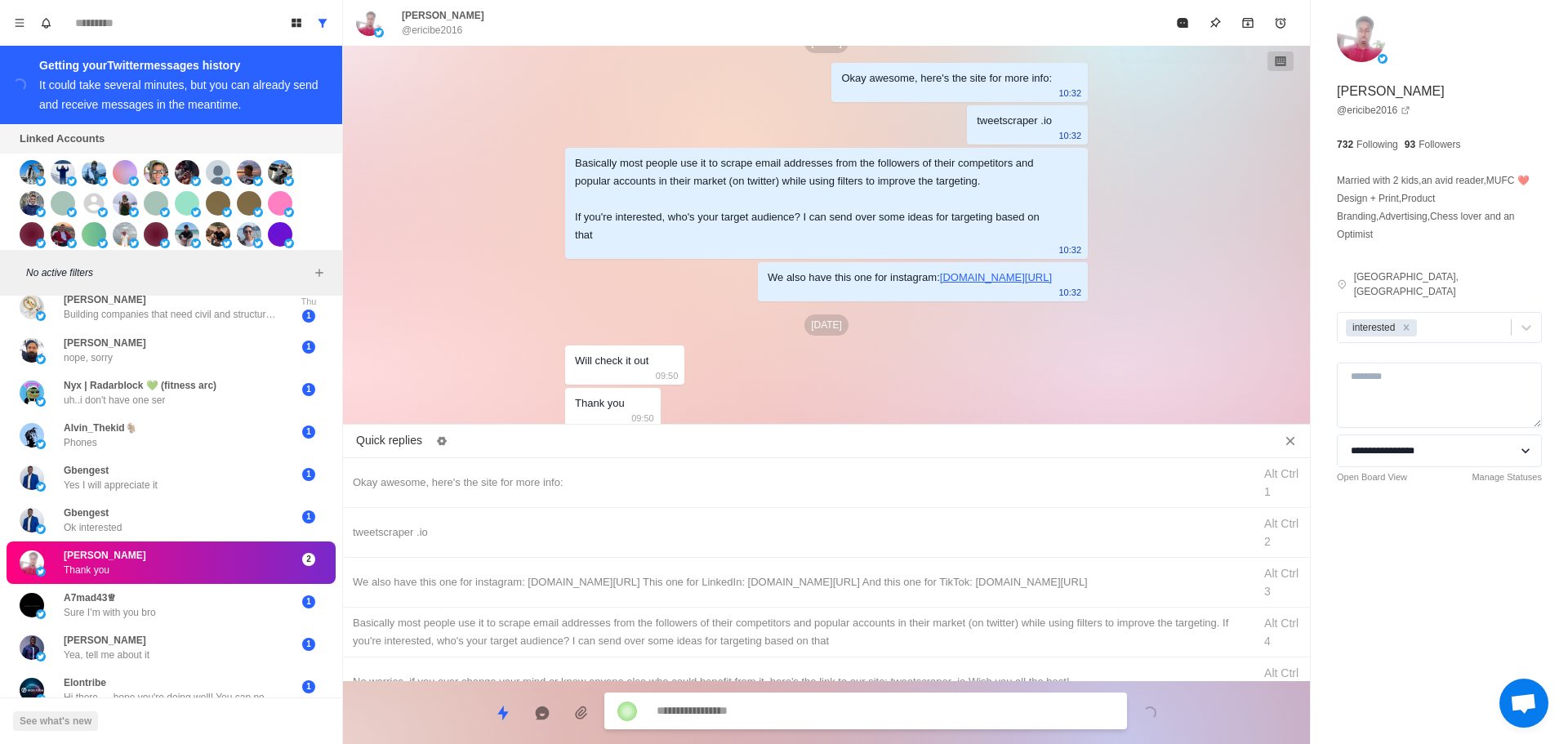
scroll to position [399, 0]
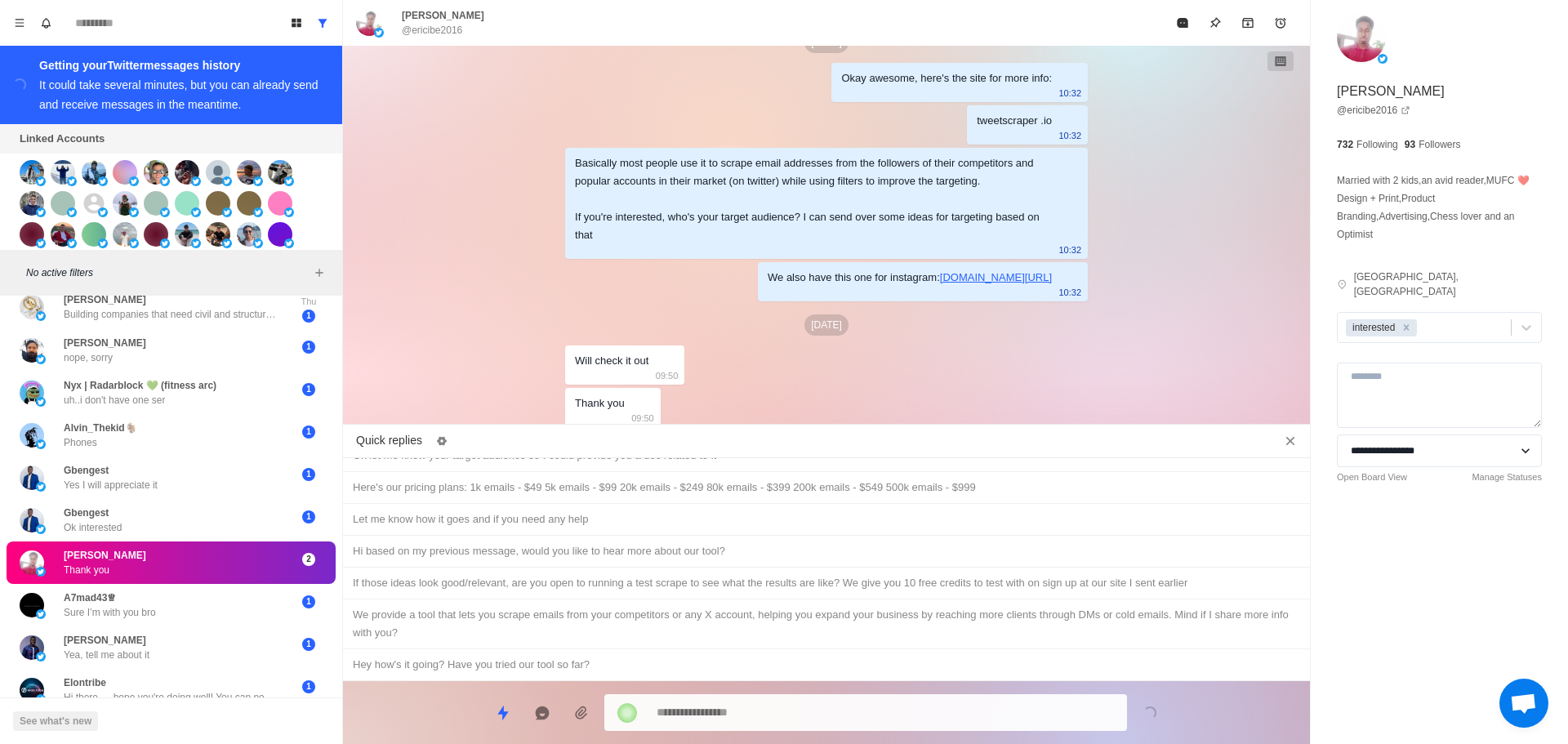
drag, startPoint x: 679, startPoint y: 657, endPoint x: 778, endPoint y: 714, distance: 114.2
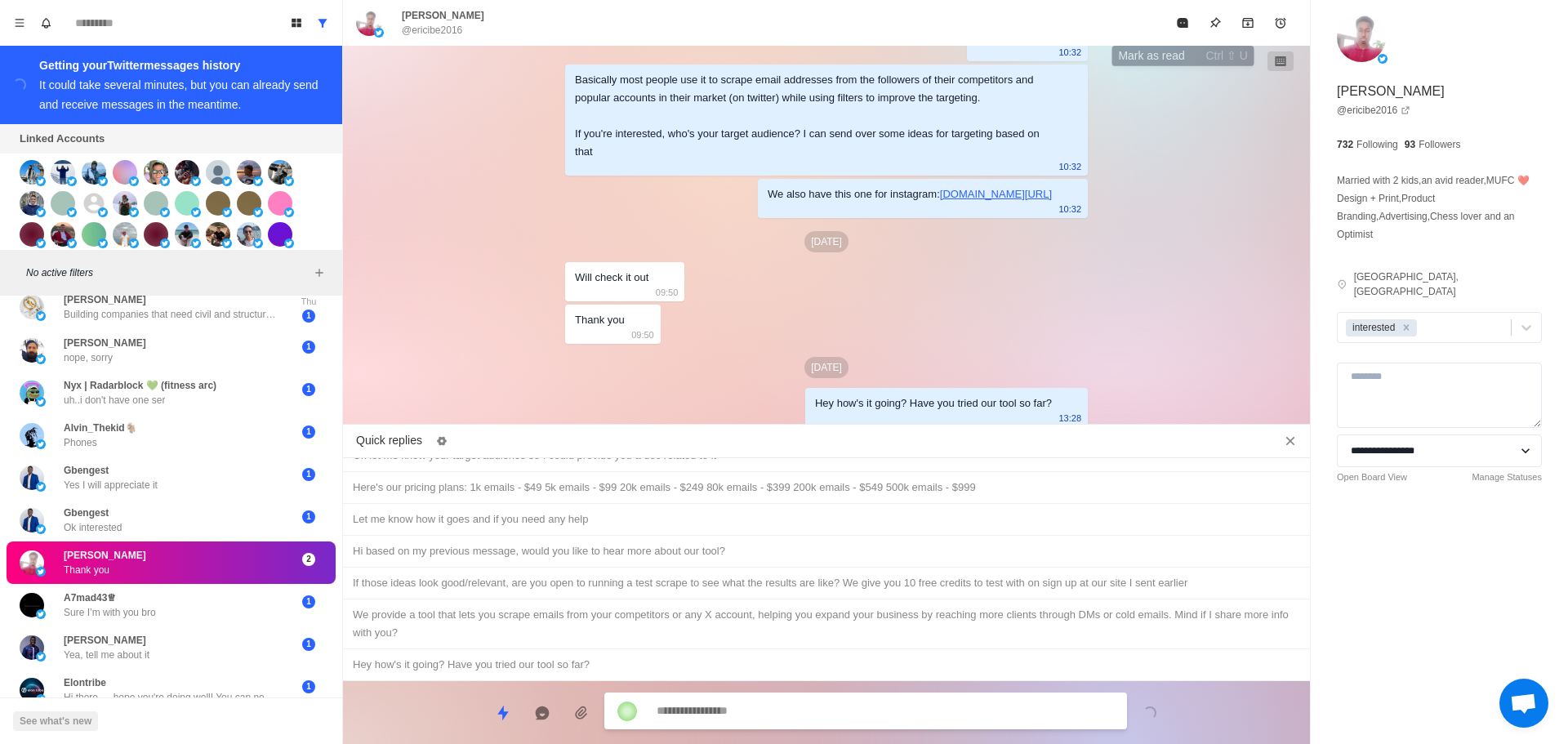
drag, startPoint x: 1190, startPoint y: 22, endPoint x: 1043, endPoint y: 256, distance: 276.3
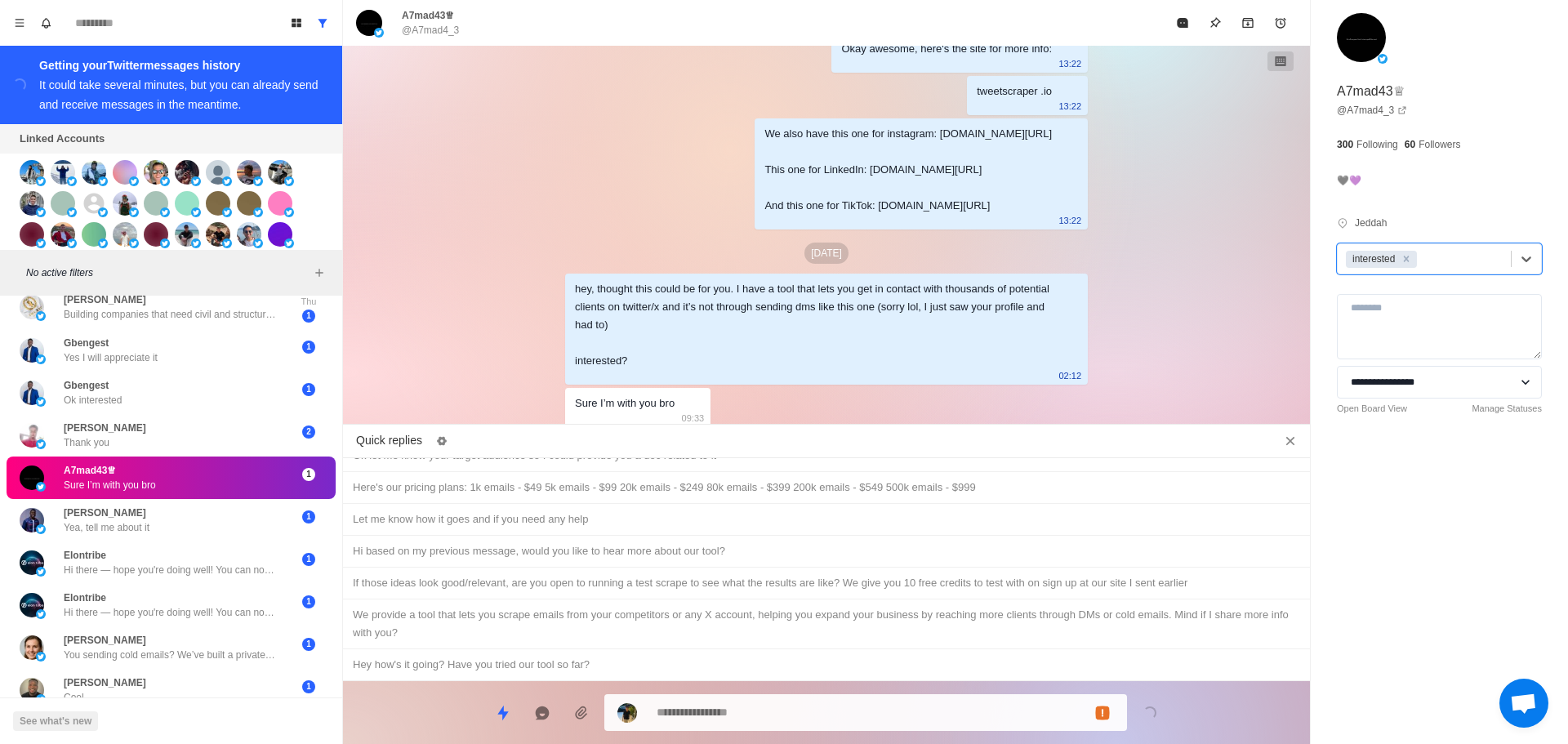
scroll to position [0, 0]
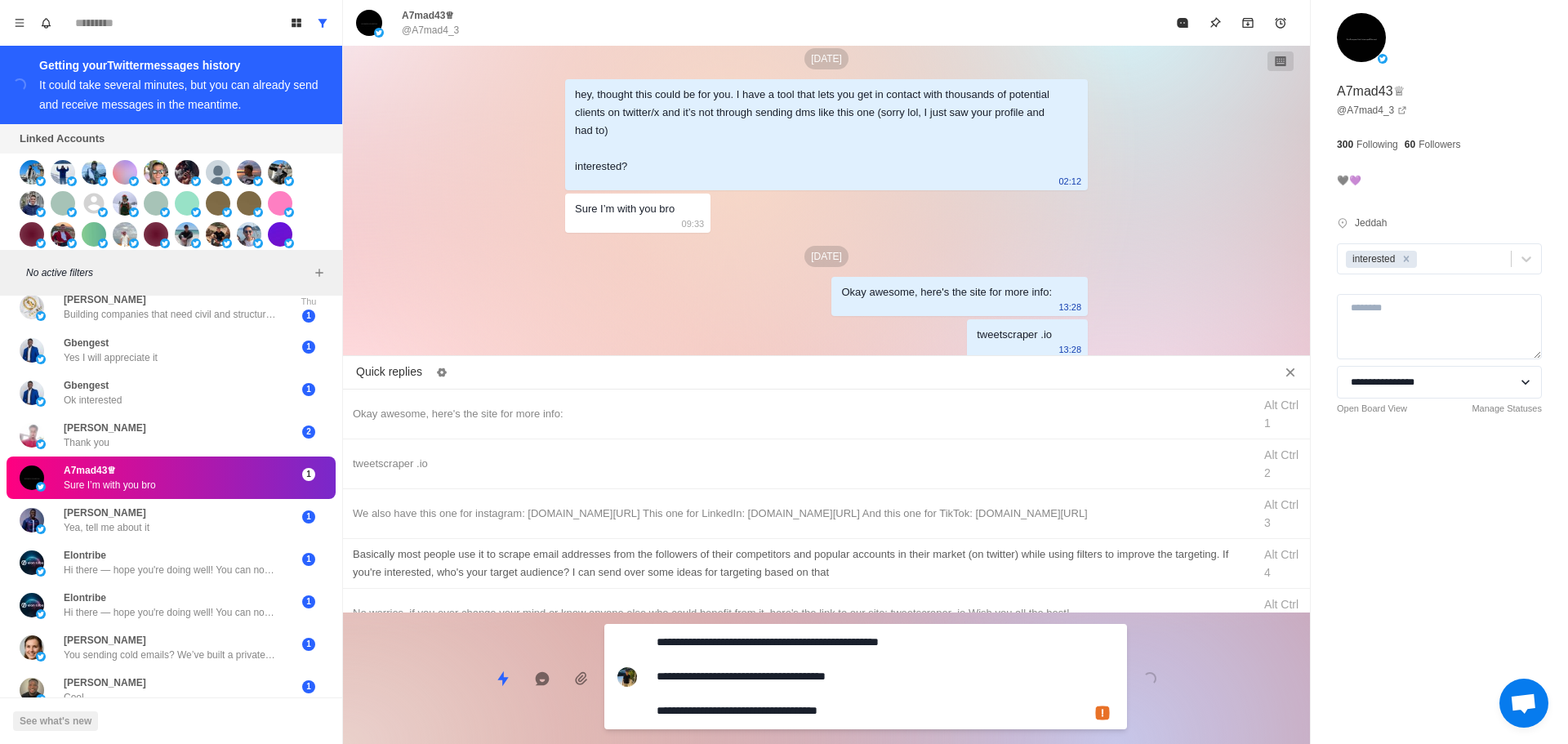
drag, startPoint x: 844, startPoint y: 708, endPoint x: 887, endPoint y: 629, distance: 89.9
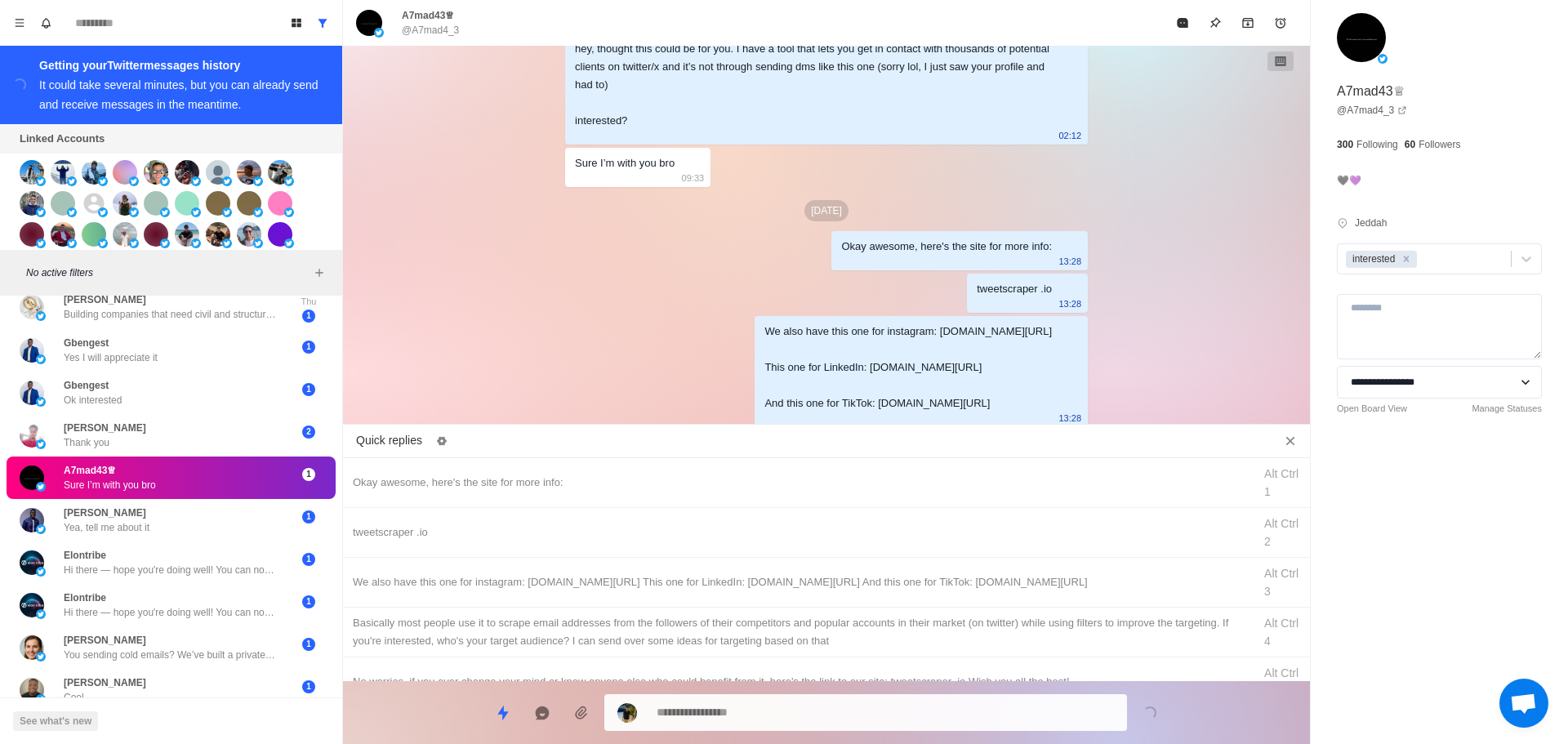
drag, startPoint x: 887, startPoint y: 629, endPoint x: 876, endPoint y: 697, distance: 68.9
drag, startPoint x: 876, startPoint y: 697, endPoint x: 904, endPoint y: 650, distance: 54.7
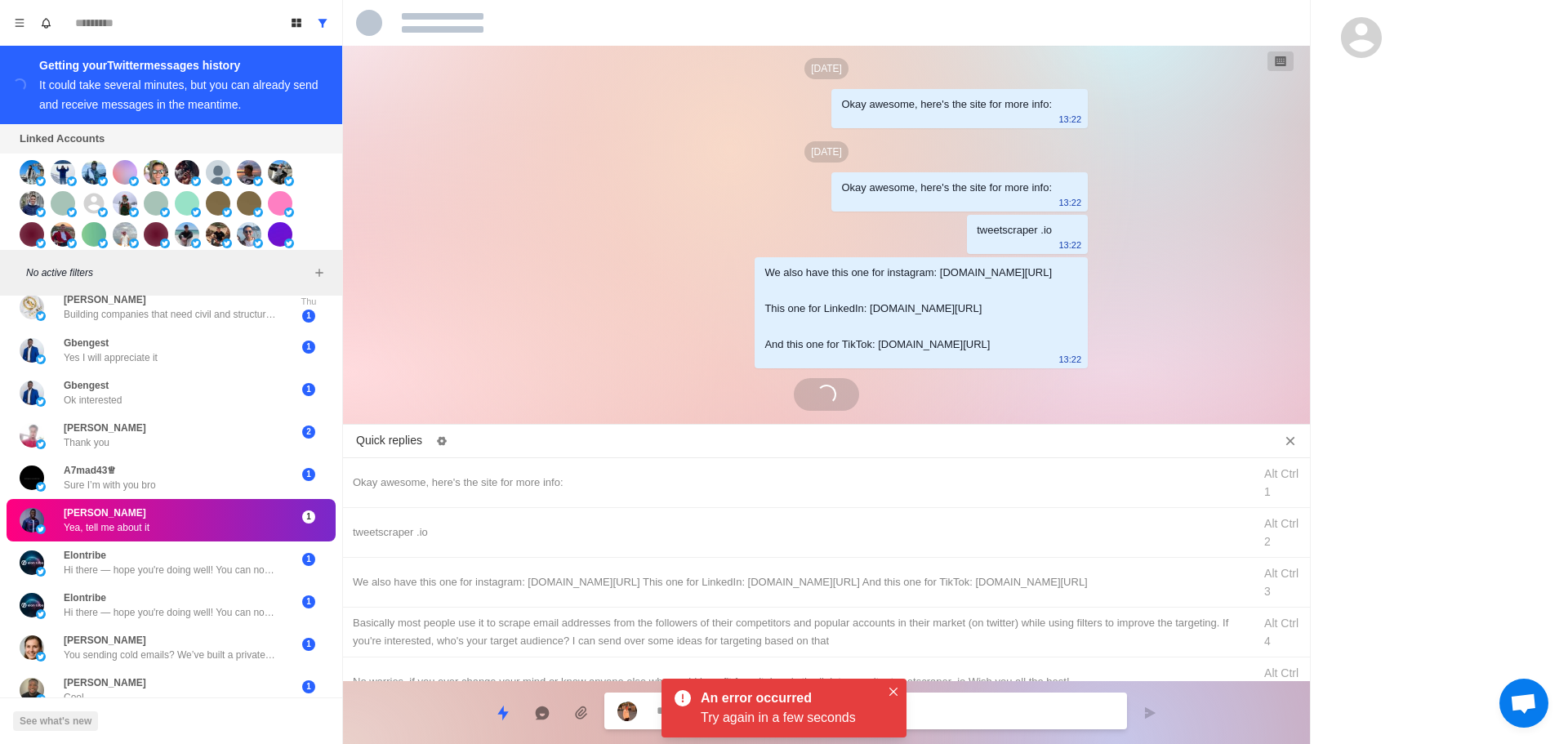
scroll to position [2767, 0]
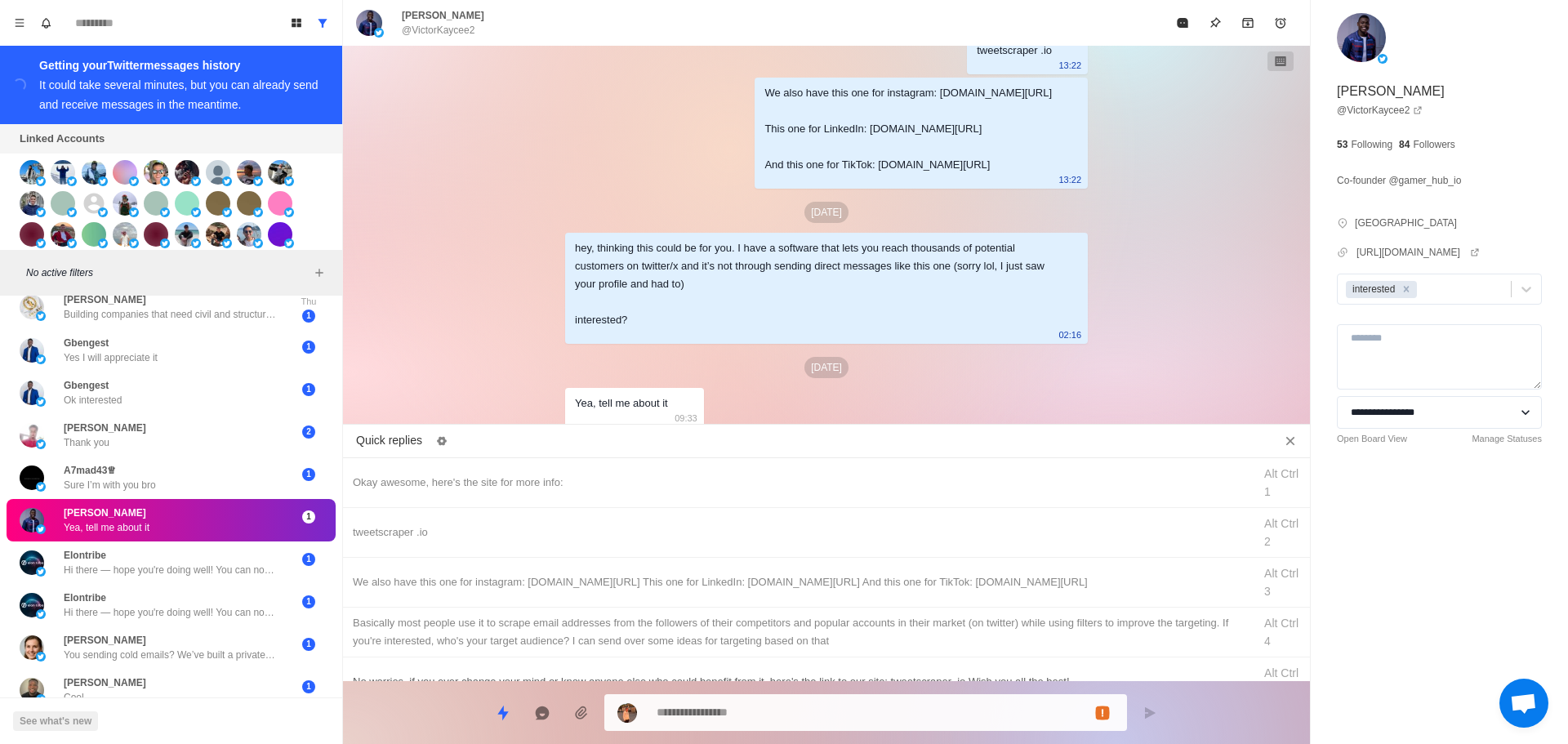
drag, startPoint x: 909, startPoint y: 473, endPoint x: 902, endPoint y: 678, distance: 205.1
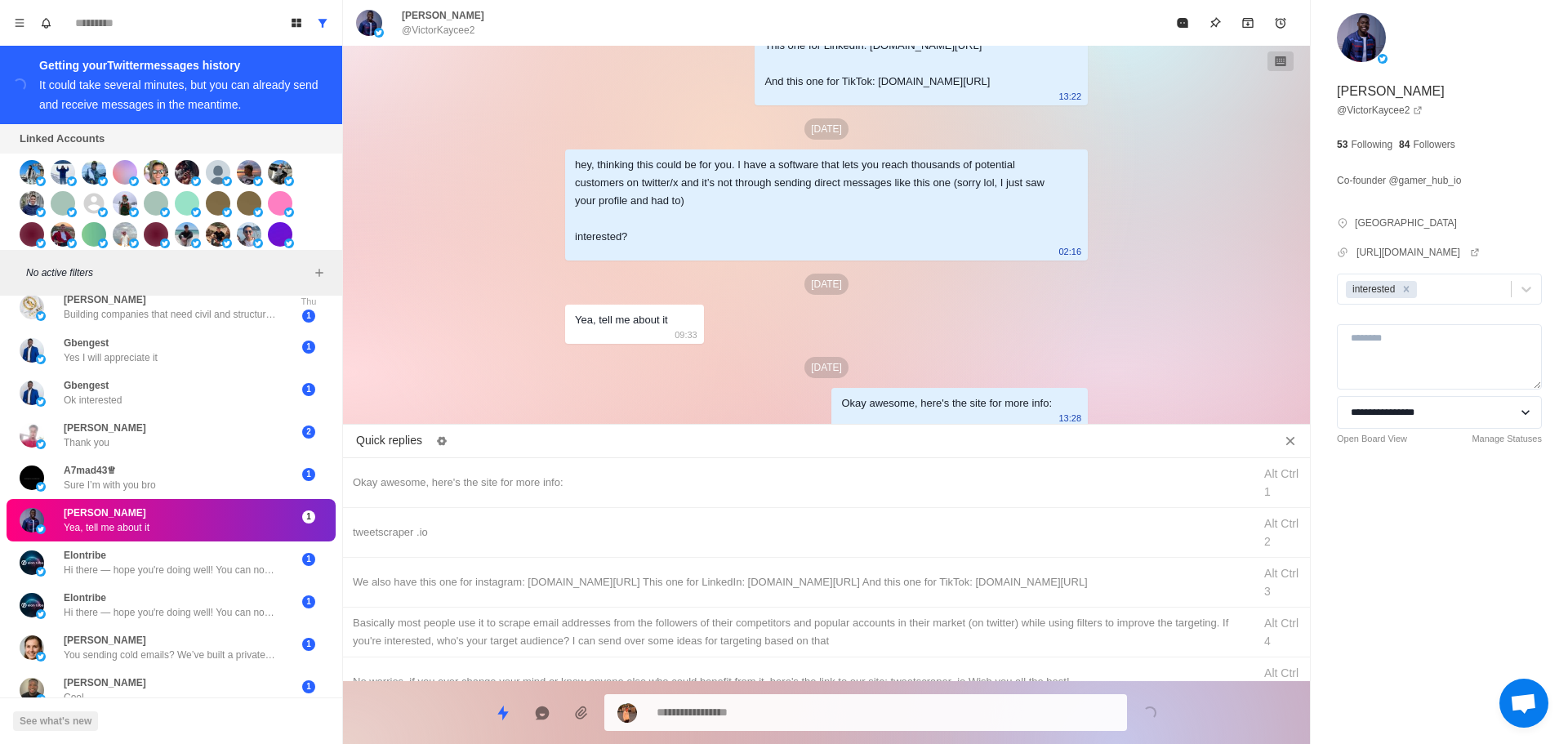
drag, startPoint x: 948, startPoint y: 542, endPoint x: 917, endPoint y: 719, distance: 179.7
drag, startPoint x: 921, startPoint y: 723, endPoint x: 945, endPoint y: 659, distance: 68.4
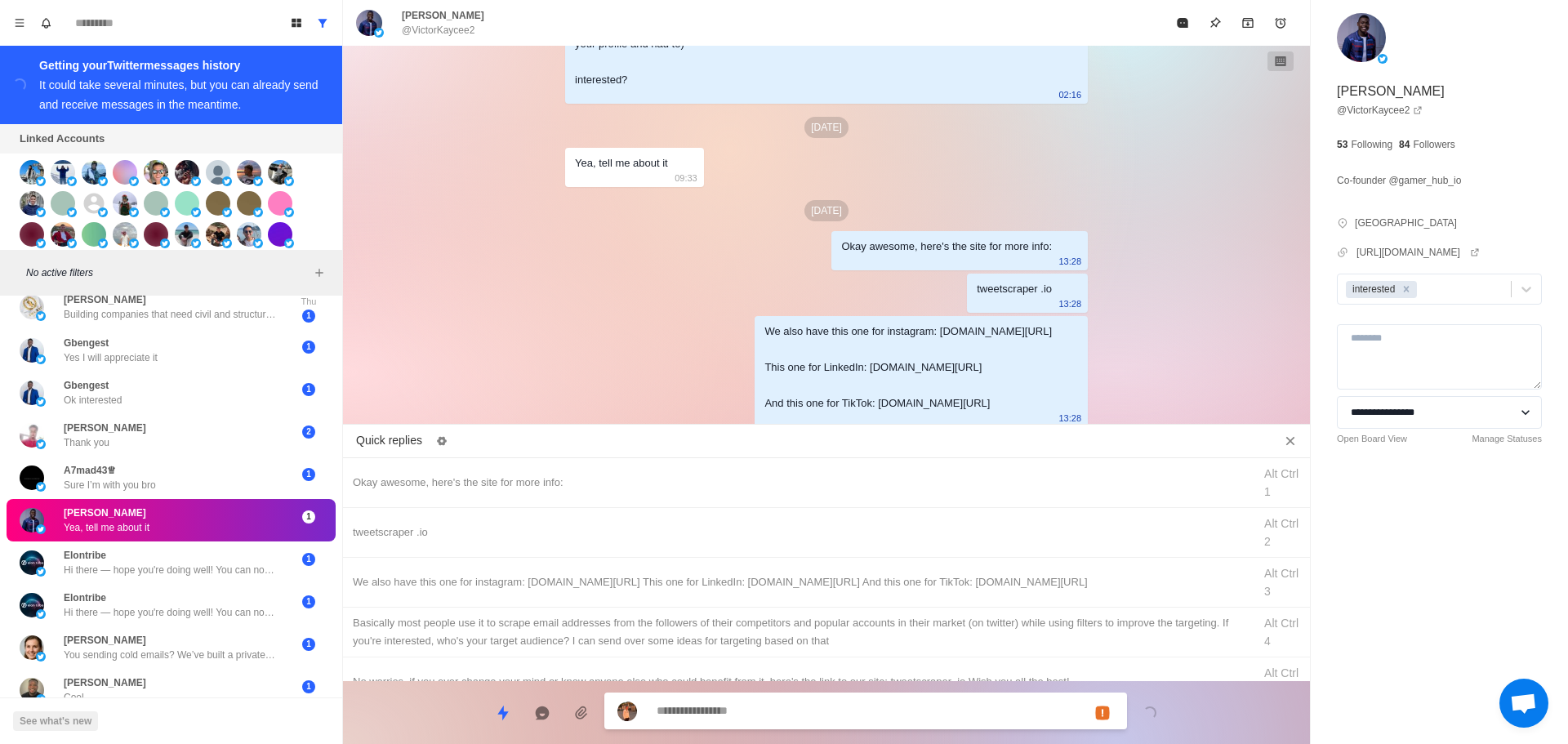
drag, startPoint x: 996, startPoint y: 617, endPoint x: 972, endPoint y: 683, distance: 70.2
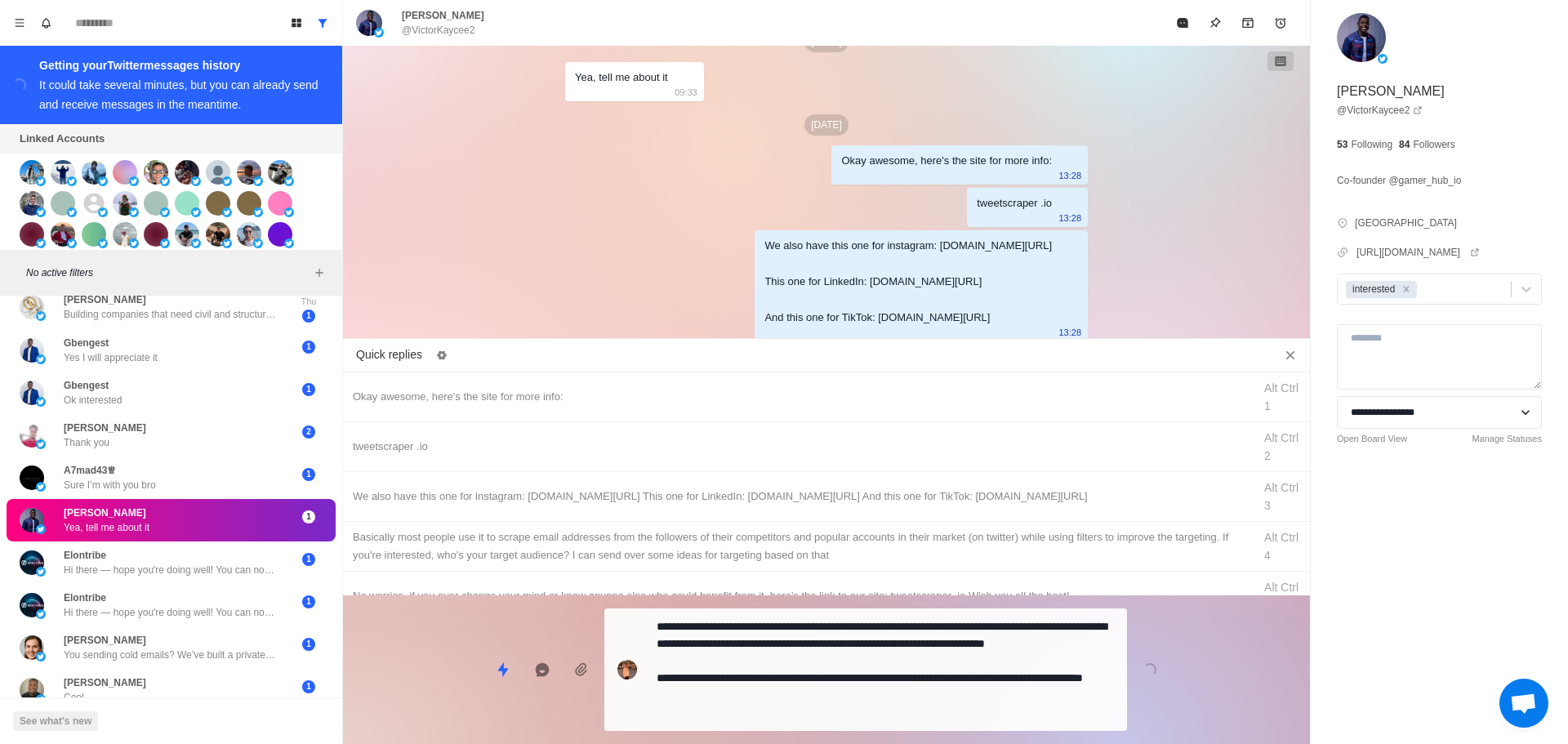
drag, startPoint x: 970, startPoint y: 688, endPoint x: 1055, endPoint y: 432, distance: 269.7
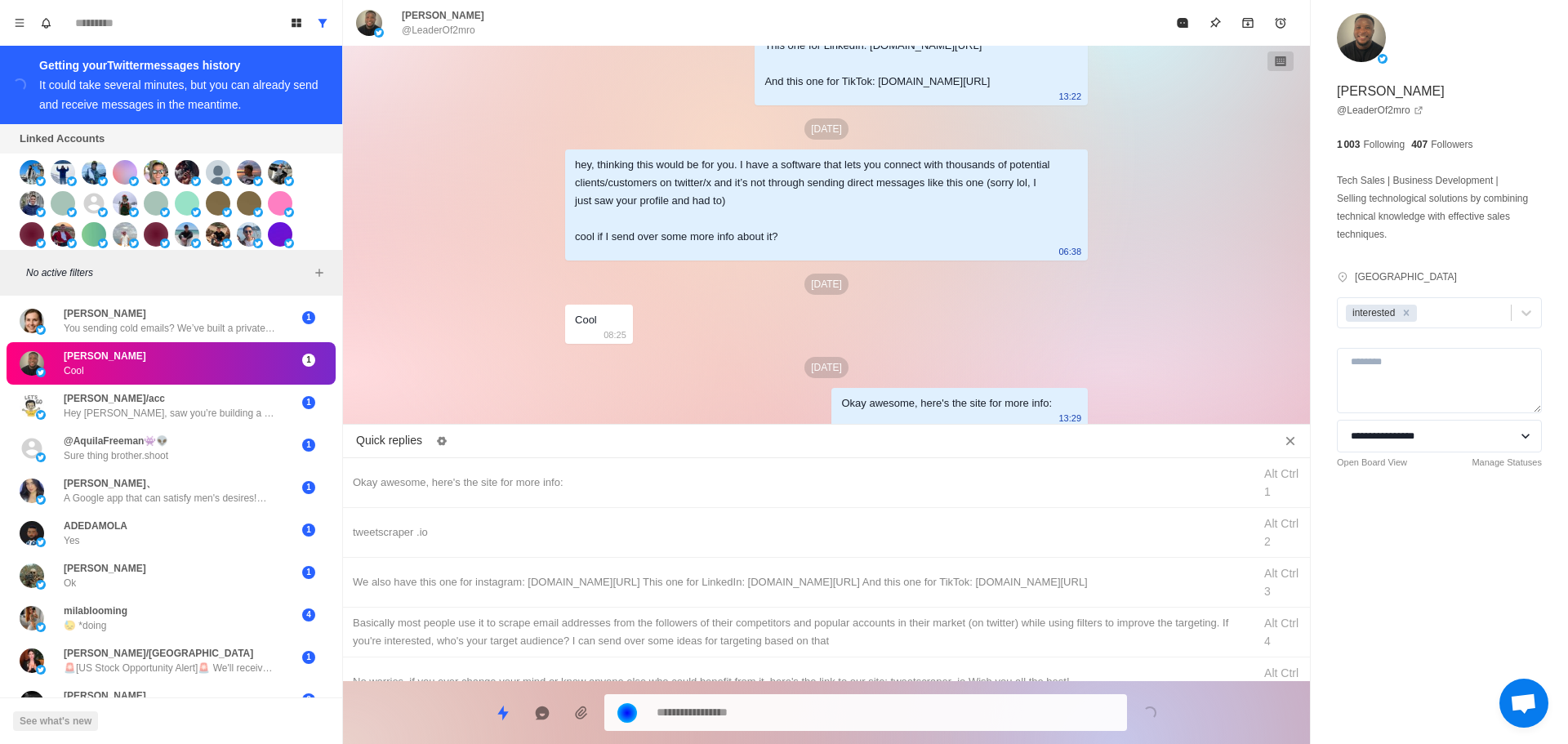
drag, startPoint x: 867, startPoint y: 525, endPoint x: 852, endPoint y: 718, distance: 193.6
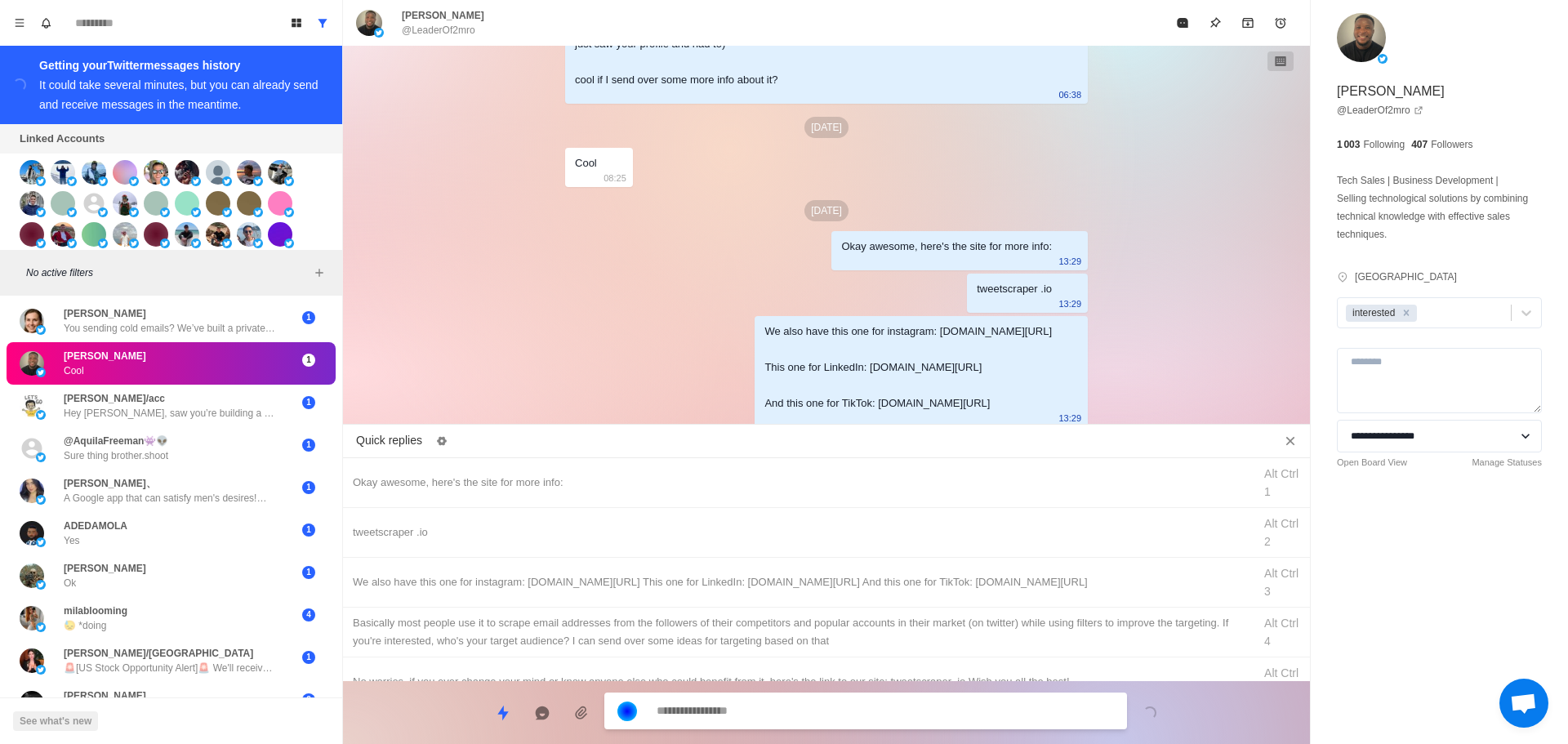
drag, startPoint x: 966, startPoint y: 613, endPoint x: 960, endPoint y: 637, distance: 24.7
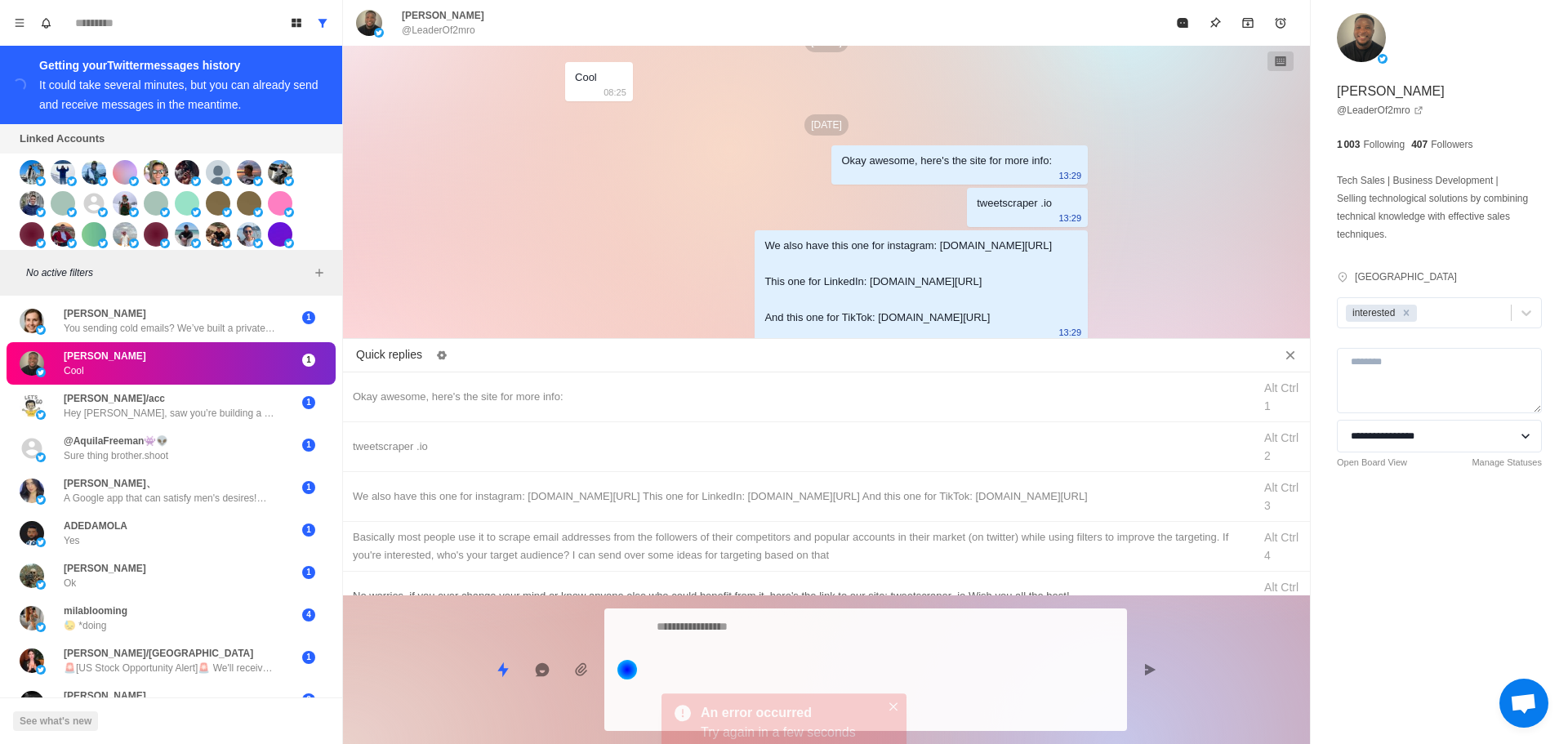
drag, startPoint x: 933, startPoint y: 714, endPoint x: 953, endPoint y: 660, distance: 57.6
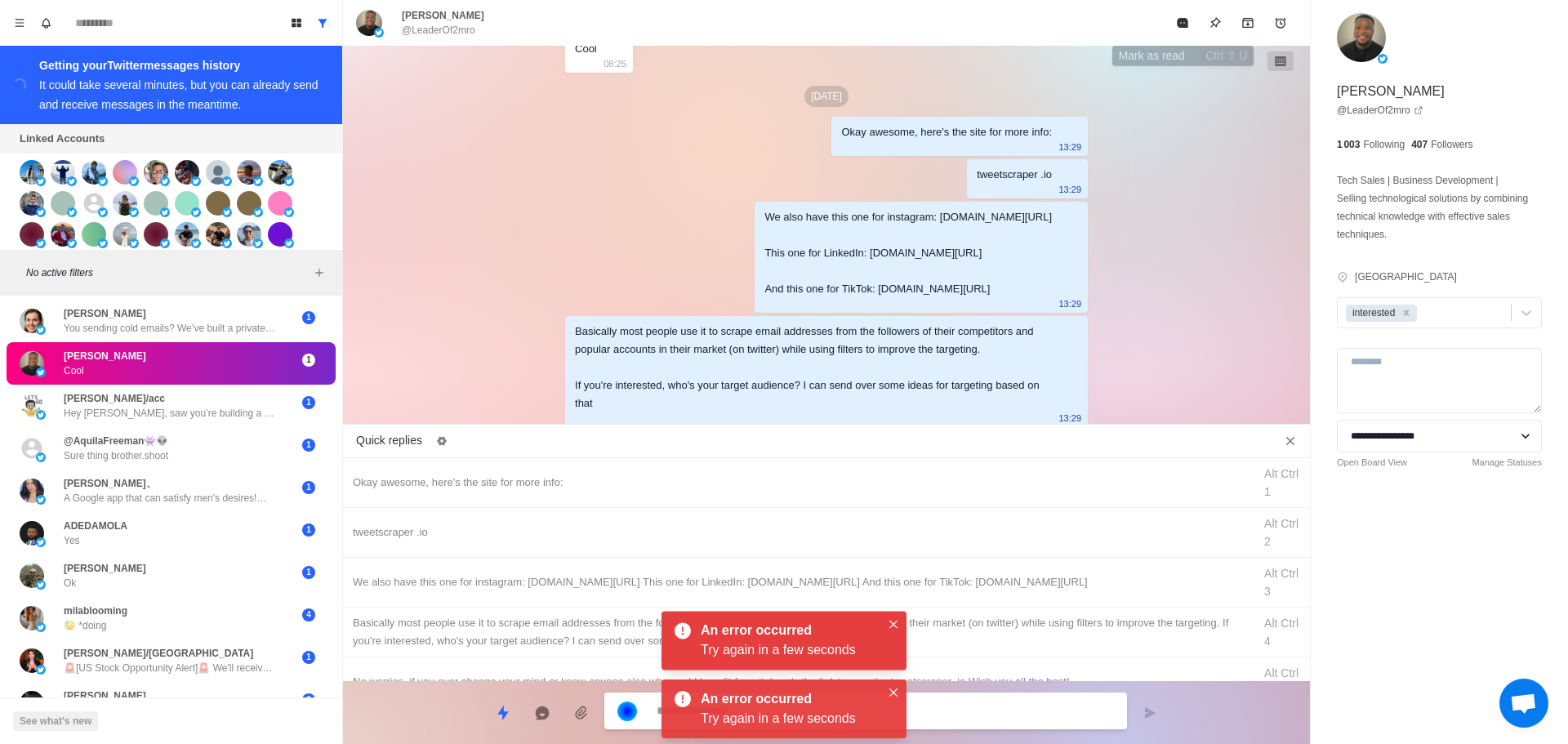
drag, startPoint x: 1182, startPoint y: 21, endPoint x: 815, endPoint y: 180, distance: 400.0
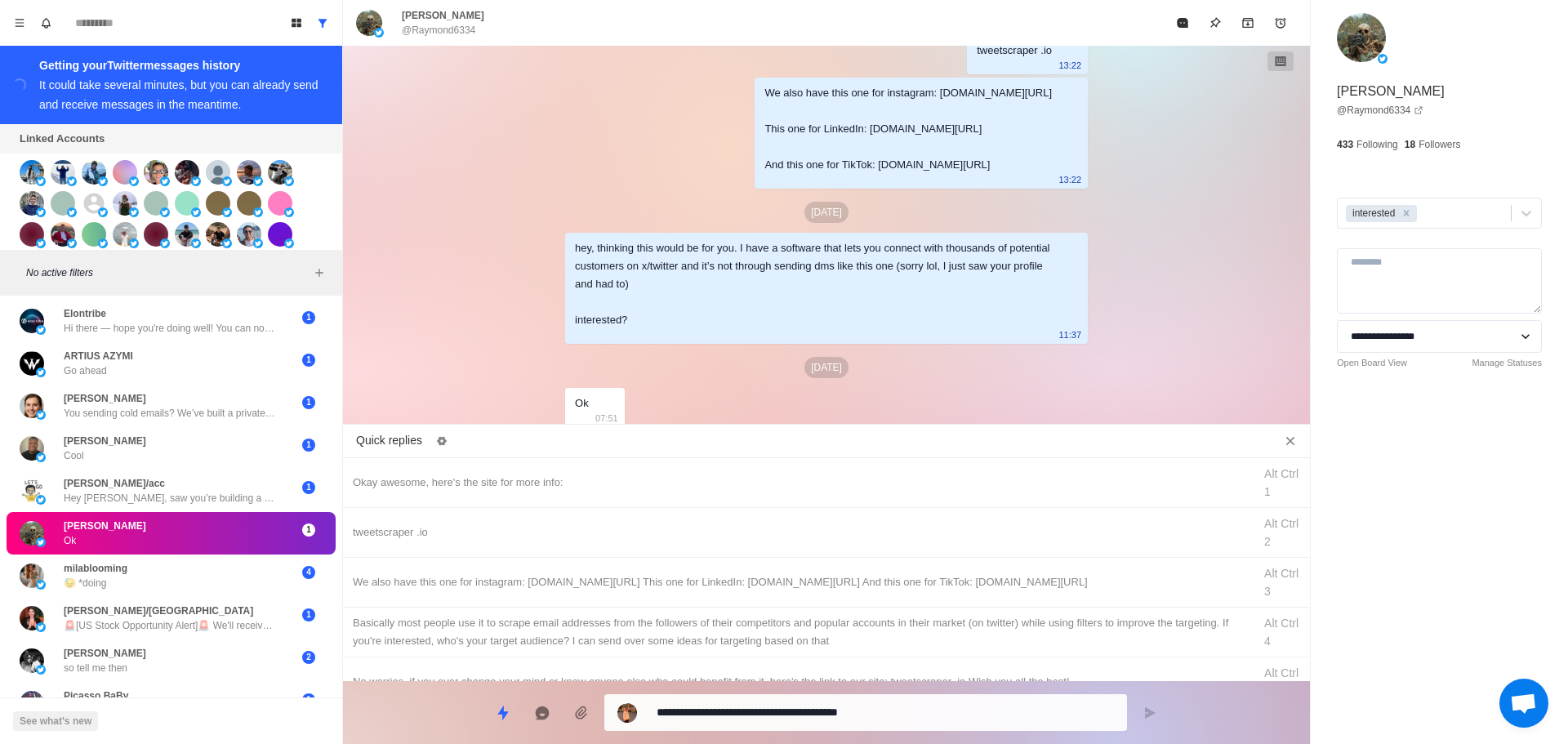
scroll to position [581, 0]
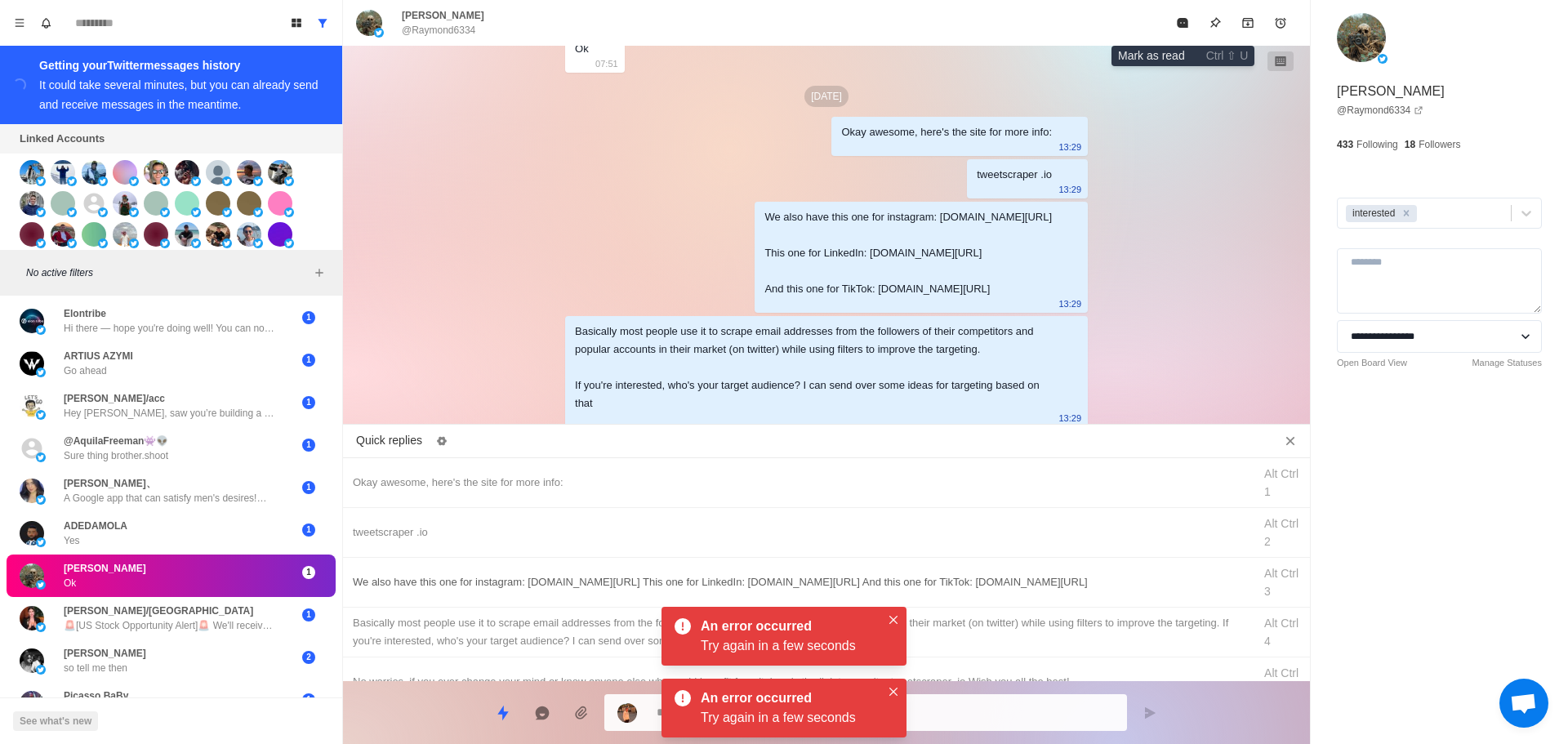
drag, startPoint x: 1181, startPoint y: 25, endPoint x: 911, endPoint y: 567, distance: 605.5
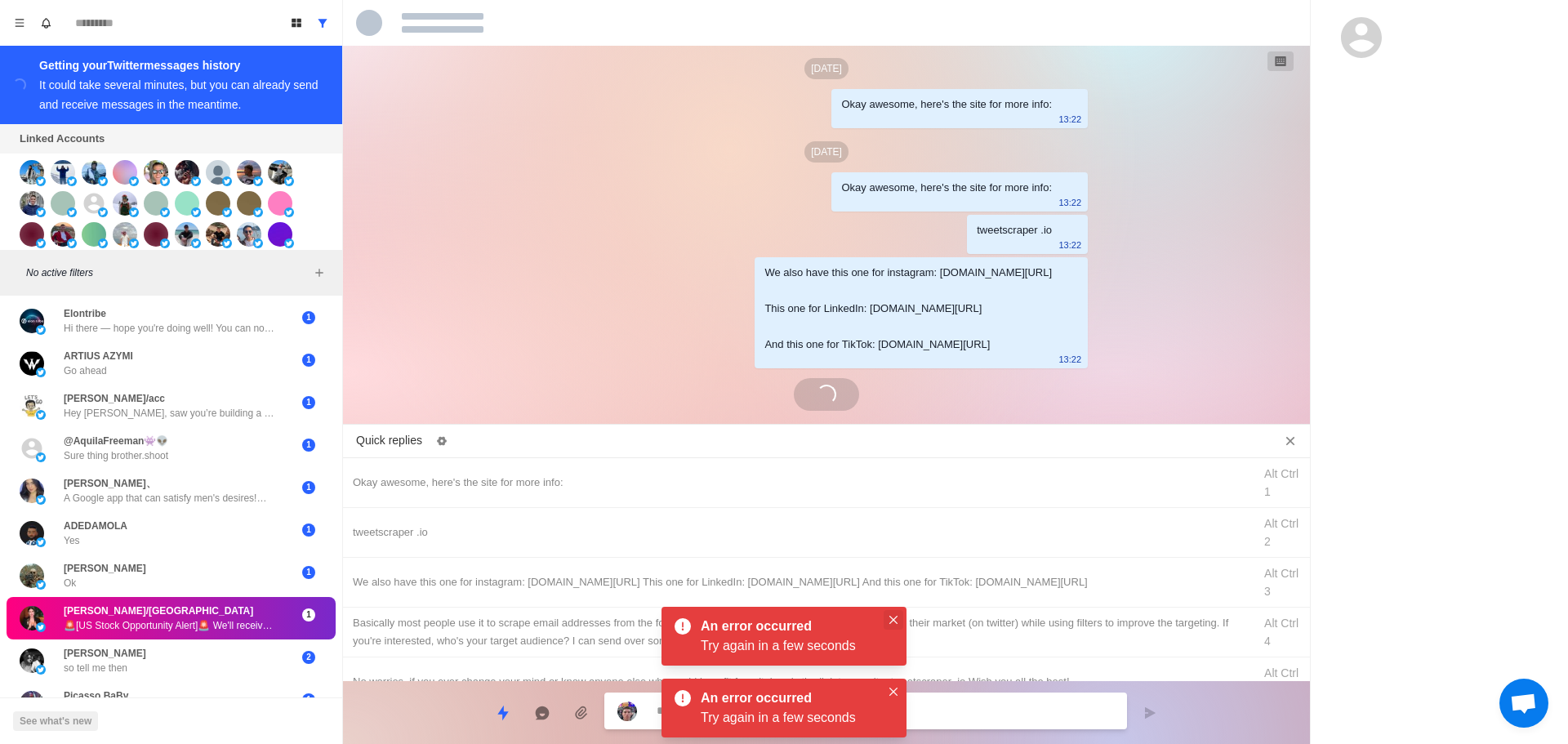
scroll to position [2684, 0]
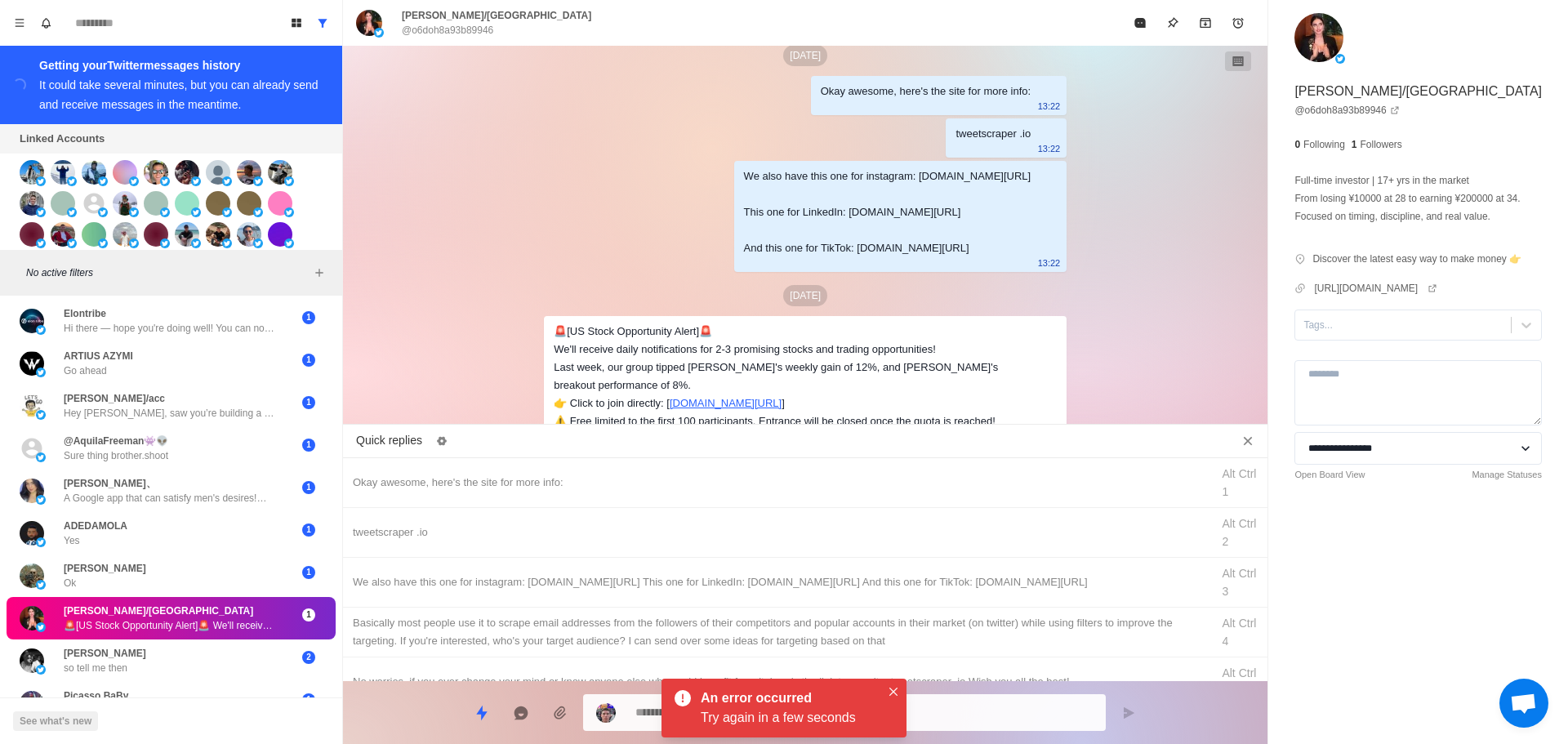
drag, startPoint x: 893, startPoint y: 688, endPoint x: 986, endPoint y: 419, distance: 284.6
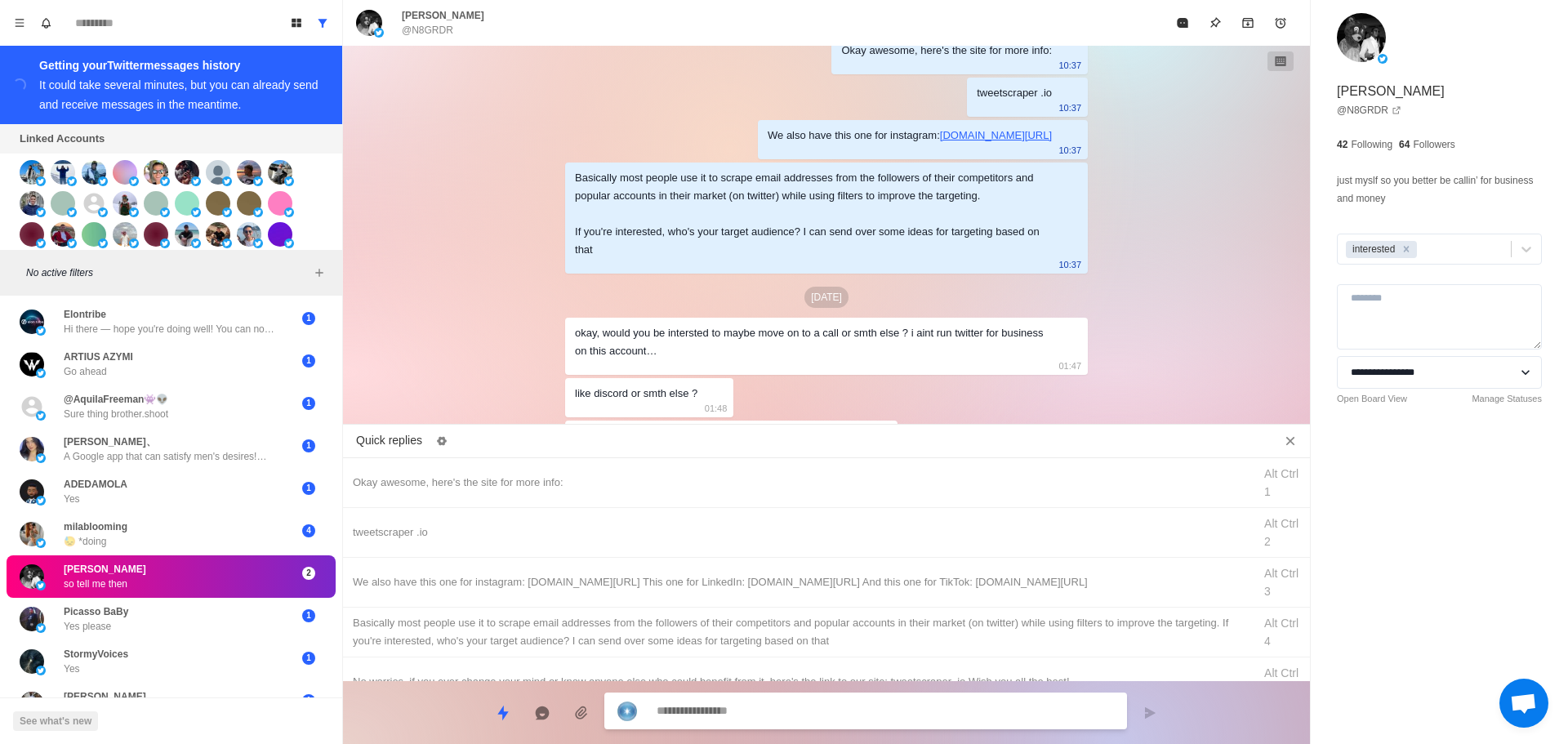
scroll to position [3512, 0]
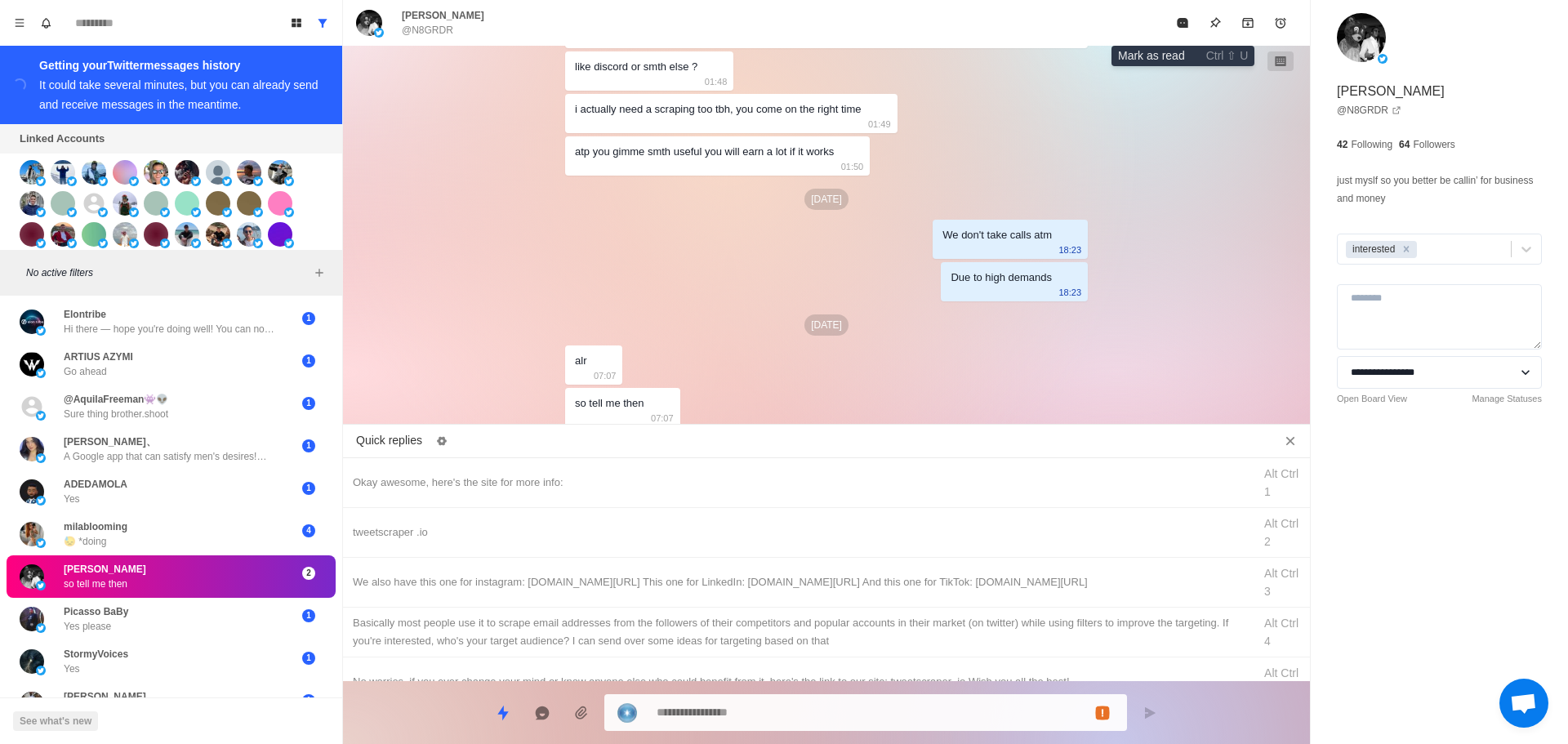
drag, startPoint x: 1180, startPoint y: 22, endPoint x: 1353, endPoint y: 274, distance: 305.7
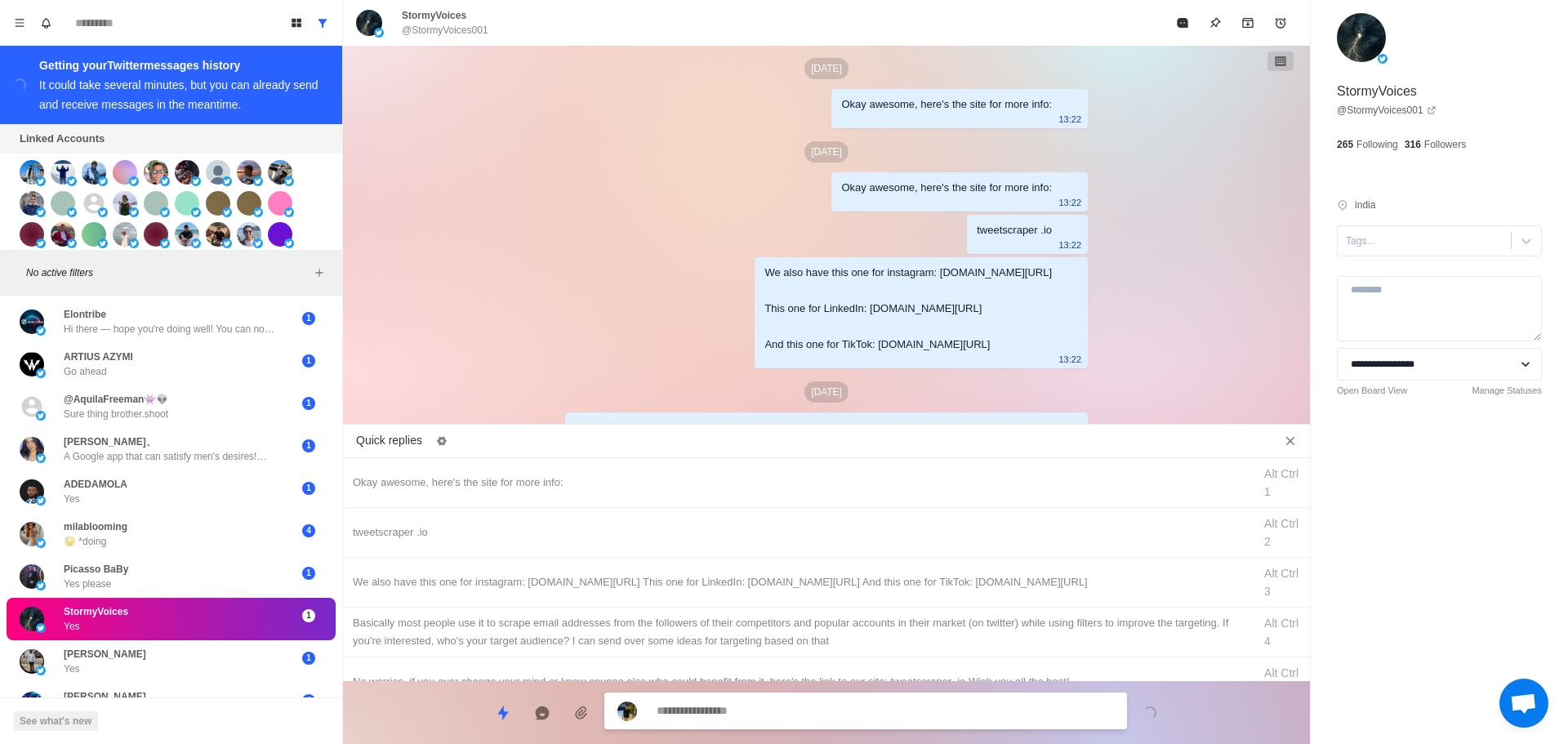
scroll to position [2749, 0]
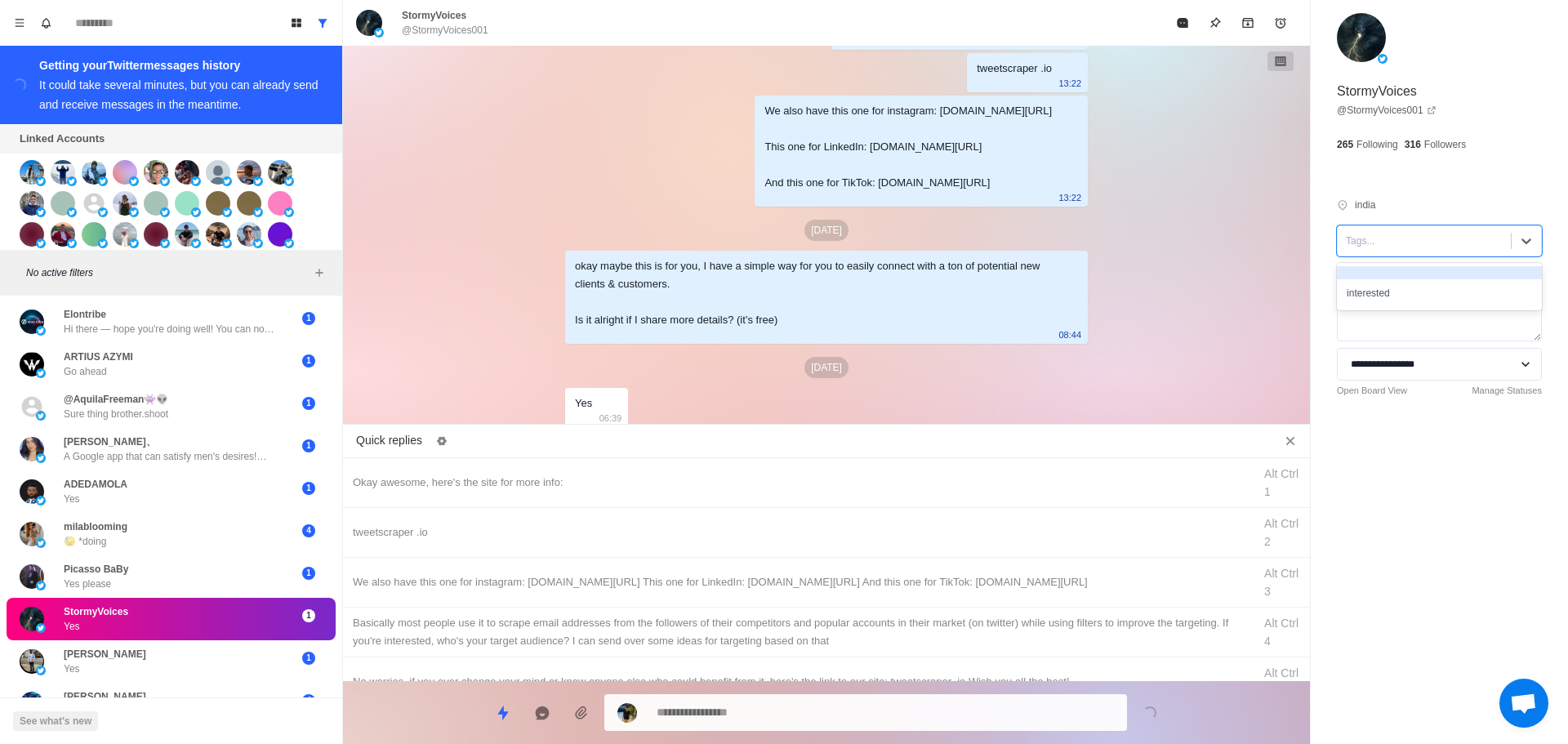
drag, startPoint x: 1410, startPoint y: 241, endPoint x: 1406, endPoint y: 292, distance: 51.2
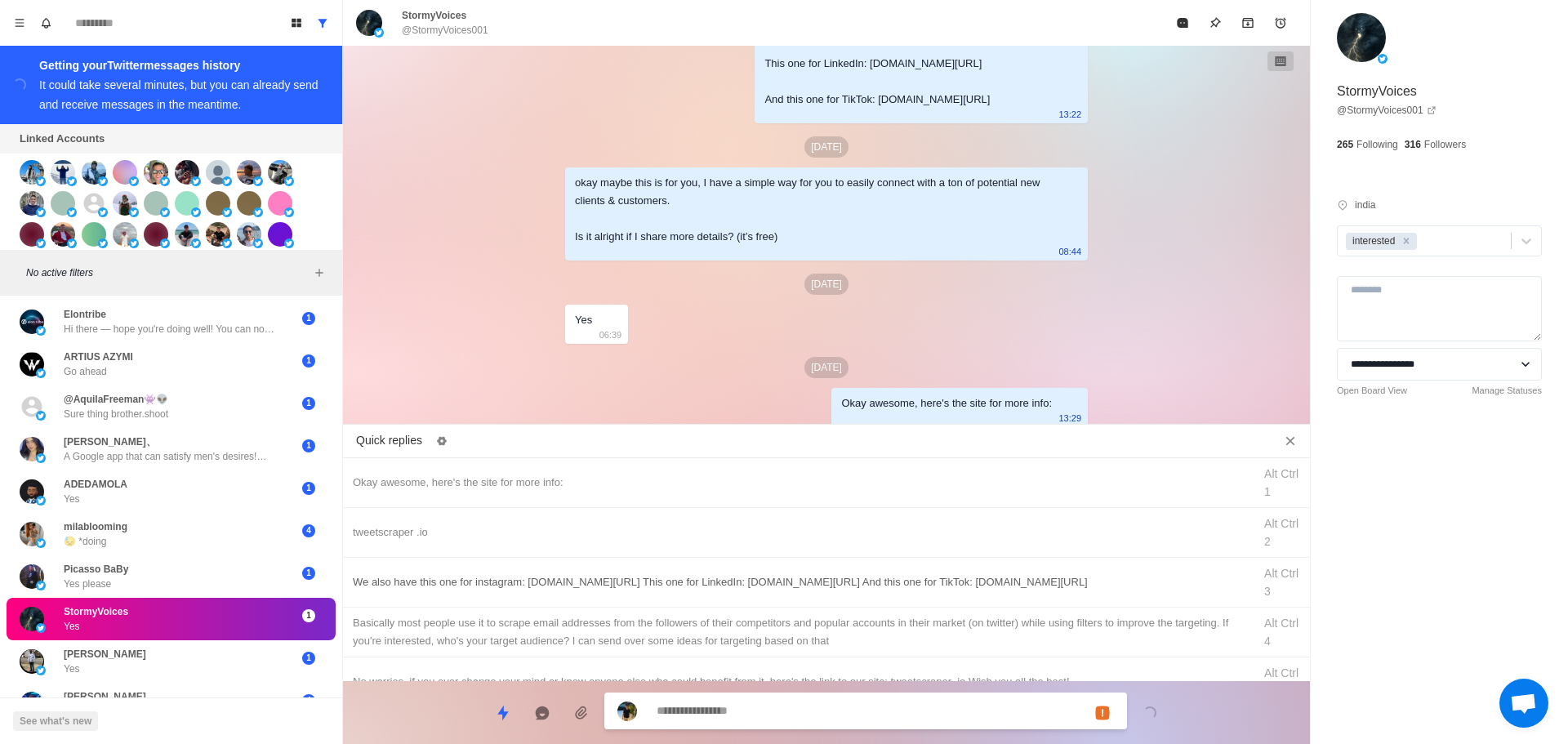
drag, startPoint x: 877, startPoint y: 533, endPoint x: 872, endPoint y: 602, distance: 69.2
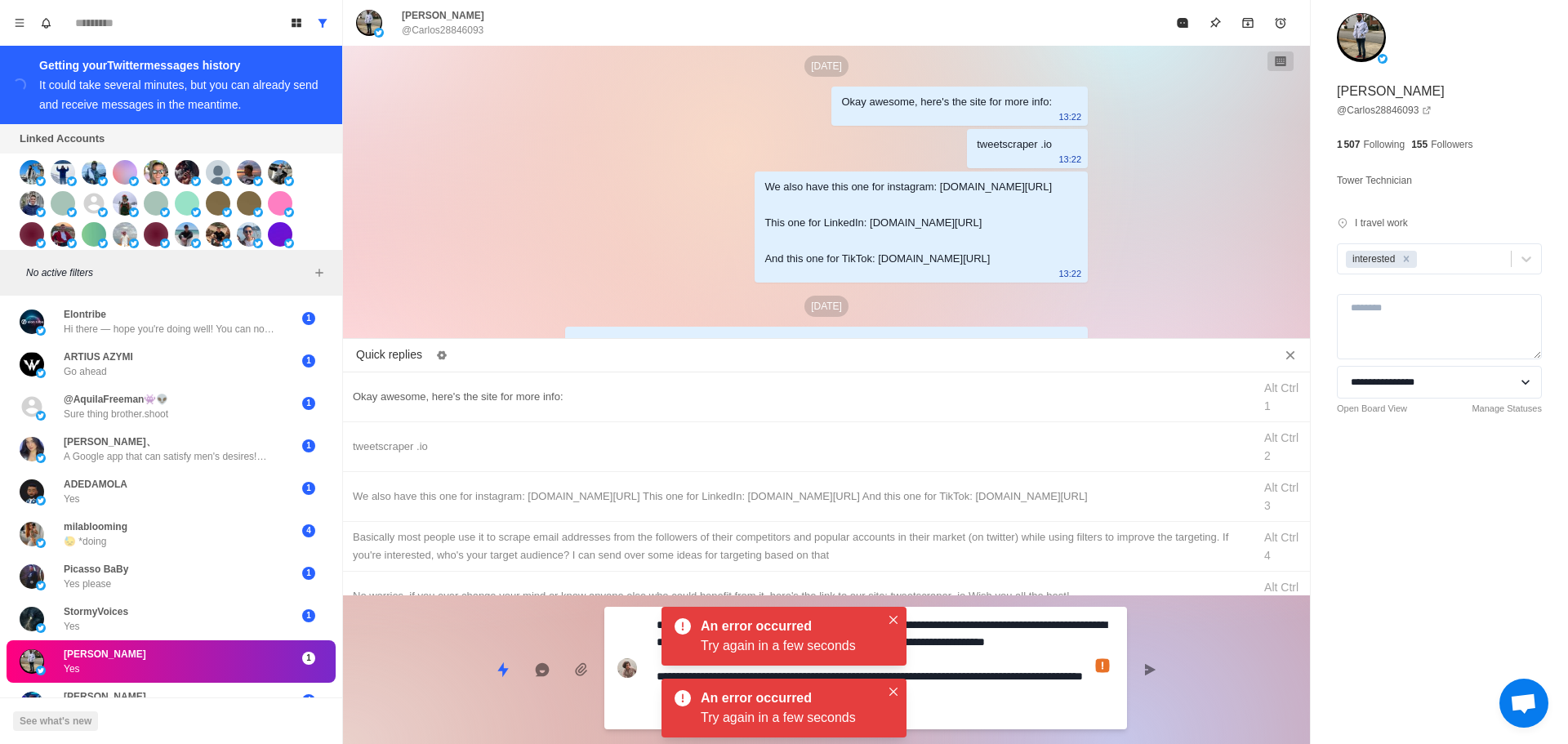
scroll to position [3666, 0]
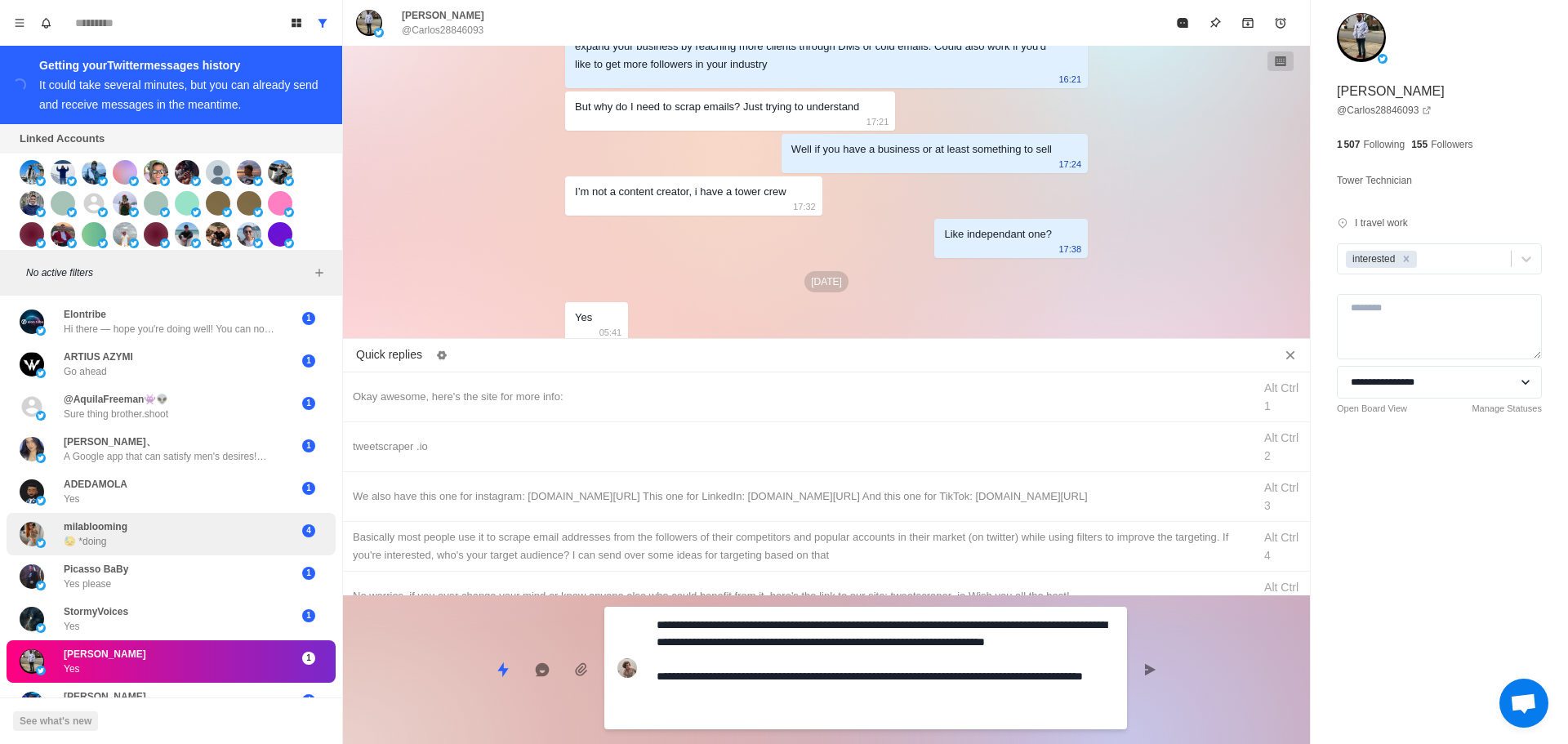
drag, startPoint x: 778, startPoint y: 717, endPoint x: 319, endPoint y: 521, distance: 499.1
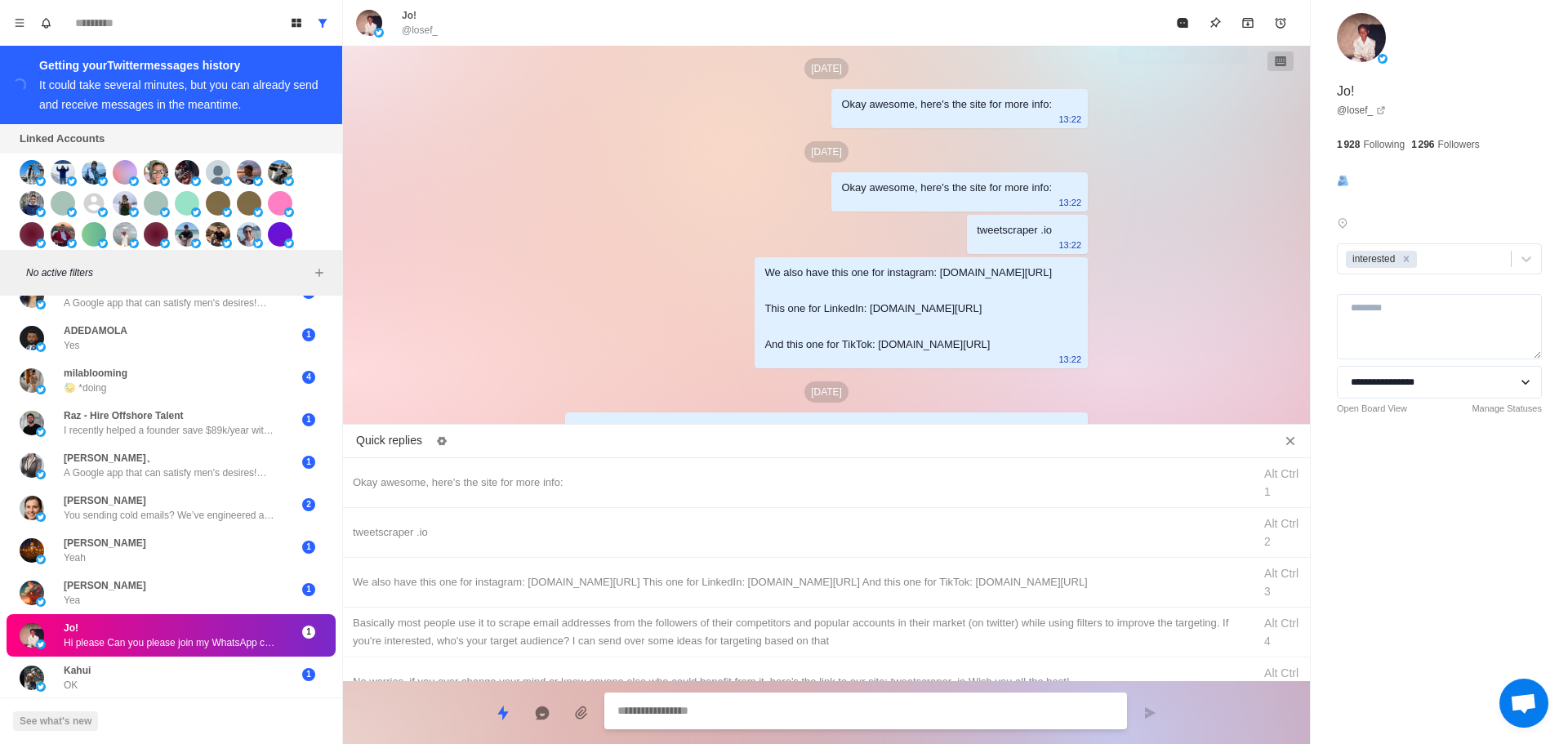
scroll to position [3703, 0]
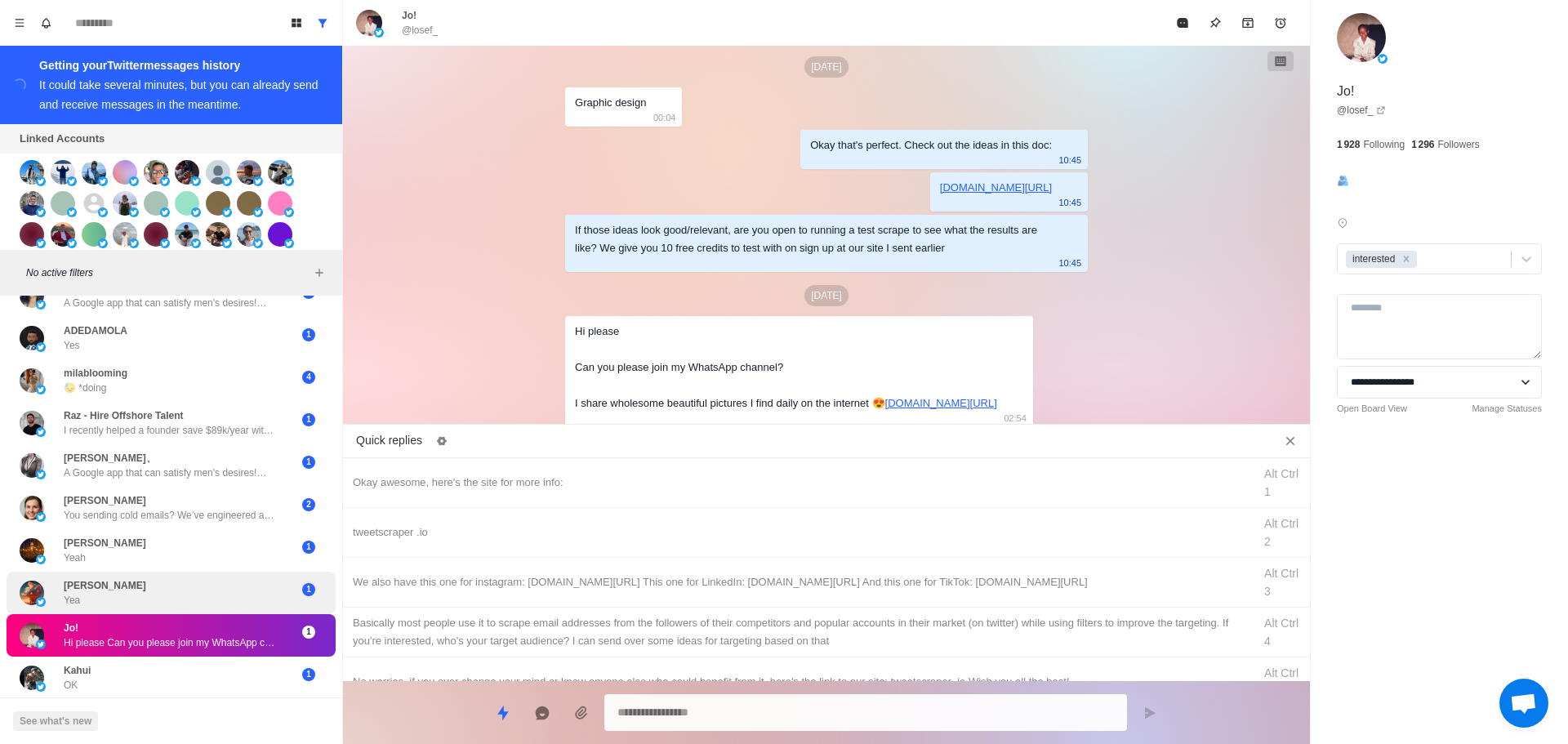
drag, startPoint x: 205, startPoint y: 592, endPoint x: 564, endPoint y: 491, distance: 372.9
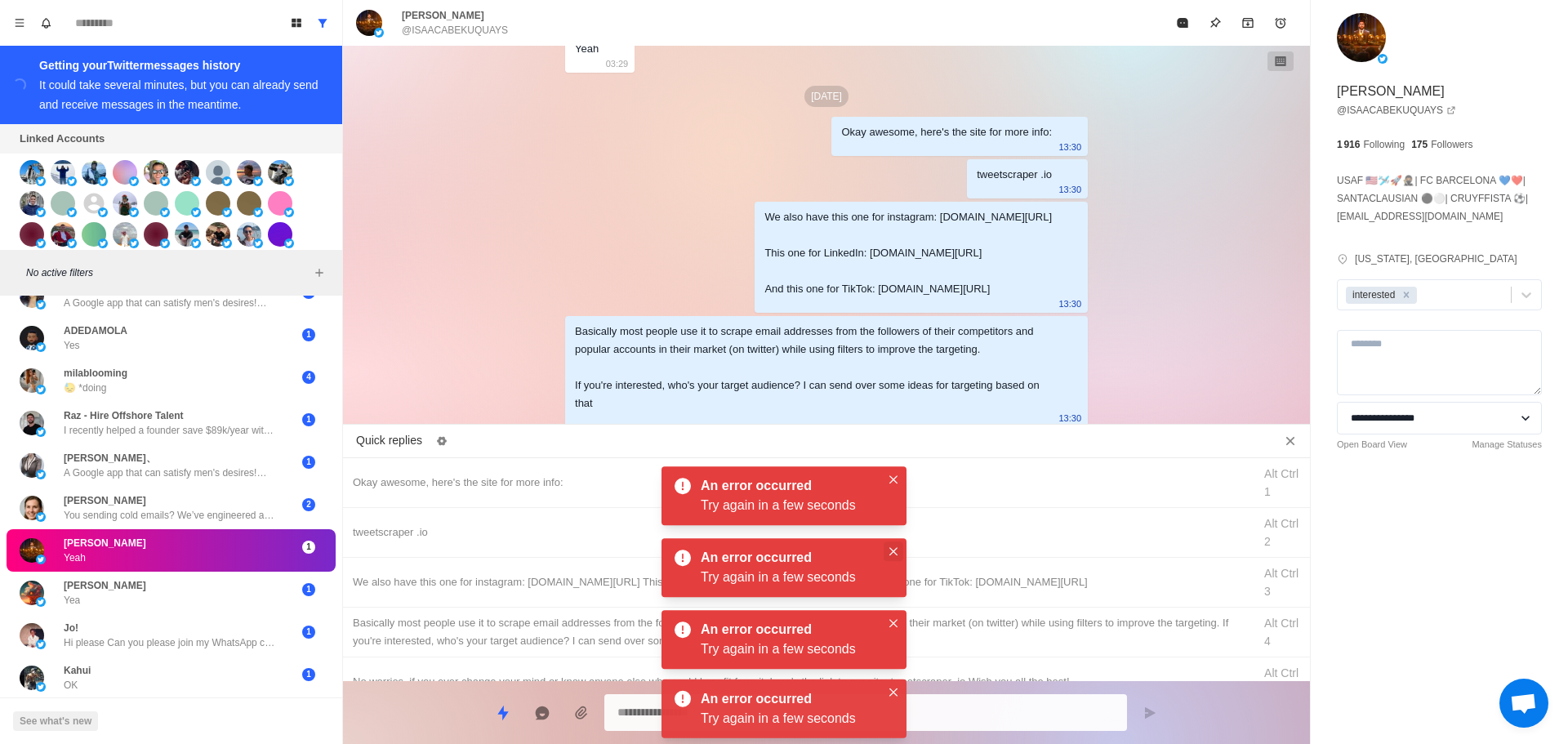
scroll to position [3007, 0]
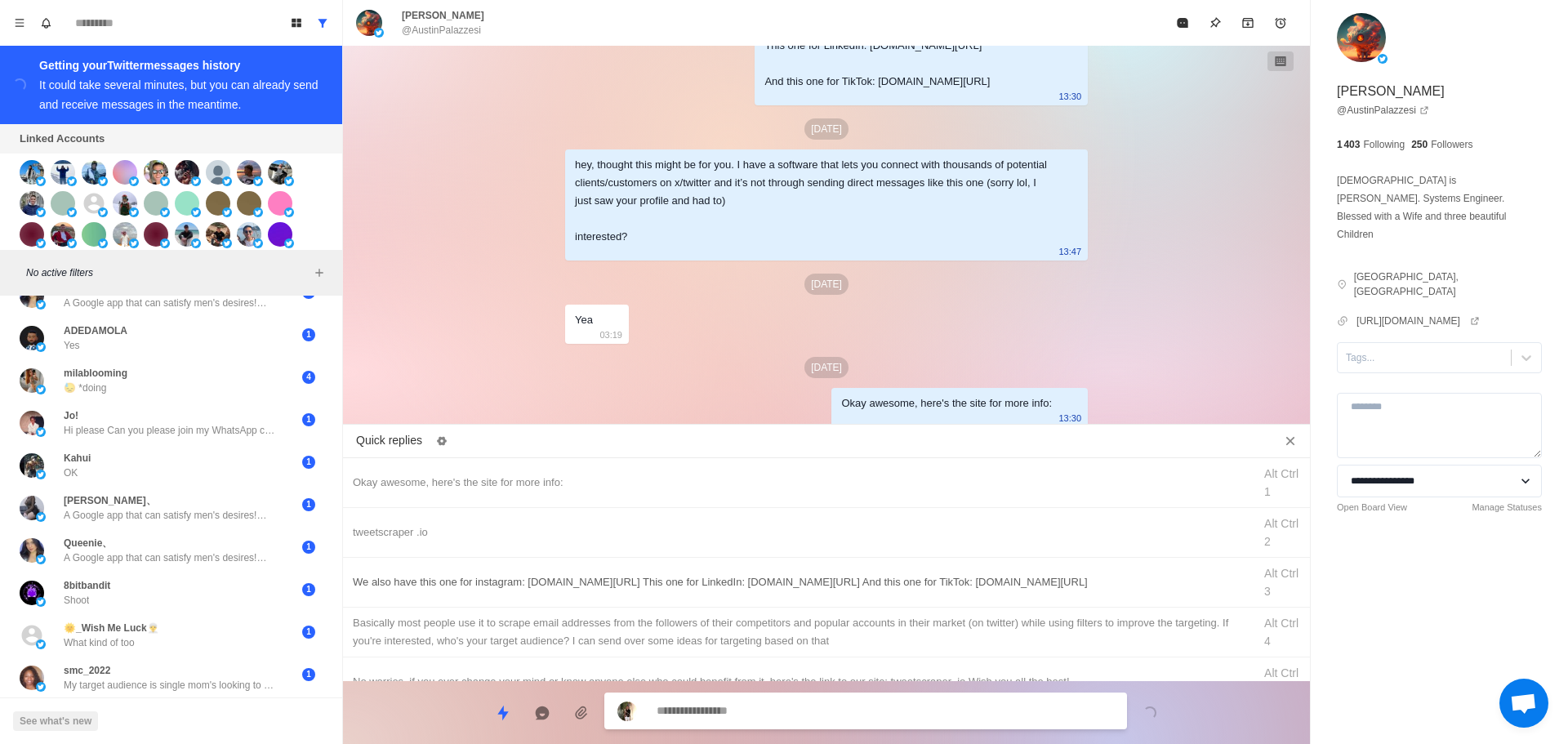
drag, startPoint x: 938, startPoint y: 527, endPoint x: 952, endPoint y: 595, distance: 69.4
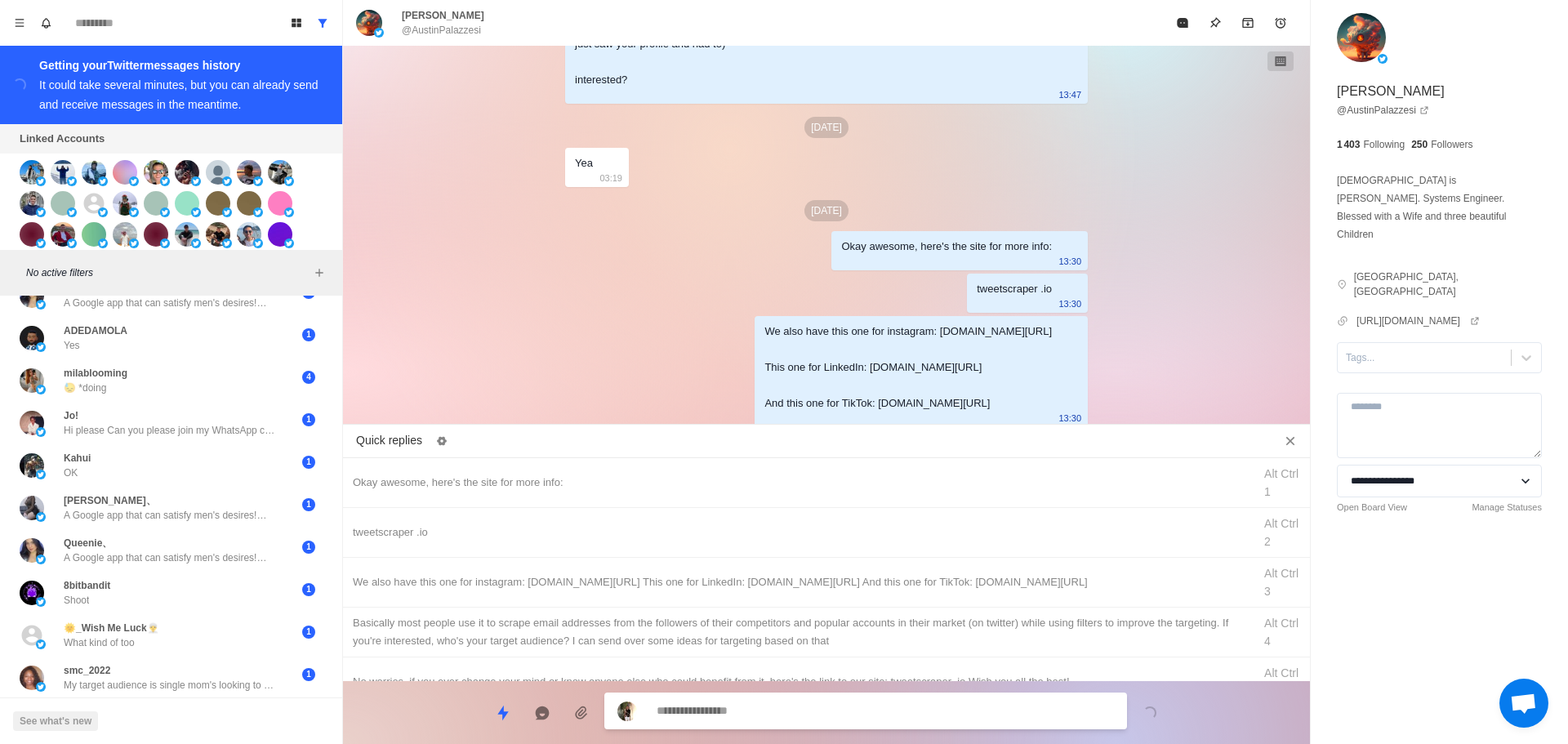
drag, startPoint x: 1003, startPoint y: 622, endPoint x: 980, endPoint y: 682, distance: 64.3
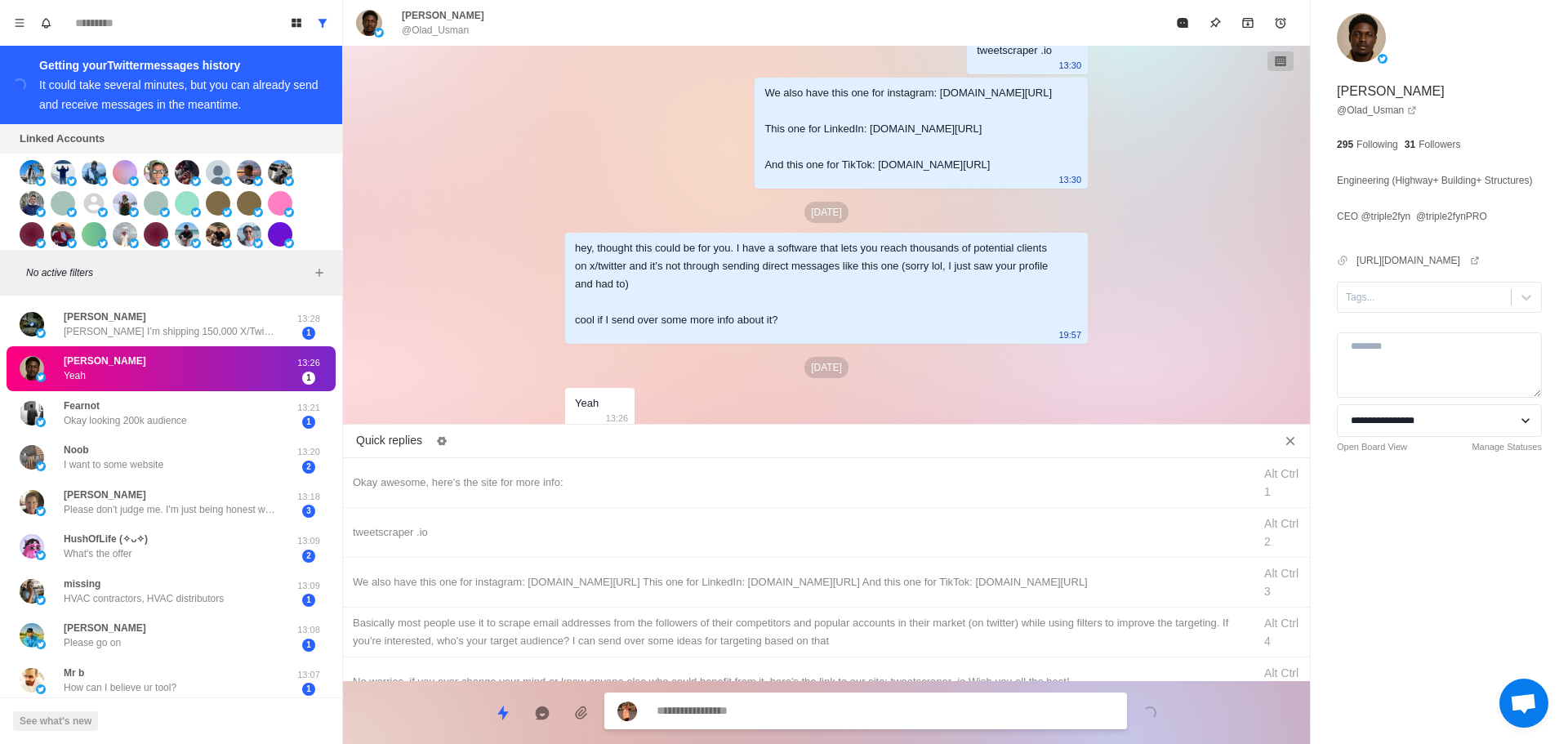
drag, startPoint x: 1384, startPoint y: 326, endPoint x: 1384, endPoint y: 336, distance: 10.0
drag, startPoint x: 644, startPoint y: 475, endPoint x: 674, endPoint y: 504, distance: 41.7
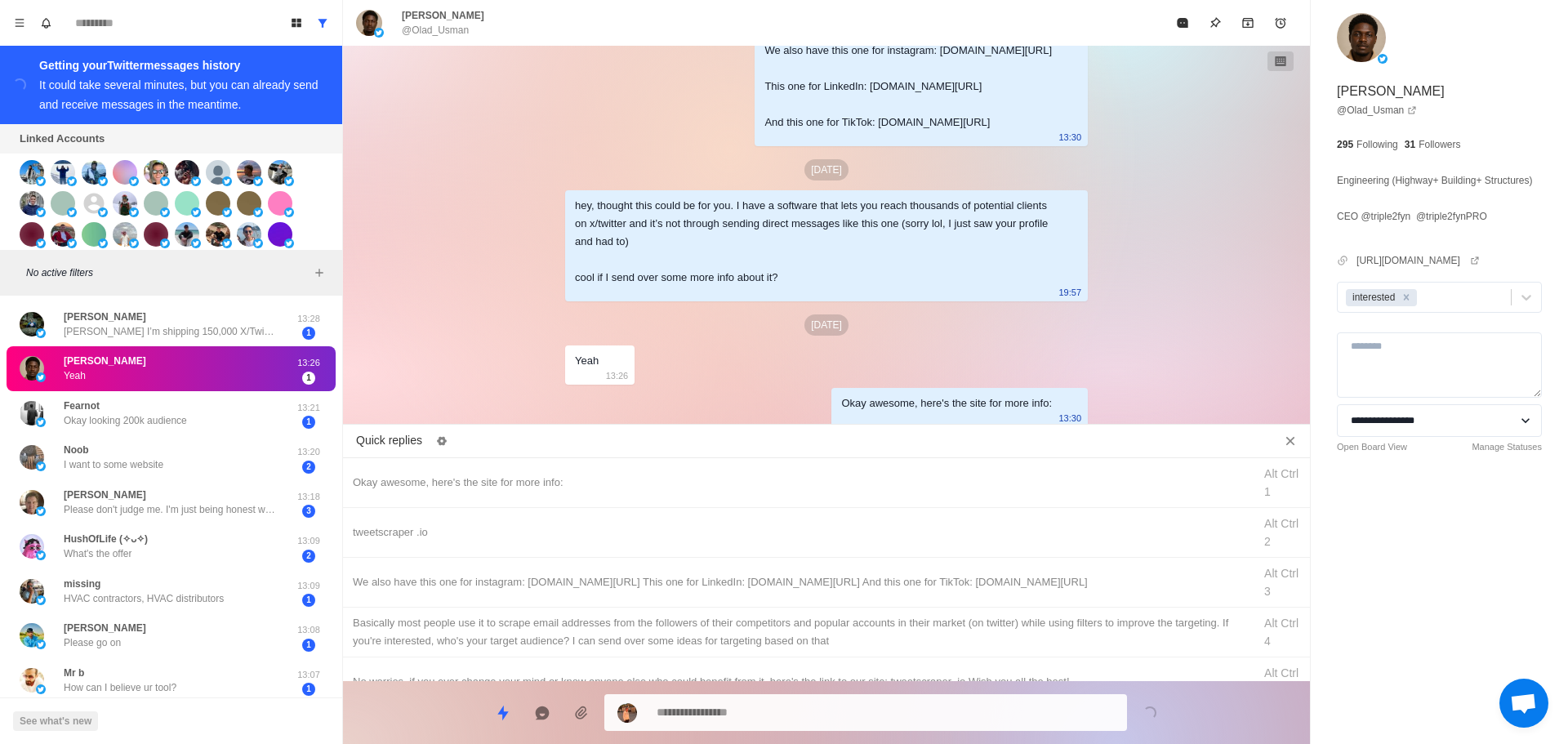
drag, startPoint x: 852, startPoint y: 543, endPoint x: 850, endPoint y: 688, distance: 145.0
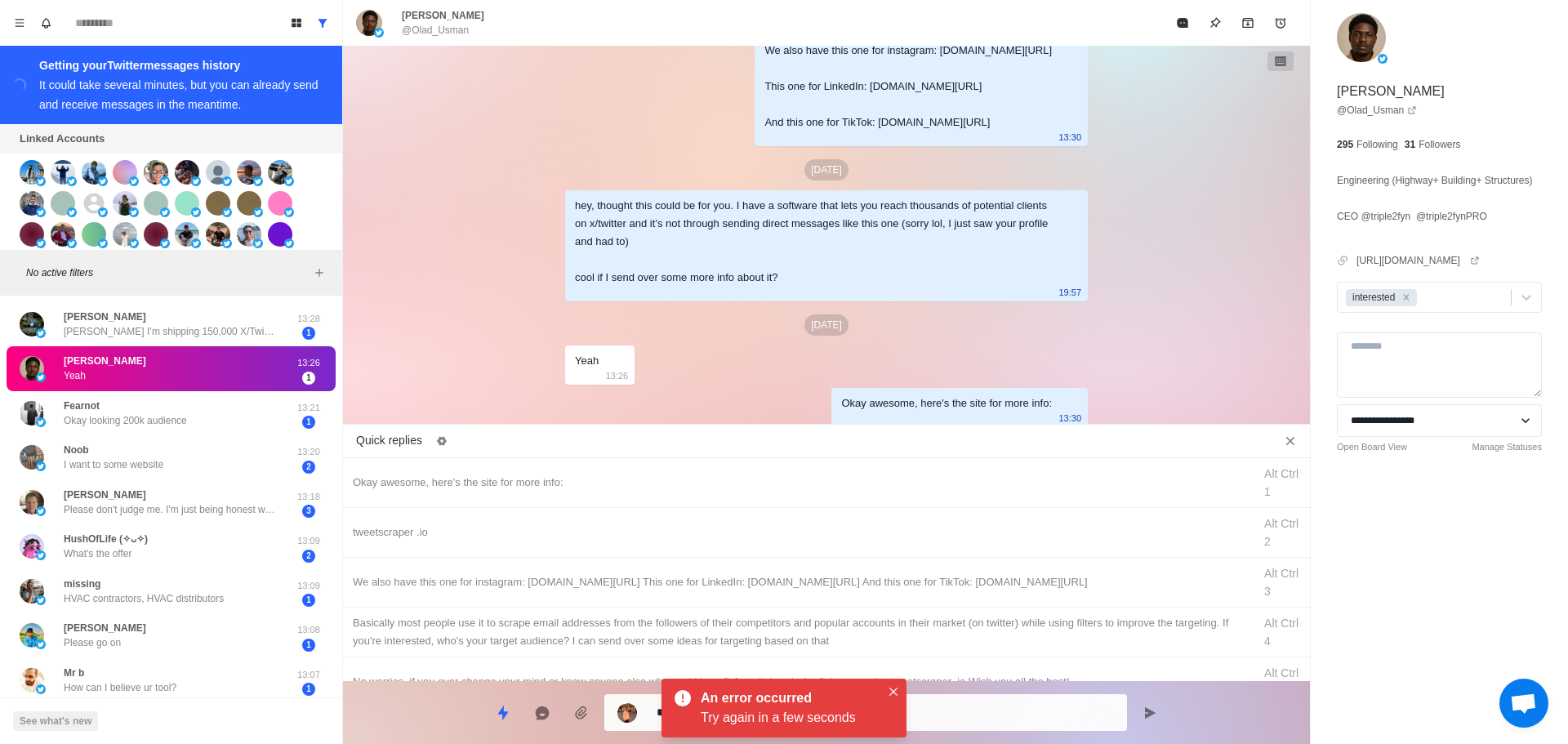
drag, startPoint x: 850, startPoint y: 688, endPoint x: 956, endPoint y: 706, distance: 107.5
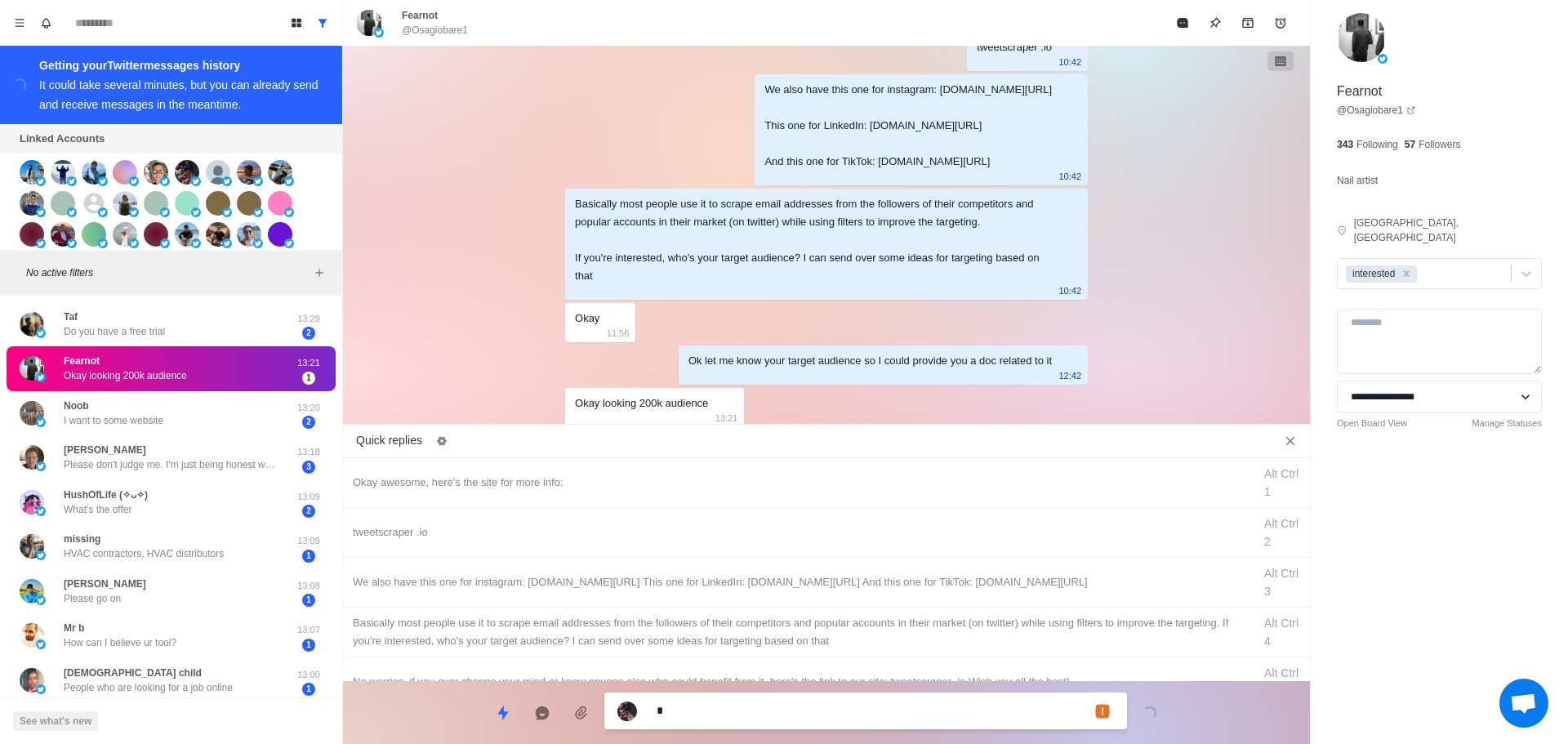
scroll to position [3567, 0]
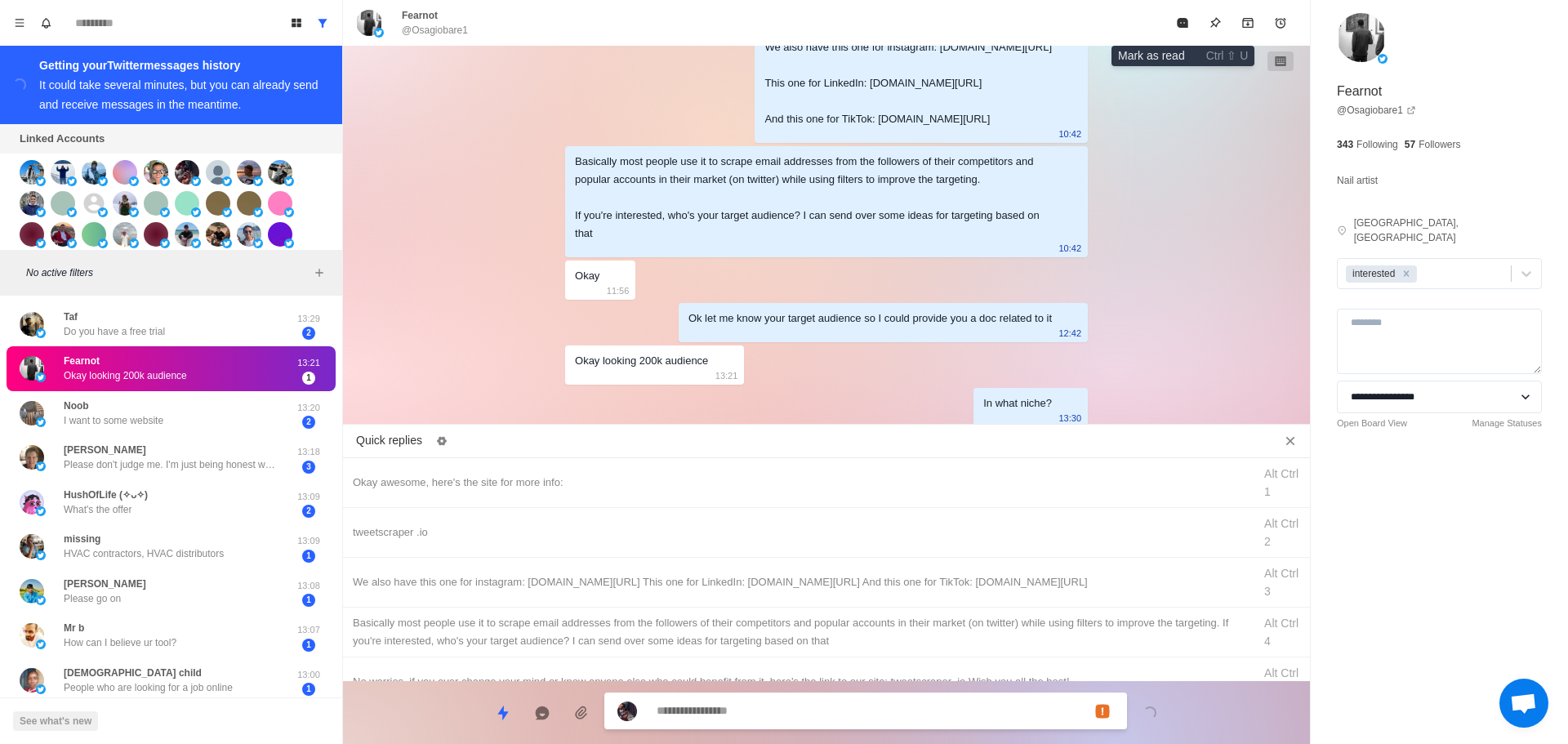
drag, startPoint x: 1181, startPoint y: 22, endPoint x: 642, endPoint y: 260, distance: 589.2
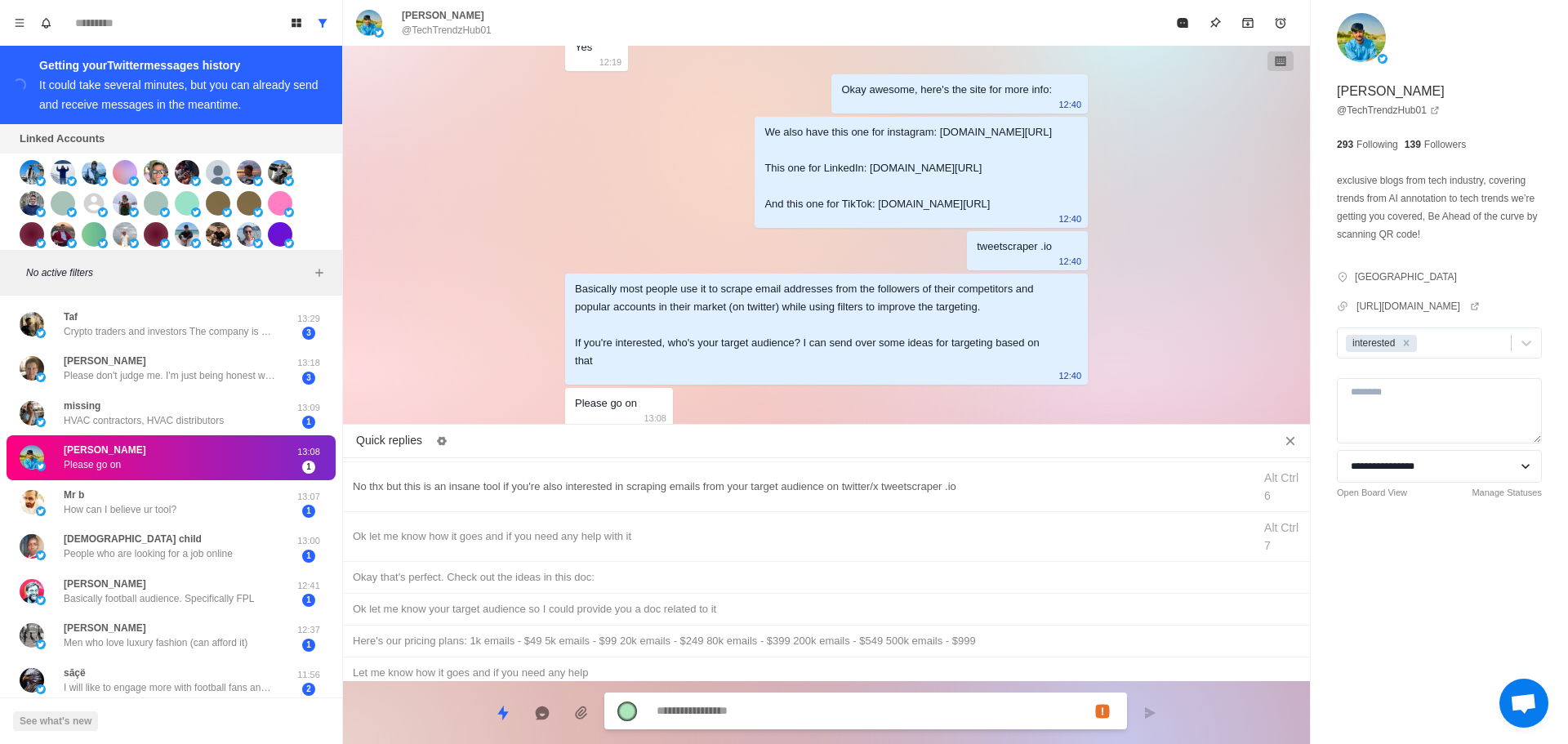
scroll to position [327, 0]
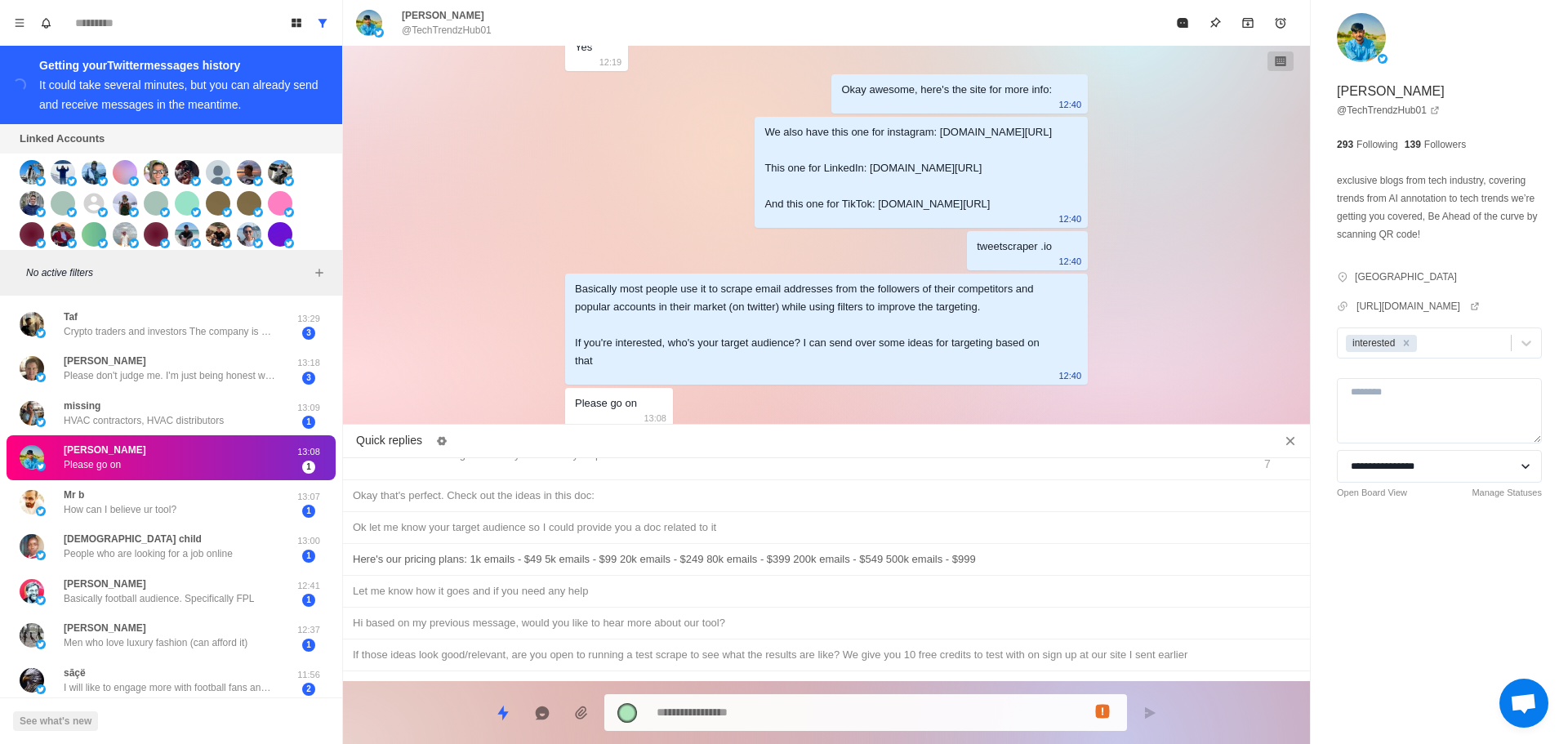
drag, startPoint x: 754, startPoint y: 523, endPoint x: 781, endPoint y: 574, distance: 57.7
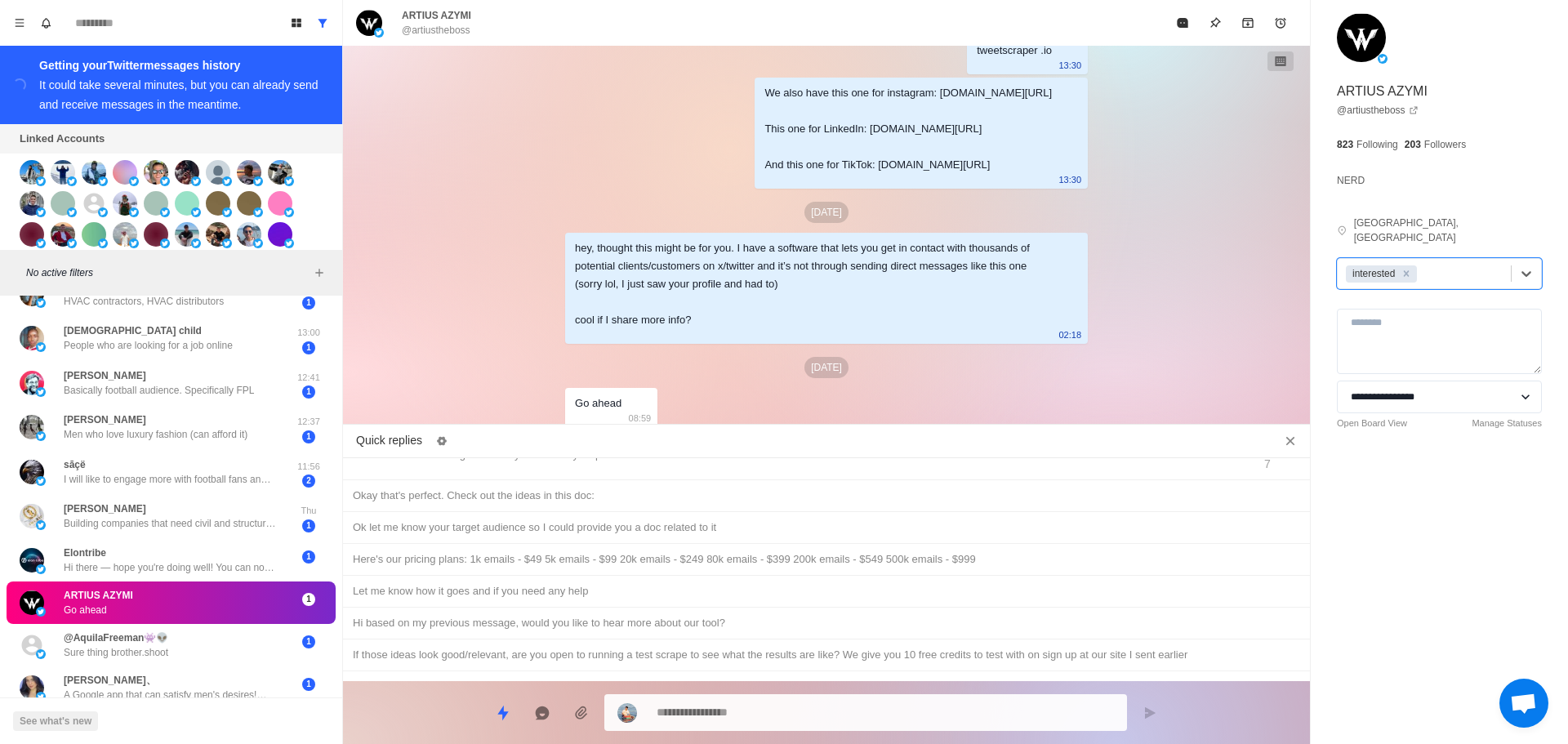
scroll to position [0, 0]
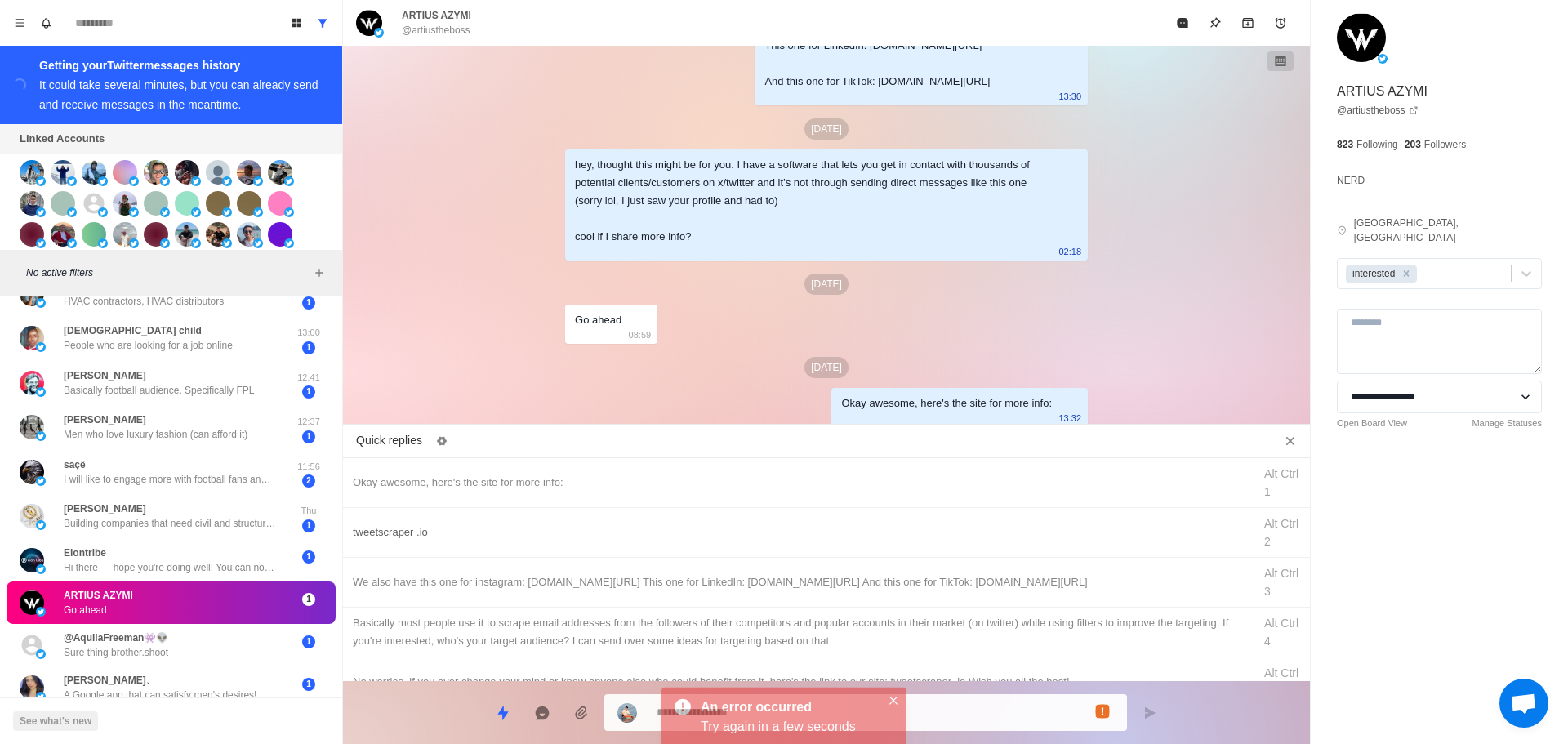
drag, startPoint x: 872, startPoint y: 529, endPoint x: 851, endPoint y: 680, distance: 152.5
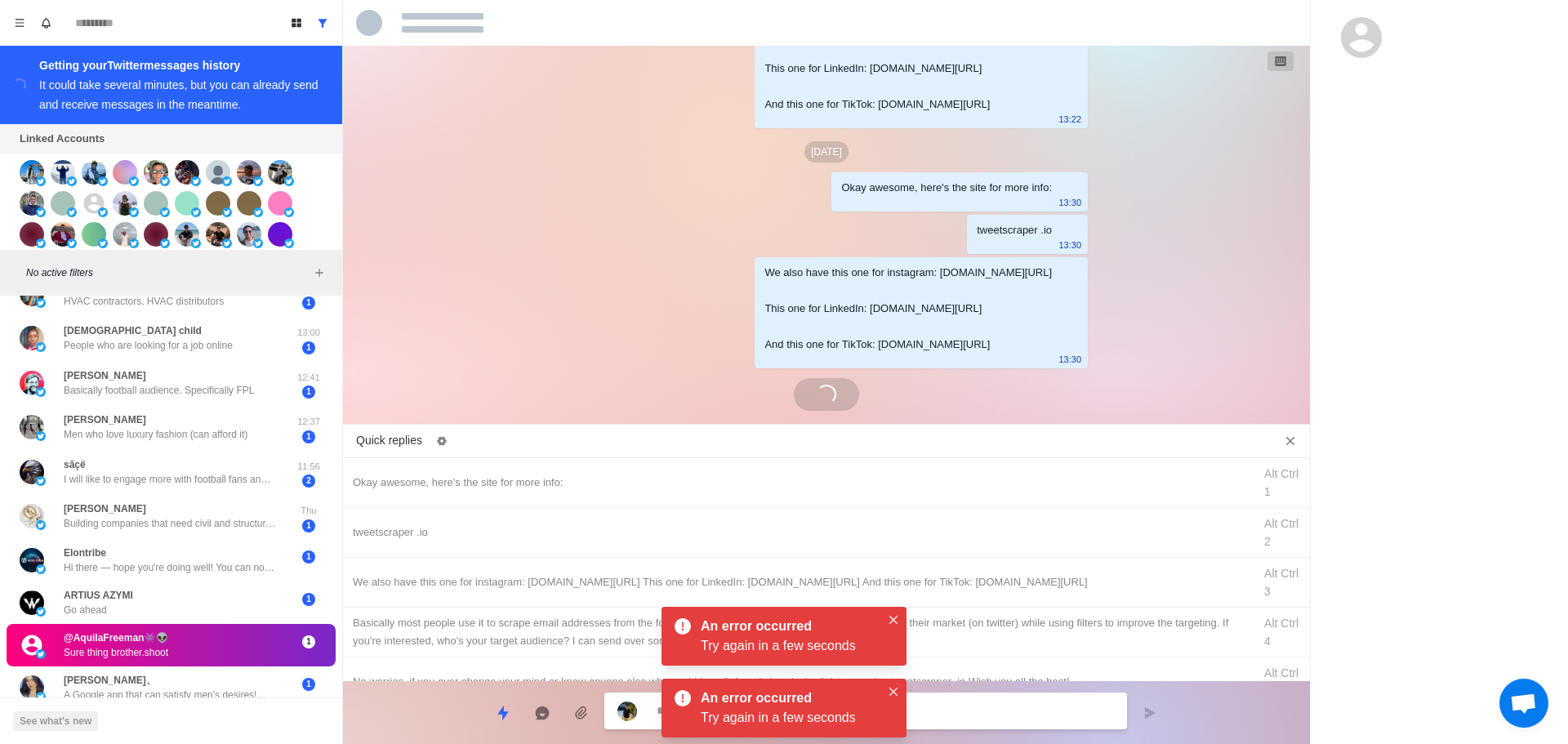
scroll to position [3007, 0]
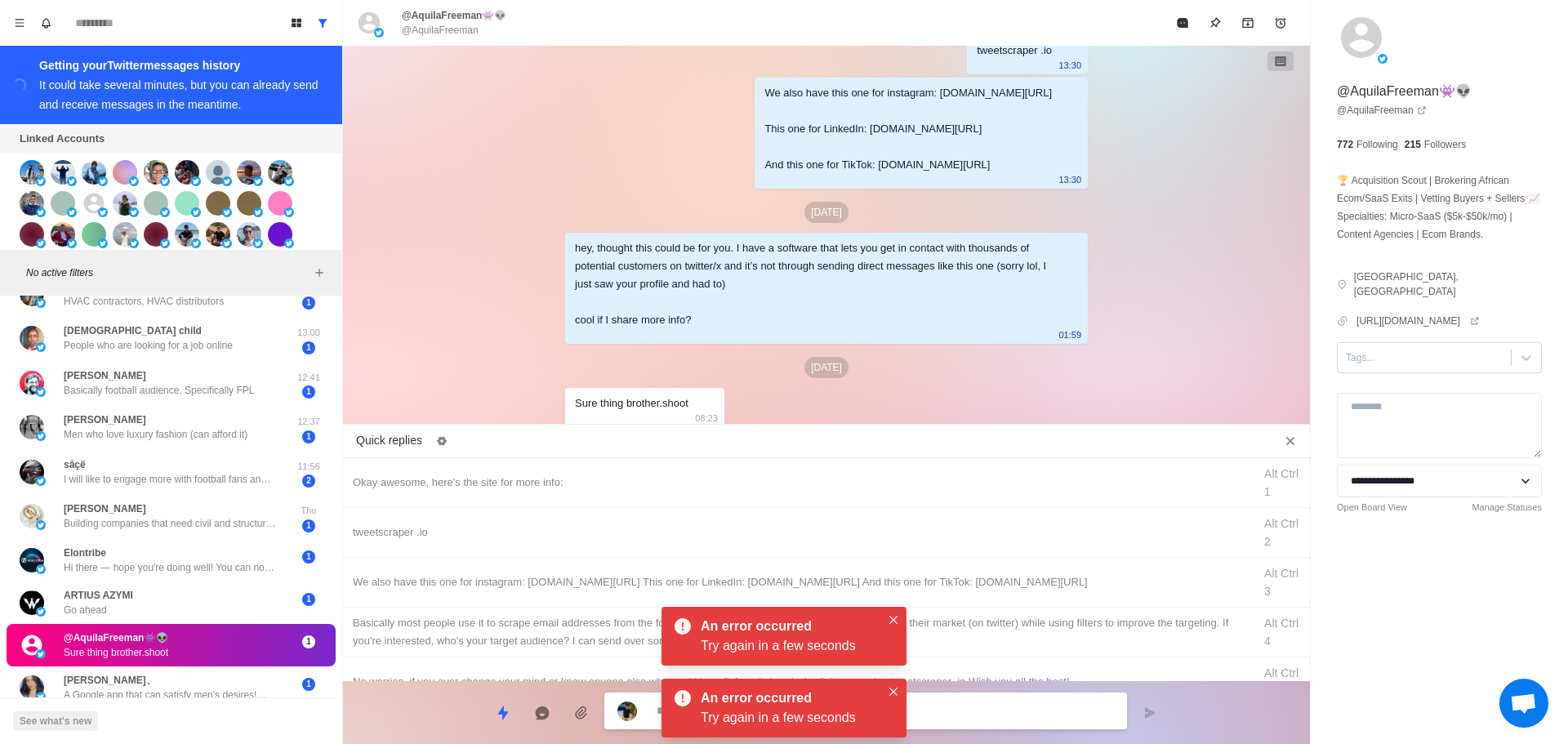
drag, startPoint x: 1416, startPoint y: 332, endPoint x: 1417, endPoint y: 352, distance: 20.0
drag, startPoint x: 1401, startPoint y: 395, endPoint x: 1350, endPoint y: 402, distance: 51.5
drag, startPoint x: 736, startPoint y: 477, endPoint x: 753, endPoint y: 485, distance: 18.8
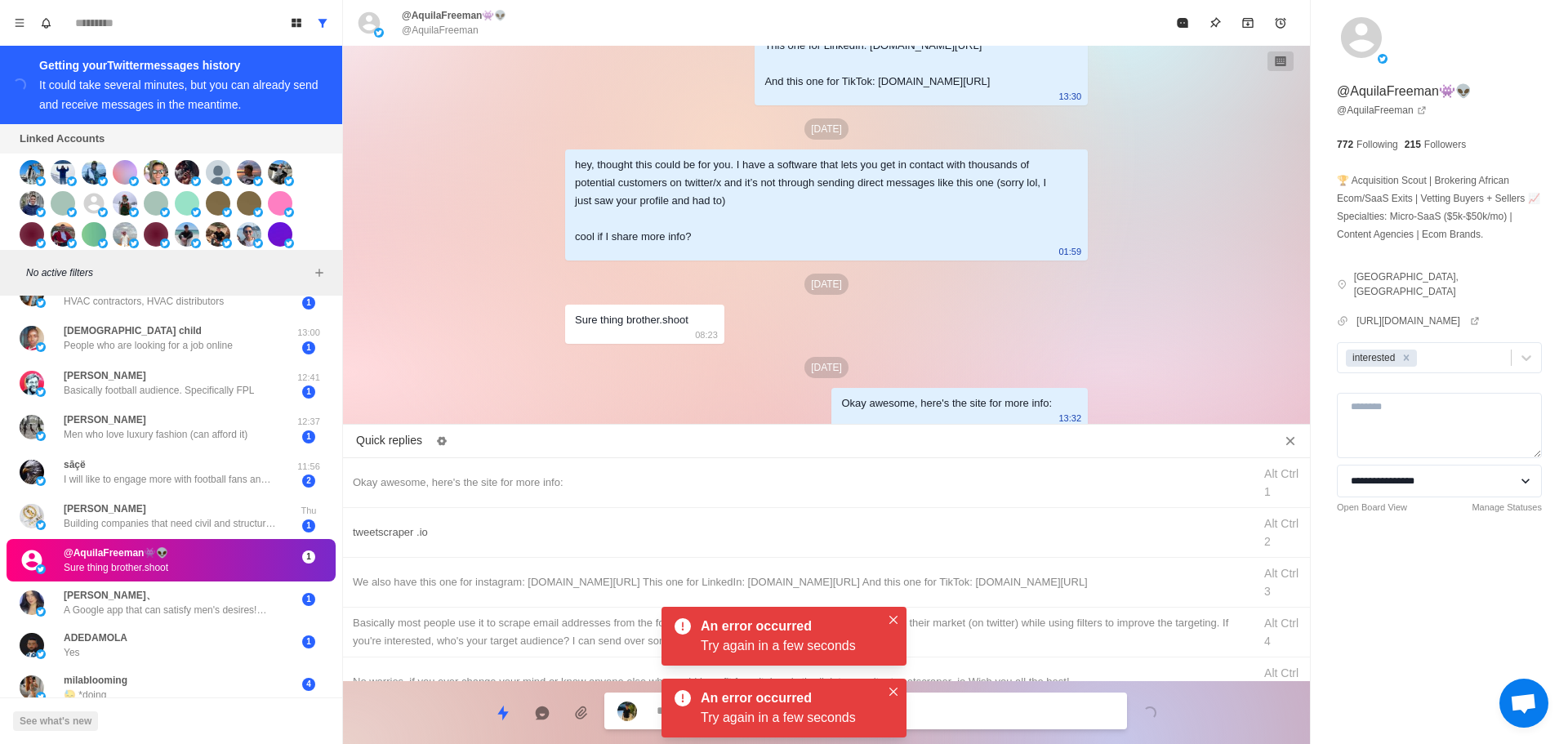
drag, startPoint x: 1028, startPoint y: 540, endPoint x: 996, endPoint y: 698, distance: 161.2
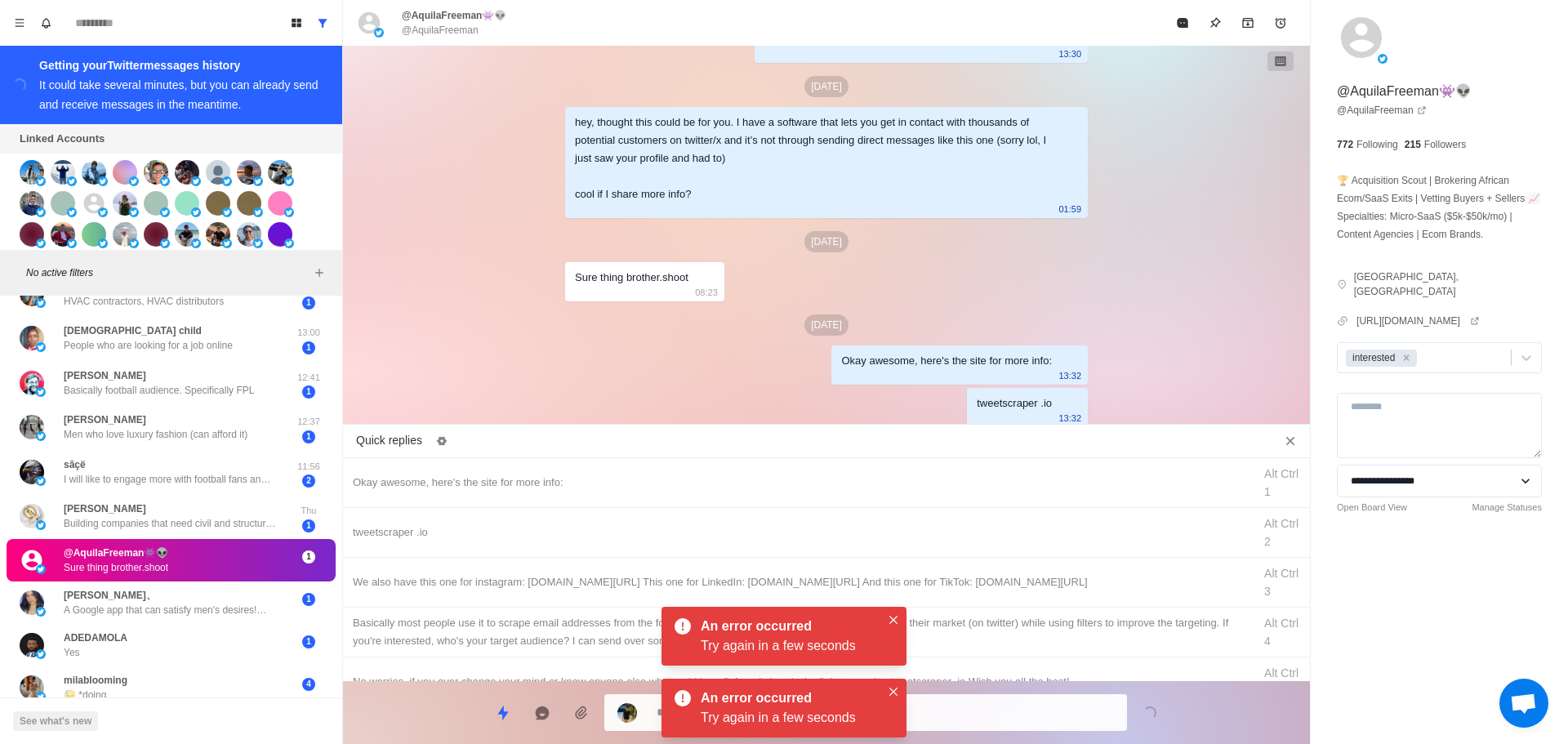
drag, startPoint x: 1039, startPoint y: 589, endPoint x: 1037, endPoint y: 613, distance: 24.1
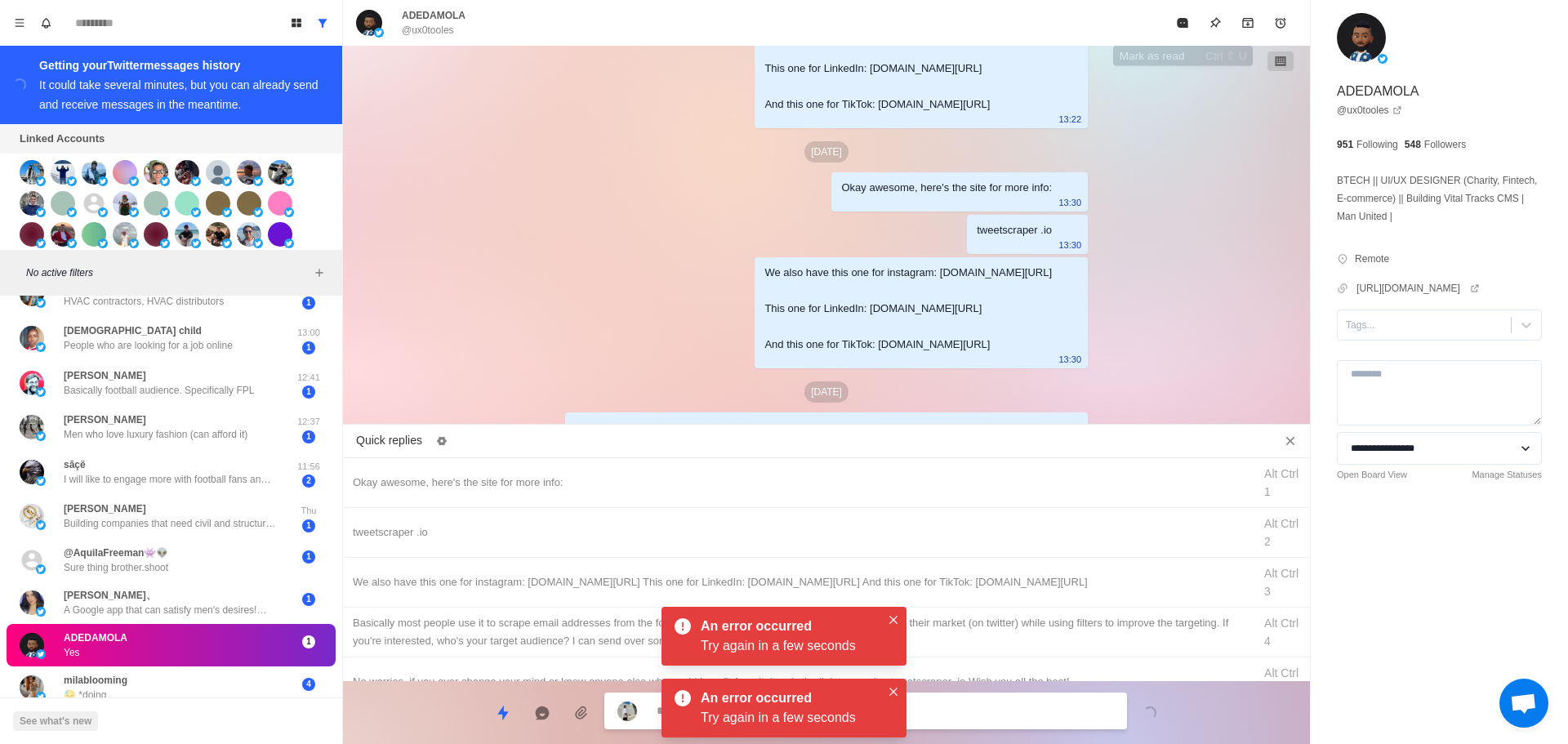
scroll to position [2990, 0]
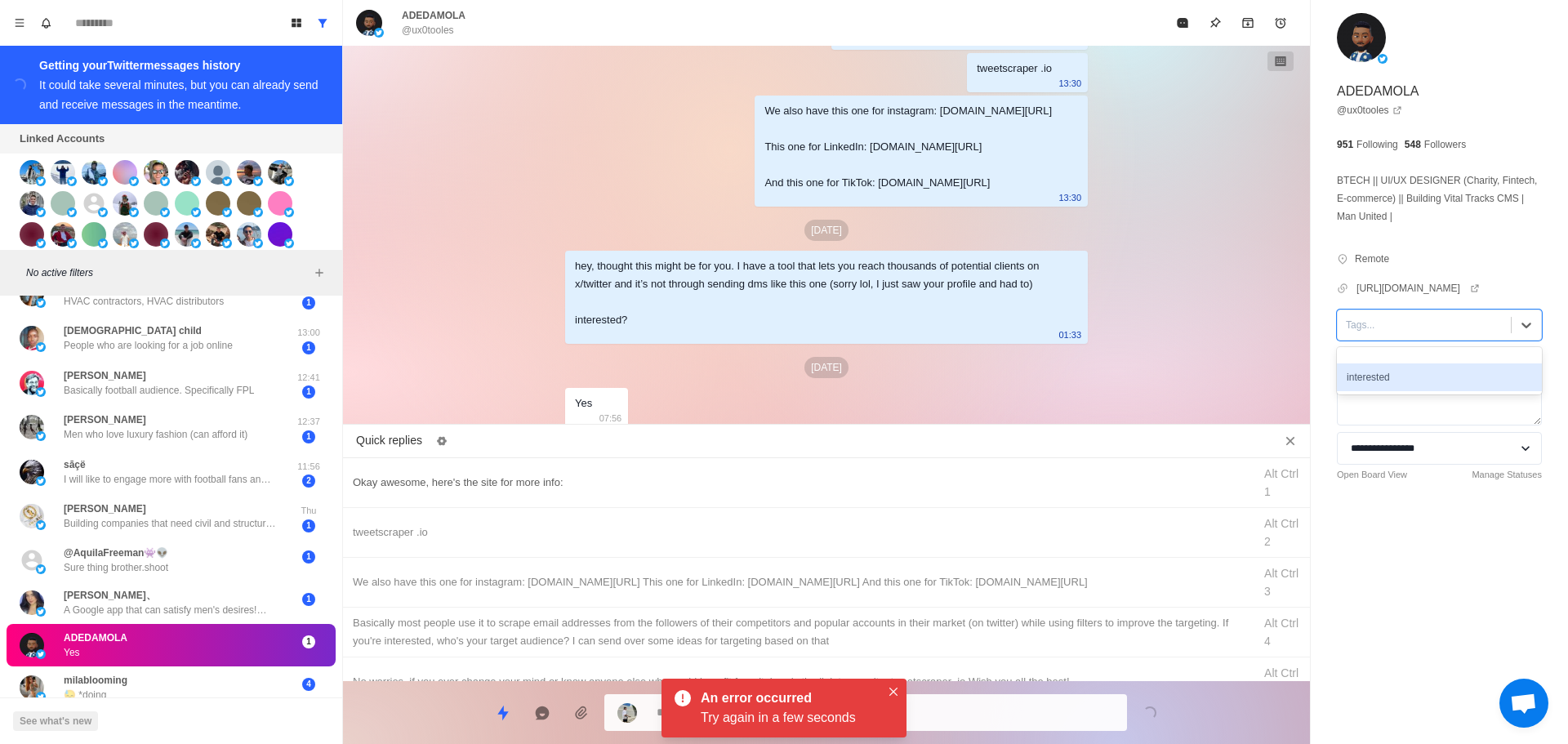
drag, startPoint x: 1394, startPoint y: 378, endPoint x: 698, endPoint y: 464, distance: 701.3
drag, startPoint x: 708, startPoint y: 460, endPoint x: 788, endPoint y: 538, distance: 111.7
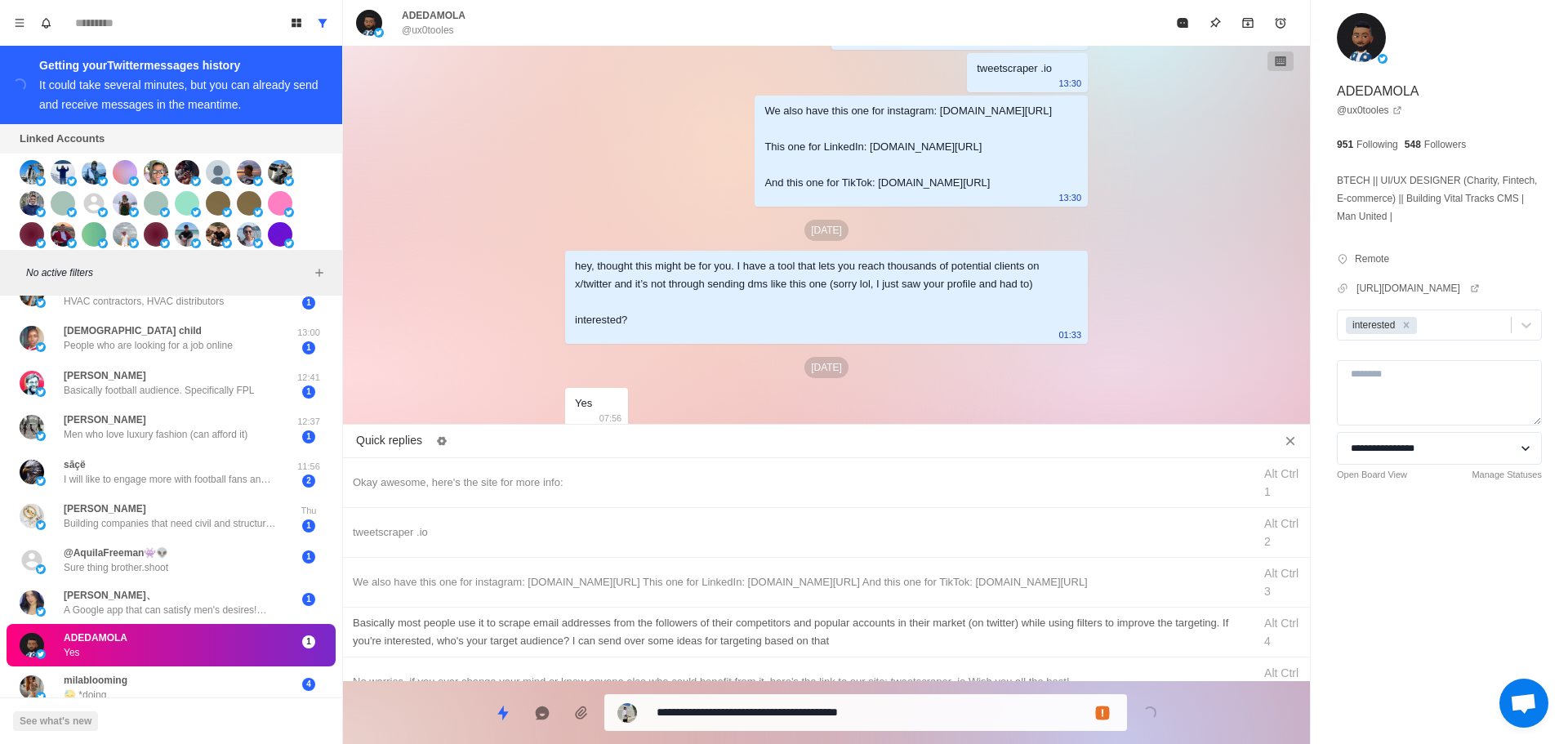
drag, startPoint x: 919, startPoint y: 715, endPoint x: 925, endPoint y: 608, distance: 107.2
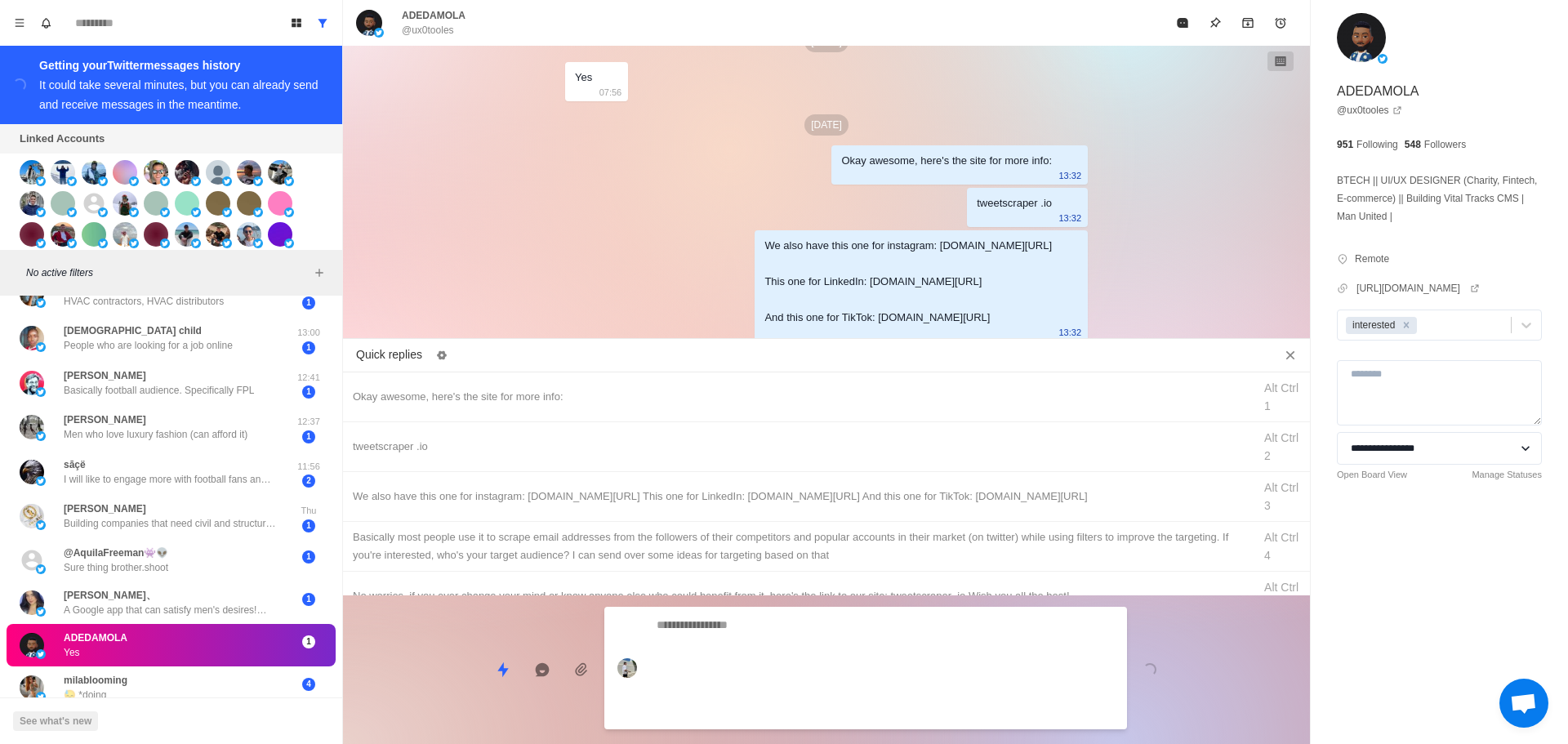
scroll to position [3344, 0]
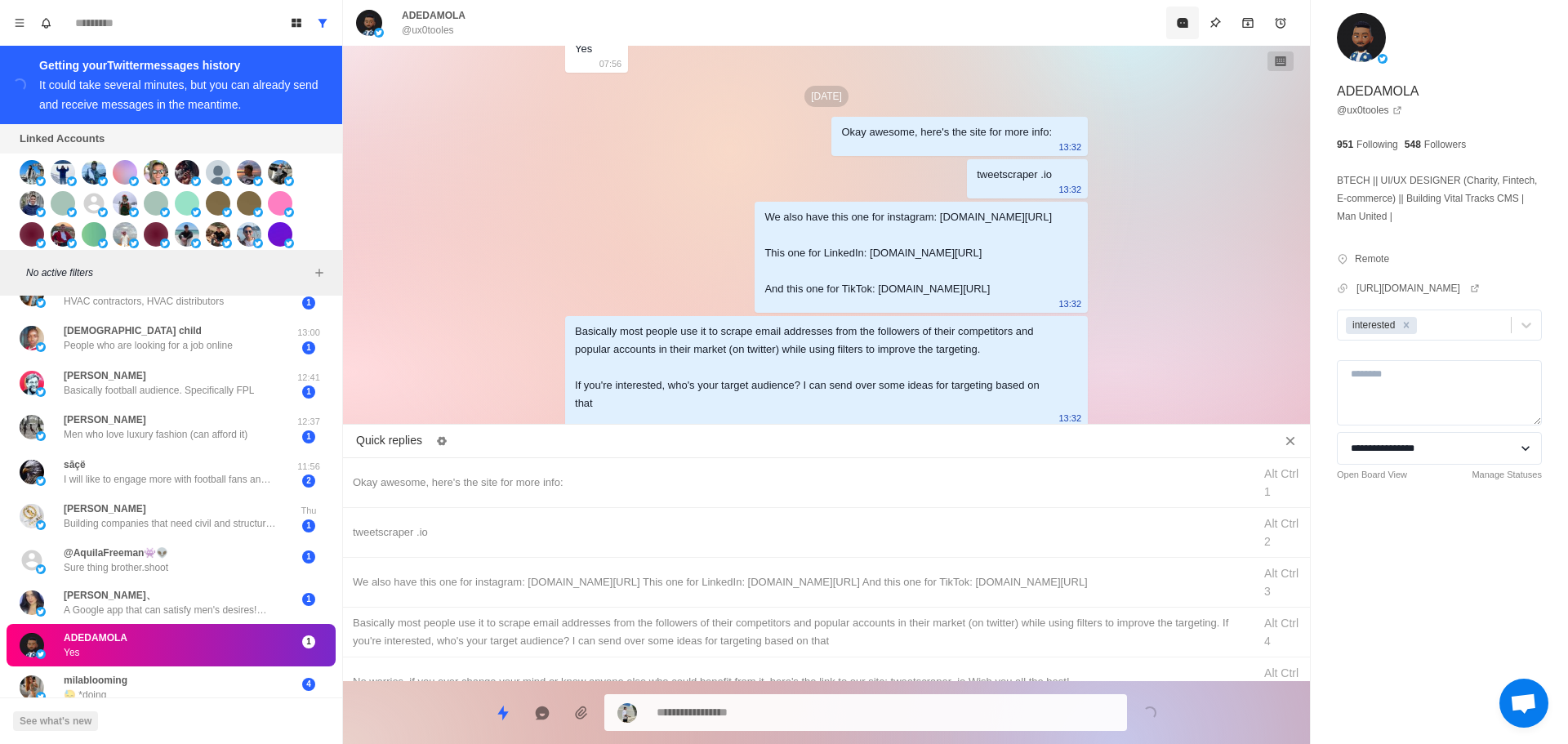
drag, startPoint x: 1185, startPoint y: 5, endPoint x: 1185, endPoint y: 16, distance: 11.0
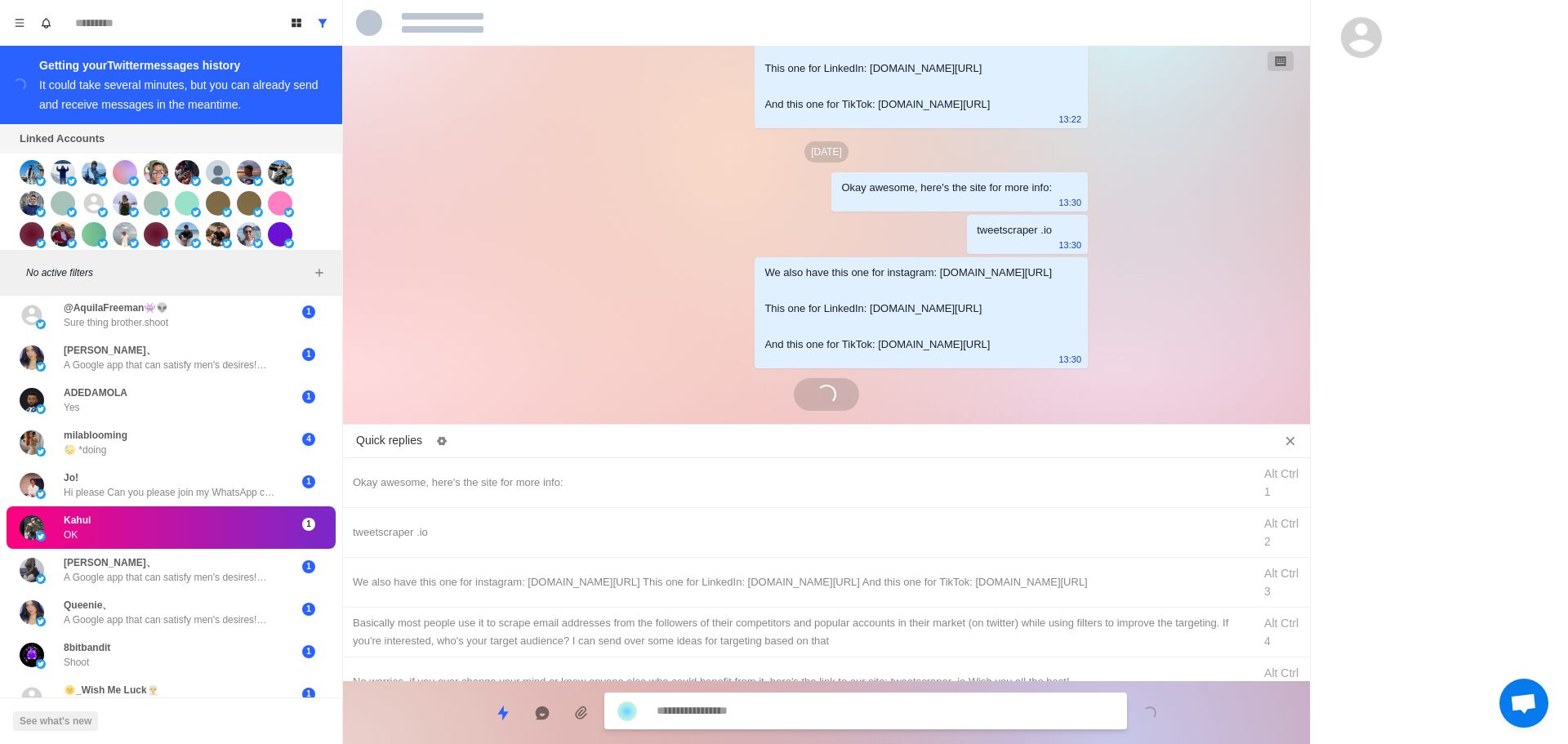
scroll to position [2966, 0]
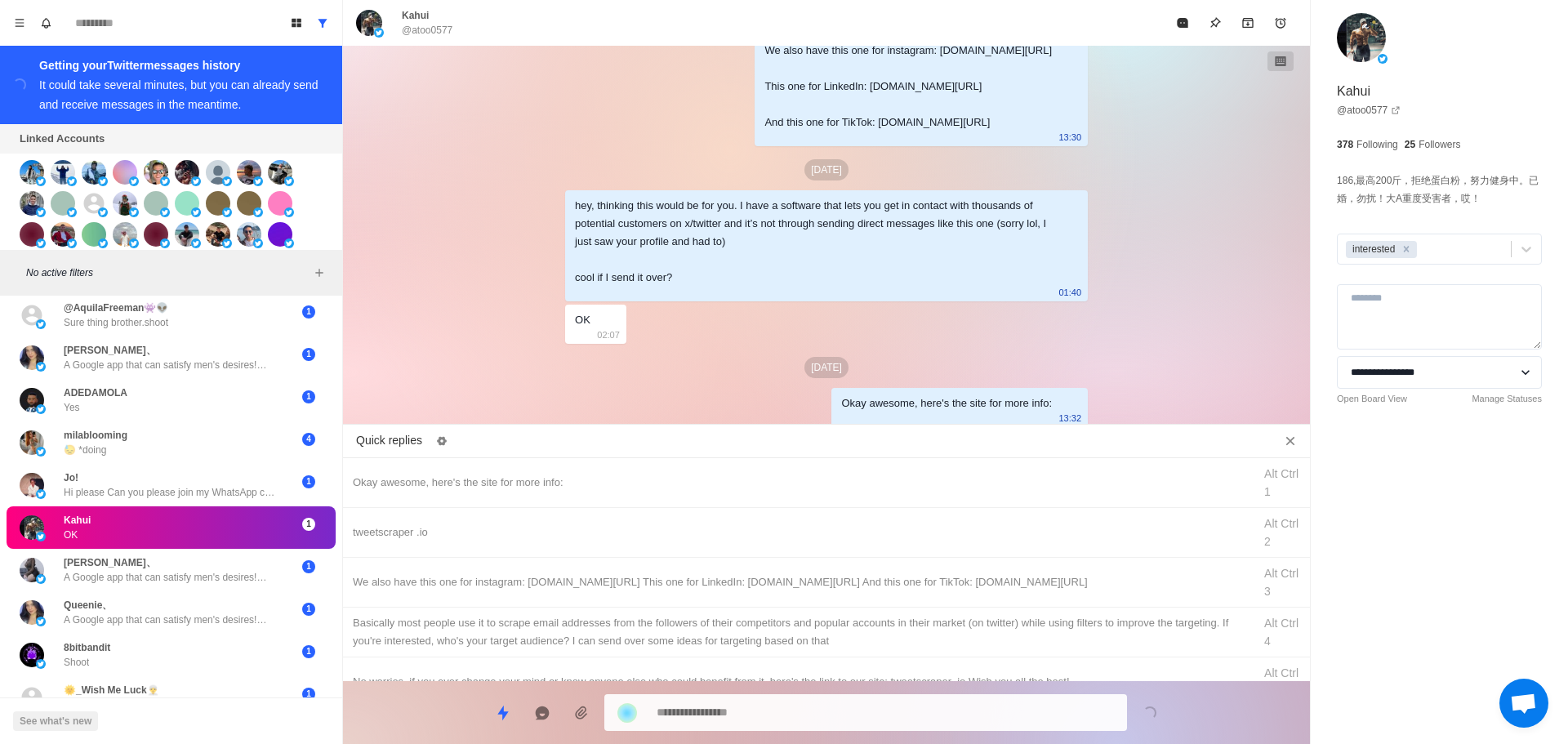
drag, startPoint x: 893, startPoint y: 545, endPoint x: 888, endPoint y: 693, distance: 148.1
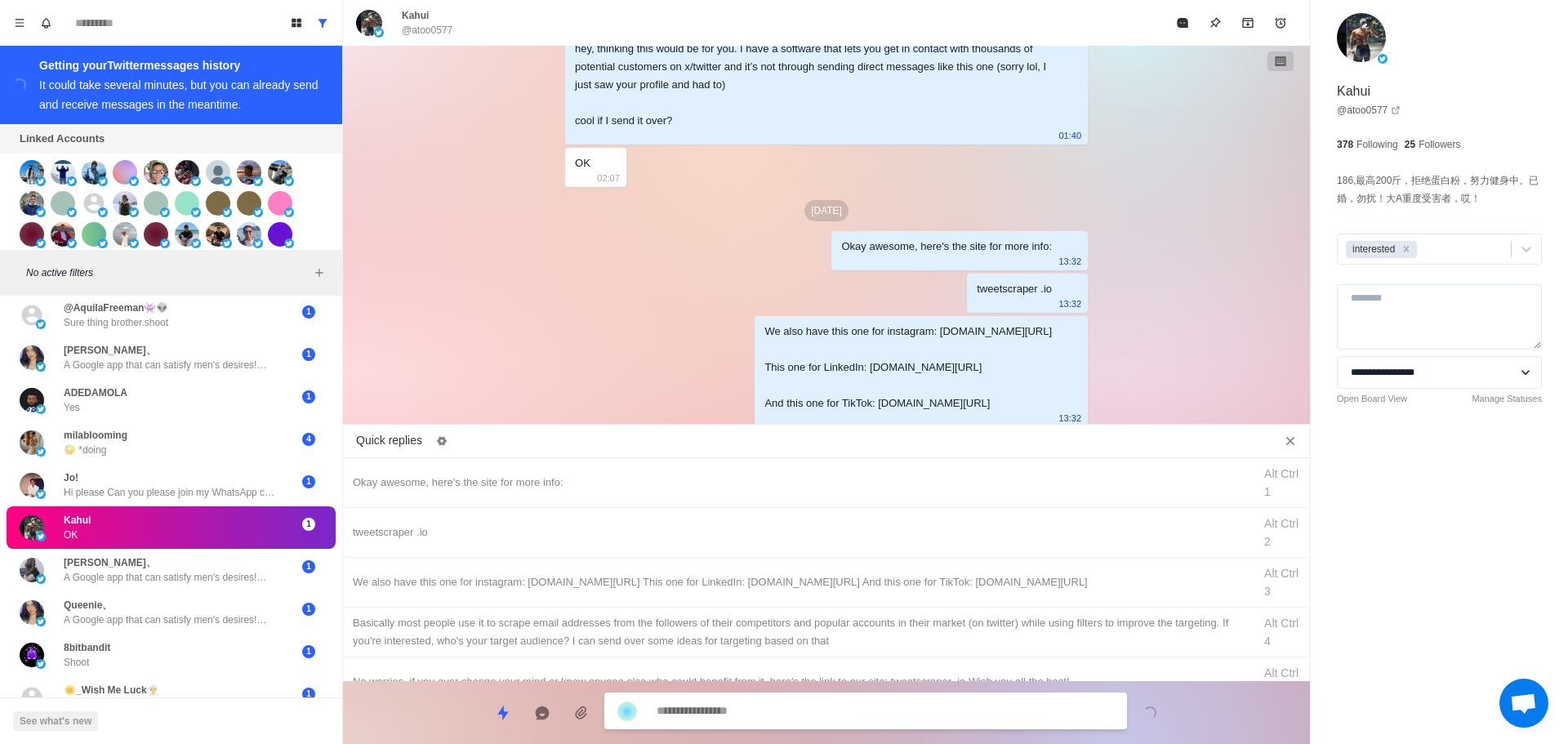
drag, startPoint x: 966, startPoint y: 622, endPoint x: 949, endPoint y: 665, distance: 46.2
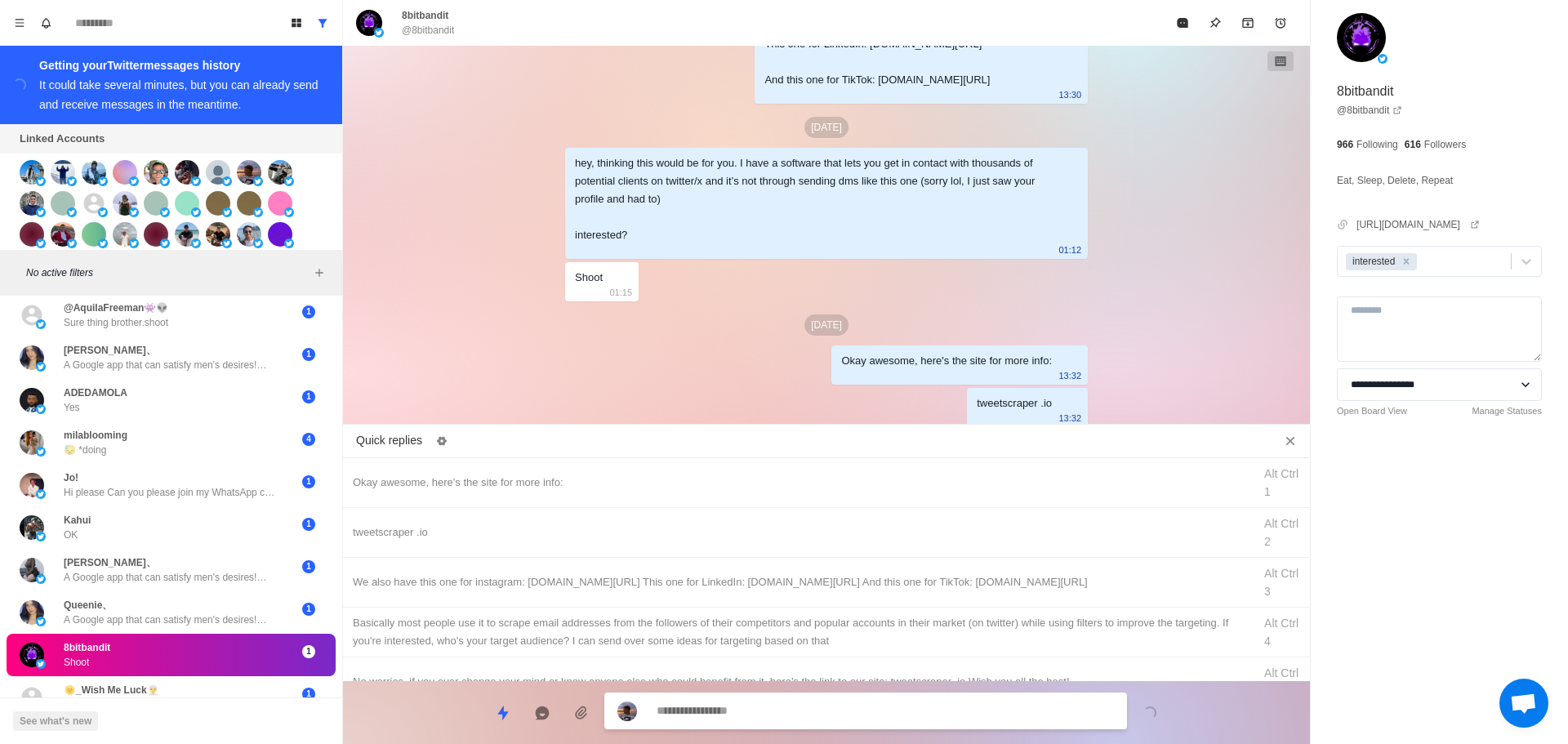
drag, startPoint x: 967, startPoint y: 571, endPoint x: 927, endPoint y: 680, distance: 116.1
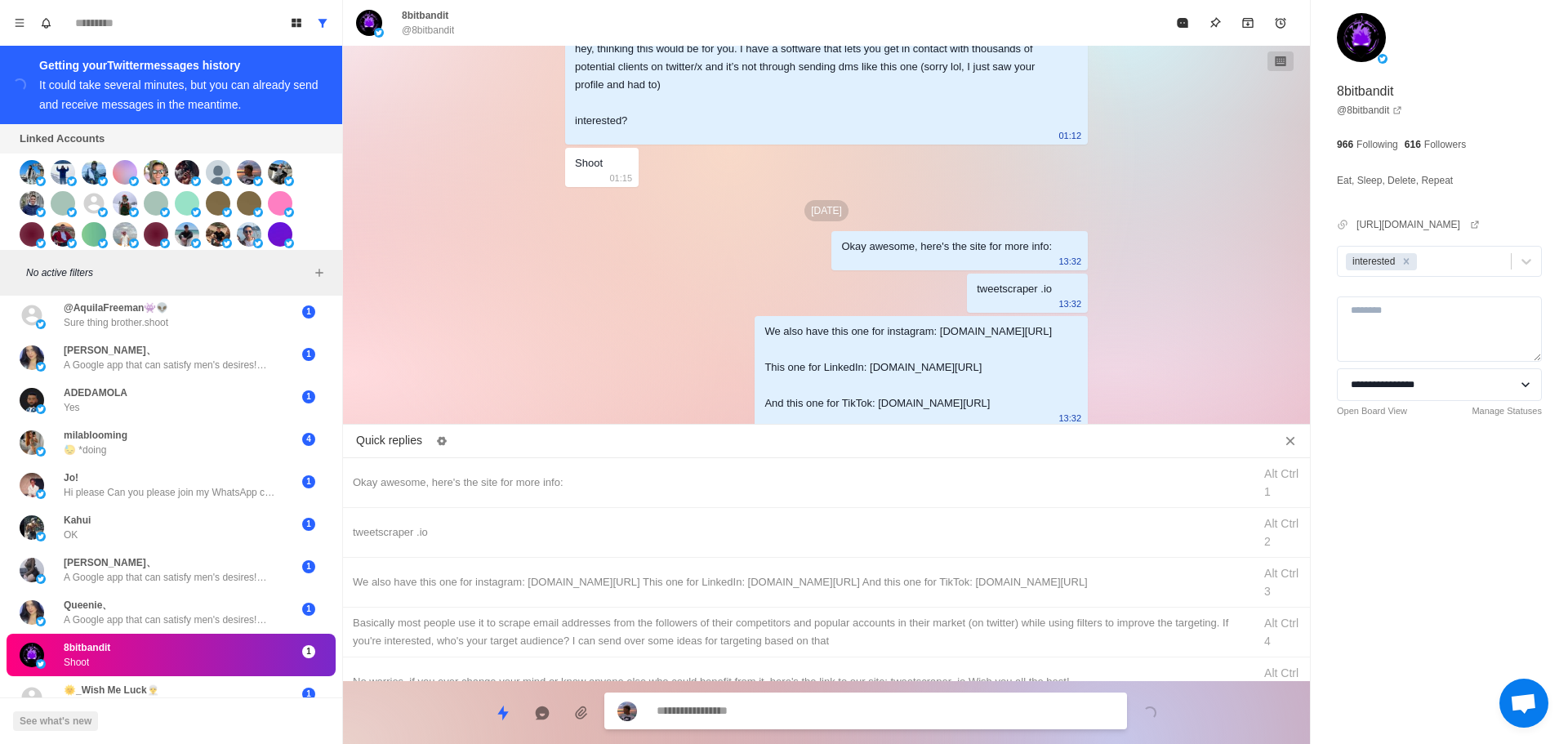
drag, startPoint x: 970, startPoint y: 620, endPoint x: 958, endPoint y: 681, distance: 62.2
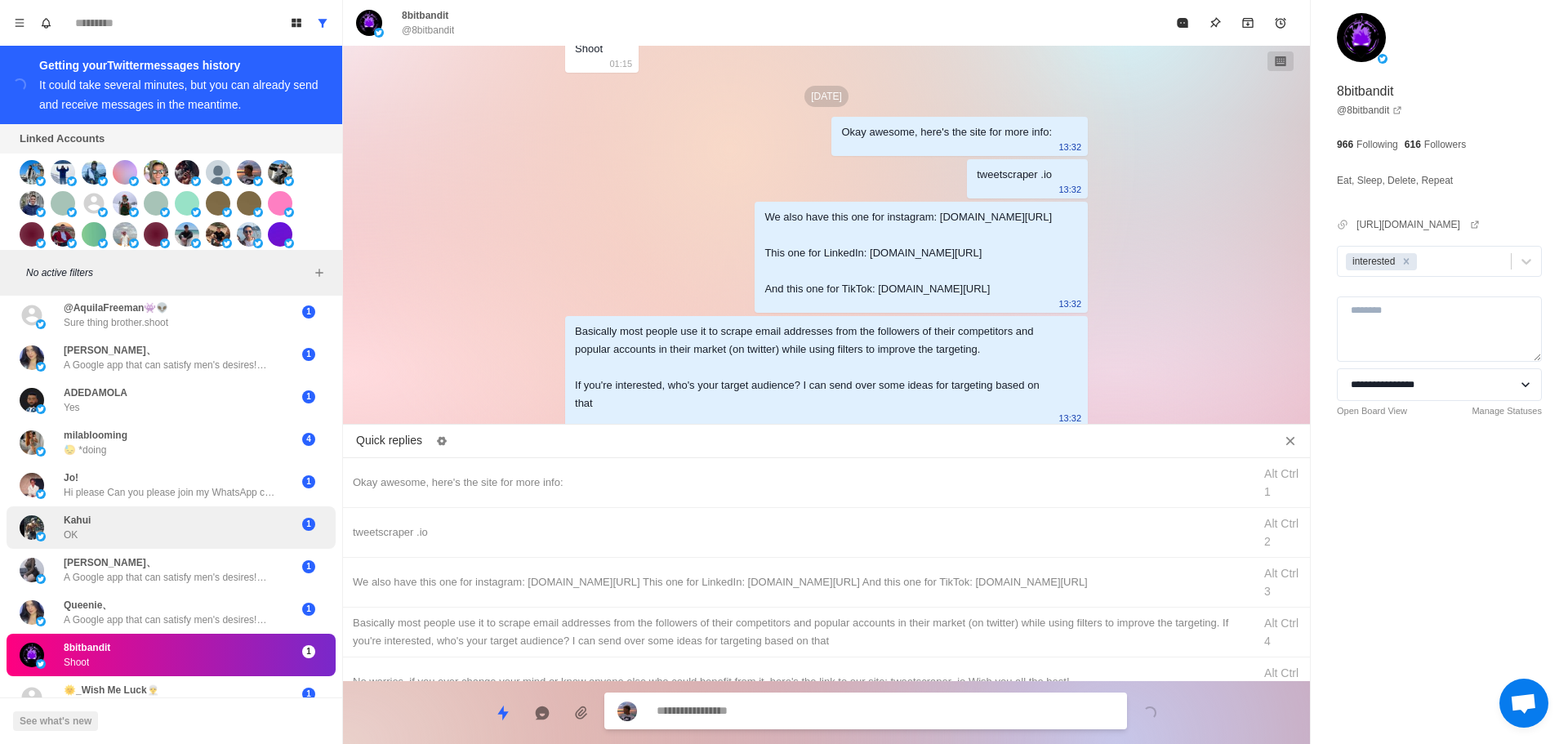
drag, startPoint x: 1184, startPoint y: 26, endPoint x: 286, endPoint y: 512, distance: 1021.1
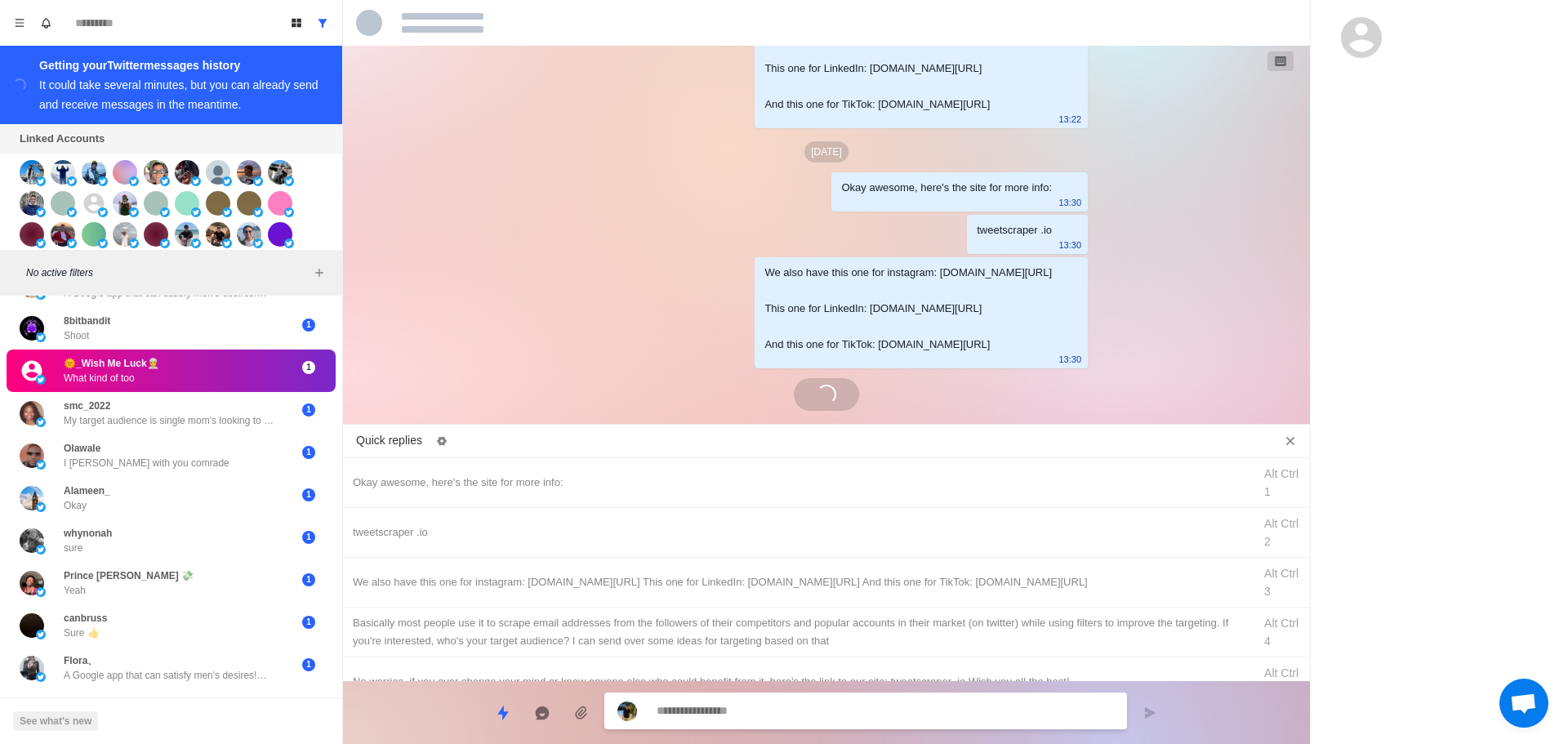
scroll to position [3007, 0]
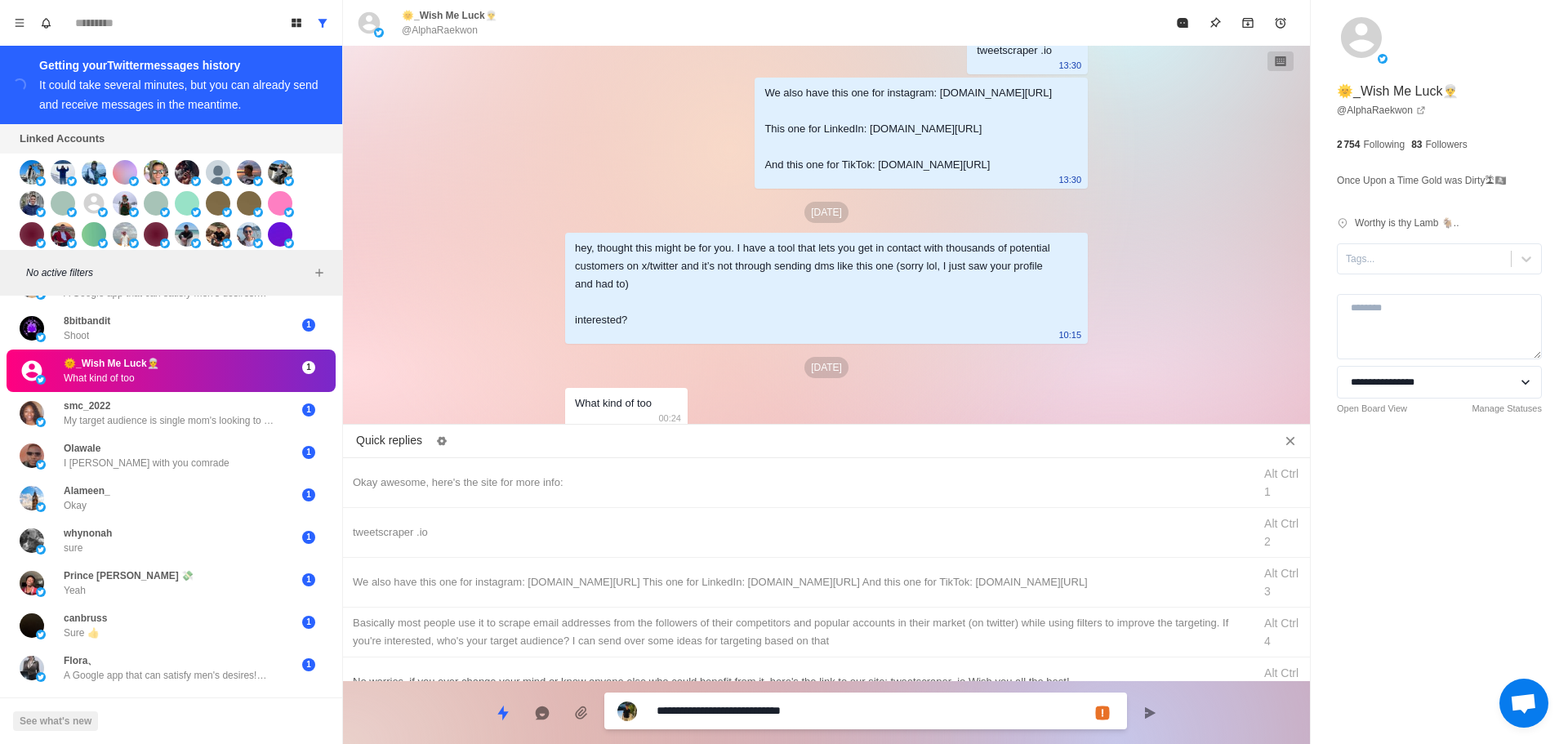
drag, startPoint x: 739, startPoint y: 705, endPoint x: 392, endPoint y: 679, distance: 348.0
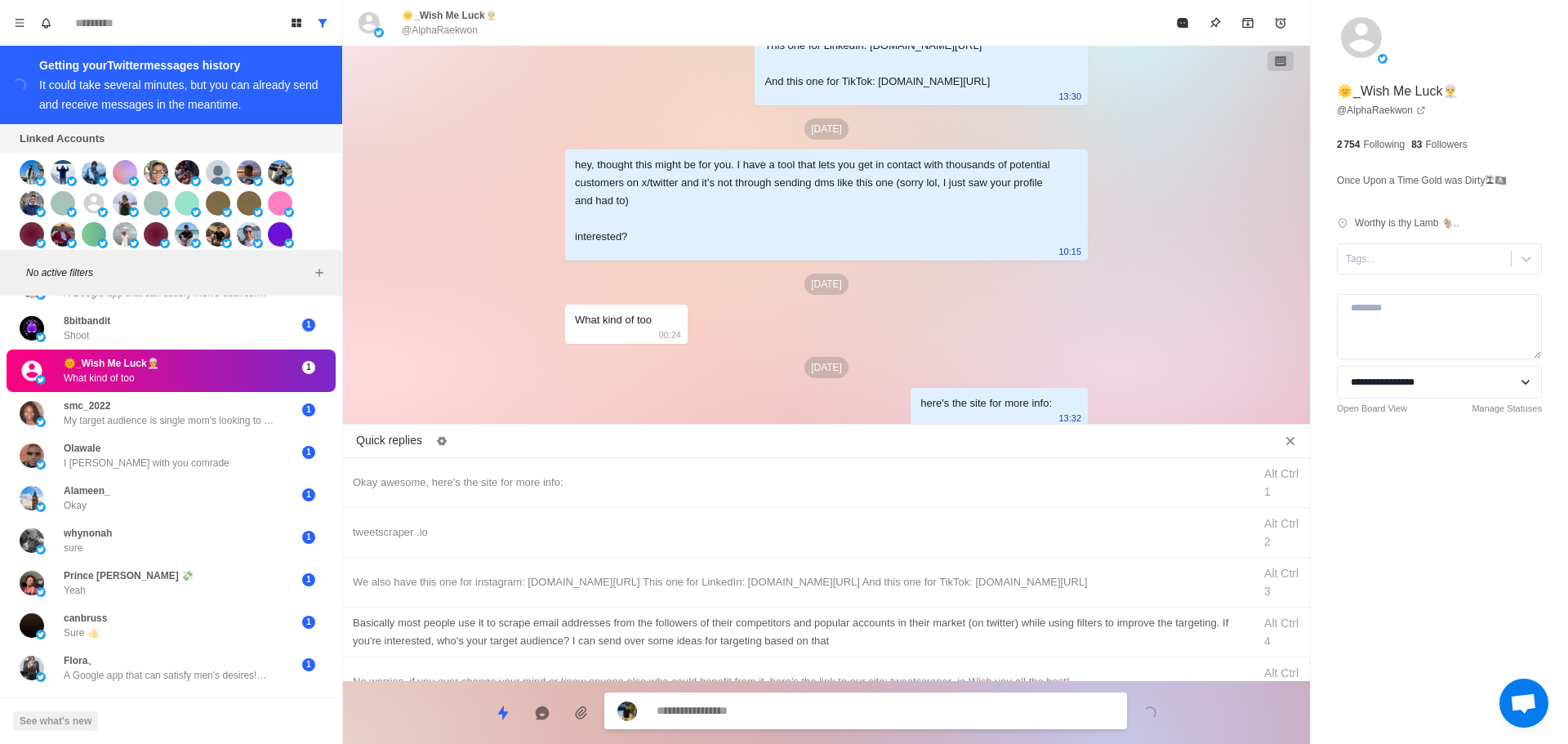
drag, startPoint x: 613, startPoint y: 535, endPoint x: 773, endPoint y: 651, distance: 197.6
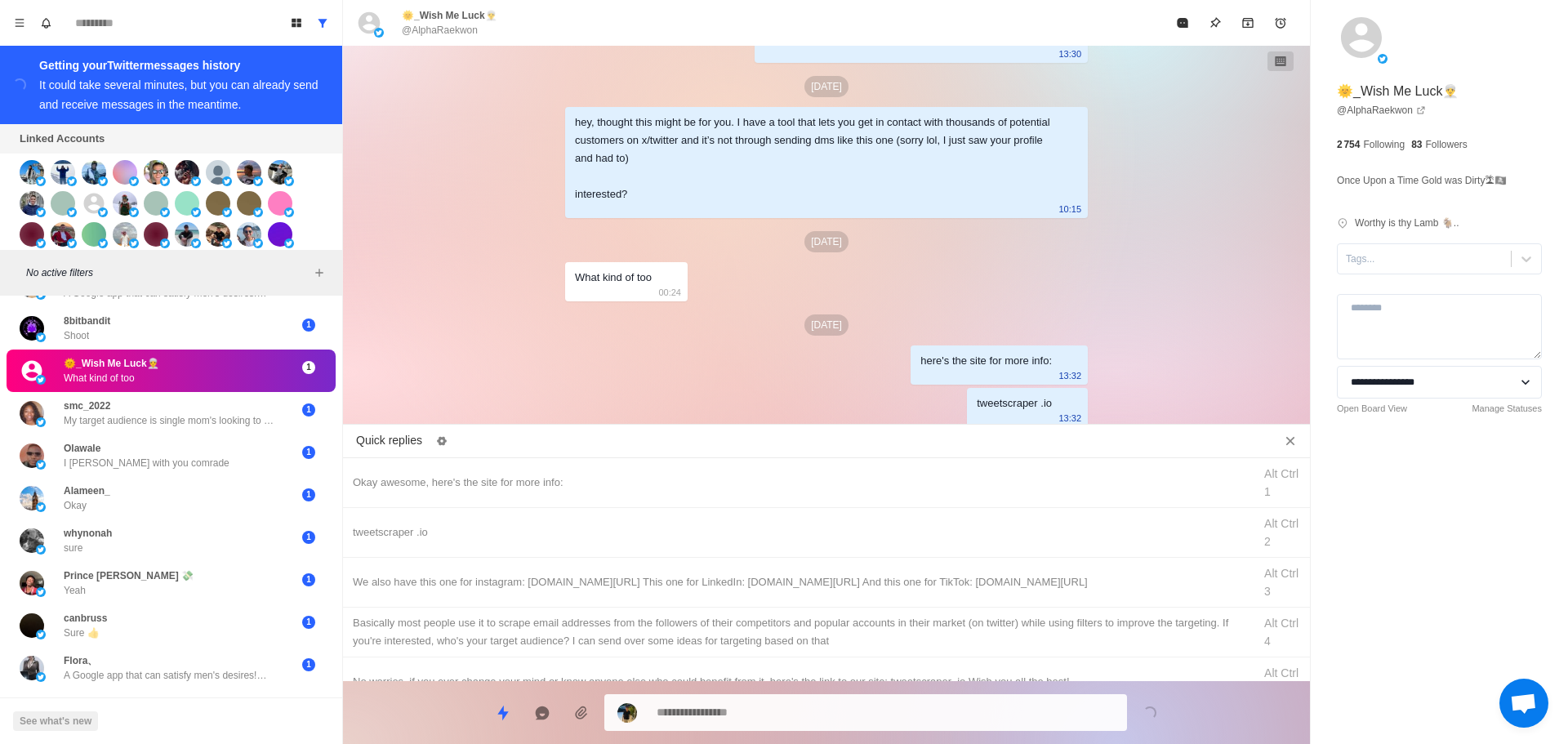
drag, startPoint x: 852, startPoint y: 580, endPoint x: 844, endPoint y: 677, distance: 97.3
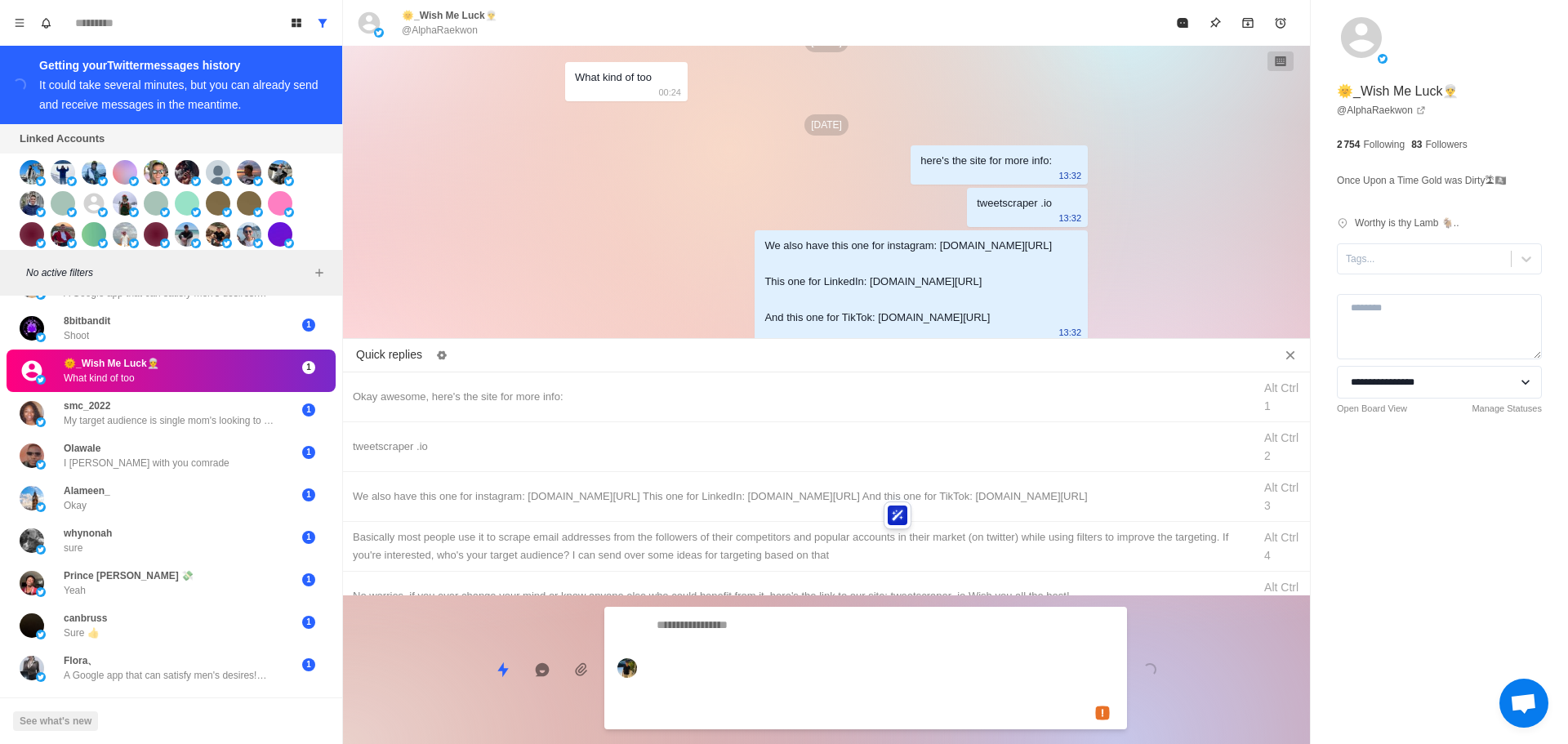
scroll to position [3362, 0]
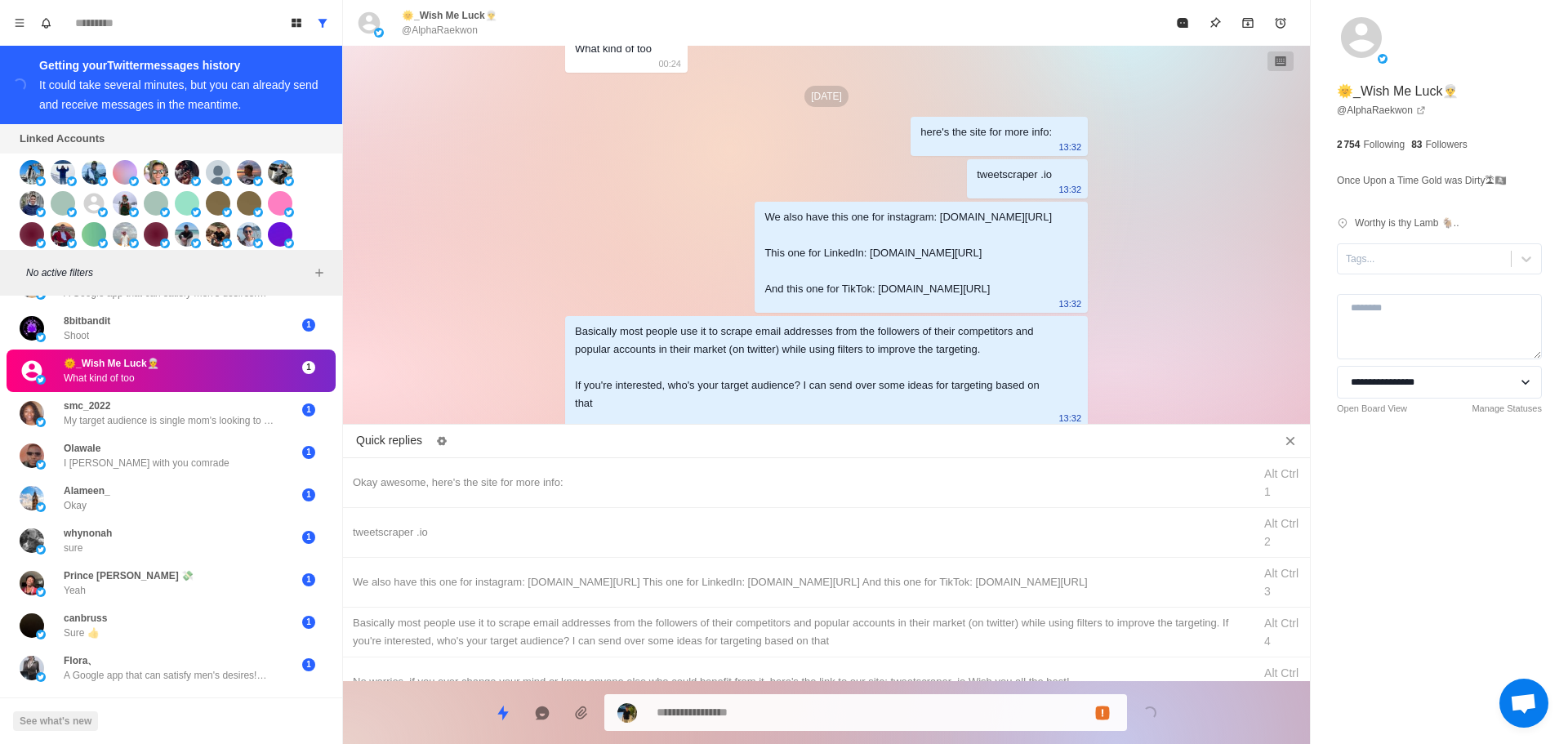
drag, startPoint x: 1419, startPoint y: 264, endPoint x: 1411, endPoint y: 281, distance: 18.8
drag, startPoint x: 1411, startPoint y: 281, endPoint x: 1264, endPoint y: 95, distance: 237.1
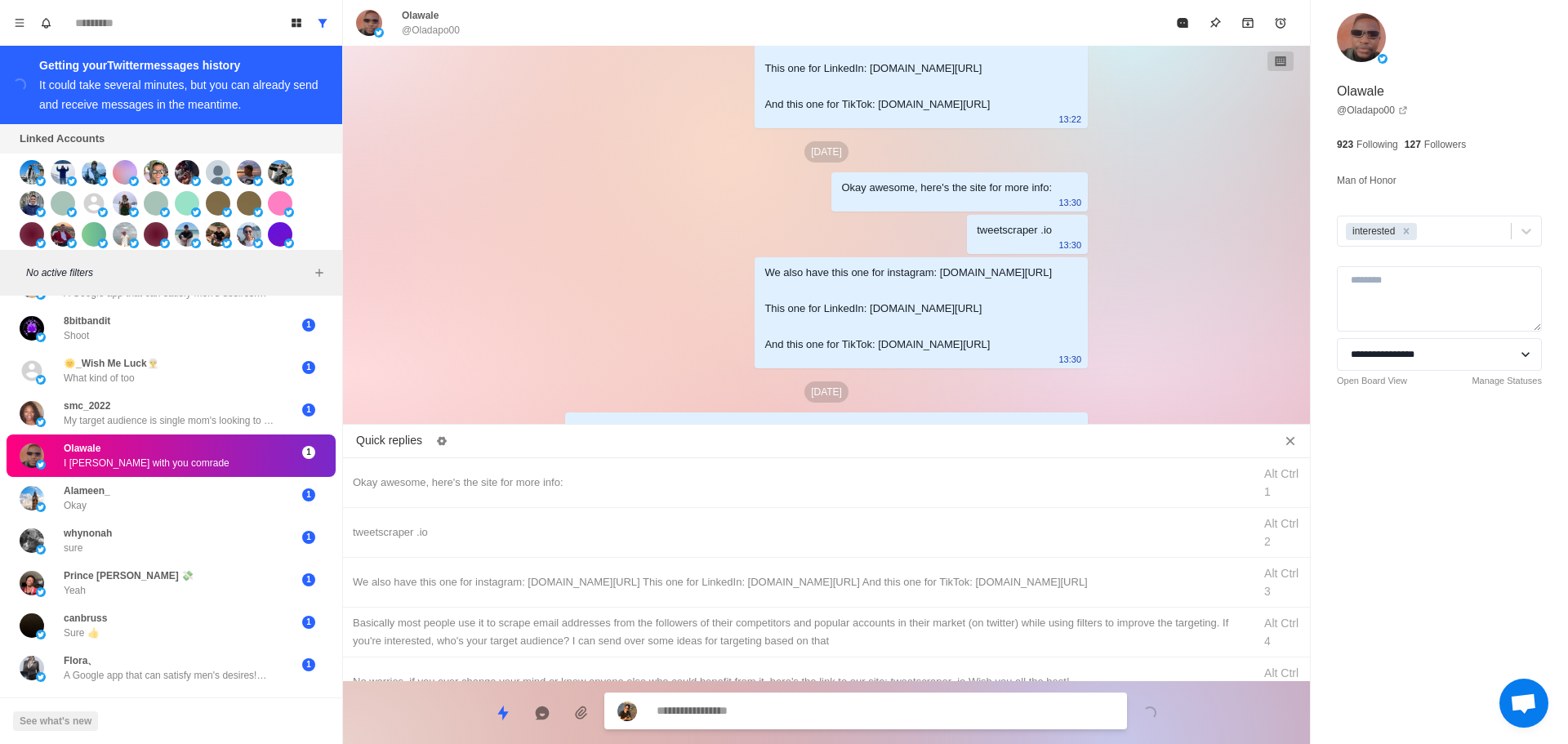
scroll to position [3283, 0]
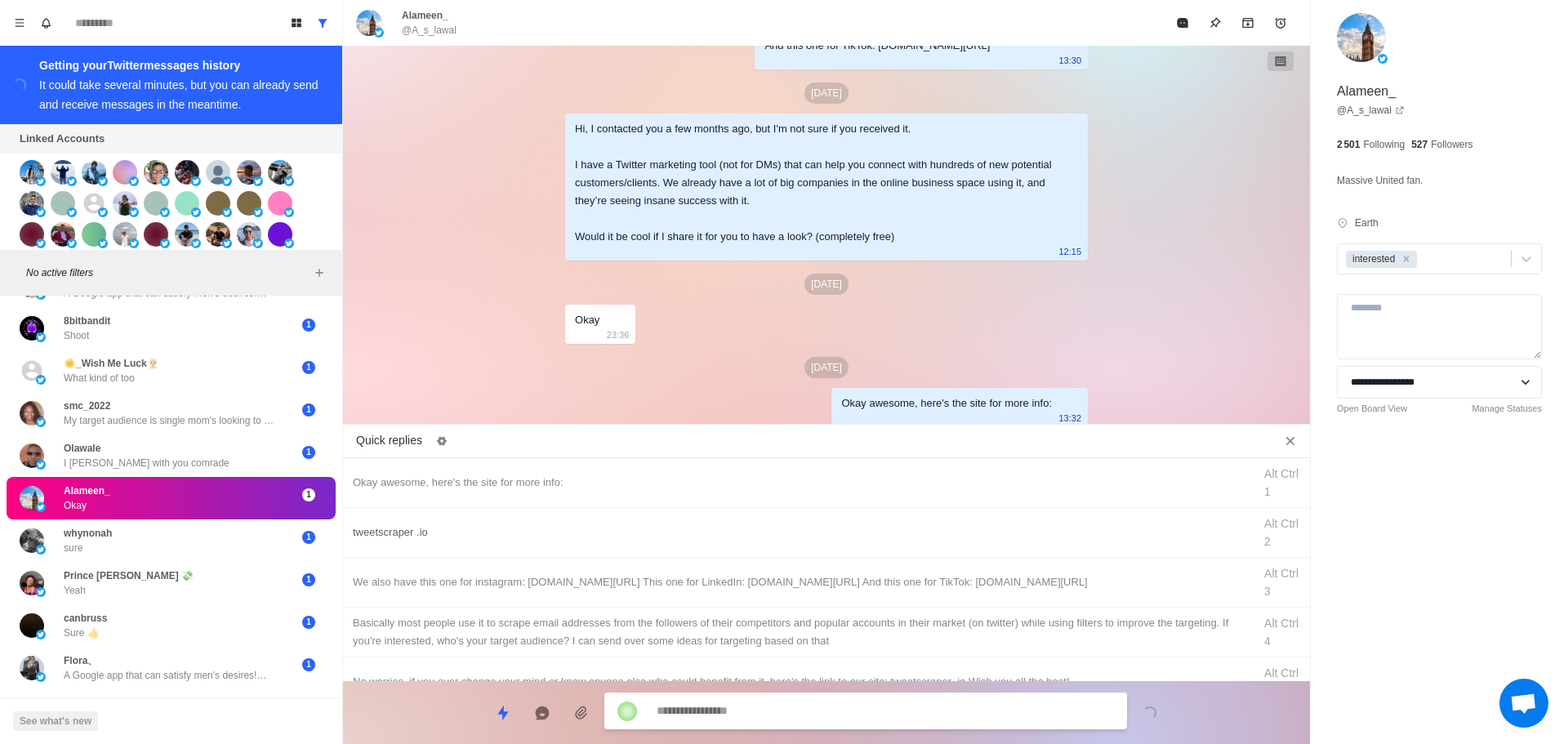
drag, startPoint x: 804, startPoint y: 528, endPoint x: 806, endPoint y: 536, distance: 8.2
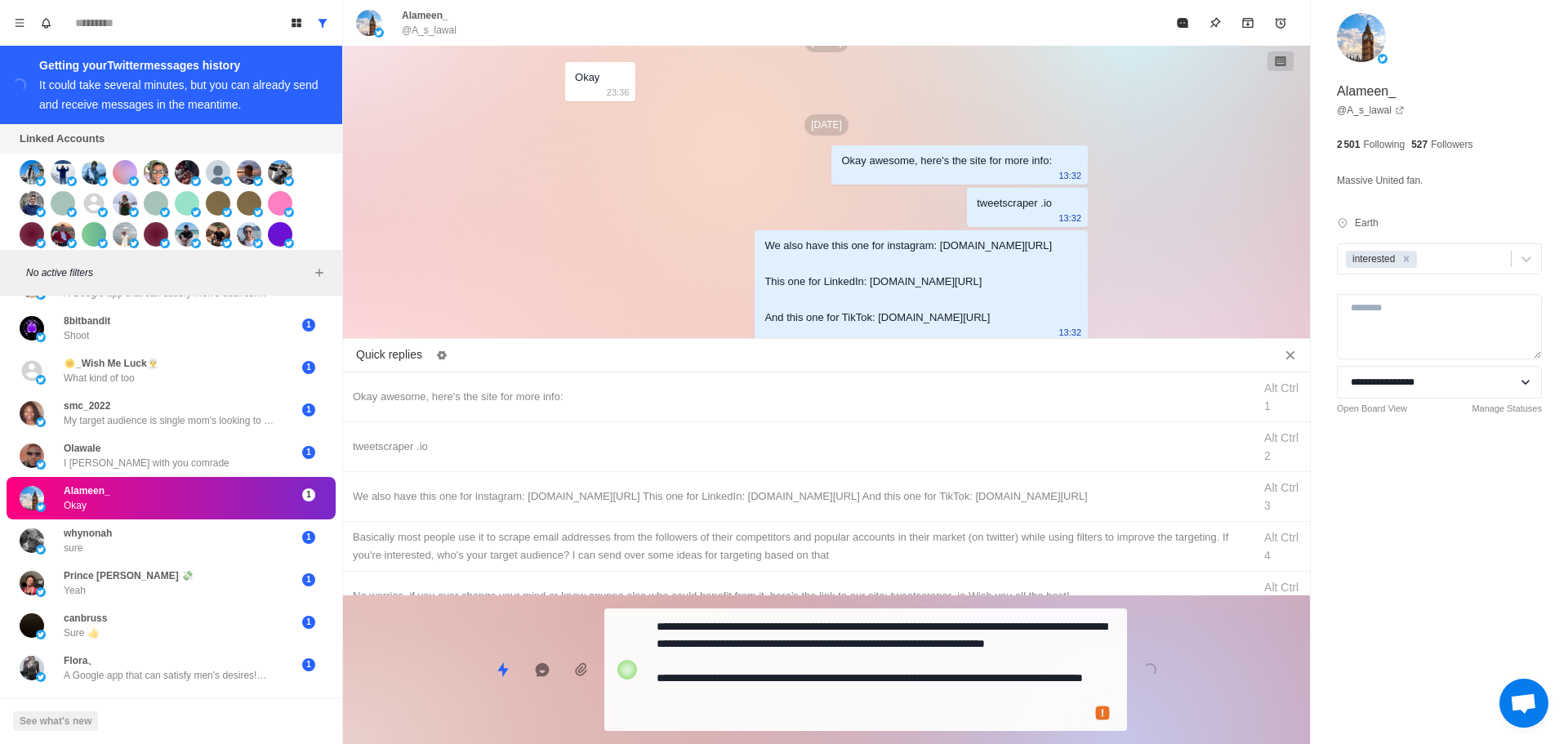
drag, startPoint x: 857, startPoint y: 693, endPoint x: 984, endPoint y: 444, distance: 279.5
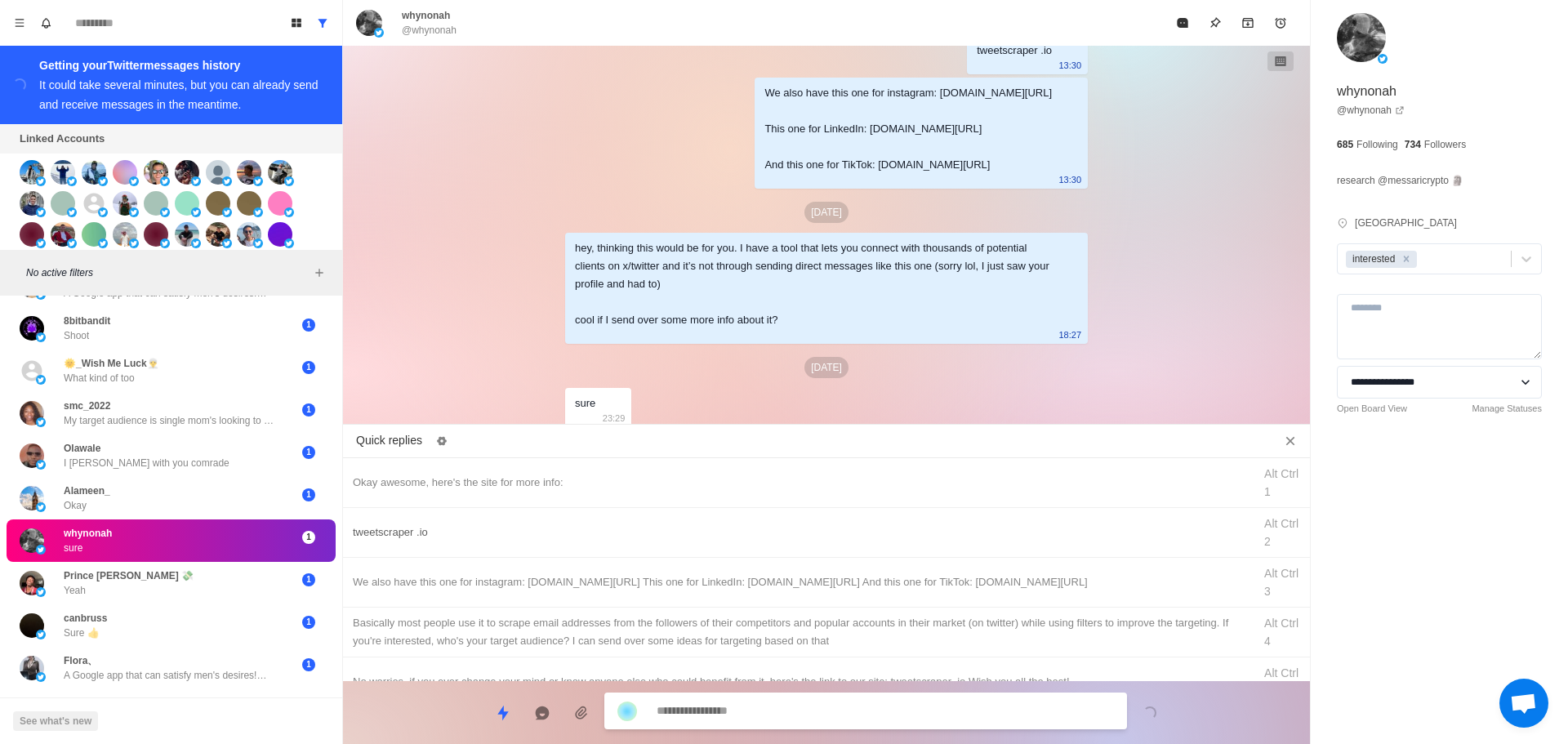
scroll to position [3090, 0]
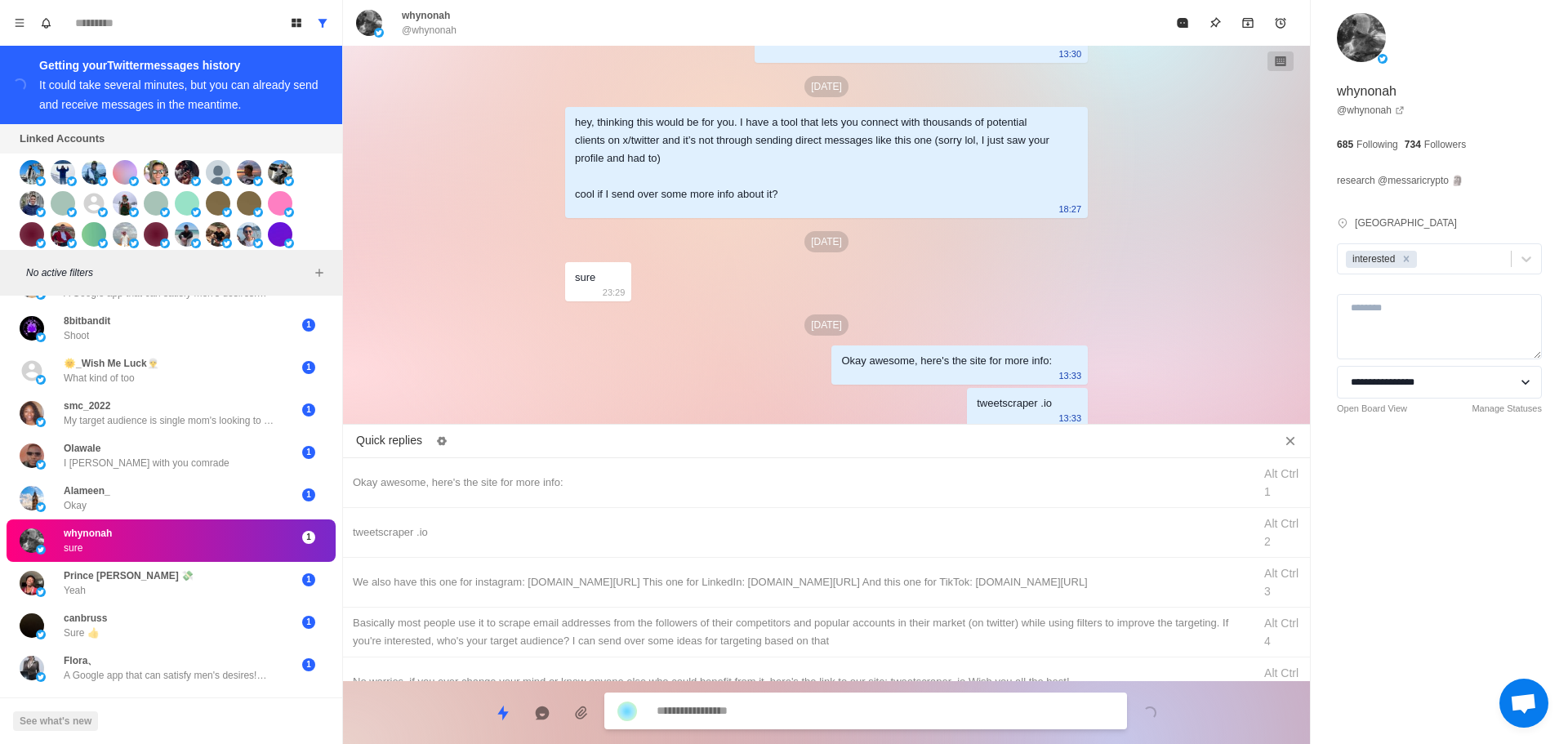
drag, startPoint x: 877, startPoint y: 593, endPoint x: 868, endPoint y: 688, distance: 95.4
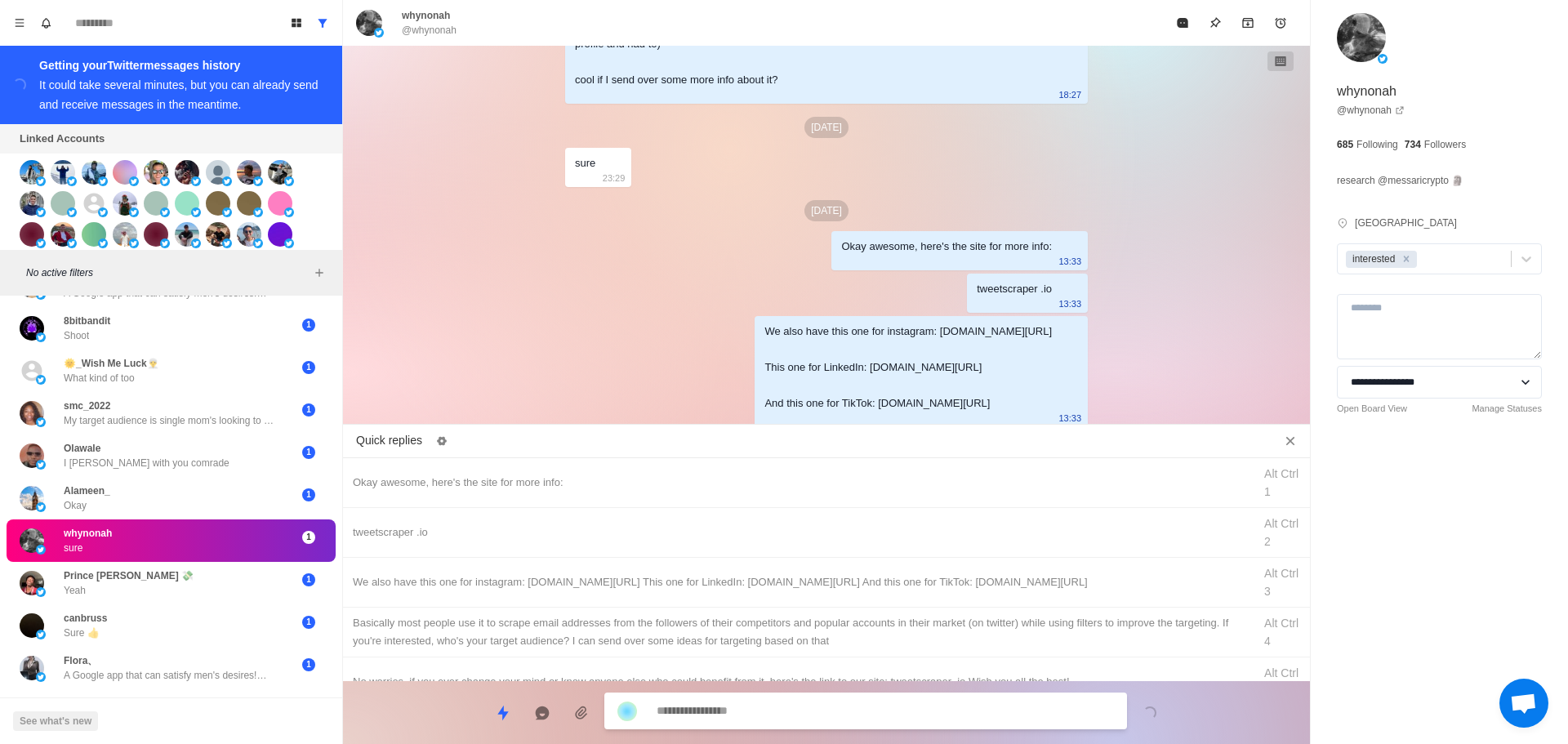
drag, startPoint x: 907, startPoint y: 616, endPoint x: 891, endPoint y: 688, distance: 73.8
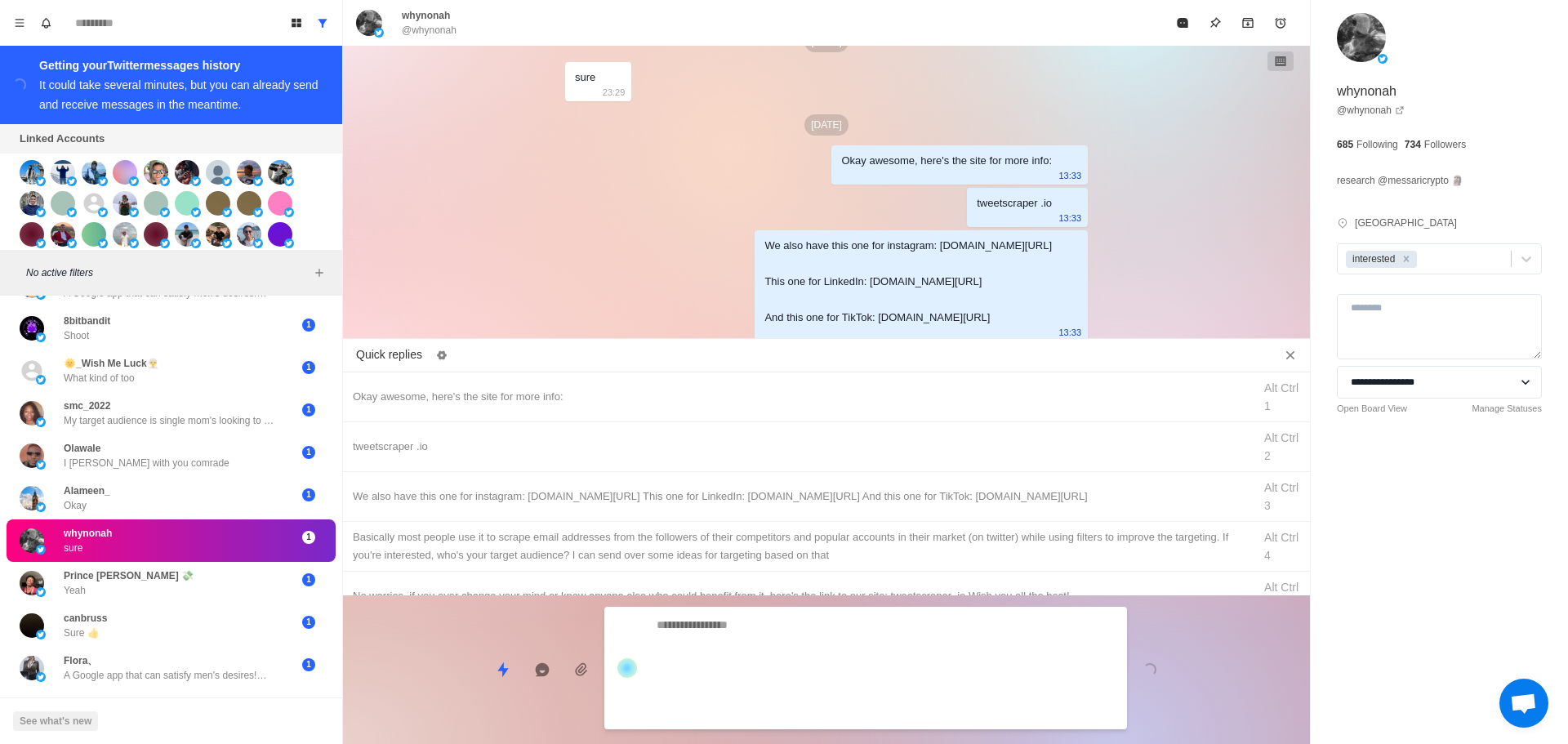
scroll to position [3362, 0]
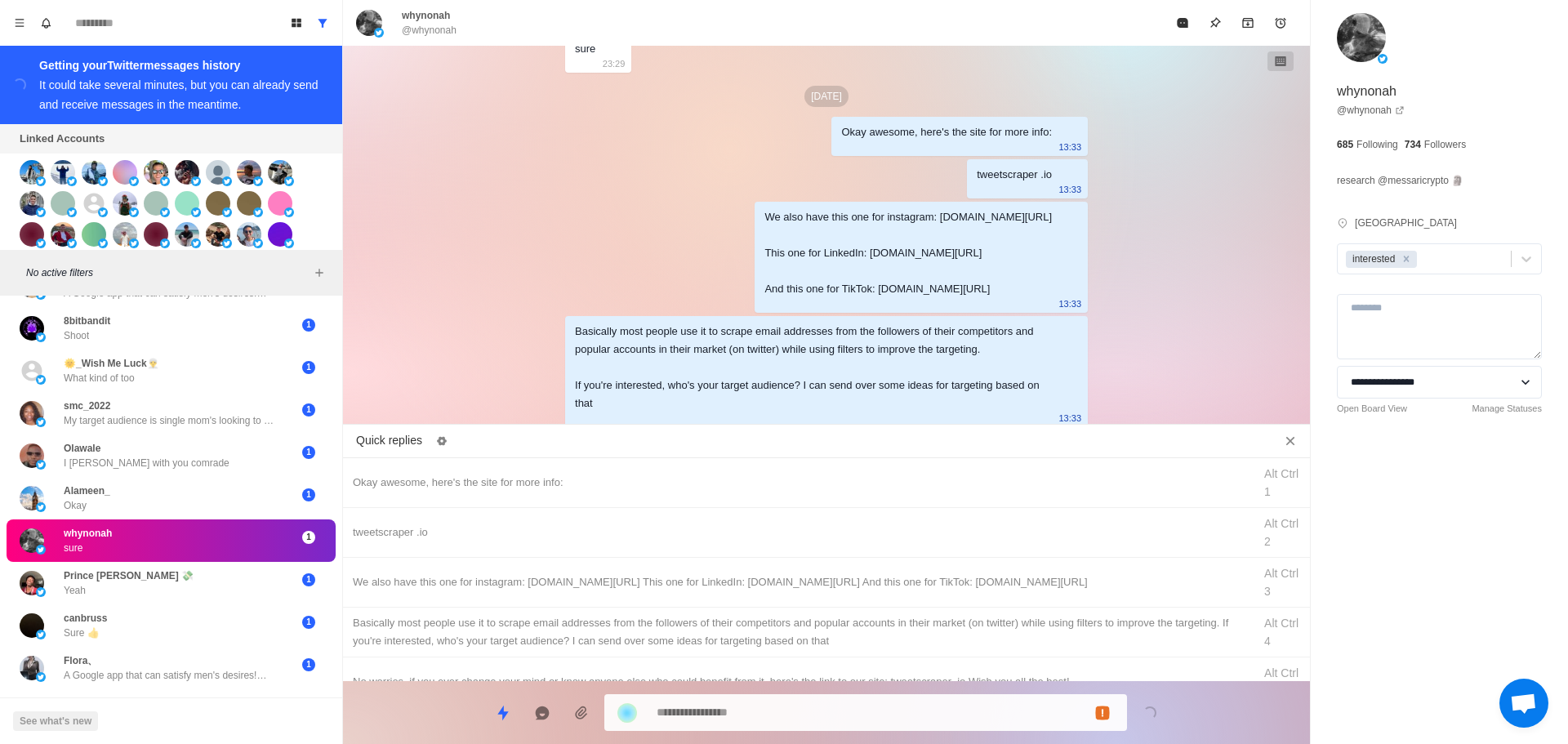
drag, startPoint x: 1179, startPoint y: 22, endPoint x: 635, endPoint y: 343, distance: 631.6
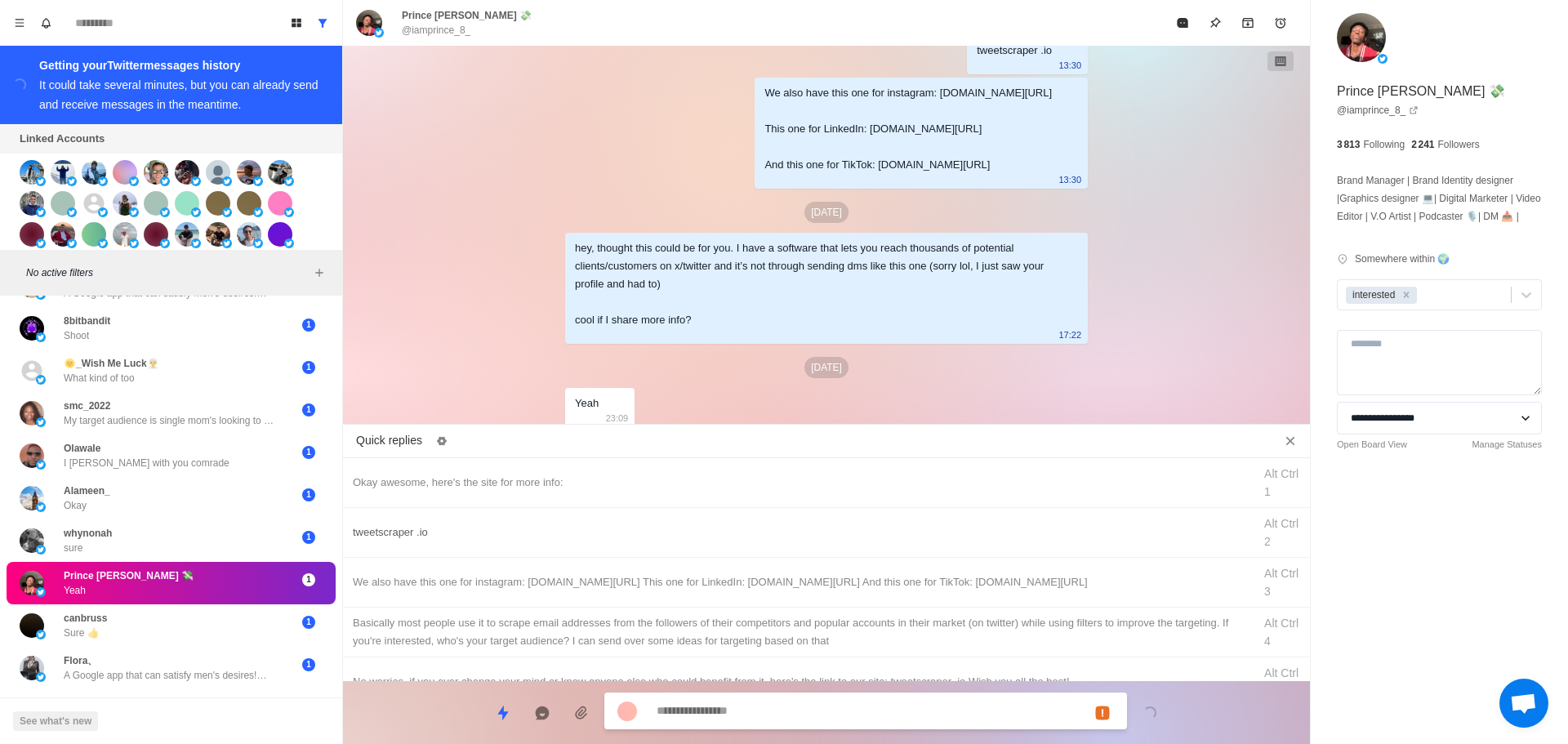
scroll to position [3090, 0]
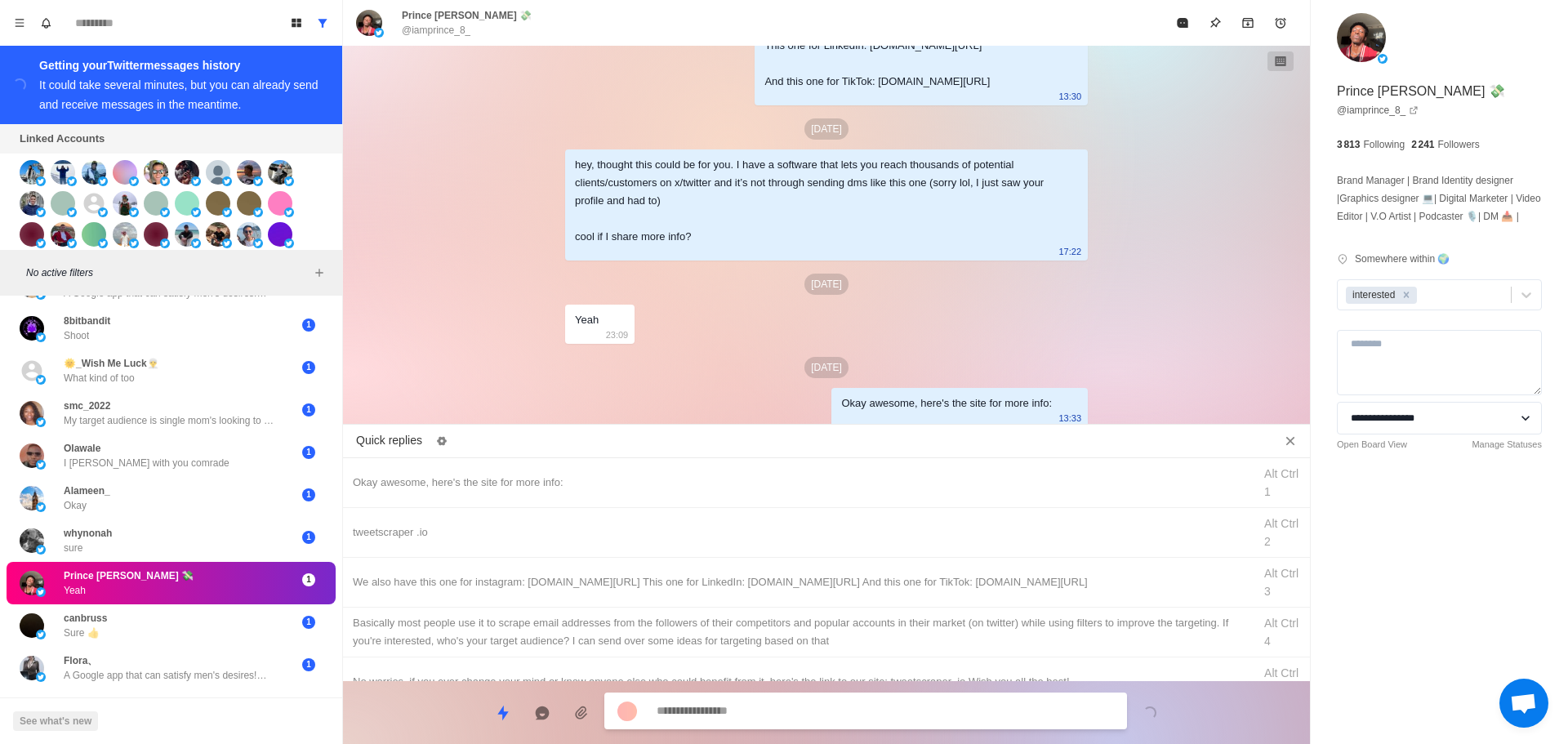
drag, startPoint x: 893, startPoint y: 532, endPoint x: 867, endPoint y: 682, distance: 152.2
drag, startPoint x: 883, startPoint y: 727, endPoint x: 928, endPoint y: 642, distance: 96.2
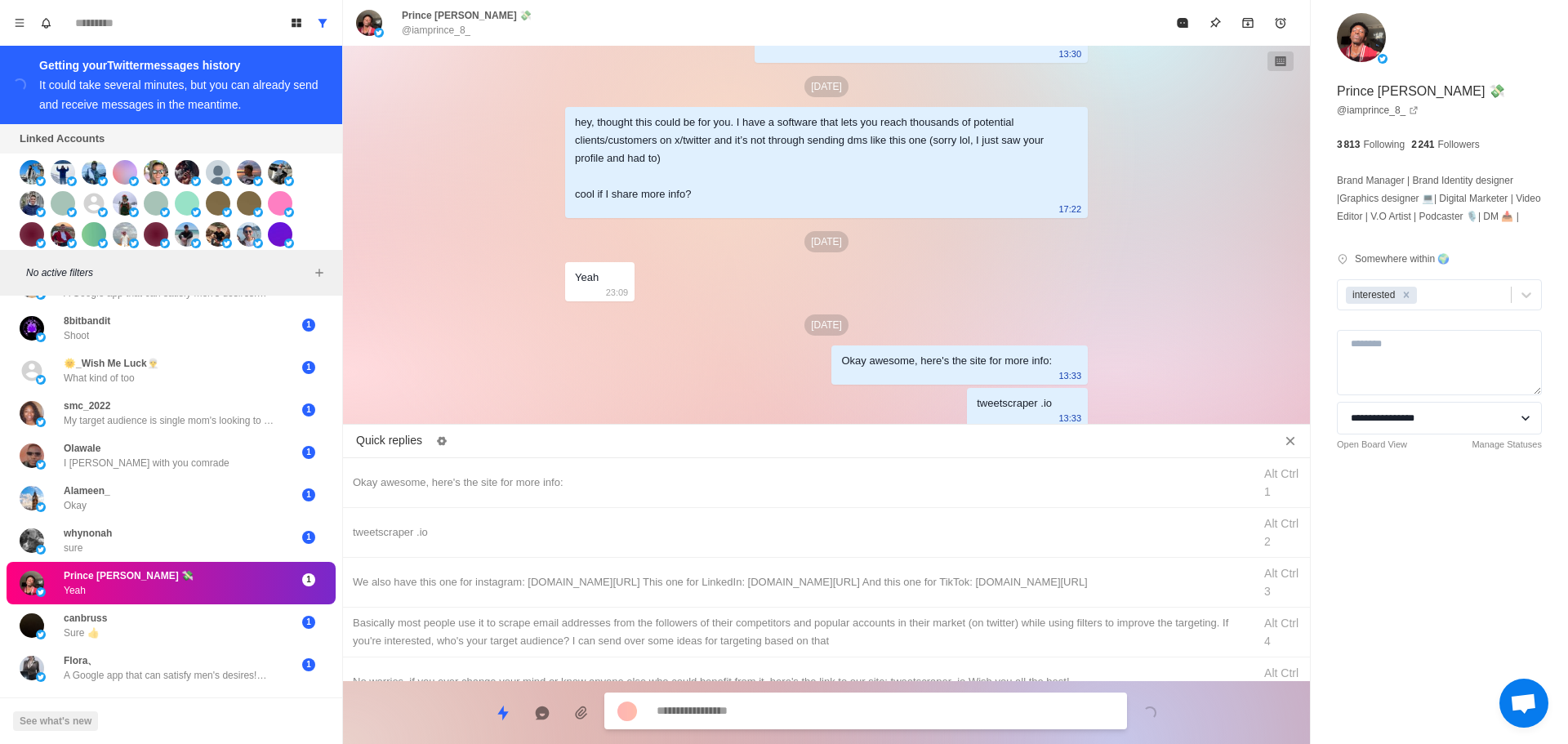
drag, startPoint x: 949, startPoint y: 593, endPoint x: 923, endPoint y: 695, distance: 105.3
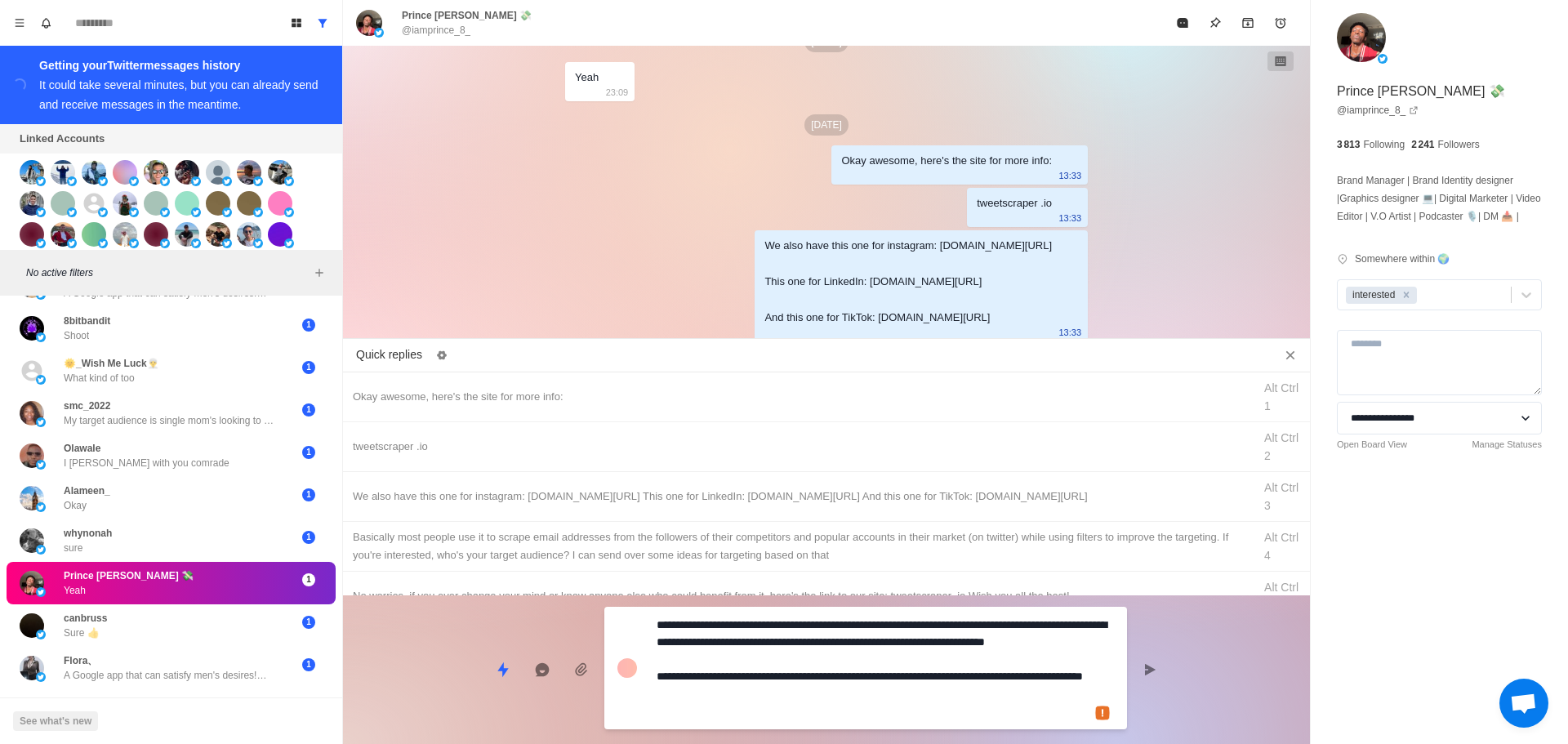
drag, startPoint x: 907, startPoint y: 692, endPoint x: 1163, endPoint y: 254, distance: 507.3
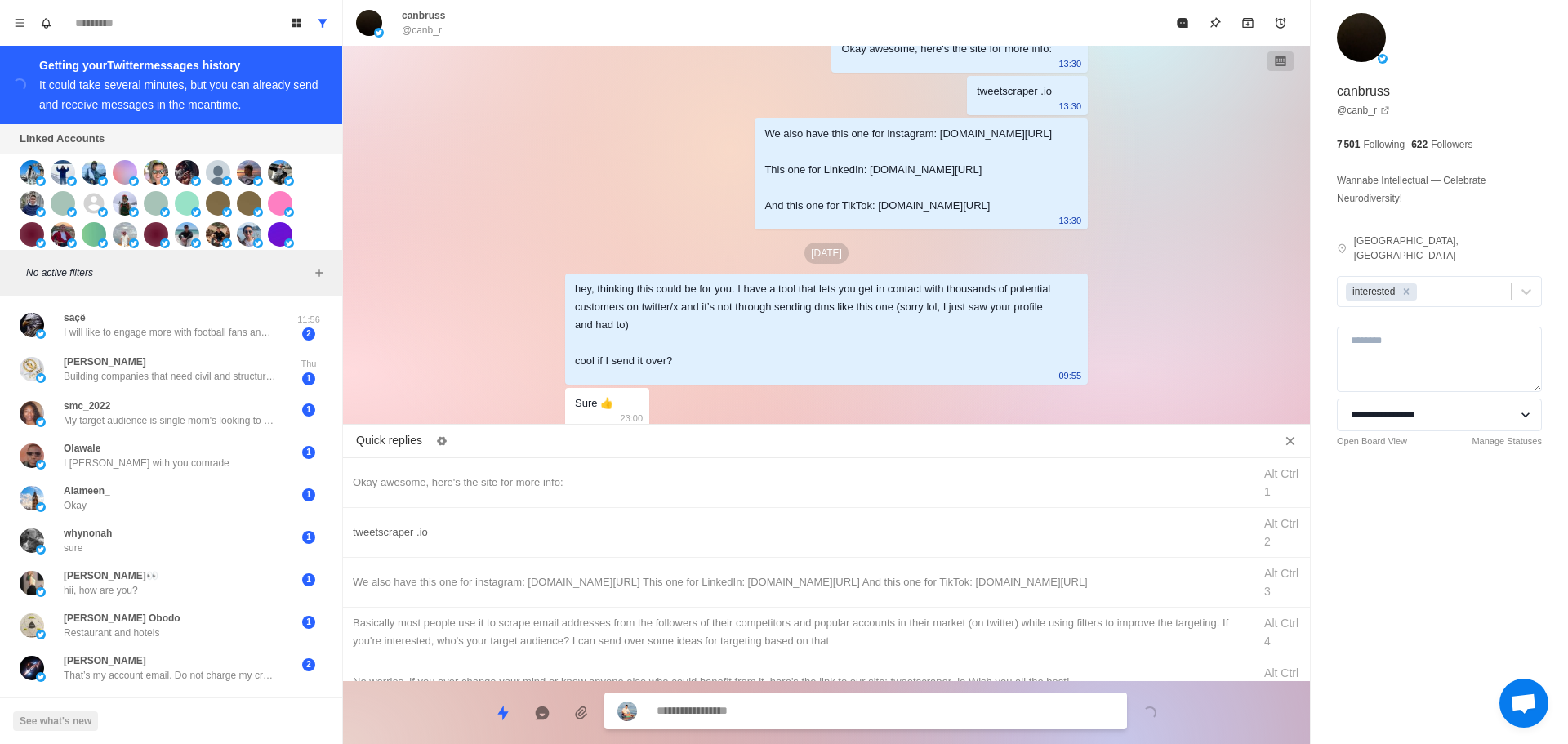
scroll to position [3049, 0]
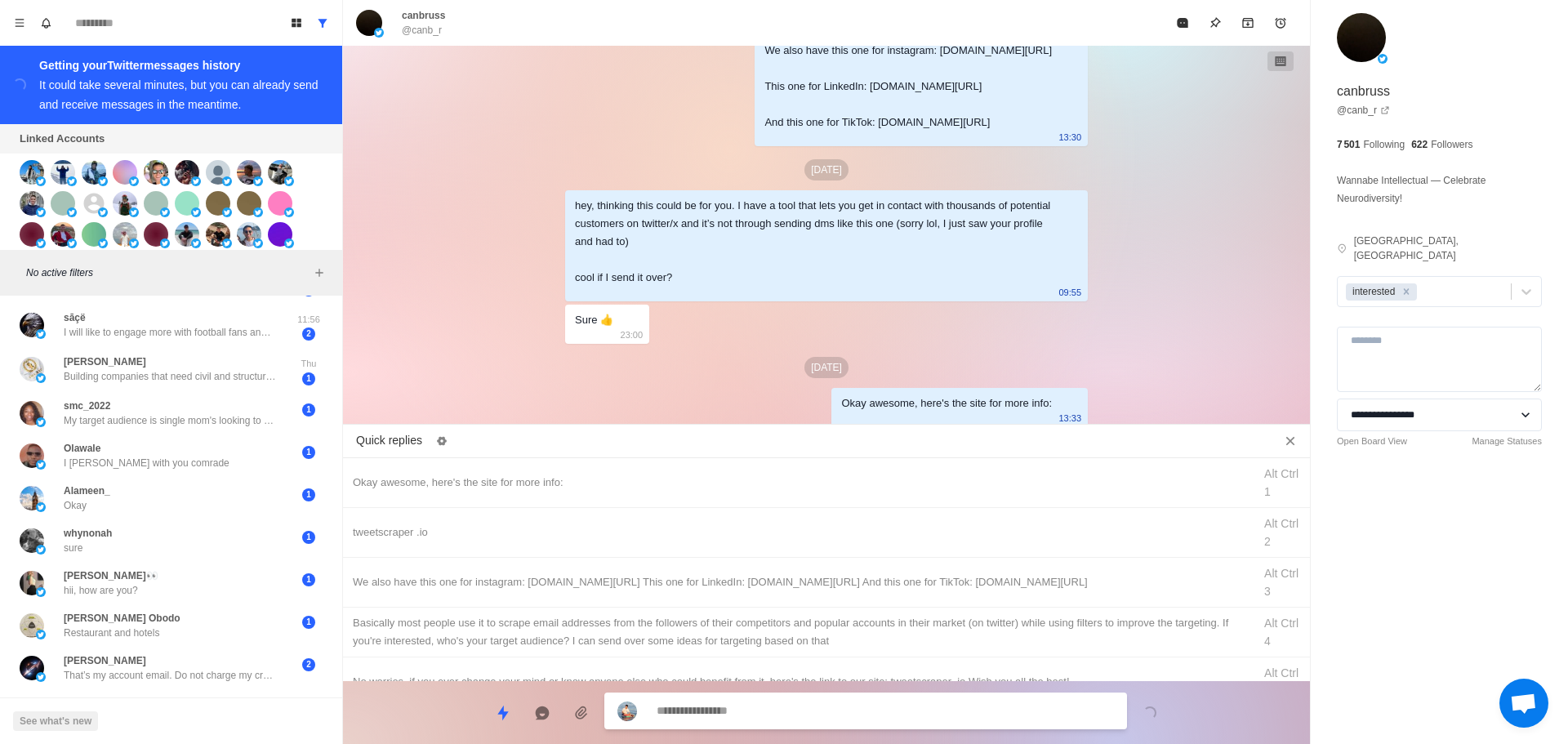
drag, startPoint x: 771, startPoint y: 540, endPoint x: 771, endPoint y: 695, distance: 155.0
drag, startPoint x: 911, startPoint y: 713, endPoint x: 907, endPoint y: 641, distance: 72.1
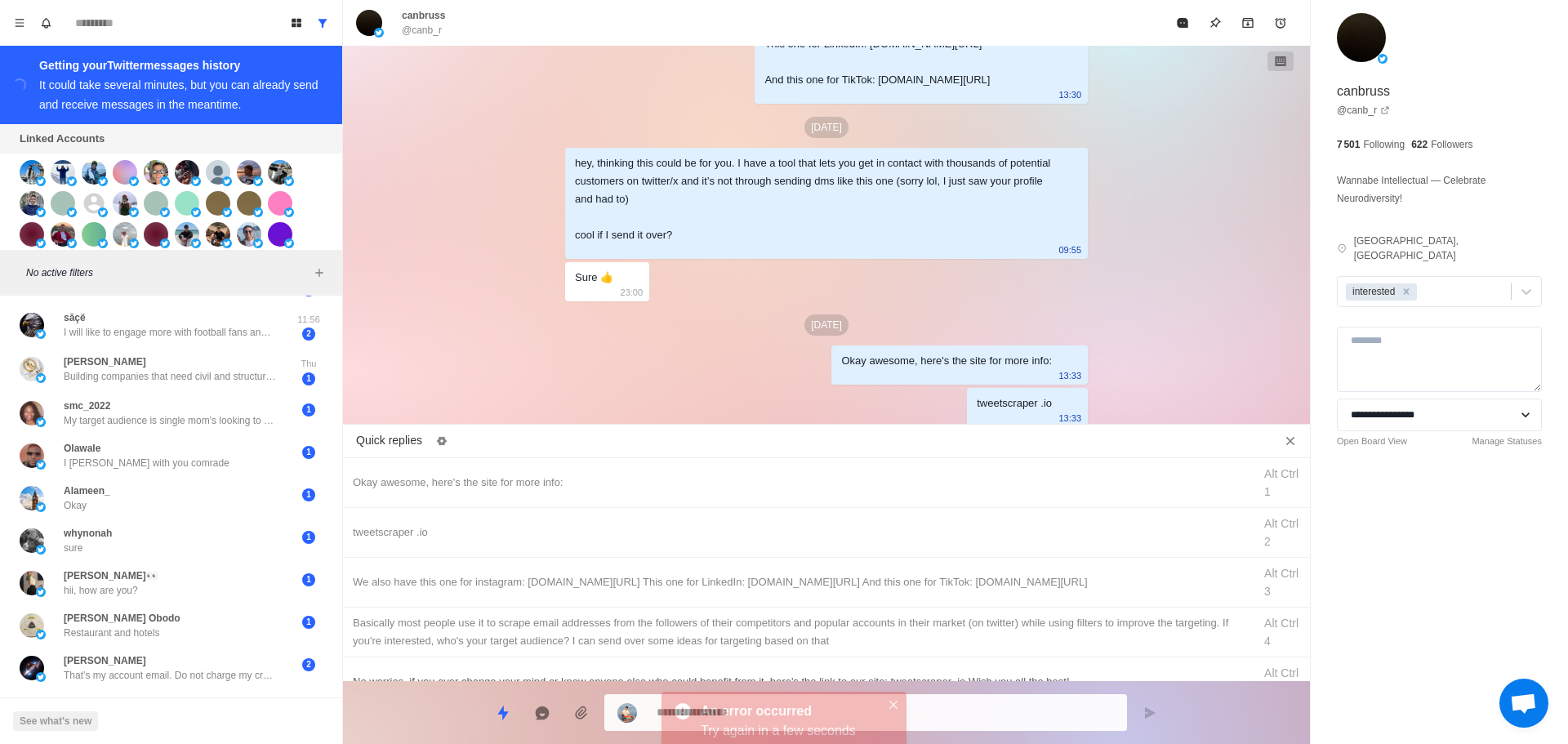
drag, startPoint x: 932, startPoint y: 571, endPoint x: 932, endPoint y: 590, distance: 19.0
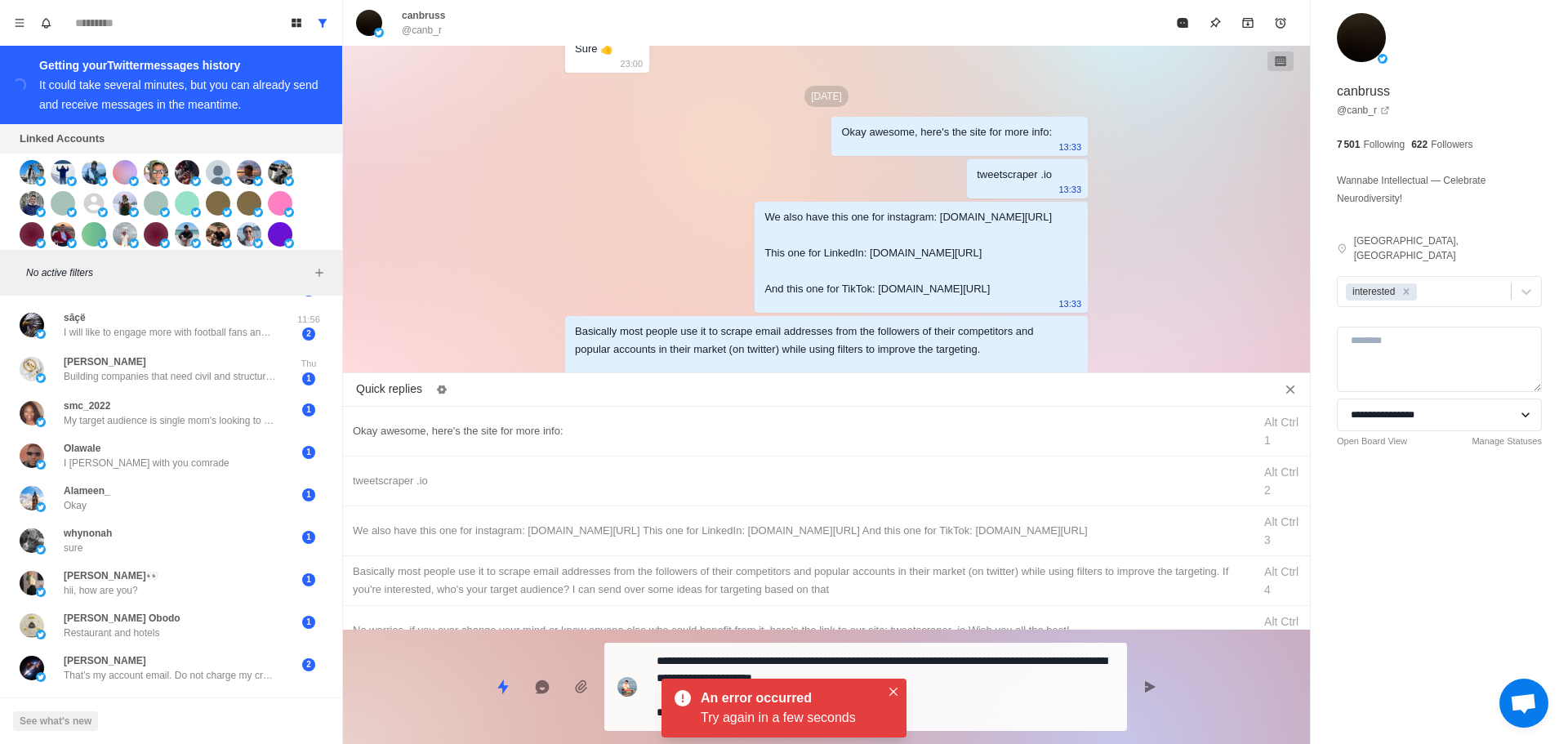
scroll to position [3372, 0]
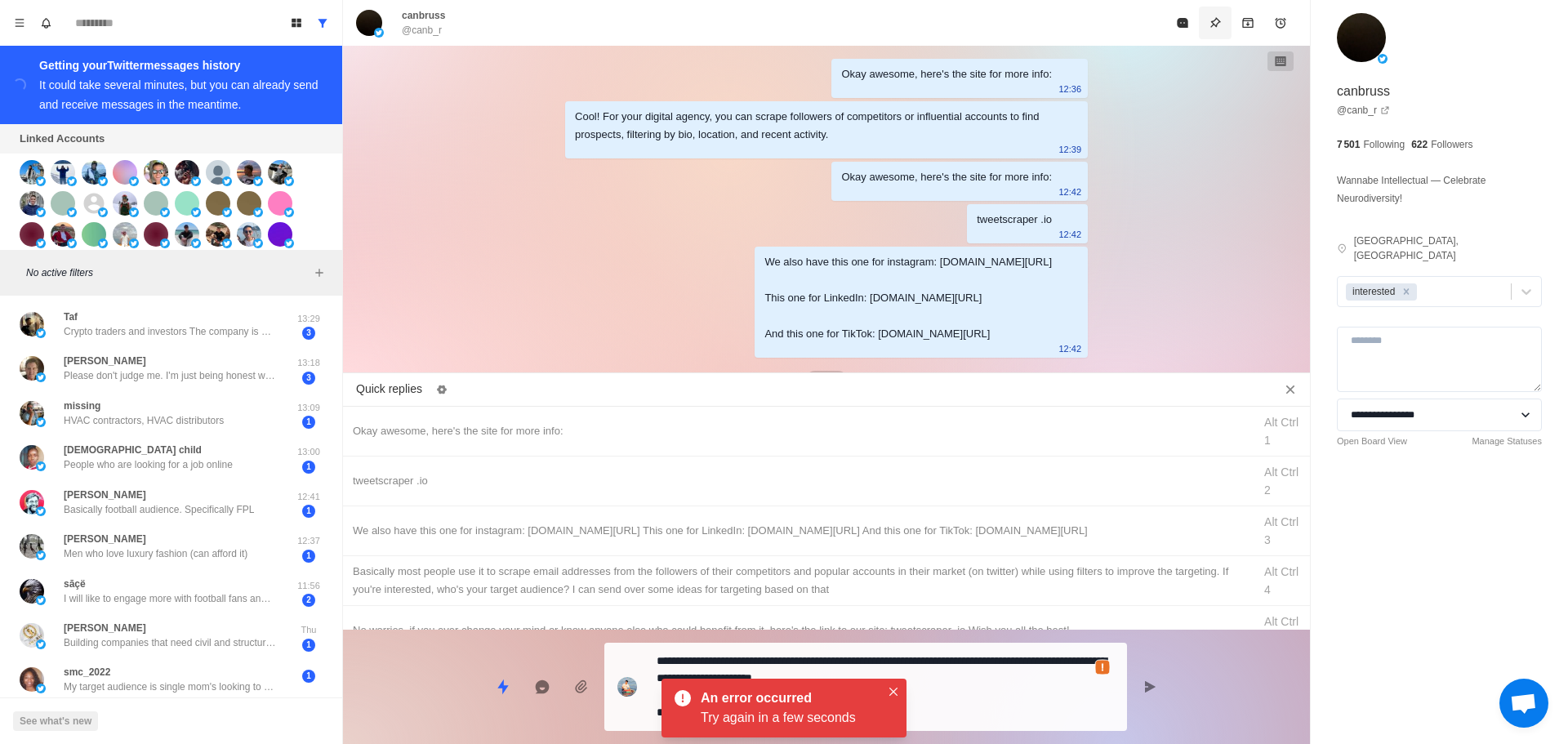
scroll to position [266, 0]
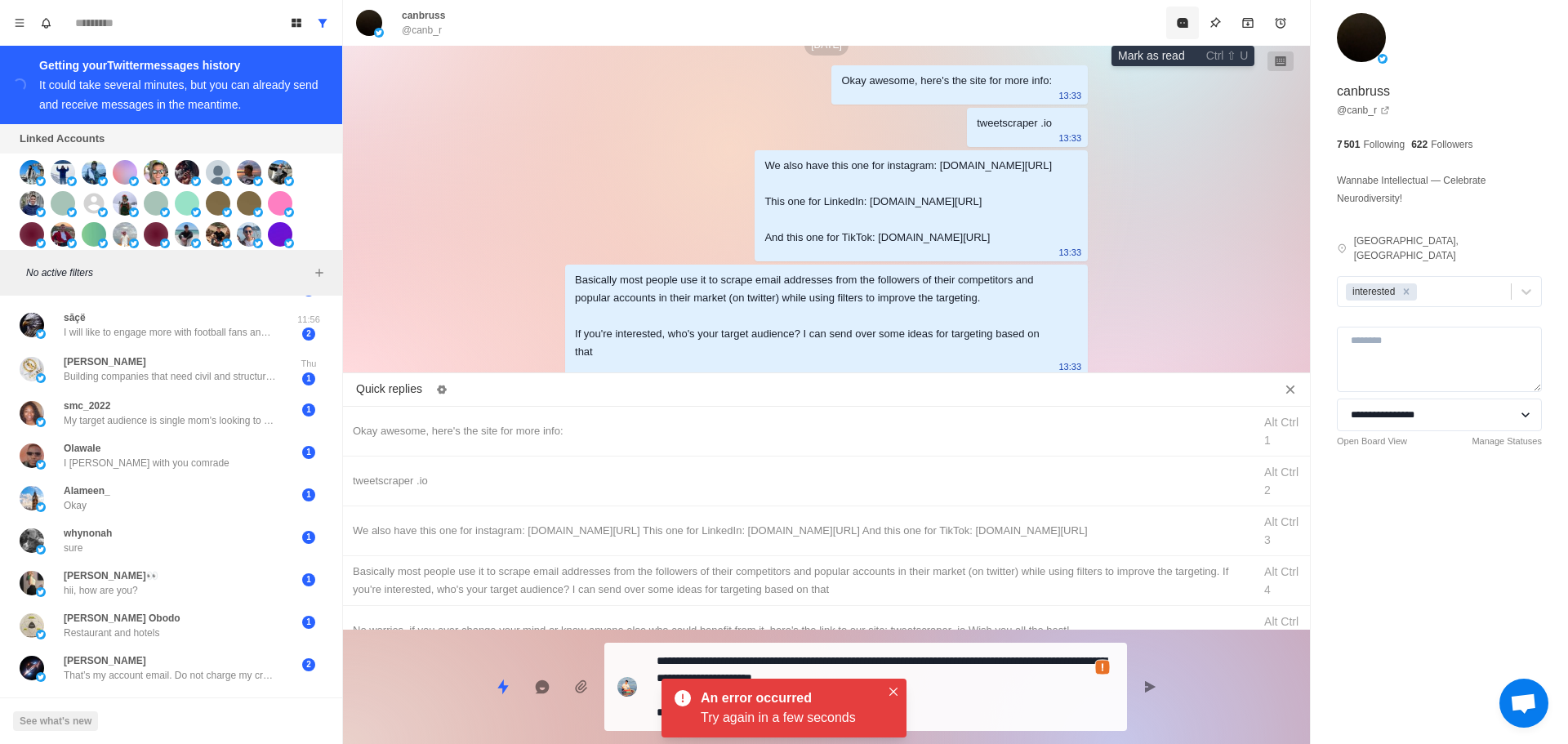
click at [1183, 16] on button "Mark as read" at bounding box center [1182, 22] width 32 height 32
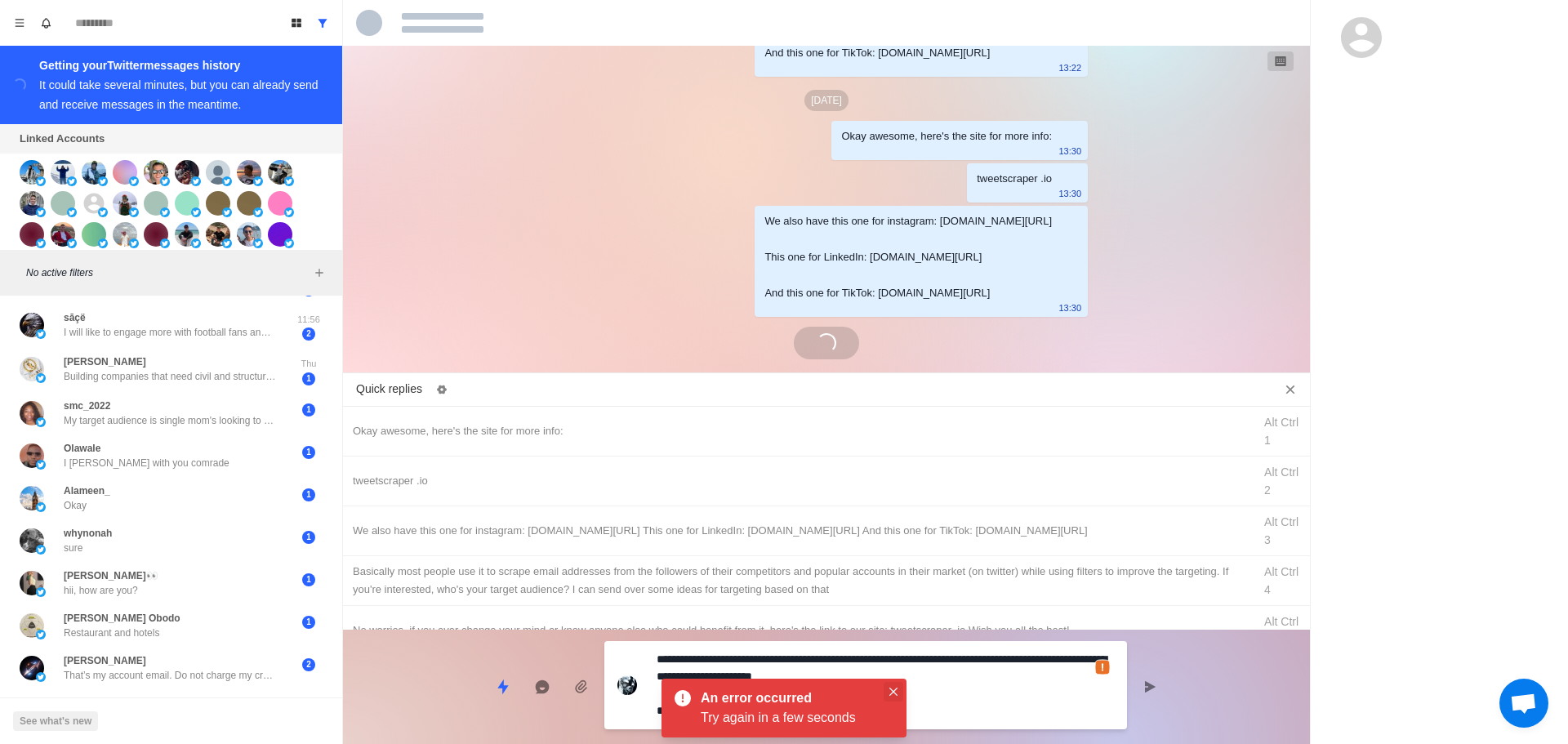
click at [895, 689] on icon "Close" at bounding box center [893, 692] width 8 height 8
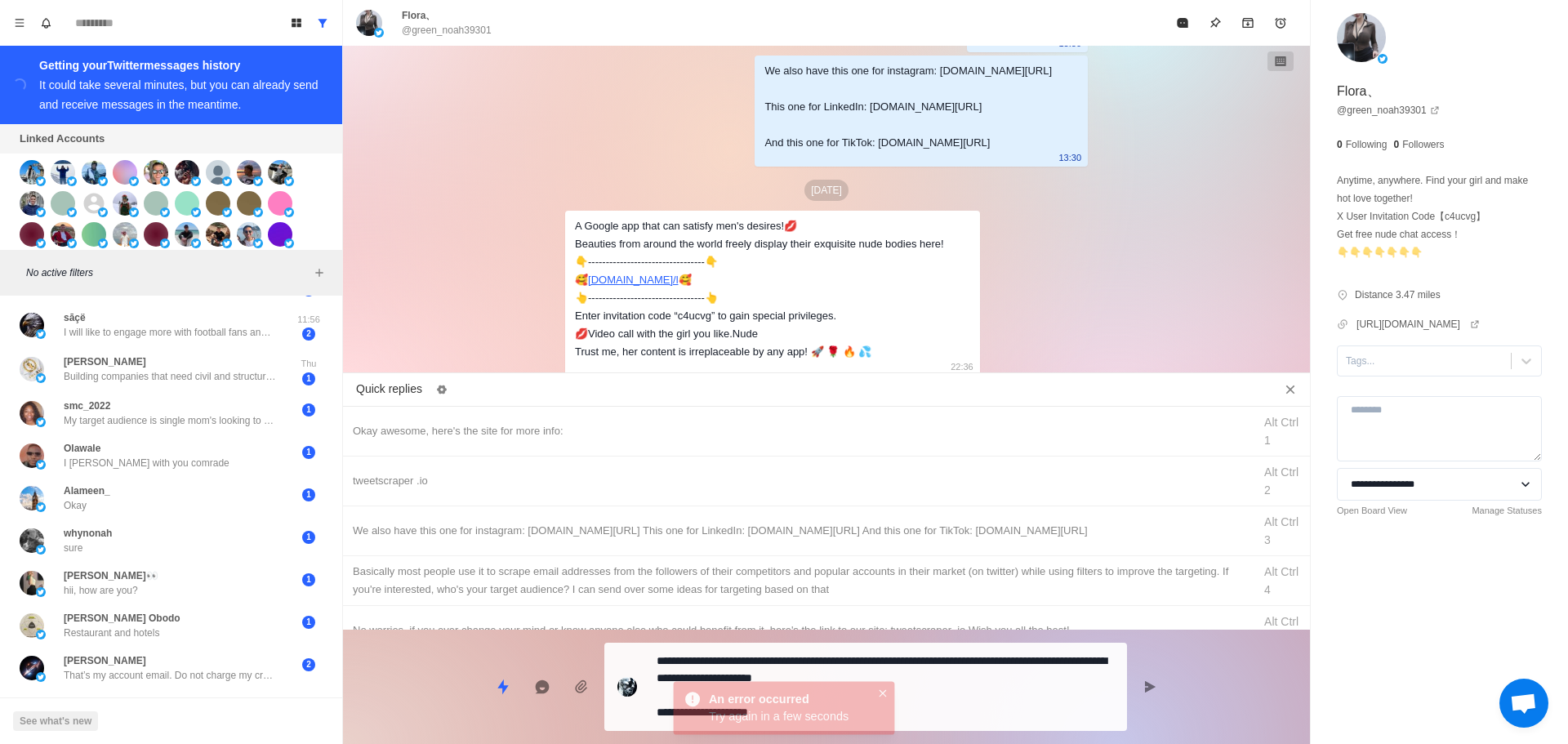
type textarea "*"
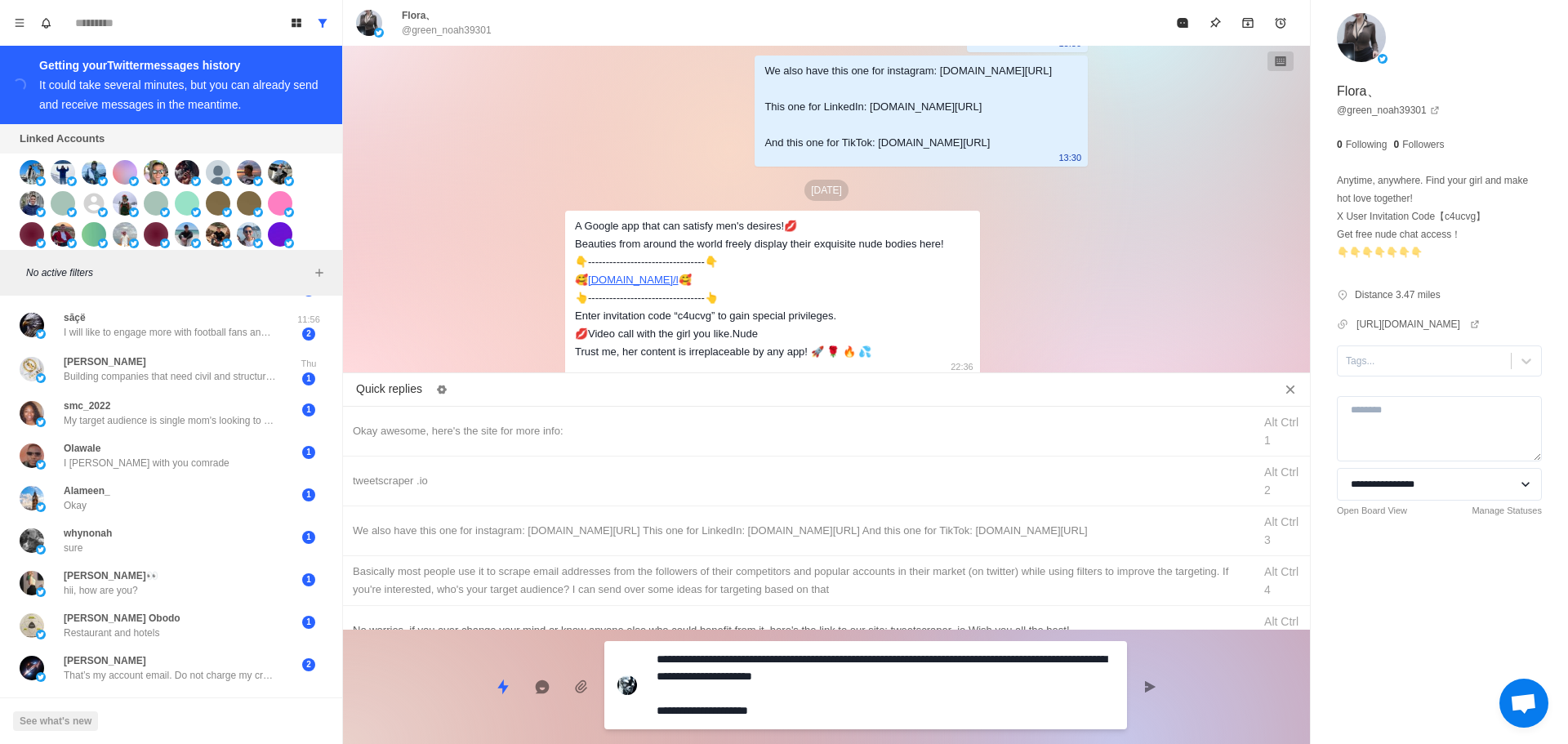
drag, startPoint x: 877, startPoint y: 700, endPoint x: 529, endPoint y: 627, distance: 355.6
click at [525, 634] on div "**********" at bounding box center [826, 680] width 967 height 102
drag, startPoint x: 814, startPoint y: 709, endPoint x: 456, endPoint y: 591, distance: 376.9
click at [452, 596] on div "Quick replies Okay awesome, here's the site for more info: Alt Ctrl 1 tweetscra…" at bounding box center [826, 562] width 967 height 366
type textarea "*"
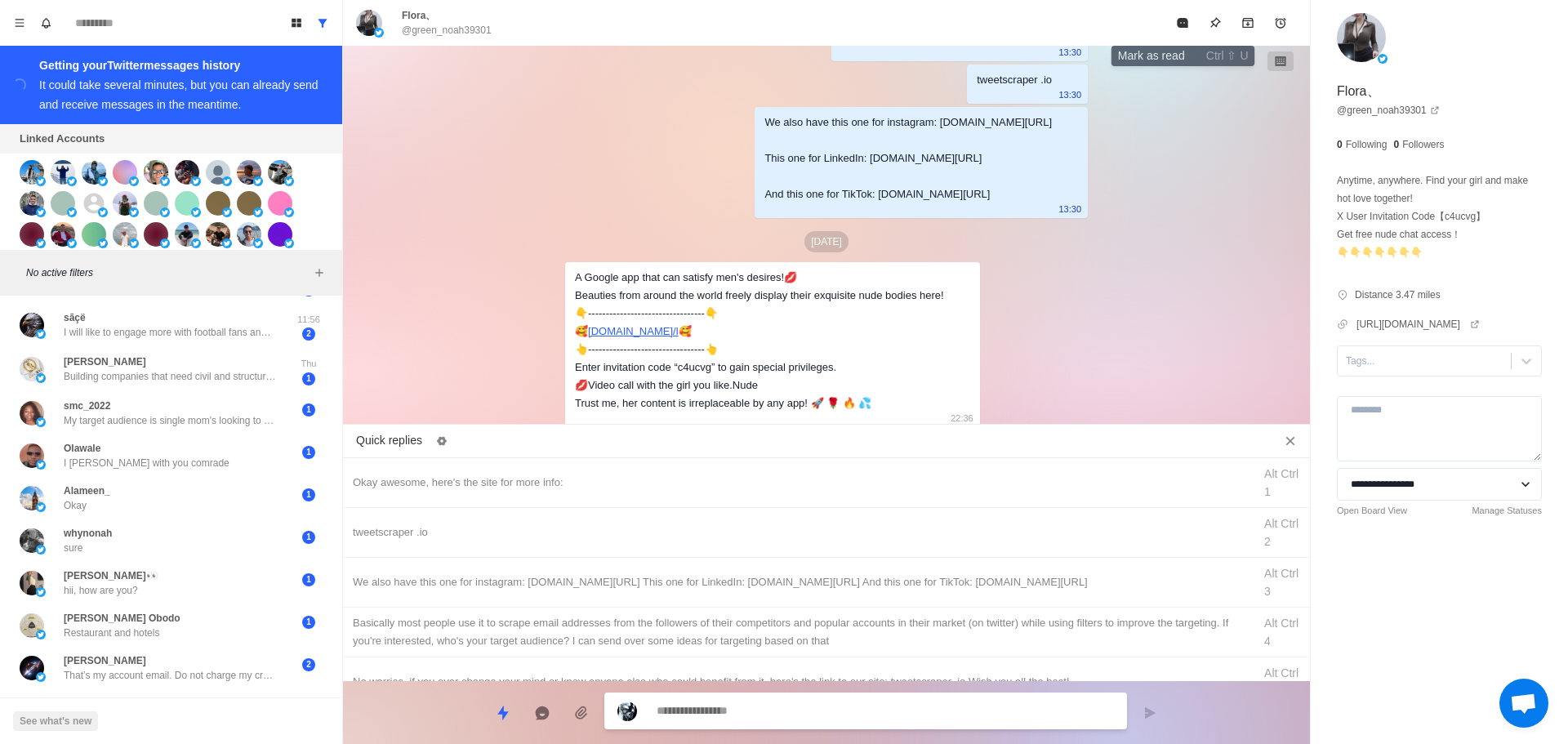
click at [1186, 19] on icon "Mark as read" at bounding box center [1182, 22] width 11 height 10
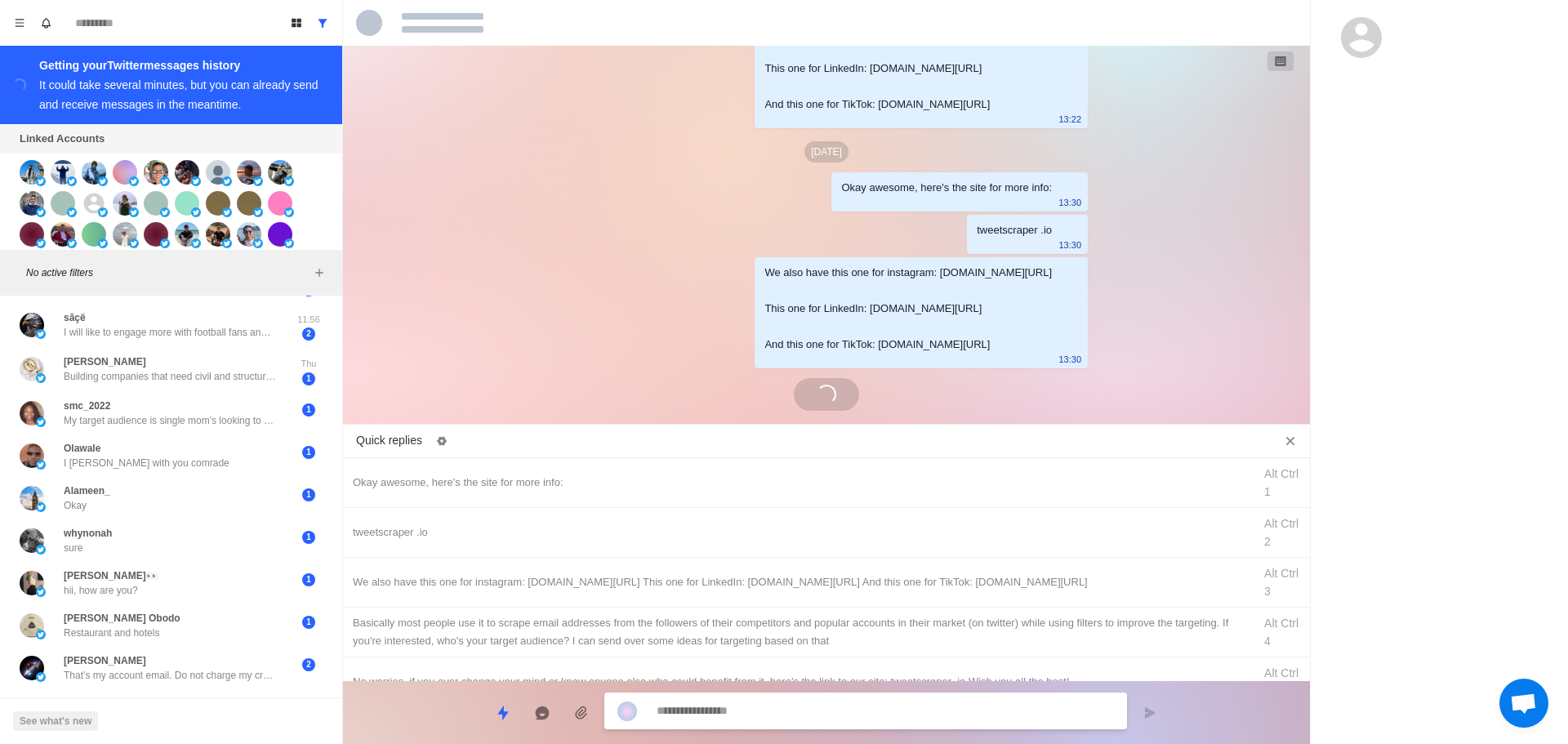
scroll to position [3599, 0]
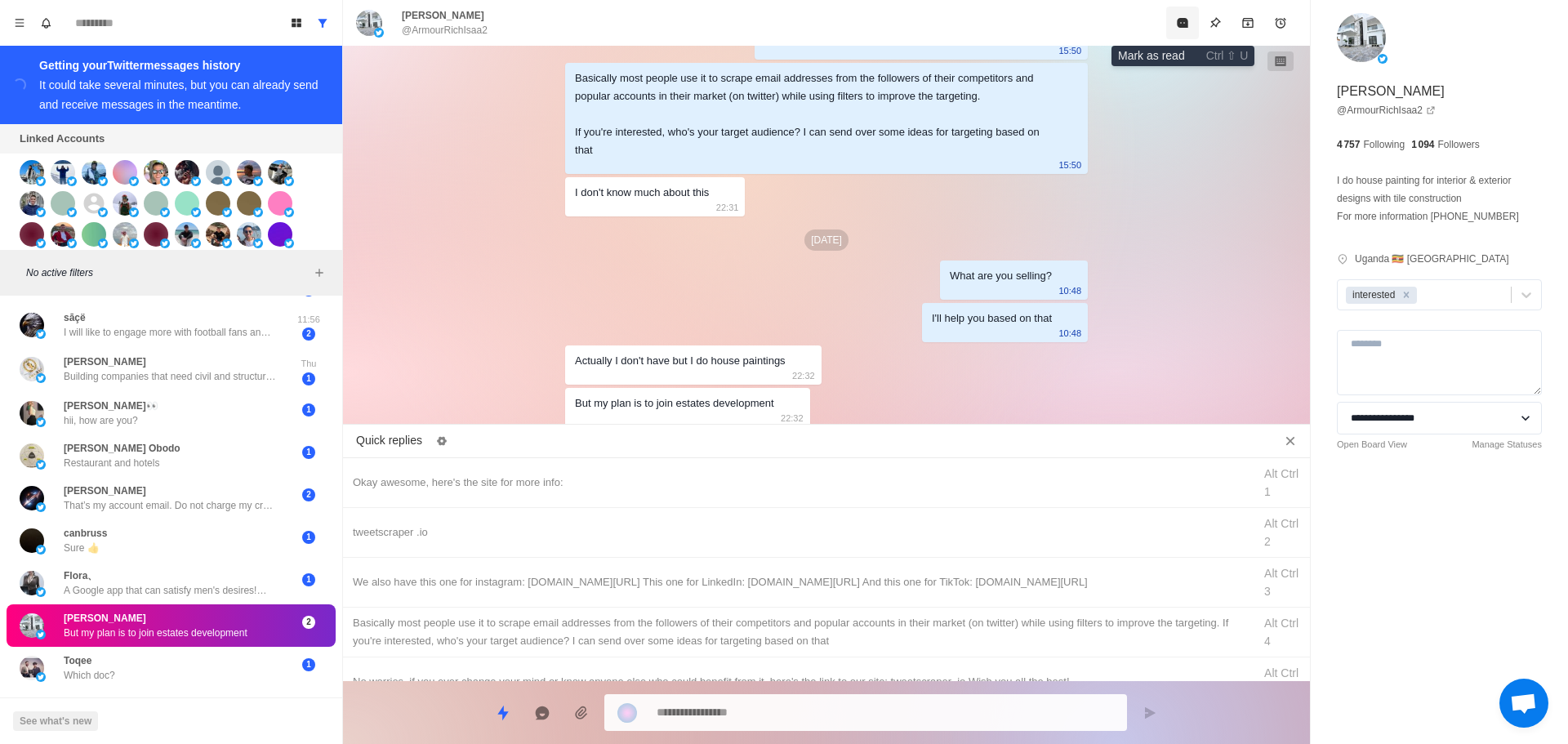
click at [1192, 12] on button "Mark as read" at bounding box center [1182, 22] width 32 height 32
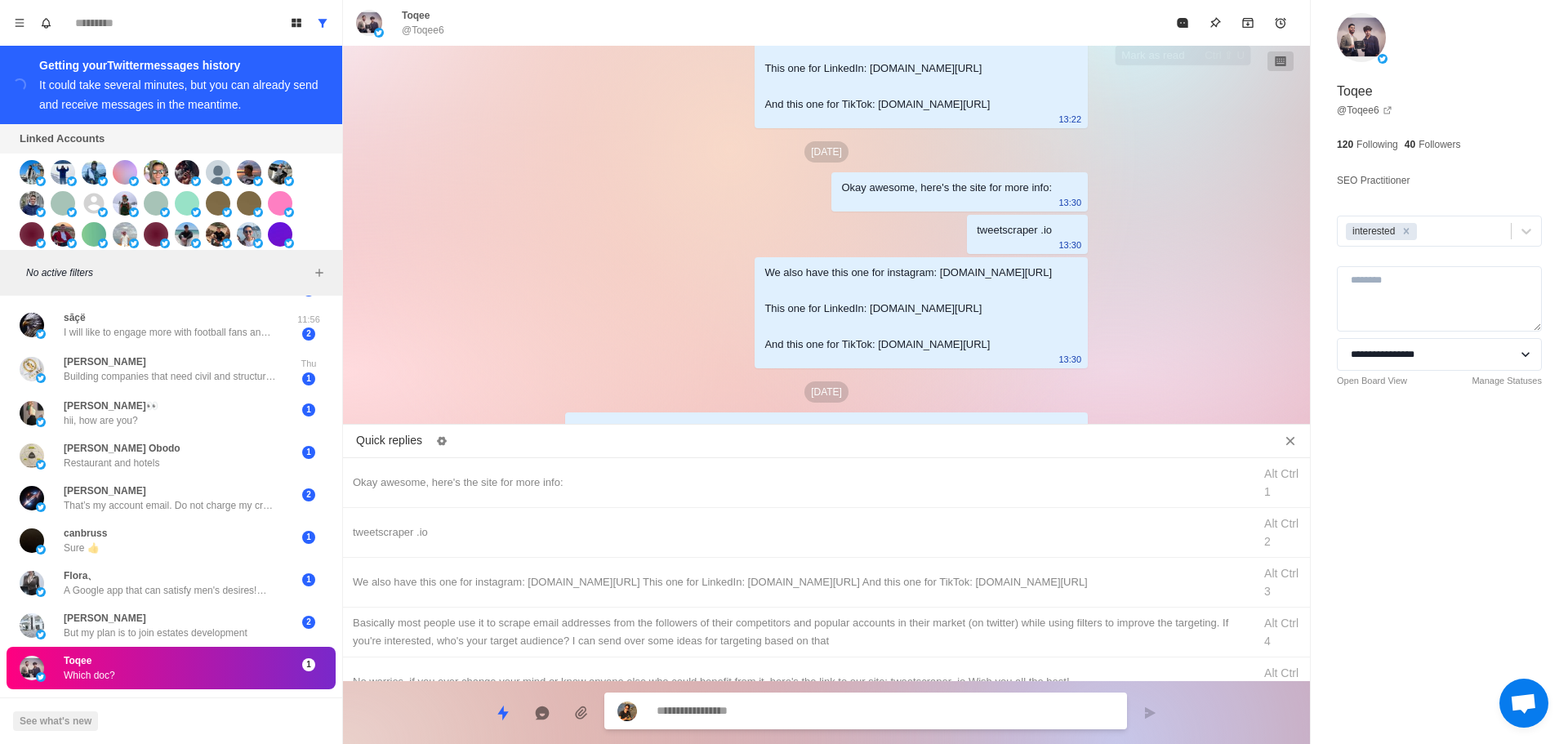
scroll to position [3922, 0]
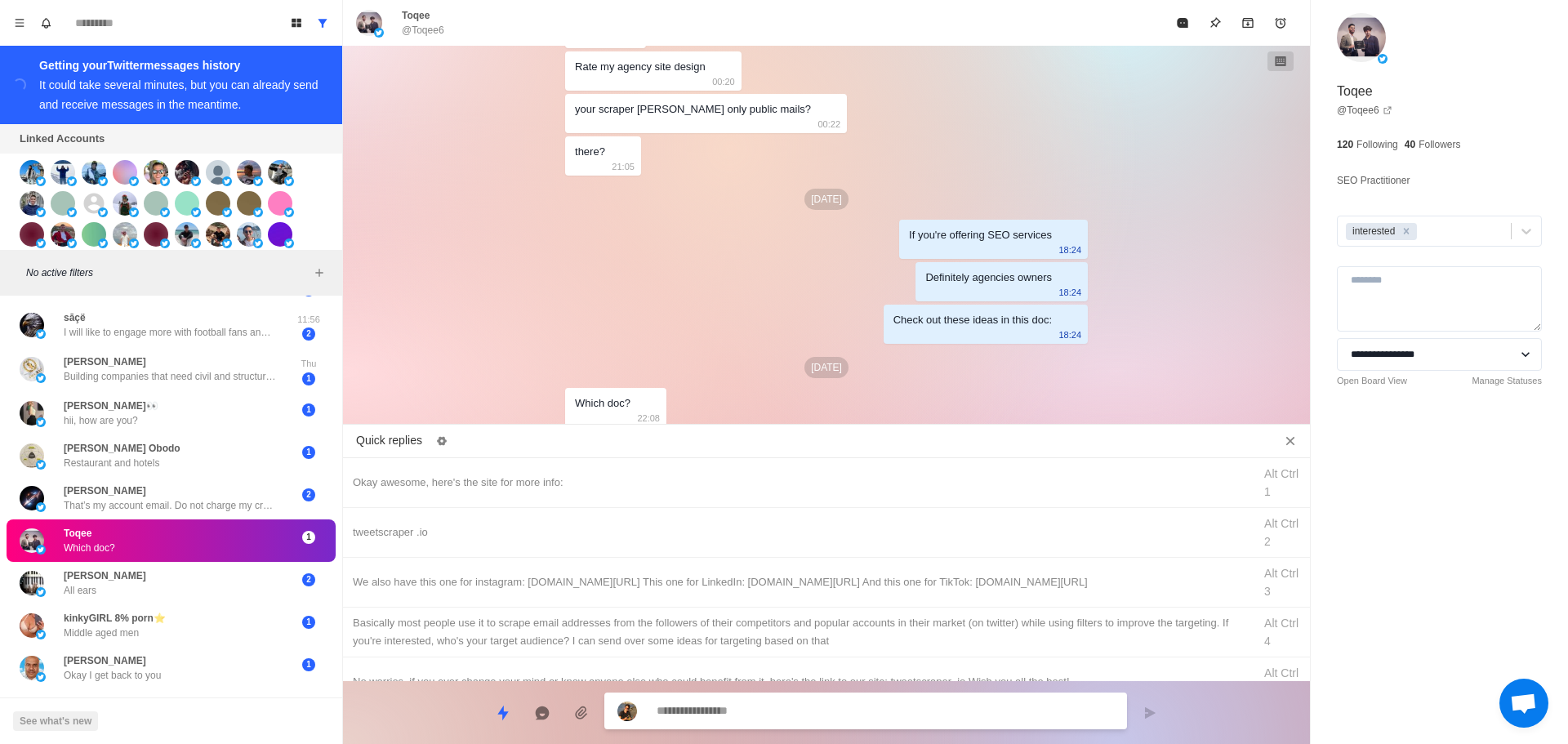
type textarea "*"
paste textarea "**********"
type textarea "**********"
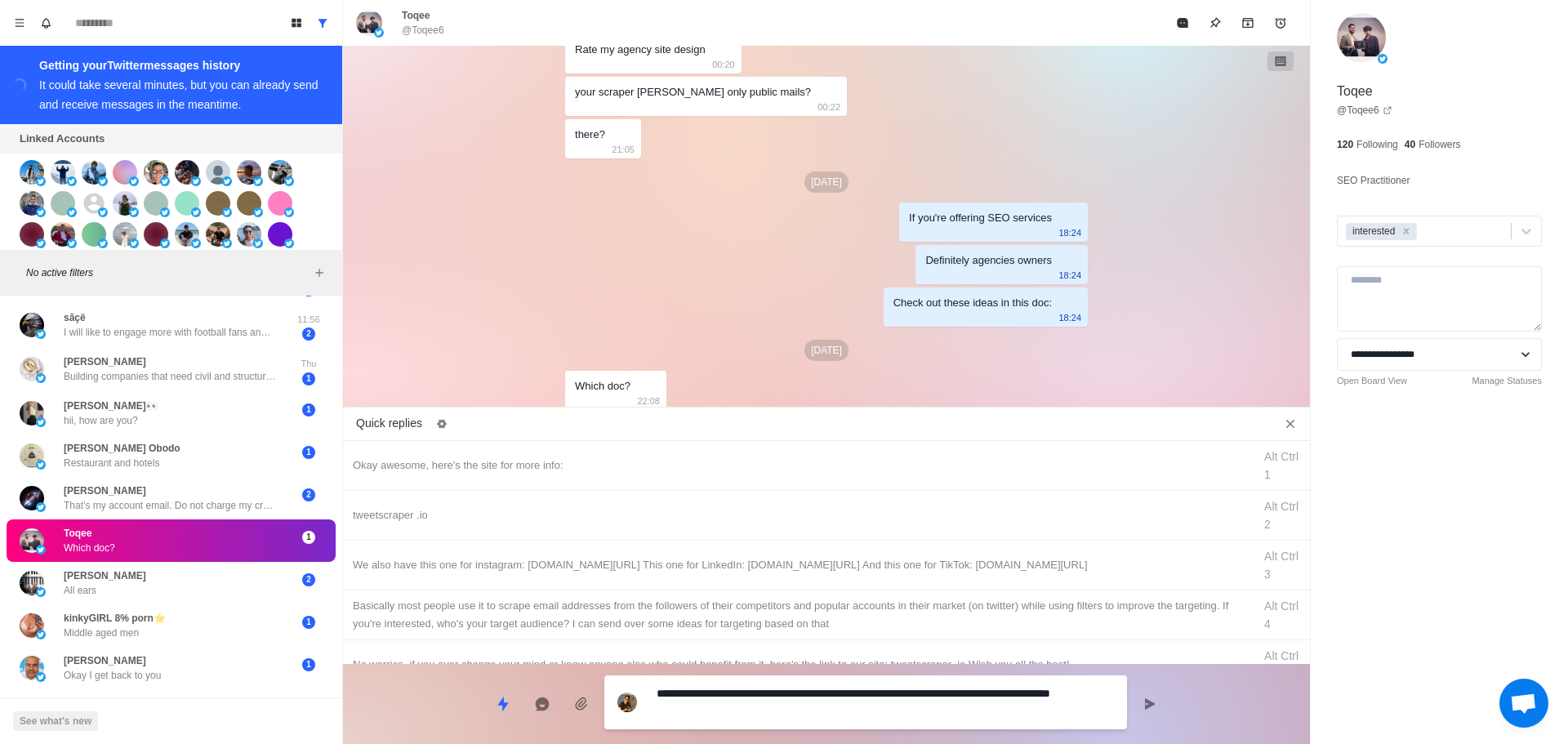
type textarea "*"
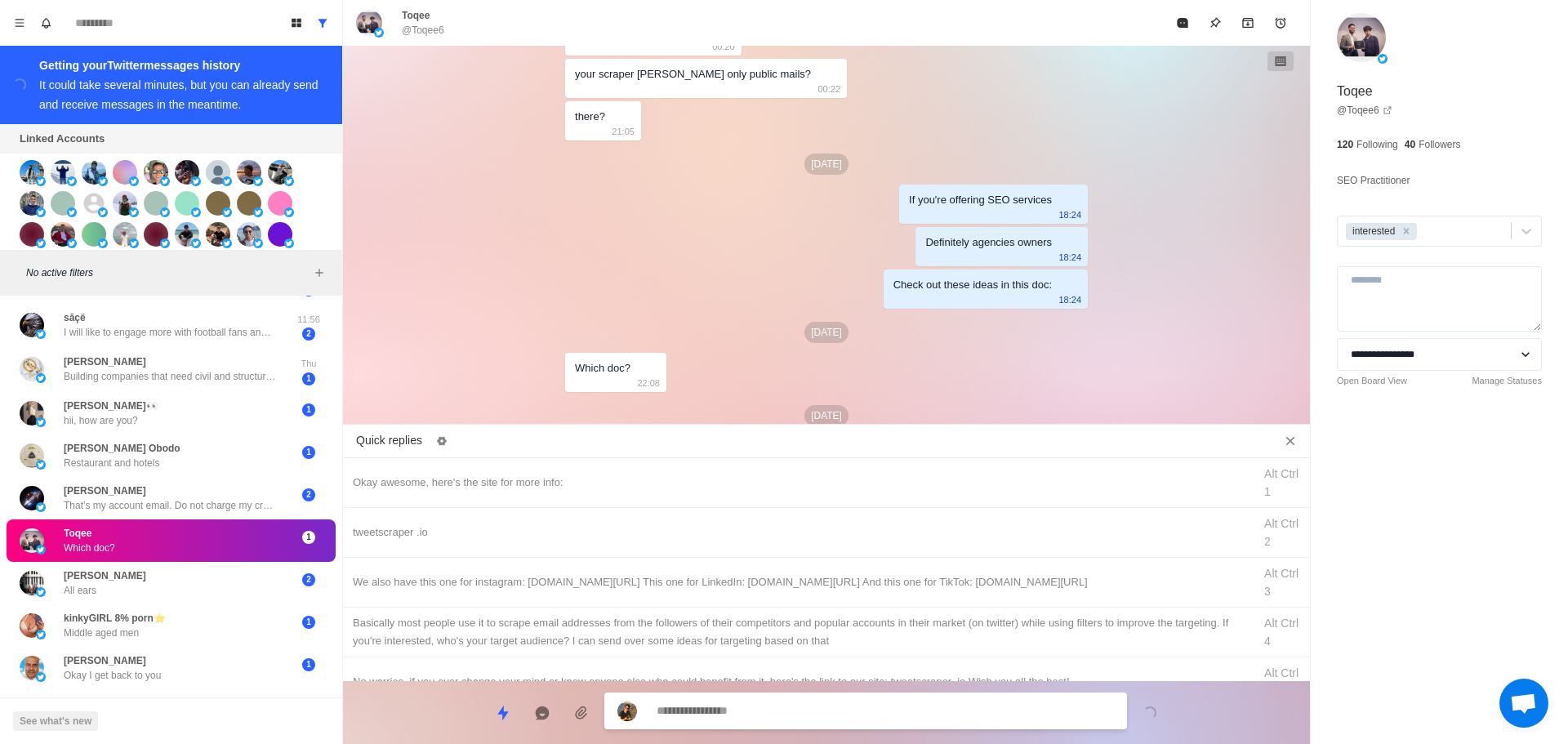
scroll to position [4005, 0]
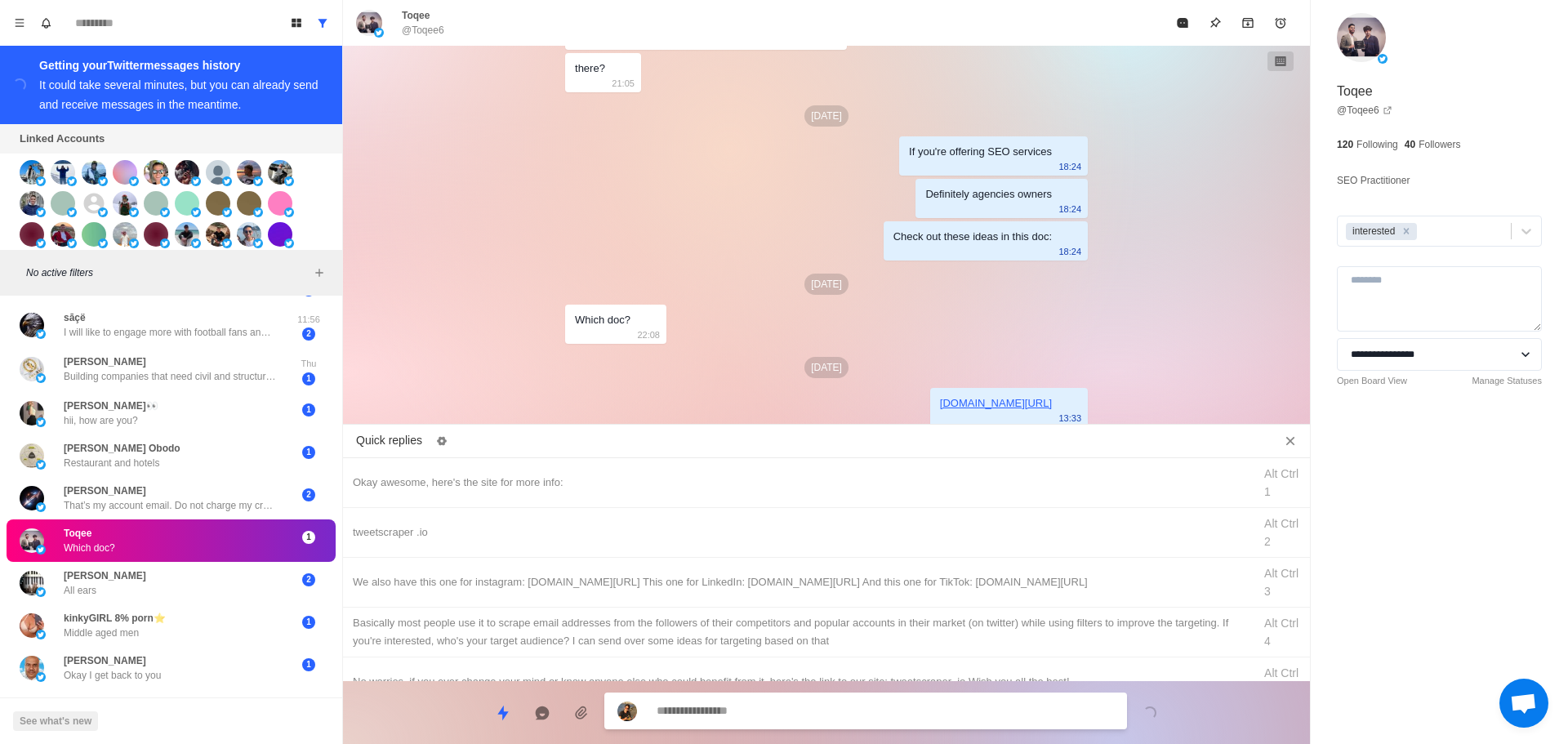
type textarea "*"
type textarea "***"
type textarea "*"
type textarea "****"
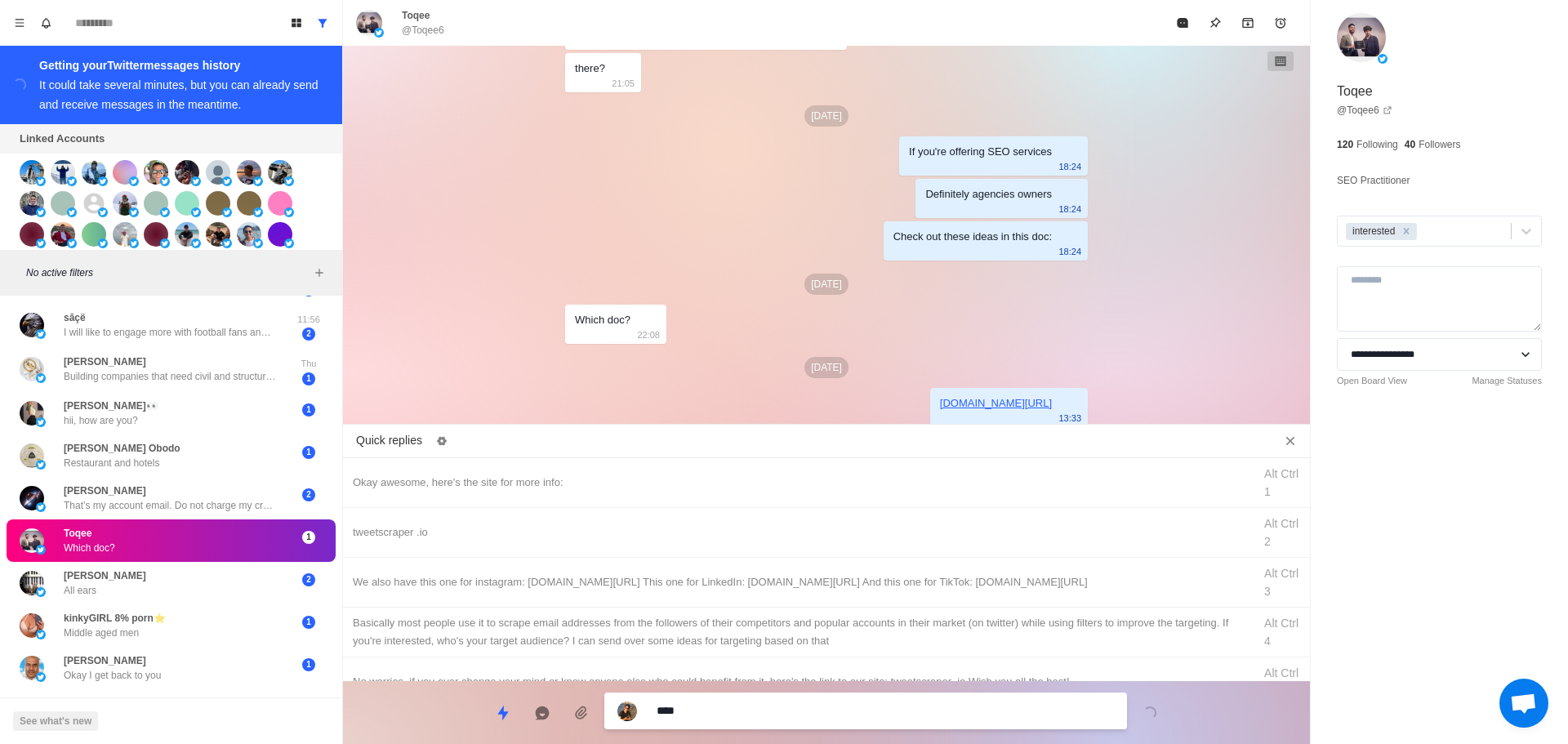
type textarea "*"
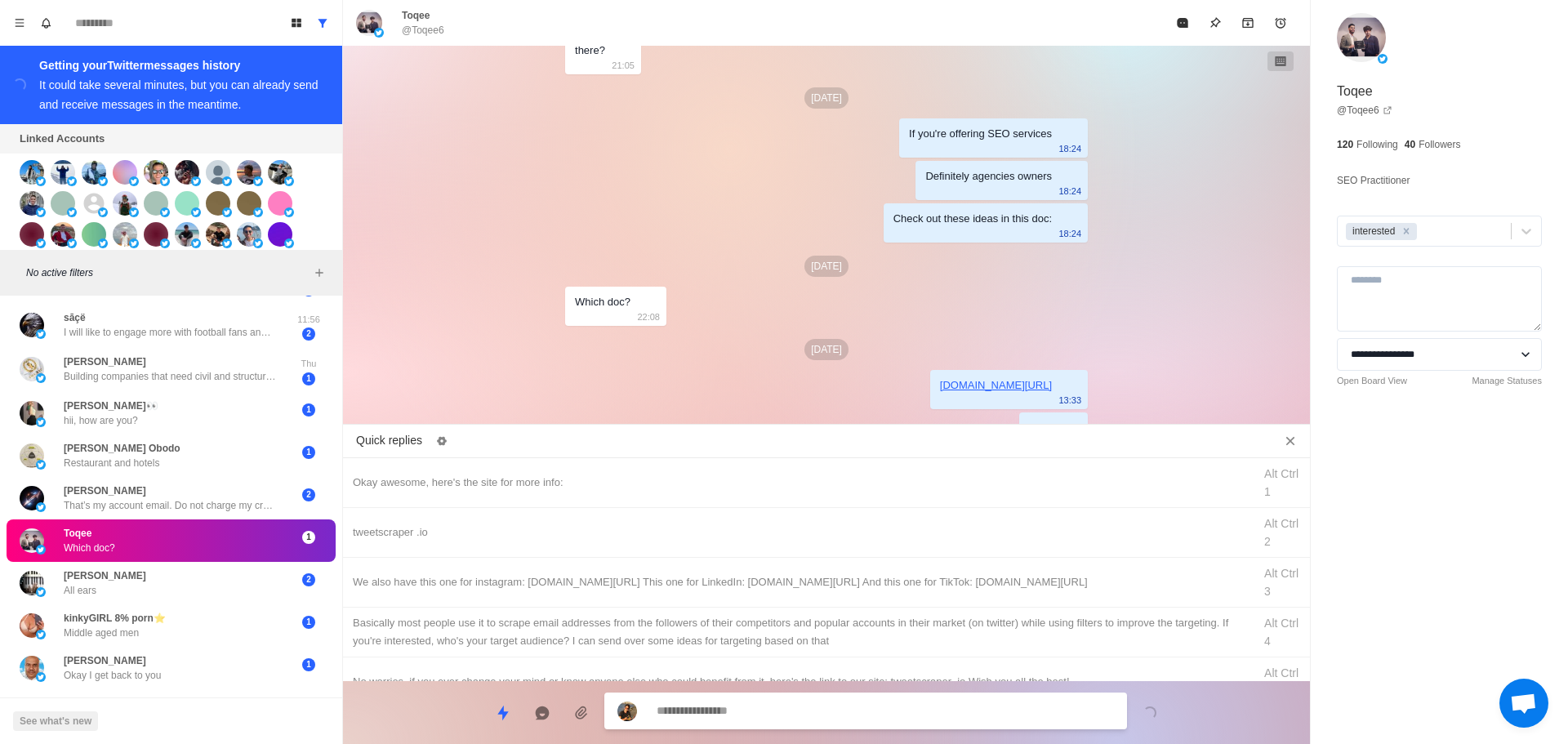
scroll to position [4048, 0]
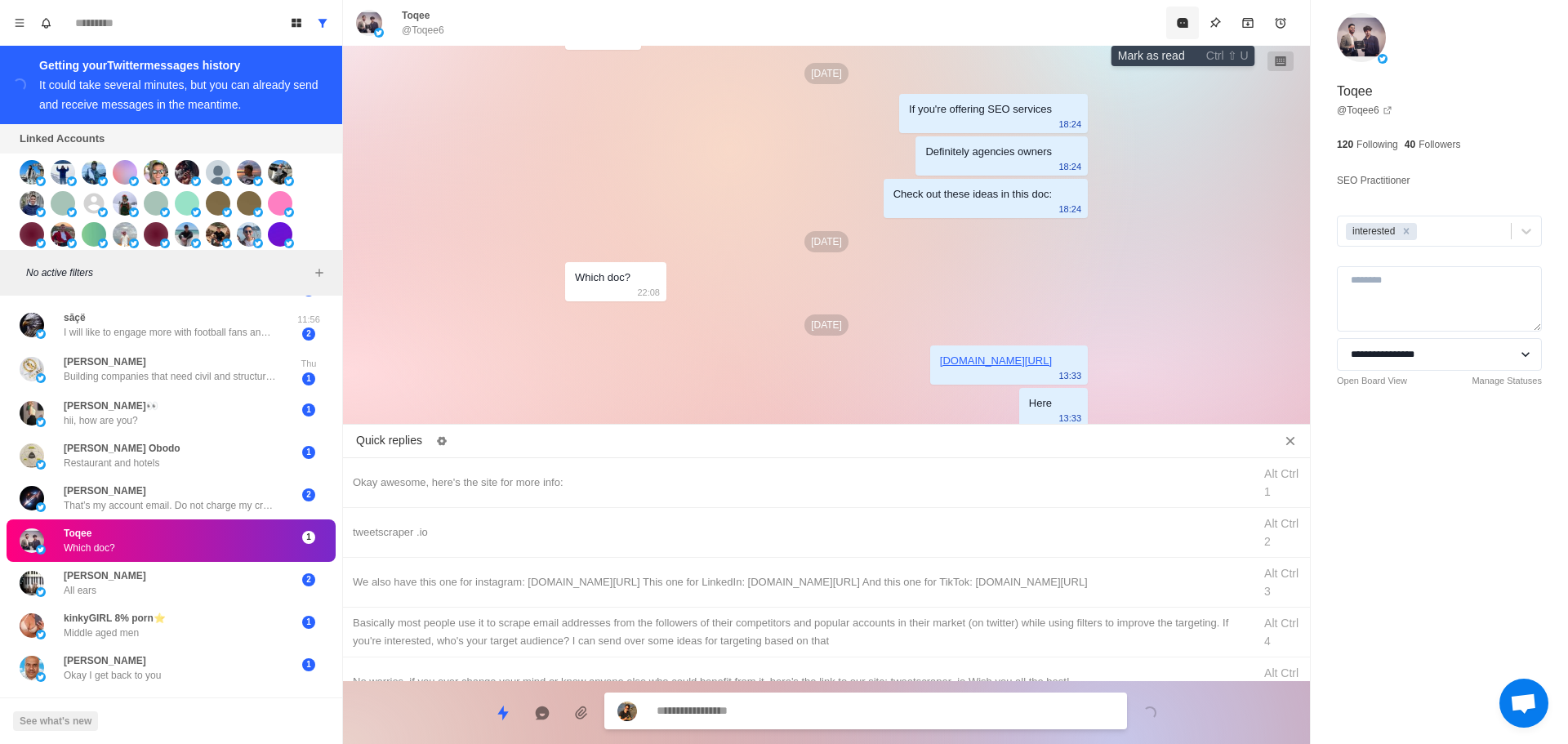
click at [1185, 15] on button "Mark as read" at bounding box center [1182, 22] width 32 height 32
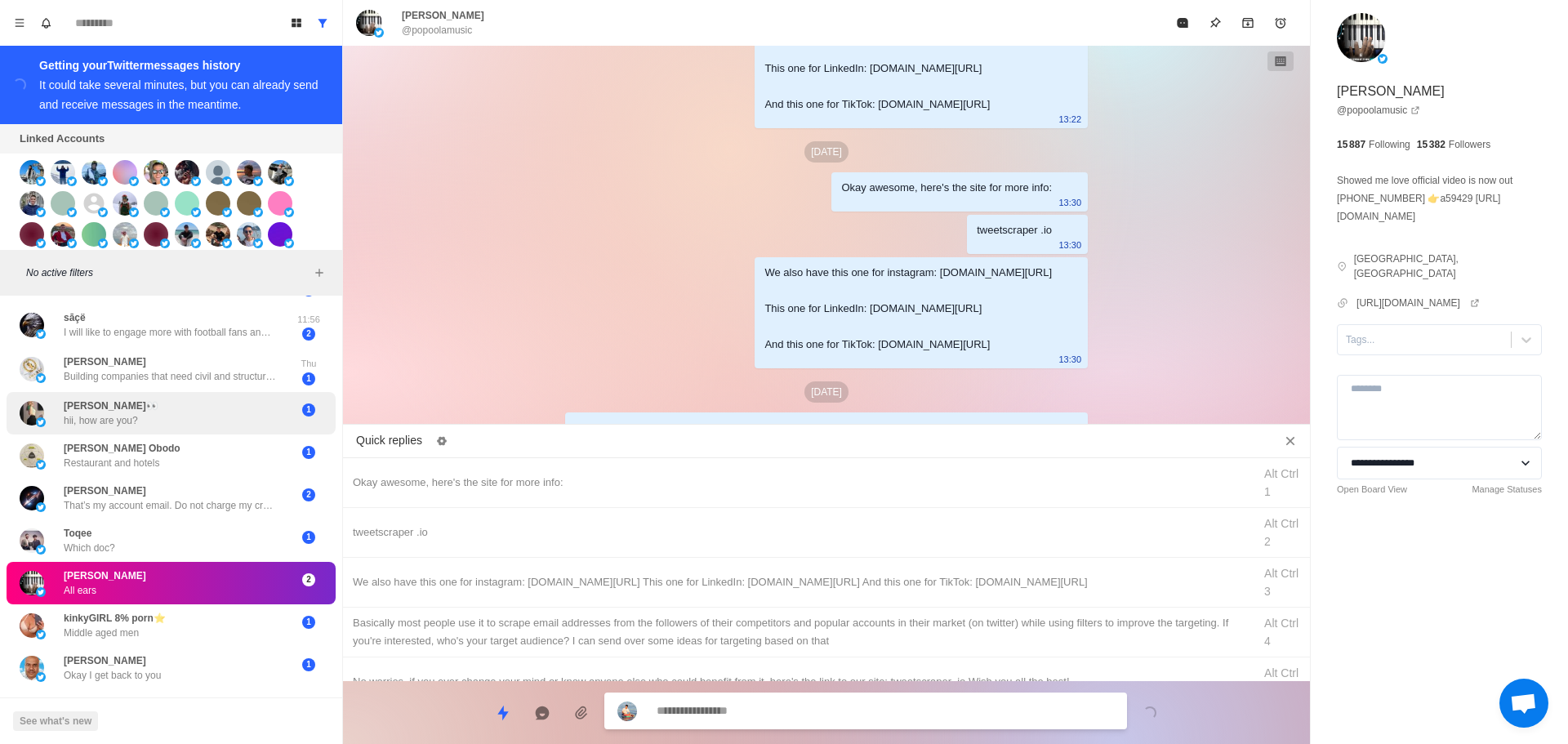
scroll to position [3049, 0]
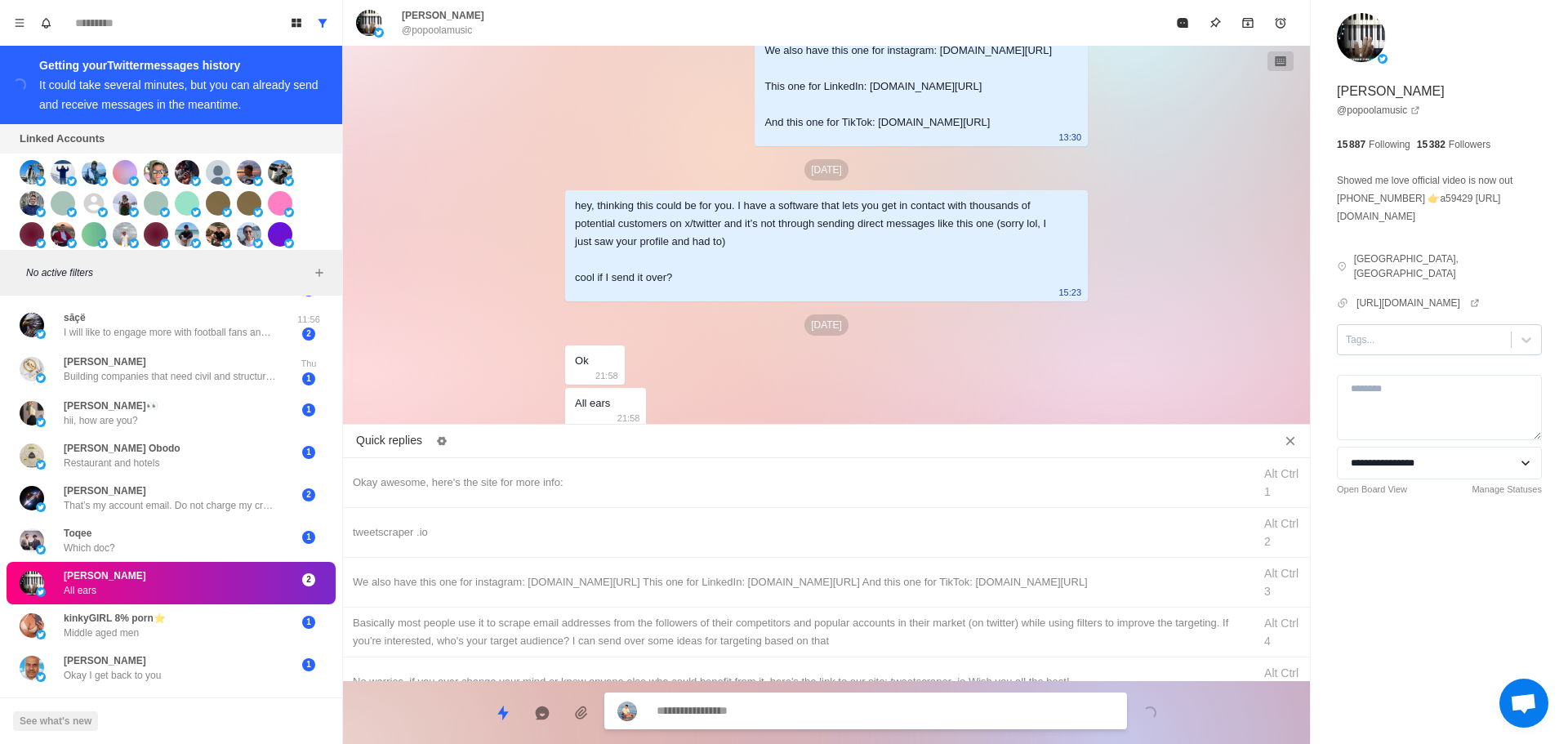
click at [1401, 345] on div at bounding box center [1424, 339] width 156 height 18
click at [1395, 374] on div at bounding box center [1440, 372] width 205 height 13
click at [1399, 336] on div at bounding box center [1441, 339] width 125 height 18
click at [1367, 340] on icon "Remove" at bounding box center [1365, 340] width 12 height 12
click at [1414, 332] on div at bounding box center [1424, 339] width 156 height 18
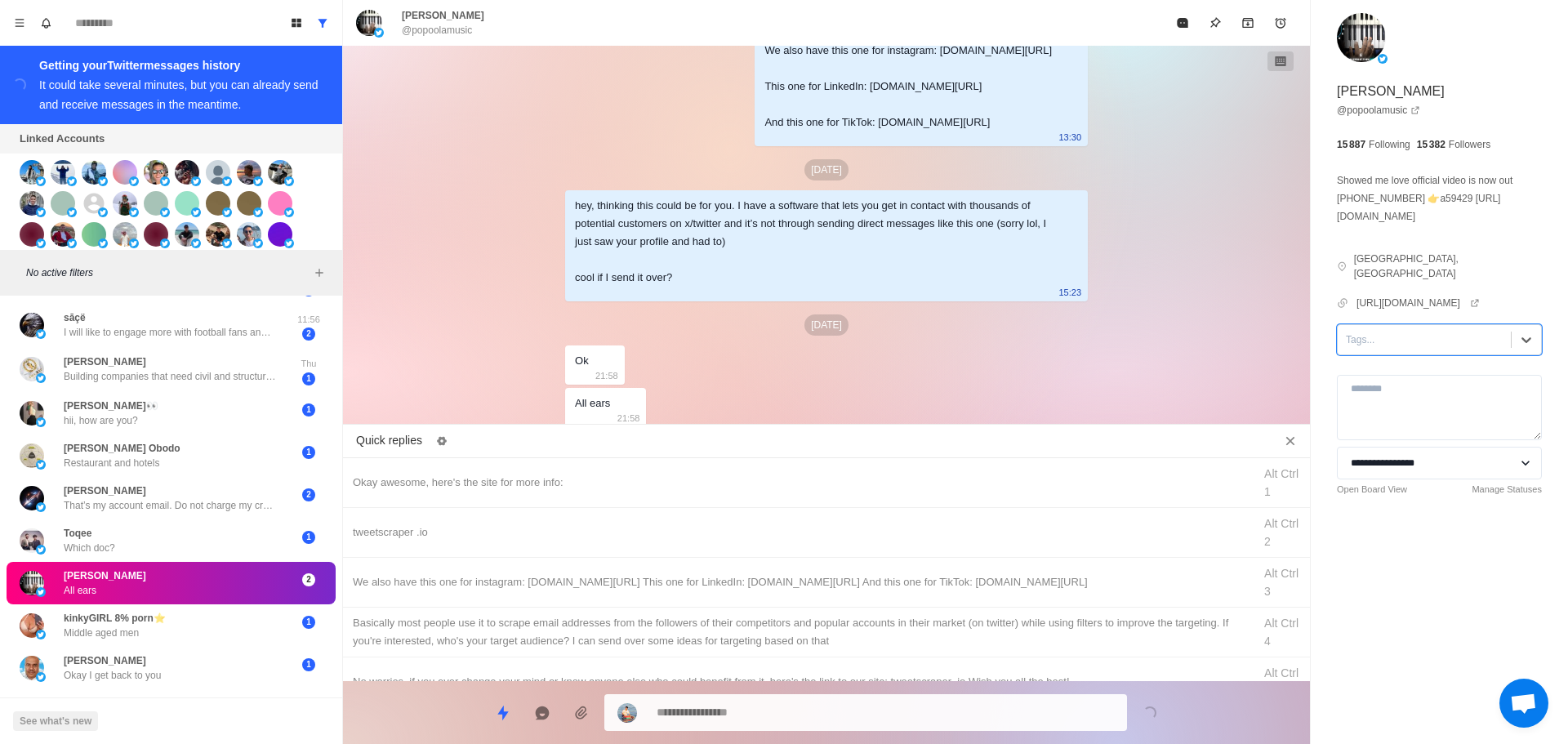
click at [1407, 347] on div at bounding box center [1424, 339] width 156 height 18
click at [1407, 388] on div "interested" at bounding box center [1440, 392] width 205 height 27
type textarea "*"
click at [639, 469] on div "Okay awesome, here's the site for more info: Alt Ctrl 1" at bounding box center [826, 483] width 967 height 50
type textarea "**********"
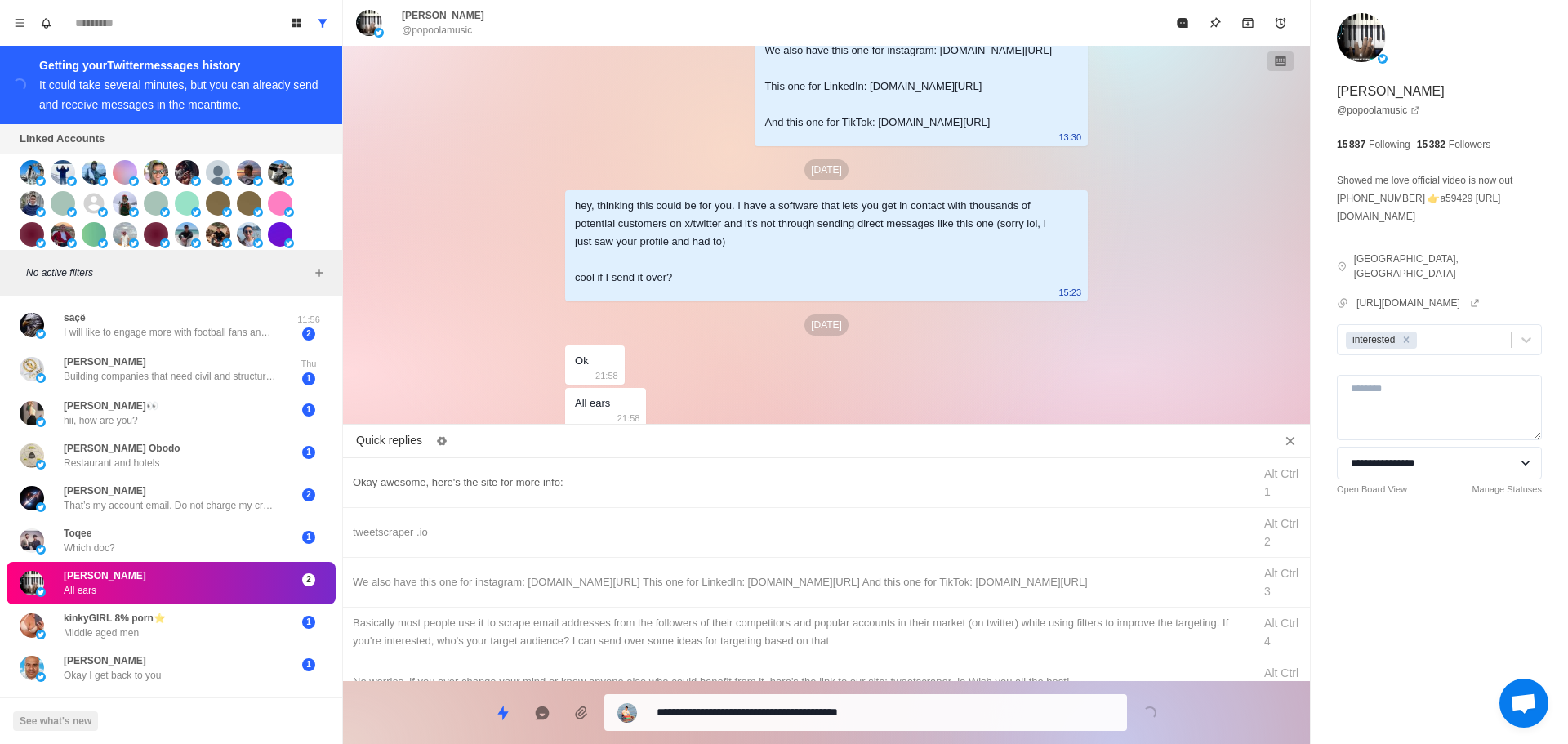
click at [639, 469] on div "Okay awesome, here's the site for more info: Alt Ctrl 1" at bounding box center [826, 483] width 967 height 50
click at [765, 703] on textarea "**********" at bounding box center [886, 711] width 457 height 23
type textarea "*"
drag, startPoint x: 690, startPoint y: 531, endPoint x: 748, endPoint y: 619, distance: 105.4
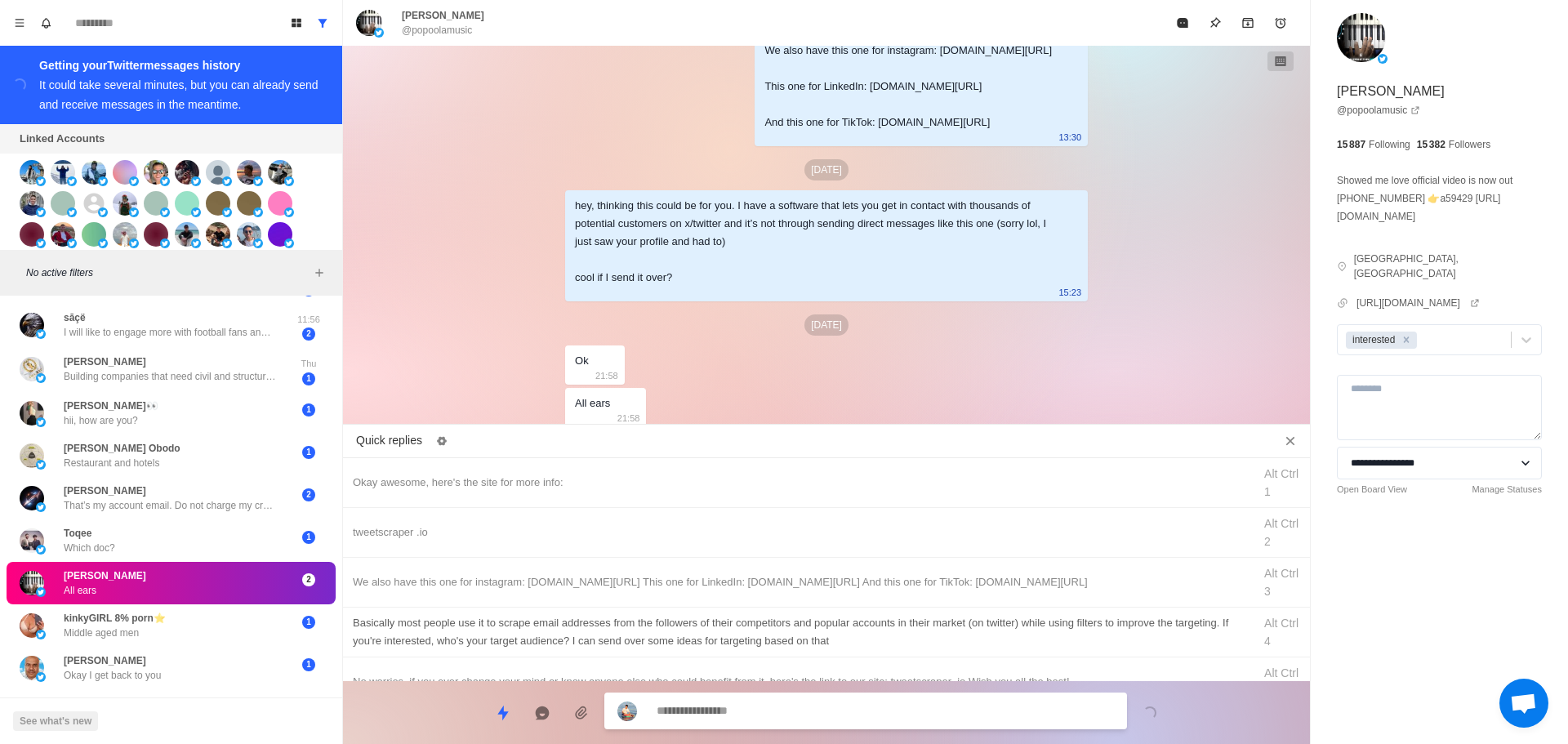
click at [700, 542] on div "tweetscraper .io Alt Ctrl 2" at bounding box center [826, 533] width 967 height 50
type textarea "**********"
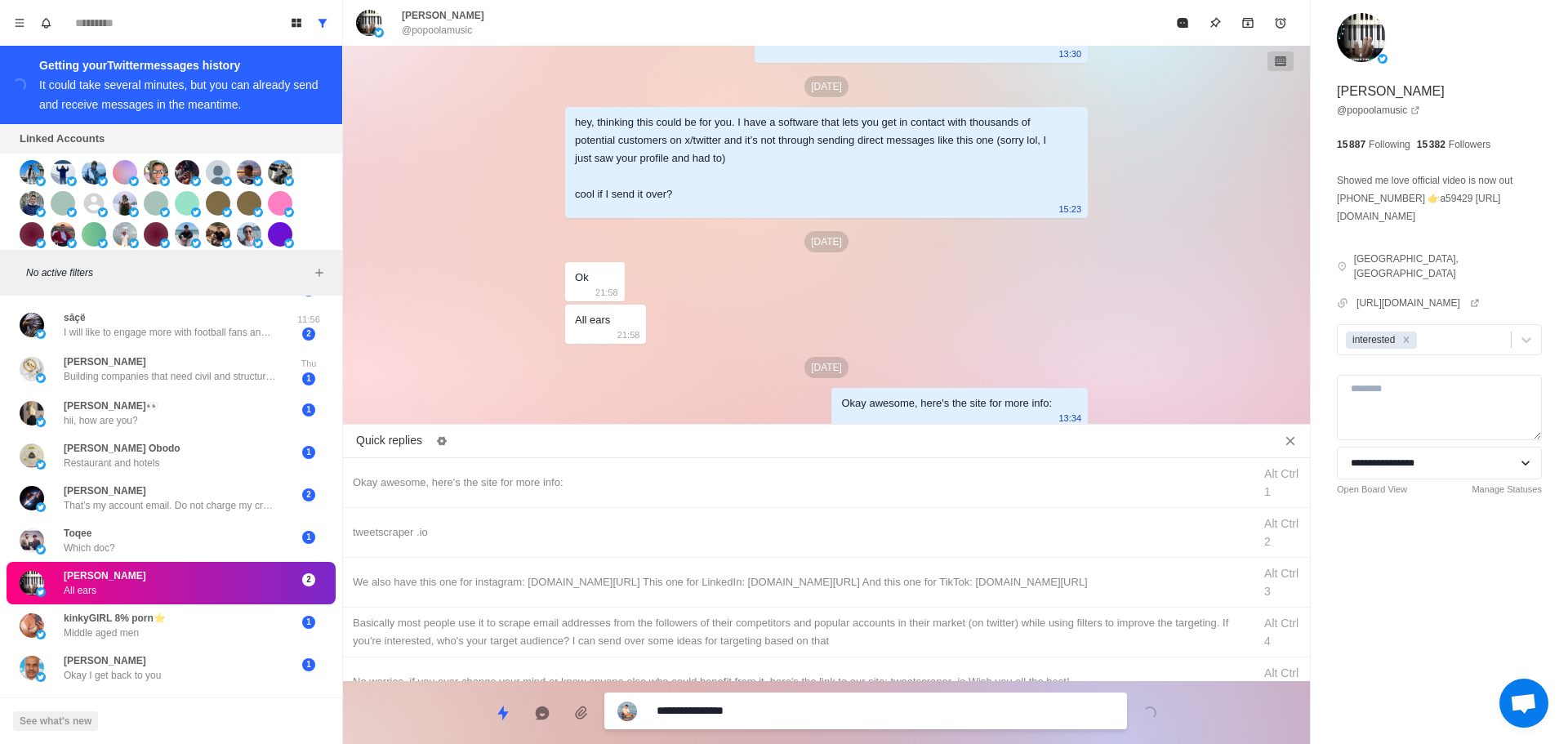
click at [771, 708] on textarea "**********" at bounding box center [886, 711] width 457 height 23
type textarea "*"
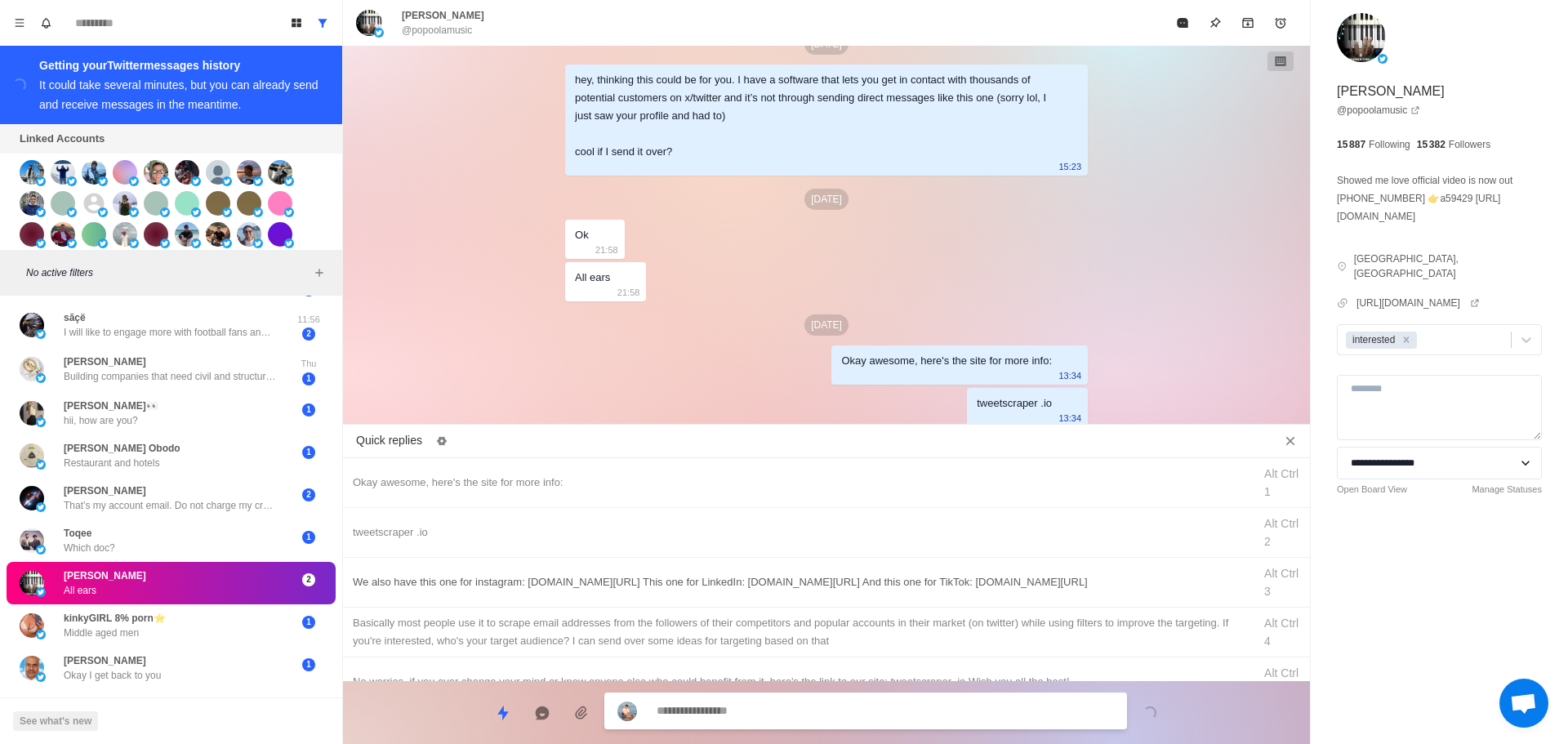
type textarea "*"
click at [809, 595] on div "We also have this one for instagram: [DOMAIN_NAME][URL] This one for LinkedIn: …" at bounding box center [826, 583] width 967 height 50
type textarea "**********"
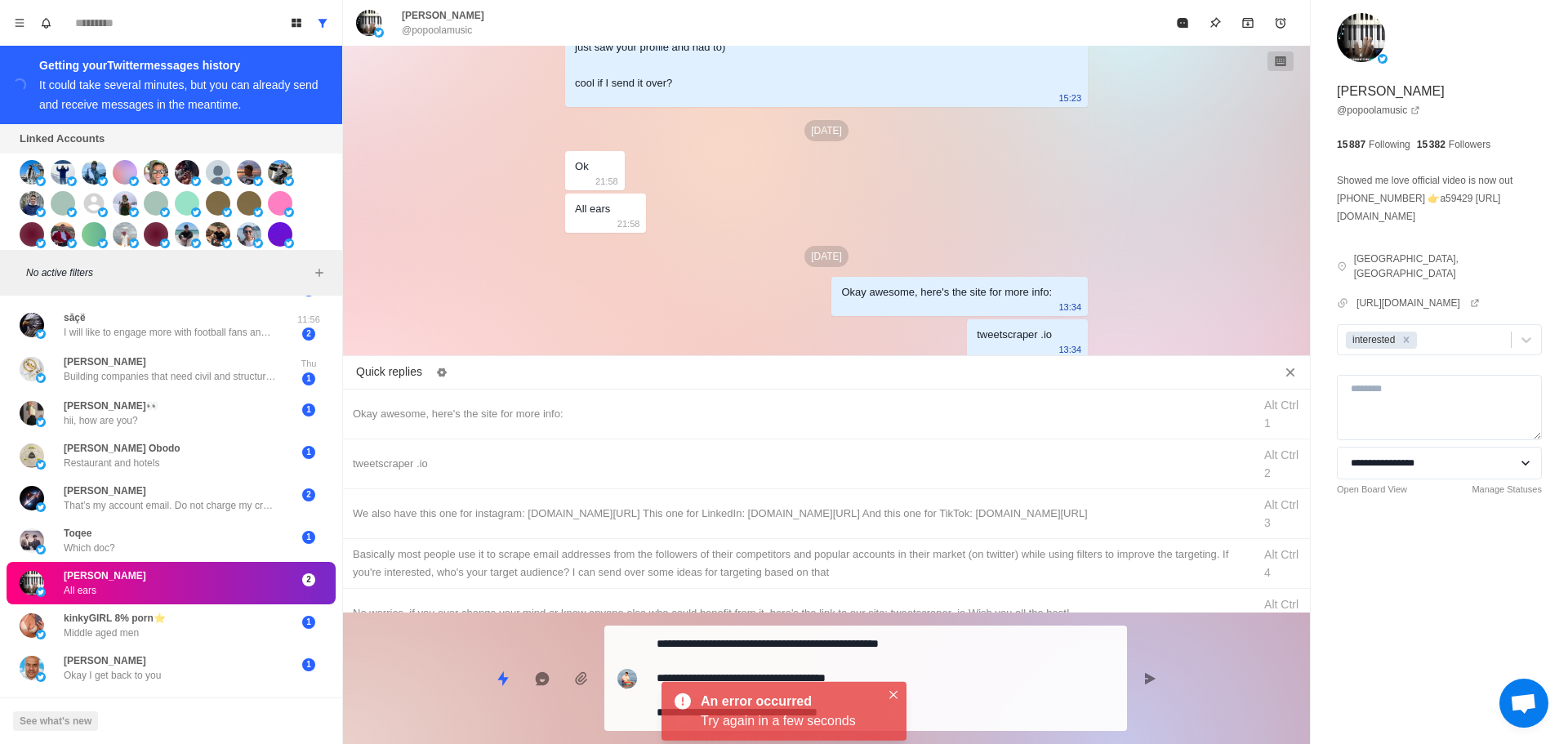
click at [794, 698] on div "An error occurred Try again in a few seconds" at bounding box center [784, 727] width 245 height 59
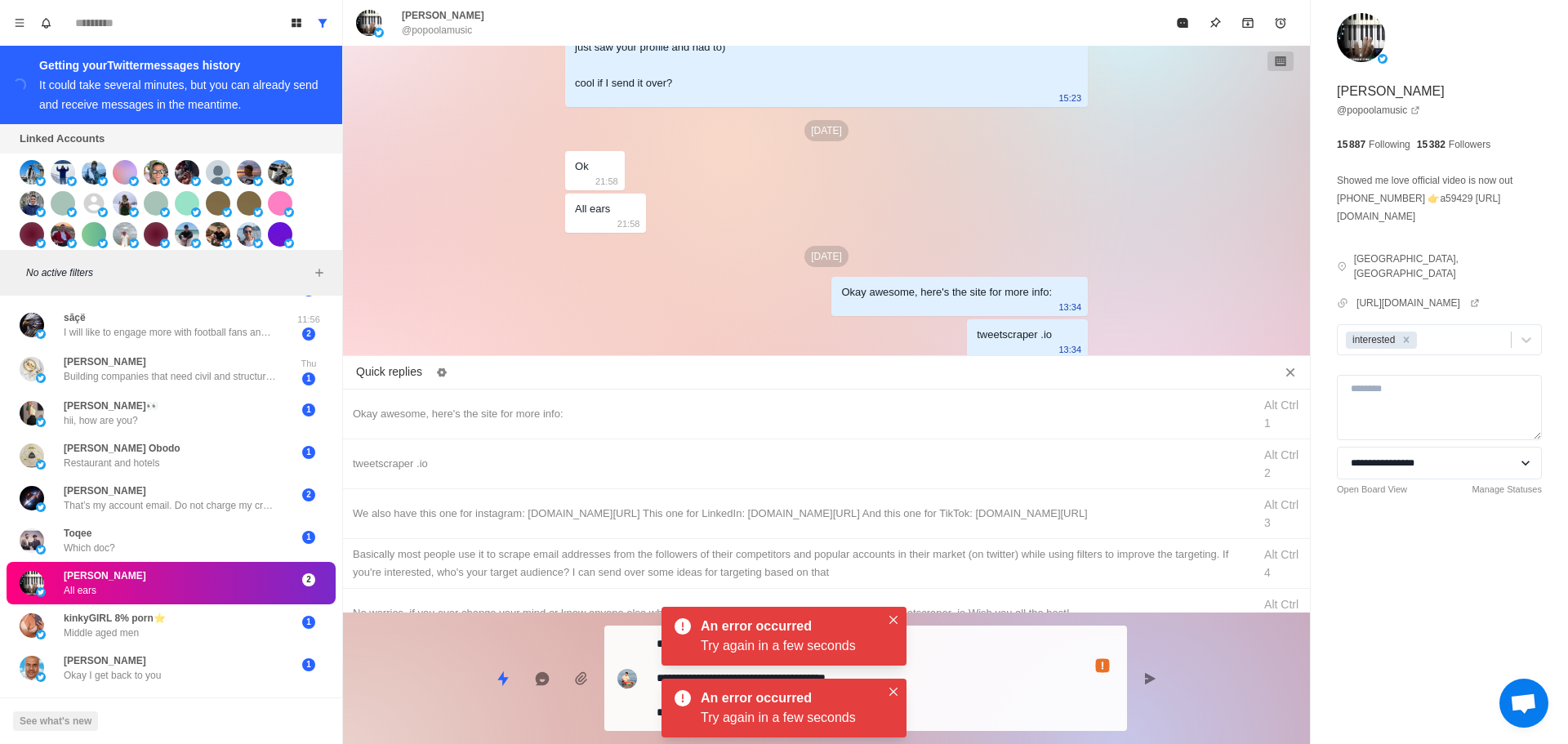
click at [946, 687] on textarea "**********" at bounding box center [886, 678] width 457 height 92
type textarea "*"
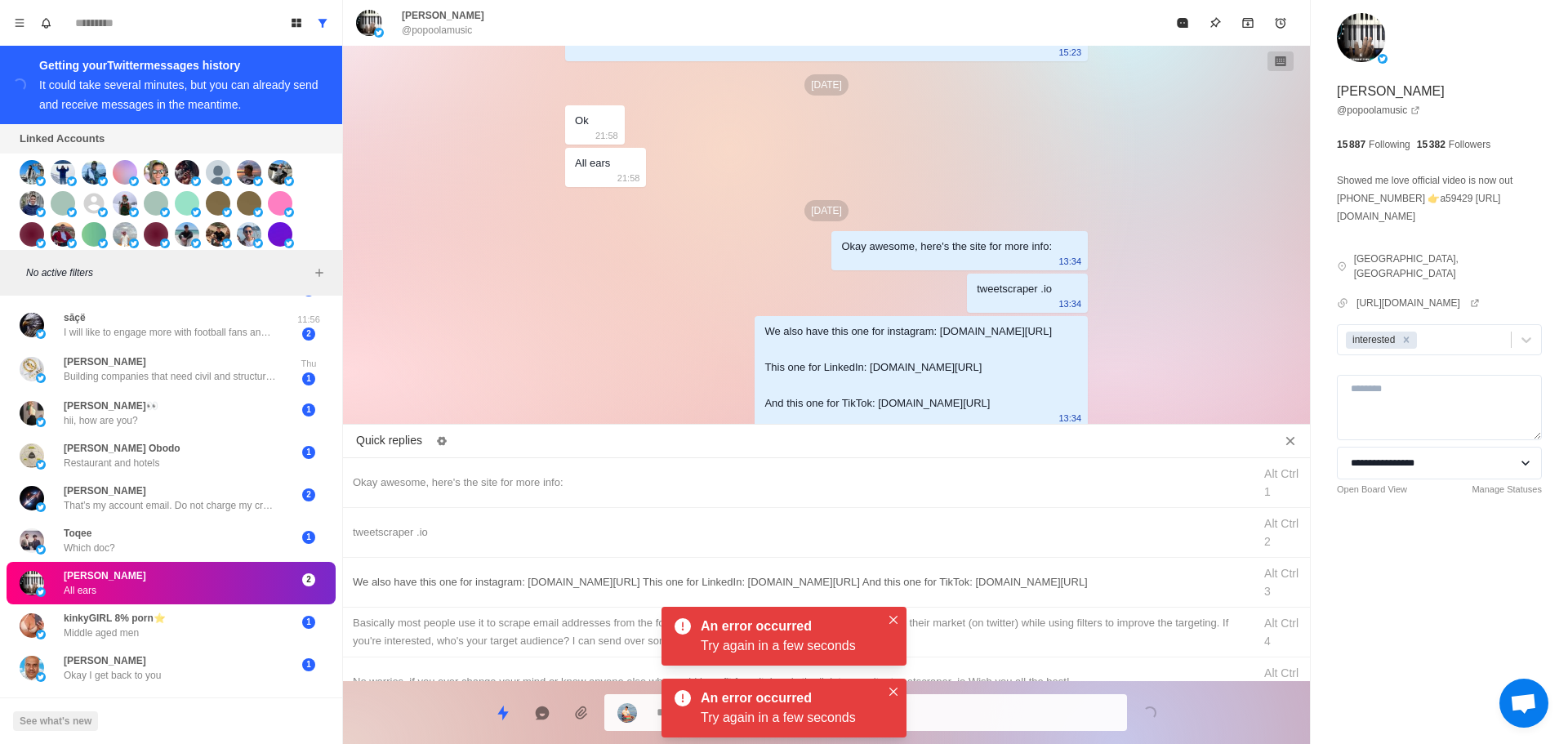
type textarea "*"
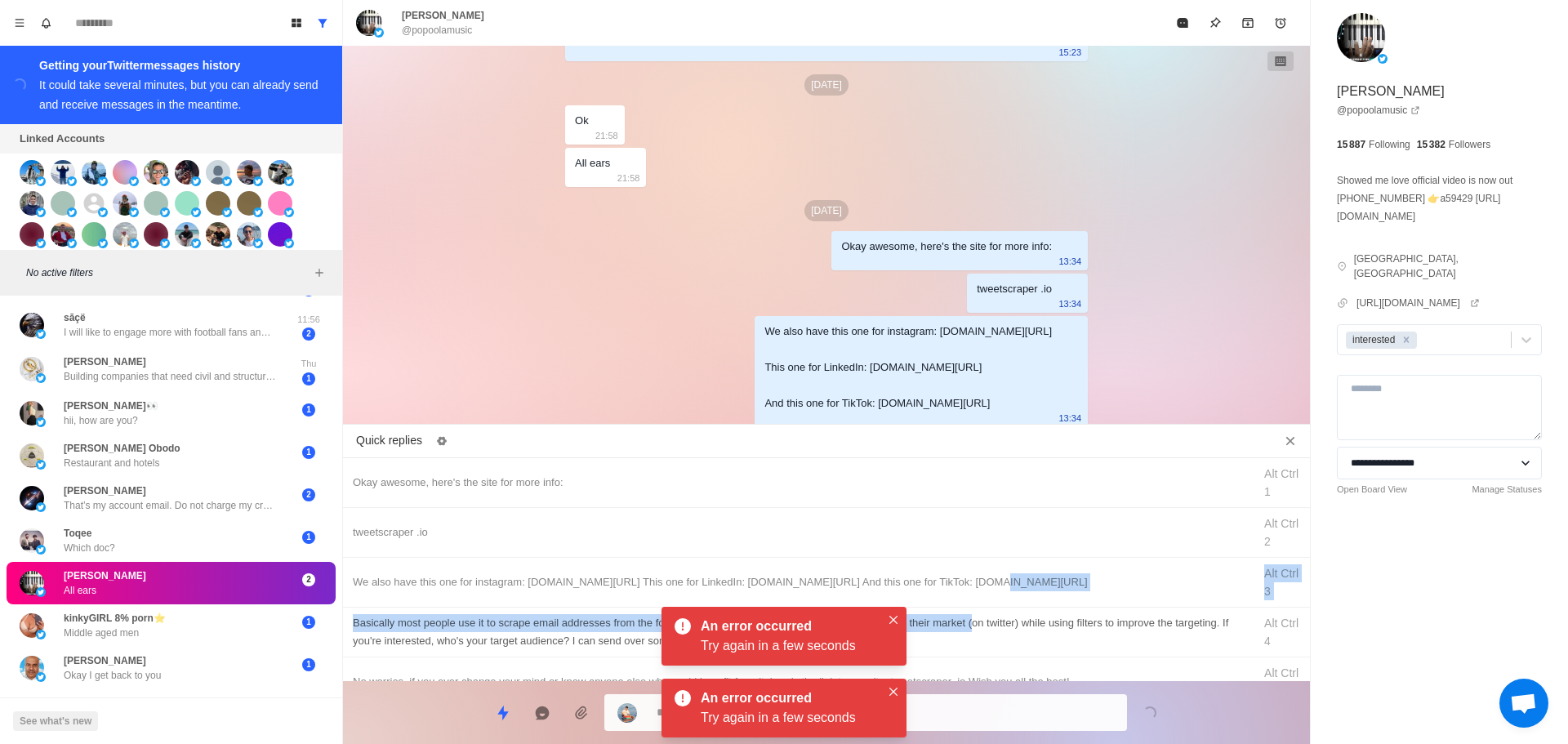
drag, startPoint x: 939, startPoint y: 589, endPoint x: 972, endPoint y: 619, distance: 44.6
click at [972, 619] on div "Okay awesome, here's the site for more info: Alt Ctrl 1 tweetscraper .io Alt Ct…" at bounding box center [826, 570] width 967 height 223
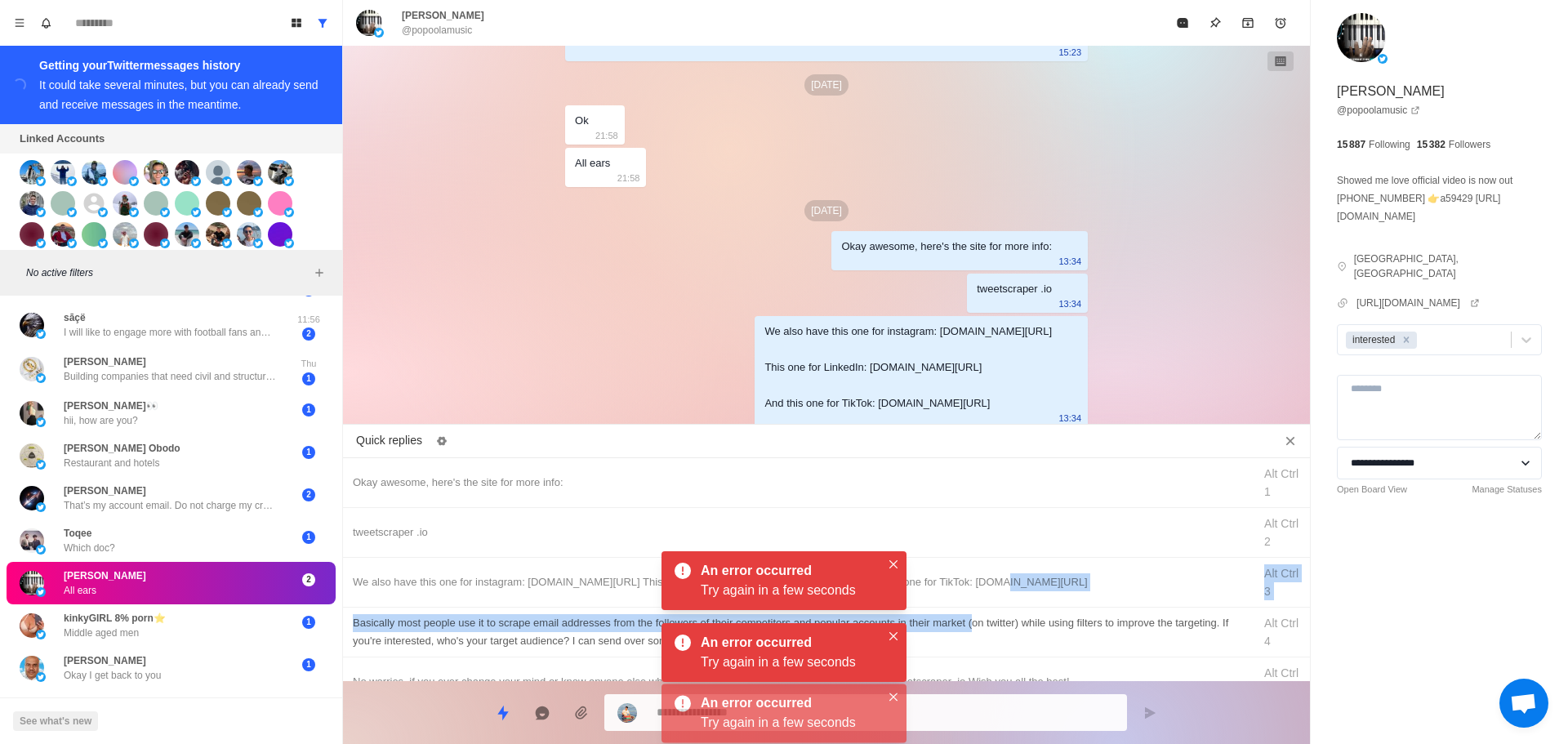
click at [972, 619] on div "Basically most people use it to scrape email addresses from the followers of th…" at bounding box center [798, 632] width 891 height 36
type textarea "**********"
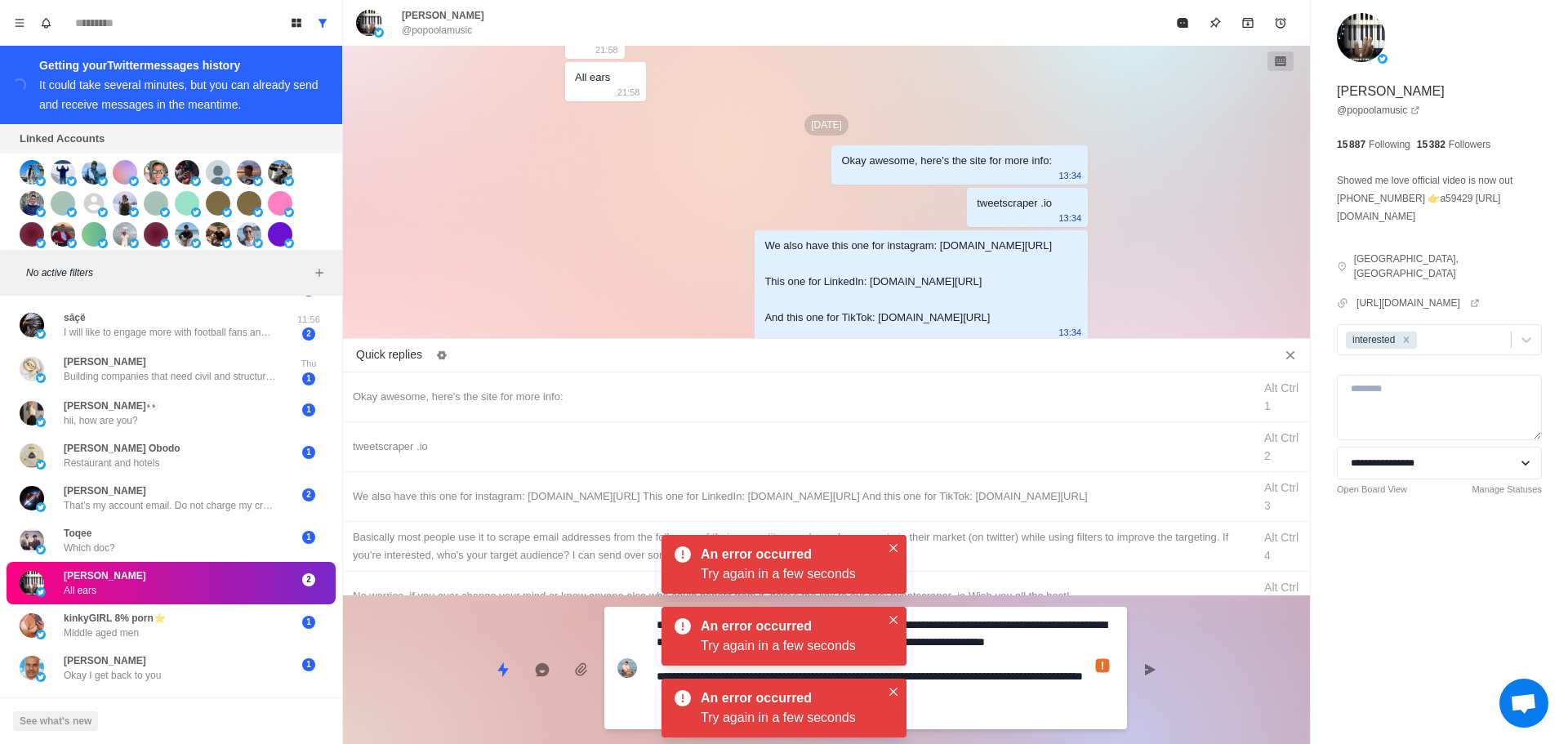
click at [996, 714] on textarea "**********" at bounding box center [886, 669] width 457 height 109
type textarea "*"
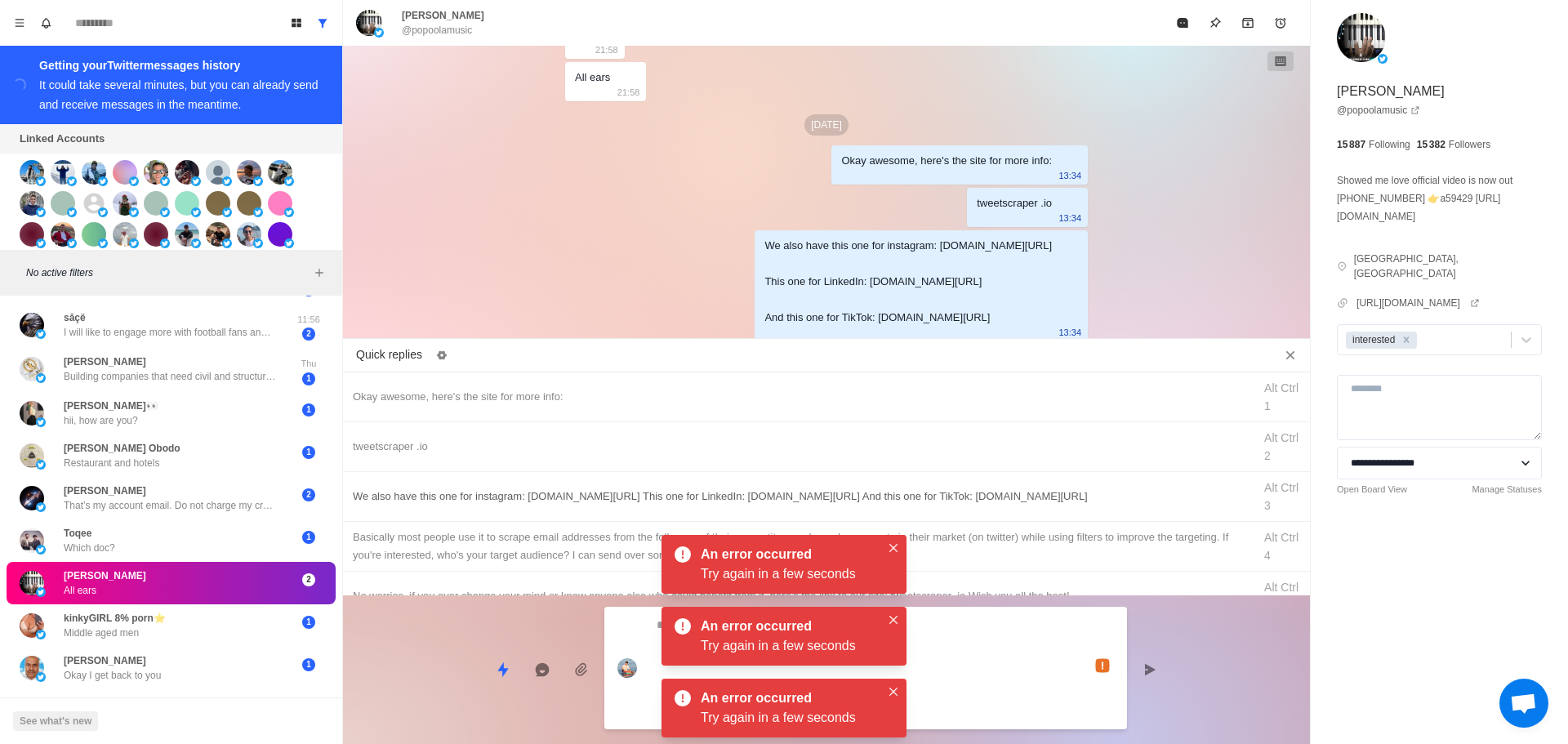
scroll to position [3404, 0]
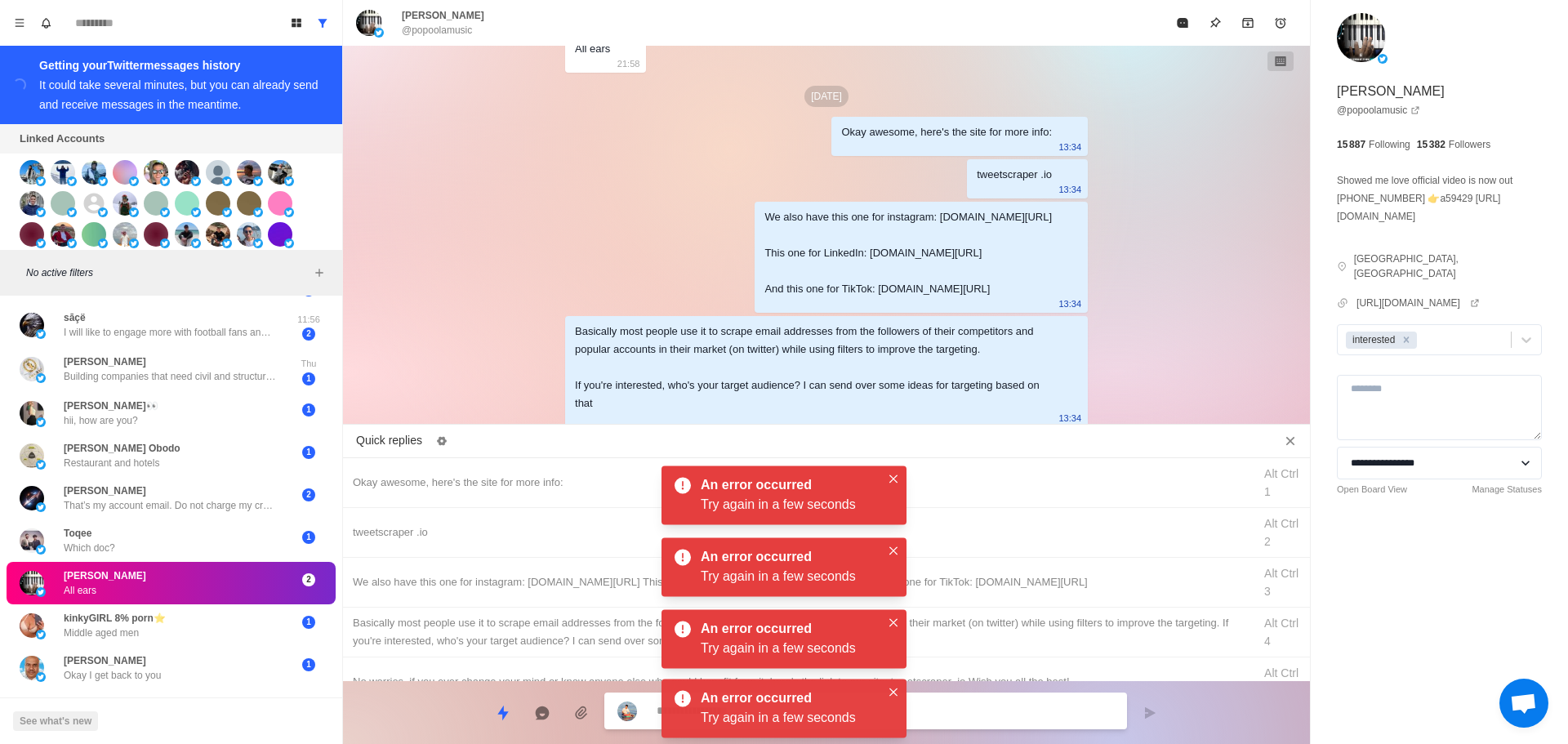
click at [893, 489] on div "An error occurred Try again in a few seconds" at bounding box center [784, 495] width 245 height 59
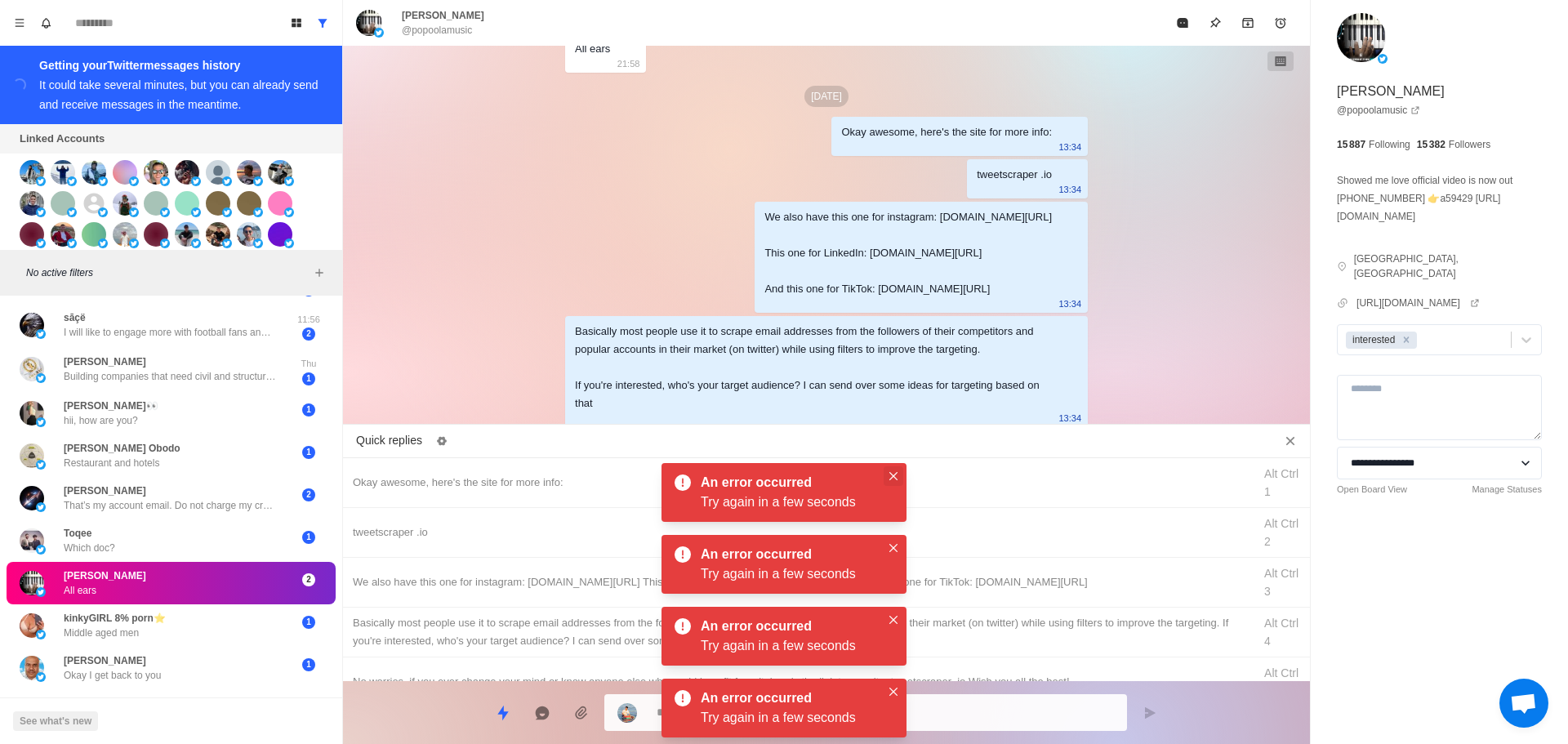
click at [895, 477] on icon "Close" at bounding box center [893, 476] width 8 height 8
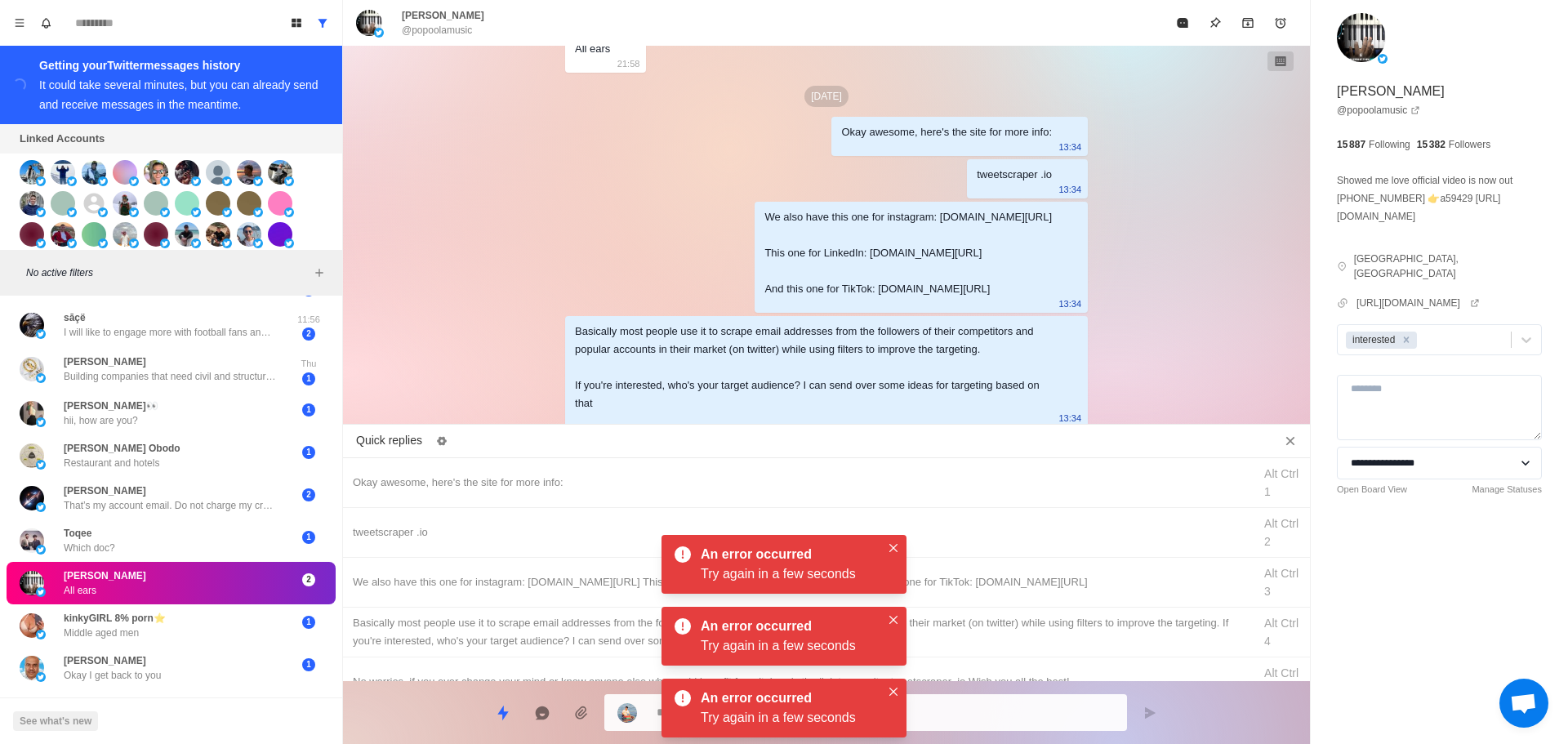
click at [893, 558] on div "An error occurred Try again in a few seconds" at bounding box center [784, 564] width 245 height 59
click at [893, 544] on button "Close" at bounding box center [893, 548] width 20 height 20
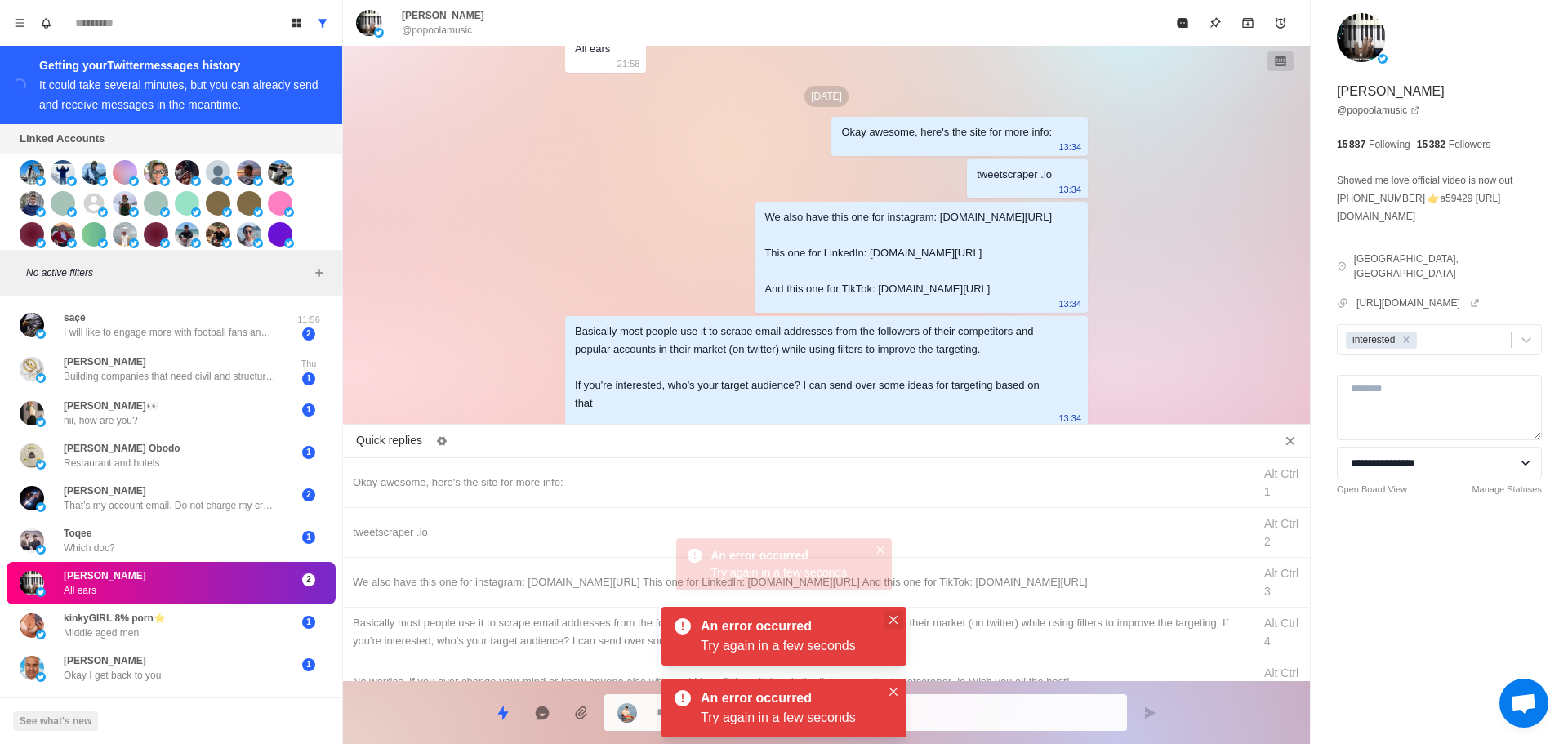
click at [893, 629] on button "Close" at bounding box center [893, 620] width 20 height 20
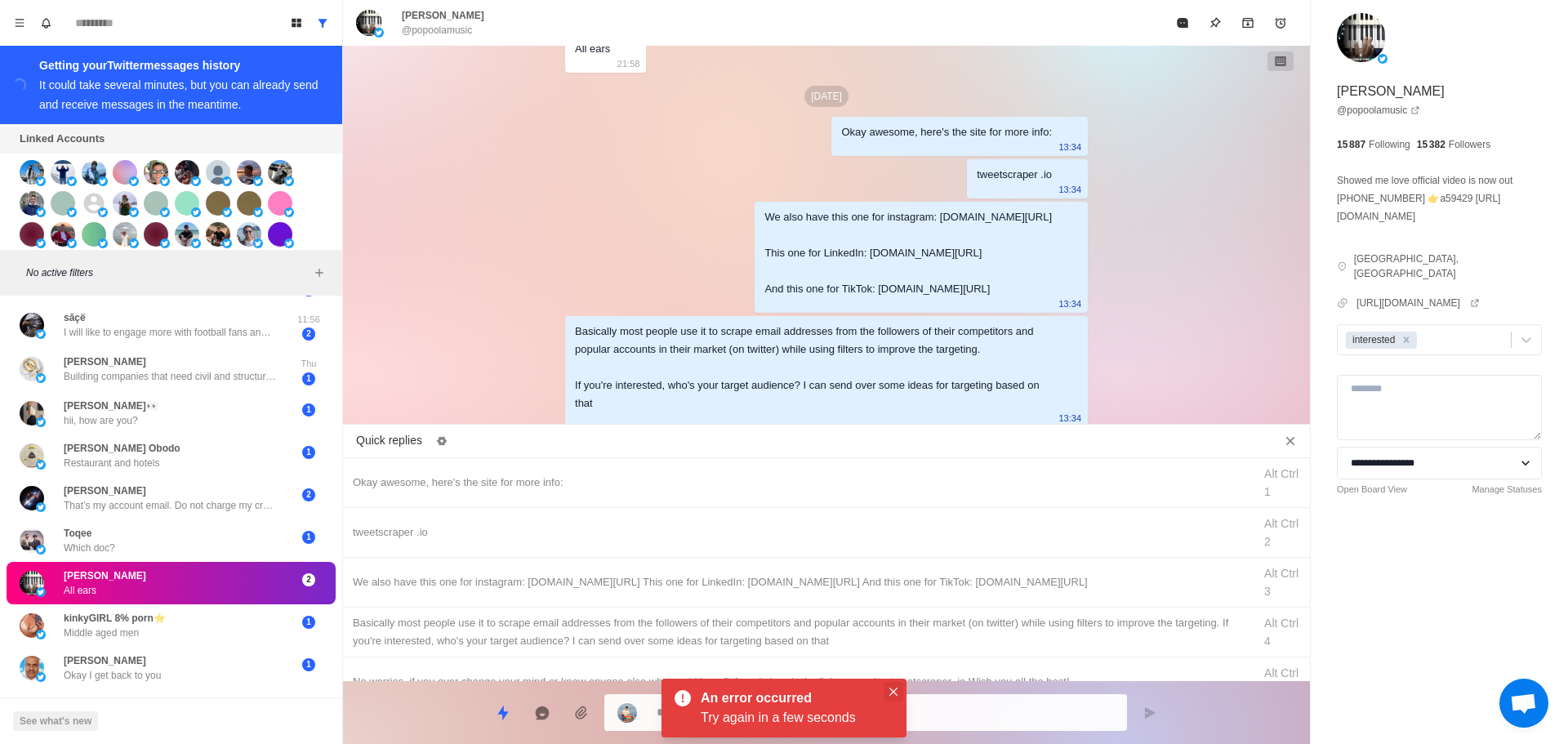
click at [897, 693] on icon "Close" at bounding box center [893, 692] width 8 height 8
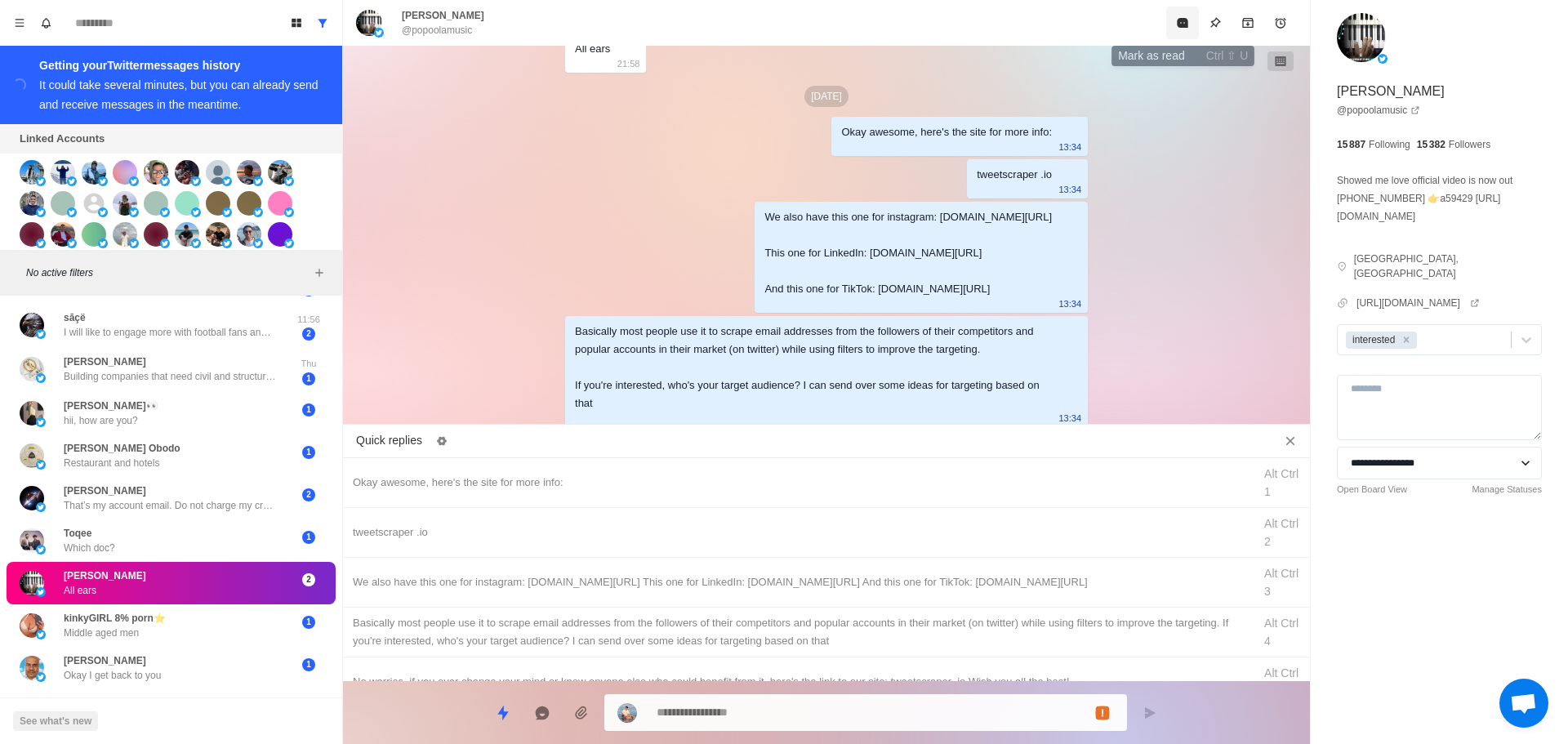
click at [1185, 18] on icon "Mark as read" at bounding box center [1182, 22] width 13 height 13
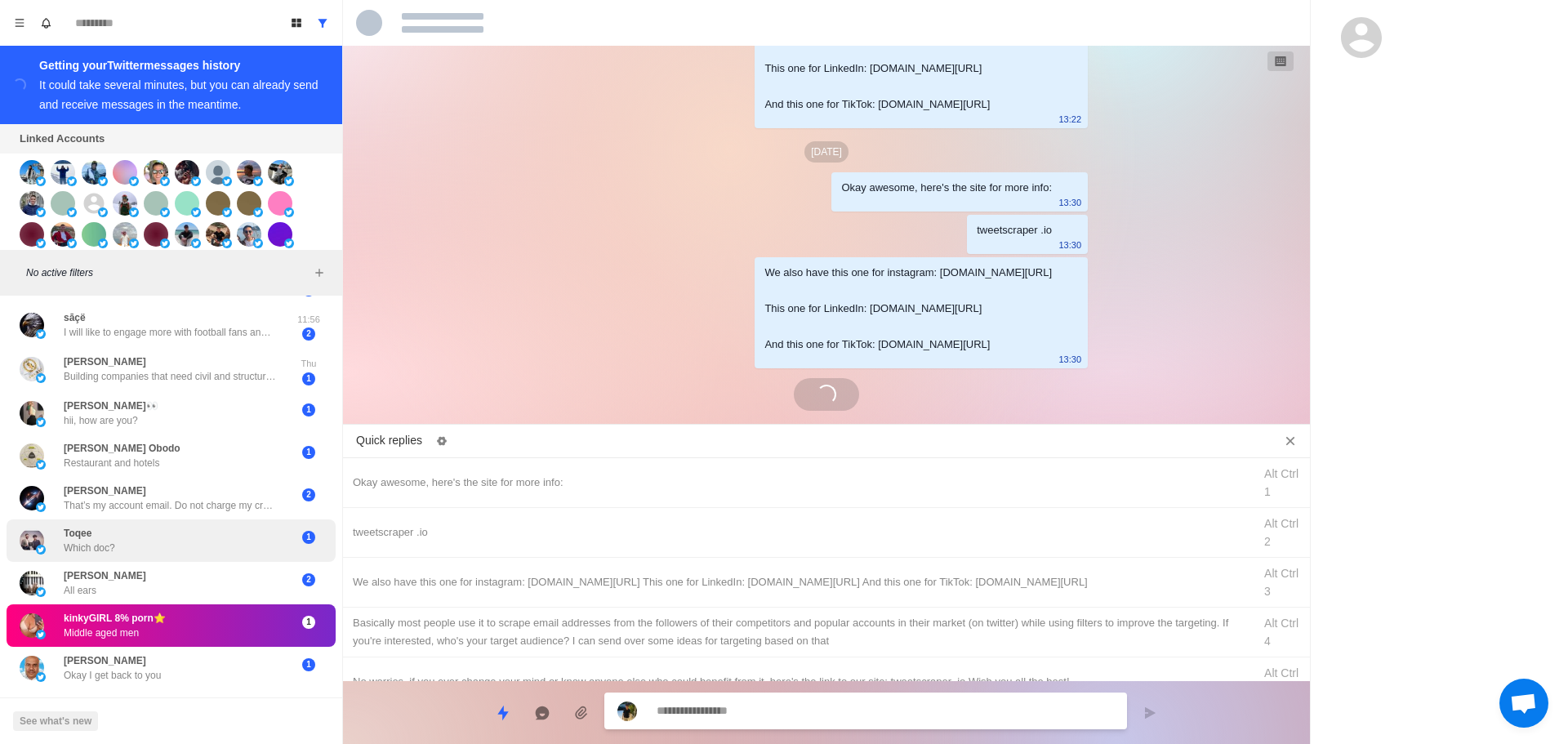
scroll to position [348, 0]
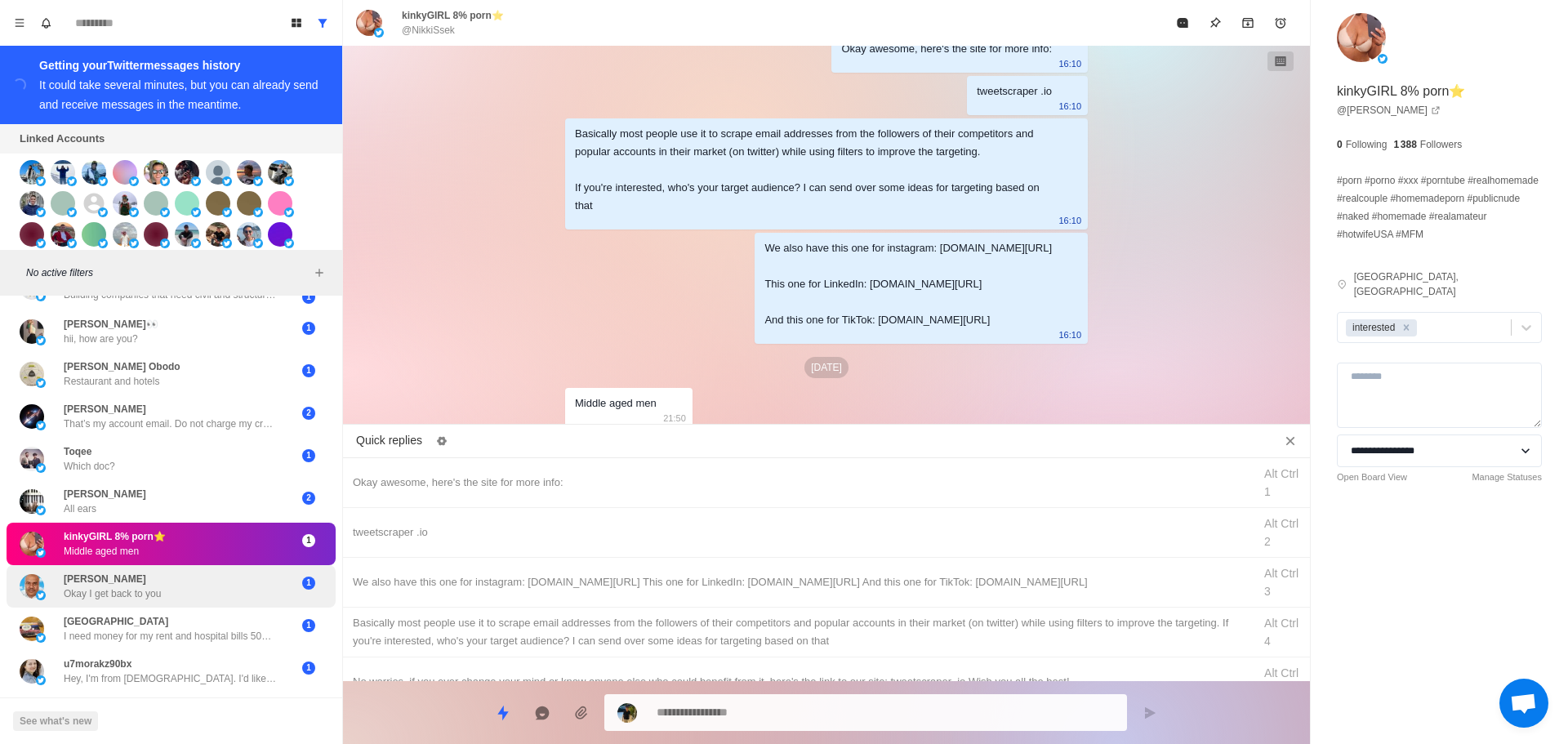
click at [187, 606] on div "George Washingtone Okay I get back to you 1" at bounding box center [171, 586] width 329 height 42
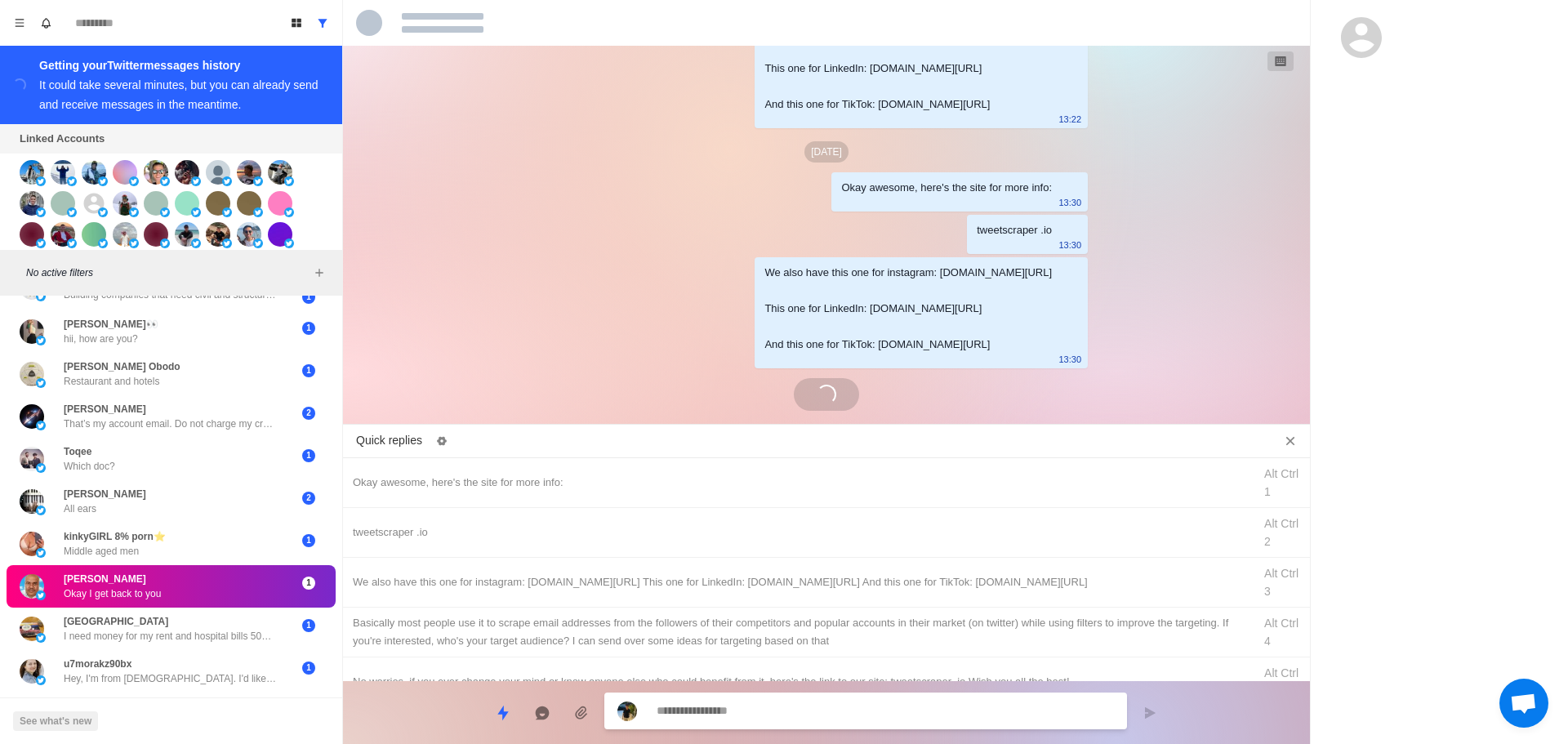
scroll to position [399, 0]
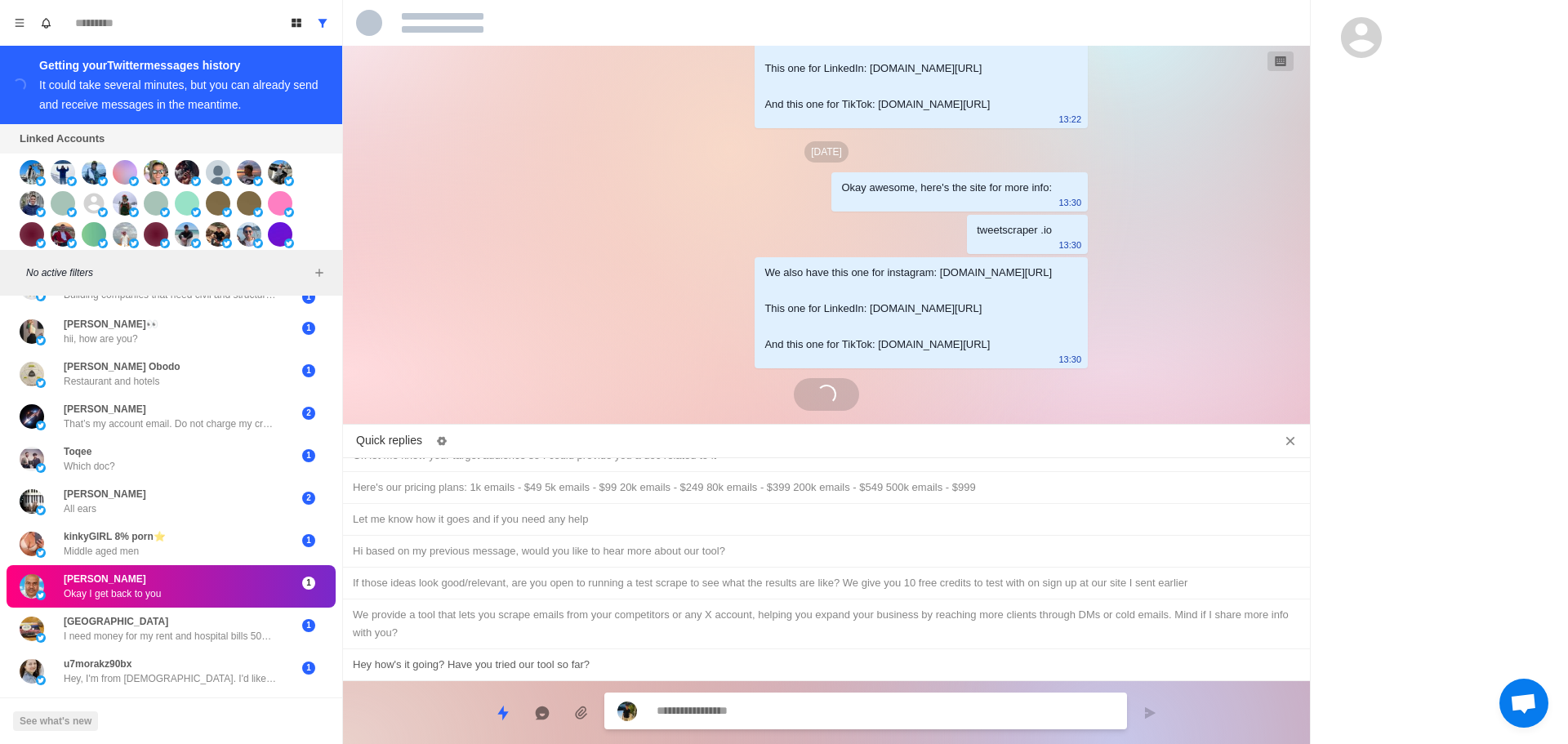
type textarea "*"
click at [549, 664] on div "Hey how's it going? Have you tried our tool so far?" at bounding box center [826, 665] width 947 height 18
type textarea "**********"
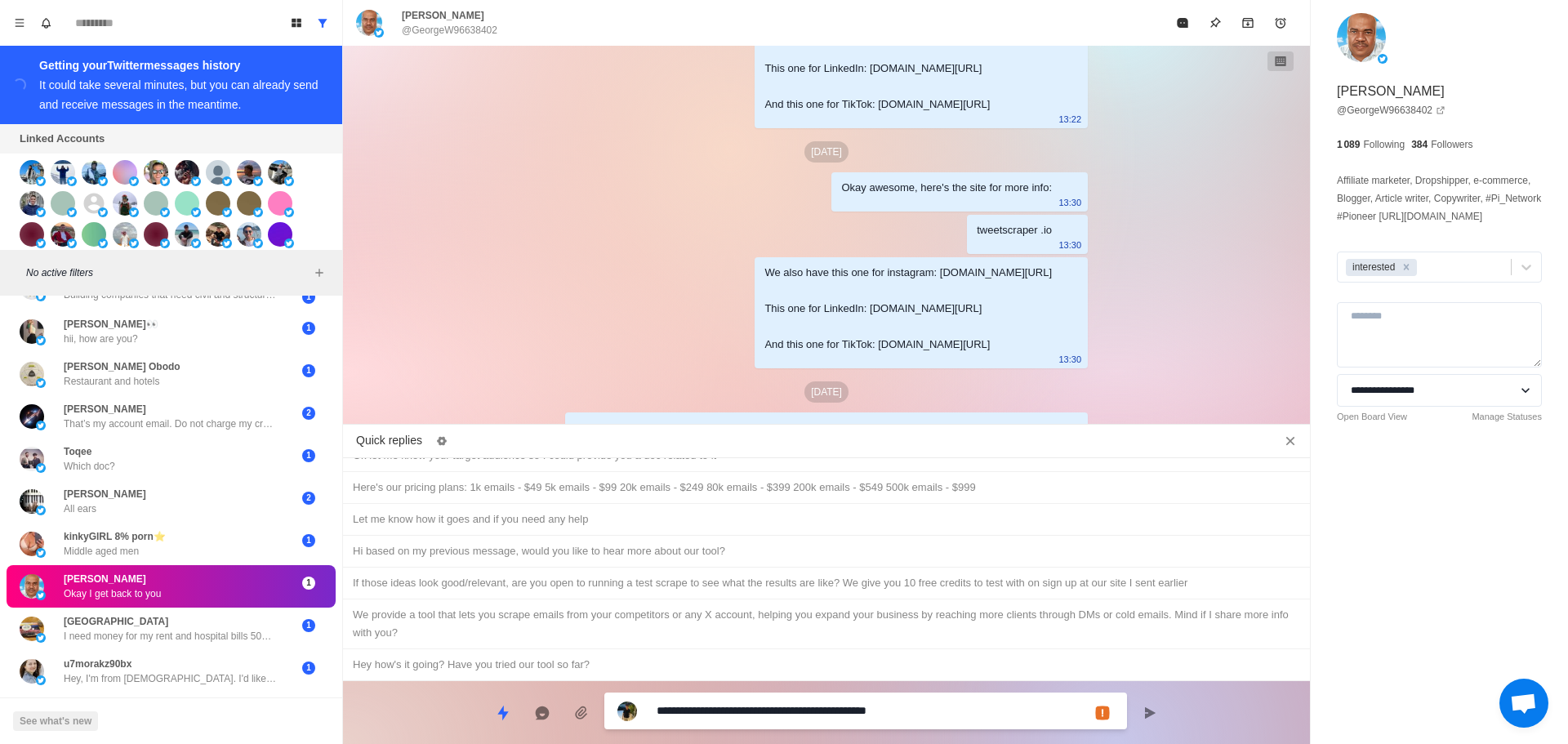
scroll to position [3607, 0]
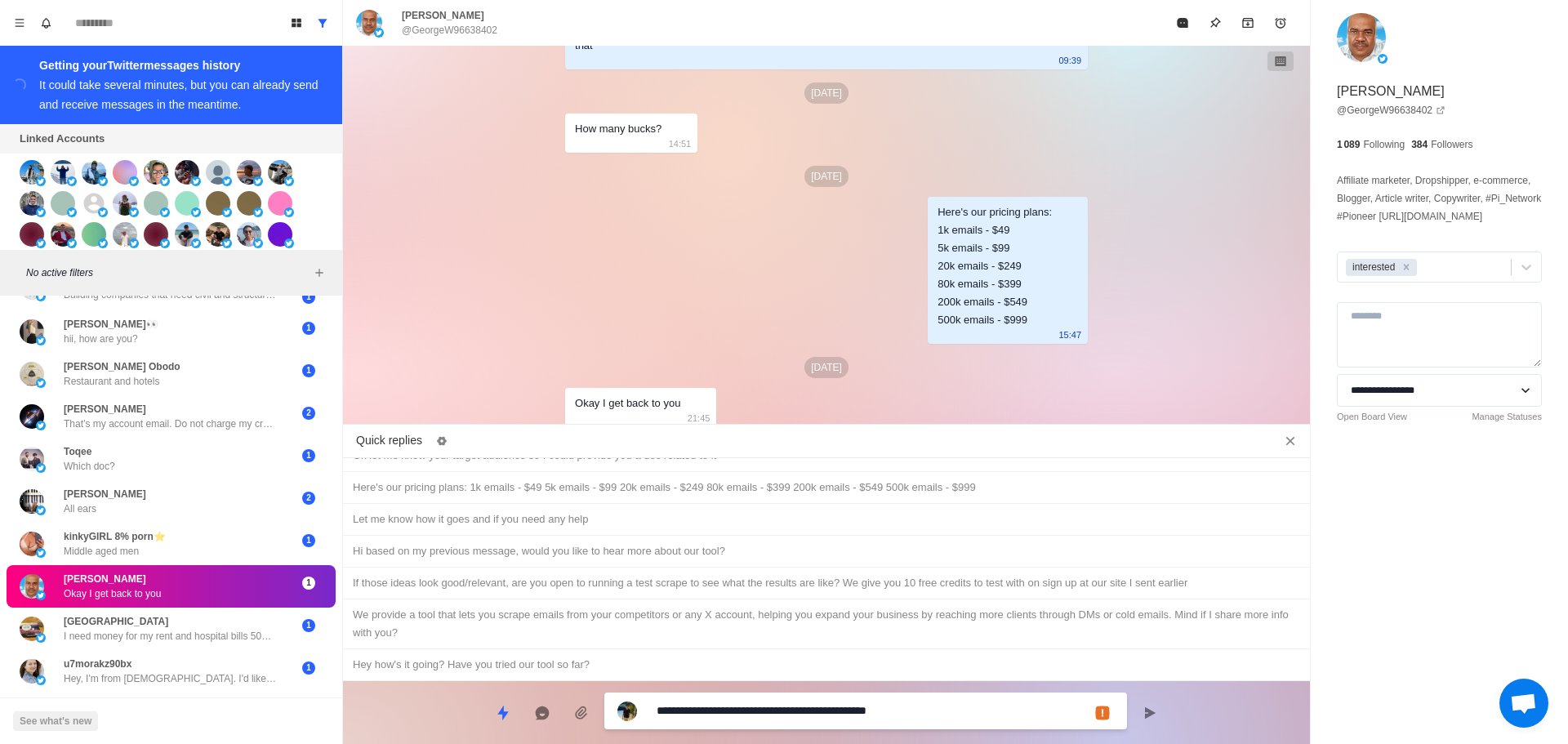
click at [790, 711] on textarea "**********" at bounding box center [886, 711] width 457 height 23
type textarea "*"
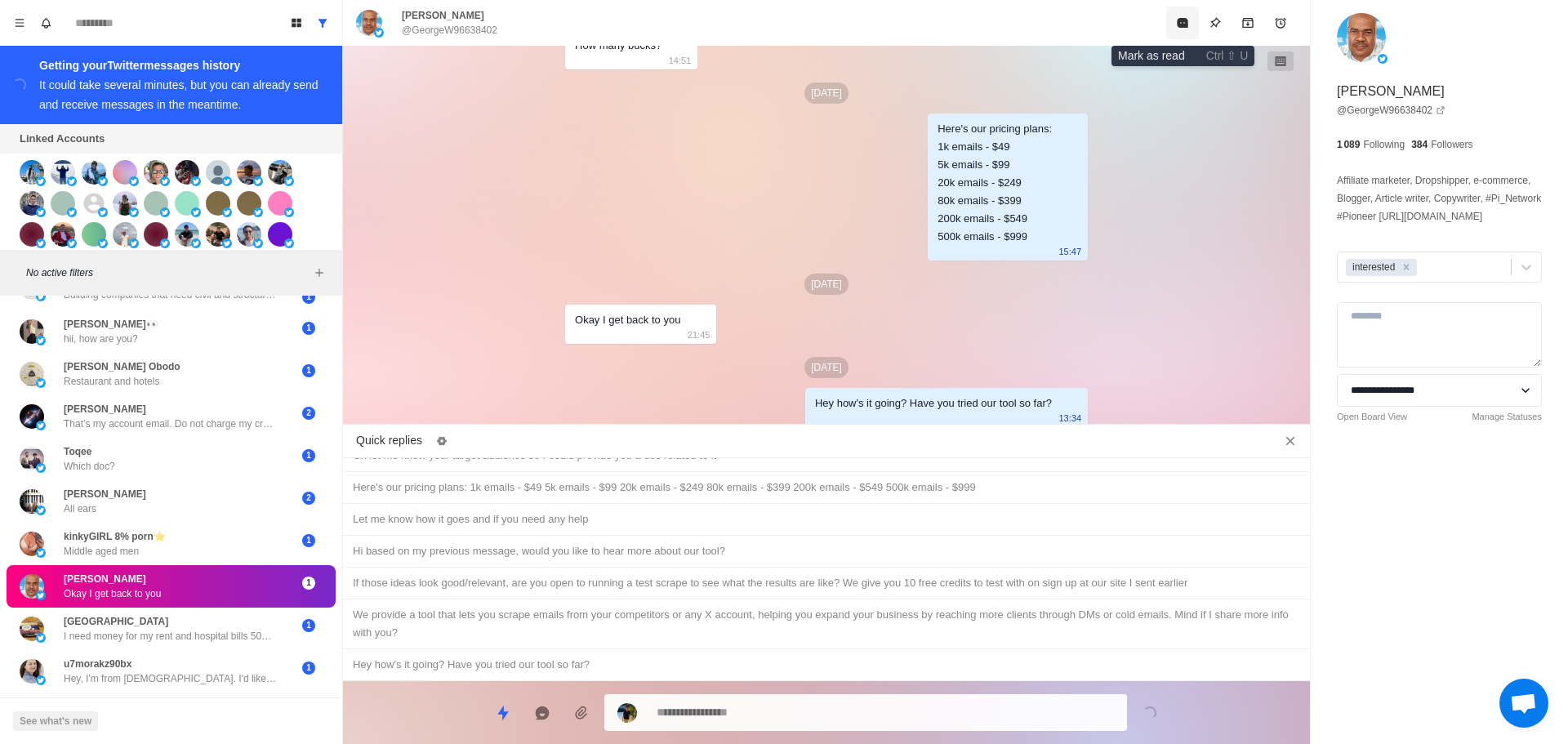
click at [1187, 19] on icon "Mark as read" at bounding box center [1182, 22] width 11 height 10
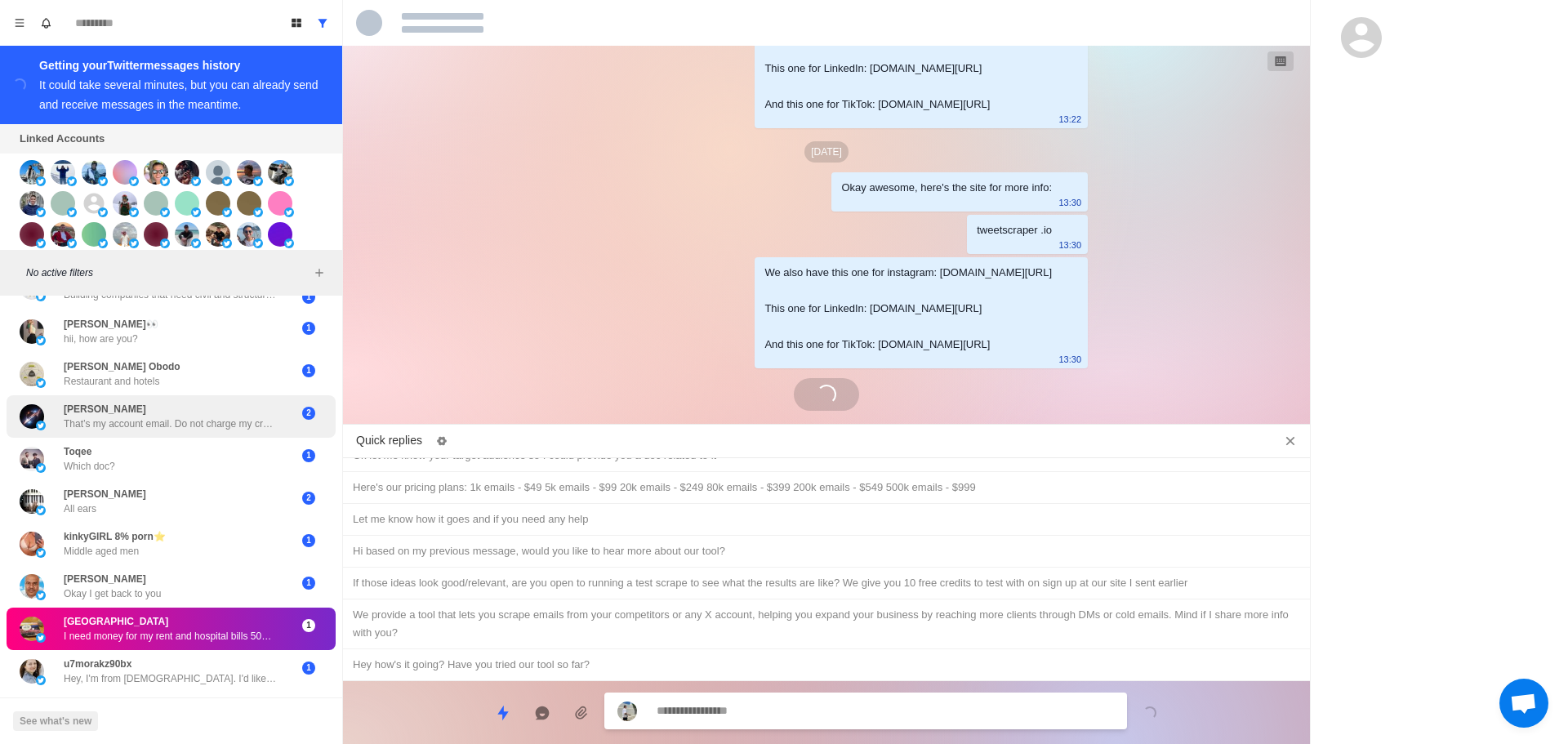
scroll to position [2827, 0]
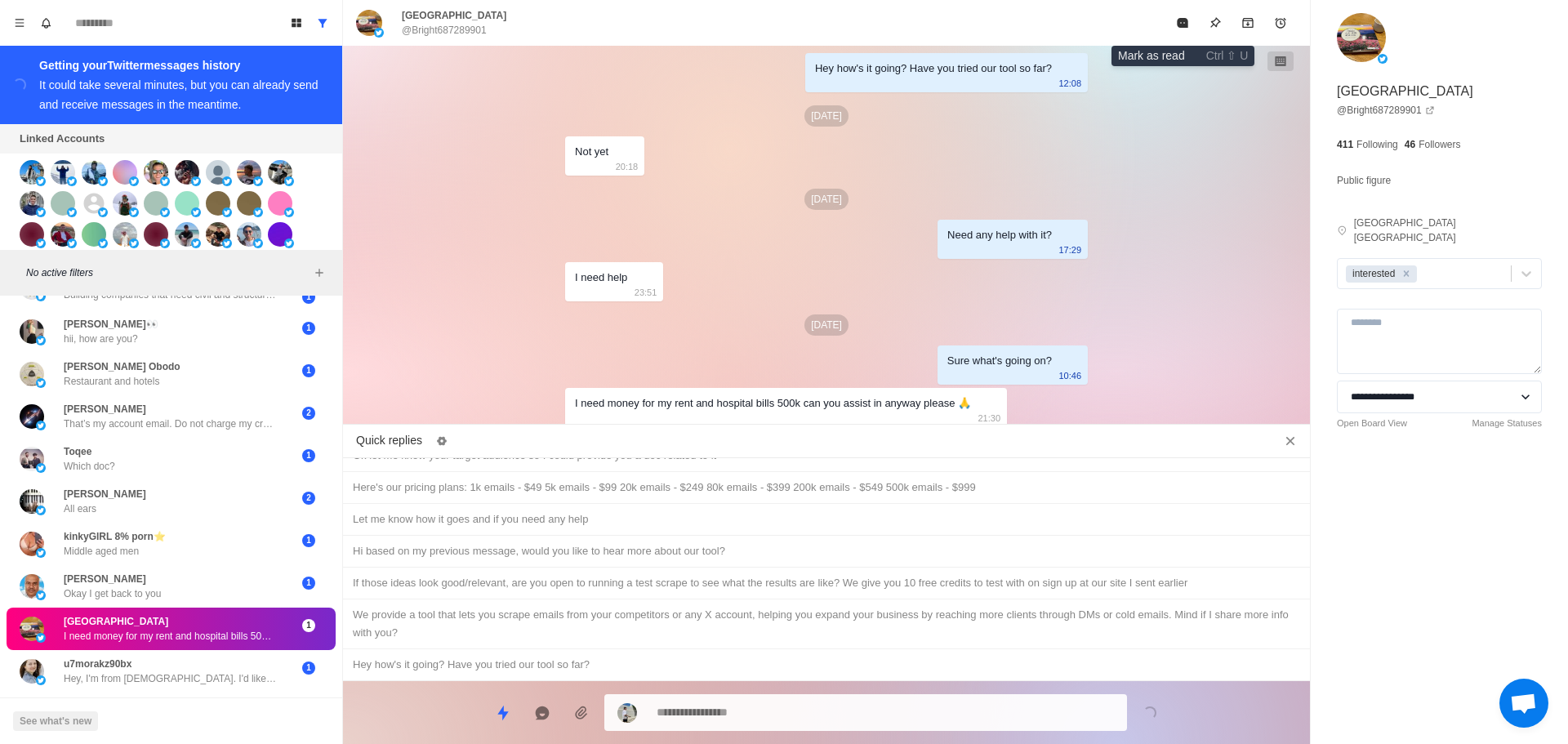
click at [1176, 27] on icon "Mark as read" at bounding box center [1182, 22] width 13 height 13
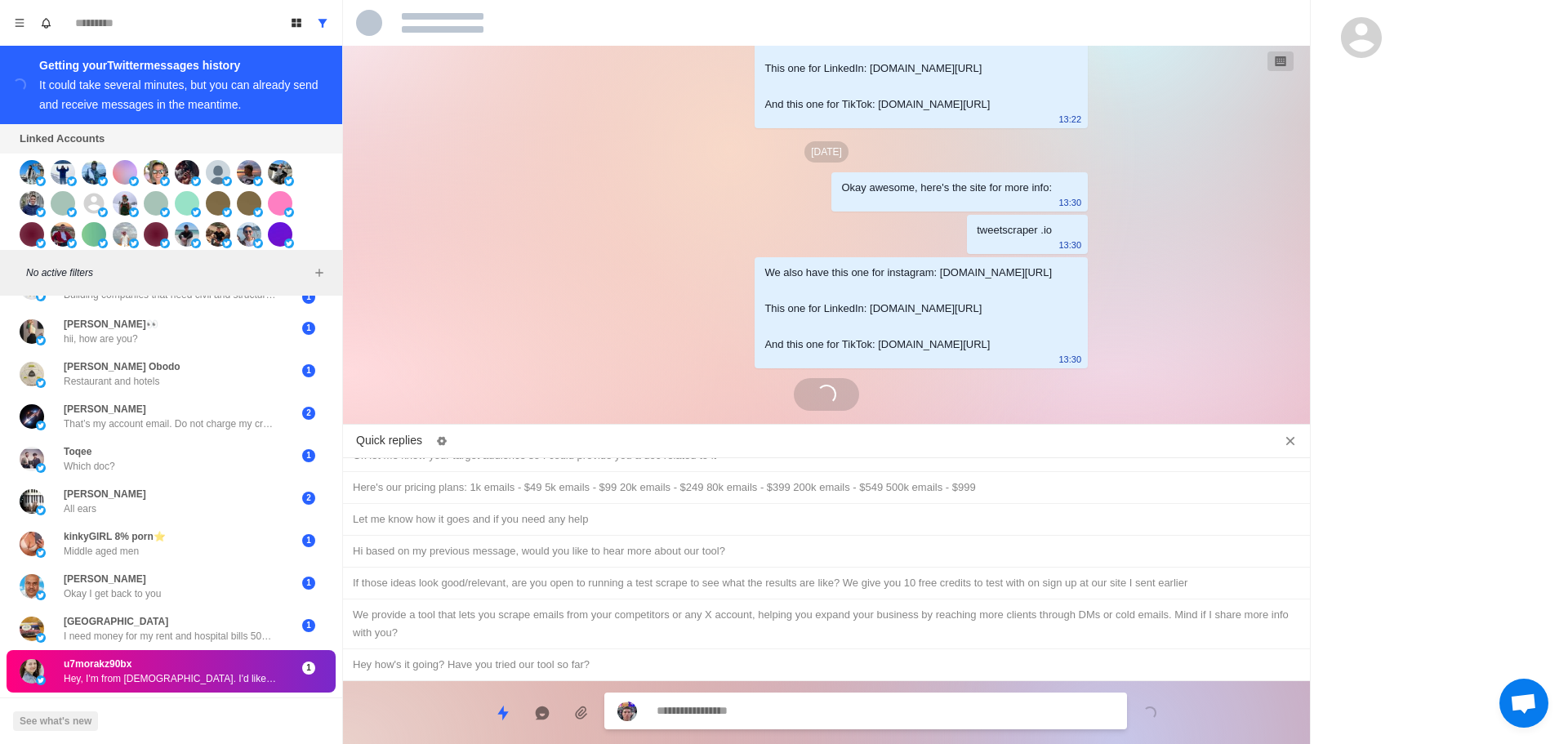
scroll to position [2852, 0]
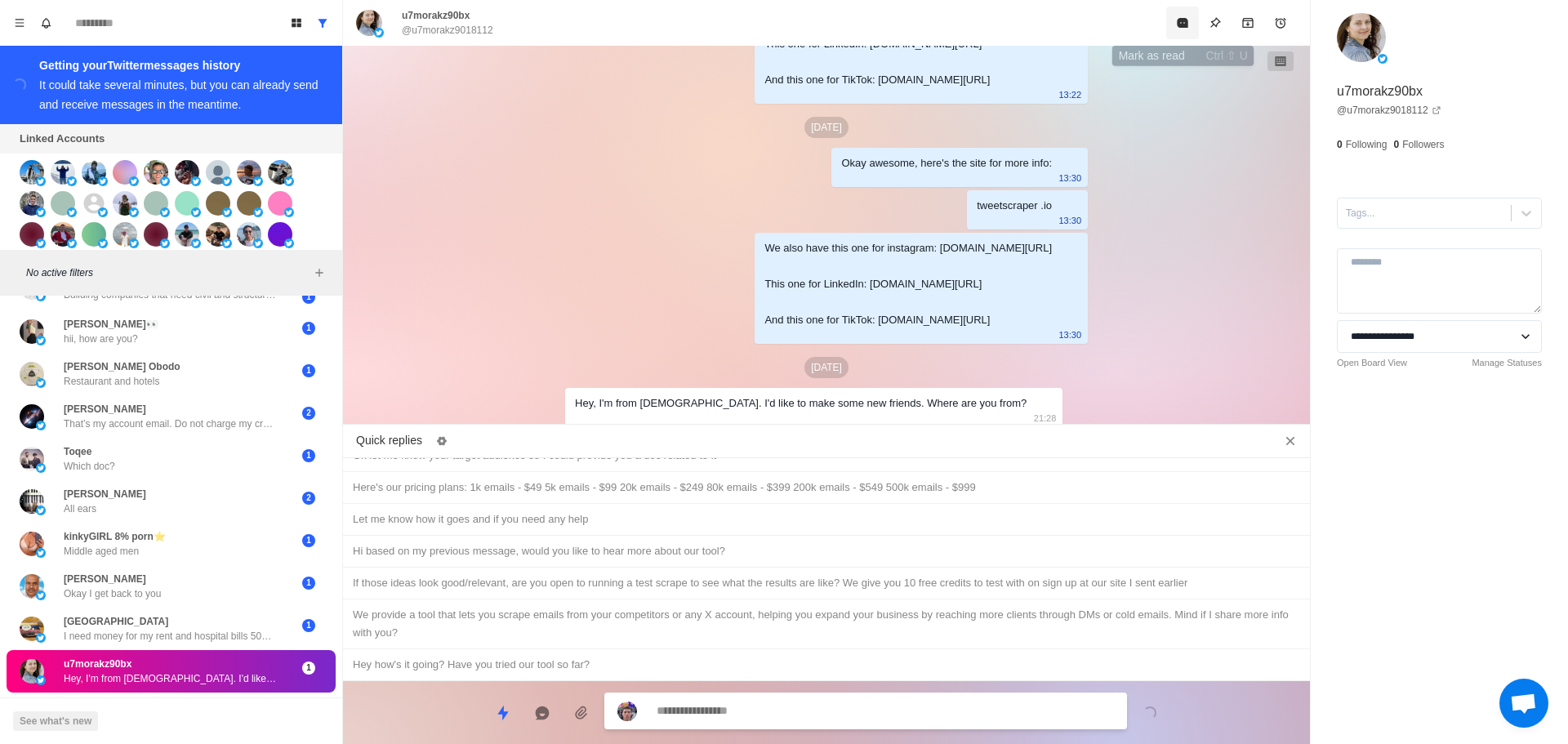
click at [1181, 22] on icon "Mark as read" at bounding box center [1182, 22] width 11 height 10
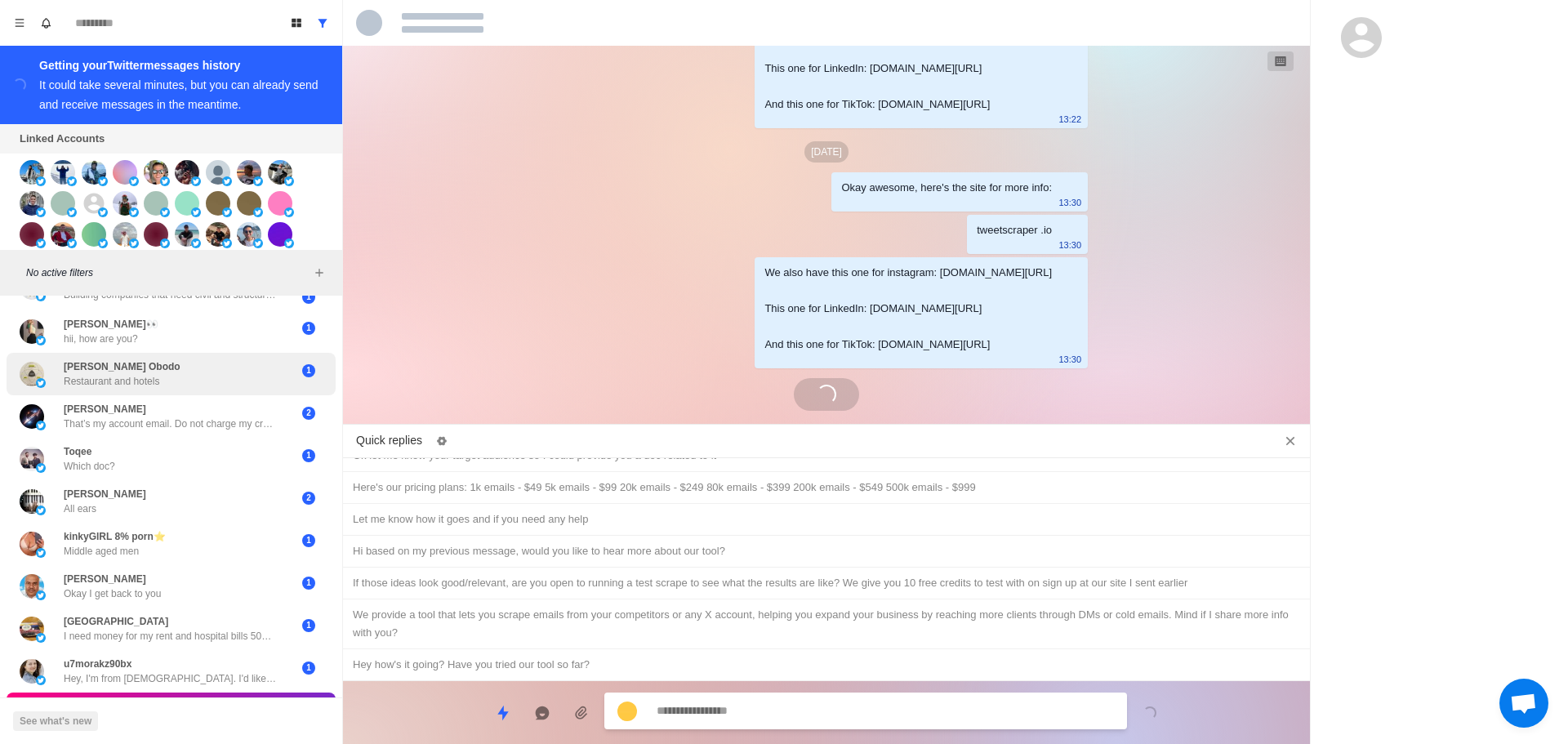
scroll to position [3032, 0]
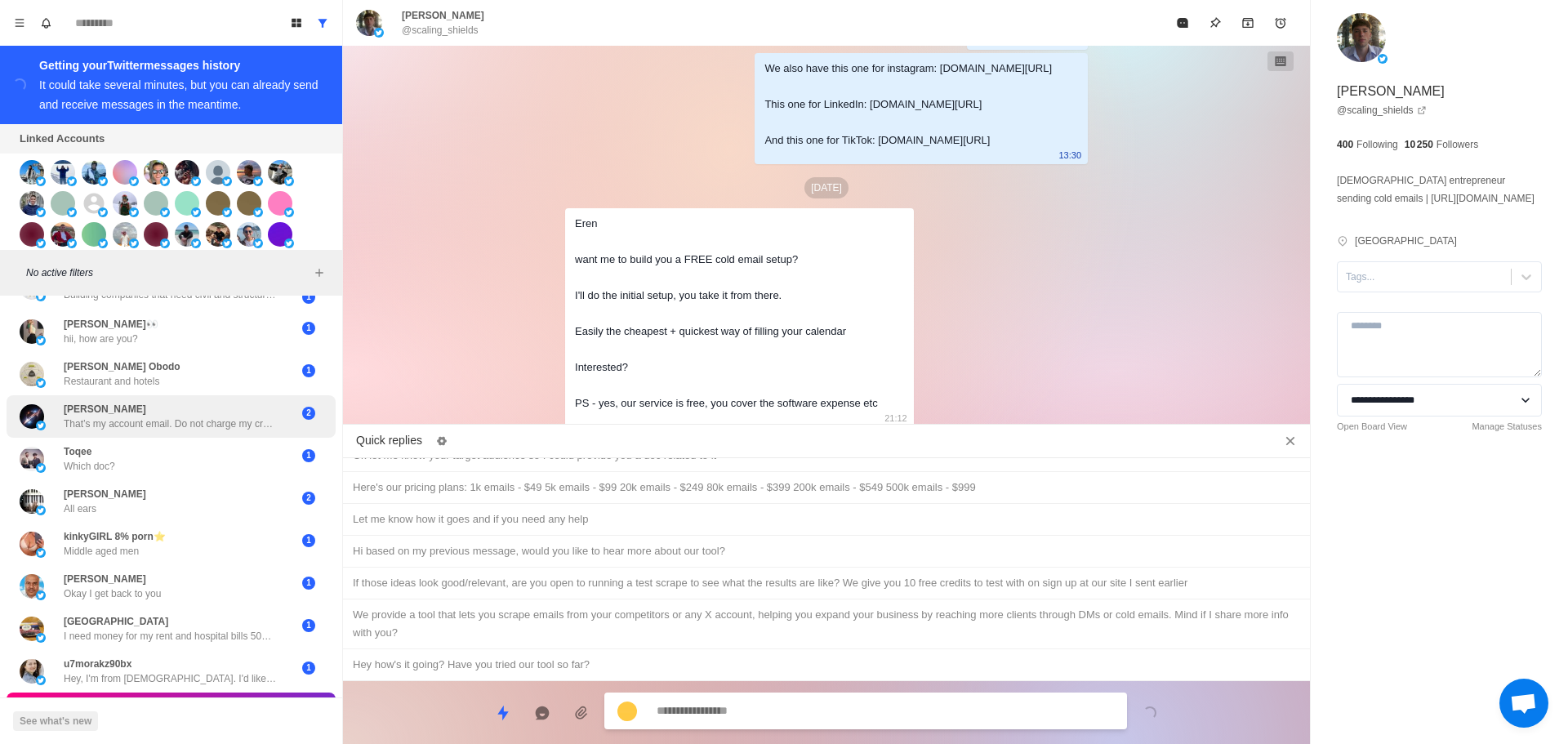
click at [197, 420] on p "That’s my account email. Do not charge my credit card again ever unless I ask f…" at bounding box center [169, 423] width 212 height 15
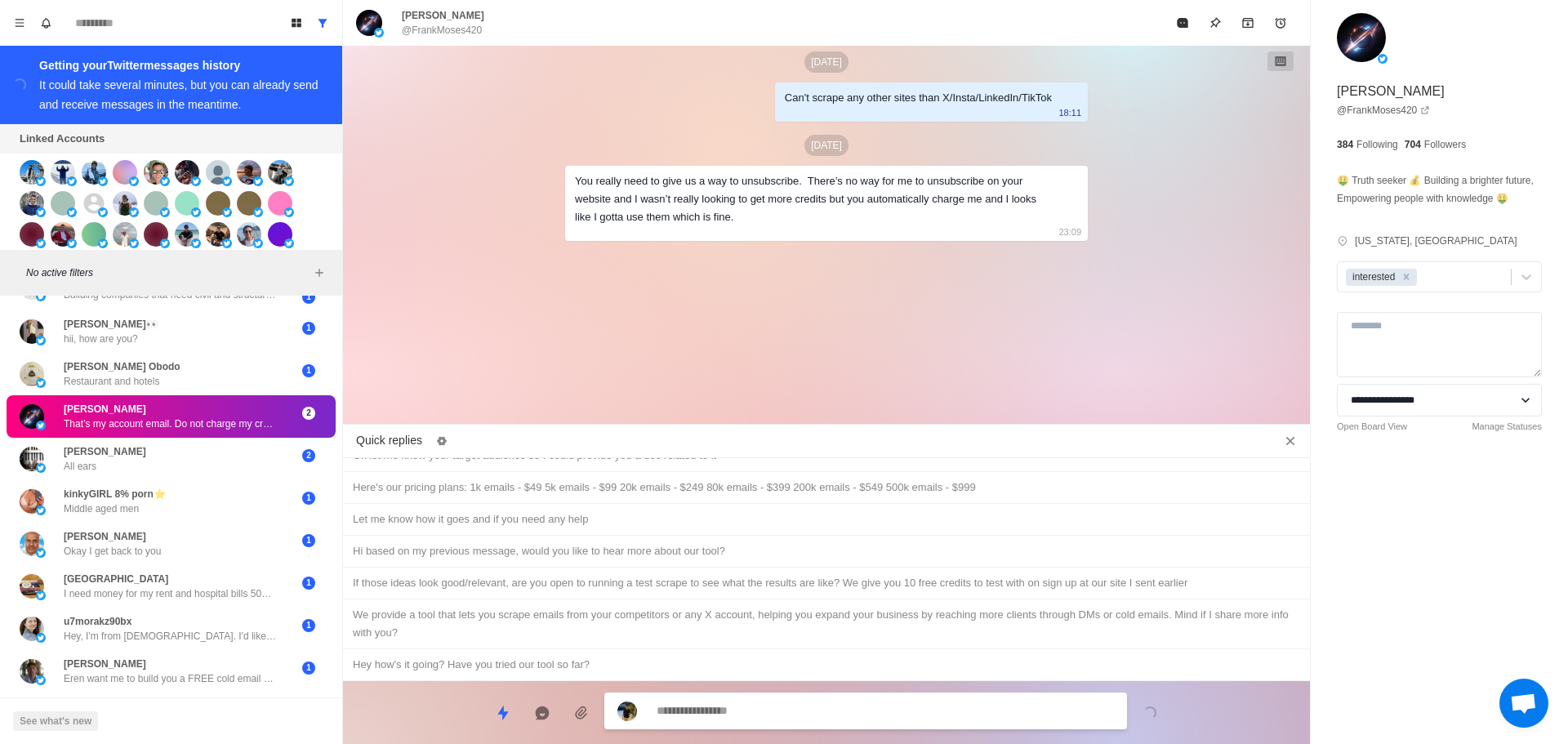
scroll to position [4769, 0]
click at [614, 264] on img at bounding box center [589, 254] width 49 height 20
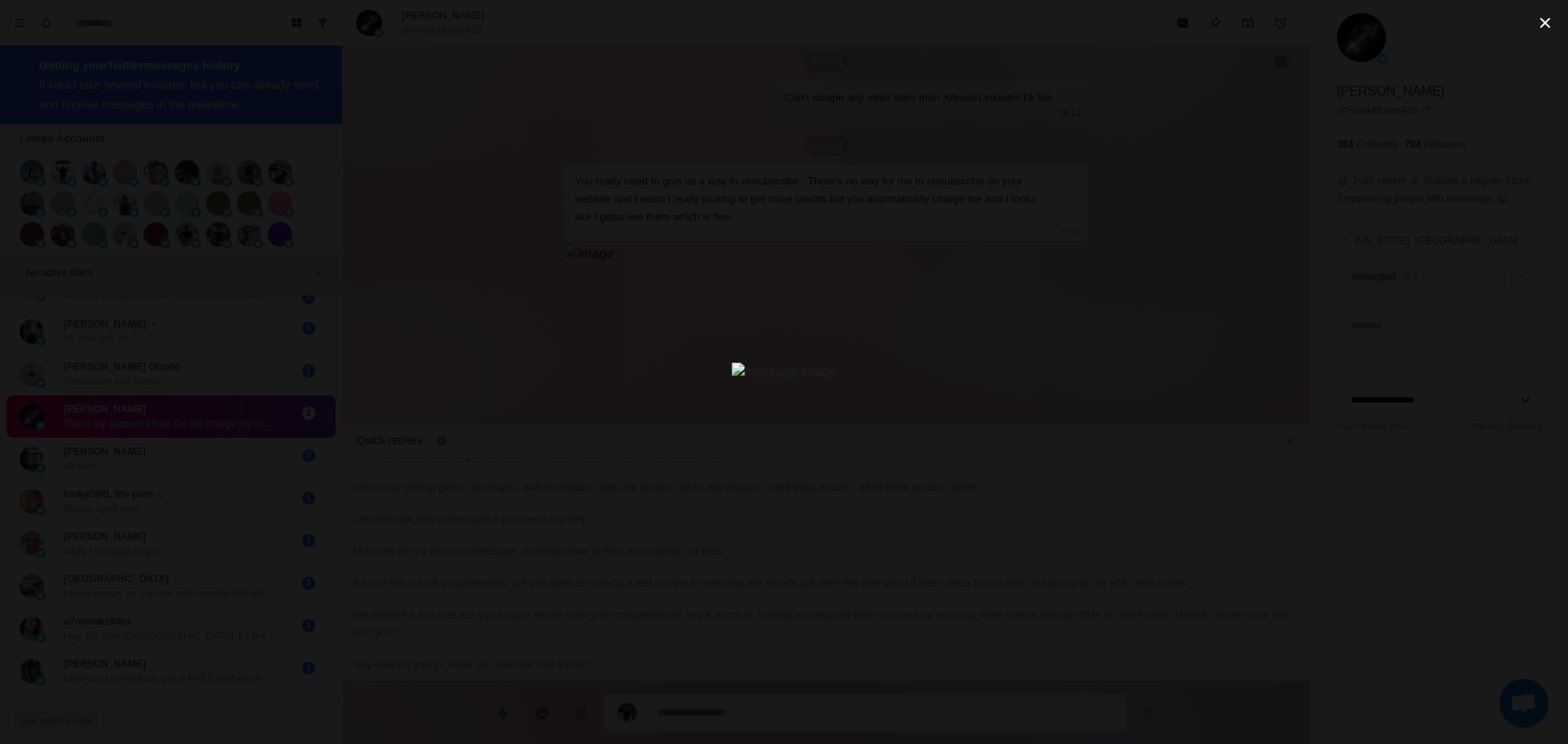
click at [499, 404] on div at bounding box center [784, 372] width 1568 height 744
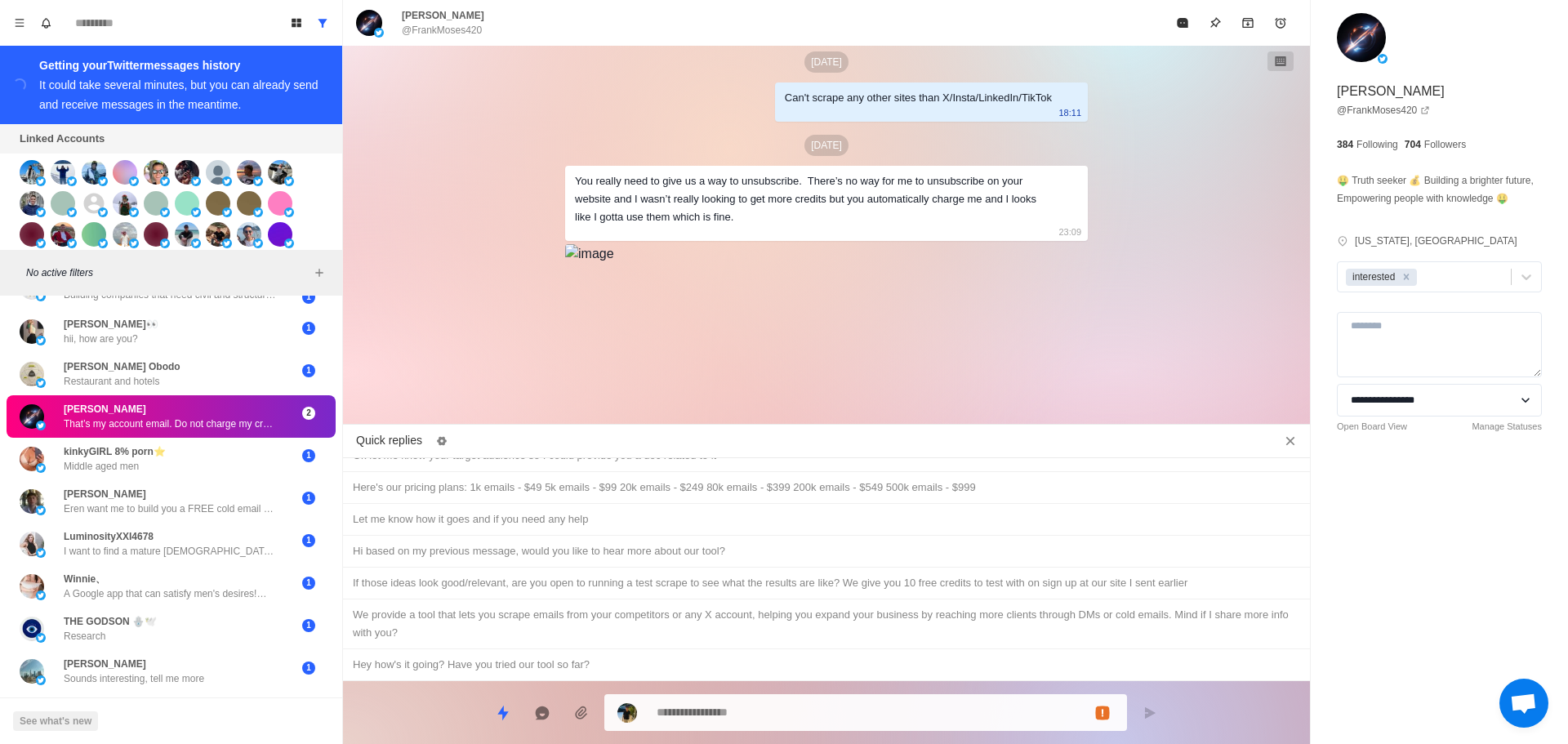
click at [614, 264] on img at bounding box center [589, 254] width 49 height 20
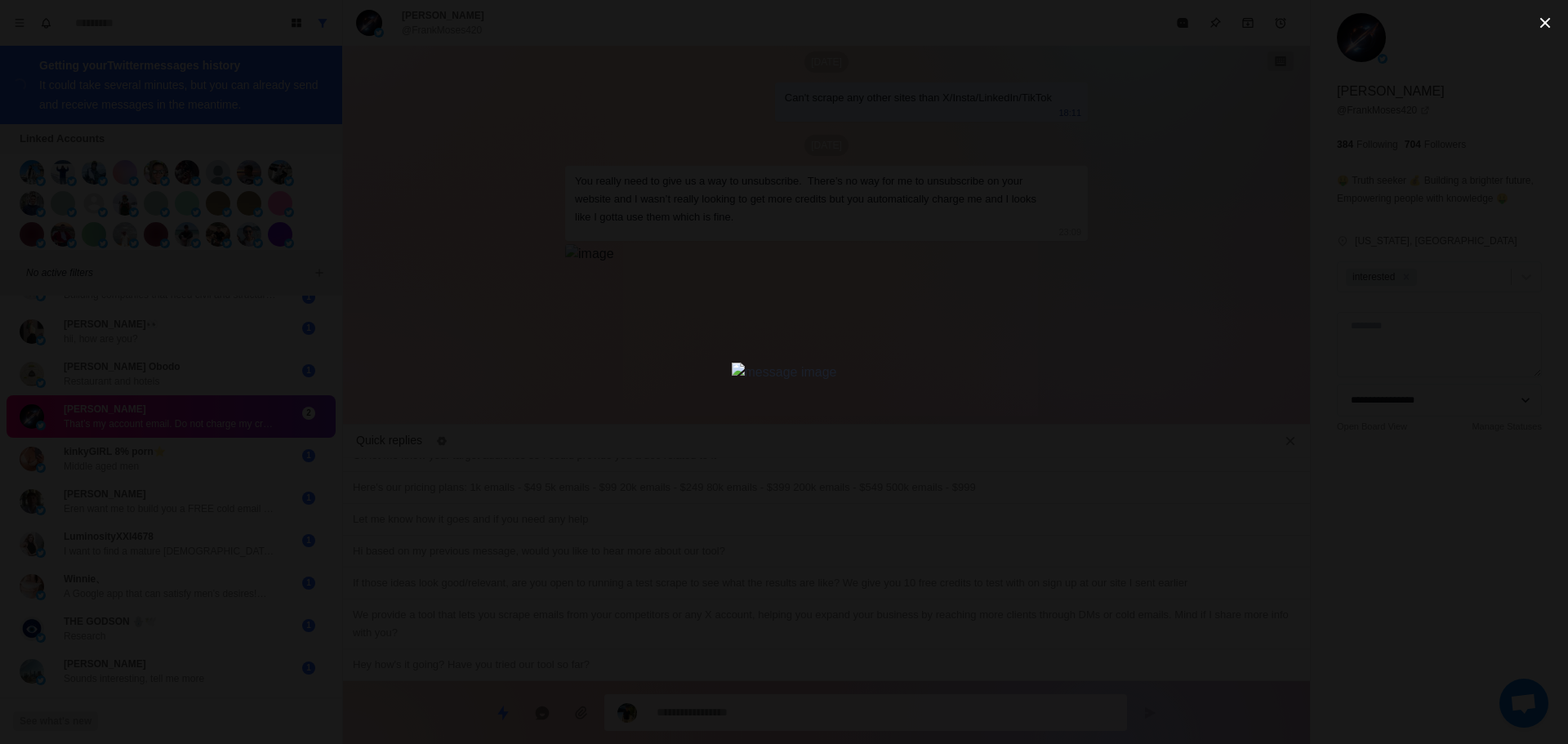
click at [524, 324] on div at bounding box center [784, 372] width 1568 height 744
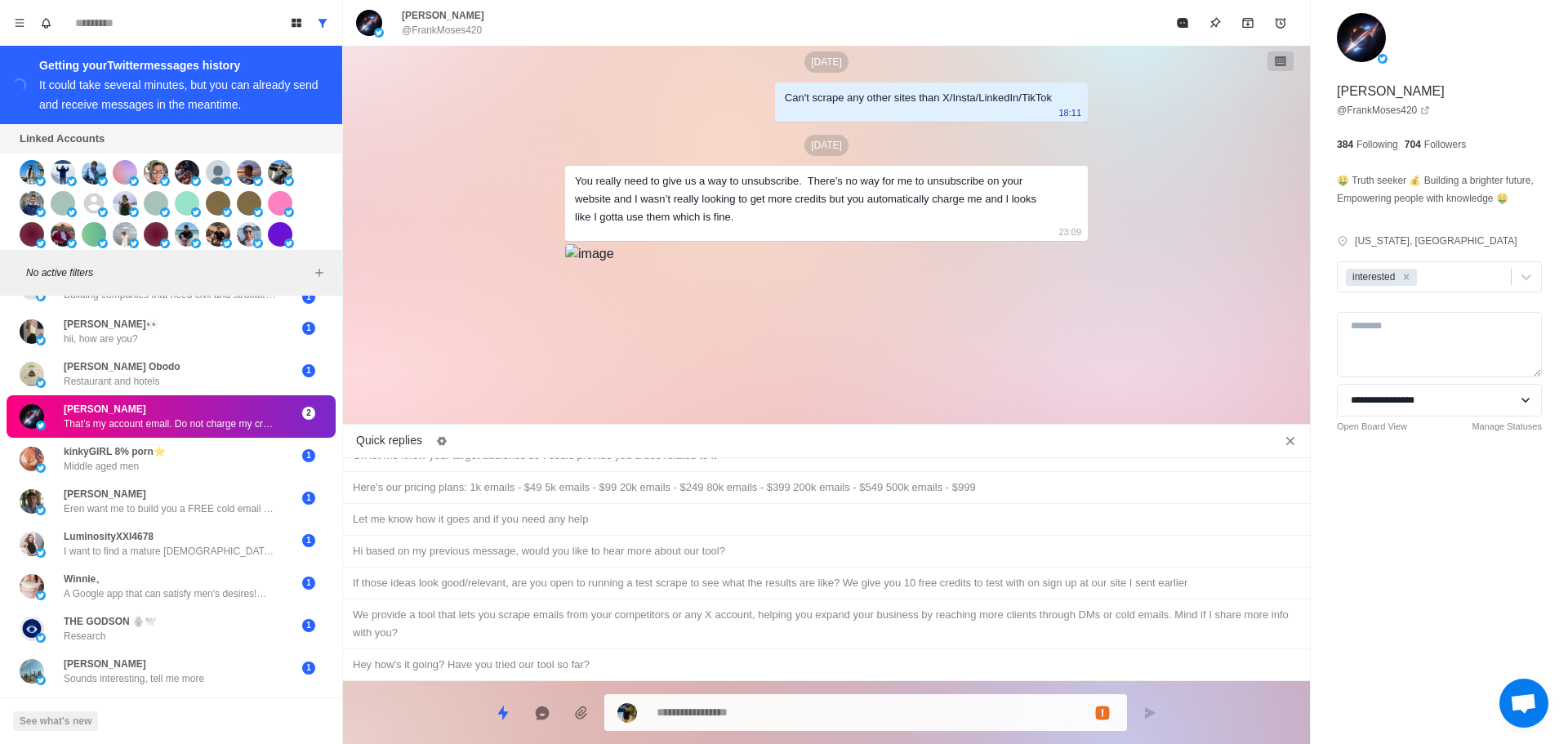
scroll to position [4850, 0]
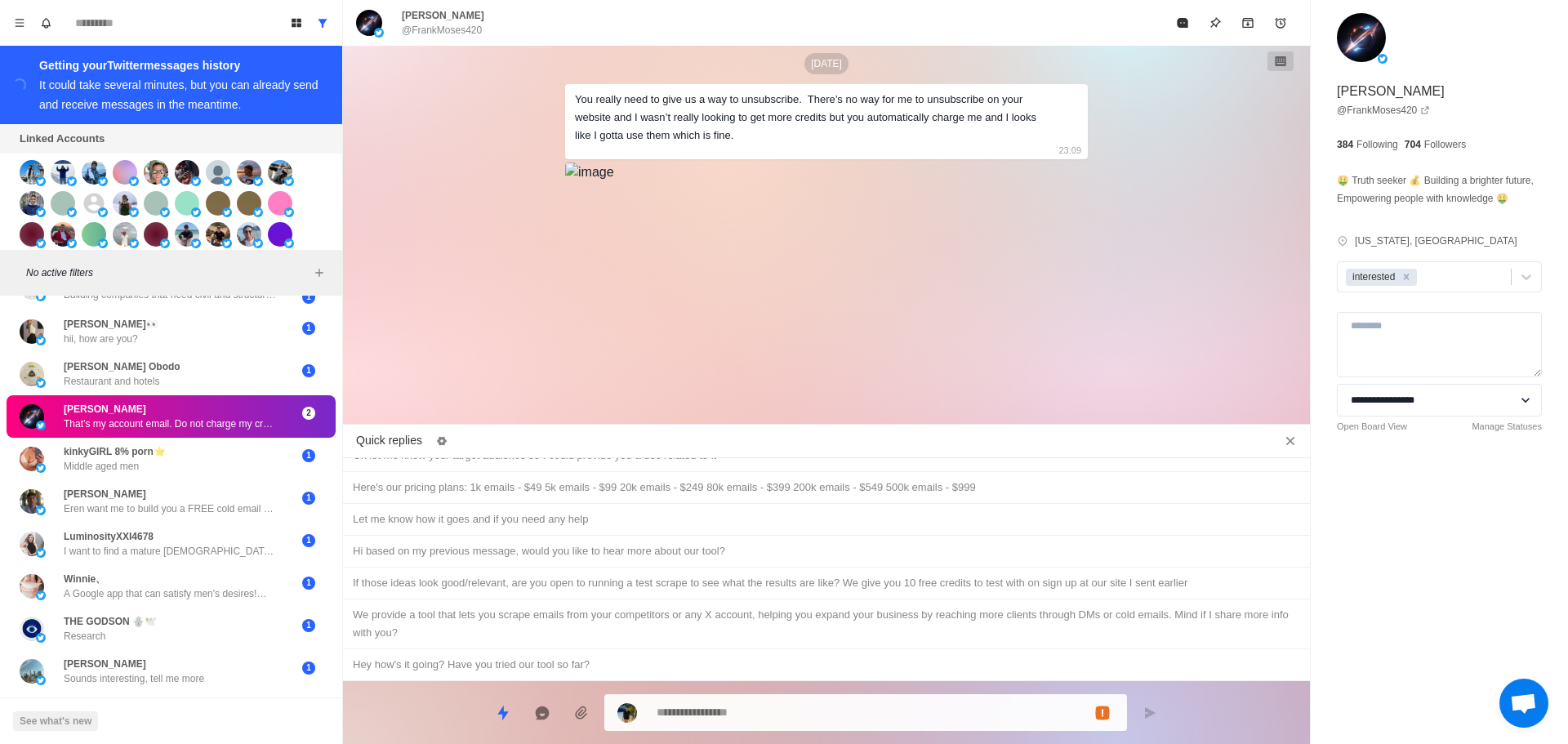
click at [787, 722] on textarea at bounding box center [886, 713] width 457 height 23
type textarea "*"
type textarea "**"
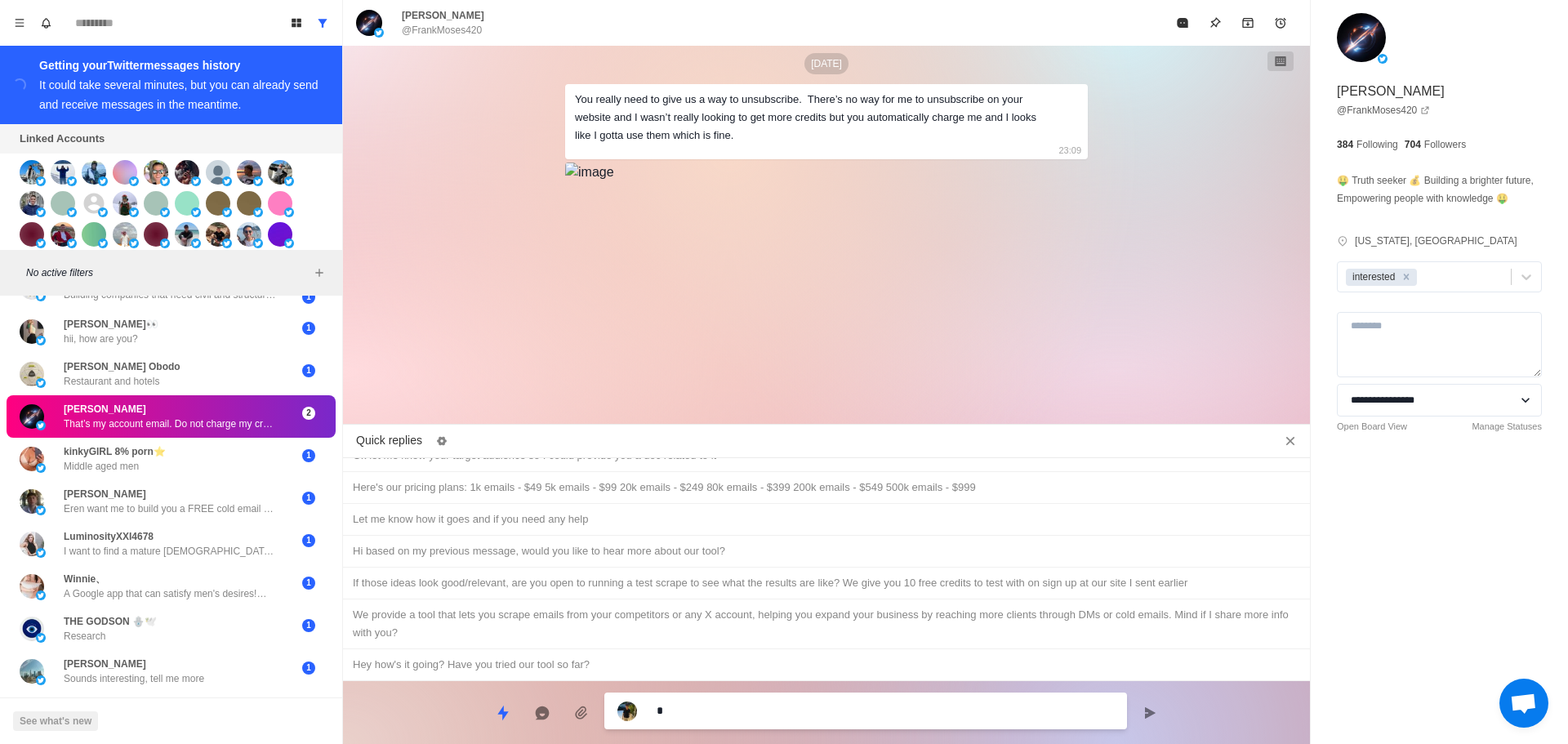
type textarea "*"
type textarea "***"
type textarea "*"
type textarea "***"
type textarea "*"
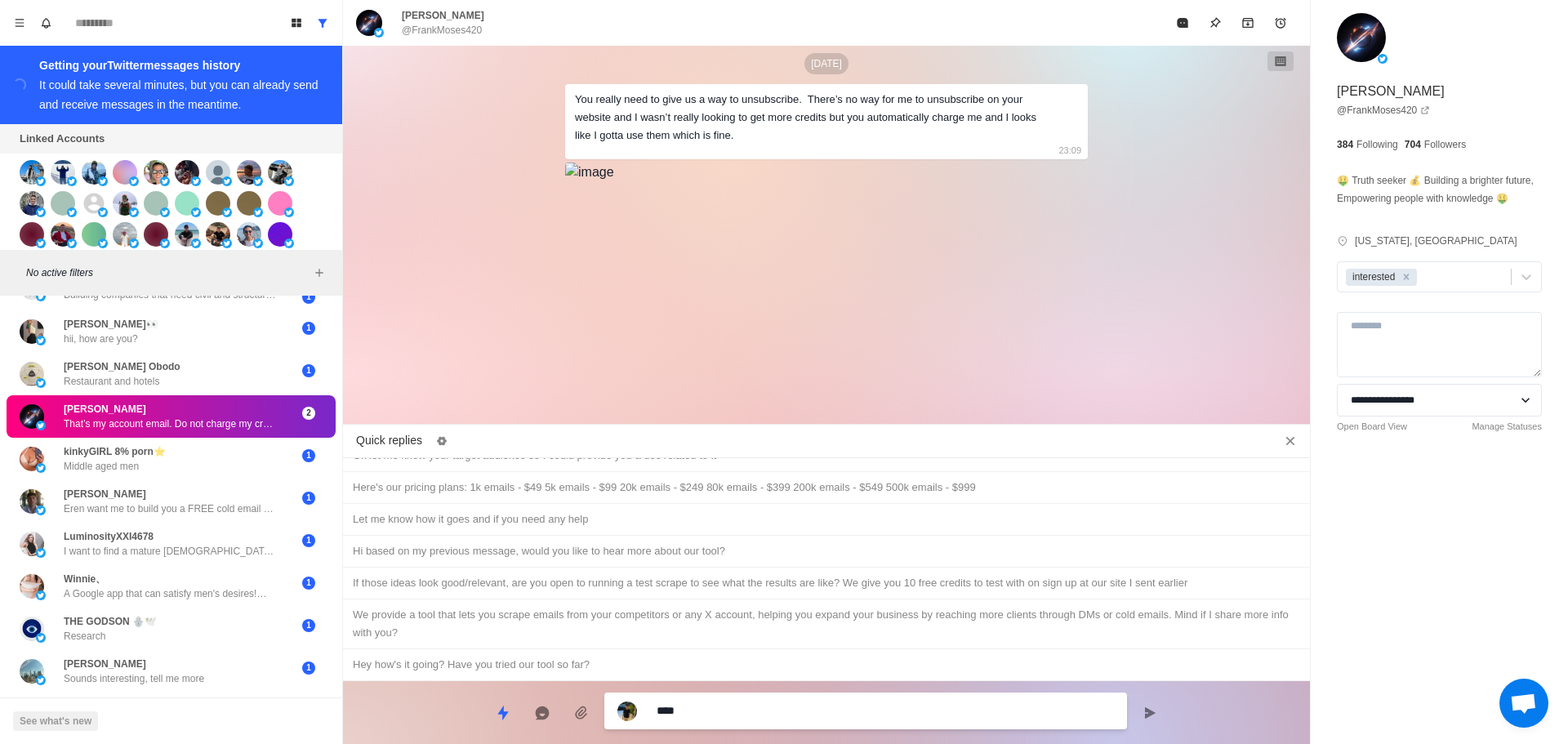
type textarea "*****"
type textarea "*"
type textarea "******"
type textarea "*"
type textarea "*******"
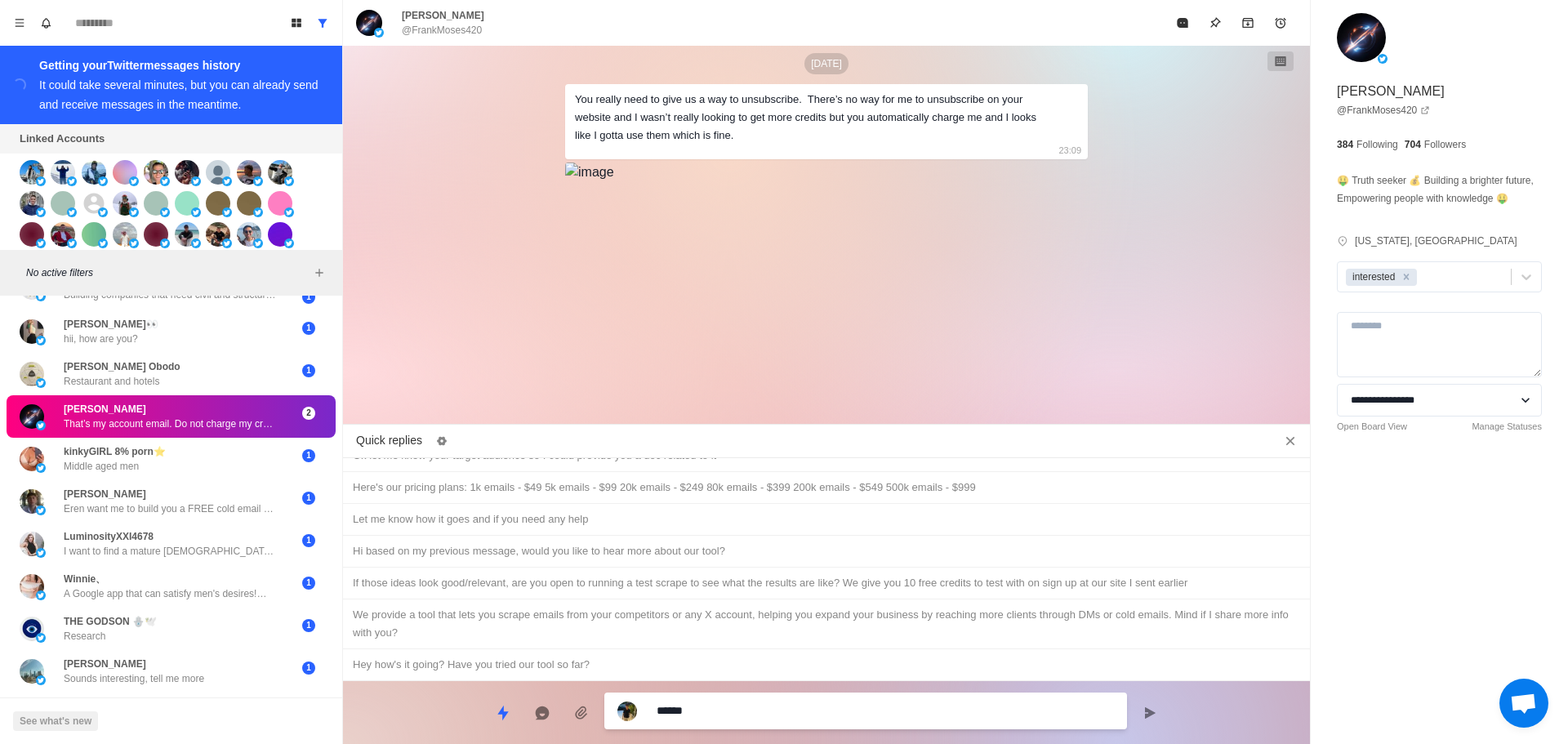
type textarea "*"
type textarea "********"
type textarea "*"
type textarea "*********"
type textarea "*"
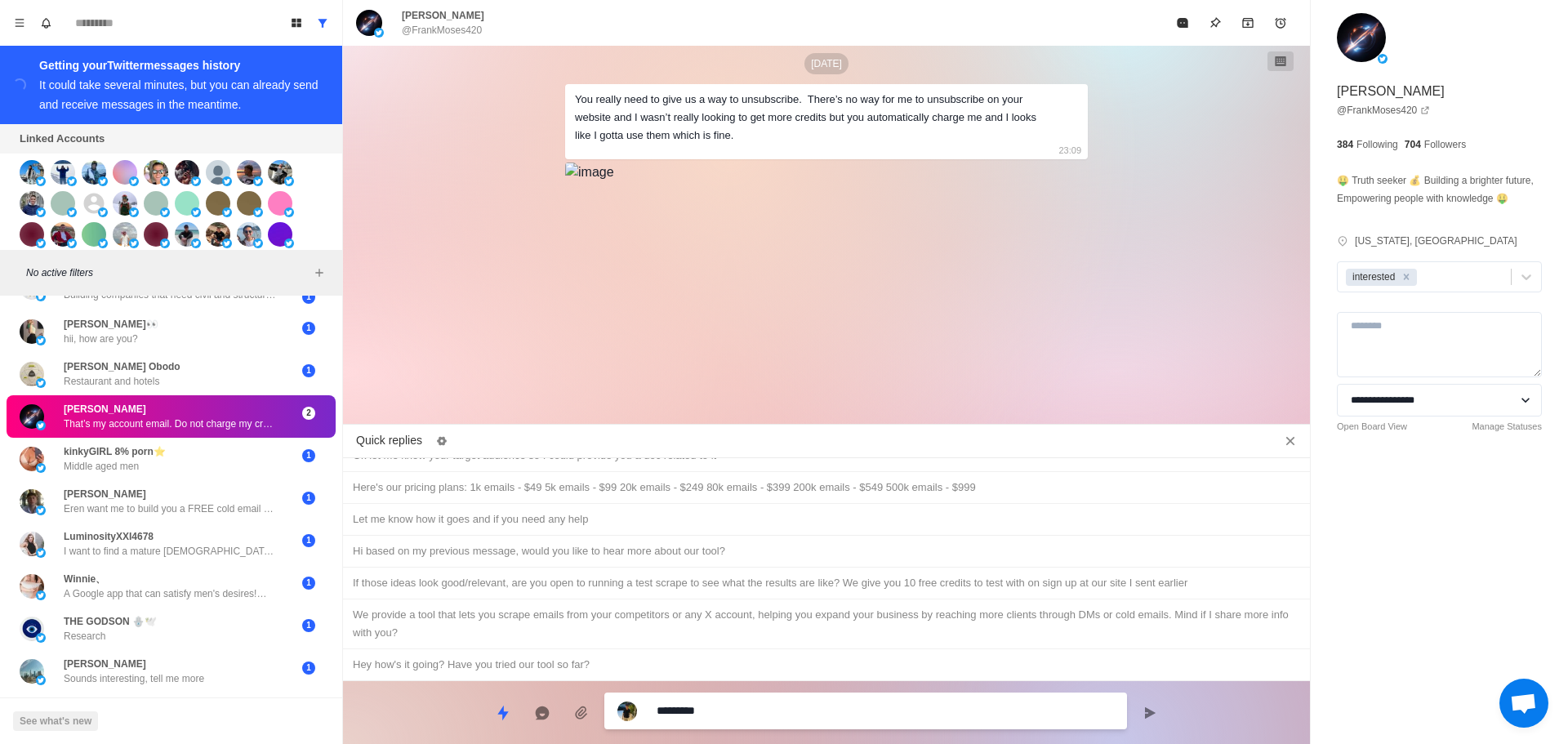
type textarea "*********"
type textarea "*"
type textarea "**********"
type textarea "*"
type textarea "**********"
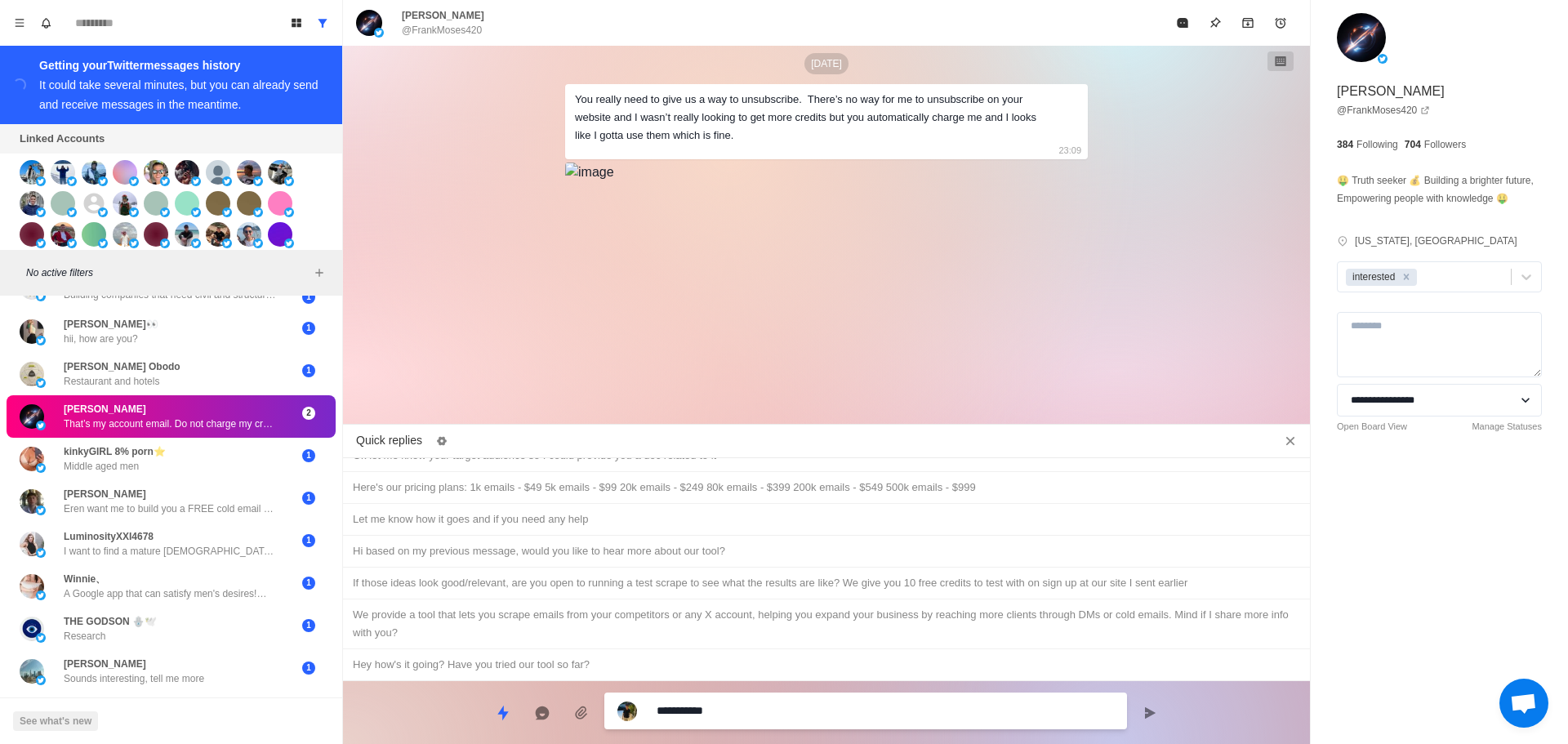
type textarea "*"
type textarea "**********"
type textarea "*"
type textarea "**********"
type textarea "*"
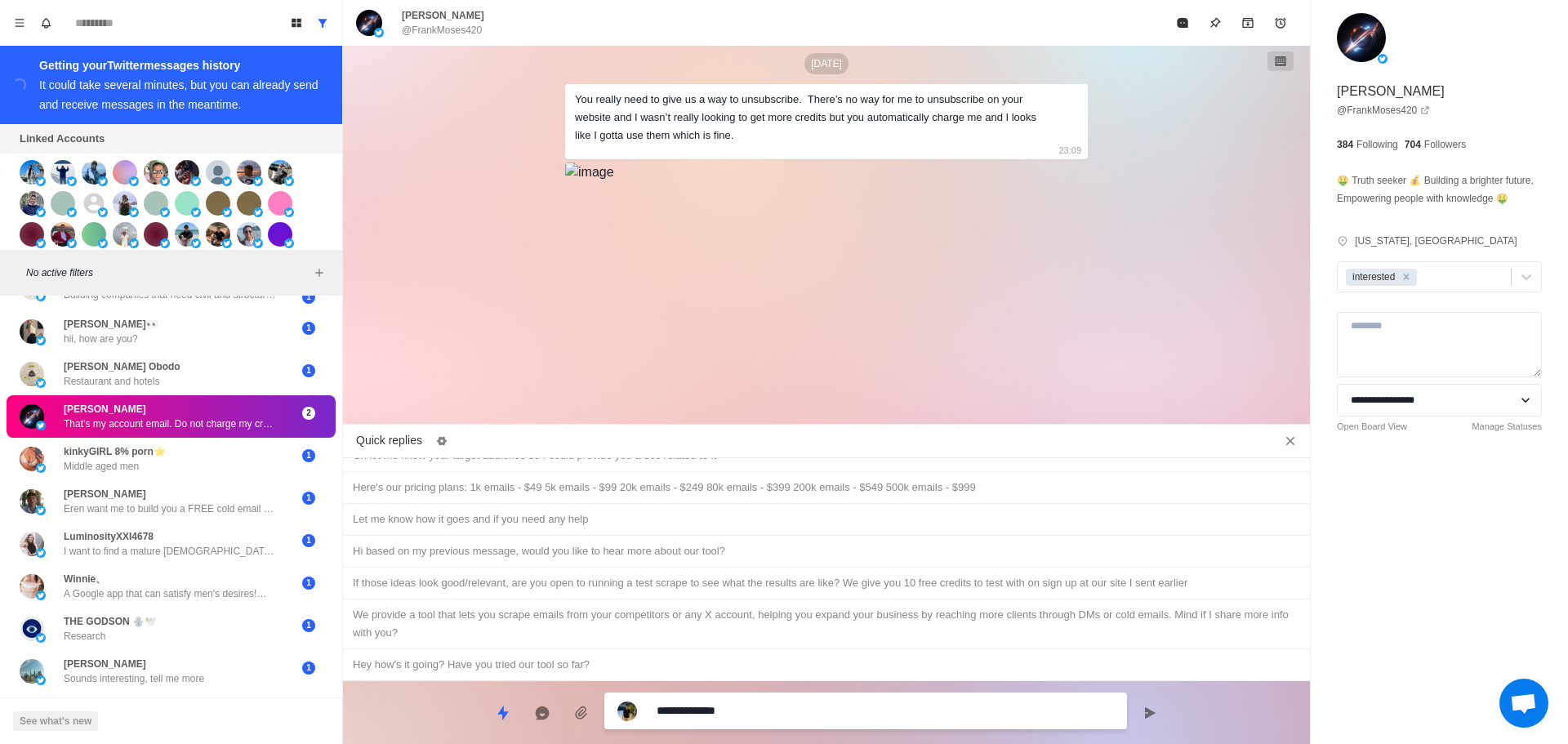
type textarea "**********"
type textarea "*"
type textarea "**********"
type textarea "*"
type textarea "**********"
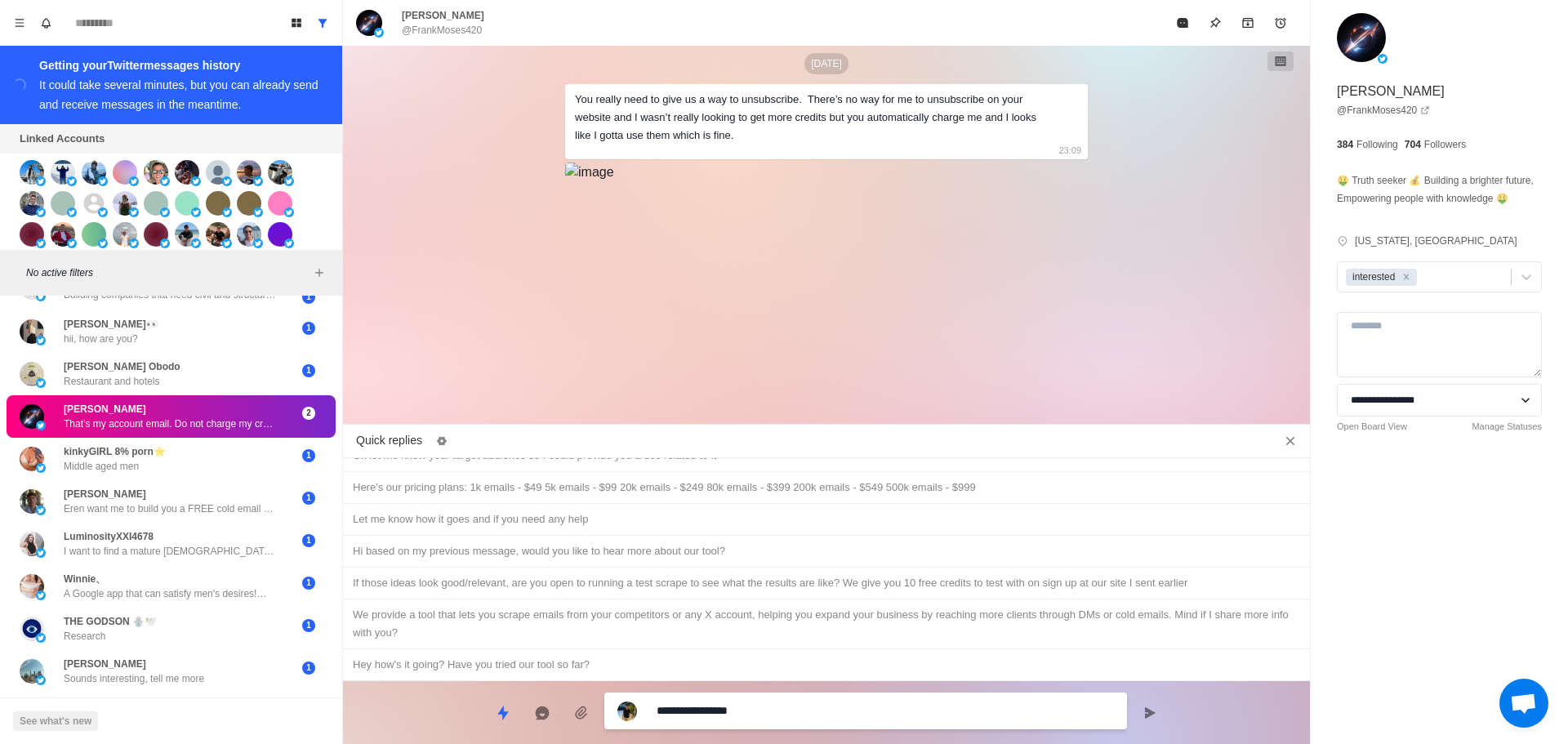
type textarea "*"
type textarea "**********"
type textarea "*"
type textarea "**********"
type textarea "*"
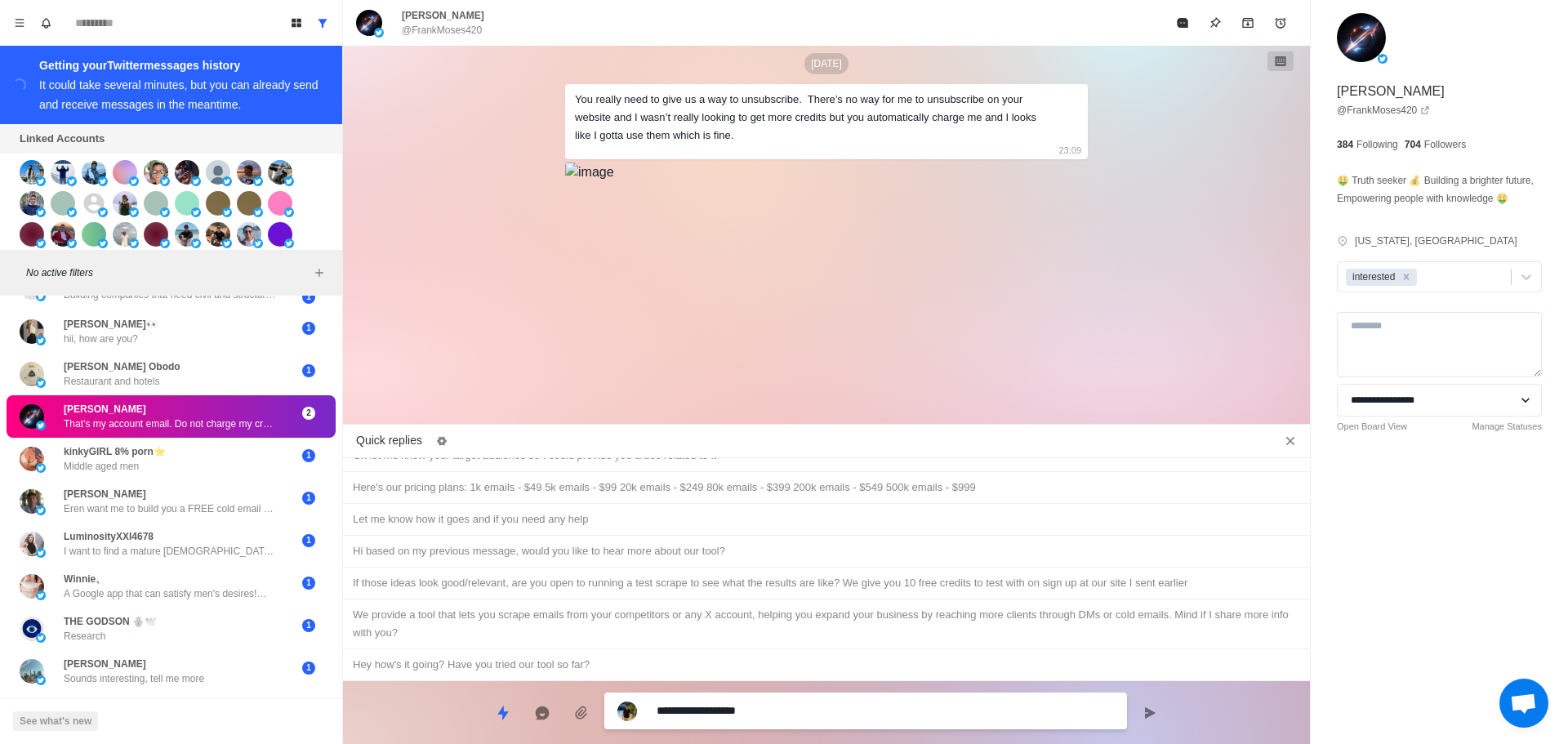
type textarea "**********"
type textarea "*"
type textarea "**********"
type textarea "*"
type textarea "**********"
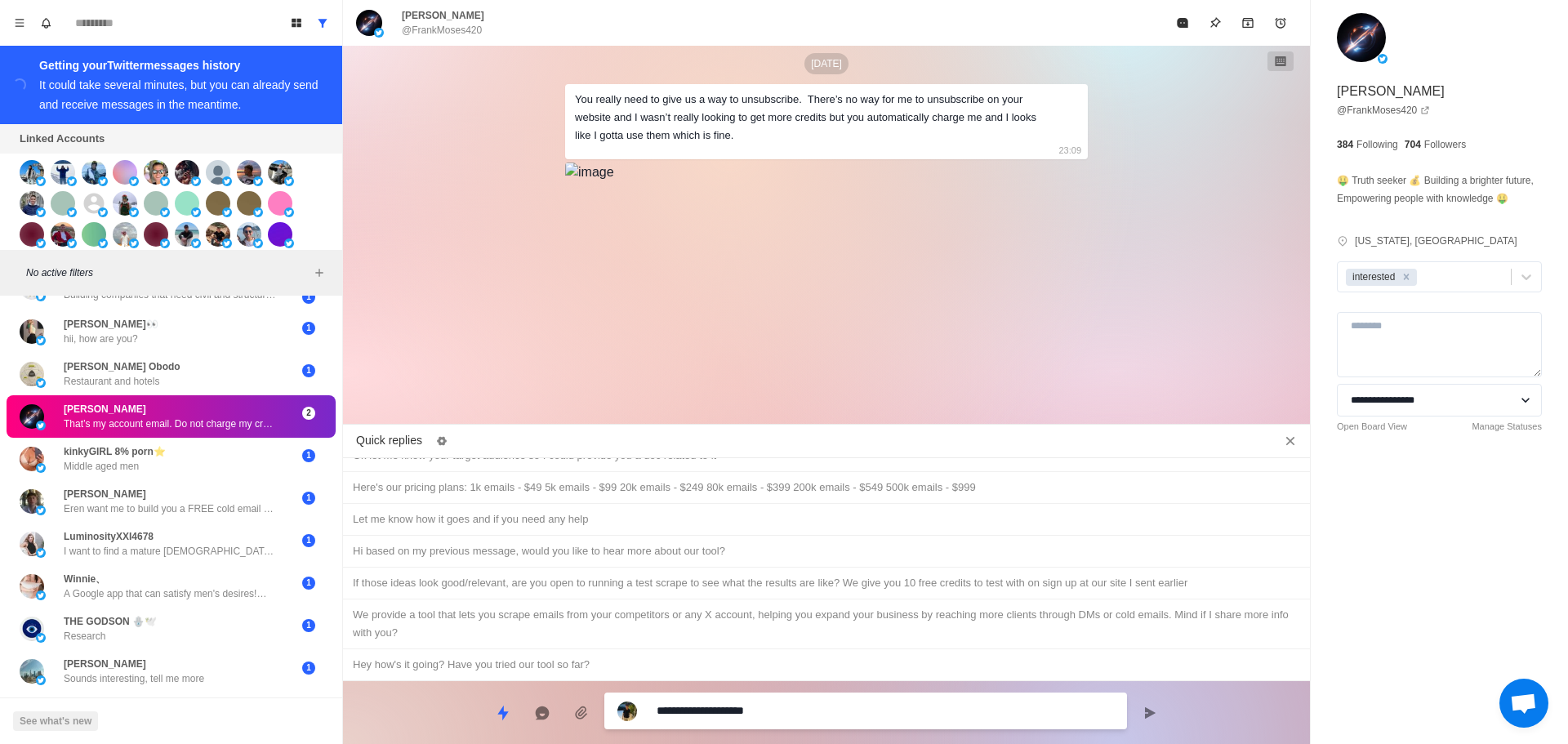
type textarea "*"
type textarea "**********"
type textarea "*"
type textarea "**********"
type textarea "*"
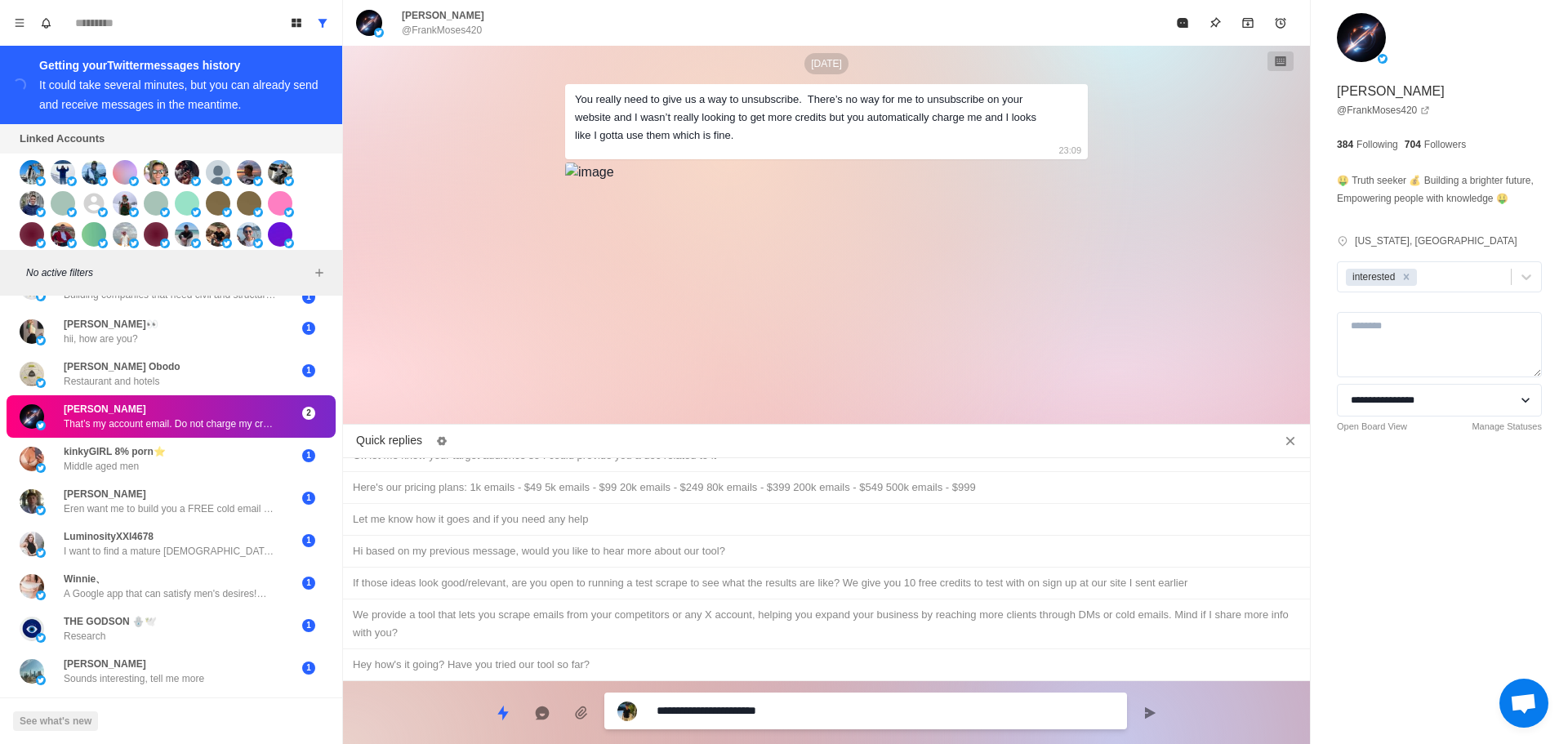
type textarea "**********"
type textarea "*"
type textarea "**********"
type textarea "*"
type textarea "**********"
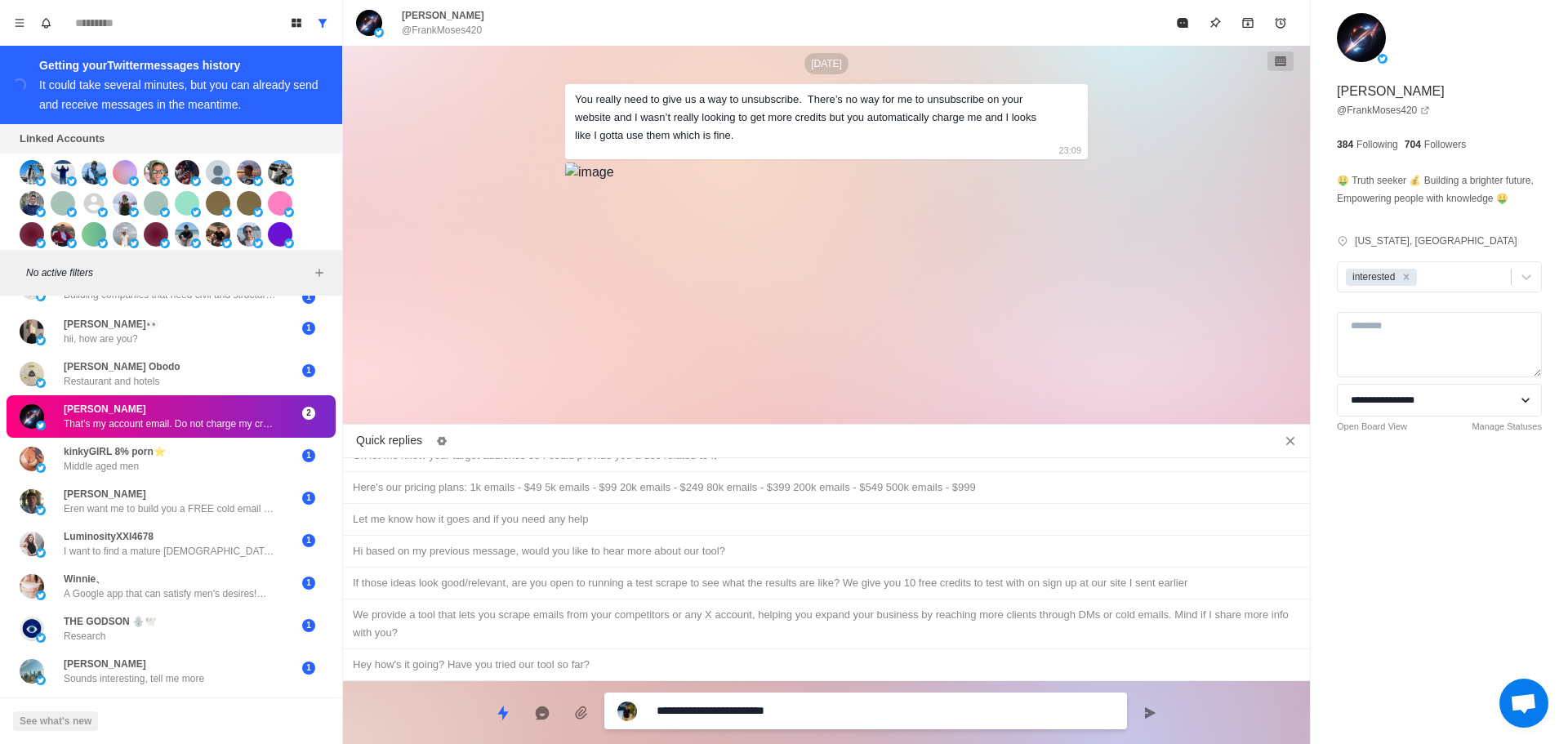
type textarea "*"
type textarea "**********"
type textarea "*"
type textarea "**********"
type textarea "*"
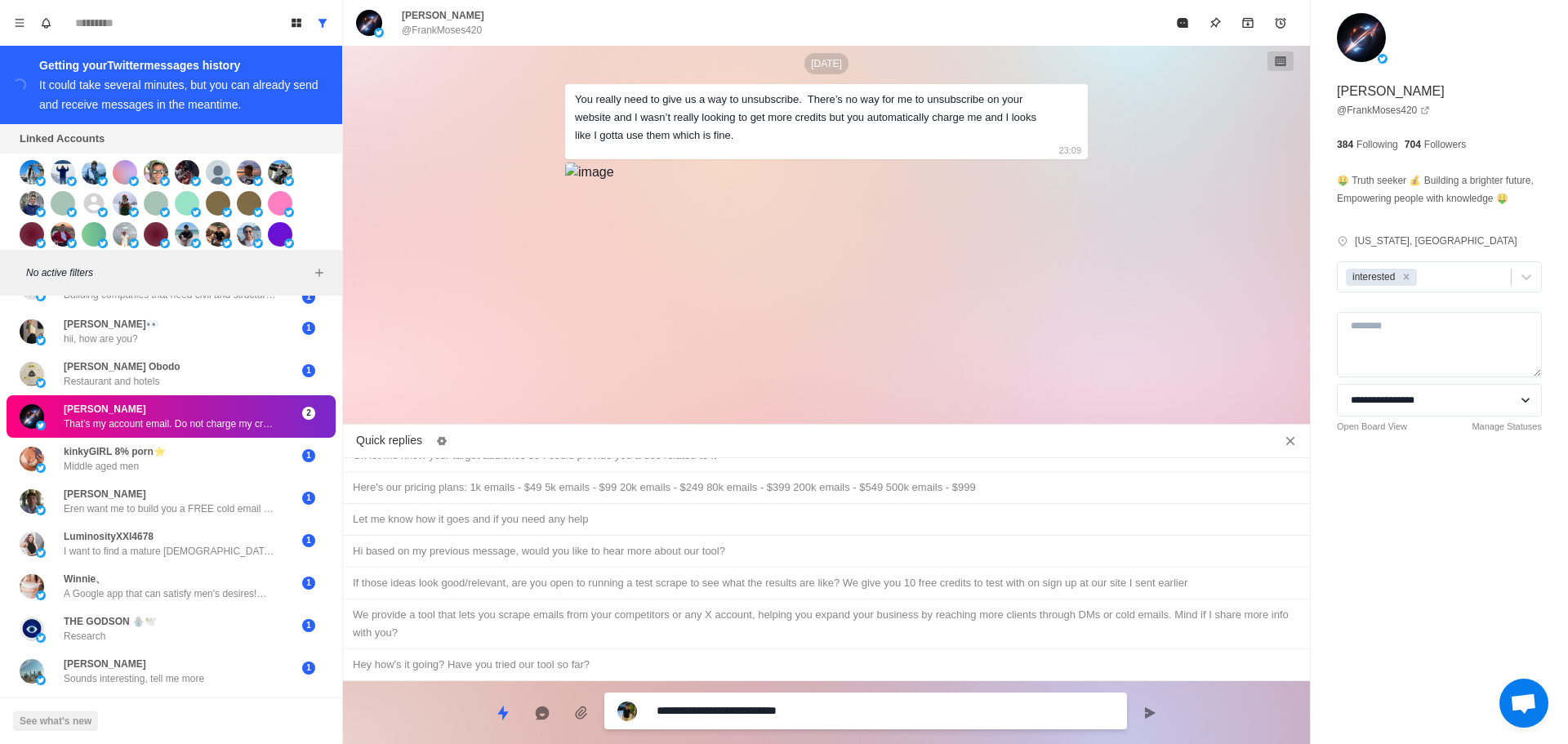
type textarea "**********"
type textarea "*"
type textarea "**********"
type textarea "*"
type textarea "**********"
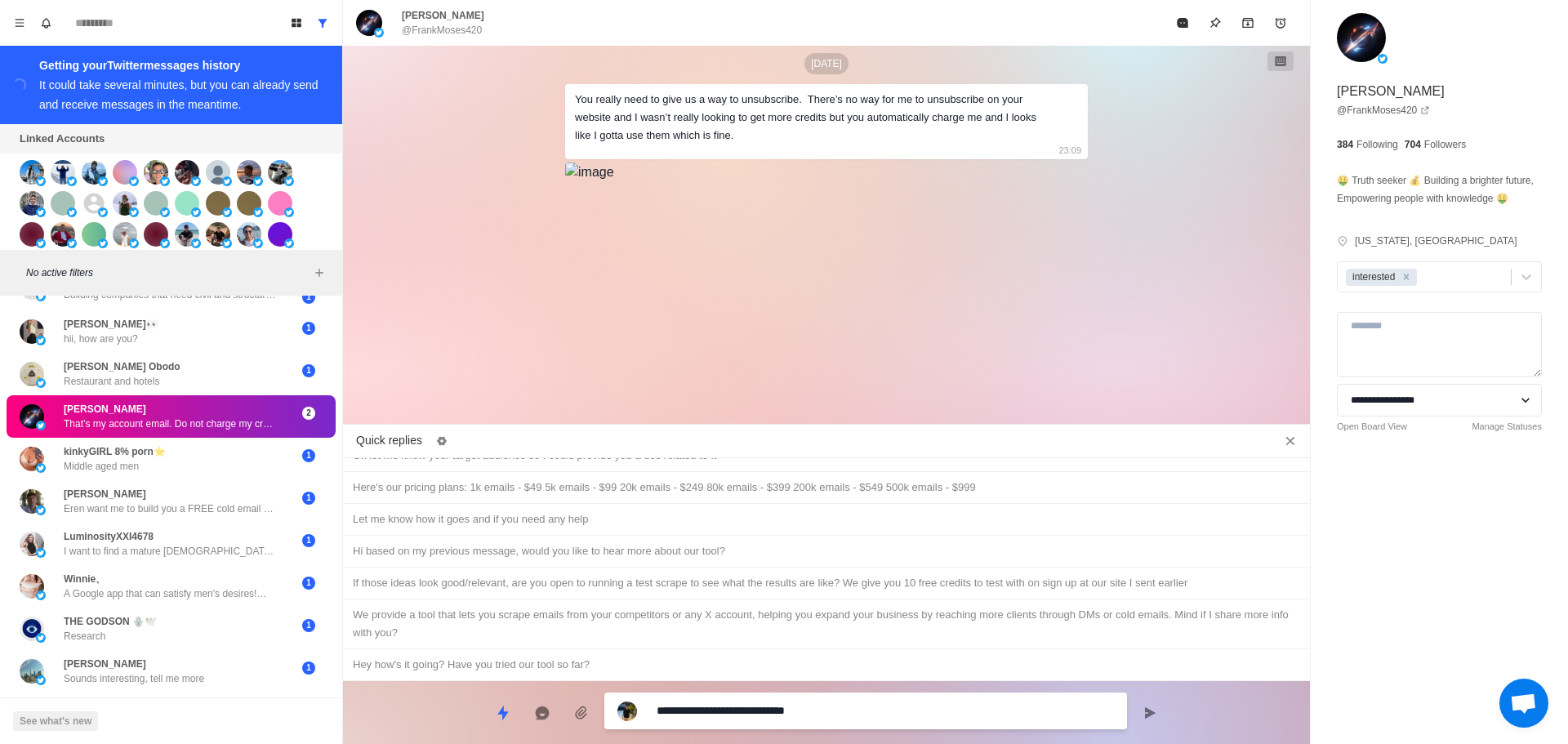
type textarea "*"
type textarea "**********"
type textarea "*"
type textarea "**********"
type textarea "*"
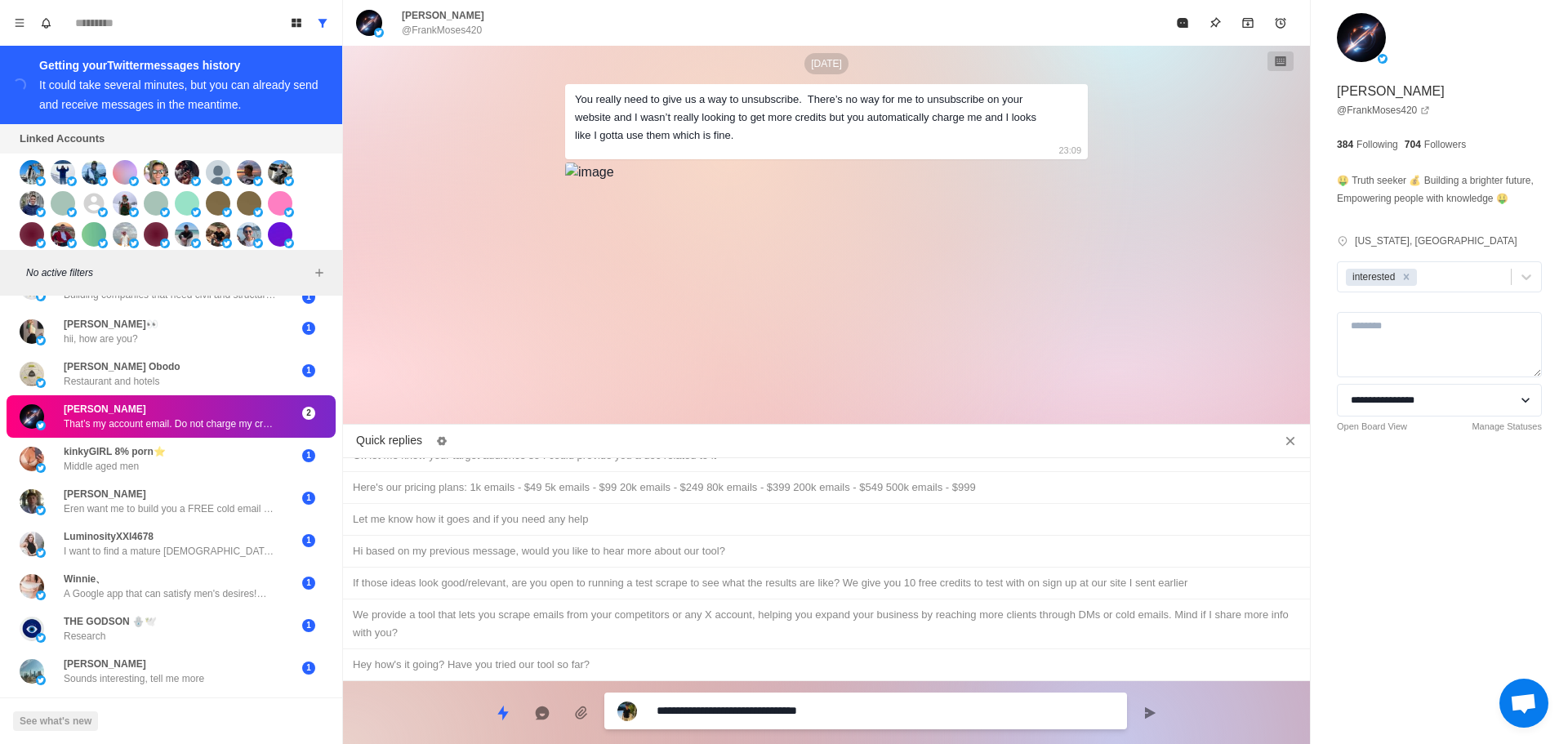
type textarea "**********"
type textarea "*"
type textarea "**********"
type textarea "*"
type textarea "**********"
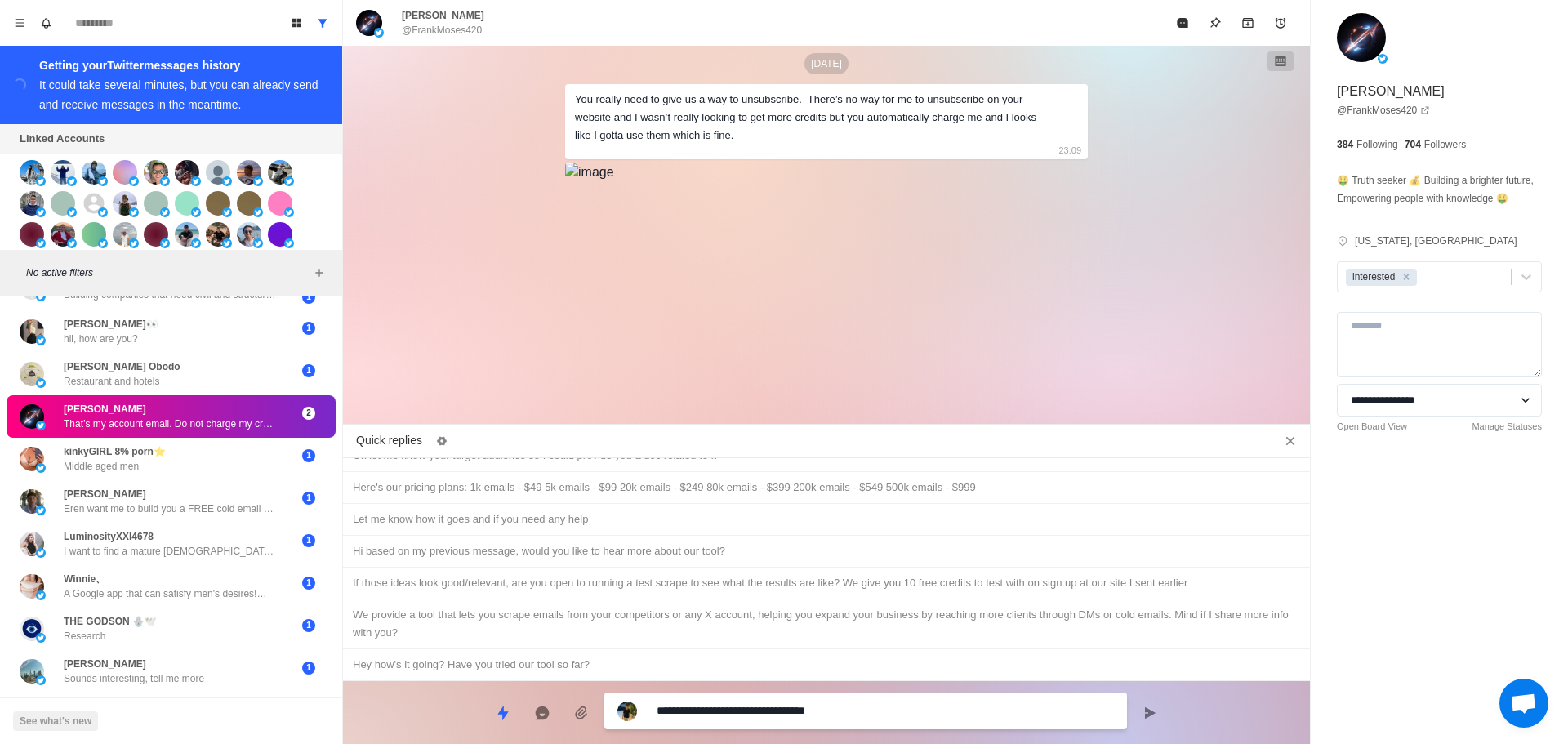
type textarea "*"
type textarea "**********"
type textarea "*"
type textarea "**********"
type textarea "*"
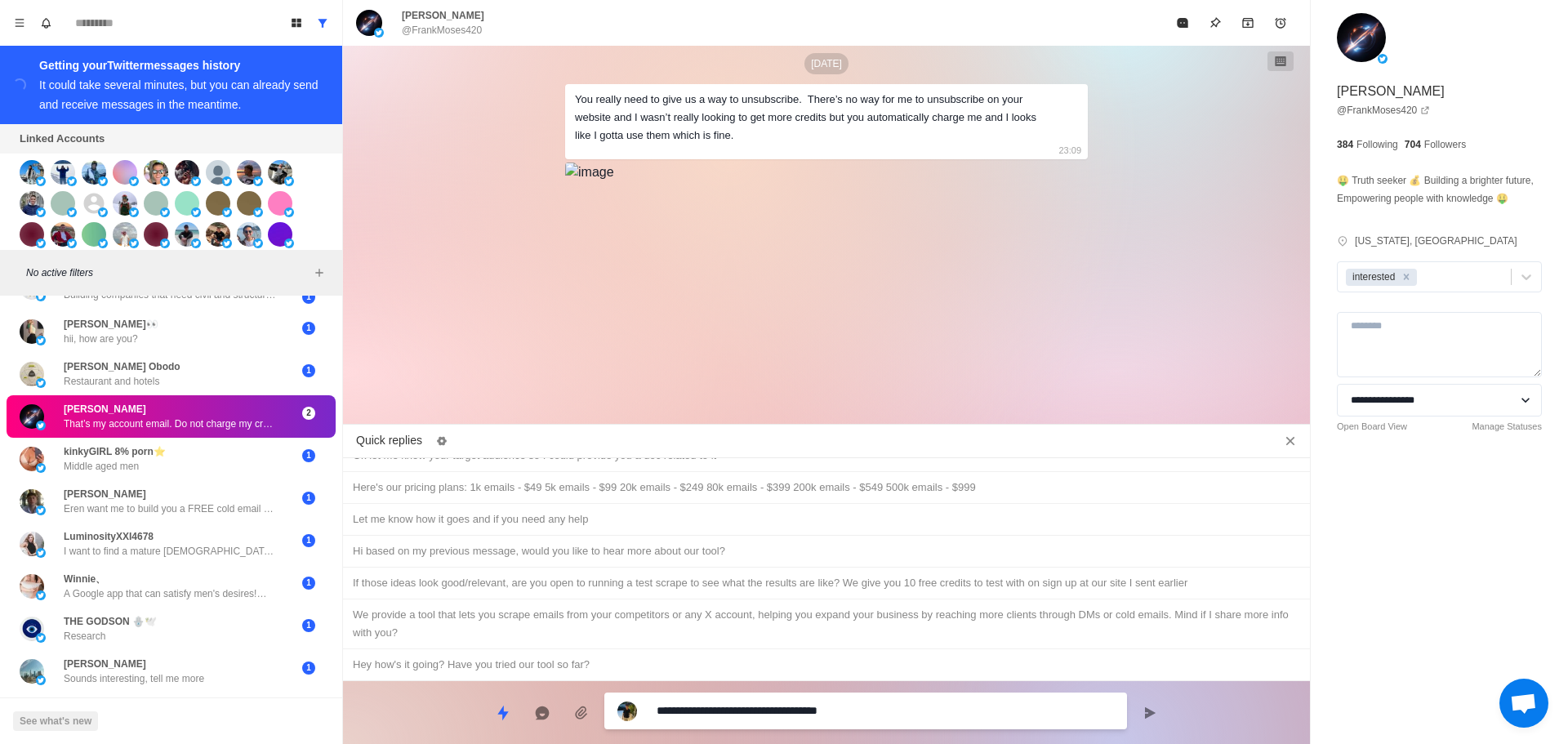
type textarea "**********"
type textarea "*"
type textarea "**********"
type textarea "*"
type textarea "**********"
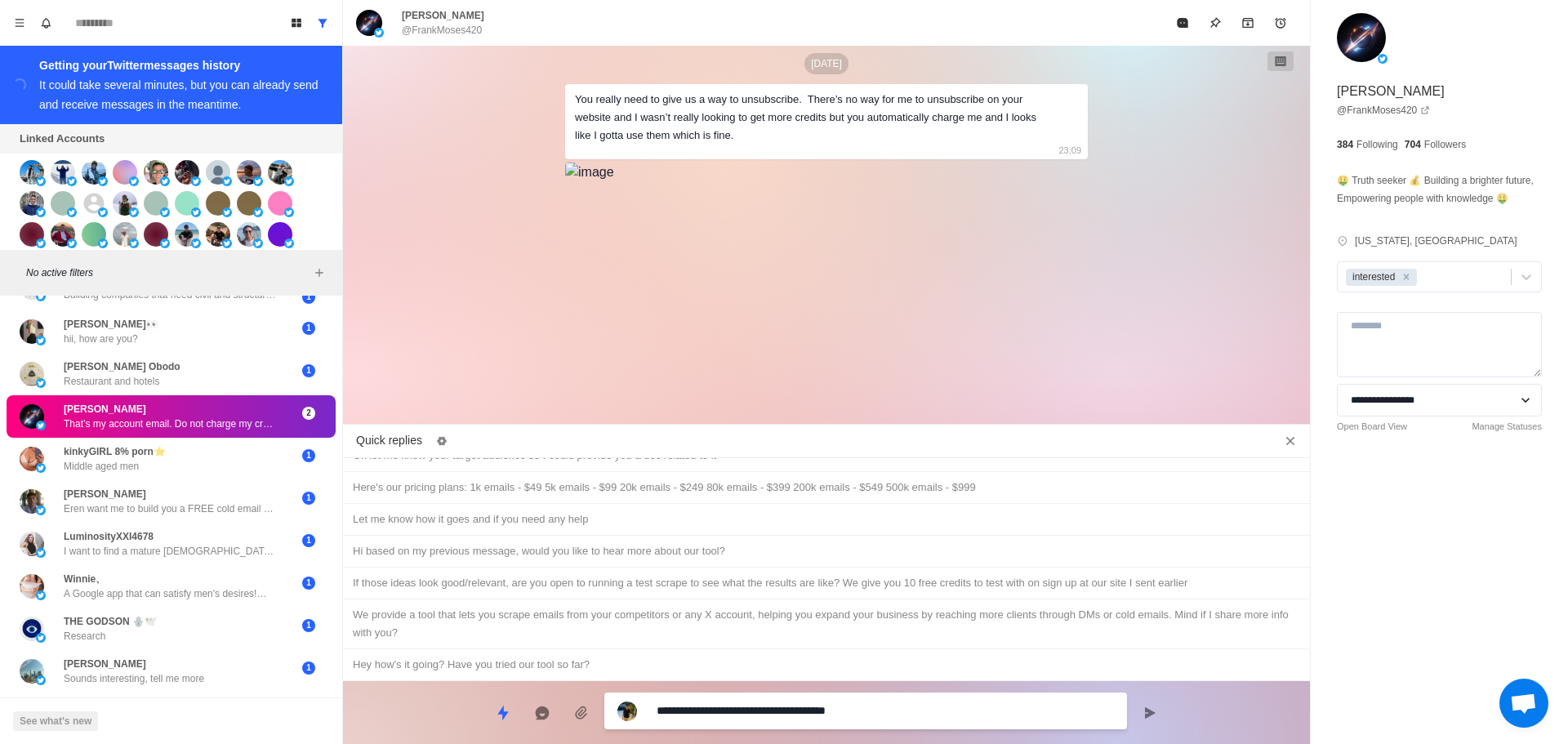
type textarea "*"
type textarea "**********"
type textarea "*"
type textarea "**********"
type textarea "*"
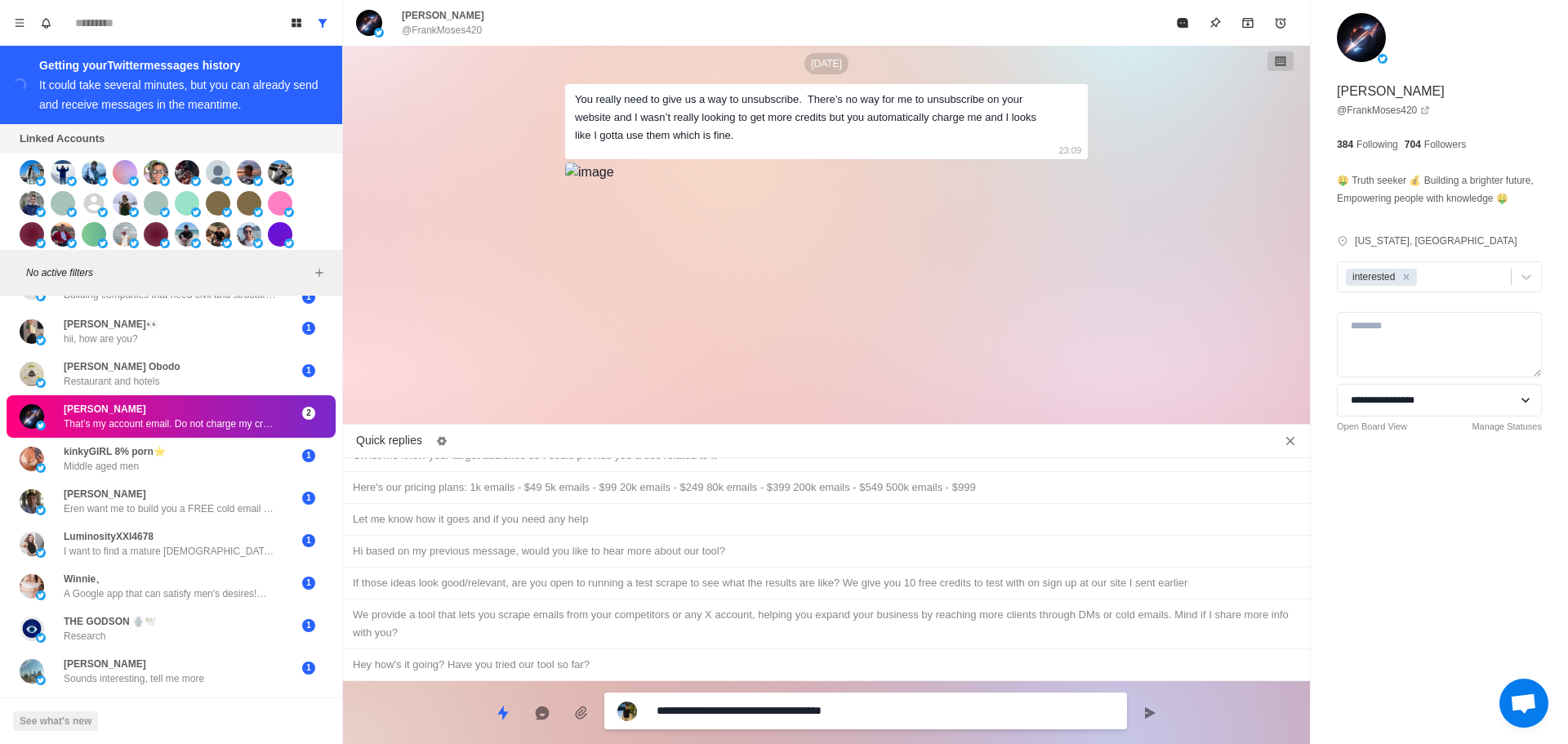
type textarea "**********"
type textarea "*"
type textarea "**********"
type textarea "*"
type textarea "**********"
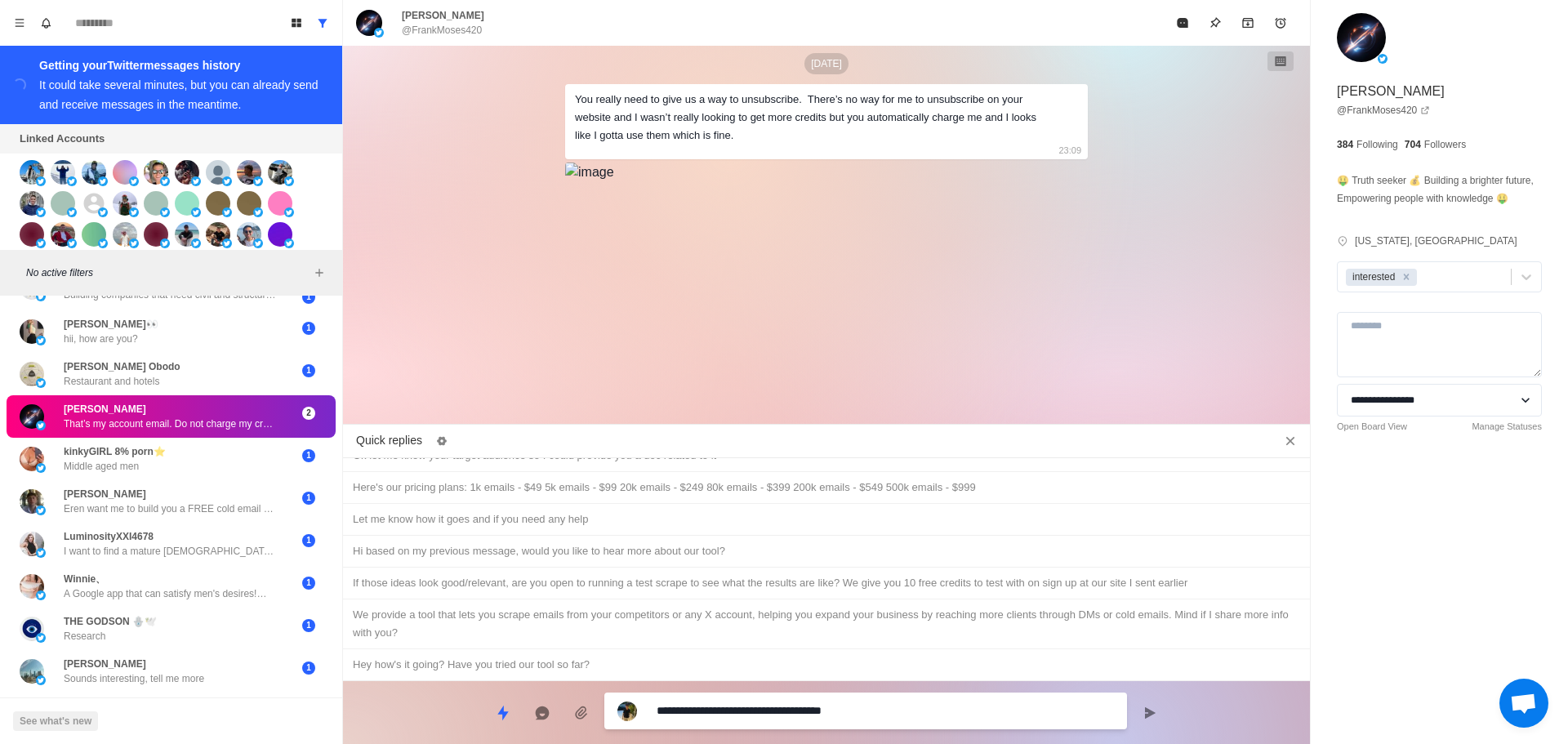
type textarea "*"
type textarea "**********"
type textarea "*"
type textarea "**********"
type textarea "*"
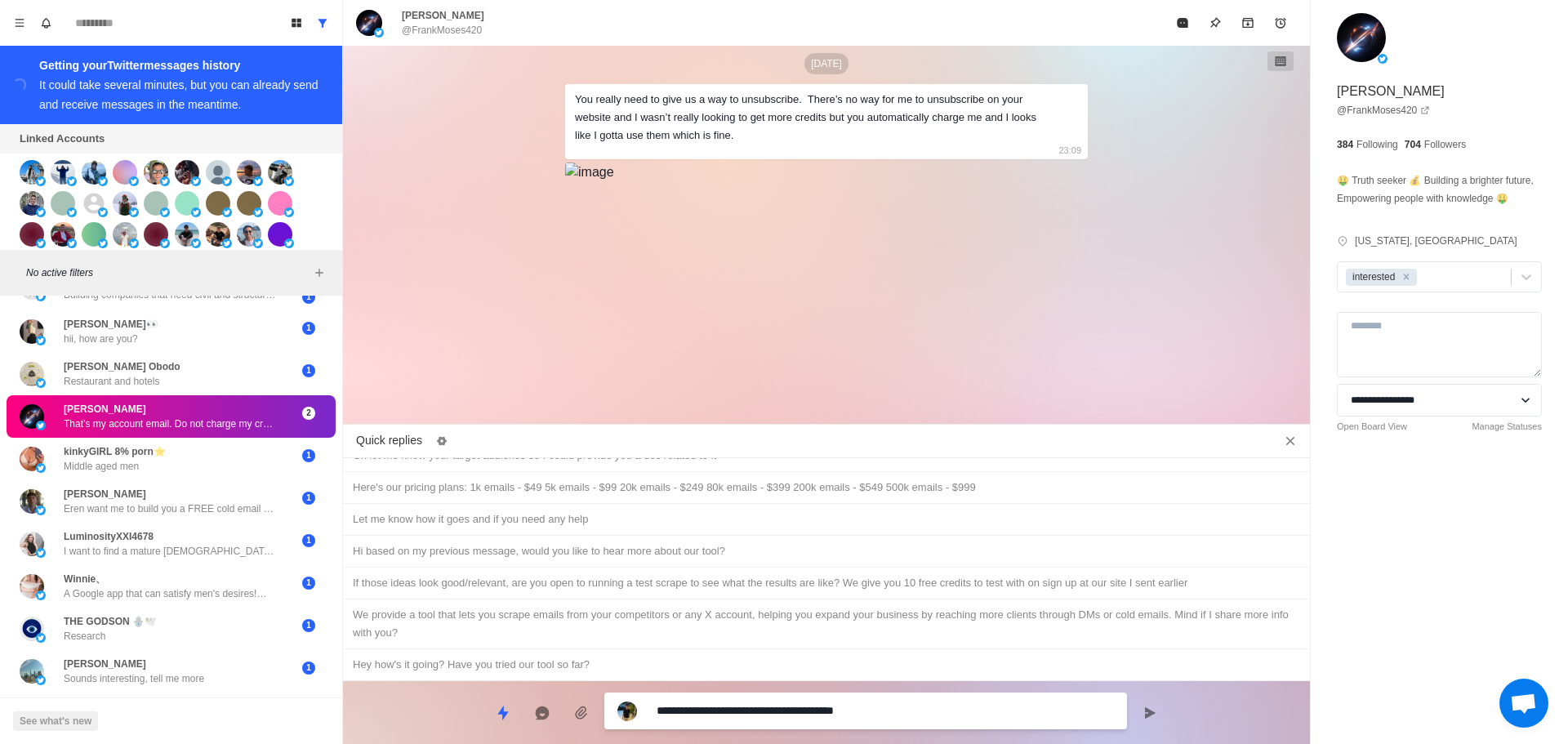
type textarea "**********"
type textarea "*"
type textarea "**********"
type textarea "*"
type textarea "**********"
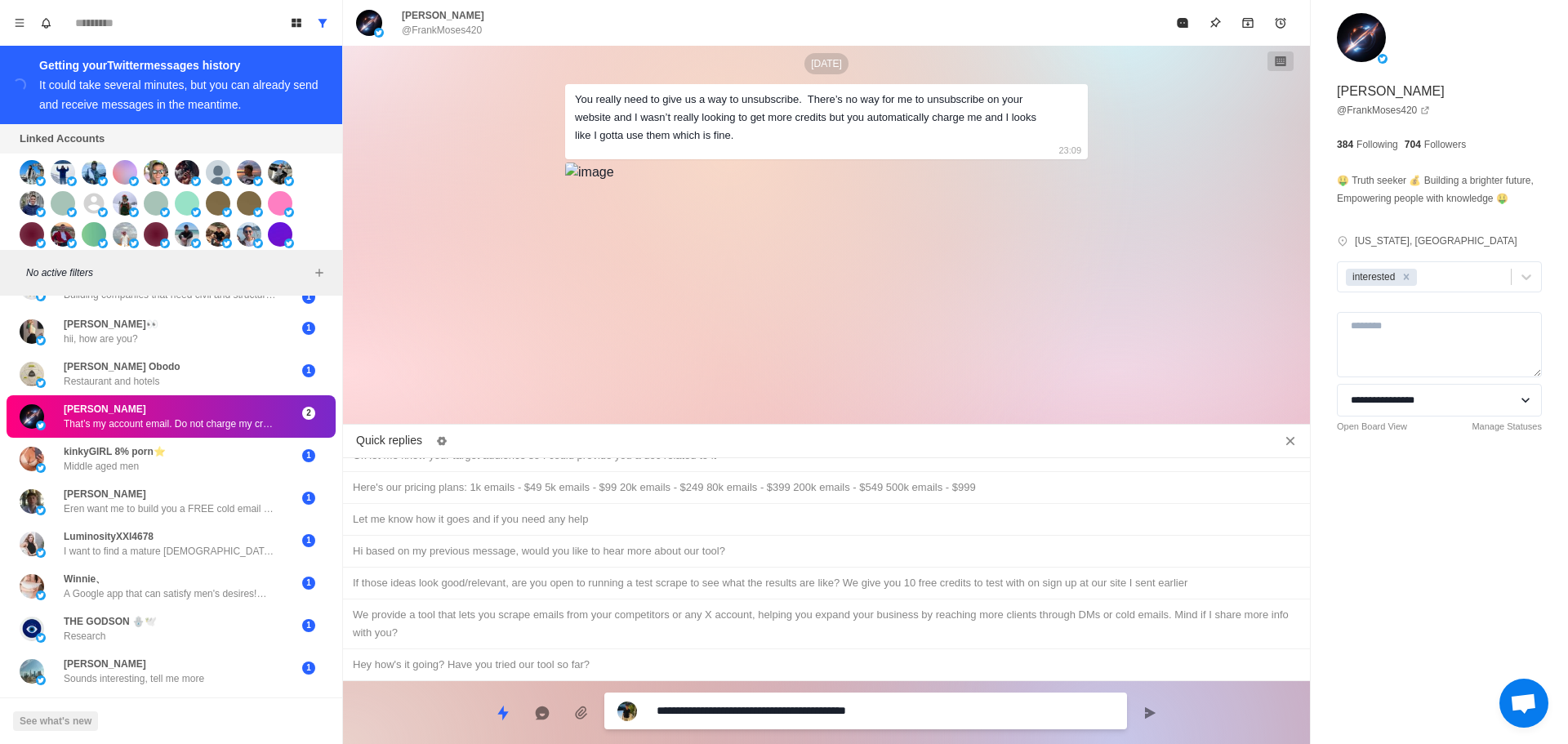
type textarea "*"
type textarea "**********"
type textarea "*"
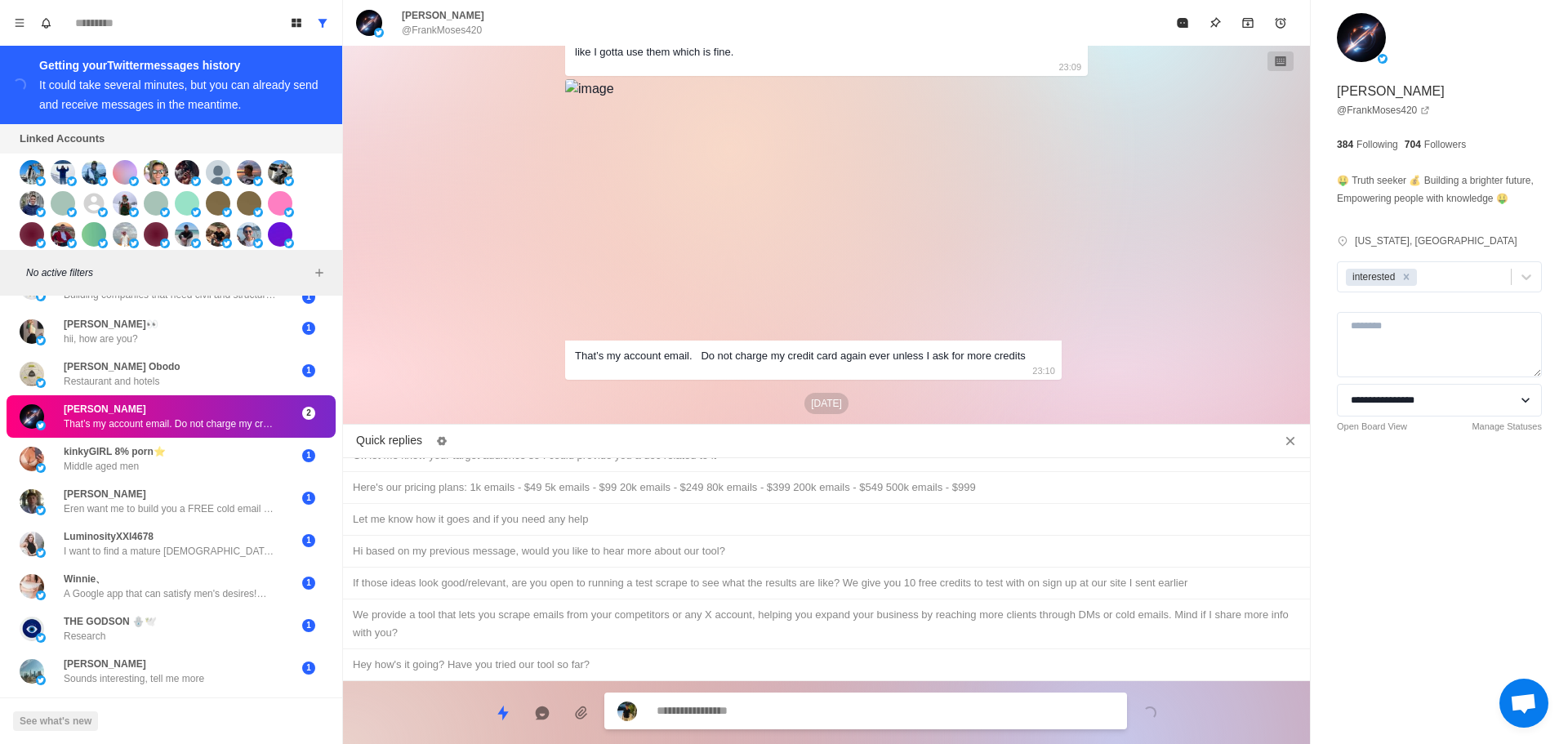
type textarea "*"
type textarea "**"
type textarea "*"
type textarea "***"
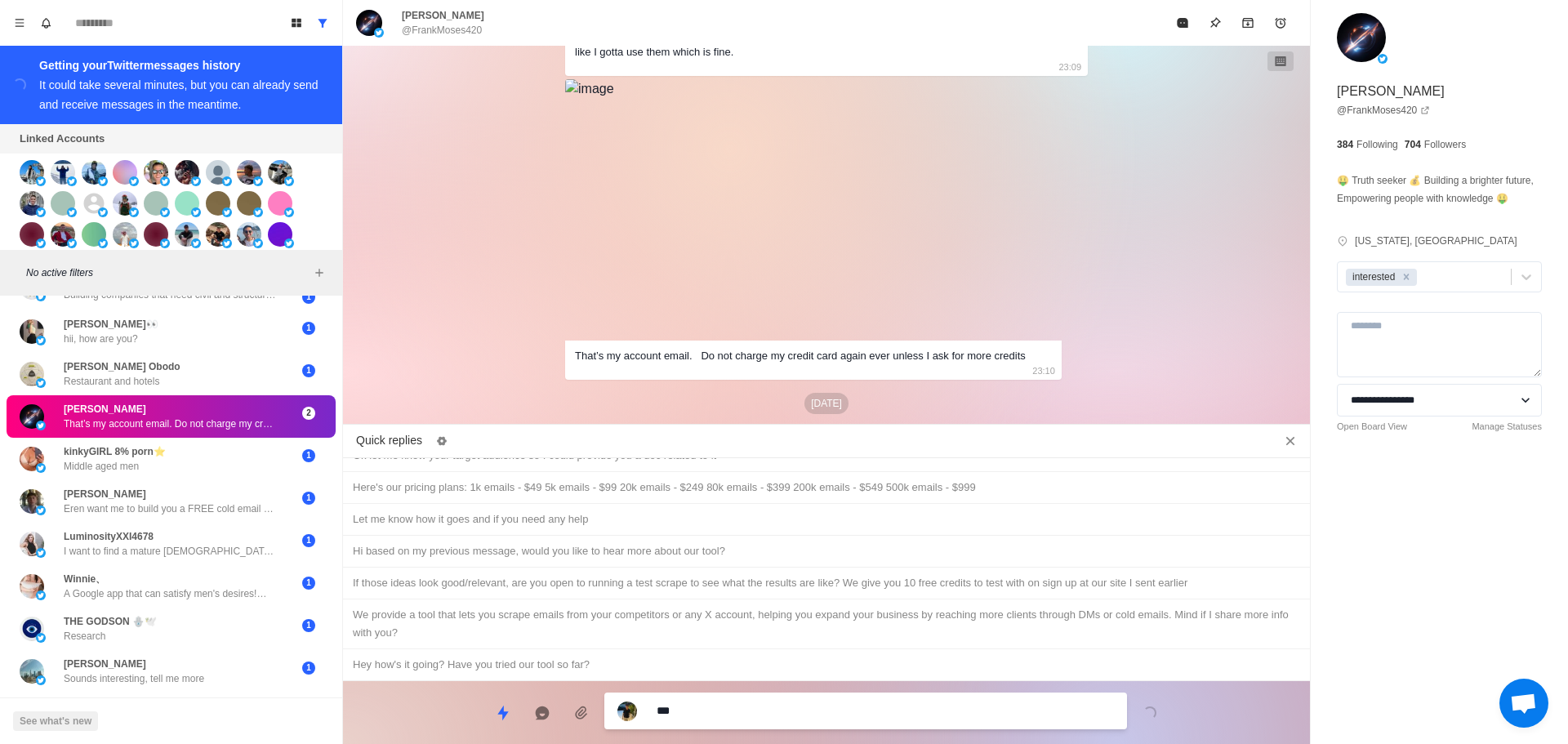
type textarea "*"
type textarea "****"
type textarea "*"
type textarea "****"
type textarea "*"
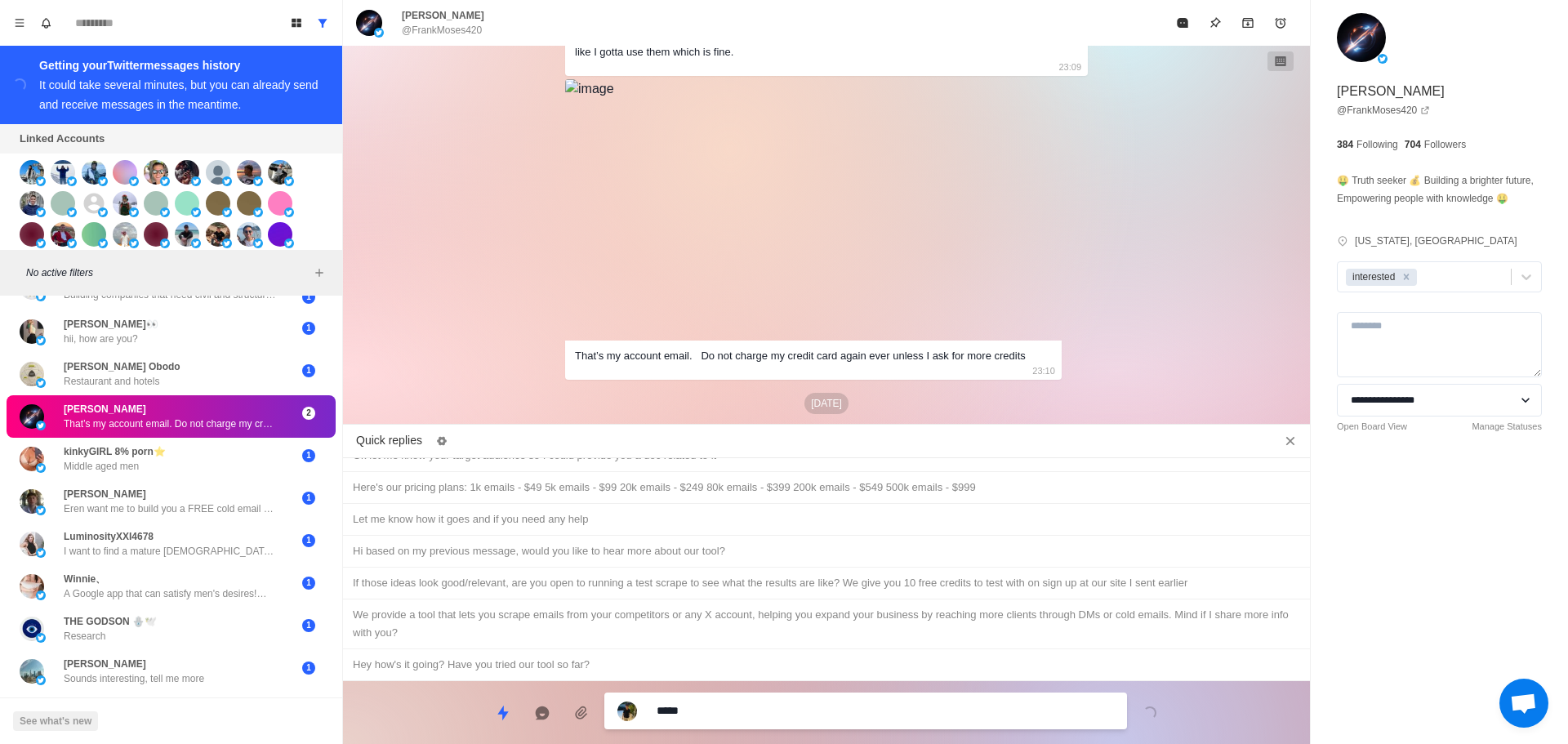
type textarea "******"
type textarea "*"
type textarea "*******"
type textarea "*"
type textarea "********"
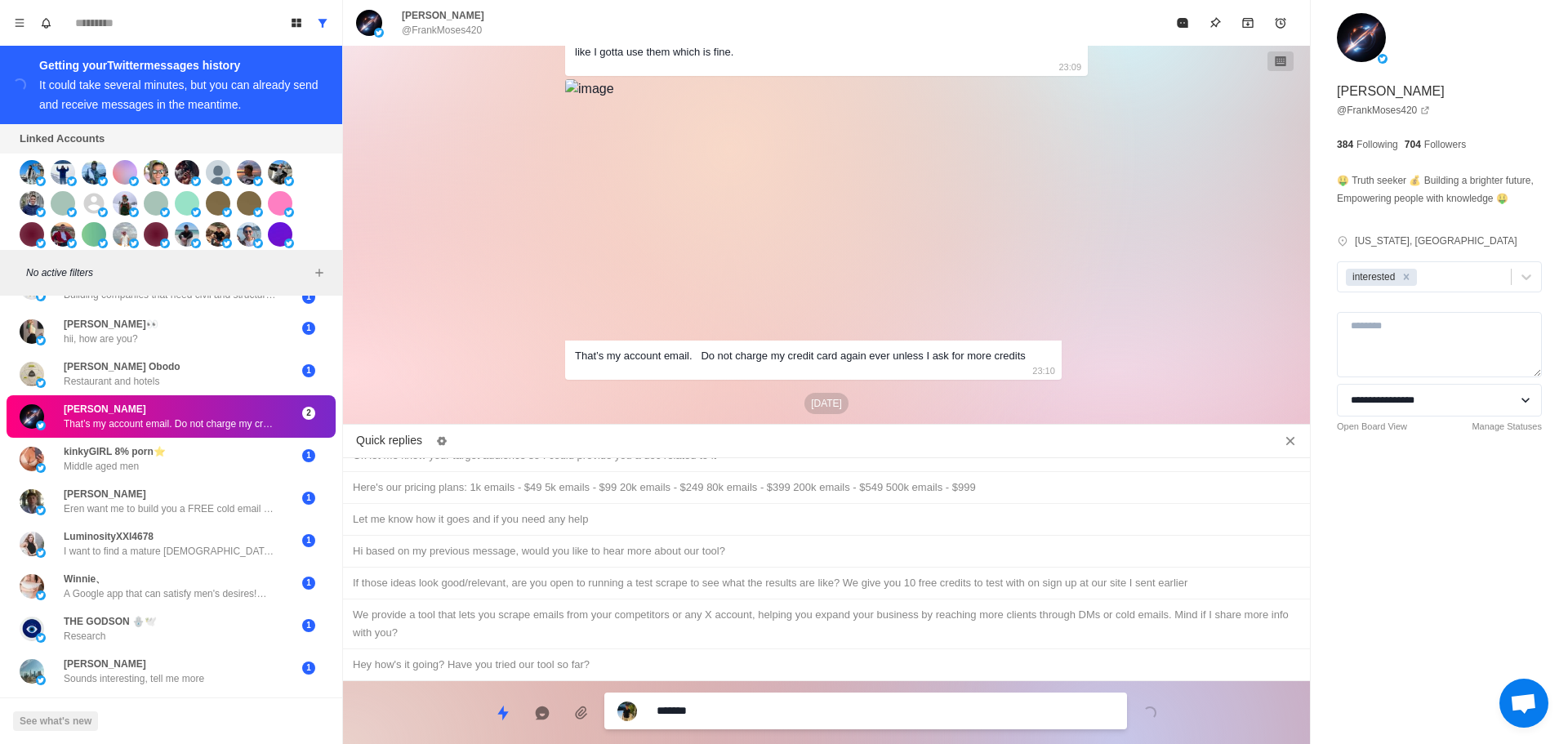
type textarea "*"
type textarea "********"
type textarea "*"
type textarea "**********"
type textarea "*"
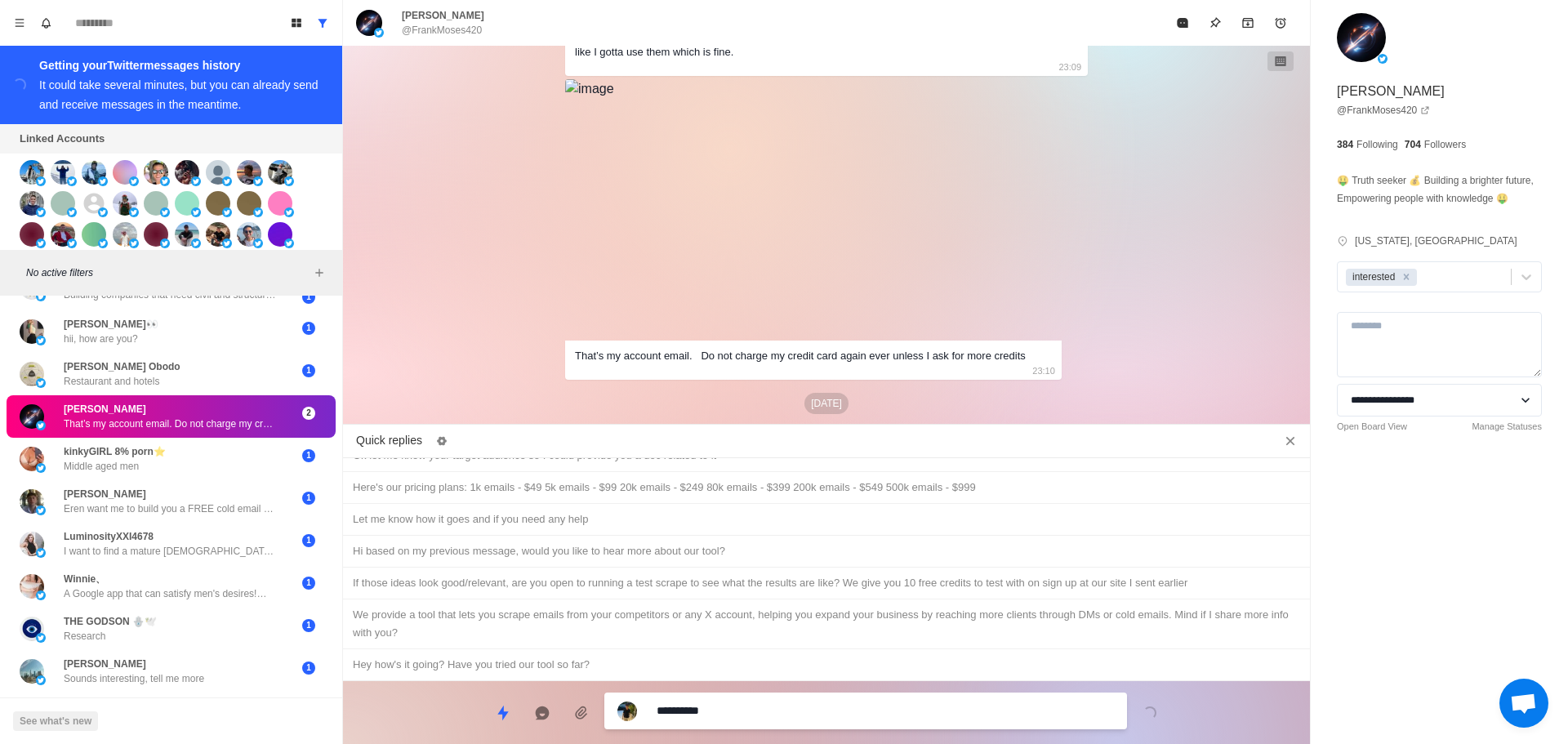
type textarea "**********"
type textarea "*"
type textarea "**********"
type textarea "*"
type textarea "**********"
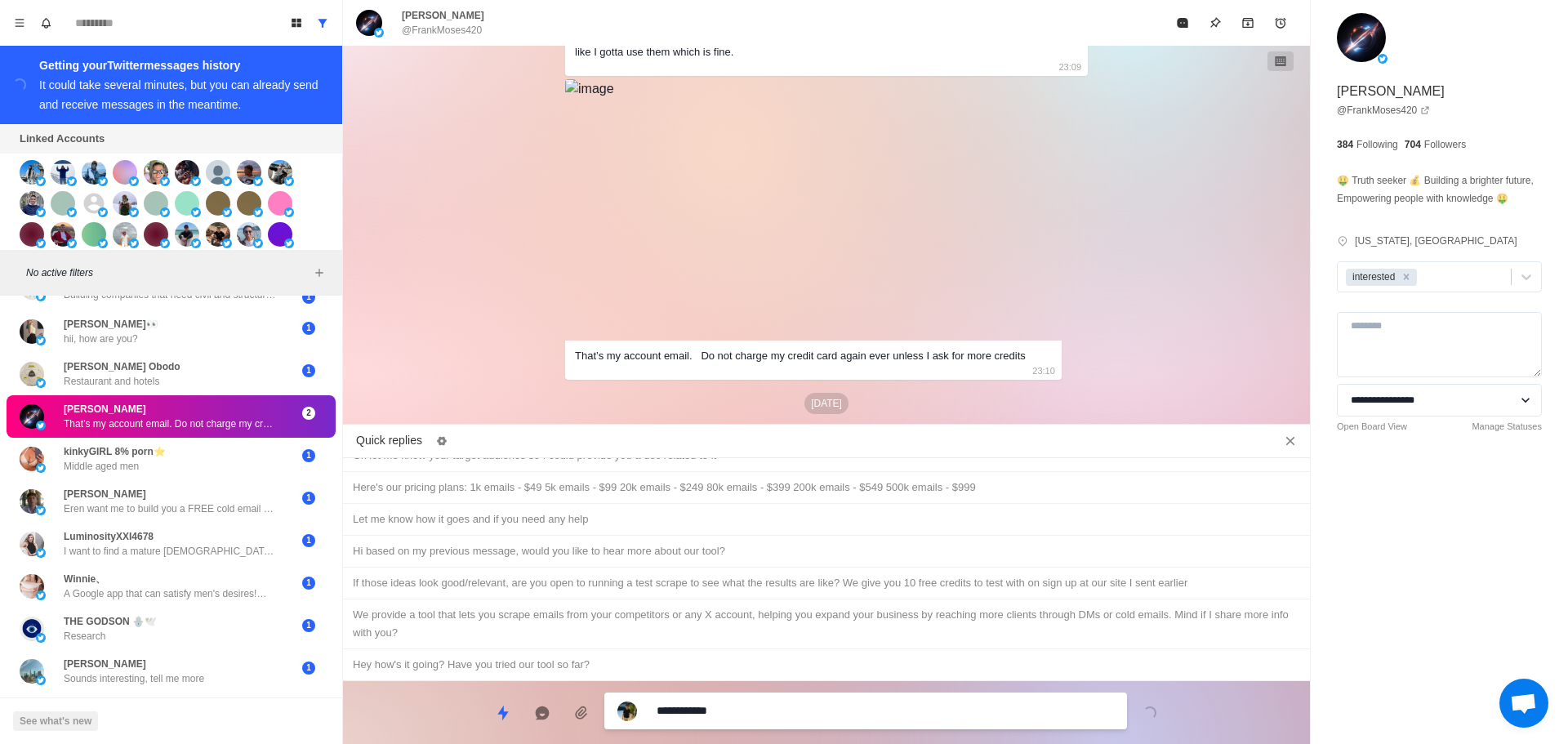
type textarea "*"
type textarea "**********"
type textarea "*"
type textarea "**********"
type textarea "*"
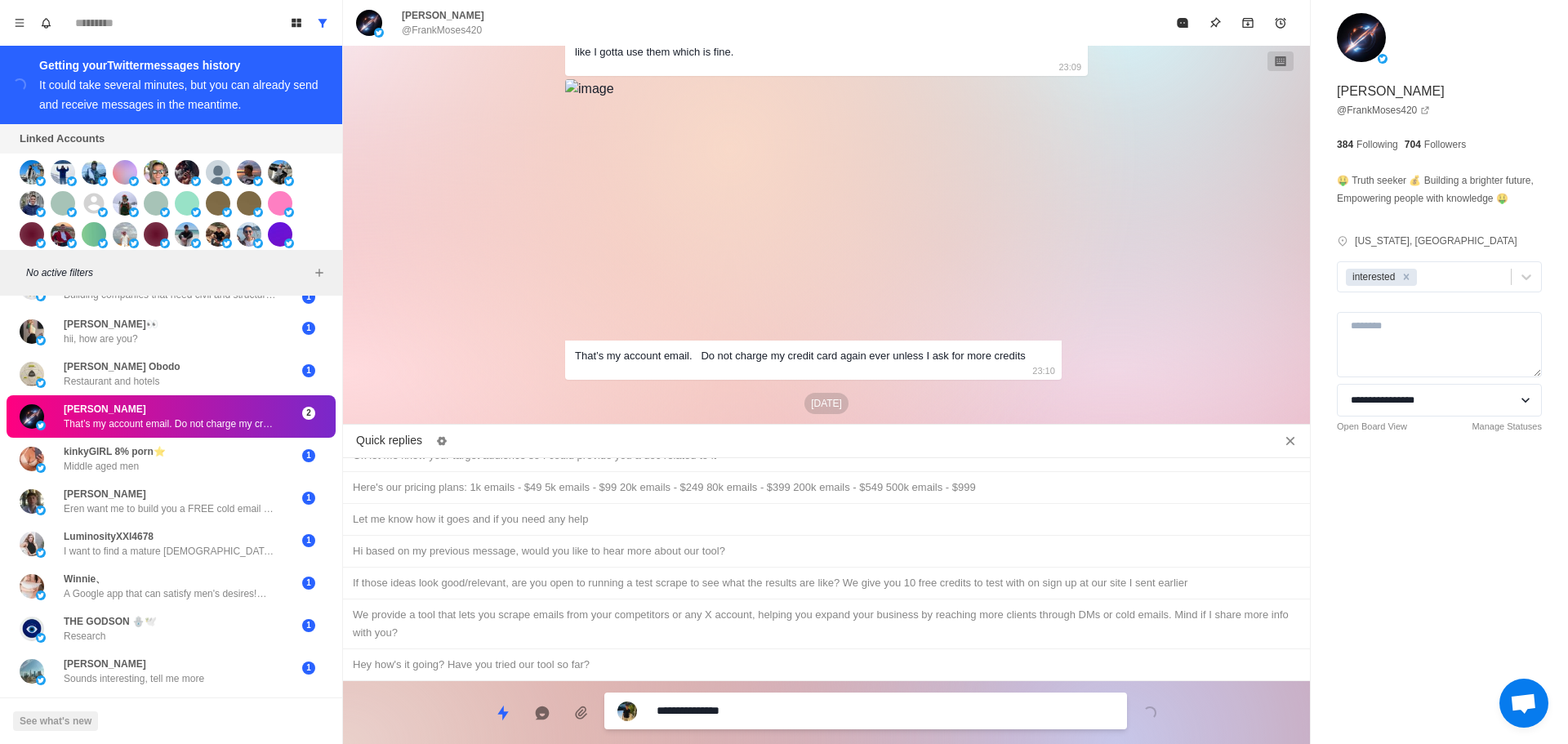
type textarea "**********"
type textarea "*"
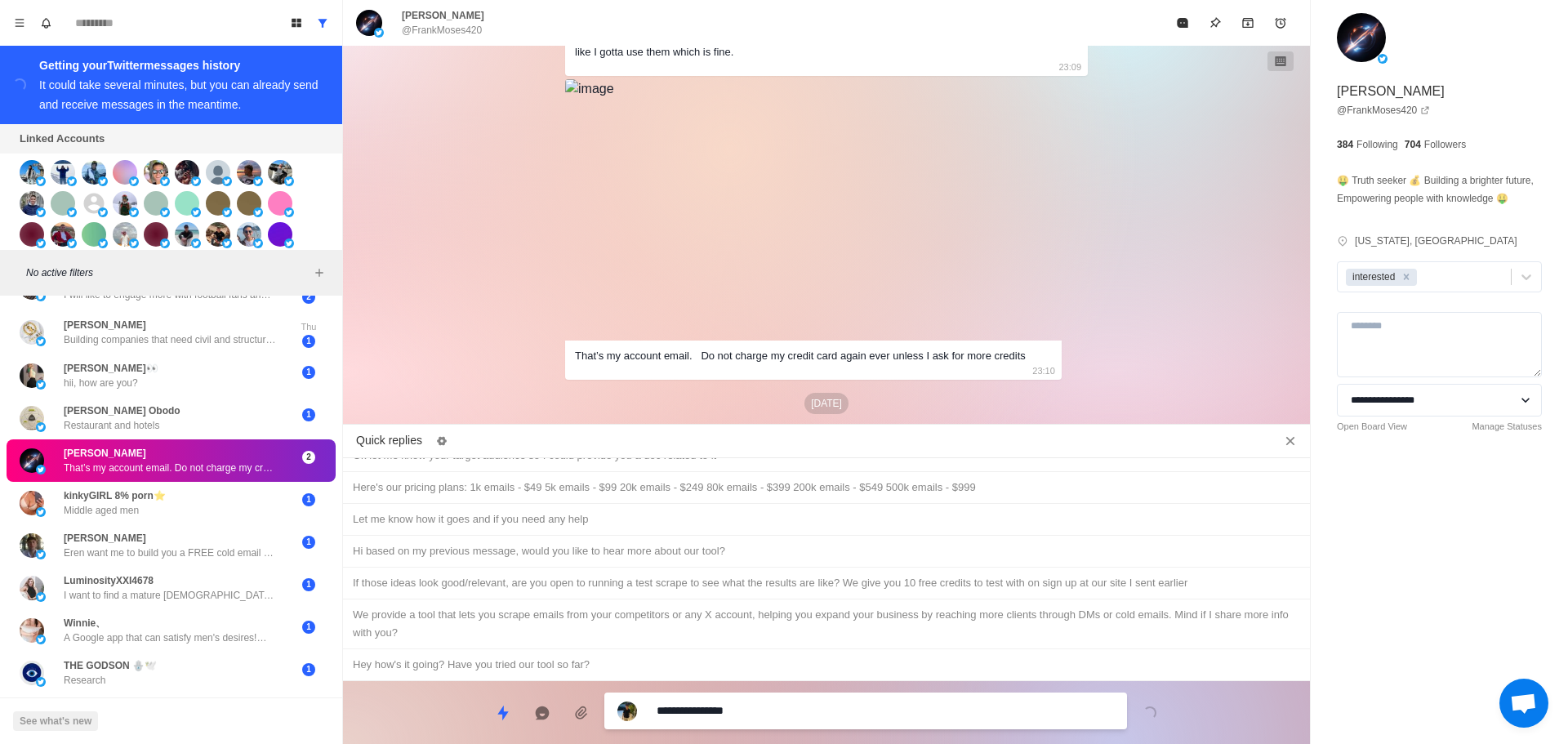
scroll to position [392, 0]
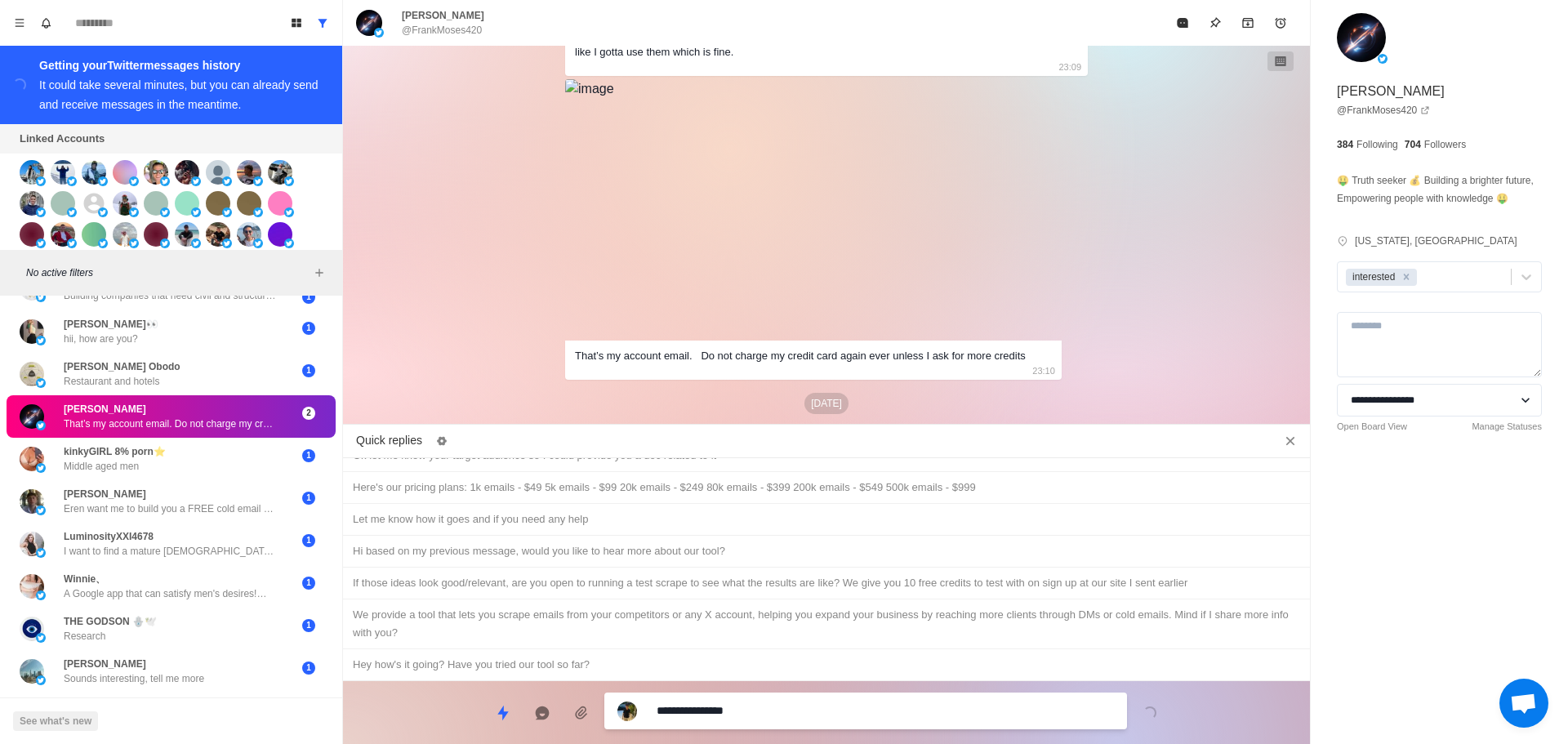
type textarea "**********"
type textarea "*"
type textarea "**********"
type textarea "*"
type textarea "**********"
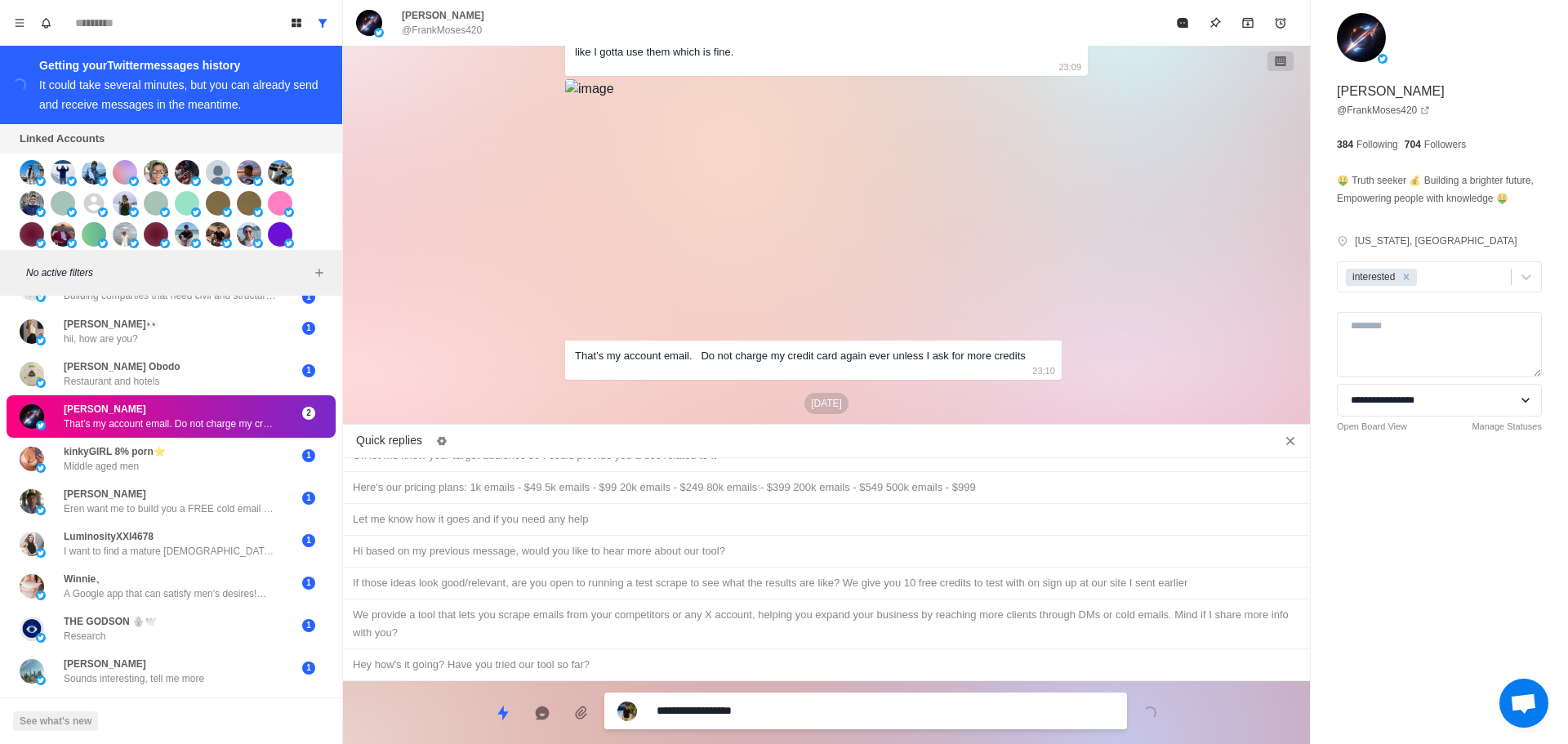
type textarea "*"
type textarea "**********"
type textarea "*"
type textarea "**********"
type textarea "*"
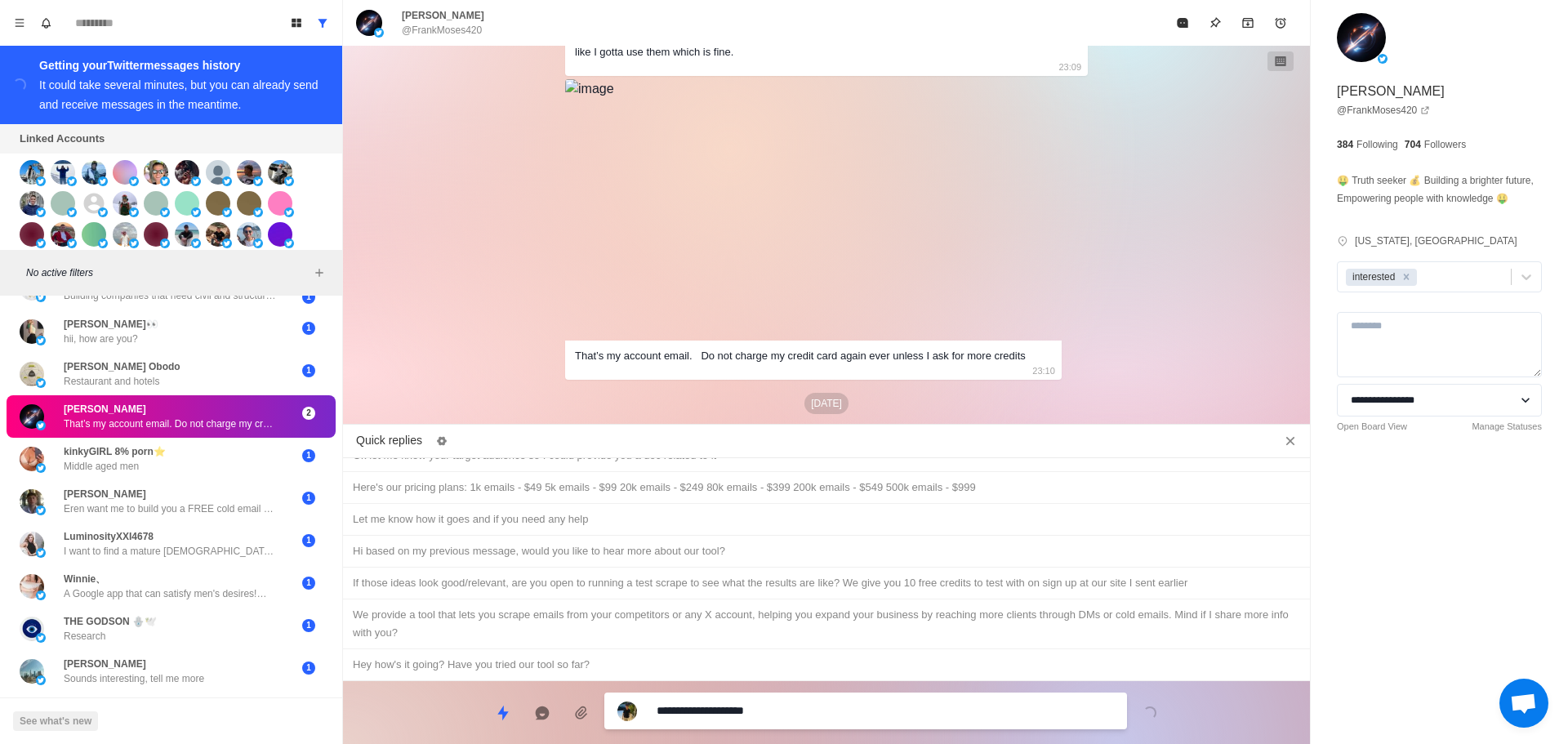
type textarea "**********"
type textarea "*"
type textarea "**********"
type textarea "*"
type textarea "**********"
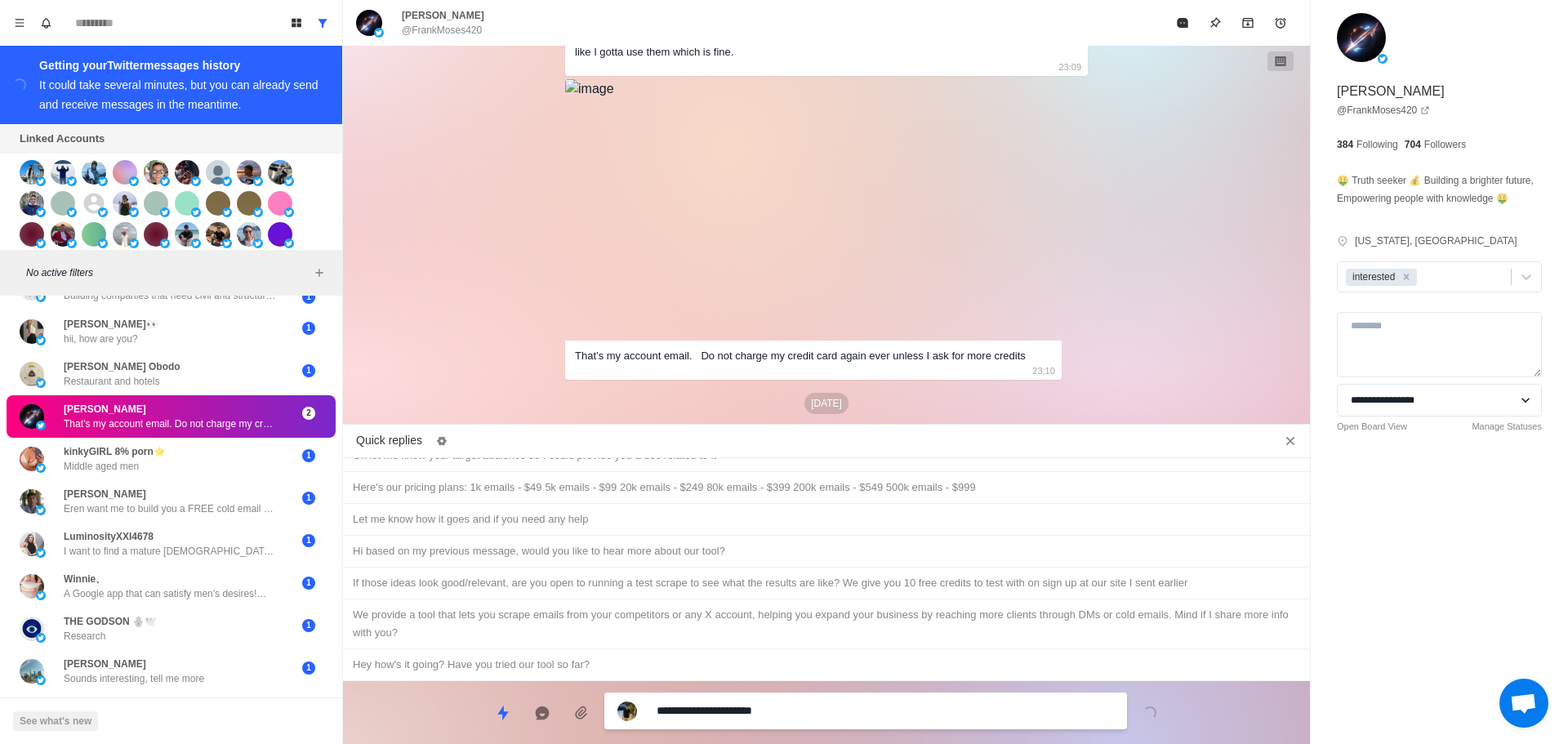
type textarea "*"
type textarea "**********"
type textarea "*"
type textarea "**********"
type textarea "*"
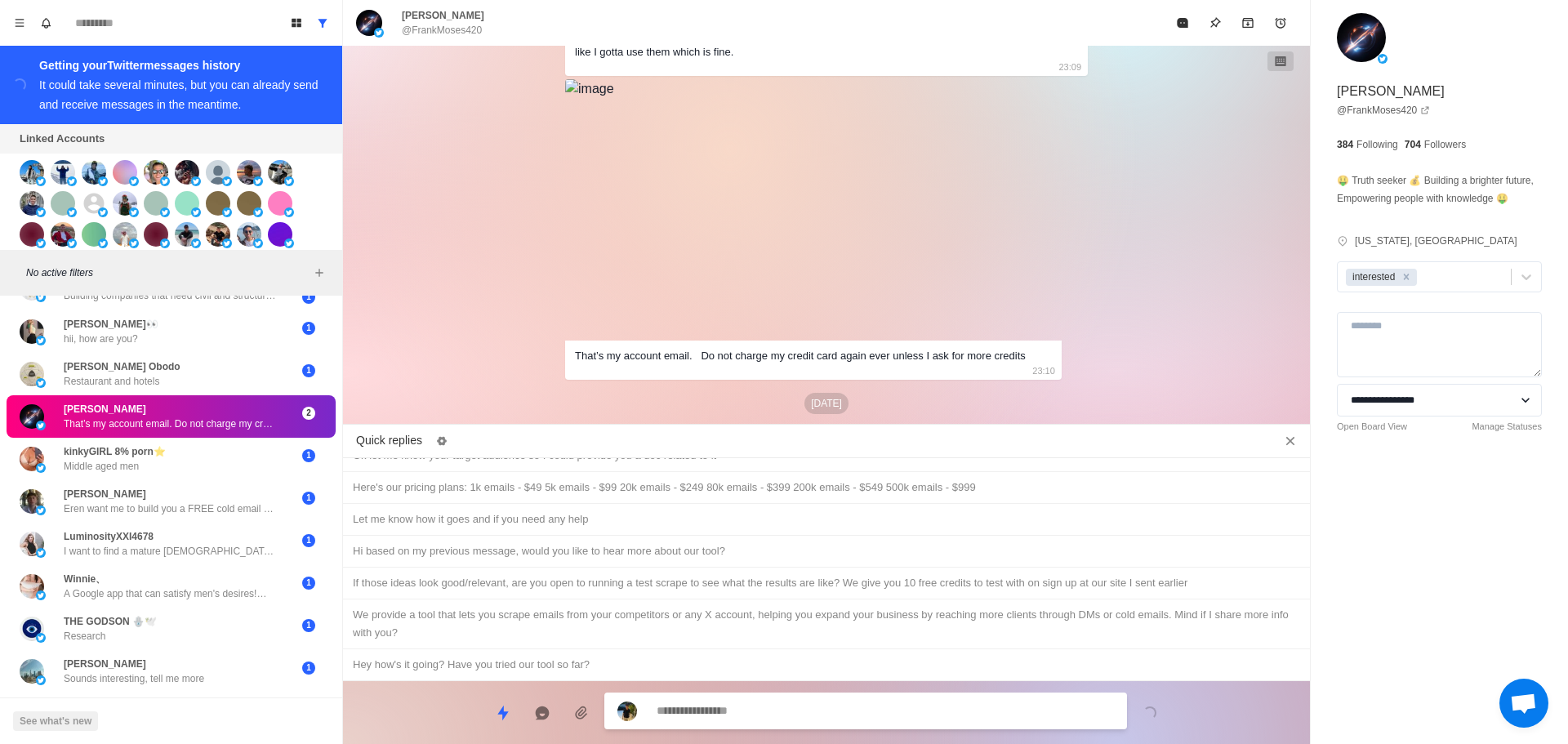
scroll to position [4976, 0]
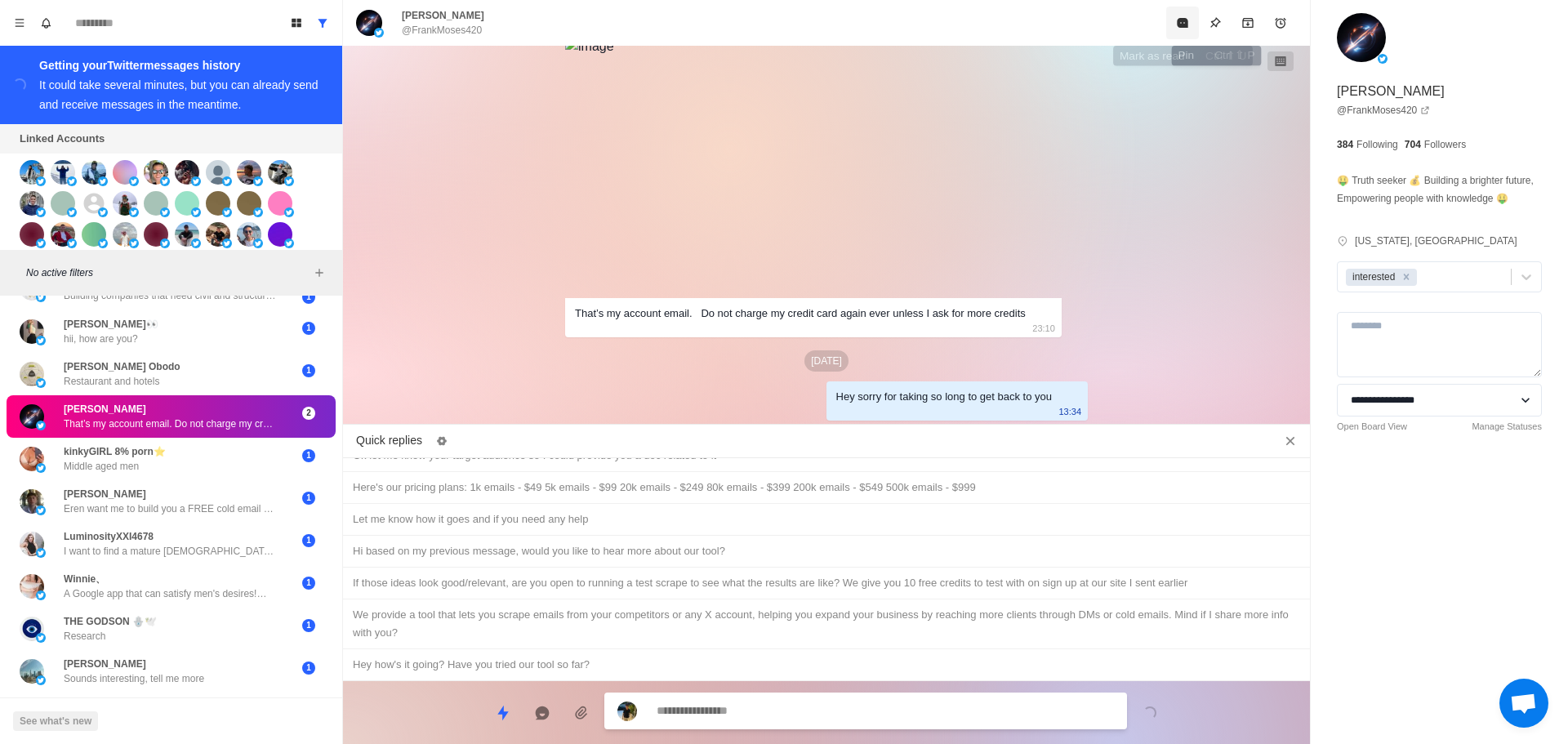
click at [1191, 21] on button "Mark as read" at bounding box center [1182, 22] width 32 height 32
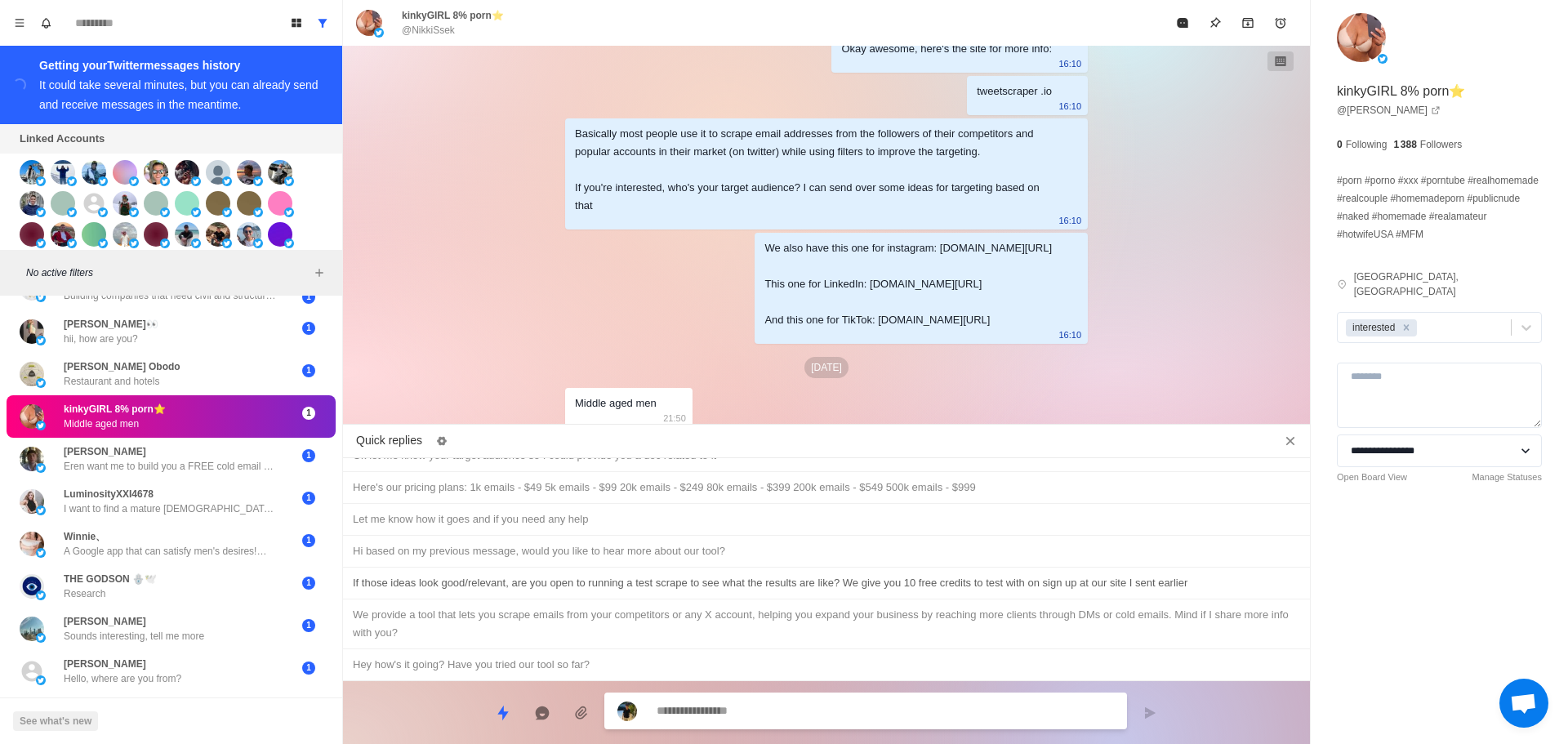
scroll to position [236, 0]
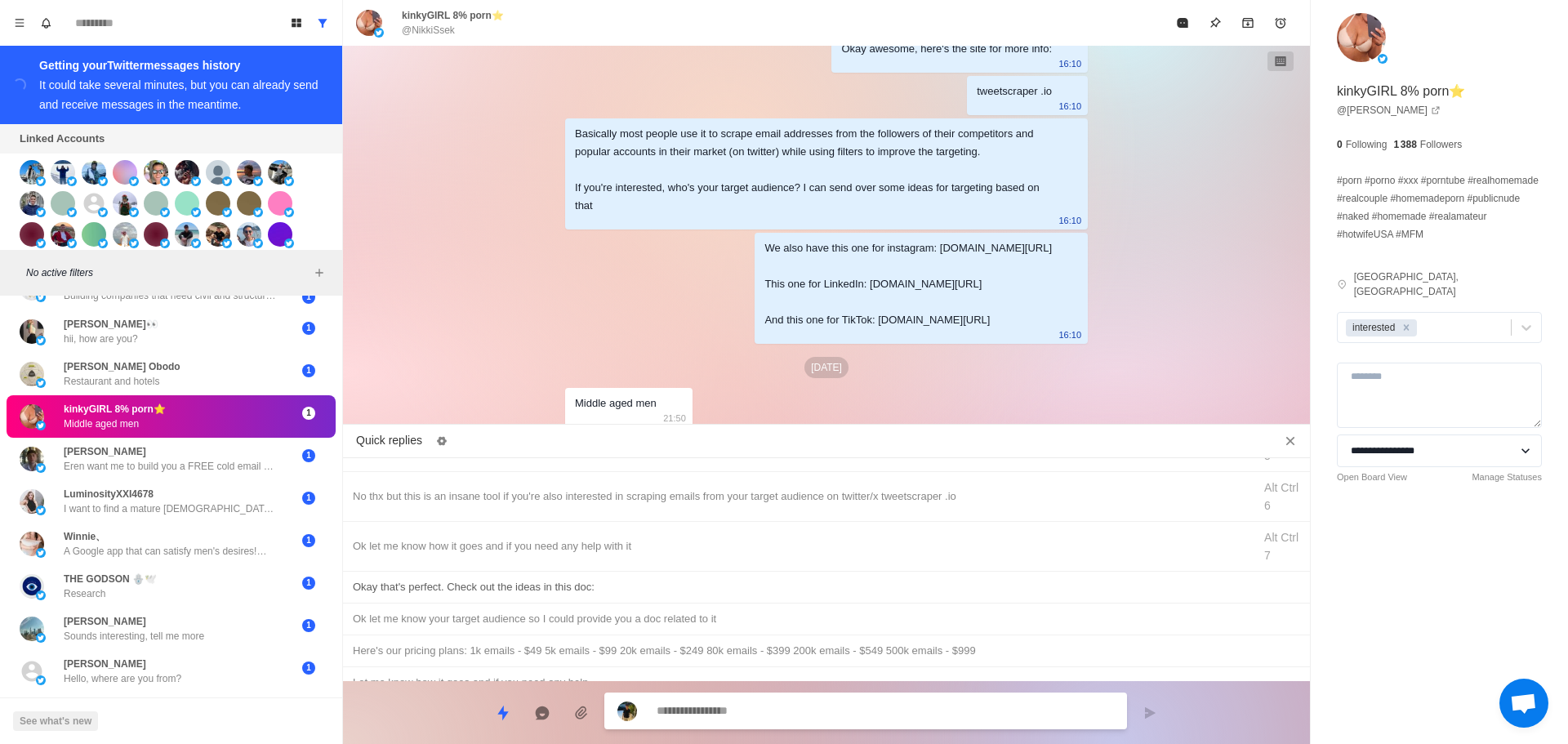
type textarea "*"
click at [693, 582] on div "Okay that's perfect. Check out the ideas in this doc:" at bounding box center [826, 588] width 947 height 18
type textarea "**********"
click at [767, 716] on textarea "**********" at bounding box center [886, 711] width 457 height 23
type textarea "*"
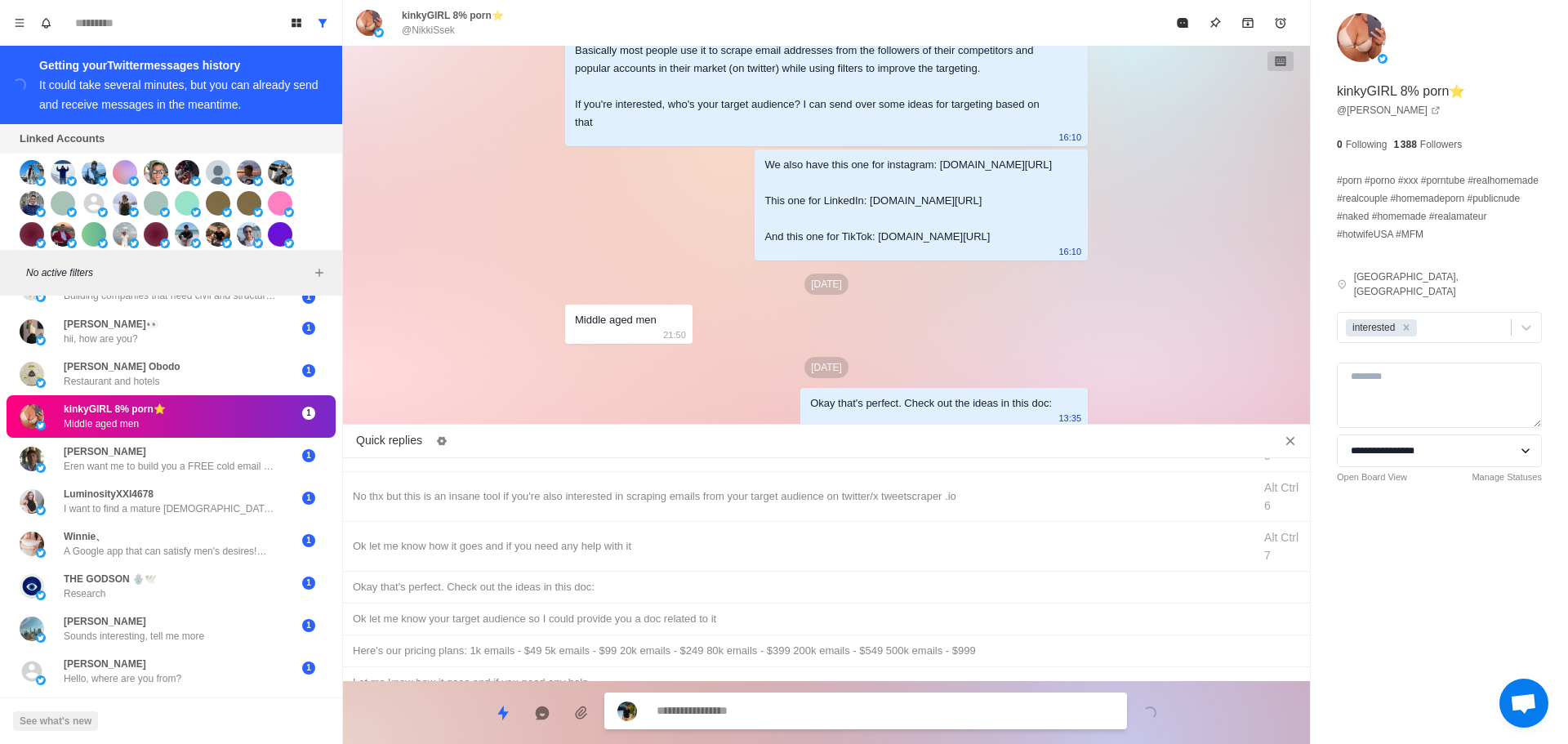
paste textarea "**********"
type textarea "**********"
type textarea "*"
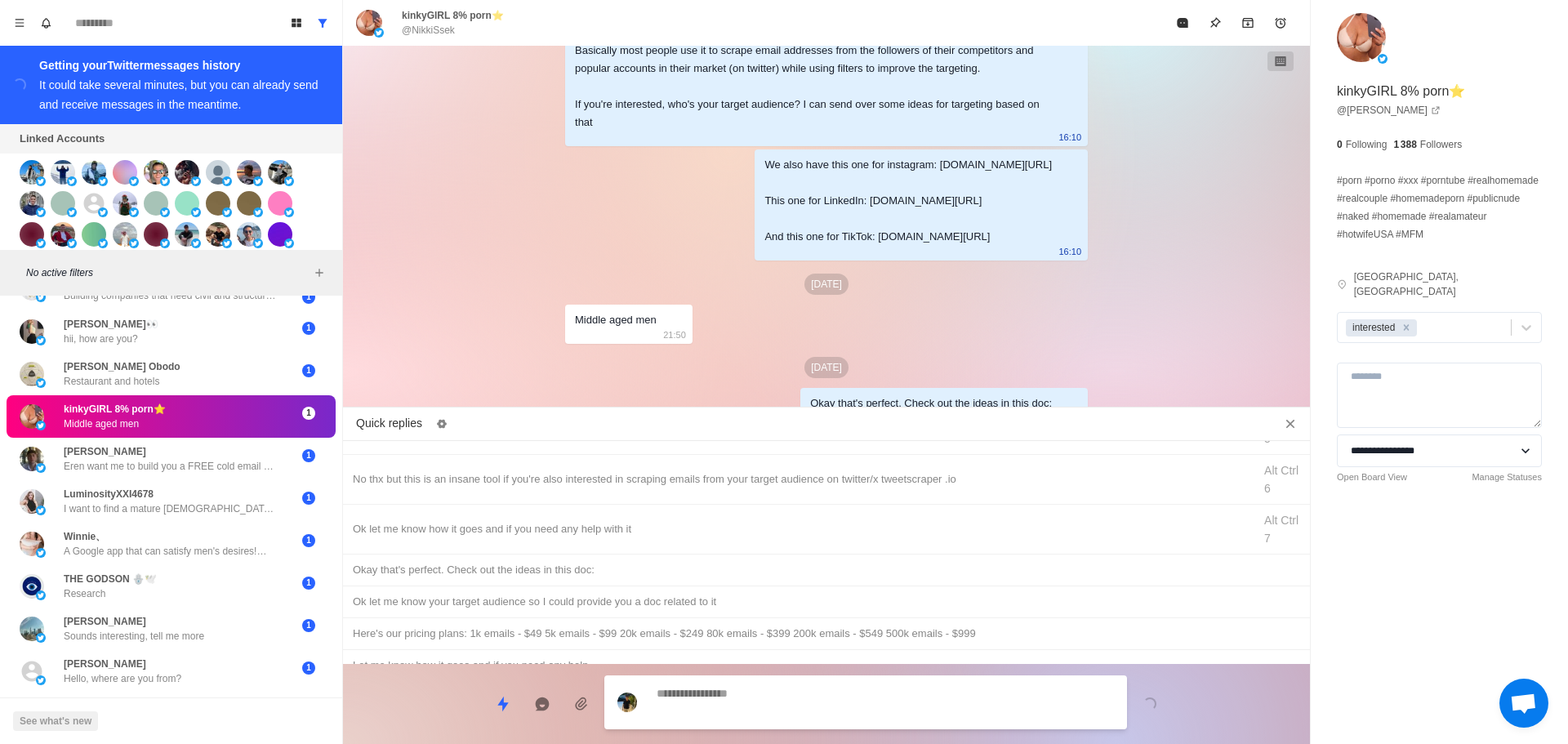
type textarea "*"
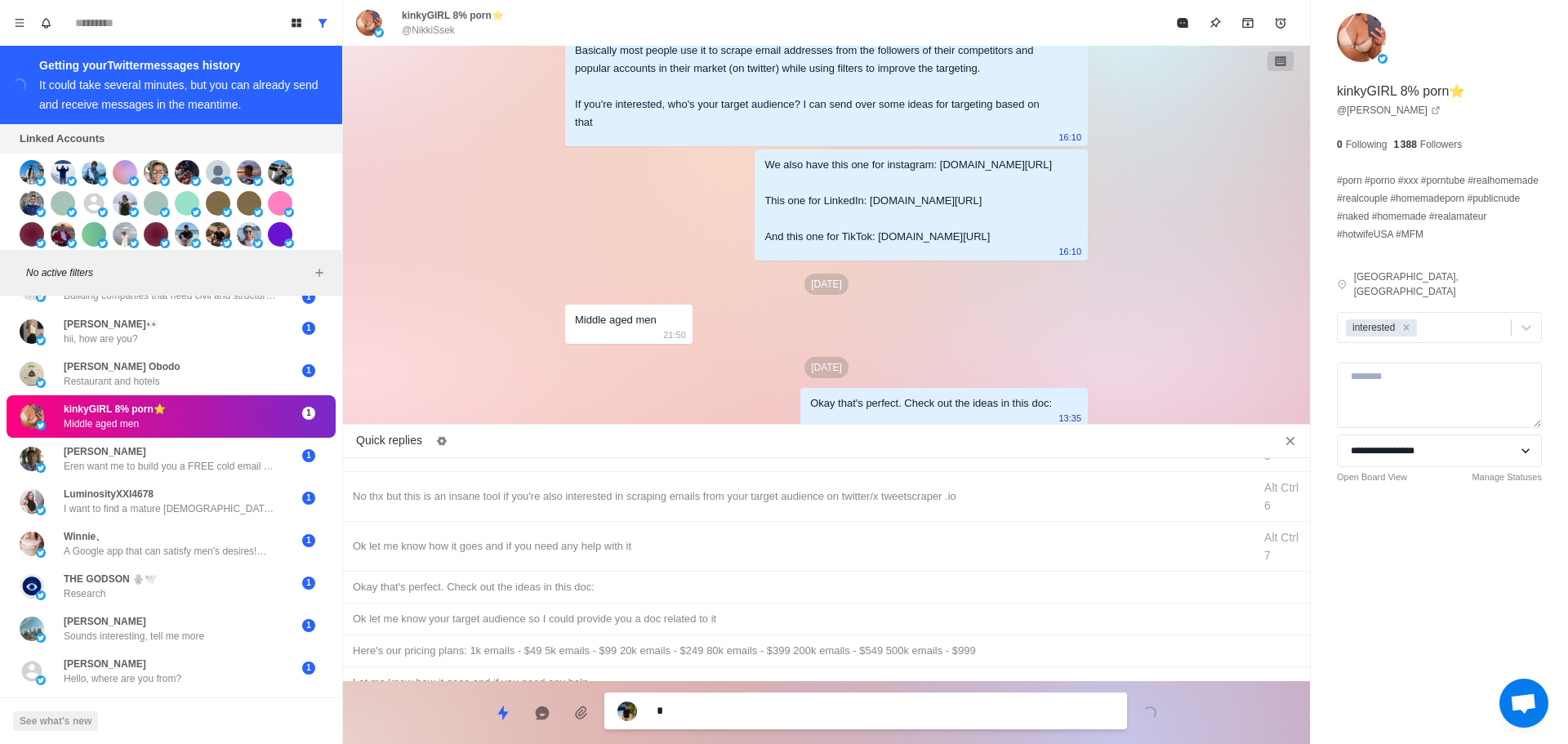
scroll to position [3613, 0]
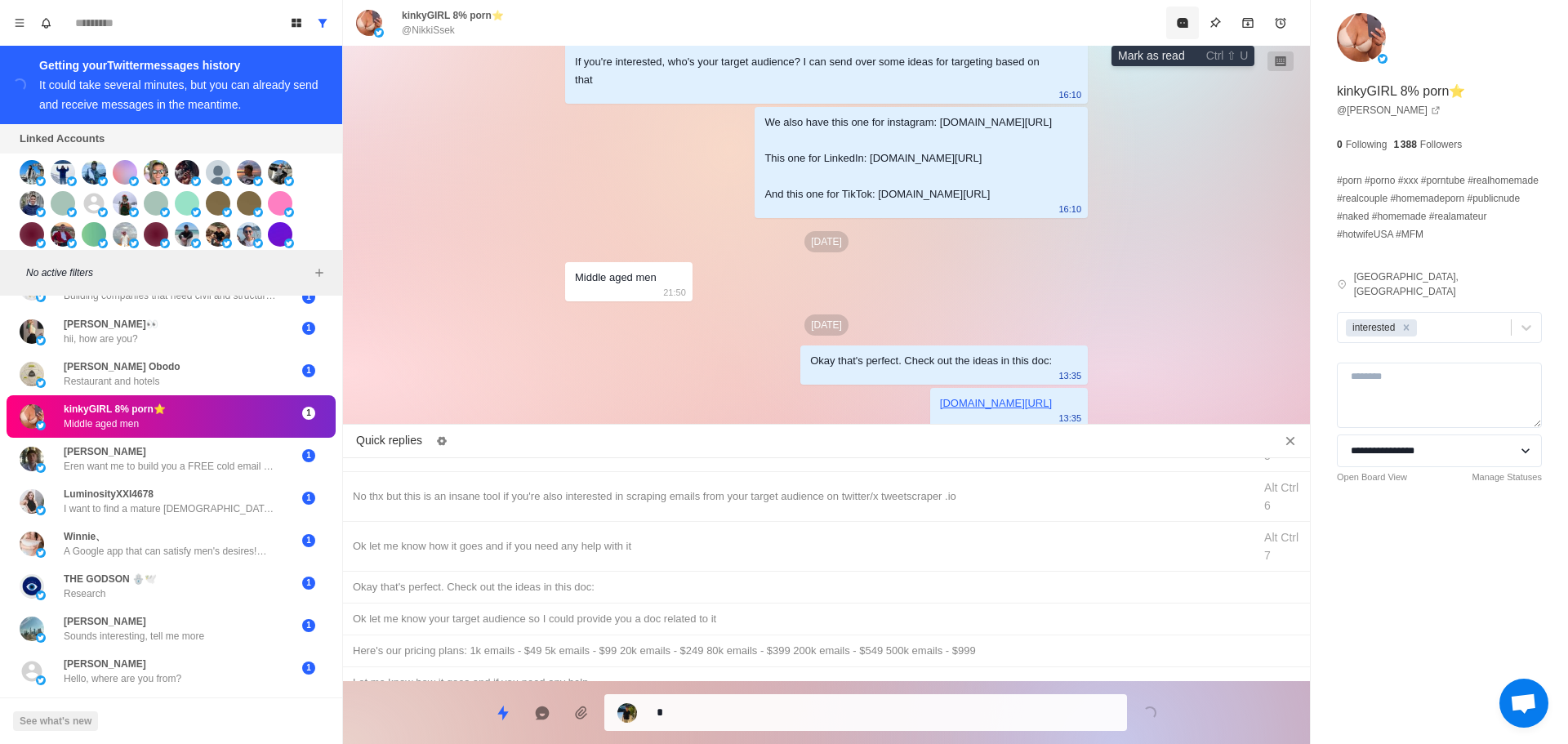
click at [1180, 32] on button "Mark as read" at bounding box center [1182, 22] width 32 height 32
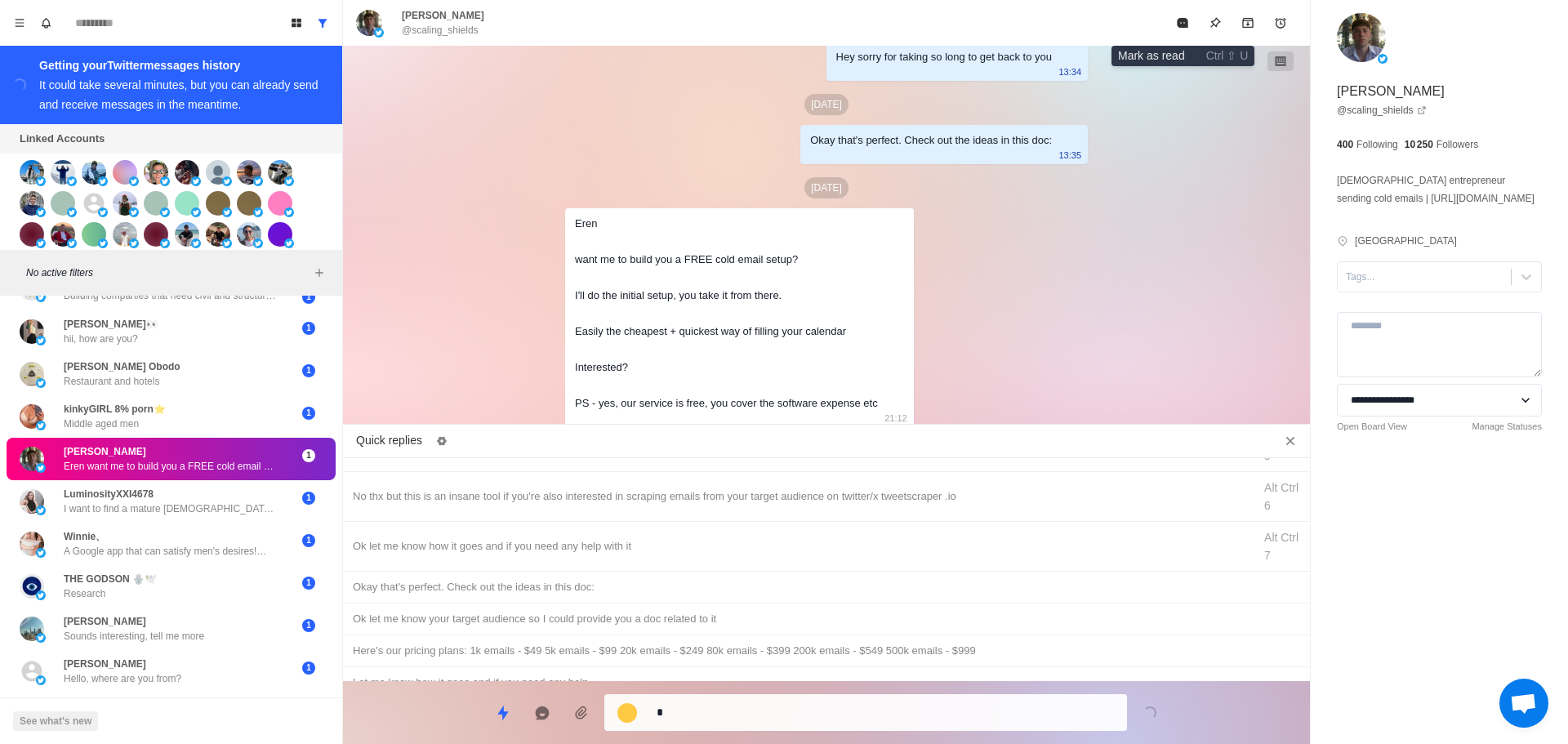
click at [1180, 32] on button "Mark as read" at bounding box center [1182, 22] width 32 height 32
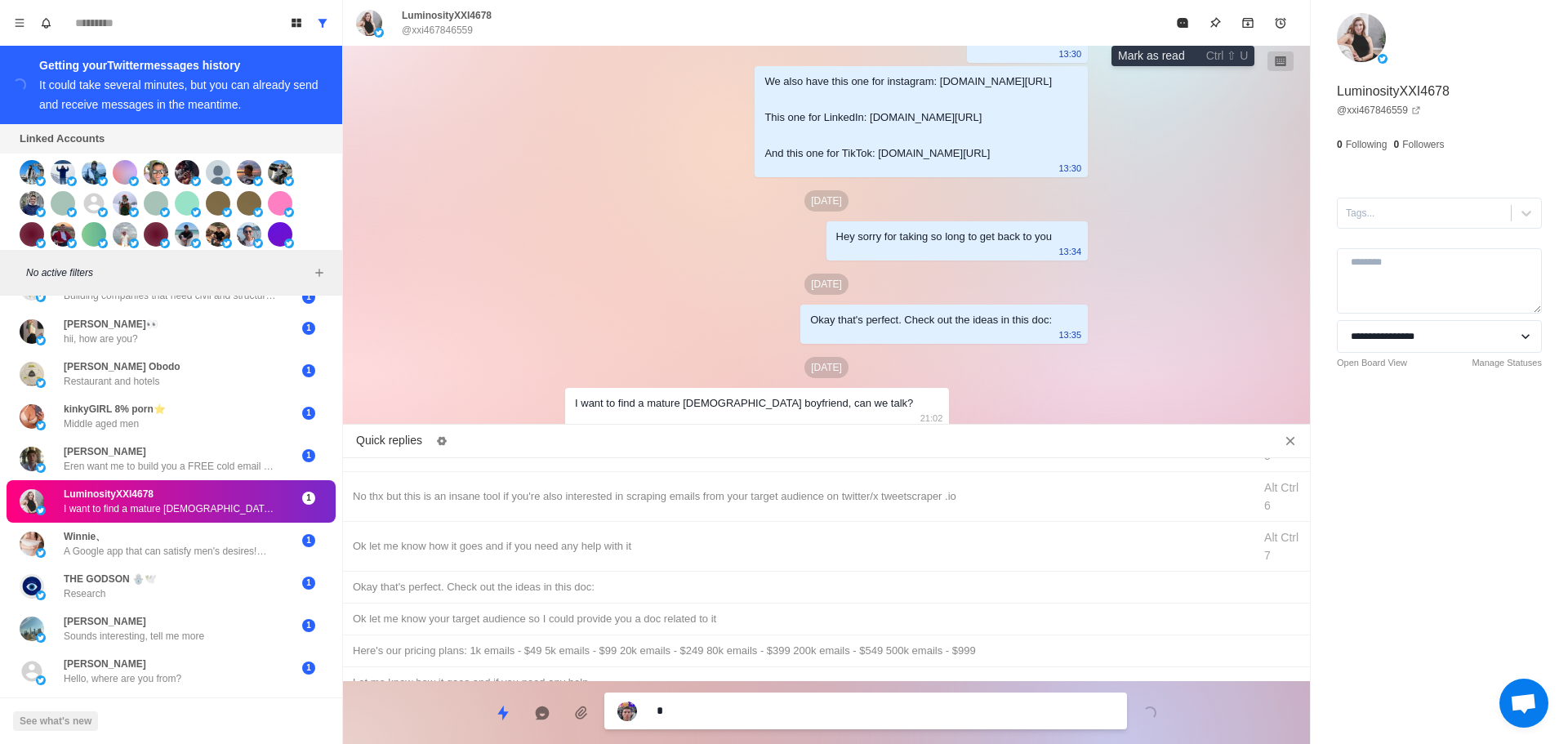
click at [1180, 32] on button "Mark as read" at bounding box center [1182, 22] width 32 height 32
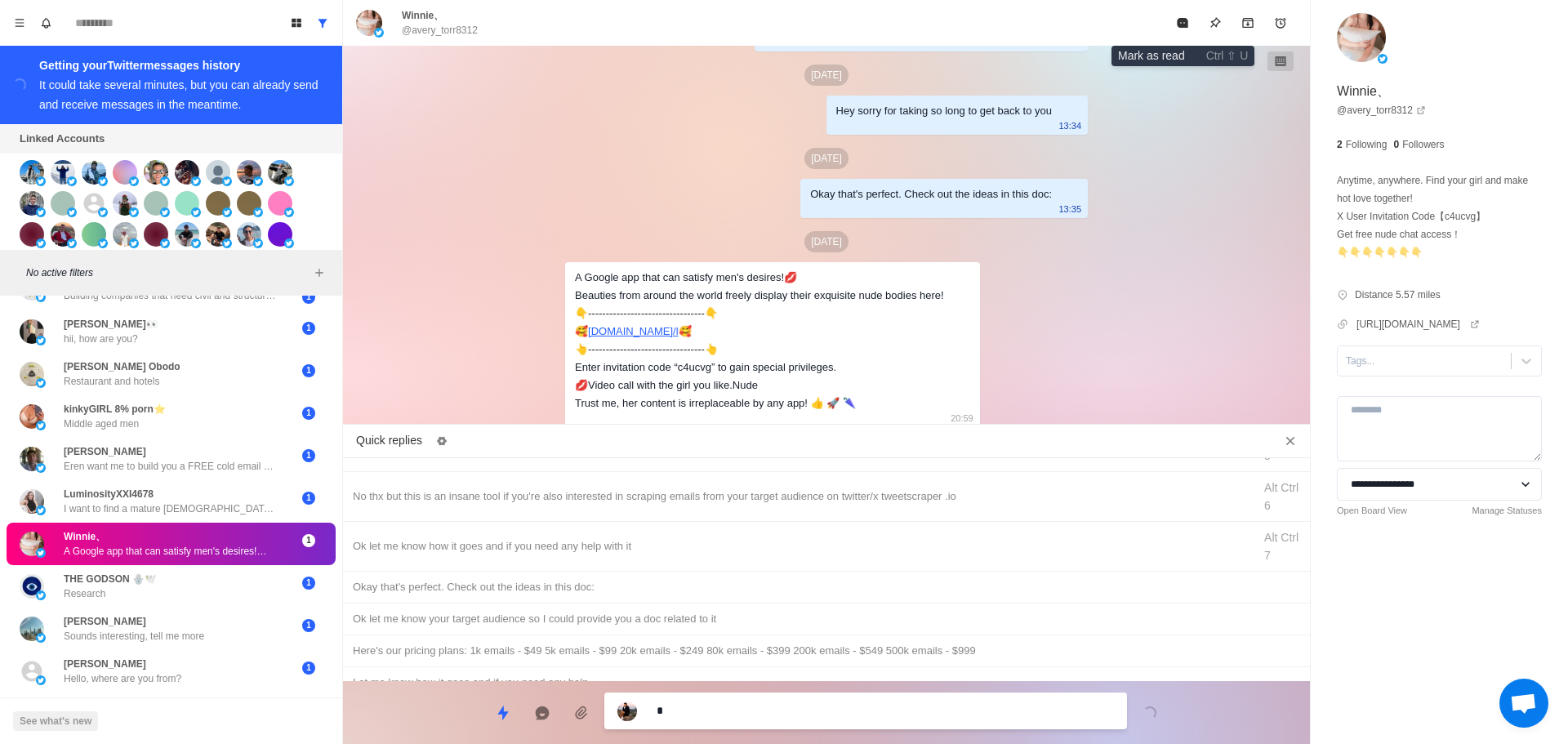
click at [1180, 32] on button "Mark as read" at bounding box center [1182, 22] width 32 height 32
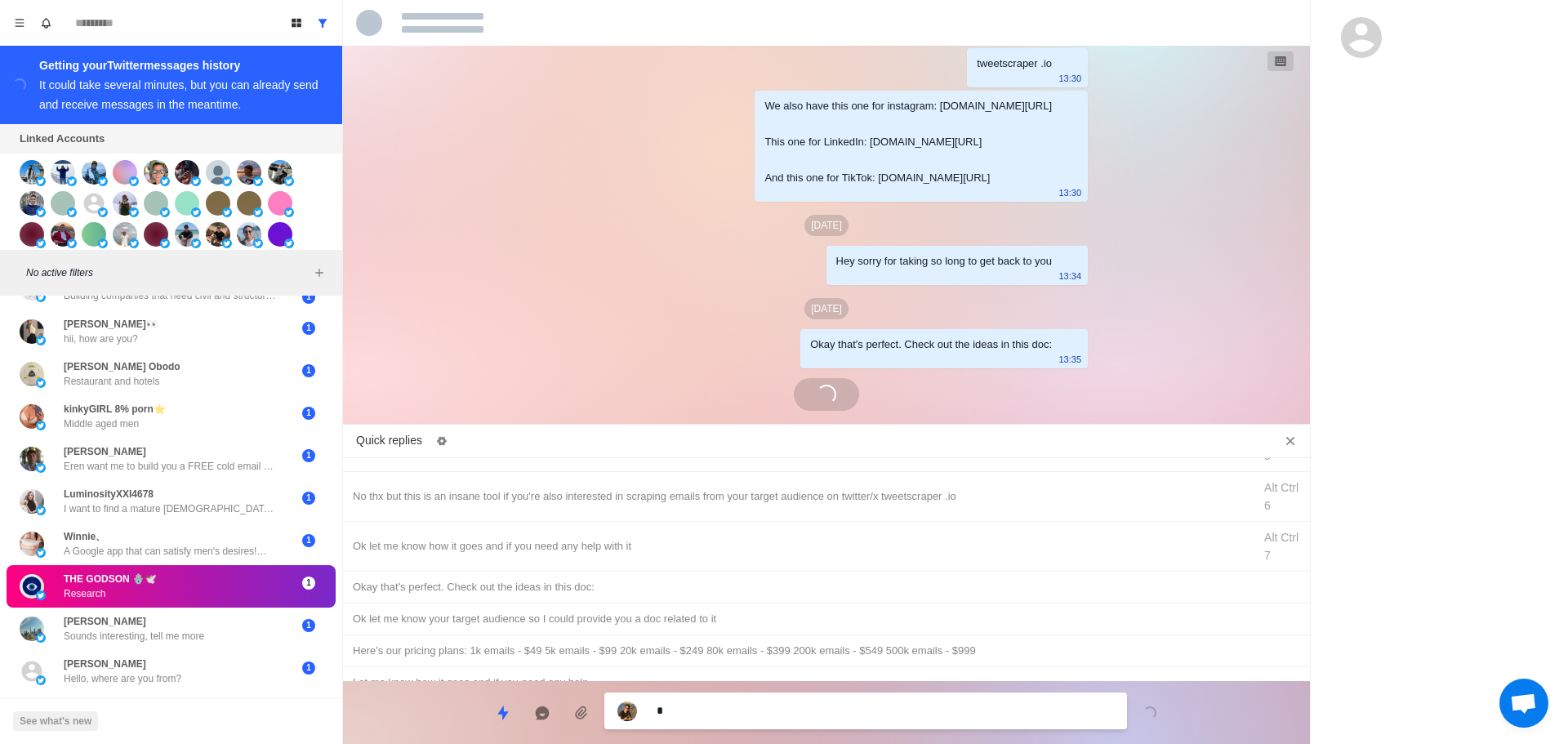
scroll to position [3697, 0]
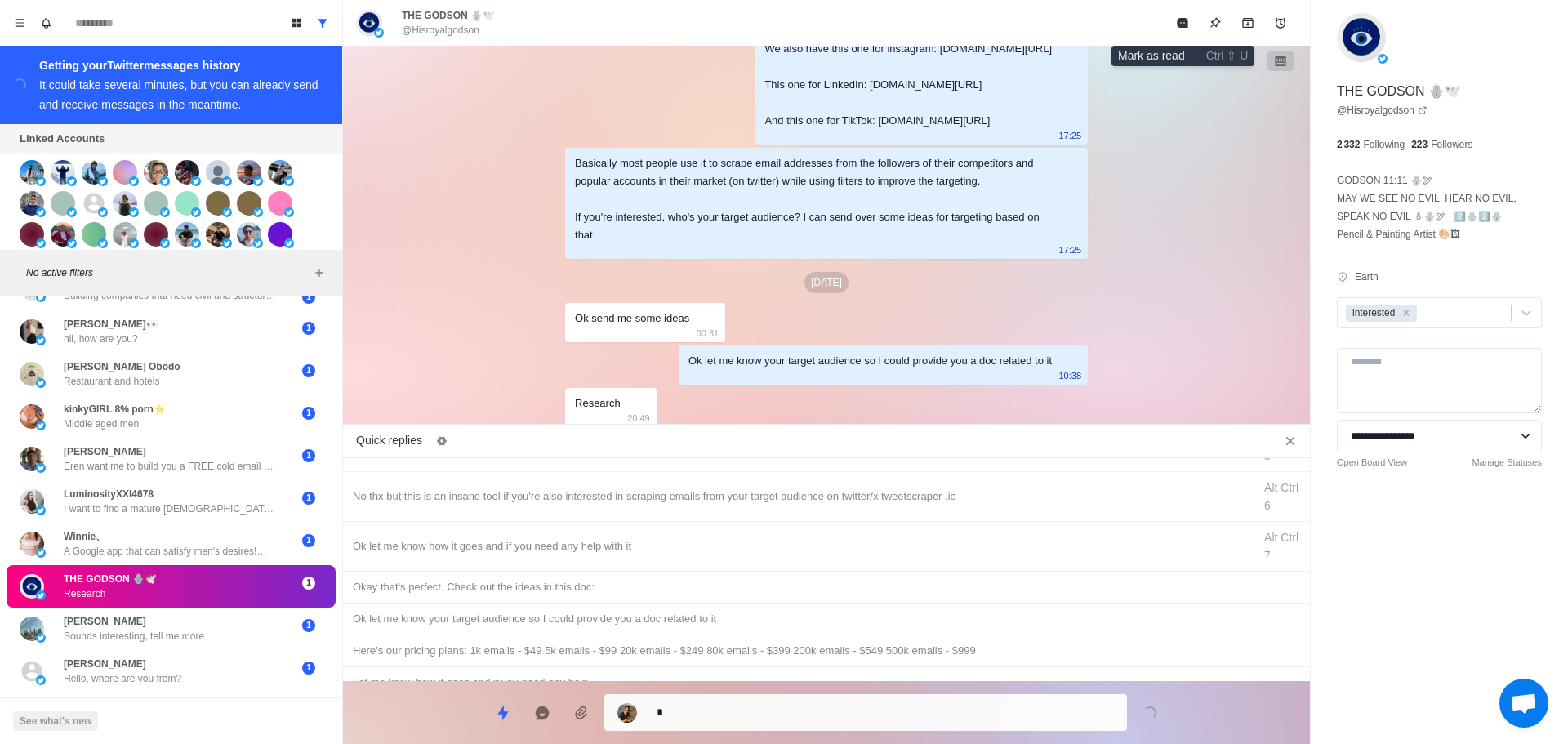
click at [1180, 32] on button "Mark as read" at bounding box center [1182, 22] width 32 height 32
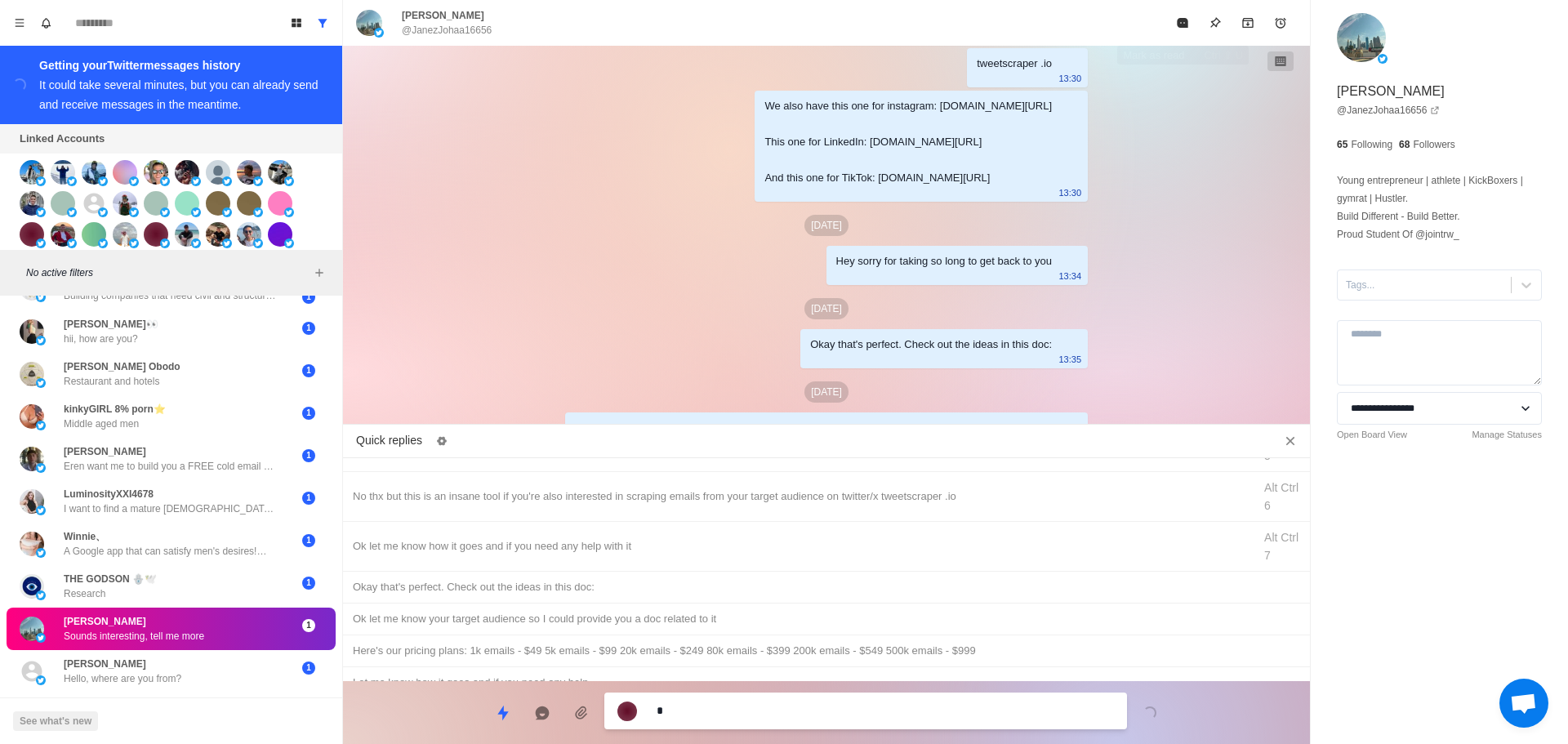
scroll to position [3173, 0]
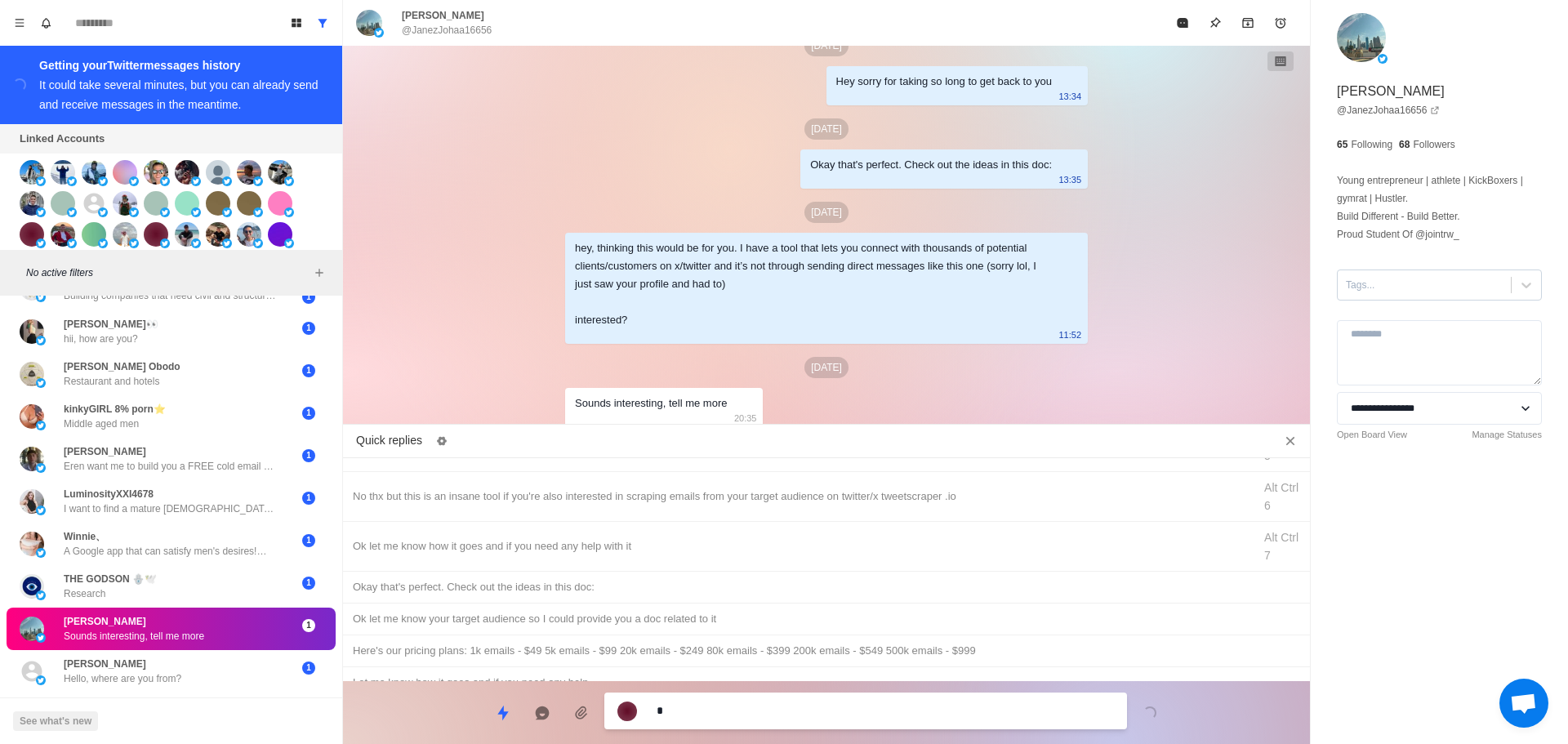
click at [1411, 288] on div at bounding box center [1424, 284] width 156 height 18
click at [1416, 325] on div "interested" at bounding box center [1440, 337] width 205 height 27
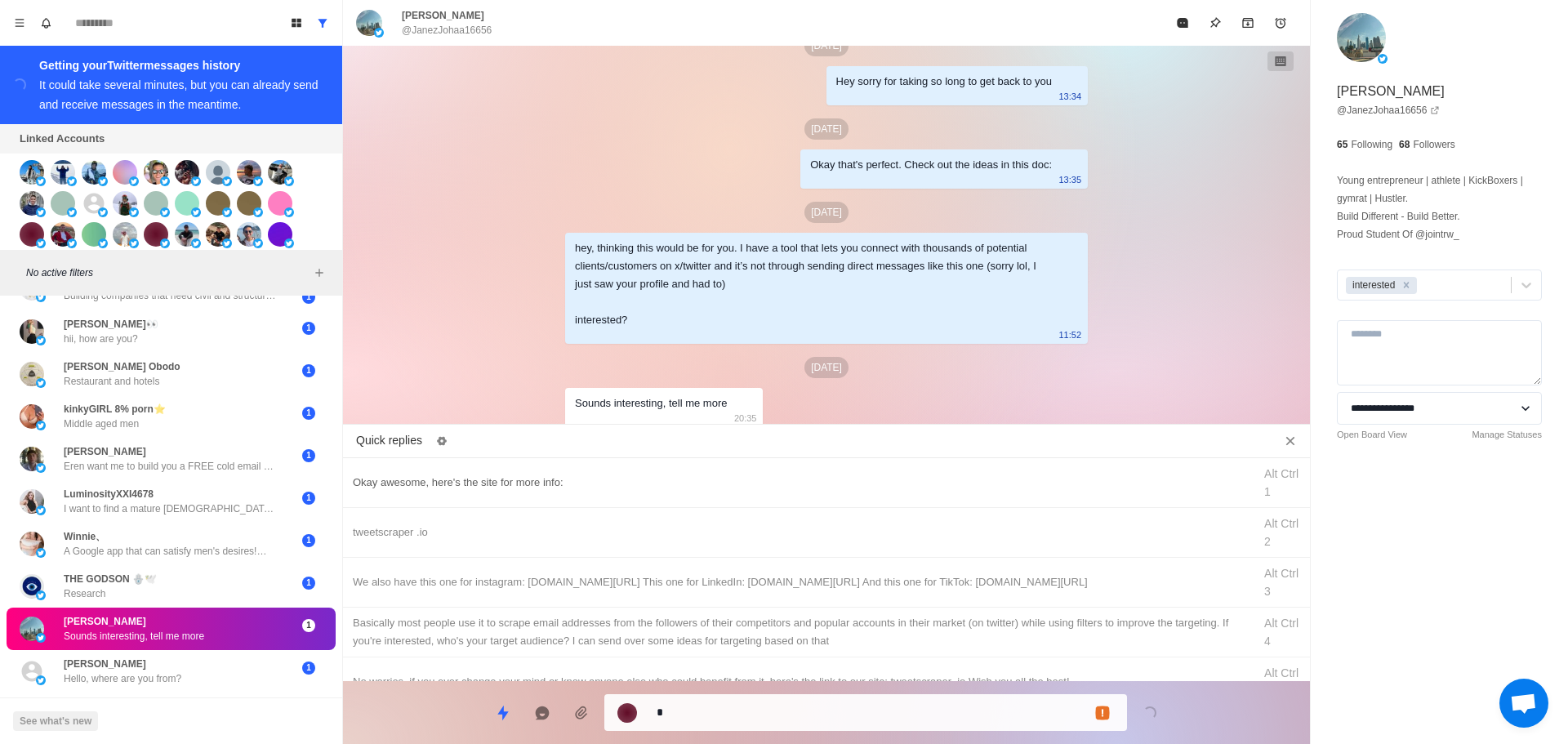
click at [678, 471] on div "Okay awesome, here's the site for more info: Alt Ctrl 1" at bounding box center [826, 483] width 967 height 50
click at [774, 718] on textarea "**********" at bounding box center [886, 711] width 457 height 23
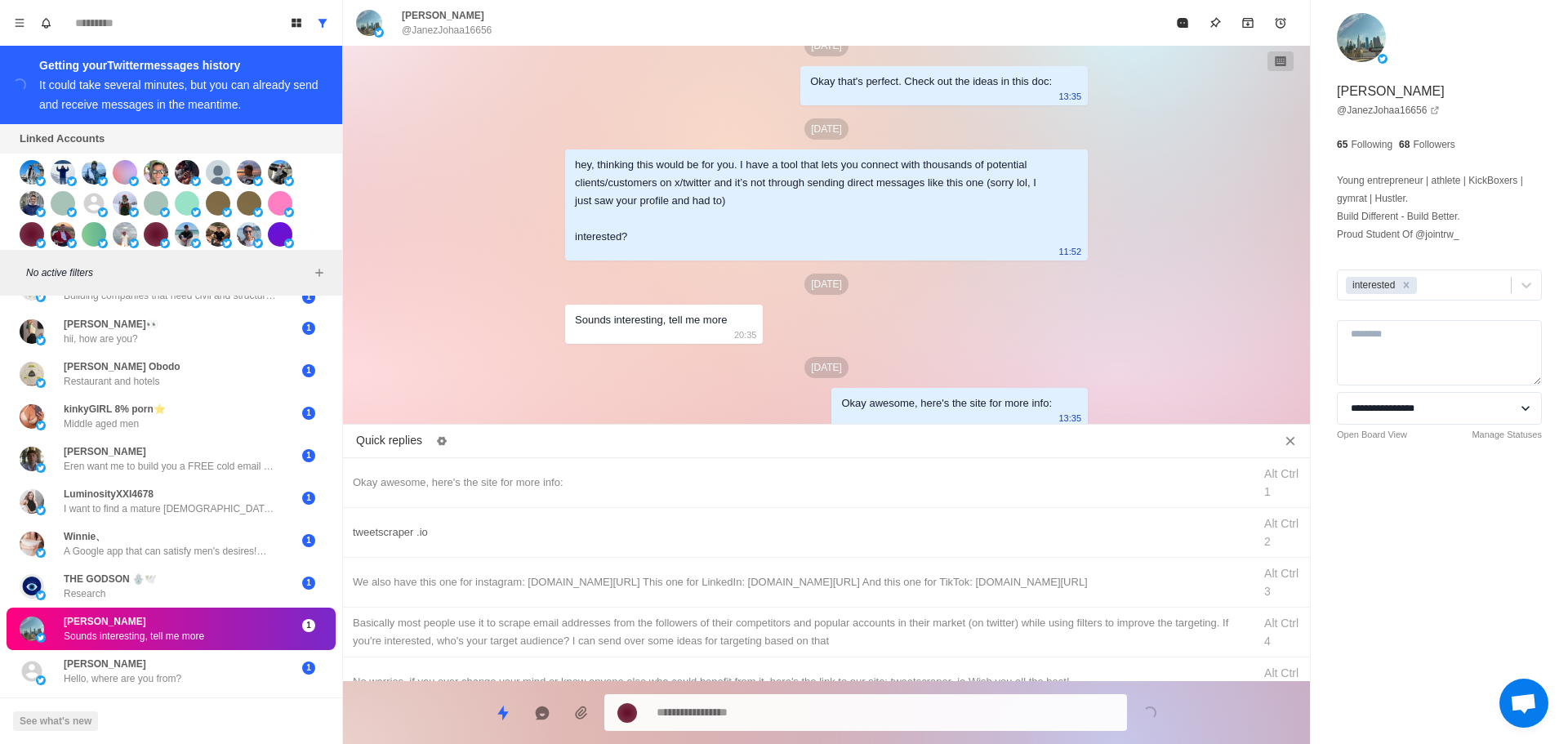
click at [842, 547] on div "tweetscraper .io Alt Ctrl 2" at bounding box center [826, 533] width 967 height 50
click at [814, 719] on textarea "**********" at bounding box center [886, 711] width 457 height 23
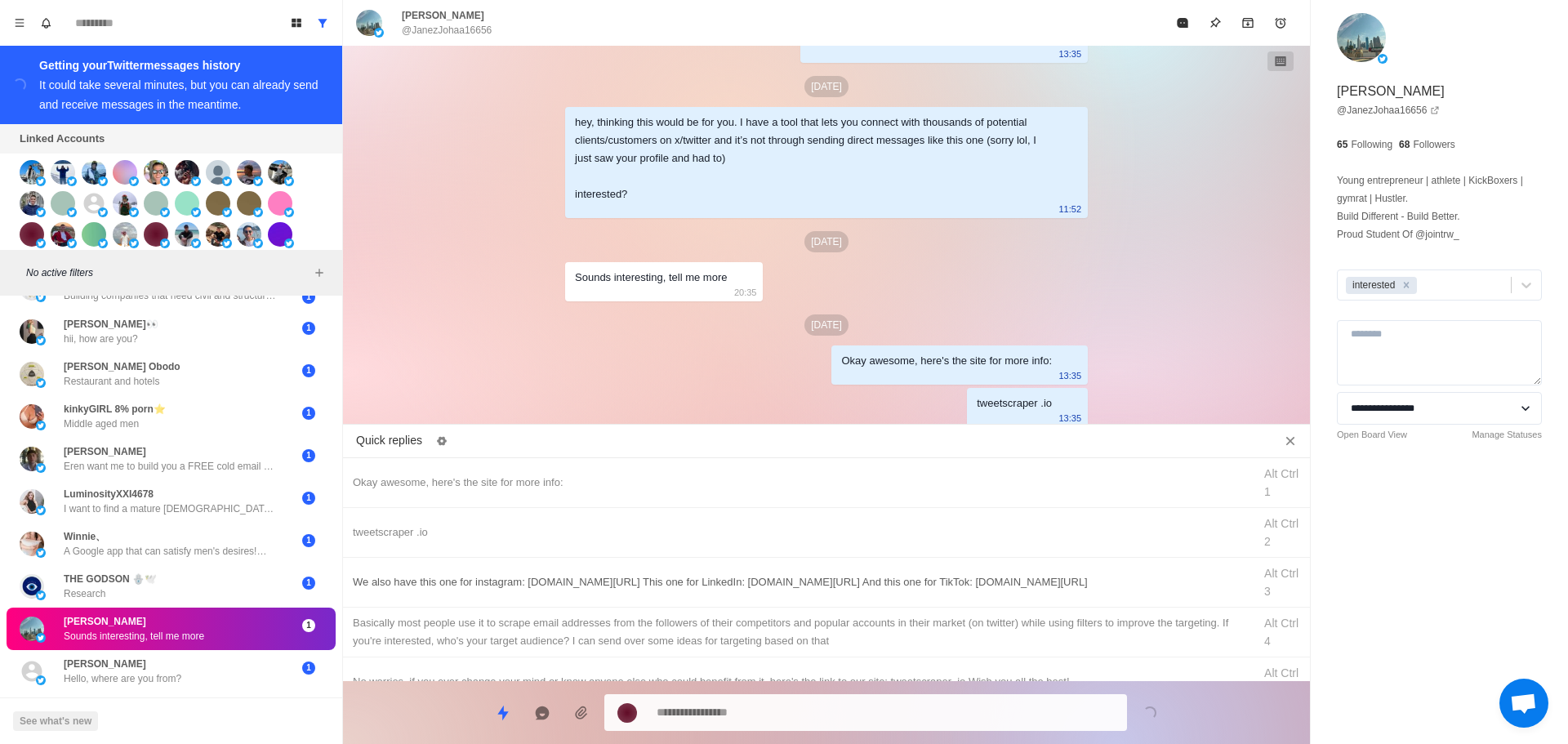
click at [867, 596] on div "We also have this one for instagram: [DOMAIN_NAME][URL] This one for LinkedIn: …" at bounding box center [826, 583] width 967 height 50
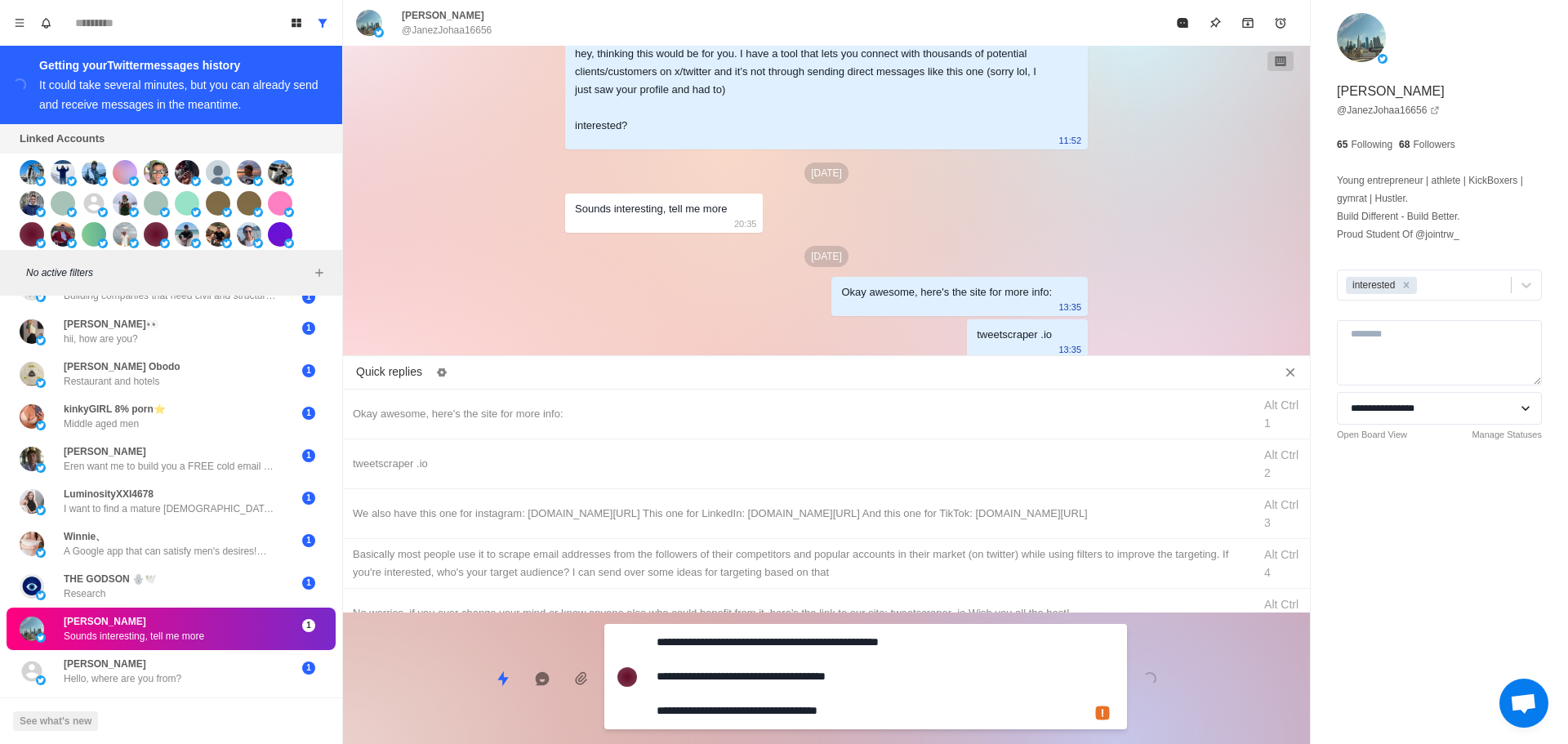
click at [844, 688] on textarea "**********" at bounding box center [886, 677] width 457 height 92
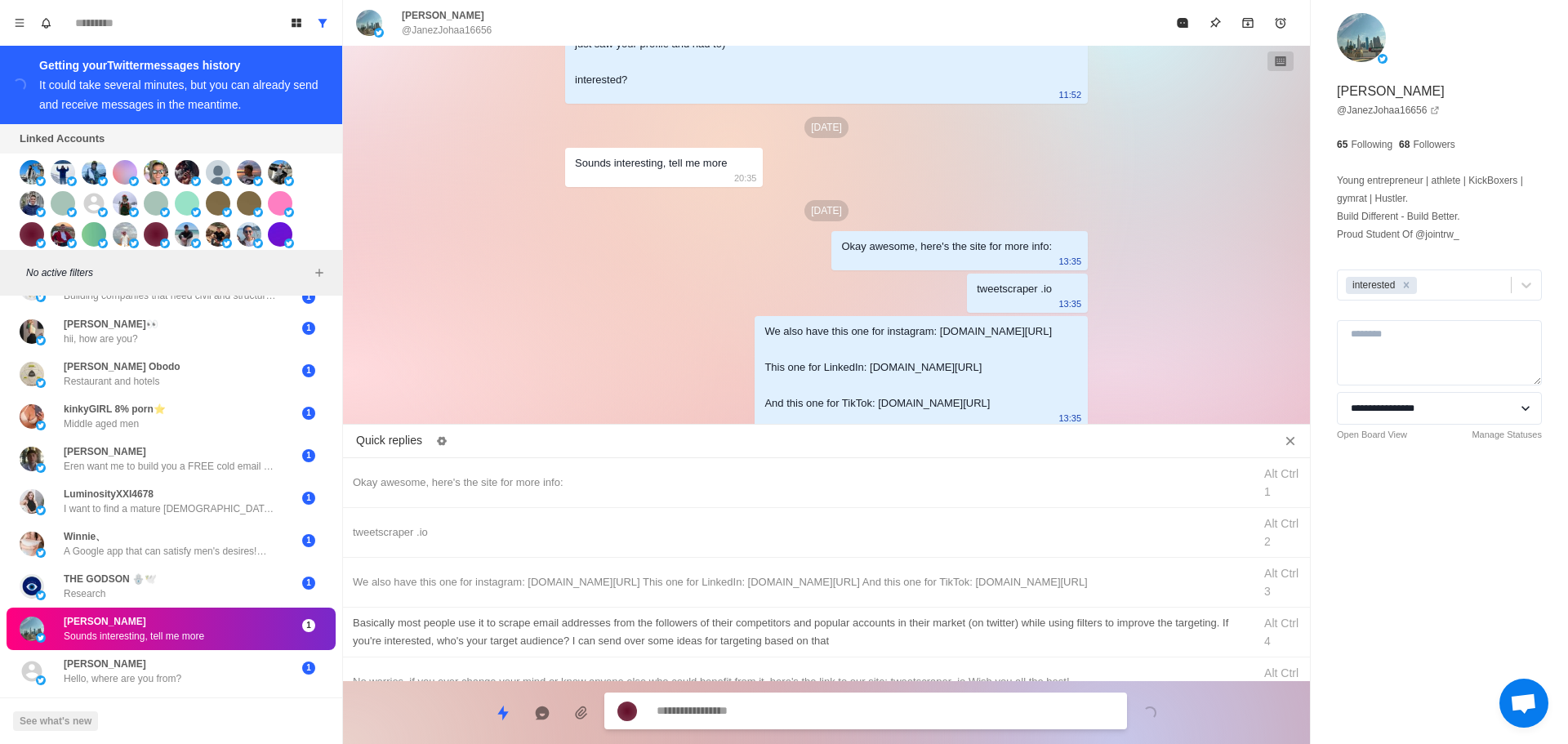
click at [857, 638] on div "Basically most people use it to scrape email addresses from the followers of th…" at bounding box center [798, 632] width 891 height 36
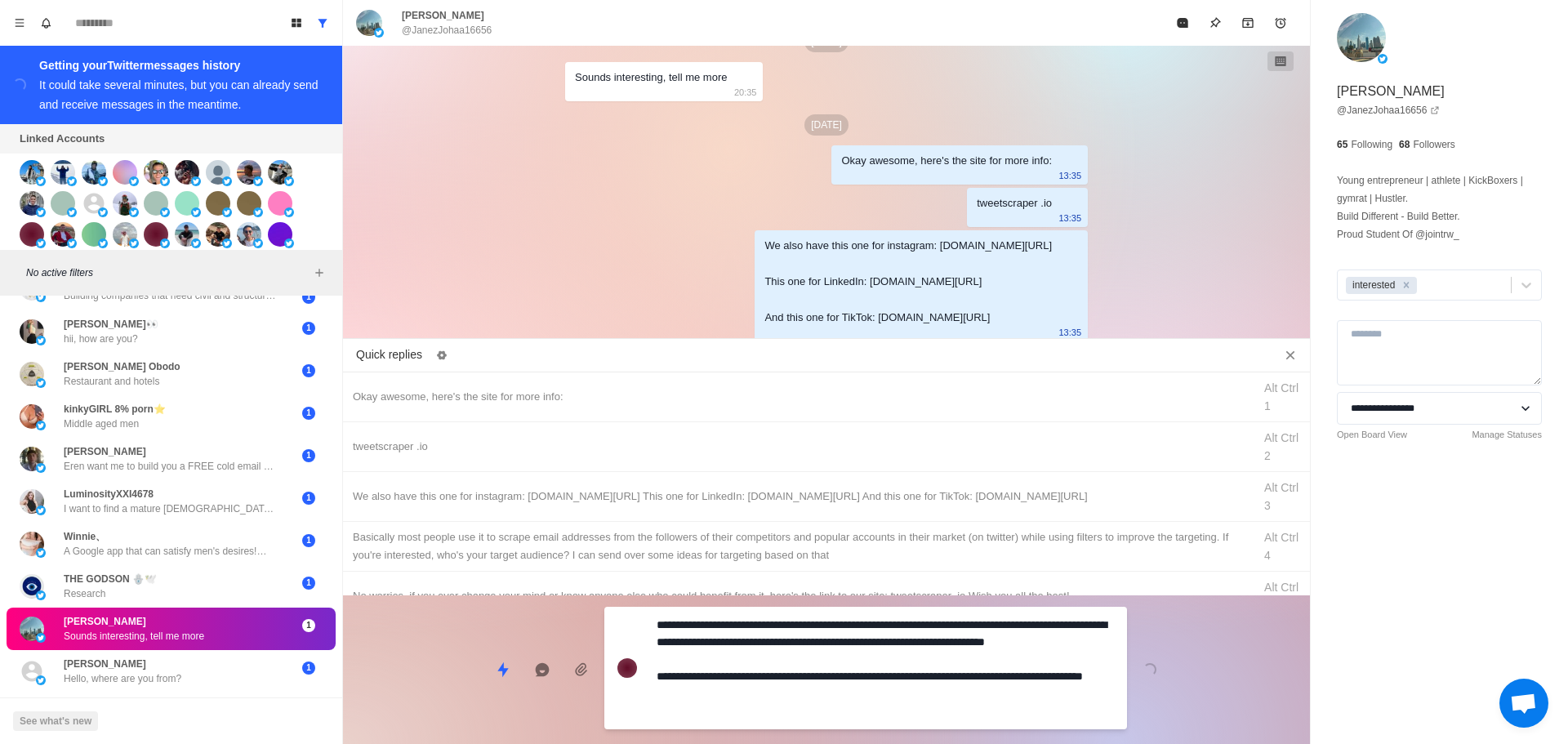
click at [844, 688] on textarea "**********" at bounding box center [886, 669] width 457 height 109
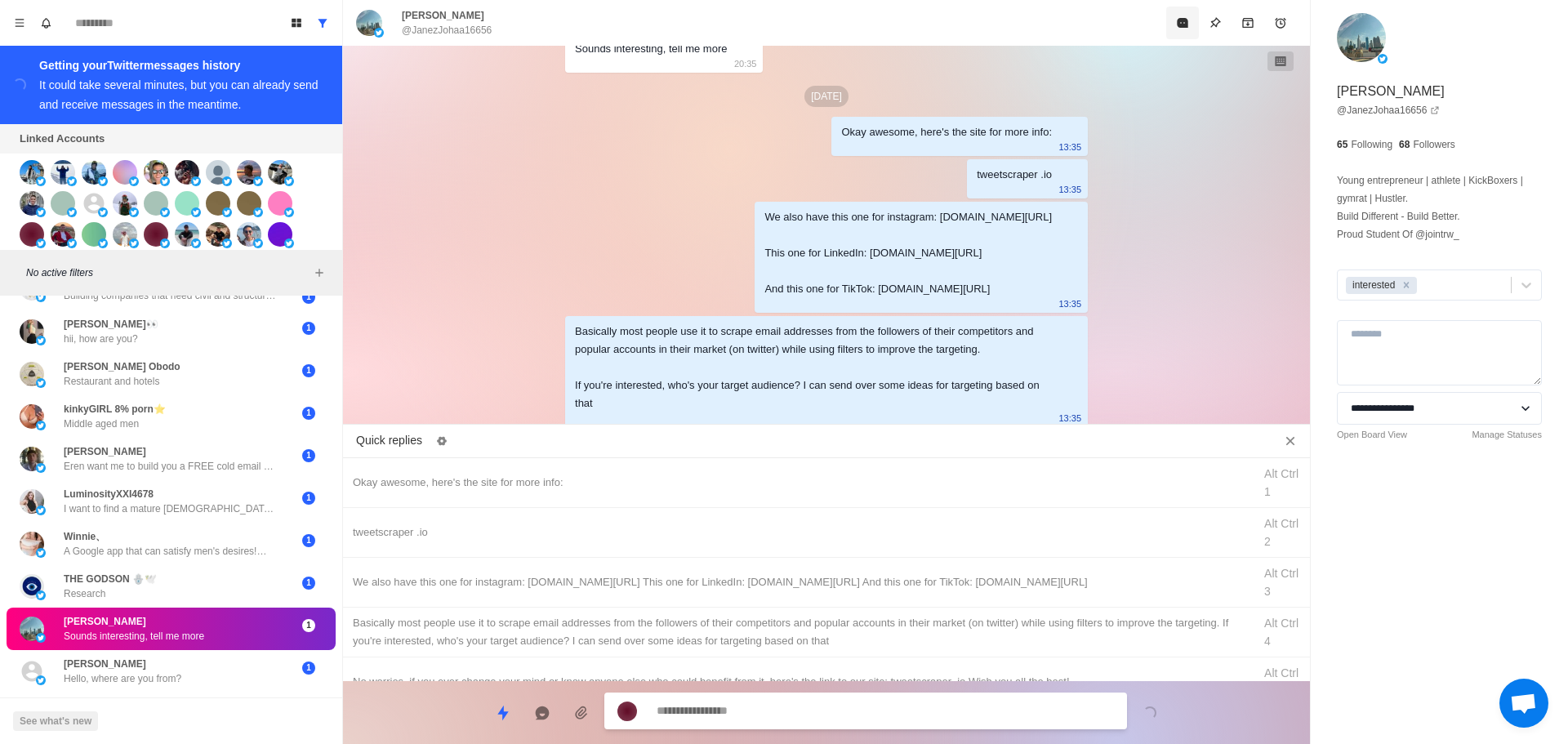
click at [1187, 16] on button "Mark as read" at bounding box center [1182, 22] width 32 height 32
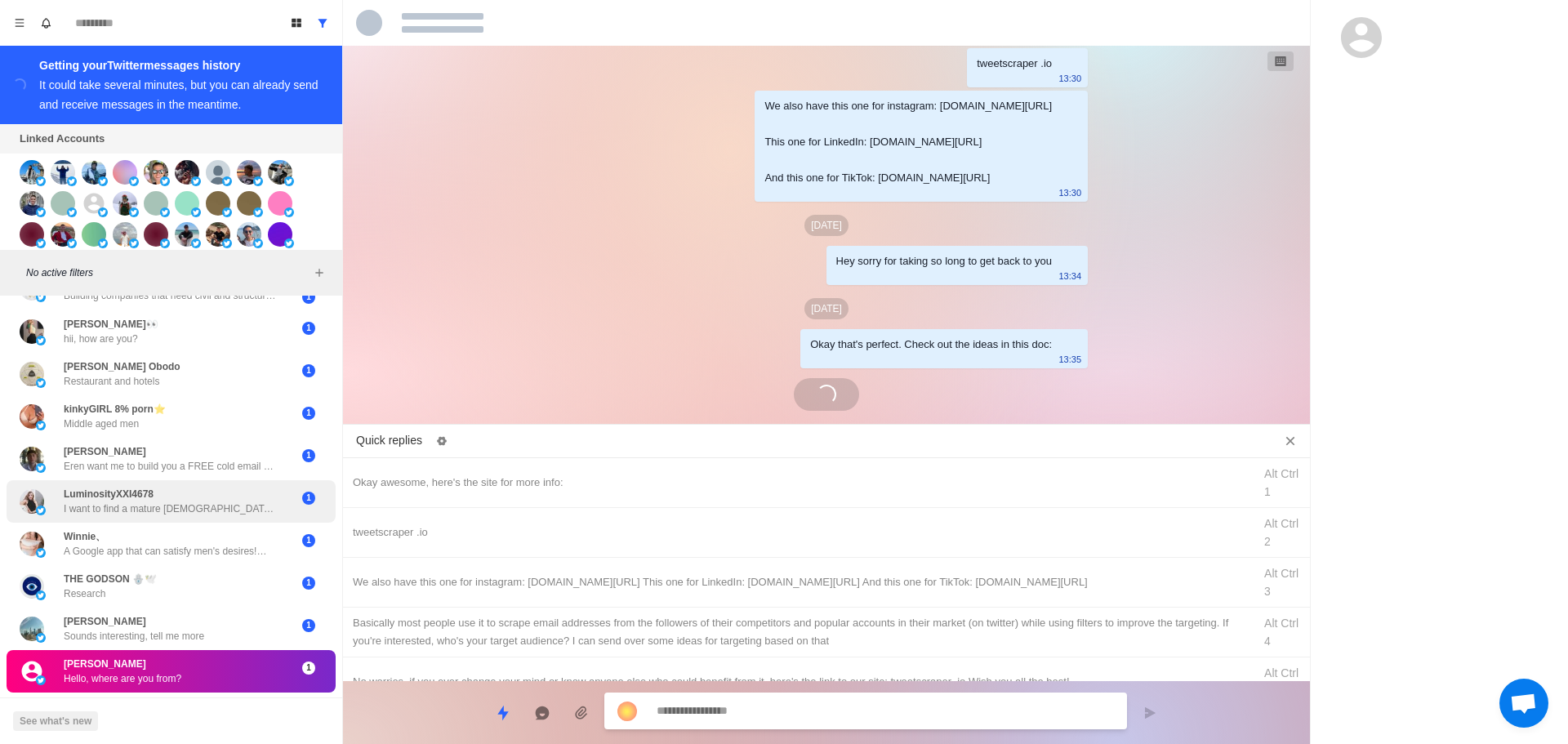
scroll to position [474, 0]
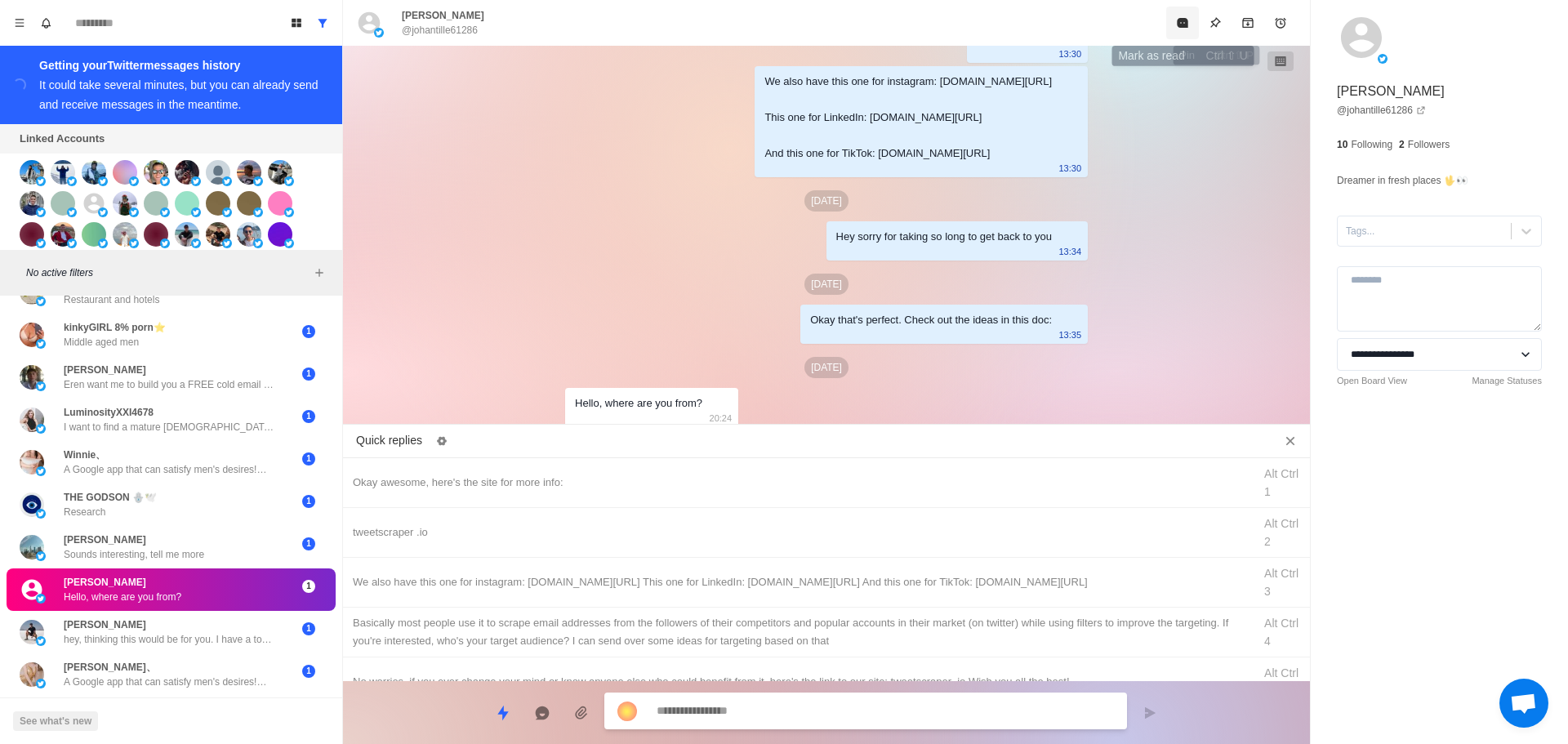
click at [1187, 22] on icon "Mark as read" at bounding box center [1182, 22] width 11 height 10
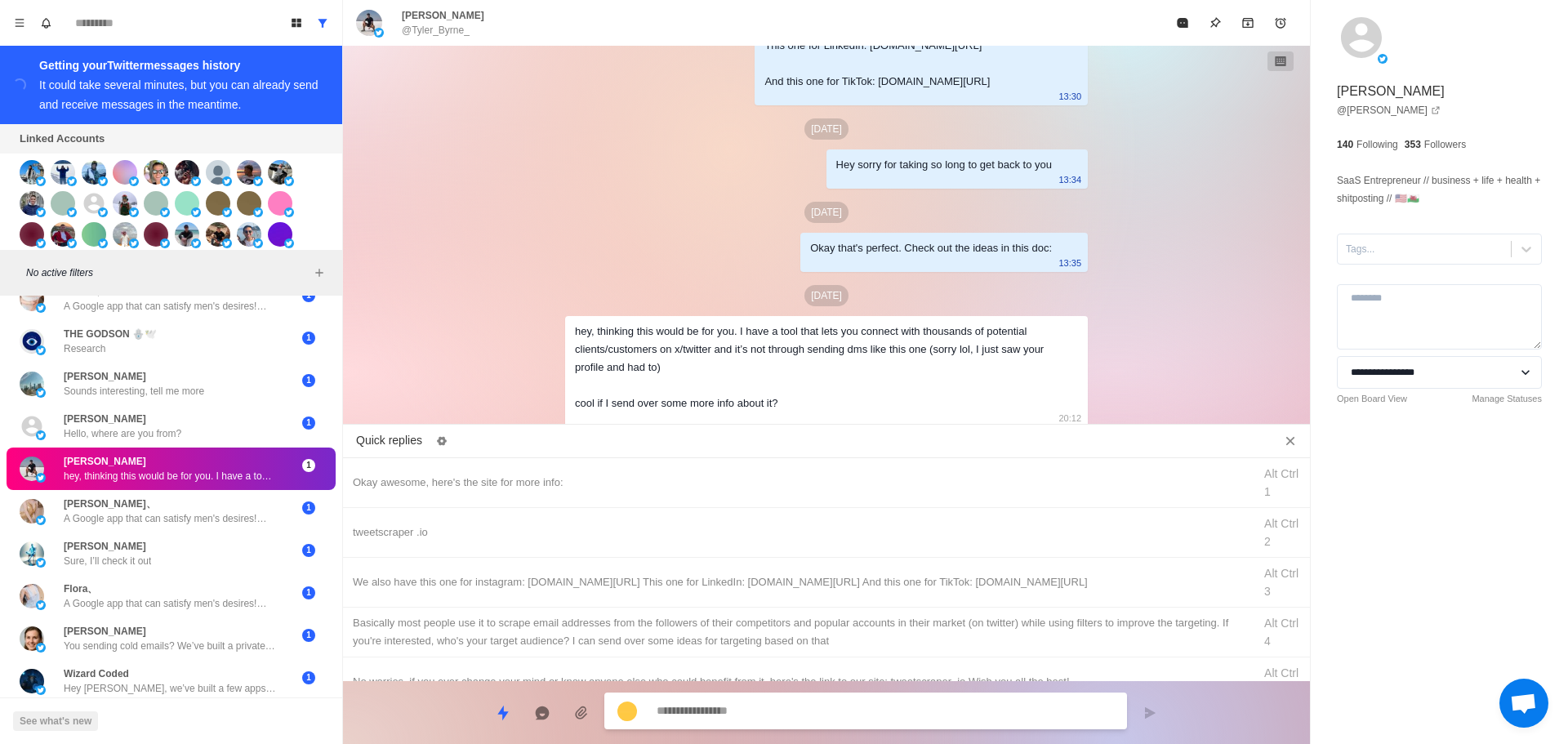
scroll to position [467, 0]
click at [1183, 18] on icon "Mark as read" at bounding box center [1182, 22] width 11 height 10
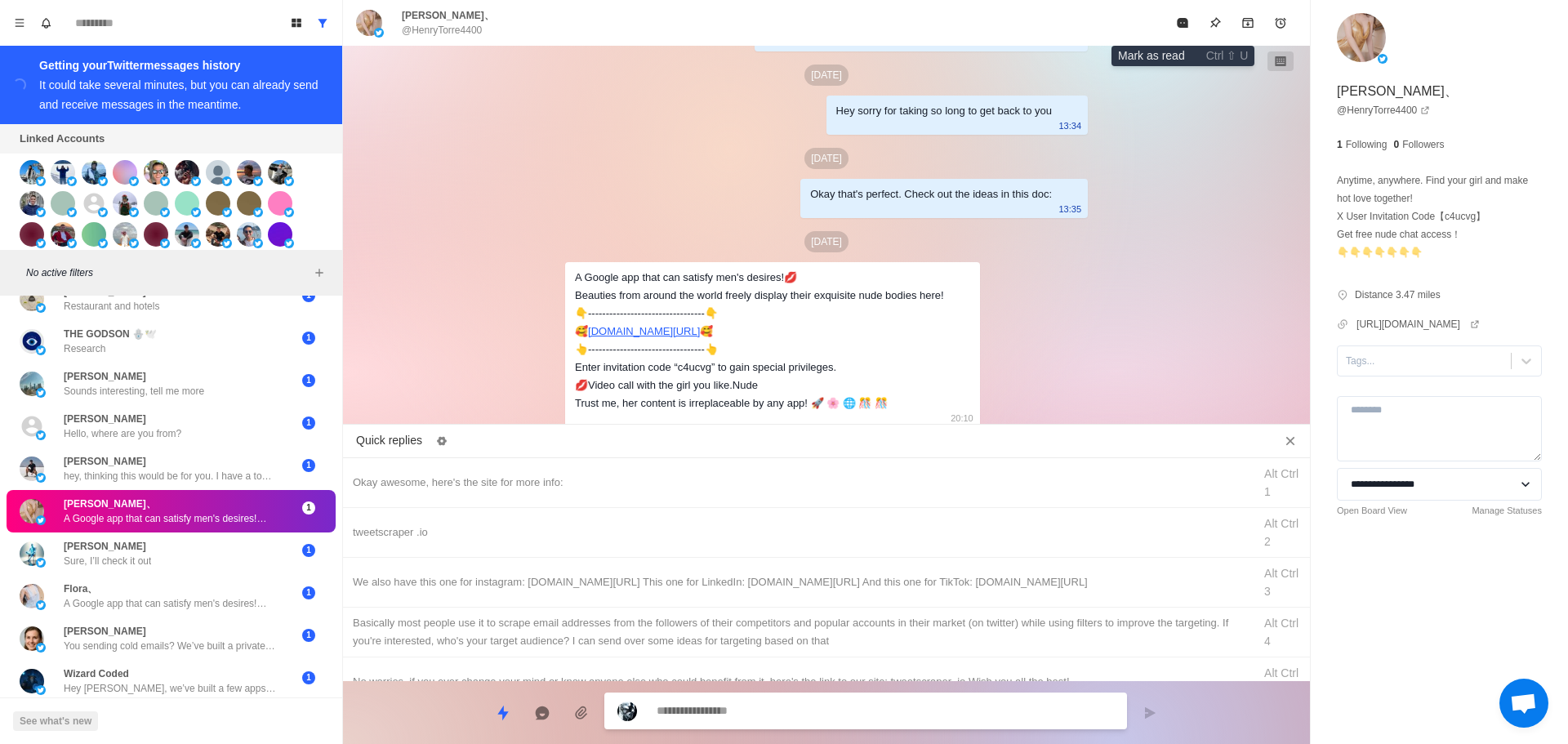
click at [1182, 18] on icon "Mark as read" at bounding box center [1182, 22] width 11 height 10
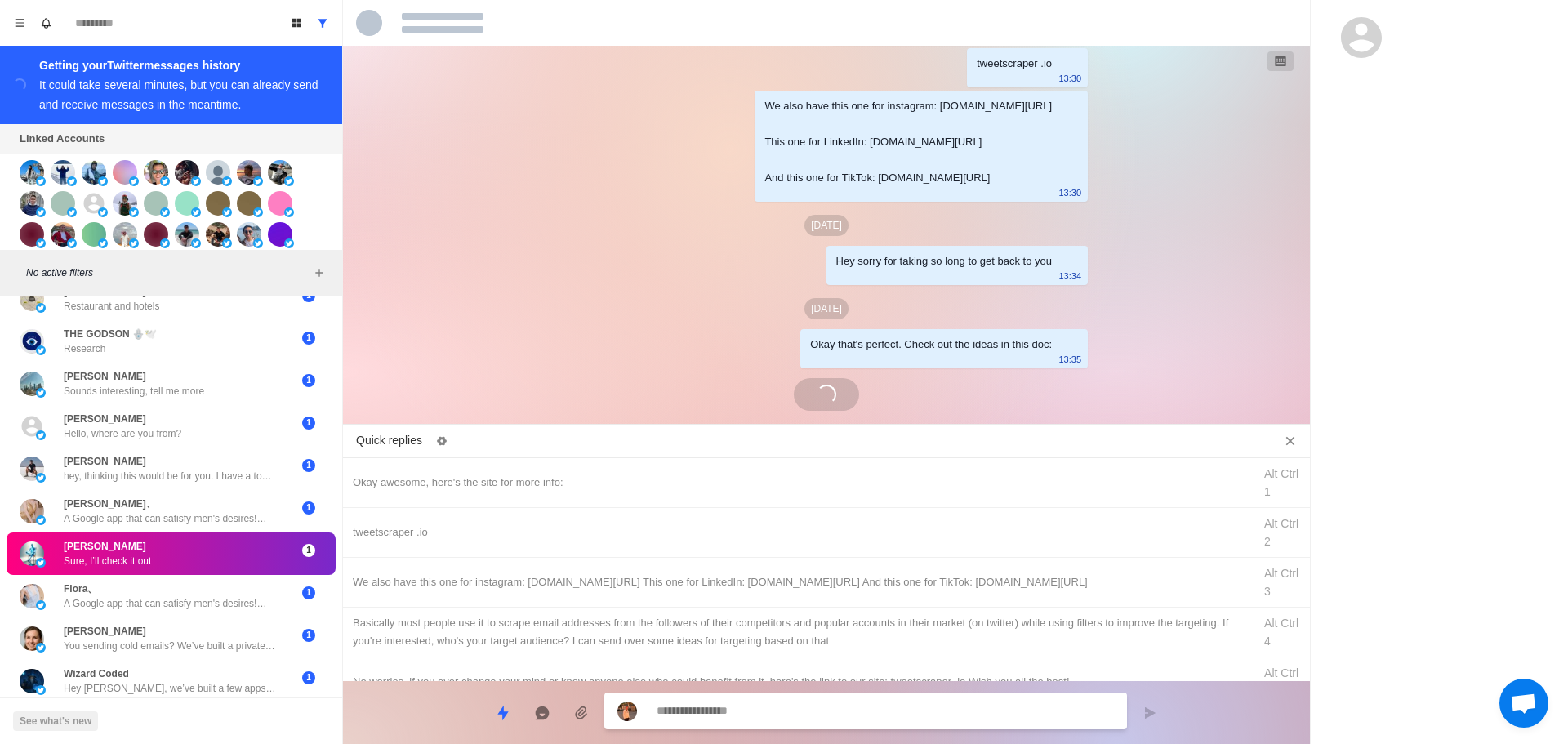
scroll to position [3133, 0]
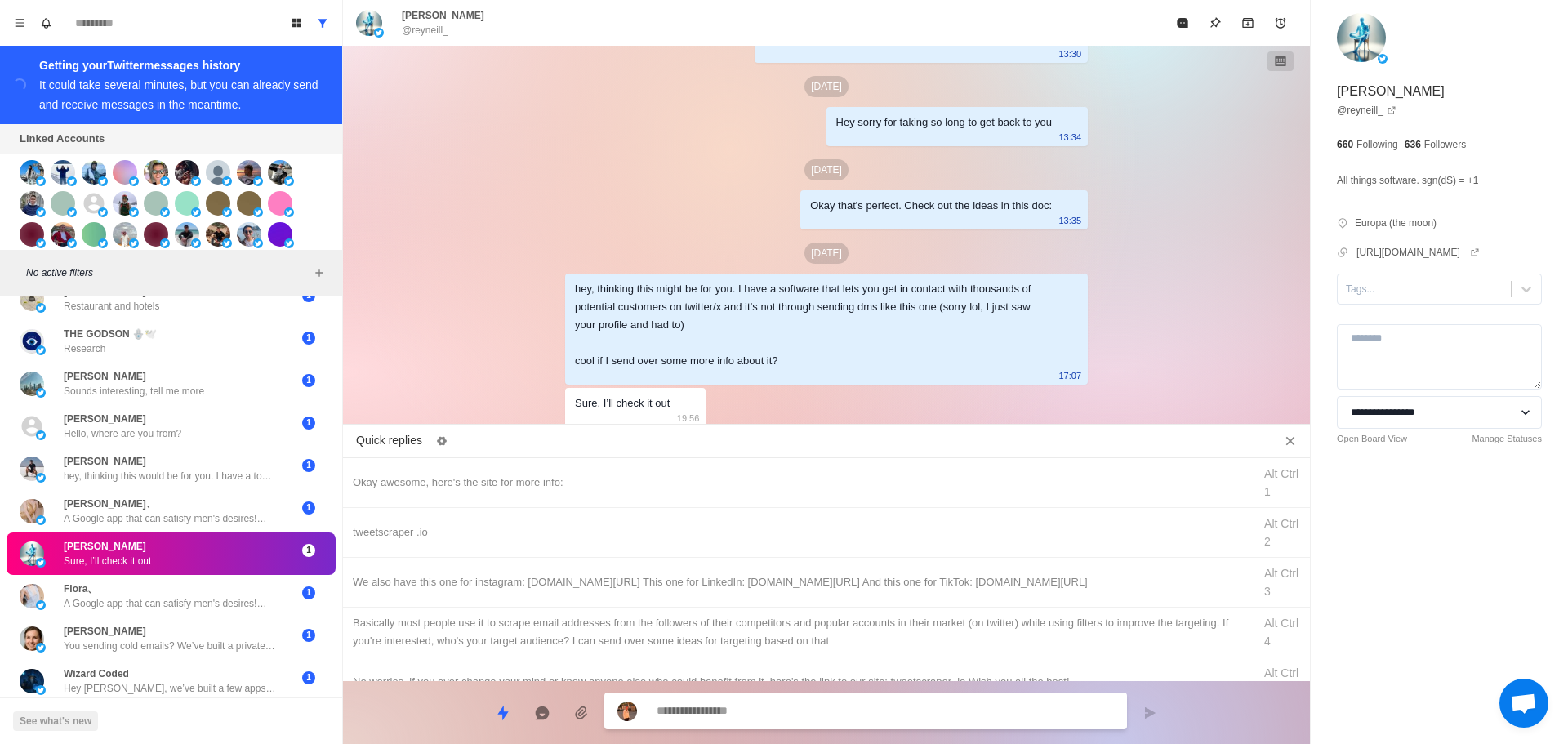
click at [1362, 305] on div "**********" at bounding box center [1439, 259] width 257 height 518
click at [1388, 292] on div at bounding box center [1424, 289] width 156 height 18
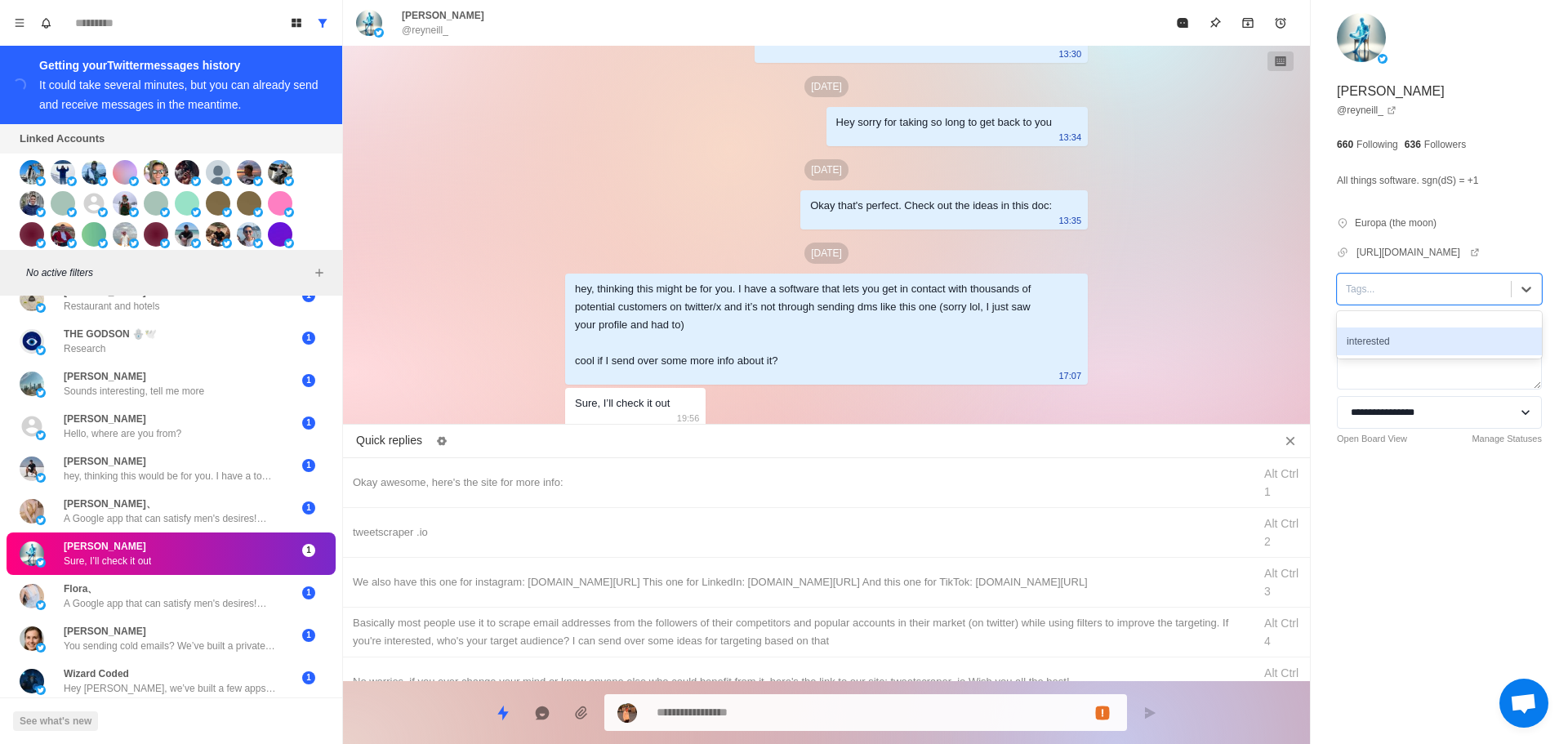
click at [1385, 345] on div "interested" at bounding box center [1440, 341] width 205 height 27
click at [634, 480] on div "Okay awesome, here's the site for more info:" at bounding box center [798, 483] width 891 height 18
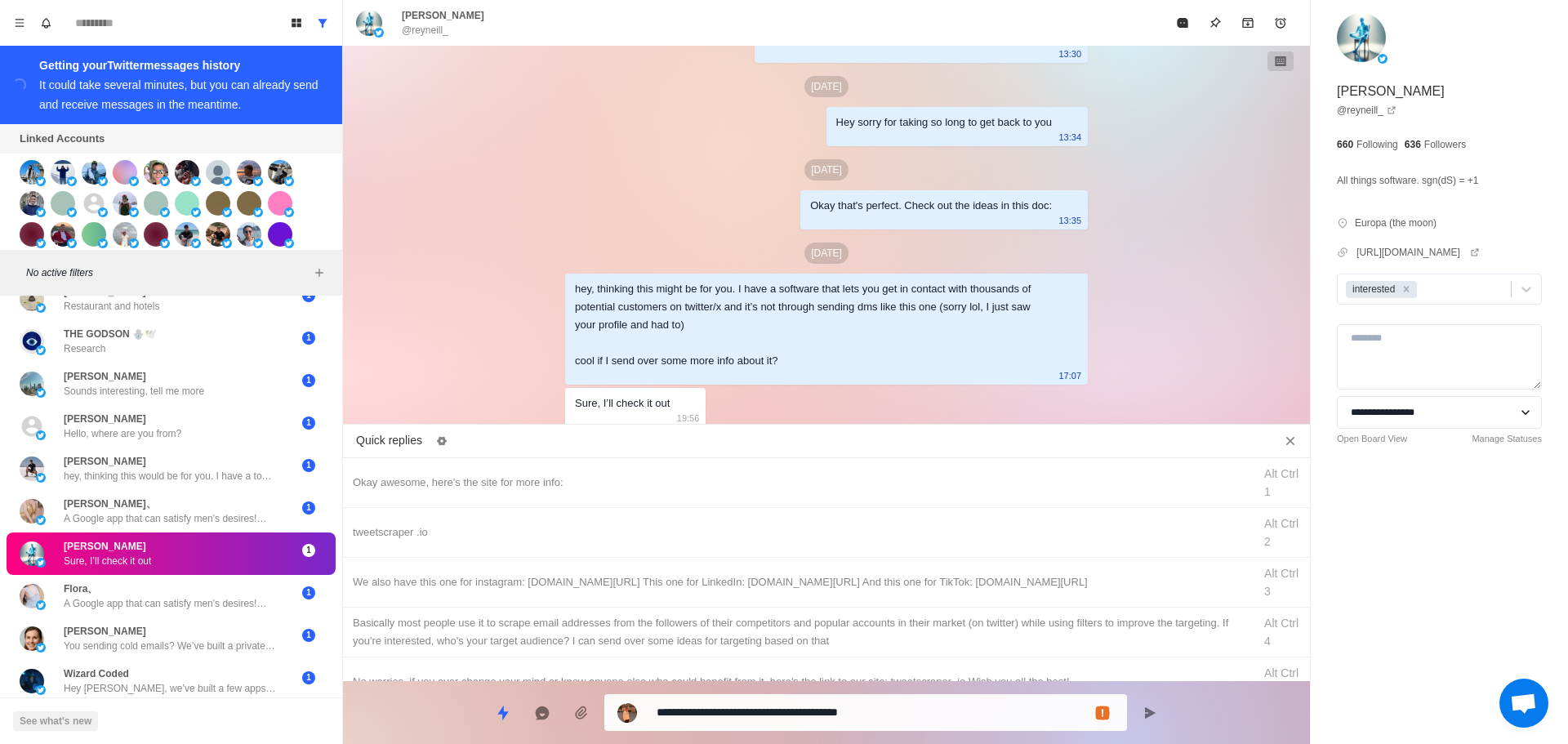
click at [787, 712] on textarea "**********" at bounding box center [886, 713] width 457 height 23
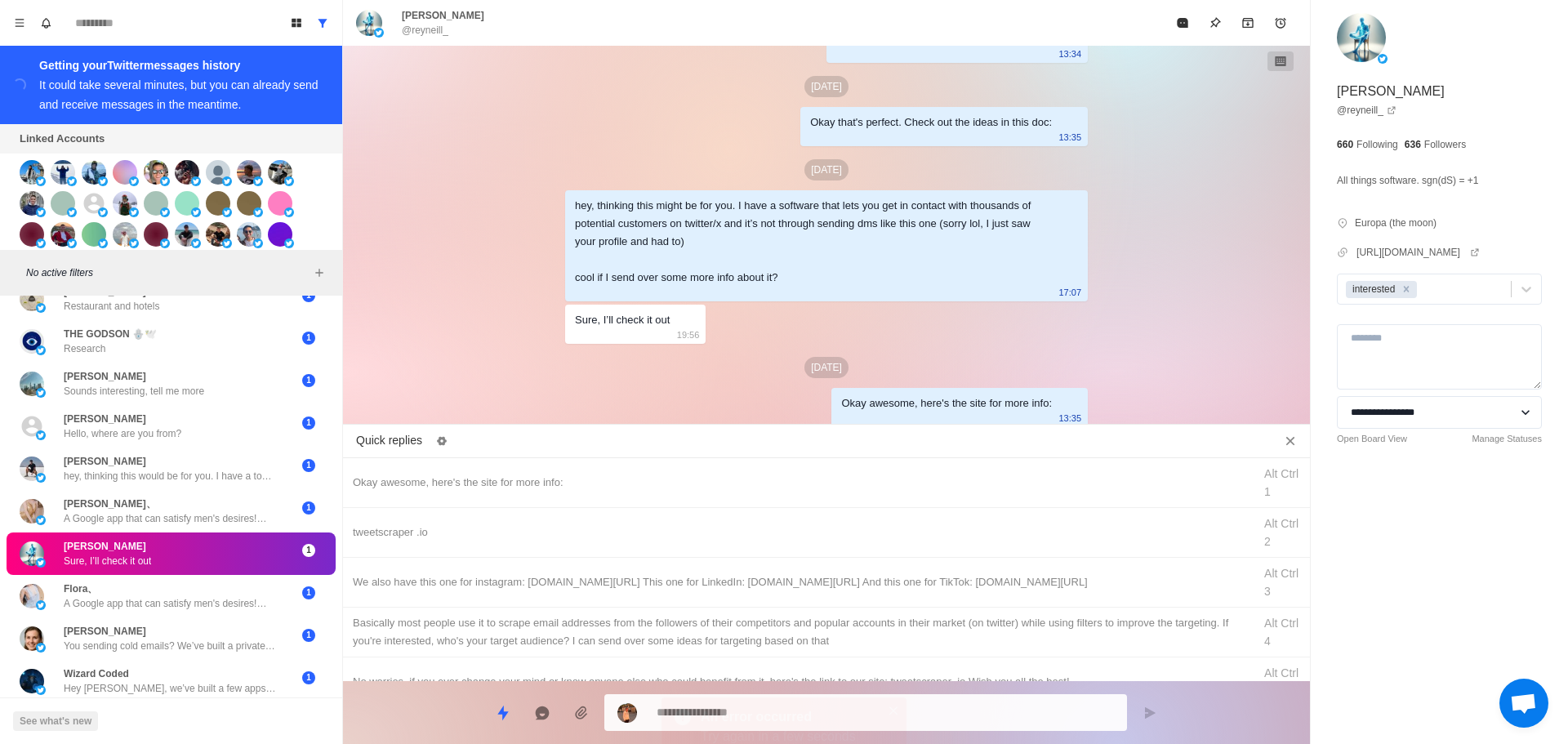
drag, startPoint x: 858, startPoint y: 546, endPoint x: 831, endPoint y: 700, distance: 156.3
click at [859, 547] on div "tweetscraper .io Alt Ctrl 2" at bounding box center [826, 533] width 967 height 50
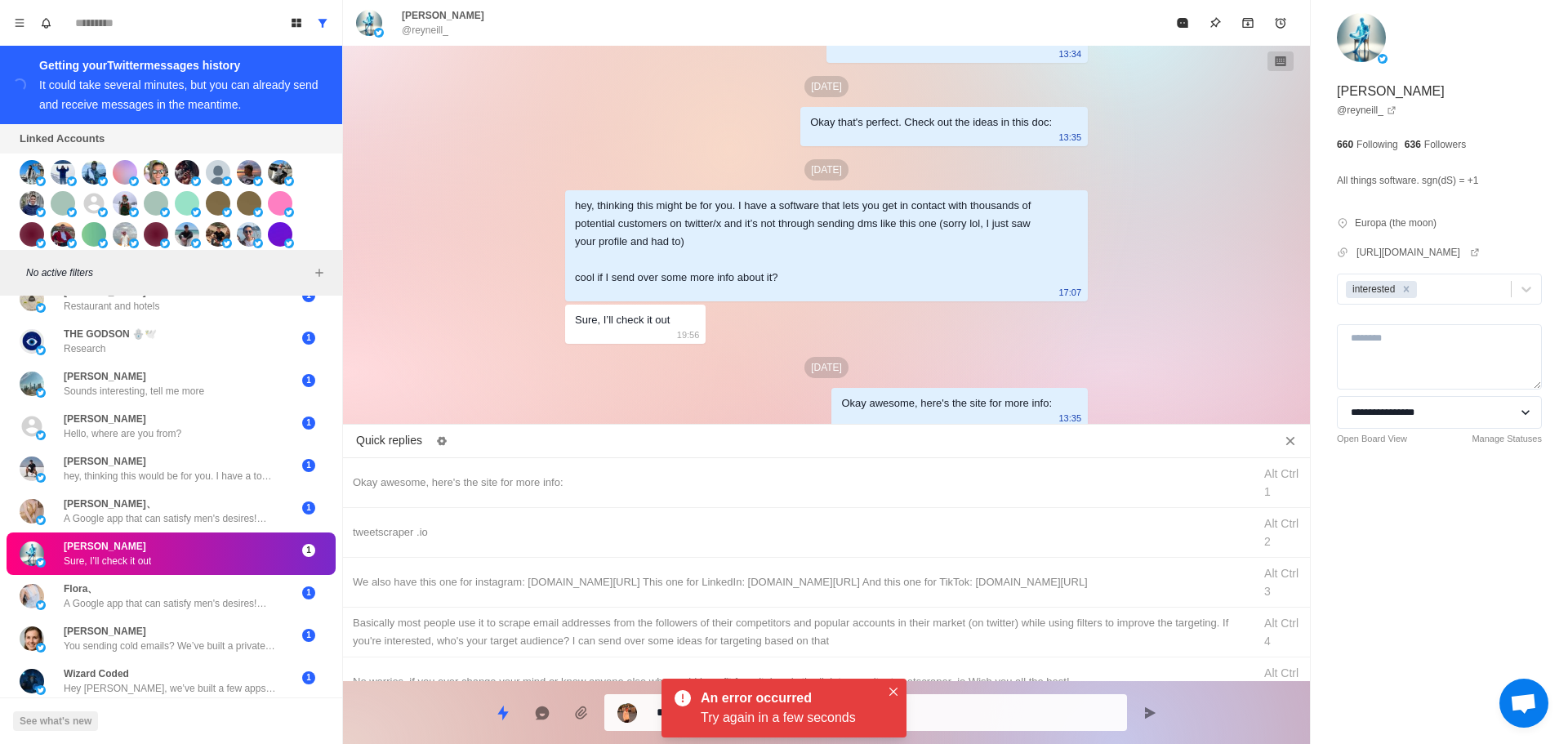
click at [1017, 719] on textarea "**********" at bounding box center [886, 713] width 457 height 23
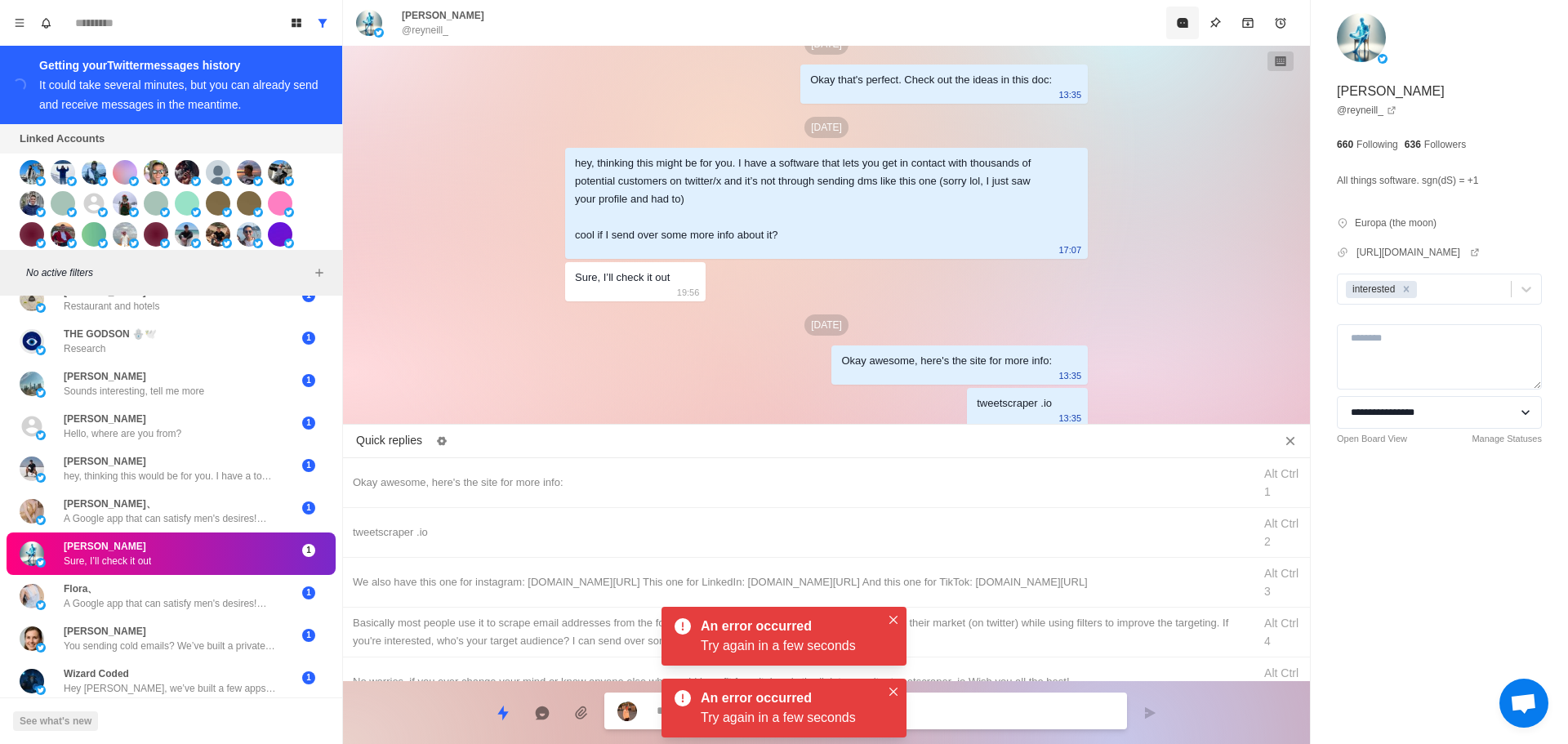
click at [1185, 26] on div "Rey Neill @reyneill_" at bounding box center [826, 22] width 967 height 46
click at [1185, 26] on icon "Mark as read" at bounding box center [1182, 22] width 11 height 10
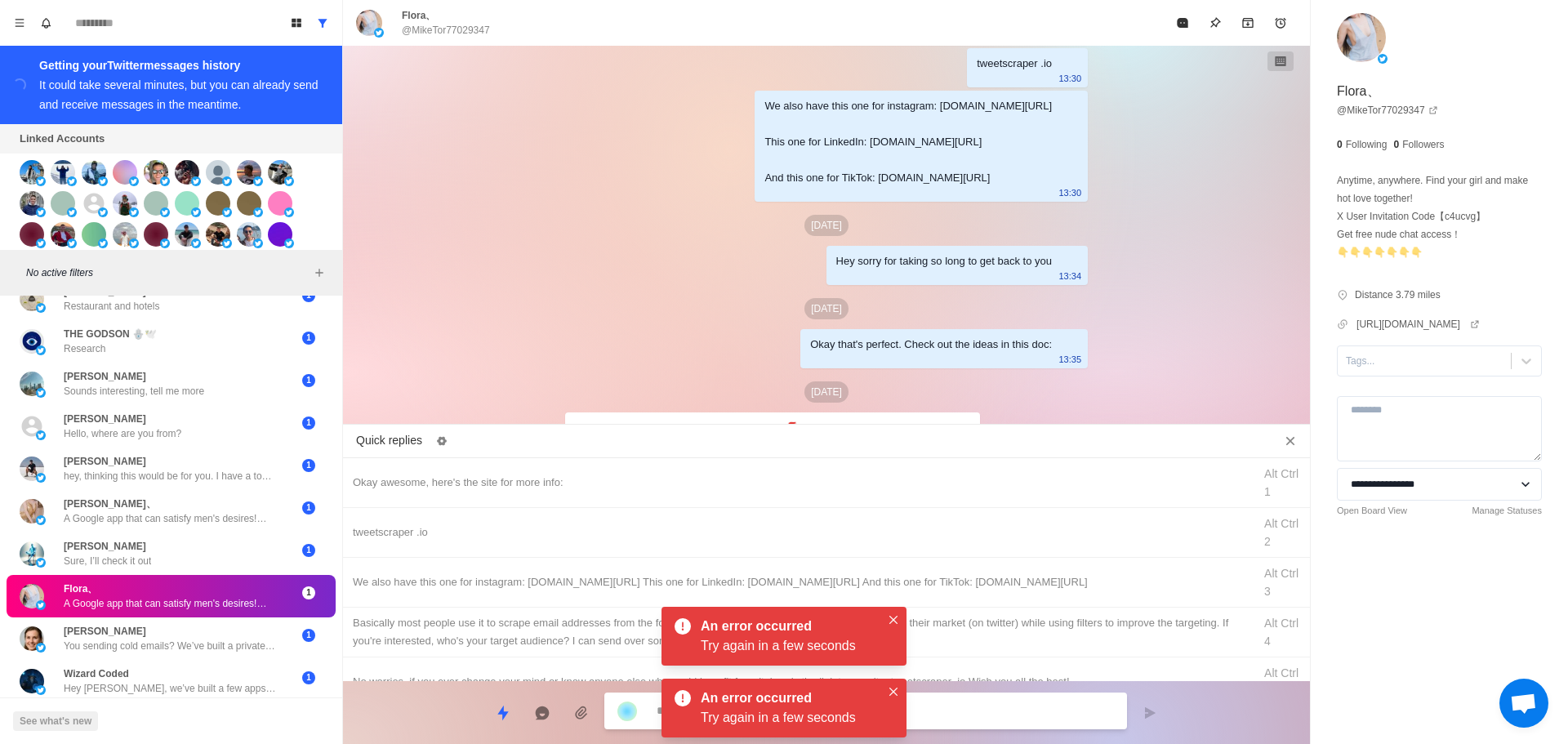
scroll to position [3144, 0]
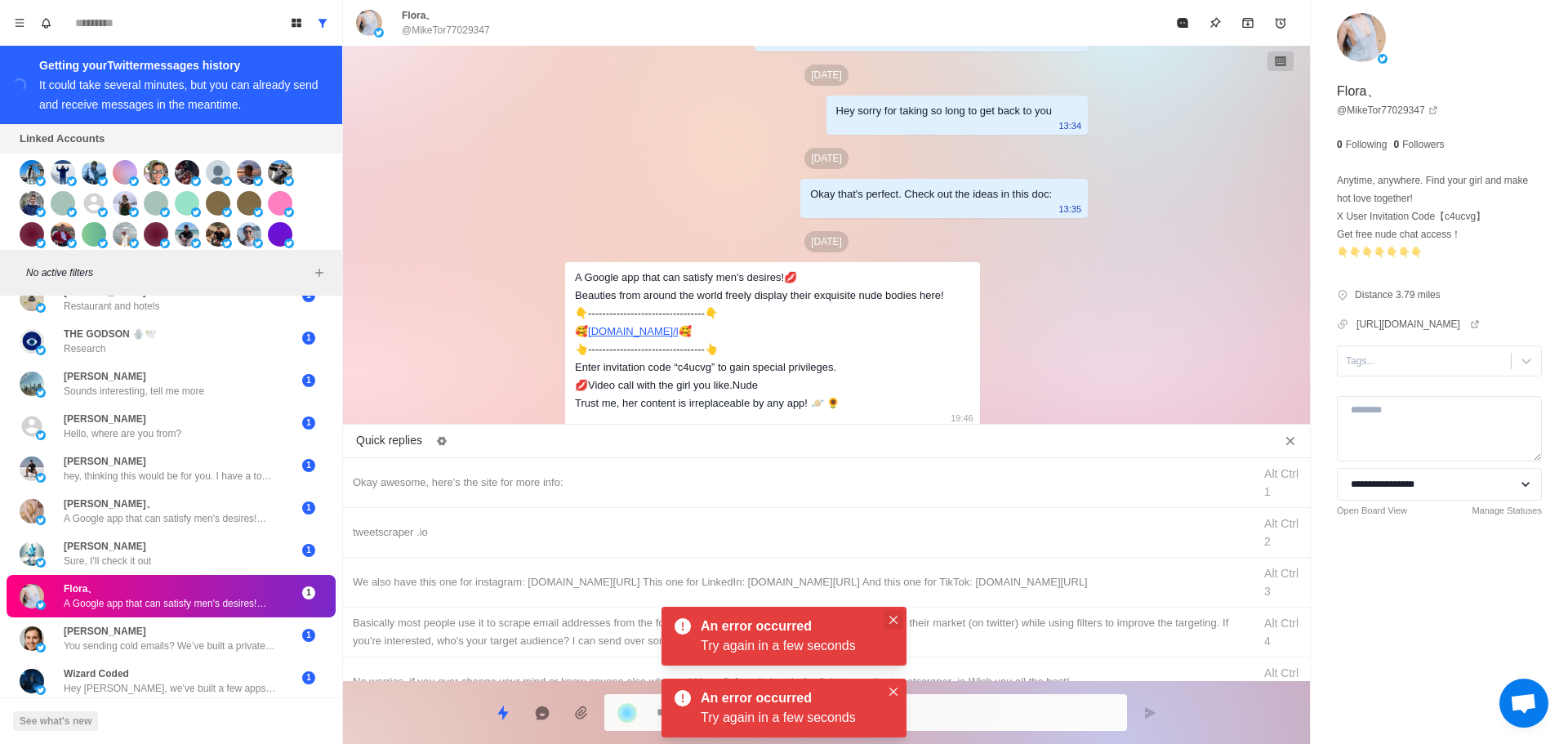
click at [894, 624] on button "Close" at bounding box center [893, 620] width 20 height 20
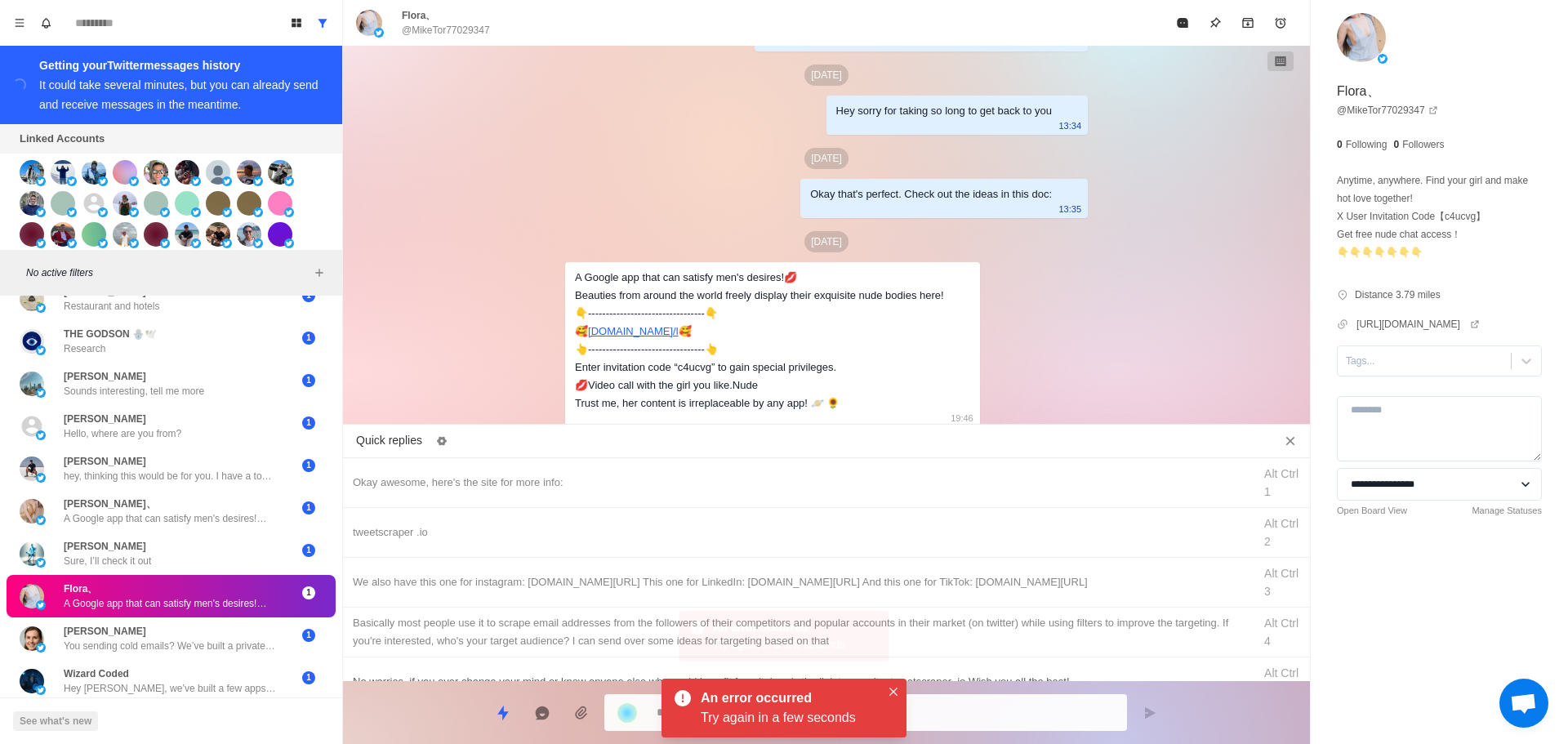
click at [893, 677] on div "No worries, if you ever change your mind or know anyone else who could benefit …" at bounding box center [798, 682] width 891 height 18
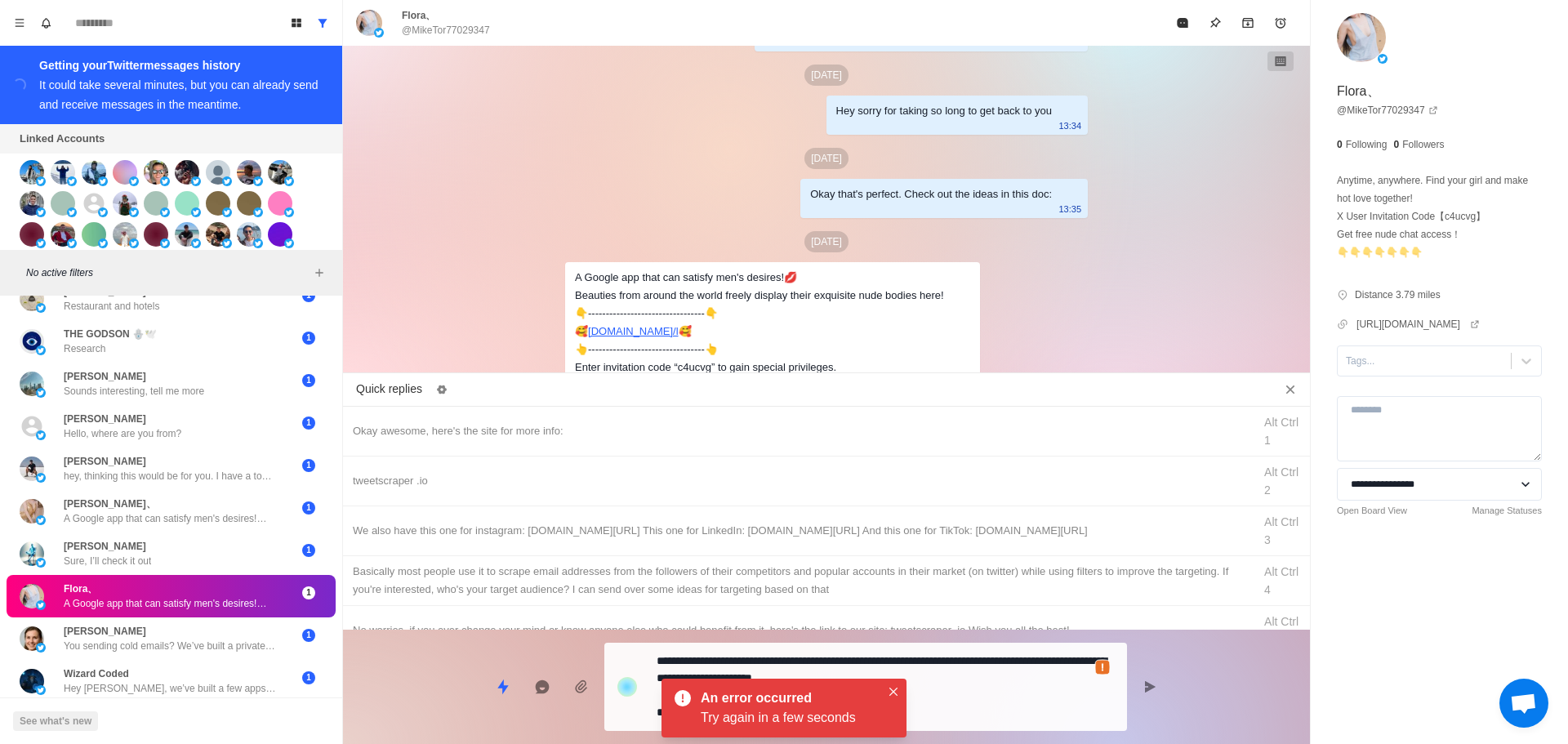
scroll to position [3196, 0]
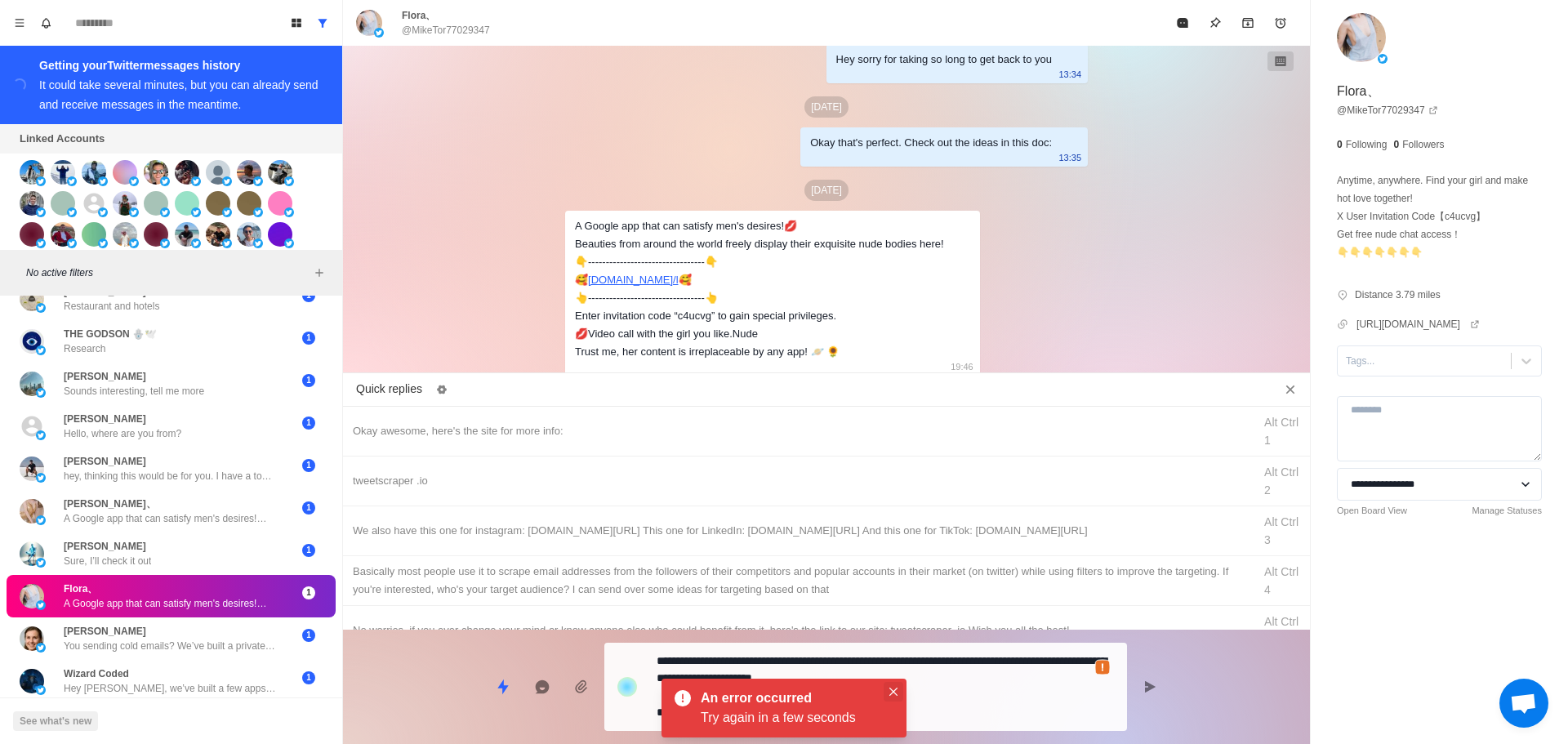
click at [895, 687] on button "Close" at bounding box center [893, 692] width 20 height 20
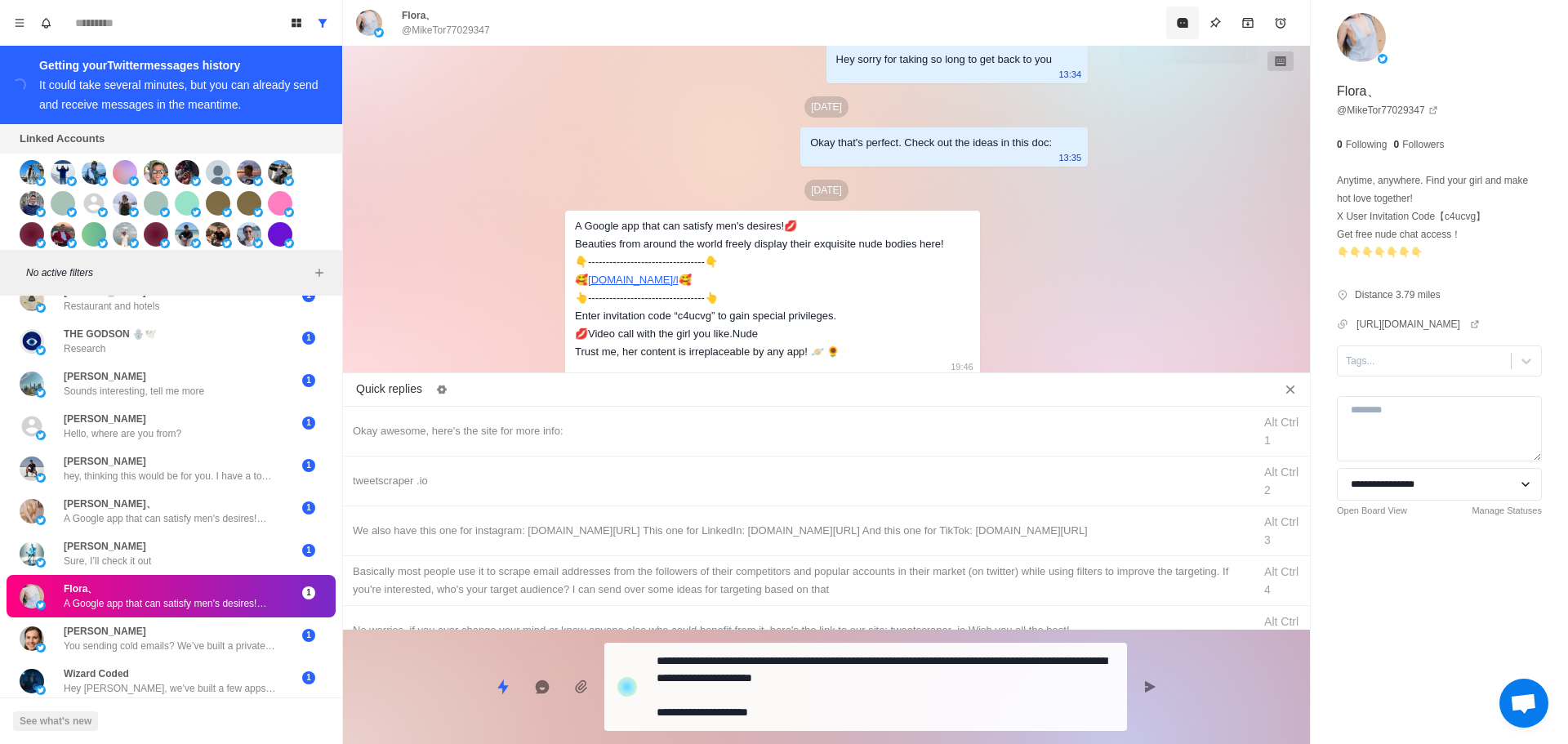
click at [1184, 31] on button "Mark as read" at bounding box center [1182, 22] width 32 height 32
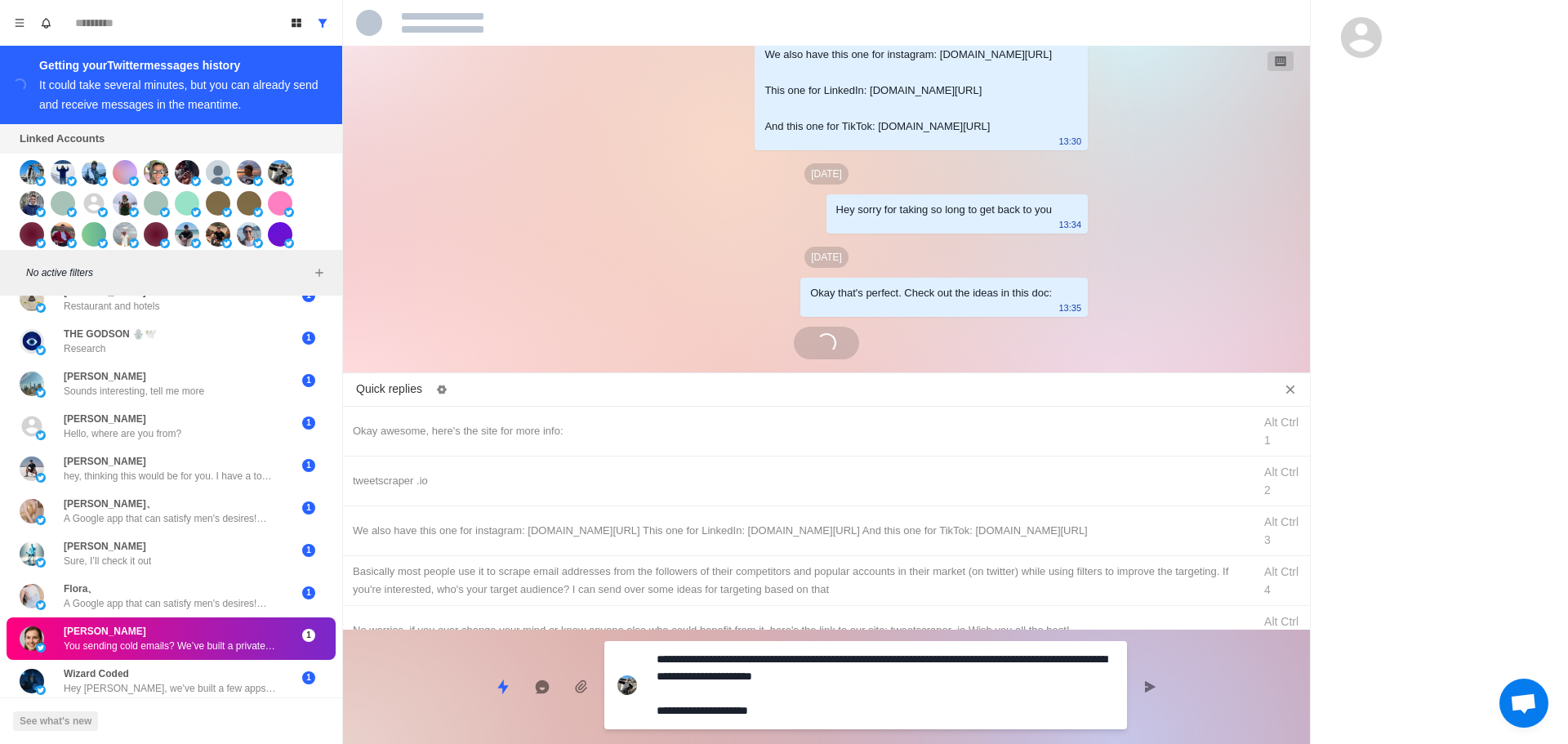
scroll to position [3267, 0]
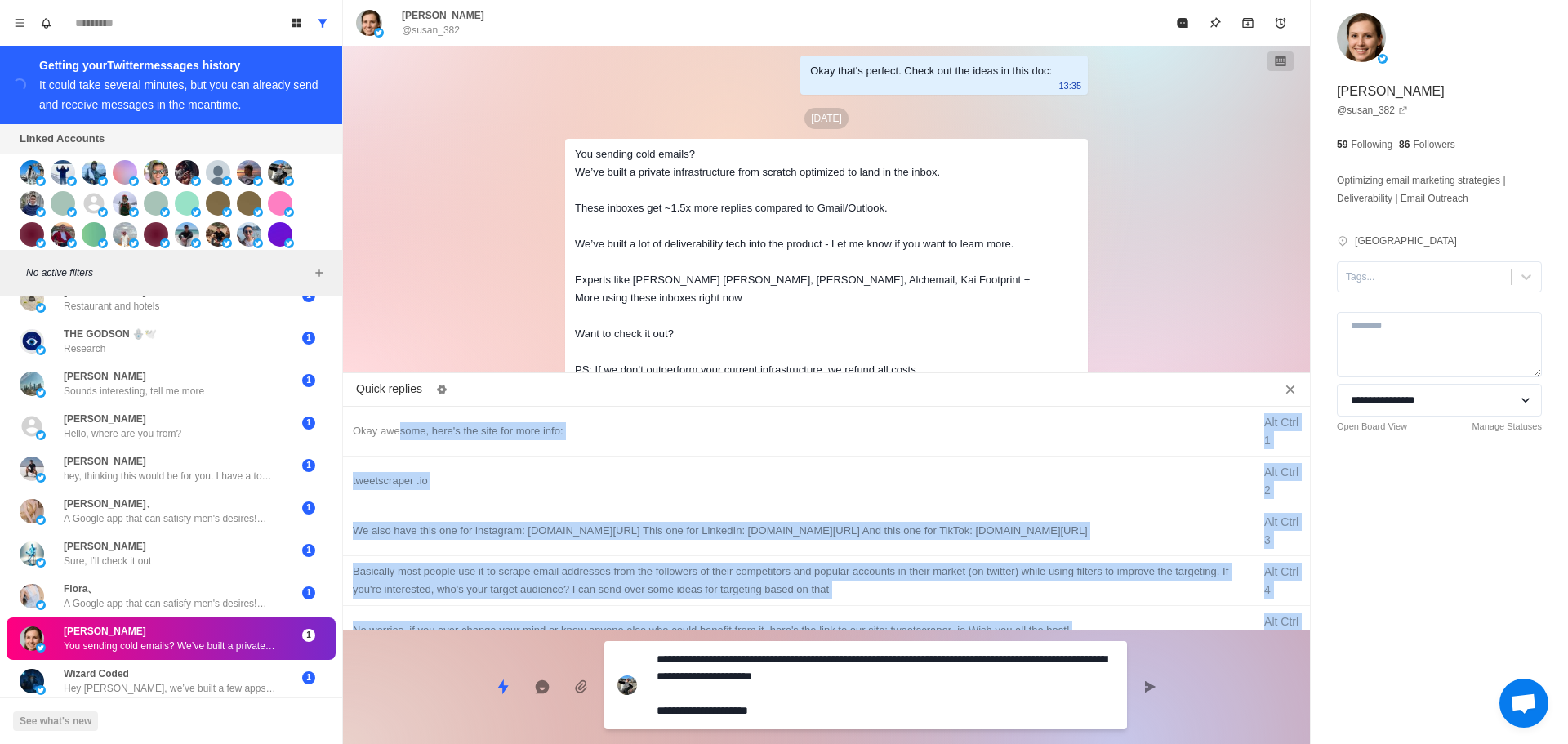
drag, startPoint x: 882, startPoint y: 724, endPoint x: 524, endPoint y: 323, distance: 537.6
click at [395, 436] on div "Quick replies Okay awesome, here's the site for more info: Alt Ctrl 1 tweetscra…" at bounding box center [826, 562] width 967 height 366
click at [1185, 22] on button "Mark as read" at bounding box center [1182, 22] width 32 height 32
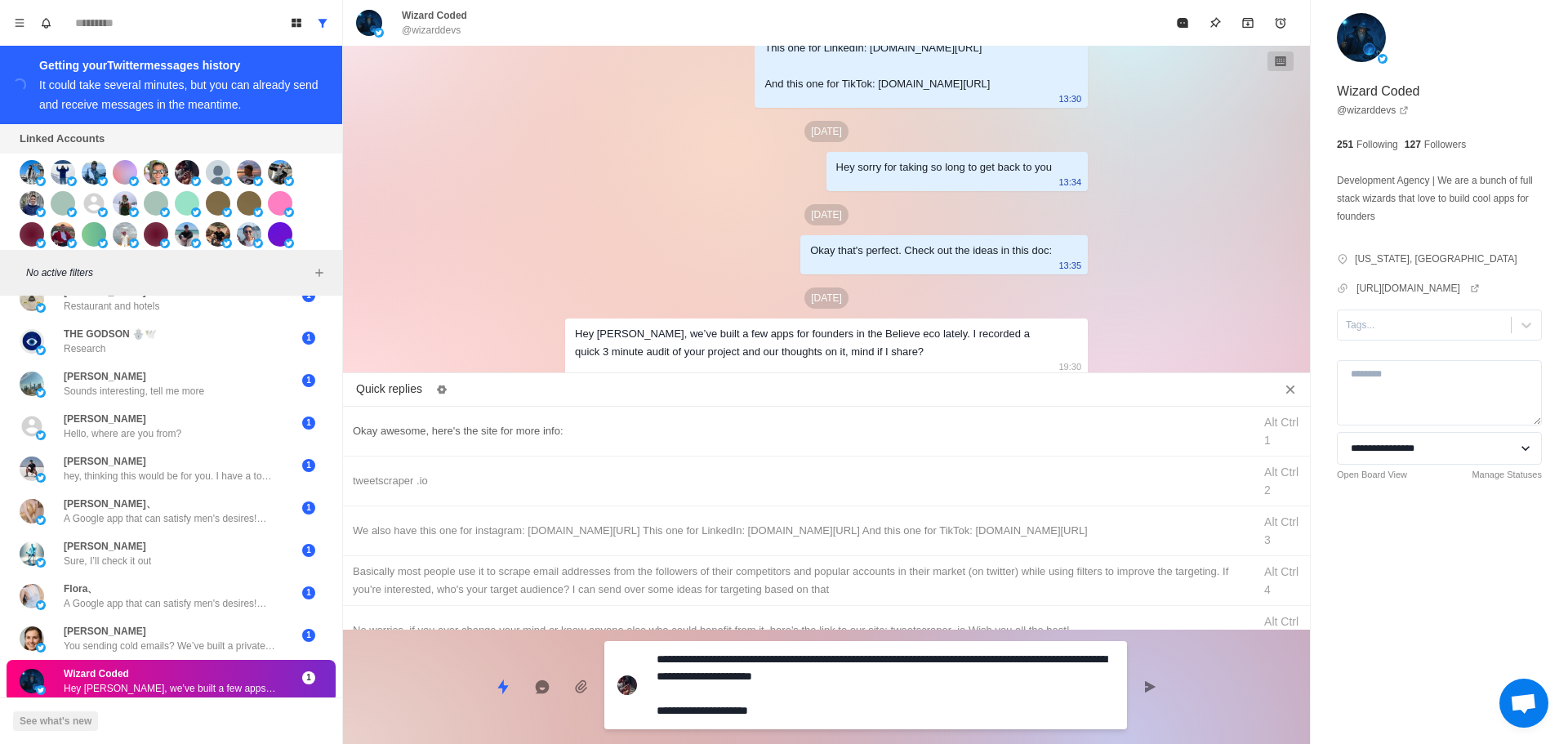
drag, startPoint x: 798, startPoint y: 706, endPoint x: 577, endPoint y: 500, distance: 302.1
click at [564, 613] on div "Quick replies Okay awesome, here's the site for more info: Alt Ctrl 1 tweetscra…" at bounding box center [826, 562] width 967 height 366
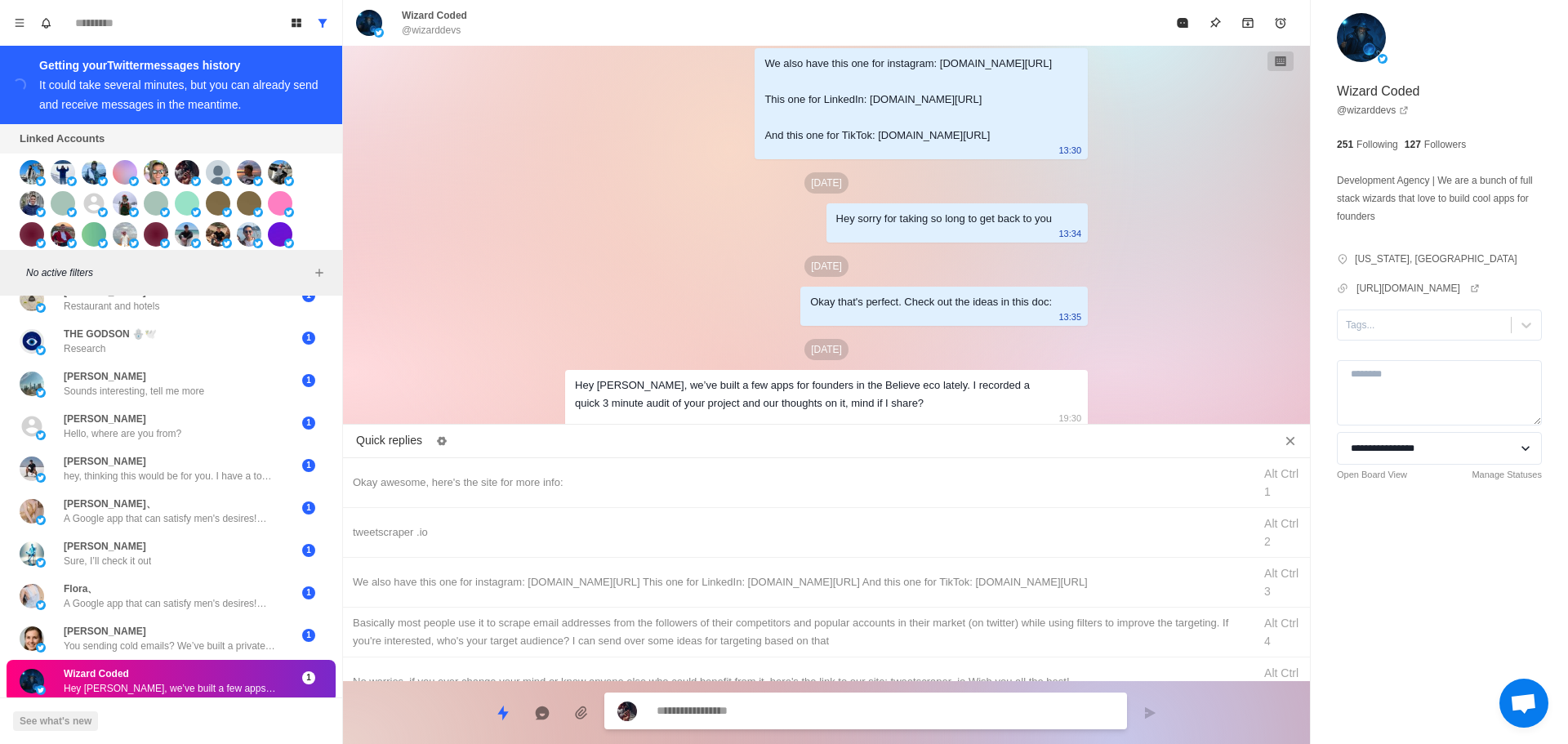
scroll to position [3037, 0]
click at [1176, 13] on button "Mark as read" at bounding box center [1182, 22] width 32 height 32
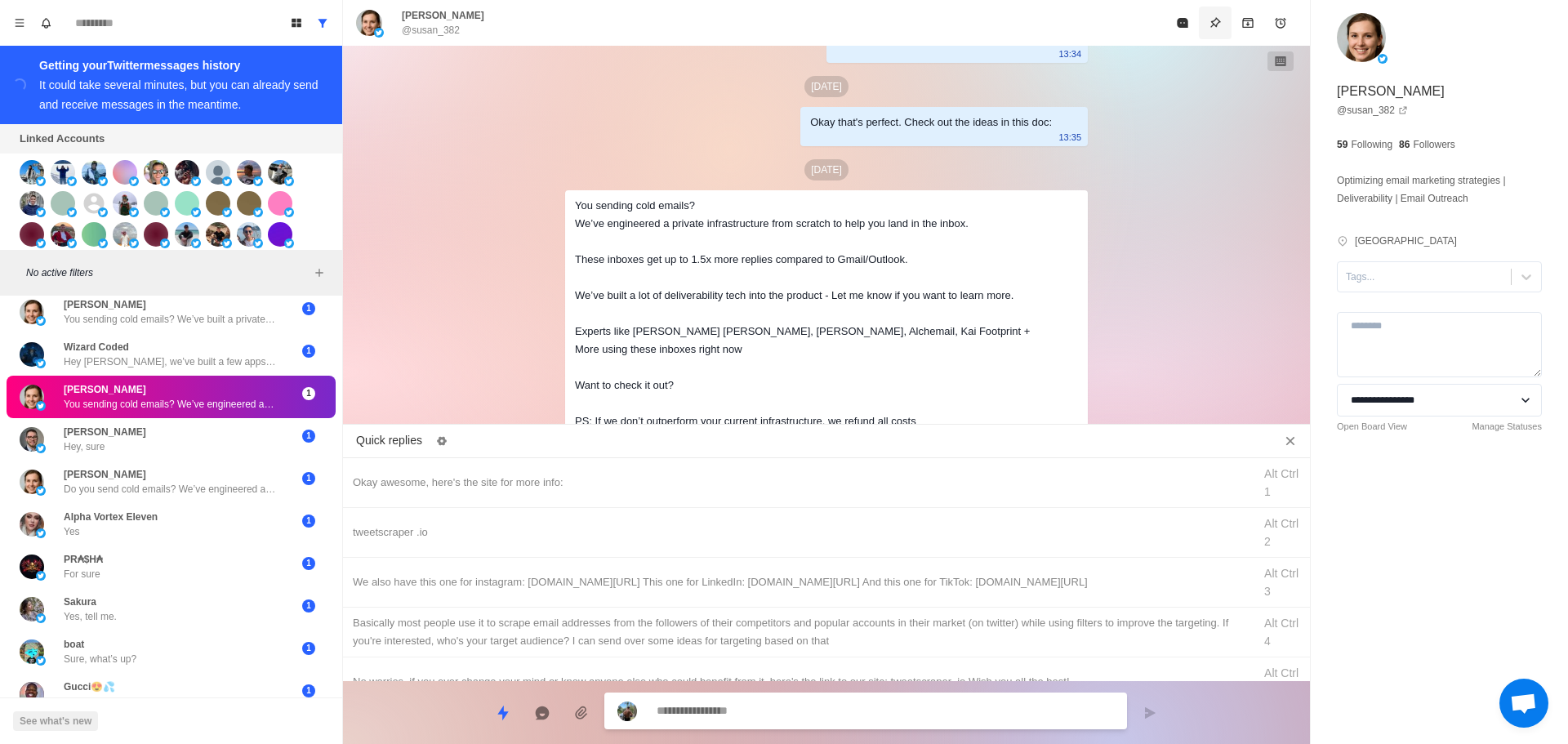
scroll to position [540, 0]
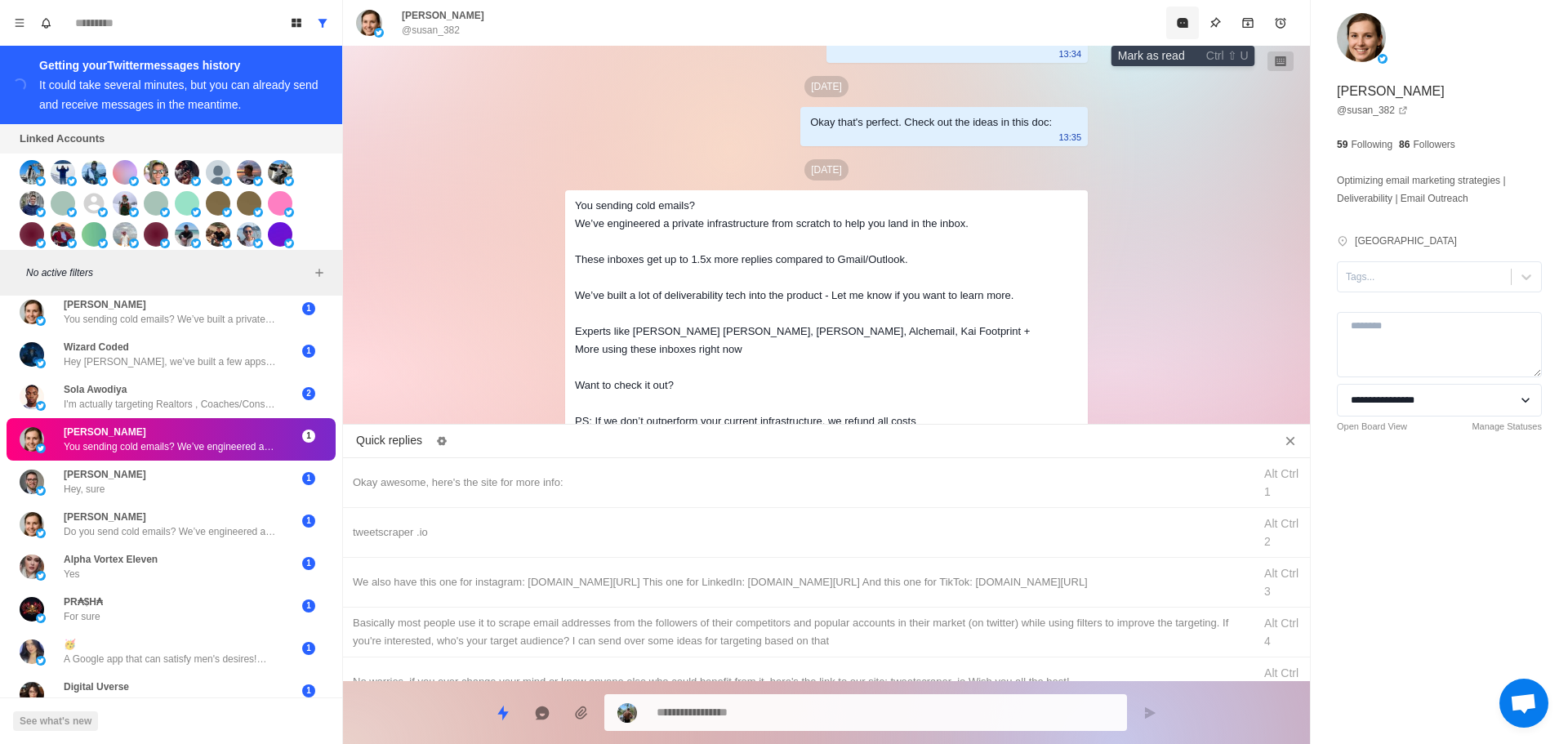
click at [1177, 22] on button "Mark as read" at bounding box center [1182, 22] width 32 height 32
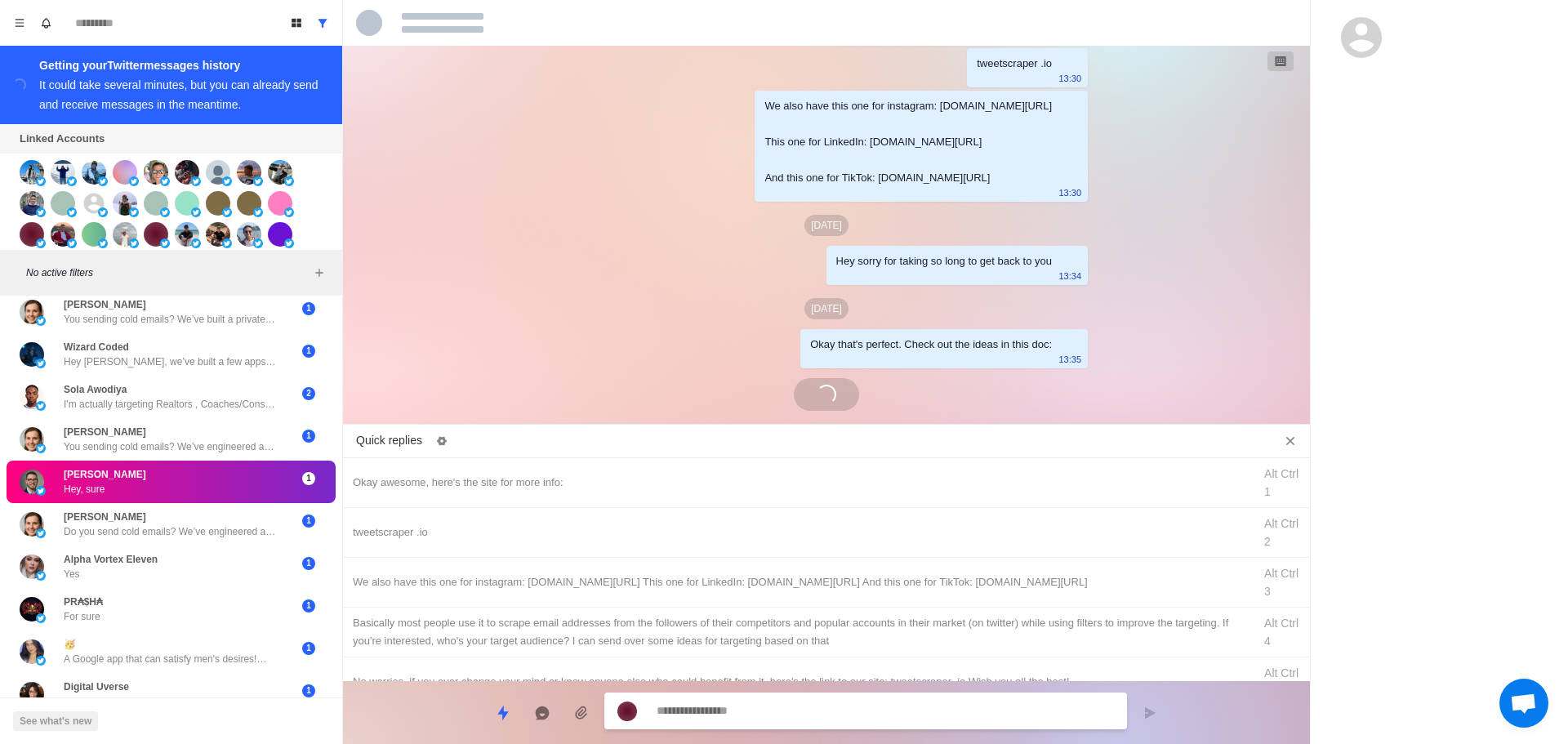
scroll to position [3133, 0]
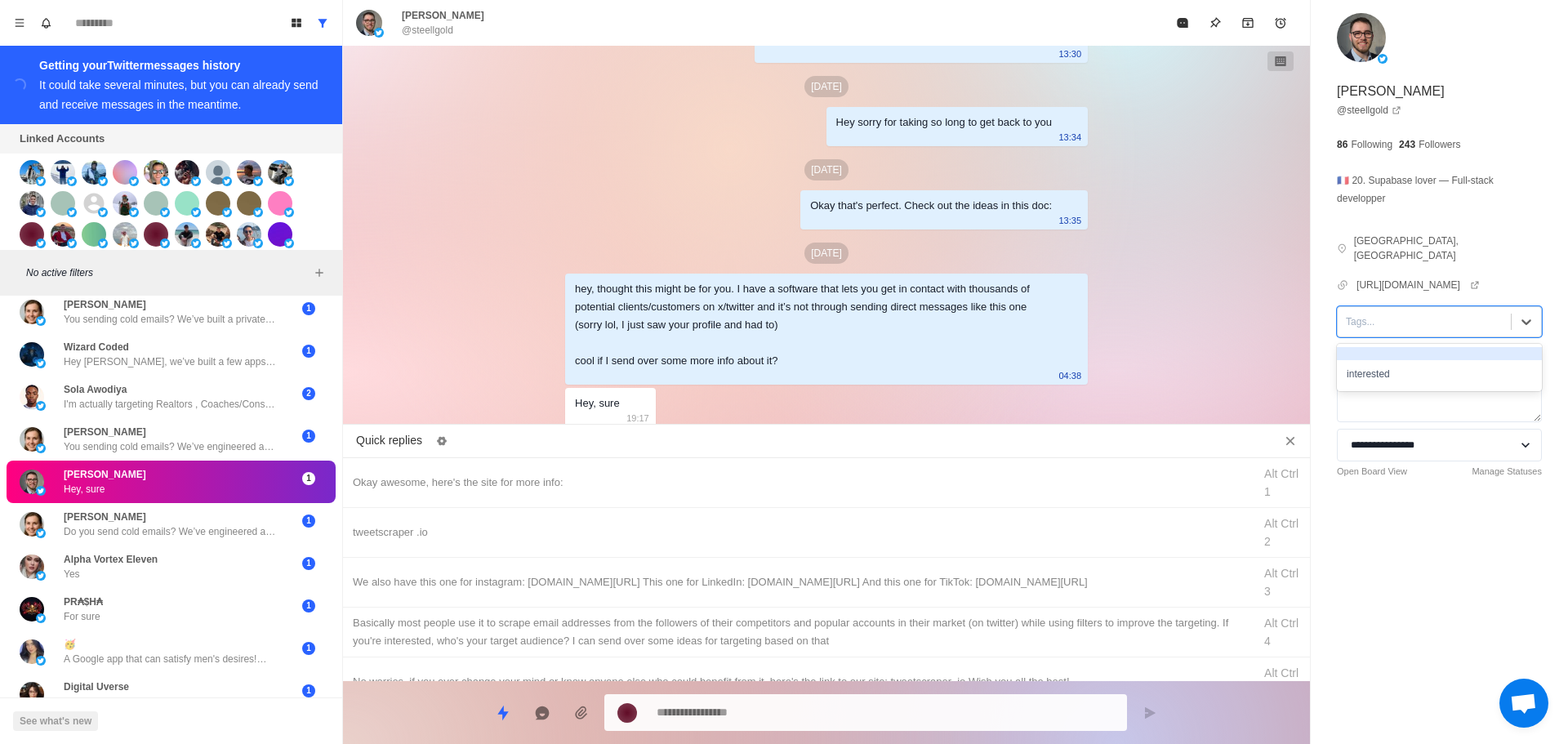
drag, startPoint x: 1398, startPoint y: 299, endPoint x: 1398, endPoint y: 317, distance: 18.0
click at [1398, 313] on div at bounding box center [1424, 322] width 156 height 18
click at [1399, 368] on div "interested" at bounding box center [1440, 374] width 205 height 27
click at [565, 484] on div "Okay awesome, here's the site for more info:" at bounding box center [798, 483] width 891 height 18
click at [765, 714] on textarea "**********" at bounding box center [886, 713] width 457 height 23
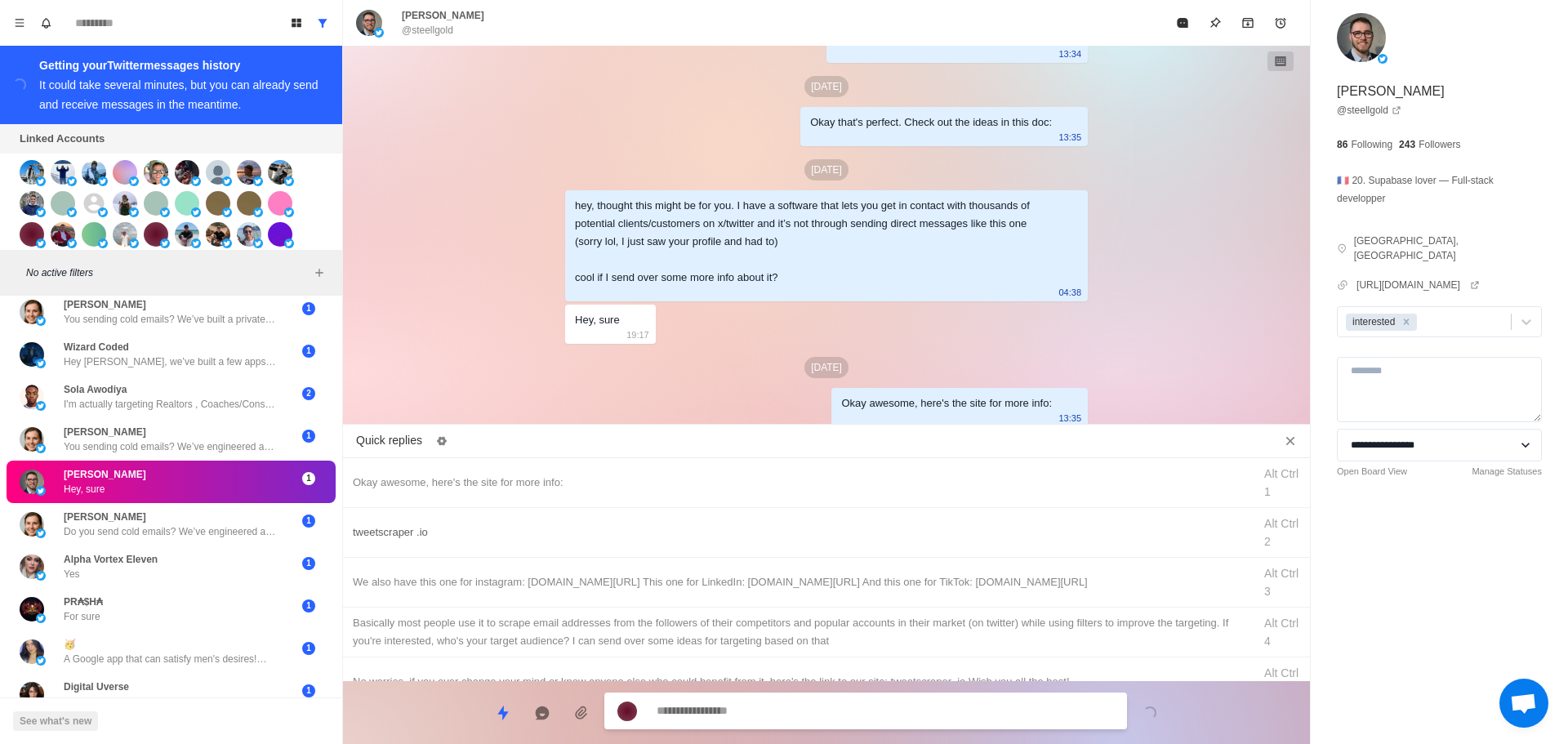
click at [819, 534] on div "tweetscraper .io" at bounding box center [798, 533] width 891 height 18
drag, startPoint x: 813, startPoint y: 712, endPoint x: 872, endPoint y: 585, distance: 140.0
click at [812, 713] on textarea "**********" at bounding box center [886, 713] width 457 height 23
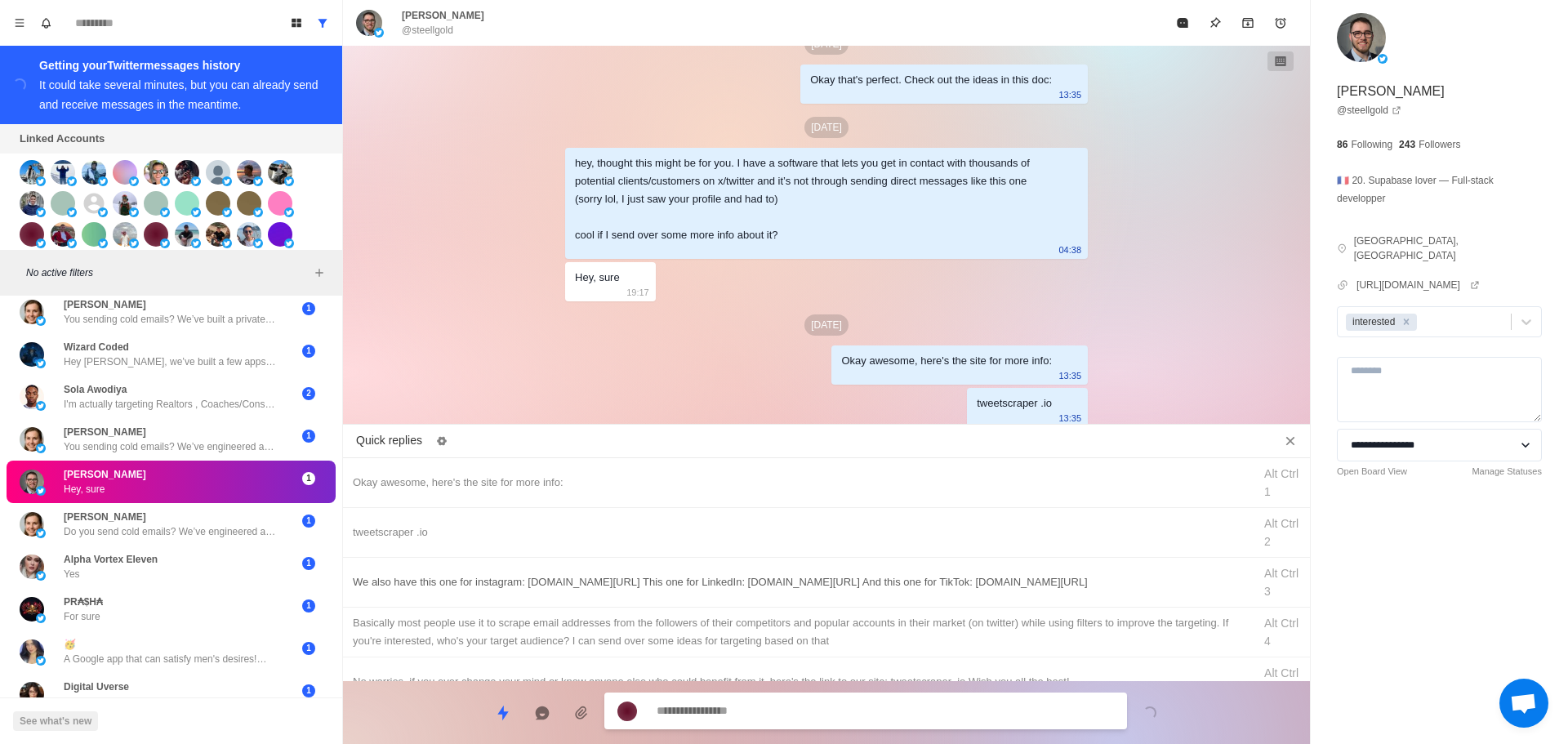
drag, startPoint x: 873, startPoint y: 581, endPoint x: 833, endPoint y: 713, distance: 137.9
click at [873, 582] on div "We also have this one for instagram: [DOMAIN_NAME][URL] This one for LinkedIn: …" at bounding box center [798, 583] width 891 height 18
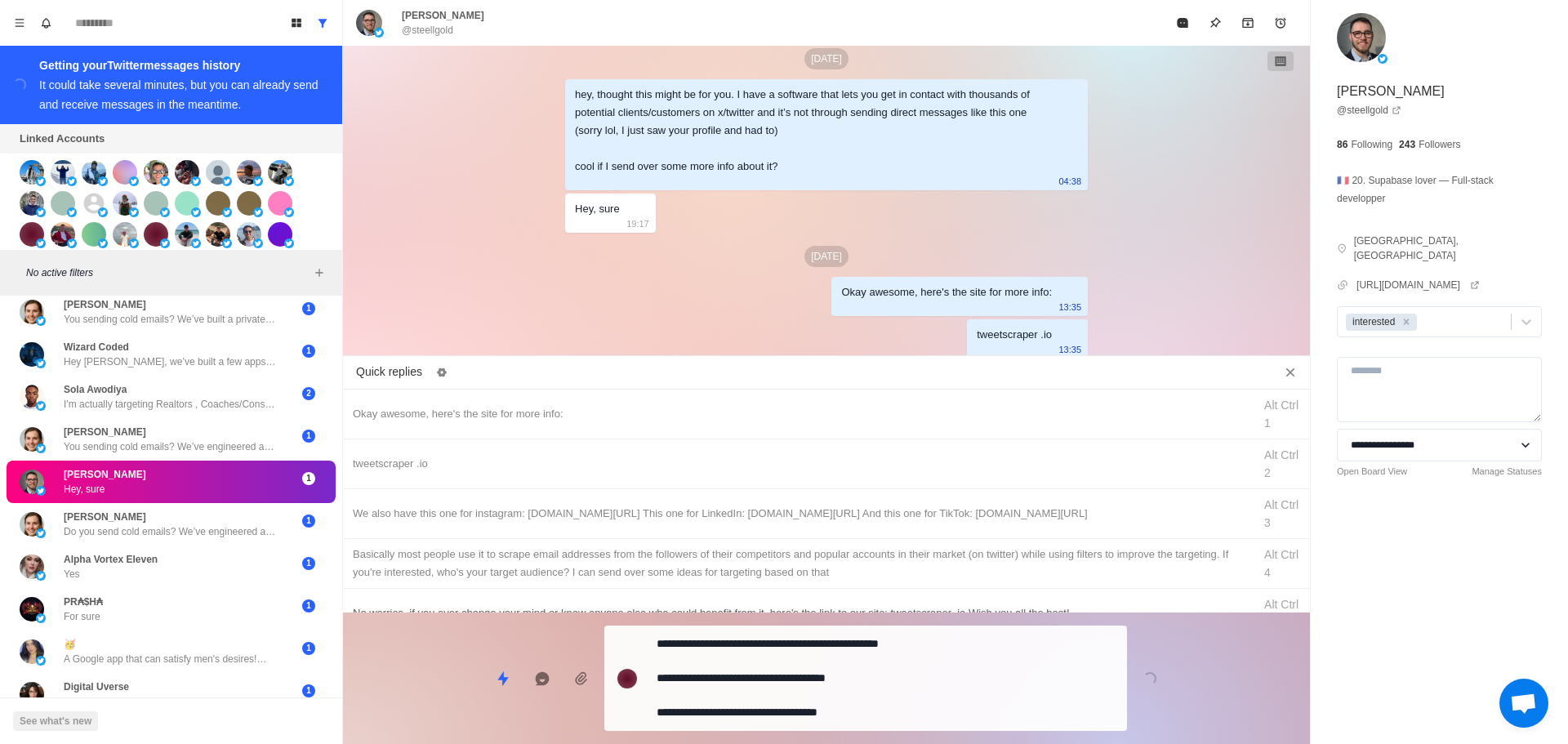
click at [835, 712] on textarea "**********" at bounding box center [886, 678] width 457 height 92
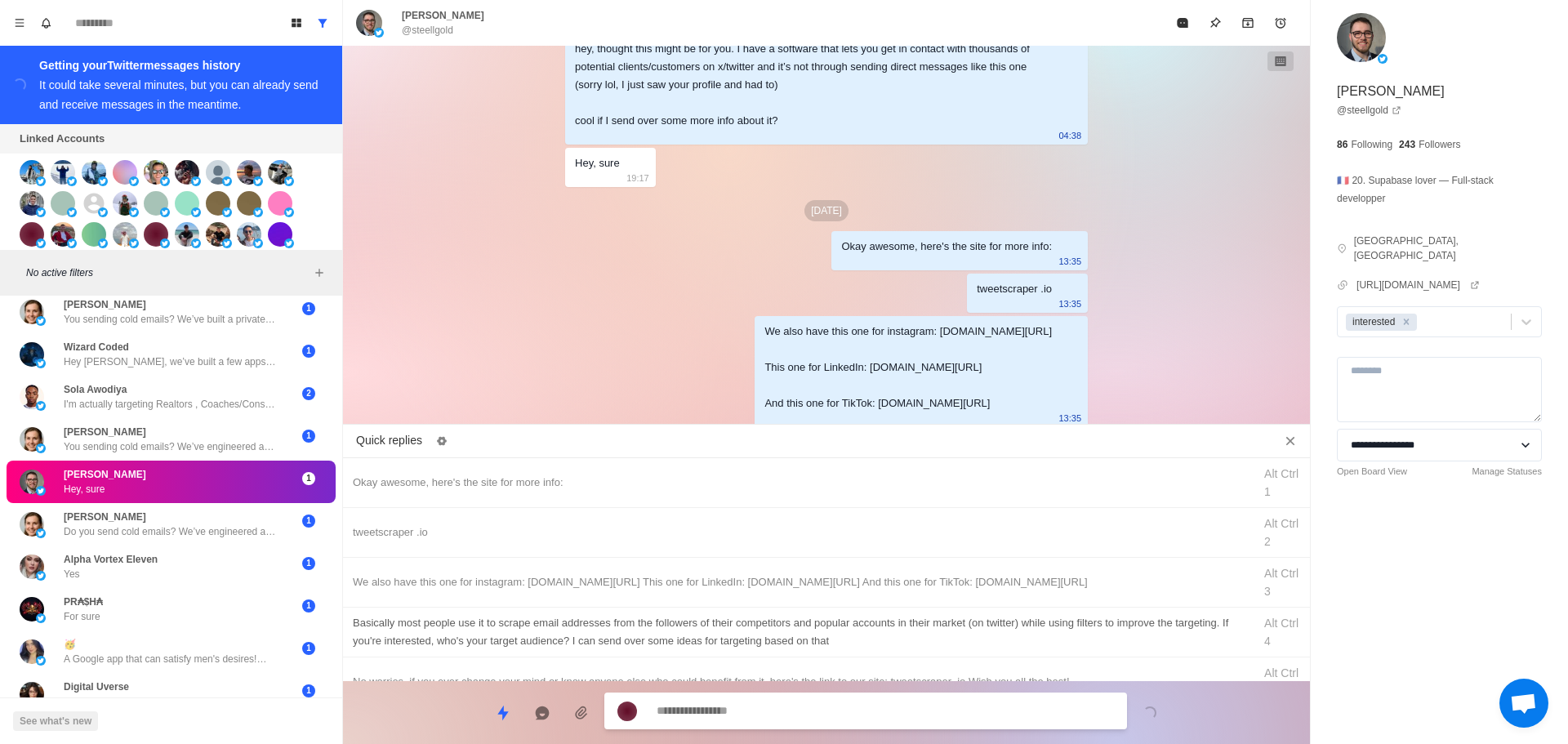
click at [884, 646] on div "Basically most people use it to scrape email addresses from the followers of th…" at bounding box center [798, 632] width 891 height 36
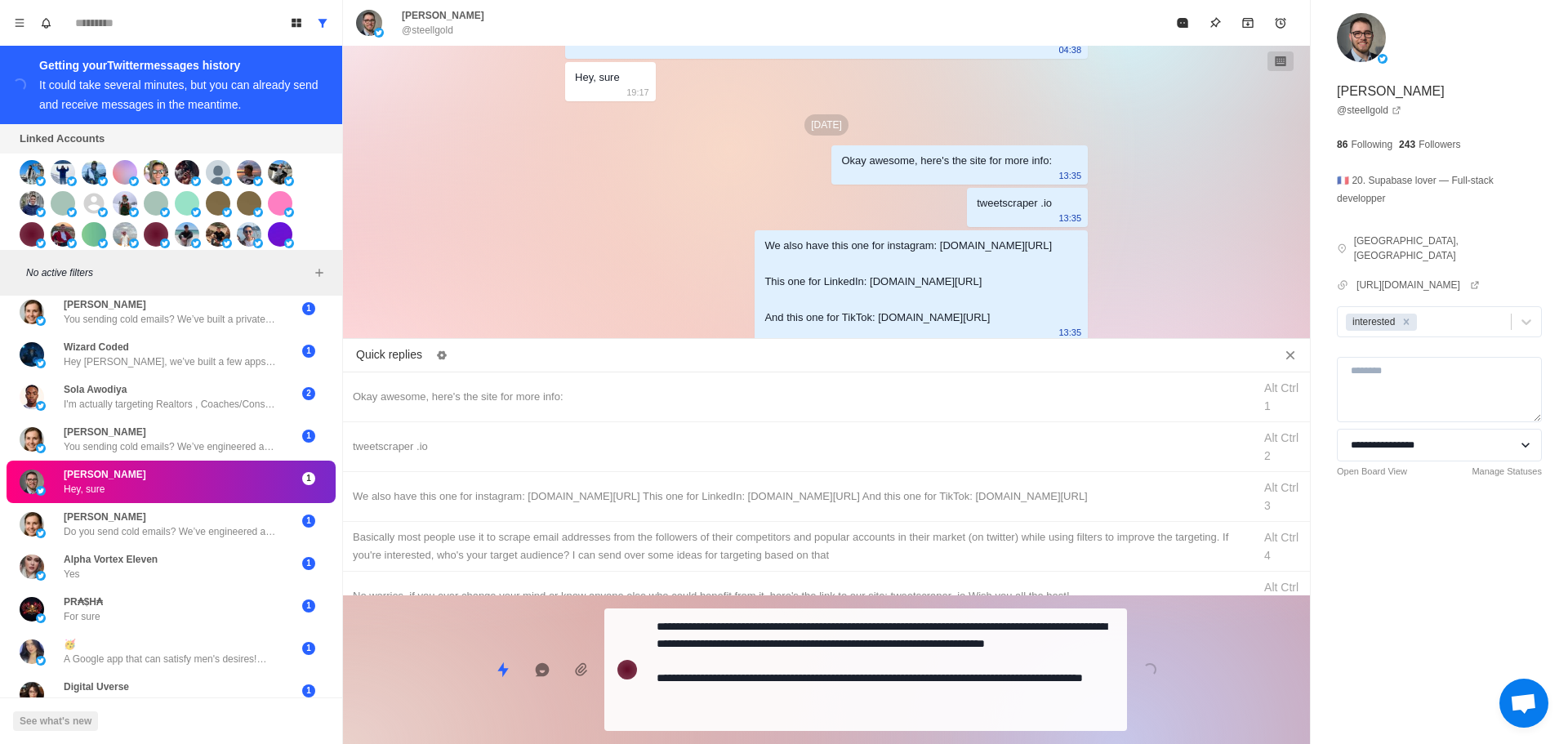
drag, startPoint x: 848, startPoint y: 710, endPoint x: 1160, endPoint y: 194, distance: 603.0
click at [848, 709] on textarea "**********" at bounding box center [886, 670] width 457 height 109
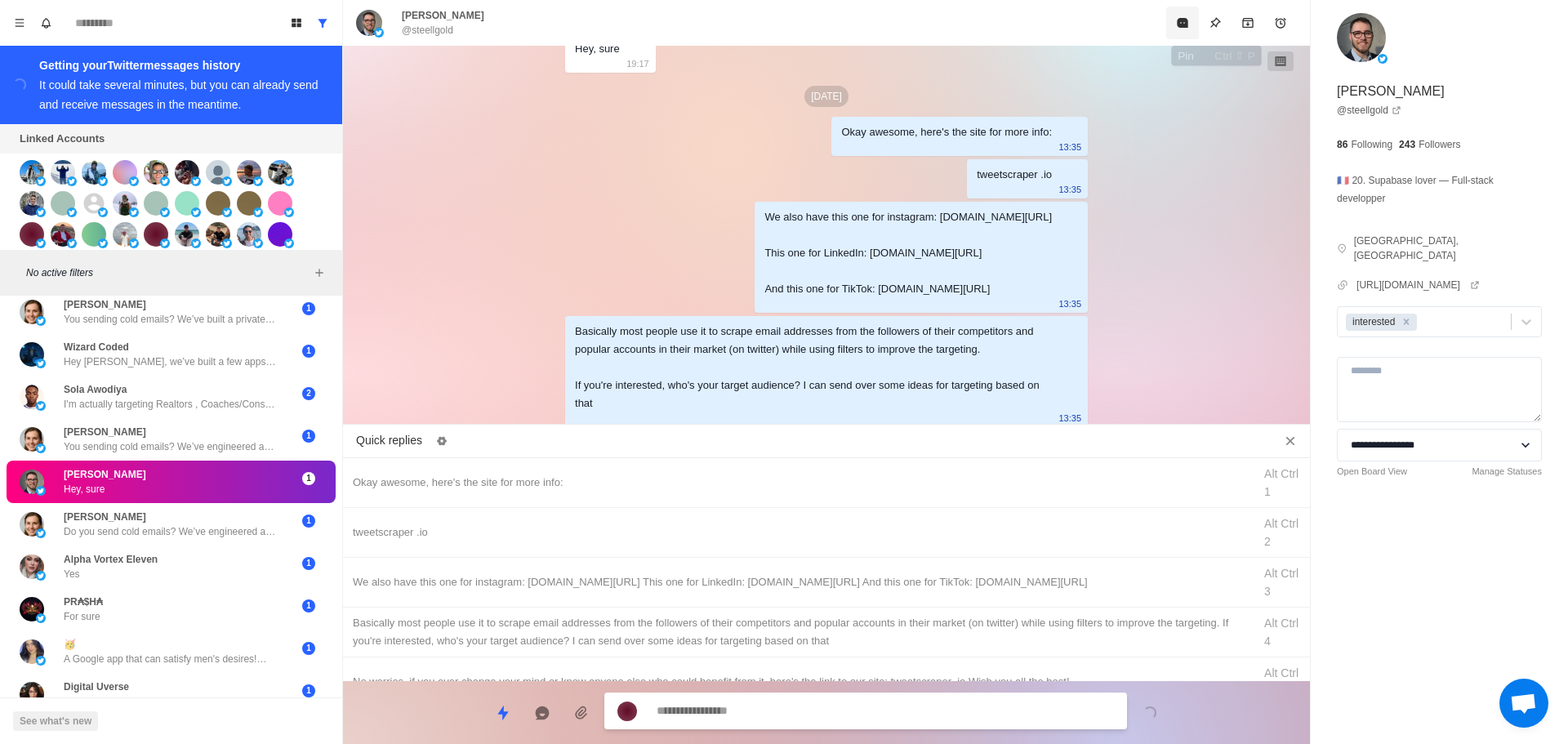
click at [1173, 27] on button "Mark as read" at bounding box center [1182, 22] width 32 height 32
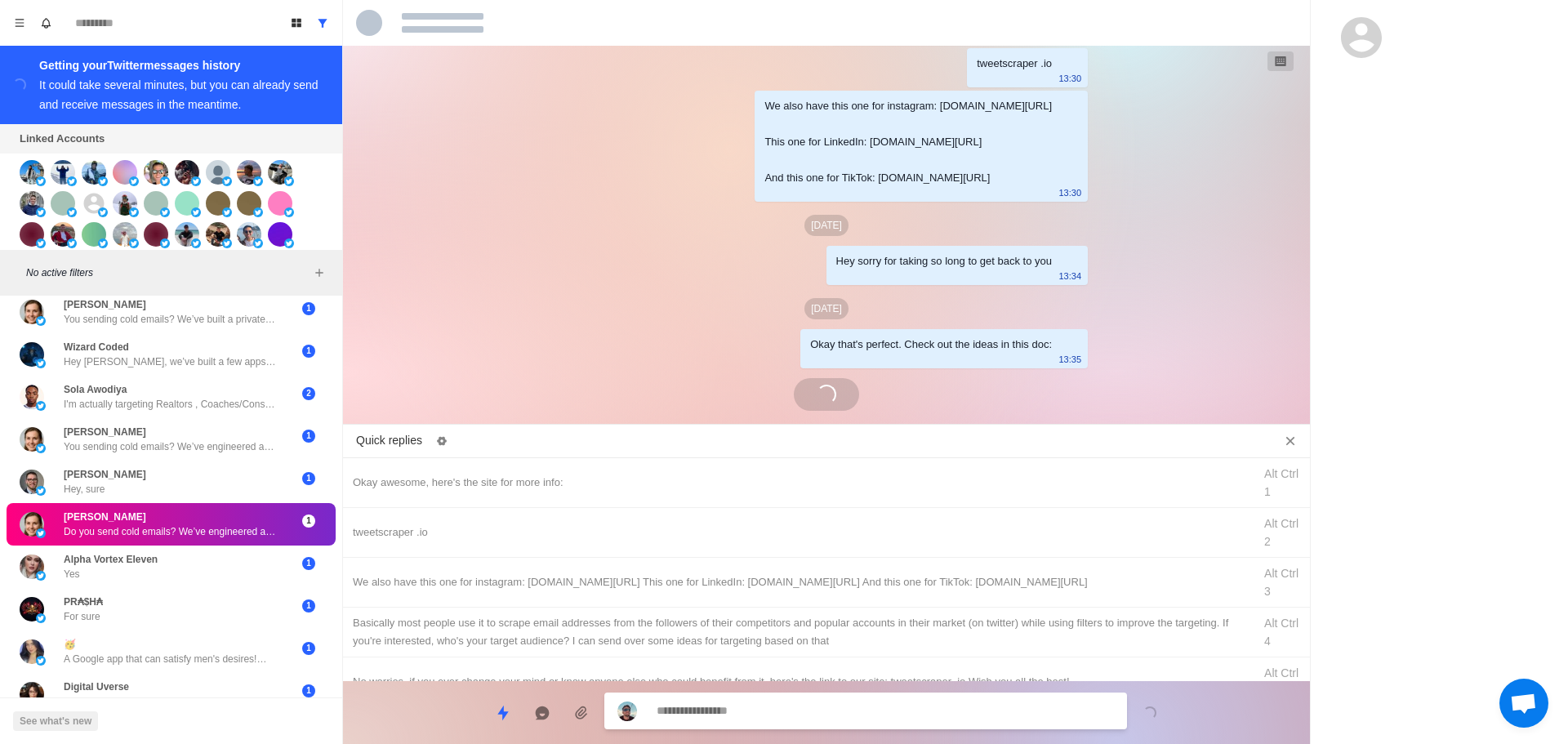
scroll to position [3217, 0]
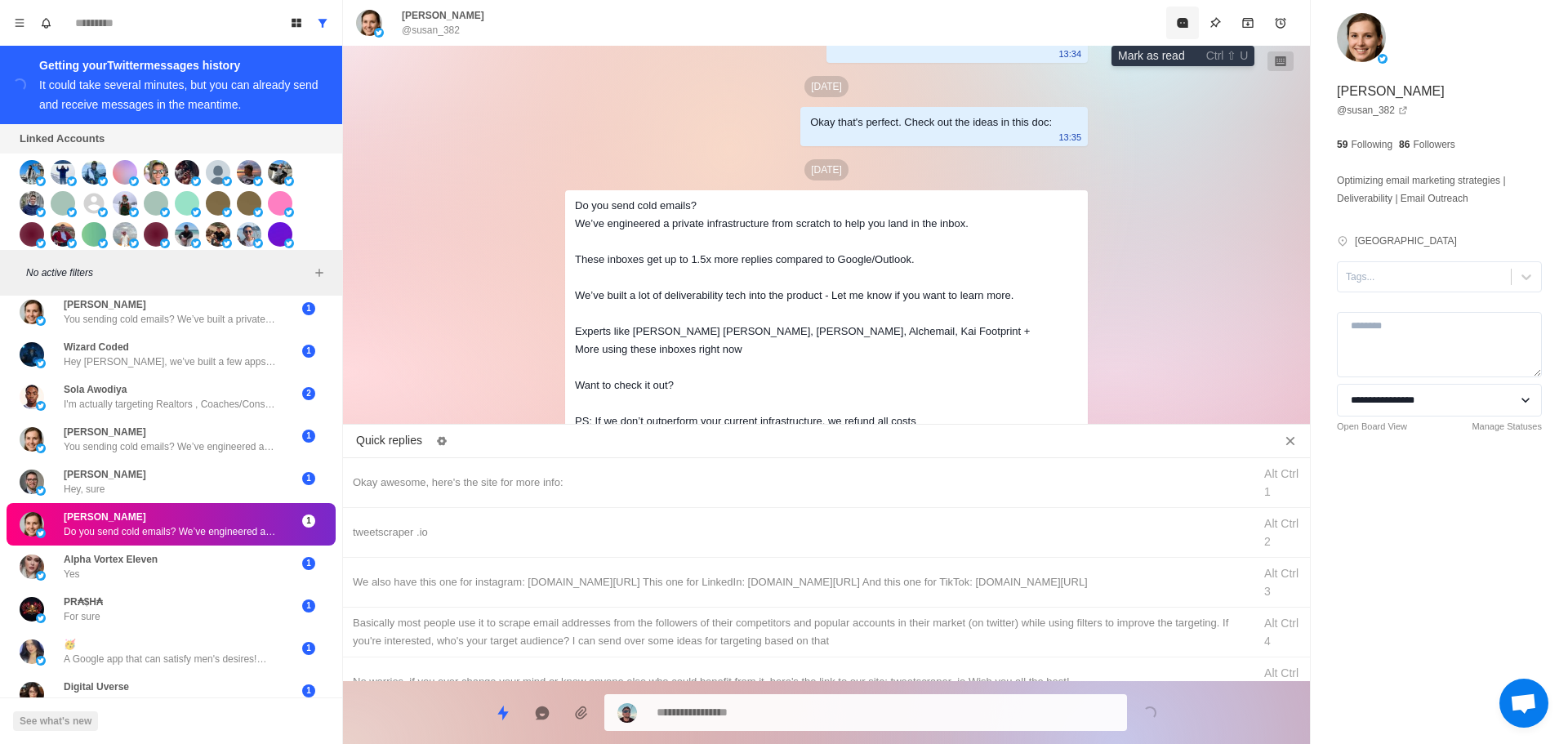
click at [1179, 19] on icon "Mark as read" at bounding box center [1182, 22] width 11 height 10
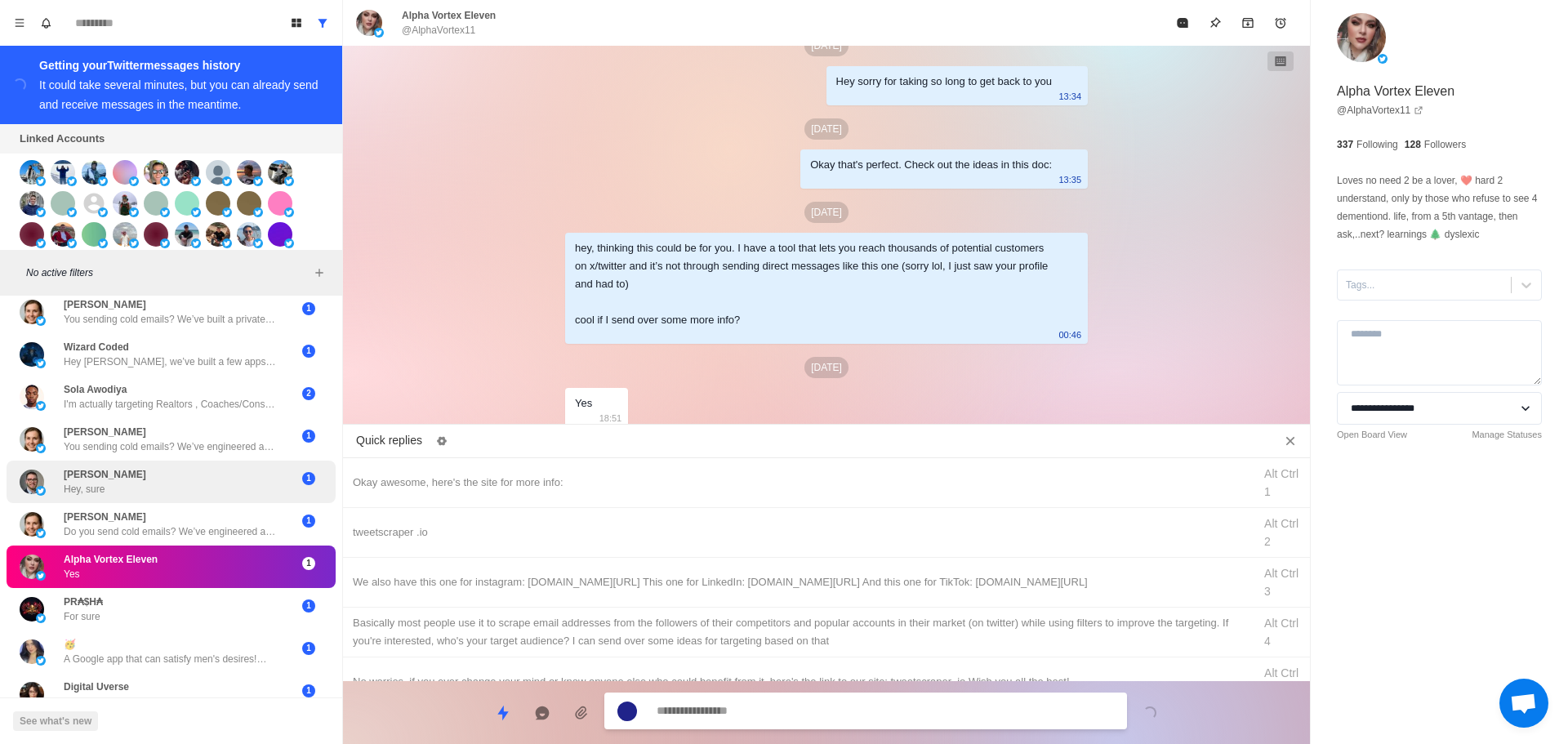
click at [171, 486] on div "Gaëtan Hey, sure" at bounding box center [153, 482] width 269 height 29
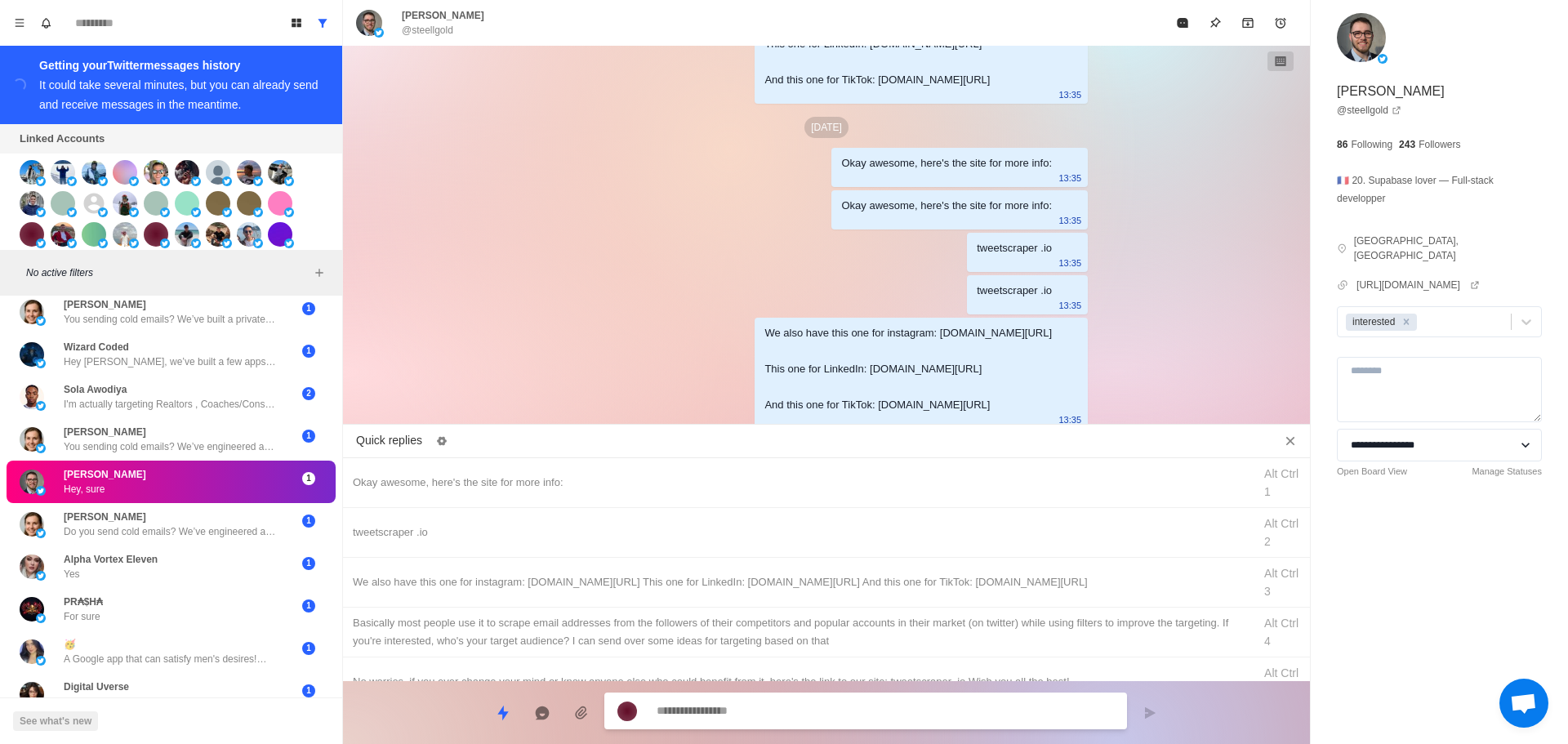
scroll to position [4156, 0]
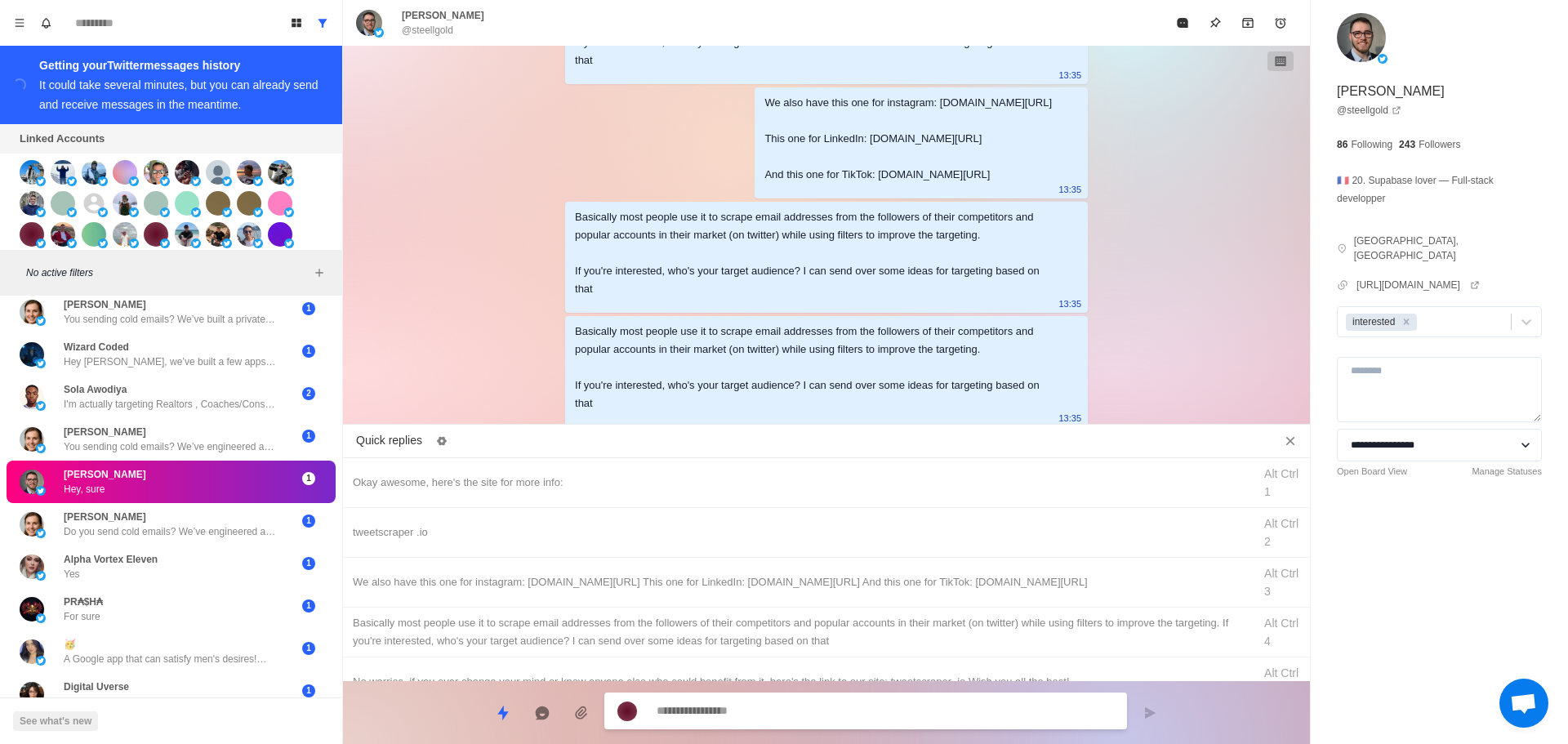
click at [856, 703] on textarea at bounding box center [886, 711] width 457 height 23
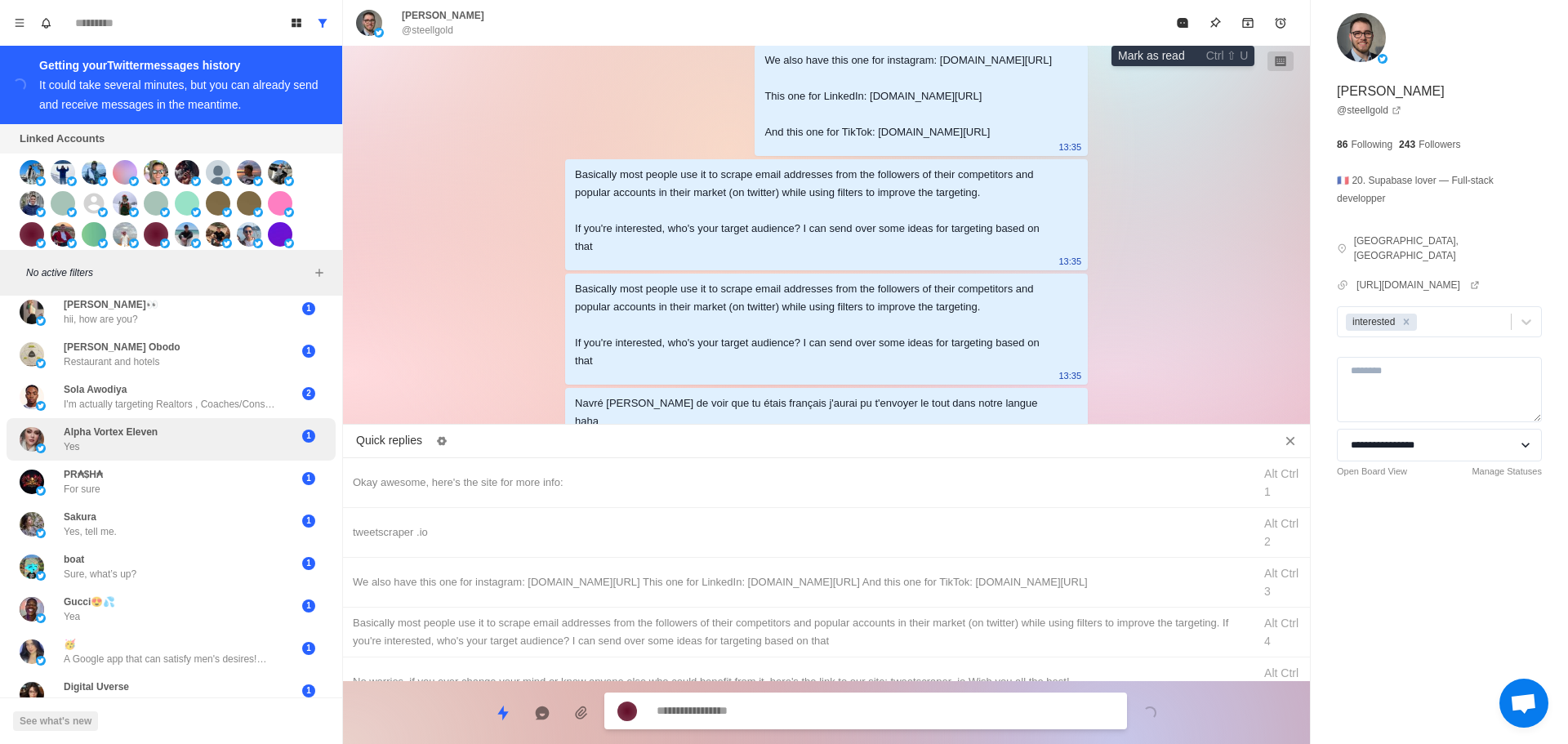
drag, startPoint x: 1185, startPoint y: 18, endPoint x: 272, endPoint y: 460, distance: 1014.4
click at [1185, 18] on icon "Mark as read" at bounding box center [1182, 22] width 13 height 13
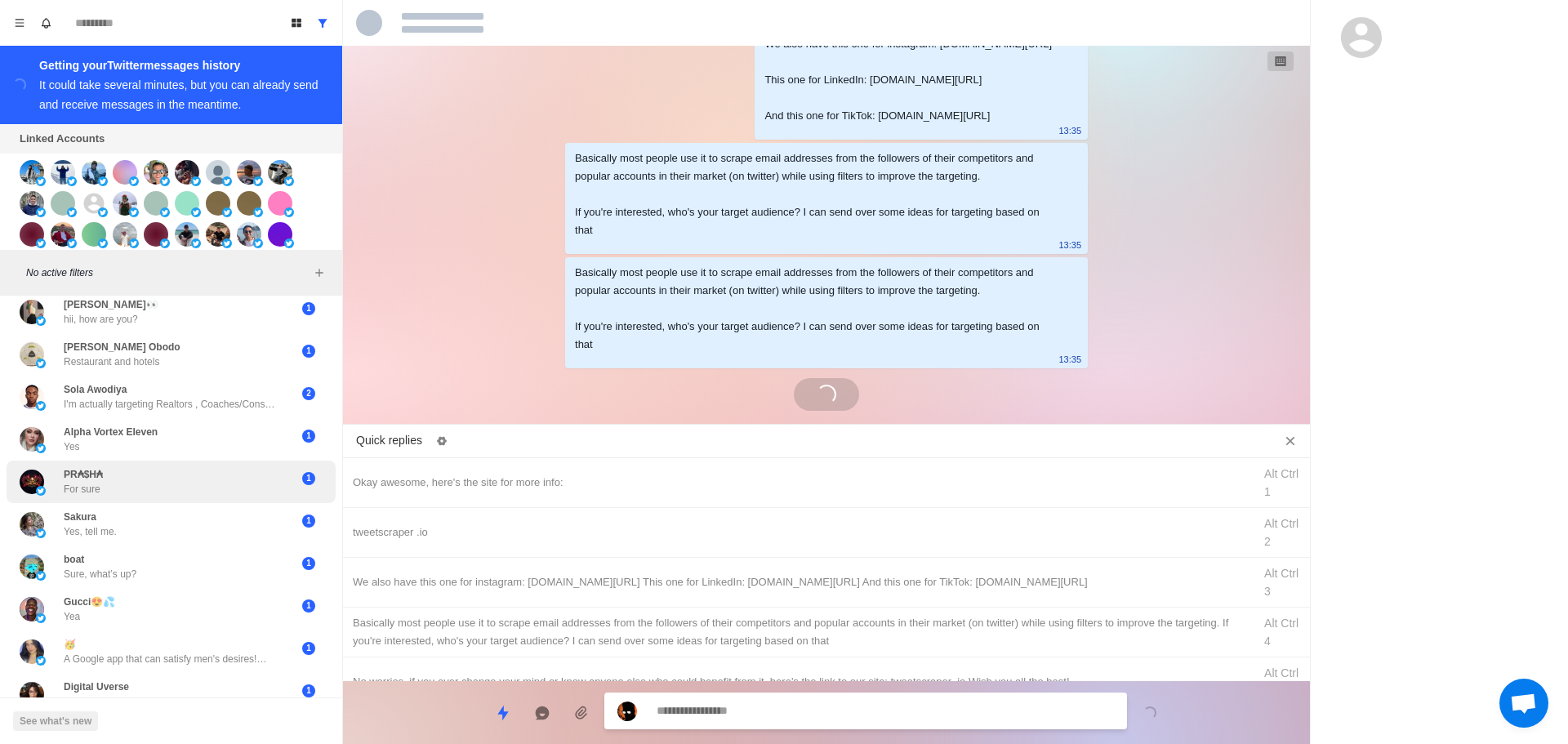
scroll to position [4174, 0]
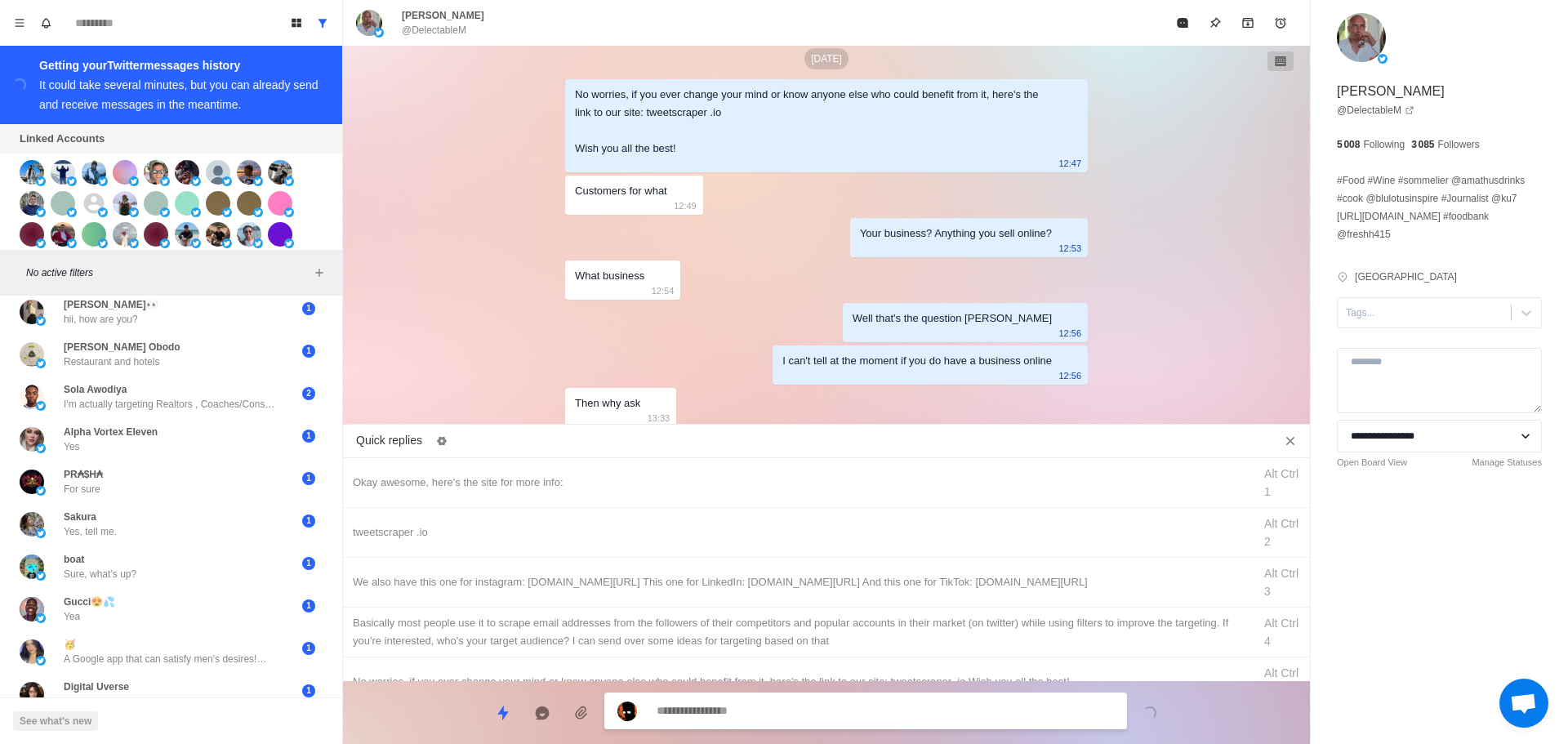
click at [770, 710] on textarea at bounding box center [886, 711] width 457 height 23
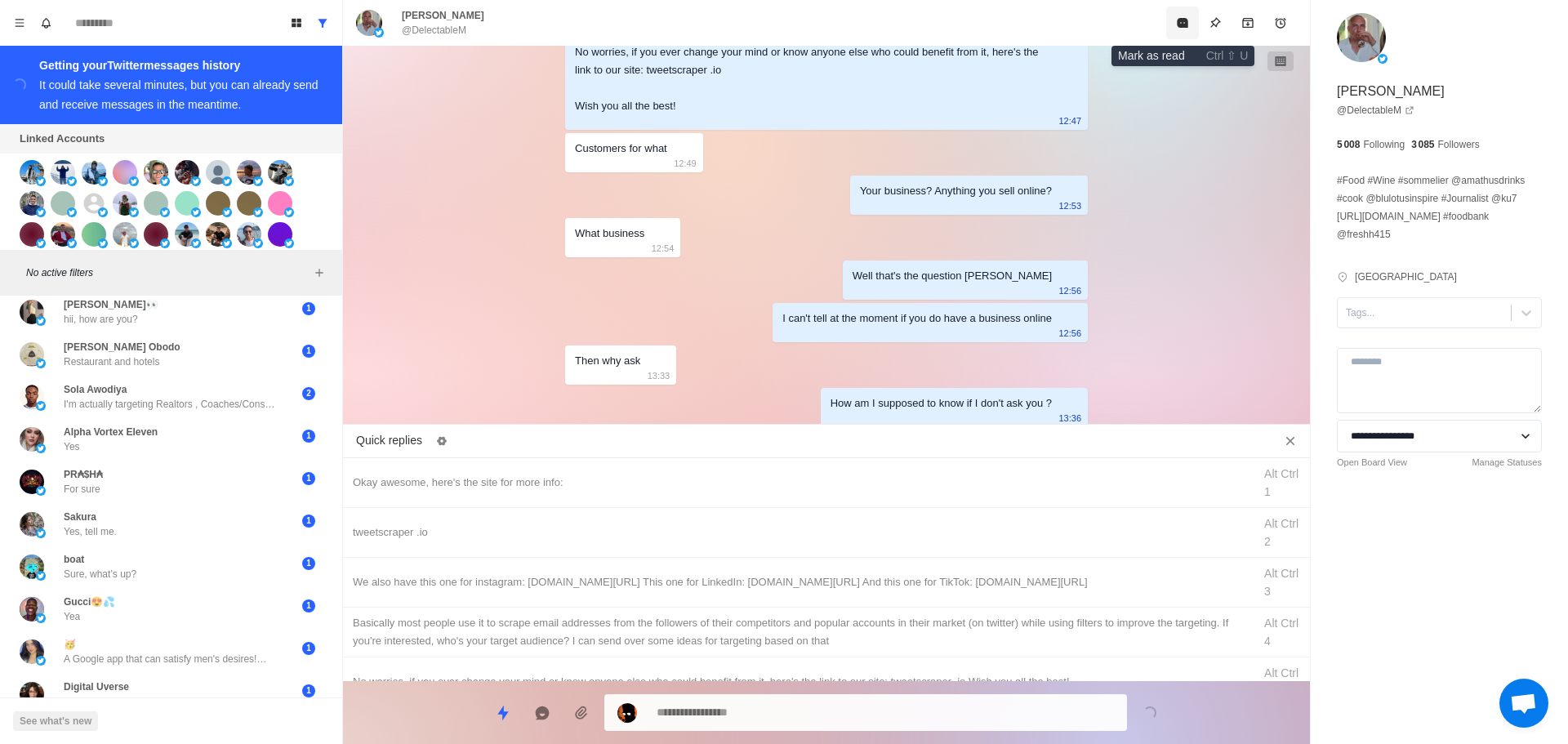
click at [1177, 25] on icon "Mark as read" at bounding box center [1182, 22] width 13 height 13
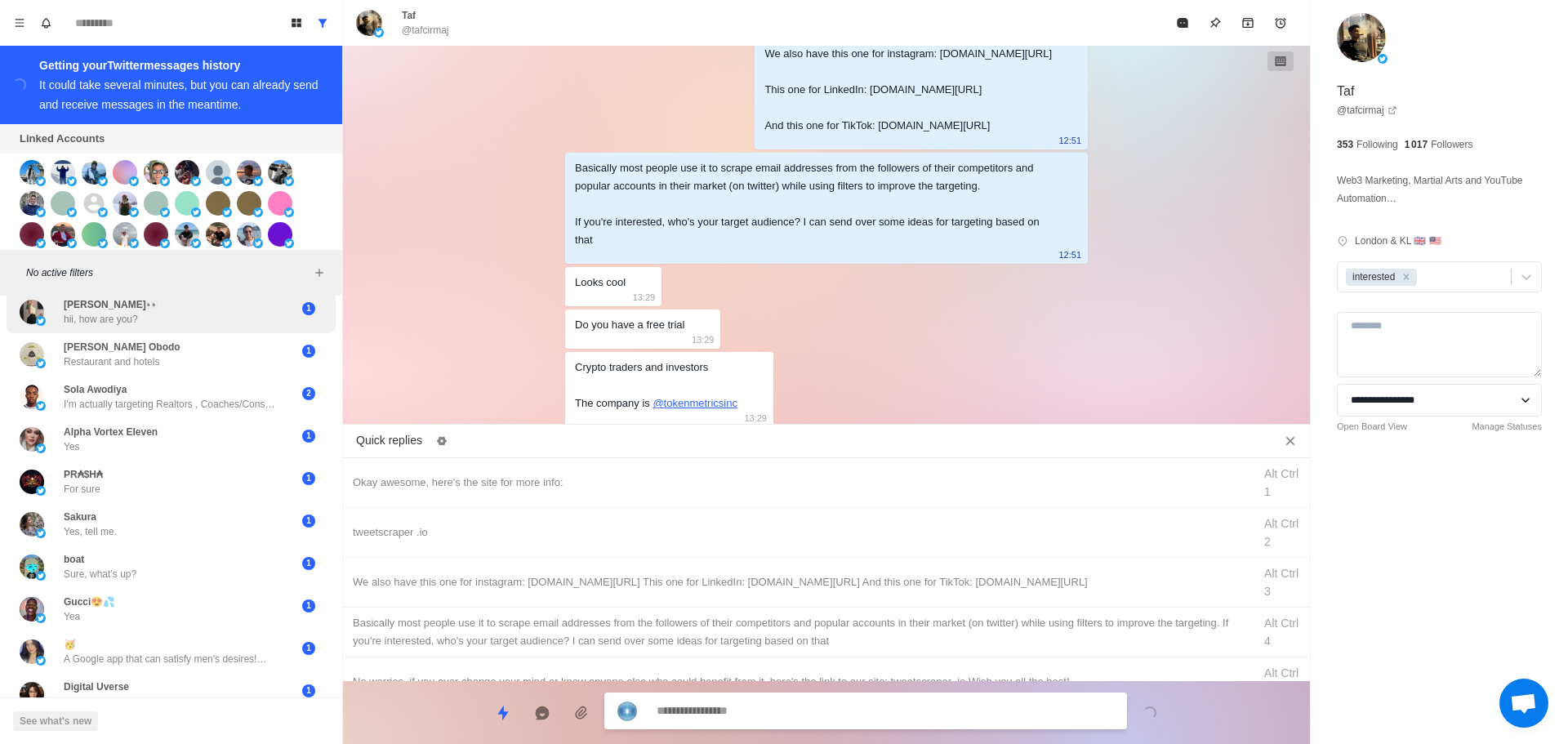
scroll to position [0, 0]
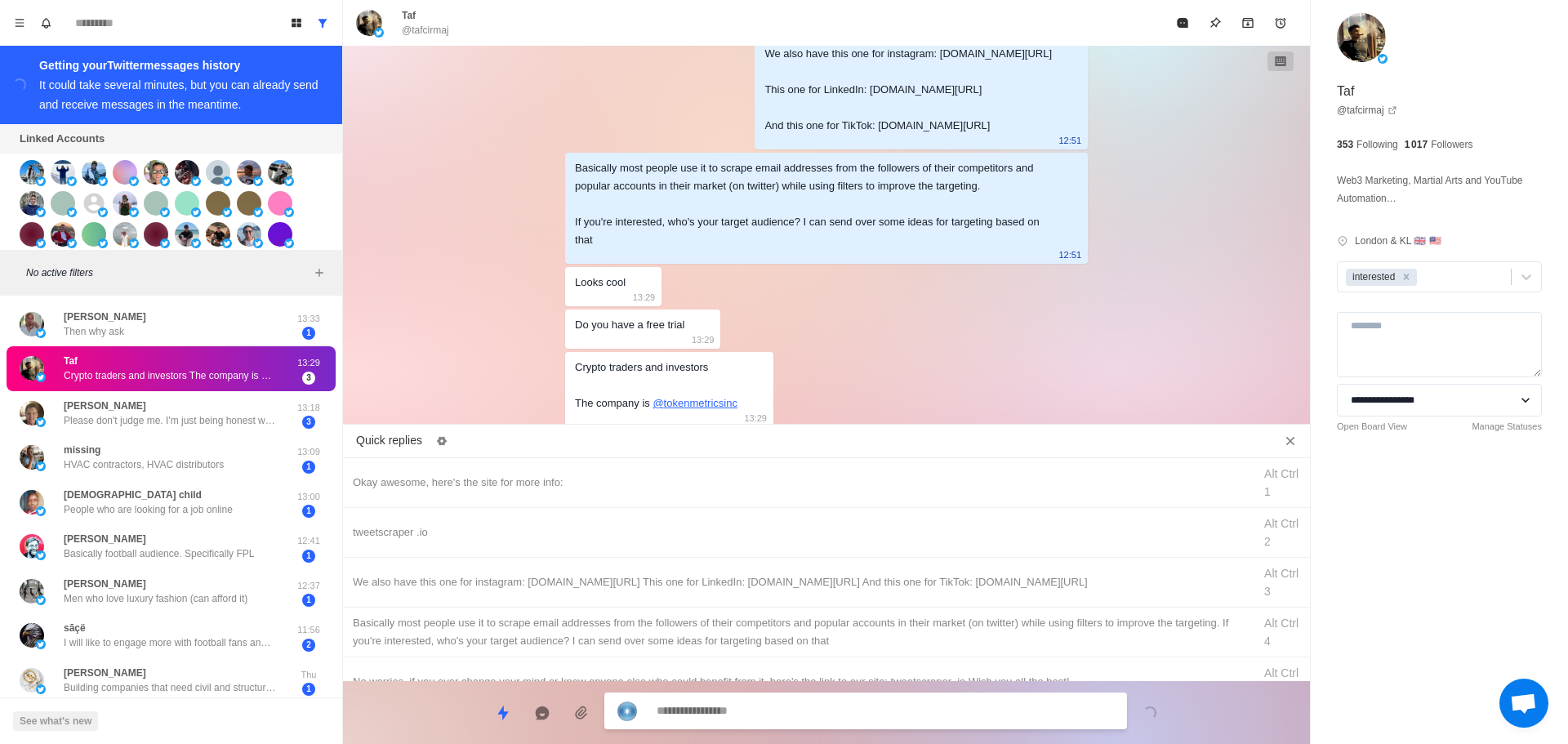
click at [773, 708] on textarea at bounding box center [886, 711] width 457 height 23
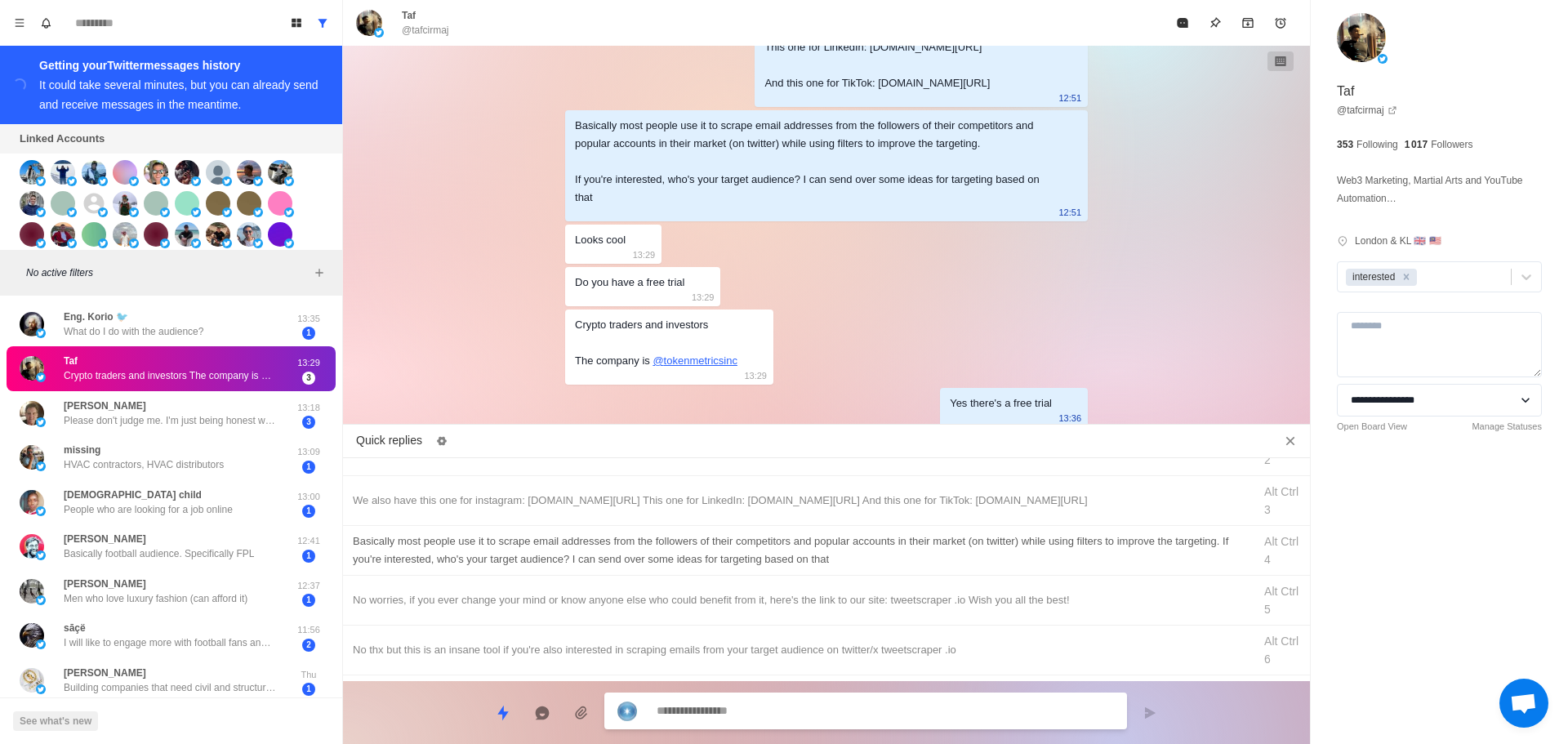
scroll to position [245, 0]
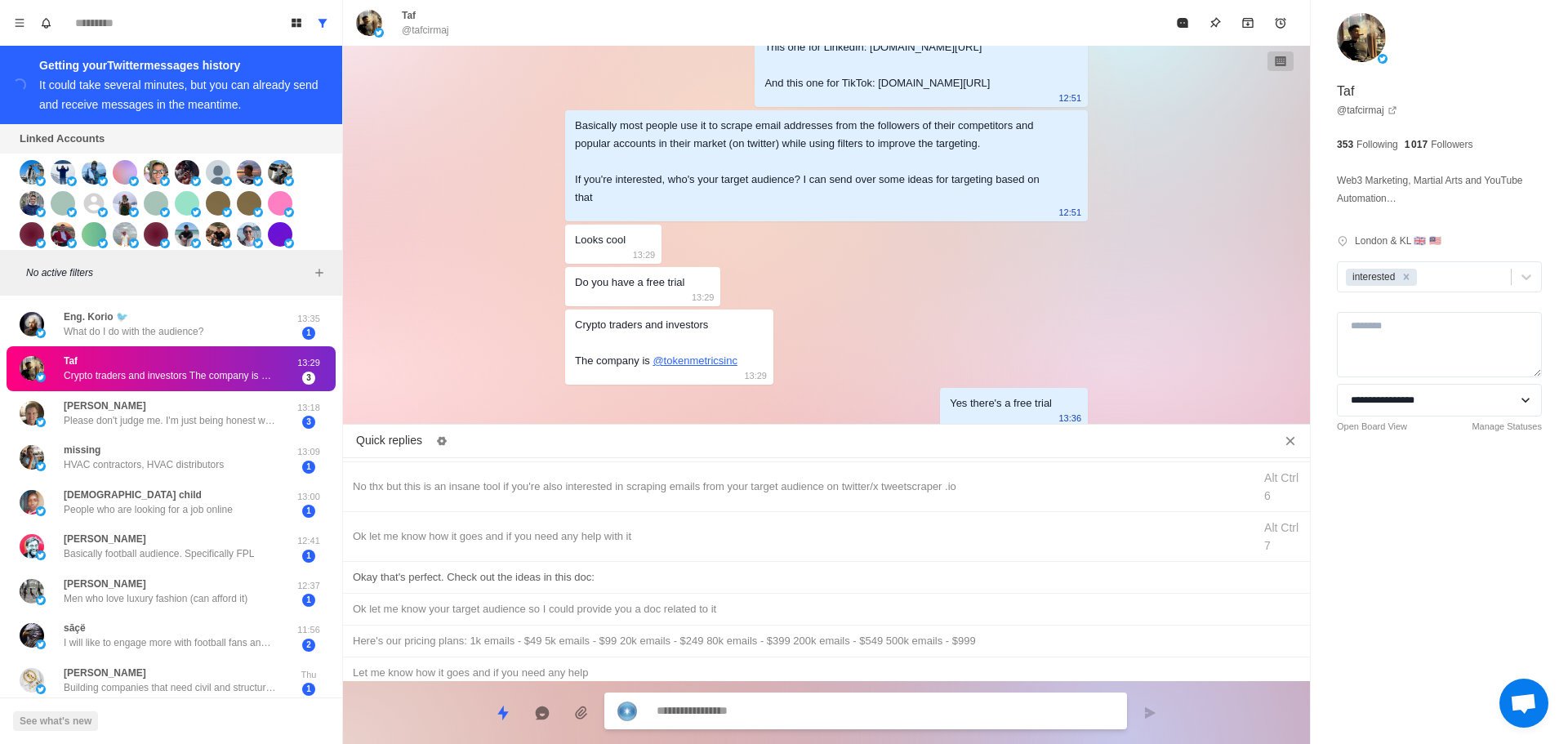
click at [592, 571] on div "Okay that's perfect. Check out the ideas in this doc:" at bounding box center [826, 578] width 947 height 18
click at [802, 711] on textarea "**********" at bounding box center [886, 713] width 457 height 23
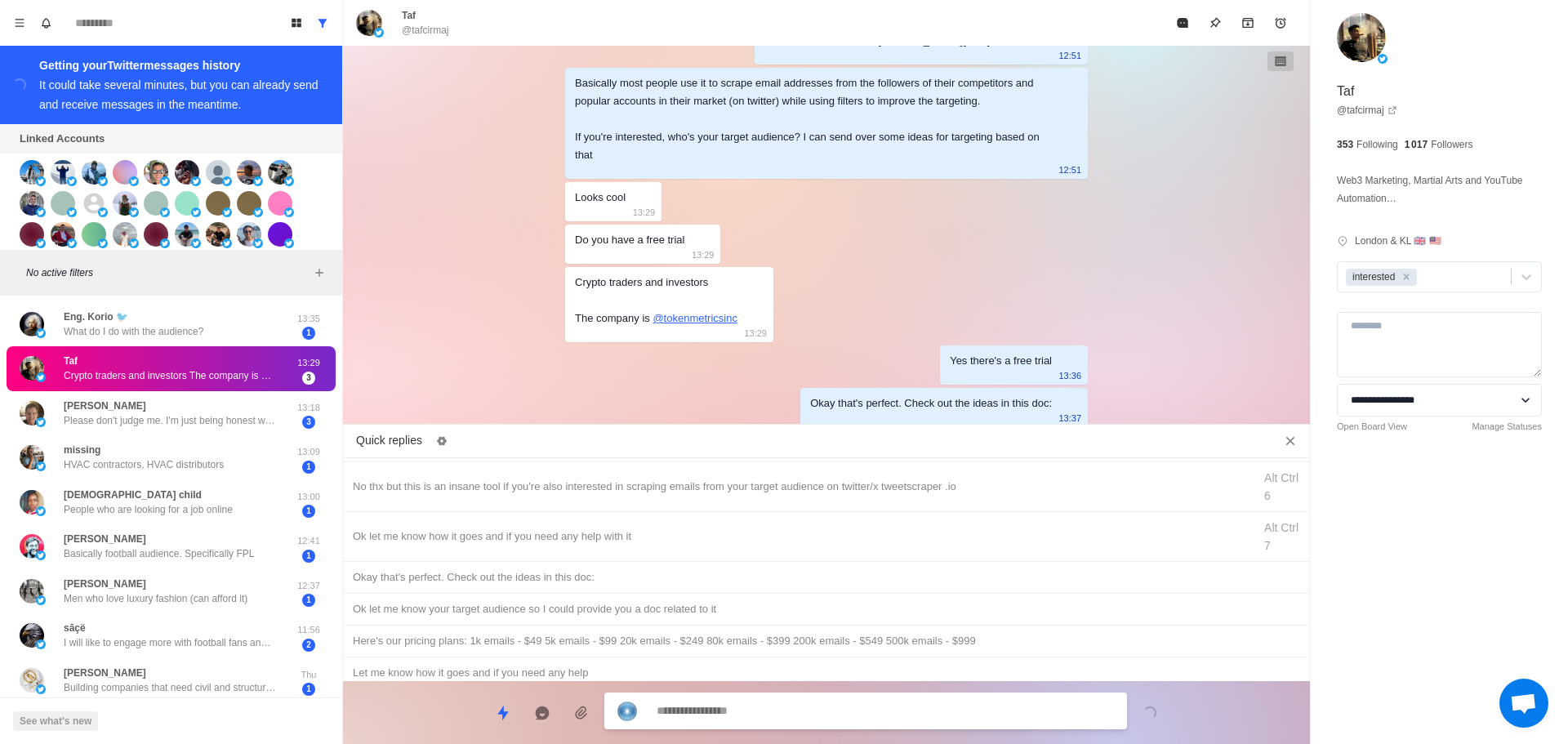
paste textarea "**********"
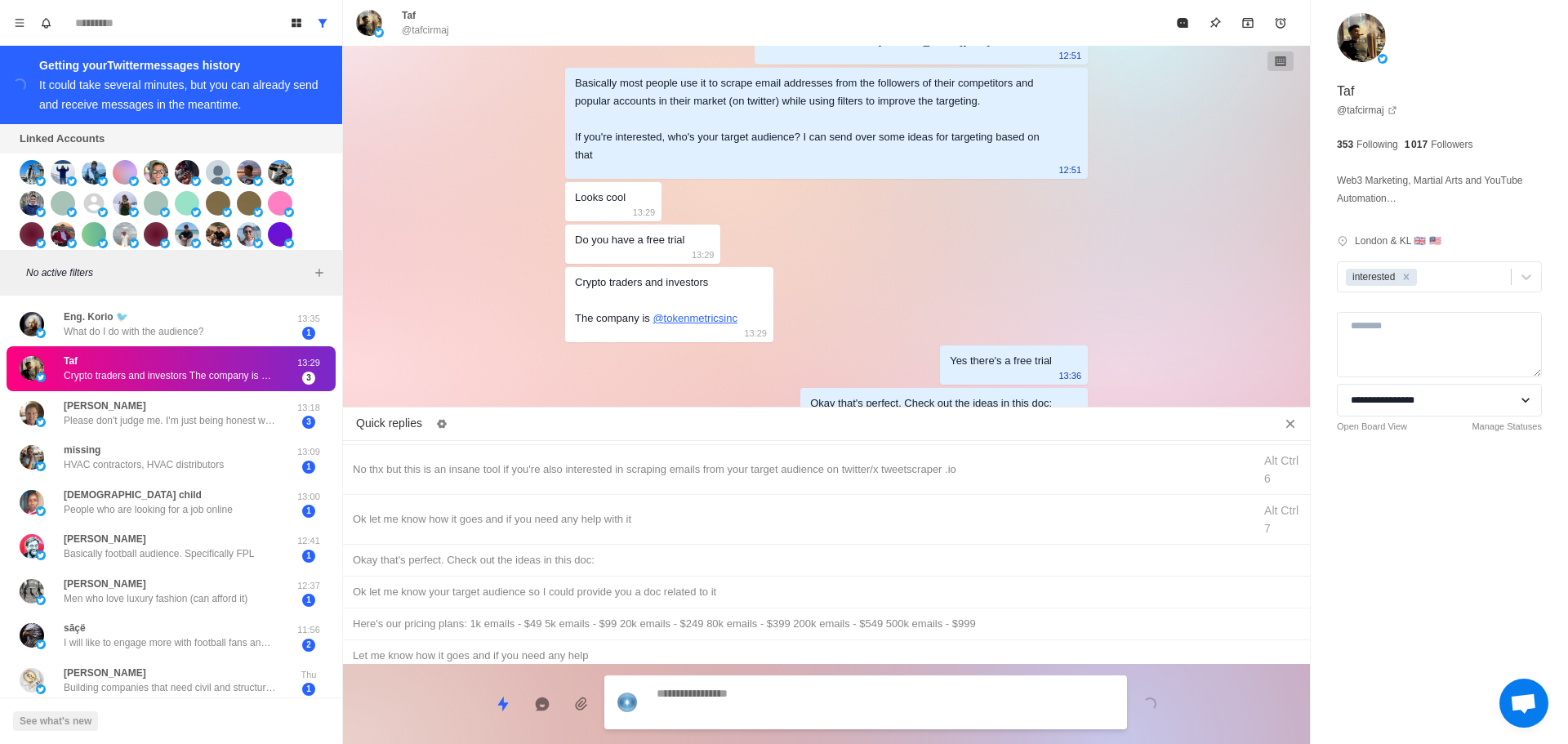
scroll to position [4445, 0]
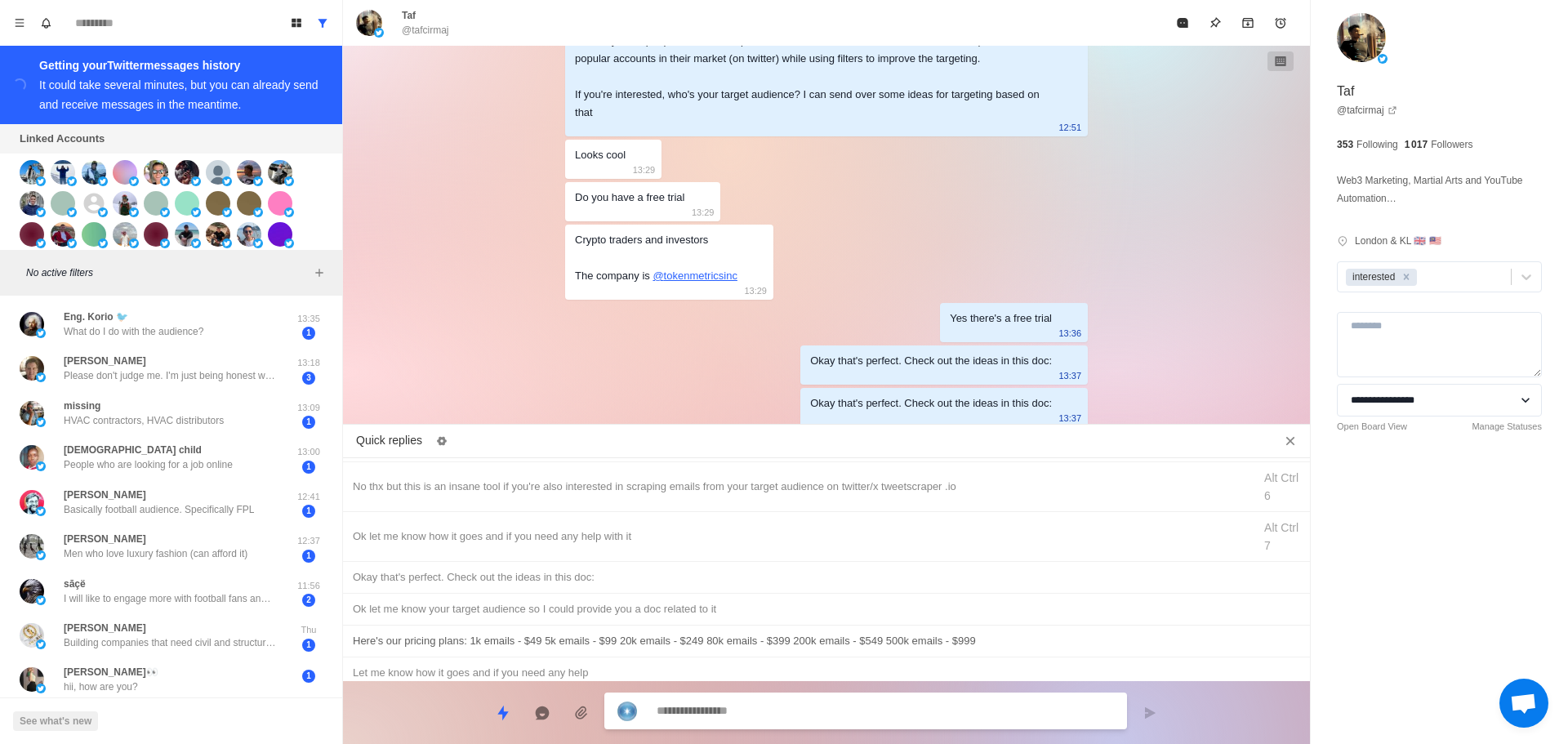
paste textarea "**********"
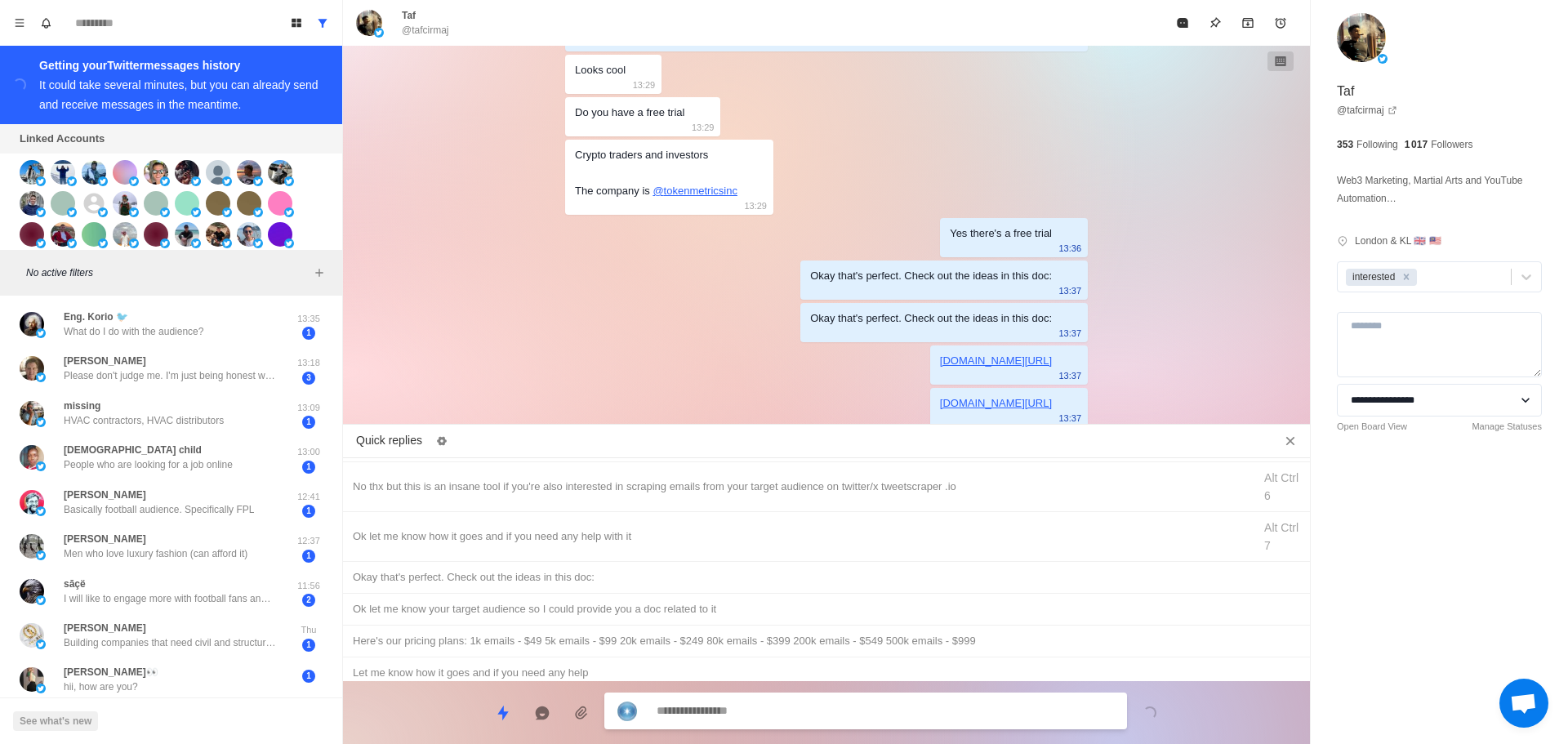
scroll to position [399, 0]
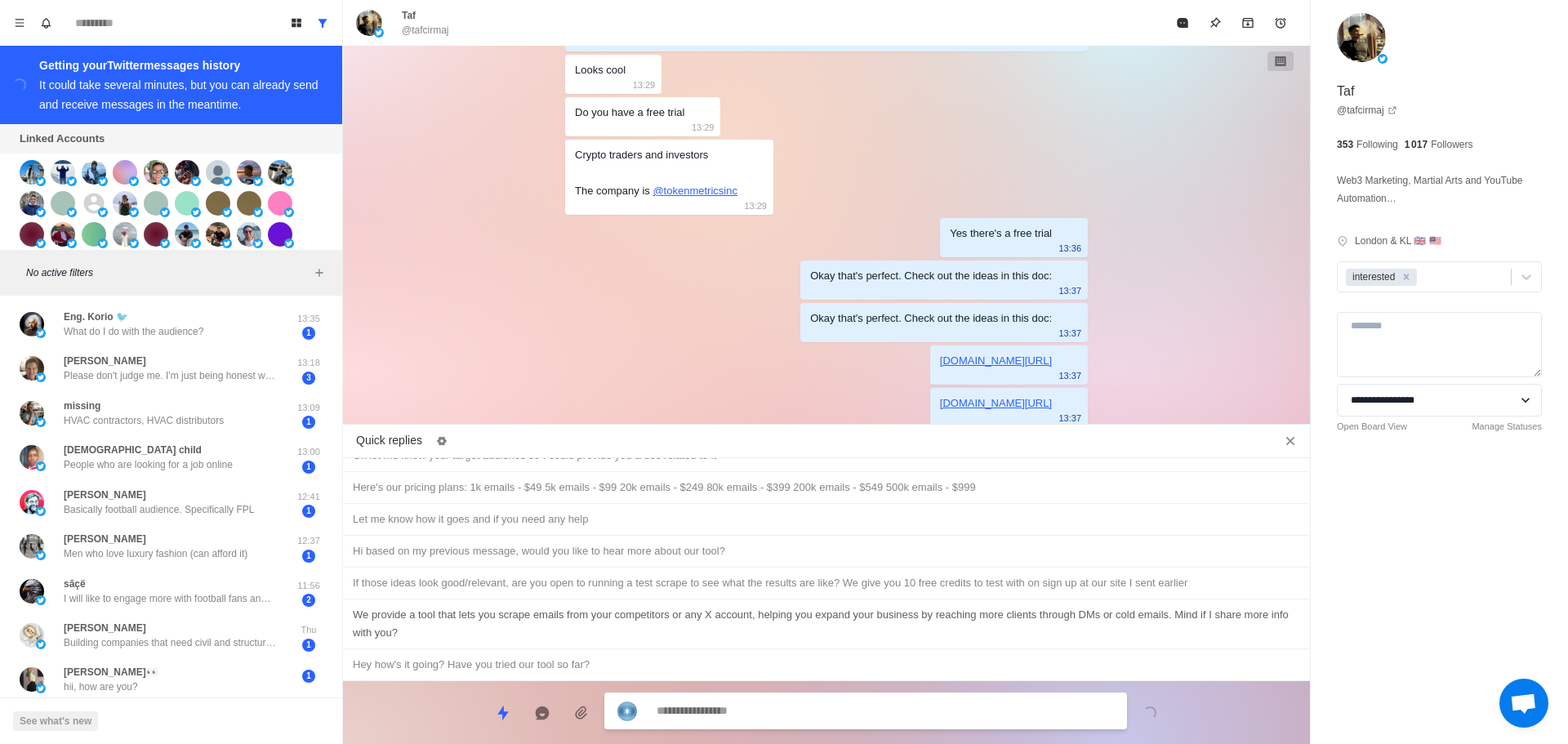
drag, startPoint x: 762, startPoint y: 583, endPoint x: 788, endPoint y: 602, distance: 32.2
click at [765, 584] on div "If those ideas look good/relevant, are you open to running a test scrape to see…" at bounding box center [826, 583] width 947 height 18
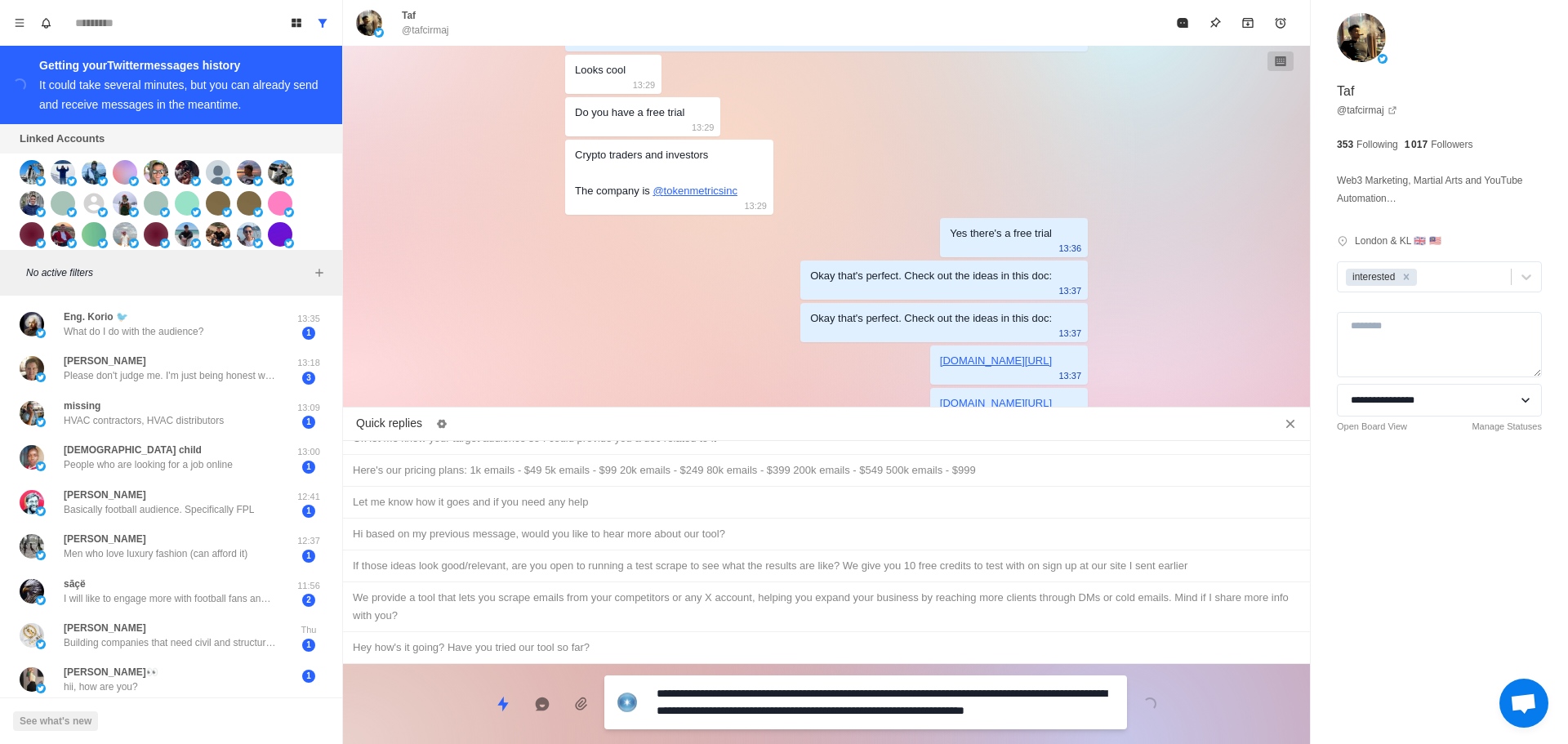
click at [831, 720] on textarea "**********" at bounding box center [886, 703] width 457 height 41
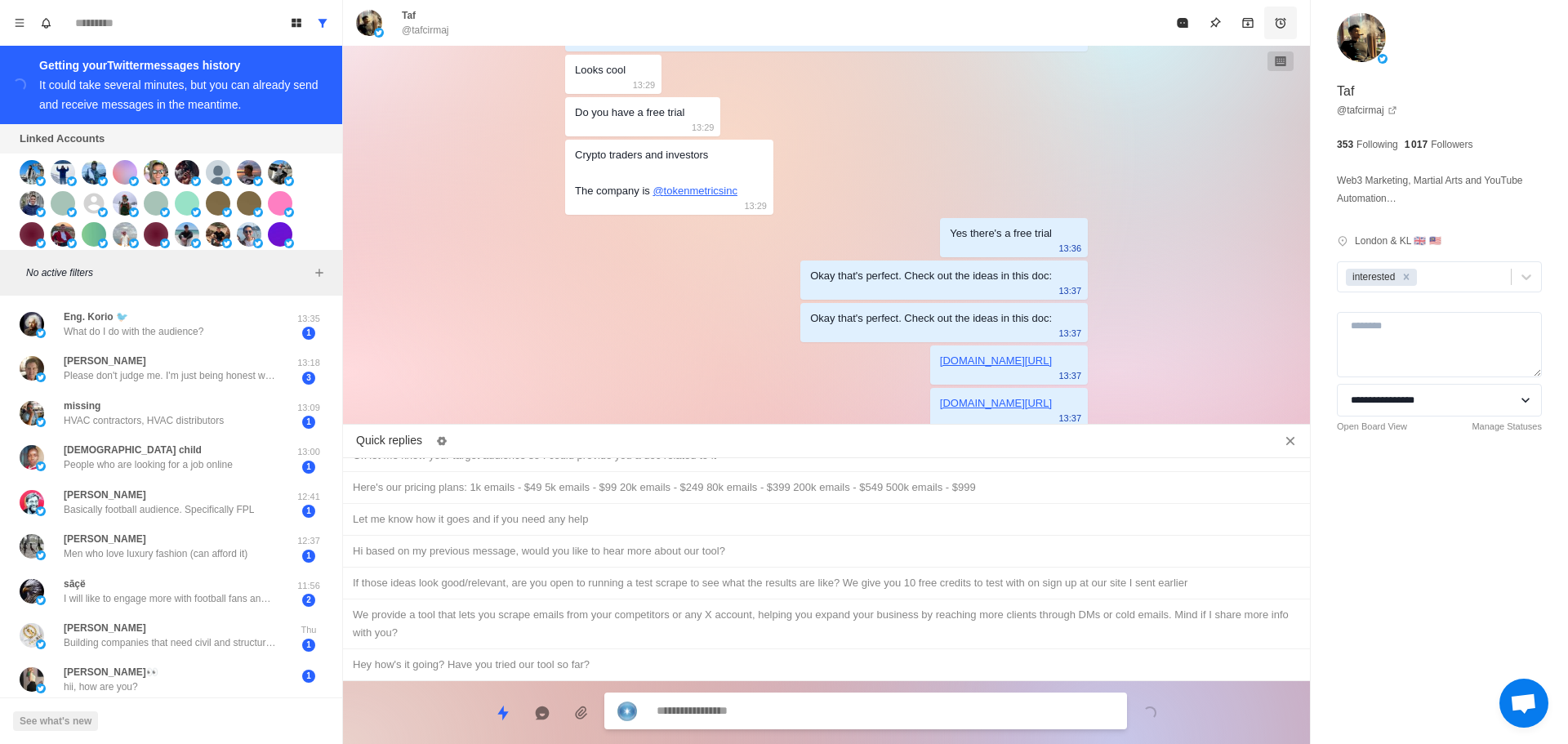
scroll to position [4590, 0]
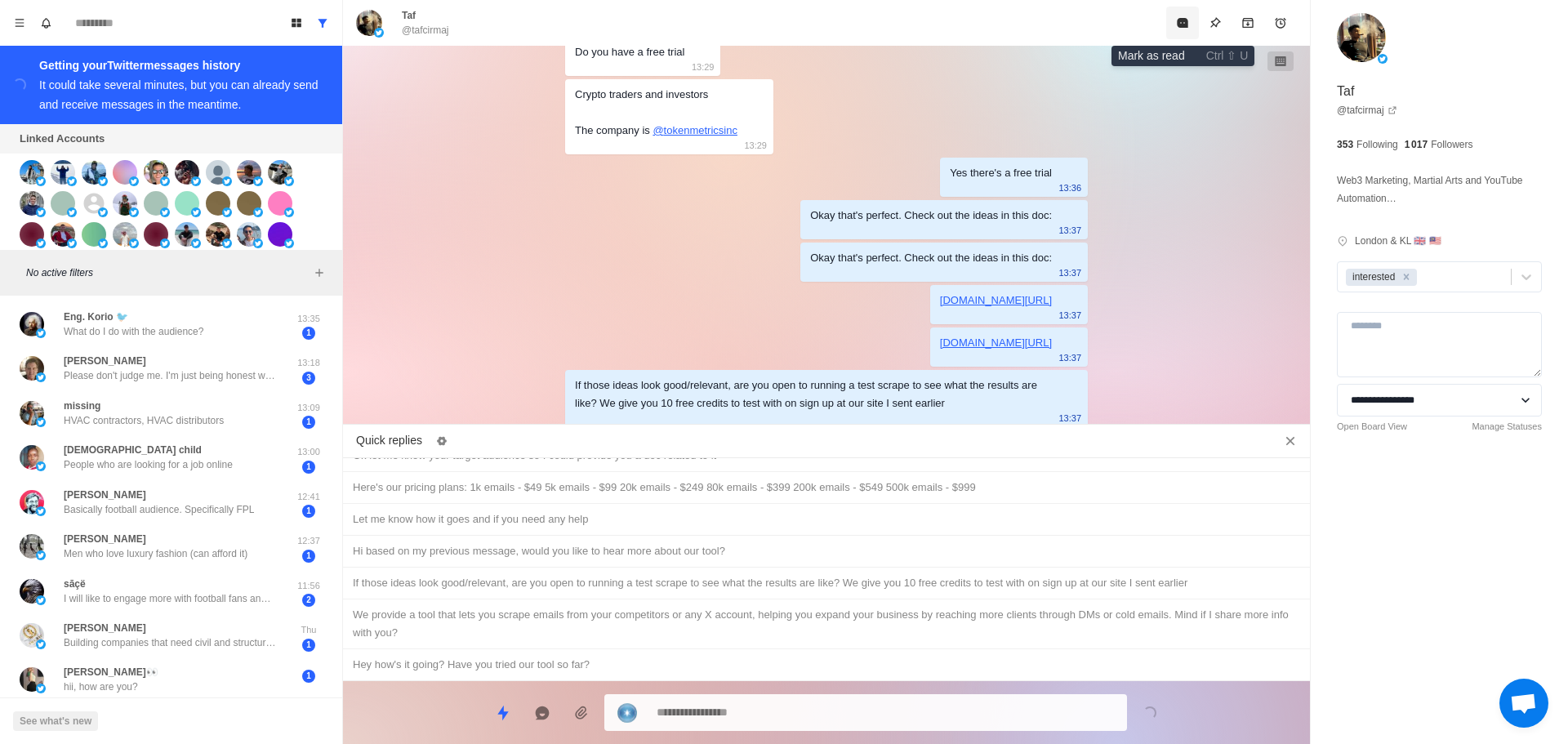
click at [1195, 24] on button "Mark as read" at bounding box center [1182, 22] width 32 height 32
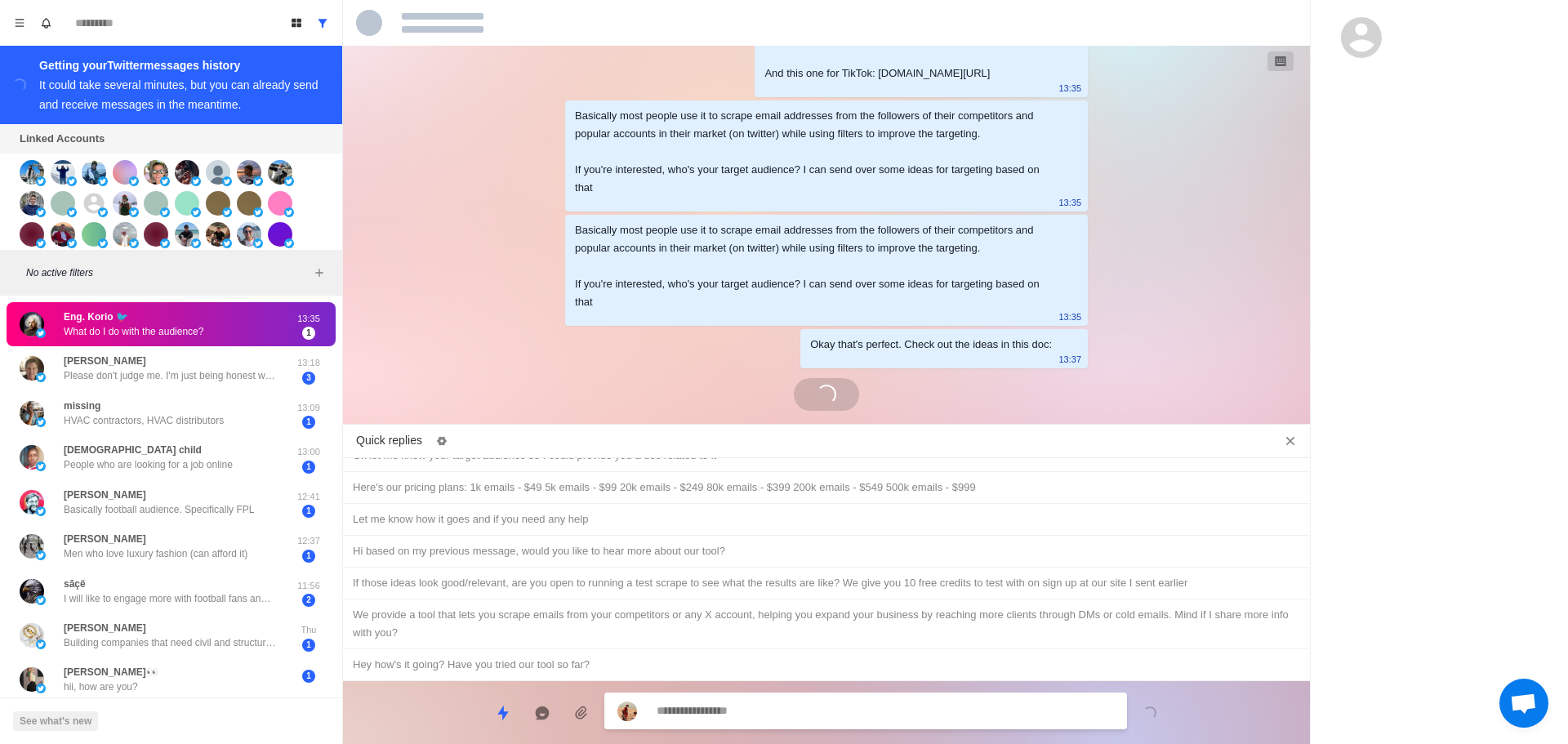
scroll to position [4324, 0]
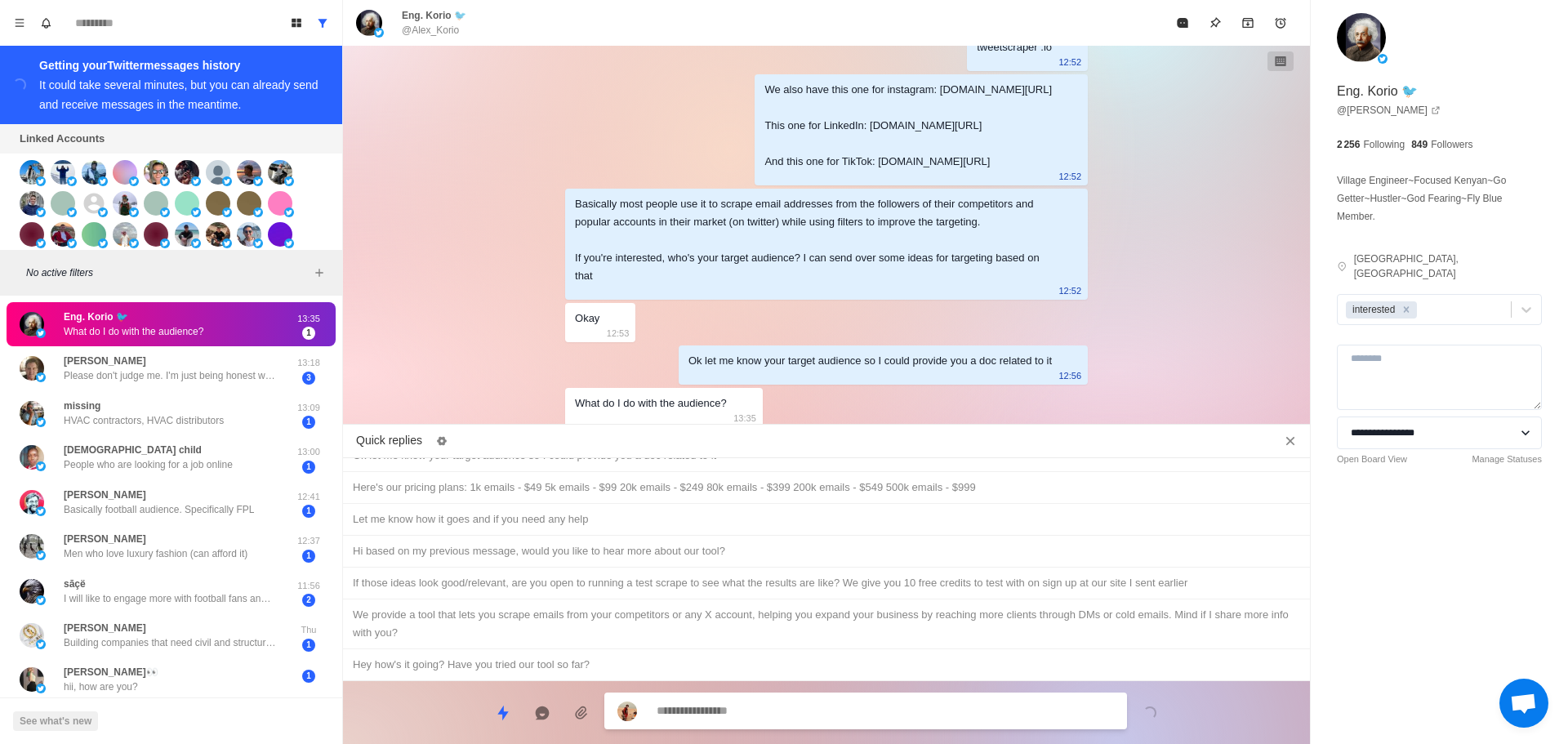
click at [803, 715] on textarea at bounding box center [886, 711] width 457 height 23
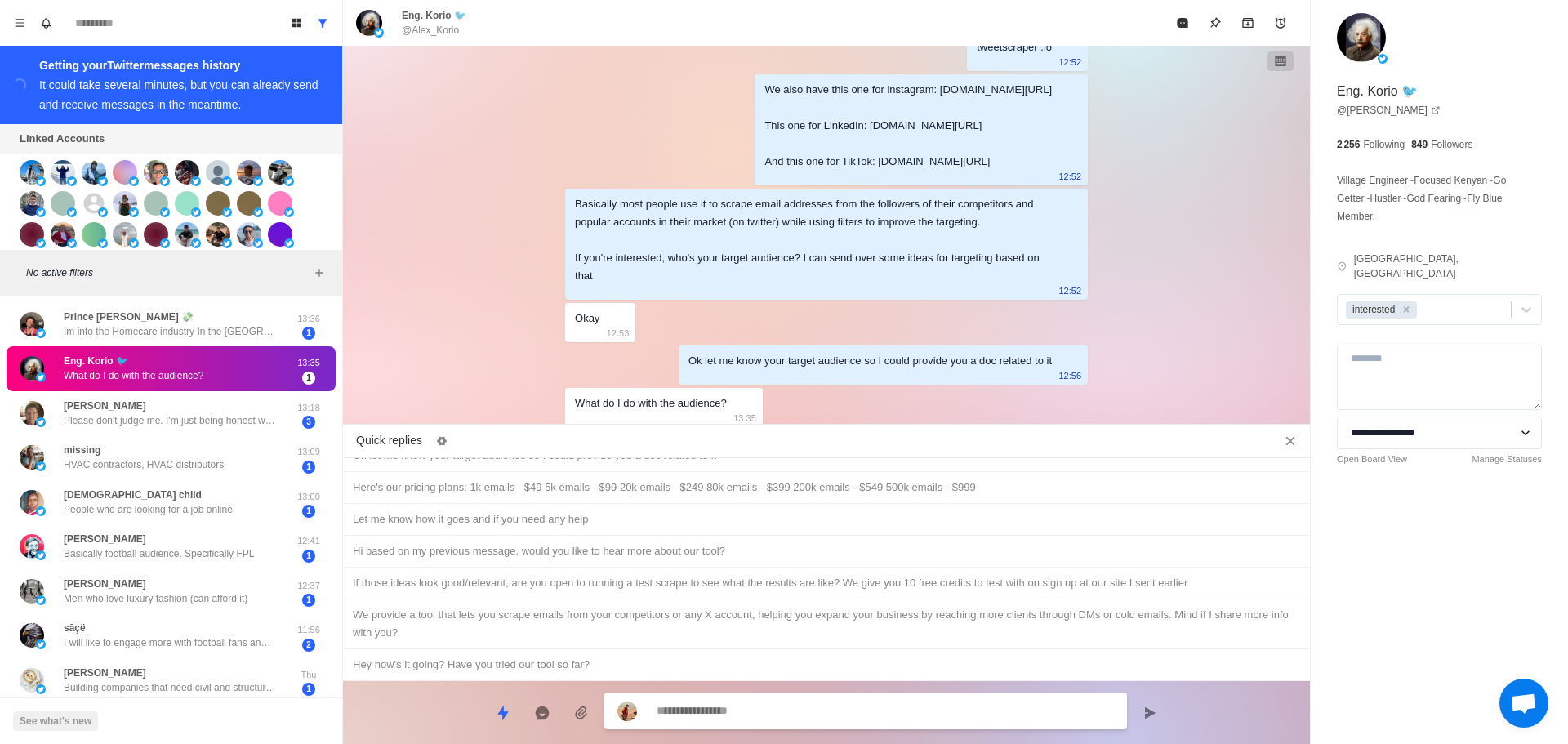
scroll to position [4366, 0]
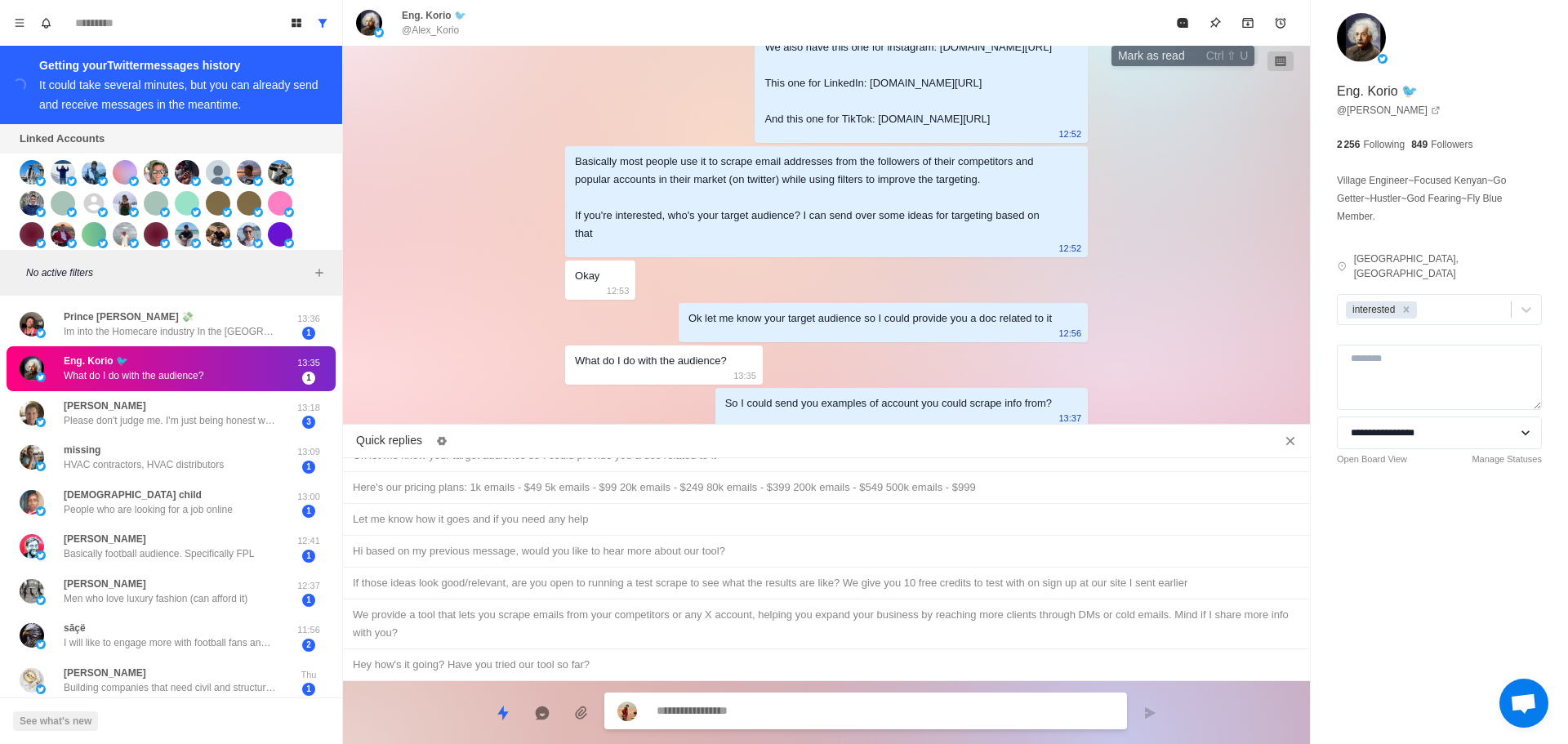
click at [1193, 20] on button "Mark as read" at bounding box center [1182, 22] width 32 height 32
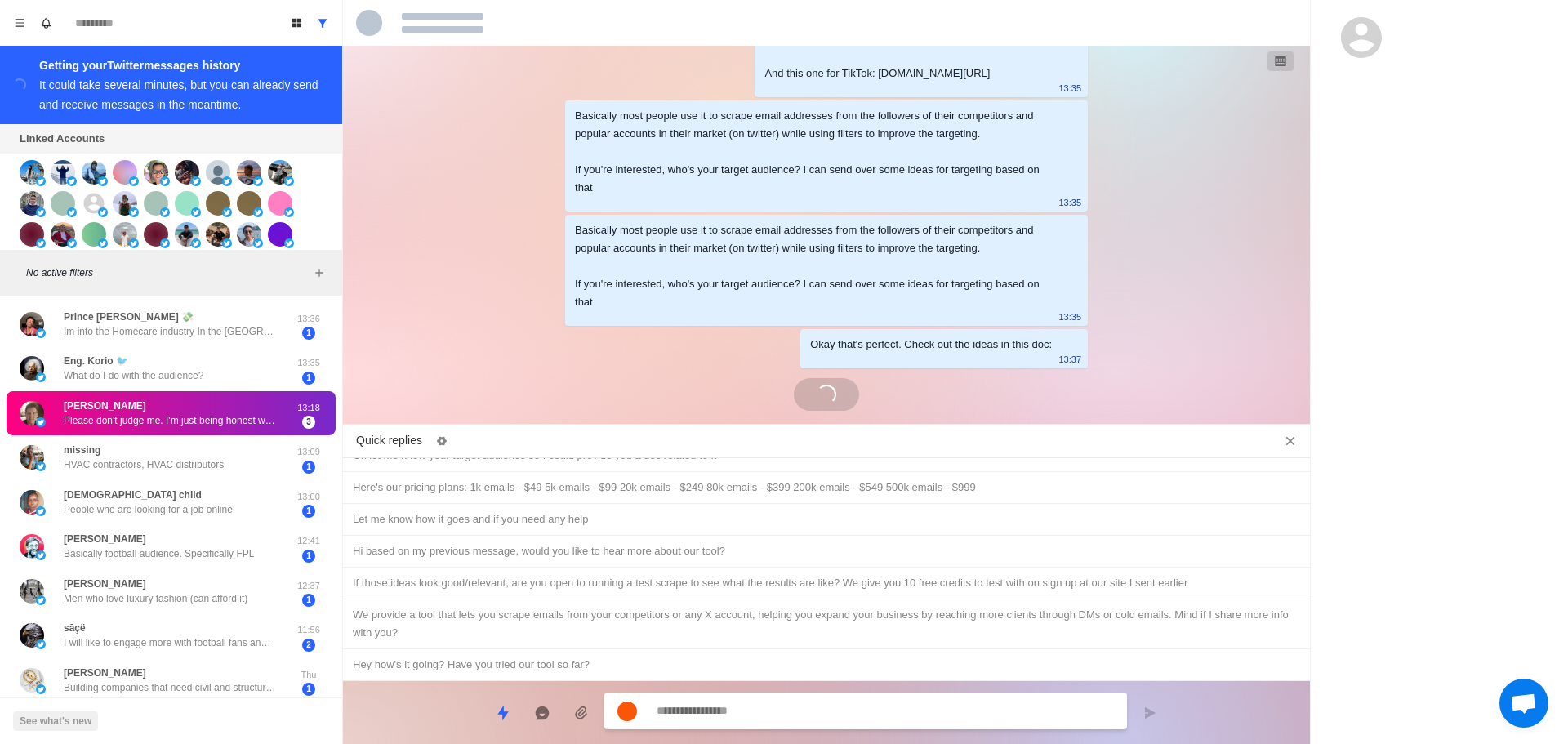
scroll to position [4481, 0]
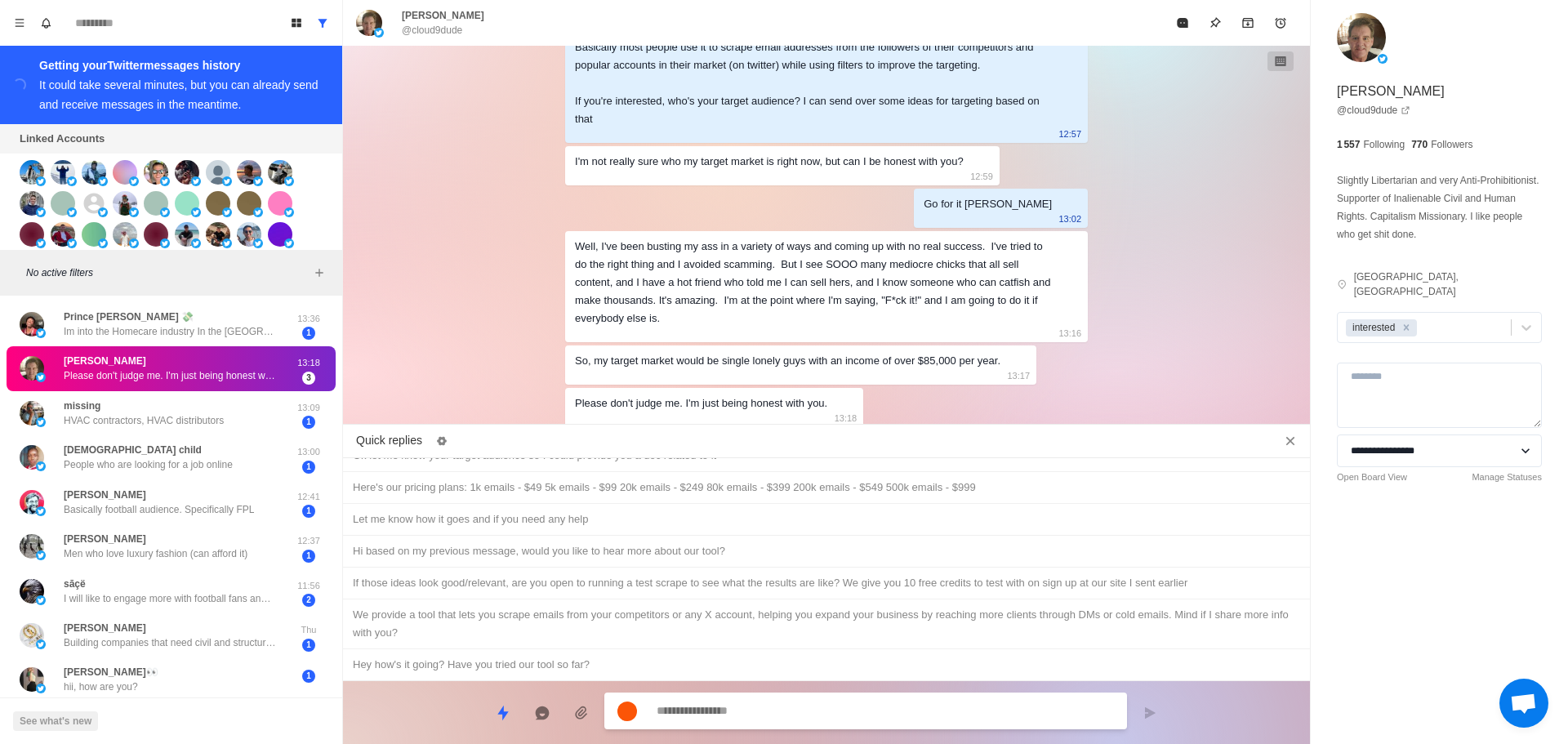
click at [732, 709] on textarea at bounding box center [886, 711] width 457 height 23
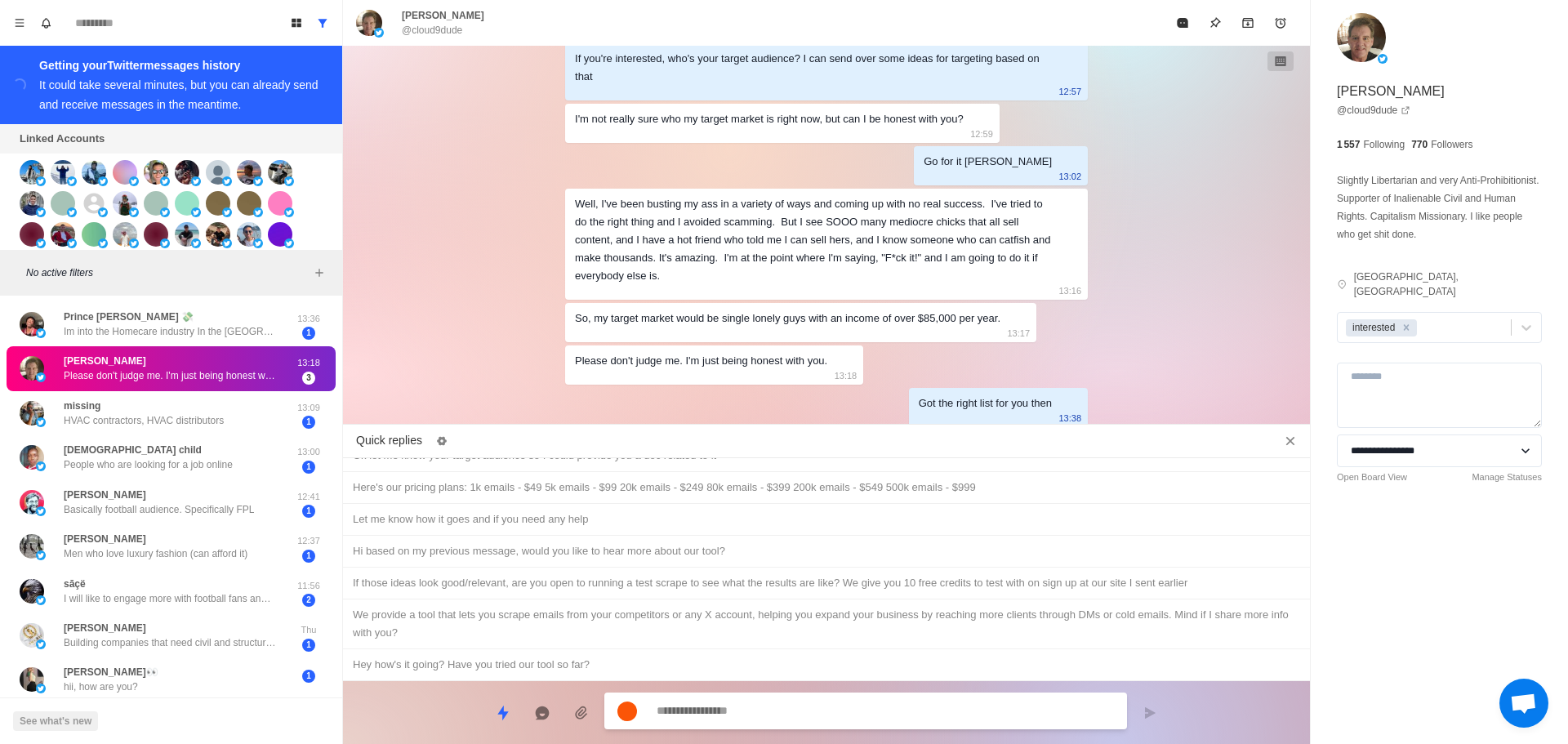
paste textarea "**********"
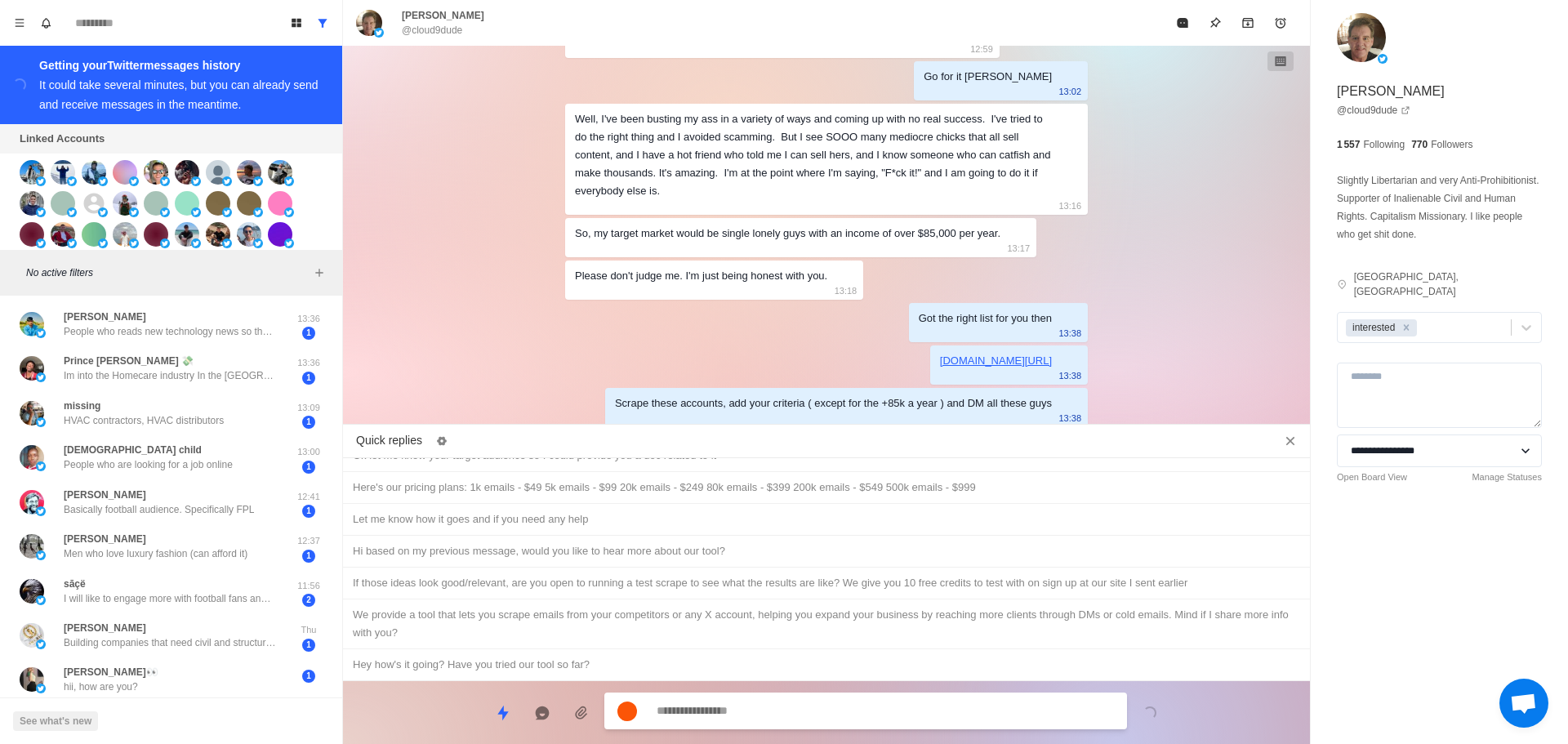
scroll to position [4651, 0]
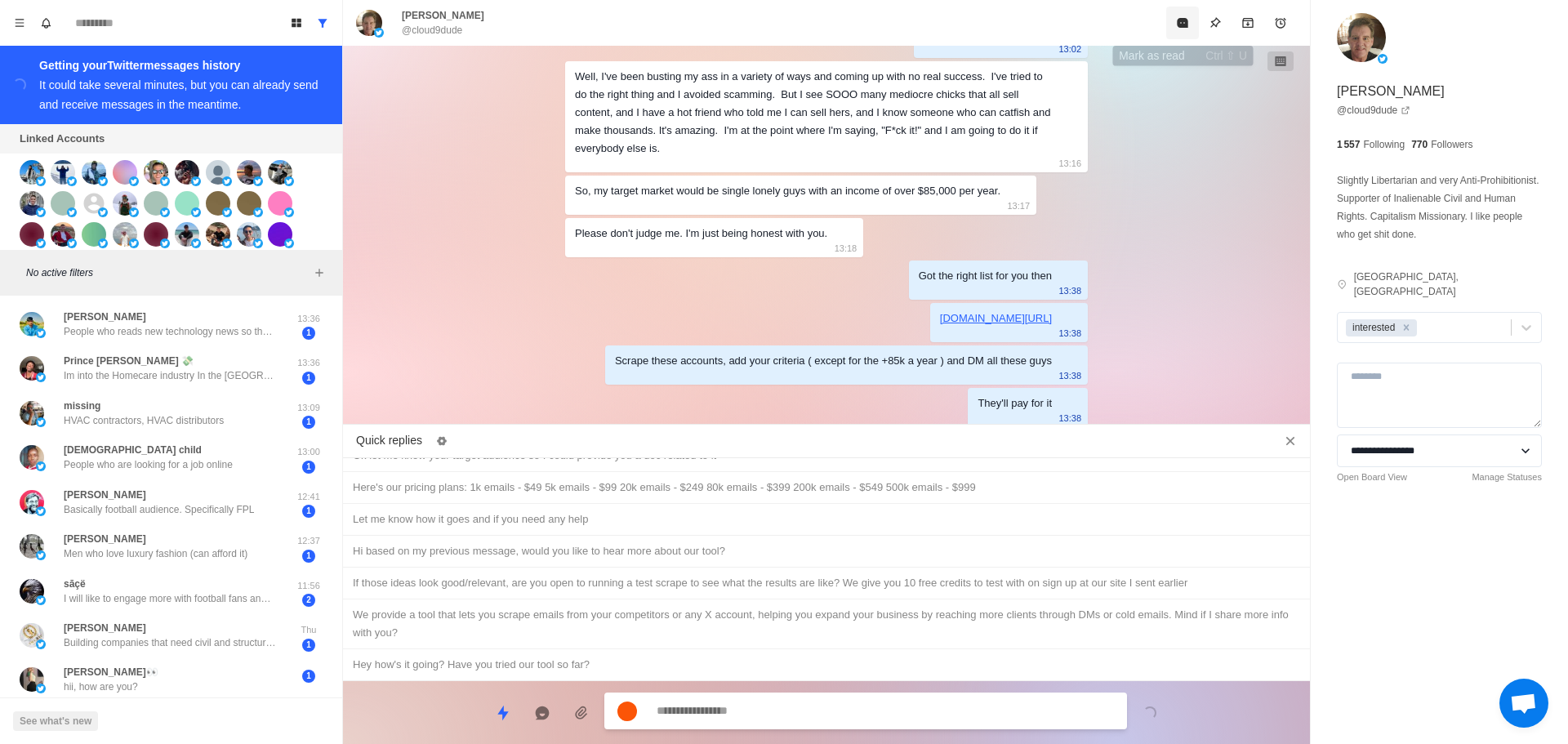
click at [1182, 27] on icon "Mark as read" at bounding box center [1182, 22] width 11 height 10
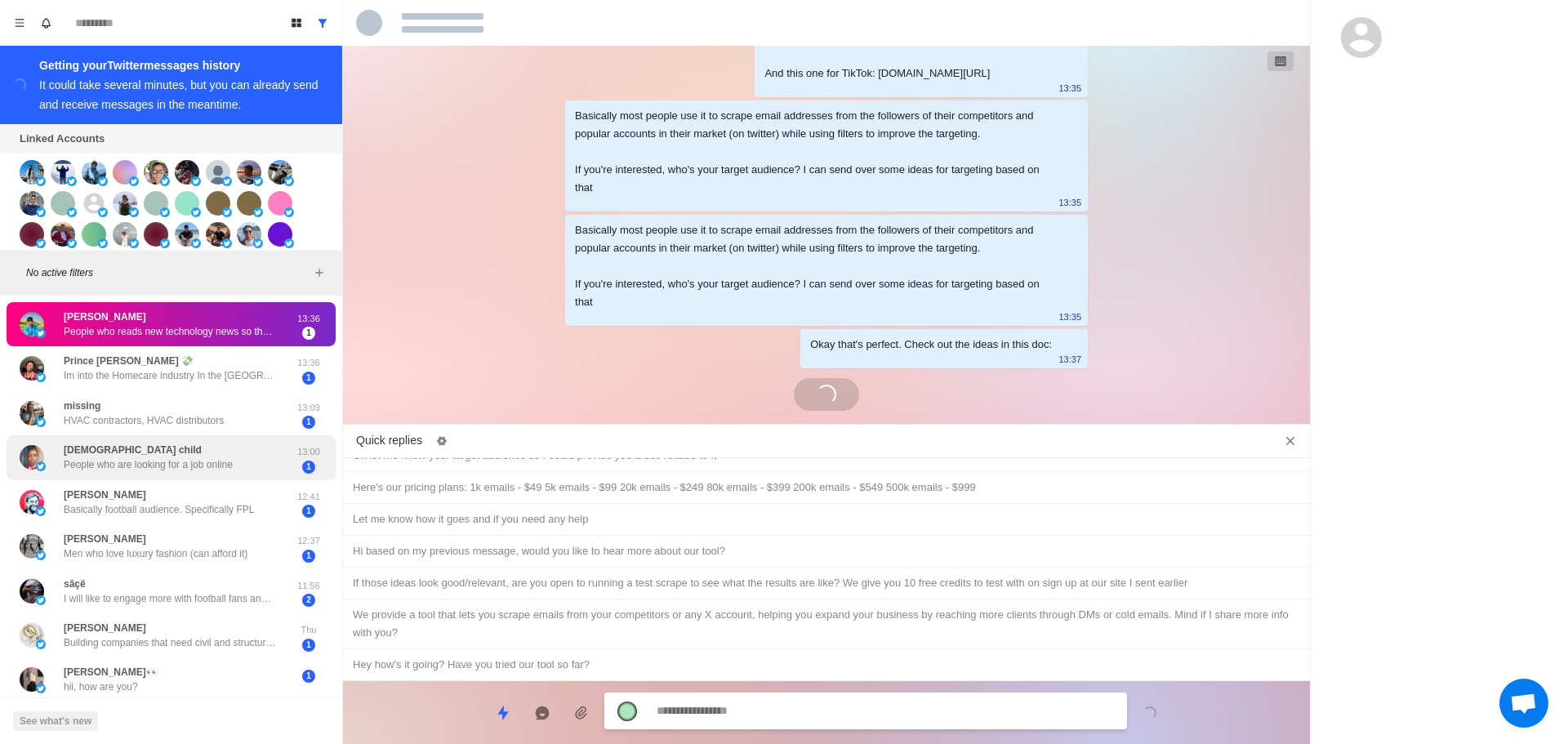
scroll to position [4283, 0]
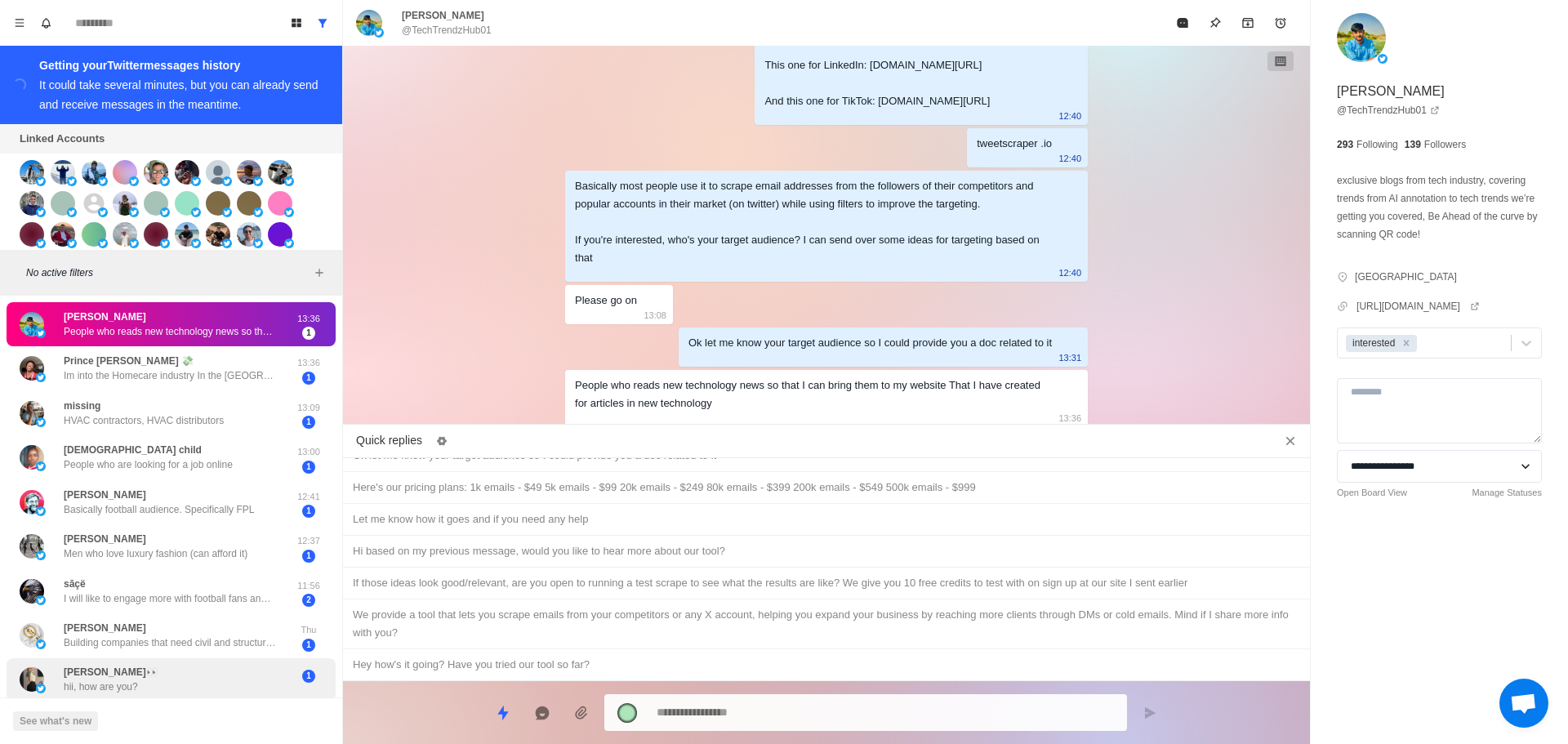
click at [187, 671] on div "Molly Clark👀 hii, how are you?" at bounding box center [153, 679] width 269 height 29
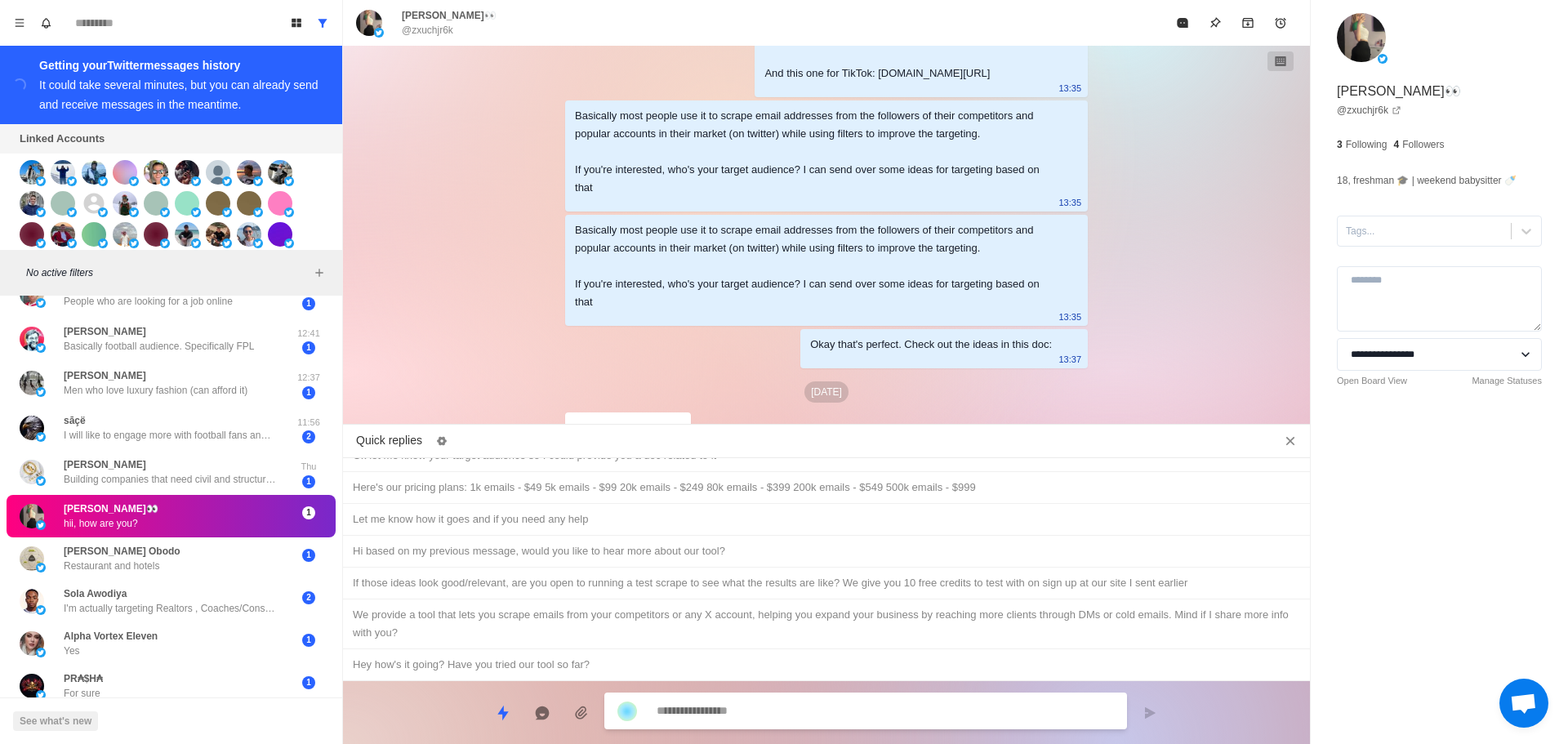
scroll to position [3687, 0]
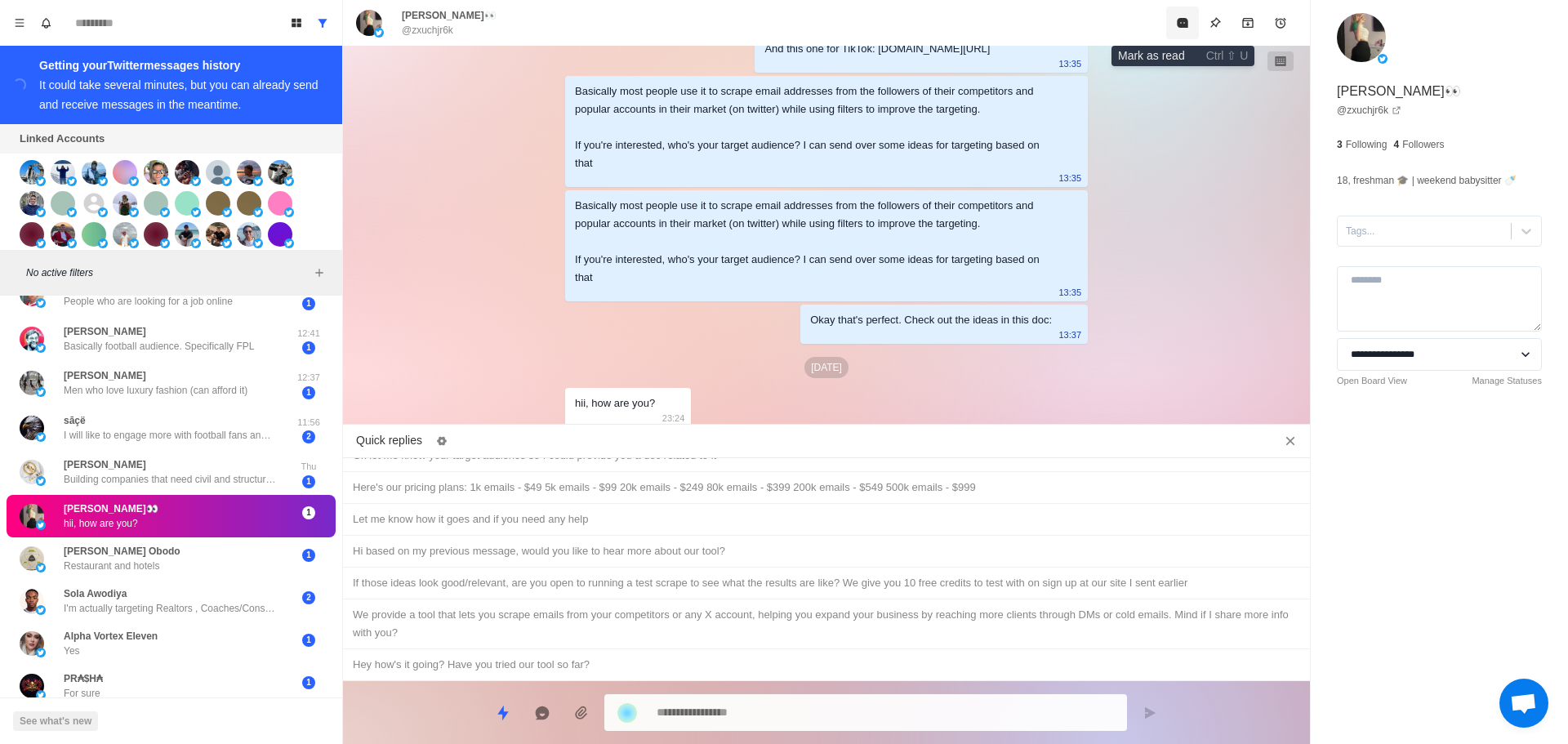
click at [1187, 31] on button "Mark as read" at bounding box center [1182, 22] width 32 height 32
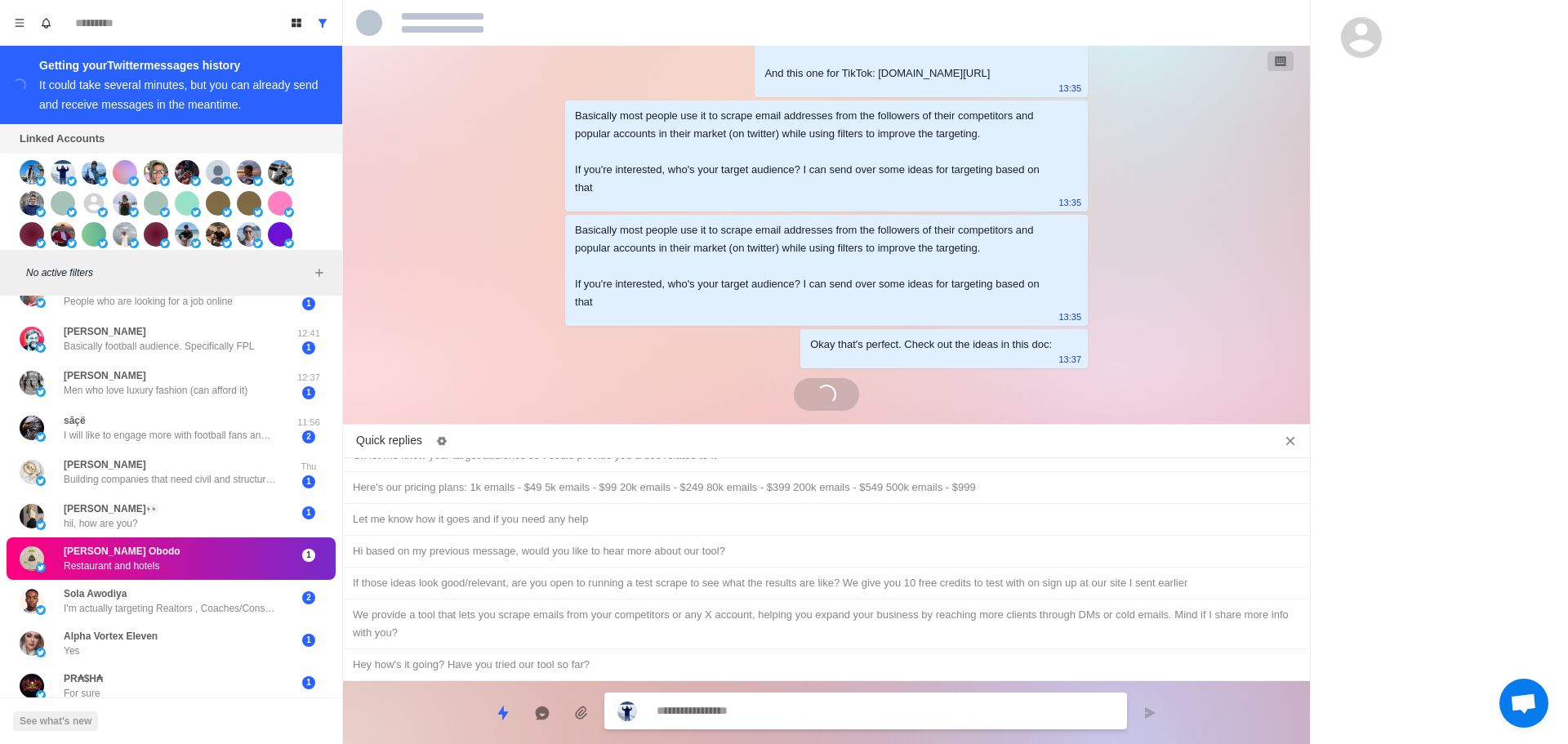
scroll to position [4280, 0]
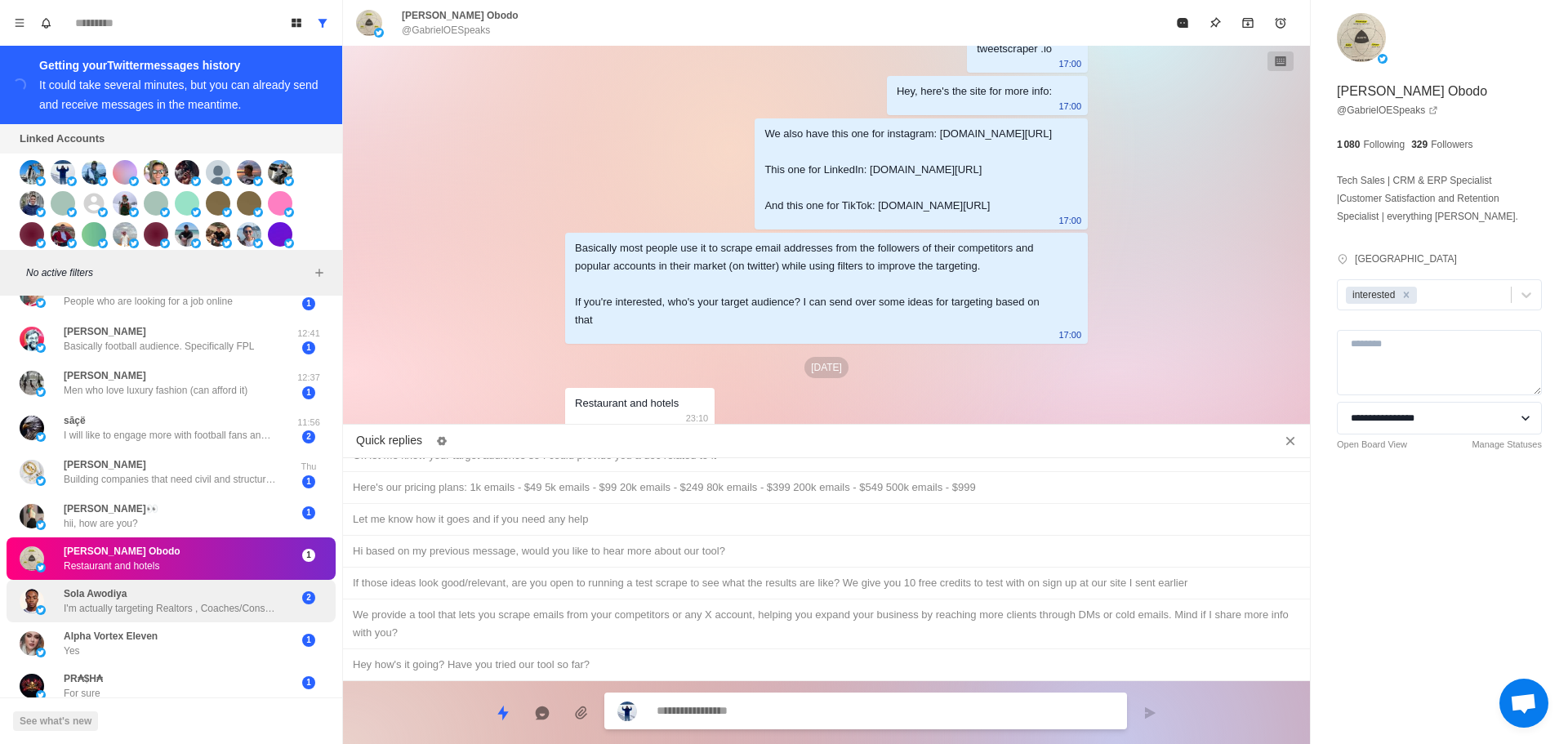
click at [207, 604] on p "I'm actually targeting Realtors , Coaches/Consultants in the [GEOGRAPHIC_DATA]." at bounding box center [169, 608] width 212 height 15
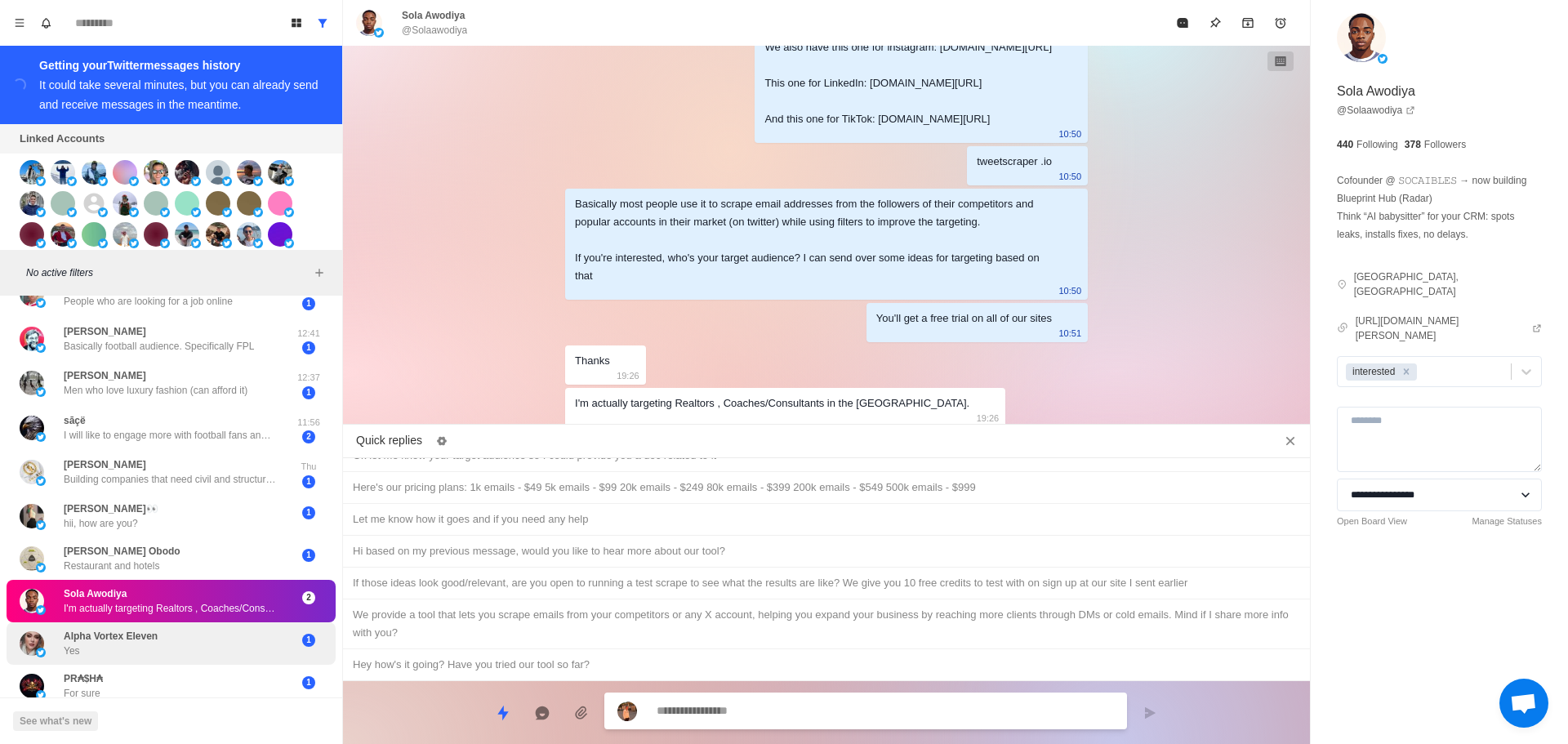
scroll to position [327, 0]
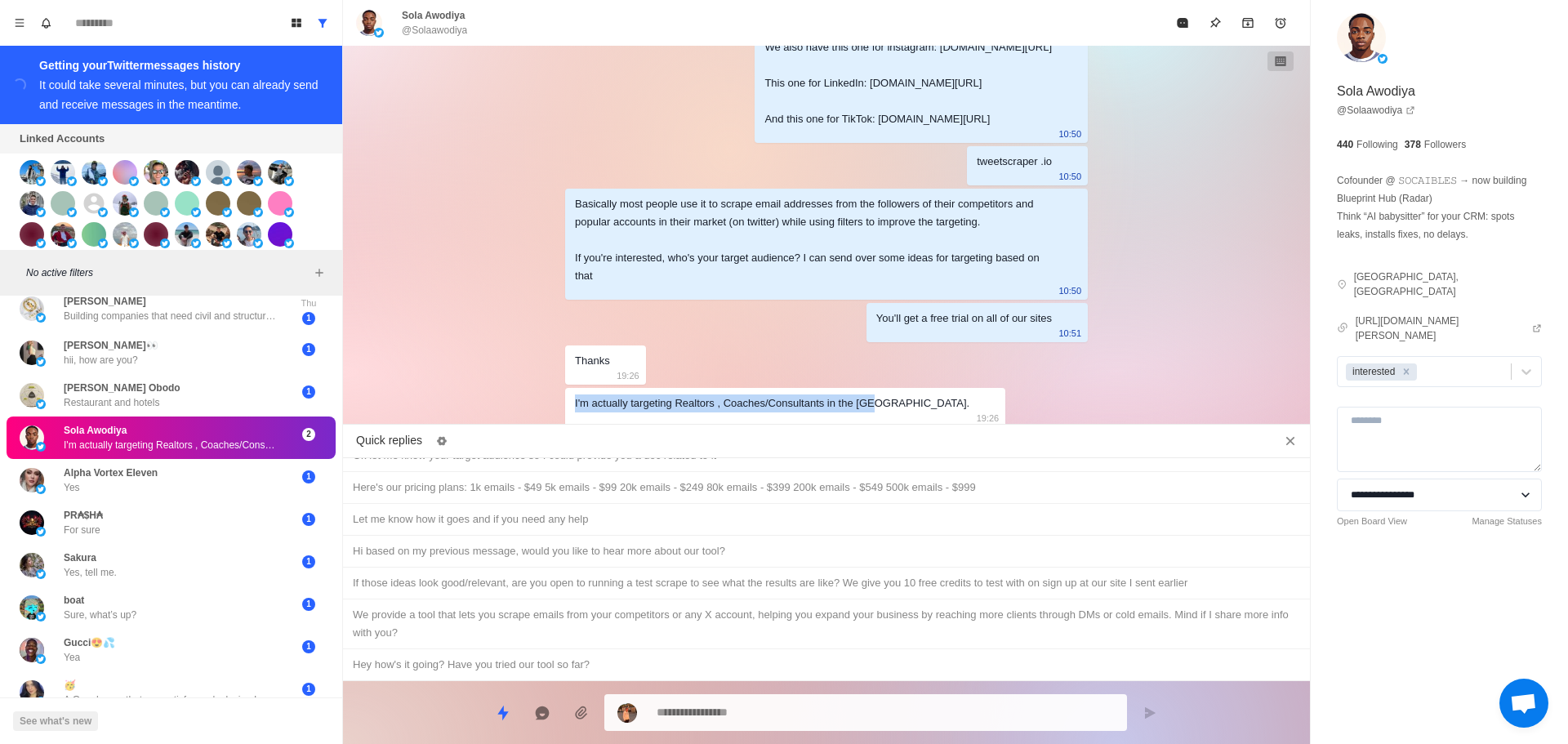
drag, startPoint x: 865, startPoint y: 399, endPoint x: 554, endPoint y: 411, distance: 311.2
click at [554, 411] on div "Okay awesome, here's the site for more info: 12:36 Cool! For your digital agenc…" at bounding box center [826, 239] width 967 height 385
copy div "I'm actually targeting Realtors , Coaches/Consultants in the [GEOGRAPHIC_DATA]."
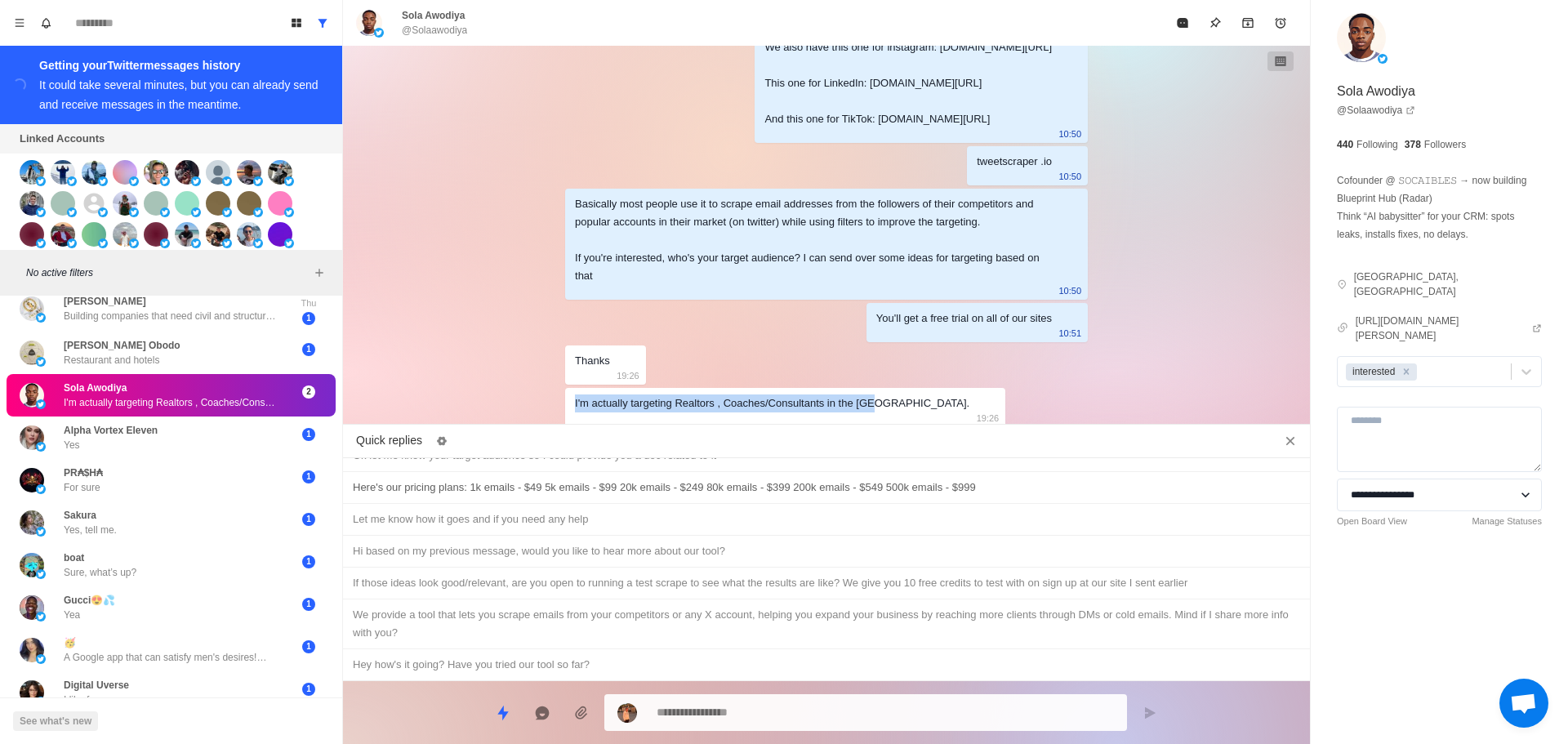
scroll to position [317, 0]
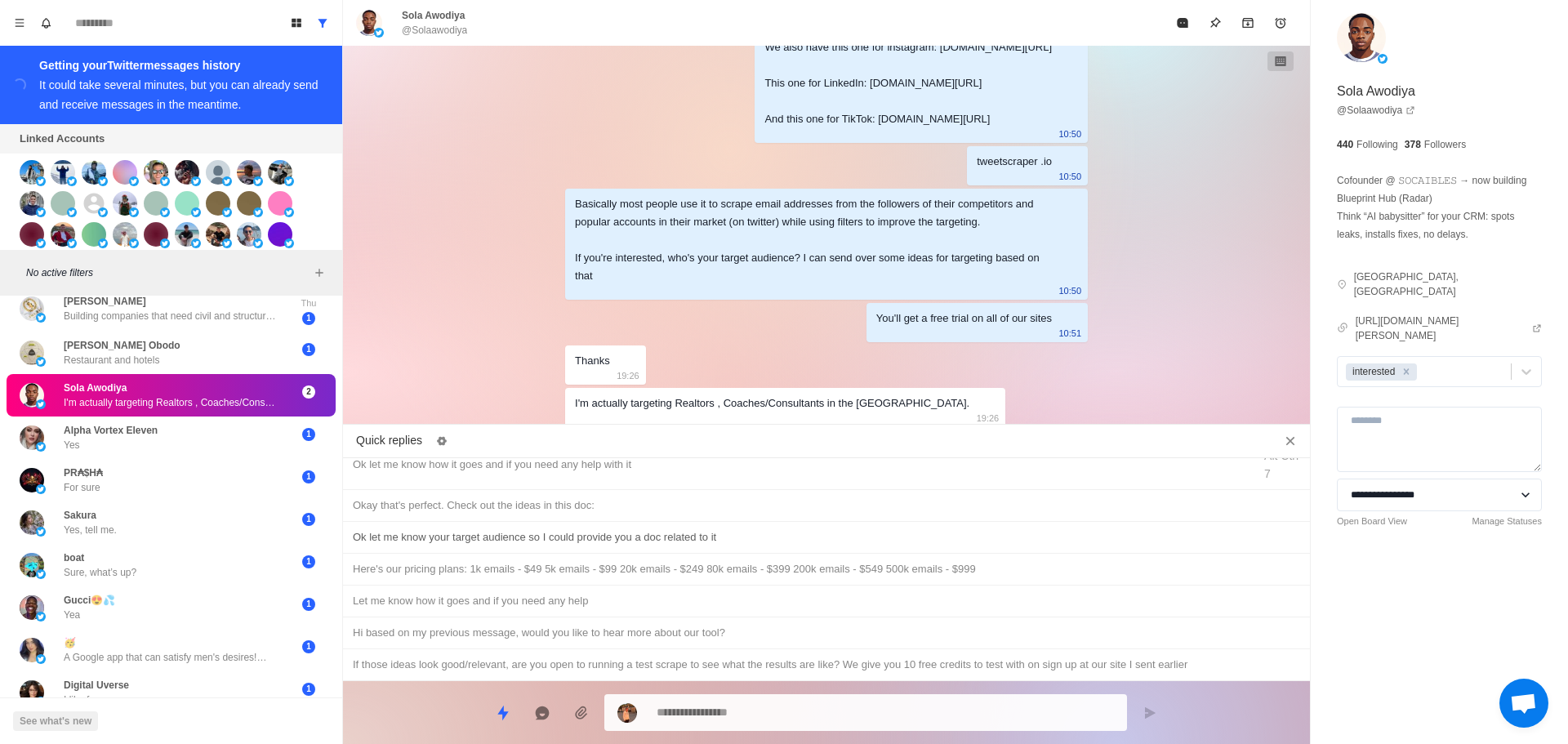
click at [678, 534] on div "Ok let me know your target audience so I could provide you a doc related to it" at bounding box center [826, 538] width 947 height 18
click at [674, 505] on div "Okay that's perfect. Check out the ideas in this doc:" at bounding box center [826, 505] width 947 height 18
click at [808, 708] on textarea "**********" at bounding box center [886, 711] width 457 height 23
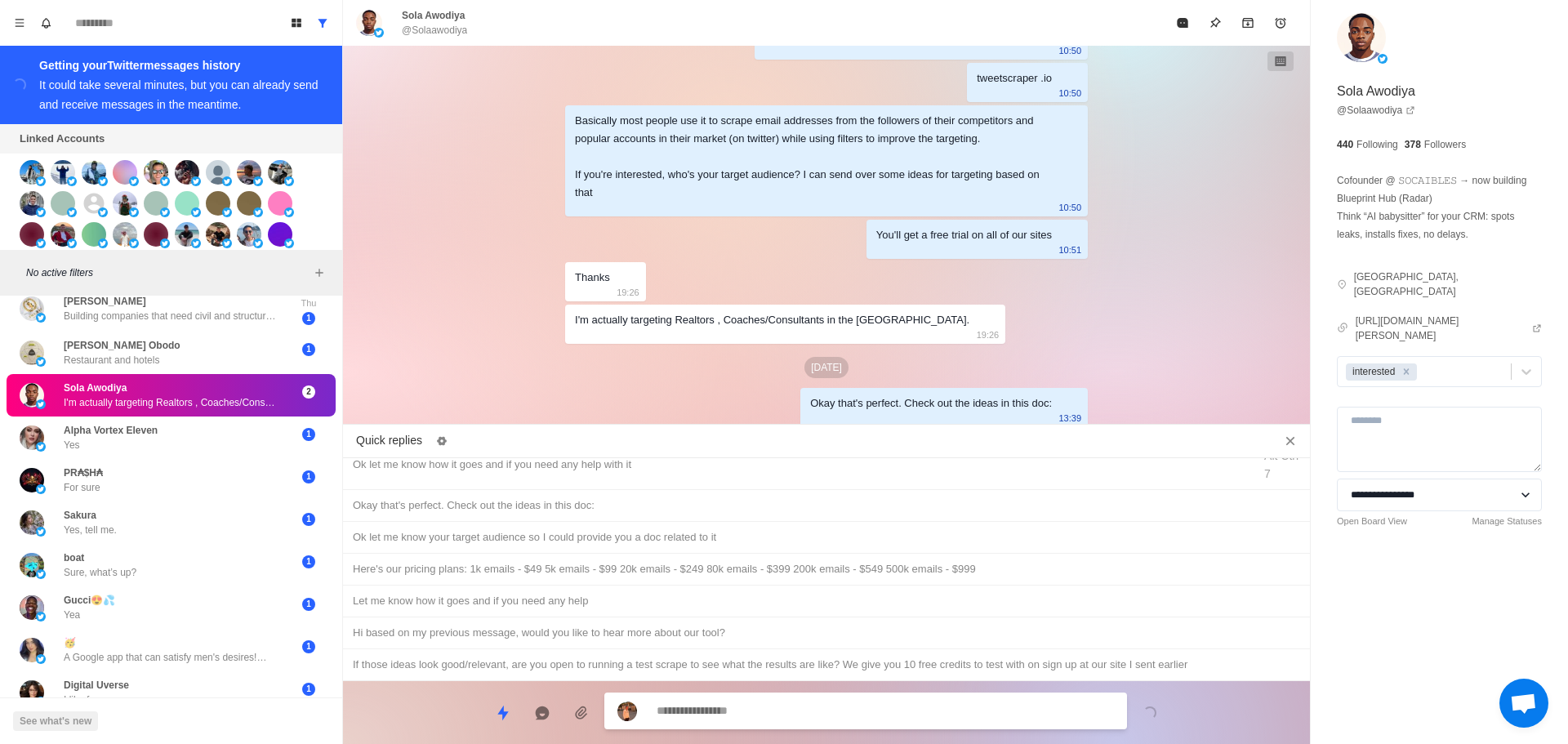
paste textarea "**********"
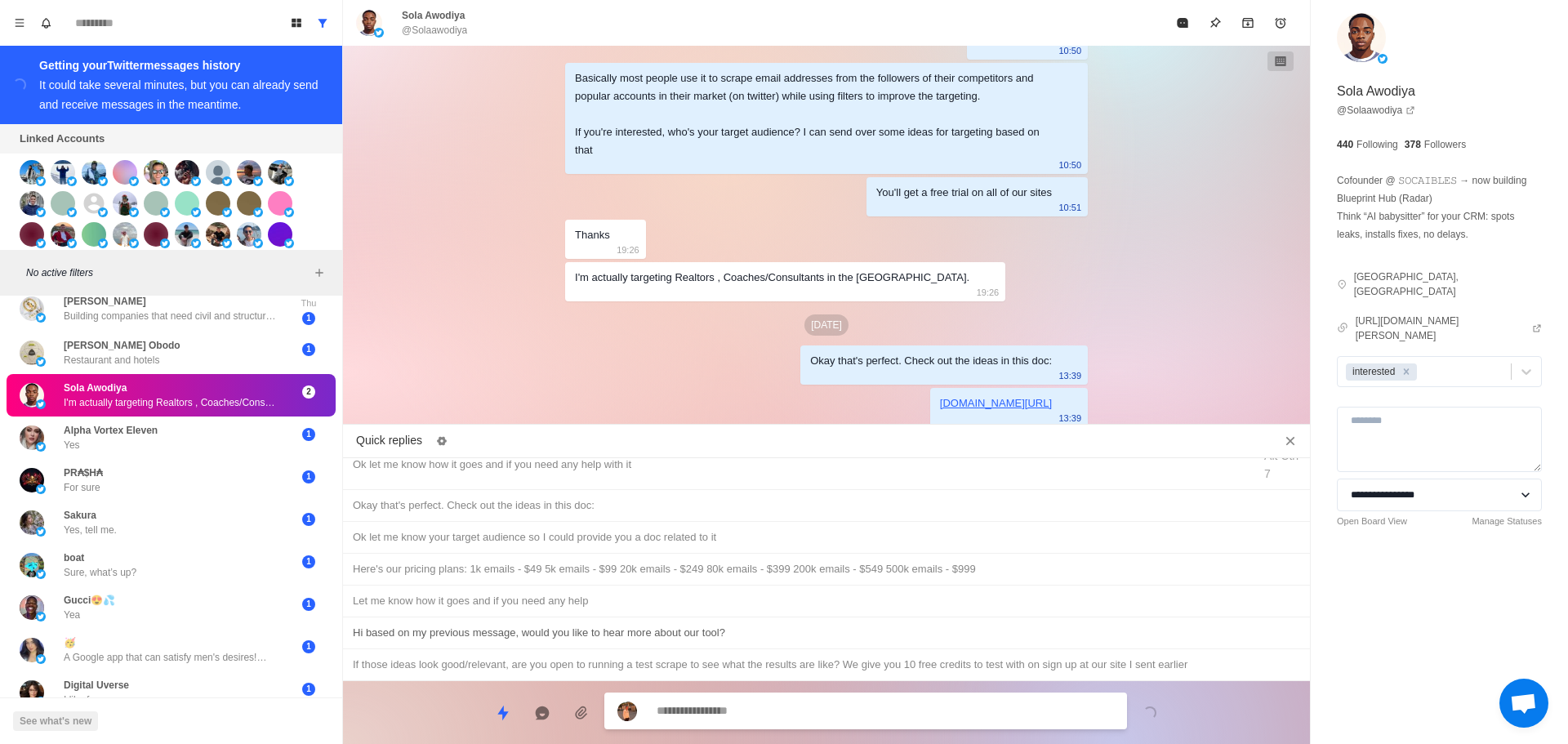
scroll to position [399, 0]
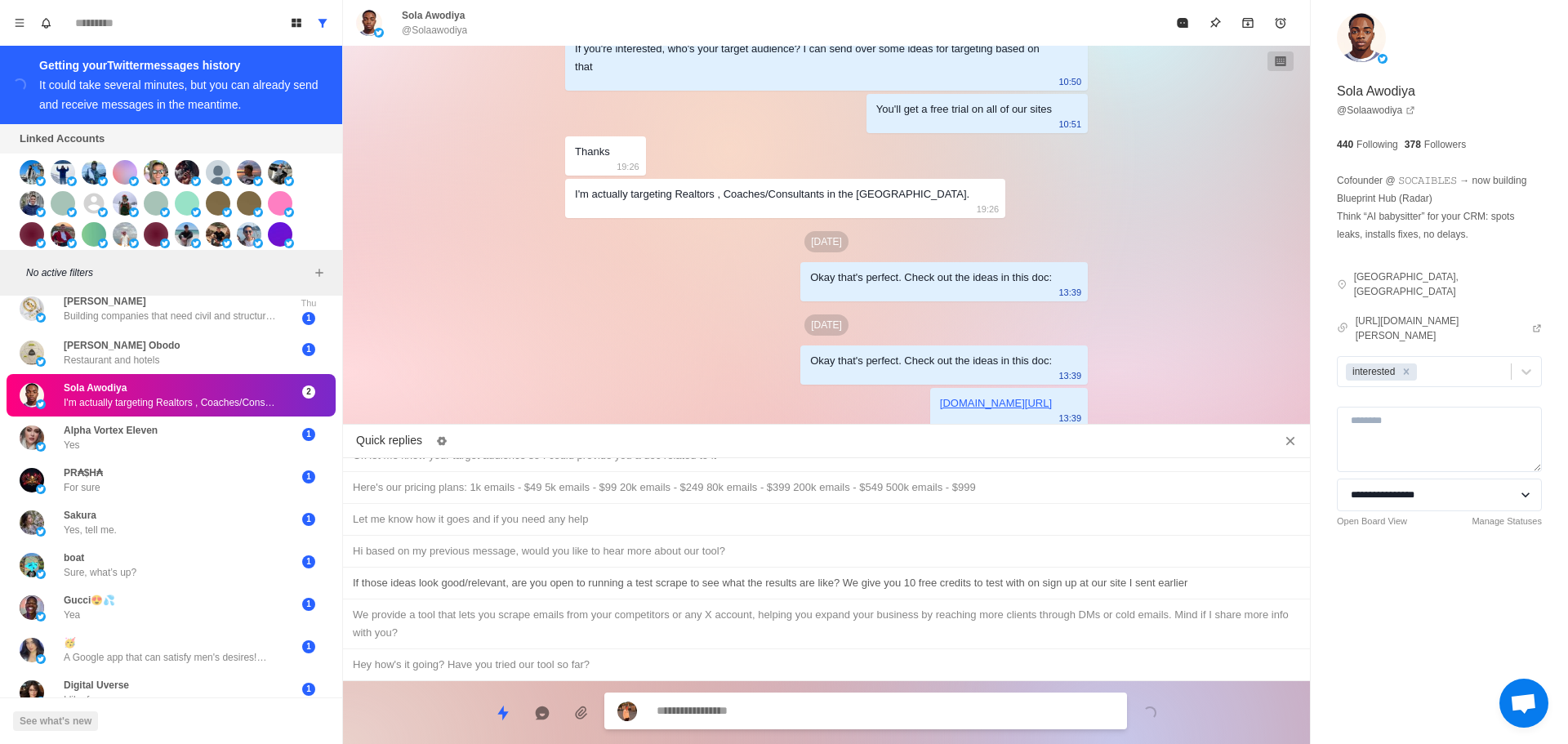
click at [743, 587] on div "If those ideas look good/relevant, are you open to running a test scrape to see…" at bounding box center [826, 583] width 947 height 18
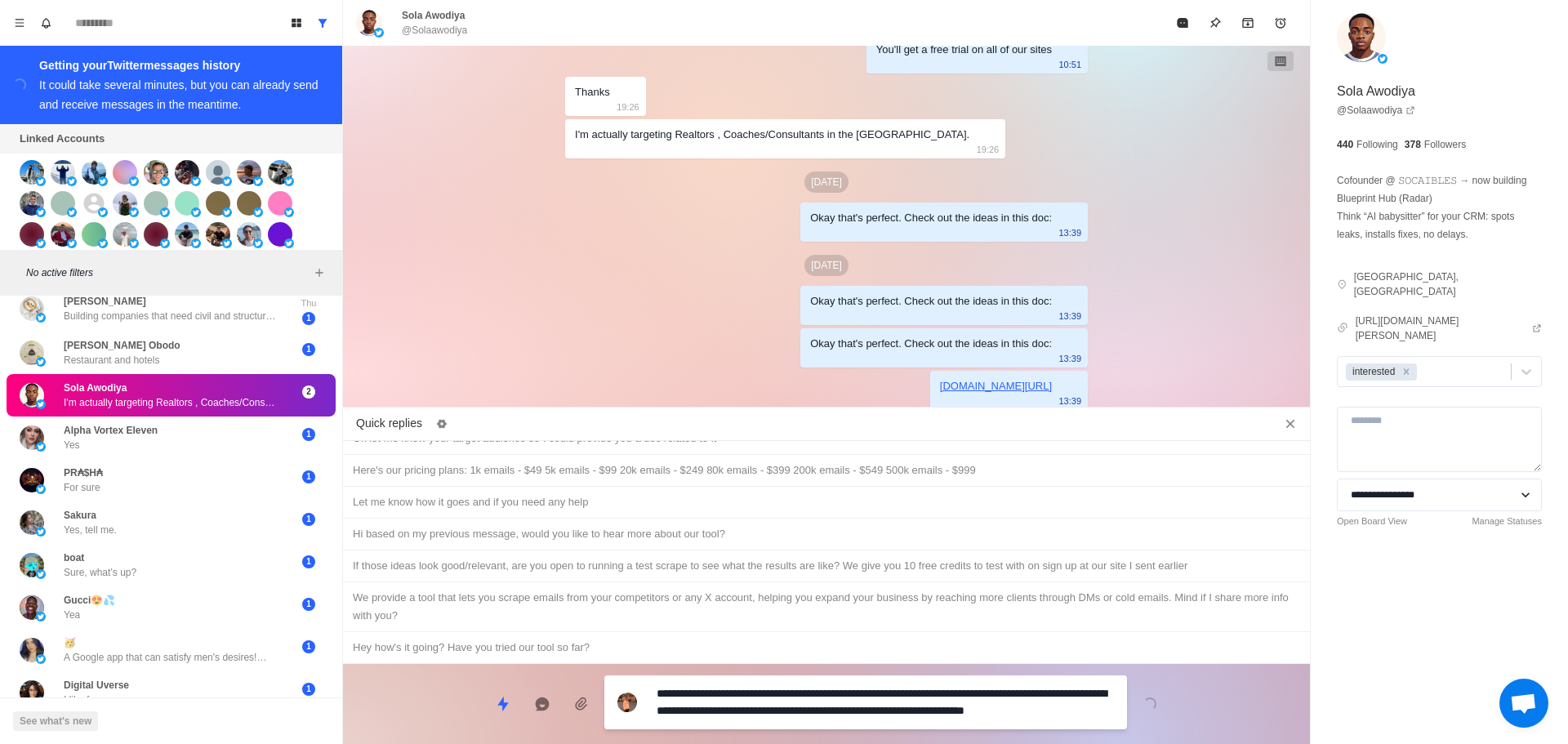
click at [833, 708] on textarea "**********" at bounding box center [886, 703] width 457 height 41
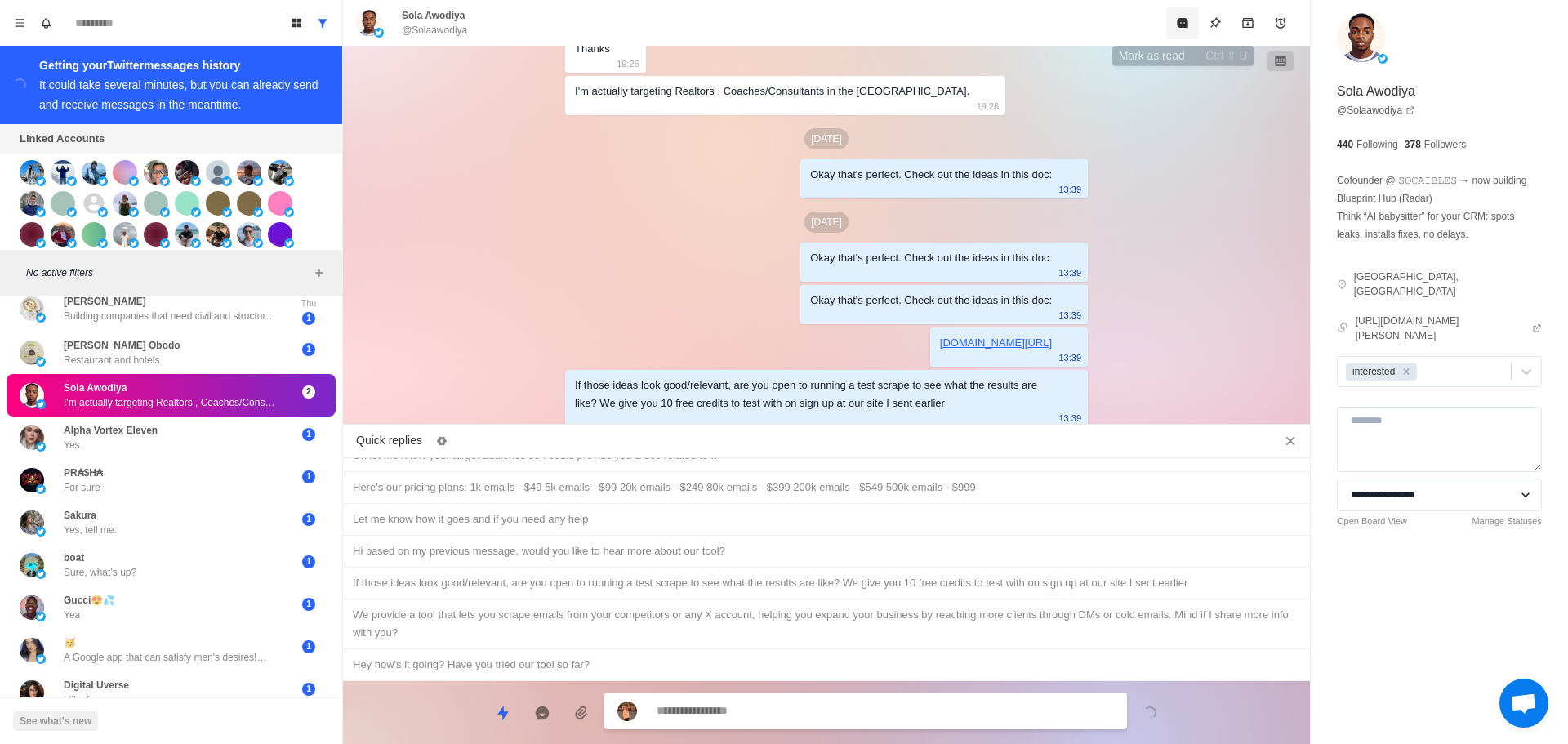
click at [1184, 33] on button "Mark as read" at bounding box center [1182, 22] width 32 height 32
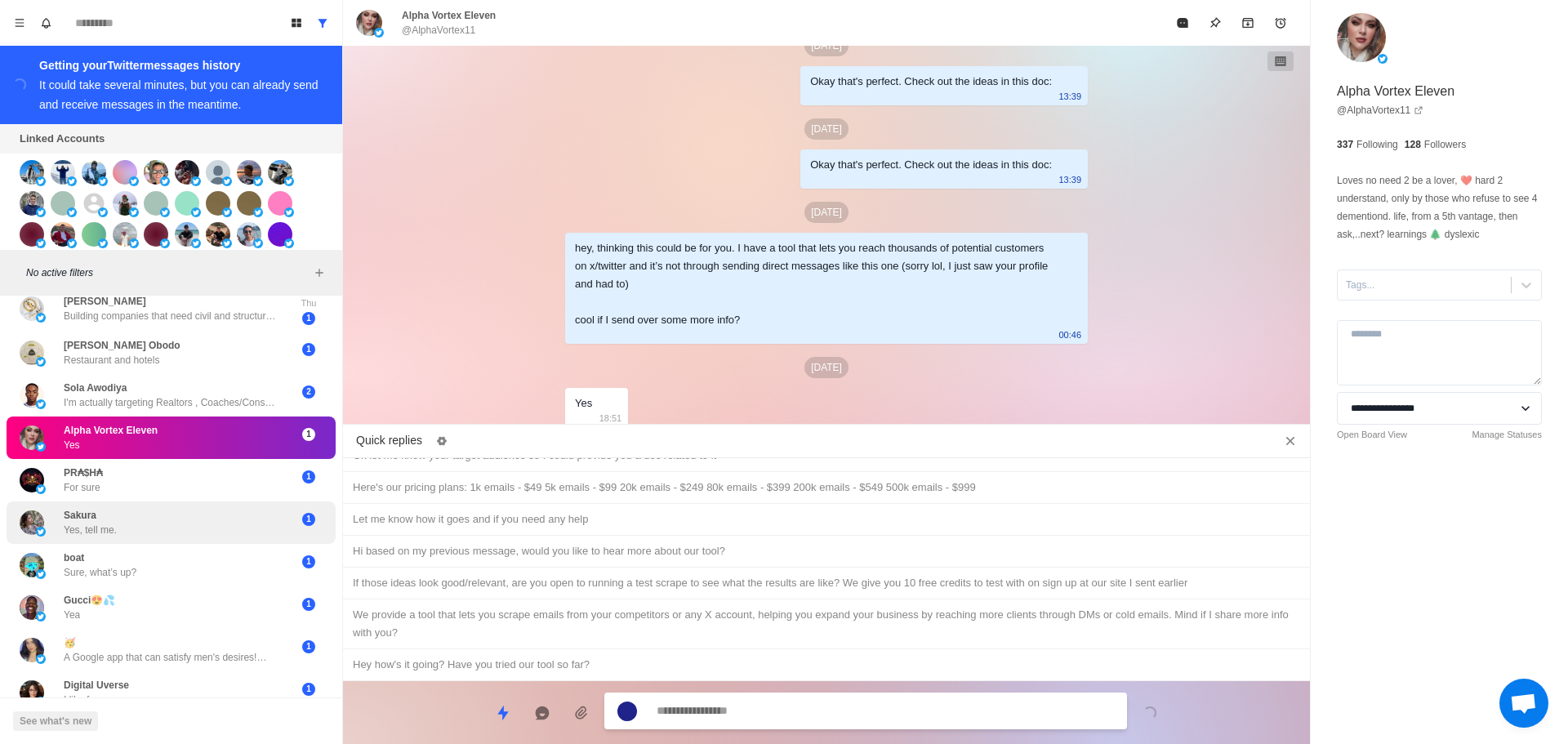
scroll to position [4008, 0]
drag, startPoint x: 1417, startPoint y: 294, endPoint x: 1414, endPoint y: 303, distance: 9.5
click at [1417, 293] on div "Tags..." at bounding box center [1424, 284] width 173 height 24
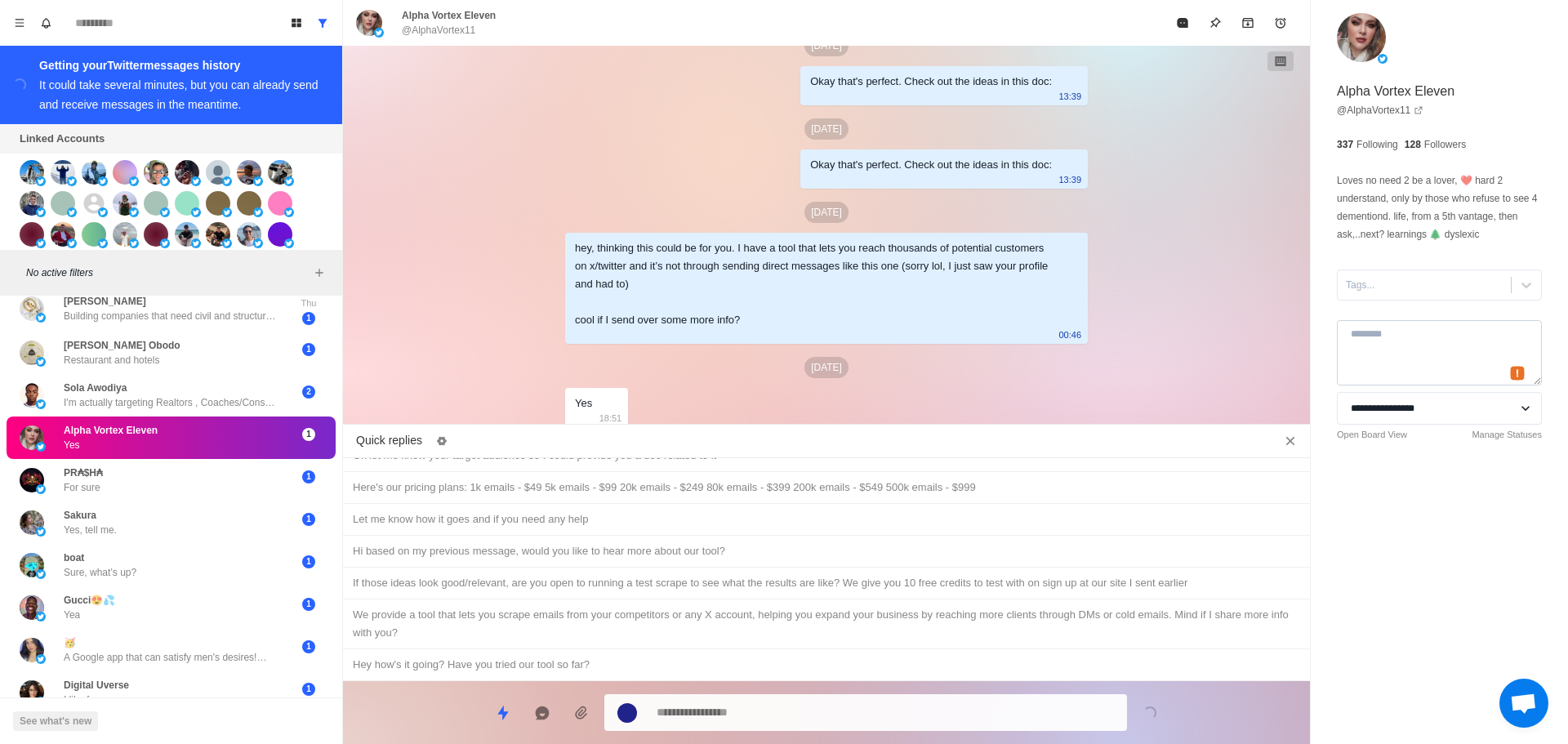
drag, startPoint x: 1386, startPoint y: 358, endPoint x: 1394, endPoint y: 338, distance: 21.5
click at [1394, 340] on textarea at bounding box center [1440, 353] width 205 height 66
drag, startPoint x: 1402, startPoint y: 285, endPoint x: 1411, endPoint y: 321, distance: 37.1
click at [1403, 289] on div at bounding box center [1424, 284] width 156 height 18
drag, startPoint x: 1411, startPoint y: 321, endPoint x: 1414, endPoint y: 330, distance: 9.5
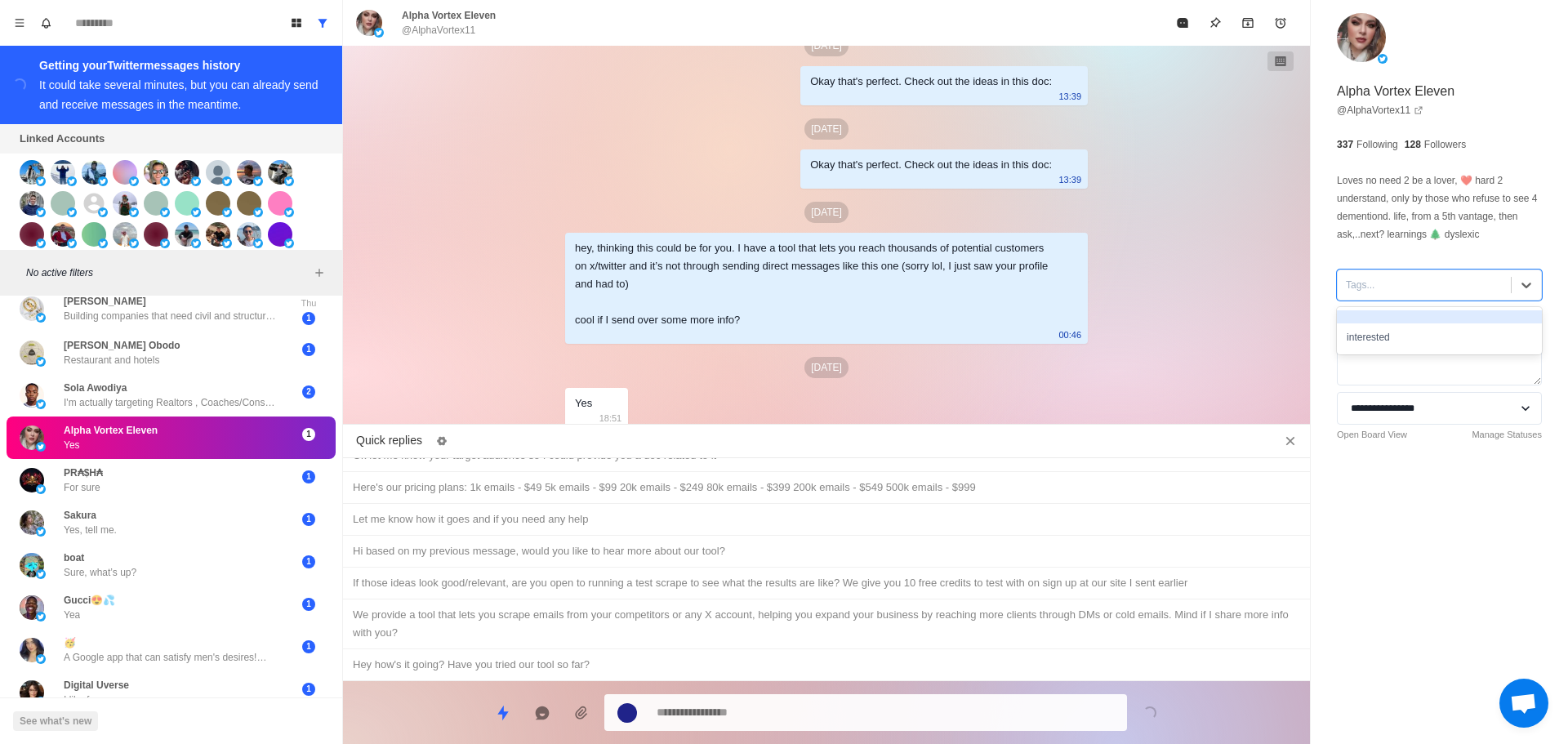
click at [1414, 329] on div "interested" at bounding box center [1440, 330] width 205 height 47
click at [1414, 330] on div "interested" at bounding box center [1440, 337] width 205 height 27
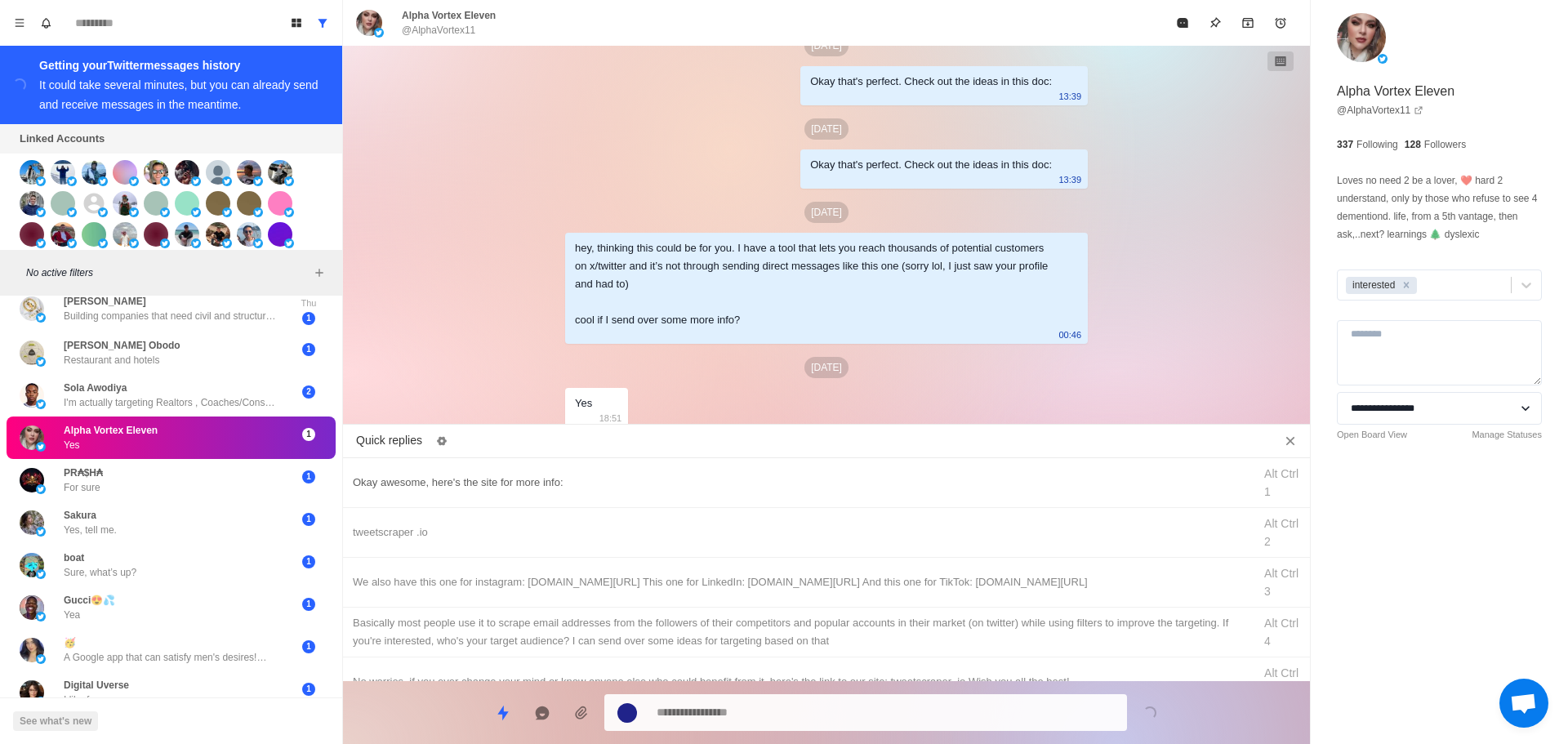
click at [620, 482] on div "Okay awesome, here's the site for more info:" at bounding box center [798, 483] width 891 height 18
click at [748, 719] on div "**********" at bounding box center [865, 713] width 523 height 37
click at [757, 711] on textarea "**********" at bounding box center [886, 711] width 457 height 23
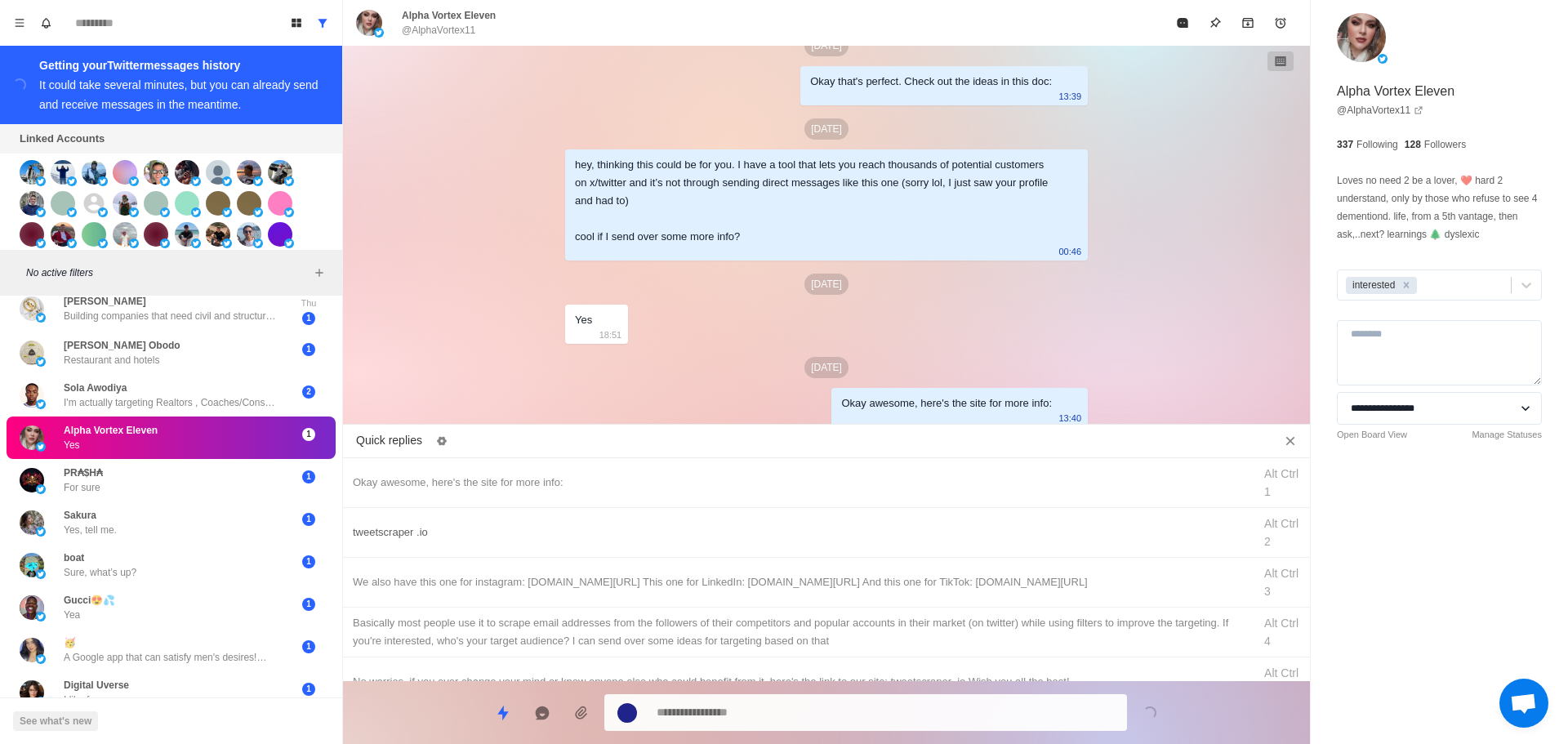
click at [833, 539] on div "tweetscraper .io" at bounding box center [798, 533] width 891 height 18
click at [803, 707] on textarea "**********" at bounding box center [886, 713] width 457 height 23
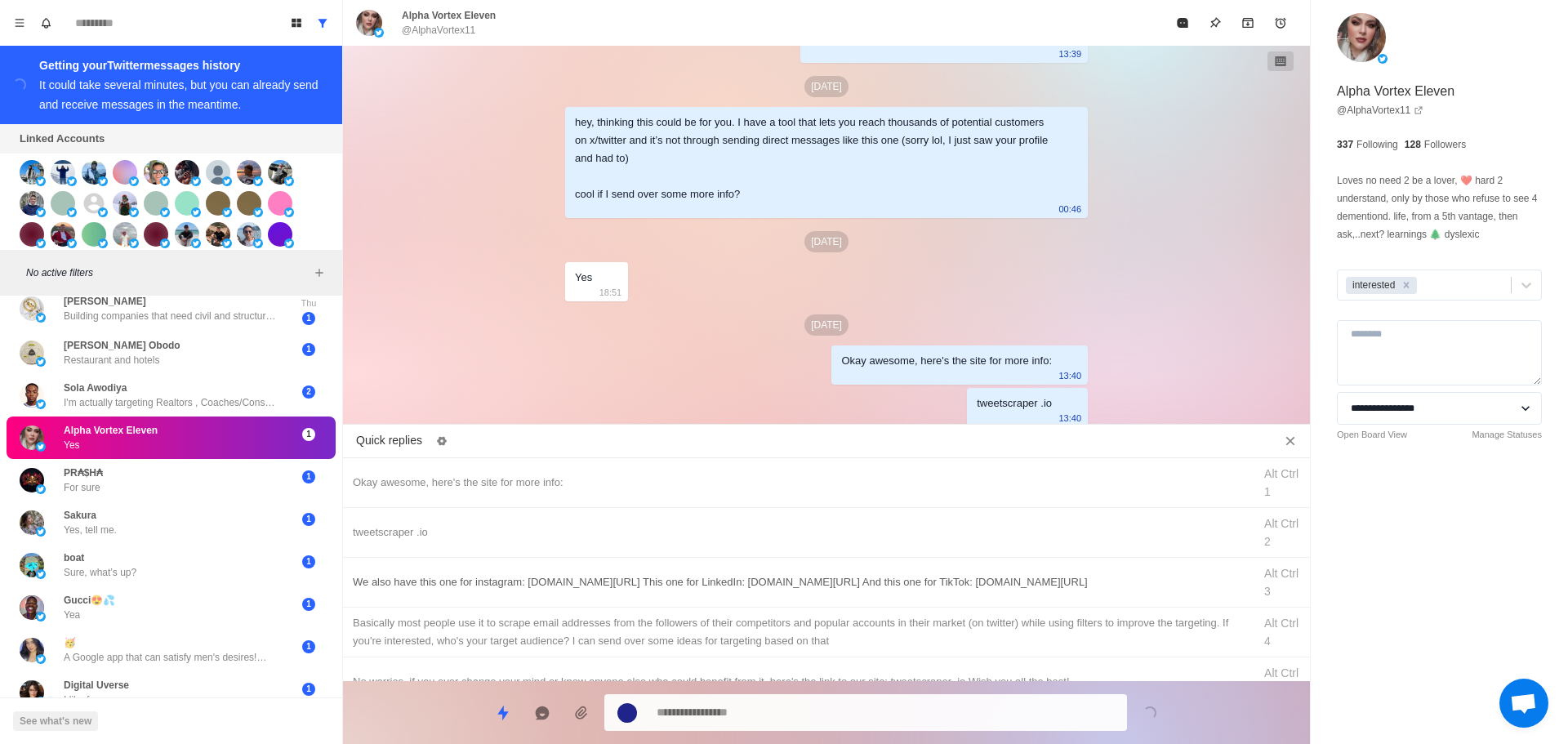
click at [877, 574] on div "We also have this one for instagram: [DOMAIN_NAME][URL] This one for LinkedIn: …" at bounding box center [798, 583] width 891 height 18
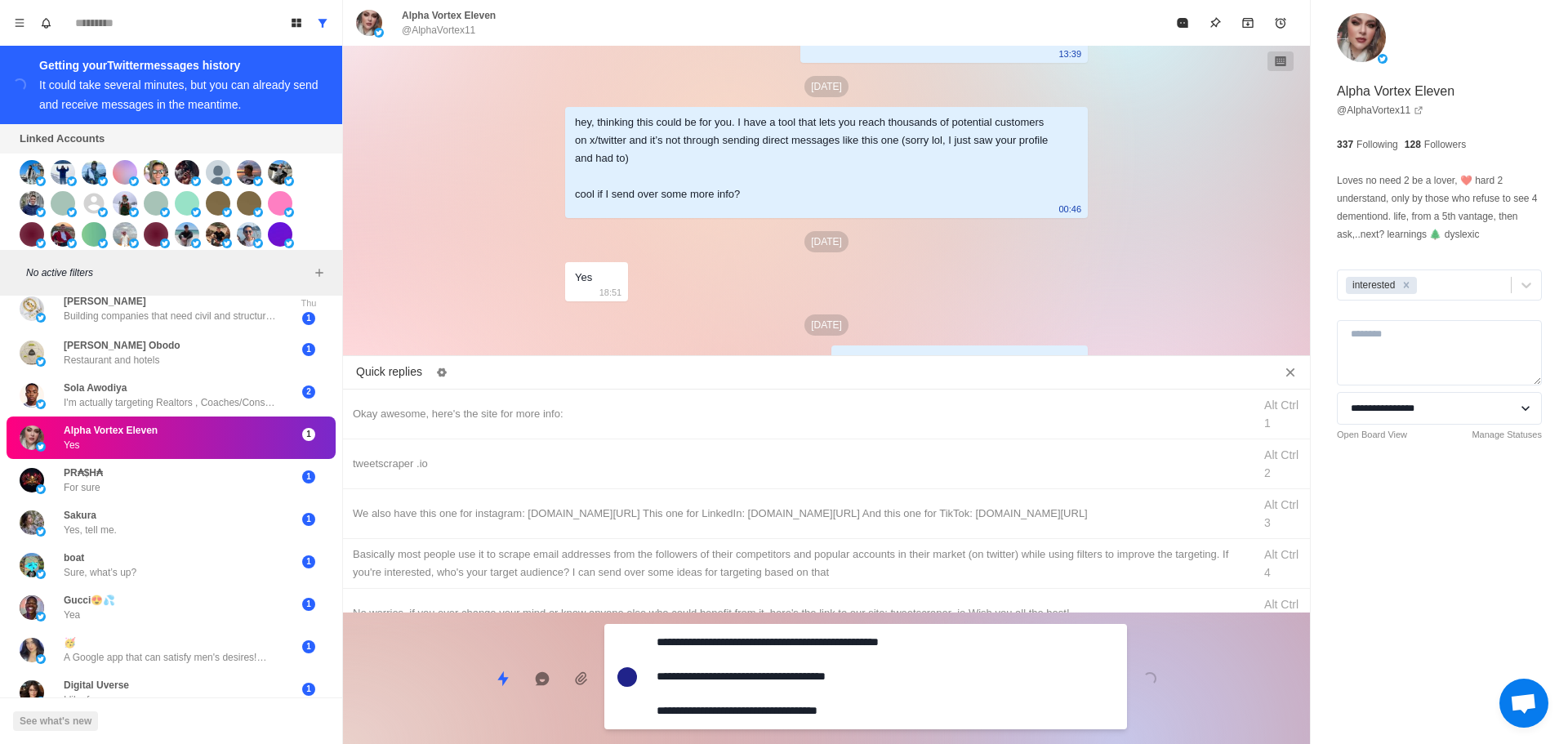
click at [831, 699] on textarea "**********" at bounding box center [886, 677] width 457 height 92
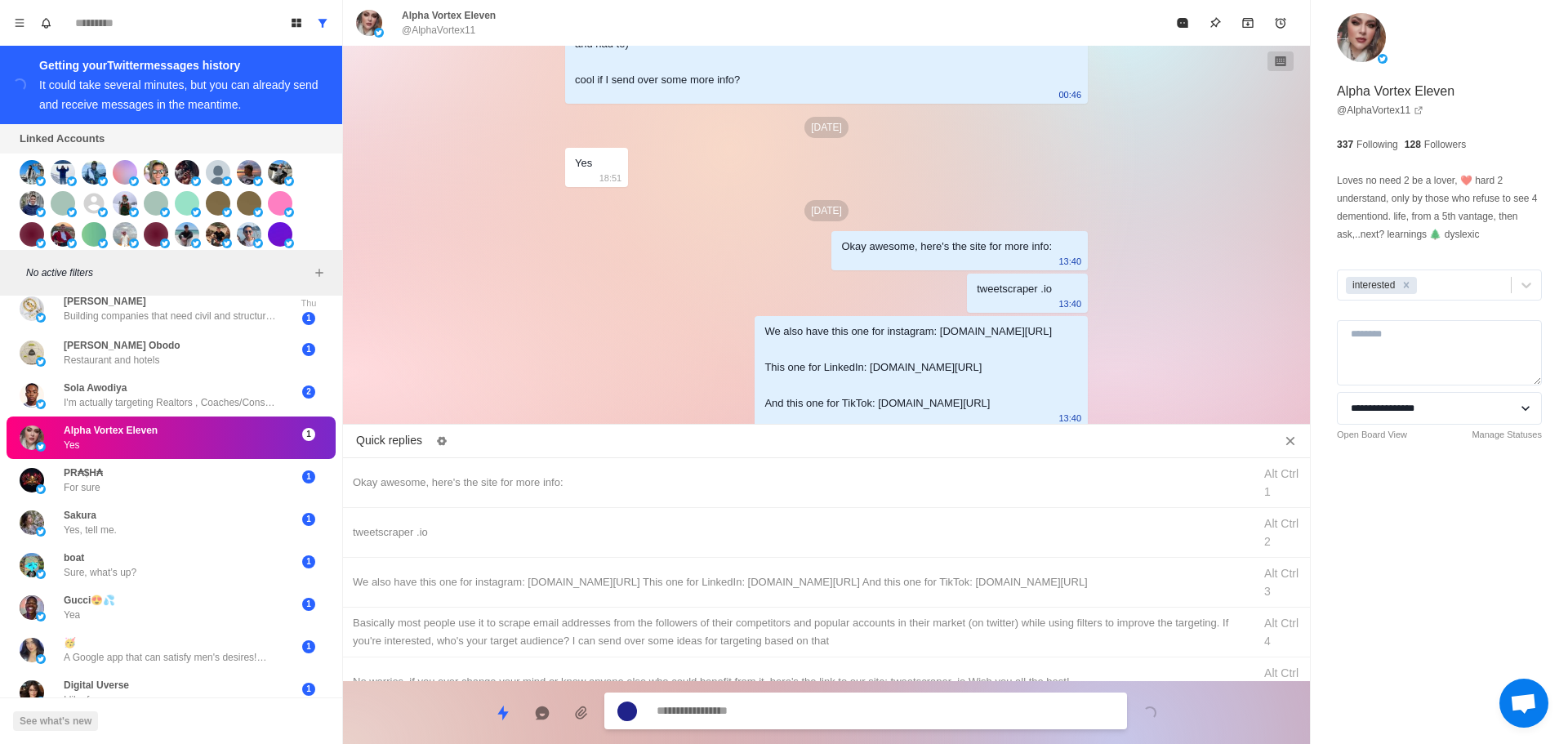
drag, startPoint x: 861, startPoint y: 641, endPoint x: 838, endPoint y: 708, distance: 70.8
click at [861, 642] on div "Basically most people use it to scrape email addresses from the followers of th…" at bounding box center [798, 632] width 891 height 36
click at [838, 708] on textarea "**********" at bounding box center [886, 711] width 457 height 23
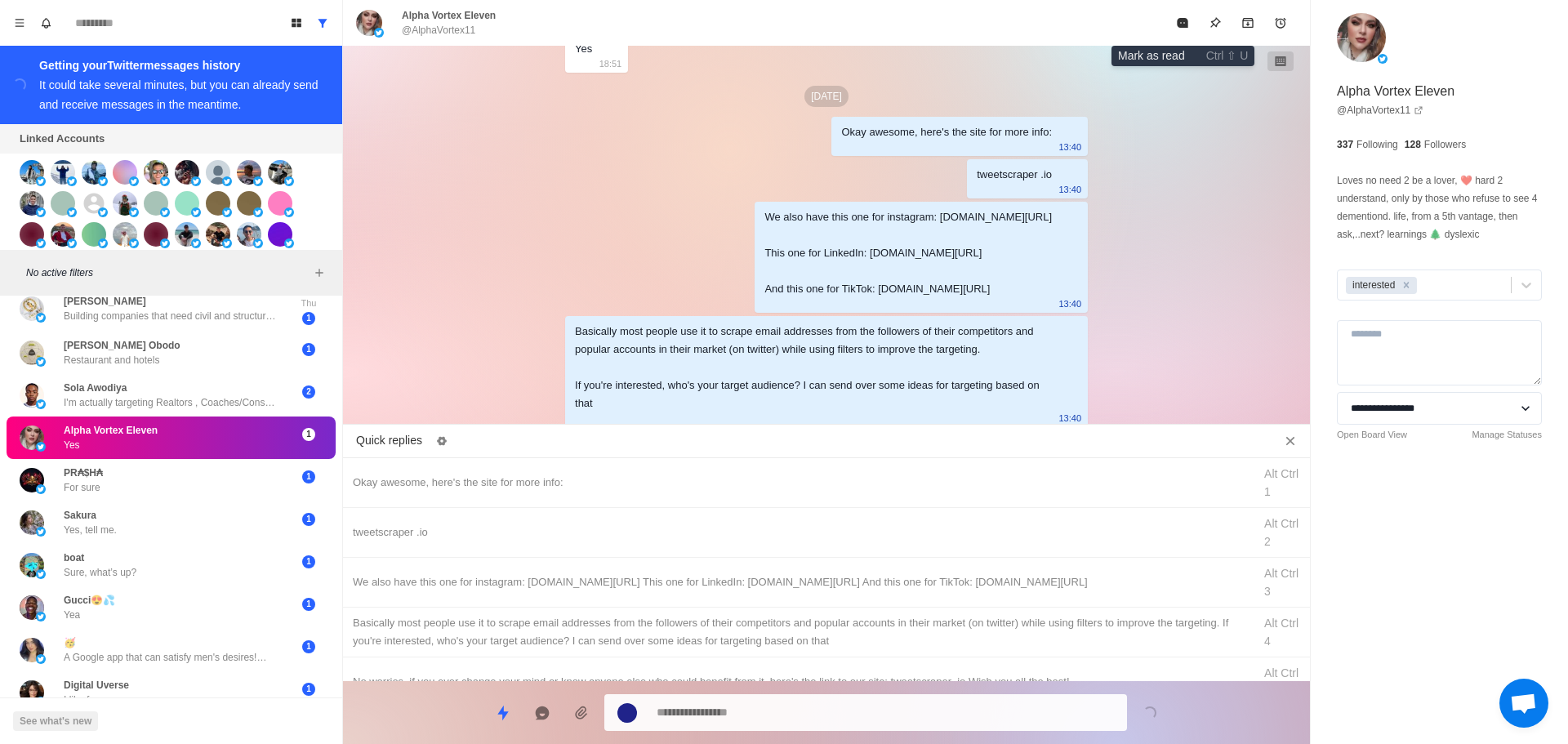
drag, startPoint x: 1189, startPoint y: 25, endPoint x: 548, endPoint y: 447, distance: 767.4
click at [1188, 27] on icon "Mark as read" at bounding box center [1182, 22] width 13 height 13
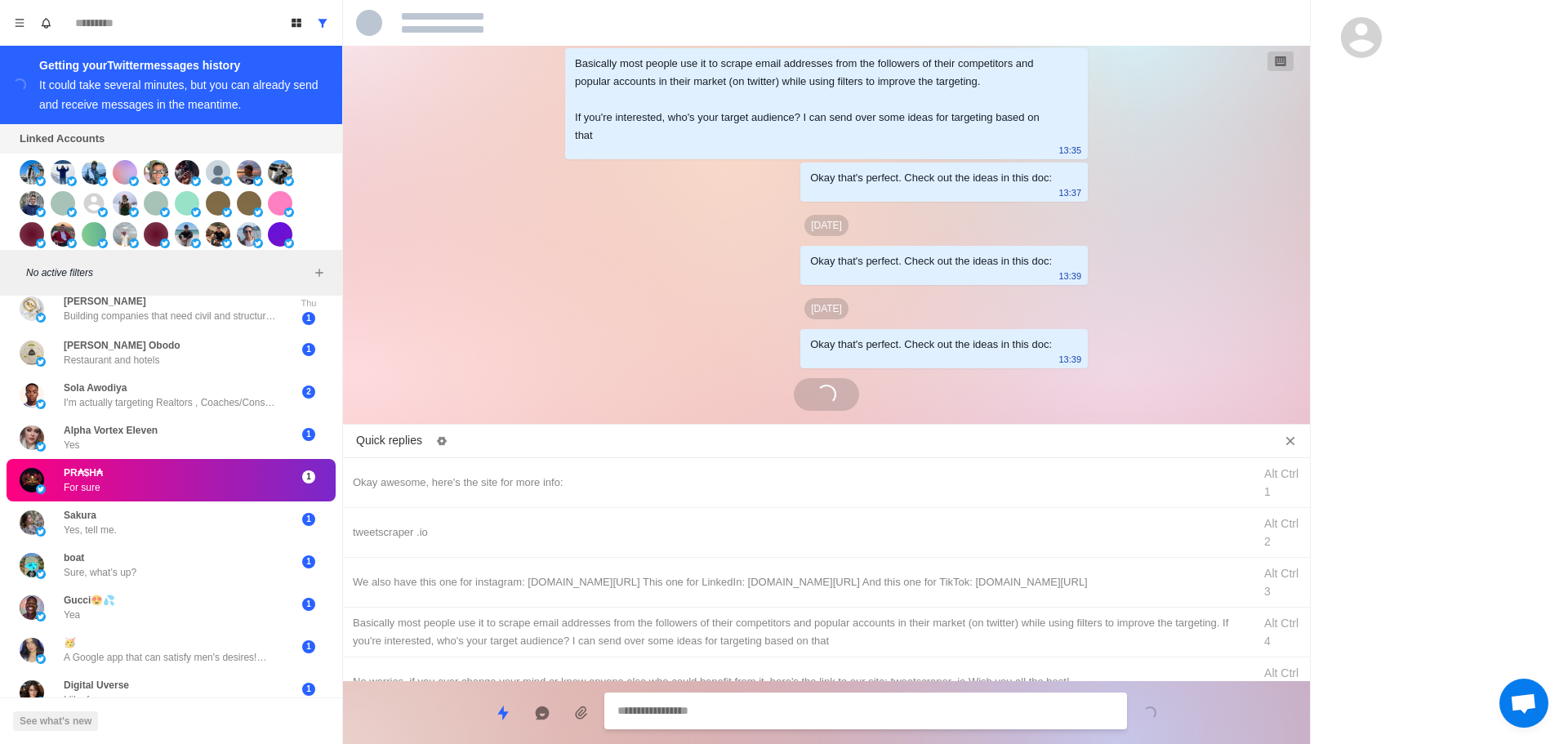
scroll to position [4465, 0]
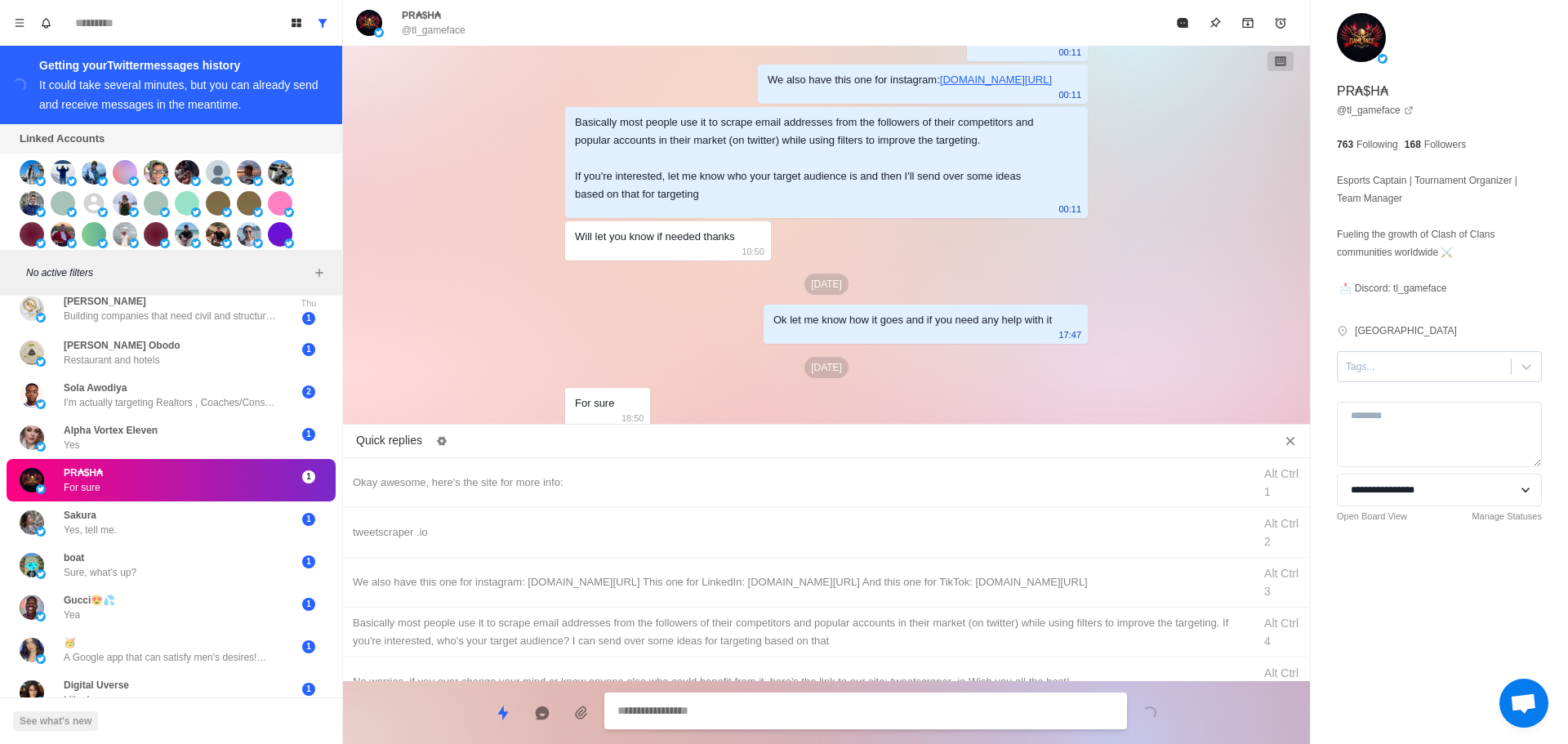
click at [1390, 366] on div at bounding box center [1424, 367] width 156 height 18
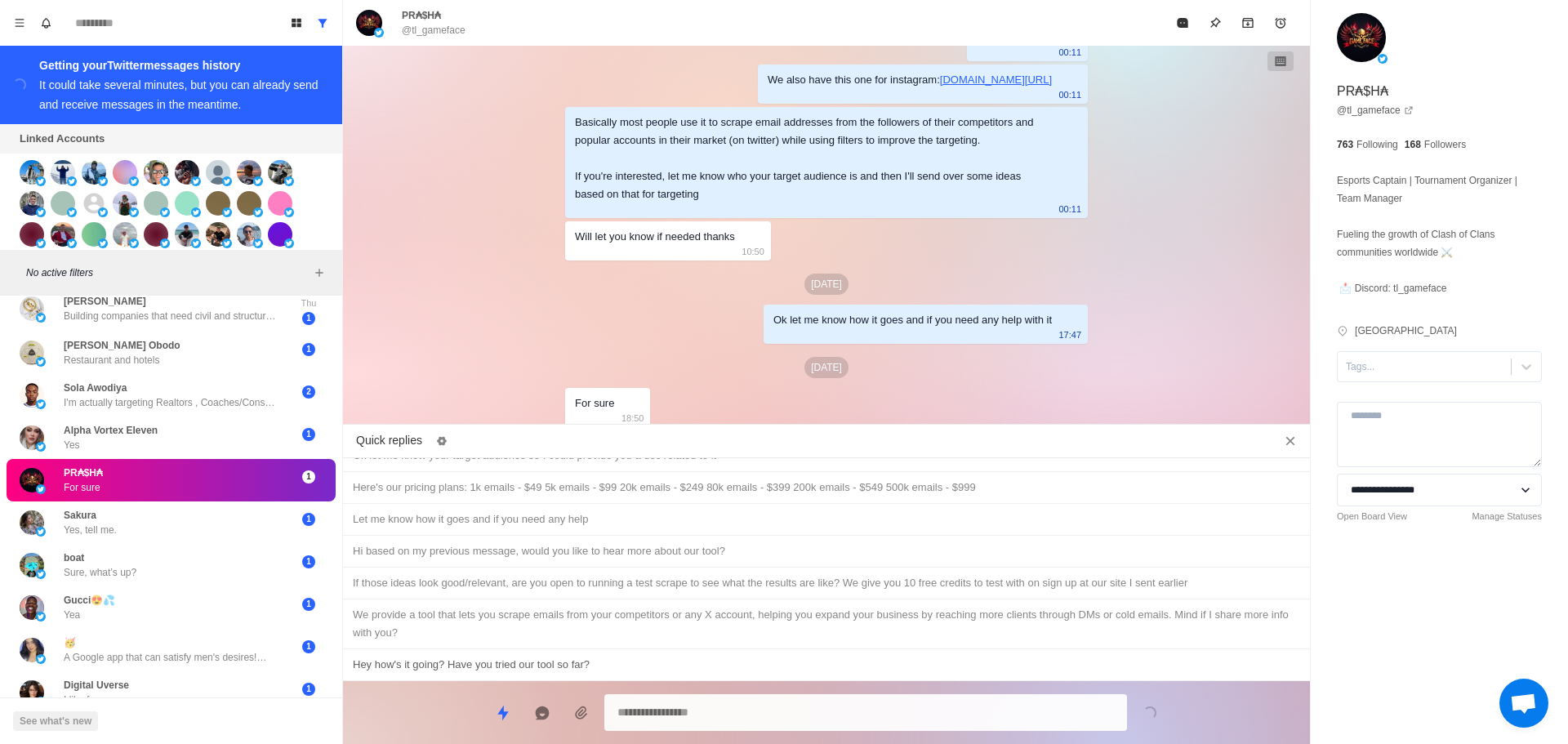
drag, startPoint x: 678, startPoint y: 662, endPoint x: 744, endPoint y: 721, distance: 88.5
click at [678, 662] on div "Hey how's it going? Have you tried our tool so far?" at bounding box center [826, 665] width 947 height 18
click at [744, 721] on textarea "**********" at bounding box center [866, 711] width 497 height 23
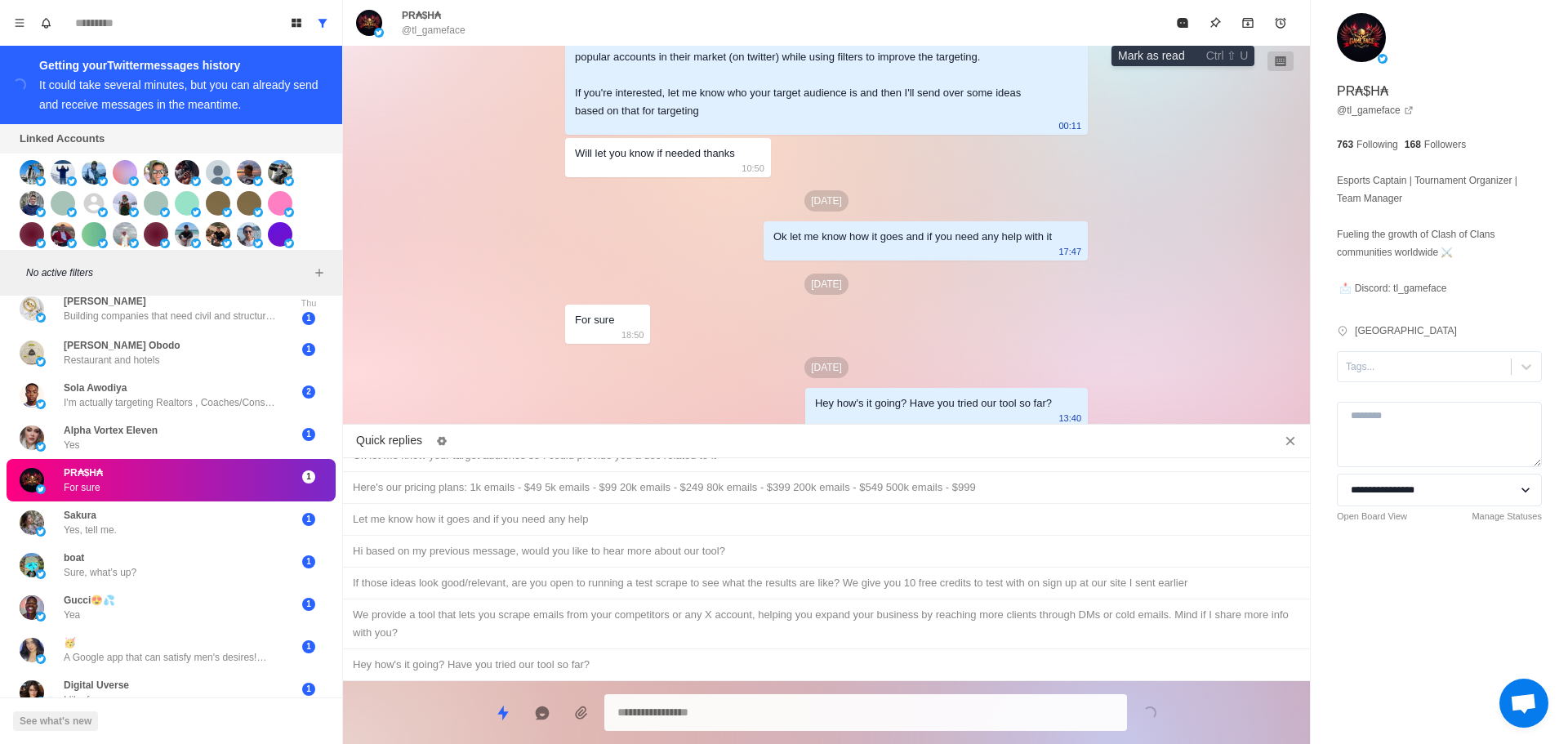
drag, startPoint x: 1187, startPoint y: 27, endPoint x: 1064, endPoint y: 217, distance: 226.3
click at [1186, 27] on icon "Mark as read" at bounding box center [1182, 22] width 11 height 10
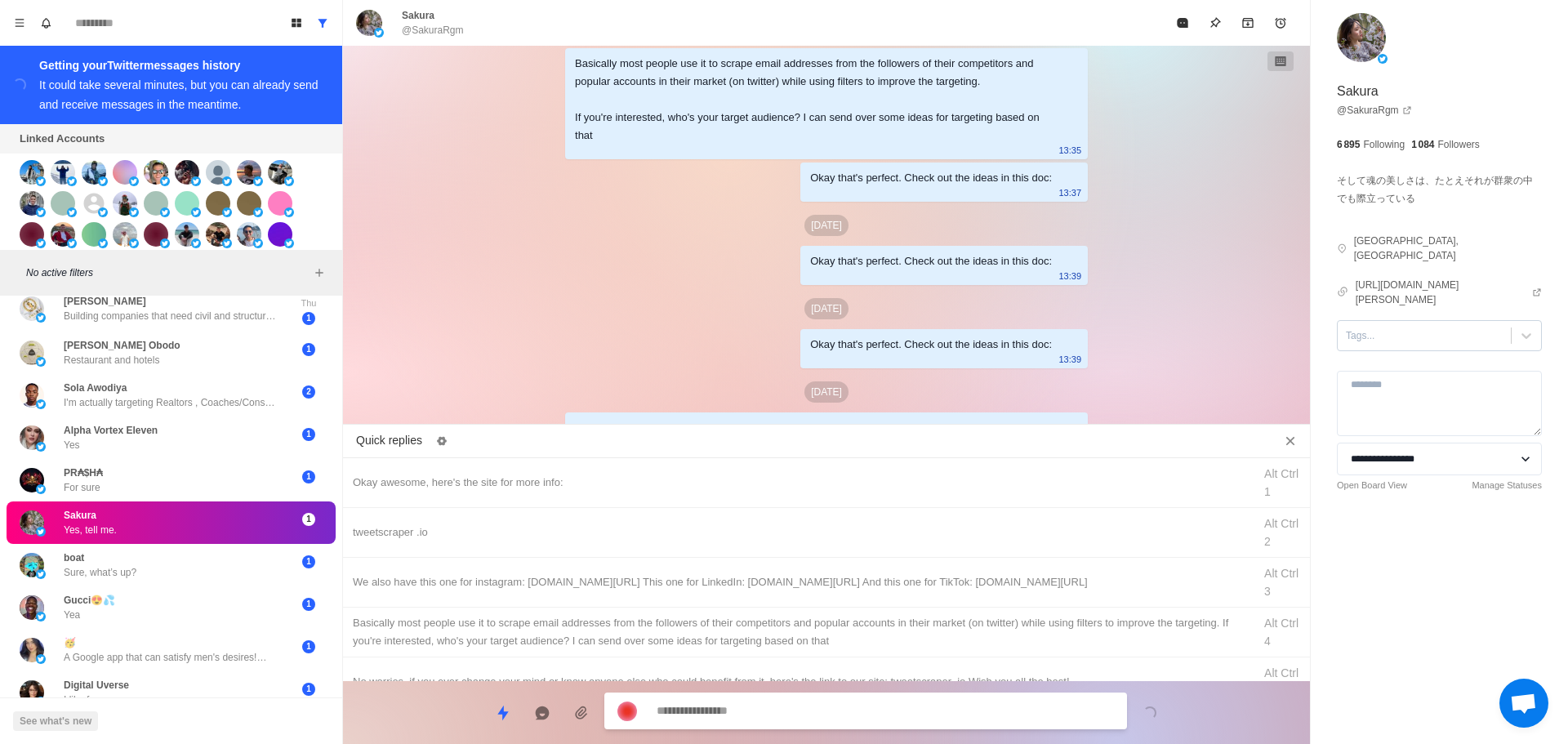
scroll to position [3991, 0]
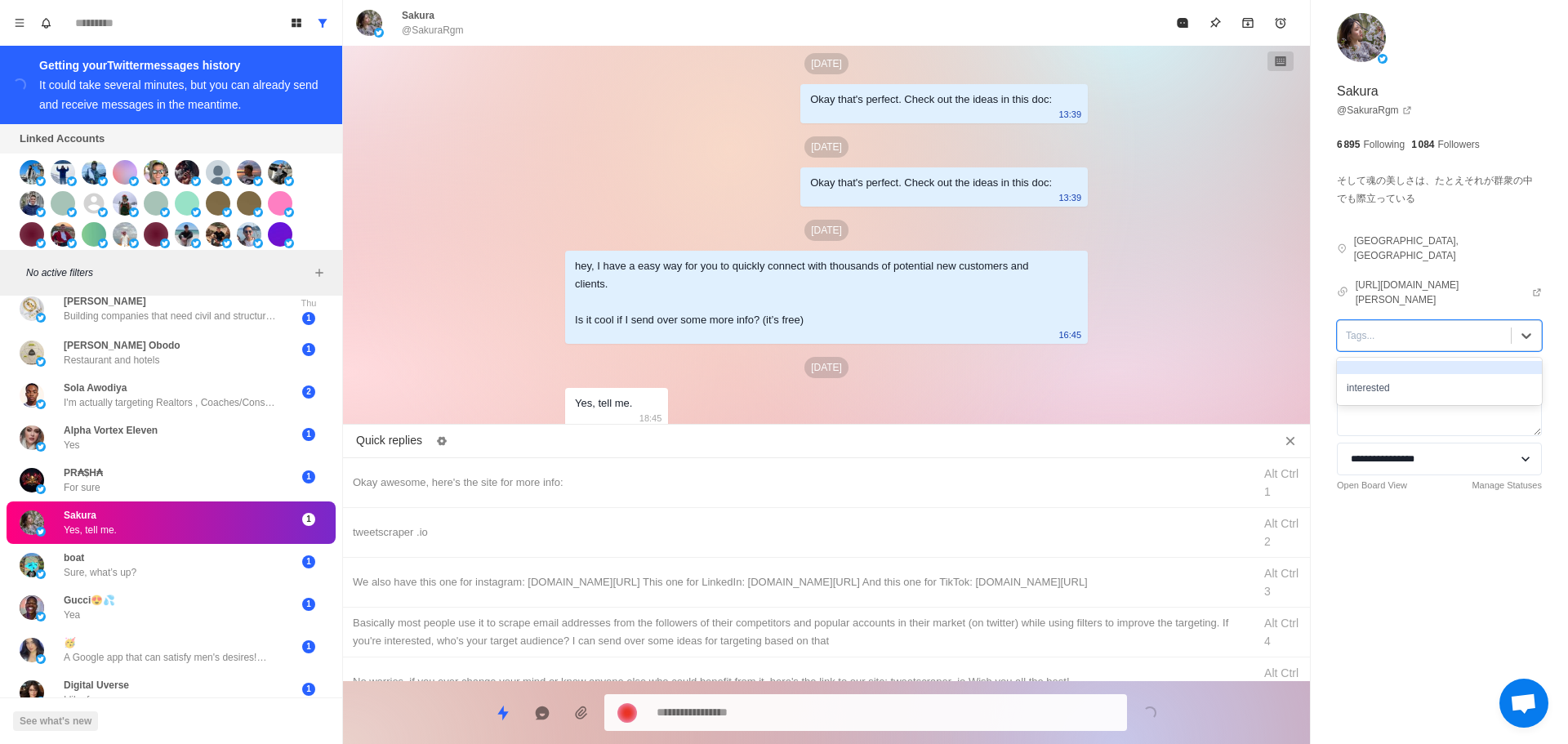
click at [1414, 321] on div "Tags..." at bounding box center [1440, 336] width 205 height 31
drag, startPoint x: 1391, startPoint y: 364, endPoint x: 720, endPoint y: 517, distance: 688.2
click at [1390, 374] on div "interested" at bounding box center [1440, 388] width 205 height 27
drag, startPoint x: 710, startPoint y: 471, endPoint x: 790, endPoint y: 702, distance: 244.5
click at [712, 472] on div "Okay awesome, here's the site for more info: Alt Ctrl 1" at bounding box center [826, 483] width 967 height 50
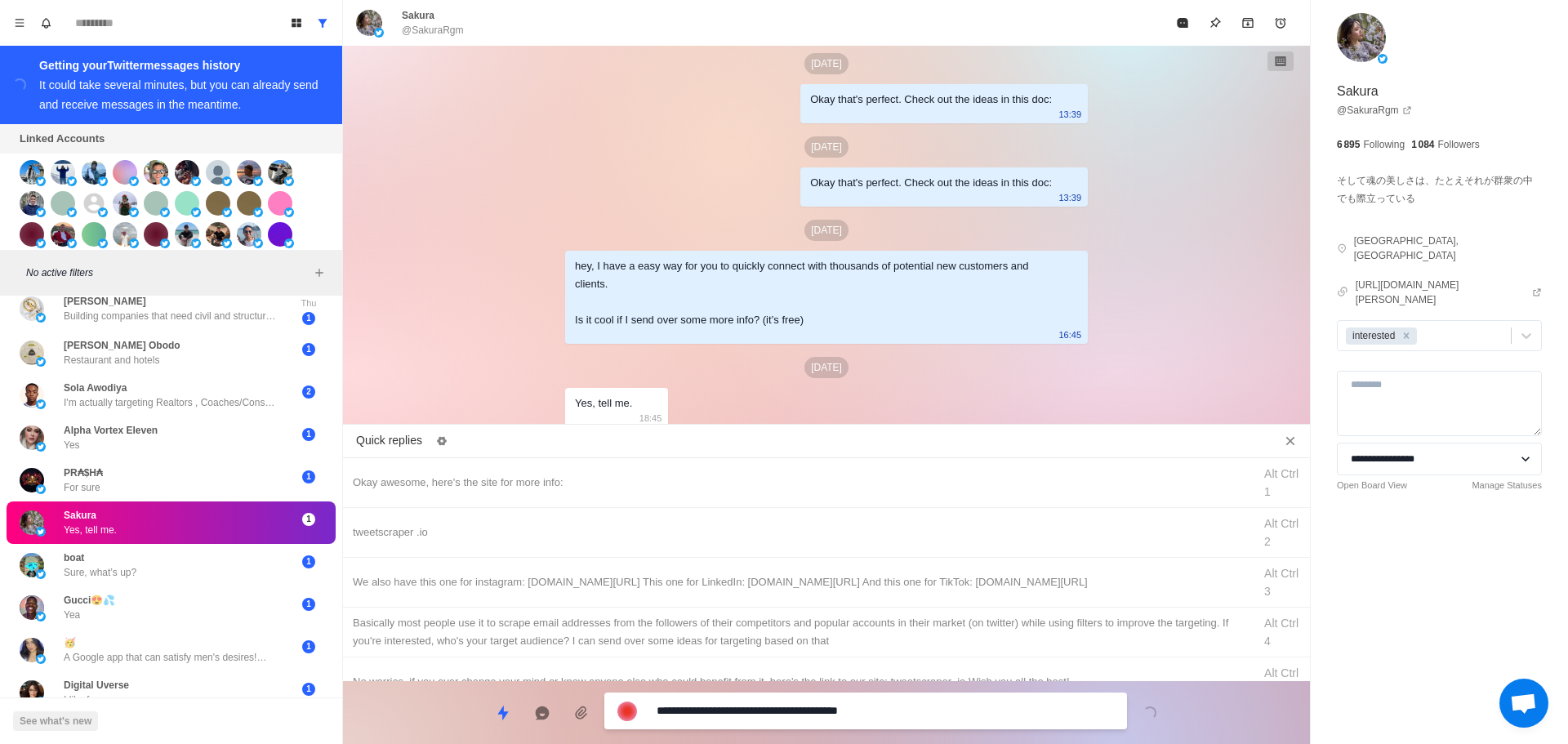
click at [800, 716] on textarea "**********" at bounding box center [886, 711] width 457 height 23
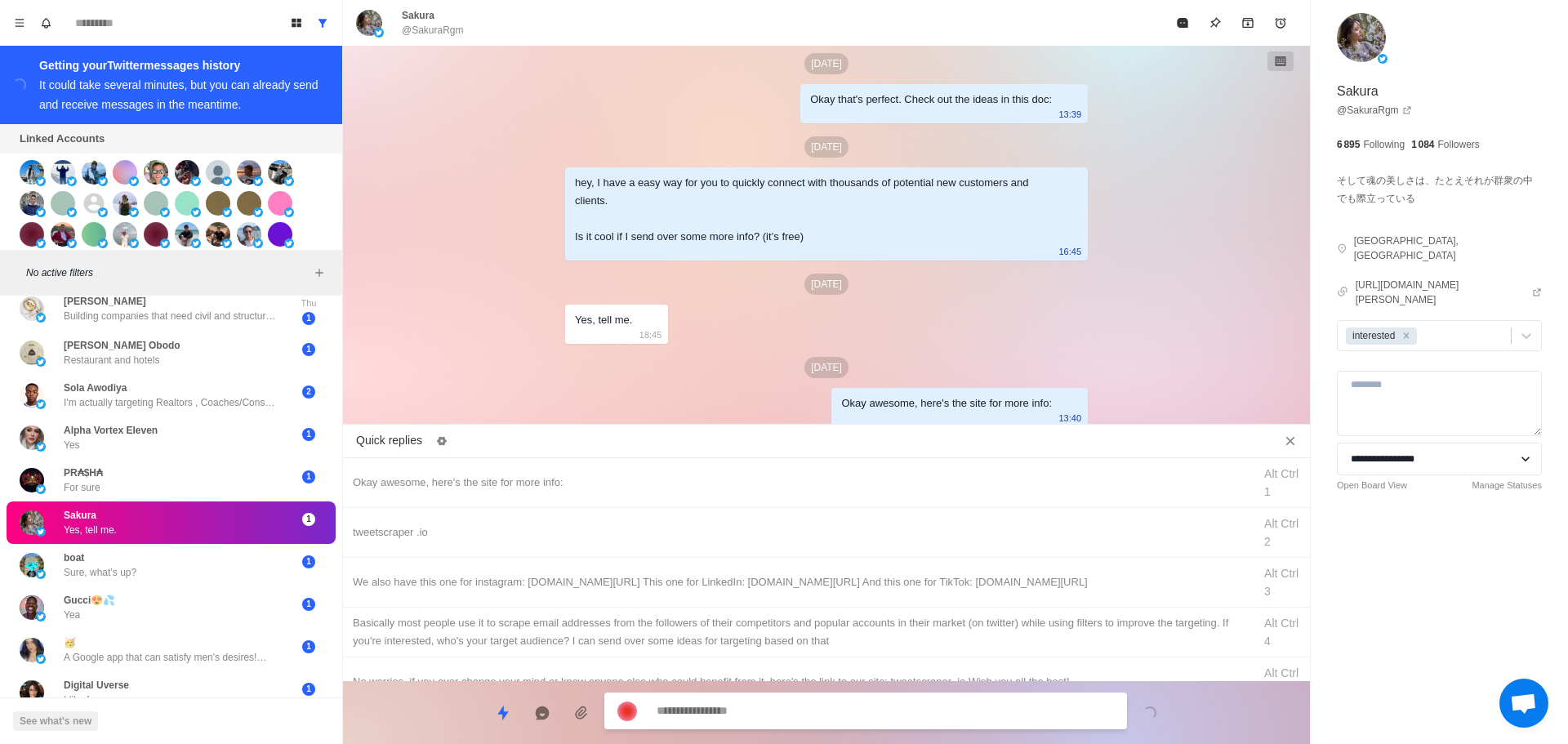
drag, startPoint x: 882, startPoint y: 532, endPoint x: 856, endPoint y: 717, distance: 186.8
click at [883, 546] on div "tweetscraper .io Alt Ctrl 2" at bounding box center [826, 533] width 967 height 50
click at [861, 714] on textarea "**********" at bounding box center [886, 711] width 457 height 23
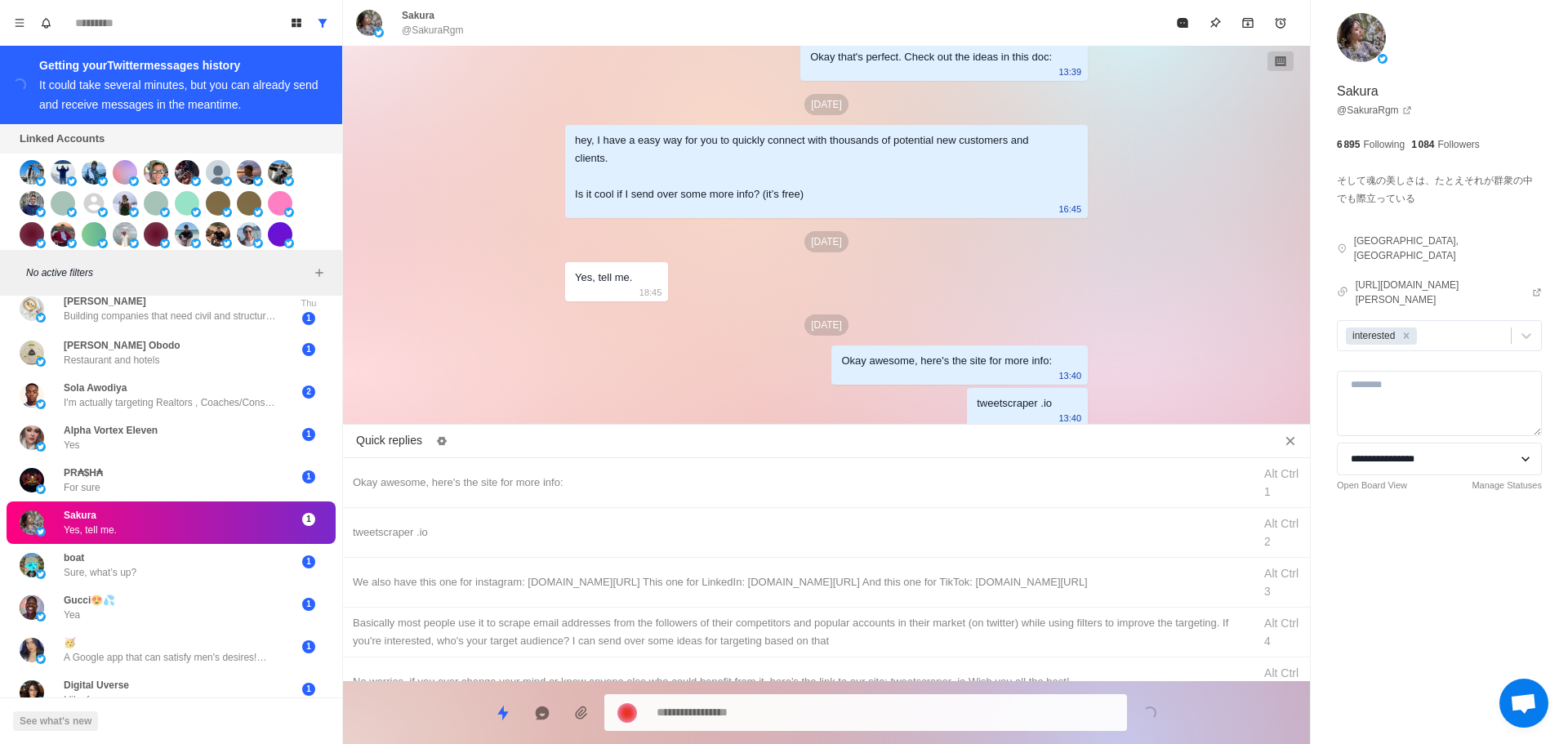
drag, startPoint x: 922, startPoint y: 572, endPoint x: 899, endPoint y: 667, distance: 97.7
click at [923, 575] on div "We also have this one for instagram: [DOMAIN_NAME][URL] This one for LinkedIn: …" at bounding box center [826, 583] width 967 height 50
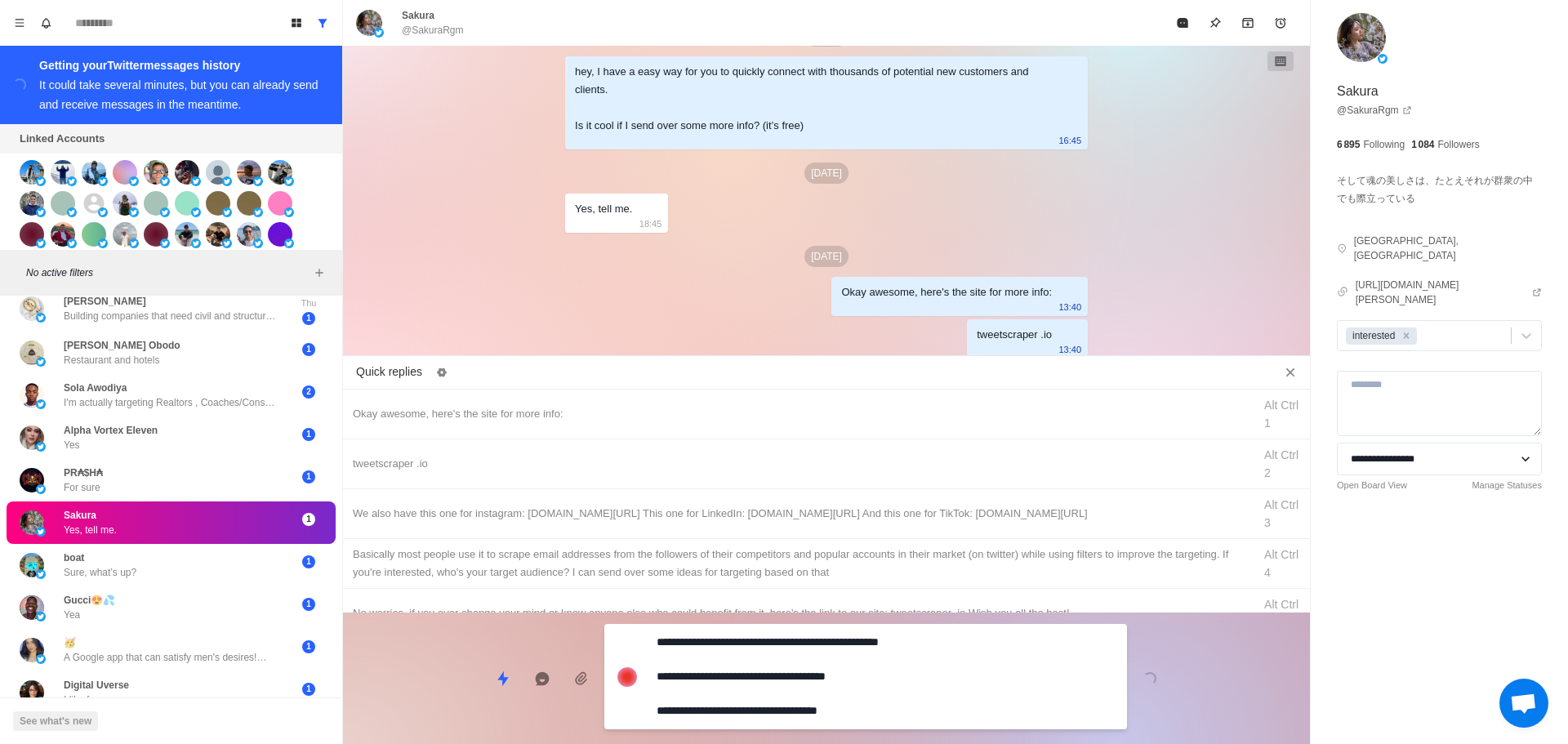
click at [902, 669] on textarea "**********" at bounding box center [886, 677] width 457 height 92
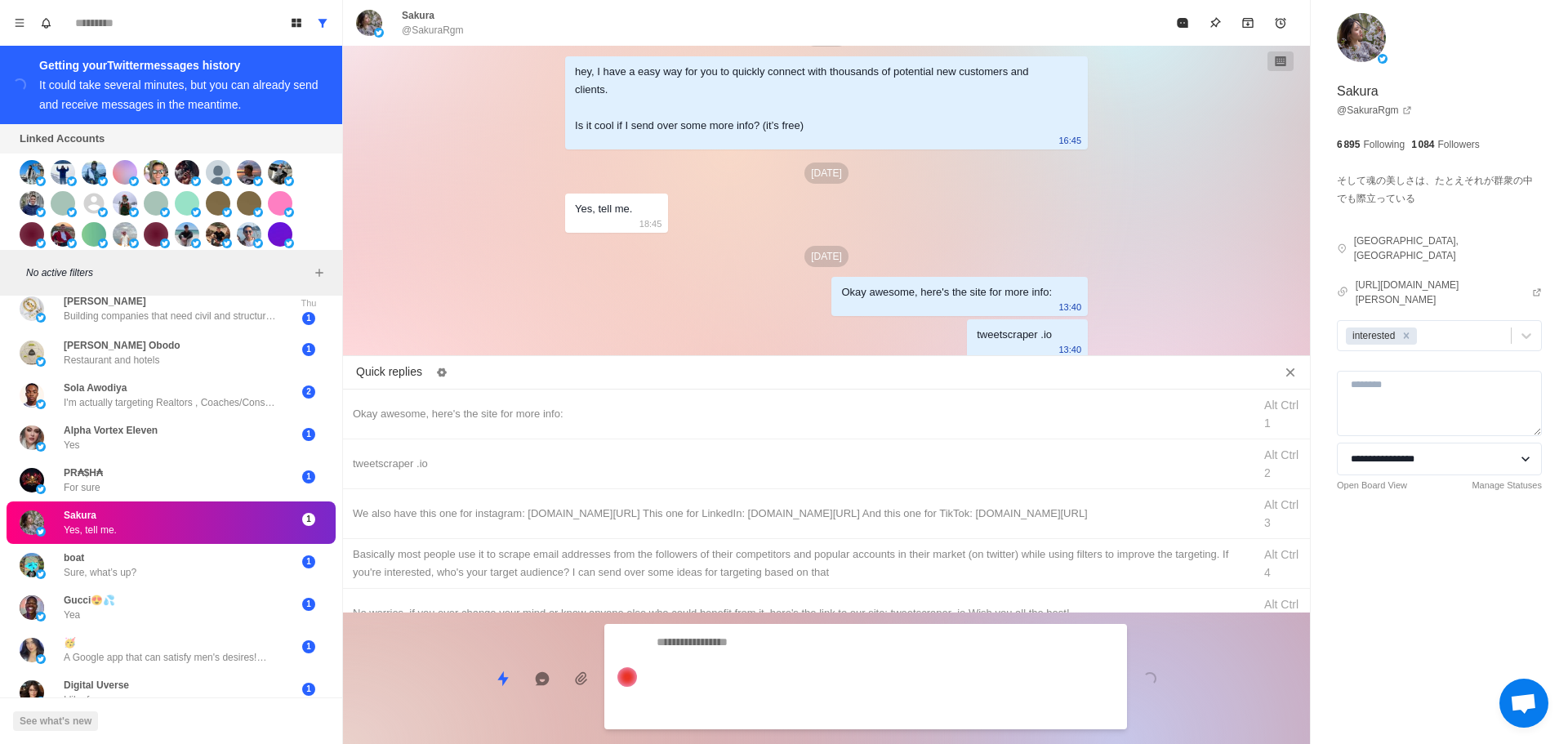
click at [936, 589] on div "Basically most people use it to scrape email addresses from the followers of th…" at bounding box center [826, 564] width 967 height 50
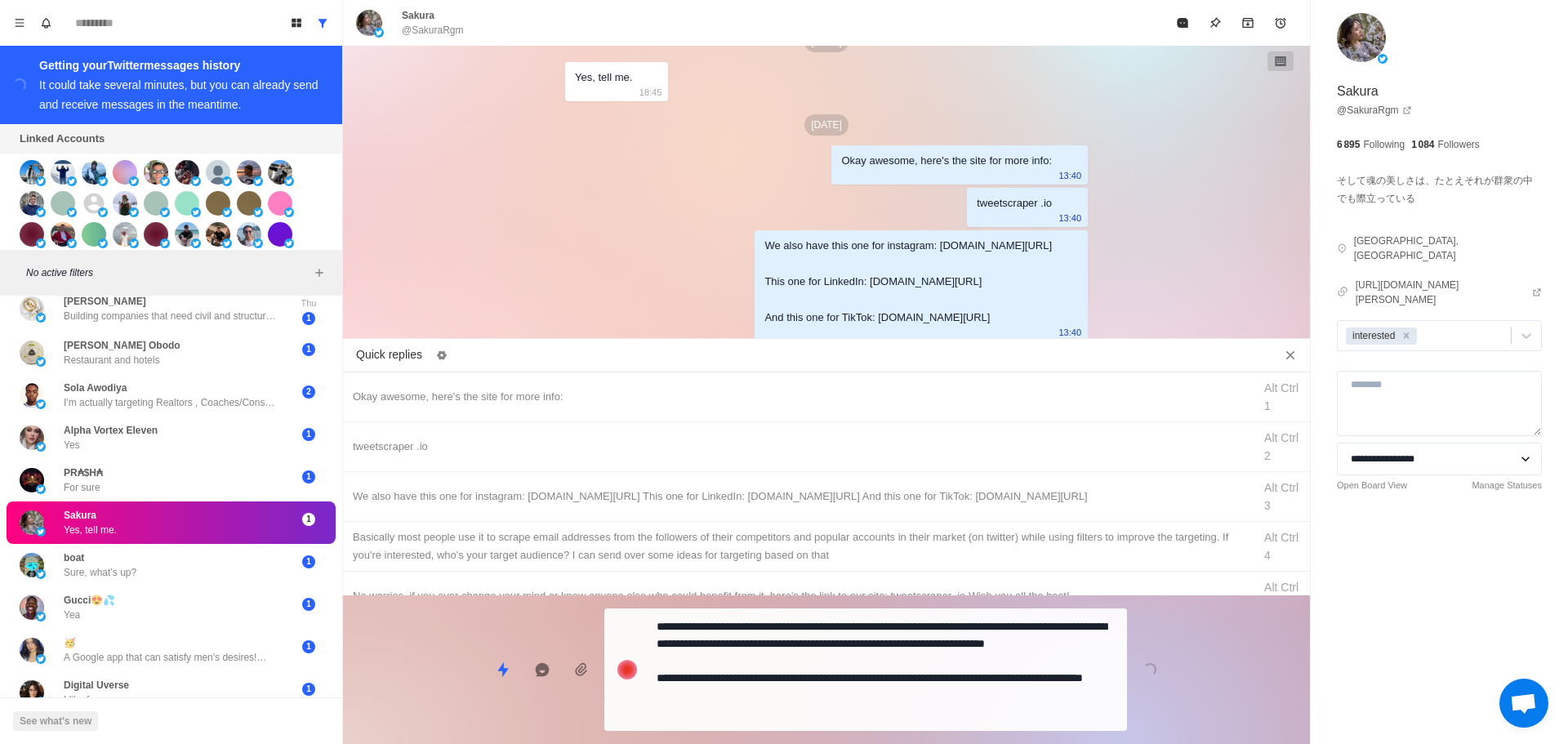
click at [909, 688] on textarea "**********" at bounding box center [886, 670] width 457 height 109
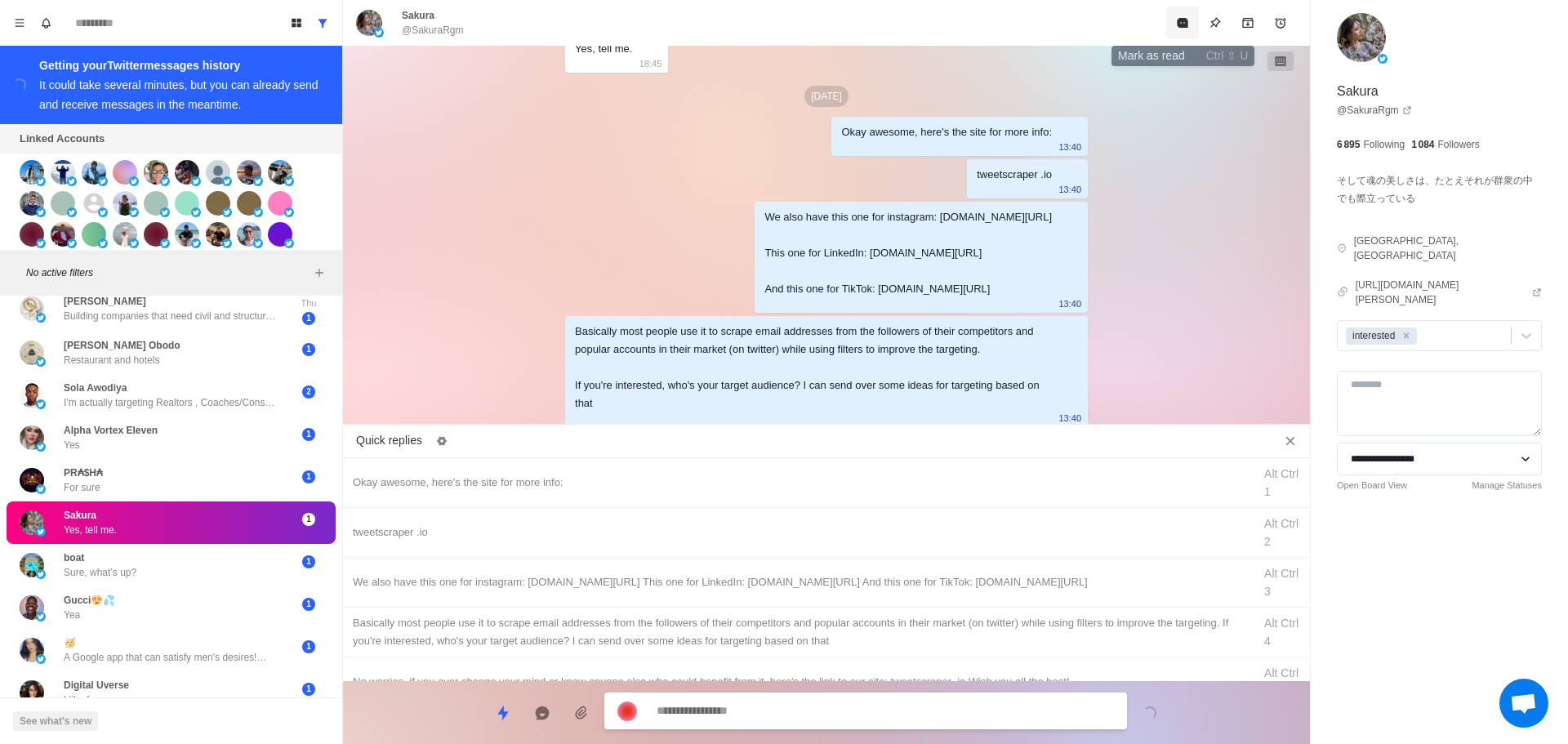
click at [1173, 13] on button "Mark as read" at bounding box center [1182, 22] width 32 height 32
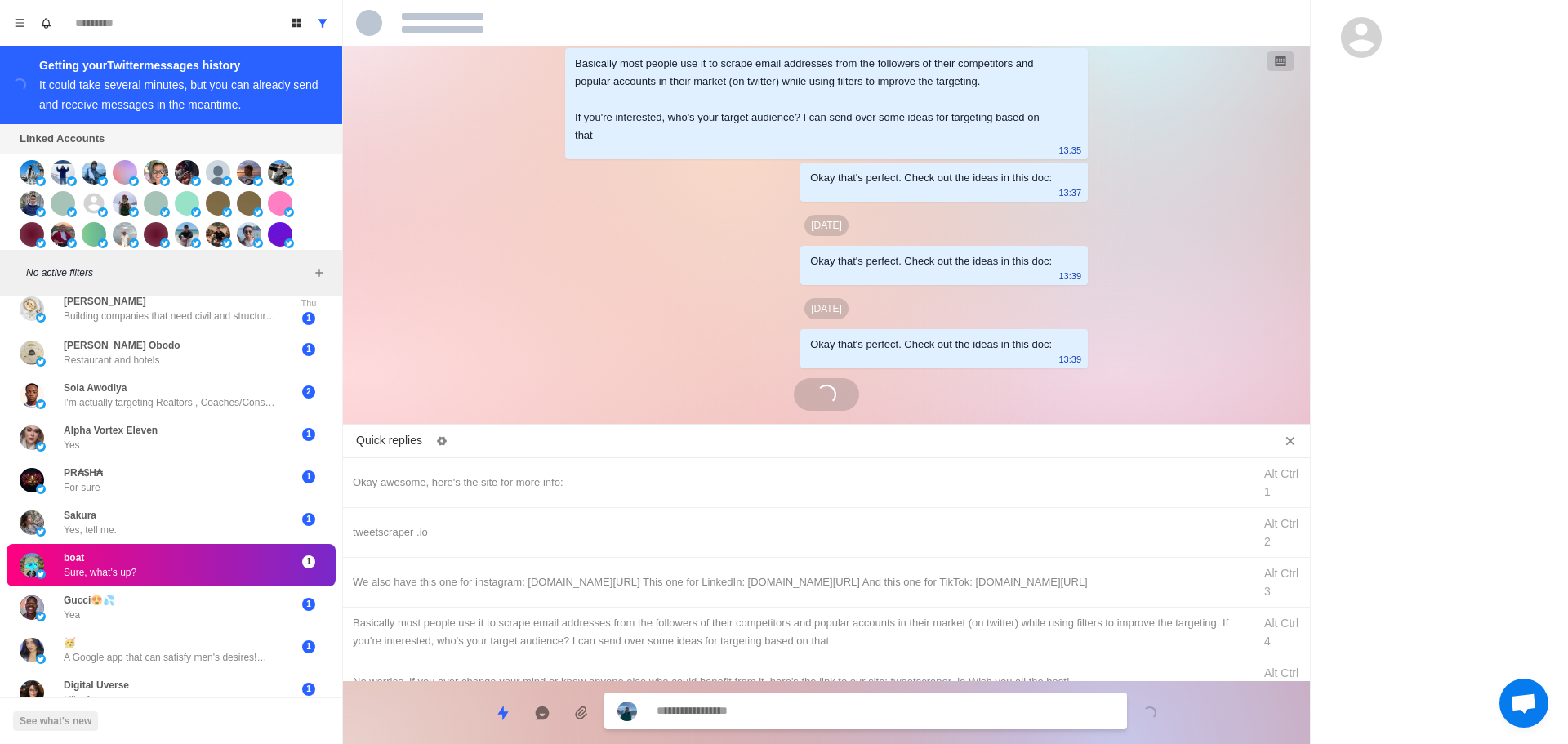
scroll to position [4008, 0]
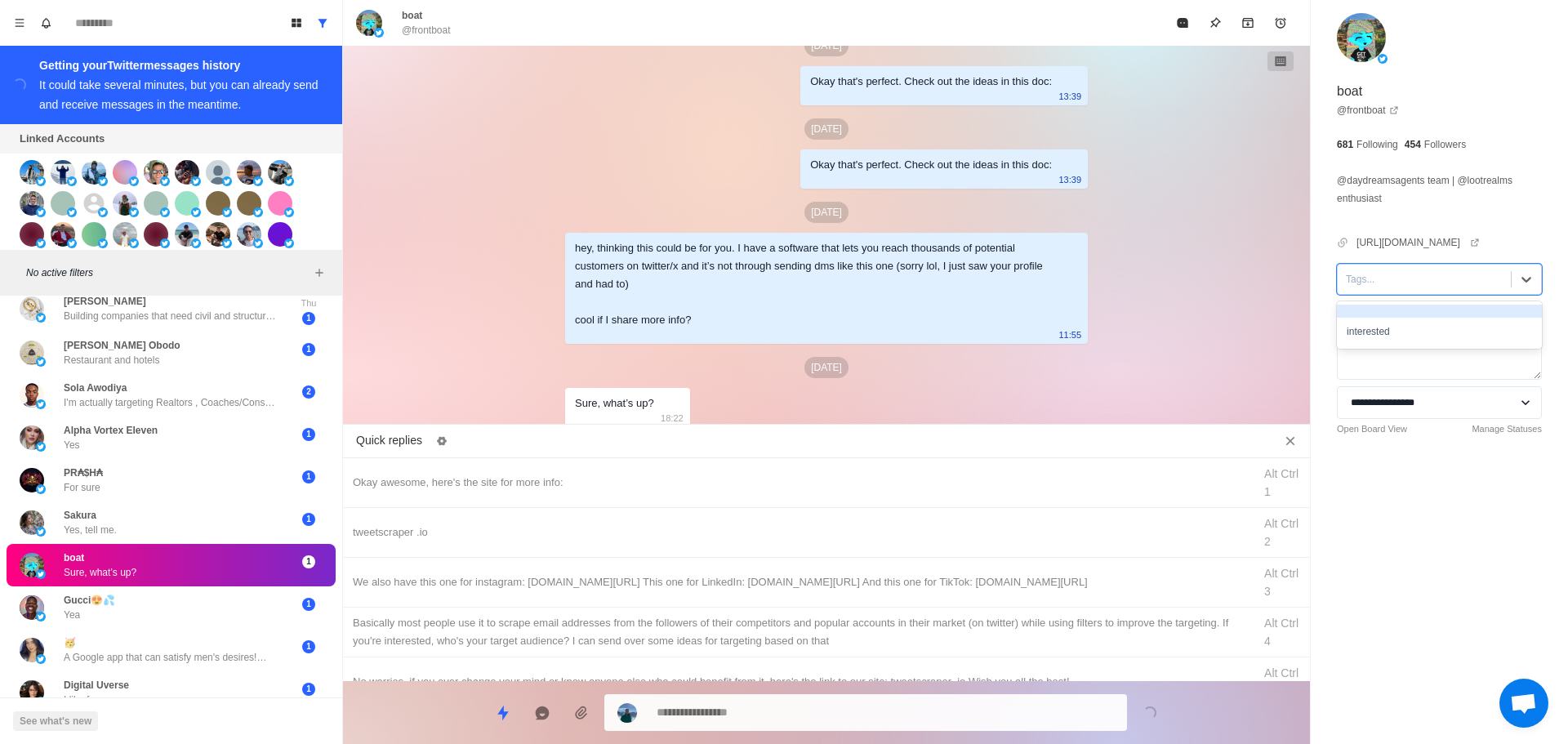
drag, startPoint x: 1394, startPoint y: 282, endPoint x: 1394, endPoint y: 294, distance: 12.0
click at [1394, 283] on div at bounding box center [1424, 280] width 156 height 18
click at [1386, 320] on div "interested" at bounding box center [1440, 331] width 205 height 27
drag, startPoint x: 597, startPoint y: 485, endPoint x: 664, endPoint y: 544, distance: 89.3
click at [599, 485] on div "Okay awesome, here's the site for more info:" at bounding box center [798, 483] width 891 height 18
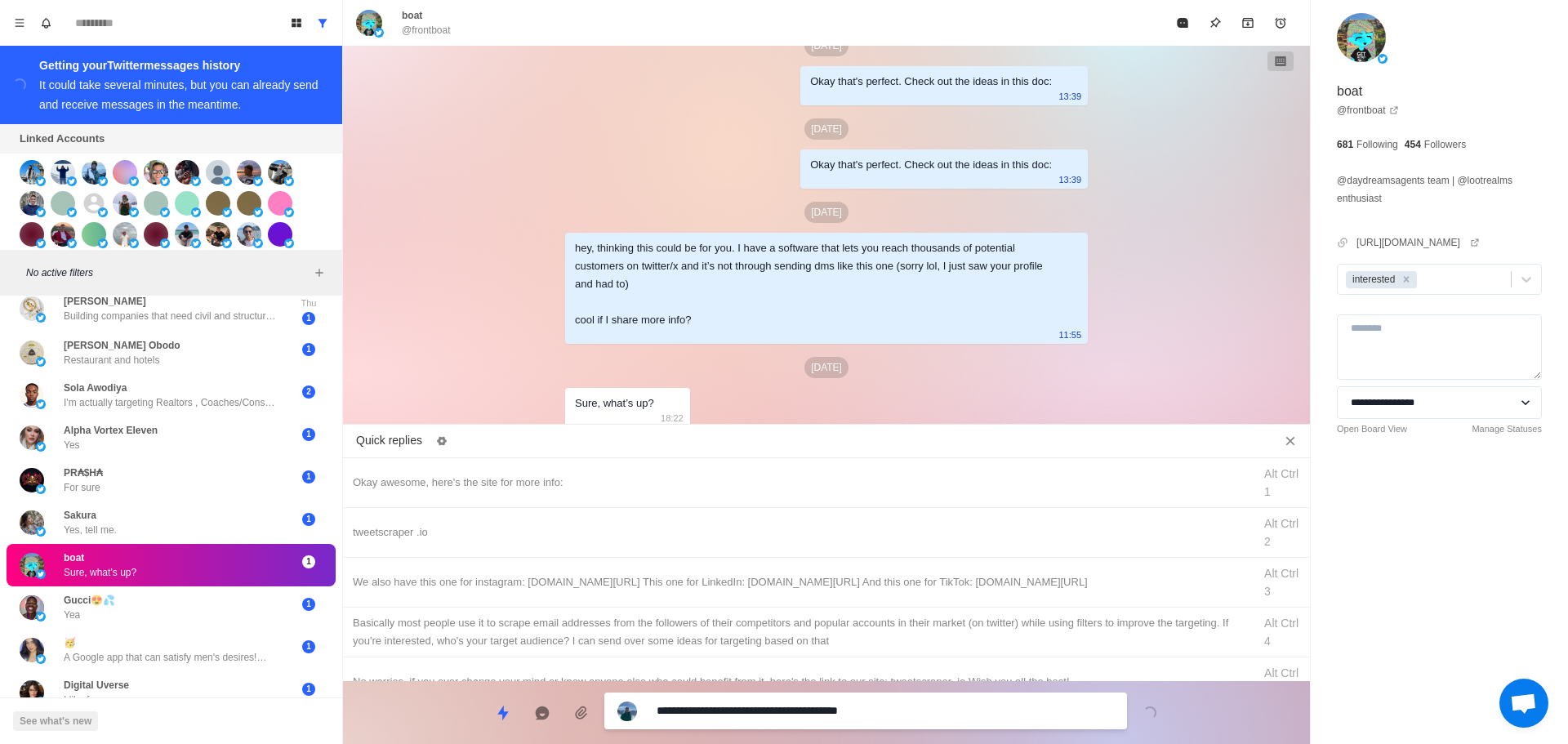
click at [833, 712] on textarea "**********" at bounding box center [886, 711] width 457 height 23
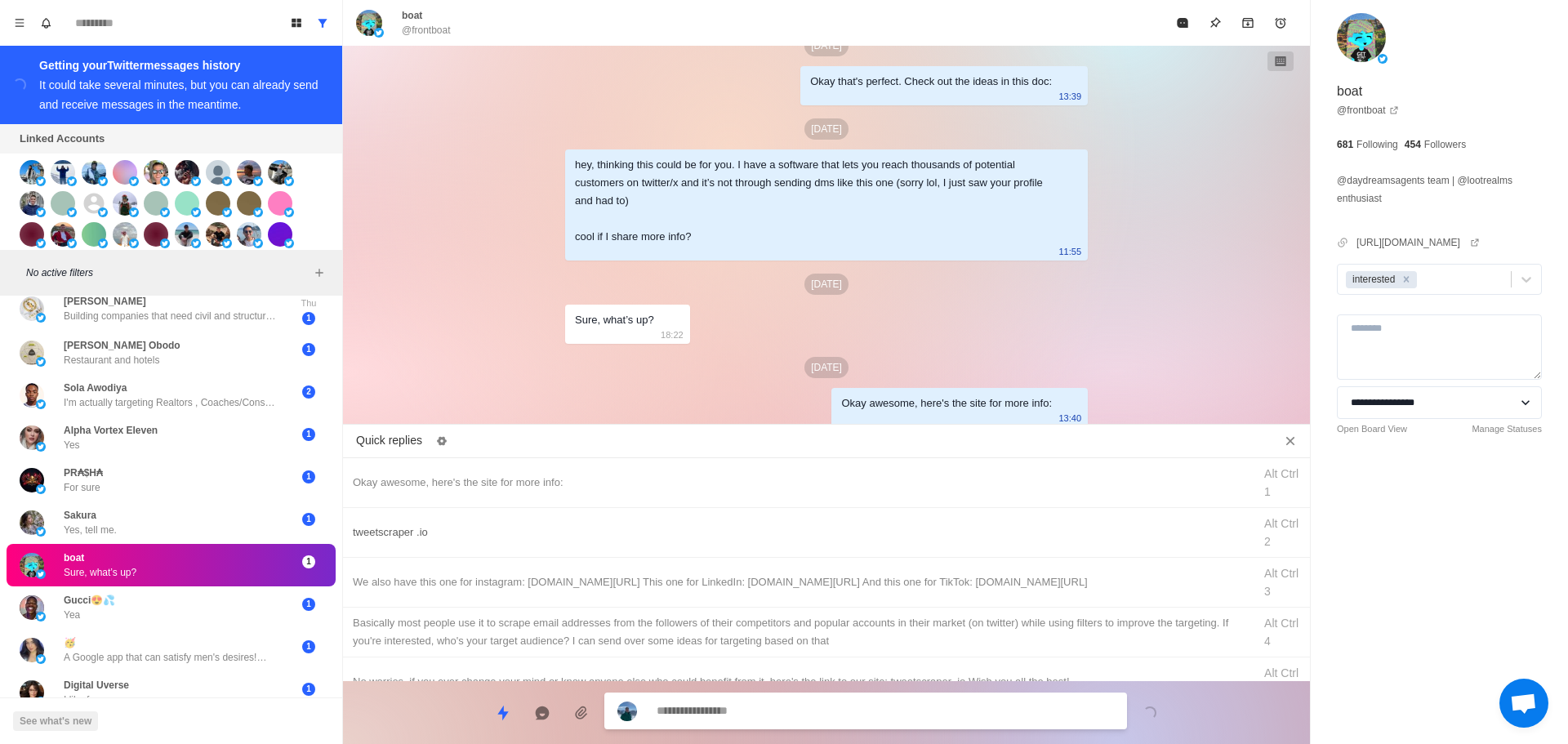
click at [850, 548] on div "tweetscraper .io Alt Ctrl 2" at bounding box center [826, 533] width 967 height 50
drag, startPoint x: 849, startPoint y: 719, endPoint x: 855, endPoint y: 703, distance: 17.1
click at [850, 719] on textarea "**********" at bounding box center [886, 713] width 457 height 23
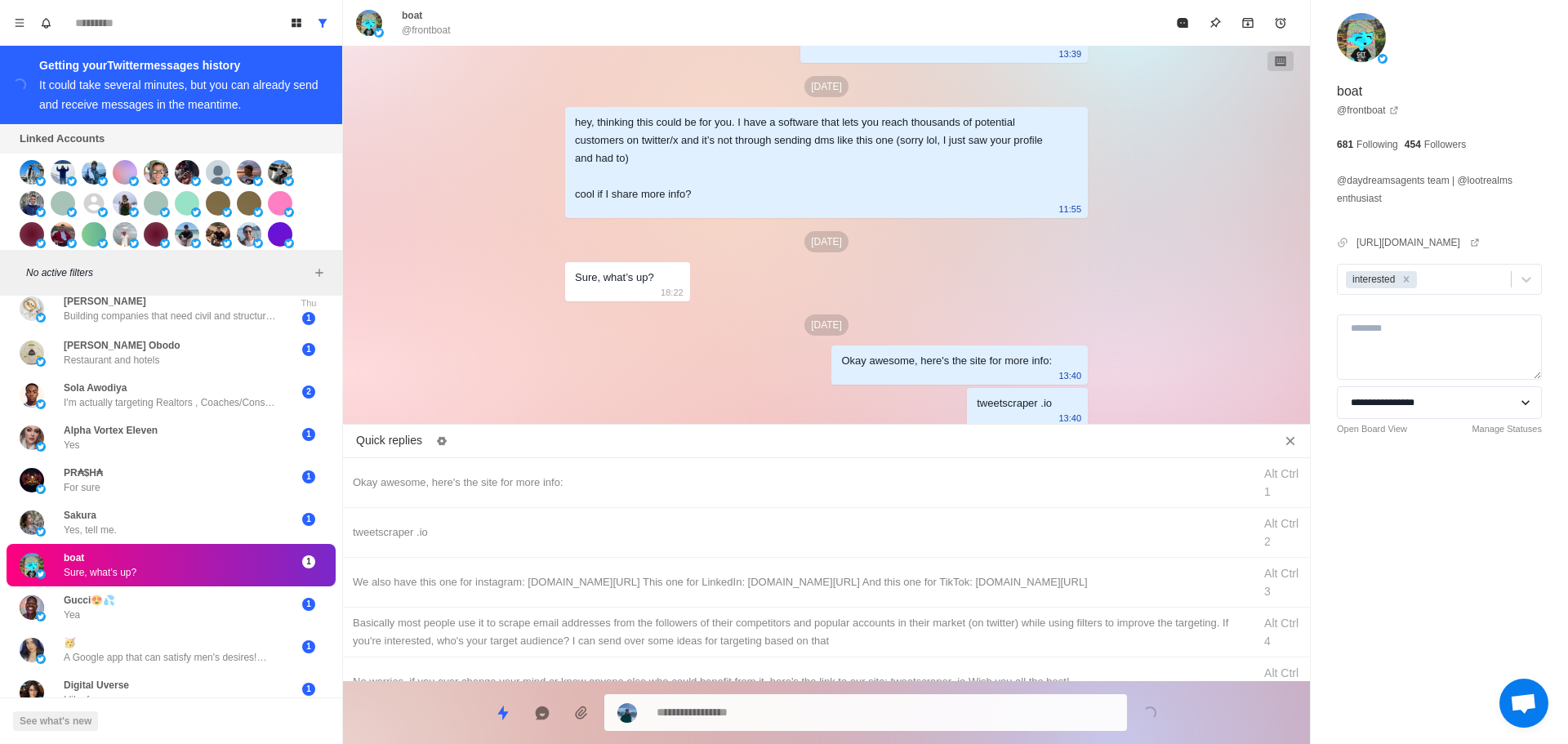
drag, startPoint x: 897, startPoint y: 580, endPoint x: 896, endPoint y: 624, distance: 44.0
click at [898, 586] on div "We also have this one for instagram: [DOMAIN_NAME][URL] This one for LinkedIn: …" at bounding box center [798, 583] width 891 height 18
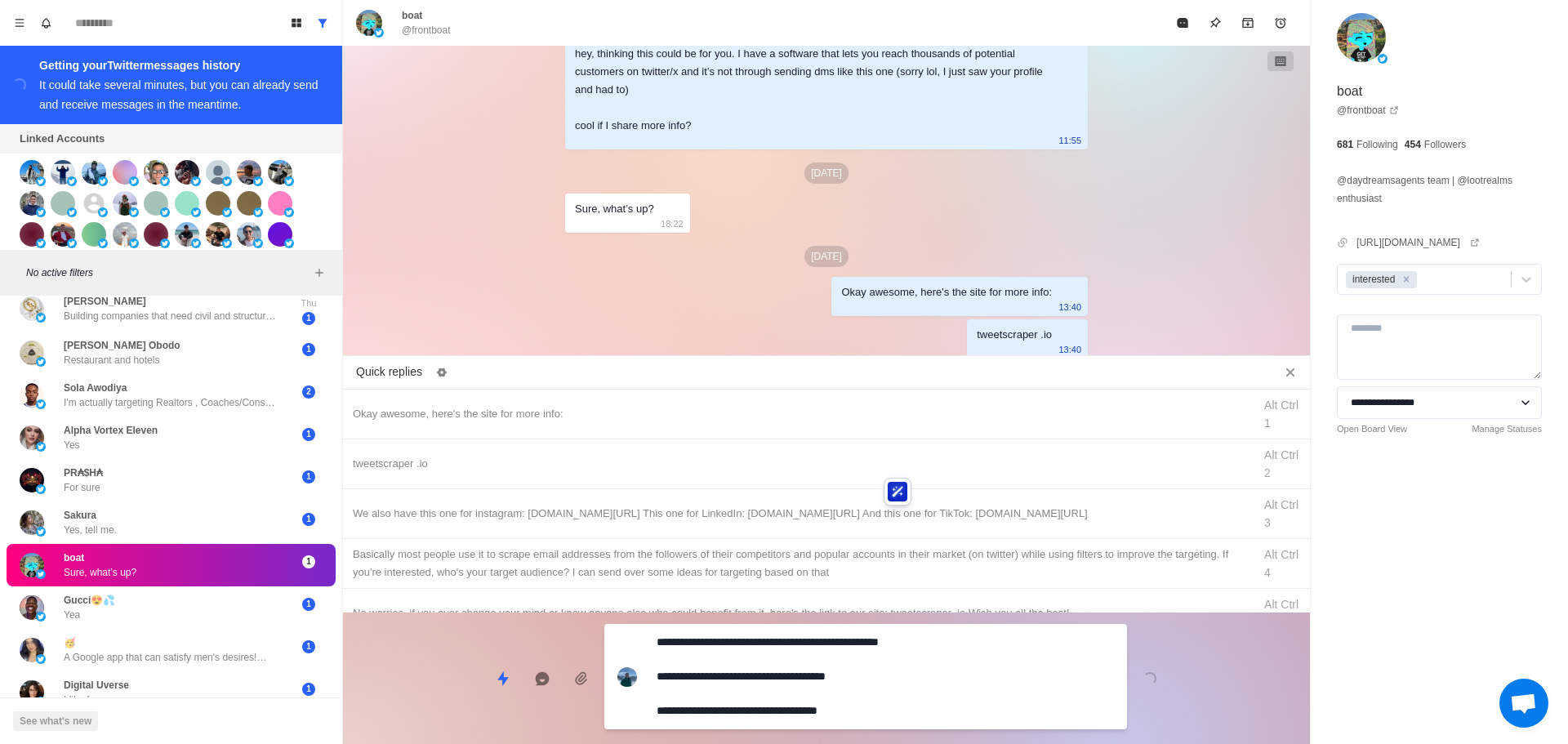
click at [887, 680] on textarea "**********" at bounding box center [886, 677] width 457 height 92
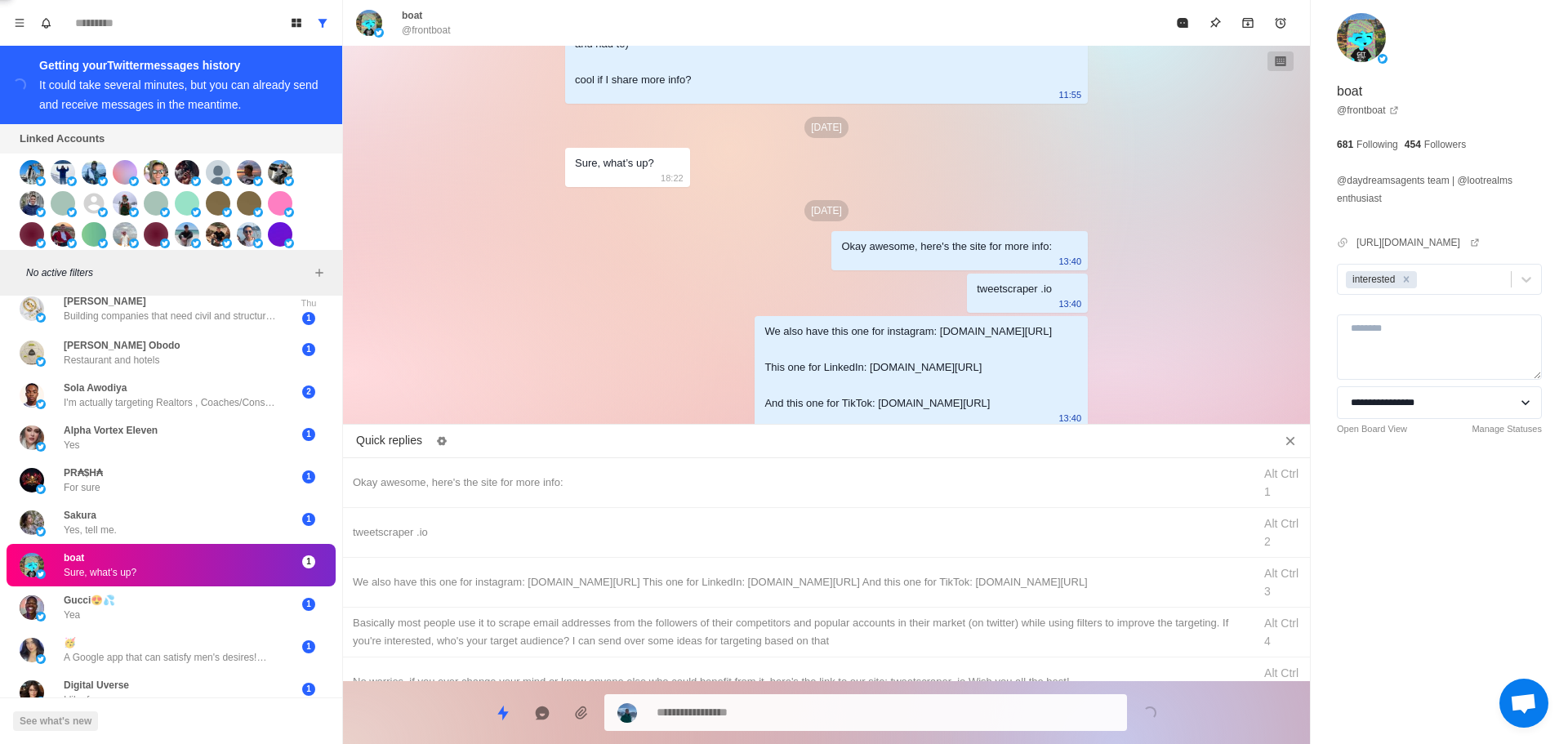
drag, startPoint x: 917, startPoint y: 624, endPoint x: 907, endPoint y: 677, distance: 53.9
click at [917, 626] on div "Basically most people use it to scrape email addresses from the followers of th…" at bounding box center [798, 632] width 891 height 36
click at [904, 697] on div "**********" at bounding box center [865, 713] width 523 height 37
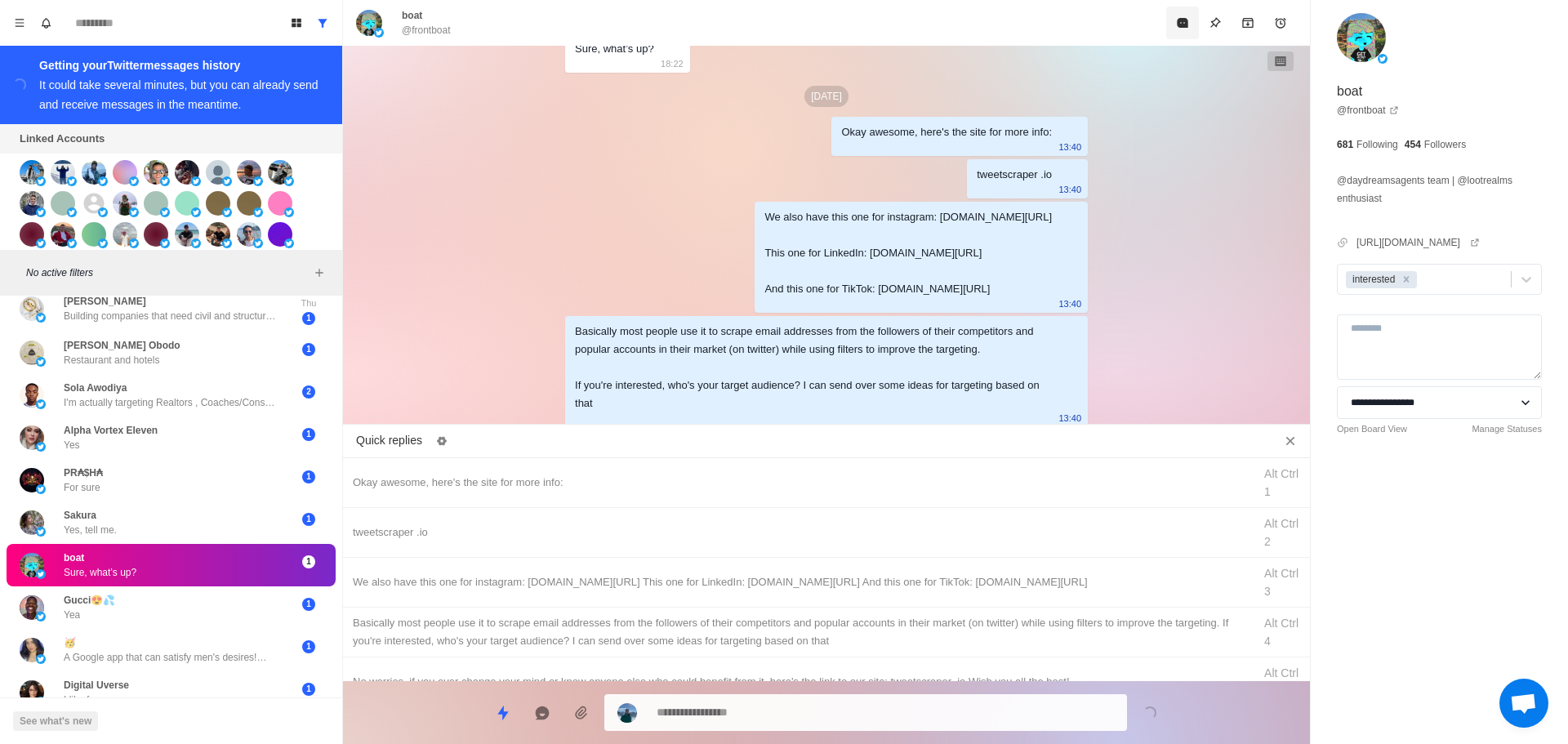
click at [1188, 2] on div "boat @frontboat" at bounding box center [826, 22] width 967 height 46
drag, startPoint x: 1185, startPoint y: 24, endPoint x: 1053, endPoint y: 227, distance: 242.1
click at [1184, 26] on icon "Mark as read" at bounding box center [1182, 22] width 11 height 10
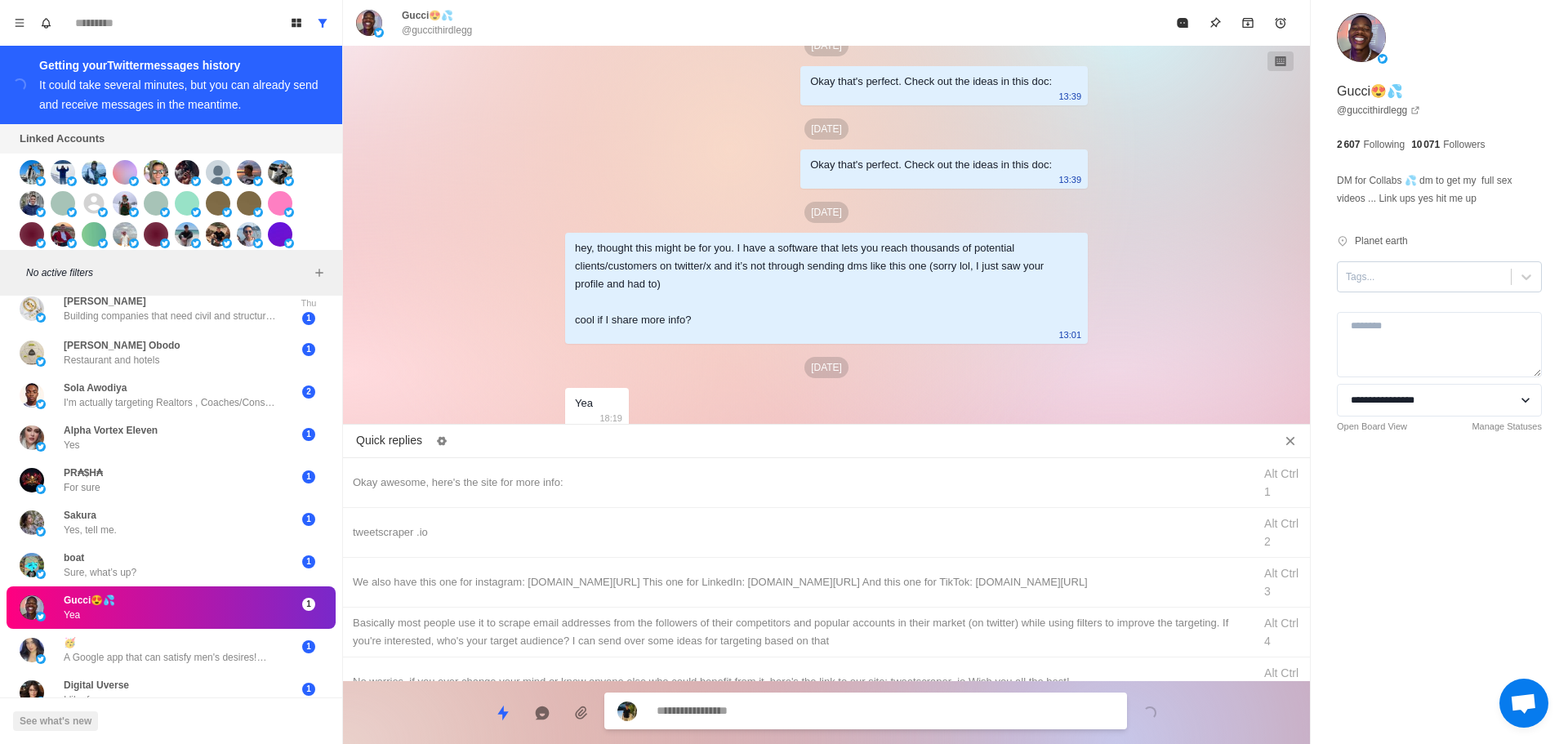
drag, startPoint x: 1409, startPoint y: 271, endPoint x: 1416, endPoint y: 278, distance: 9.9
click at [1416, 277] on div at bounding box center [1424, 277] width 156 height 18
click at [1414, 327] on div "interested" at bounding box center [1440, 329] width 205 height 27
click at [729, 470] on div "Okay awesome, here's the site for more info: Alt Ctrl 1" at bounding box center [826, 483] width 967 height 50
click at [761, 706] on textarea "**********" at bounding box center [886, 711] width 457 height 23
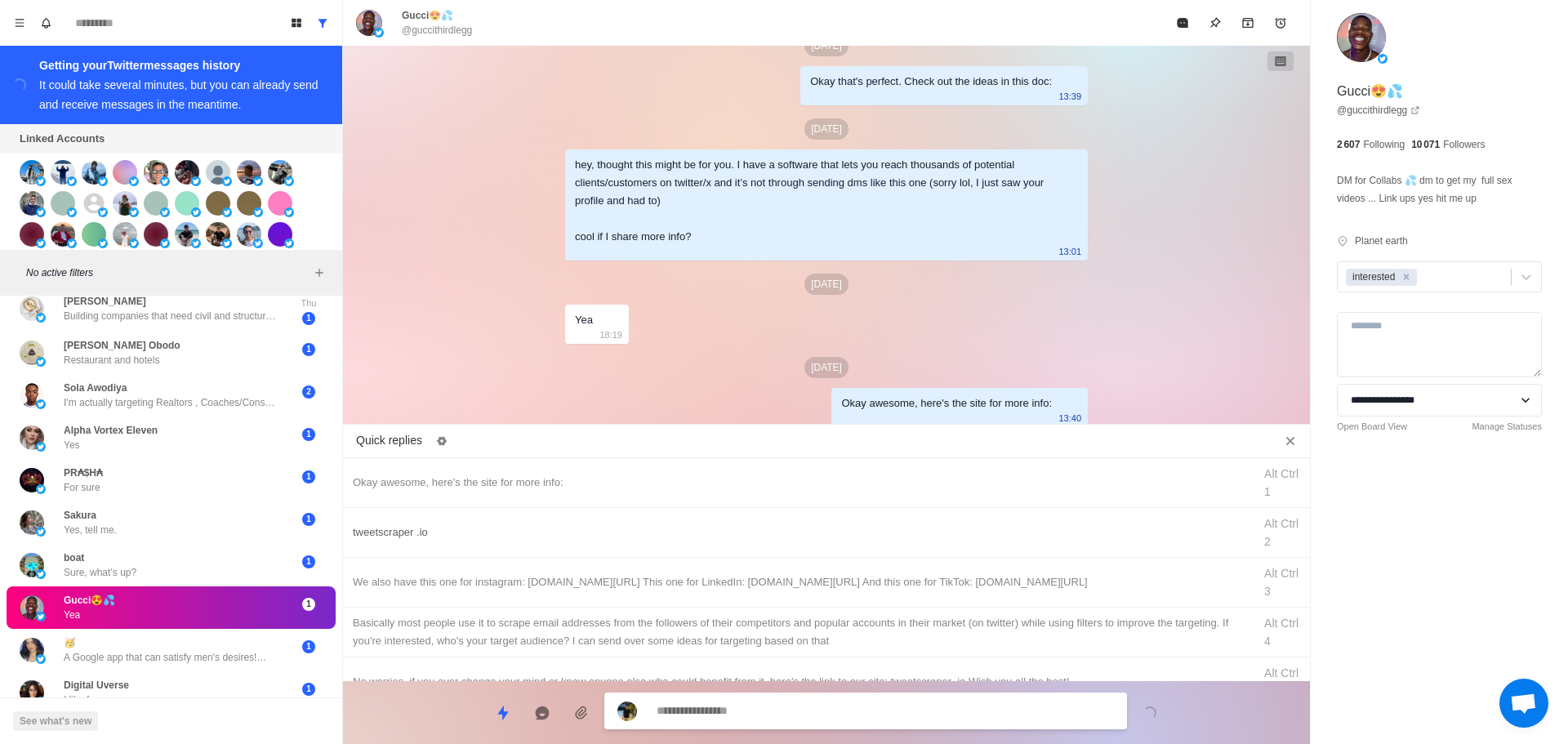
drag, startPoint x: 853, startPoint y: 536, endPoint x: 826, endPoint y: 743, distance: 208.8
click at [853, 537] on div "tweetscraper .io" at bounding box center [798, 533] width 891 height 18
drag, startPoint x: 835, startPoint y: 710, endPoint x: 897, endPoint y: 584, distance: 140.4
click at [837, 708] on textarea "**********" at bounding box center [886, 713] width 457 height 23
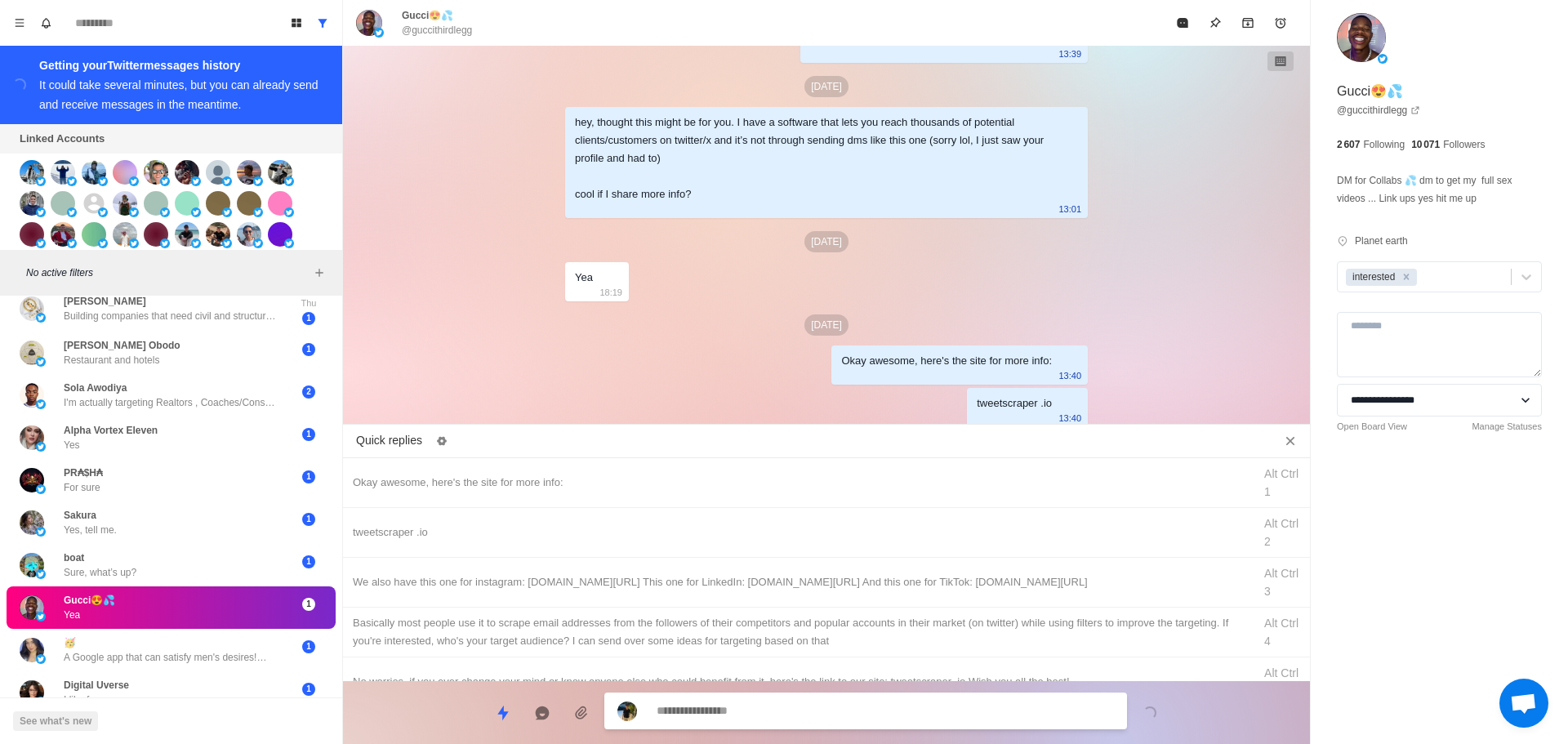
drag, startPoint x: 898, startPoint y: 583, endPoint x: 869, endPoint y: 694, distance: 114.7
click at [898, 585] on div "We also have this one for instagram: [DOMAIN_NAME][URL] This one for LinkedIn: …" at bounding box center [798, 583] width 891 height 18
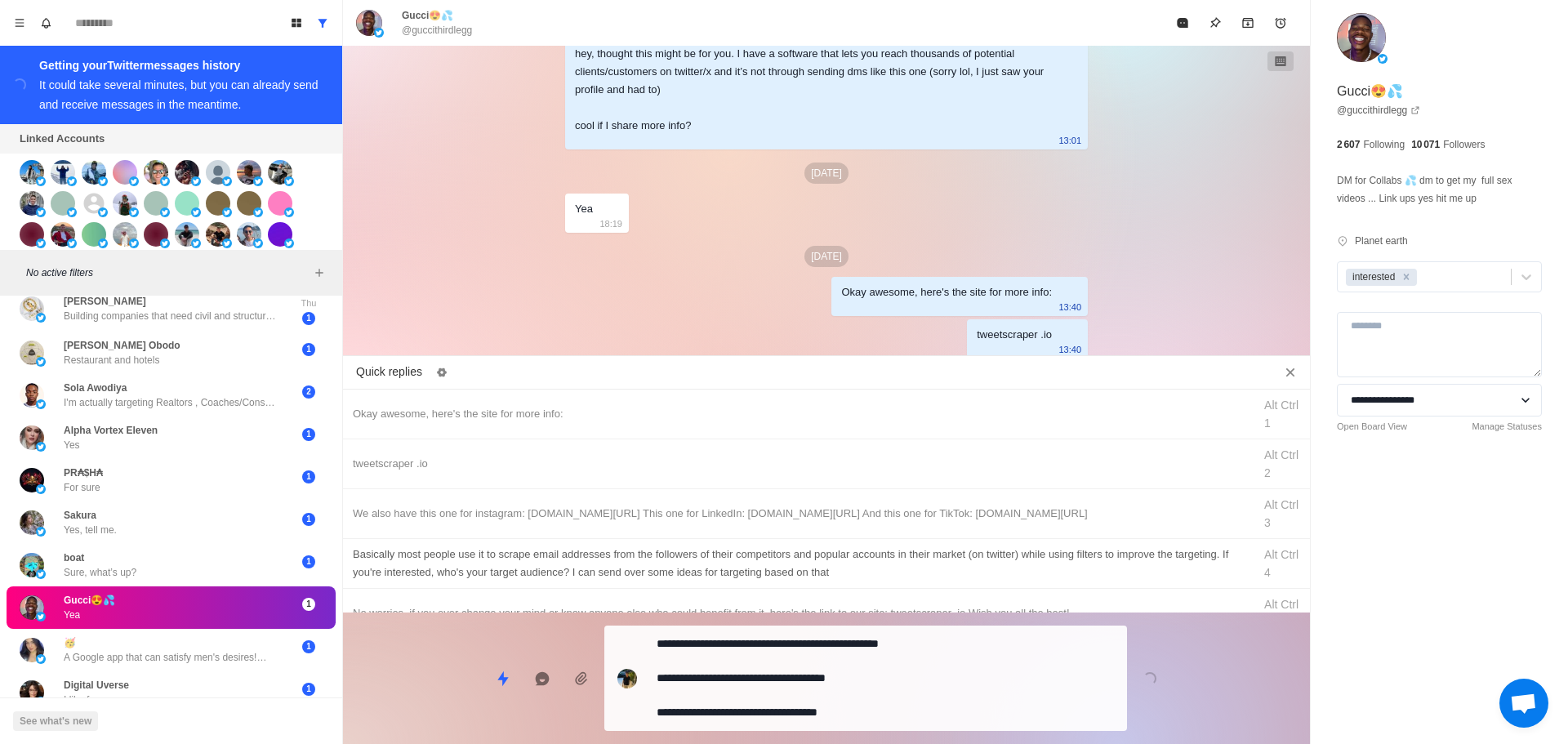
click at [871, 694] on textarea "**********" at bounding box center [886, 678] width 457 height 92
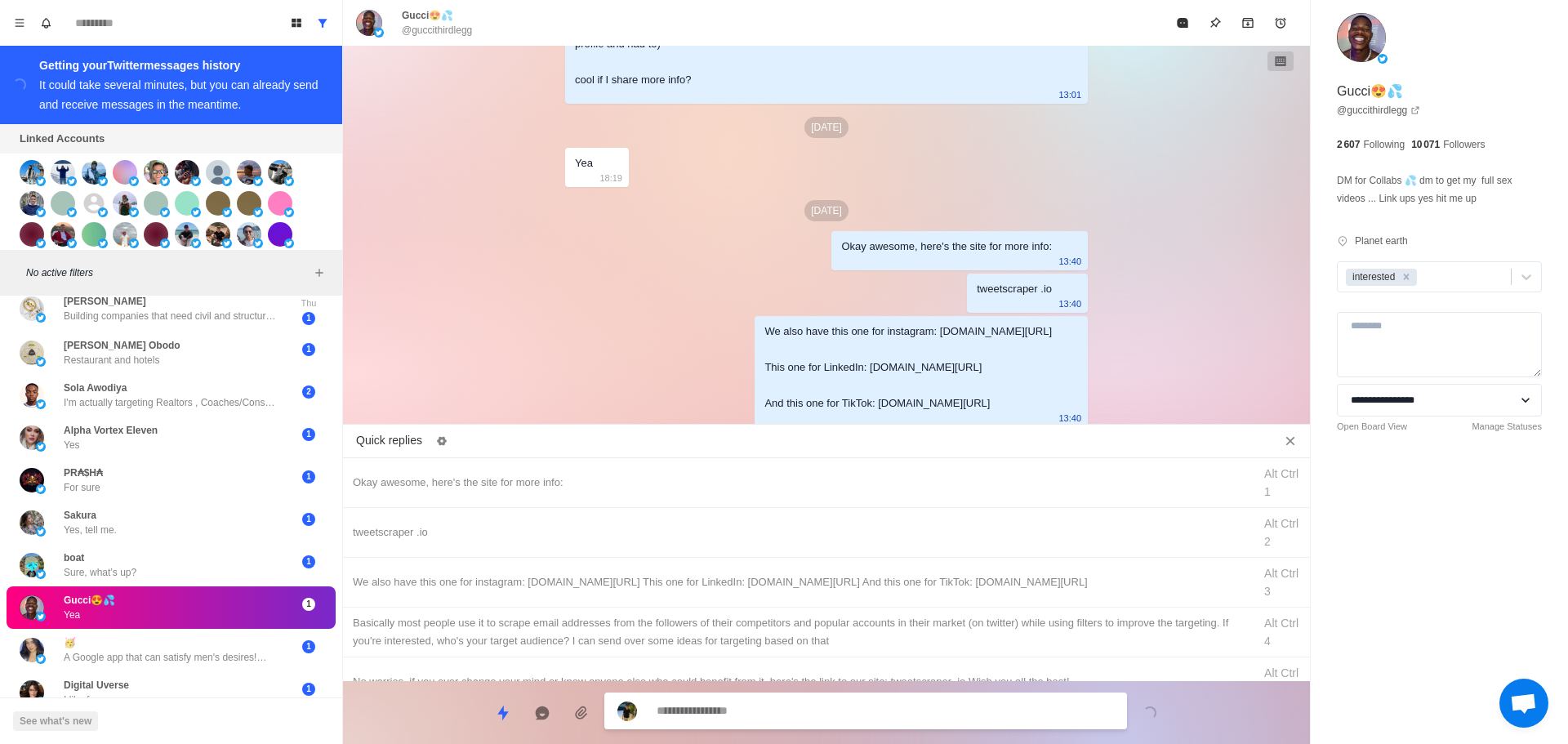
drag, startPoint x: 905, startPoint y: 629, endPoint x: 882, endPoint y: 691, distance: 66.1
click at [905, 632] on div "Basically most people use it to scrape email addresses from the followers of th…" at bounding box center [798, 632] width 891 height 36
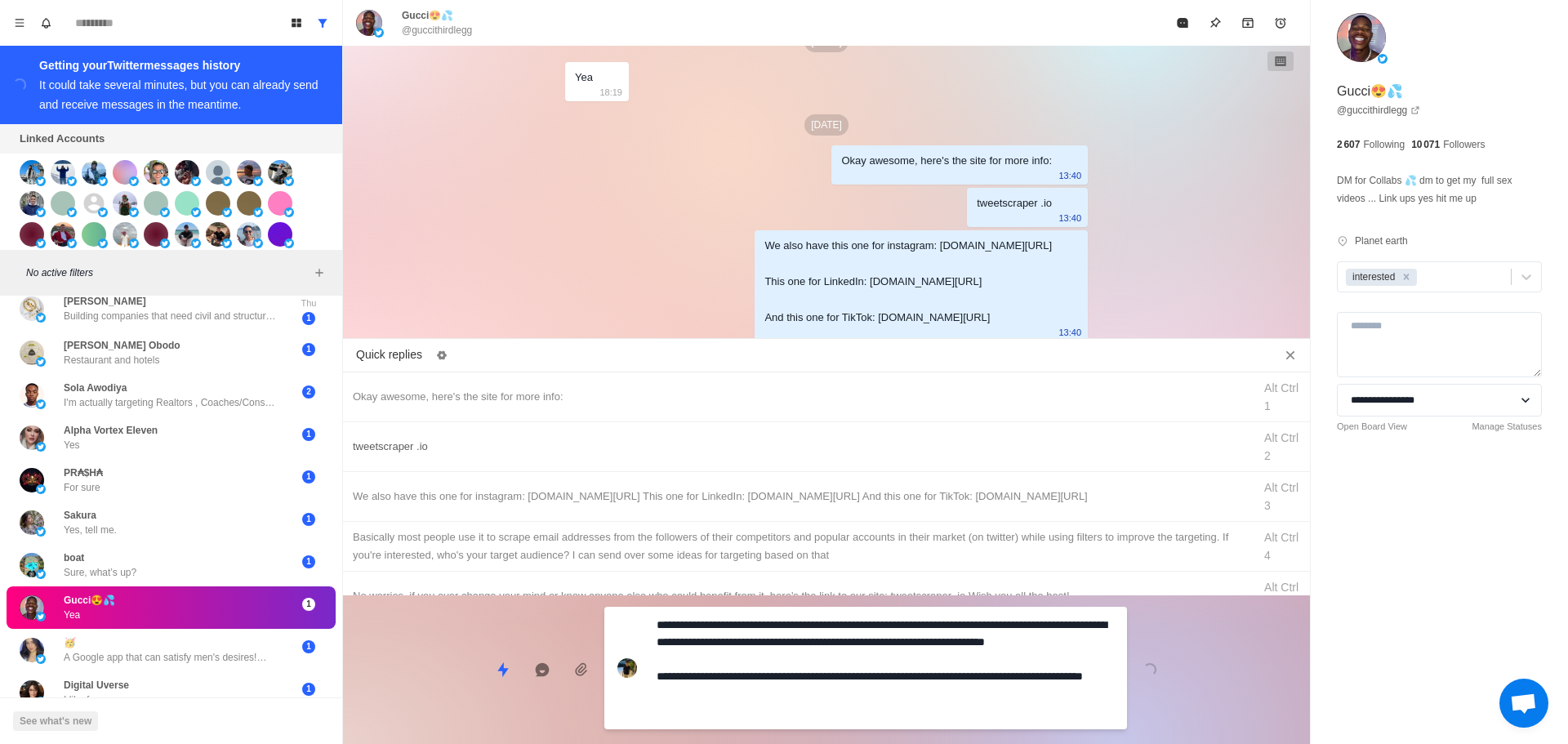
drag, startPoint x: 882, startPoint y: 691, endPoint x: 1010, endPoint y: 509, distance: 222.5
click at [883, 691] on div "**********" at bounding box center [826, 663] width 967 height 136
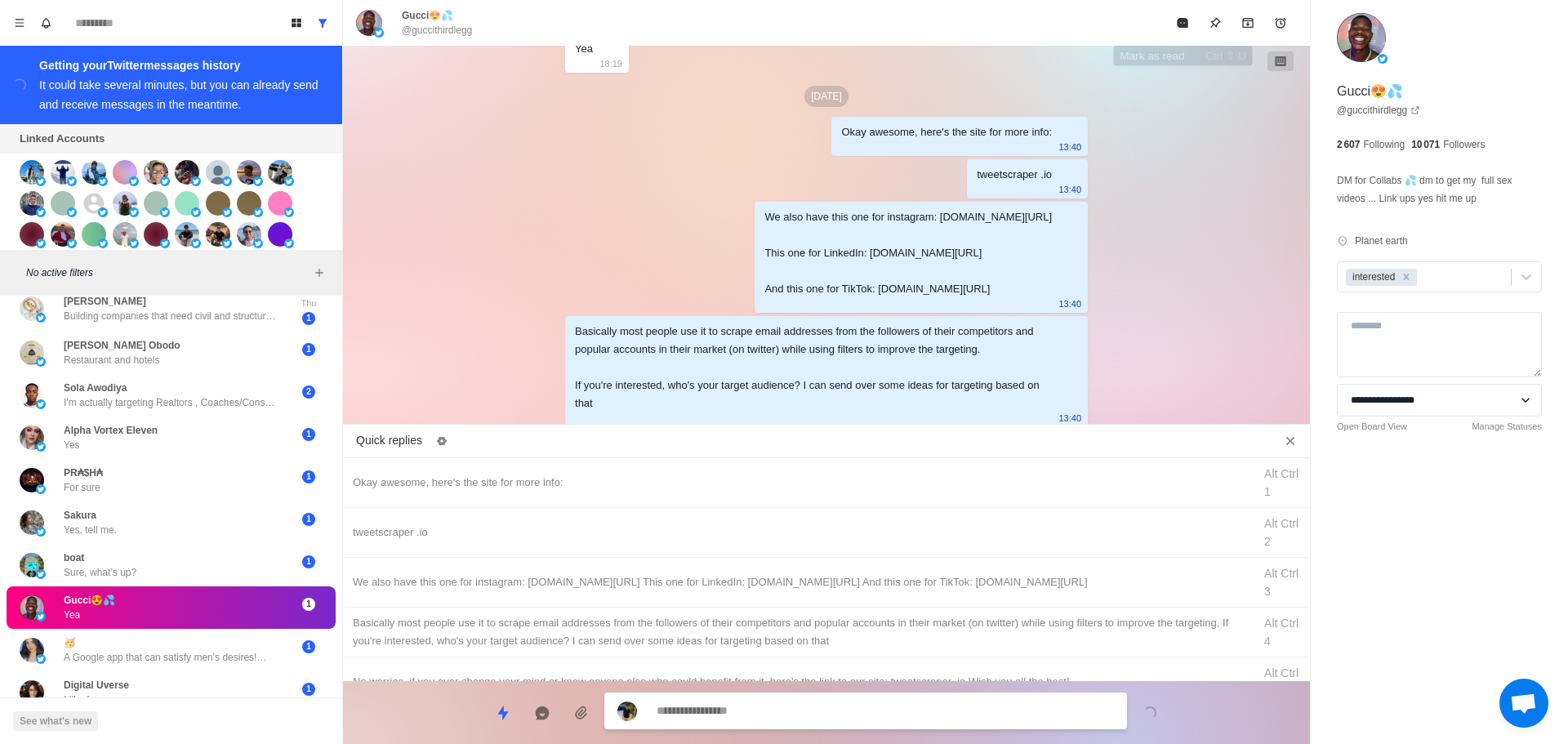
drag, startPoint x: 1189, startPoint y: 15, endPoint x: 600, endPoint y: 384, distance: 695.0
click at [1188, 16] on button "Mark as read" at bounding box center [1182, 22] width 32 height 32
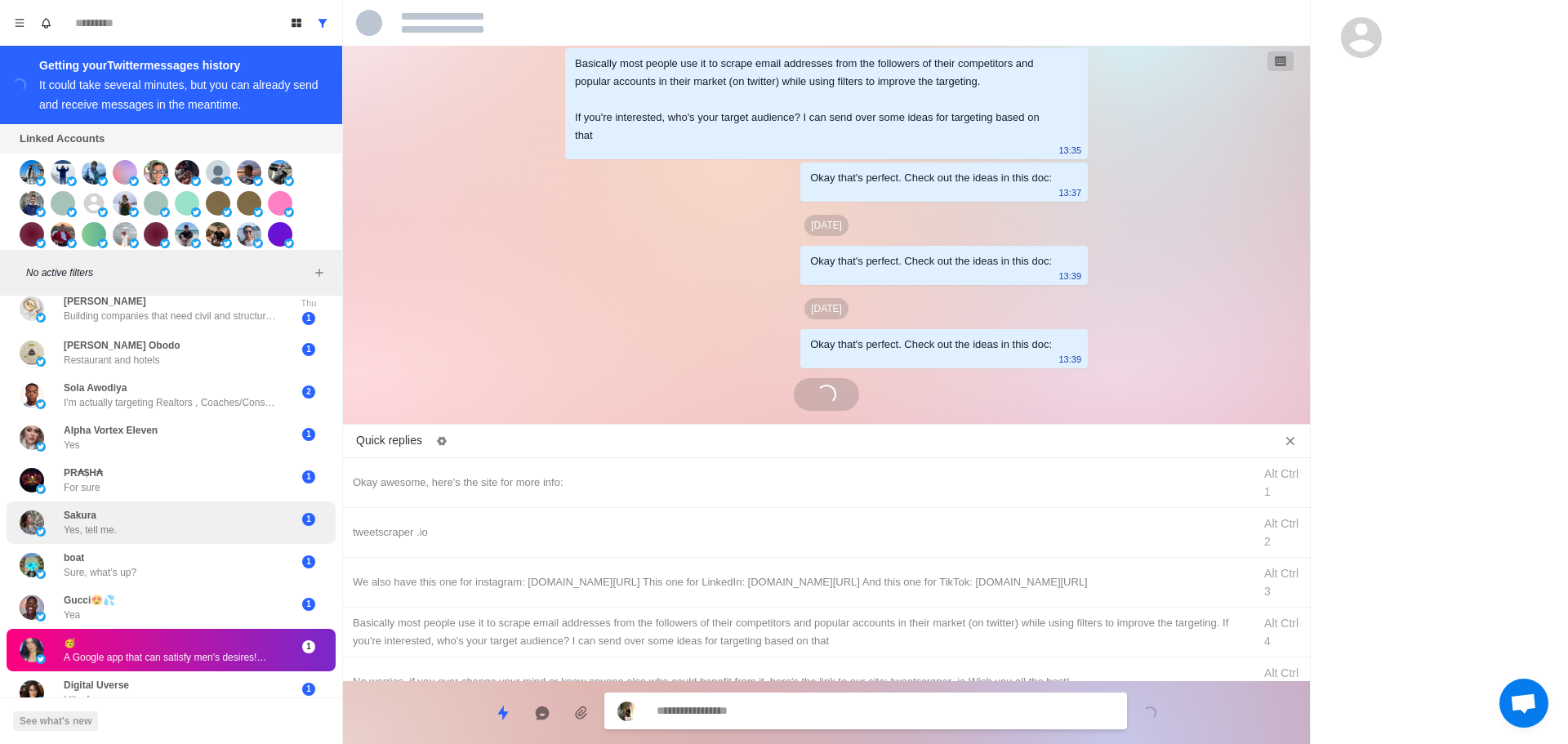
scroll to position [3829, 0]
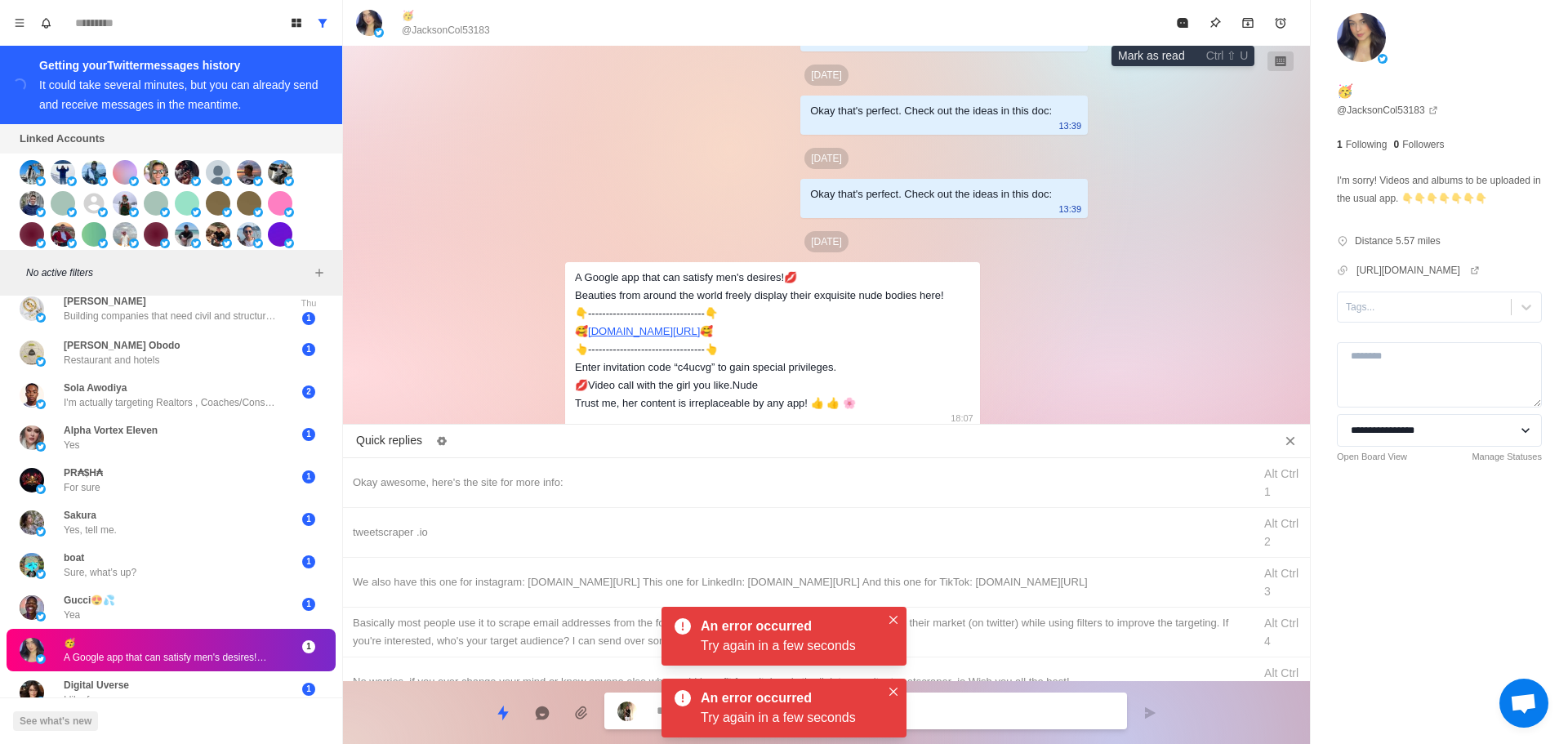
click at [1178, 22] on icon "Mark as read" at bounding box center [1182, 22] width 11 height 10
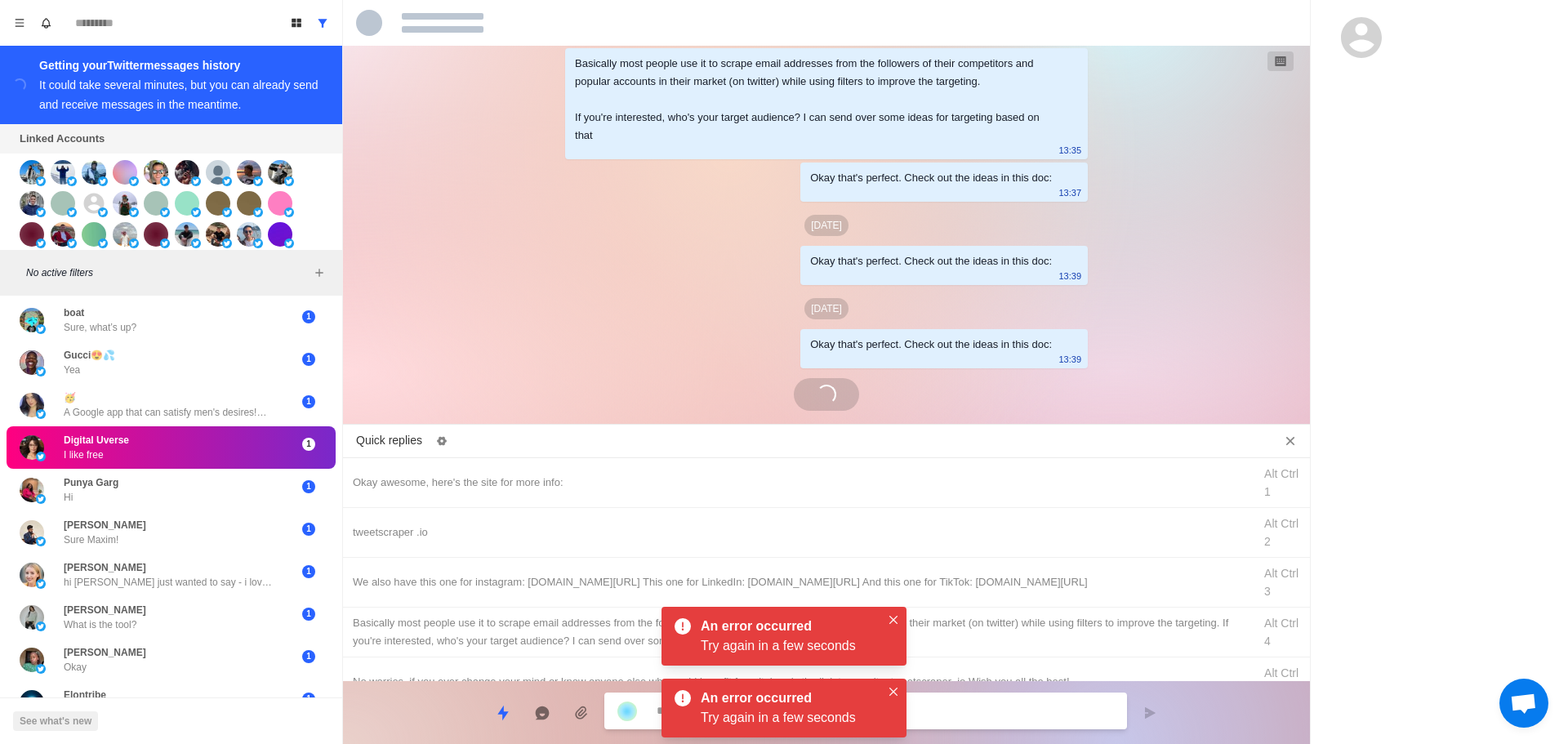
scroll to position [3991, 0]
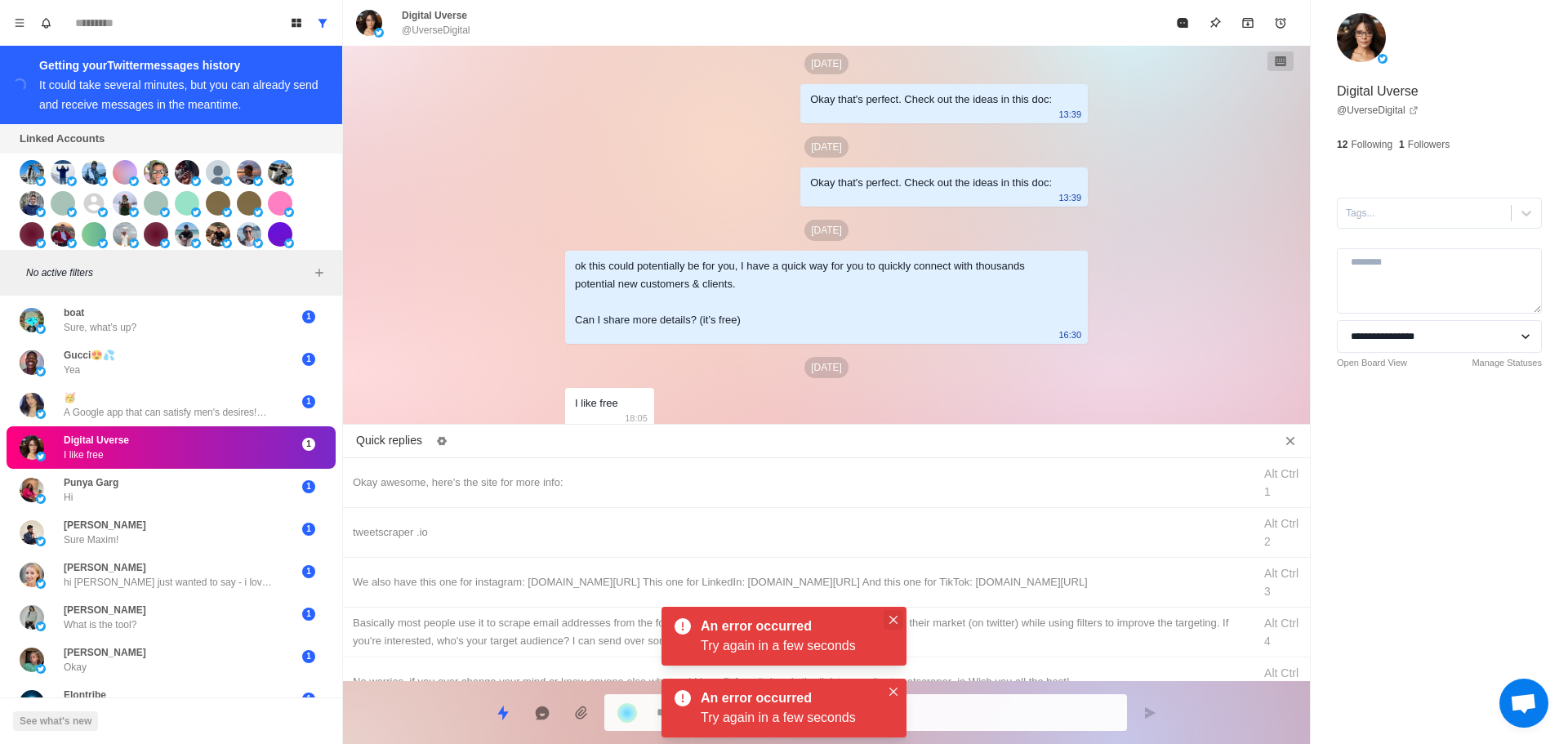
click at [893, 621] on icon "Close" at bounding box center [893, 620] width 8 height 8
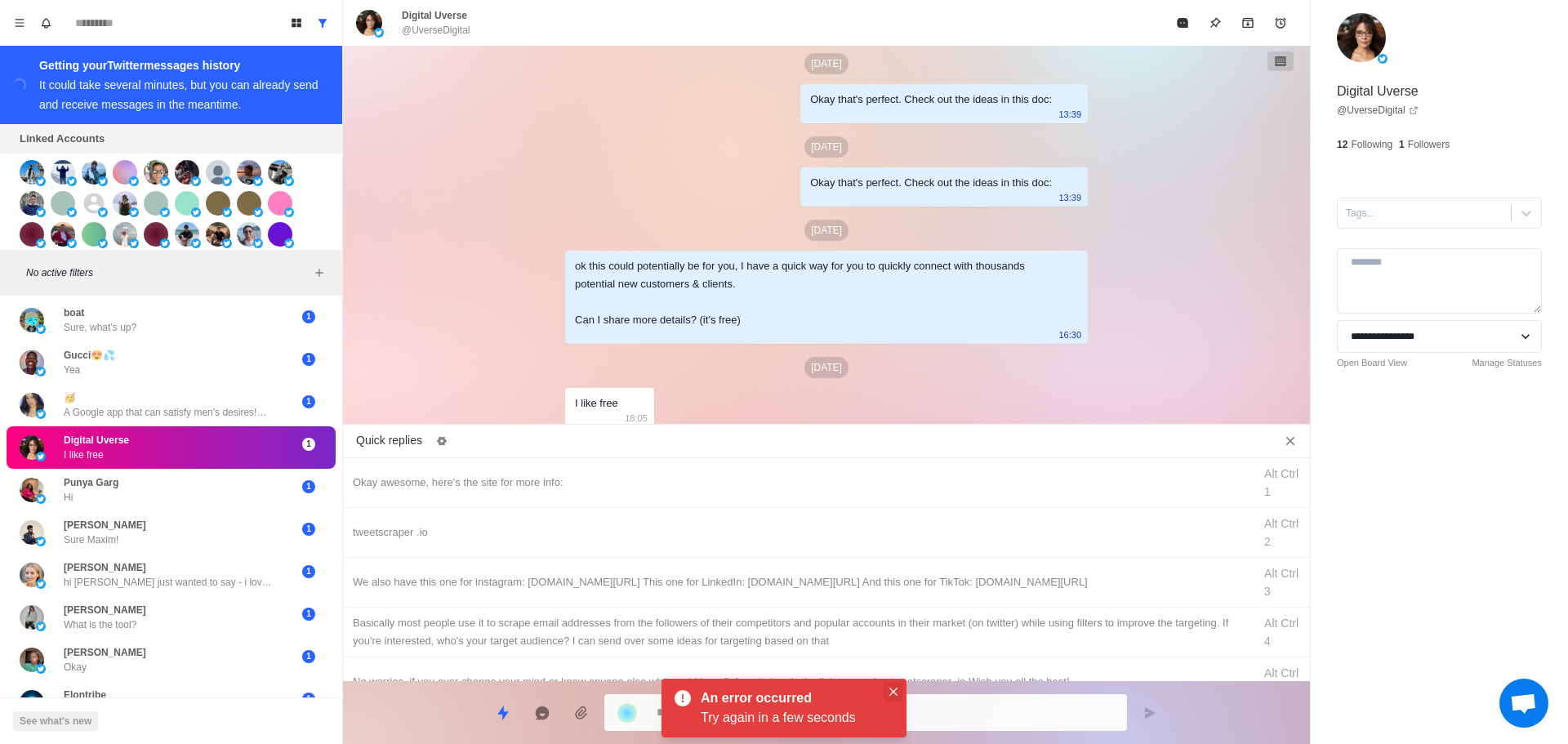
click at [900, 684] on button "Close" at bounding box center [893, 692] width 20 height 20
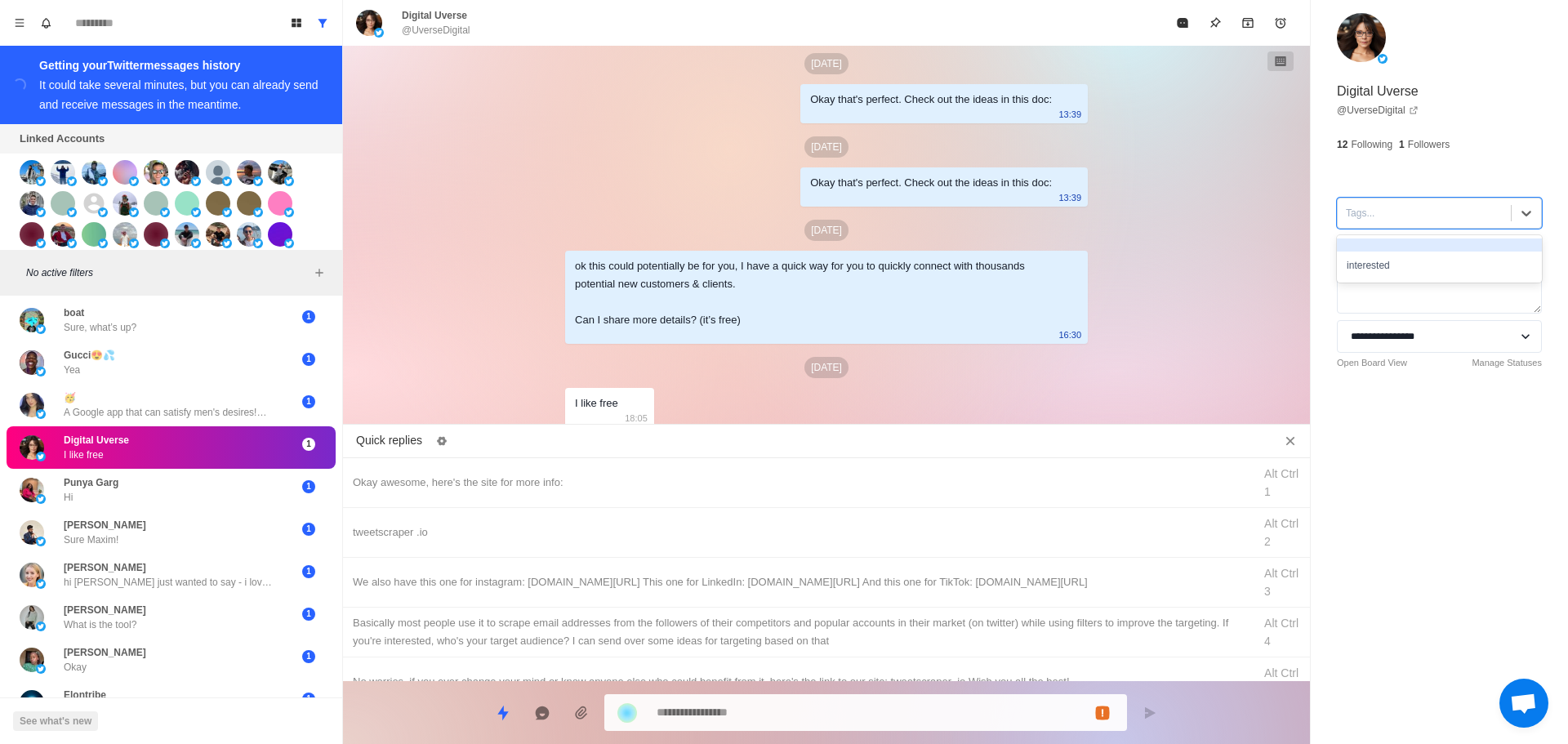
click at [1426, 219] on div at bounding box center [1424, 213] width 156 height 18
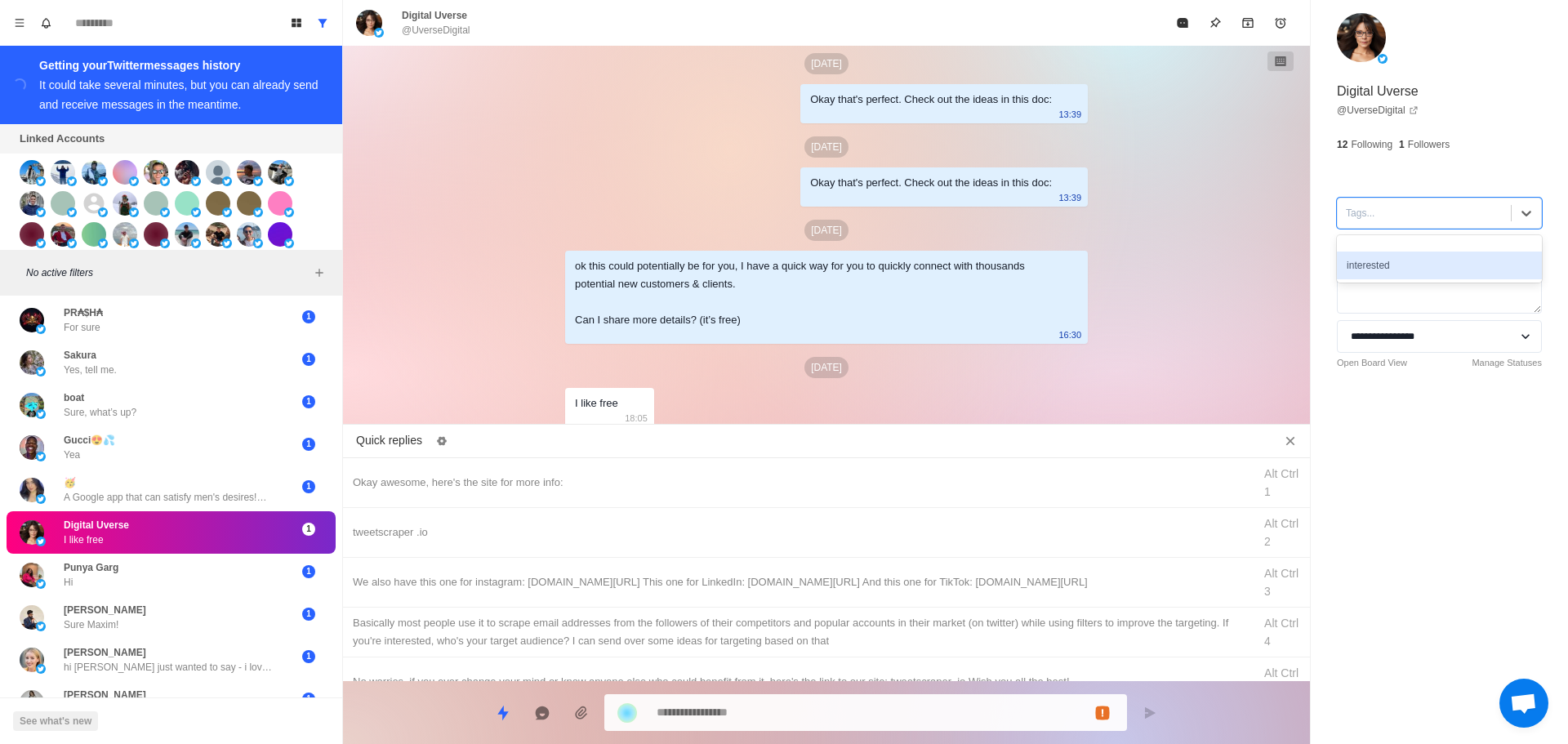
click at [1410, 256] on div "interested" at bounding box center [1440, 265] width 205 height 27
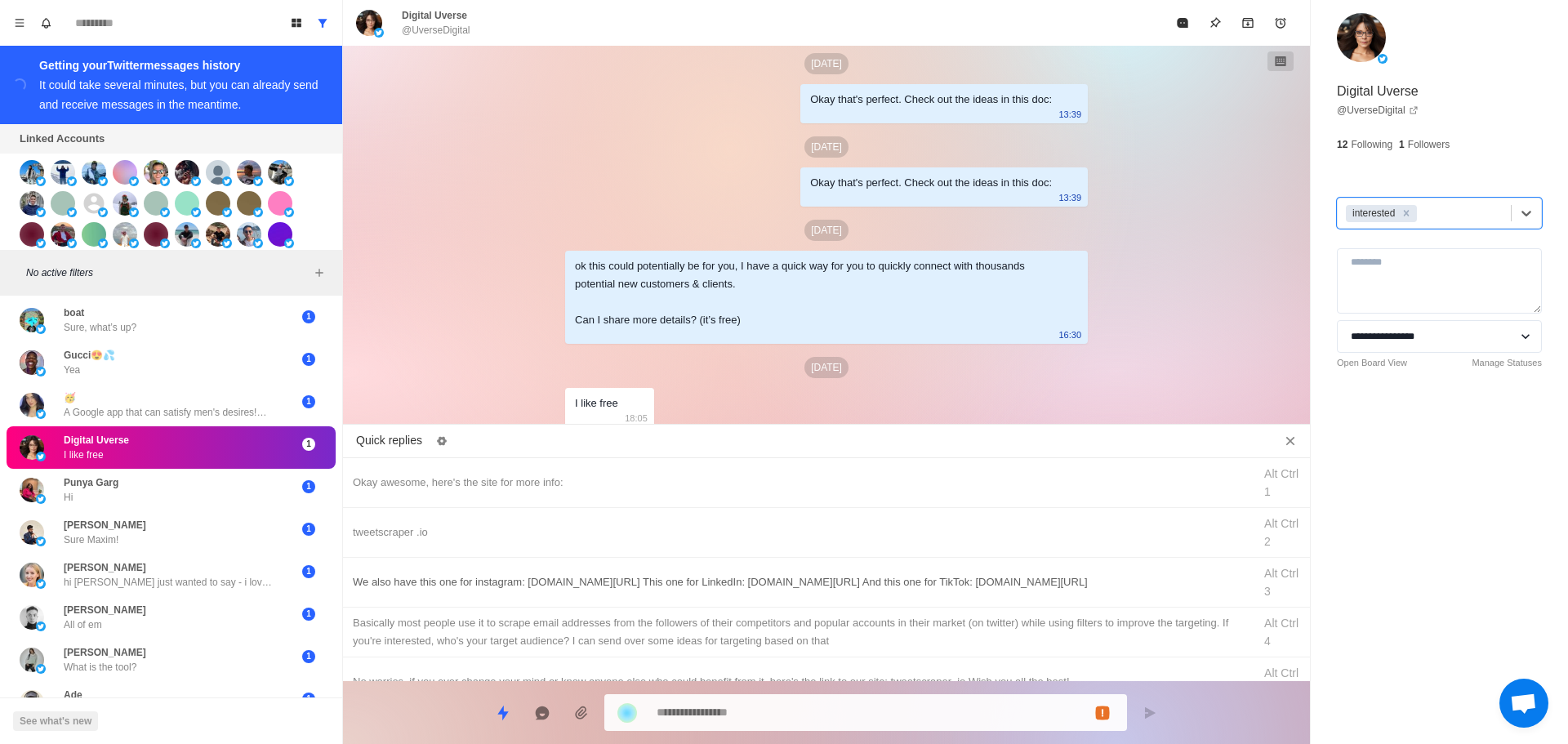
drag, startPoint x: 703, startPoint y: 464, endPoint x: 724, endPoint y: 564, distance: 102.2
click at [710, 469] on div "Okay awesome, here's the site for more info: Alt Ctrl 1" at bounding box center [826, 483] width 967 height 50
click at [793, 719] on textarea "**********" at bounding box center [886, 713] width 457 height 23
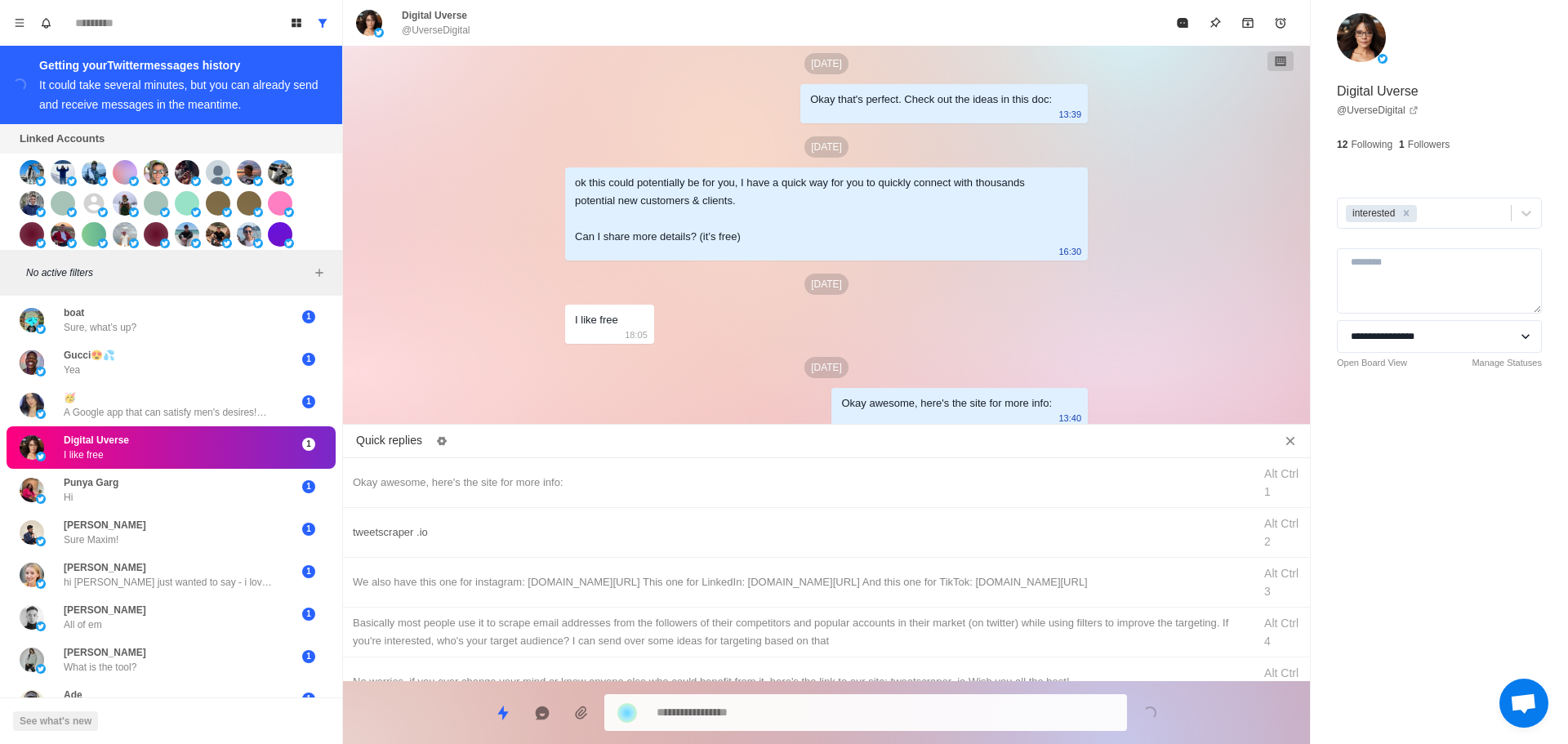
drag, startPoint x: 806, startPoint y: 541, endPoint x: 812, endPoint y: 725, distance: 184.1
click at [807, 544] on div "tweetscraper .io Alt Ctrl 2" at bounding box center [826, 533] width 967 height 50
click at [814, 723] on textarea "**********" at bounding box center [886, 713] width 457 height 23
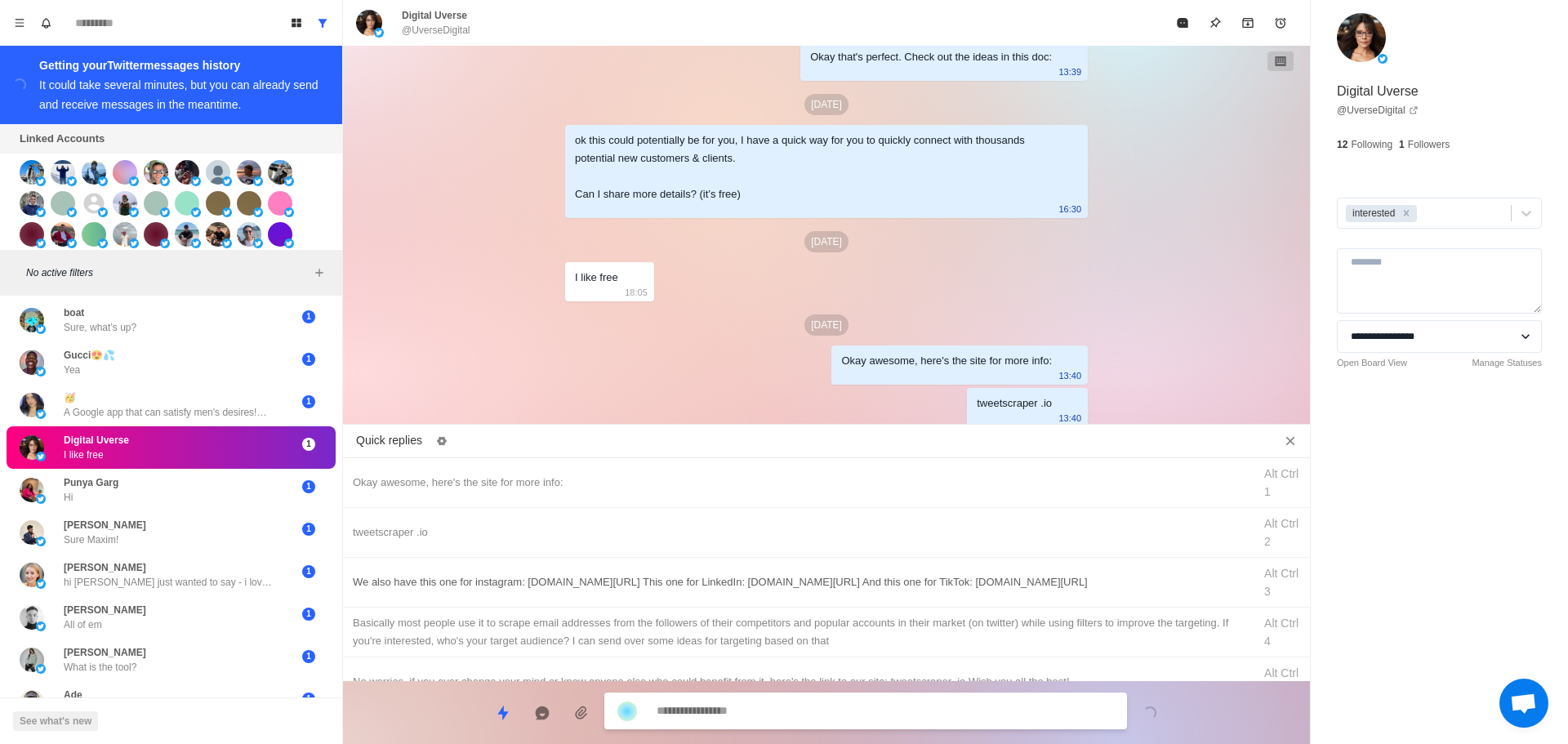
click at [883, 603] on div "We also have this one for instagram: [DOMAIN_NAME][URL] This one for LinkedIn: …" at bounding box center [826, 583] width 967 height 50
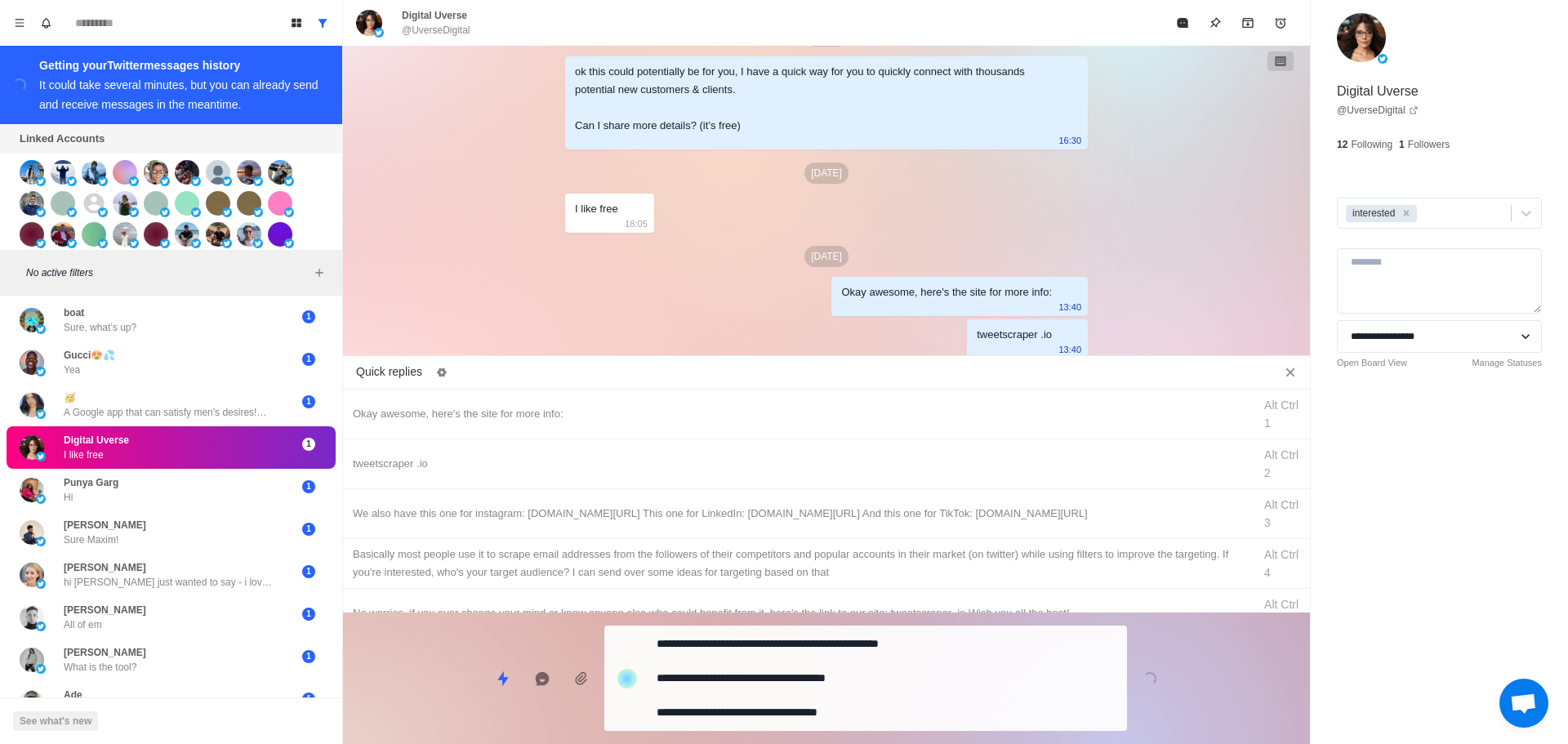
click at [855, 702] on textarea "**********" at bounding box center [886, 678] width 457 height 92
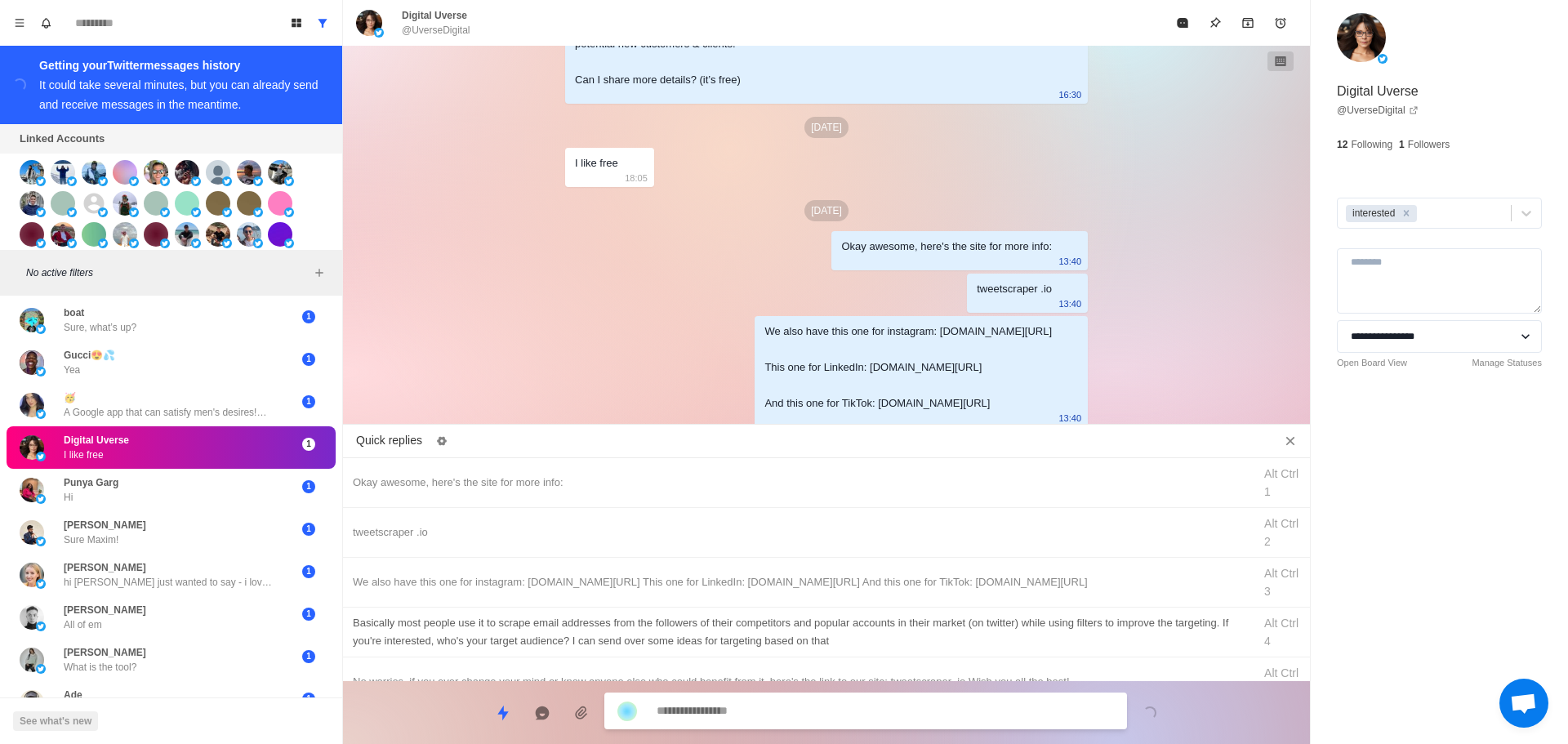
click at [892, 653] on div "Basically most people use it to scrape email addresses from the followers of th…" at bounding box center [826, 633] width 967 height 50
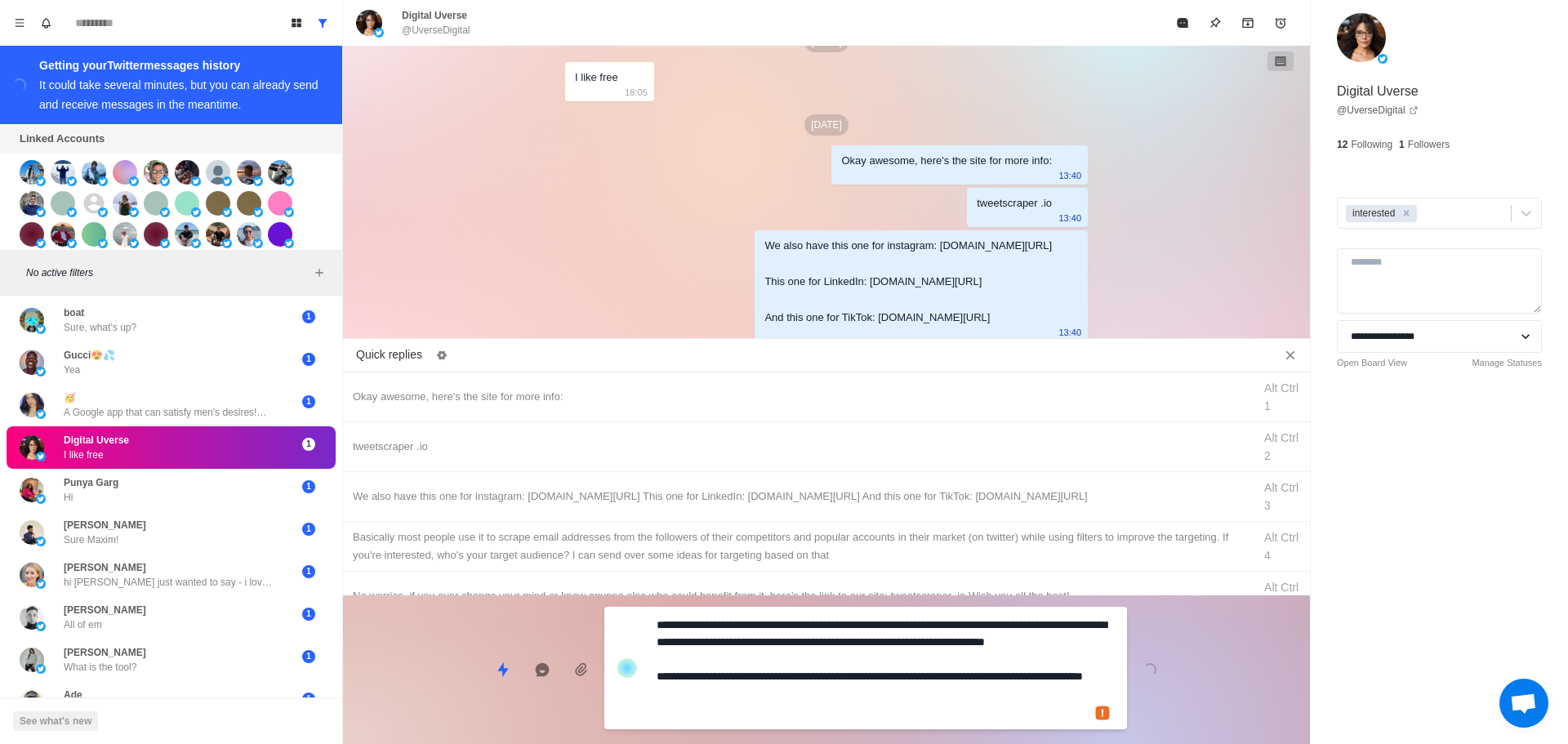
click at [875, 693] on textarea "**********" at bounding box center [886, 669] width 457 height 109
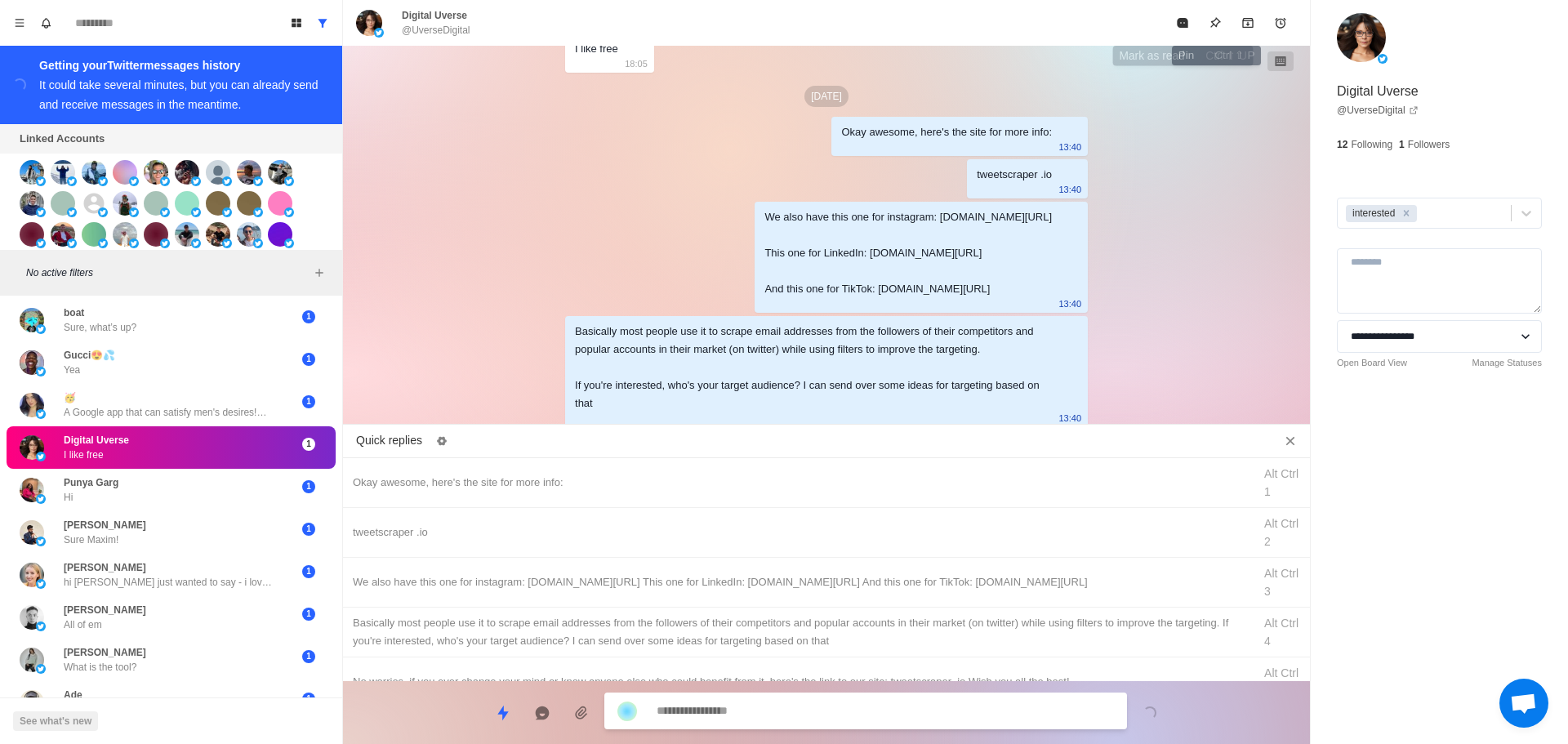
click at [1185, 22] on icon "Mark as read" at bounding box center [1182, 22] width 11 height 10
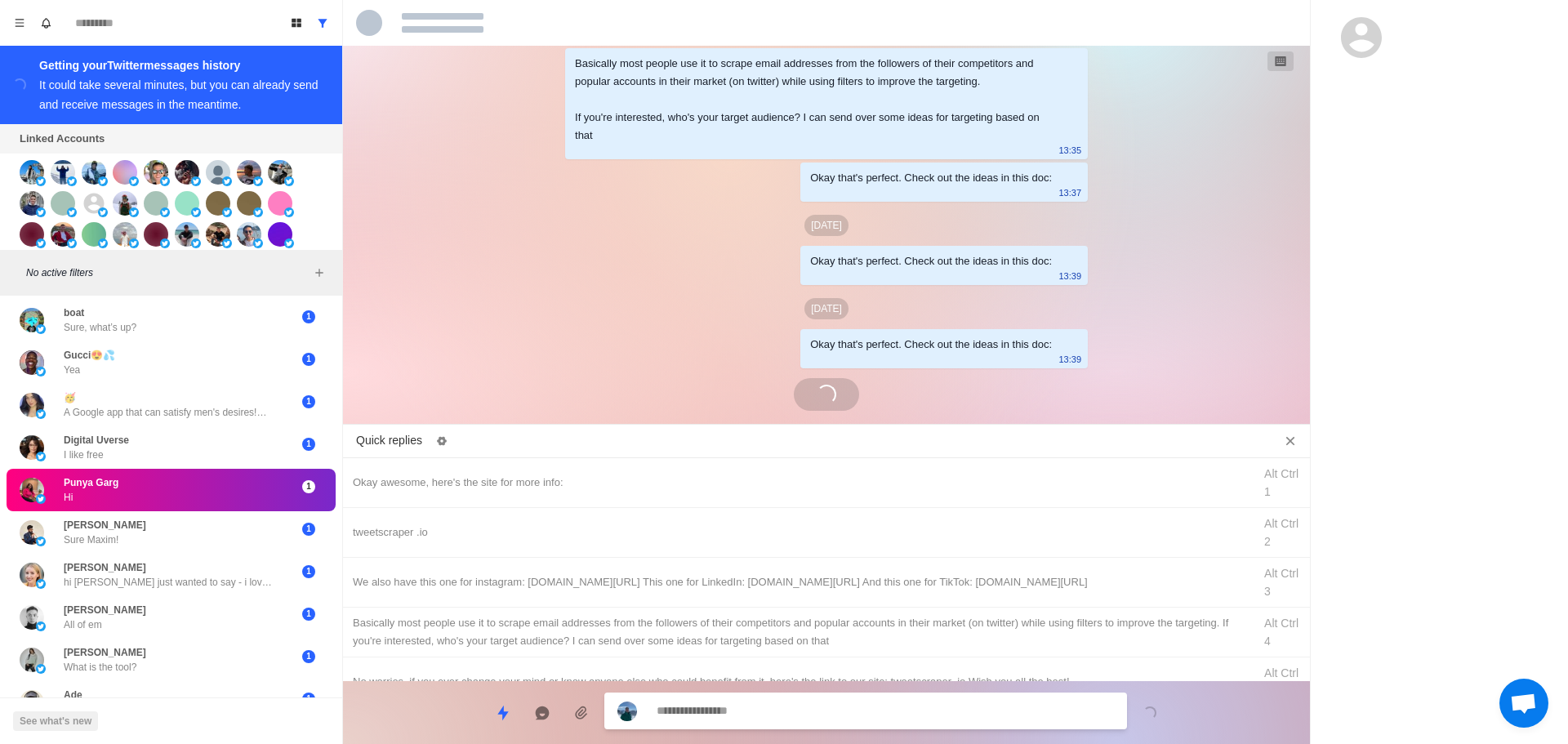
scroll to position [3829, 0]
click at [1399, 272] on div at bounding box center [1439, 372] width 257 height 744
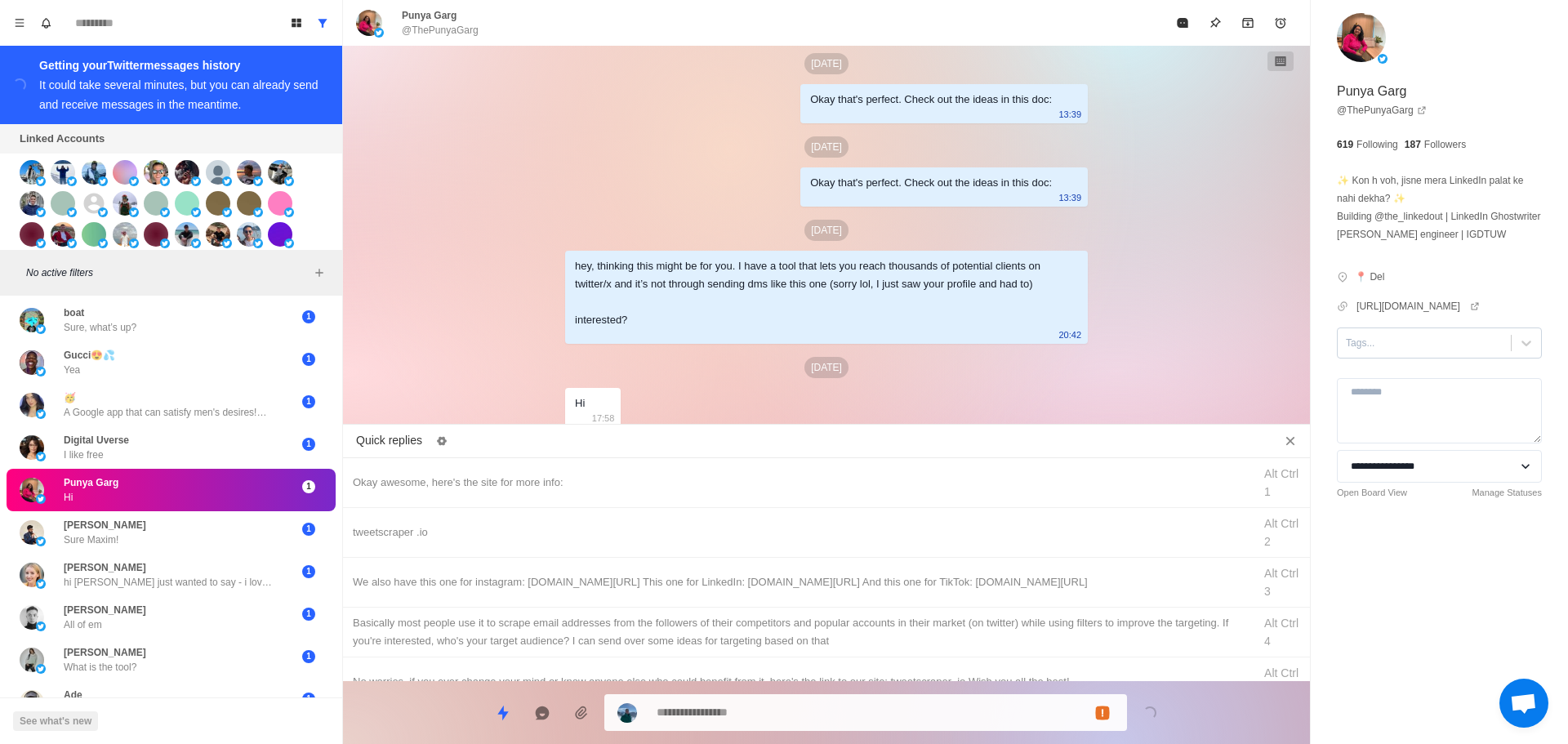
drag, startPoint x: 1381, startPoint y: 380, endPoint x: 1384, endPoint y: 358, distance: 22.2
click at [1379, 370] on div "**********" at bounding box center [1439, 285] width 257 height 572
drag, startPoint x: 1384, startPoint y: 358, endPoint x: 1388, endPoint y: 371, distance: 13.6
click at [1385, 352] on div at bounding box center [1424, 343] width 156 height 18
drag, startPoint x: 1391, startPoint y: 402, endPoint x: 554, endPoint y: 536, distance: 847.7
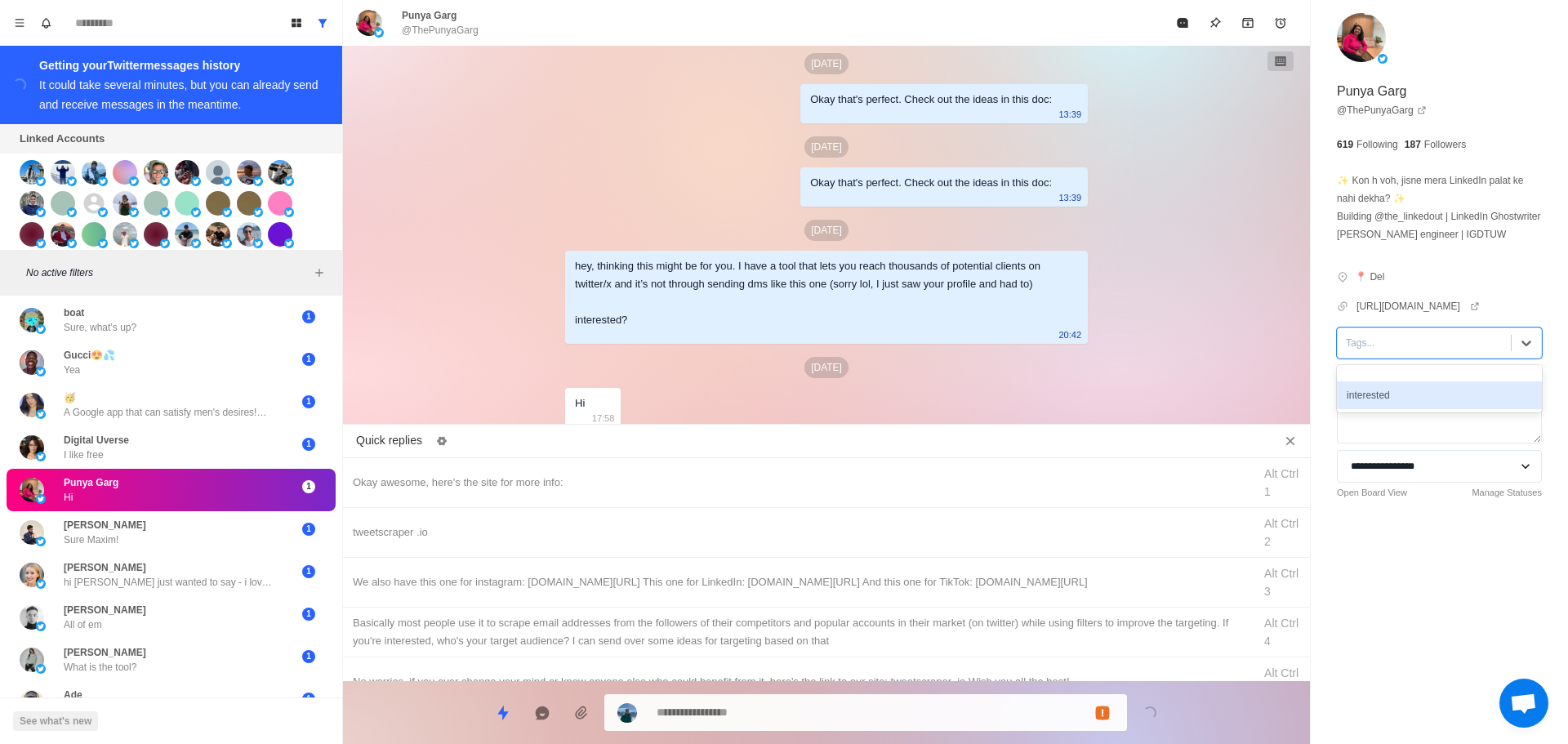
click at [1389, 404] on div "interested" at bounding box center [1440, 395] width 205 height 27
drag
click at [625, 480] on div "Okay awesome, here's the site for more info:" at bounding box center [798, 483] width 891 height 18
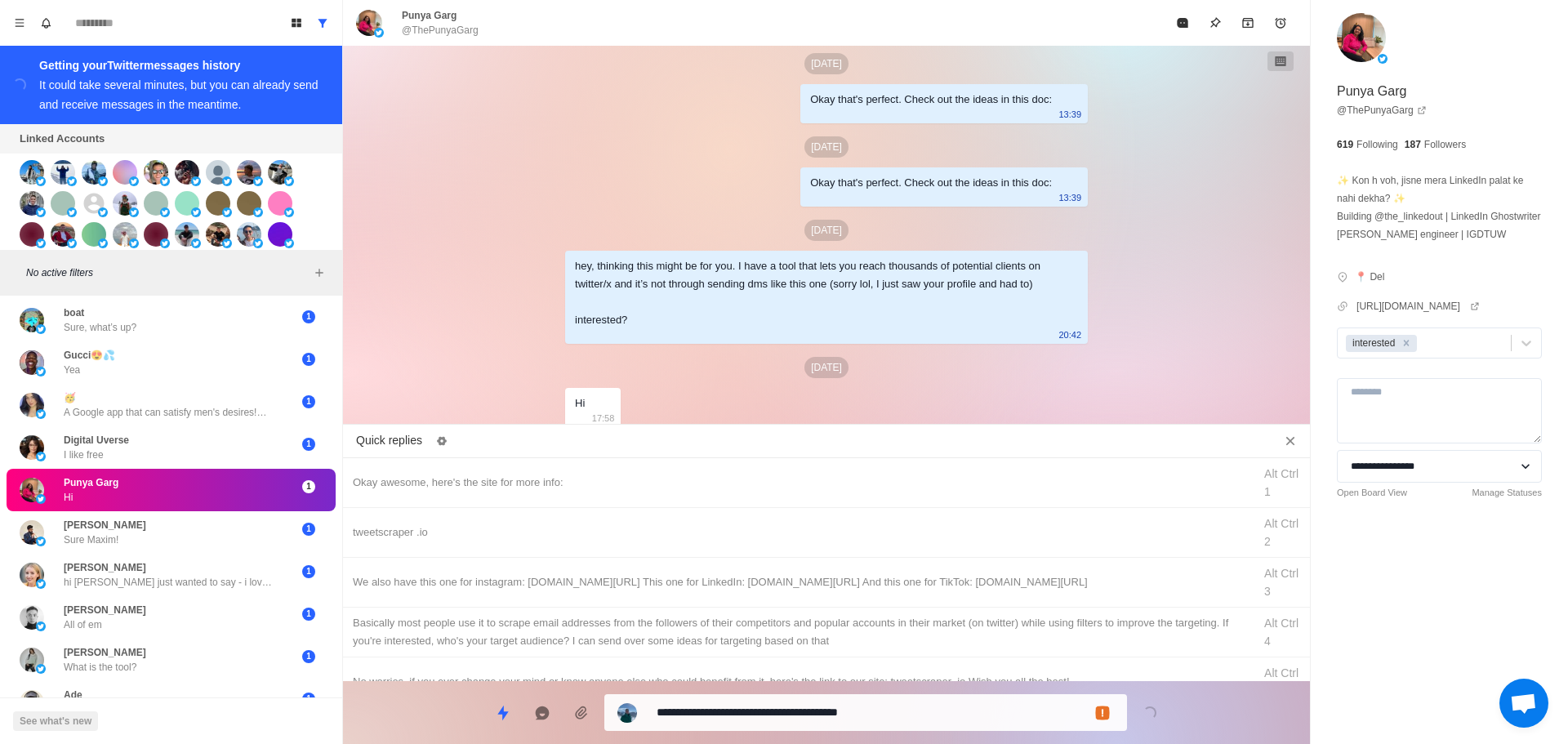
click at [370, 712] on div "**********" at bounding box center [826, 706] width 967 height 50
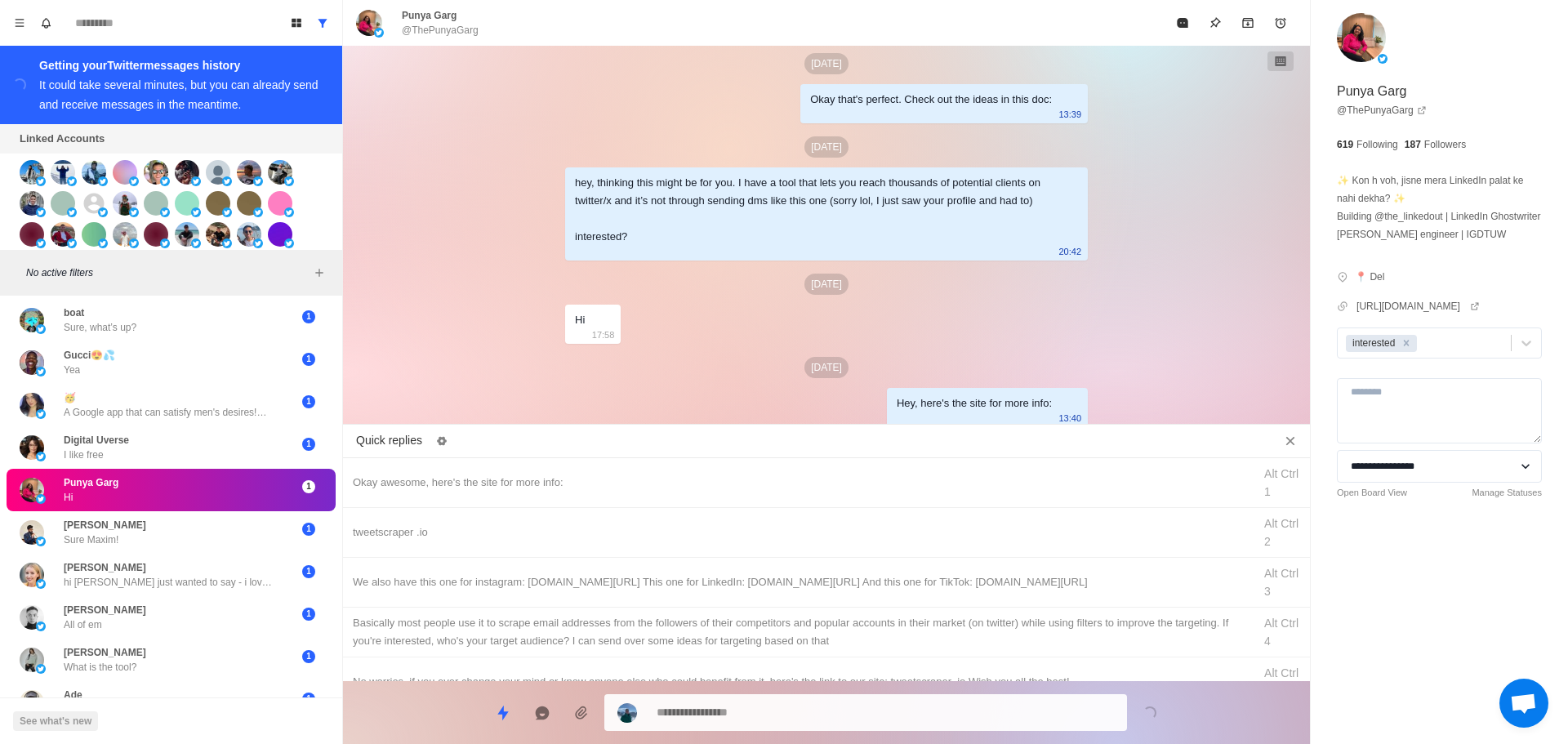
click at [617, 533] on div "tweetscraper .io" at bounding box center [798, 533] width 891 height 18
click at [765, 716] on textarea "**********" at bounding box center [886, 713] width 457 height 23
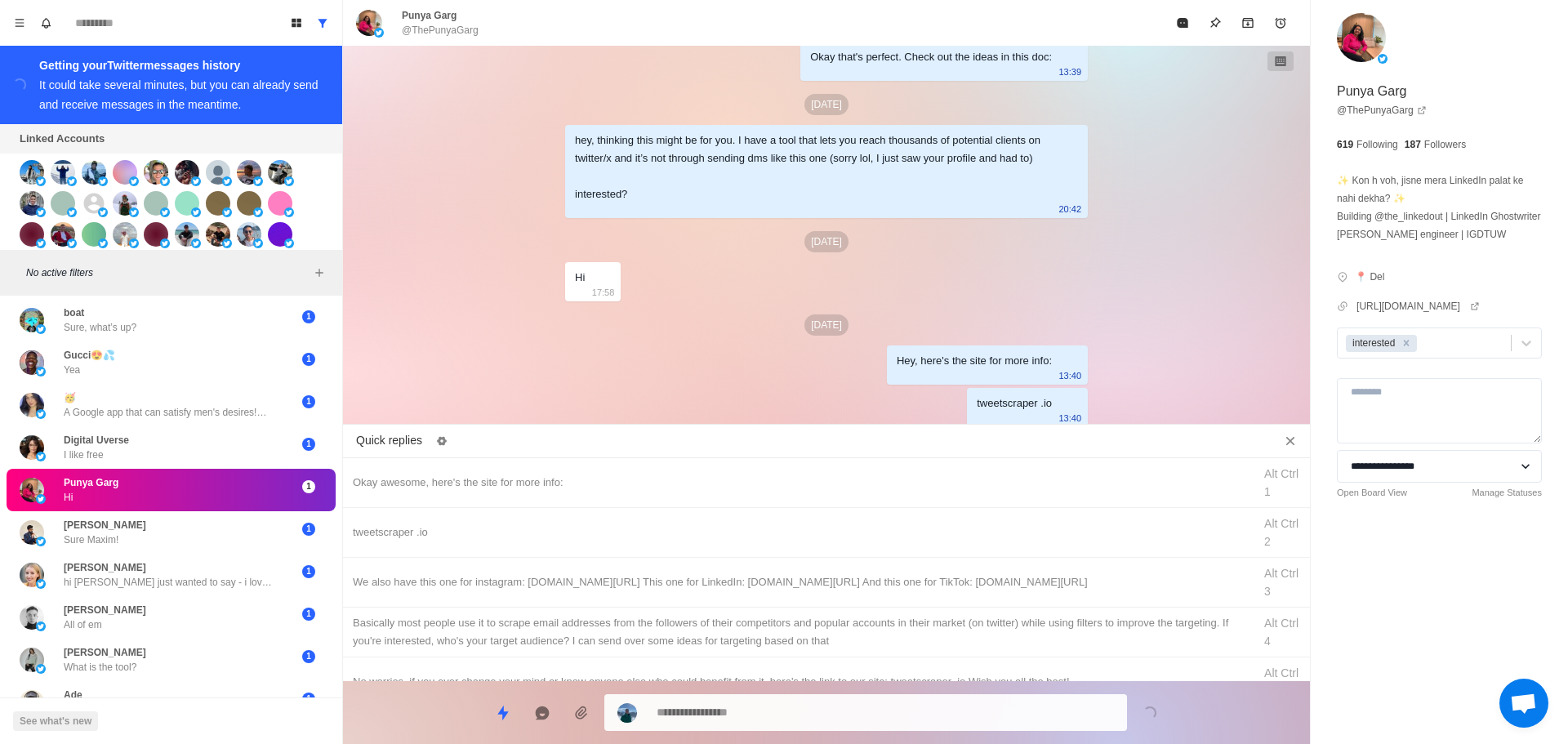
click at [815, 596] on div "We also have this one for instagram: [DOMAIN_NAME][URL] This one for LinkedIn: …" at bounding box center [826, 583] width 967 height 50
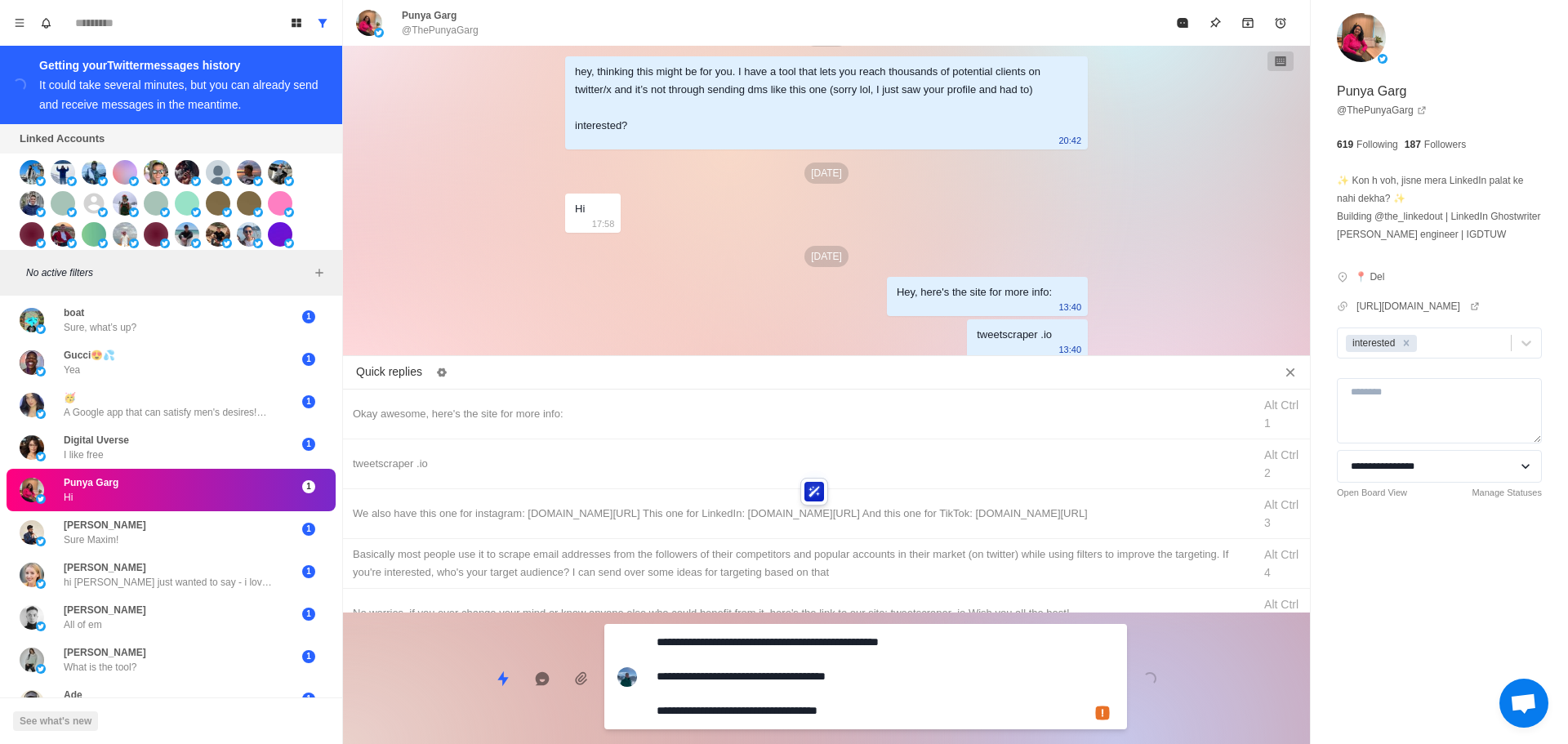
click at [795, 703] on textarea "**********" at bounding box center [886, 677] width 457 height 92
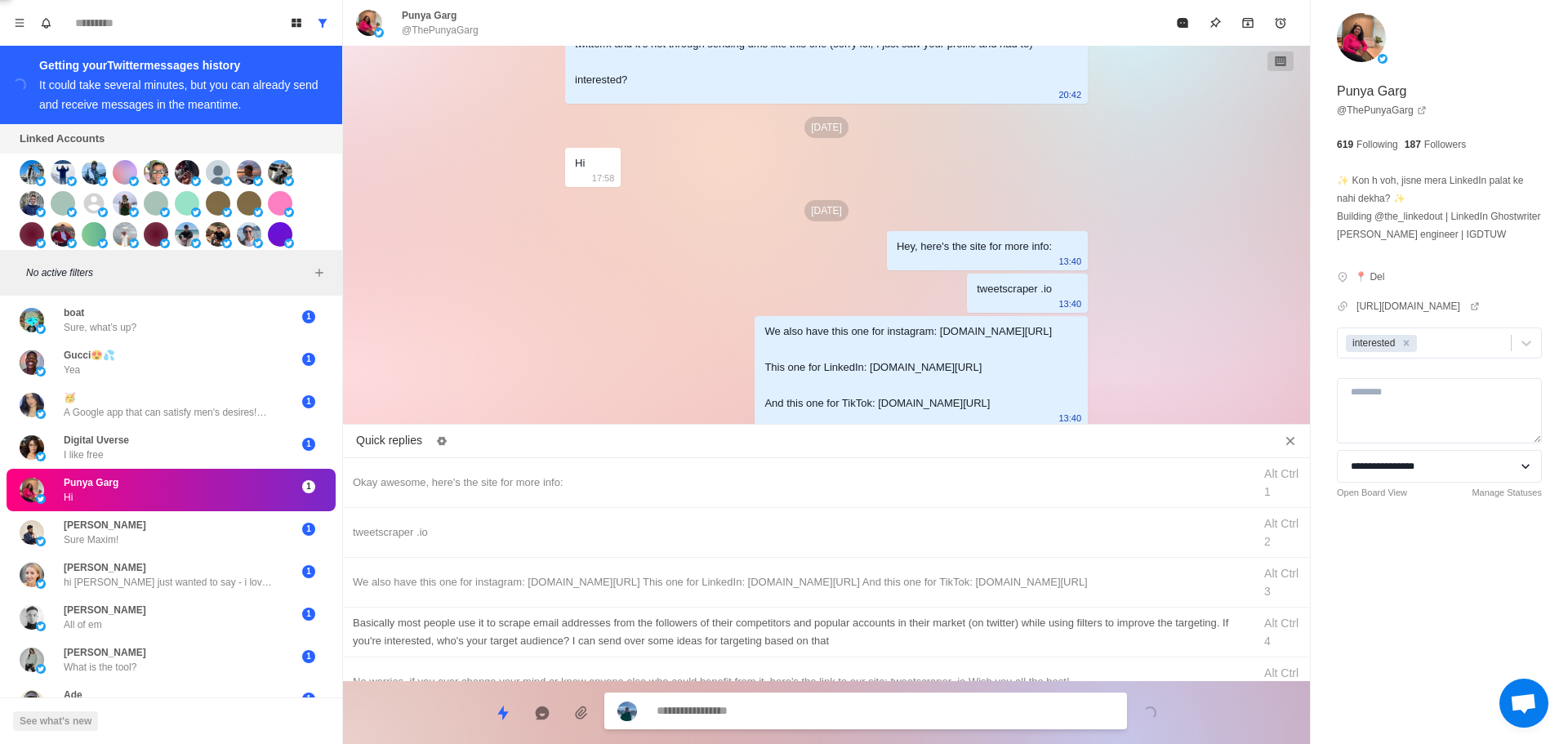
click at [823, 633] on div "Basically most people use it to scrape email addresses from the followers of th…" at bounding box center [798, 632] width 891 height 36
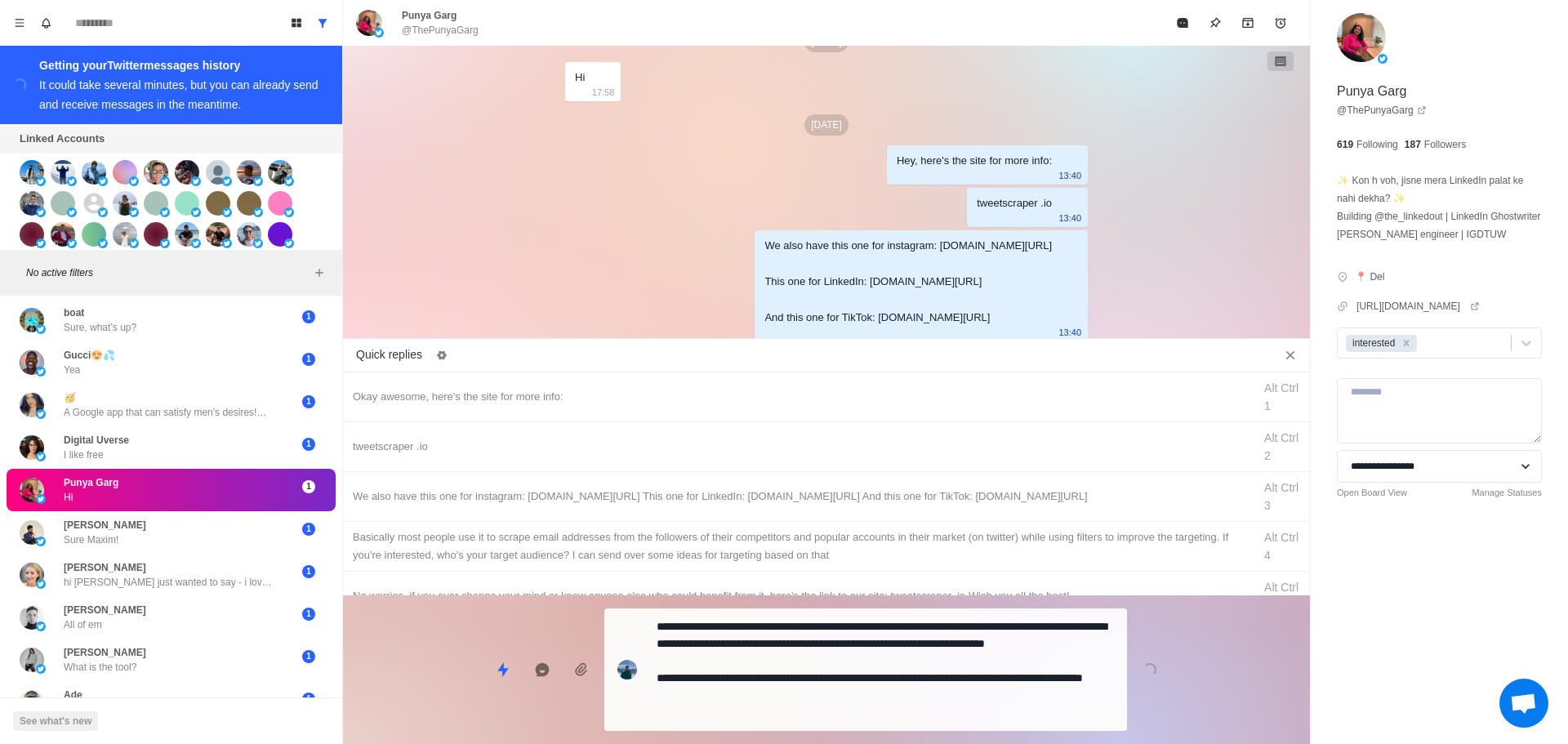
click at [814, 682] on div "**********" at bounding box center [826, 663] width 967 height 136
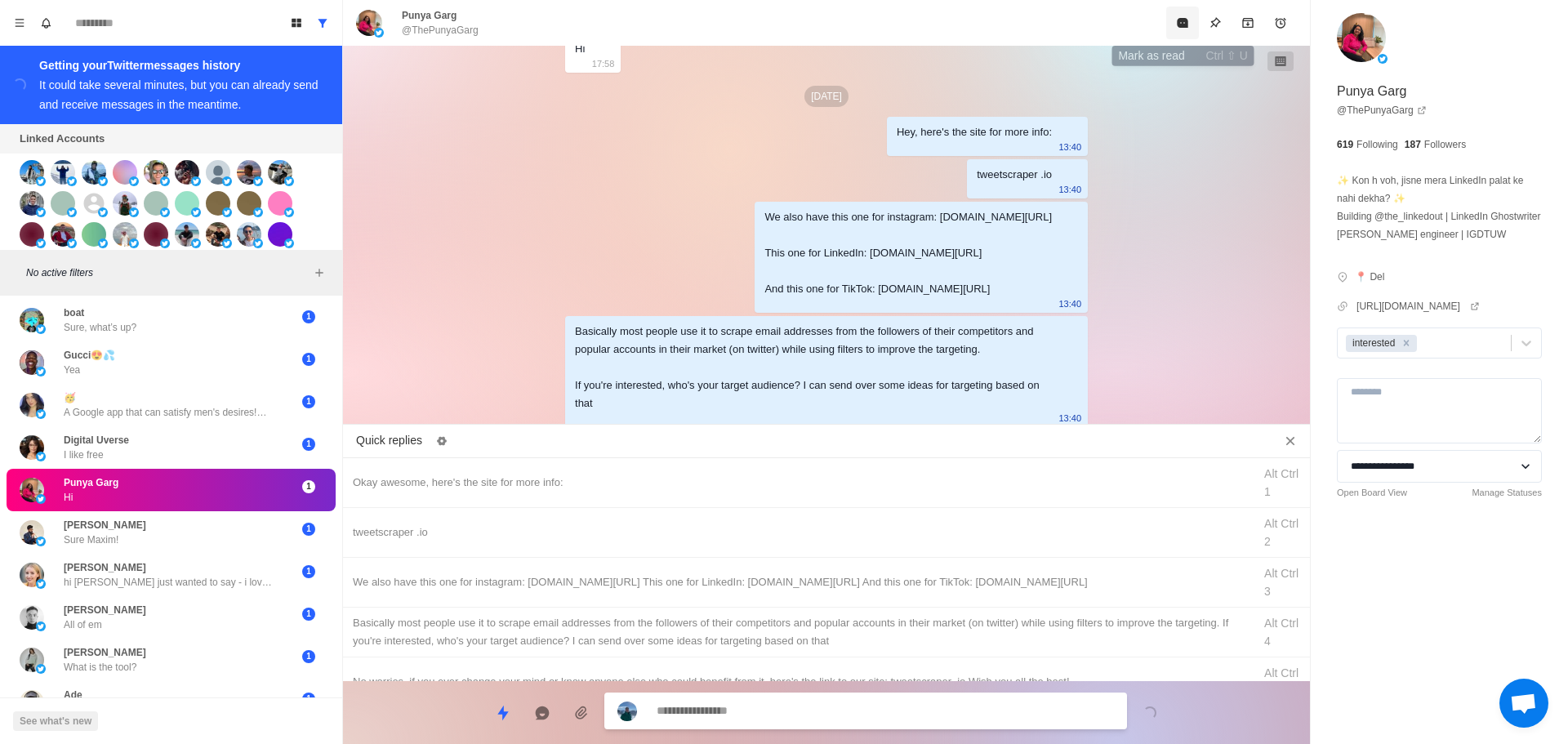
click at [1187, 22] on icon "Mark as read" at bounding box center [1182, 22] width 11 height 10
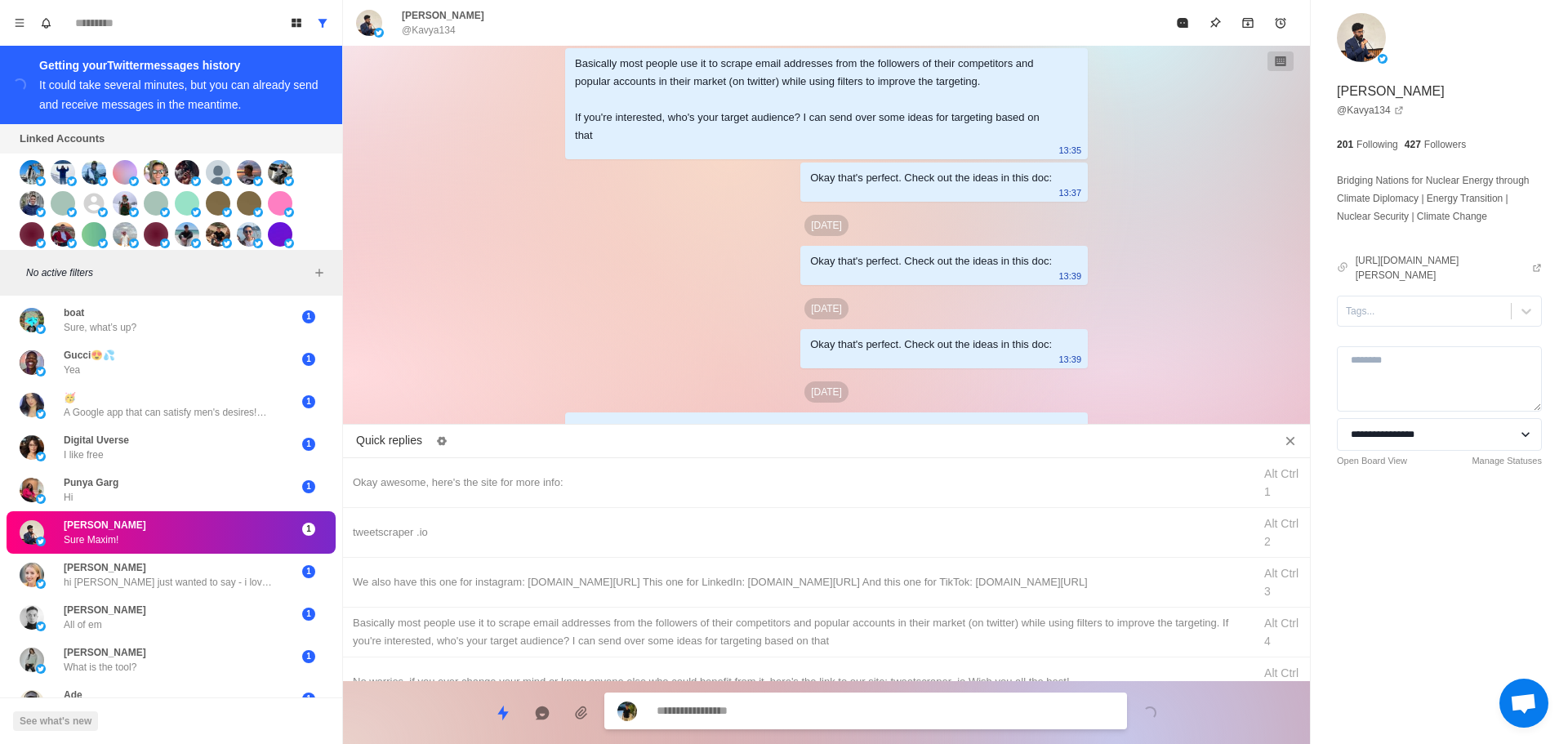
scroll to position [4008, 0]
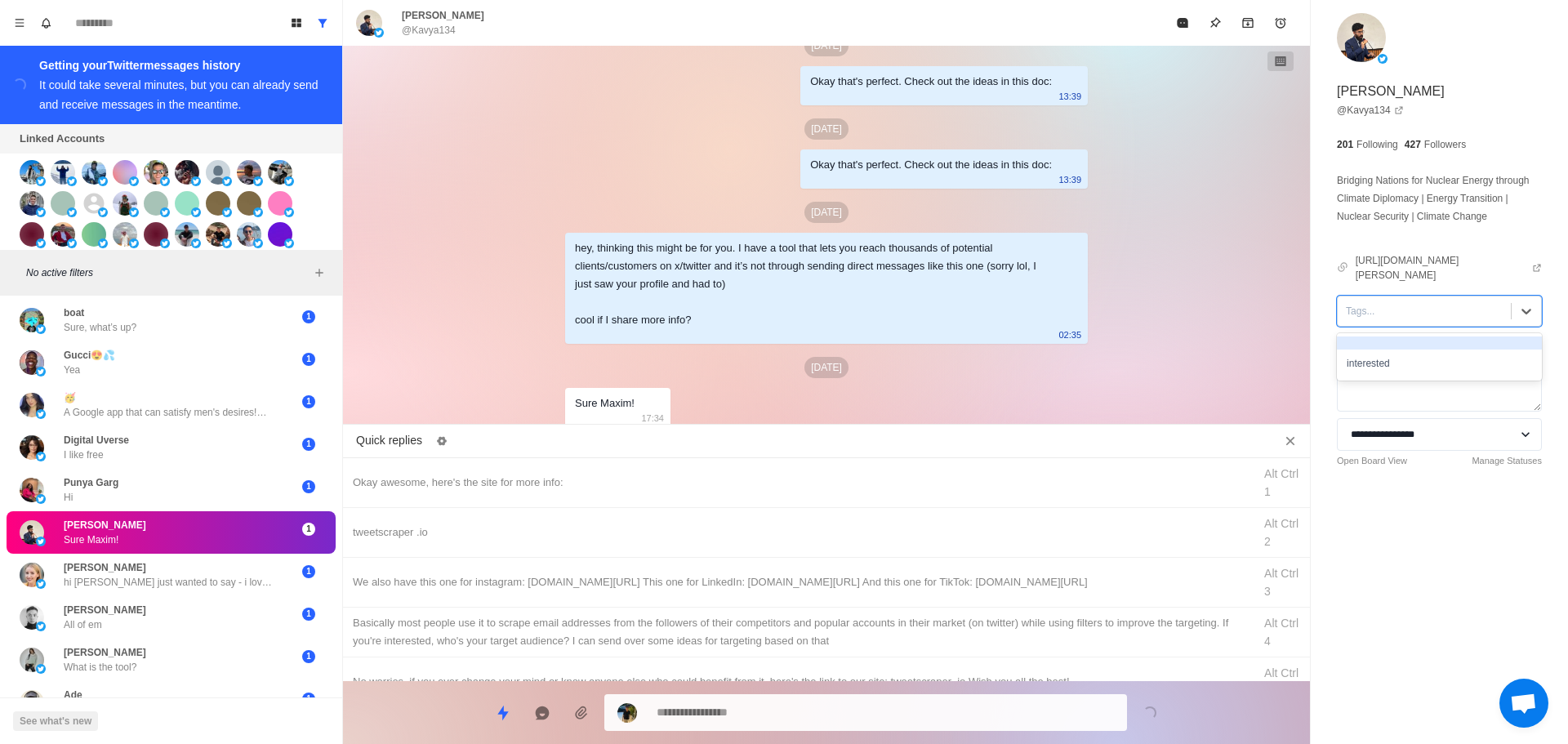
click at [1399, 321] on div at bounding box center [1424, 311] width 156 height 18
click at [1404, 377] on div "interested" at bounding box center [1440, 364] width 205 height 27
click at [620, 474] on div "Okay awesome, here's the site for more info:" at bounding box center [798, 483] width 891 height 18
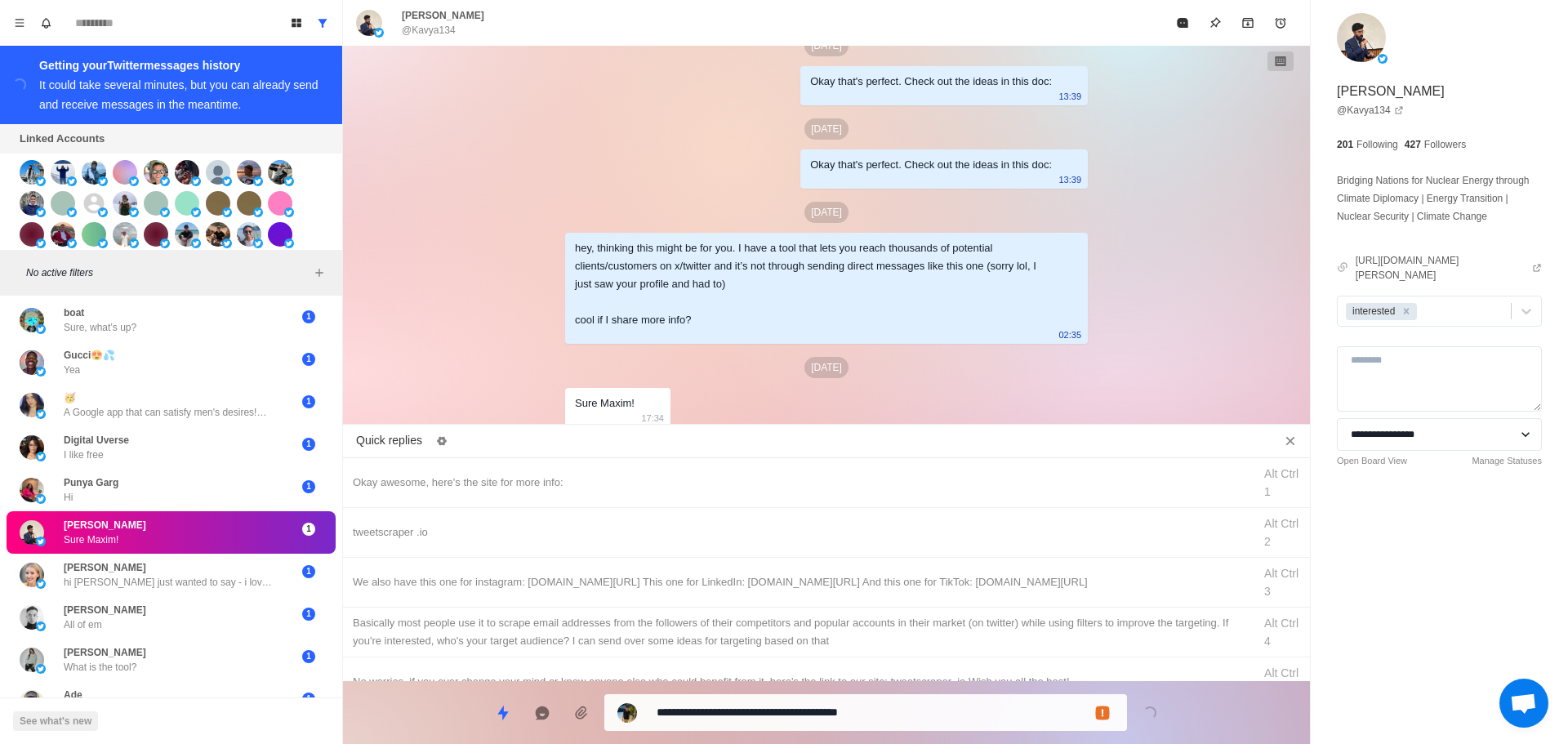
click at [762, 723] on div "**********" at bounding box center [865, 713] width 523 height 37
click at [780, 706] on textarea "**********" at bounding box center [886, 713] width 457 height 23
click at [825, 540] on div "tweetscraper .io" at bounding box center [798, 533] width 891 height 18
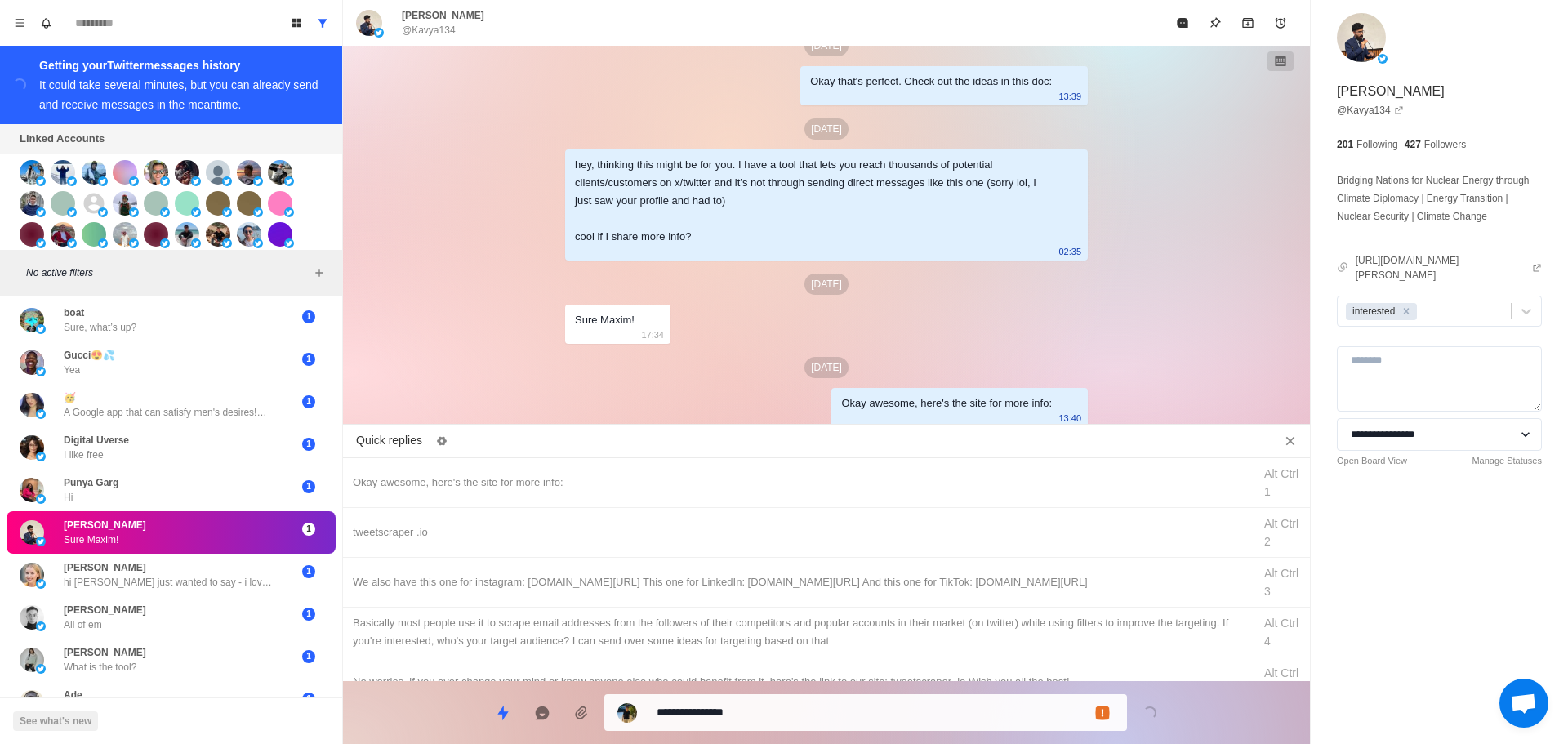
click at [825, 720] on body "Board View Tools Archived Chats Mark many as read Keyboard shortcuts Team Setti…" at bounding box center [784, 372] width 1568 height 744
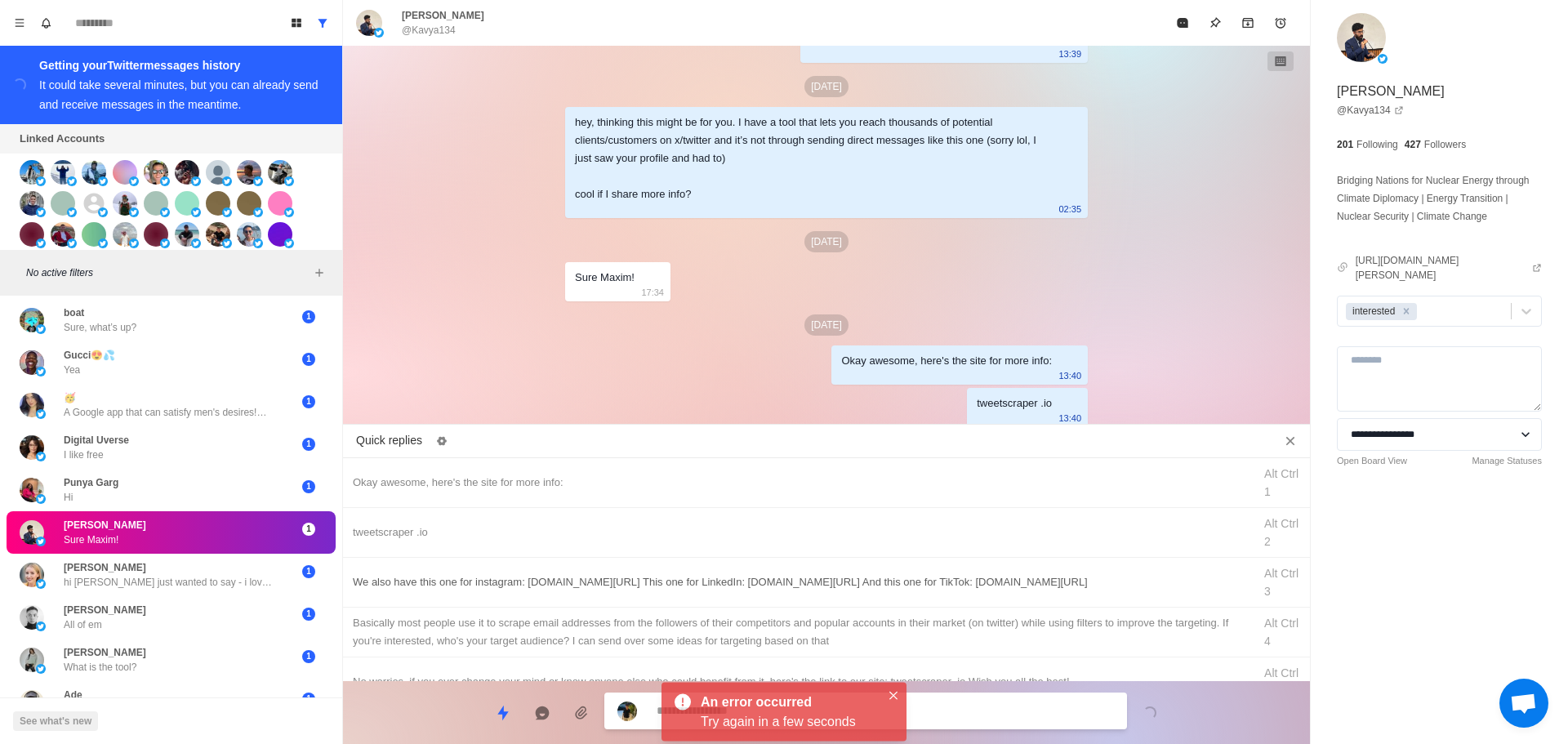
click at [891, 587] on div "We also have this one for instagram: [DOMAIN_NAME][URL] This one for LinkedIn: …" at bounding box center [798, 583] width 891 height 18
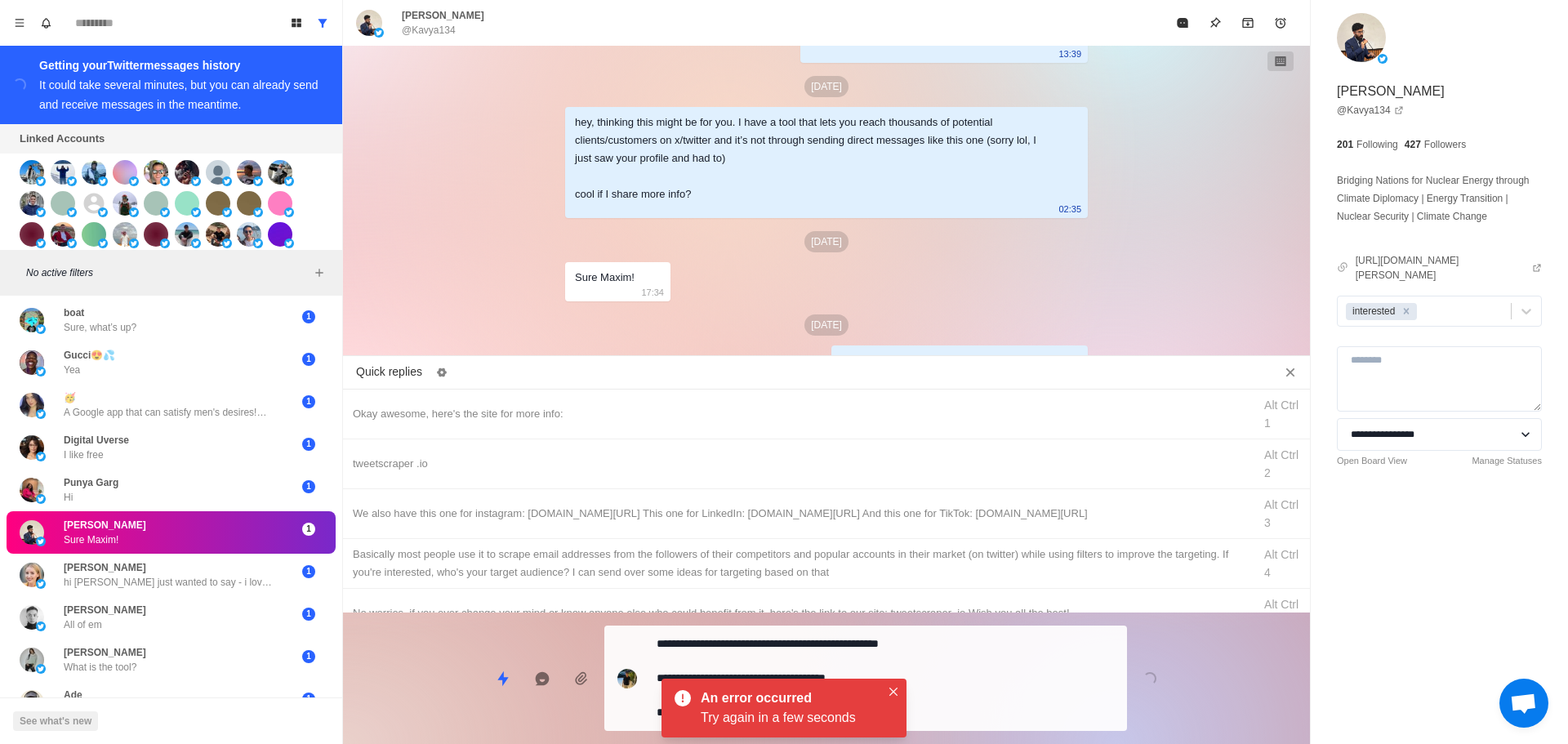
scroll to position [4203, 0]
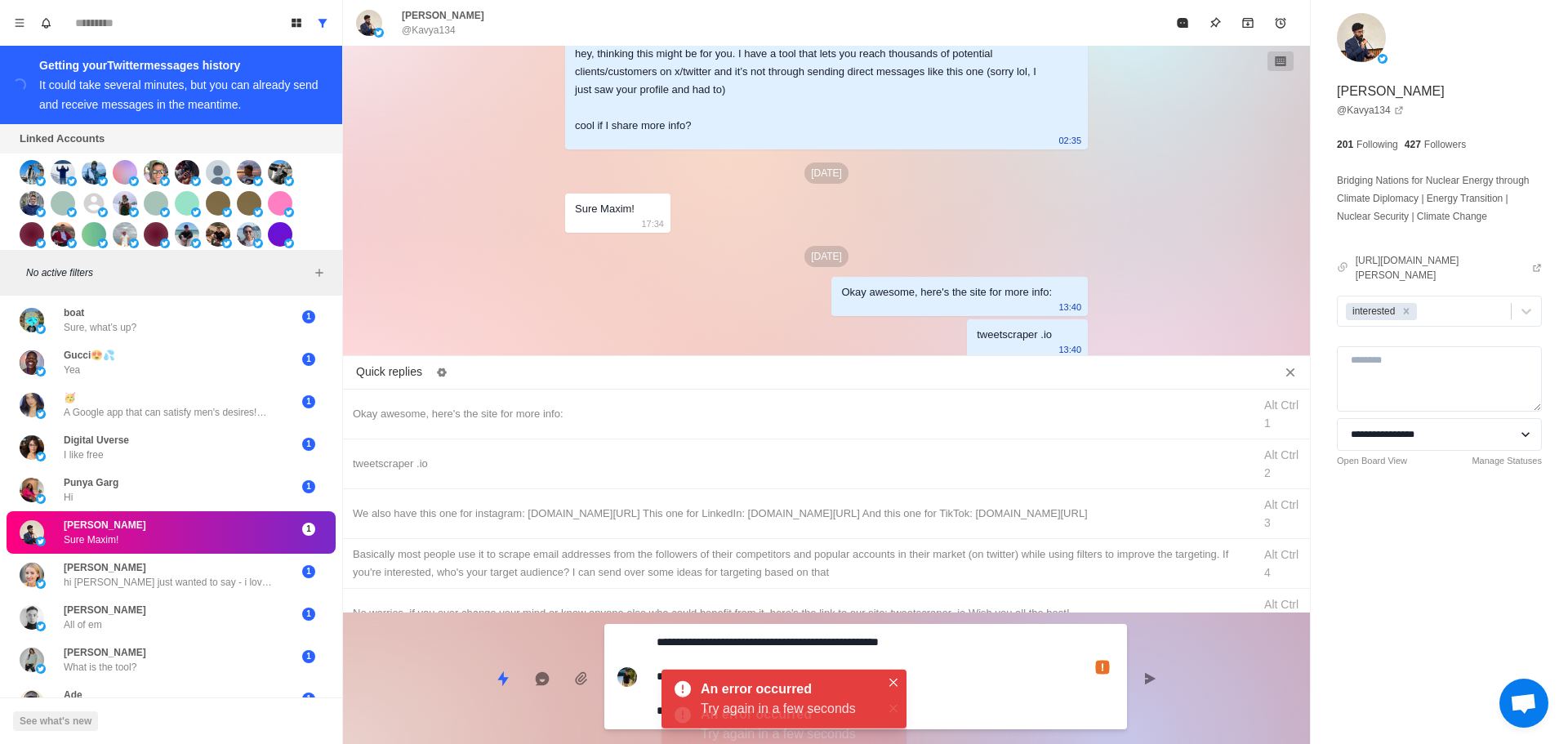
click at [977, 702] on textarea "**********" at bounding box center [886, 677] width 457 height 92
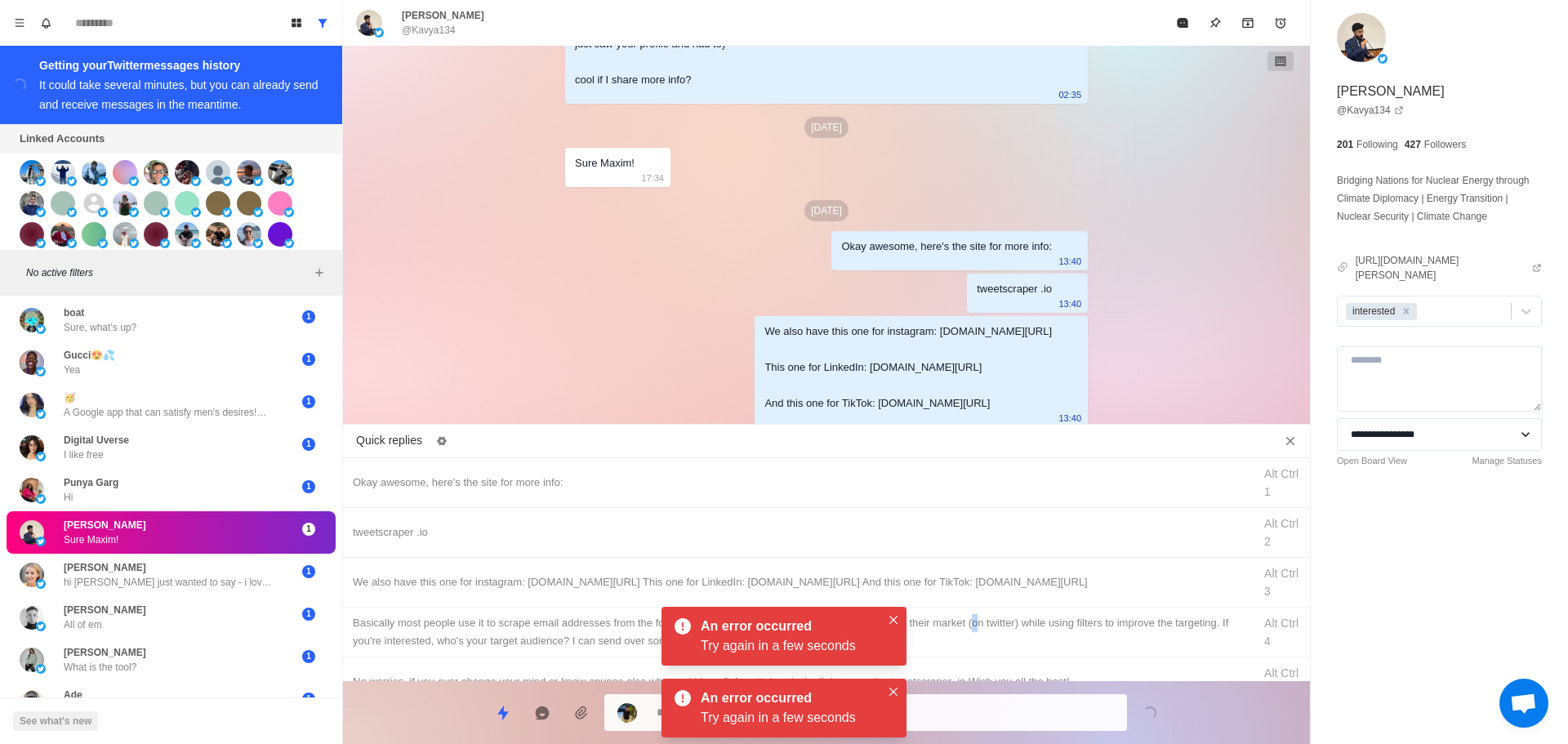
click at [978, 621] on div "Basically most people use it to scrape email addresses from the followers of th…" at bounding box center [798, 632] width 891 height 36
click at [976, 711] on textarea "**********" at bounding box center [886, 713] width 457 height 23
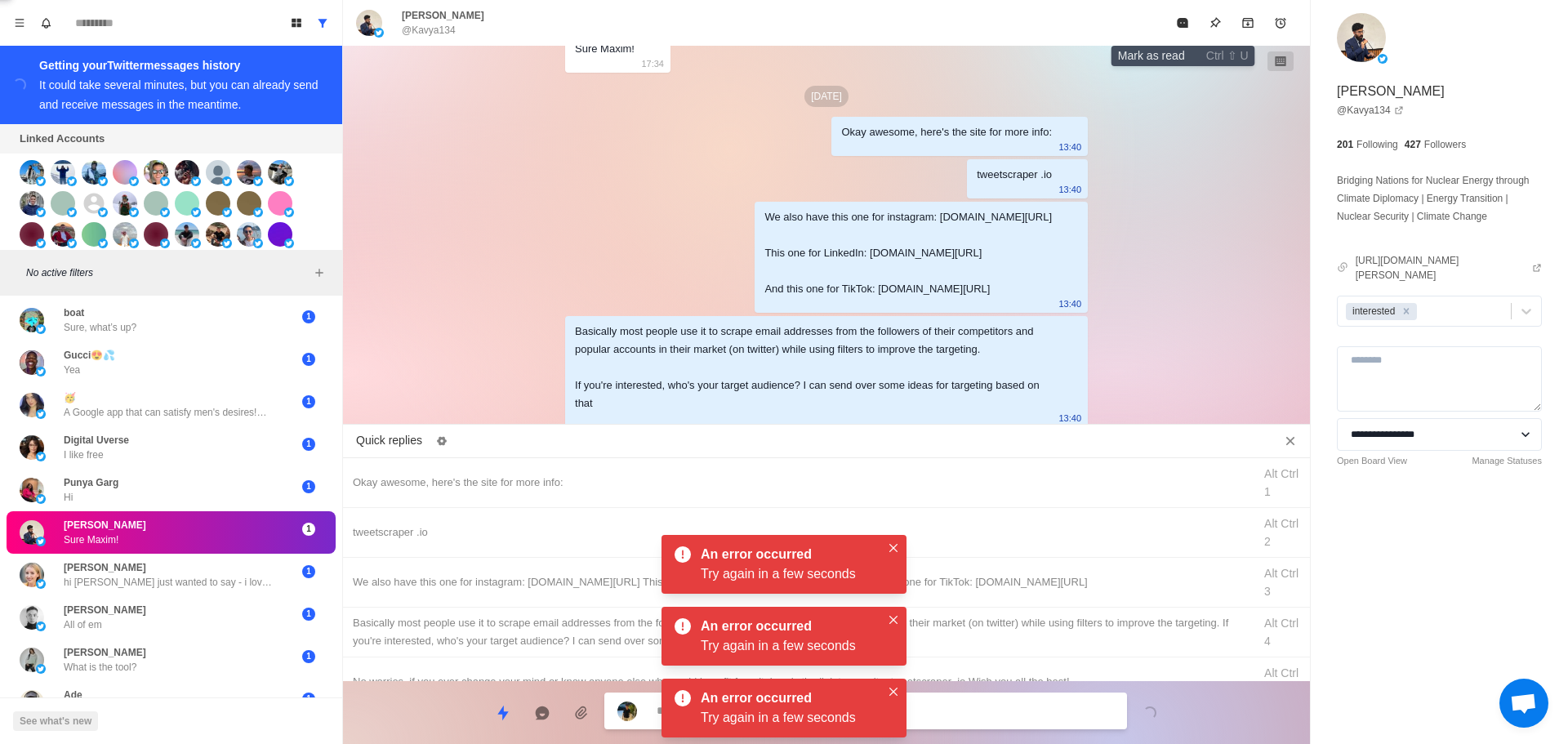
click at [1192, 28] on button "Mark as read" at bounding box center [1182, 22] width 32 height 32
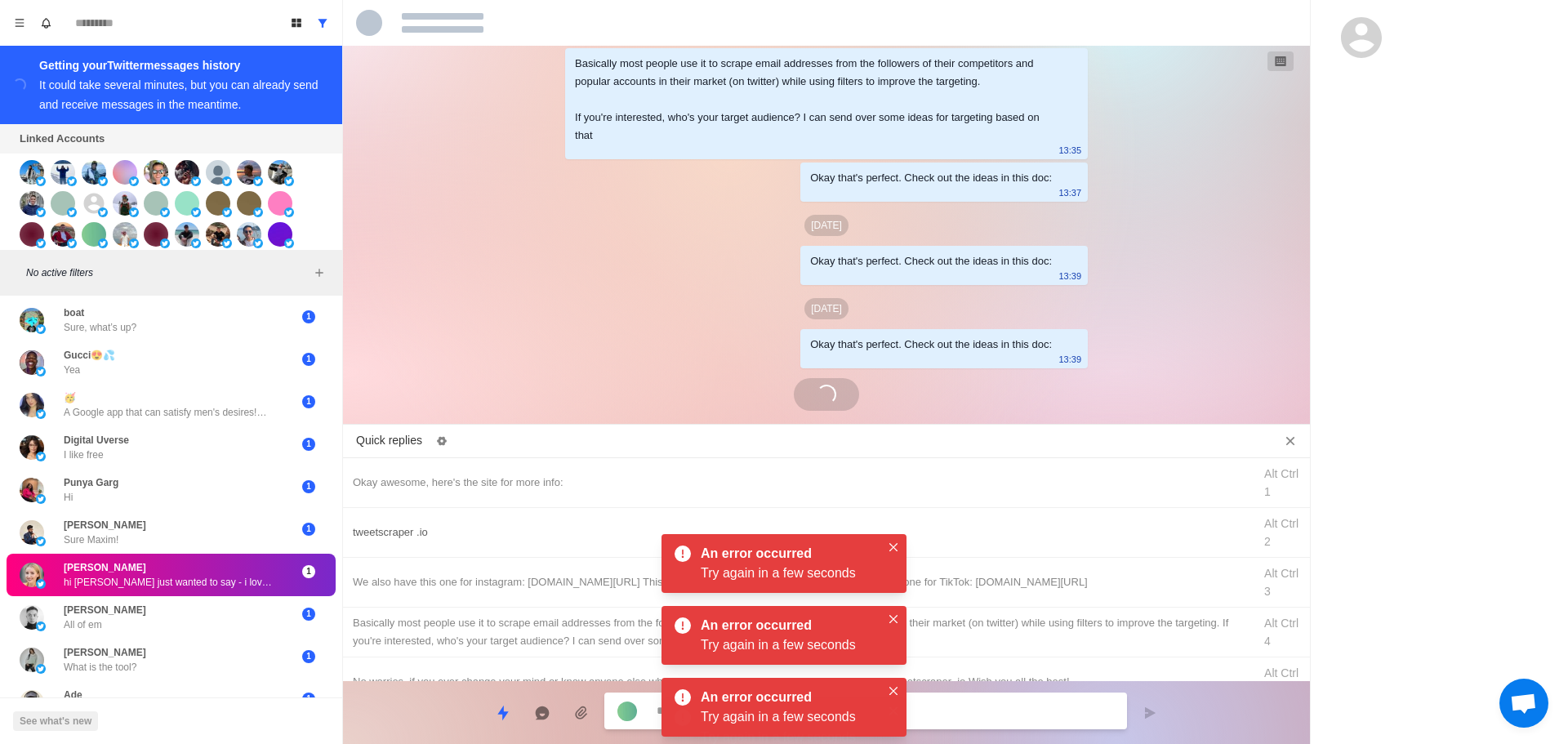
scroll to position [3829, 0]
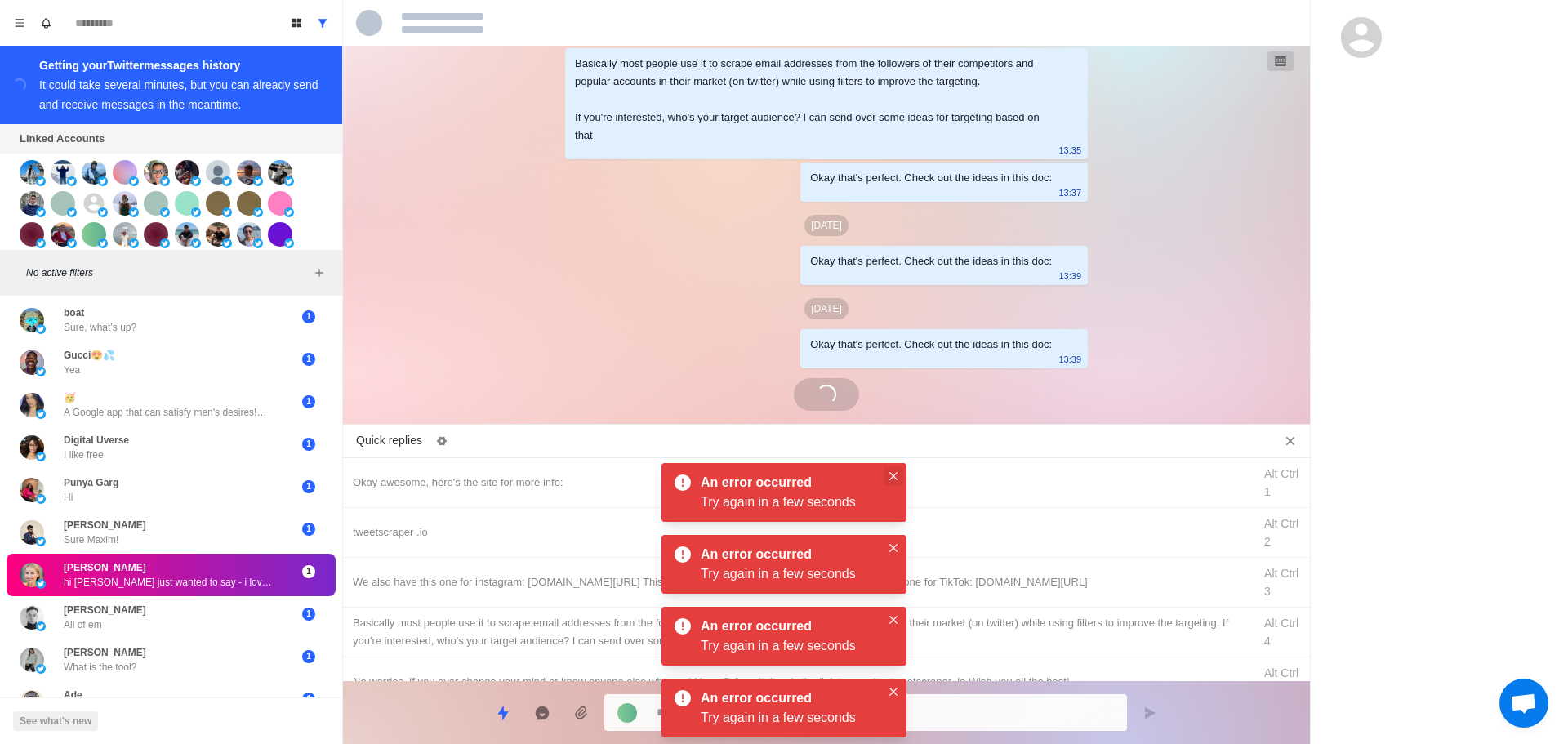
click at [897, 471] on button "Close" at bounding box center [893, 476] width 20 height 20
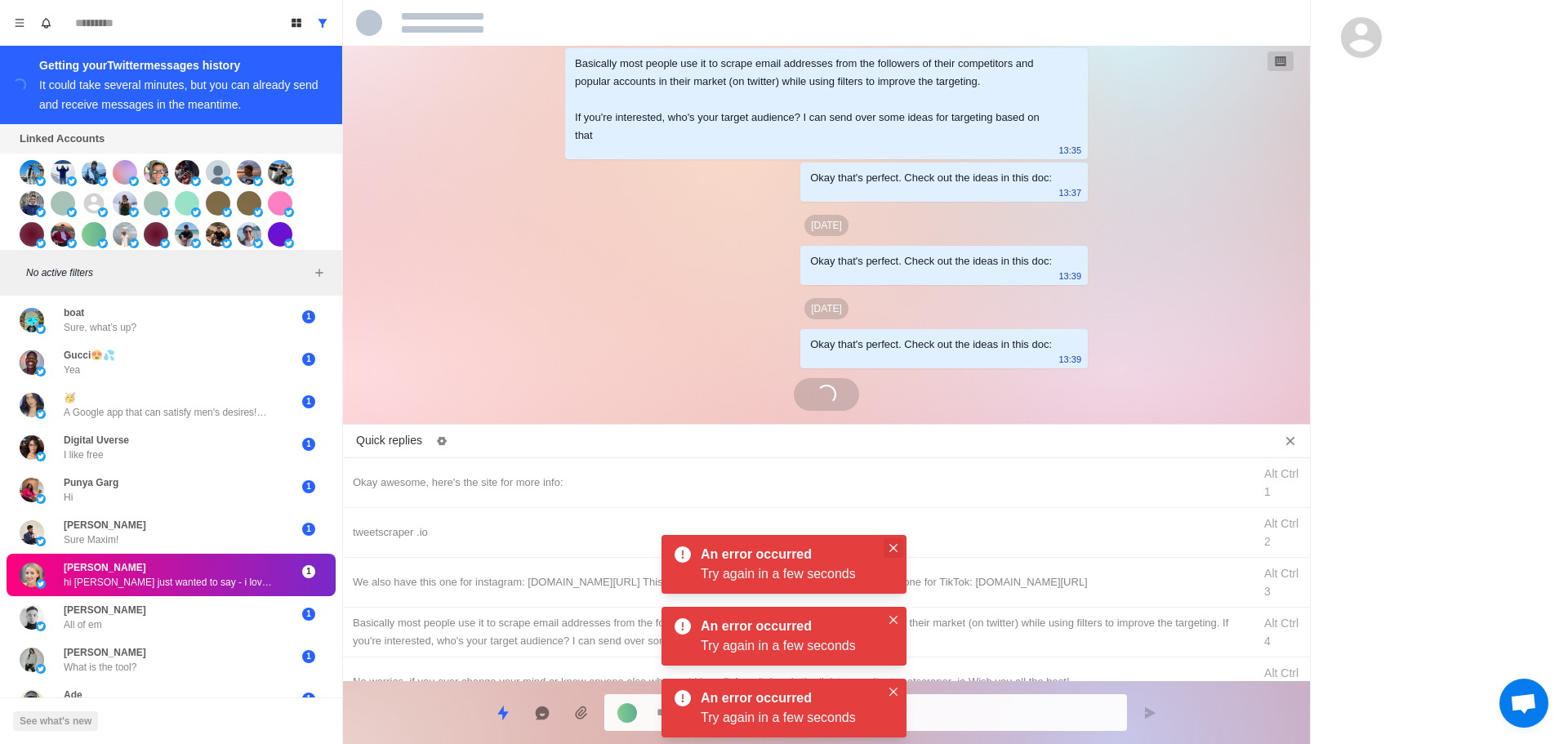
click at [893, 546] on button "Close" at bounding box center [893, 548] width 20 height 20
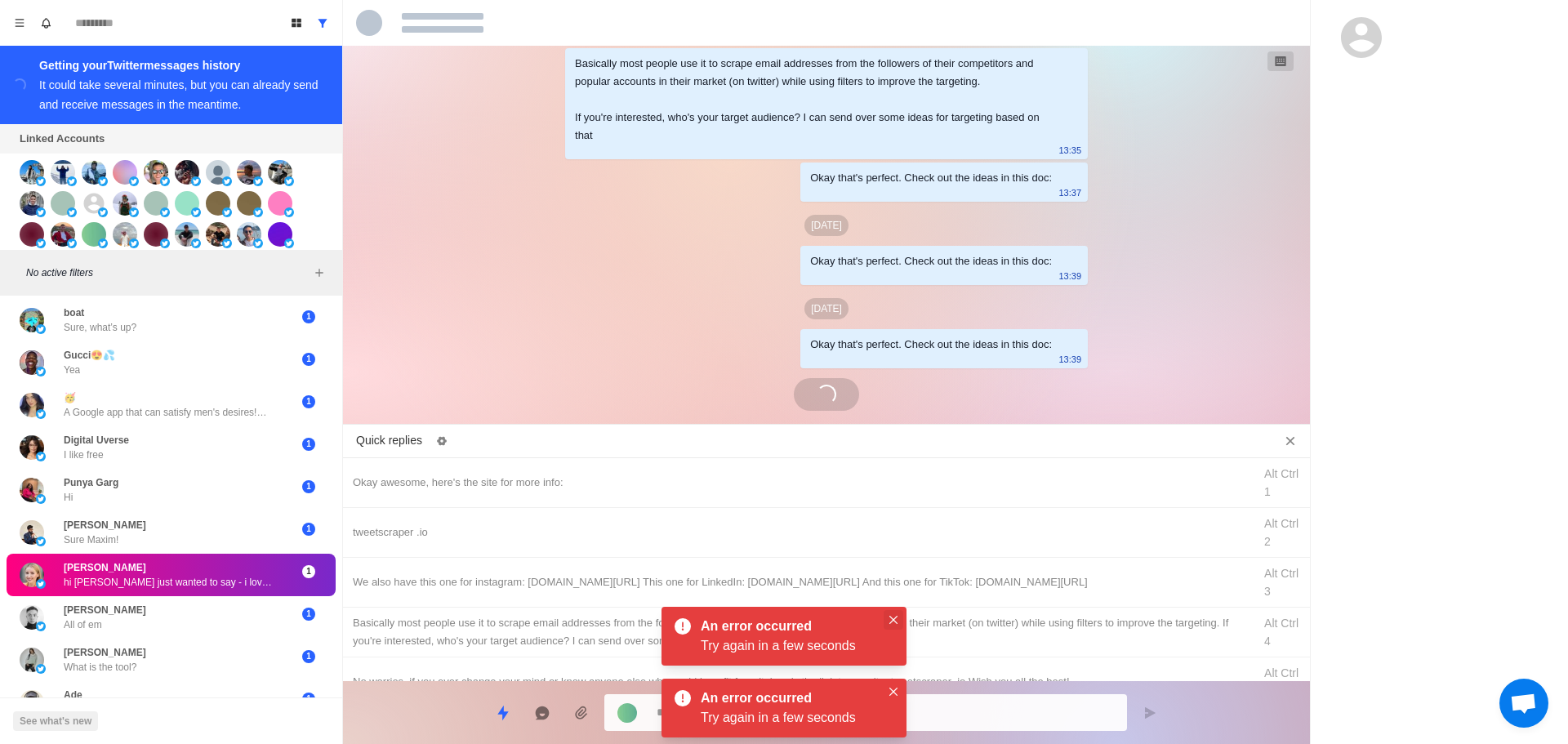
click at [893, 619] on icon "Close" at bounding box center [893, 620] width 8 height 8
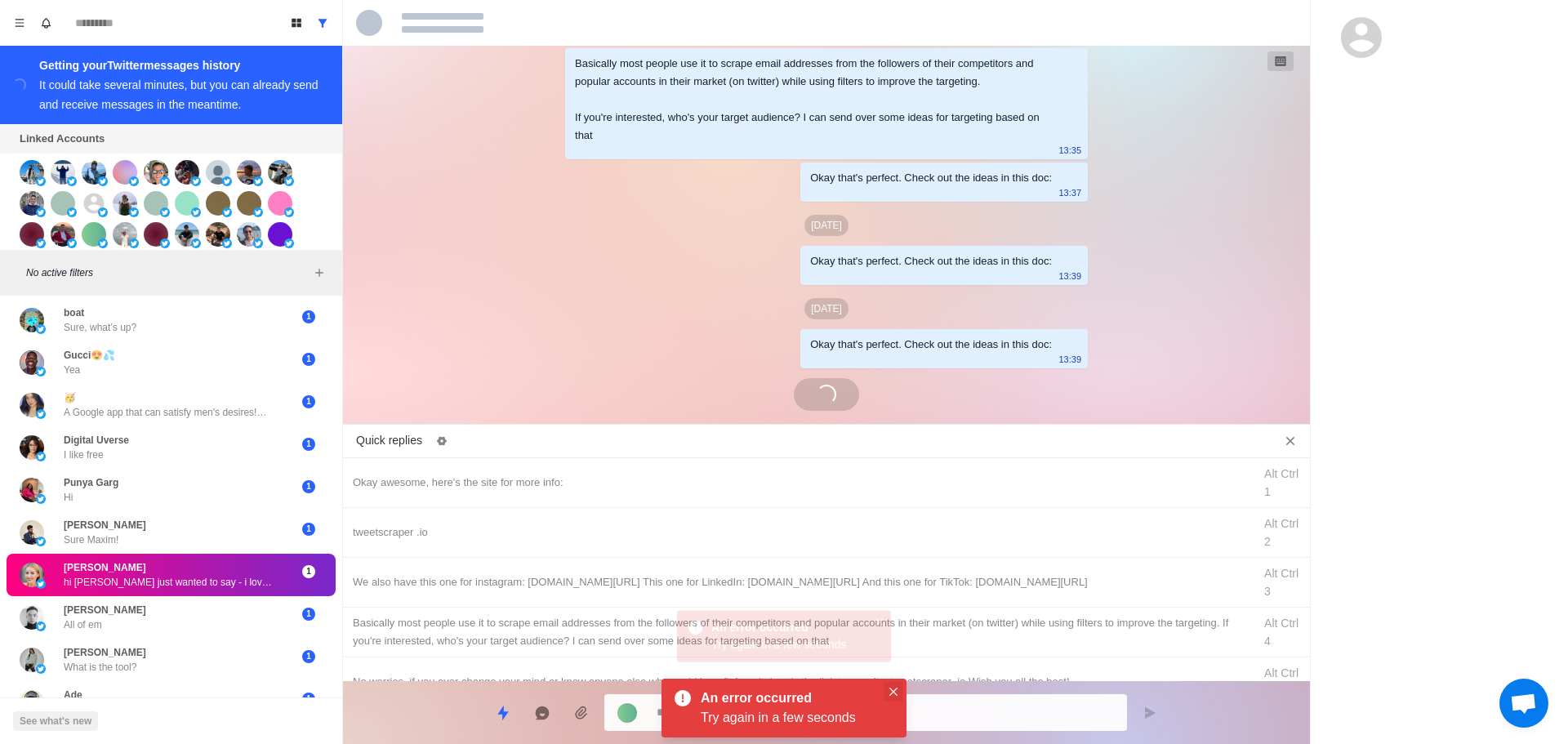
click at [894, 687] on button "Close" at bounding box center [893, 692] width 20 height 20
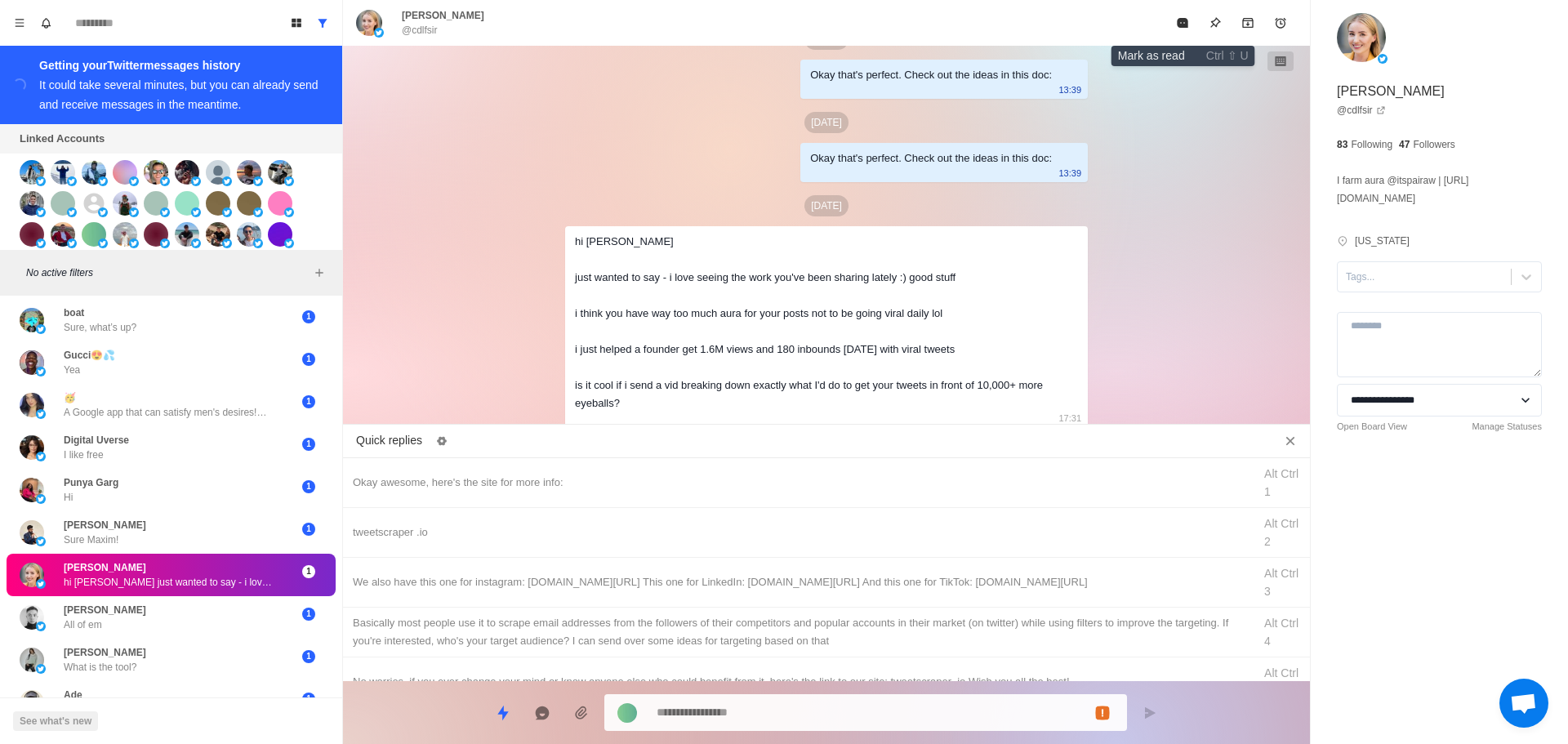
click at [1180, 23] on icon "Mark as read" at bounding box center [1182, 22] width 11 height 10
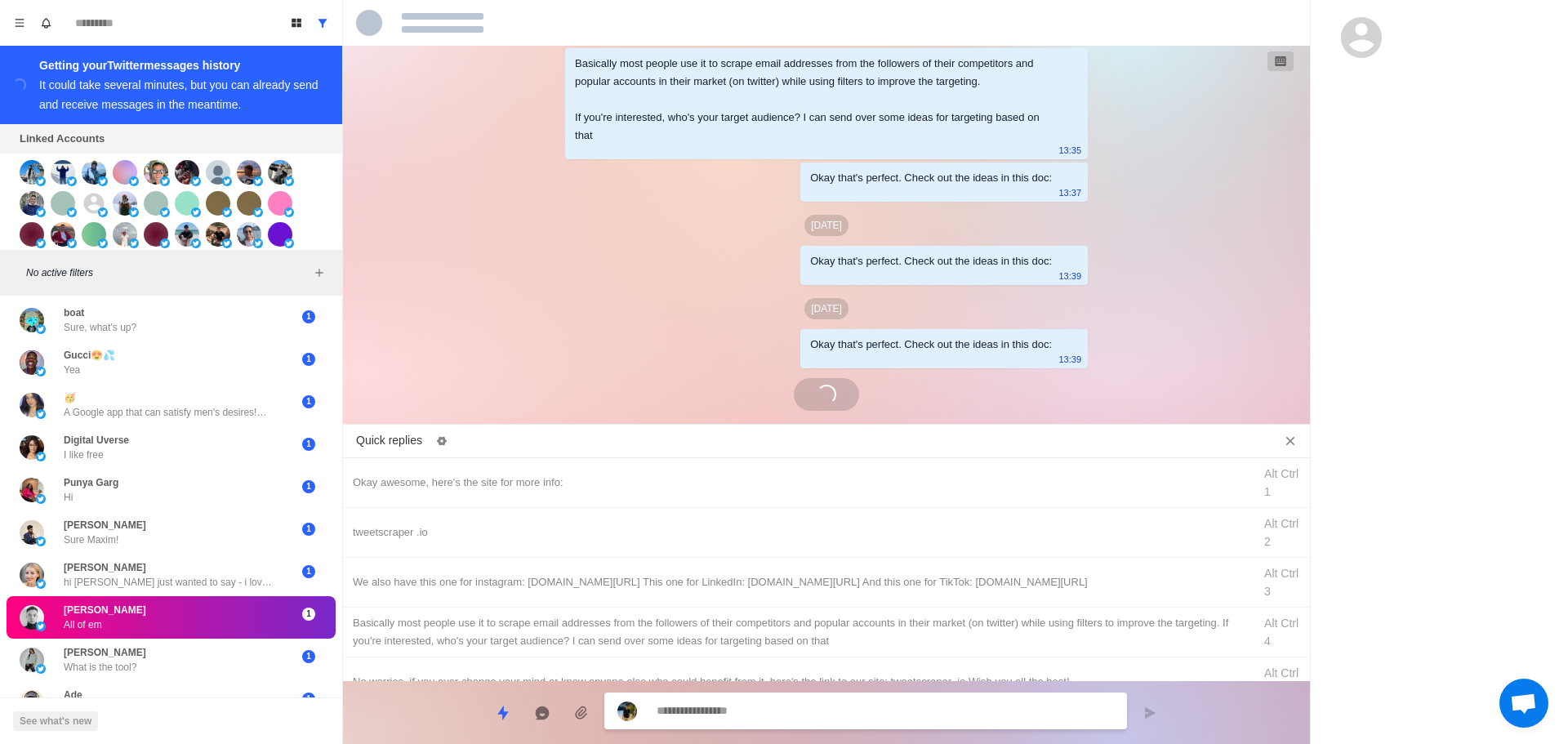
scroll to position [4310, 0]
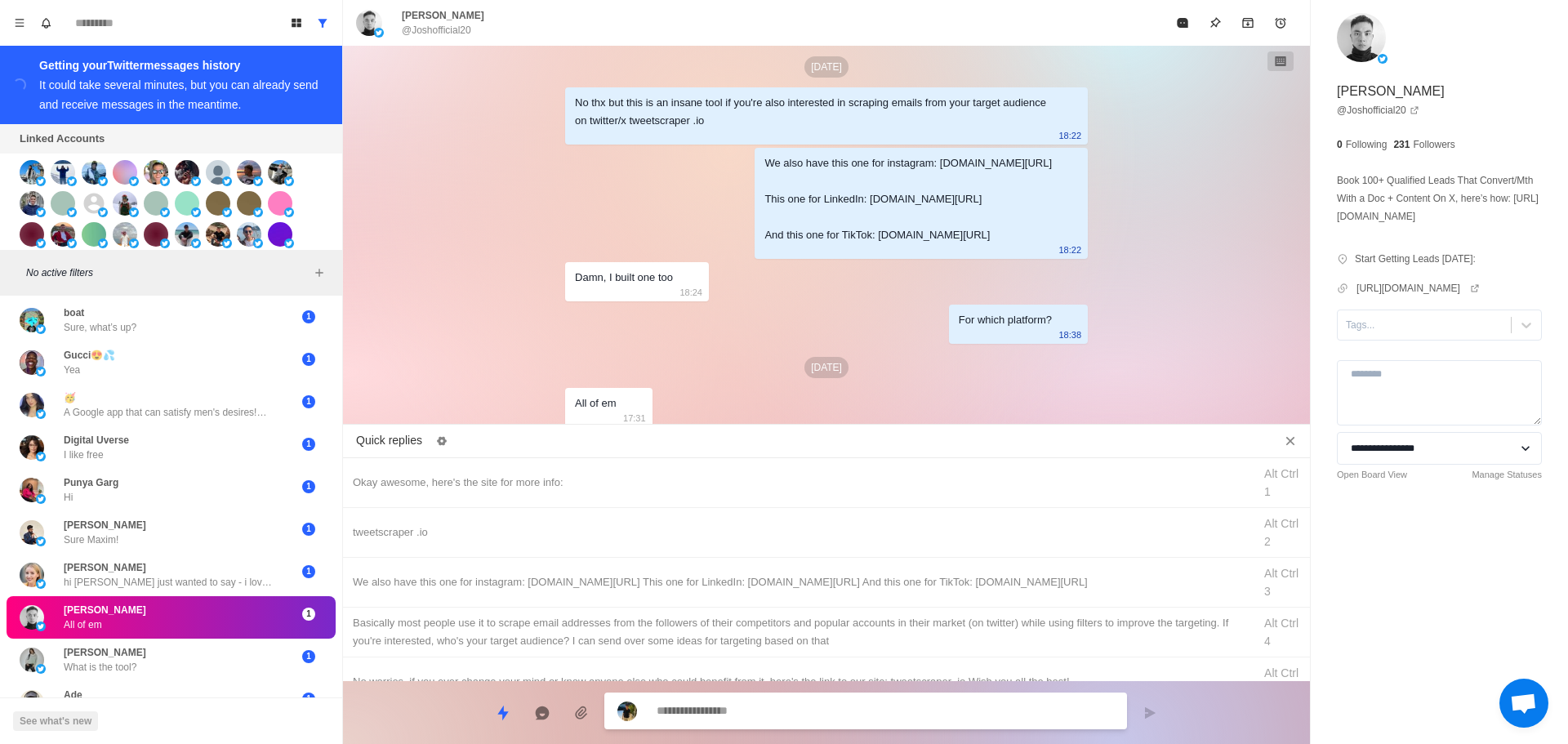
click at [909, 703] on textarea at bounding box center [886, 711] width 457 height 23
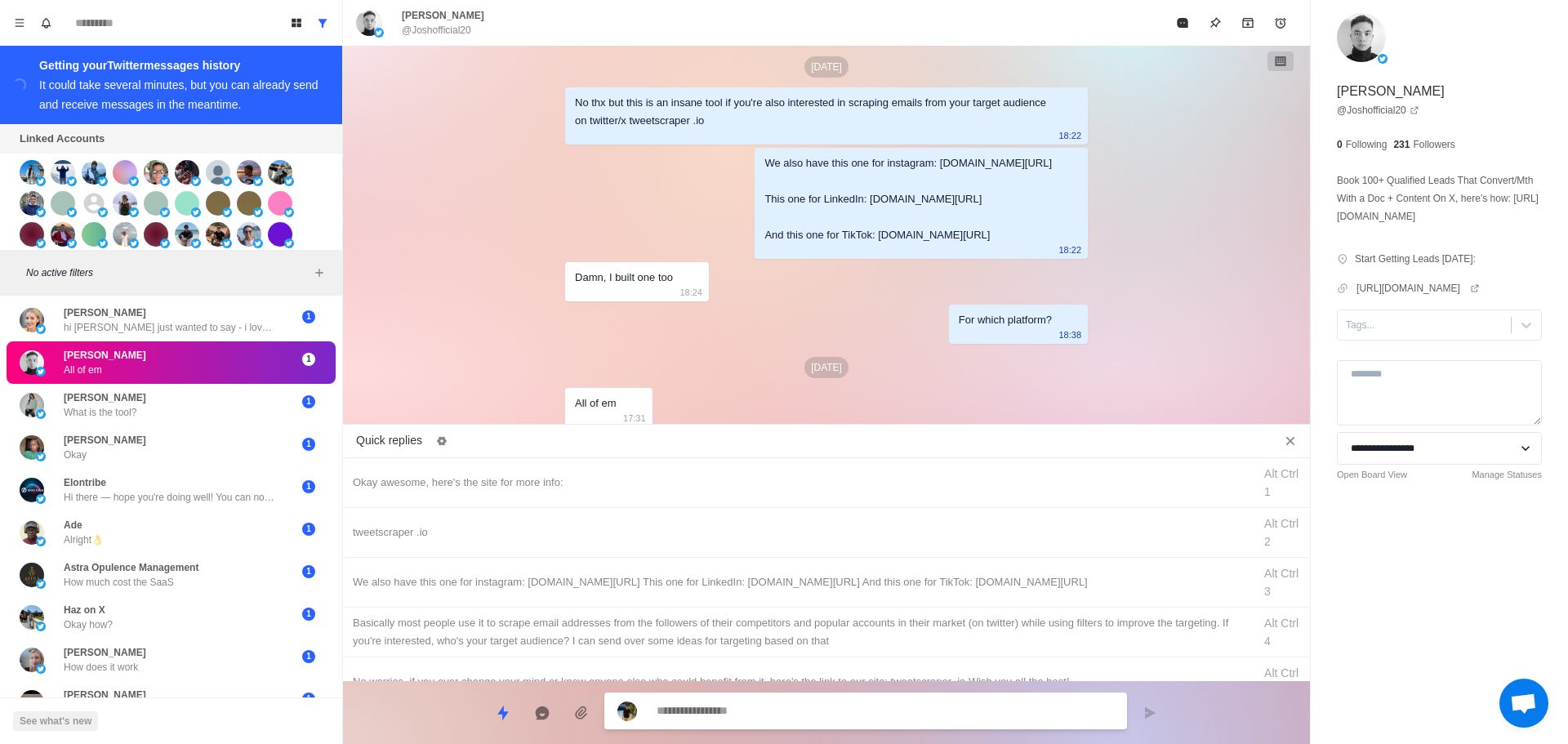
scroll to position [232, 0]
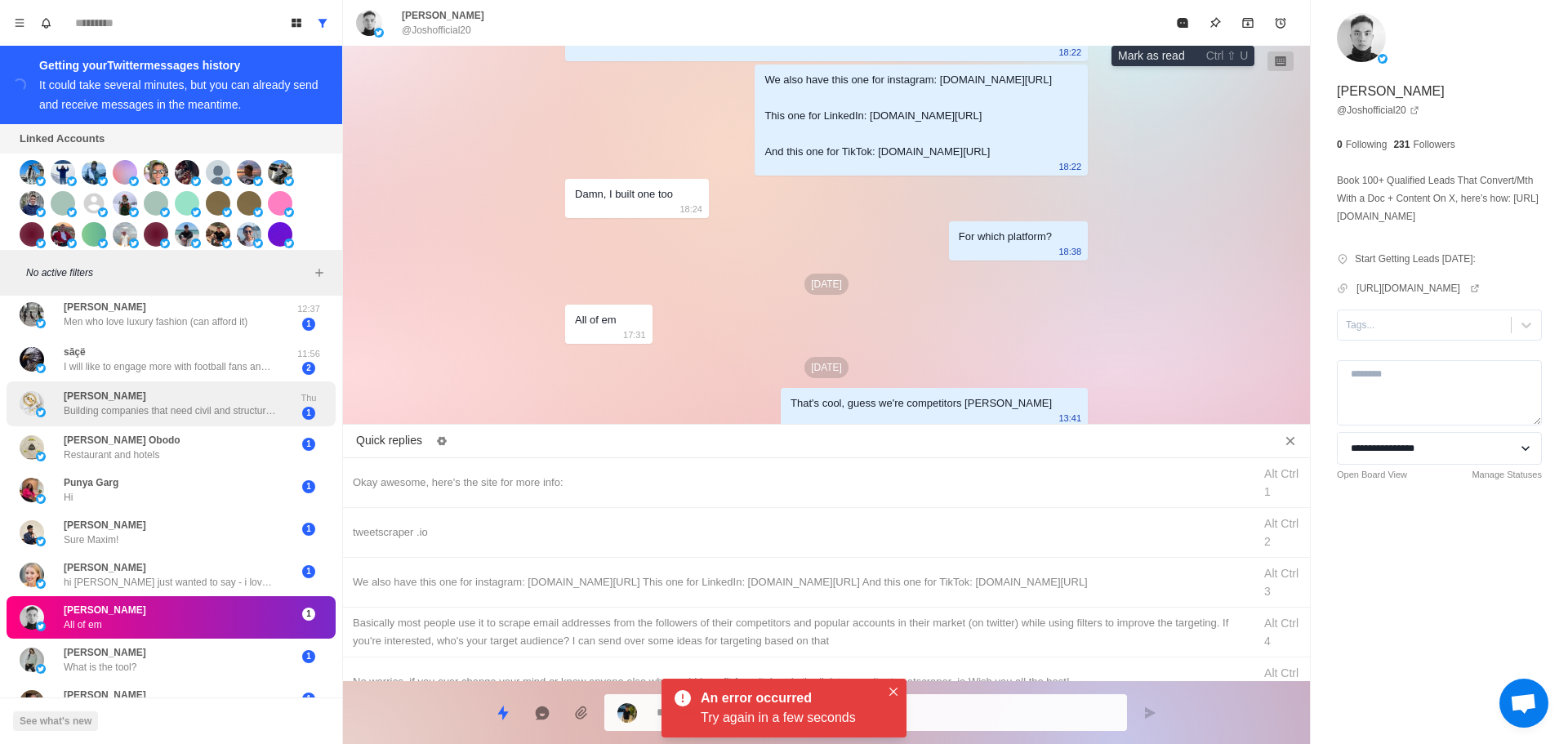
drag, startPoint x: 1189, startPoint y: 22, endPoint x: 311, endPoint y: 425, distance: 966.1
click at [1190, 22] on icon "Mark as read" at bounding box center [1182, 22] width 13 height 13
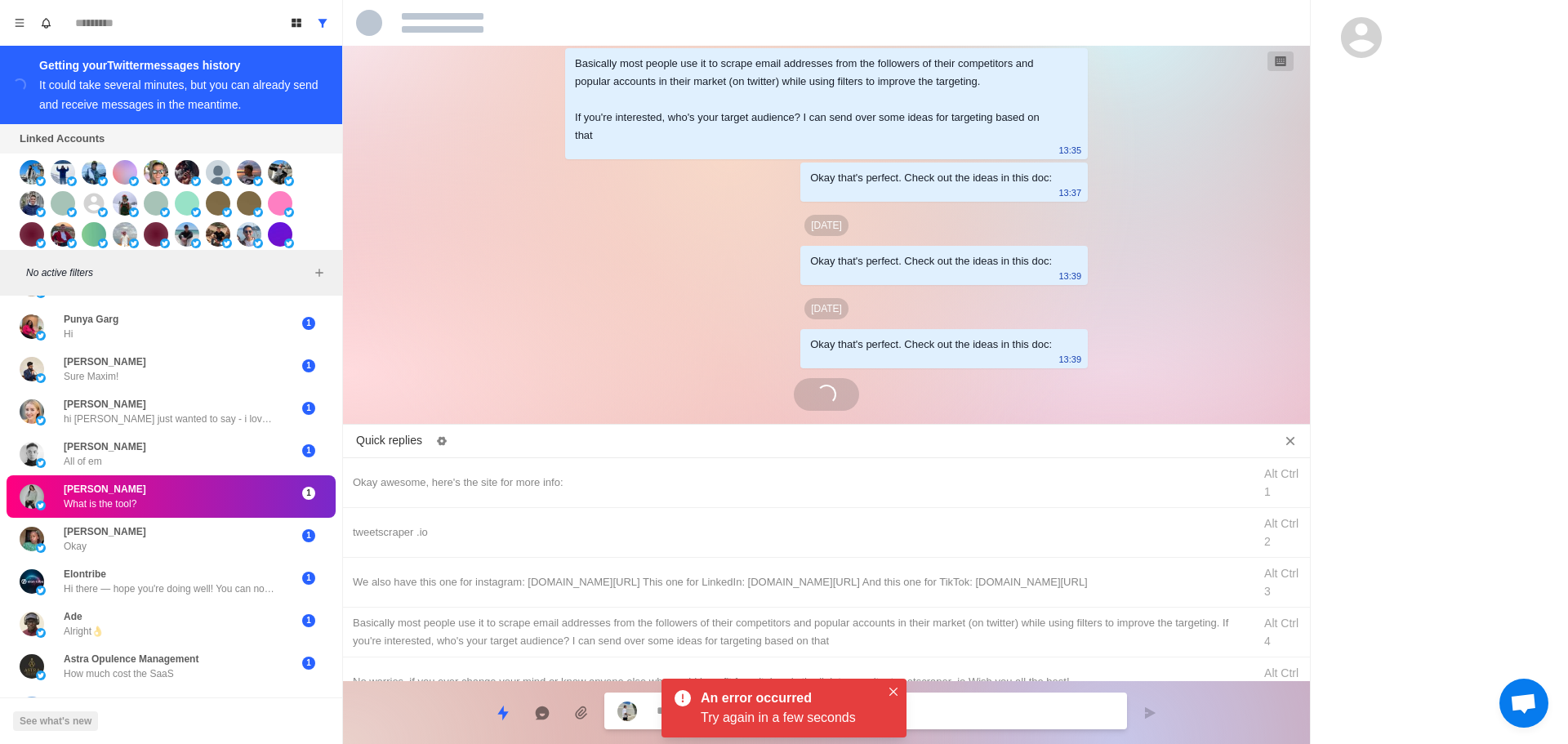
scroll to position [4669, 0]
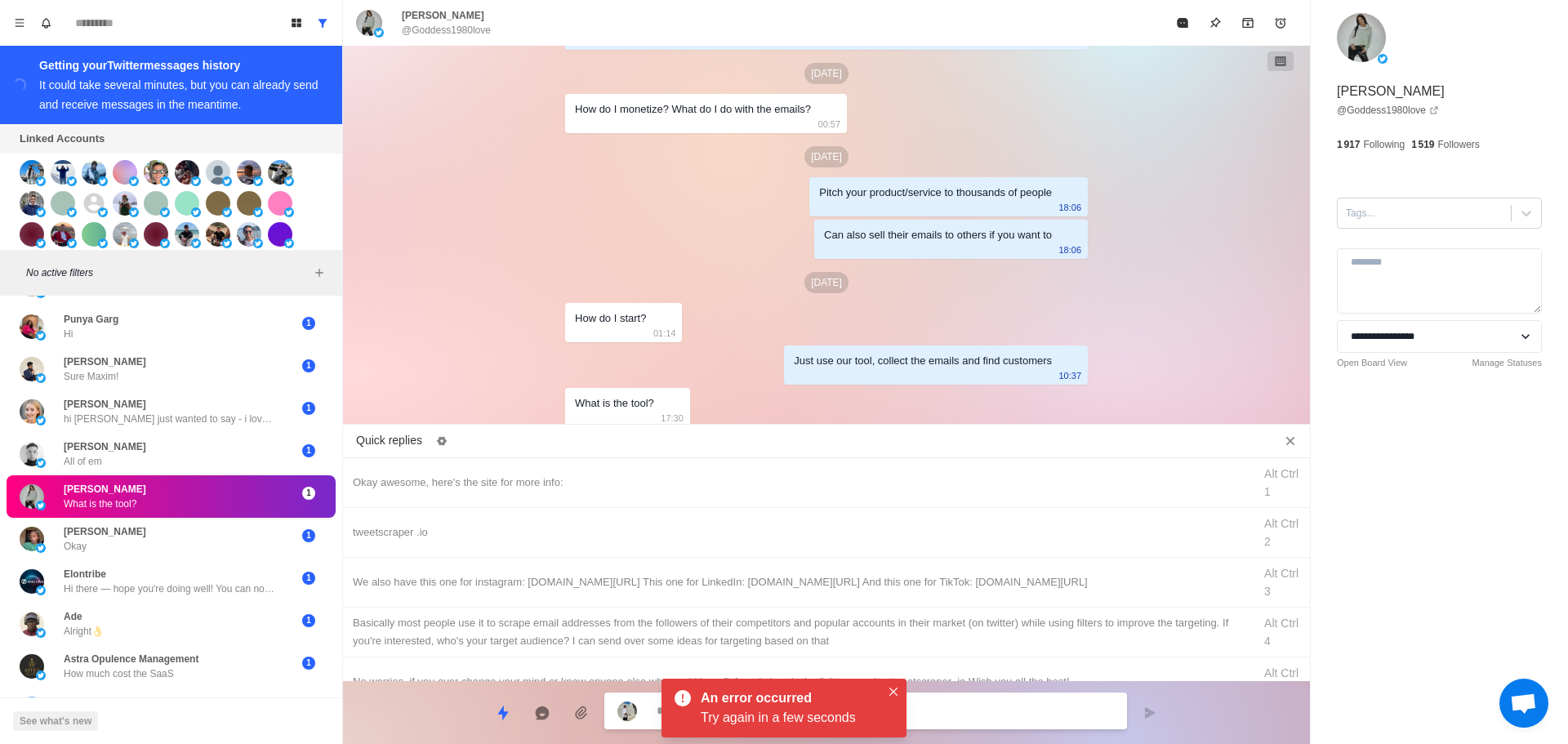
drag, startPoint x: 1394, startPoint y: 217, endPoint x: 1396, endPoint y: 230, distance: 13.2
click at [1394, 217] on div at bounding box center [1424, 213] width 156 height 18
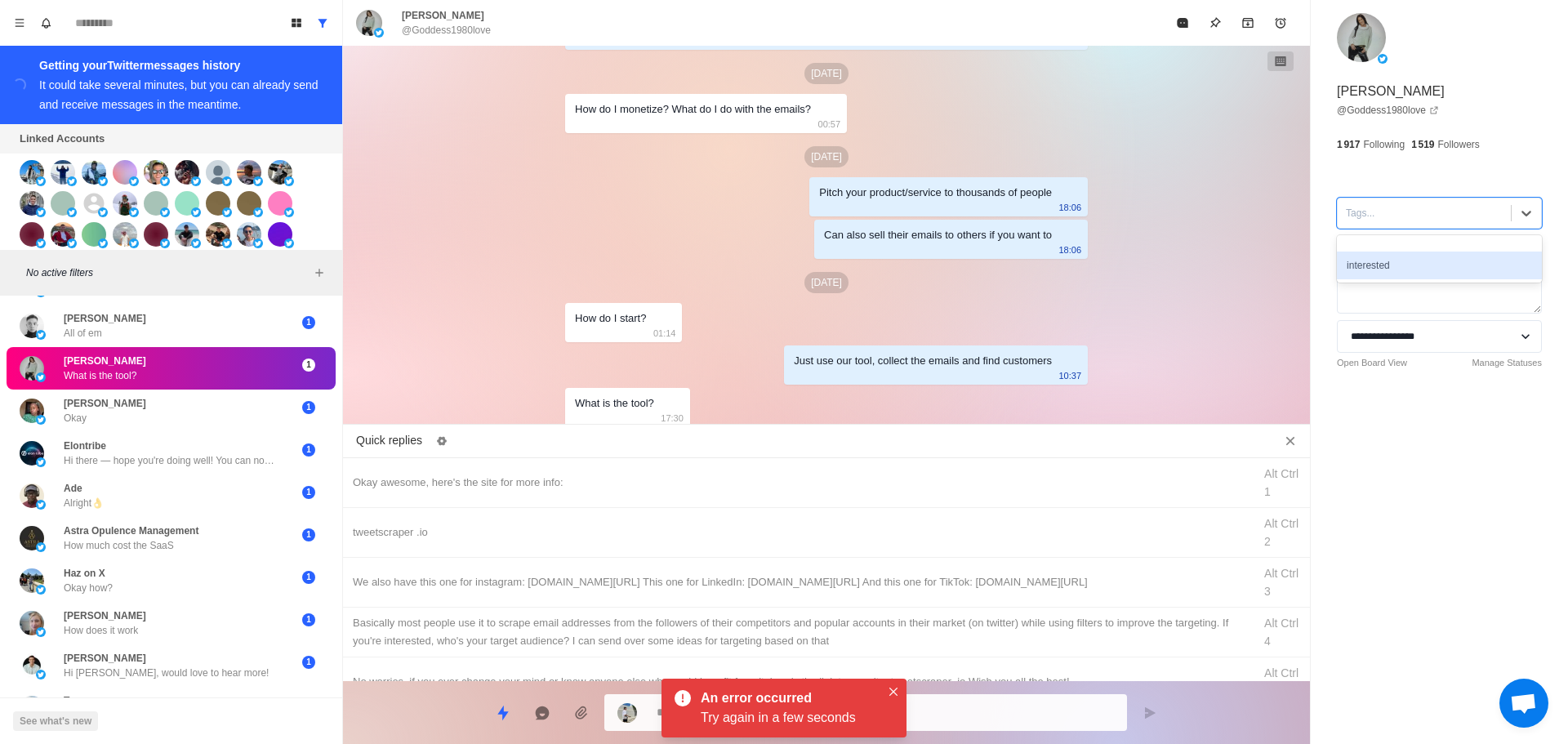
click at [1400, 269] on div "interested" at bounding box center [1440, 265] width 205 height 27
drag, startPoint x: 597, startPoint y: 485, endPoint x: 750, endPoint y: 579, distance: 179.6
click at [597, 485] on div "Okay awesome, here's the site for more info:" at bounding box center [798, 483] width 891 height 18
click at [894, 688] on icon "Close" at bounding box center [893, 692] width 8 height 8
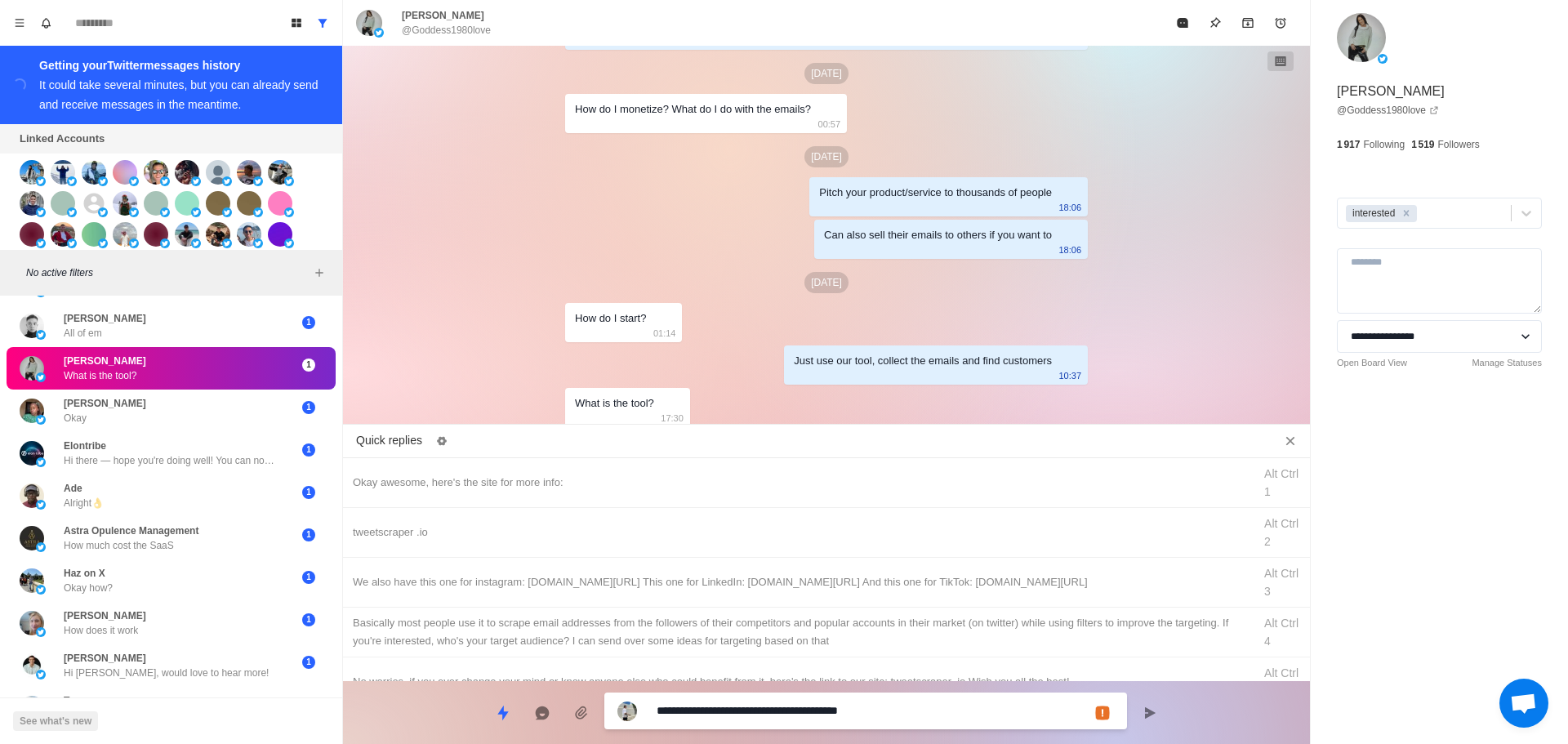
drag, startPoint x: 933, startPoint y: 713, endPoint x: 67, endPoint y: 747, distance: 866.7
click at [67, 743] on html "Board View Tools Archived Chats Mark many as read Keyboard shortcuts Team Setti…" at bounding box center [784, 372] width 1568 height 744
click at [503, 534] on div "tweetscraper .io" at bounding box center [798, 533] width 891 height 18
click at [791, 717] on textarea "**********" at bounding box center [886, 713] width 457 height 23
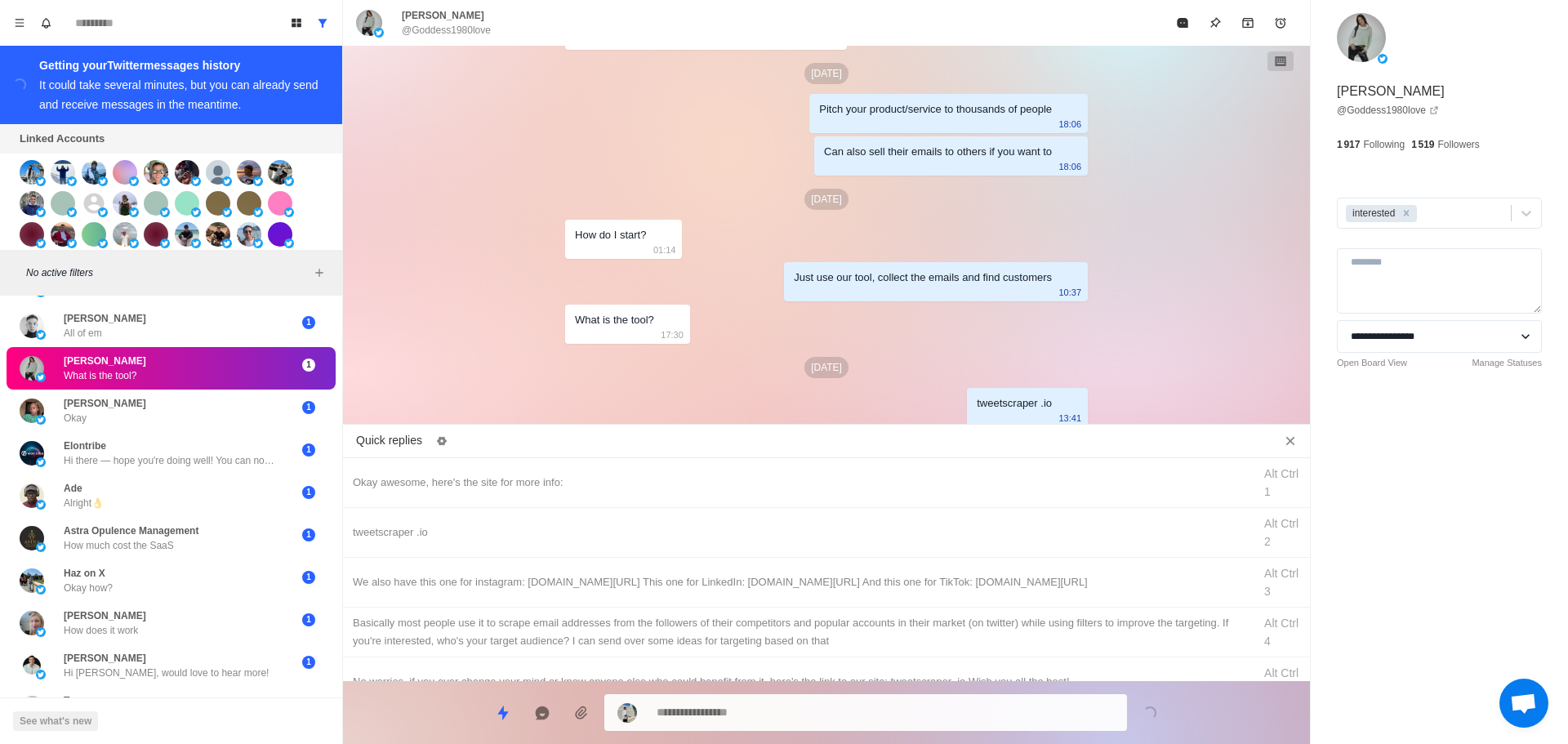
drag, startPoint x: 775, startPoint y: 591, endPoint x: 801, endPoint y: 682, distance: 94.6
click at [775, 590] on div "We also have this one for instagram: [DOMAIN_NAME][URL] This one for LinkedIn: …" at bounding box center [798, 583] width 891 height 18
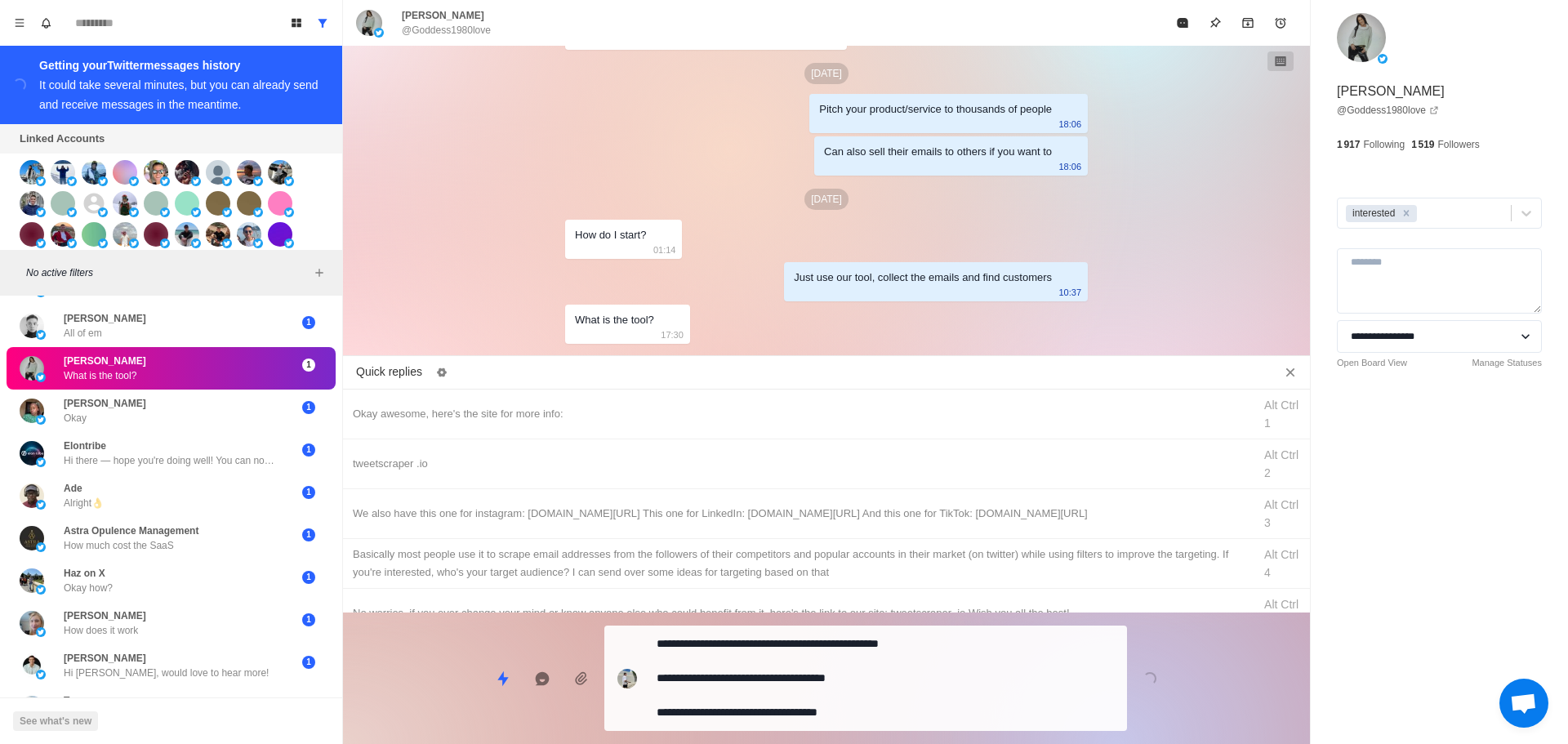
click at [807, 701] on textarea "**********" at bounding box center [886, 678] width 457 height 92
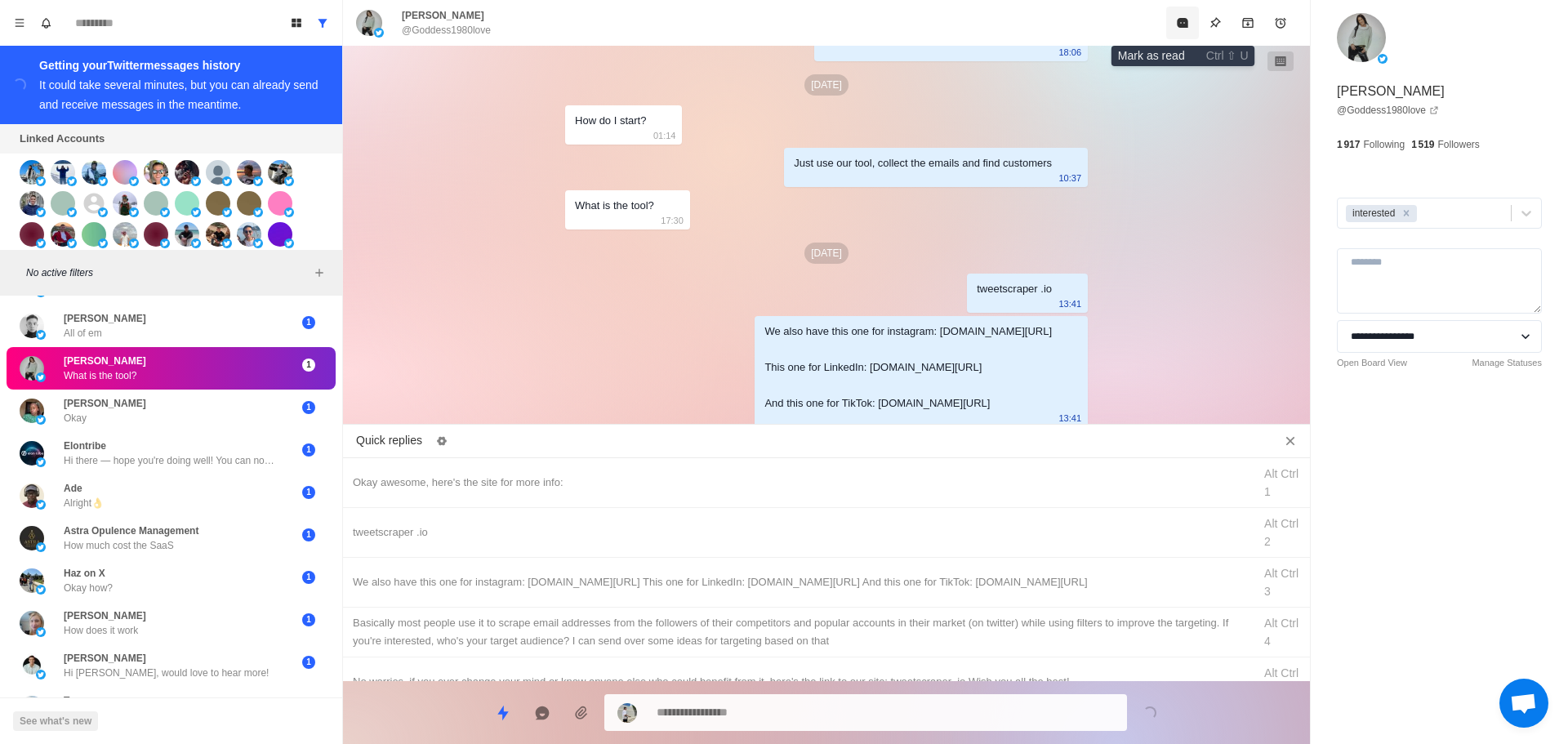
click at [1185, 20] on icon "Mark as read" at bounding box center [1182, 22] width 11 height 10
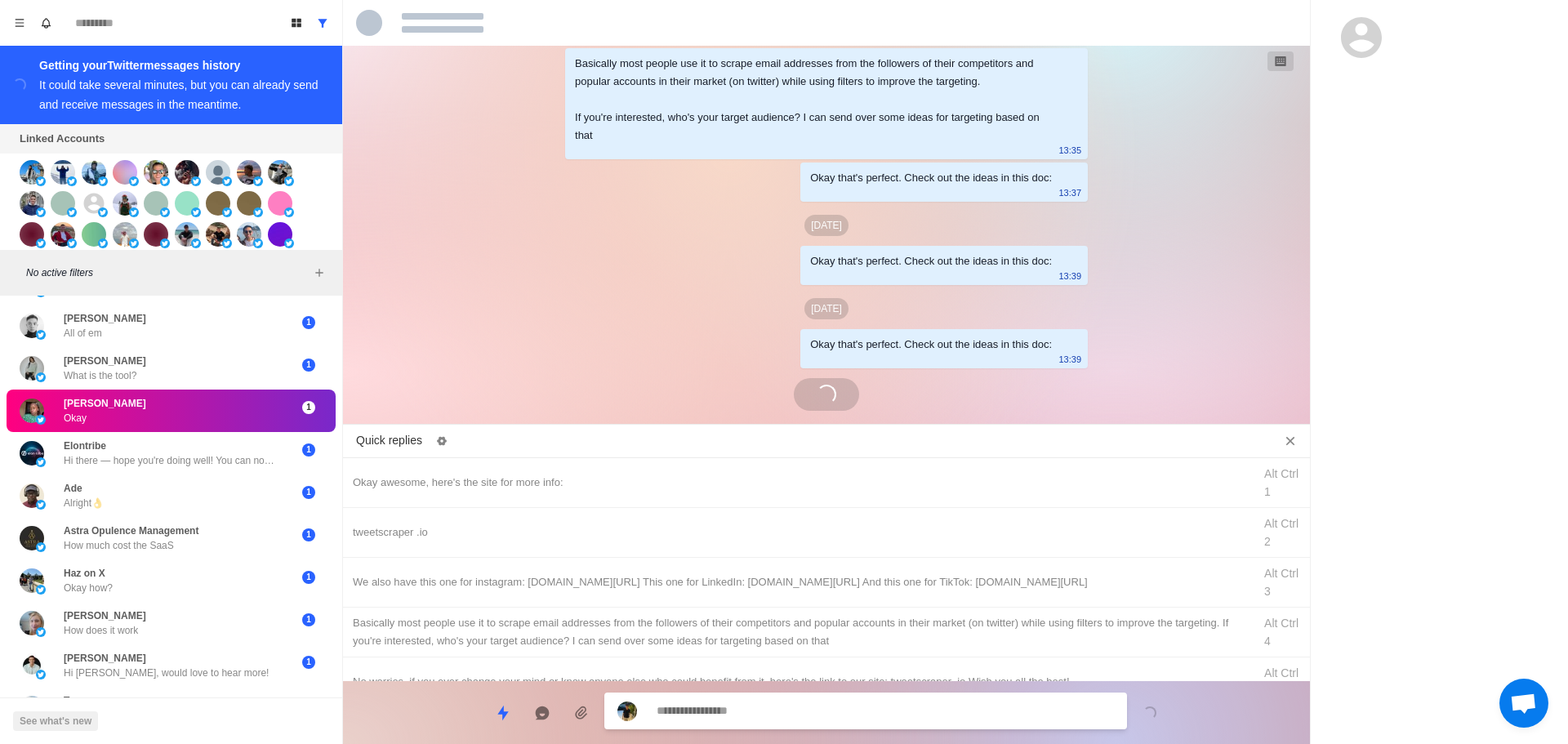
scroll to position [4419, 0]
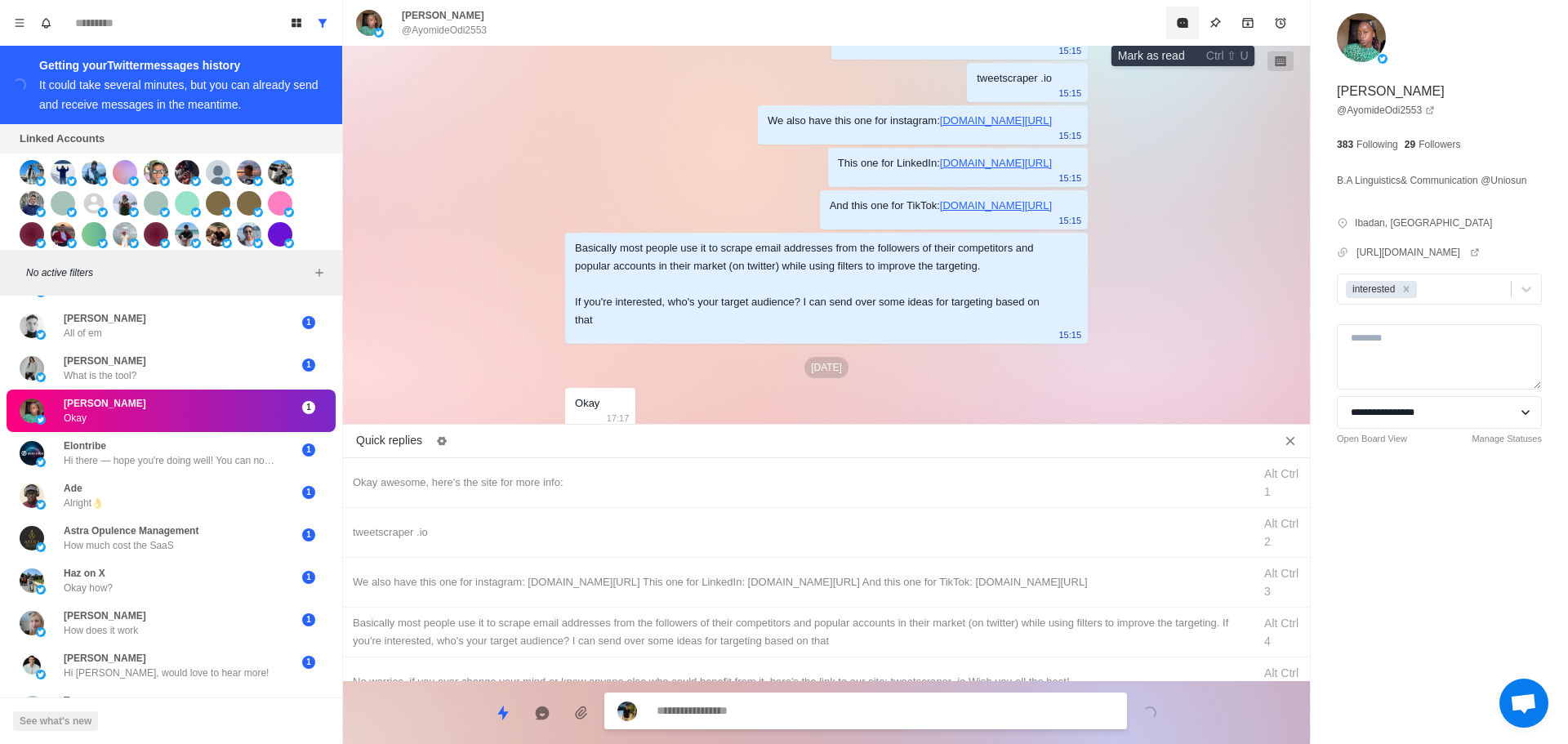
click at [1180, 19] on icon "Mark as read" at bounding box center [1182, 22] width 11 height 10
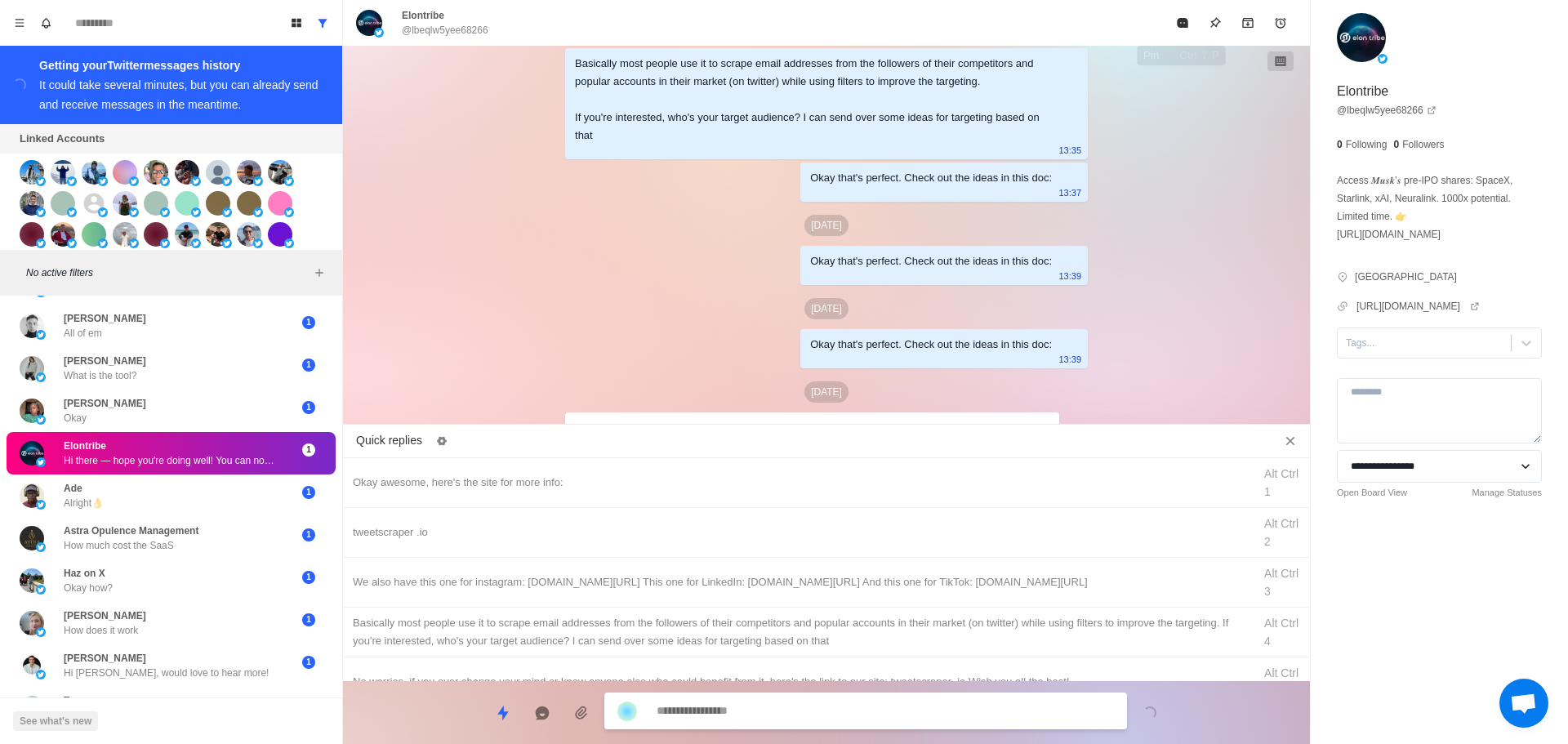
scroll to position [4015, 0]
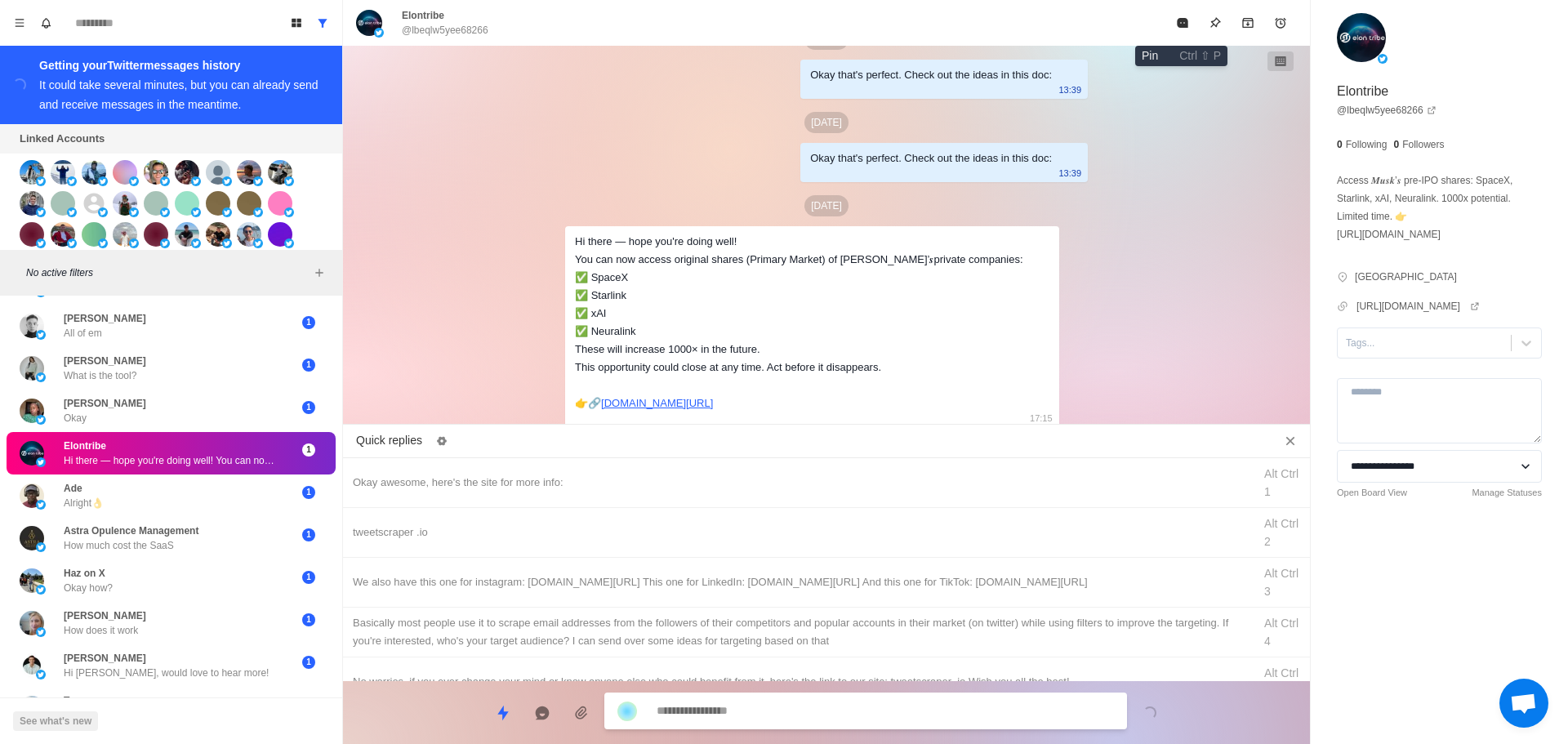
click at [1209, 19] on icon "Pin" at bounding box center [1215, 22] width 13 height 13
drag, startPoint x: 1188, startPoint y: 27, endPoint x: 1154, endPoint y: 24, distance: 34.1
click at [1199, 27] on button "Unpin" at bounding box center [1215, 22] width 32 height 32
click at [1166, 22] on button "Mark as read" at bounding box center [1182, 22] width 32 height 32
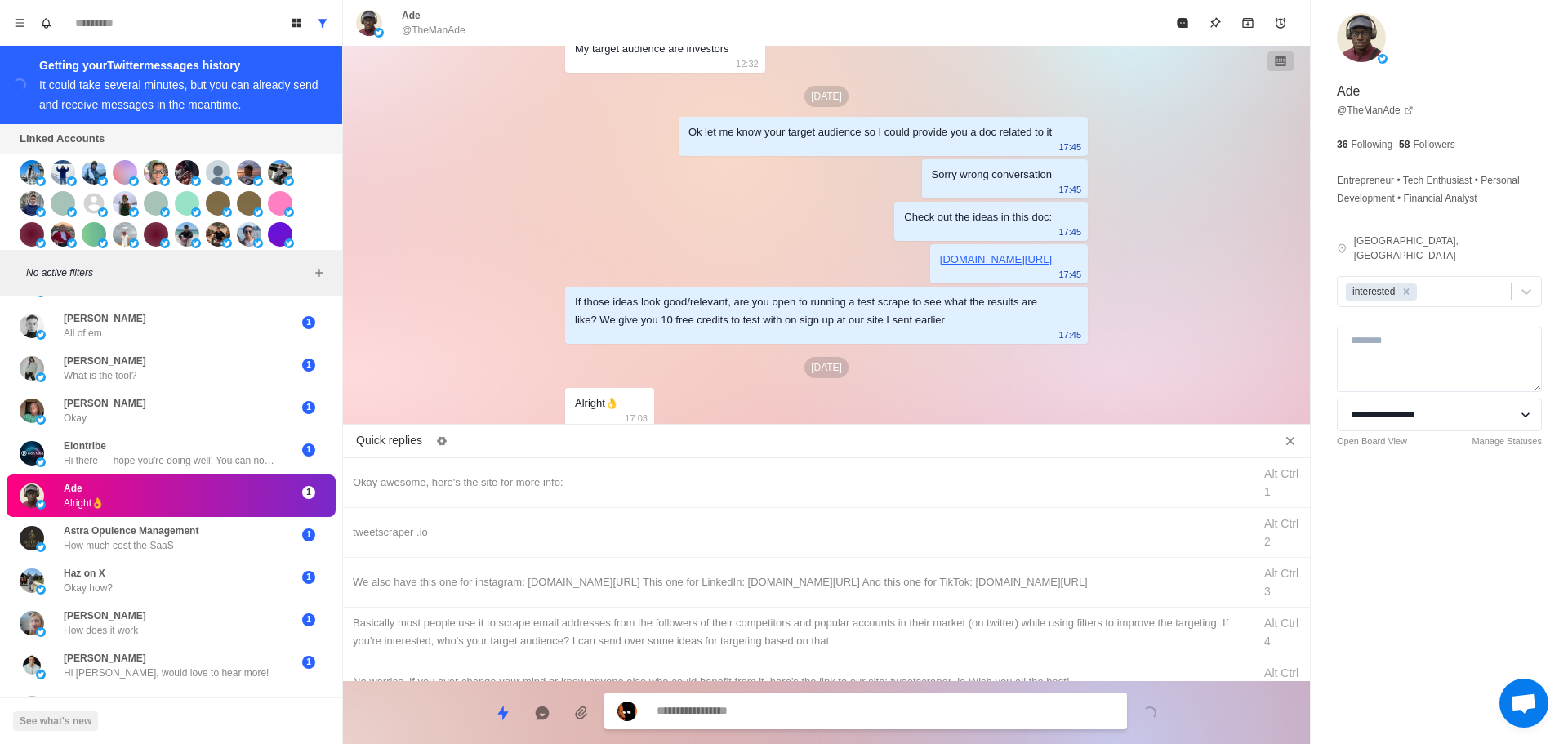
scroll to position [399, 0]
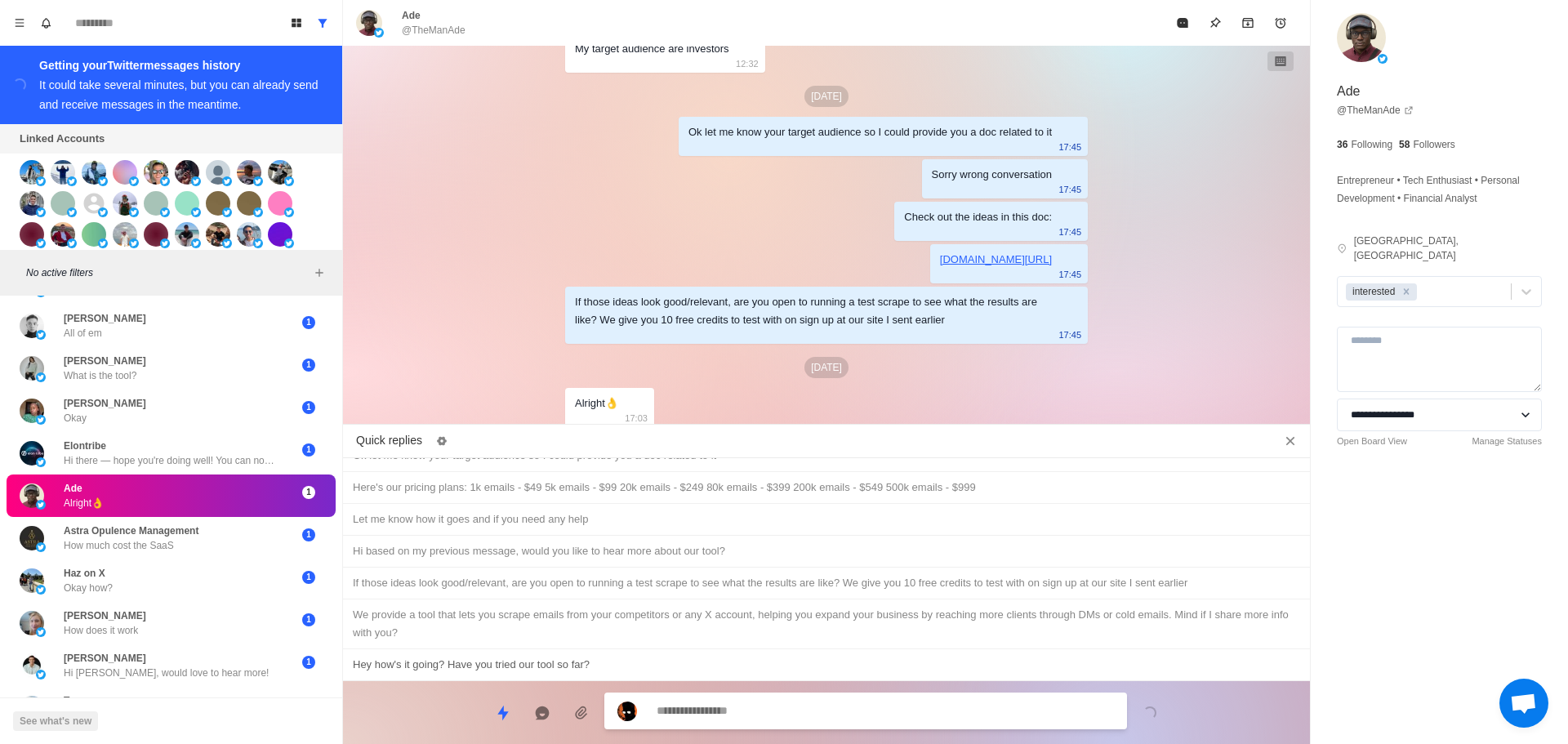
click at [667, 661] on div "Hey how's it going? Have you tried our tool so far?" at bounding box center [826, 665] width 947 height 18
click at [775, 709] on textarea "**********" at bounding box center [886, 713] width 457 height 23
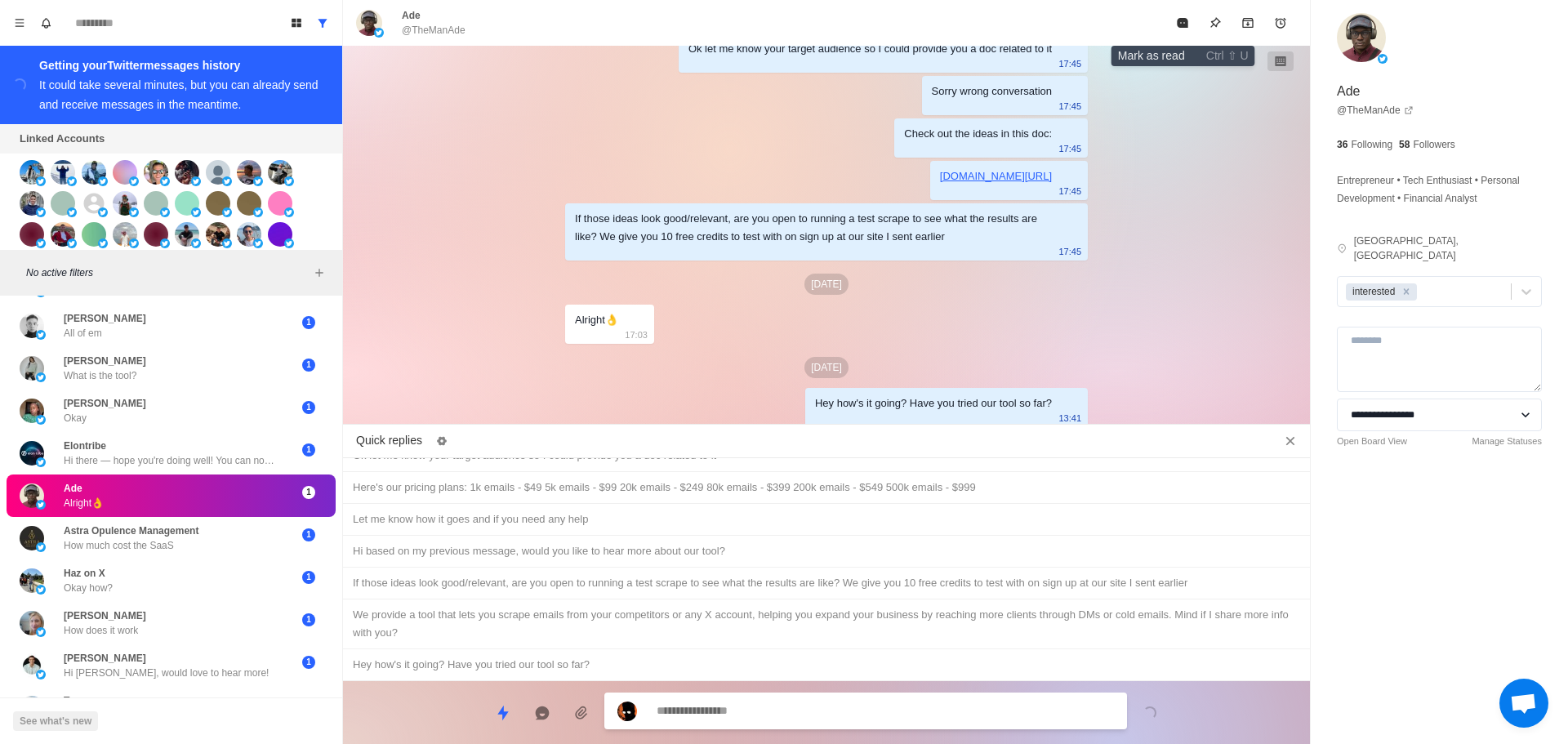
drag, startPoint x: 1183, startPoint y: 21, endPoint x: 851, endPoint y: 345, distance: 463.9
click at [1181, 22] on icon "Mark as read" at bounding box center [1182, 22] width 11 height 10
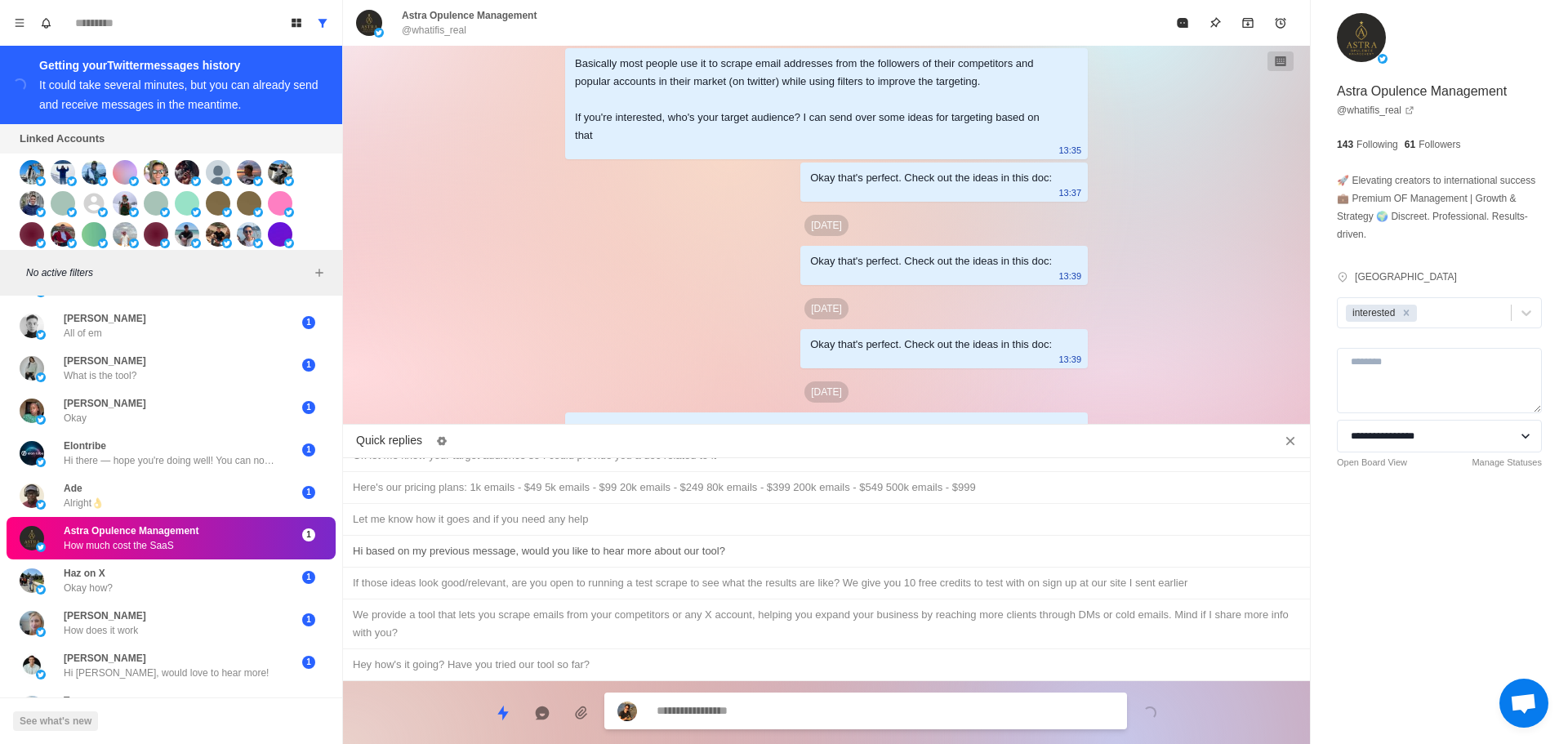
scroll to position [4684, 0]
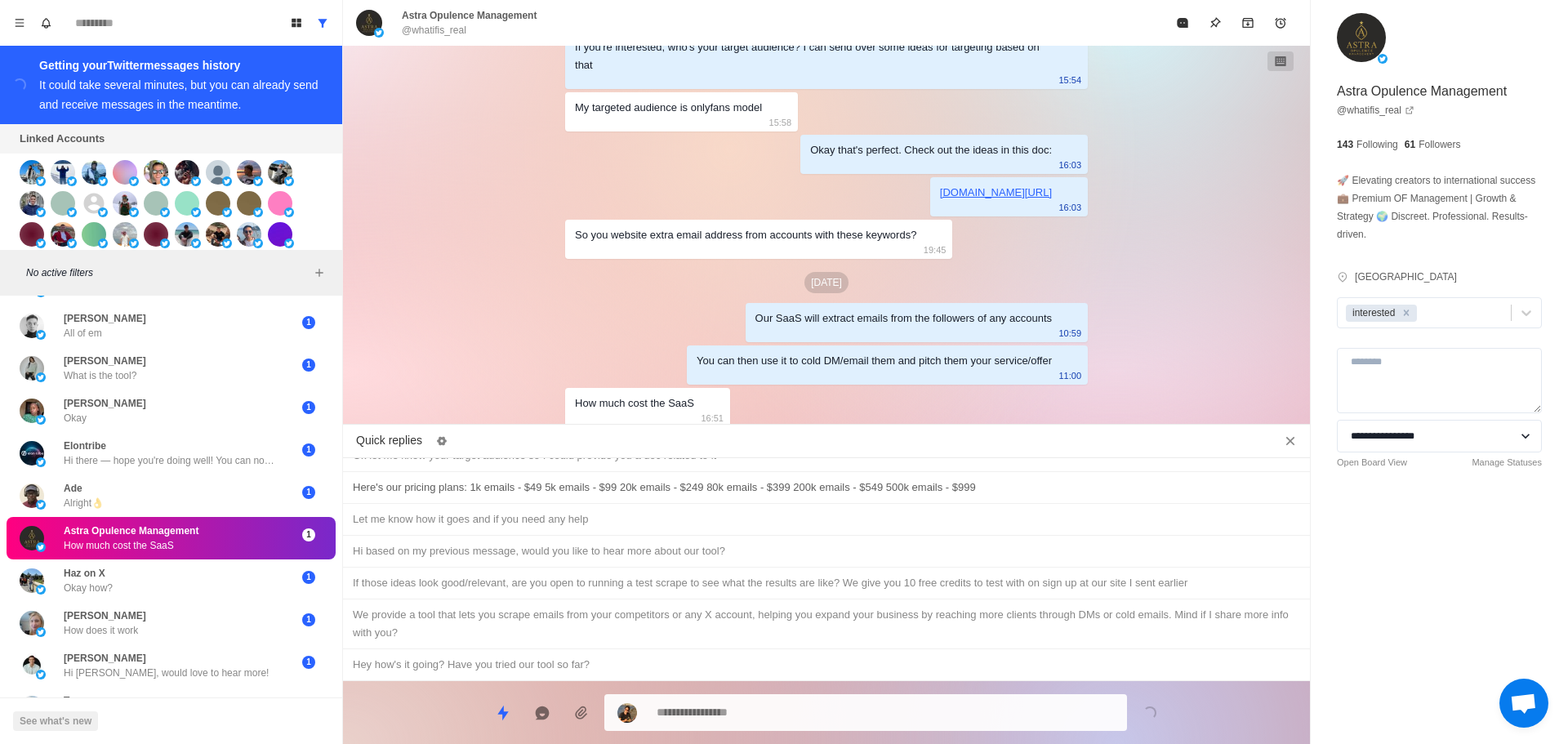
click at [661, 485] on div "Here's our pricing plans: 1k emails - $49 5k emails - $99 20k emails - $249 80k…" at bounding box center [826, 488] width 947 height 18
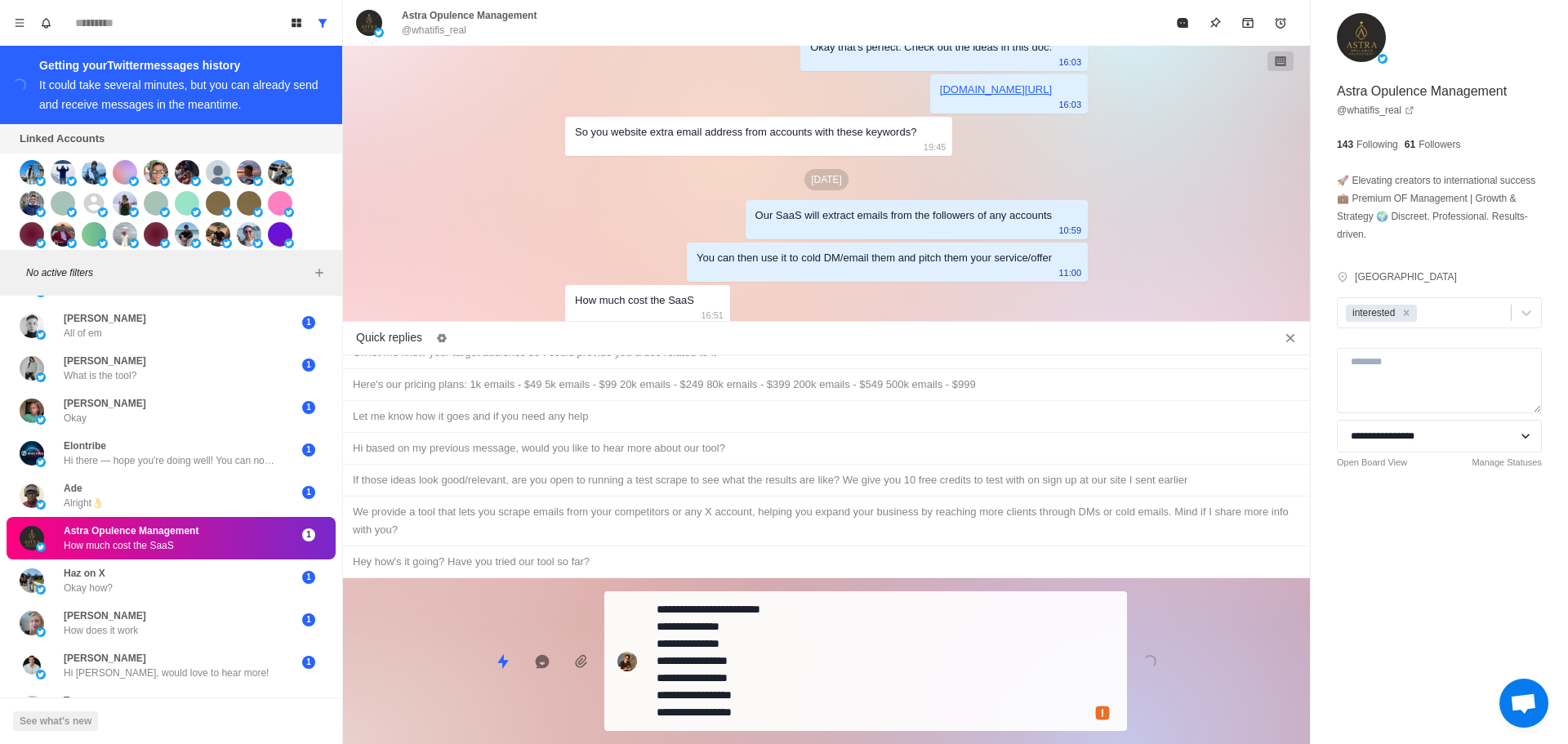
click at [778, 677] on textarea "**********" at bounding box center [886, 662] width 457 height 127
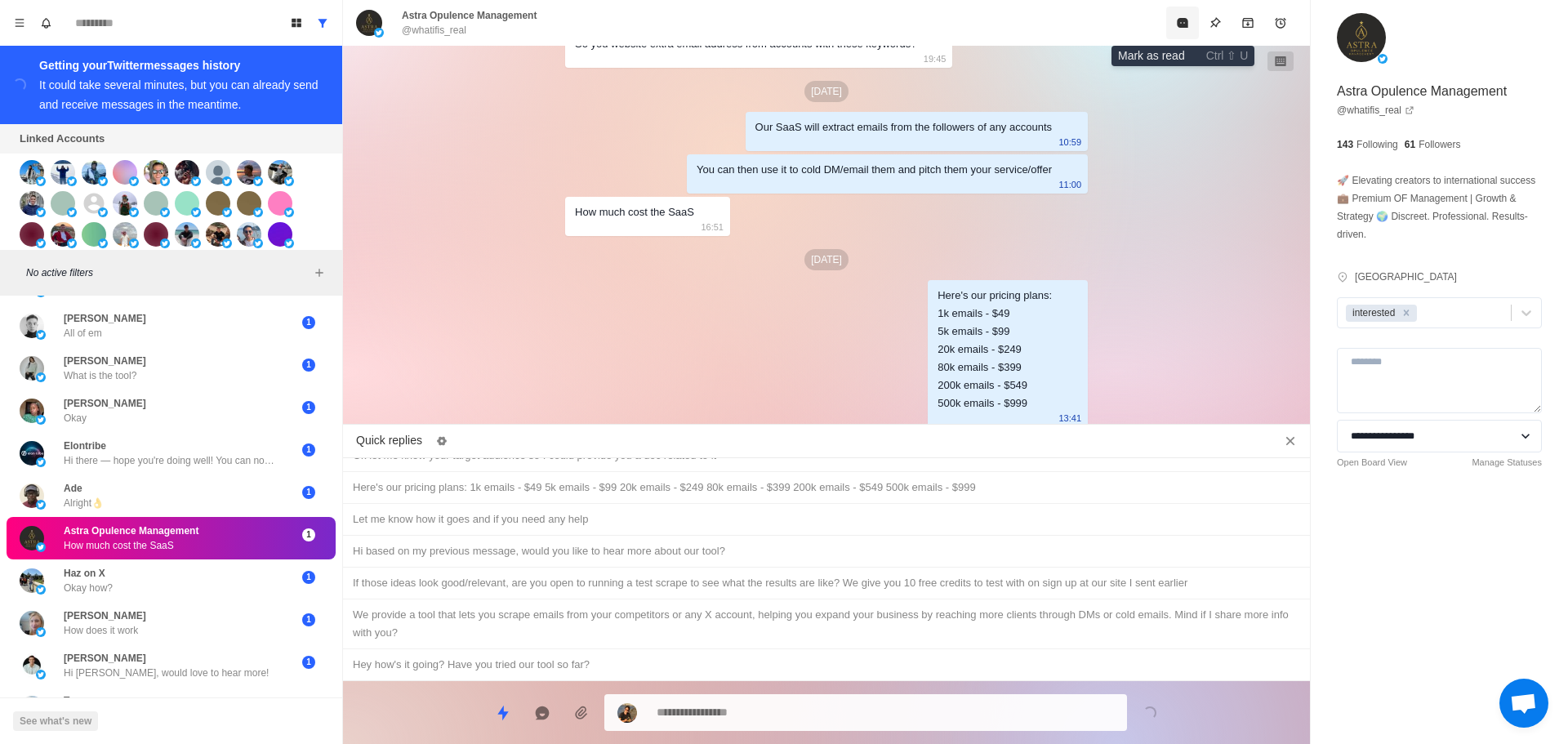
click at [1191, 16] on button "Mark as read" at bounding box center [1182, 22] width 32 height 32
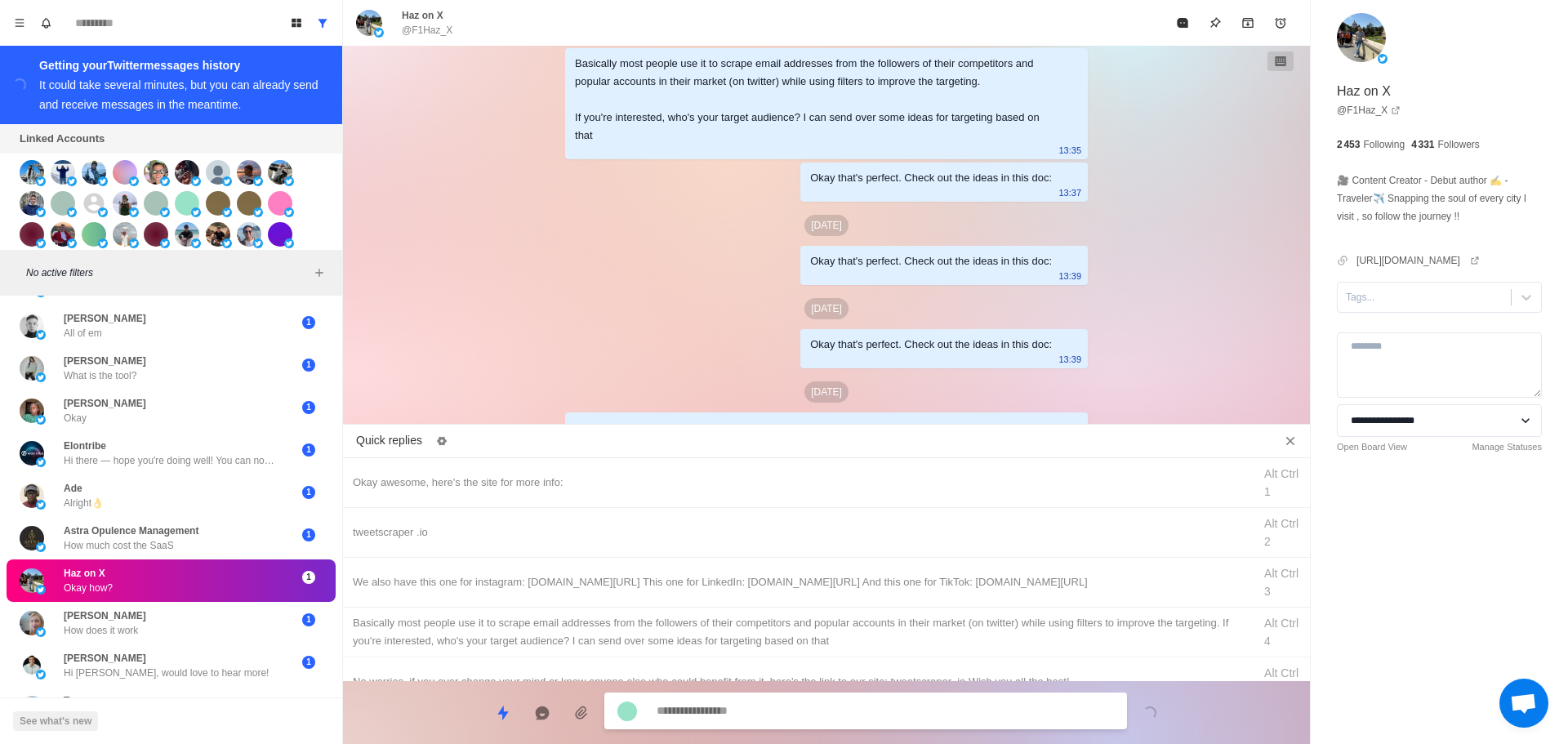
scroll to position [4008, 0]
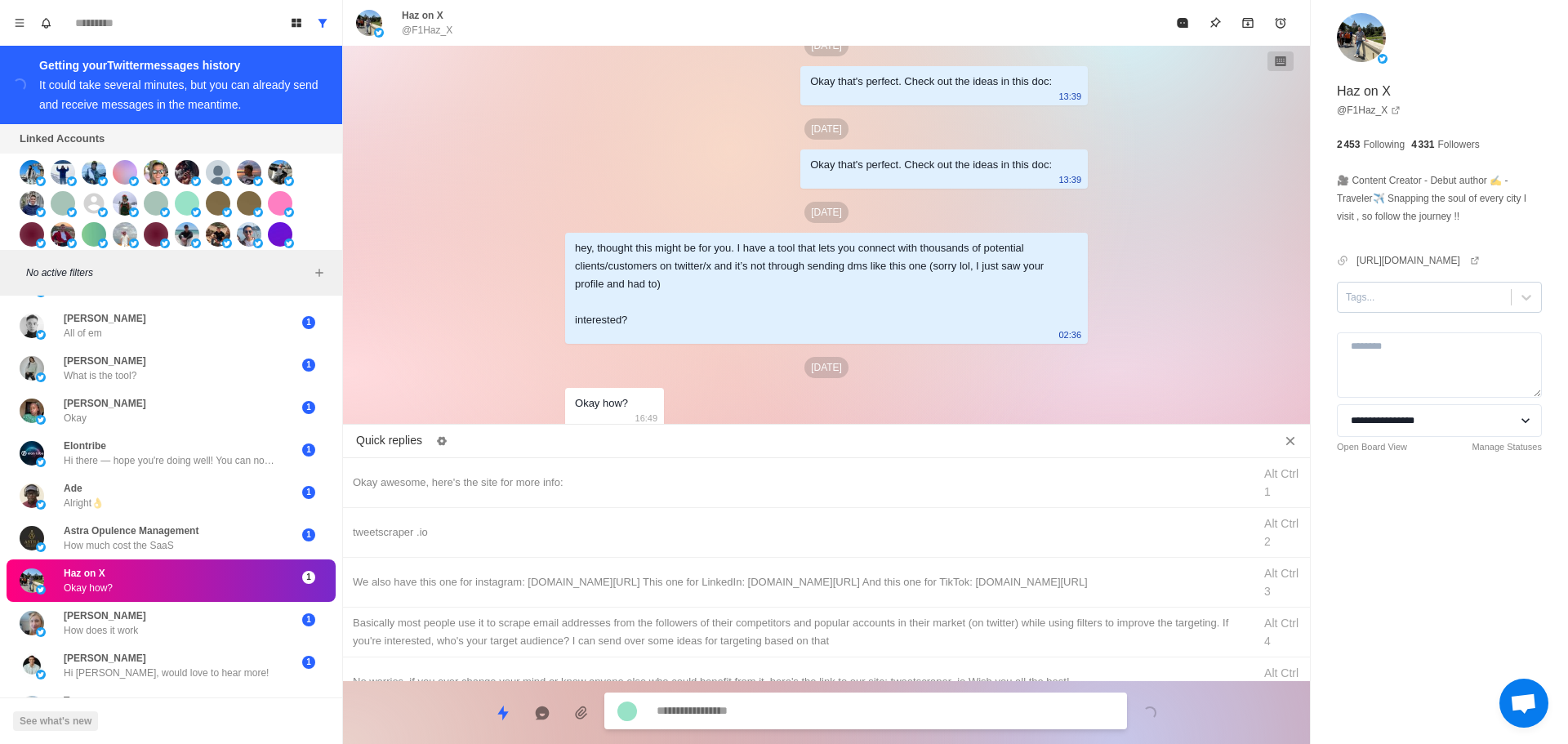
click at [1389, 306] on div at bounding box center [1424, 297] width 156 height 18
click at [1398, 354] on div "interested" at bounding box center [1440, 349] width 205 height 27
click at [622, 460] on div "Okay awesome, here's the site for more info: Alt Ctrl 1" at bounding box center [826, 483] width 967 height 50
drag, startPoint x: 777, startPoint y: 726, endPoint x: 780, endPoint y: 716, distance: 10.4
click at [777, 722] on div "**********" at bounding box center [865, 713] width 523 height 37
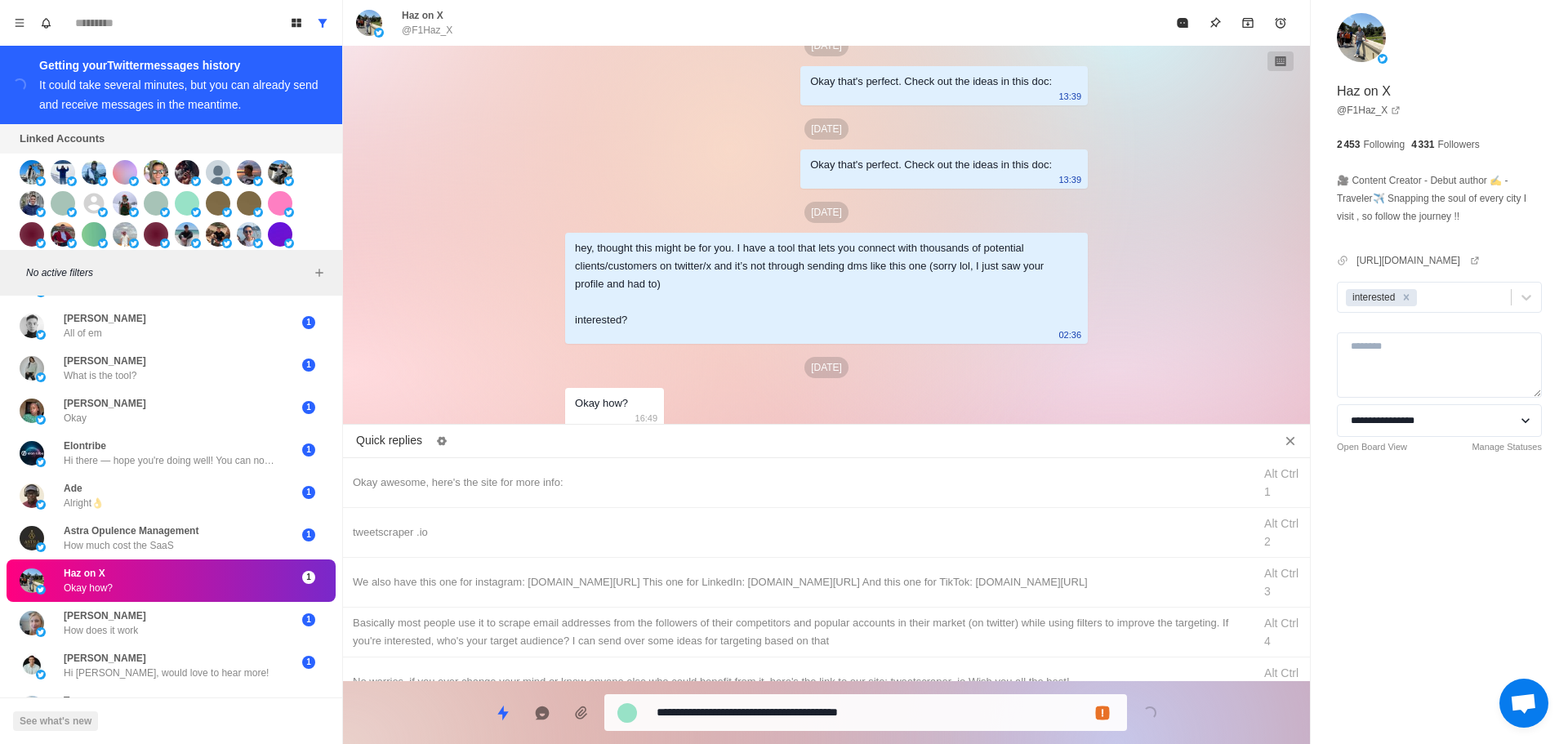
click at [784, 711] on textarea "**********" at bounding box center [886, 713] width 457 height 23
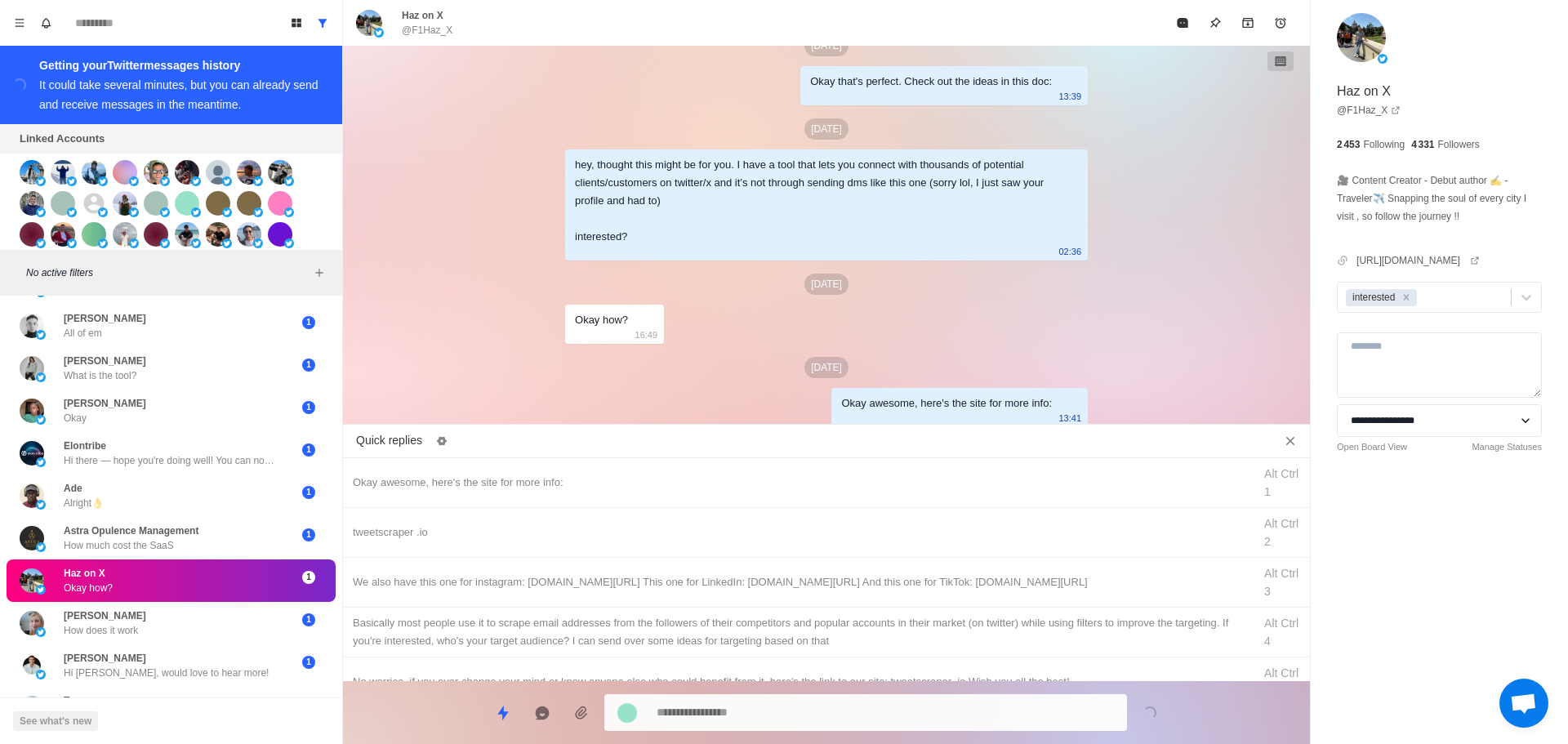
drag, startPoint x: 843, startPoint y: 527, endPoint x: 816, endPoint y: 705, distance: 180.0
click at [845, 534] on div "tweetscraper .io" at bounding box center [798, 533] width 891 height 18
drag, startPoint x: 817, startPoint y: 706, endPoint x: 870, endPoint y: 598, distance: 120.3
click at [817, 705] on textarea "**********" at bounding box center [886, 713] width 457 height 23
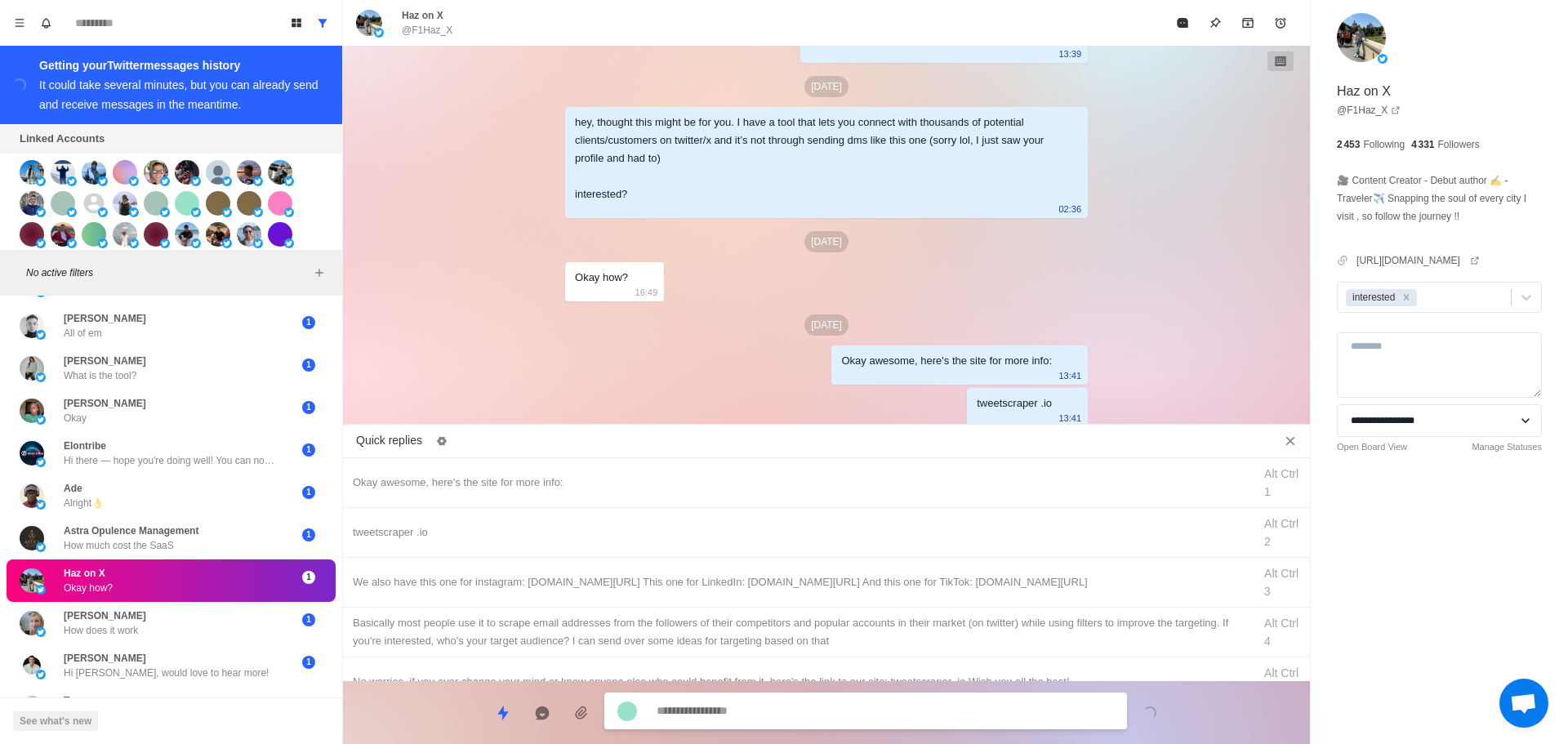
drag, startPoint x: 880, startPoint y: 583, endPoint x: 857, endPoint y: 676, distance: 95.8
click at [880, 584] on div "We also have this one for instagram: [DOMAIN_NAME][URL] This one for LinkedIn: …" at bounding box center [798, 583] width 891 height 18
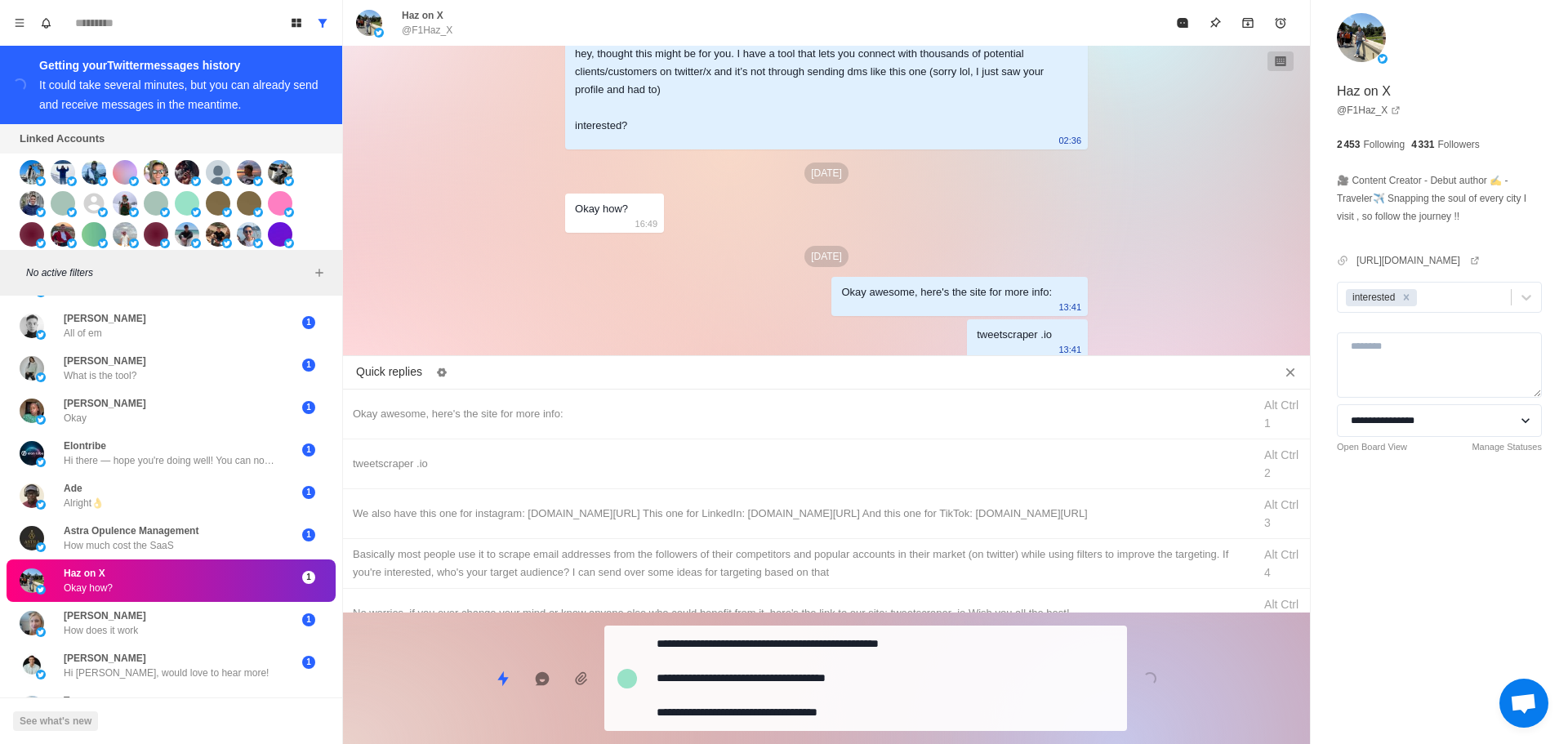
click at [857, 685] on div "**********" at bounding box center [826, 672] width 967 height 118
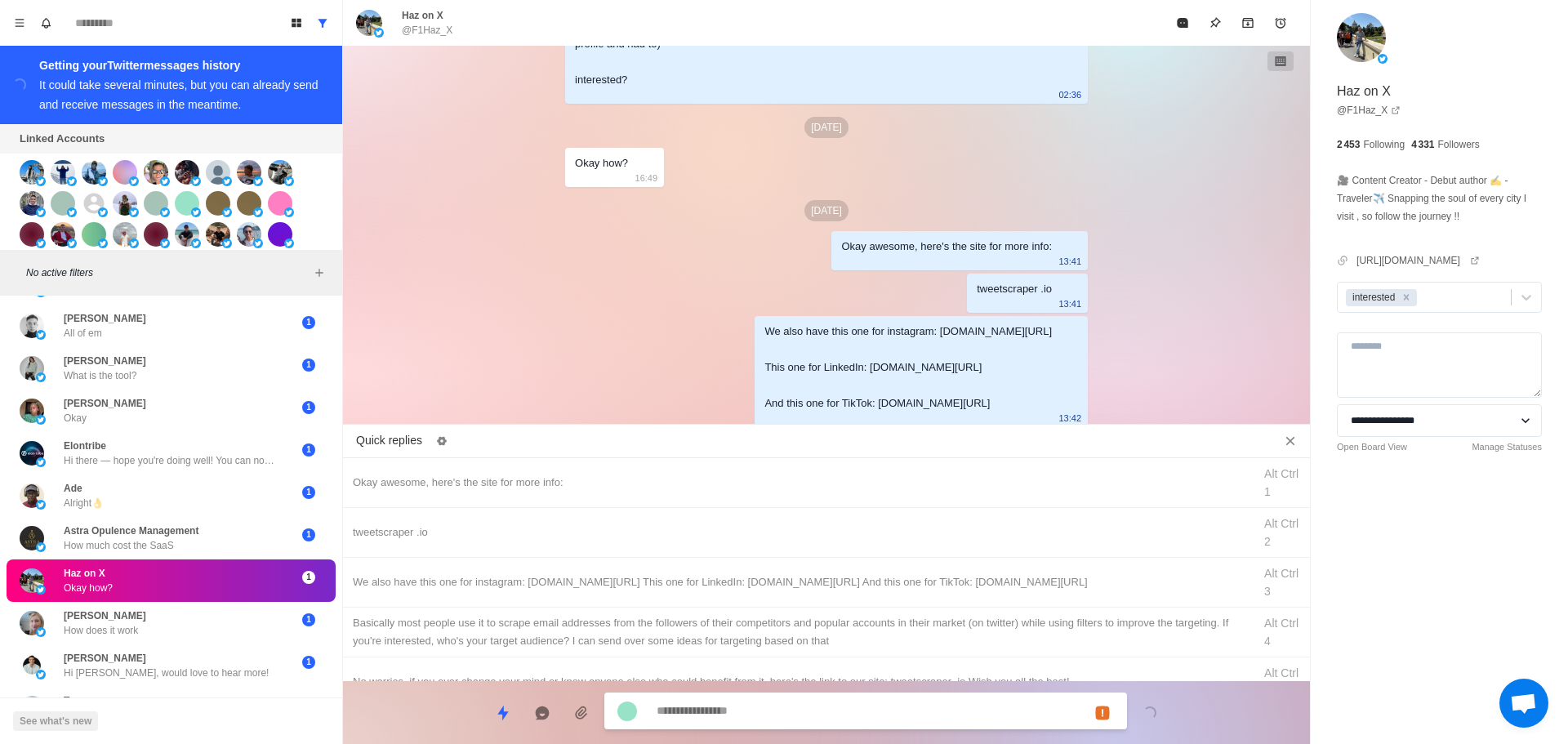
drag, startPoint x: 890, startPoint y: 627, endPoint x: 861, endPoint y: 699, distance: 77.6
click at [890, 628] on div "Basically most people use it to scrape email addresses from the followers of th…" at bounding box center [798, 632] width 891 height 36
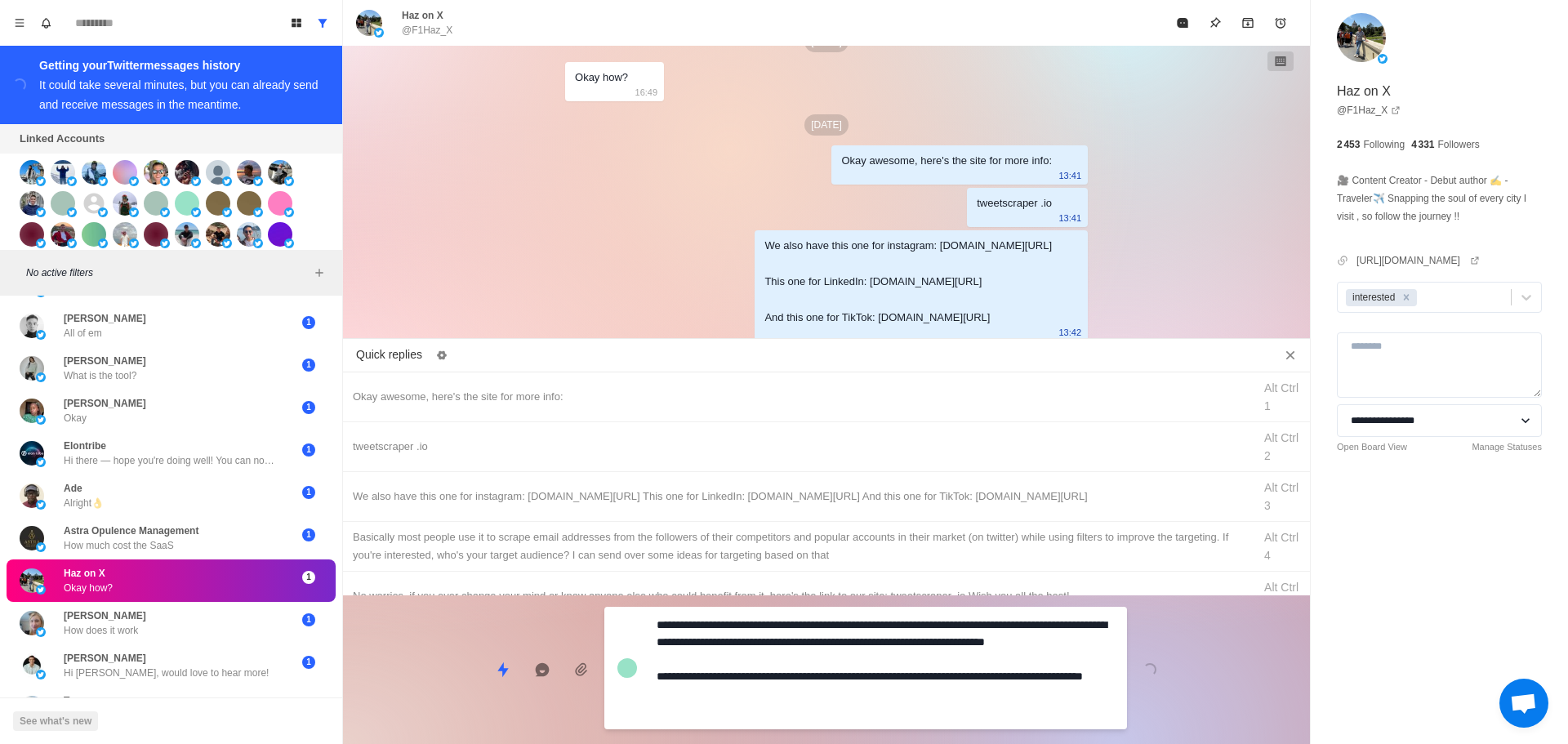
click at [861, 699] on div "**********" at bounding box center [865, 668] width 523 height 122
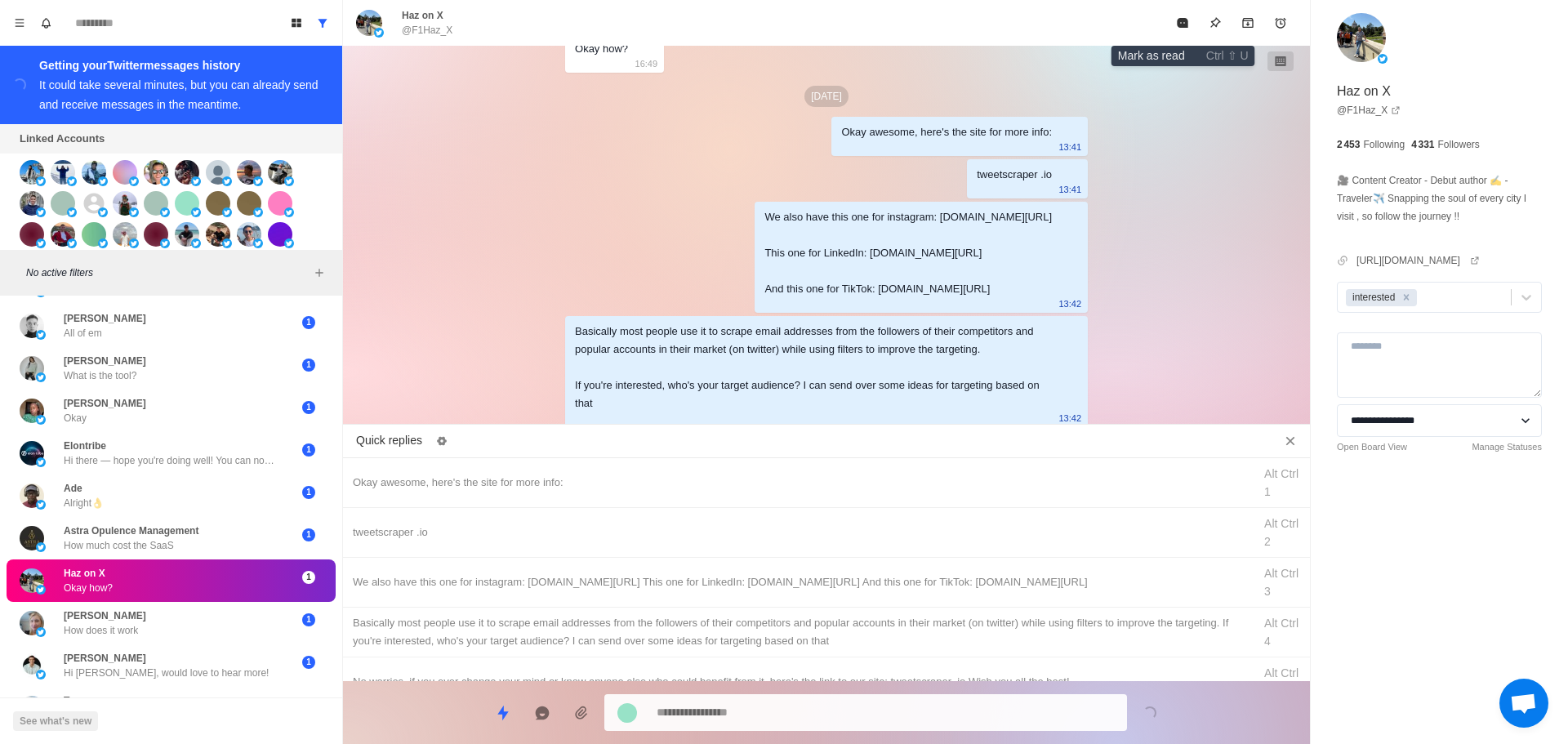
drag, startPoint x: 1179, startPoint y: 26, endPoint x: 594, endPoint y: 443, distance: 718.4
click at [1178, 27] on button "Mark as read" at bounding box center [1182, 22] width 32 height 32
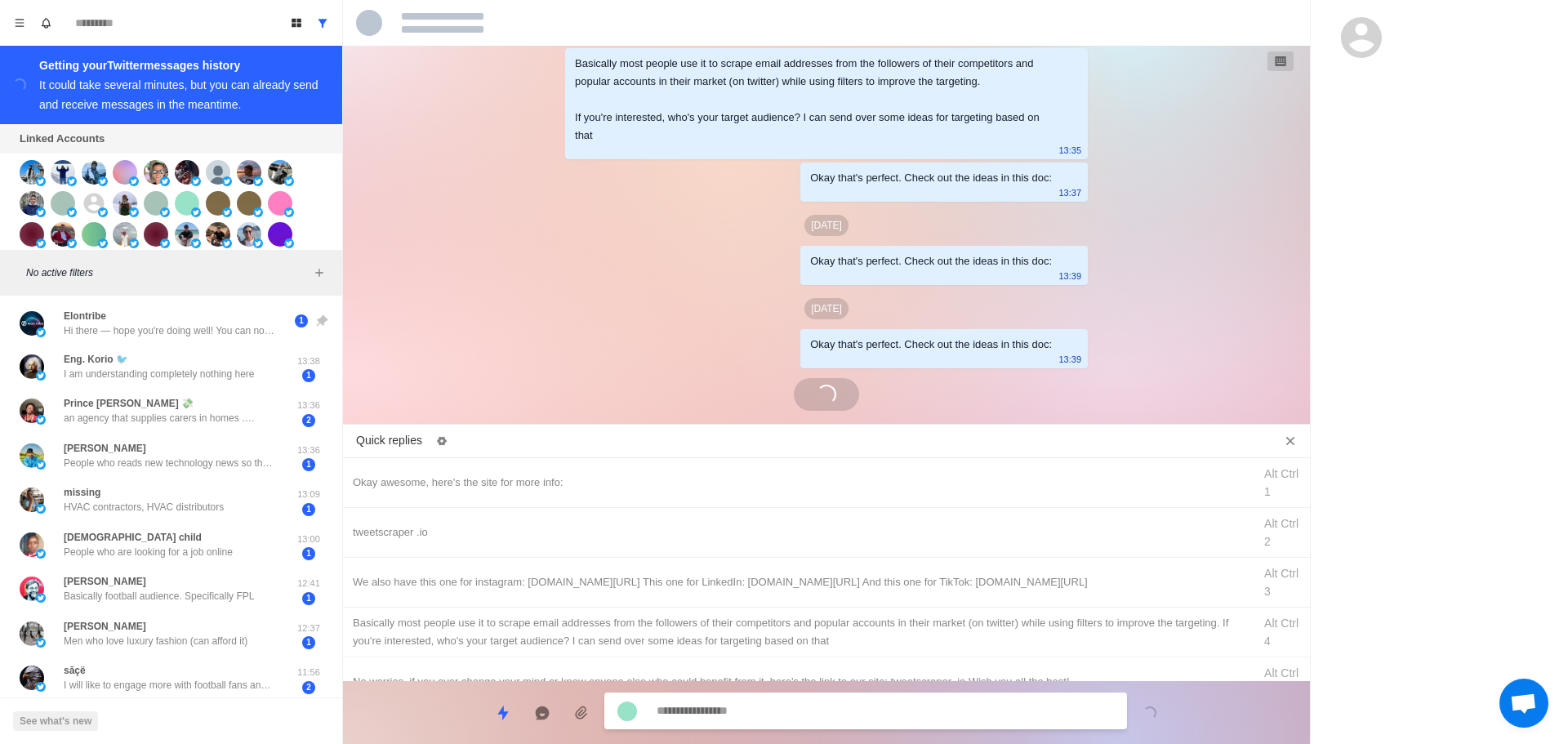
scroll to position [4793, 0]
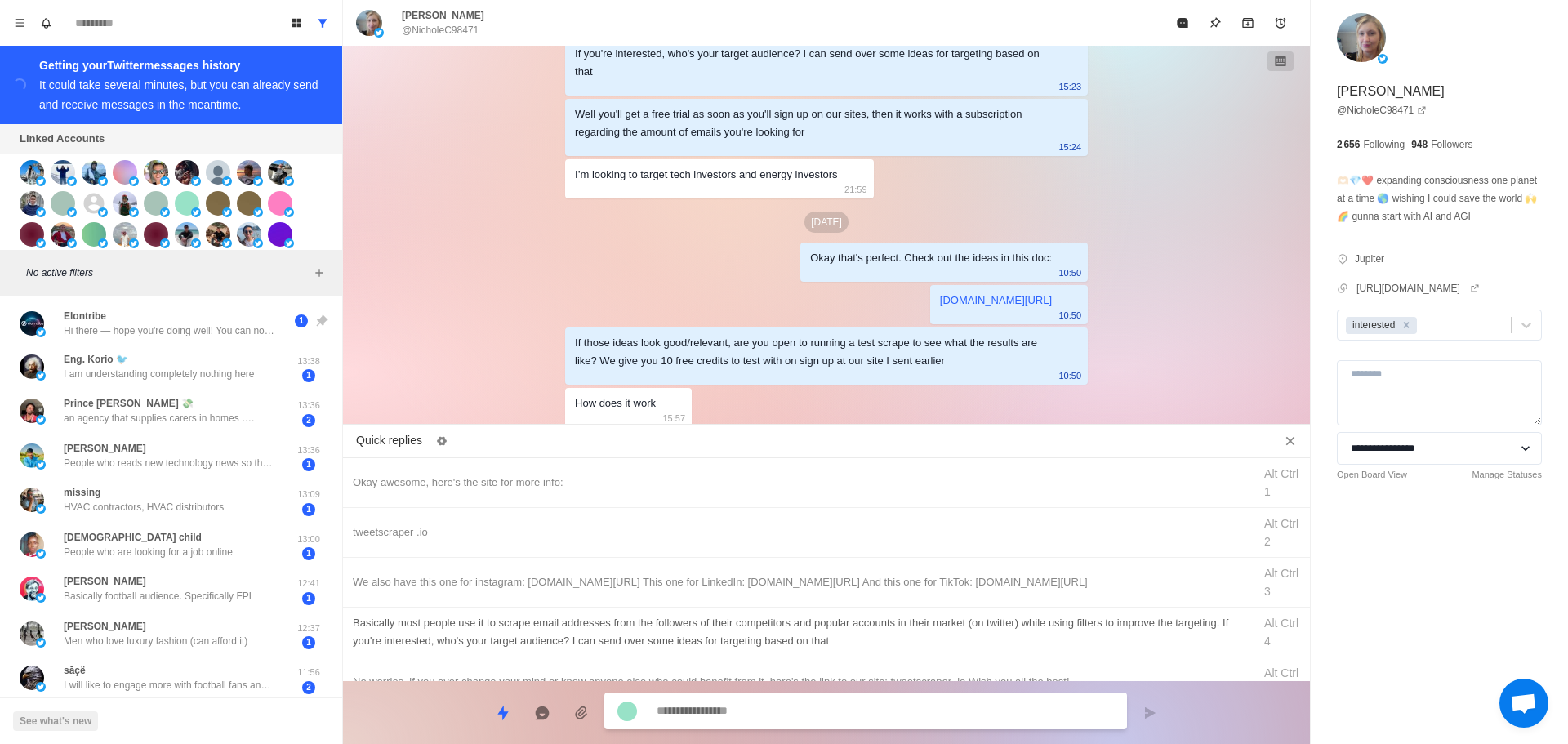
paste textarea "**********"
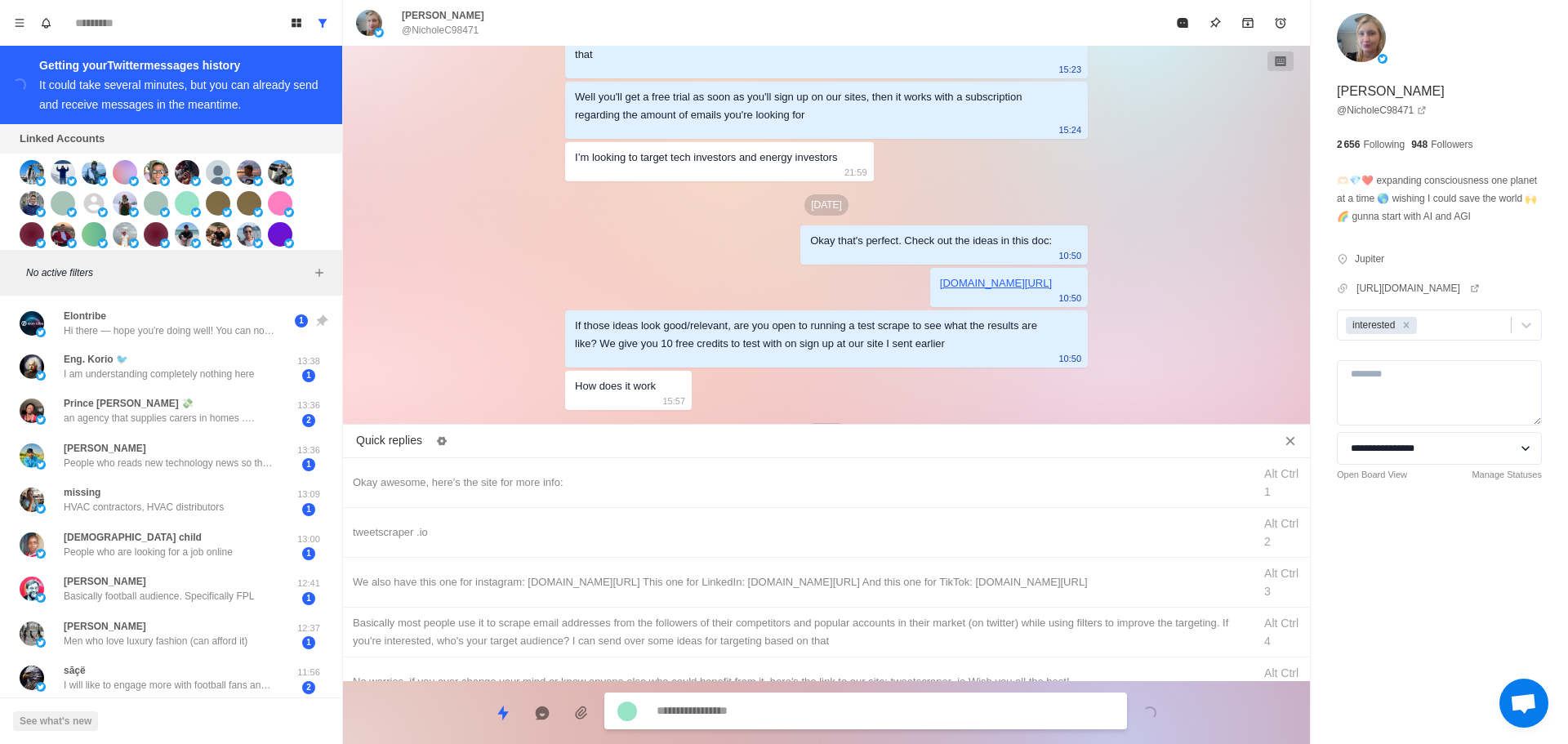
scroll to position [4877, 0]
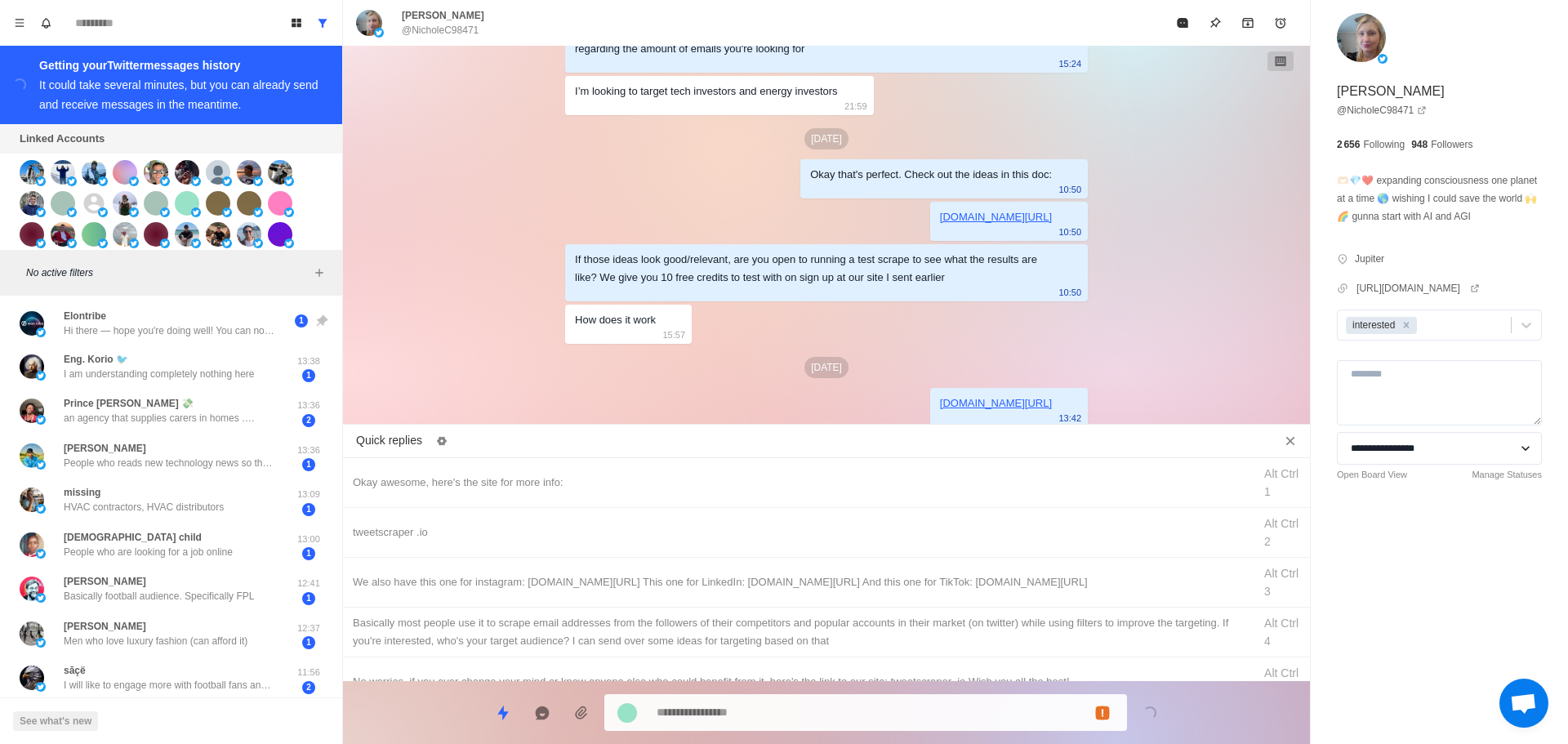
drag, startPoint x: 1179, startPoint y: 18, endPoint x: 952, endPoint y: 705, distance: 723.5
click at [967, 713] on div "Nichole Christie @NicholeC98471 Okay awesome, here's the site for more info: 12…" at bounding box center [826, 372] width 967 height 744
click at [924, 707] on textarea at bounding box center [886, 713] width 457 height 23
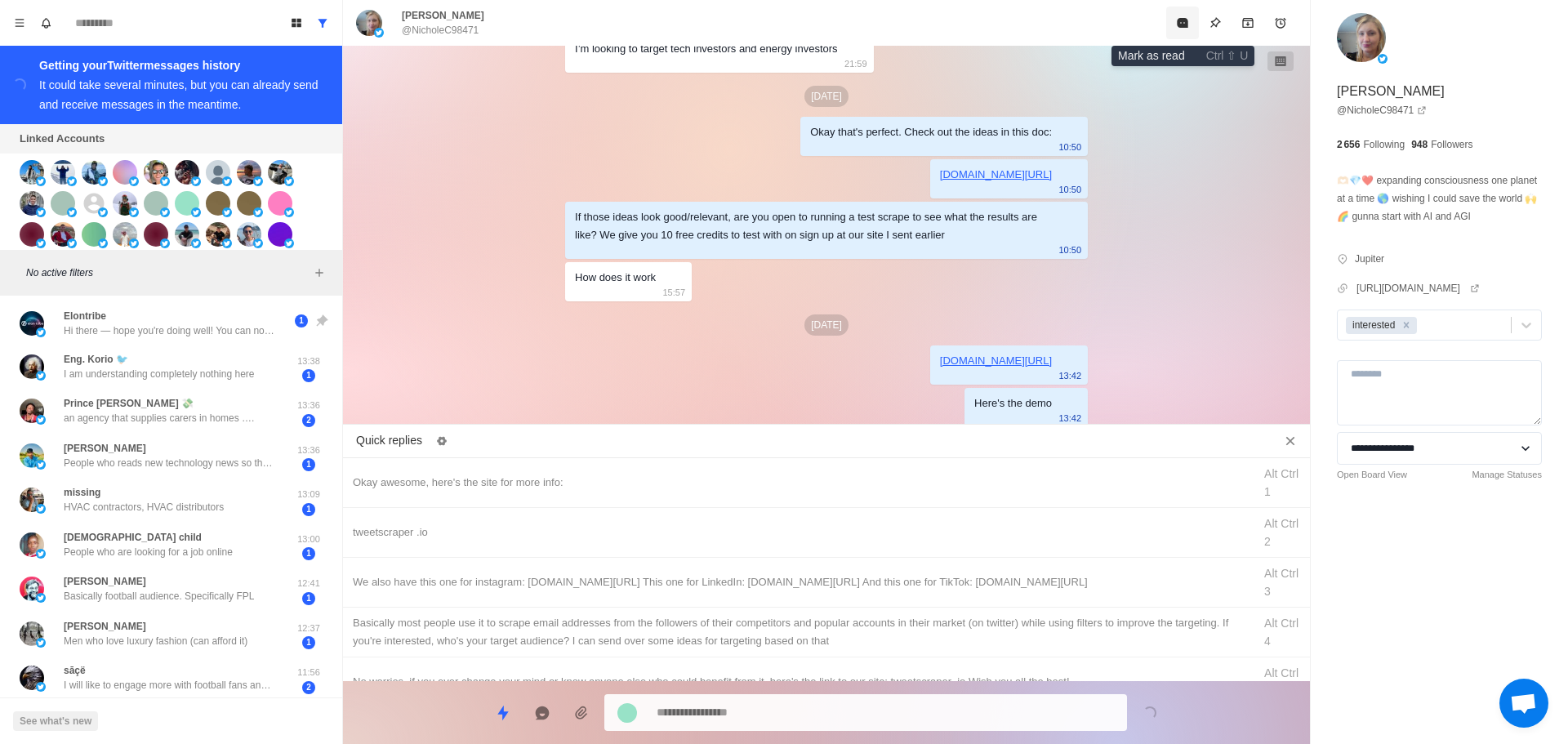
drag, startPoint x: 1180, startPoint y: 29, endPoint x: 395, endPoint y: 375, distance: 857.9
click at [1180, 30] on button "Mark as read" at bounding box center [1182, 22] width 32 height 32
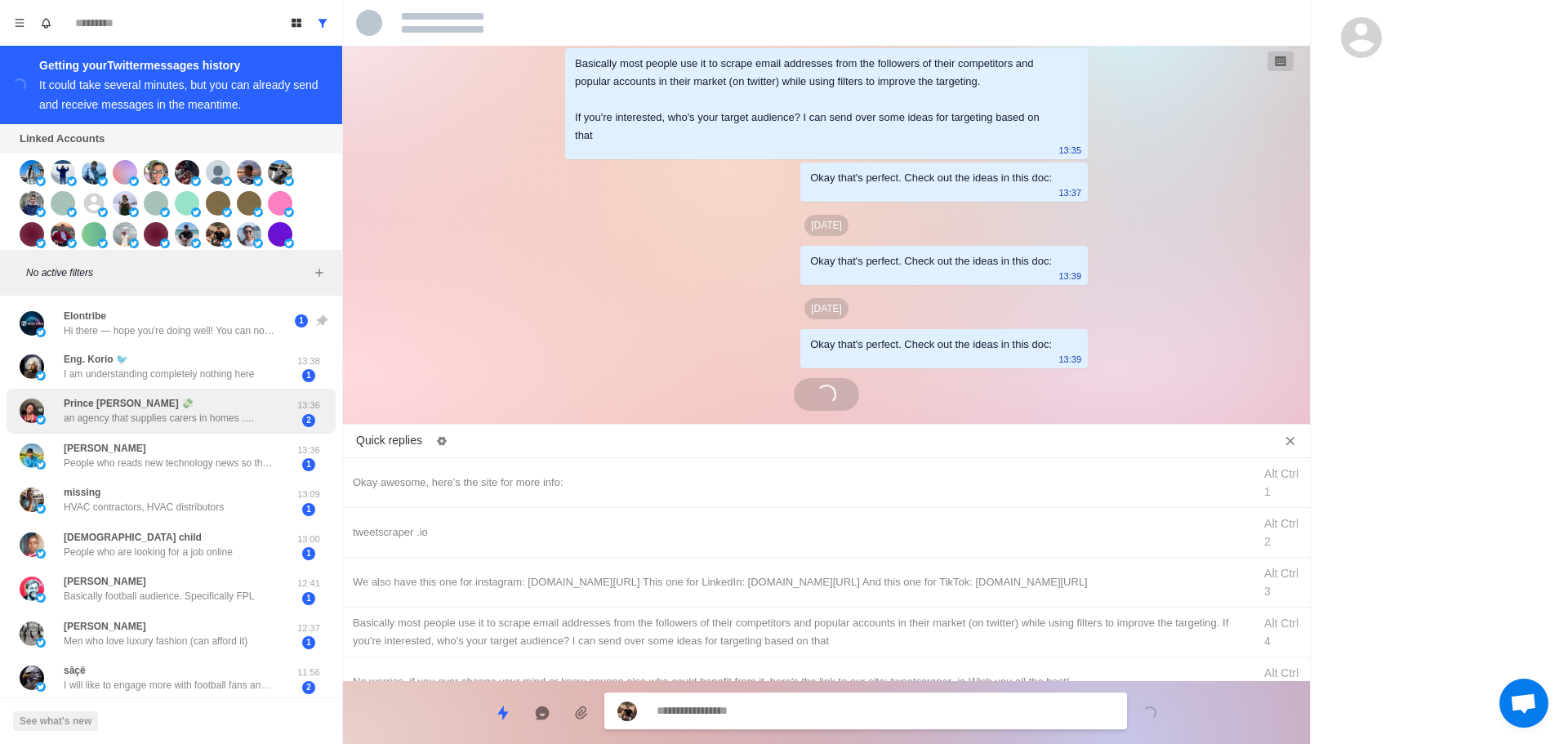
scroll to position [4045, 0]
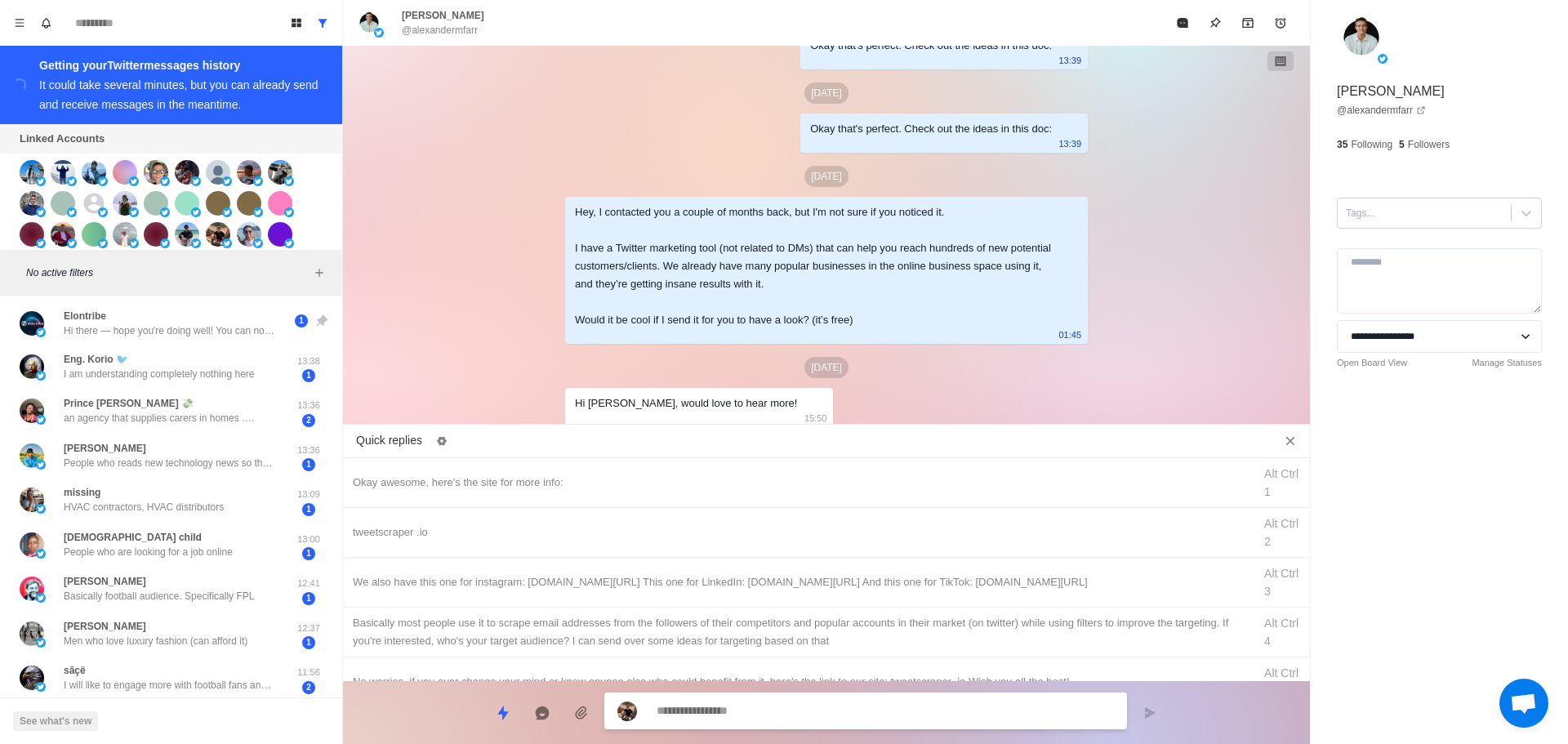
drag, startPoint x: 1373, startPoint y: 216, endPoint x: 1379, endPoint y: 231, distance: 16.2
click at [1374, 216] on div at bounding box center [1424, 213] width 156 height 18
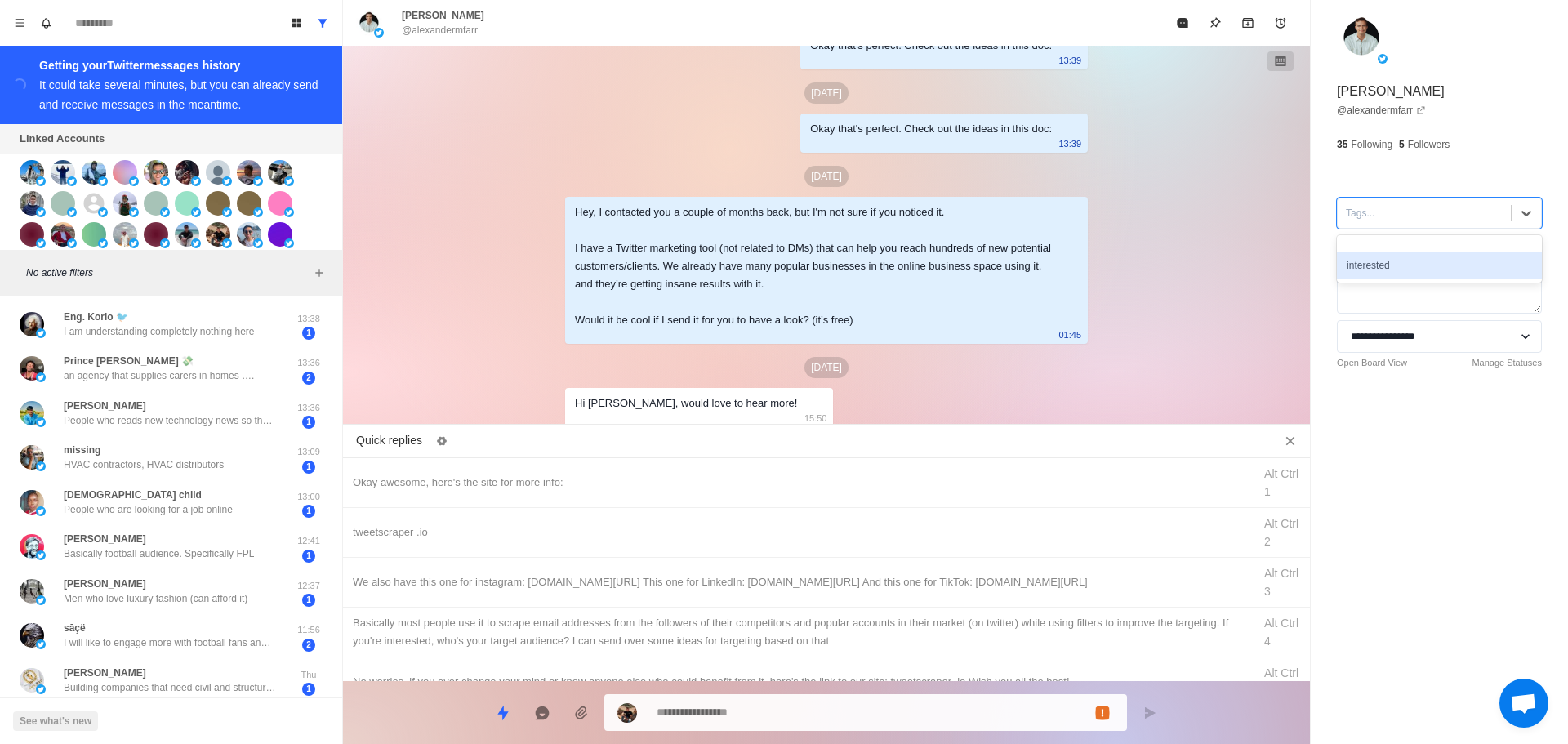
click at [1389, 253] on div "interested" at bounding box center [1440, 265] width 205 height 27
click at [653, 488] on div "Okay awesome, here's the site for more info:" at bounding box center [798, 483] width 891 height 18
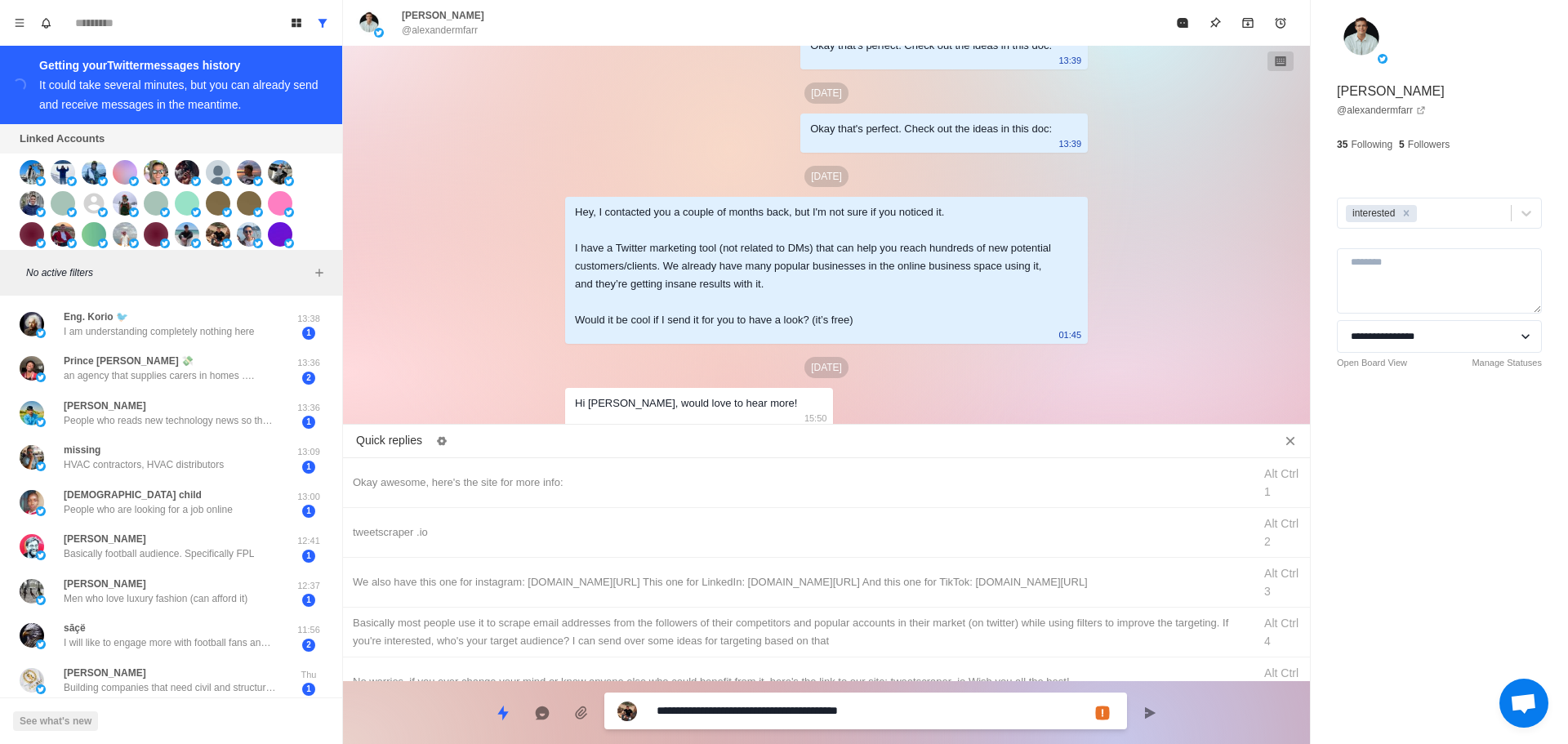
click at [761, 709] on textarea "**********" at bounding box center [886, 711] width 457 height 23
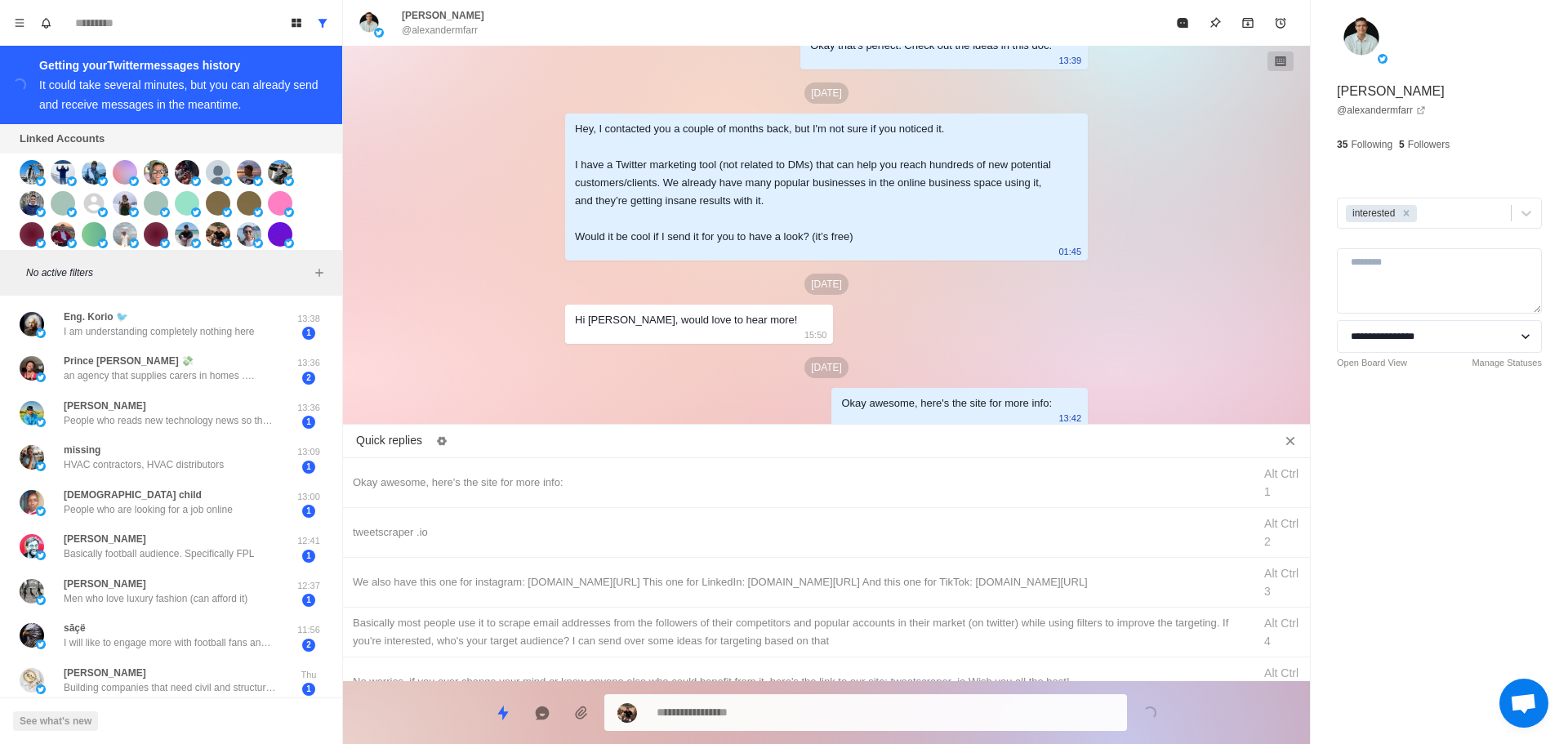
drag, startPoint x: 803, startPoint y: 534, endPoint x: 794, endPoint y: 700, distance: 166.2
click at [803, 543] on div "tweetscraper .io Alt Ctrl 2" at bounding box center [826, 533] width 967 height 50
click at [801, 703] on textarea "**********" at bounding box center [886, 713] width 457 height 23
click at [858, 575] on div "We also have this one for instagram: [DOMAIN_NAME][URL] This one for LinkedIn: …" at bounding box center [798, 583] width 891 height 18
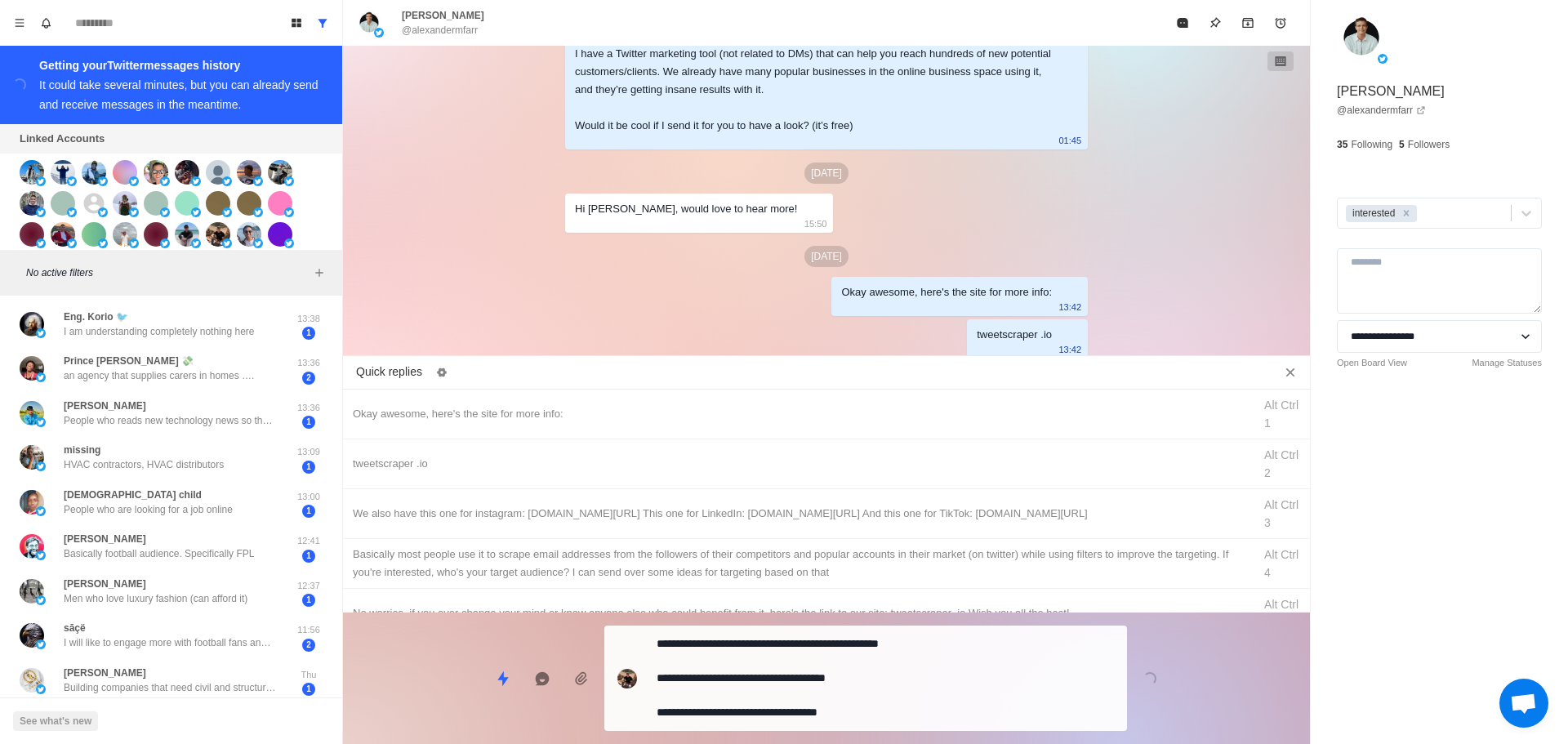
click at [840, 686] on div "**********" at bounding box center [826, 672] width 967 height 118
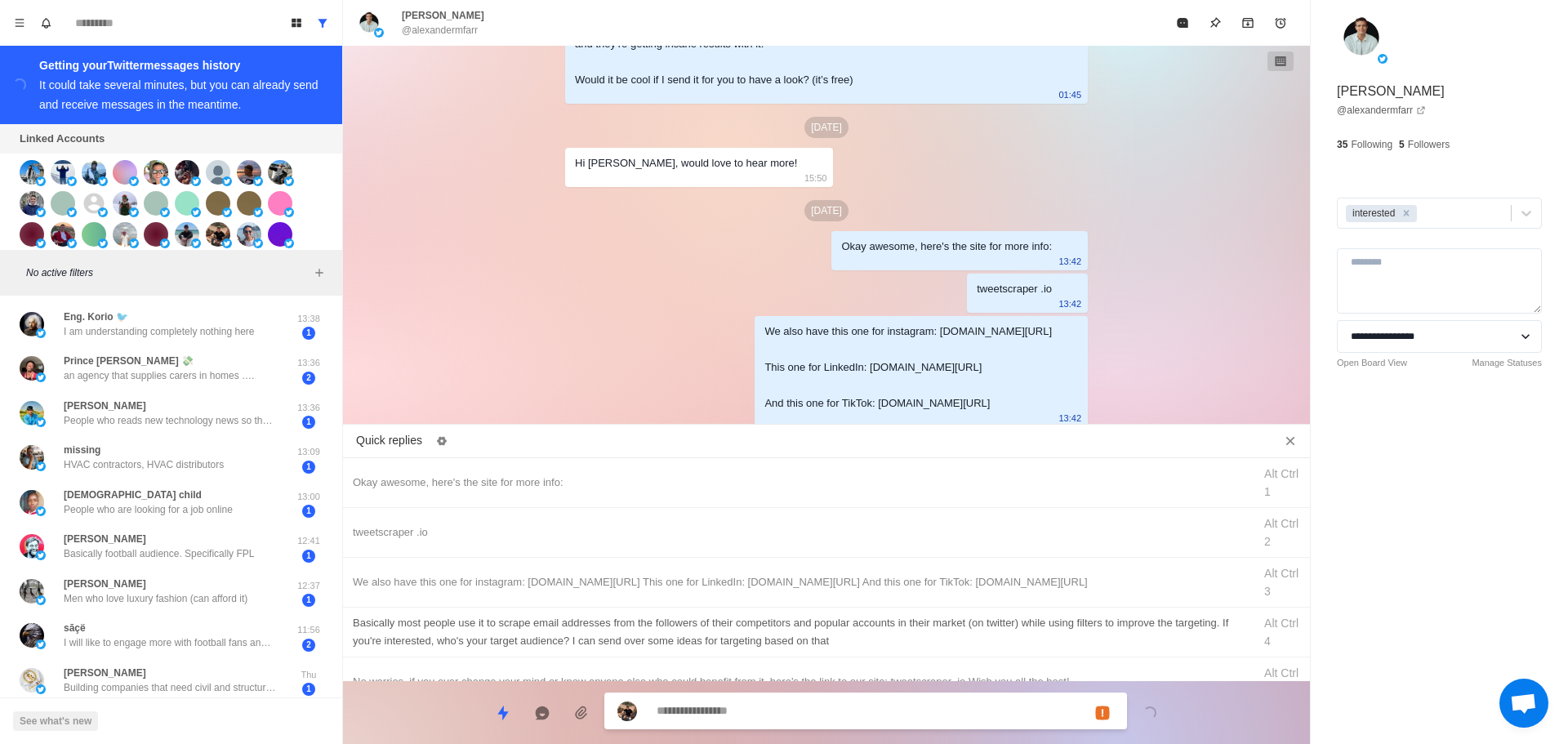
click at [875, 628] on div "Basically most people use it to scrape email addresses from the followers of th…" at bounding box center [798, 632] width 891 height 36
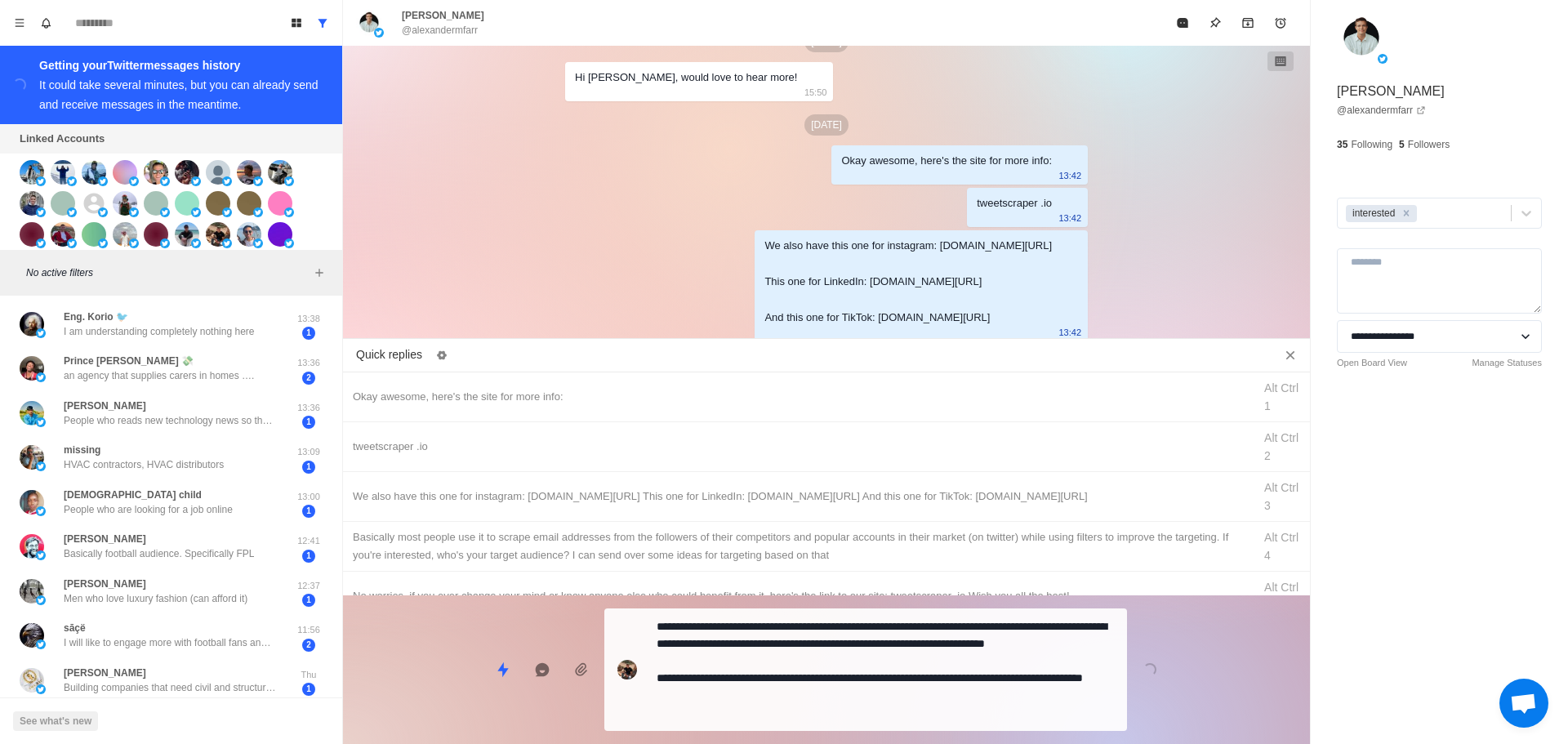
click at [857, 679] on div "Quick replies Okay awesome, here's the site for more info: Alt Ctrl 1 tweetscra…" at bounding box center [826, 545] width 967 height 400
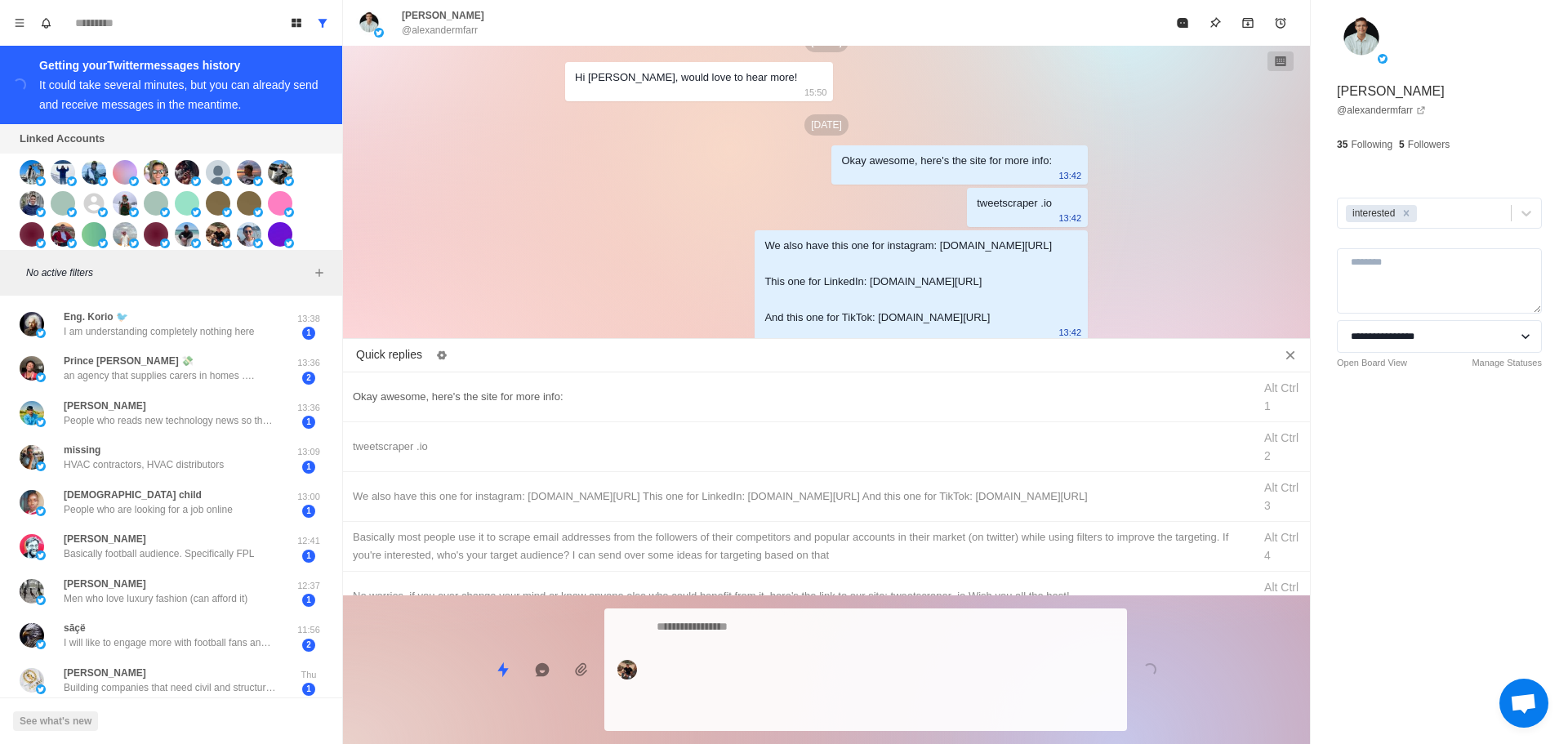
scroll to position [4399, 0]
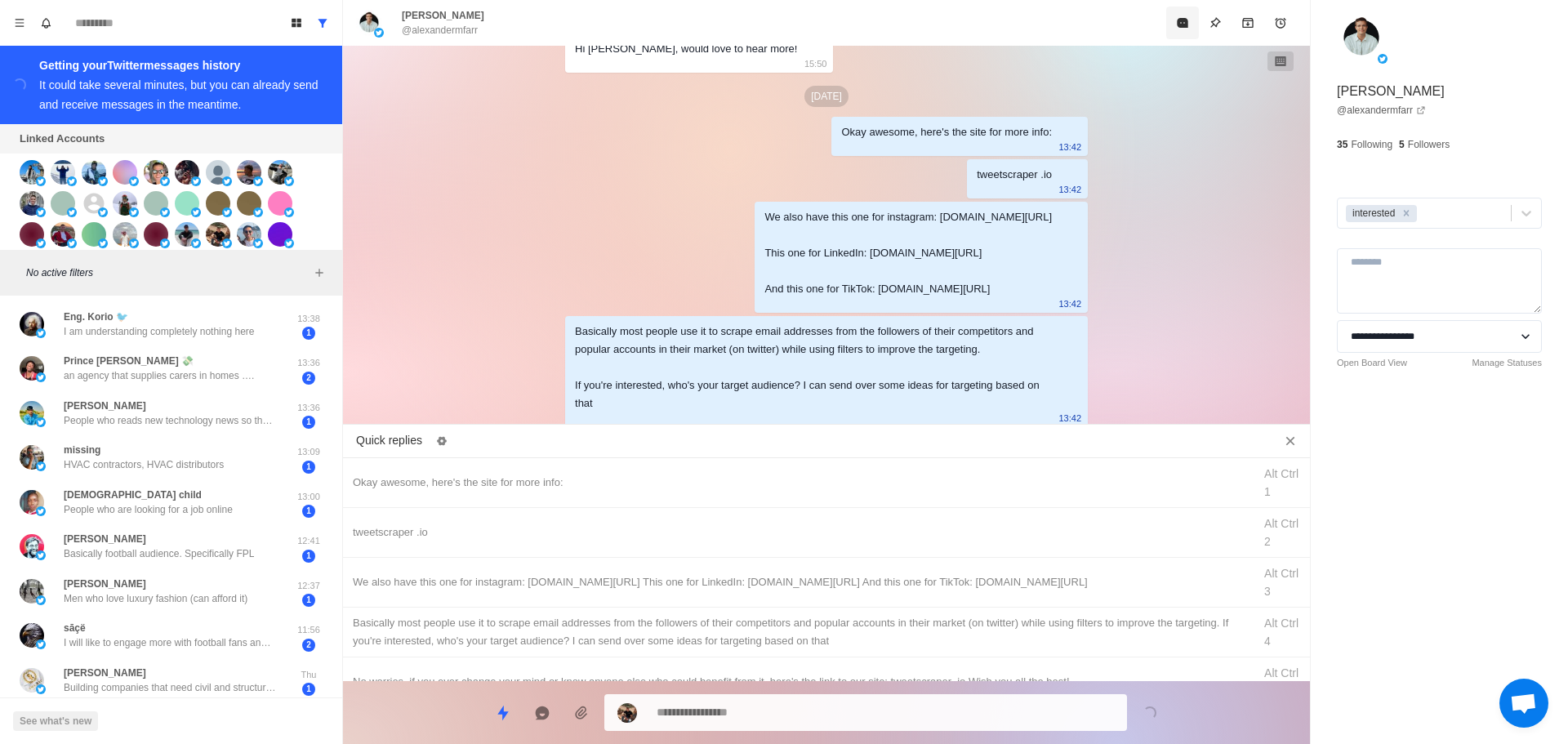
drag, startPoint x: 1173, startPoint y: 39, endPoint x: 1185, endPoint y: 21, distance: 21.6
click at [1185, 21] on div "Alexander Farr @alexandermfarr" at bounding box center [826, 22] width 967 height 46
click at [1185, 21] on icon "Mark as read" at bounding box center [1182, 22] width 11 height 10
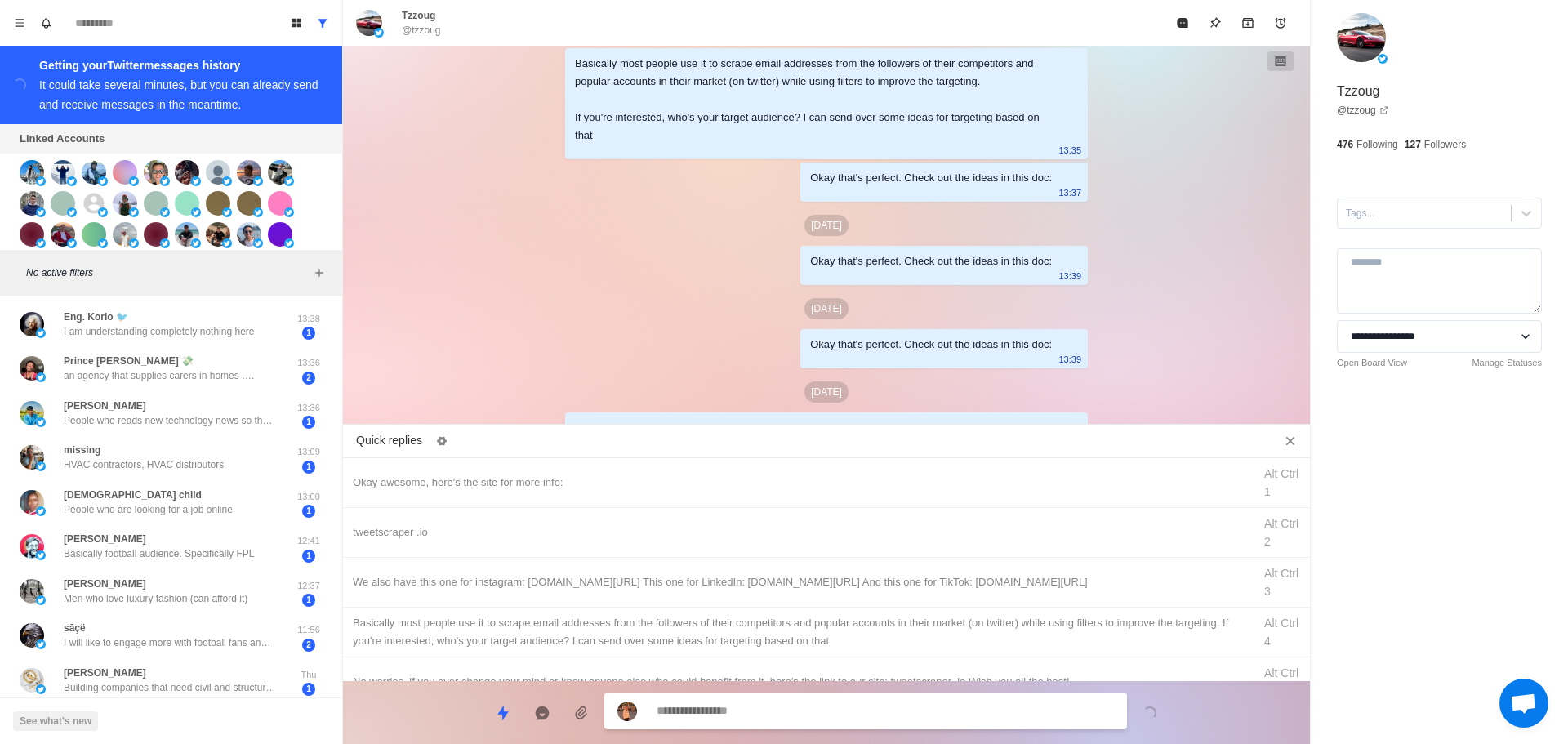
scroll to position [3968, 0]
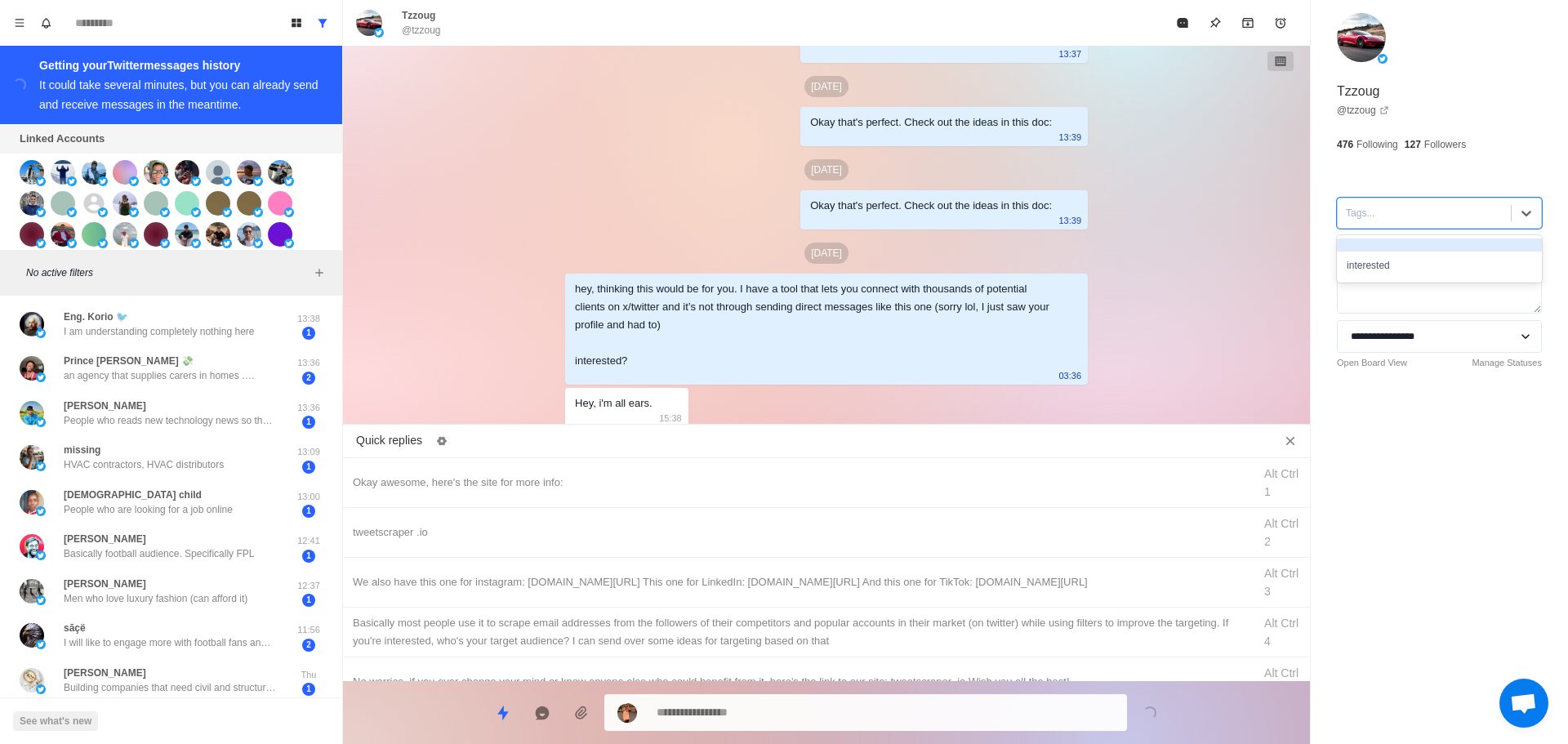
click at [1433, 211] on div at bounding box center [1424, 213] width 156 height 18
drag, startPoint x: 1429, startPoint y: 257, endPoint x: 1322, endPoint y: 291, distance: 112.3
click at [1429, 257] on div "interested" at bounding box center [1440, 265] width 205 height 27
drag, startPoint x: 674, startPoint y: 476, endPoint x: 804, endPoint y: 743, distance: 297.0
click at [674, 476] on div "Okay awesome, here's the site for more info:" at bounding box center [798, 483] width 891 height 18
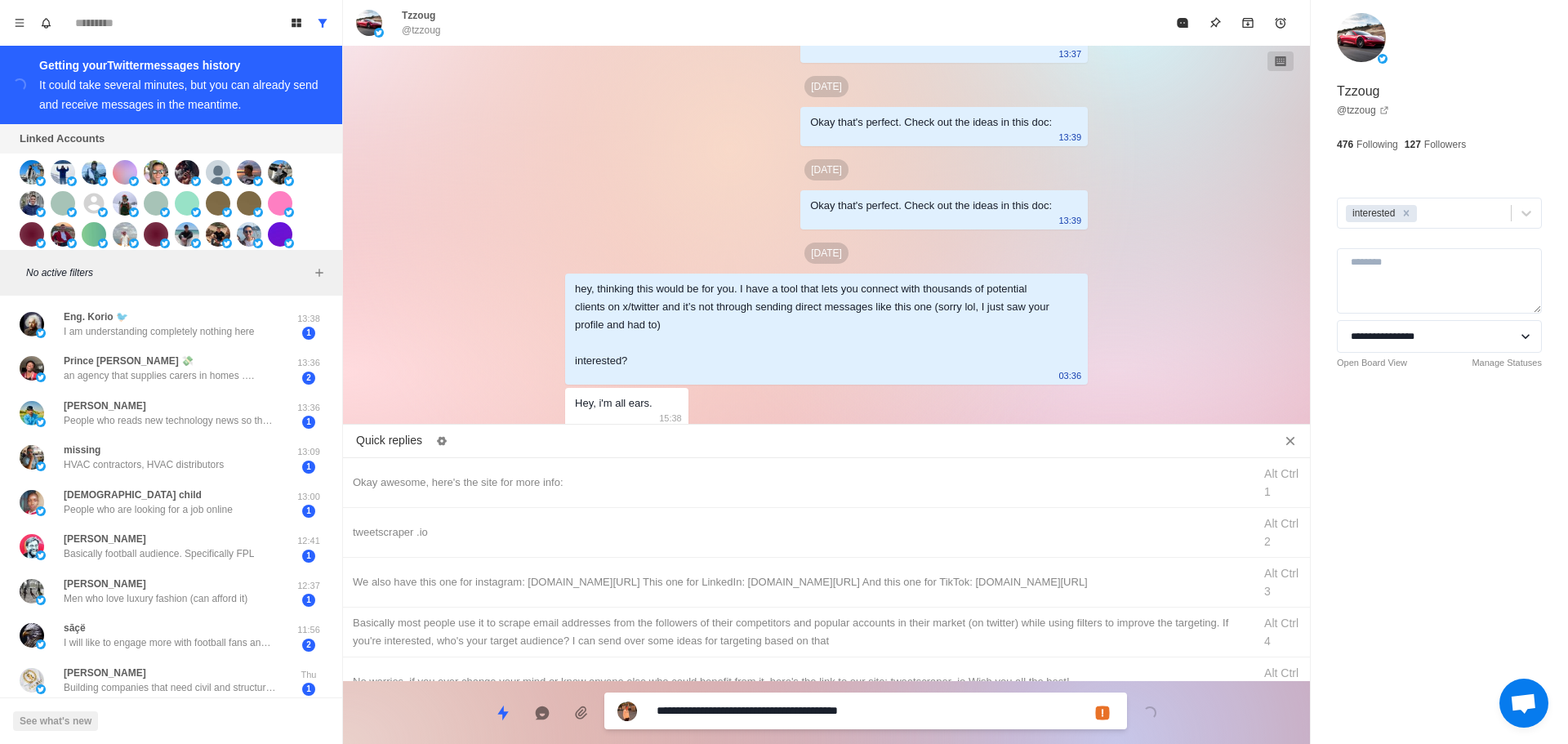
click at [820, 706] on textarea "**********" at bounding box center [886, 711] width 457 height 23
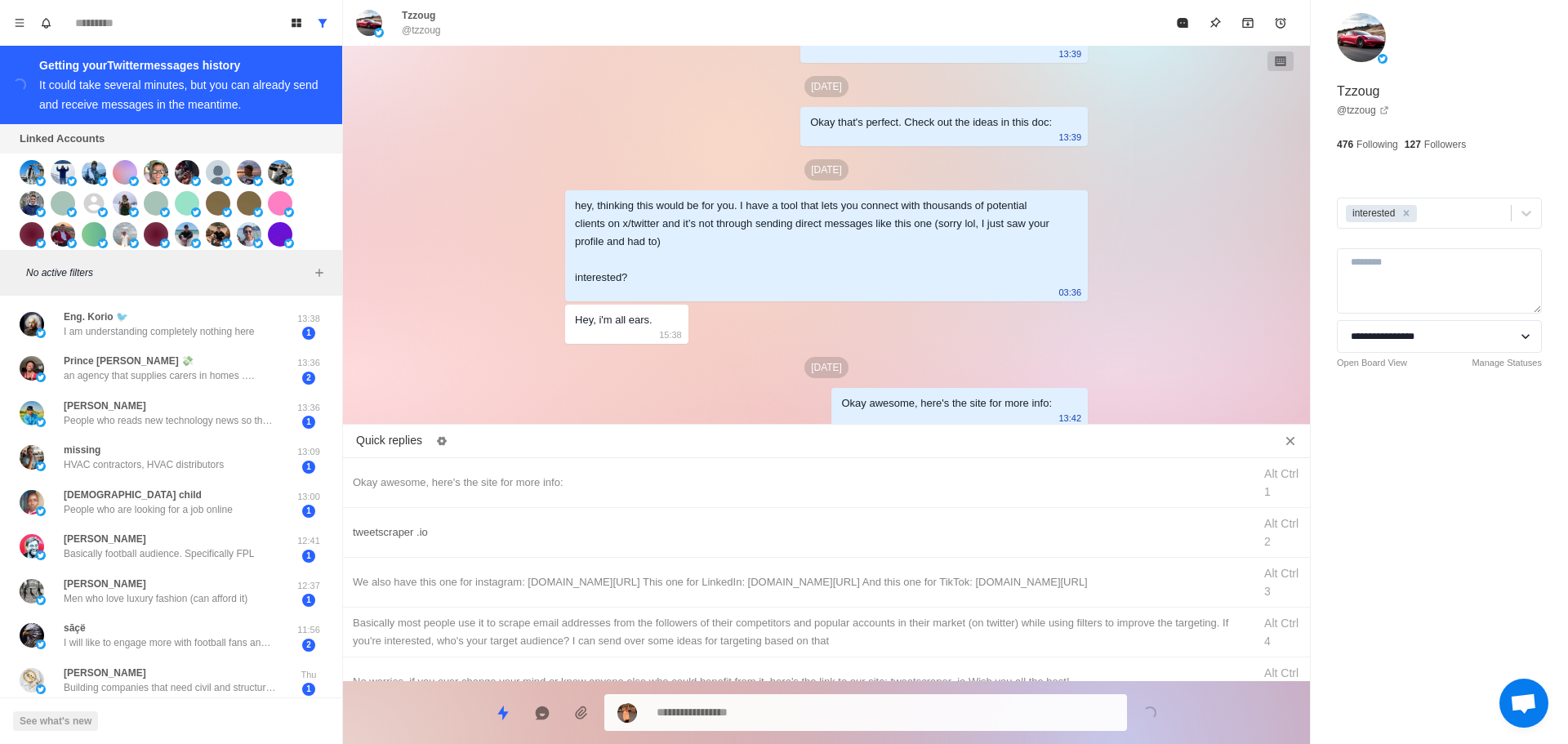
drag, startPoint x: 837, startPoint y: 512, endPoint x: 849, endPoint y: 529, distance: 20.8
click at [849, 528] on div "tweetscraper .io Alt Ctrl 2" at bounding box center [826, 533] width 967 height 50
click at [849, 529] on div "tweetscraper .io" at bounding box center [798, 533] width 891 height 18
click at [829, 712] on textarea "**********" at bounding box center [886, 713] width 457 height 23
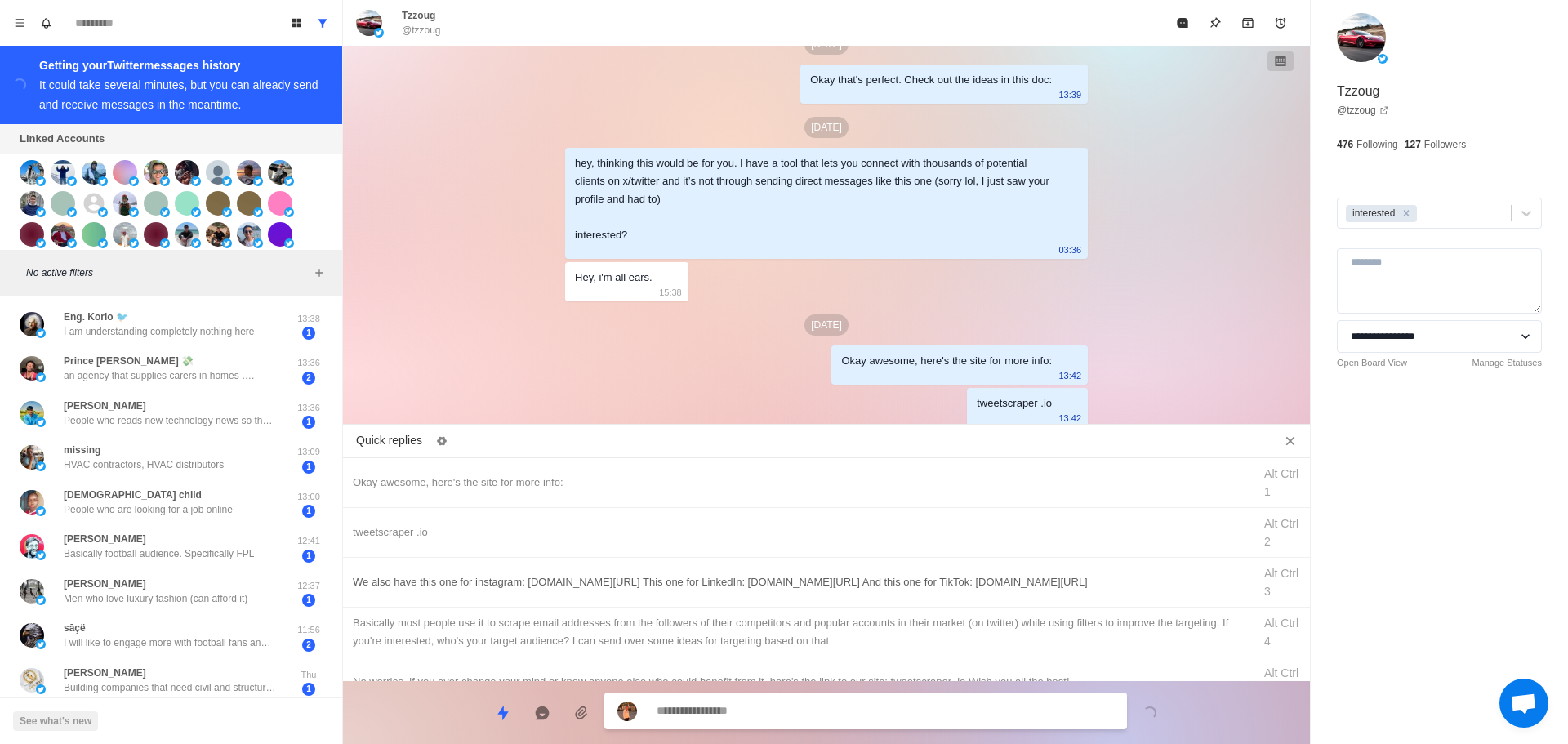
click at [882, 591] on div "We also have this one for instagram: [DOMAIN_NAME][URL] This one for LinkedIn: …" at bounding box center [826, 583] width 967 height 50
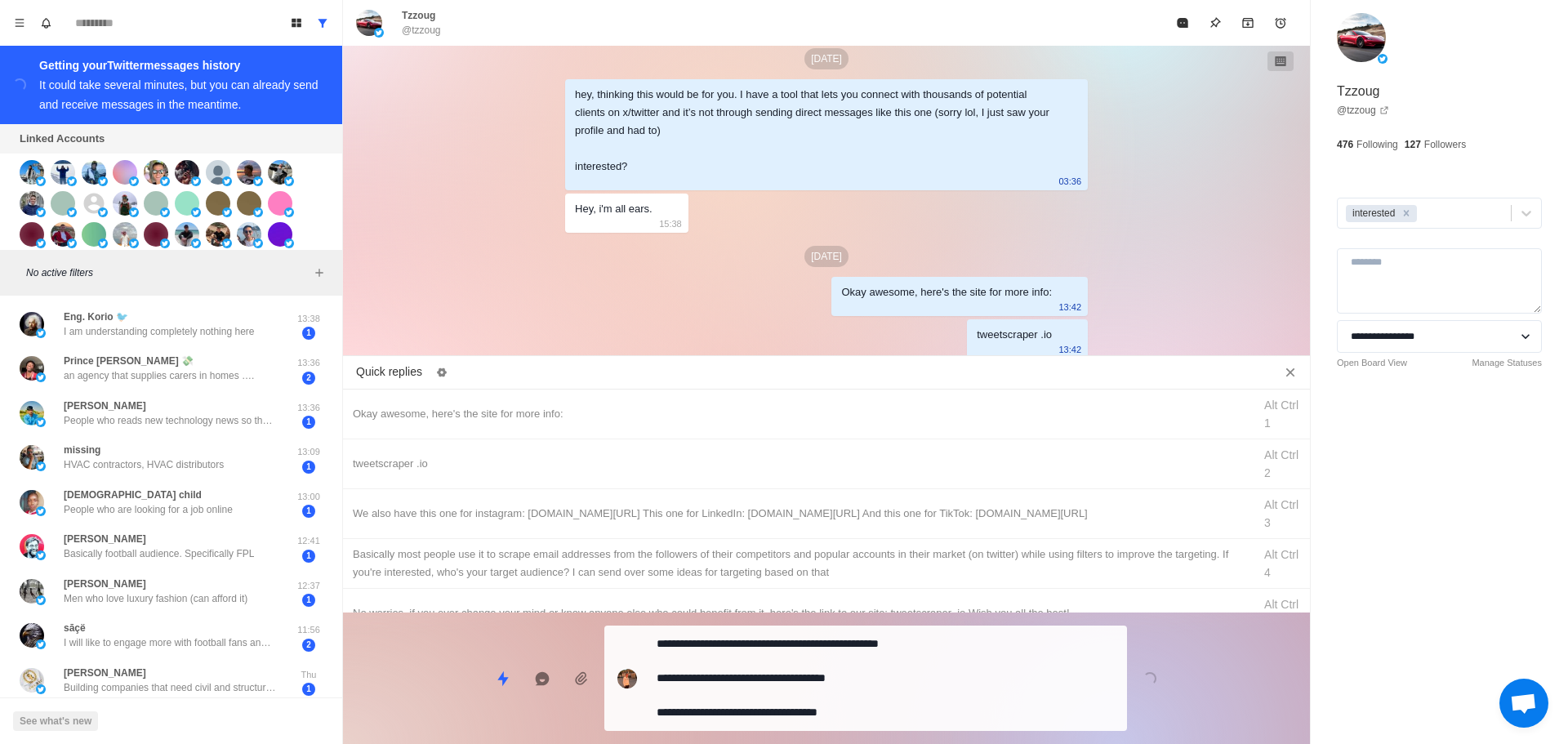
click at [857, 678] on div "Quick replies Okay awesome, here's the site for more info: Alt Ctrl 1 tweetscra…" at bounding box center [826, 552] width 967 height 382
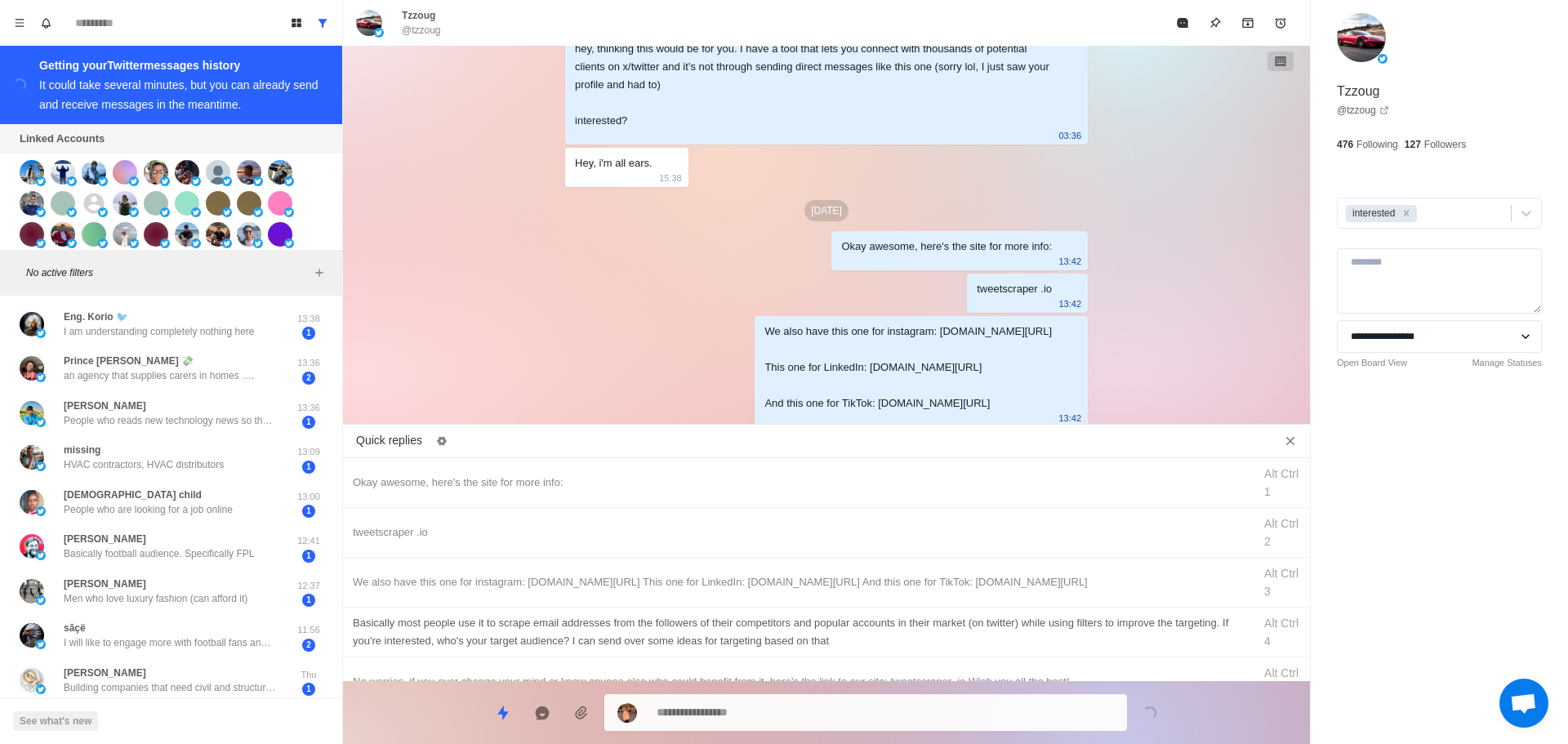
drag, startPoint x: 901, startPoint y: 621, endPoint x: 872, endPoint y: 692, distance: 76.7
click at [901, 624] on div "Basically most people use it to scrape email addresses from the followers of th…" at bounding box center [798, 632] width 891 height 36
click at [872, 692] on div "**********" at bounding box center [826, 706] width 967 height 50
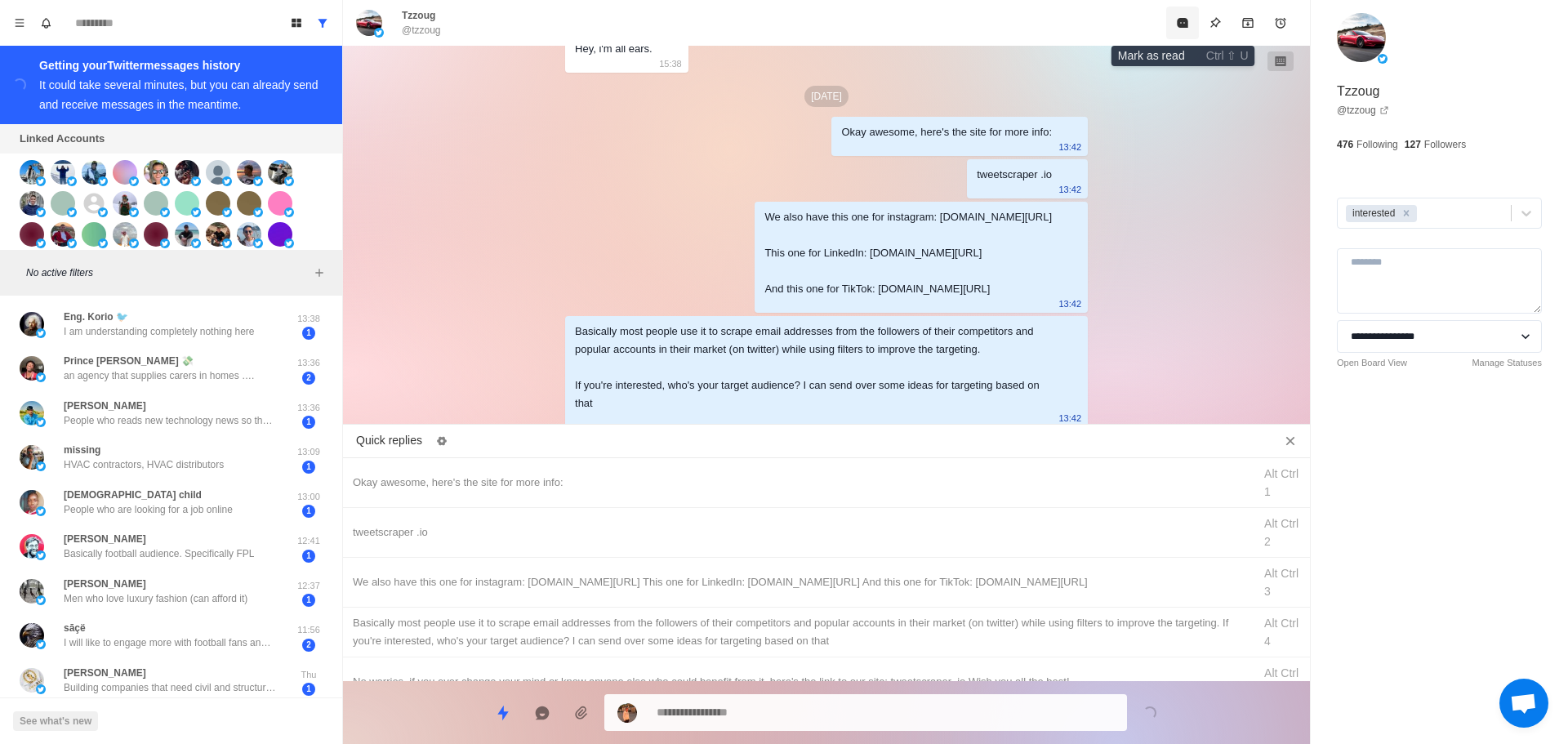
click at [1180, 19] on icon "Mark as read" at bounding box center [1182, 22] width 11 height 10
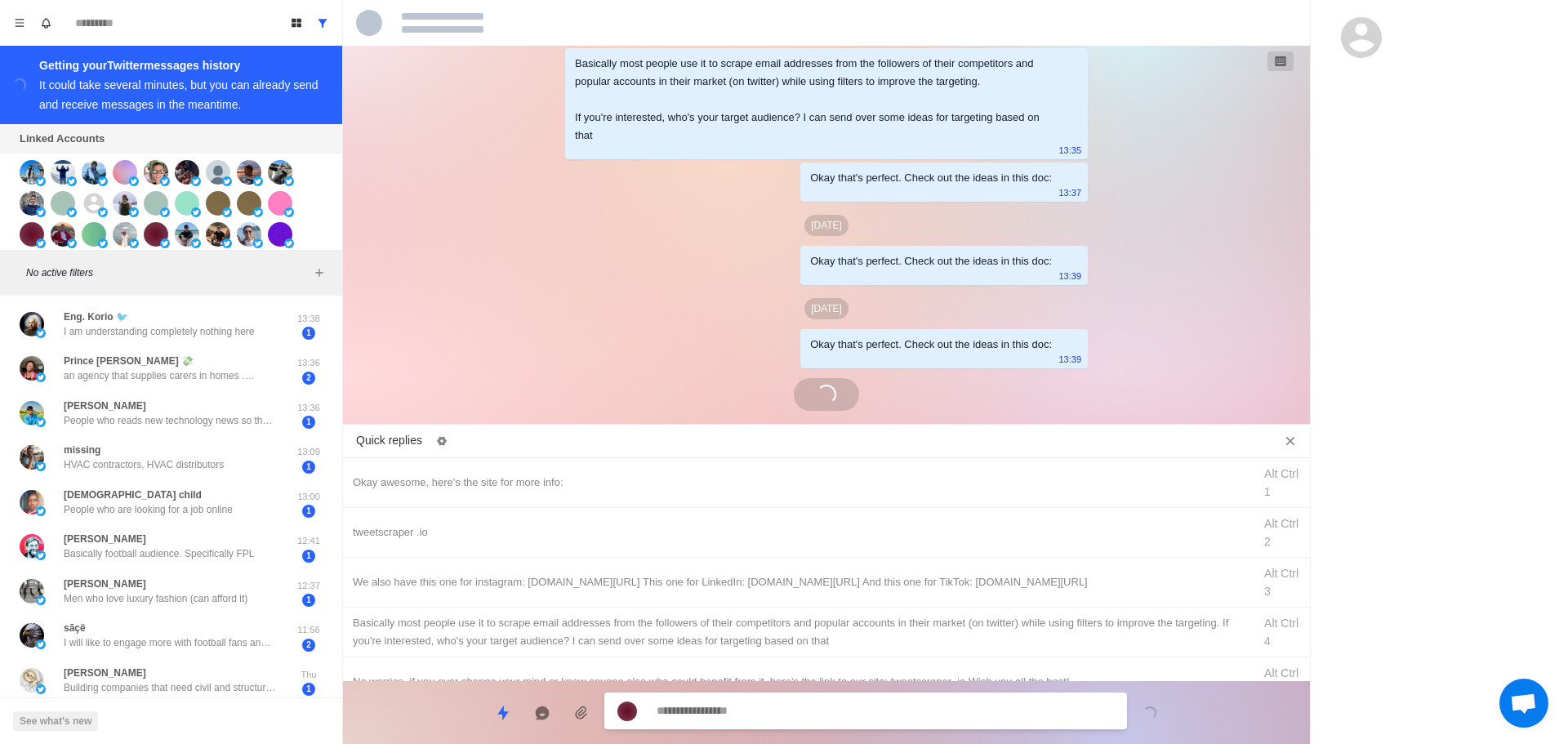
scroll to position [4008, 0]
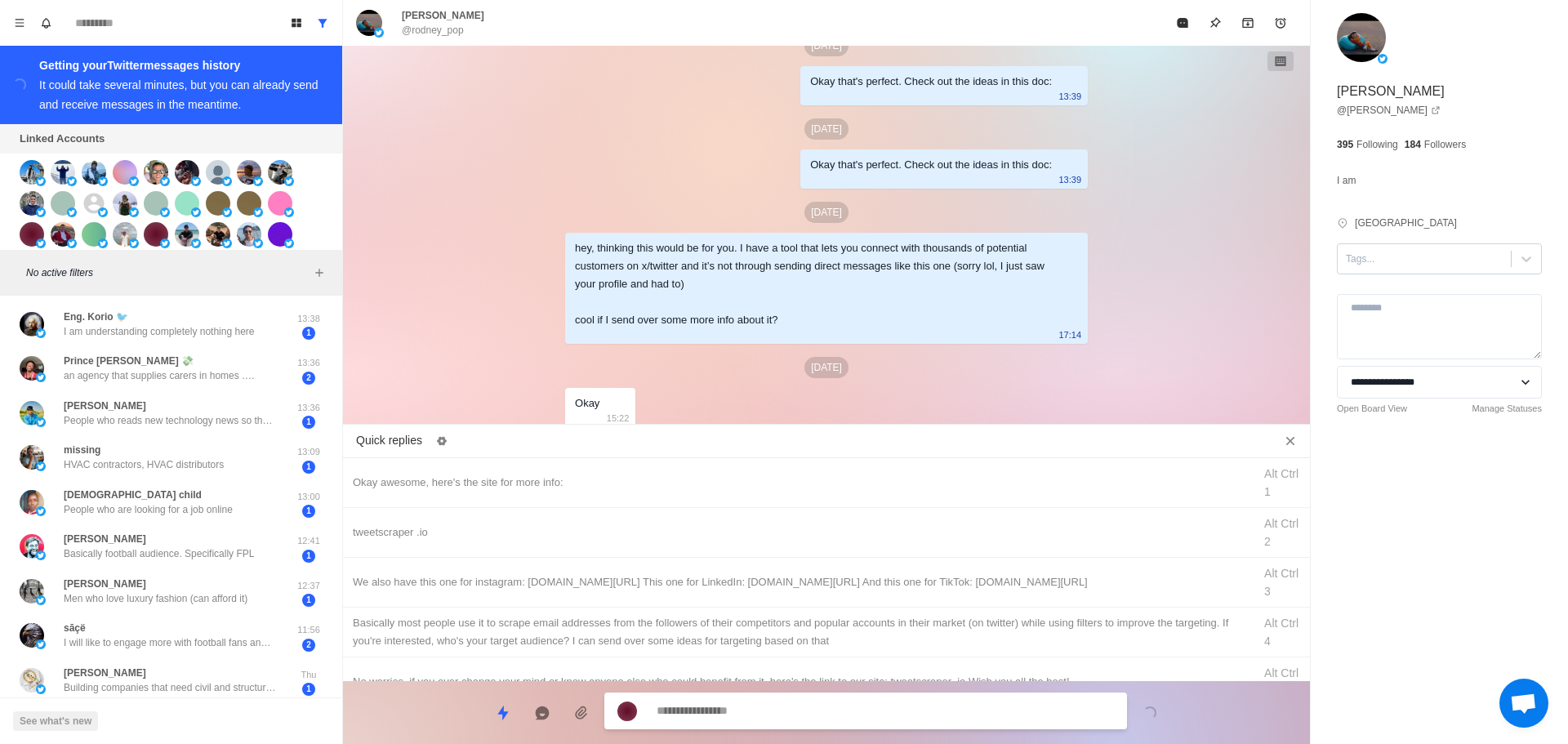
click at [1423, 264] on div at bounding box center [1424, 259] width 156 height 18
click at [1432, 307] on div "interested" at bounding box center [1440, 311] width 205 height 27
click at [721, 475] on div "Okay awesome, here's the site for more info:" at bounding box center [798, 483] width 891 height 18
click at [802, 708] on textarea "**********" at bounding box center [886, 711] width 457 height 23
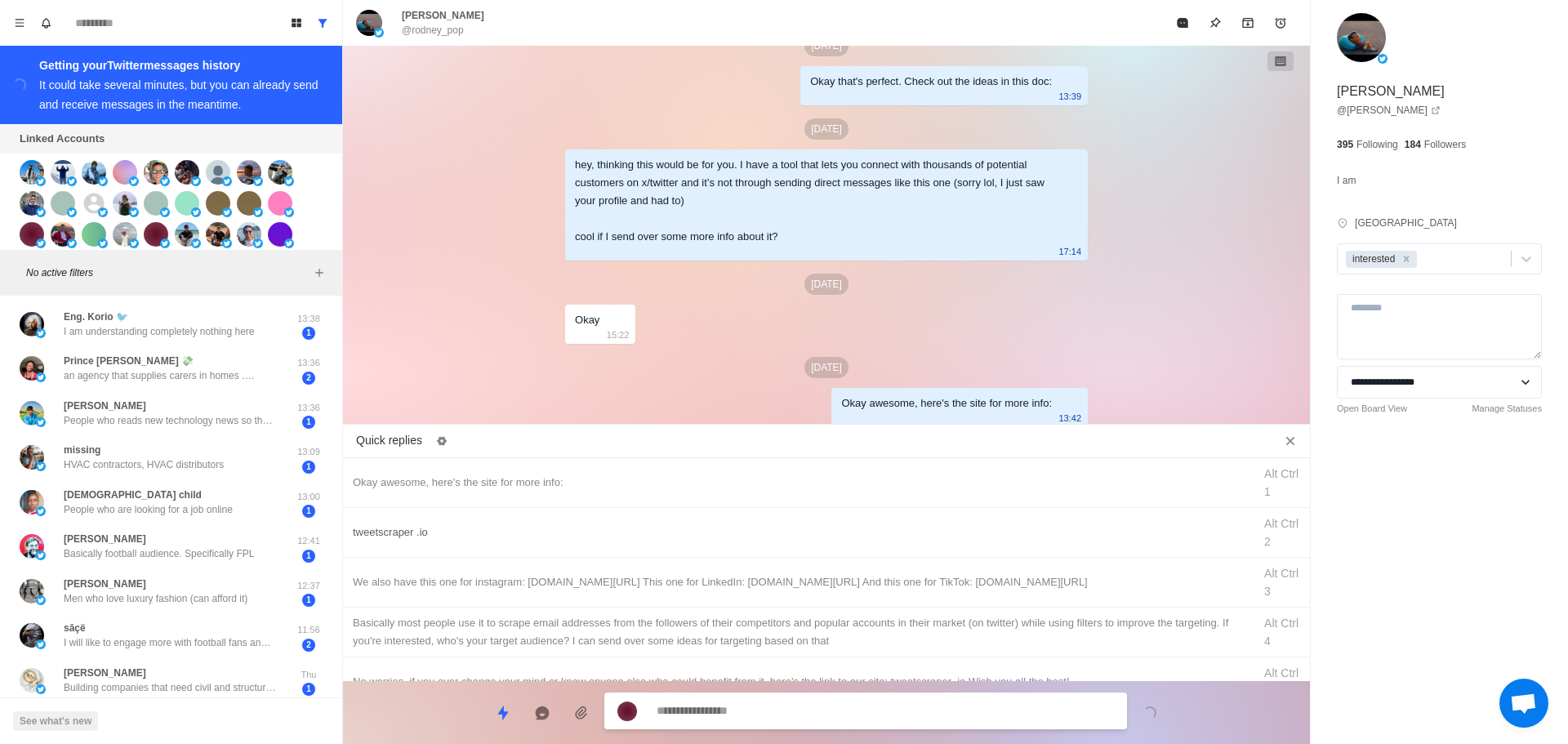
drag, startPoint x: 770, startPoint y: 529, endPoint x: 772, endPoint y: 555, distance: 26.1
click at [770, 529] on div "tweetscraper .io" at bounding box center [798, 533] width 891 height 18
click at [794, 714] on textarea "**********" at bounding box center [886, 713] width 457 height 23
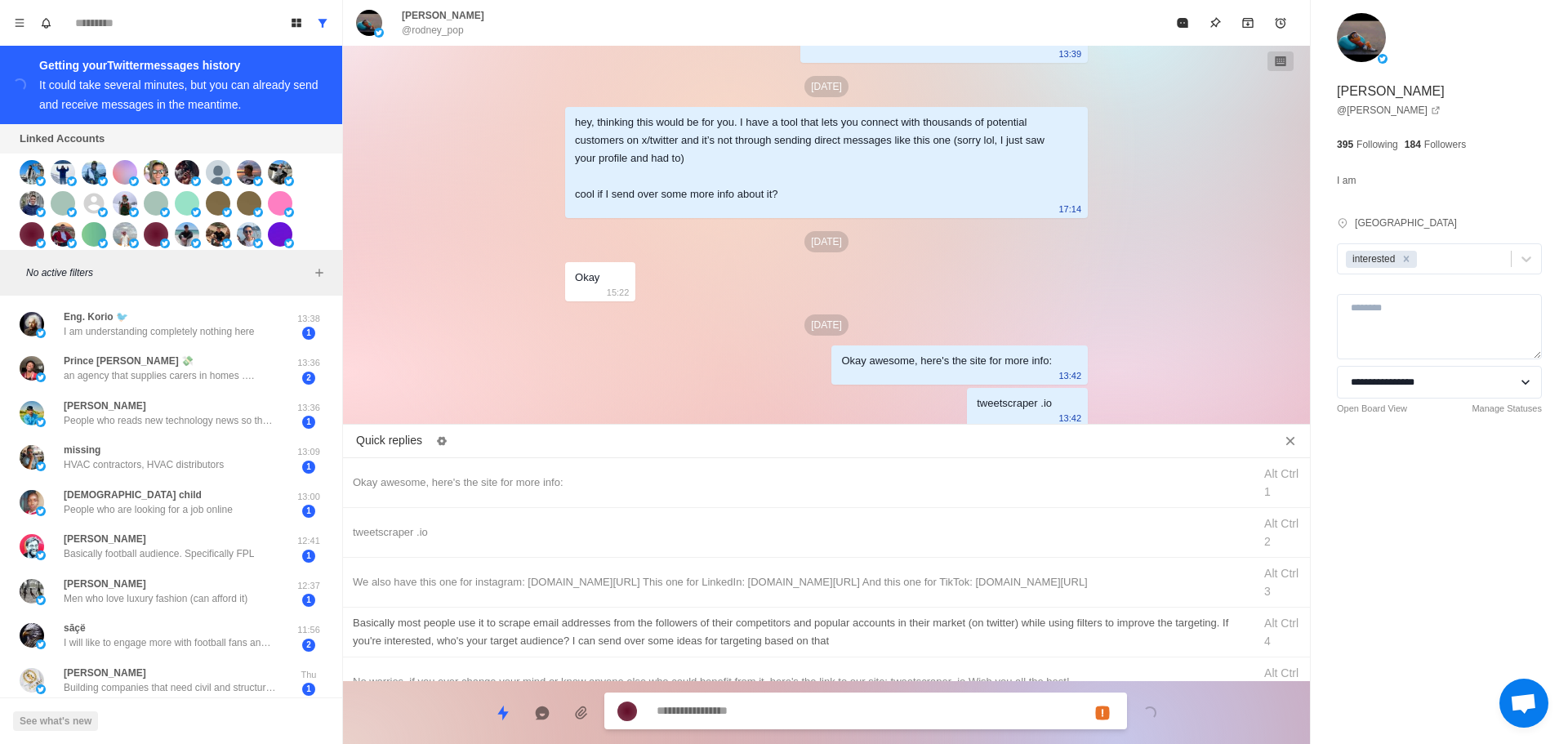
click at [867, 573] on div "We also have this one for instagram: [DOMAIN_NAME][URL] This one for LinkedIn: …" at bounding box center [826, 583] width 967 height 50
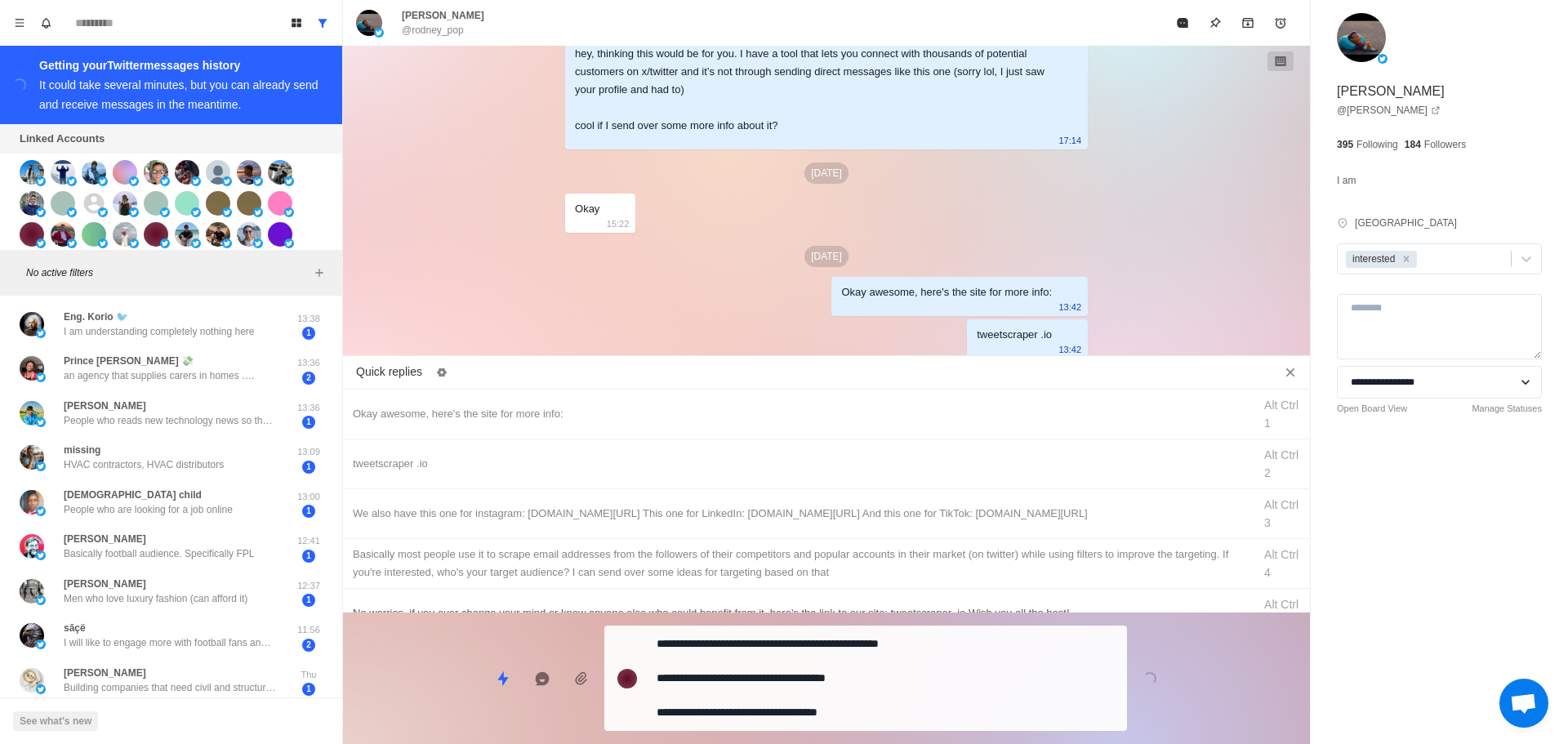
click at [845, 683] on div "**********" at bounding box center [826, 672] width 967 height 118
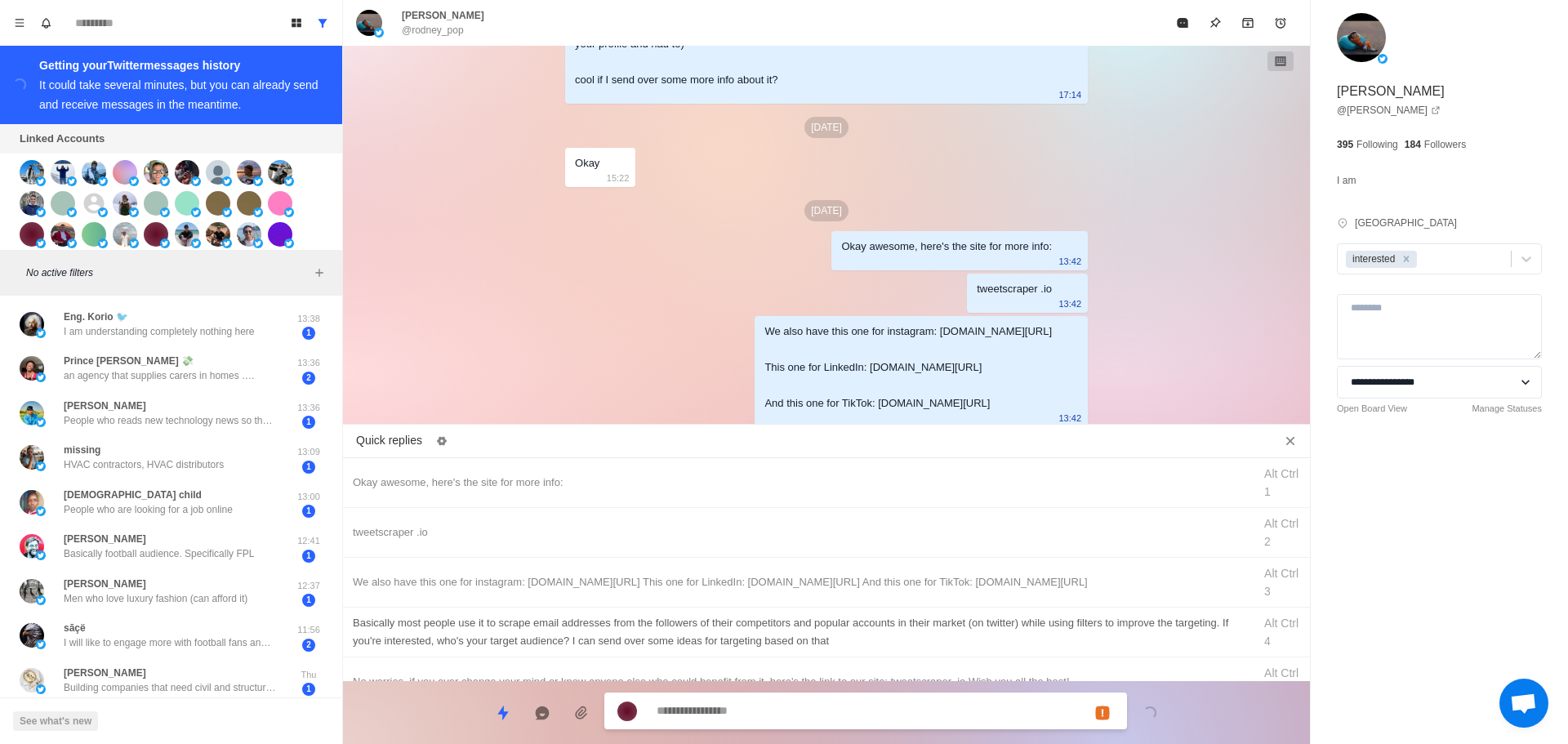
drag, startPoint x: 883, startPoint y: 620, endPoint x: 881, endPoint y: 633, distance: 13.2
click at [883, 621] on div "Basically most people use it to scrape email addresses from the followers of th…" at bounding box center [798, 632] width 891 height 36
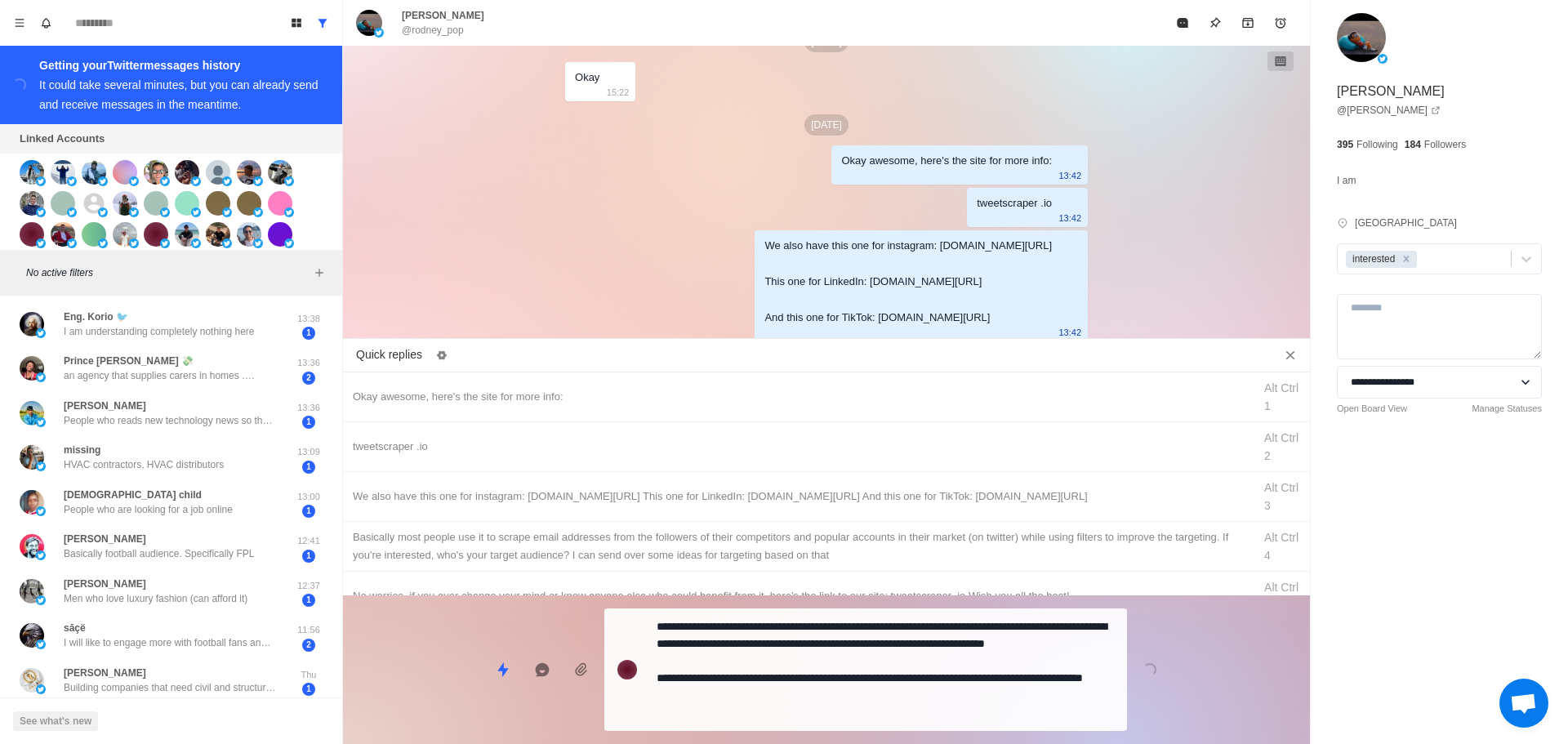
click at [866, 693] on div "**********" at bounding box center [826, 663] width 967 height 136
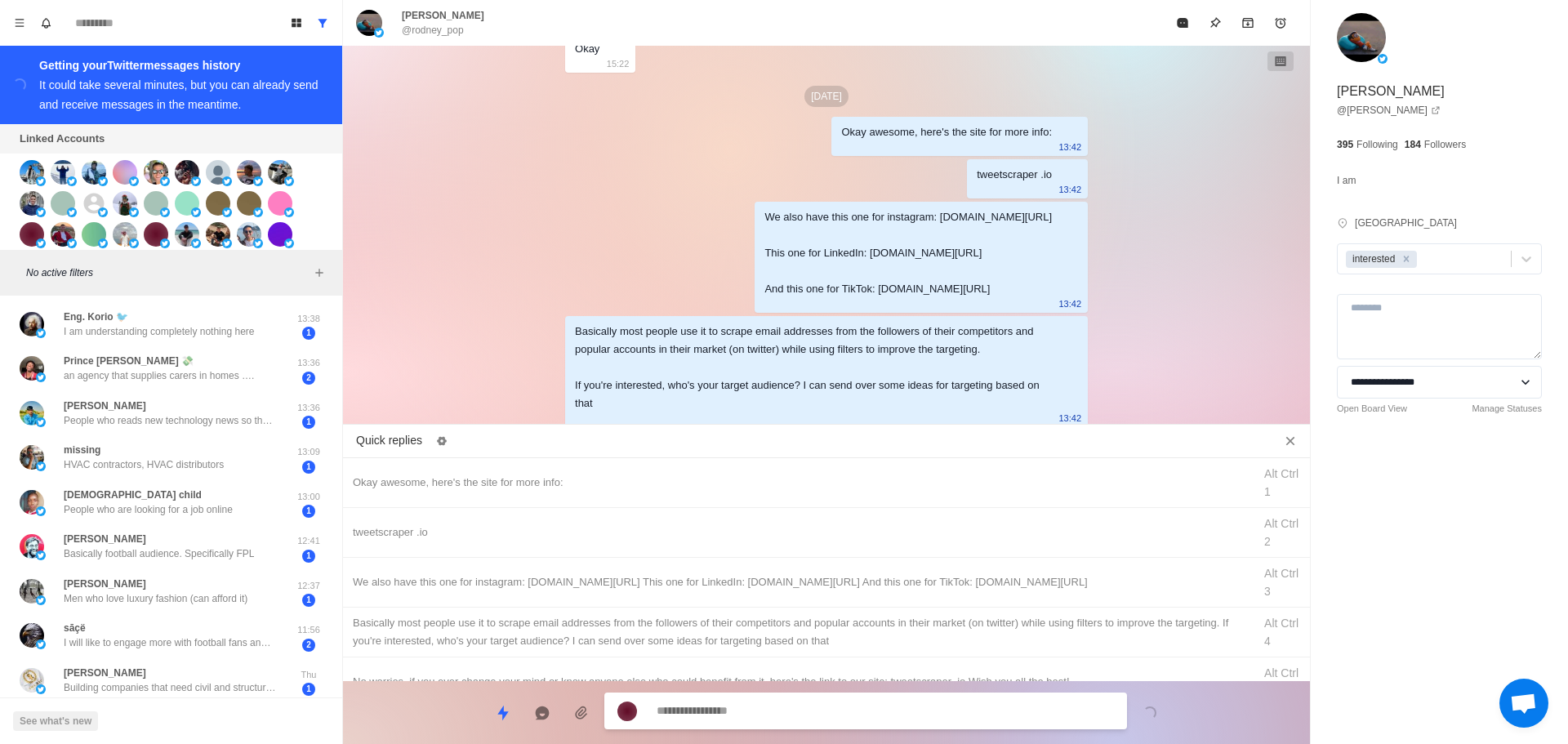
drag, startPoint x: 1182, startPoint y: 33, endPoint x: 1109, endPoint y: 272, distance: 249.9
click at [1182, 35] on button "Mark as read" at bounding box center [1182, 22] width 32 height 32
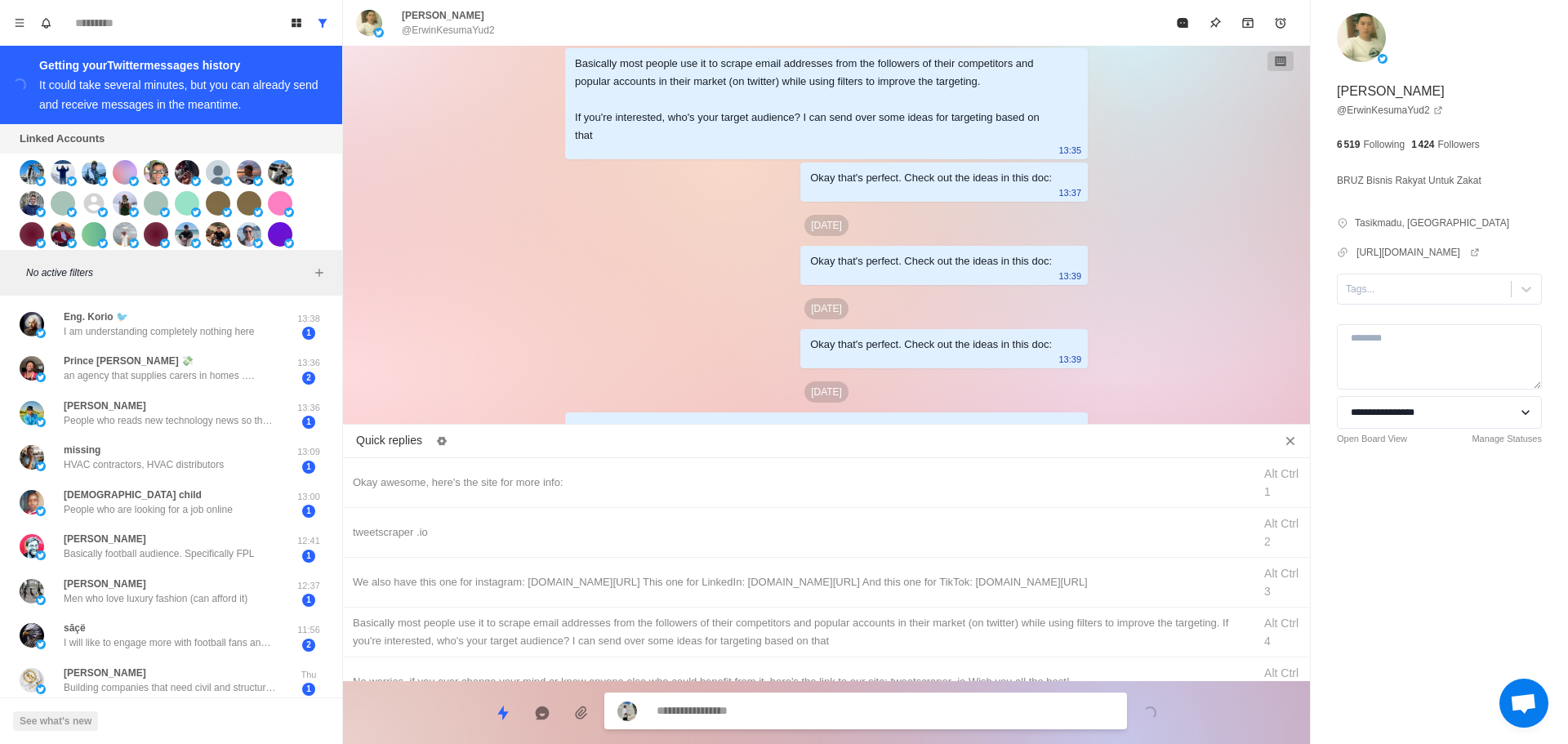
scroll to position [4711, 0]
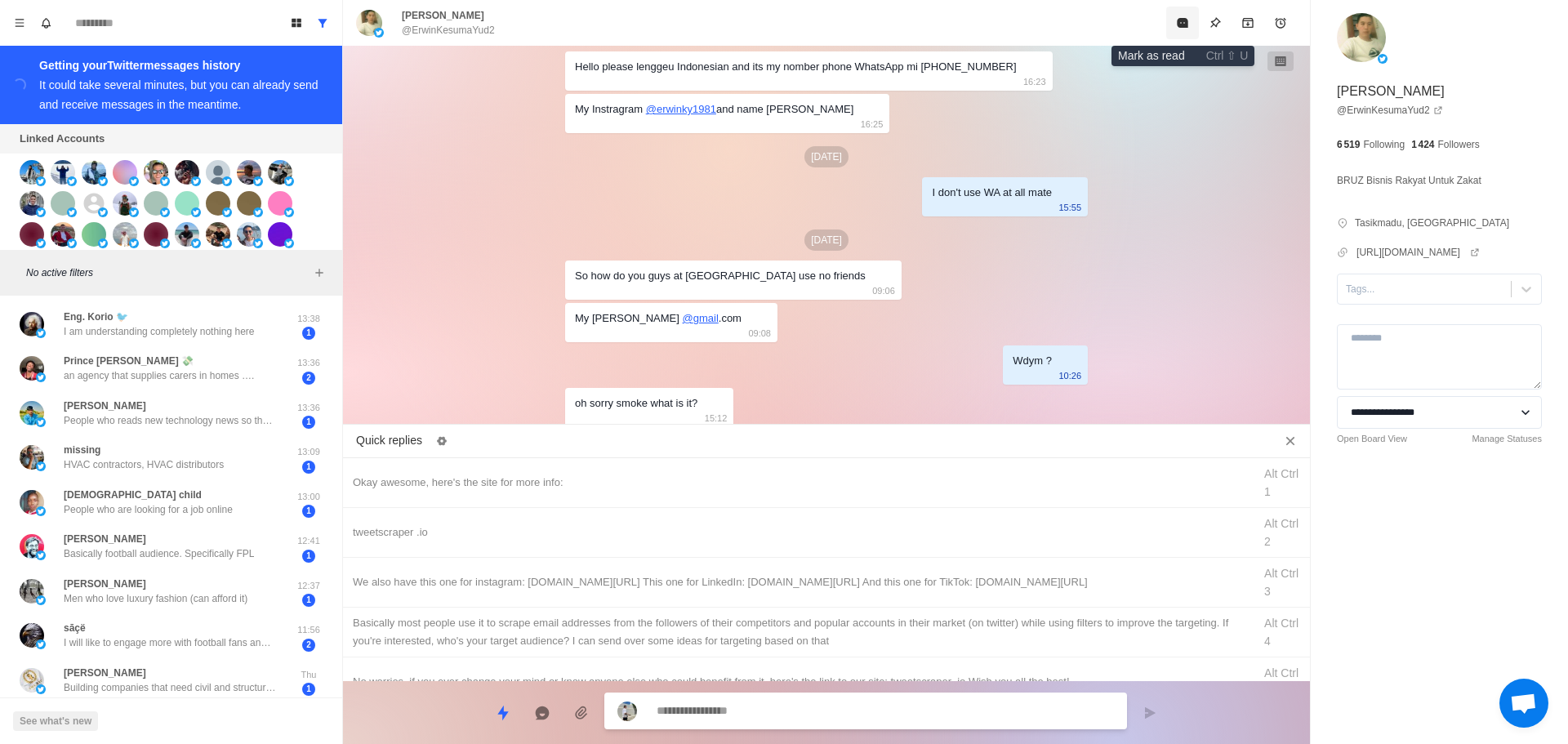
click at [1170, 22] on button "Mark as read" at bounding box center [1182, 22] width 32 height 32
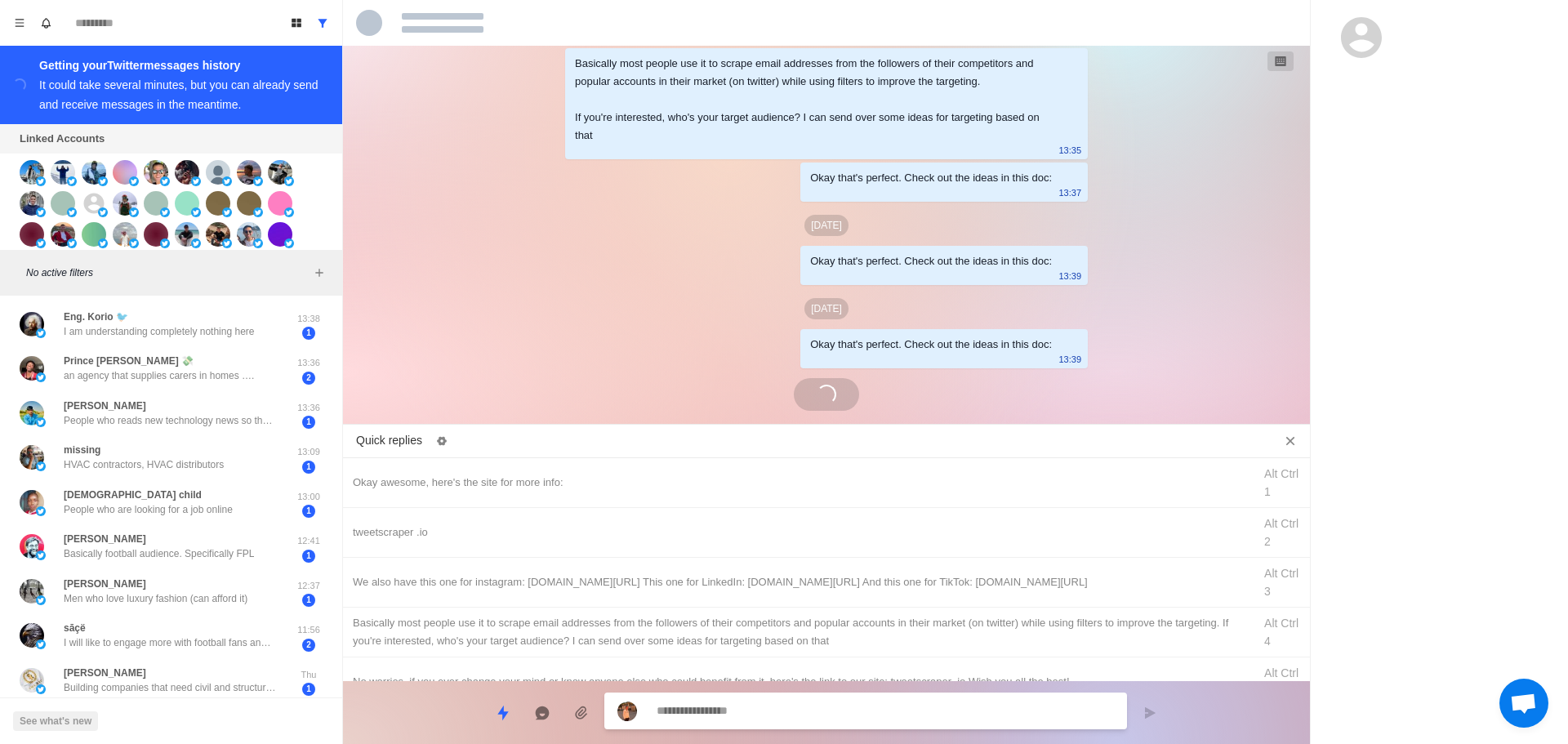
scroll to position [3968, 0]
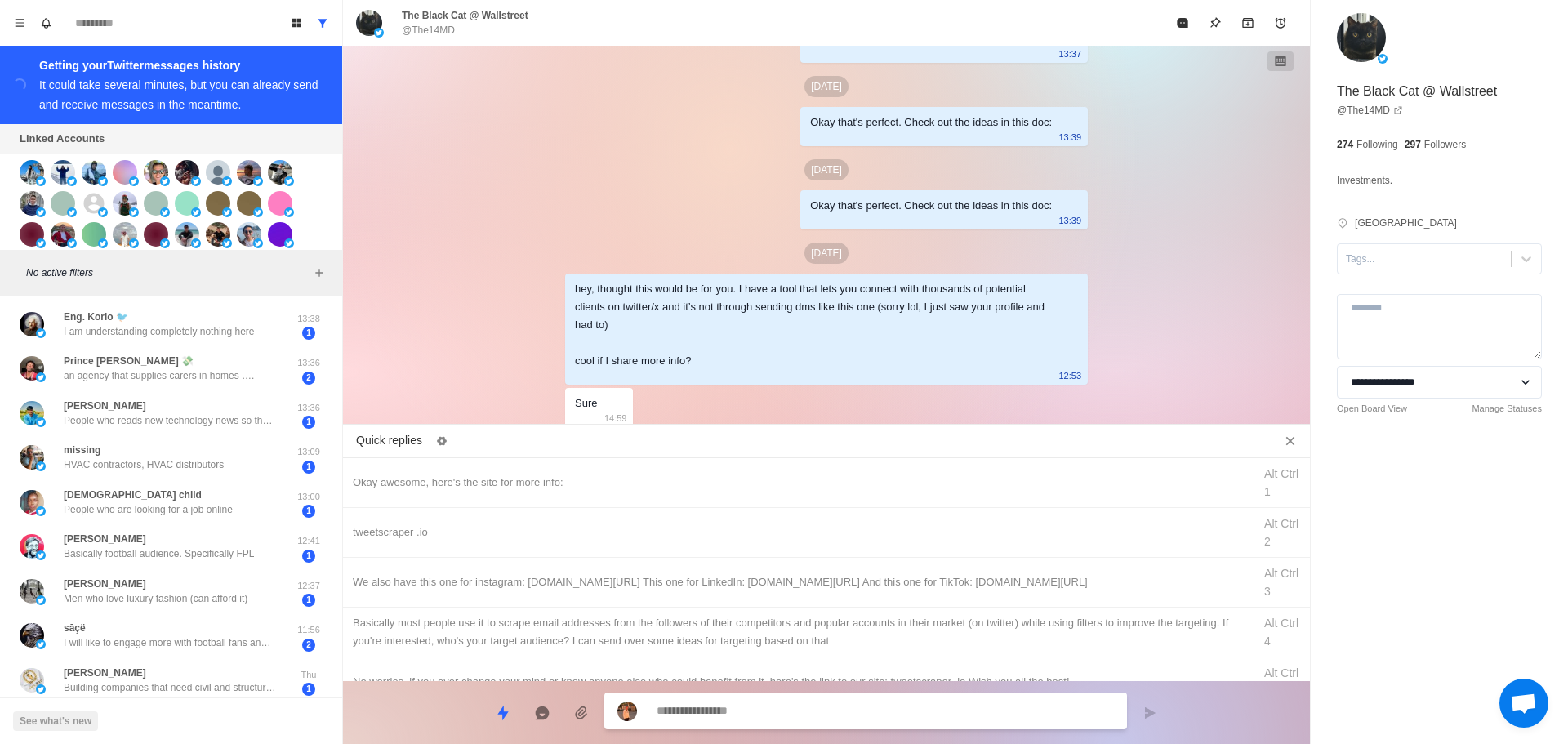
drag, startPoint x: 1359, startPoint y: 250, endPoint x: 1373, endPoint y: 281, distance: 34.0
click at [1361, 249] on div "Tags..." at bounding box center [1424, 258] width 173 height 24
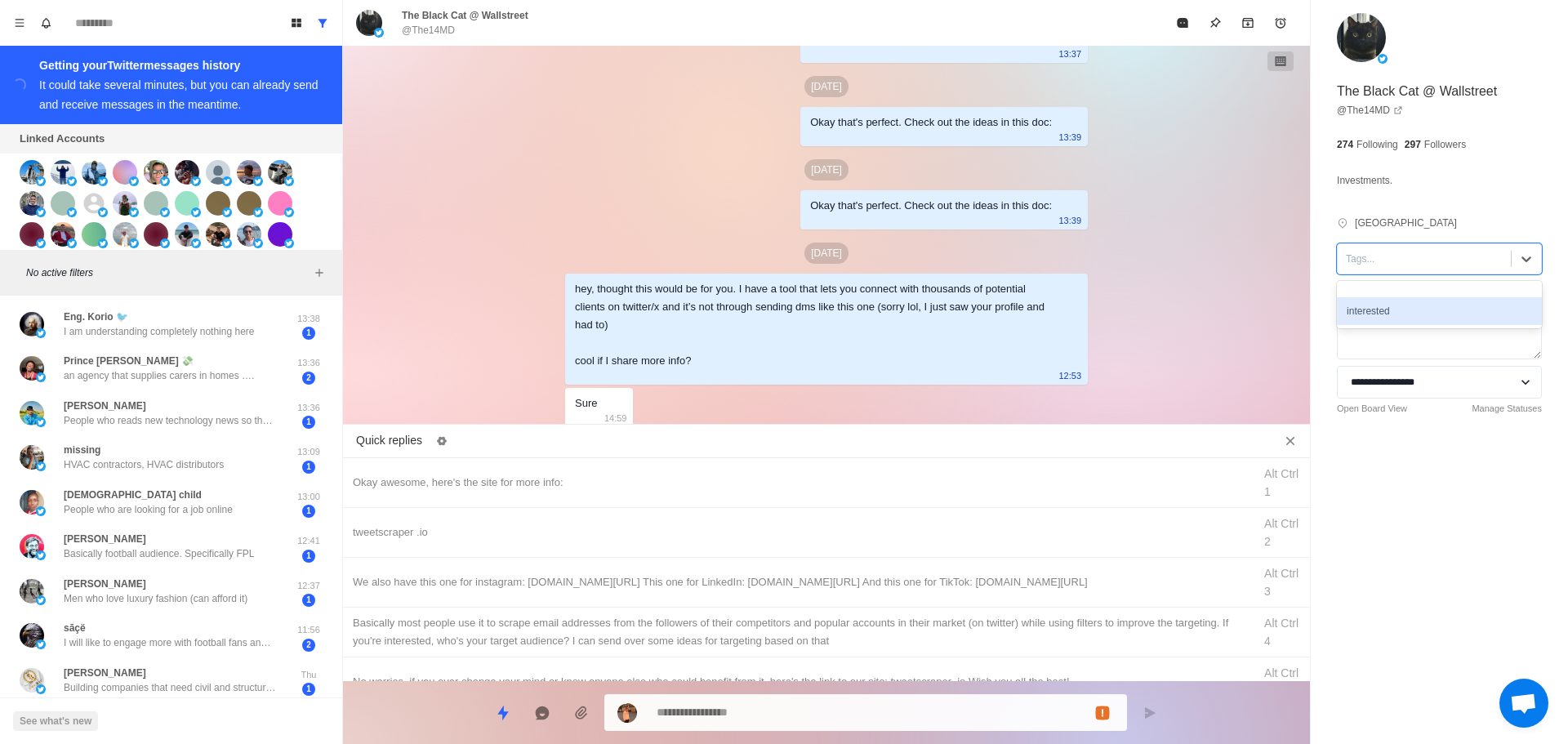
drag, startPoint x: 1373, startPoint y: 281, endPoint x: 1385, endPoint y: 301, distance: 23.3
click at [1385, 301] on div "interested" at bounding box center [1440, 304] width 205 height 47
click at [1385, 301] on div "interested" at bounding box center [1440, 311] width 205 height 27
drag, startPoint x: 646, startPoint y: 469, endPoint x: 696, endPoint y: 564, distance: 107.4
click at [643, 469] on div "Okay awesome, here's the site for more info: Alt Ctrl 1" at bounding box center [826, 483] width 967 height 50
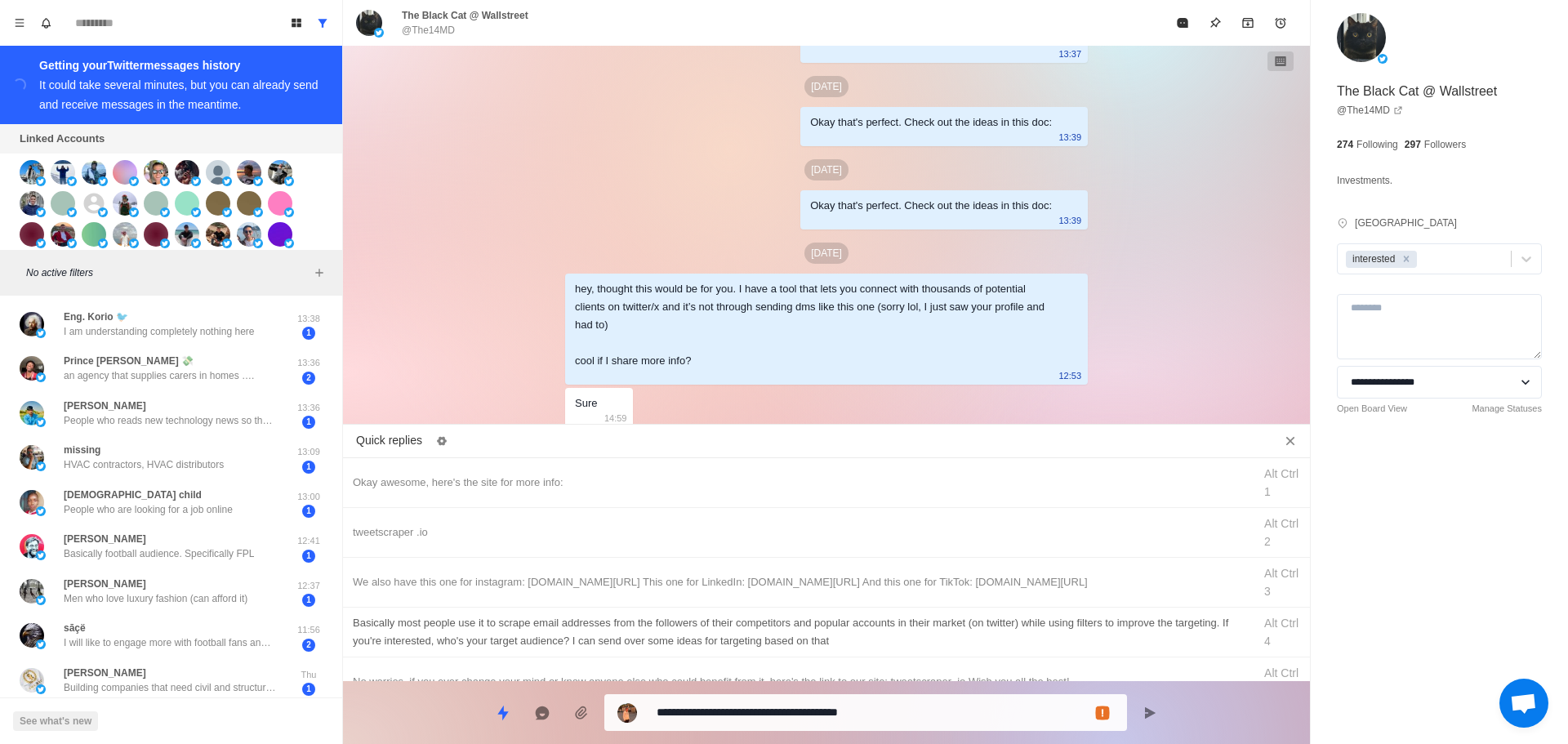
drag, startPoint x: 744, startPoint y: 719, endPoint x: 771, endPoint y: 655, distance: 69.5
click at [744, 719] on textarea "**********" at bounding box center [886, 713] width 457 height 23
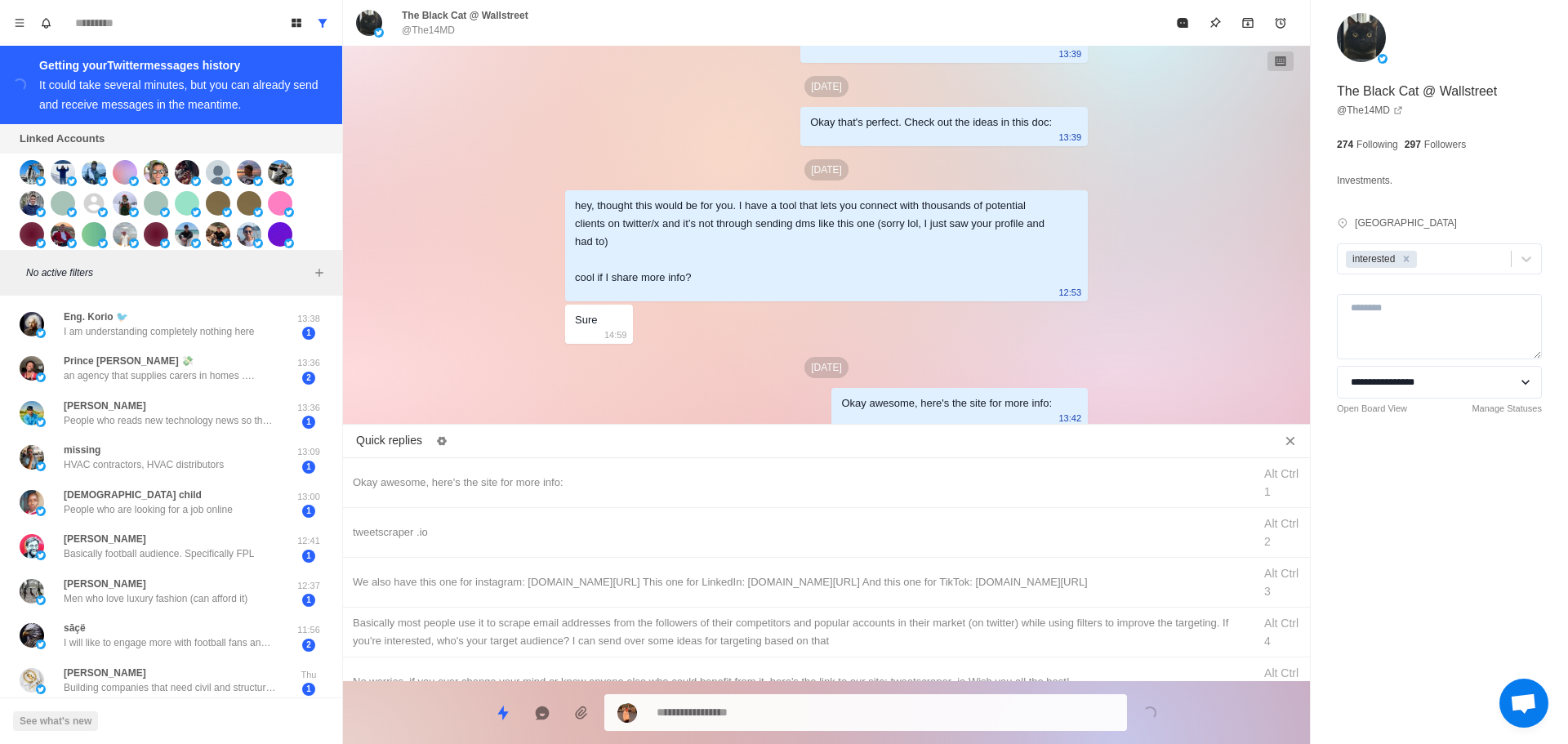
drag, startPoint x: 816, startPoint y: 541, endPoint x: 811, endPoint y: 689, distance: 148.1
click at [816, 543] on div "tweetscraper .io Alt Ctrl 2" at bounding box center [826, 533] width 967 height 50
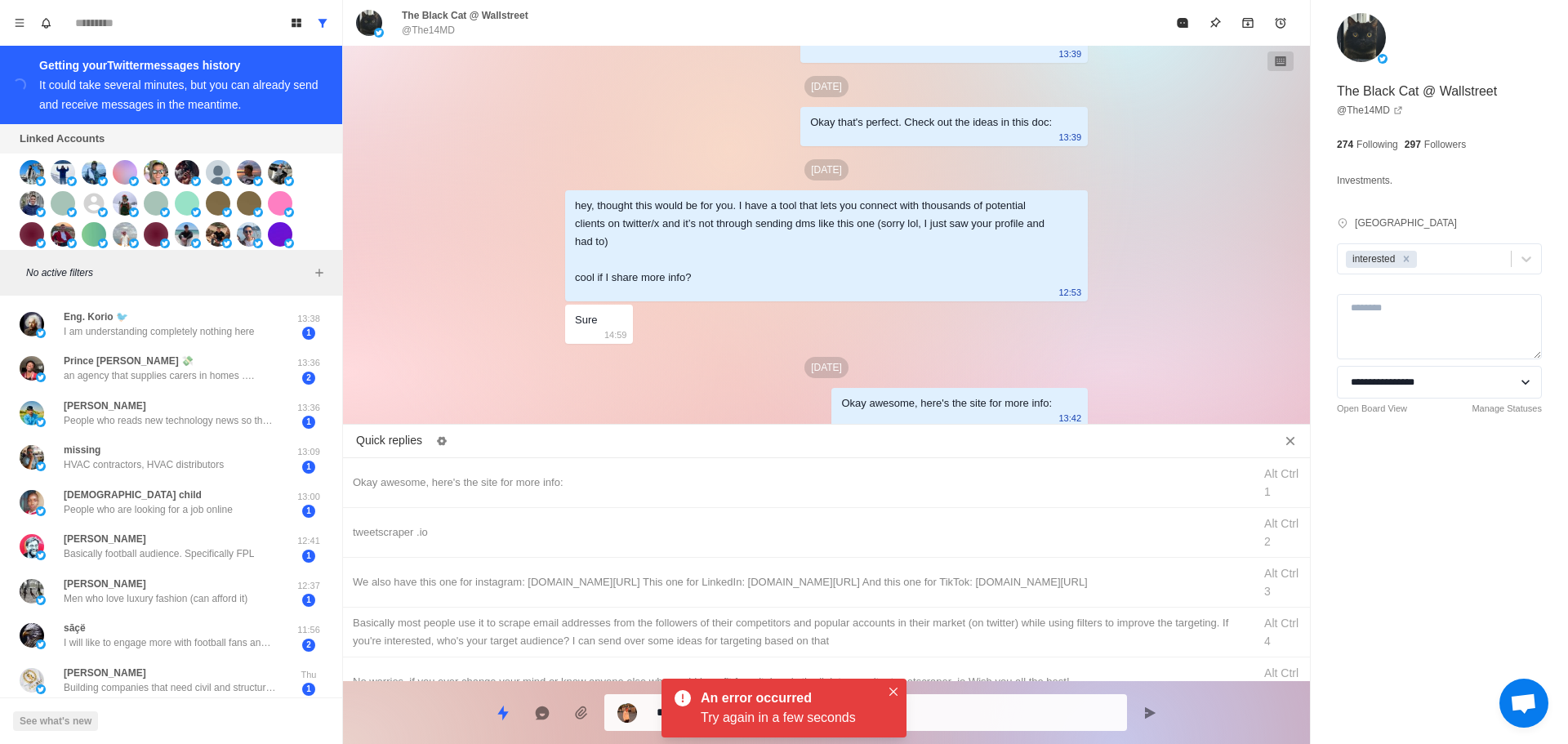
drag, startPoint x: 811, startPoint y: 689, endPoint x: 813, endPoint y: 722, distance: 33.1
click at [813, 722] on div "Try again in a few seconds" at bounding box center [791, 718] width 180 height 20
drag, startPoint x: 945, startPoint y: 708, endPoint x: 984, endPoint y: 529, distance: 183.2
click at [945, 705] on textarea "**********" at bounding box center [886, 711] width 457 height 23
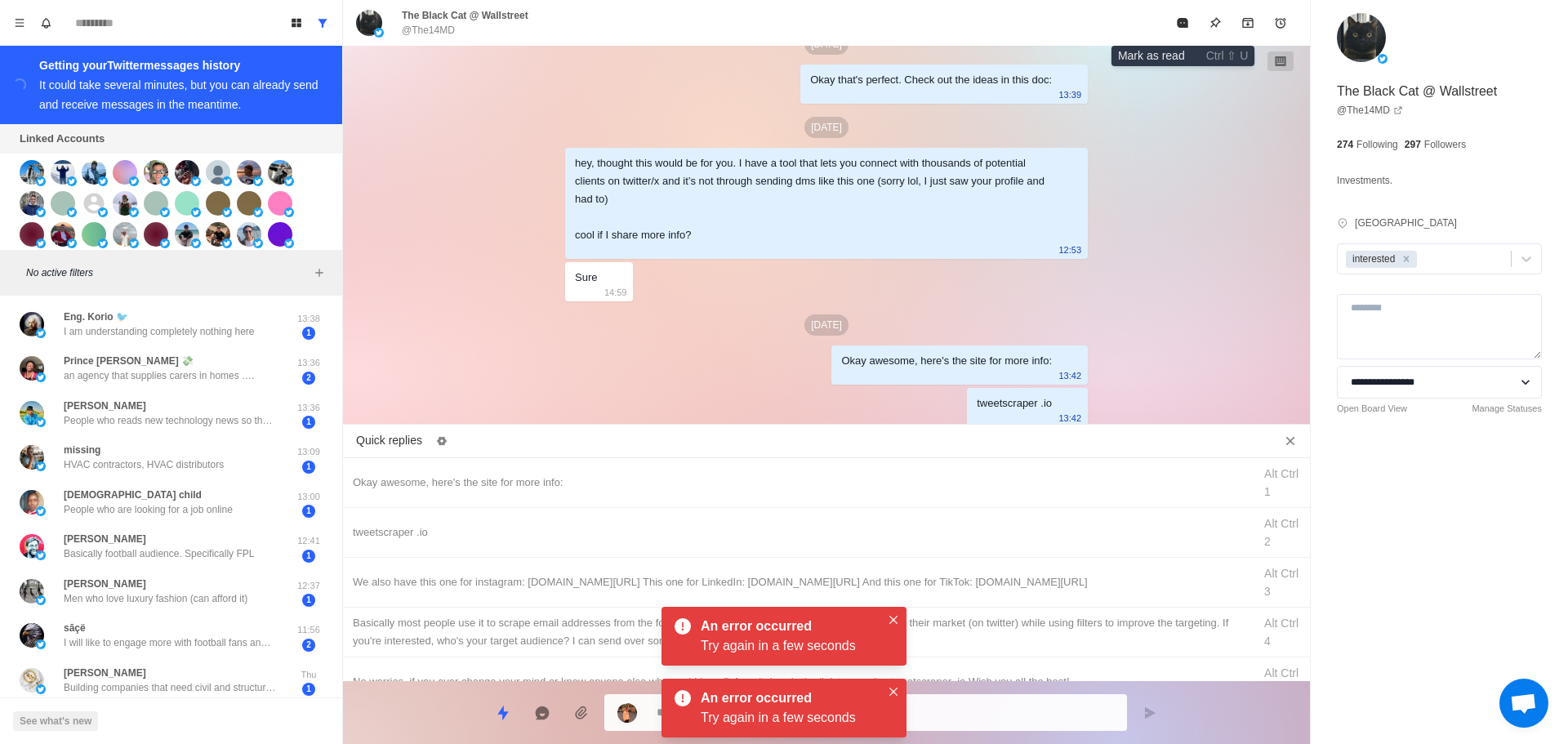
drag, startPoint x: 1181, startPoint y: 21, endPoint x: 552, endPoint y: 418, distance: 743.8
click at [1179, 21] on icon "Mark as read" at bounding box center [1182, 22] width 11 height 10
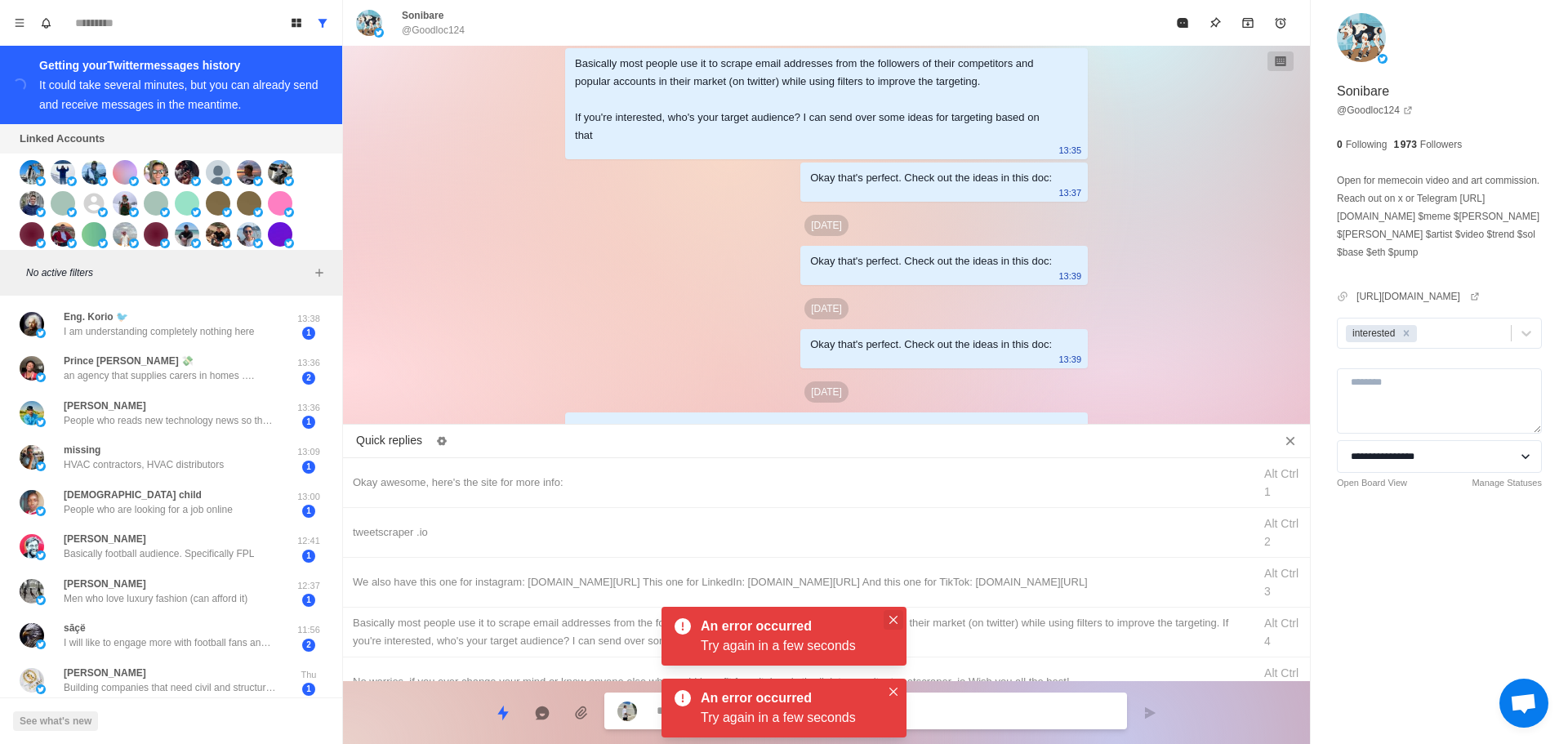
scroll to position [3968, 0]
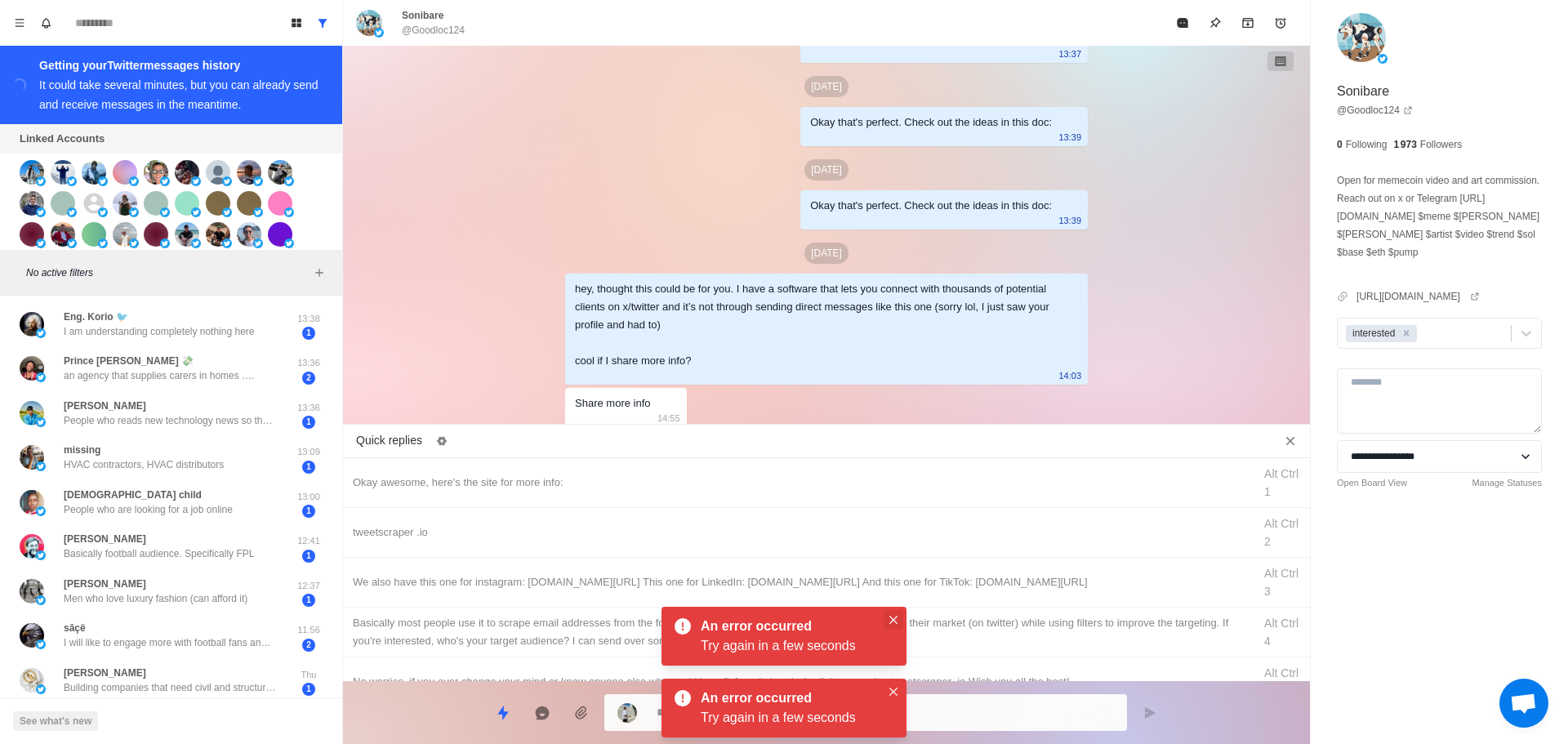
click at [898, 612] on button "Close" at bounding box center [893, 620] width 20 height 20
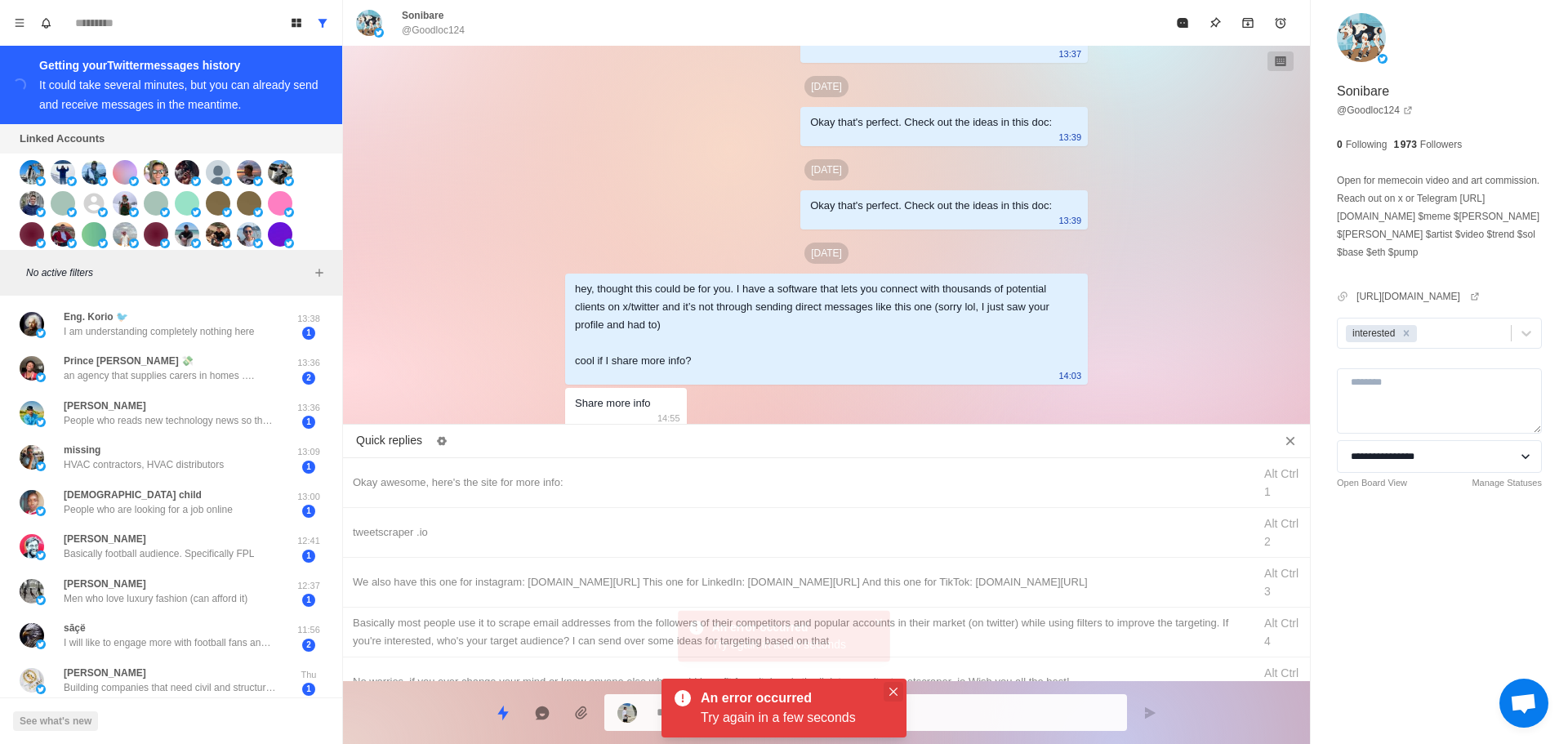
click at [893, 689] on icon "Close" at bounding box center [893, 692] width 8 height 8
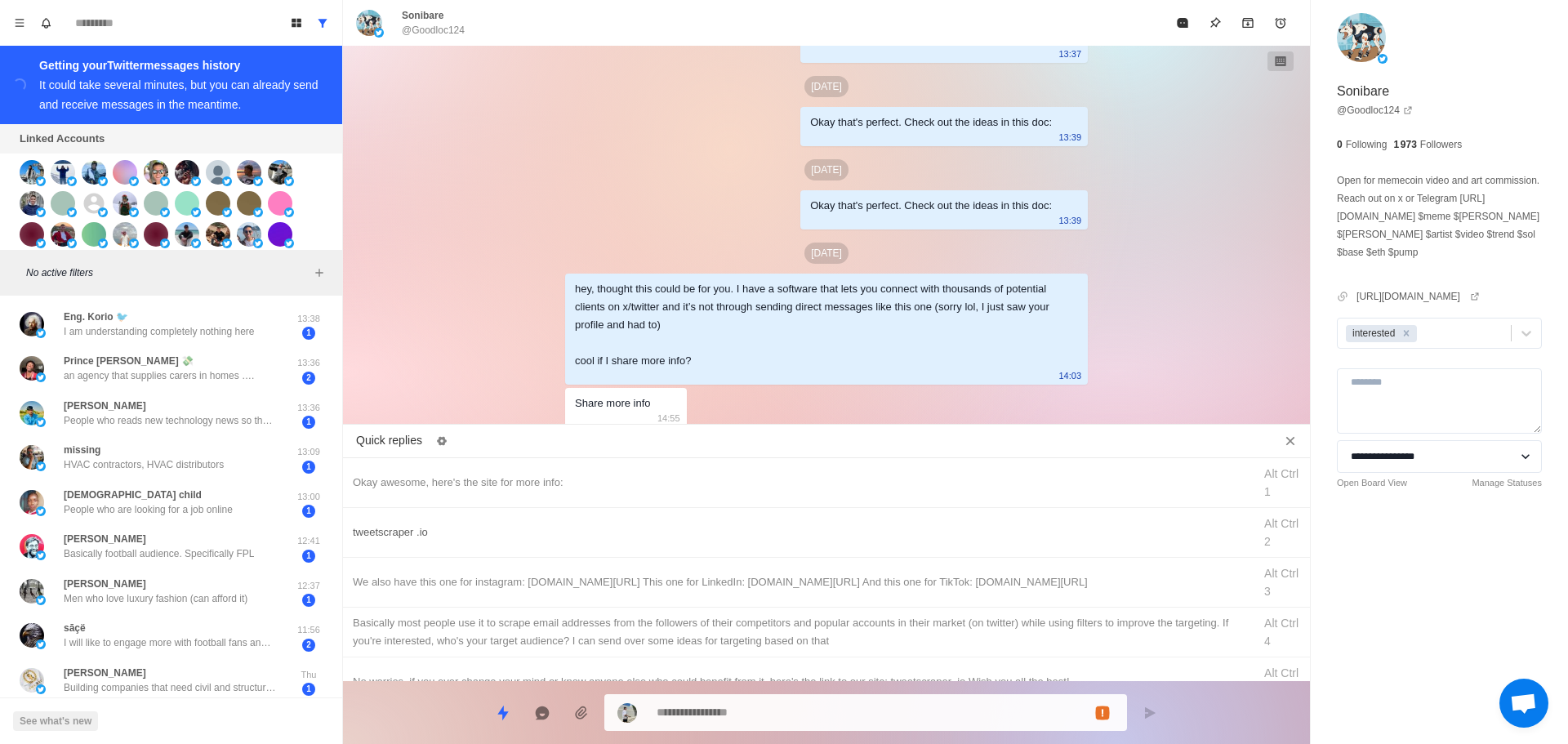
click at [622, 488] on div "Okay awesome, here's the site for more info:" at bounding box center [798, 483] width 891 height 18
click at [795, 713] on textarea "**********" at bounding box center [886, 711] width 457 height 23
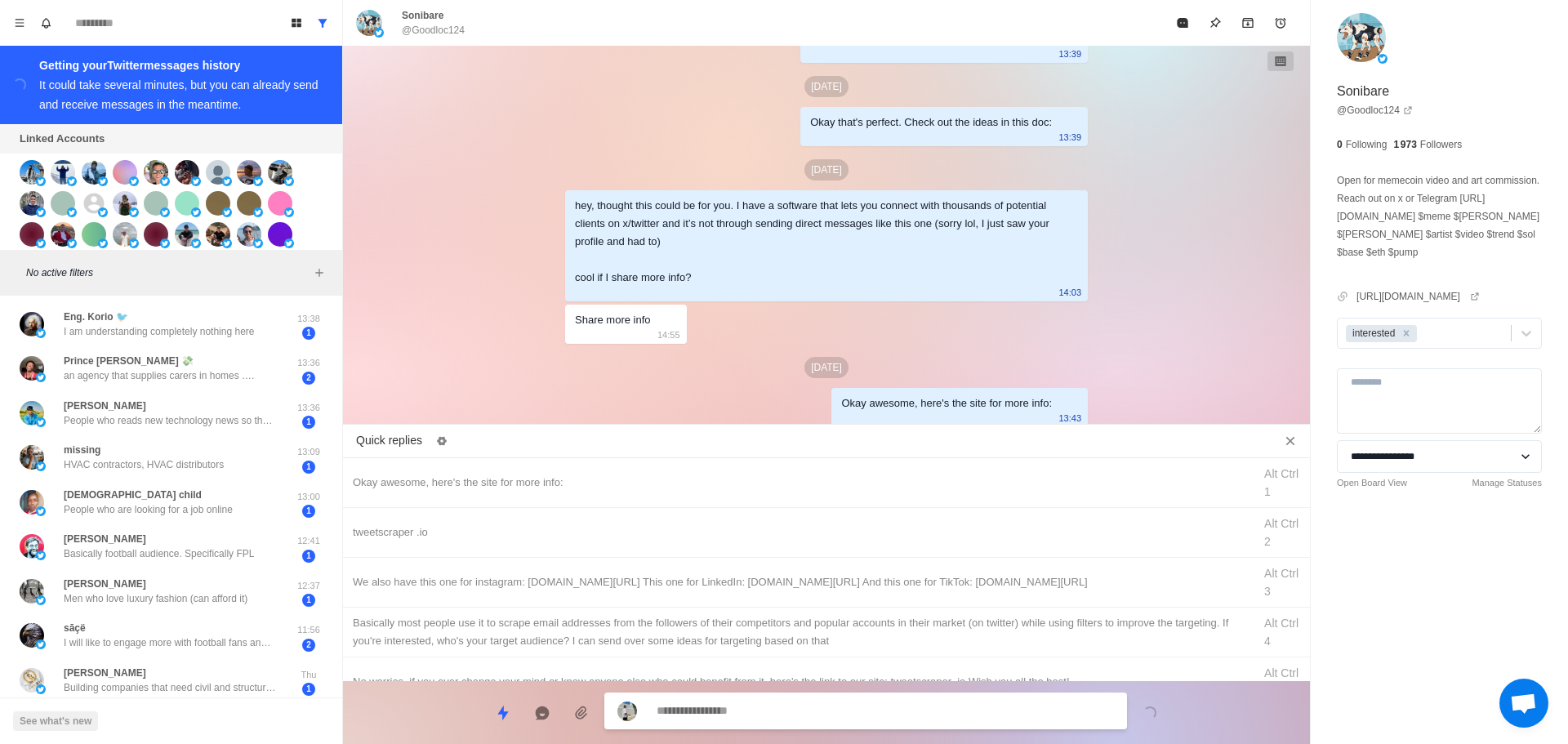
drag, startPoint x: 798, startPoint y: 528, endPoint x: 838, endPoint y: 707, distance: 183.4
click at [801, 537] on div "tweetscraper .io" at bounding box center [798, 533] width 891 height 18
click at [839, 717] on textarea "**********" at bounding box center [886, 713] width 457 height 23
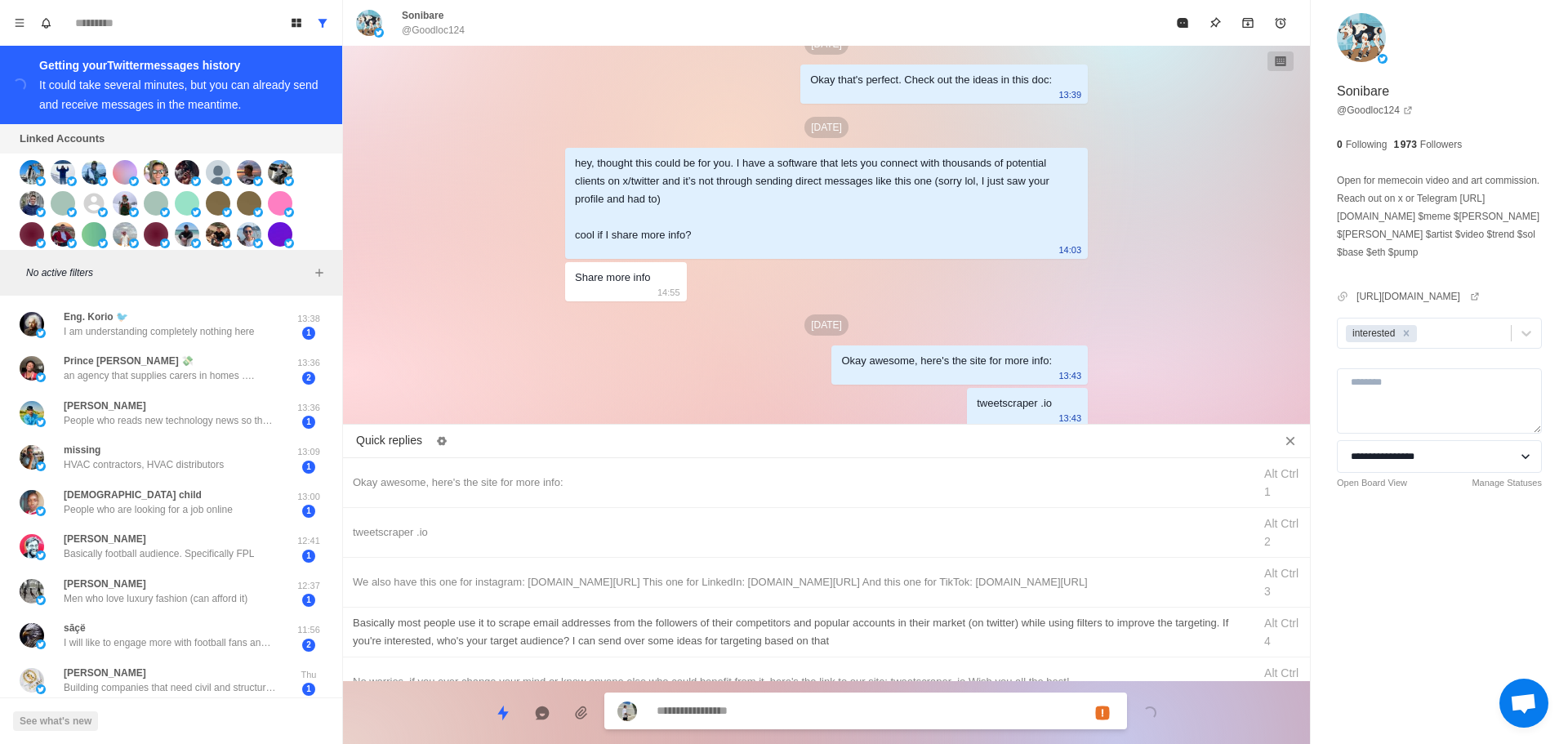
click at [907, 585] on div "We also have this one for instagram: [DOMAIN_NAME][URL] This one for LinkedIn: …" at bounding box center [798, 583] width 891 height 18
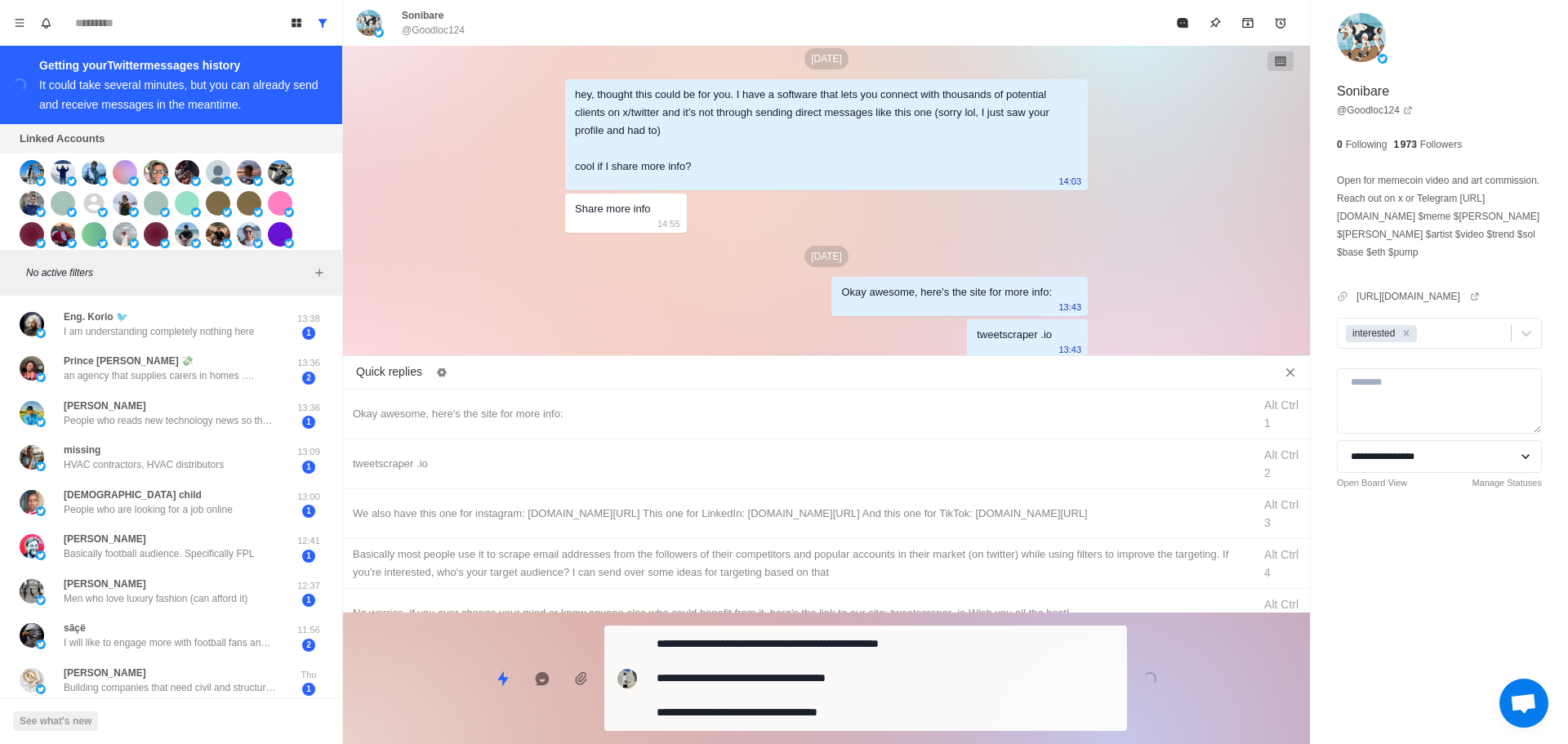
click at [883, 707] on textarea "**********" at bounding box center [886, 678] width 457 height 92
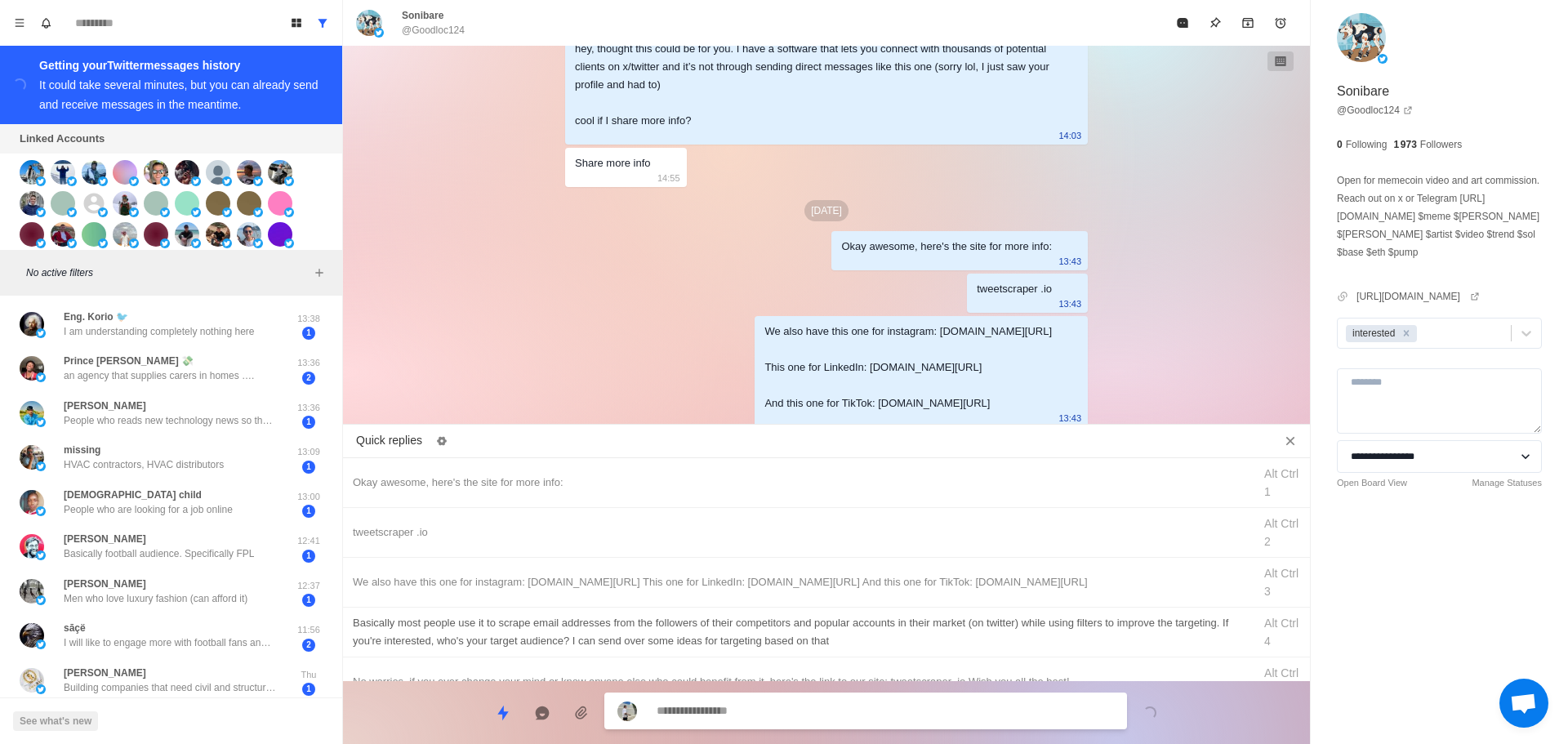
click at [933, 638] on div "Basically most people use it to scrape email addresses from the followers of th…" at bounding box center [798, 632] width 891 height 36
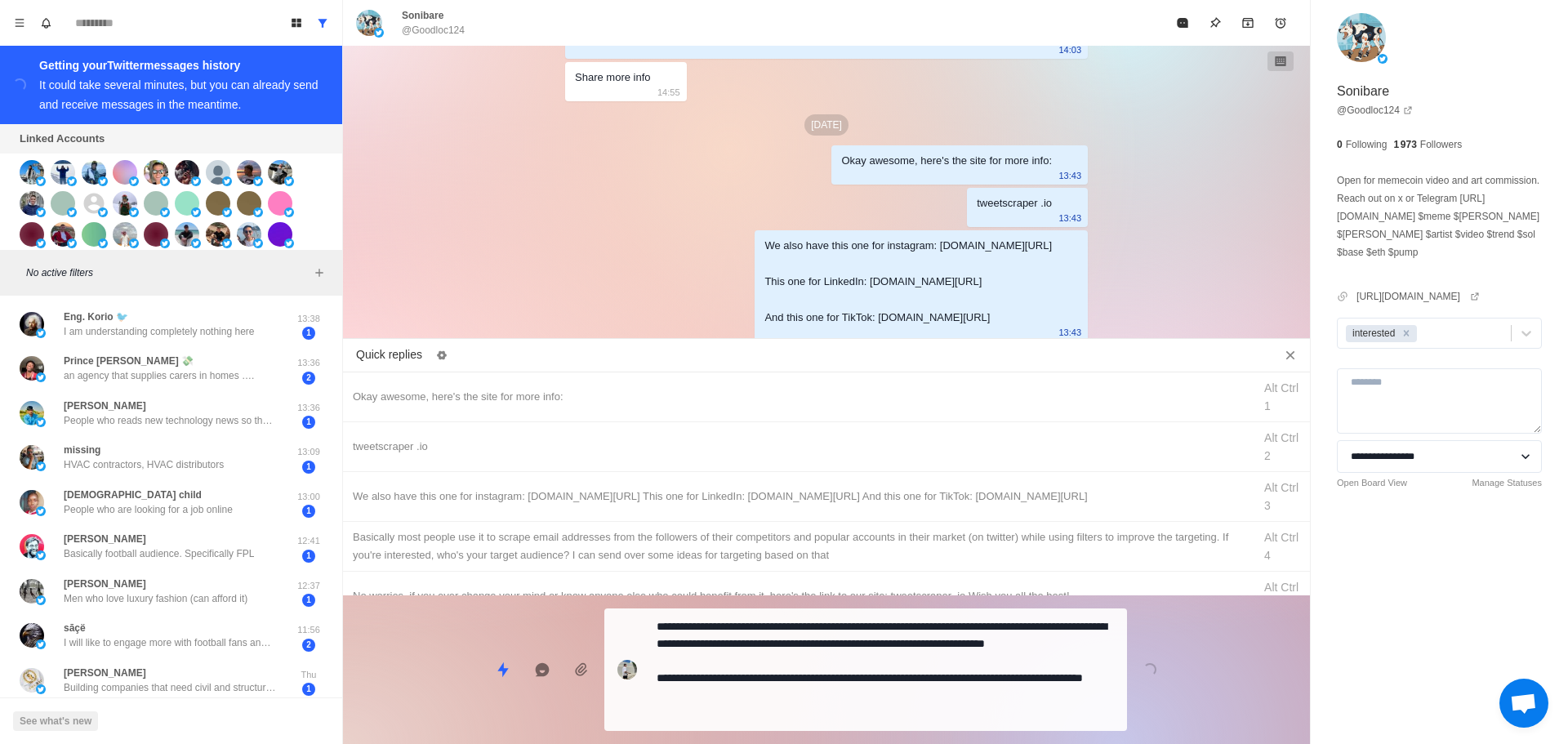
click at [915, 693] on div "**********" at bounding box center [865, 670] width 523 height 122
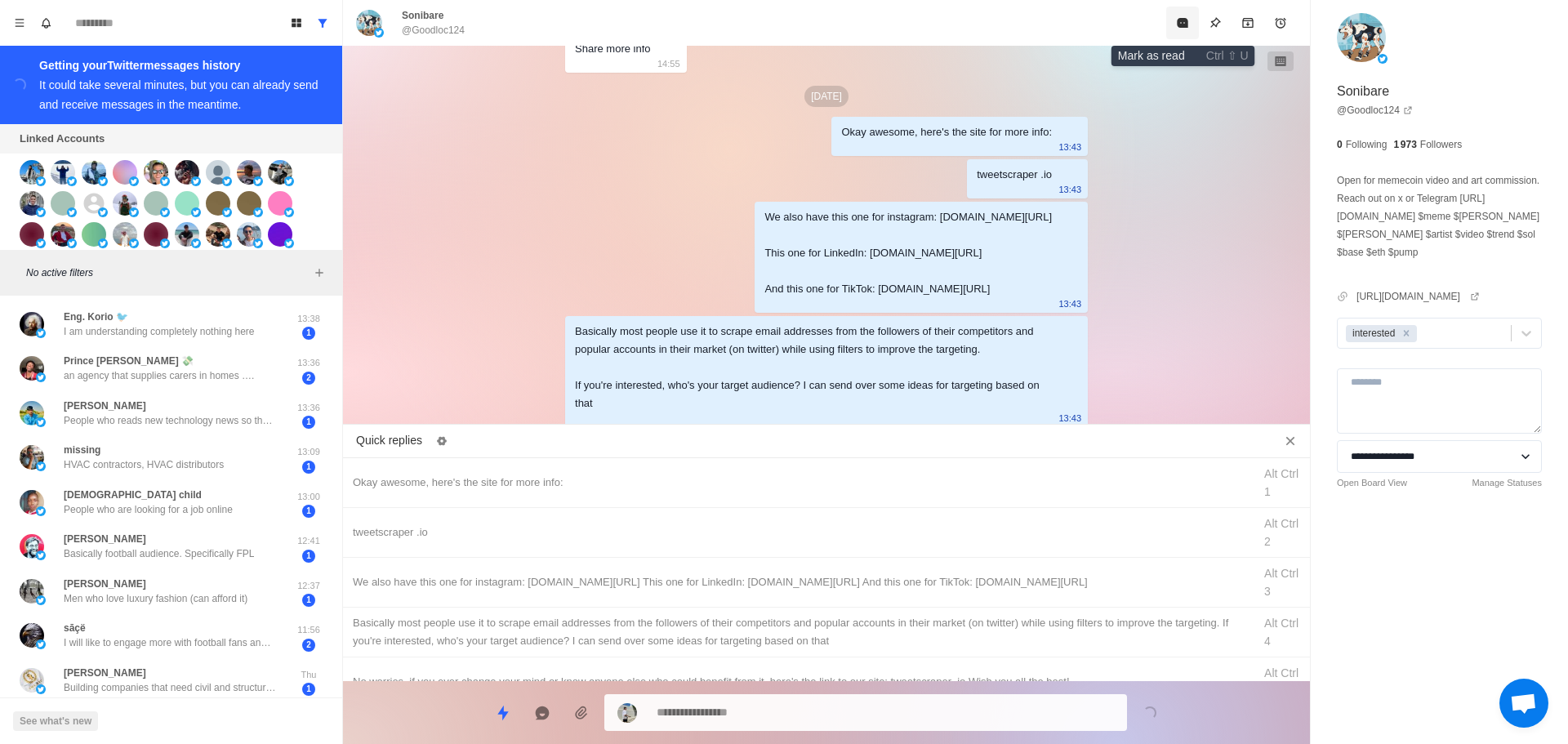
click at [1182, 27] on icon "Mark as read" at bounding box center [1182, 22] width 11 height 10
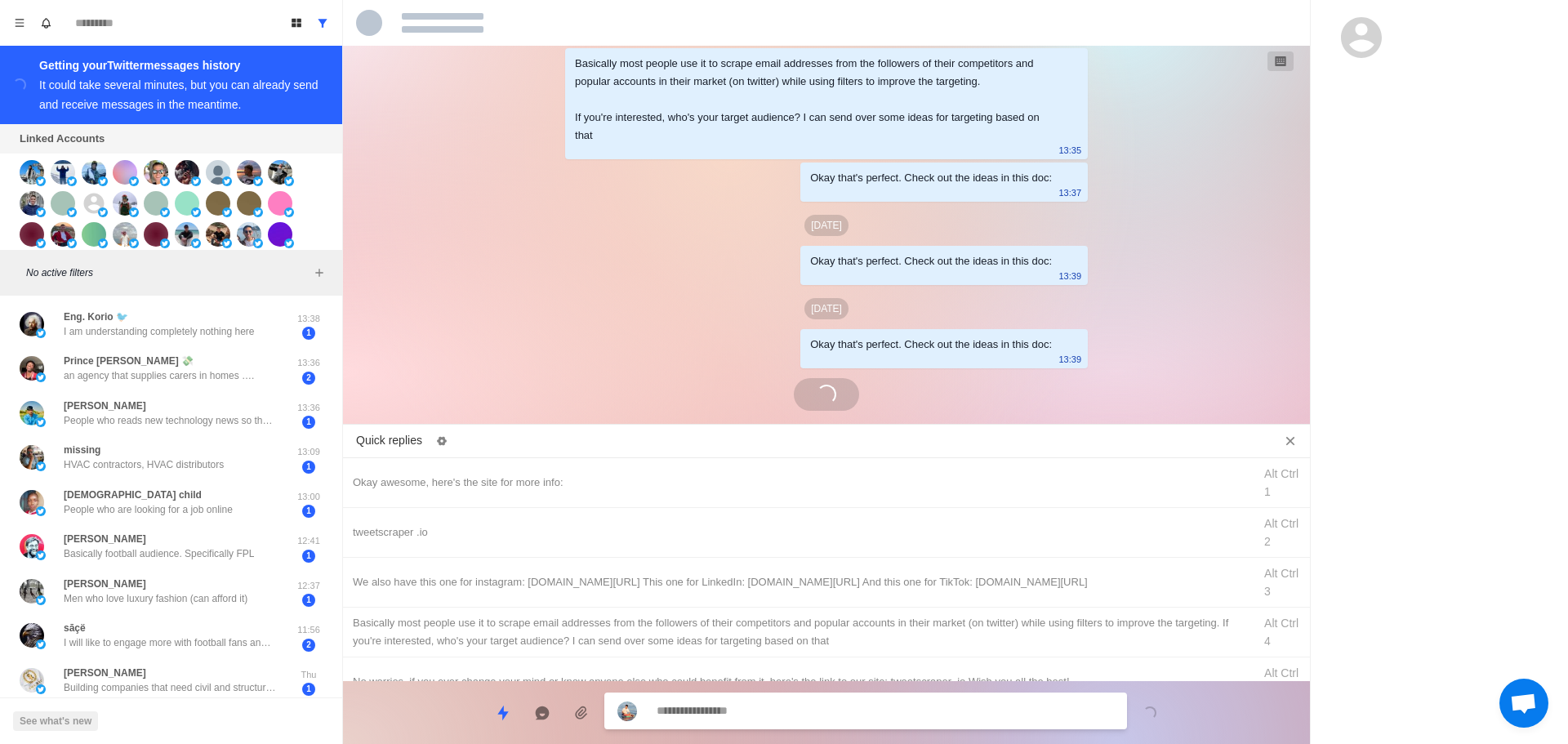
scroll to position [4356, 0]
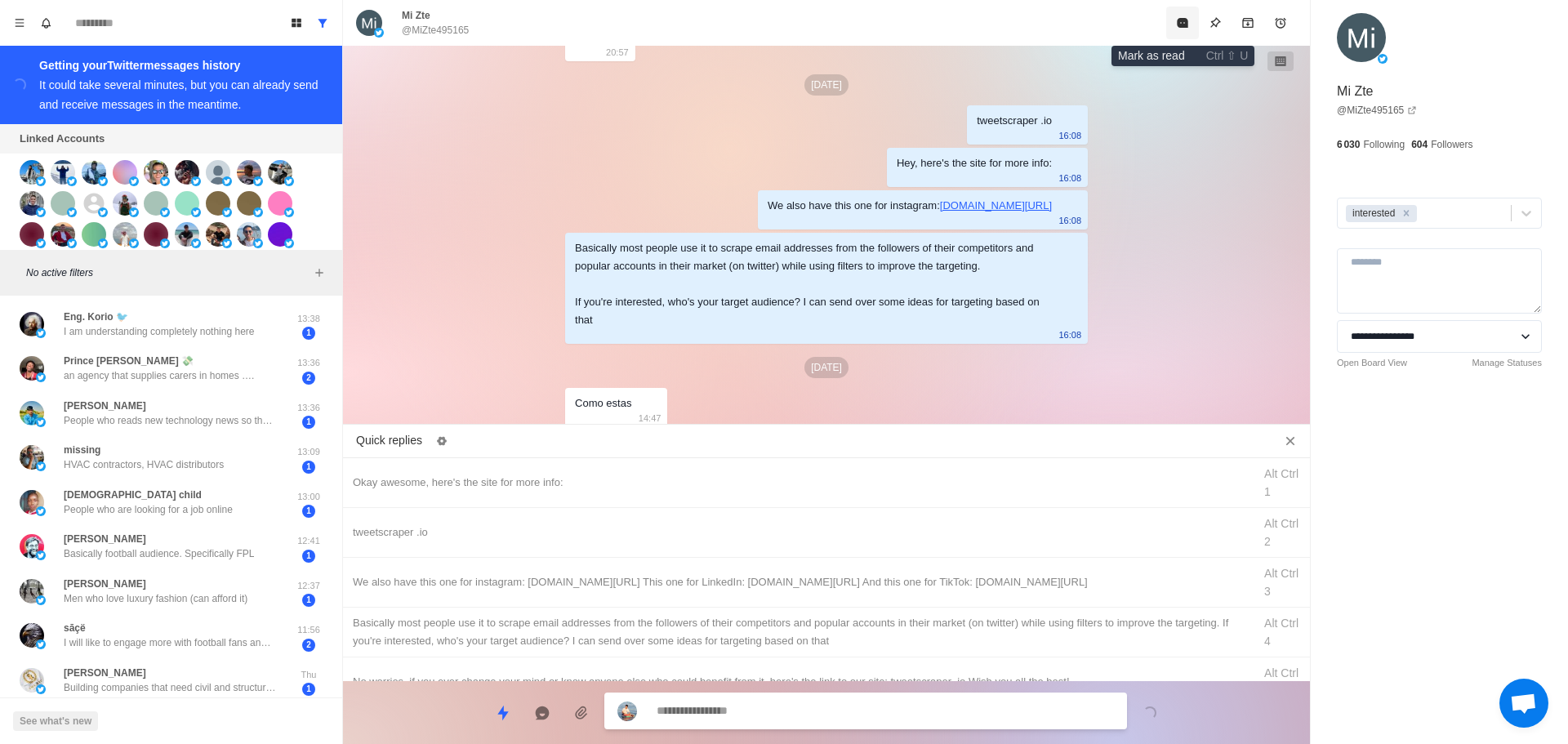
click at [1194, 22] on button "Mark as read" at bounding box center [1182, 22] width 32 height 32
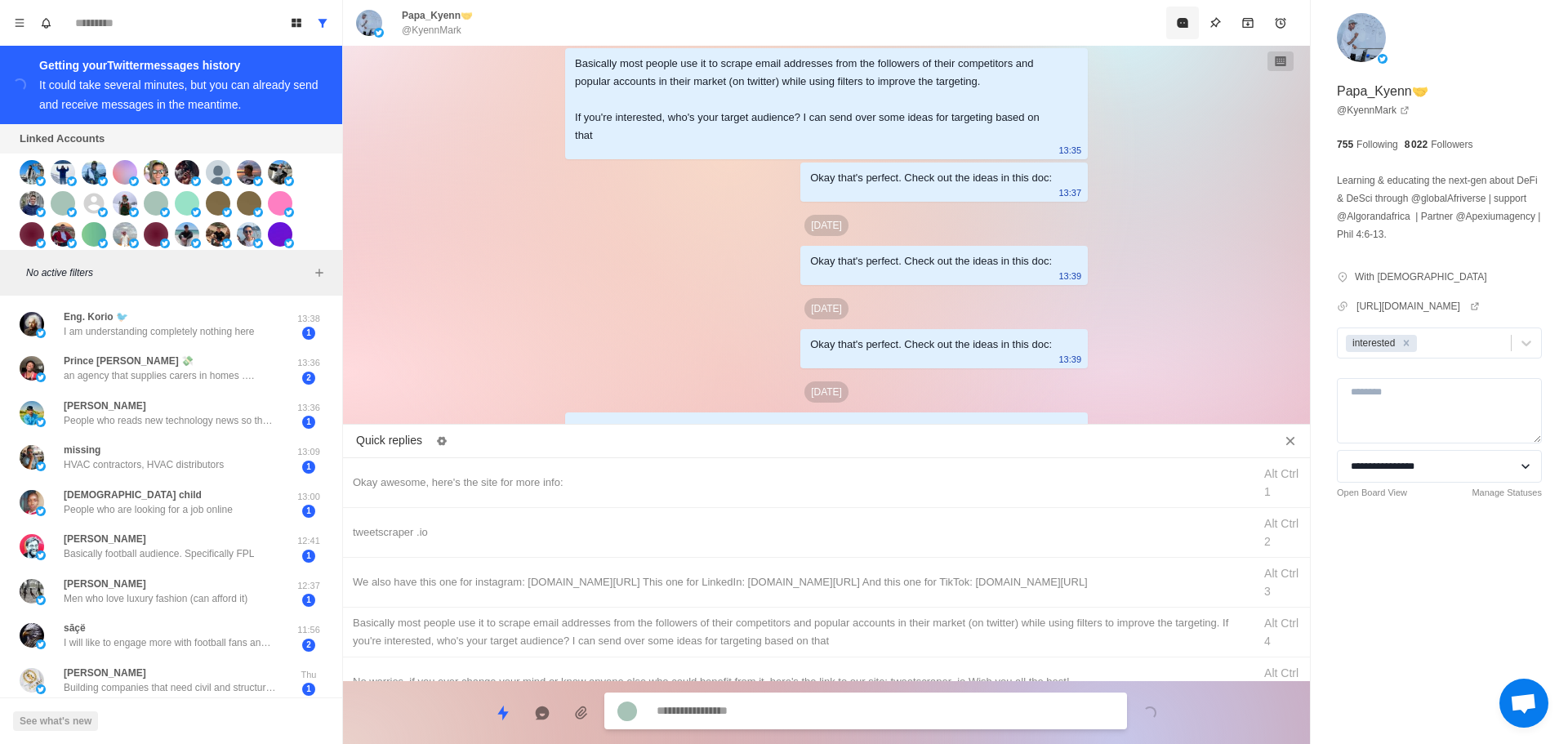
scroll to position [5050, 0]
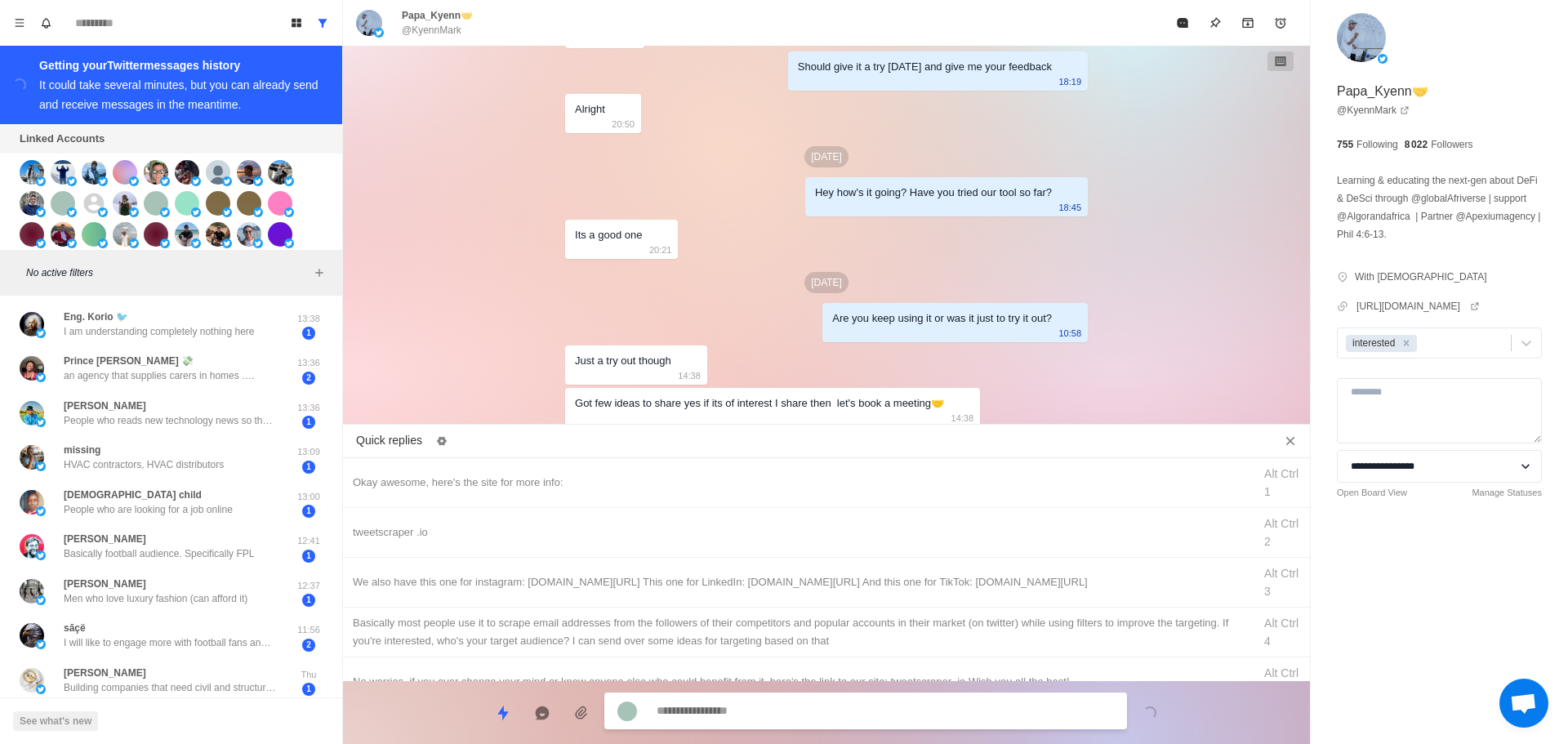
click at [799, 703] on textarea at bounding box center [886, 711] width 457 height 23
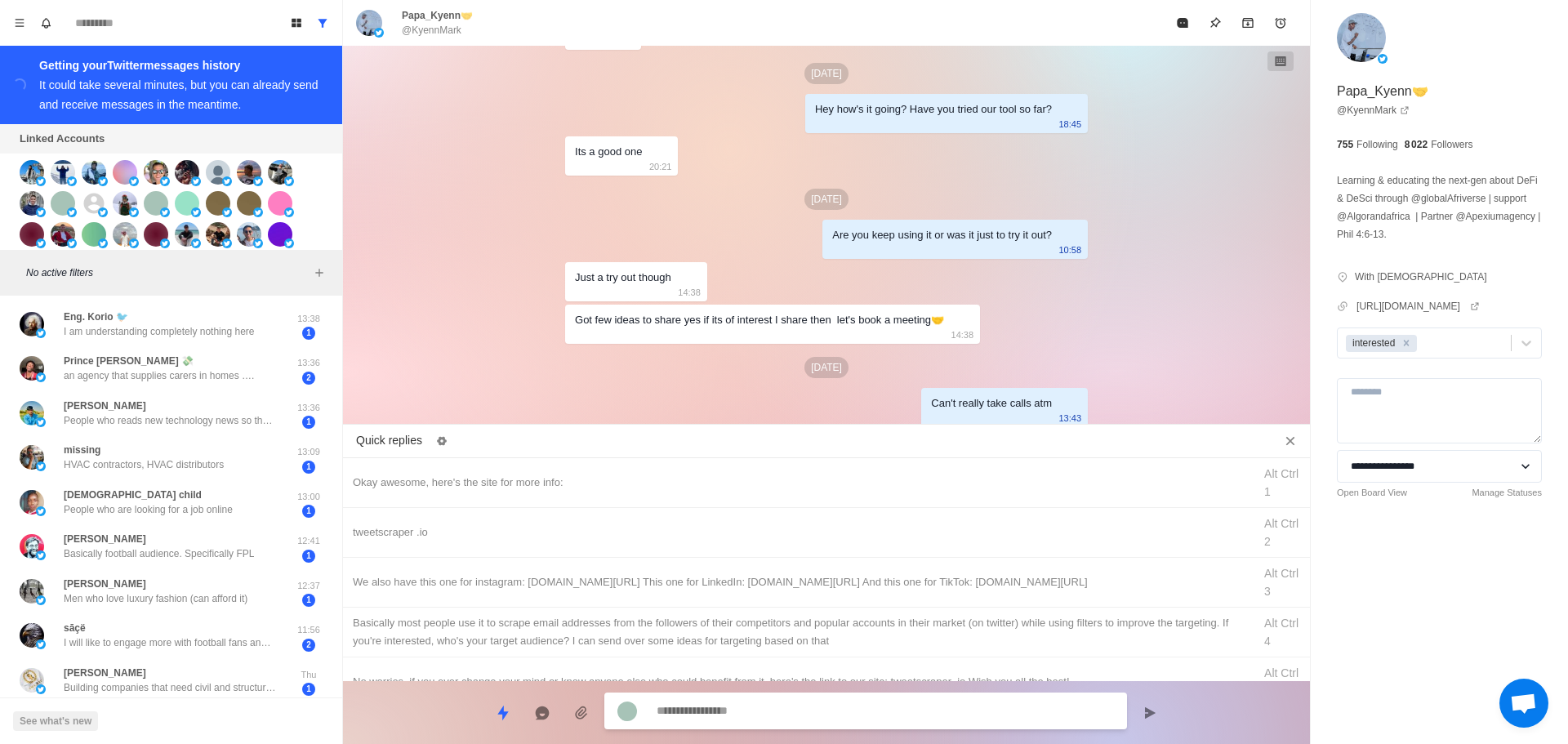
scroll to position [5176, 0]
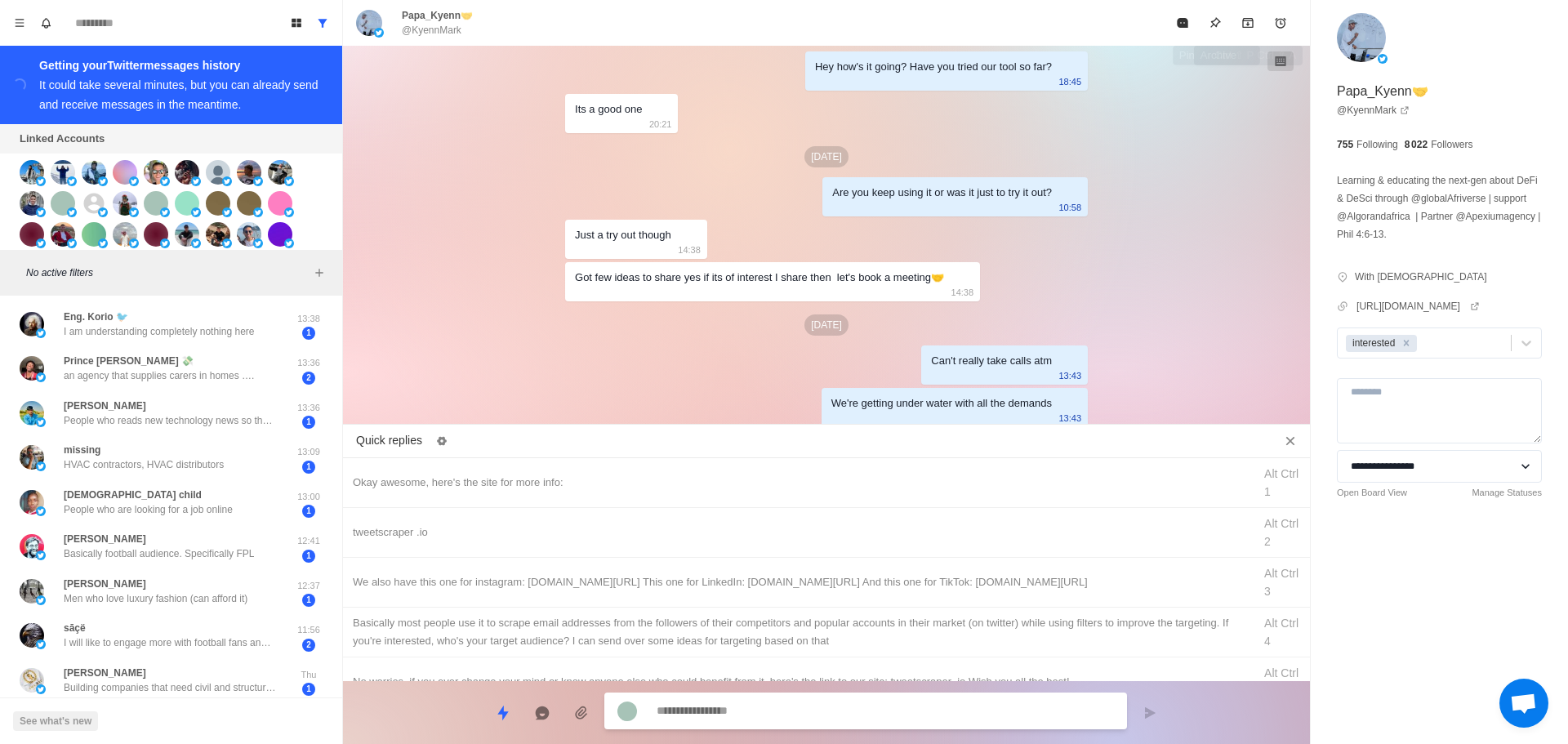
click at [1173, 14] on button "Mark as read" at bounding box center [1182, 22] width 32 height 32
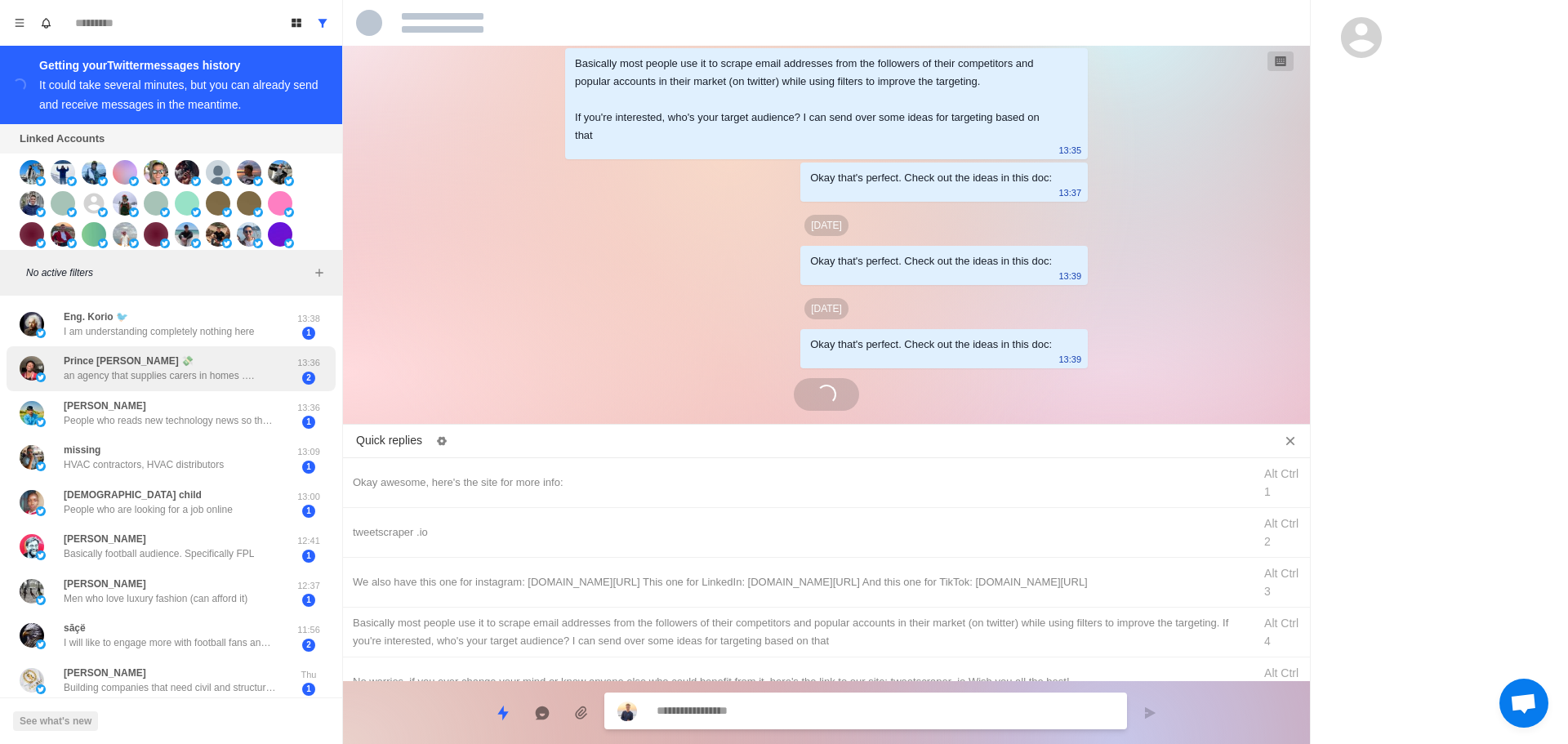
scroll to position [4217, 0]
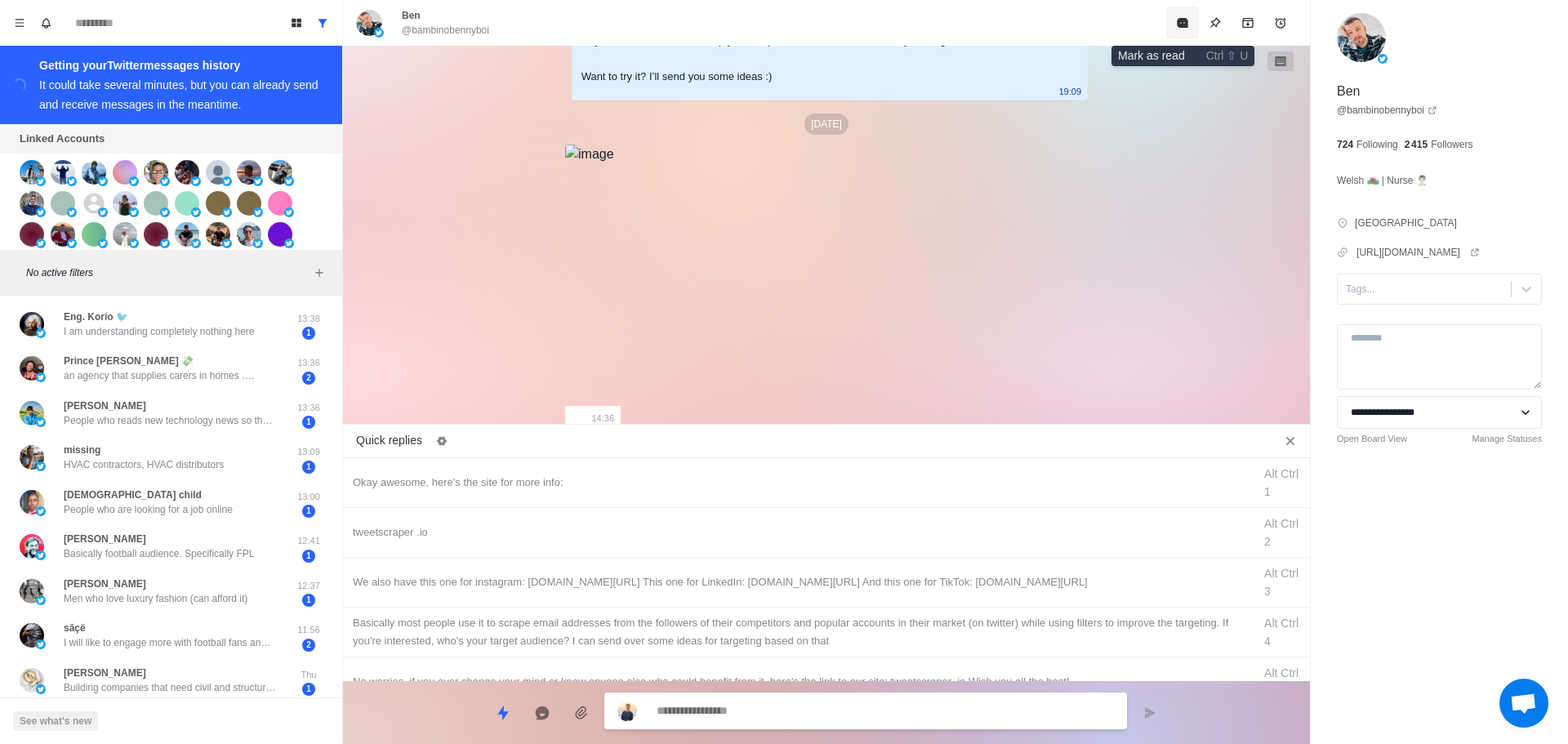
click at [1186, 23] on icon "Mark as read" at bounding box center [1182, 22] width 11 height 10
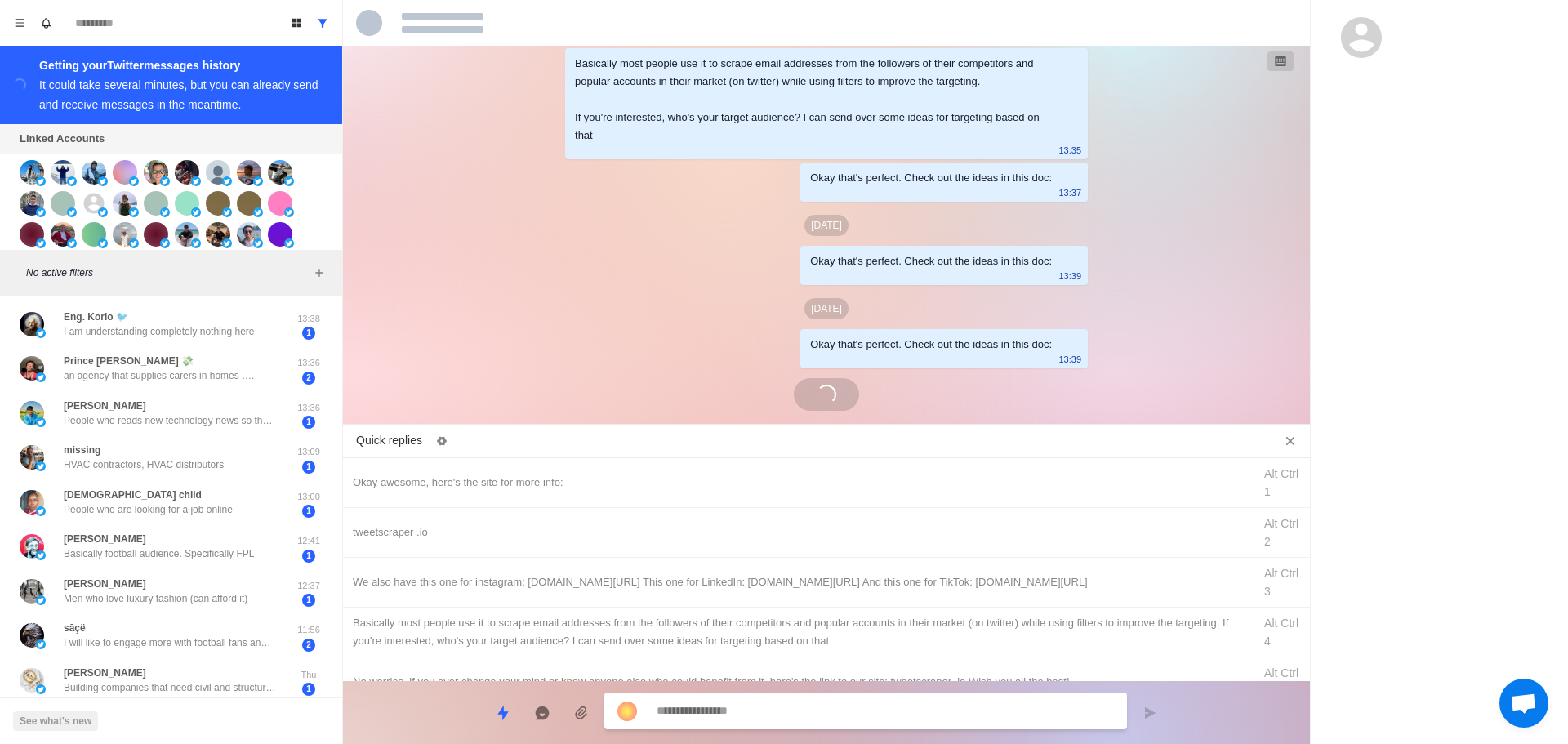
scroll to position [4852, 0]
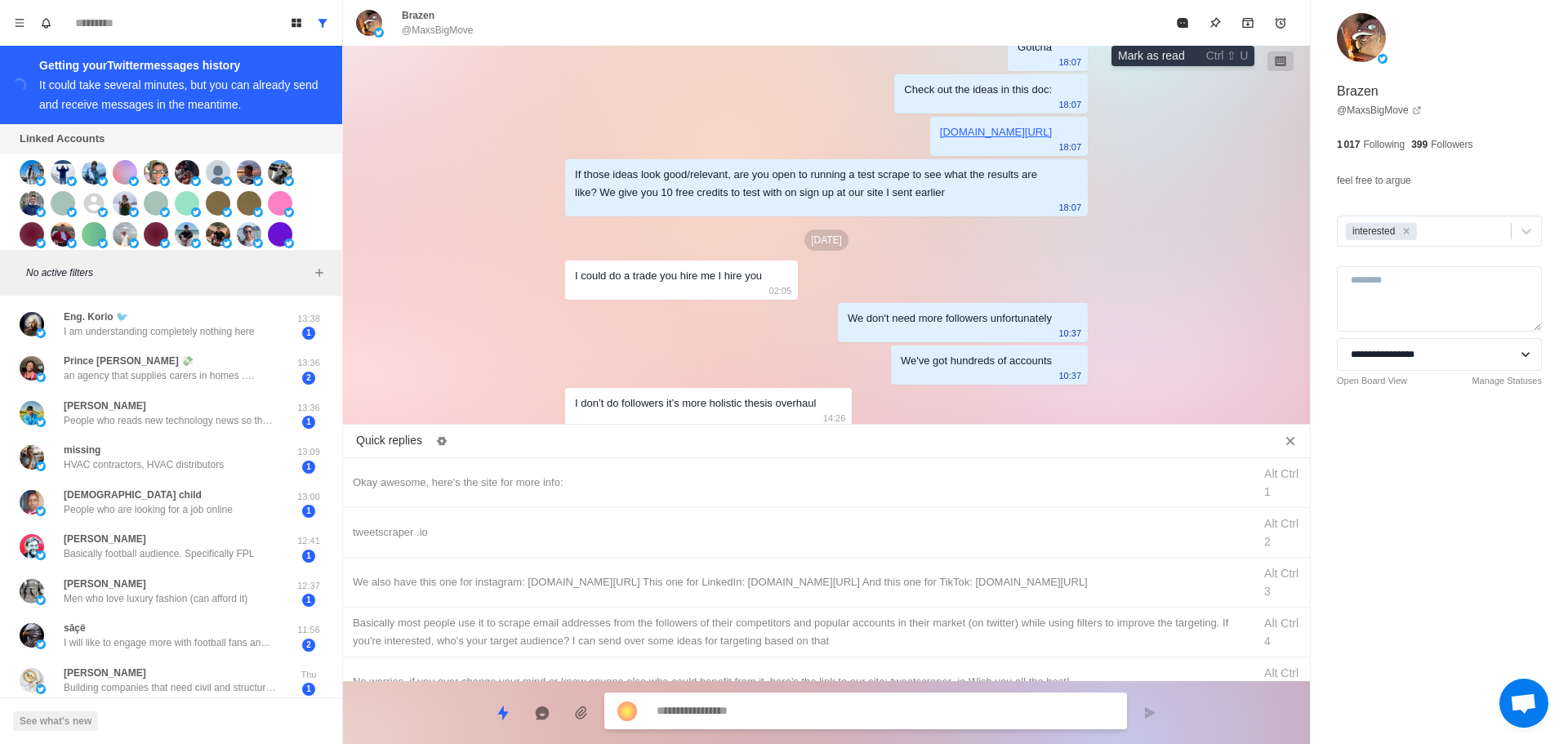
click at [1186, 23] on icon "Mark as read" at bounding box center [1182, 22] width 11 height 10
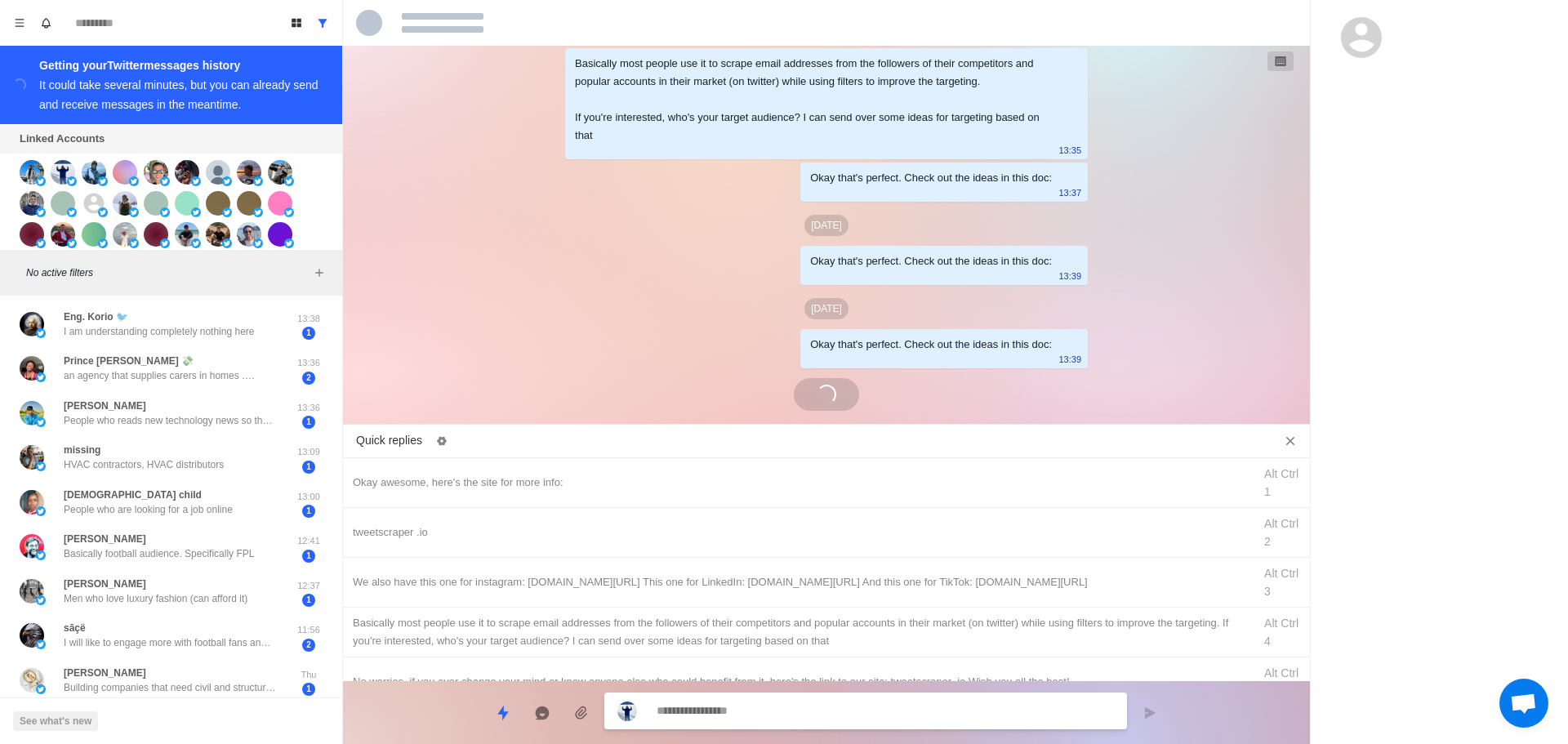
scroll to position [3991, 0]
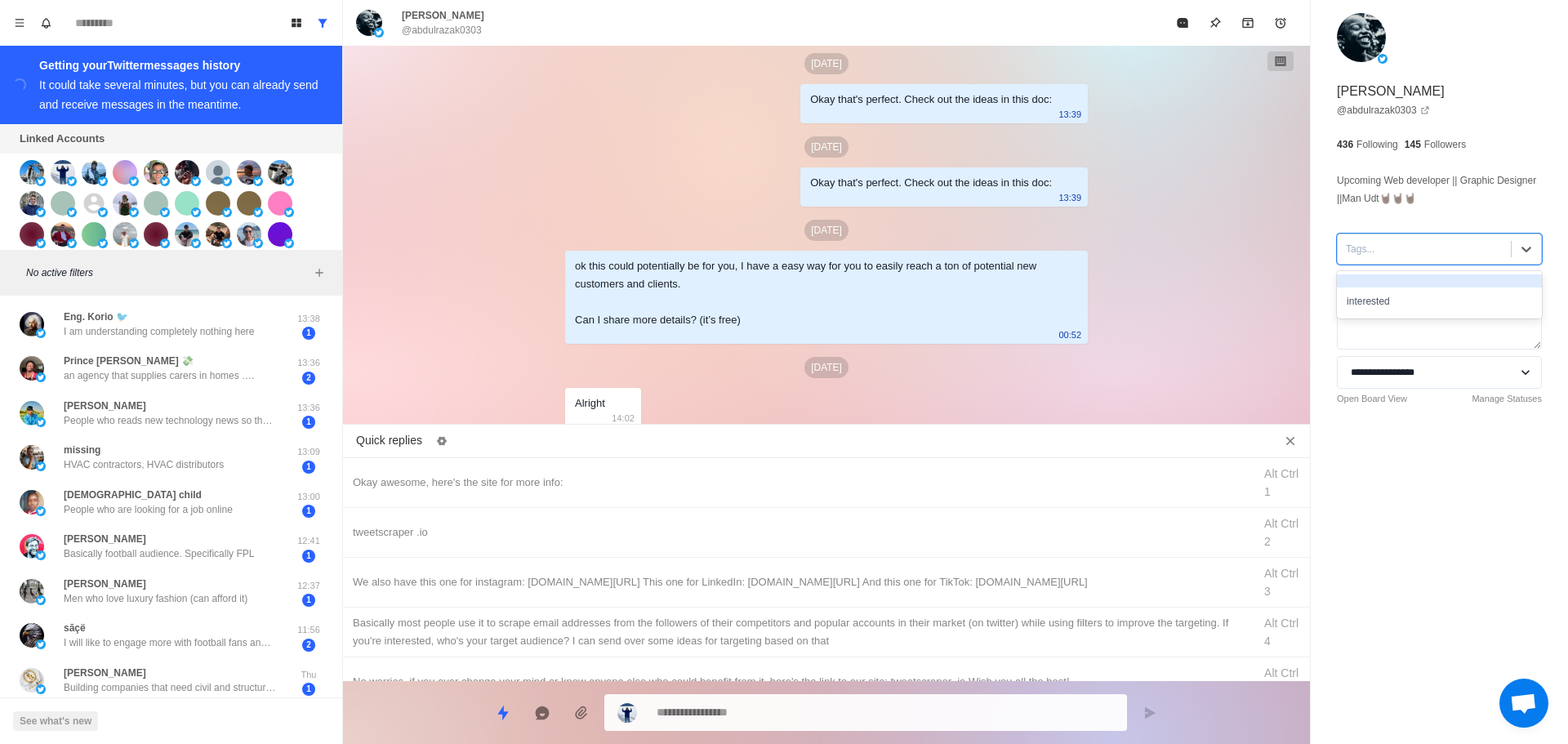
click at [1414, 256] on div at bounding box center [1424, 249] width 156 height 18
drag, startPoint x: 1413, startPoint y: 308, endPoint x: 634, endPoint y: 477, distance: 797.1
click at [1412, 308] on div "interested" at bounding box center [1440, 301] width 205 height 27
click at [645, 478] on div "Okay awesome, here's the site for more info:" at bounding box center [798, 483] width 891 height 18
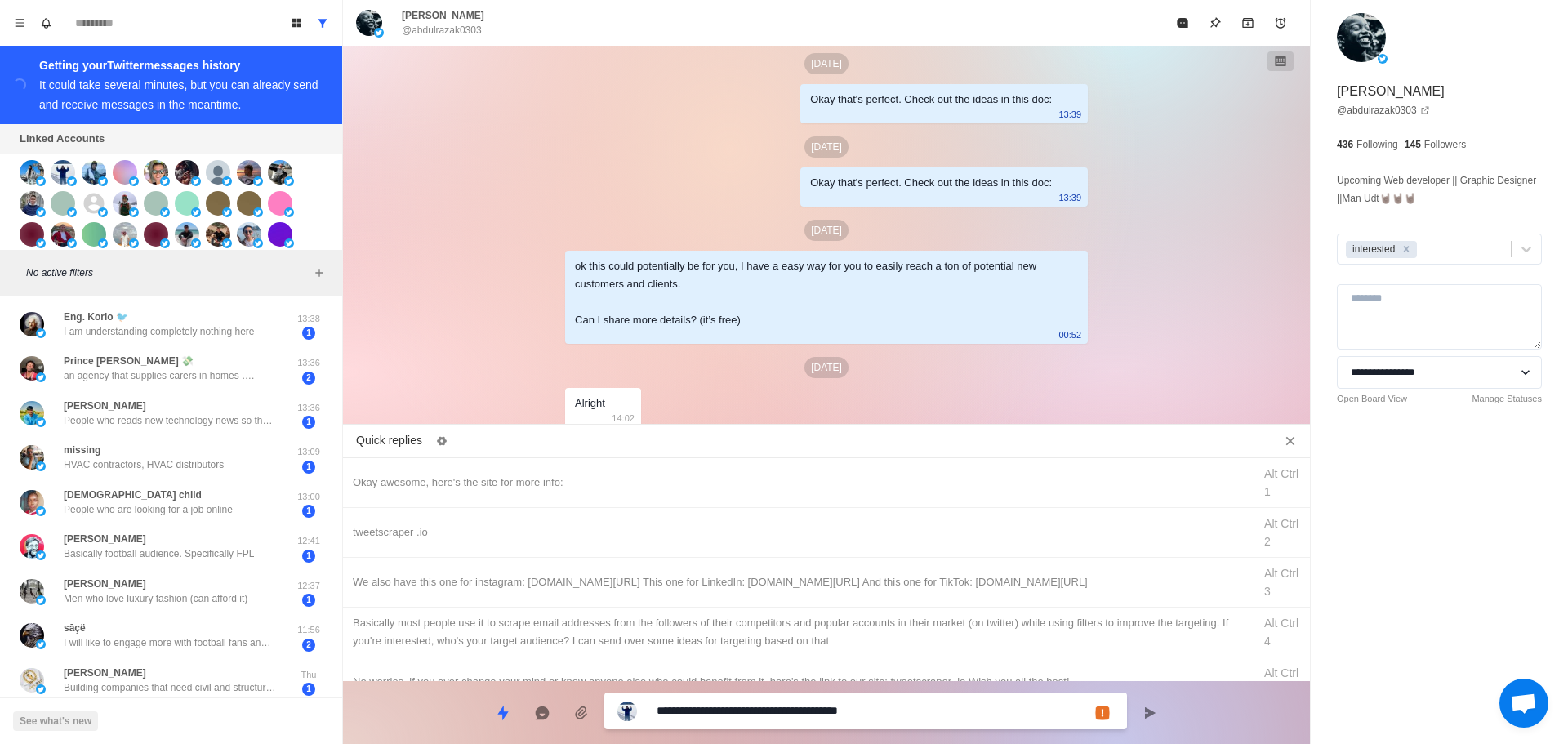
click at [802, 708] on textarea "**********" at bounding box center [886, 711] width 457 height 23
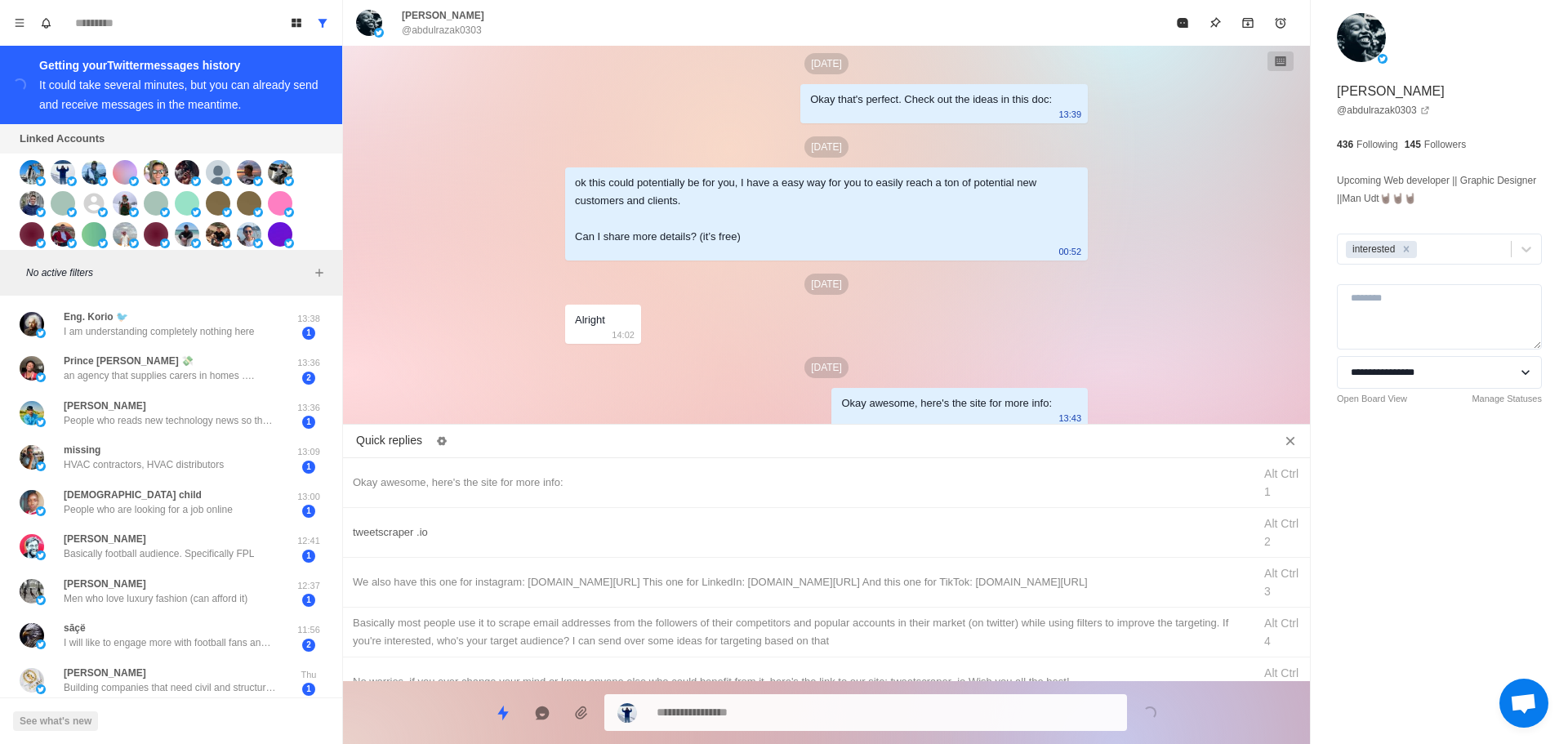
drag, startPoint x: 833, startPoint y: 529, endPoint x: 833, endPoint y: 539, distance: 10.0
click at [833, 535] on div "tweetscraper .io" at bounding box center [798, 533] width 891 height 18
click at [815, 692] on div "**********" at bounding box center [826, 706] width 967 height 50
click at [817, 716] on textarea "**********" at bounding box center [886, 713] width 457 height 23
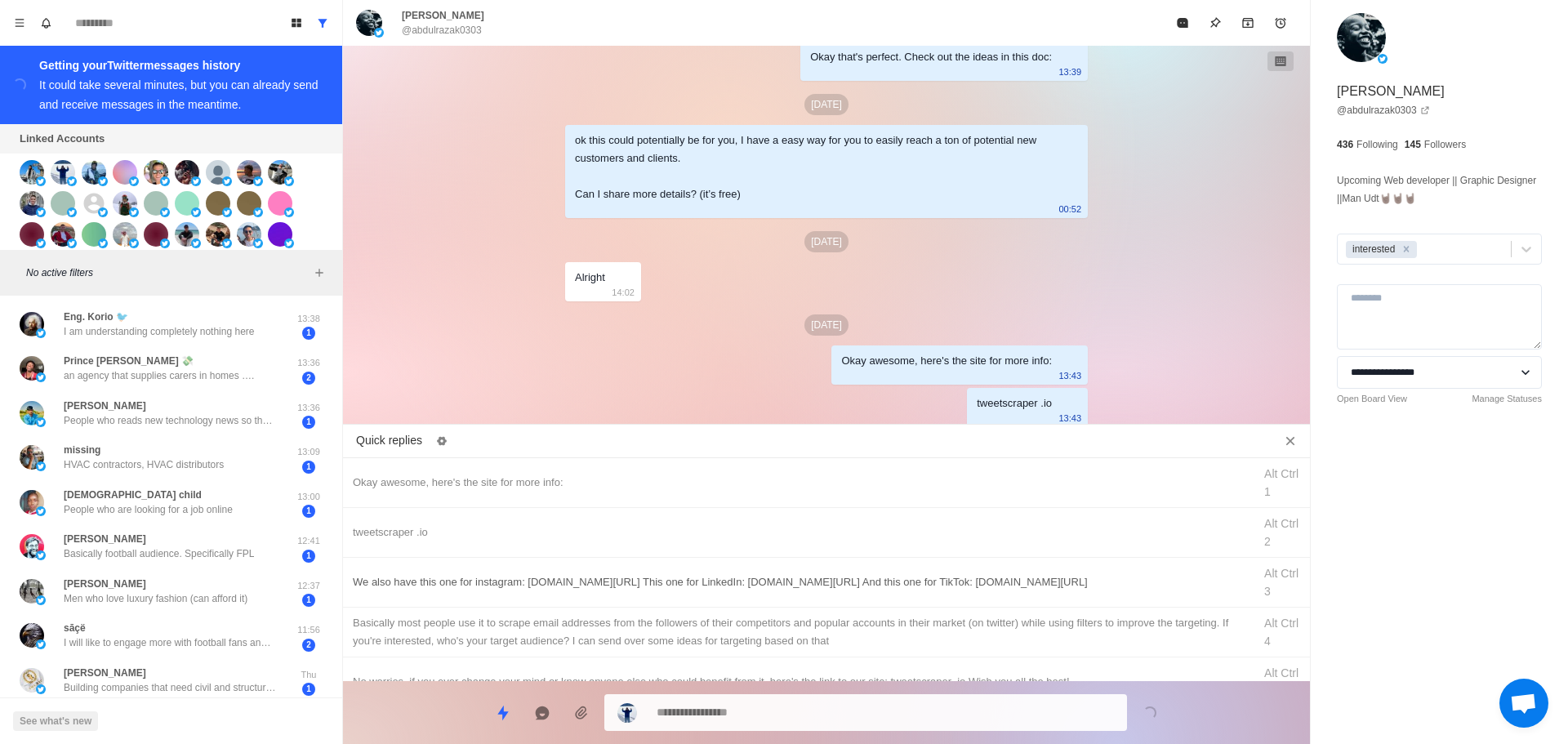
click at [863, 599] on div "We also have this one for instagram: [DOMAIN_NAME][URL] This one for LinkedIn: …" at bounding box center [826, 583] width 967 height 50
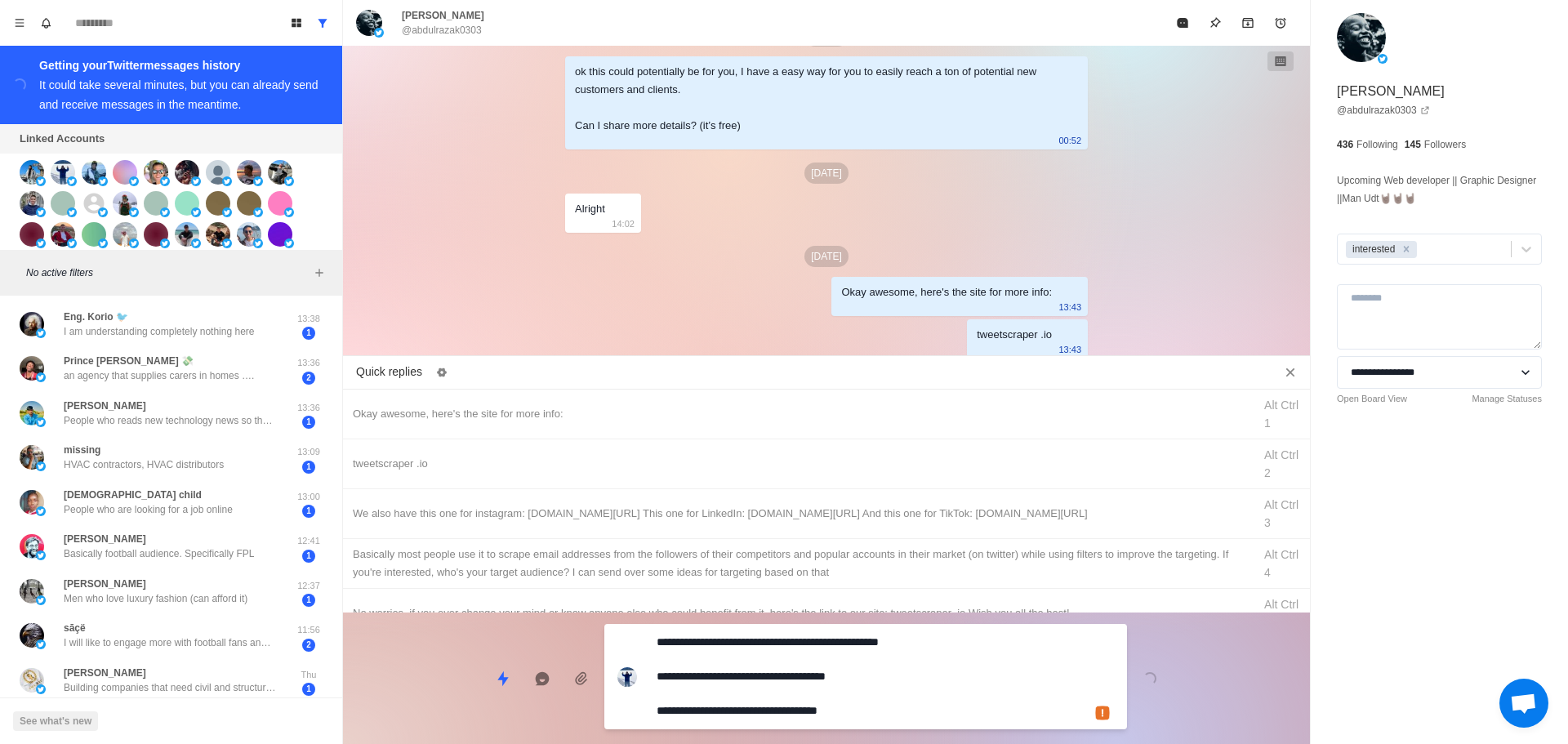
click at [838, 691] on div "**********" at bounding box center [826, 672] width 967 height 118
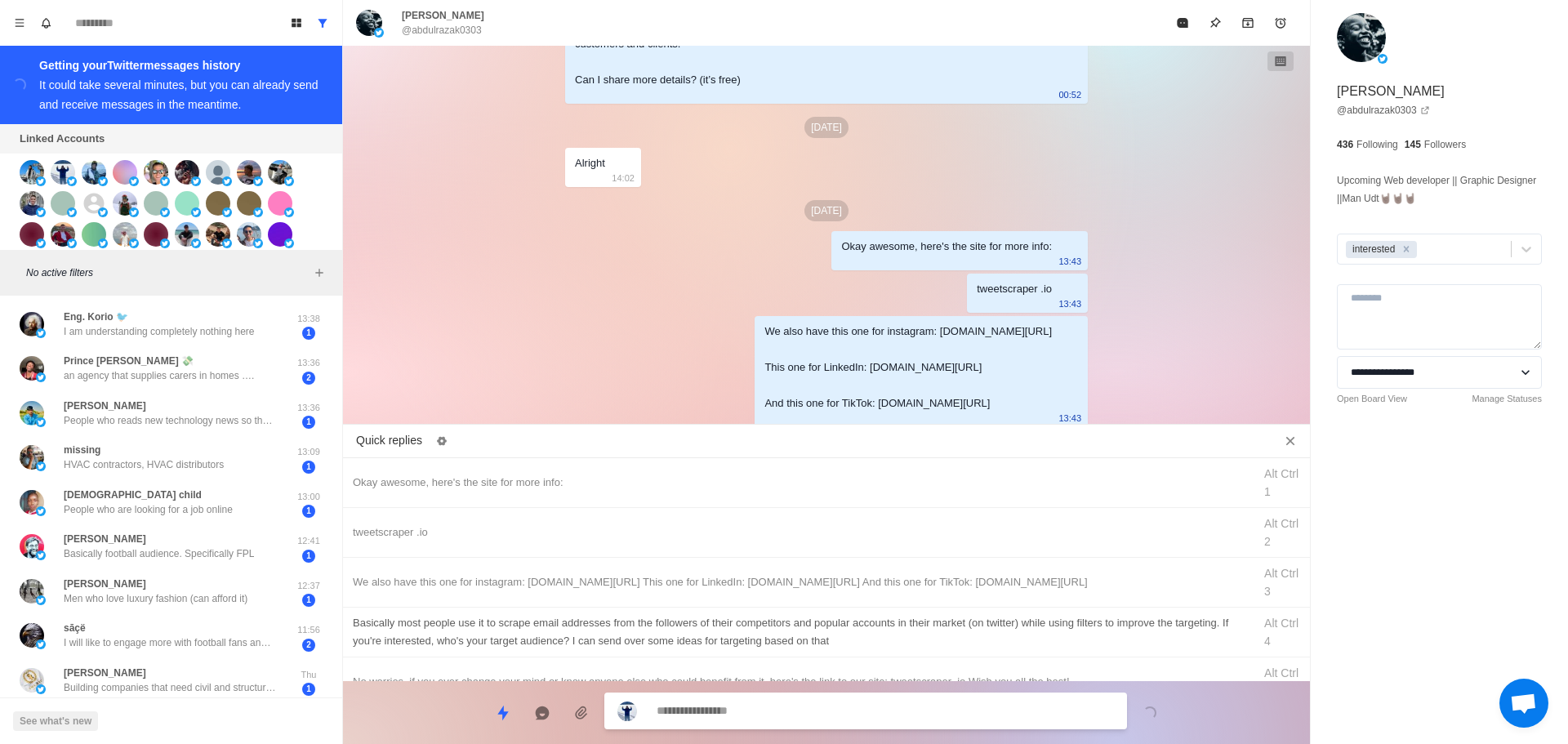
click at [864, 624] on div "Basically most people use it to scrape email addresses from the followers of th…" at bounding box center [798, 632] width 891 height 36
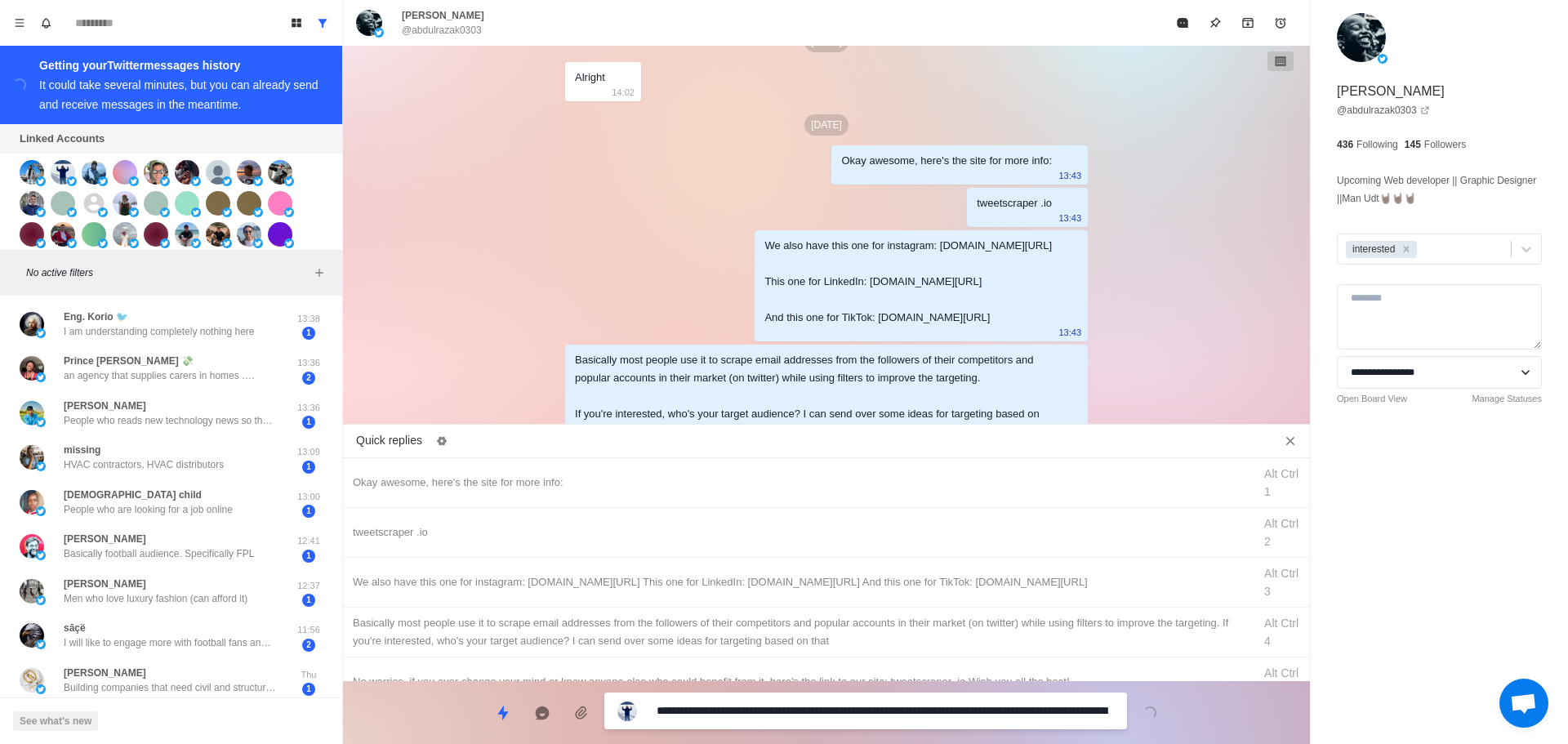
click at [842, 694] on div "**********" at bounding box center [865, 712] width 523 height 37
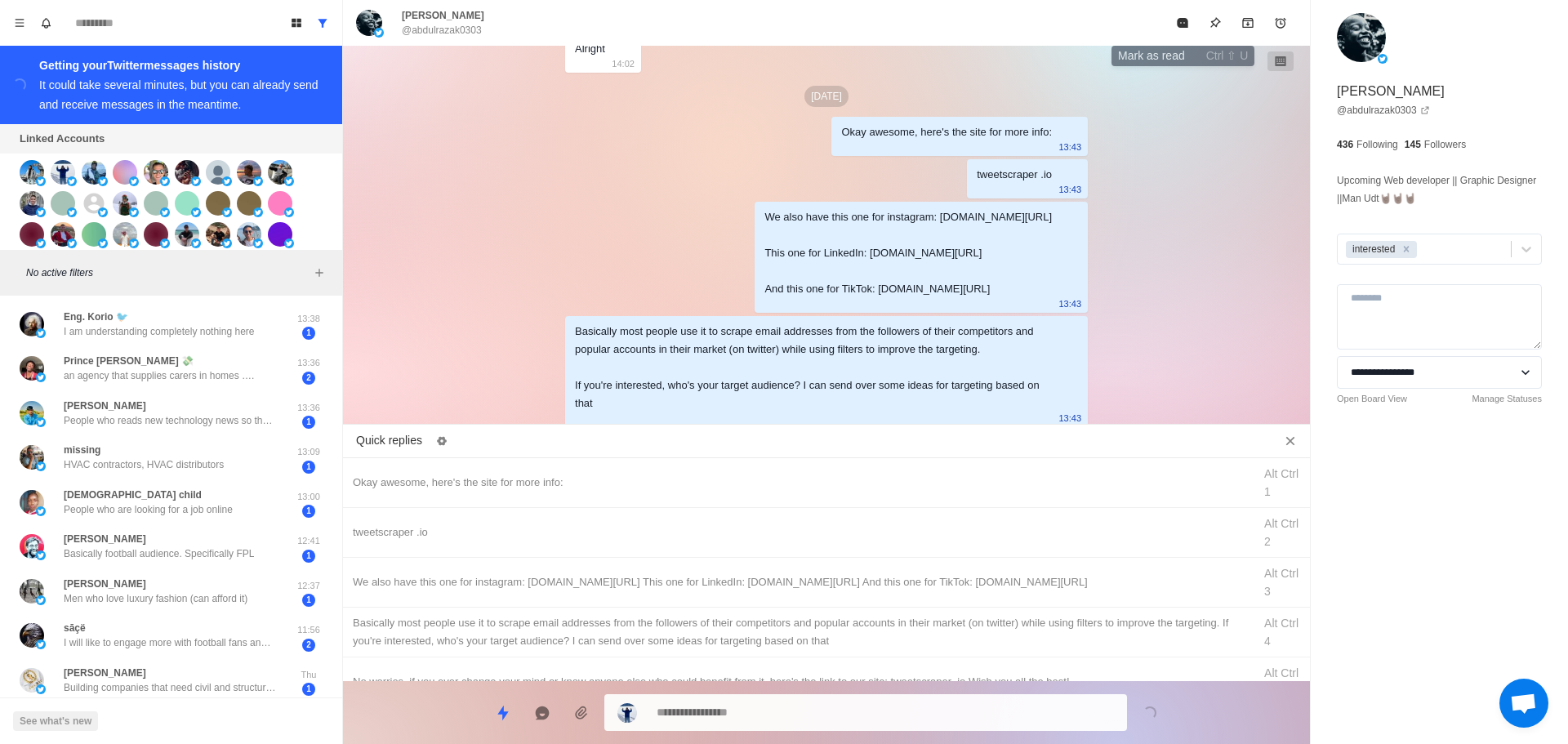
drag, startPoint x: 1178, startPoint y: 20, endPoint x: 1071, endPoint y: 170, distance: 184.3
click at [1178, 19] on button "Mark as read" at bounding box center [1182, 22] width 32 height 32
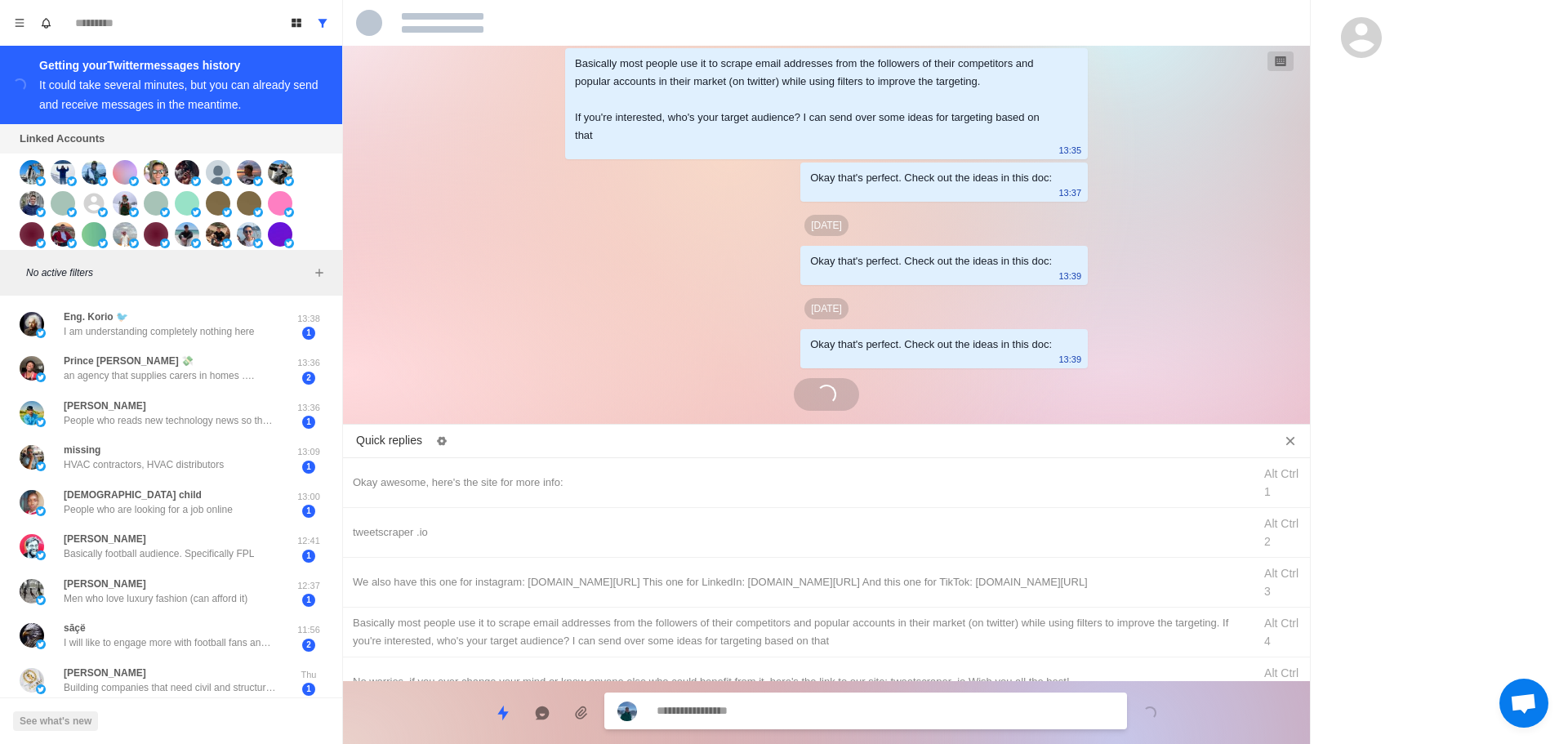
scroll to position [4051, 0]
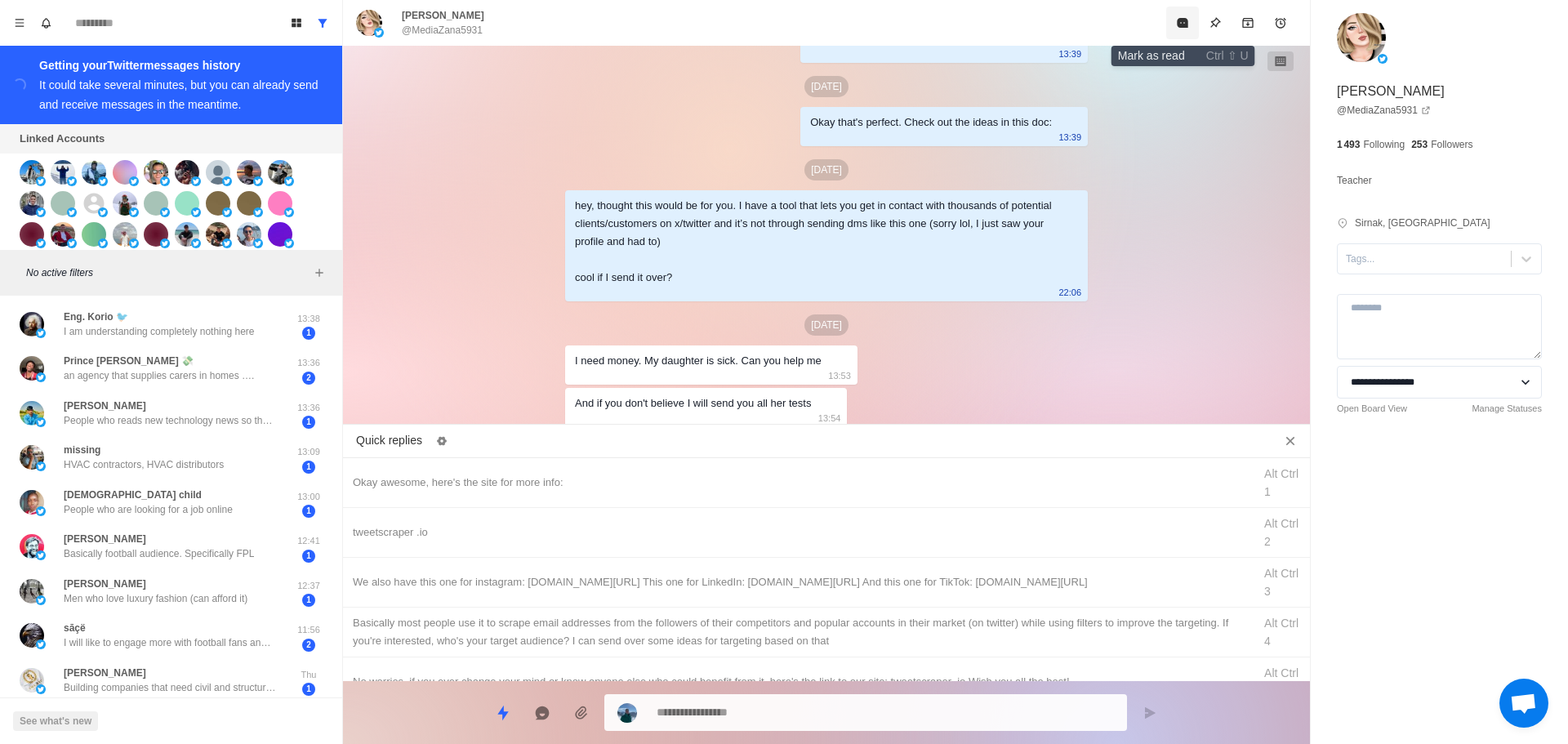
click at [1172, 22] on button "Mark as read" at bounding box center [1182, 22] width 32 height 32
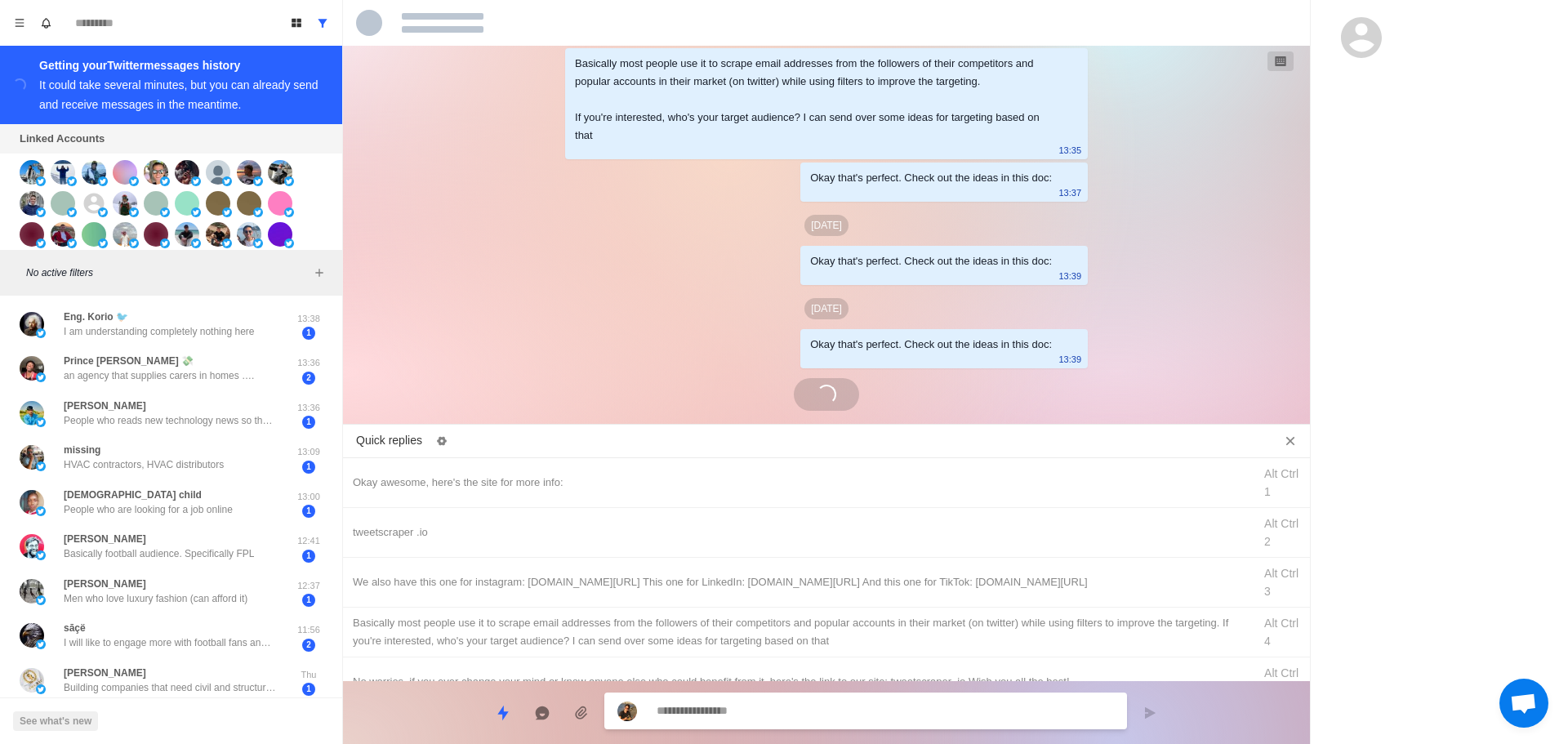
scroll to position [5425, 0]
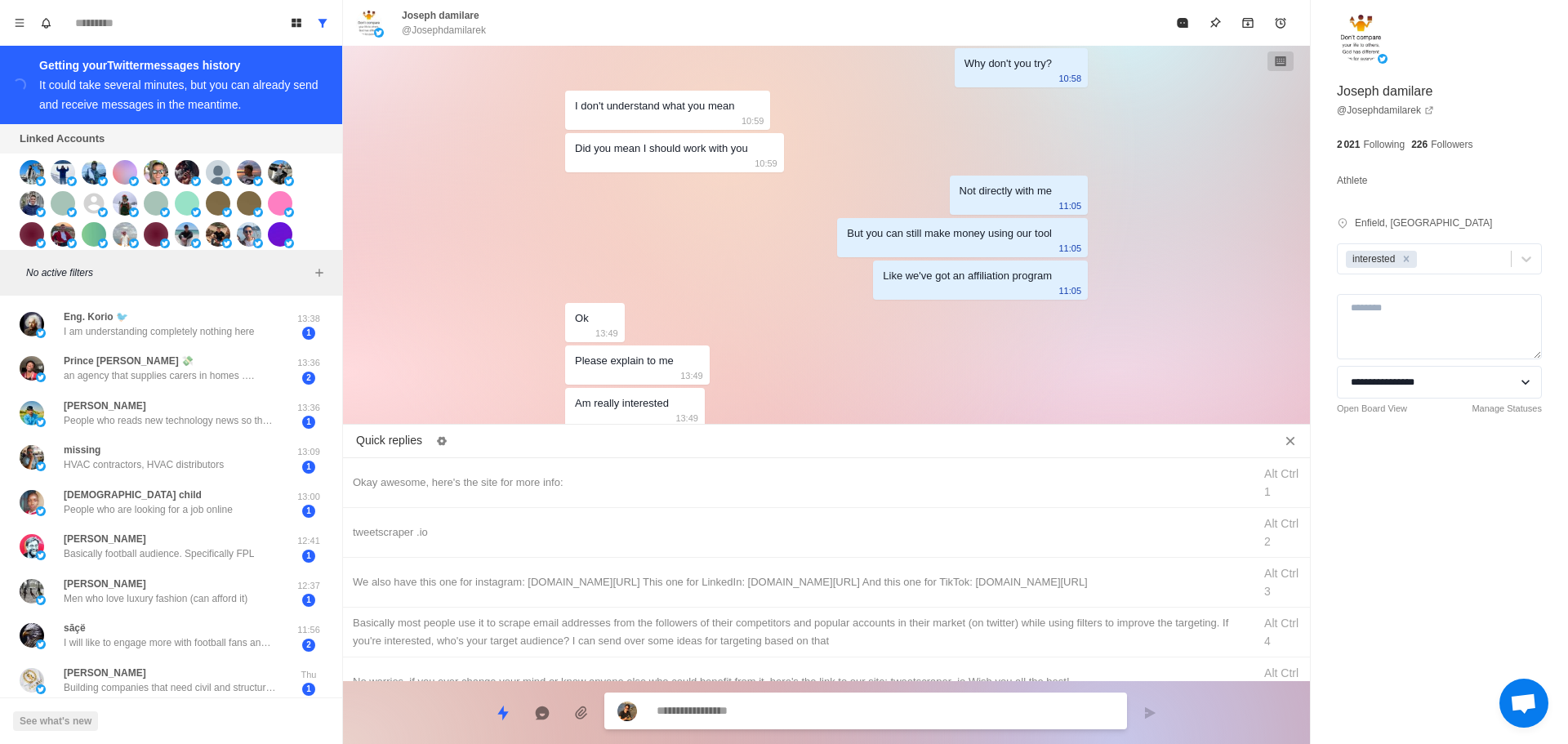
click at [792, 717] on textarea at bounding box center [886, 711] width 457 height 23
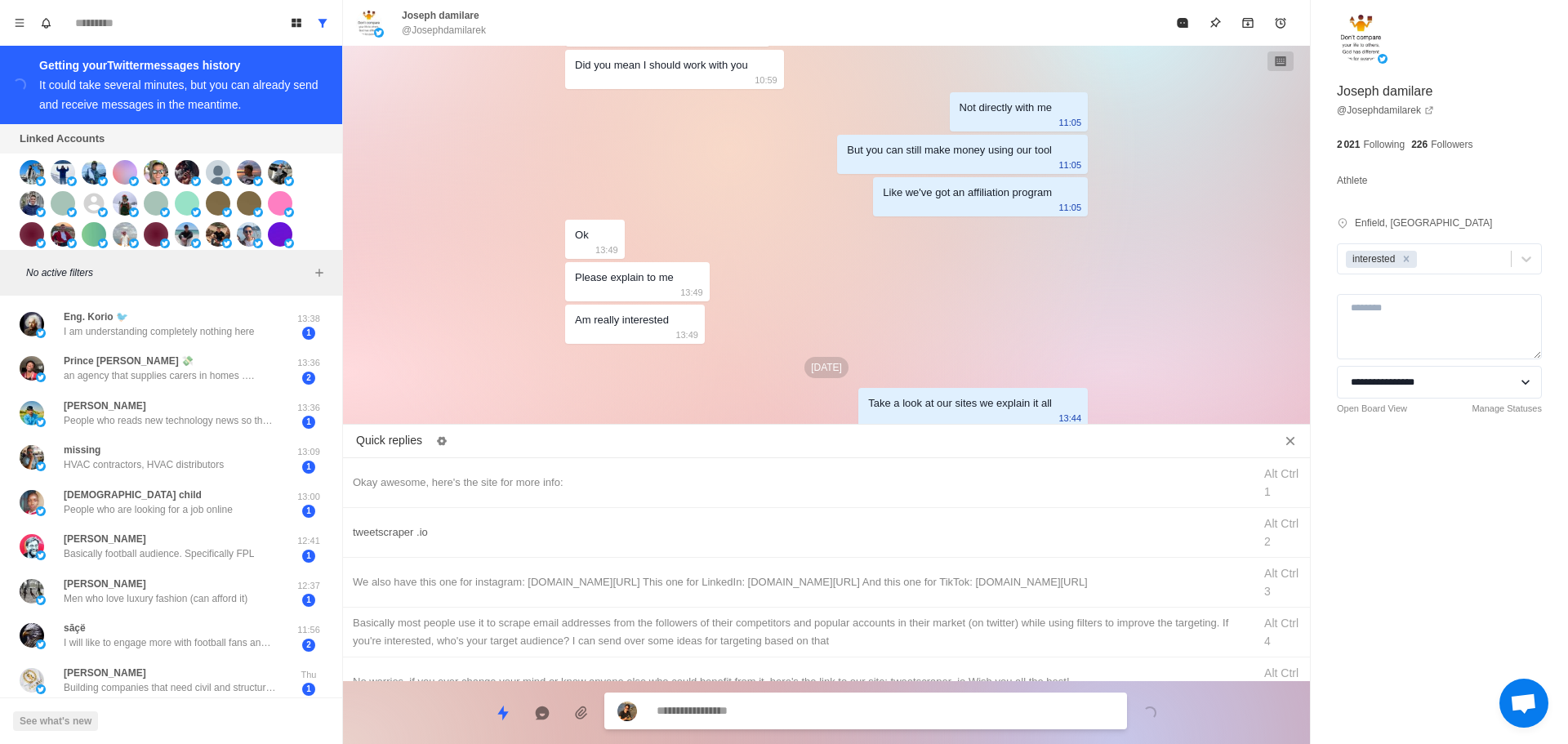
drag, startPoint x: 664, startPoint y: 523, endPoint x: 724, endPoint y: 608, distance: 104.0
click at [664, 524] on div "tweetscraper .io" at bounding box center [798, 533] width 891 height 18
click at [787, 722] on textarea "**********" at bounding box center [886, 713] width 457 height 23
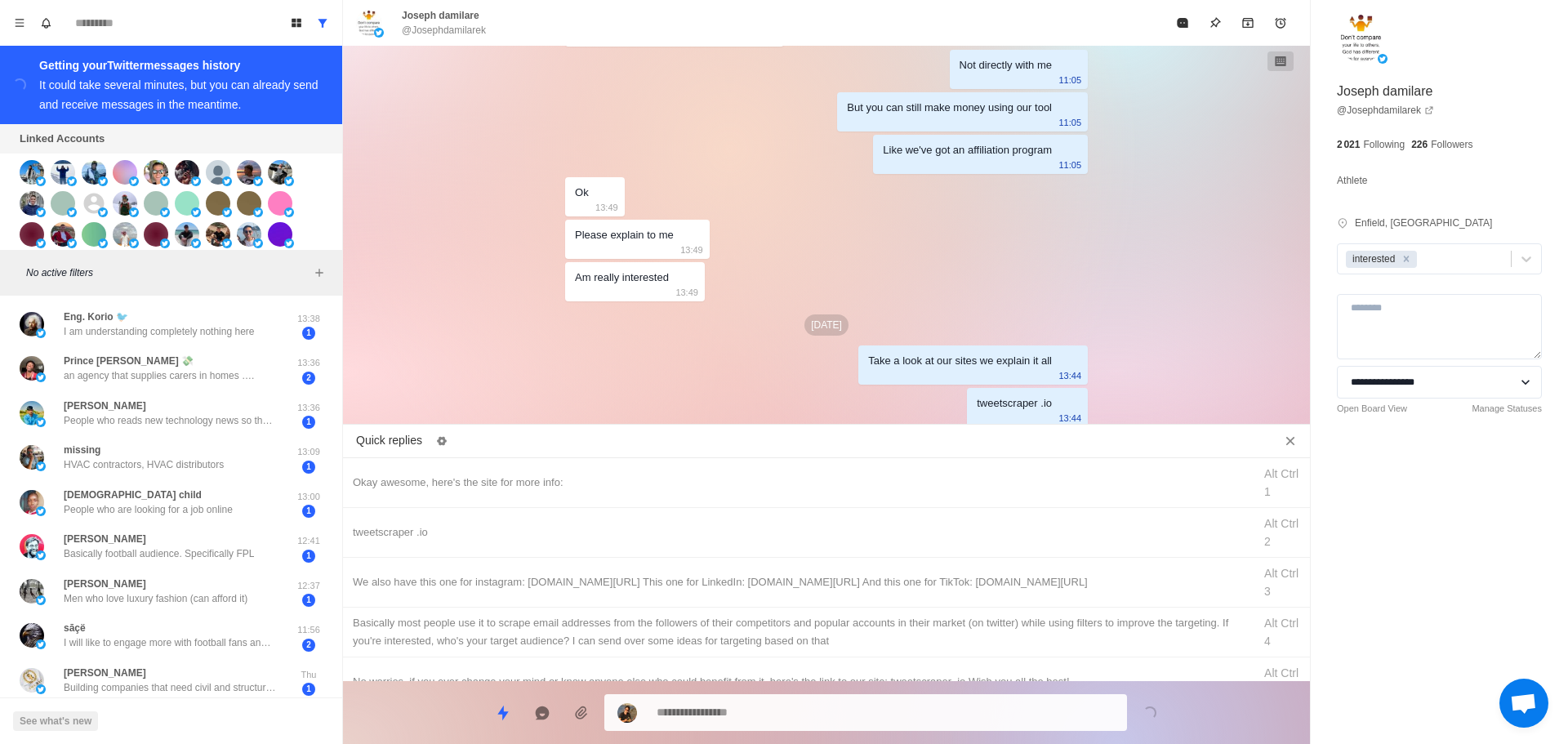
drag, startPoint x: 827, startPoint y: 583, endPoint x: 831, endPoint y: 692, distance: 109.1
click at [827, 586] on div "We also have this one for instagram: [DOMAIN_NAME][URL] This one for LinkedIn: …" at bounding box center [798, 583] width 891 height 18
click at [831, 692] on div "**********" at bounding box center [826, 706] width 967 height 50
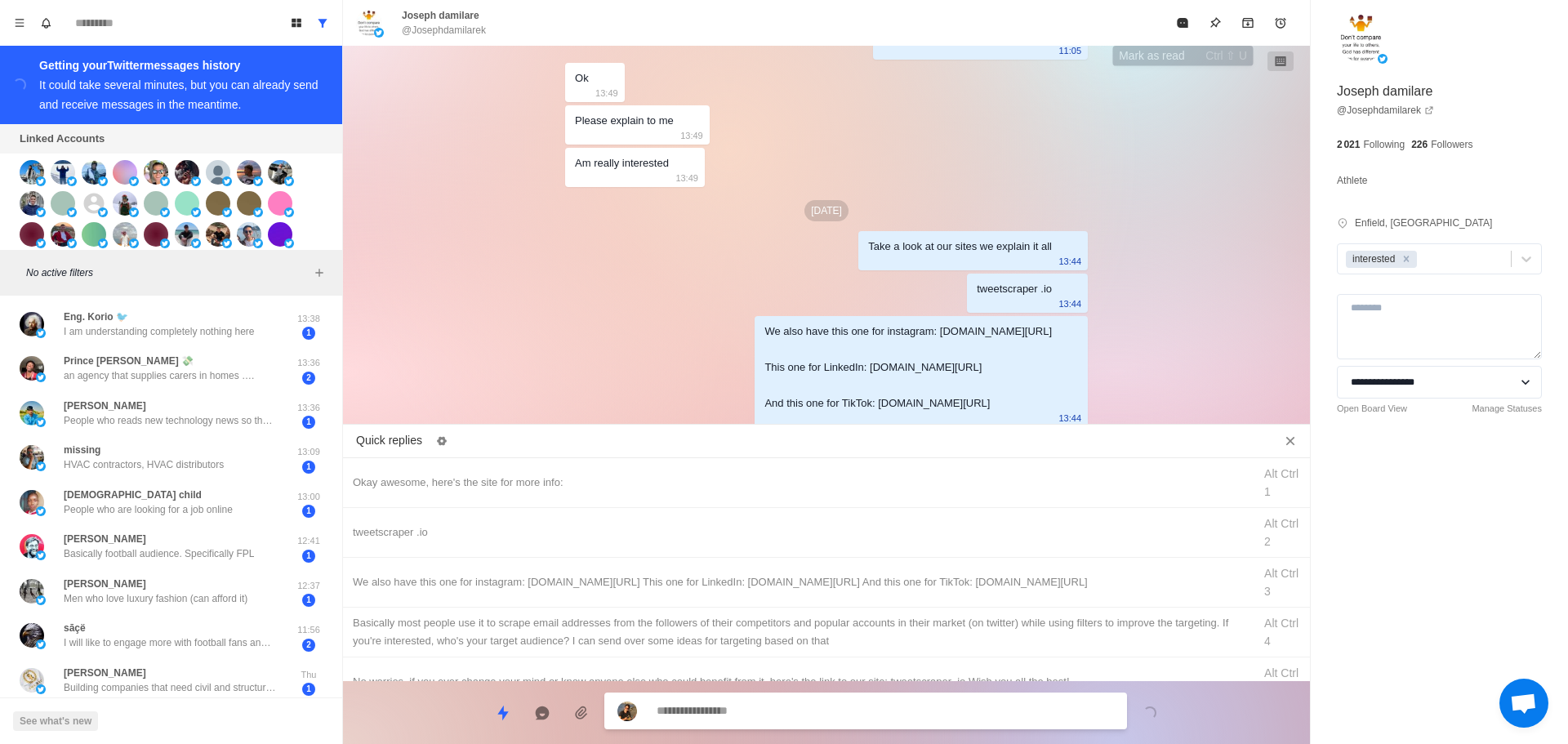
click at [1170, 20] on button "Mark as read" at bounding box center [1182, 22] width 32 height 32
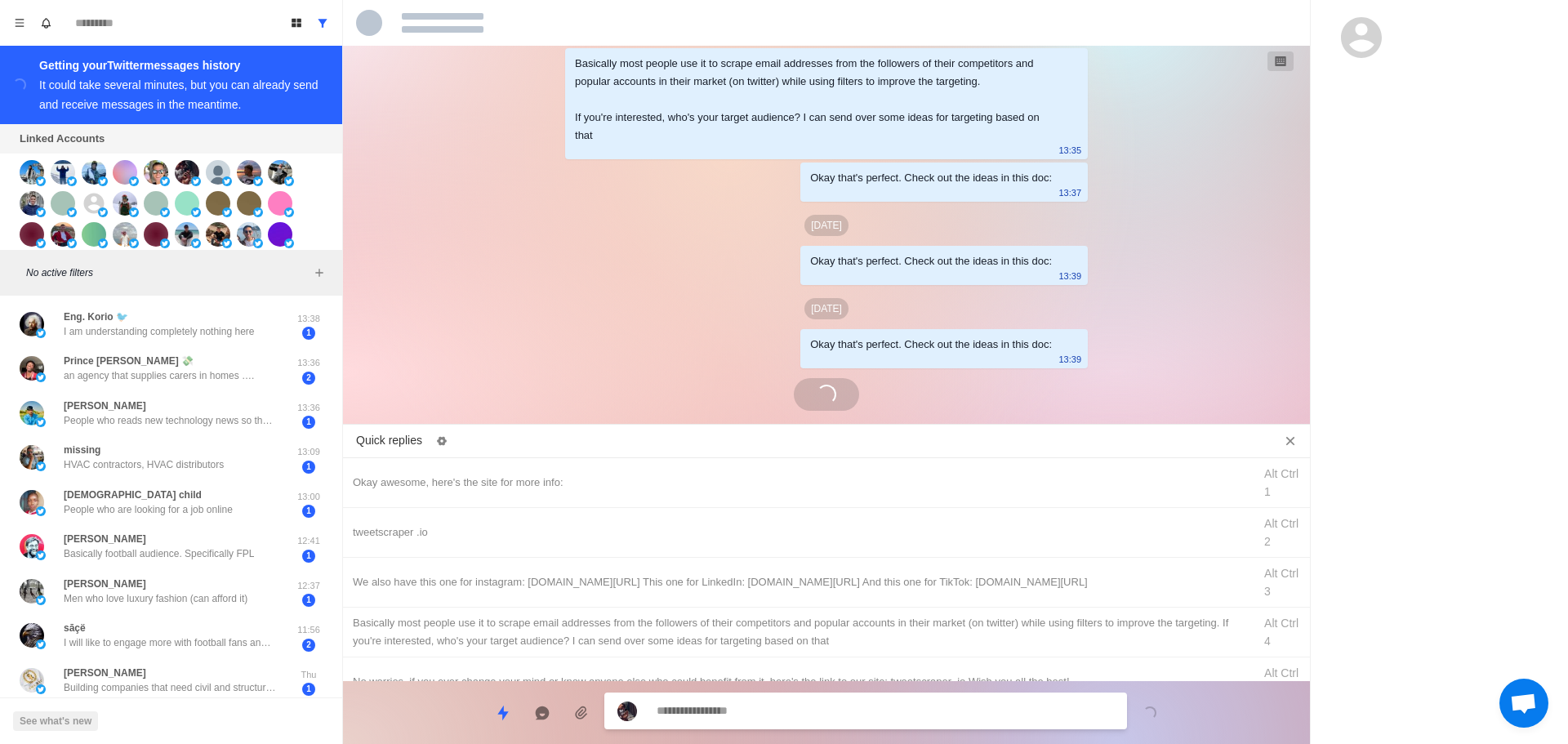
scroll to position [3973, 0]
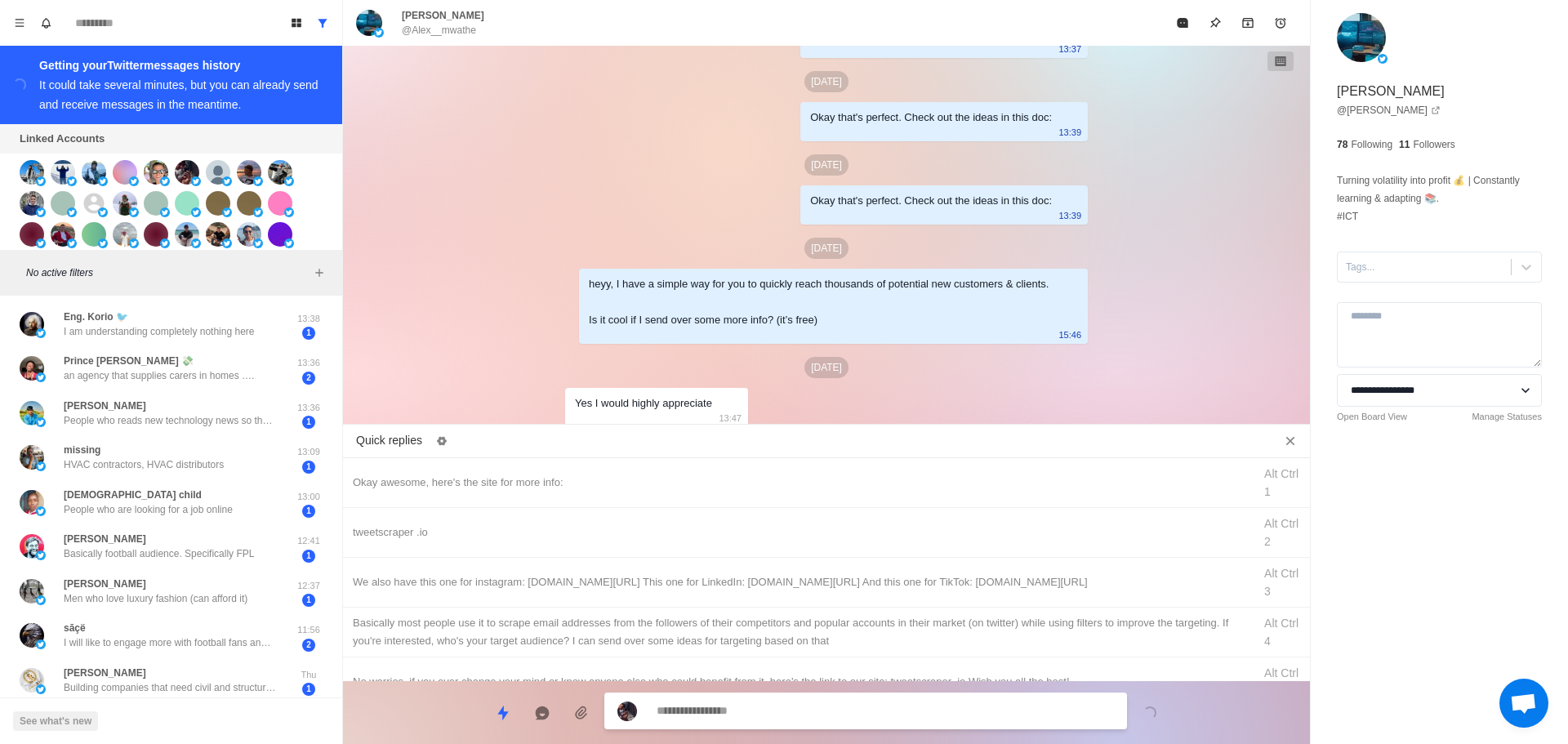
click at [1422, 276] on div "Tags..." at bounding box center [1424, 267] width 173 height 24
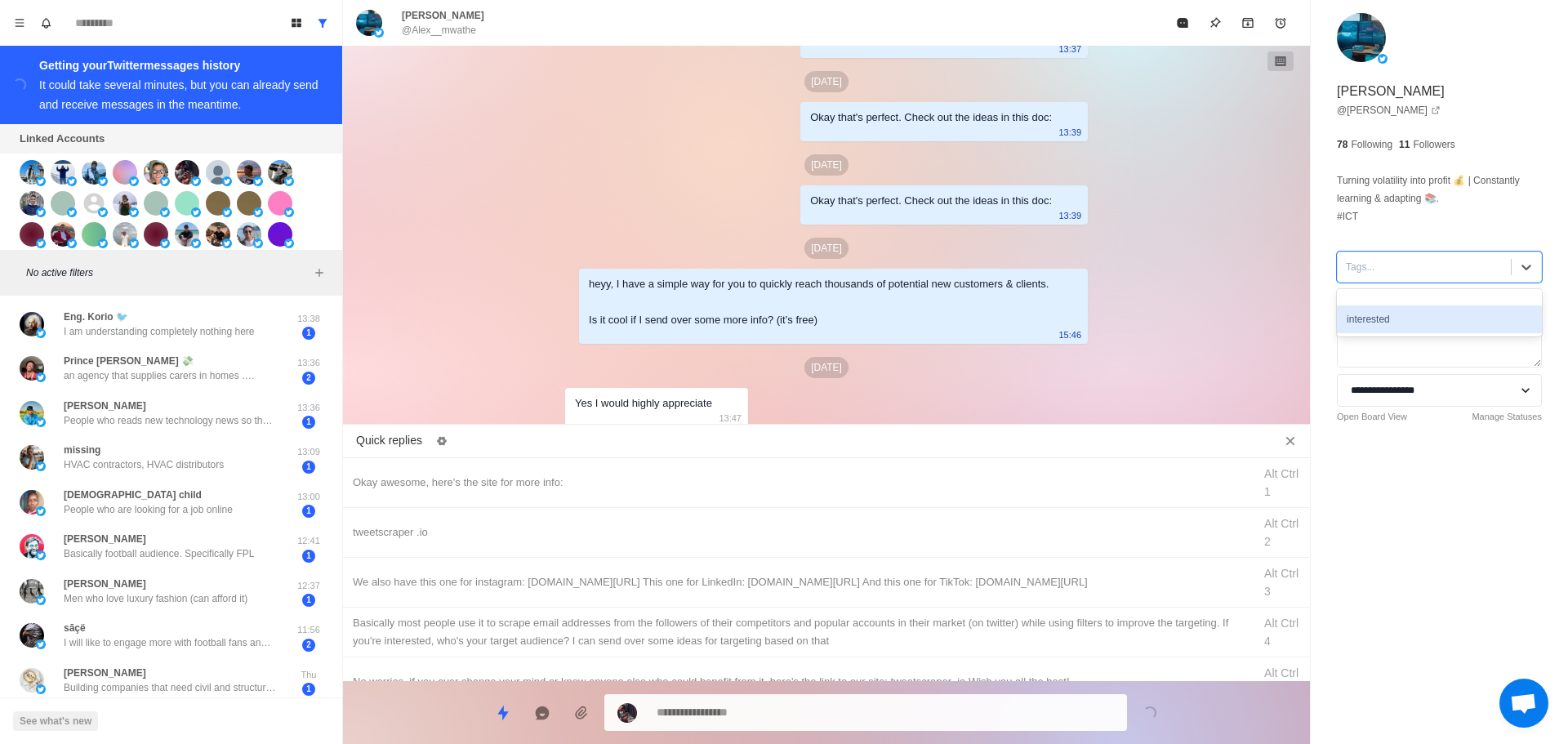
drag, startPoint x: 1424, startPoint y: 326, endPoint x: 1325, endPoint y: 346, distance: 101.0
click at [1422, 324] on div "interested" at bounding box center [1440, 320] width 205 height 27
click at [669, 491] on div "Okay awesome, here's the site for more info: Alt Ctrl 1" at bounding box center [826, 483] width 967 height 50
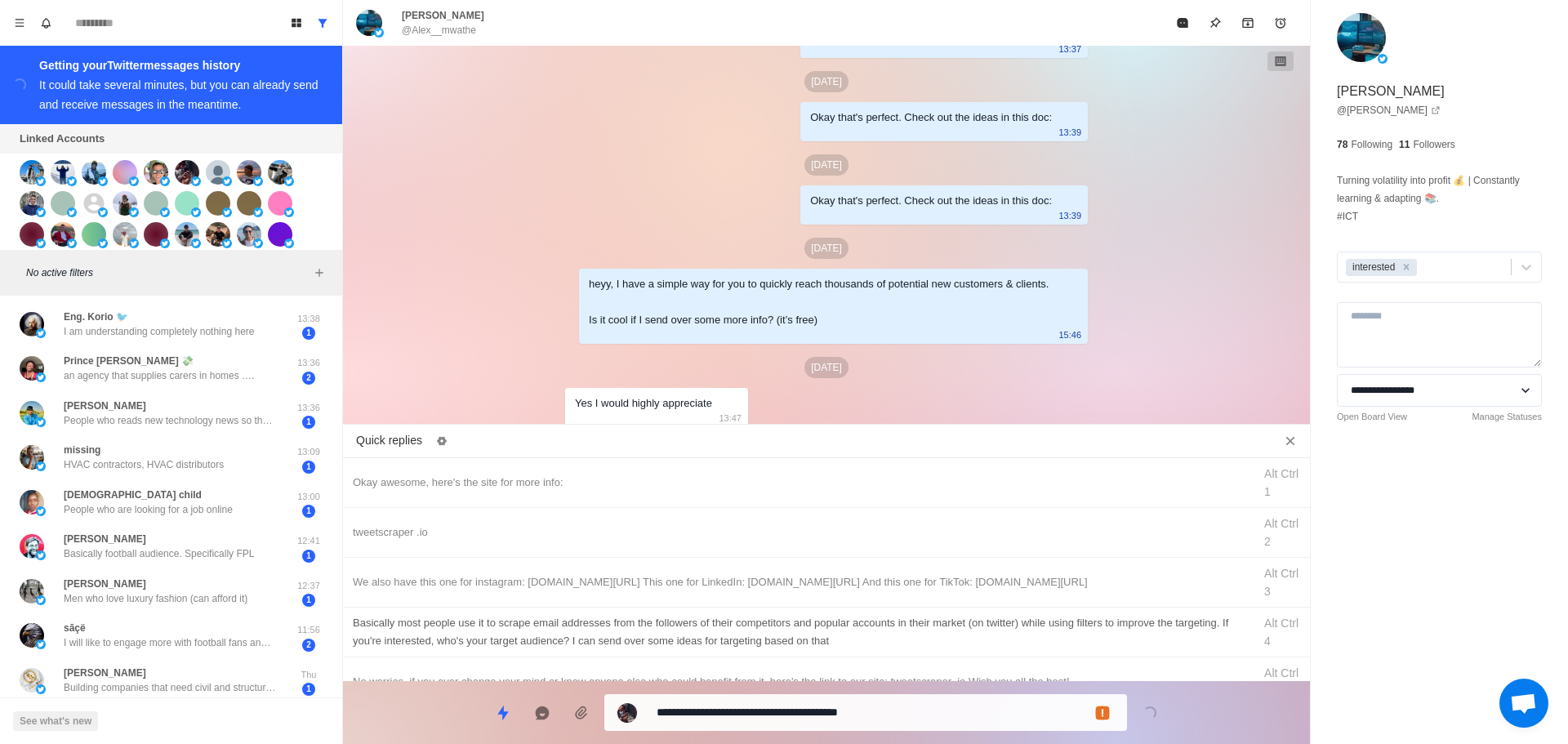
drag, startPoint x: 778, startPoint y: 708, endPoint x: 799, endPoint y: 633, distance: 77.9
click at [780, 711] on textarea "**********" at bounding box center [886, 713] width 457 height 23
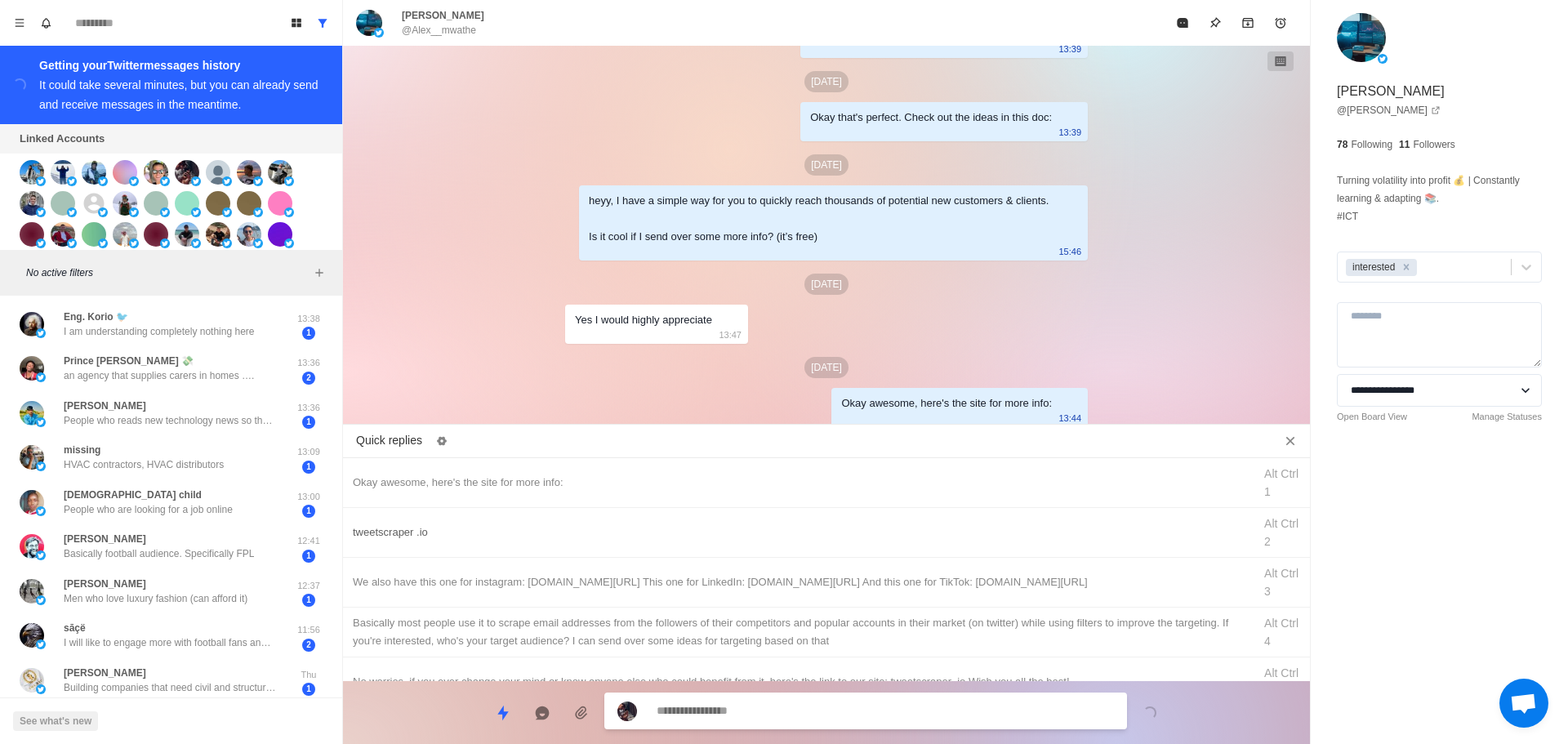
drag, startPoint x: 828, startPoint y: 523, endPoint x: 831, endPoint y: 535, distance: 12.4
click at [831, 533] on div "tweetscraper .io" at bounding box center [798, 533] width 891 height 18
click at [814, 711] on textarea "**********" at bounding box center [886, 713] width 457 height 23
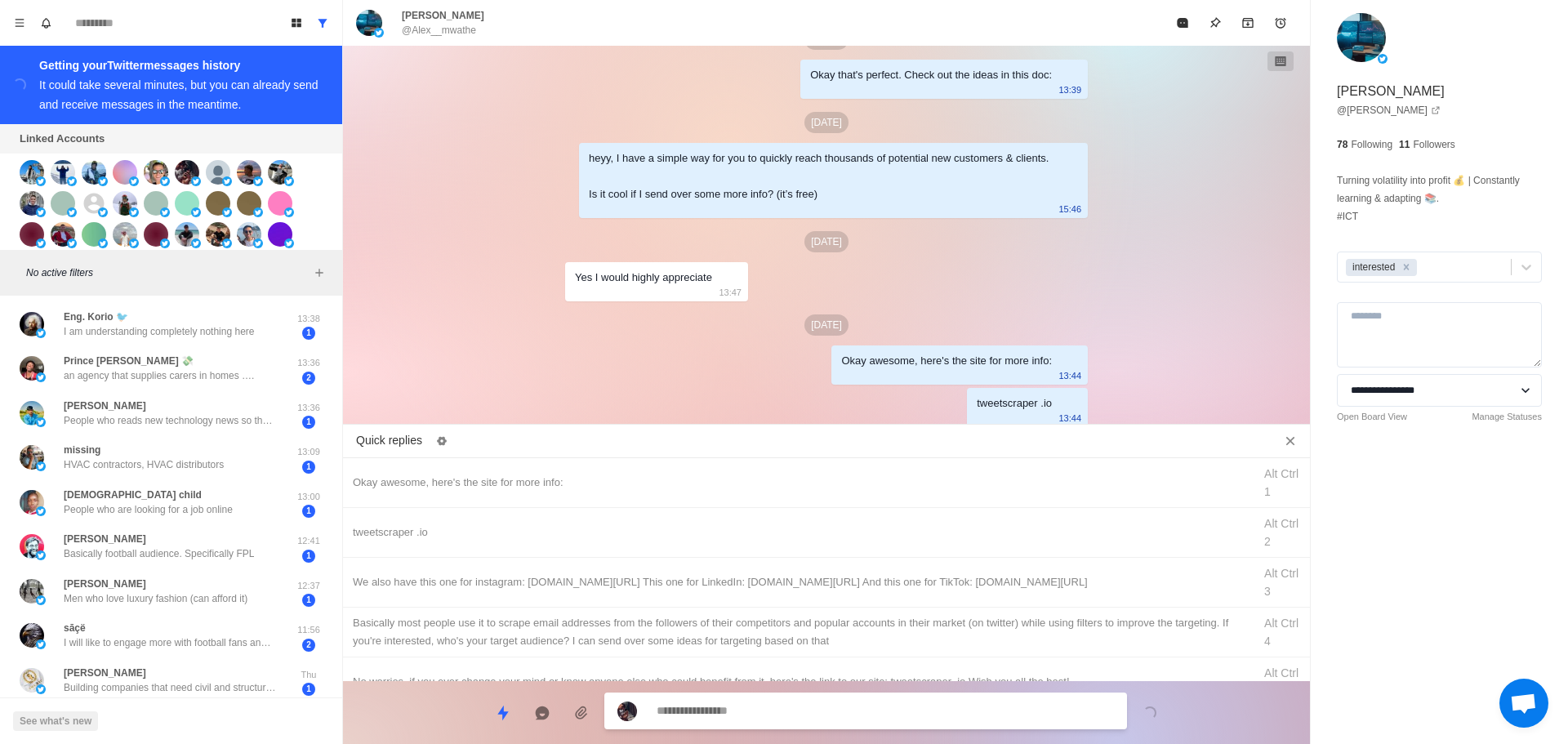
drag, startPoint x: 863, startPoint y: 589, endPoint x: 843, endPoint y: 685, distance: 98.1
click at [863, 591] on div "We also have this one for instagram: [DOMAIN_NAME][URL] This one for LinkedIn: …" at bounding box center [826, 583] width 967 height 50
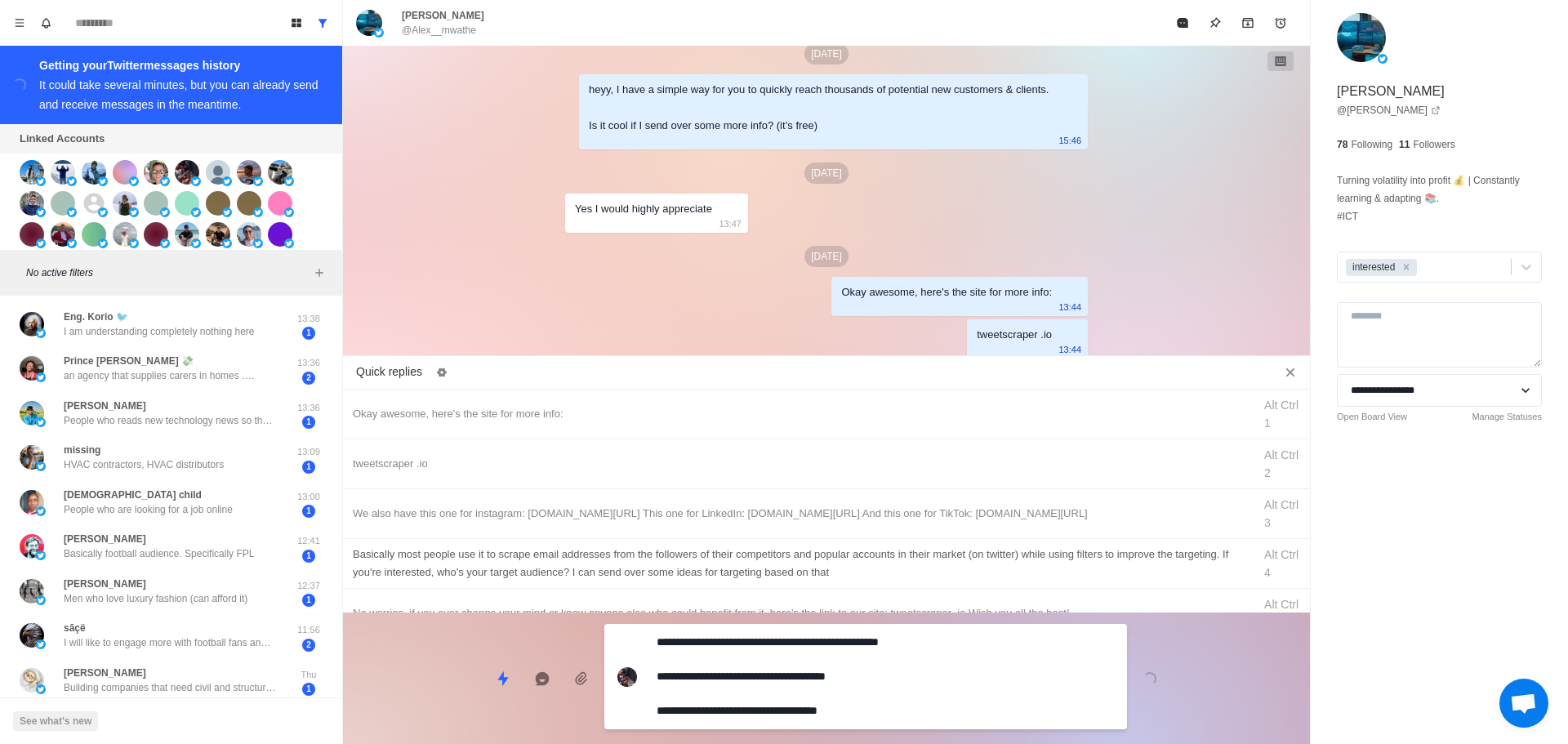
drag, startPoint x: 843, startPoint y: 685, endPoint x: 888, endPoint y: 616, distance: 82.4
click at [843, 685] on textarea "**********" at bounding box center [886, 677] width 457 height 92
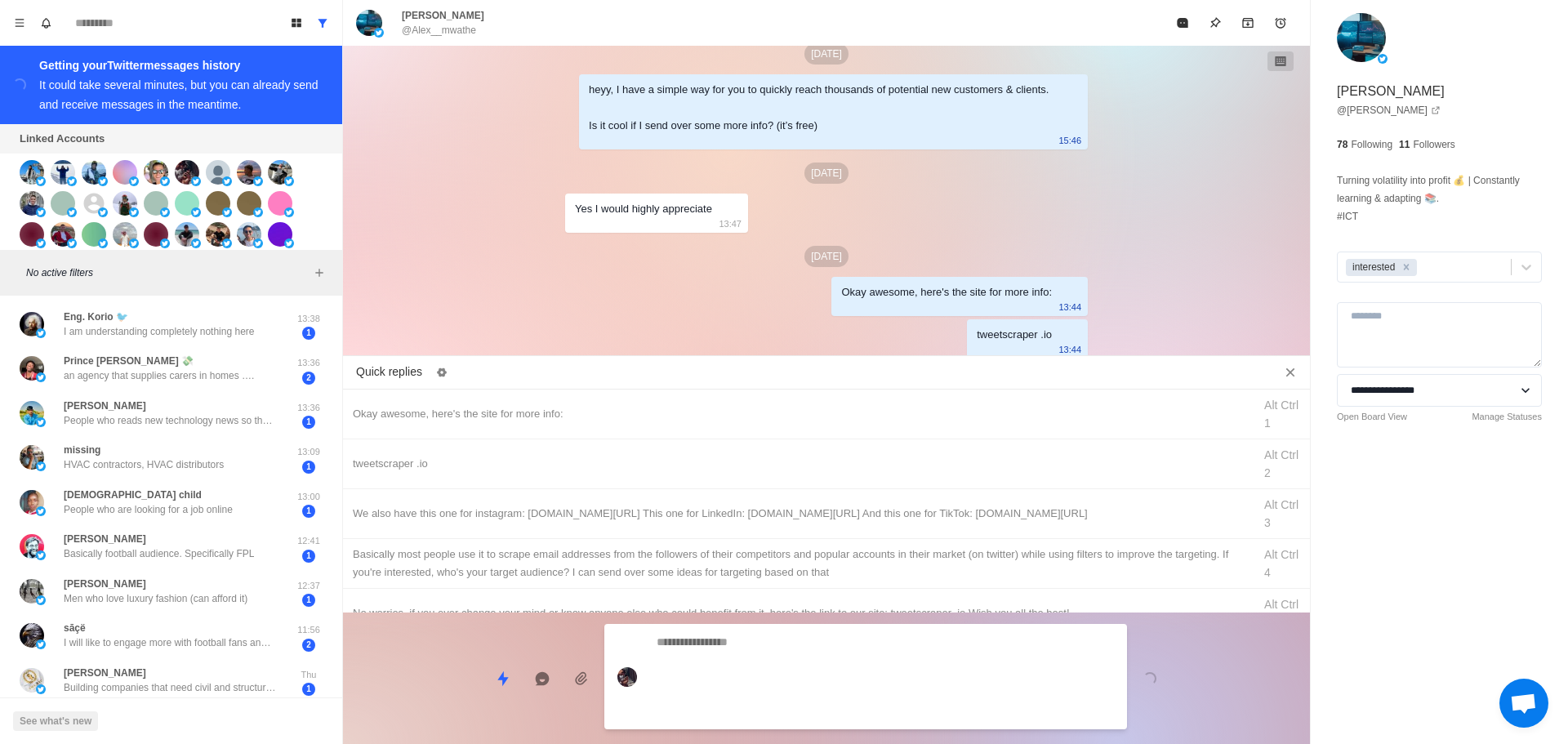
drag, startPoint x: 888, startPoint y: 616, endPoint x: 888, endPoint y: 634, distance: 18.0
click at [890, 582] on div "Basically most people use it to scrape email addresses from the followers of th…" at bounding box center [798, 563] width 891 height 36
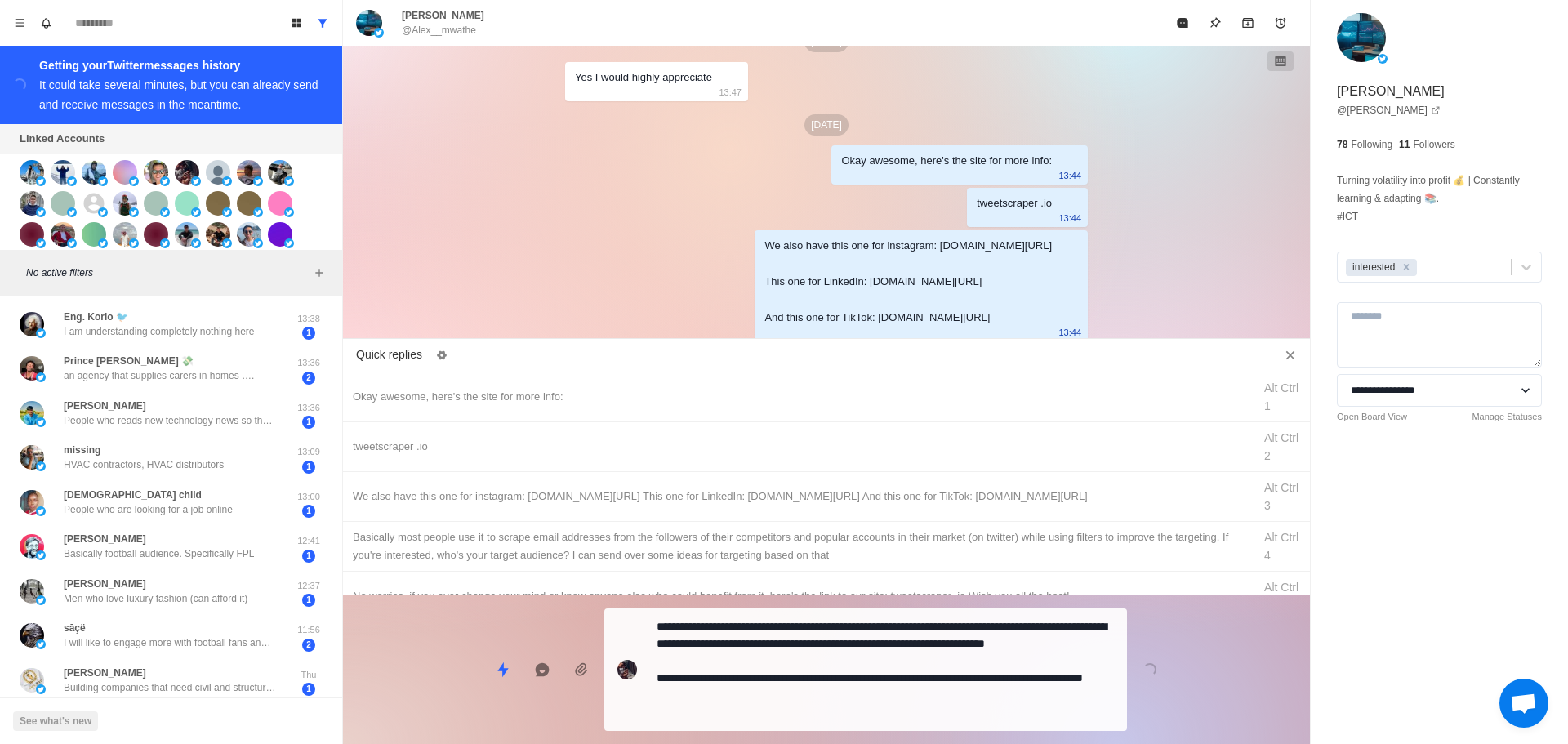
click at [870, 683] on textarea "**********" at bounding box center [886, 670] width 457 height 109
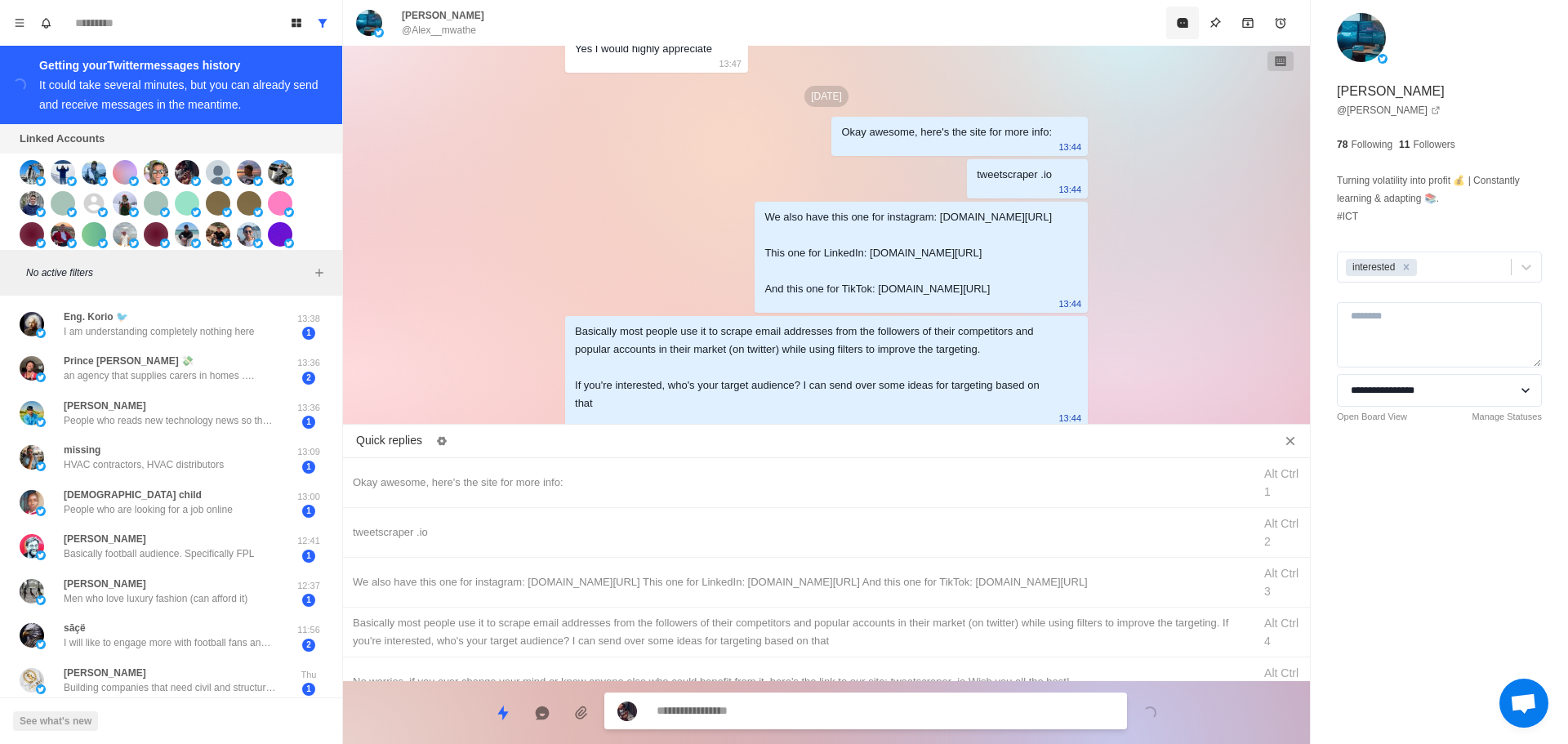
click at [1172, 32] on button "Mark as read" at bounding box center [1182, 22] width 32 height 32
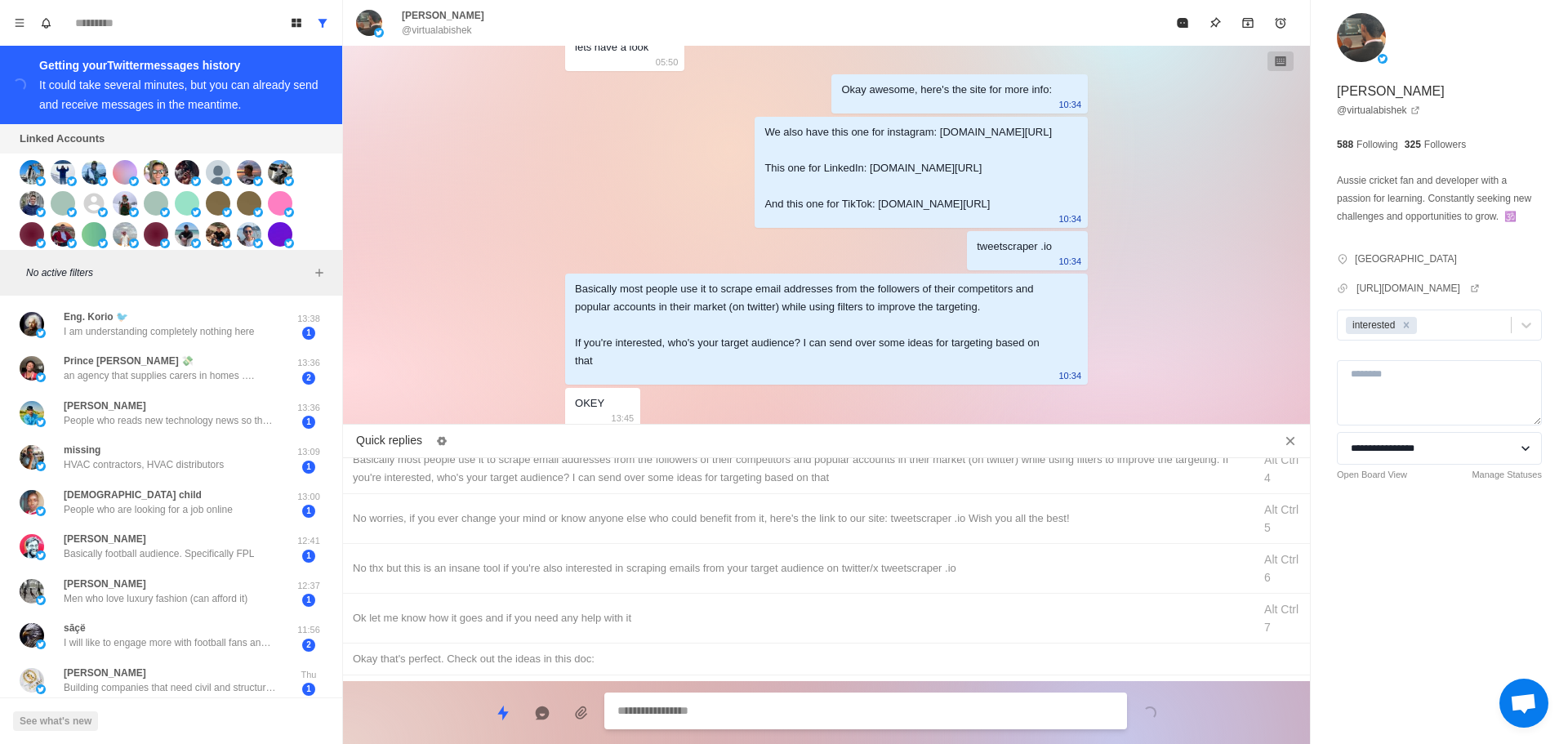
scroll to position [245, 0]
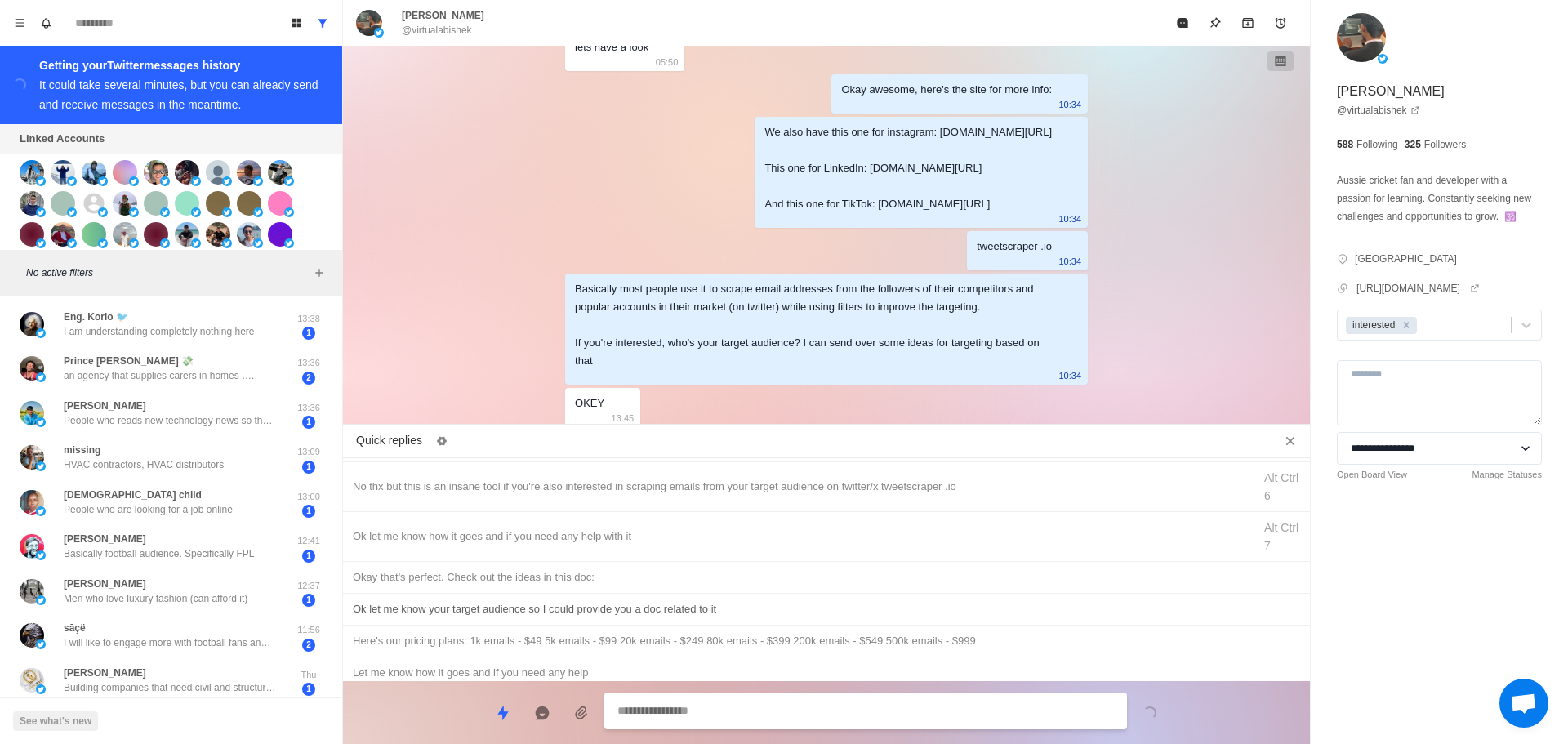
drag, startPoint x: 691, startPoint y: 601, endPoint x: 723, endPoint y: 623, distance: 38.8
click at [691, 601] on div "Ok let me know your target audience so I could provide you a doc related to it" at bounding box center [826, 609] width 947 height 18
click at [801, 690] on div "**********" at bounding box center [826, 706] width 967 height 50
drag, startPoint x: 817, startPoint y: 707, endPoint x: 840, endPoint y: 668, distance: 45.3
click at [818, 708] on textarea "**********" at bounding box center [866, 713] width 497 height 23
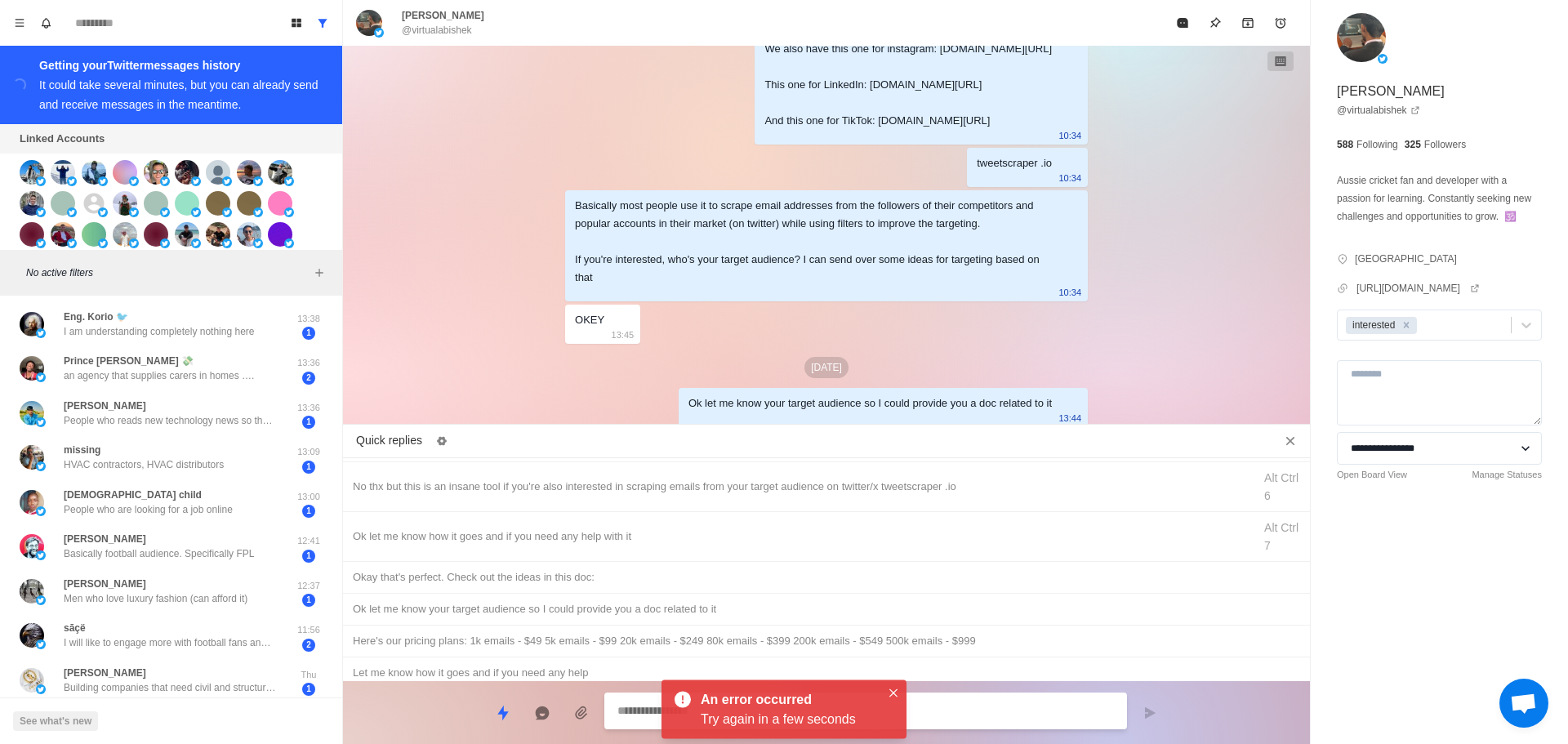
drag, startPoint x: 1188, startPoint y: 8, endPoint x: 1099, endPoint y: 139, distance: 158.4
click at [1188, 9] on button "Mark as read" at bounding box center [1182, 22] width 32 height 32
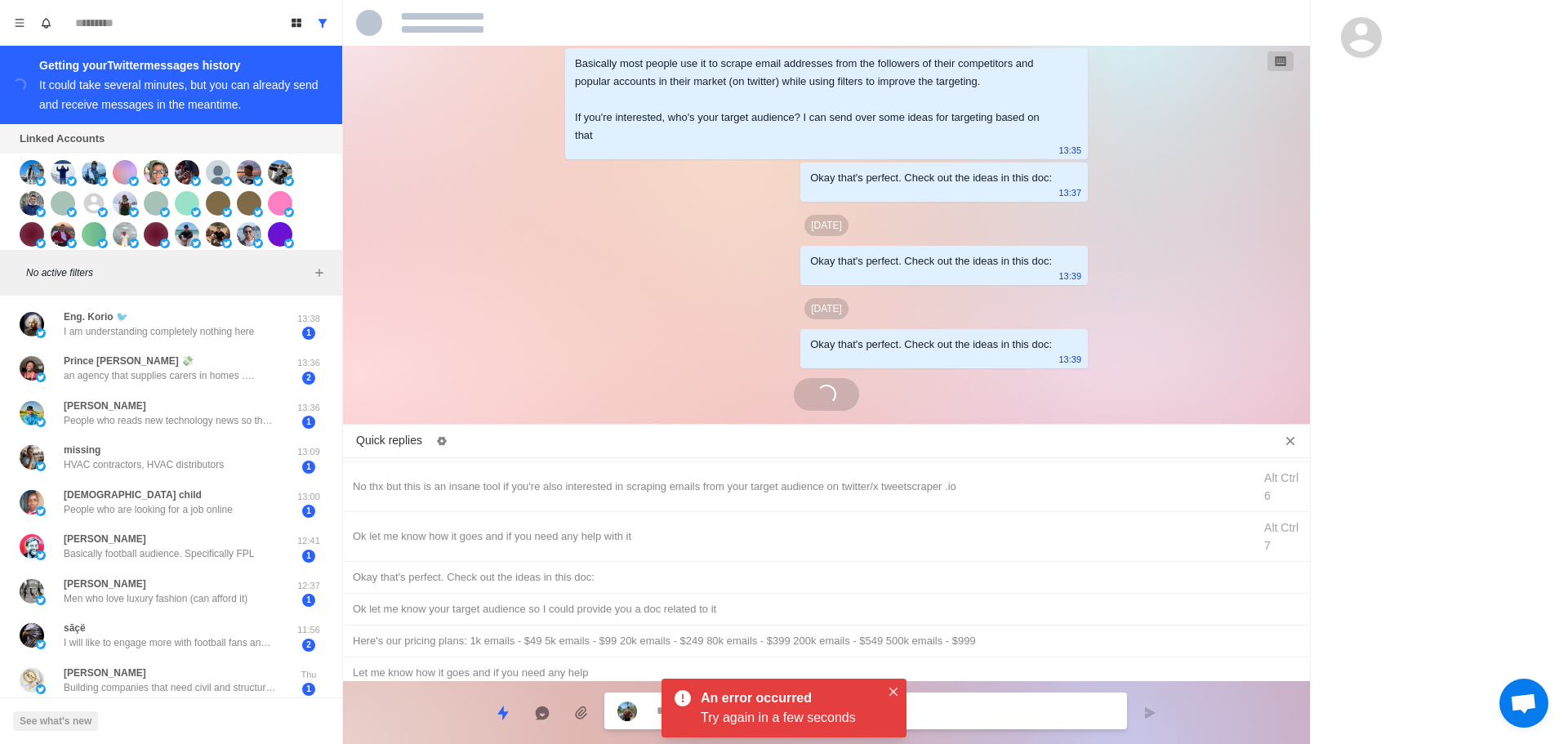
scroll to position [3829, 0]
click at [890, 695] on icon "Close" at bounding box center [893, 692] width 8 height 8
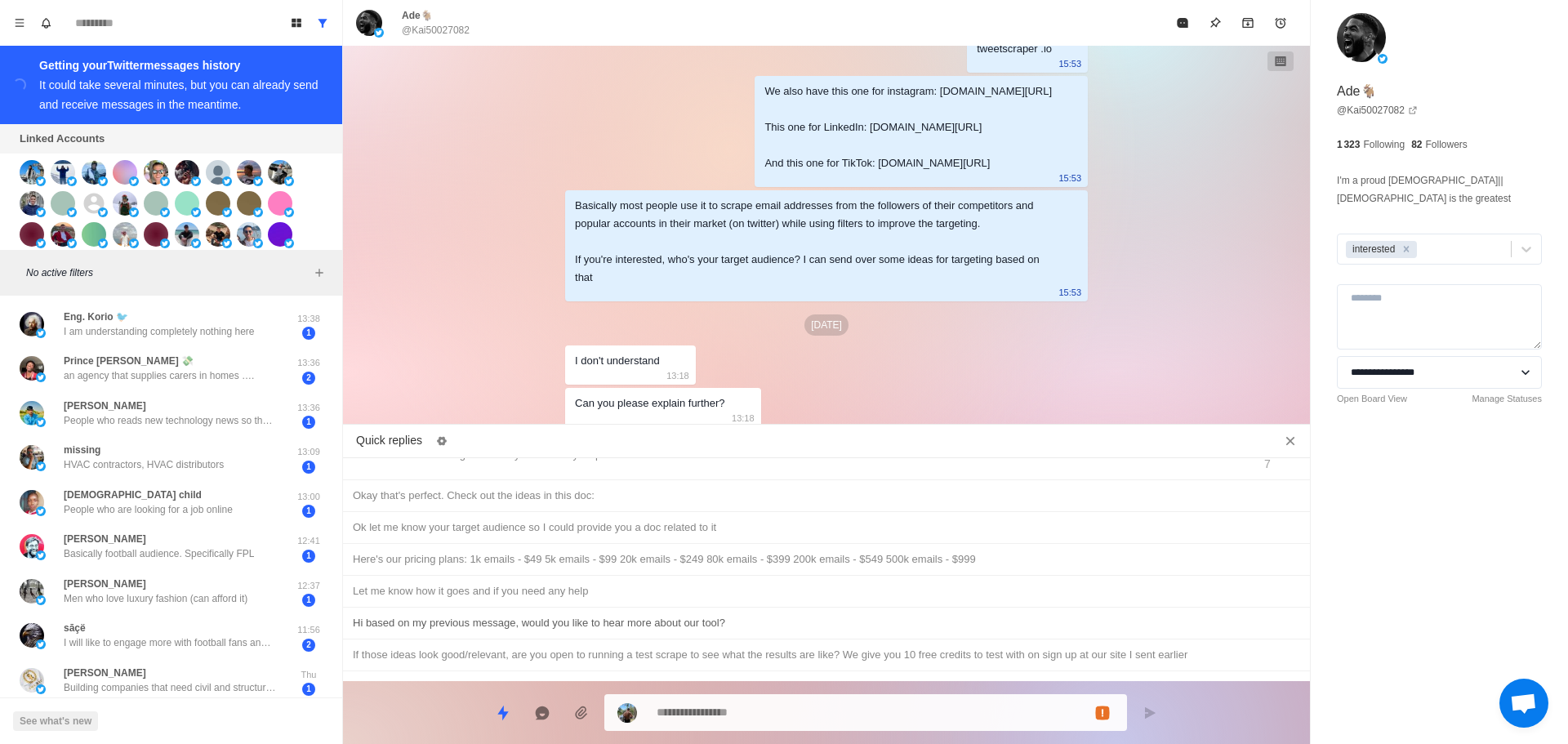
scroll to position [399, 0]
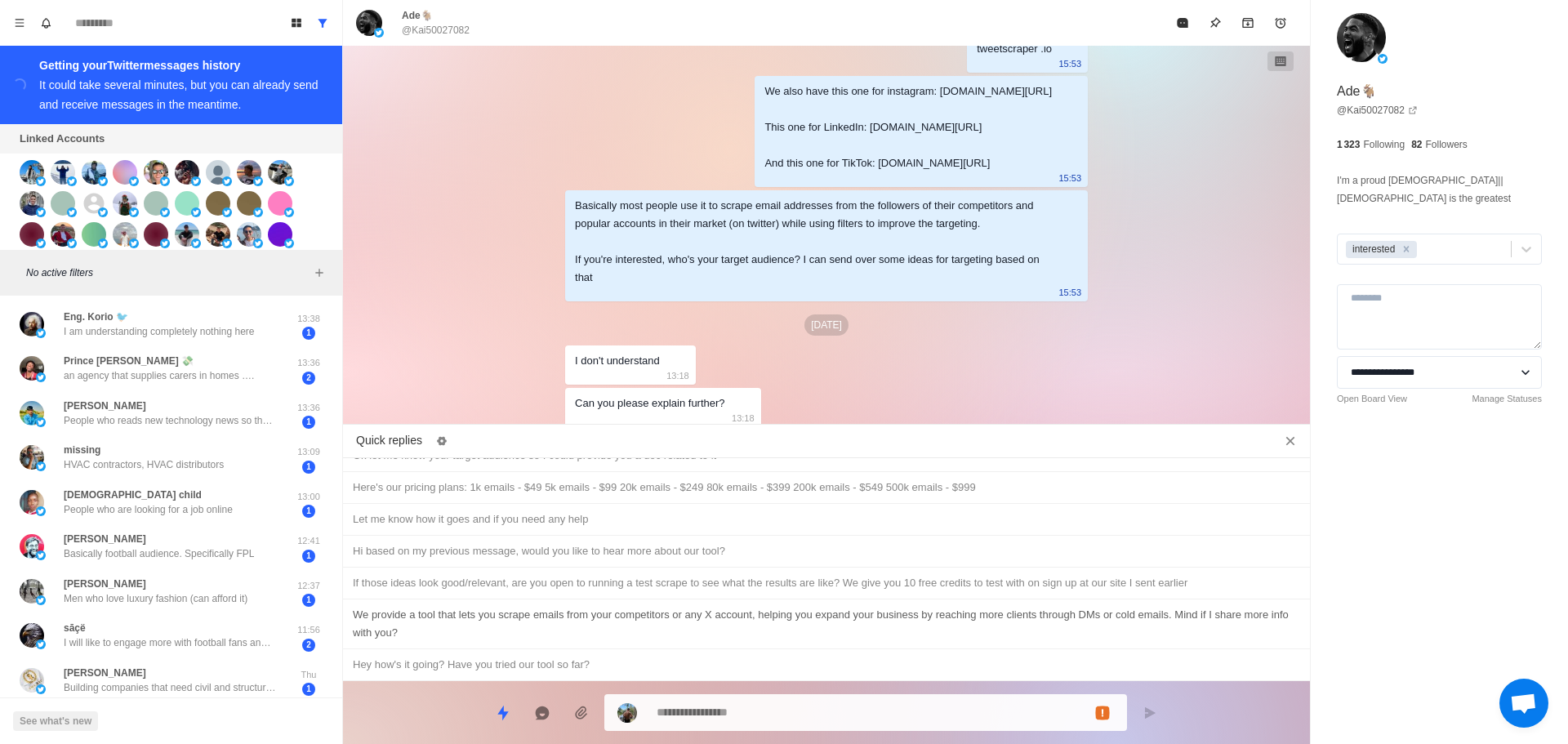
click at [618, 614] on div "We provide a tool that lets you scrape emails from your competitors or any X ac…" at bounding box center [826, 624] width 947 height 36
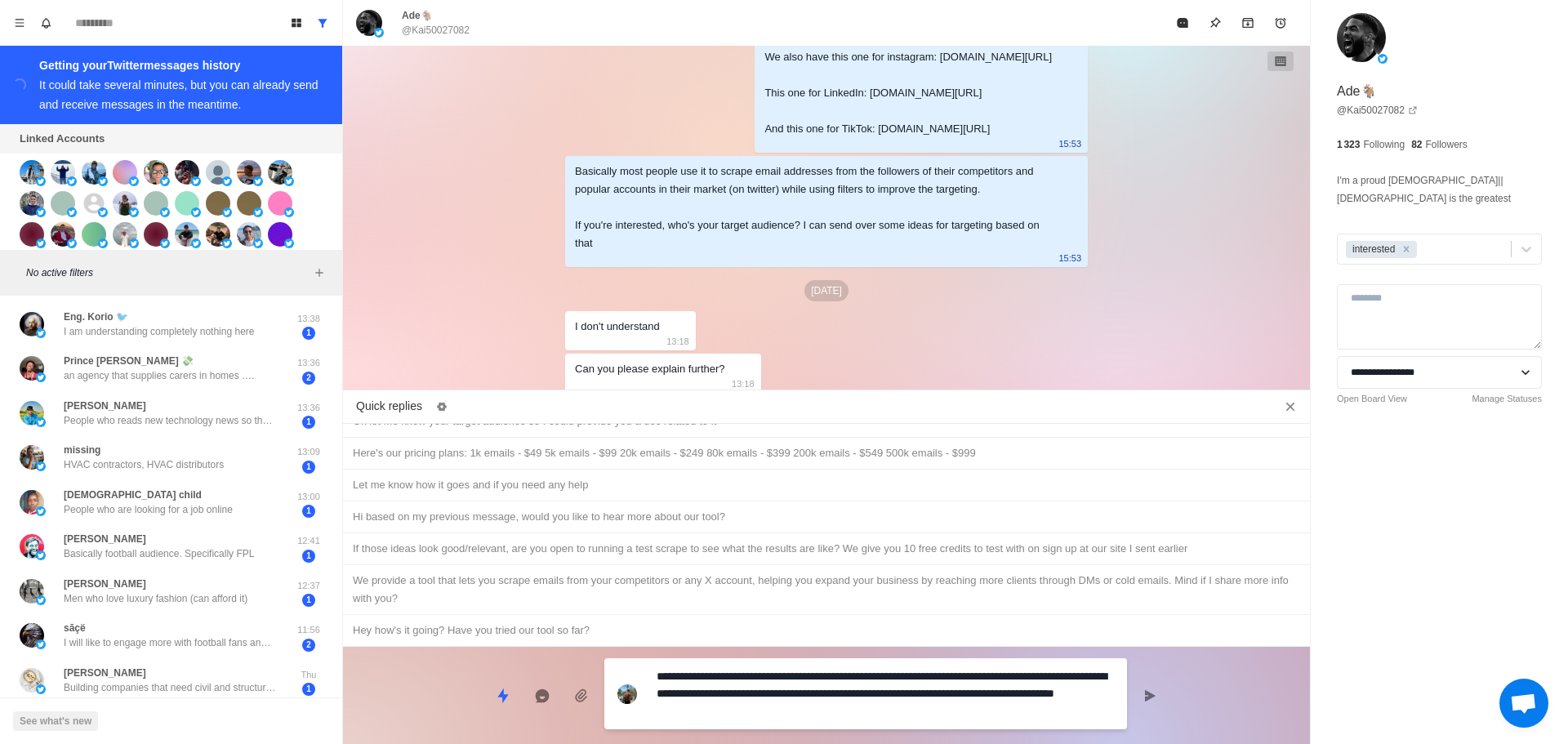
drag, startPoint x: 844, startPoint y: 713, endPoint x: 525, endPoint y: 721, distance: 319.1
click at [521, 721] on div "**********" at bounding box center [826, 689] width 967 height 84
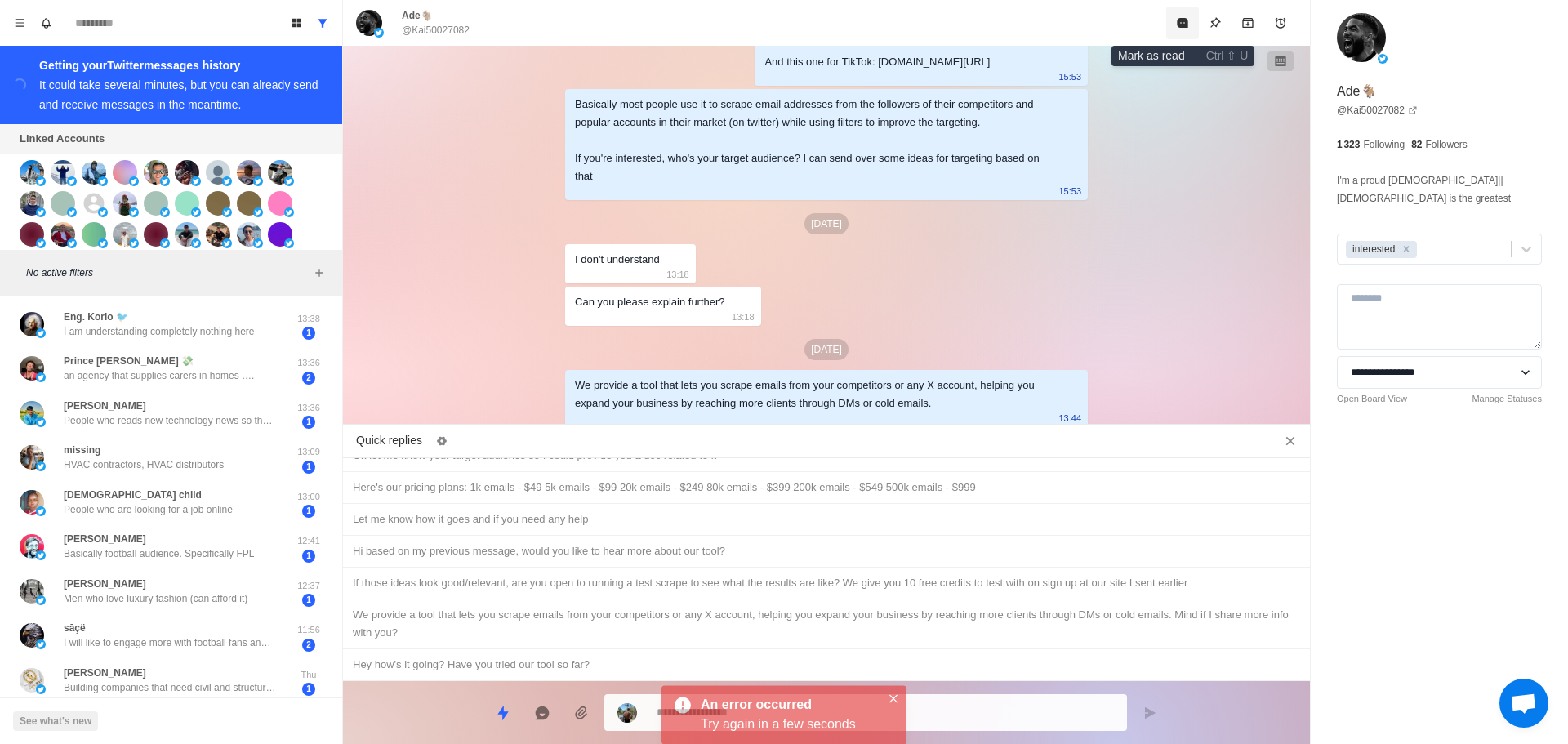
click at [1178, 30] on button "Mark as read" at bounding box center [1182, 22] width 32 height 32
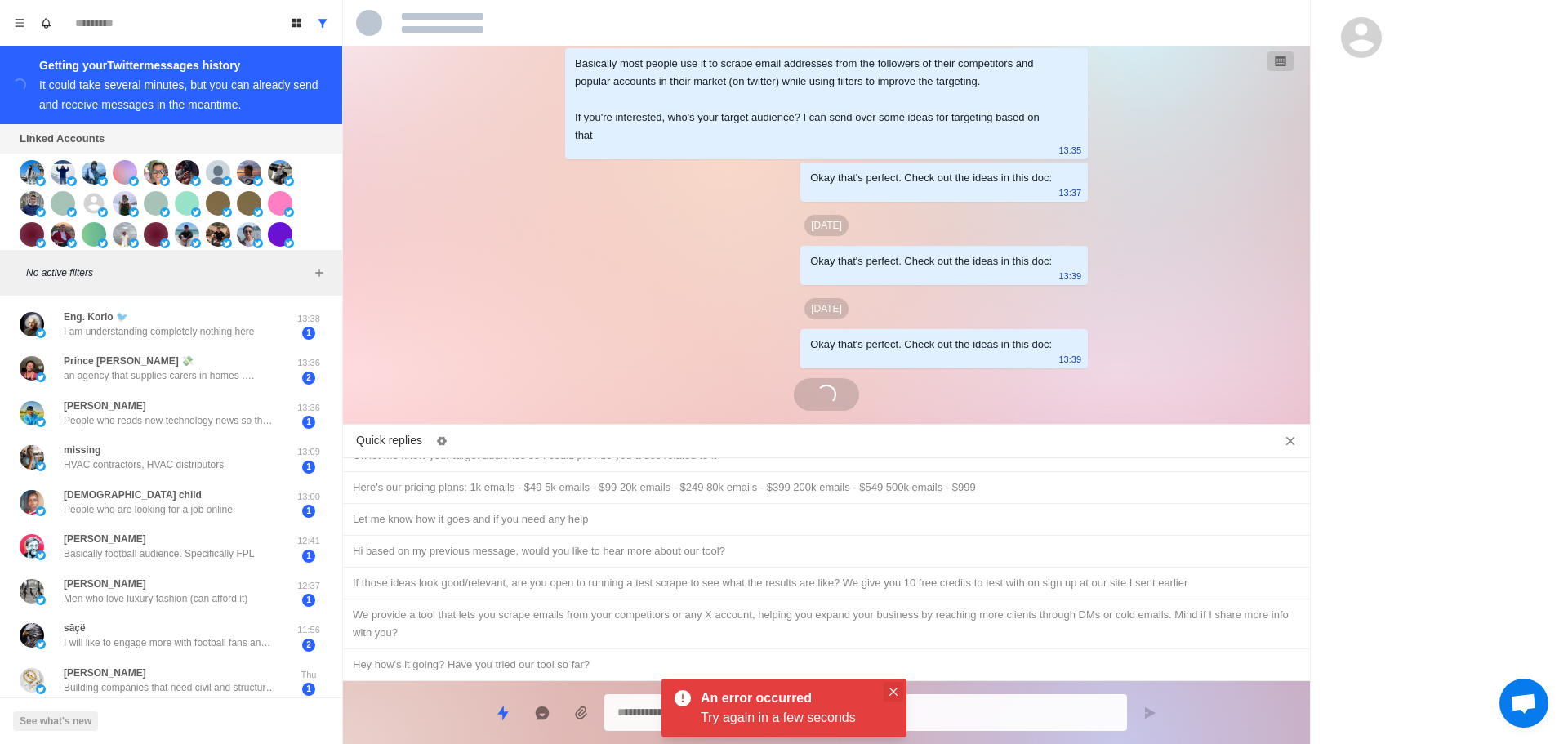
click at [897, 688] on icon "Close" at bounding box center [893, 692] width 8 height 8
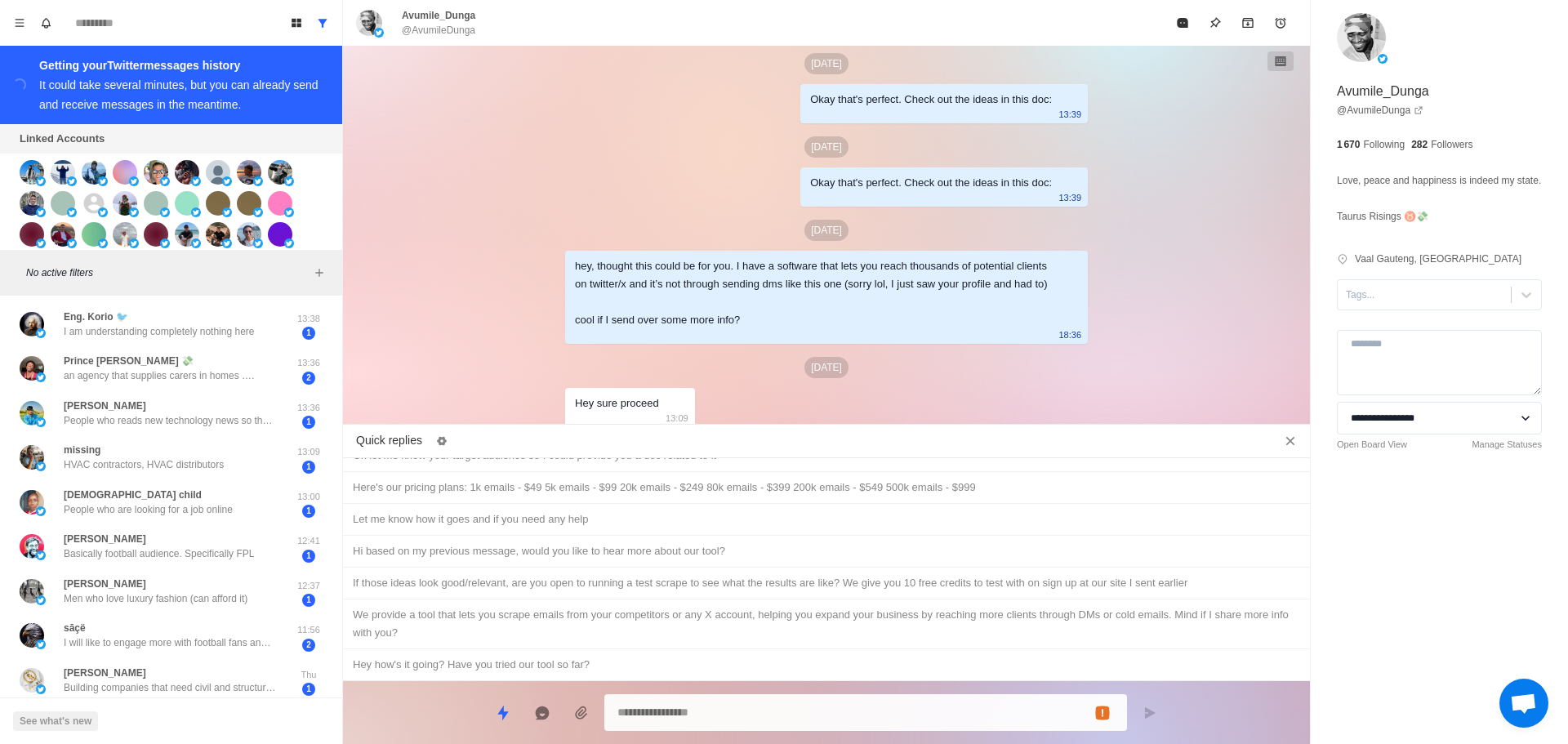
scroll to position [0, 0]
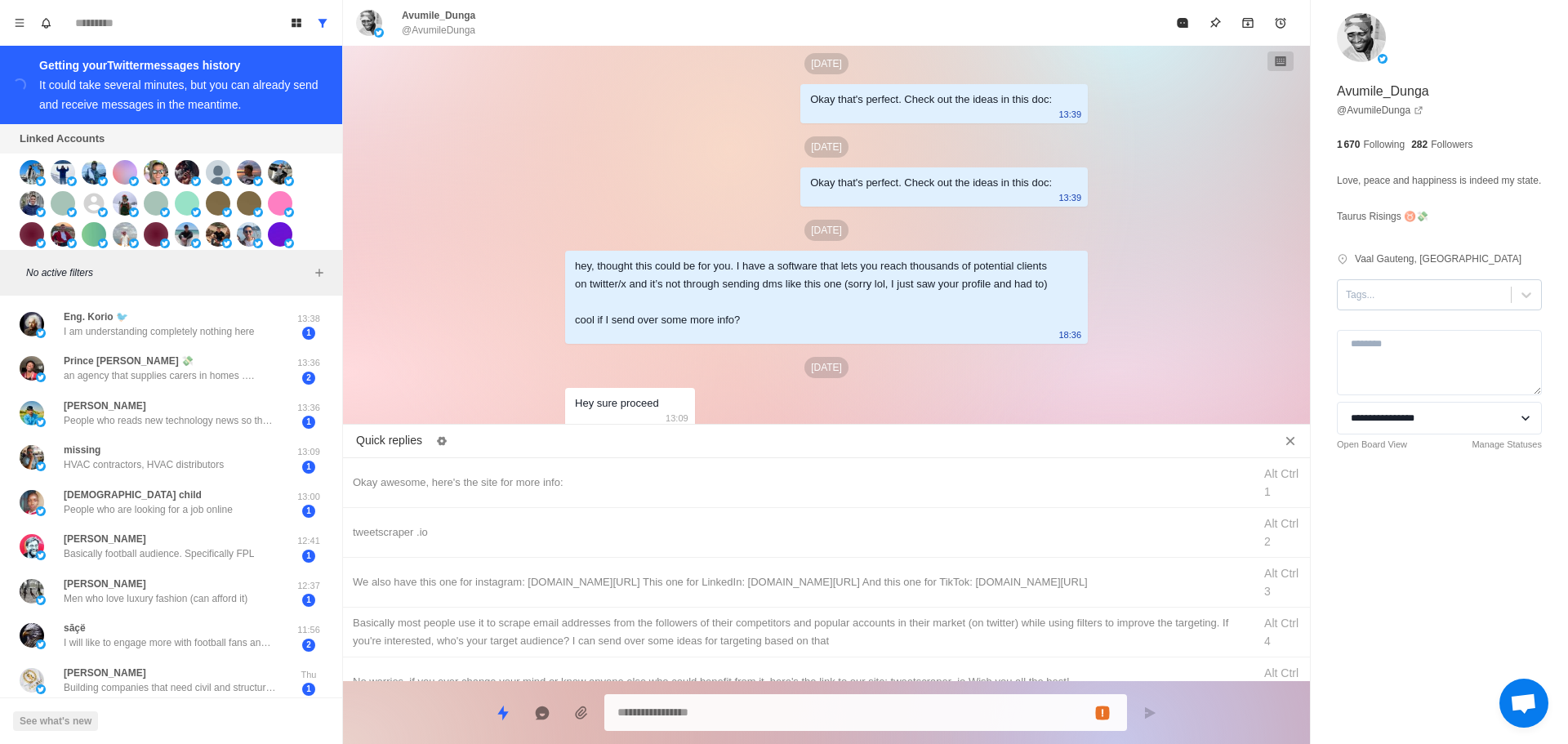
click at [1374, 304] on div at bounding box center [1424, 294] width 156 height 18
drag, startPoint x: 1379, startPoint y: 332, endPoint x: 1183, endPoint y: 409, distance: 210.6
click at [1391, 354] on div "interested" at bounding box center [1440, 347] width 205 height 27
drag, startPoint x: 638, startPoint y: 476, endPoint x: 767, endPoint y: 698, distance: 256.8
click at [641, 478] on div "Okay awesome, here's the site for more info:" at bounding box center [798, 483] width 891 height 18
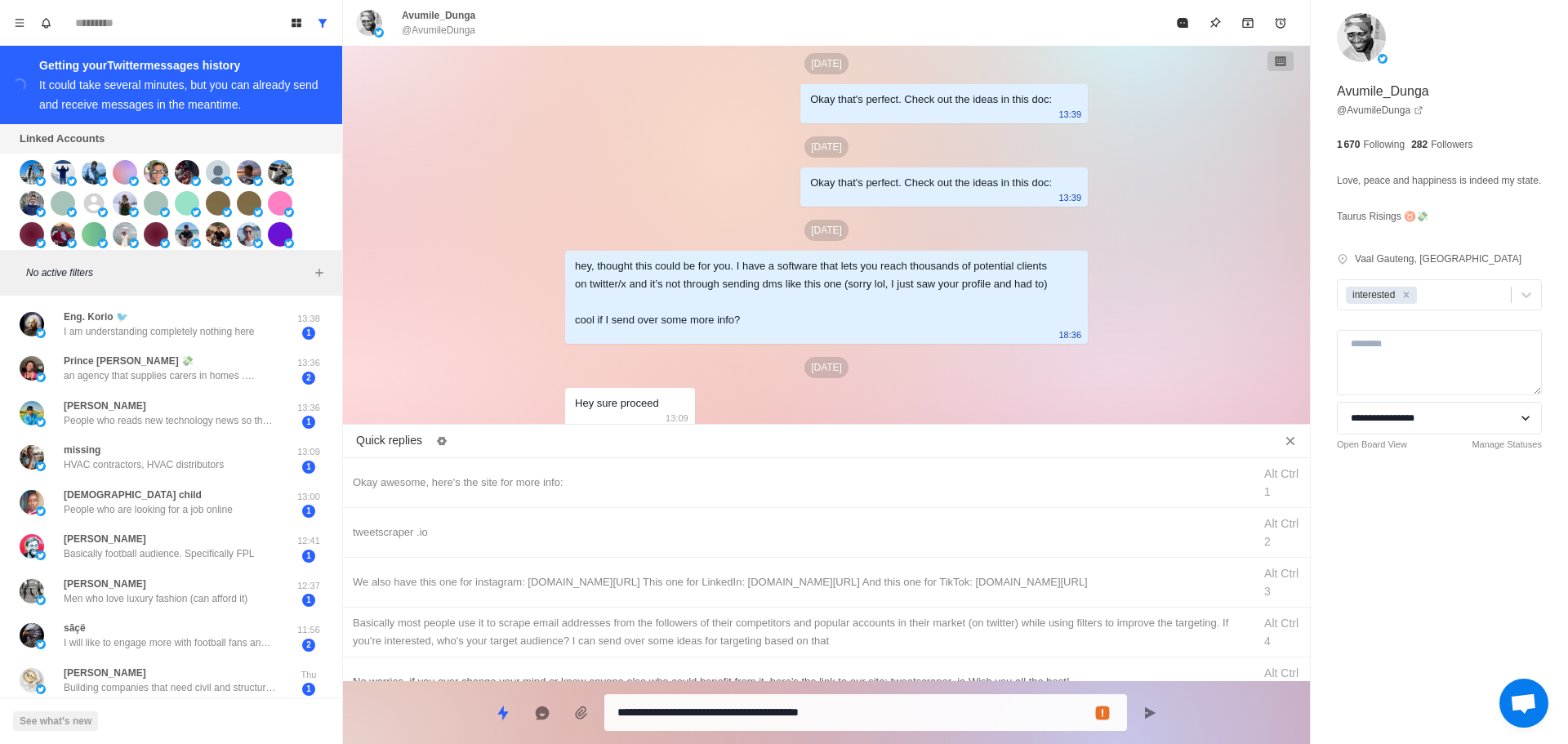
drag, startPoint x: 782, startPoint y: 713, endPoint x: 794, endPoint y: 677, distance: 37.9
click at [782, 712] on textarea "**********" at bounding box center [866, 713] width 497 height 23
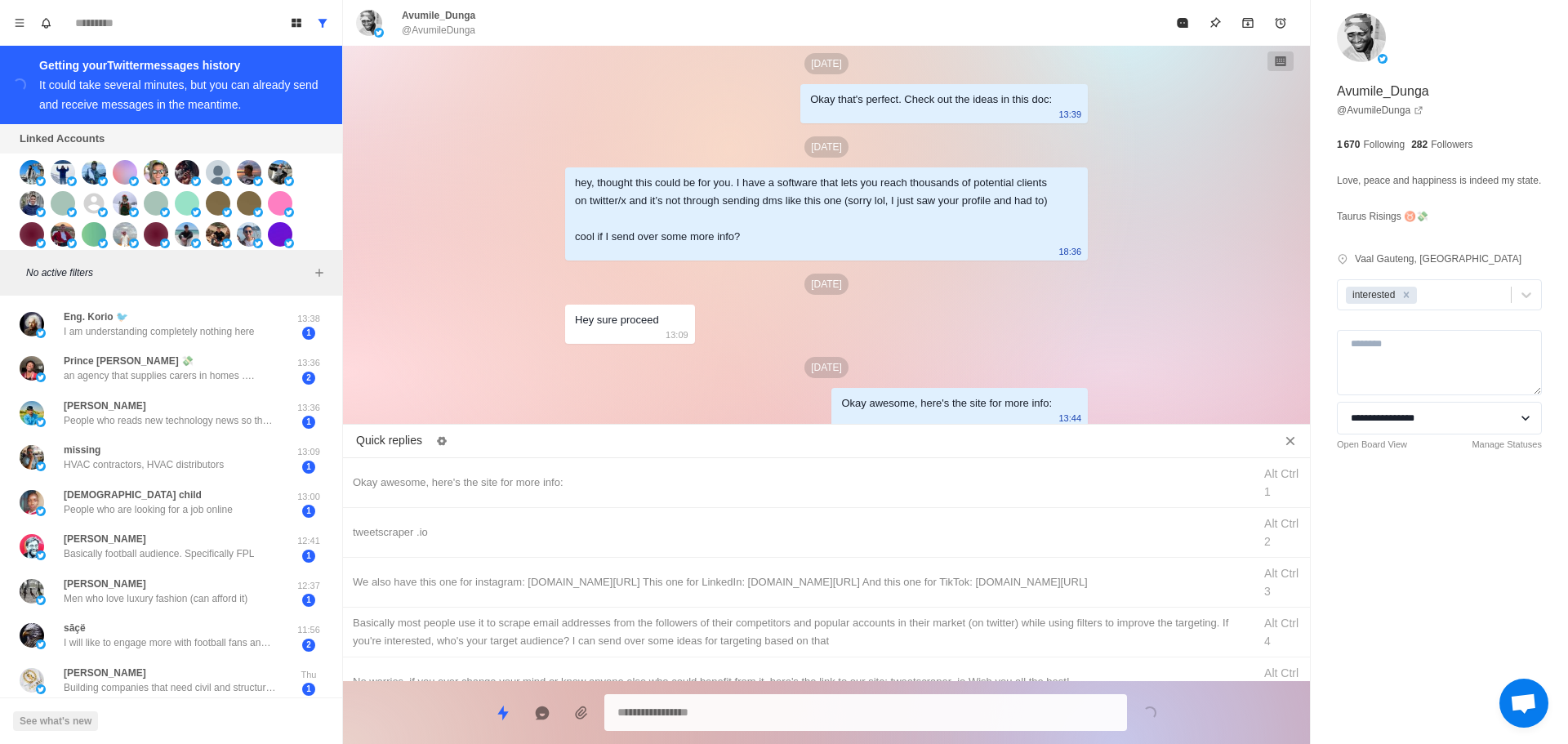
drag, startPoint x: 845, startPoint y: 540, endPoint x: 832, endPoint y: 685, distance: 145.6
click at [848, 551] on div "tweetscraper .io Alt Ctrl 2" at bounding box center [826, 533] width 967 height 50
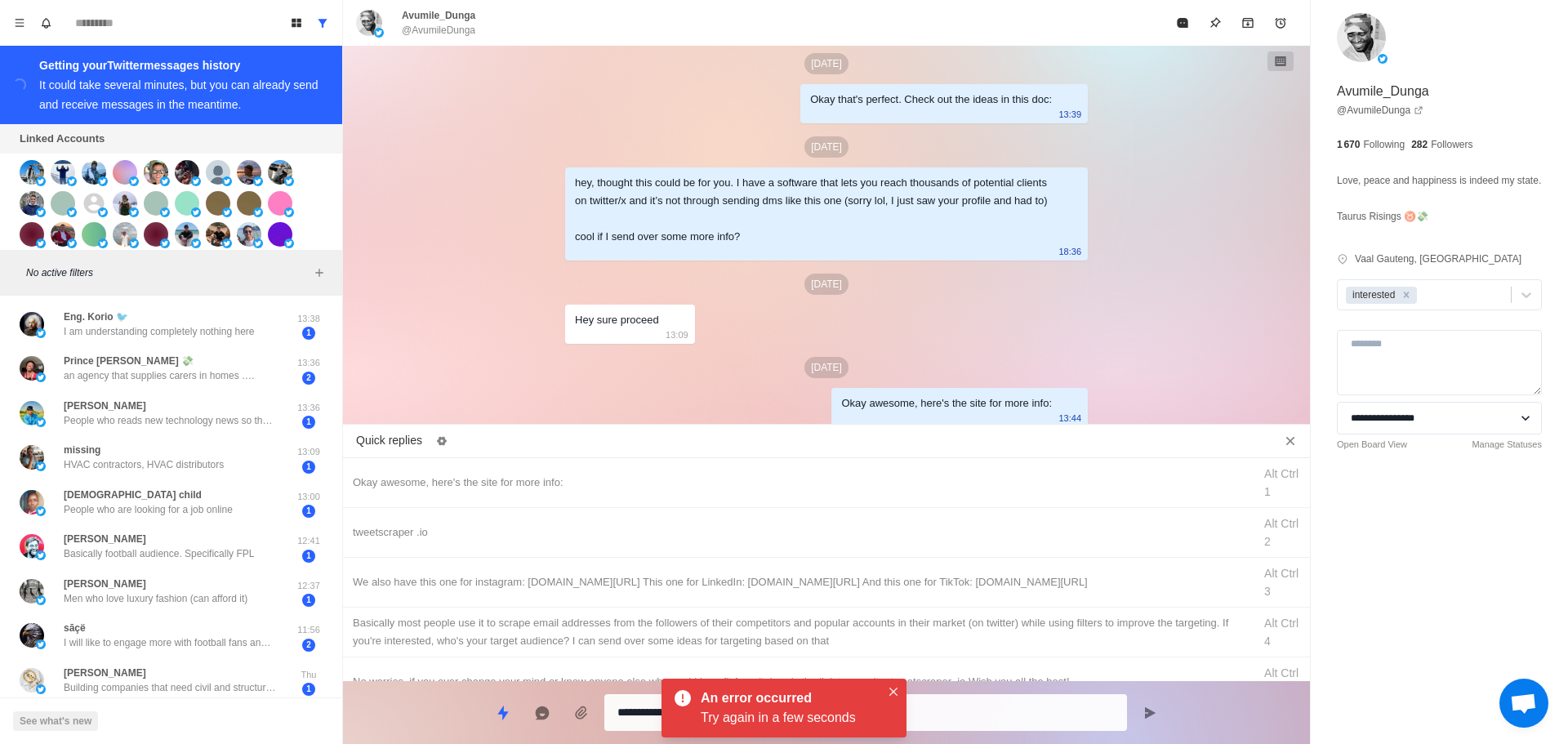
click at [940, 714] on textarea "**********" at bounding box center [866, 713] width 497 height 23
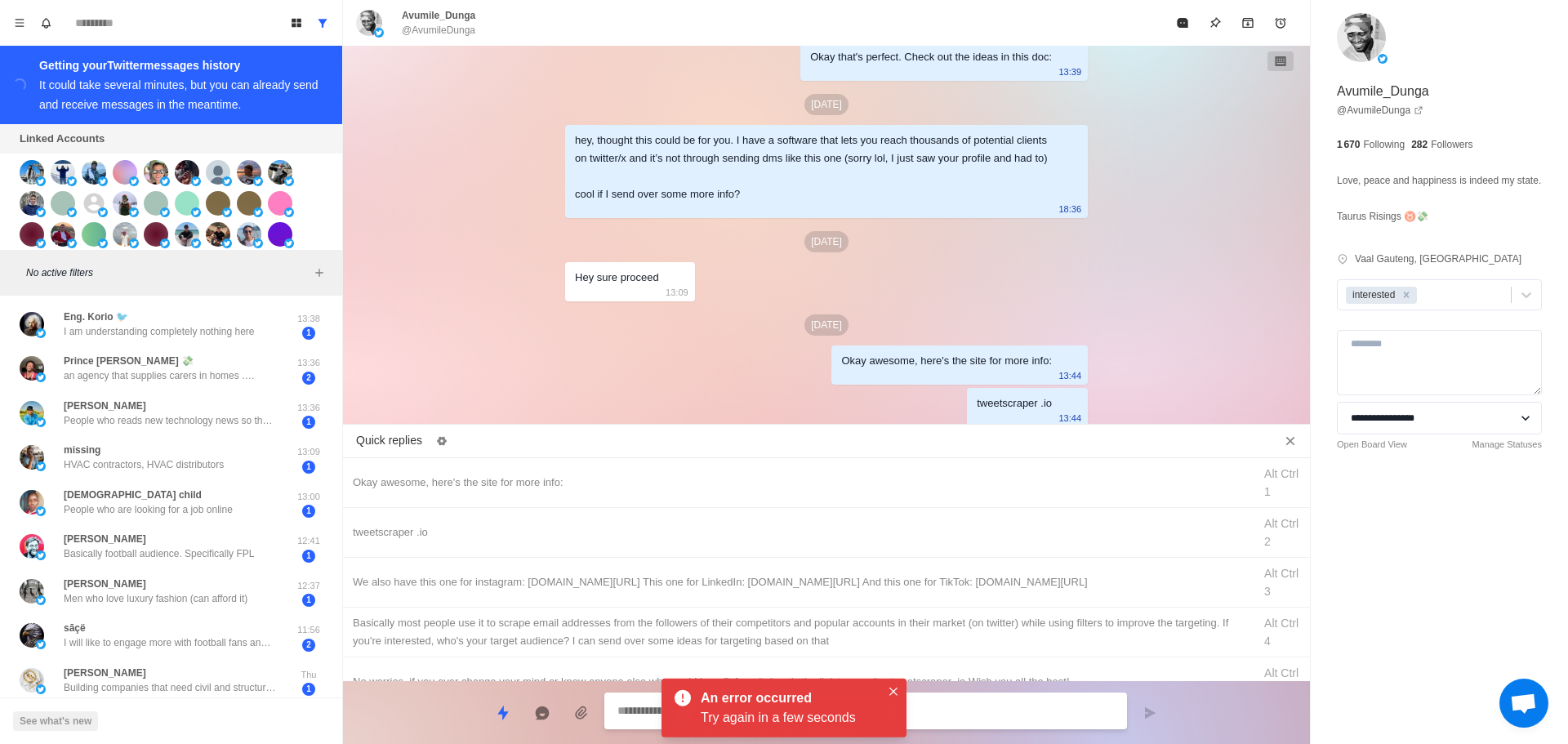
drag, startPoint x: 963, startPoint y: 587, endPoint x: 985, endPoint y: 698, distance: 113.2
click at [965, 590] on div "We also have this one for instagram: [DOMAIN_NAME][URL] This one for LinkedIn: …" at bounding box center [798, 583] width 891 height 18
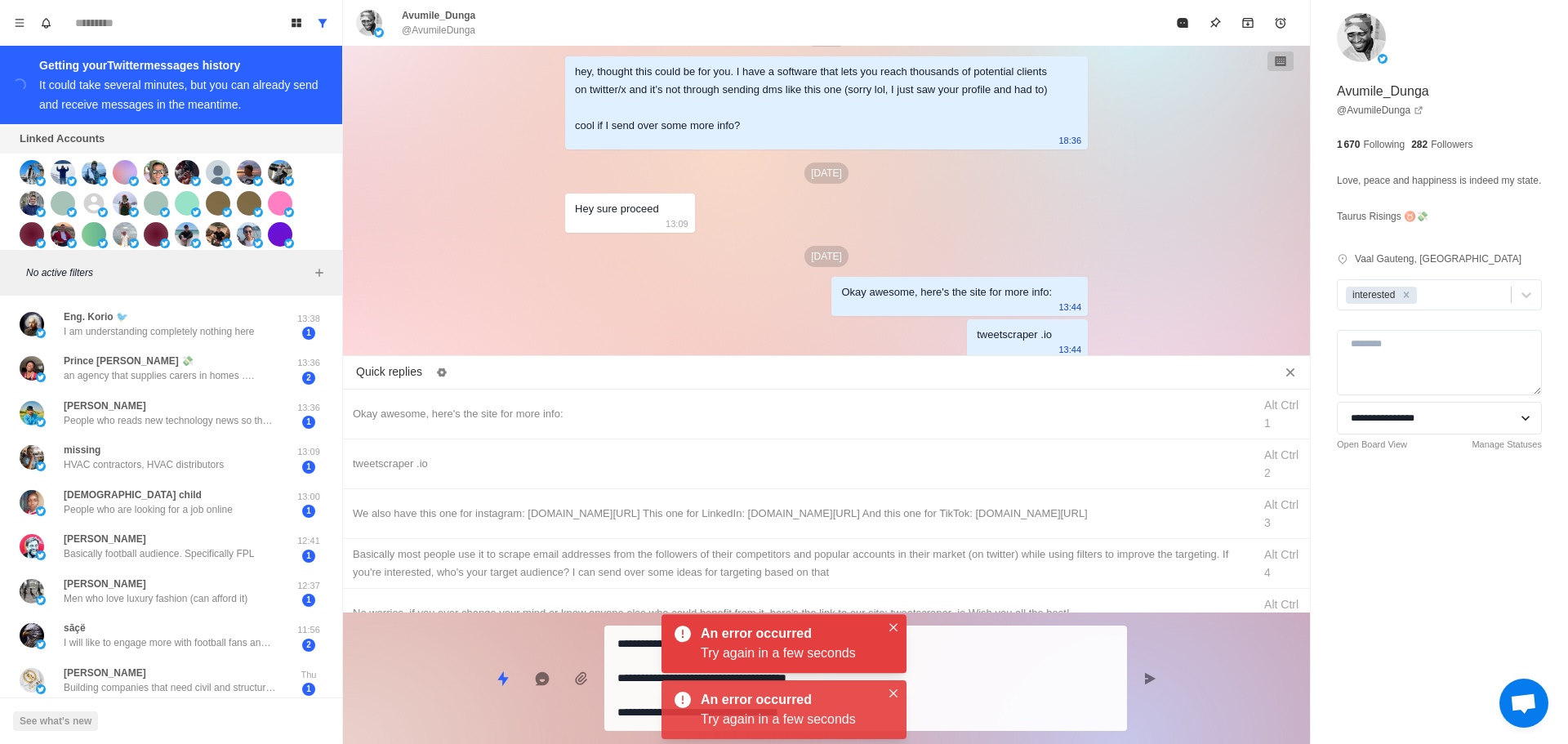
click at [988, 704] on textarea "**********" at bounding box center [866, 678] width 497 height 92
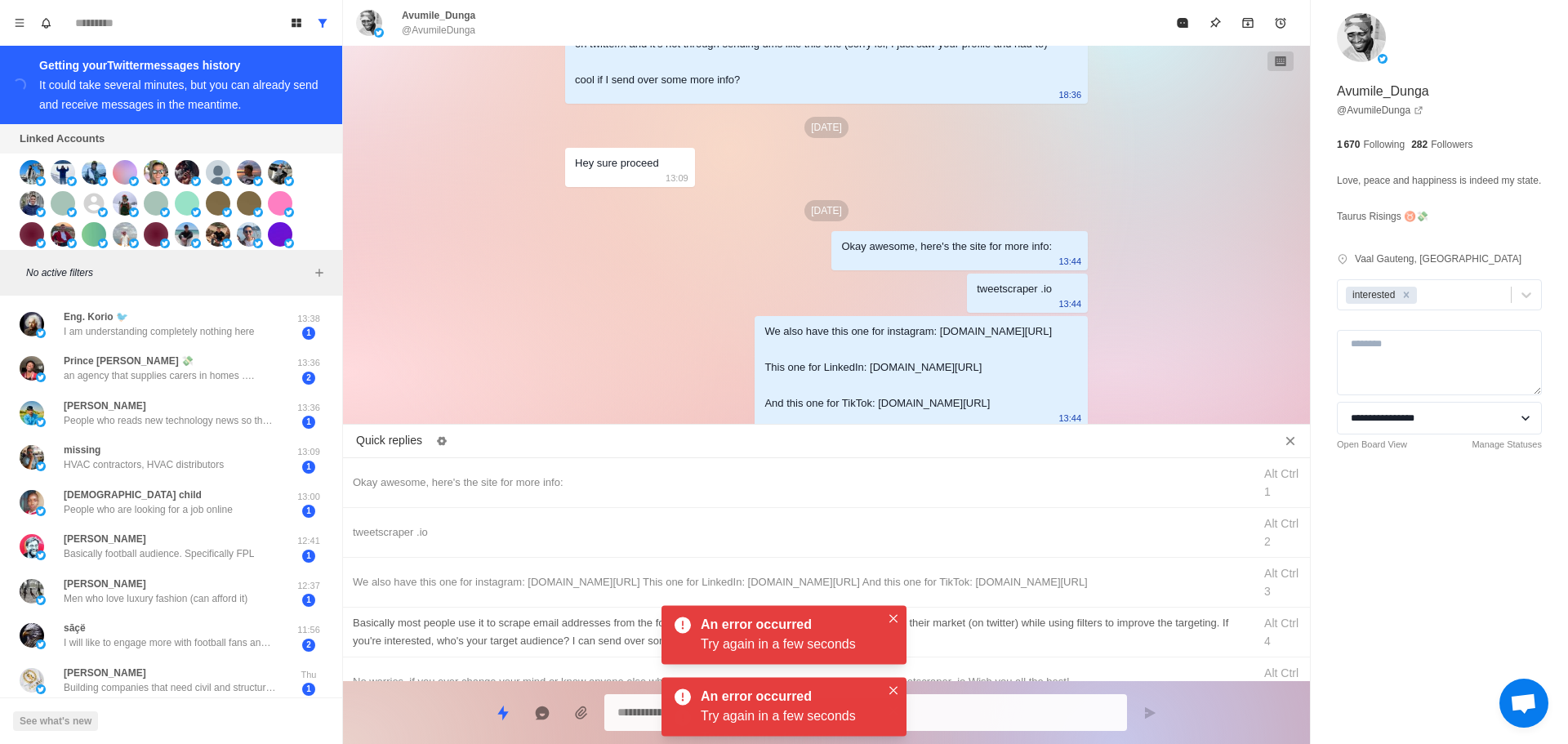
click at [1009, 632] on div "Basically most people use it to scrape email addresses from the followers of th…" at bounding box center [798, 632] width 891 height 36
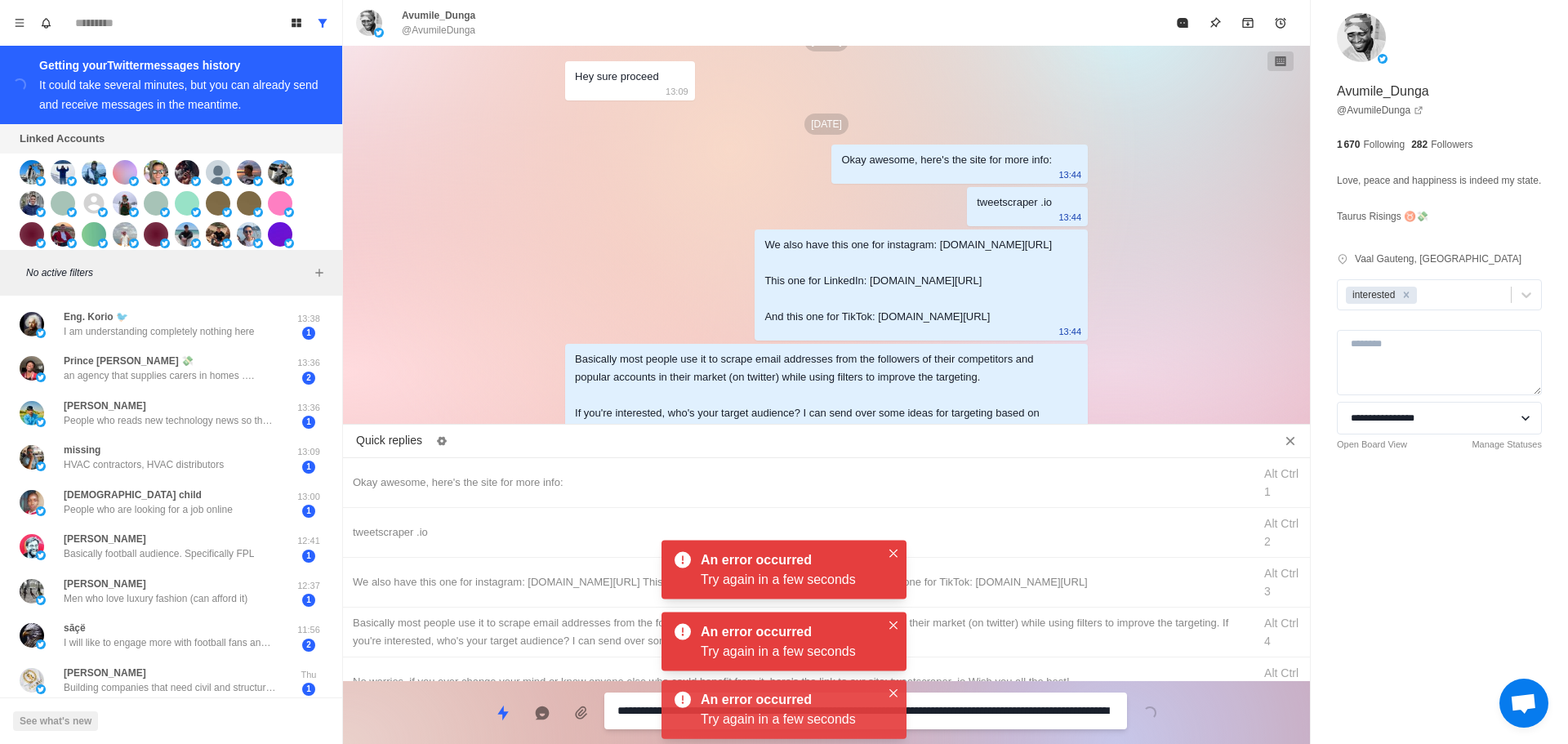
click at [990, 704] on textarea "**********" at bounding box center [866, 711] width 497 height 23
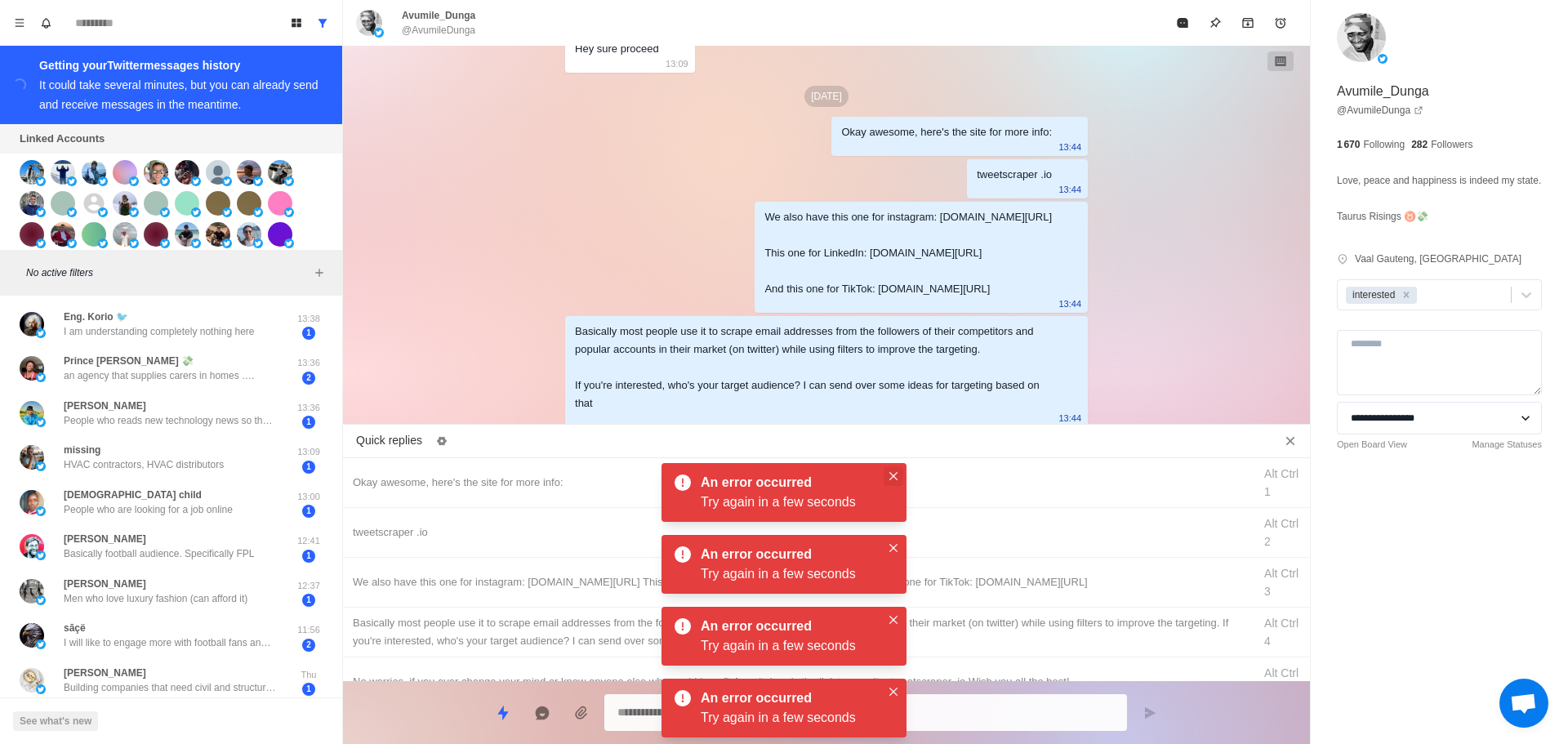
click at [896, 480] on icon "Close" at bounding box center [893, 476] width 8 height 8
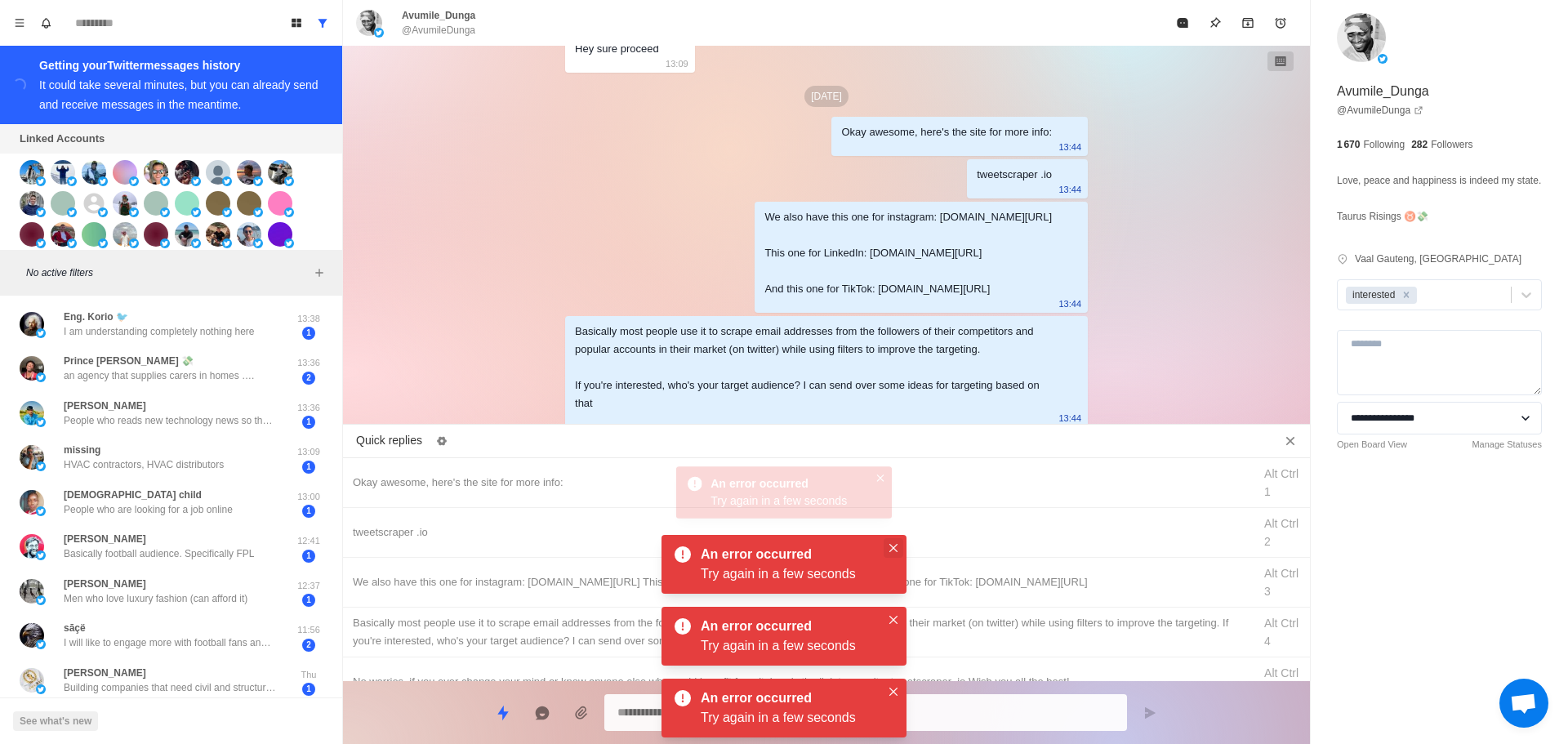
click at [897, 541] on button "Close" at bounding box center [893, 548] width 20 height 20
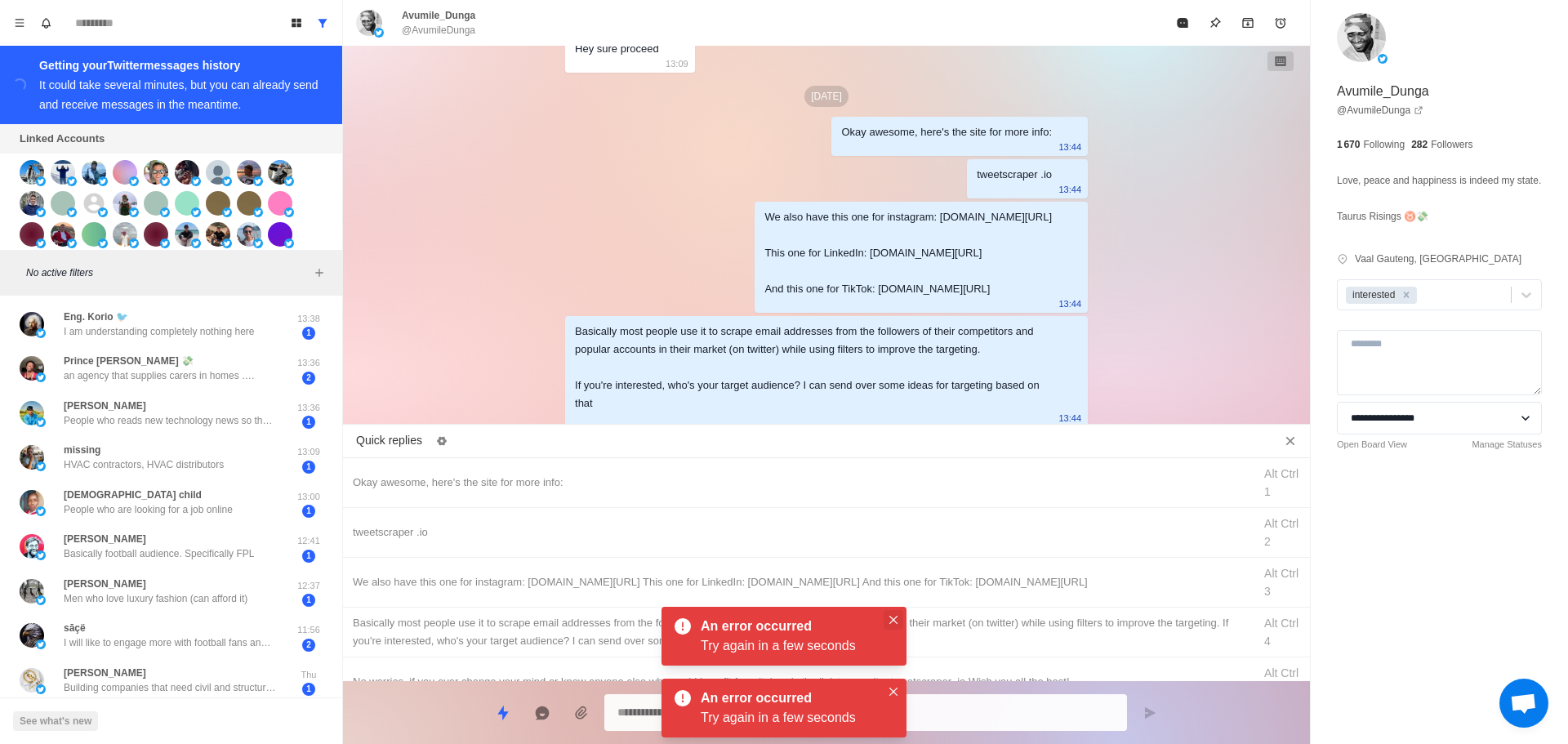
click at [893, 614] on button "Close" at bounding box center [893, 620] width 20 height 20
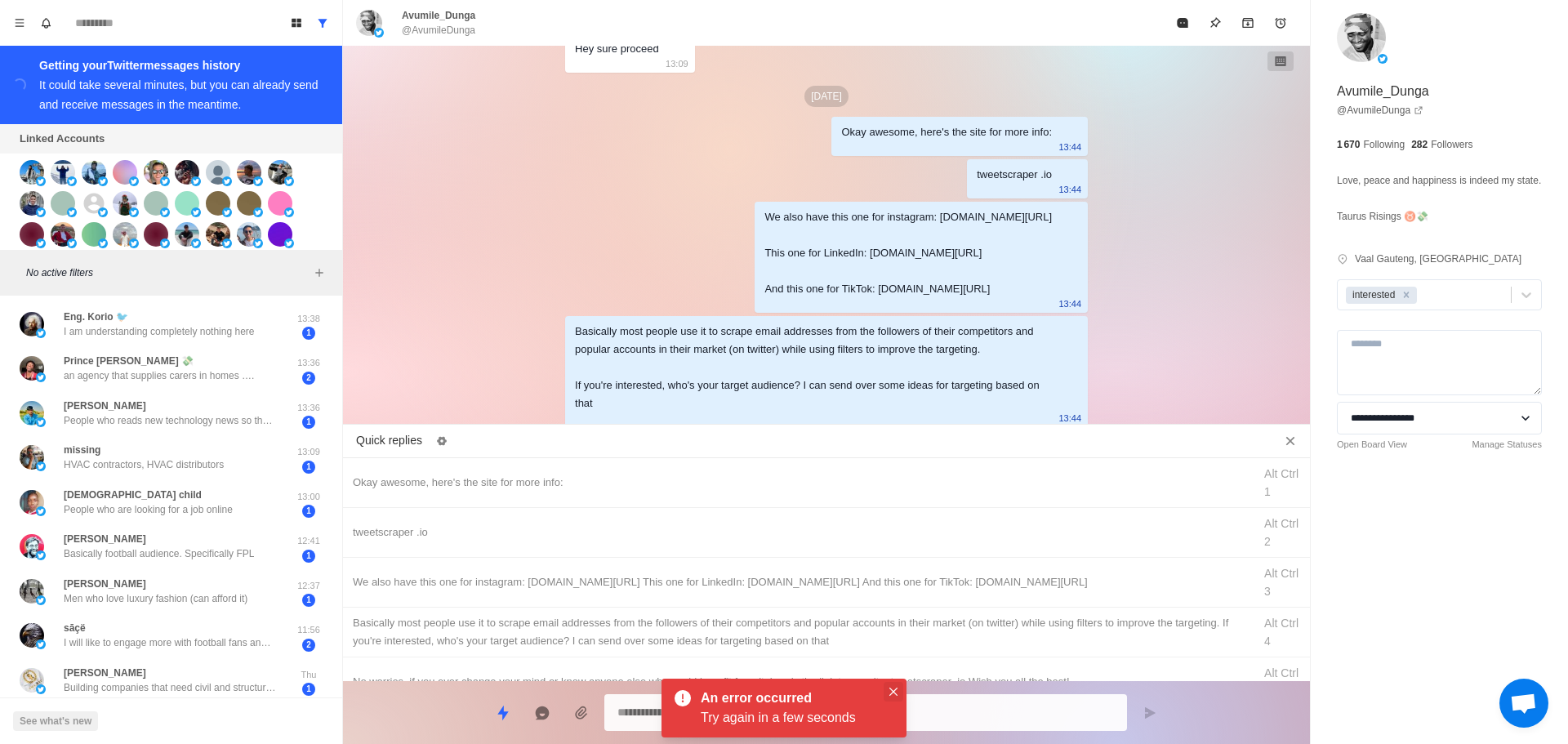
click at [893, 692] on icon "Close" at bounding box center [893, 692] width 8 height 8
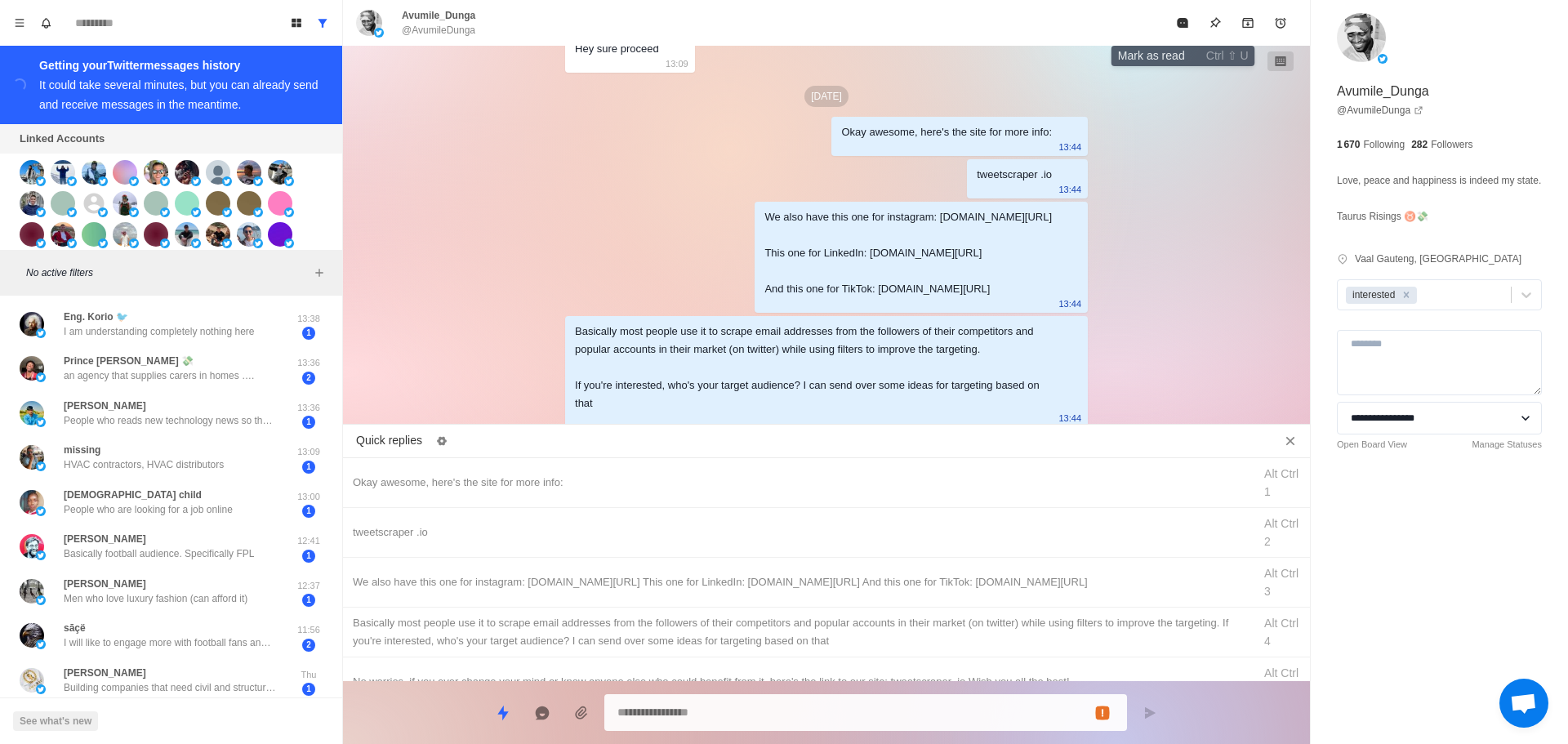
drag, startPoint x: 1197, startPoint y: 30, endPoint x: 1180, endPoint y: 32, distance: 17.1
click at [1189, 31] on button "Mark as read" at bounding box center [1182, 22] width 32 height 32
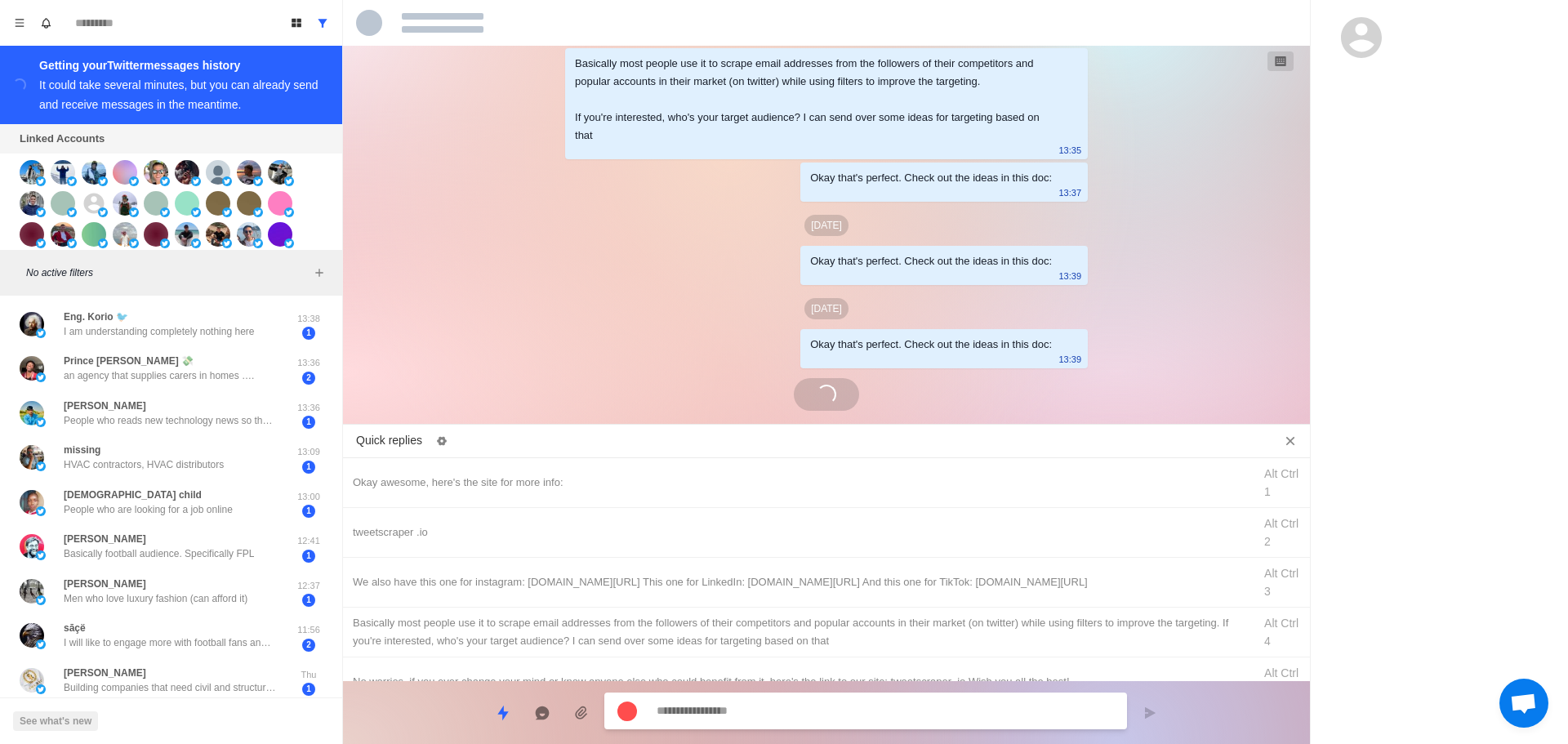
scroll to position [3991, 0]
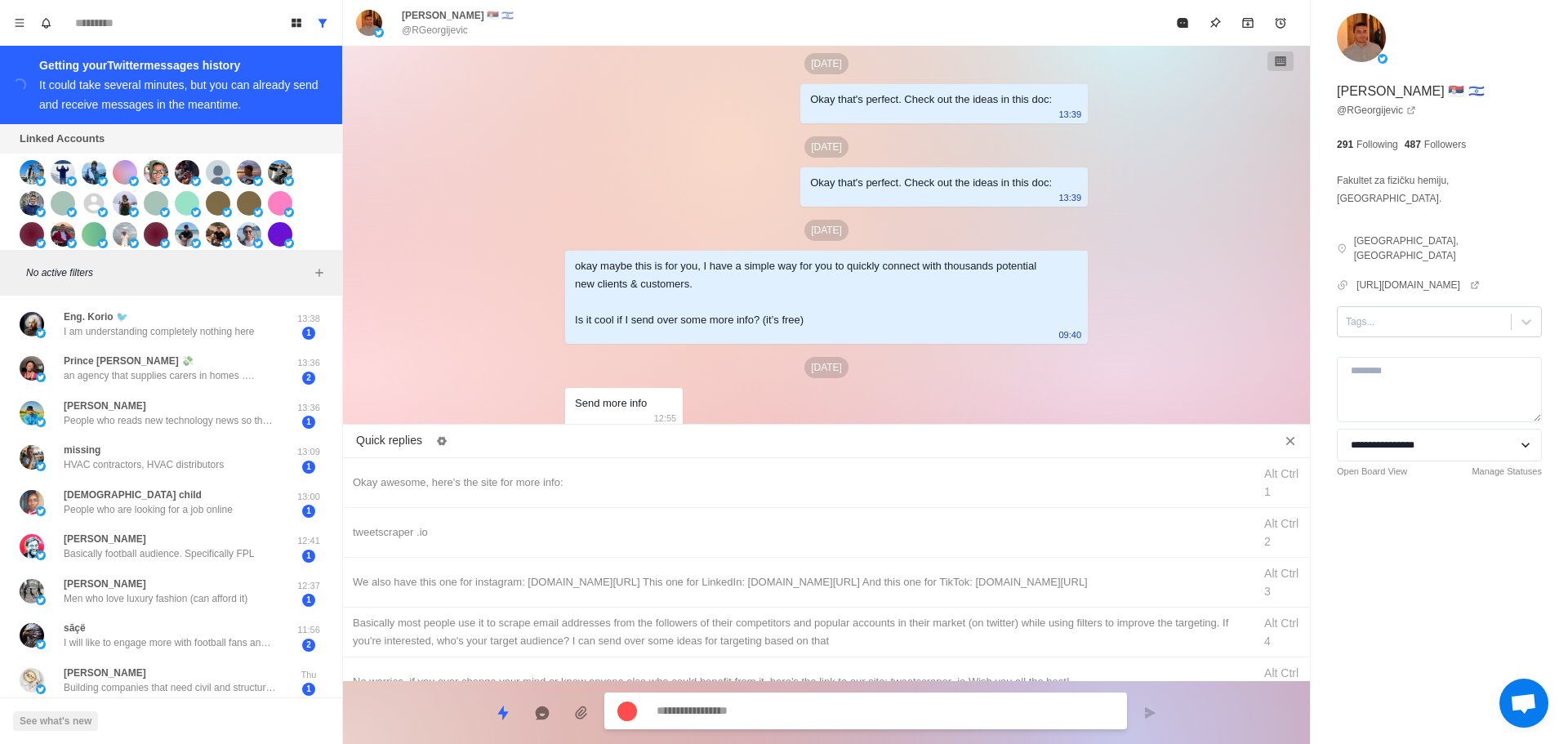
click at [1404, 313] on div at bounding box center [1424, 322] width 156 height 18
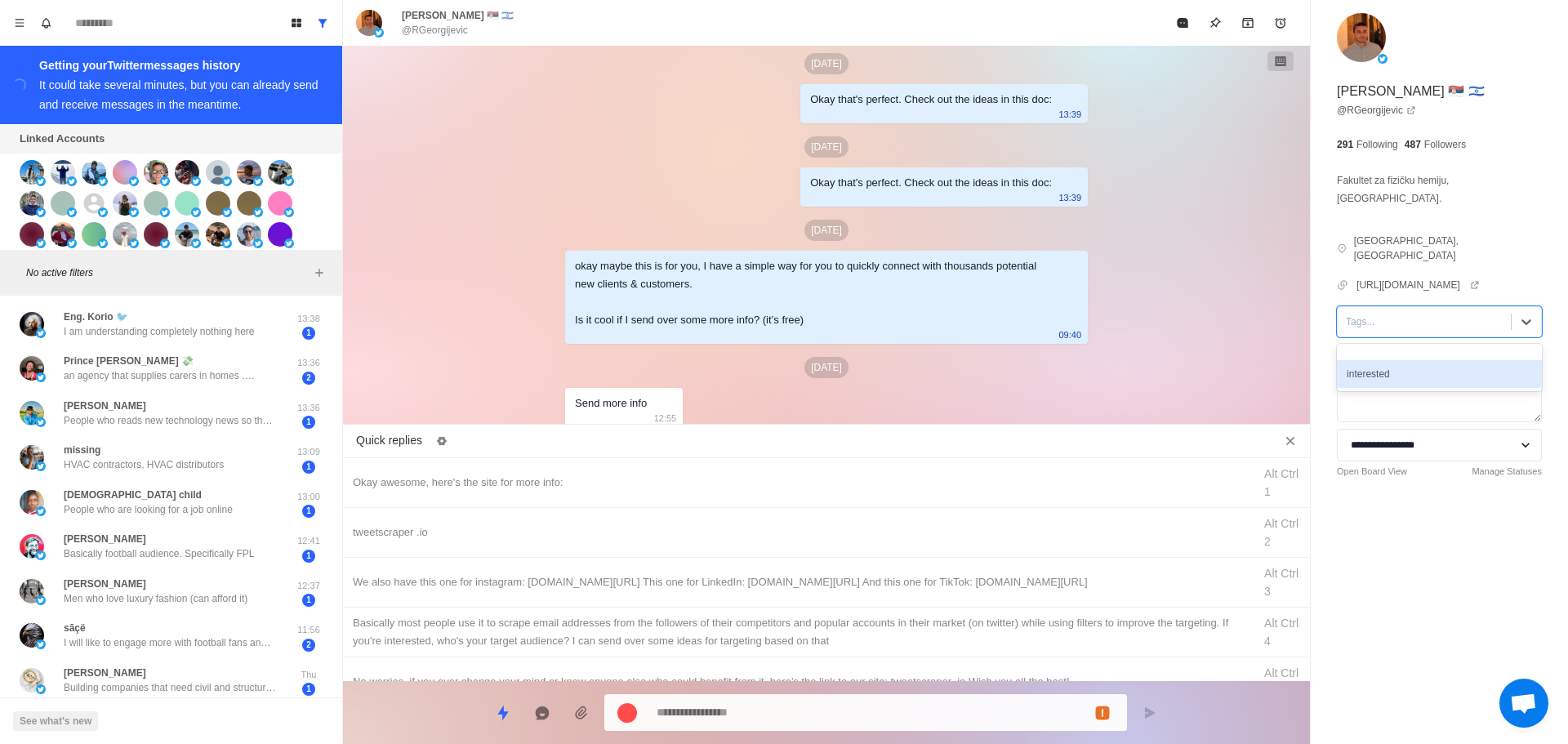
click at [1412, 361] on div "interested" at bounding box center [1440, 374] width 205 height 27
click at [742, 473] on div "Okay awesome, here's the site for more info: Alt Ctrl 1" at bounding box center [826, 483] width 967 height 50
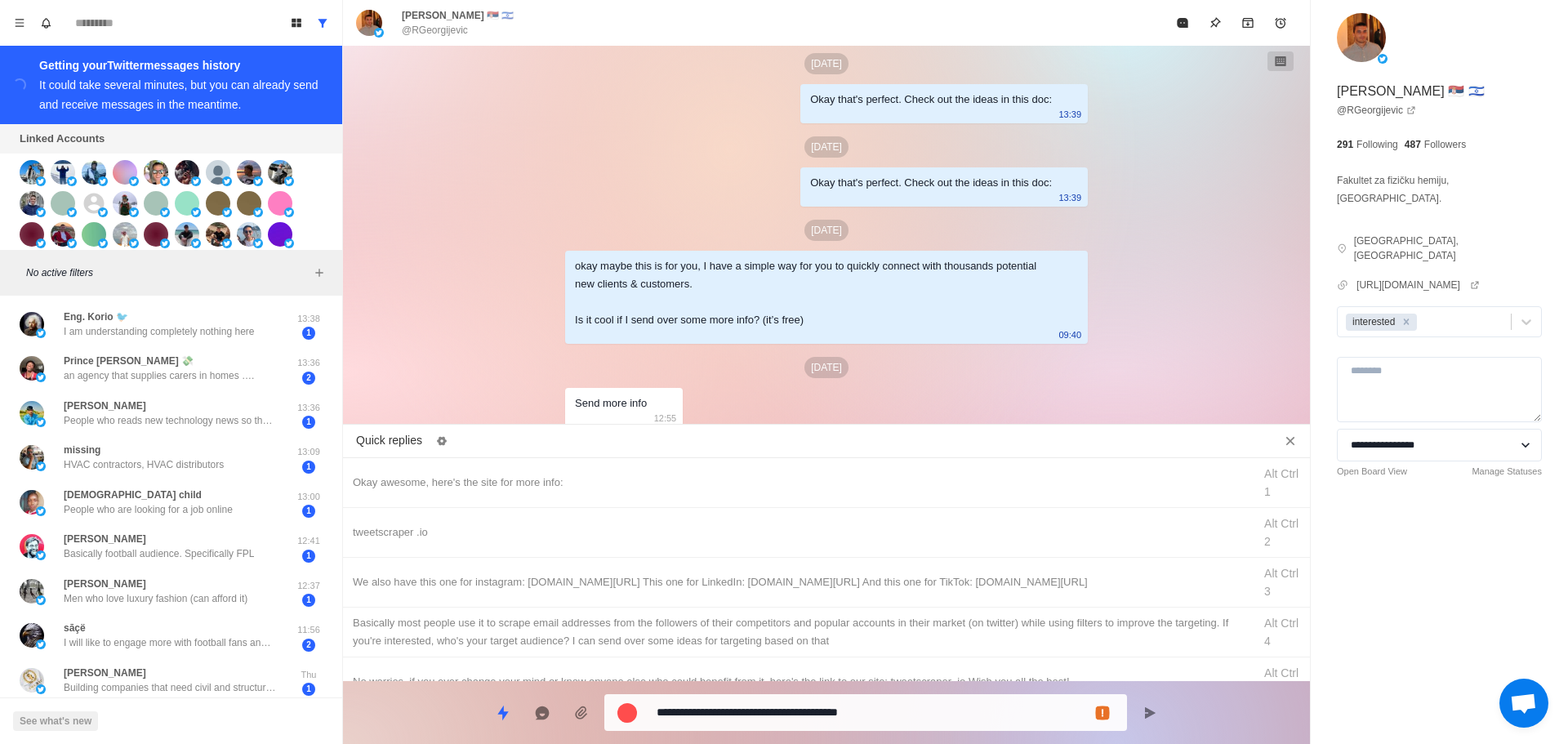
click at [812, 704] on textarea "**********" at bounding box center [886, 713] width 457 height 23
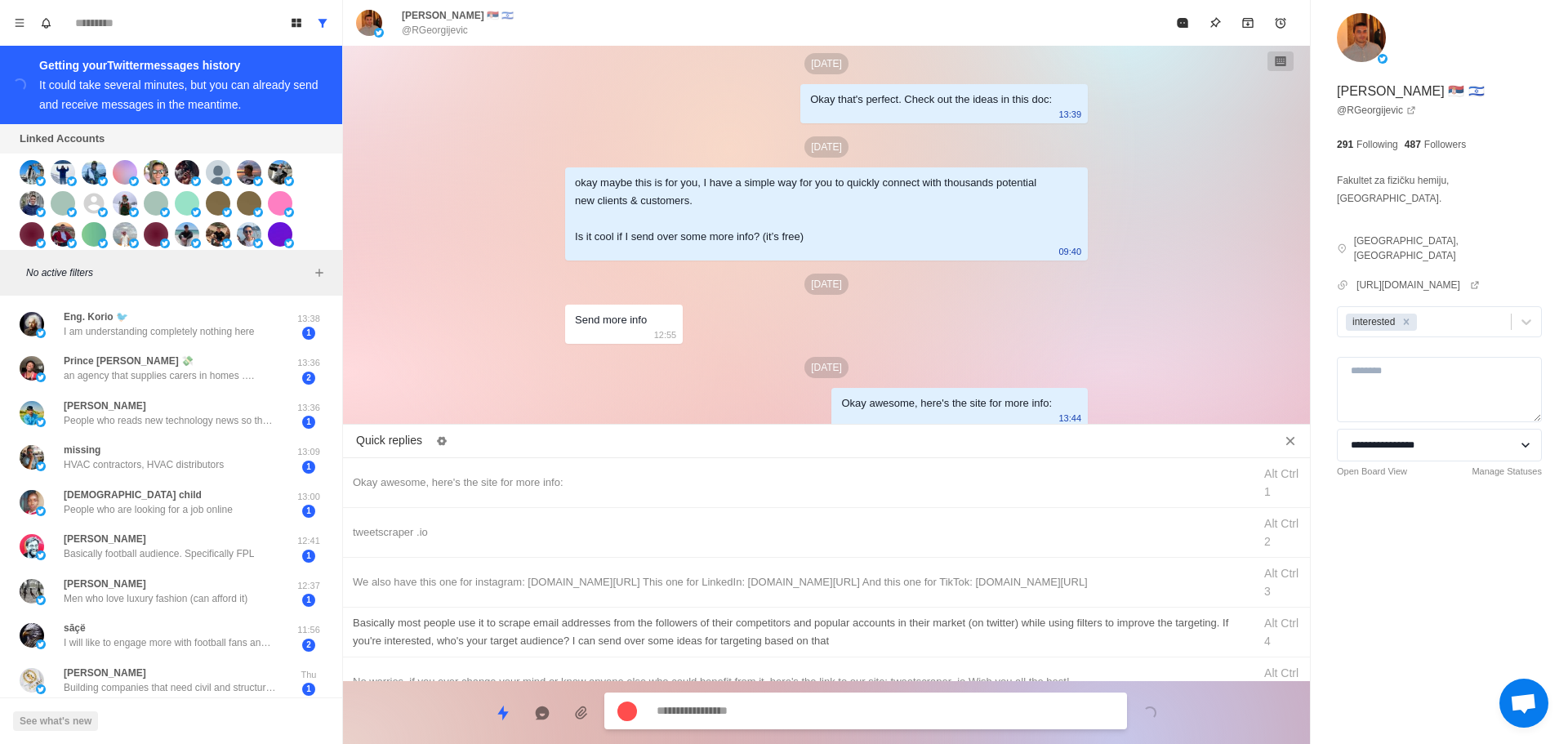
drag, startPoint x: 862, startPoint y: 536, endPoint x: 865, endPoint y: 611, distance: 75.1
click at [865, 539] on div "tweetscraper .io" at bounding box center [798, 533] width 891 height 18
click at [850, 722] on textarea "**********" at bounding box center [886, 711] width 457 height 23
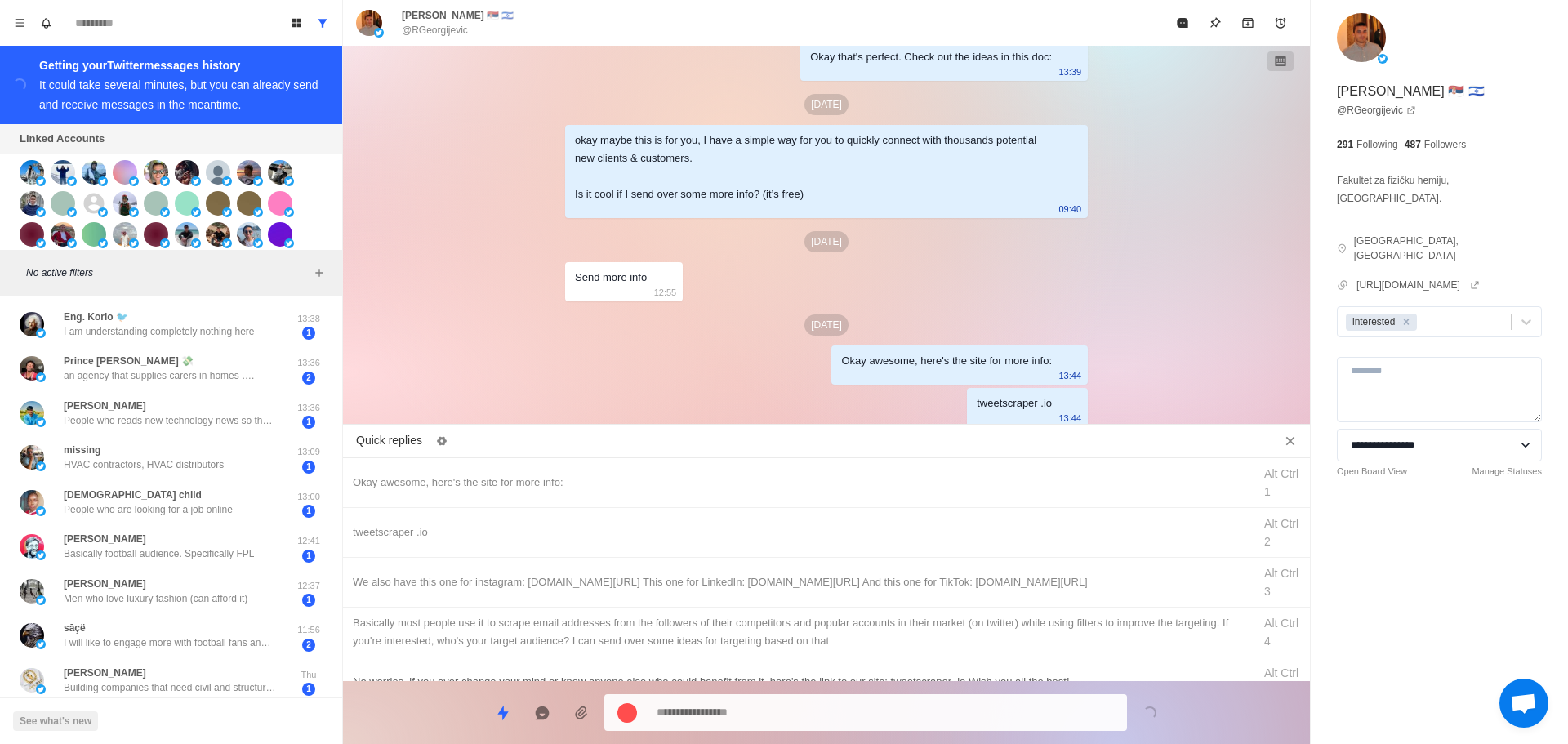
drag, startPoint x: 905, startPoint y: 591, endPoint x: 905, endPoint y: 607, distance: 16.0
click at [905, 595] on div "We also have this one for instagram: [DOMAIN_NAME][URL] This one for LinkedIn: …" at bounding box center [826, 583] width 967 height 50
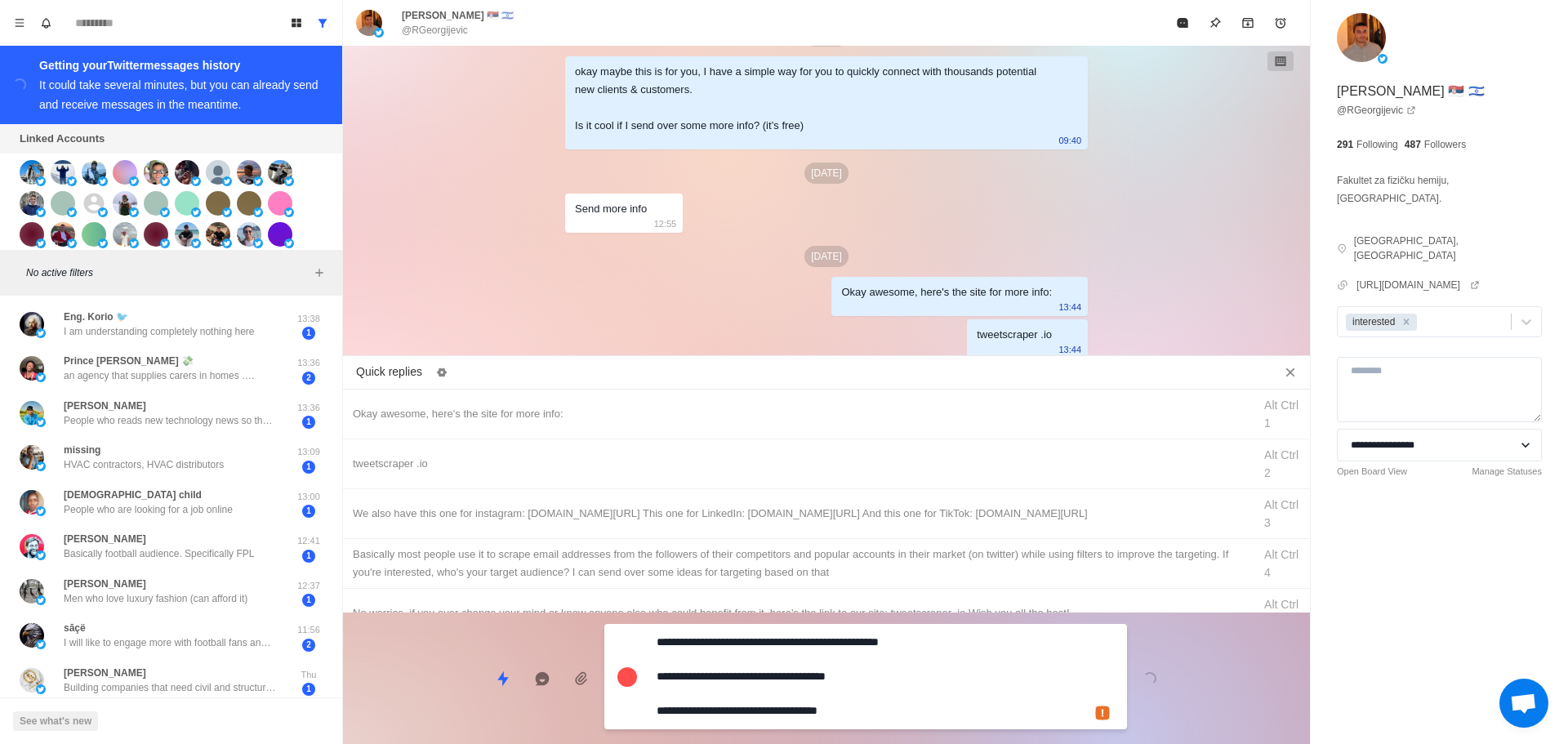
click at [887, 694] on textarea "**********" at bounding box center [886, 677] width 457 height 92
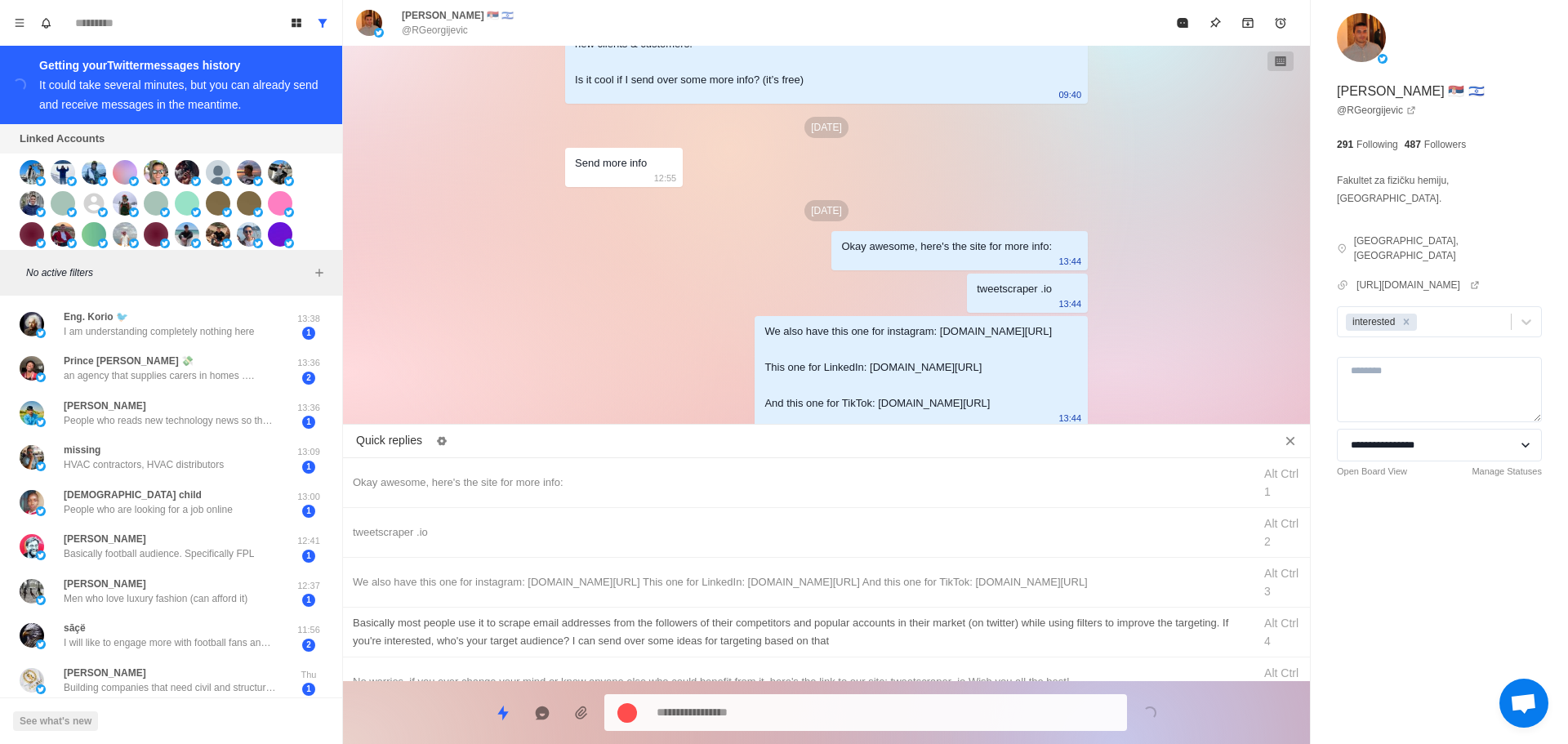
click at [936, 621] on div "Basically most people use it to scrape email addresses from the followers of th…" at bounding box center [798, 632] width 891 height 36
click at [907, 701] on textarea "**********" at bounding box center [886, 713] width 457 height 23
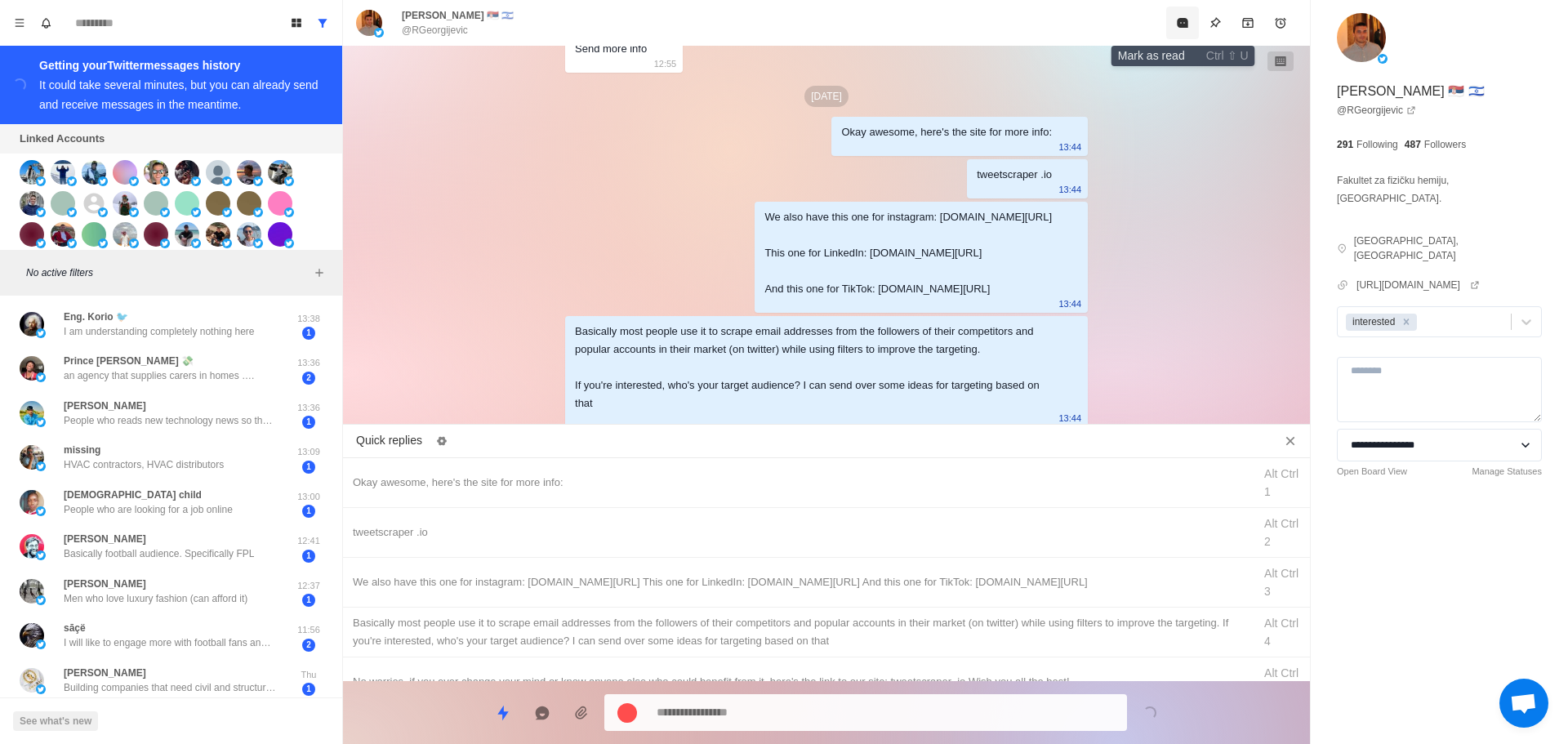
click at [1180, 26] on icon "Mark as read" at bounding box center [1182, 22] width 11 height 10
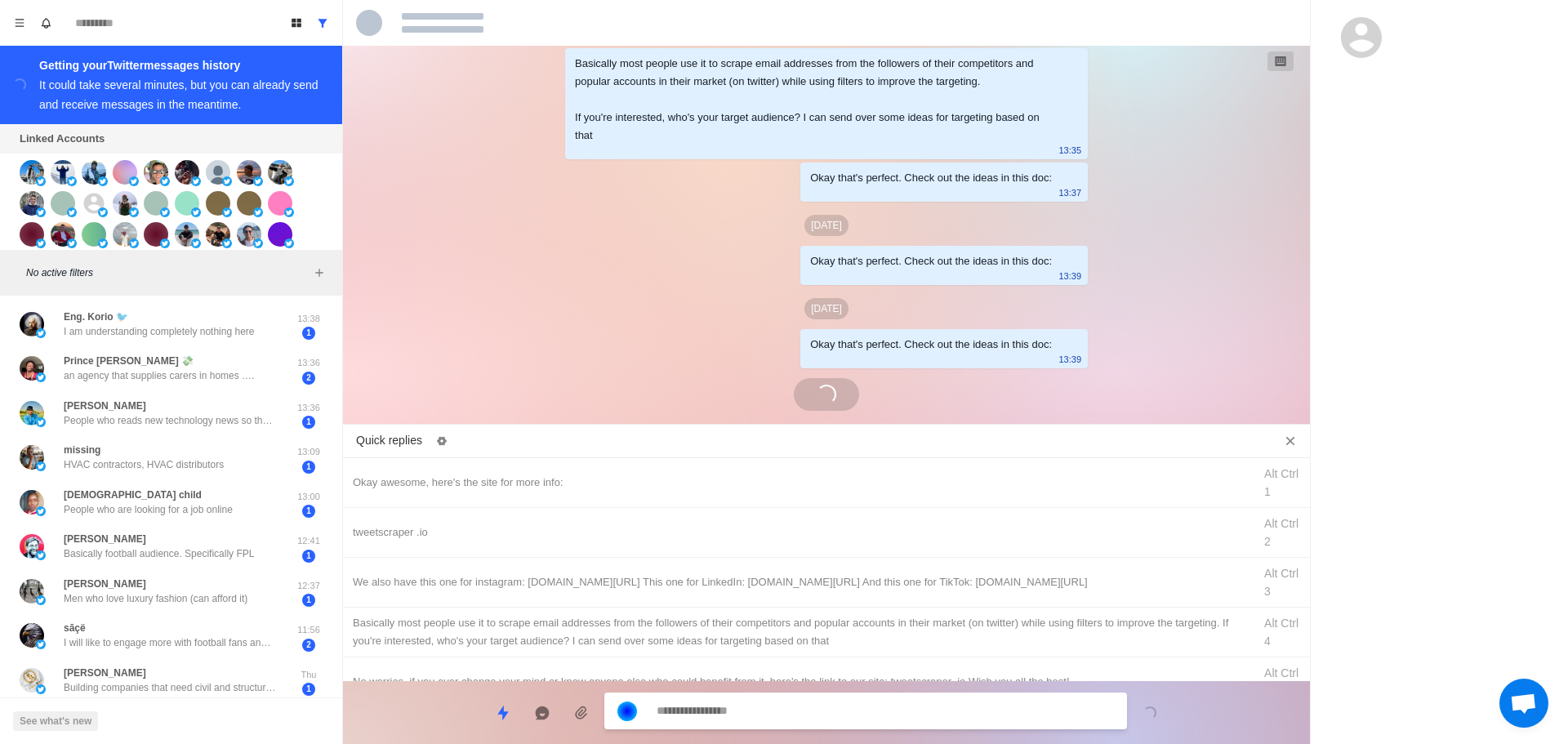
scroll to position [4574, 0]
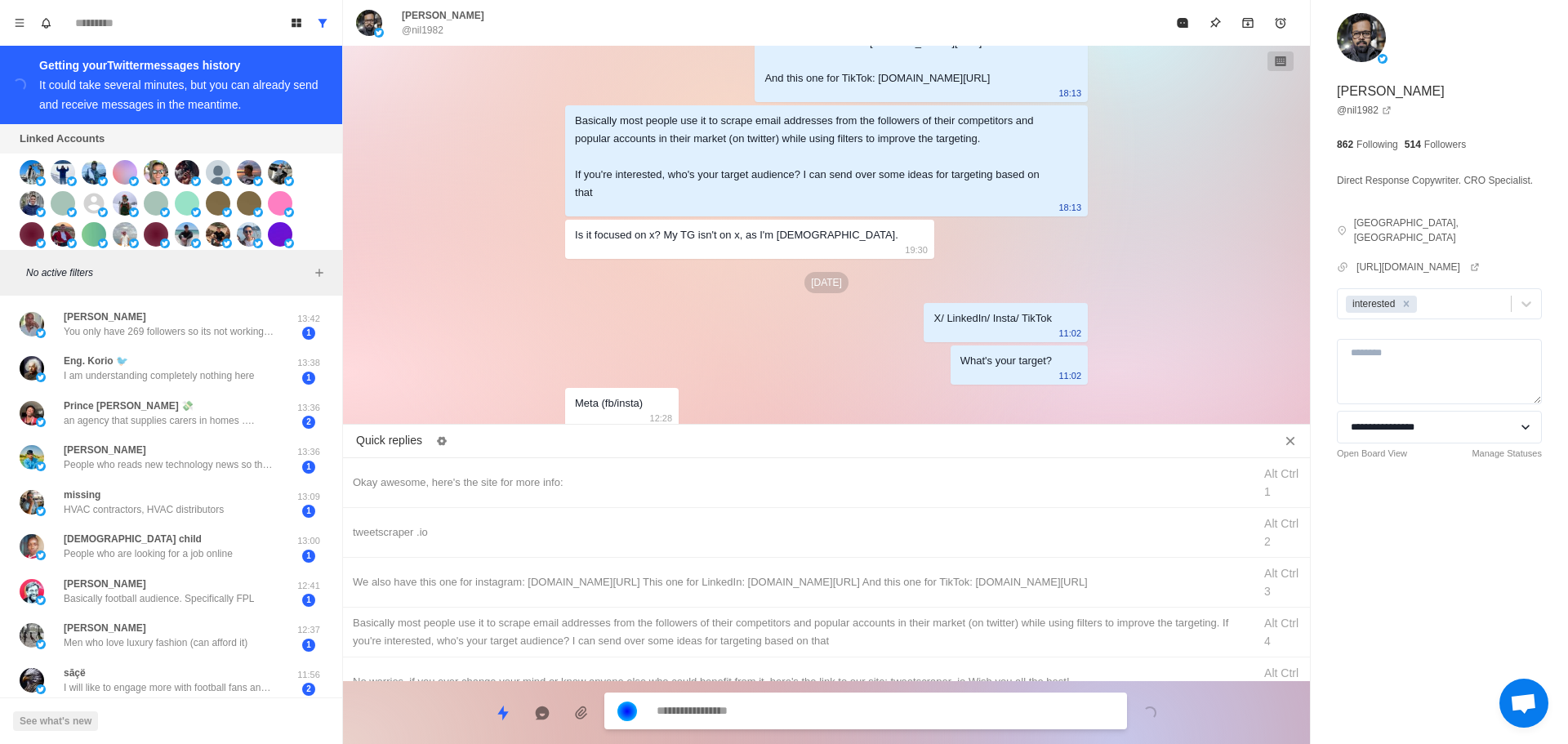
click at [772, 710] on textarea at bounding box center [886, 711] width 457 height 23
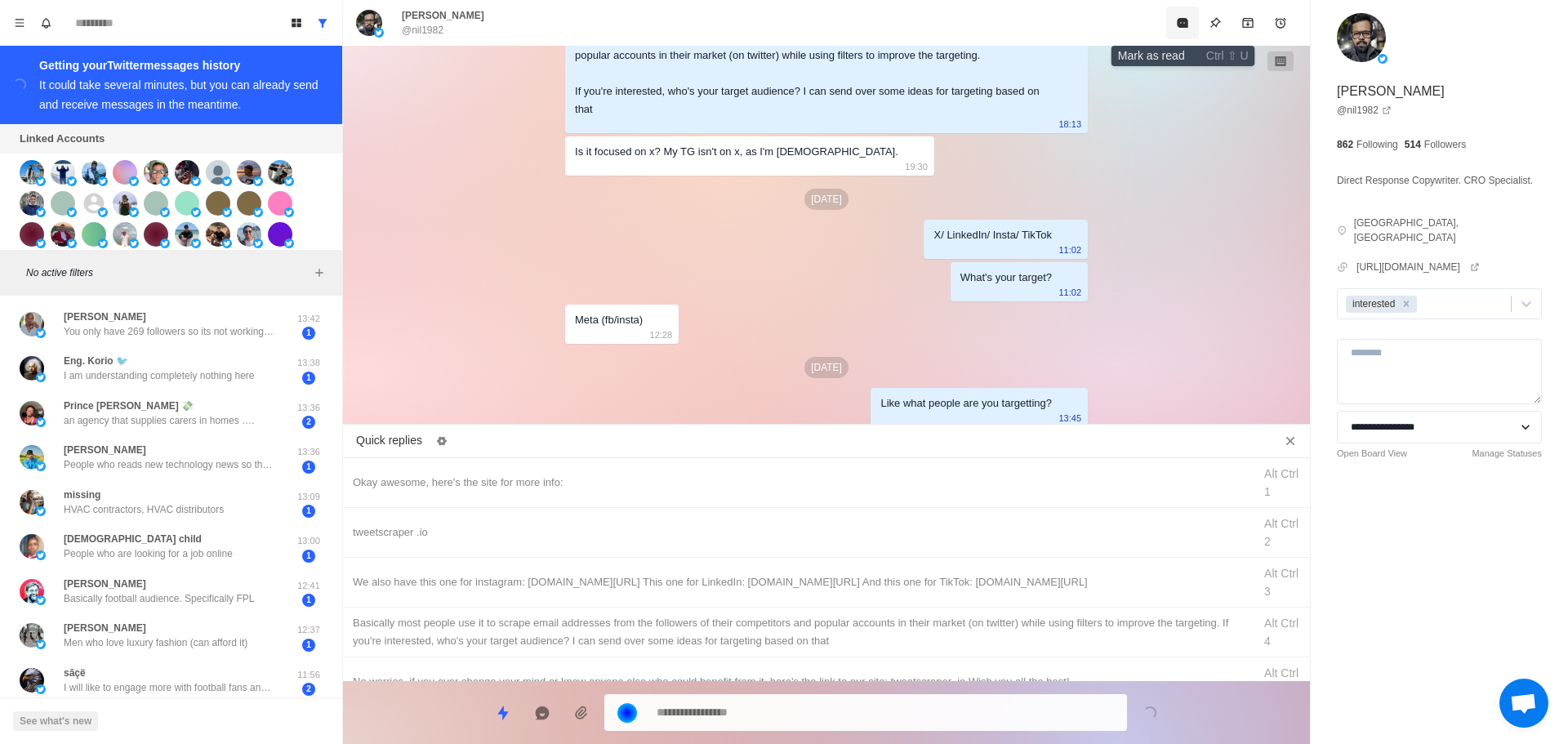
click at [1180, 24] on icon "Mark as read" at bounding box center [1182, 22] width 11 height 10
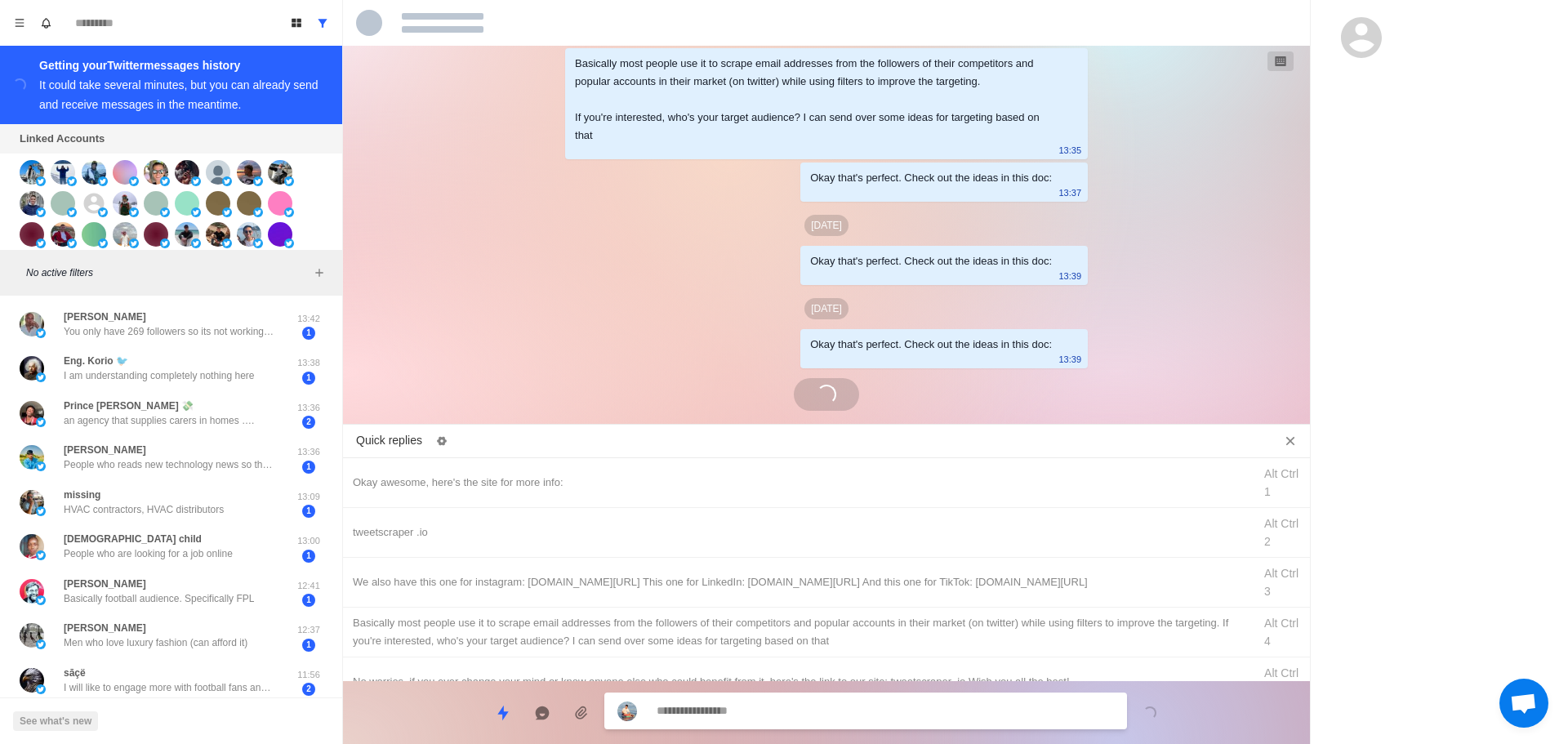
scroll to position [4008, 0]
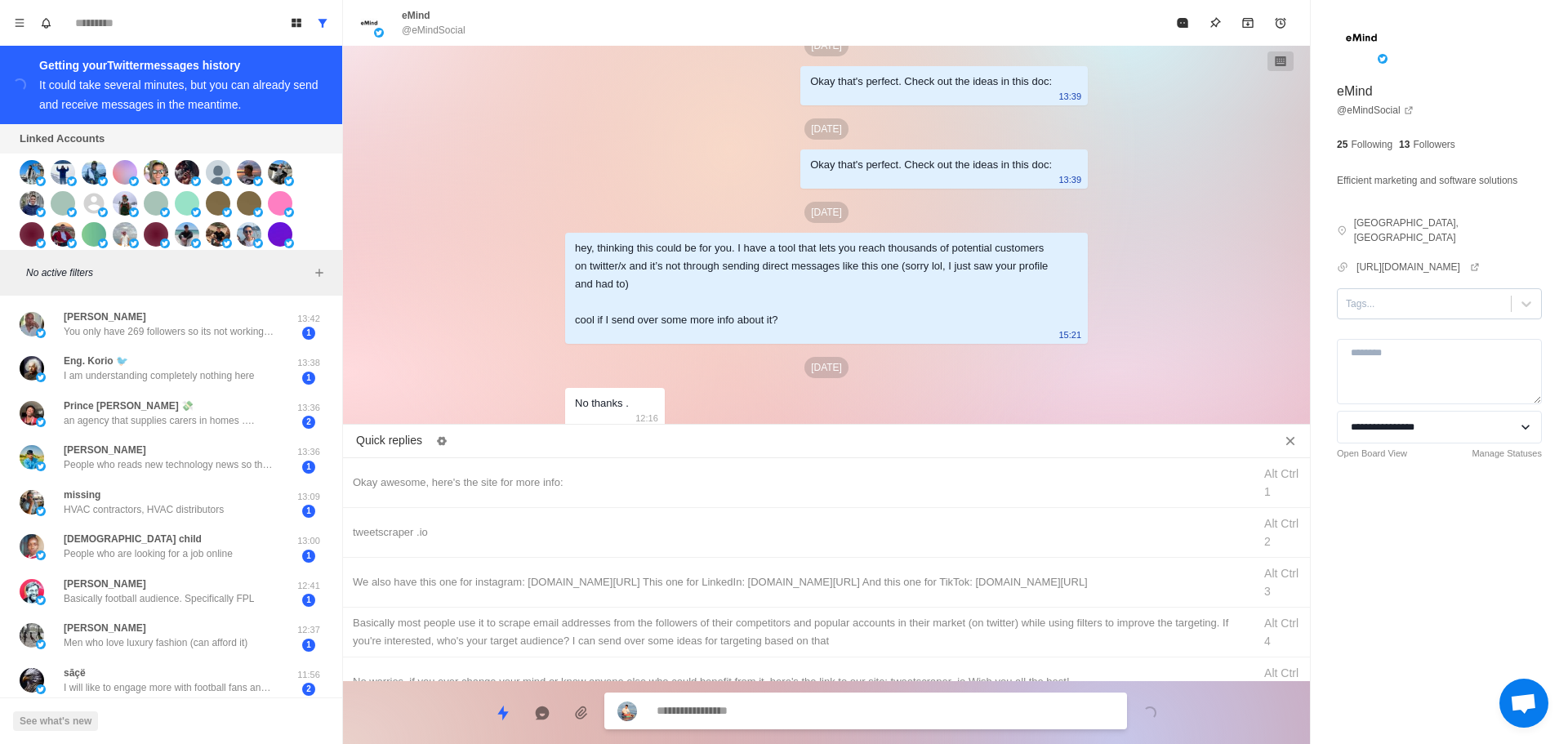
click at [1401, 295] on div at bounding box center [1424, 304] width 156 height 18
click at [1412, 342] on div "interested" at bounding box center [1440, 356] width 205 height 27
click at [1414, 295] on div "Remove interested" at bounding box center [1407, 304] width 18 height 18
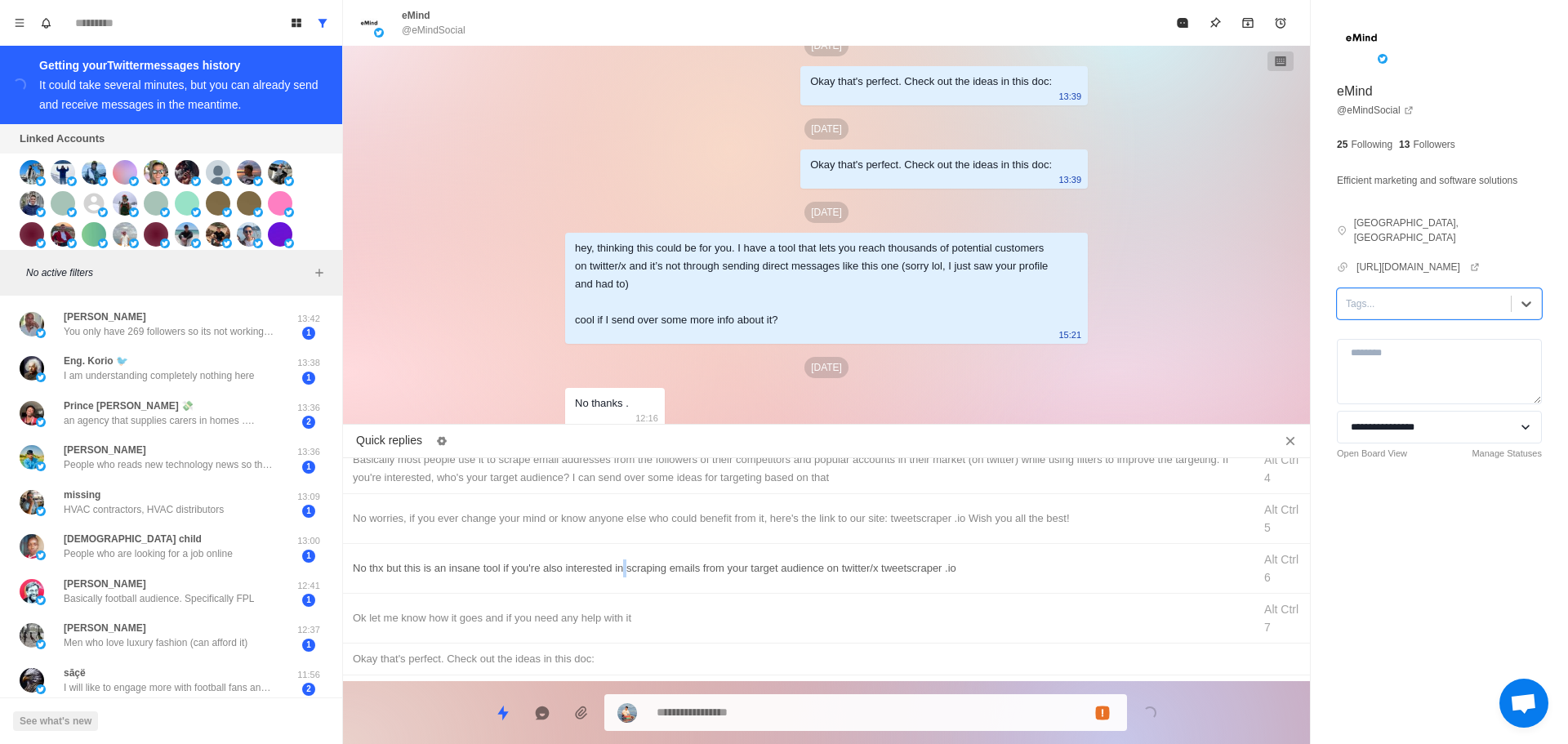
click at [629, 557] on div "No thx but this is an insane tool if you're also interested in scraping emails …" at bounding box center [826, 569] width 967 height 50
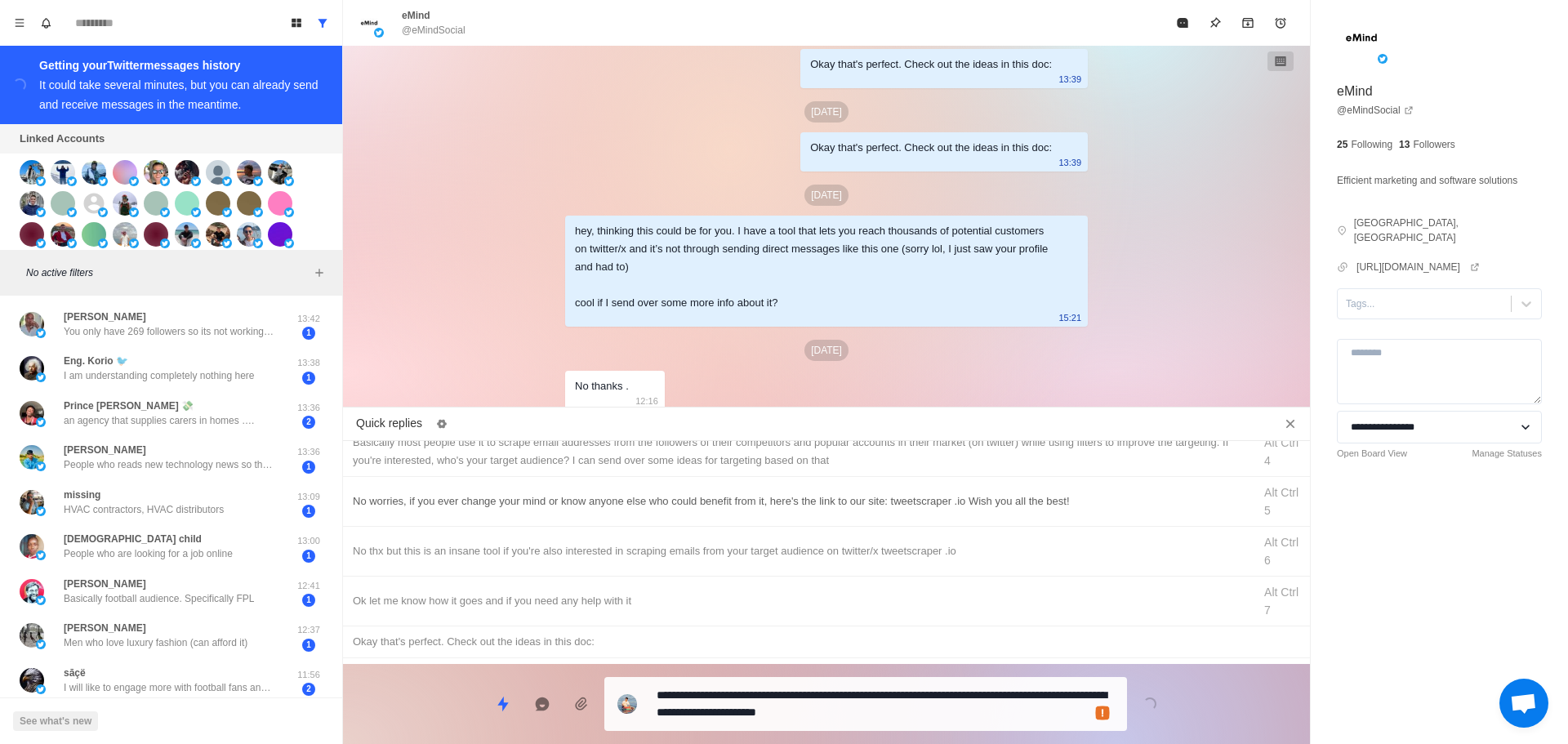
click at [677, 515] on div "No worries, if you ever change your mind or know anyone else who could benefit …" at bounding box center [826, 502] width 967 height 50
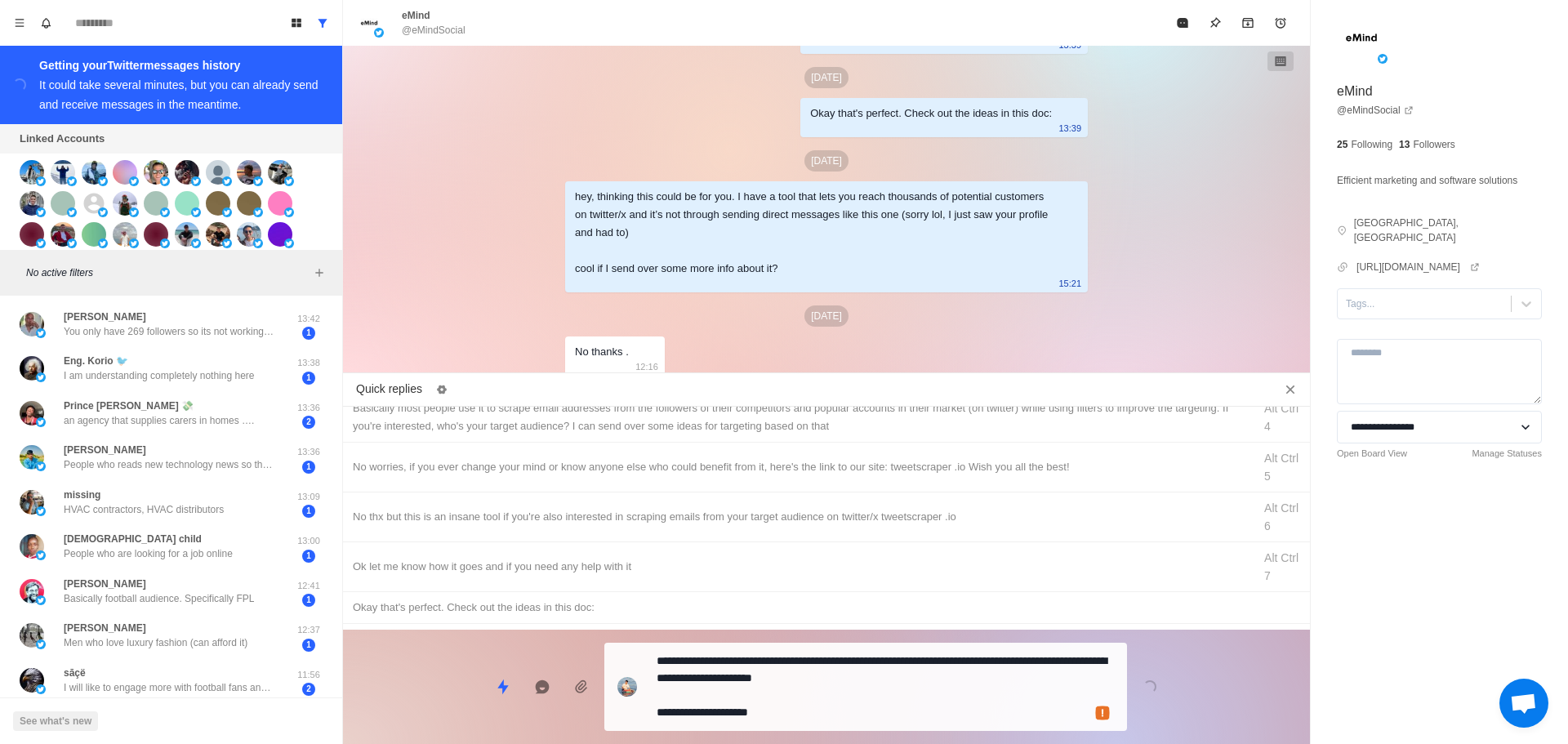
drag, startPoint x: 877, startPoint y: 705, endPoint x: 1231, endPoint y: 200, distance: 616.7
click at [877, 705] on textarea "**********" at bounding box center [886, 686] width 457 height 75
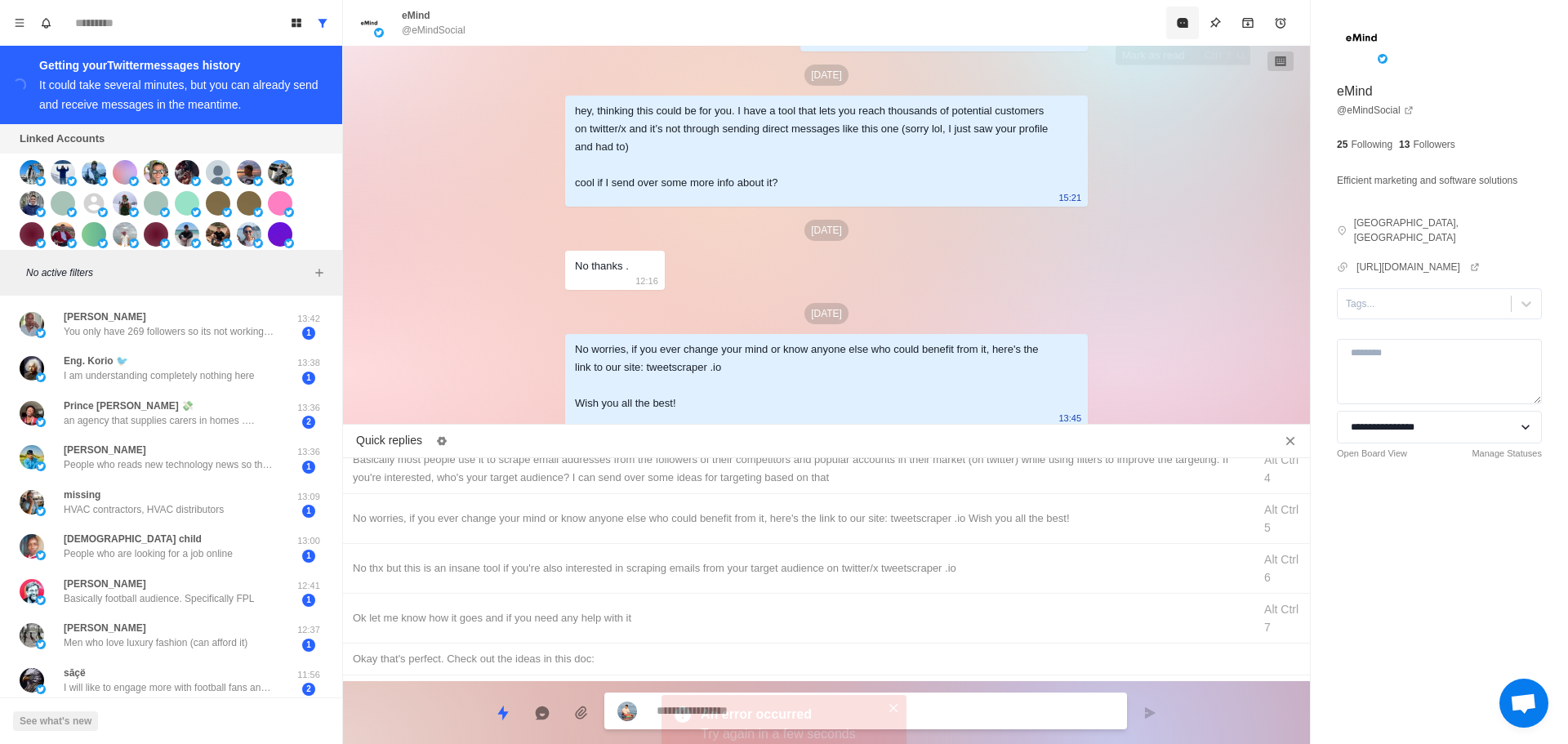
click at [1180, 24] on icon "Mark as read" at bounding box center [1182, 22] width 11 height 10
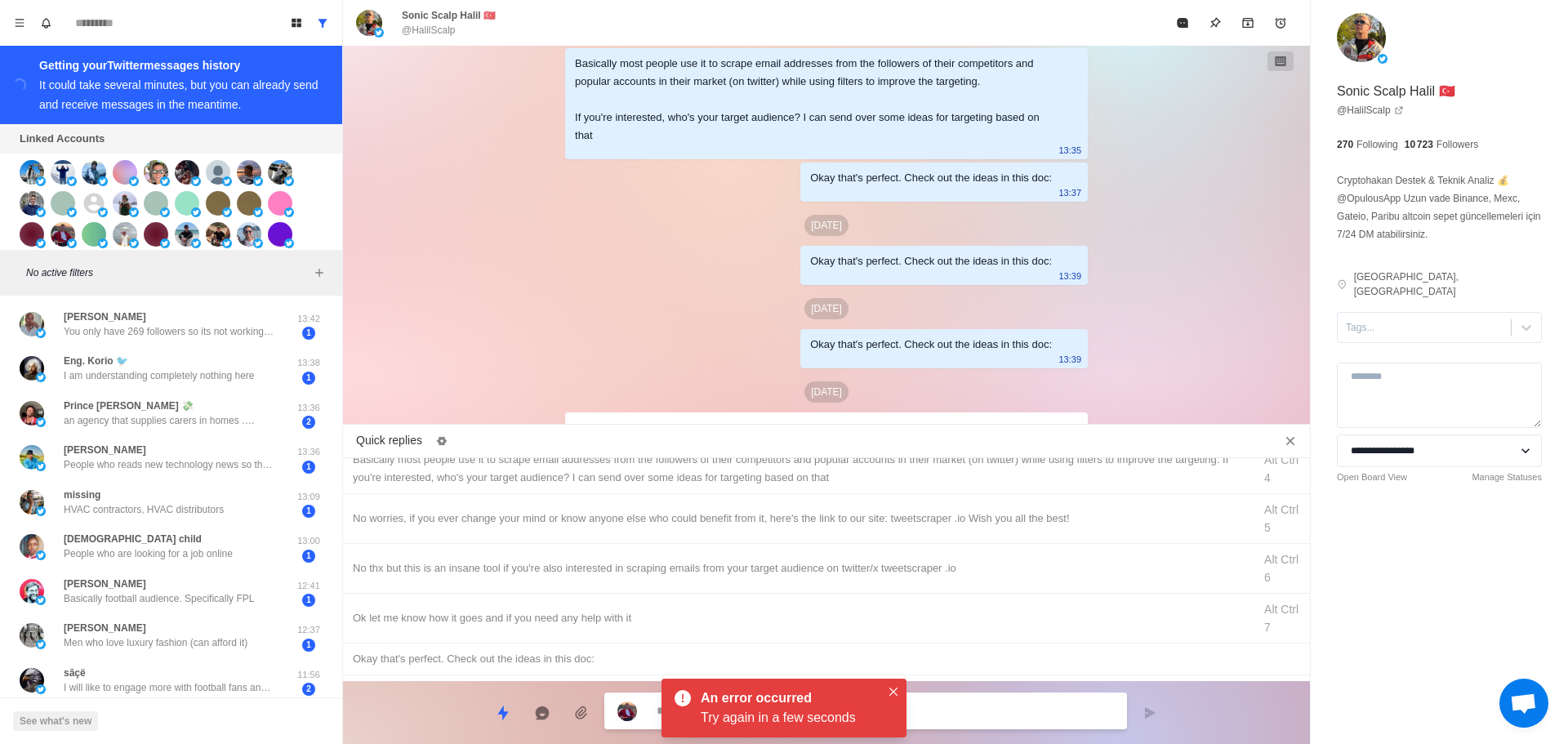
scroll to position [4142, 0]
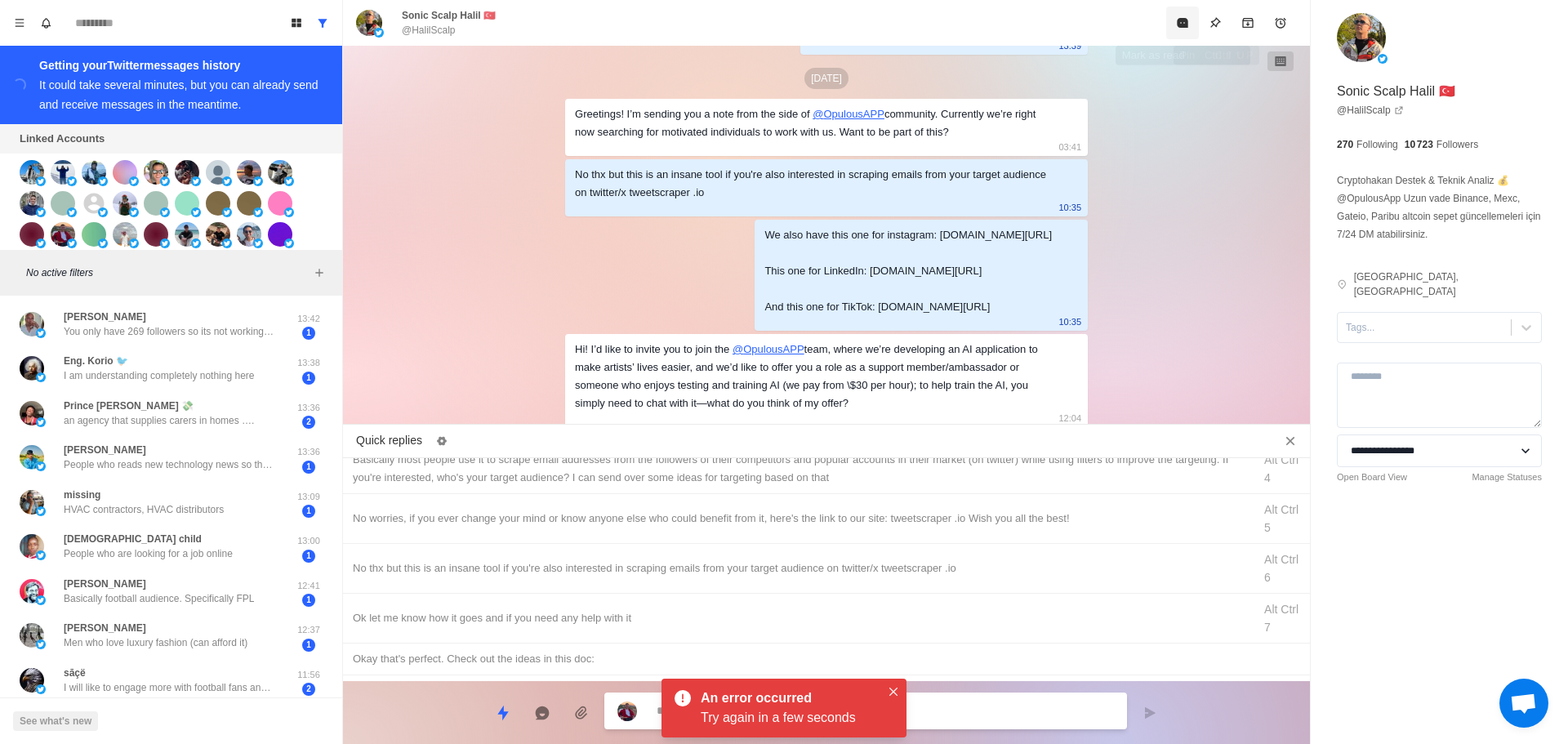
click at [1179, 25] on icon "Mark as read" at bounding box center [1182, 22] width 11 height 10
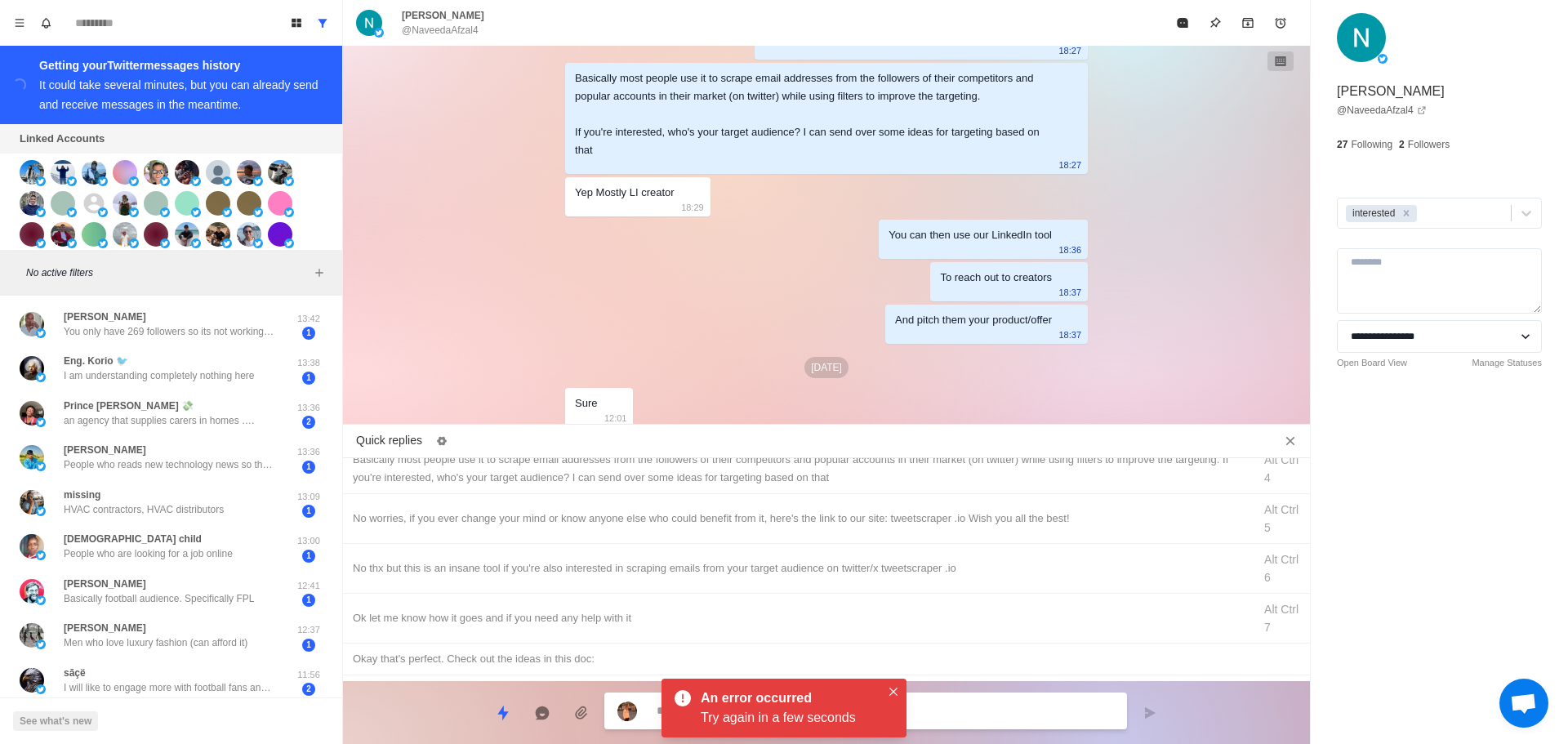
scroll to position [399, 0]
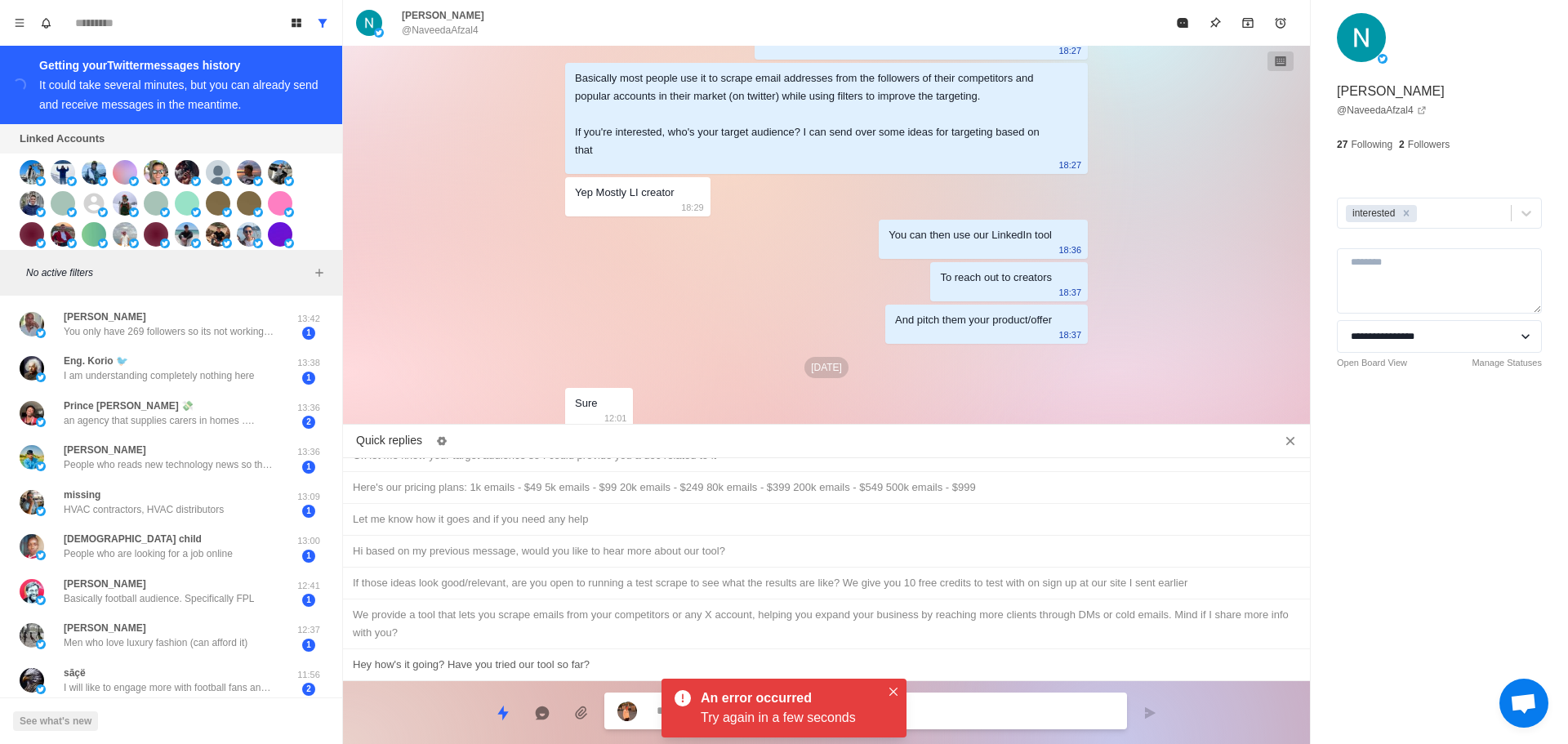
click at [959, 653] on div "Hey how's it going? Have you tried our tool so far?" at bounding box center [826, 665] width 967 height 32
click at [969, 718] on textarea "**********" at bounding box center [886, 711] width 457 height 23
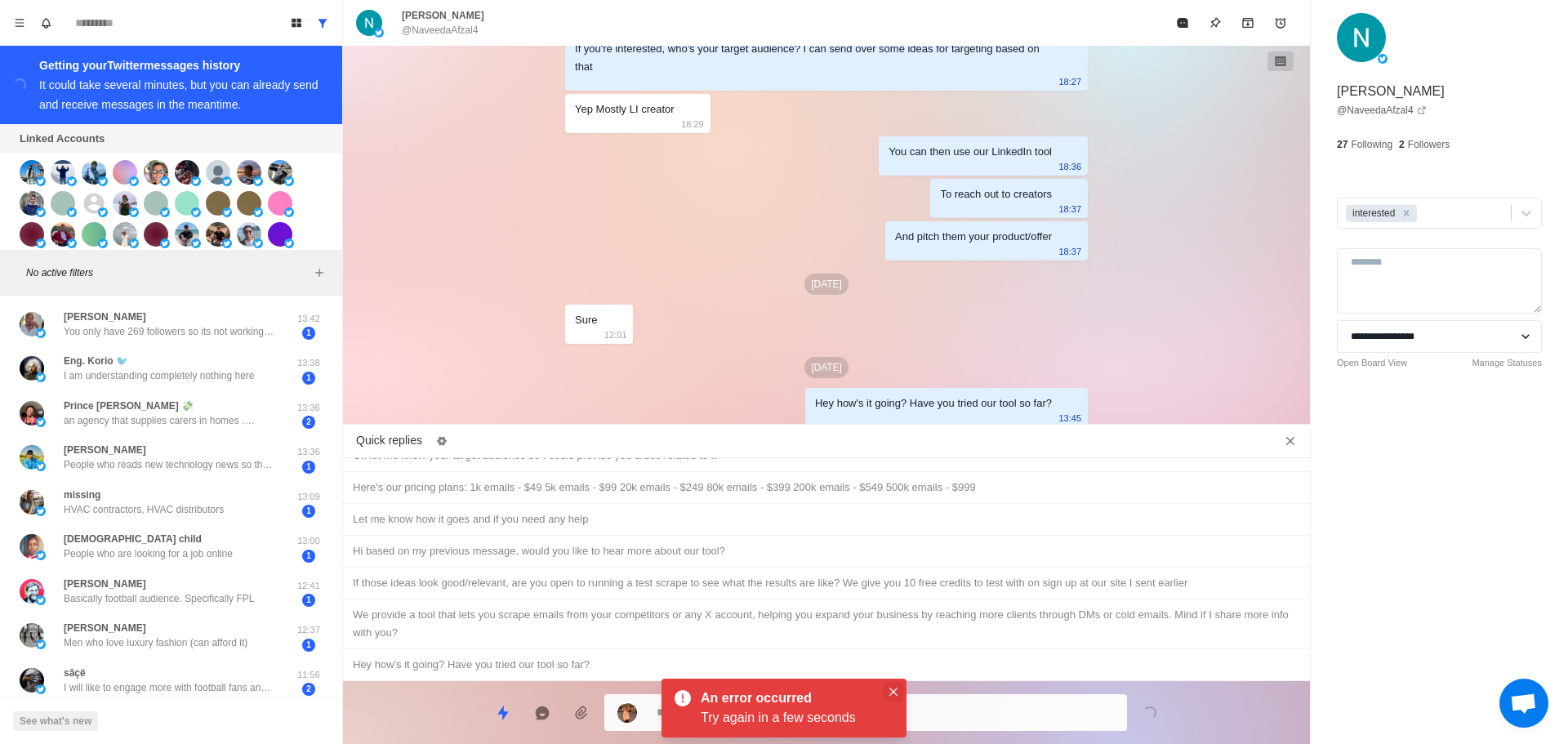
click at [891, 688] on icon "Close" at bounding box center [893, 692] width 8 height 8
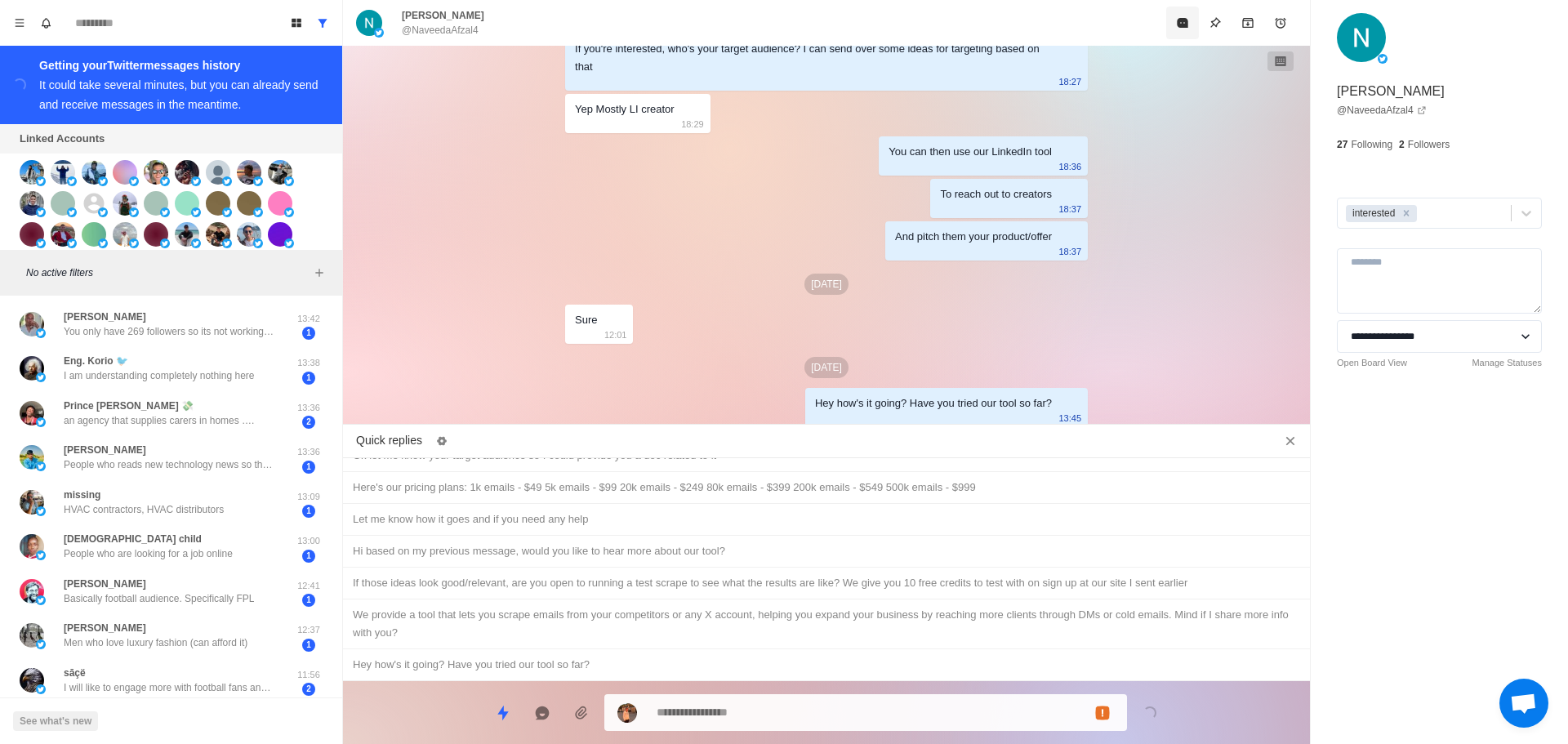
click at [1186, 25] on icon "Mark as read" at bounding box center [1182, 22] width 11 height 10
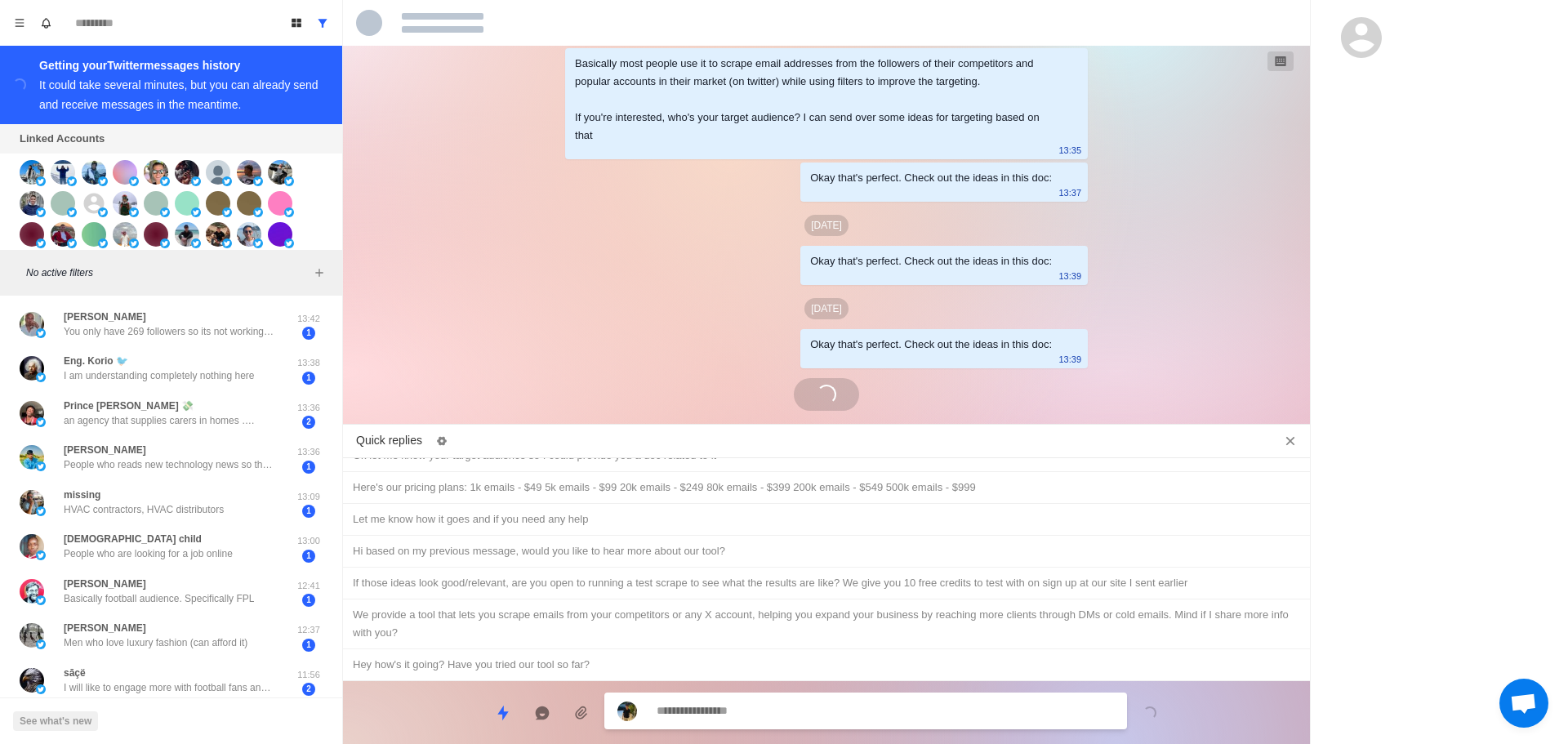
scroll to position [3991, 0]
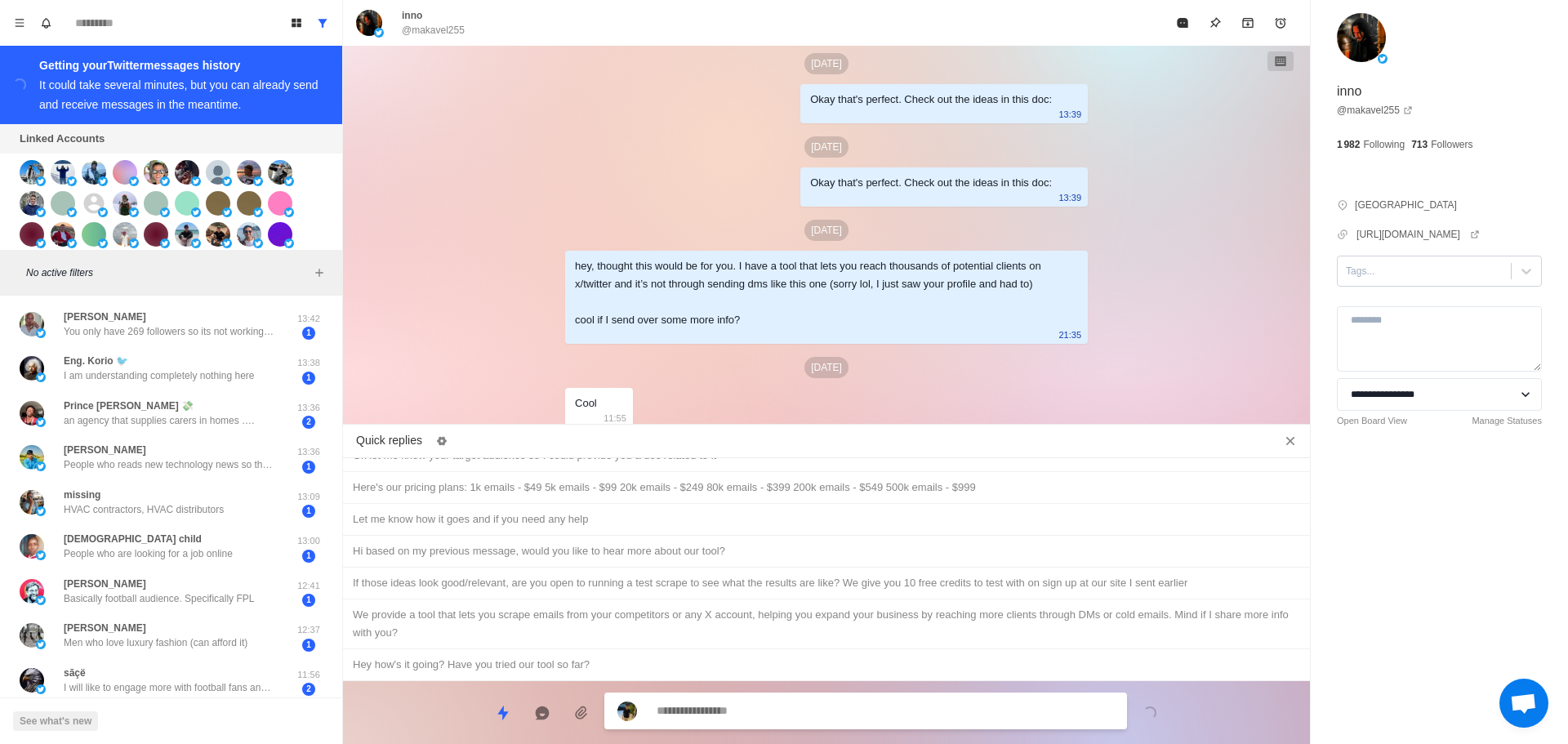
click at [1395, 271] on div at bounding box center [1424, 271] width 156 height 18
click at [1414, 316] on div "interested" at bounding box center [1440, 324] width 205 height 27
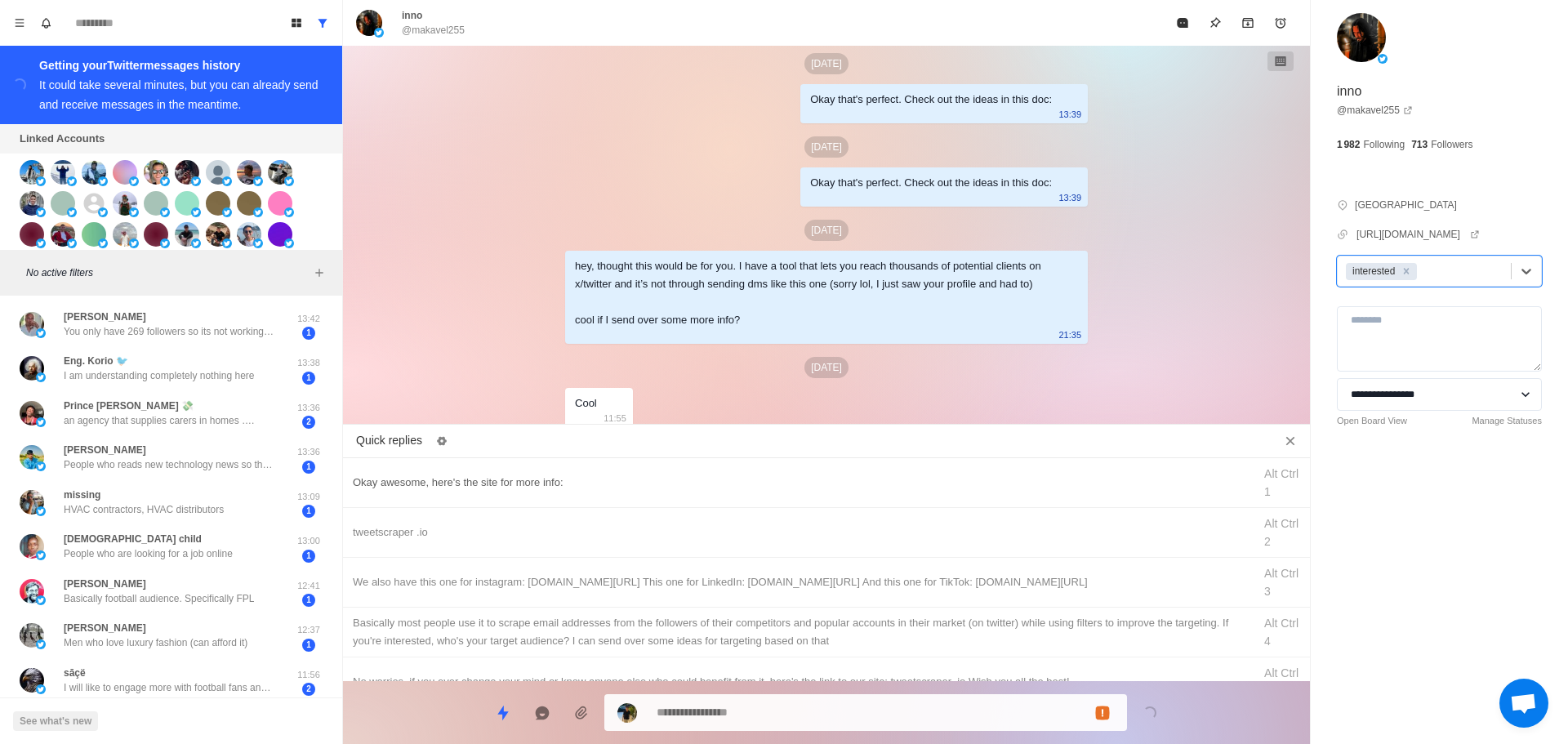
click at [636, 483] on div "Okay awesome, here's the site for more info:" at bounding box center [798, 483] width 891 height 18
click at [762, 716] on textarea "**********" at bounding box center [886, 713] width 457 height 23
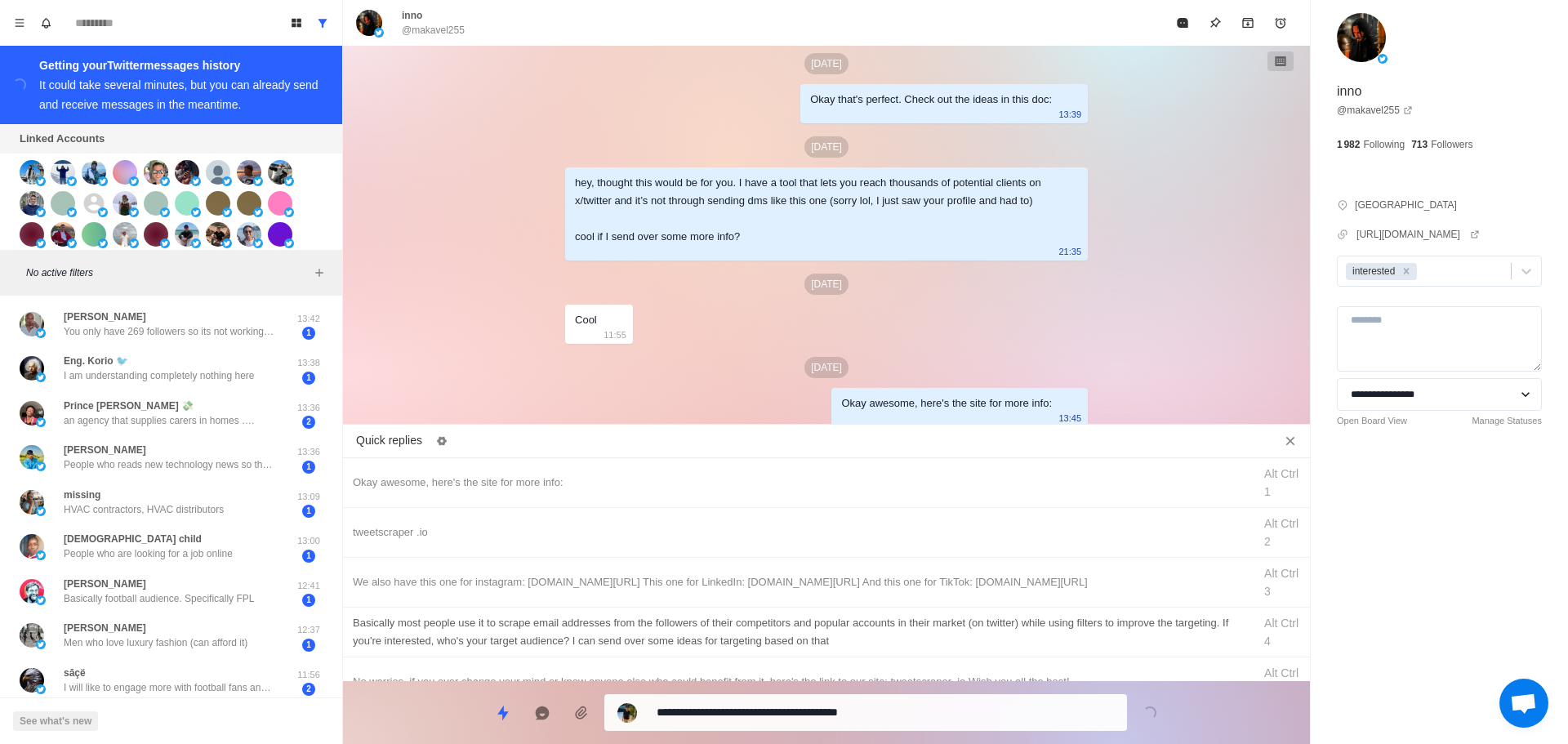
drag, startPoint x: 797, startPoint y: 530, endPoint x: 796, endPoint y: 610, distance: 80.0
click at [797, 534] on div "tweetscraper .io" at bounding box center [798, 533] width 891 height 18
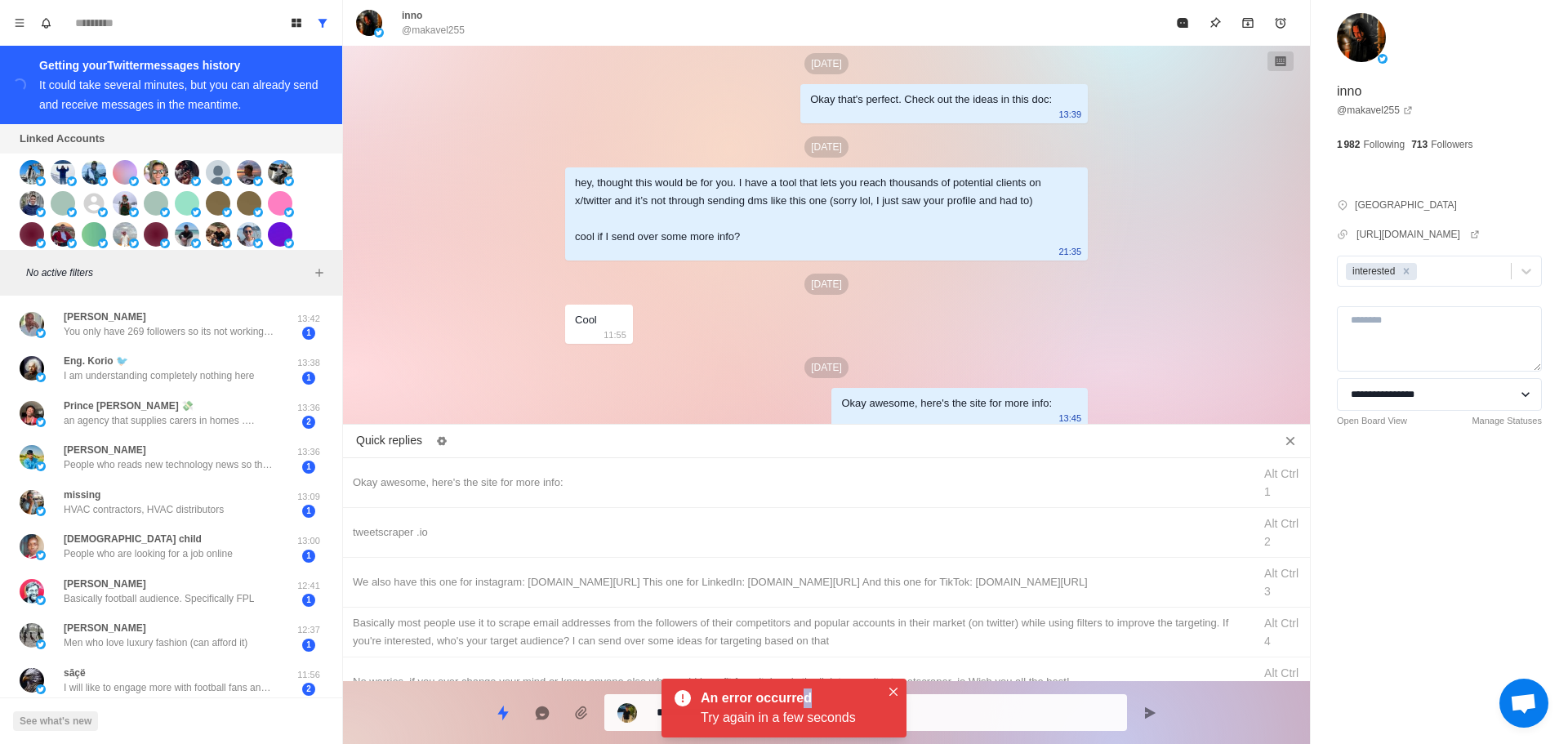
click at [806, 707] on div "An error occurred" at bounding box center [787, 698] width 173 height 20
click at [986, 708] on textarea "**********" at bounding box center [886, 713] width 457 height 23
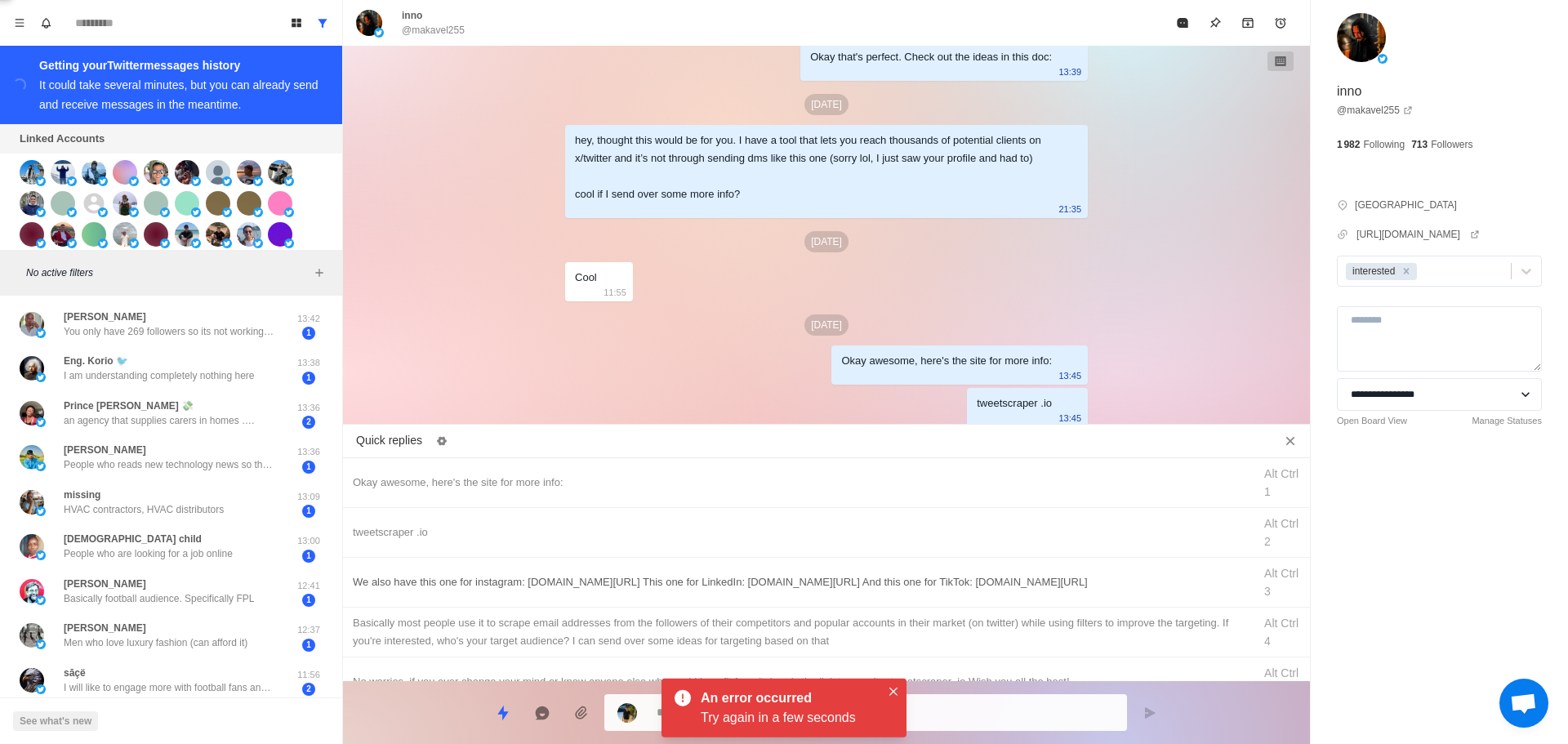
click at [1005, 577] on div "We also have this one for instagram: [DOMAIN_NAME][URL] This one for LinkedIn: …" at bounding box center [798, 583] width 891 height 18
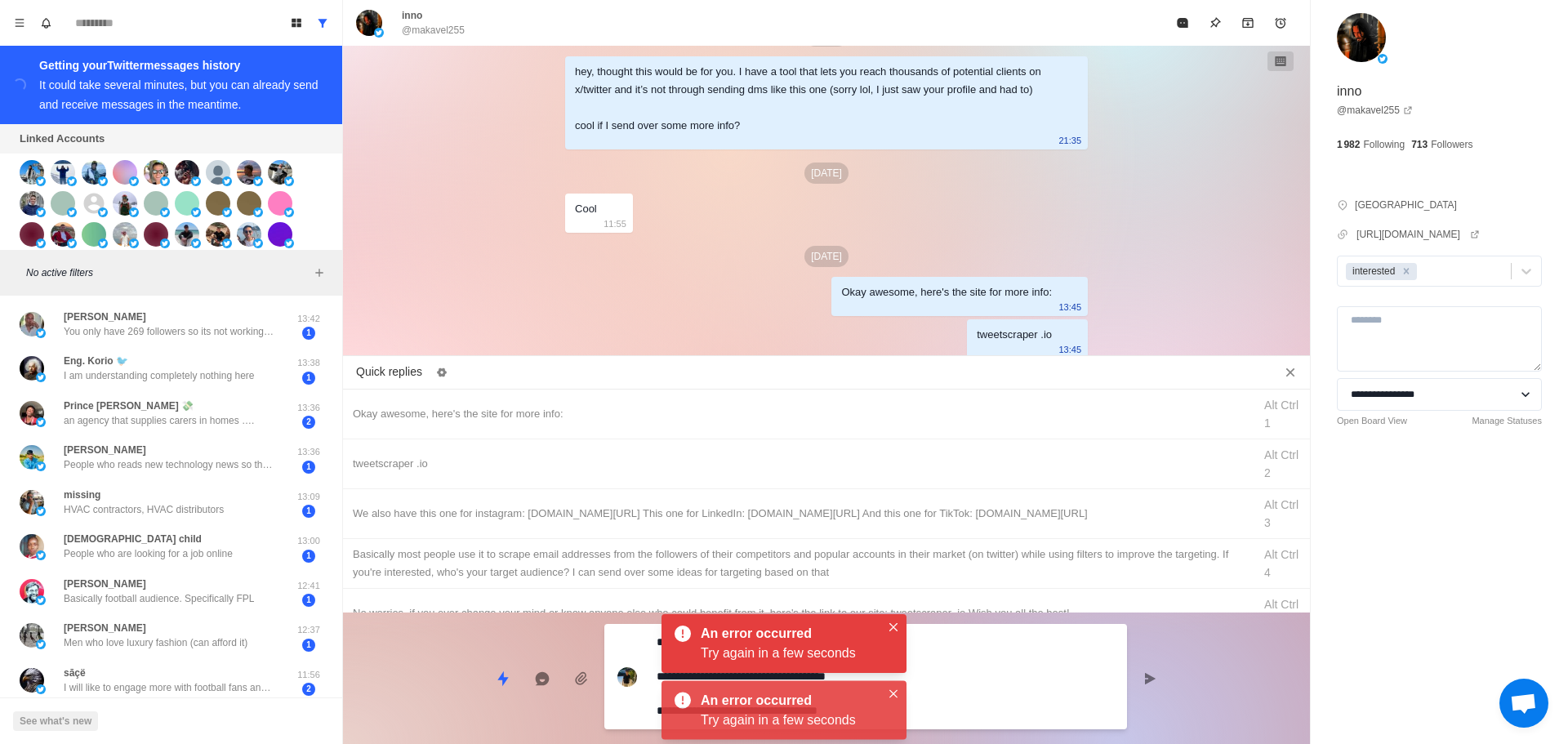
click at [987, 708] on textarea "**********" at bounding box center [886, 677] width 457 height 92
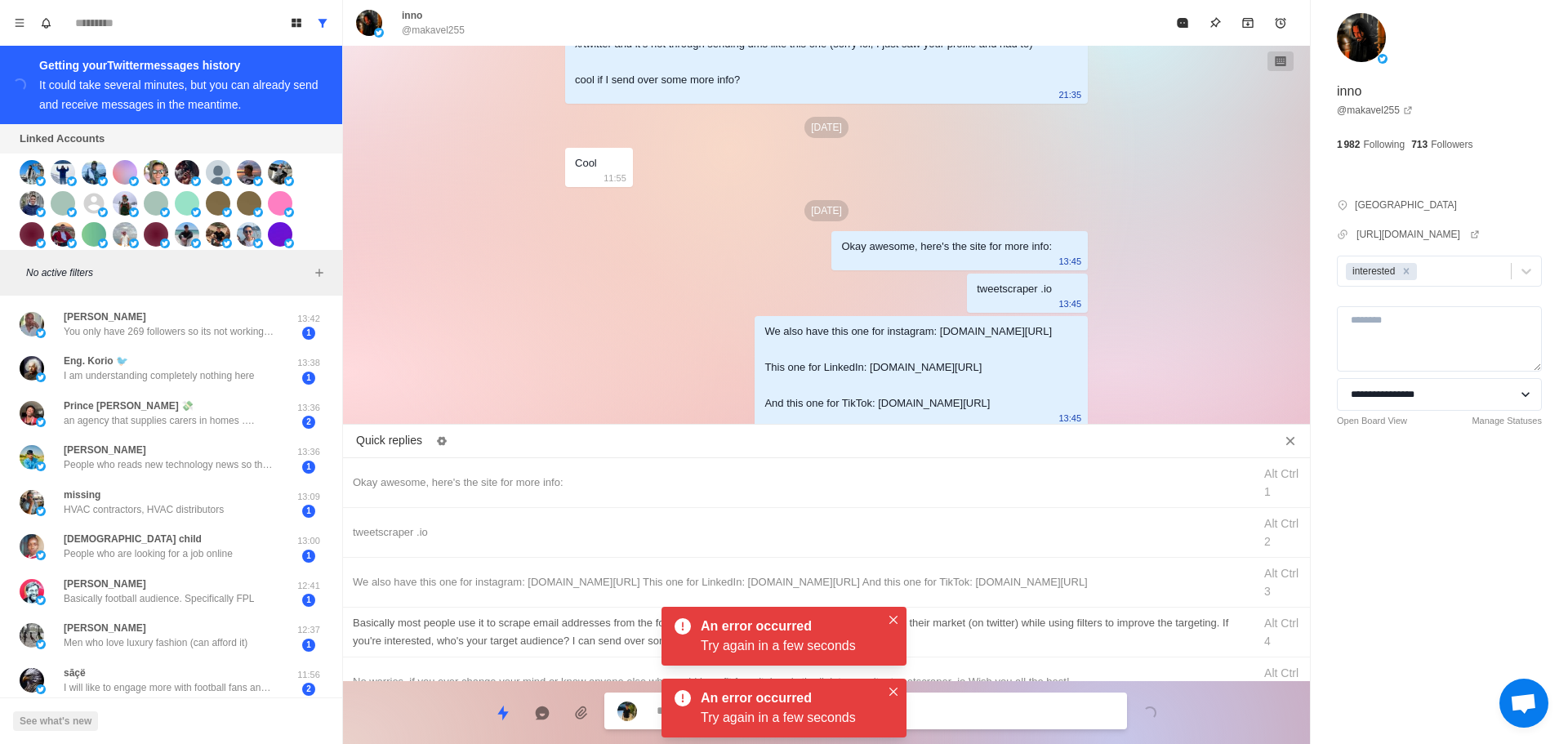
drag, startPoint x: 1024, startPoint y: 636, endPoint x: 1010, endPoint y: 703, distance: 68.4
click at [1024, 637] on div "Basically most people use it to scrape email addresses from the followers of th…" at bounding box center [798, 632] width 891 height 36
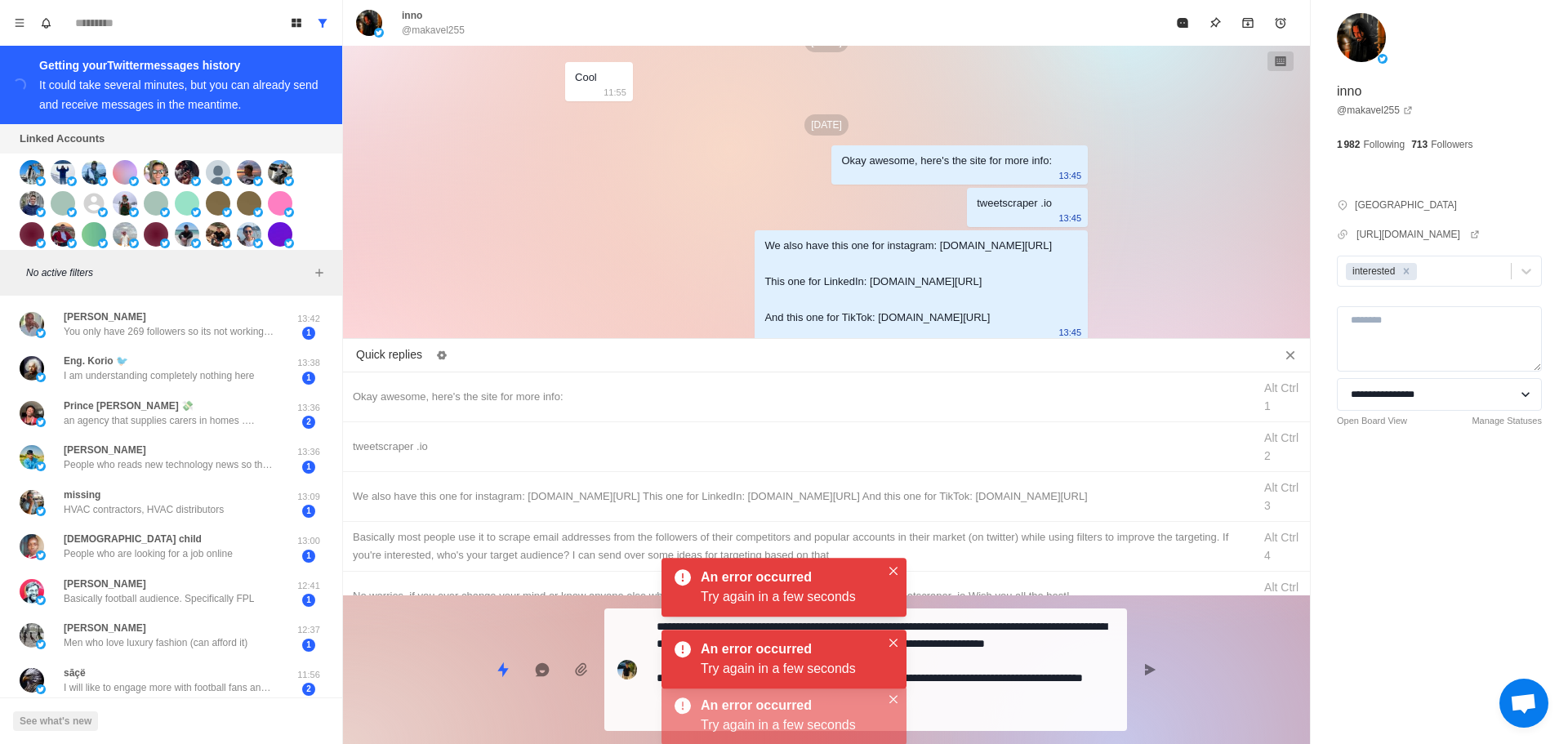
click at [1010, 703] on textarea "**********" at bounding box center [886, 670] width 457 height 109
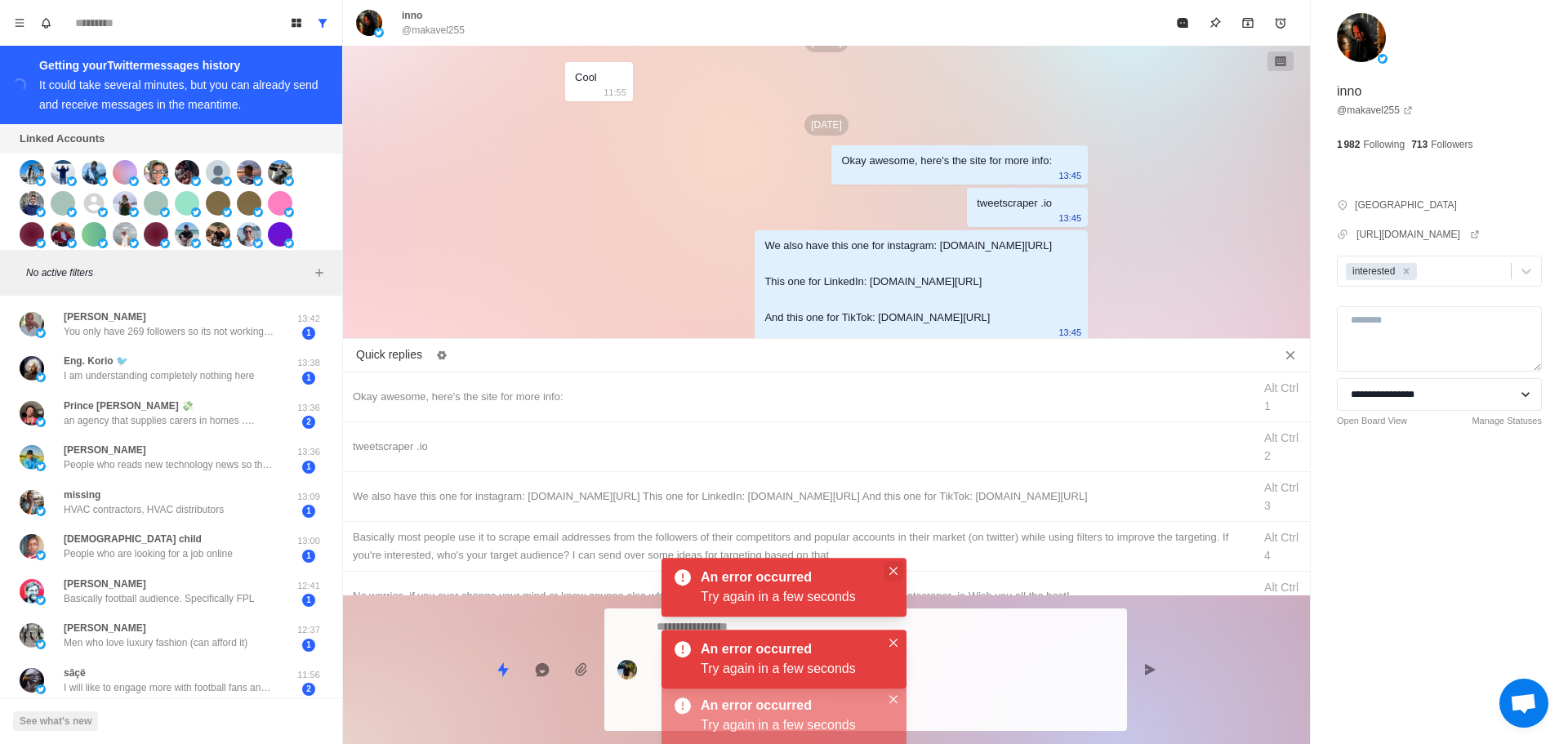
scroll to position [4346, 0]
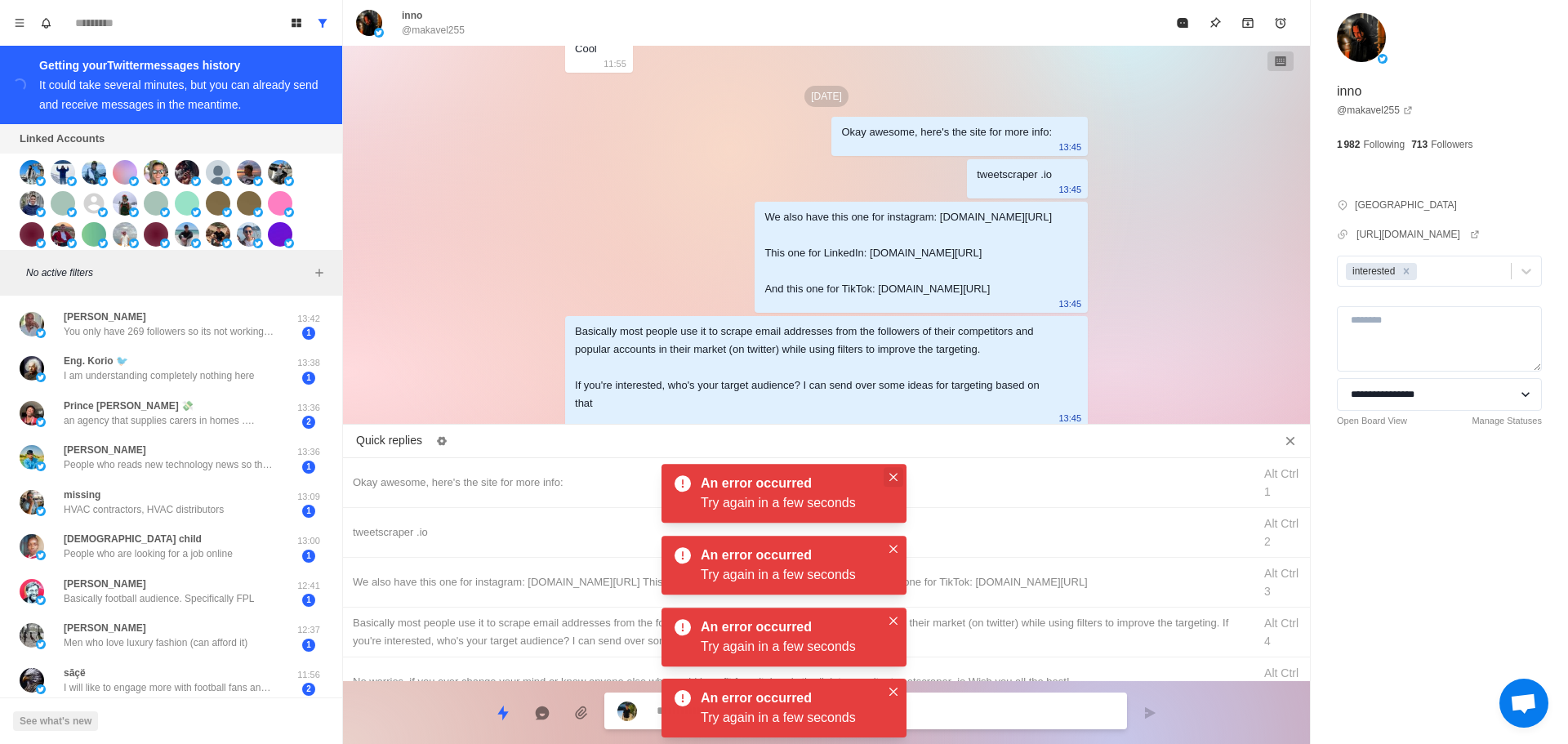
click at [897, 477] on button "Close" at bounding box center [893, 477] width 20 height 20
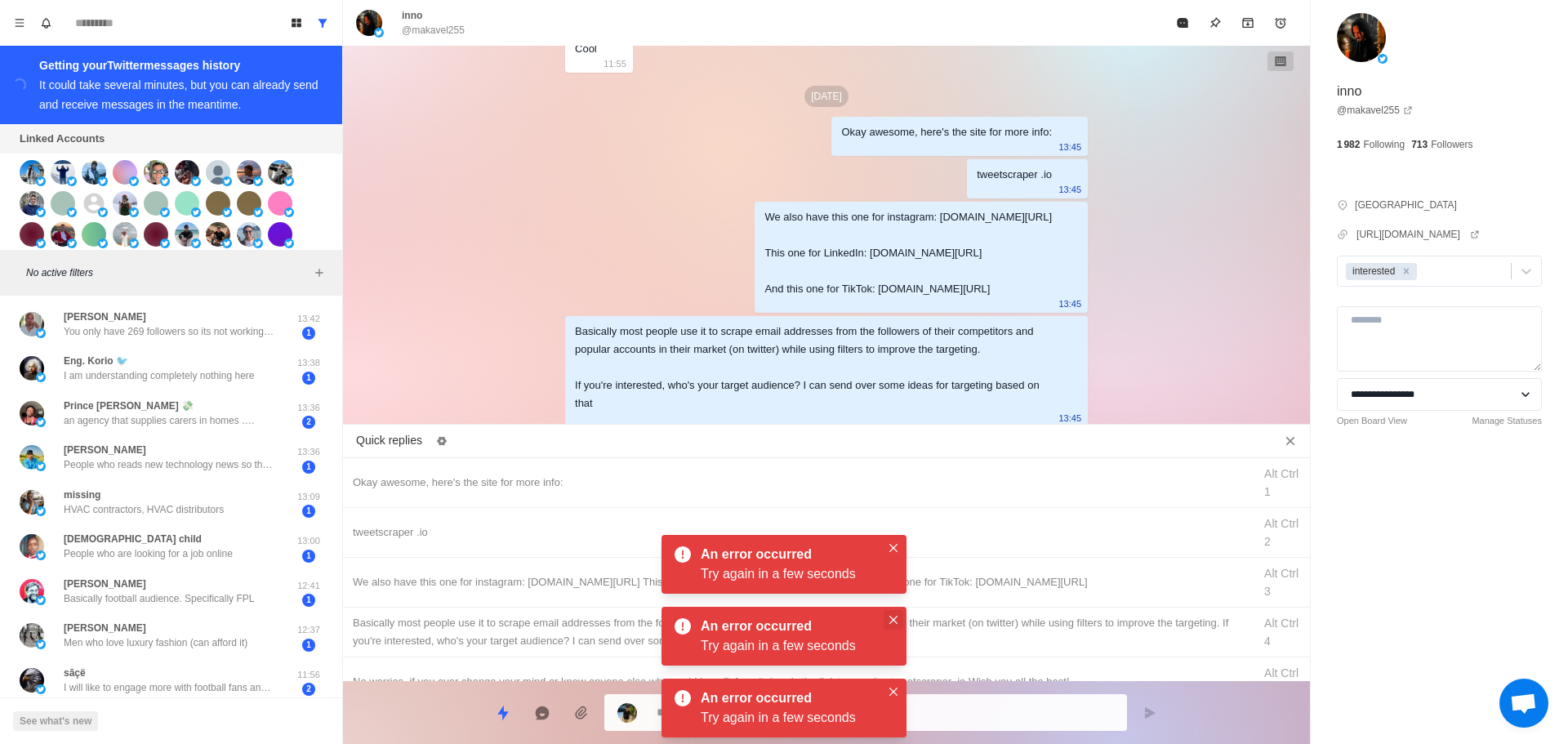
drag, startPoint x: 897, startPoint y: 545, endPoint x: 897, endPoint y: 621, distance: 76.0
click at [897, 546] on button "Close" at bounding box center [893, 548] width 20 height 20
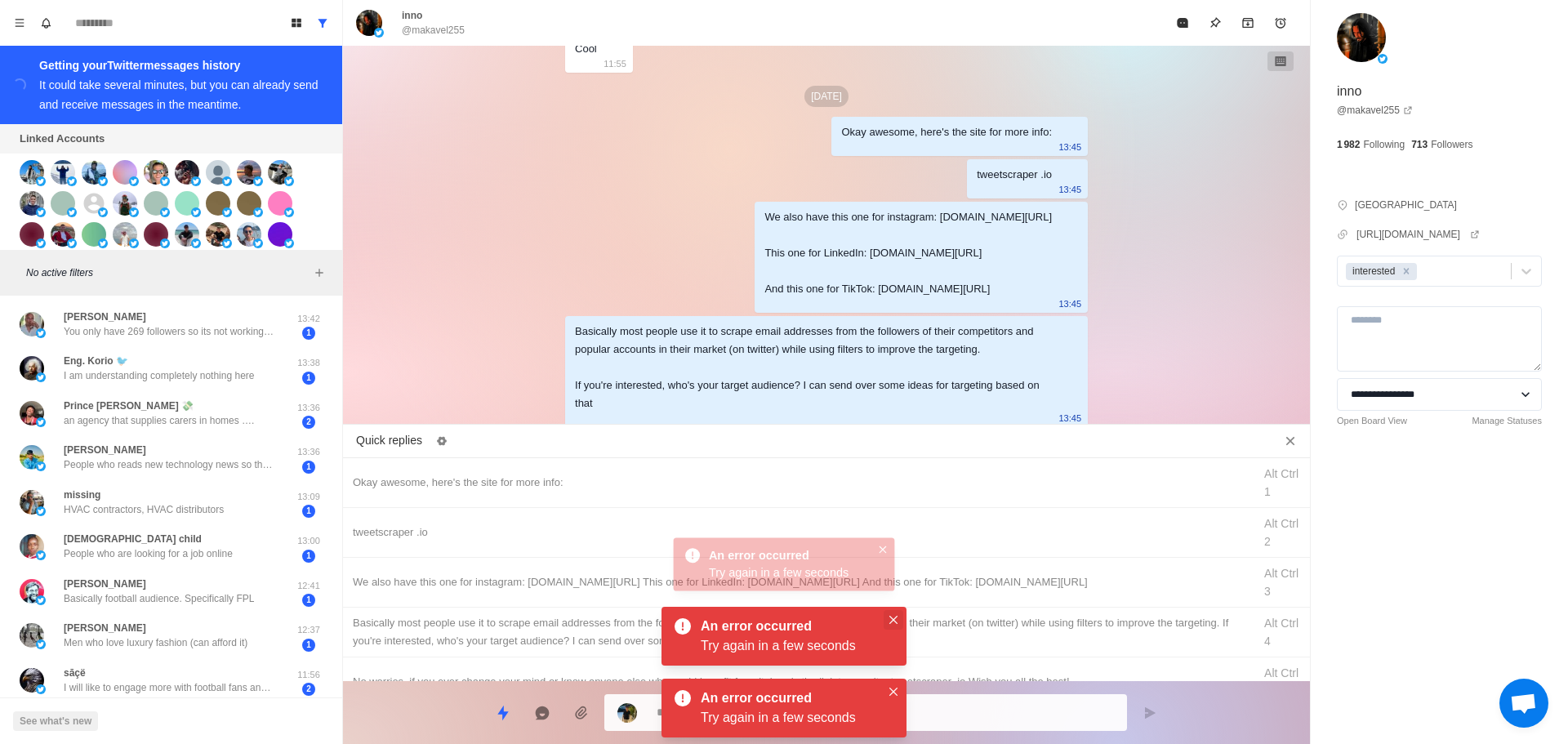
click at [895, 619] on icon "Close" at bounding box center [893, 620] width 8 height 8
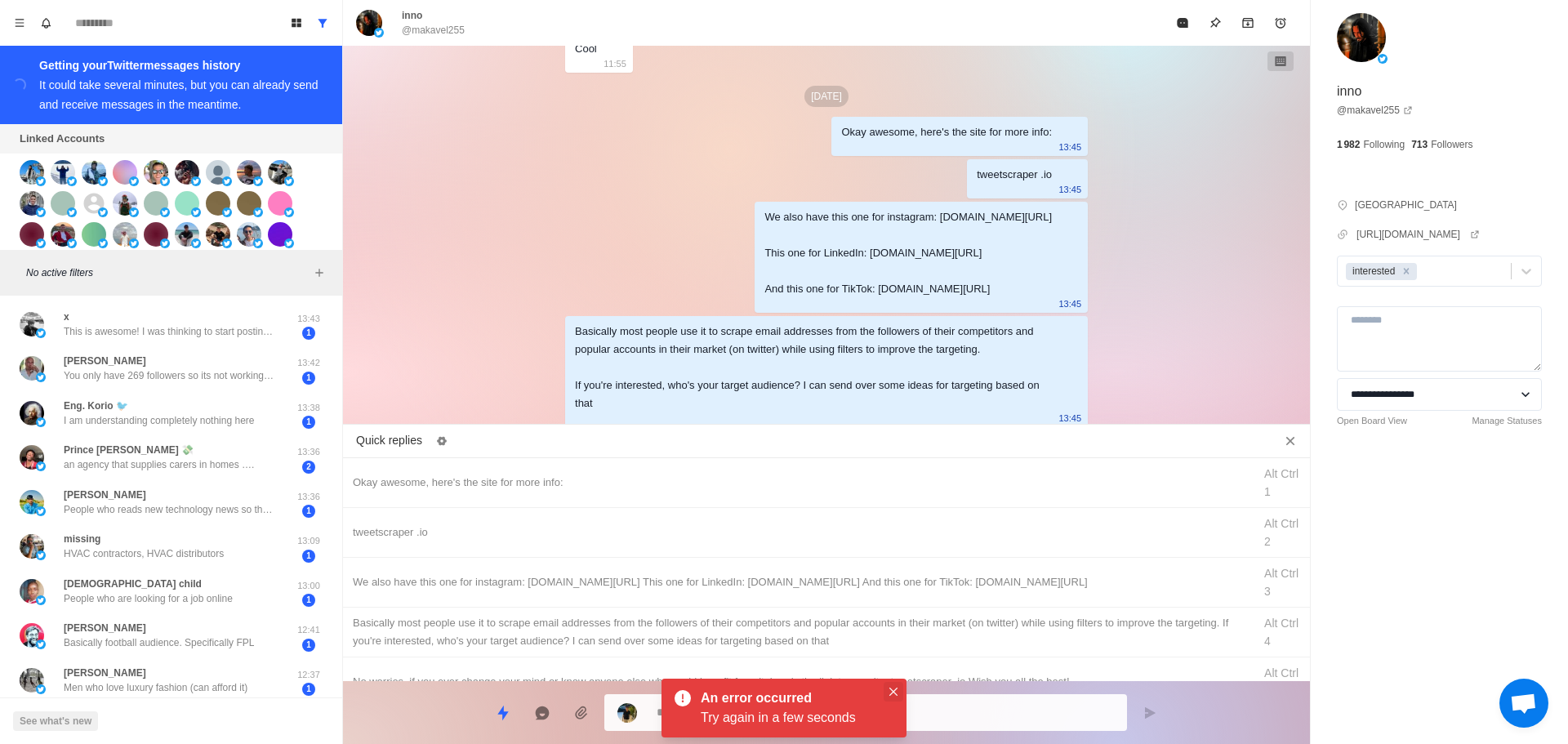
click at [893, 694] on icon "Close" at bounding box center [893, 692] width 8 height 8
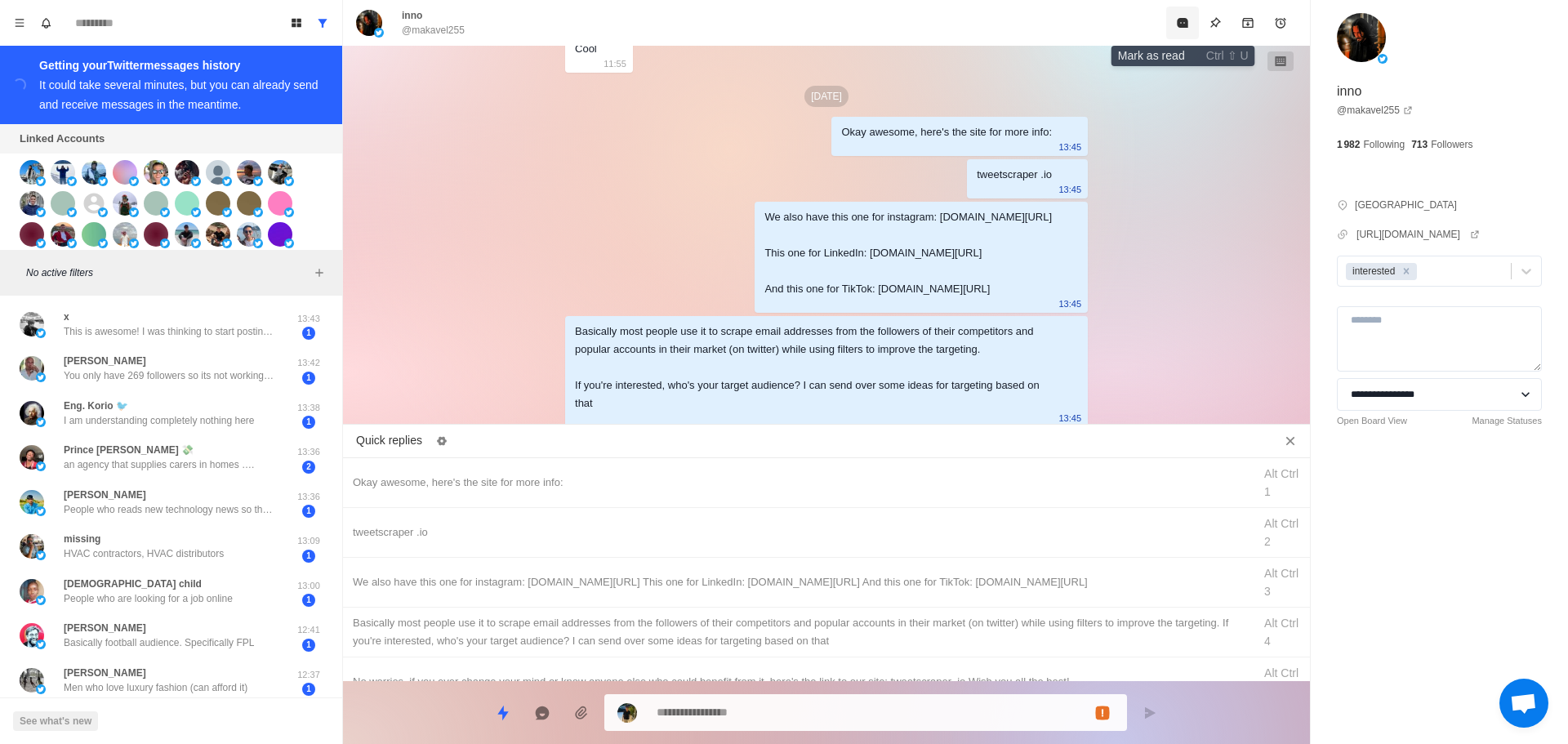
click at [1181, 29] on button "Mark as read" at bounding box center [1182, 22] width 32 height 32
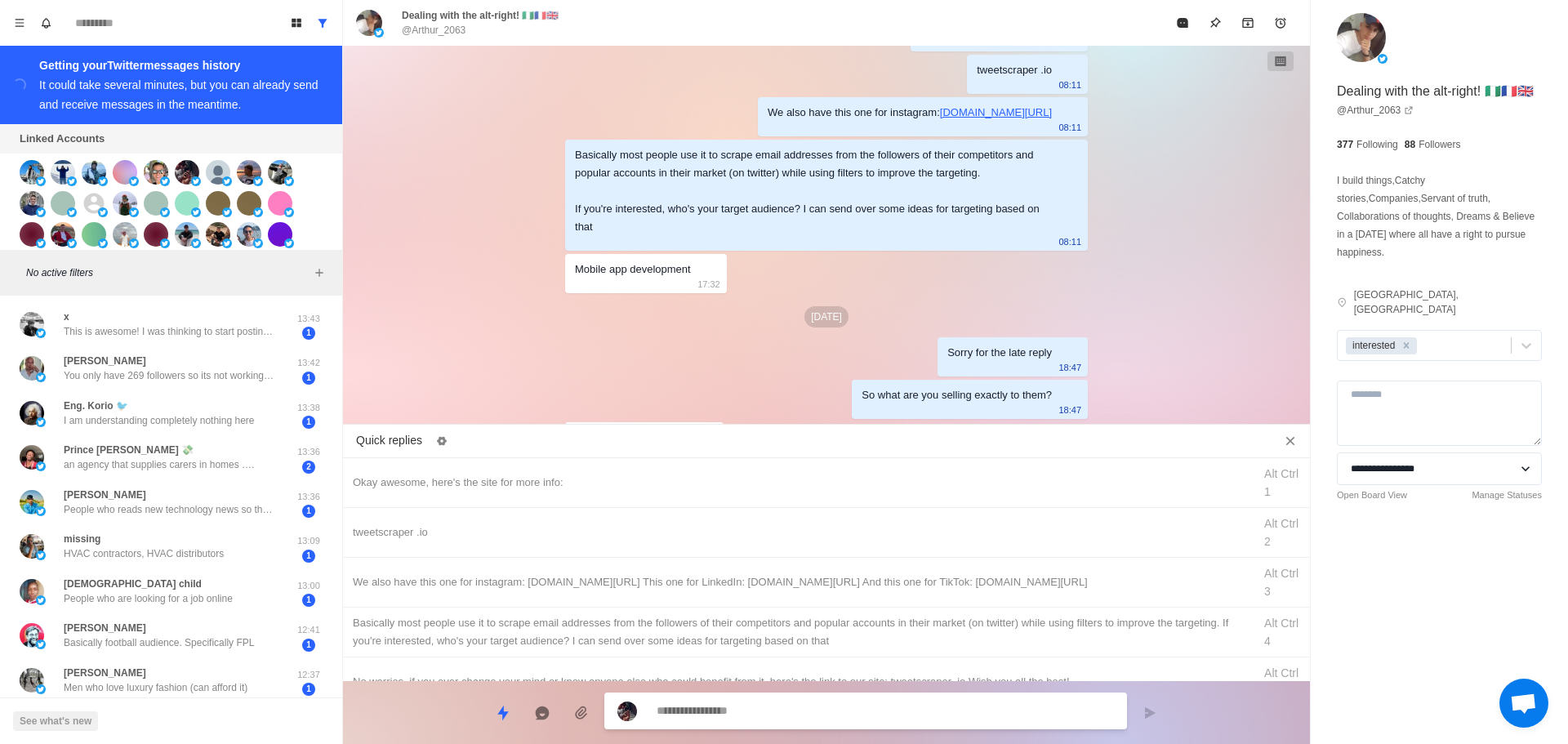
scroll to position [4714, 0]
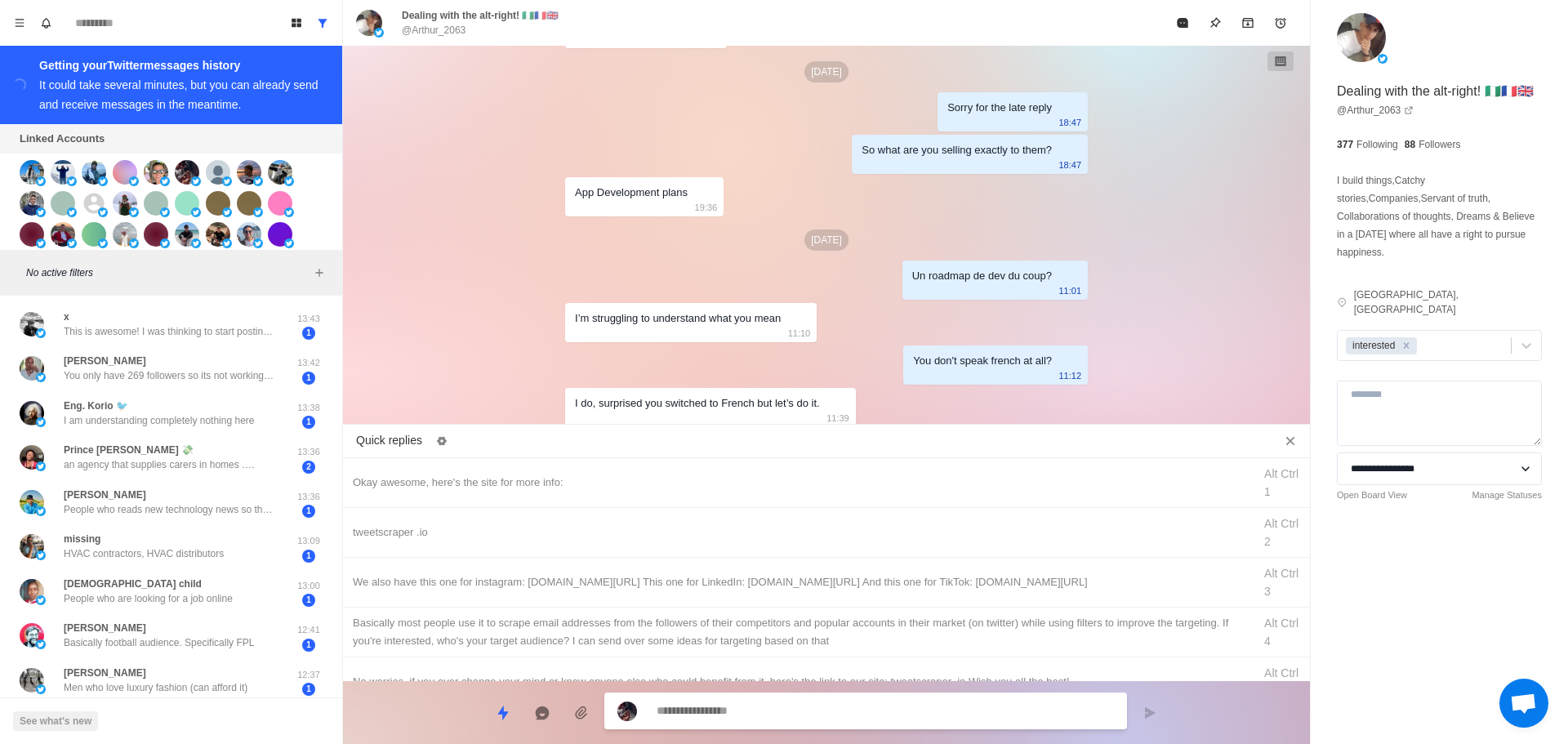
click at [817, 705] on textarea at bounding box center [886, 711] width 457 height 23
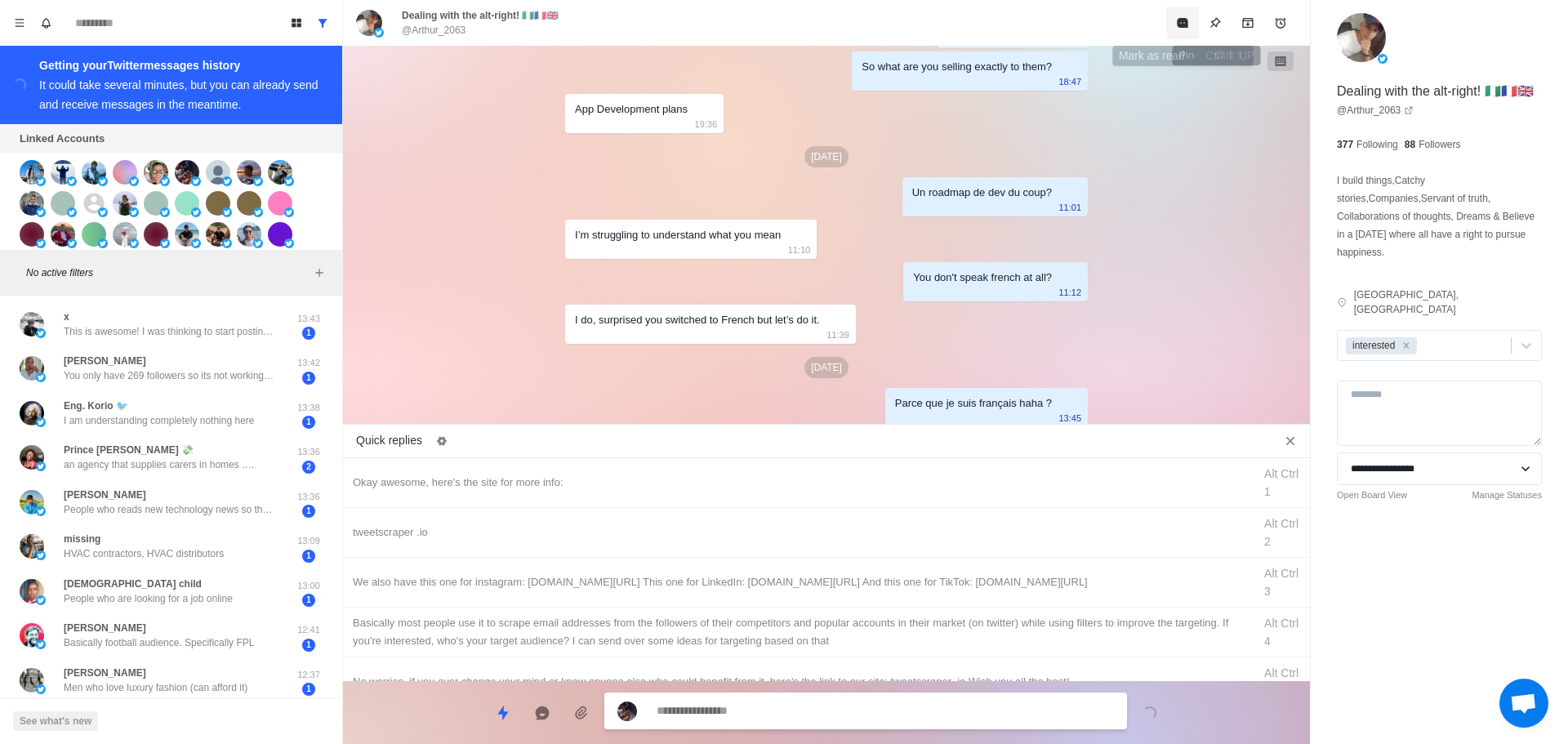
click at [1187, 24] on icon "Mark as read" at bounding box center [1182, 22] width 11 height 10
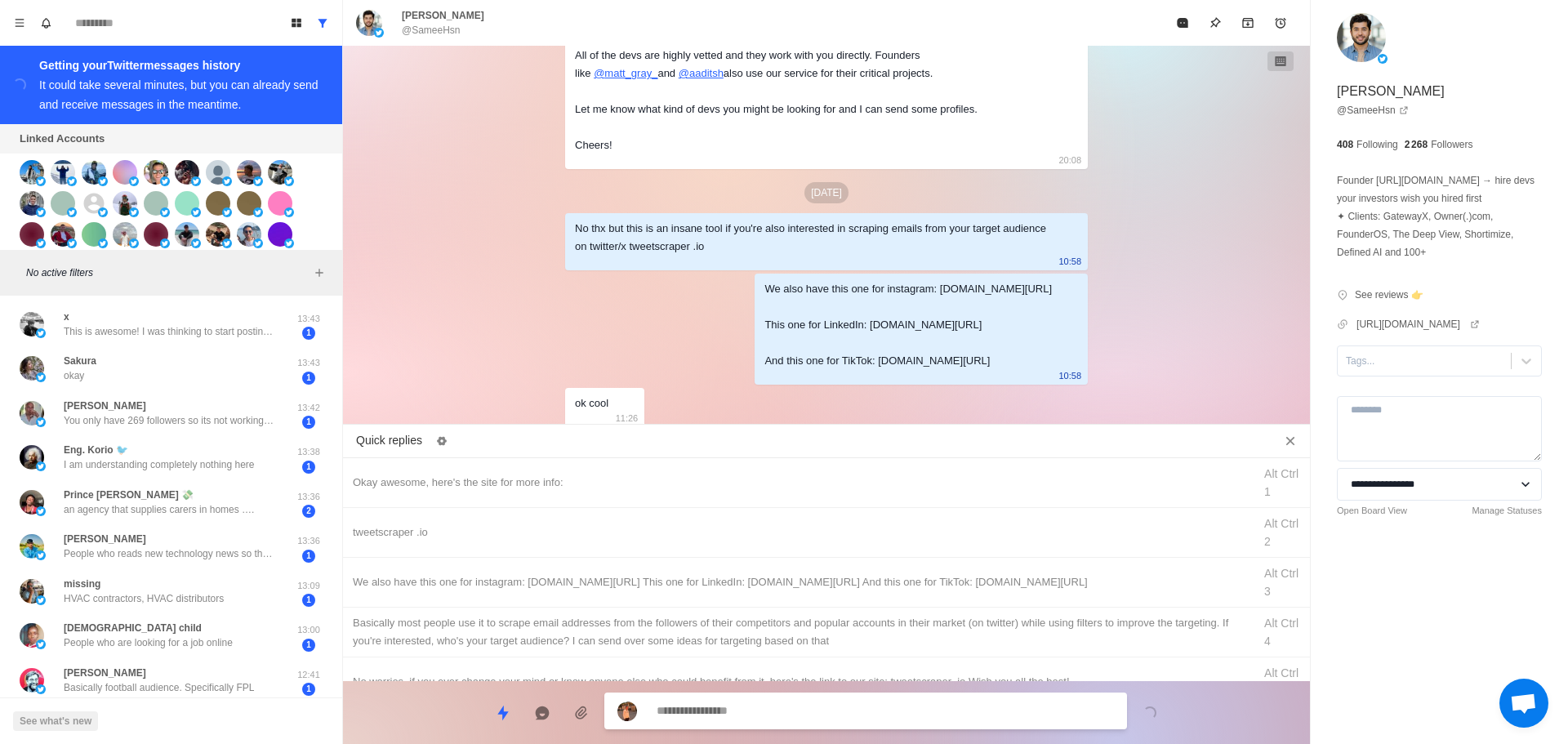
scroll to position [399, 0]
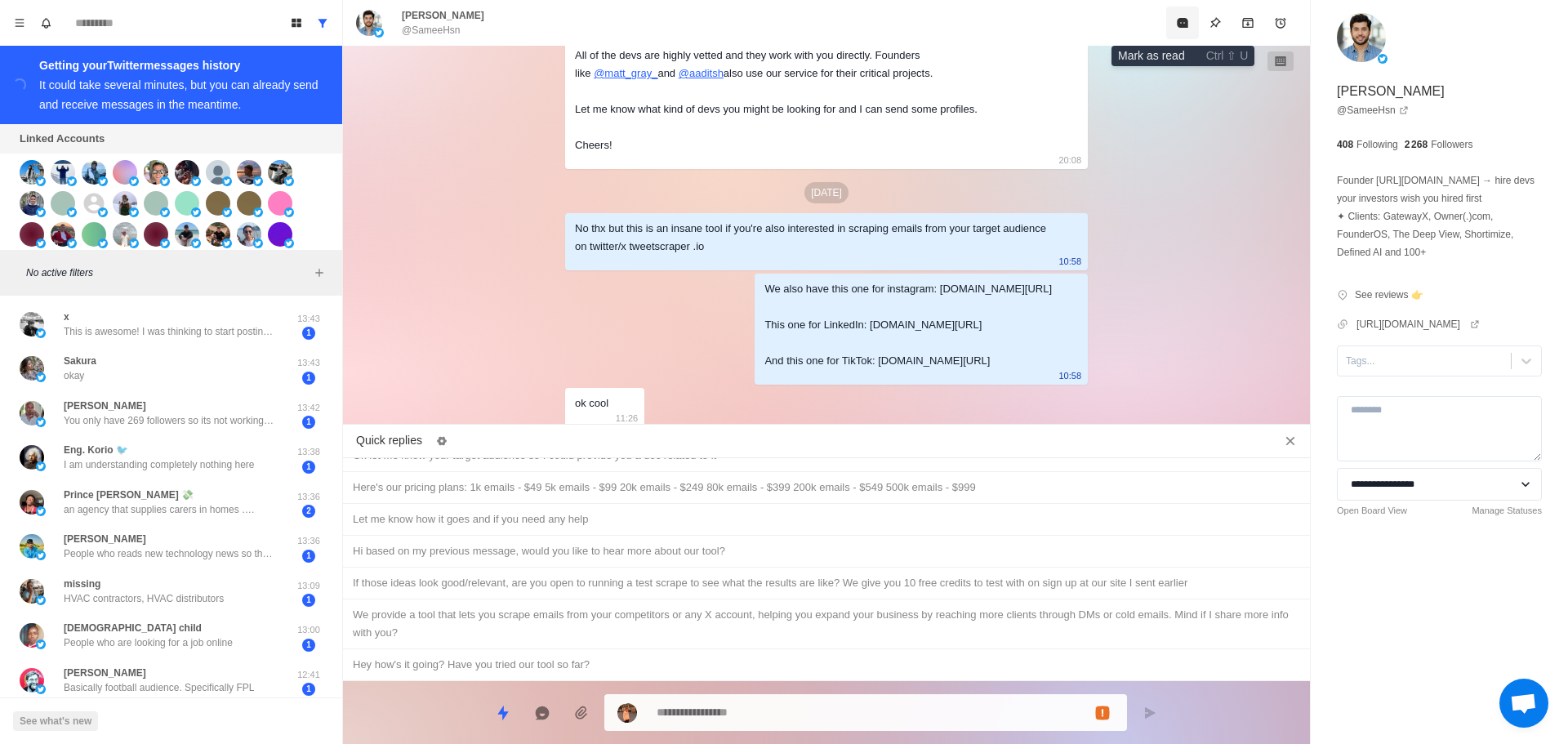
click at [1180, 13] on button "Mark as read" at bounding box center [1182, 22] width 32 height 32
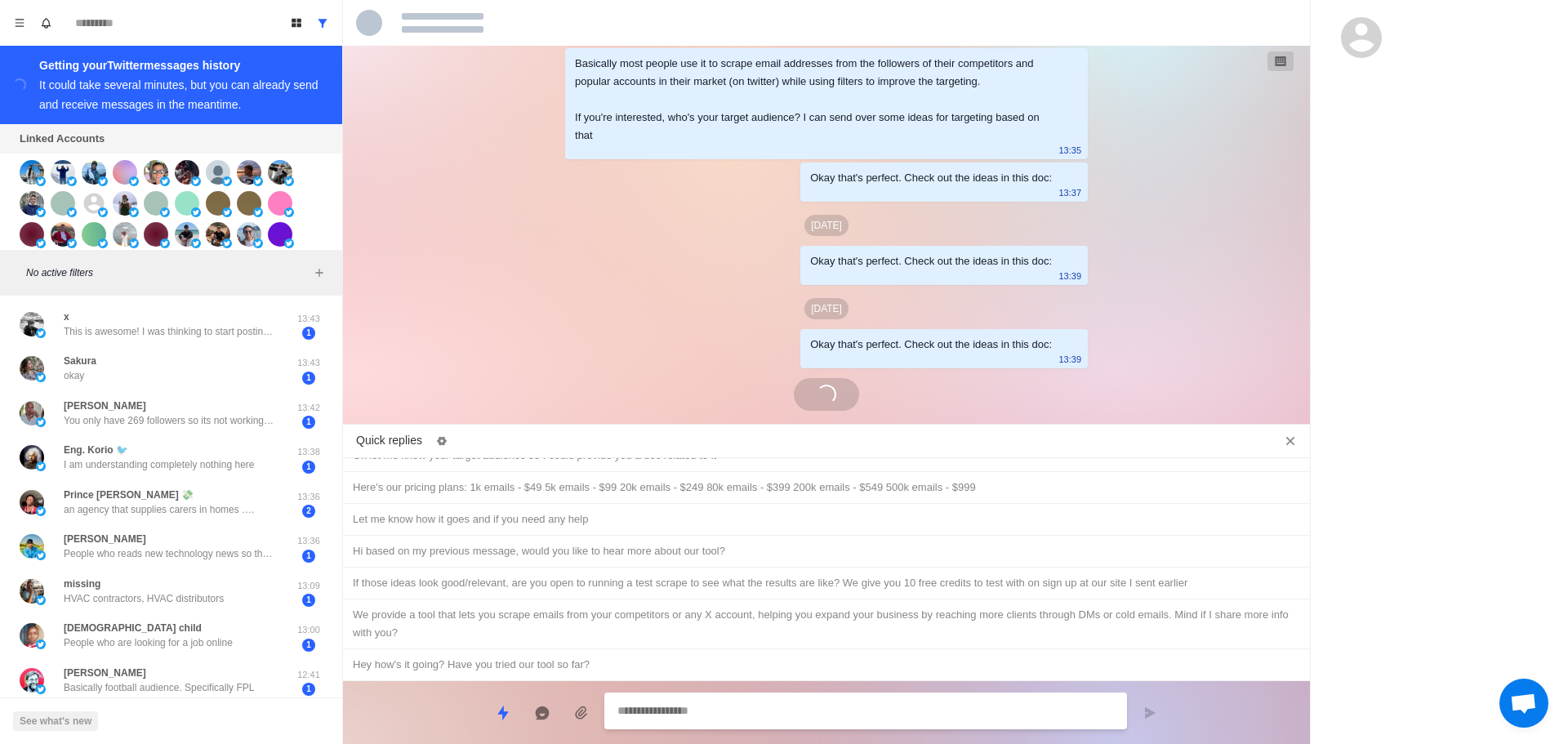
scroll to position [5587, 0]
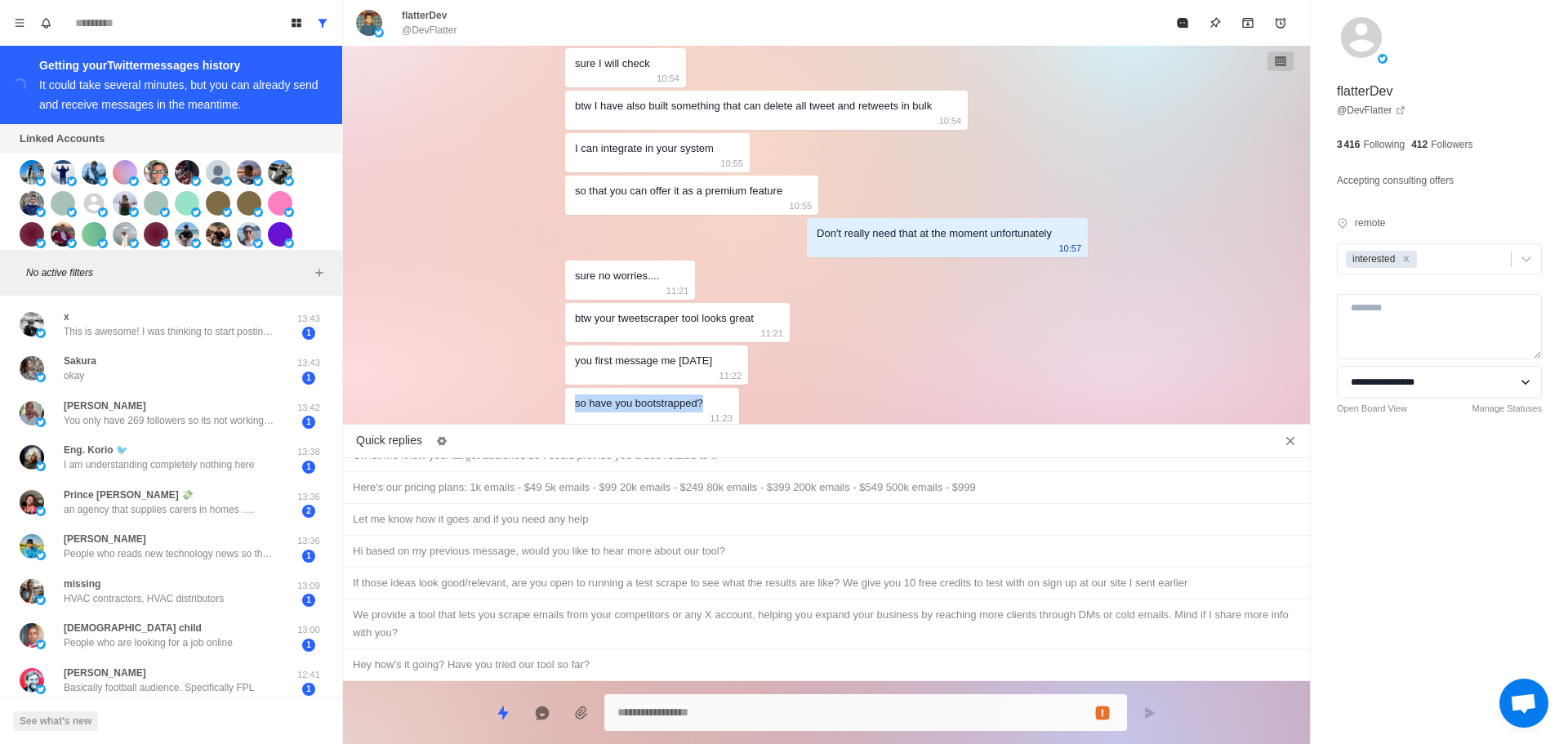
drag, startPoint x: 696, startPoint y: 403, endPoint x: 558, endPoint y: 404, distance: 138.0
click at [558, 404] on div "Okay awesome, here's the site for more info: 12:36 Cool! For your digital agenc…" at bounding box center [826, 239] width 967 height 385
copy div "so have you bootstrapped?"
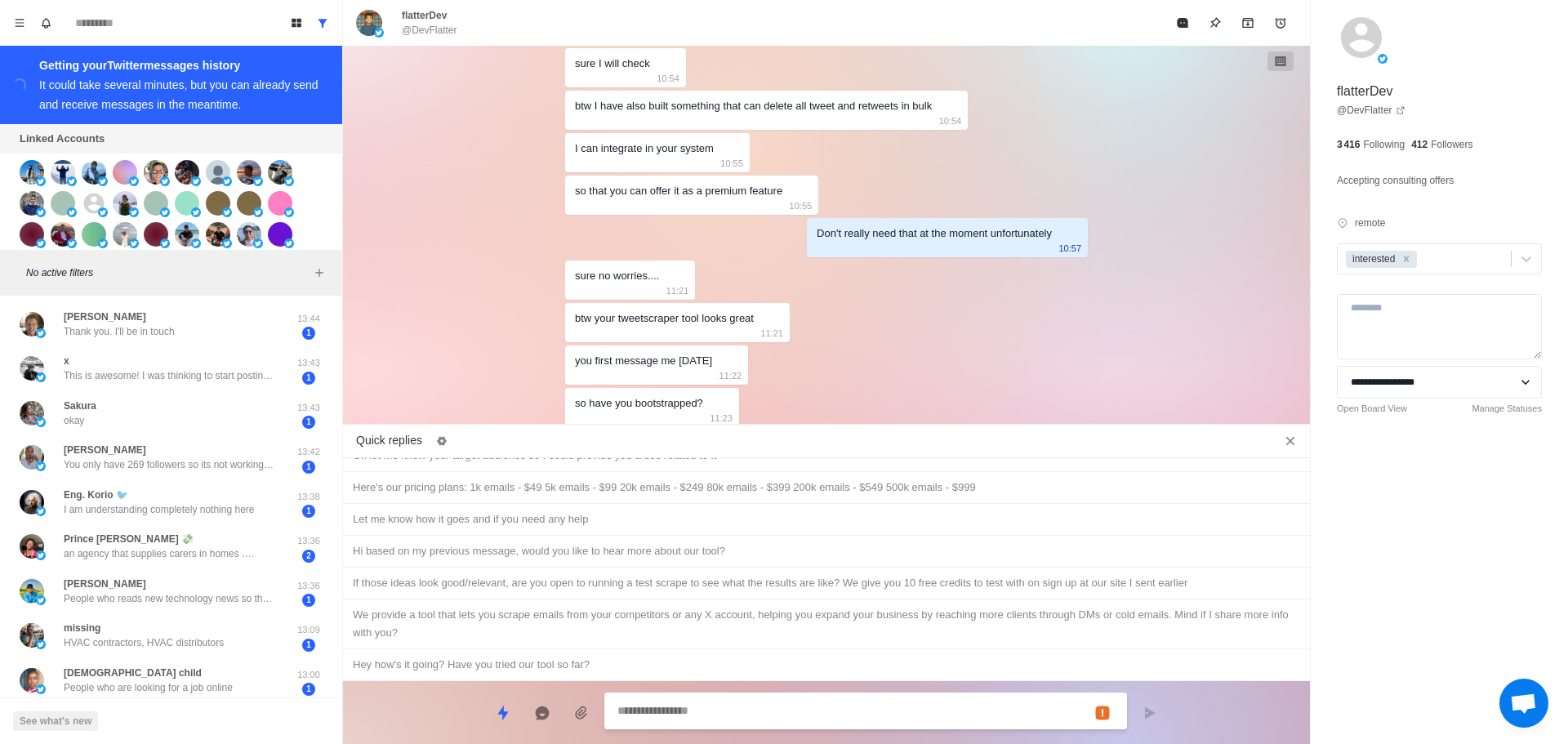
click at [732, 709] on textarea at bounding box center [866, 711] width 497 height 23
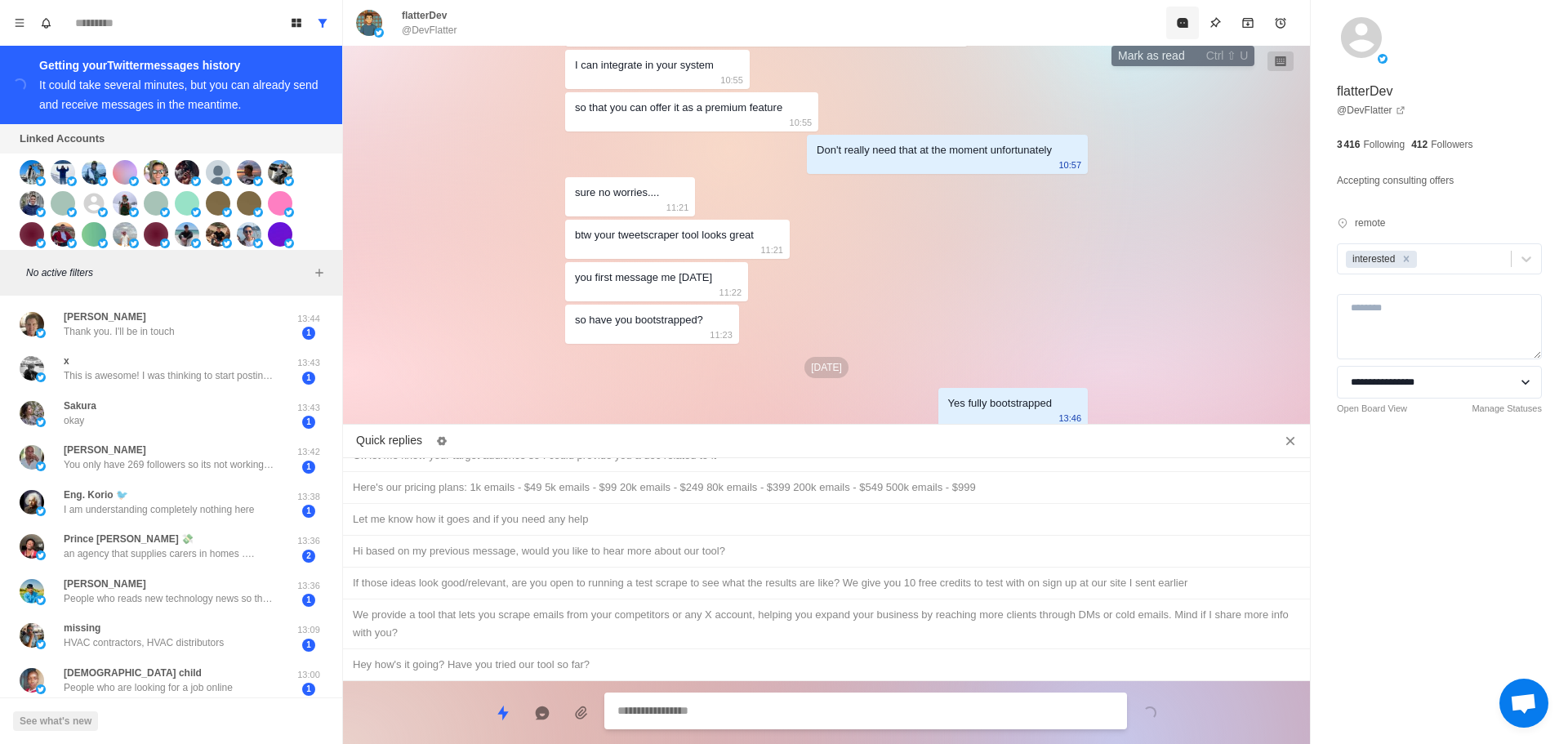
click at [1184, 25] on icon "Mark as read" at bounding box center [1182, 22] width 11 height 10
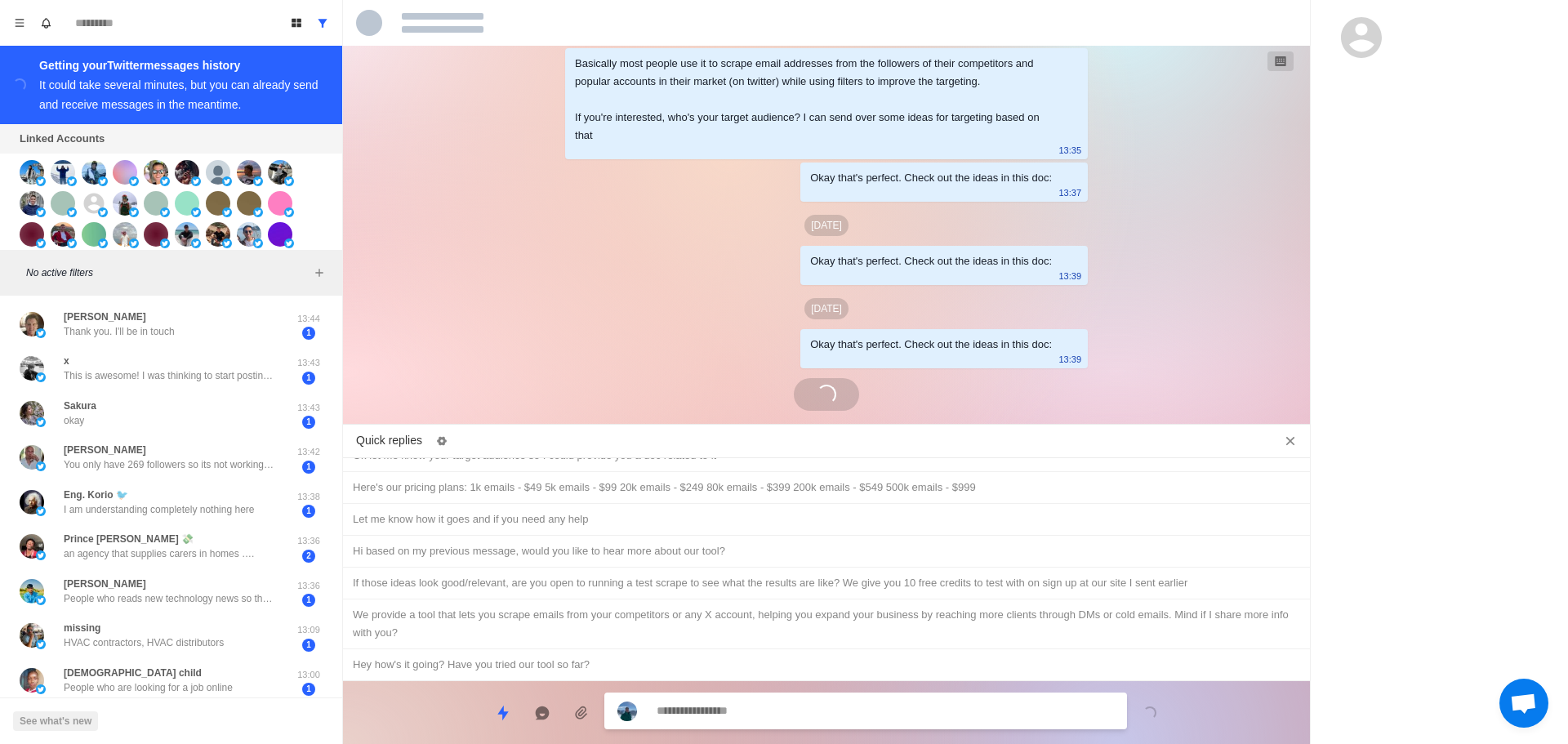
scroll to position [4662, 0]
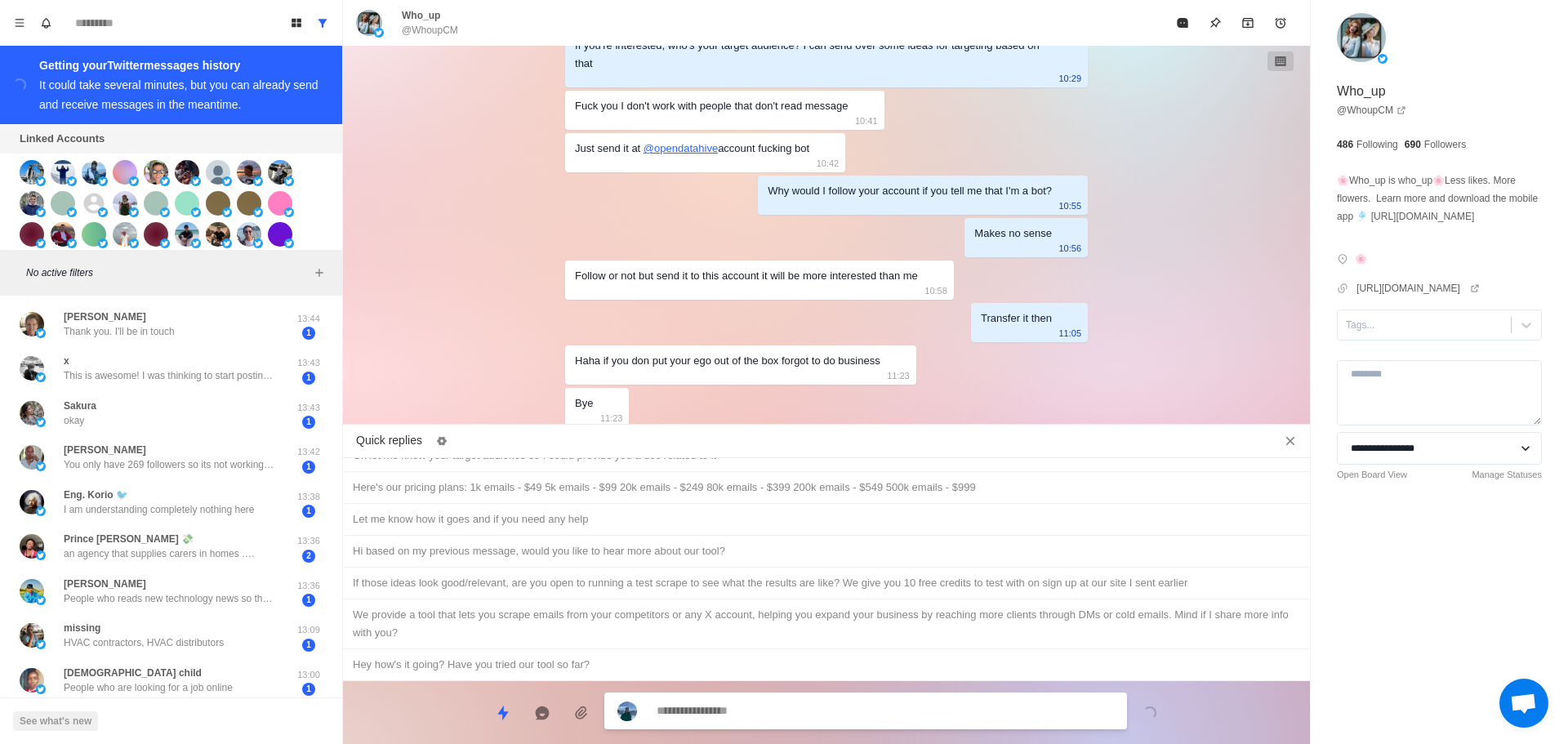
click at [865, 708] on textarea at bounding box center [886, 711] width 457 height 23
click at [1173, 20] on button "Mark as read" at bounding box center [1182, 22] width 32 height 32
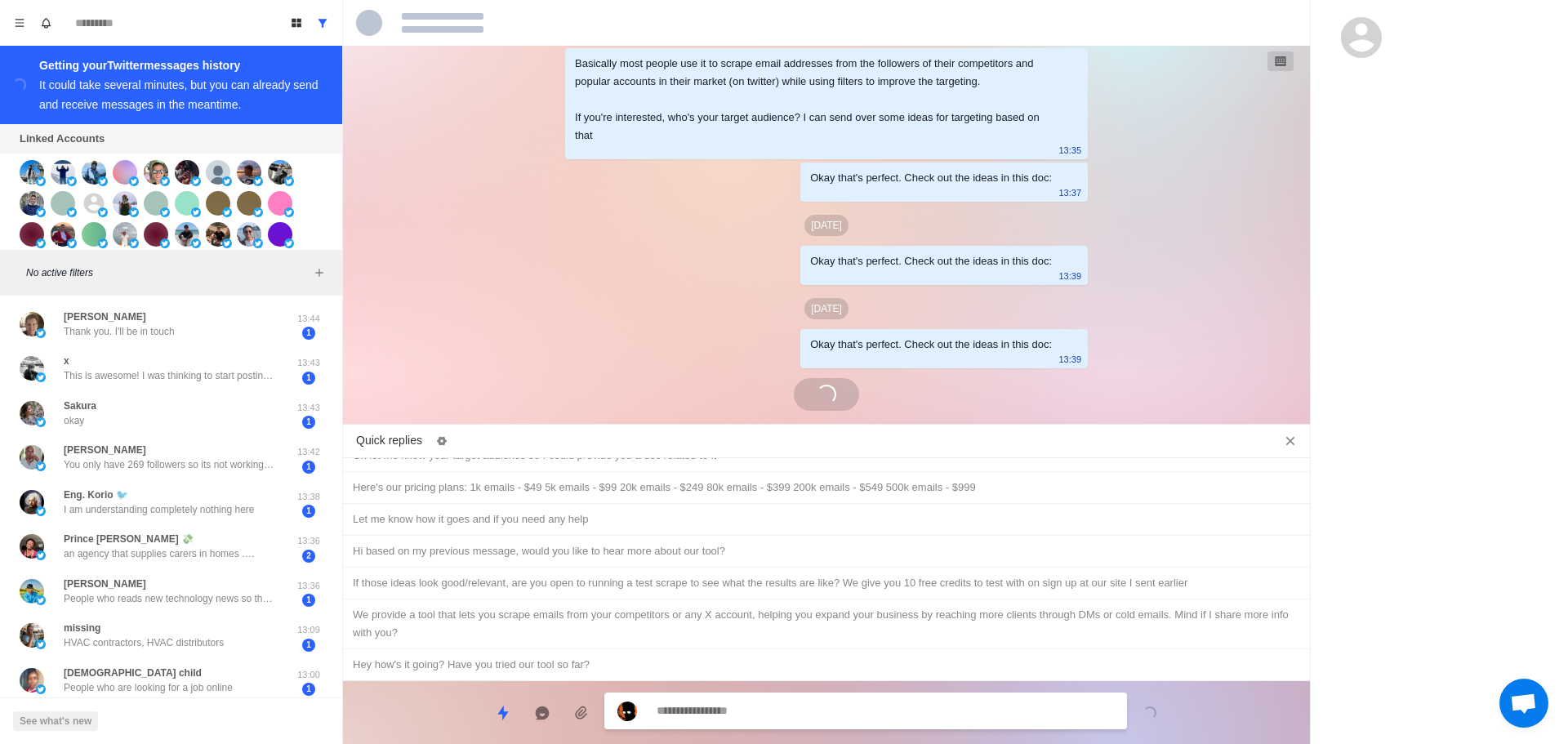
scroll to position [4015, 0]
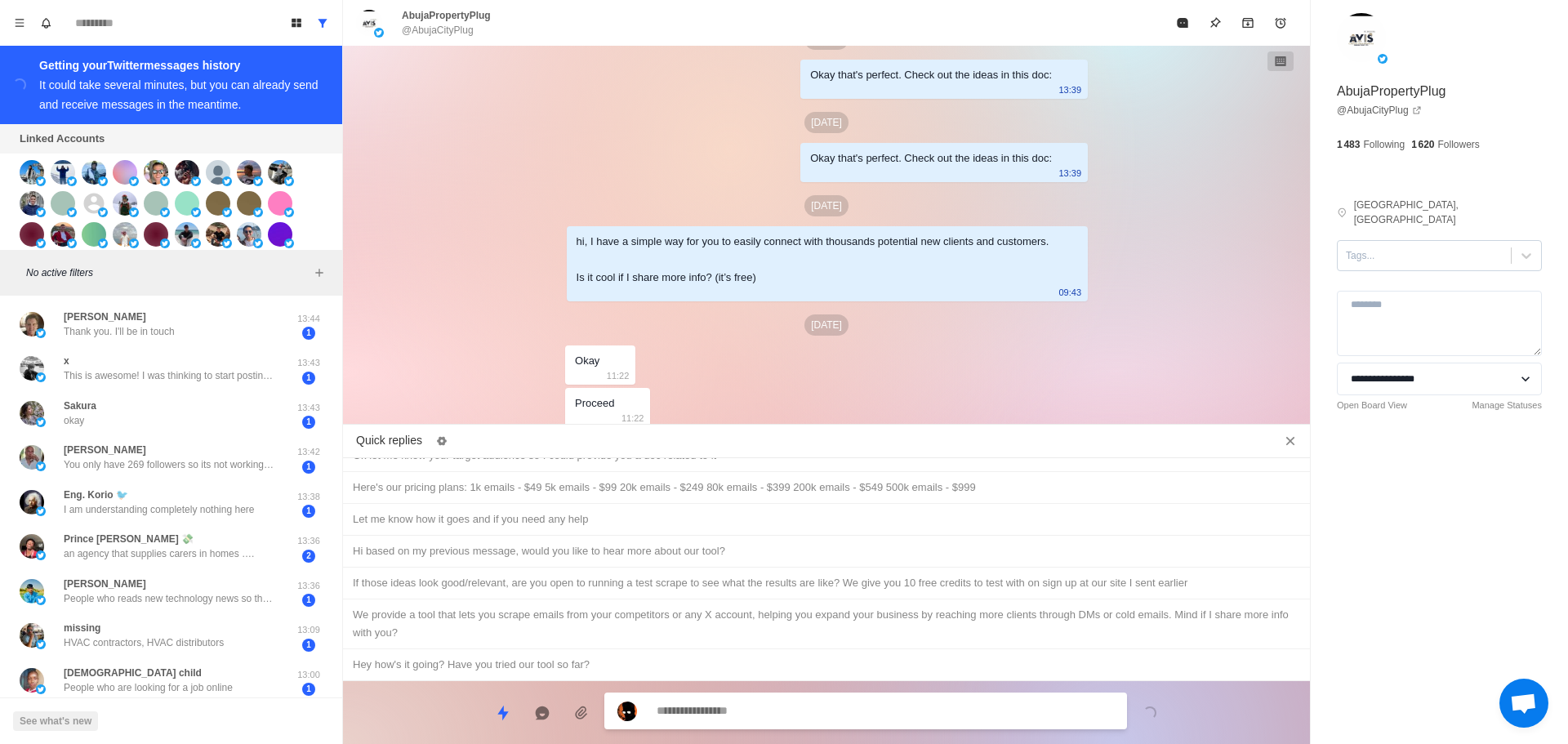
click at [1372, 250] on div "Tags..." at bounding box center [1424, 255] width 173 height 24
click at [1395, 301] on div "interested" at bounding box center [1440, 308] width 205 height 27
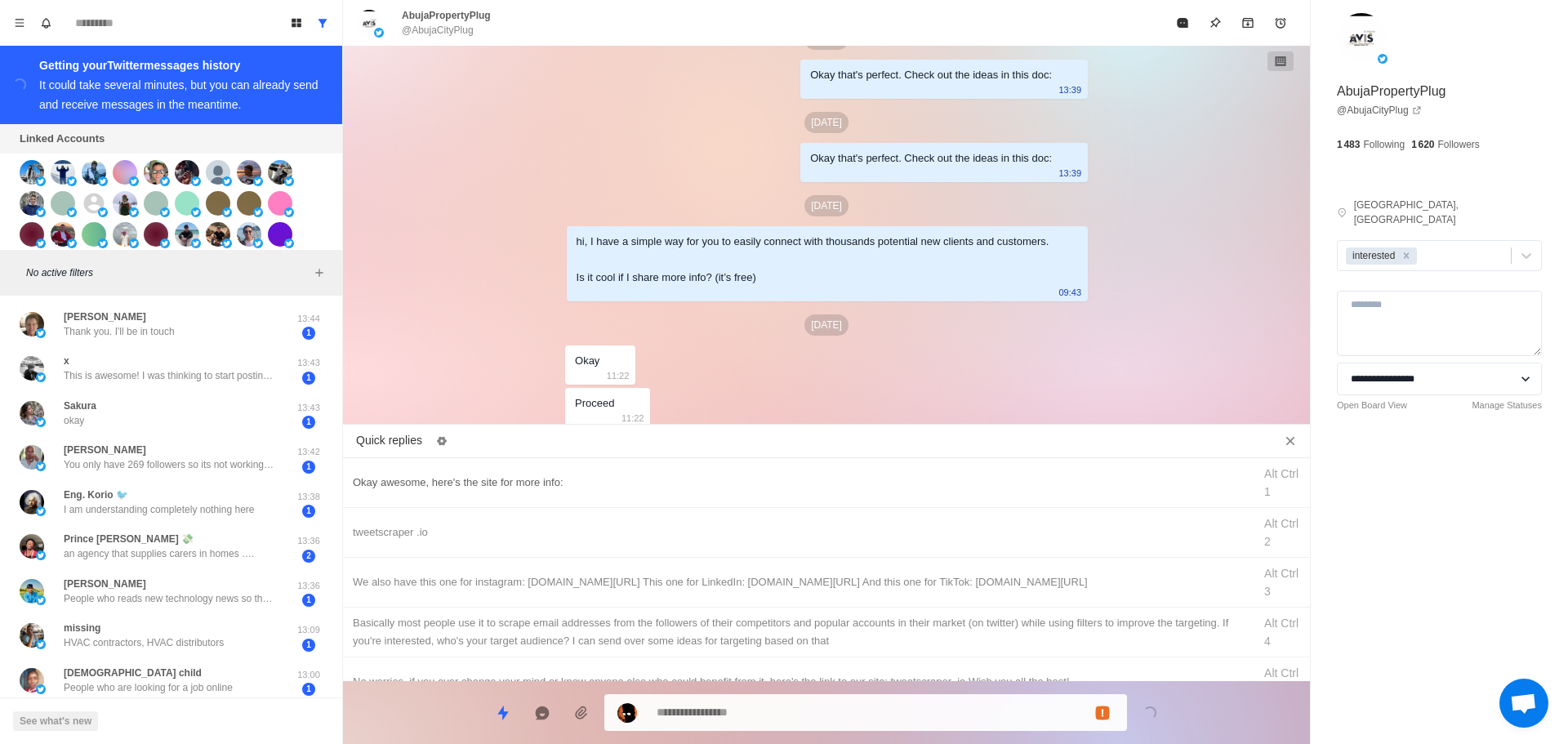
click at [741, 469] on div "Okay awesome, here's the site for more info: Alt Ctrl 1" at bounding box center [826, 483] width 967 height 50
click at [793, 707] on textarea "**********" at bounding box center [886, 711] width 457 height 23
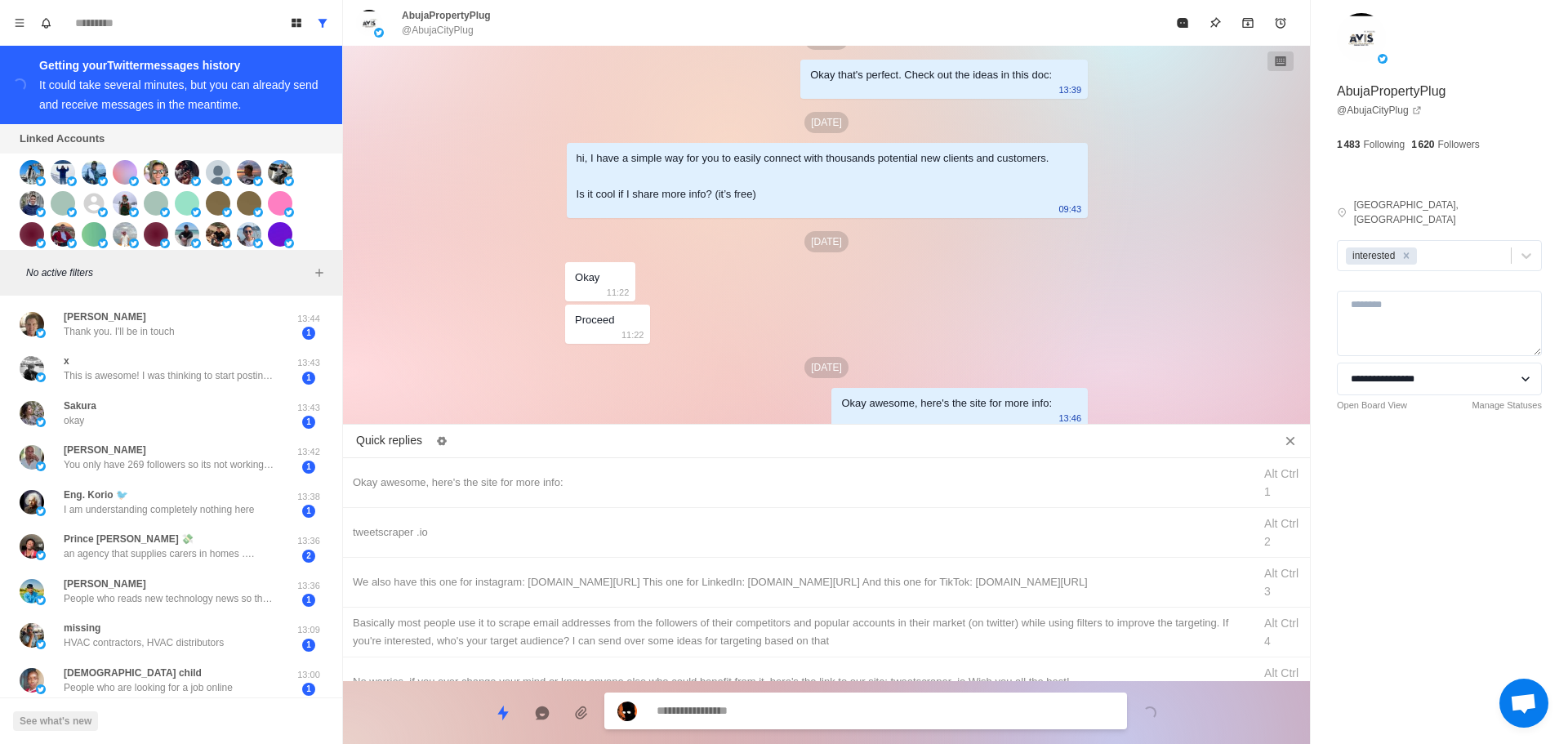
drag, startPoint x: 849, startPoint y: 535, endPoint x: 827, endPoint y: 718, distance: 184.3
click at [849, 538] on div "tweetscraper .io" at bounding box center [798, 533] width 891 height 18
drag, startPoint x: 836, startPoint y: 708, endPoint x: 864, endPoint y: 651, distance: 63.5
click at [836, 707] on textarea "**********" at bounding box center [886, 711] width 457 height 23
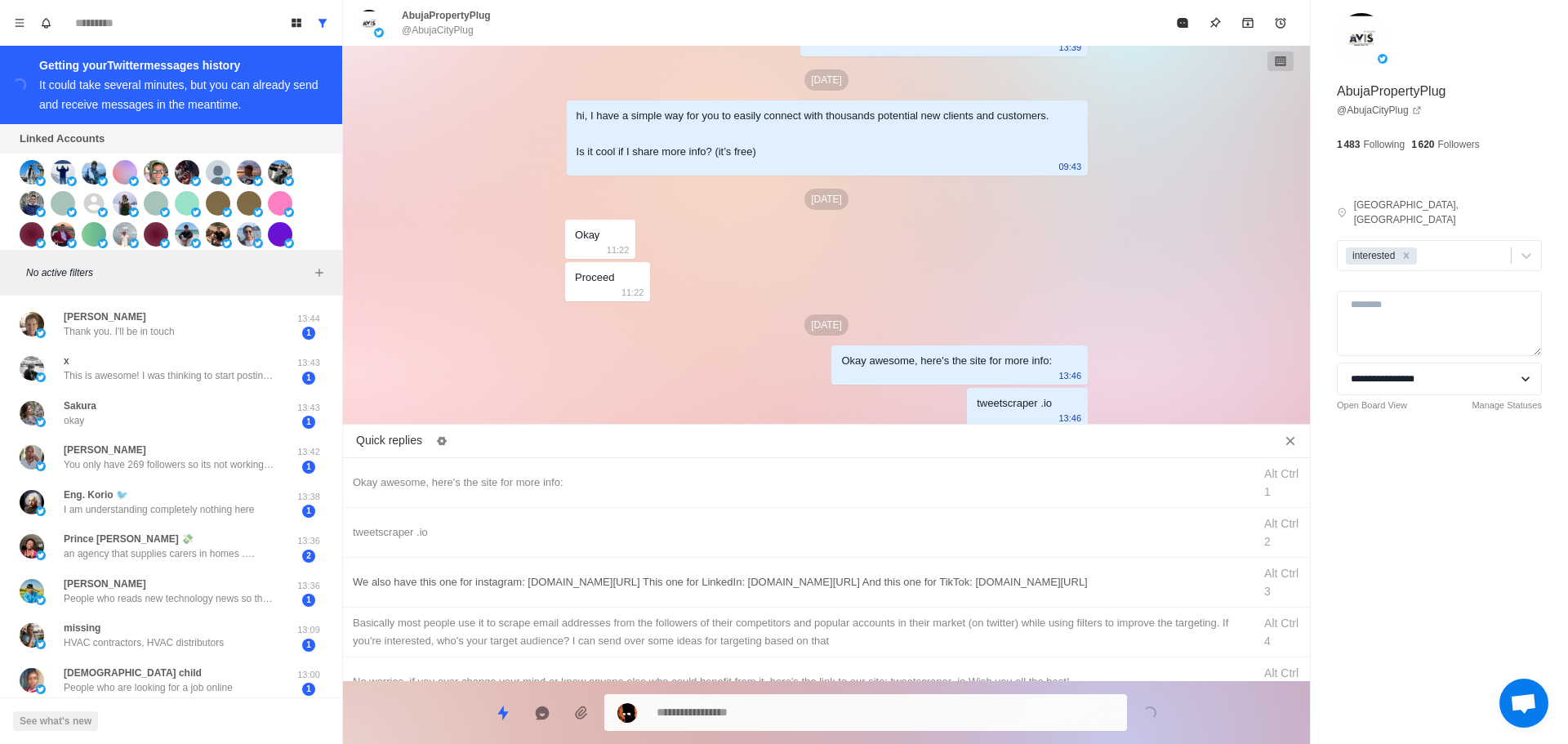
click at [897, 584] on div "We also have this one for instagram: [DOMAIN_NAME][URL] This one for LinkedIn: …" at bounding box center [798, 583] width 891 height 18
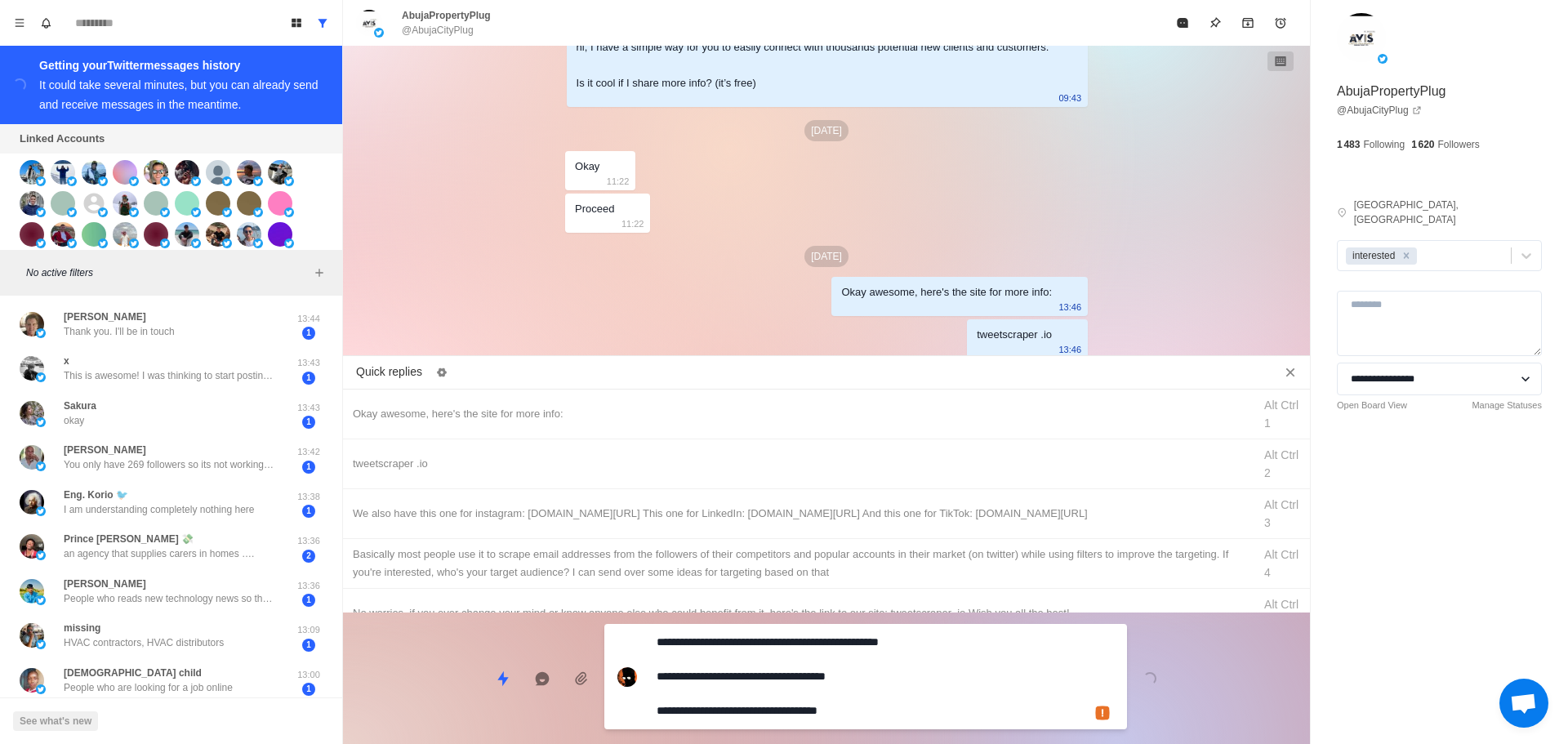
click at [872, 715] on textarea "**********" at bounding box center [886, 677] width 457 height 92
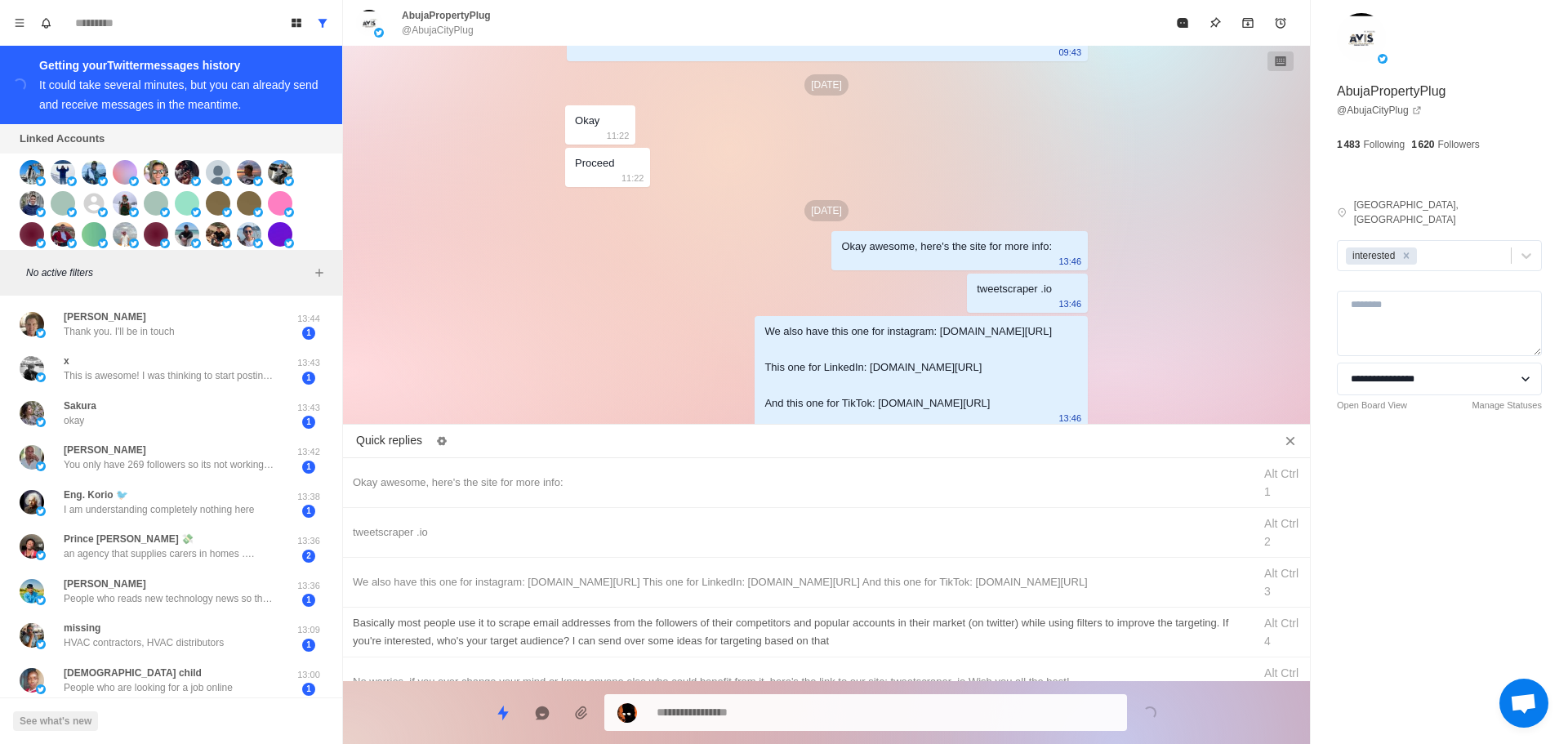
click at [918, 647] on div "Basically most people use it to scrape email addresses from the followers of th…" at bounding box center [798, 632] width 891 height 36
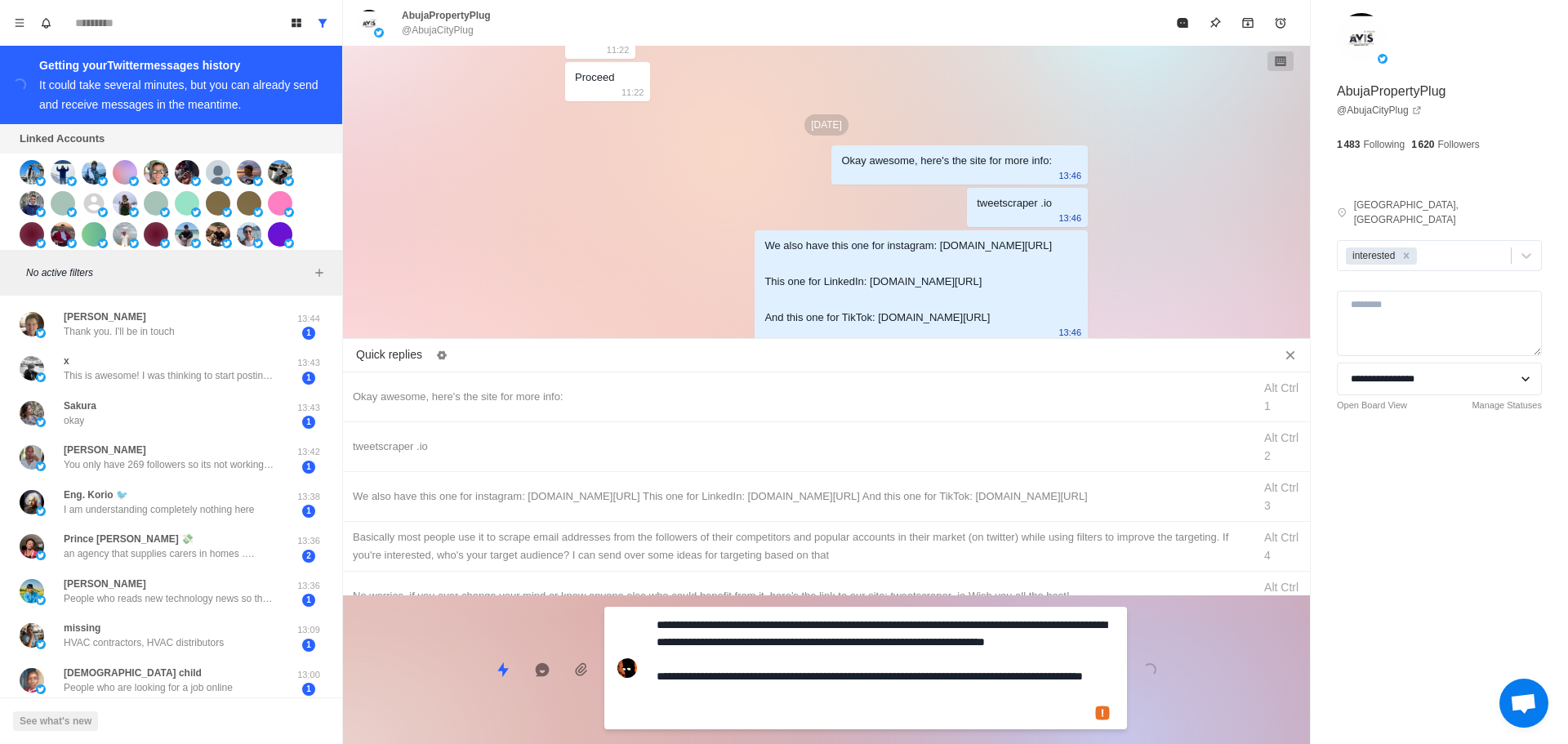
click at [893, 722] on textarea "**********" at bounding box center [886, 669] width 457 height 109
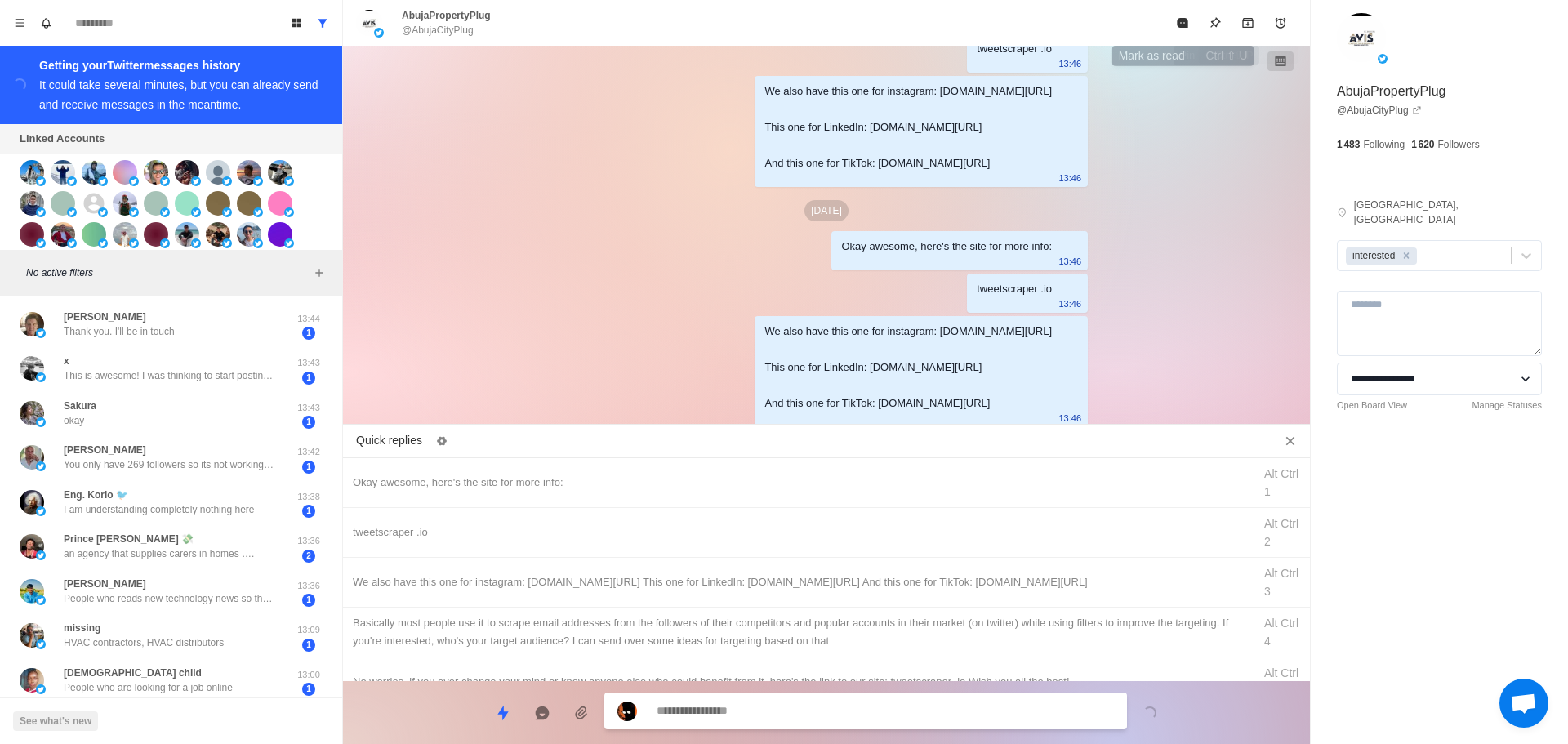
click at [1189, 11] on button "Mark as read" at bounding box center [1182, 22] width 32 height 32
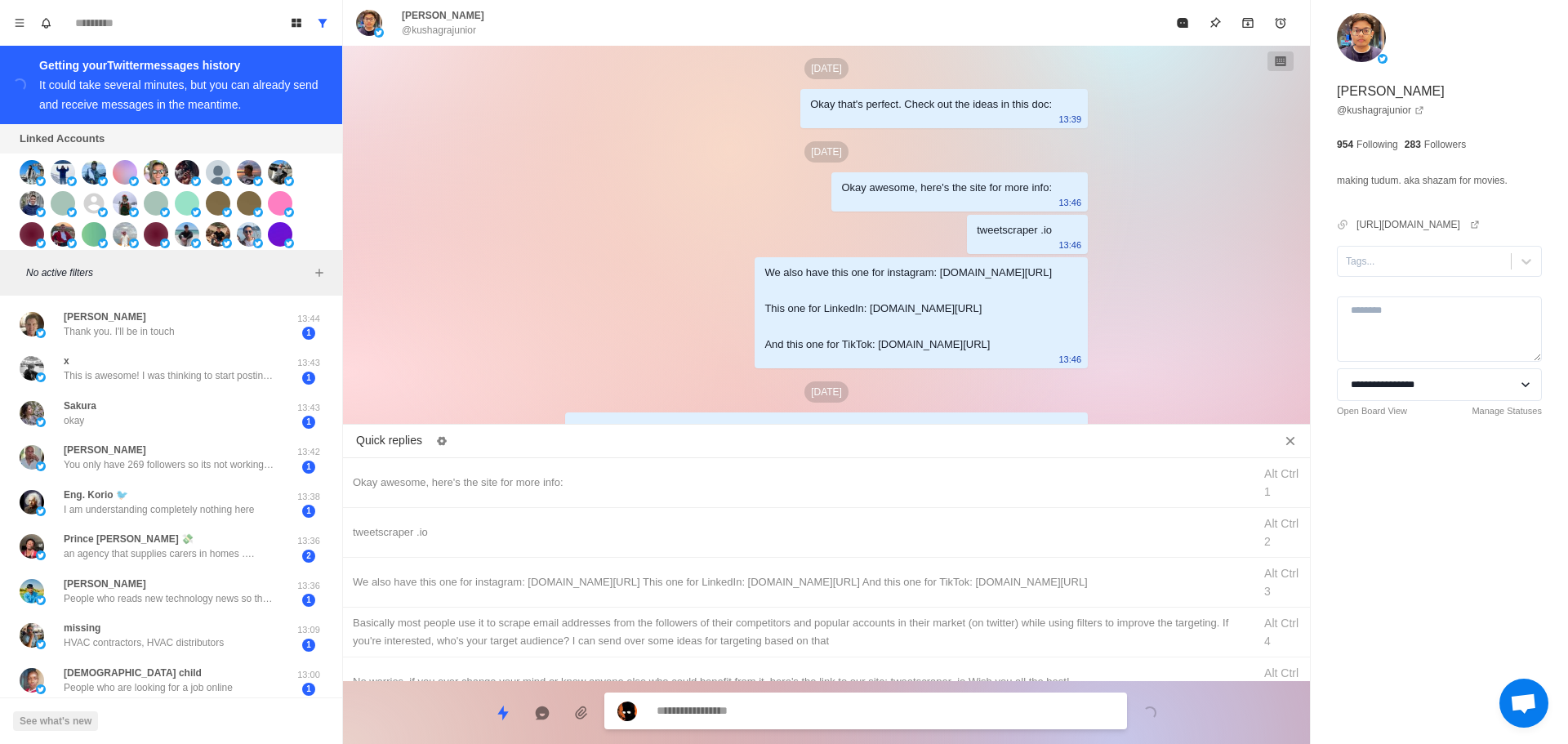
scroll to position [4998, 0]
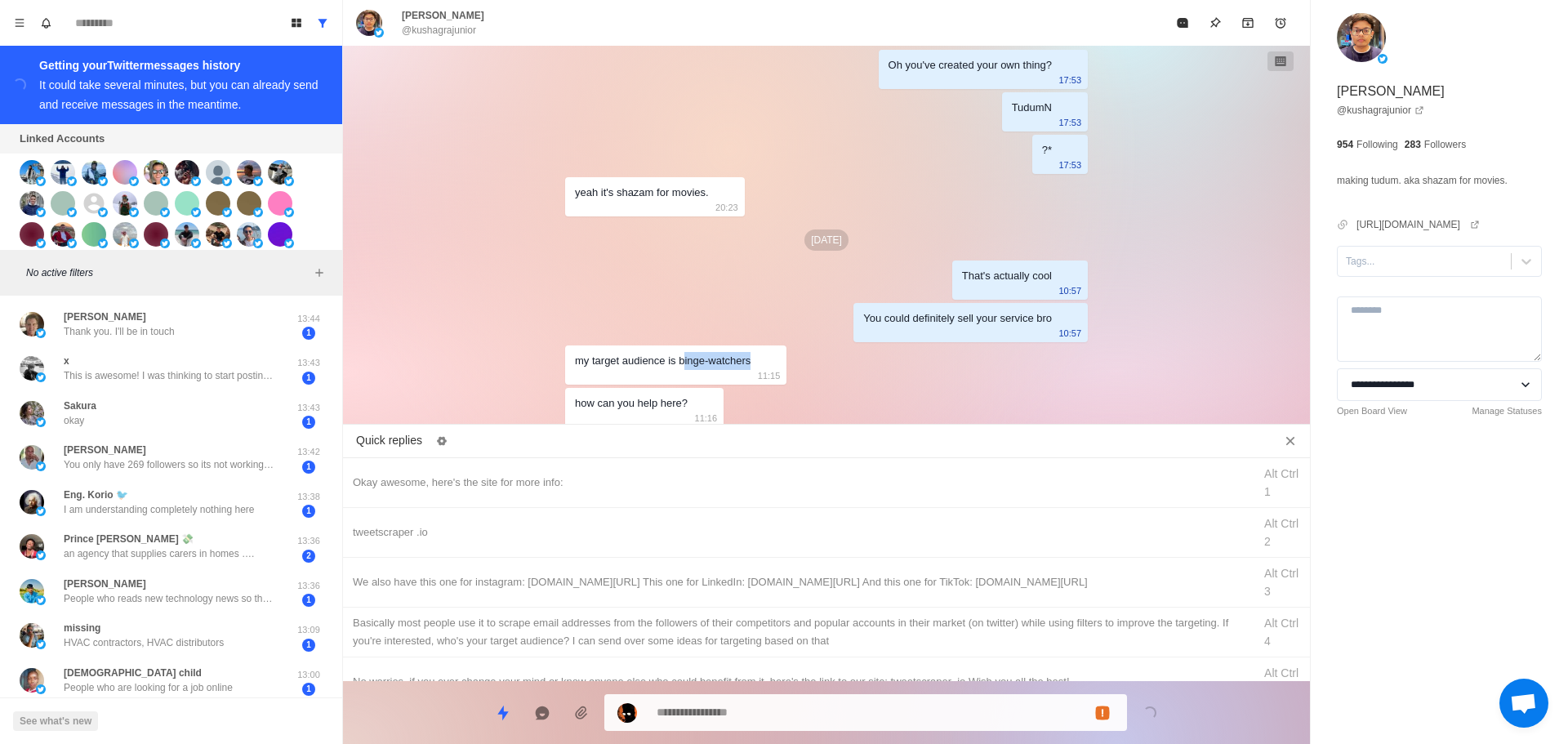
drag, startPoint x: 747, startPoint y: 363, endPoint x: 677, endPoint y: 363, distance: 70.0
click at [676, 363] on div "my target audience is binge-watchers 11:15" at bounding box center [675, 365] width 221 height 39
copy div "inge-watchers"
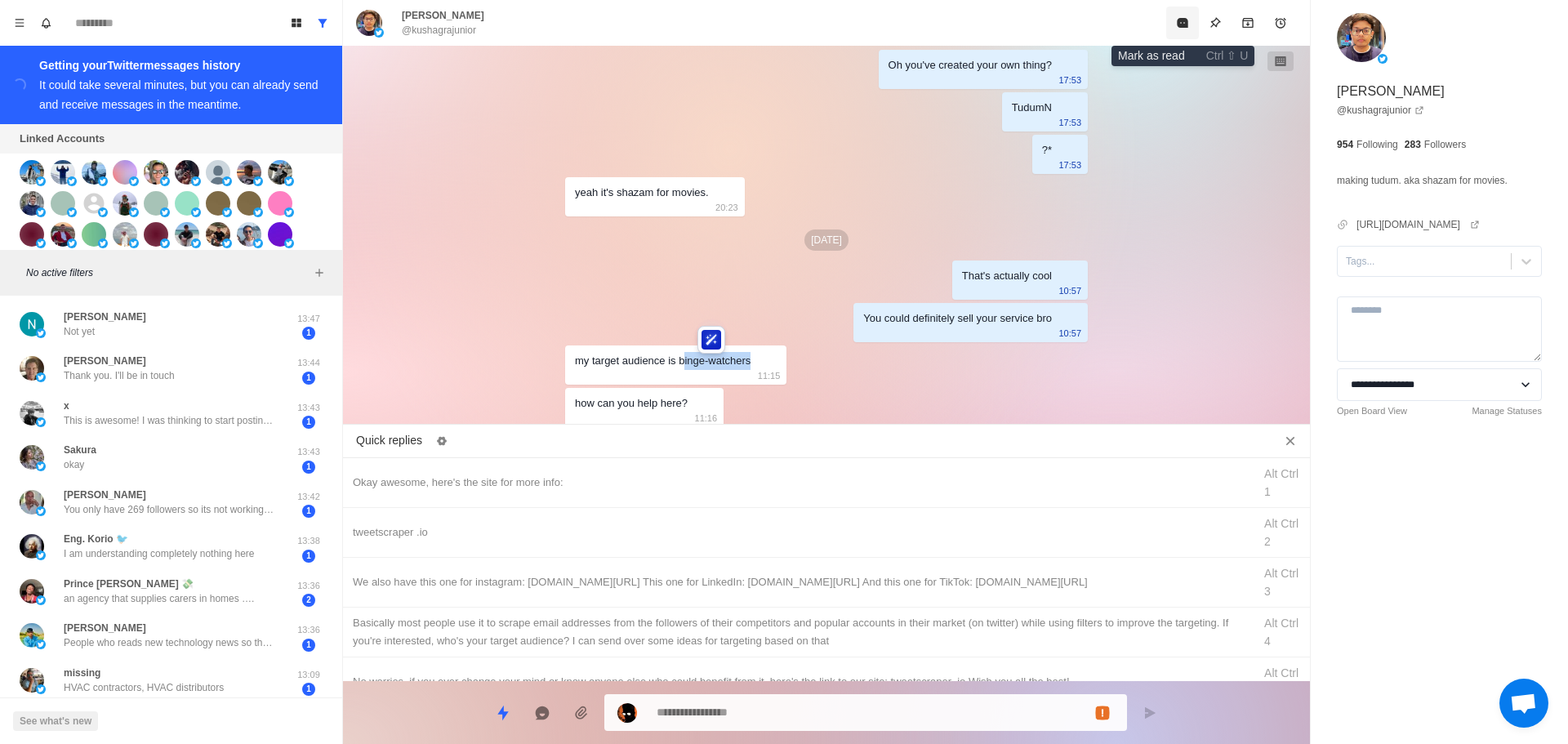
click at [1180, 15] on button "Mark as read" at bounding box center [1182, 22] width 32 height 32
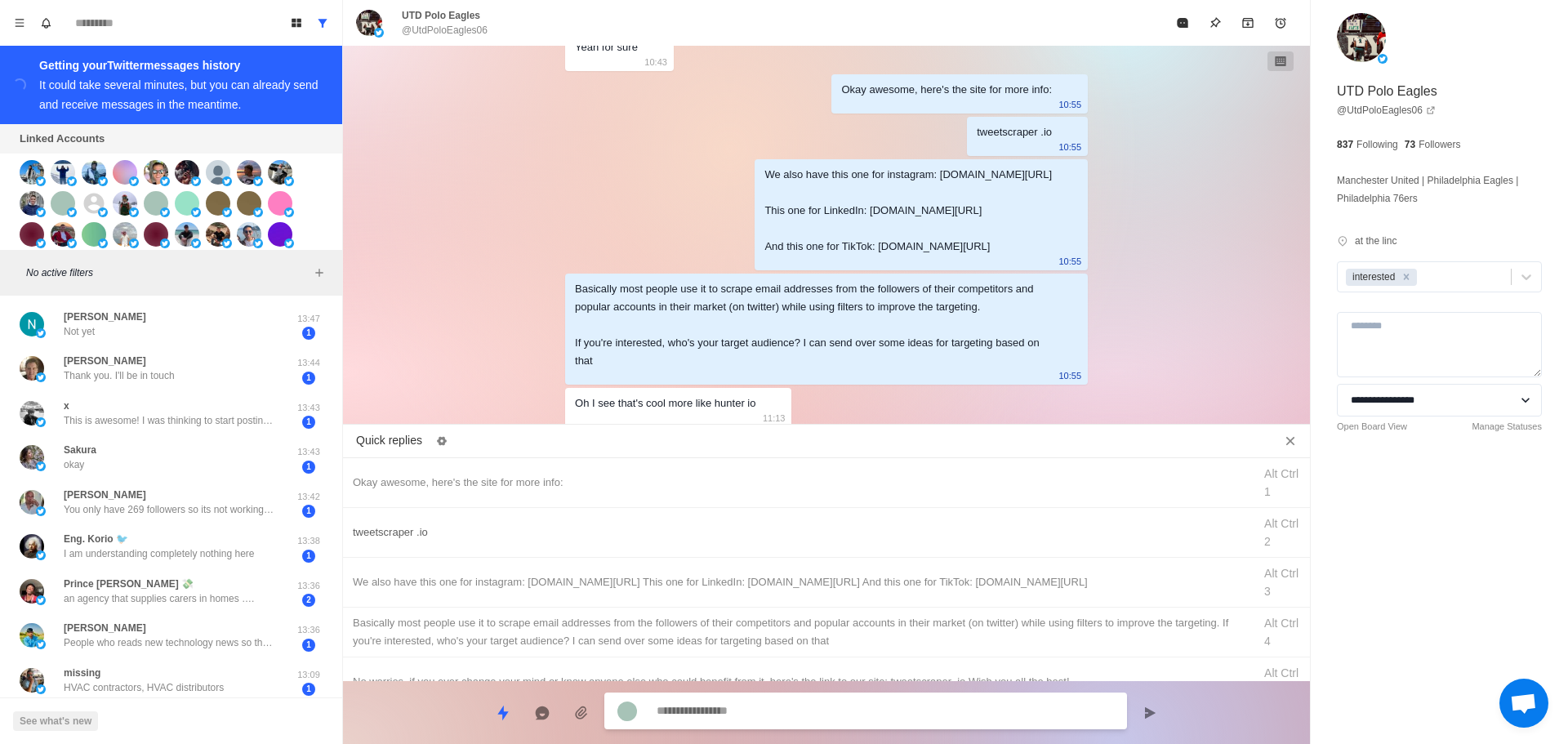
scroll to position [4689, 0]
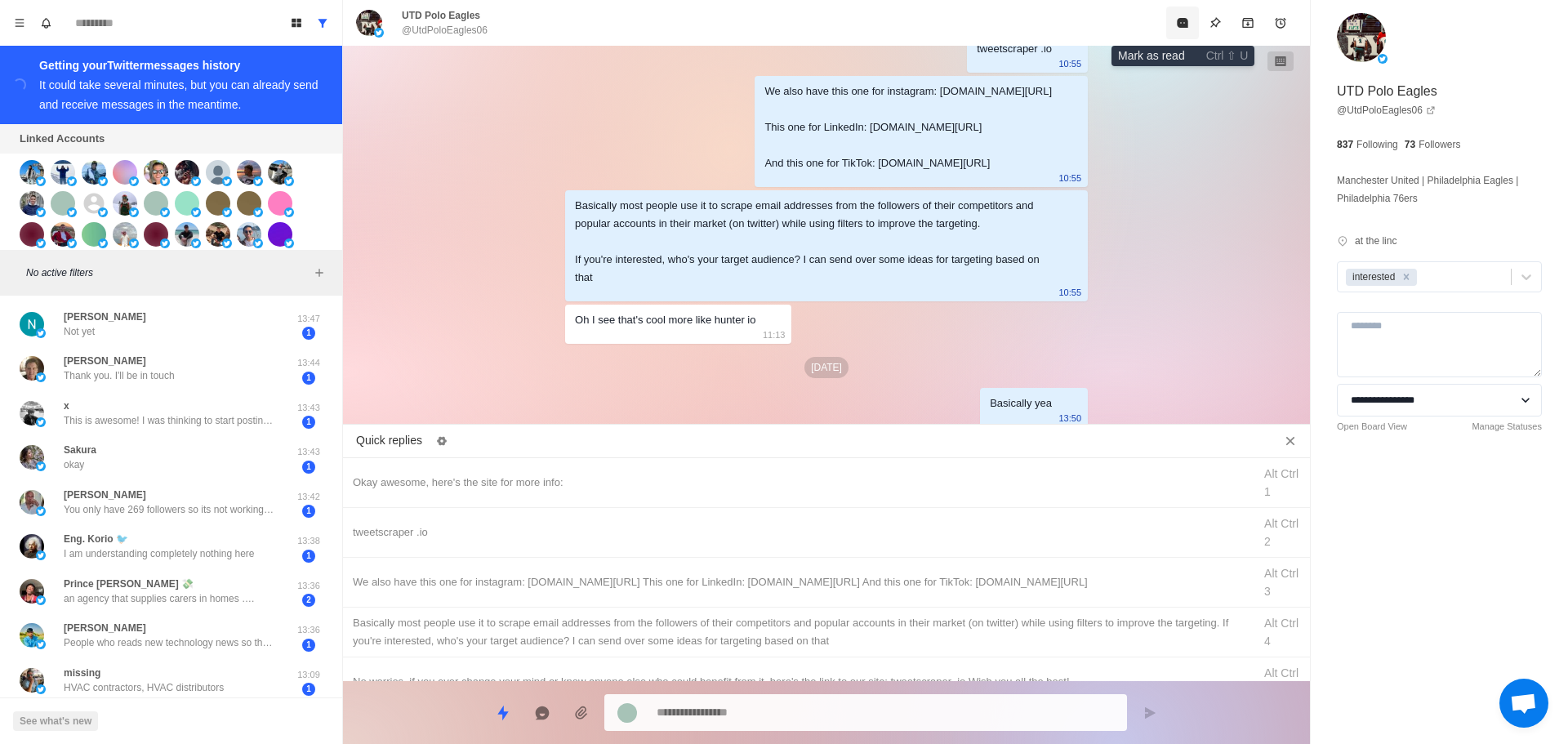
click at [1174, 27] on button "Mark as read" at bounding box center [1182, 22] width 32 height 32
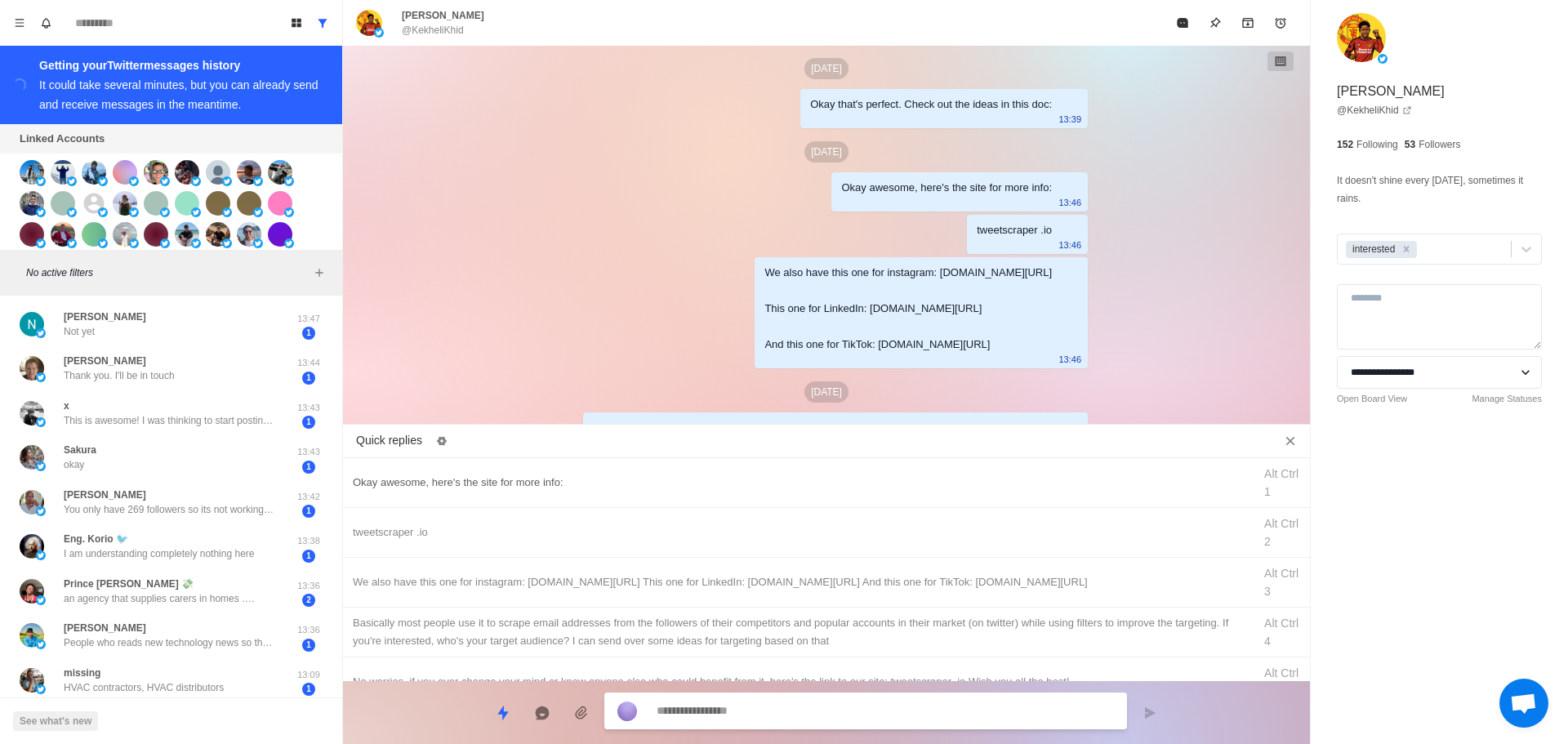
scroll to position [4833, 0]
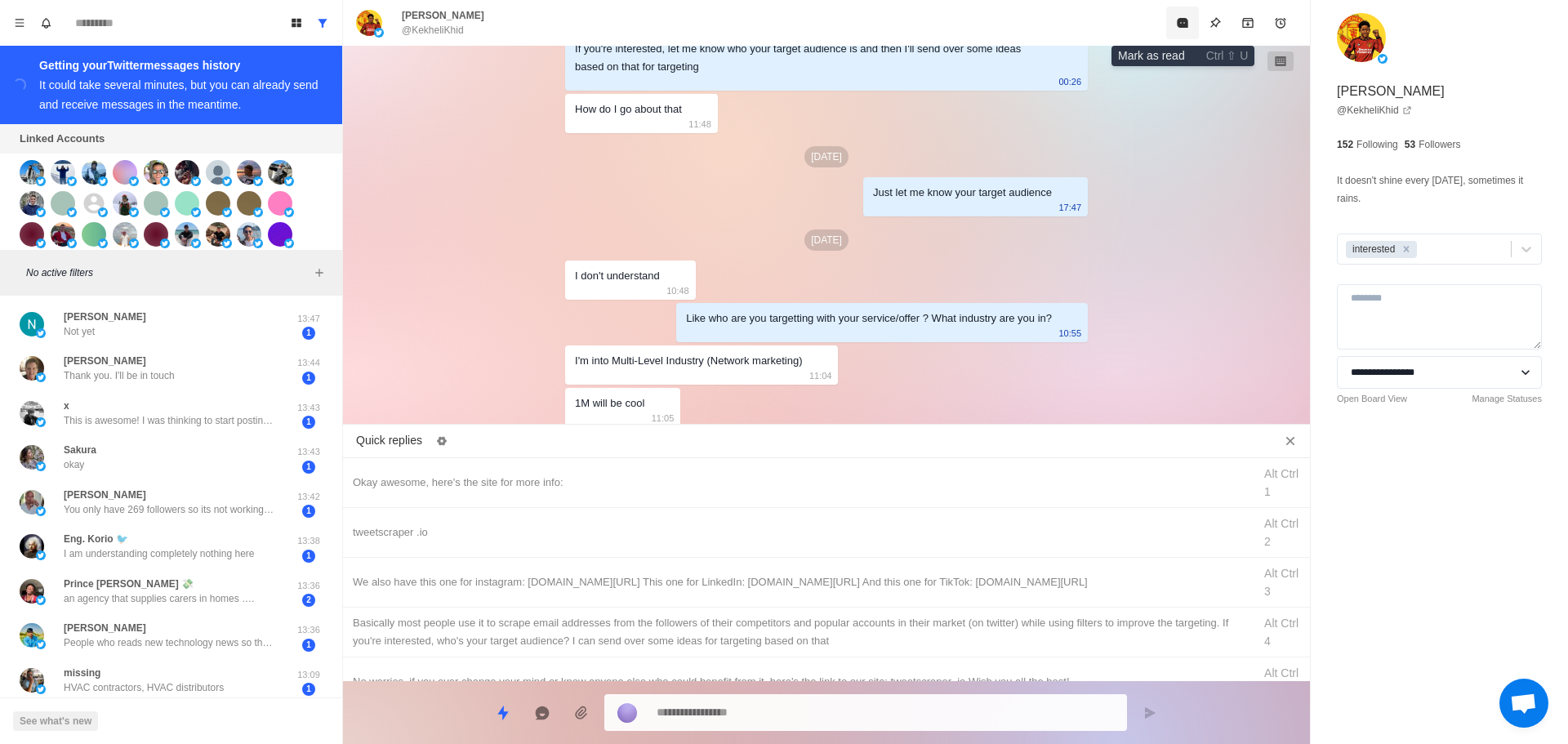
click at [1186, 9] on button "Mark as read" at bounding box center [1182, 22] width 32 height 32
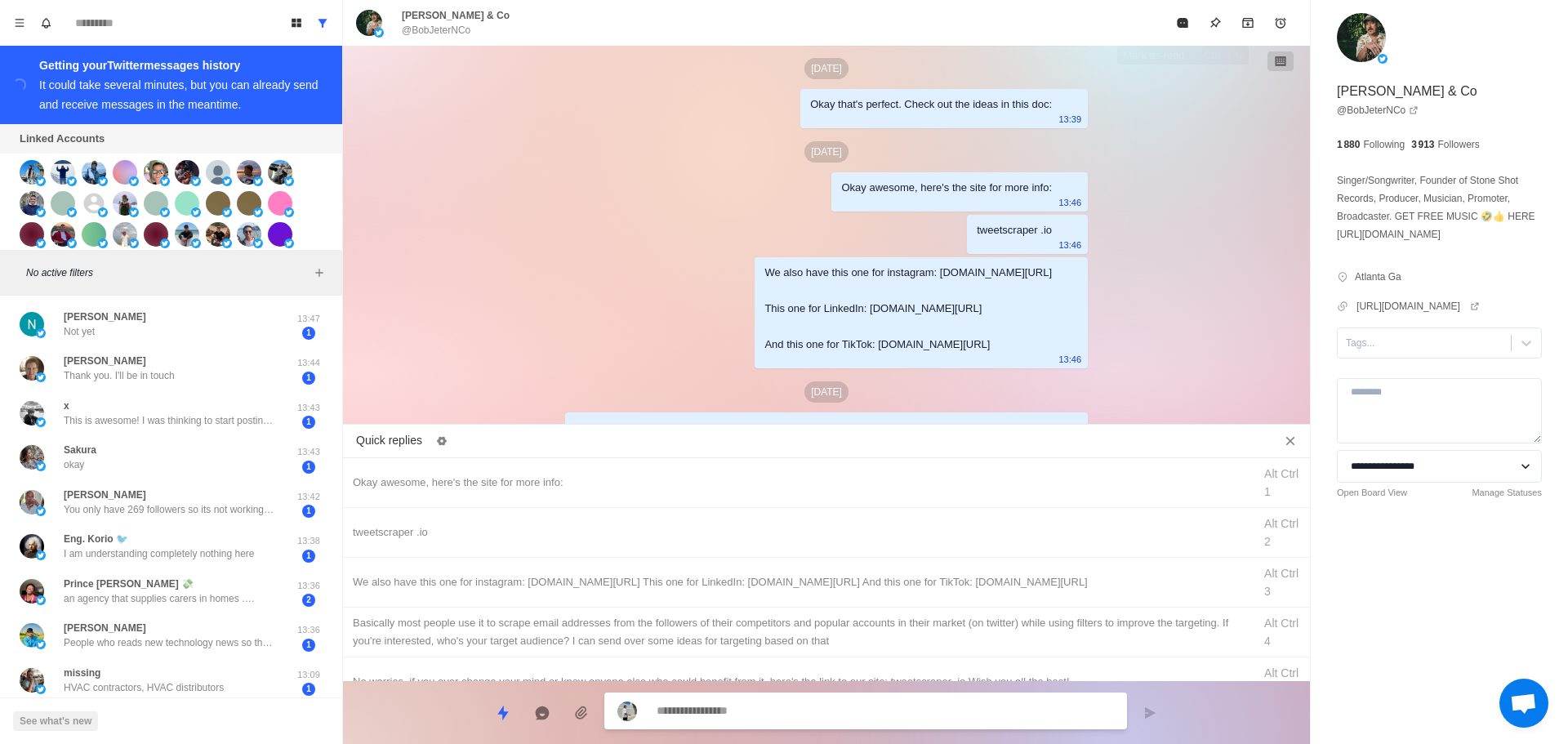
scroll to position [4700, 0]
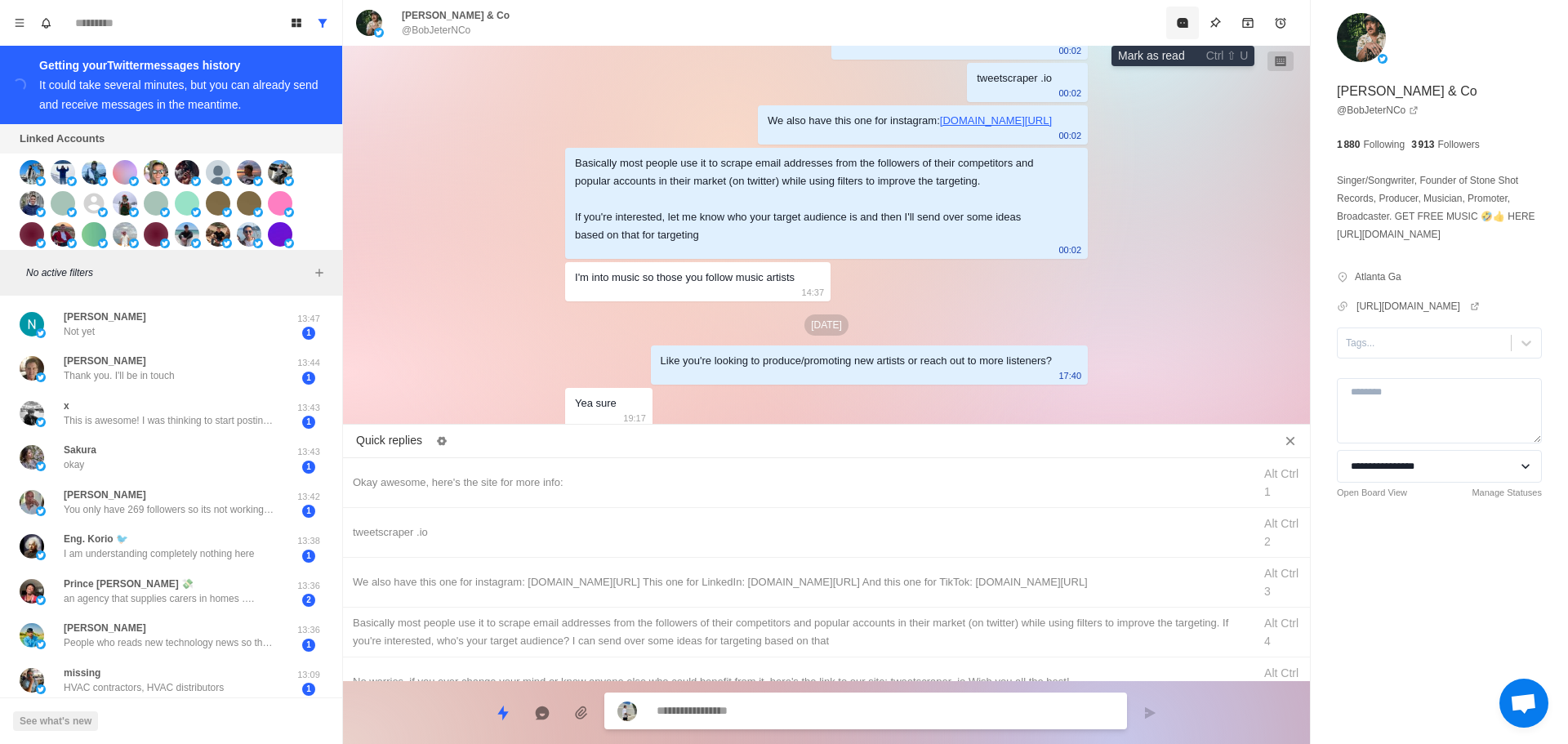
click at [1175, 27] on button "Mark as read" at bounding box center [1182, 22] width 32 height 32
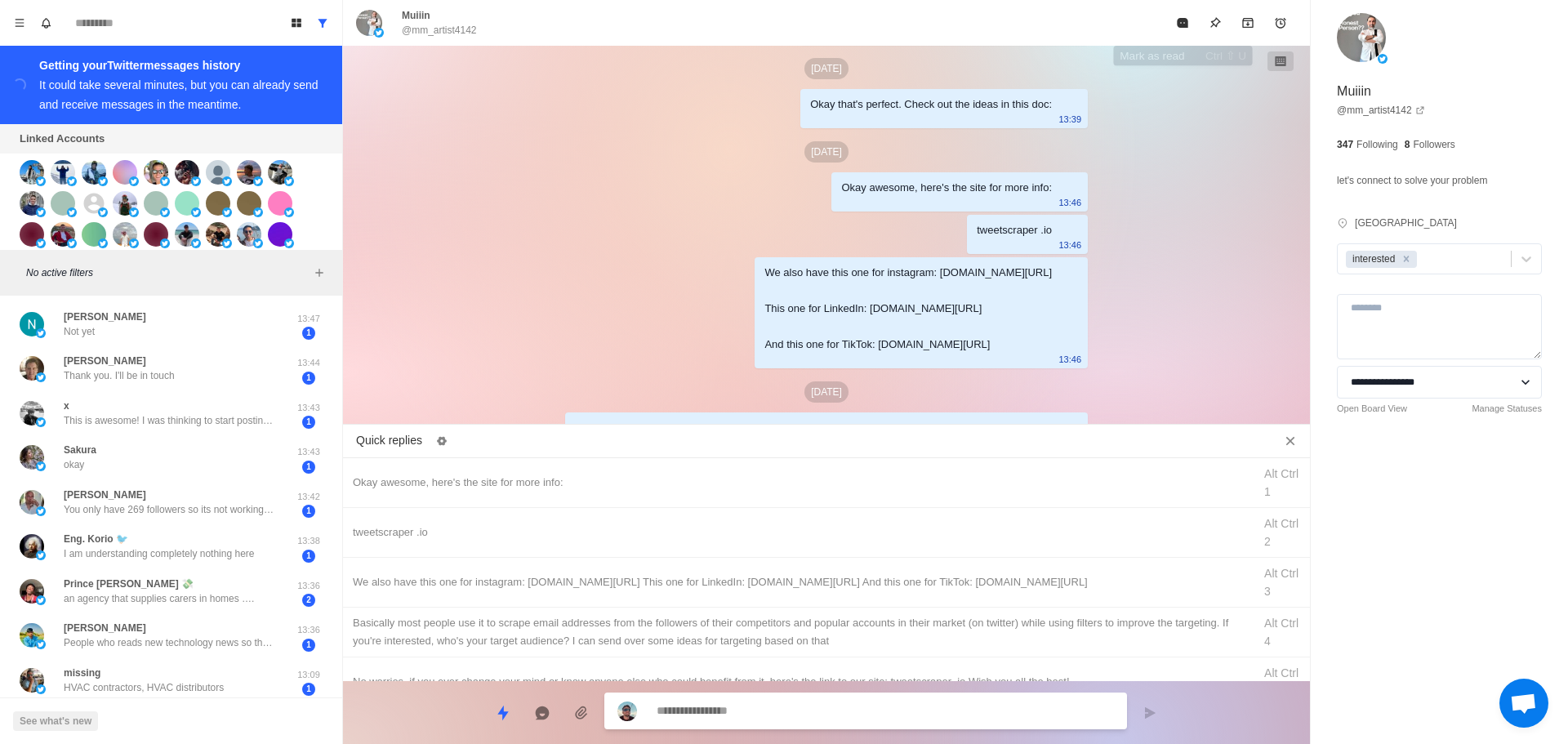
scroll to position [4860, 0]
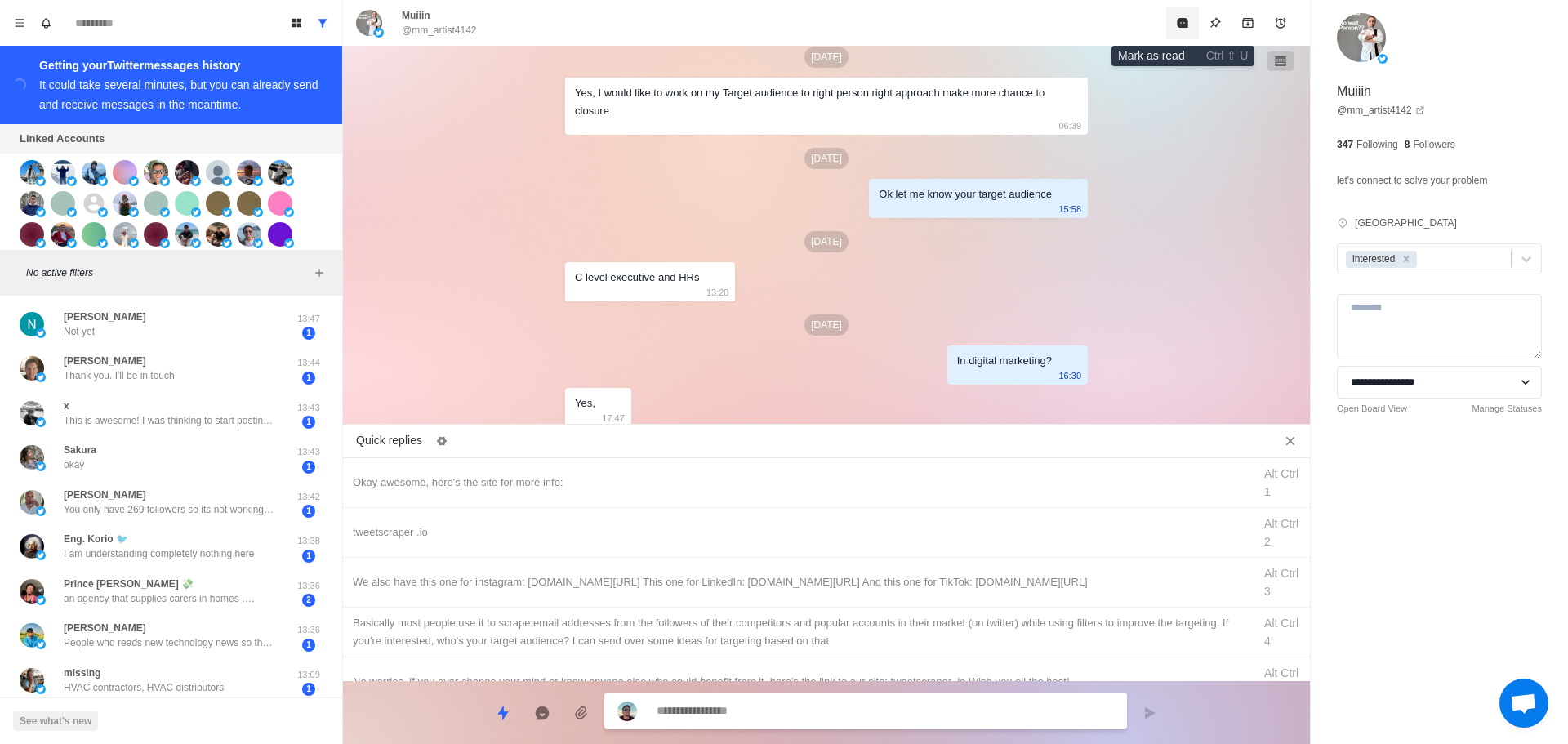
click at [1173, 33] on button "Mark as read" at bounding box center [1182, 22] width 32 height 32
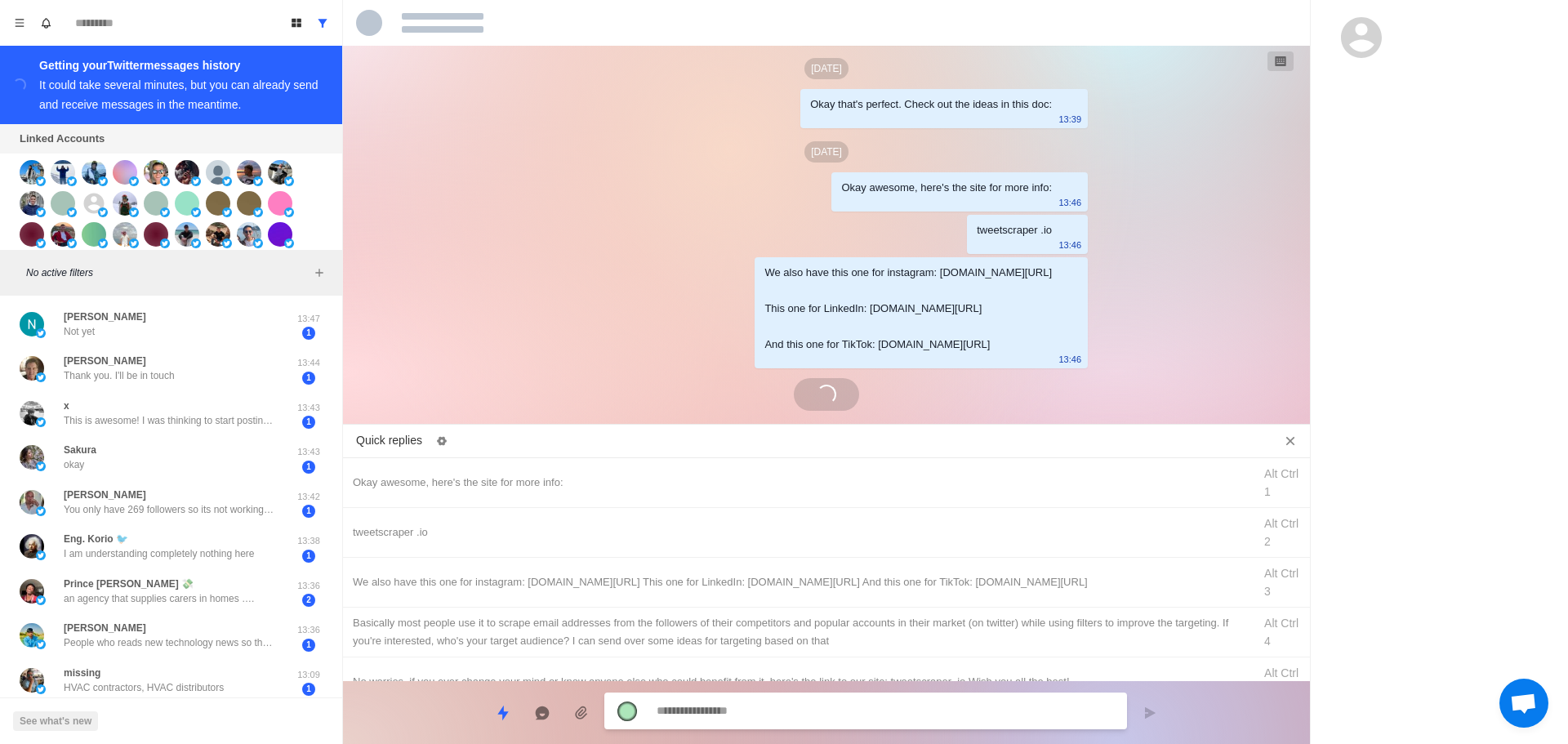
scroll to position [4738, 0]
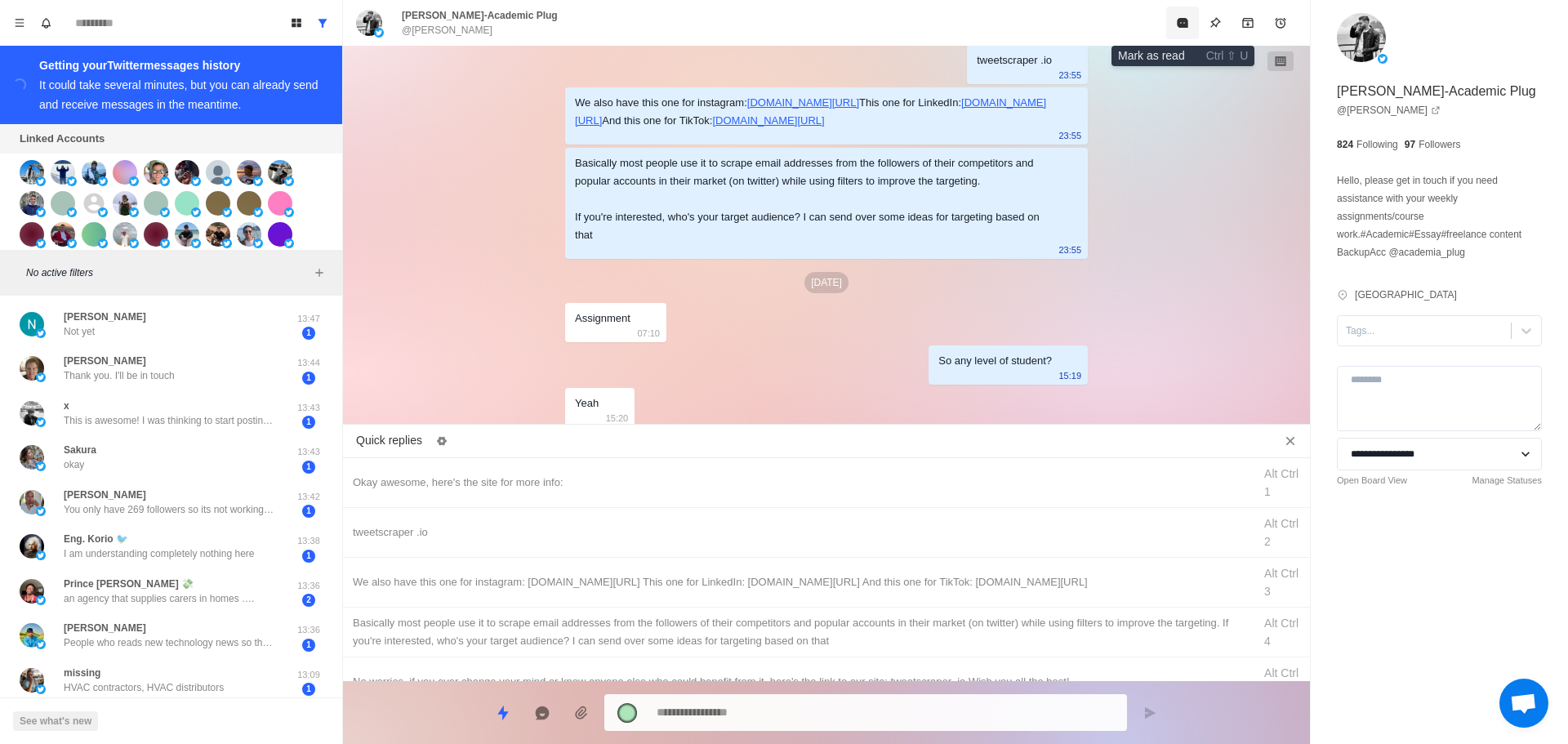
click at [1185, 25] on icon "Mark as read" at bounding box center [1182, 22] width 11 height 10
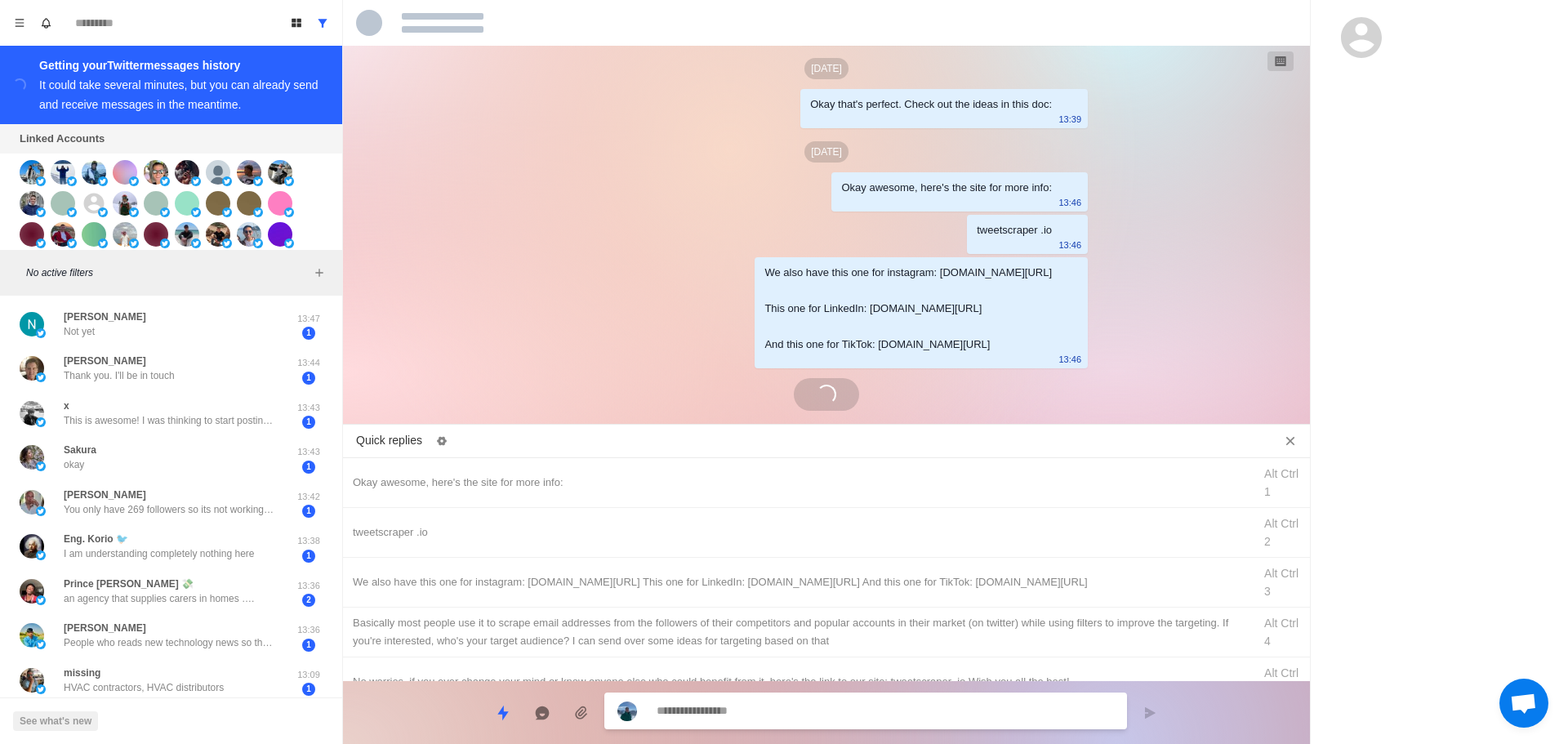
scroll to position [4901, 0]
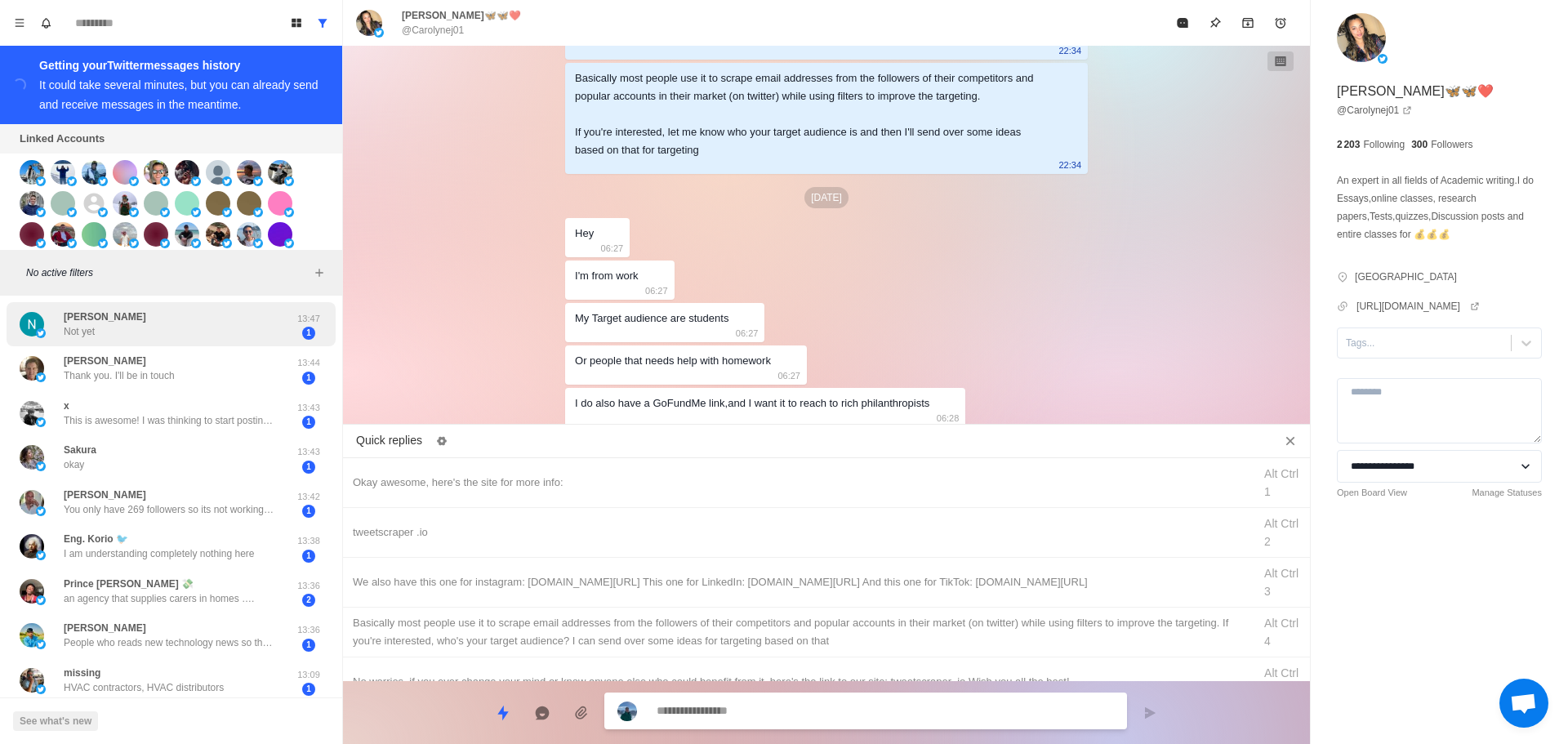
click at [204, 335] on div "Naveeda Afzal Not yet" at bounding box center [153, 325] width 269 height 32
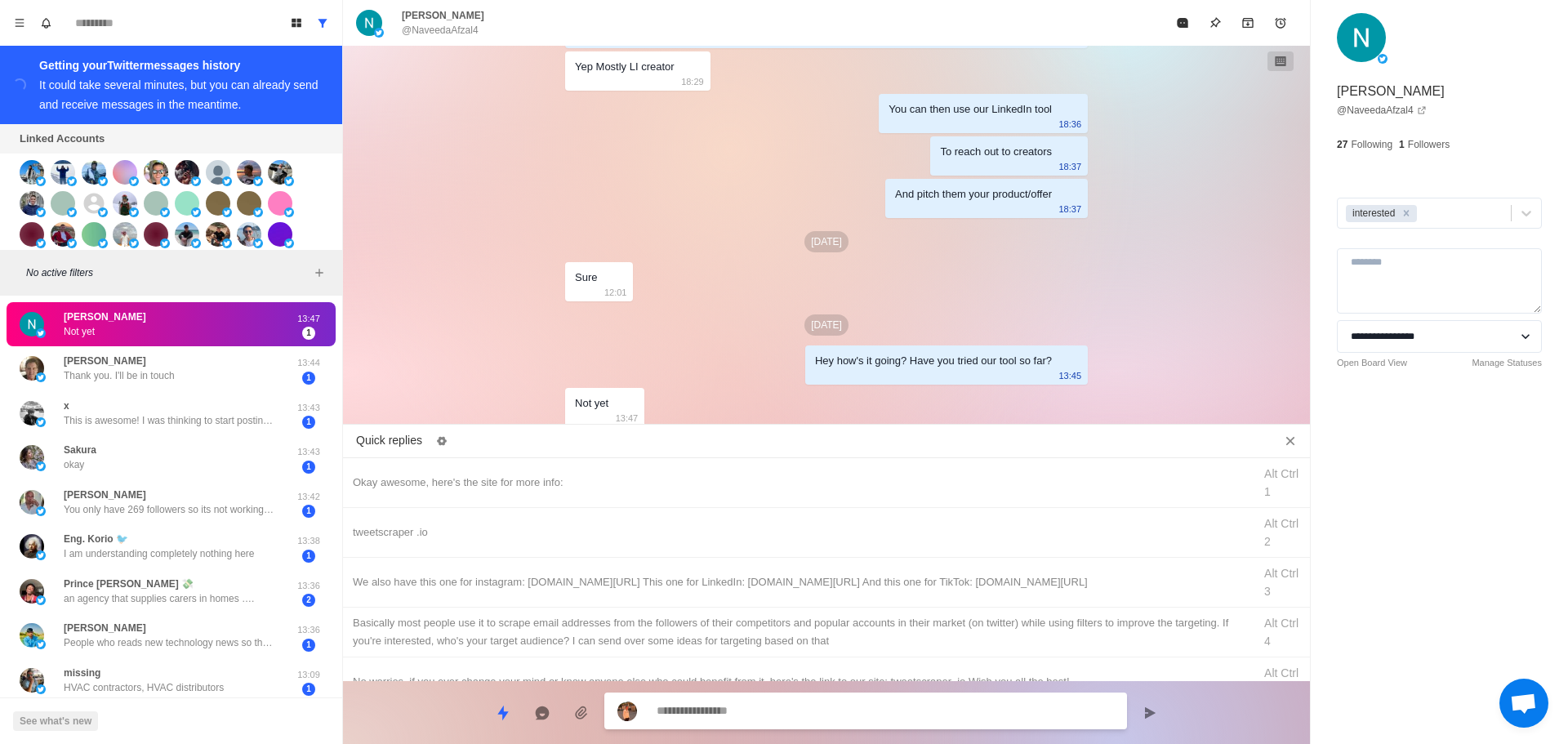
scroll to position [5061, 0]
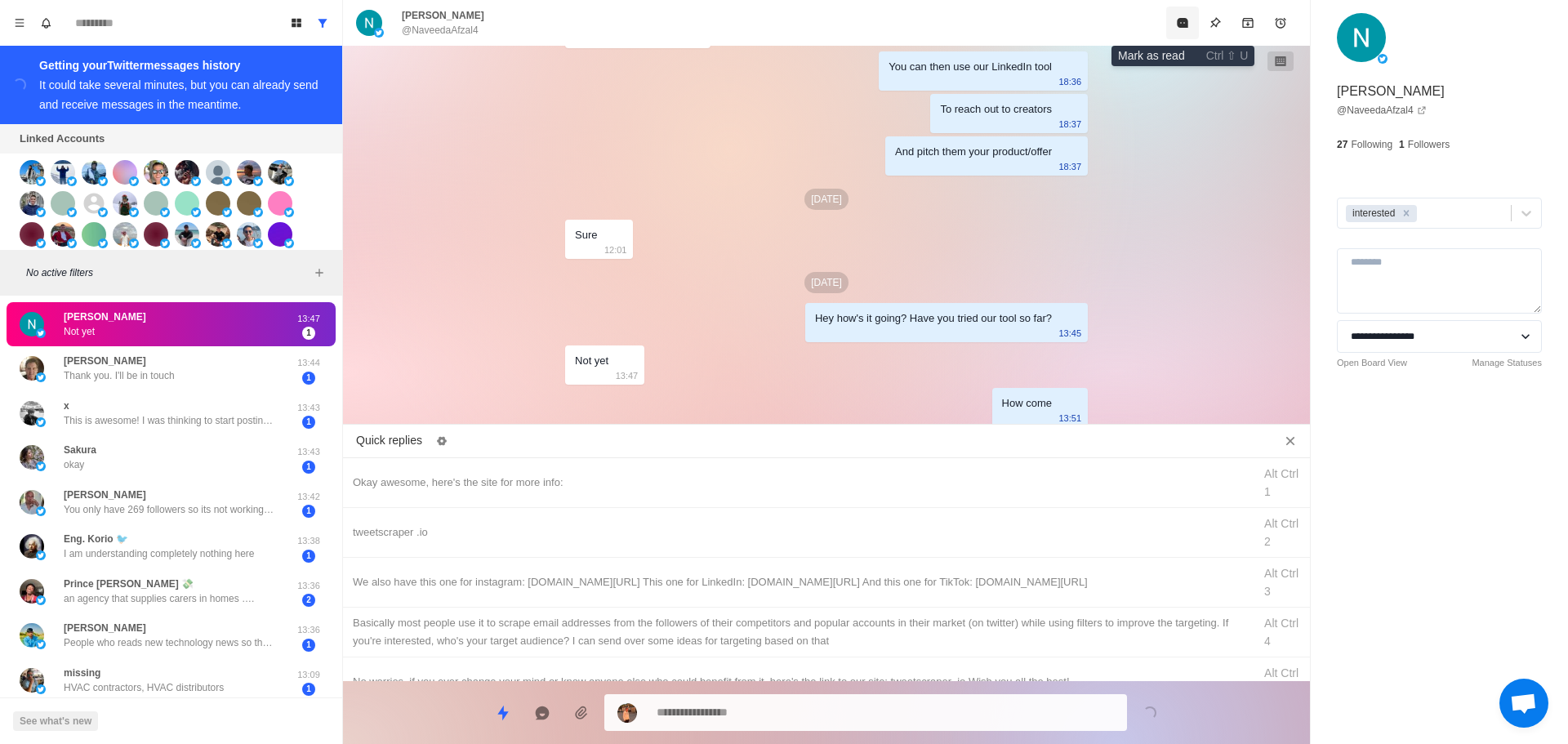
click at [1174, 31] on button "Mark as read" at bounding box center [1182, 22] width 32 height 32
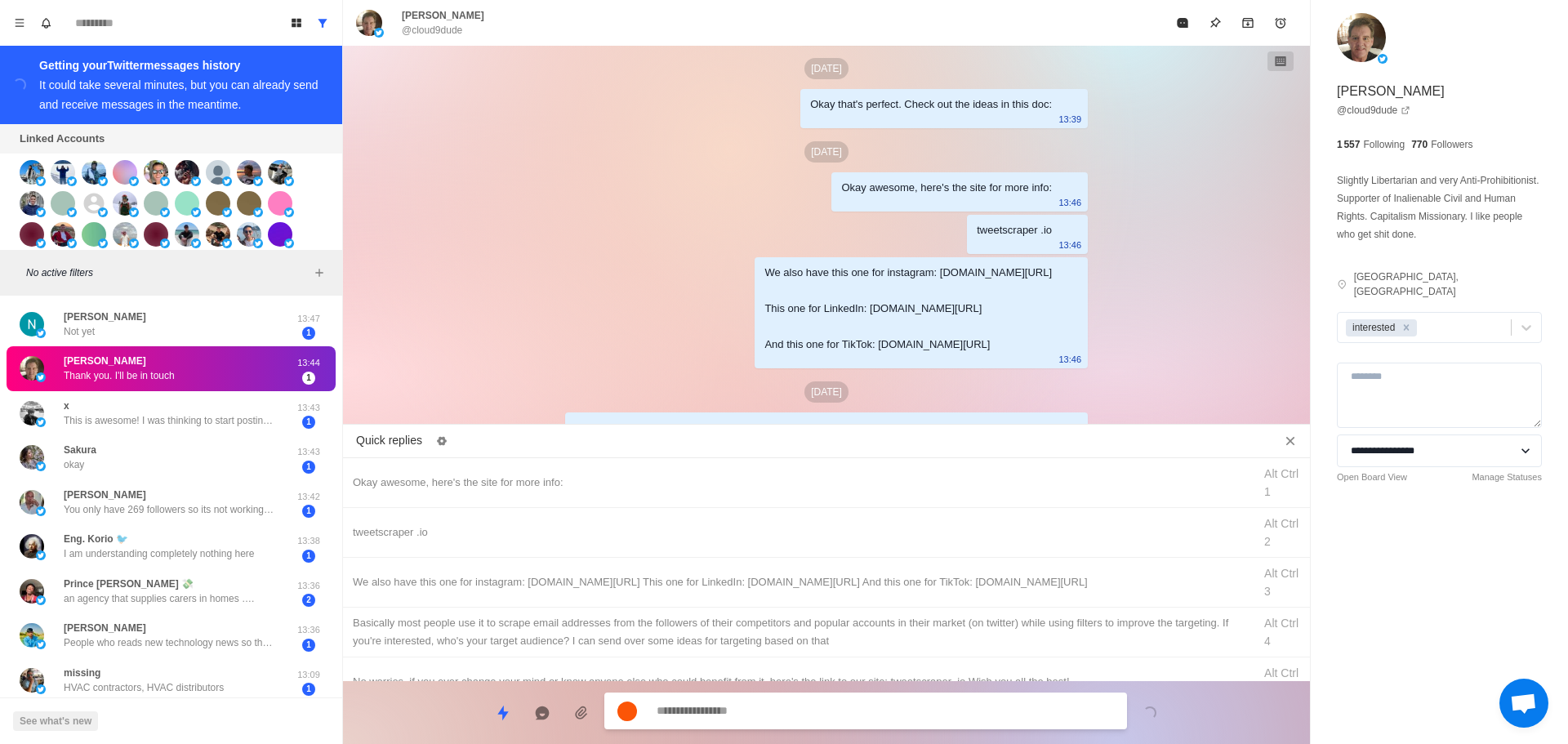
scroll to position [5100, 0]
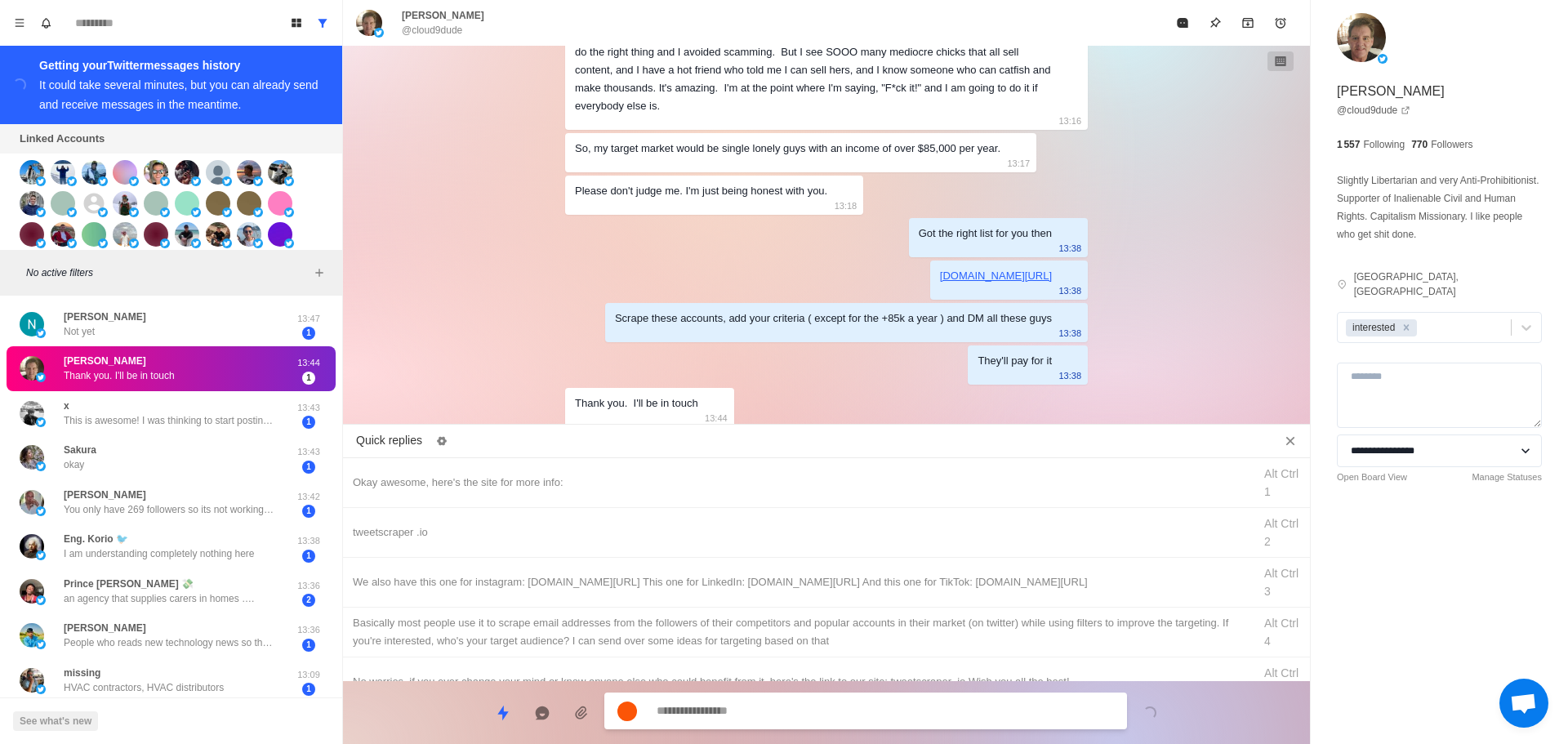
click at [887, 711] on textarea at bounding box center [886, 711] width 457 height 23
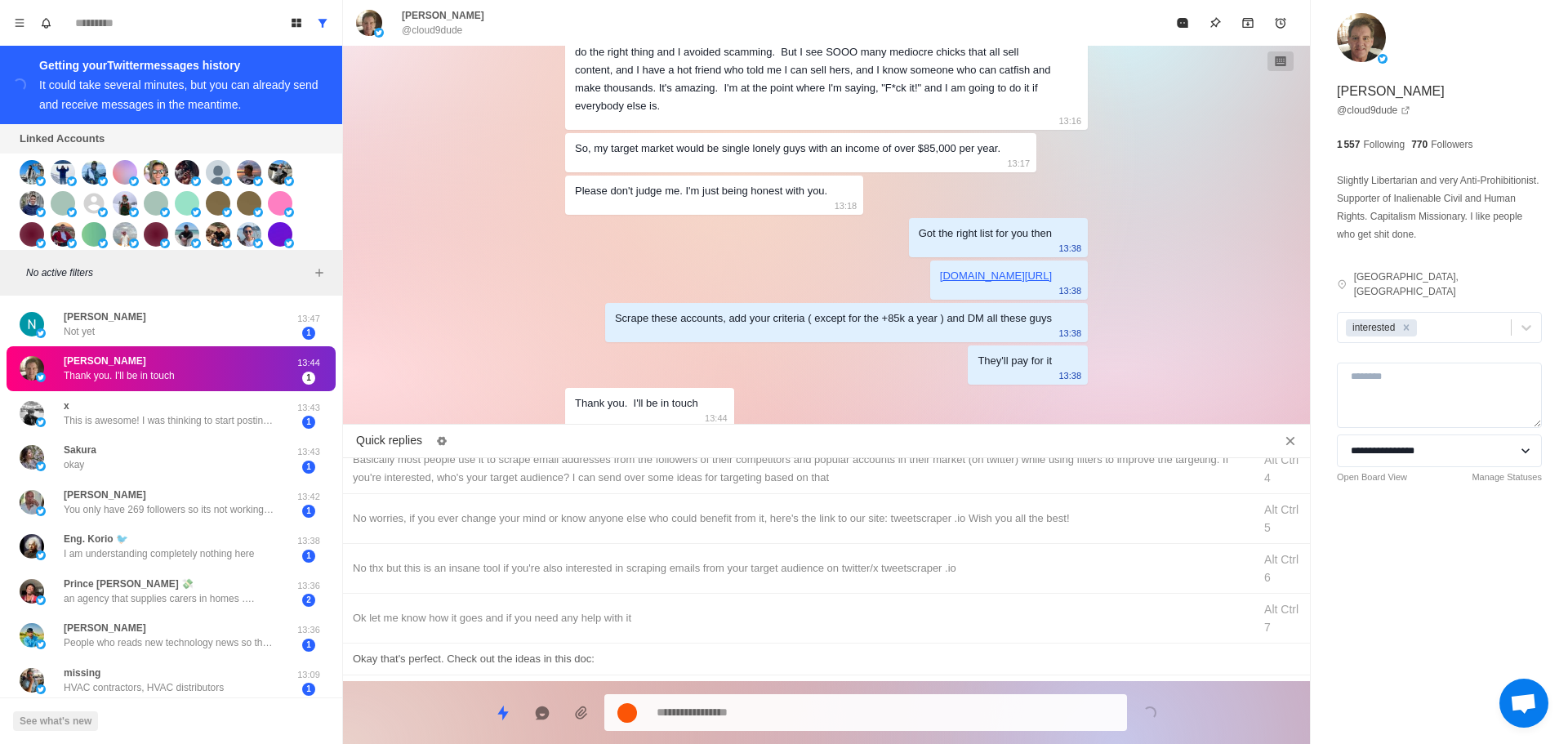
click at [620, 655] on div "Okay that's perfect. Check out the ideas in this doc:" at bounding box center [826, 659] width 947 height 18
click at [621, 621] on div "Ok let me know how it goes and if you need any help with it" at bounding box center [798, 618] width 891 height 18
click at [806, 722] on textarea "**********" at bounding box center [886, 713] width 457 height 23
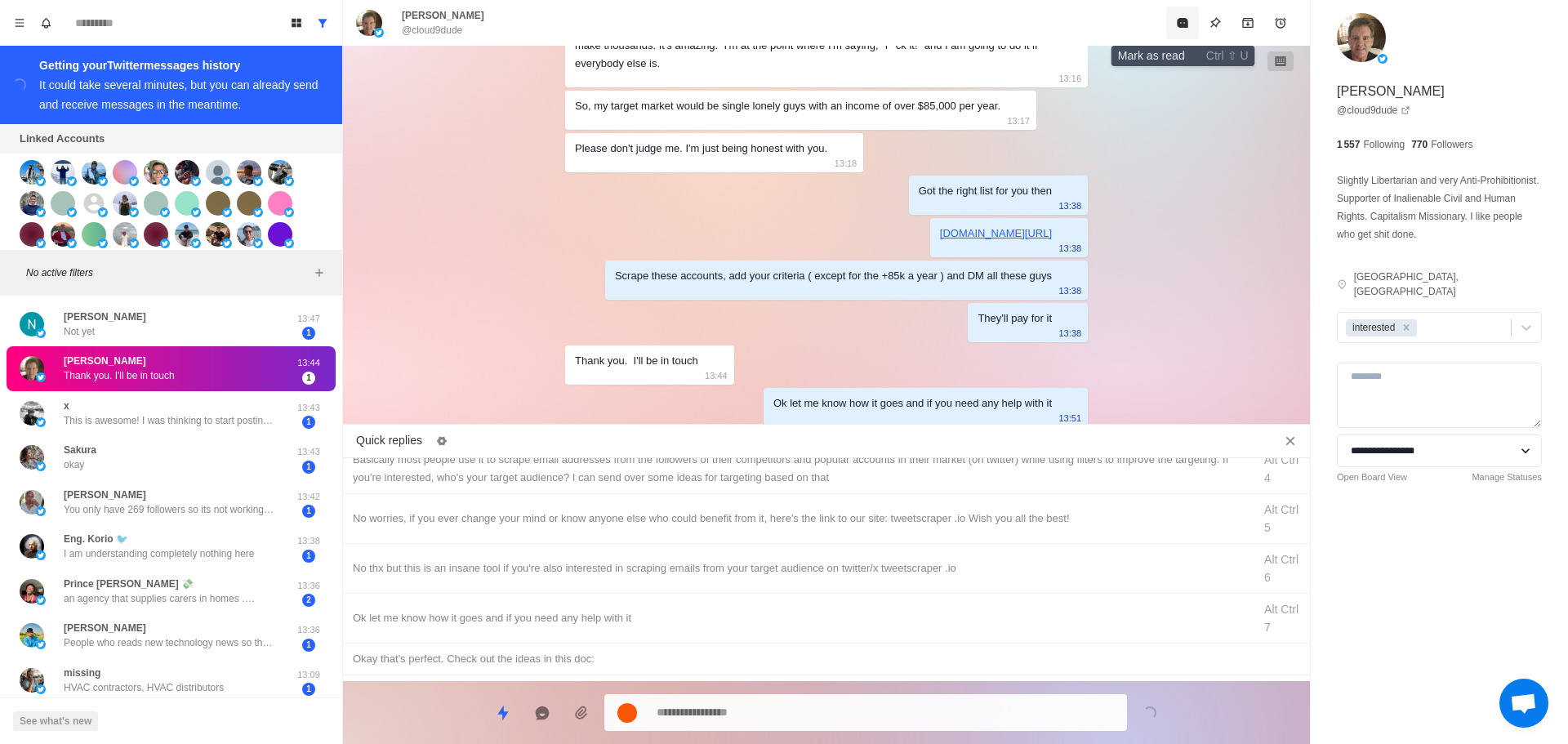
click at [1177, 28] on icon "Mark as read" at bounding box center [1182, 22] width 13 height 13
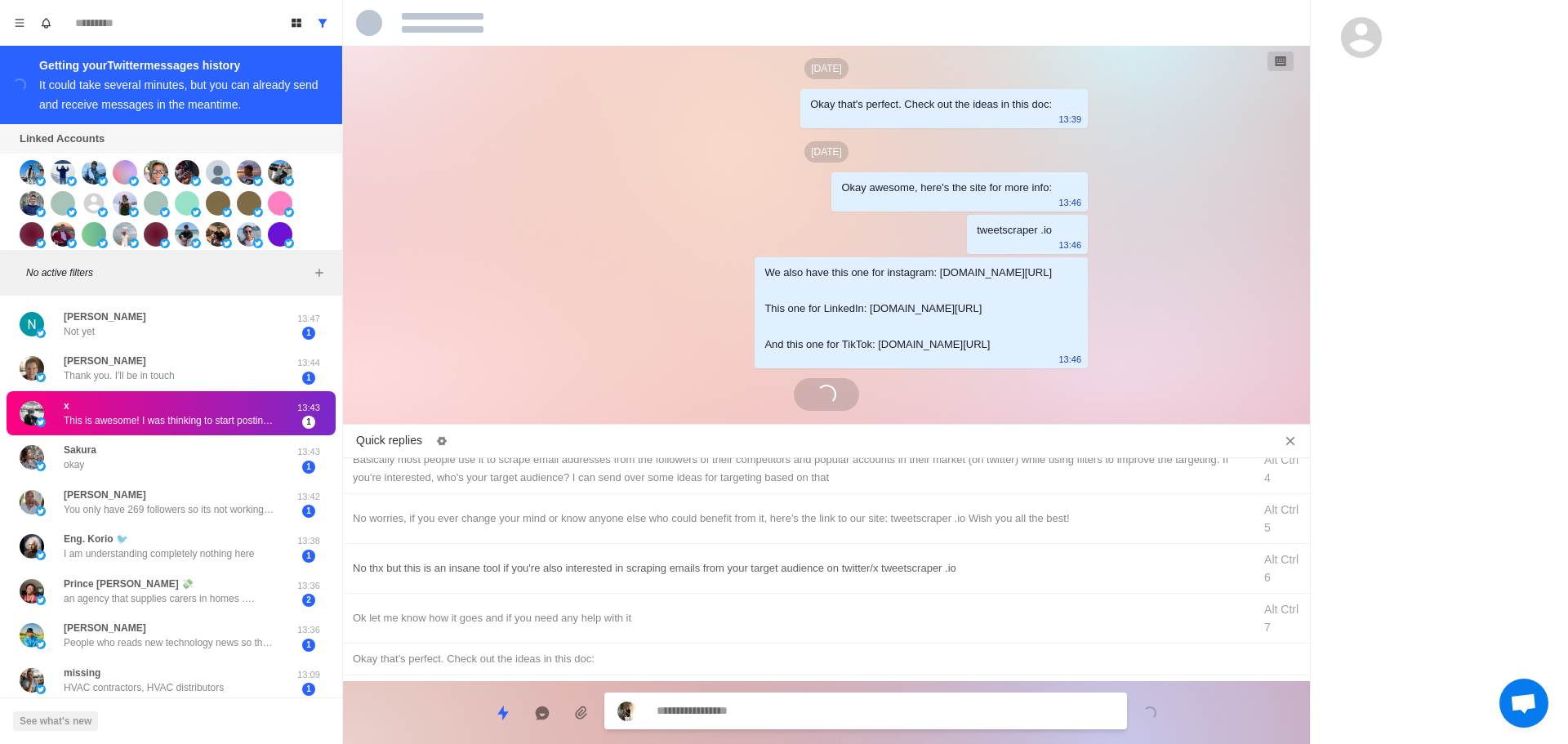
scroll to position [4646, 0]
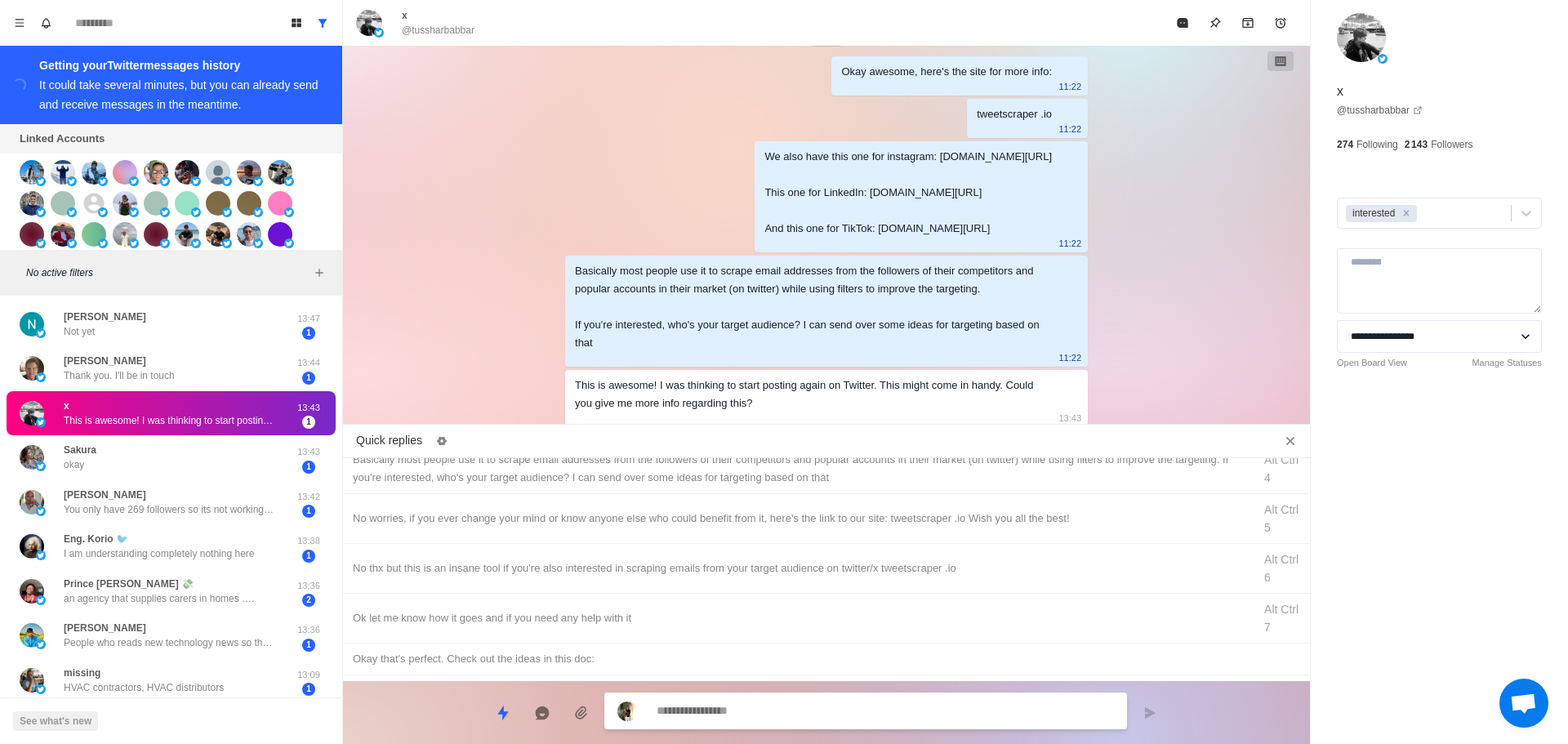
click at [772, 711] on textarea at bounding box center [886, 711] width 457 height 23
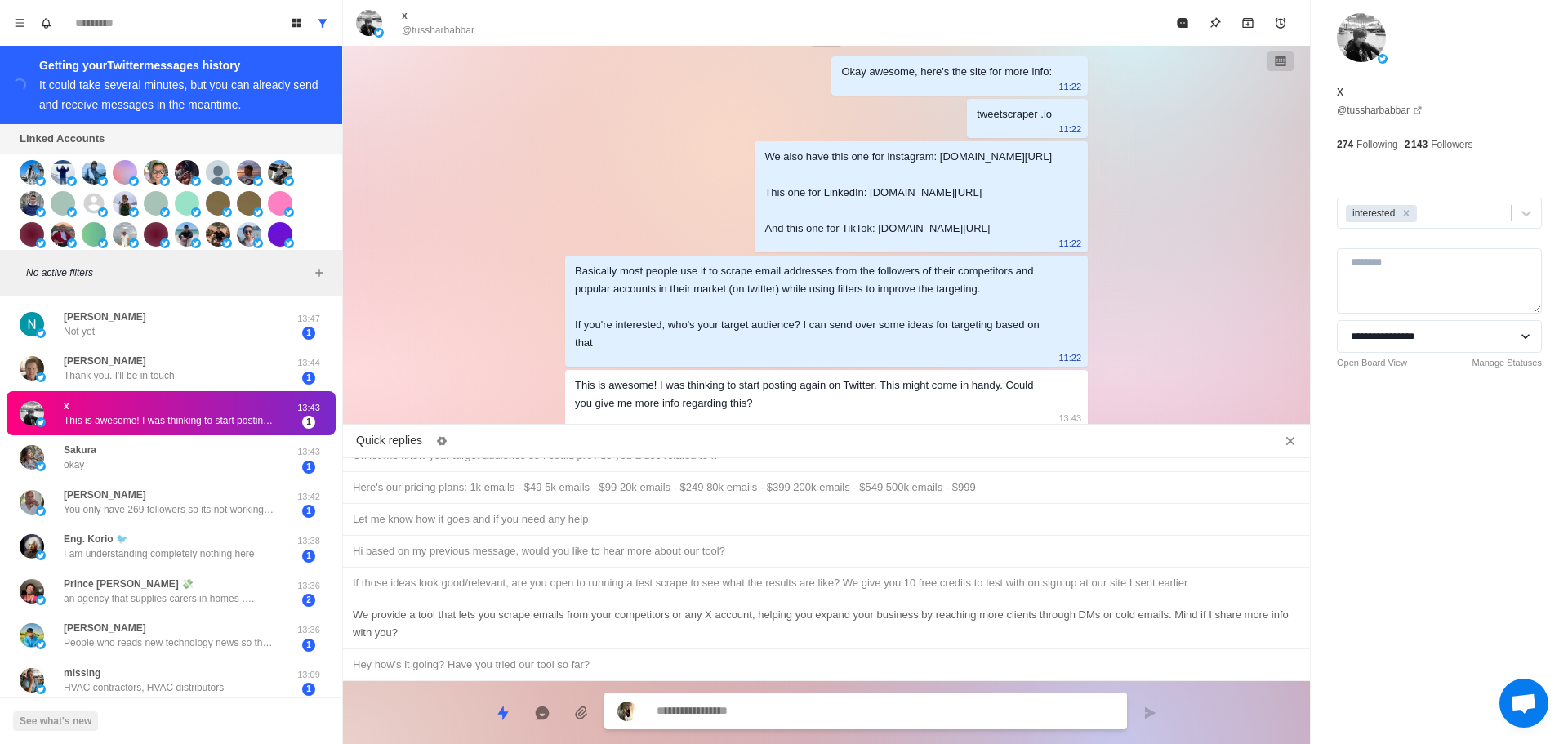
click at [752, 626] on div "We provide a tool that lets you scrape emails from your competitors or any X ac…" at bounding box center [826, 624] width 947 height 36
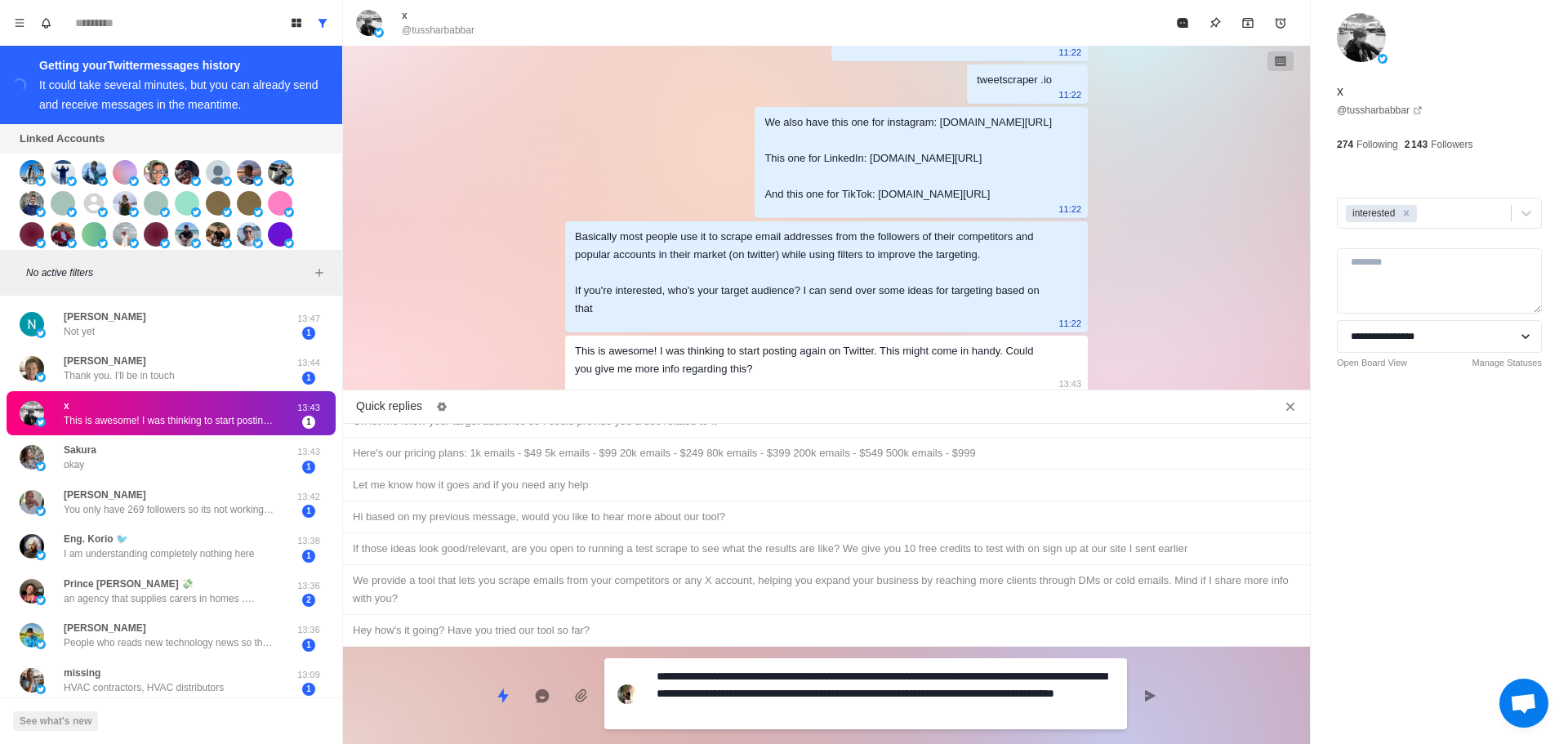
drag, startPoint x: 856, startPoint y: 714, endPoint x: 481, endPoint y: 674, distance: 377.1
click at [481, 674] on div "**********" at bounding box center [826, 689] width 967 height 84
click at [845, 722] on textarea "**********" at bounding box center [886, 693] width 457 height 58
drag, startPoint x: 837, startPoint y: 718, endPoint x: 604, endPoint y: 722, distance: 233.0
click at [604, 722] on div "**********" at bounding box center [865, 694] width 523 height 71
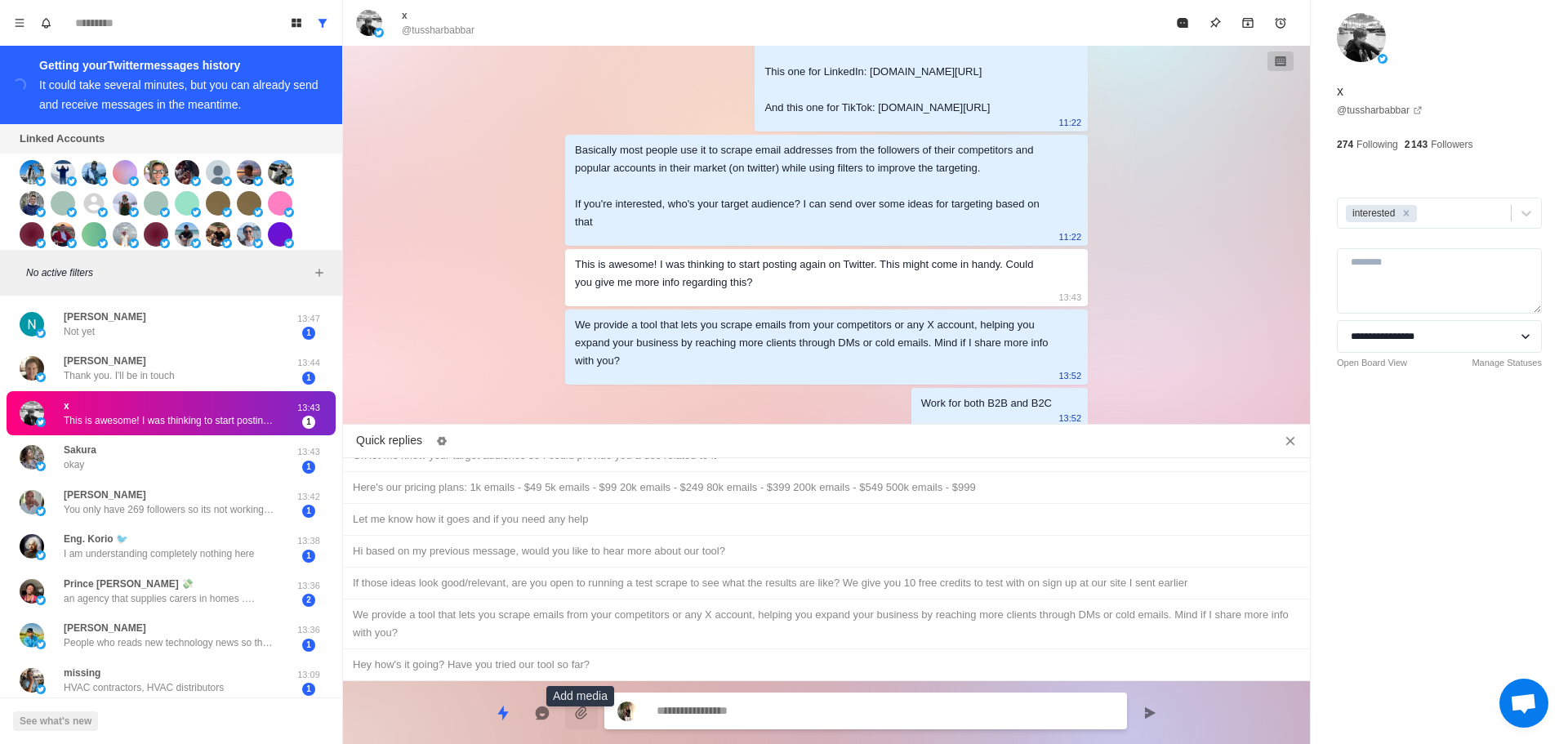
scroll to position [4809, 0]
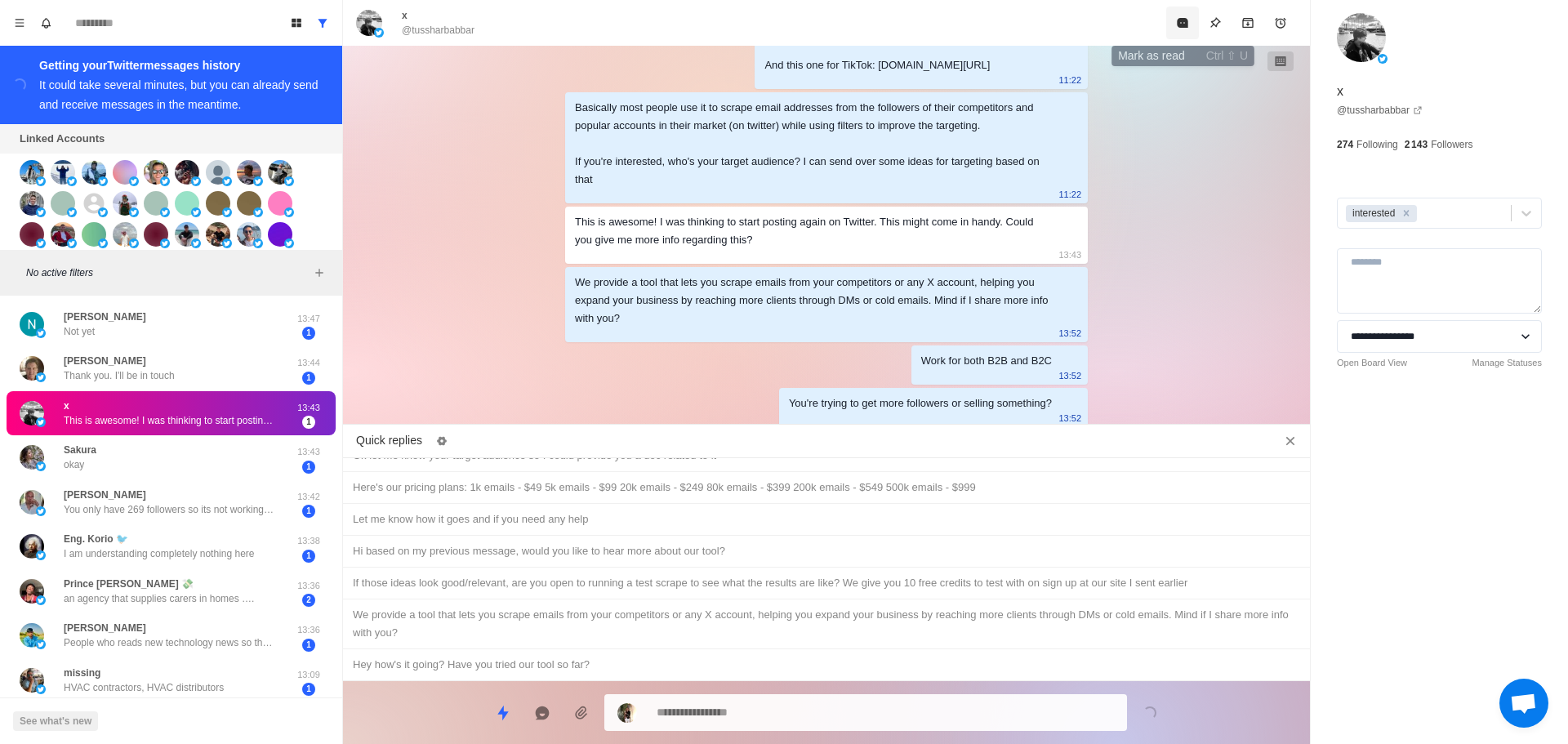
click at [1187, 7] on button "Mark as read" at bounding box center [1182, 22] width 32 height 32
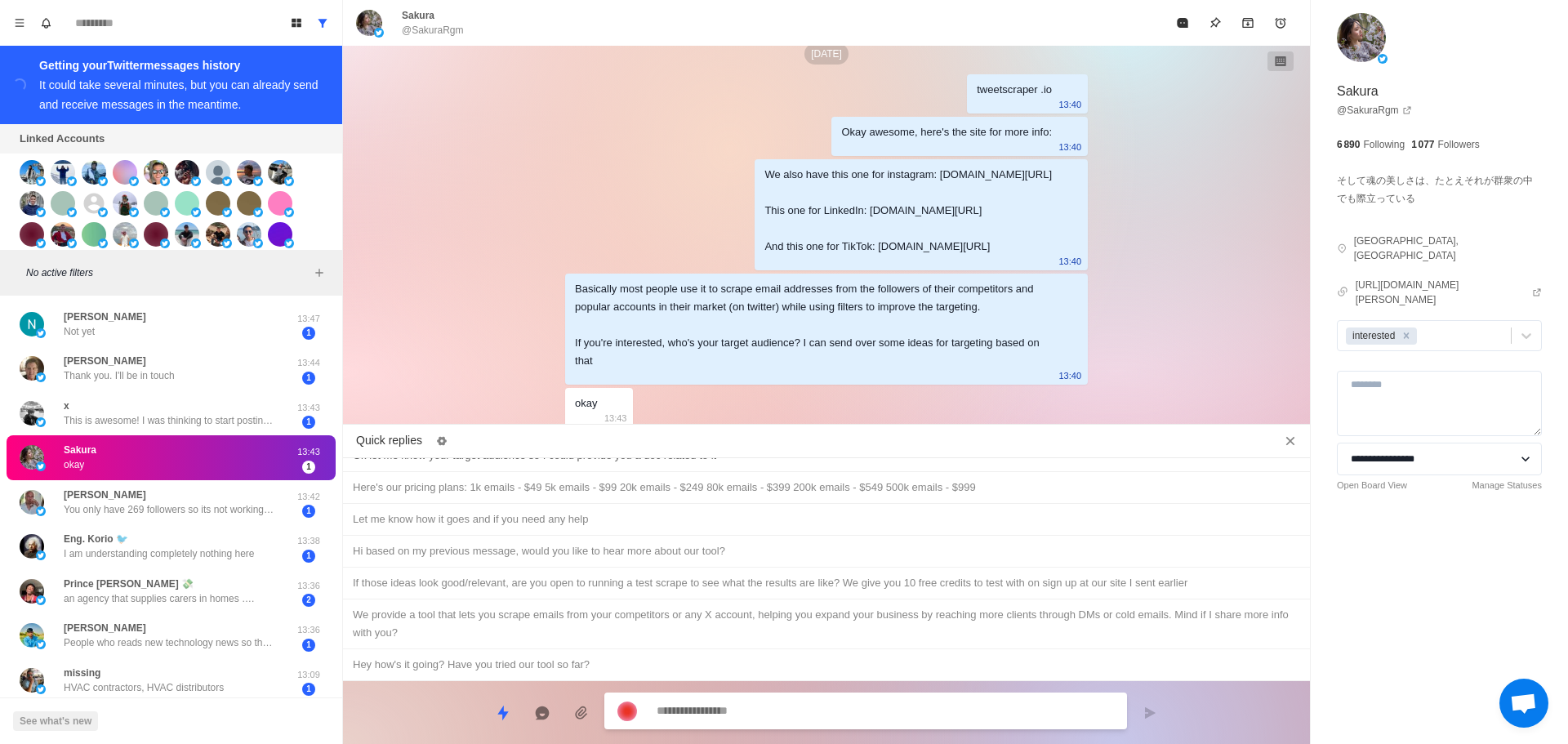
scroll to position [317, 0]
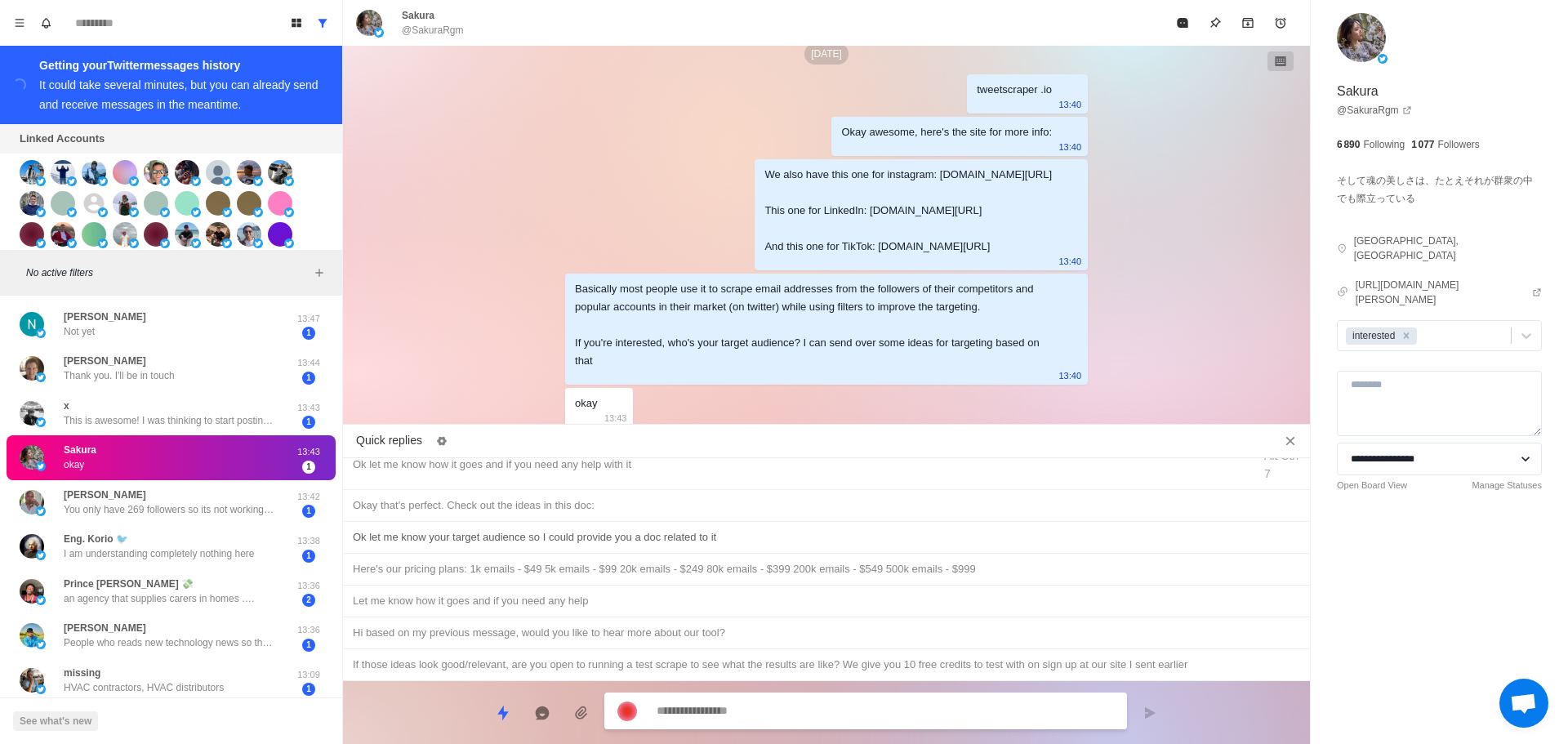
click at [748, 536] on div "Ok let me know your target audience so I could provide you a doc related to it" at bounding box center [826, 538] width 947 height 18
click at [817, 712] on textarea "**********" at bounding box center [886, 713] width 457 height 23
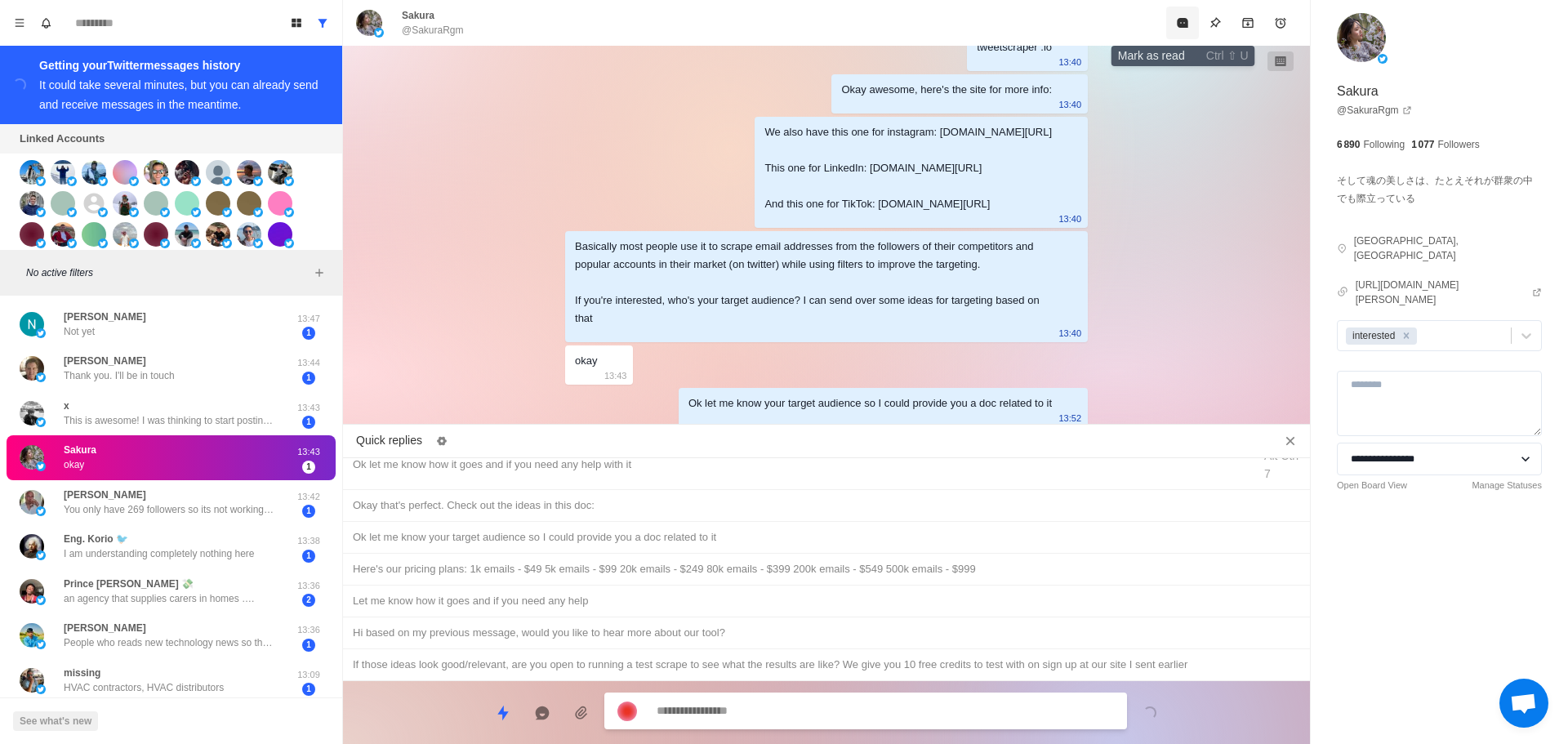
click at [1185, 22] on icon "Mark as read" at bounding box center [1182, 22] width 11 height 10
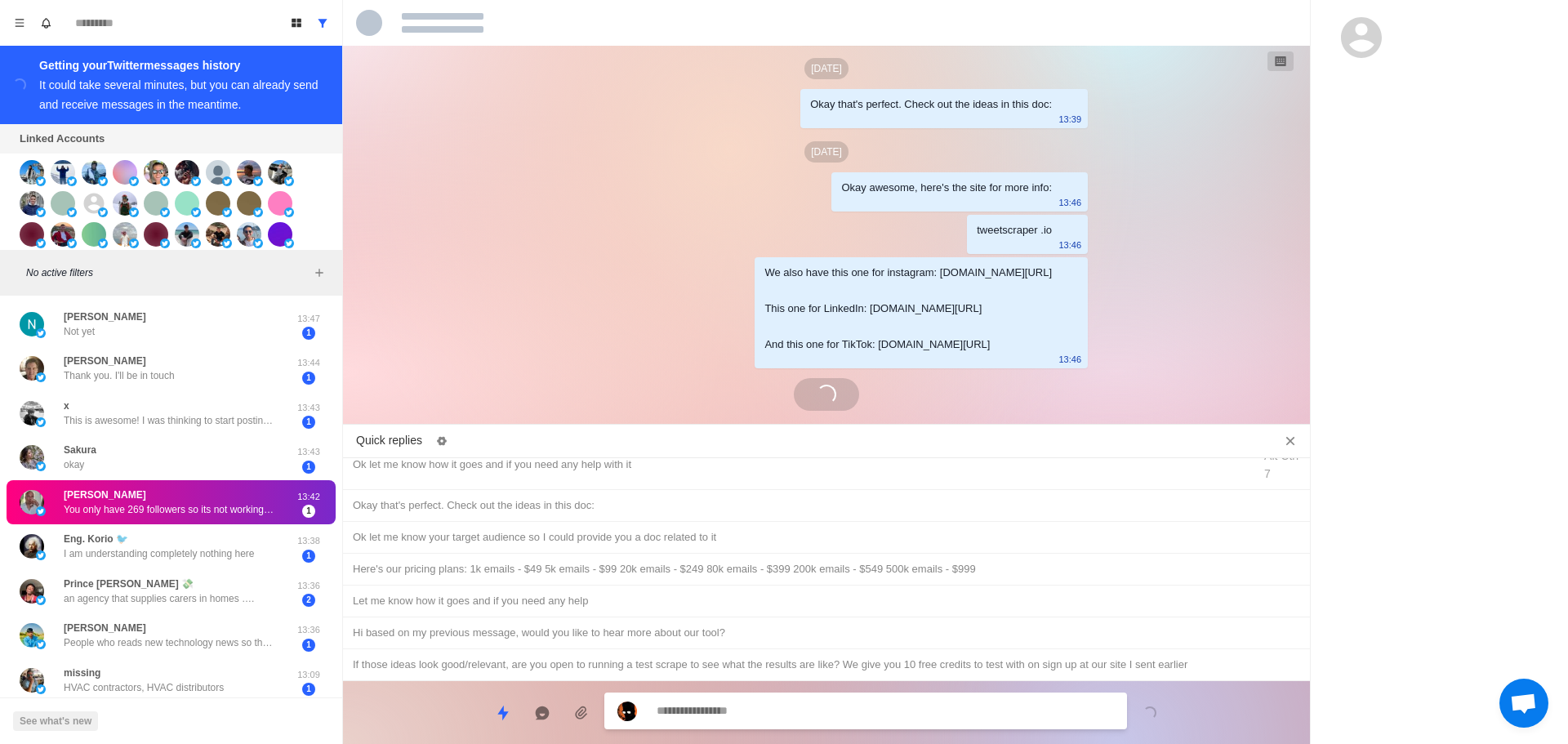
scroll to position [4708, 0]
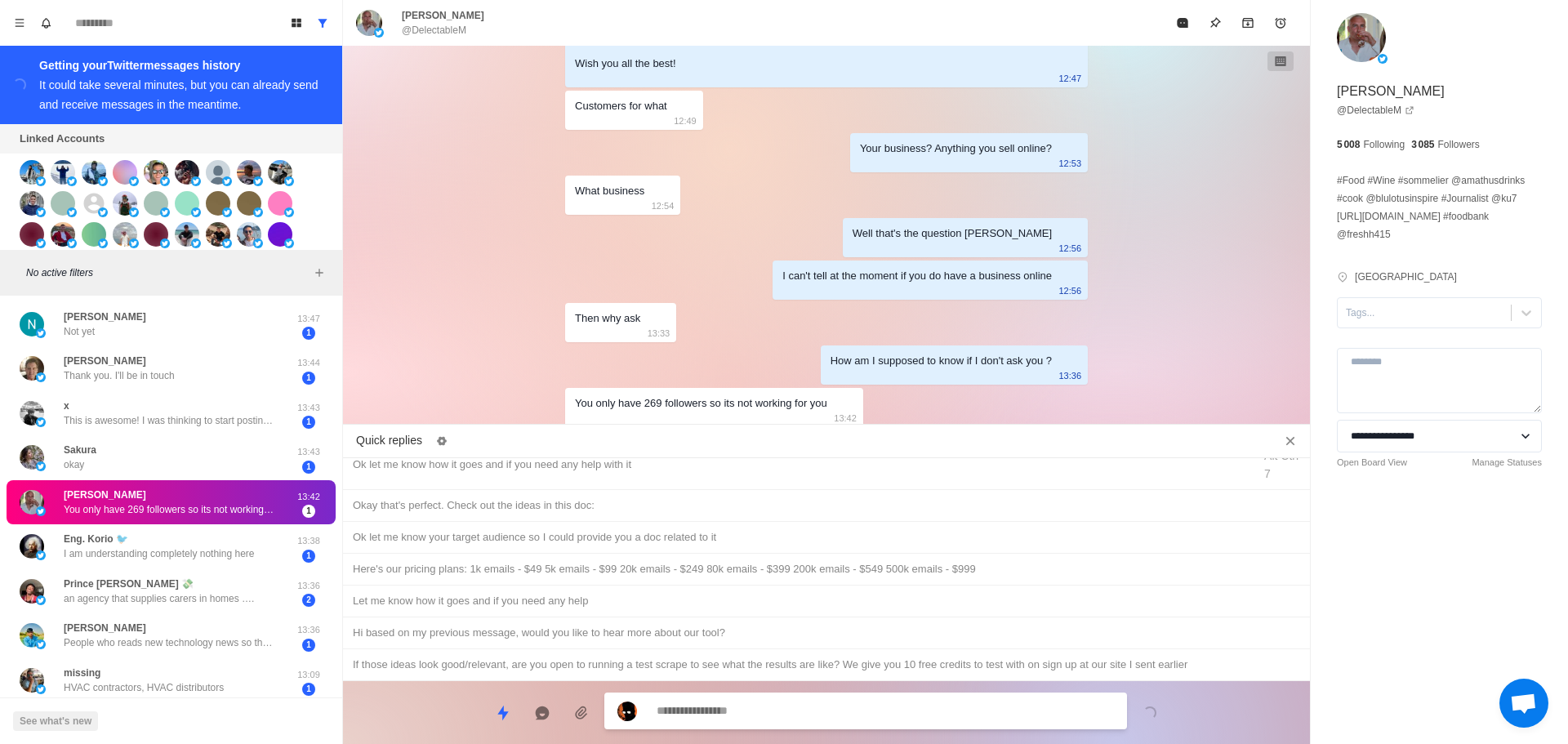
click at [836, 716] on textarea at bounding box center [886, 711] width 457 height 23
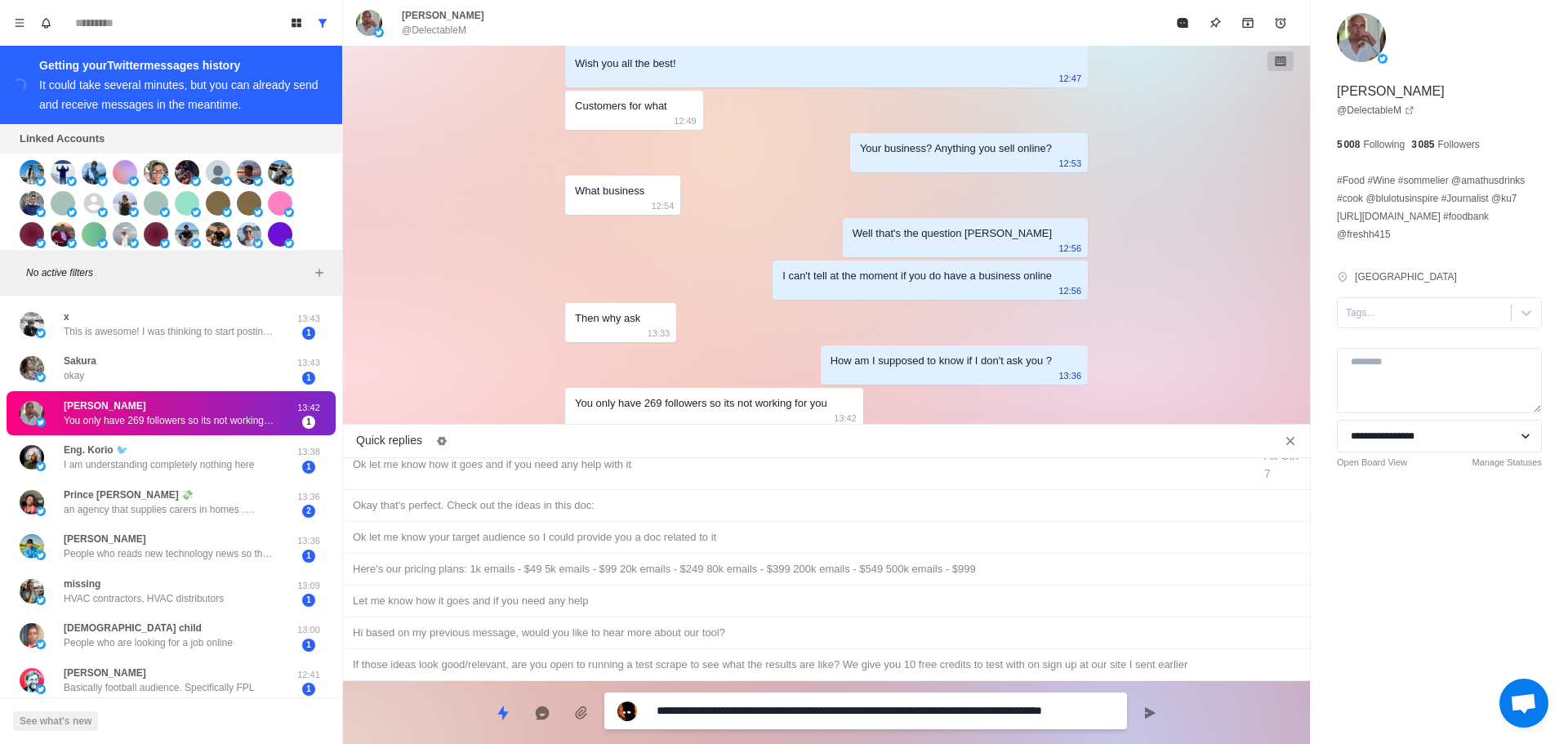
scroll to position [4725, 0]
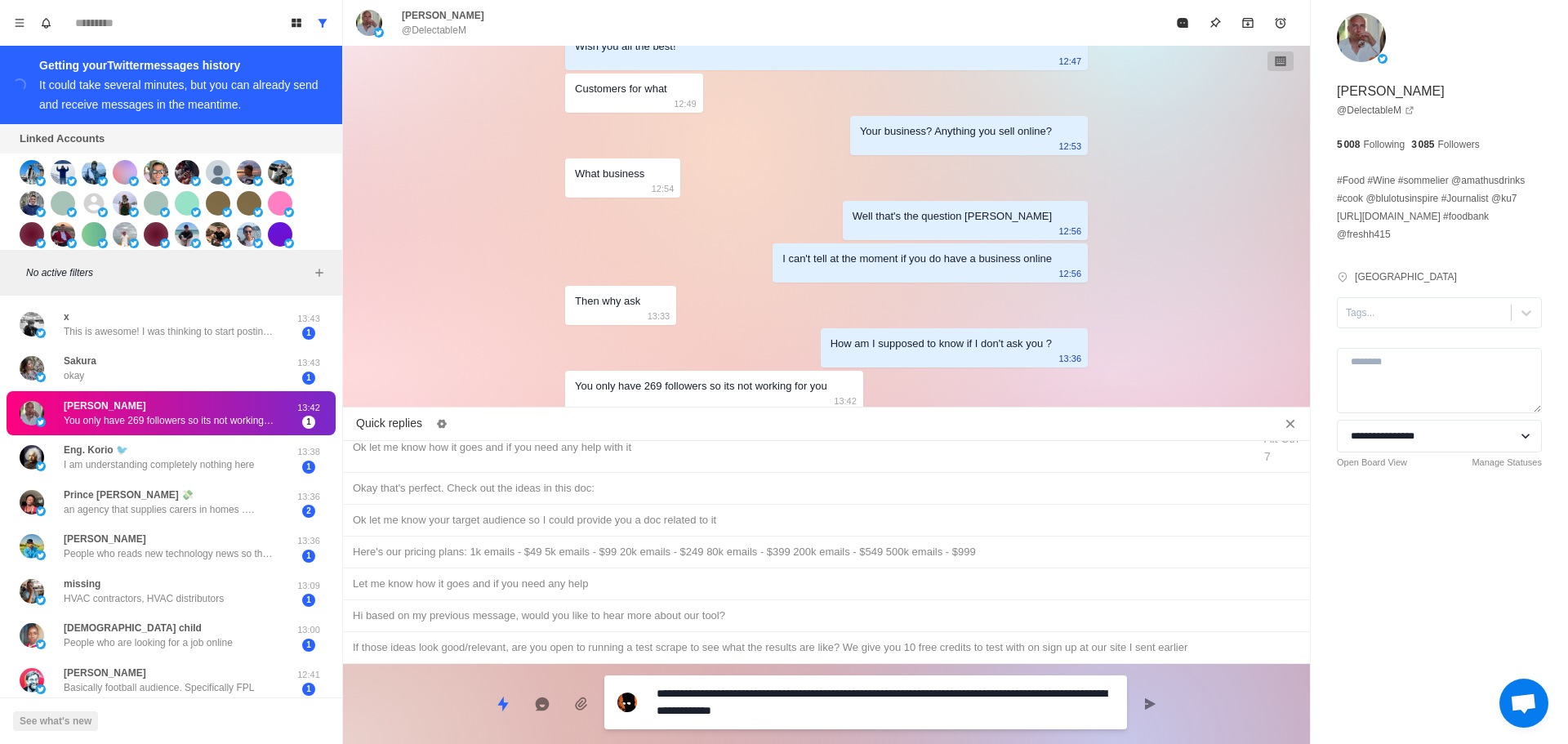
drag, startPoint x: 838, startPoint y: 710, endPoint x: 604, endPoint y: 692, distance: 234.7
click at [604, 692] on div "**********" at bounding box center [826, 697] width 967 height 67
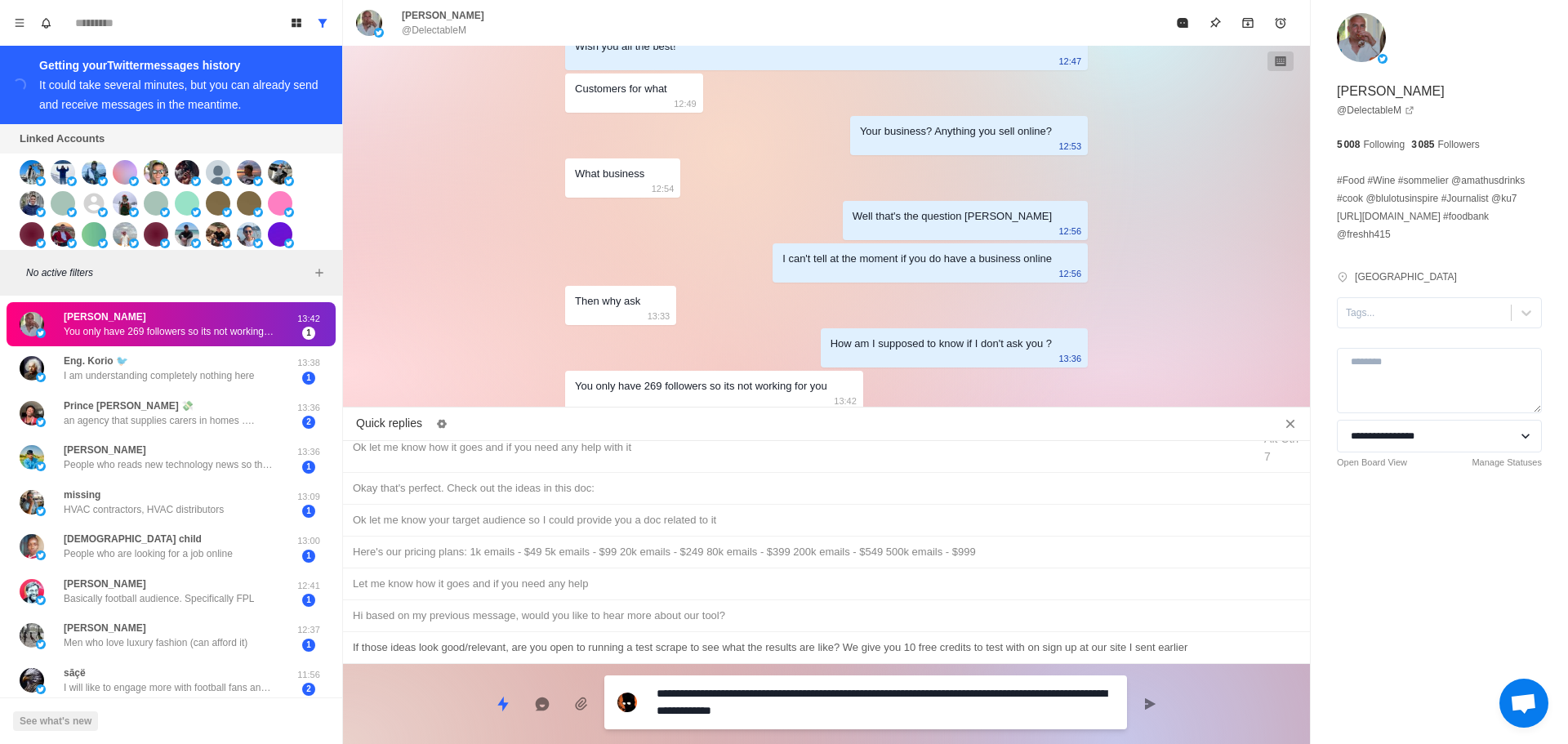
paste textarea "**********"
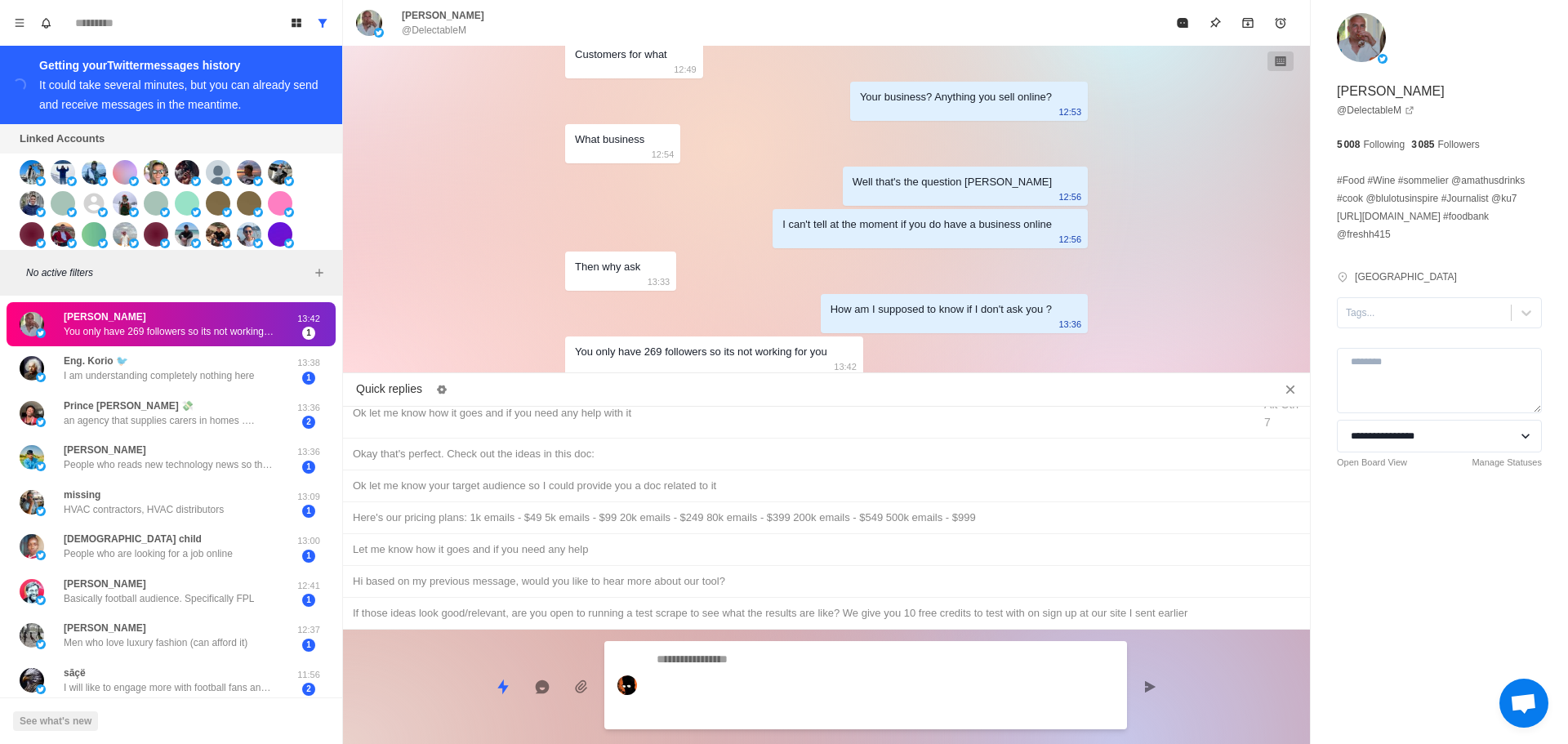
scroll to position [4804, 0]
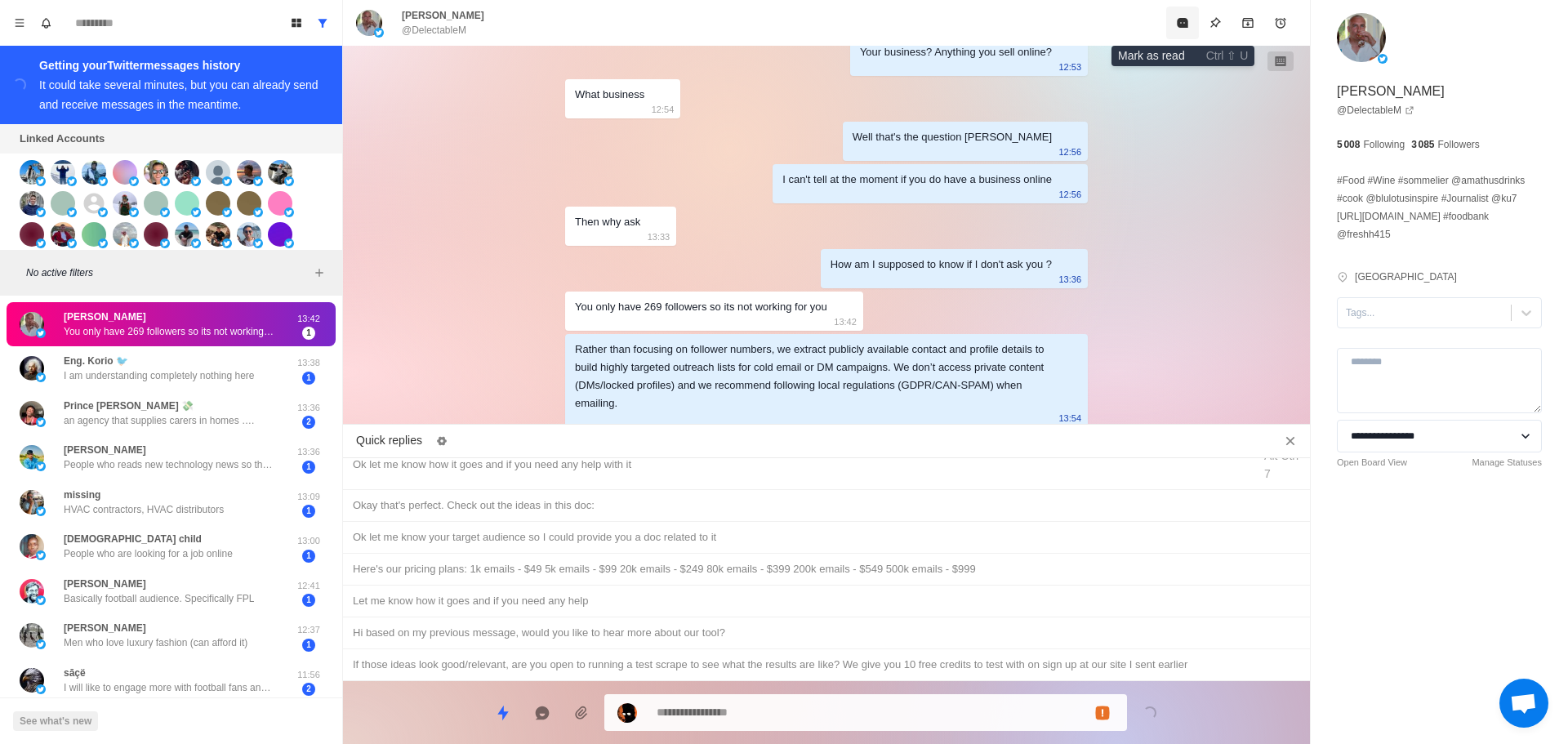
click at [1180, 18] on icon "Mark as read" at bounding box center [1182, 22] width 13 height 13
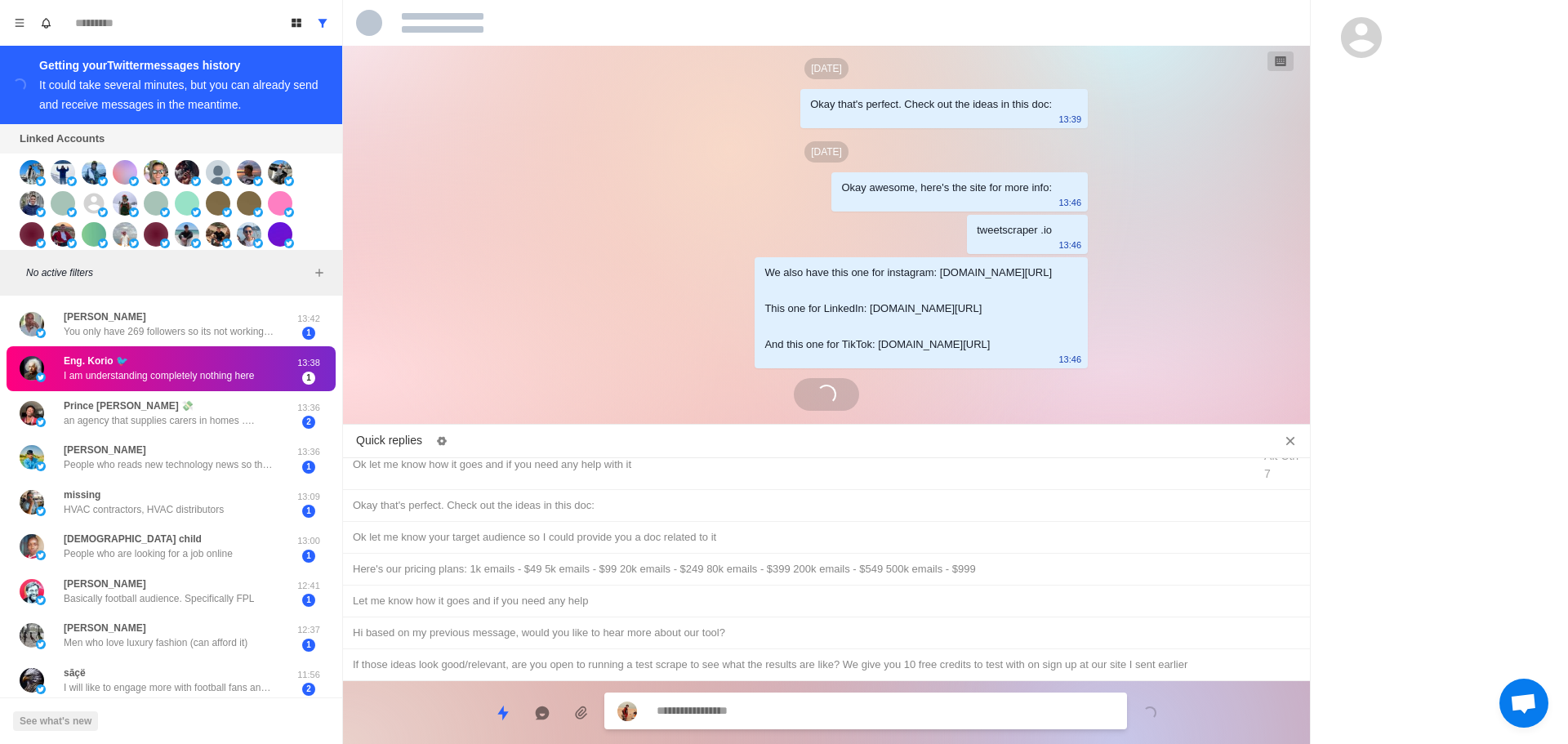
scroll to position [4816, 0]
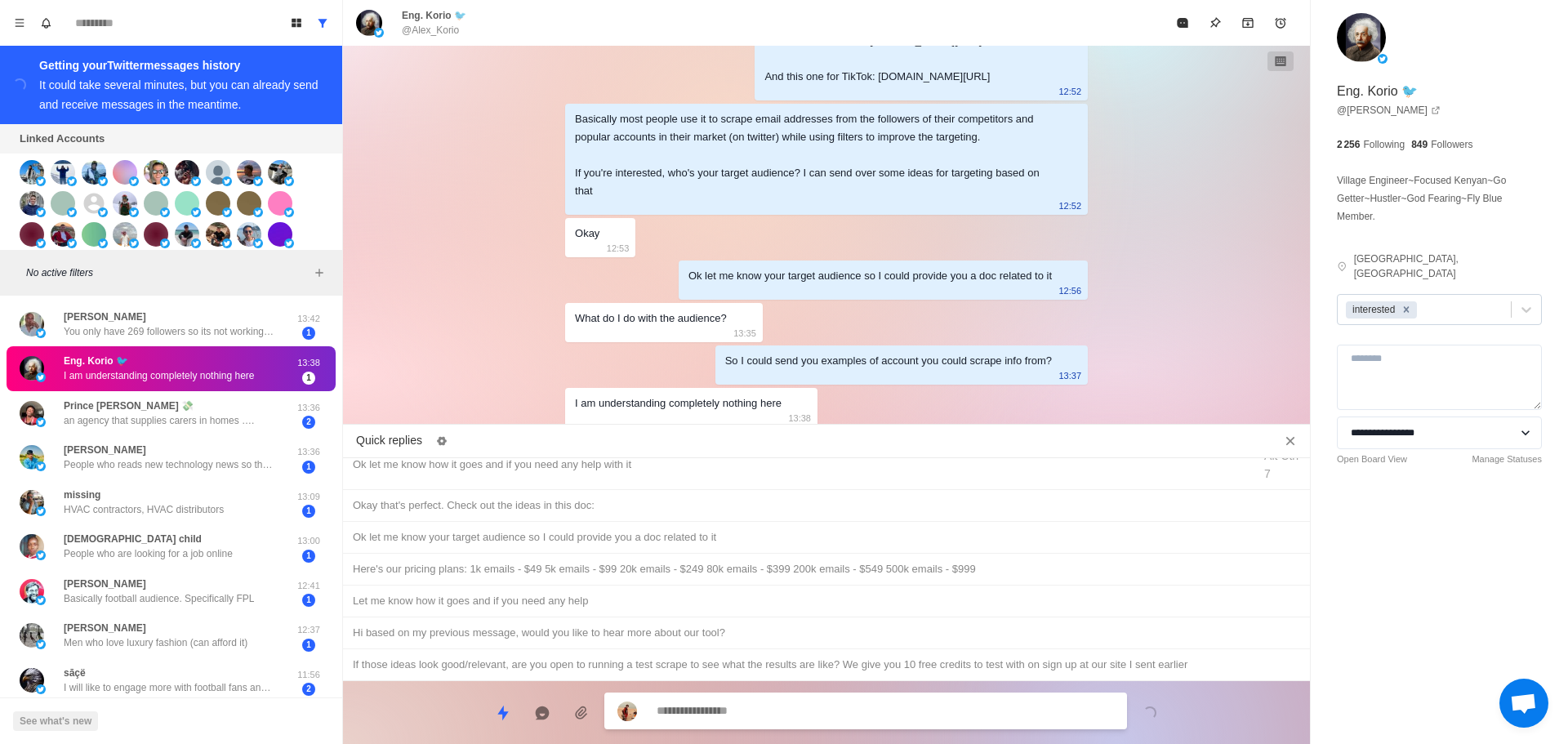
click at [1408, 306] on icon "Remove interested" at bounding box center [1407, 309] width 6 height 6
click at [1181, 14] on button "Mark as read" at bounding box center [1182, 22] width 32 height 32
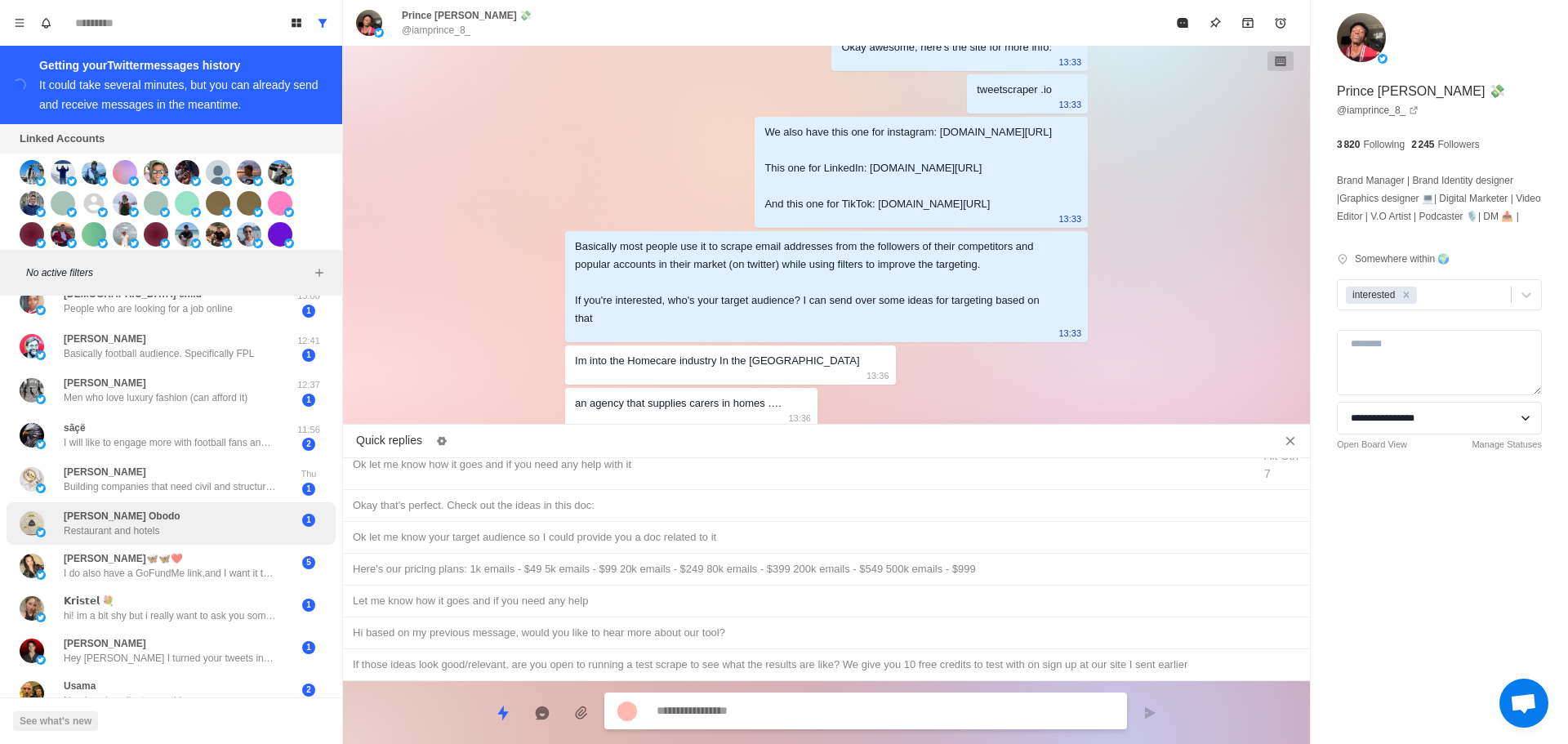
scroll to position [327, 0]
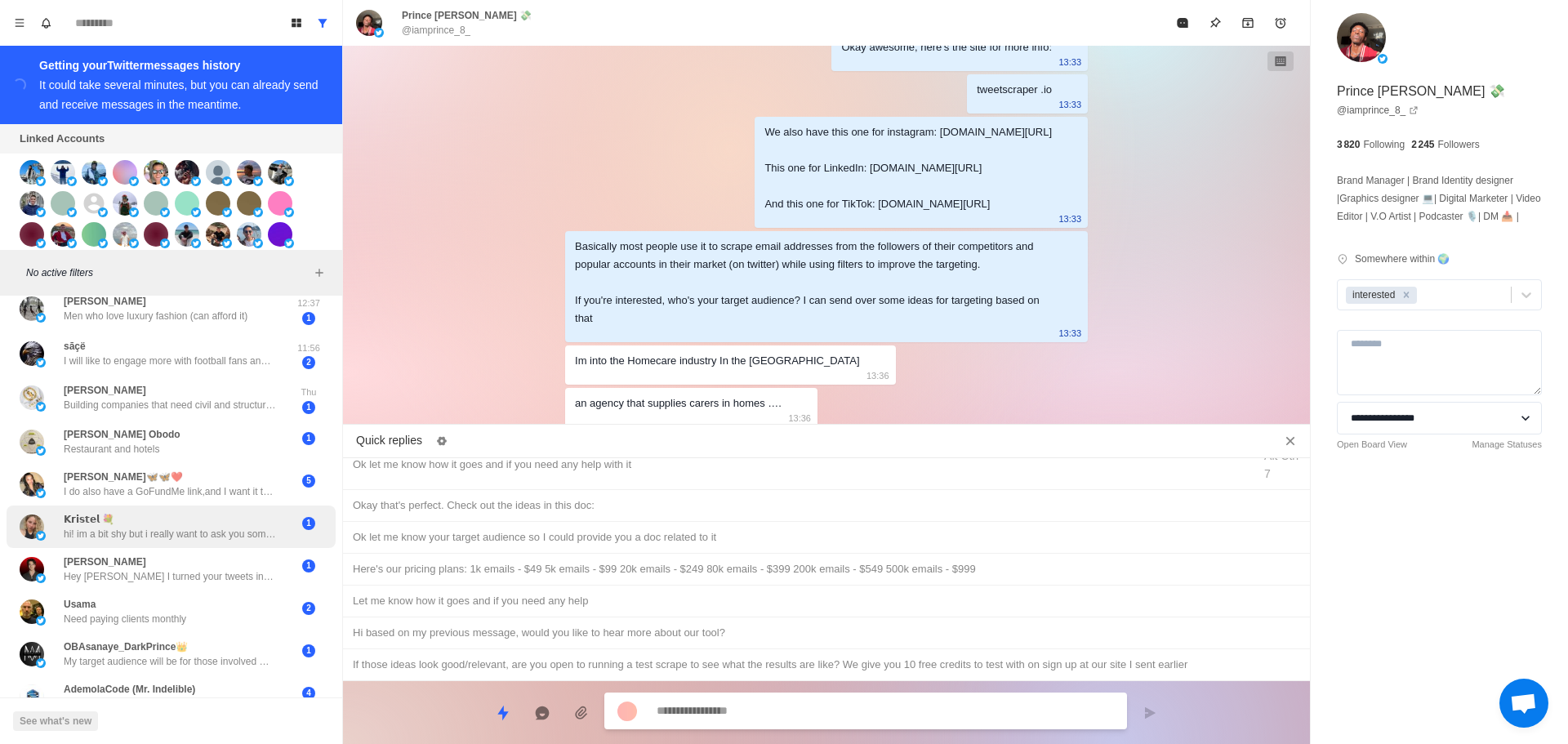
click at [236, 519] on div "𝗞𝗿𝗶𝘀𝘁𝗲𝗹 💐 hi! im a bit shy but i really want to ask you something, do you mind?" at bounding box center [169, 527] width 212 height 29
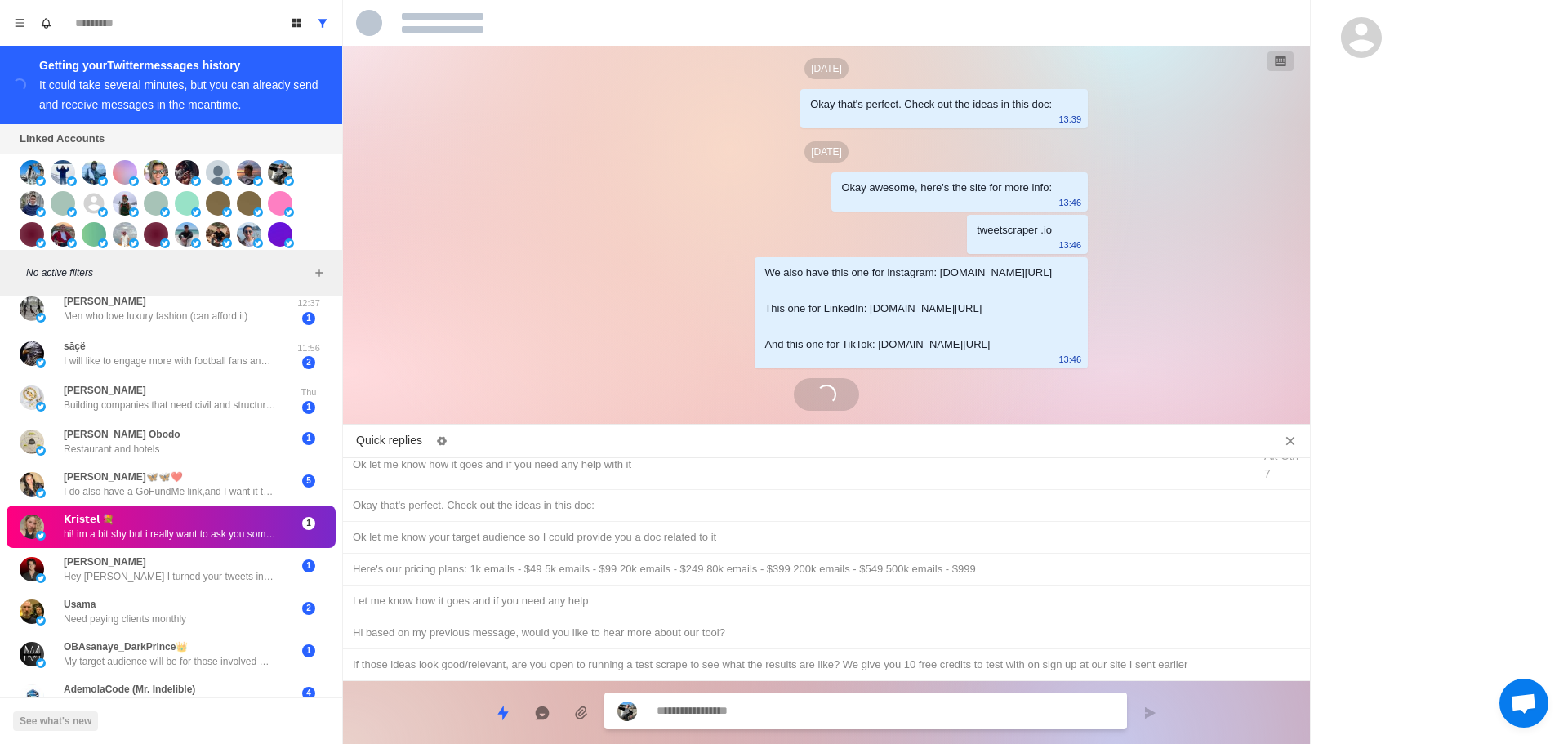
scroll to position [4093, 0]
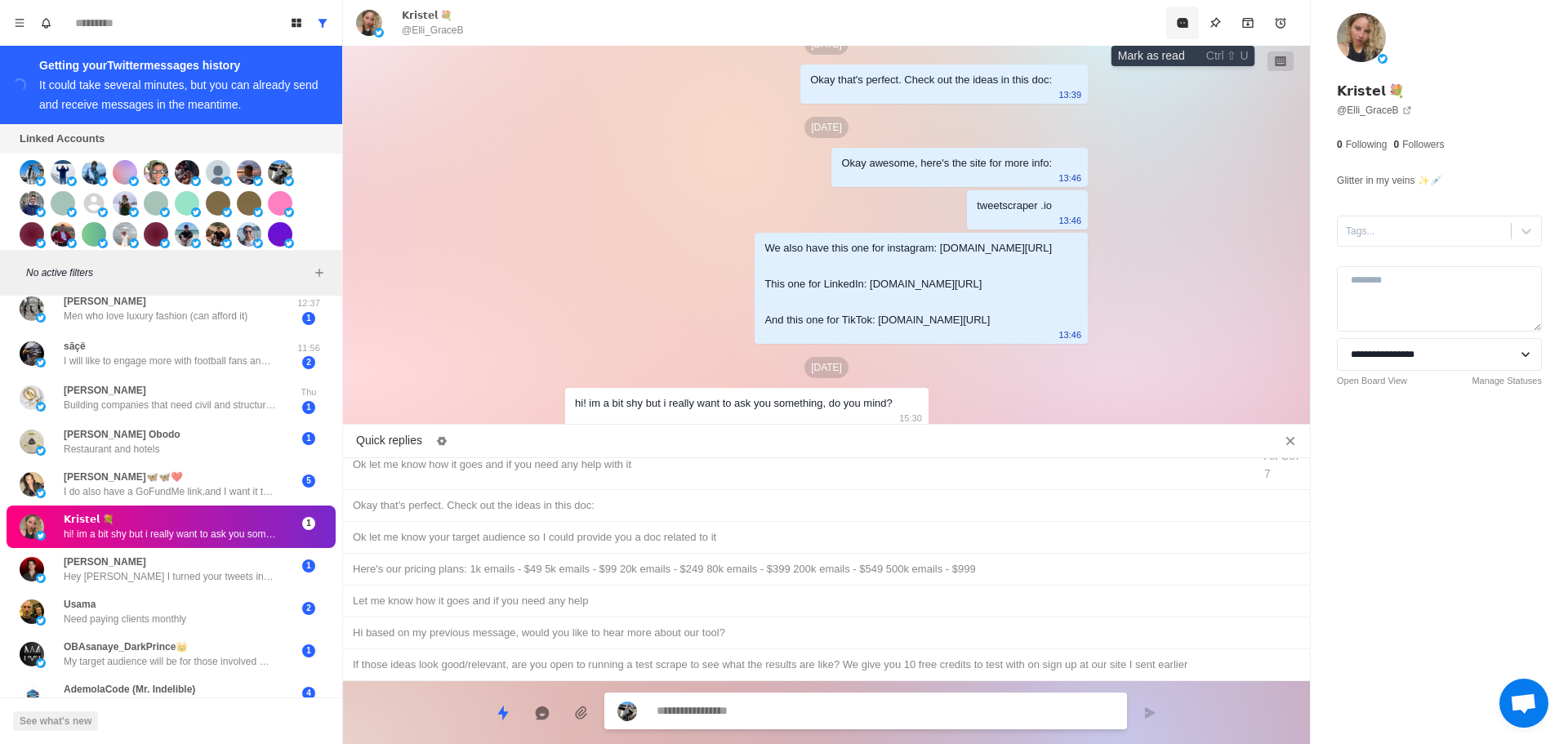
click at [1185, 21] on icon "Mark as read" at bounding box center [1182, 22] width 11 height 10
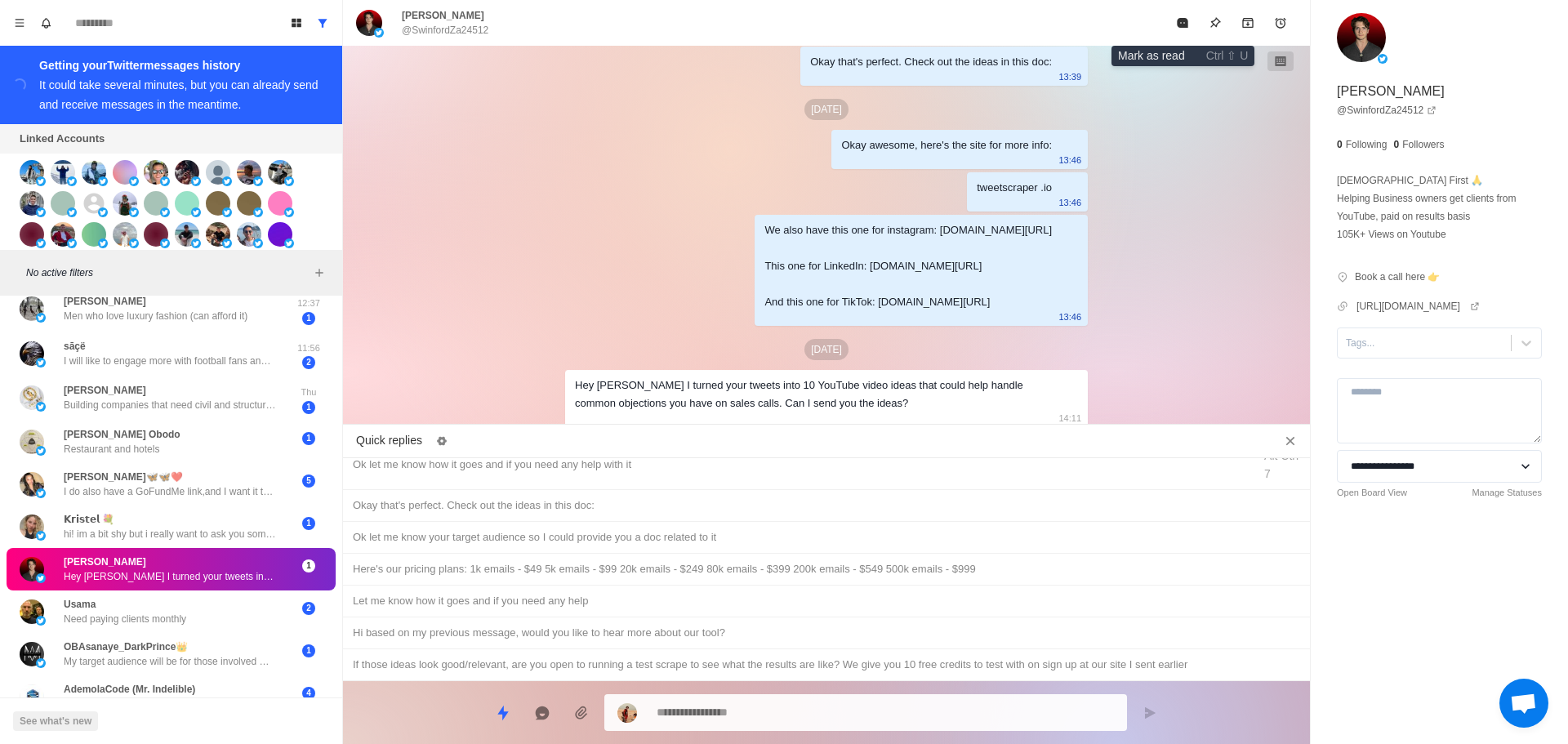
click at [1185, 21] on icon "Mark as read" at bounding box center [1182, 22] width 11 height 10
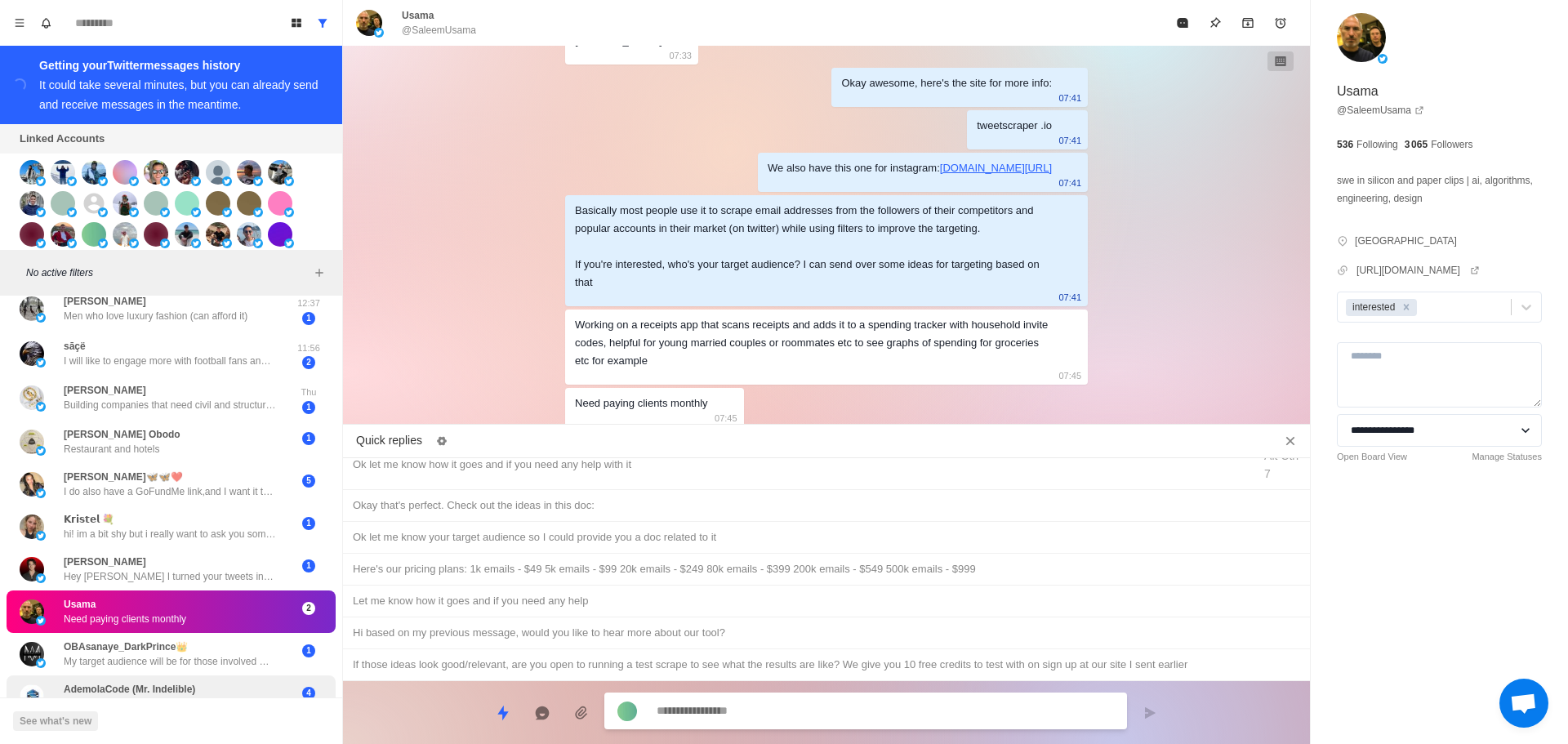
scroll to position [490, 0]
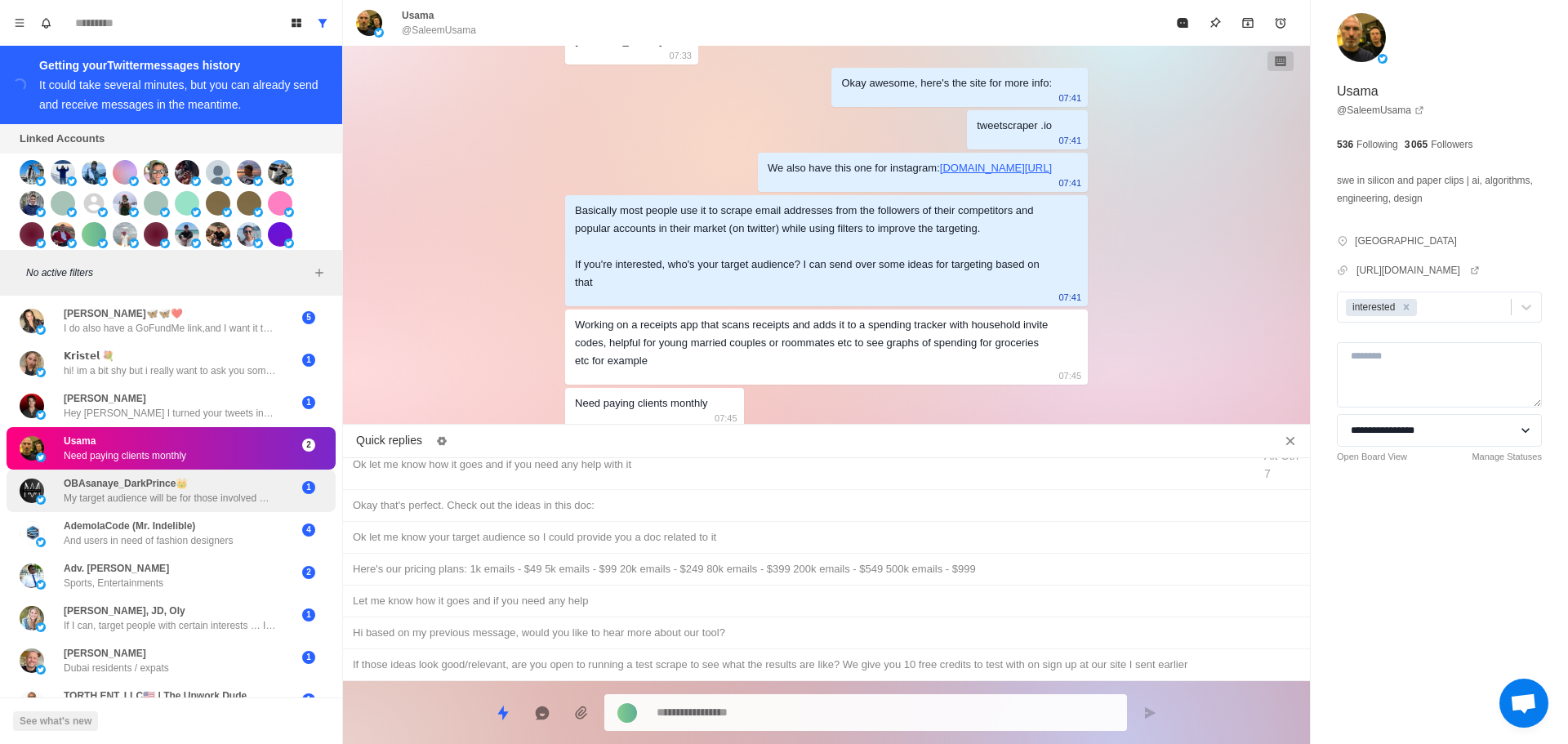
click at [197, 499] on p "My target audience will be for those involved with sales of electronic" at bounding box center [169, 498] width 212 height 15
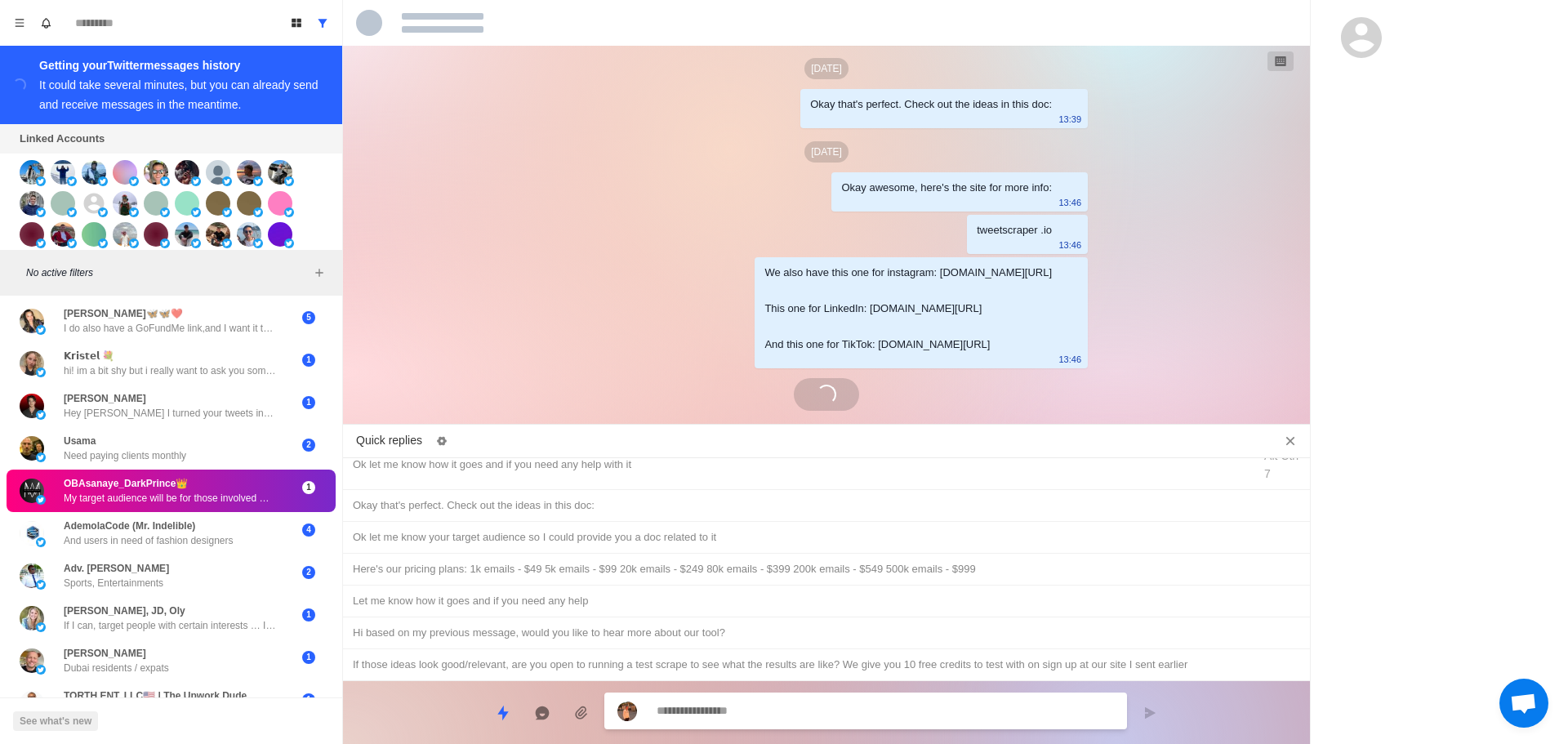
scroll to position [4533, 0]
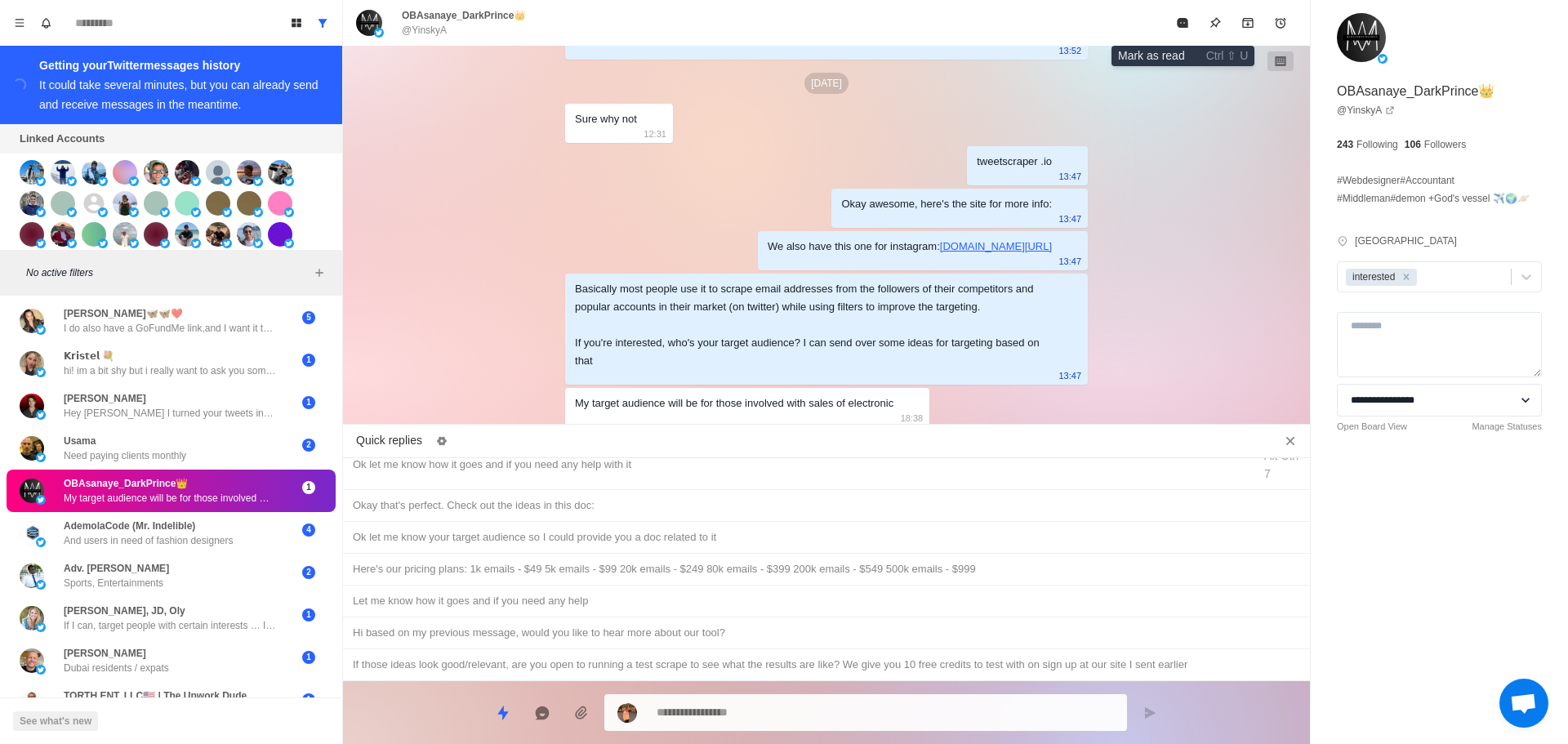
click at [1192, 24] on button "Mark as read" at bounding box center [1182, 22] width 32 height 32
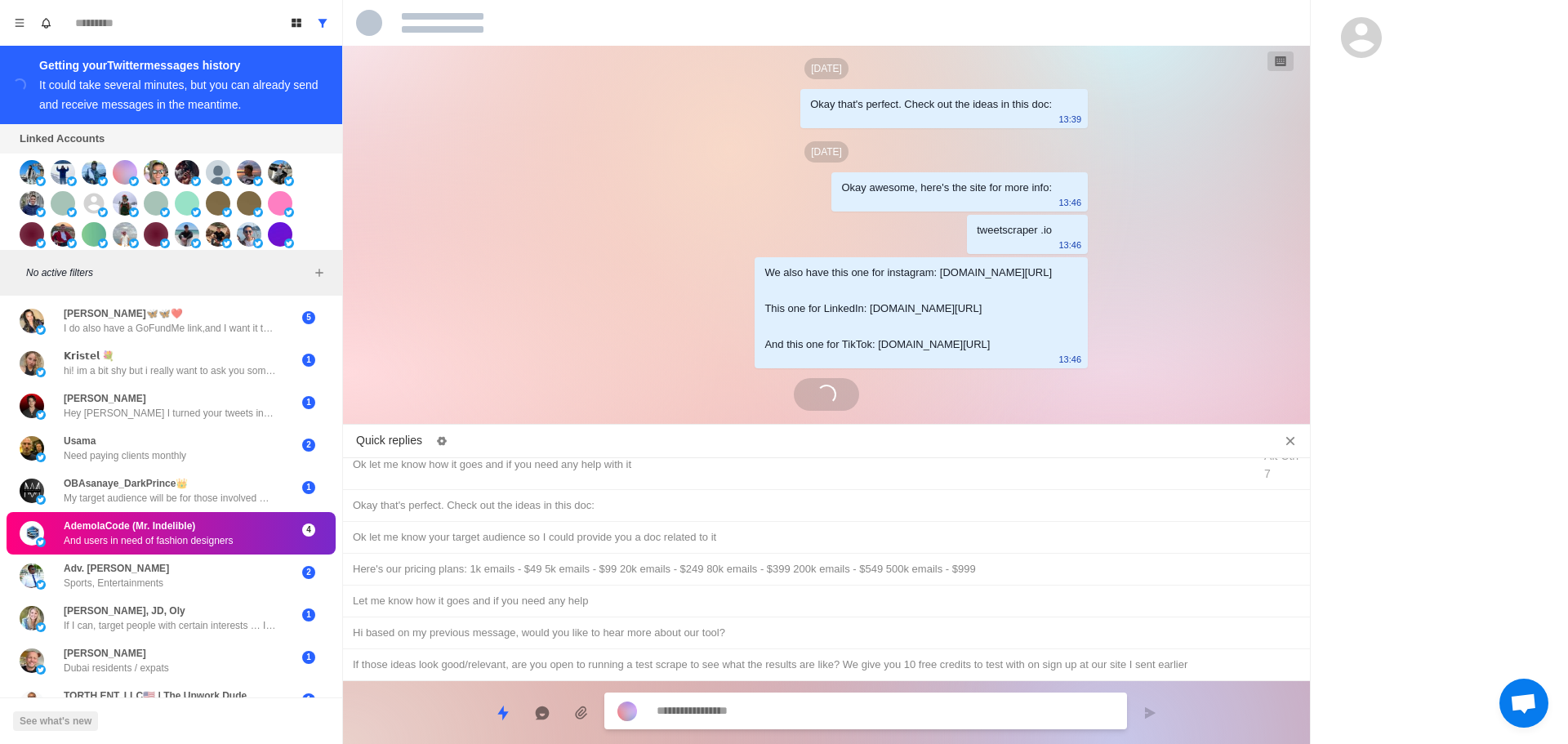
scroll to position [4617, 0]
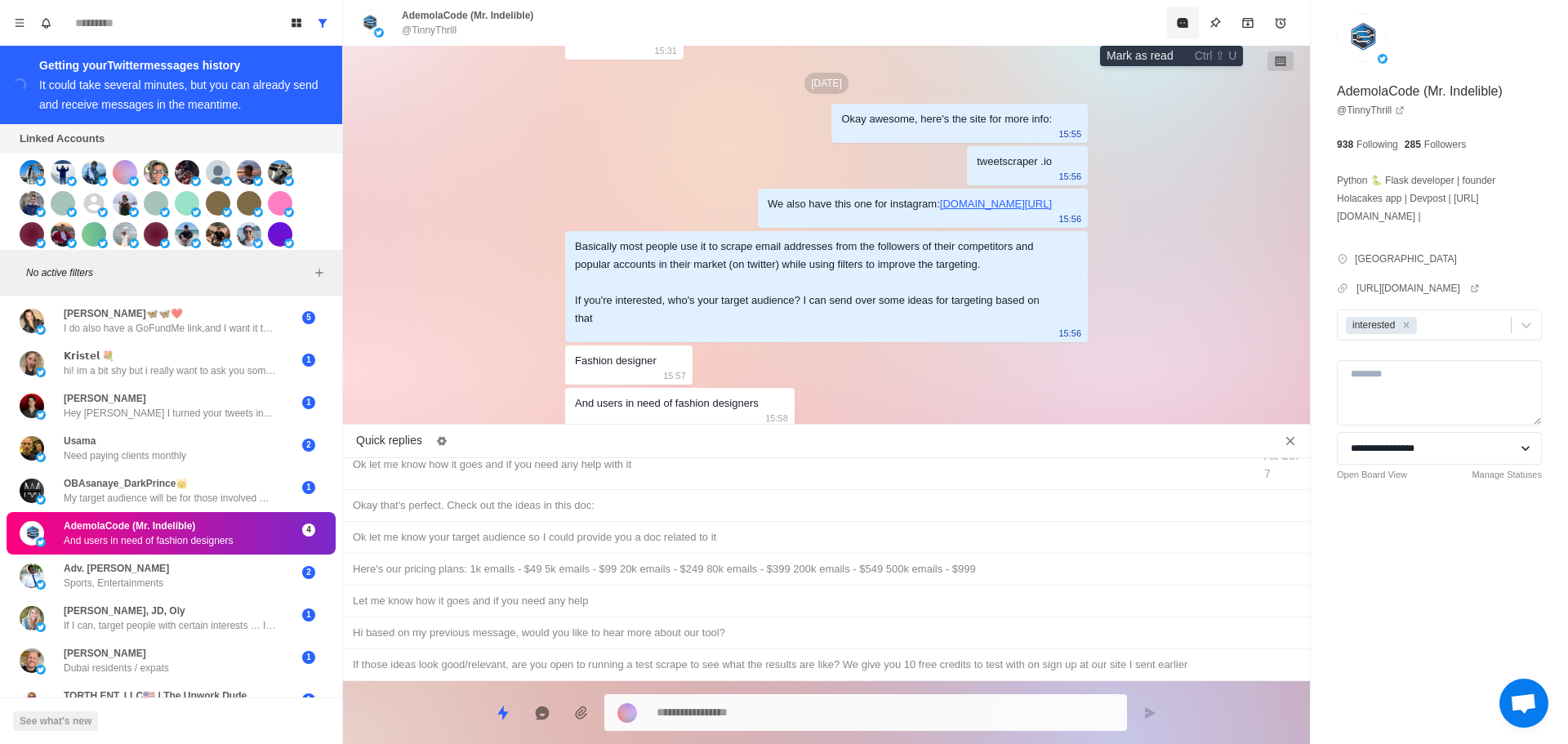
click at [1176, 19] on icon "Mark as read" at bounding box center [1182, 22] width 13 height 13
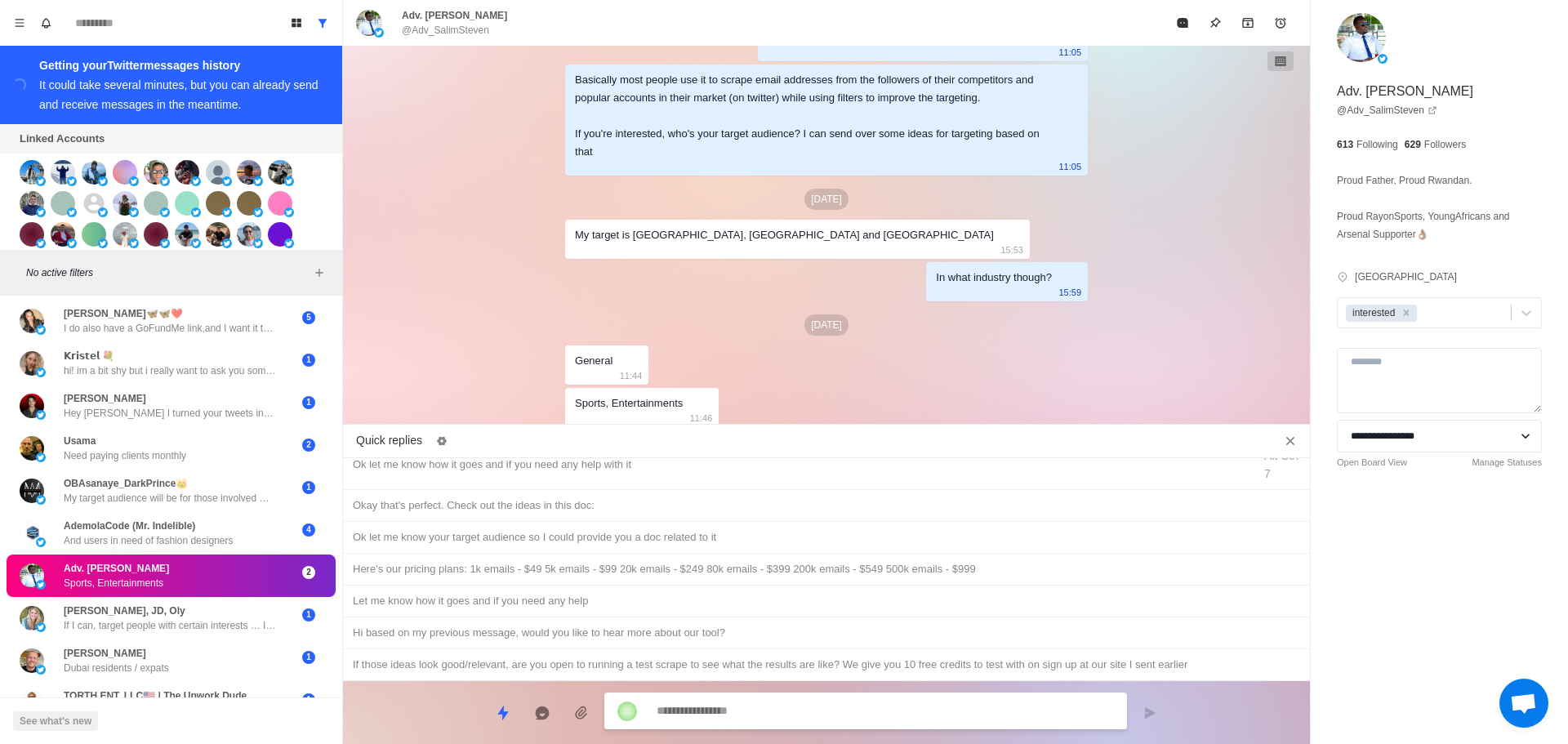
scroll to position [572, 0]
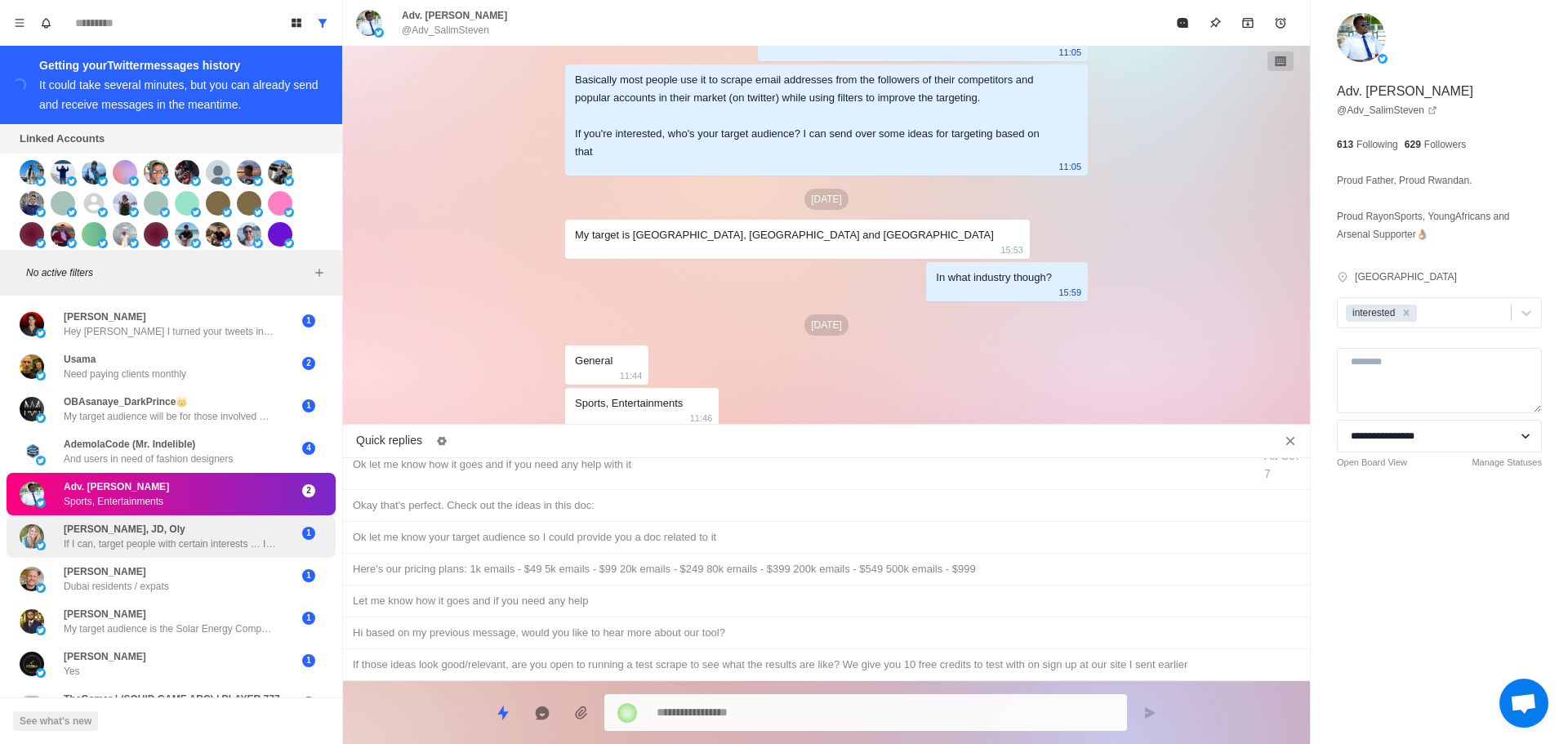
click at [196, 548] on p "If I can, target people with certain interests … I run a 501(c)(3) Champion Wom…" at bounding box center [169, 544] width 212 height 15
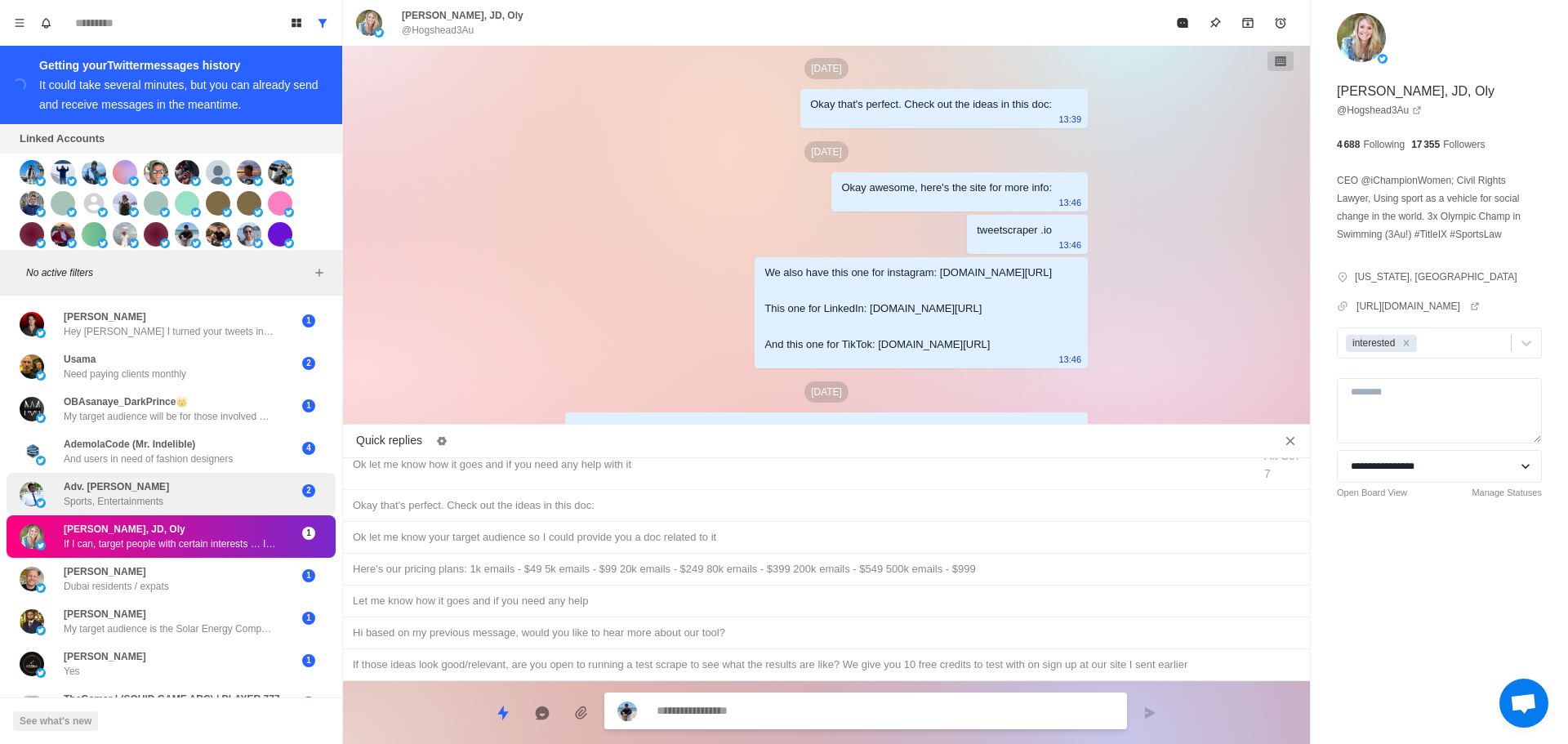
scroll to position [4339, 0]
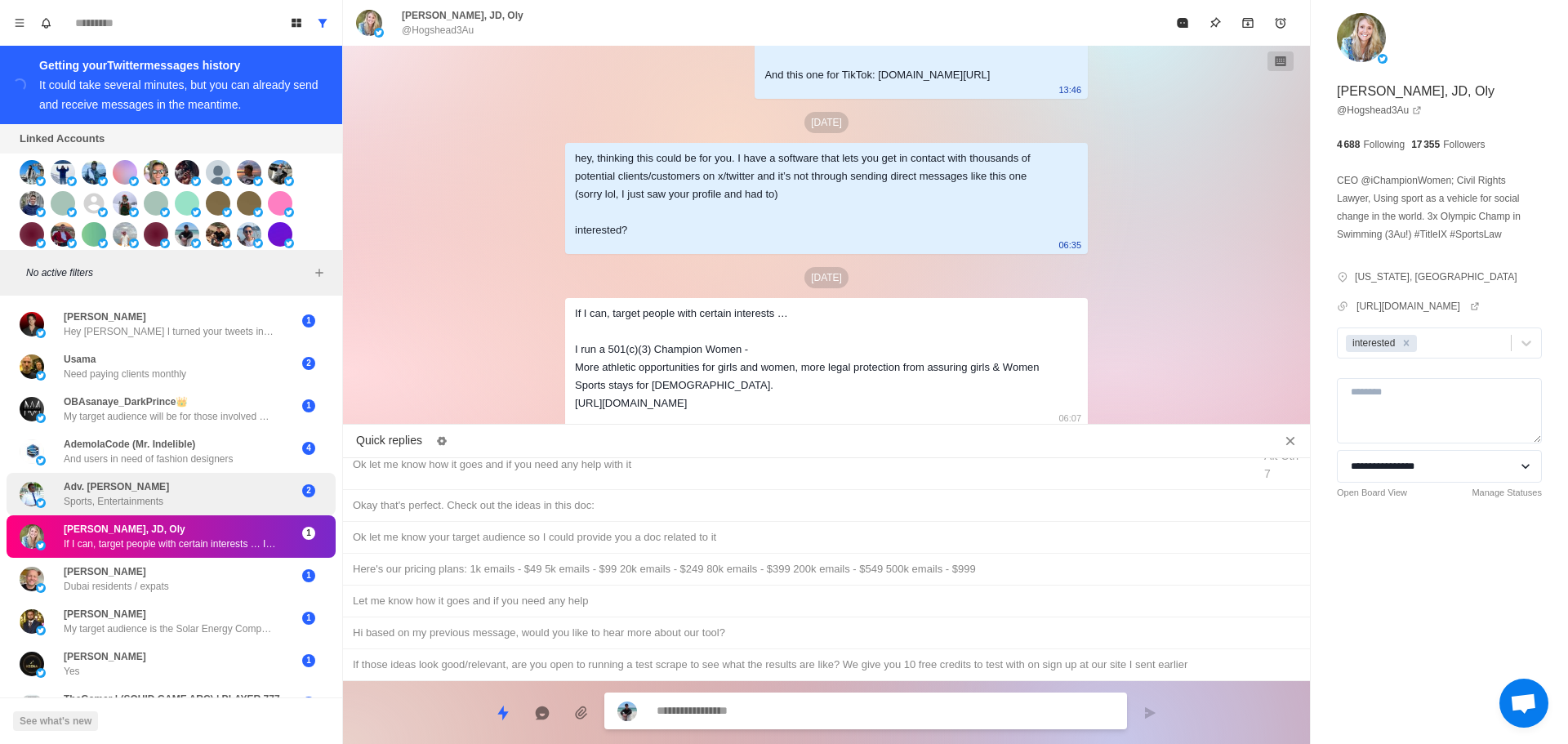
click at [185, 499] on div "Adv. Gatari Salim Steven Sports, Entertainments" at bounding box center [153, 495] width 269 height 29
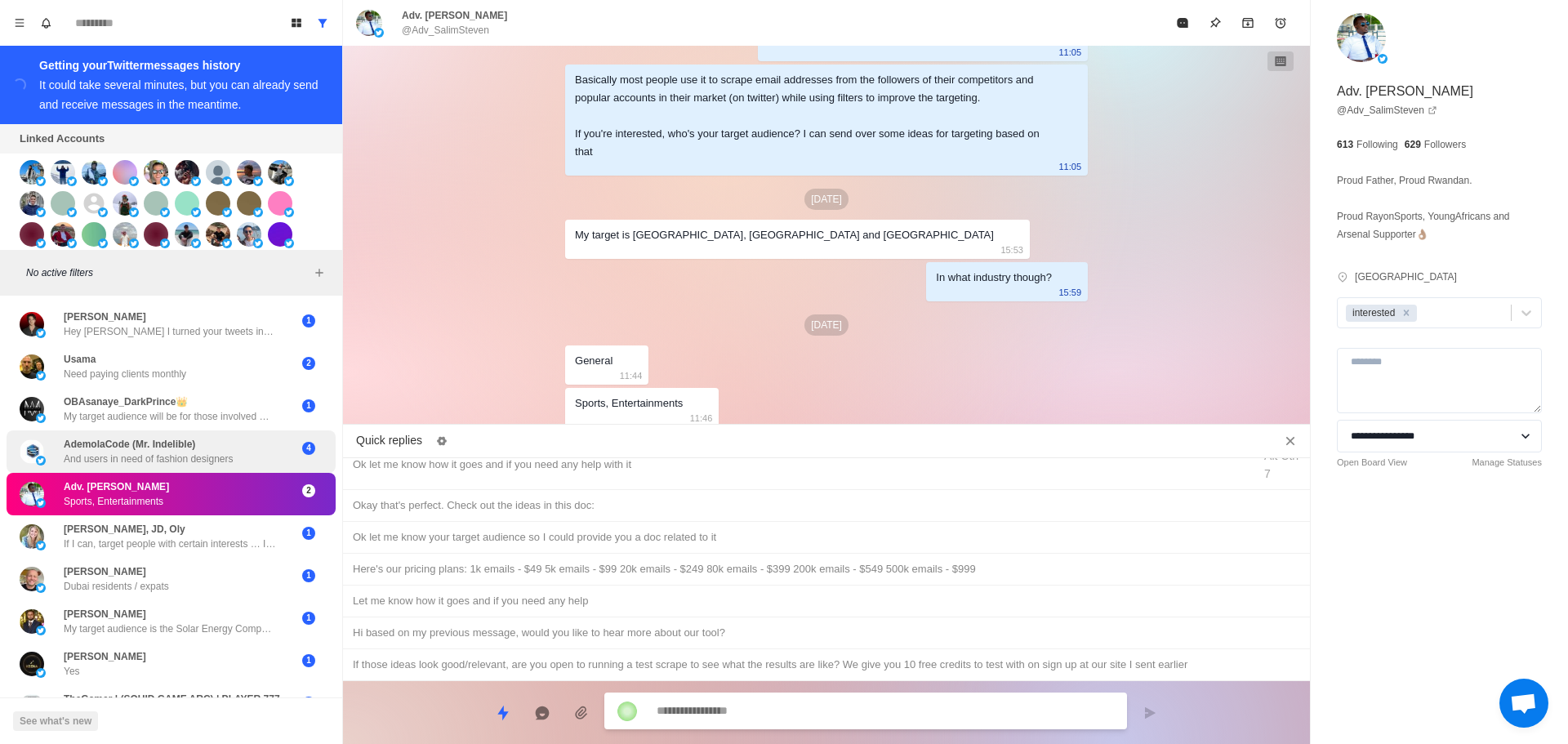
click at [224, 456] on p "And users in need of fashion designers" at bounding box center [148, 459] width 169 height 15
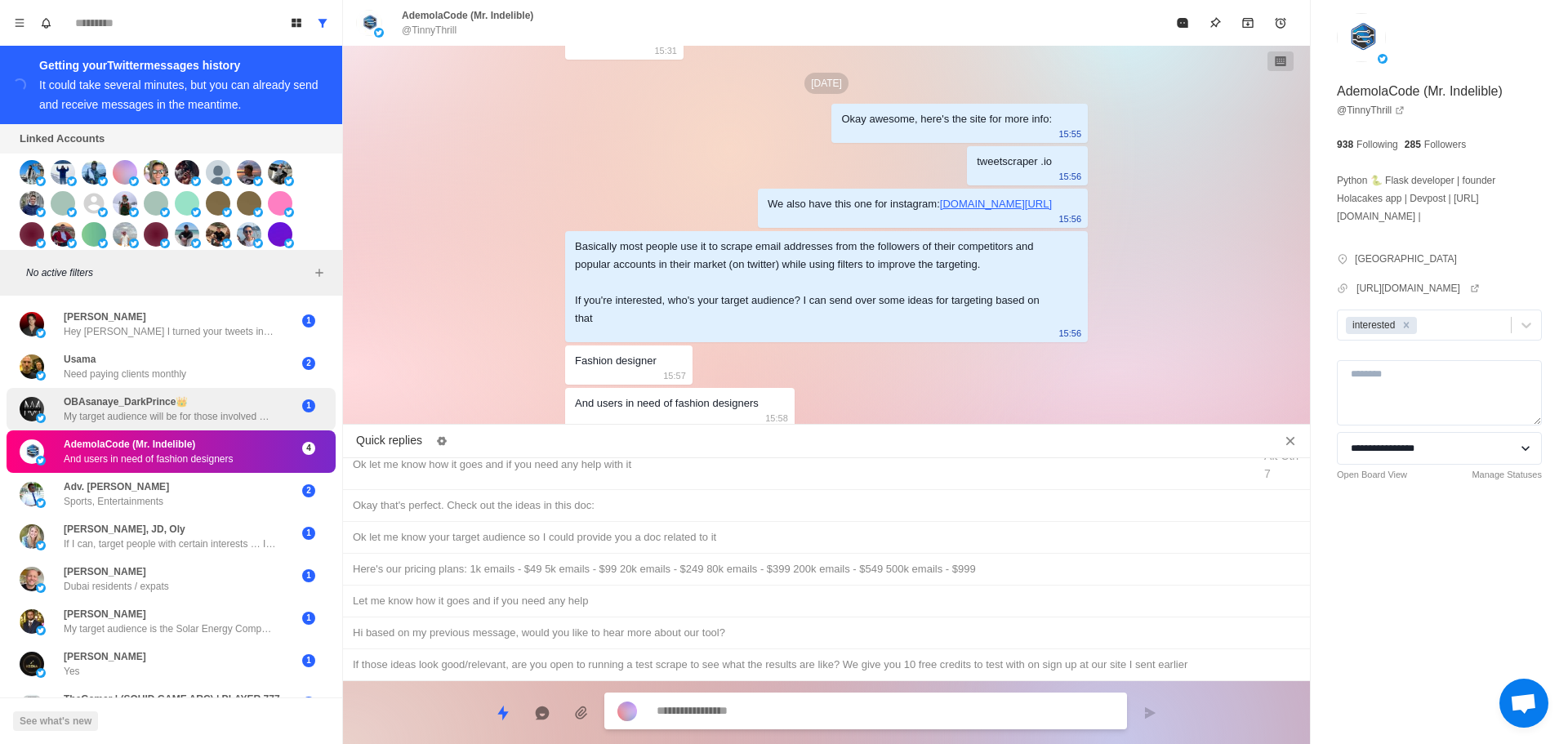
click at [222, 410] on div "OBAsanaye_DarkPrince👑 My target audience will be for those involved with sales …" at bounding box center [169, 410] width 212 height 29
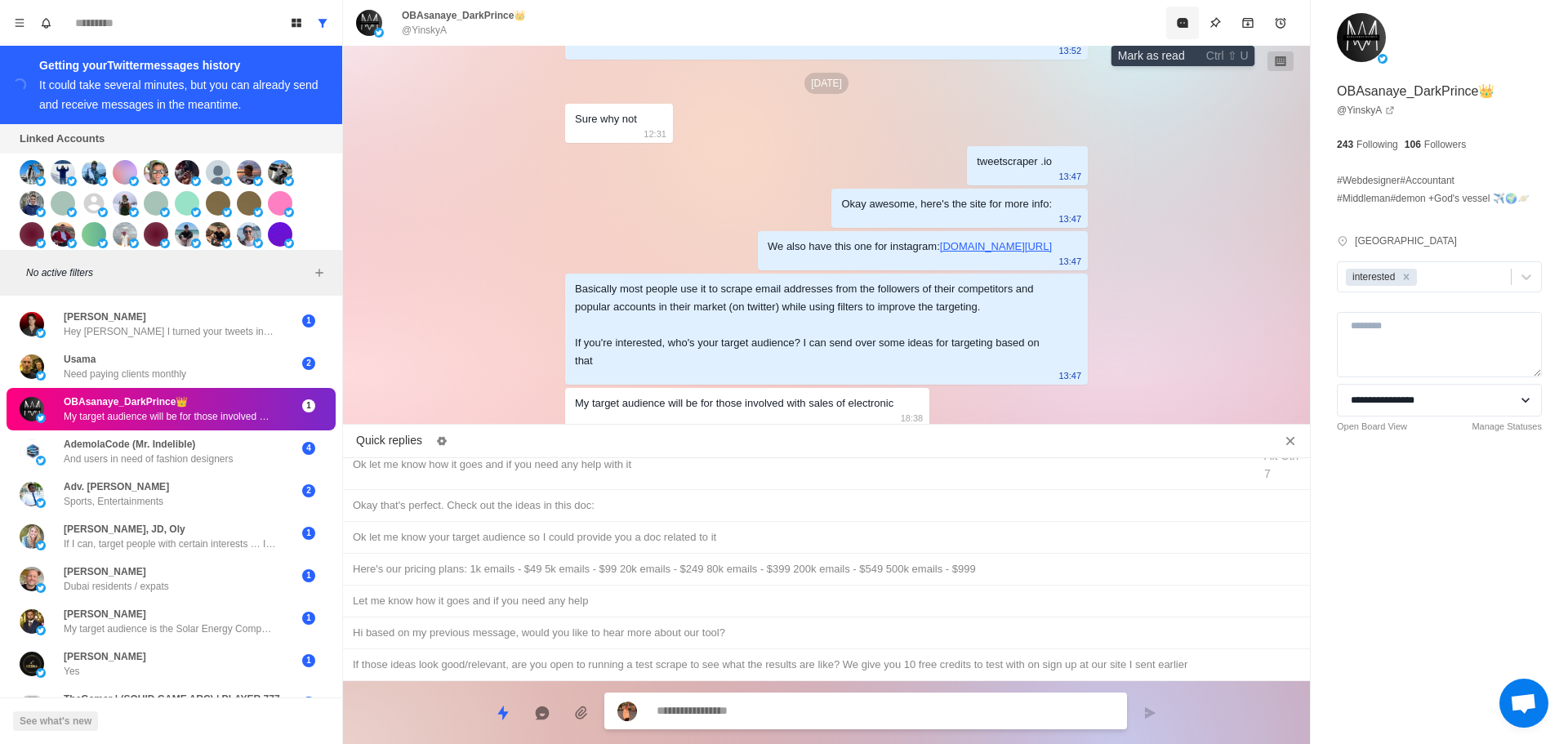
click at [1188, 22] on icon "Mark as read" at bounding box center [1182, 22] width 11 height 10
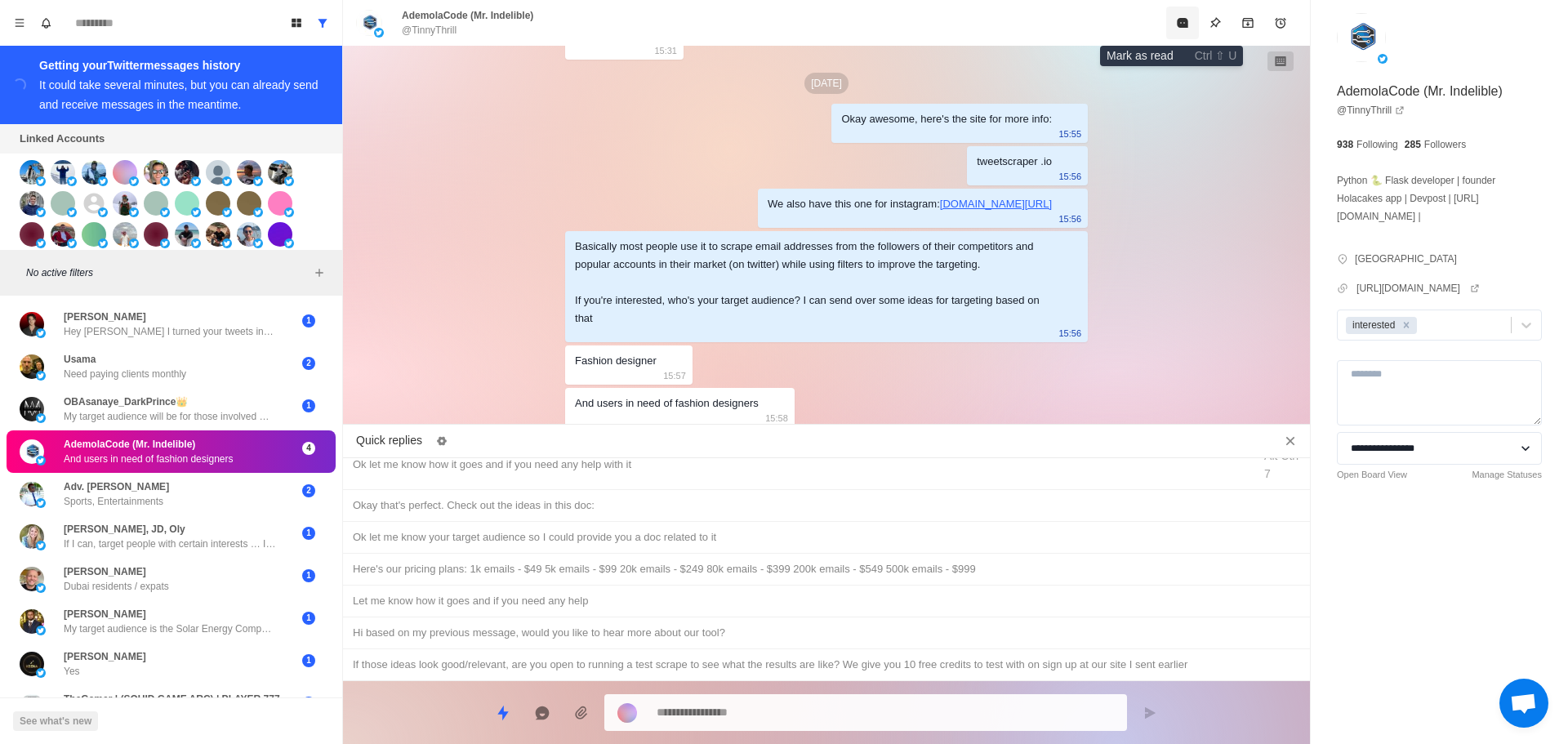
click at [1177, 23] on icon "Mark as read" at bounding box center [1182, 22] width 11 height 10
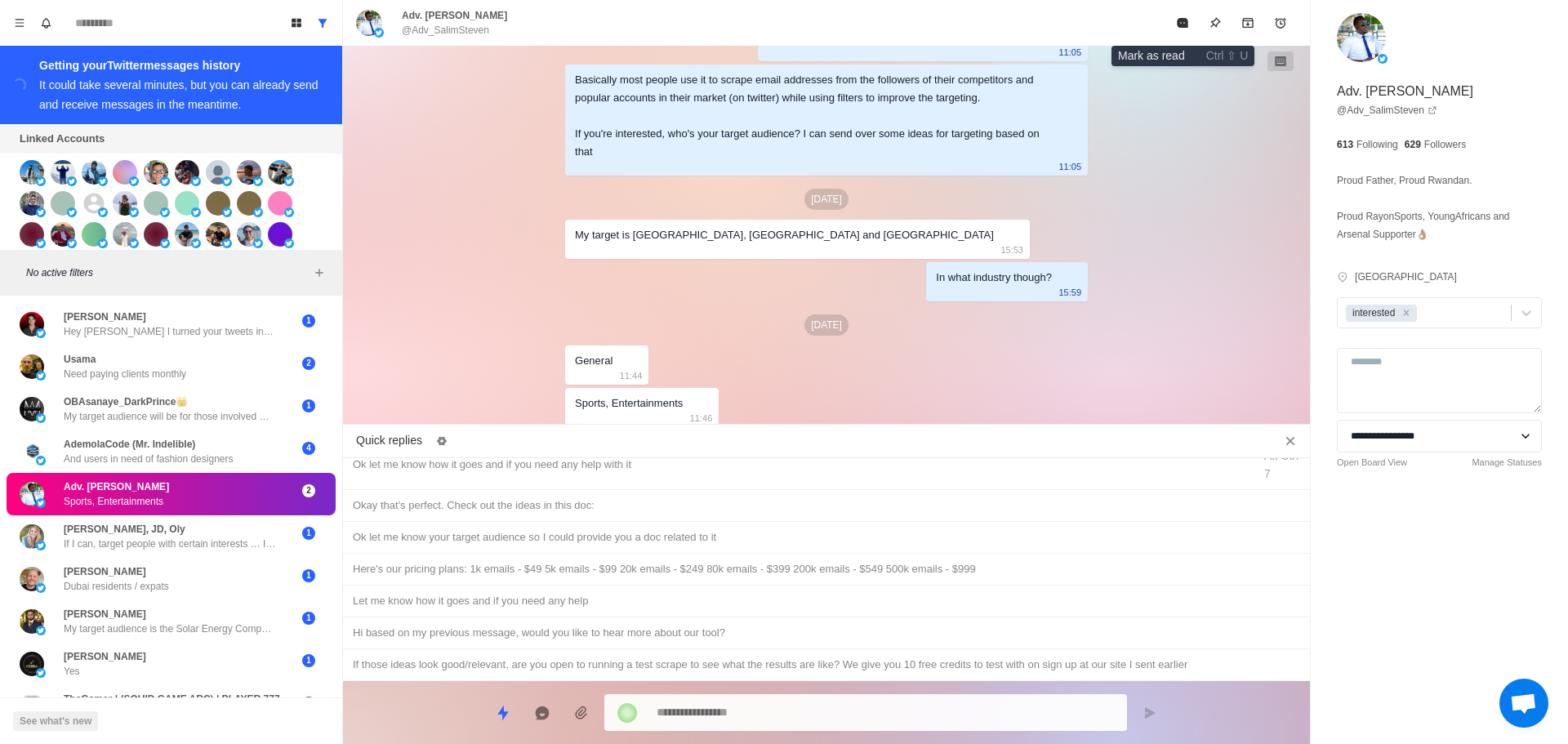
click at [1166, 23] on button "Mark as read" at bounding box center [1182, 22] width 32 height 32
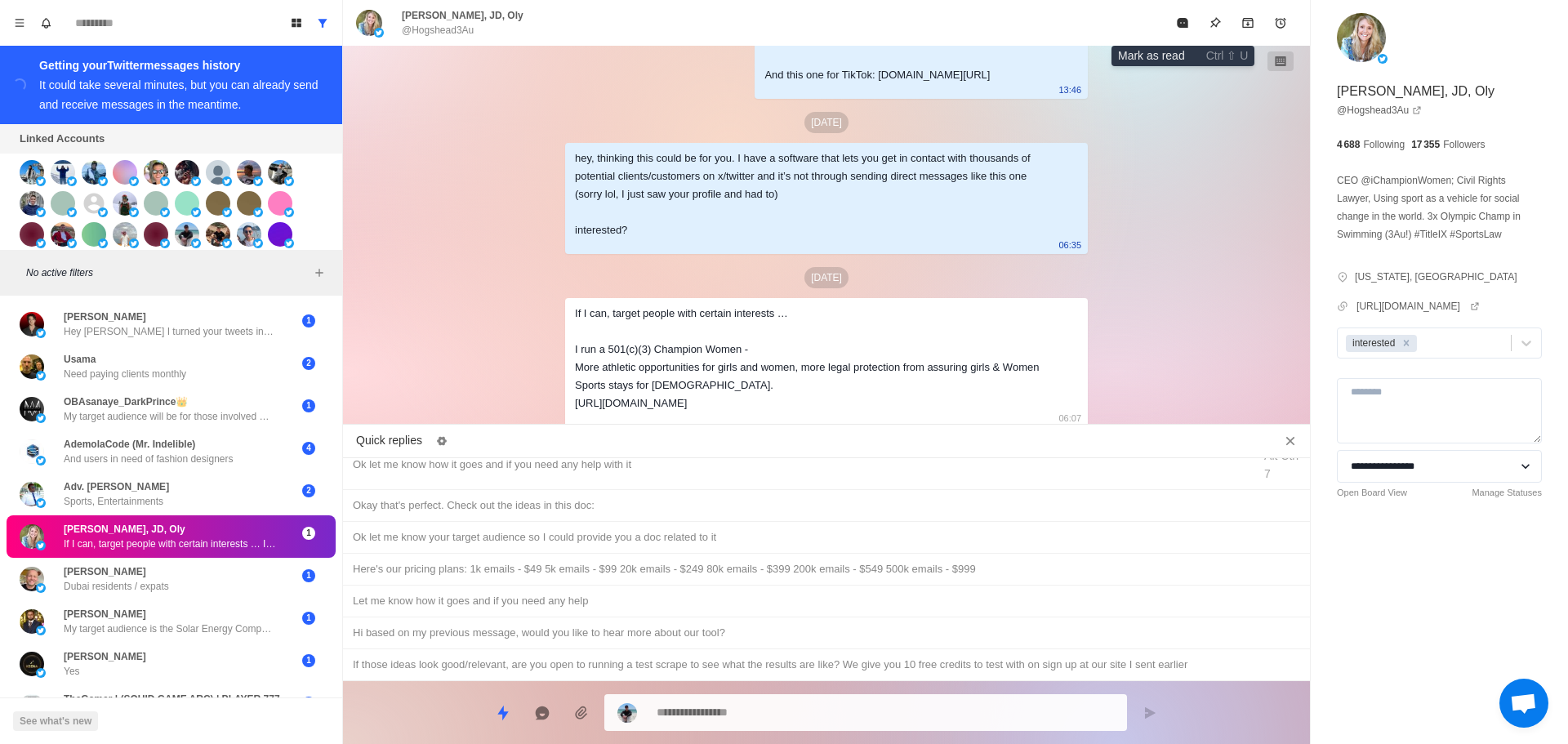
click at [1166, 23] on button "Mark as read" at bounding box center [1182, 22] width 32 height 32
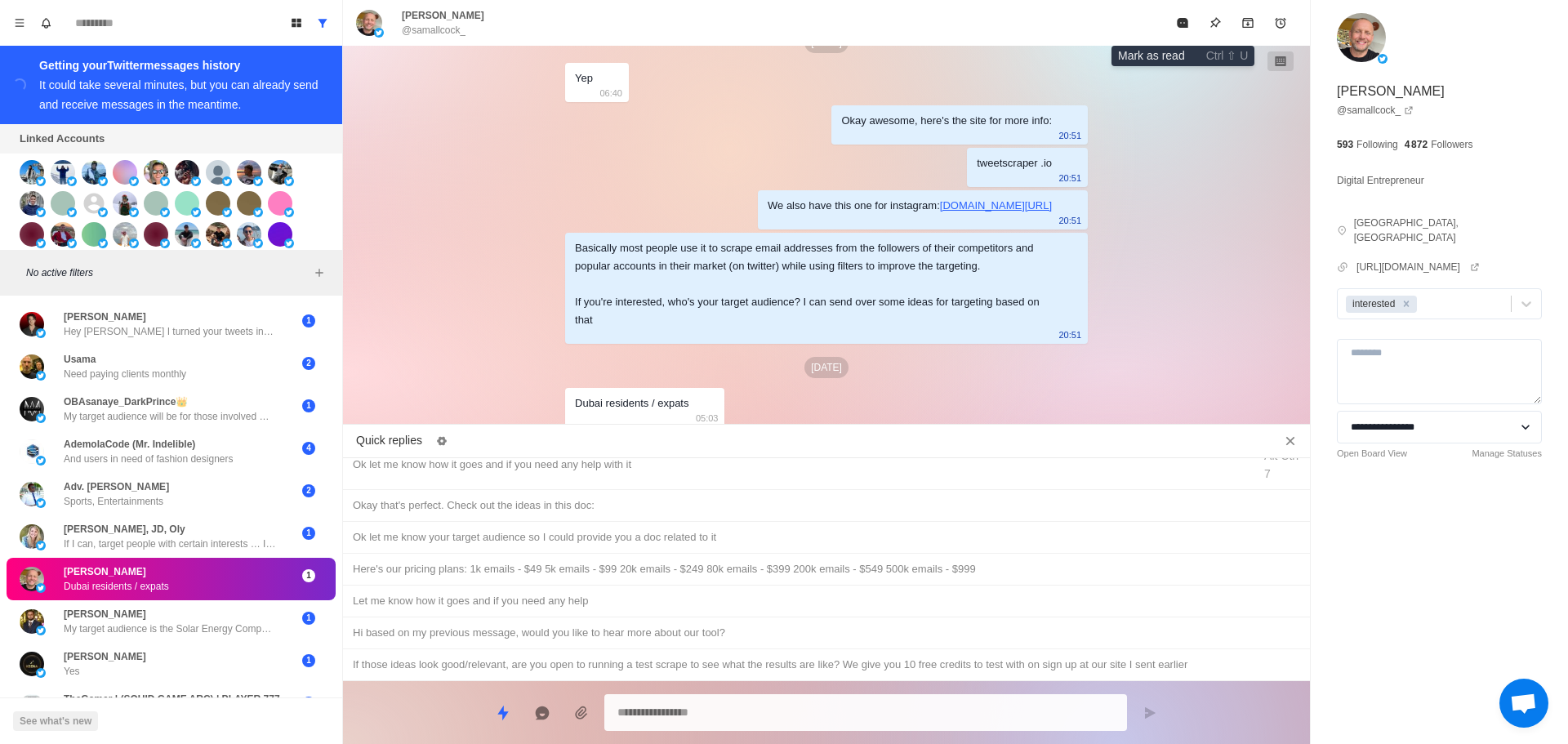
click at [1166, 23] on button "Mark as read" at bounding box center [1182, 22] width 32 height 32
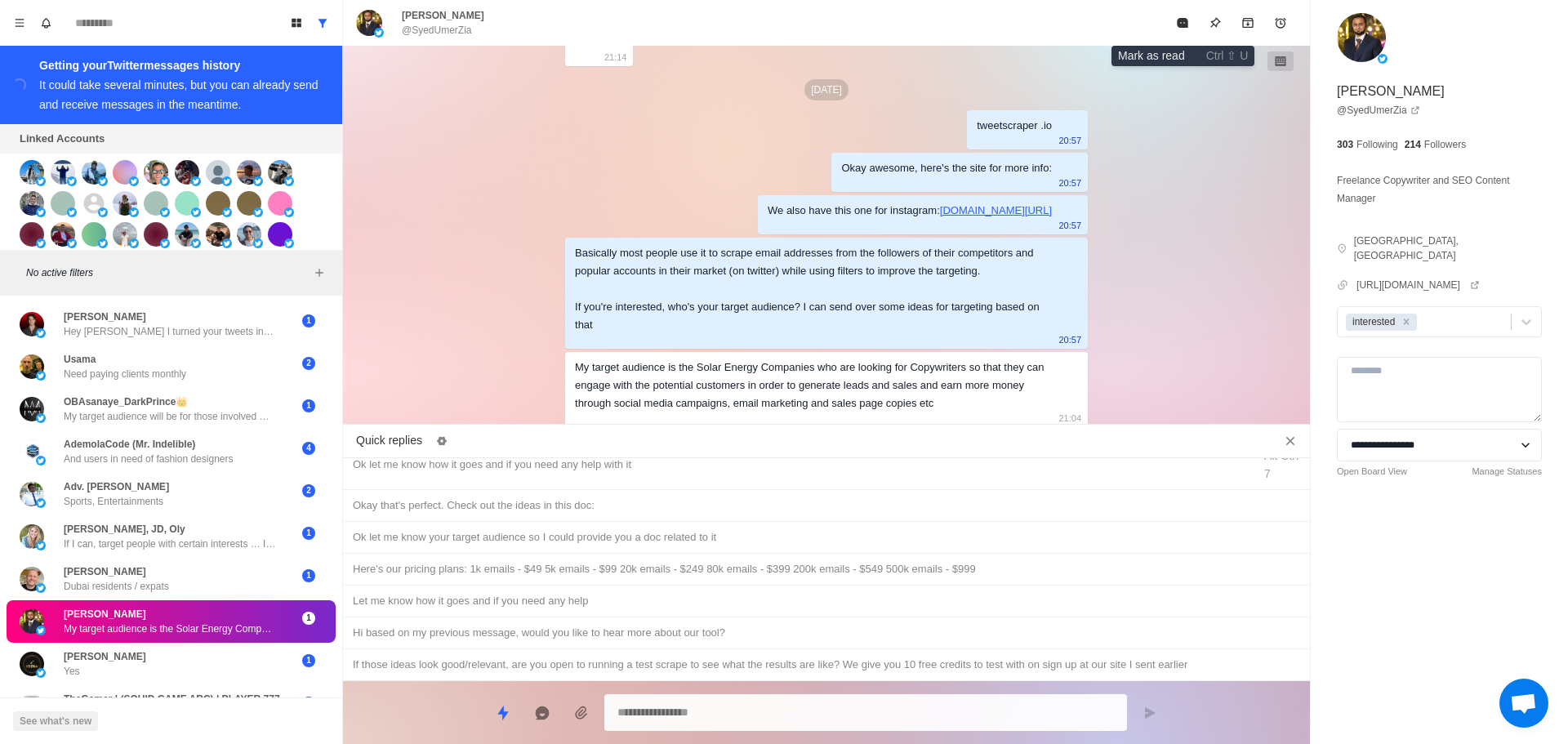
click at [1166, 23] on button "Mark as read" at bounding box center [1182, 22] width 32 height 32
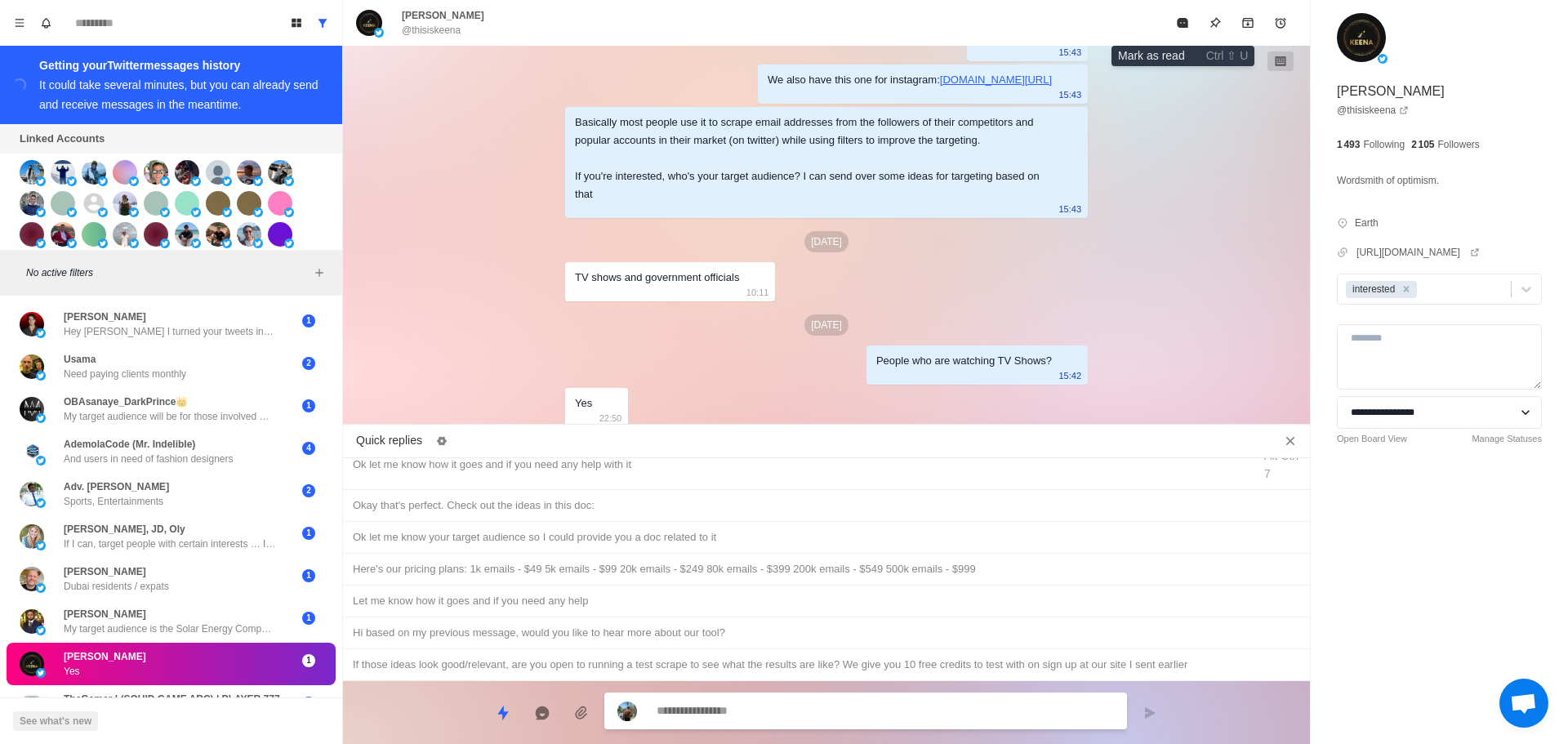
click at [1166, 23] on button "Mark as read" at bounding box center [1182, 22] width 32 height 32
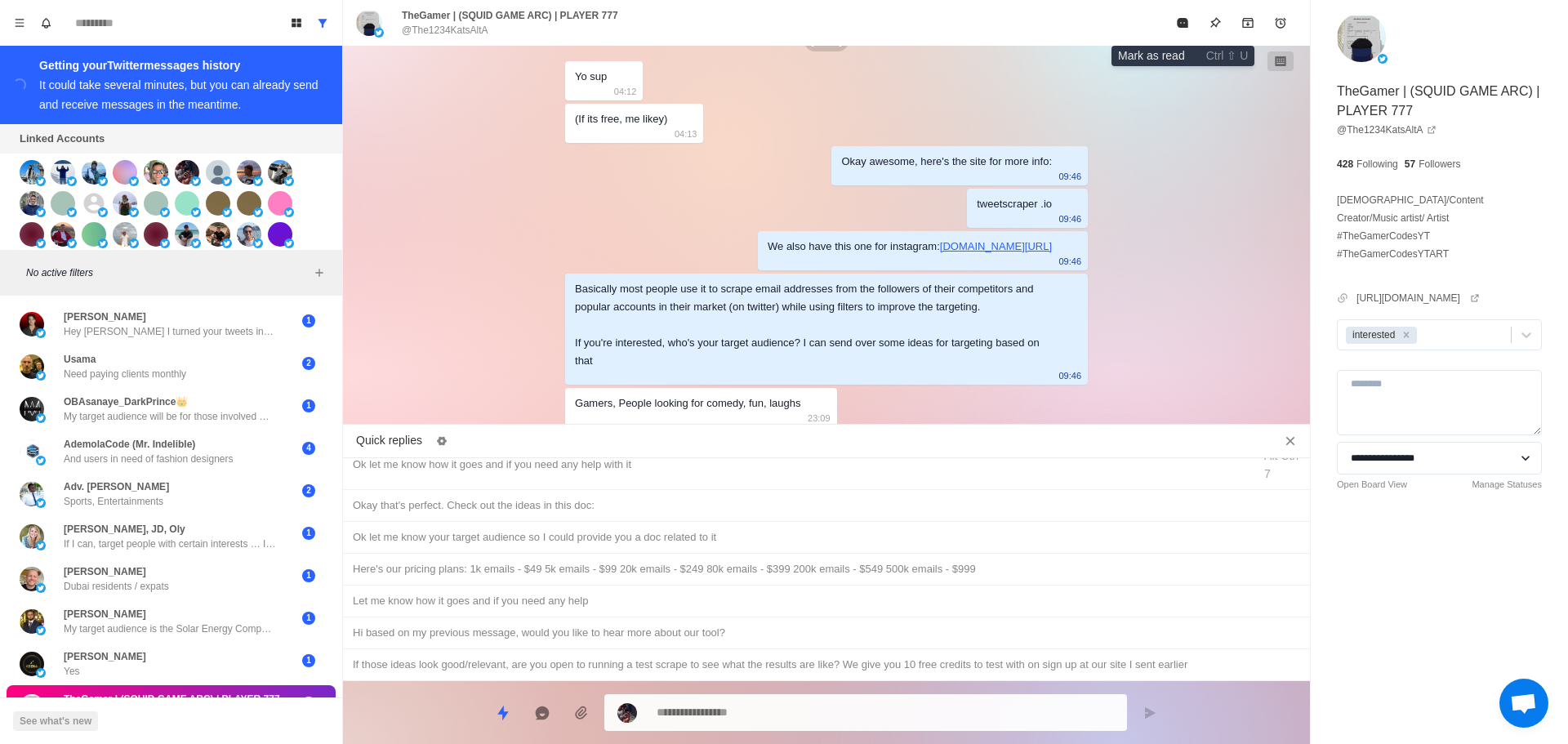
click at [1166, 23] on button "Mark as read" at bounding box center [1182, 22] width 32 height 32
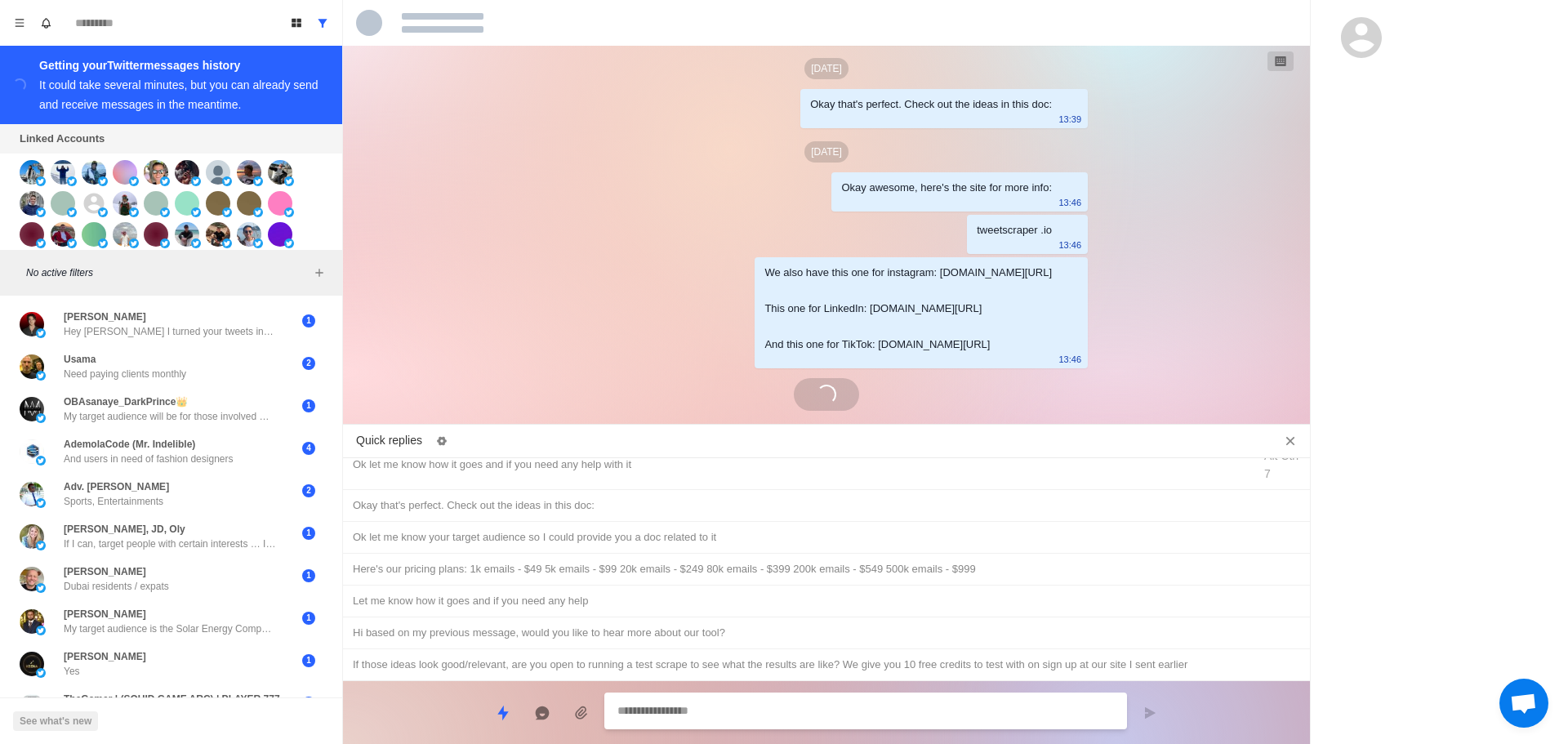
scroll to position [4574, 0]
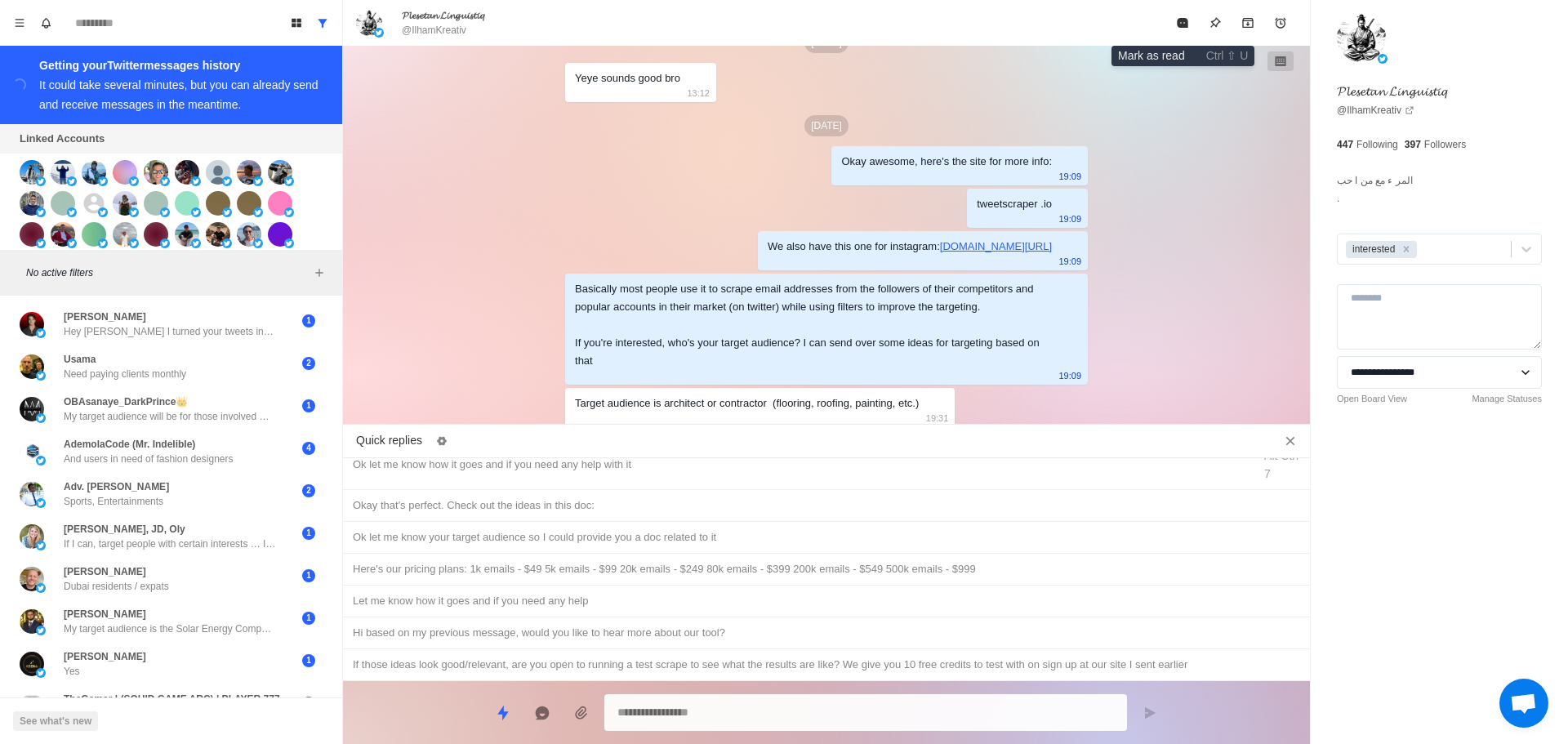
click at [1191, 18] on button "Mark as read" at bounding box center [1182, 22] width 32 height 32
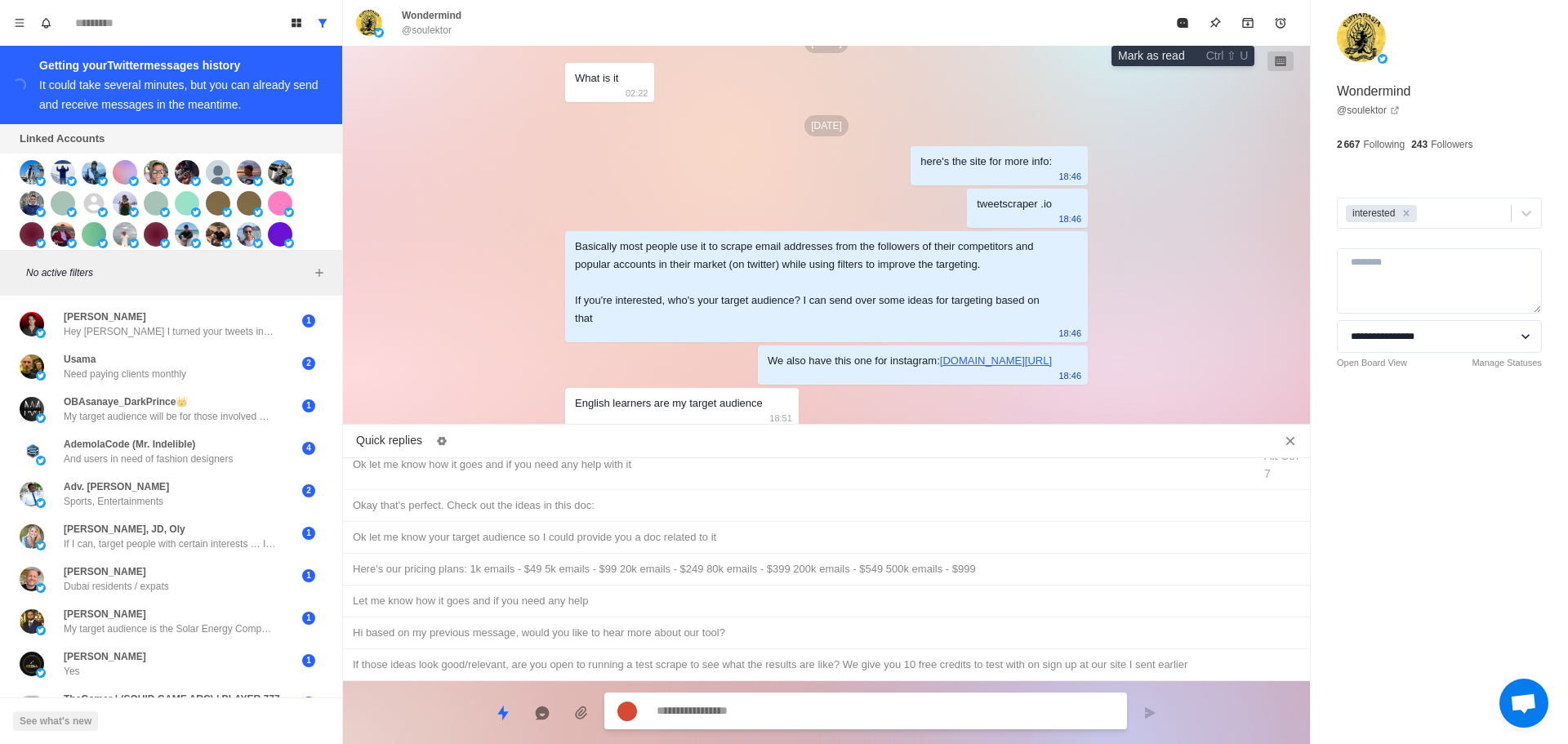
click at [1190, 18] on icon "Mark as read" at bounding box center [1182, 22] width 13 height 13
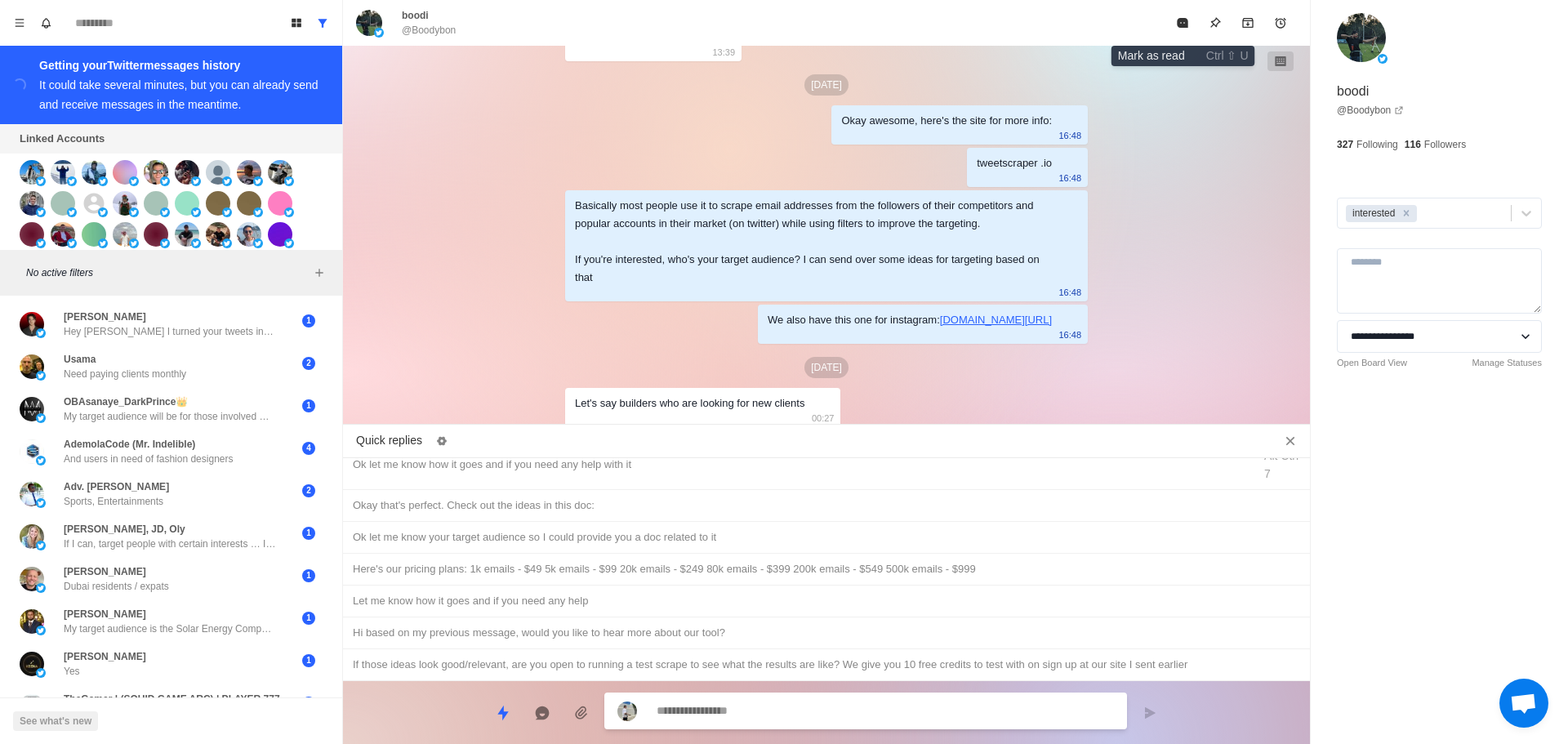
click at [1182, 19] on icon "Mark as read" at bounding box center [1182, 22] width 11 height 10
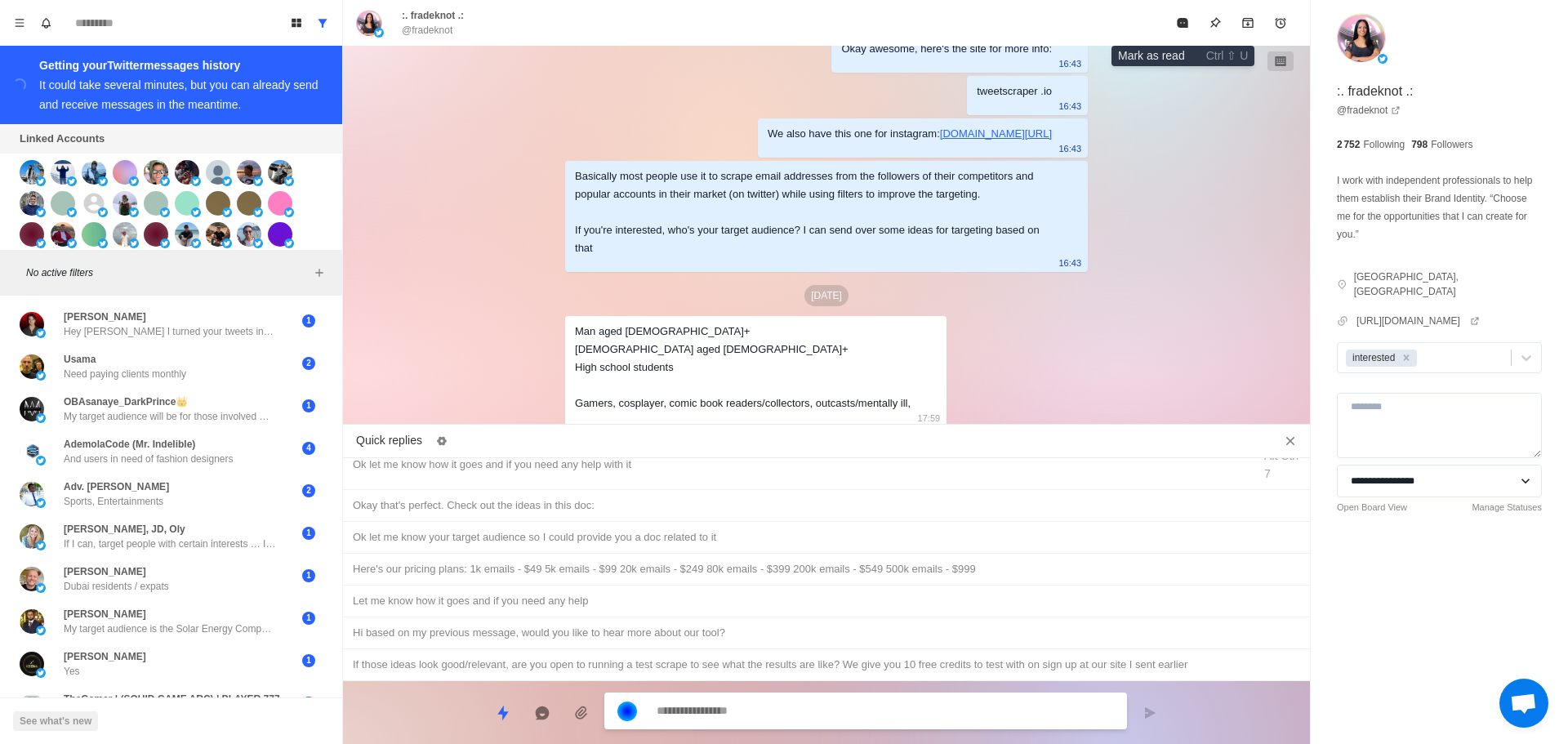
click at [1182, 19] on icon "Mark as read" at bounding box center [1182, 22] width 11 height 10
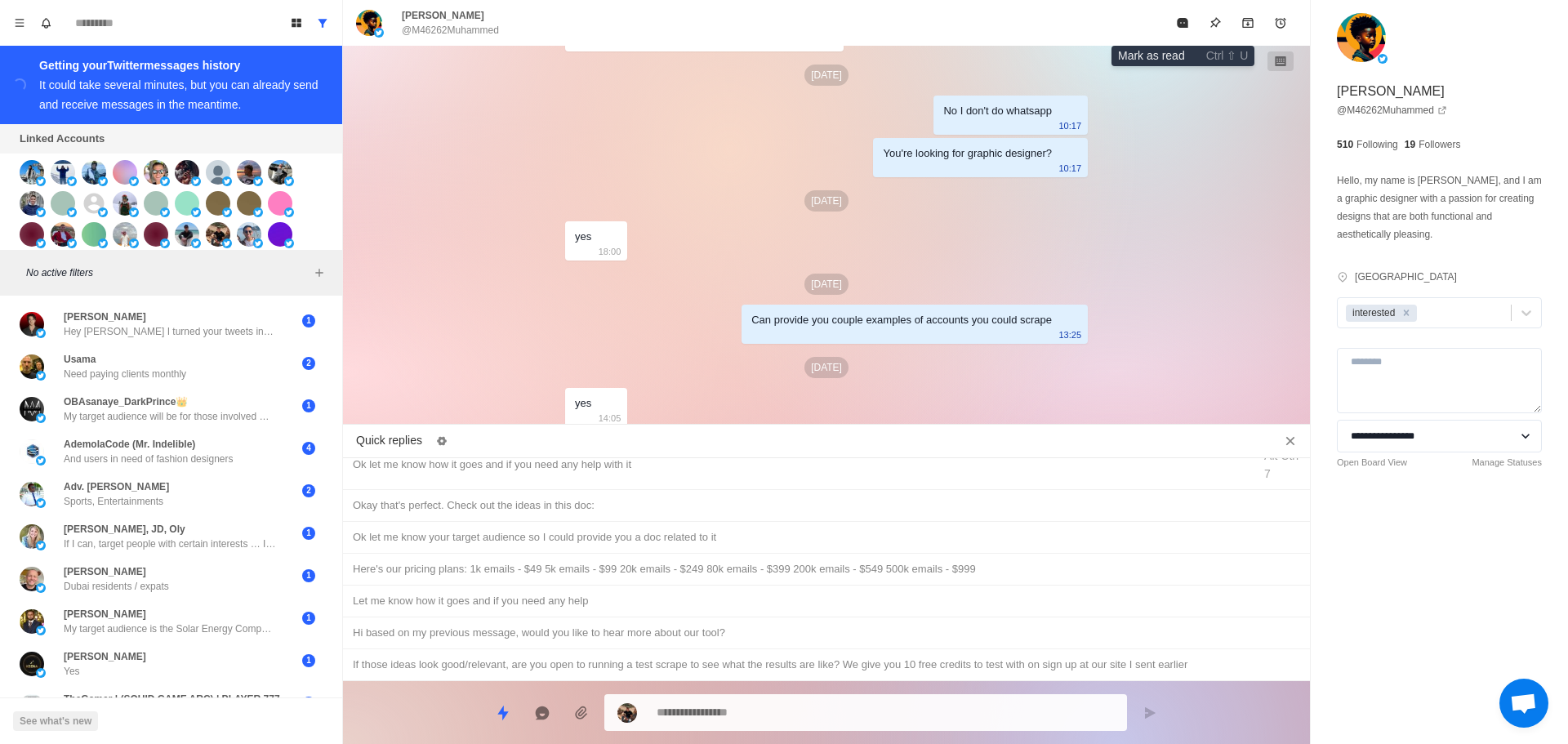
click at [1182, 19] on icon "Mark as read" at bounding box center [1182, 22] width 11 height 10
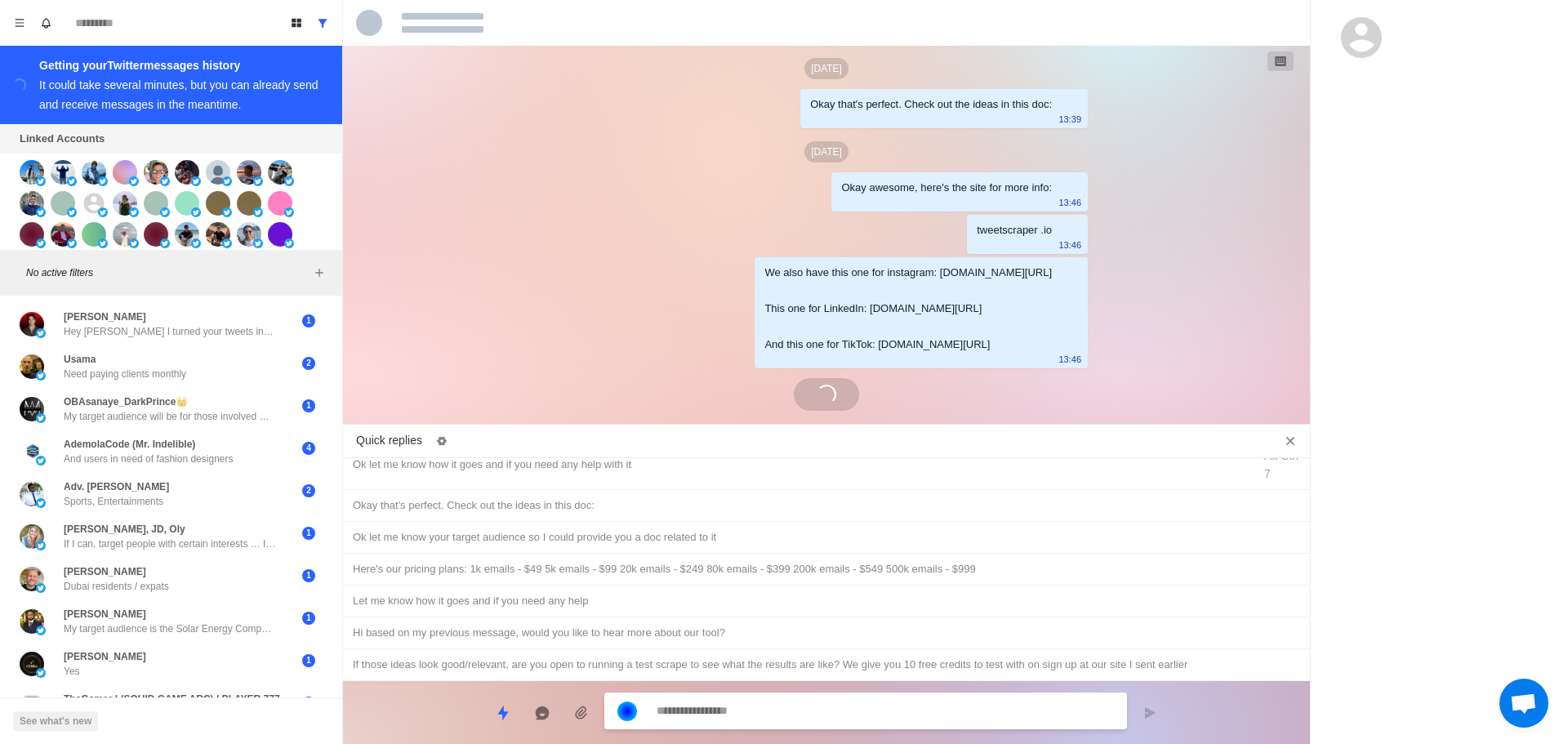
scroll to position [4618, 0]
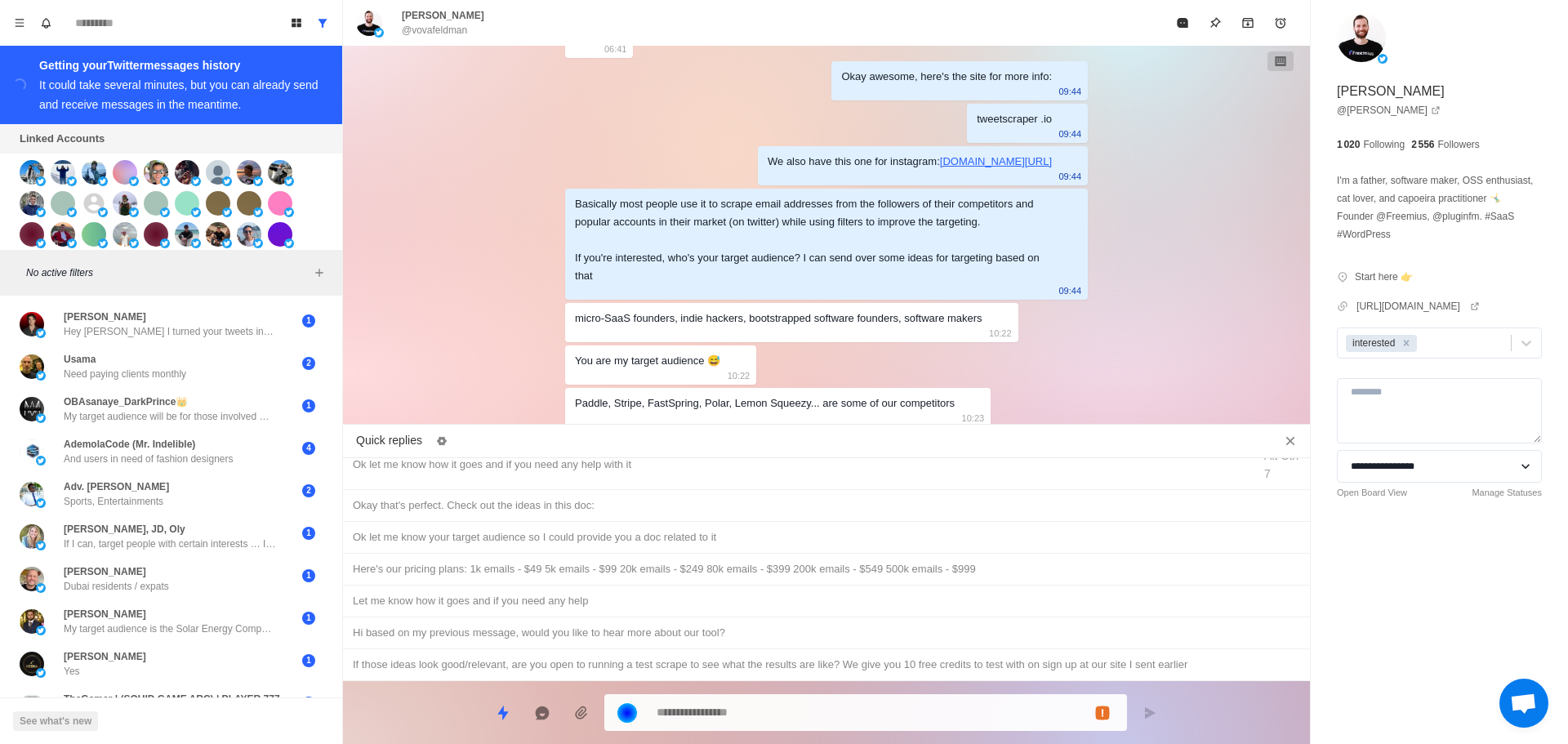
drag, startPoint x: 1188, startPoint y: 18, endPoint x: 1012, endPoint y: 203, distance: 255.3
click at [1017, 197] on div "Vova Feldman @vovafeldman Okay awesome, here's the site for more info: 12:36 Co…" at bounding box center [826, 372] width 967 height 744
click at [812, 702] on textarea at bounding box center [886, 713] width 457 height 23
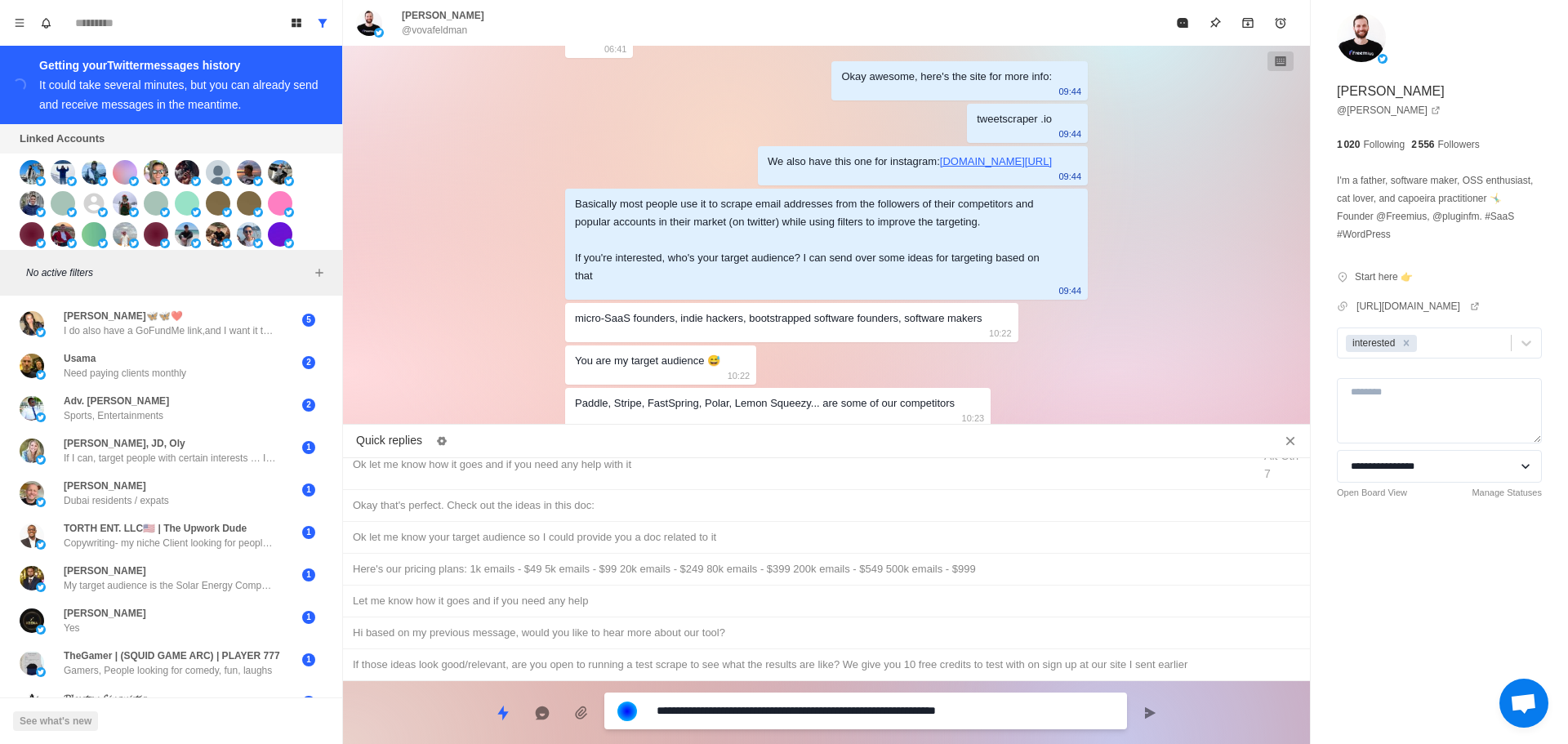
click at [872, 720] on textarea "**********" at bounding box center [886, 711] width 457 height 23
click at [1017, 709] on textarea "**********" at bounding box center [886, 711] width 457 height 23
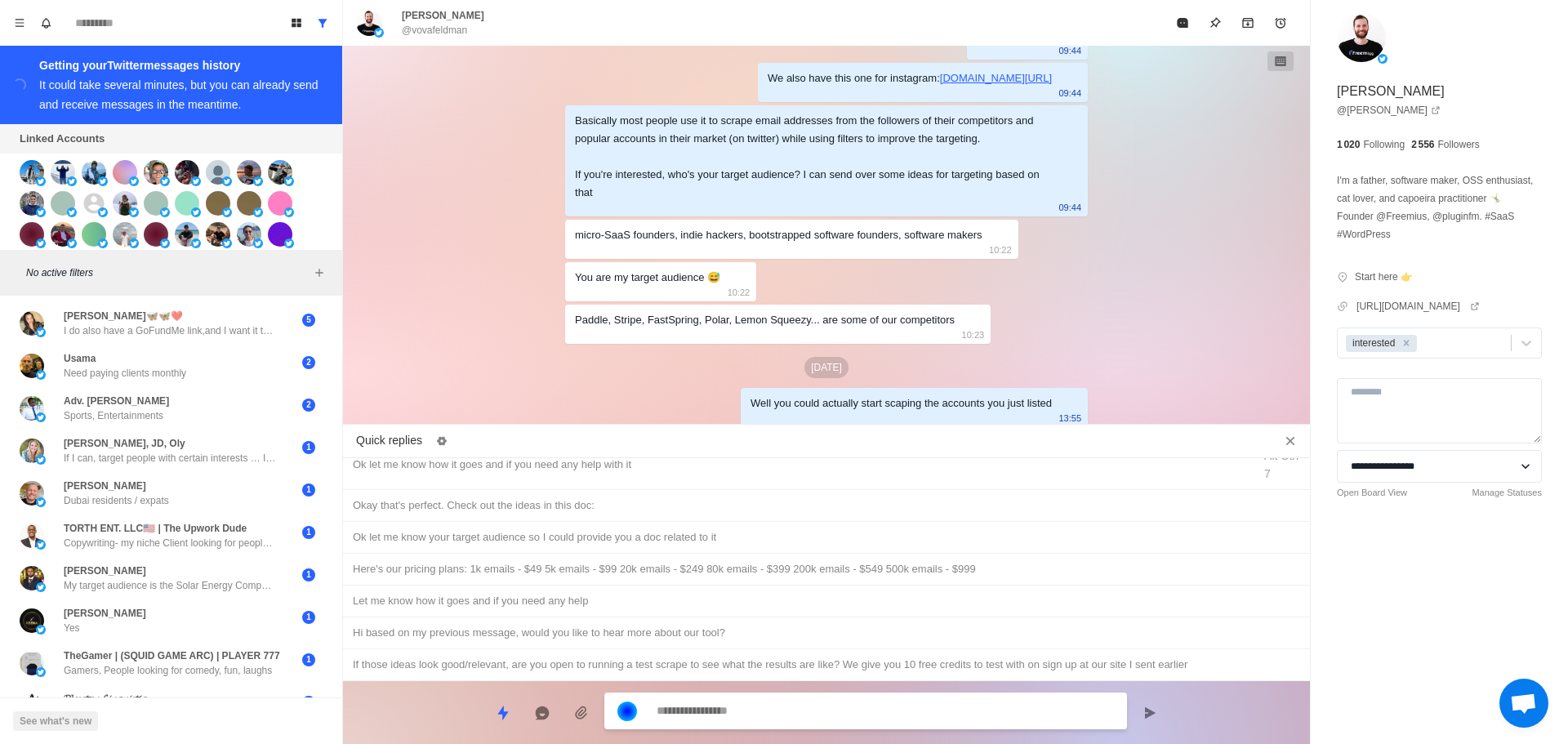
scroll to position [4744, 0]
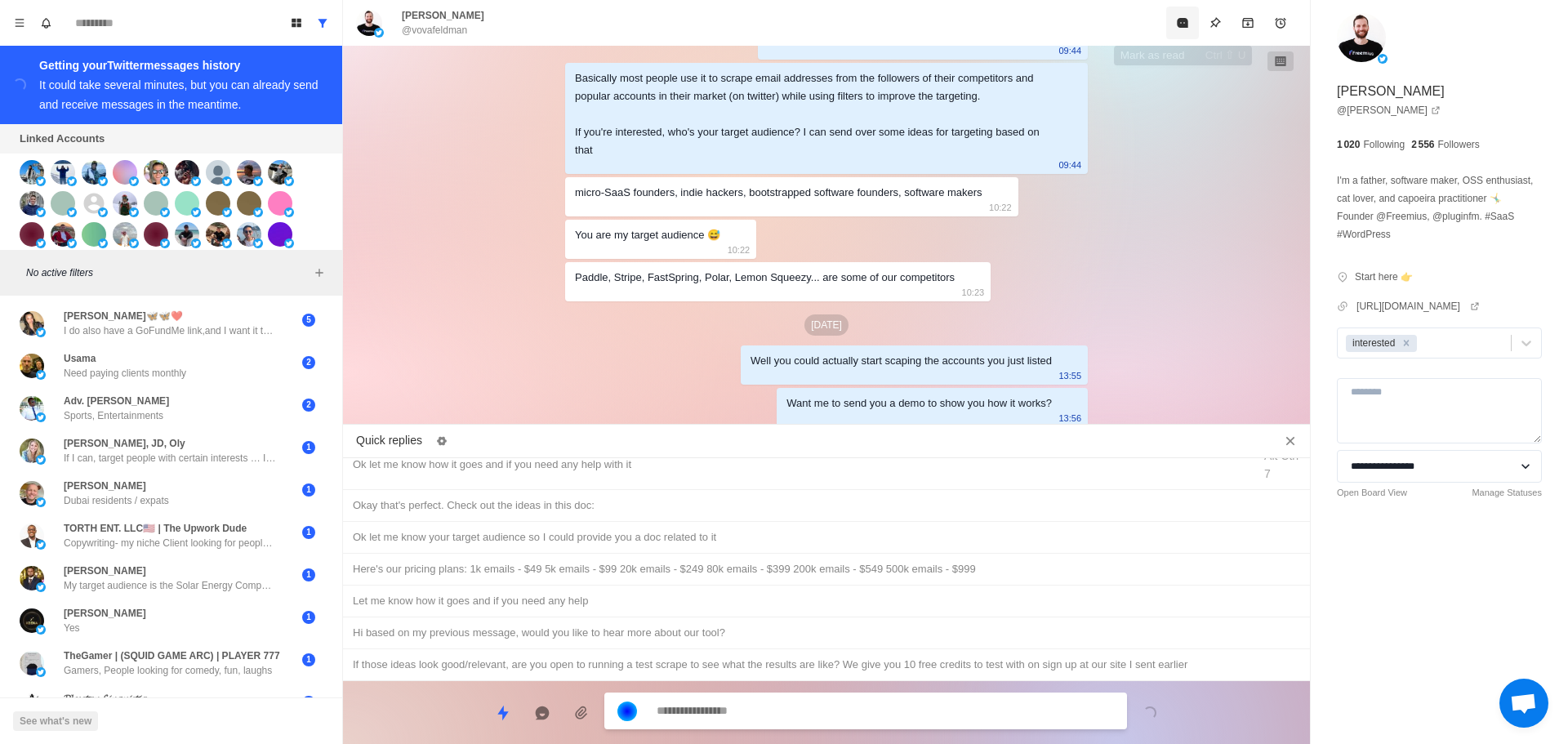
click at [1174, 27] on button "Mark as read" at bounding box center [1182, 22] width 32 height 32
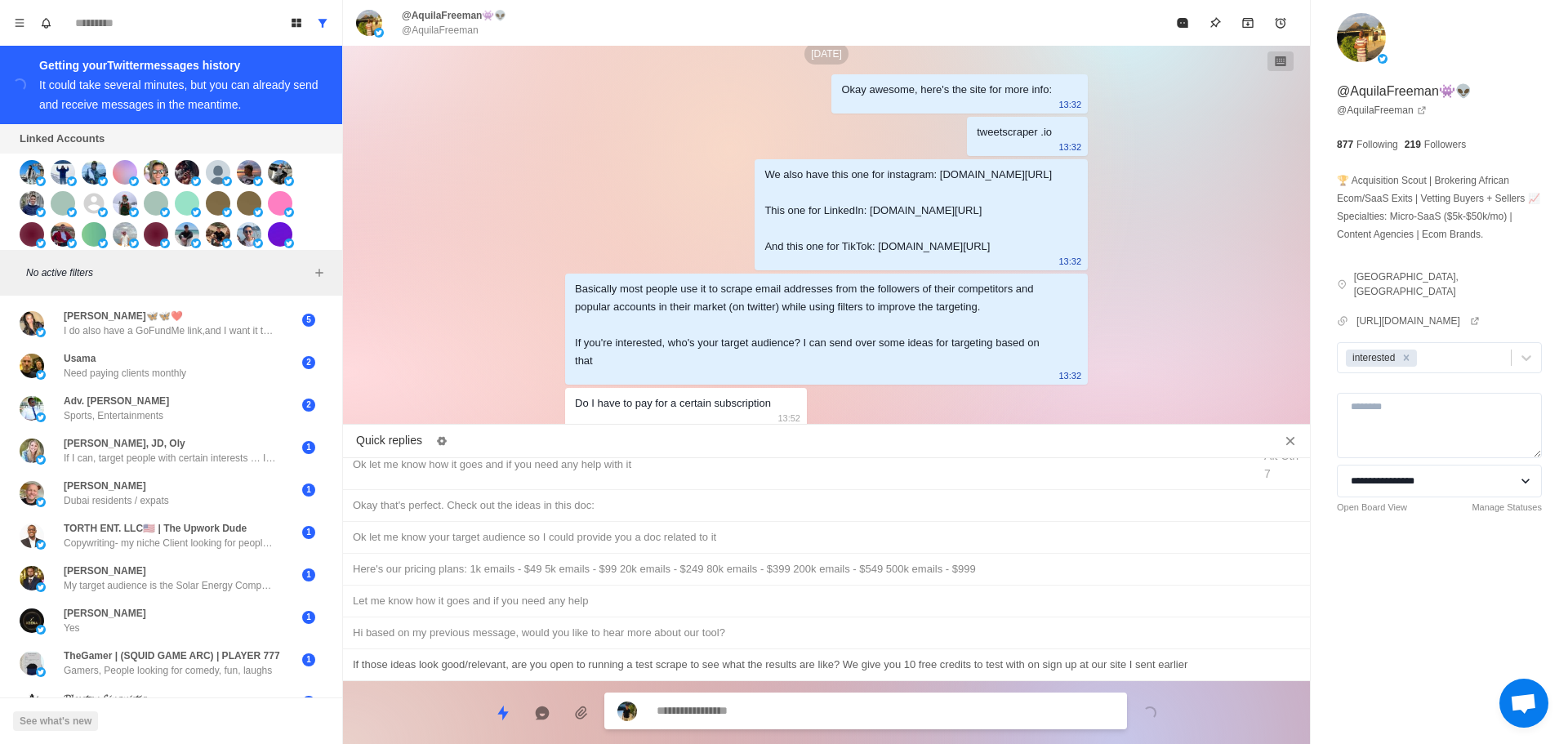
scroll to position [4689, 0]
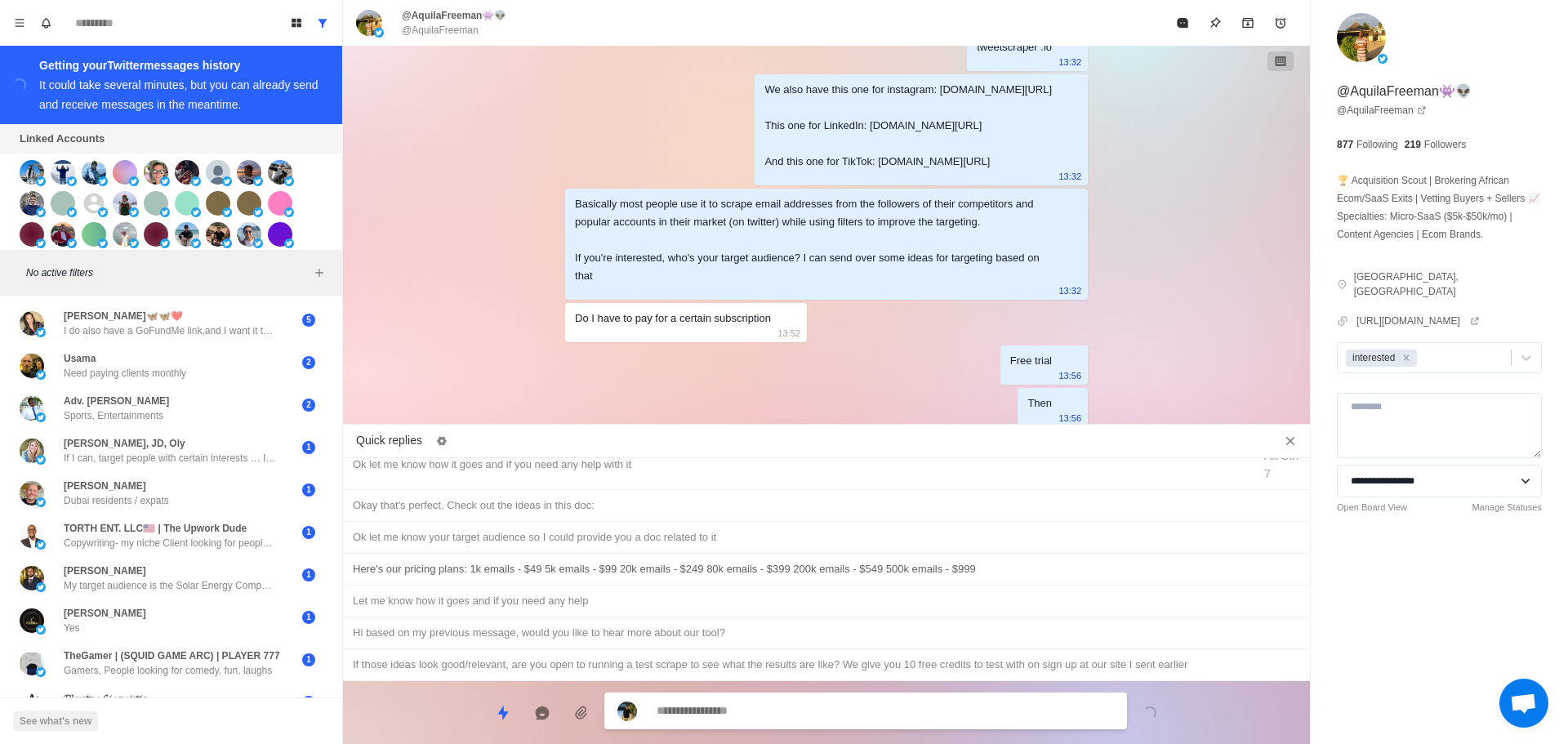
click at [688, 561] on div "Here's our pricing plans: 1k emails - $49 5k emails - $99 20k emails - $249 80k…" at bounding box center [826, 569] width 947 height 18
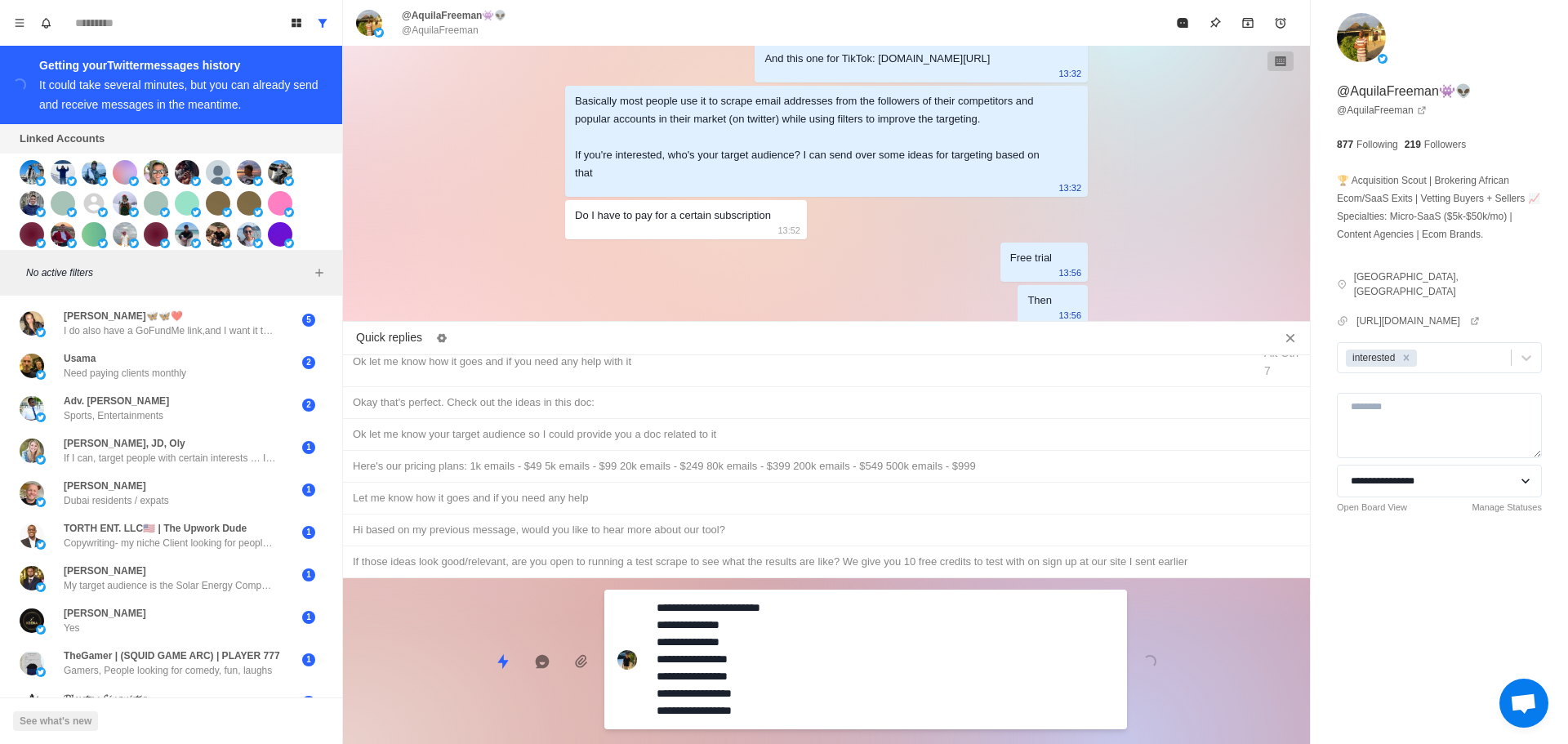
drag, startPoint x: 782, startPoint y: 612, endPoint x: 723, endPoint y: 620, distance: 59.5
click at [762, 610] on textarea "**********" at bounding box center [886, 660] width 457 height 127
drag, startPoint x: 710, startPoint y: 612, endPoint x: 554, endPoint y: 621, distance: 156.3
click at [549, 621] on div "**********" at bounding box center [826, 655] width 967 height 153
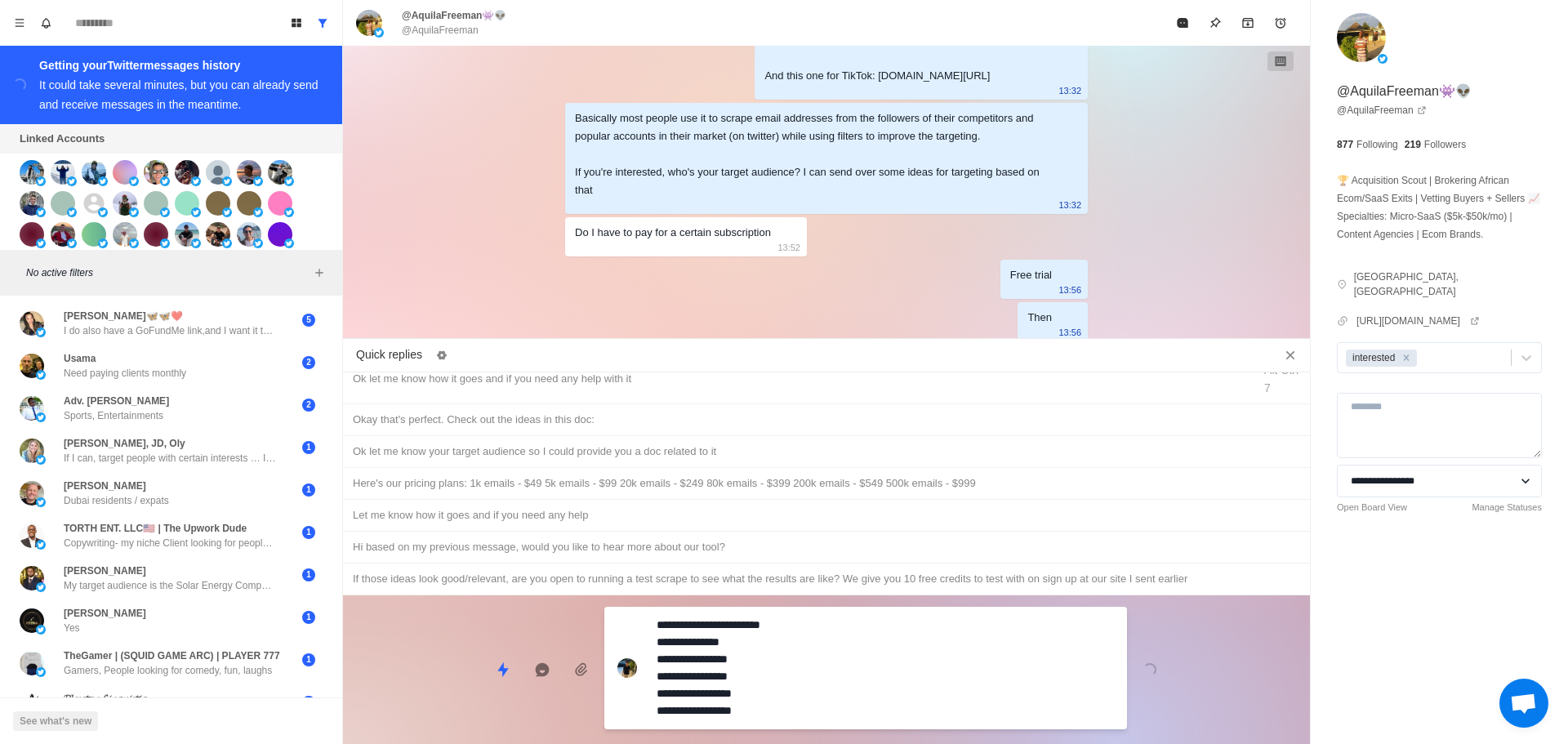
scroll to position [4817, 0]
click at [629, 479] on div "Here's our pricing plans: 1k emails - $49 5k emails - $99 20k emails - $249 80k…" at bounding box center [826, 483] width 947 height 18
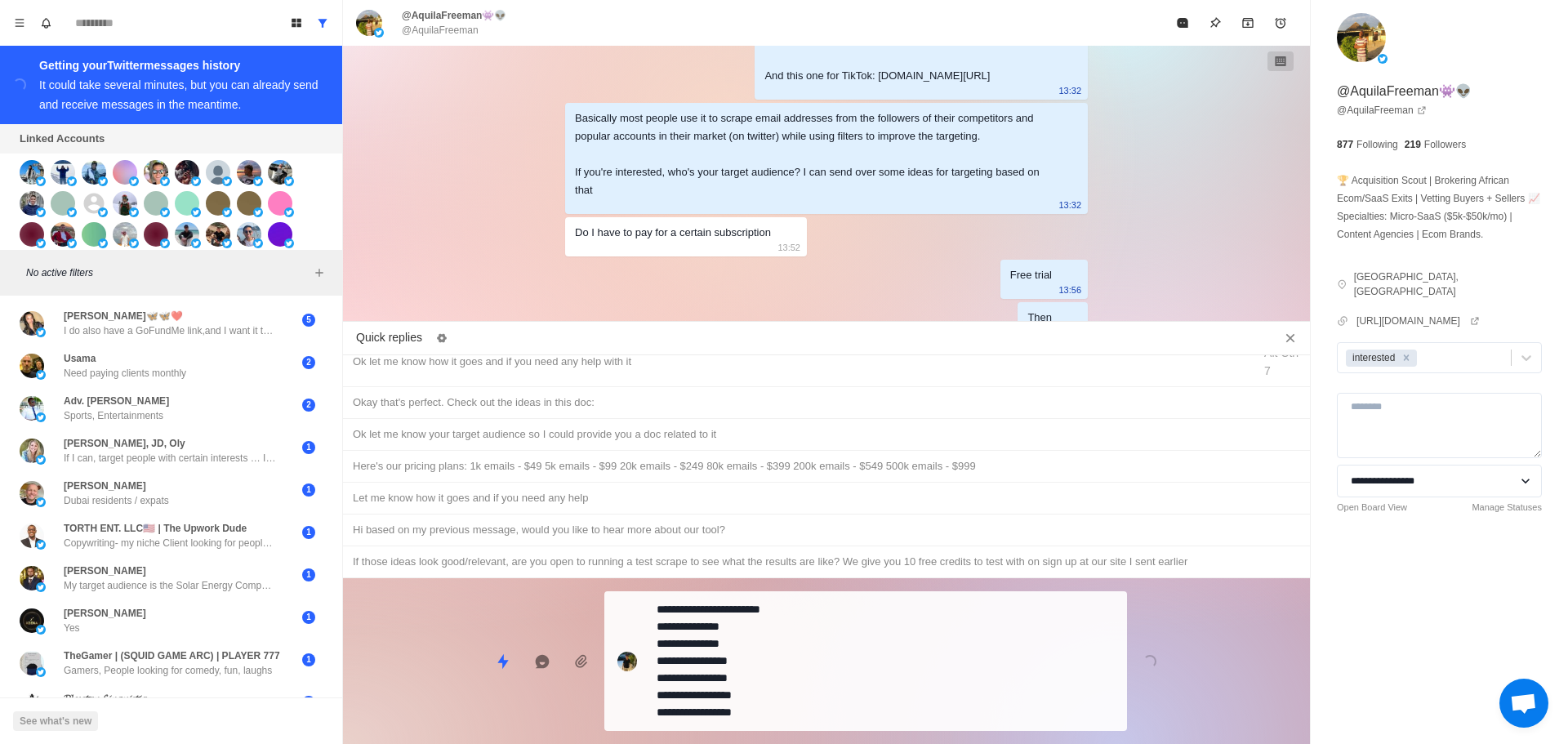
scroll to position [4834, 0]
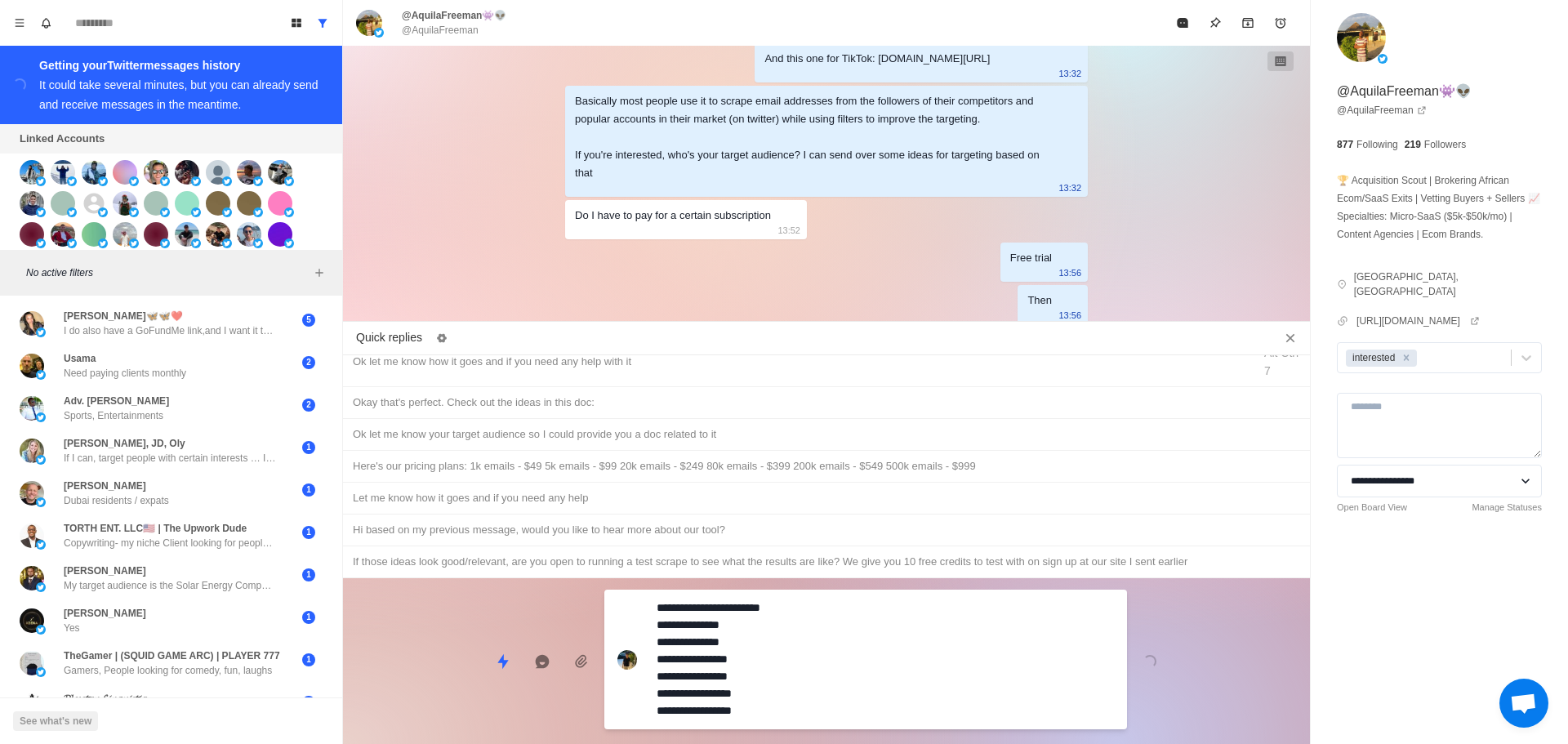
drag, startPoint x: 713, startPoint y: 609, endPoint x: 655, endPoint y: 606, distance: 58.1
click at [655, 606] on div "**********" at bounding box center [865, 659] width 523 height 140
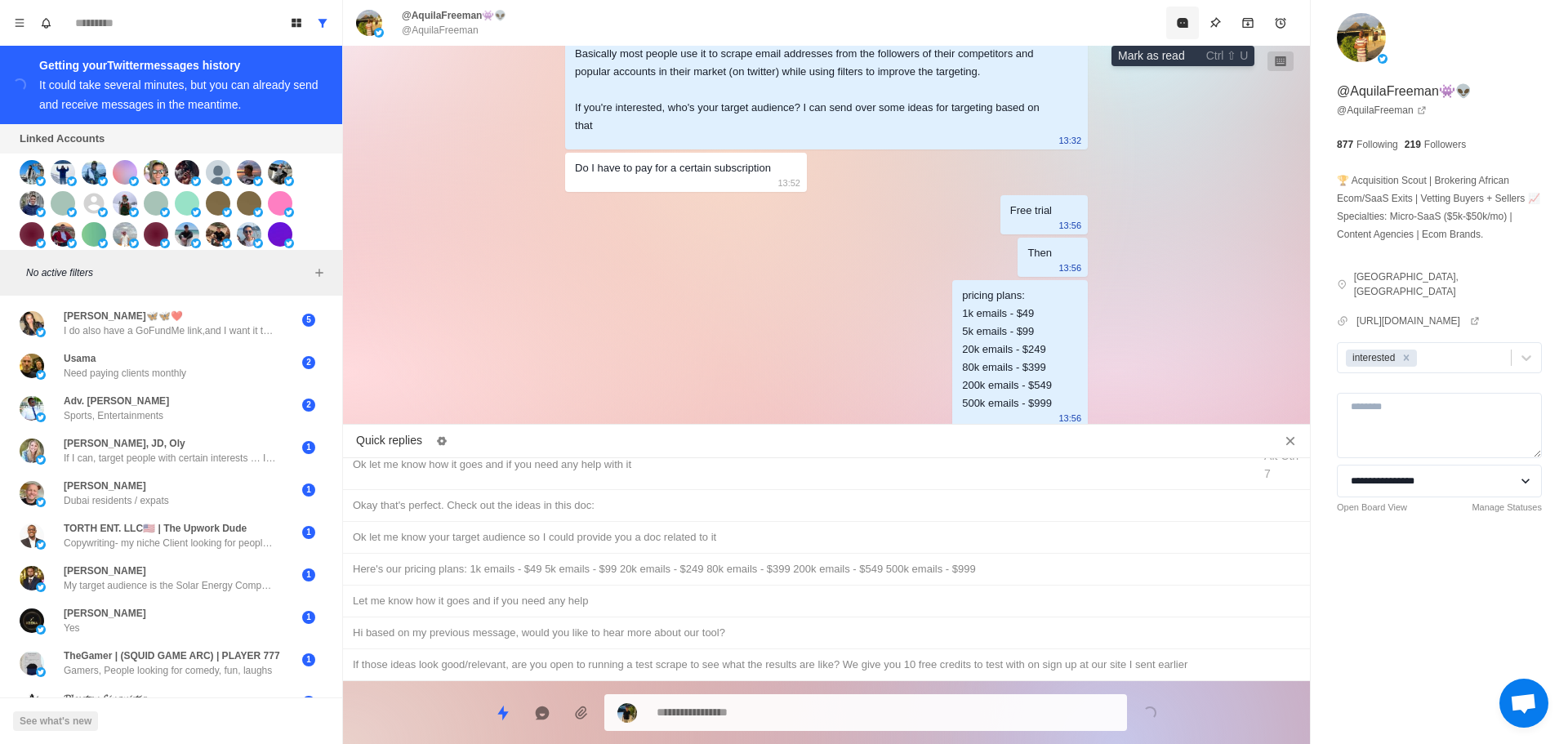
click at [1190, 22] on icon "Mark as read" at bounding box center [1182, 22] width 13 height 13
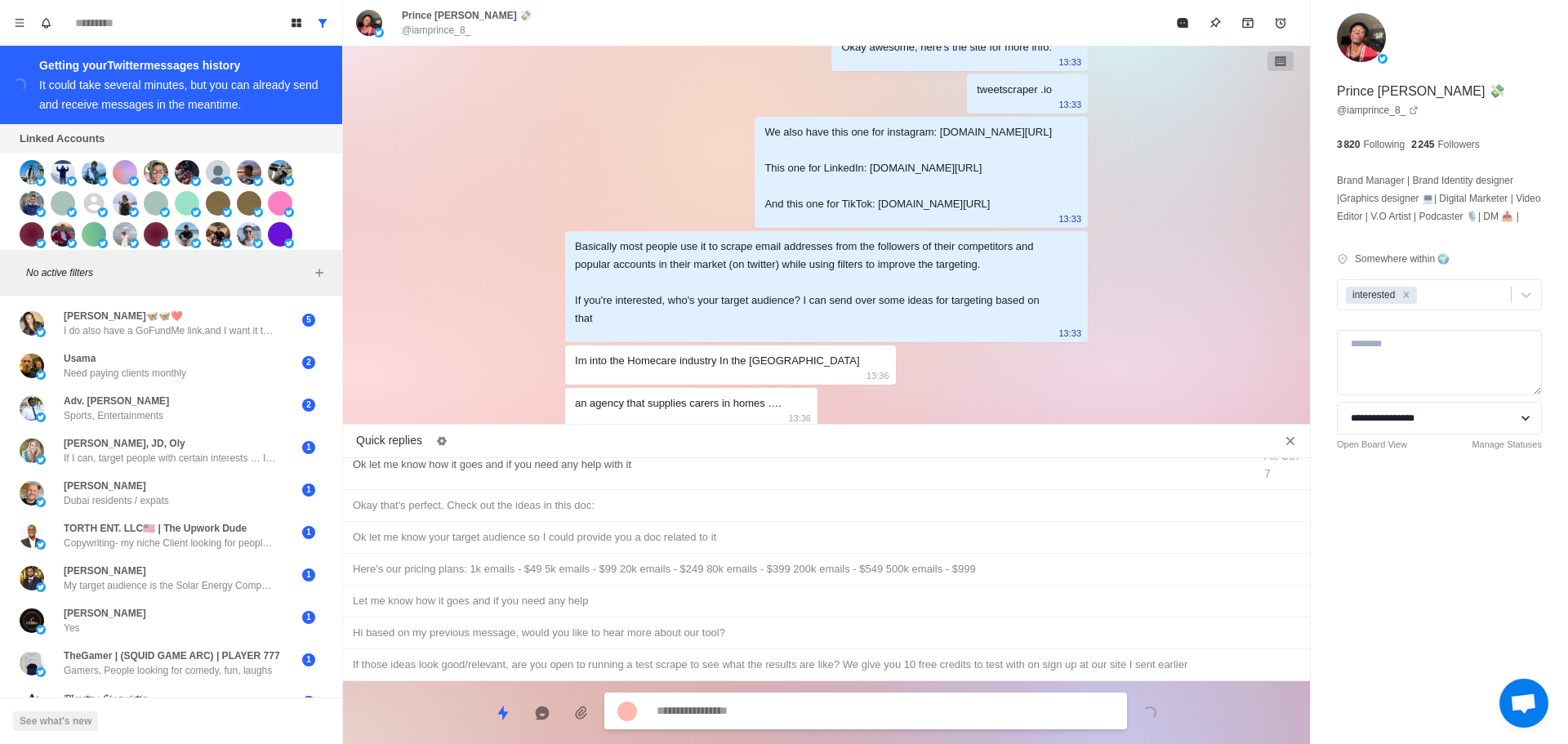
scroll to position [4774, 0]
click at [226, 412] on div "Adv. Gatari Salim Steven Sports, Entertainments" at bounding box center [153, 409] width 269 height 29
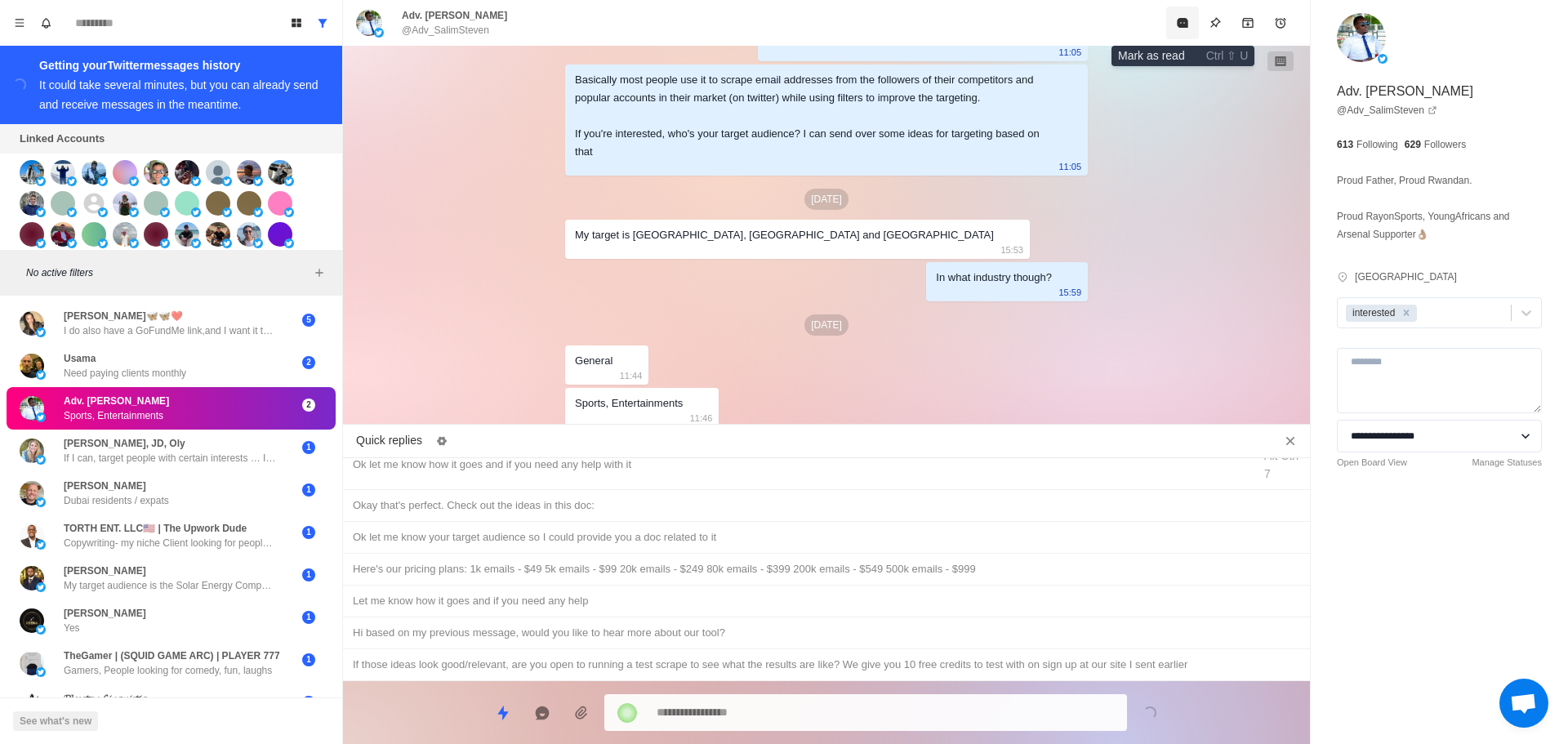
click at [1191, 31] on button "Mark as read" at bounding box center [1182, 22] width 32 height 32
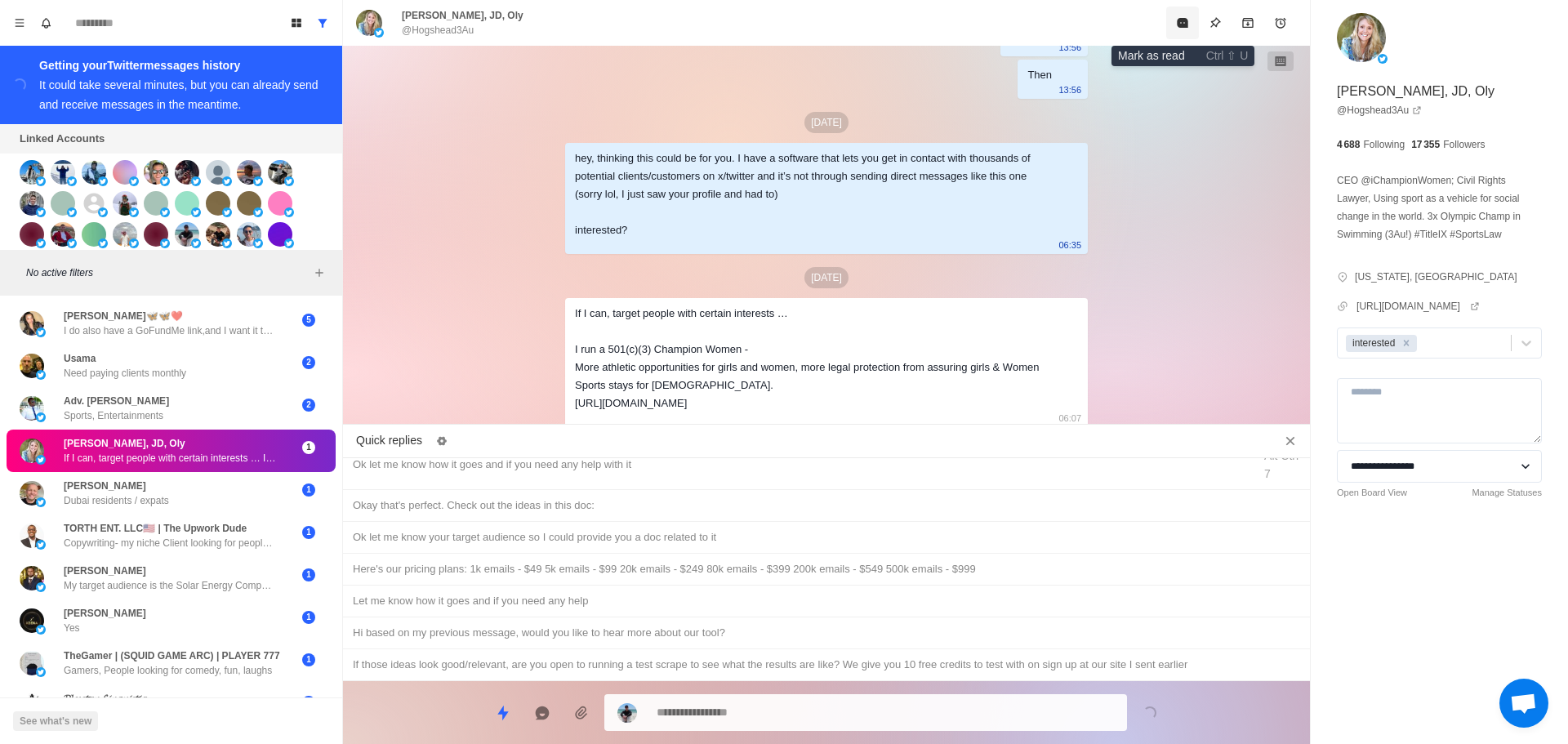
click at [1191, 30] on button "Mark as read" at bounding box center [1182, 22] width 32 height 32
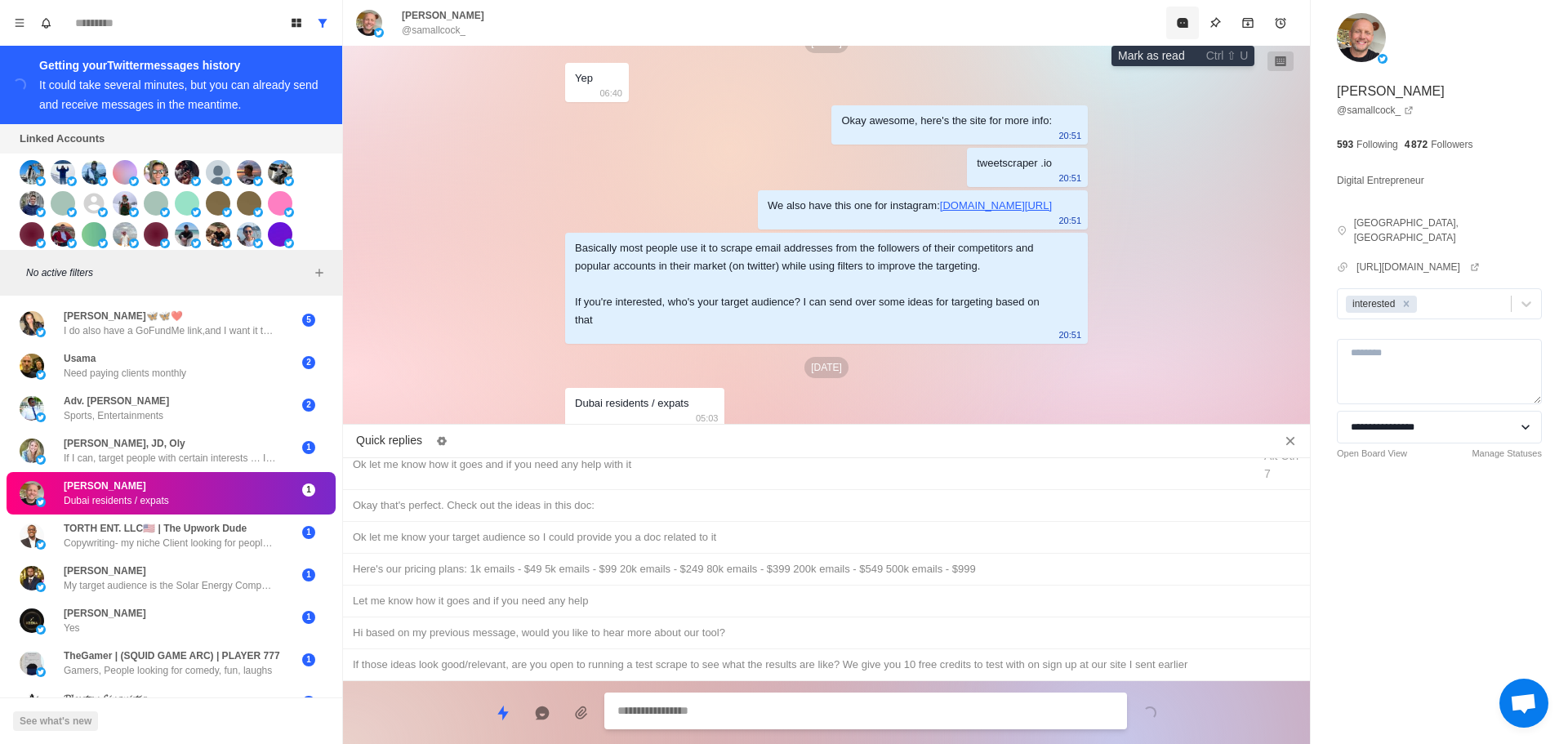
click at [1185, 29] on button "Mark as read" at bounding box center [1182, 22] width 32 height 32
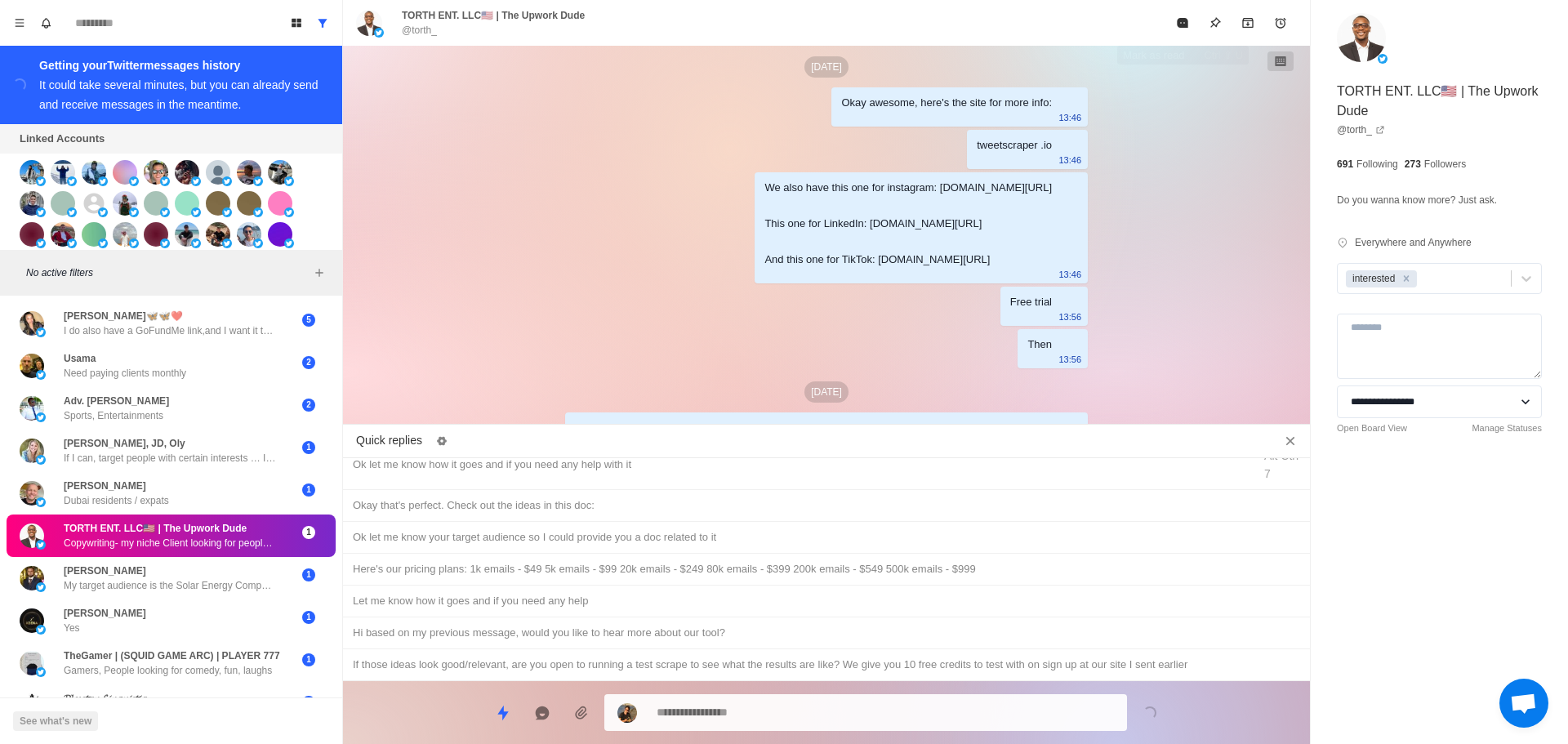
scroll to position [4695, 0]
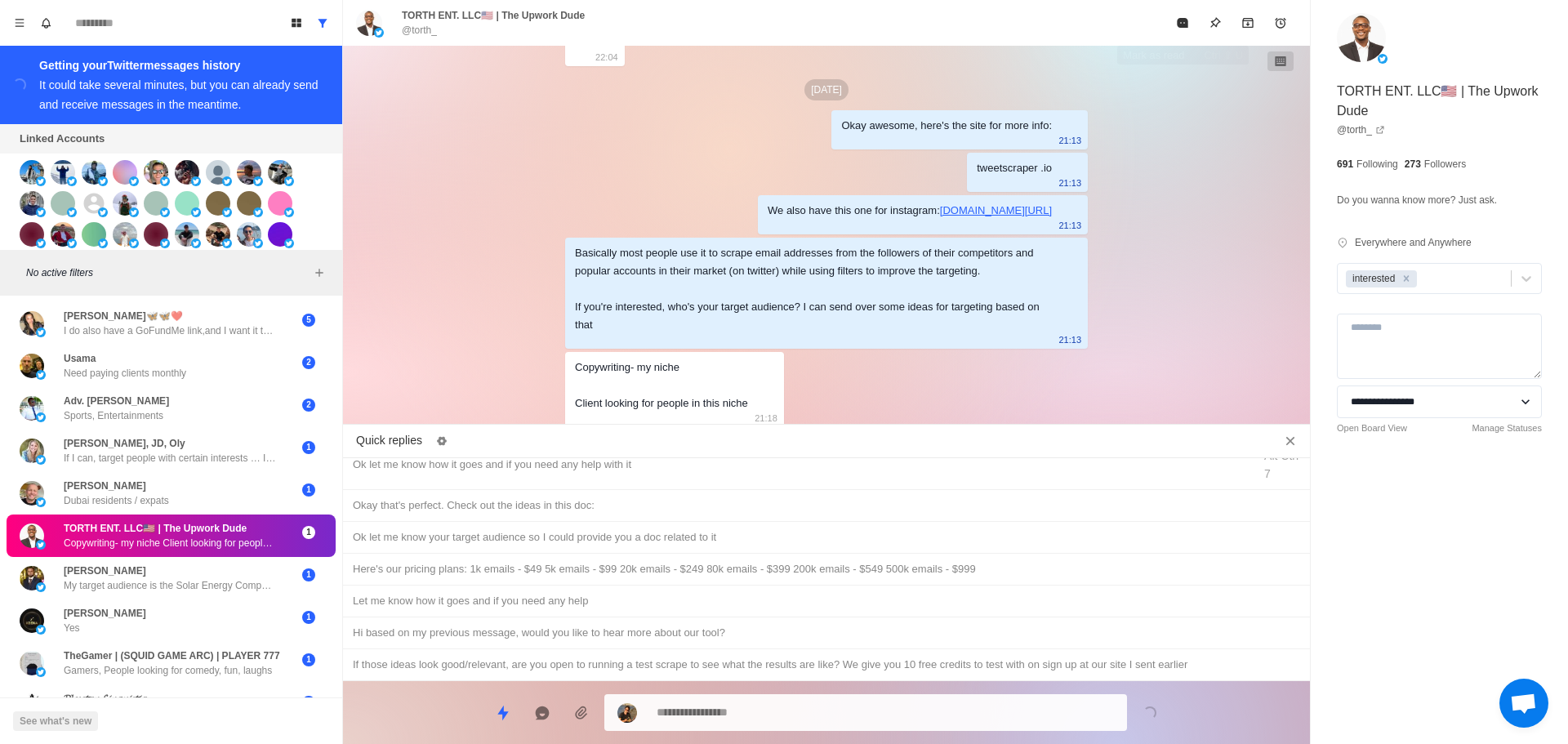
click at [1185, 29] on div "TORTH ENT. LLC🇺🇸 | The Upwork Dude @torth_" at bounding box center [826, 22] width 967 height 46
click at [1185, 29] on button "Mark as read" at bounding box center [1182, 22] width 32 height 32
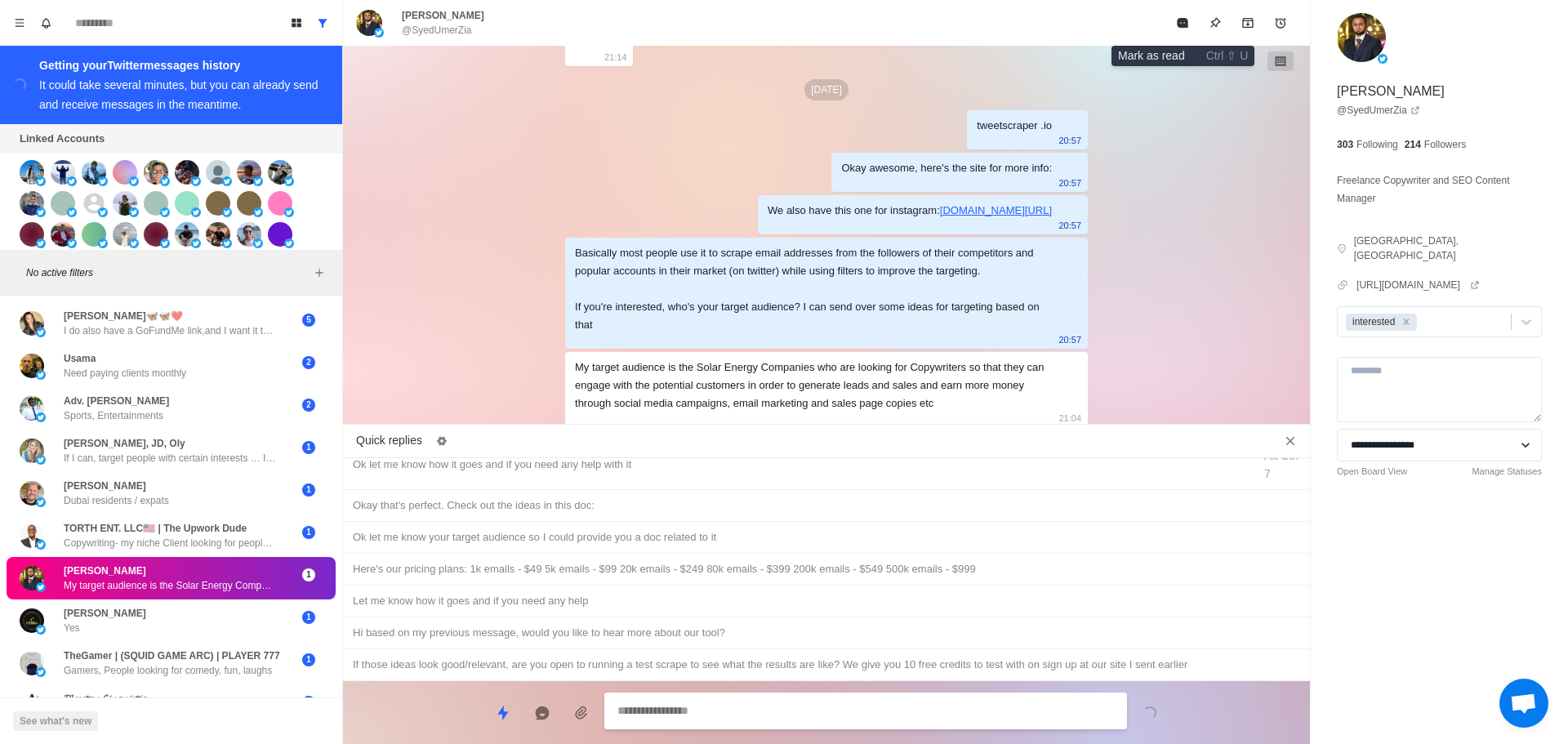
click at [1185, 29] on button "Mark as read" at bounding box center [1182, 22] width 32 height 32
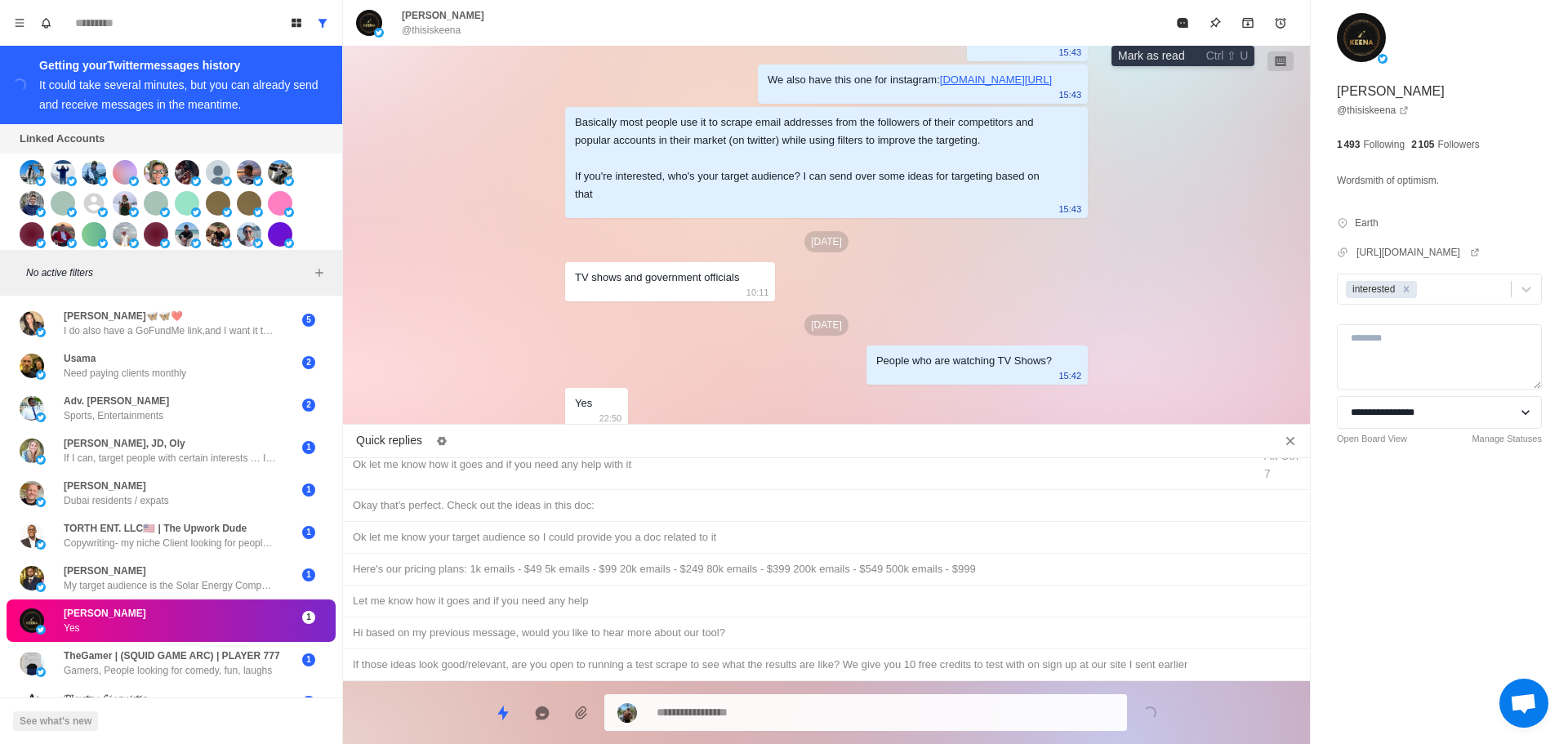
click at [1185, 29] on button "Mark as read" at bounding box center [1182, 22] width 32 height 32
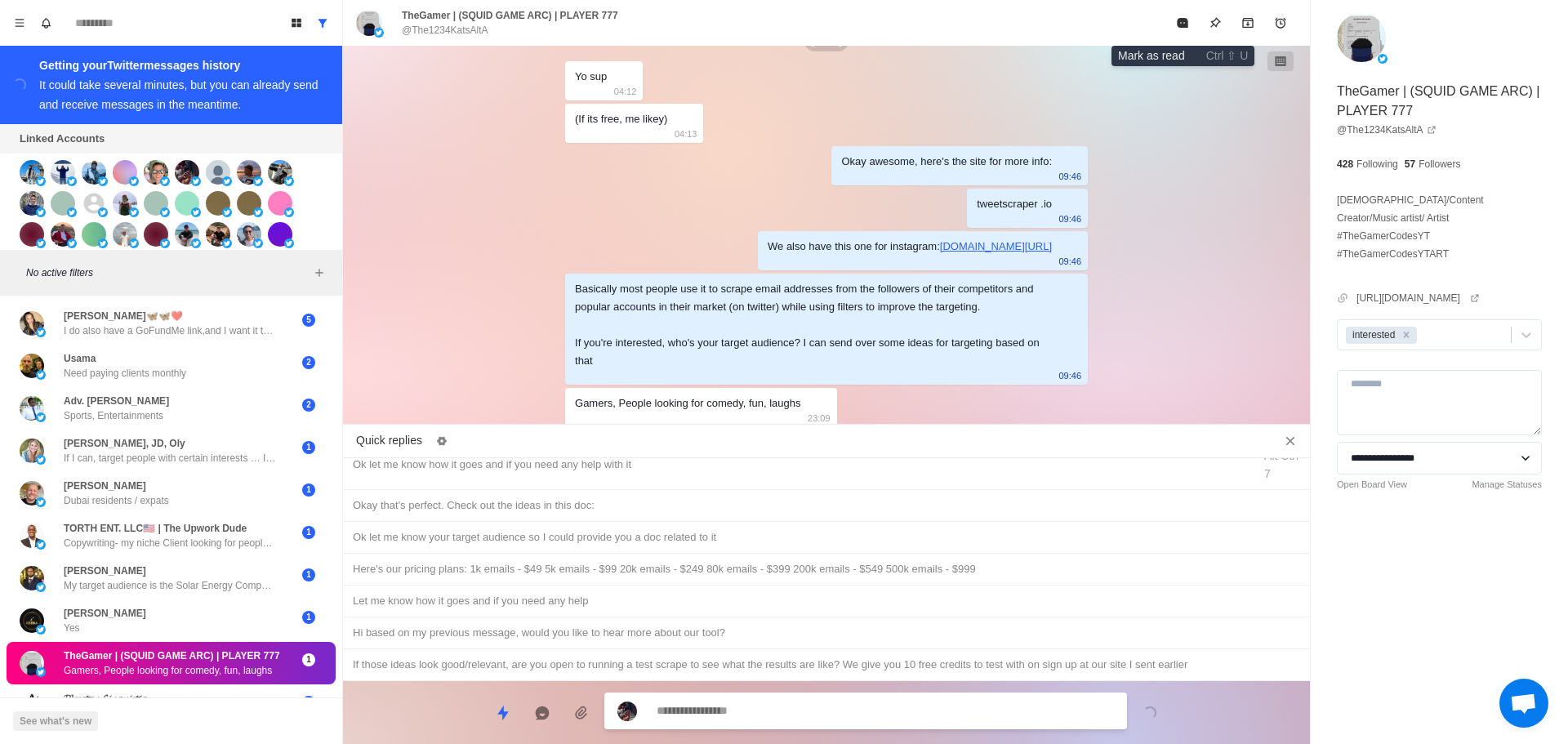
click at [1185, 29] on button "Mark as read" at bounding box center [1182, 22] width 32 height 32
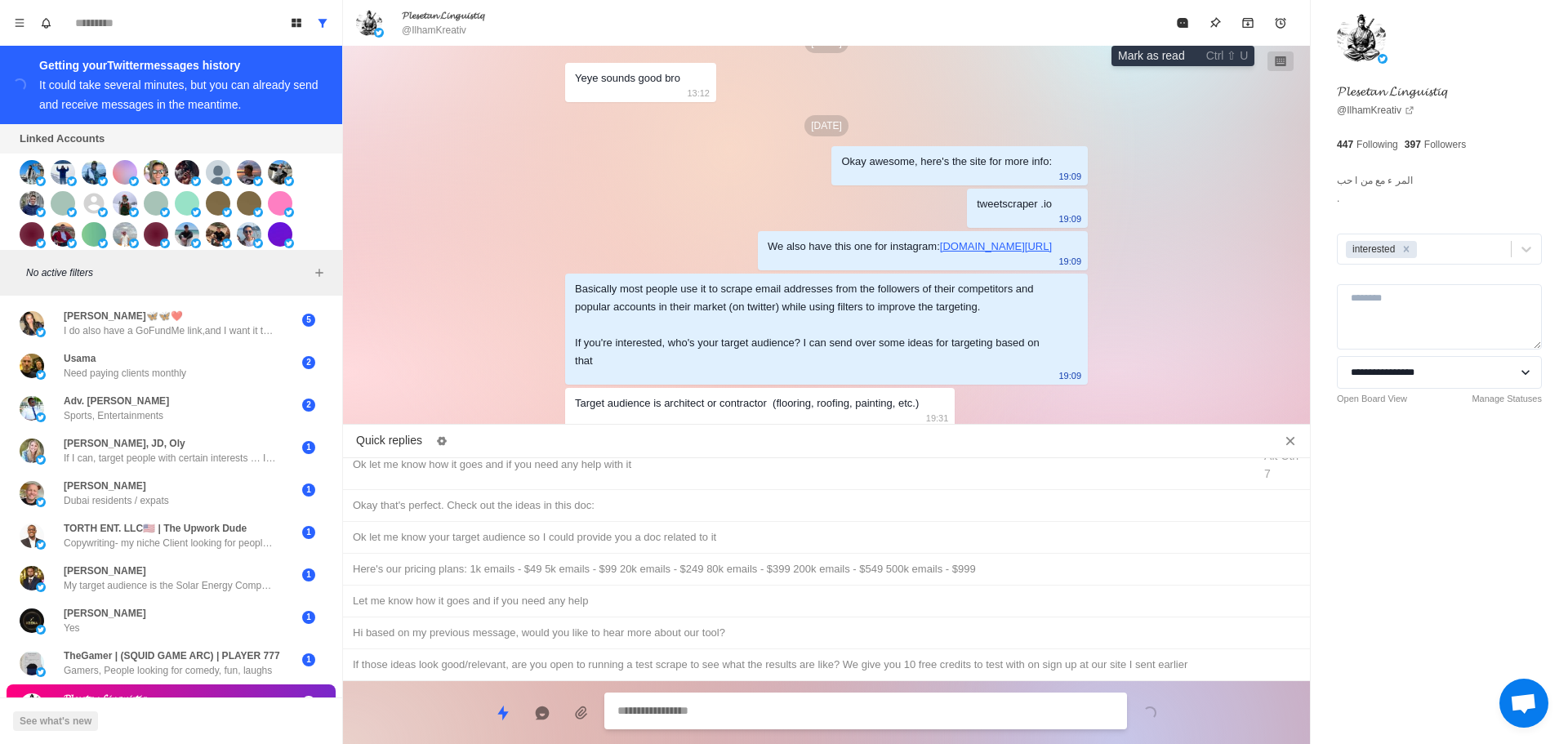
click at [1185, 29] on button "Mark as read" at bounding box center [1182, 22] width 32 height 32
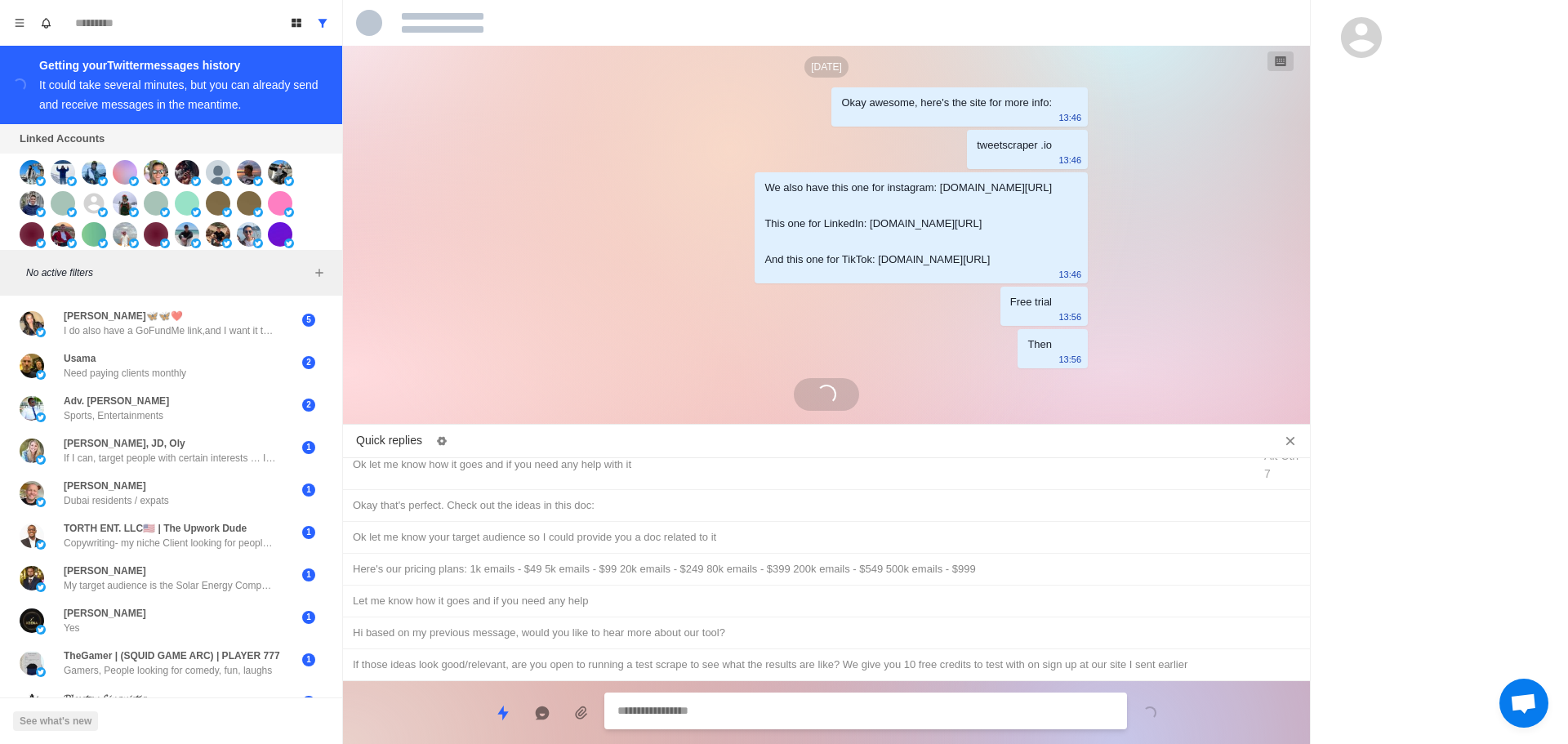
scroll to position [4154, 0]
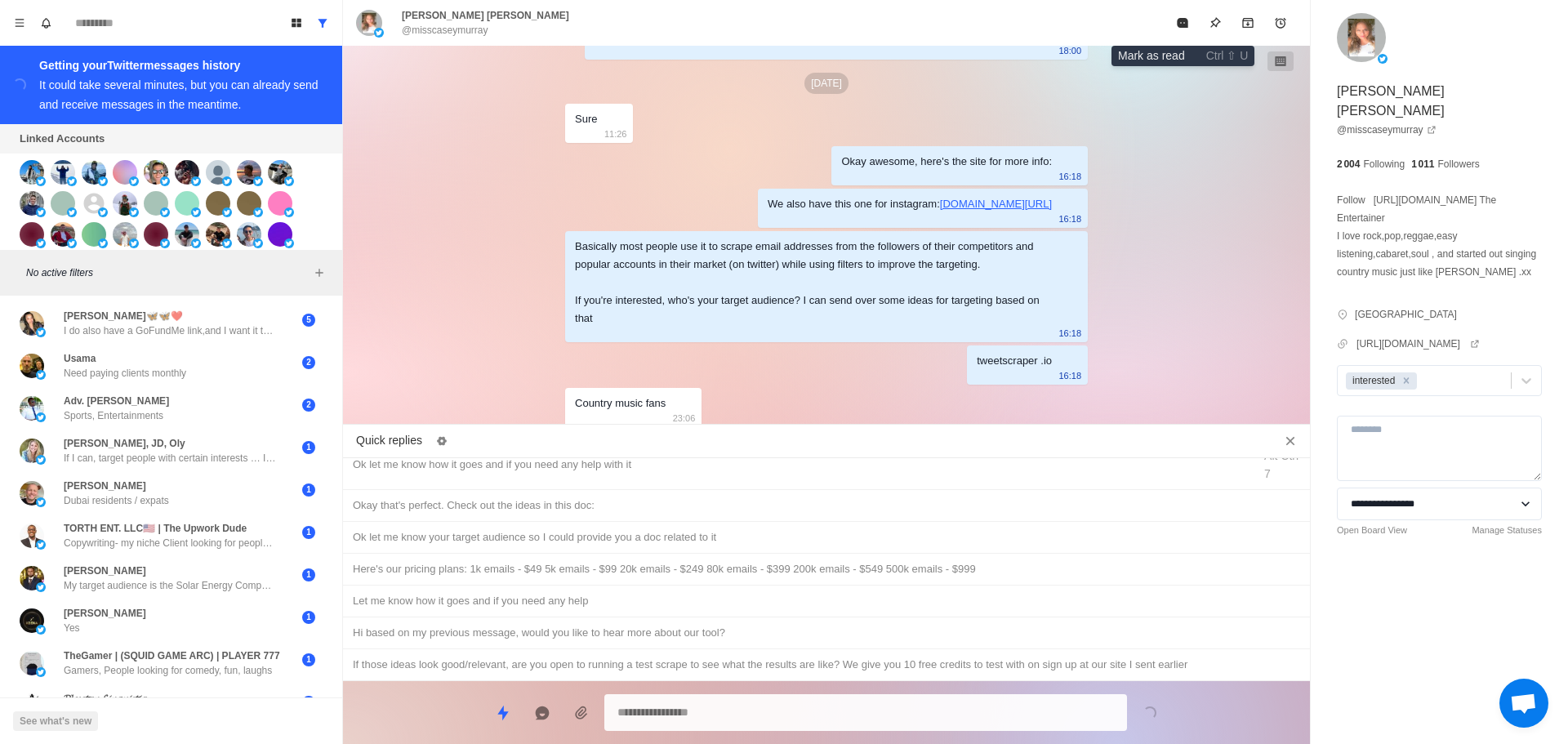
click at [1185, 29] on button "Mark as read" at bounding box center [1182, 22] width 32 height 32
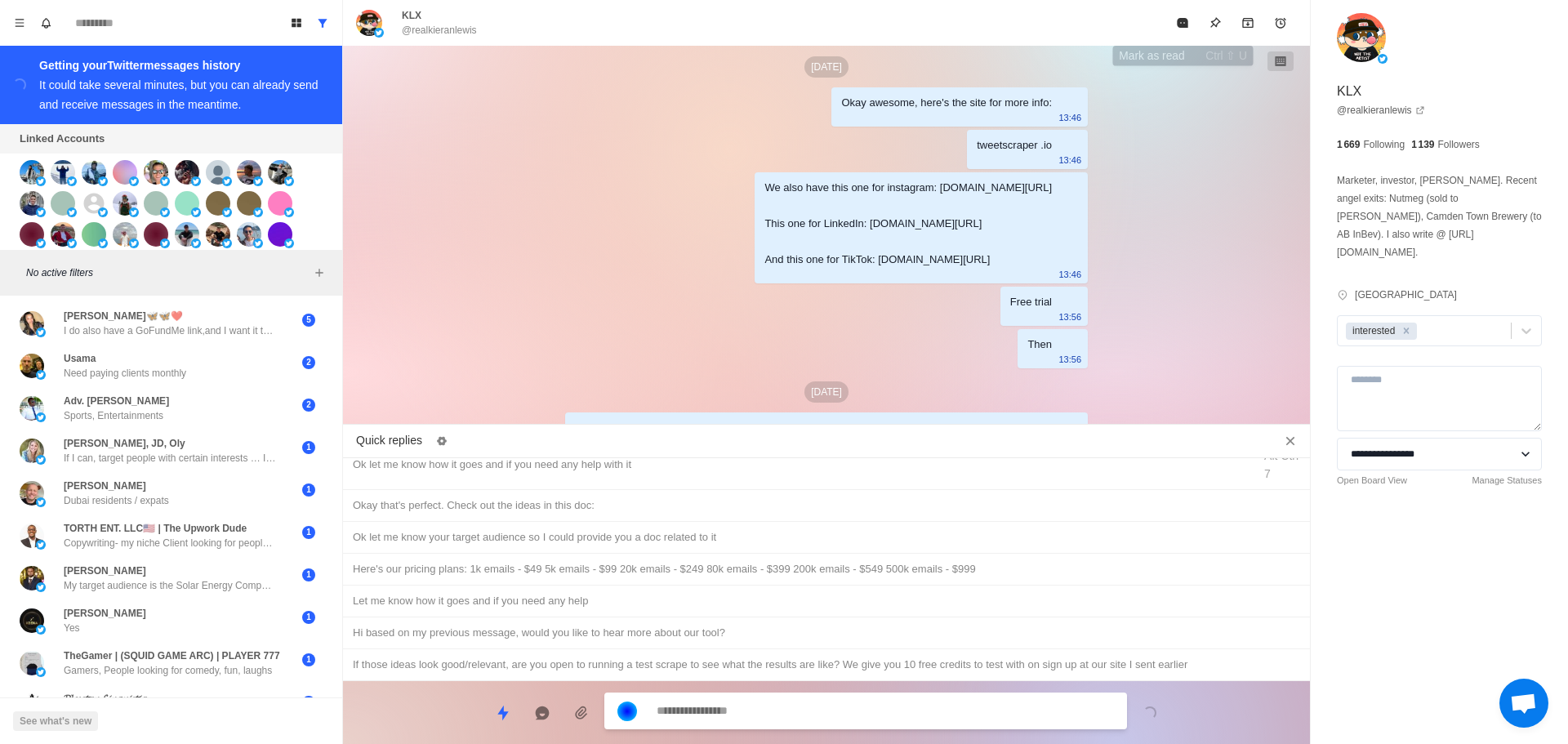
scroll to position [4916, 0]
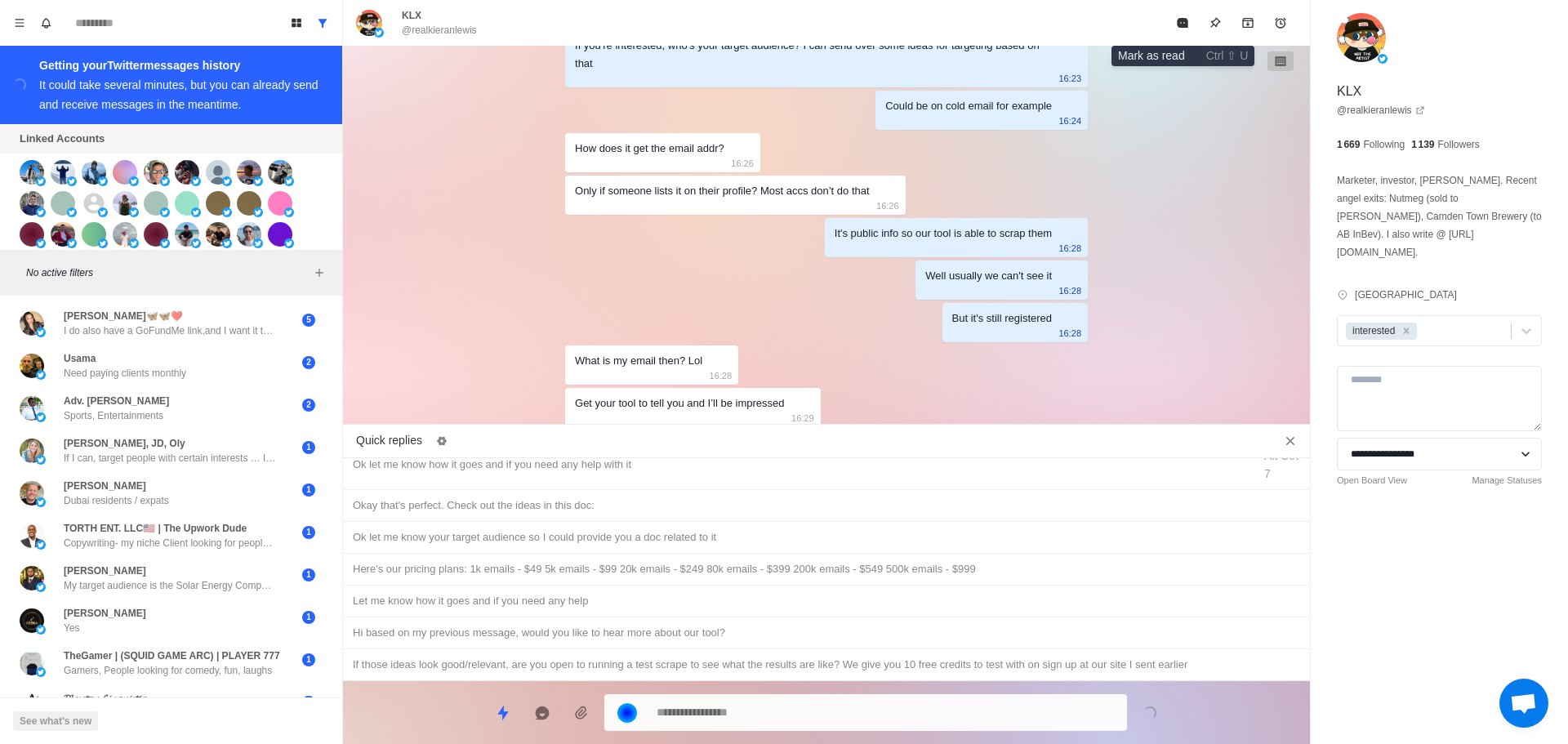
click at [1178, 25] on icon "Mark as read" at bounding box center [1182, 22] width 11 height 10
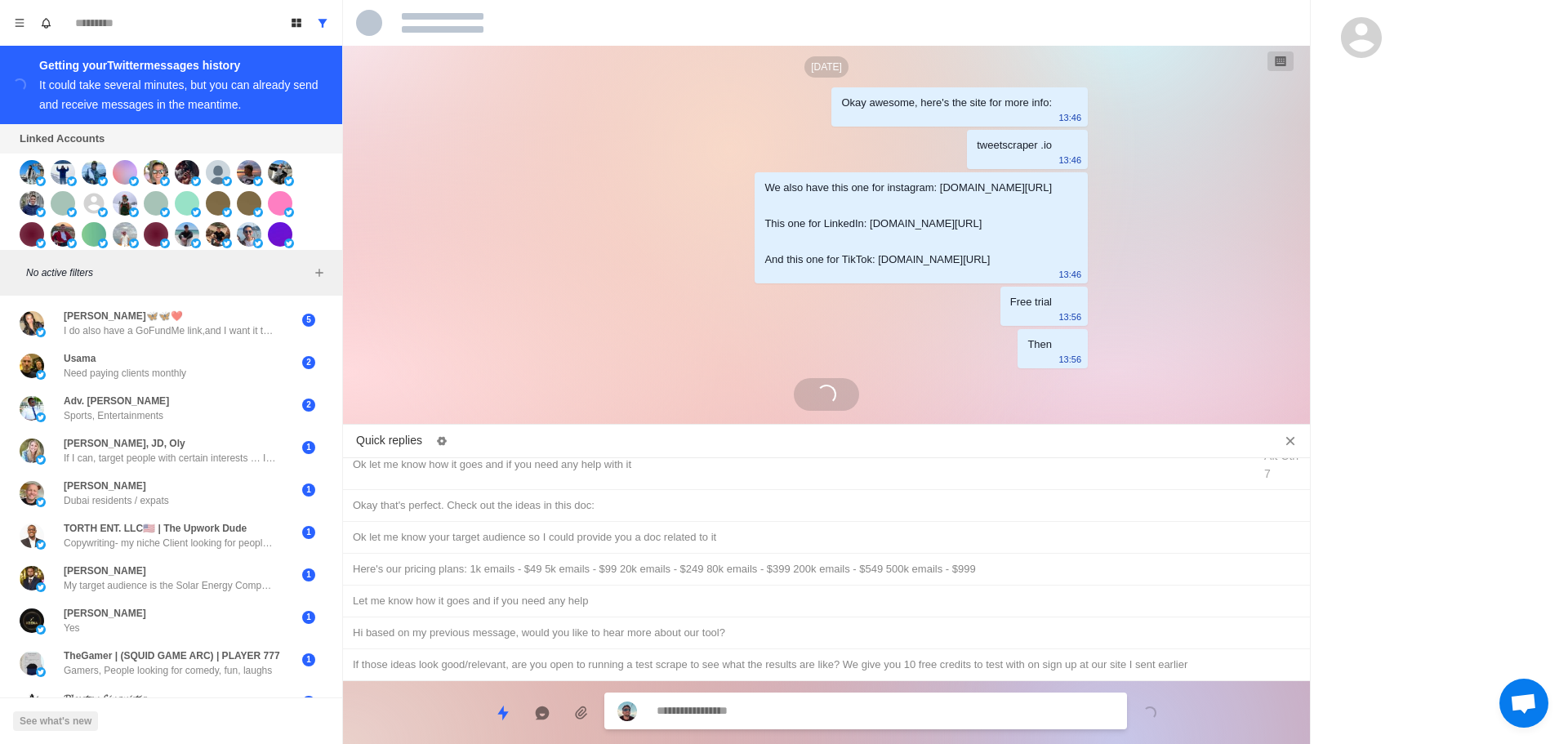
scroll to position [4655, 0]
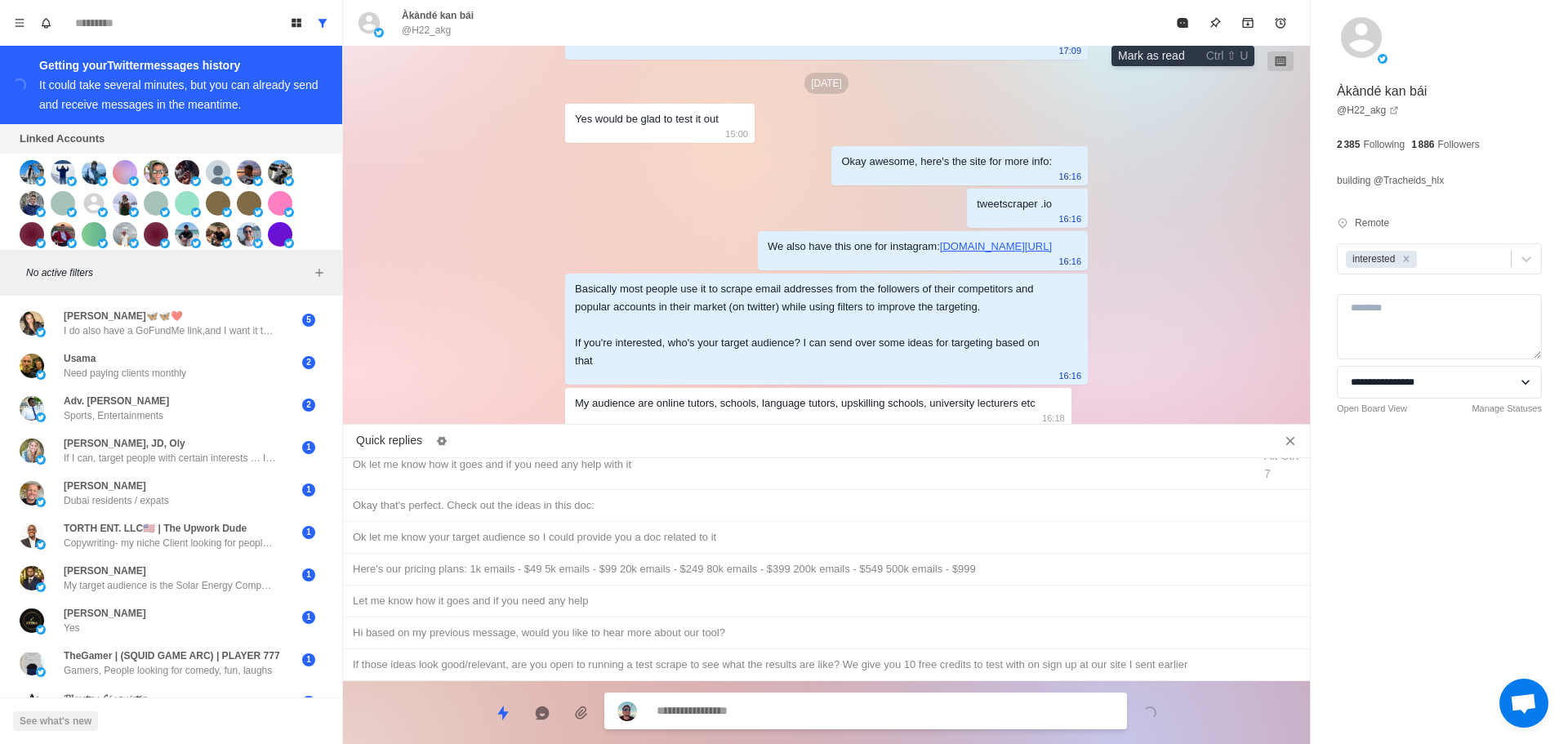
click at [1178, 25] on icon "Mark as read" at bounding box center [1182, 22] width 11 height 10
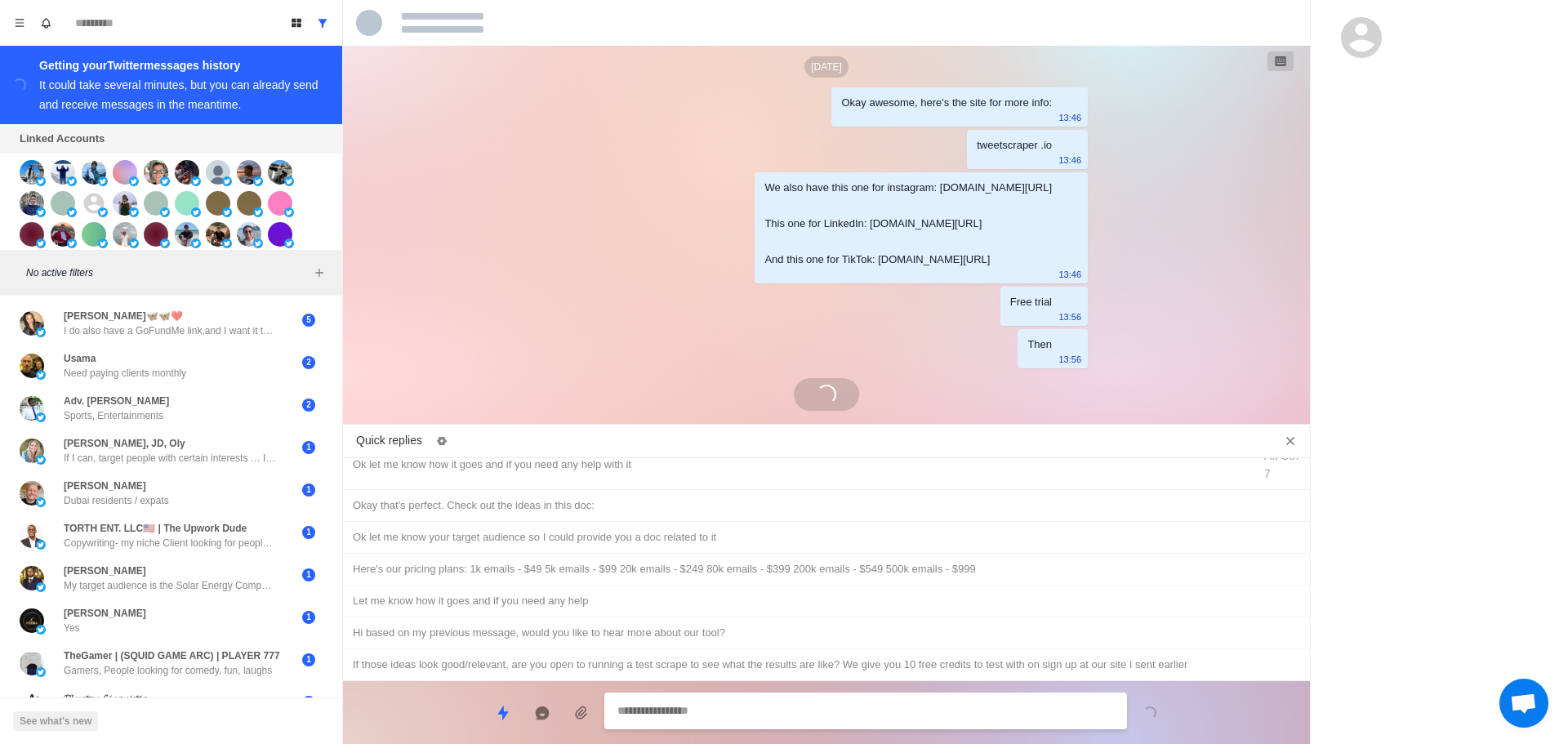
scroll to position [4672, 0]
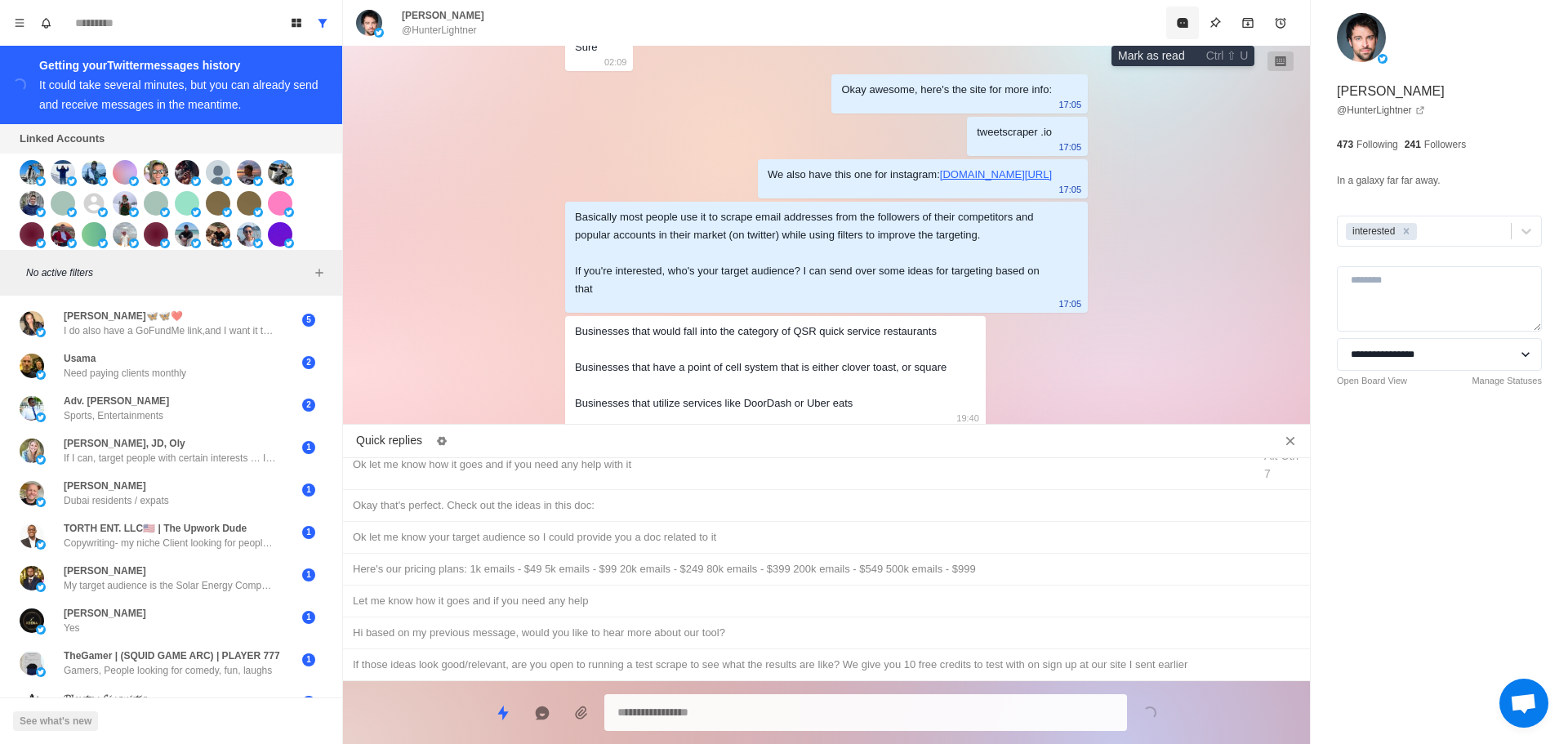
click at [1175, 18] on button "Mark as read" at bounding box center [1182, 22] width 32 height 32
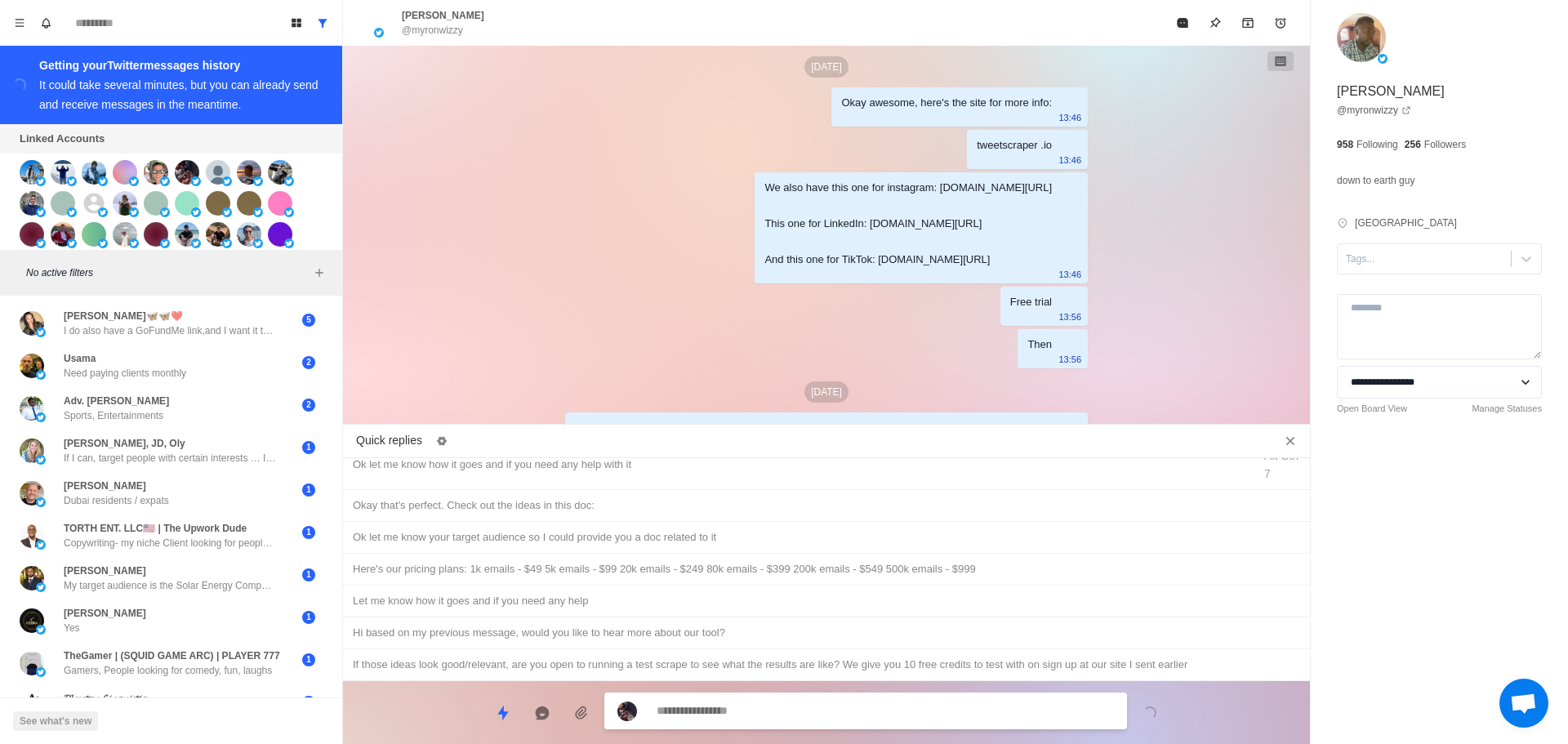
scroll to position [4863, 0]
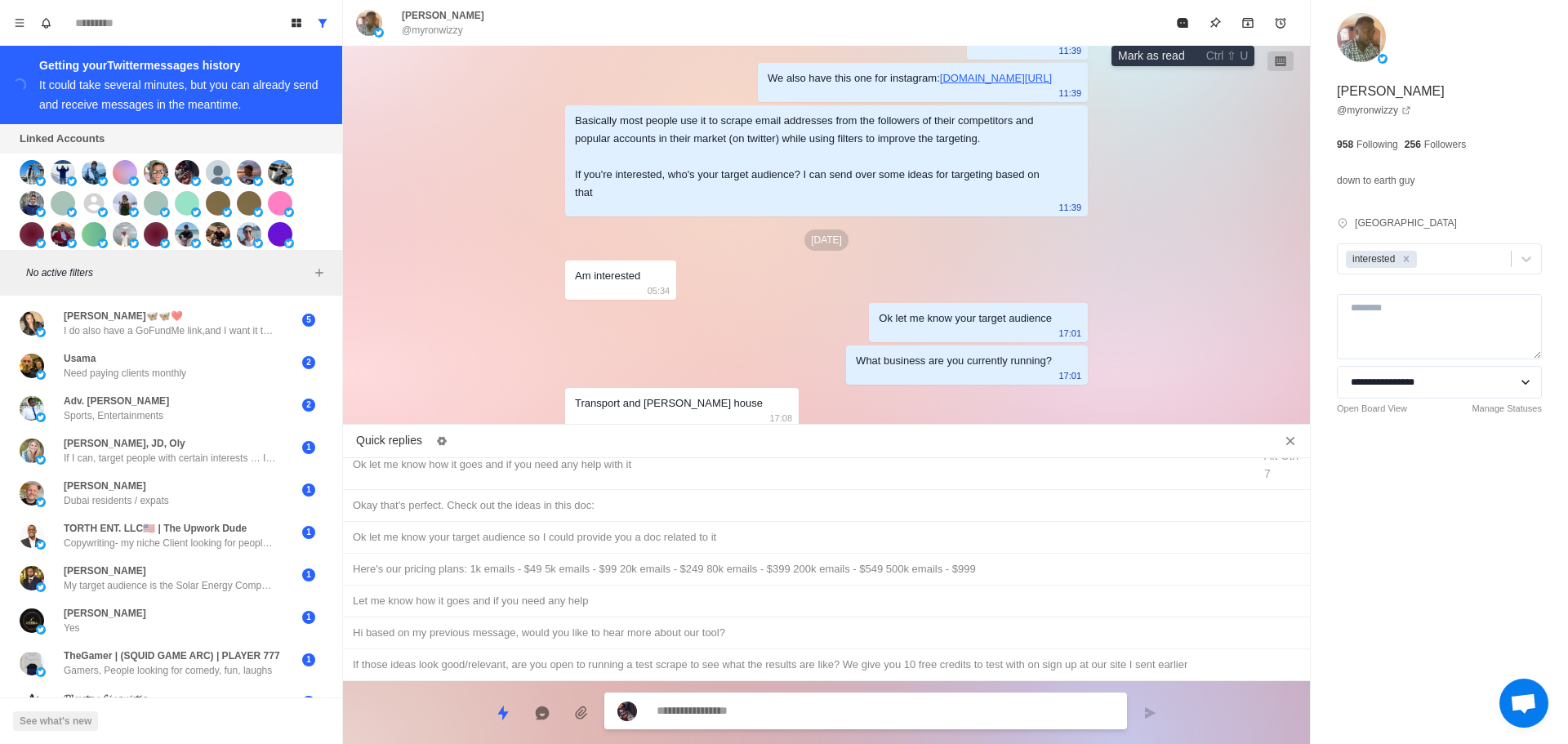
click at [1175, 18] on button "Mark as read" at bounding box center [1182, 22] width 32 height 32
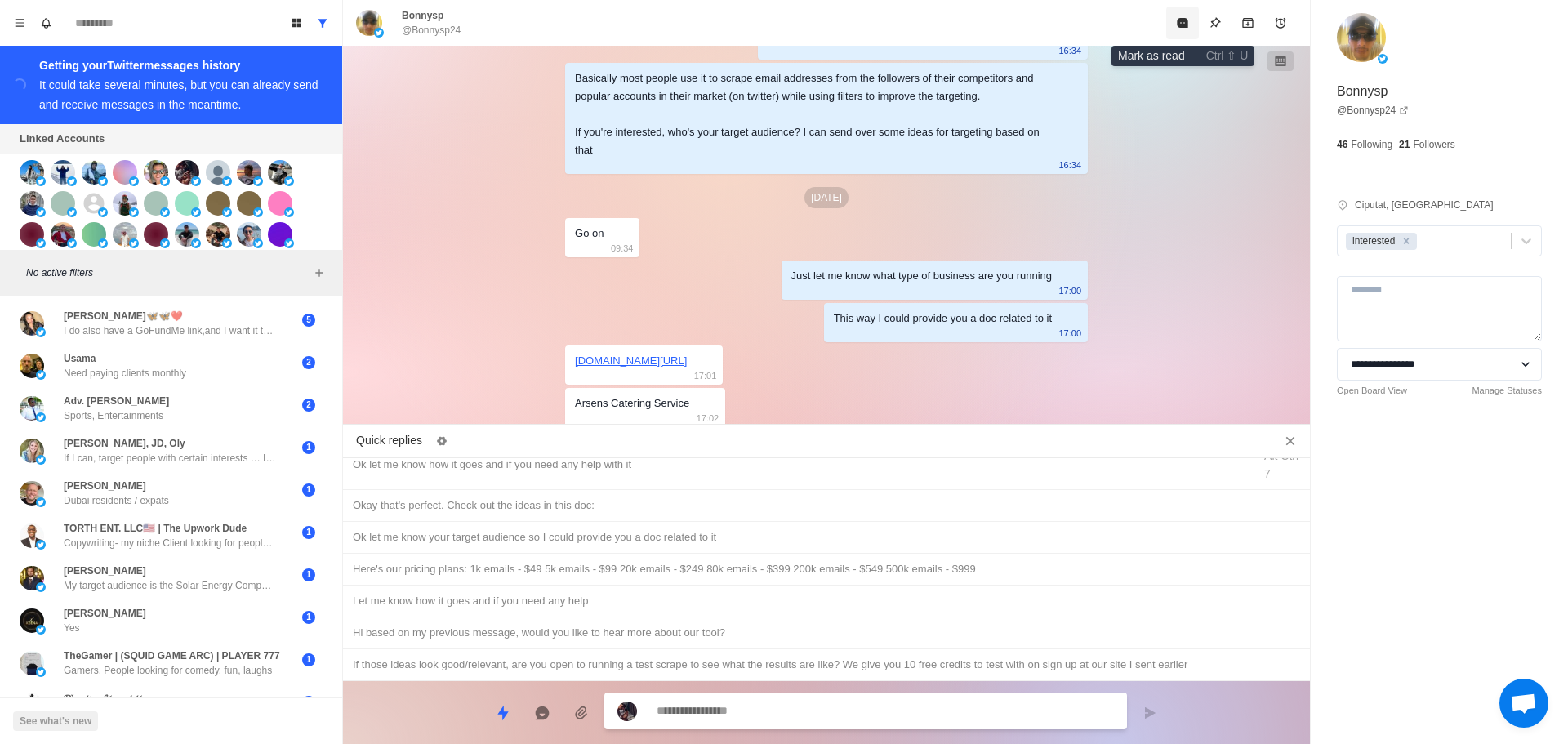
click at [1186, 21] on icon "Mark as read" at bounding box center [1182, 22] width 11 height 10
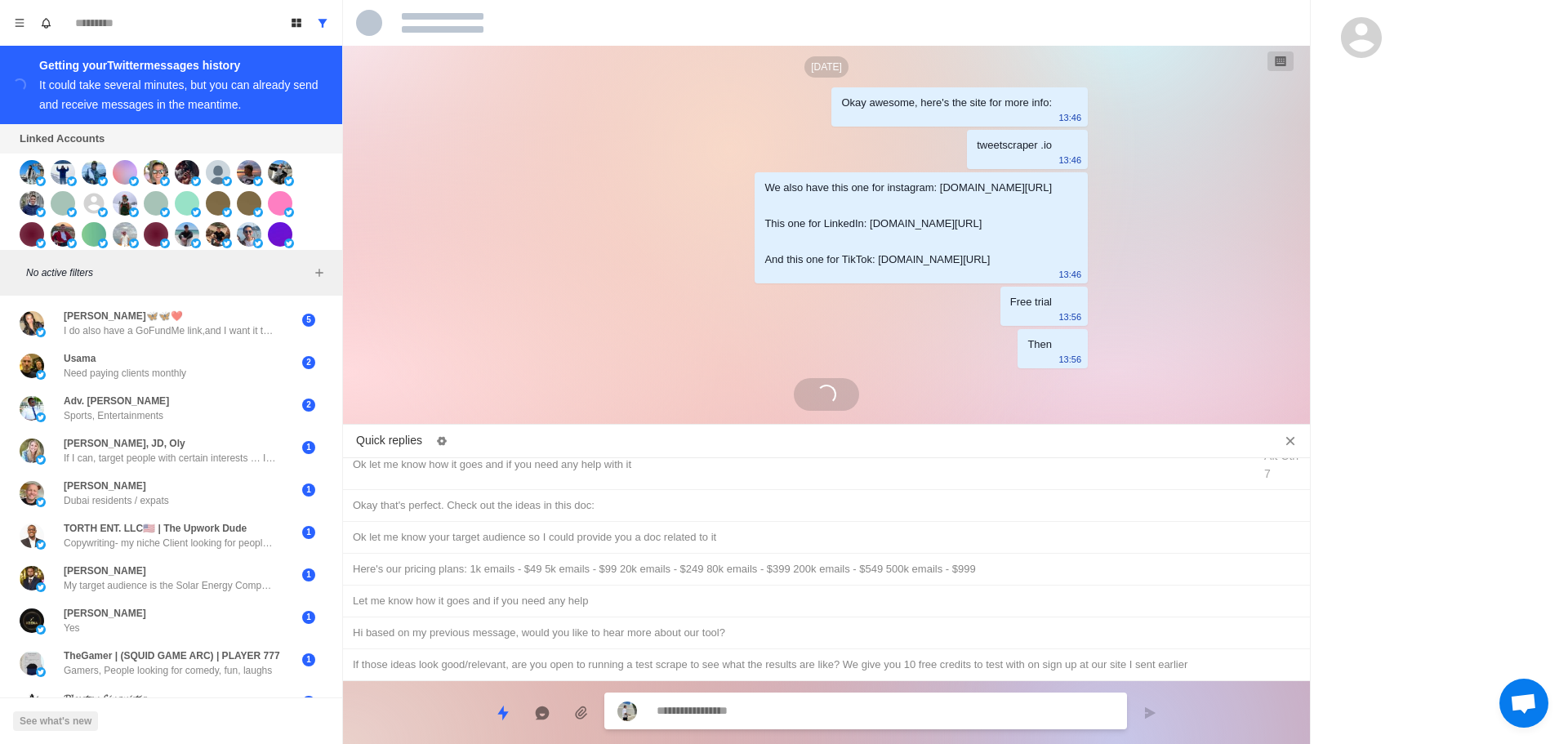
scroll to position [4743, 0]
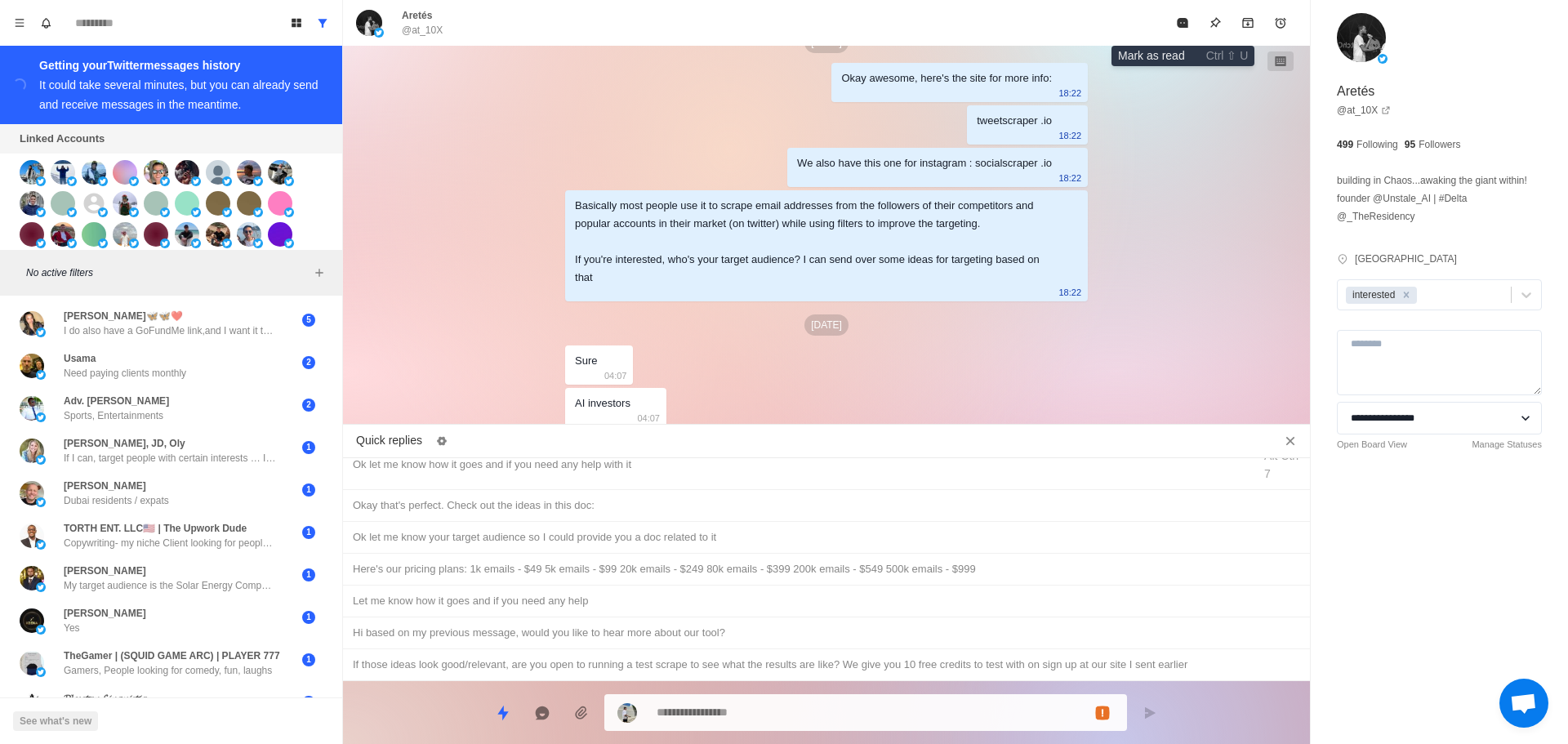
click at [1186, 21] on icon "Mark as read" at bounding box center [1182, 22] width 11 height 10
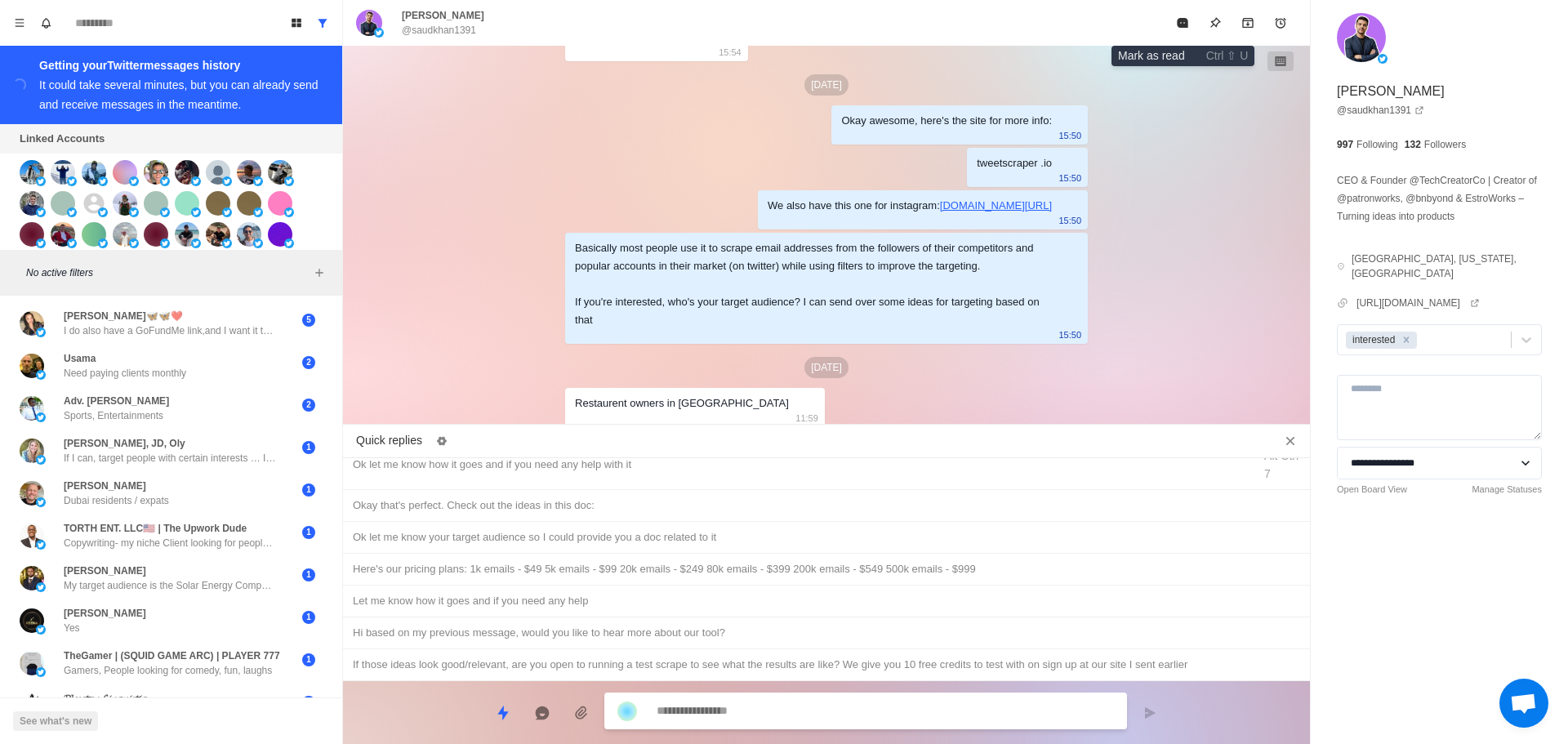
click at [1186, 21] on icon "Mark as read" at bounding box center [1182, 22] width 11 height 10
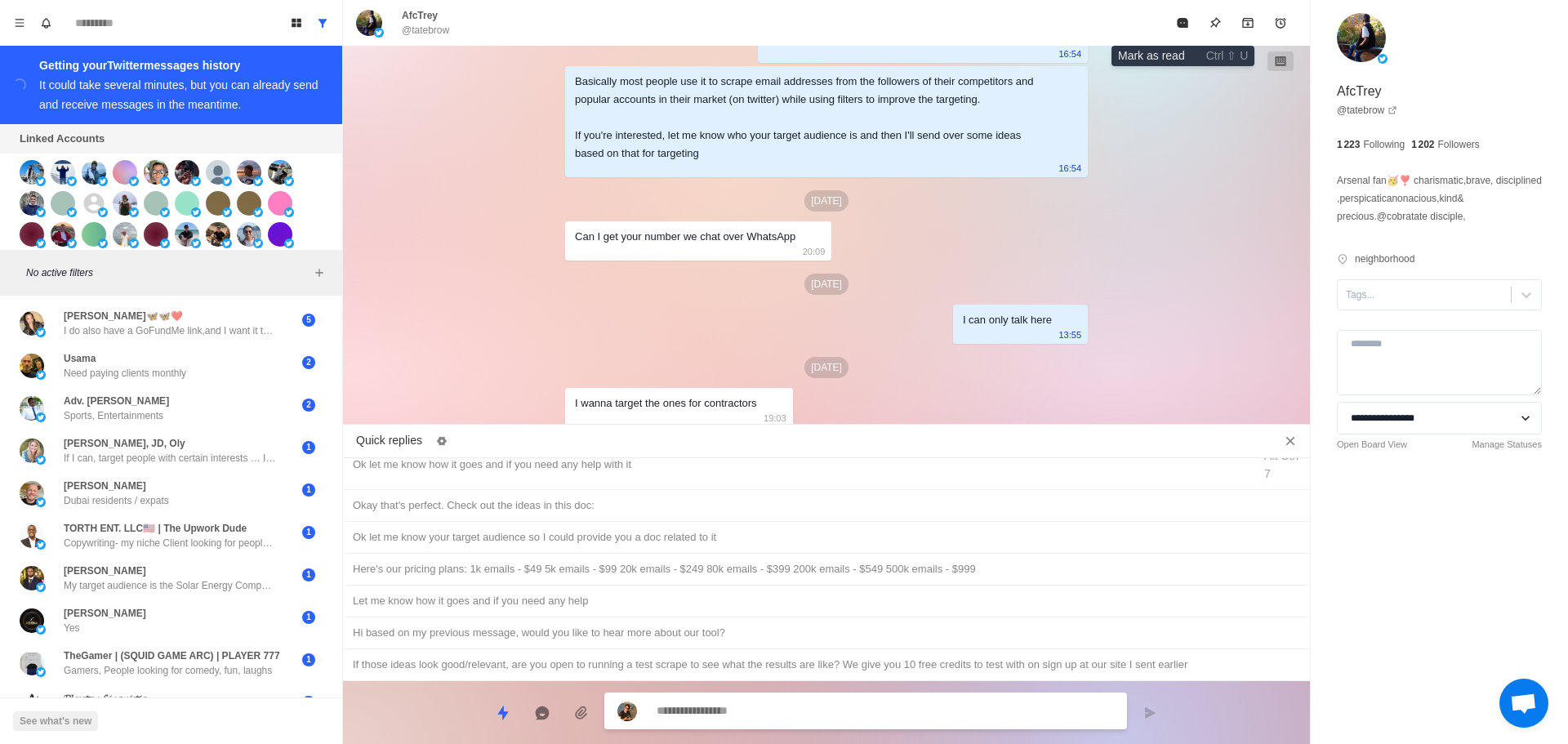
click at [1186, 21] on icon "Mark as read" at bounding box center [1182, 22] width 11 height 10
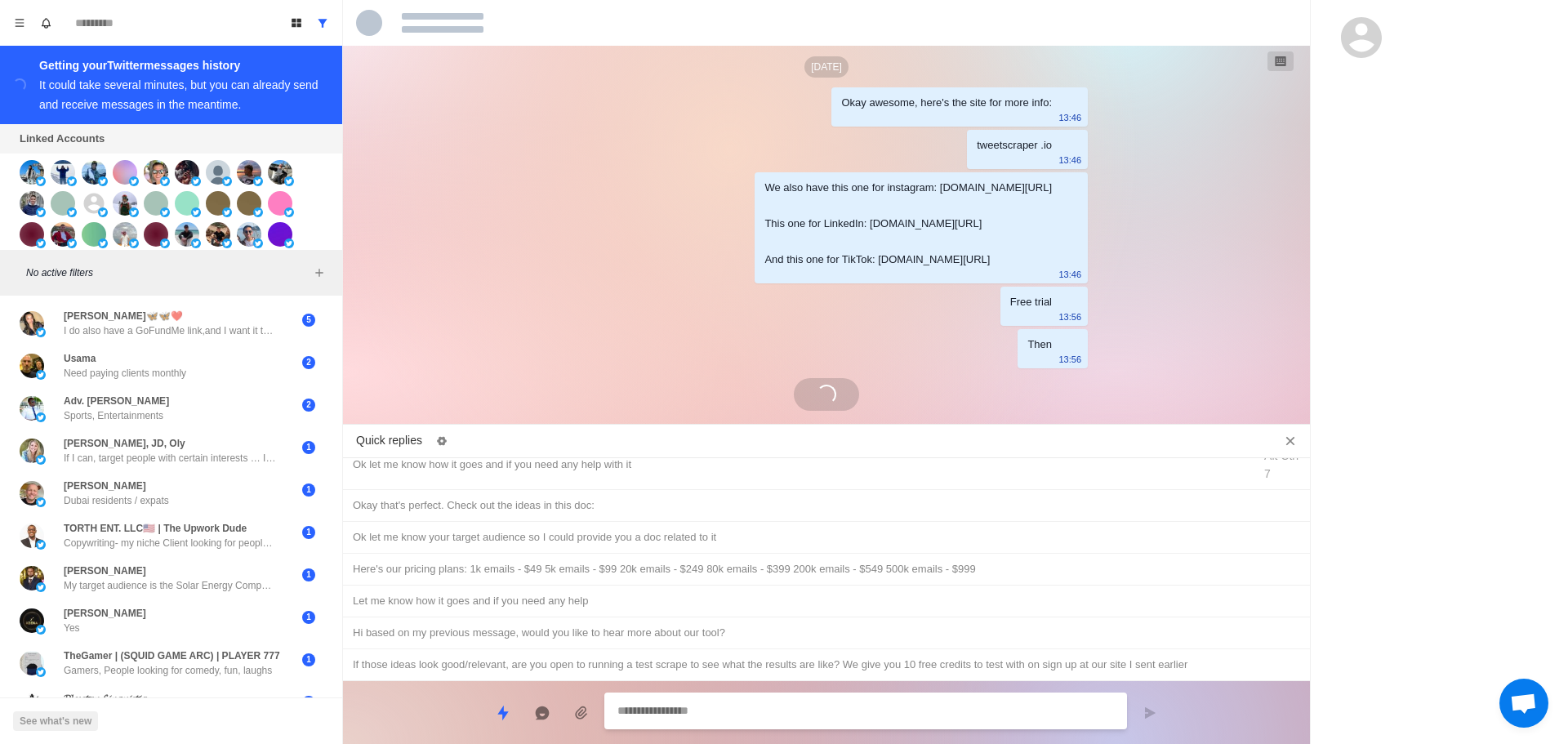
scroll to position [5042, 0]
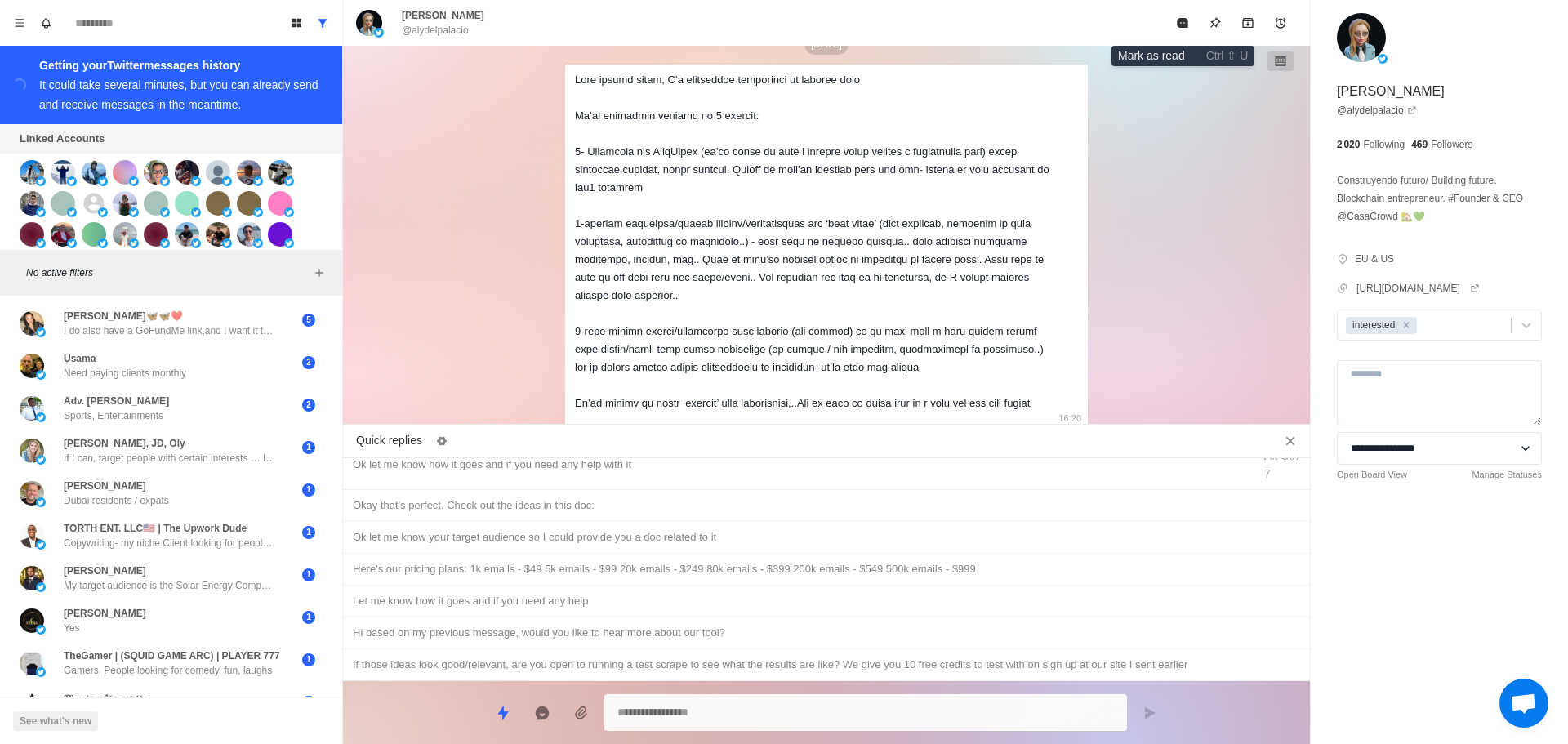
click at [1186, 21] on icon "Mark as read" at bounding box center [1182, 22] width 11 height 10
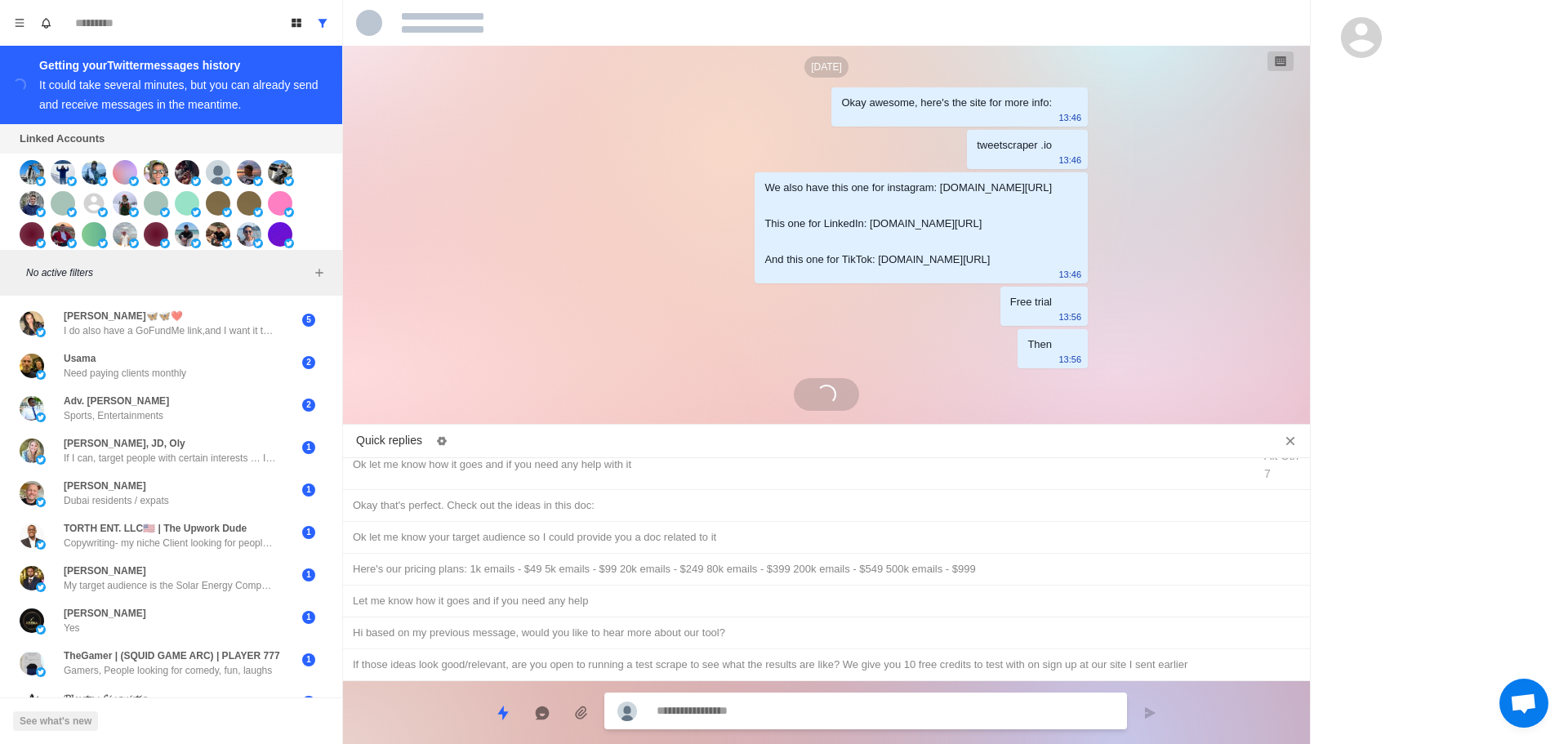
scroll to position [4660, 0]
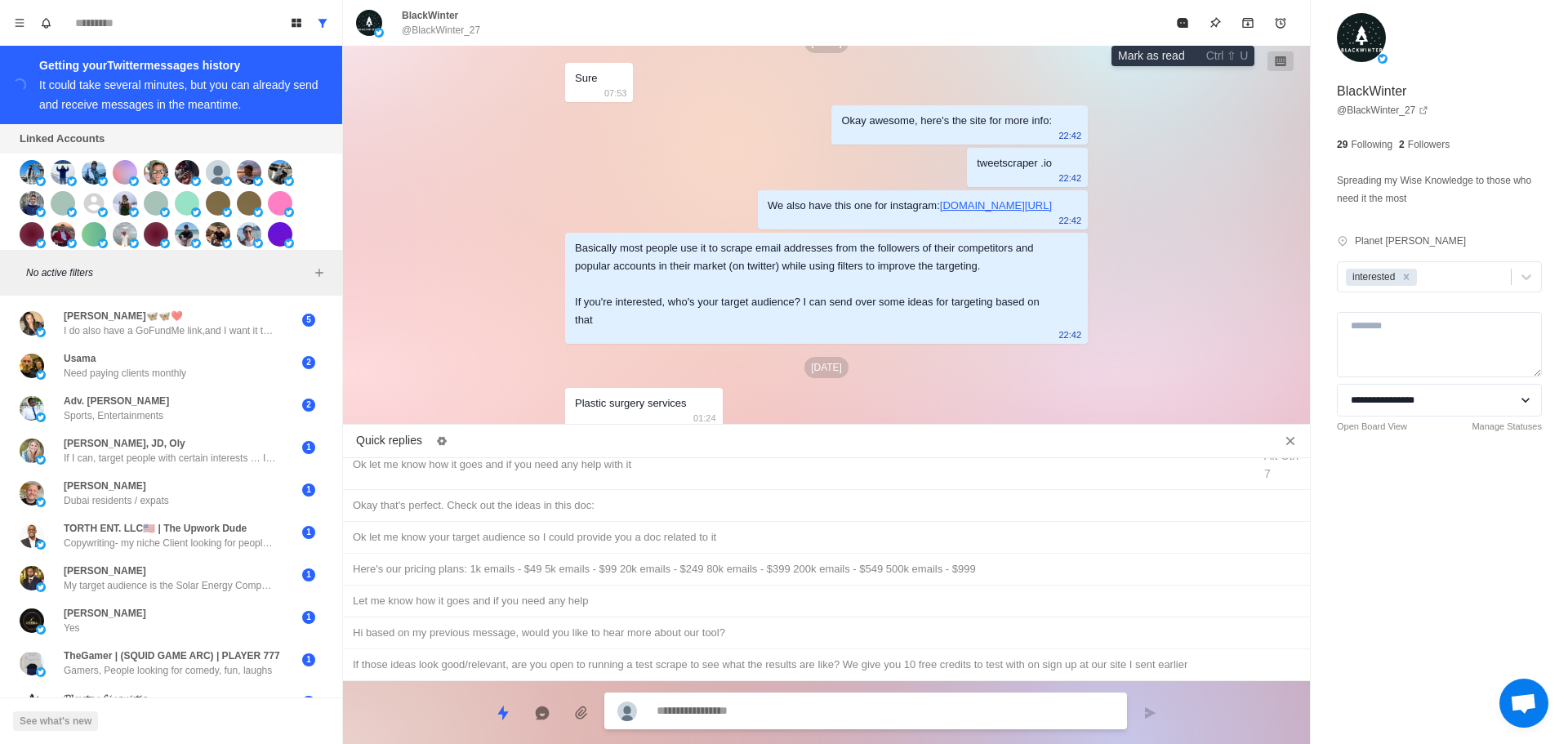
click at [1186, 21] on icon "Mark as read" at bounding box center [1182, 22] width 11 height 10
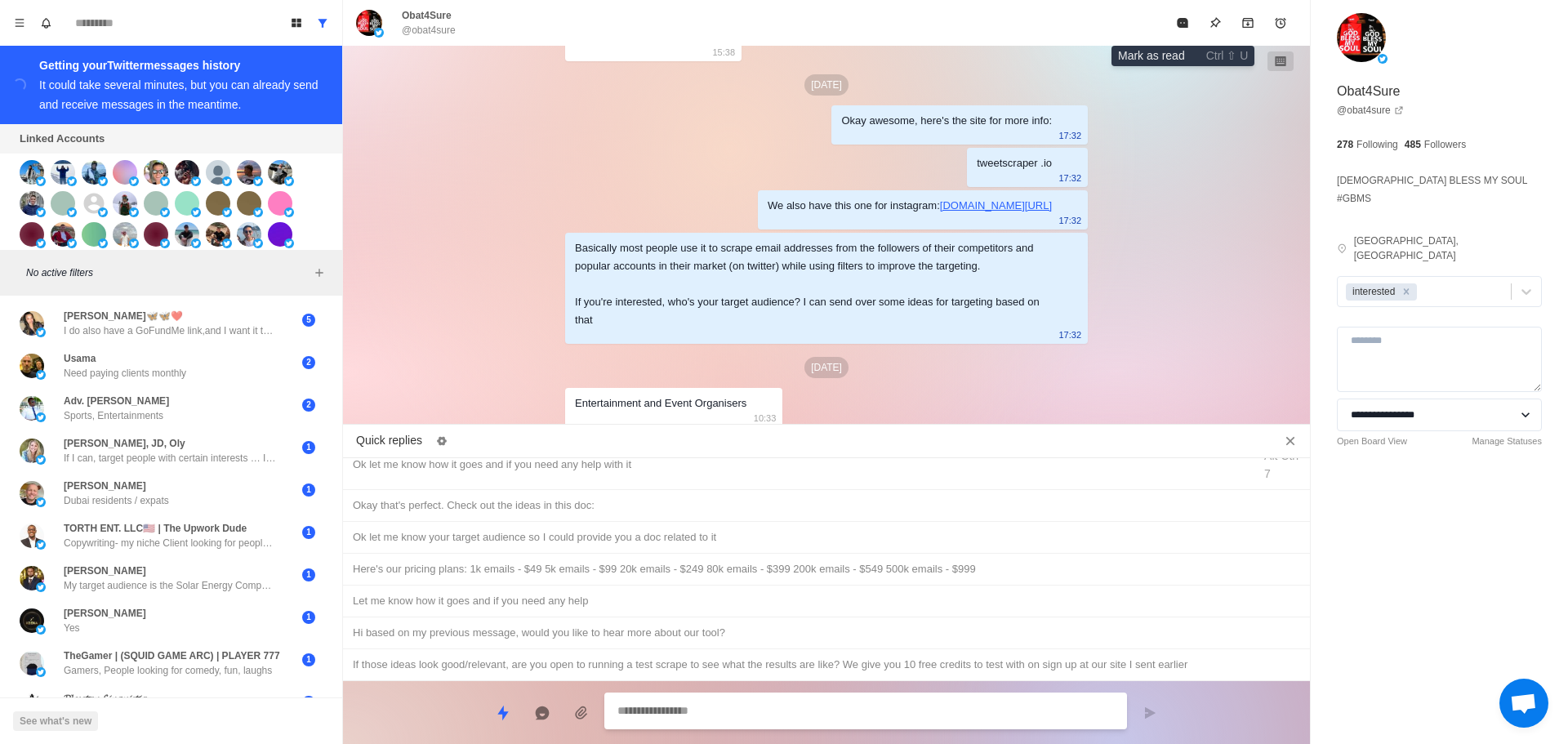
click at [1186, 21] on icon "Mark as read" at bounding box center [1182, 22] width 11 height 10
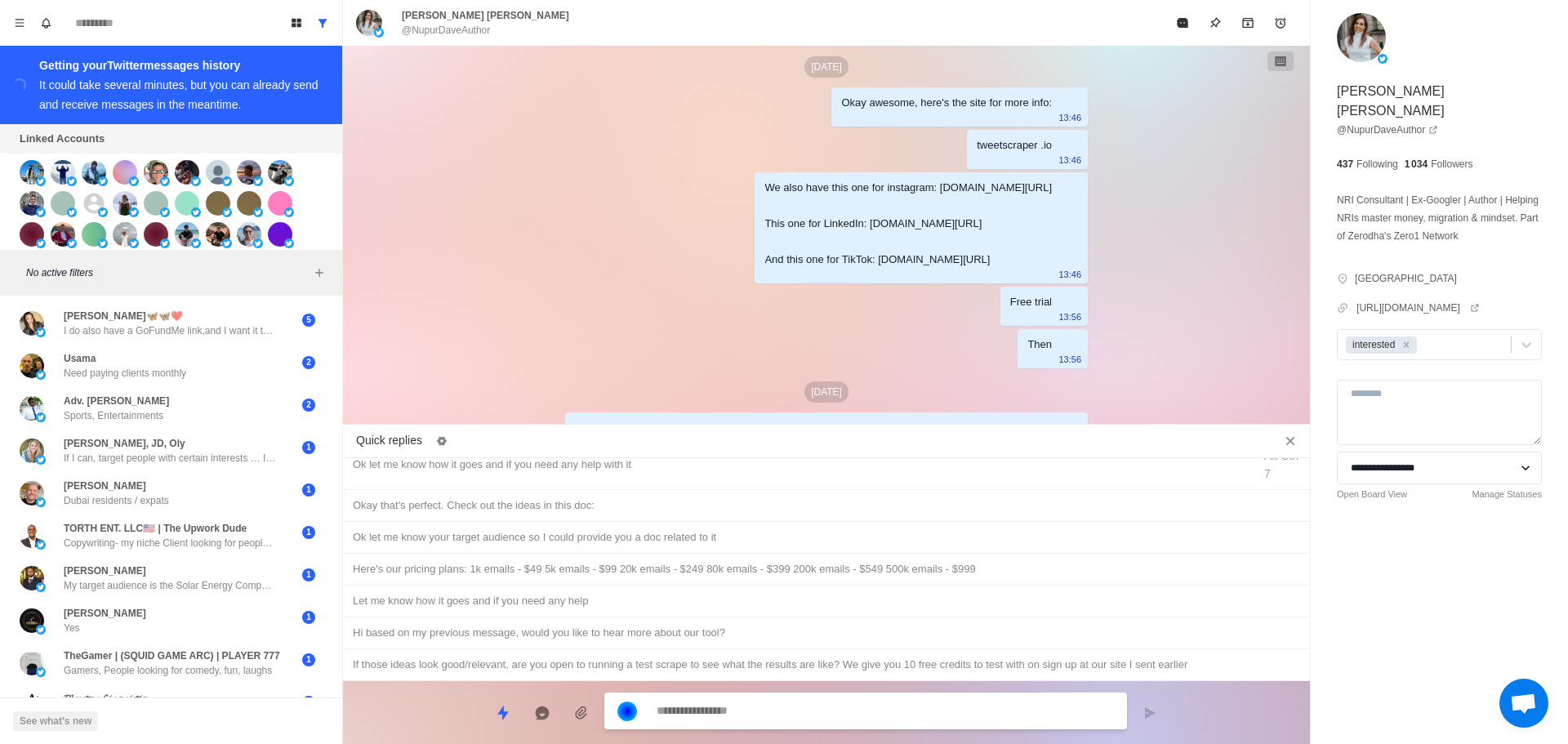
scroll to position [4618, 0]
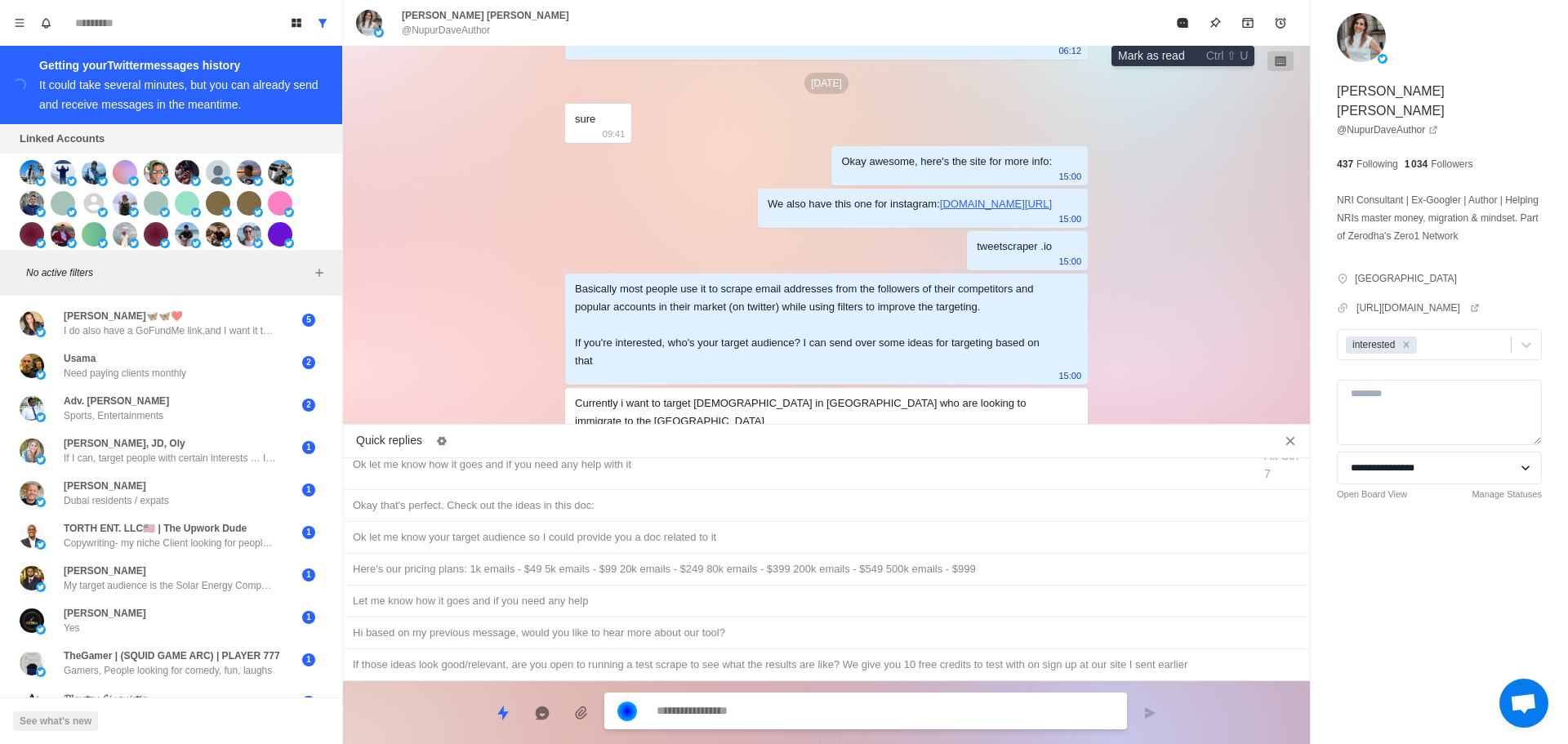
click at [1186, 21] on icon "Mark as read" at bounding box center [1182, 22] width 11 height 10
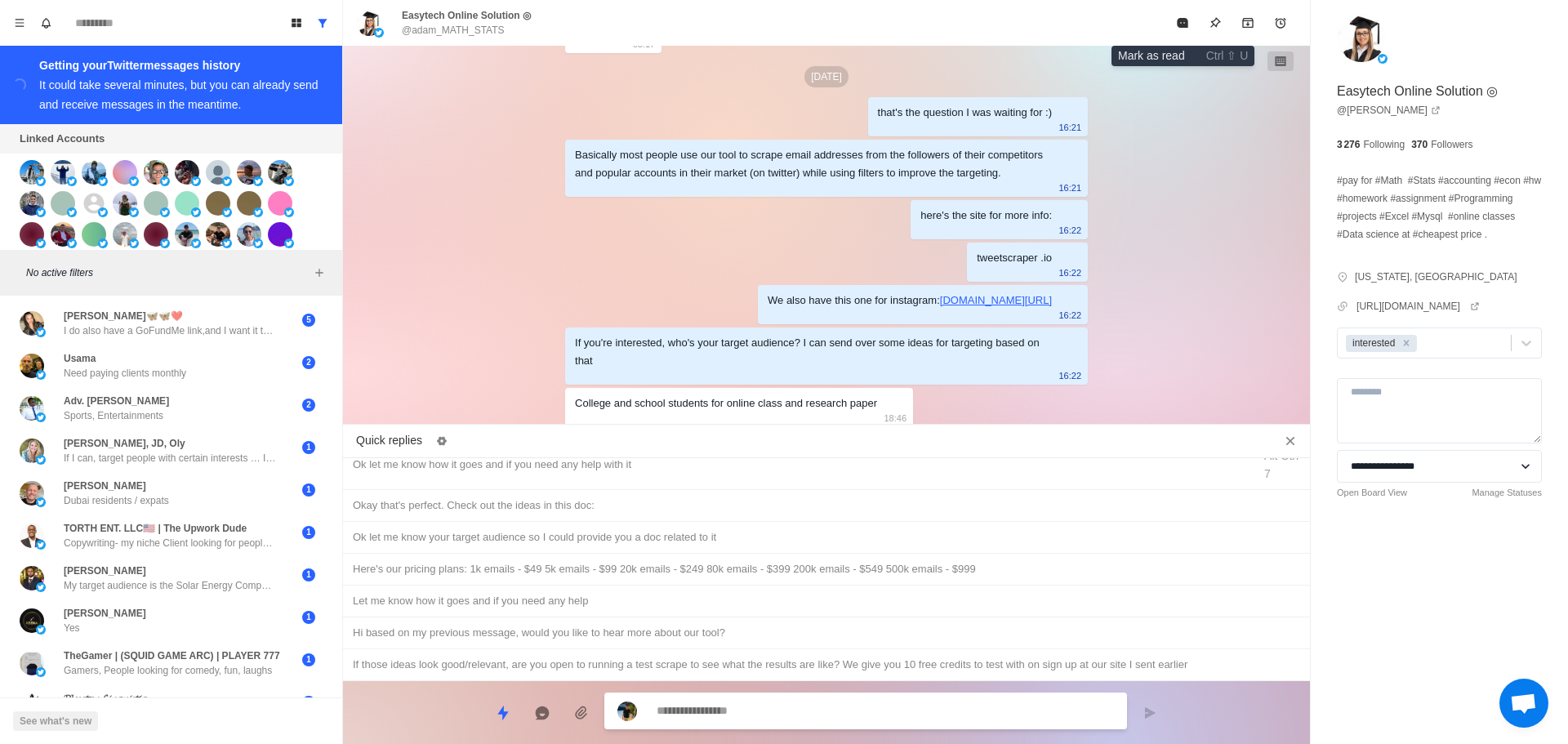
click at [1186, 21] on icon "Mark as read" at bounding box center [1182, 22] width 11 height 10
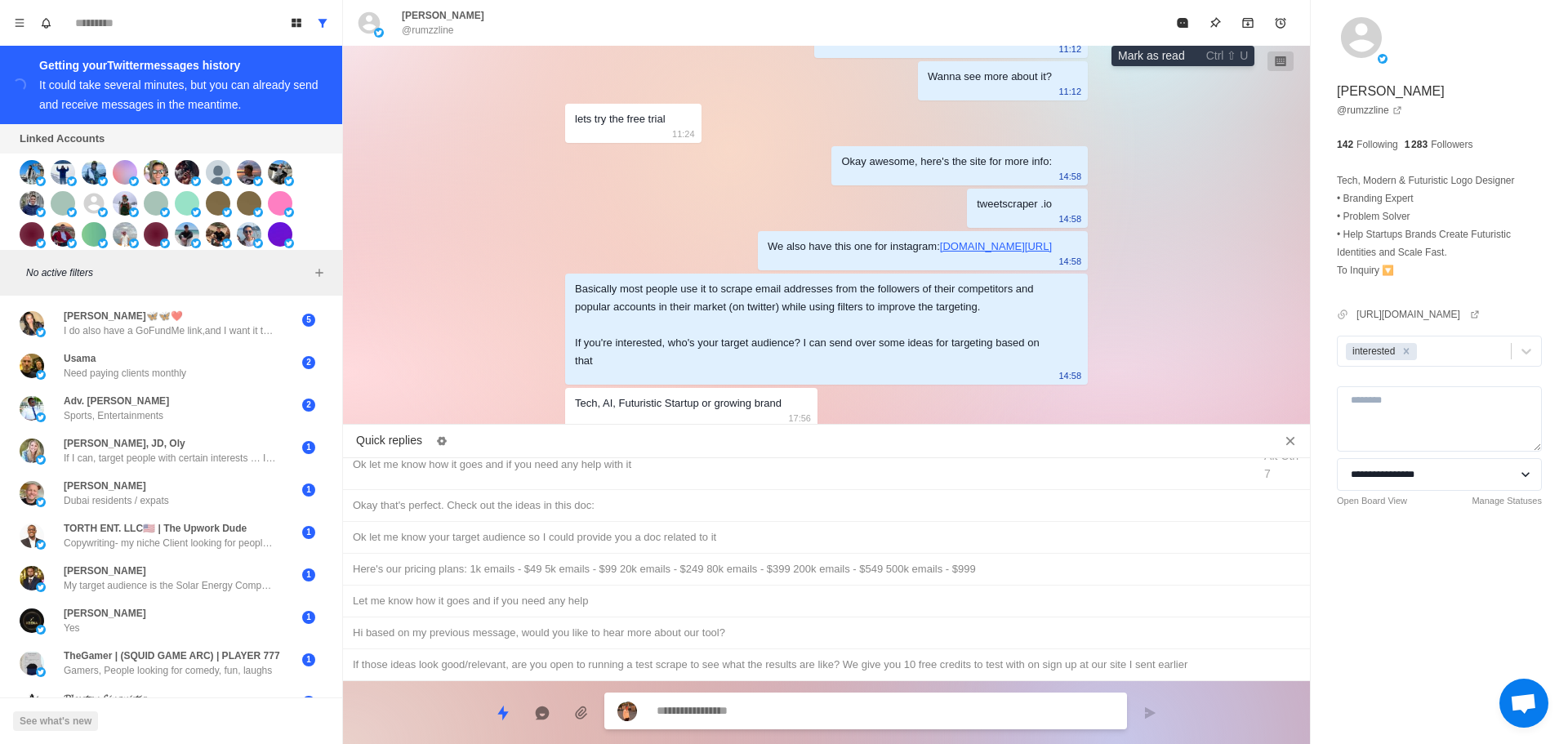
click at [1186, 21] on icon "Mark as read" at bounding box center [1182, 22] width 11 height 10
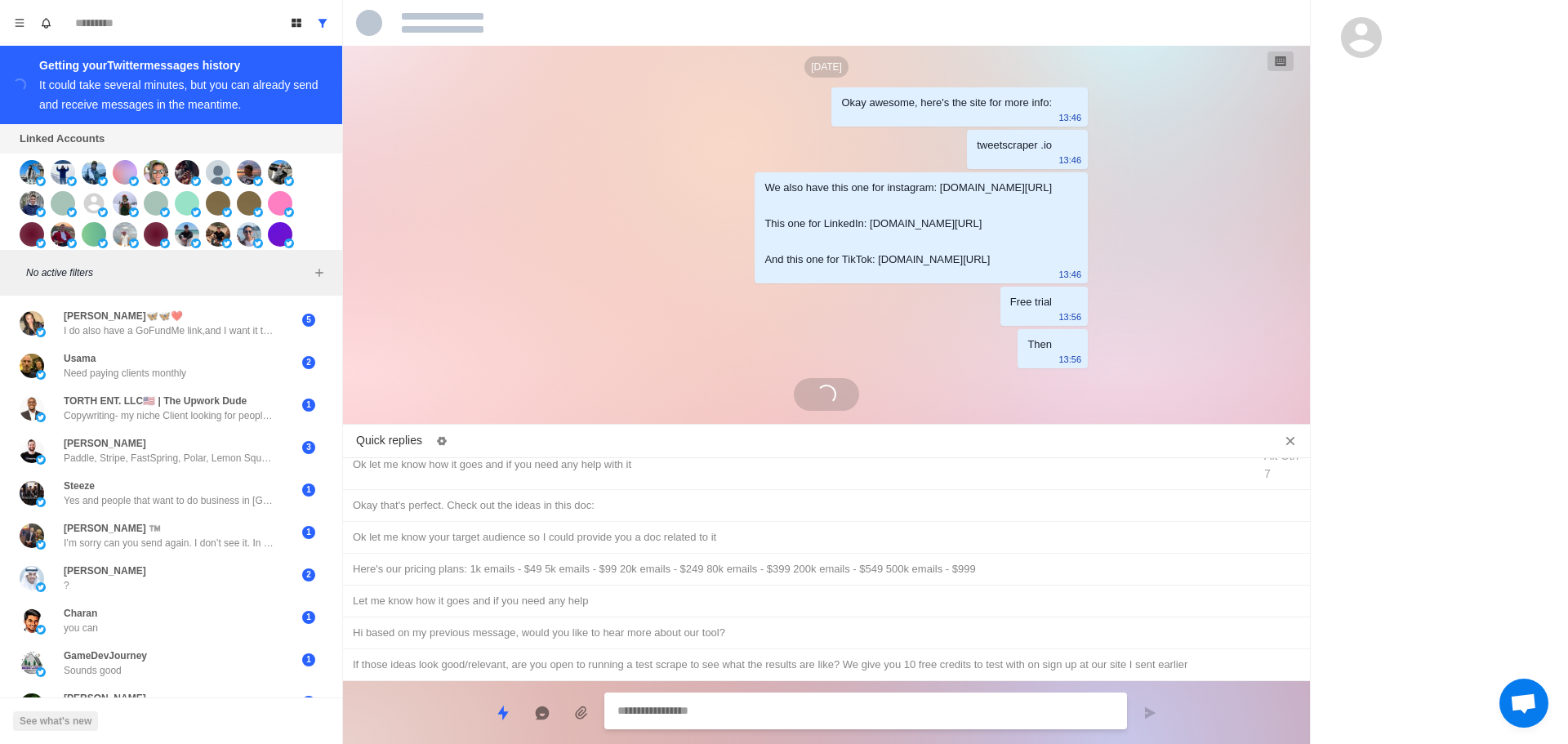
scroll to position [4789, 0]
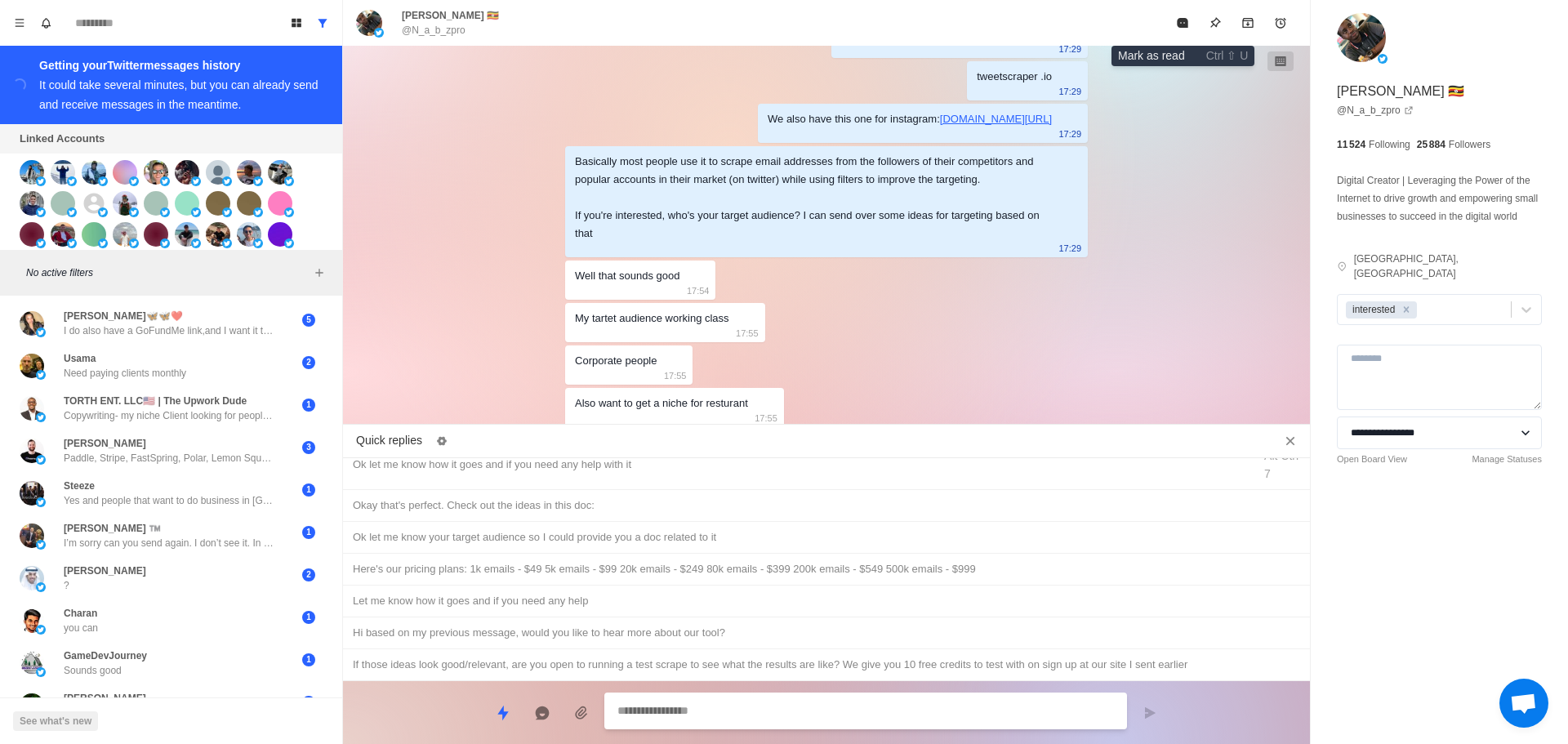
click at [1186, 21] on icon "Mark as read" at bounding box center [1182, 22] width 11 height 10
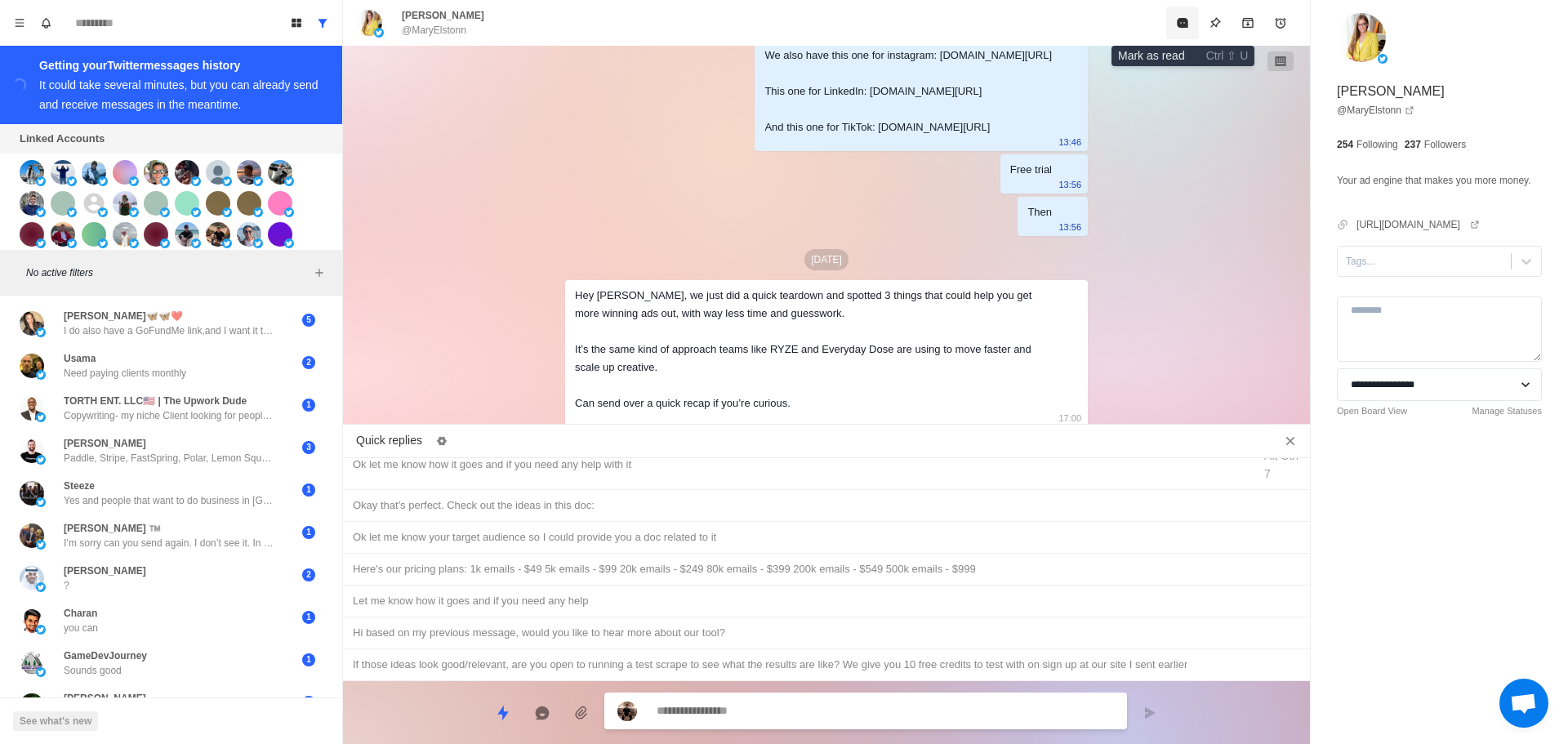
click at [1184, 22] on icon "Mark as read" at bounding box center [1182, 22] width 11 height 10
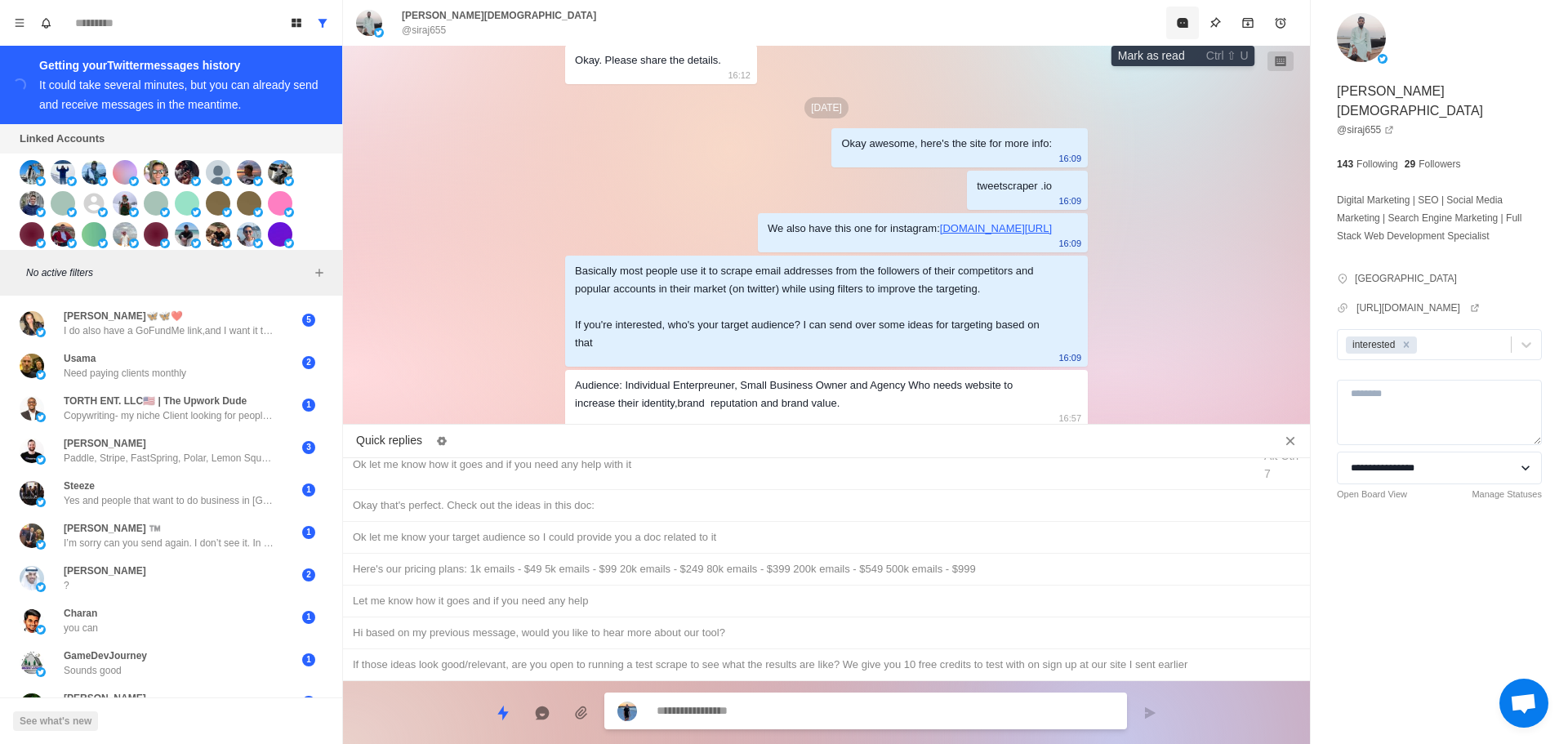
click at [1184, 27] on icon "Mark as read" at bounding box center [1182, 22] width 11 height 10
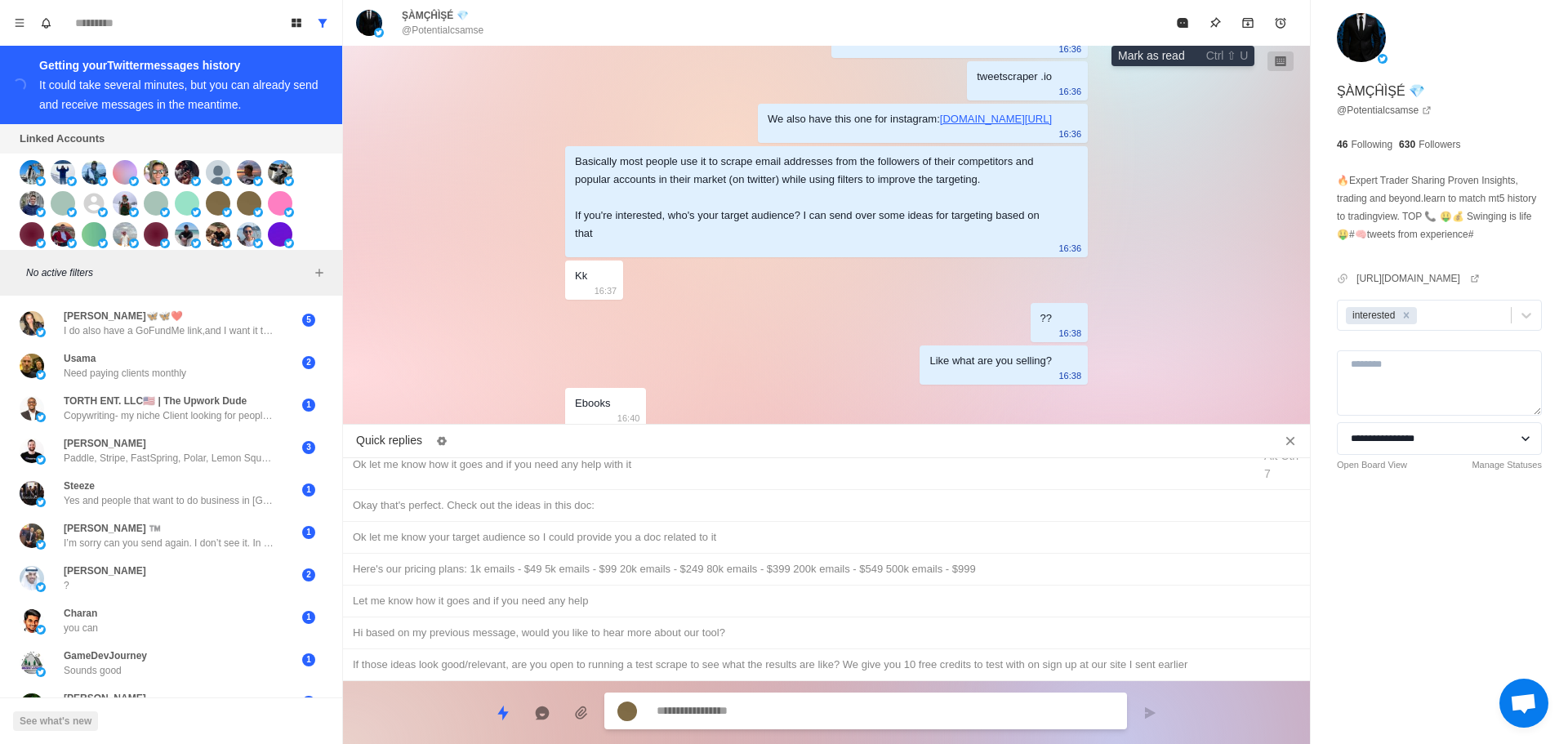
click at [1184, 27] on icon "Mark as read" at bounding box center [1182, 22] width 11 height 10
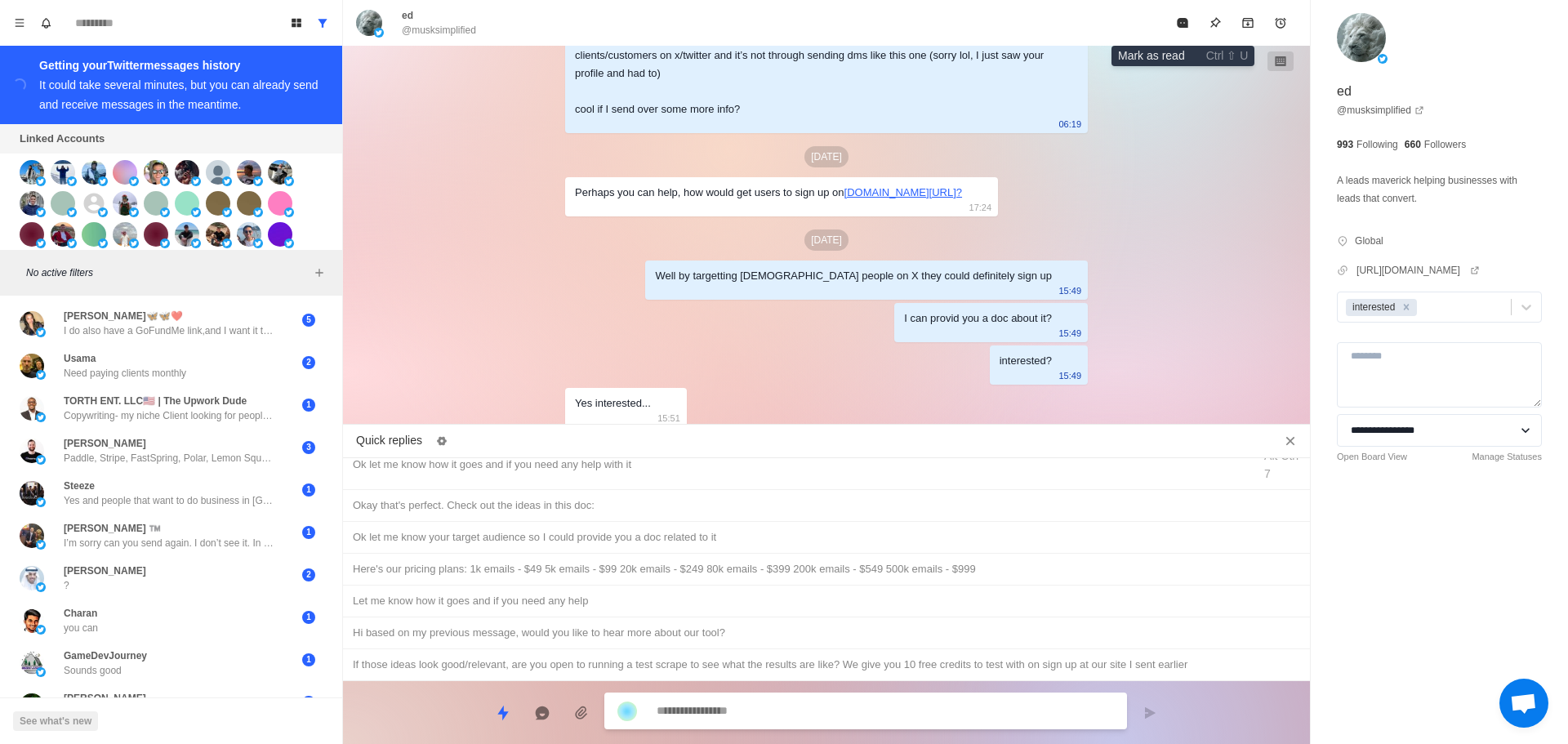
click at [1184, 27] on icon "Mark as read" at bounding box center [1182, 22] width 11 height 10
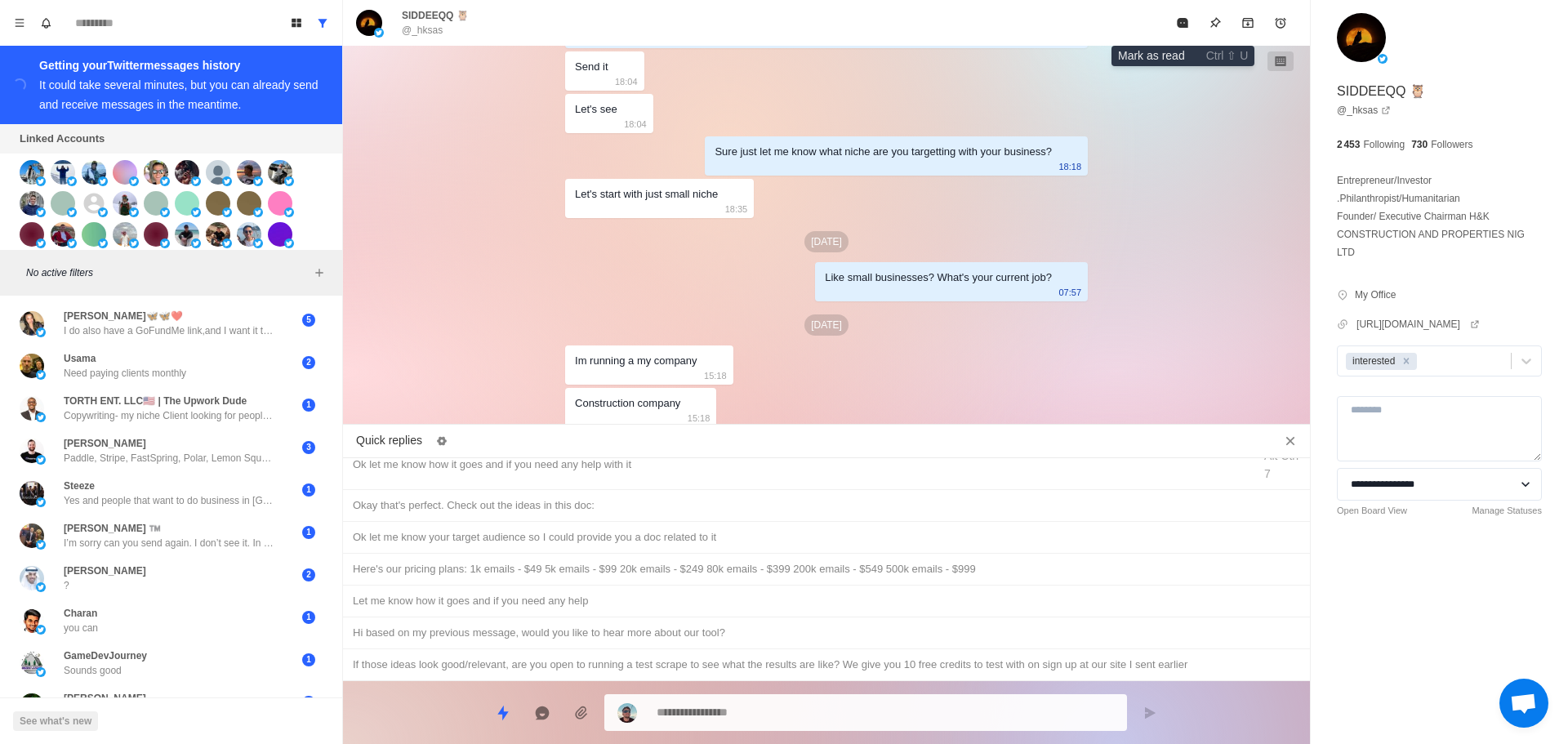
click at [1184, 27] on icon "Mark as read" at bounding box center [1182, 22] width 11 height 10
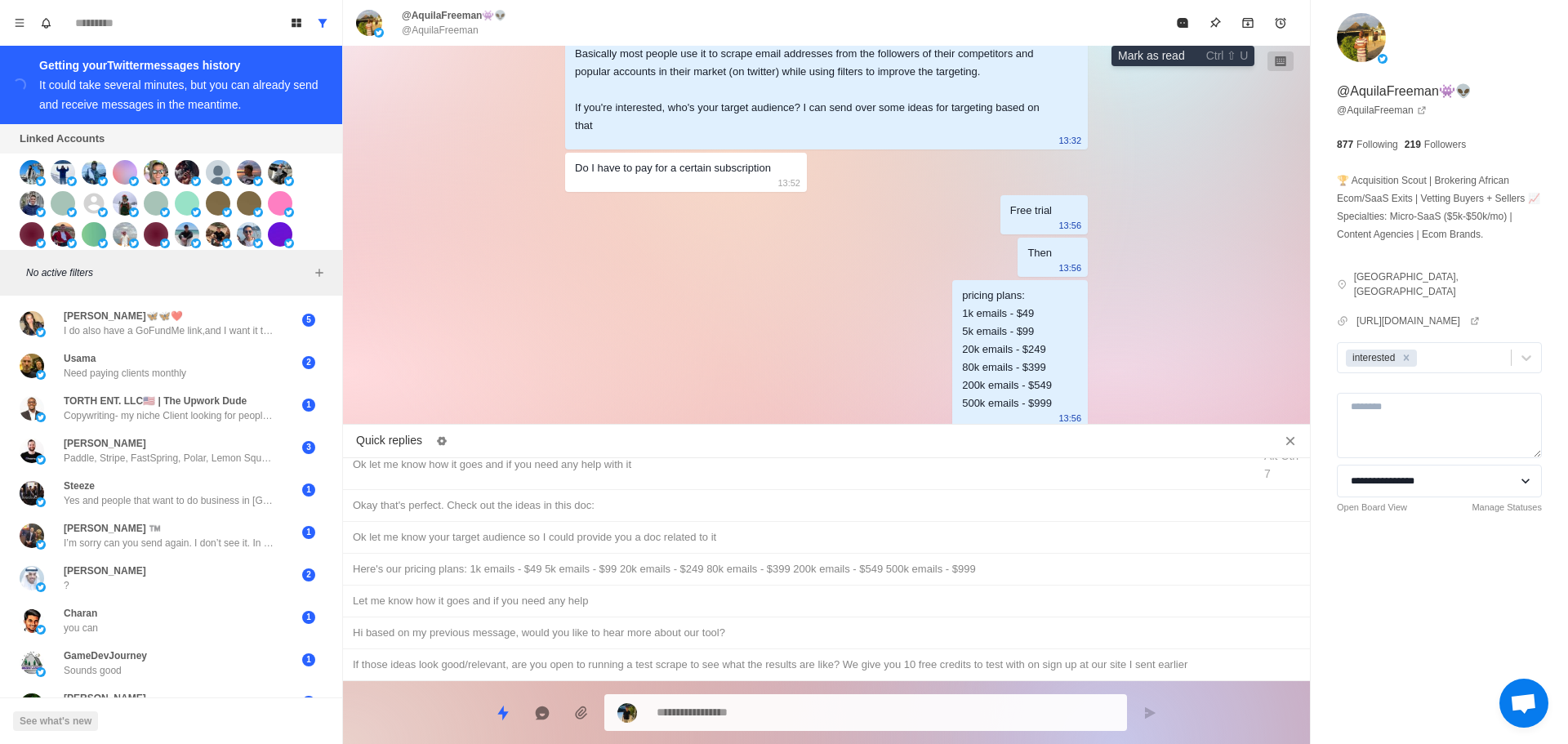
click at [1184, 27] on icon "Mark as read" at bounding box center [1182, 22] width 11 height 10
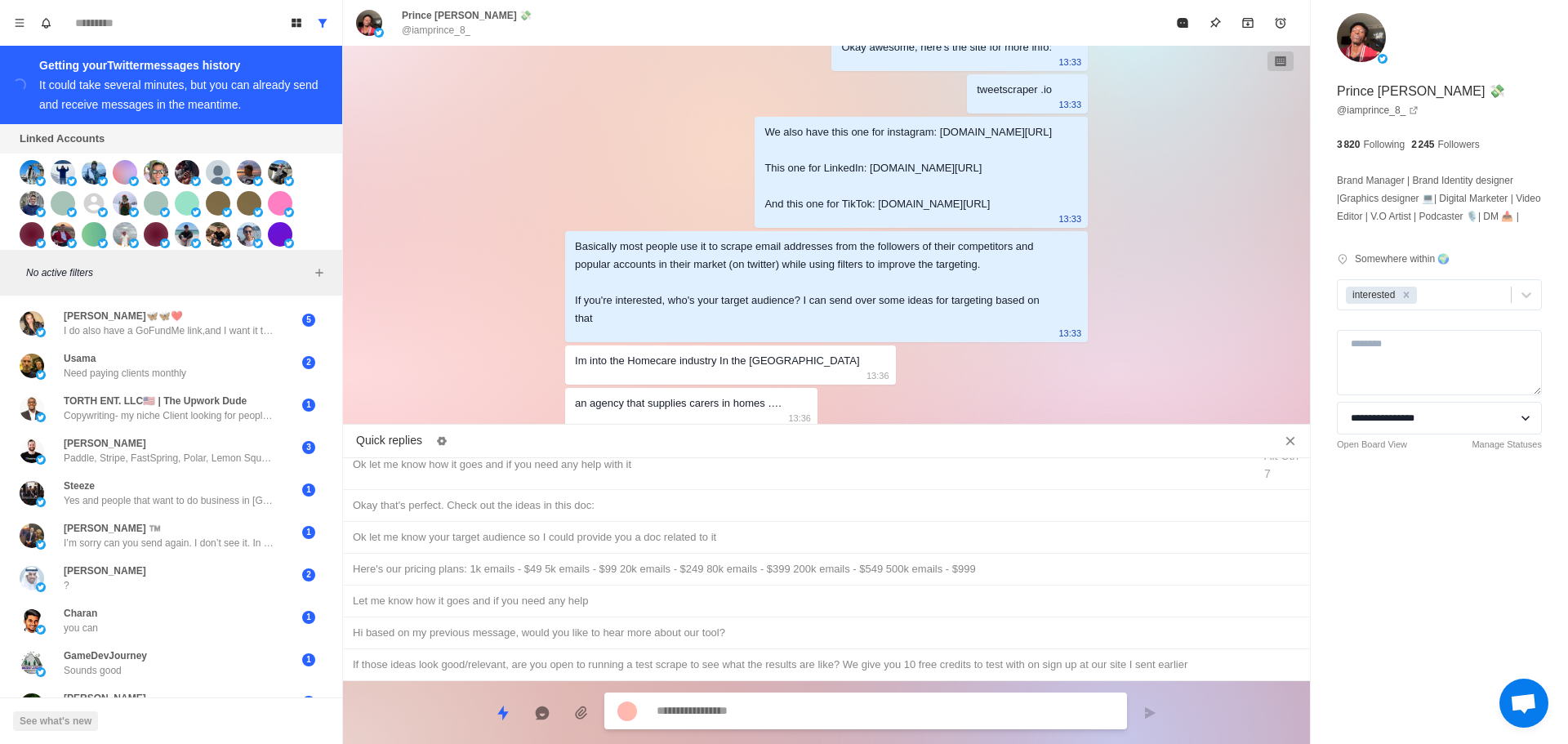
scroll to position [0, 0]
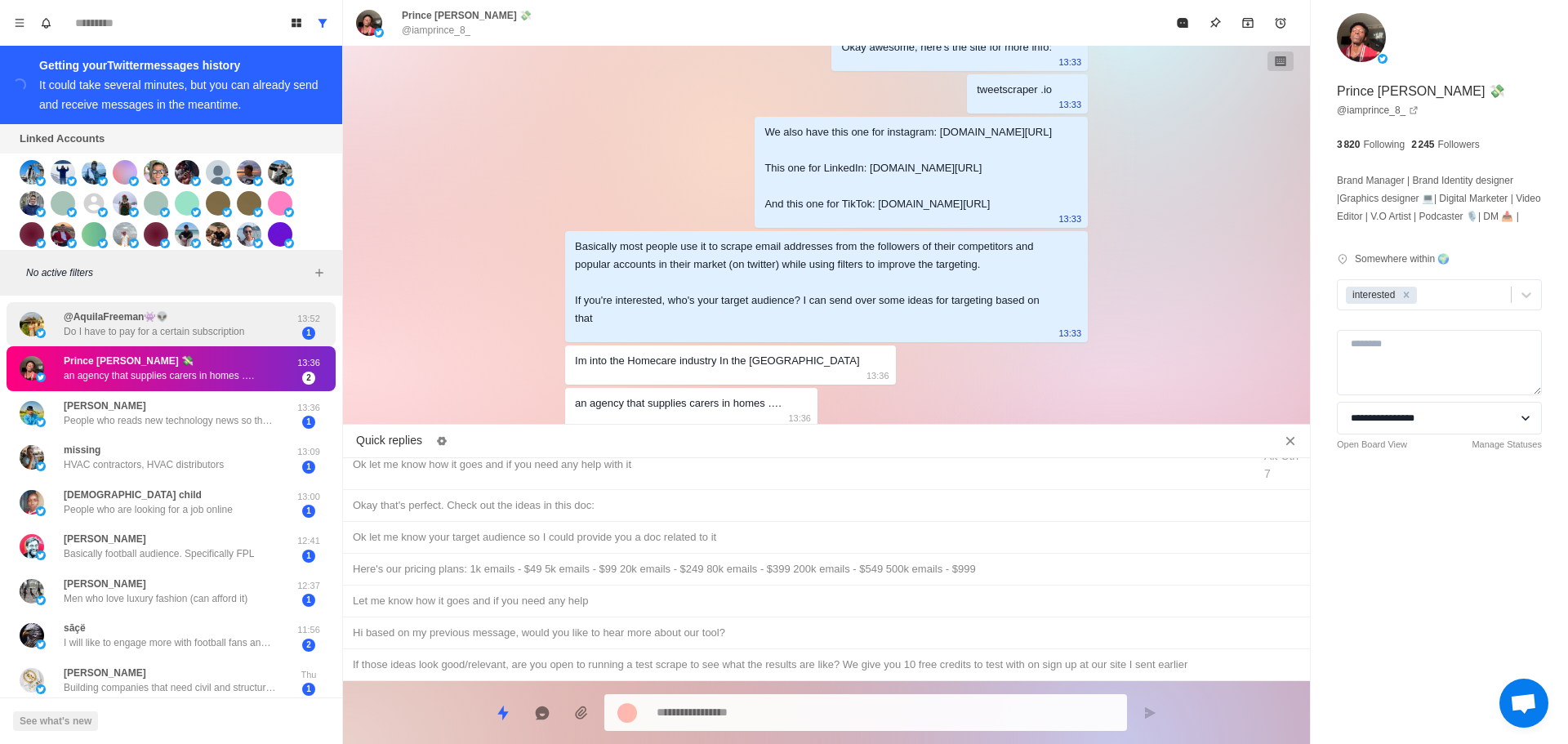
click at [157, 332] on p "Do I have to pay for a certain subscription" at bounding box center [153, 331] width 181 height 15
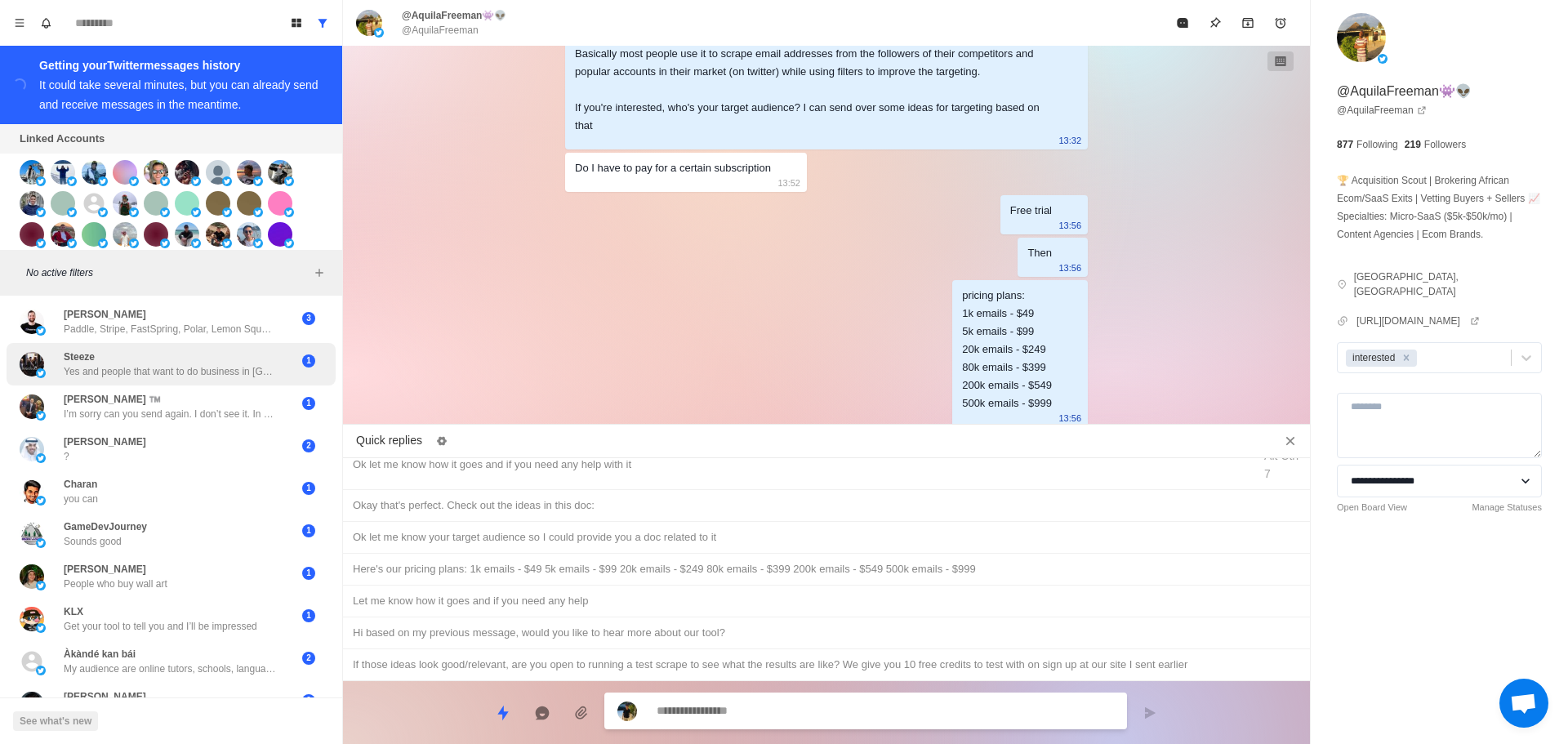
scroll to position [490, 0]
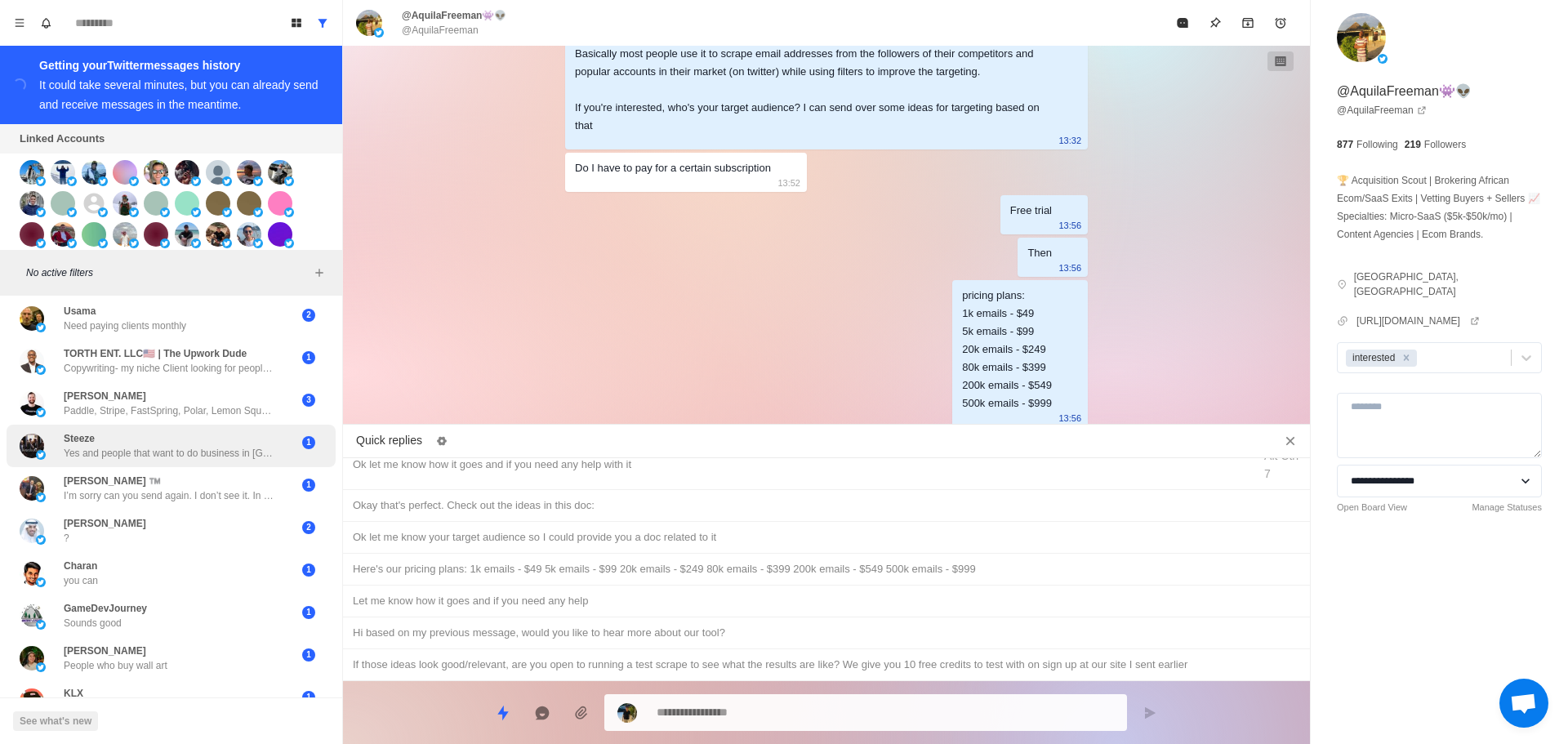
click at [193, 445] on div "Steeze Yes and people that want to do business in Kenya" at bounding box center [169, 446] width 212 height 29
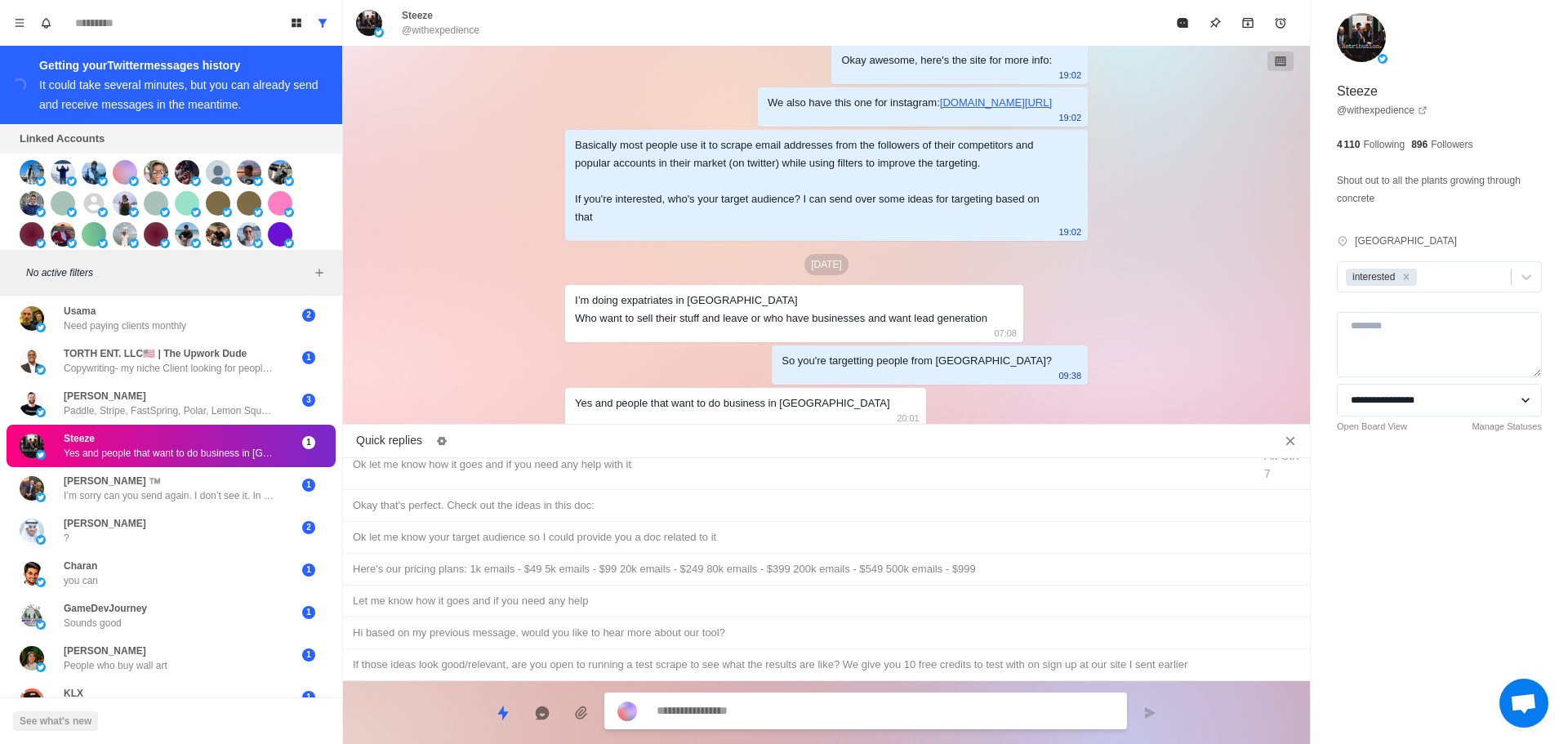
scroll to position [409, 0]
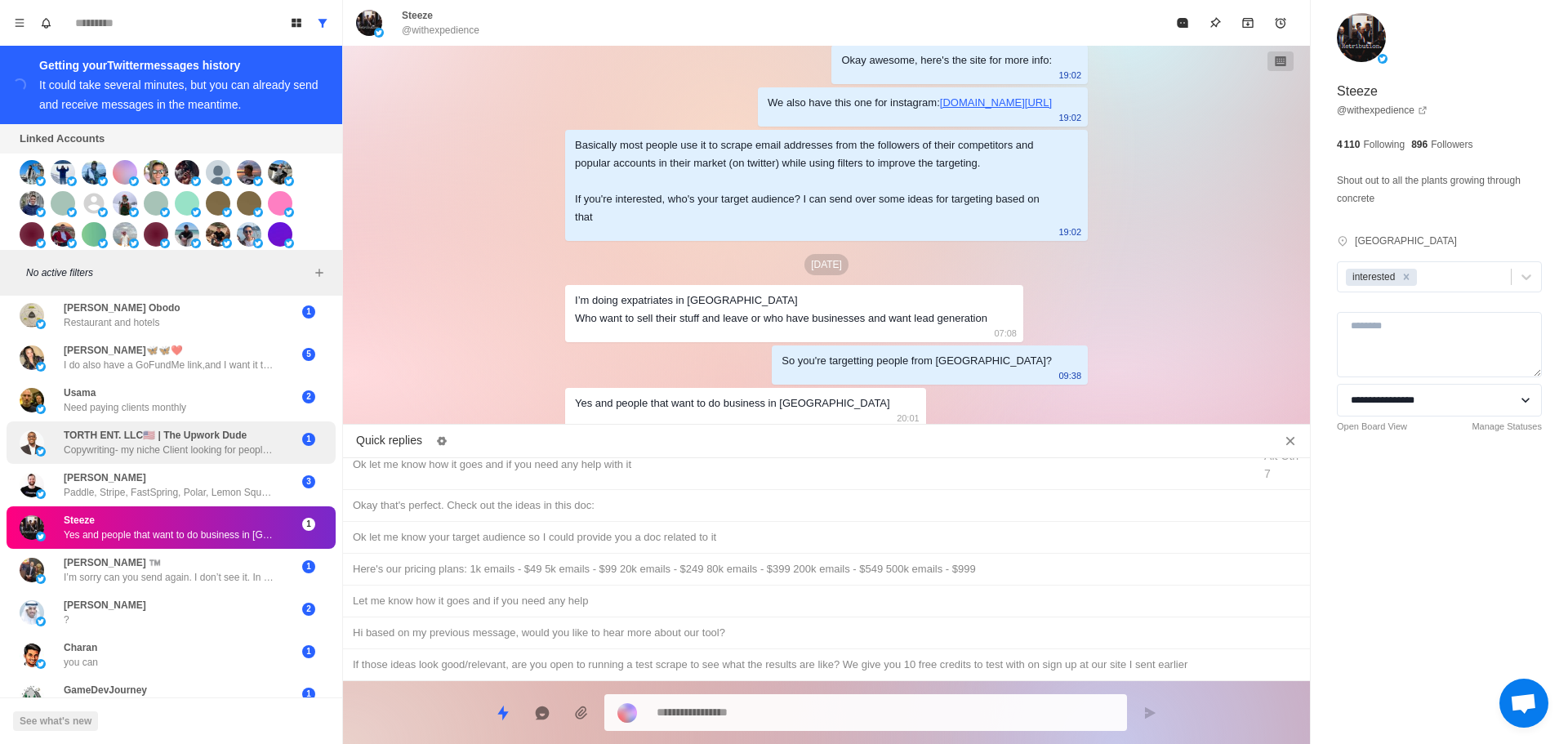
click at [200, 425] on div "TORTH ENT. LLC🇺🇸 | The Upwork Dude Copywriting- my niche Client looking for peo…" at bounding box center [171, 442] width 329 height 42
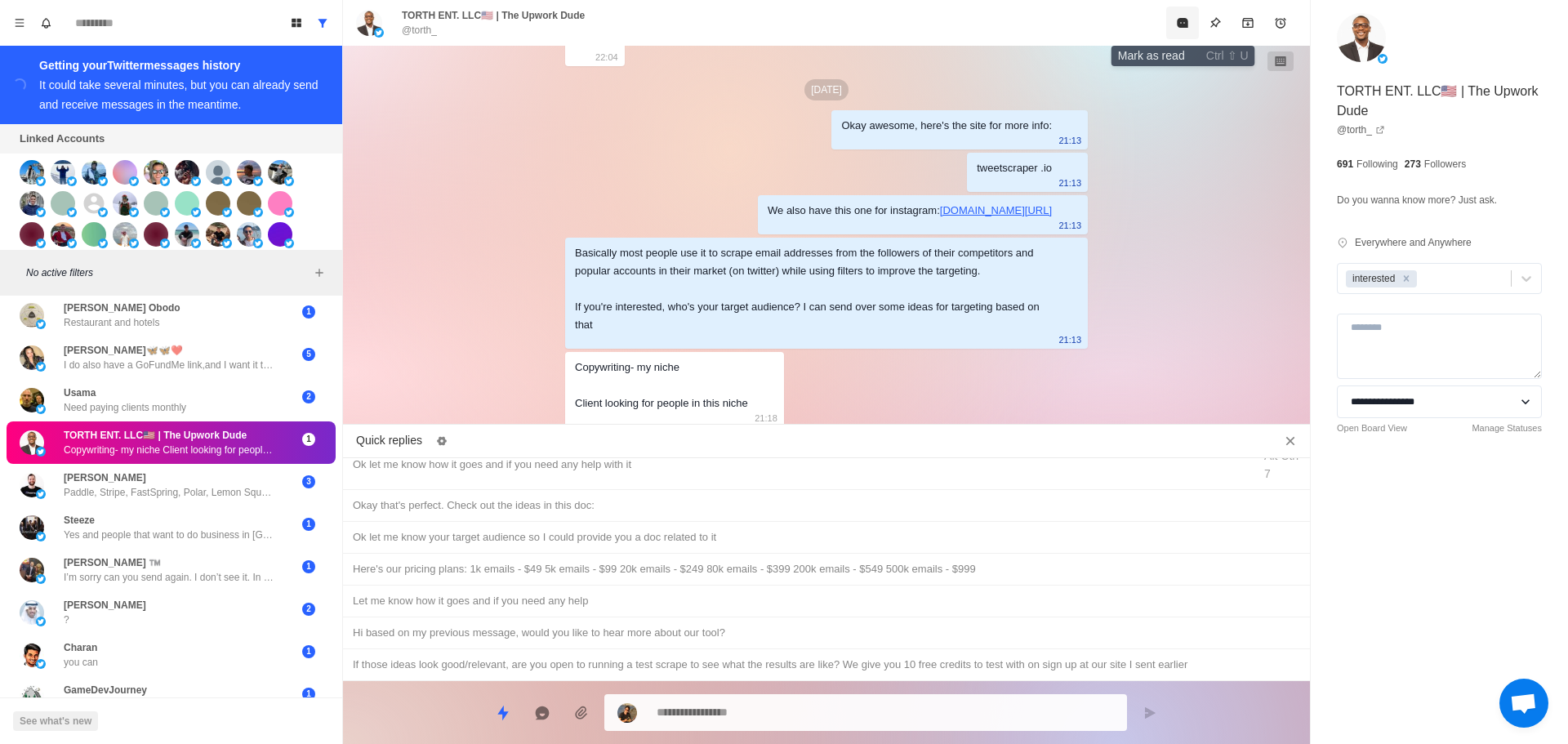
click at [1173, 27] on button "Mark as read" at bounding box center [1182, 22] width 32 height 32
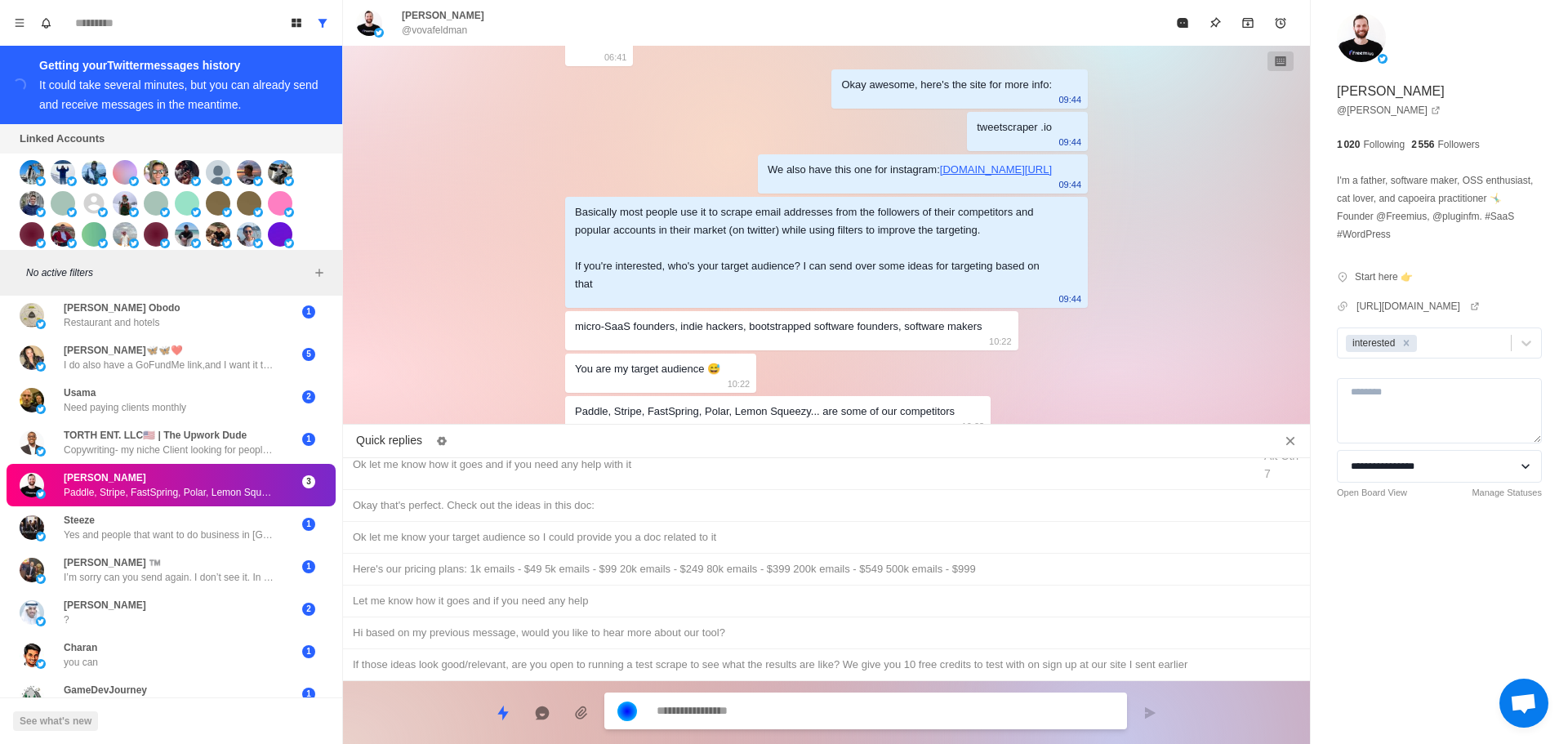
scroll to position [4829, 0]
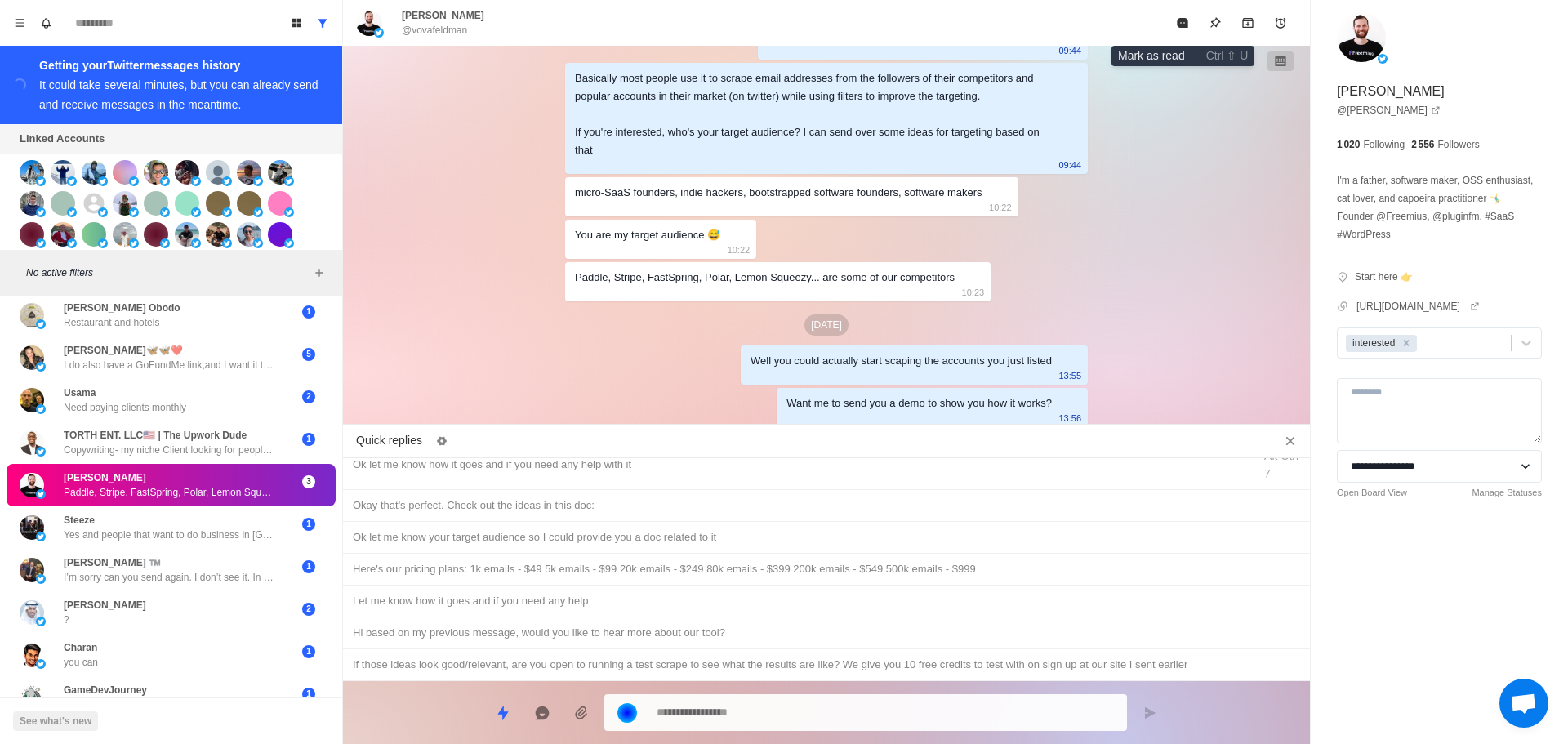
click at [1173, 27] on button "Mark as read" at bounding box center [1182, 22] width 32 height 32
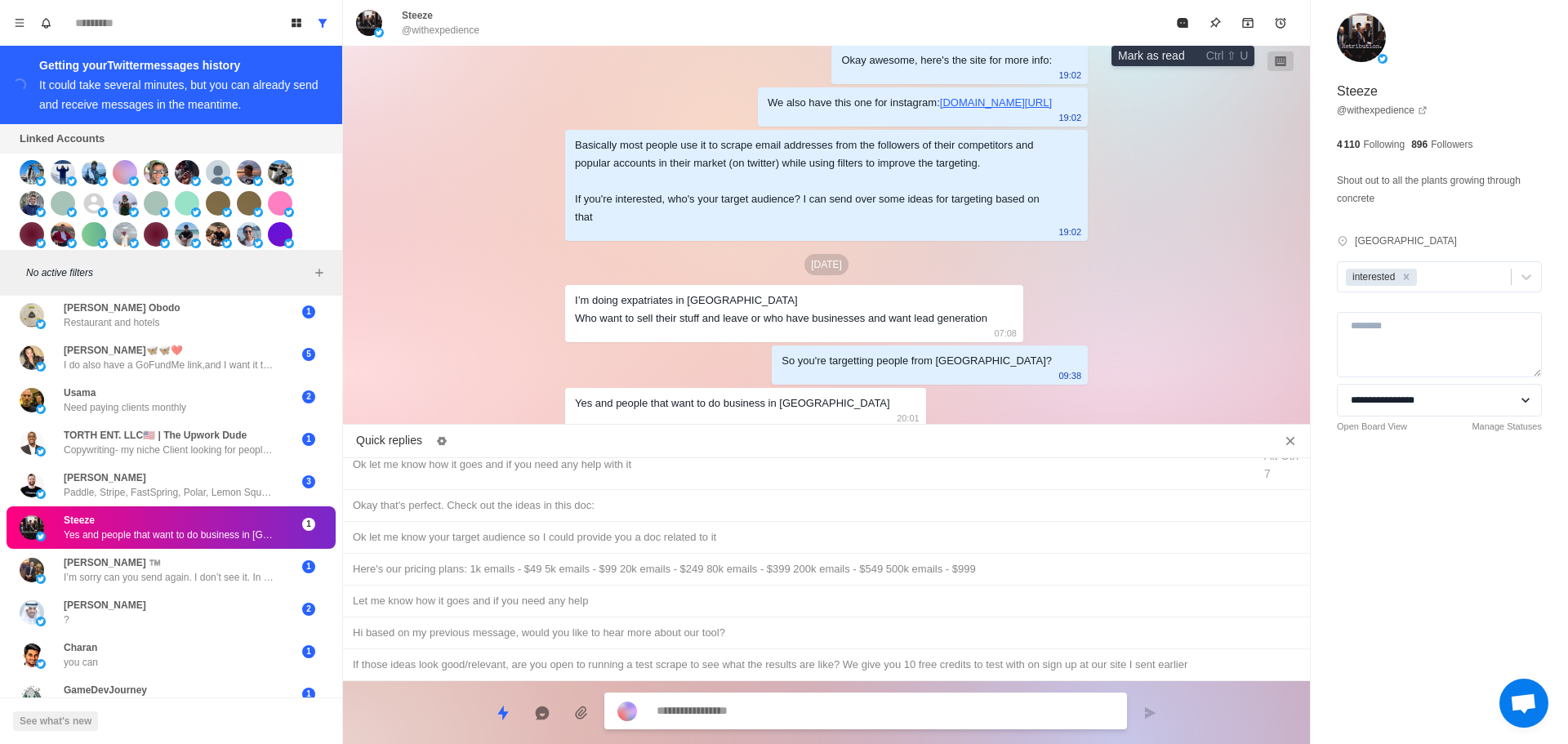
click at [1173, 27] on button "Mark as read" at bounding box center [1182, 22] width 32 height 32
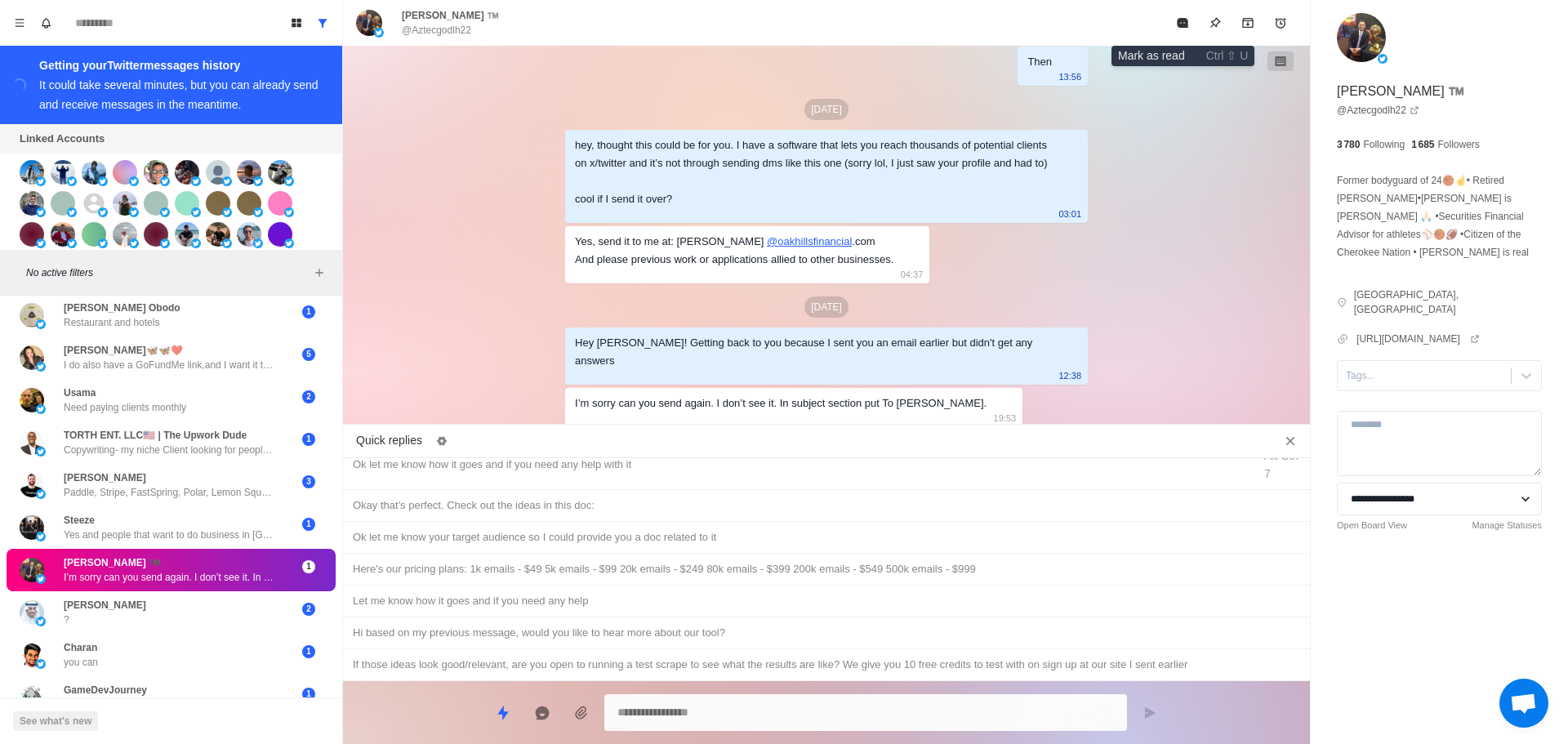
click at [1173, 27] on button "Mark as read" at bounding box center [1182, 22] width 32 height 32
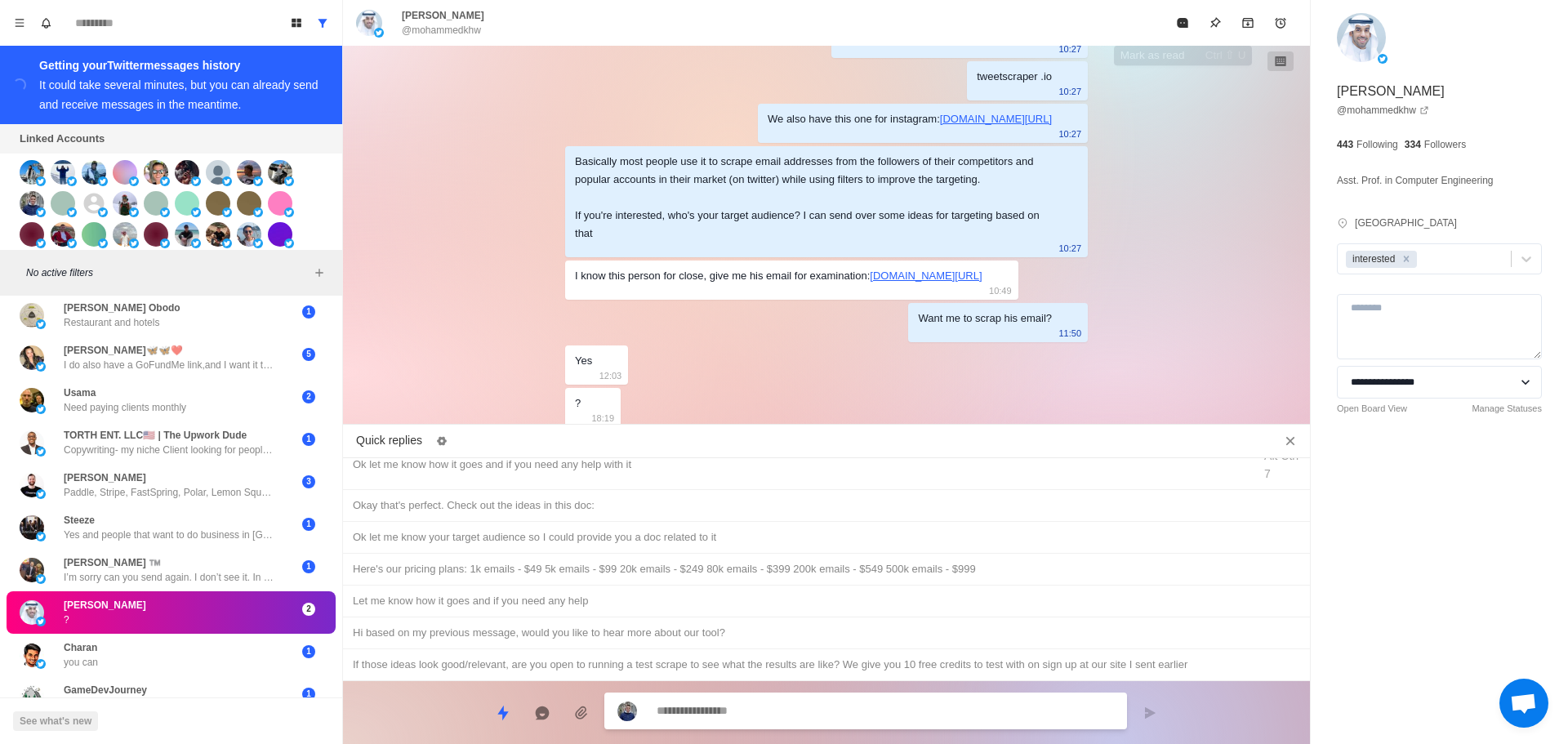
click at [1173, 27] on button "Mark as read" at bounding box center [1182, 22] width 32 height 32
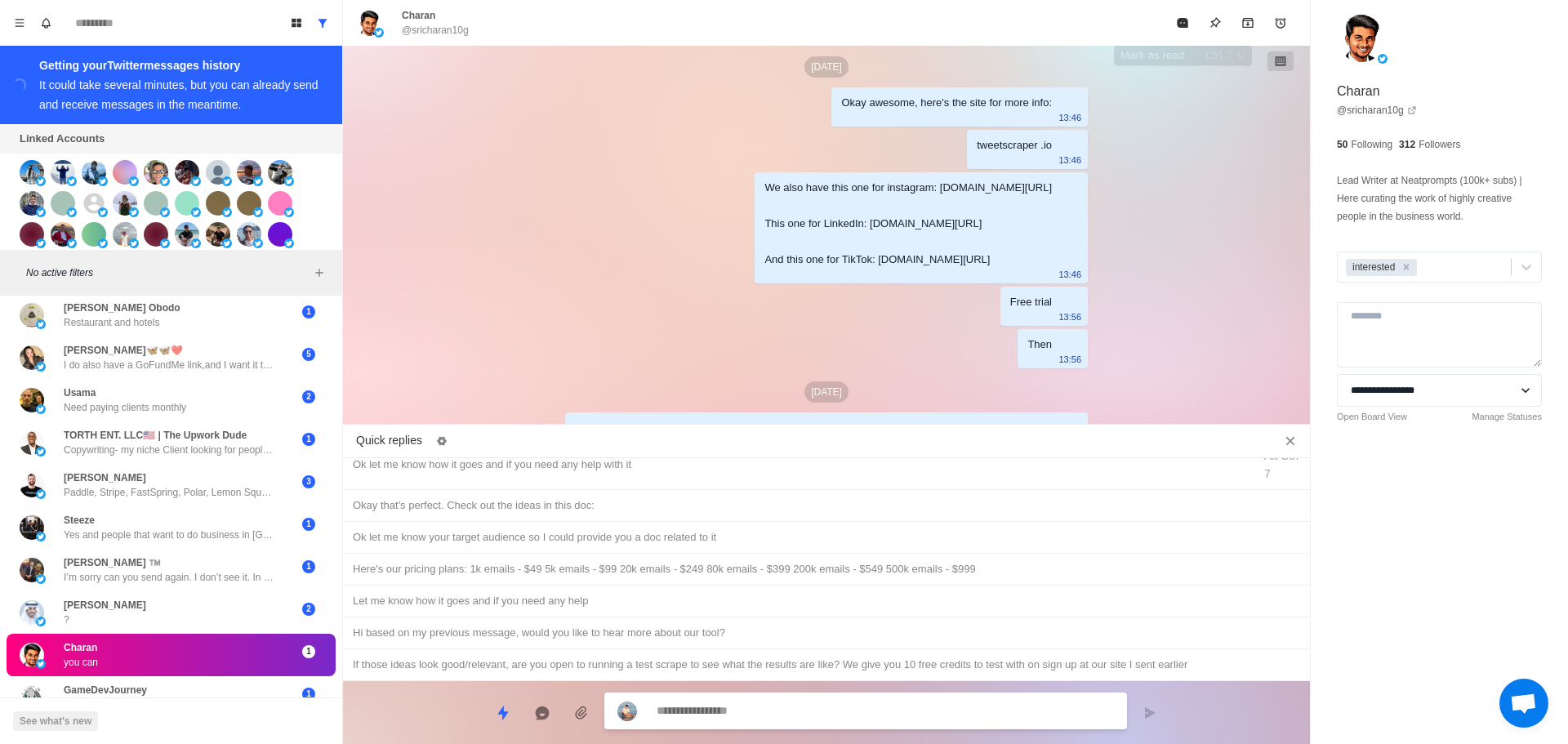
scroll to position [5391, 0]
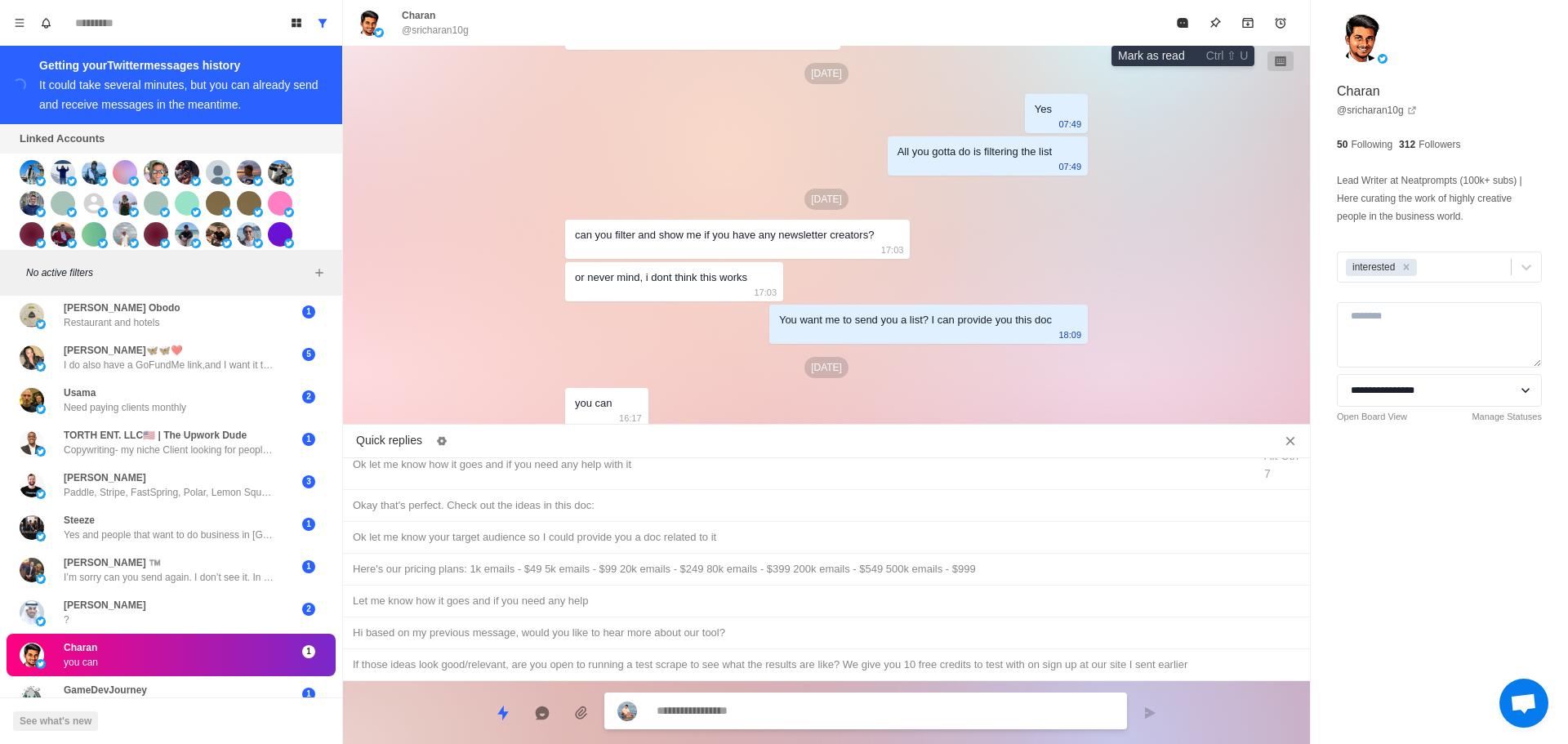
click at [1173, 27] on button "Mark as read" at bounding box center [1182, 22] width 32 height 32
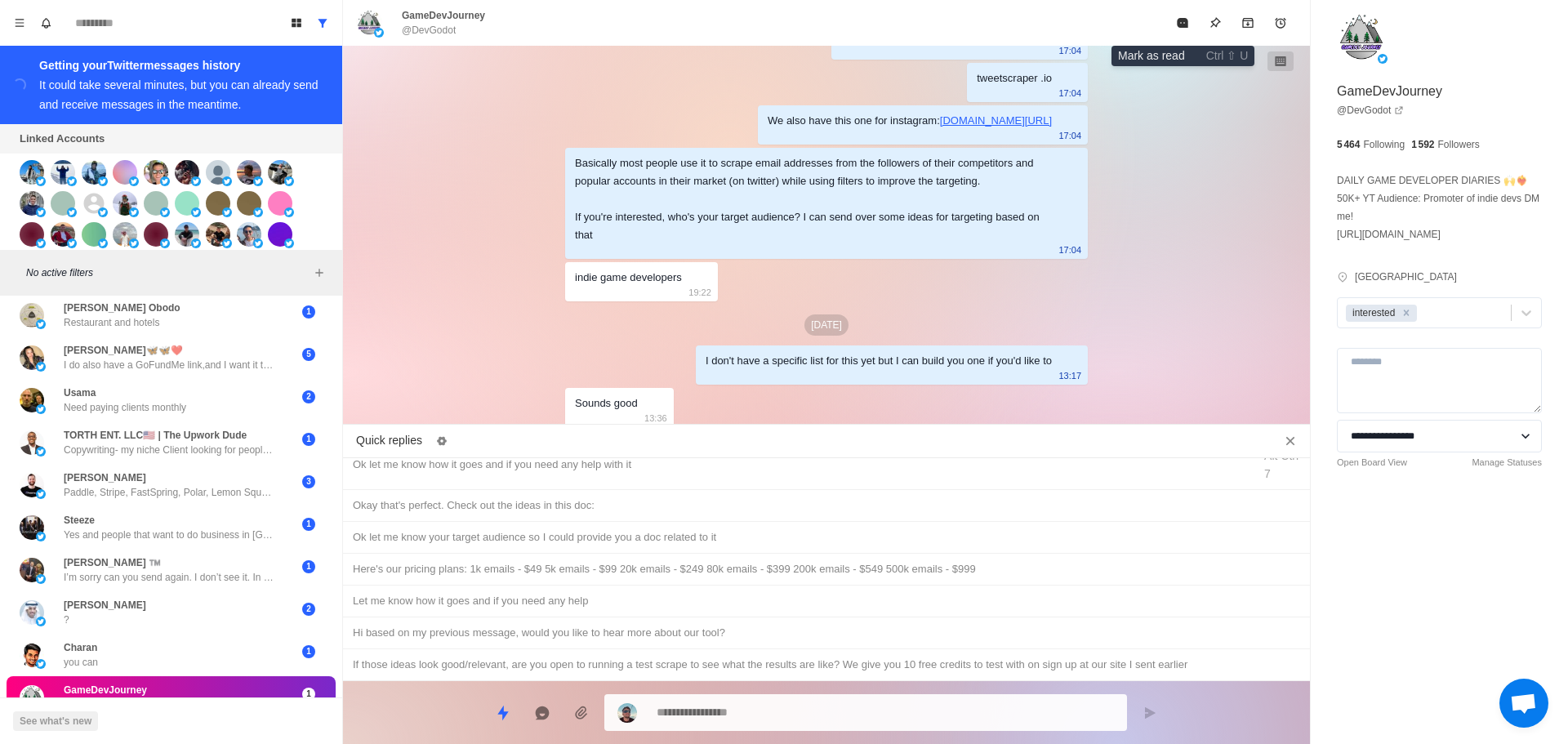
click at [1173, 27] on button "Mark as read" at bounding box center [1182, 22] width 32 height 32
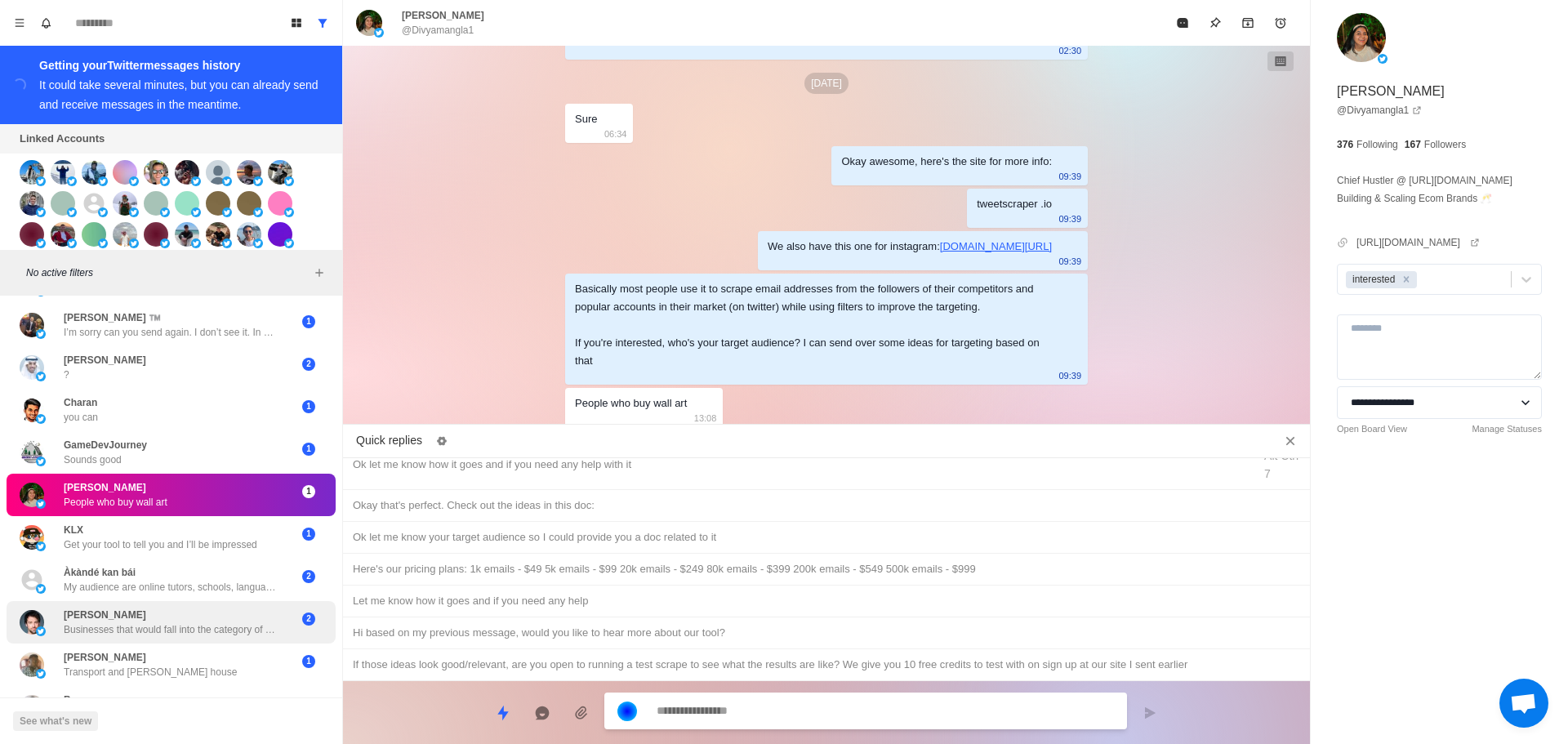
scroll to position [817, 0]
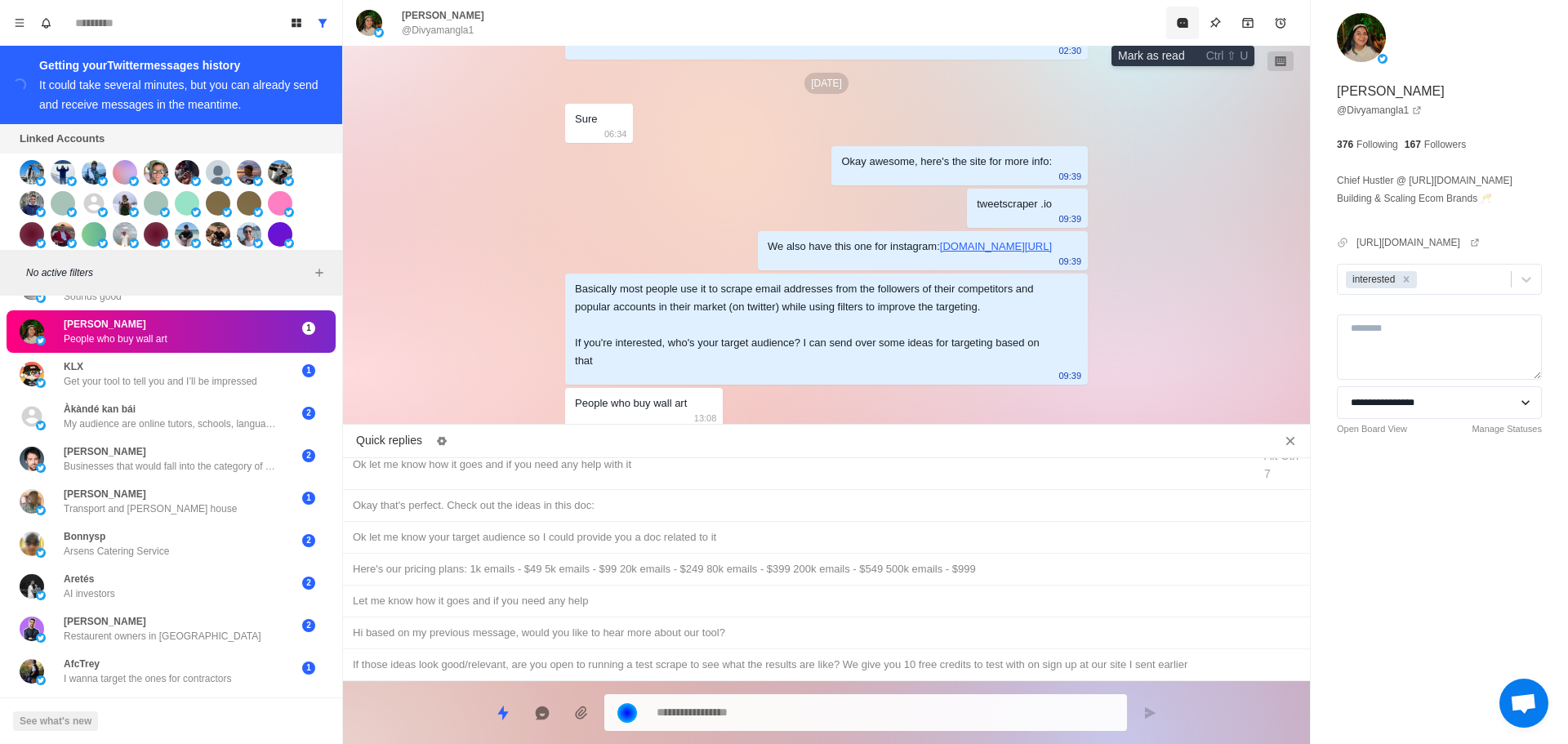
click at [1185, 21] on icon "Mark as read" at bounding box center [1182, 22] width 11 height 10
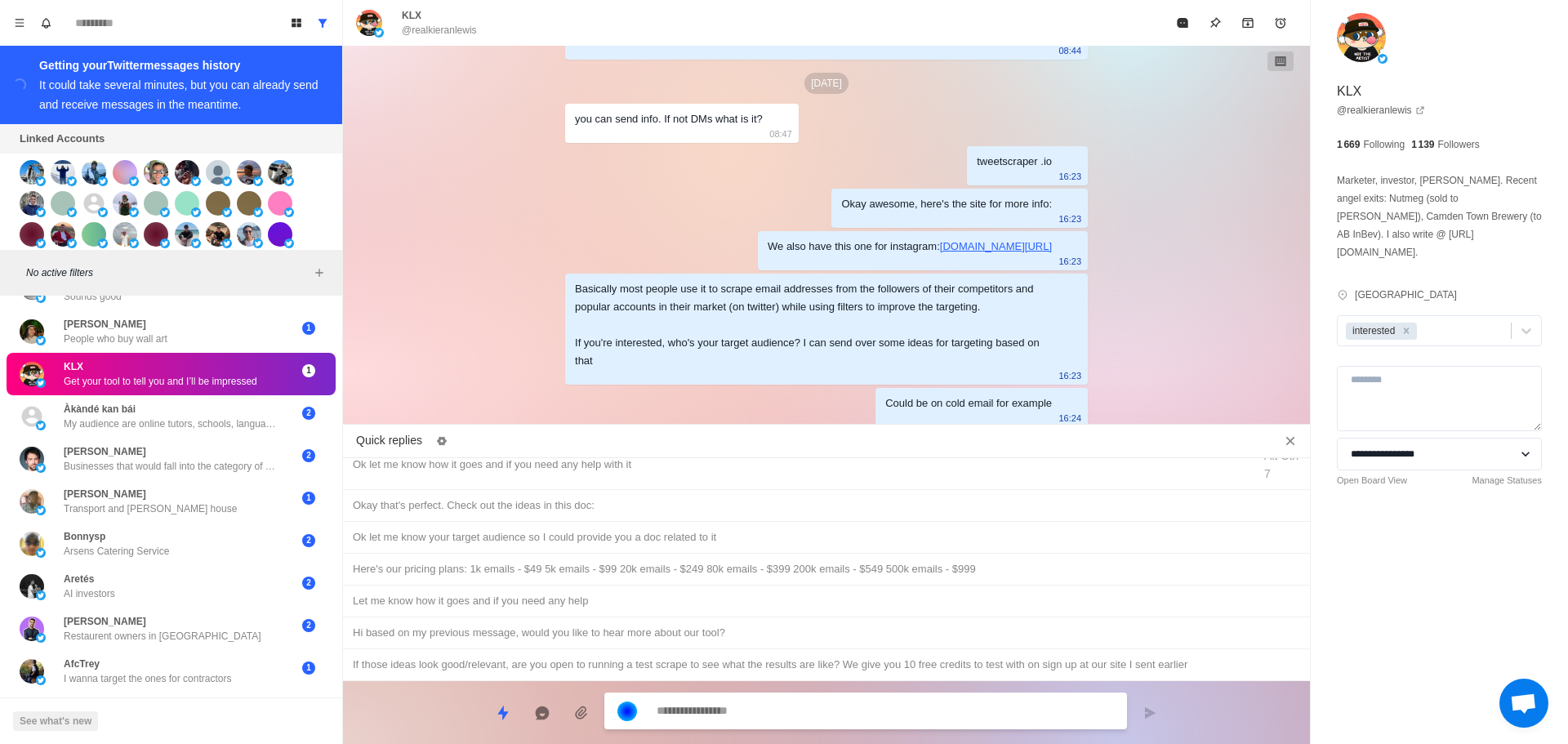
scroll to position [4916, 0]
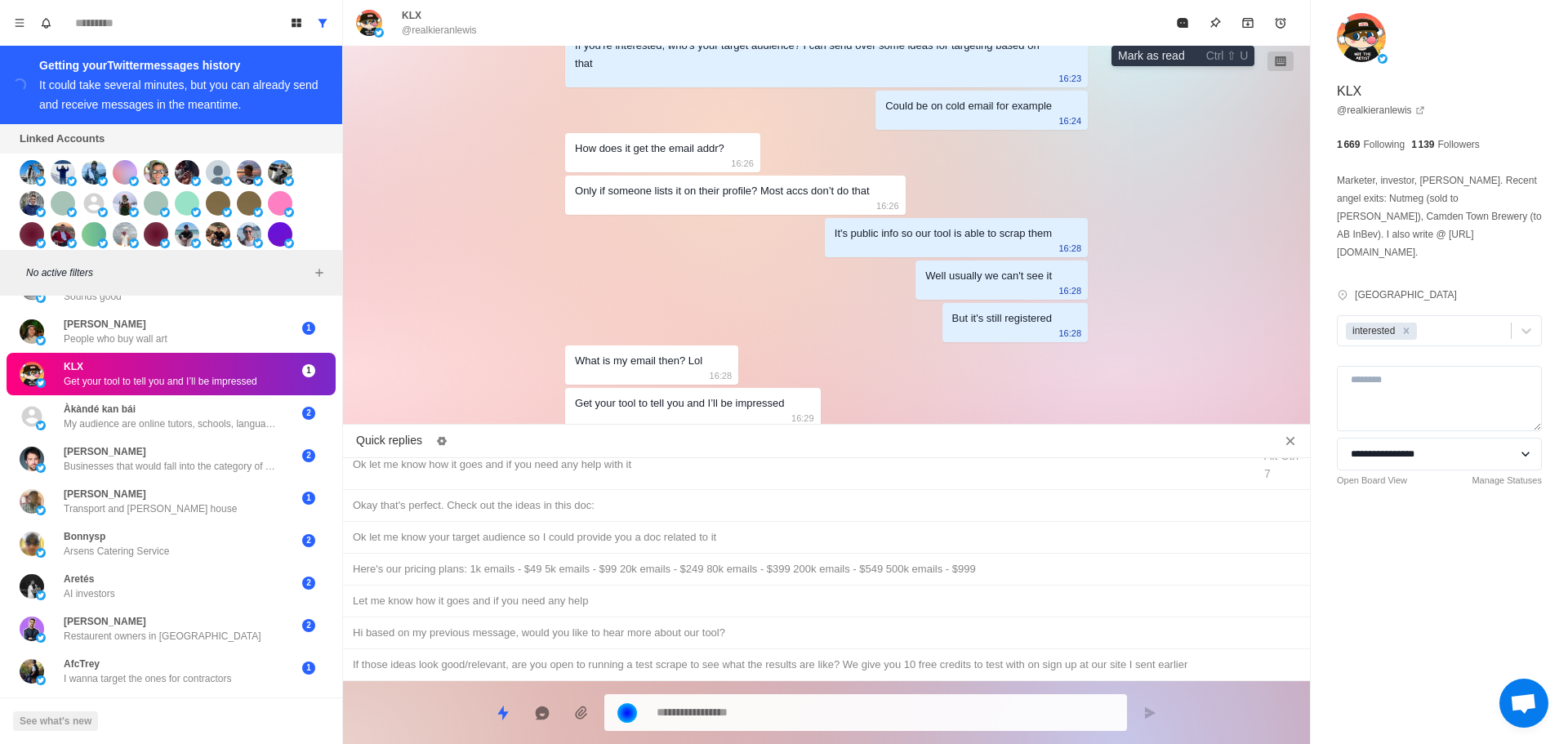
click at [1185, 21] on icon "Mark as read" at bounding box center [1182, 22] width 11 height 10
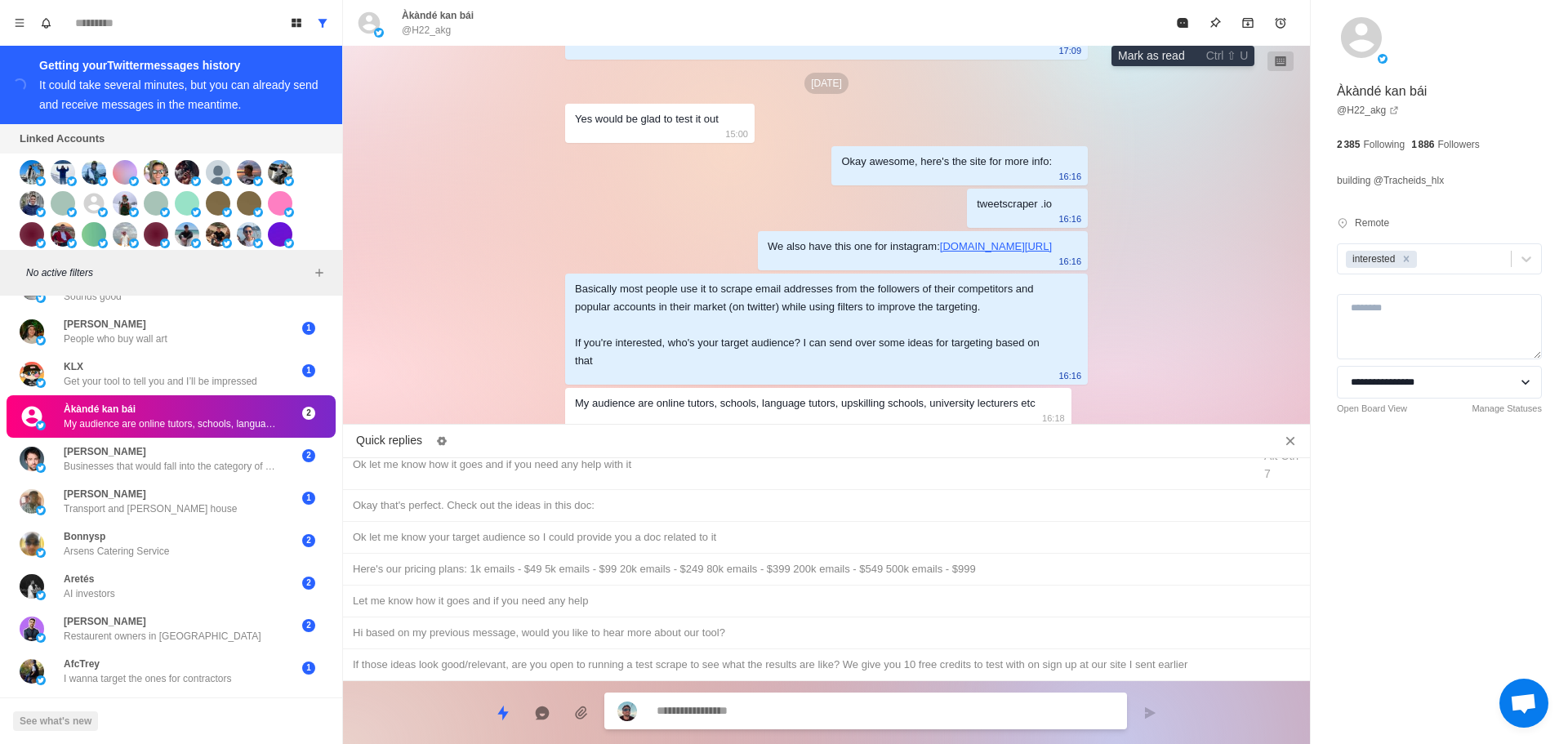
click at [1185, 21] on icon "Mark as read" at bounding box center [1182, 22] width 11 height 10
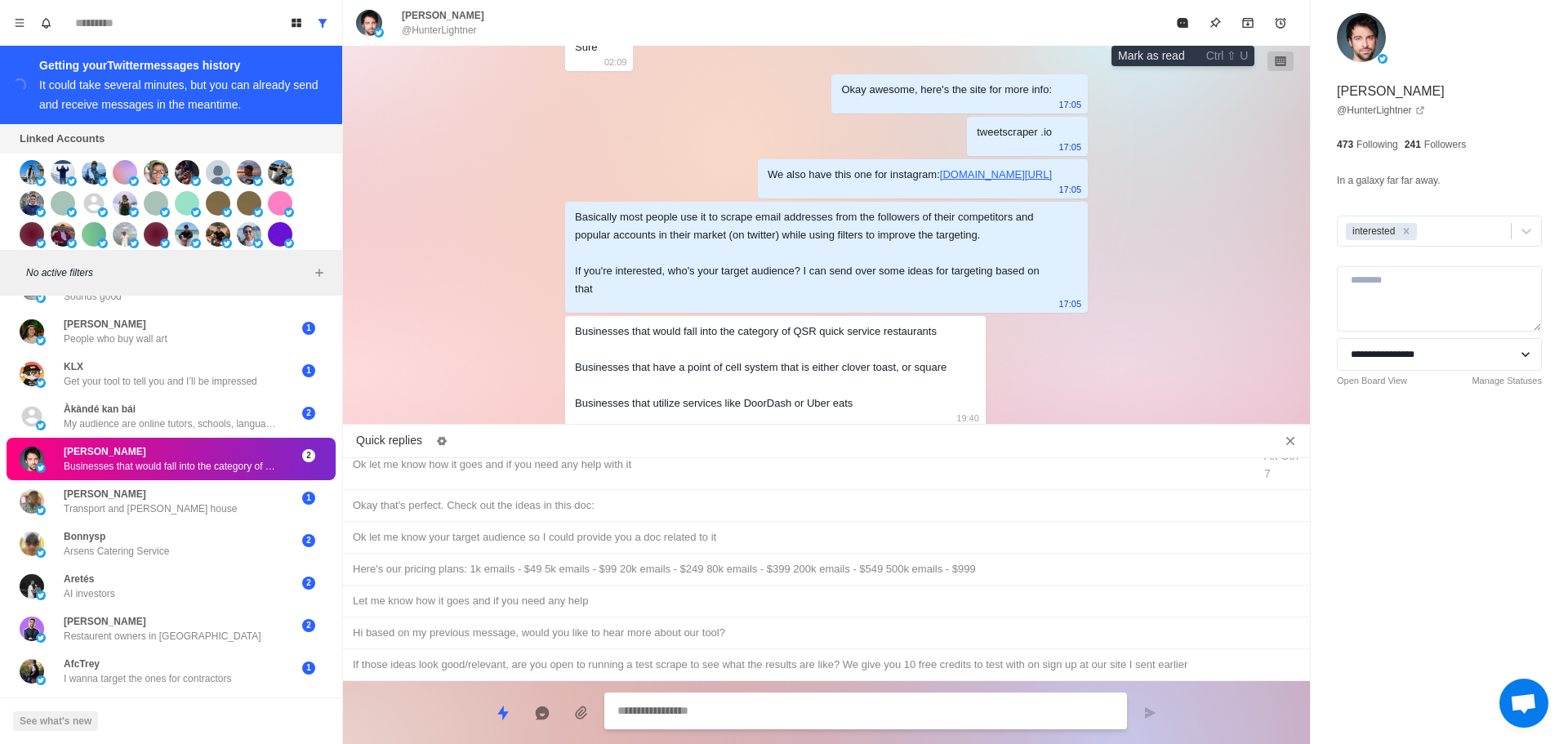
click at [1185, 21] on icon "Mark as read" at bounding box center [1182, 22] width 11 height 10
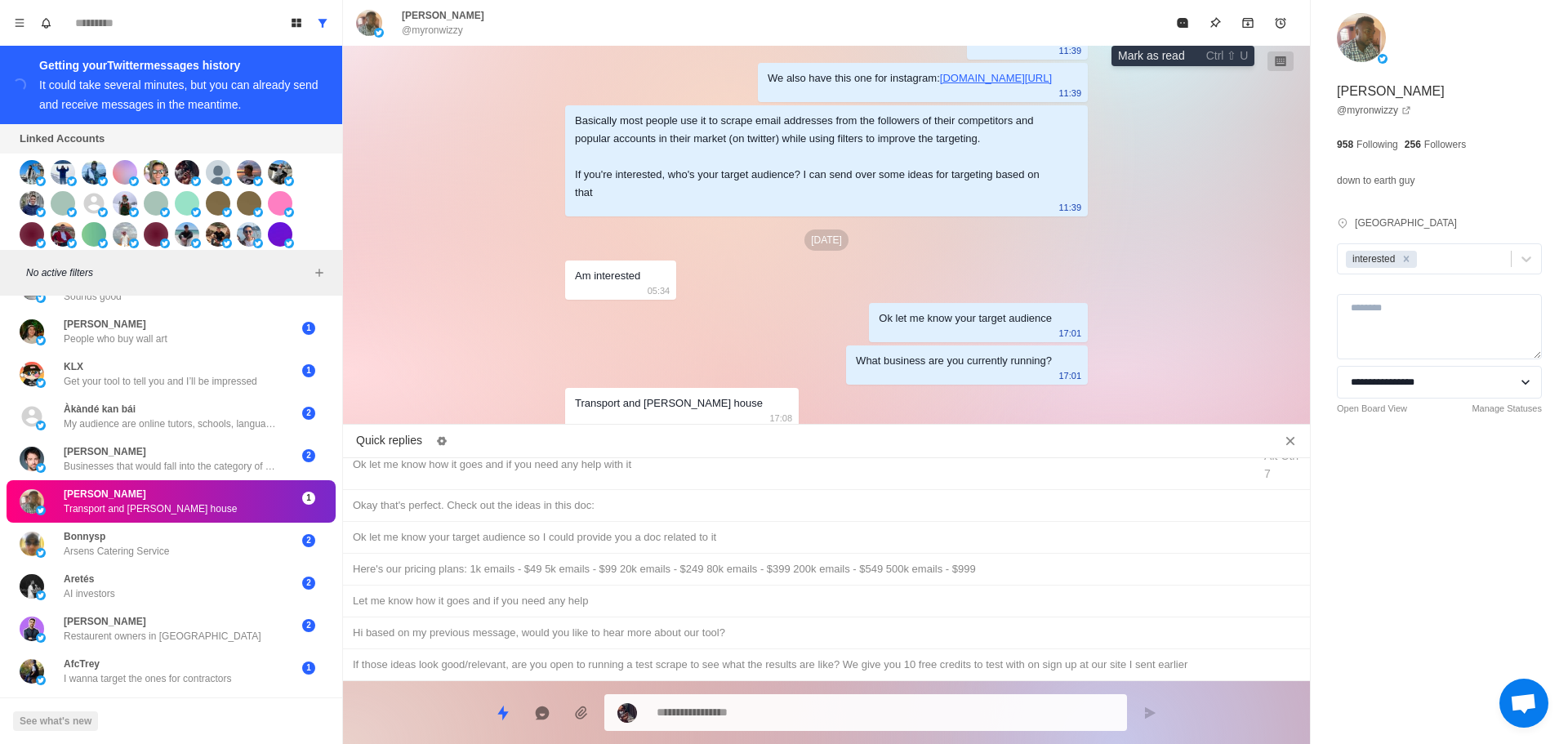
click at [1185, 21] on icon "Mark as read" at bounding box center [1182, 22] width 11 height 10
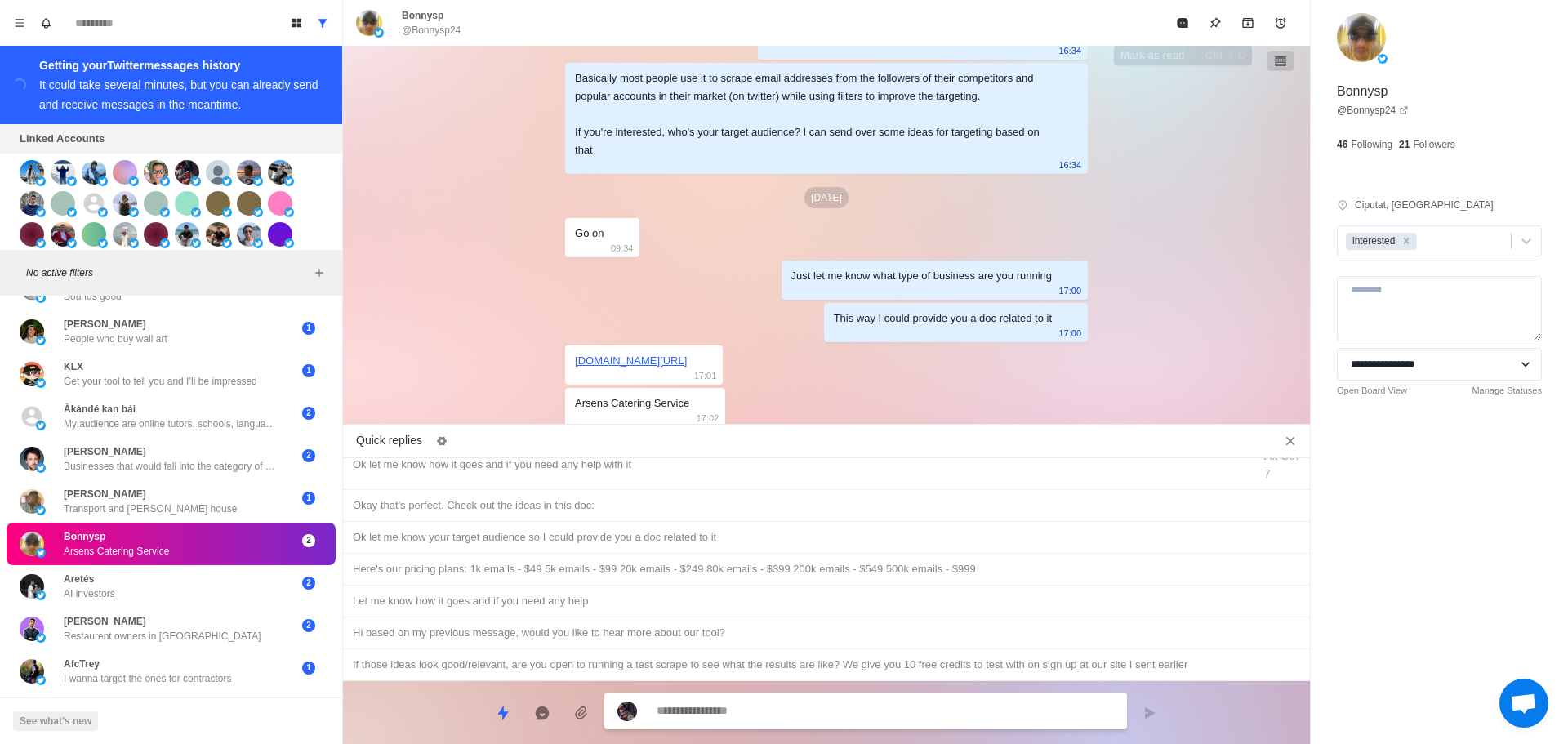
click at [1185, 21] on icon "Mark as read" at bounding box center [1182, 22] width 11 height 10
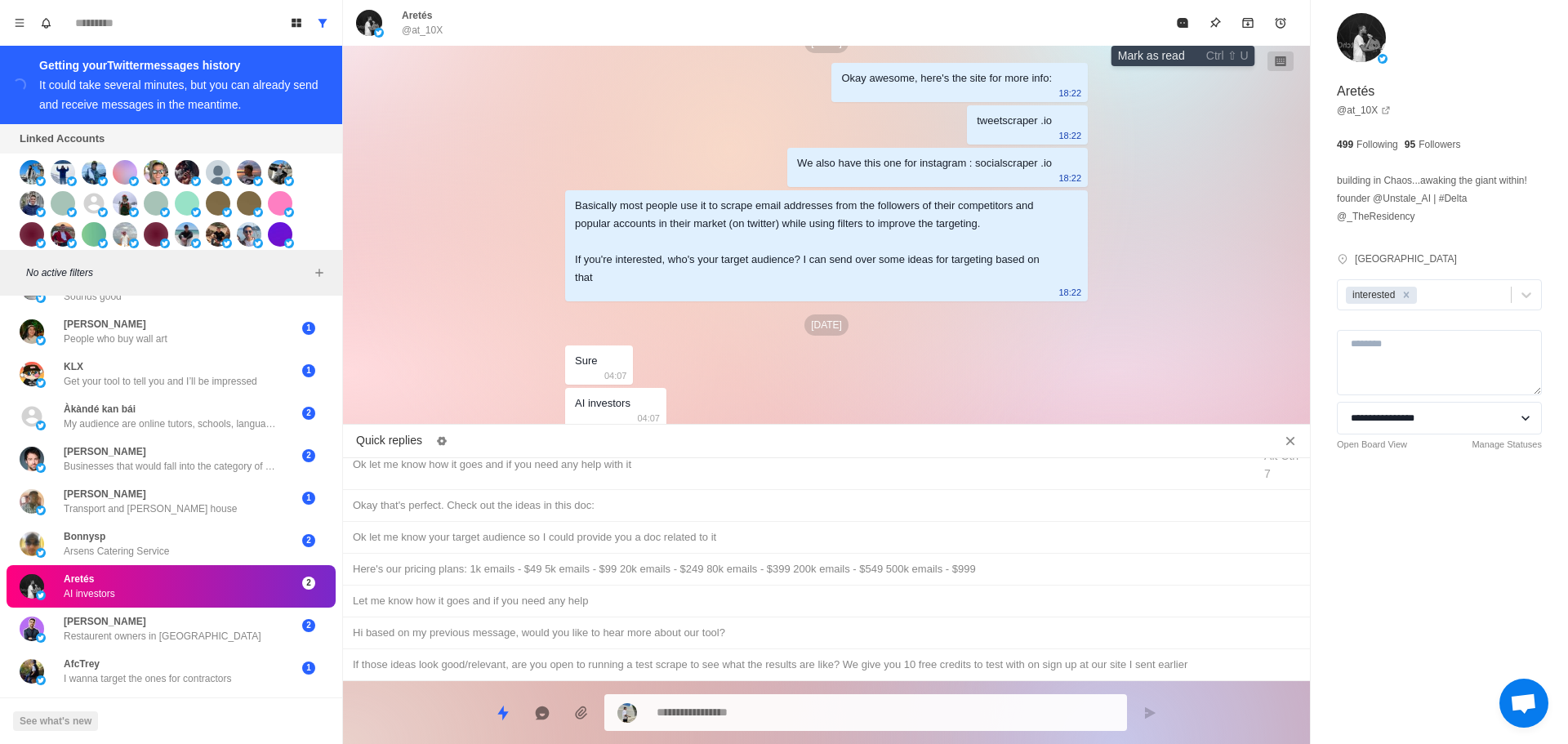
click at [1185, 21] on icon "Mark as read" at bounding box center [1182, 22] width 11 height 10
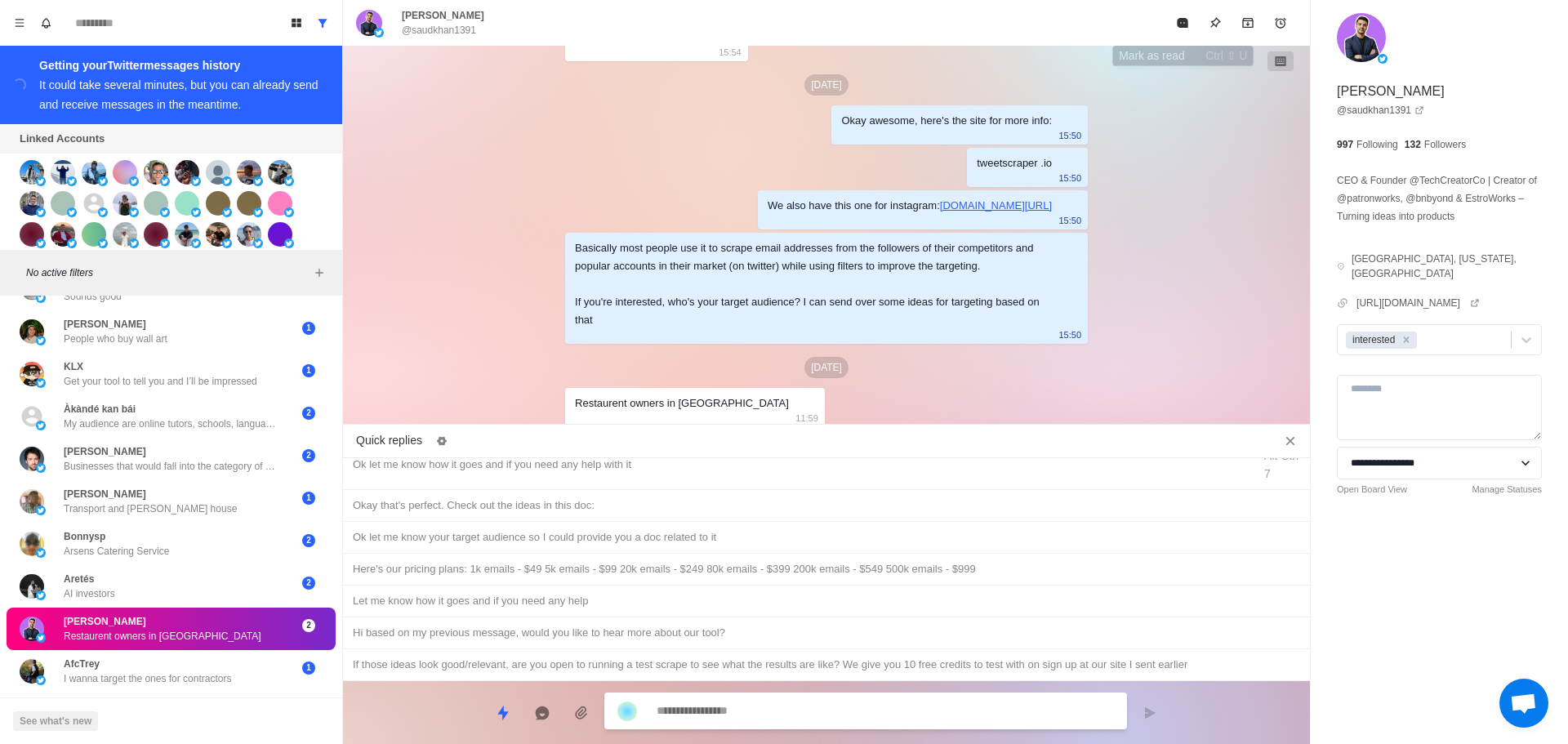
click at [1185, 21] on icon "Mark as read" at bounding box center [1182, 22] width 11 height 10
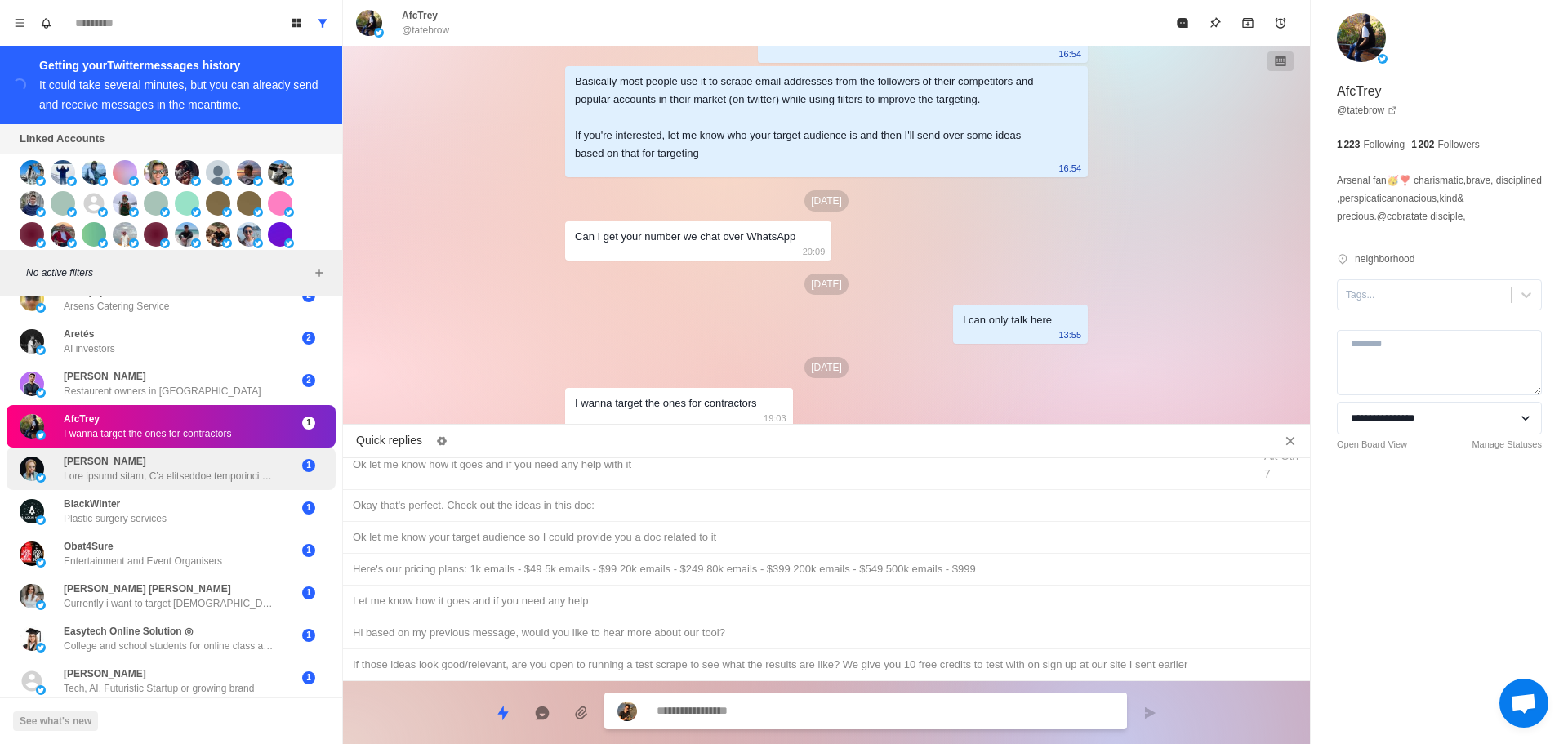
scroll to position [1225, 0]
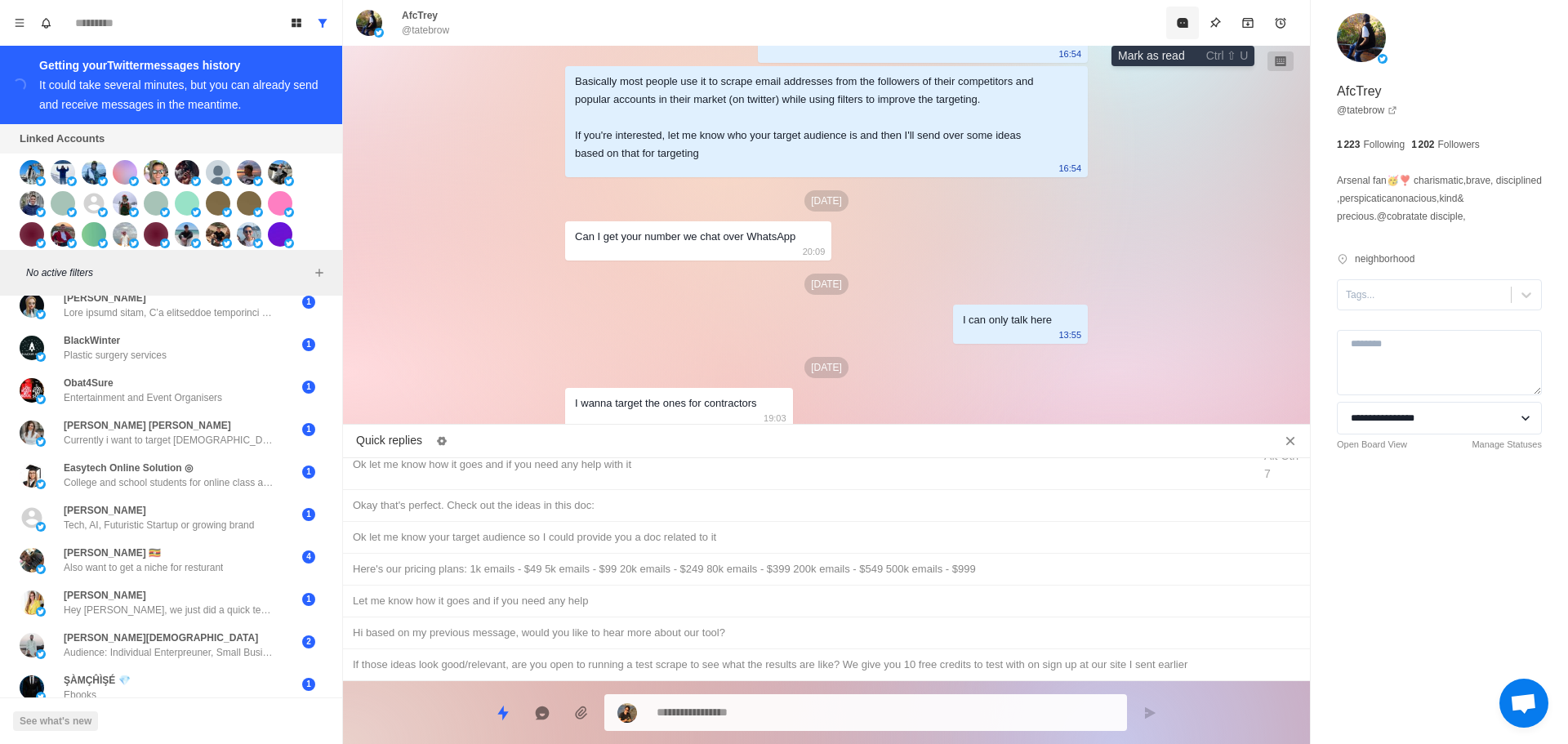
click at [1185, 17] on icon "Mark as read" at bounding box center [1182, 22] width 13 height 13
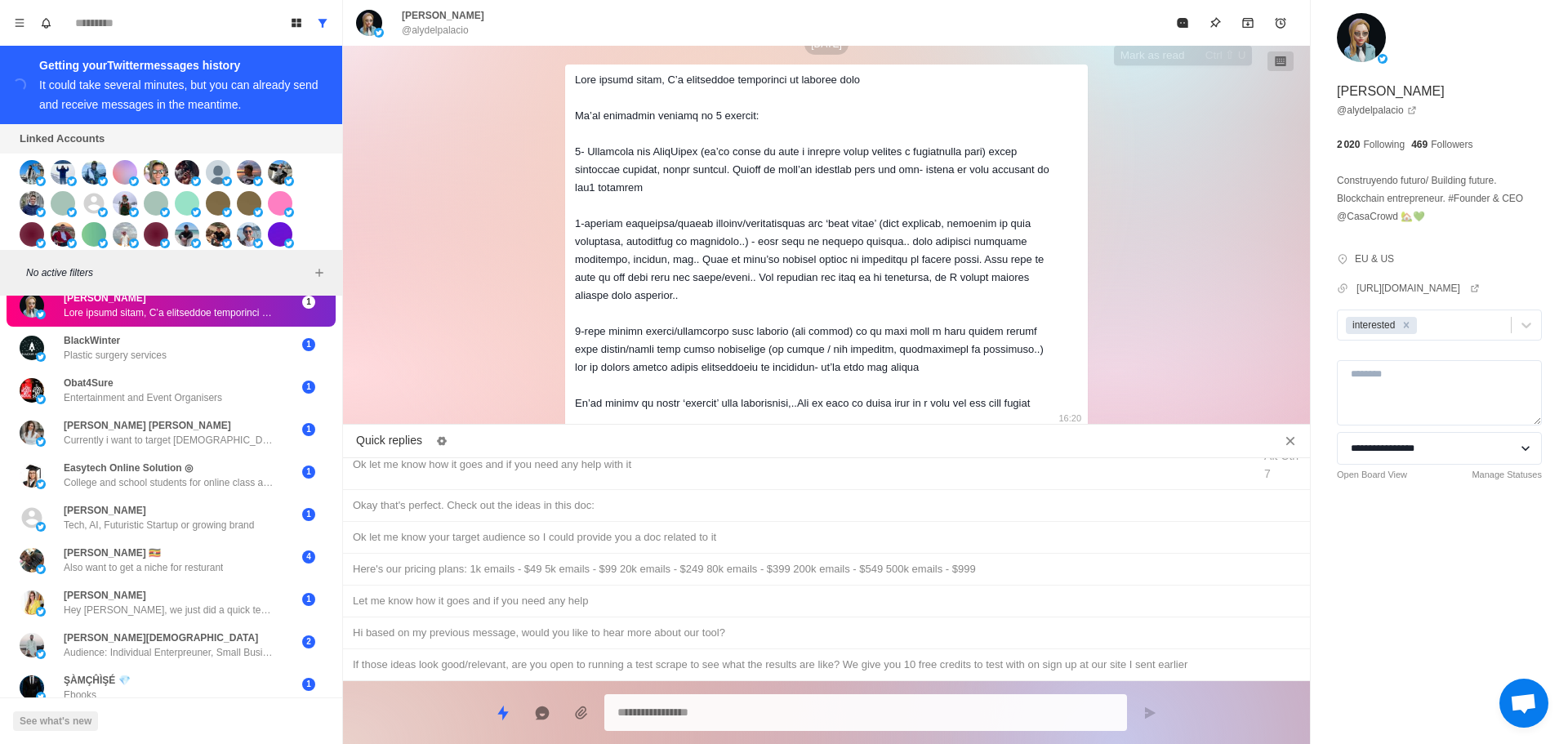
click at [1185, 17] on icon "Mark as read" at bounding box center [1182, 22] width 13 height 13
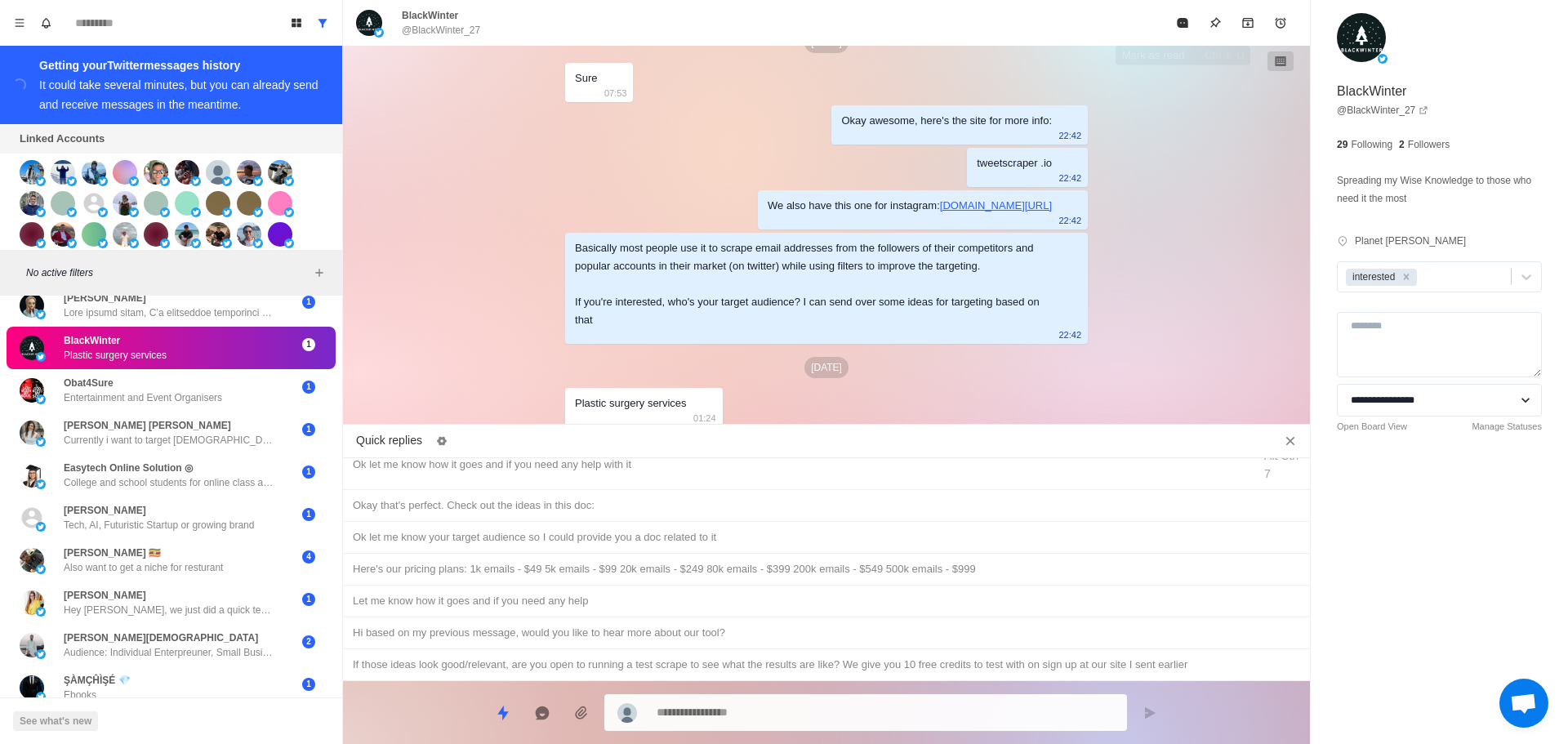
click at [1185, 17] on icon "Mark as read" at bounding box center [1182, 22] width 13 height 13
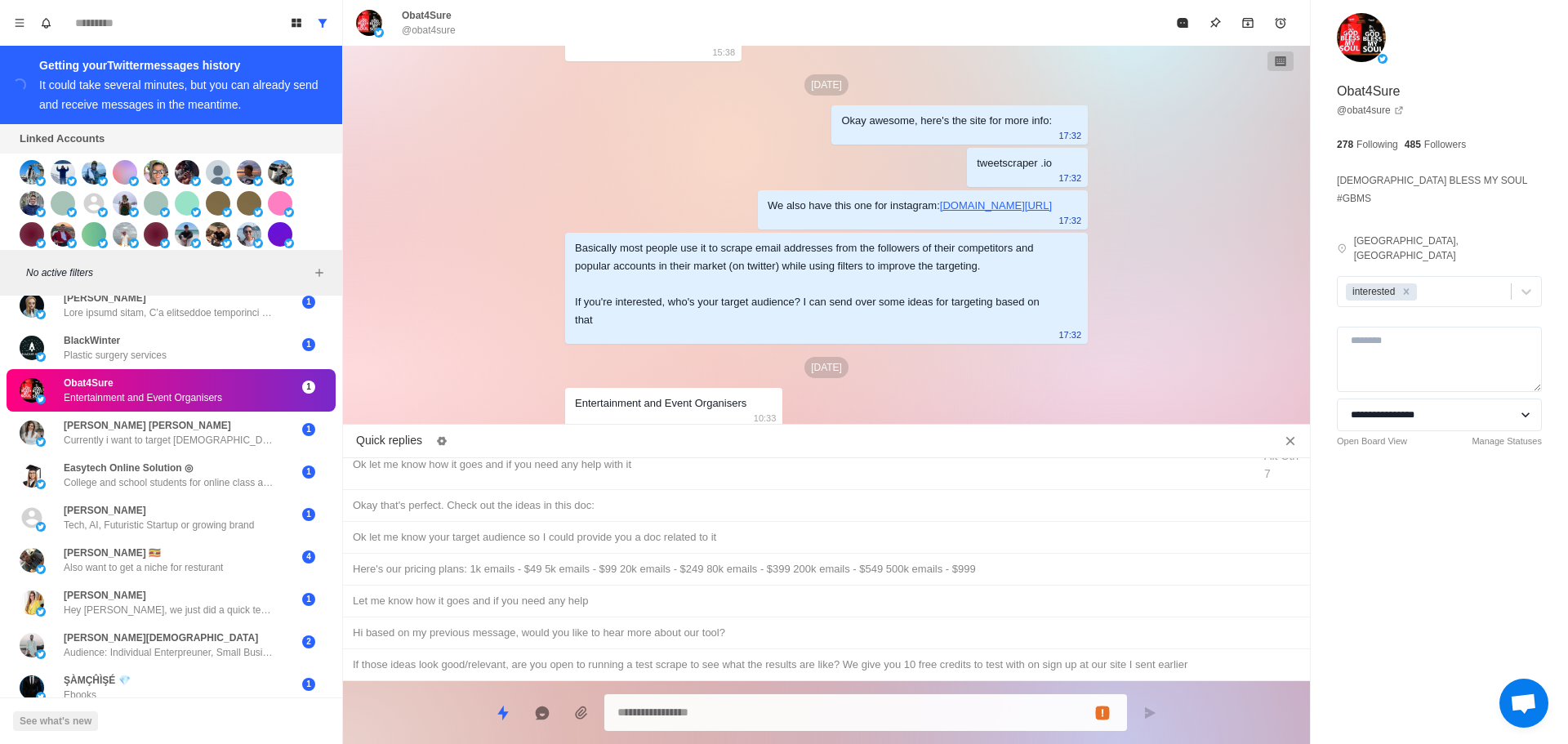
click at [1185, 17] on icon "Mark as read" at bounding box center [1182, 22] width 13 height 13
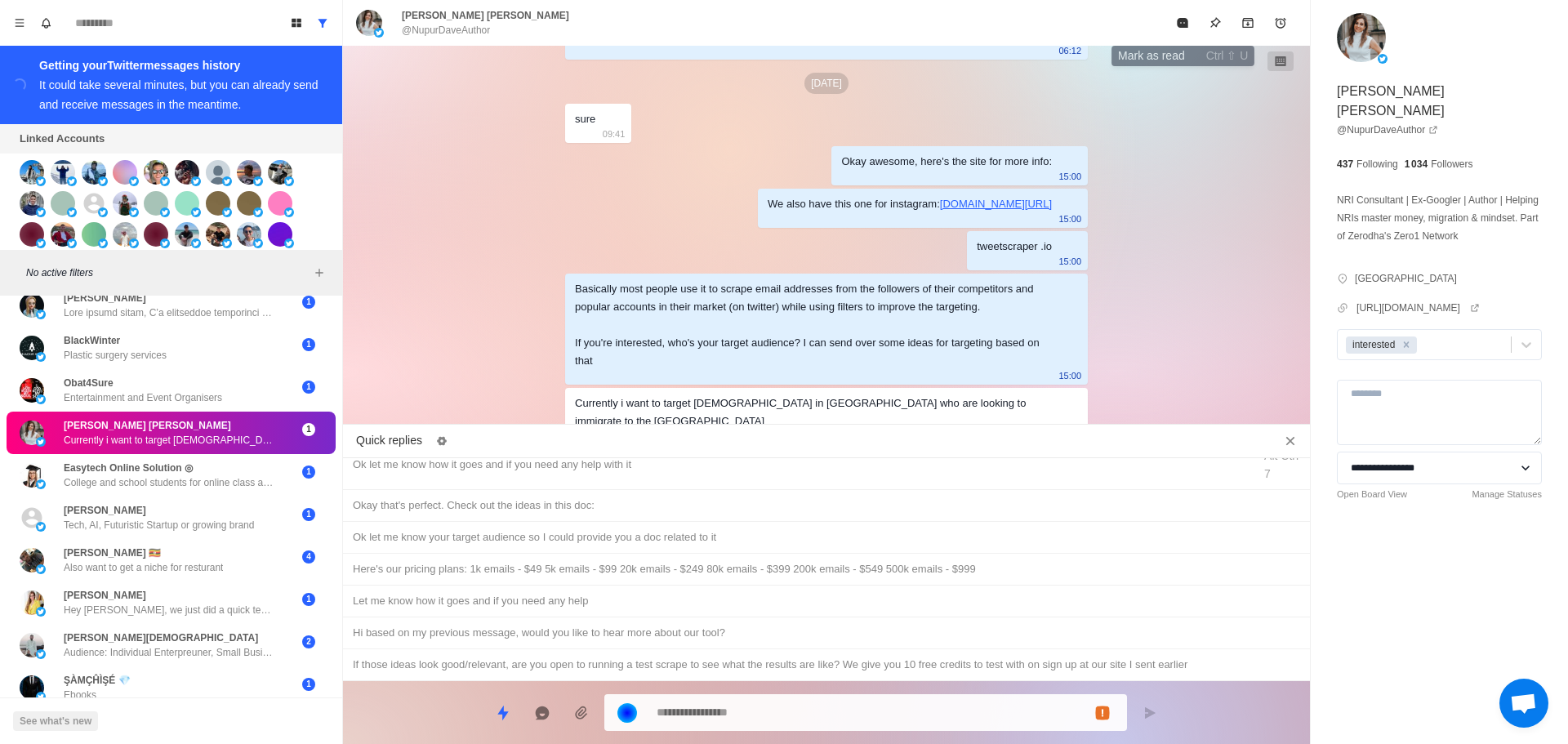
click at [1185, 17] on icon "Mark as read" at bounding box center [1182, 22] width 13 height 13
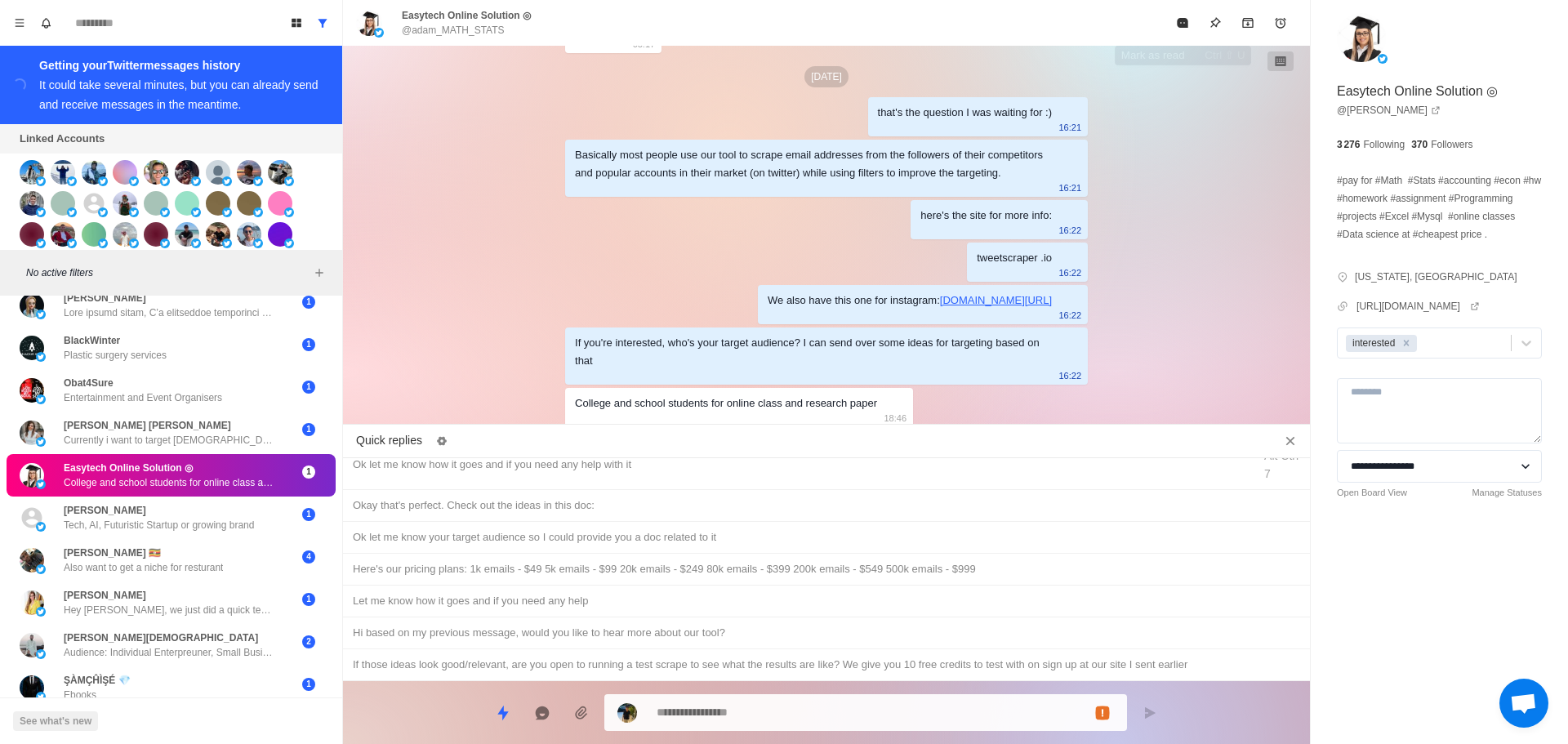
click at [1185, 17] on icon "Mark as read" at bounding box center [1182, 22] width 13 height 13
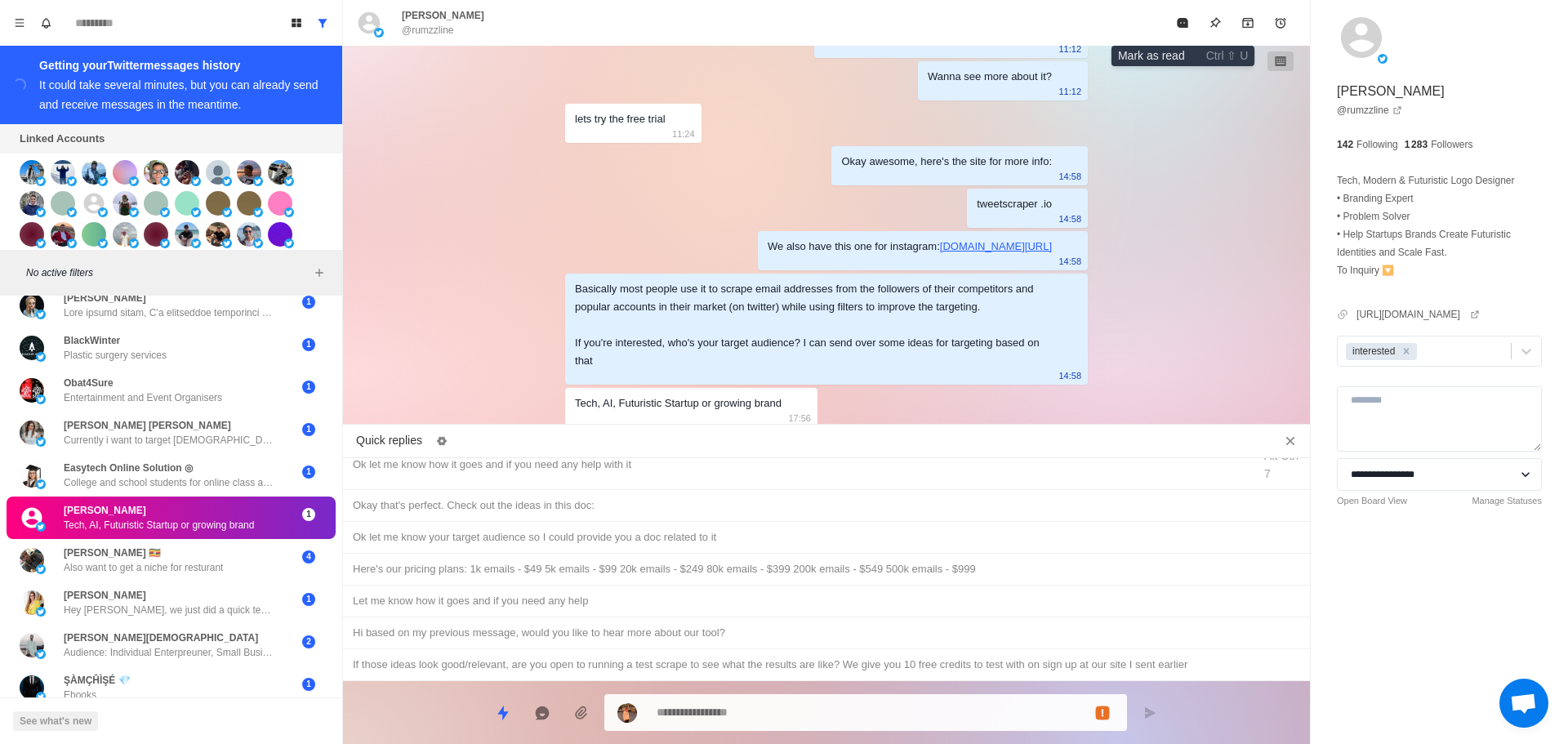
click at [1185, 17] on icon "Mark as read" at bounding box center [1182, 22] width 13 height 13
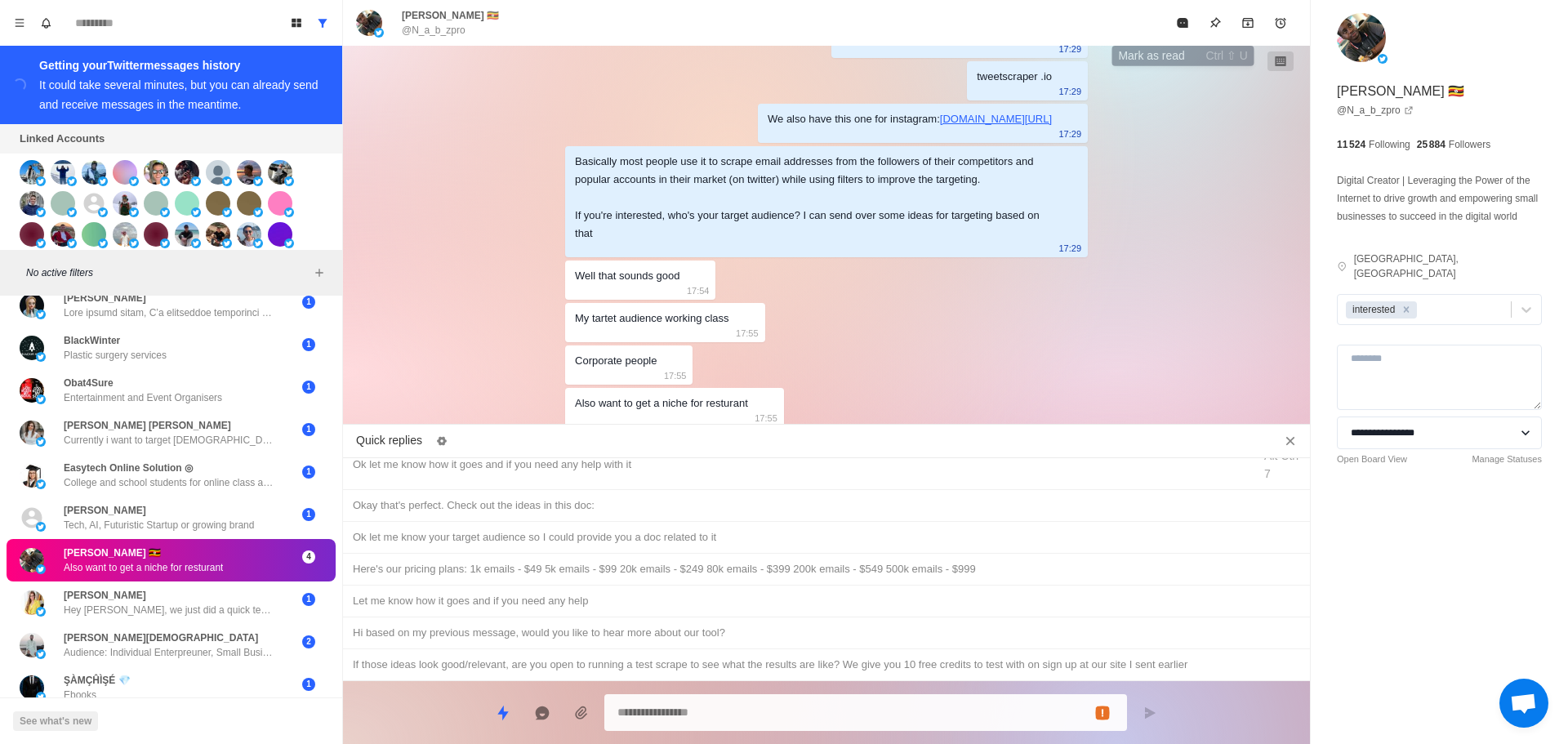
click at [1185, 17] on icon "Mark as read" at bounding box center [1182, 22] width 13 height 13
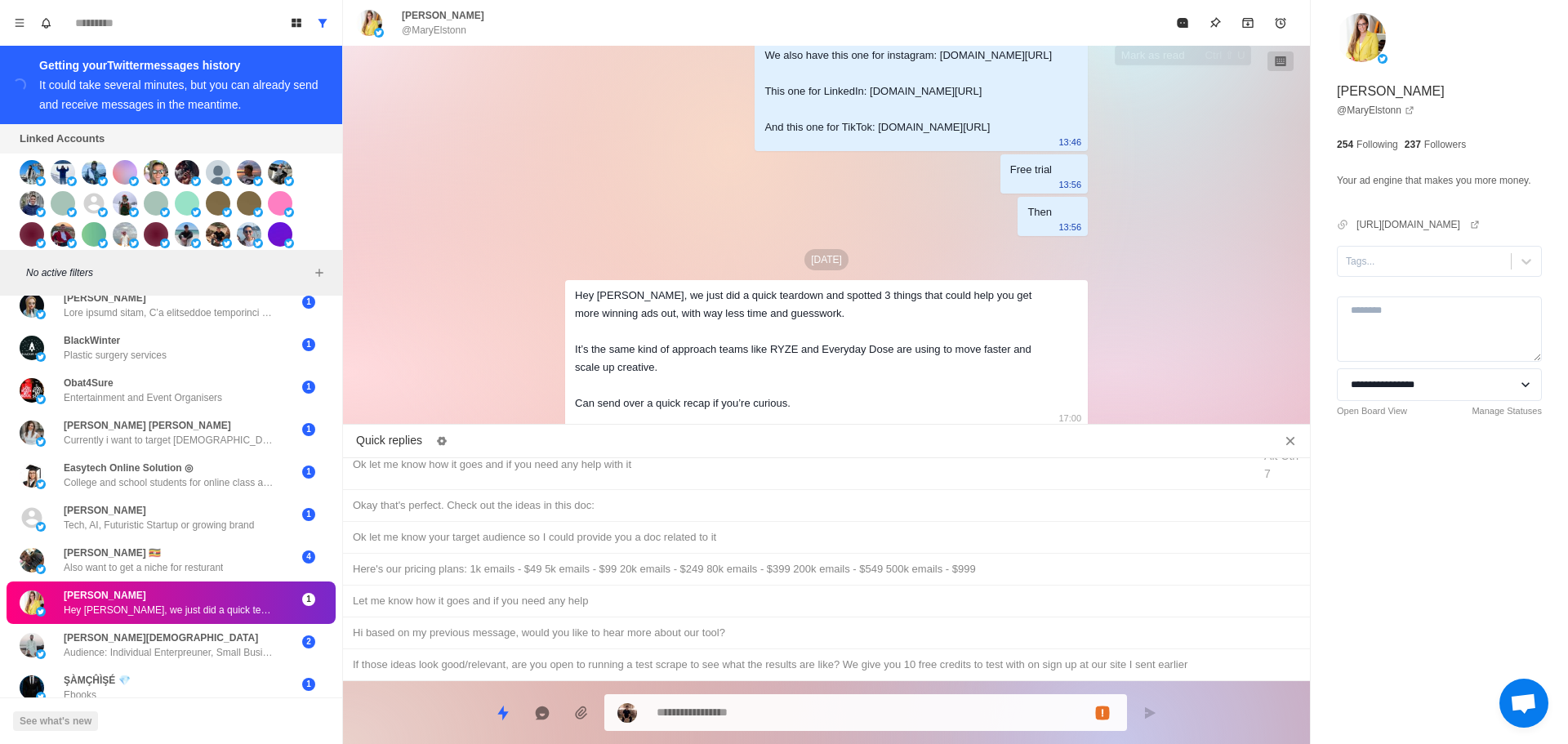
click at [1185, 17] on icon "Mark as read" at bounding box center [1182, 22] width 13 height 13
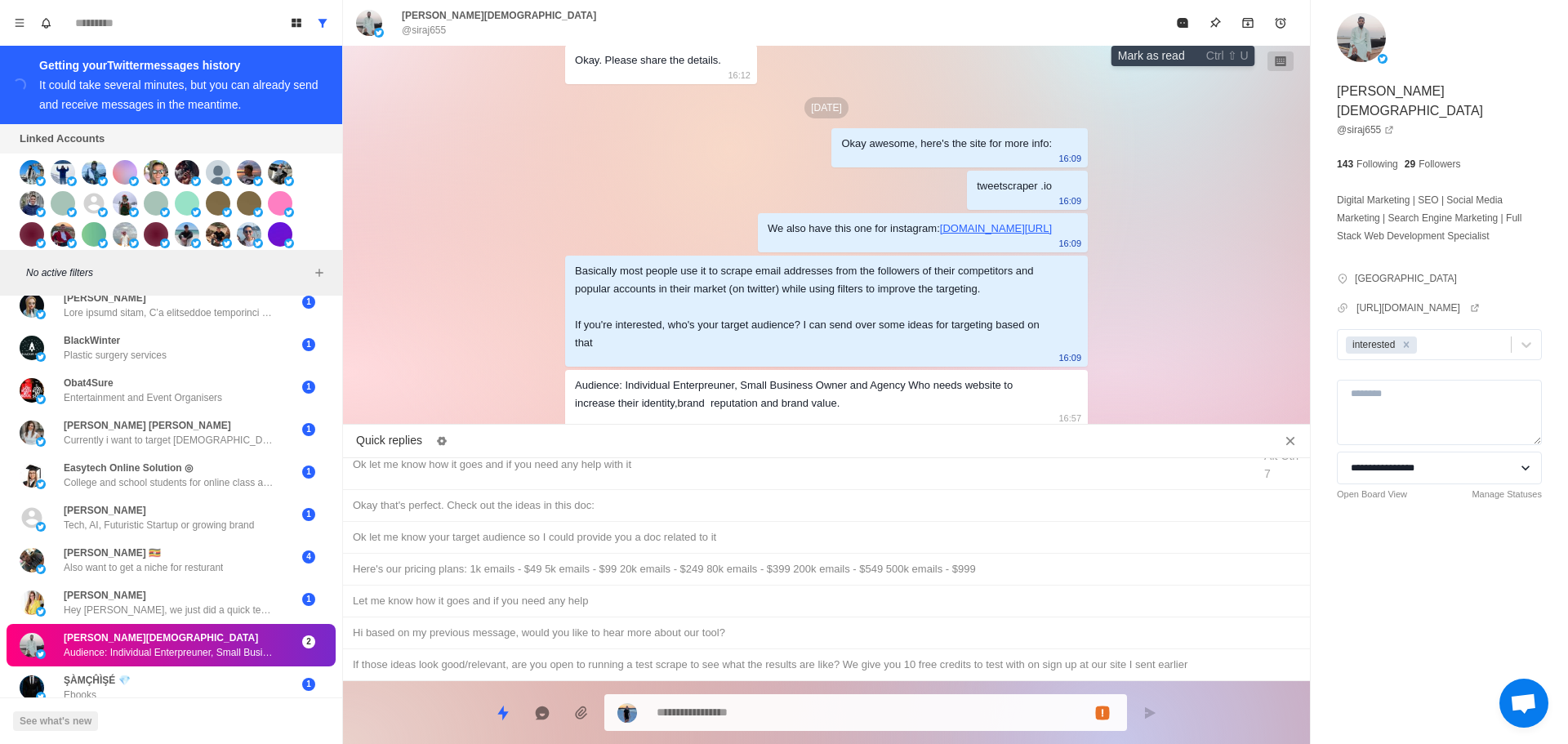
click at [1185, 17] on icon "Mark as read" at bounding box center [1182, 22] width 13 height 13
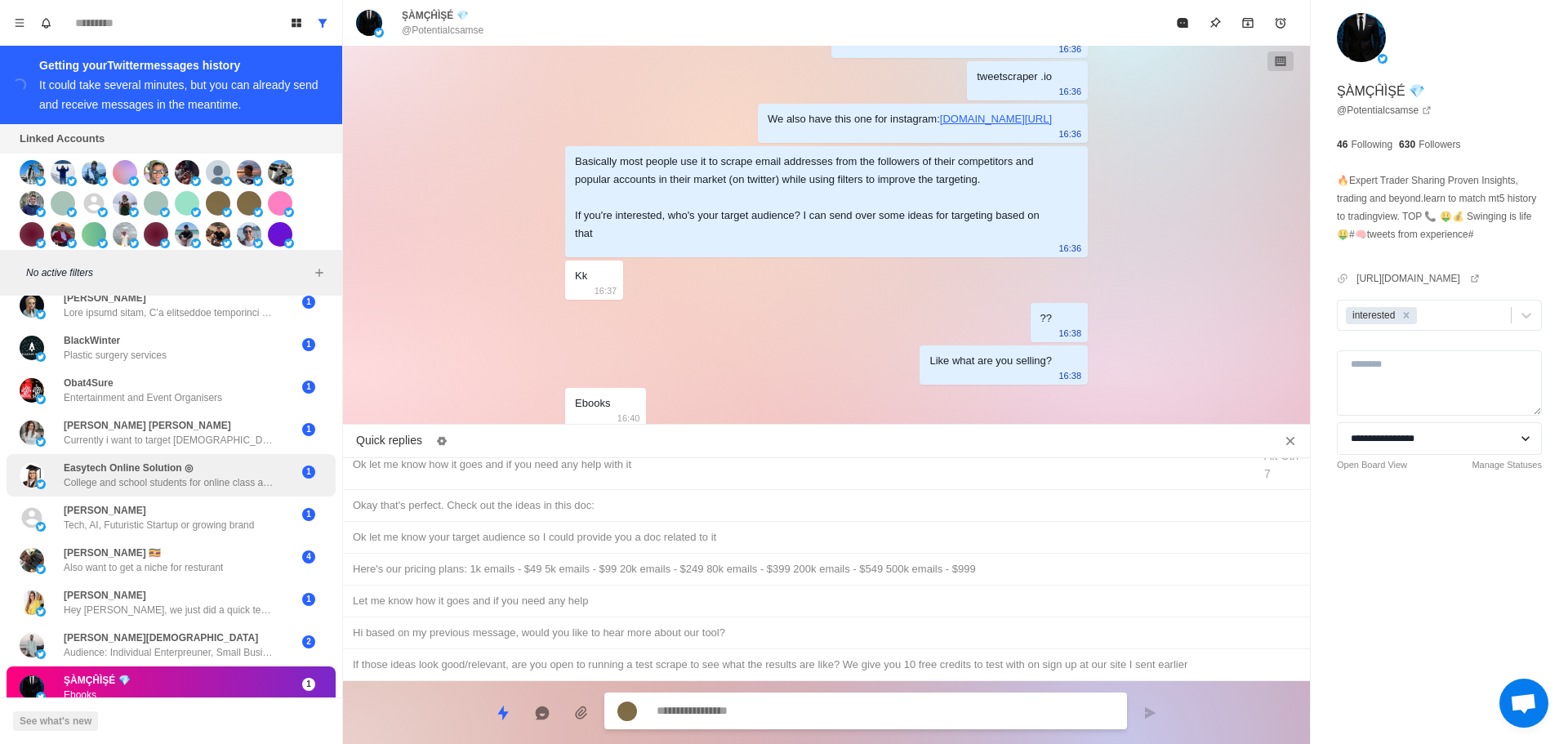
scroll to position [1407, 0]
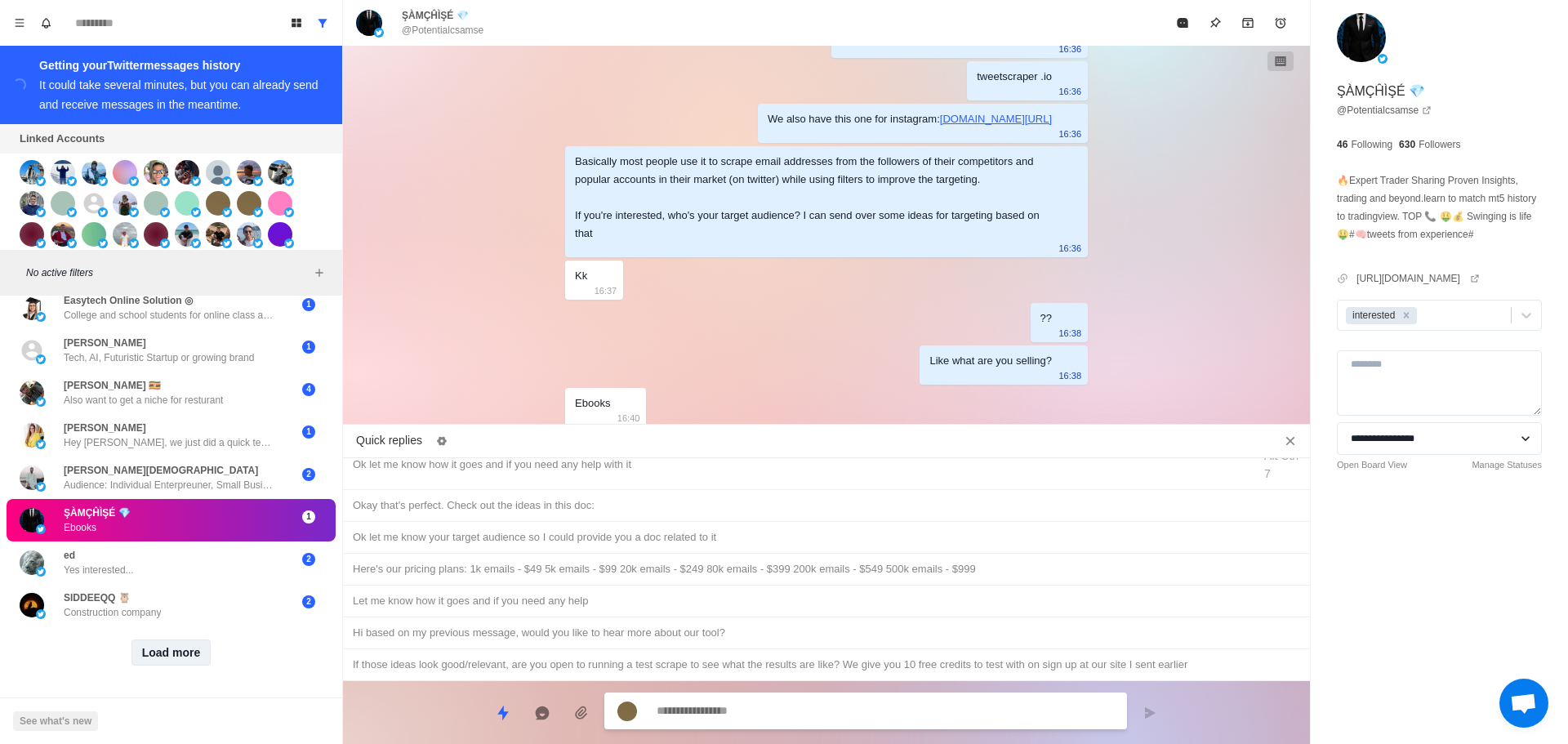
click at [187, 639] on button "Load more" at bounding box center [172, 652] width 80 height 26
click at [1180, 18] on icon "Mark as read" at bounding box center [1182, 22] width 13 height 13
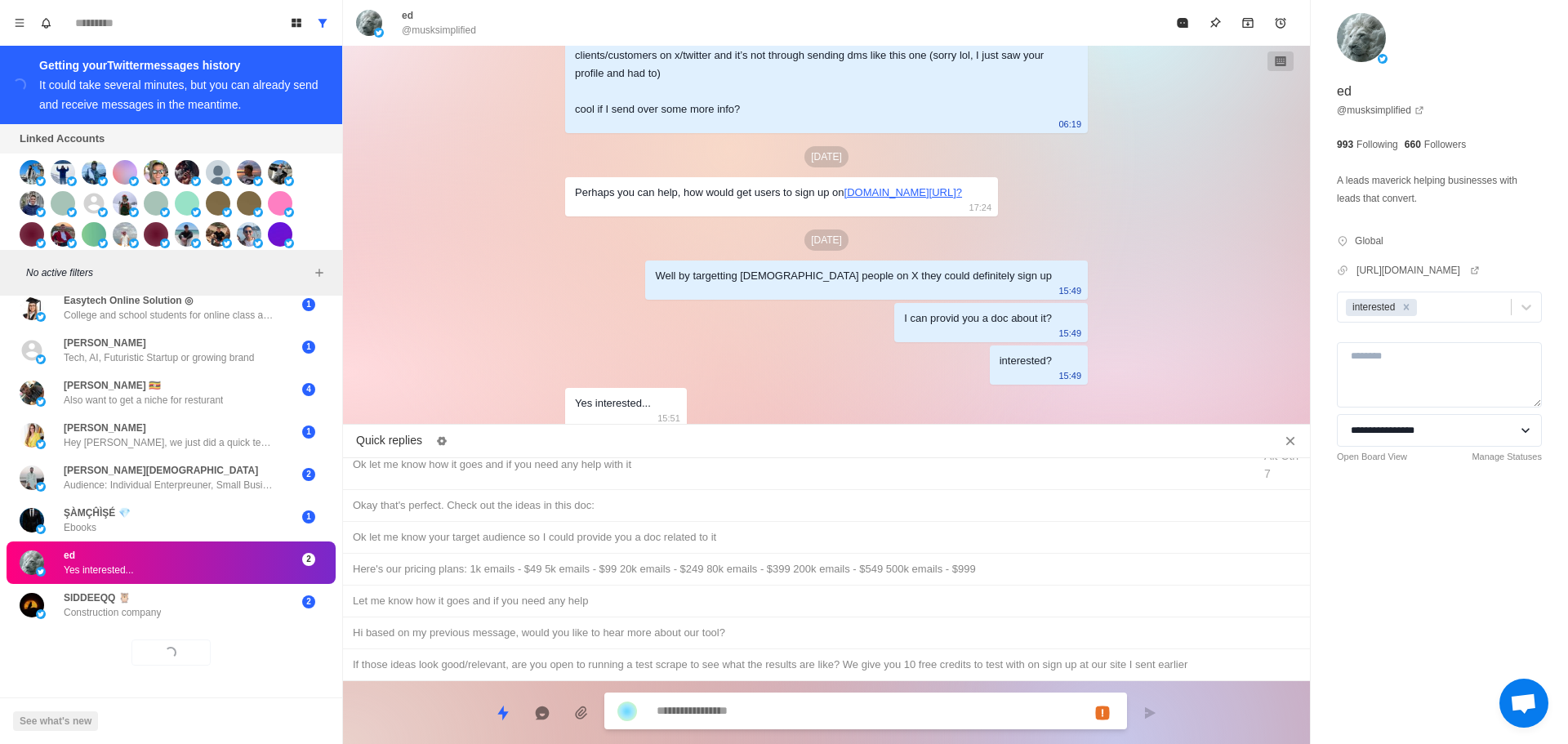
scroll to position [4545, 0]
click at [1180, 18] on icon "Mark as read" at bounding box center [1182, 22] width 13 height 13
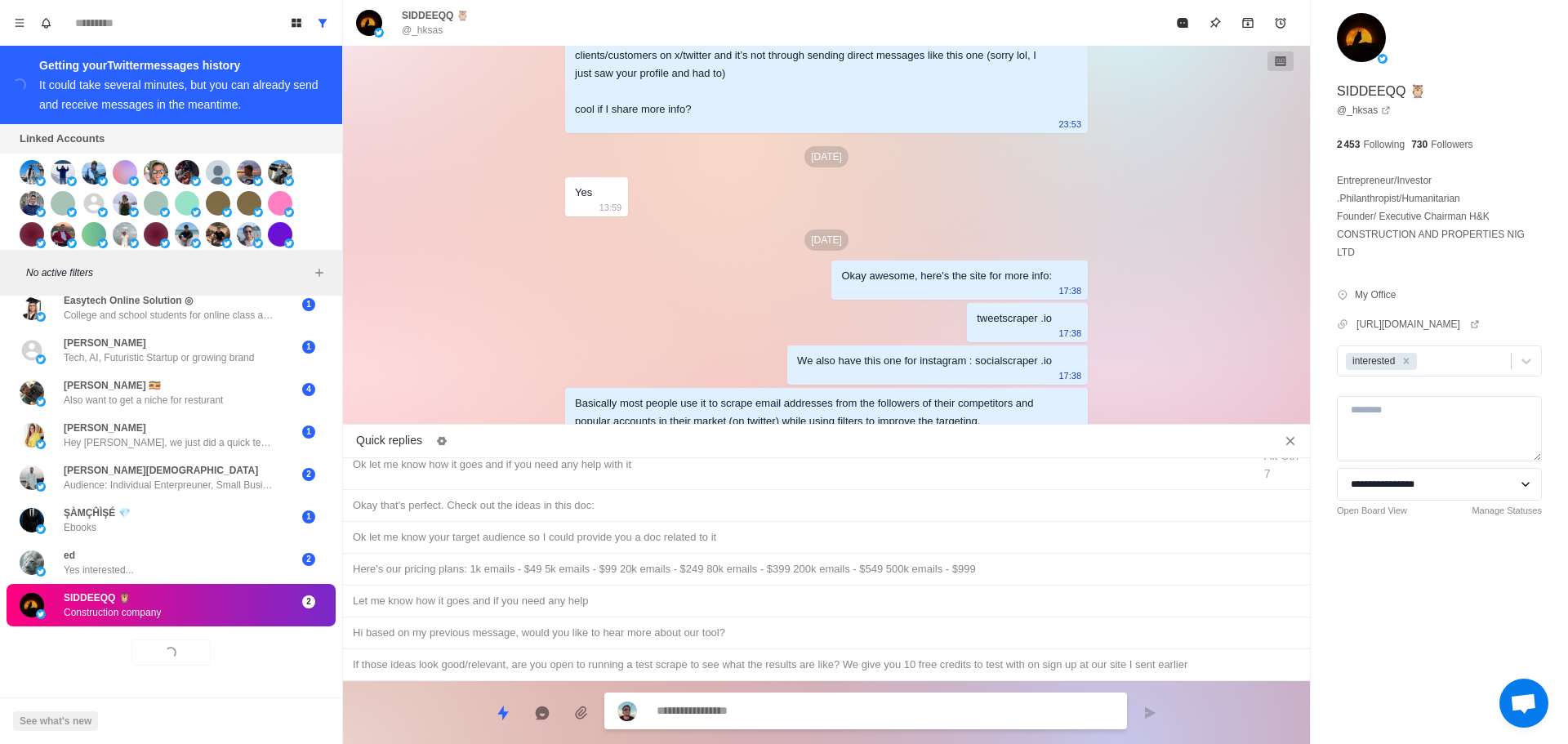
scroll to position [4996, 0]
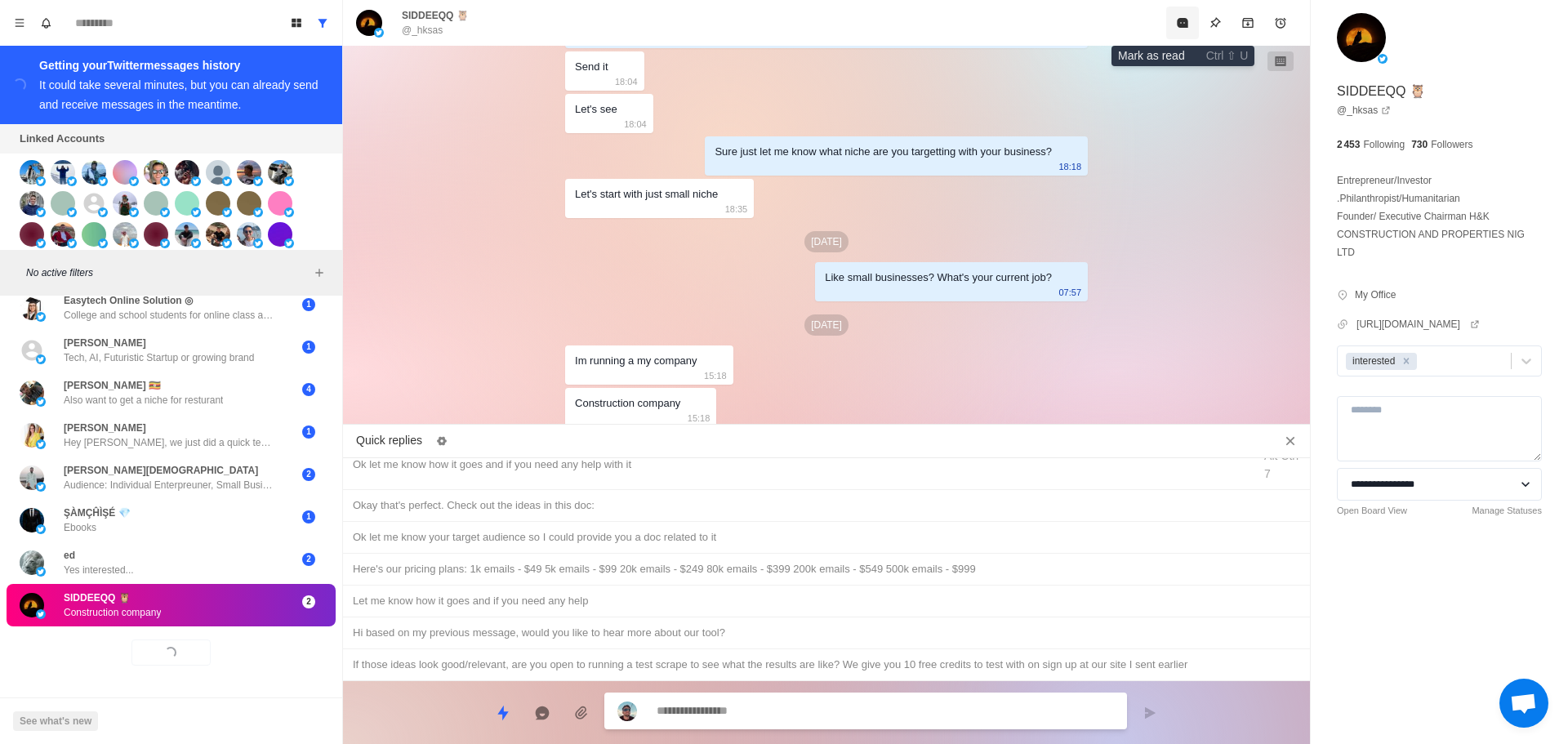
click at [1179, 19] on icon "Mark as read" at bounding box center [1182, 22] width 11 height 10
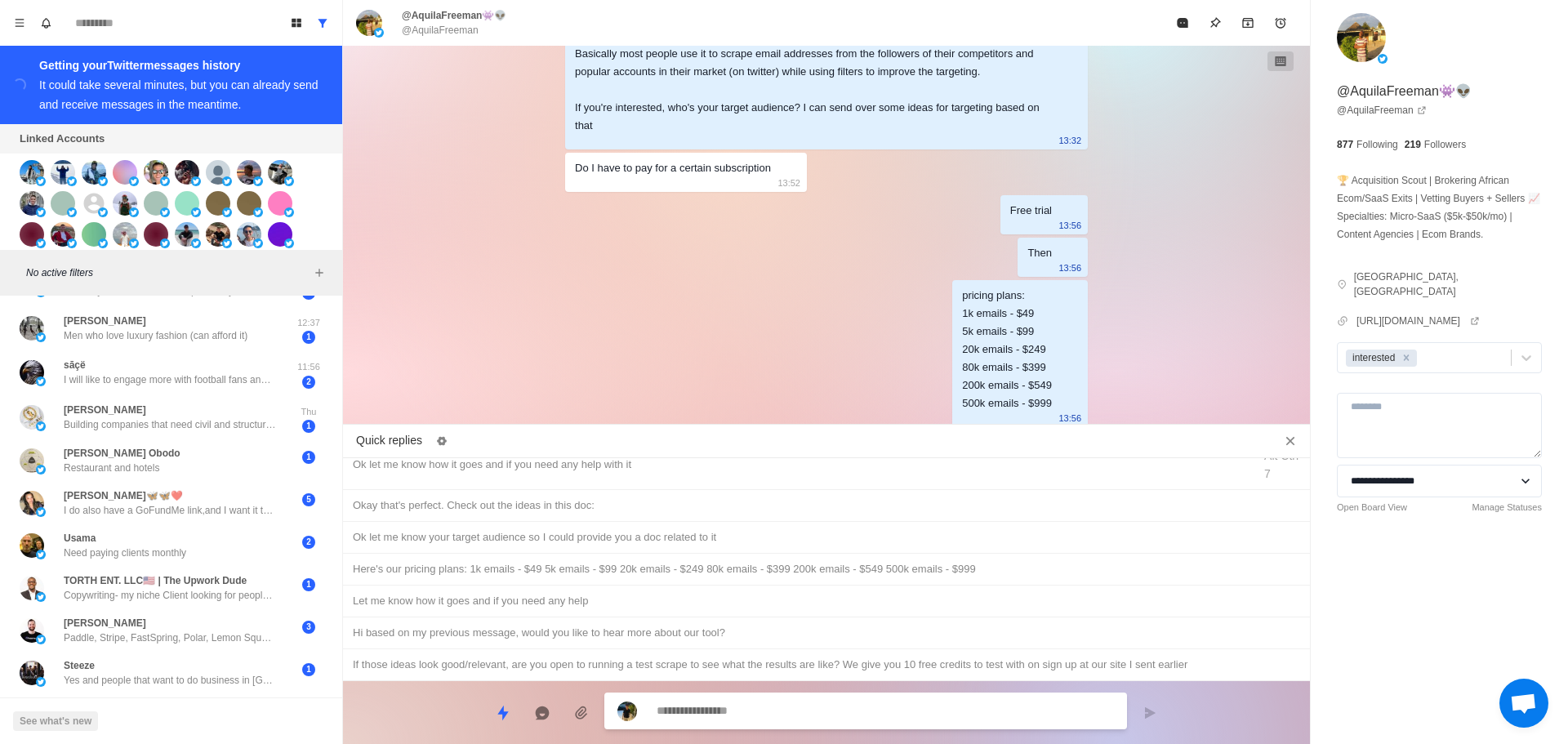
scroll to position [0, 0]
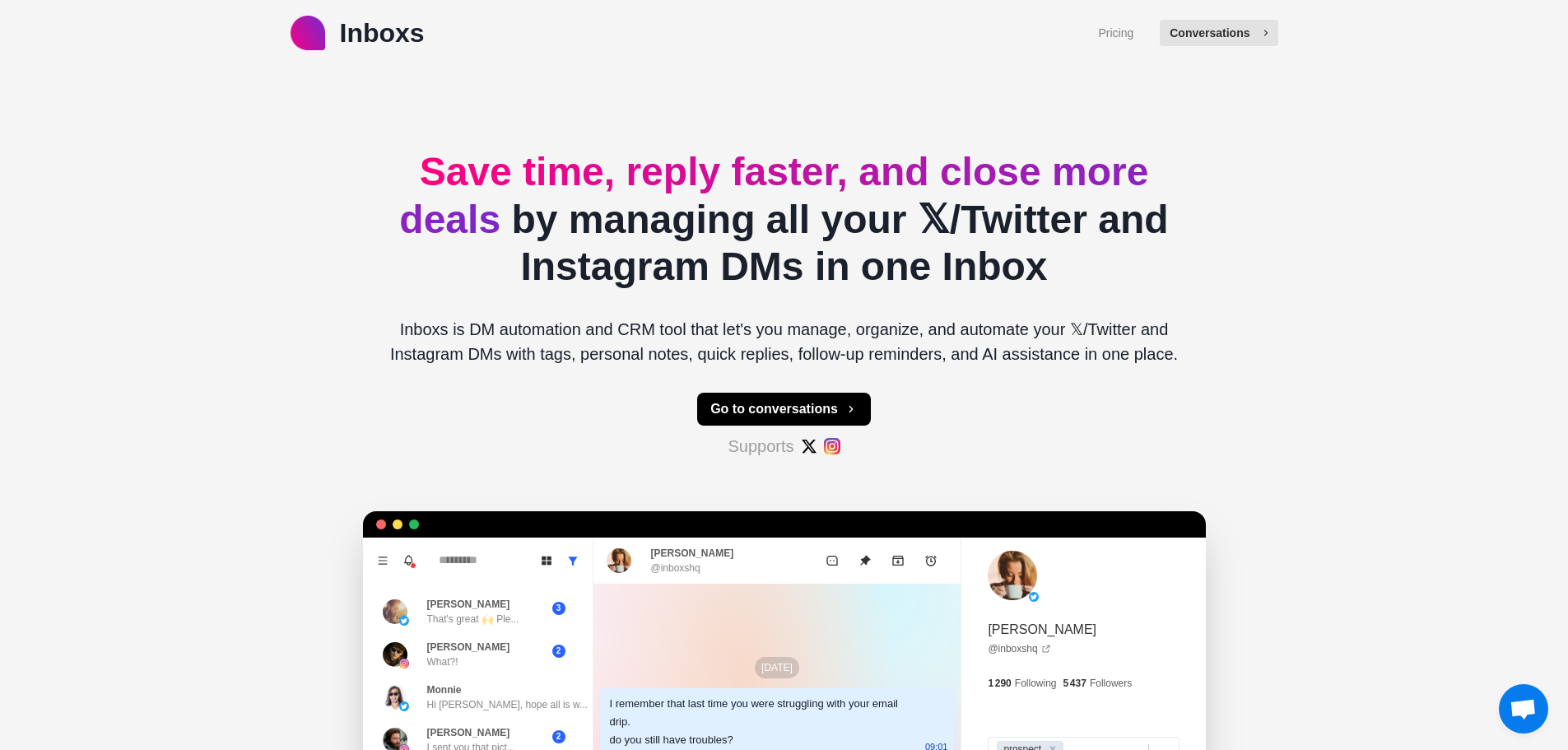
click at [1221, 23] on button "Conversations" at bounding box center [1217, 33] width 117 height 27
